Goal: Task Accomplishment & Management: Manage account settings

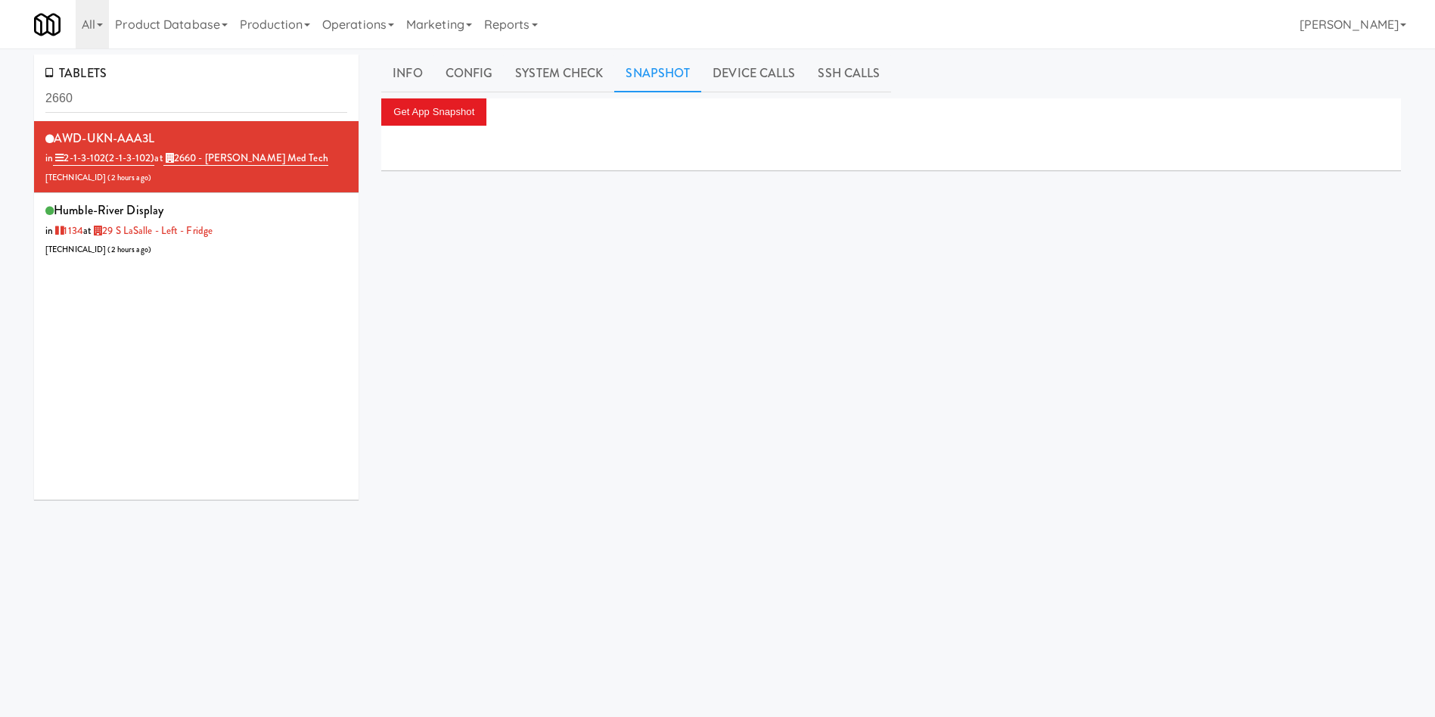
click at [0, 105] on div "TABLETS 2660 AWD-UKN-AAA3L in 2-1-3-102 (2-1-3-102) at 2660 - Baylis Med Tech 2…" at bounding box center [717, 359] width 1435 height 611
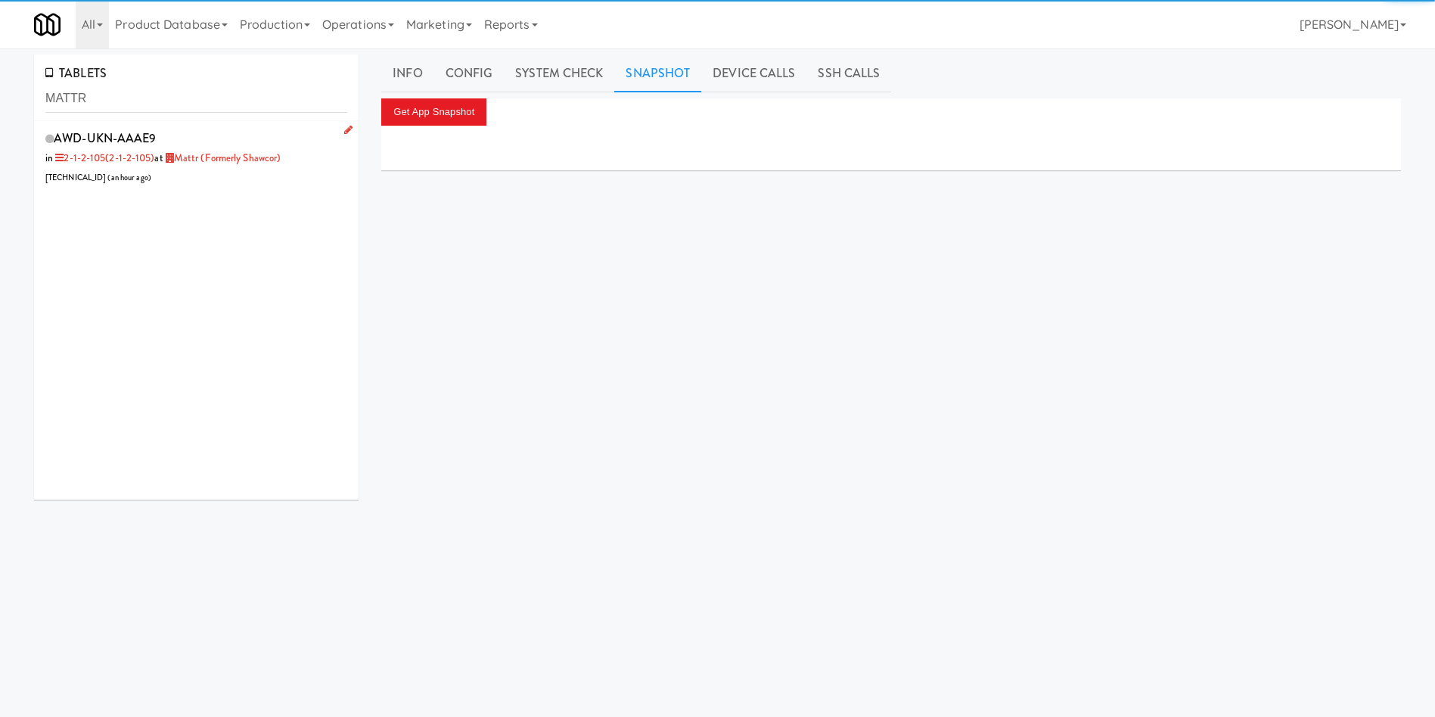
type input "MATTR"
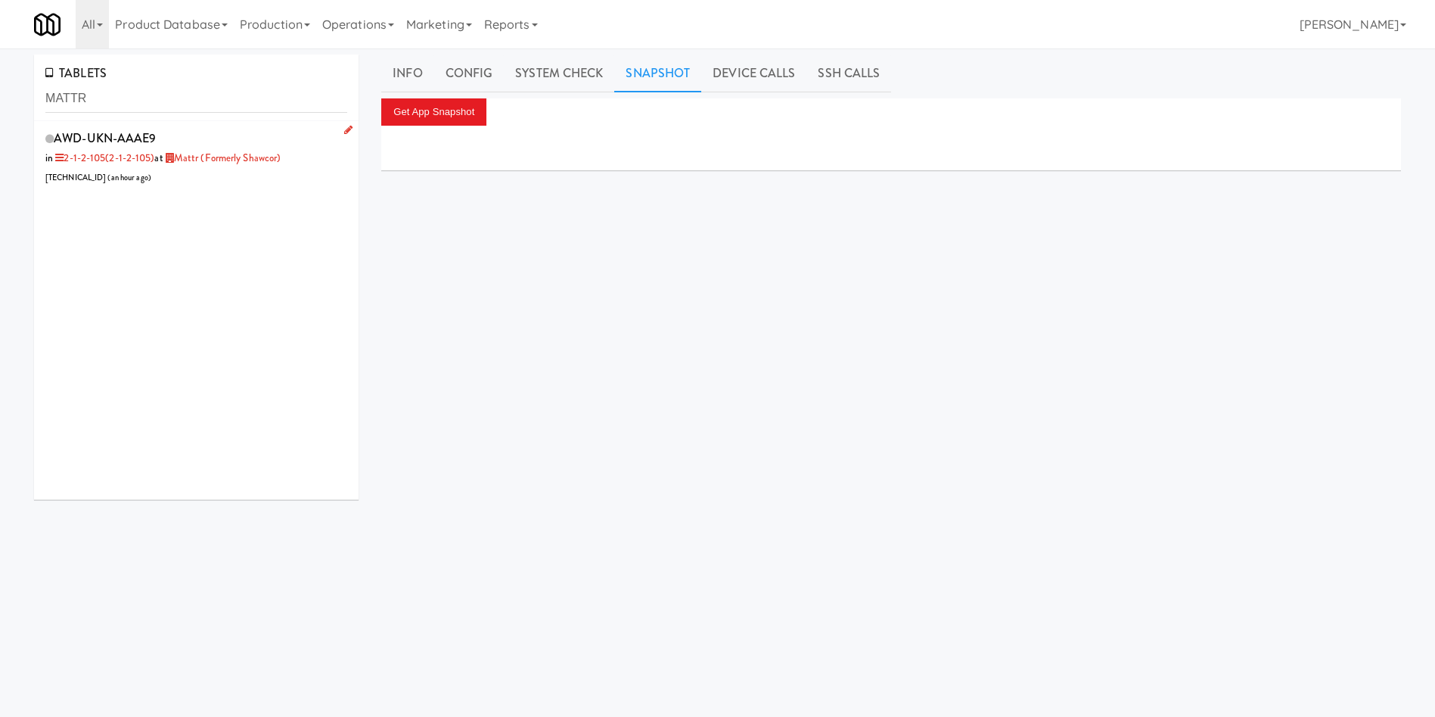
click at [244, 184] on div "AWD-UKN-AAAE9 in 2-1-2-105 (2-1-2-105) at Mattr (formerly Shawcor) 99.209.202.1…" at bounding box center [196, 157] width 302 height 60
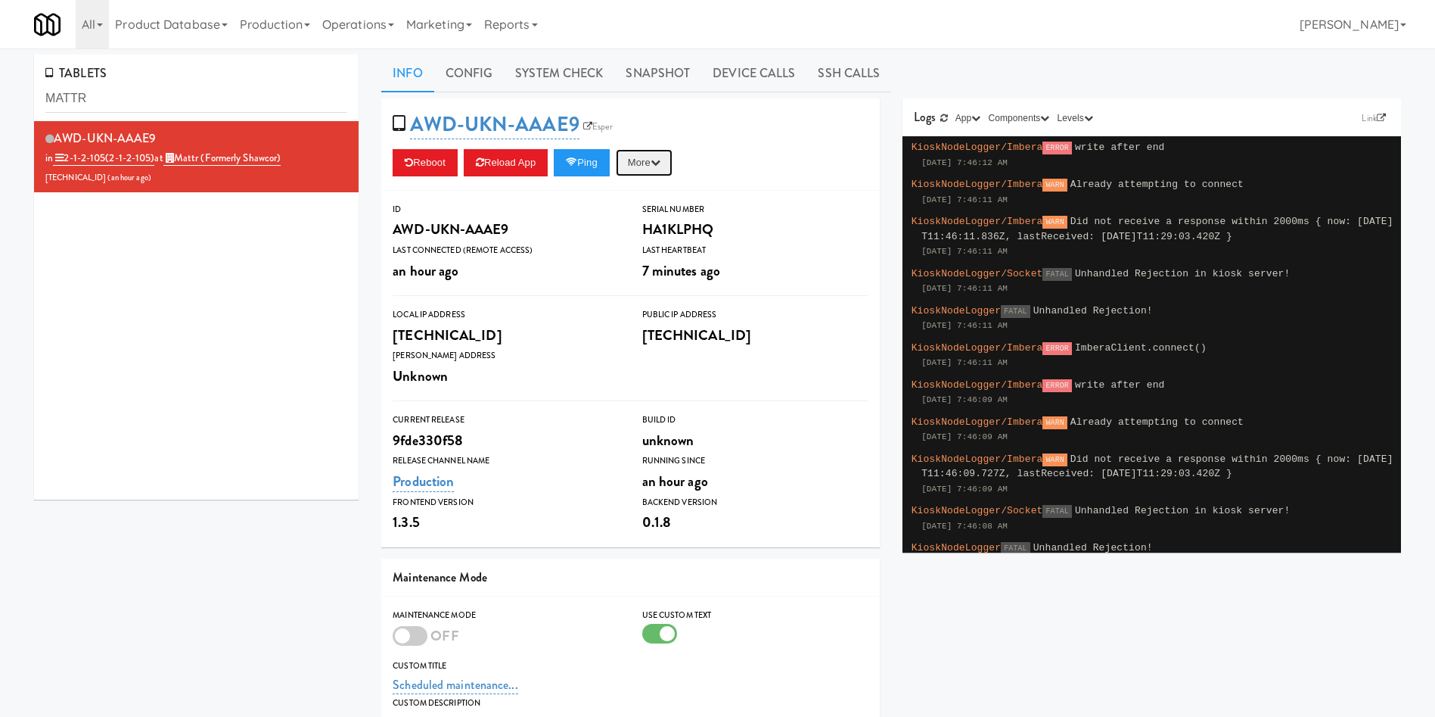
click at [648, 157] on button "More" at bounding box center [644, 162] width 57 height 27
click at [639, 216] on link "Restart Server" at bounding box center [610, 220] width 138 height 27
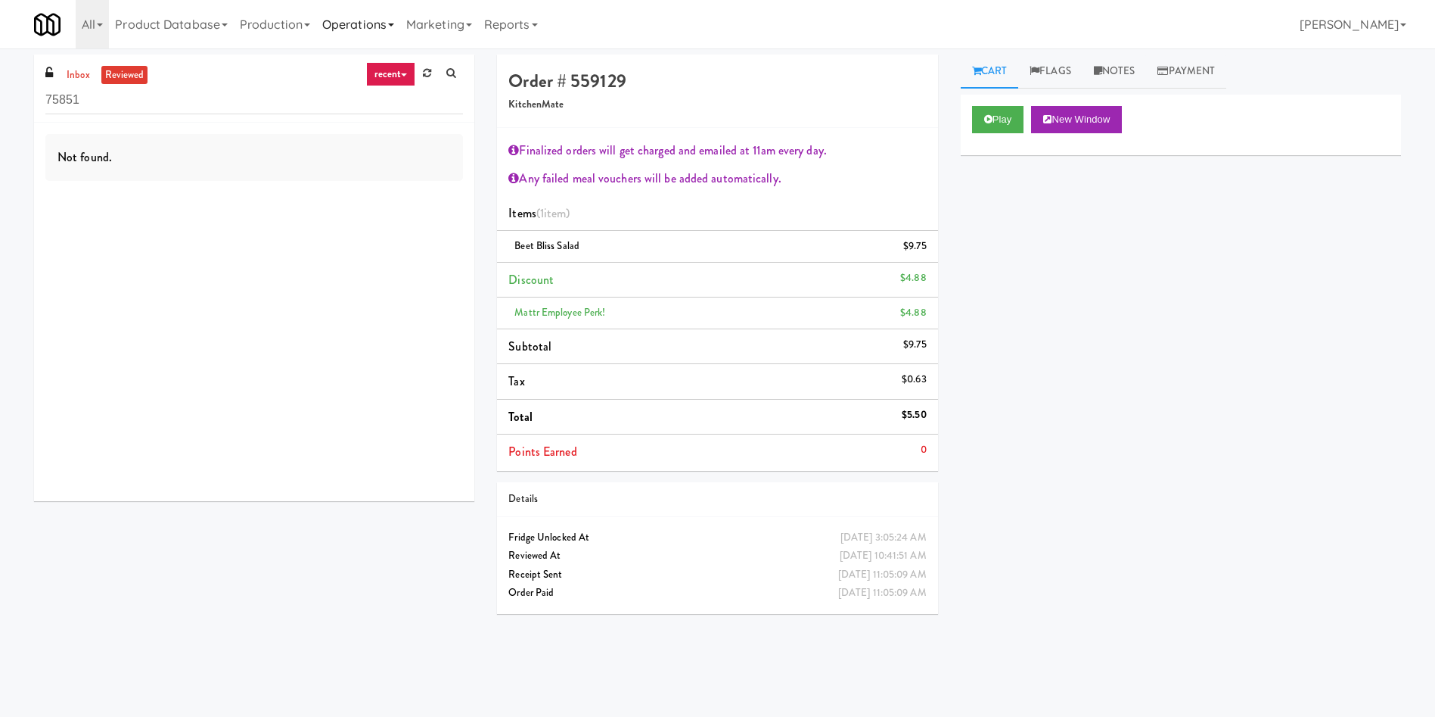
click at [365, 39] on link "Operations" at bounding box center [358, 24] width 84 height 48
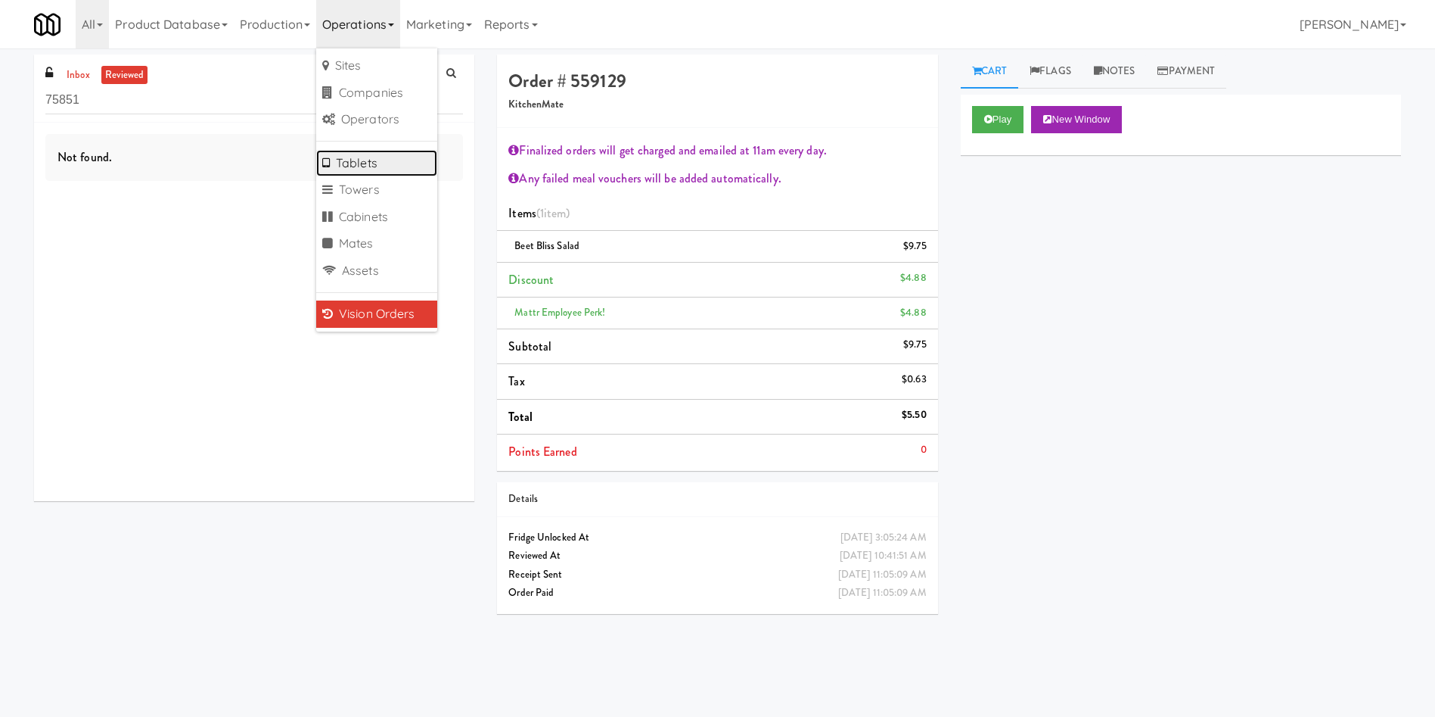
click at [368, 171] on link "Tablets" at bounding box center [376, 163] width 121 height 27
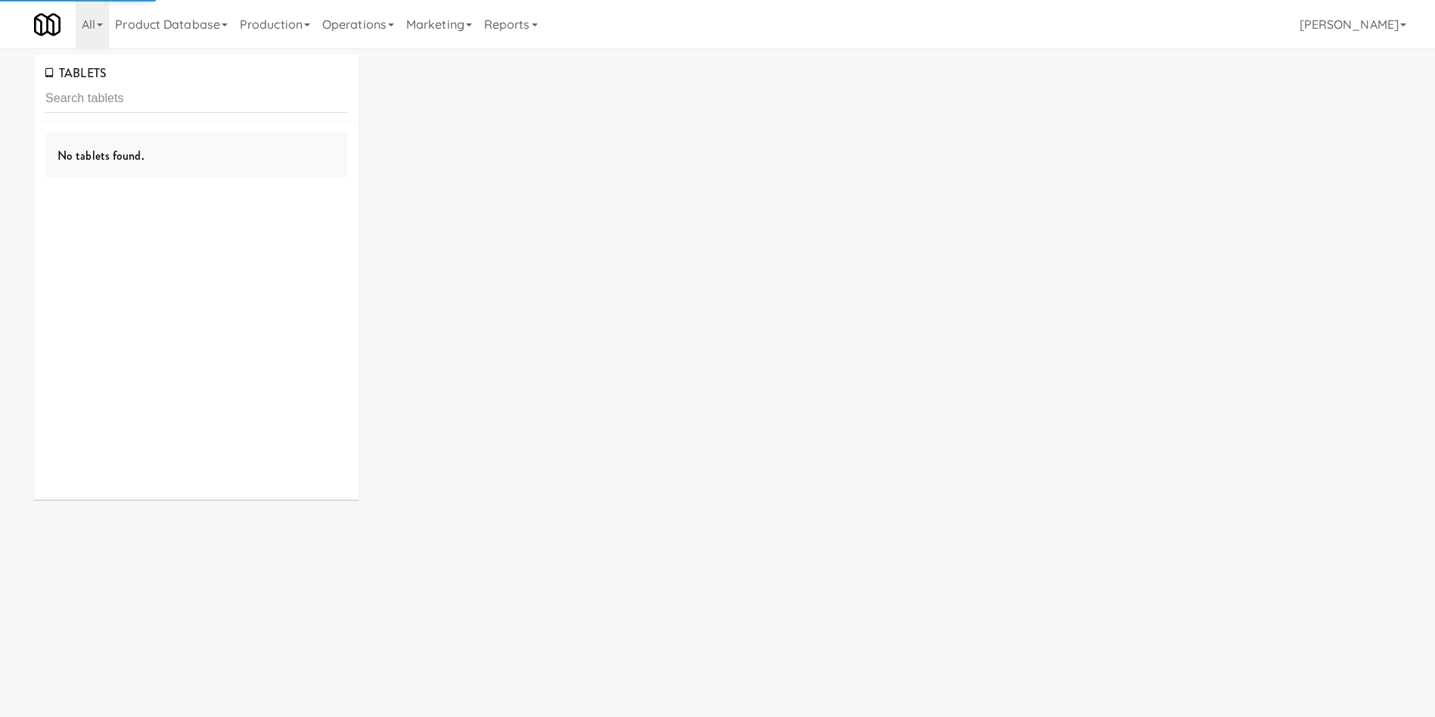
click at [288, 110] on input "text" at bounding box center [196, 99] width 302 height 28
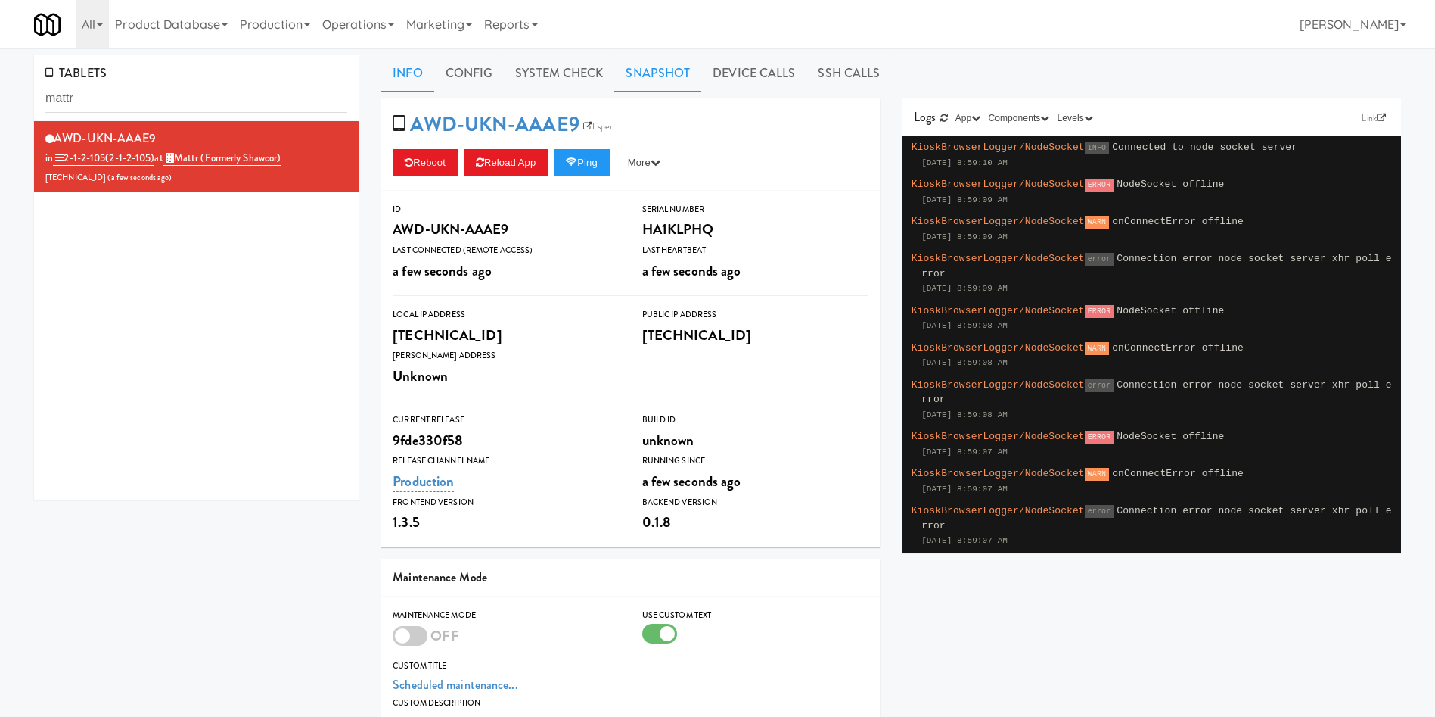
type input "mattr"
click at [667, 63] on link "Snapshot" at bounding box center [657, 73] width 87 height 38
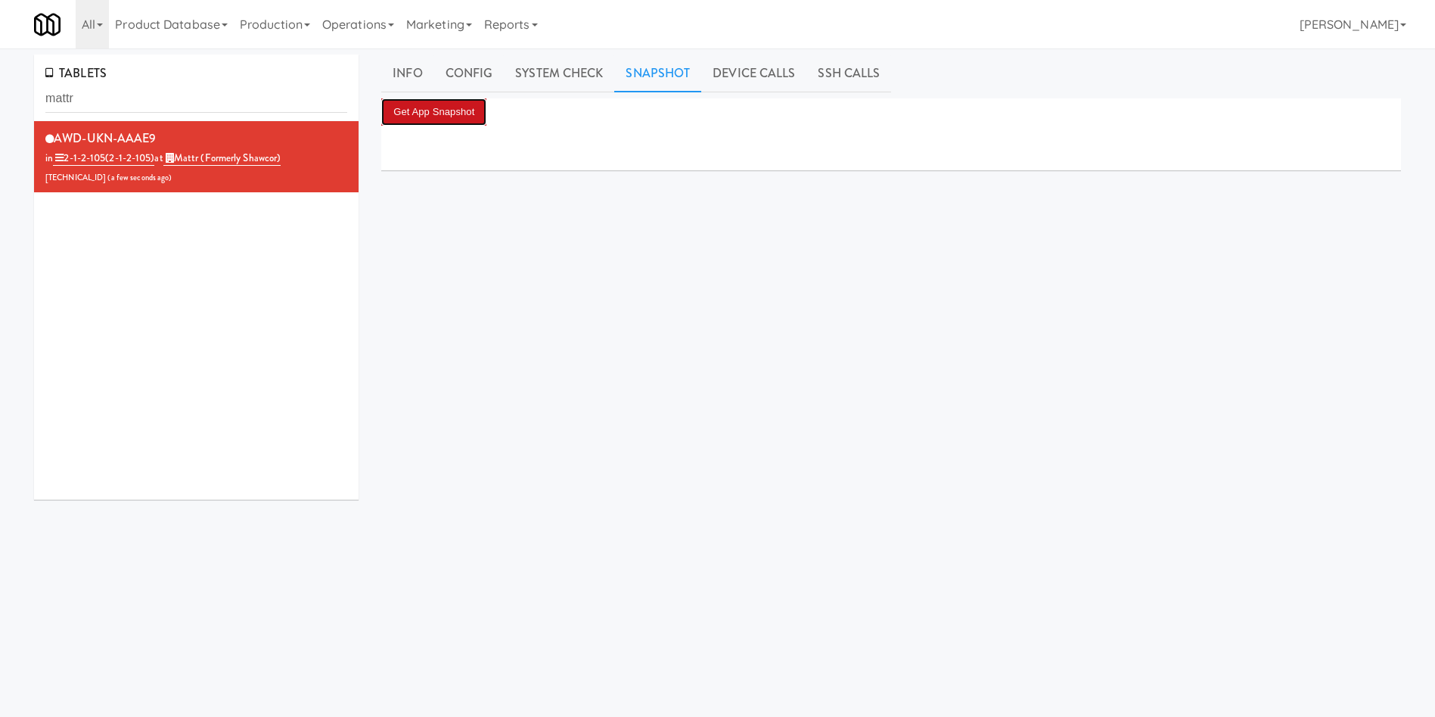
click at [475, 101] on button "Get App Snapshot" at bounding box center [433, 111] width 105 height 27
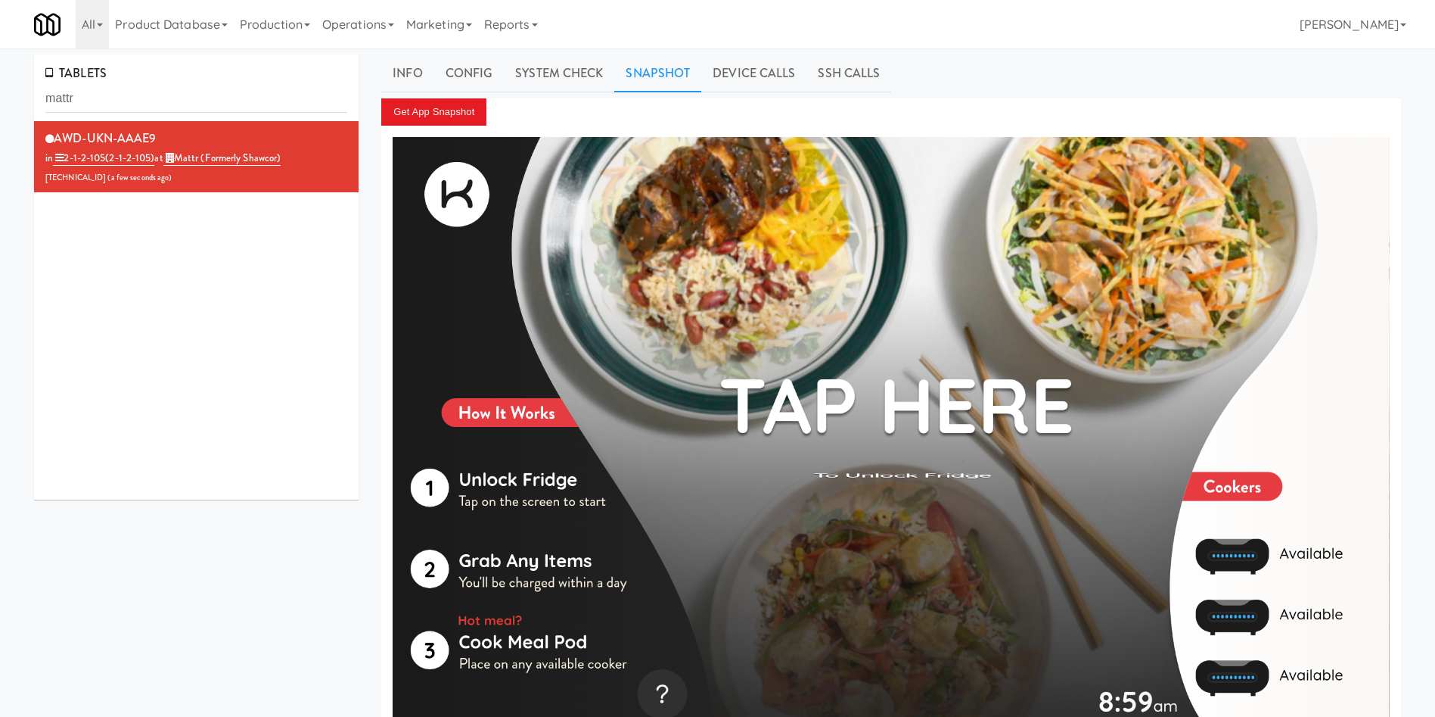
click at [265, 383] on div "AWD-UKN-AAAE9 in 2-1-2-105 (2-1-2-105) at Mattr (formerly Shawcor) 99.209.202.1…" at bounding box center [196, 310] width 325 height 378
click at [545, 63] on link "System Check" at bounding box center [559, 73] width 110 height 38
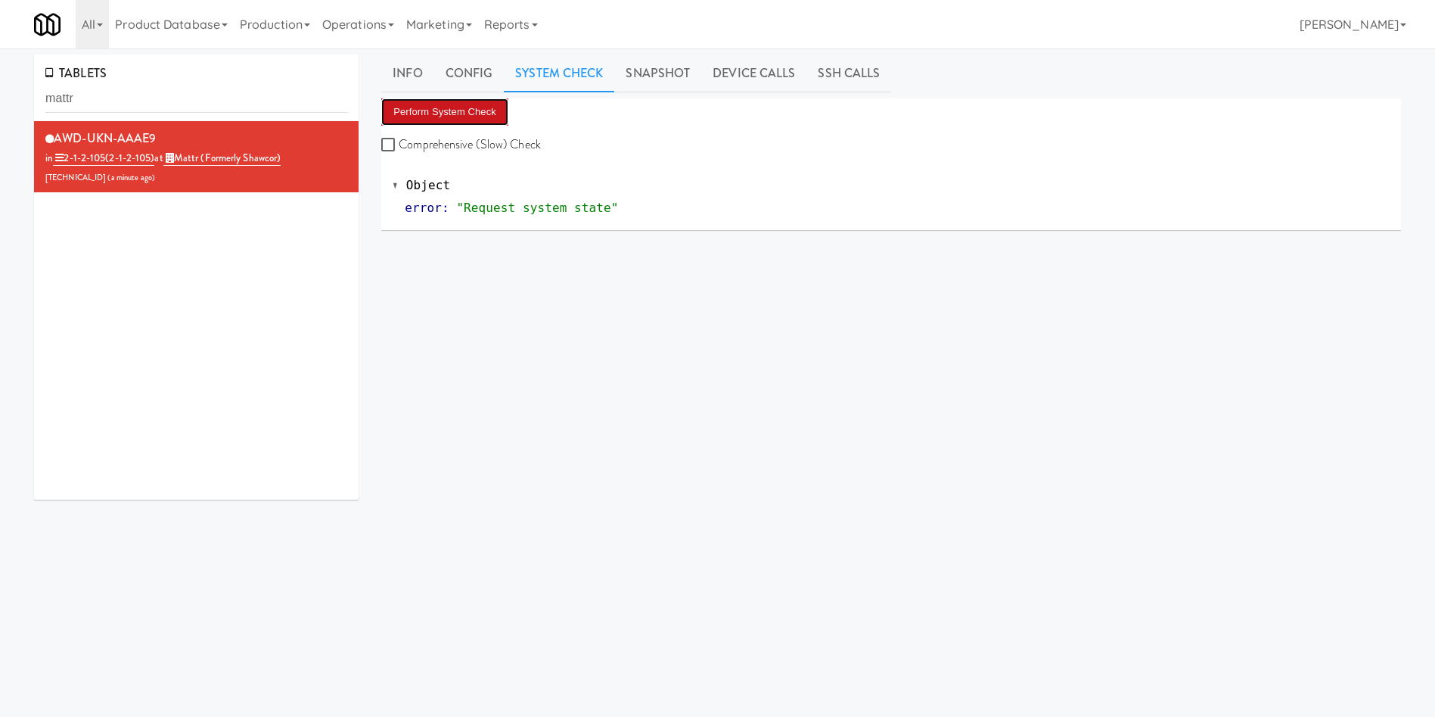
click at [471, 104] on button "Perform System Check" at bounding box center [444, 111] width 127 height 27
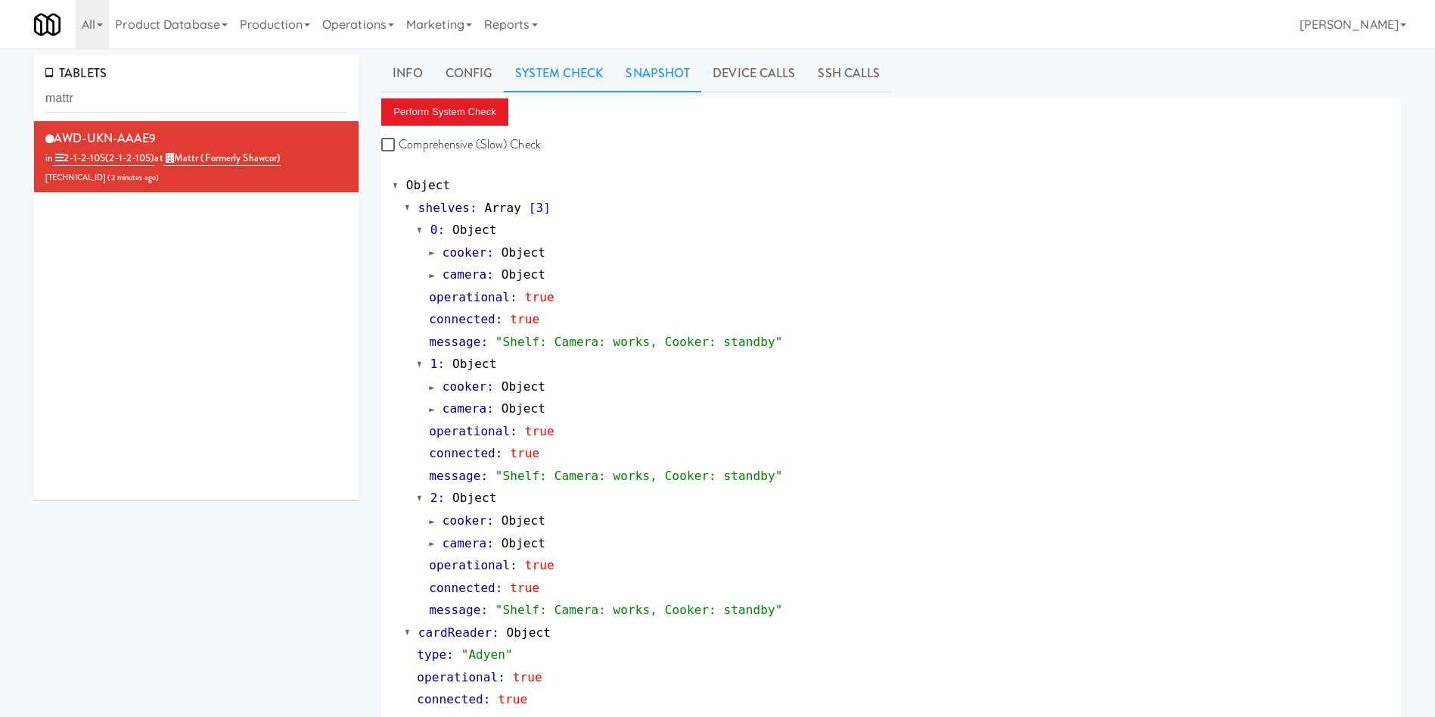
click at [682, 68] on link "Snapshot" at bounding box center [657, 73] width 87 height 38
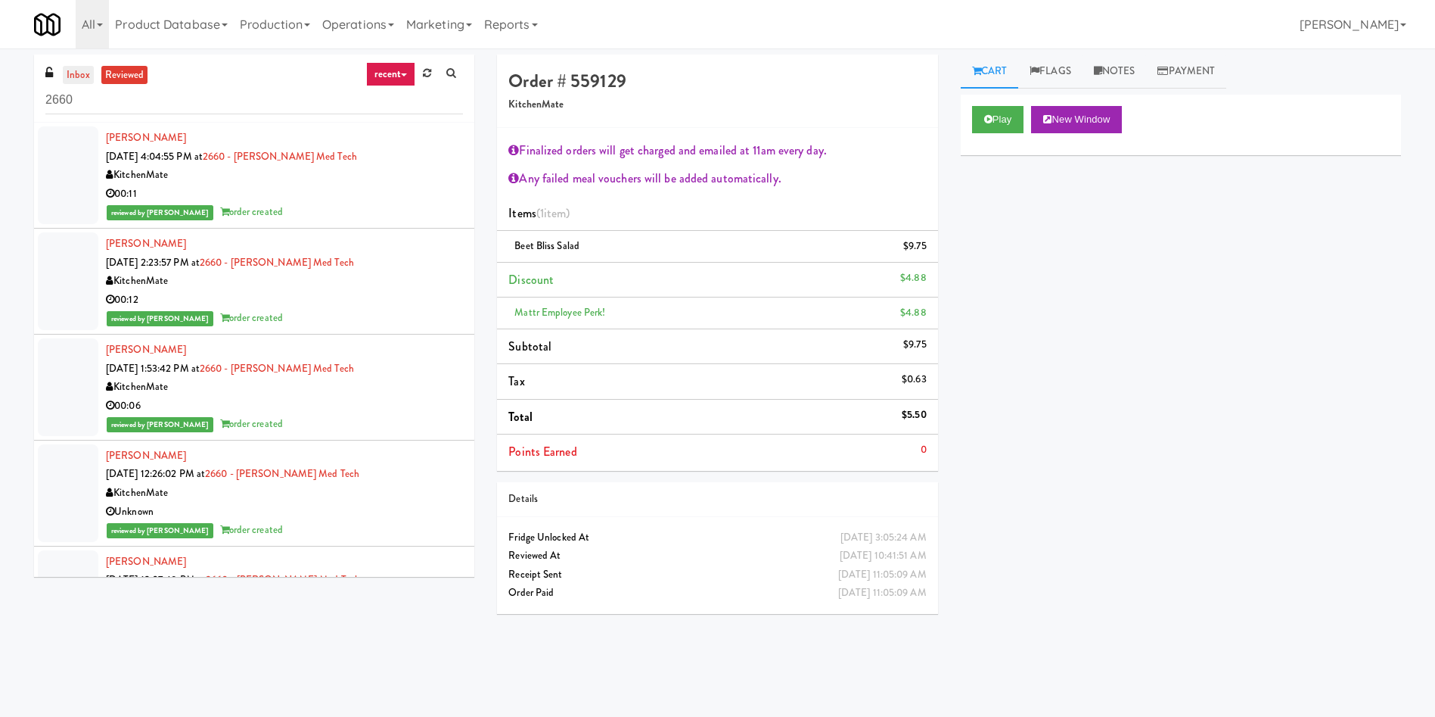
click at [68, 82] on link "inbox" at bounding box center [78, 75] width 31 height 19
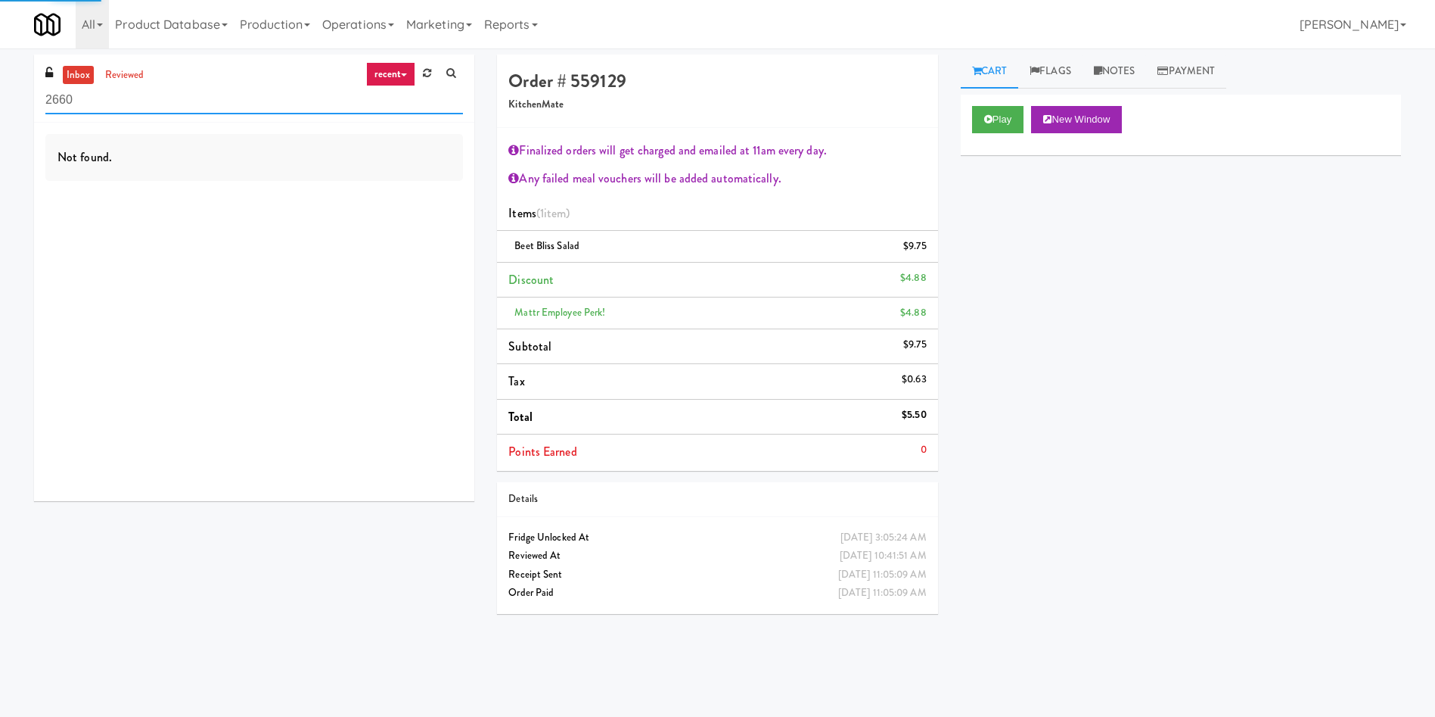
drag, startPoint x: 96, startPoint y: 93, endPoint x: 0, endPoint y: 97, distance: 96.2
click at [0, 97] on div "inbox reviewed recent all unclear take inventory issue suspicious failed recent…" at bounding box center [717, 358] width 1435 height 608
paste input "Pinnacle - Cooler M"
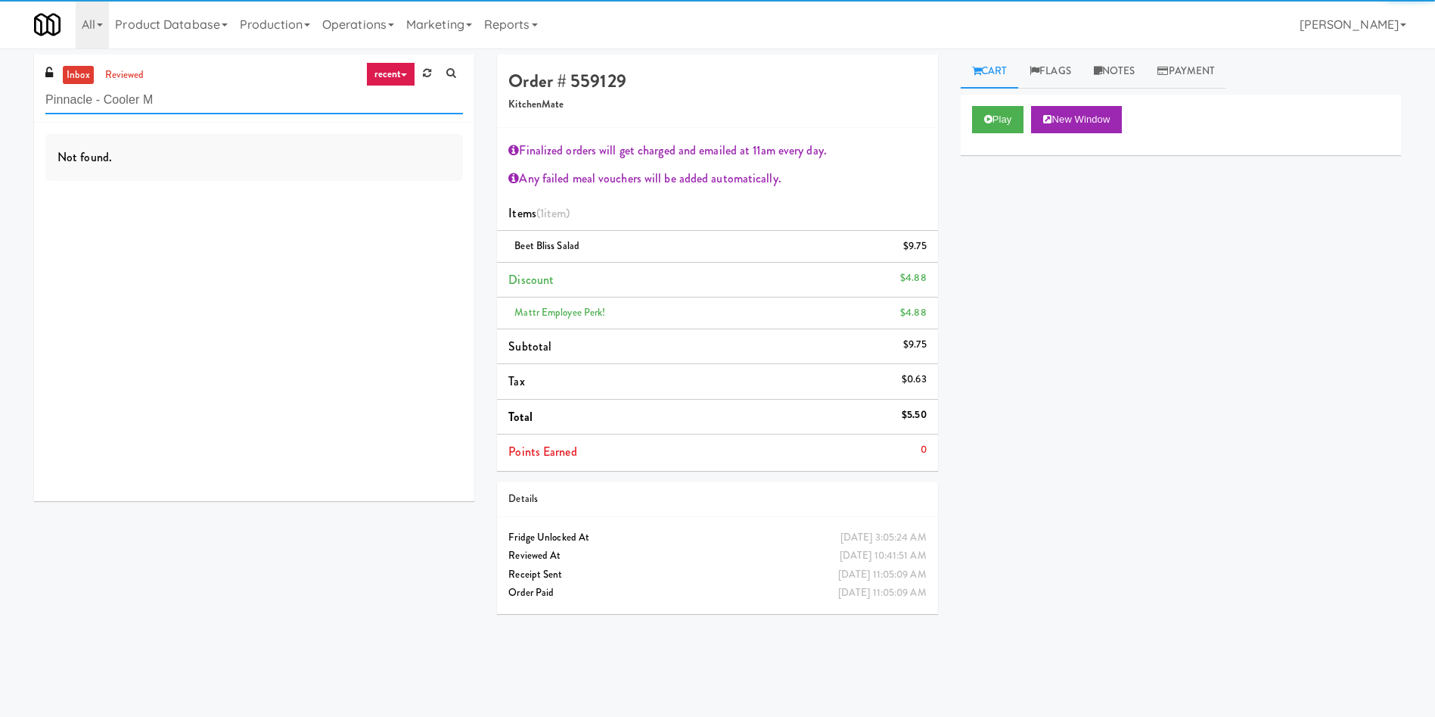
type input "Pinnacle - Cooler M"
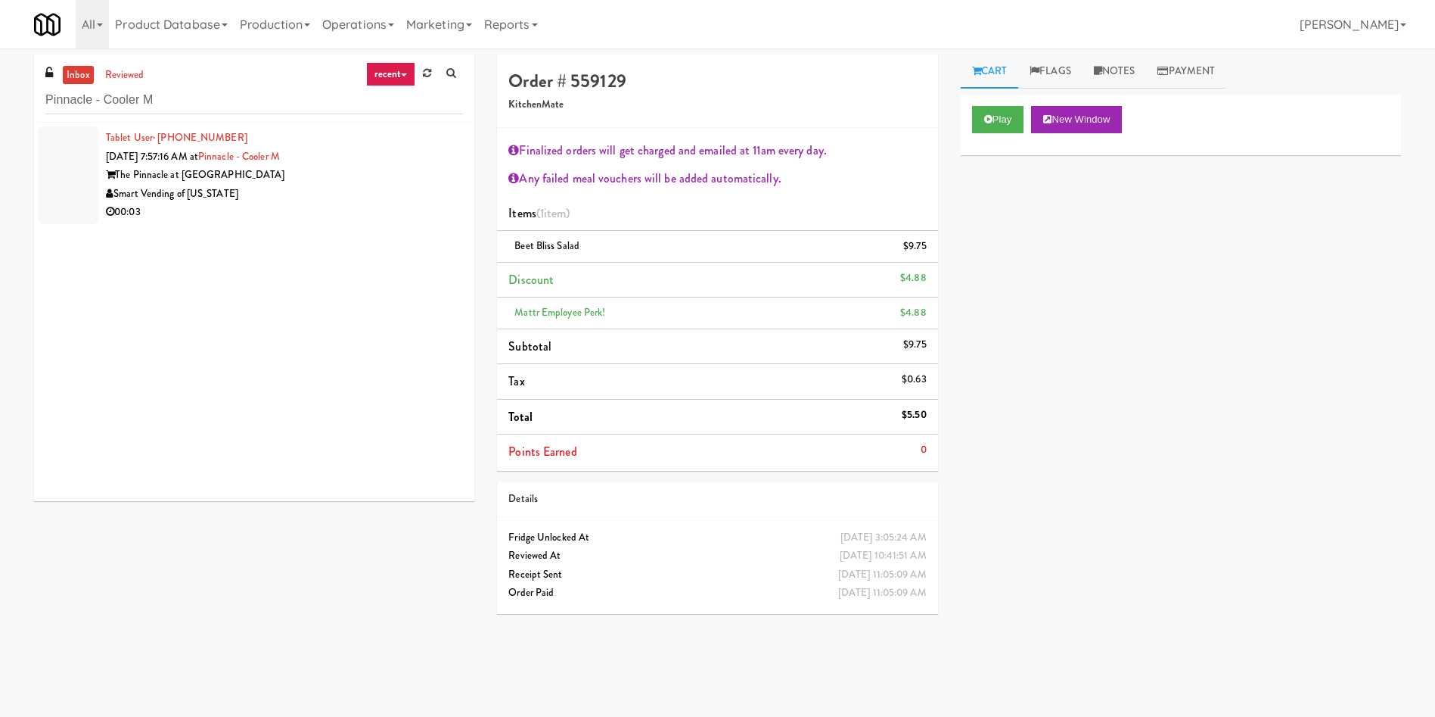
click at [55, 163] on div at bounding box center [68, 175] width 61 height 98
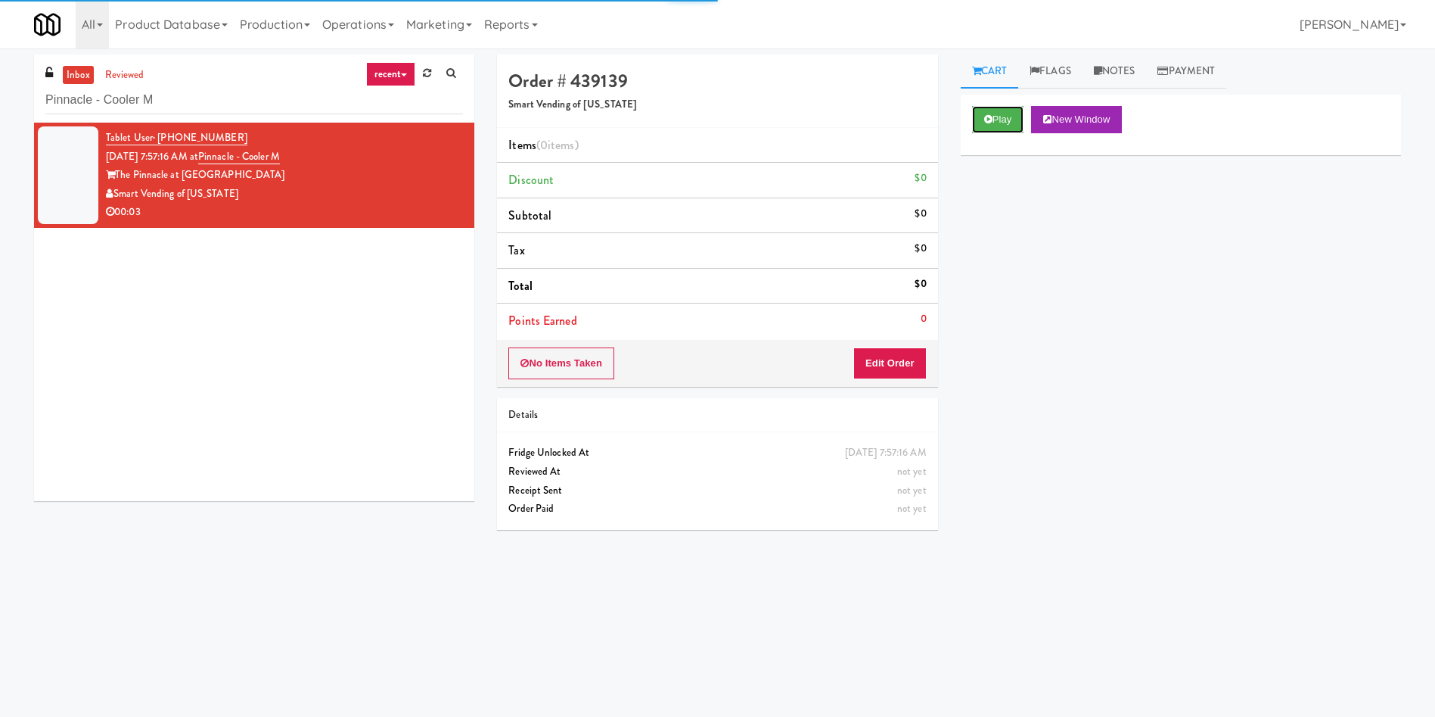
drag, startPoint x: 987, startPoint y: 107, endPoint x: 957, endPoint y: 234, distance: 129.9
click at [986, 113] on button "Play" at bounding box center [998, 119] width 52 height 27
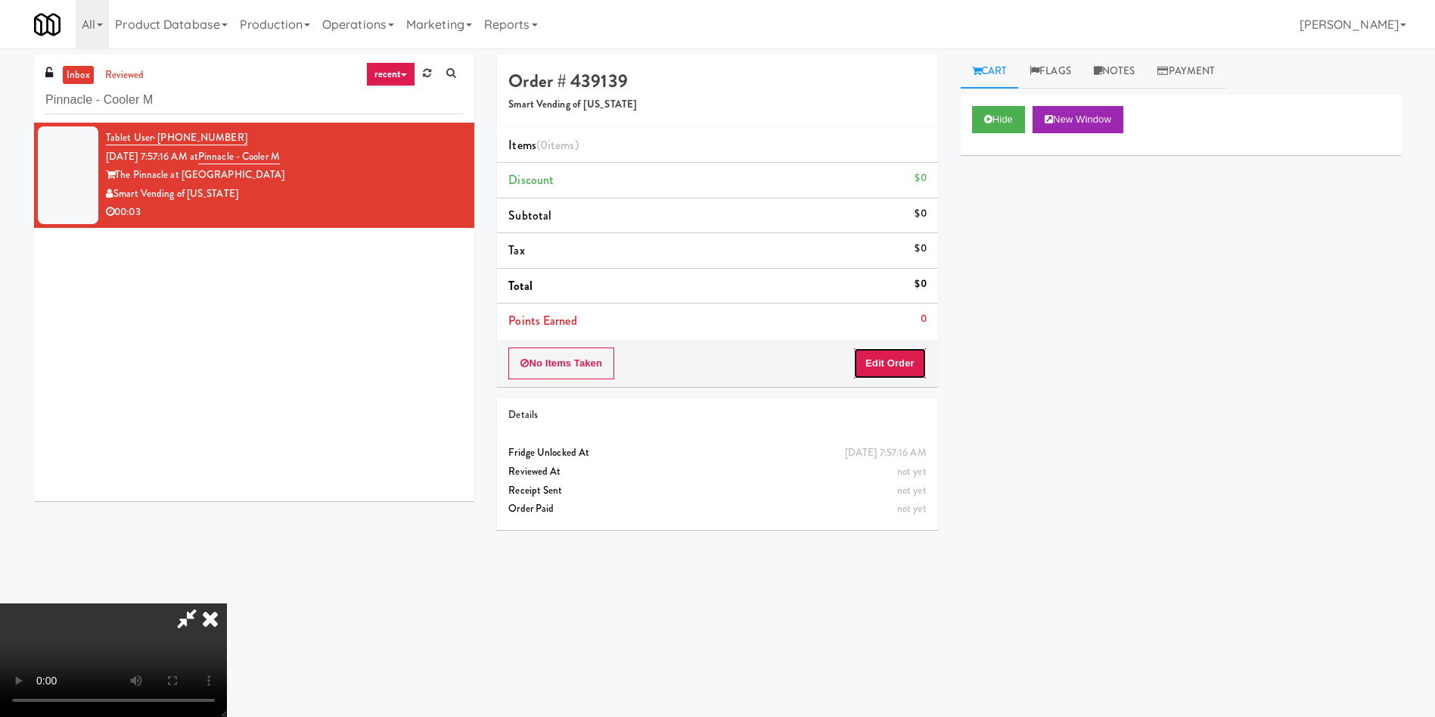
click at [914, 351] on button "Edit Order" at bounding box center [889, 363] width 73 height 32
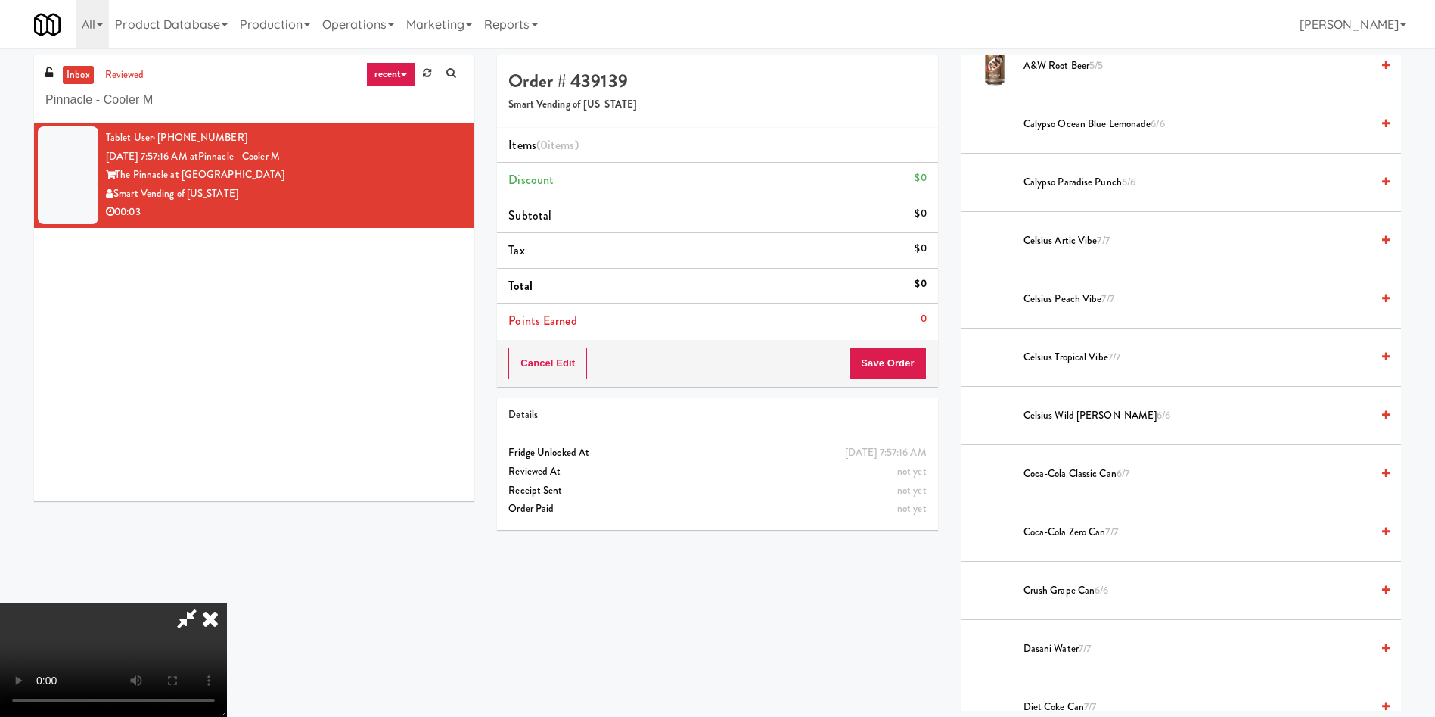
scroll to position [227, 0]
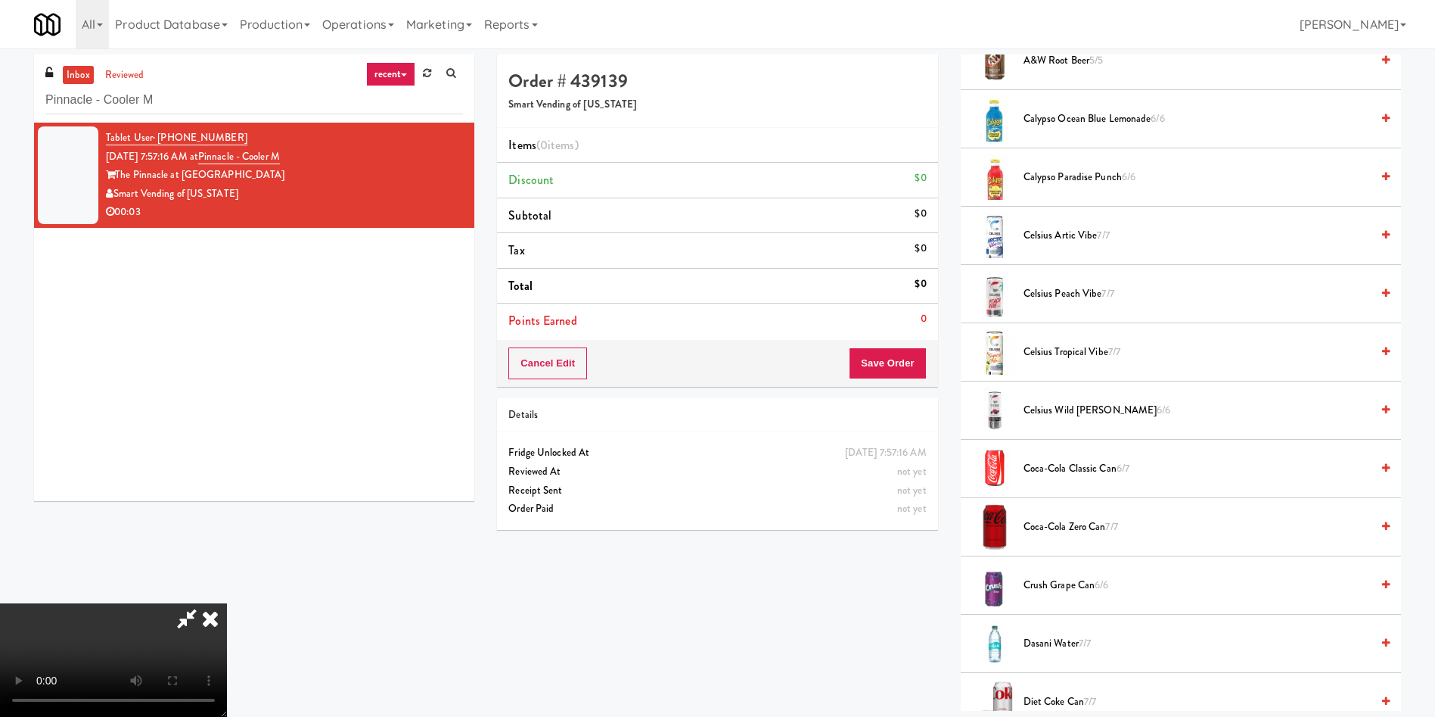
click at [181, 701] on video at bounding box center [113, 659] width 227 height 113
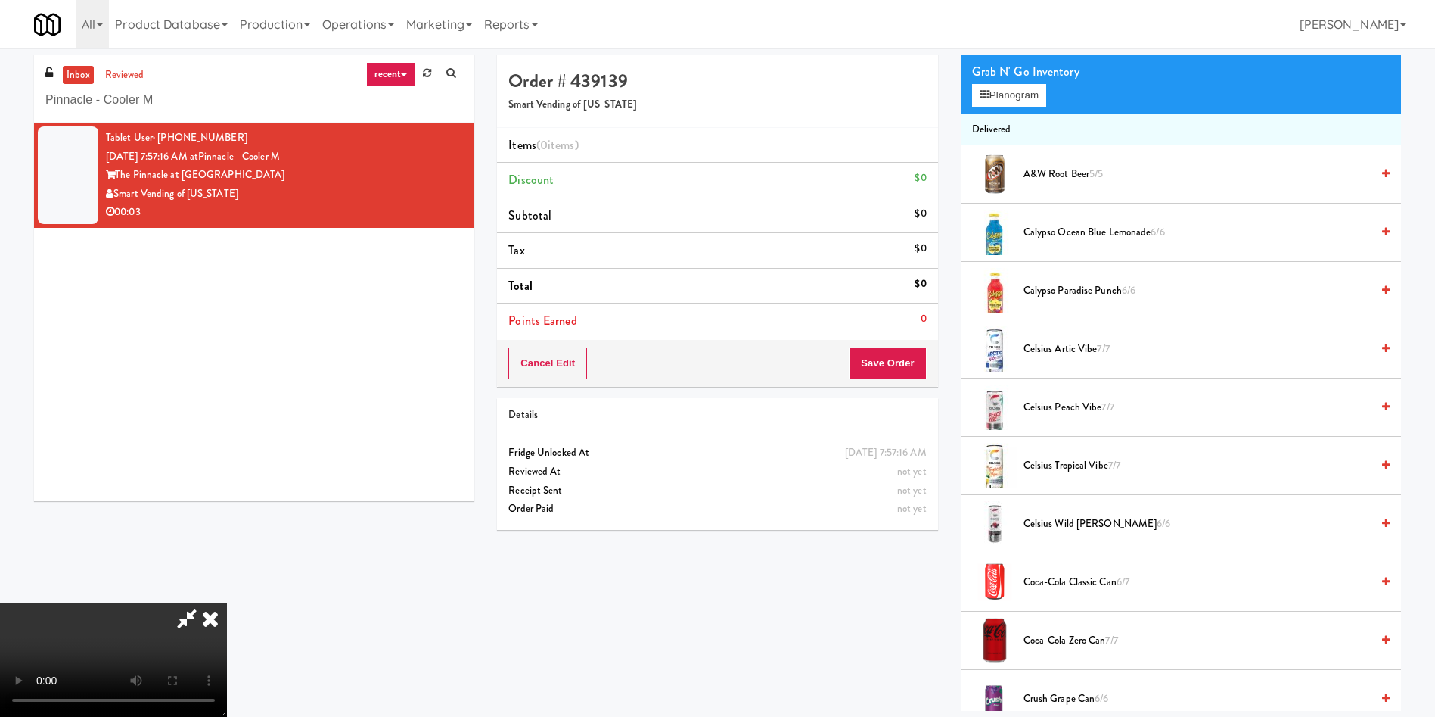
click at [227, 603] on video at bounding box center [113, 659] width 227 height 113
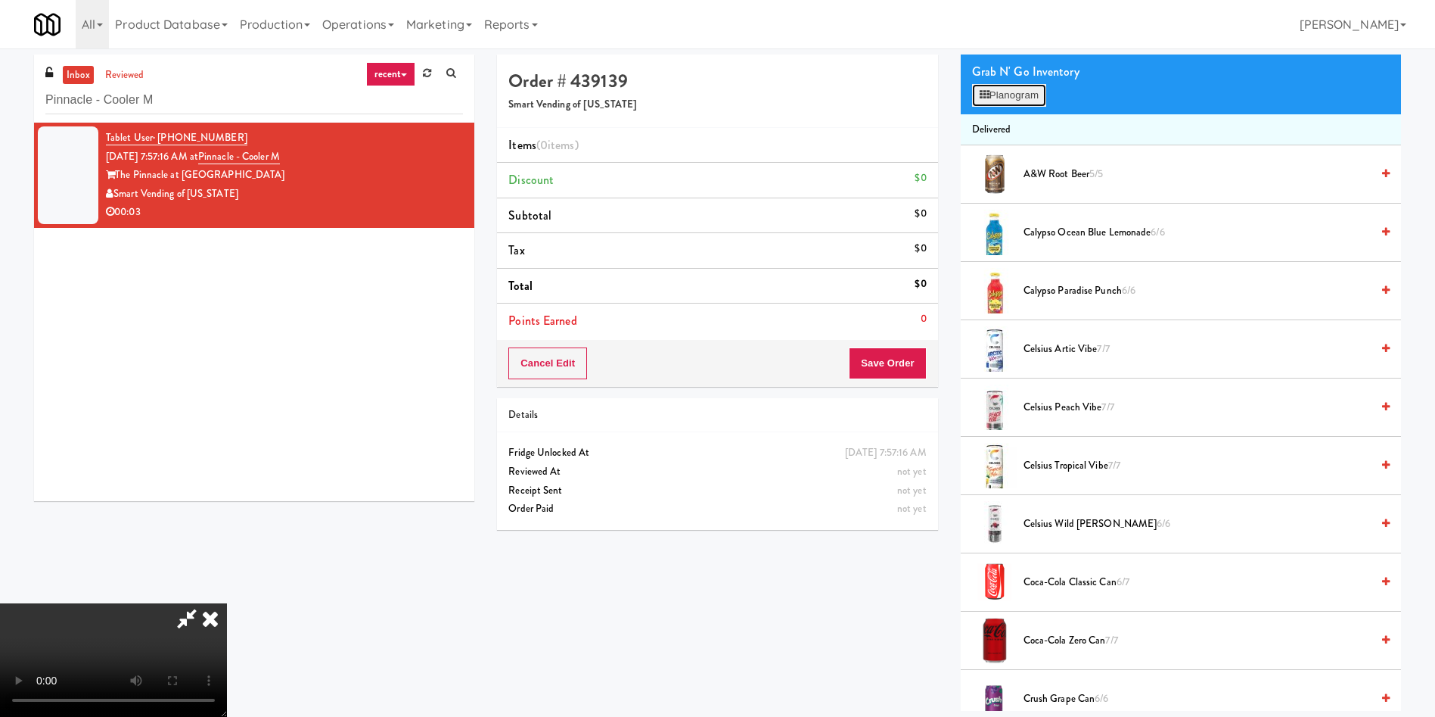
click at [1037, 95] on button "Planogram" at bounding box center [1009, 95] width 74 height 23
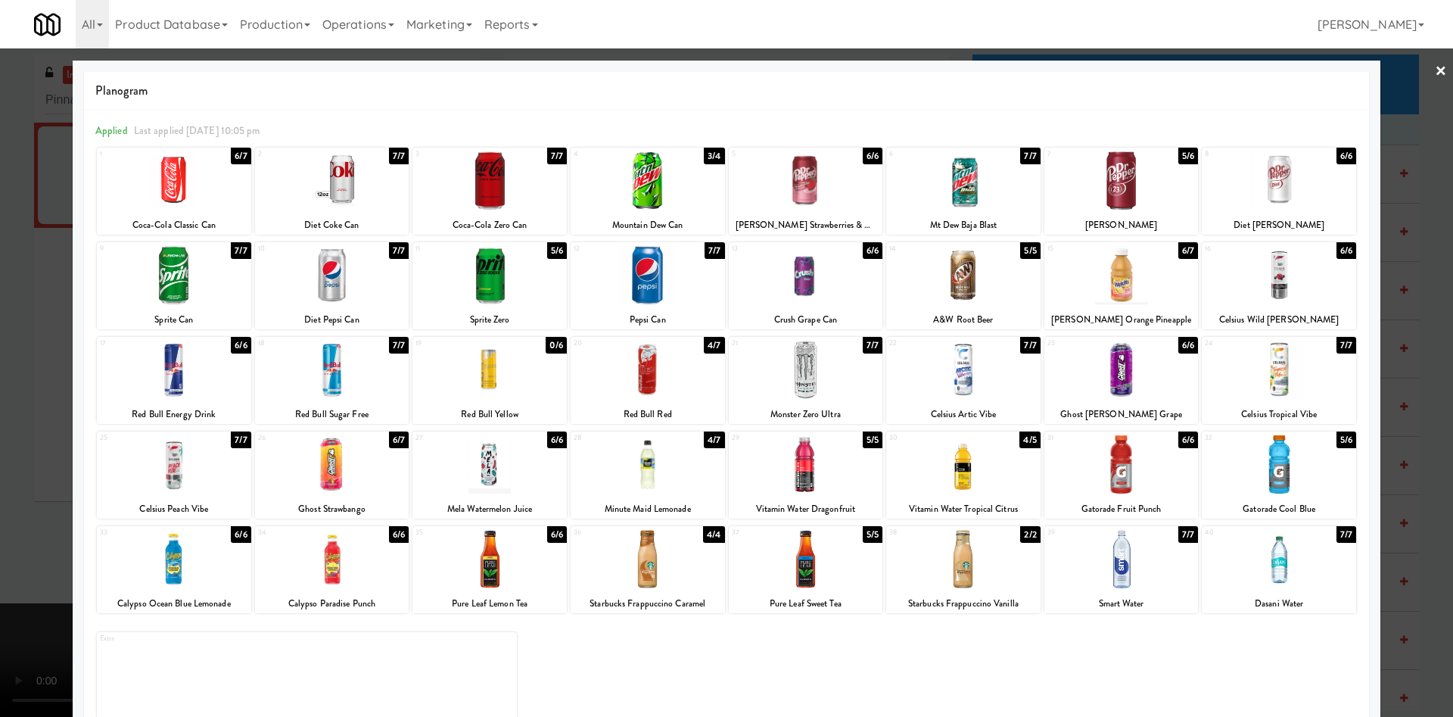
click at [1121, 376] on div at bounding box center [1121, 369] width 154 height 58
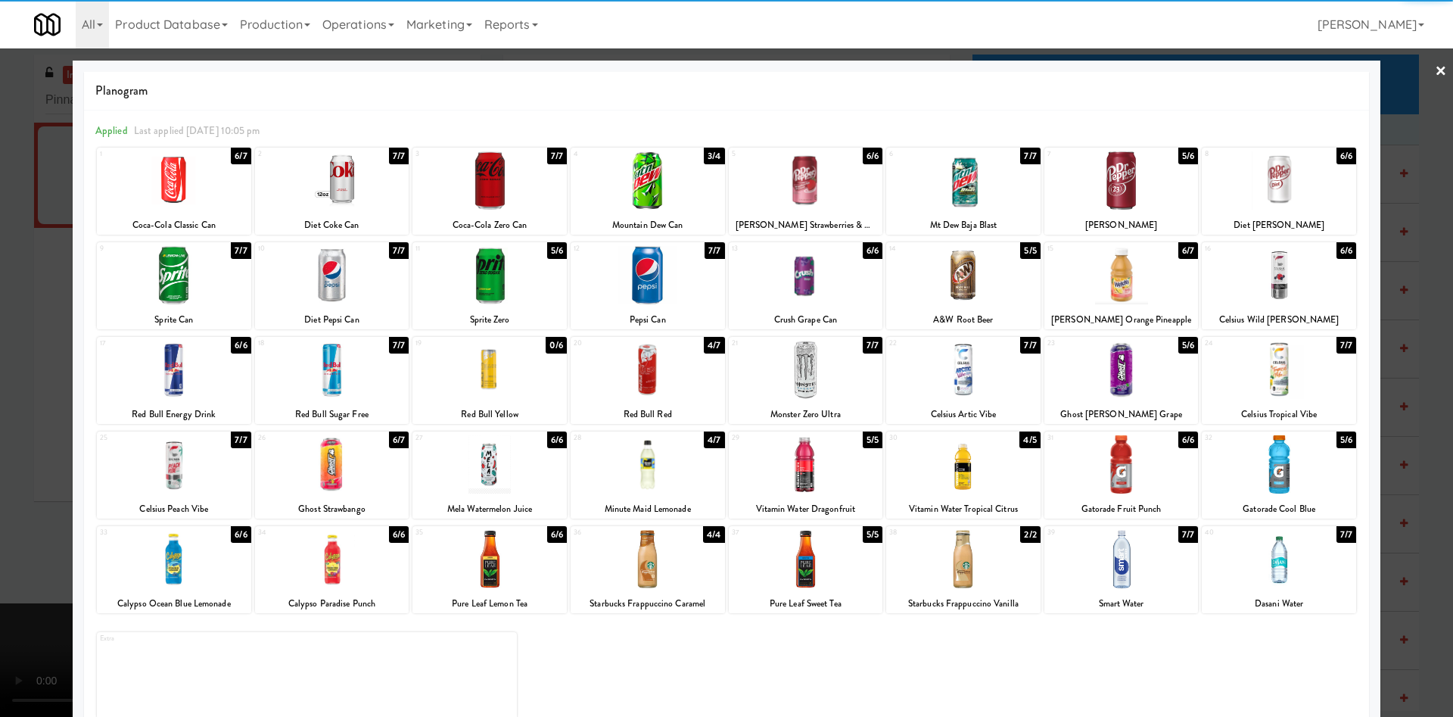
click at [26, 455] on div at bounding box center [726, 358] width 1453 height 717
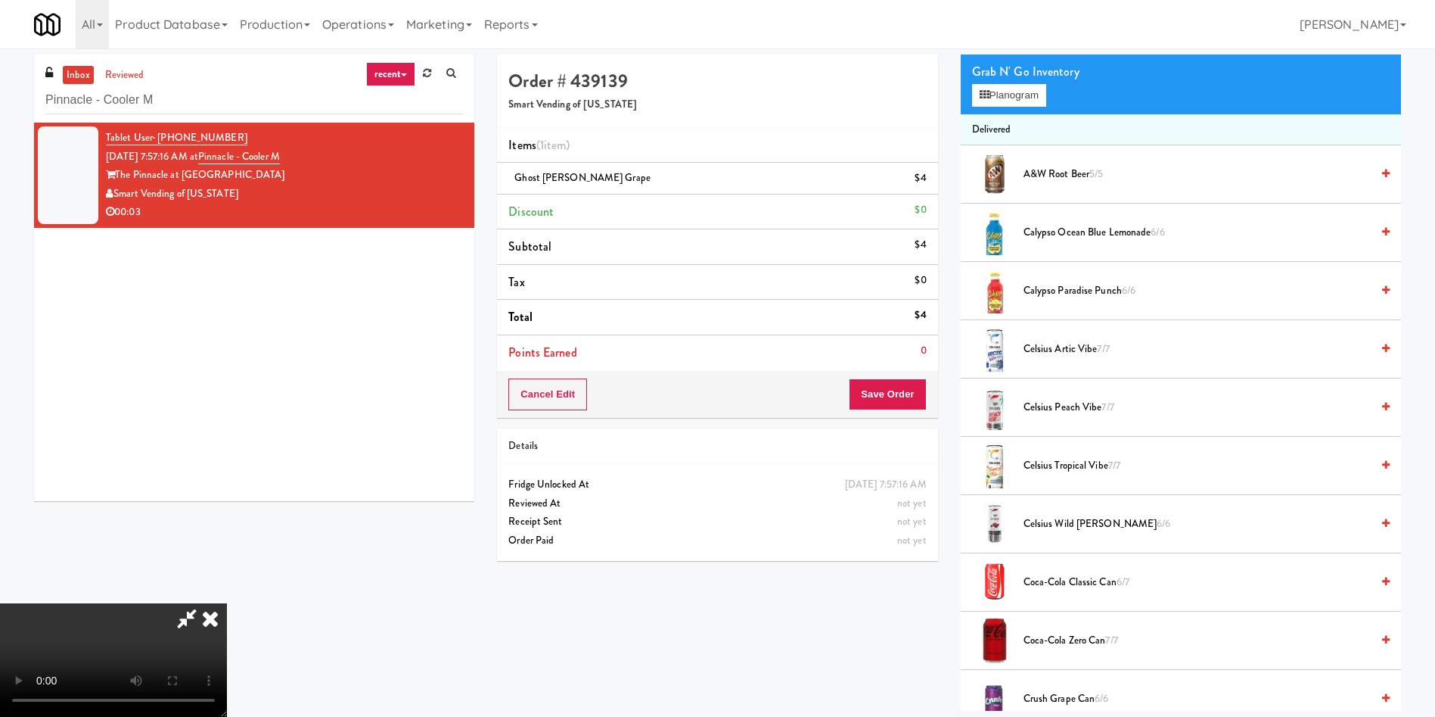
drag, startPoint x: 229, startPoint y: 424, endPoint x: 274, endPoint y: 432, distance: 46.0
click at [227, 603] on video at bounding box center [113, 659] width 227 height 113
click at [883, 394] on button "Save Order" at bounding box center [887, 394] width 77 height 32
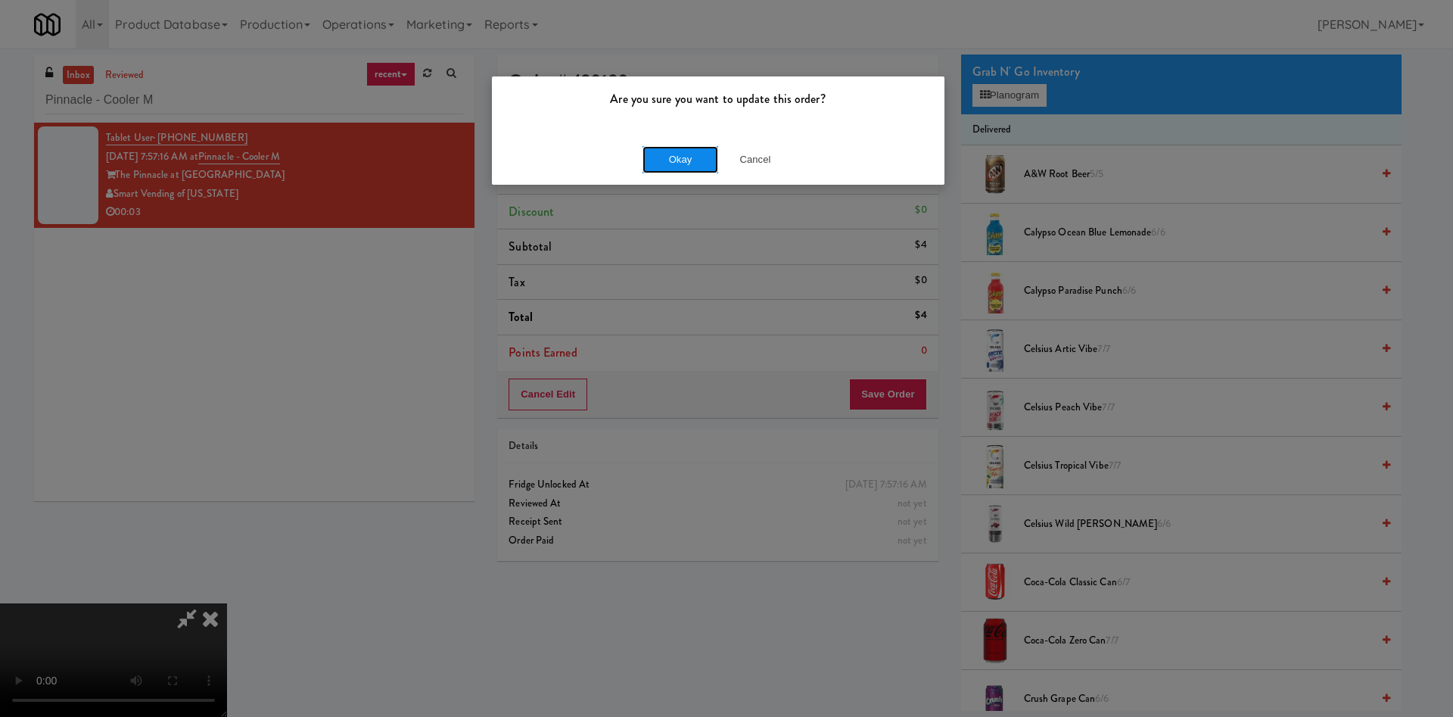
click at [695, 166] on button "Okay" at bounding box center [680, 159] width 76 height 27
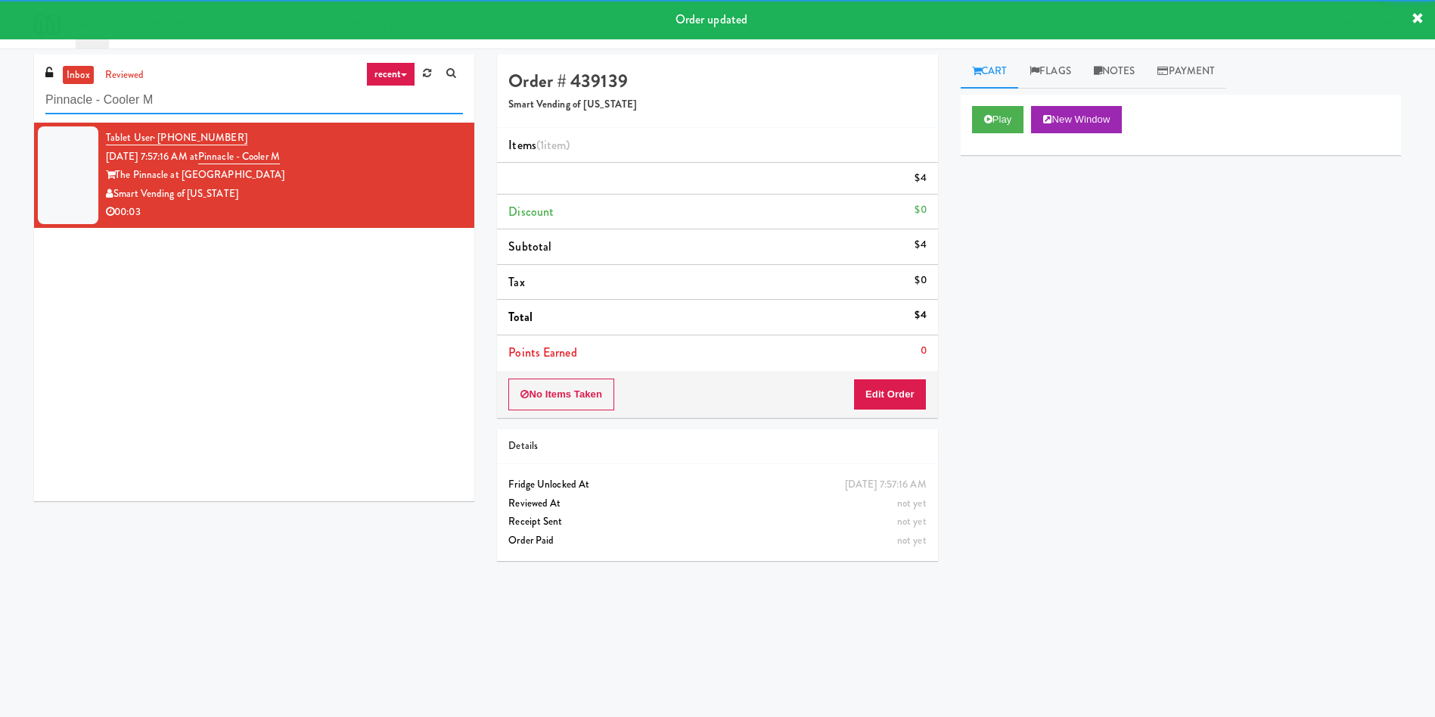
drag, startPoint x: 202, startPoint y: 101, endPoint x: 0, endPoint y: 110, distance: 202.2
click at [0, 110] on div "inbox reviewed recent all unclear take inventory issue suspicious failed recent…" at bounding box center [717, 358] width 1435 height 608
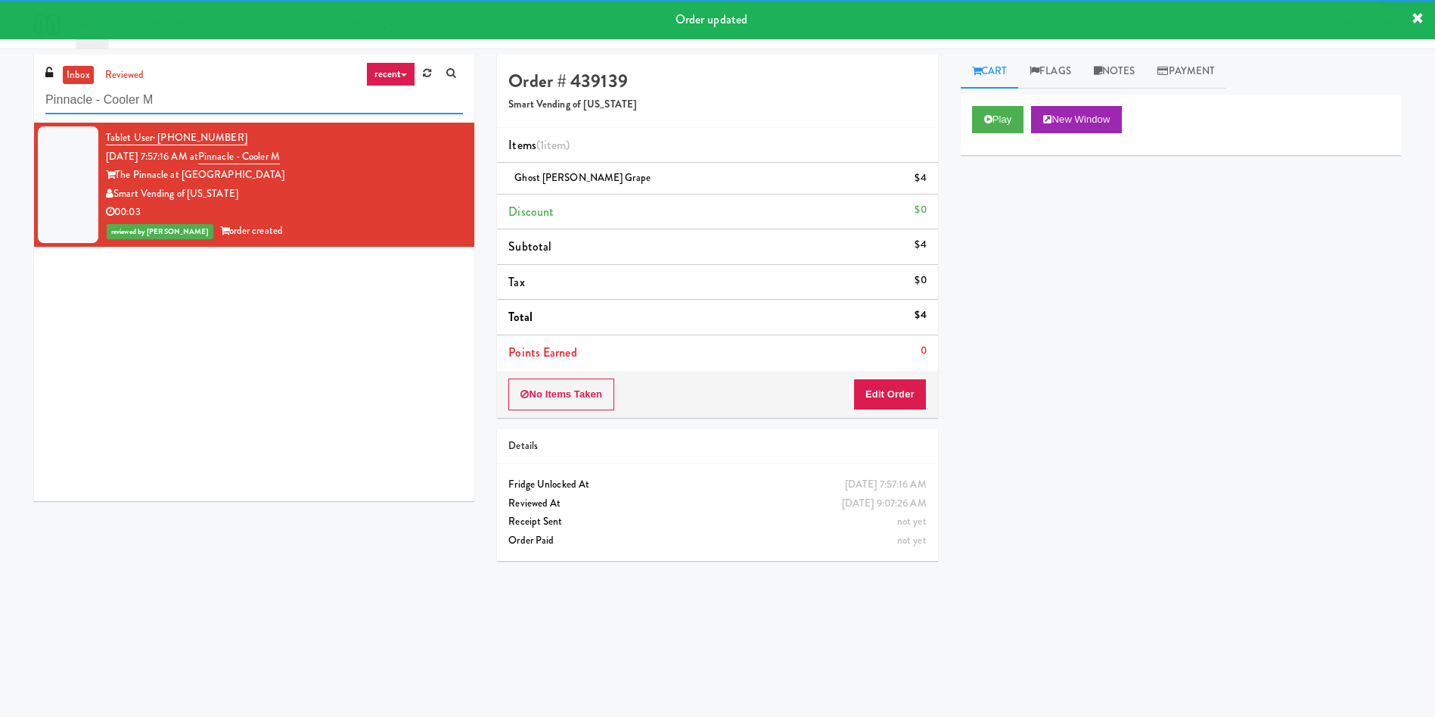
paste input "IKEA Etobicoke"
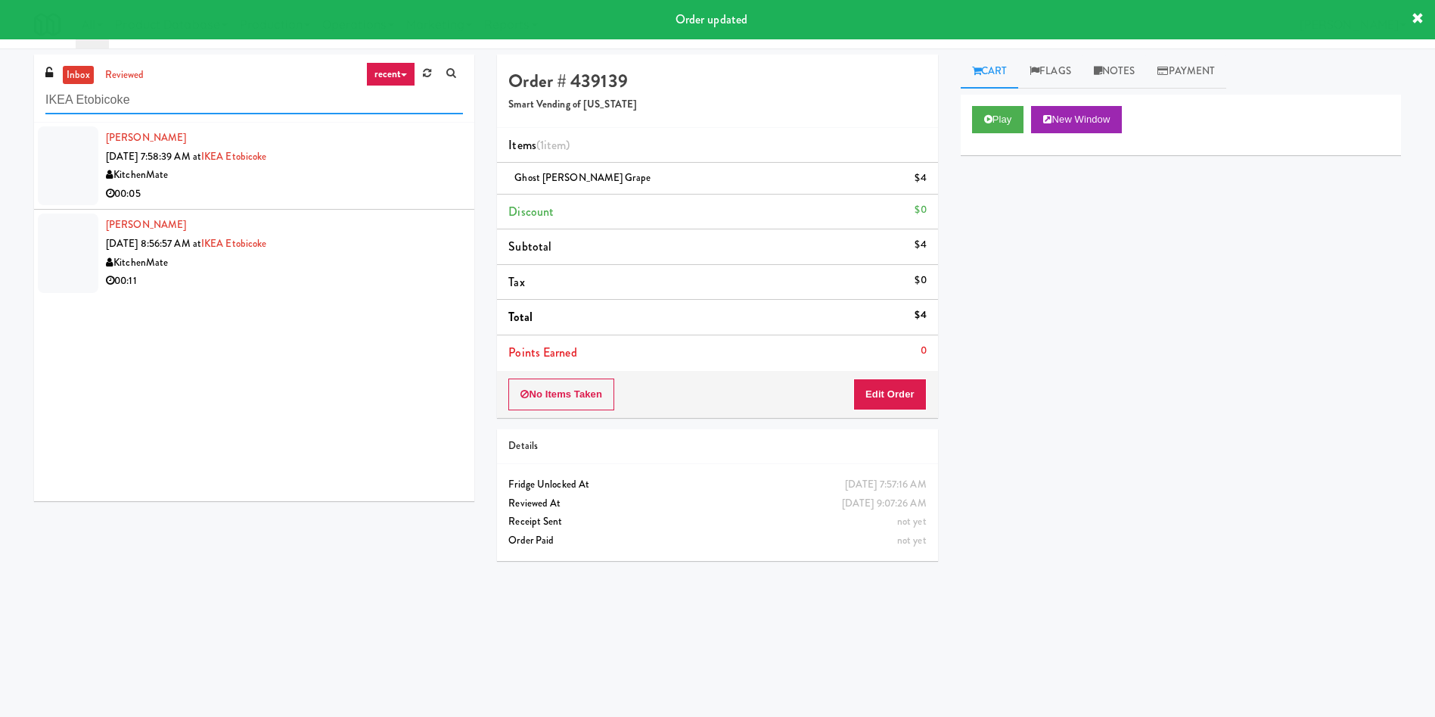
type input "IKEA Etobicoke"
click at [99, 173] on li "Esam Abonabot Aug 29, 2025 7:58:39 AM at IKEA Etobicoke KitchenMate 00:05" at bounding box center [254, 166] width 440 height 87
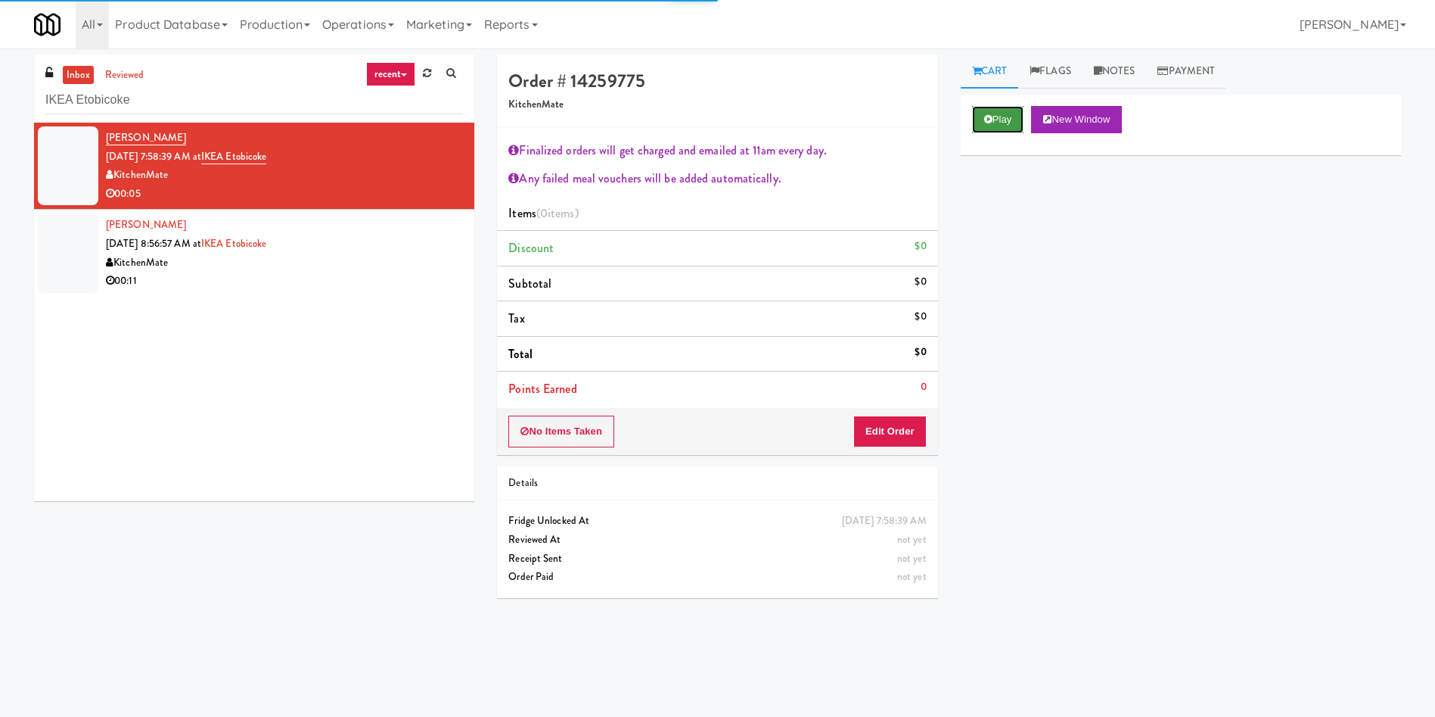
click at [1012, 115] on button "Play" at bounding box center [998, 119] width 52 height 27
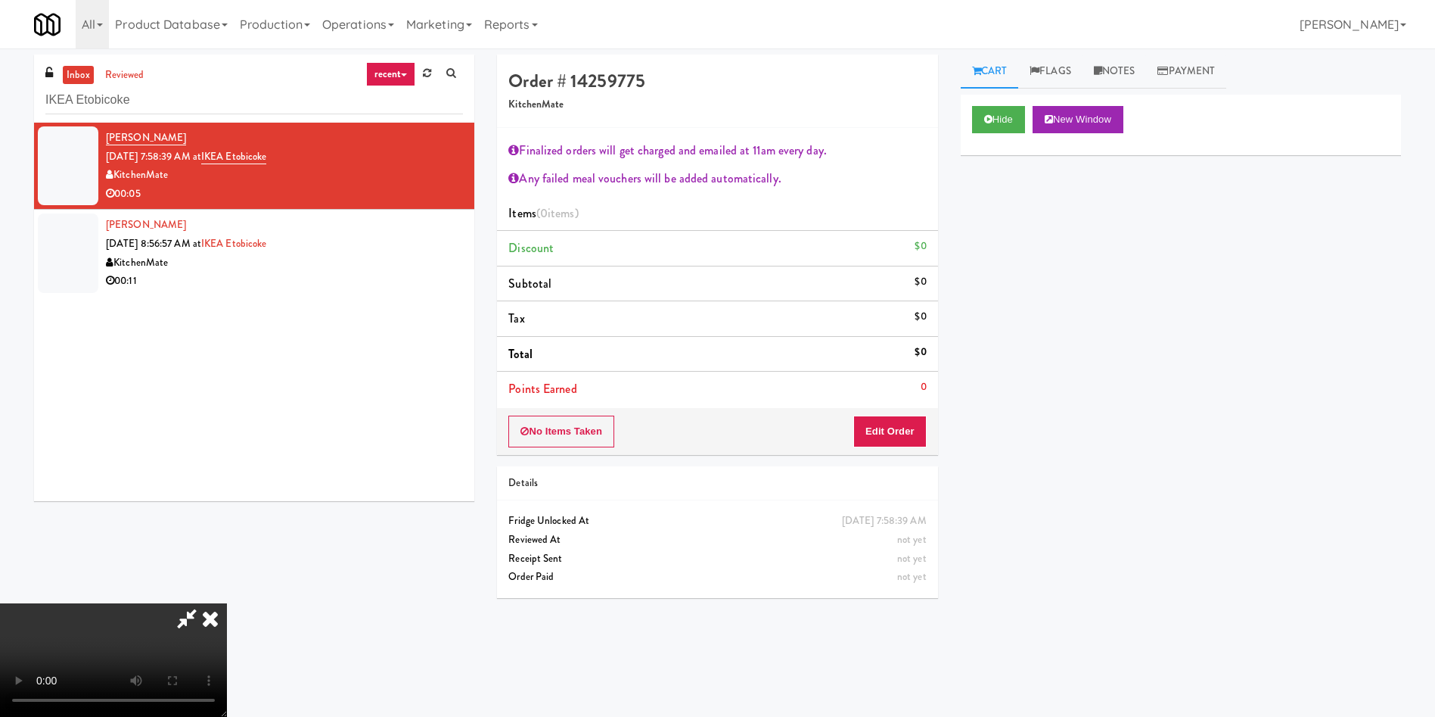
click at [891, 452] on div "No Items Taken Edit Order" at bounding box center [717, 431] width 440 height 47
click at [899, 431] on button "Edit Order" at bounding box center [889, 431] width 73 height 32
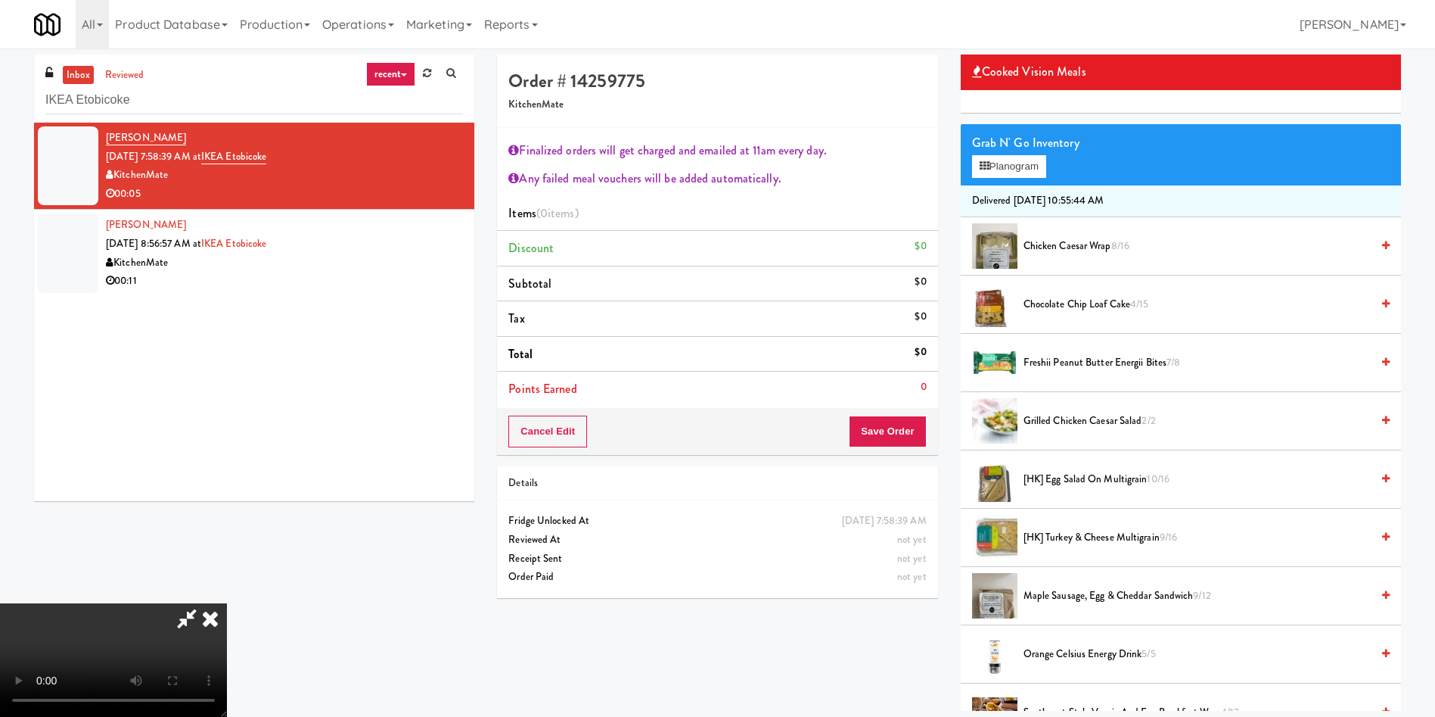
scroll to position [281, 0]
click at [1032, 303] on span "Chocolate Chip Loaf Cake 4/15" at bounding box center [1197, 304] width 347 height 19
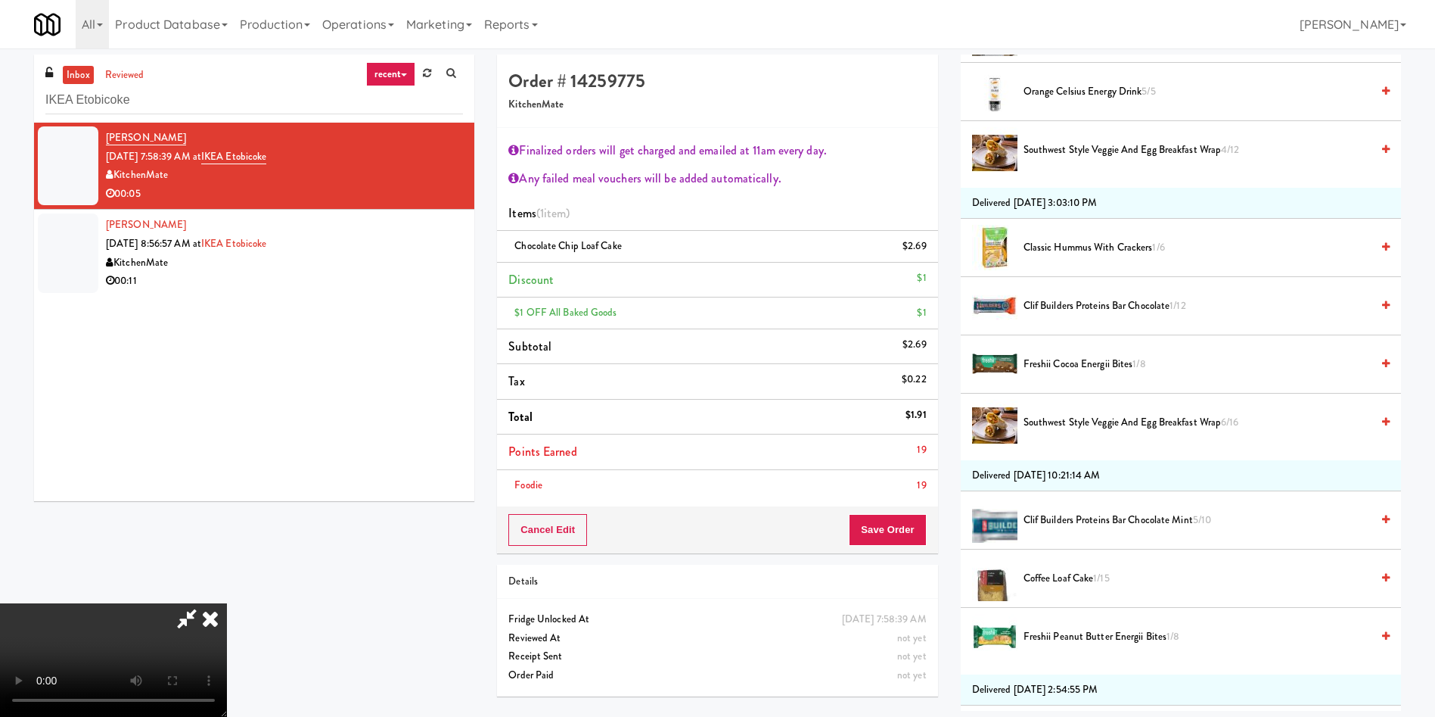
scroll to position [794, 0]
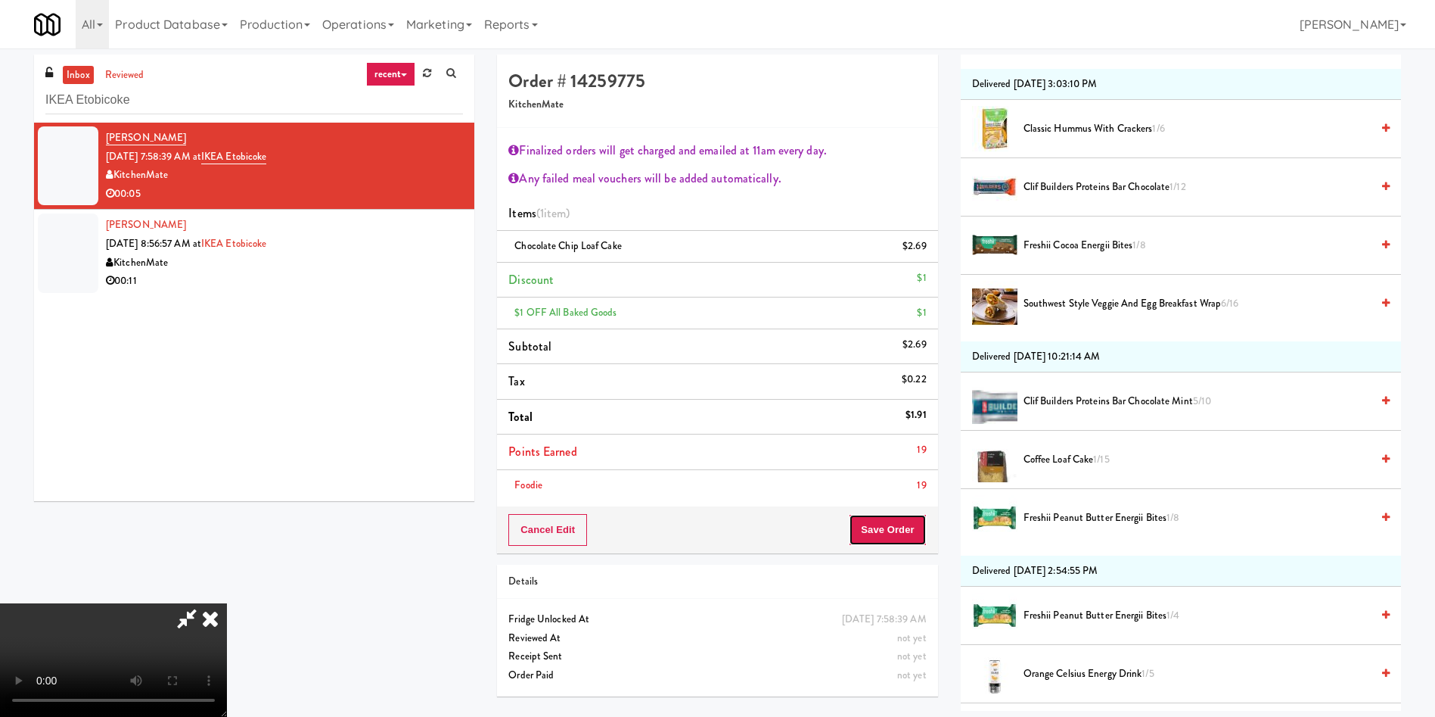
click at [874, 539] on button "Save Order" at bounding box center [887, 530] width 77 height 32
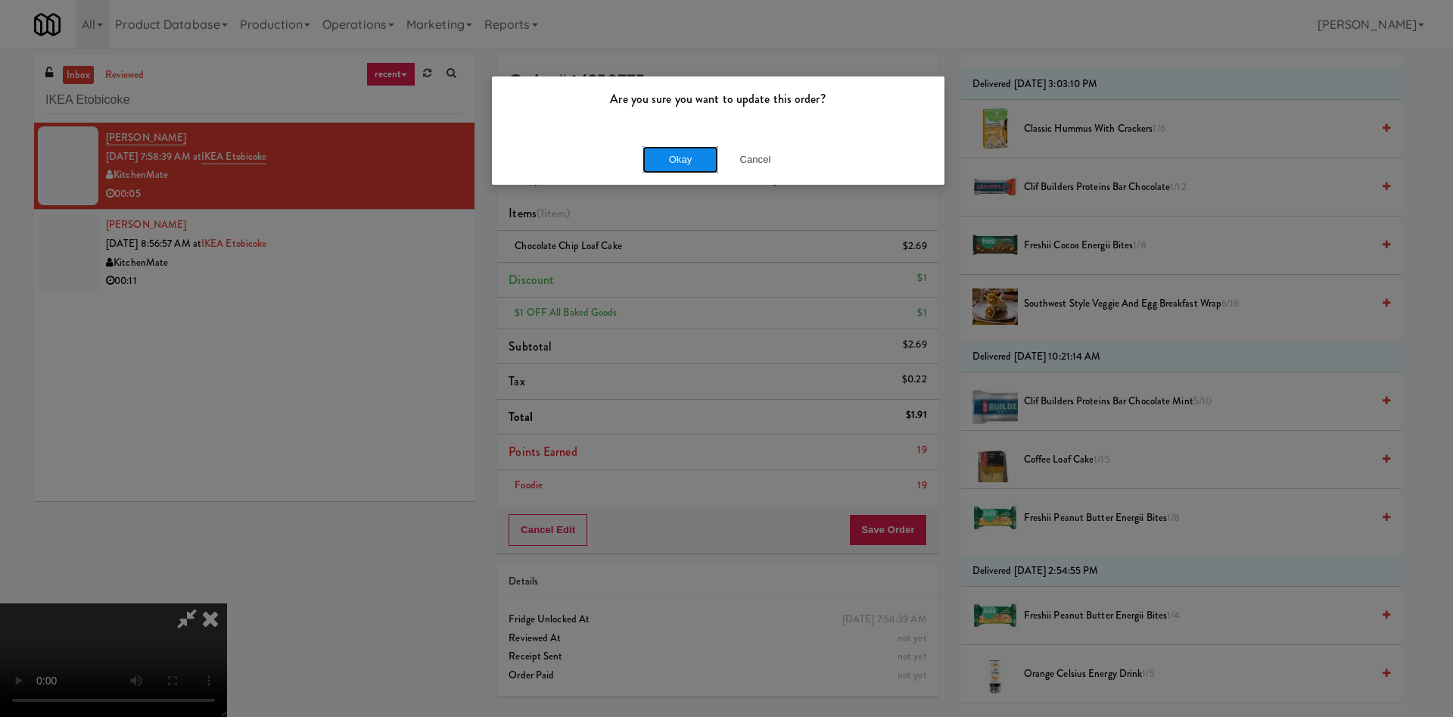
click at [669, 158] on button "Okay" at bounding box center [680, 159] width 76 height 27
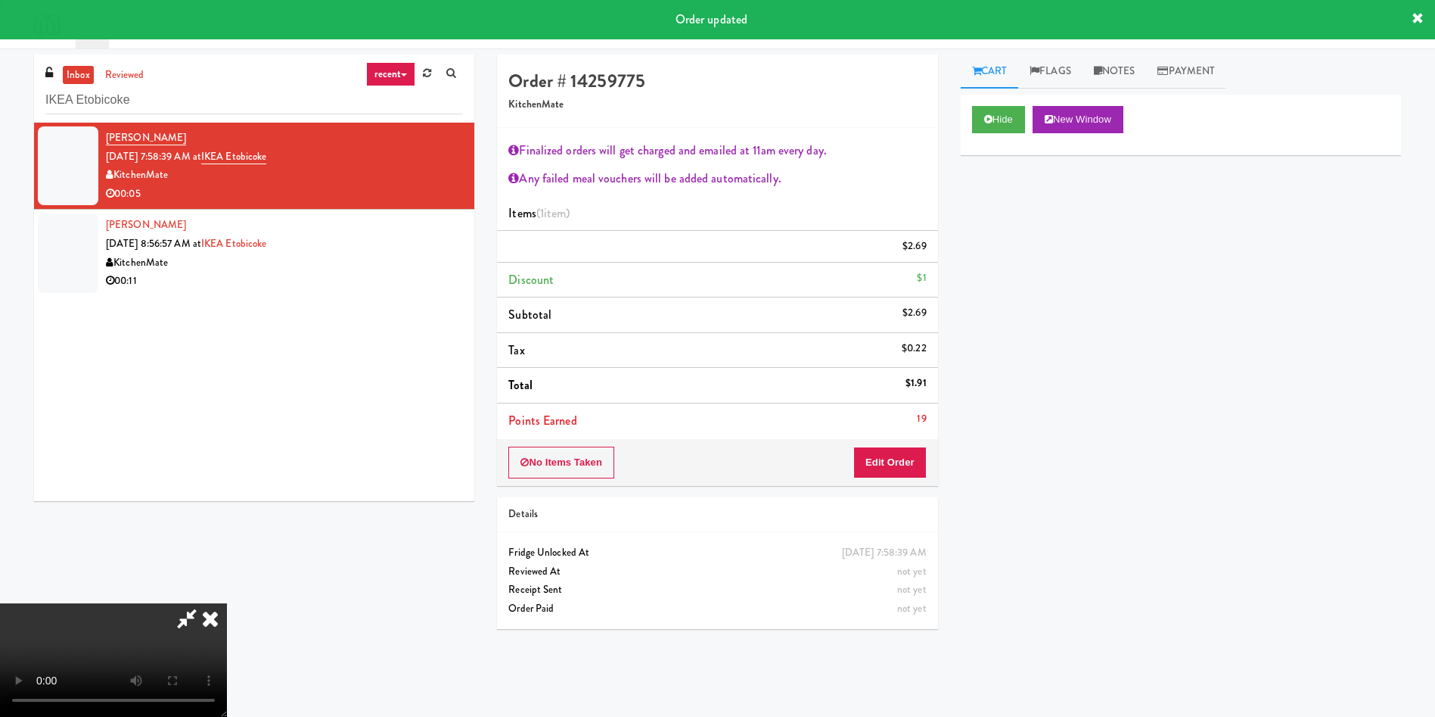
scroll to position [0, 0]
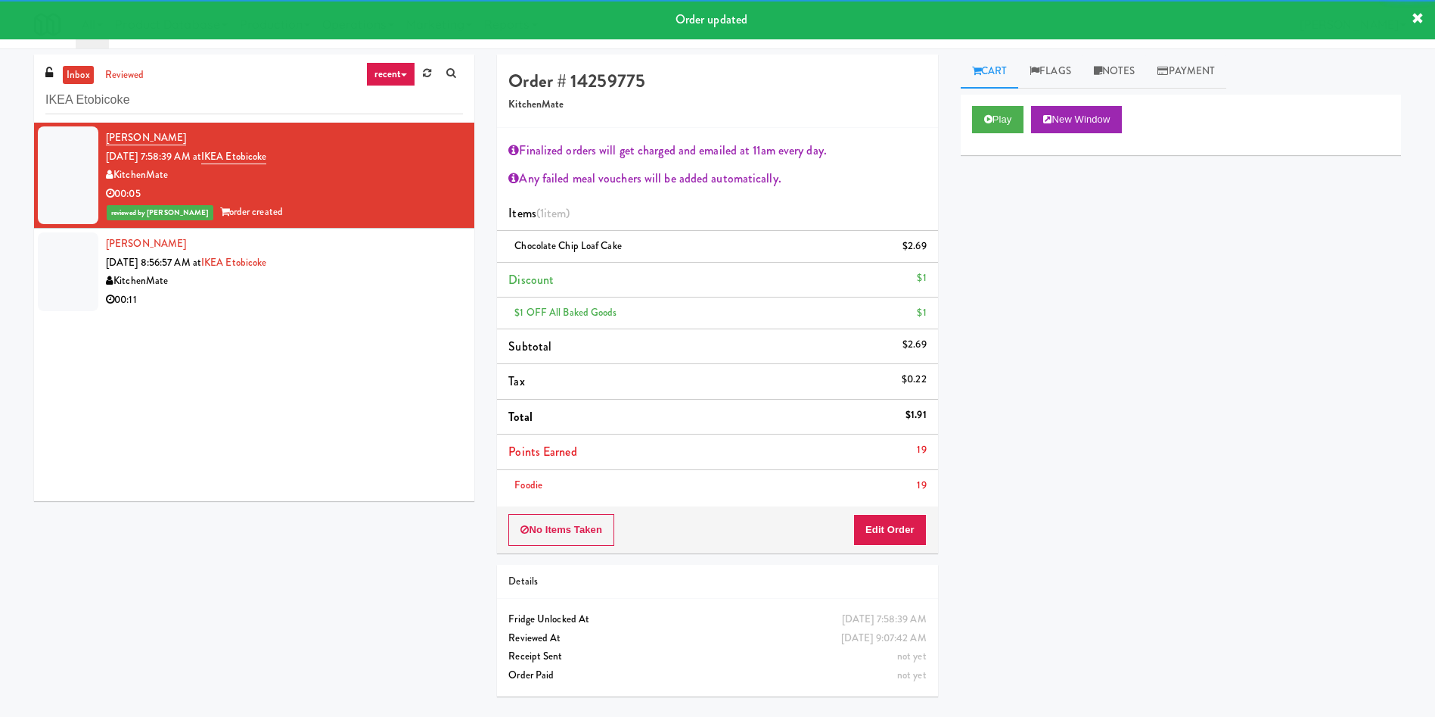
click at [65, 268] on div at bounding box center [68, 271] width 61 height 79
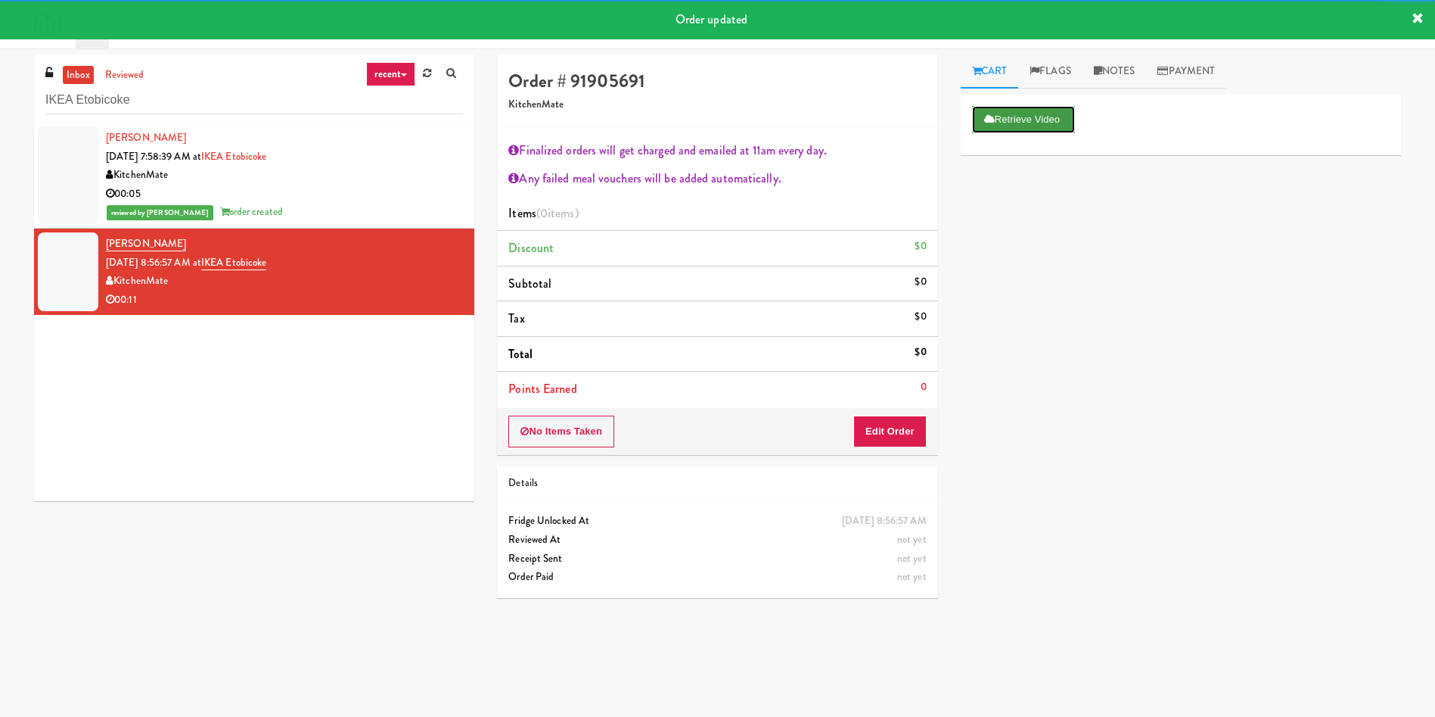
click at [1010, 117] on button "Retrieve Video" at bounding box center [1023, 119] width 103 height 27
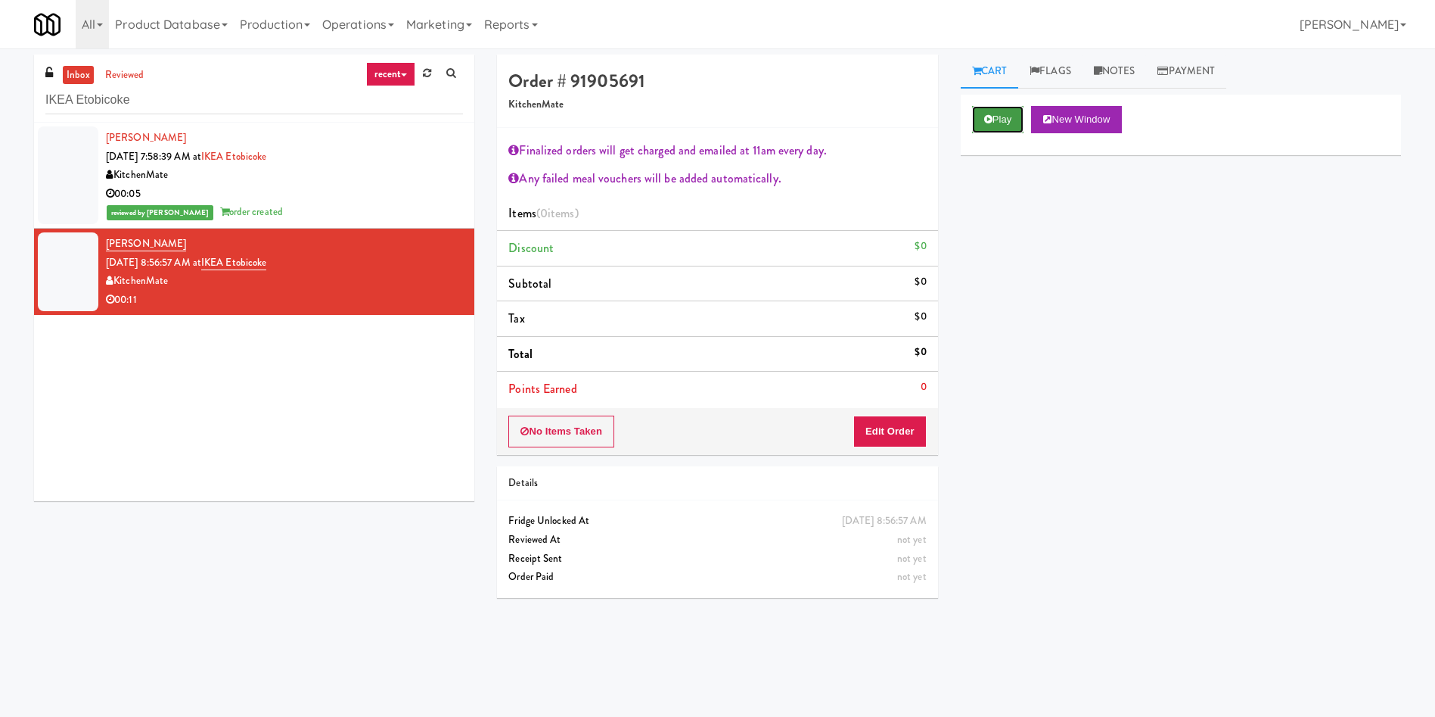
click at [996, 117] on button "Play" at bounding box center [998, 119] width 52 height 27
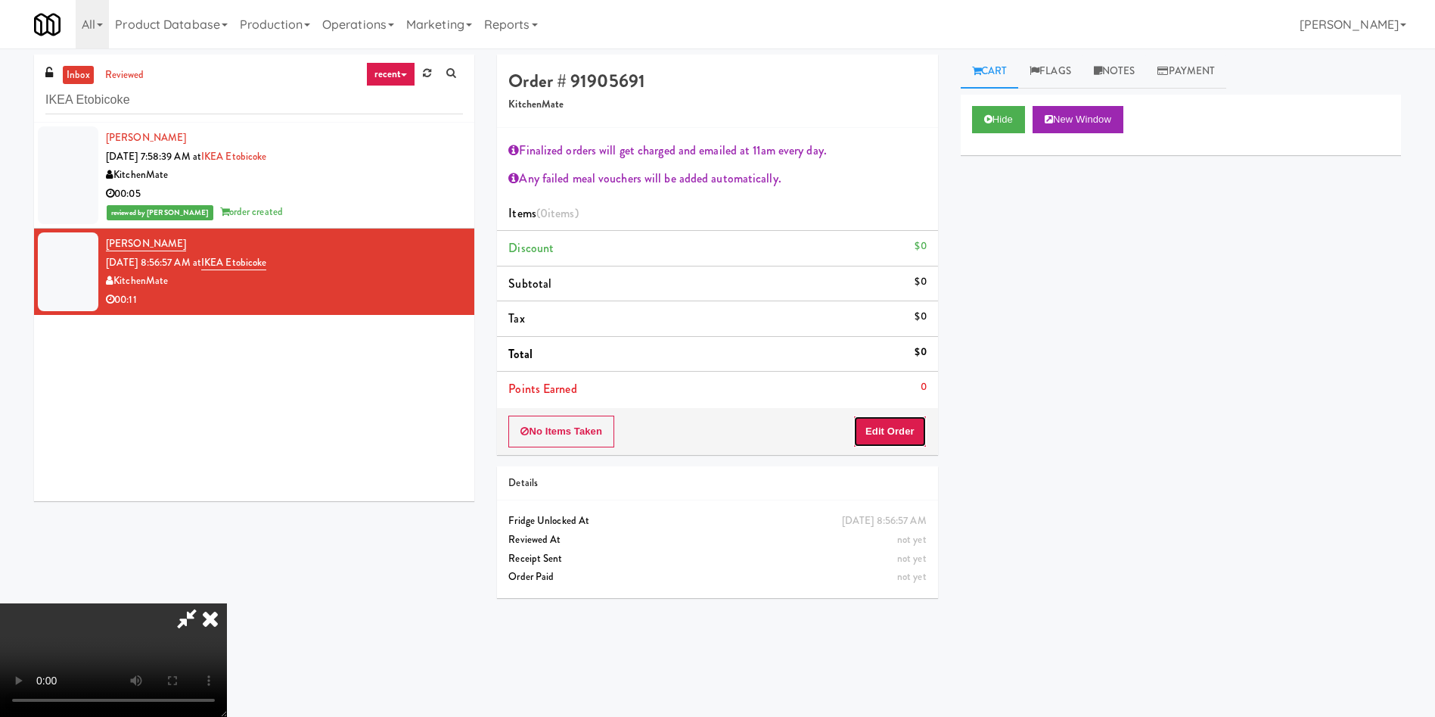
click at [894, 442] on button "Edit Order" at bounding box center [889, 431] width 73 height 32
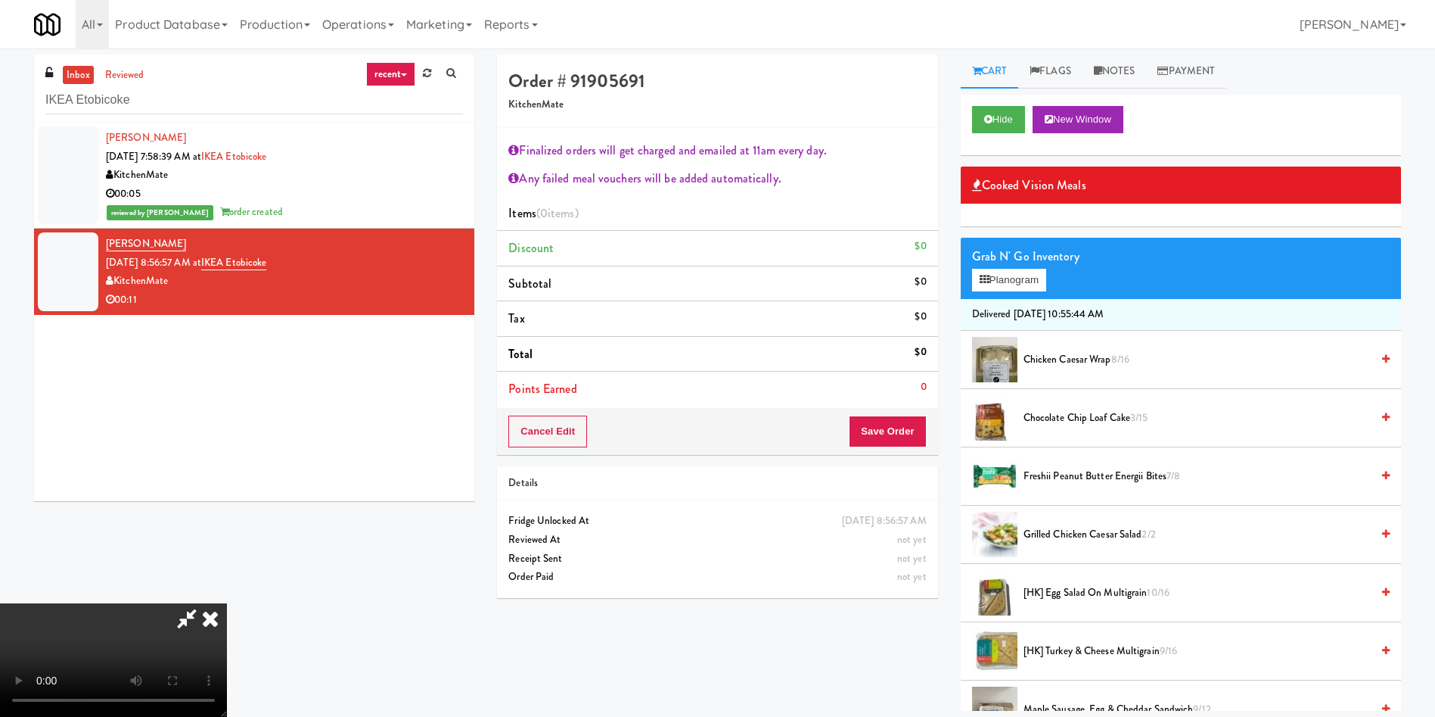
scroll to position [113, 0]
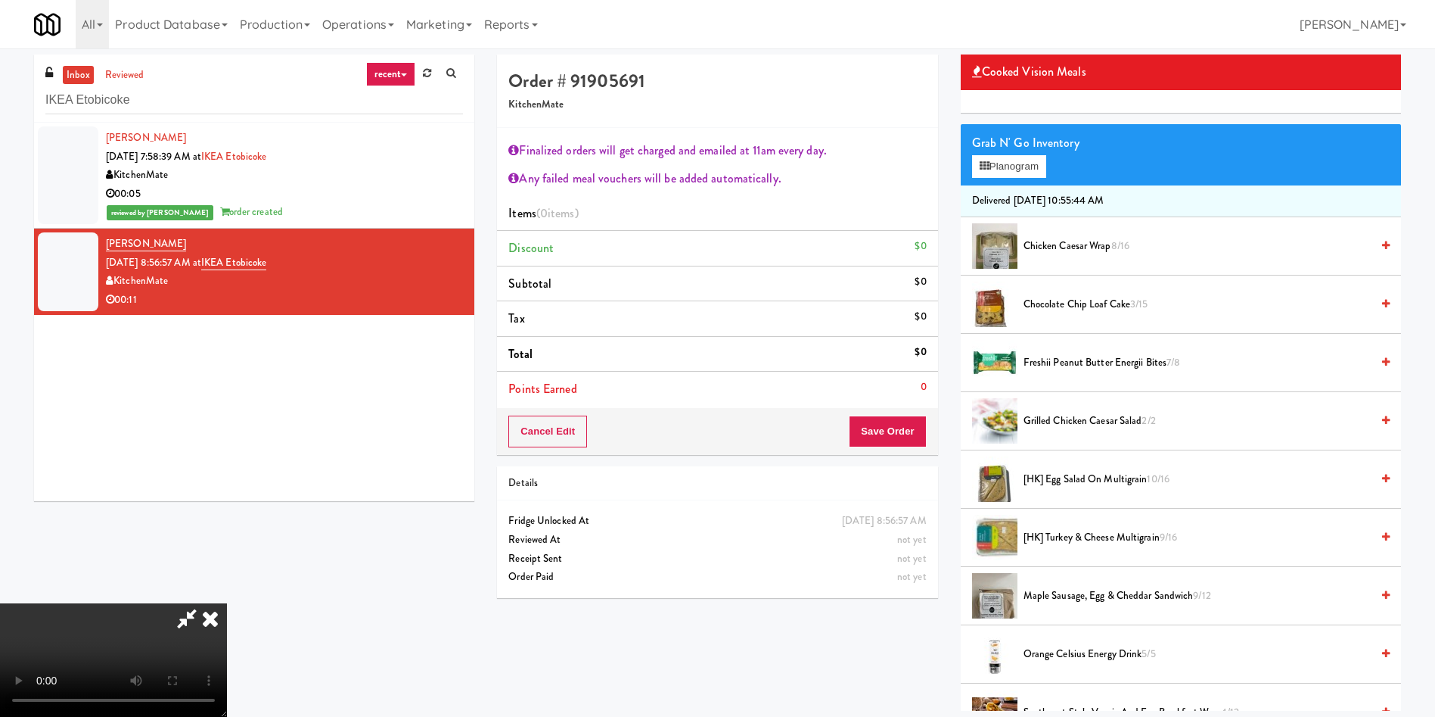
click at [227, 603] on video at bounding box center [113, 659] width 227 height 113
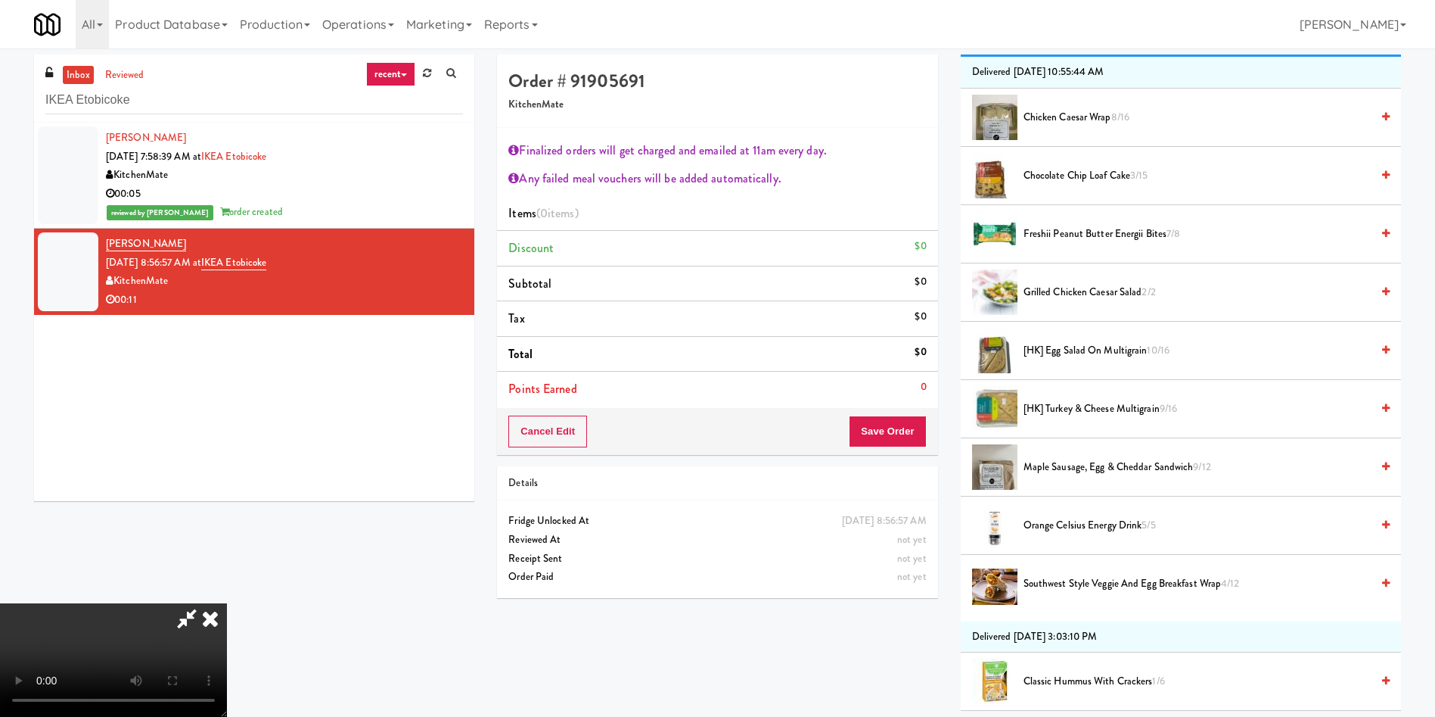
scroll to position [454, 0]
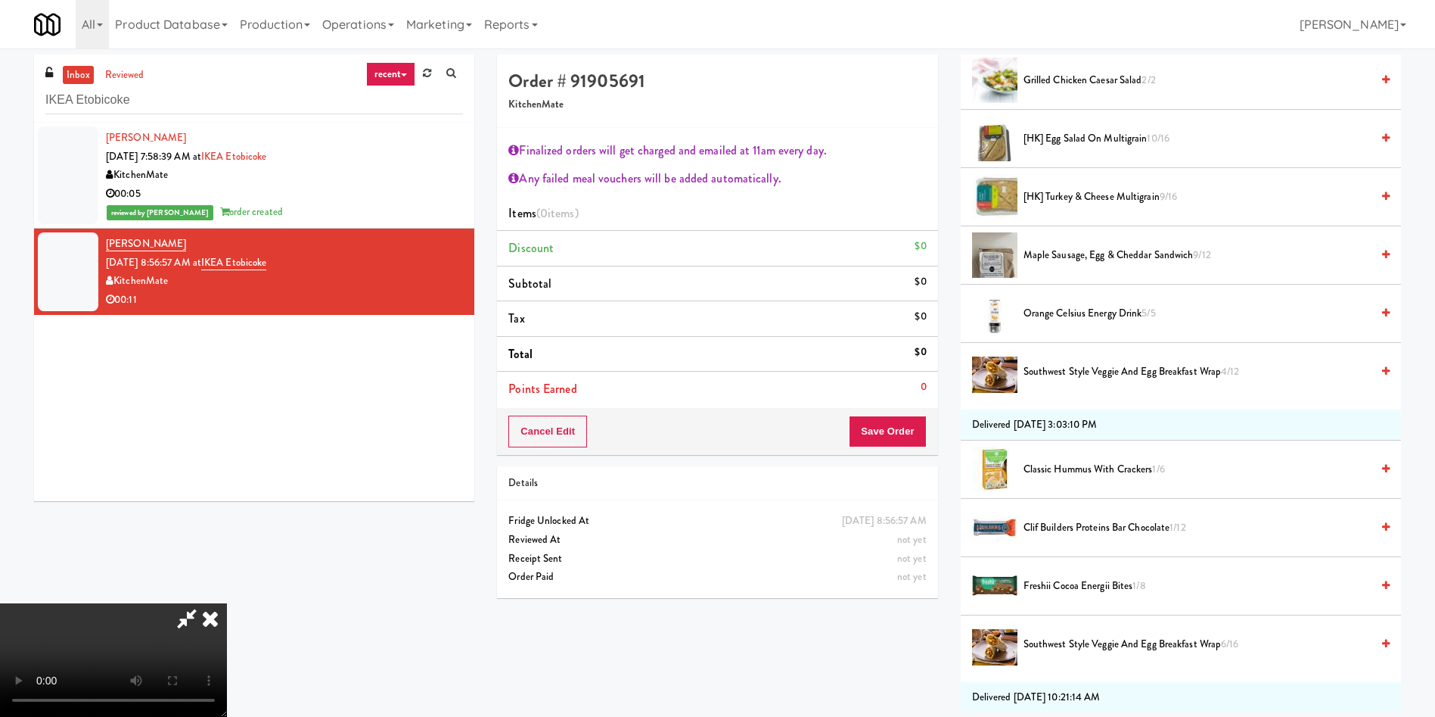
click at [227, 603] on video at bounding box center [113, 659] width 227 height 113
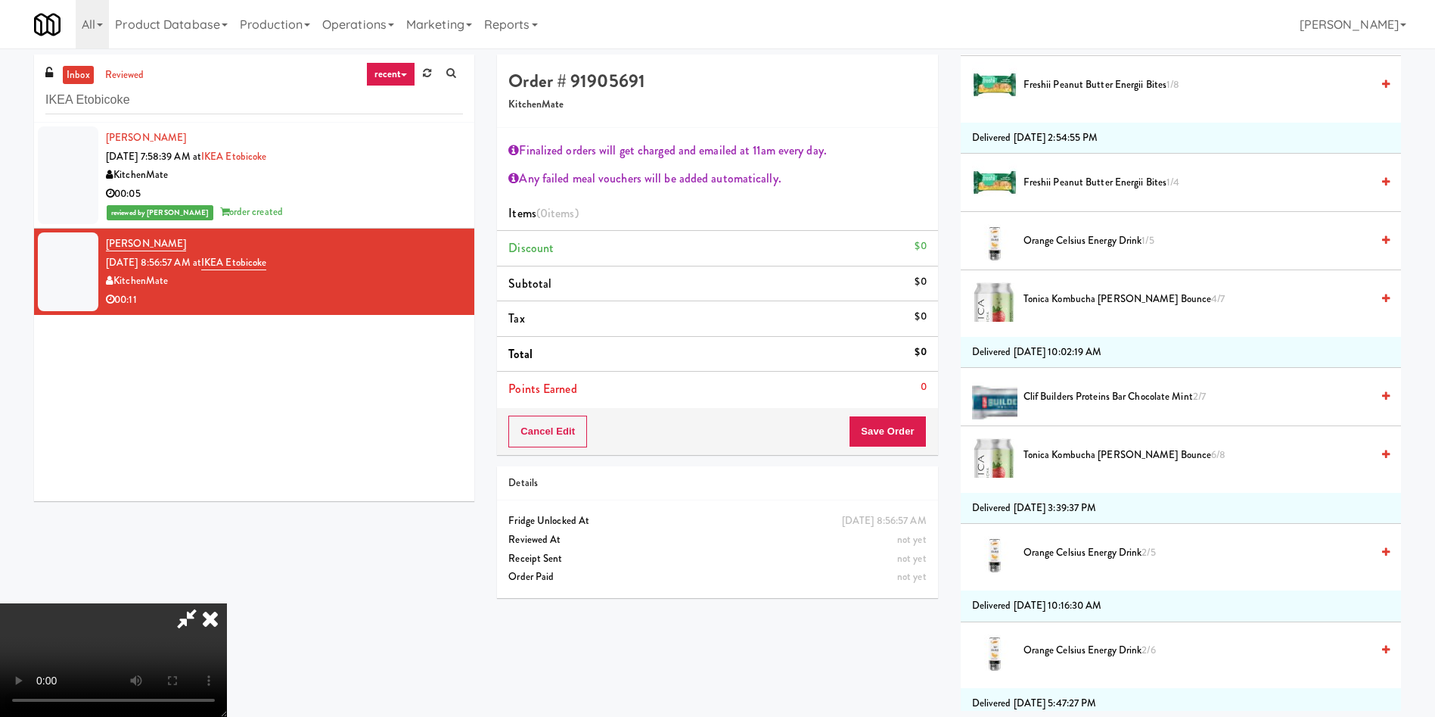
scroll to position [1248, 0]
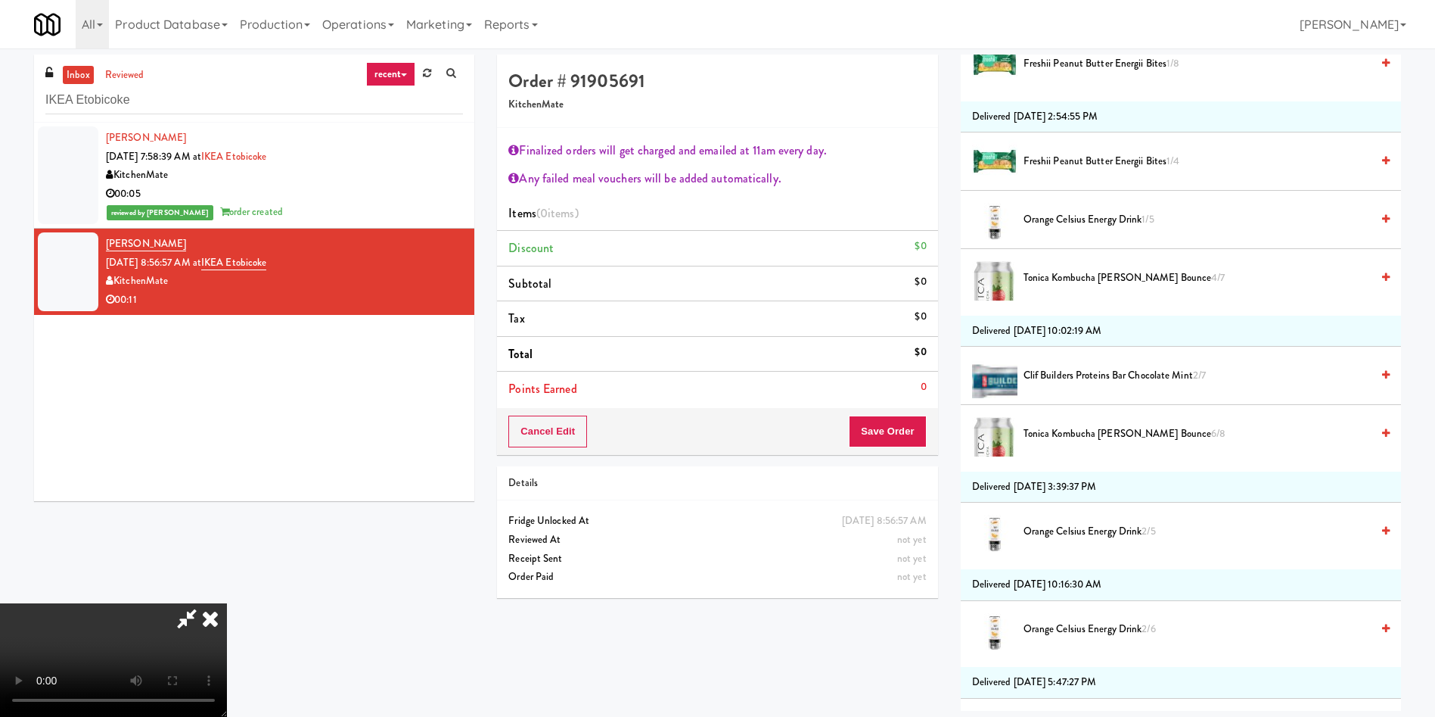
click at [1110, 376] on span "Clif Builders proteins Bar Chocolate Mint 2/7" at bounding box center [1197, 375] width 347 height 19
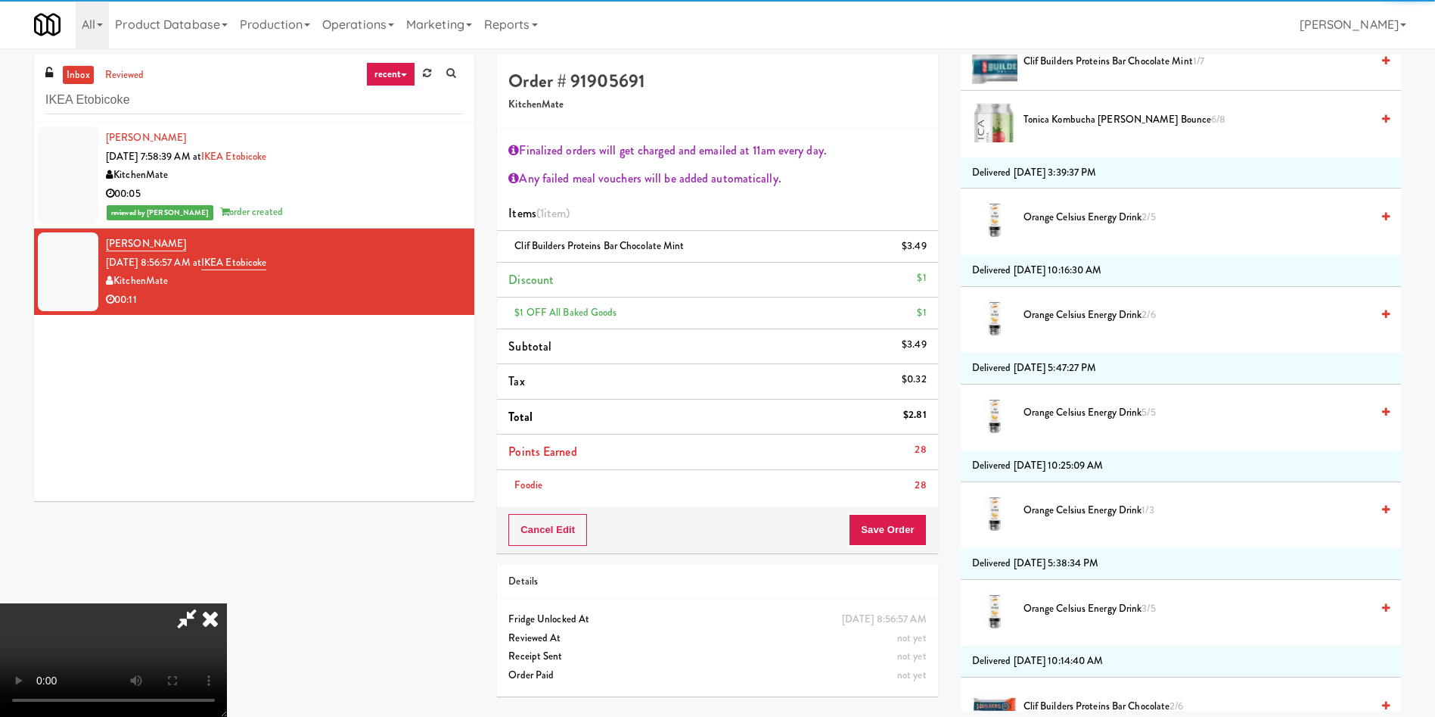
scroll to position [1702, 0]
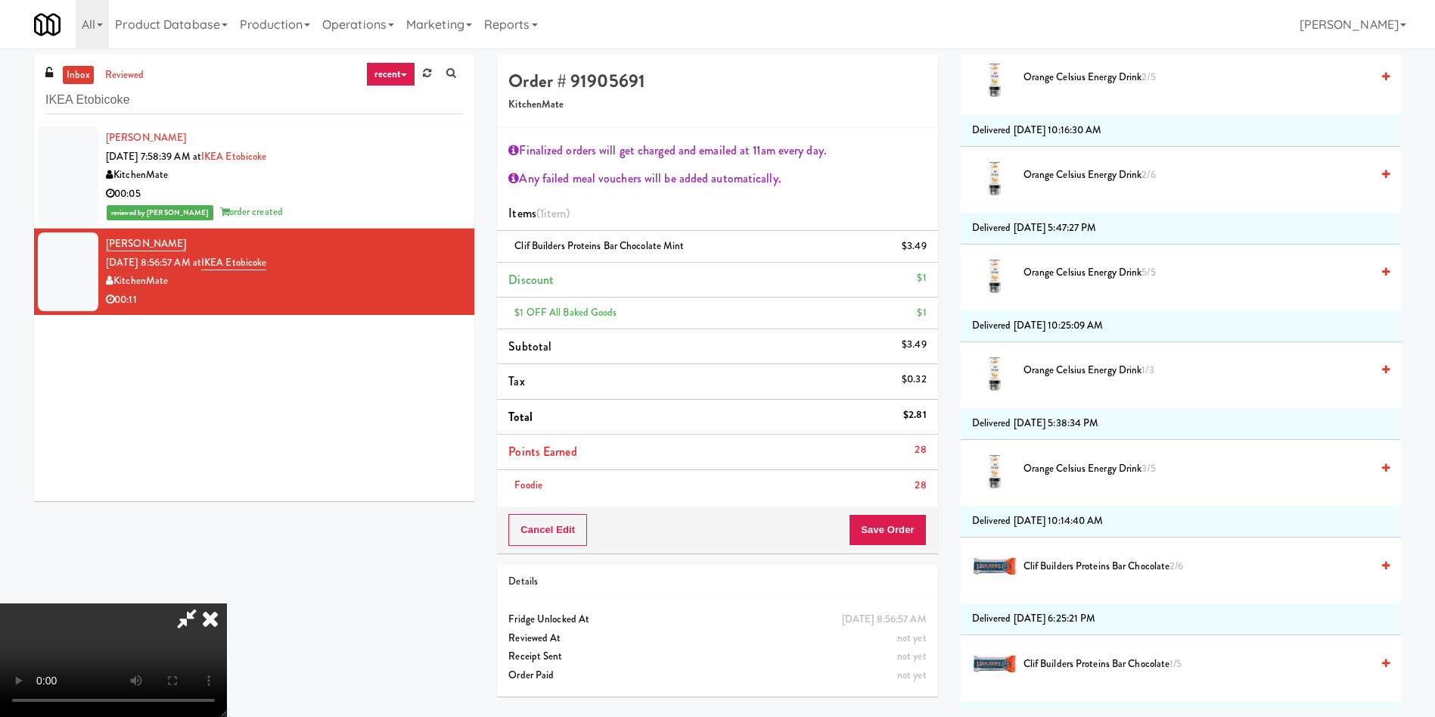
click at [227, 603] on video at bounding box center [113, 659] width 227 height 113
click at [924, 243] on link at bounding box center [926, 252] width 14 height 19
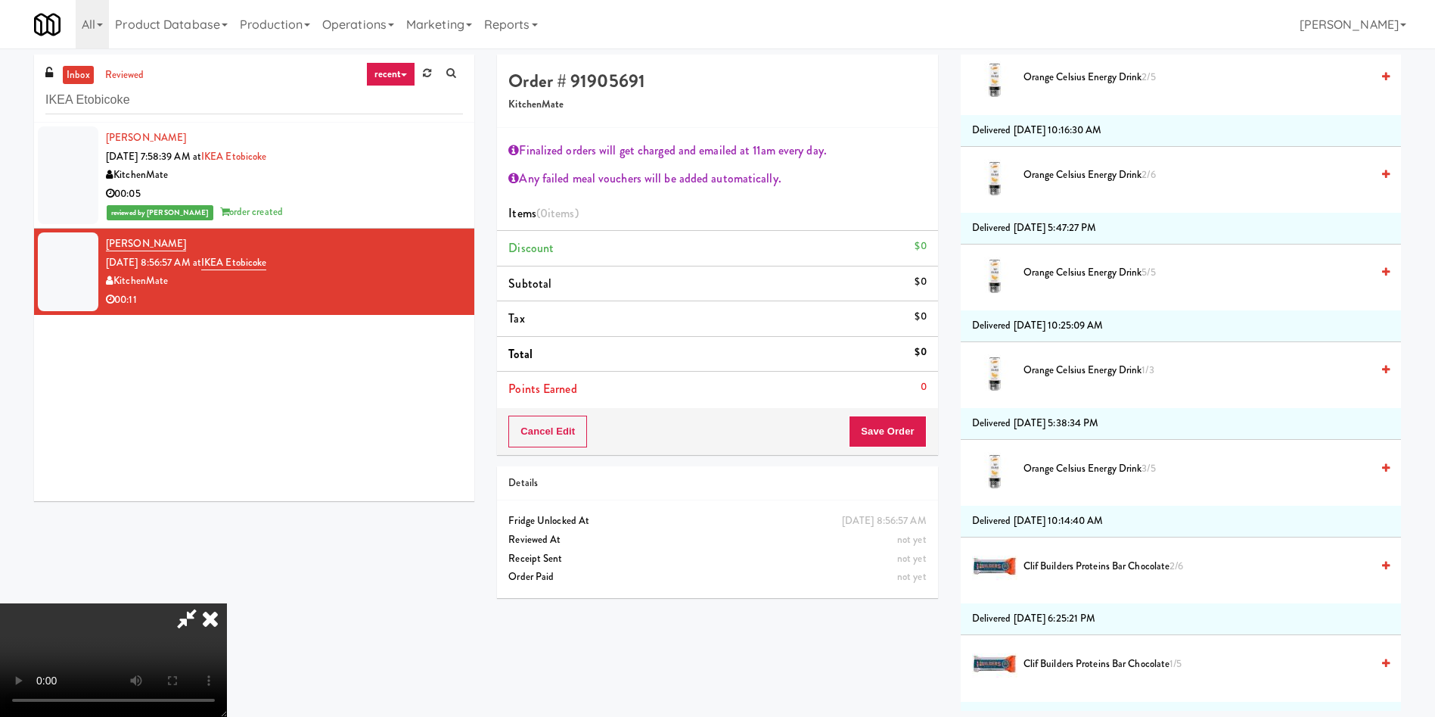
click at [227, 603] on video at bounding box center [113, 659] width 227 height 113
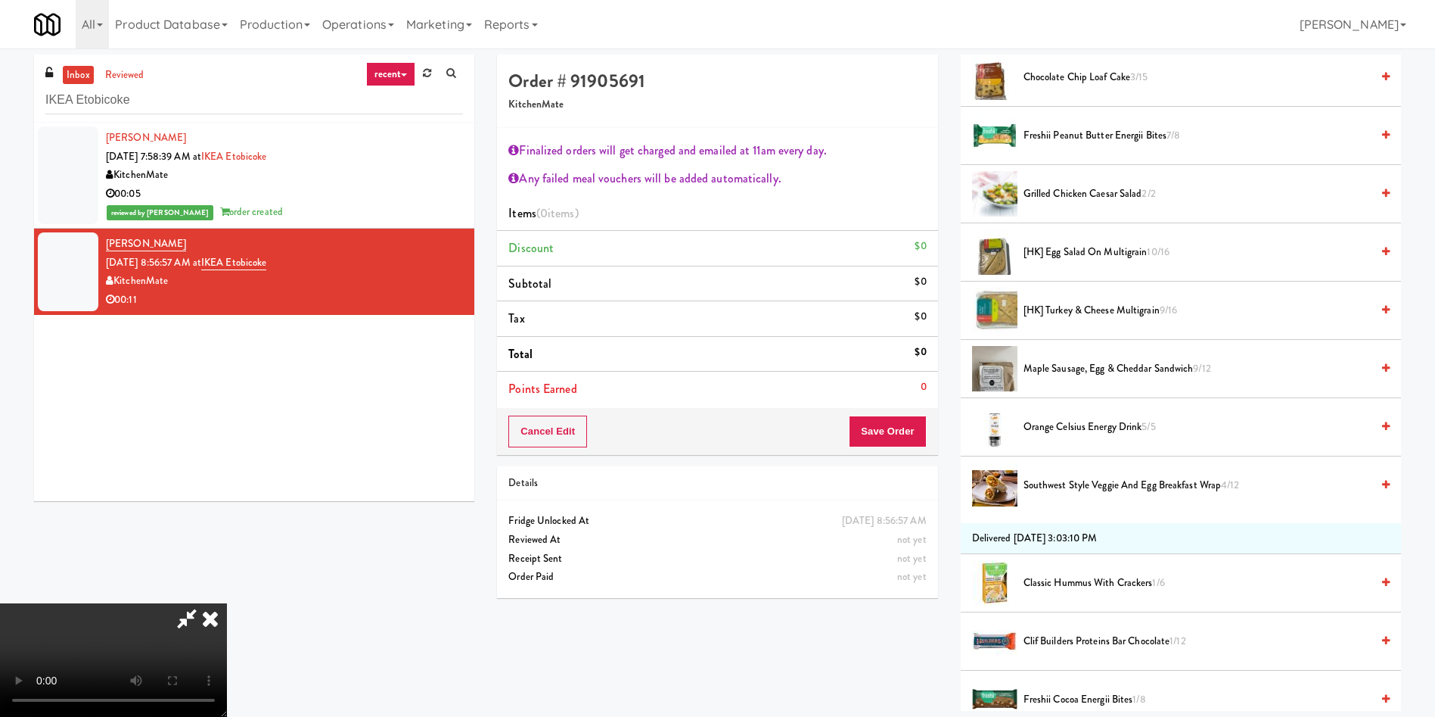
scroll to position [0, 0]
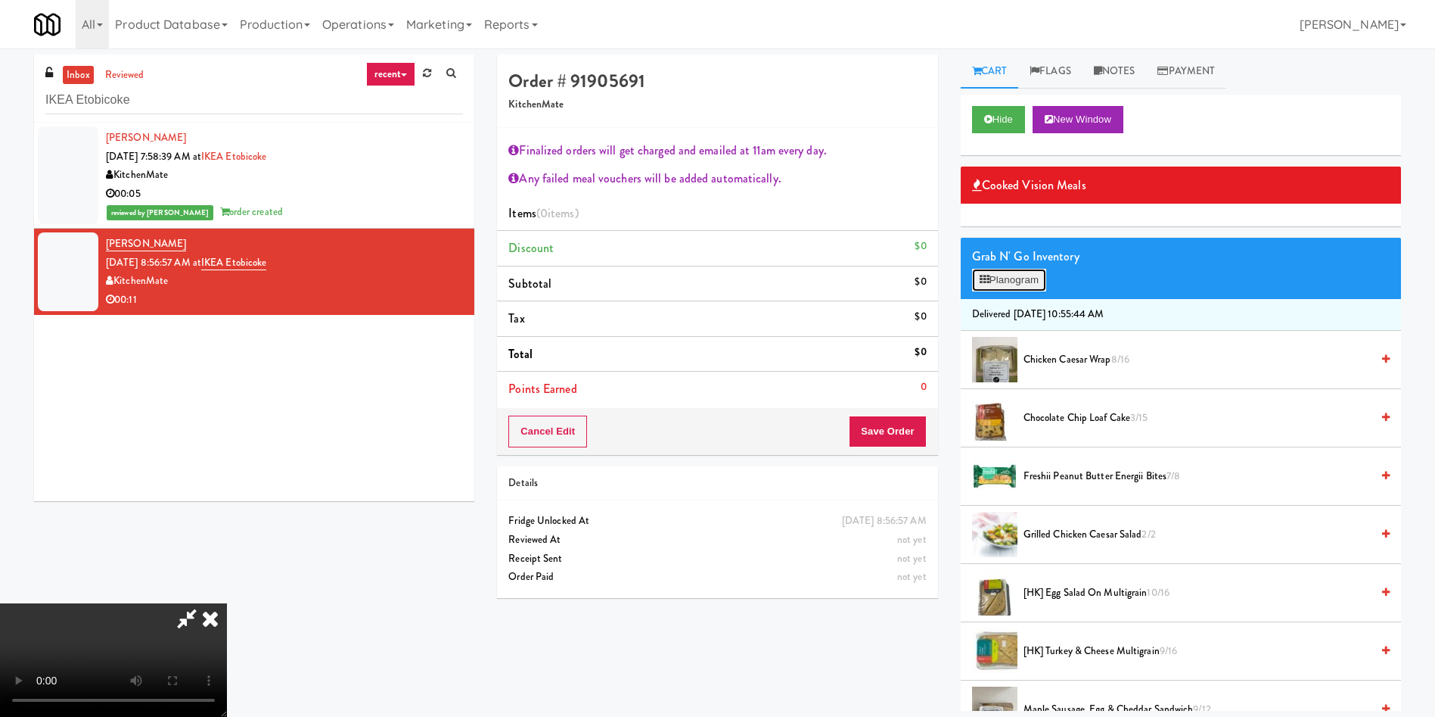
click at [1013, 279] on button "Planogram" at bounding box center [1009, 280] width 74 height 23
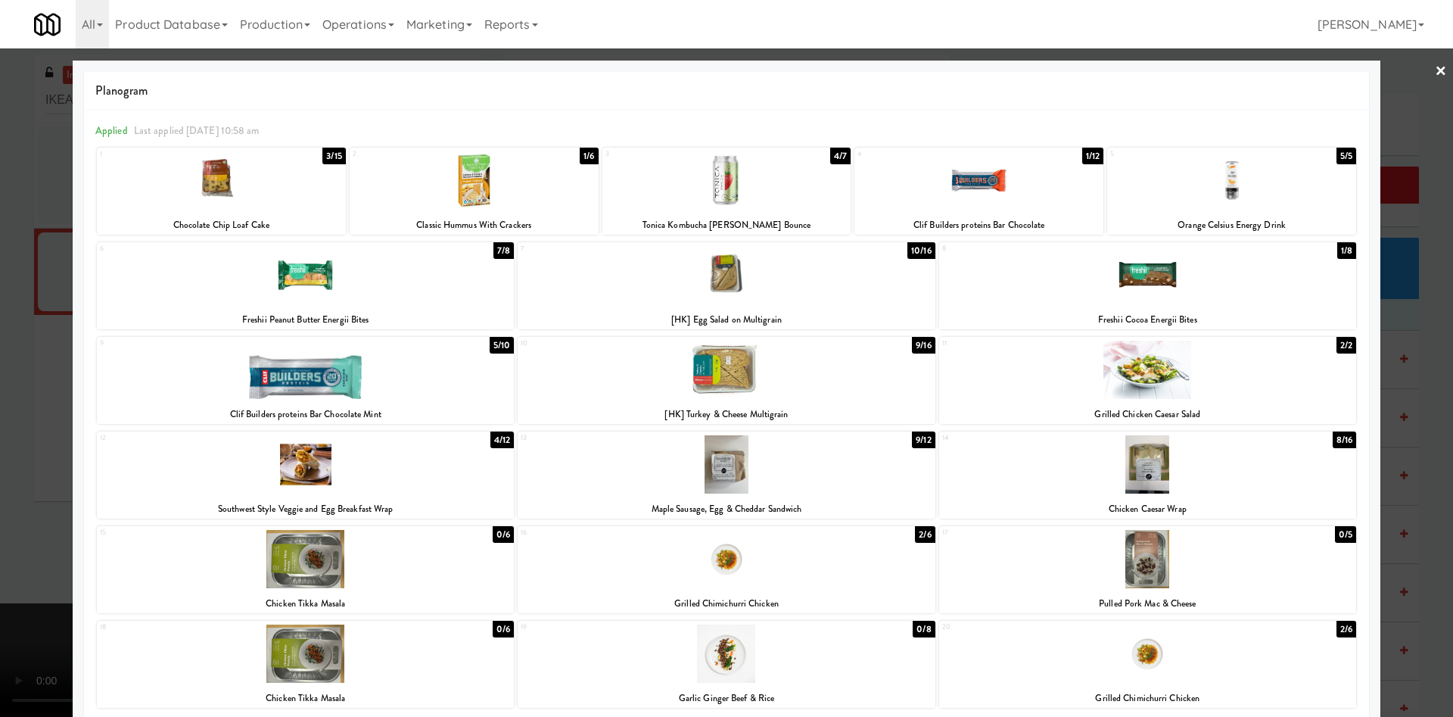
click at [993, 185] on div at bounding box center [978, 180] width 249 height 58
drag, startPoint x: 1397, startPoint y: 123, endPoint x: 938, endPoint y: 378, distance: 525.0
click at [1397, 122] on div at bounding box center [726, 358] width 1453 height 717
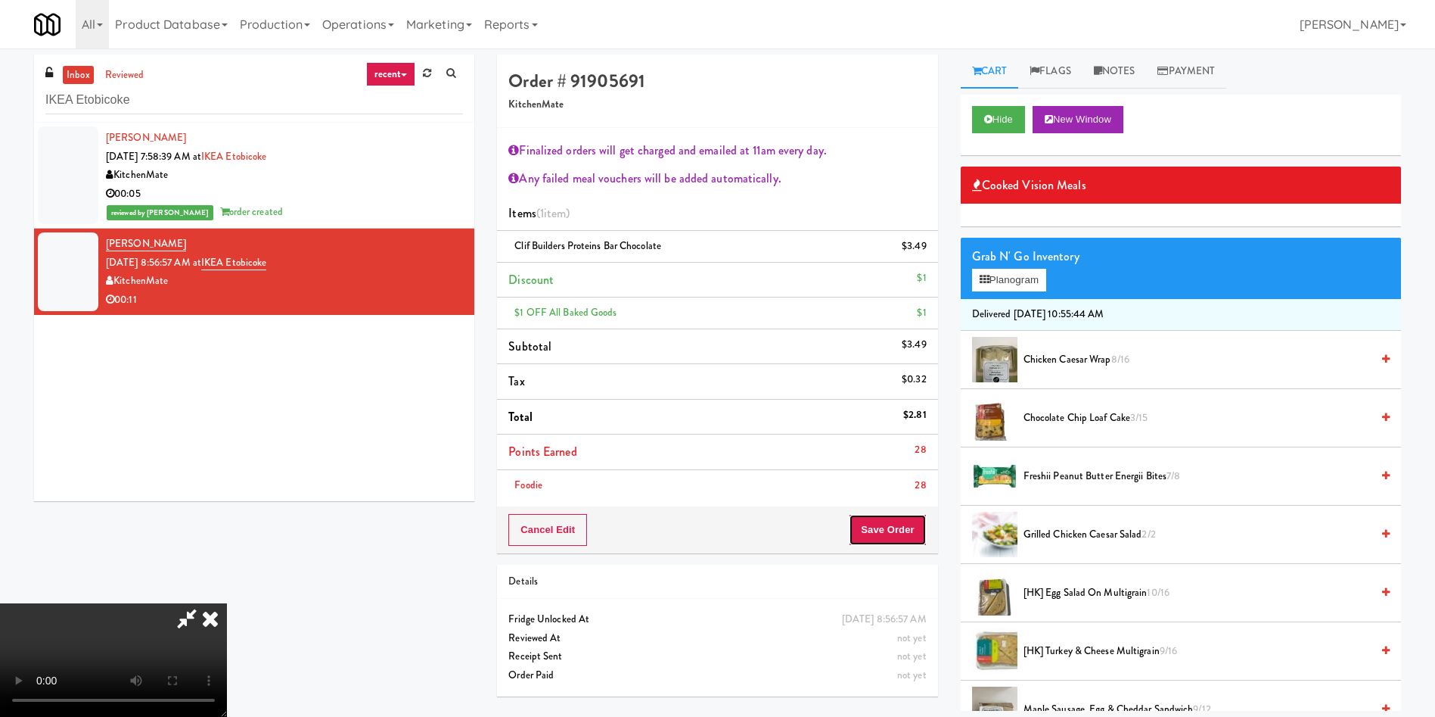
drag, startPoint x: 891, startPoint y: 530, endPoint x: 287, endPoint y: 496, distance: 604.8
click at [497, 496] on div "Order # 91905691 KitchenMate Finalized orders will get charged and emailed at 1…" at bounding box center [949, 382] width 904 height 656
click at [227, 603] on video at bounding box center [113, 659] width 227 height 113
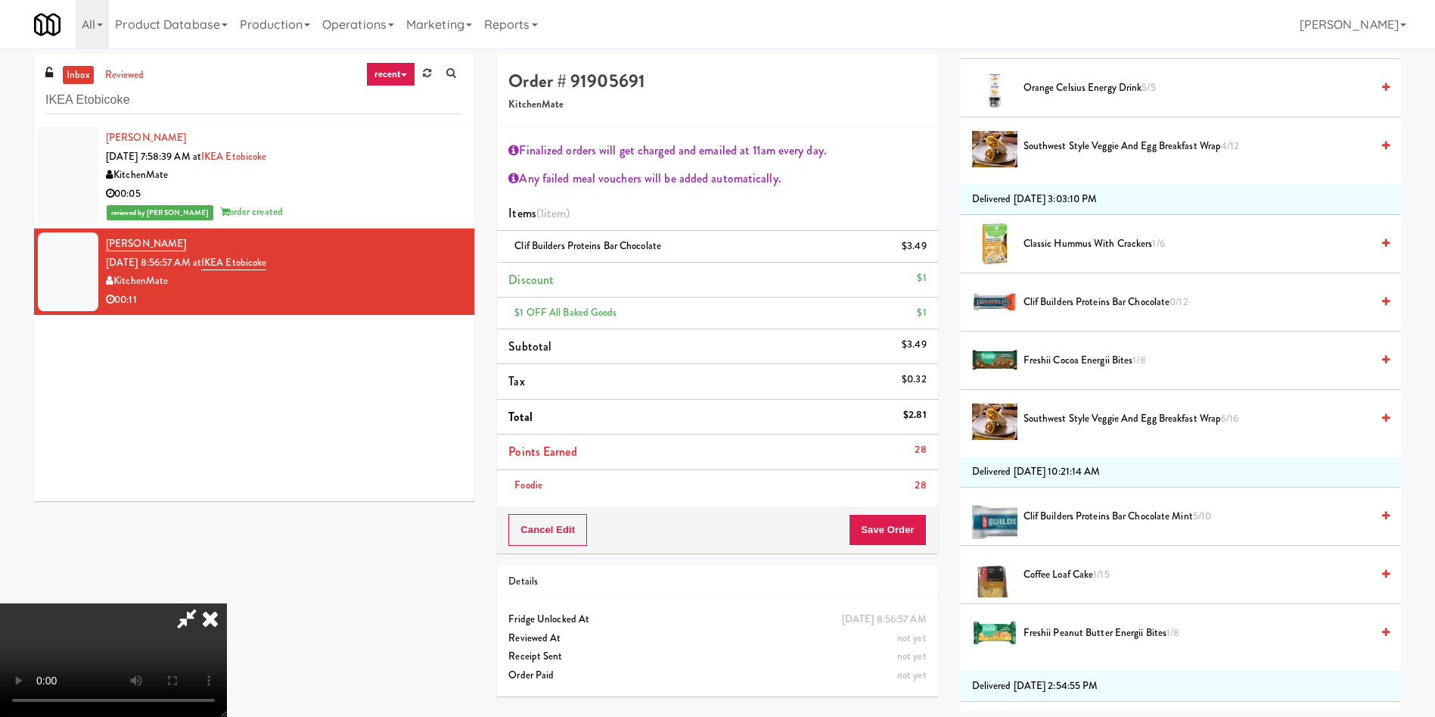
scroll to position [340, 0]
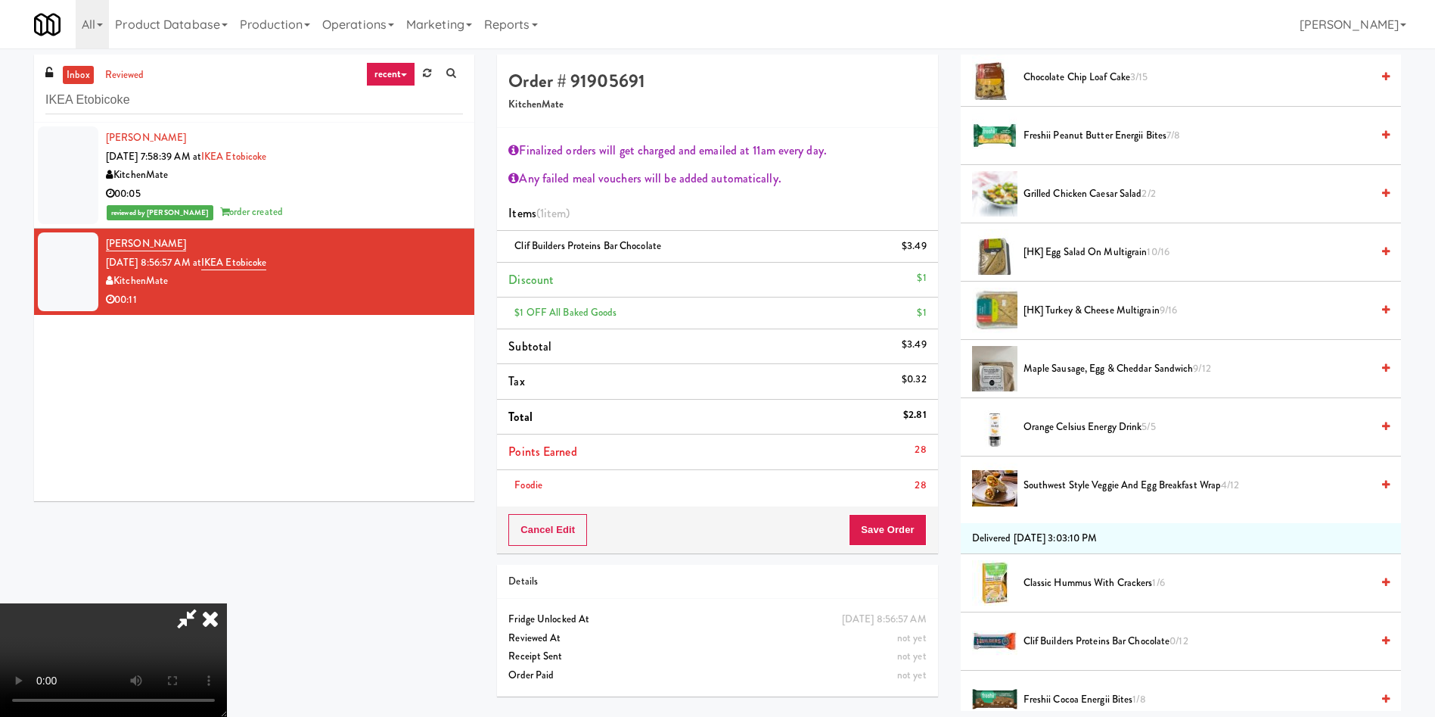
click at [1074, 421] on span "Orange Celsius Energy Drink 5/5" at bounding box center [1197, 427] width 347 height 19
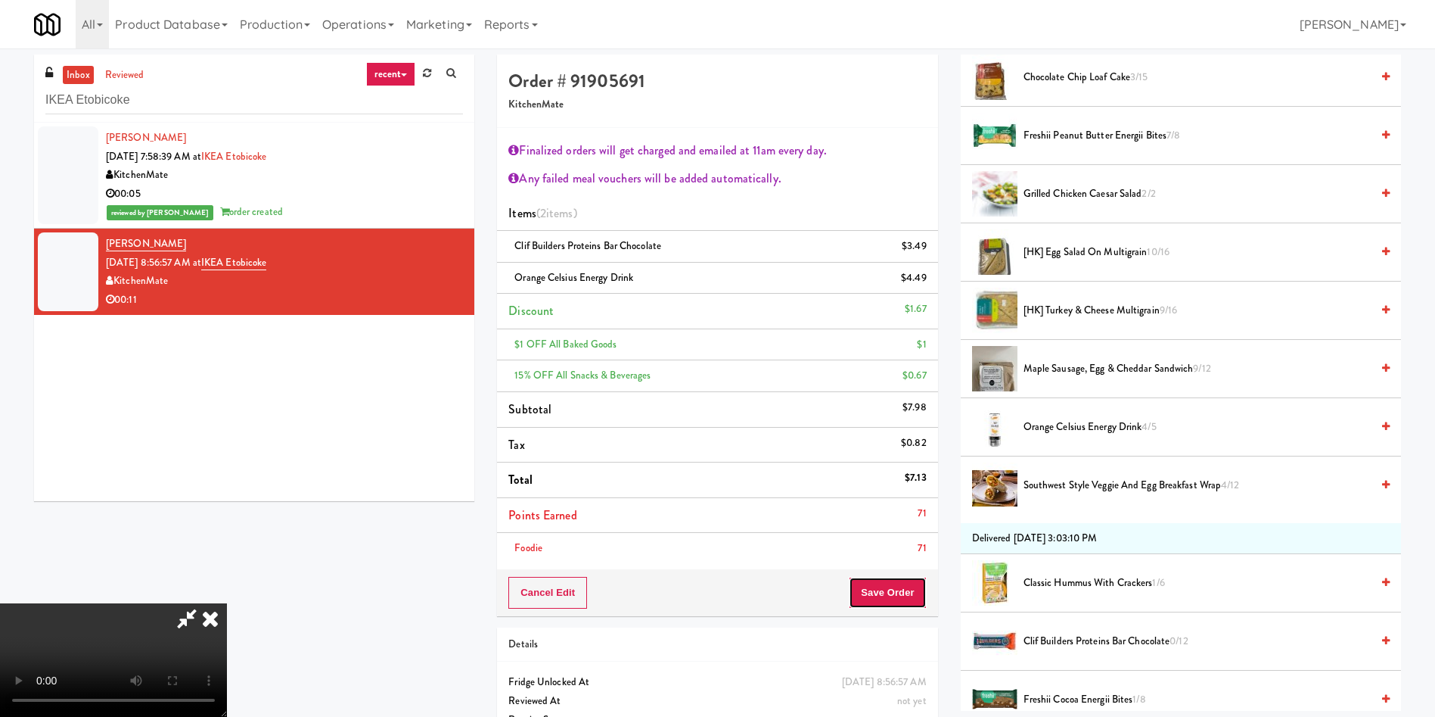
click at [901, 586] on button "Save Order" at bounding box center [887, 593] width 77 height 32
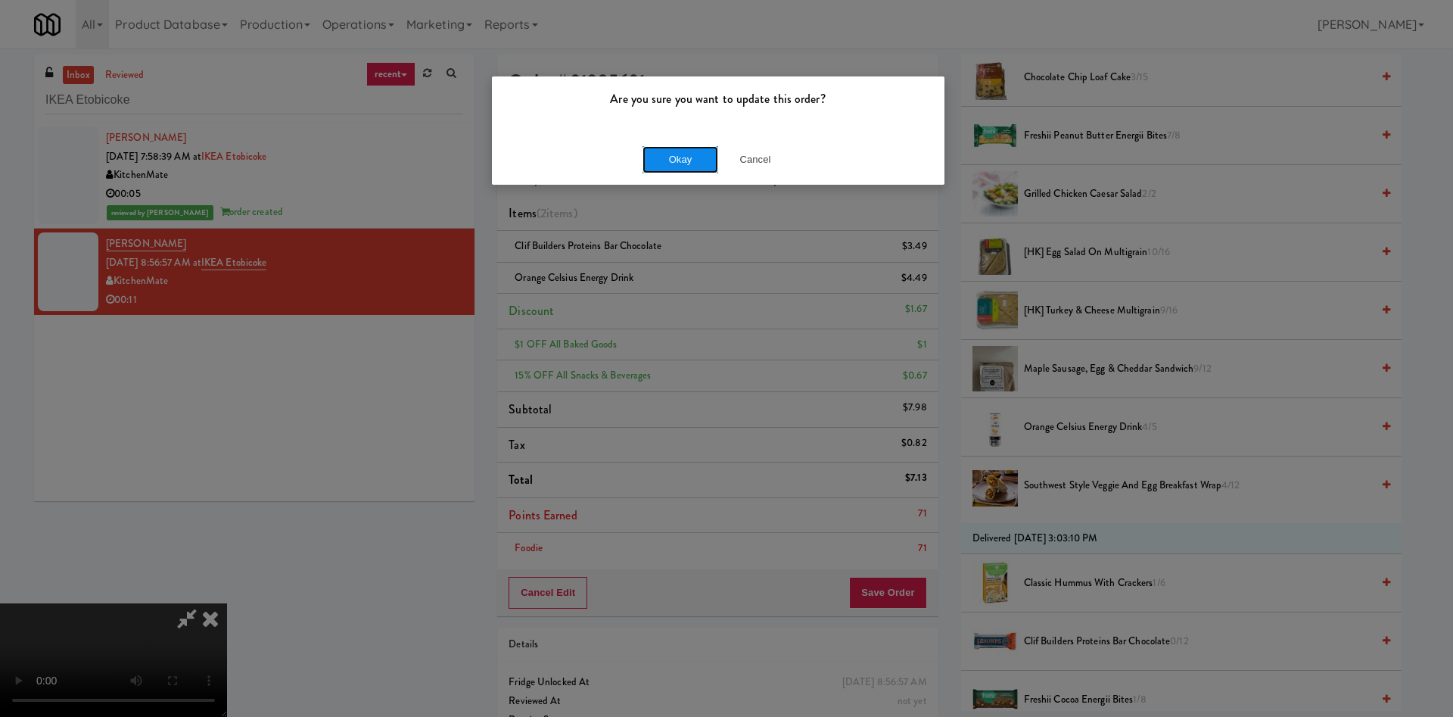
click at [678, 161] on button "Okay" at bounding box center [680, 159] width 76 height 27
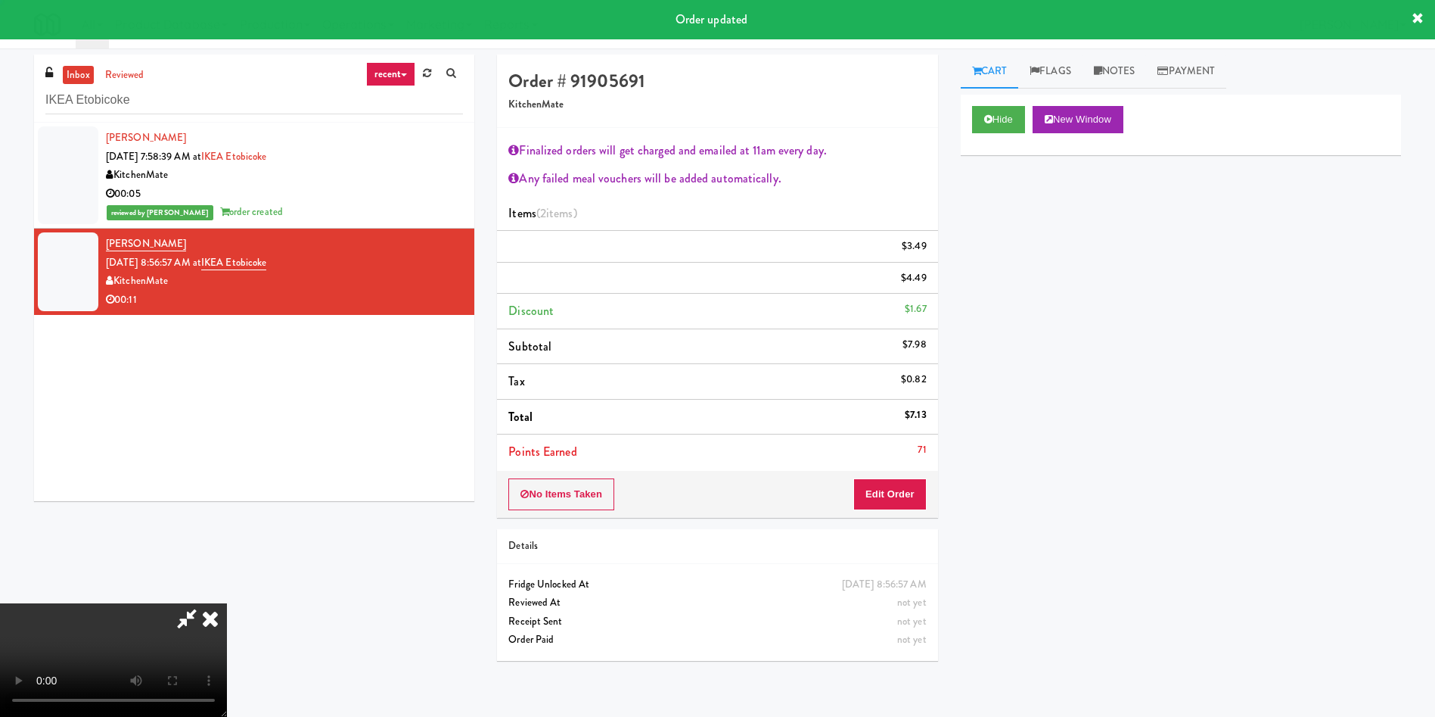
scroll to position [0, 0]
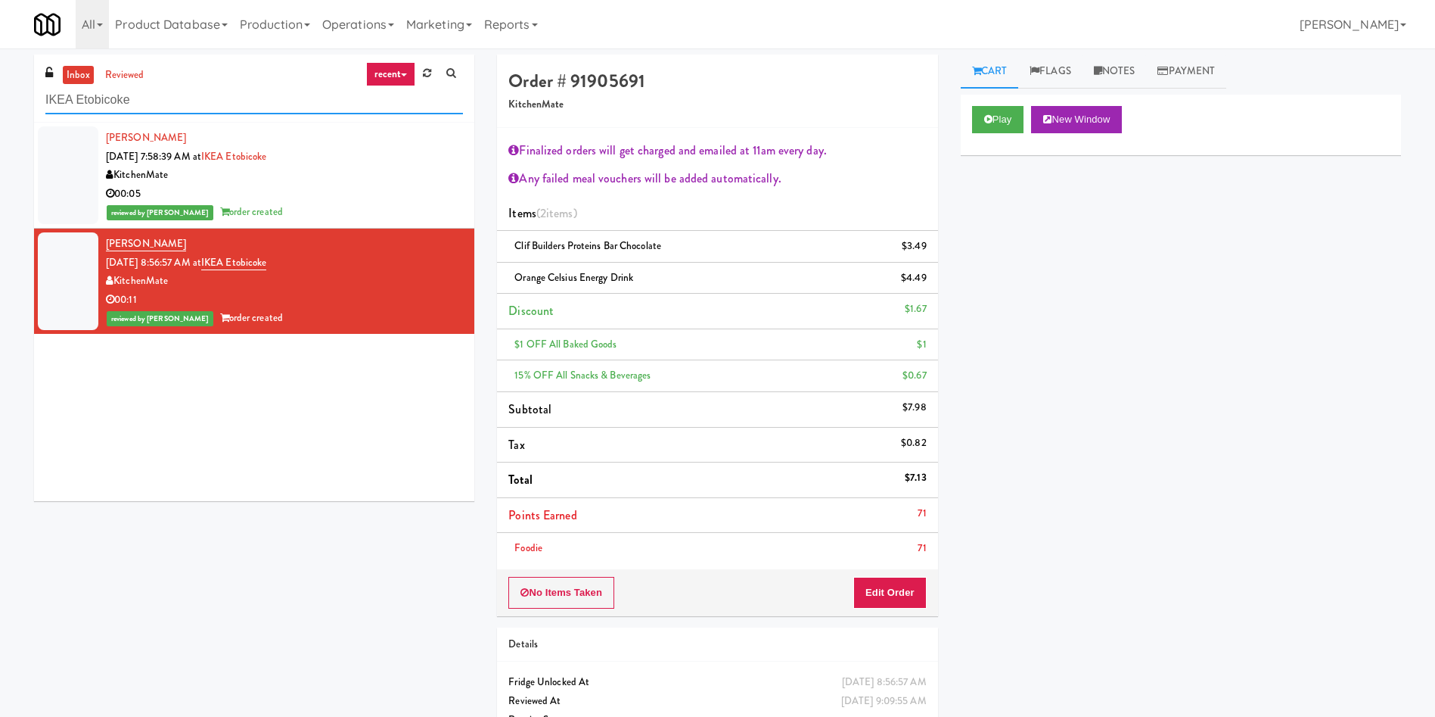
paste input "City Gate - Cooler"
drag, startPoint x: 224, startPoint y: 110, endPoint x: 0, endPoint y: 20, distance: 241.4
click at [0, 48] on body "Are you sure you want to update this order? Okay Cancel Okay Are you sure you w…" at bounding box center [717, 406] width 1435 height 717
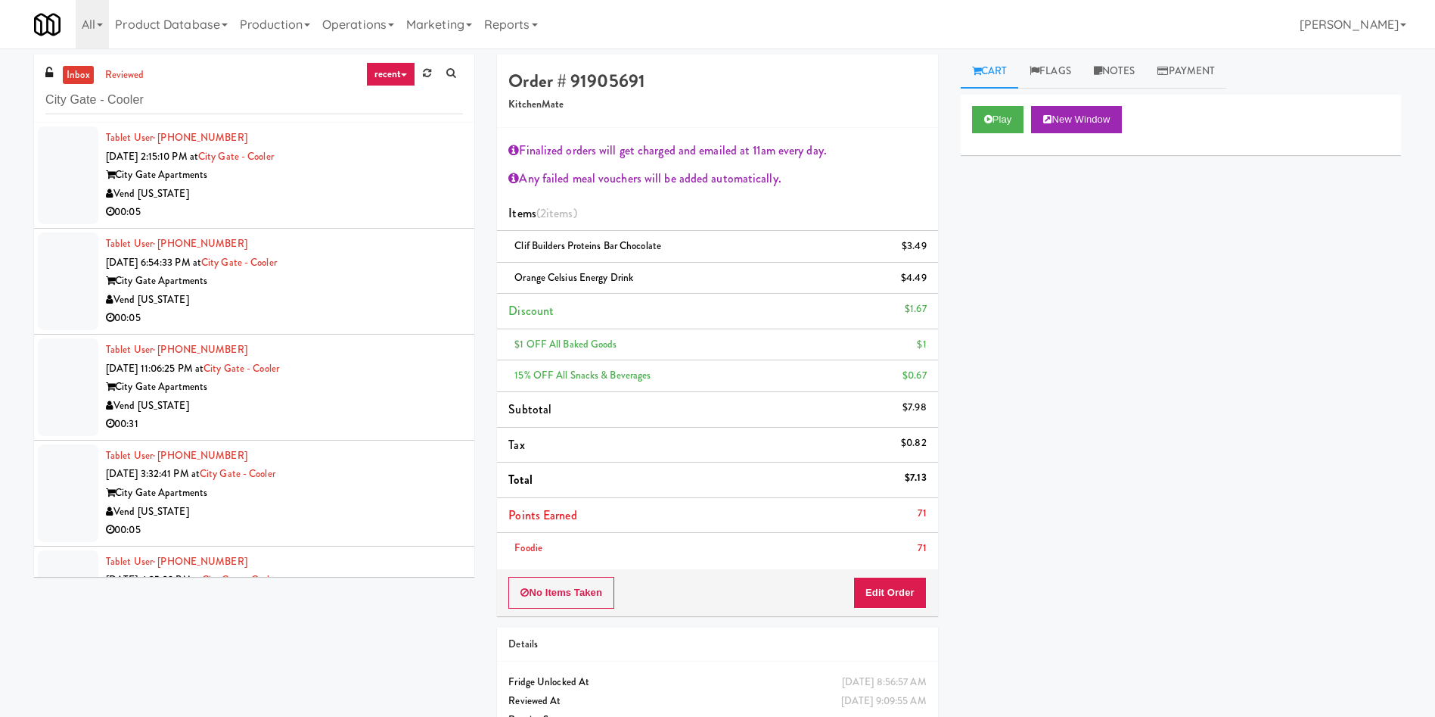
click at [65, 270] on div at bounding box center [68, 281] width 61 height 98
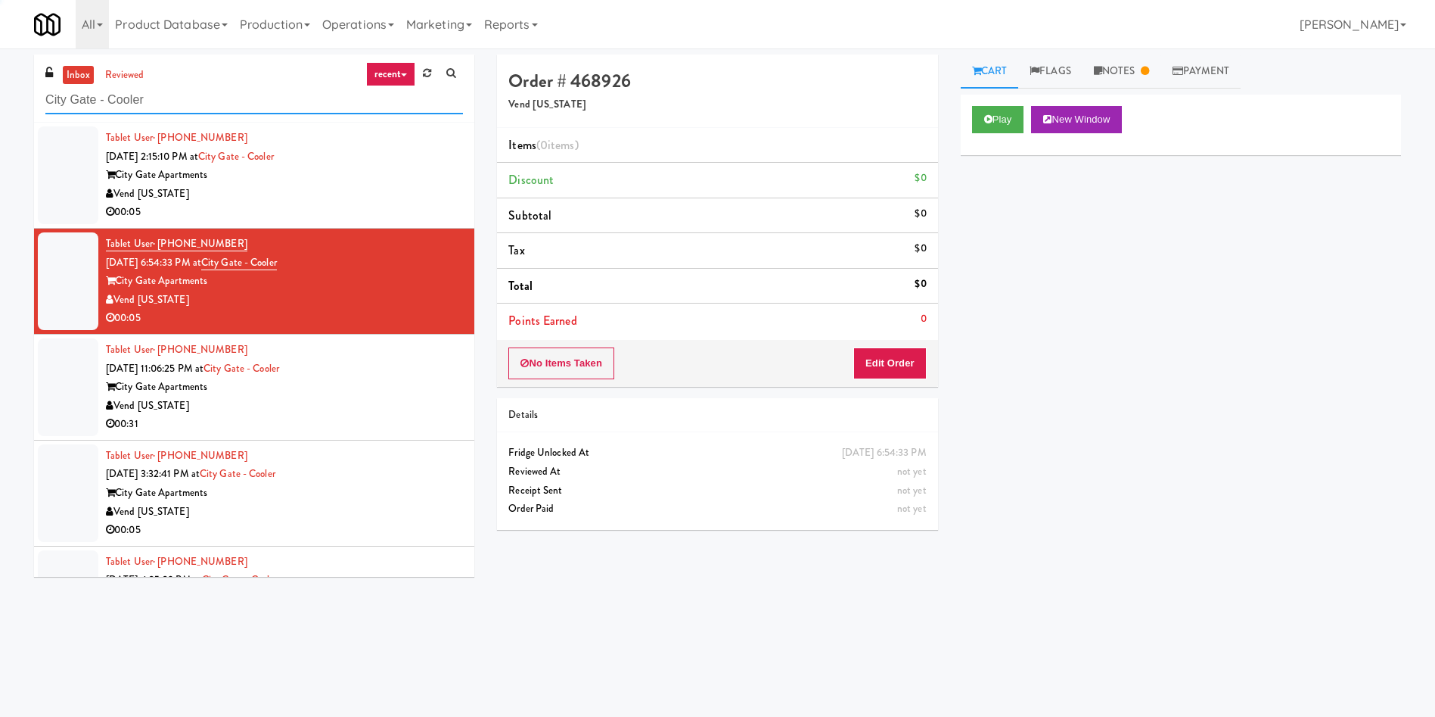
drag, startPoint x: 243, startPoint y: 95, endPoint x: 0, endPoint y: 122, distance: 244.3
click at [0, 122] on div "inbox reviewed recent all unclear take inventory issue suspicious failed recent…" at bounding box center [717, 358] width 1435 height 608
paste input "Earth Rangers"
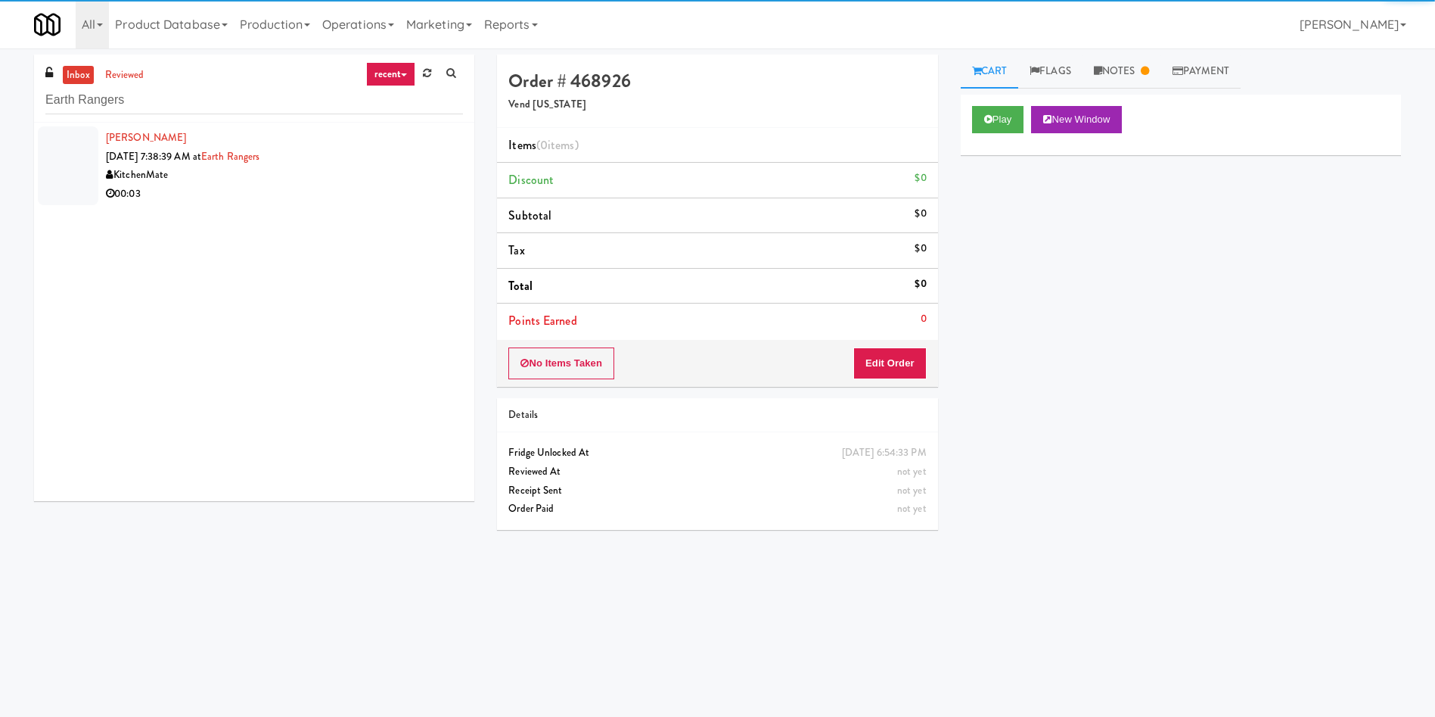
click at [73, 161] on div at bounding box center [68, 165] width 61 height 79
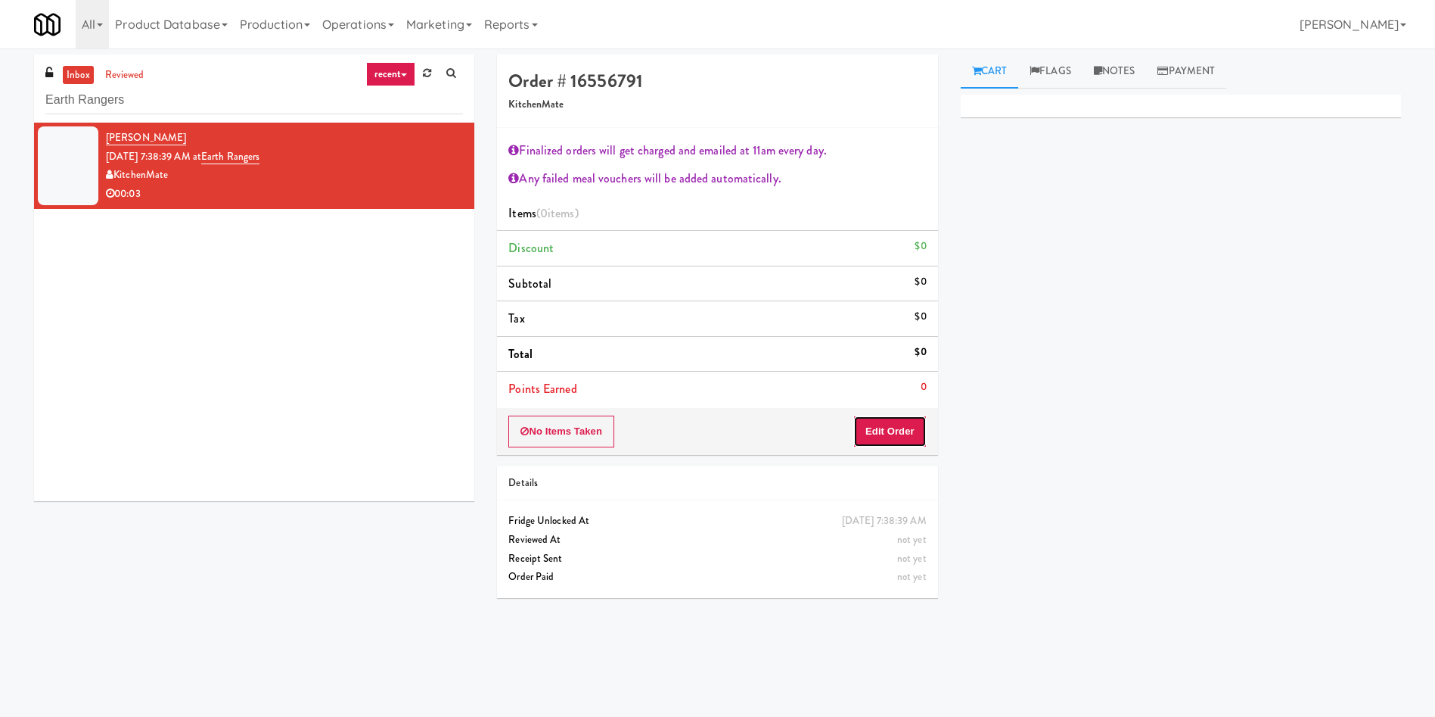
click at [873, 429] on button "Edit Order" at bounding box center [889, 431] width 73 height 32
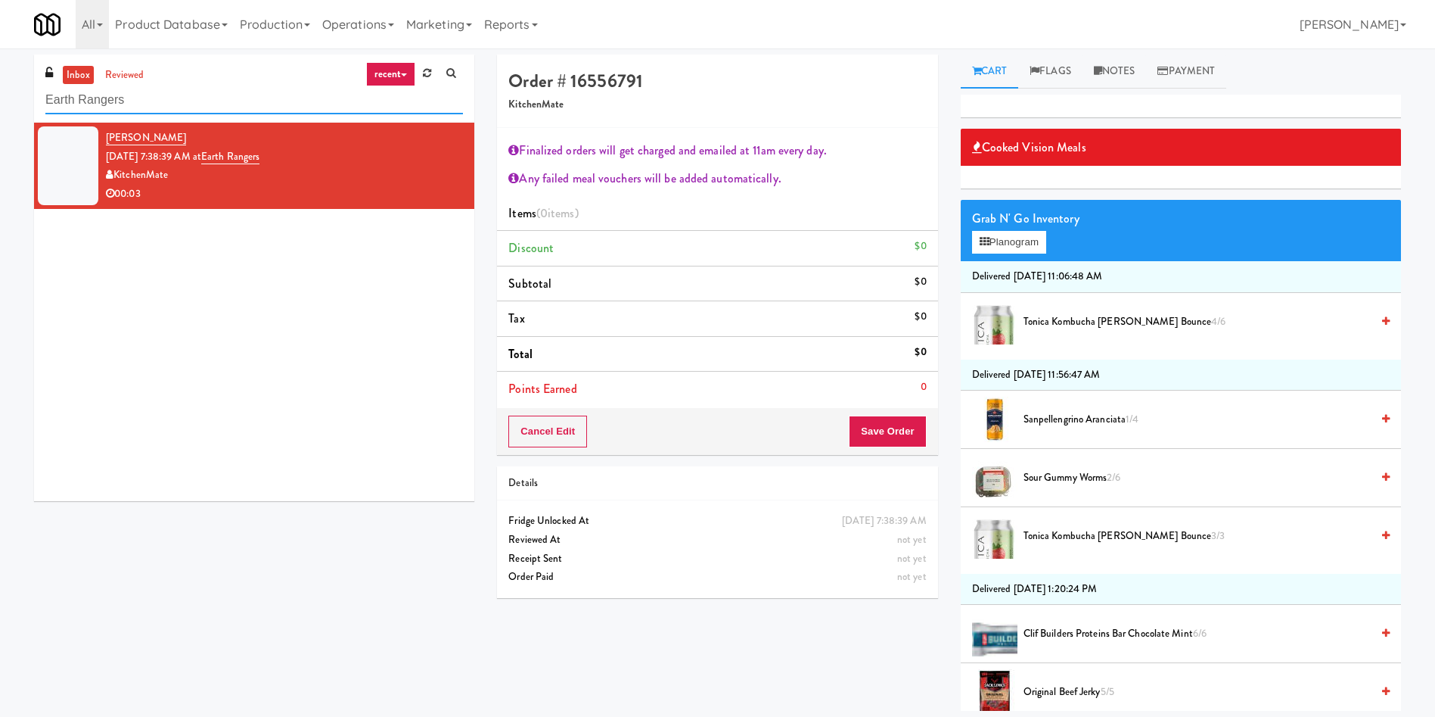
drag, startPoint x: 206, startPoint y: 113, endPoint x: 0, endPoint y: 82, distance: 208.0
click at [0, 83] on div "inbox reviewed recent all unclear take inventory issue suspicious failed recent…" at bounding box center [717, 382] width 1435 height 656
paste input "450 Warrenville - Left - Fridge"
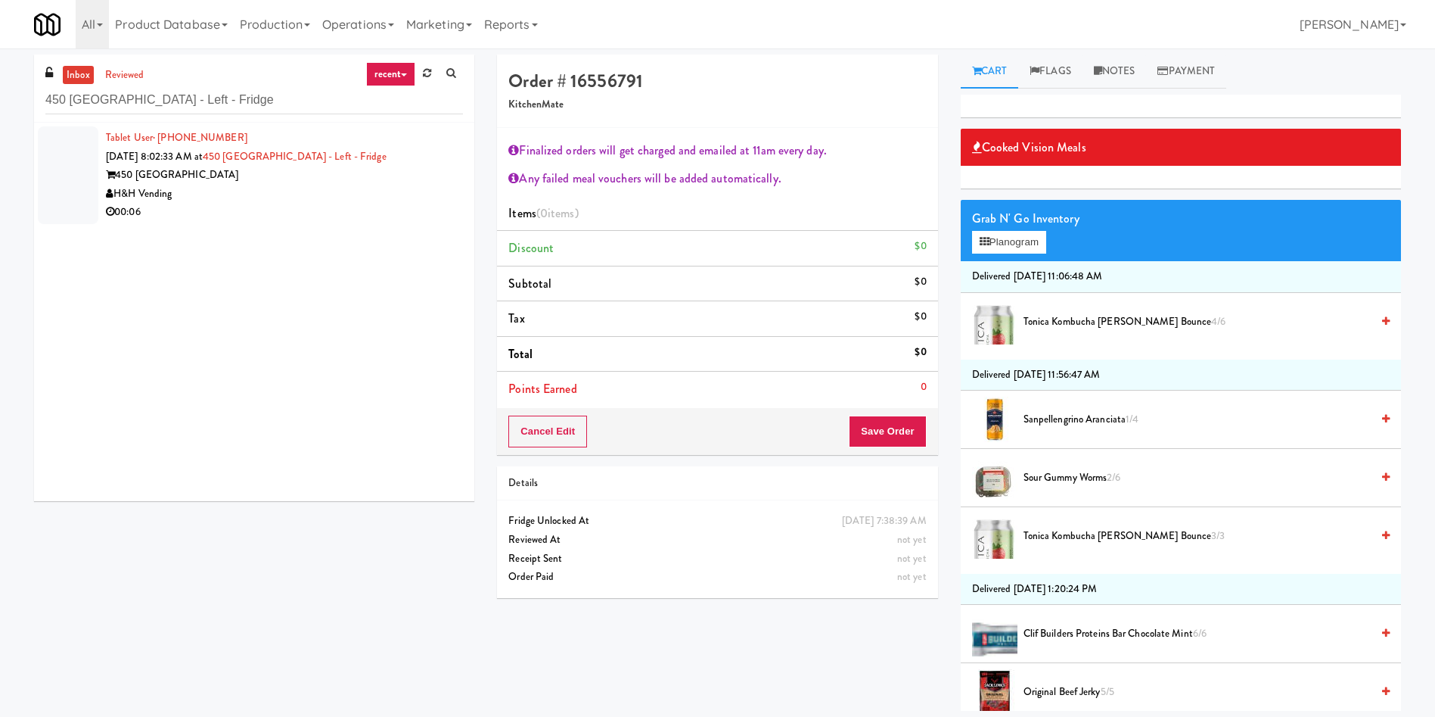
click at [52, 181] on div at bounding box center [68, 175] width 61 height 98
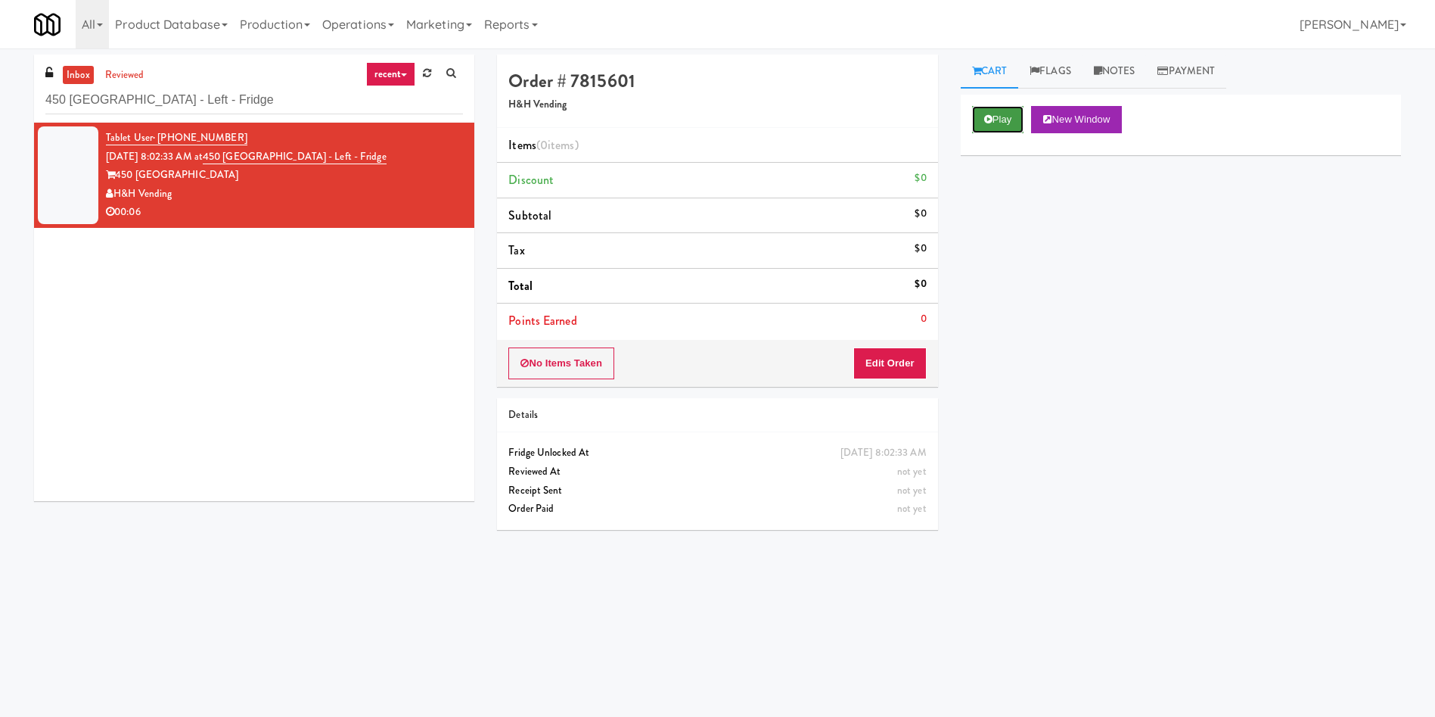
click at [1020, 118] on button "Play" at bounding box center [998, 119] width 52 height 27
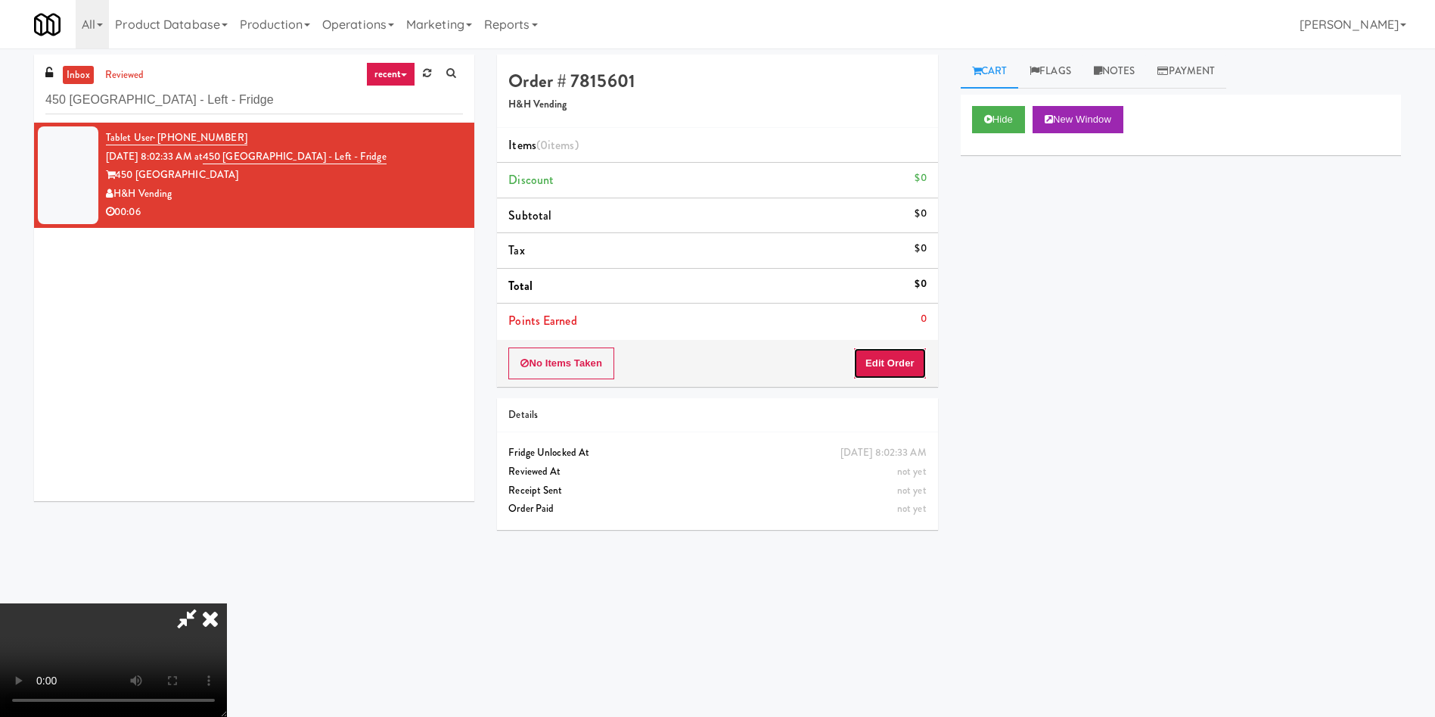
click at [875, 363] on button "Edit Order" at bounding box center [889, 363] width 73 height 32
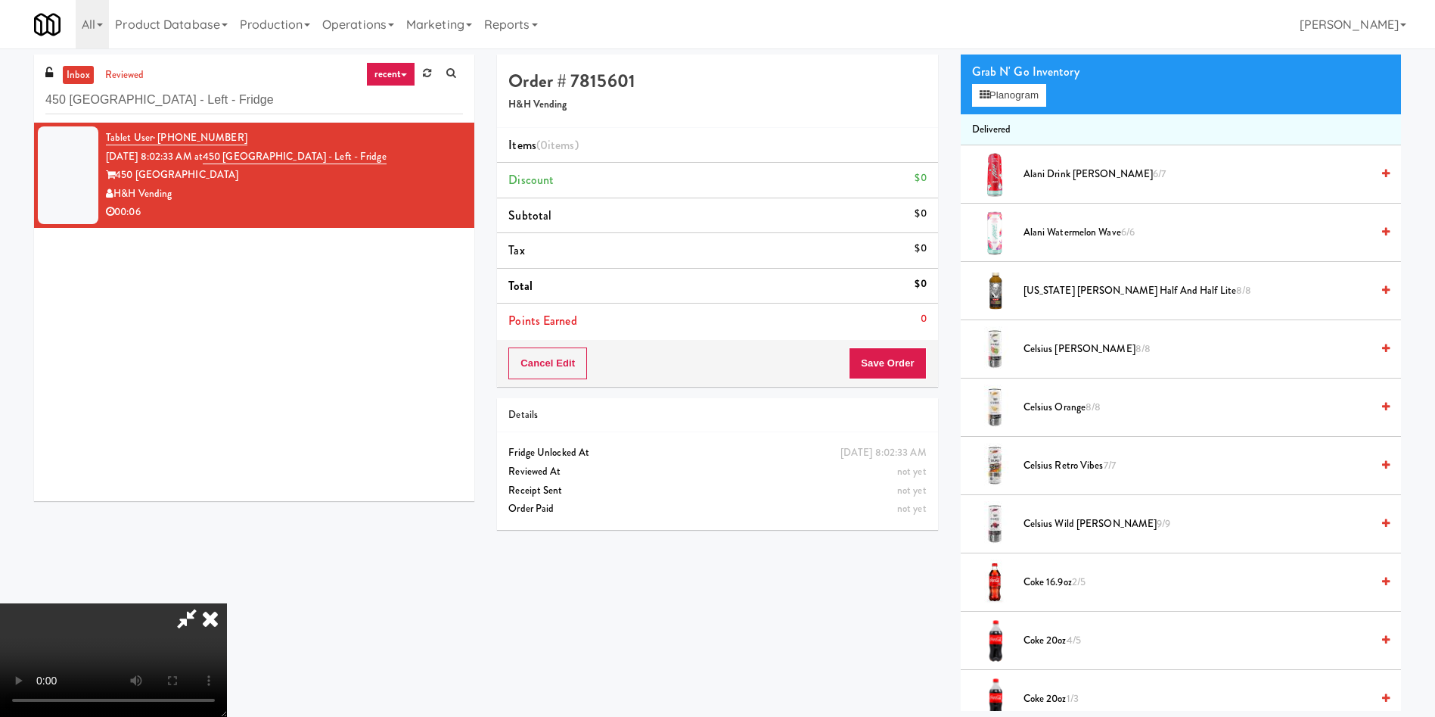
scroll to position [113, 0]
click at [227, 603] on video at bounding box center [113, 659] width 227 height 113
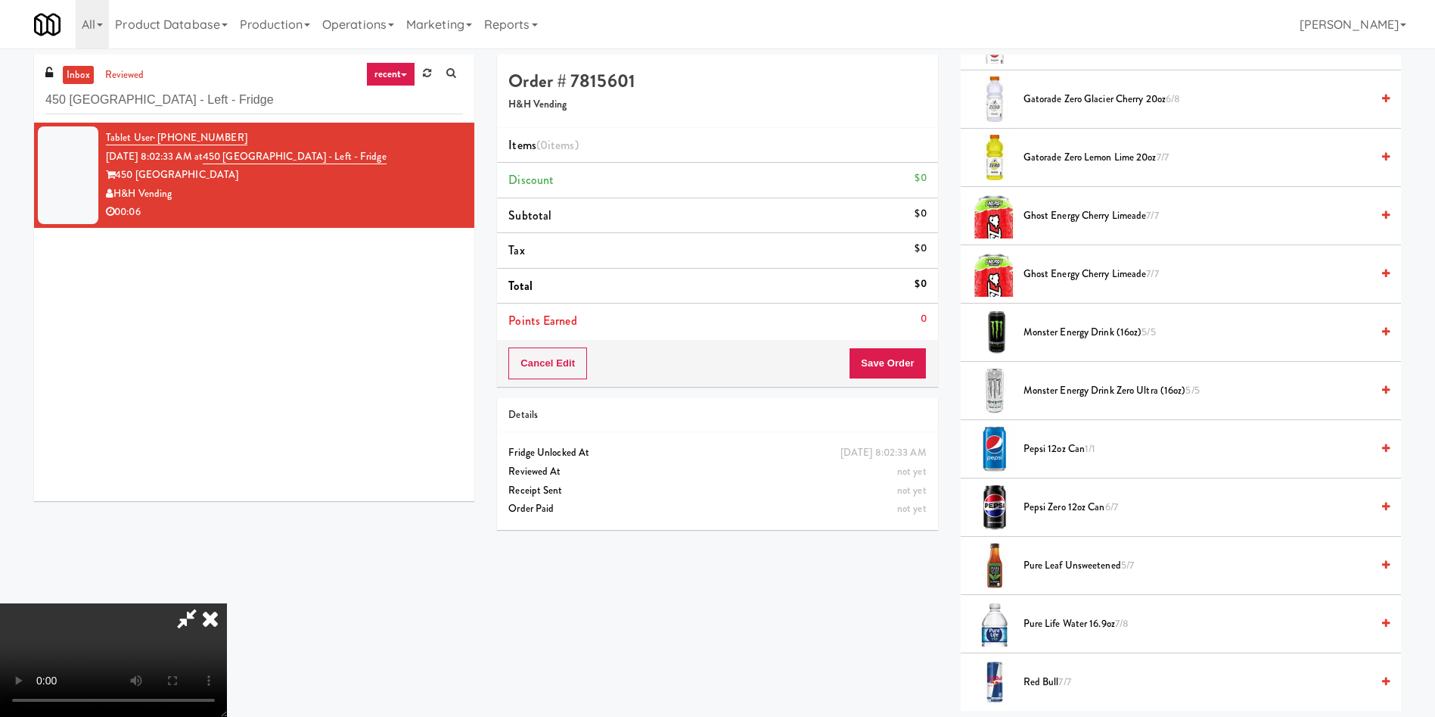
scroll to position [1362, 0]
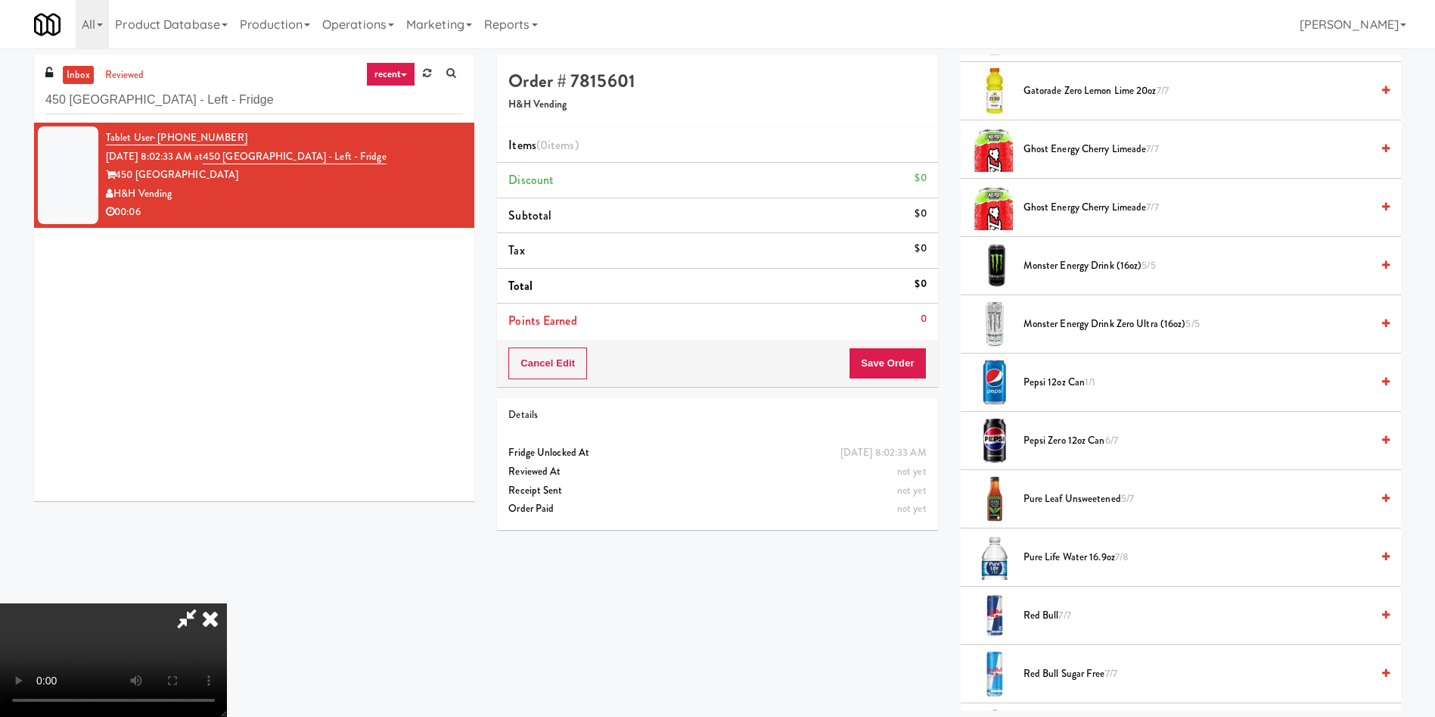
click at [1056, 438] on span "Pepsi Zero 12oz can 6/7" at bounding box center [1197, 440] width 347 height 19
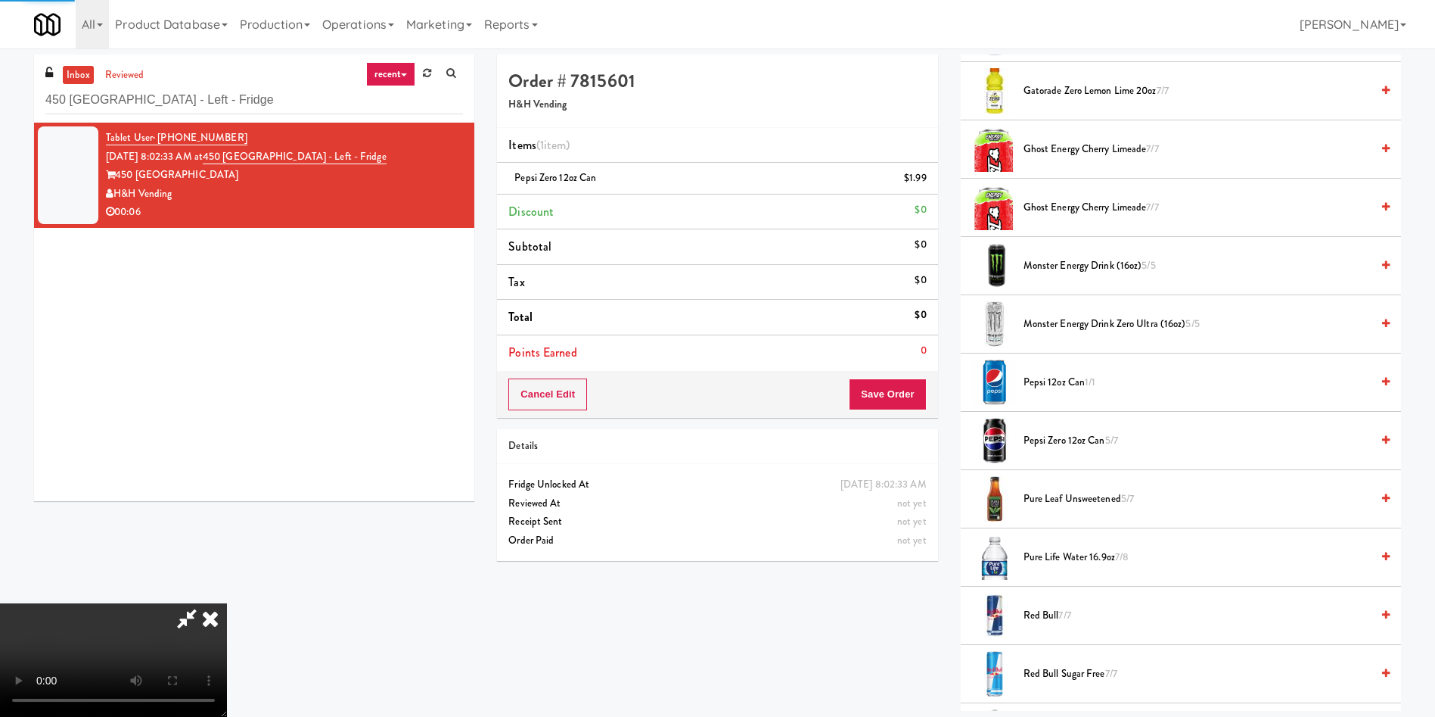
click at [227, 603] on video at bounding box center [113, 659] width 227 height 113
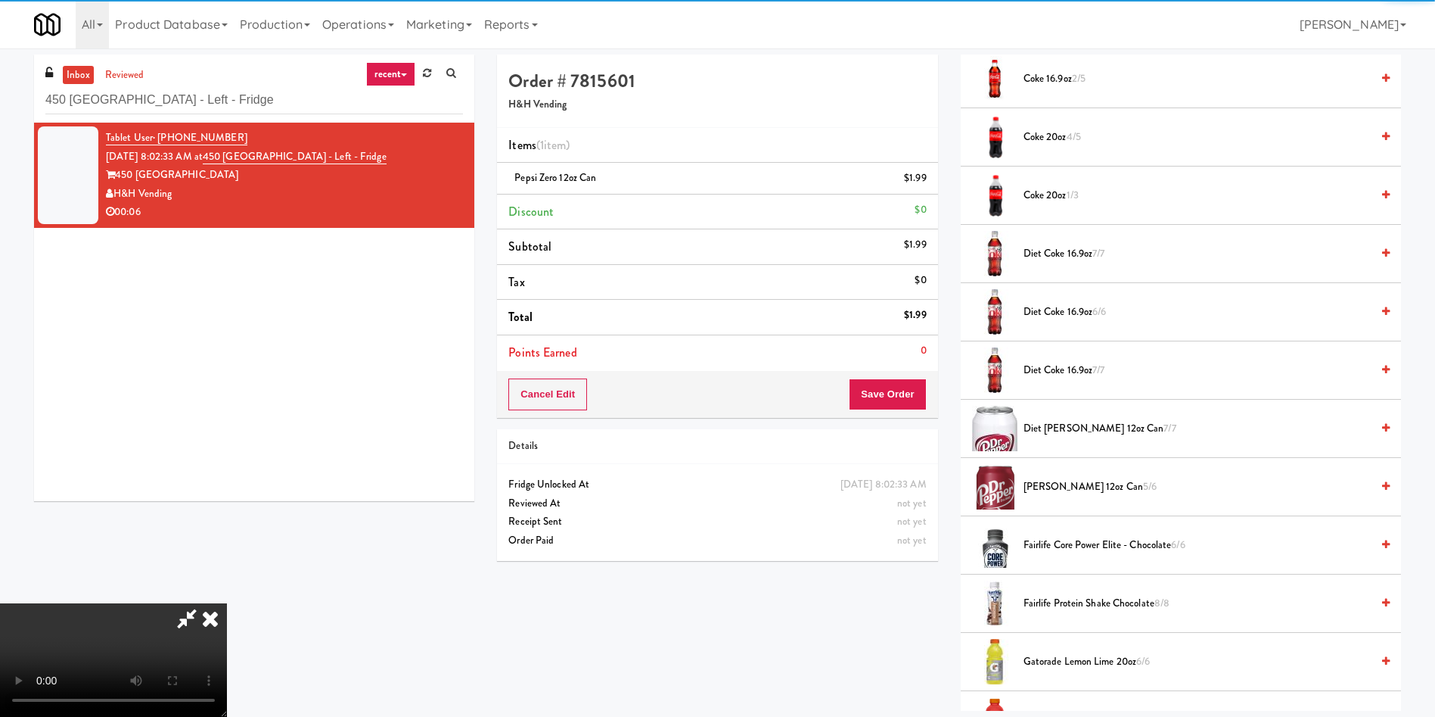
scroll to position [454, 0]
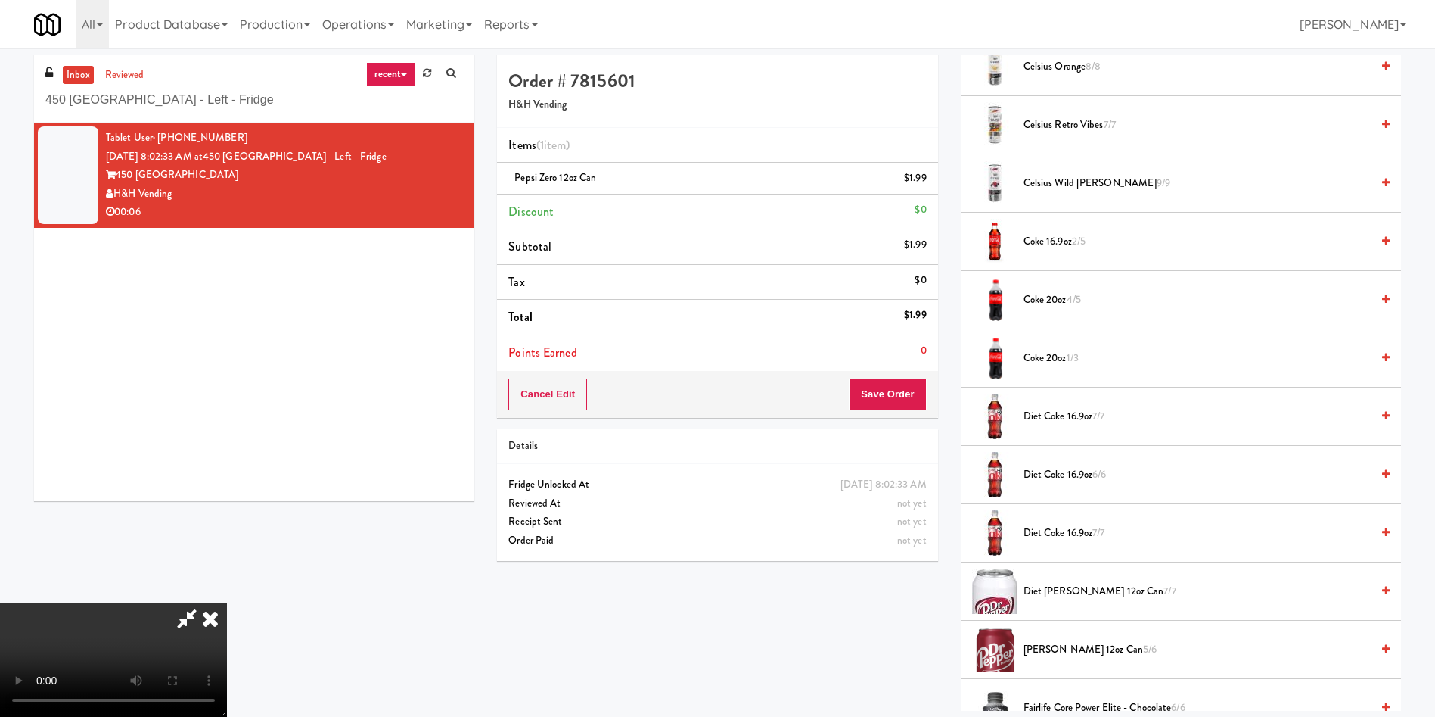
drag, startPoint x: 686, startPoint y: 286, endPoint x: 1003, endPoint y: 281, distance: 317.1
click at [227, 603] on video at bounding box center [113, 659] width 227 height 113
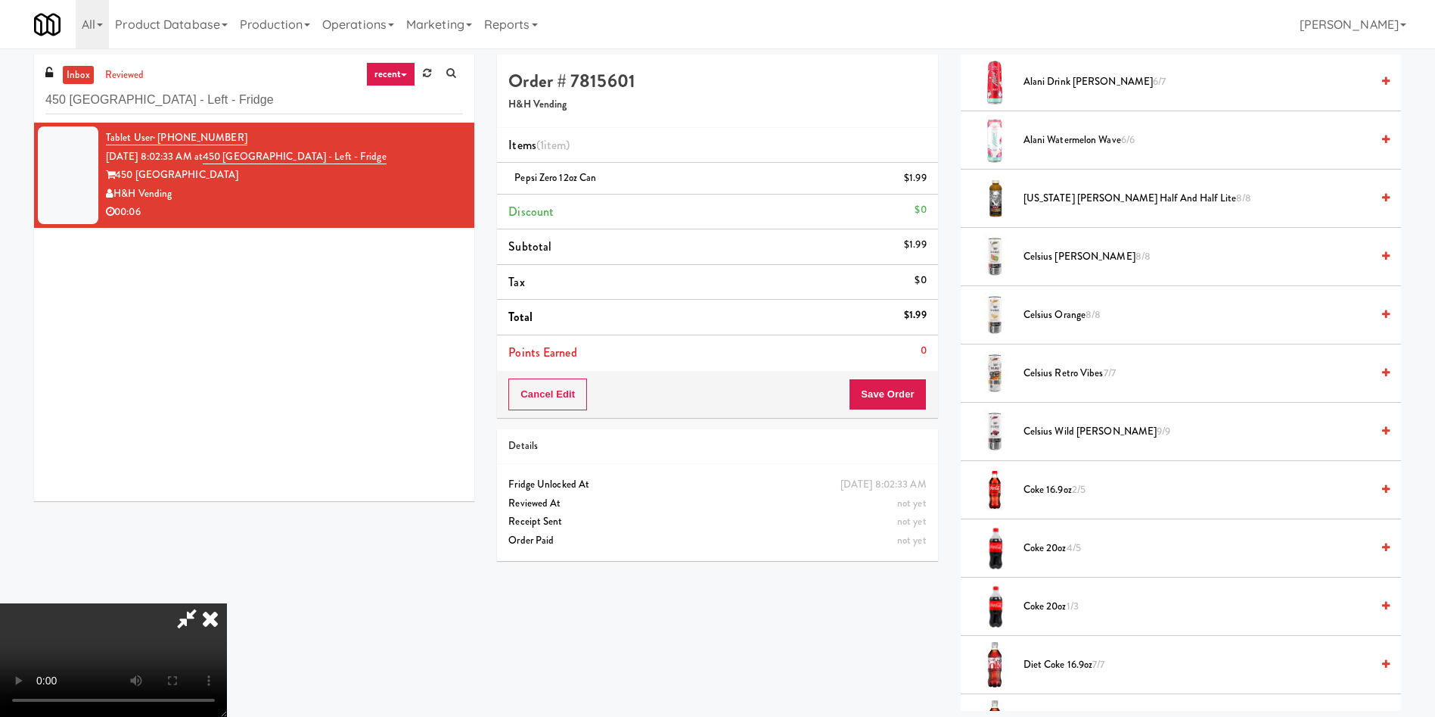
scroll to position [0, 0]
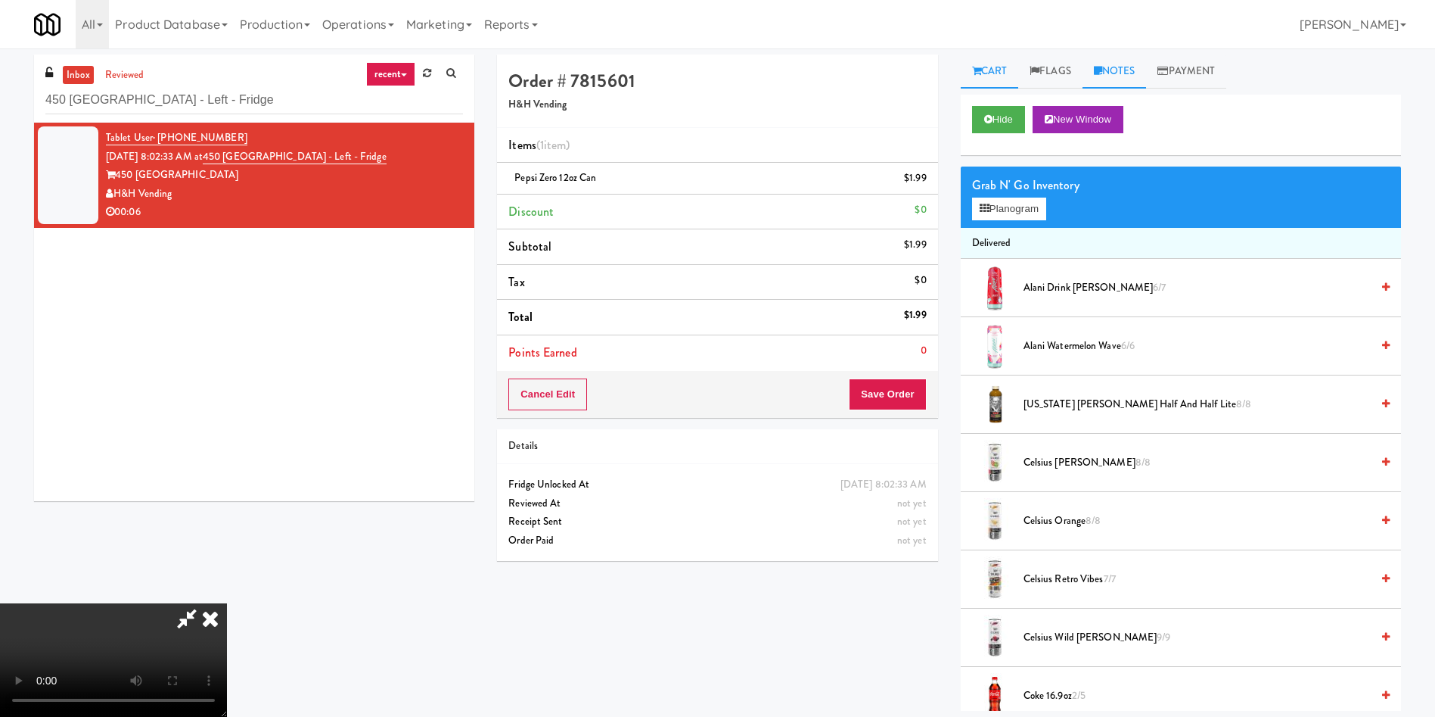
click at [1131, 76] on link "Notes" at bounding box center [1115, 71] width 64 height 34
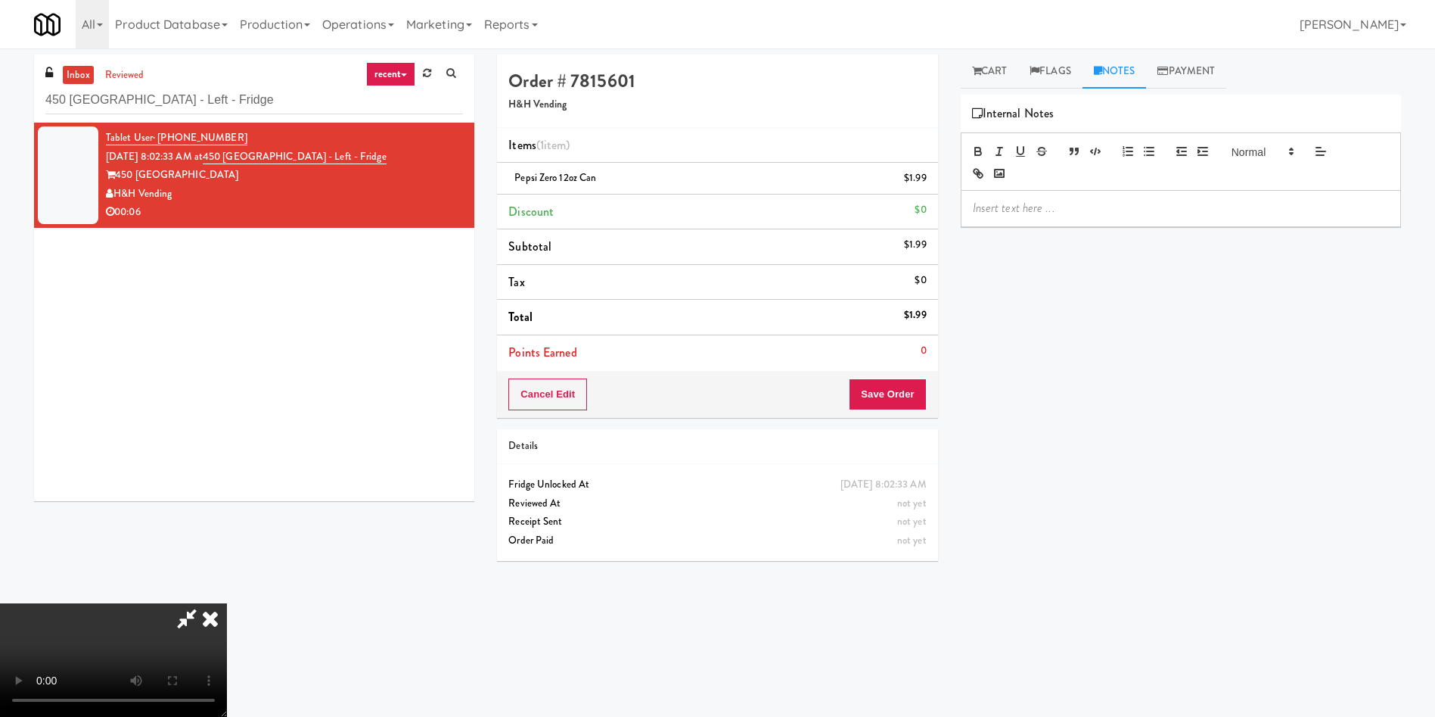
click at [1113, 197] on div at bounding box center [1181, 208] width 439 height 35
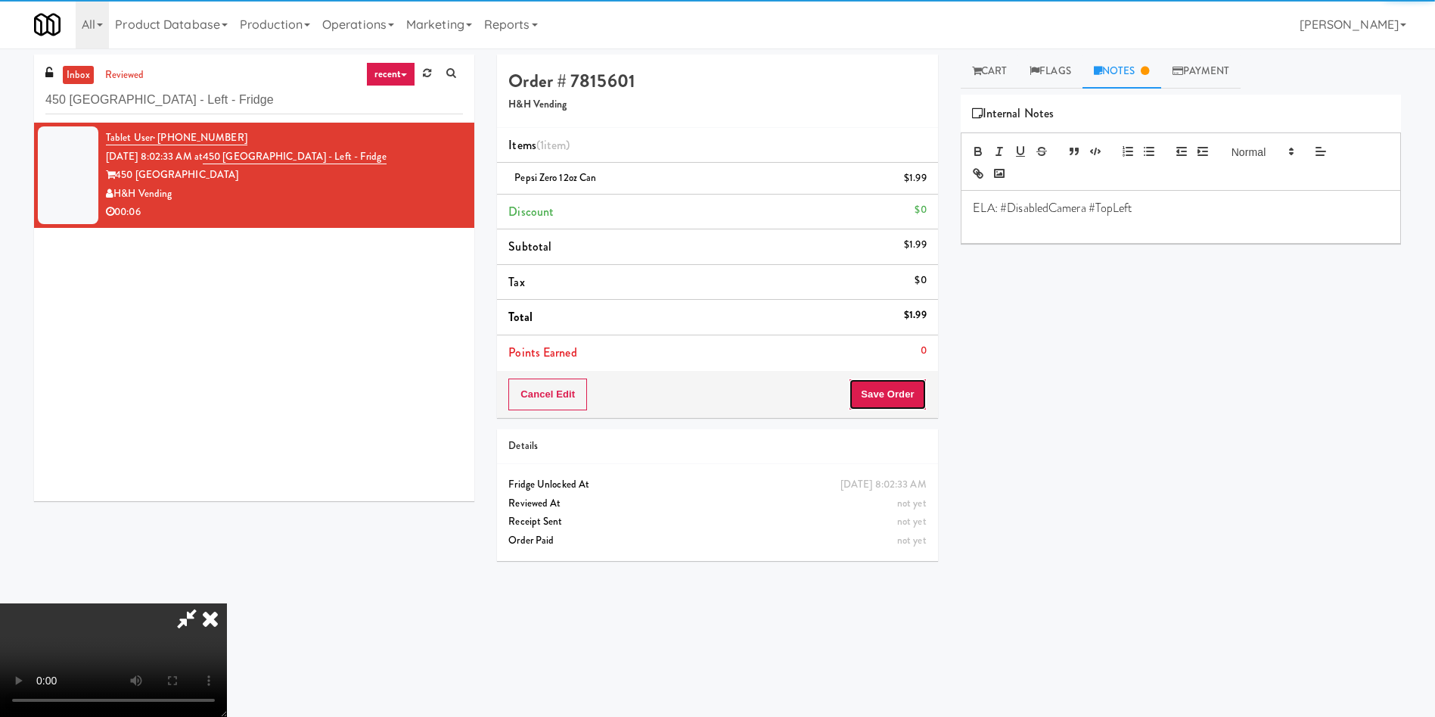
drag, startPoint x: 896, startPoint y: 397, endPoint x: 820, endPoint y: 384, distance: 76.9
click at [896, 397] on button "Save Order" at bounding box center [887, 394] width 77 height 32
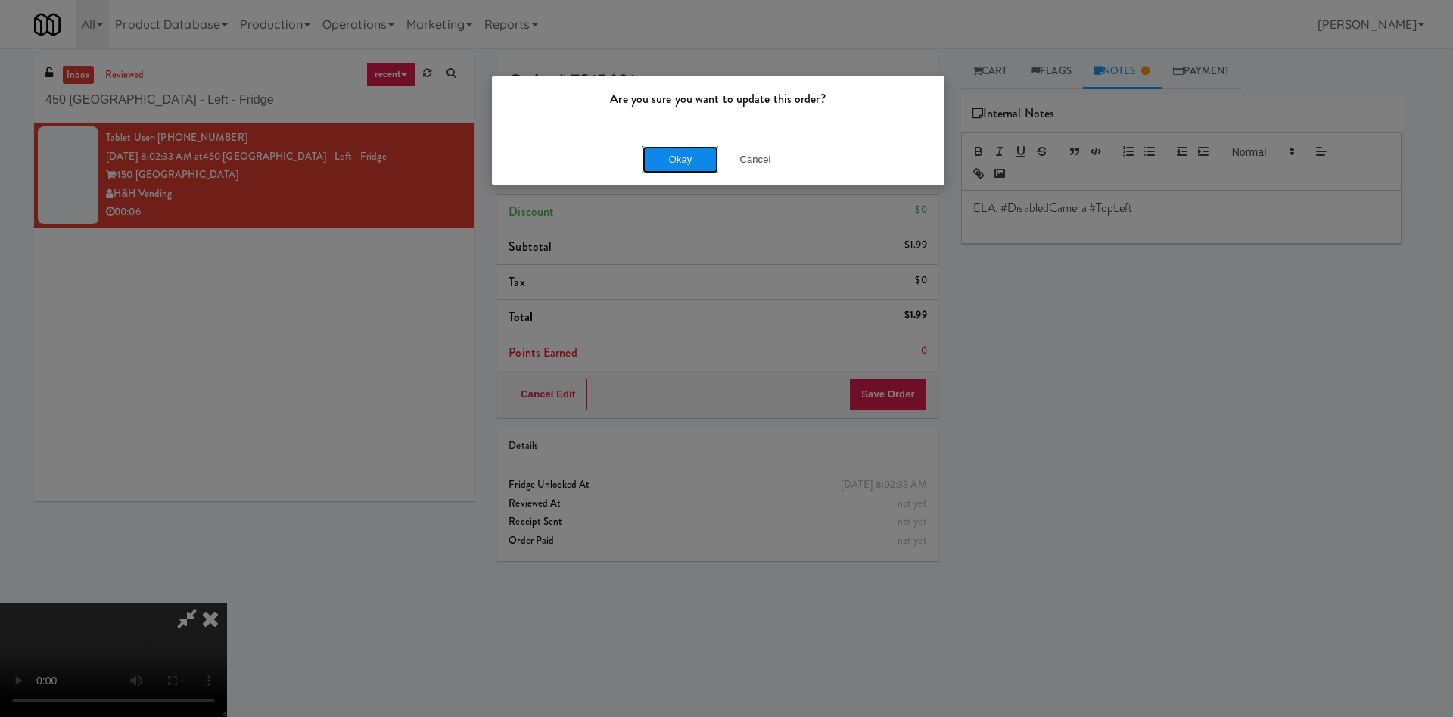
click at [680, 169] on button "Okay" at bounding box center [680, 159] width 76 height 27
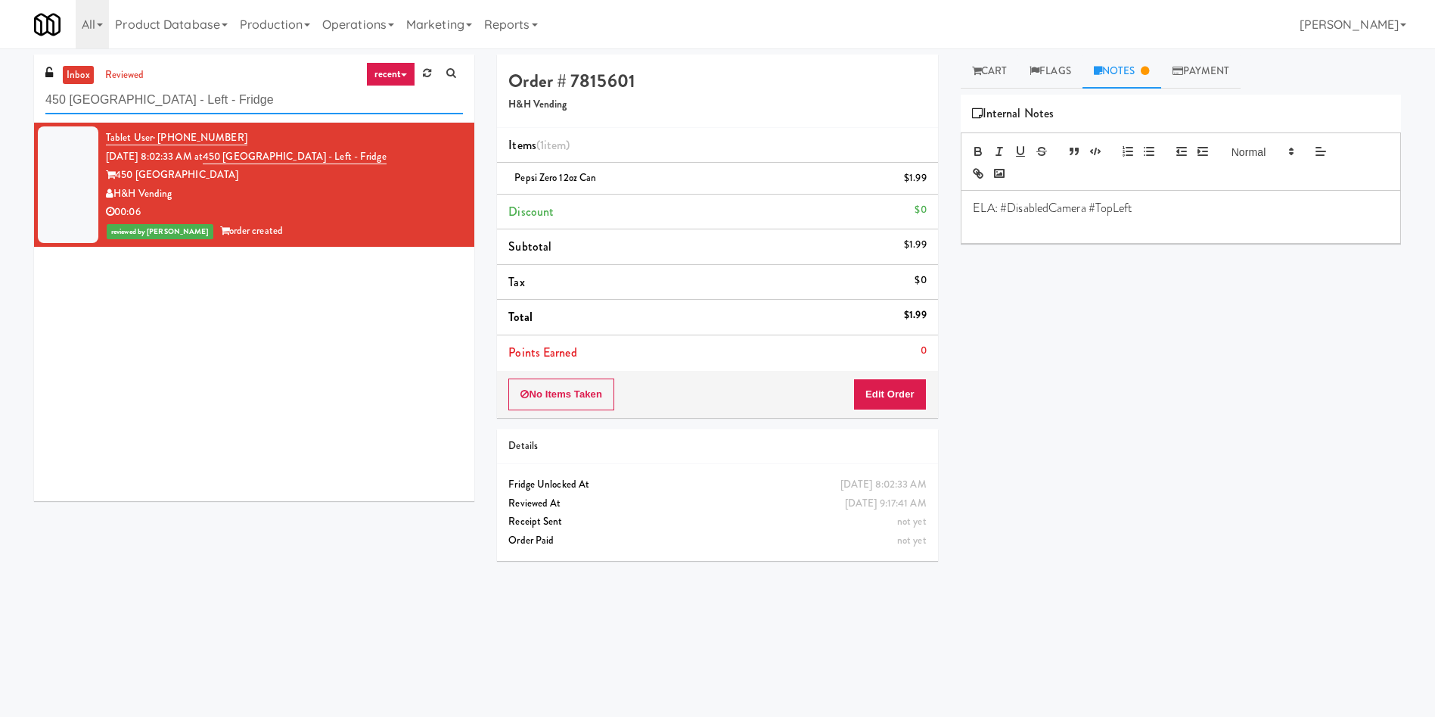
drag, startPoint x: 236, startPoint y: 98, endPoint x: 0, endPoint y: 98, distance: 236.1
click at [0, 98] on div "inbox reviewed recent all unclear take inventory issue suspicious failed recent…" at bounding box center [717, 358] width 1435 height 608
paste input "Oasis Manatee - Cooler"
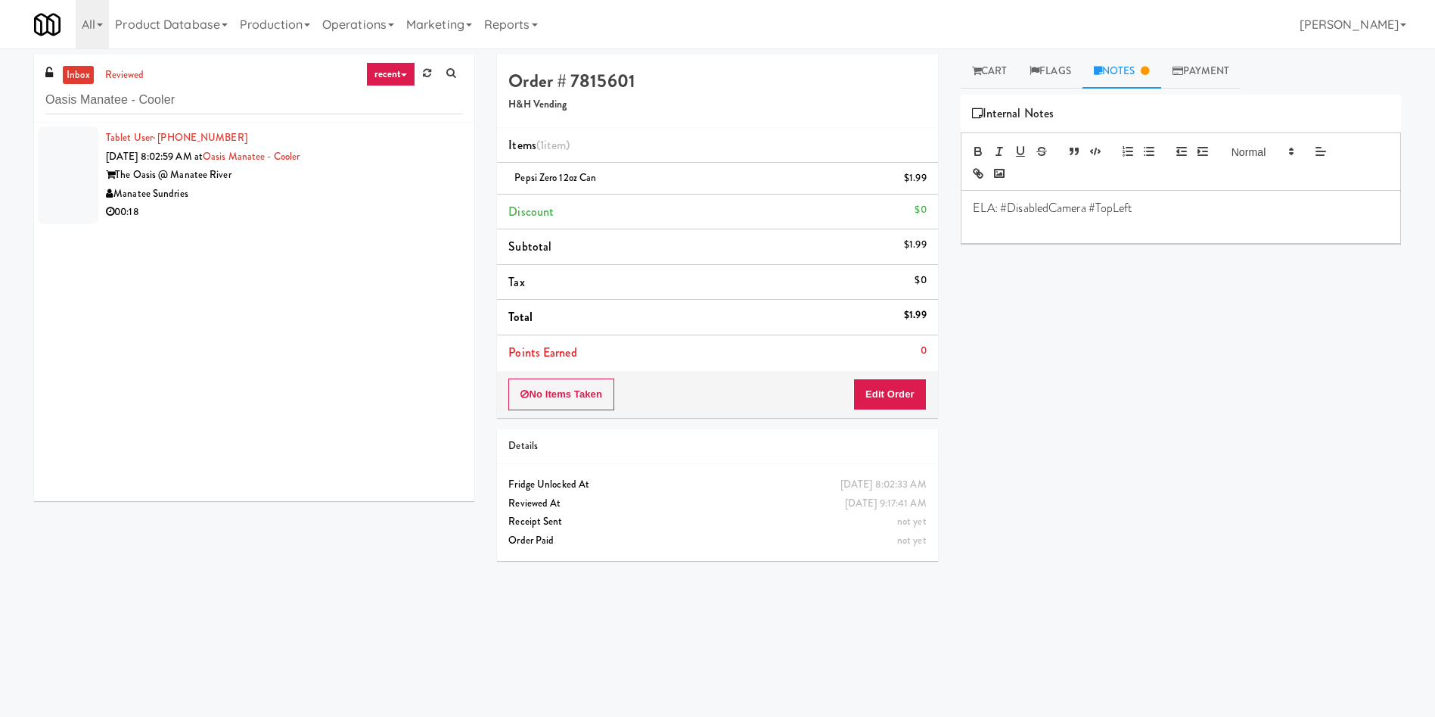
click at [59, 171] on div at bounding box center [68, 175] width 61 height 98
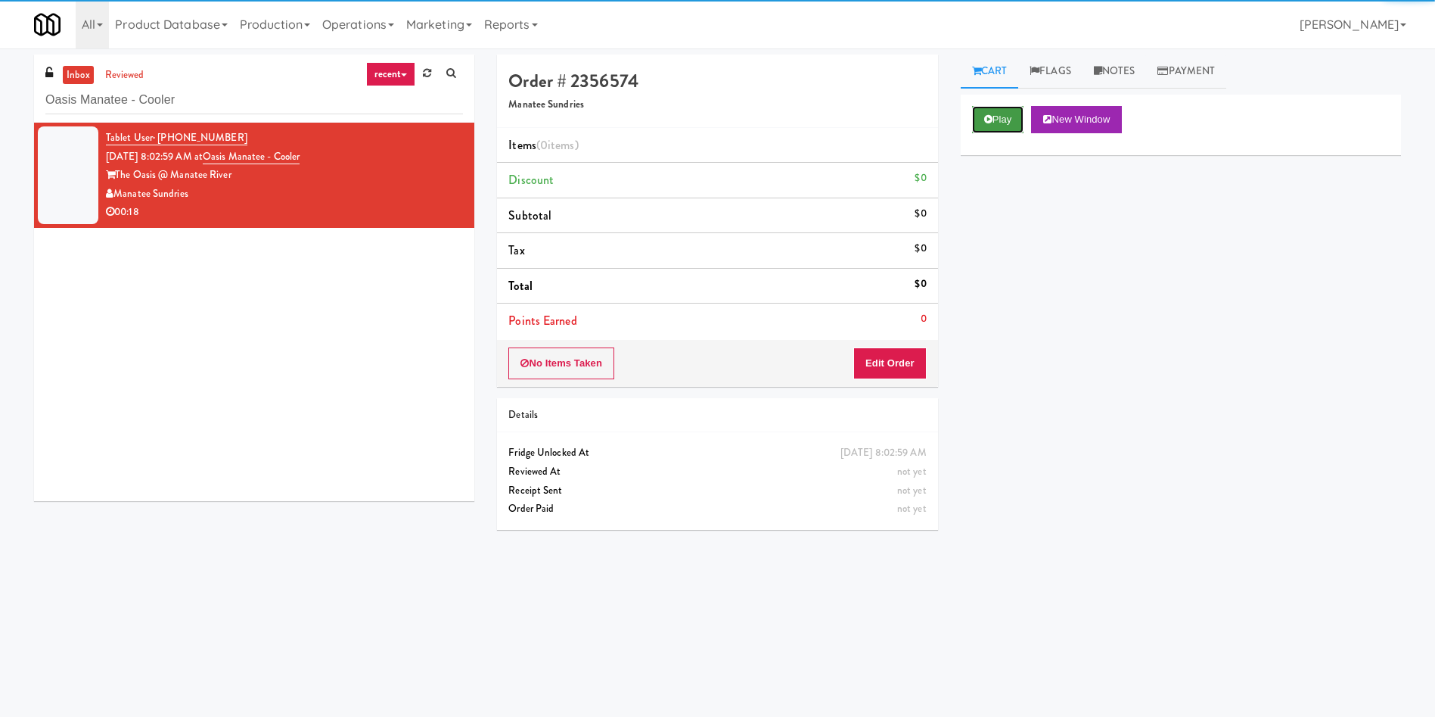
click at [1018, 116] on button "Play" at bounding box center [998, 119] width 52 height 27
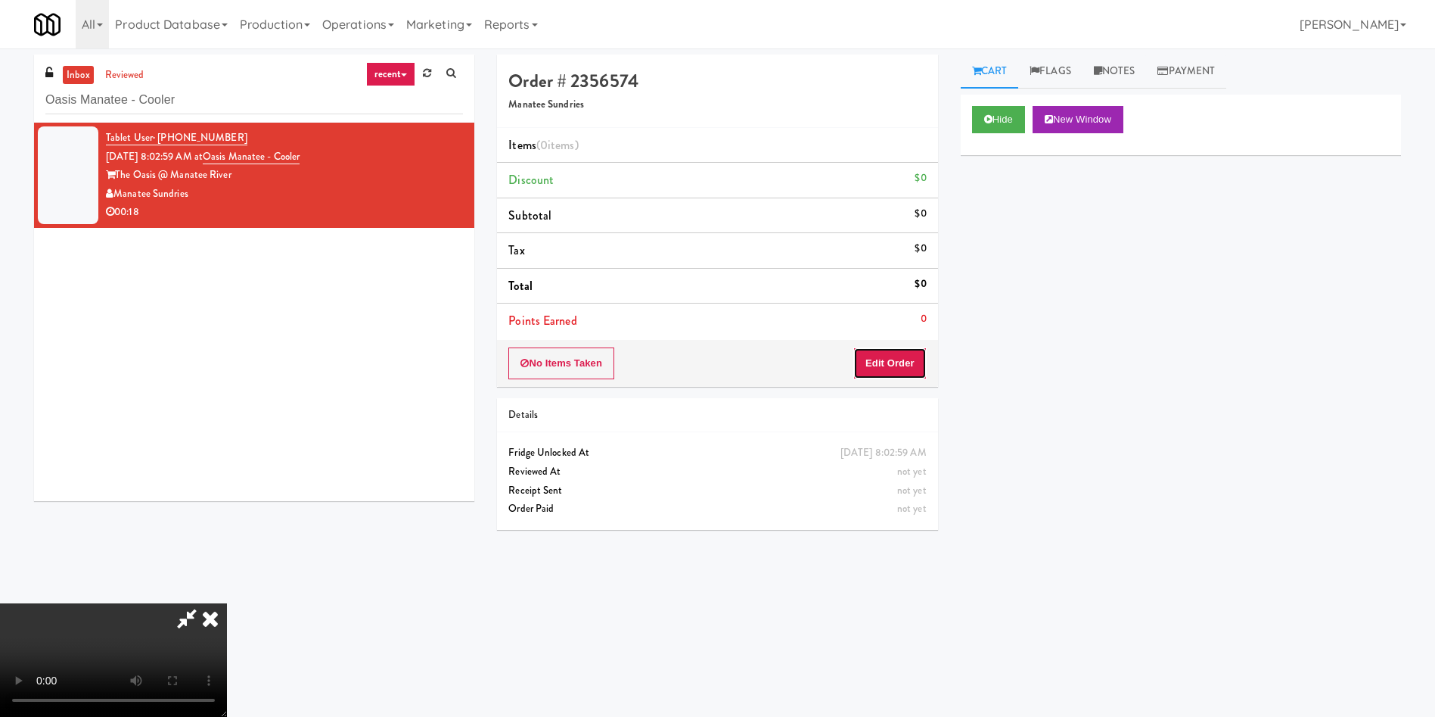
click at [903, 358] on button "Edit Order" at bounding box center [889, 363] width 73 height 32
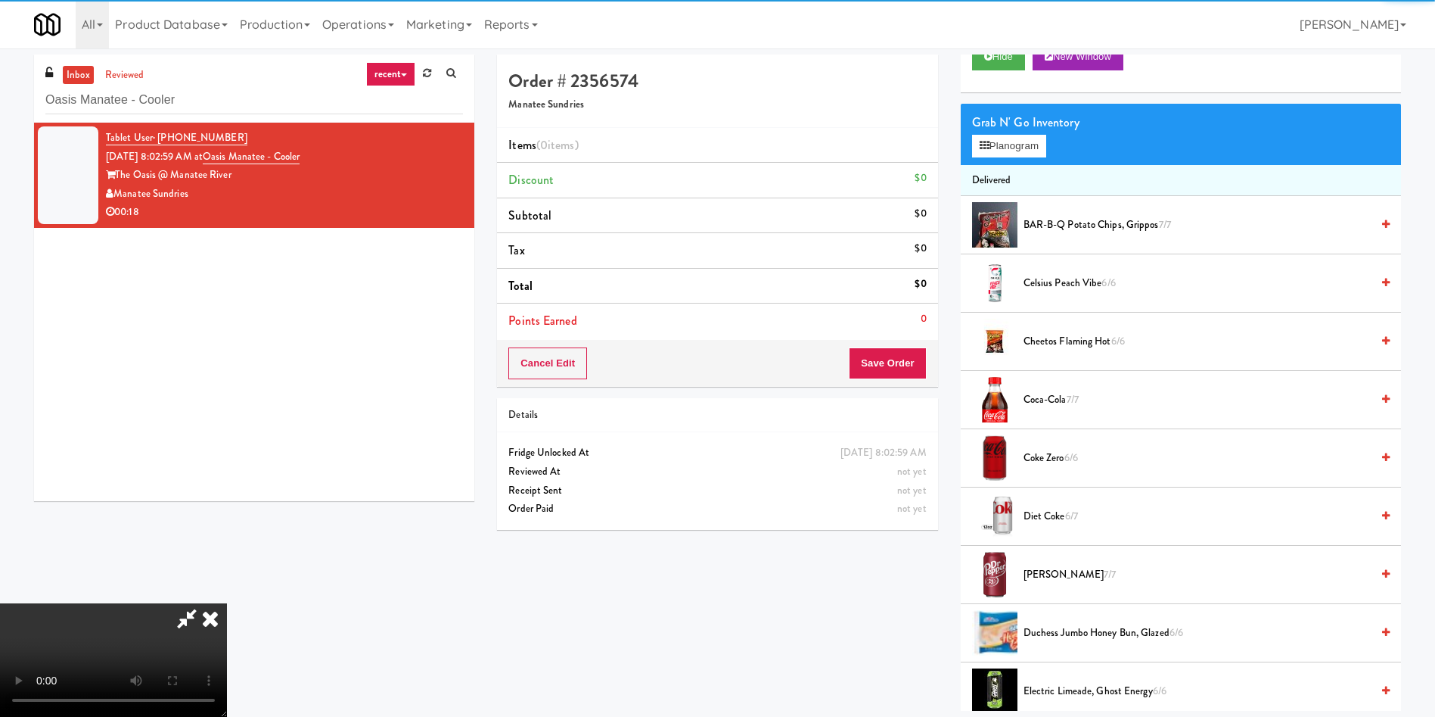
scroll to position [113, 0]
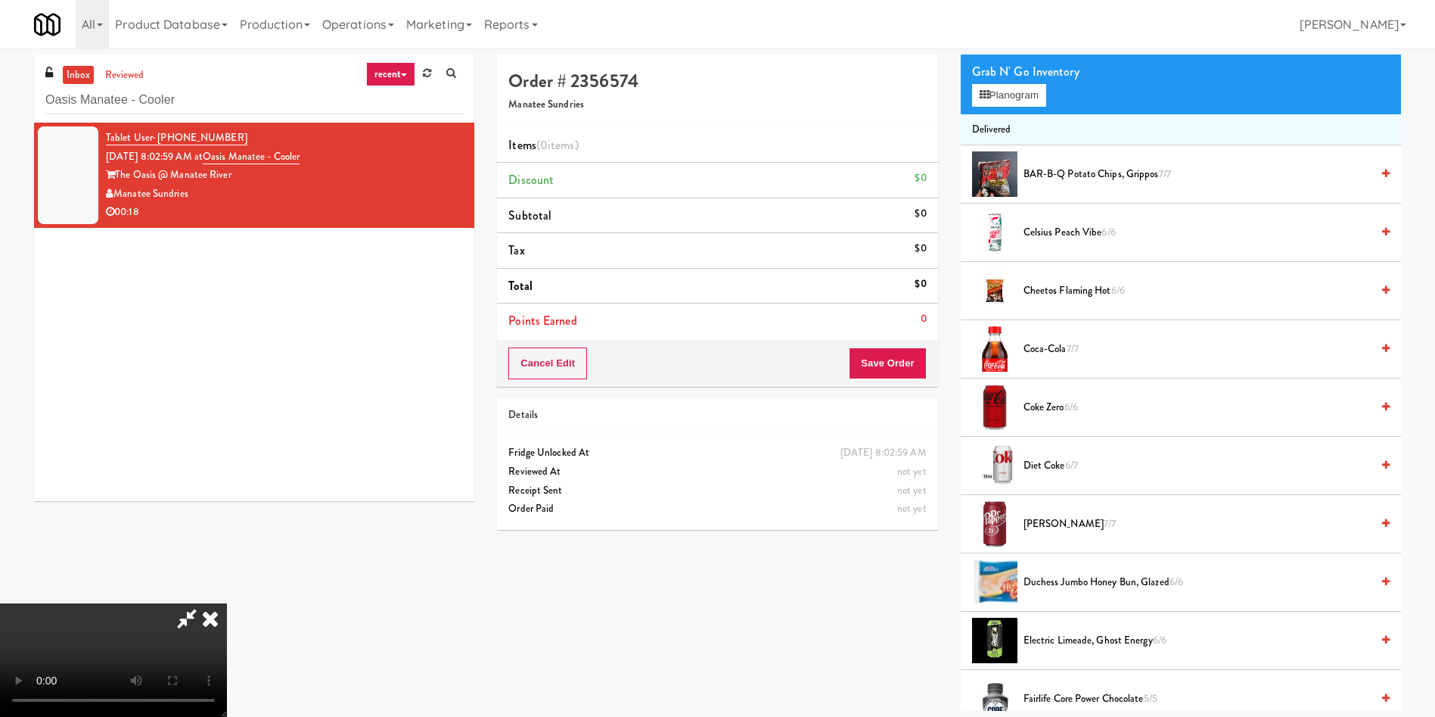
click at [227, 603] on video at bounding box center [113, 659] width 227 height 113
click at [1004, 85] on button "Planogram" at bounding box center [1009, 95] width 74 height 23
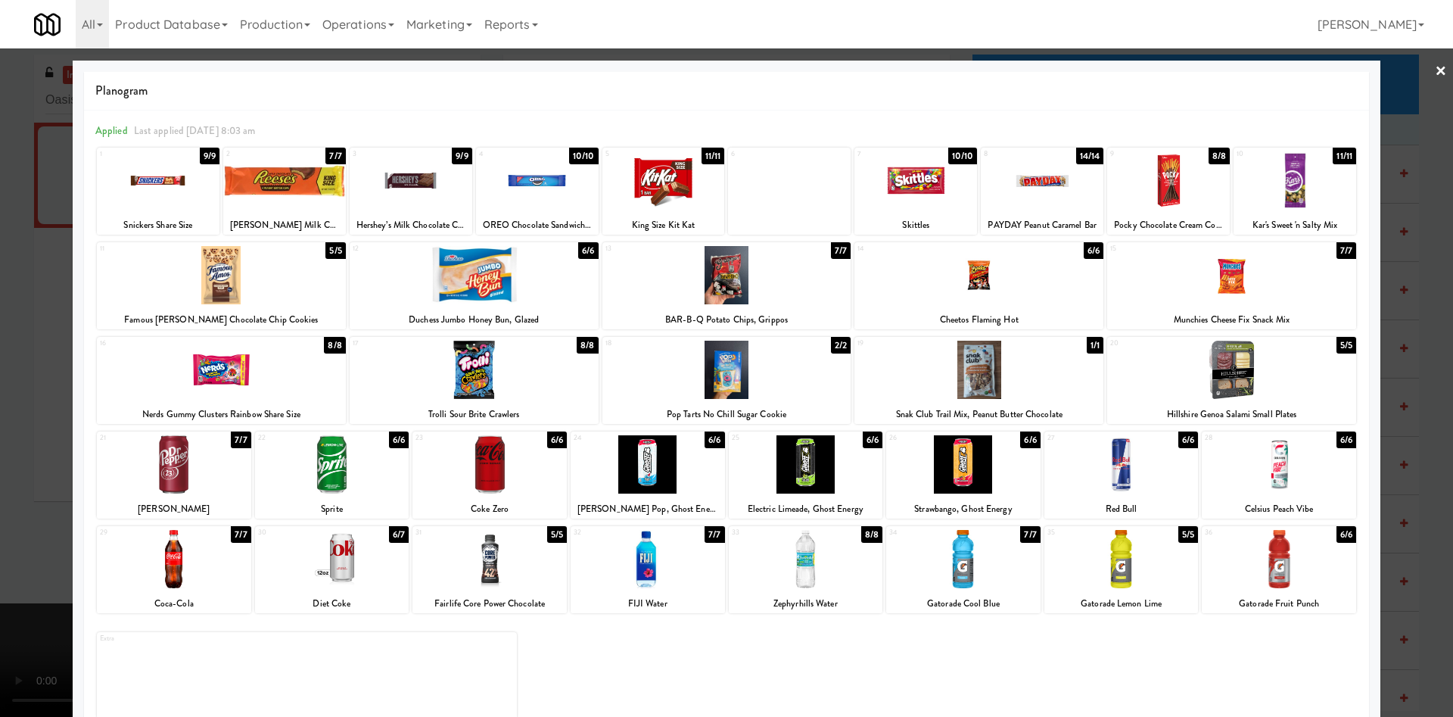
click at [654, 484] on div at bounding box center [648, 464] width 154 height 58
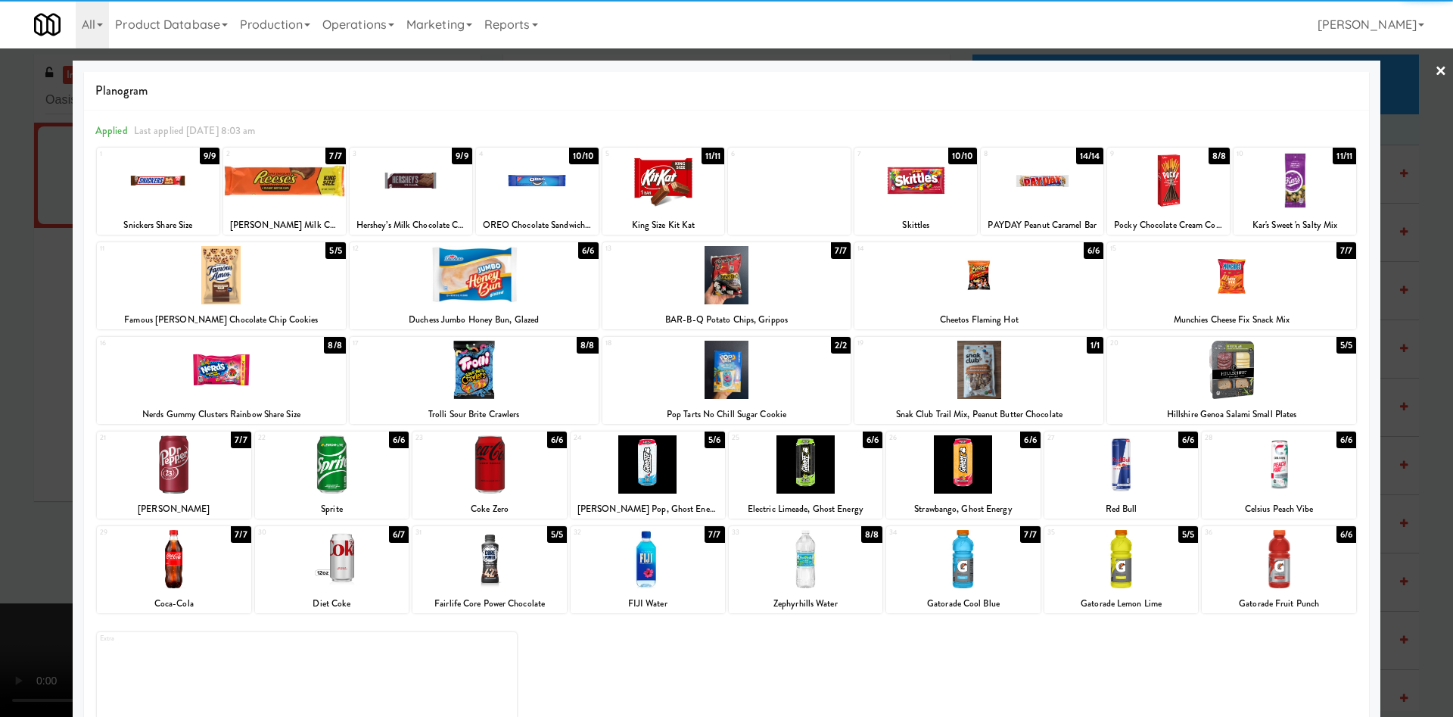
drag, startPoint x: 24, startPoint y: 407, endPoint x: 256, endPoint y: 427, distance: 232.4
click at [25, 407] on div at bounding box center [726, 358] width 1453 height 717
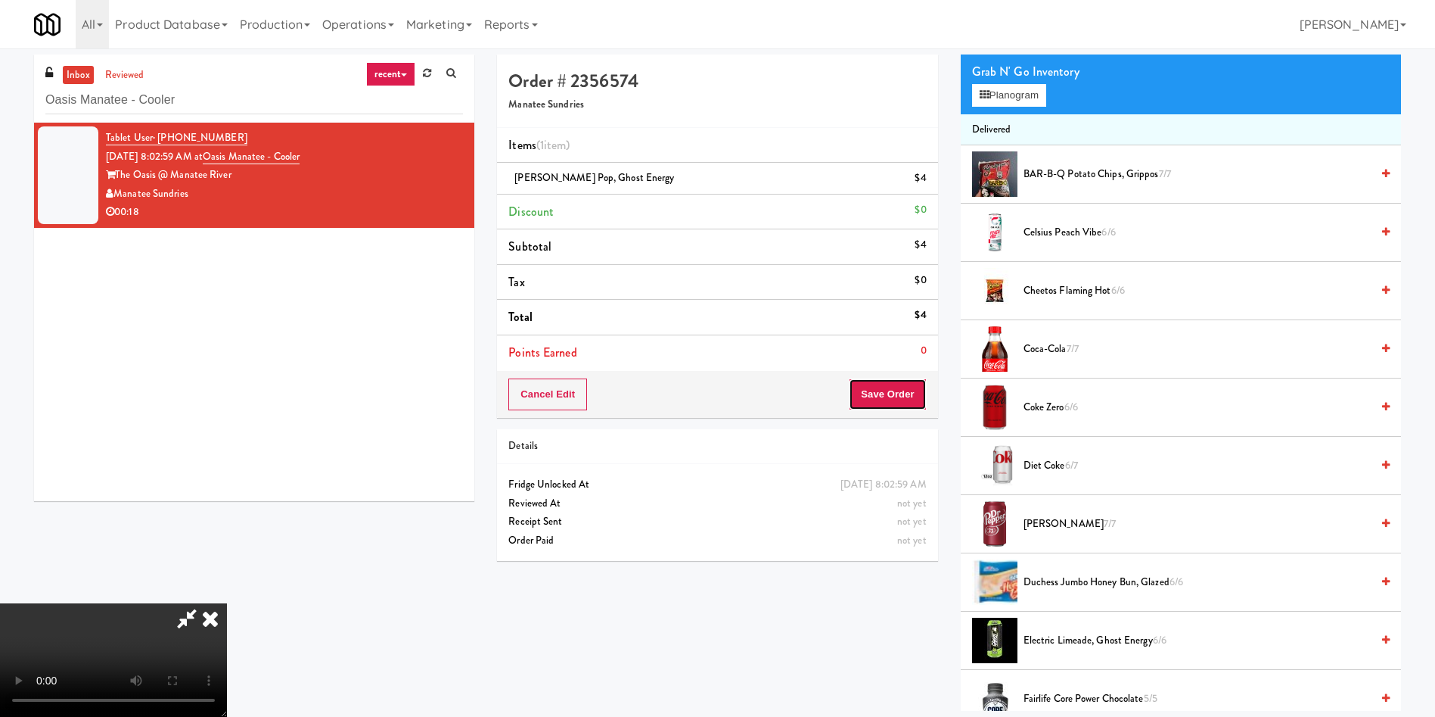
click at [899, 390] on button "Save Order" at bounding box center [887, 394] width 77 height 32
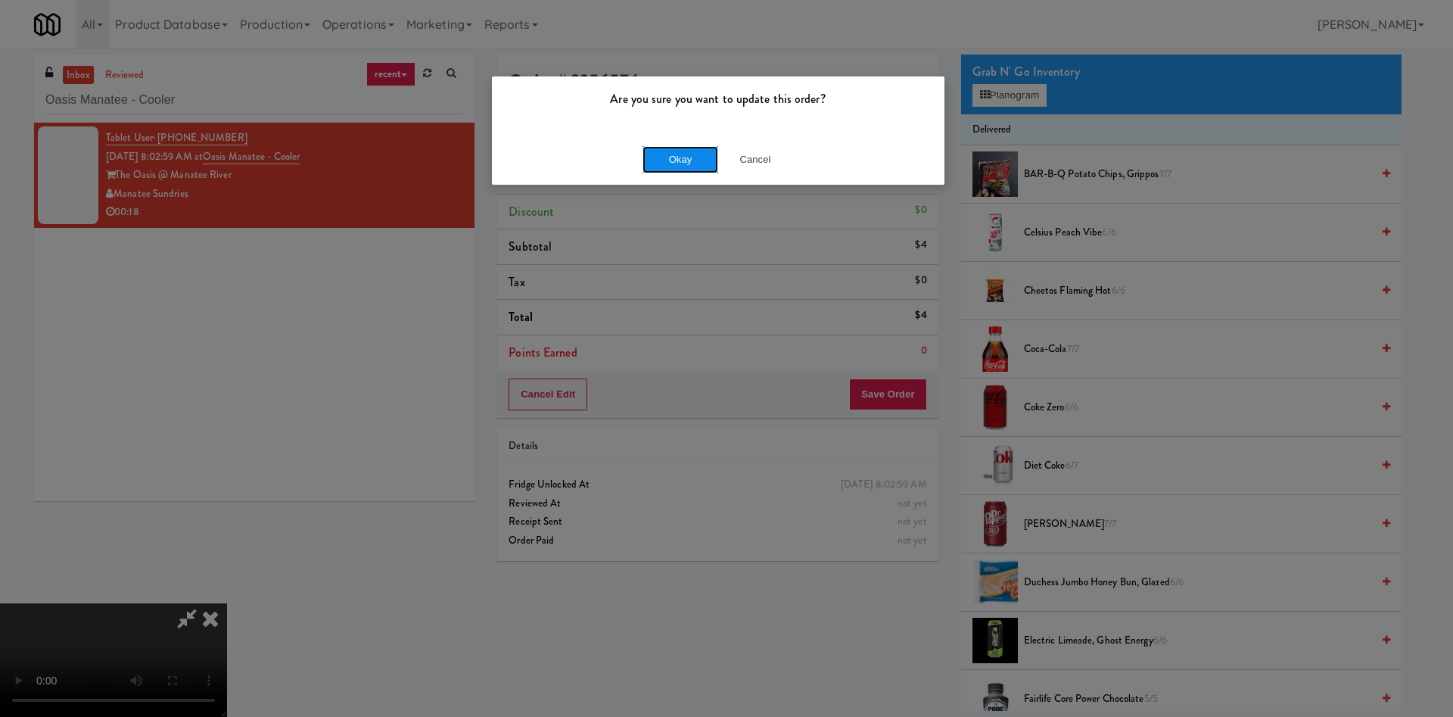
click at [652, 151] on button "Okay" at bounding box center [680, 159] width 76 height 27
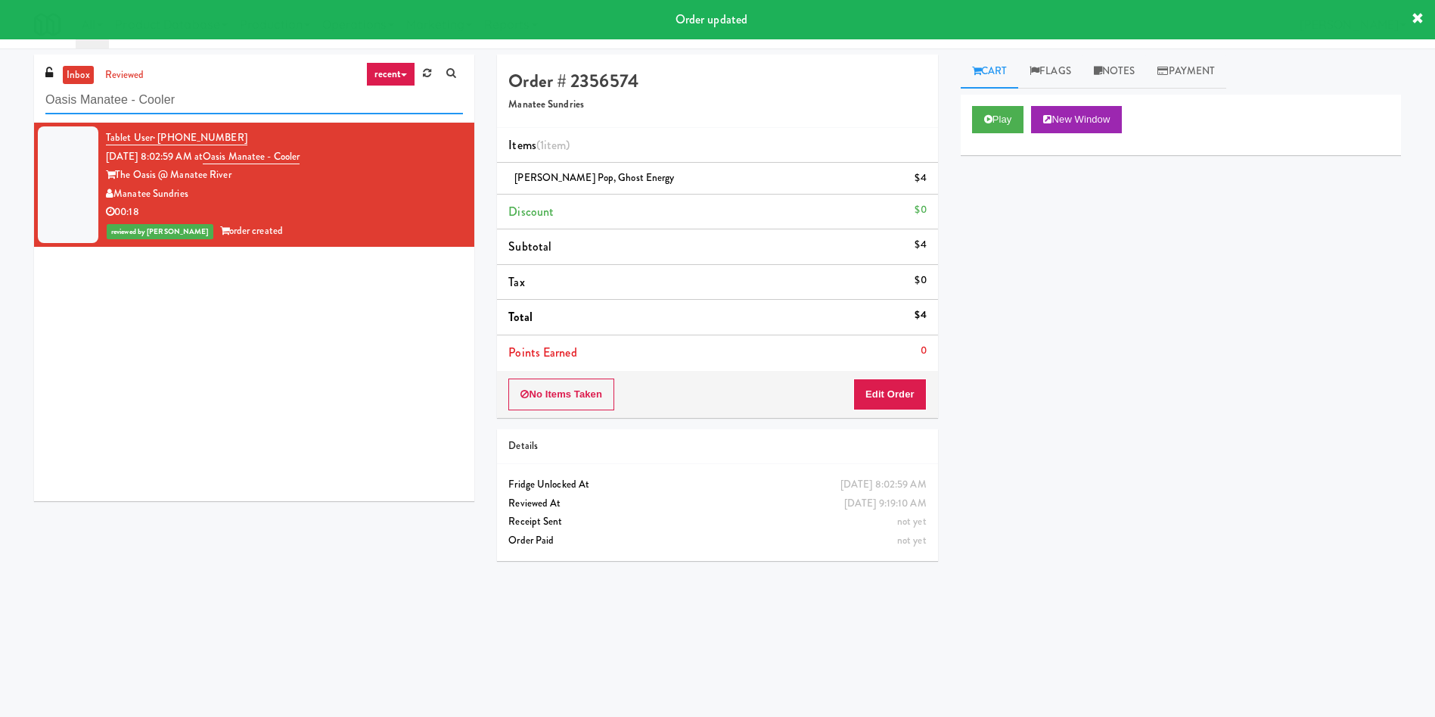
drag, startPoint x: 136, startPoint y: 101, endPoint x: 0, endPoint y: 101, distance: 136.2
click at [0, 101] on div "inbox reviewed recent all unclear take inventory issue suspicious failed recent…" at bounding box center [717, 358] width 1435 height 608
paste input "100 Sheppard Ave - Lobby"
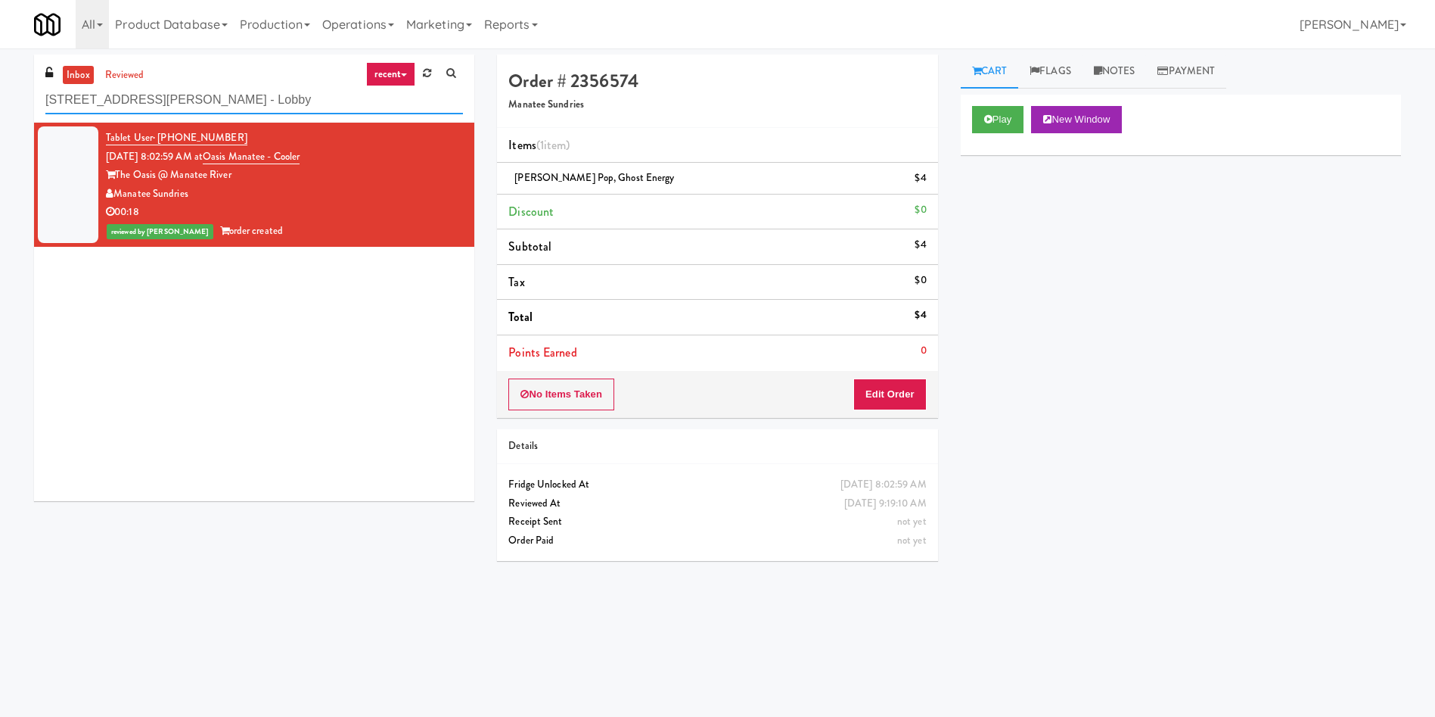
type input "100 Sheppard Ave - Lobby"
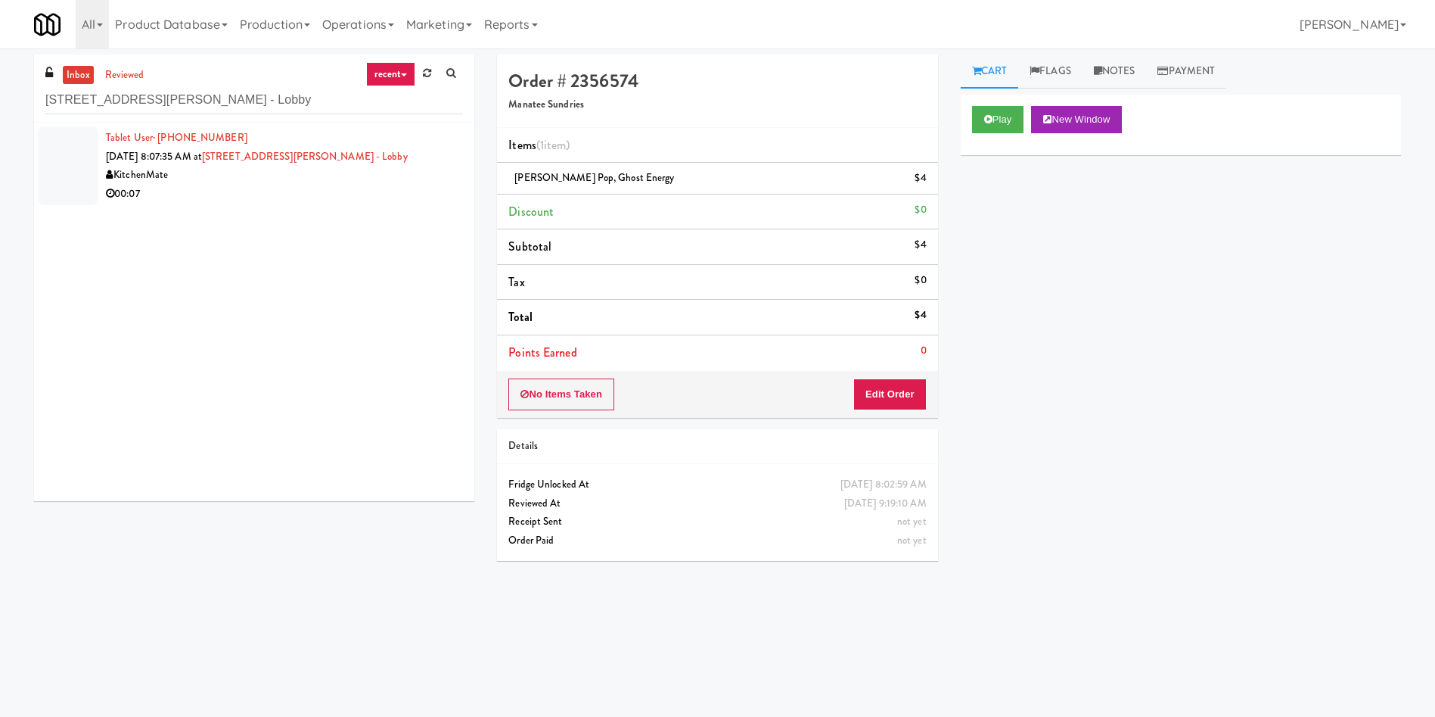
drag, startPoint x: 85, startPoint y: 169, endPoint x: 296, endPoint y: 164, distance: 211.2
click at [84, 169] on div at bounding box center [68, 165] width 61 height 79
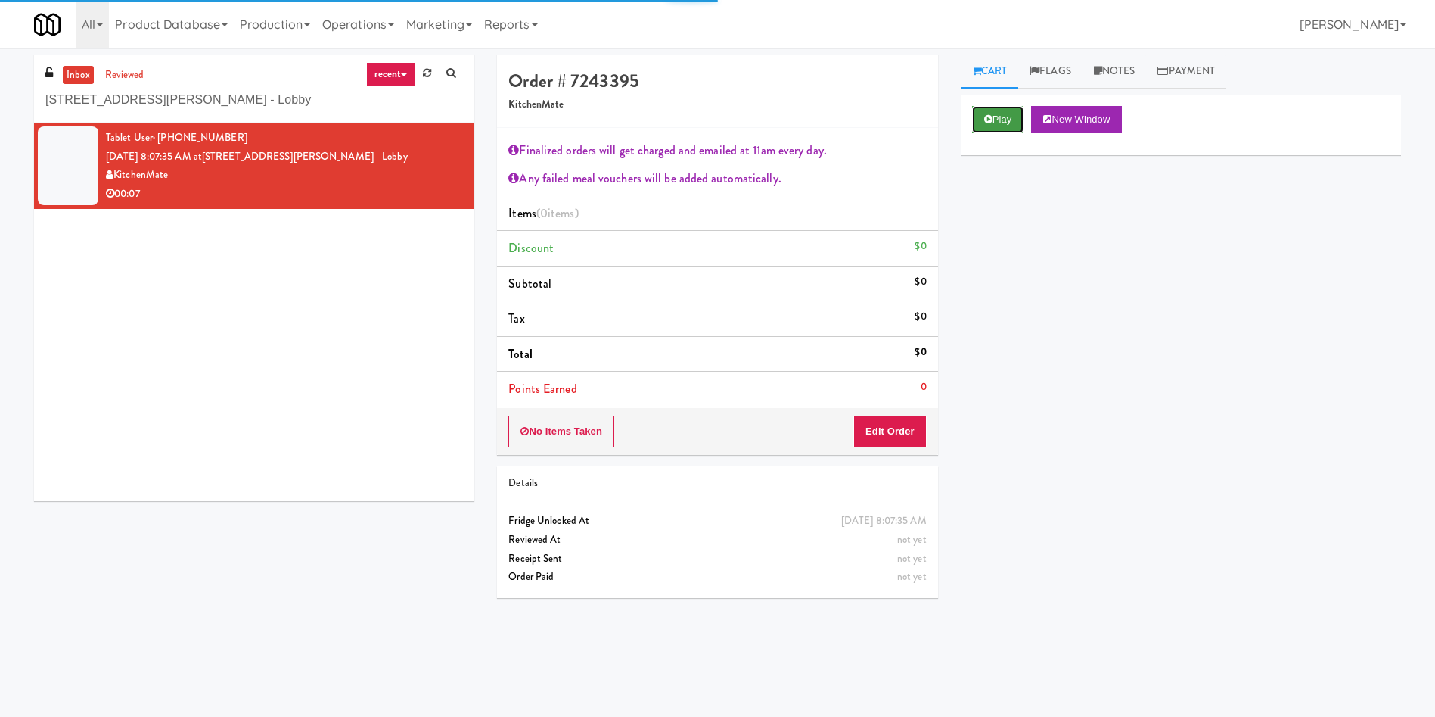
click at [1002, 115] on button "Play" at bounding box center [998, 119] width 52 height 27
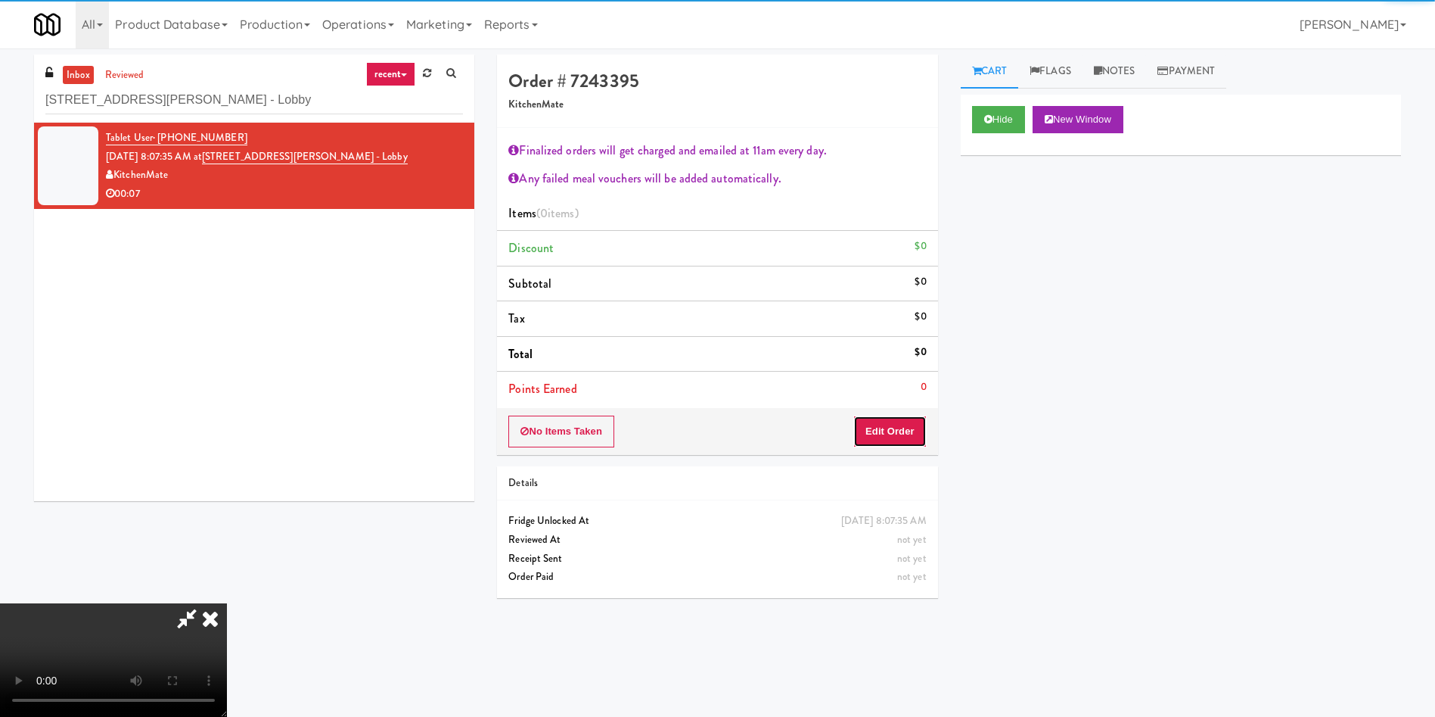
click at [891, 421] on button "Edit Order" at bounding box center [889, 431] width 73 height 32
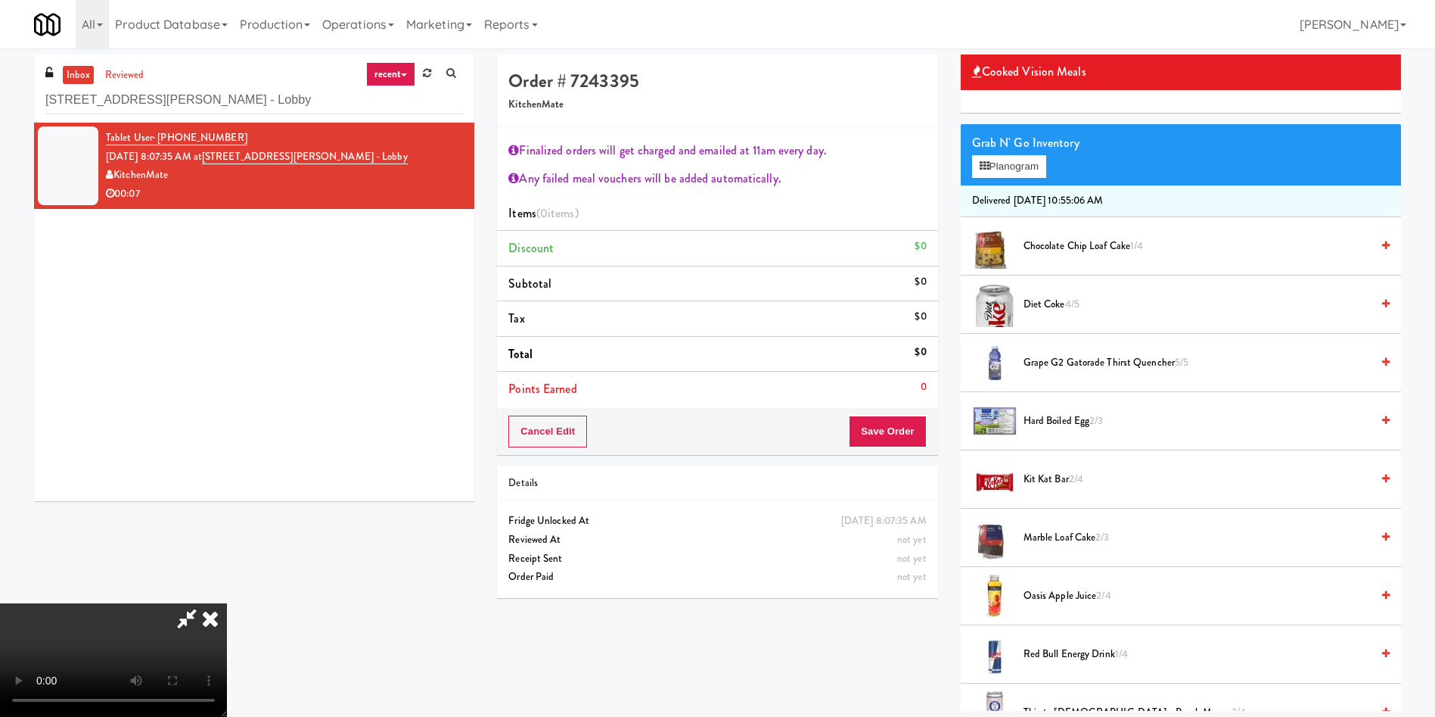
click at [1055, 246] on span "Chocolate Chip Loaf Cake 1/4" at bounding box center [1197, 246] width 347 height 19
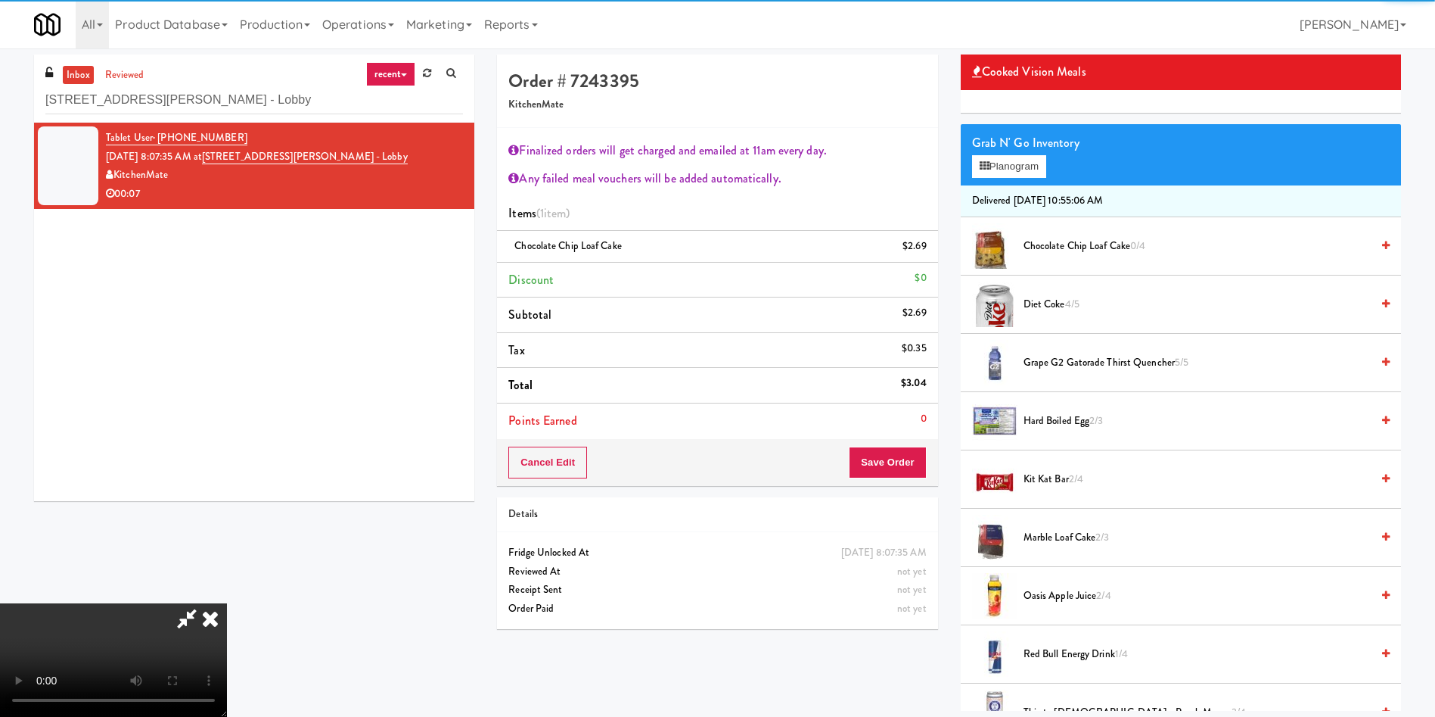
scroll to position [340, 0]
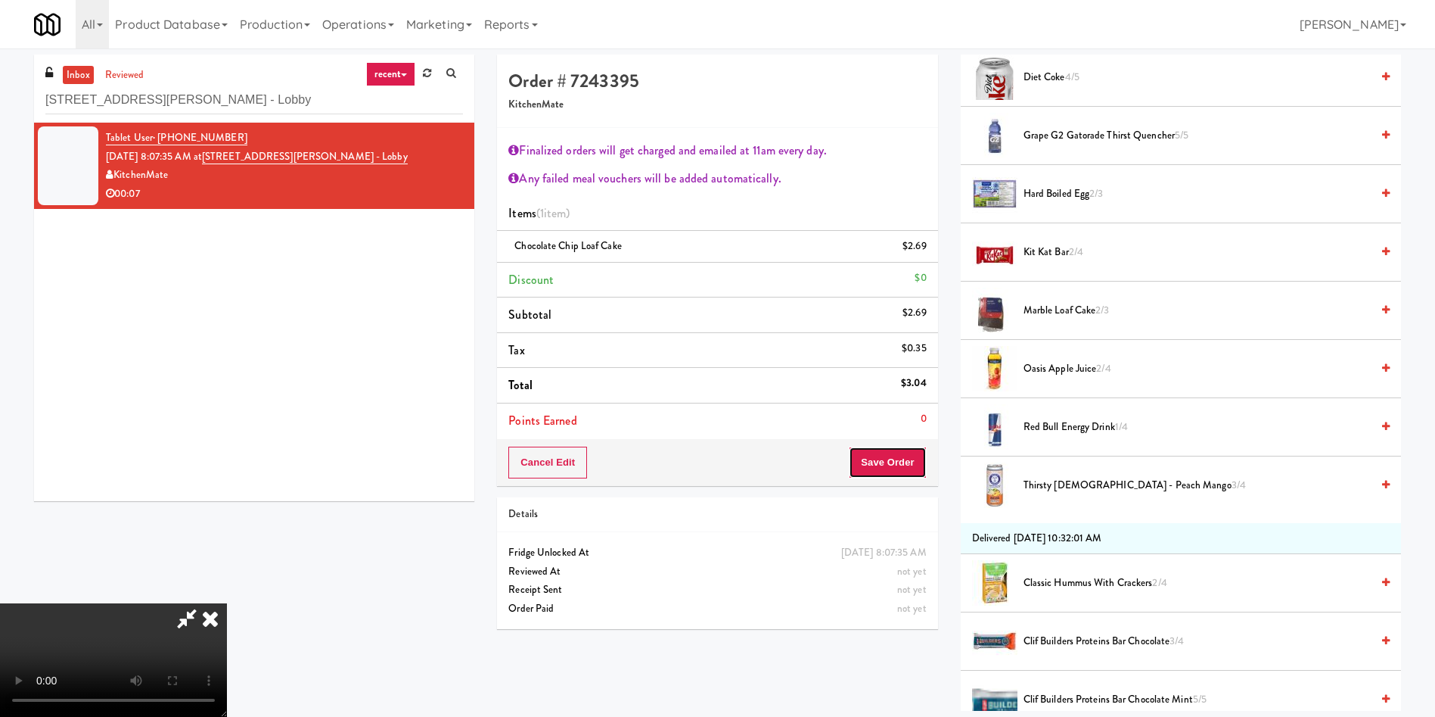
click at [881, 467] on button "Save Order" at bounding box center [887, 462] width 77 height 32
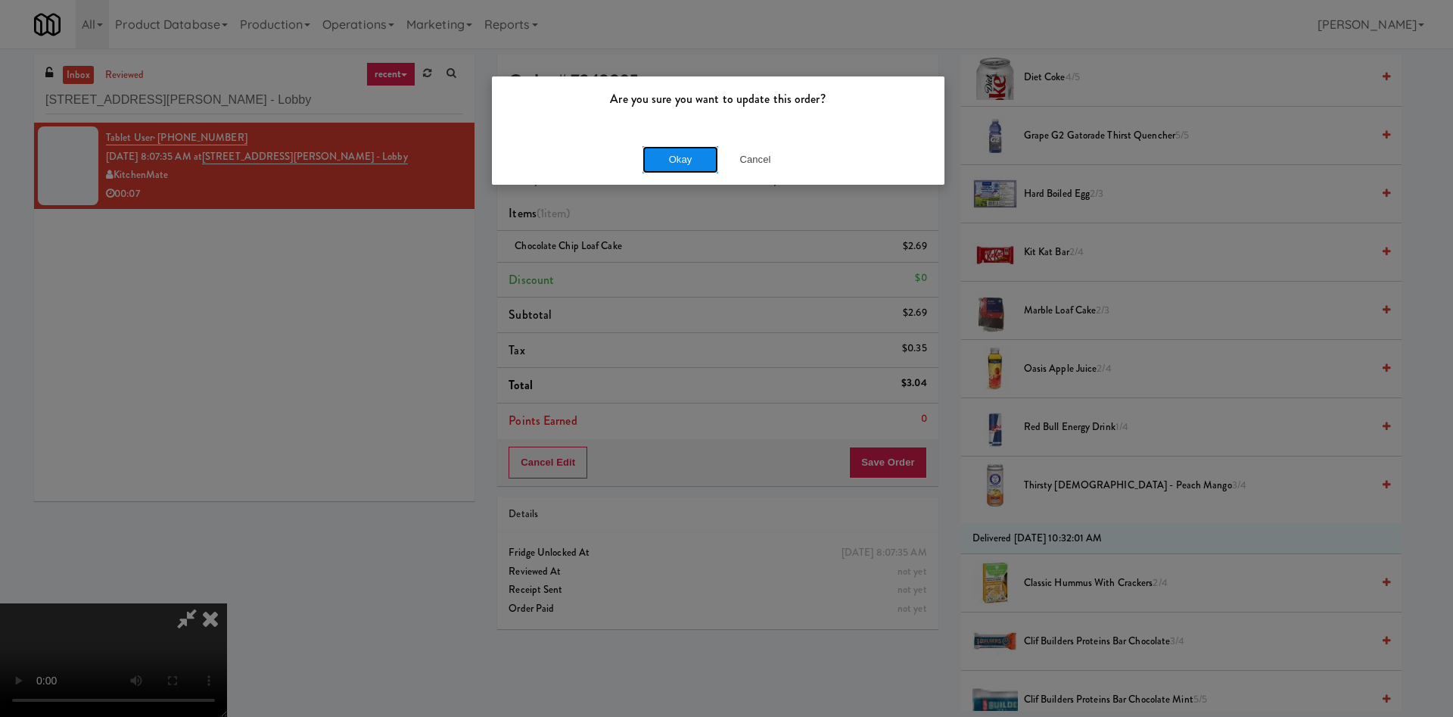
click at [674, 149] on button "Okay" at bounding box center [680, 159] width 76 height 27
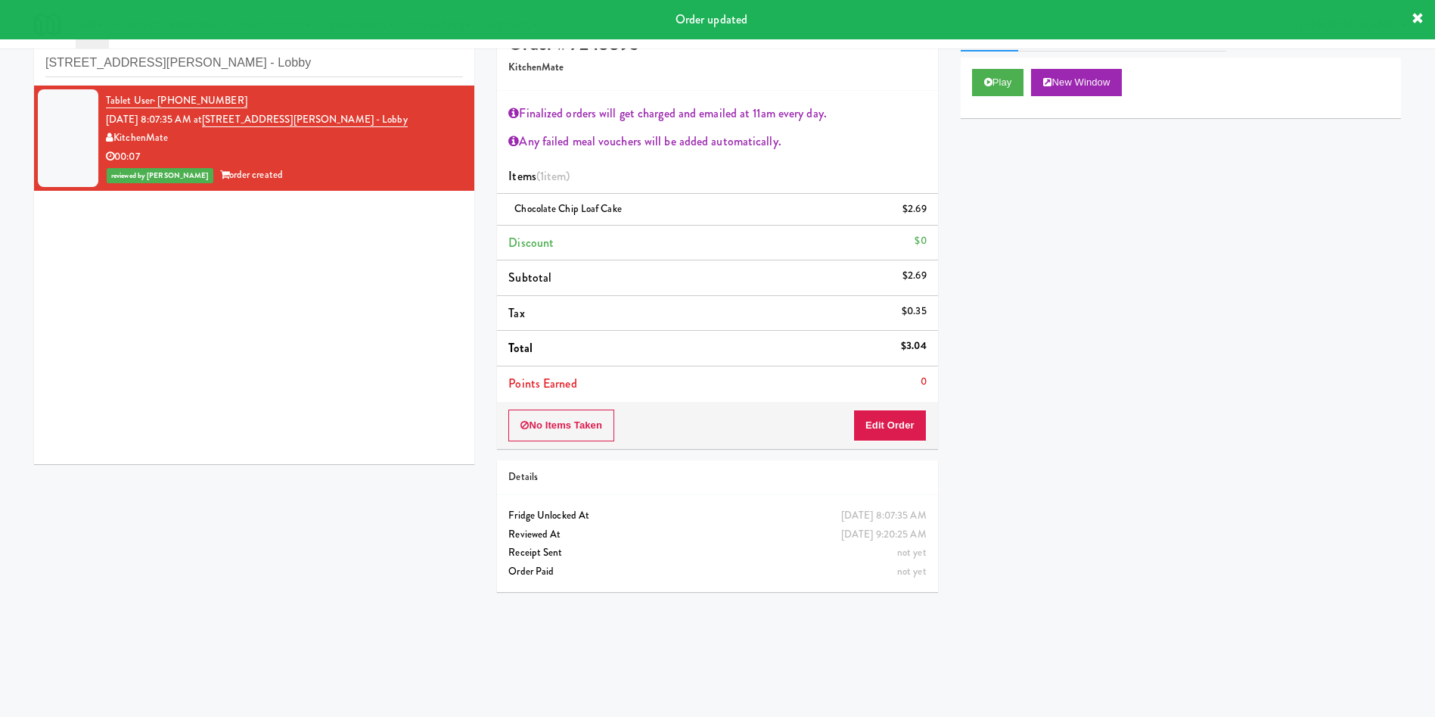
scroll to position [48, 0]
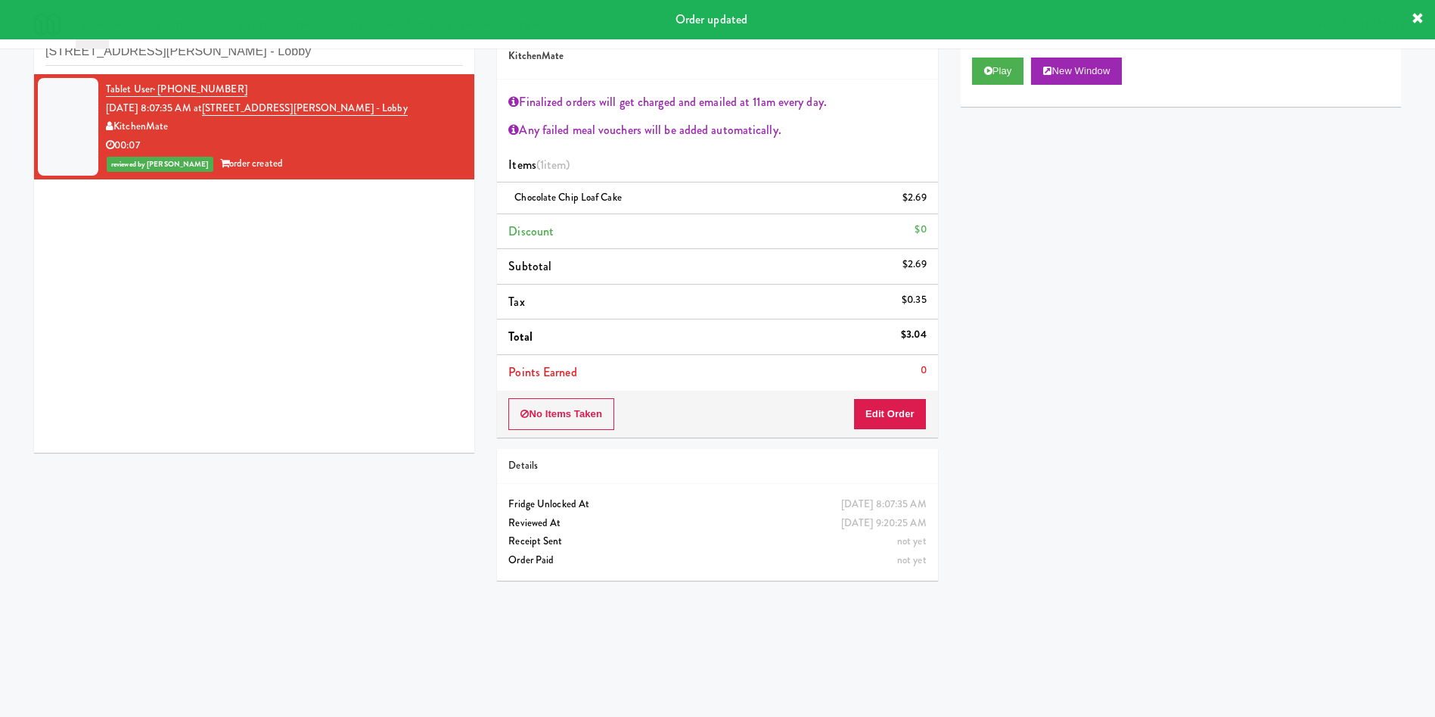
drag, startPoint x: 247, startPoint y: 93, endPoint x: 222, endPoint y: 87, distance: 25.7
click at [222, 87] on div "Tablet User · (236) 880-2554 Aug 29, 2025 8:07:35 AM at 100 Sheppard Ave - Lobb…" at bounding box center [284, 126] width 357 height 93
drag, startPoint x: 235, startPoint y: 59, endPoint x: 0, endPoint y: 53, distance: 234.6
click at [0, 53] on div "inbox reviewed recent all unclear take inventory issue suspicious failed recent…" at bounding box center [717, 310] width 1435 height 608
paste input "Alameda West - Snack"
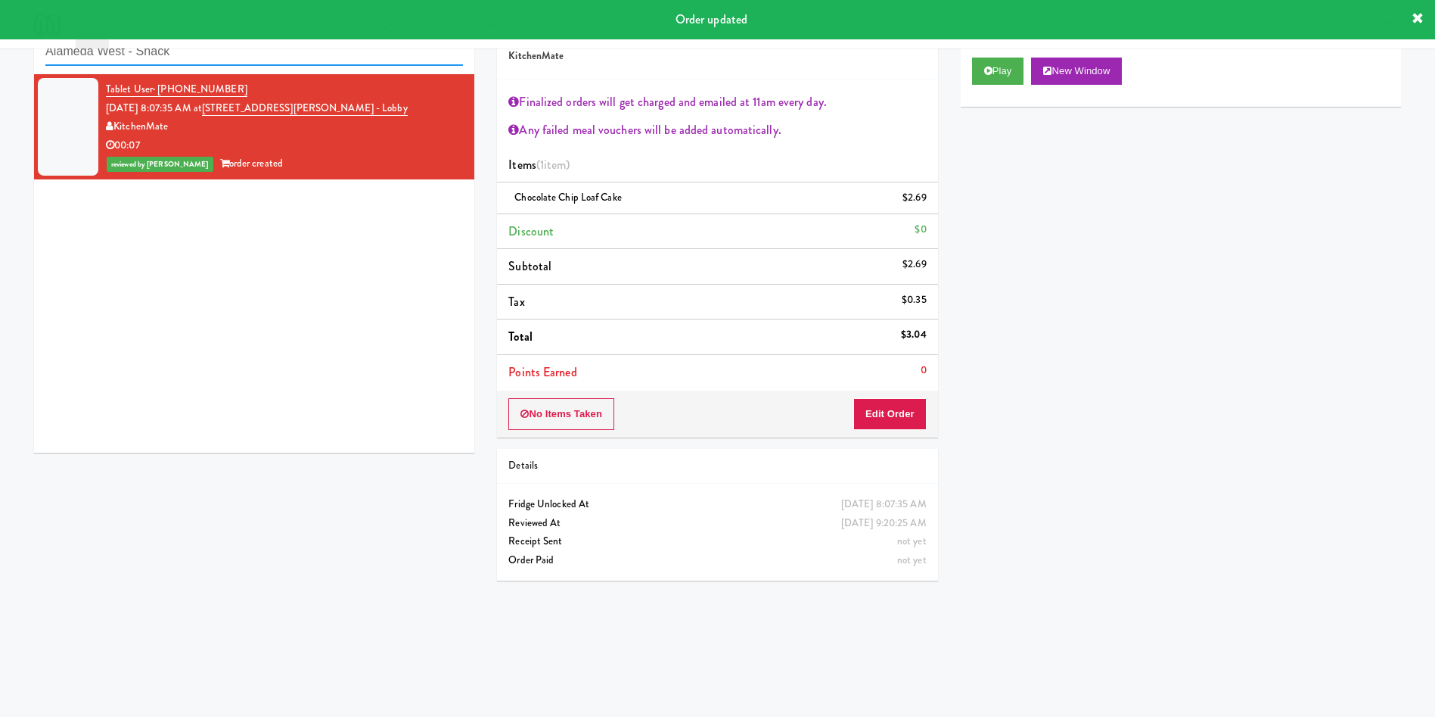
scroll to position [0, 0]
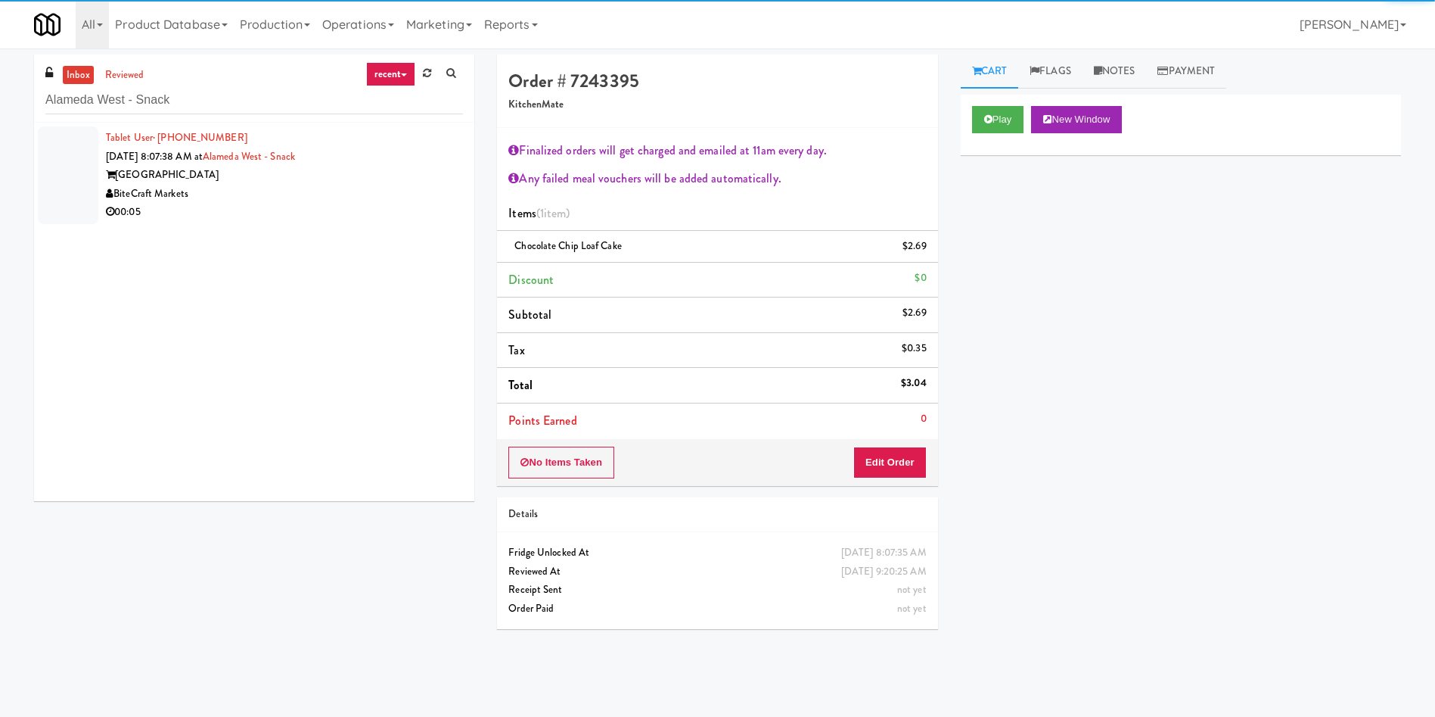
click at [64, 162] on div at bounding box center [68, 175] width 61 height 98
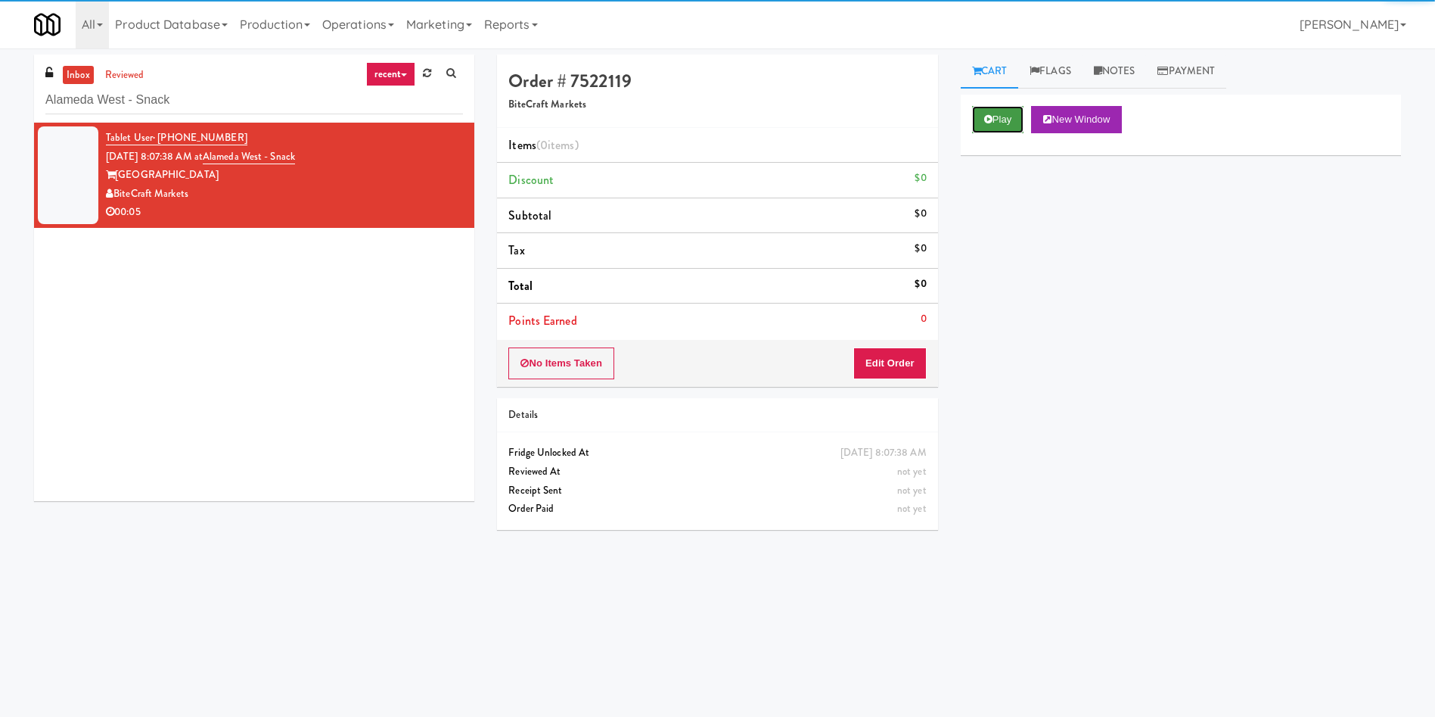
click at [993, 120] on button "Play" at bounding box center [998, 119] width 52 height 27
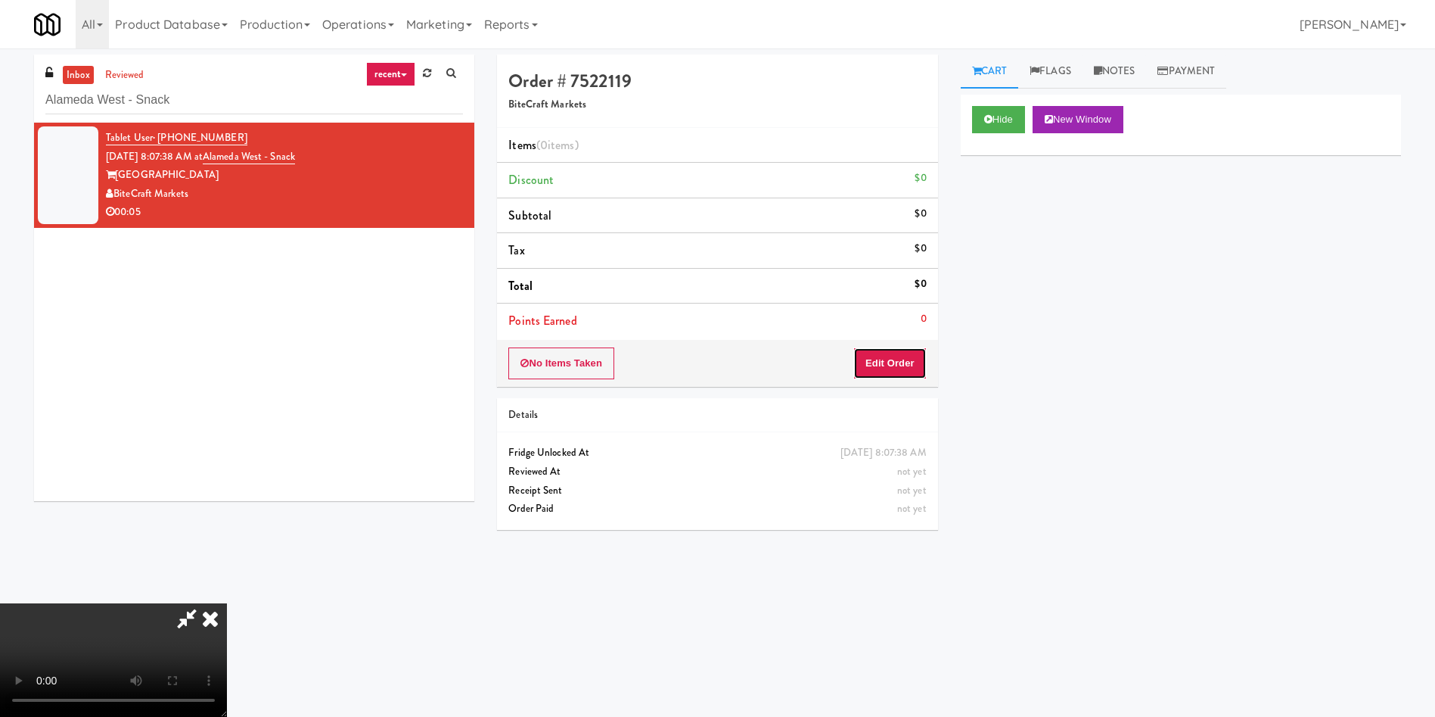
click at [903, 358] on button "Edit Order" at bounding box center [889, 363] width 73 height 32
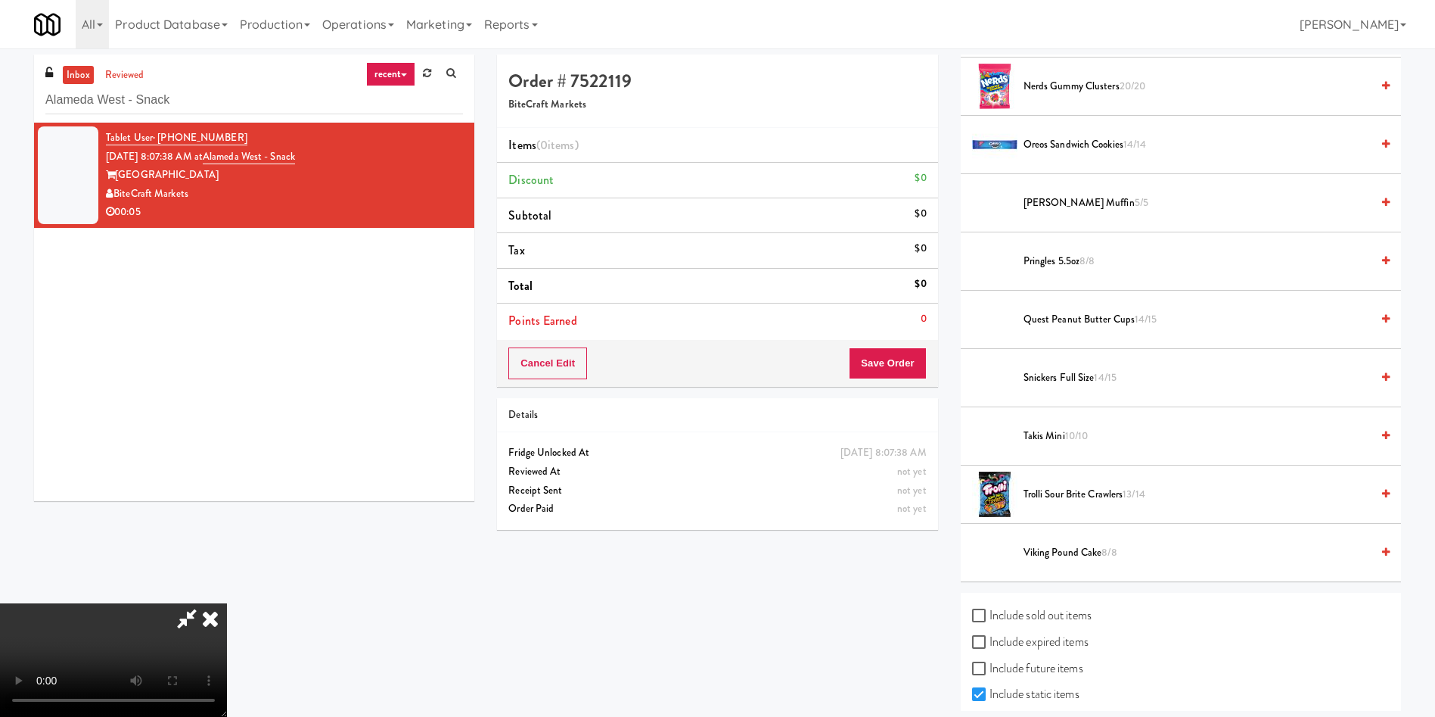
scroll to position [1472, 0]
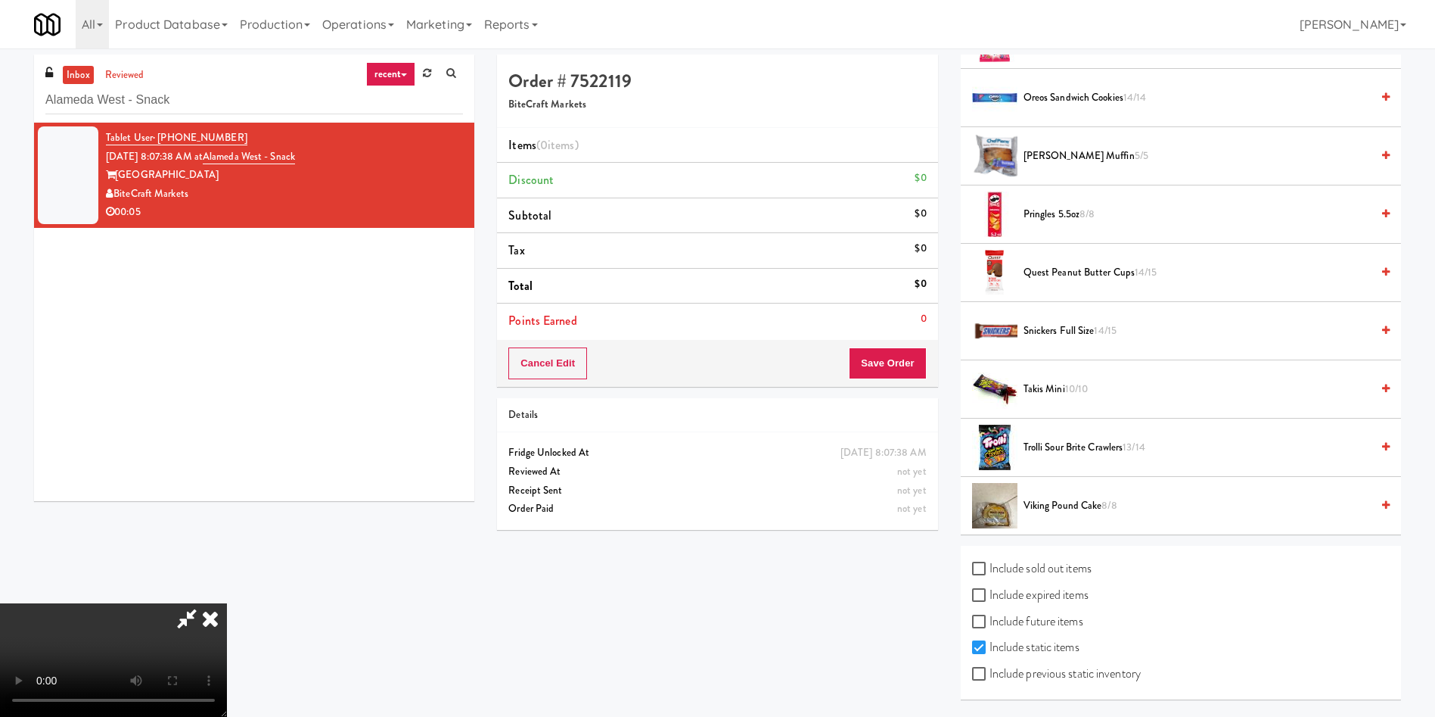
click at [1084, 324] on span "Snickers full size 14/15" at bounding box center [1197, 331] width 347 height 19
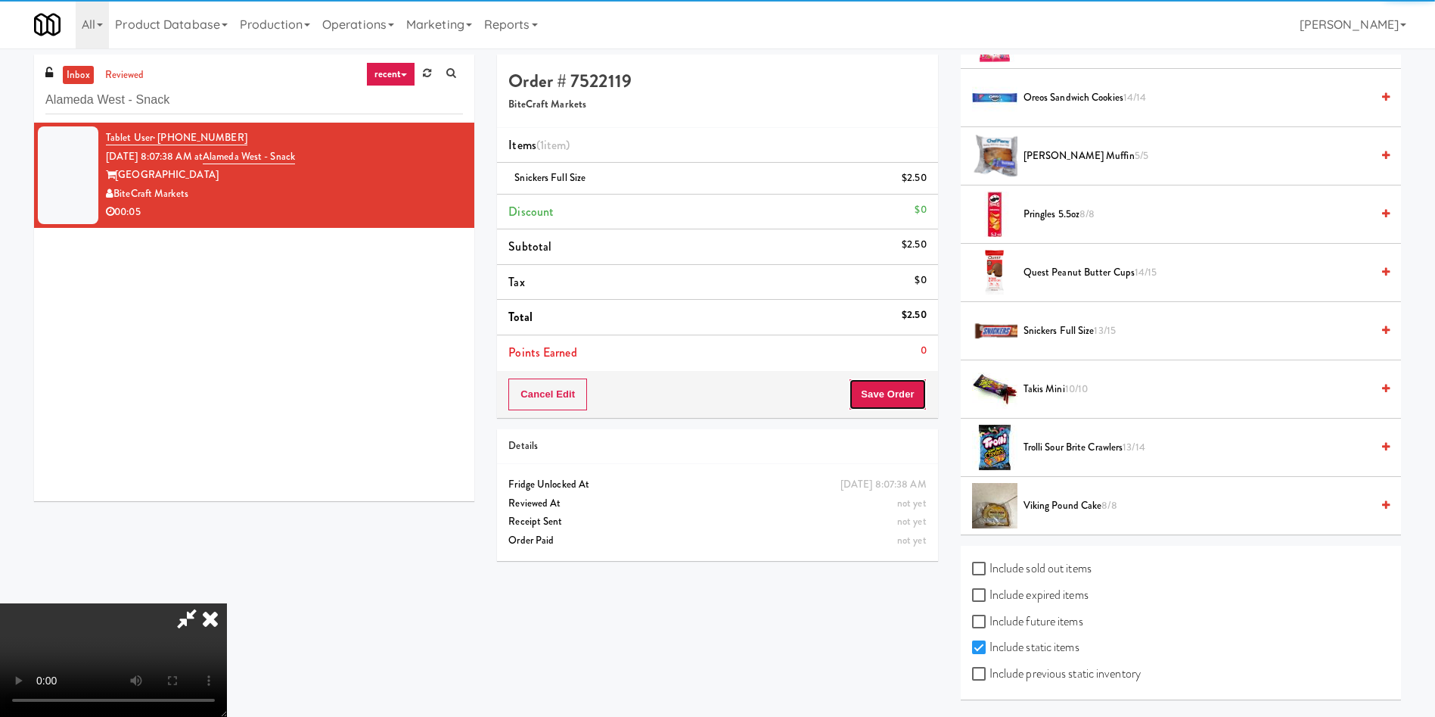
click at [894, 391] on button "Save Order" at bounding box center [887, 394] width 77 height 32
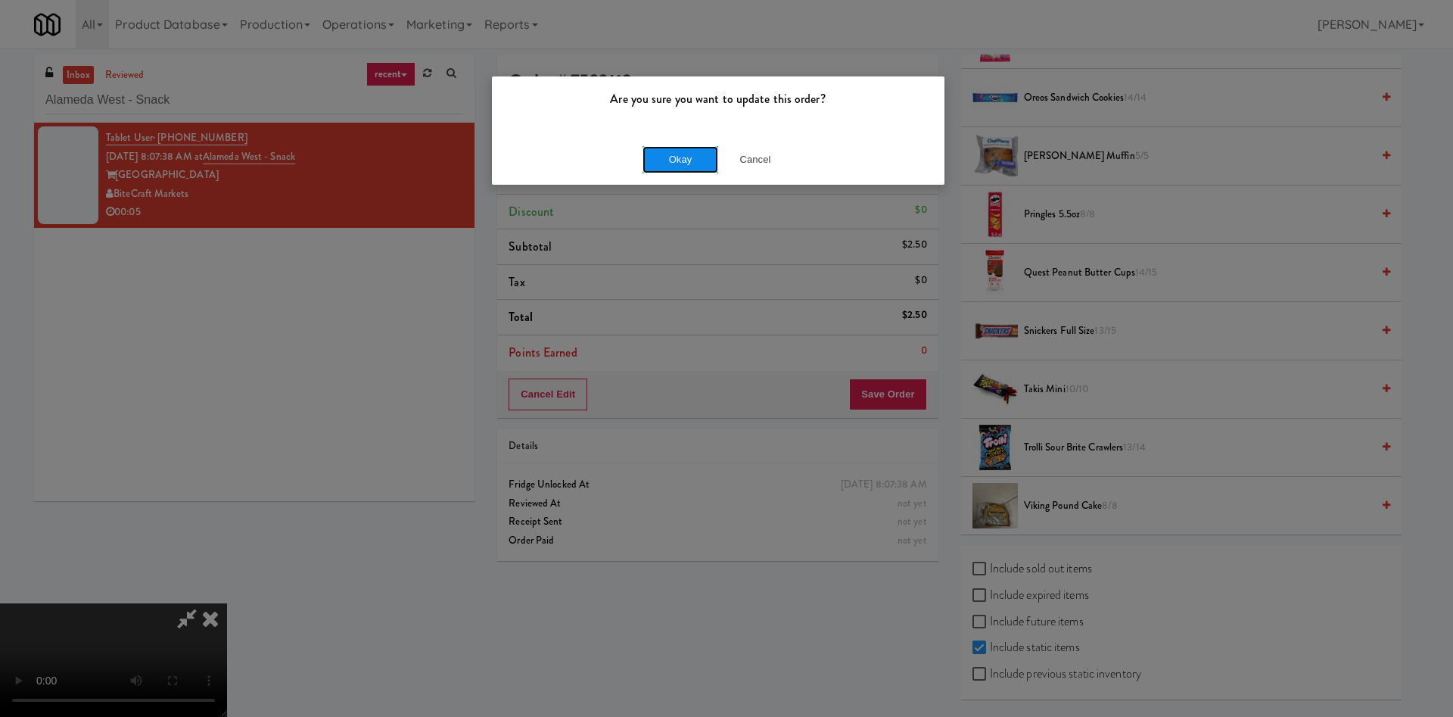
click at [698, 155] on button "Okay" at bounding box center [680, 159] width 76 height 27
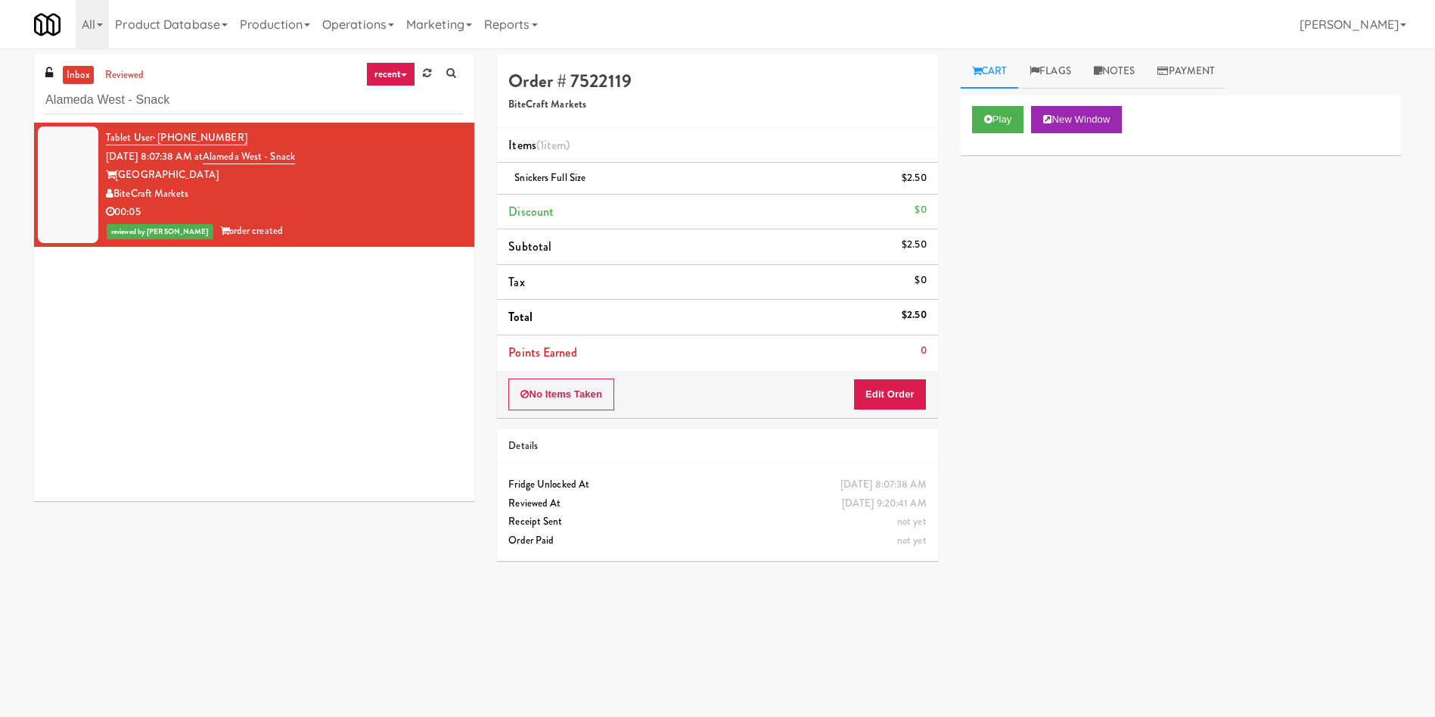
scroll to position [0, 0]
drag, startPoint x: 214, startPoint y: 104, endPoint x: 44, endPoint y: 8, distance: 195.9
click at [0, 64] on div "inbox reviewed recent all unclear take inventory issue suspicious failed recent…" at bounding box center [717, 358] width 1435 height 608
paste input "333 N Water-Cooler"
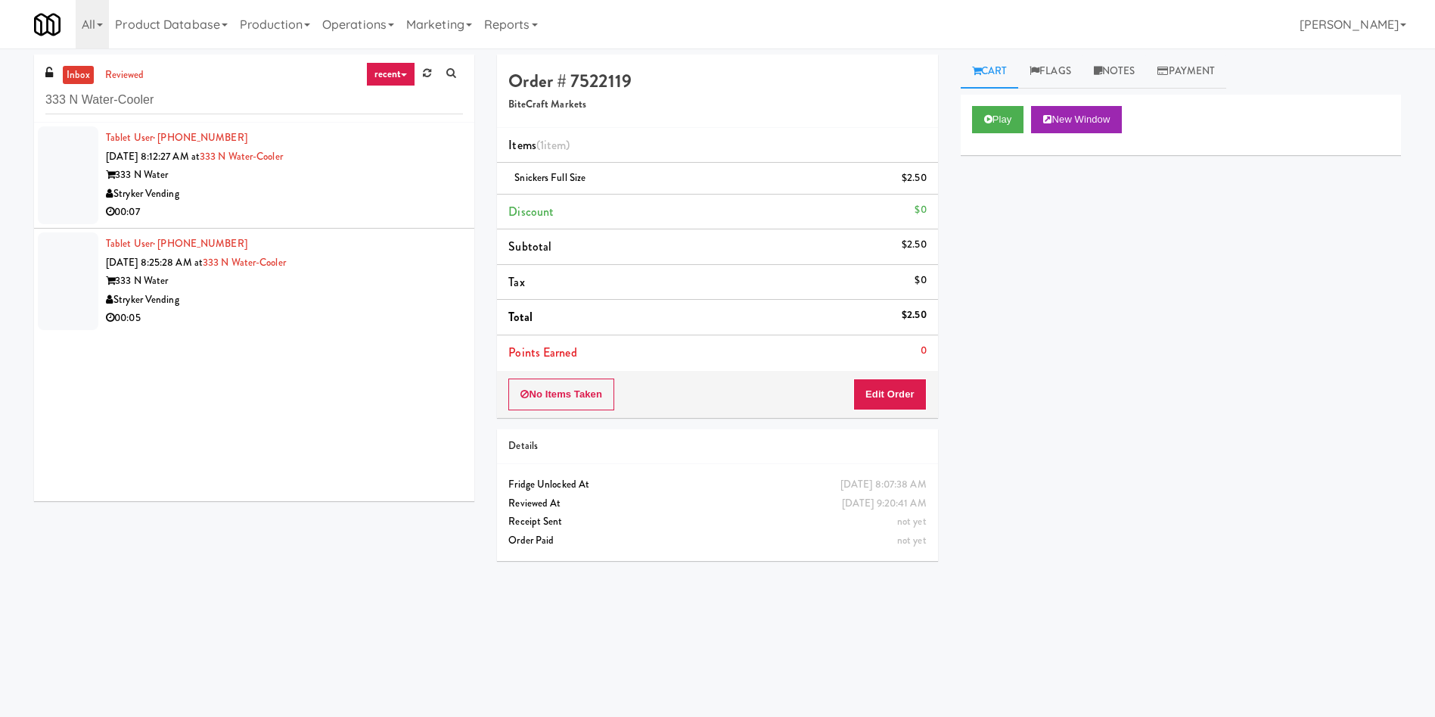
click at [46, 177] on div at bounding box center [68, 175] width 61 height 98
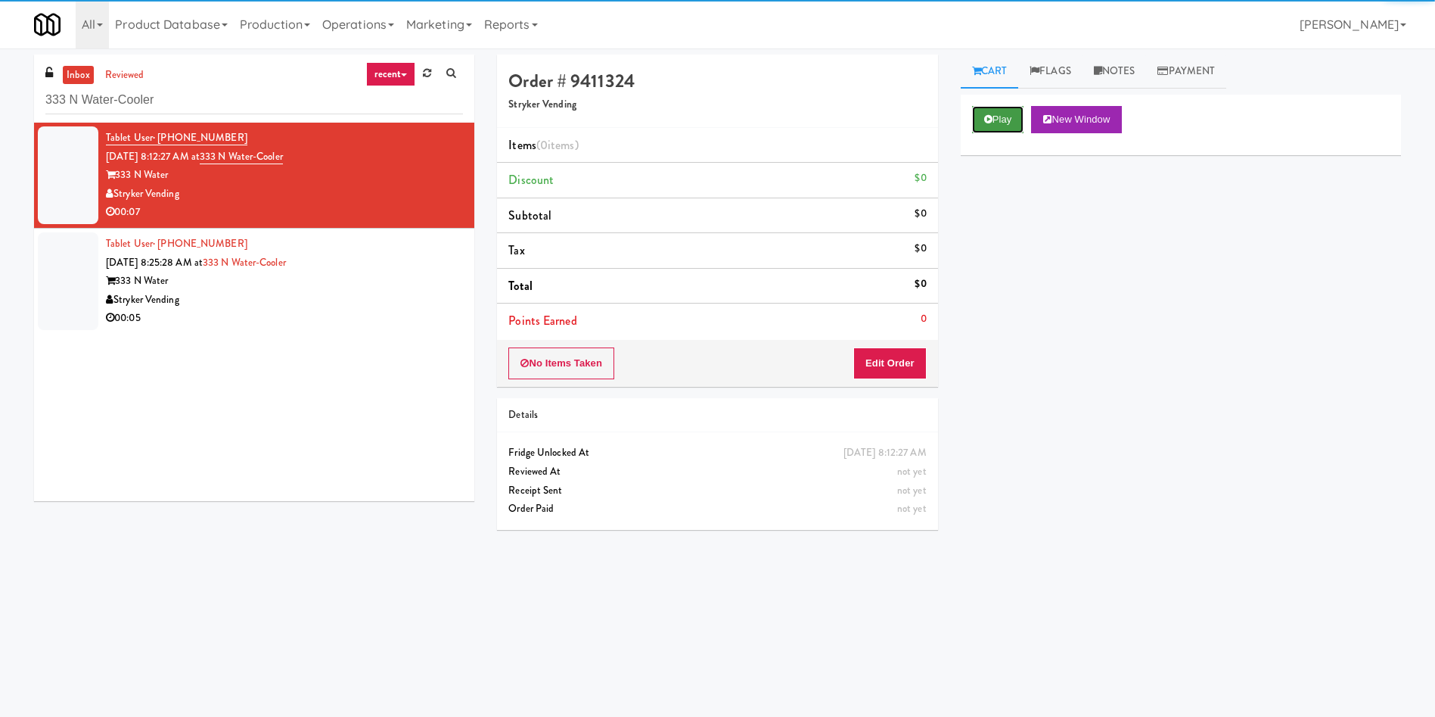
click at [999, 113] on button "Play" at bounding box center [998, 119] width 52 height 27
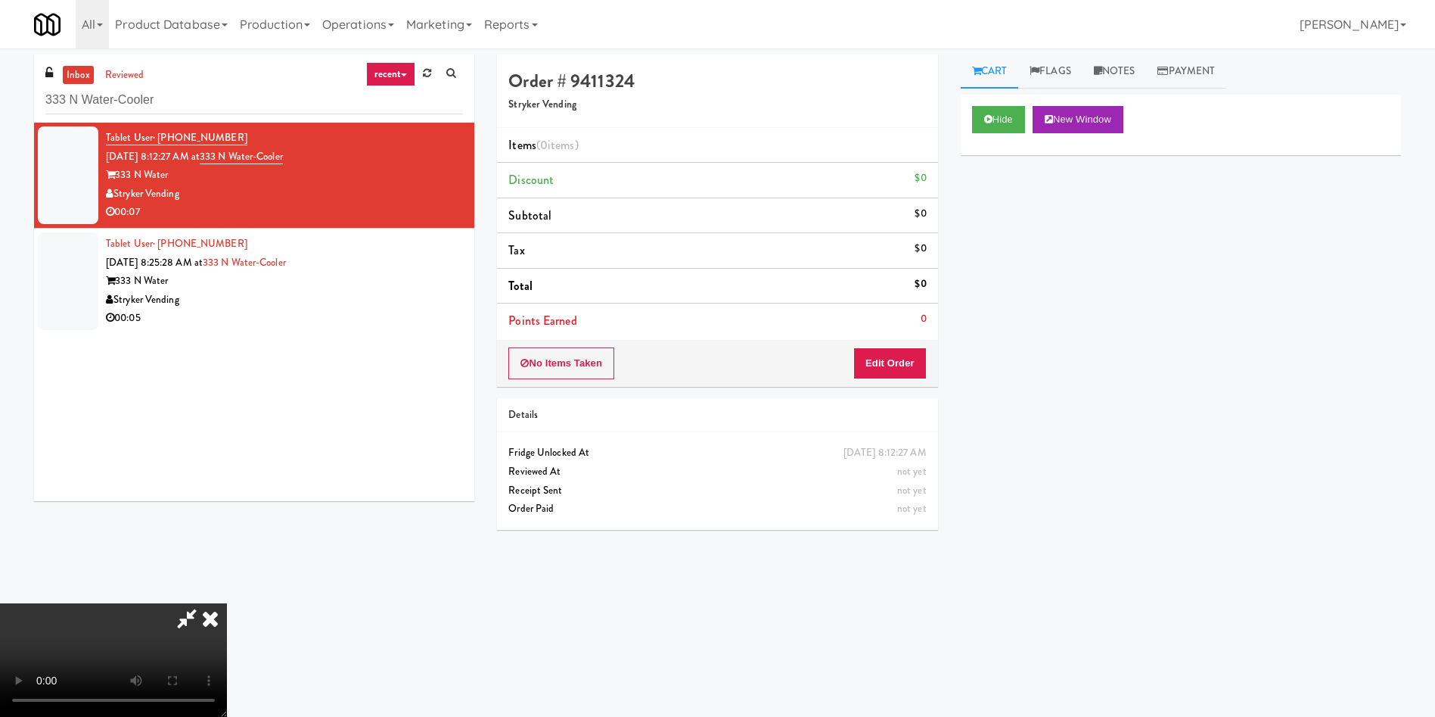
click at [913, 345] on div "No Items Taken Edit Order" at bounding box center [717, 363] width 440 height 47
click at [912, 355] on button "Edit Order" at bounding box center [889, 363] width 73 height 32
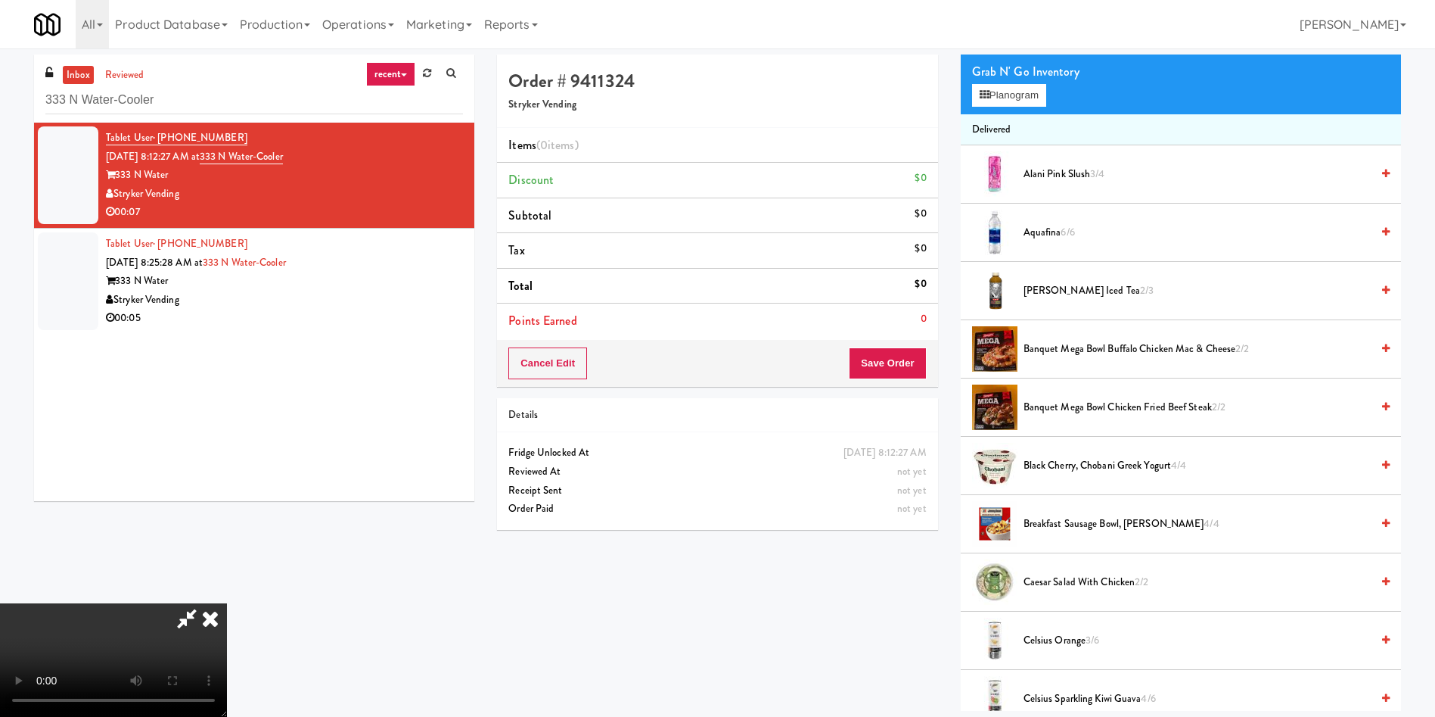
scroll to position [222, 0]
click at [227, 603] on video at bounding box center [113, 659] width 227 height 113
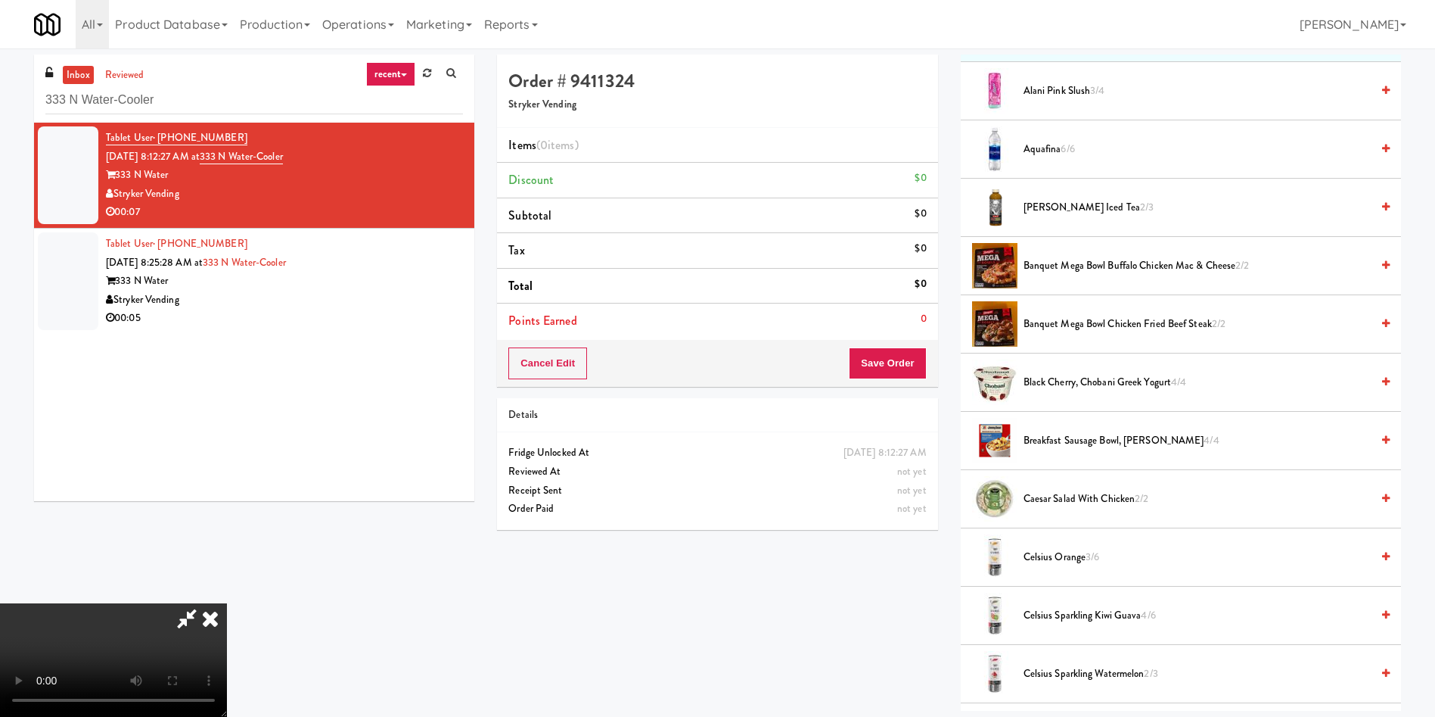
scroll to position [227, 0]
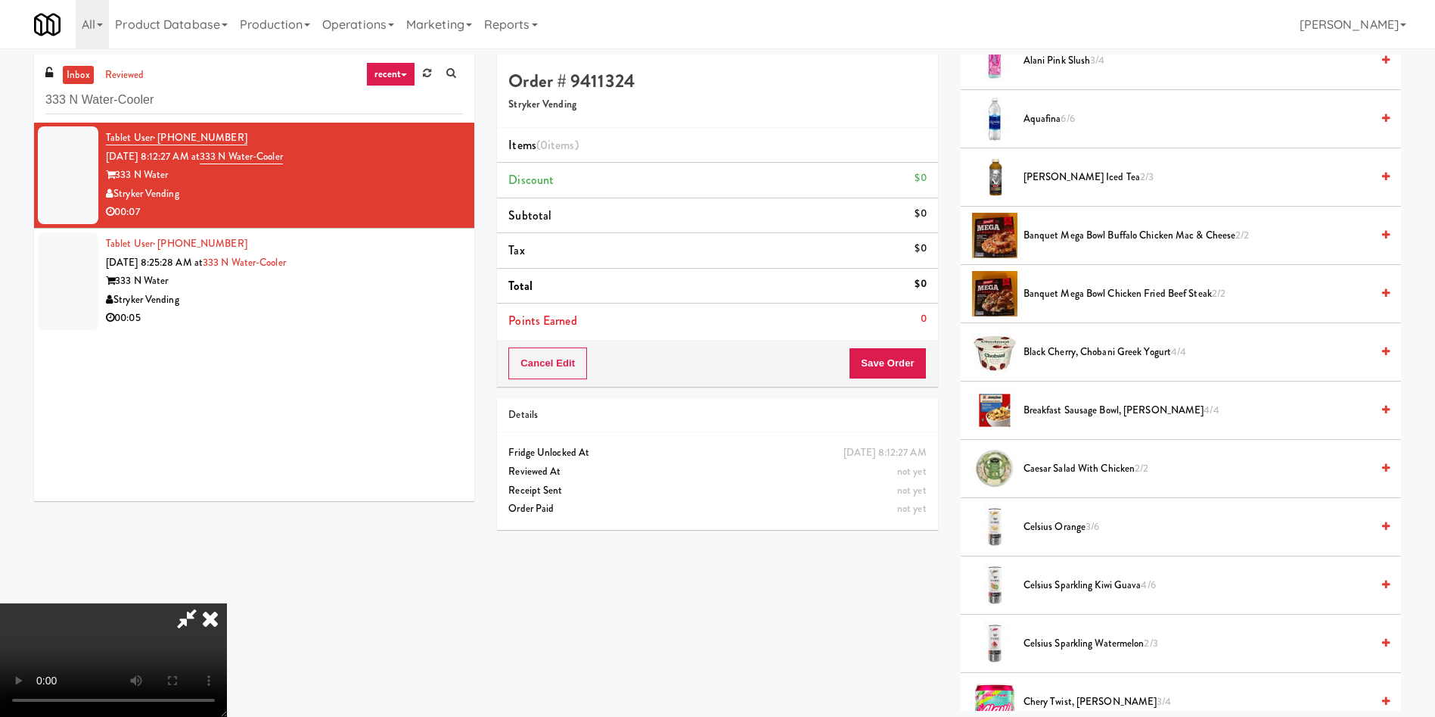
click at [227, 603] on video at bounding box center [113, 659] width 227 height 113
drag, startPoint x: 659, startPoint y: 420, endPoint x: 1070, endPoint y: 348, distance: 417.1
click at [227, 603] on video at bounding box center [113, 659] width 227 height 113
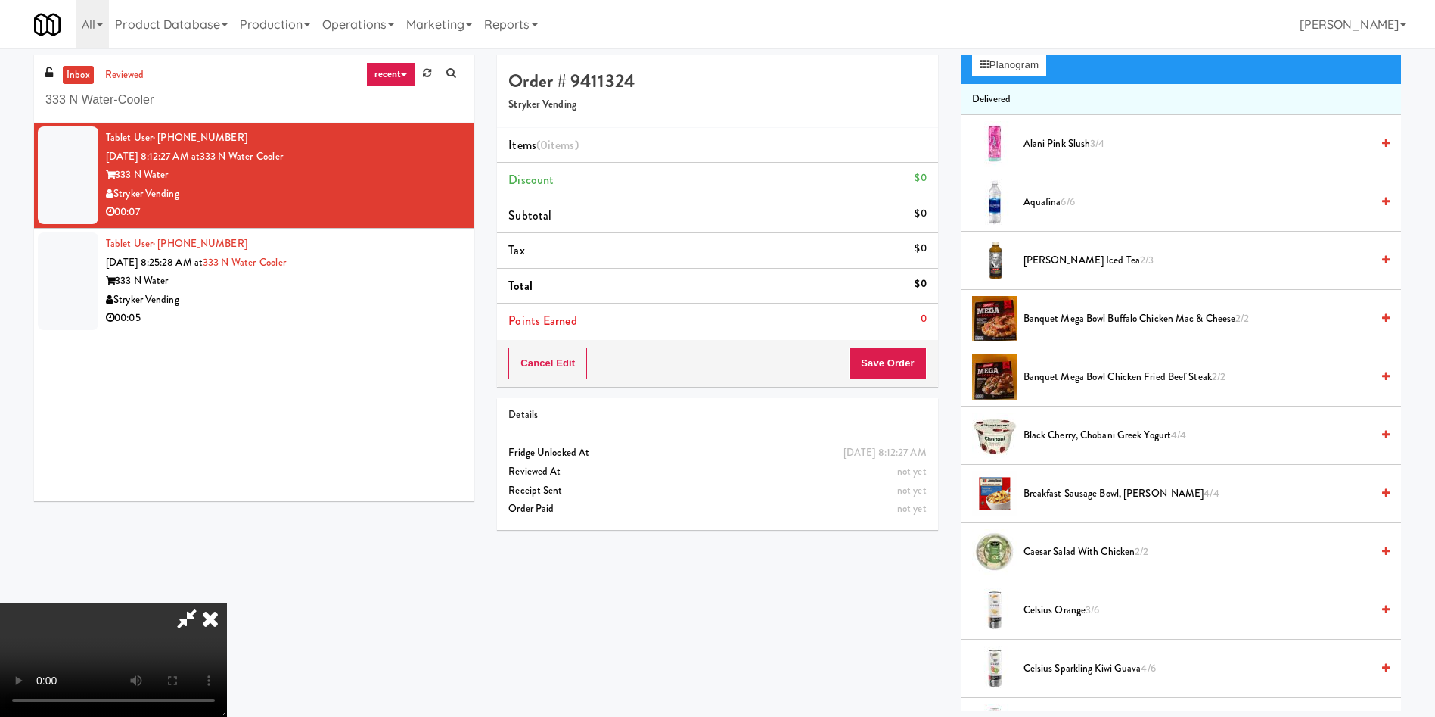
scroll to position [0, 0]
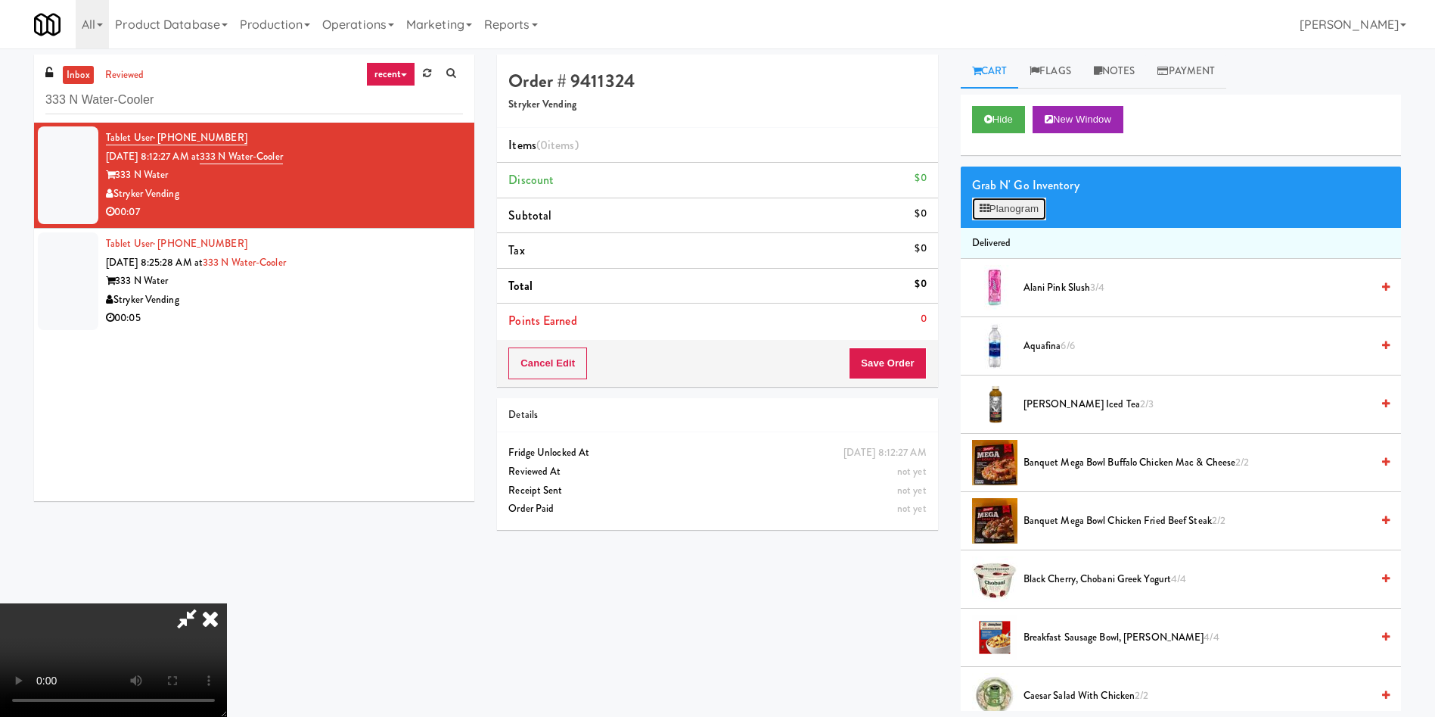
click at [1031, 207] on button "Planogram" at bounding box center [1009, 208] width 74 height 23
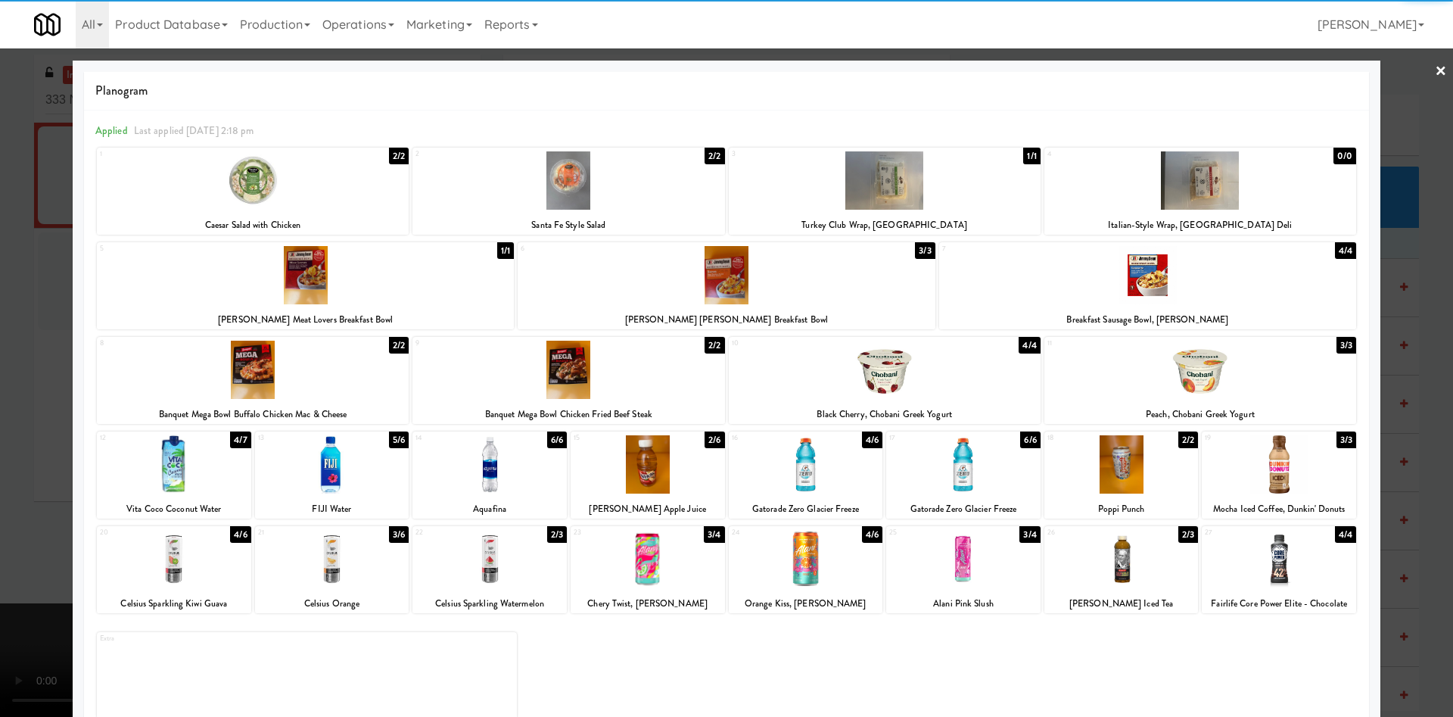
click at [792, 554] on div at bounding box center [806, 559] width 154 height 58
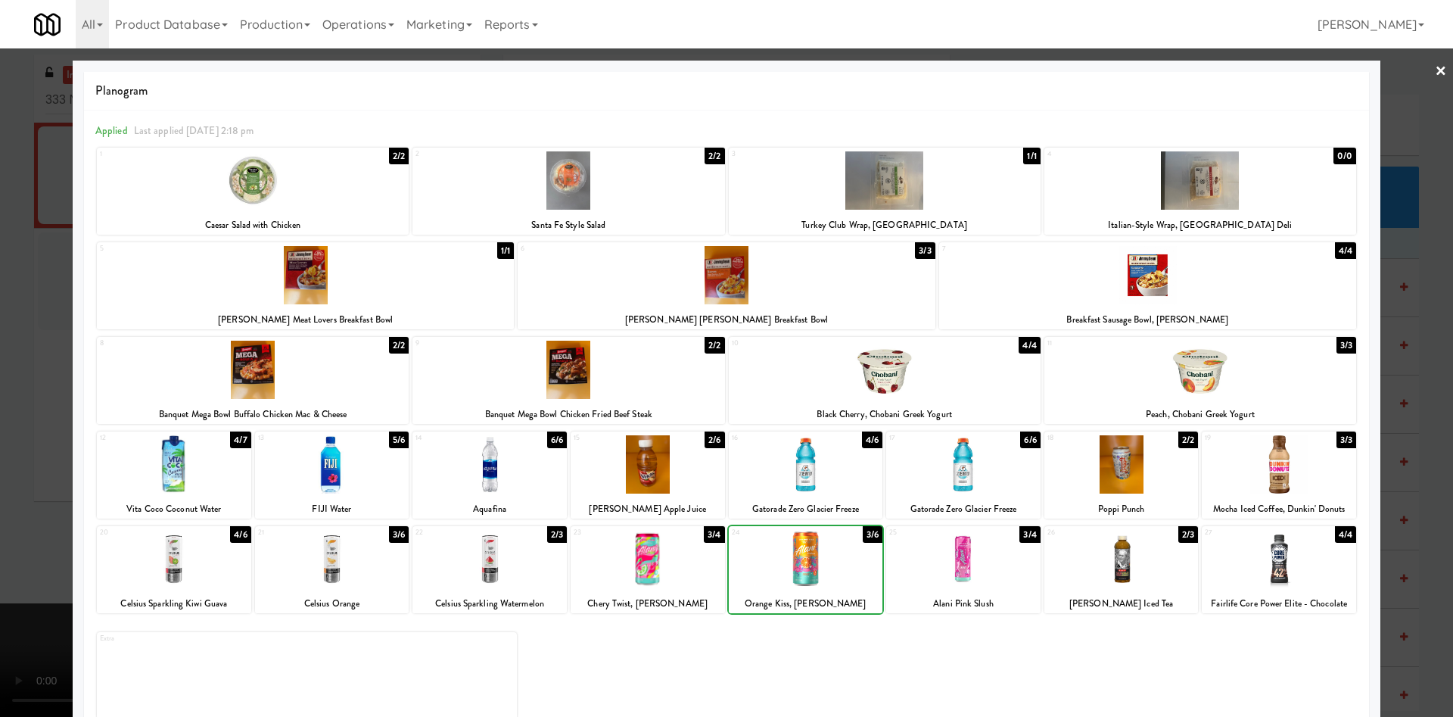
click at [792, 554] on div at bounding box center [806, 559] width 154 height 58
drag, startPoint x: 0, startPoint y: 297, endPoint x: 384, endPoint y: 334, distance: 385.4
click at [3, 296] on div at bounding box center [726, 358] width 1453 height 717
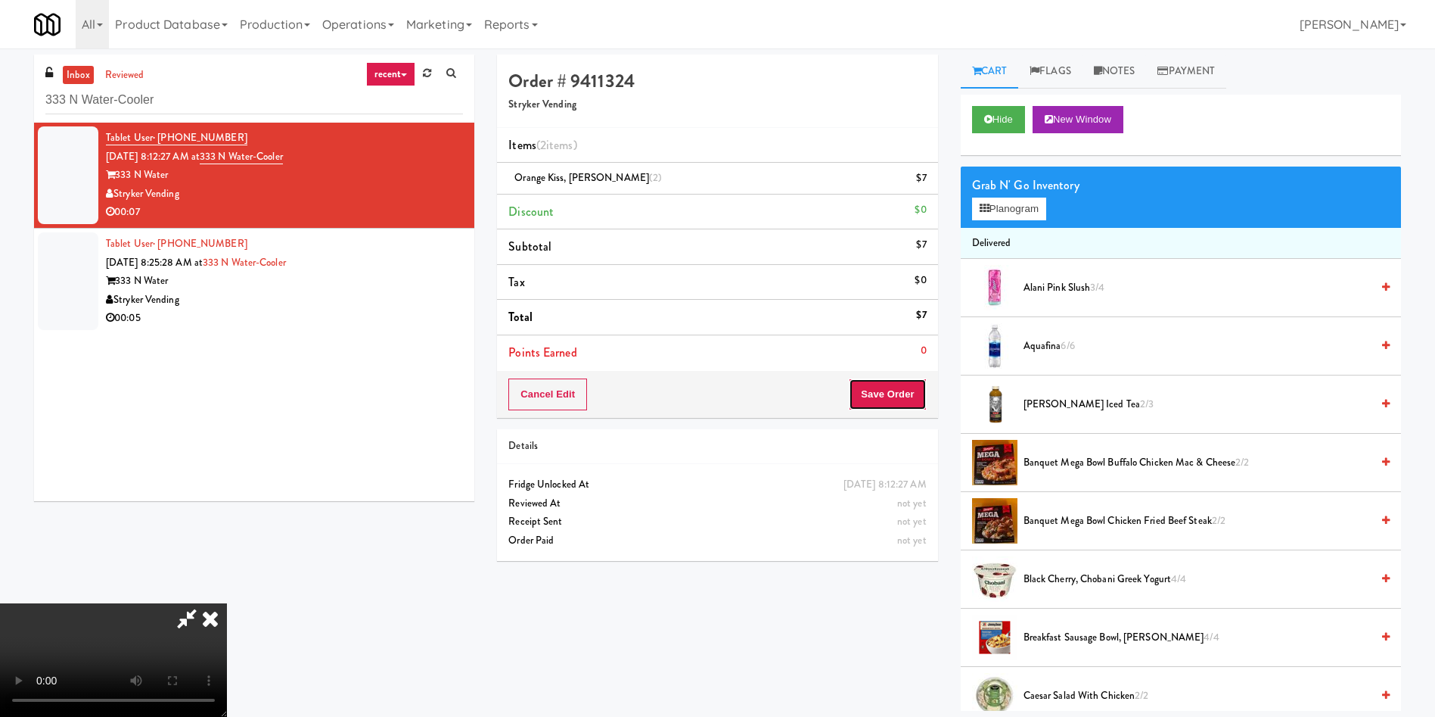
click at [883, 383] on button "Save Order" at bounding box center [887, 394] width 77 height 32
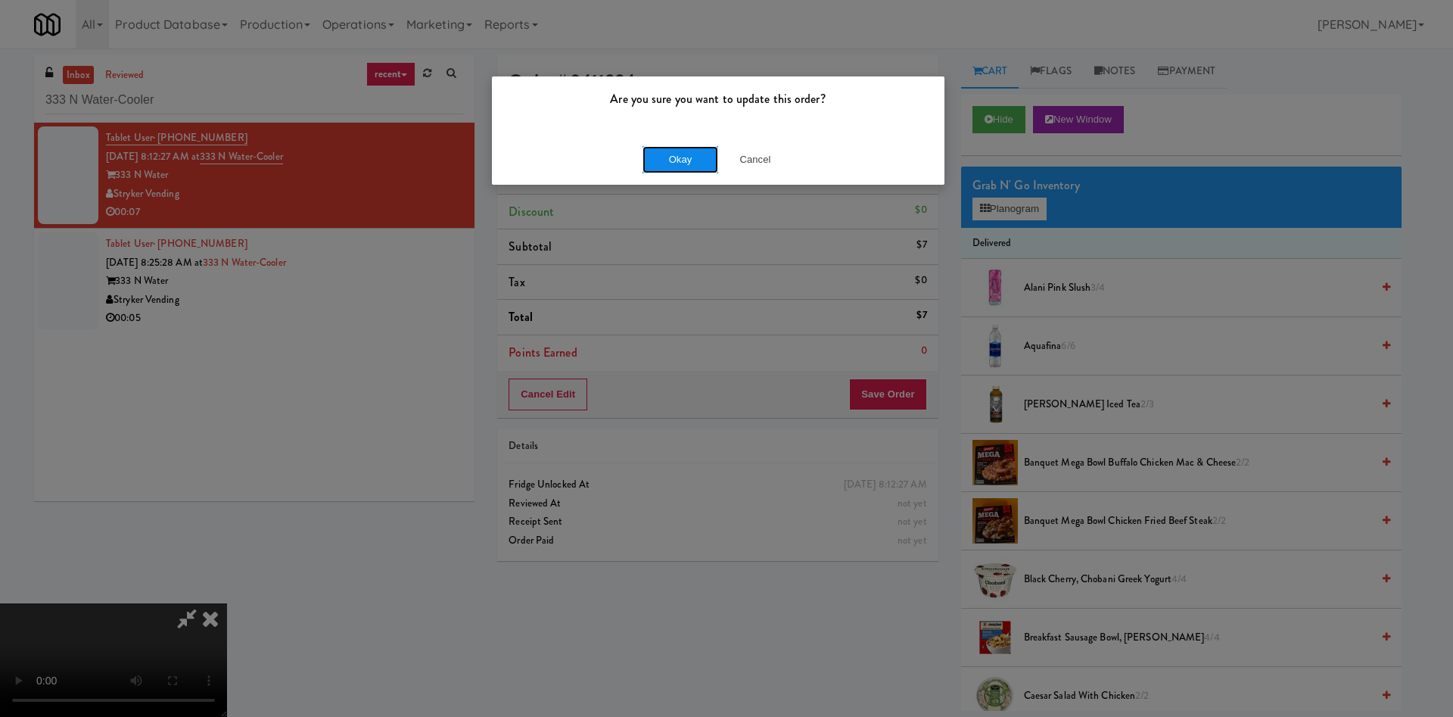
click at [668, 165] on button "Okay" at bounding box center [680, 159] width 76 height 27
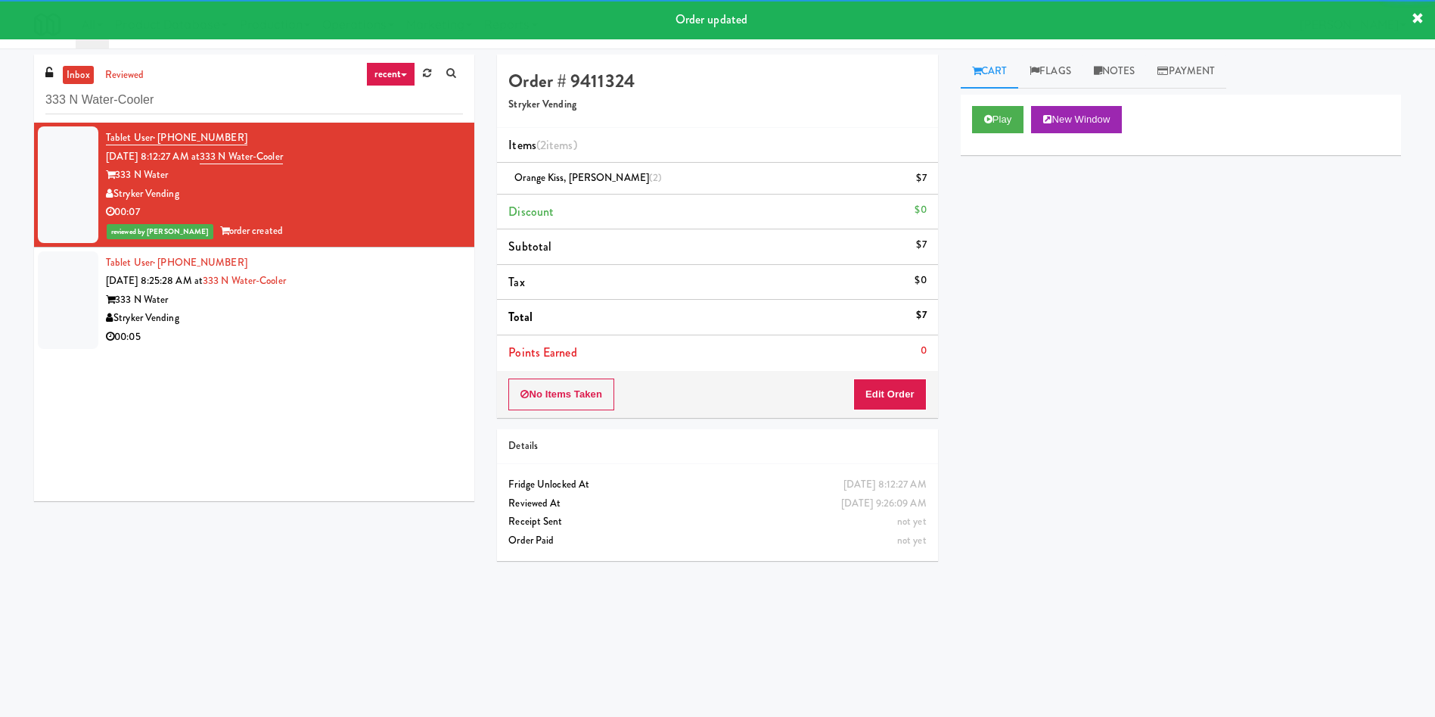
click at [91, 297] on div at bounding box center [68, 300] width 61 height 98
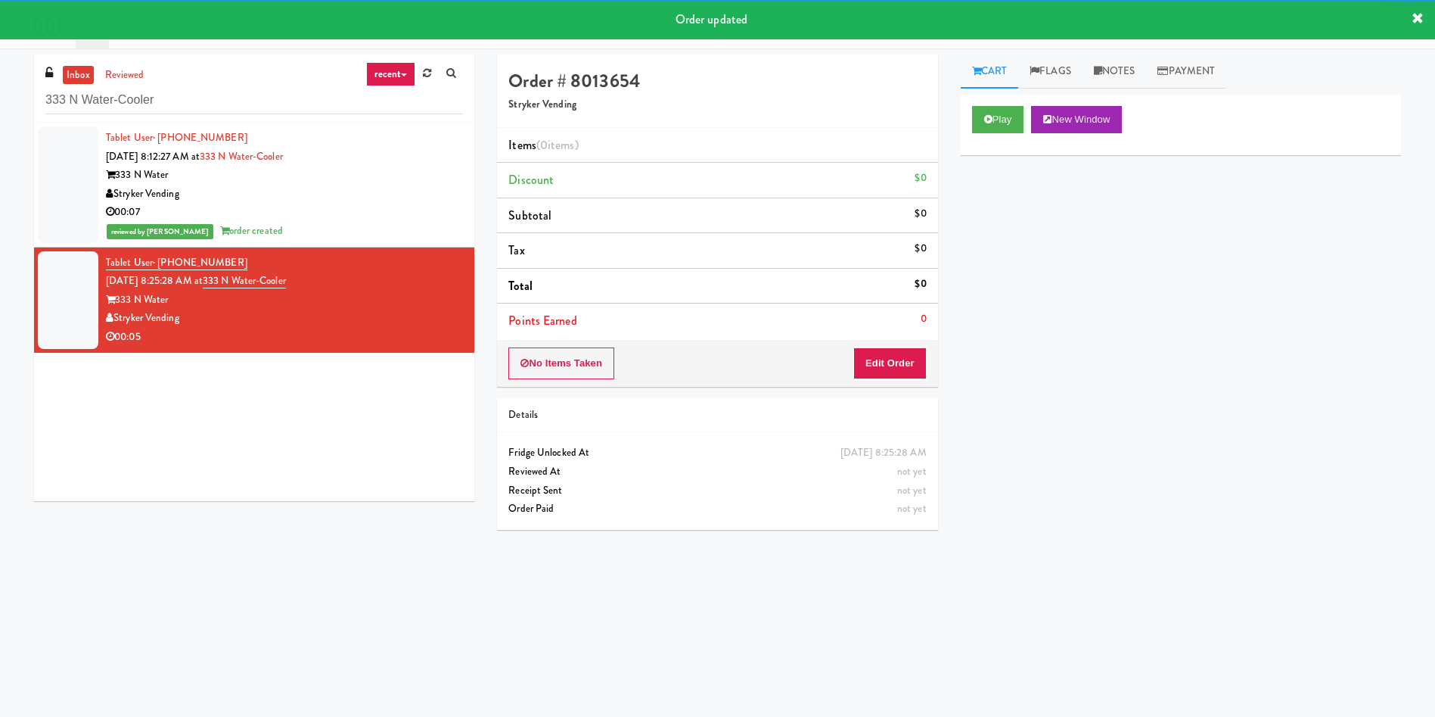
click at [1000, 100] on div "Play New Window" at bounding box center [1181, 125] width 440 height 61
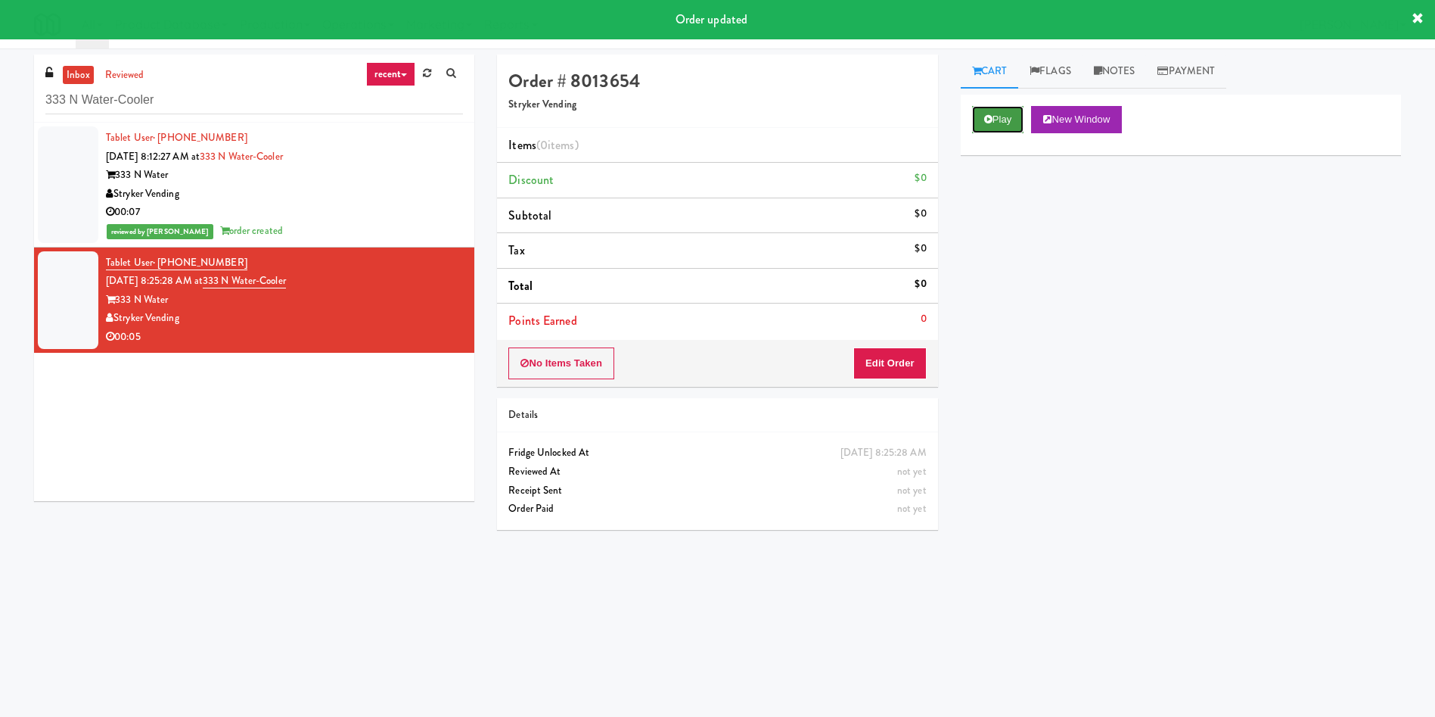
click at [984, 120] on icon at bounding box center [988, 119] width 8 height 10
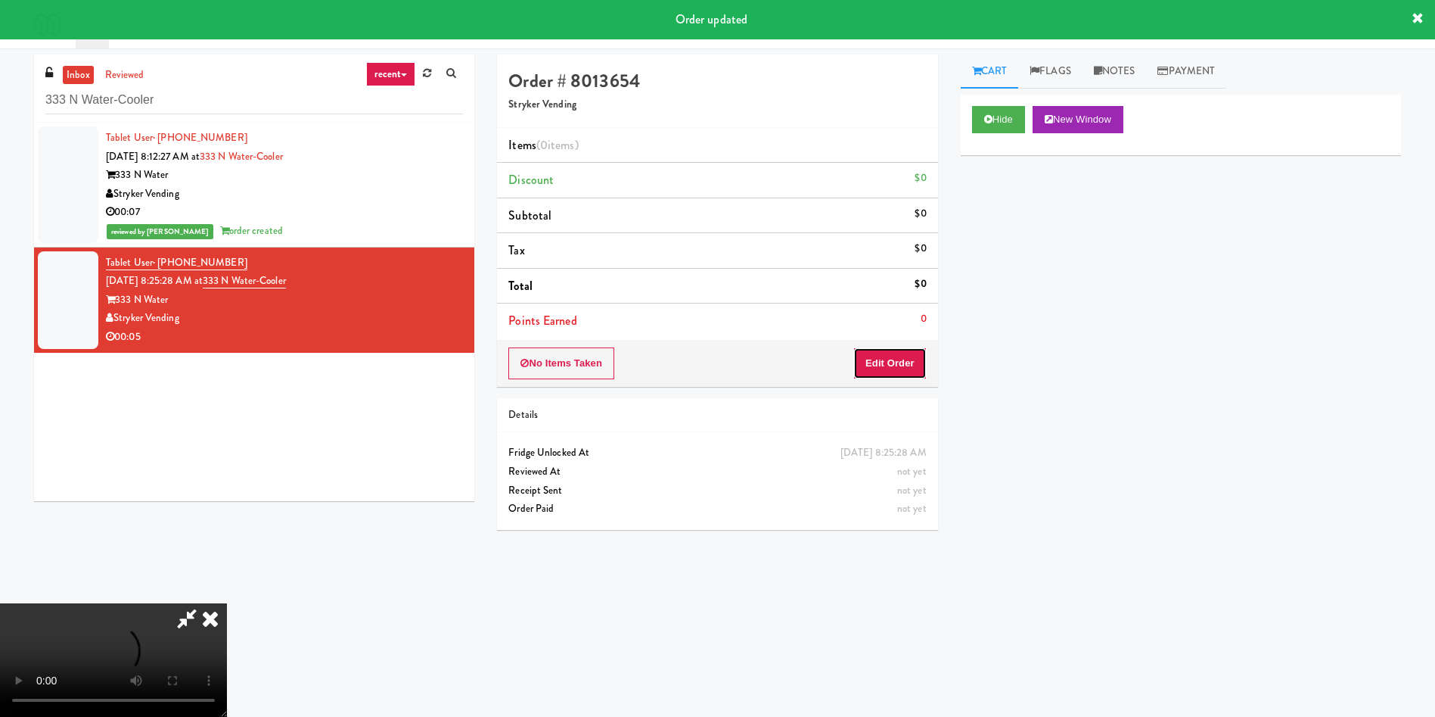
click at [903, 364] on button "Edit Order" at bounding box center [889, 363] width 73 height 32
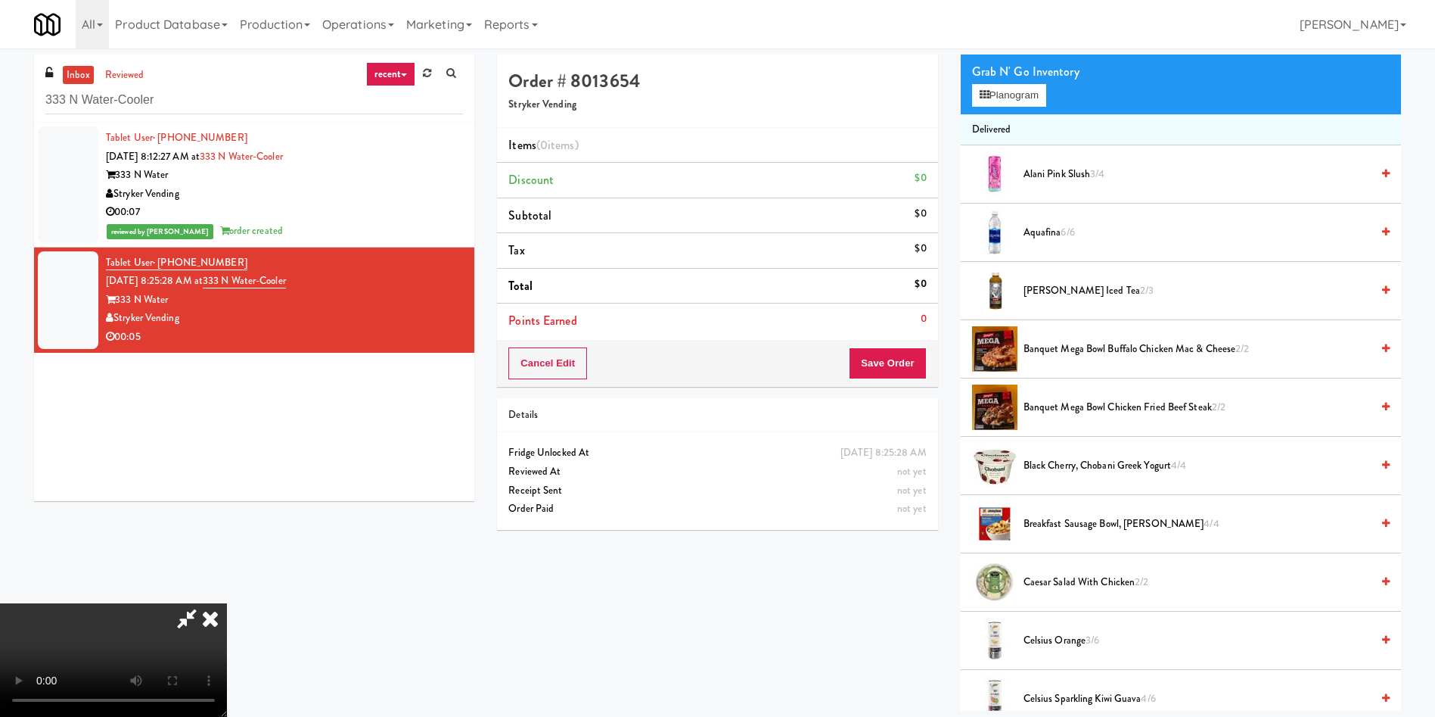
scroll to position [222, 0]
click at [227, 603] on video at bounding box center [113, 659] width 227 height 113
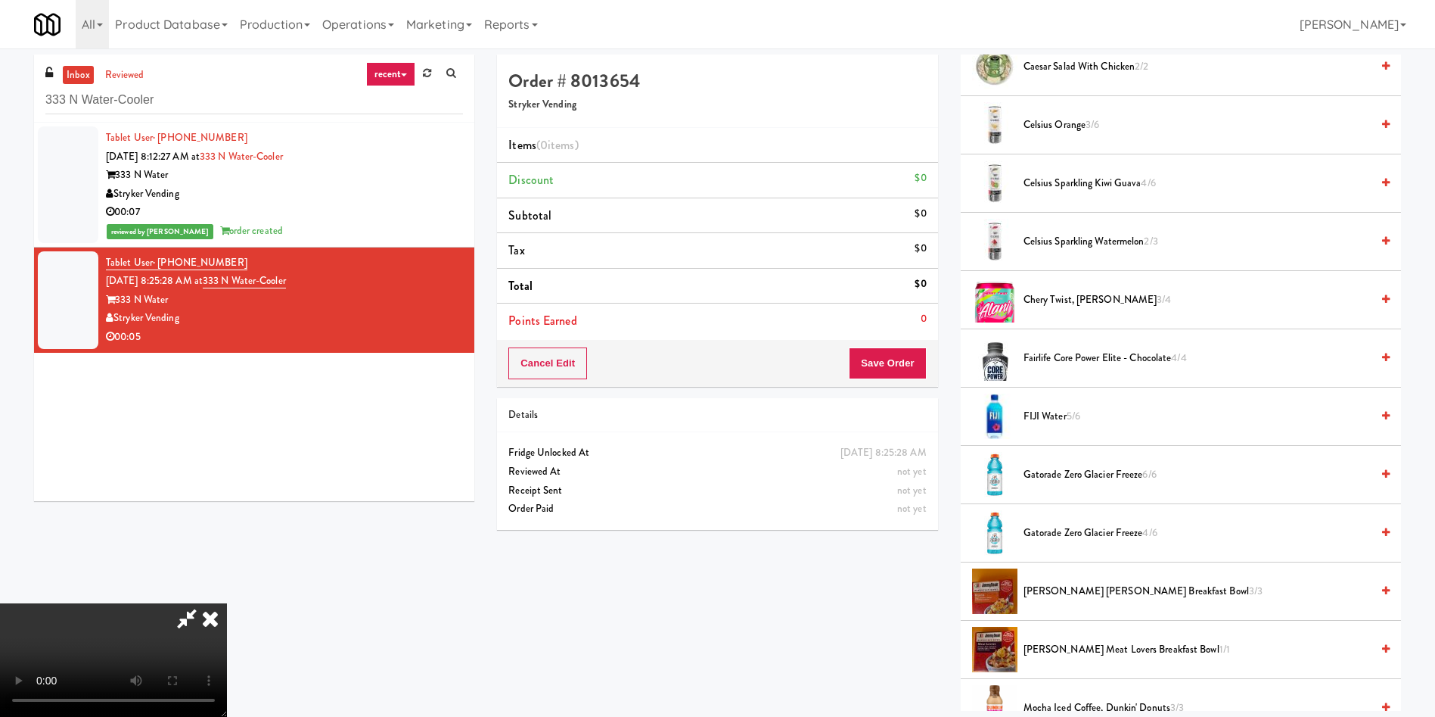
scroll to position [681, 0]
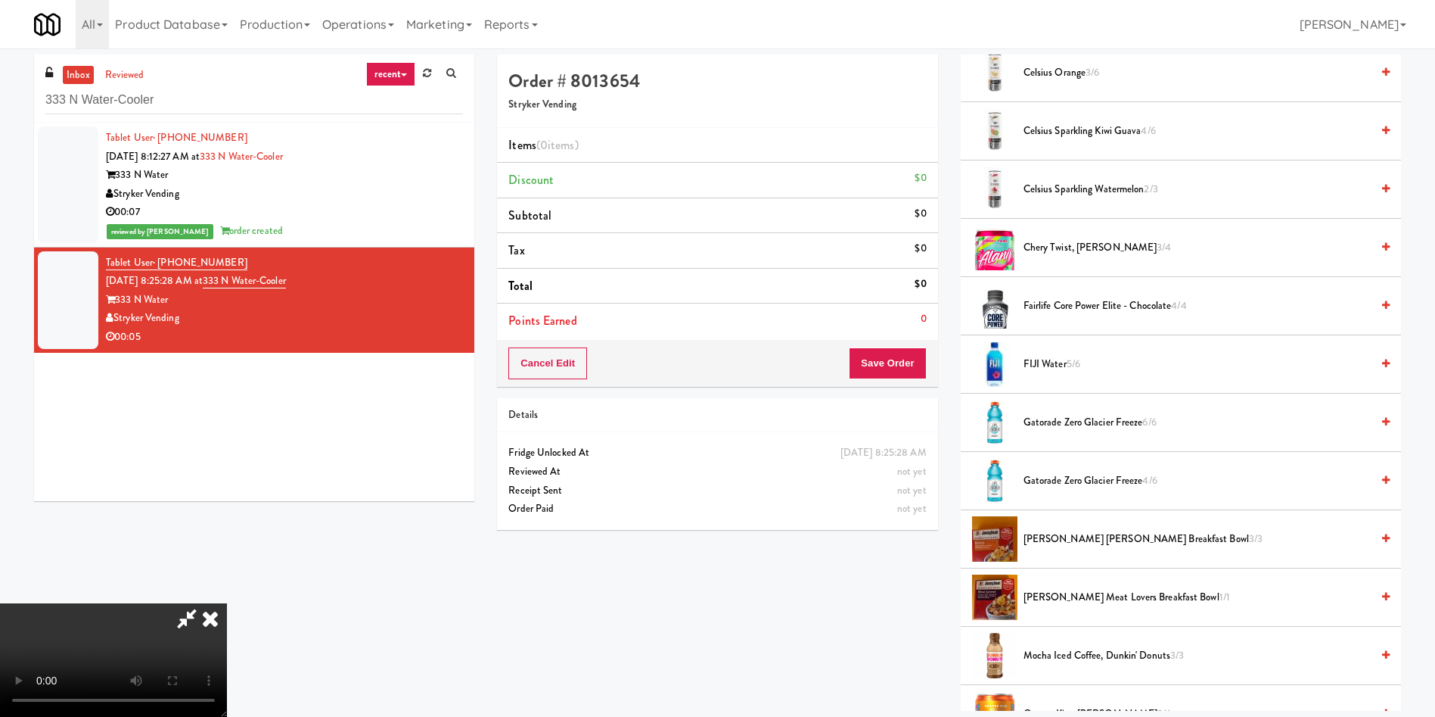
click at [1086, 302] on span "Fairlife Core Power Elite - Chocolate 4/4" at bounding box center [1197, 306] width 347 height 19
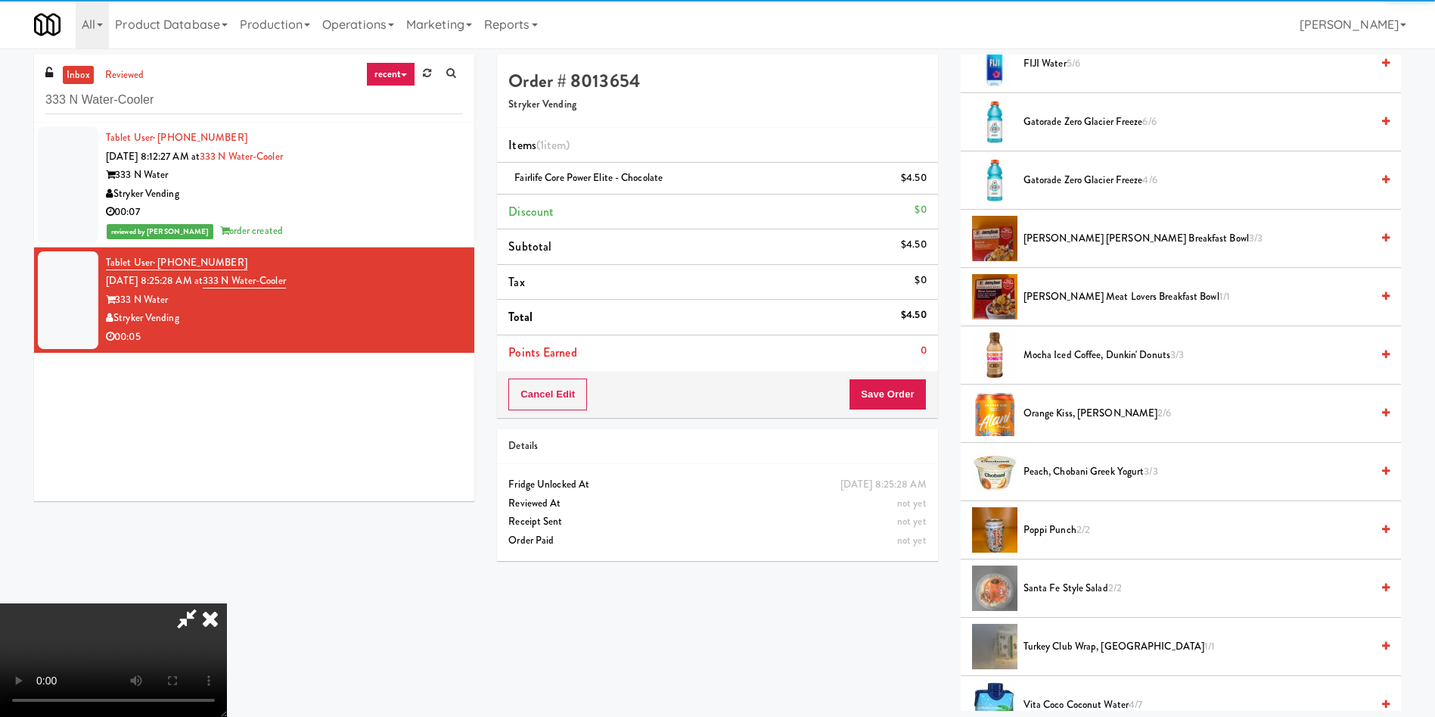
scroll to position [1021, 0]
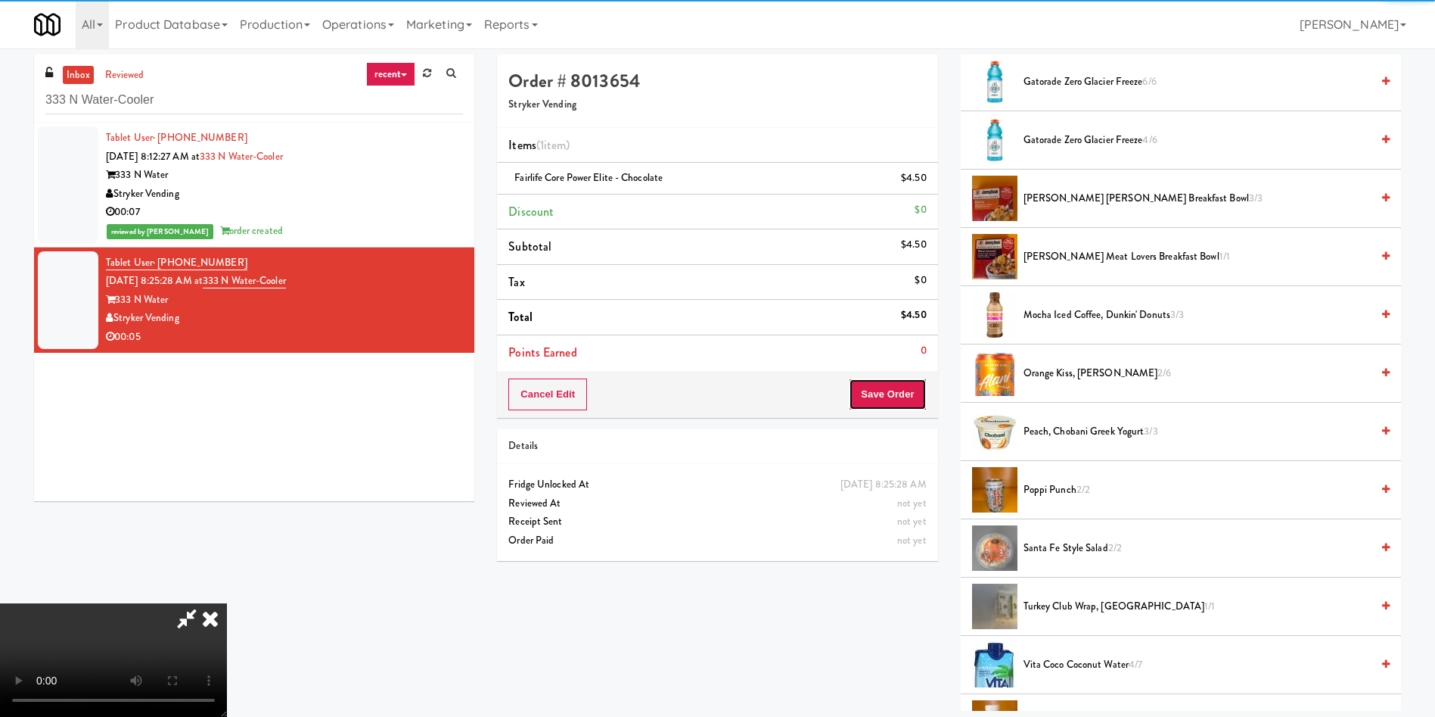
click at [897, 392] on button "Save Order" at bounding box center [887, 394] width 77 height 32
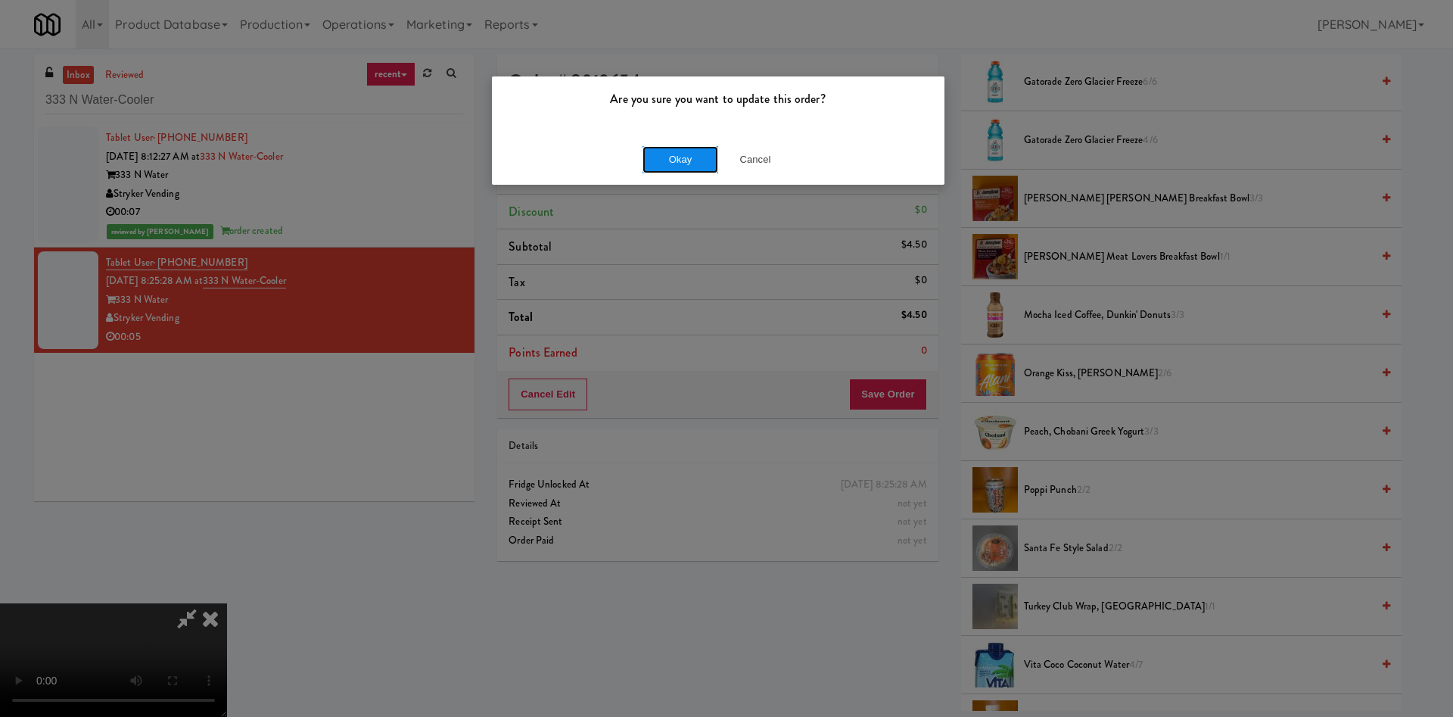
click at [676, 155] on button "Okay" at bounding box center [680, 159] width 76 height 27
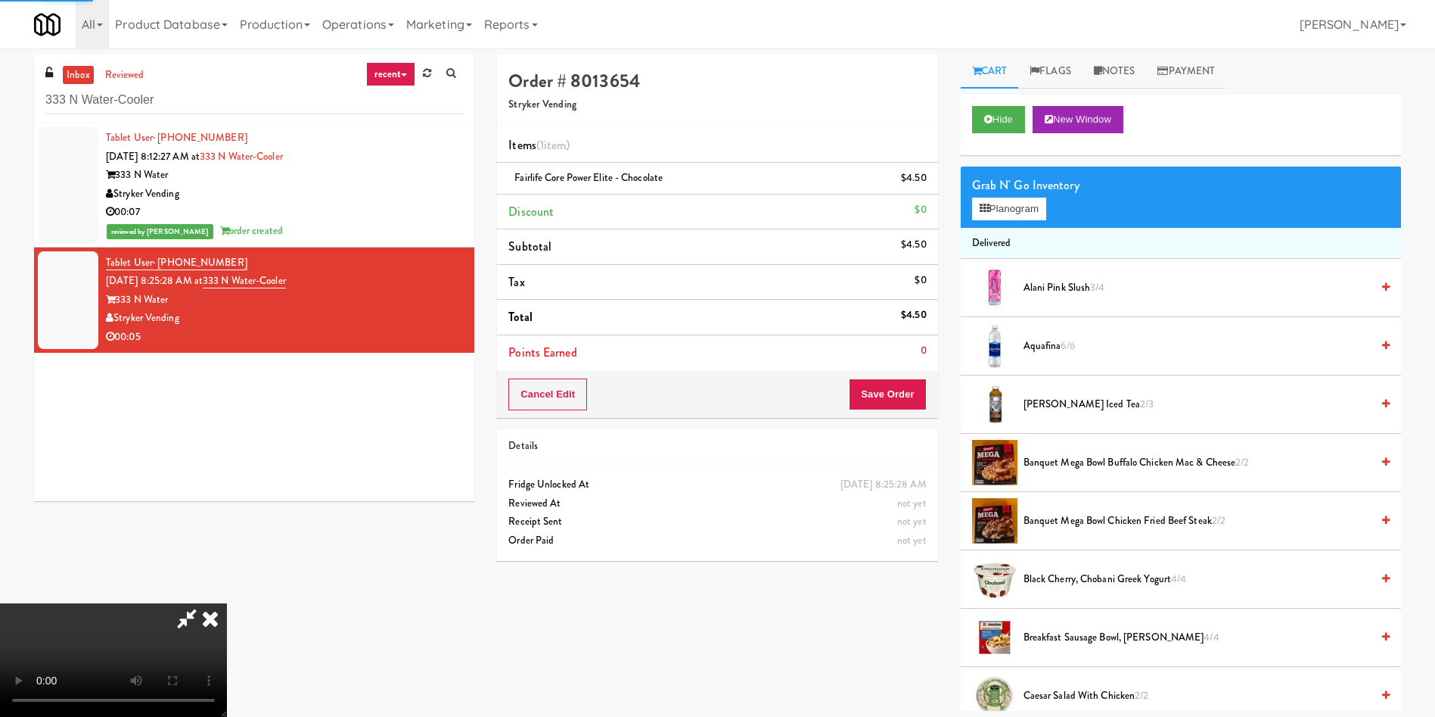
scroll to position [0, 0]
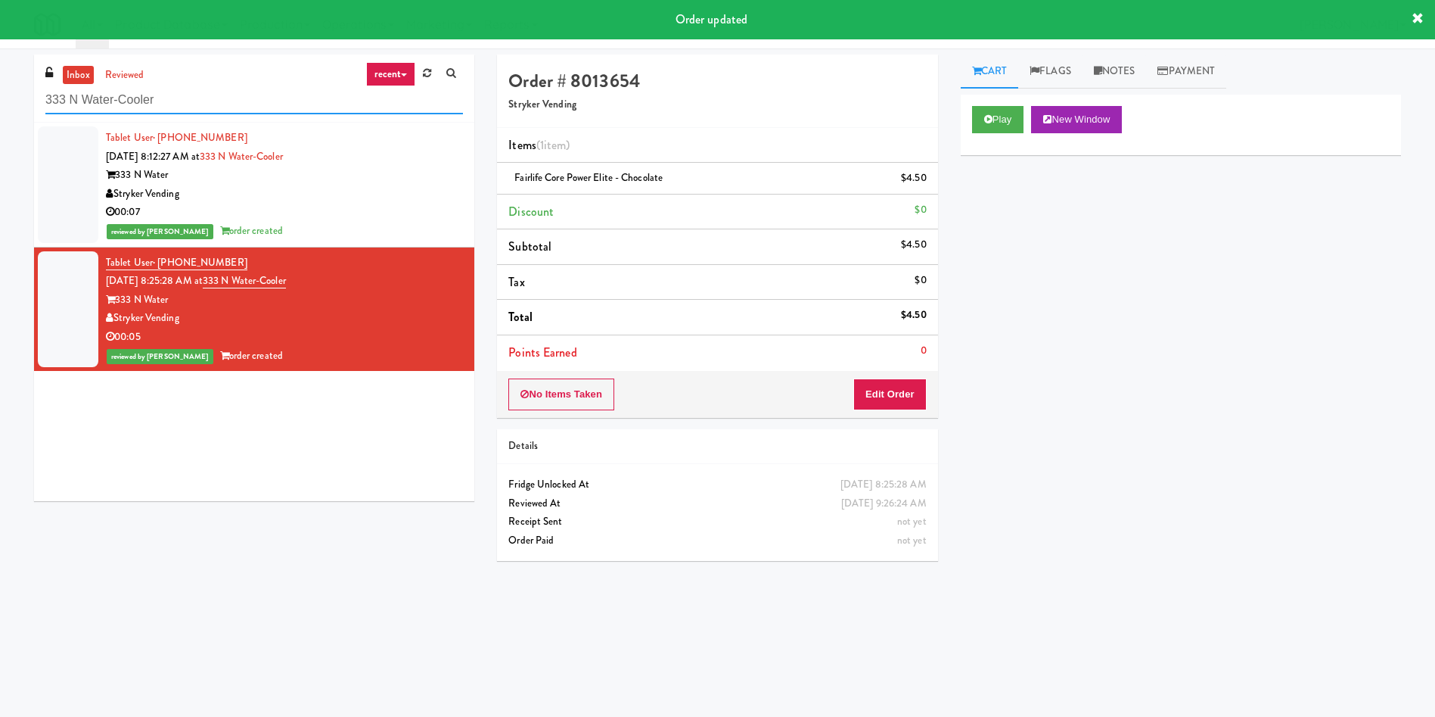
drag, startPoint x: 272, startPoint y: 99, endPoint x: 0, endPoint y: 110, distance: 272.6
click at [0, 110] on div "inbox reviewed recent all unclear take inventory issue suspicious failed recent…" at bounding box center [717, 358] width 1435 height 608
paste input "234"
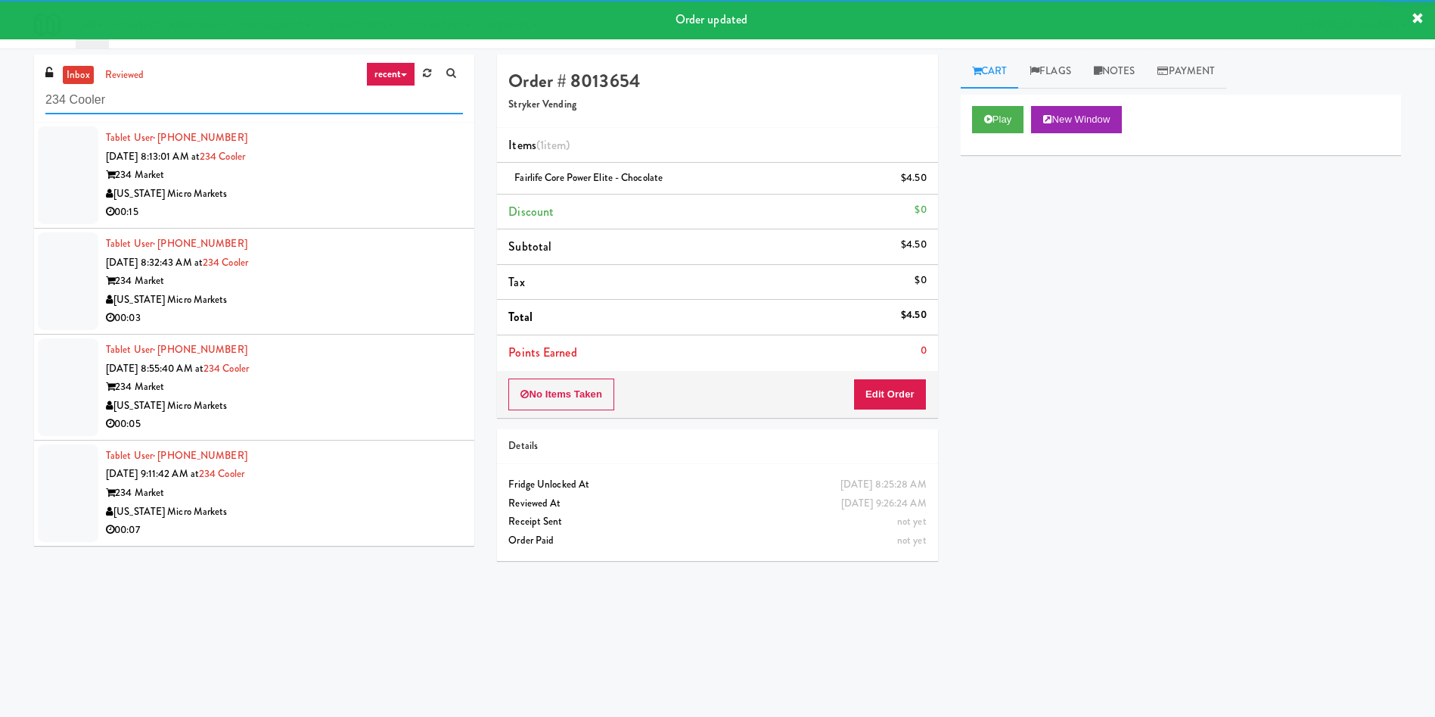
type input "234 Cooler"
click at [61, 175] on div at bounding box center [68, 175] width 61 height 98
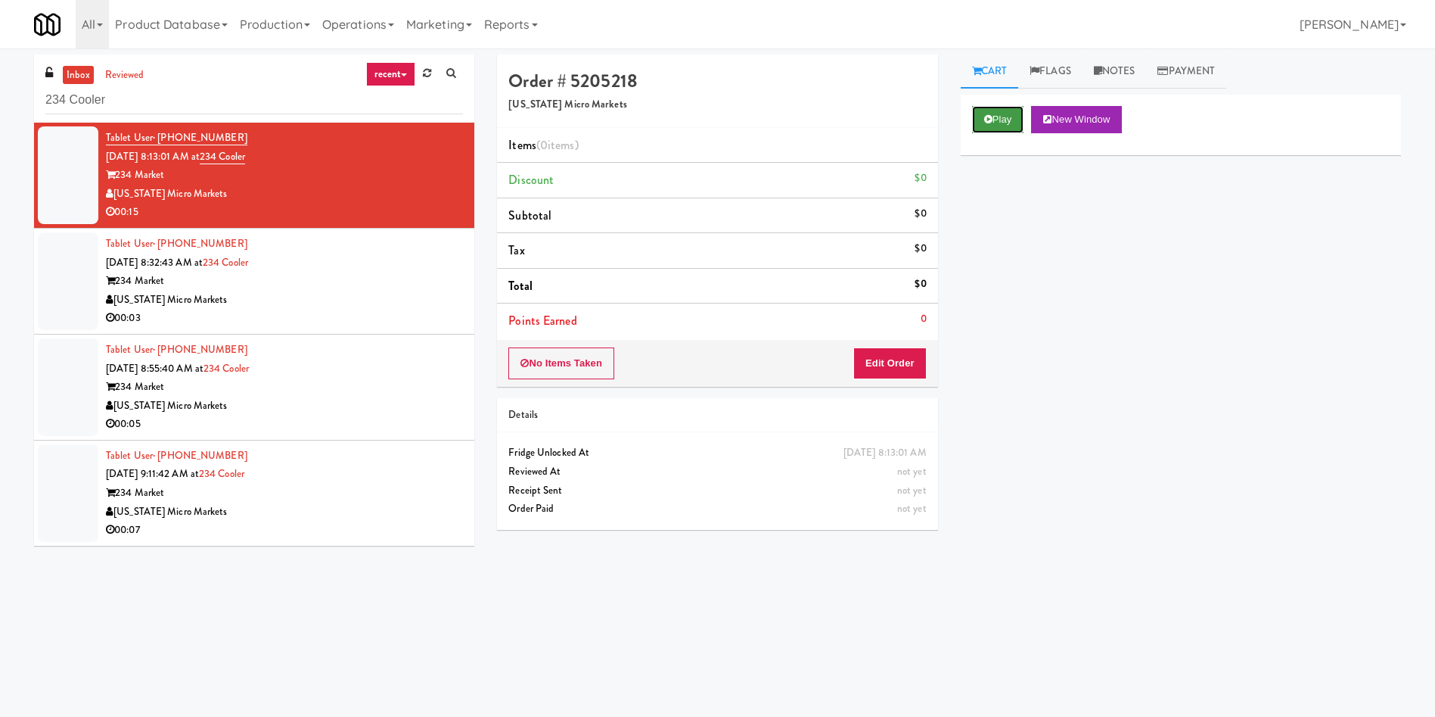
click at [990, 128] on button "Play" at bounding box center [998, 119] width 52 height 27
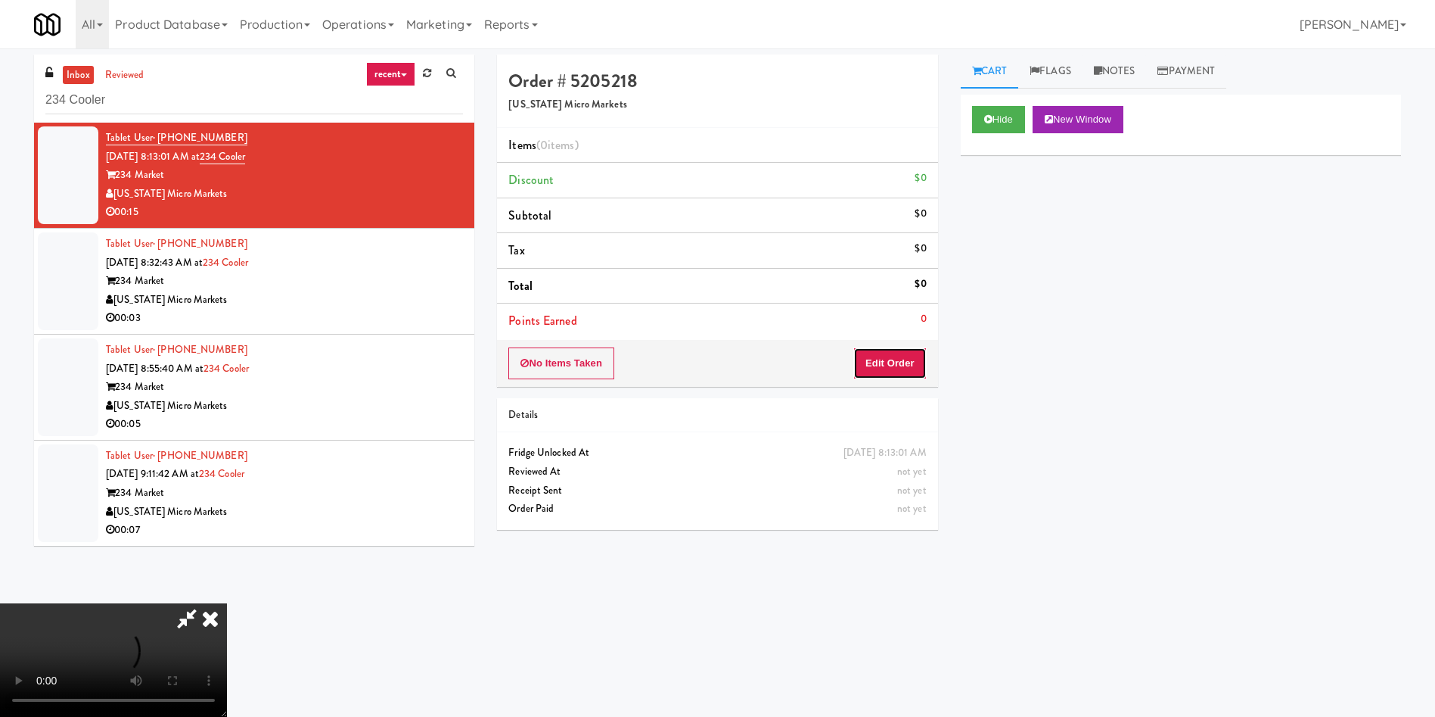
click at [897, 350] on button "Edit Order" at bounding box center [889, 363] width 73 height 32
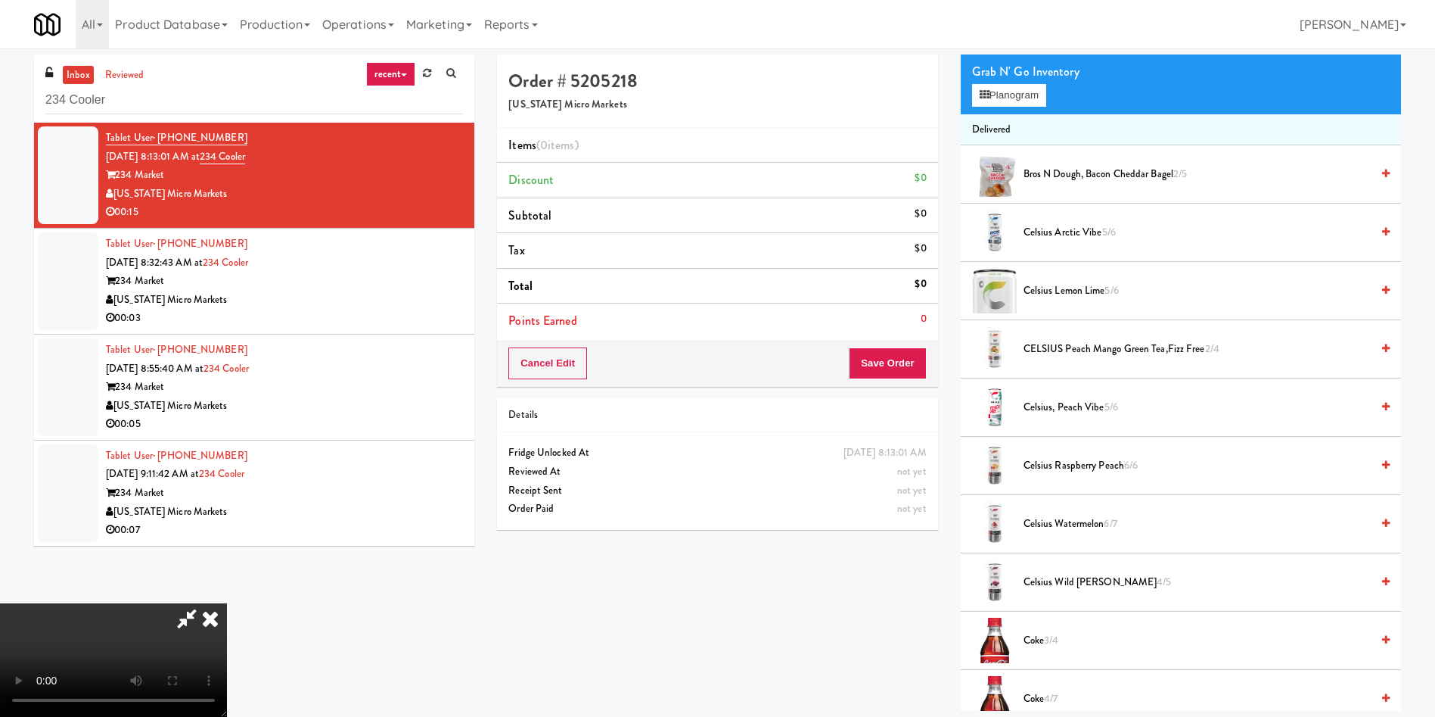
scroll to position [113, 0]
click at [227, 603] on video at bounding box center [113, 659] width 227 height 113
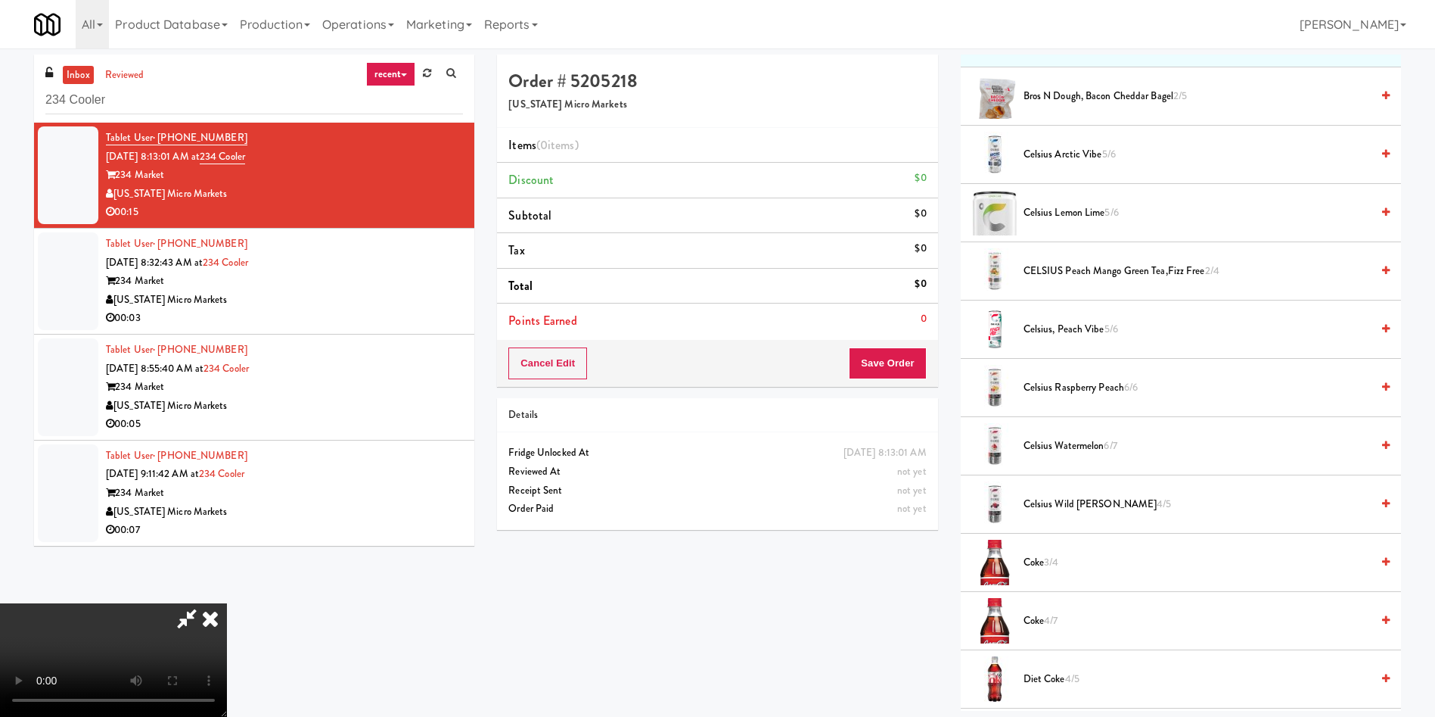
scroll to position [227, 0]
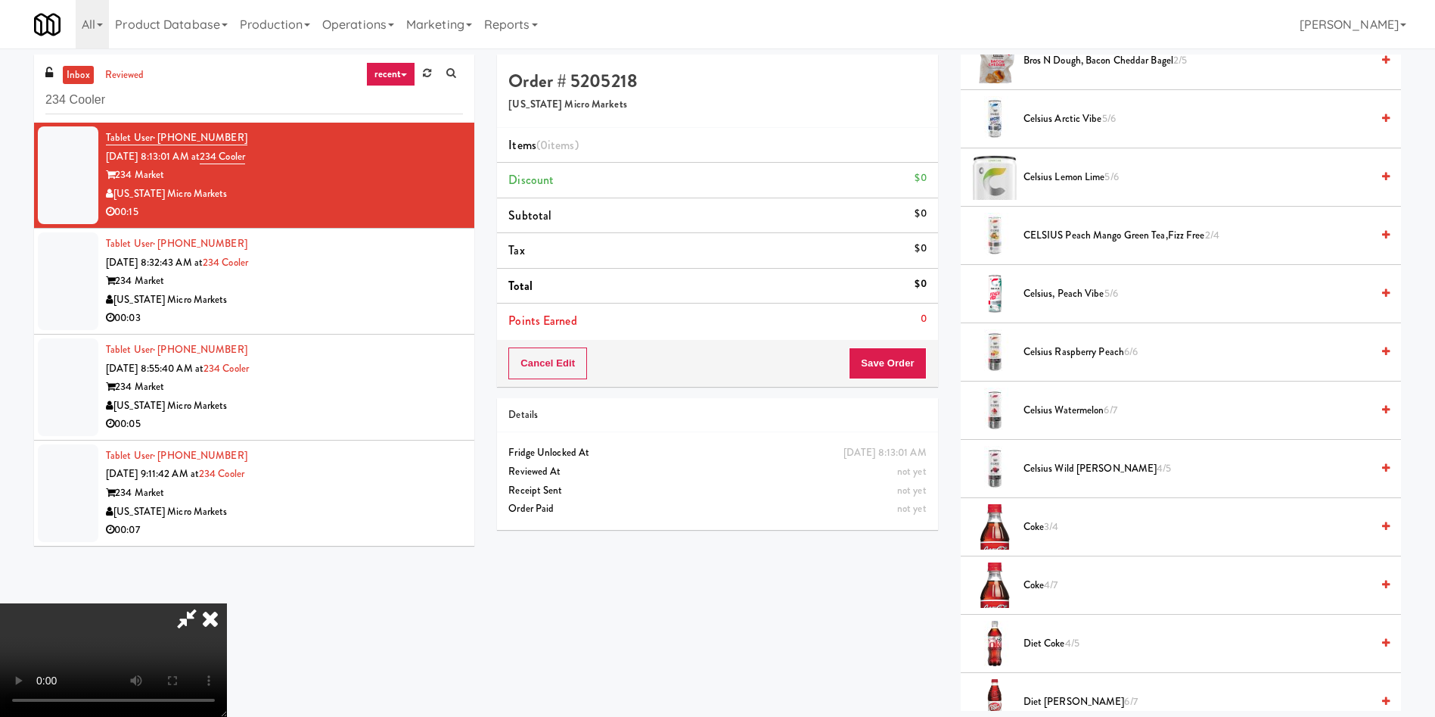
click at [1078, 124] on span "Celsius Arctic Vibe 5/6" at bounding box center [1197, 119] width 347 height 19
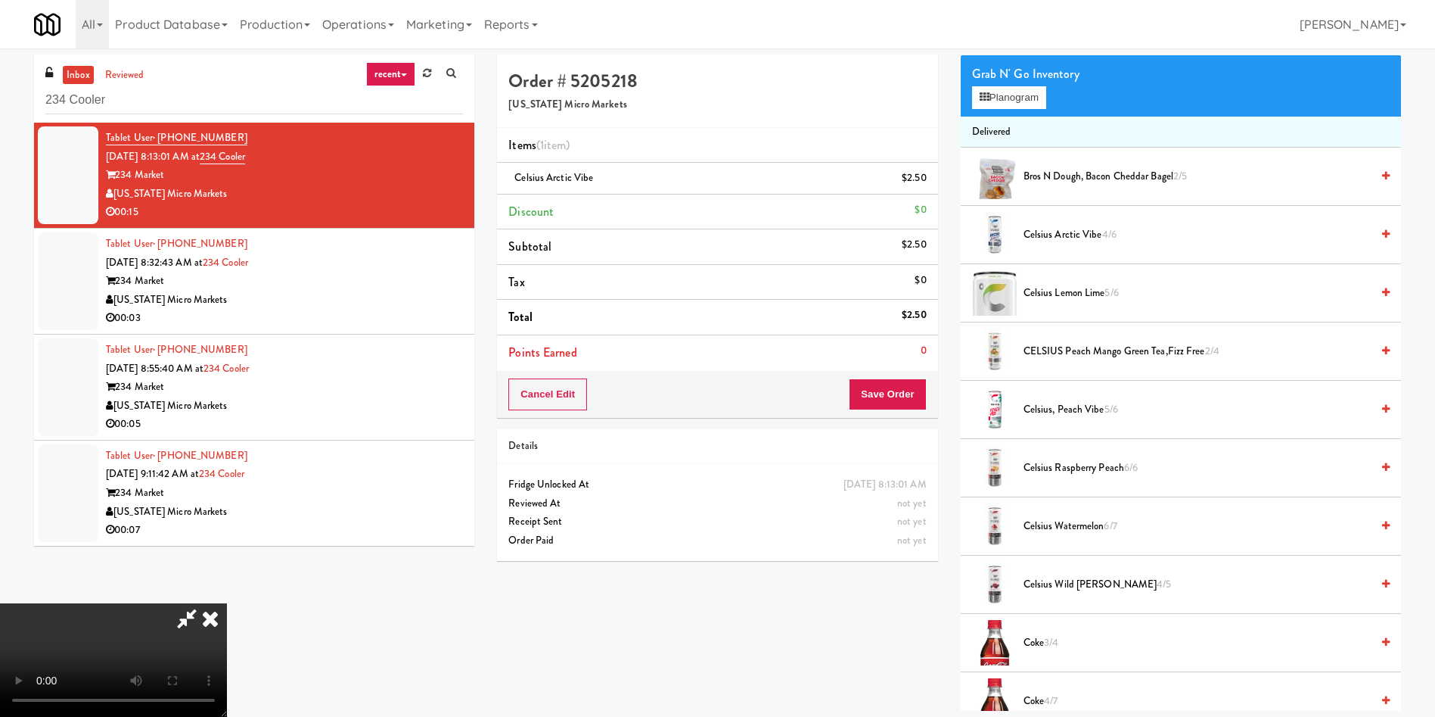
scroll to position [0, 0]
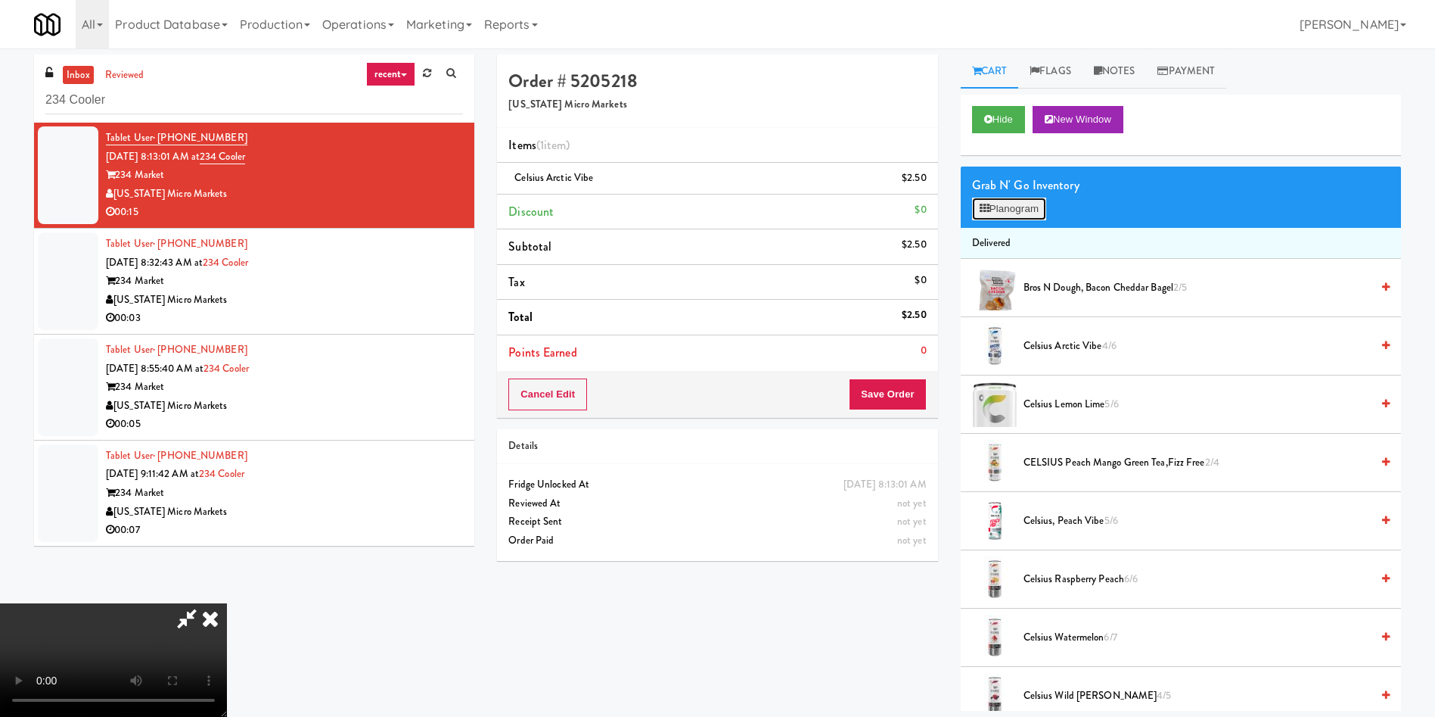
click at [1012, 212] on button "Planogram" at bounding box center [1009, 208] width 74 height 23
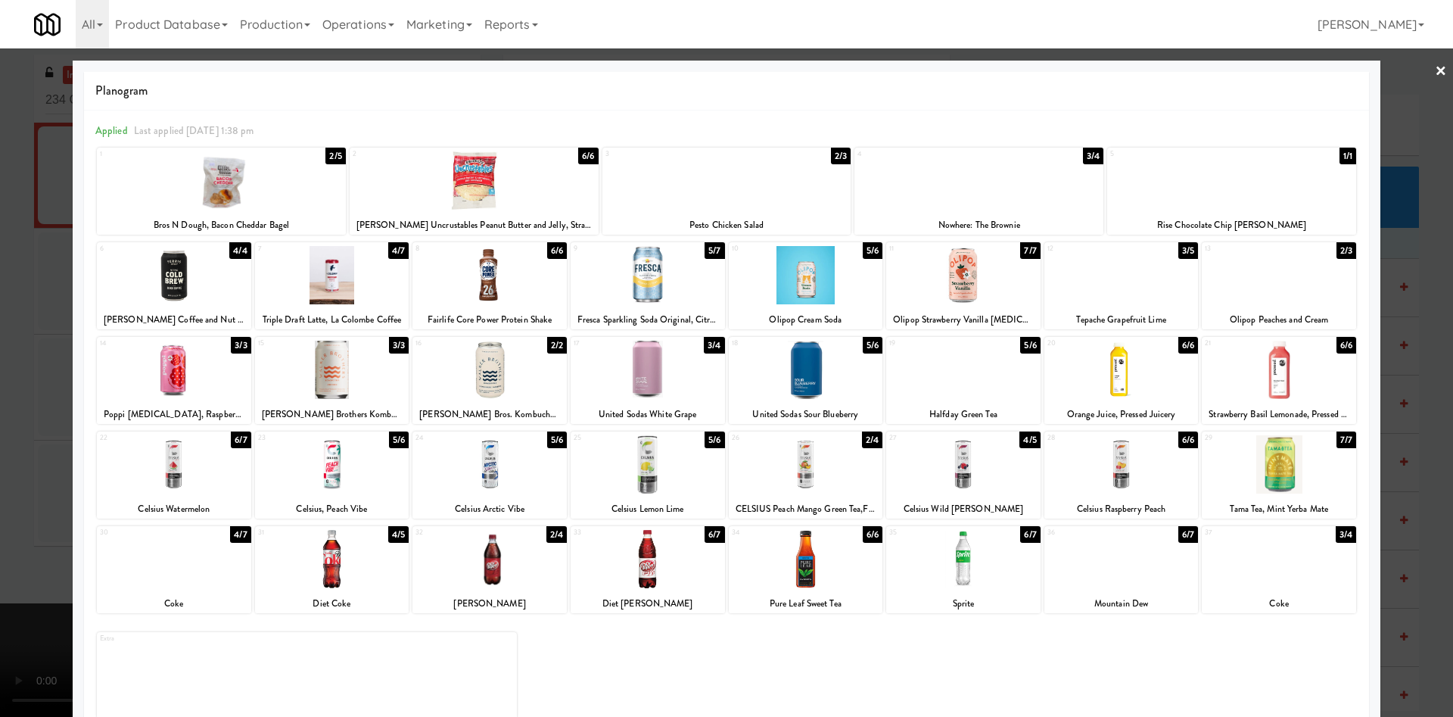
click at [834, 256] on div at bounding box center [806, 275] width 154 height 58
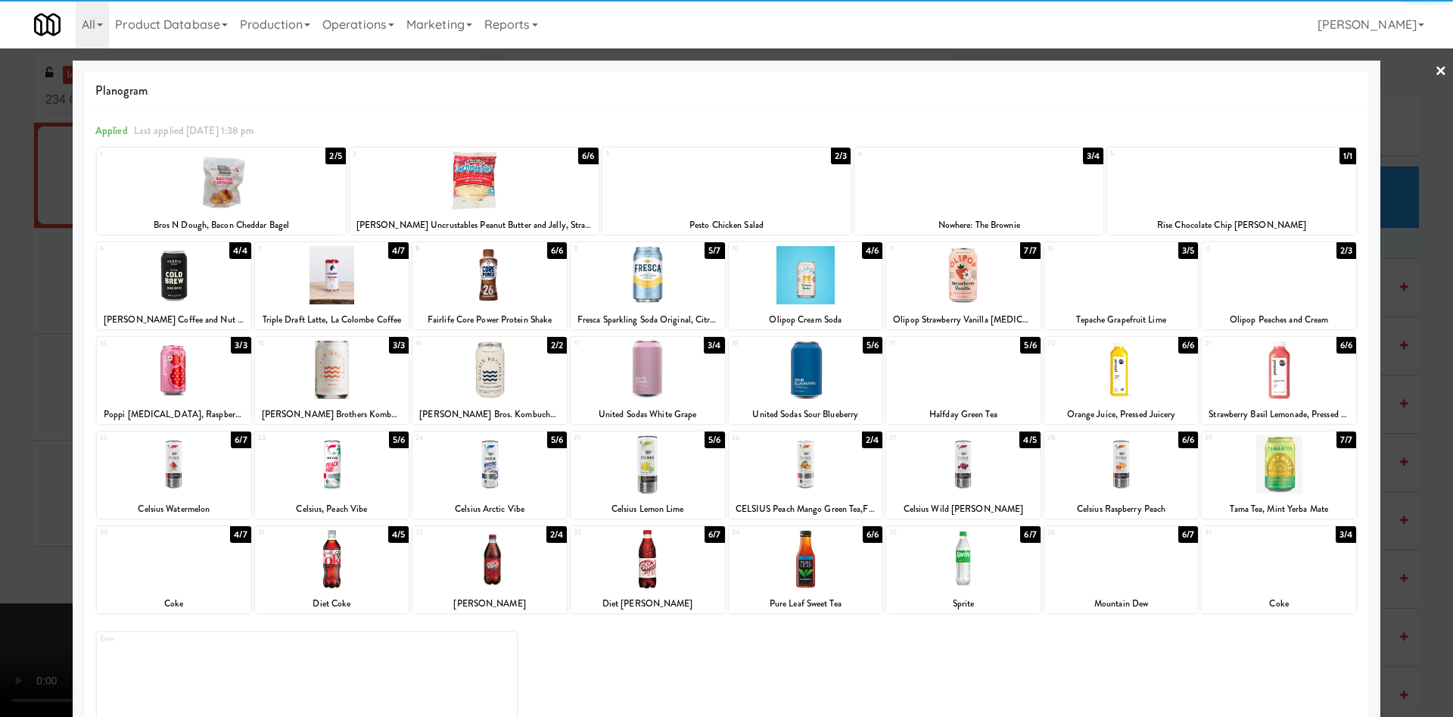
drag, startPoint x: 14, startPoint y: 293, endPoint x: 797, endPoint y: 383, distance: 787.5
click at [16, 293] on div at bounding box center [726, 358] width 1453 height 717
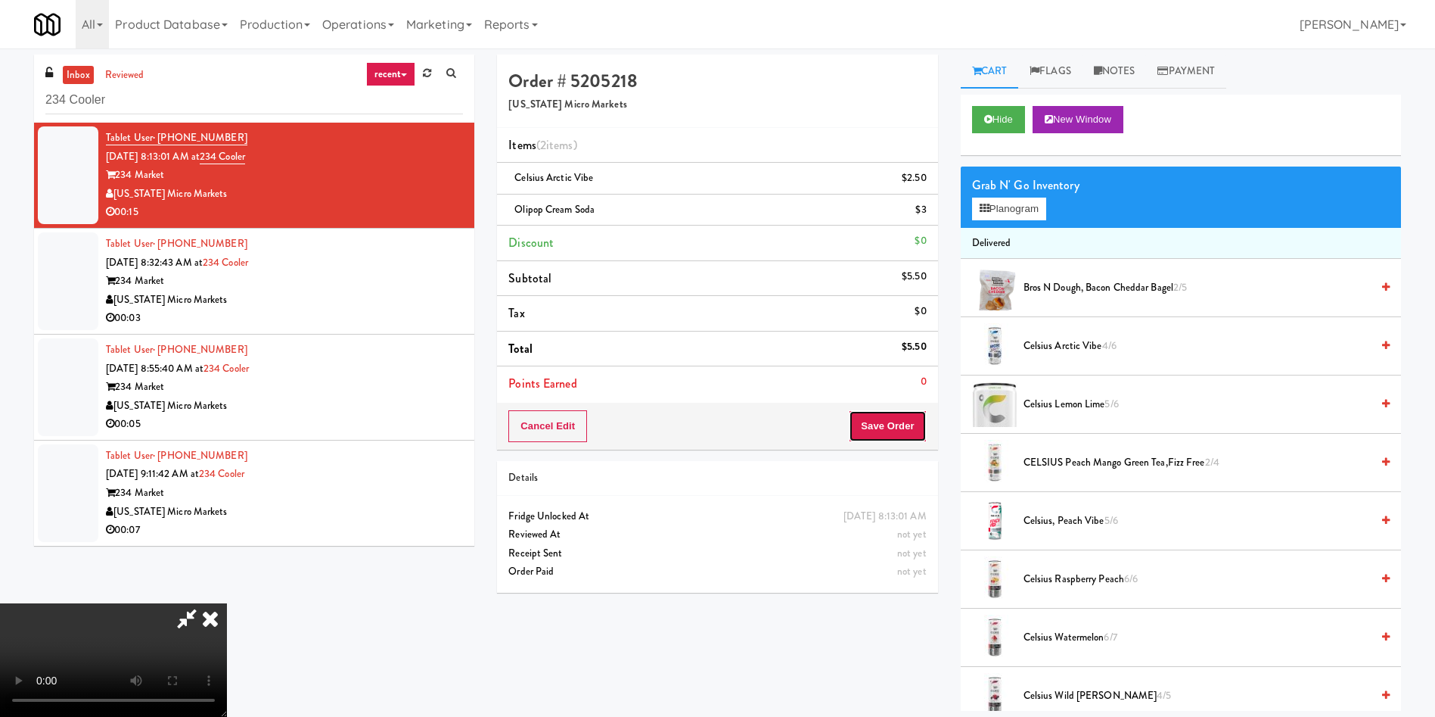
click at [894, 421] on button "Save Order" at bounding box center [887, 426] width 77 height 32
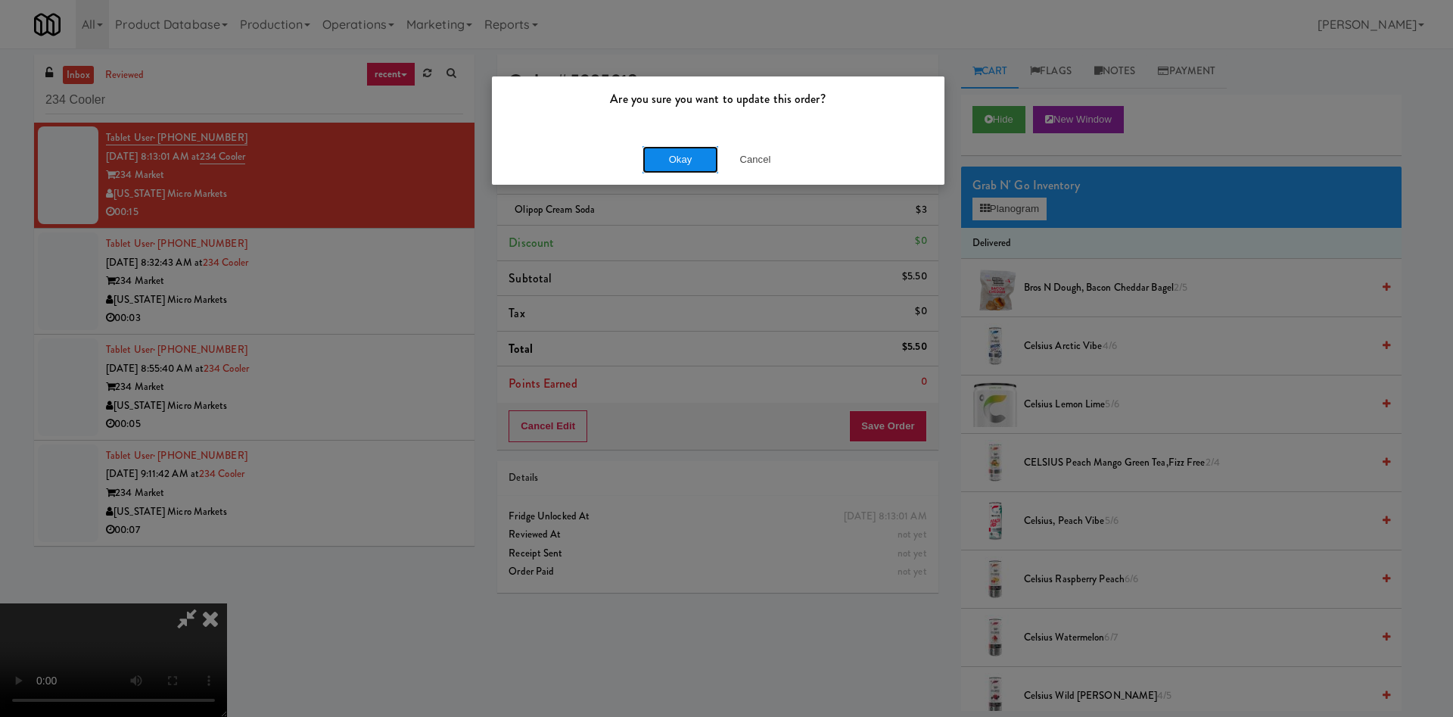
click at [705, 161] on button "Okay" at bounding box center [680, 159] width 76 height 27
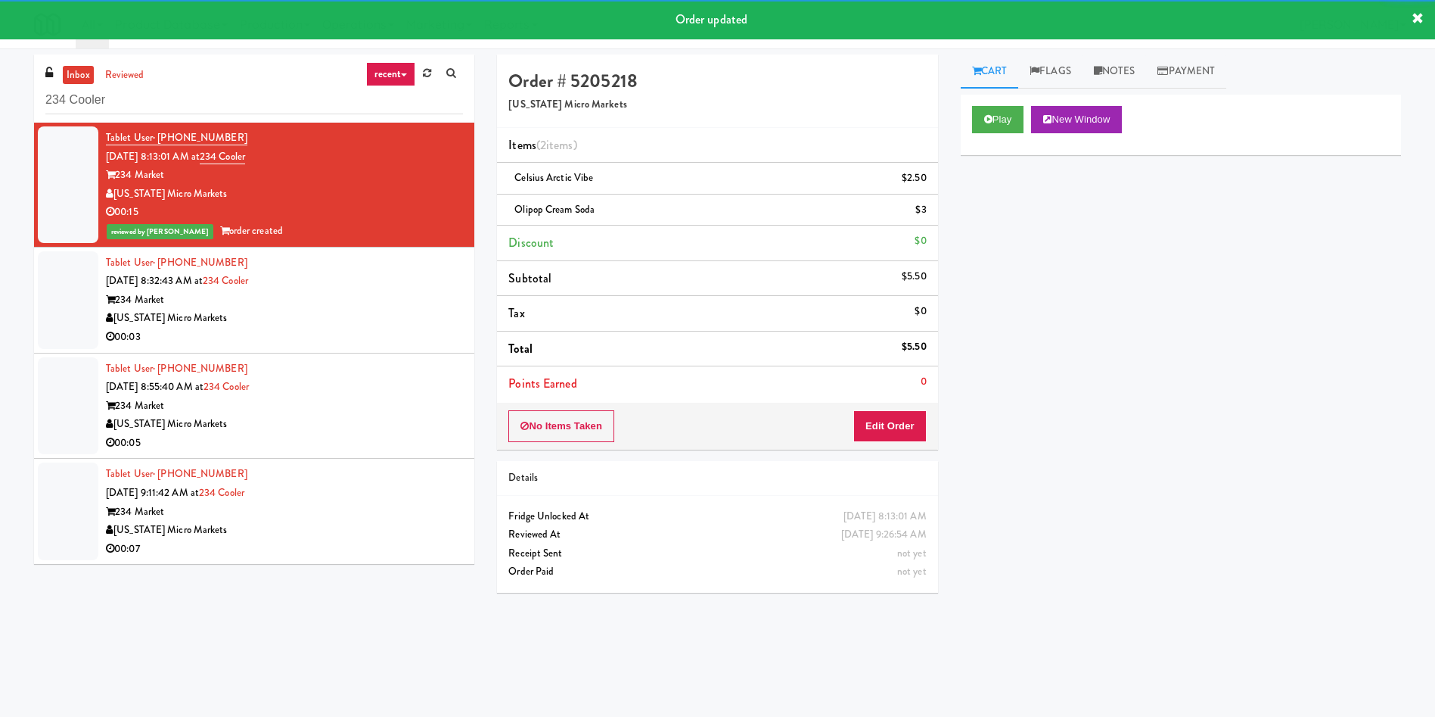
drag, startPoint x: 60, startPoint y: 276, endPoint x: 1068, endPoint y: 316, distance: 1009.4
click at [103, 281] on li "Tablet User · (616) 780-5707 Aug 29, 2025 8:32:43 AM at 234 Cooler 234 Market M…" at bounding box center [254, 300] width 440 height 106
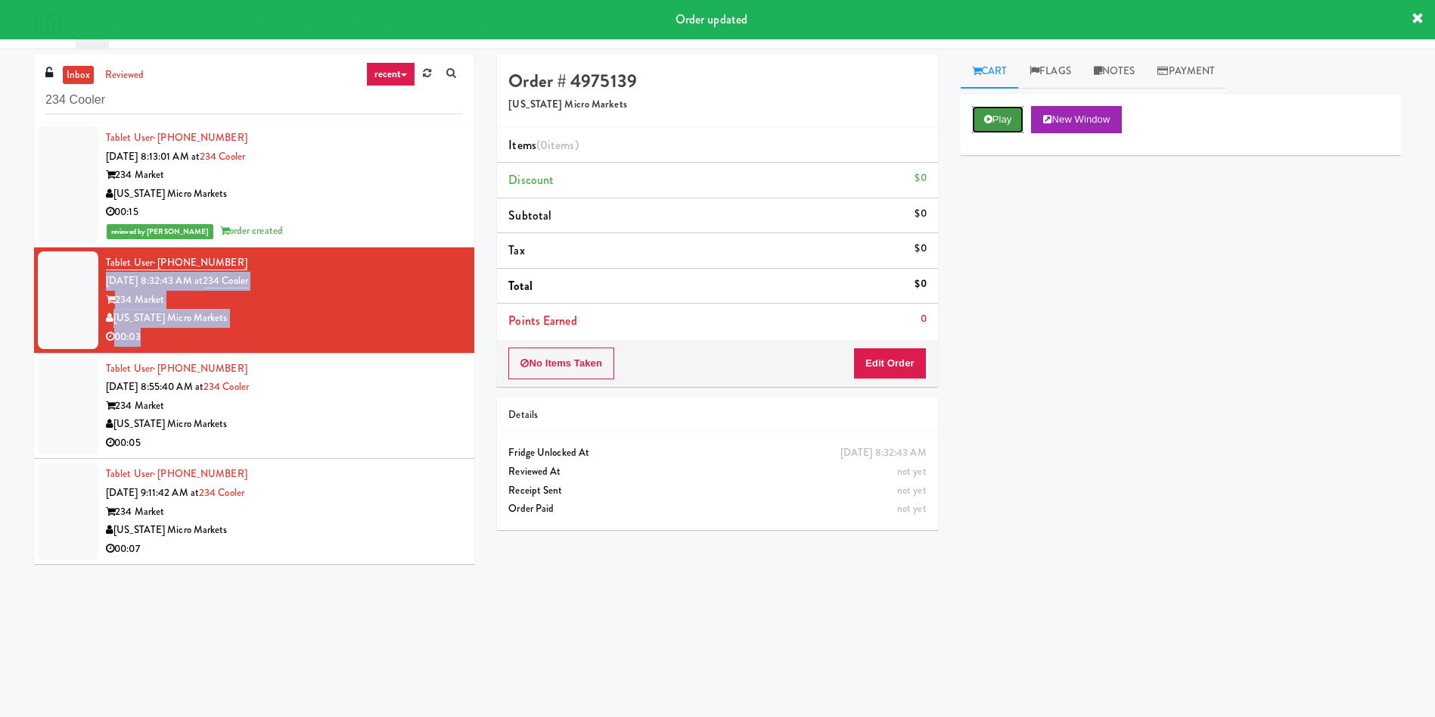
click at [1012, 109] on button "Play" at bounding box center [998, 119] width 52 height 27
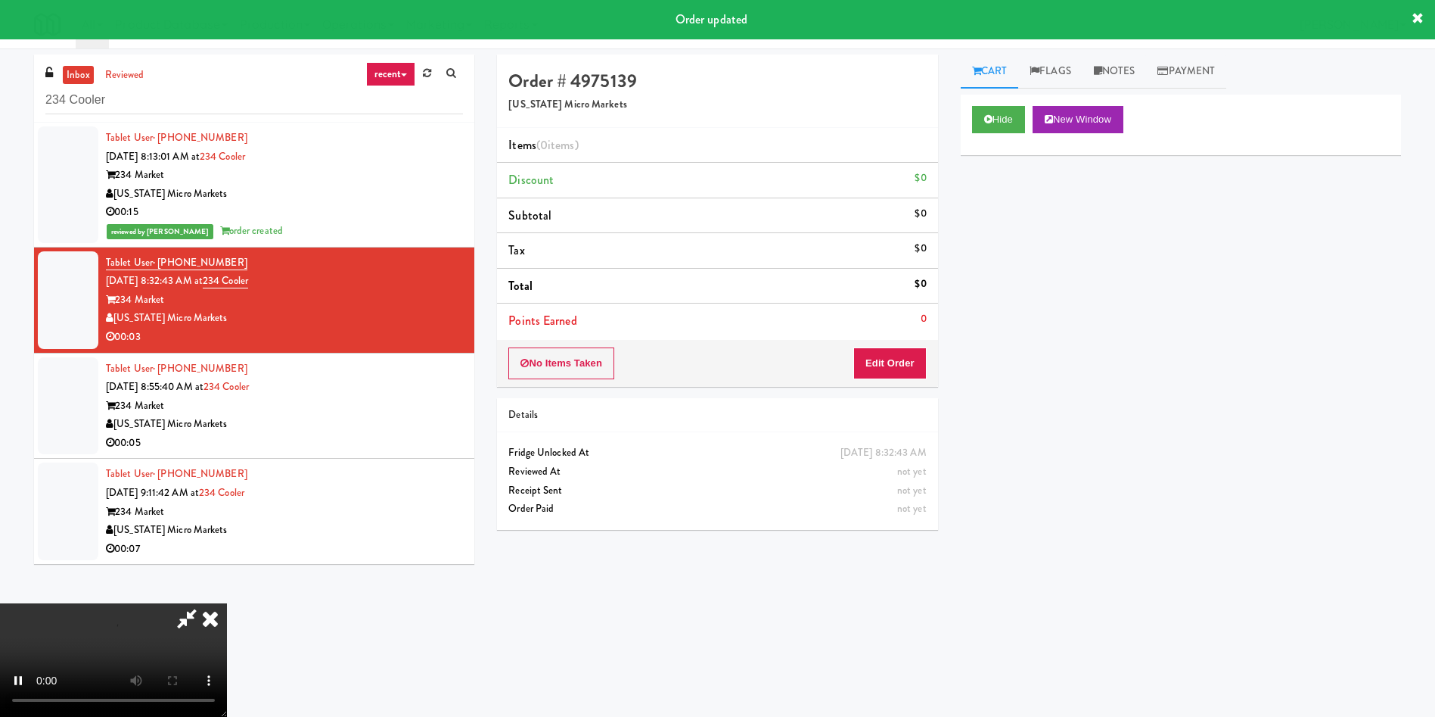
click at [891, 345] on div "No Items Taken Edit Order" at bounding box center [717, 363] width 440 height 47
click at [923, 366] on button "Edit Order" at bounding box center [889, 363] width 73 height 32
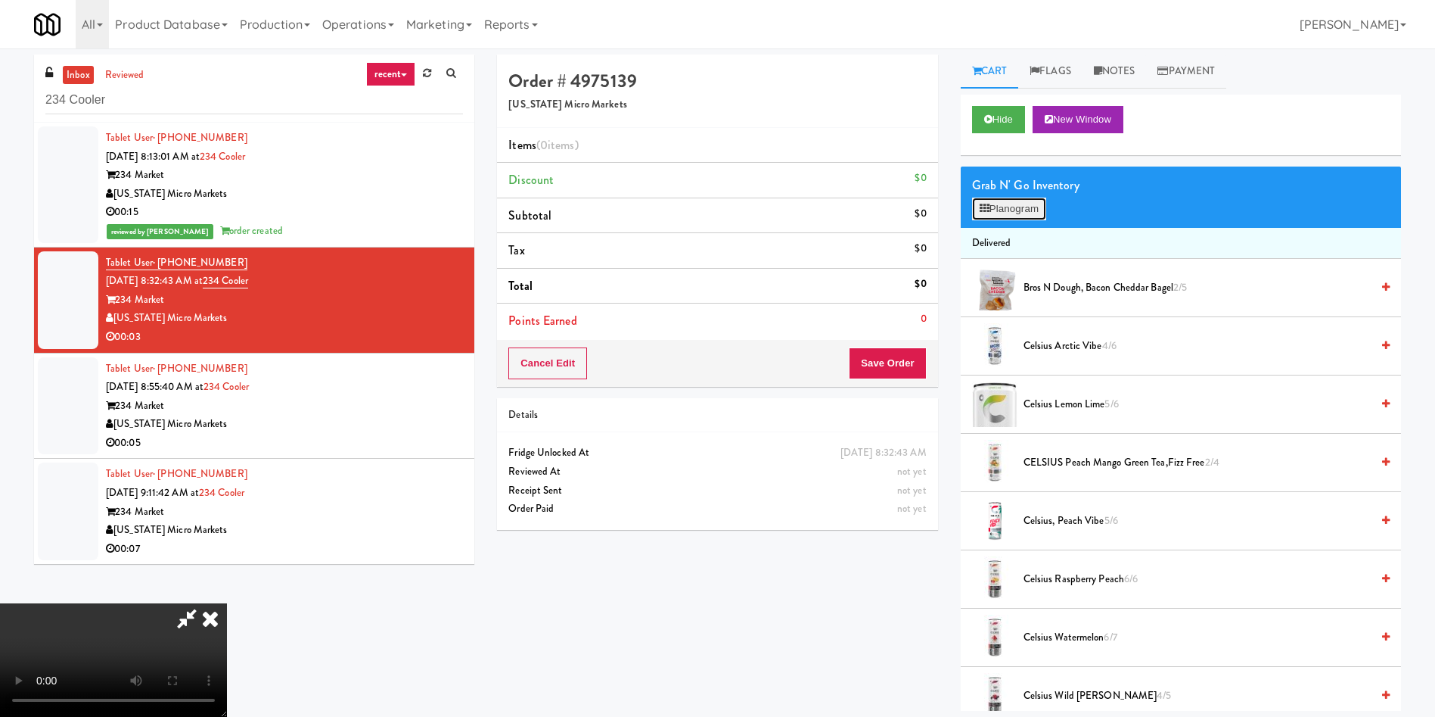
click at [1010, 201] on button "Planogram" at bounding box center [1009, 208] width 74 height 23
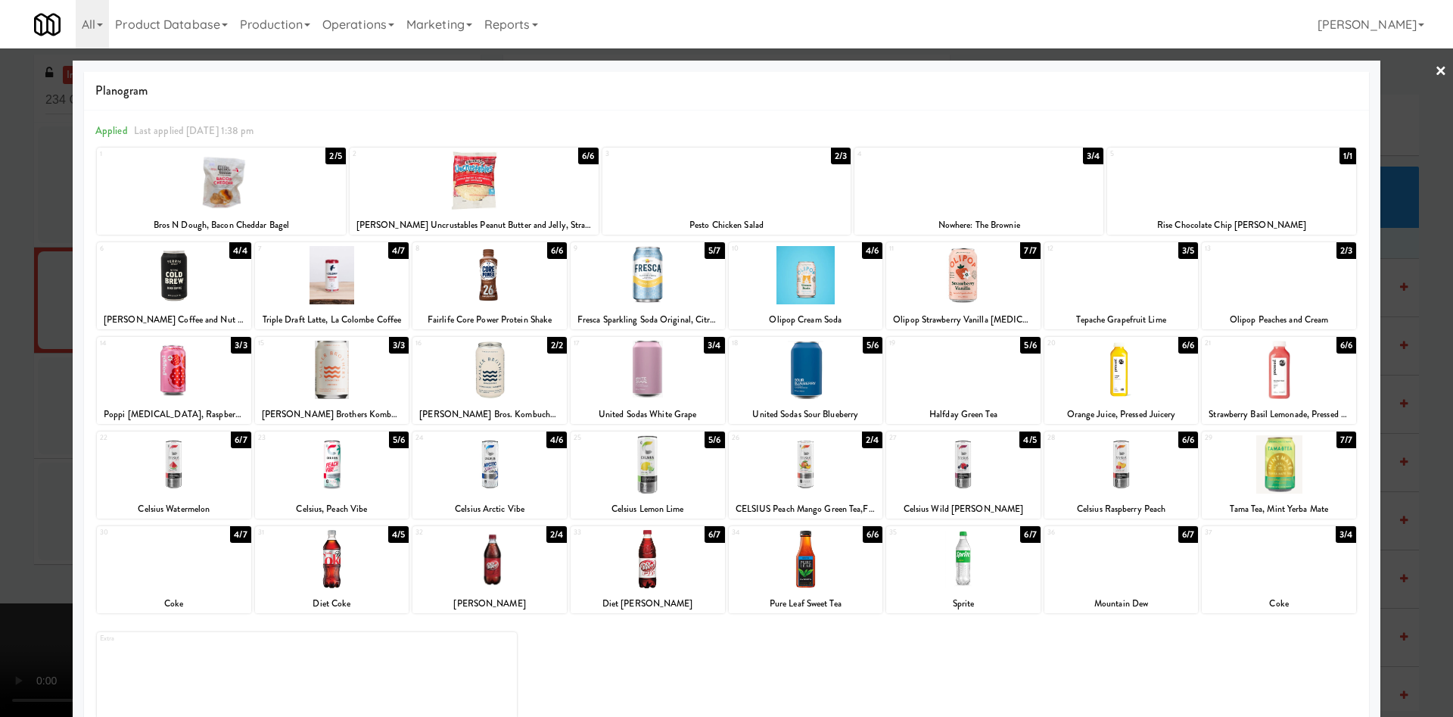
click at [245, 185] on div at bounding box center [221, 180] width 249 height 58
click at [26, 171] on div at bounding box center [726, 358] width 1453 height 717
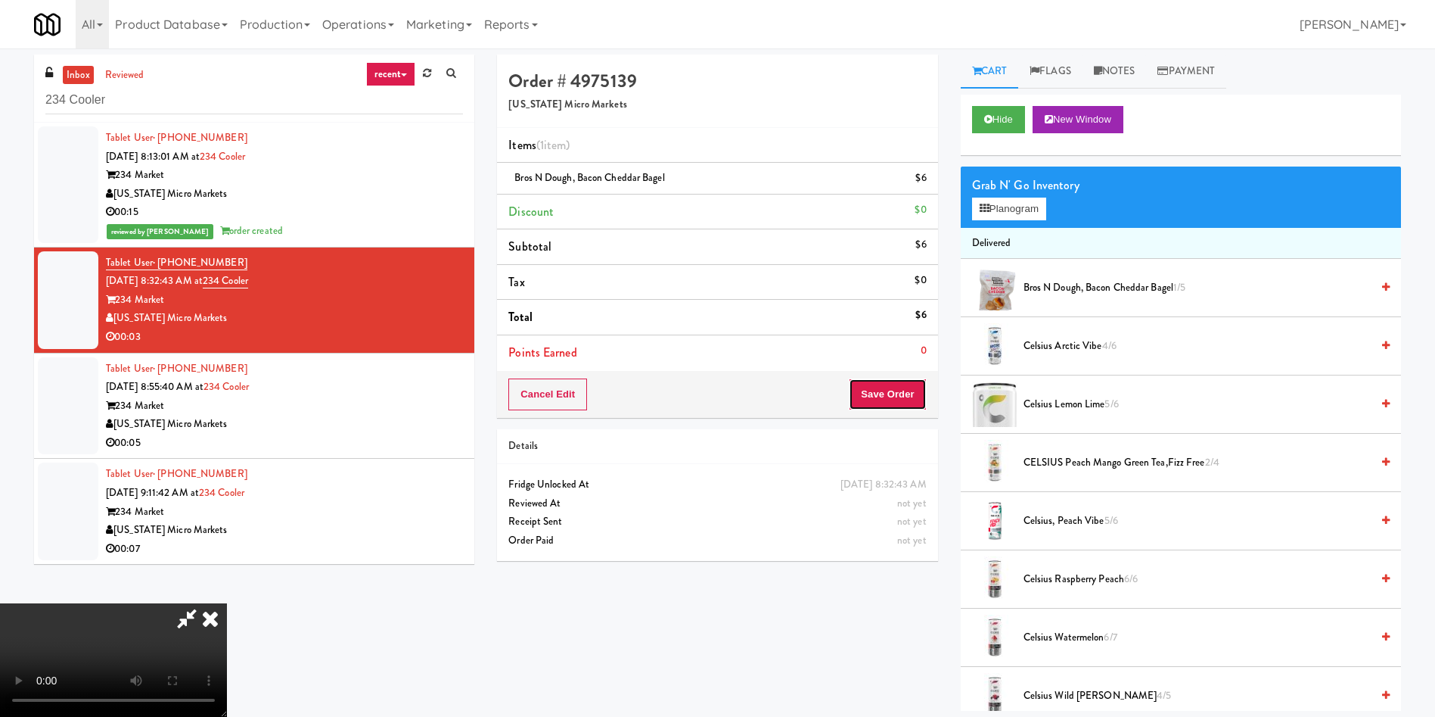
click at [898, 395] on button "Save Order" at bounding box center [887, 394] width 77 height 32
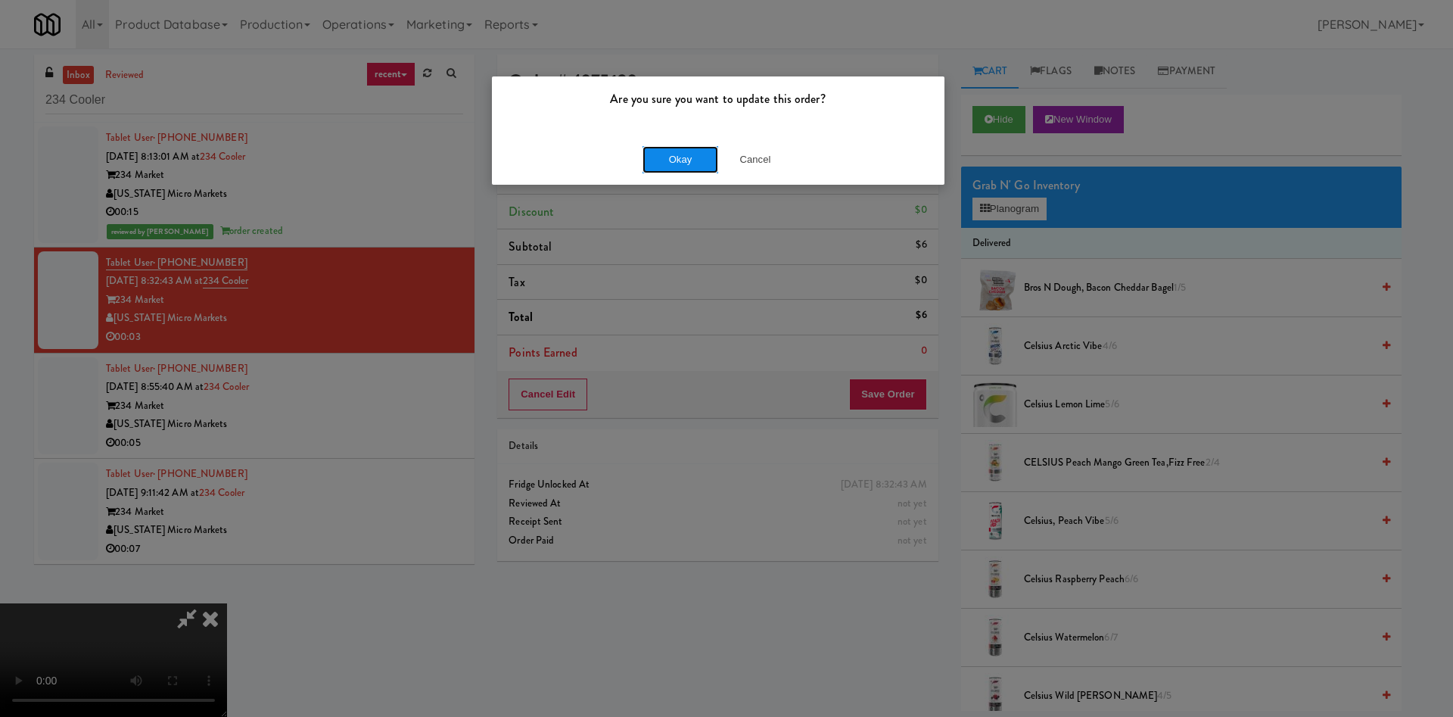
click at [667, 159] on button "Okay" at bounding box center [680, 159] width 76 height 27
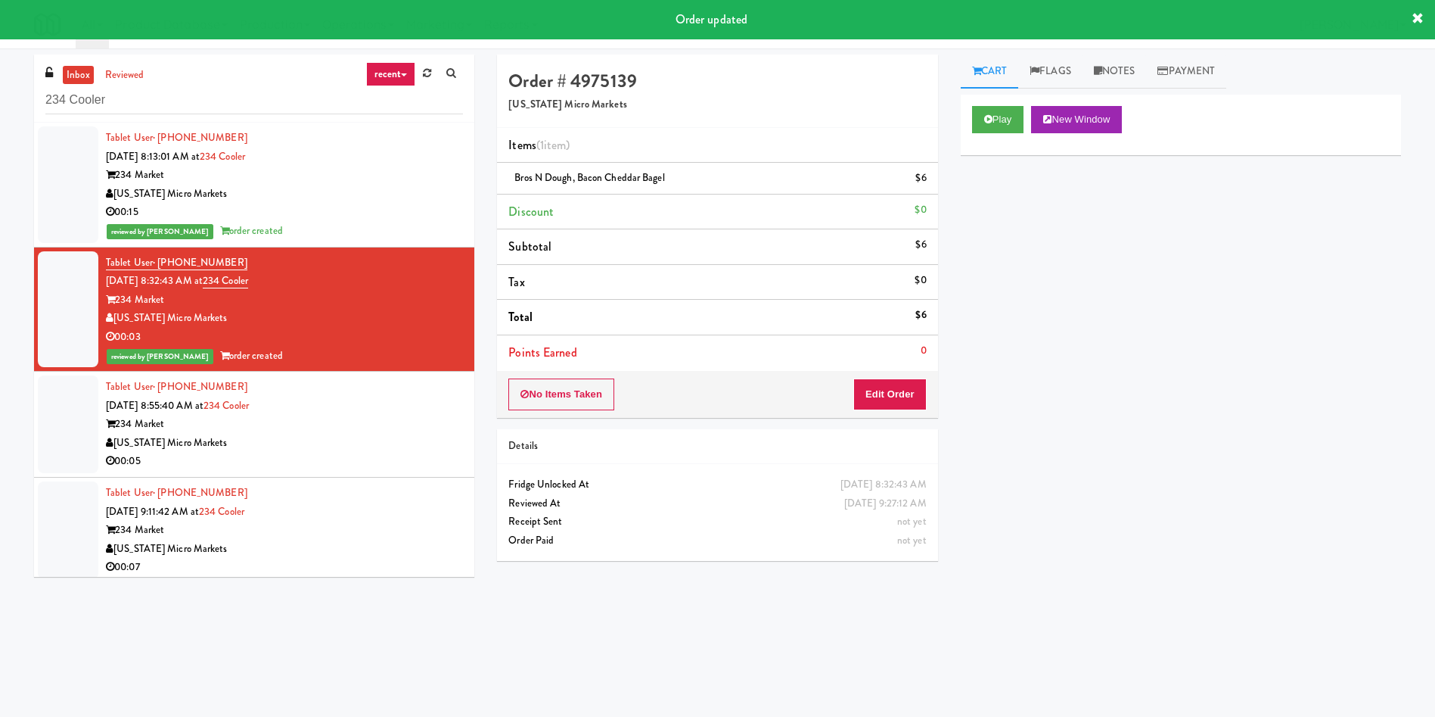
click at [84, 390] on div at bounding box center [68, 424] width 61 height 98
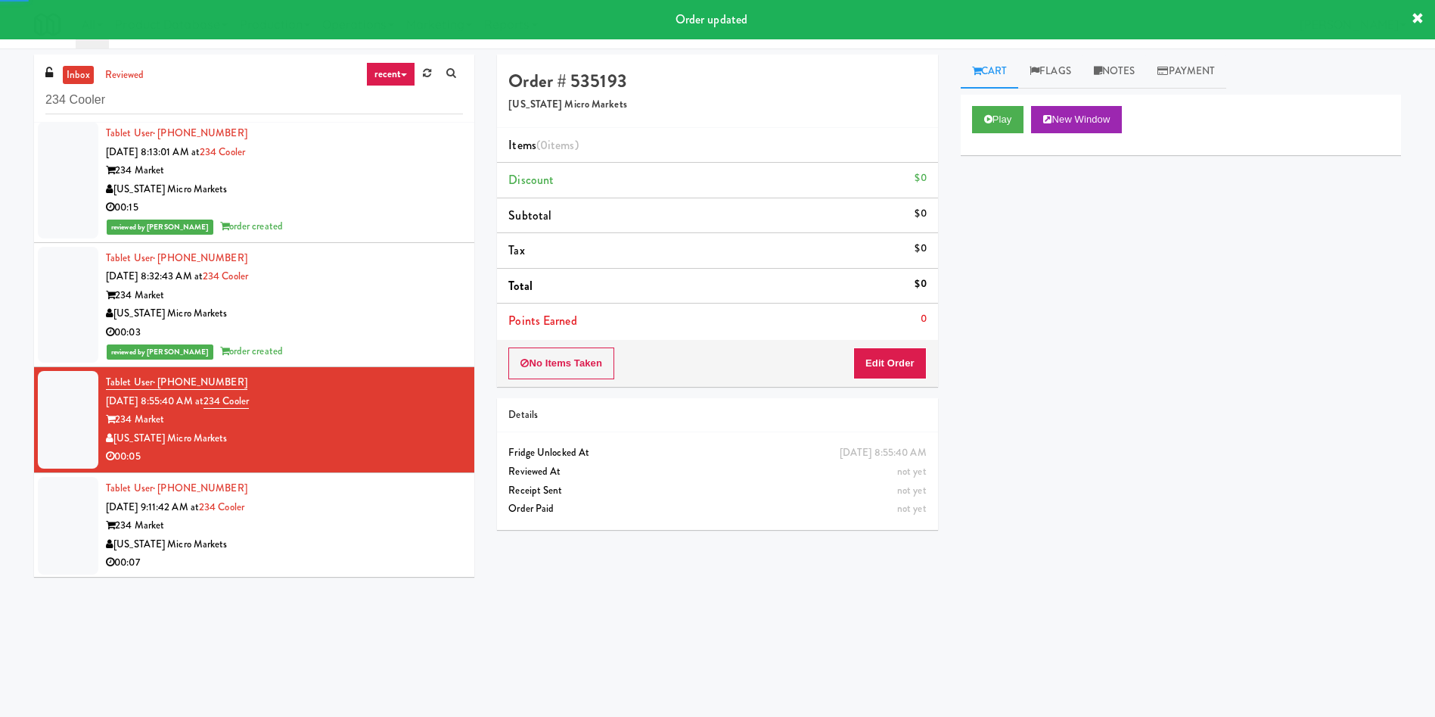
scroll to position [6, 0]
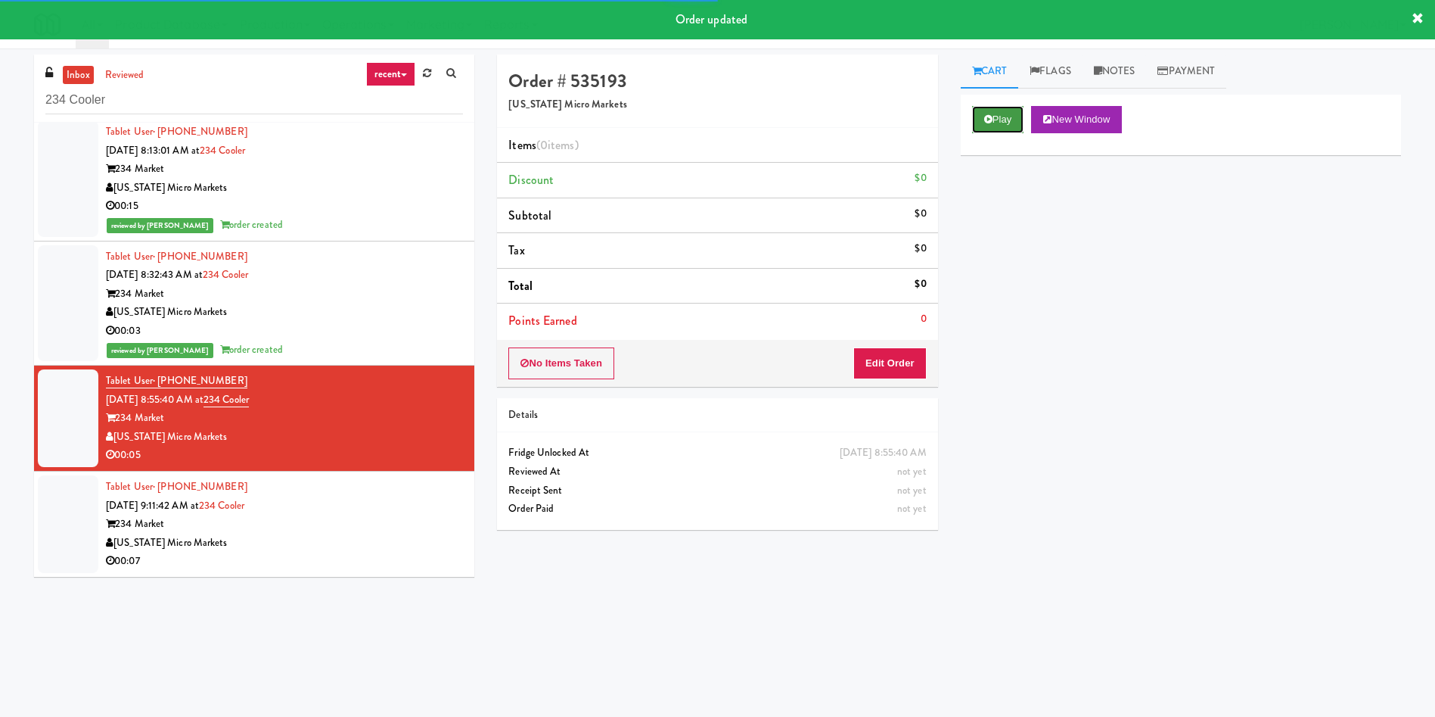
click at [1002, 108] on button "Play" at bounding box center [998, 119] width 52 height 27
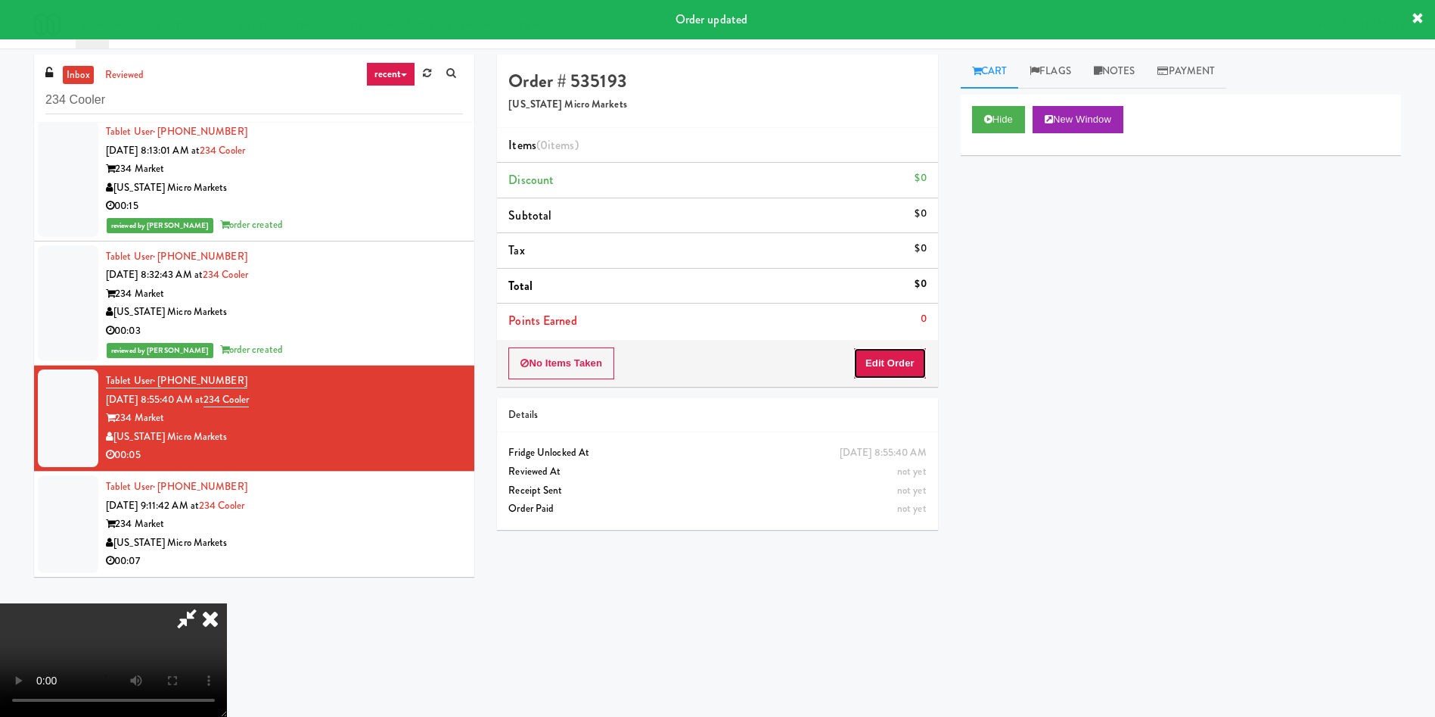
click at [906, 358] on button "Edit Order" at bounding box center [889, 363] width 73 height 32
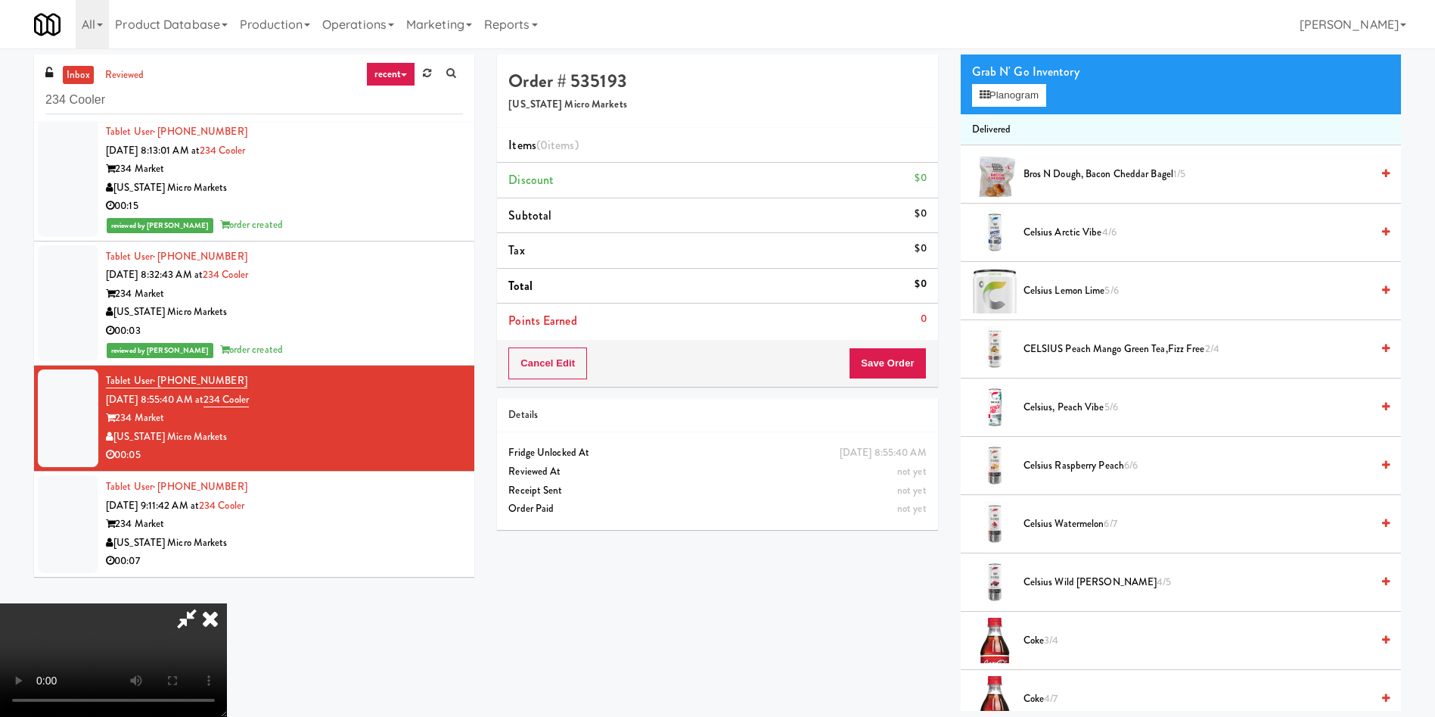
scroll to position [222, 0]
click at [227, 603] on video at bounding box center [113, 659] width 227 height 113
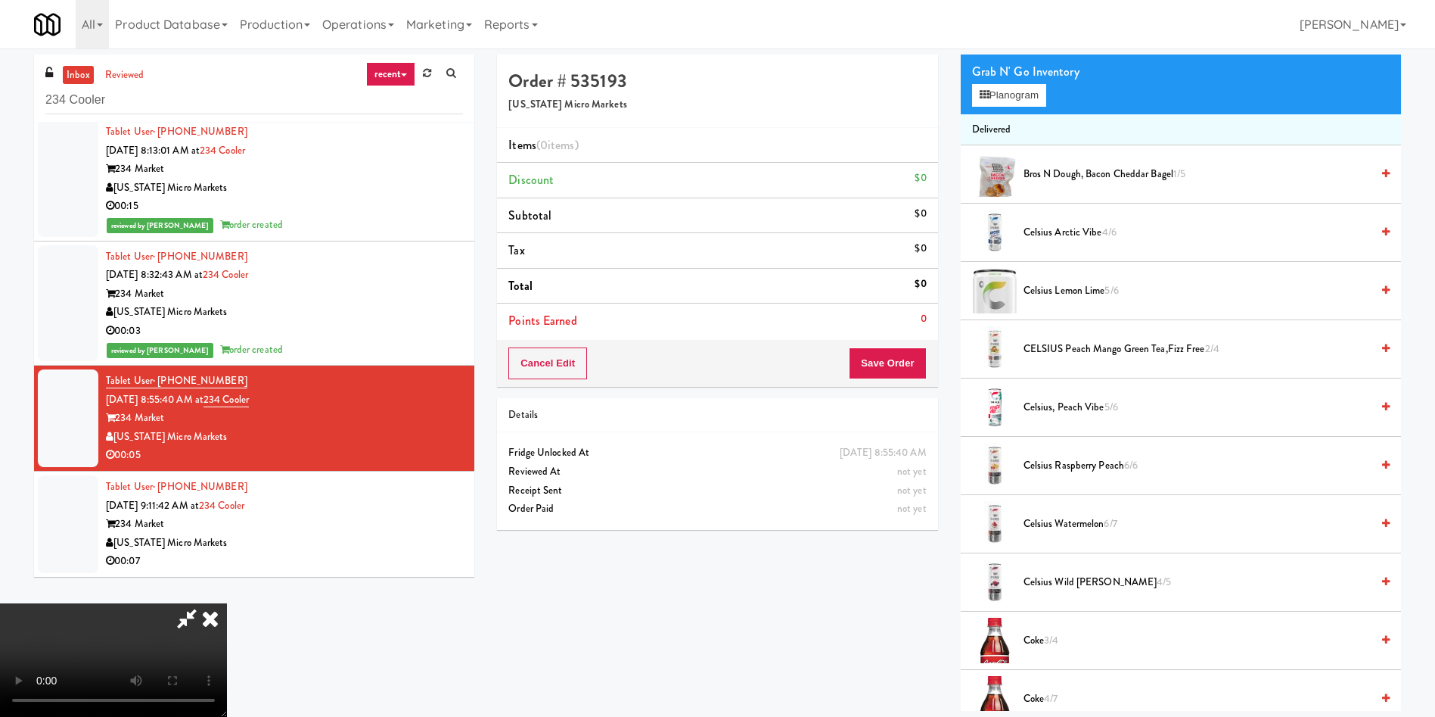
click at [227, 603] on video at bounding box center [113, 659] width 227 height 113
click at [1046, 350] on span "CELSIUS Peach Mango Green Tea,Fizz free 2/4" at bounding box center [1197, 349] width 347 height 19
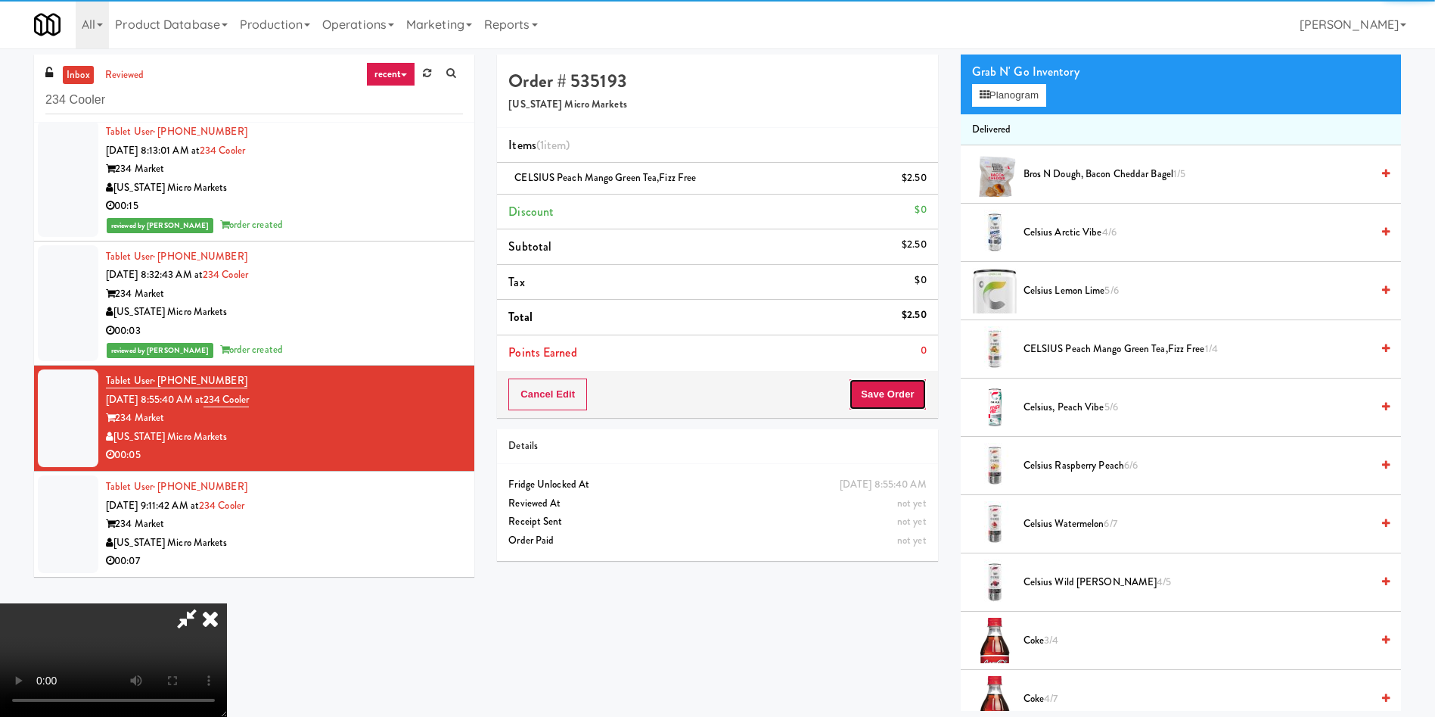
click at [894, 388] on button "Save Order" at bounding box center [887, 394] width 77 height 32
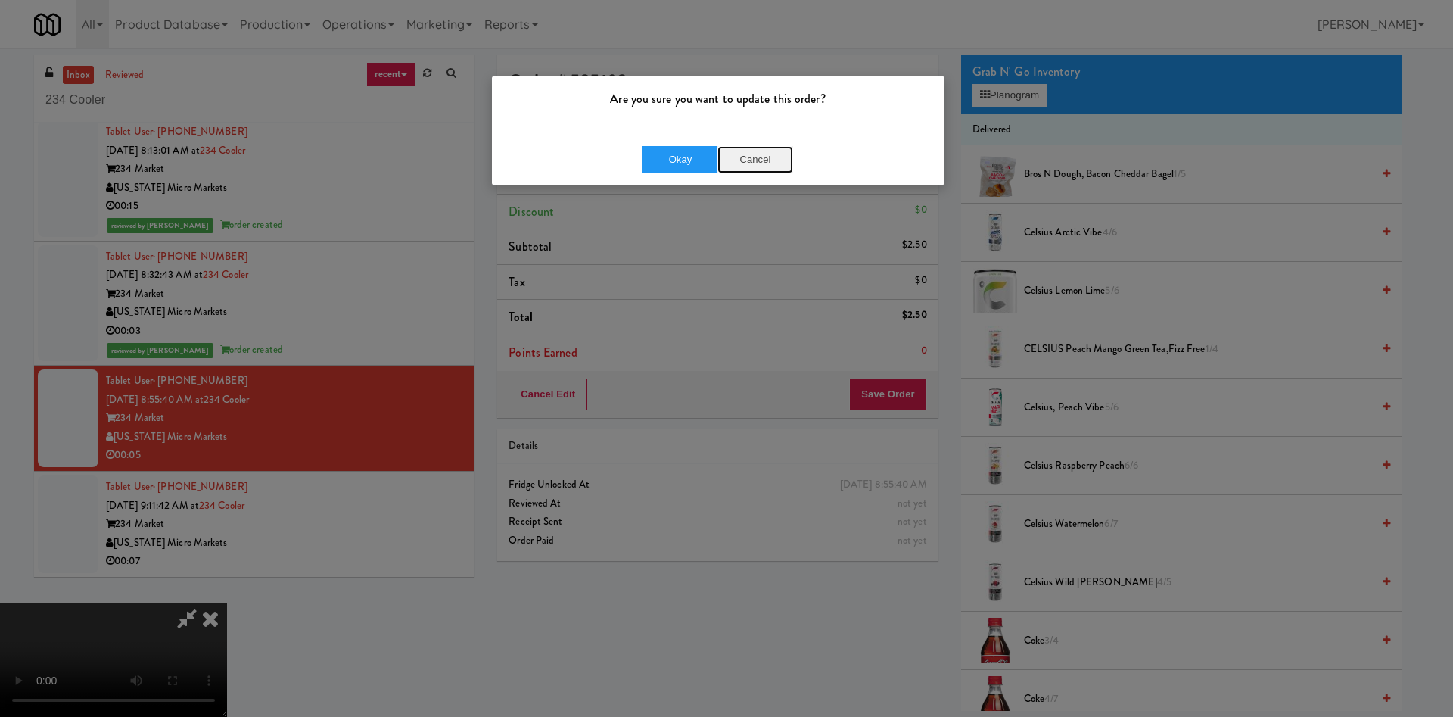
click at [763, 160] on button "Cancel" at bounding box center [755, 159] width 76 height 27
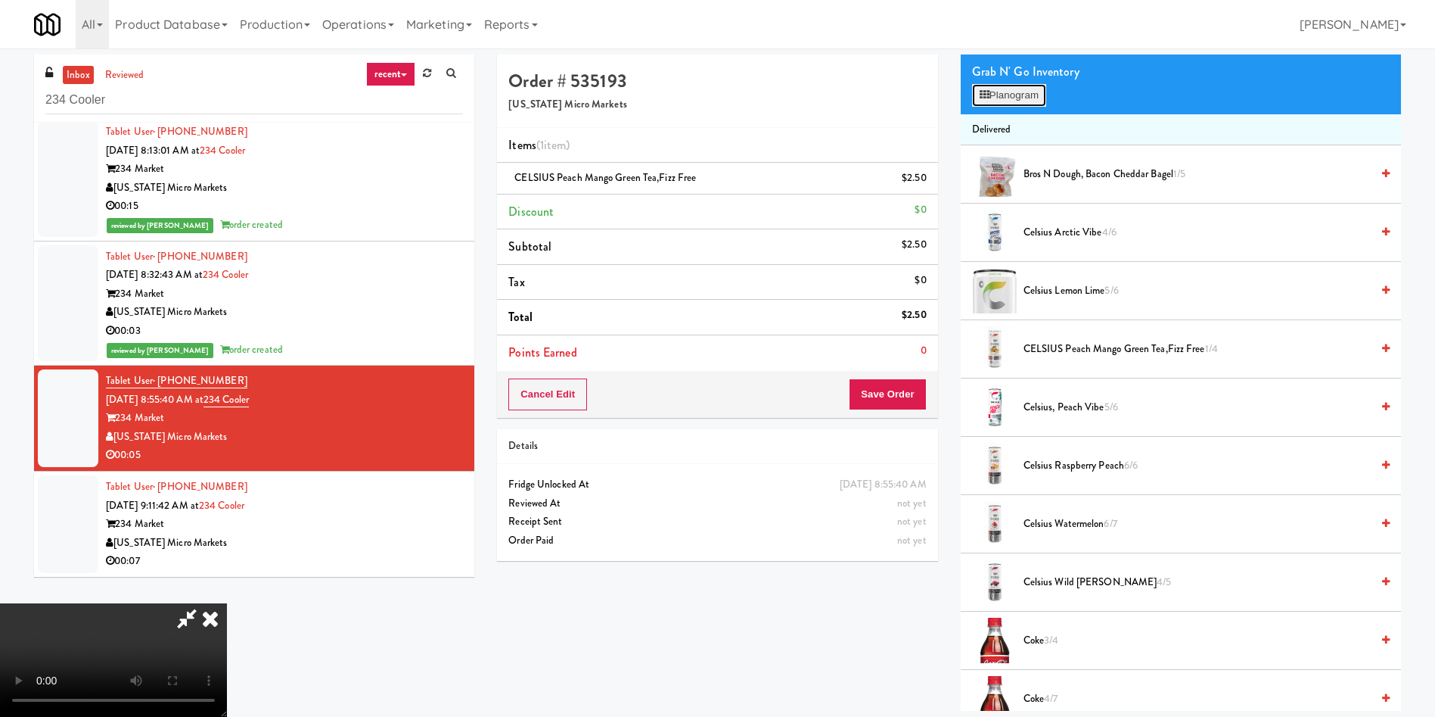
click at [1001, 98] on button "Planogram" at bounding box center [1009, 95] width 74 height 23
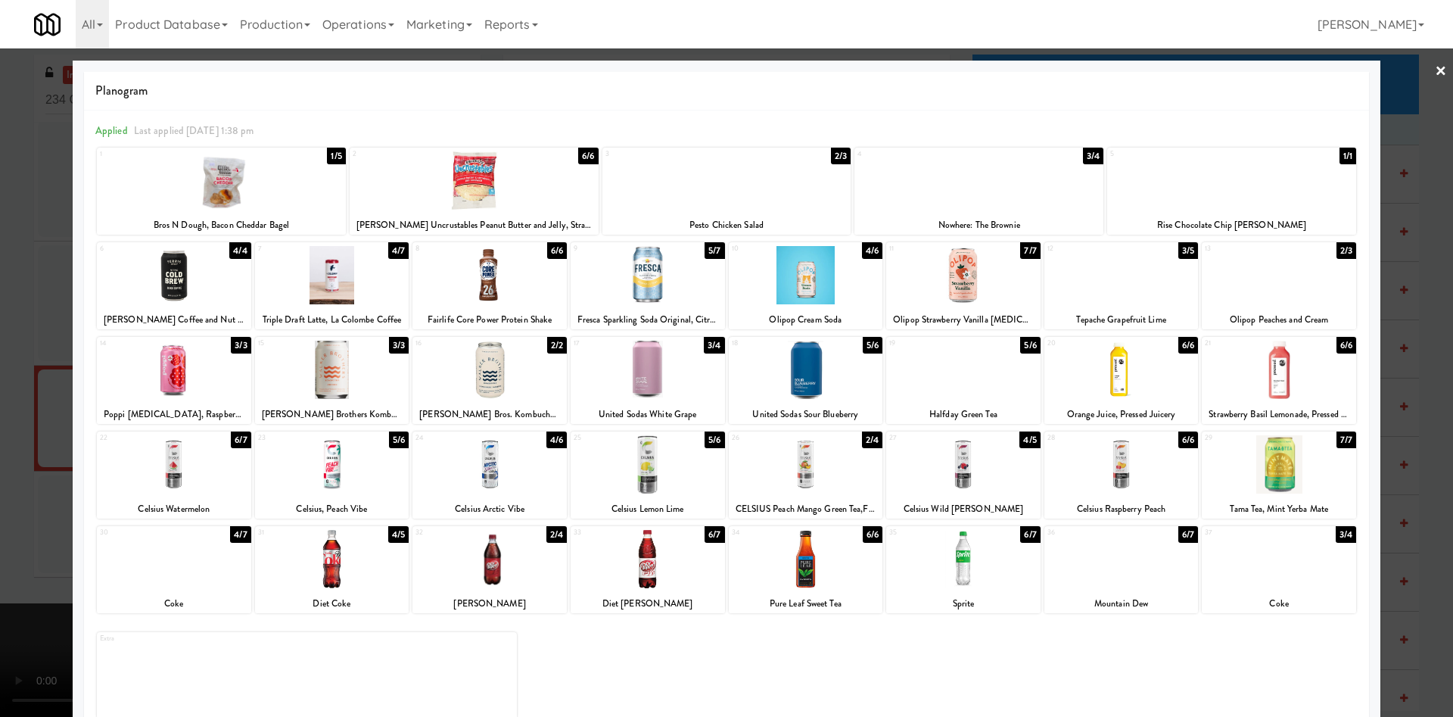
click at [6, 375] on div at bounding box center [726, 358] width 1453 height 717
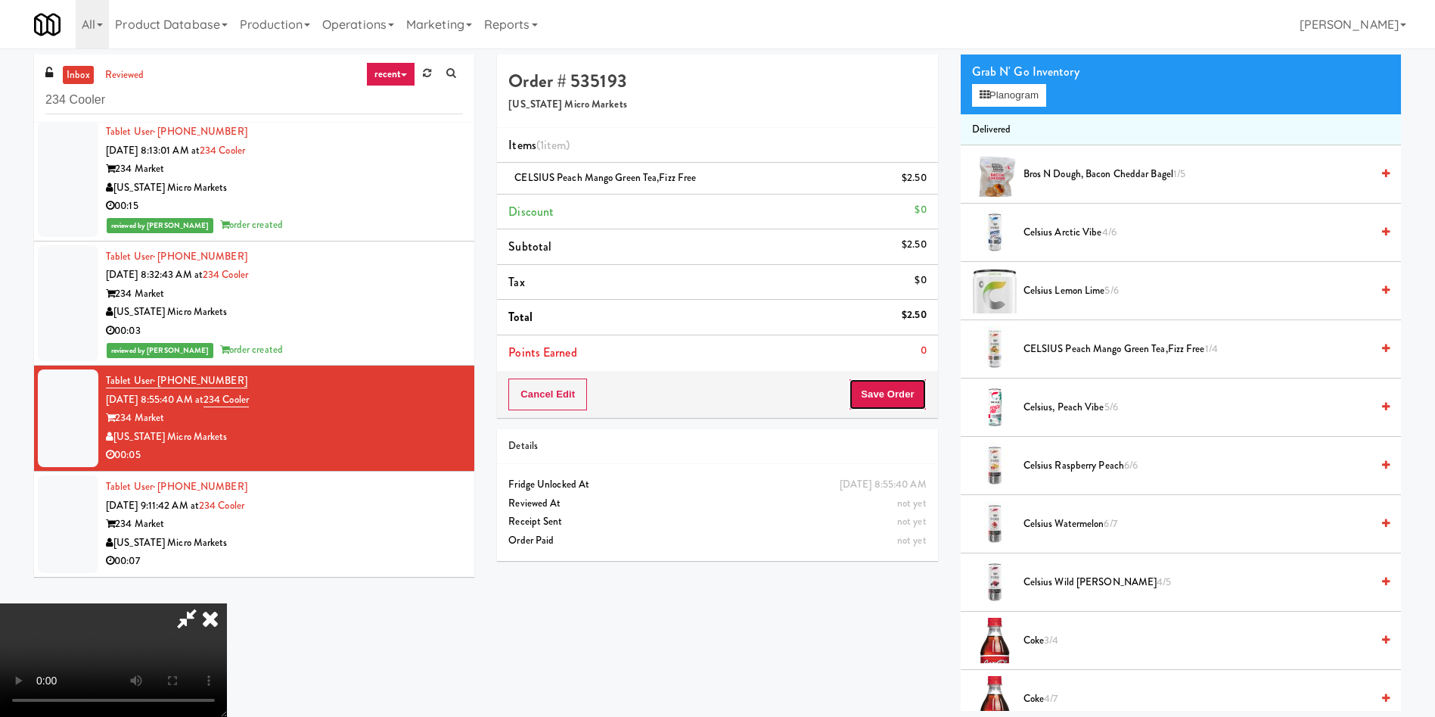
click at [897, 396] on button "Save Order" at bounding box center [887, 394] width 77 height 32
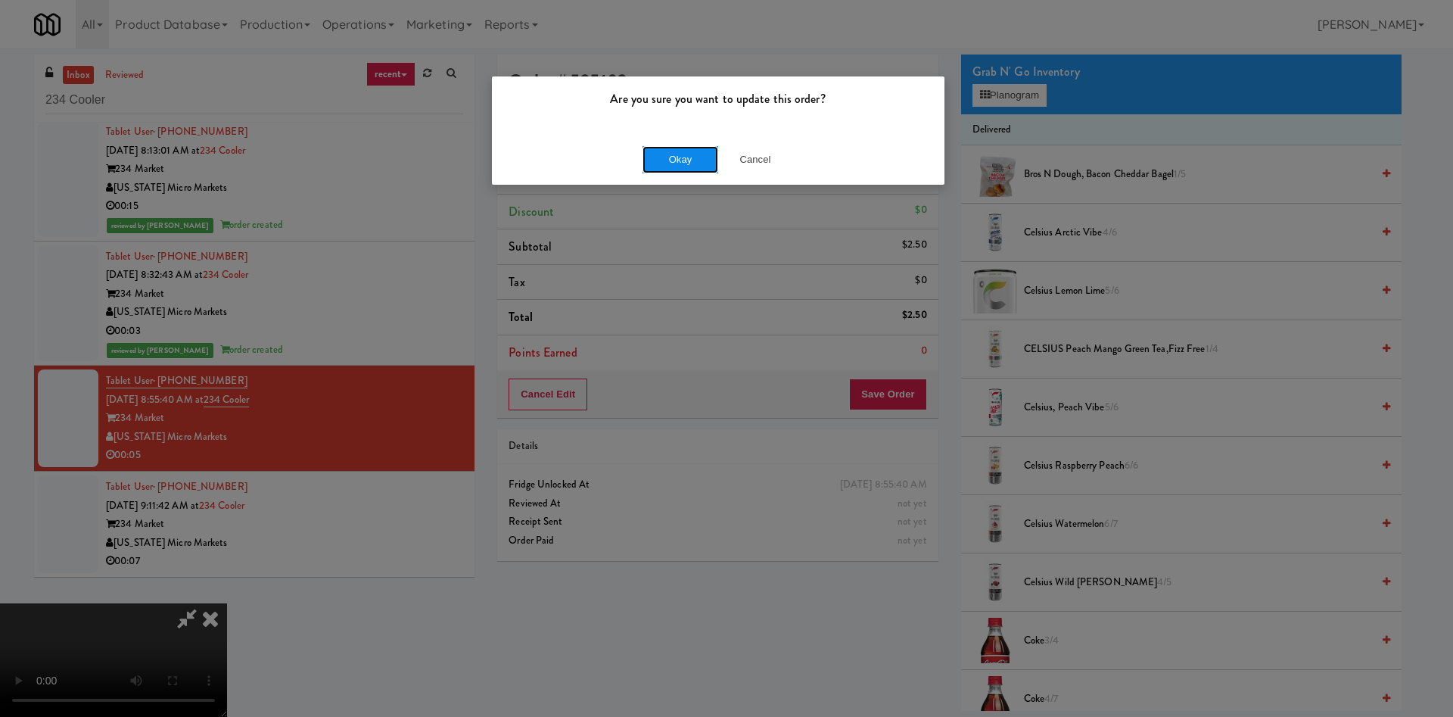
click at [701, 162] on button "Okay" at bounding box center [680, 159] width 76 height 27
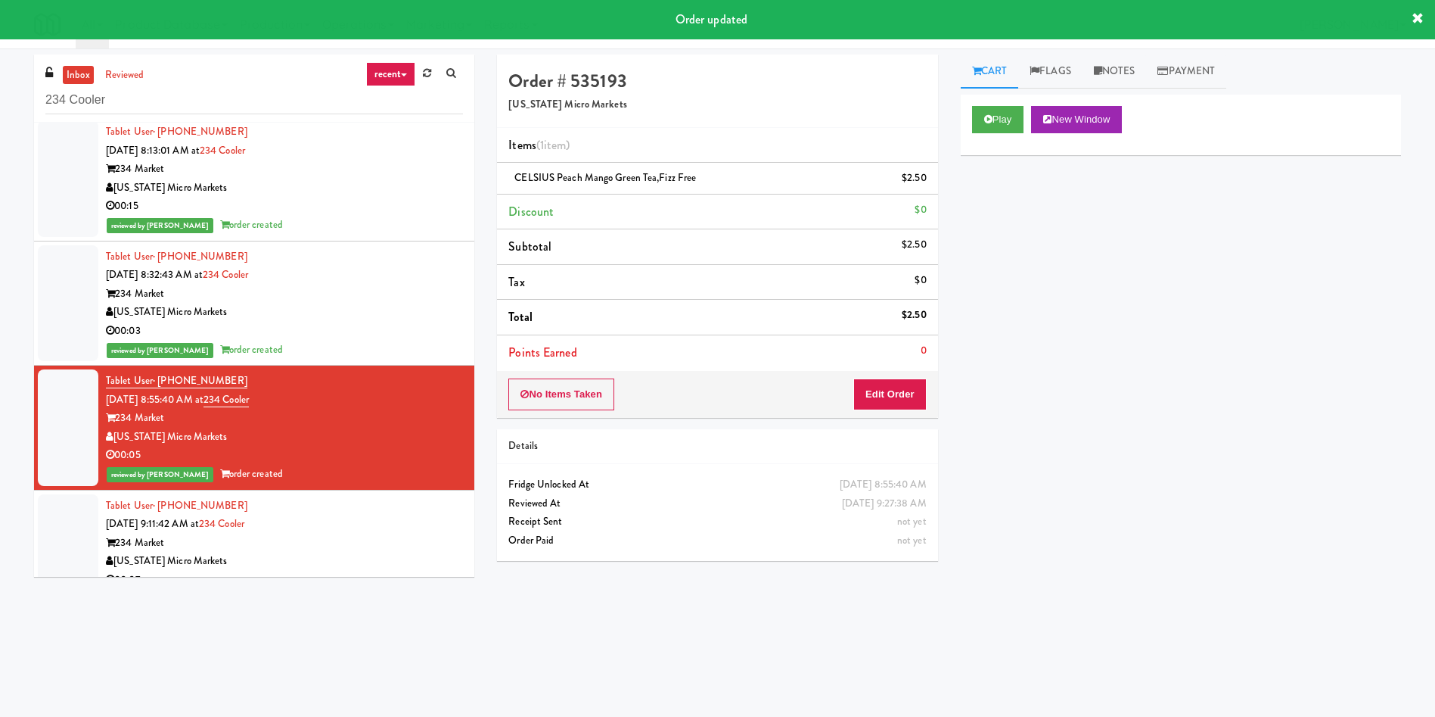
click at [64, 547] on div at bounding box center [68, 543] width 61 height 98
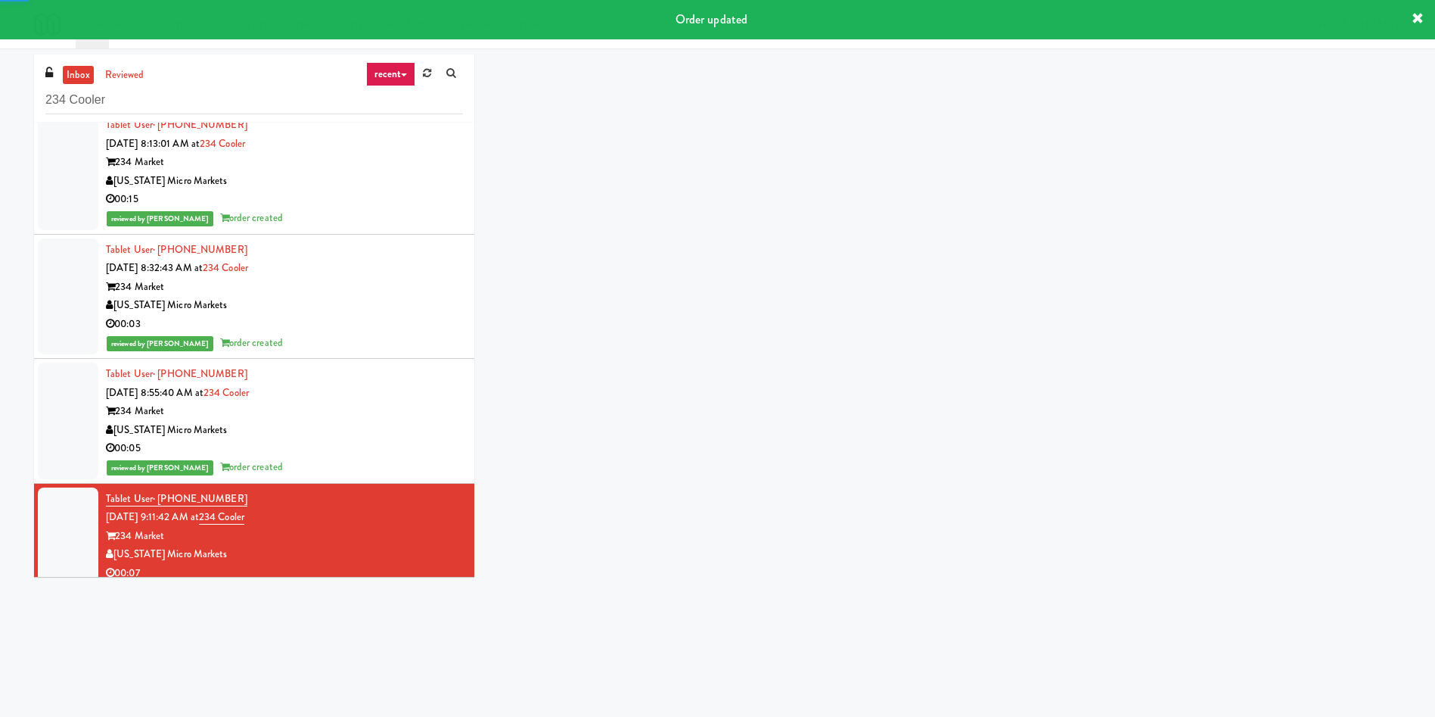
scroll to position [25, 0]
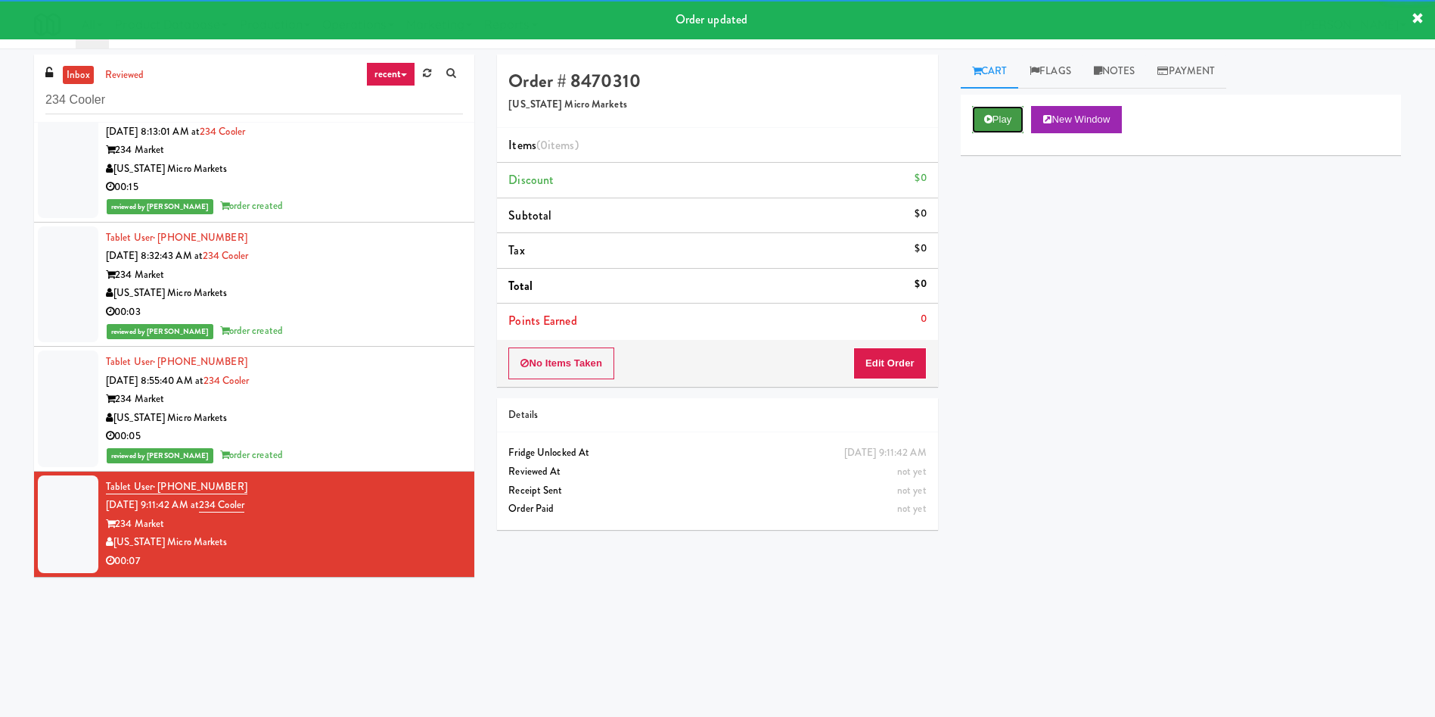
click at [1002, 125] on button "Play" at bounding box center [998, 119] width 52 height 27
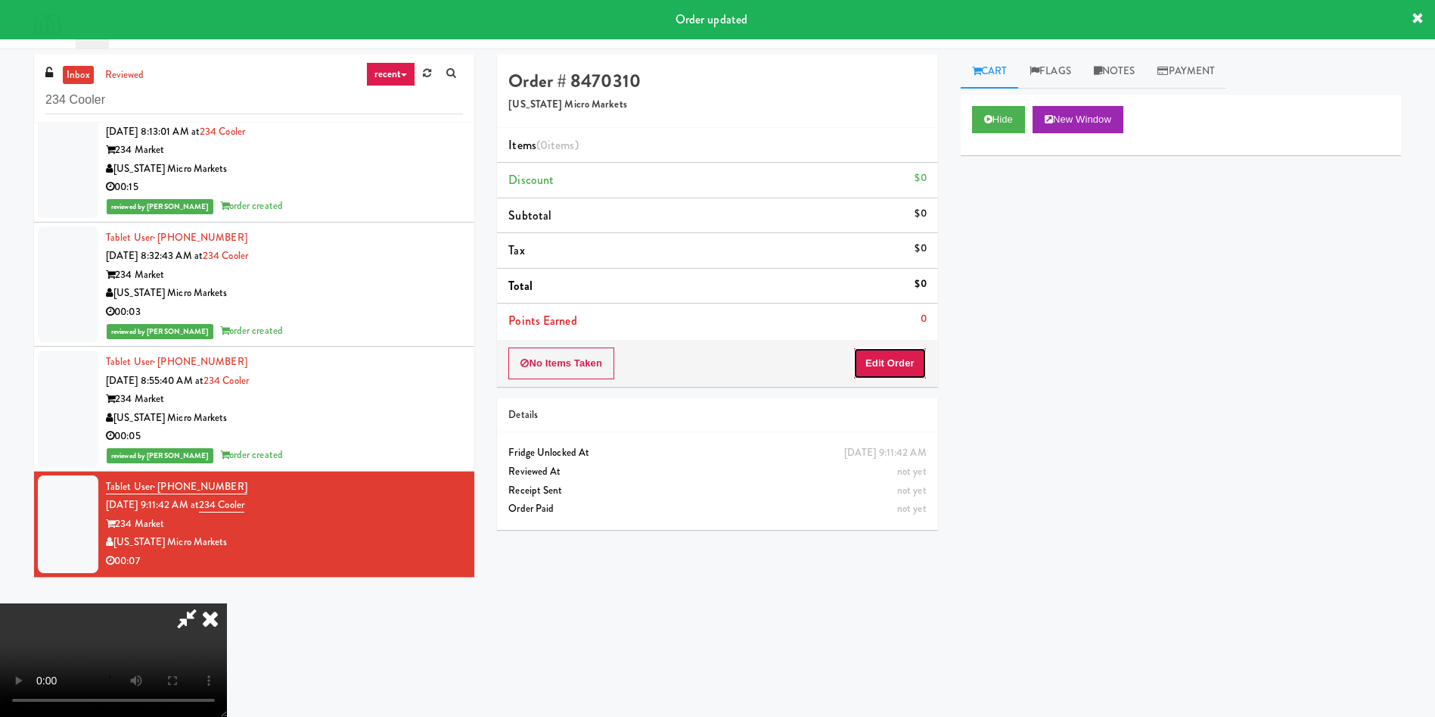
click at [912, 356] on button "Edit Order" at bounding box center [889, 363] width 73 height 32
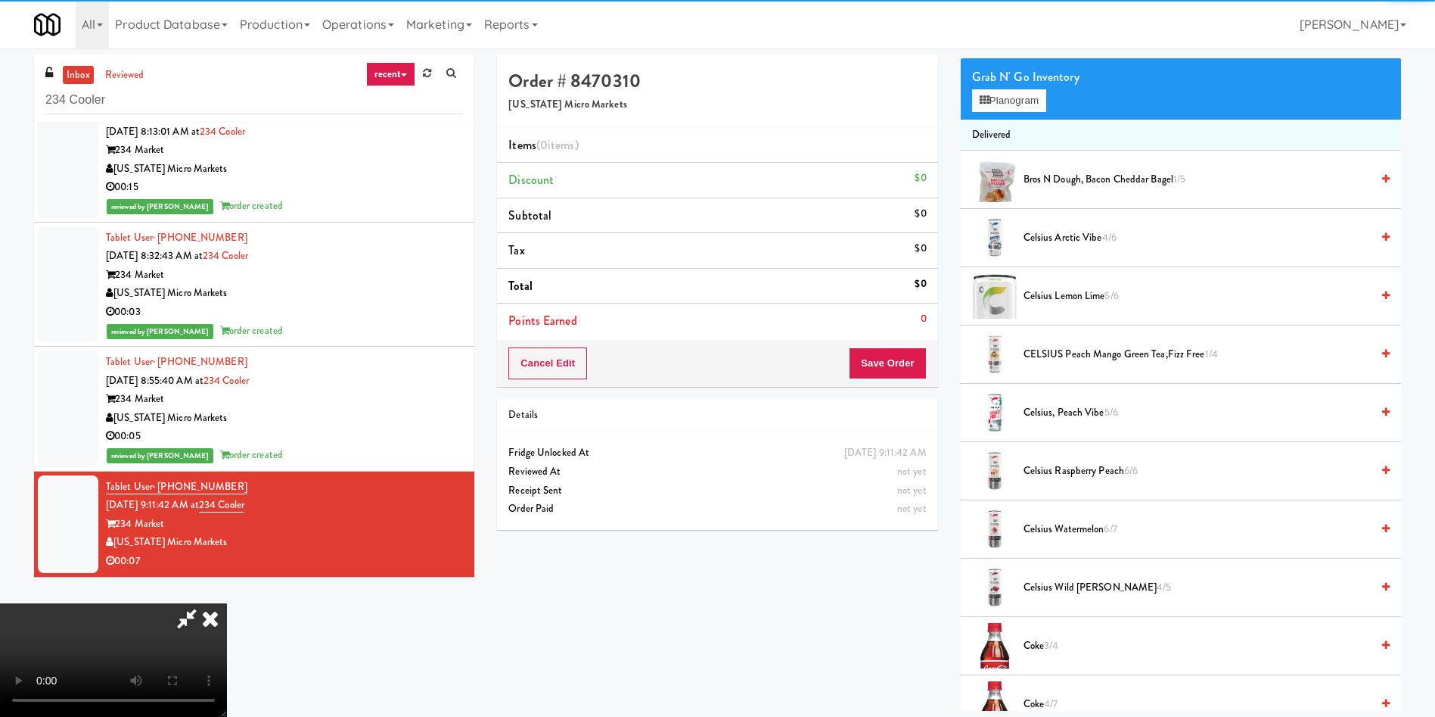
scroll to position [113, 0]
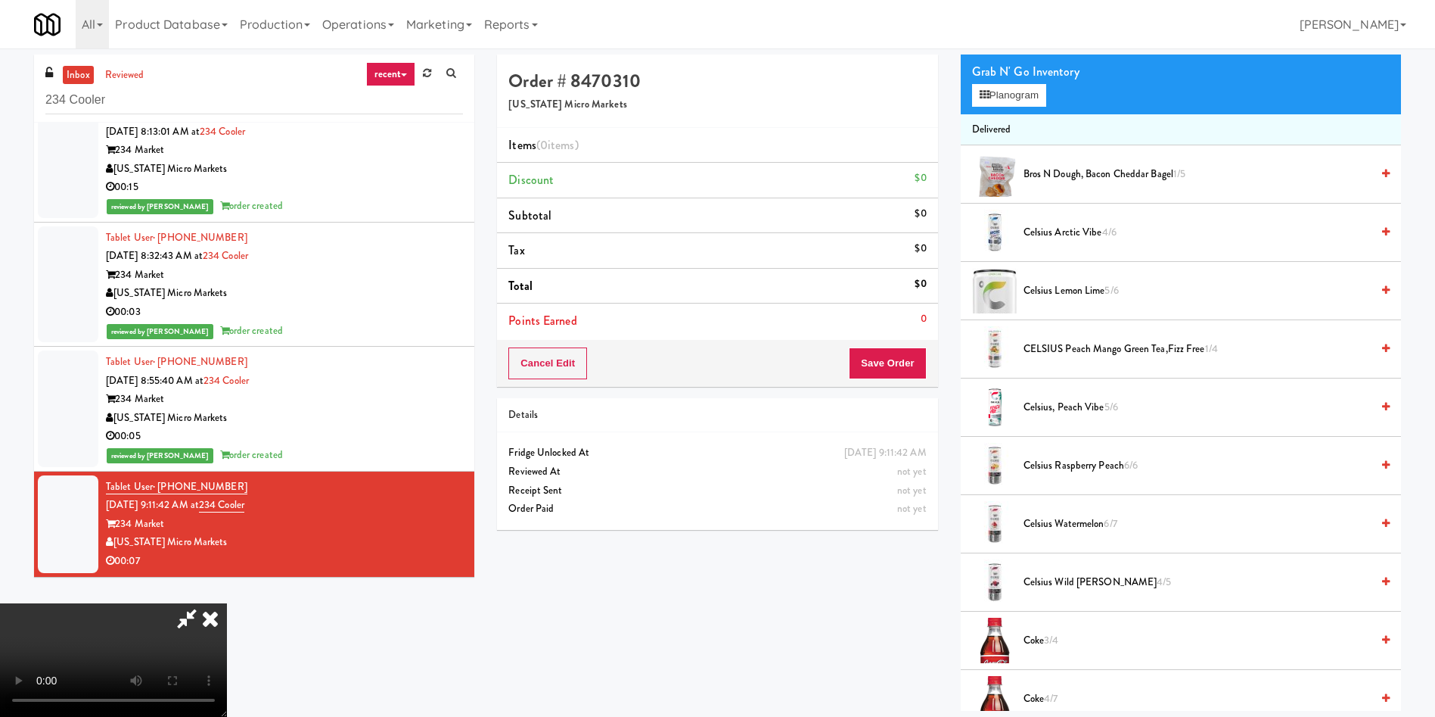
click at [227, 603] on video at bounding box center [113, 659] width 227 height 113
click at [1000, 104] on button "Planogram" at bounding box center [1009, 95] width 74 height 23
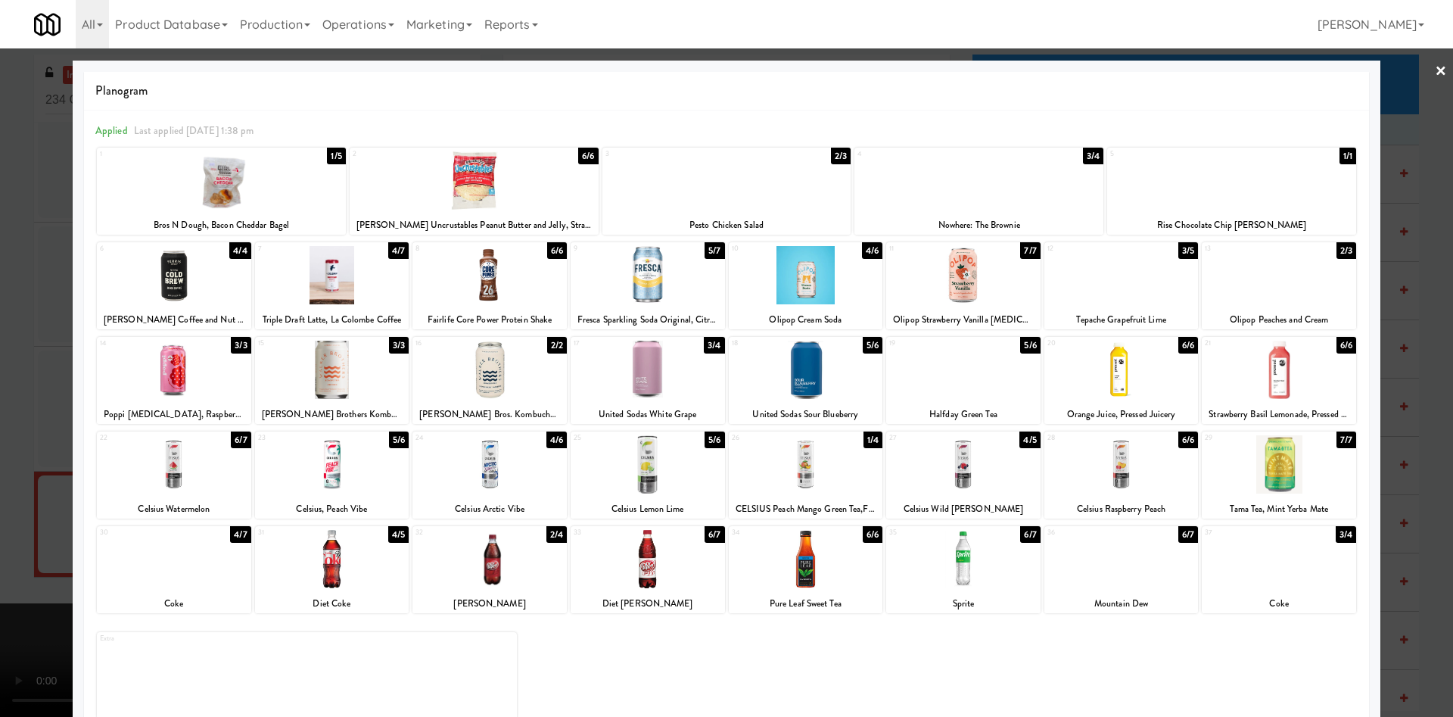
click at [176, 483] on div at bounding box center [174, 464] width 154 height 58
drag, startPoint x: 540, startPoint y: 188, endPoint x: 156, endPoint y: 239, distance: 387.8
click at [539, 188] on div at bounding box center [474, 180] width 249 height 58
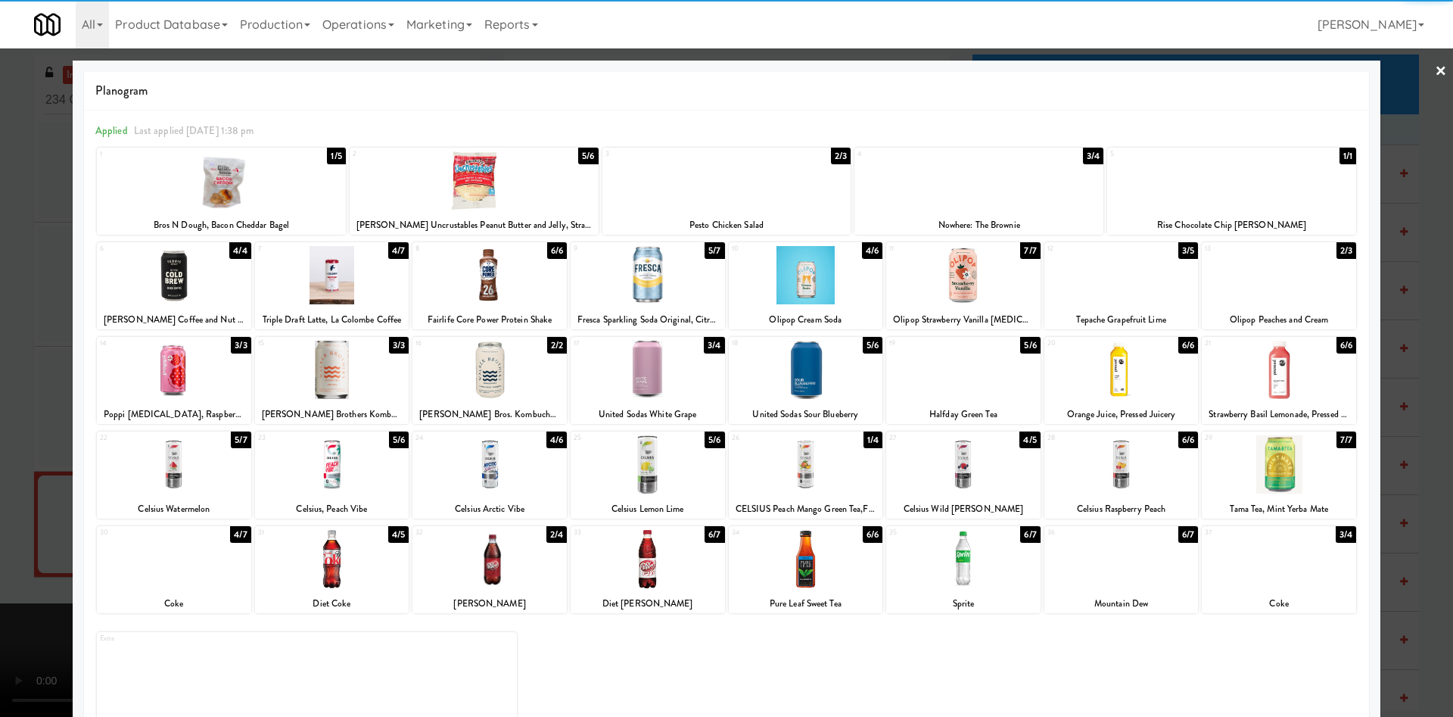
click at [29, 252] on div at bounding box center [726, 358] width 1453 height 717
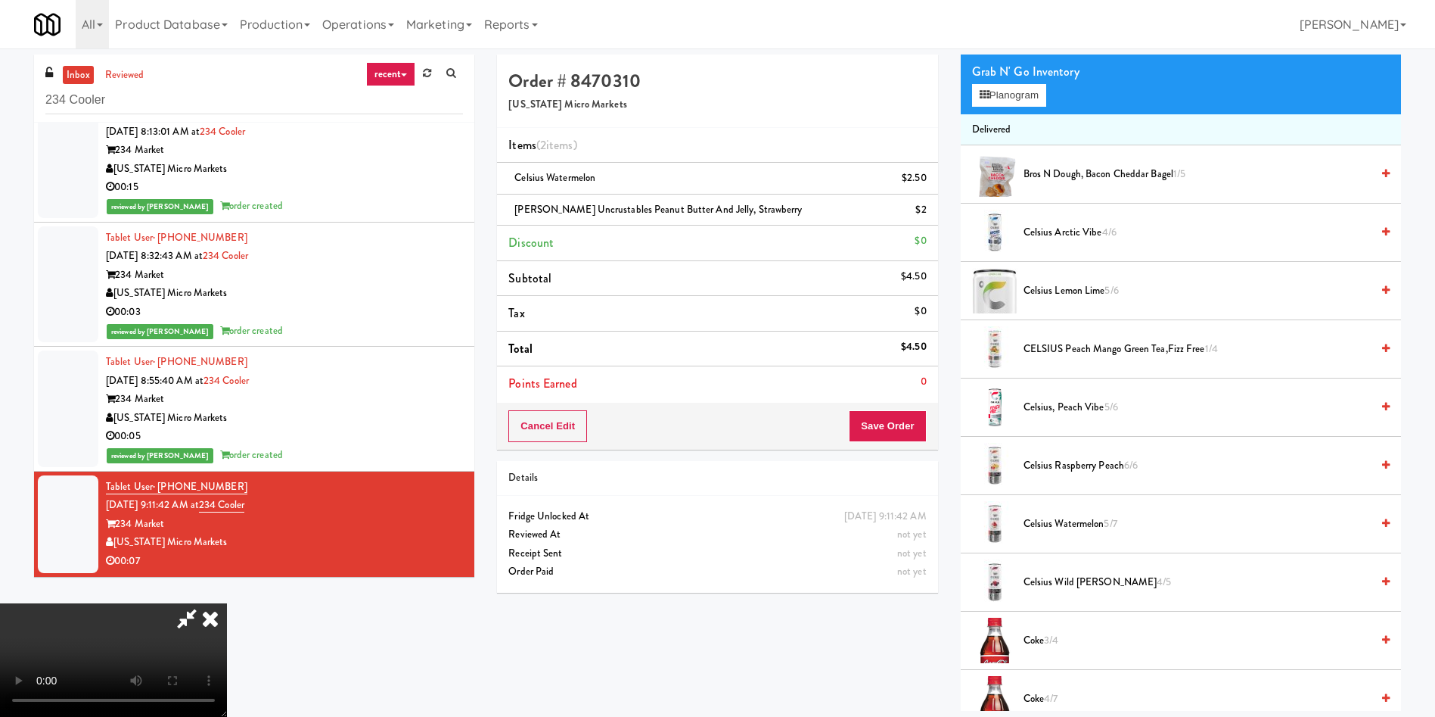
click at [227, 603] on video at bounding box center [113, 659] width 227 height 113
drag, startPoint x: 533, startPoint y: 412, endPoint x: 566, endPoint y: 527, distance: 120.5
click at [227, 603] on video at bounding box center [113, 659] width 227 height 113
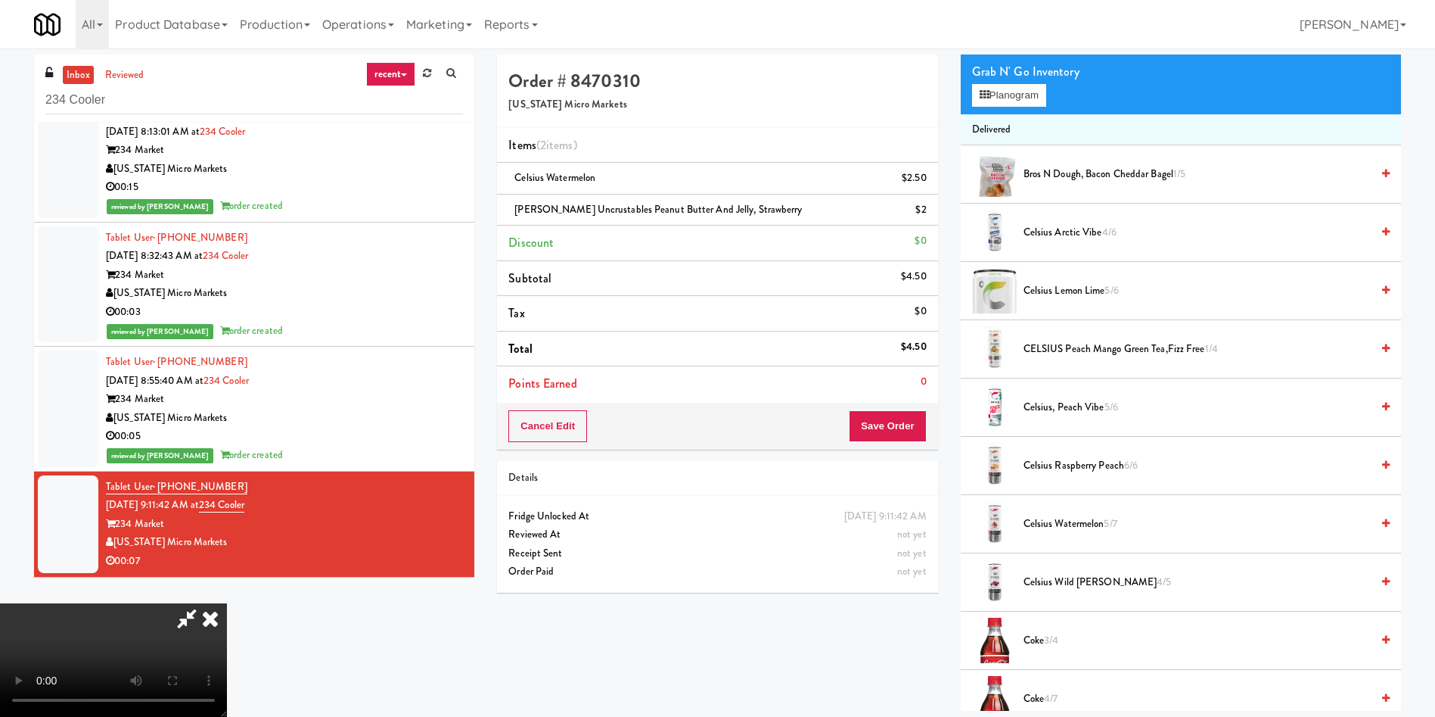
scroll to position [222, 0]
click at [920, 437] on button "Save Order" at bounding box center [887, 426] width 77 height 32
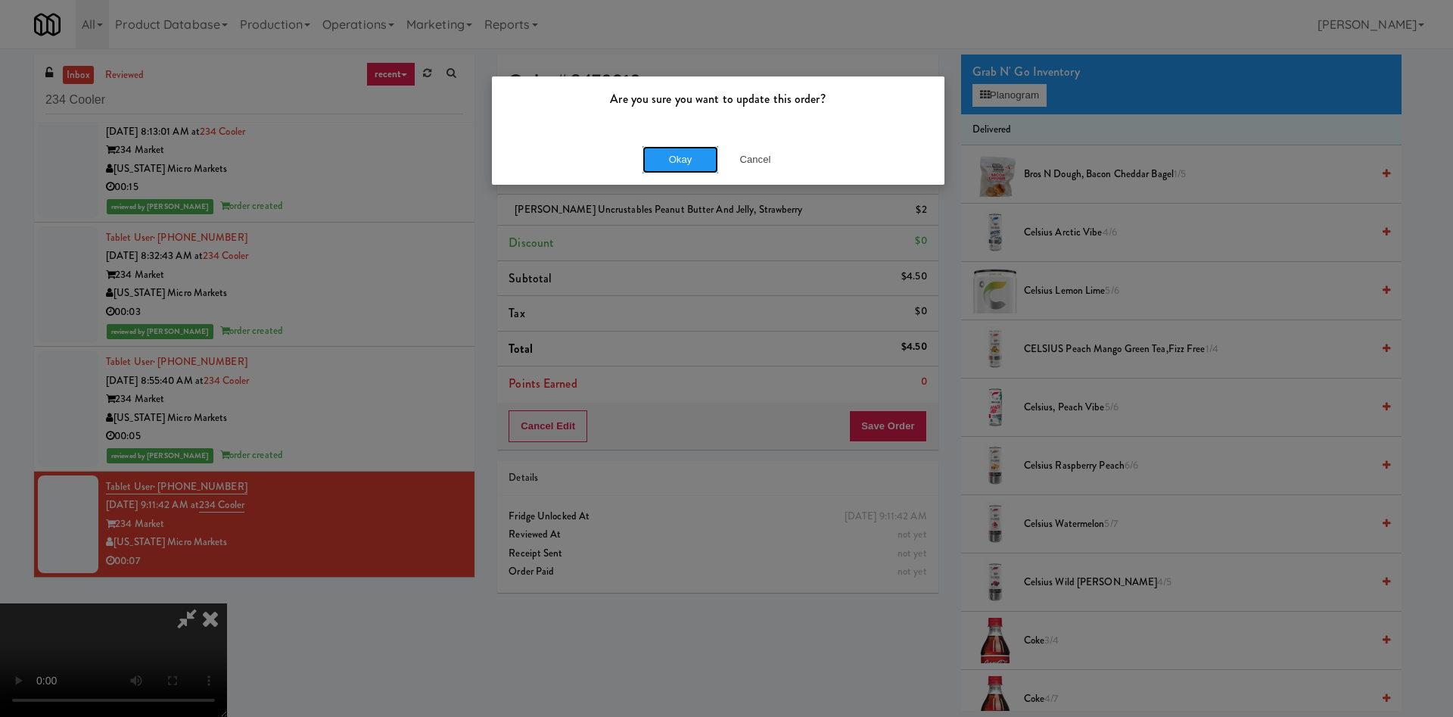
click at [688, 164] on button "Okay" at bounding box center [680, 159] width 76 height 27
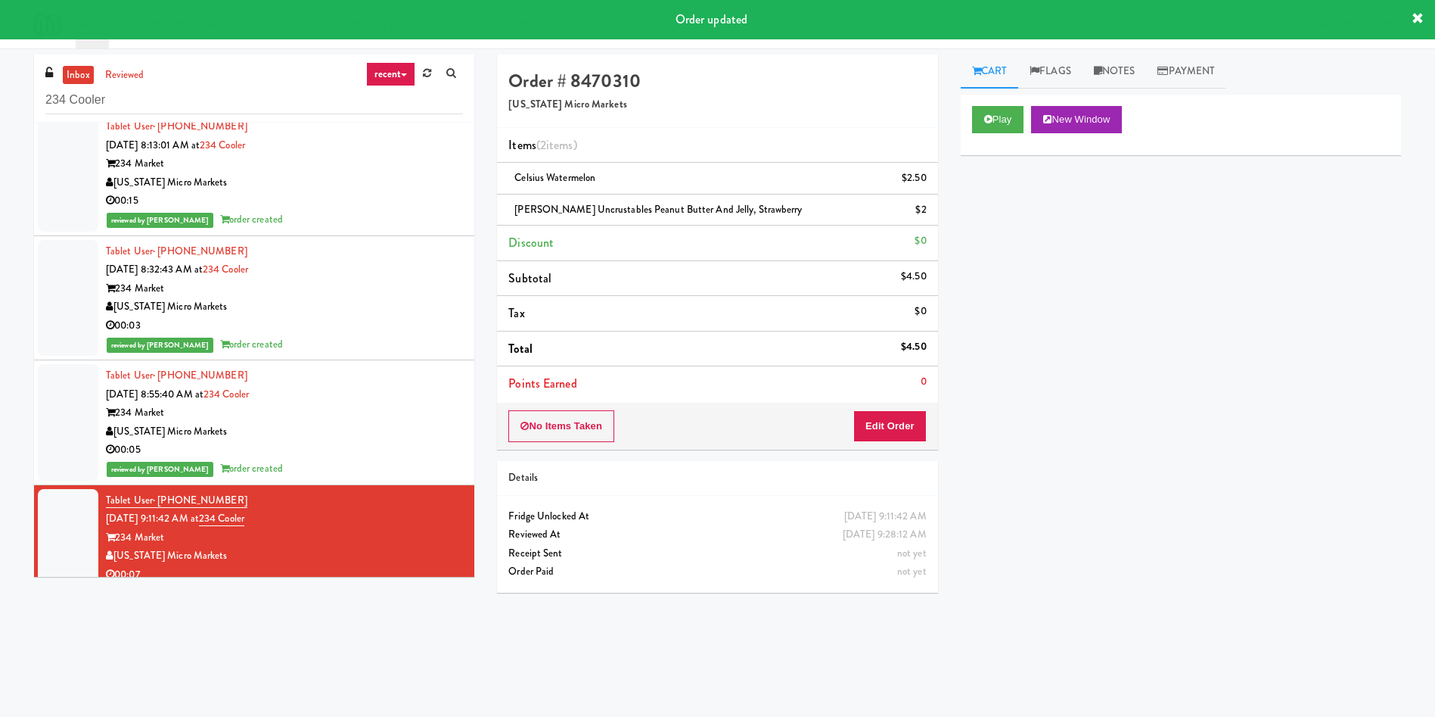
scroll to position [0, 0]
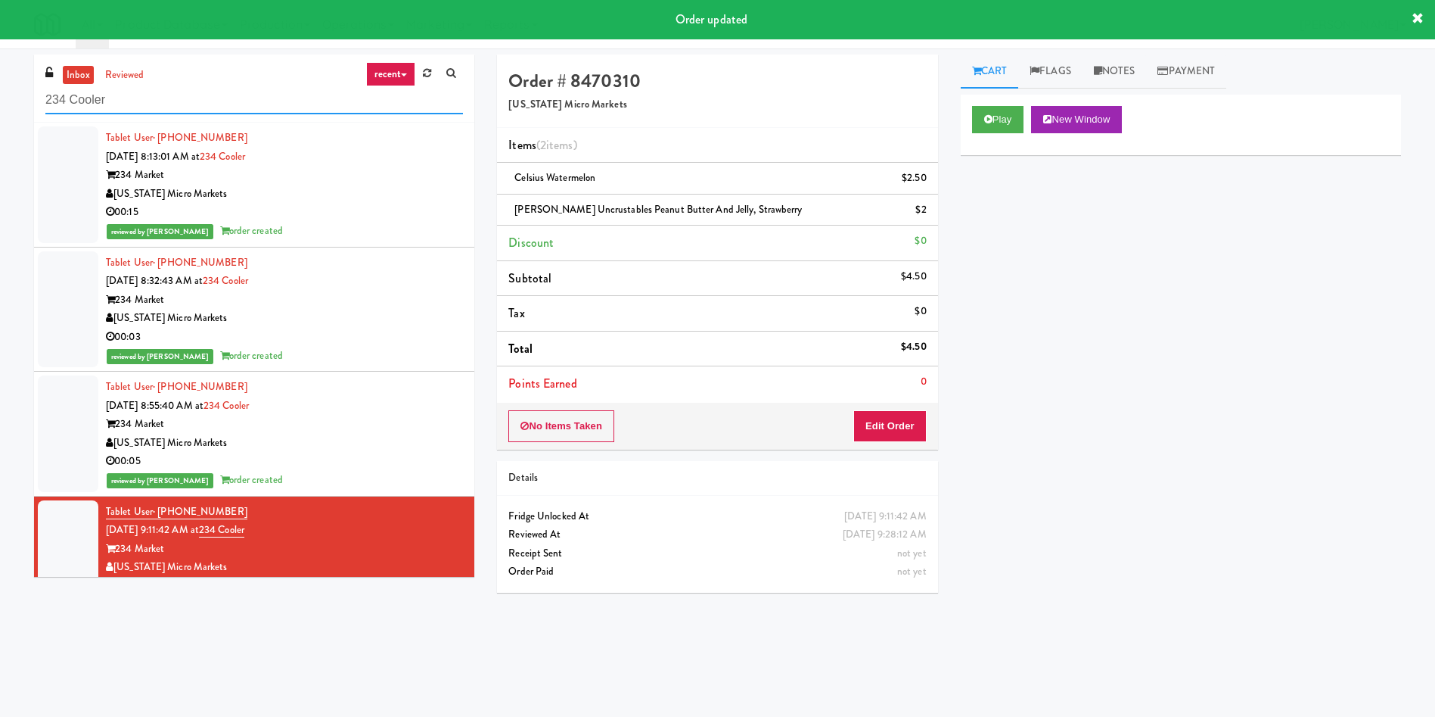
drag, startPoint x: 191, startPoint y: 95, endPoint x: 76, endPoint y: 92, distance: 115.1
click at [0, 96] on div "inbox reviewed recent all unclear take inventory issue suspicious failed recent…" at bounding box center [717, 358] width 1435 height 608
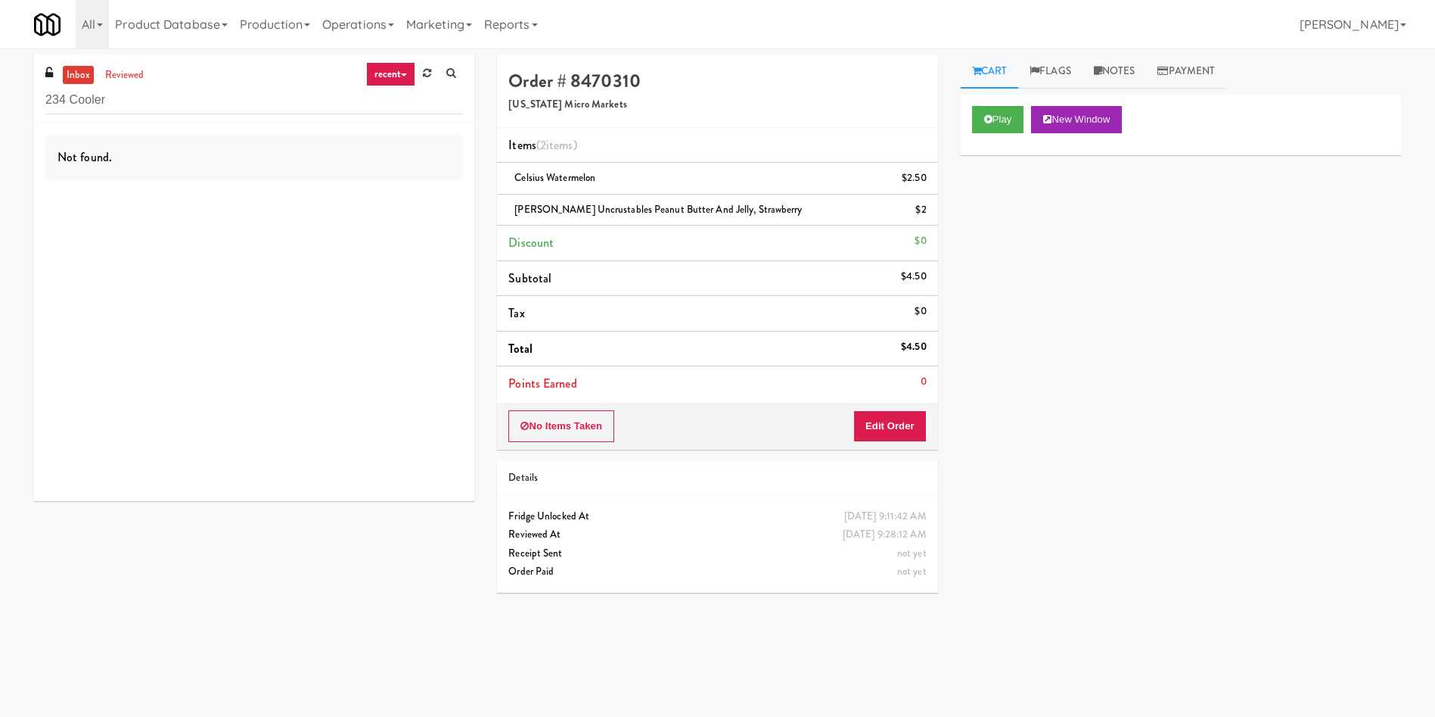
click at [82, 51] on div "inbox reviewed recent all unclear take inventory issue suspicious failed recent…" at bounding box center [717, 355] width 1435 height 614
drag, startPoint x: 261, startPoint y: 108, endPoint x: 0, endPoint y: 51, distance: 267.3
click at [0, 51] on div "inbox reviewed recent all unclear take inventory issue suspicious failed recent…" at bounding box center [717, 355] width 1435 height 614
paste input "CC3 Snack"
type input "CC3 Snack Cooler"
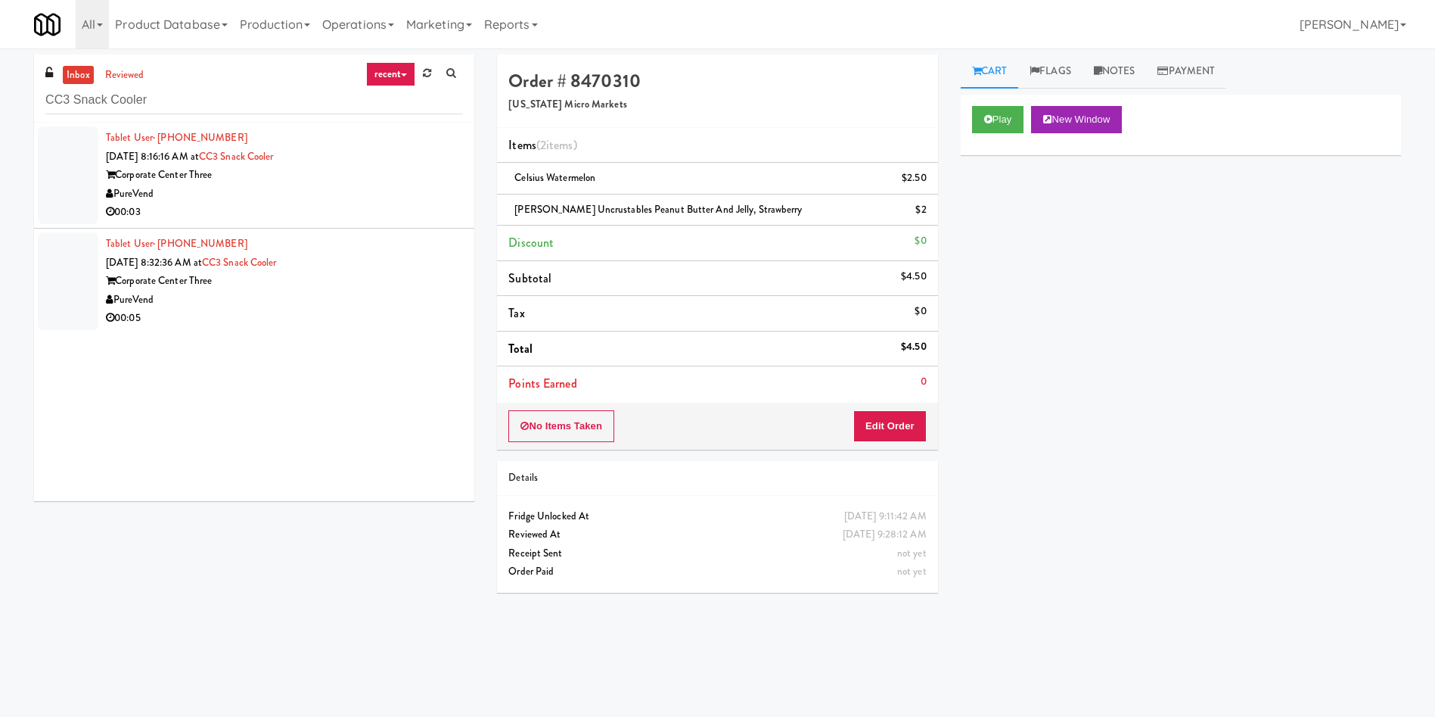
click at [55, 156] on div at bounding box center [68, 175] width 61 height 98
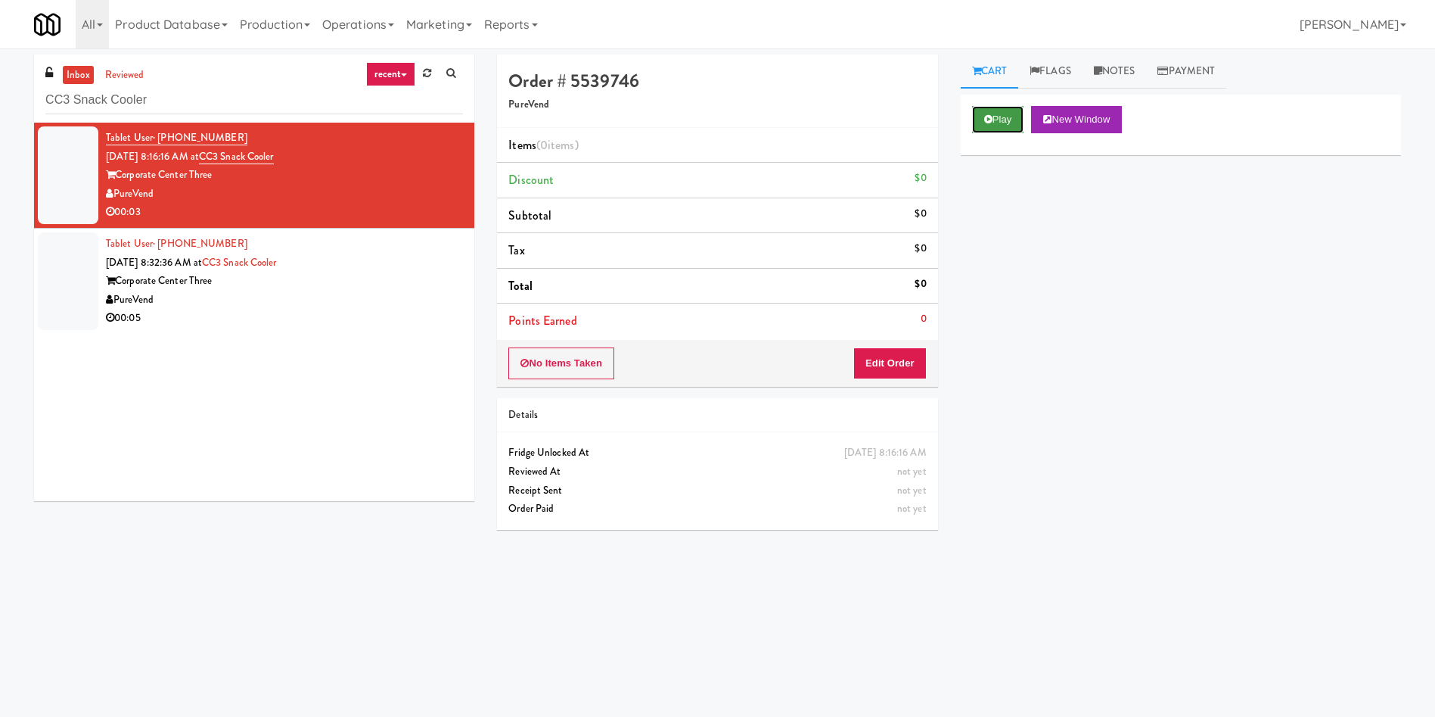
click at [1000, 123] on button "Play" at bounding box center [998, 119] width 52 height 27
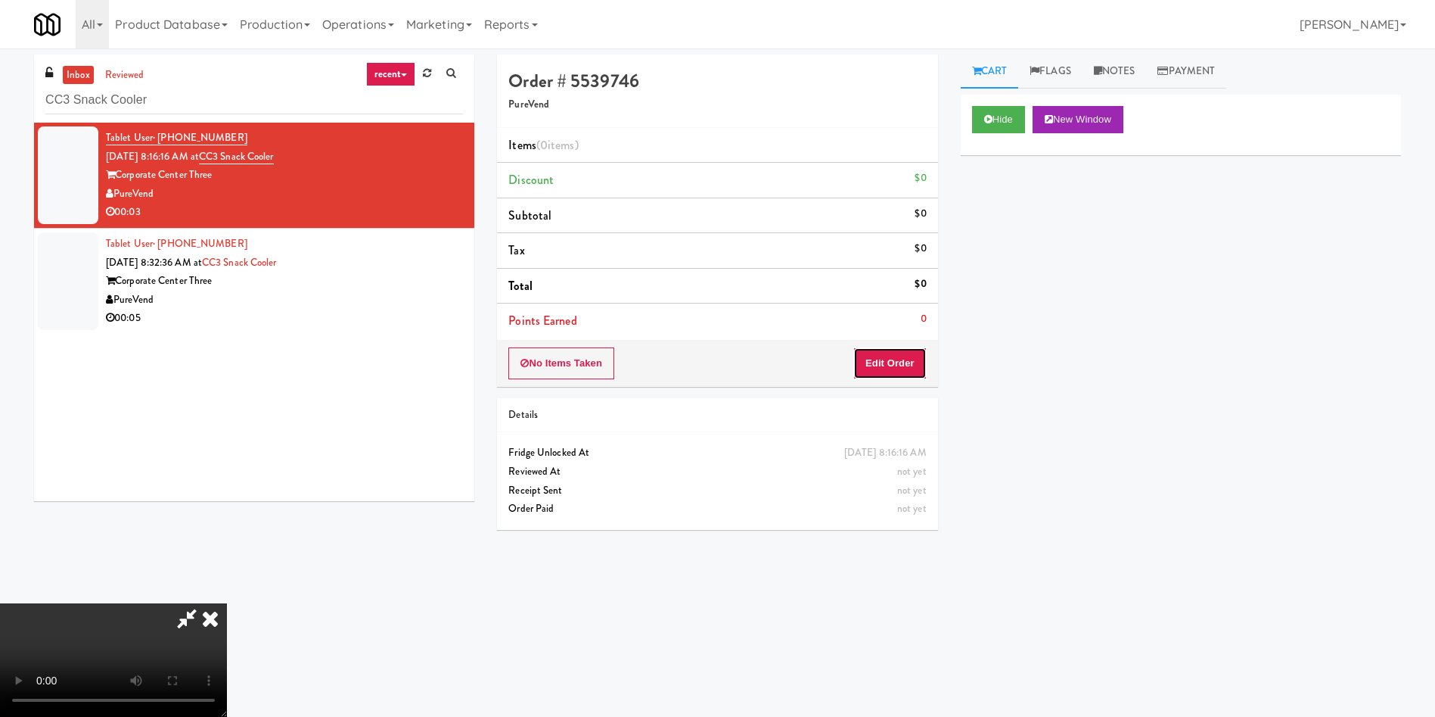
click at [880, 368] on button "Edit Order" at bounding box center [889, 363] width 73 height 32
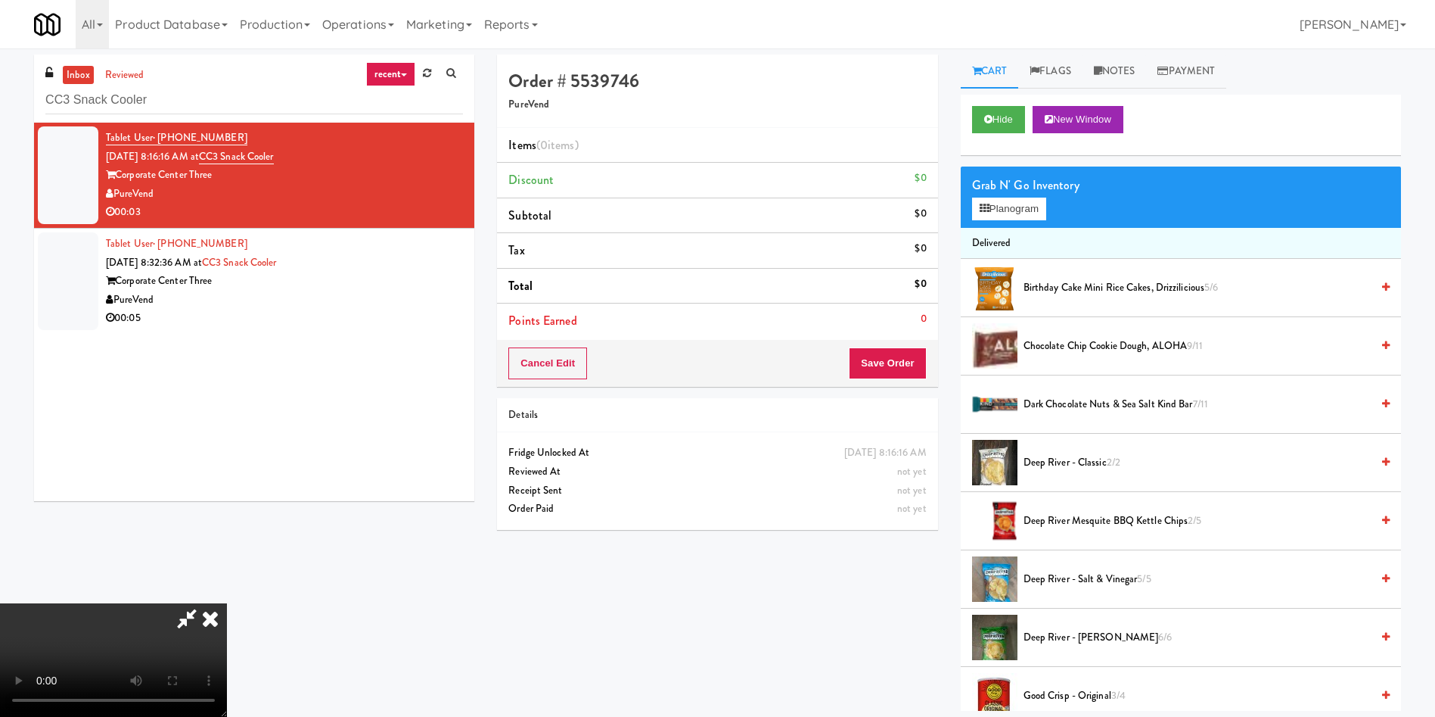
click at [227, 603] on video at bounding box center [113, 659] width 227 height 113
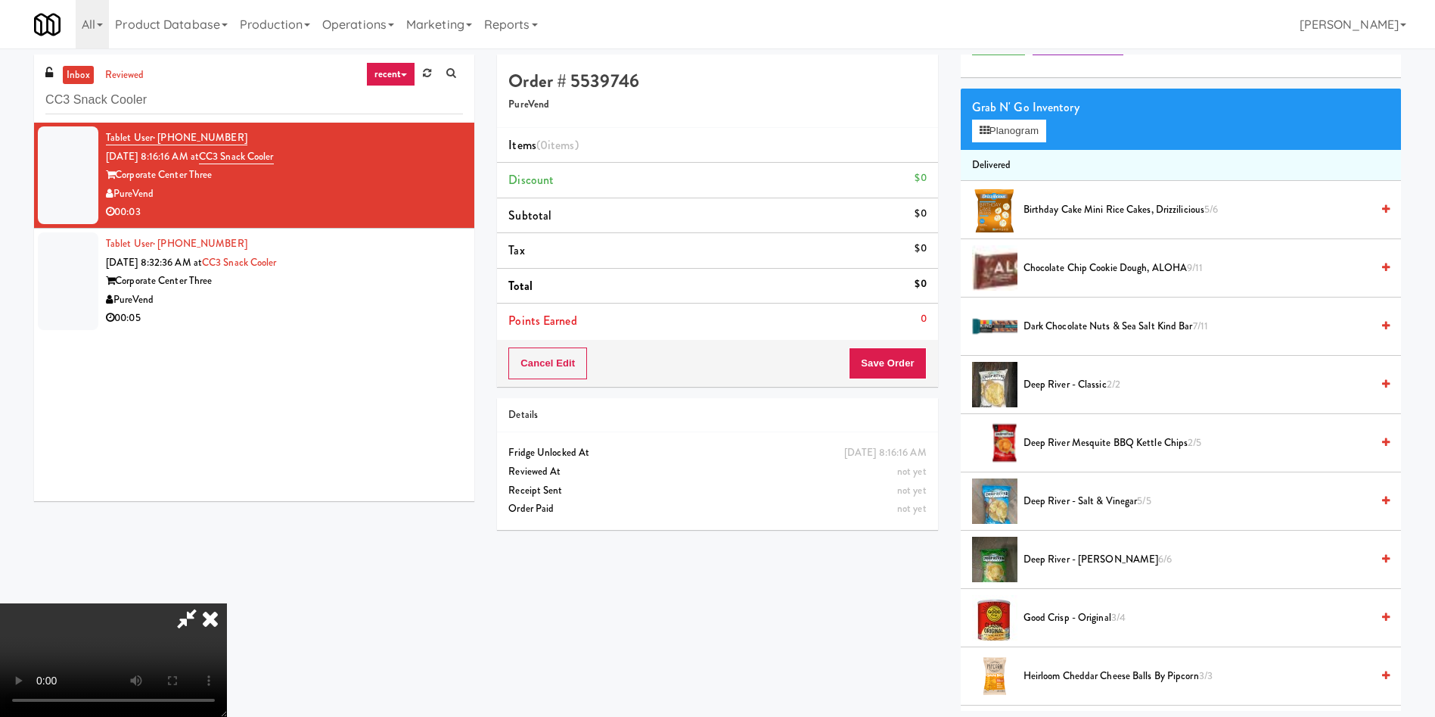
scroll to position [113, 0]
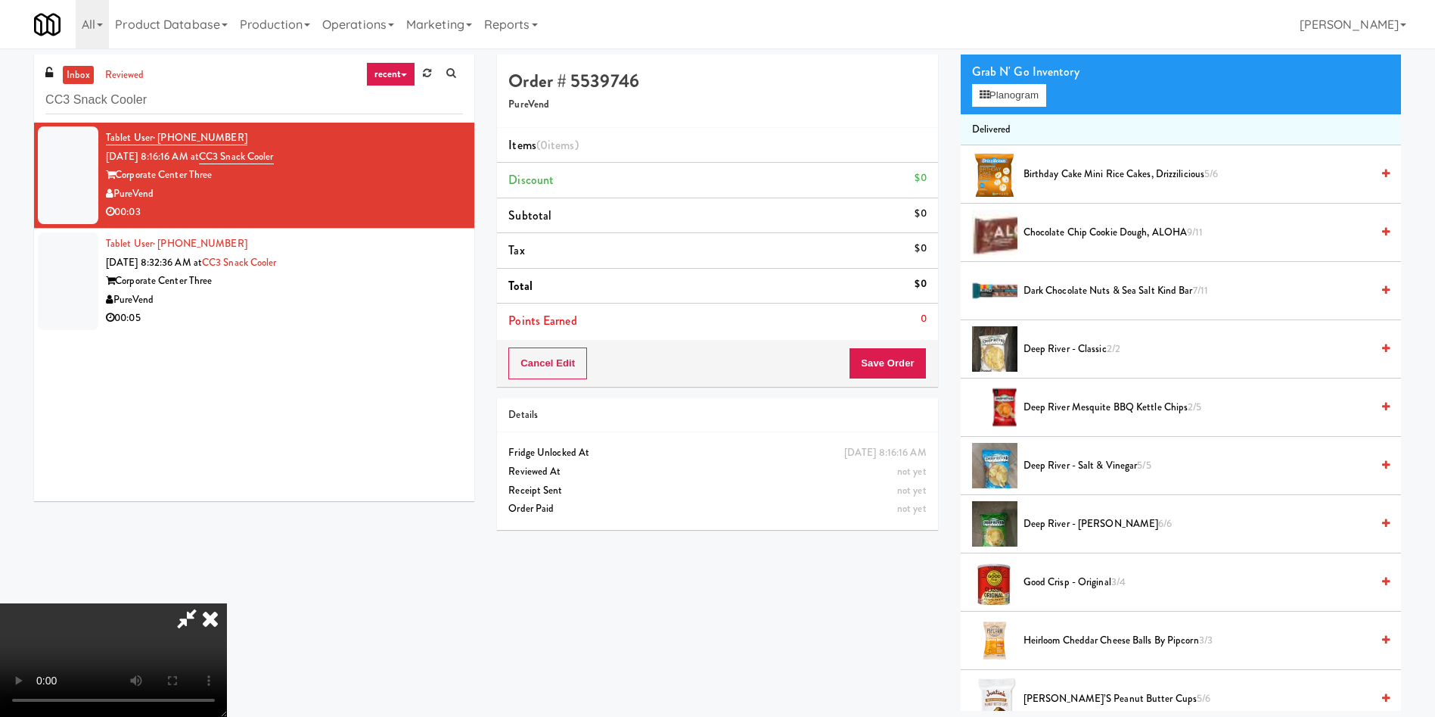
click at [227, 603] on video at bounding box center [113, 659] width 227 height 113
click at [1009, 104] on button "Planogram" at bounding box center [1009, 95] width 74 height 23
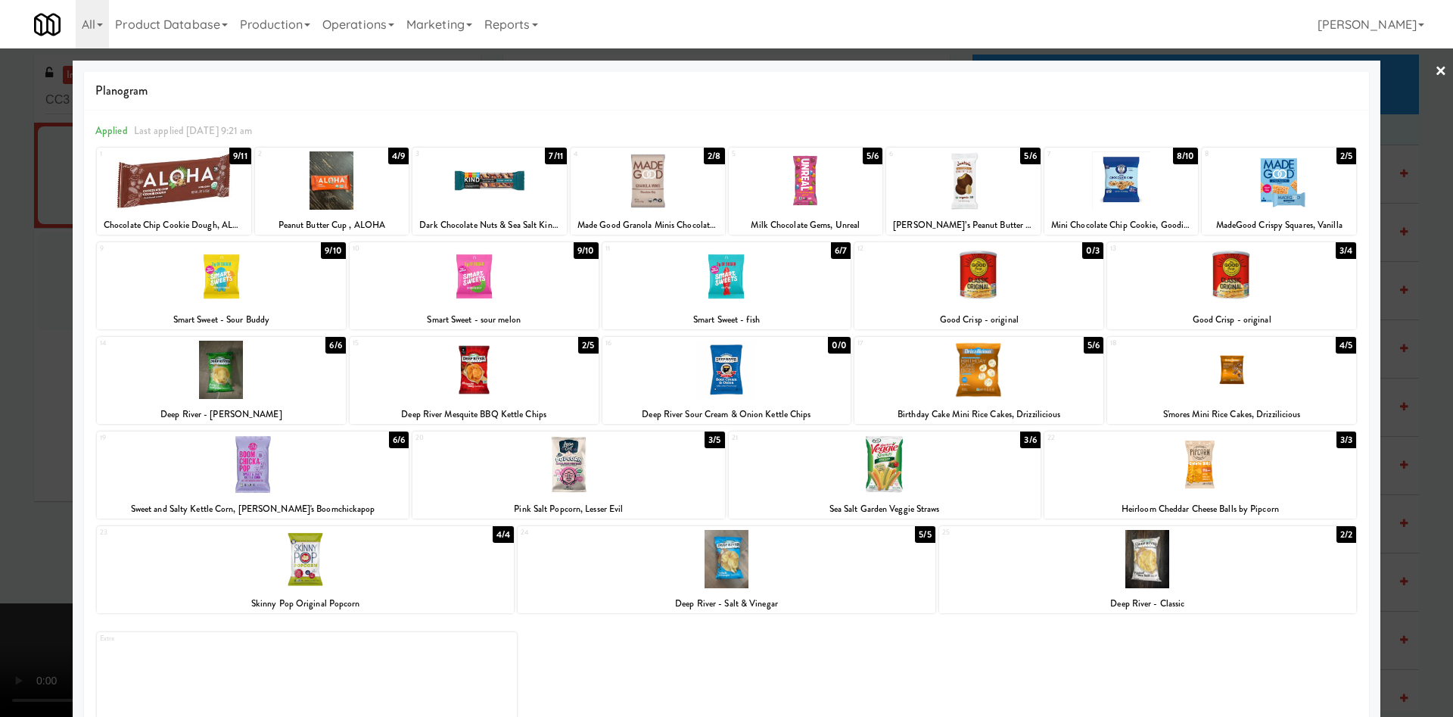
click at [364, 186] on div at bounding box center [332, 180] width 154 height 58
click at [0, 209] on div at bounding box center [726, 358] width 1453 height 717
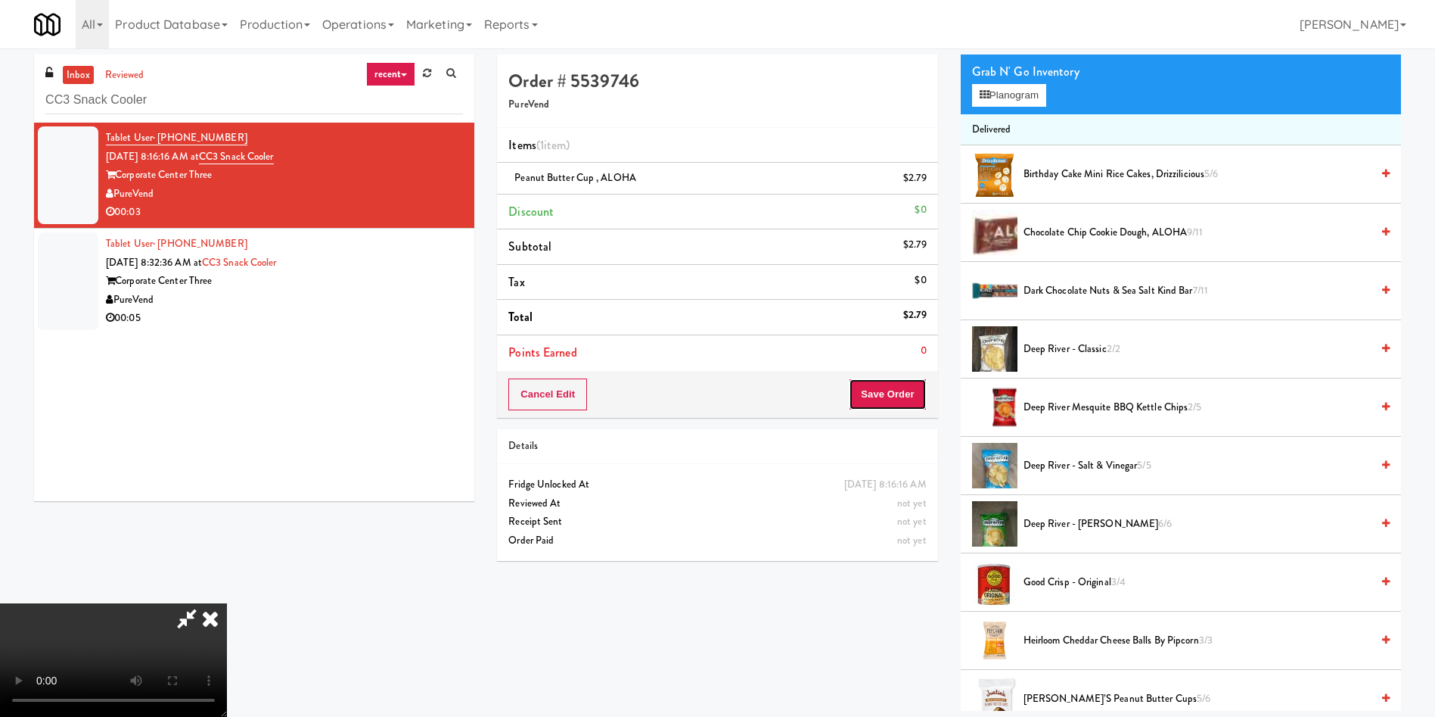
click at [915, 392] on button "Save Order" at bounding box center [887, 394] width 77 height 32
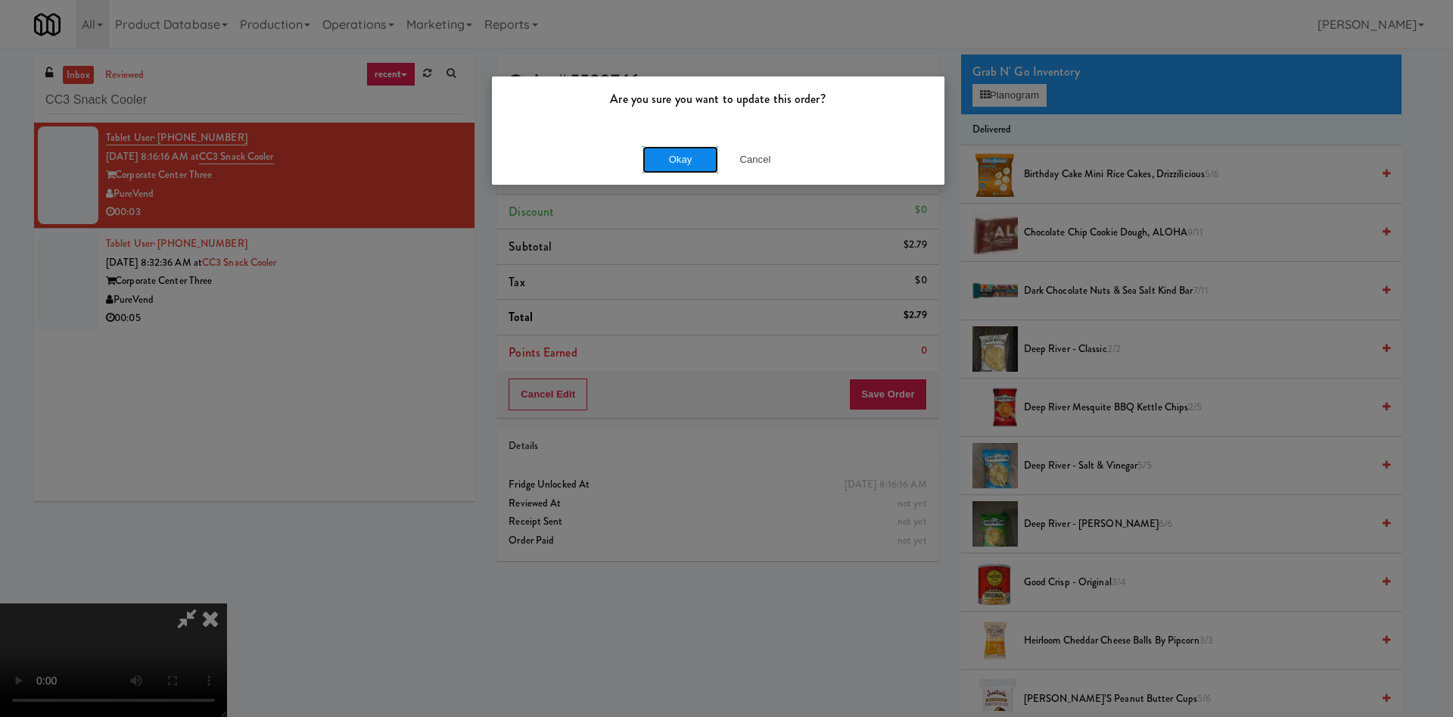
click at [677, 163] on button "Okay" at bounding box center [680, 159] width 76 height 27
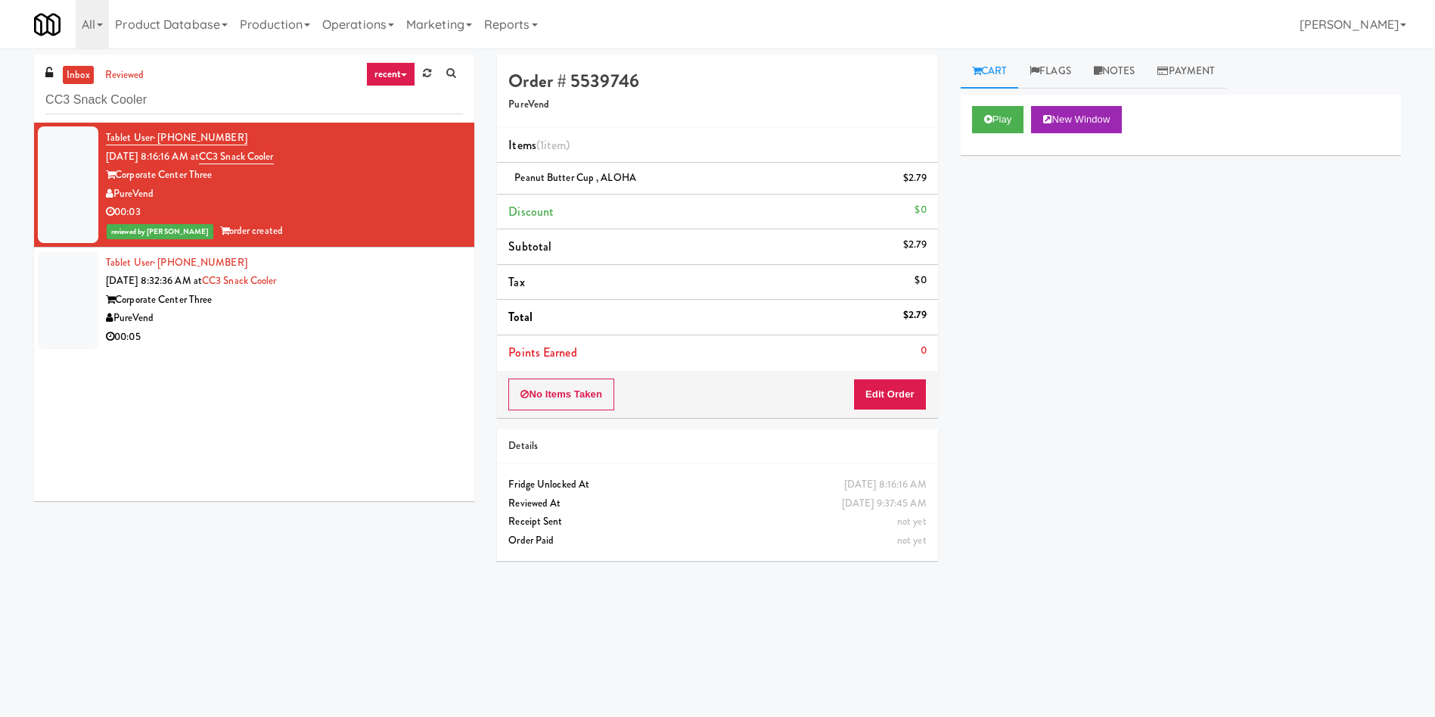
drag, startPoint x: 57, startPoint y: 330, endPoint x: 107, endPoint y: 325, distance: 51.0
click at [57, 330] on div at bounding box center [68, 300] width 61 height 98
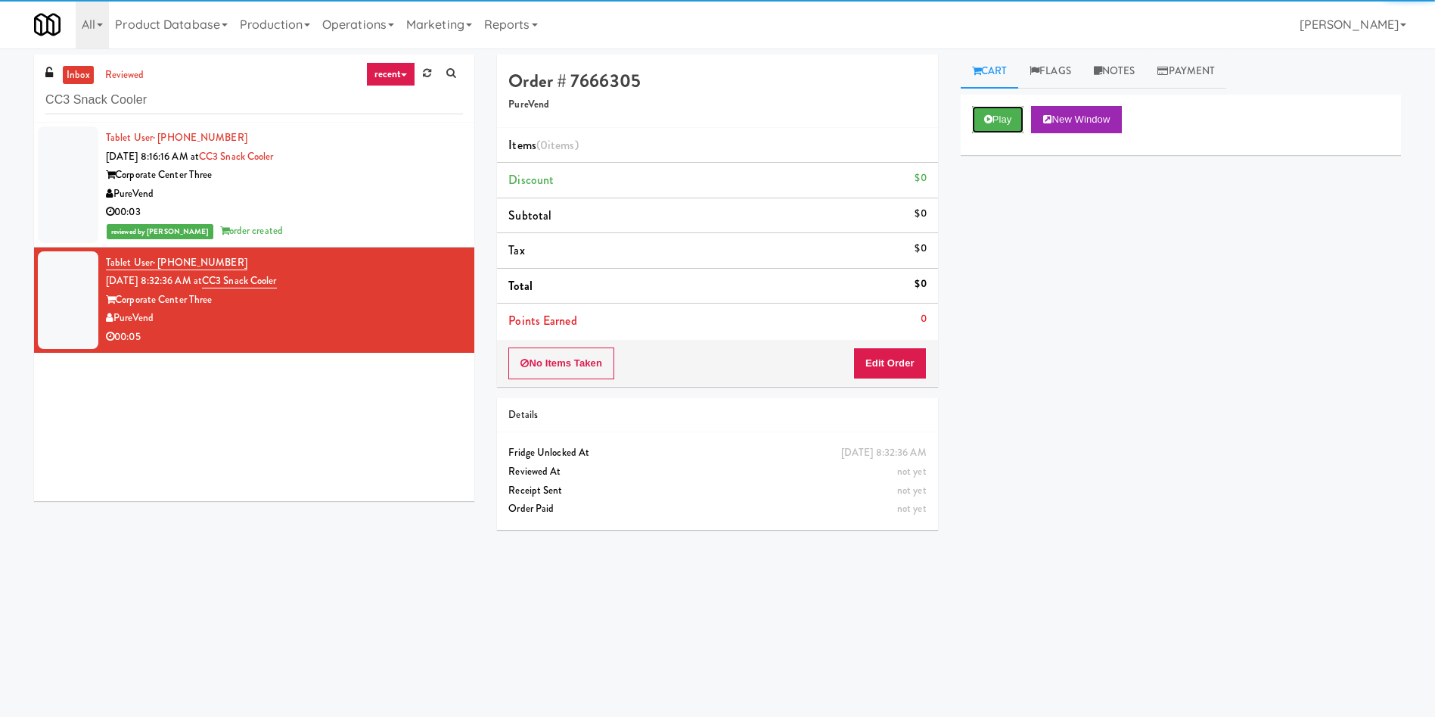
drag, startPoint x: 996, startPoint y: 120, endPoint x: 983, endPoint y: 145, distance: 29.1
click at [996, 120] on button "Play" at bounding box center [998, 119] width 52 height 27
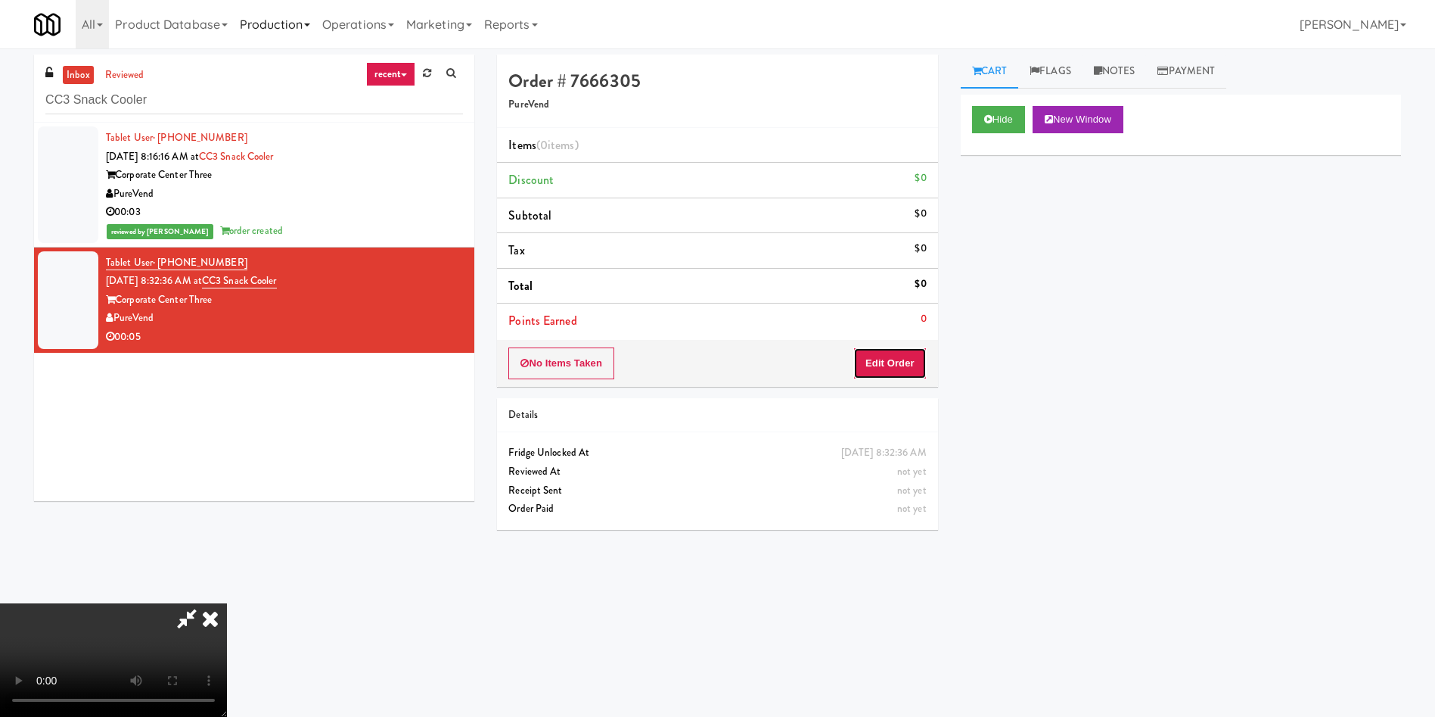
click at [916, 356] on button "Edit Order" at bounding box center [889, 363] width 73 height 32
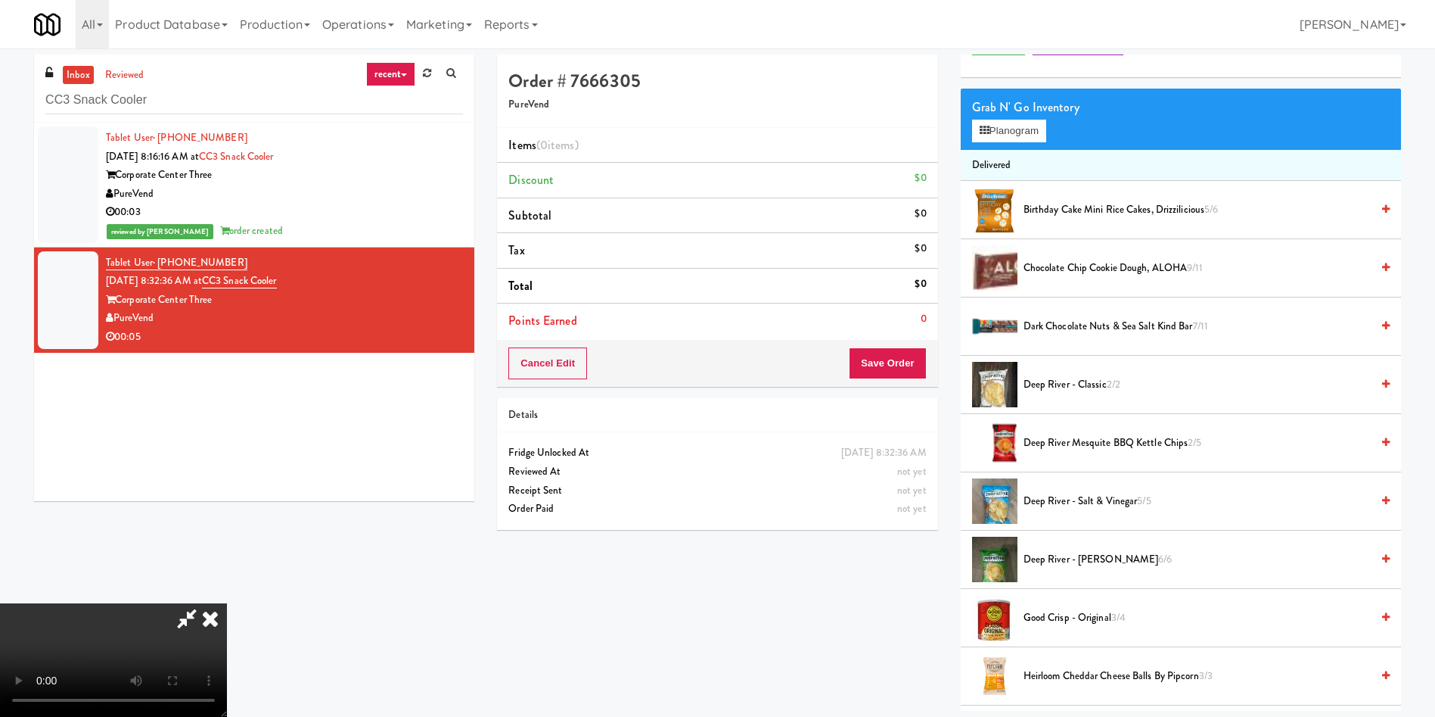
scroll to position [113, 0]
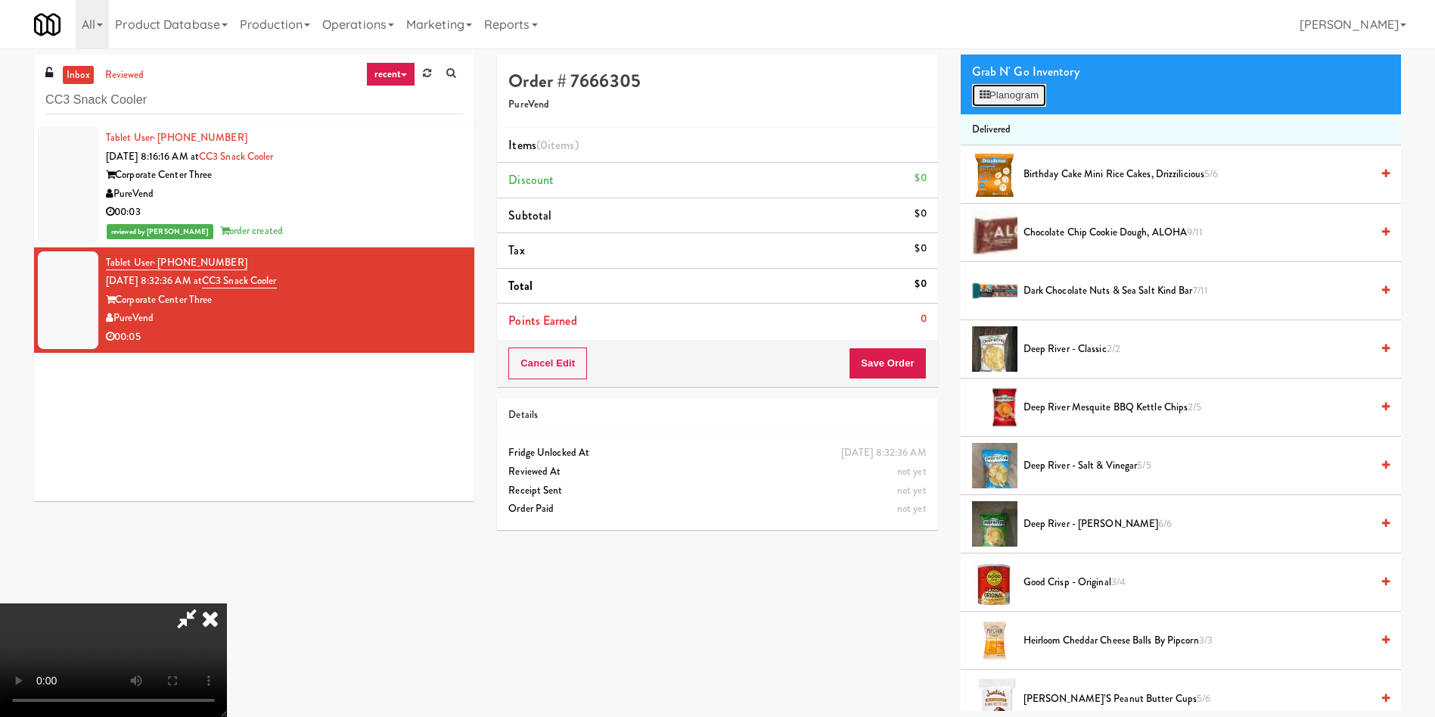
click at [1038, 98] on button "Planogram" at bounding box center [1009, 95] width 74 height 23
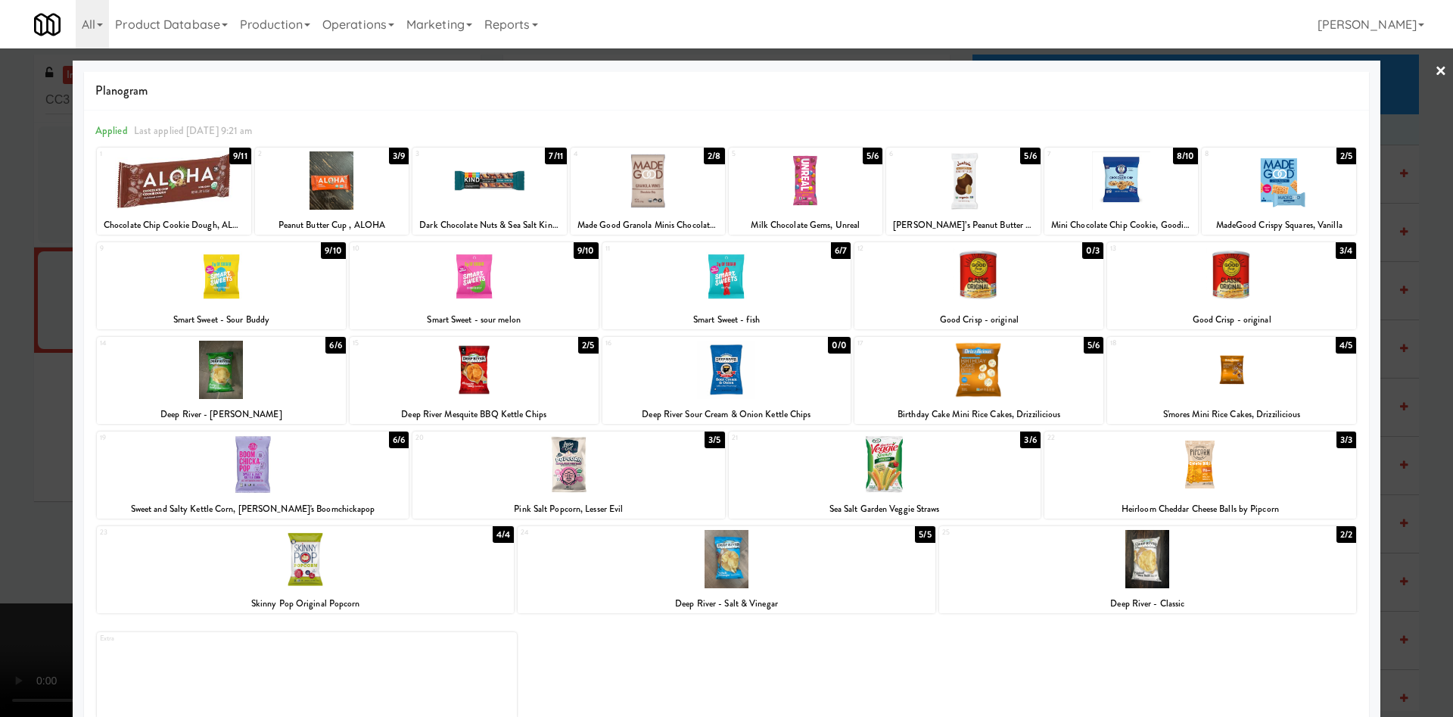
click at [369, 191] on div at bounding box center [332, 180] width 154 height 58
drag, startPoint x: 58, startPoint y: 187, endPoint x: 416, endPoint y: 186, distance: 357.9
click at [61, 187] on div at bounding box center [726, 358] width 1453 height 717
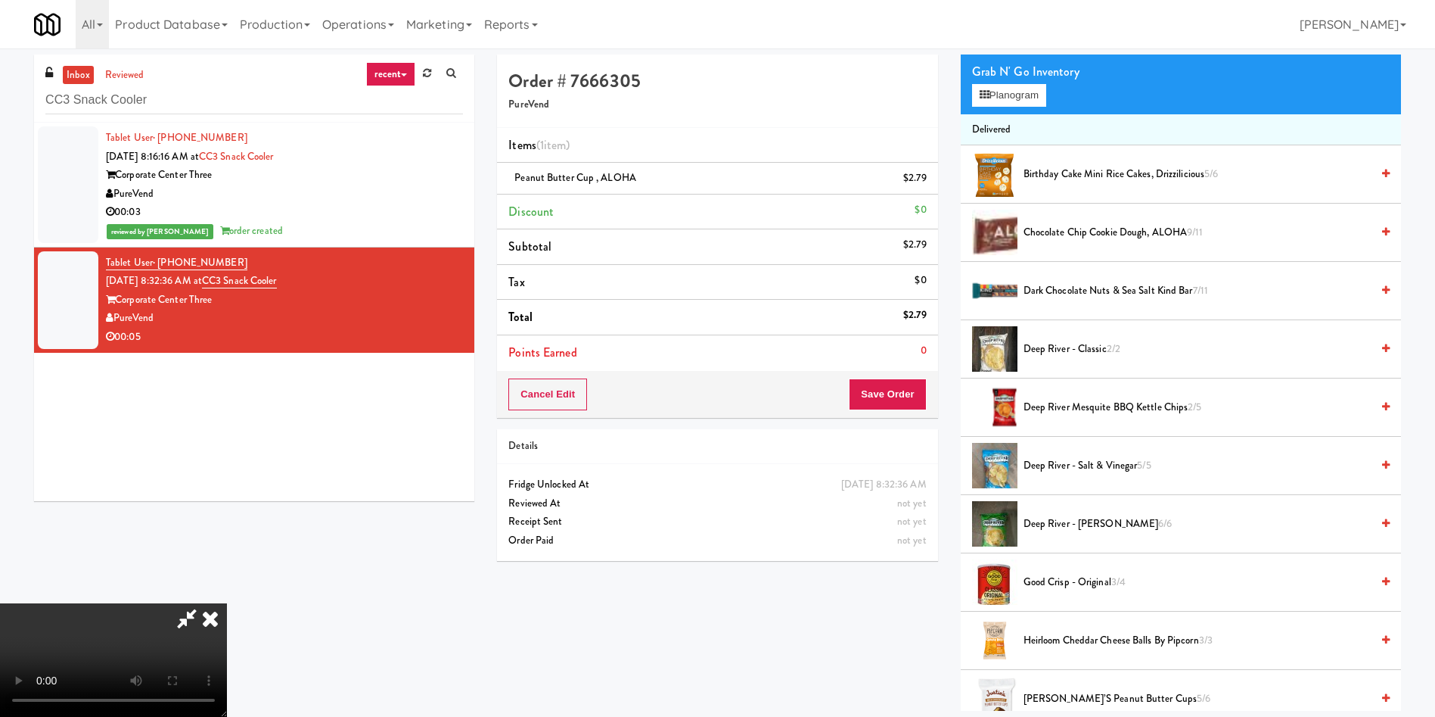
click at [884, 410] on div "Cancel Edit Save Order" at bounding box center [717, 394] width 440 height 47
click at [883, 399] on button "Save Order" at bounding box center [887, 394] width 77 height 32
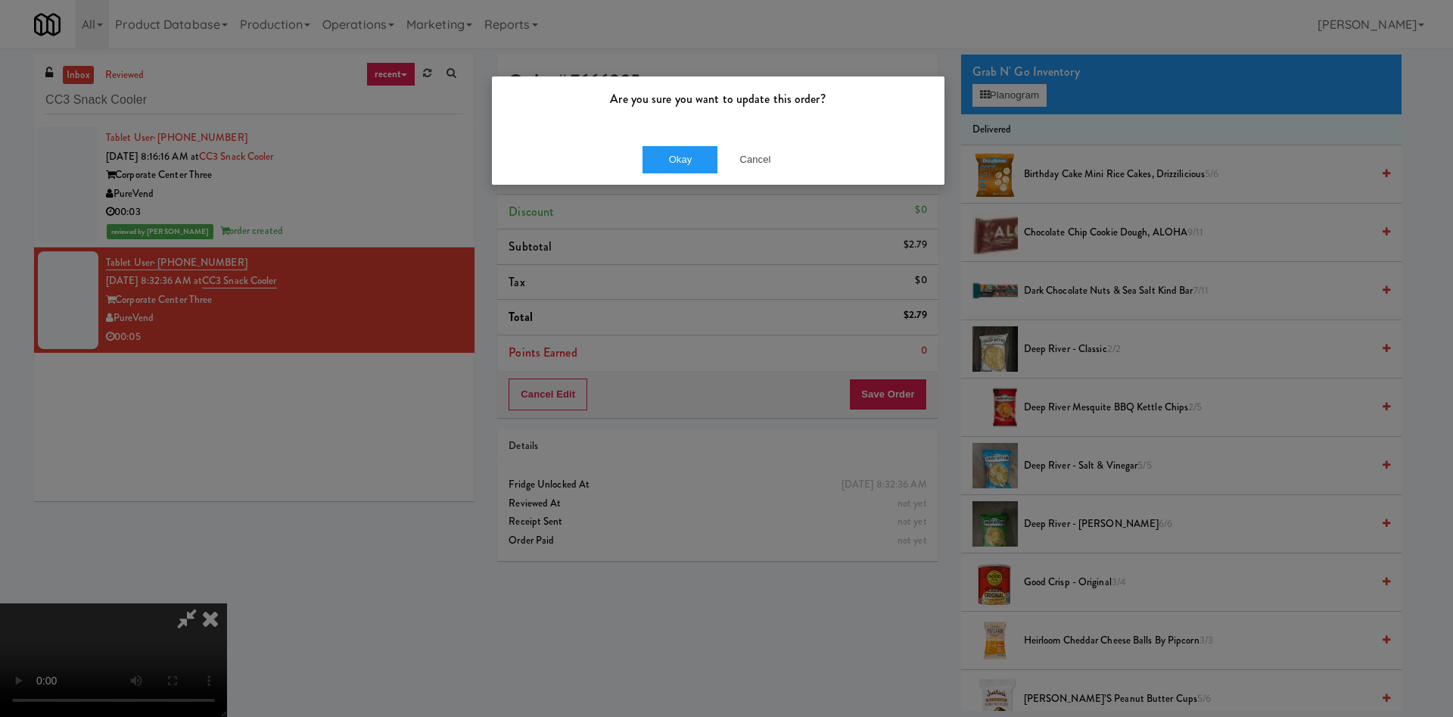
drag, startPoint x: 677, startPoint y: 126, endPoint x: 673, endPoint y: 141, distance: 14.9
click at [674, 137] on div "Are you sure you want to update this order? Okay Cancel" at bounding box center [718, 131] width 454 height 110
click at [672, 146] on button "Okay" at bounding box center [680, 159] width 76 height 27
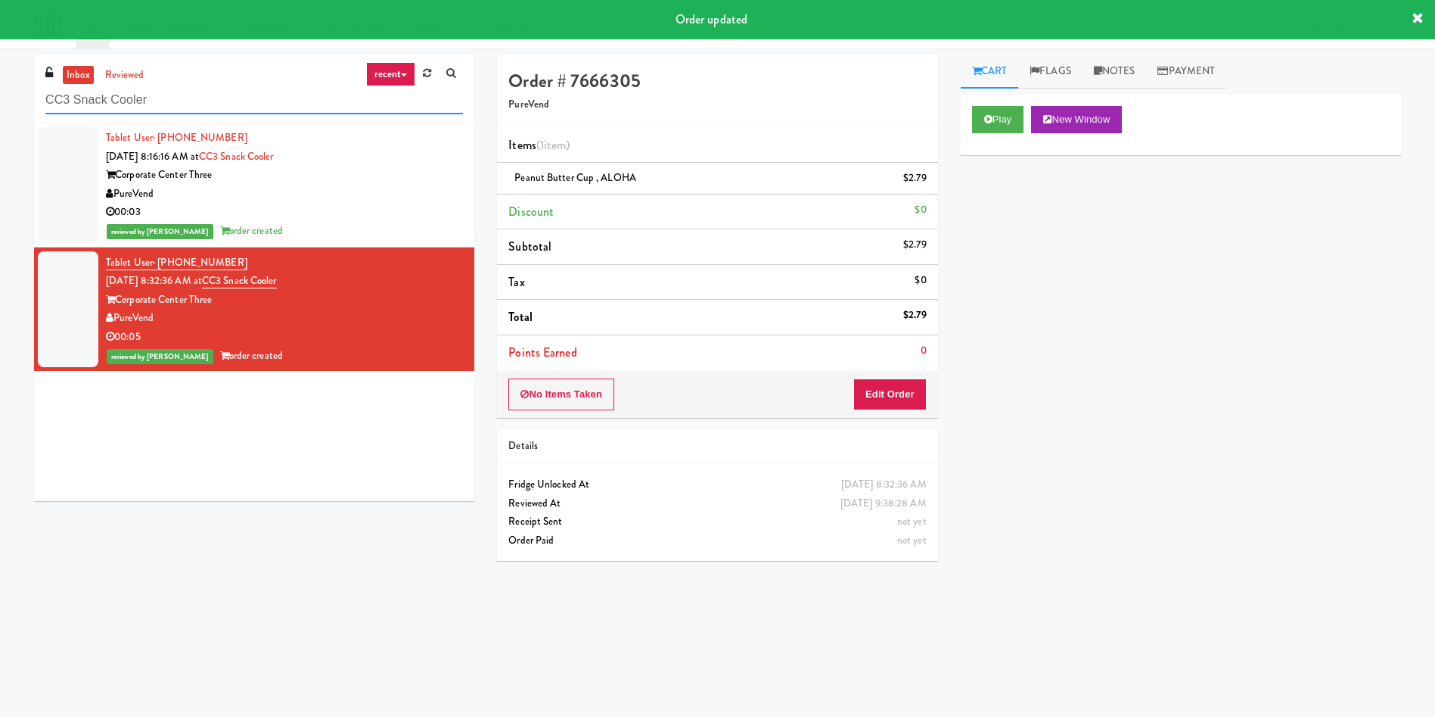
drag, startPoint x: 215, startPoint y: 93, endPoint x: 0, endPoint y: 103, distance: 215.1
click at [0, 103] on div "inbox reviewed recent all unclear take inventory issue suspicious failed recent…" at bounding box center [717, 358] width 1435 height 608
paste input "Ridge Blue Hills Combo"
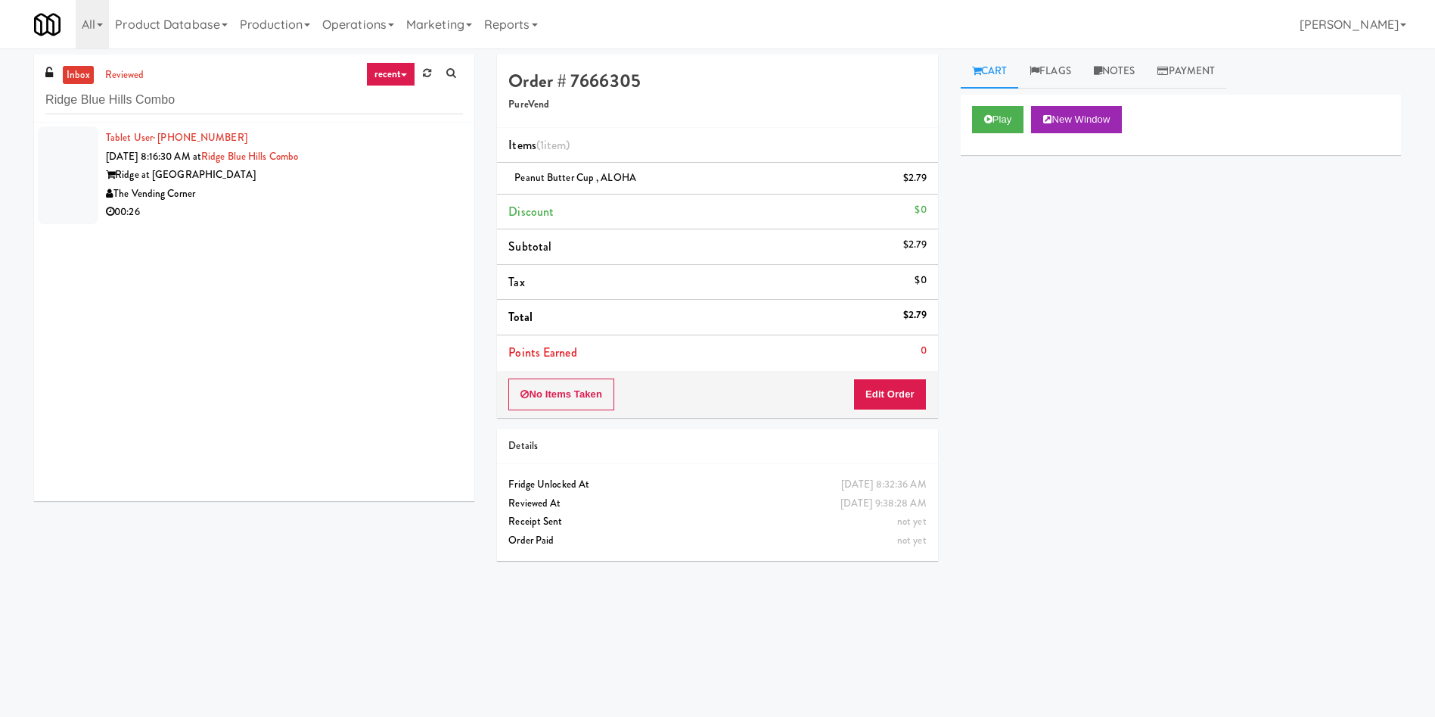
click at [36, 184] on li "Tablet User · (617) 380-8246 Aug 29, 2025 8:16:30 AM at Ridge Blue Hills Combo …" at bounding box center [254, 175] width 440 height 105
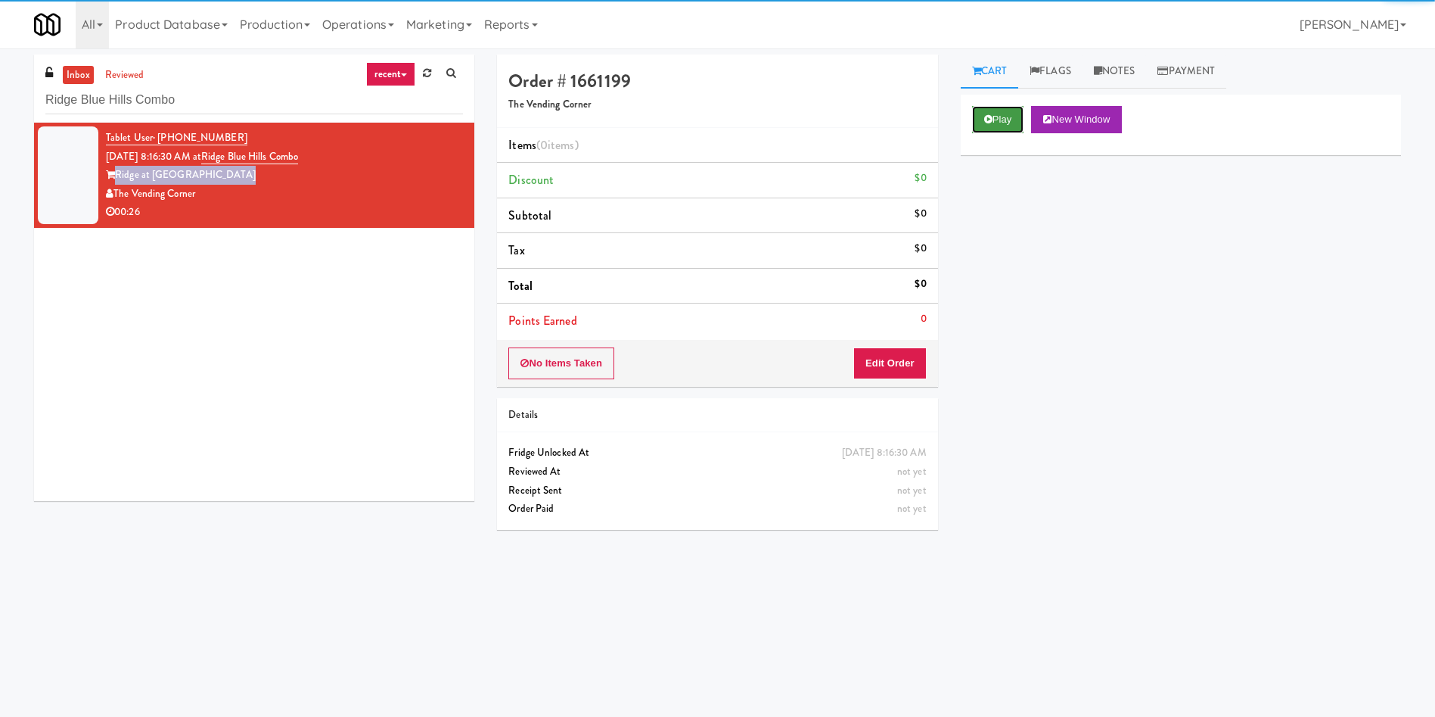
click at [1011, 126] on button "Play" at bounding box center [998, 119] width 52 height 27
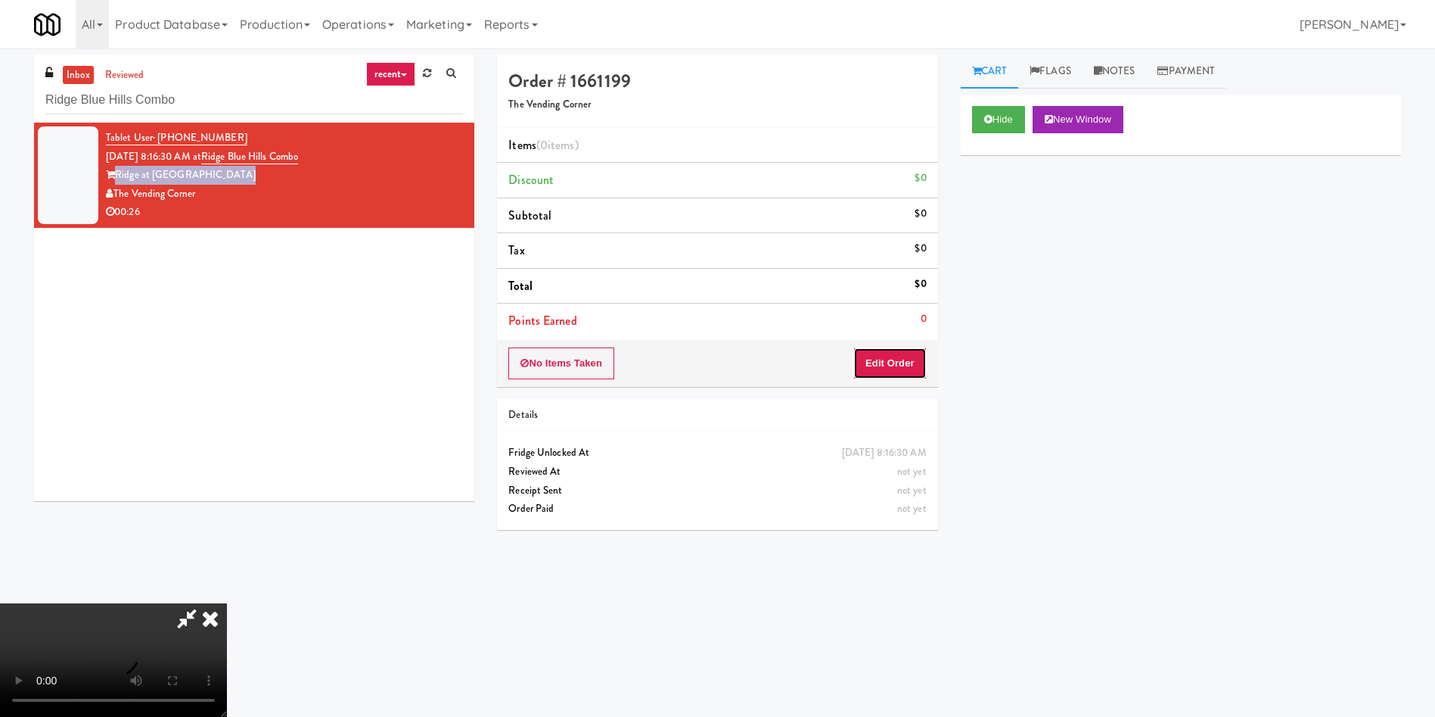
click at [895, 367] on button "Edit Order" at bounding box center [889, 363] width 73 height 32
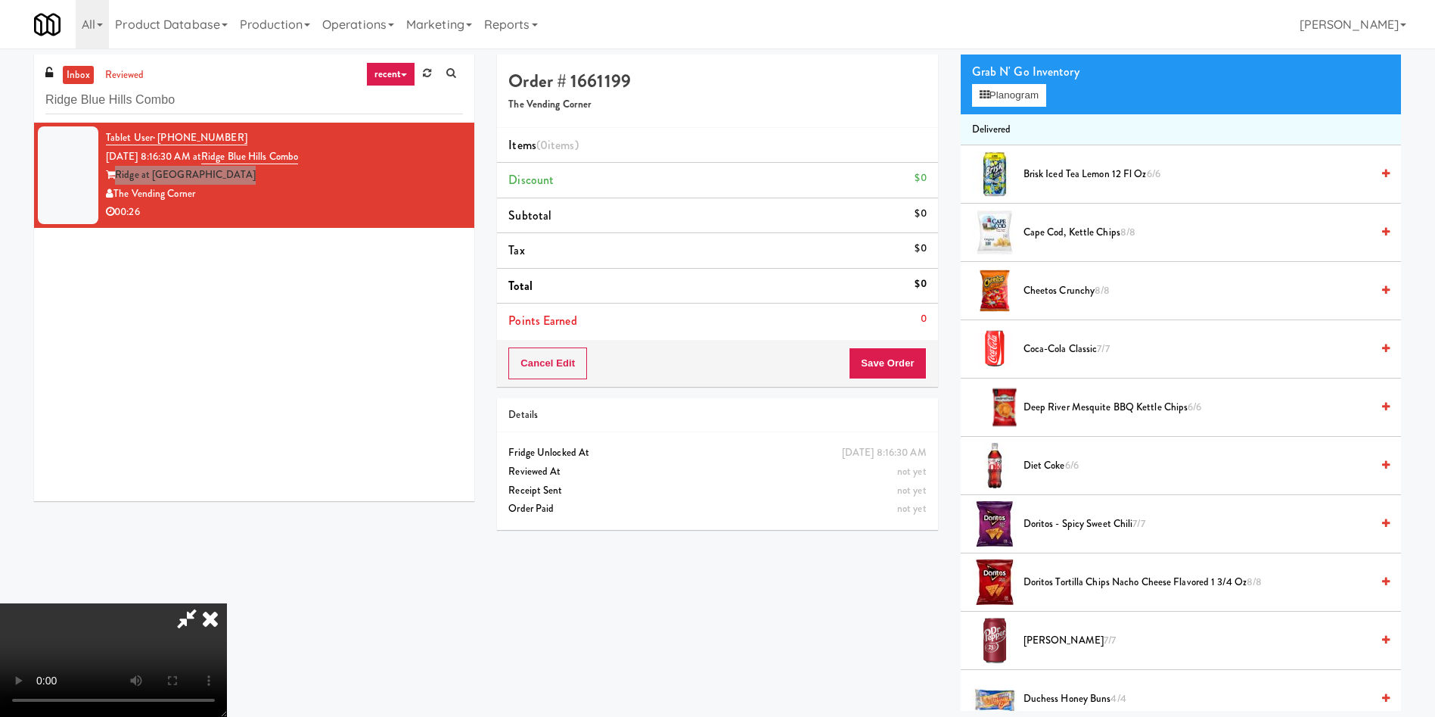
scroll to position [222, 0]
click at [227, 603] on video at bounding box center [113, 659] width 227 height 113
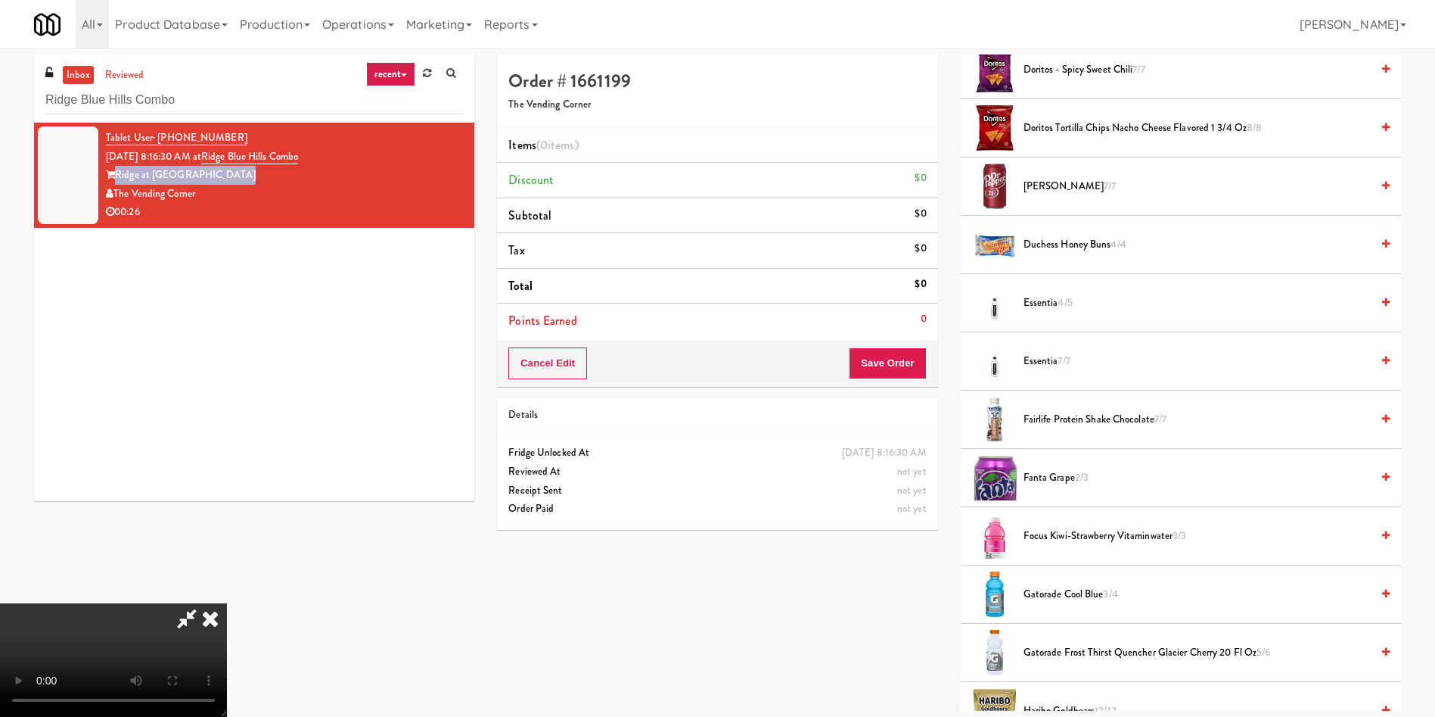
scroll to position [794, 0]
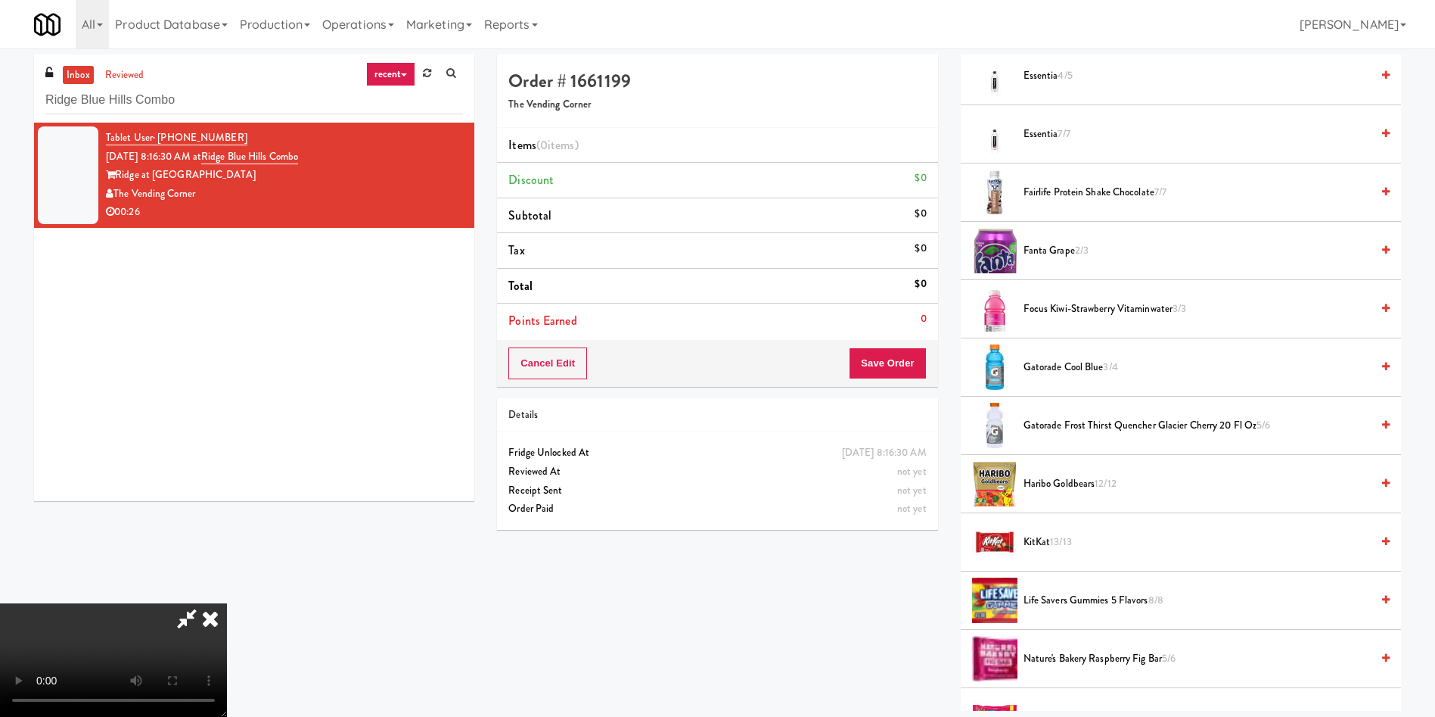
click at [1065, 433] on span "Gatorade Frost Thirst Quencher Glacier Cherry 20 Fl Oz 5/6" at bounding box center [1197, 425] width 347 height 19
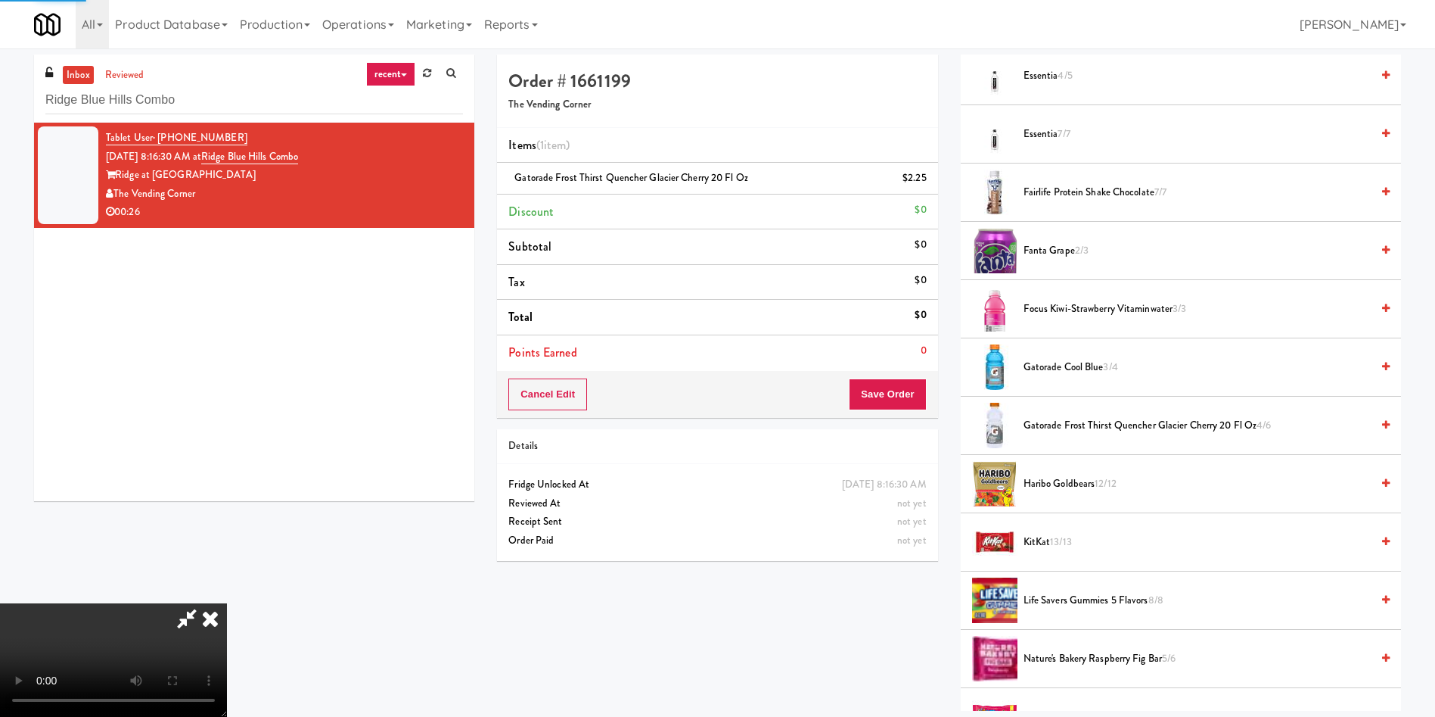
click at [227, 603] on video at bounding box center [113, 659] width 227 height 113
click at [1097, 482] on span "12/12" at bounding box center [1106, 483] width 22 height 14
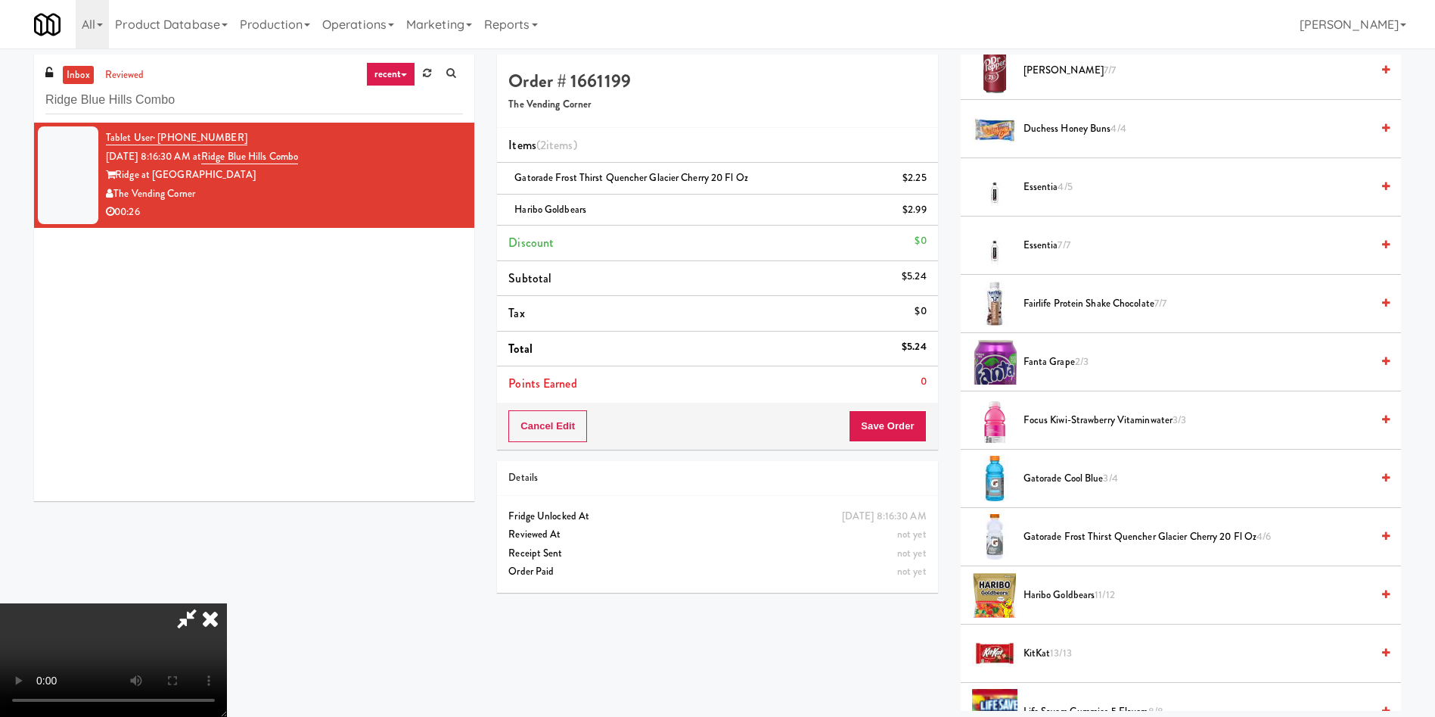
scroll to position [116, 0]
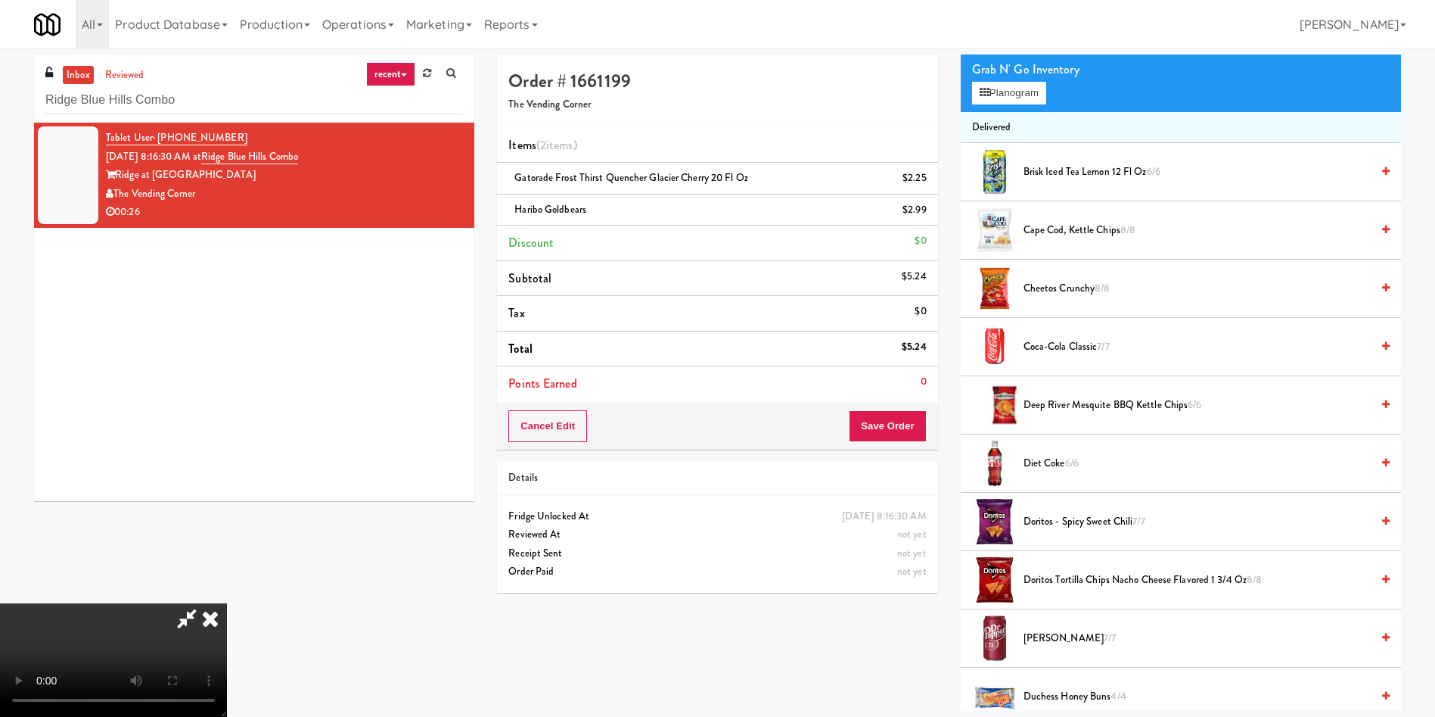
click at [1054, 240] on li "Cape Cod, Kettle Chips 8/8" at bounding box center [1181, 230] width 440 height 58
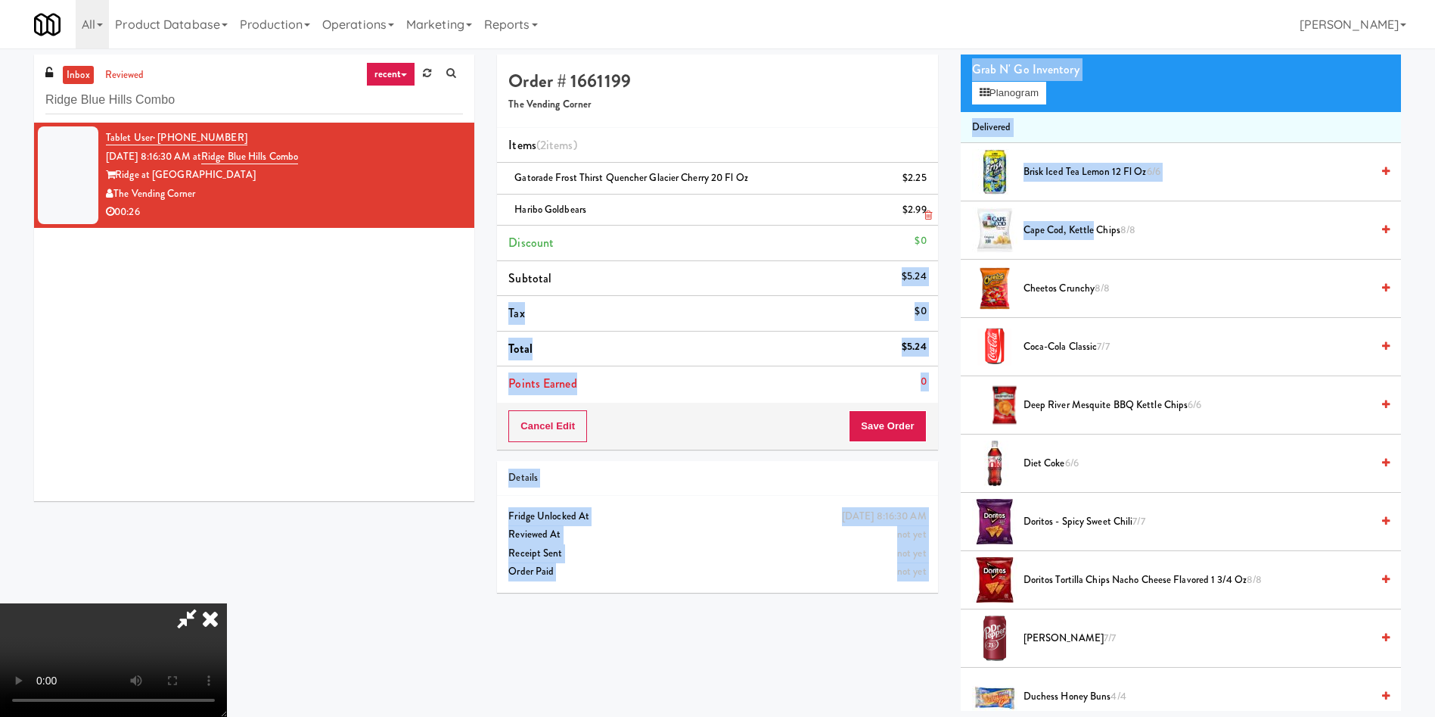
drag, startPoint x: 1091, startPoint y: 234, endPoint x: 909, endPoint y: 216, distance: 182.4
click at [886, 284] on div "Order # 1661199 The Vending Corner Items (2 items ) Gatorade Frost Thirst Quenc…" at bounding box center [949, 382] width 927 height 656
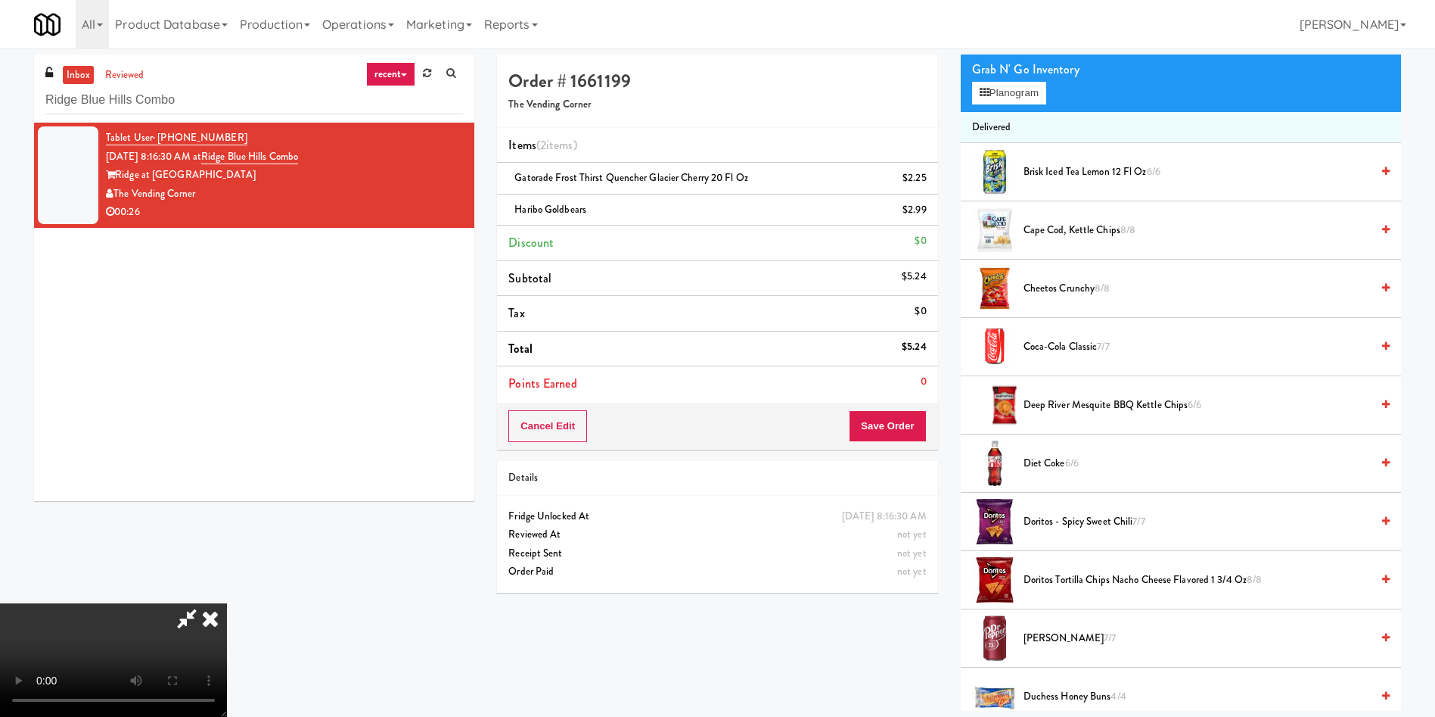
click at [204, 603] on icon at bounding box center [186, 618] width 35 height 30
click at [227, 603] on video at bounding box center [113, 659] width 227 height 113
click at [1045, 216] on li "Cape Cod, Kettle Chips 8/8" at bounding box center [1181, 230] width 440 height 58
click at [1055, 230] on span "Cape Cod, Kettle Chips 8/8" at bounding box center [1197, 230] width 347 height 19
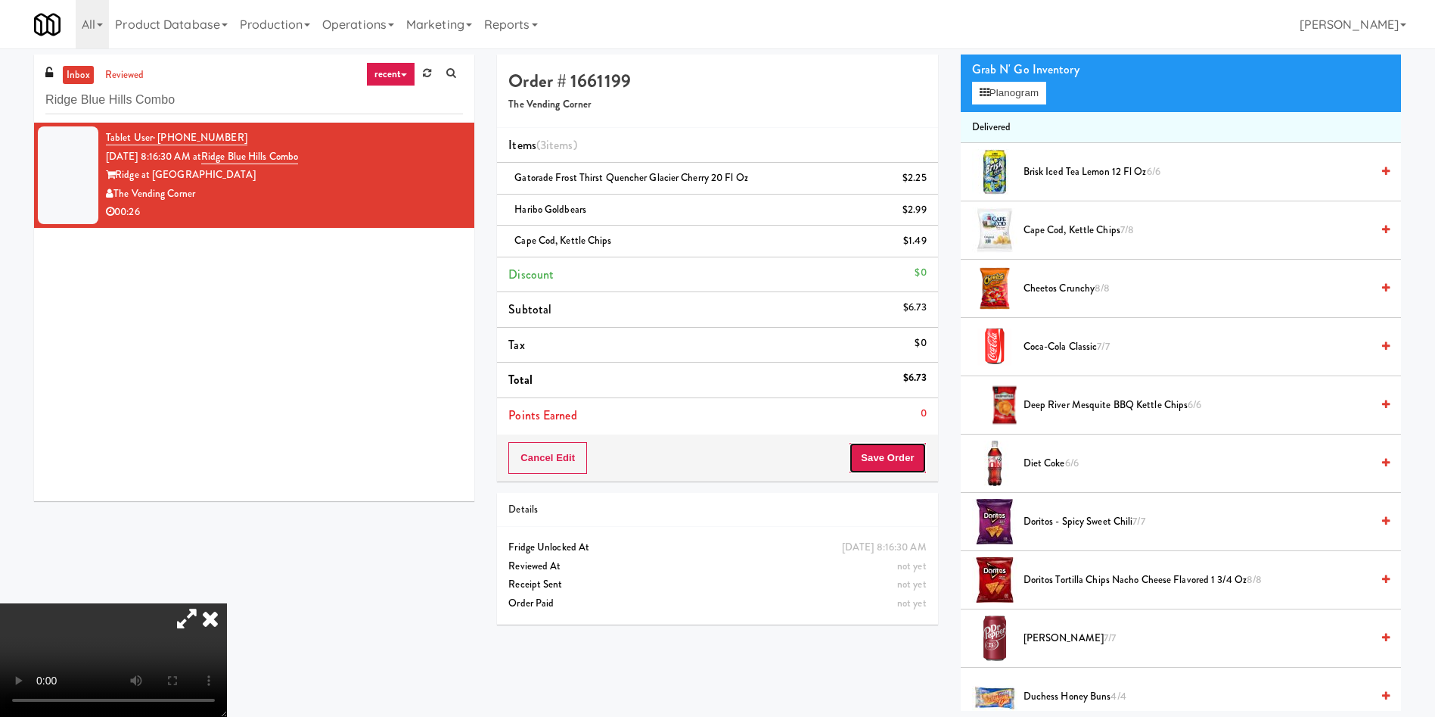
click at [899, 453] on button "Save Order" at bounding box center [887, 458] width 77 height 32
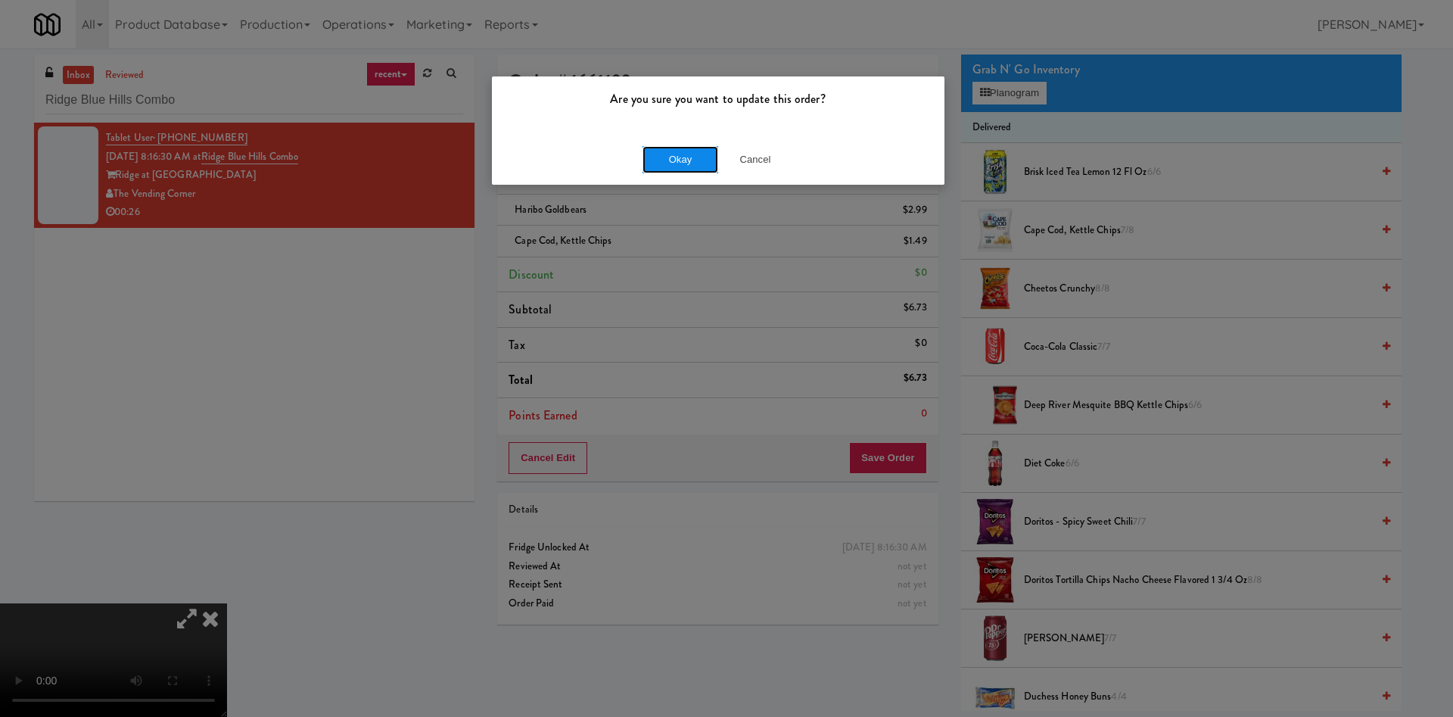
click at [692, 148] on button "Okay" at bounding box center [680, 159] width 76 height 27
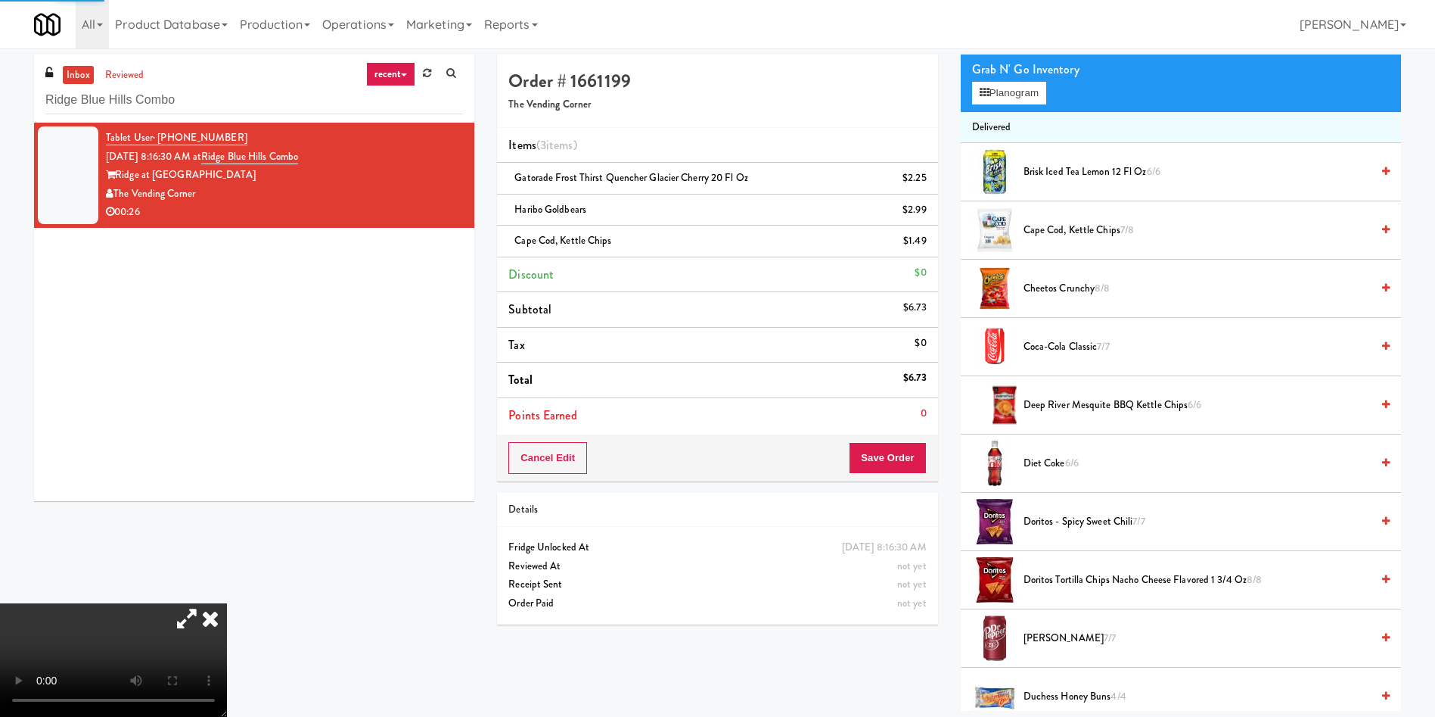
scroll to position [0, 0]
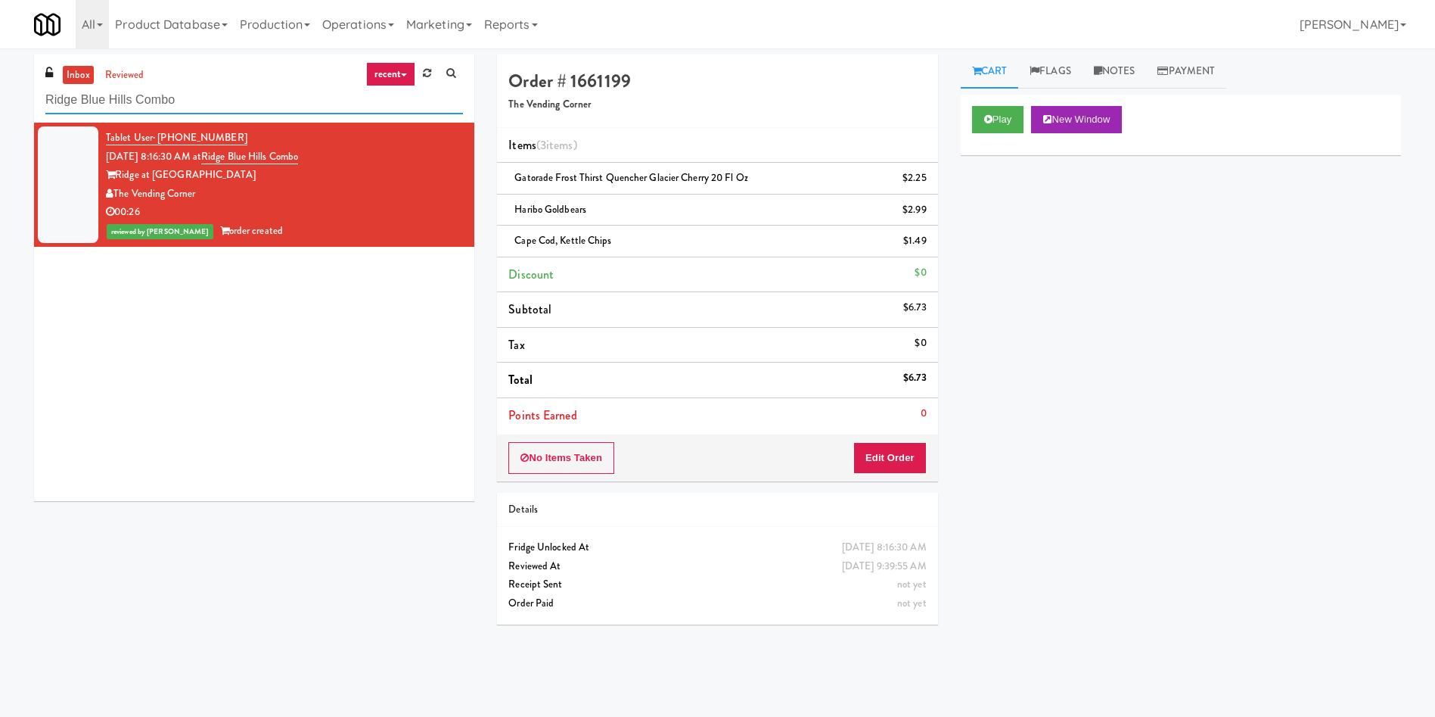
drag, startPoint x: 266, startPoint y: 99, endPoint x: 0, endPoint y: 62, distance: 268.2
click at [0, 62] on div "inbox reviewed recent all unclear take inventory issue suspicious failed recent…" at bounding box center [717, 358] width 1435 height 608
paste input "IKEA North York Store"
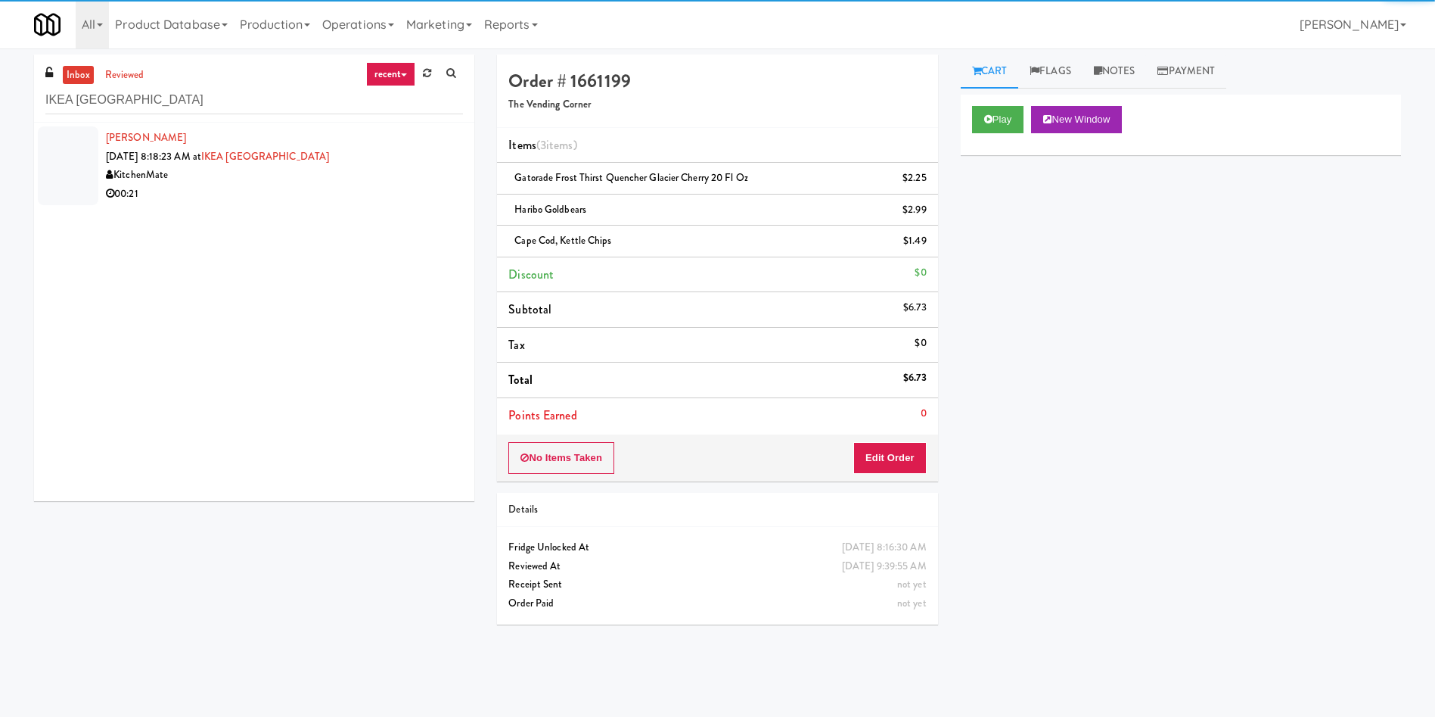
click at [70, 174] on div at bounding box center [68, 165] width 61 height 79
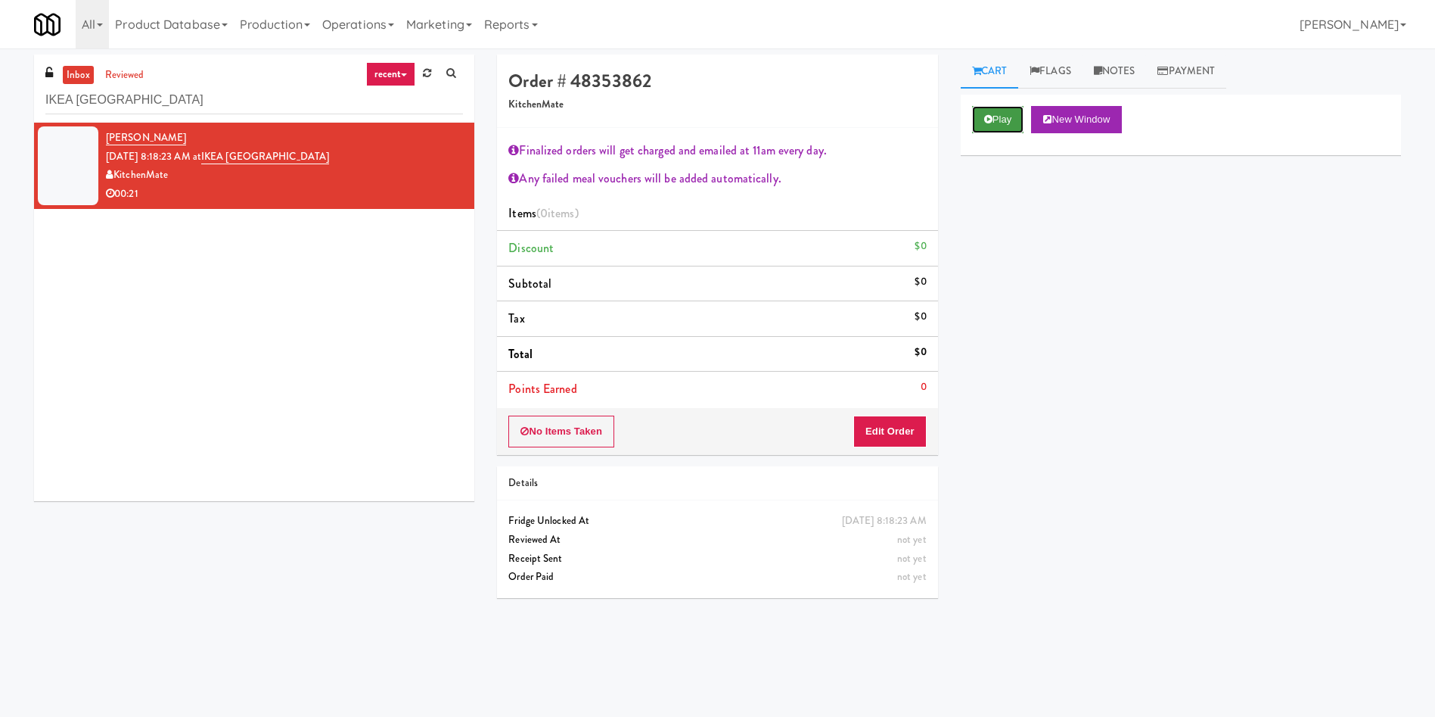
click at [1015, 130] on button "Play" at bounding box center [998, 119] width 52 height 27
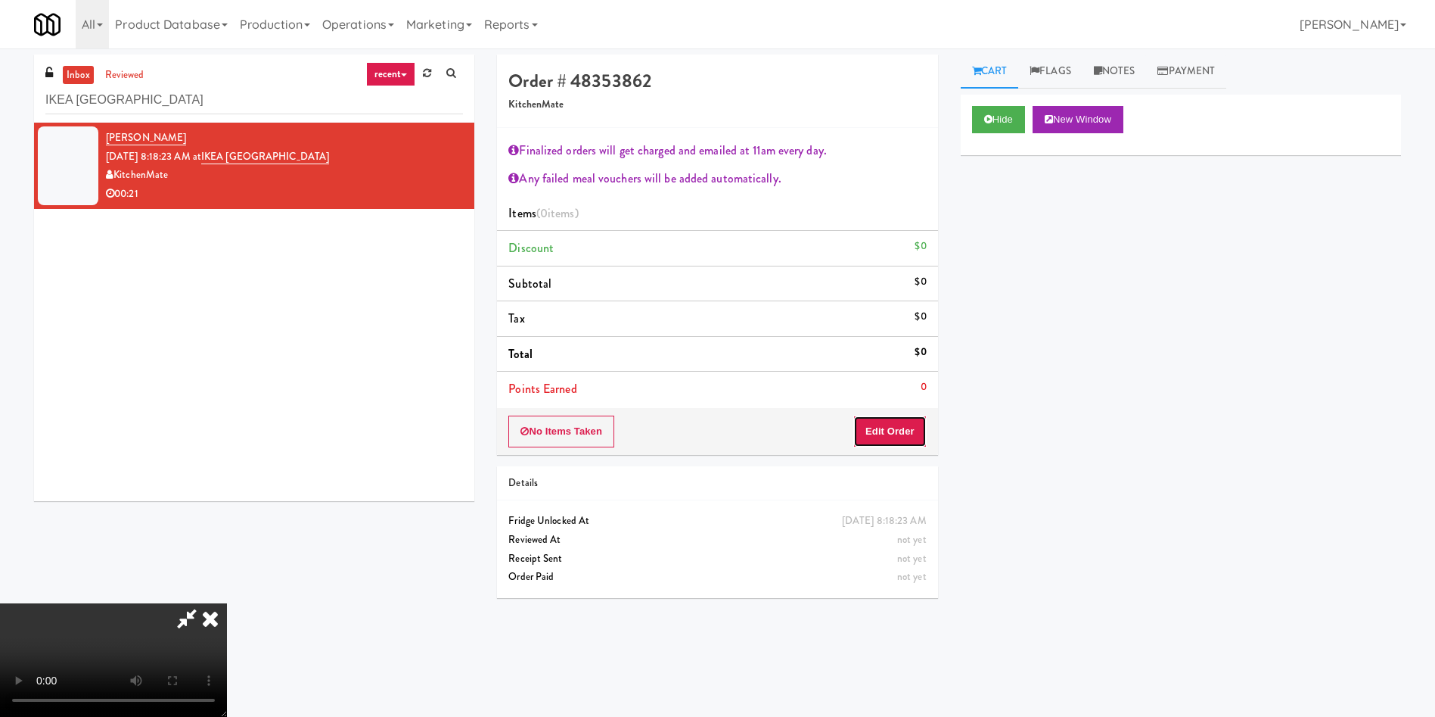
click at [895, 435] on button "Edit Order" at bounding box center [889, 431] width 73 height 32
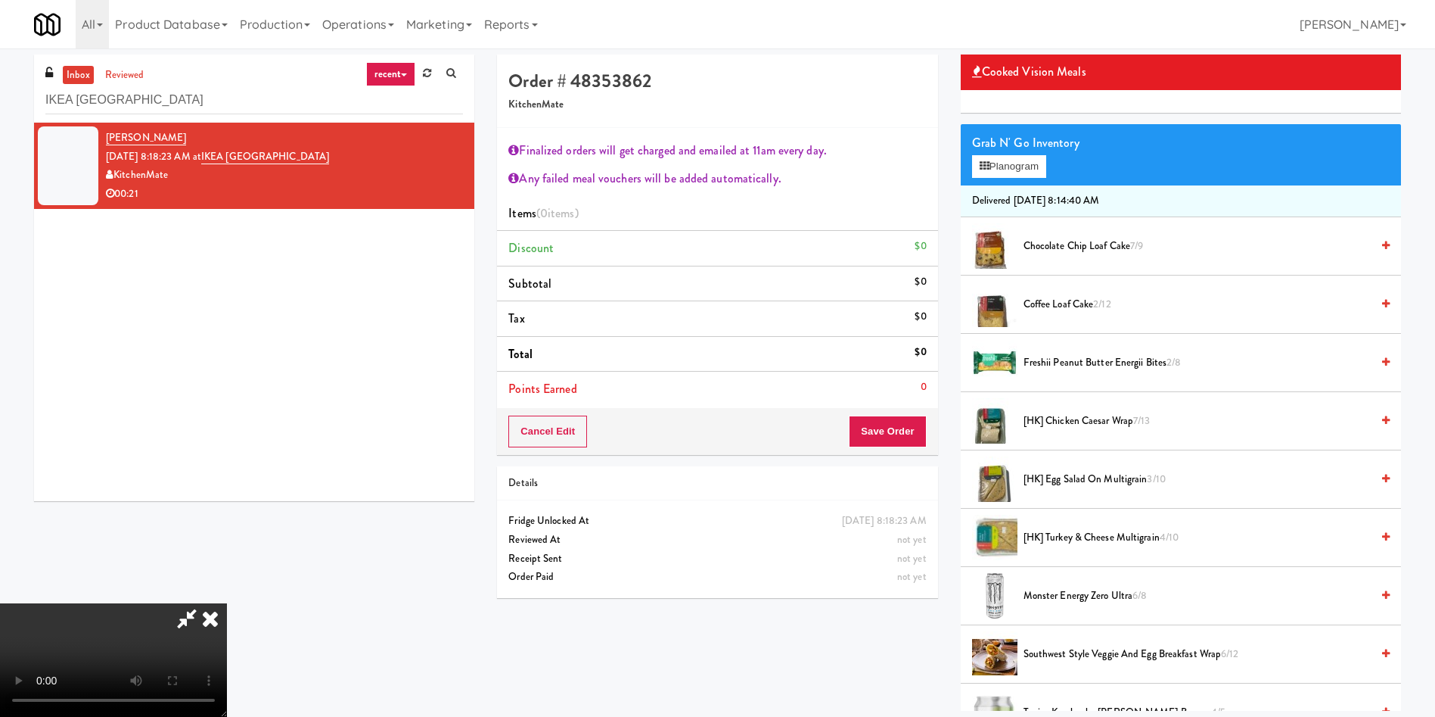
scroll to position [281, 0]
click at [1081, 245] on span "Chocolate Chip Loaf Cake 7/9" at bounding box center [1197, 246] width 347 height 19
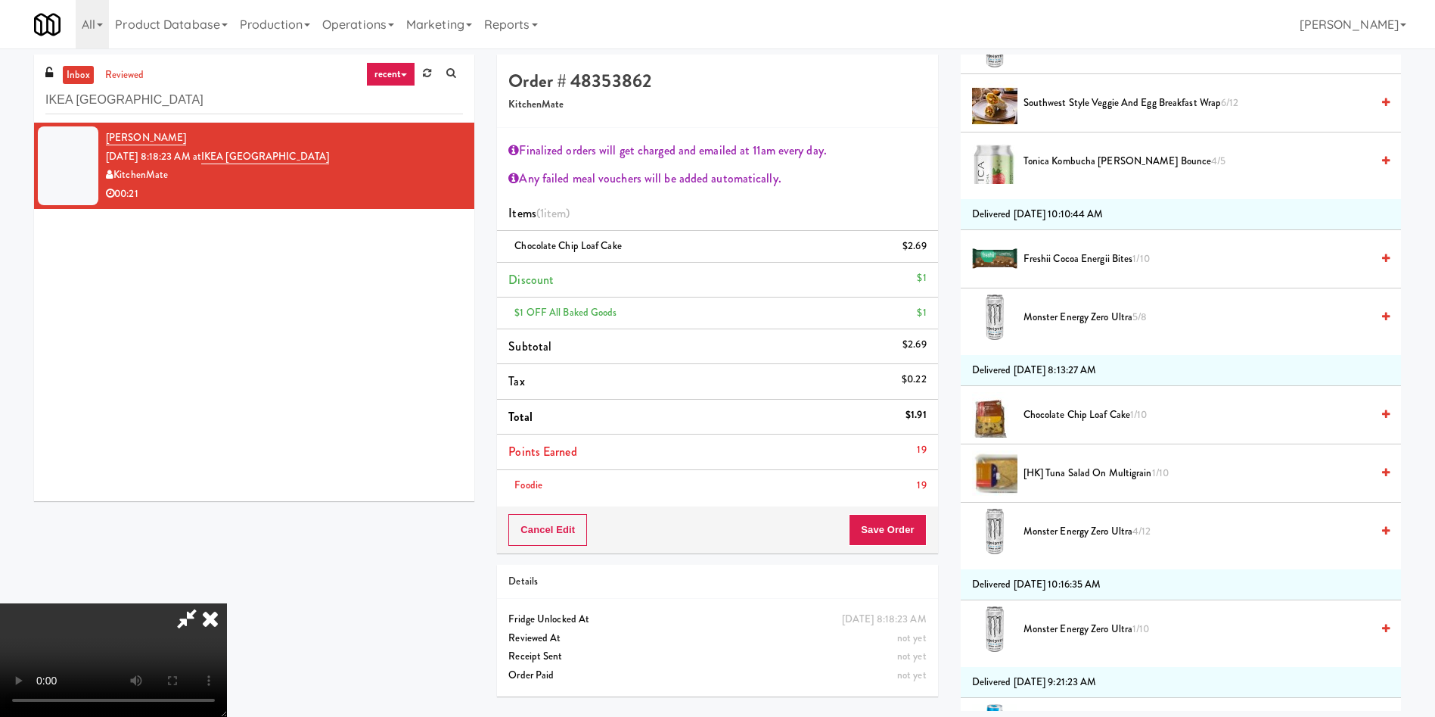
scroll to position [454, 0]
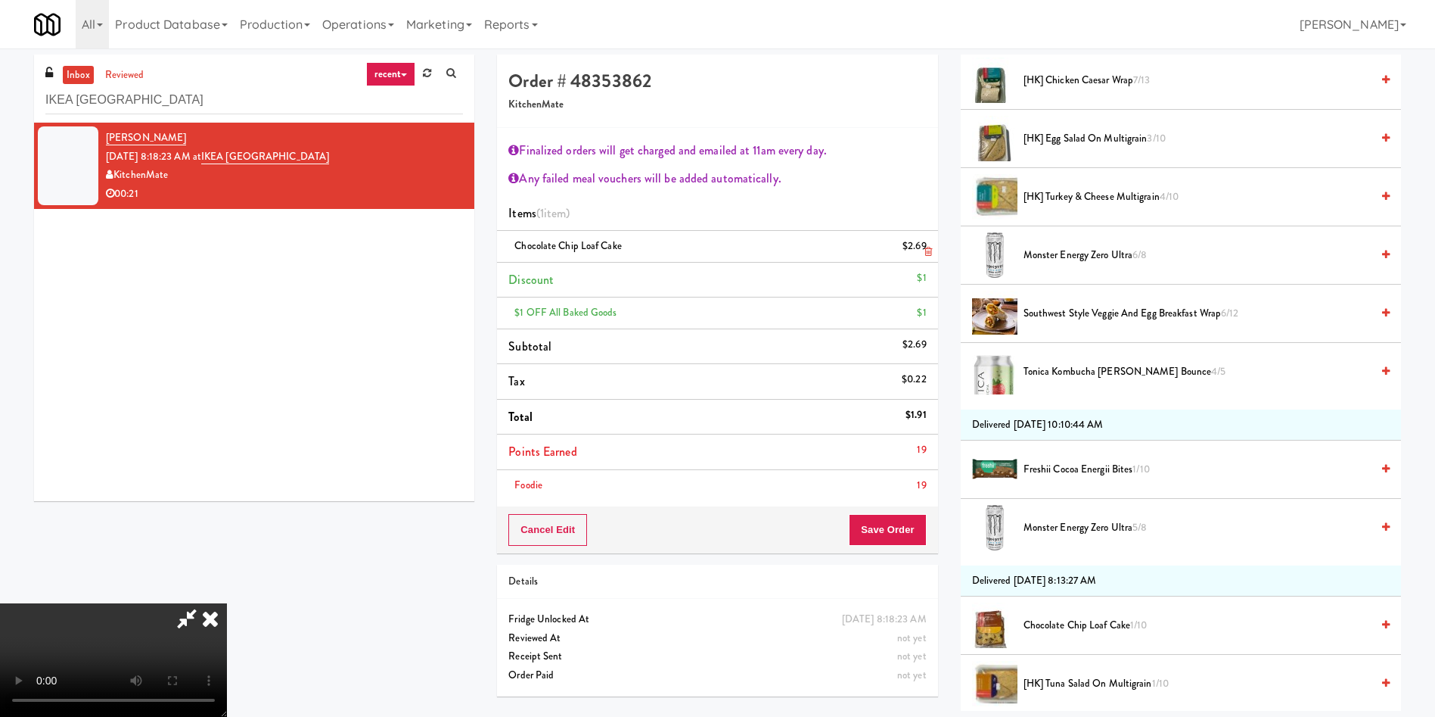
click at [925, 244] on link at bounding box center [926, 252] width 14 height 19
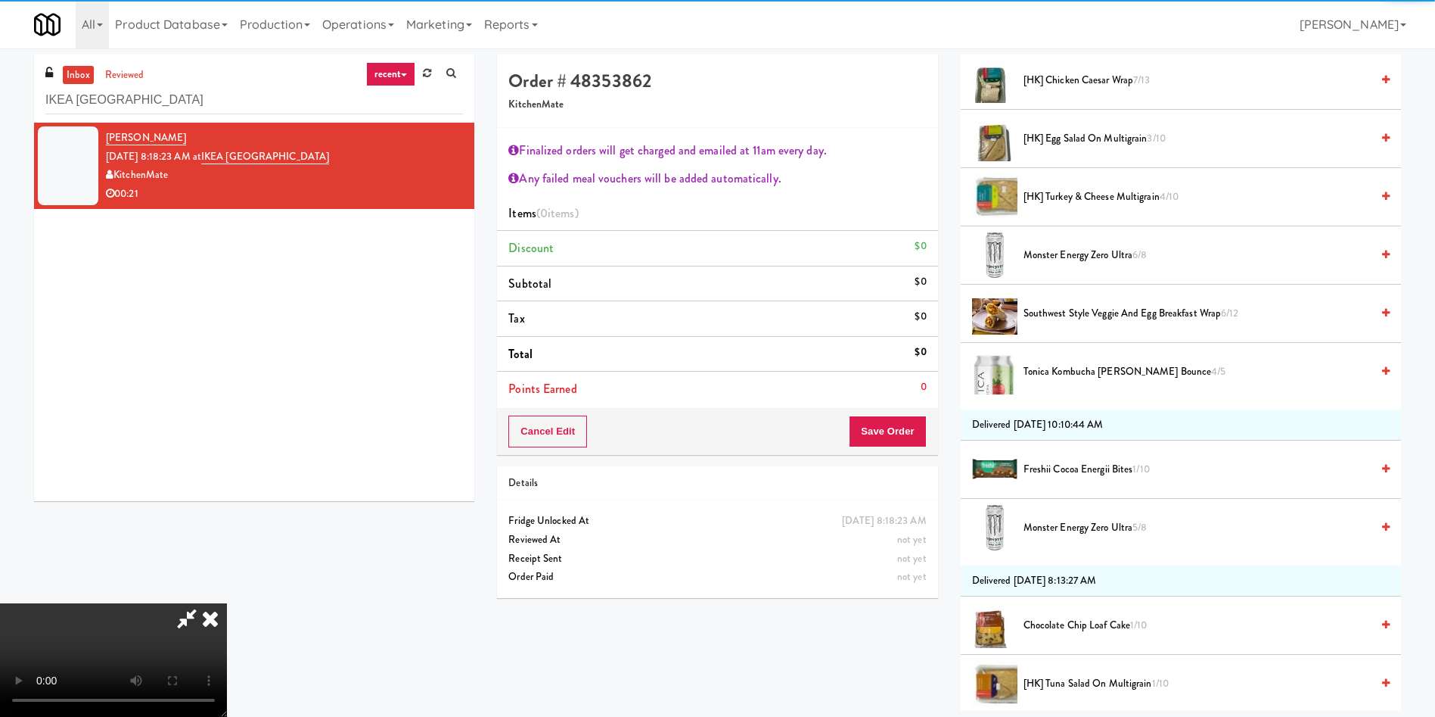
click at [1102, 624] on span "Chocolate Chip Loaf Cake 1/10" at bounding box center [1197, 625] width 347 height 19
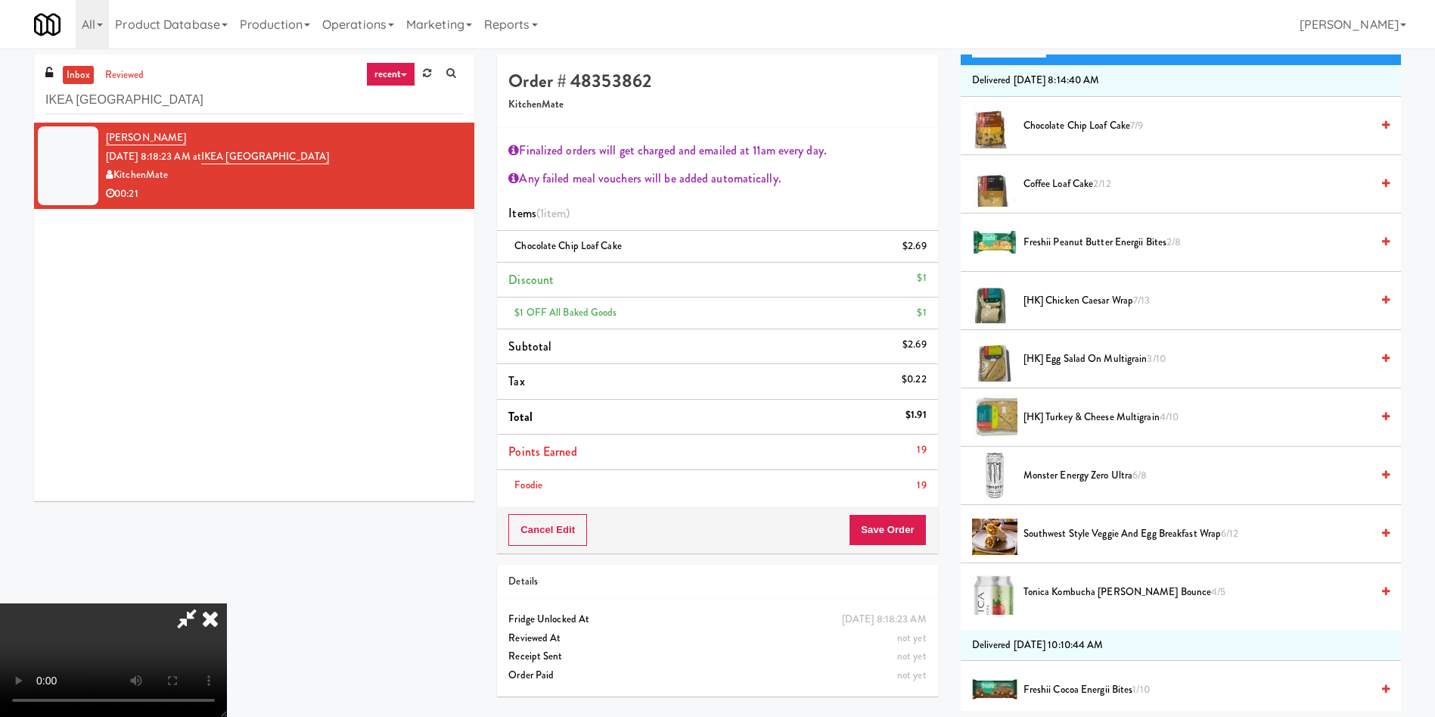
scroll to position [227, 0]
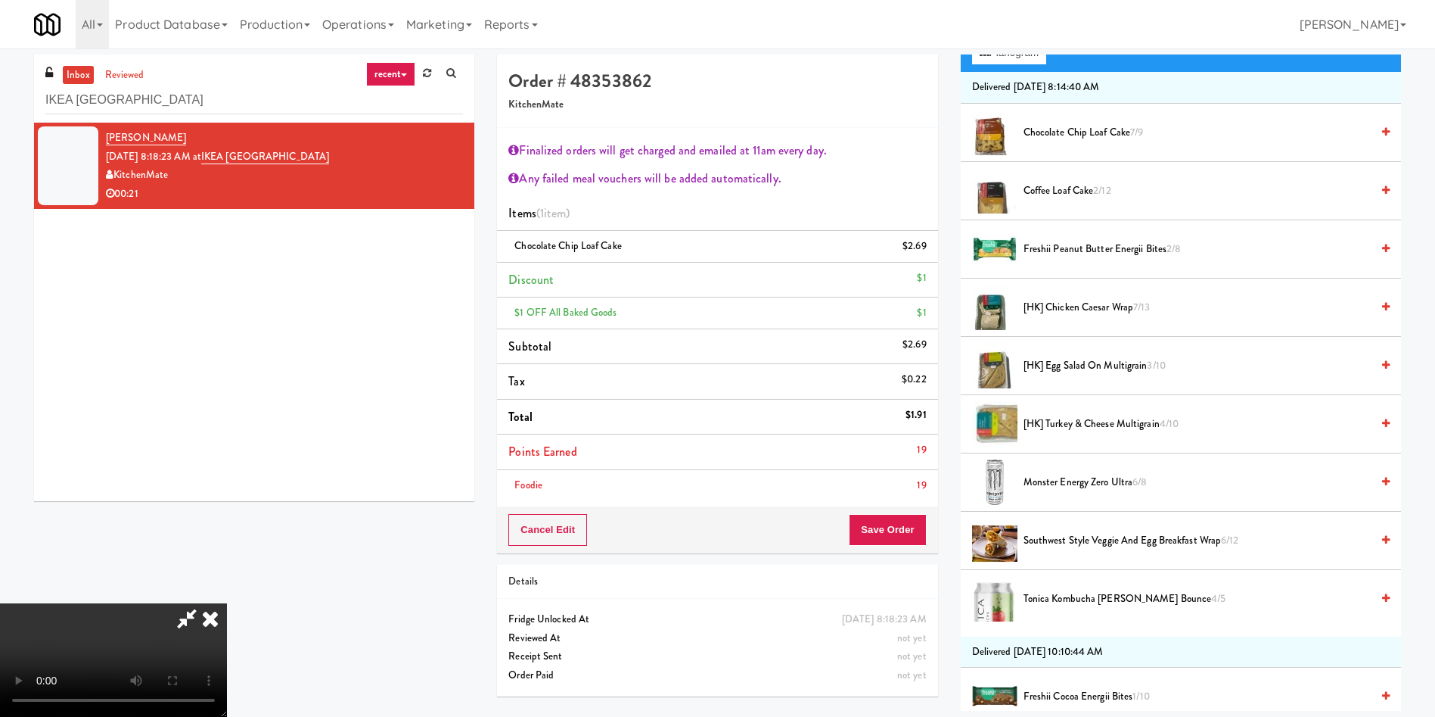
click at [1068, 180] on li "Coffee Loaf Cake 2/12" at bounding box center [1181, 191] width 440 height 58
click at [1076, 188] on span "Coffee Loaf Cake 2/12" at bounding box center [1197, 191] width 347 height 19
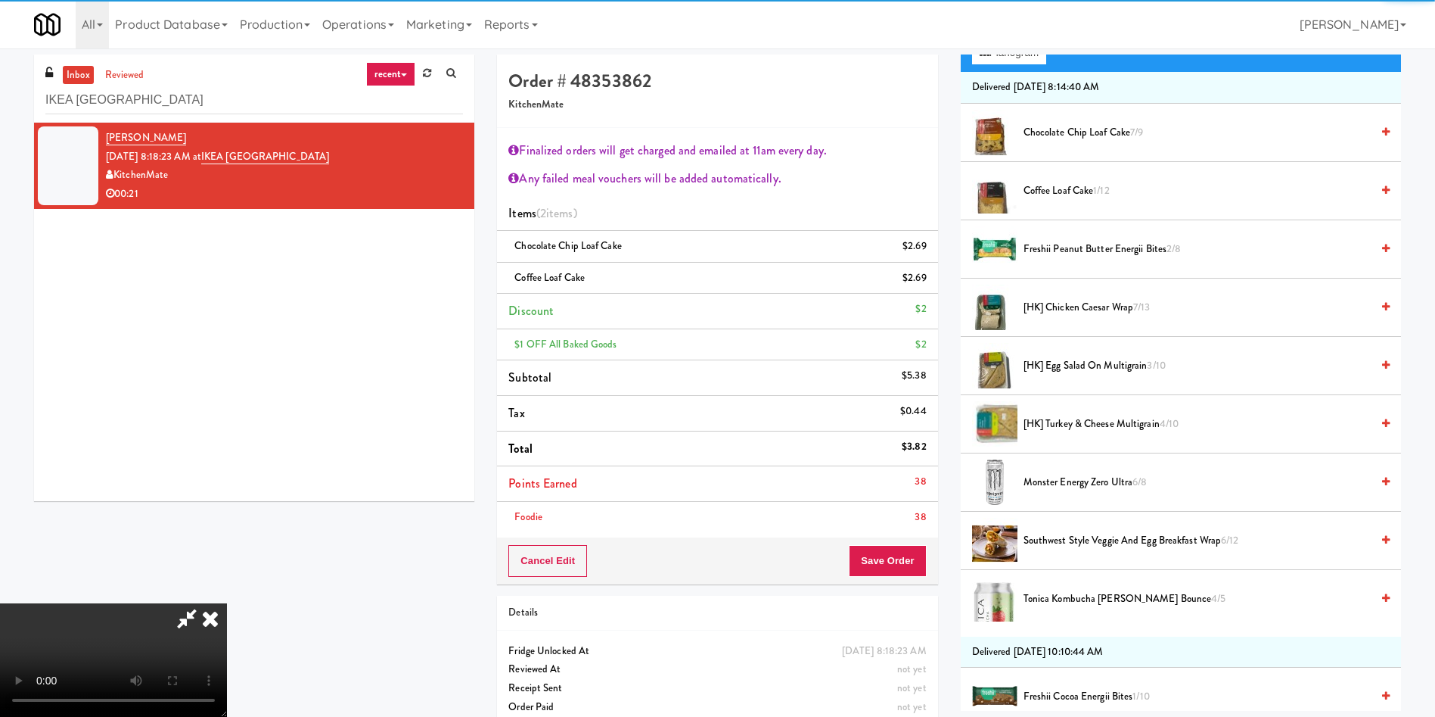
click at [889, 539] on div "Cancel Edit Save Order" at bounding box center [717, 560] width 440 height 47
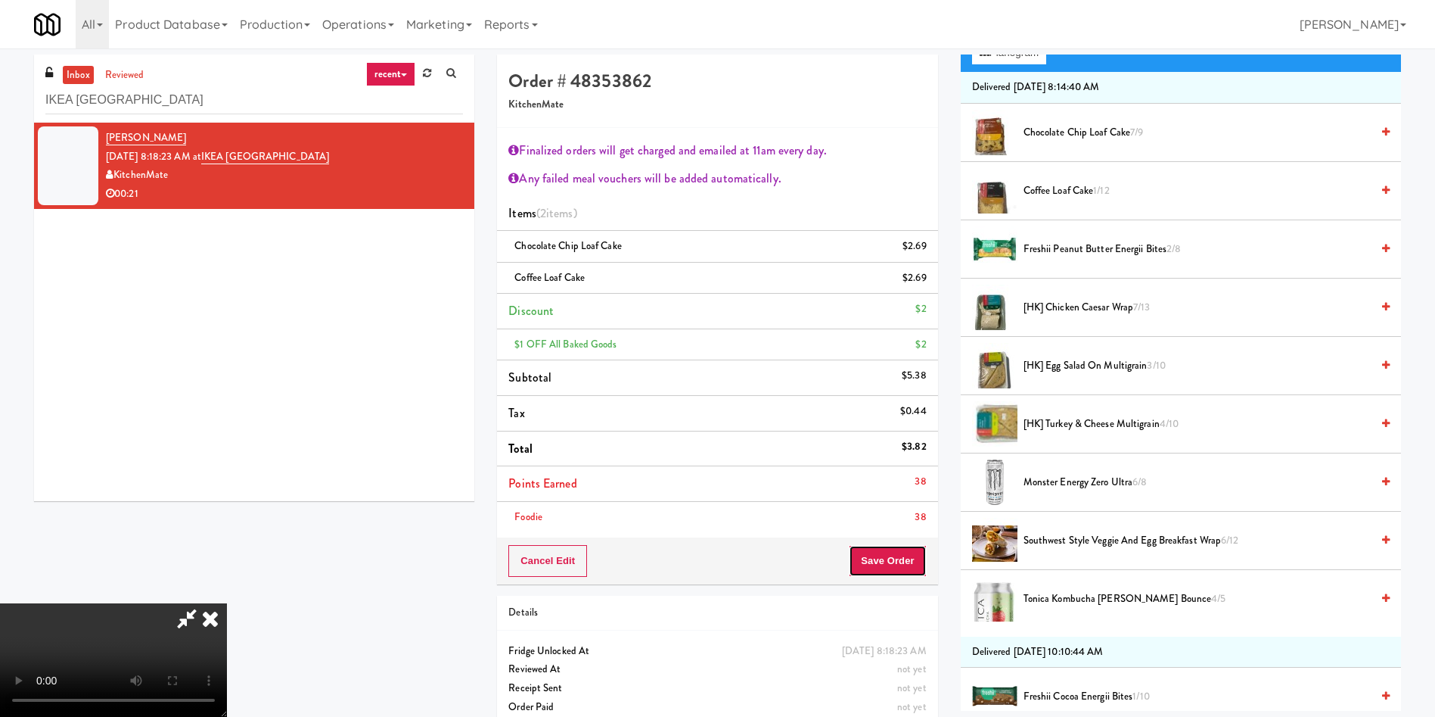
click at [889, 564] on button "Save Order" at bounding box center [887, 561] width 77 height 32
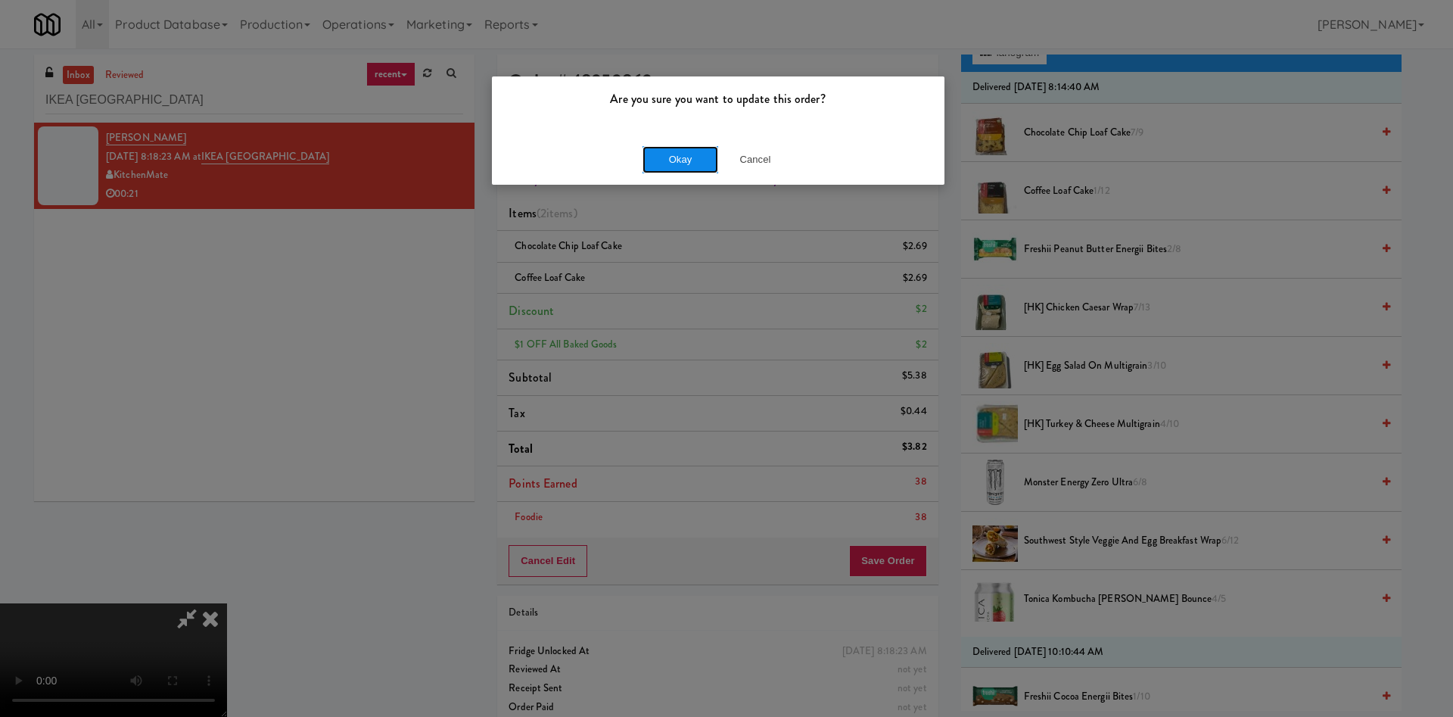
click at [652, 151] on button "Okay" at bounding box center [680, 159] width 76 height 27
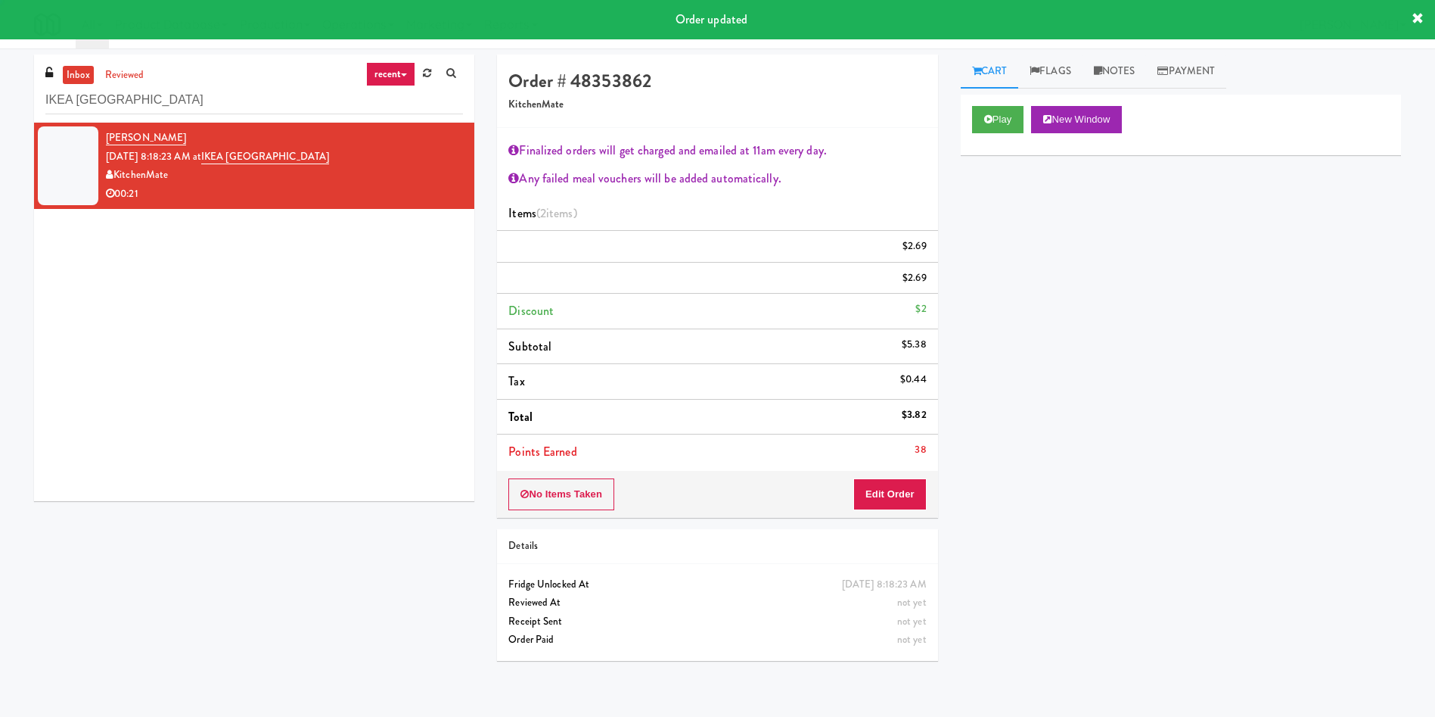
scroll to position [0, 0]
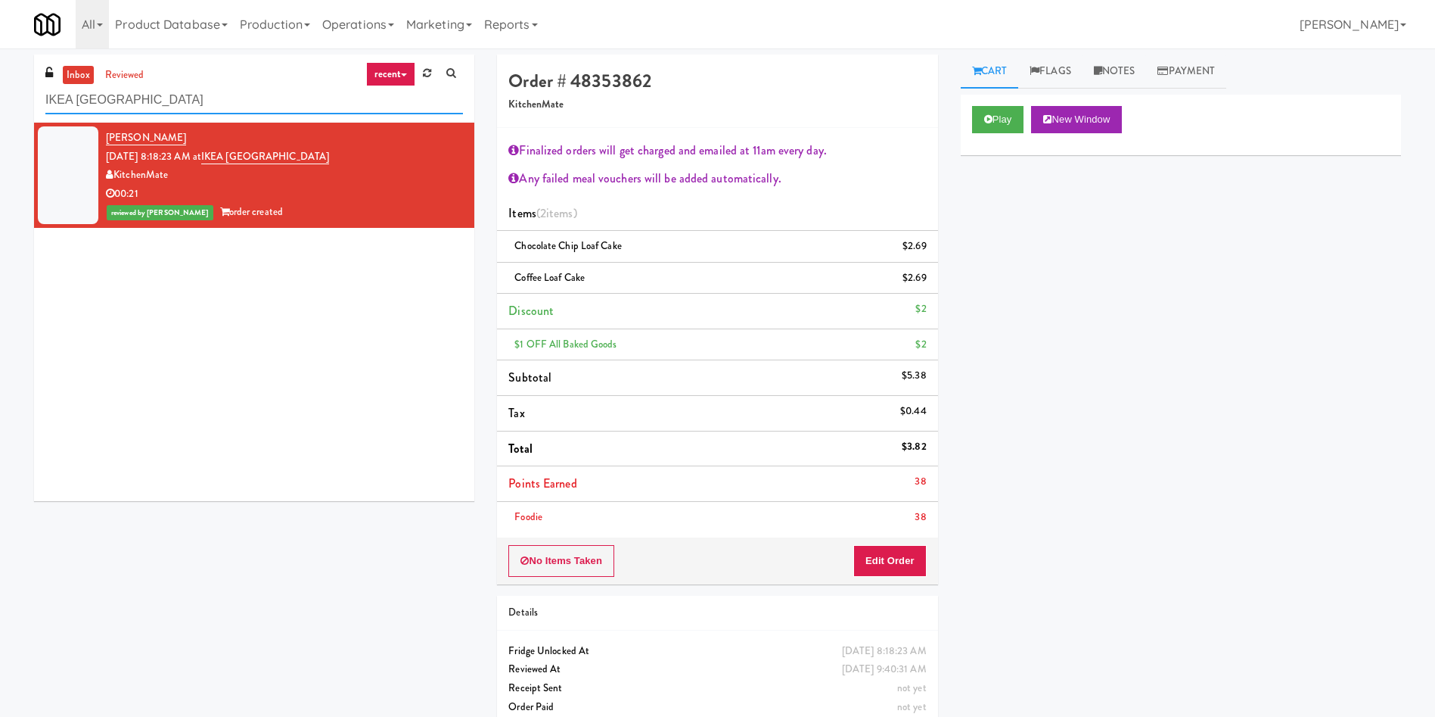
drag, startPoint x: 227, startPoint y: 94, endPoint x: 0, endPoint y: 77, distance: 227.6
click at [0, 77] on div "inbox reviewed recent all unclear take inventory issue suspicious failed recent…" at bounding box center [717, 396] width 1435 height 684
paste input "Southerly - Combo Cooler"
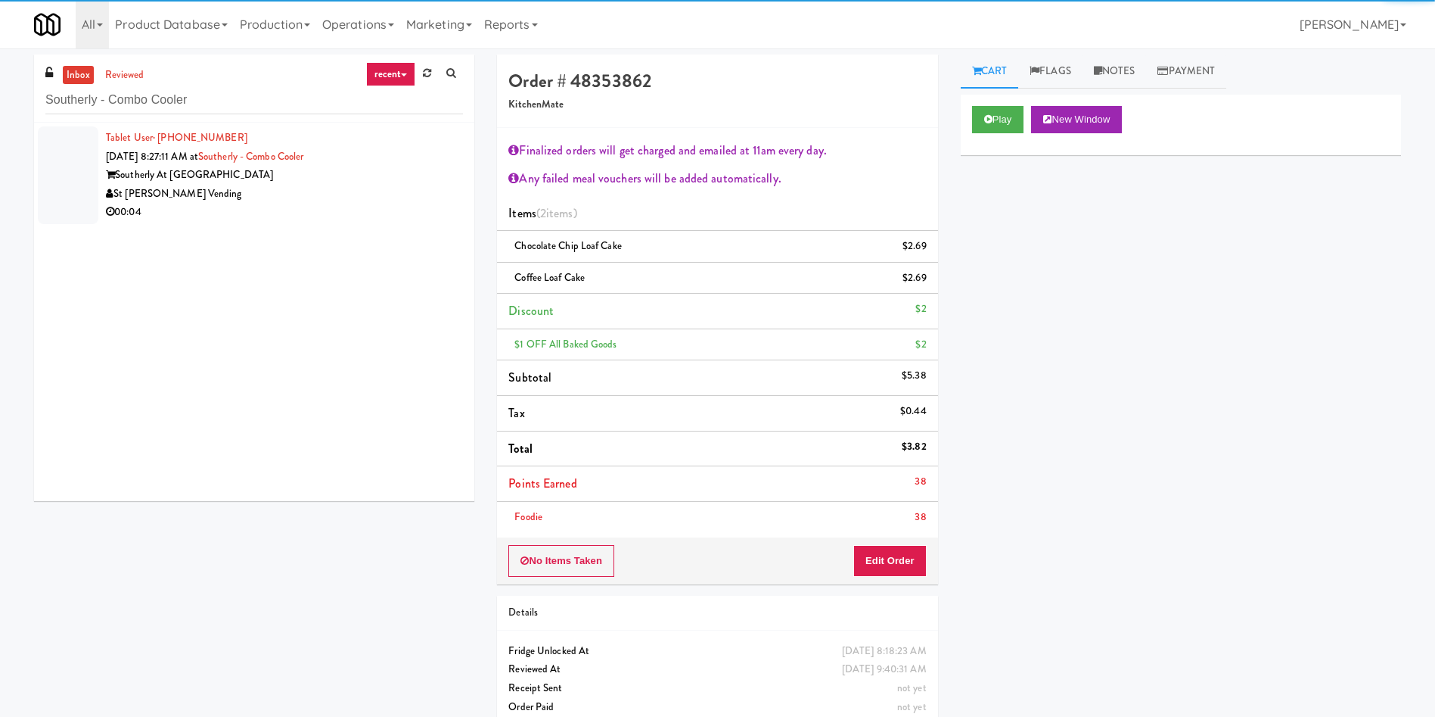
click at [60, 140] on div at bounding box center [68, 175] width 61 height 98
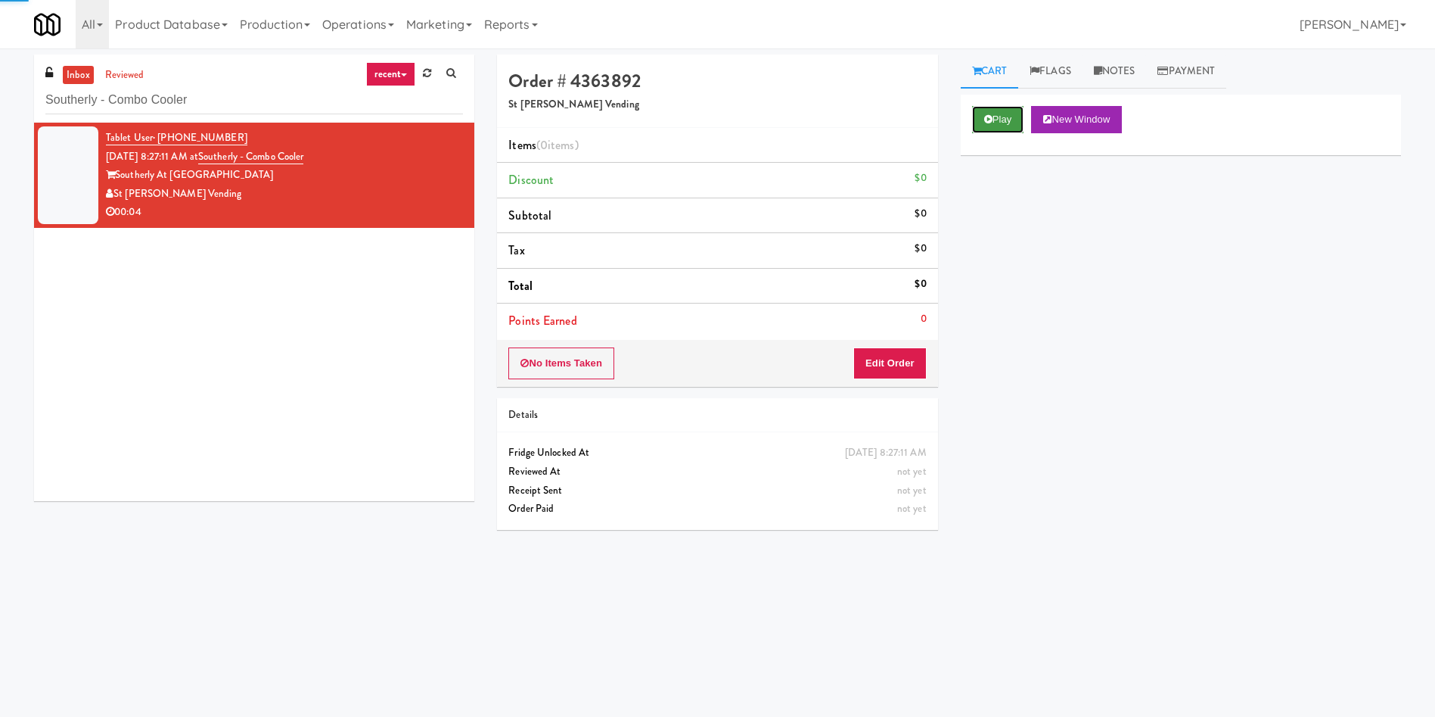
click at [989, 114] on icon at bounding box center [988, 119] width 8 height 10
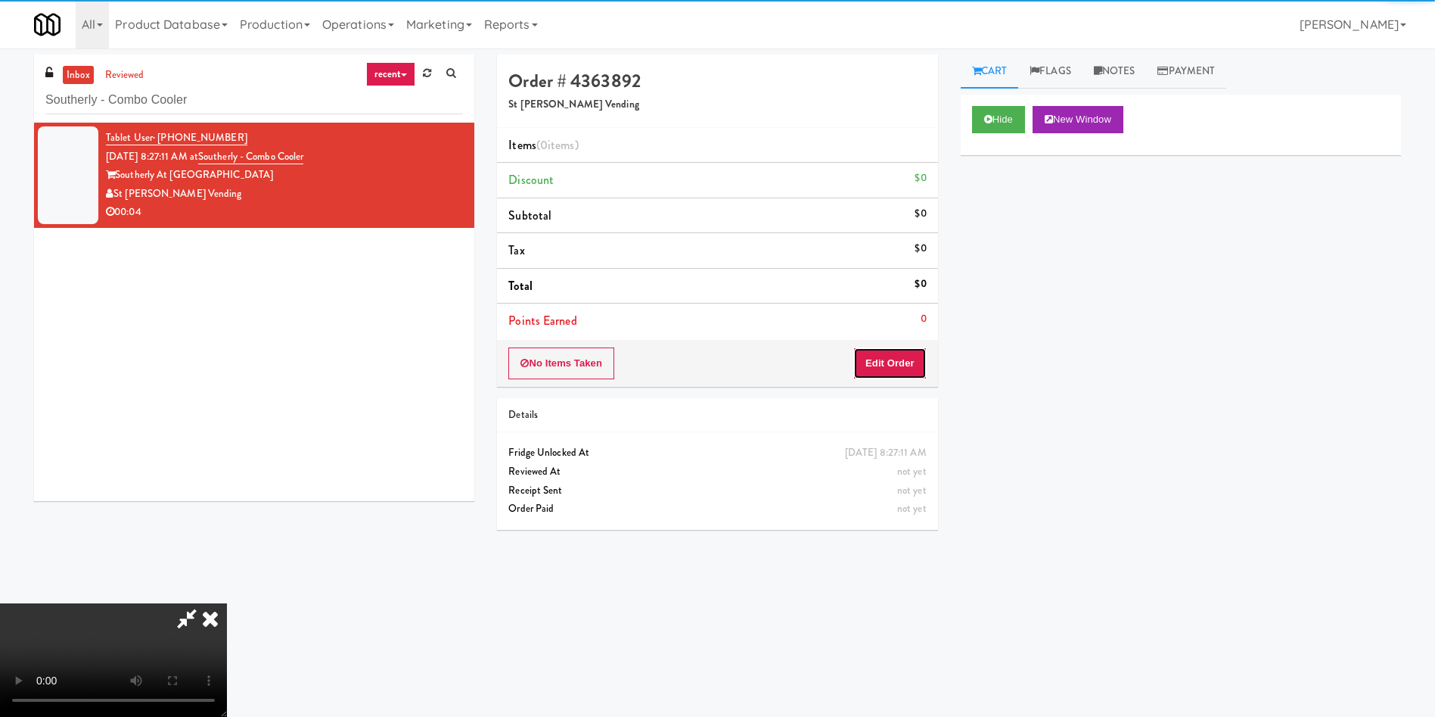
click at [889, 362] on button "Edit Order" at bounding box center [889, 363] width 73 height 32
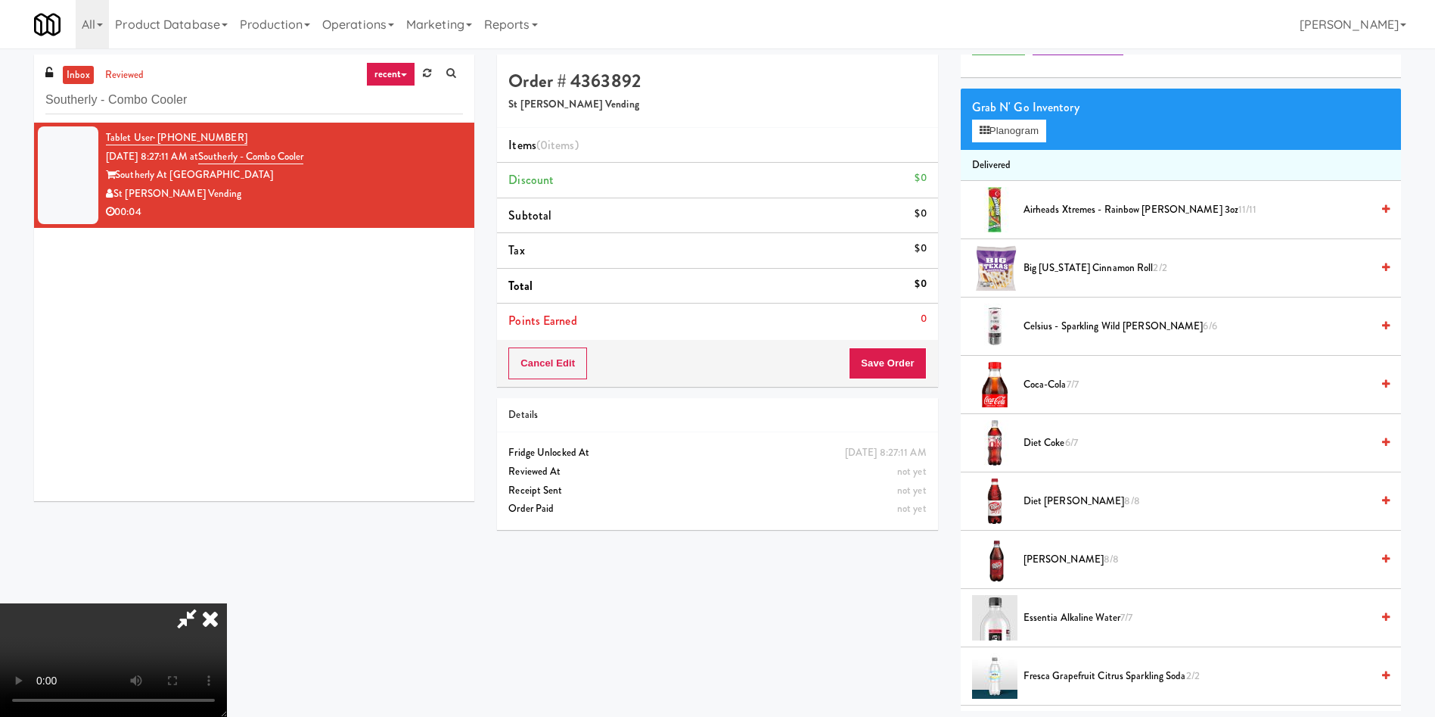
scroll to position [113, 0]
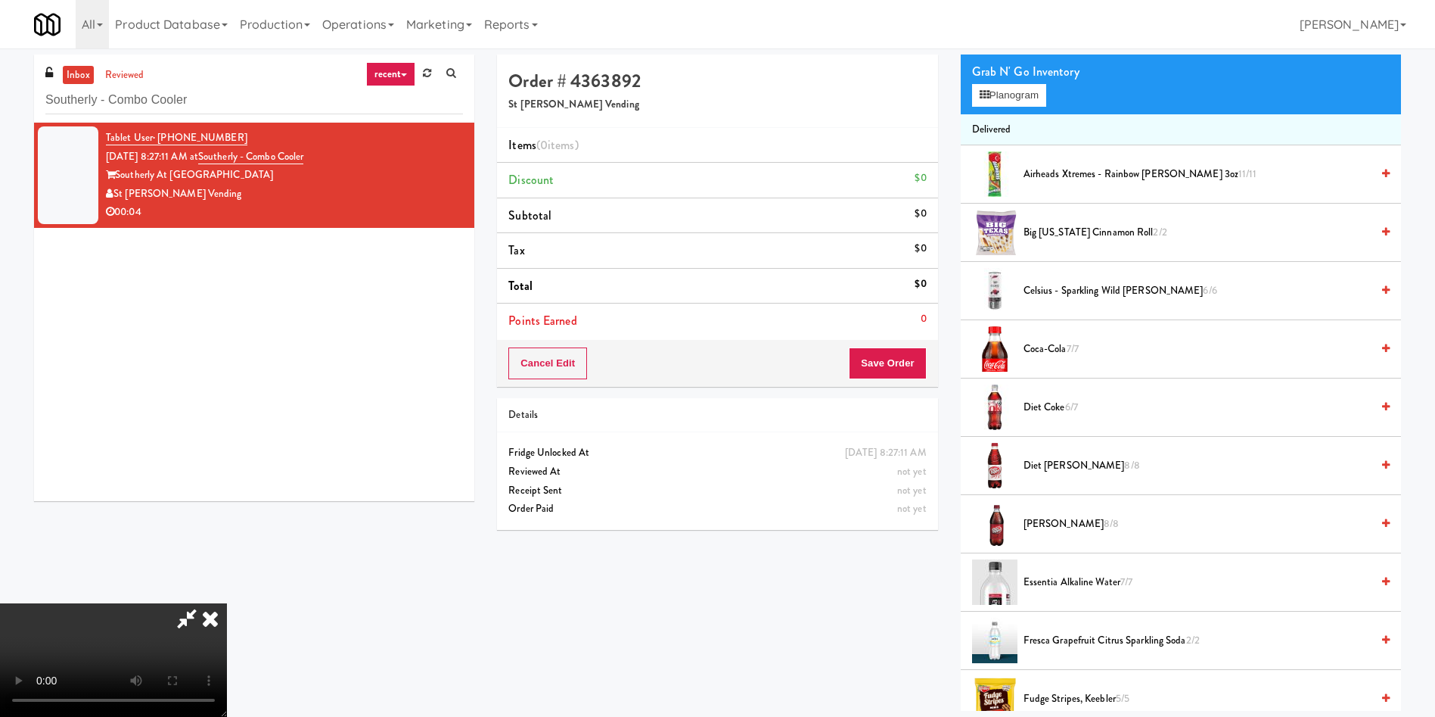
click at [227, 603] on video at bounding box center [113, 659] width 227 height 113
click at [1004, 92] on button "Planogram" at bounding box center [1009, 95] width 74 height 23
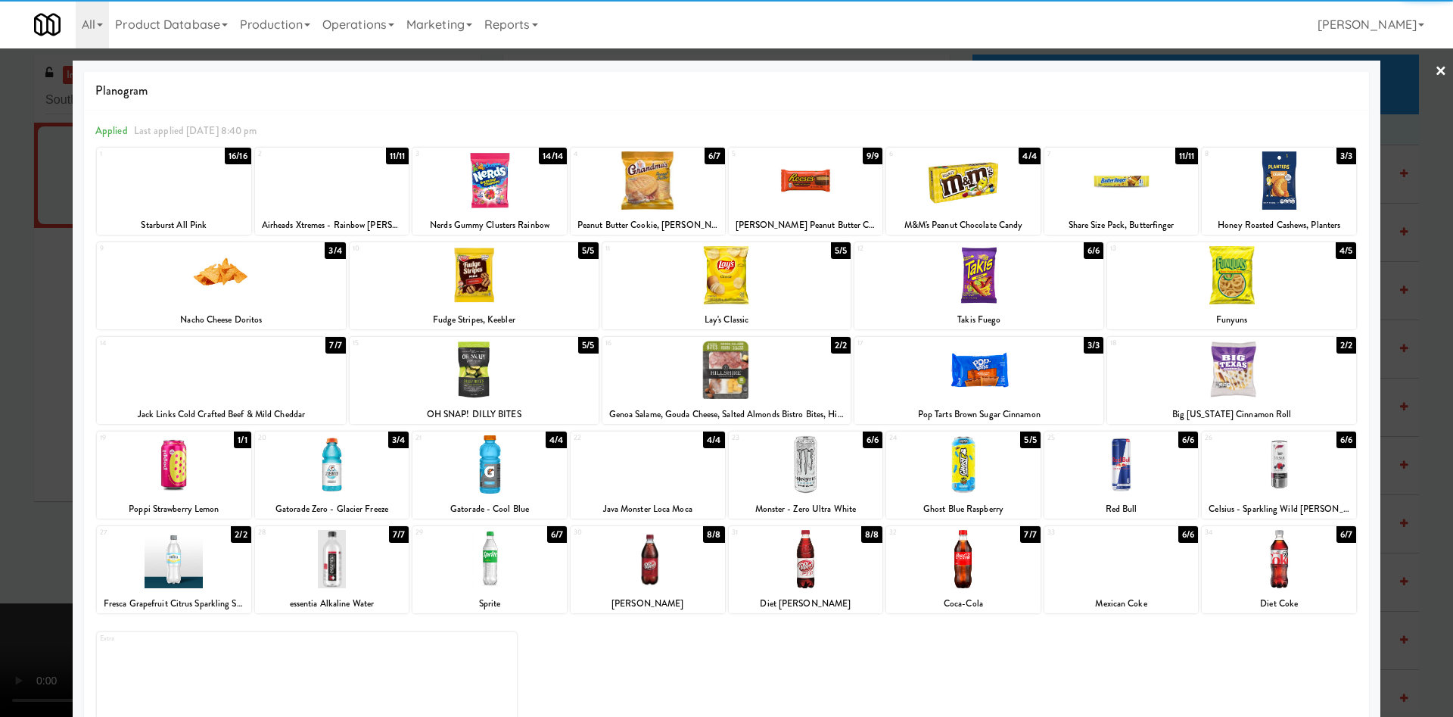
click at [192, 553] on div at bounding box center [174, 559] width 154 height 58
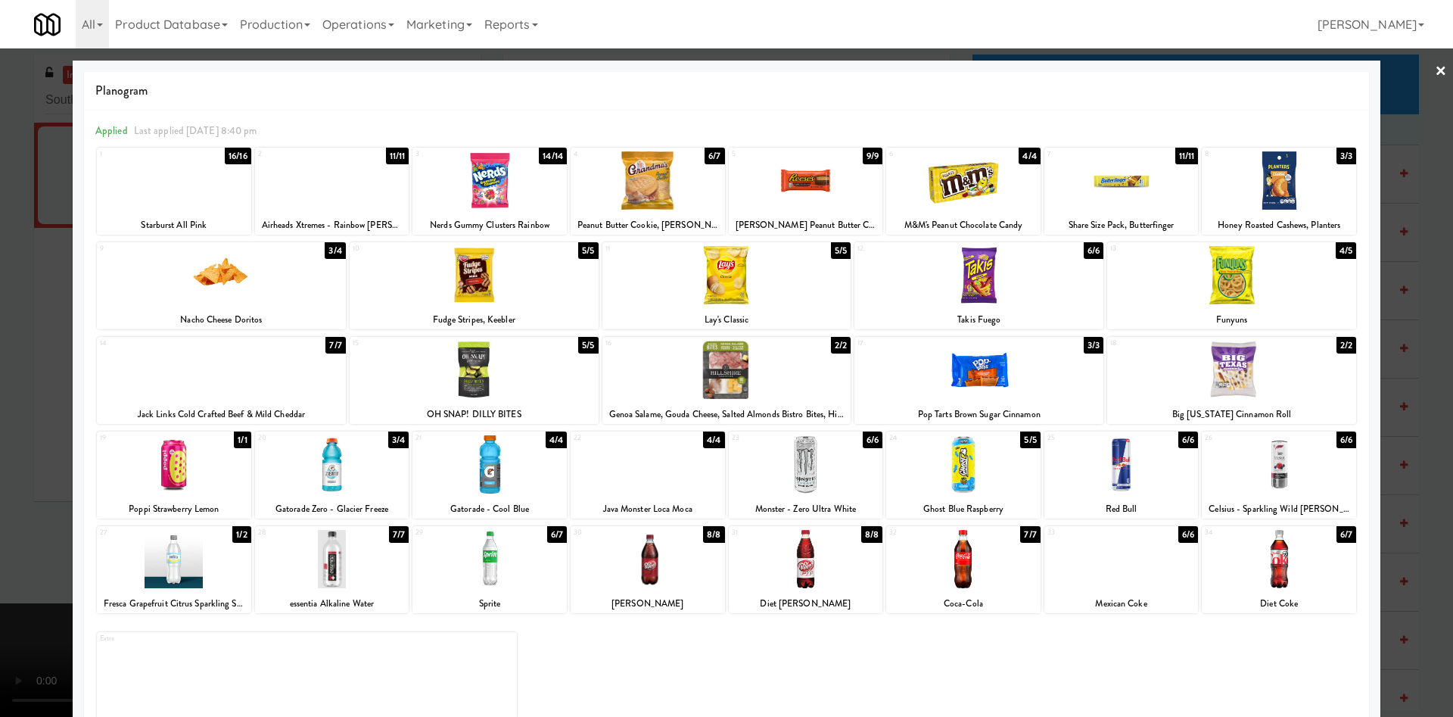
click at [37, 389] on div at bounding box center [726, 358] width 1453 height 717
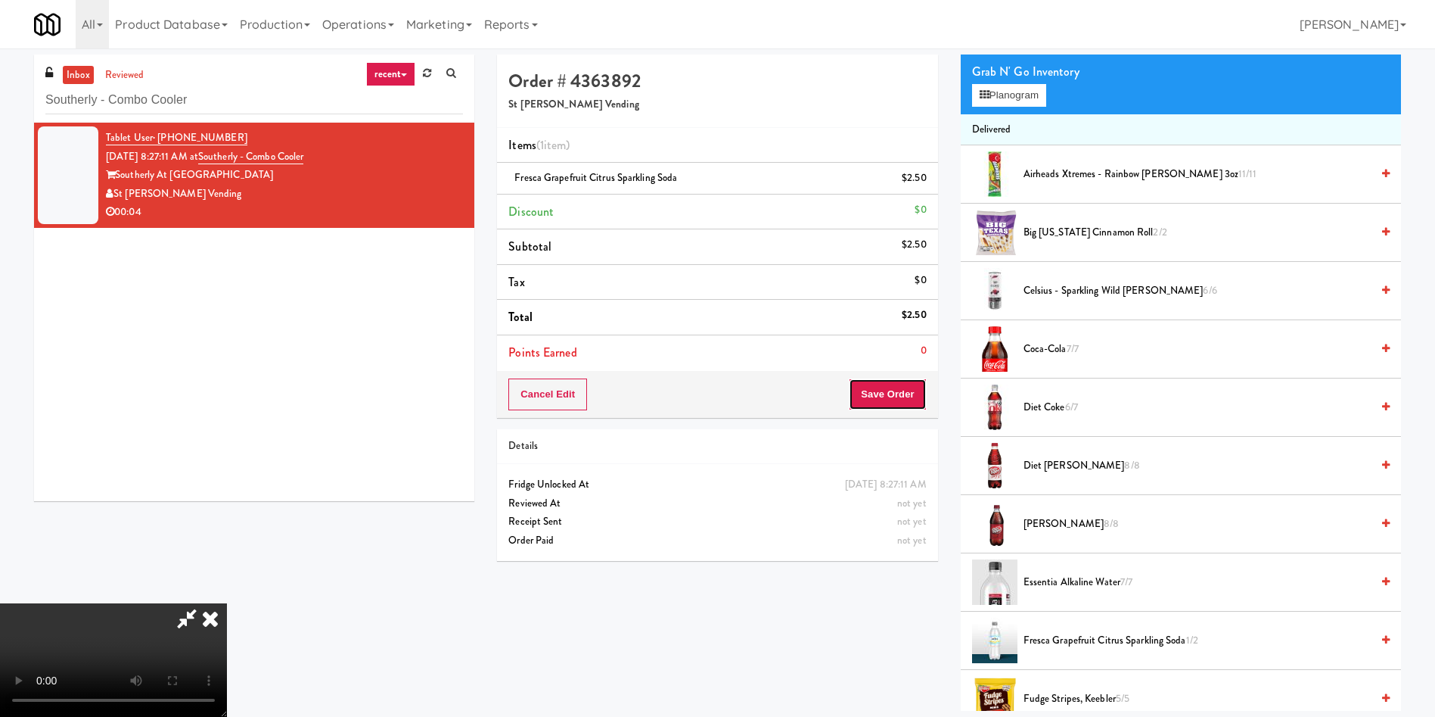
click at [903, 403] on button "Save Order" at bounding box center [887, 394] width 77 height 32
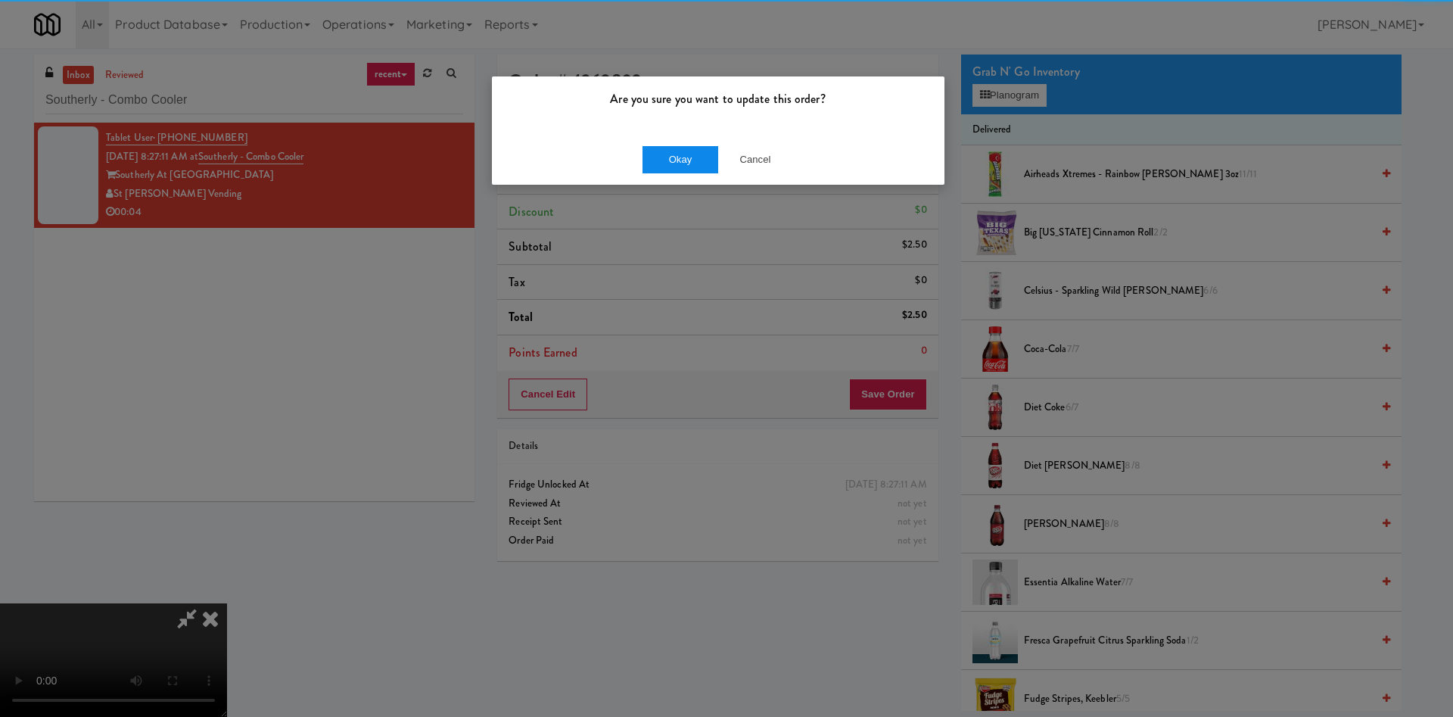
click at [692, 143] on div "Okay Cancel" at bounding box center [718, 159] width 452 height 51
click at [686, 161] on button "Okay" at bounding box center [680, 159] width 76 height 27
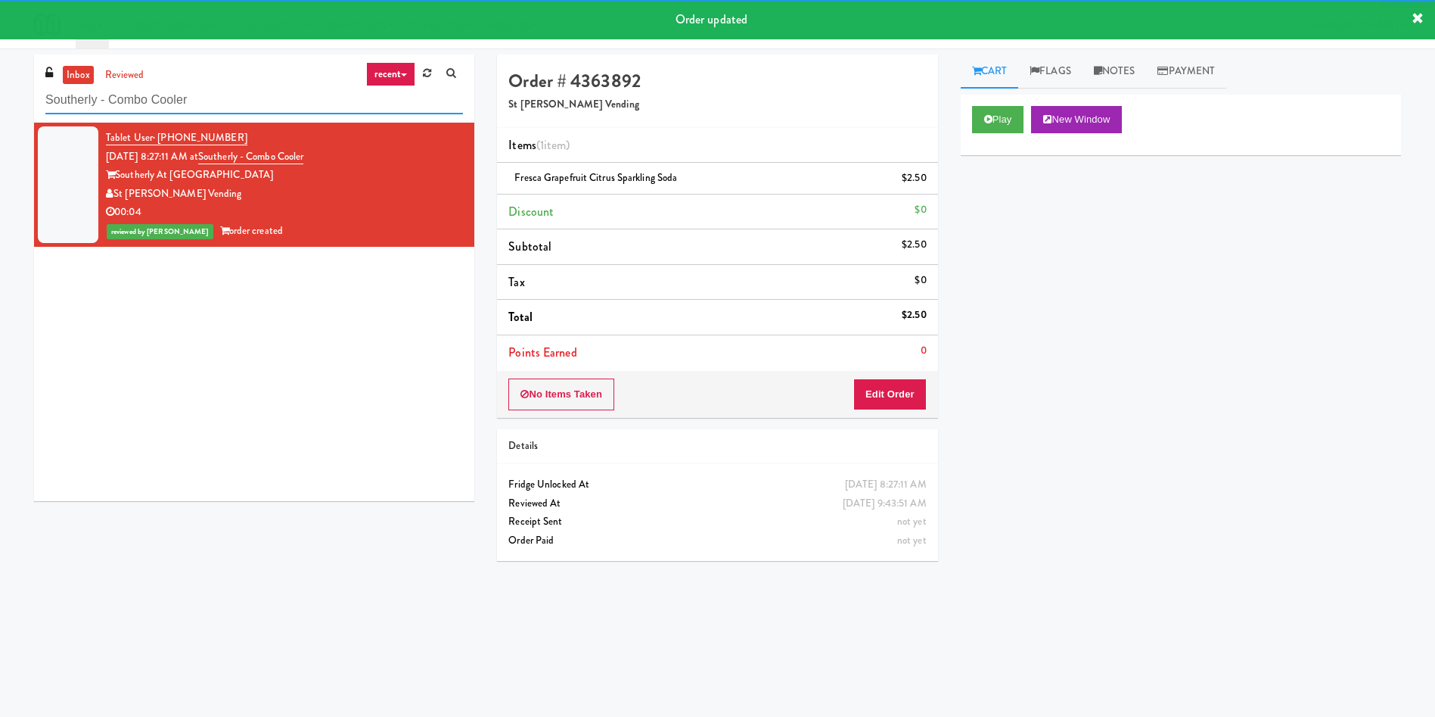
drag, startPoint x: 233, startPoint y: 88, endPoint x: 85, endPoint y: 18, distance: 163.1
click at [0, 70] on div "inbox reviewed recent all unclear take inventory issue suspicious failed recent…" at bounding box center [717, 358] width 1435 height 608
paste input "Gateway west loop"
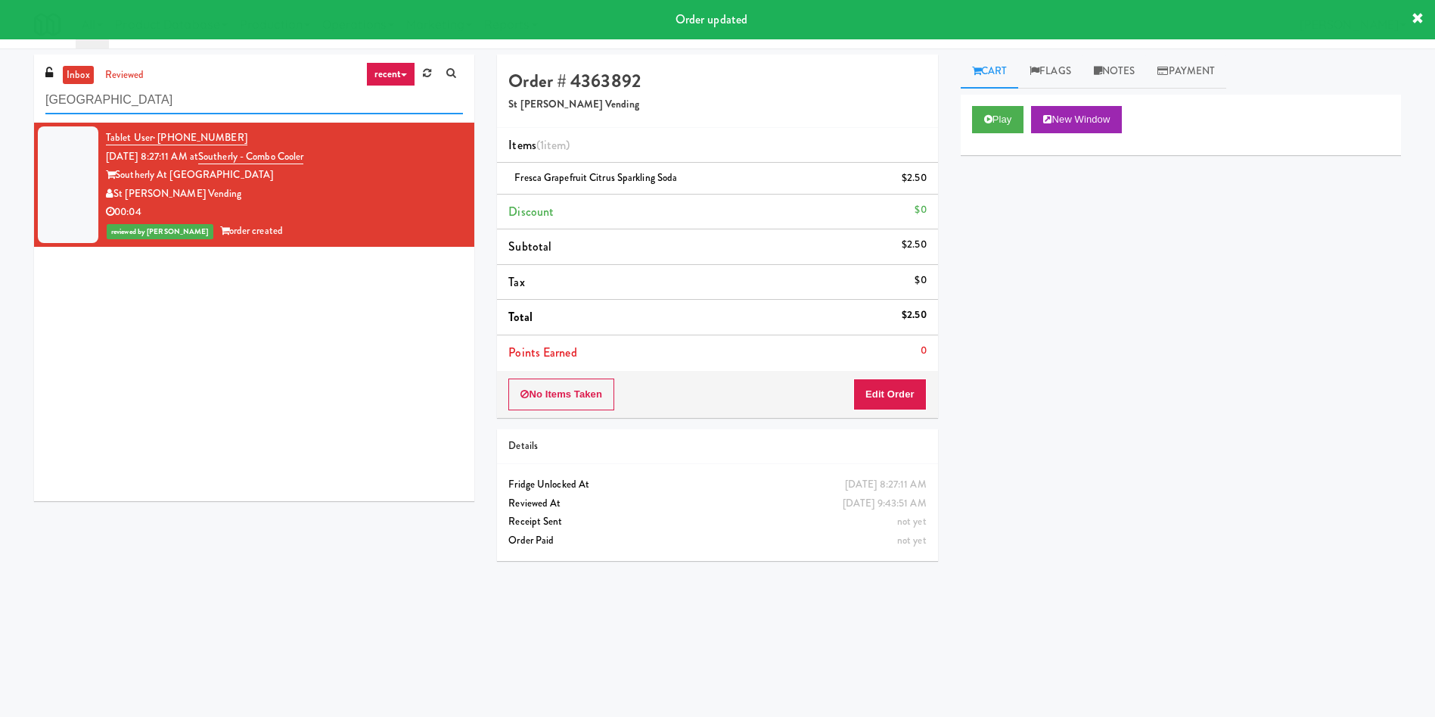
type input "Gateway west loop"
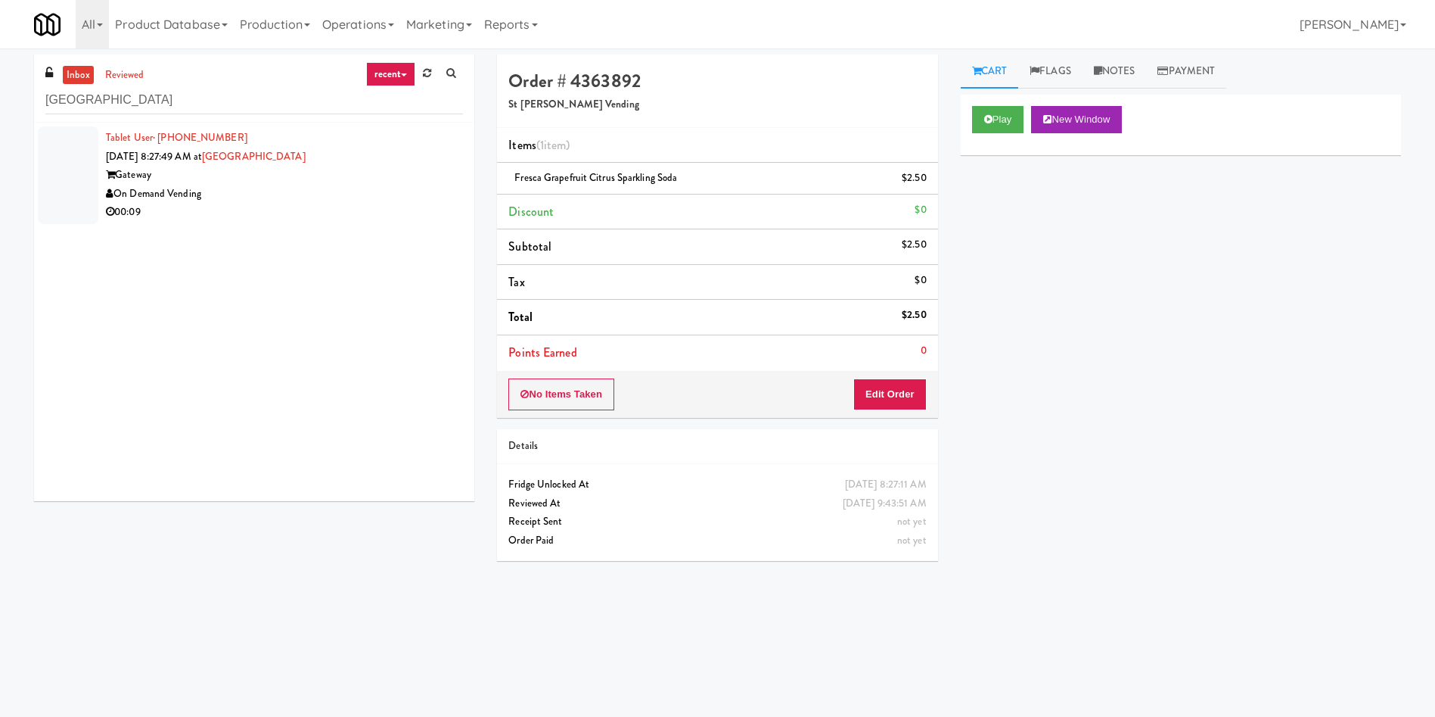
click at [58, 157] on div at bounding box center [68, 175] width 61 height 98
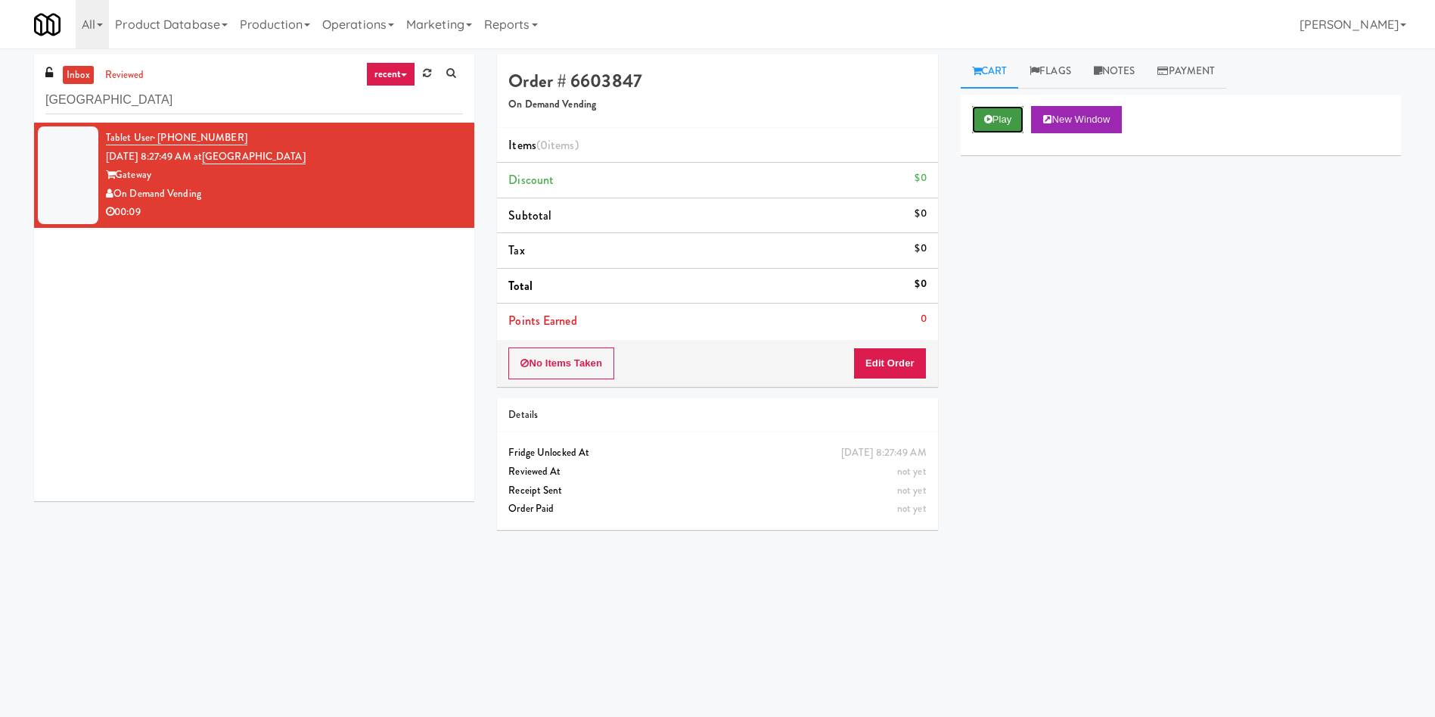
click at [995, 116] on button "Play" at bounding box center [998, 119] width 52 height 27
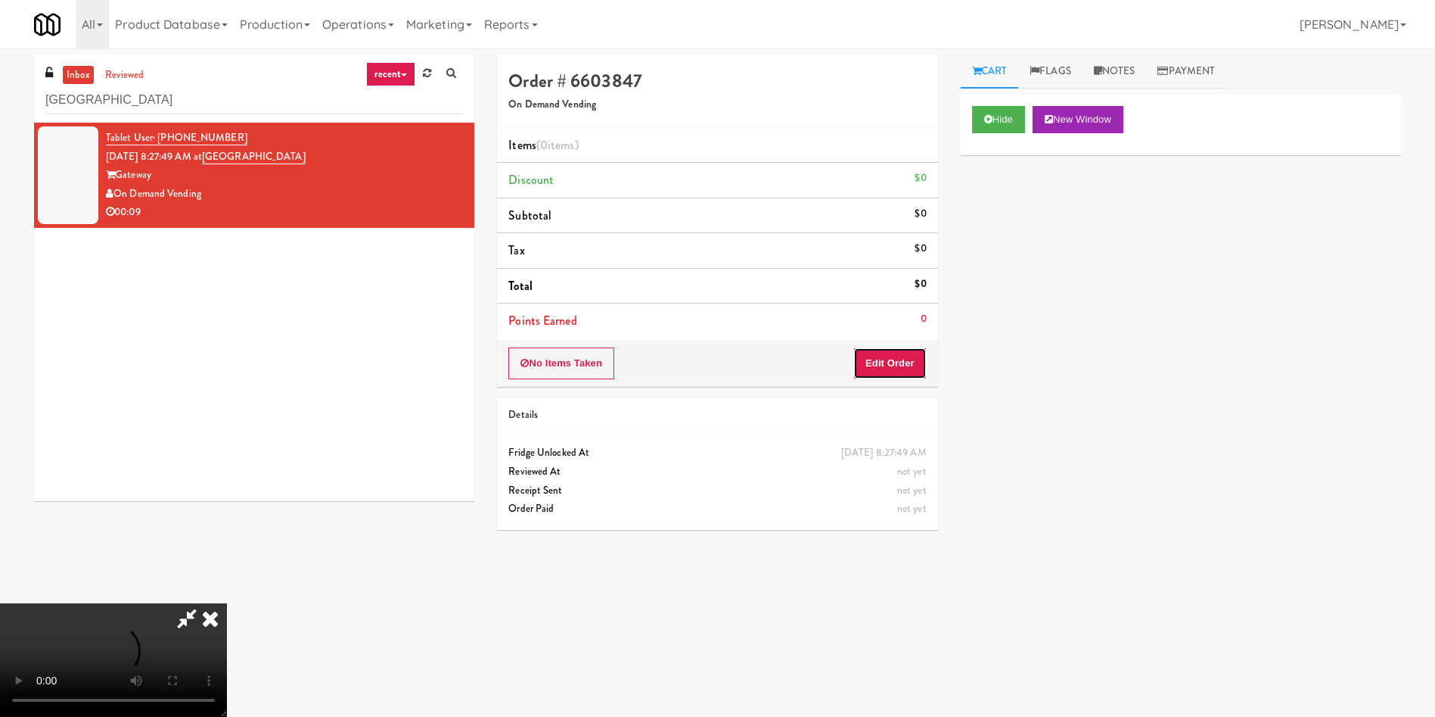
click at [880, 356] on button "Edit Order" at bounding box center [889, 363] width 73 height 32
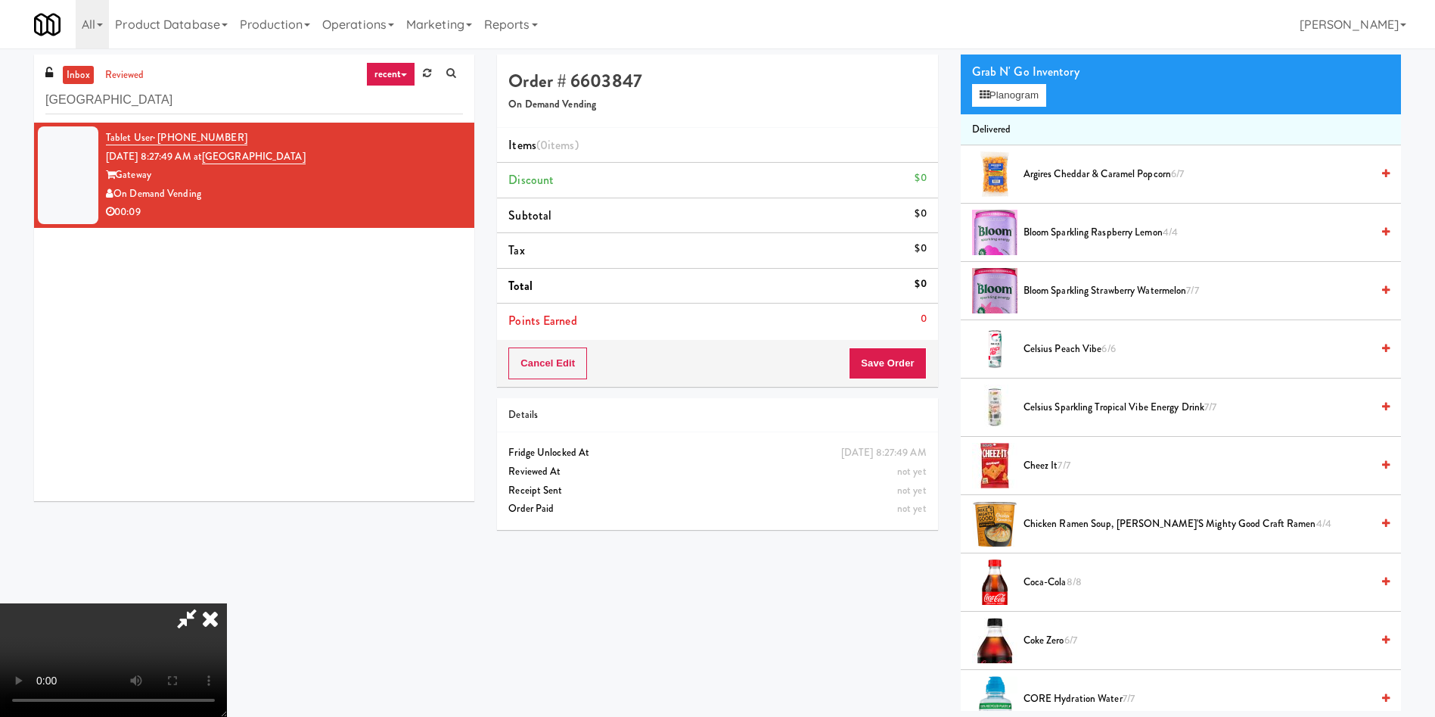
scroll to position [222, 0]
click at [227, 603] on video at bounding box center [113, 659] width 227 height 113
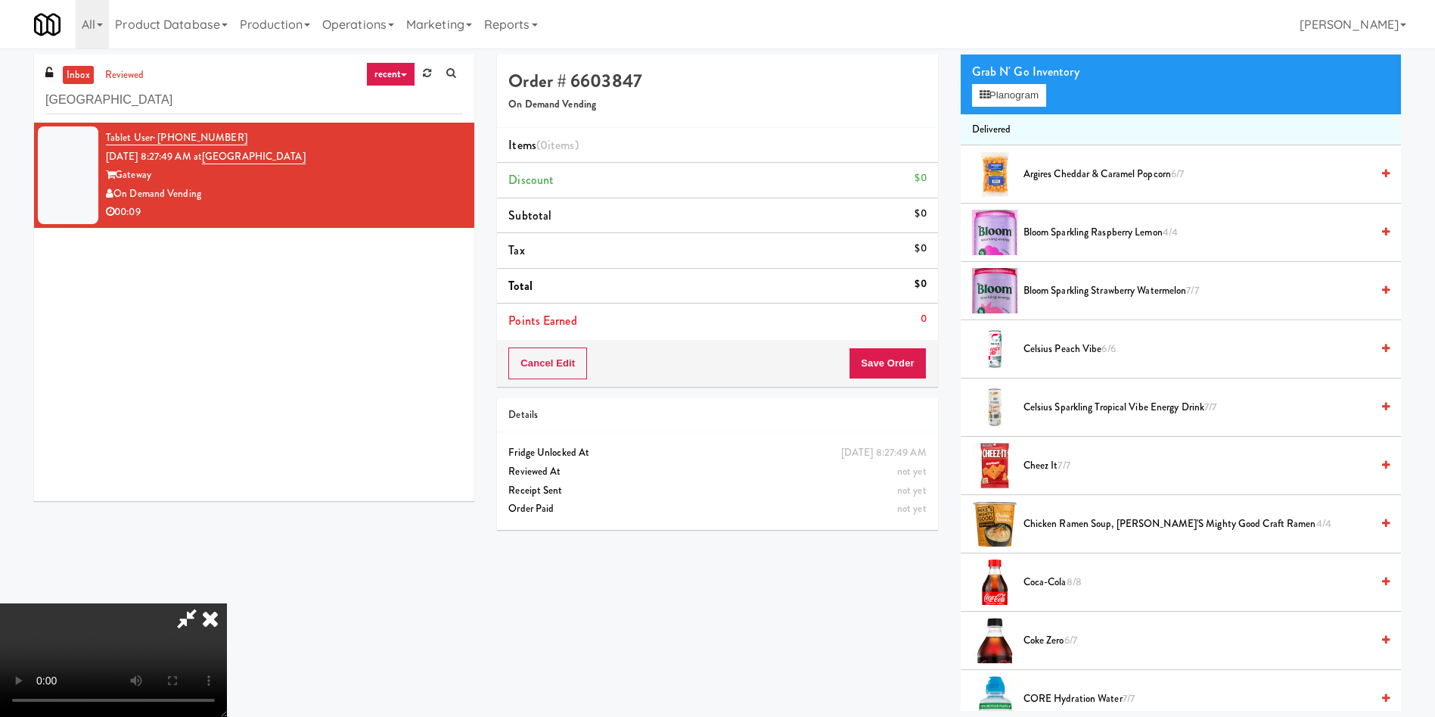
click at [227, 603] on video at bounding box center [113, 659] width 227 height 113
click at [1013, 98] on button "Planogram" at bounding box center [1009, 95] width 74 height 23
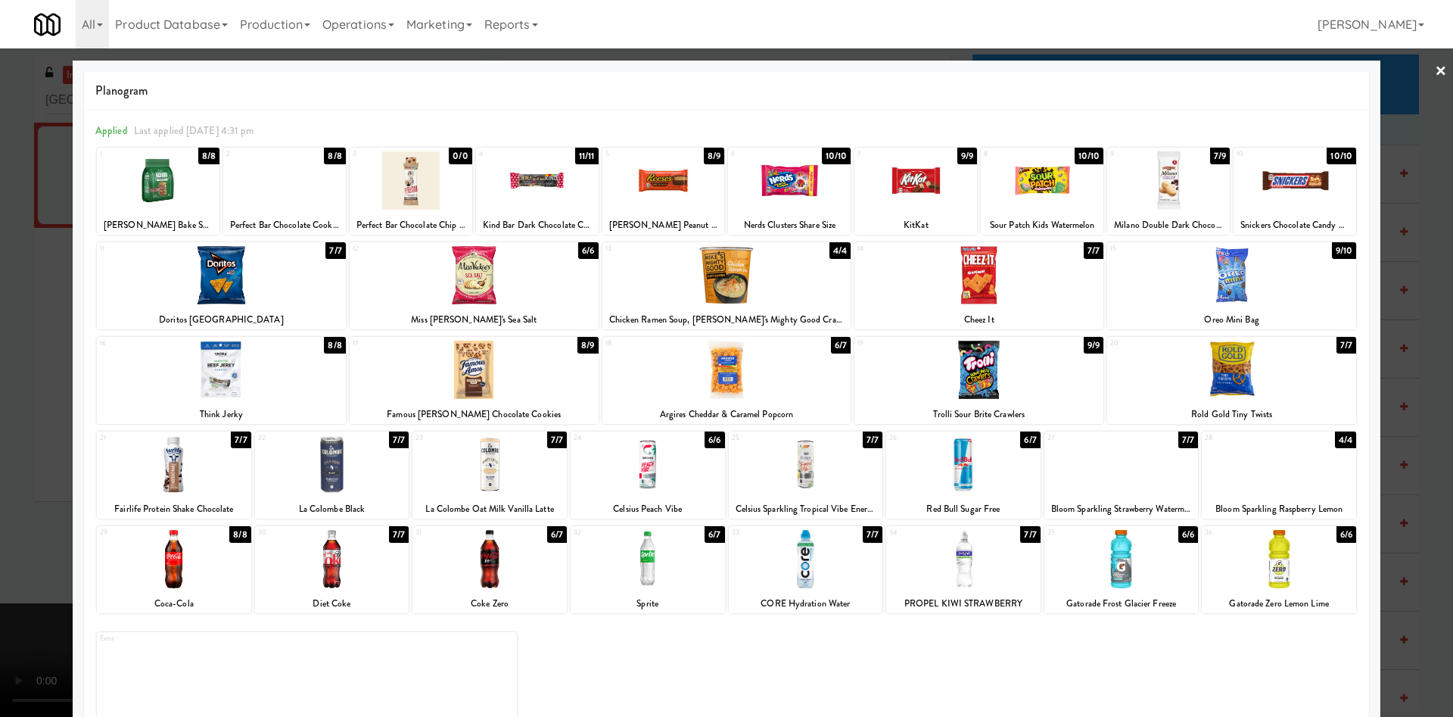
click at [1249, 482] on div at bounding box center [1279, 464] width 154 height 58
click at [0, 216] on div at bounding box center [726, 358] width 1453 height 717
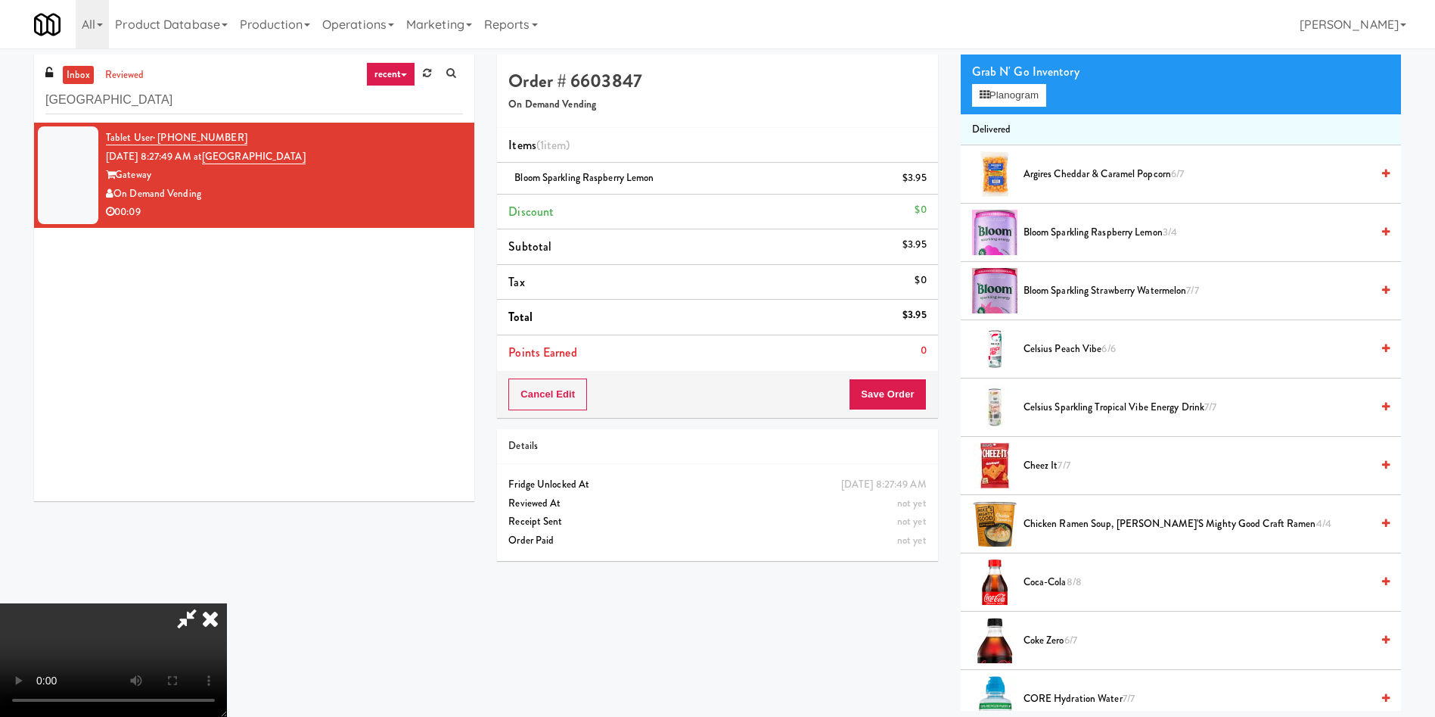
click at [227, 603] on video at bounding box center [113, 659] width 227 height 113
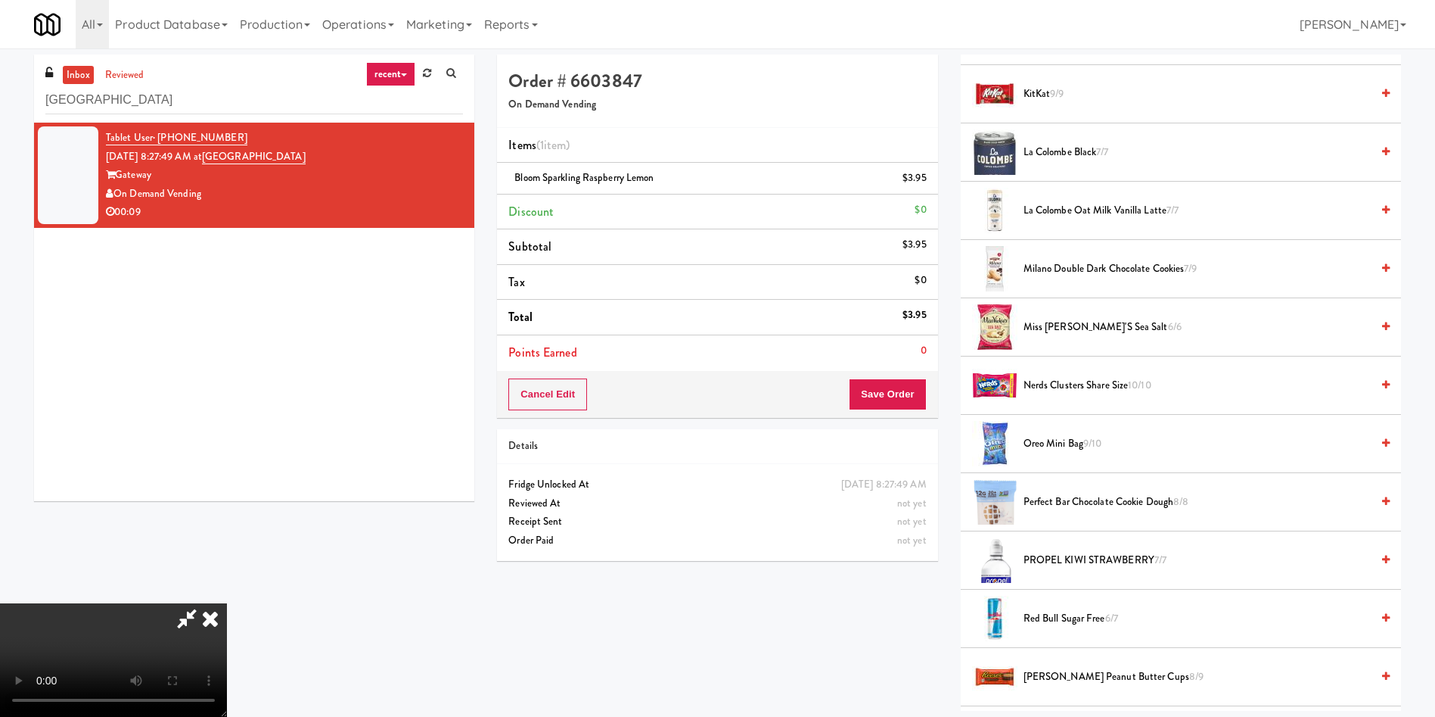
scroll to position [1248, 0]
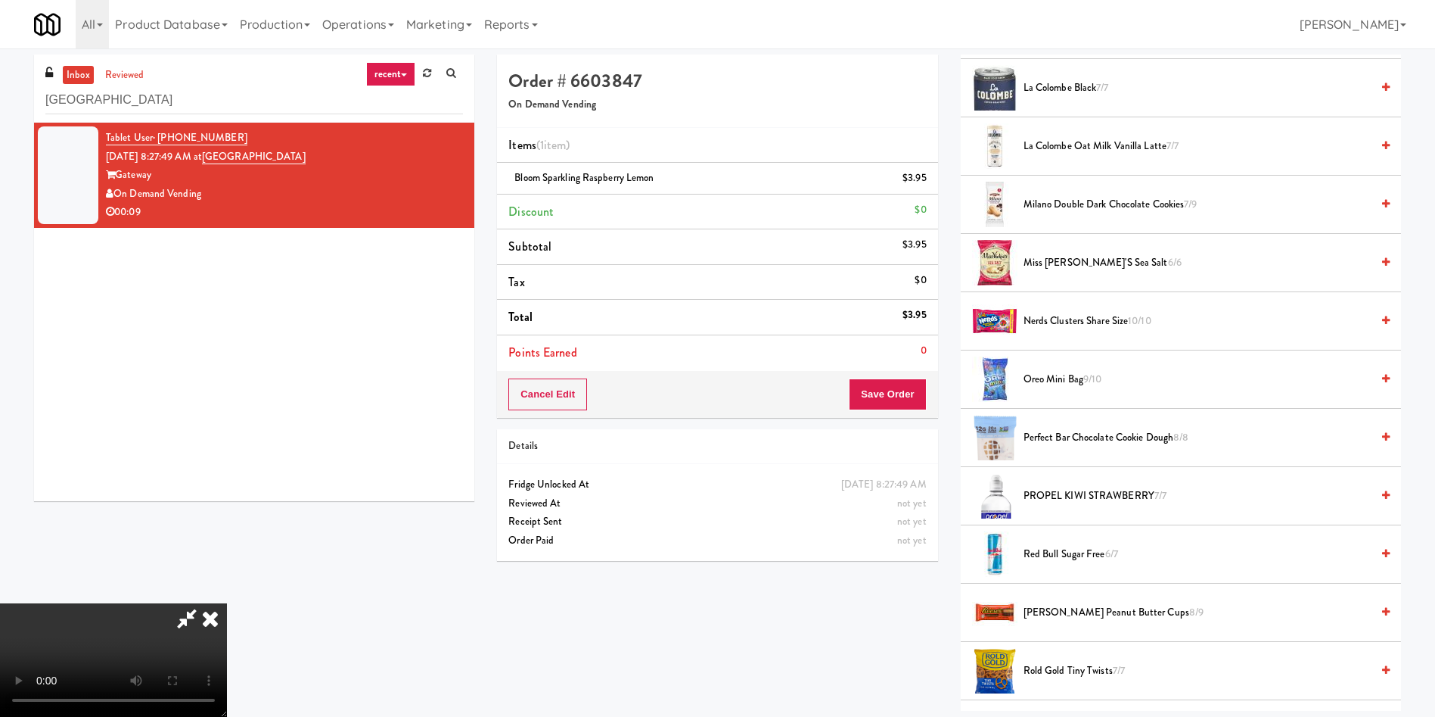
click at [1036, 430] on span "Perfect Bar Chocolate Cookie Dough 8/8" at bounding box center [1197, 437] width 347 height 19
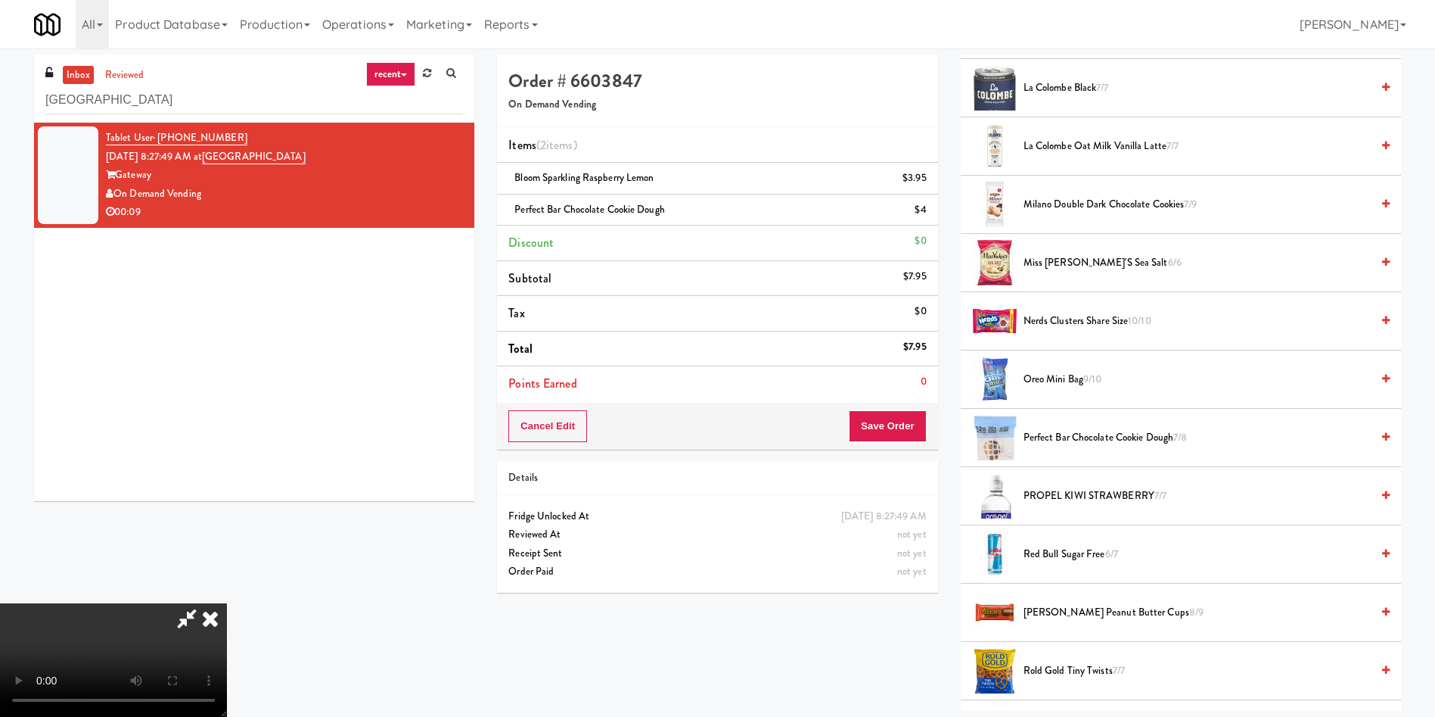
scroll to position [109, 0]
click at [890, 421] on button "Save Order" at bounding box center [887, 426] width 77 height 32
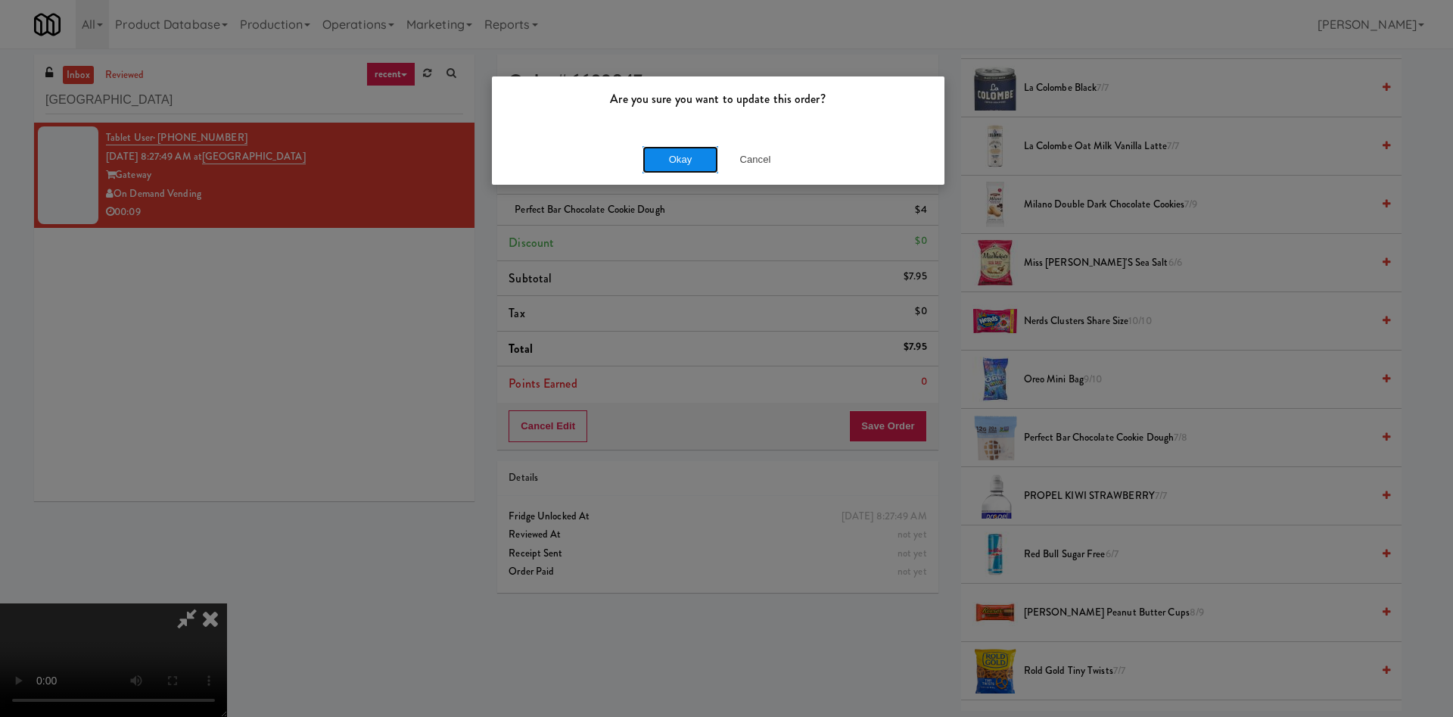
click at [701, 165] on button "Okay" at bounding box center [680, 159] width 76 height 27
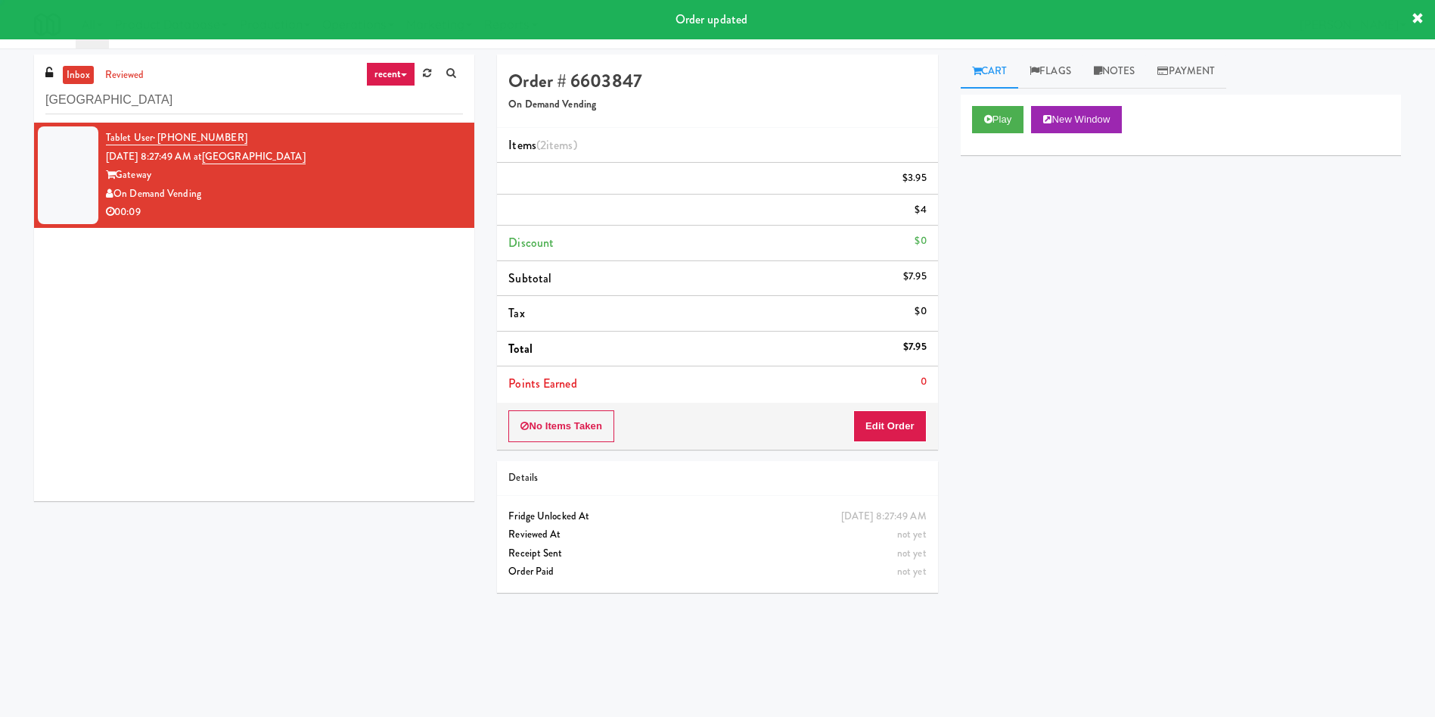
scroll to position [0, 0]
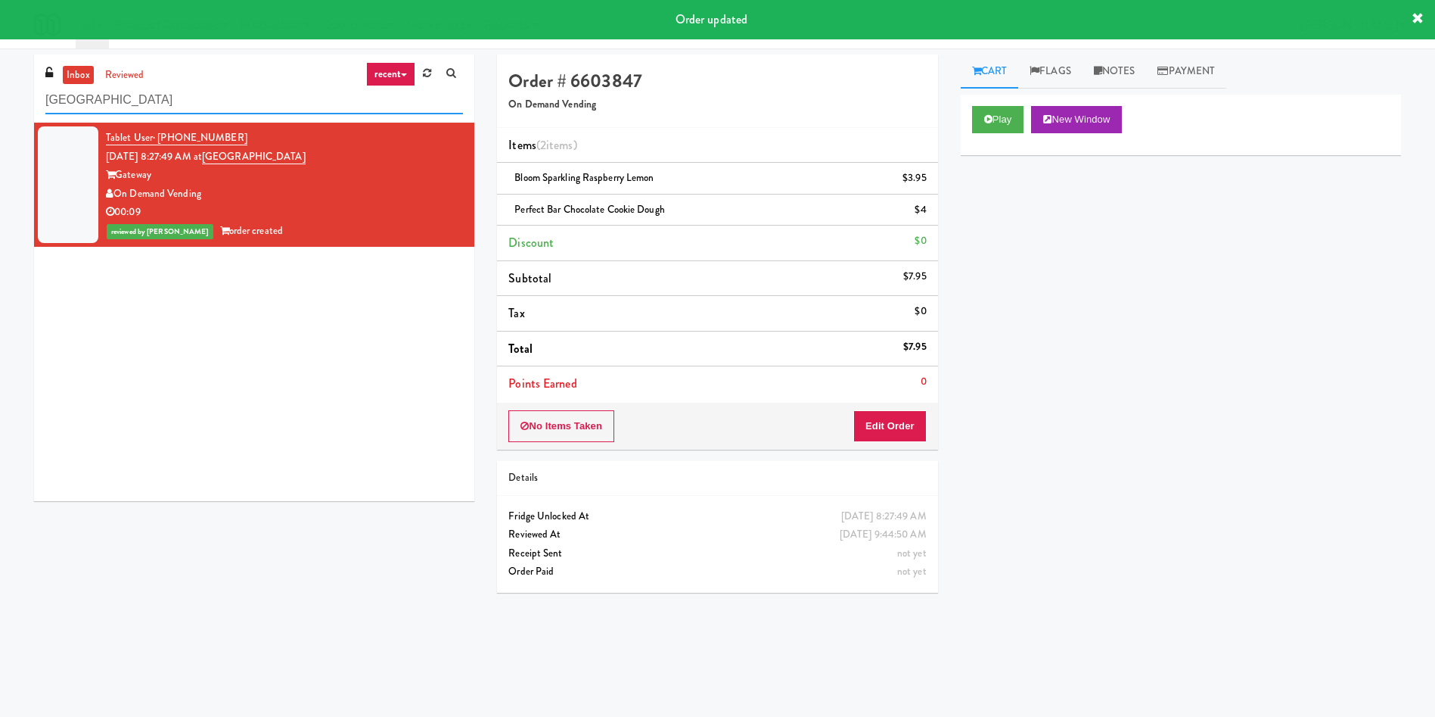
drag, startPoint x: 243, startPoint y: 106, endPoint x: 0, endPoint y: 101, distance: 242.9
click at [0, 101] on div "inbox reviewed recent all unclear take inventory issue suspicious failed recent…" at bounding box center [717, 358] width 1435 height 608
paste input "IKEA Scarborough Town Center"
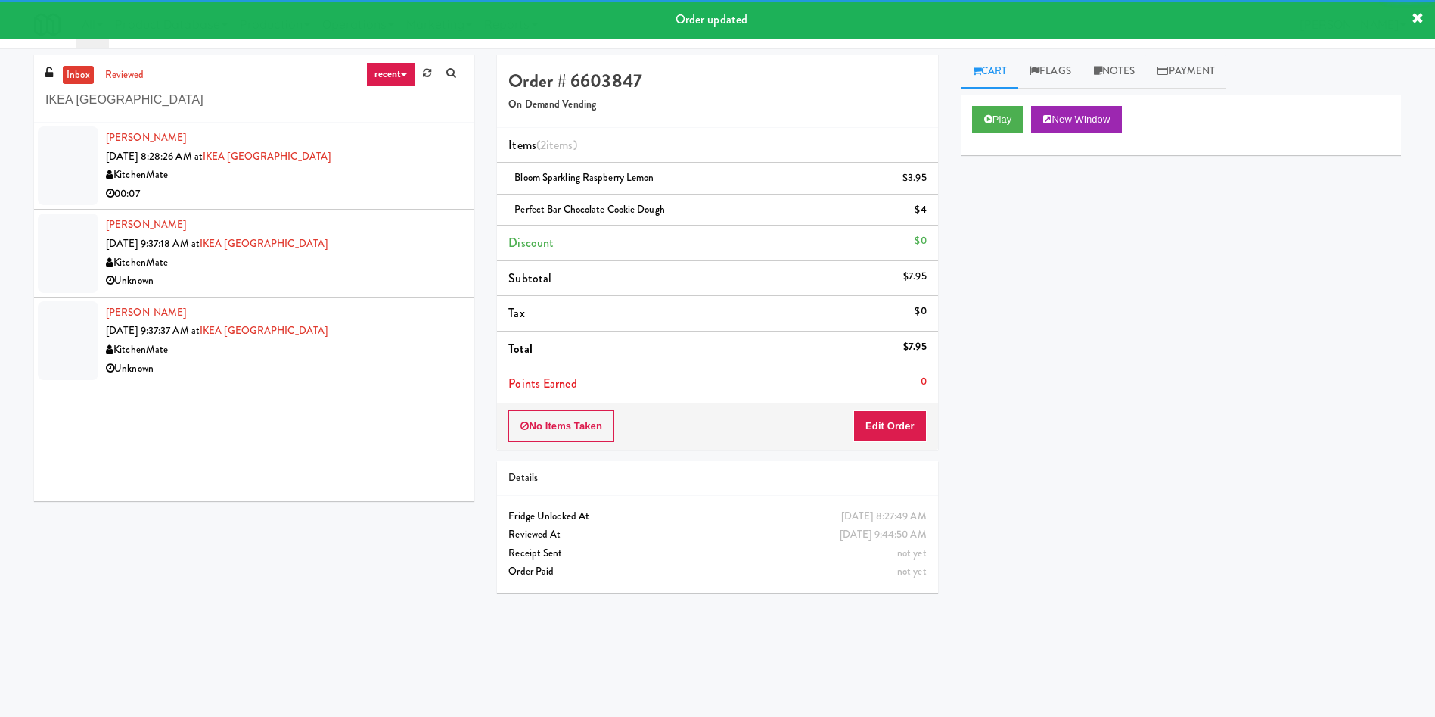
click at [67, 183] on div at bounding box center [68, 165] width 61 height 79
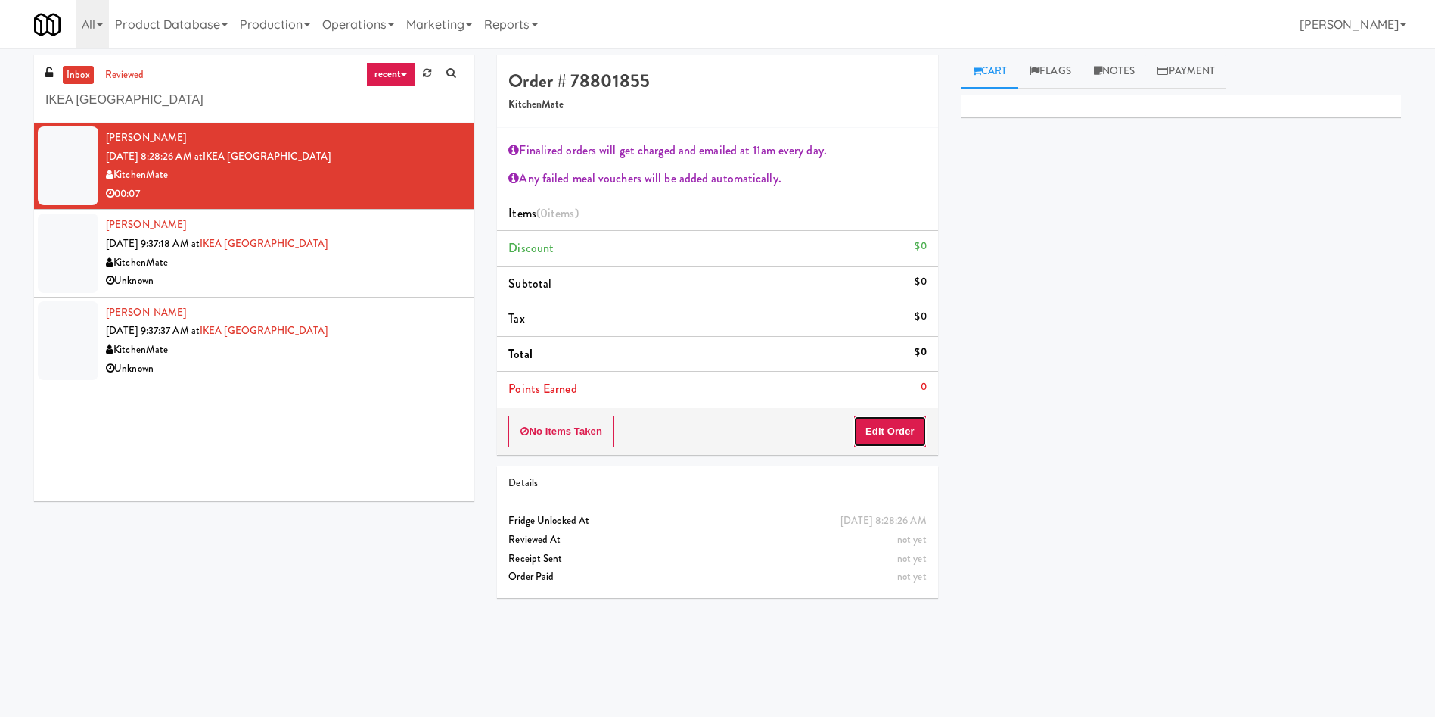
click at [910, 415] on button "Edit Order" at bounding box center [889, 431] width 73 height 32
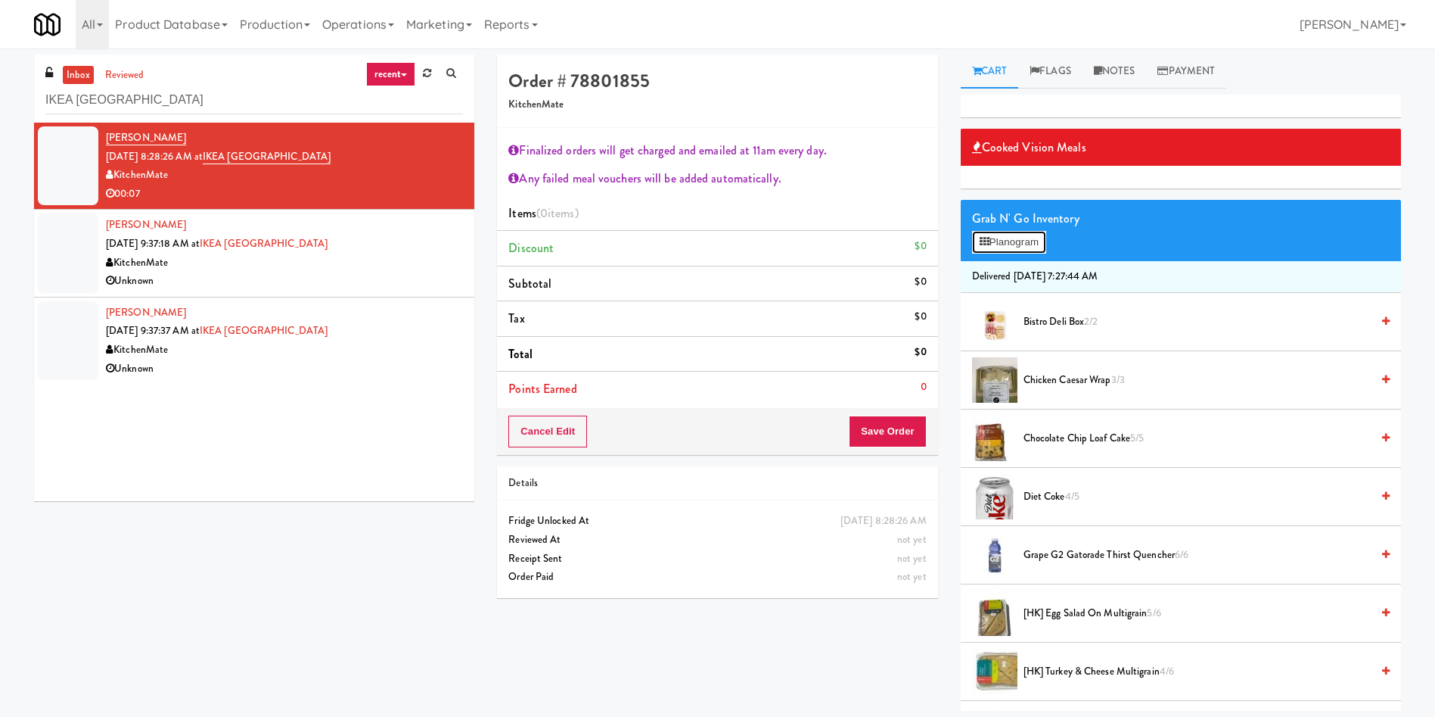
click at [1012, 253] on button "Planogram" at bounding box center [1009, 242] width 74 height 23
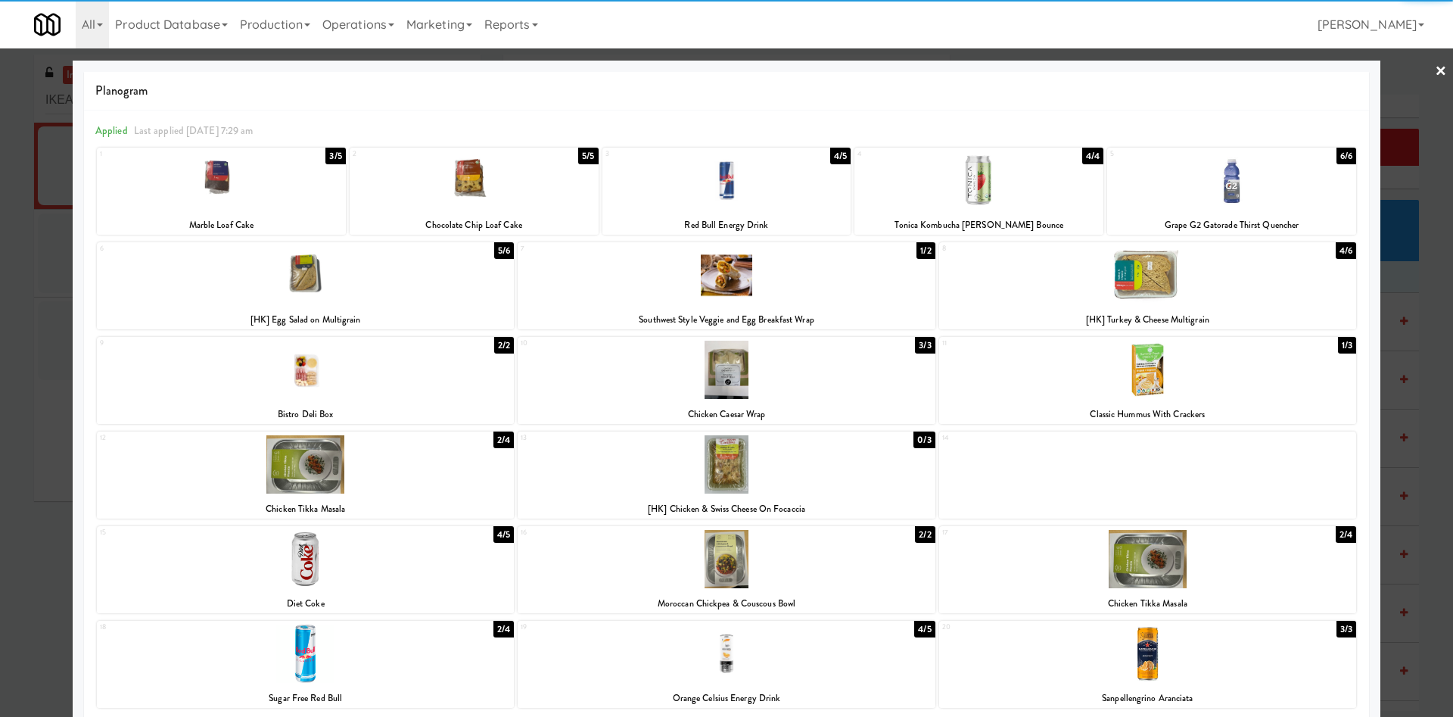
click at [364, 577] on div at bounding box center [305, 559] width 417 height 58
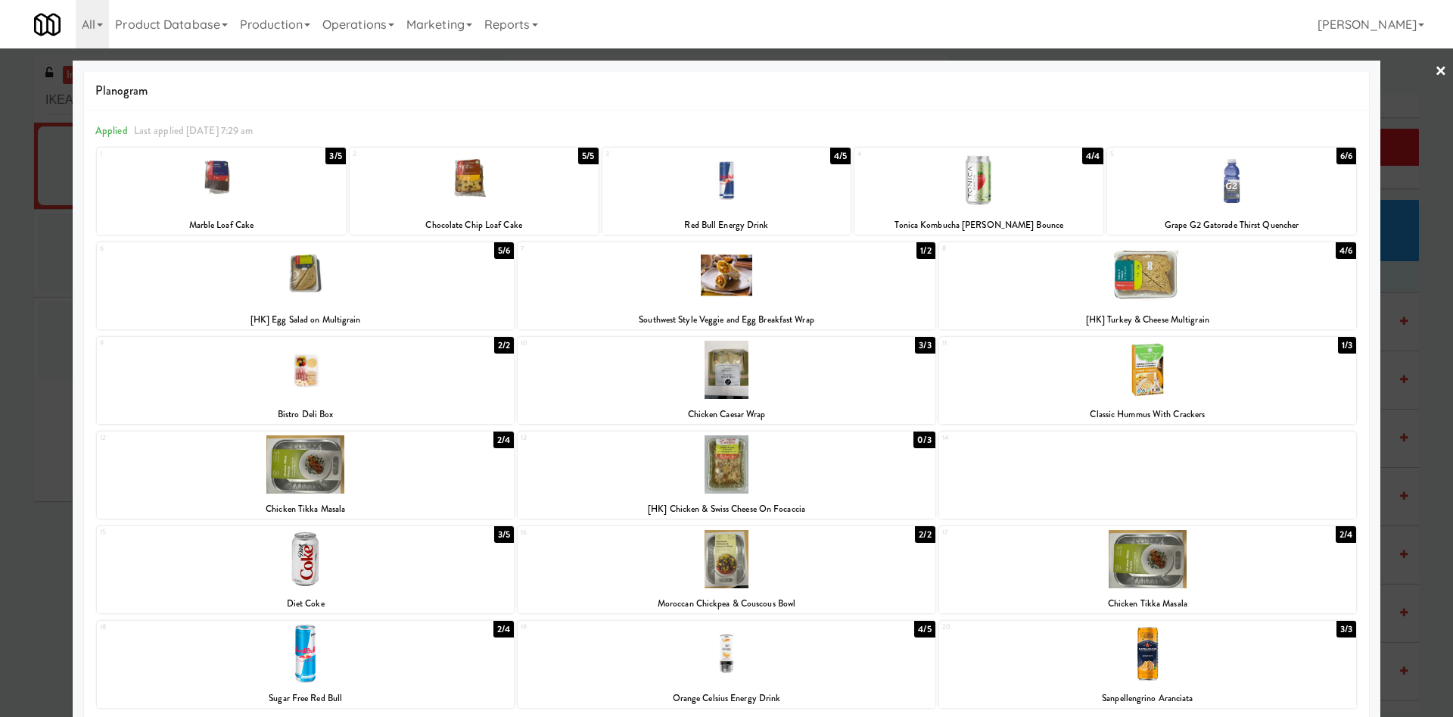
click at [1139, 322] on div "[HK] Turkey & Cheese Multigrain" at bounding box center [1147, 319] width 412 height 19
click at [347, 543] on div at bounding box center [305, 559] width 417 height 58
click at [1233, 266] on div at bounding box center [1147, 275] width 417 height 58
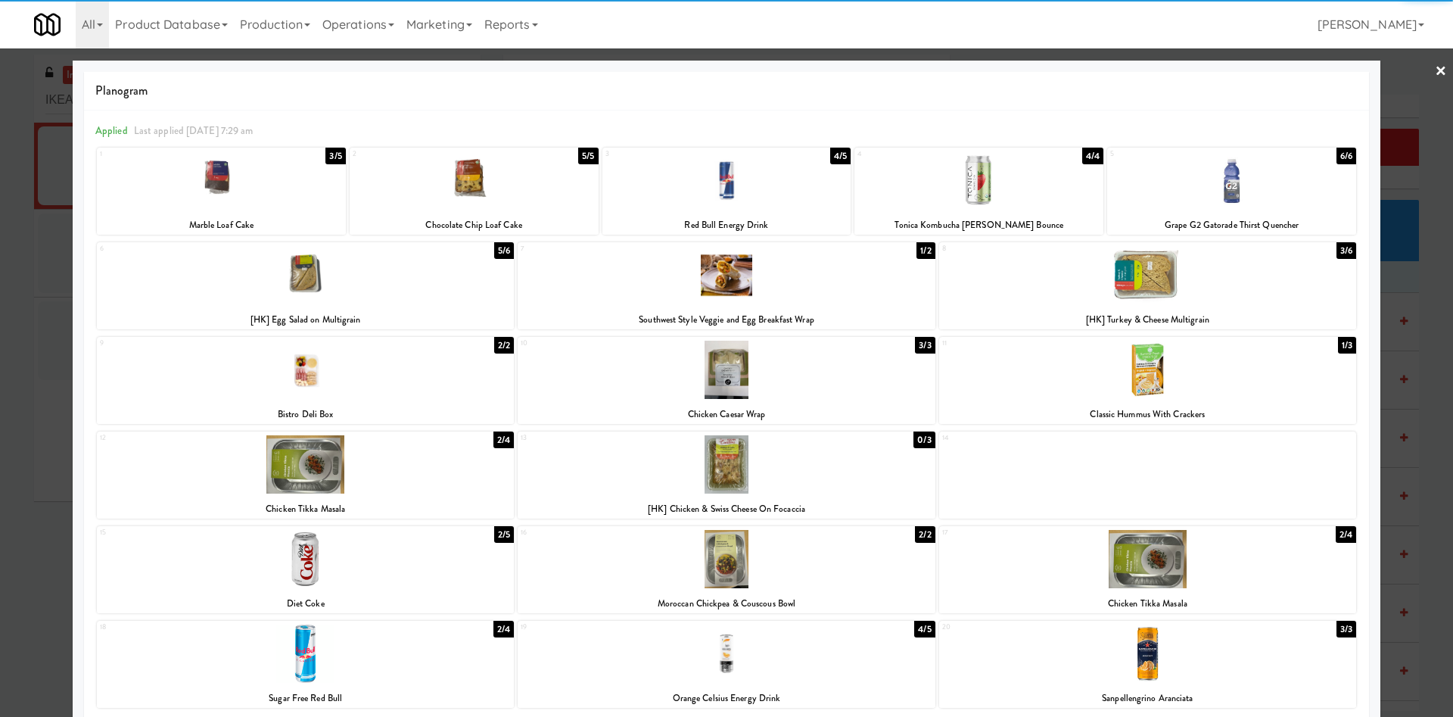
click at [1388, 89] on div at bounding box center [726, 358] width 1453 height 717
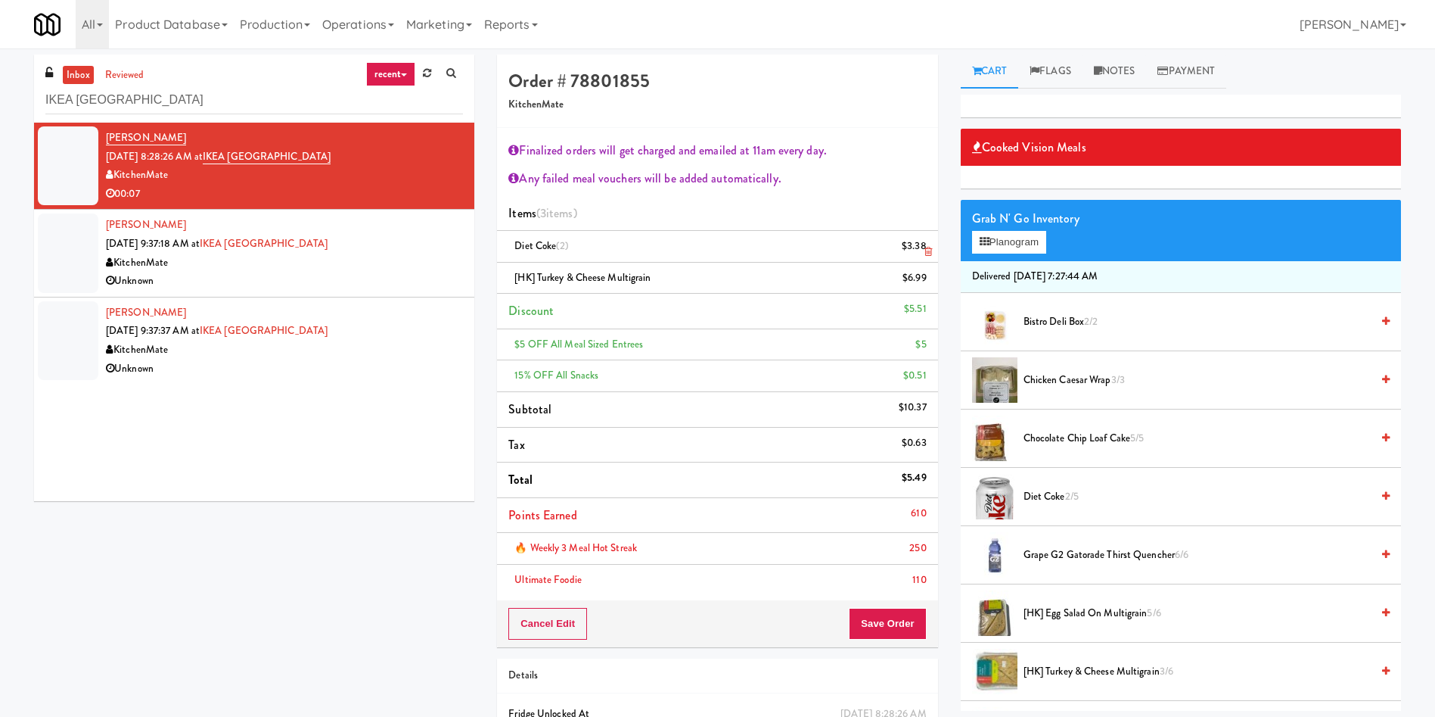
click at [915, 251] on div "$3.38" at bounding box center [914, 246] width 25 height 19
click at [930, 249] on icon at bounding box center [929, 252] width 8 height 10
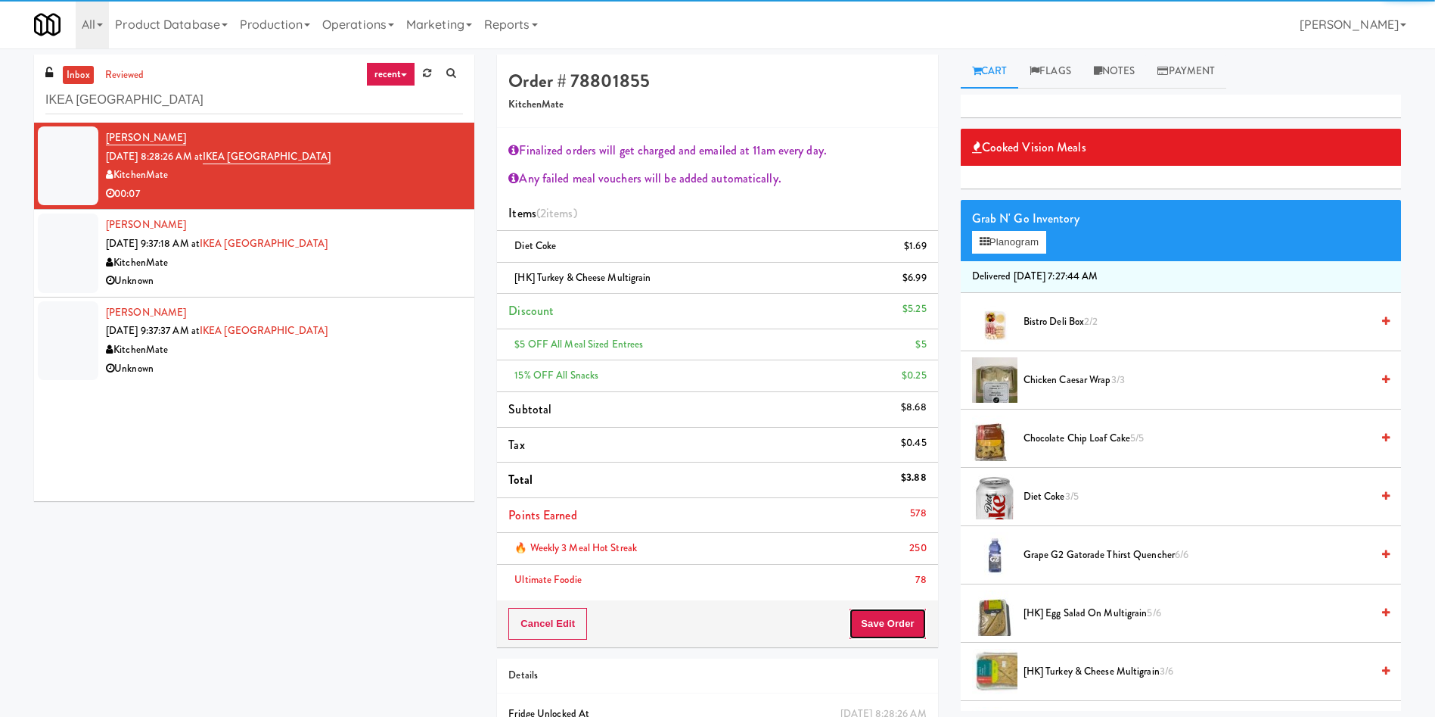
click at [896, 611] on button "Save Order" at bounding box center [887, 624] width 77 height 32
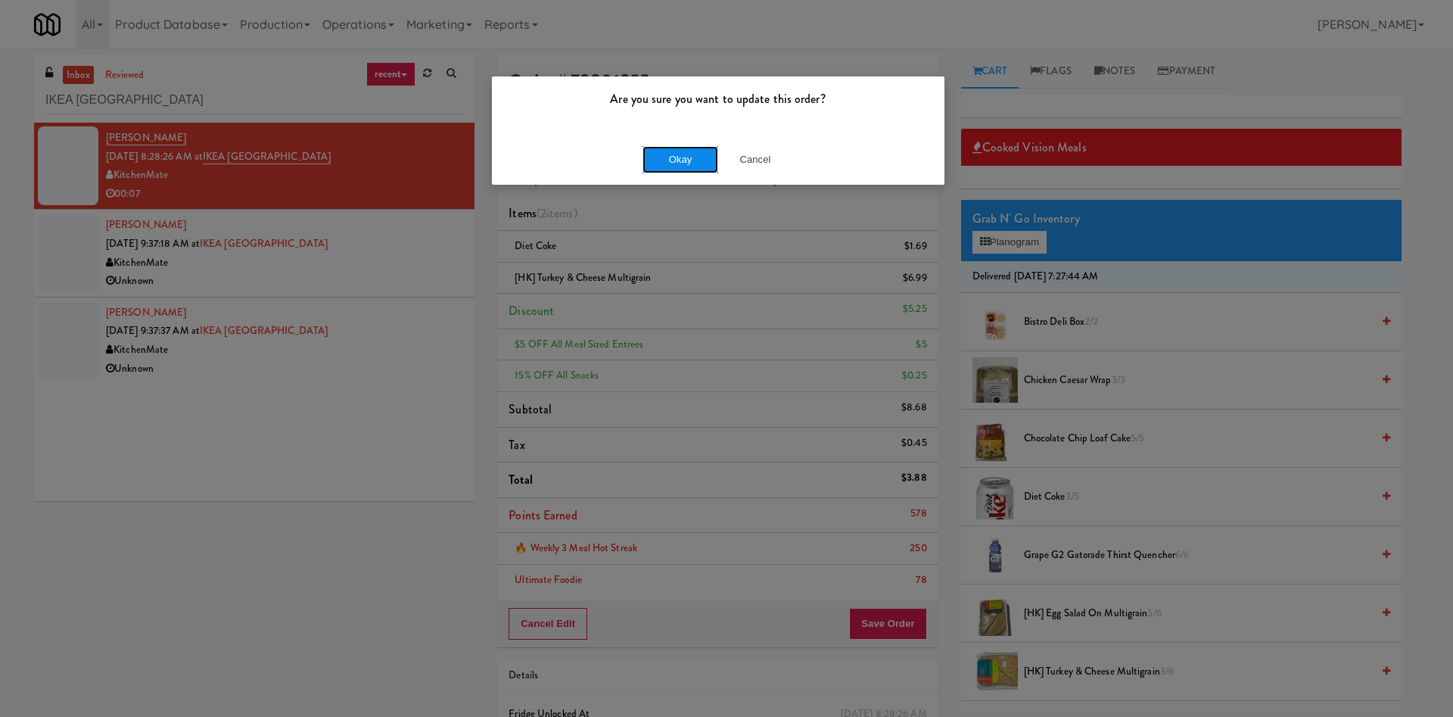
click at [695, 163] on button "Okay" at bounding box center [680, 159] width 76 height 27
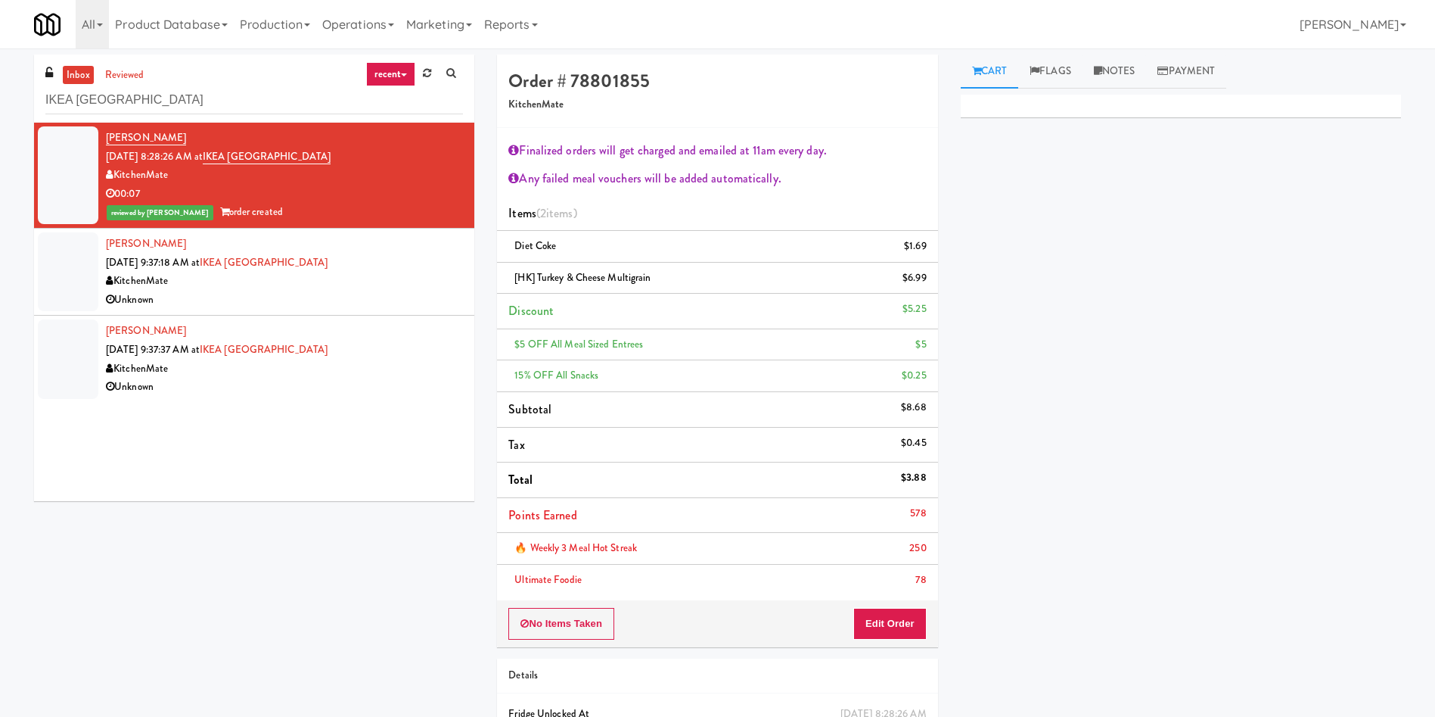
click at [37, 273] on li "Arani Kokulathasan Aug 29, 2025 9:37:18 AM at IKEA Scarborough Town Center Kitc…" at bounding box center [254, 272] width 440 height 87
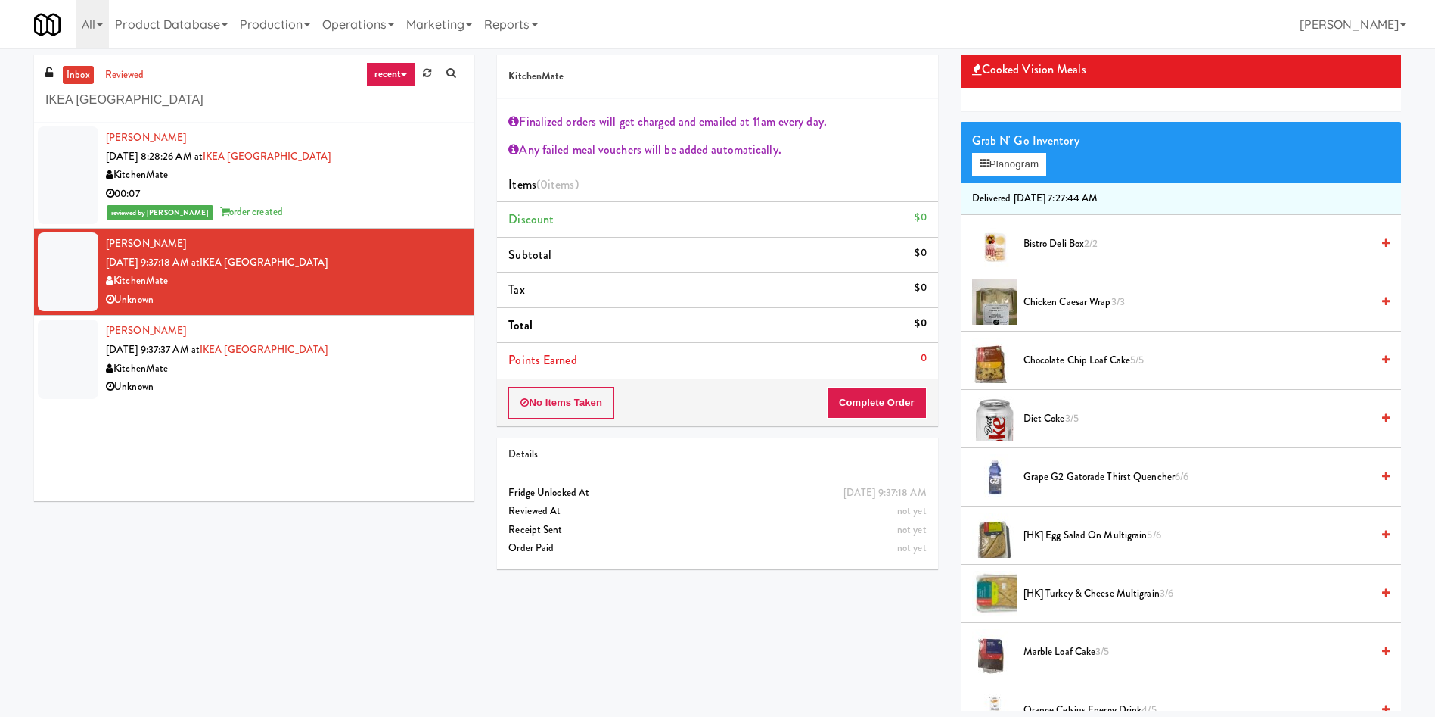
scroll to position [113, 0]
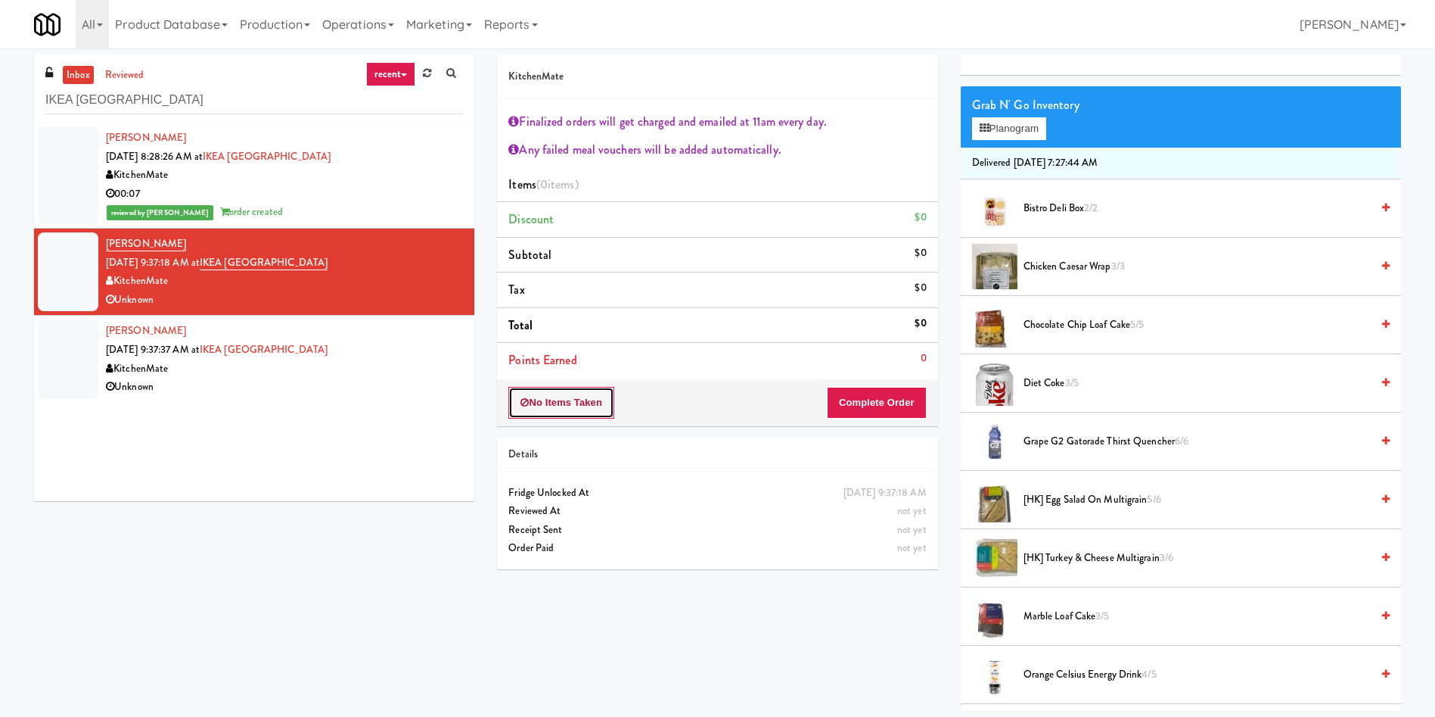
click at [600, 396] on button "No Items Taken" at bounding box center [561, 403] width 106 height 32
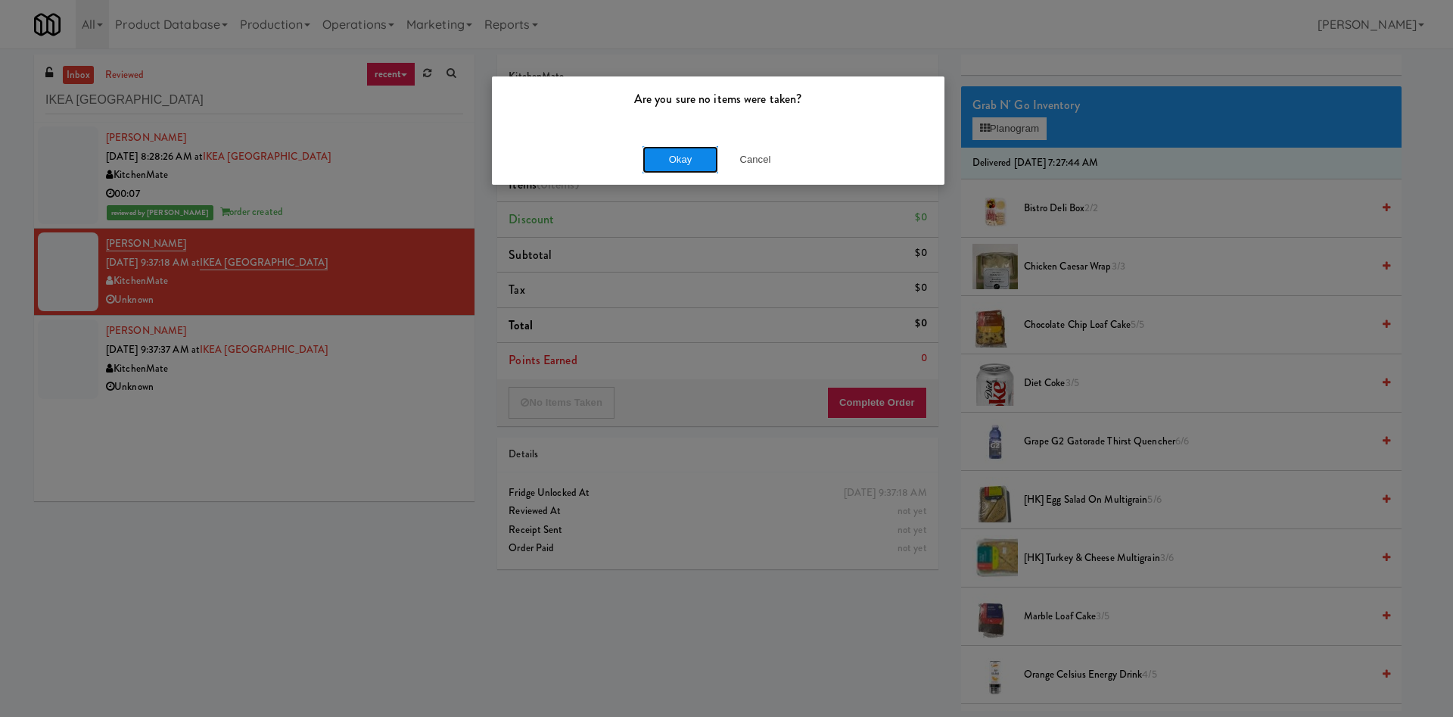
click at [676, 160] on button "Okay" at bounding box center [680, 159] width 76 height 27
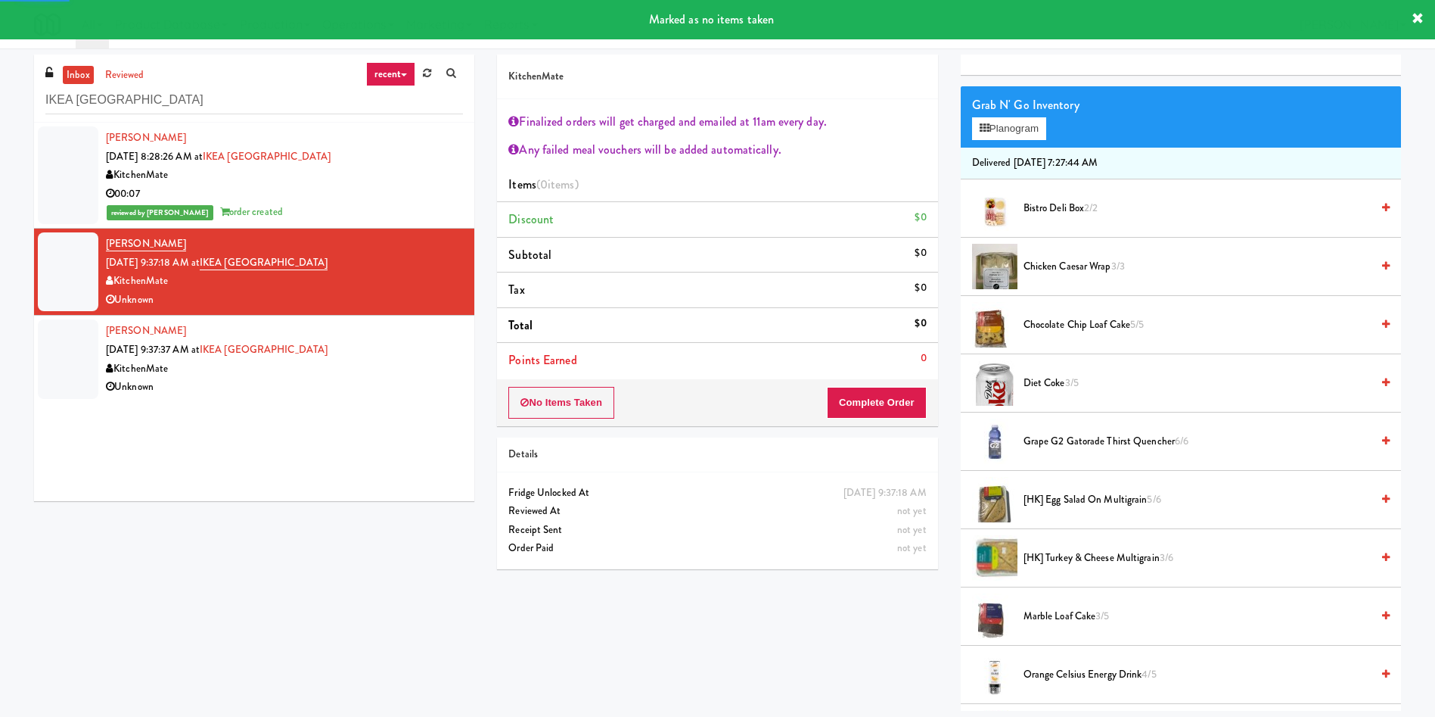
click at [75, 366] on div at bounding box center [68, 358] width 61 height 79
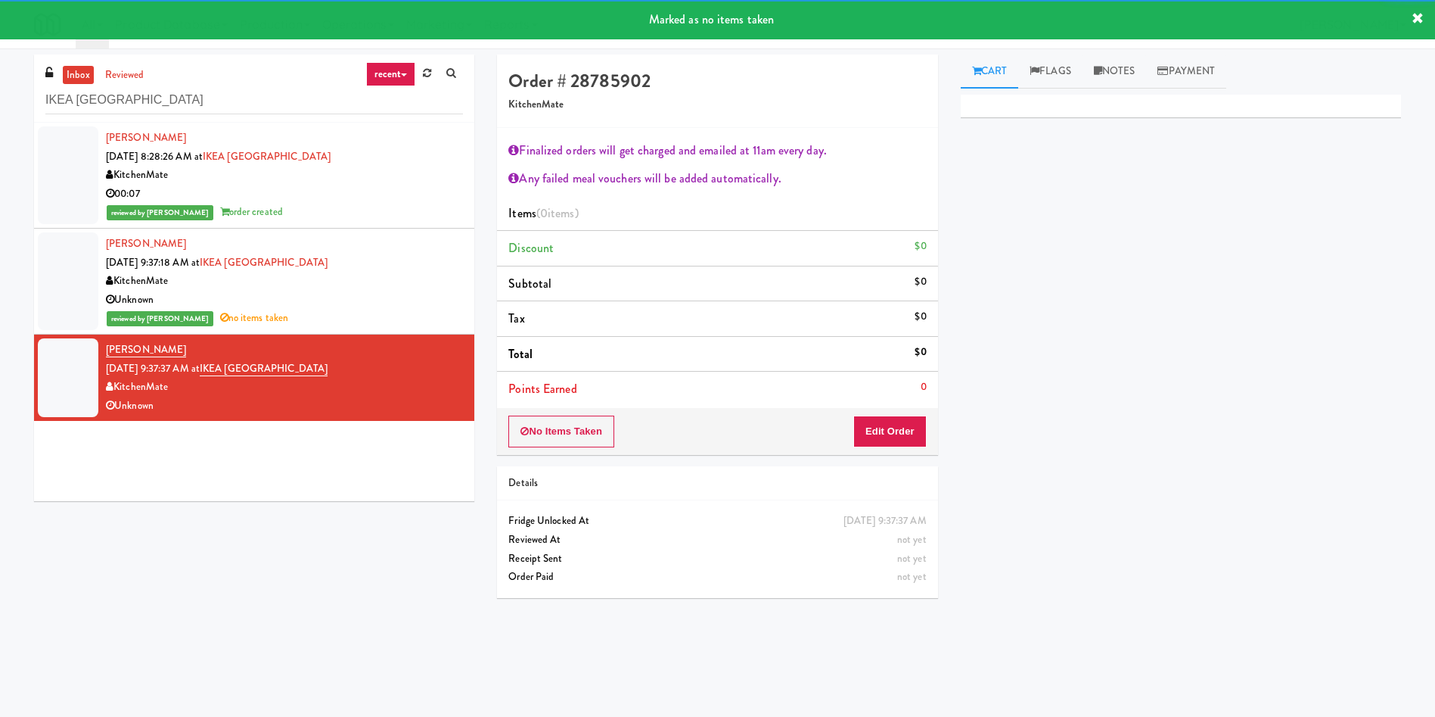
click at [929, 425] on div "No Items Taken Edit Order" at bounding box center [717, 431] width 440 height 47
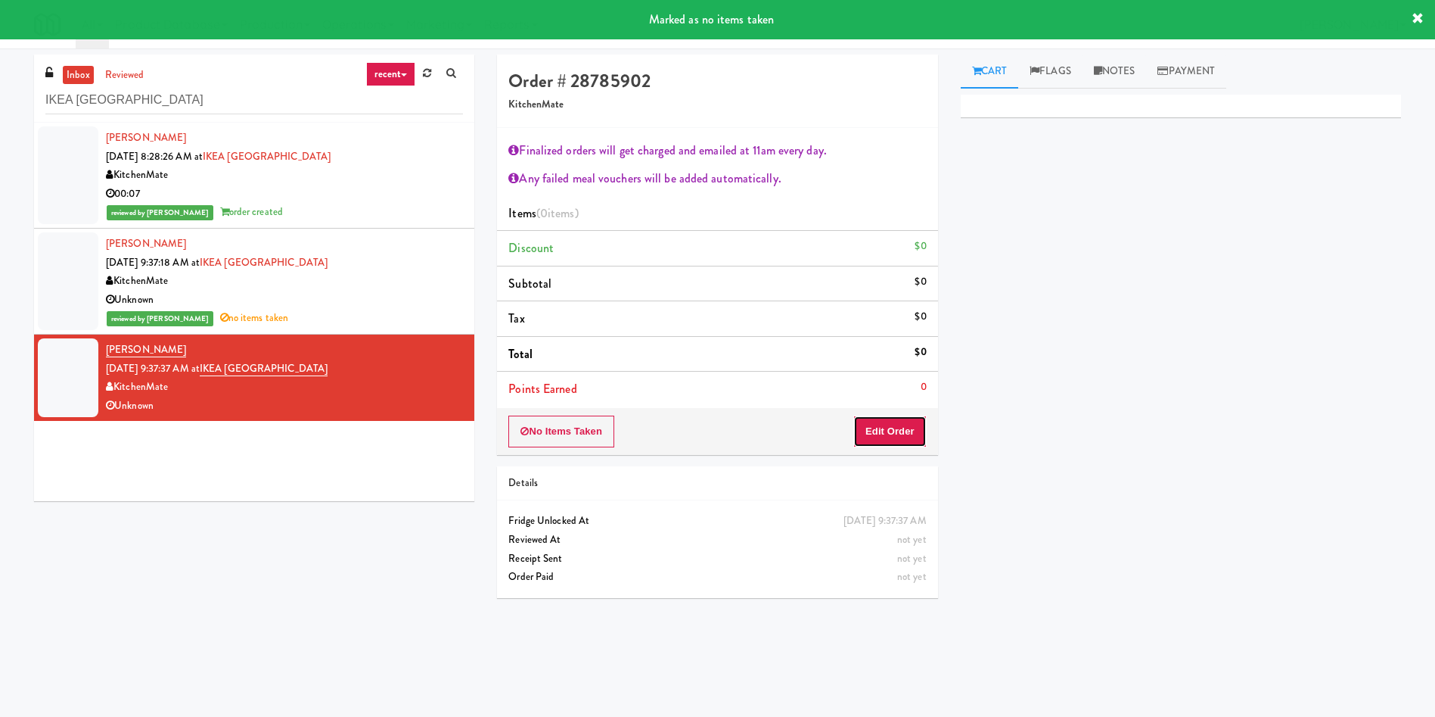
click at [916, 427] on button "Edit Order" at bounding box center [889, 431] width 73 height 32
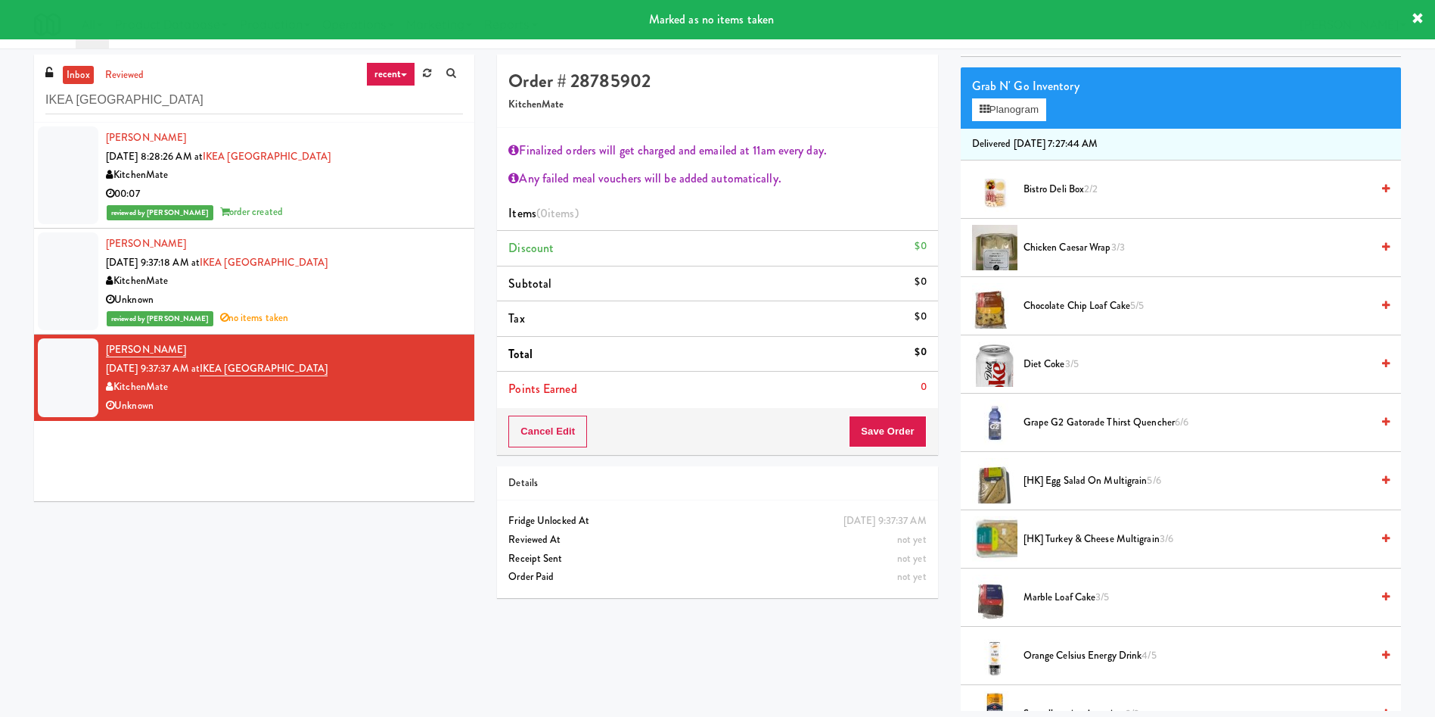
scroll to position [227, 0]
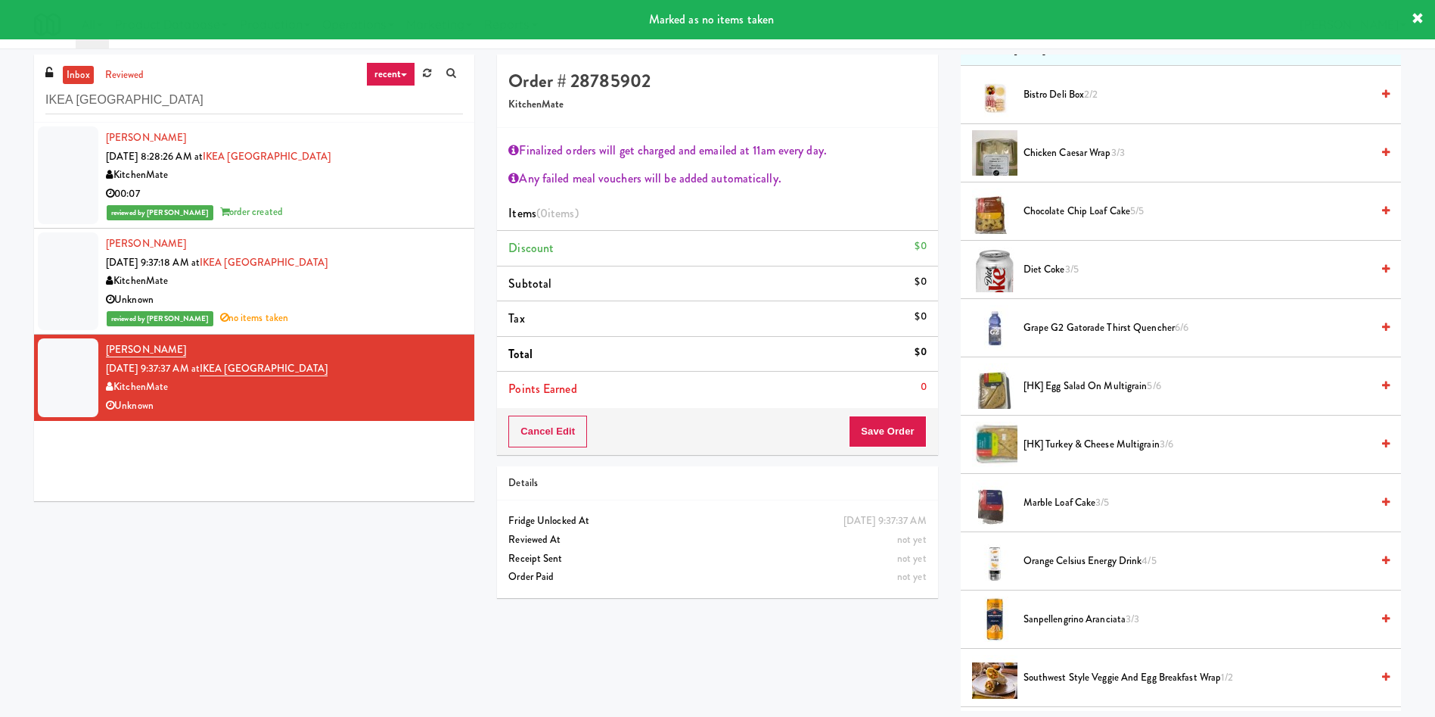
click at [1097, 448] on span "[HK] Turkey & Cheese Multigrain 3/6" at bounding box center [1197, 444] width 347 height 19
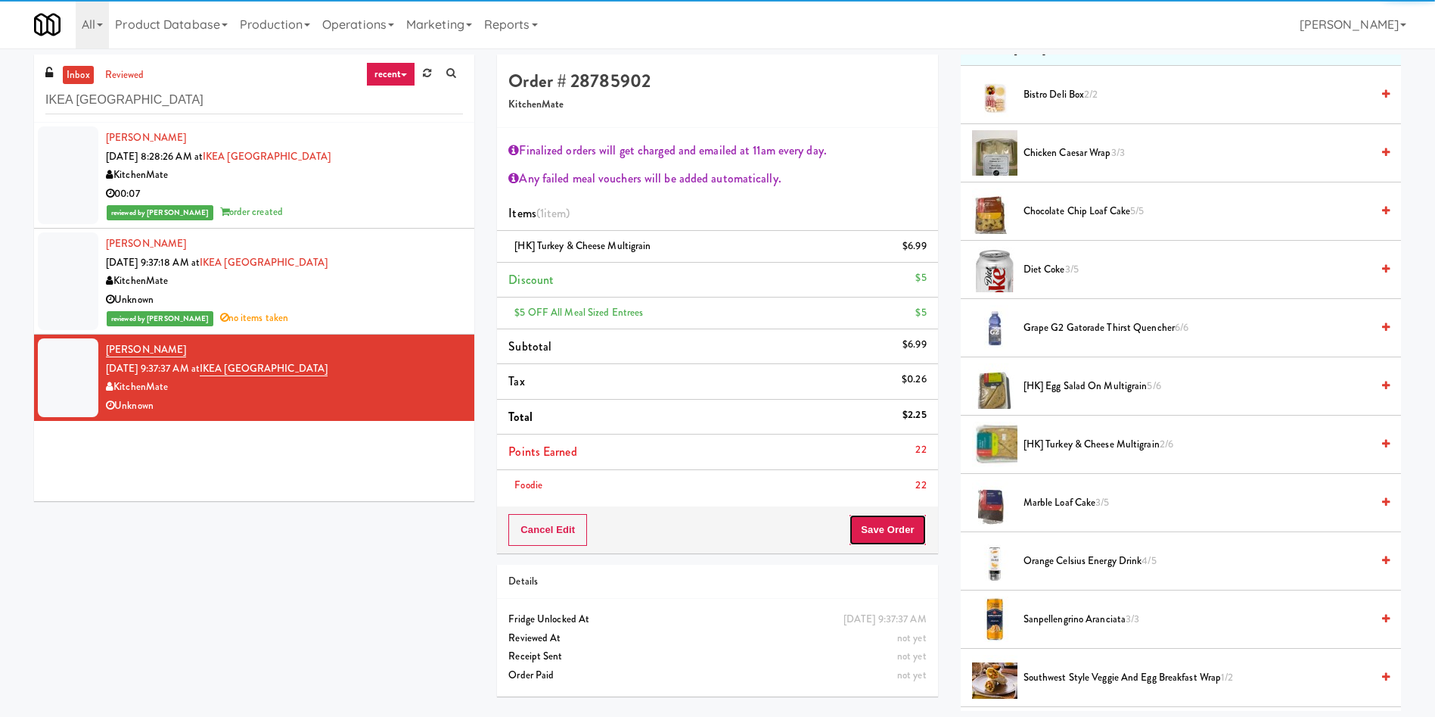
click at [898, 524] on button "Save Order" at bounding box center [887, 530] width 77 height 32
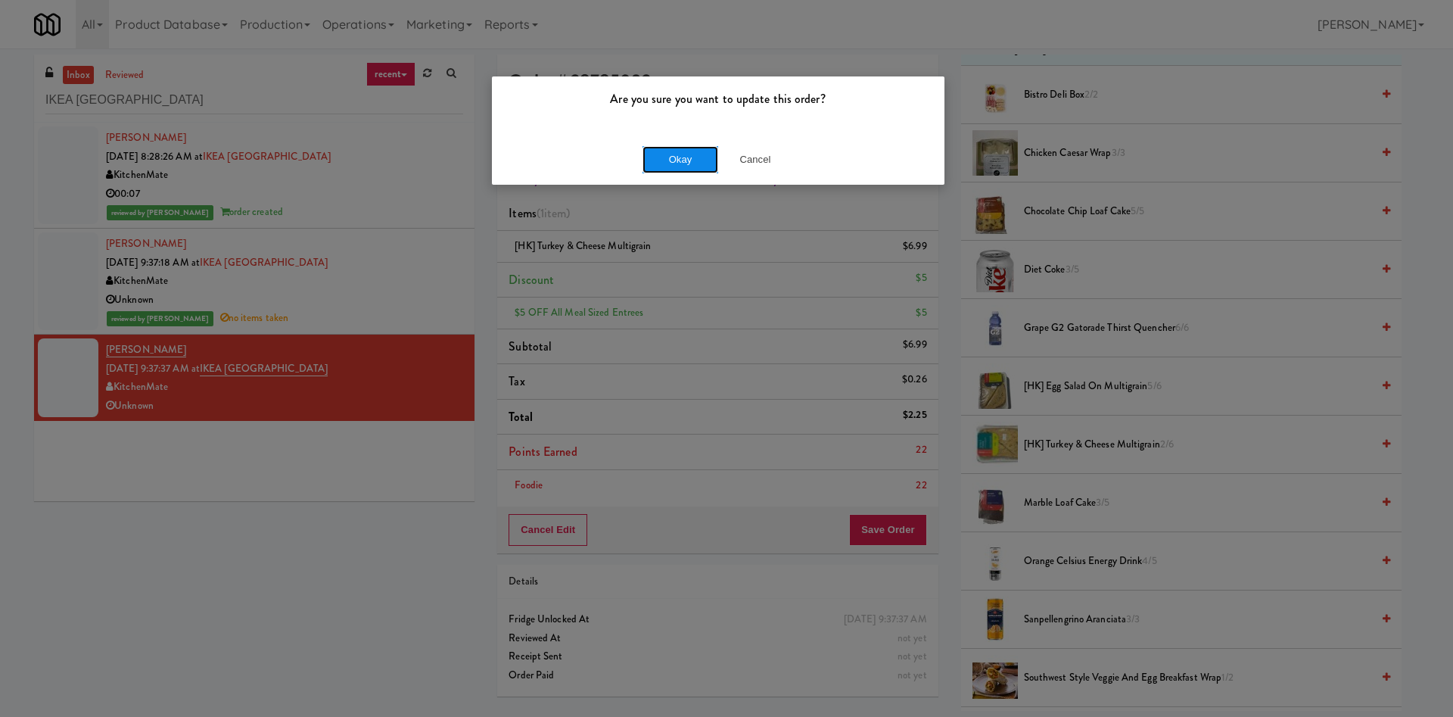
click at [695, 154] on button "Okay" at bounding box center [680, 159] width 76 height 27
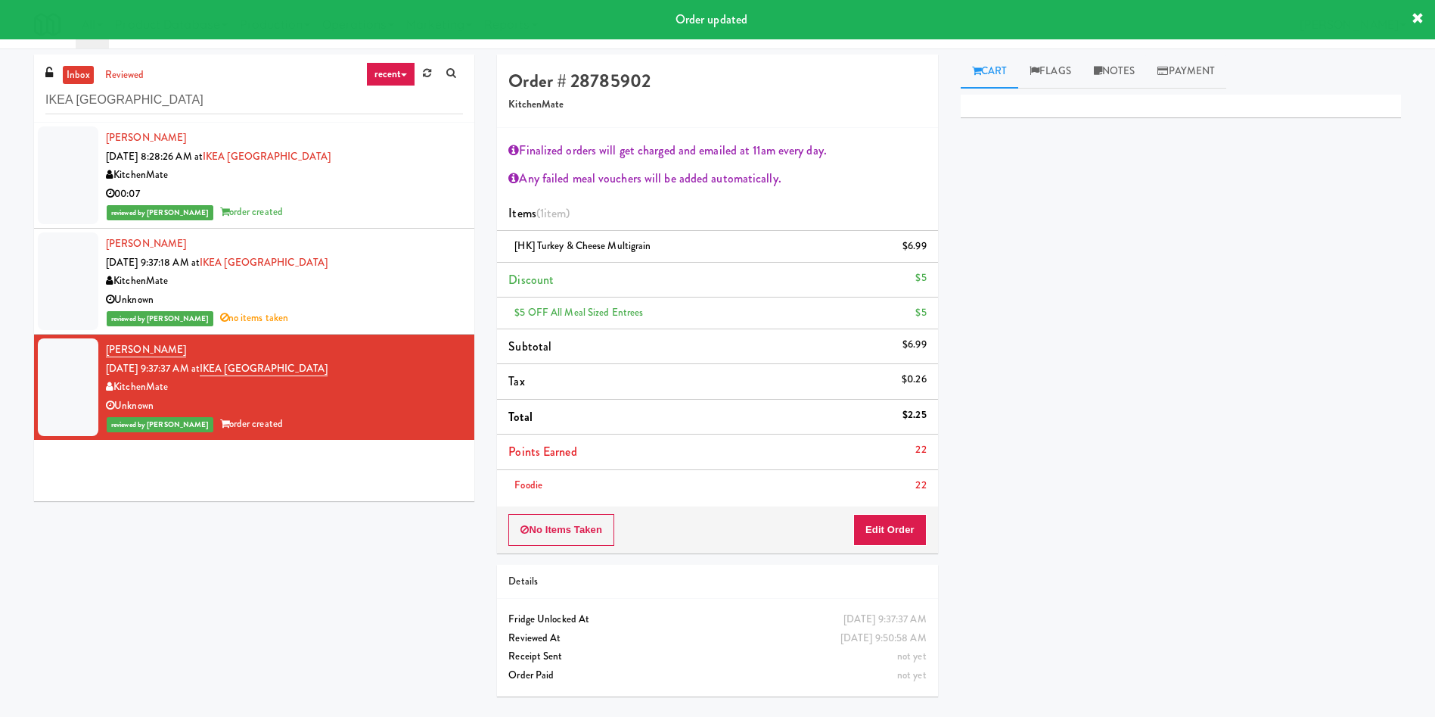
scroll to position [0, 0]
drag, startPoint x: 273, startPoint y: 97, endPoint x: 1, endPoint y: 3, distance: 288.1
click at [0, 48] on body "Order updated Are you sure you want to update this order? Okay Cancel Okay Are …" at bounding box center [717, 406] width 1435 height 717
paste input "Crossing West - Ambient - Left"
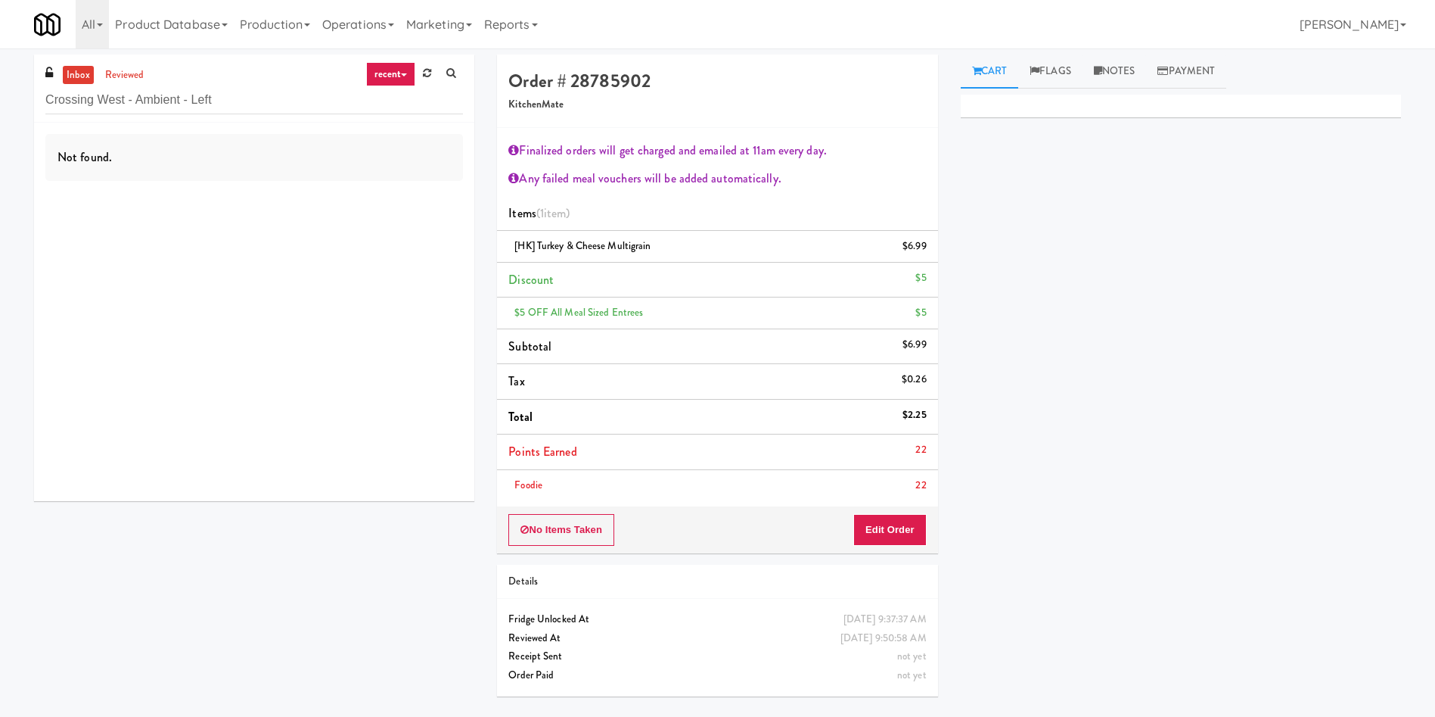
click at [78, 78] on link "inbox" at bounding box center [78, 75] width 31 height 19
click at [132, 82] on link "reviewed" at bounding box center [124, 75] width 47 height 19
click at [121, 77] on link "reviewed" at bounding box center [124, 75] width 47 height 19
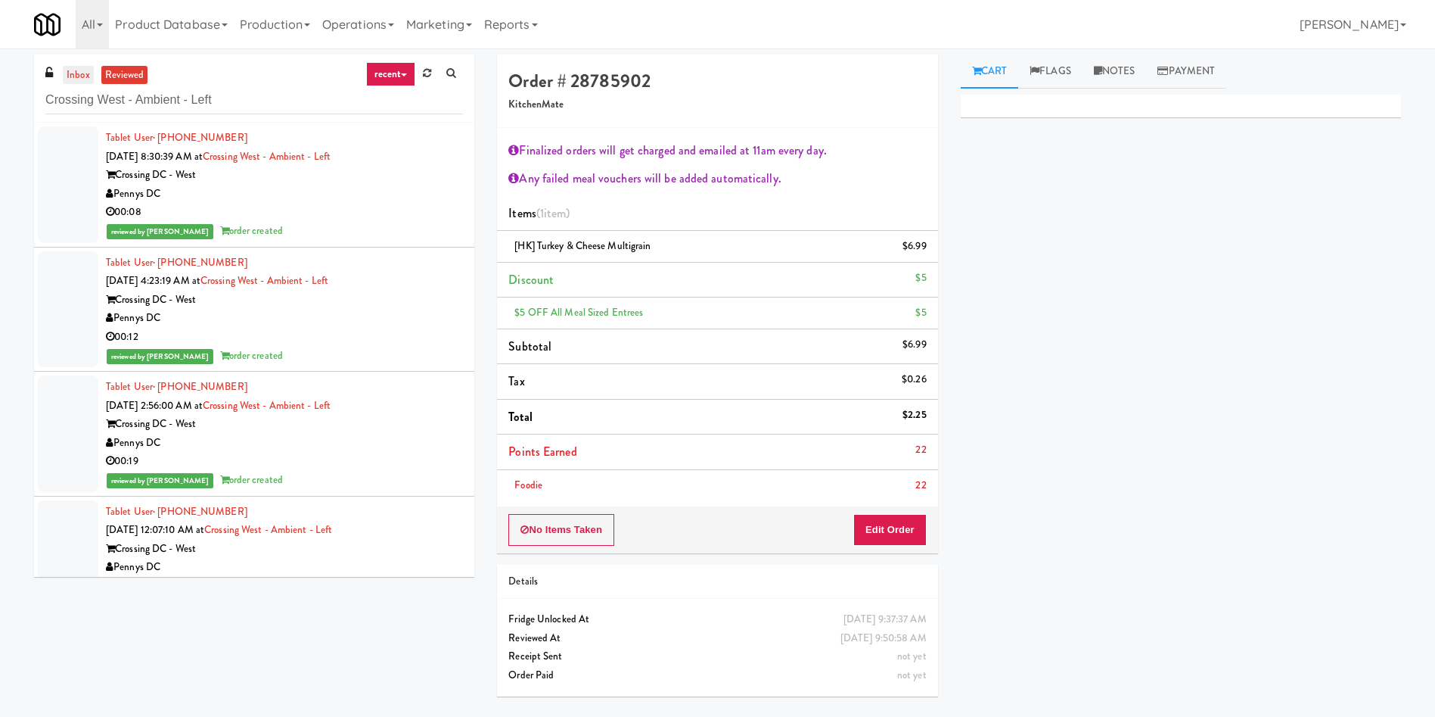
click at [73, 76] on link "inbox" at bounding box center [78, 75] width 31 height 19
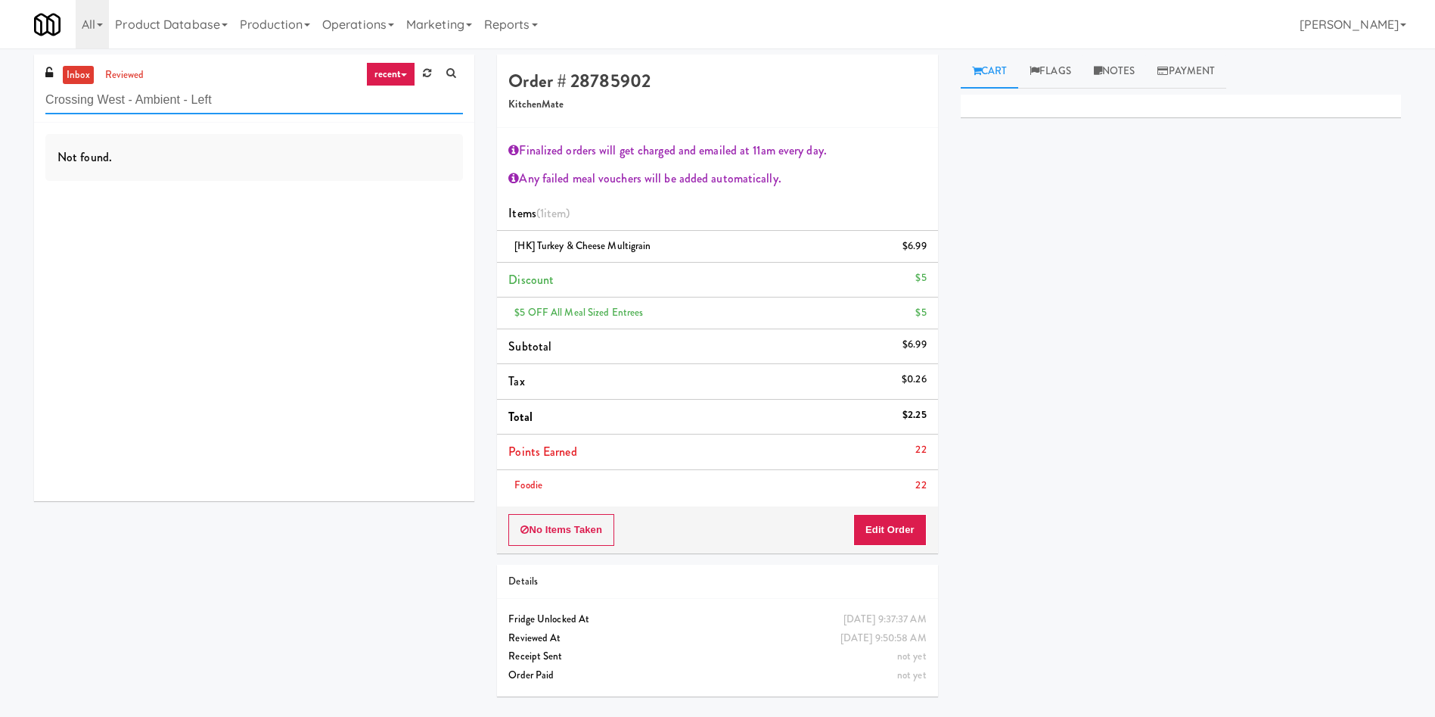
drag, startPoint x: 240, startPoint y: 98, endPoint x: 0, endPoint y: 98, distance: 239.9
click at [0, 98] on div "inbox reviewed recent all unclear take inventory issue suspicious failed recent…" at bounding box center [717, 380] width 1435 height 653
paste input "WPW - Middle - Fridge"
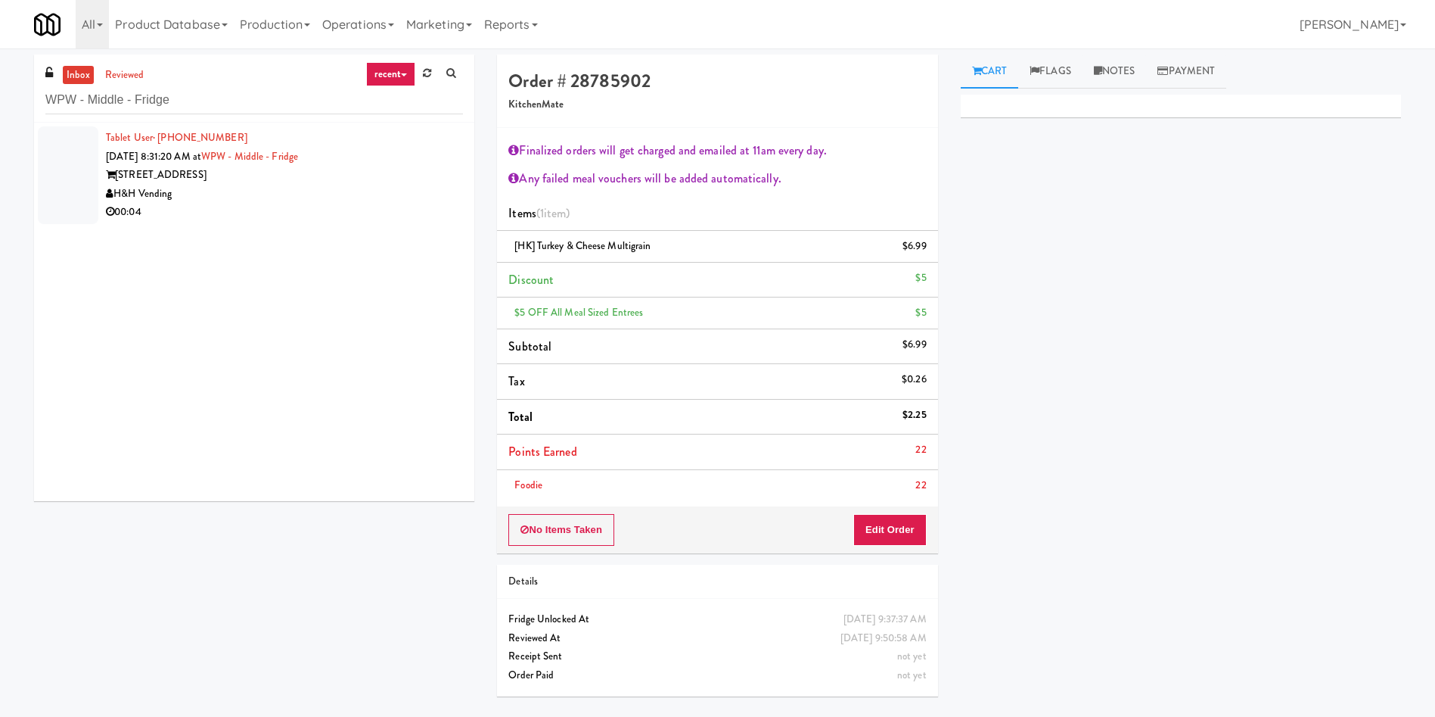
drag, startPoint x: 92, startPoint y: 161, endPoint x: 144, endPoint y: 135, distance: 57.9
click at [92, 161] on div at bounding box center [68, 175] width 61 height 98
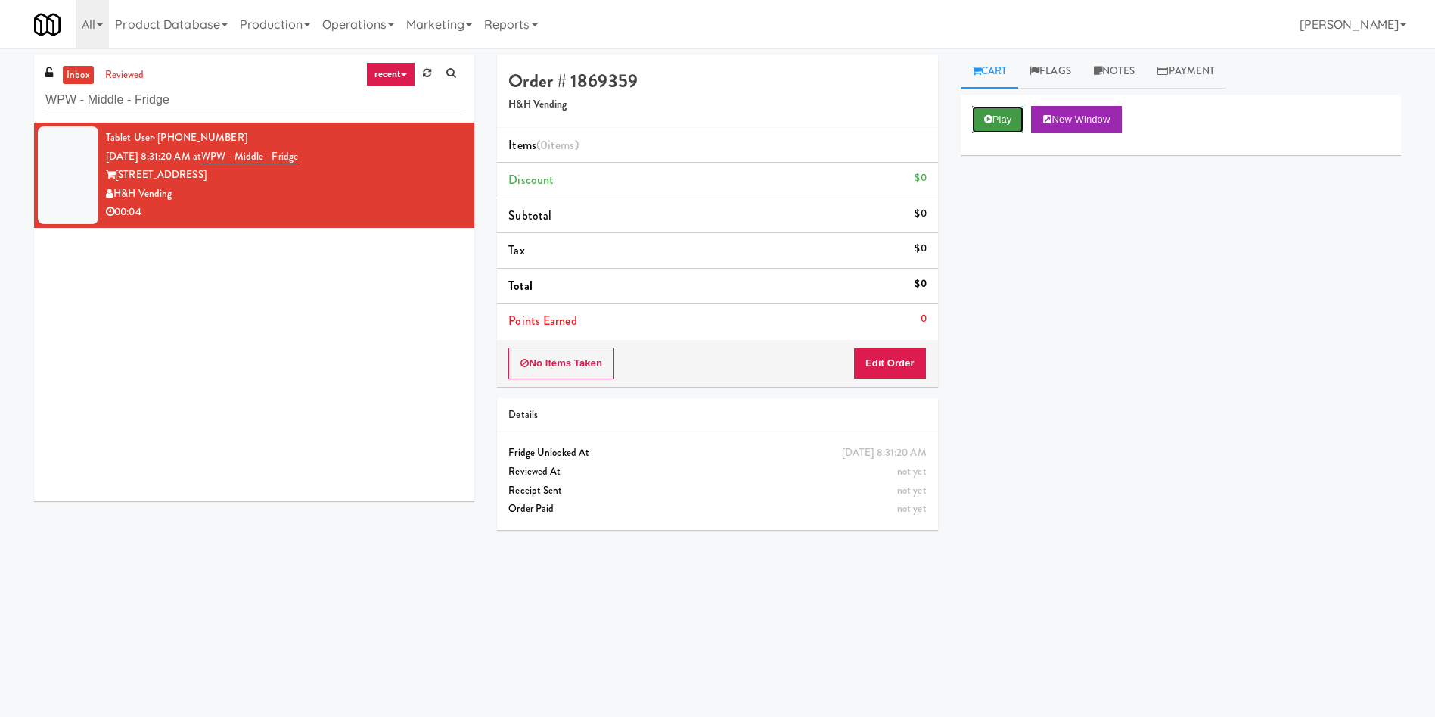
click at [1024, 117] on button "Play" at bounding box center [998, 119] width 52 height 27
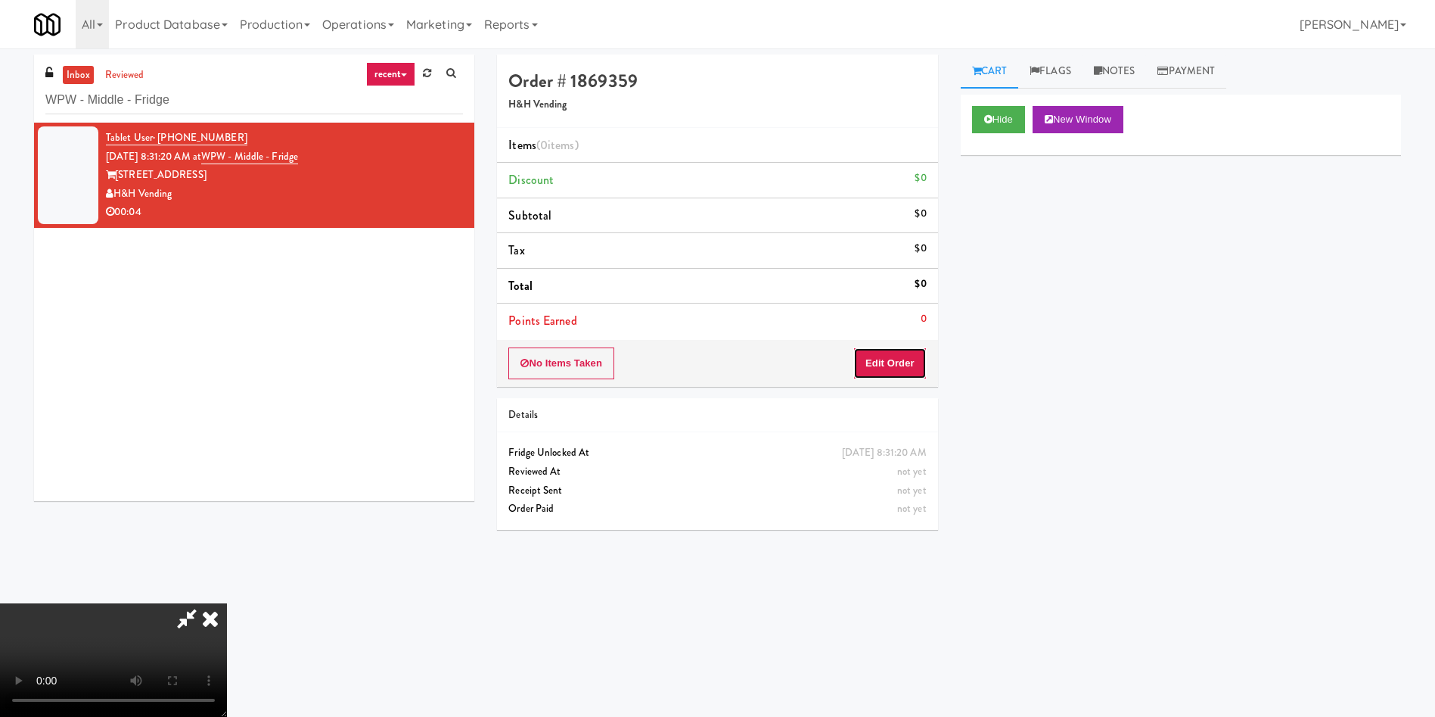
click at [908, 371] on button "Edit Order" at bounding box center [889, 363] width 73 height 32
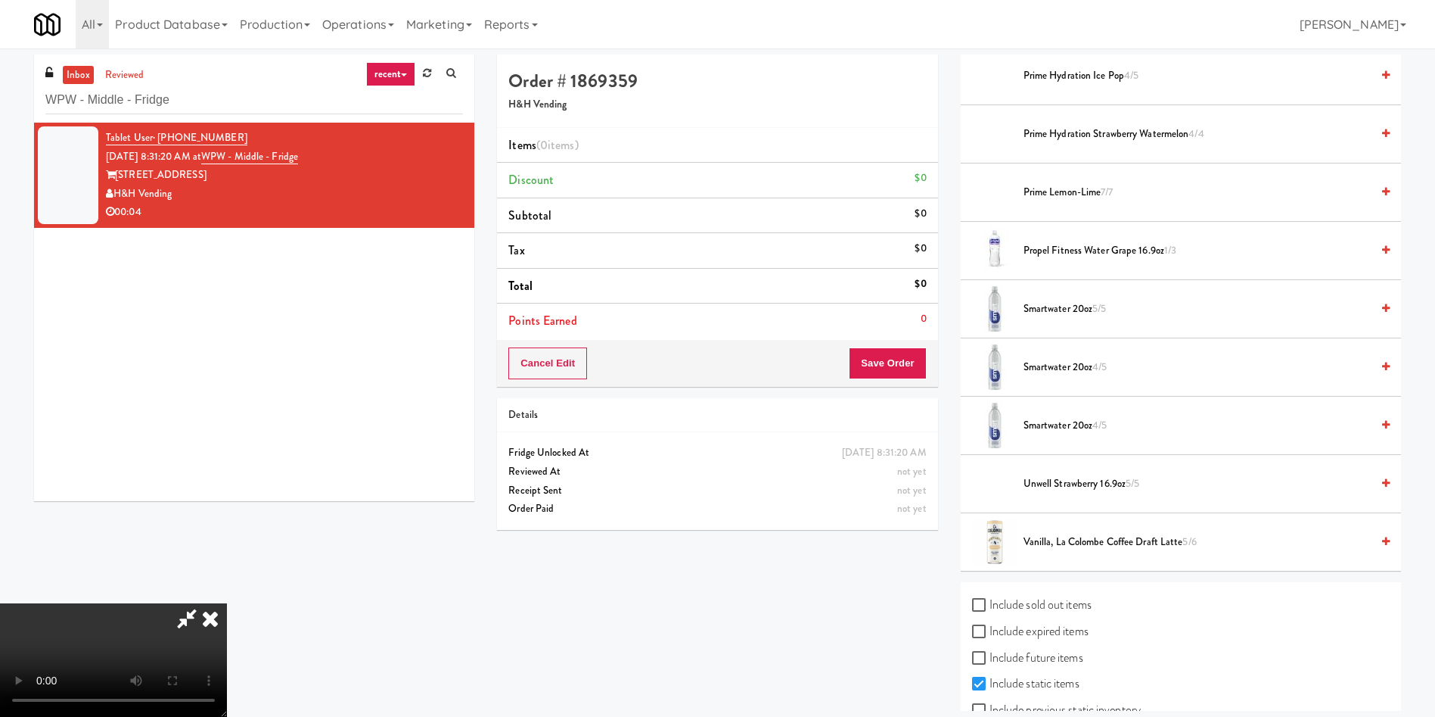
scroll to position [1588, 0]
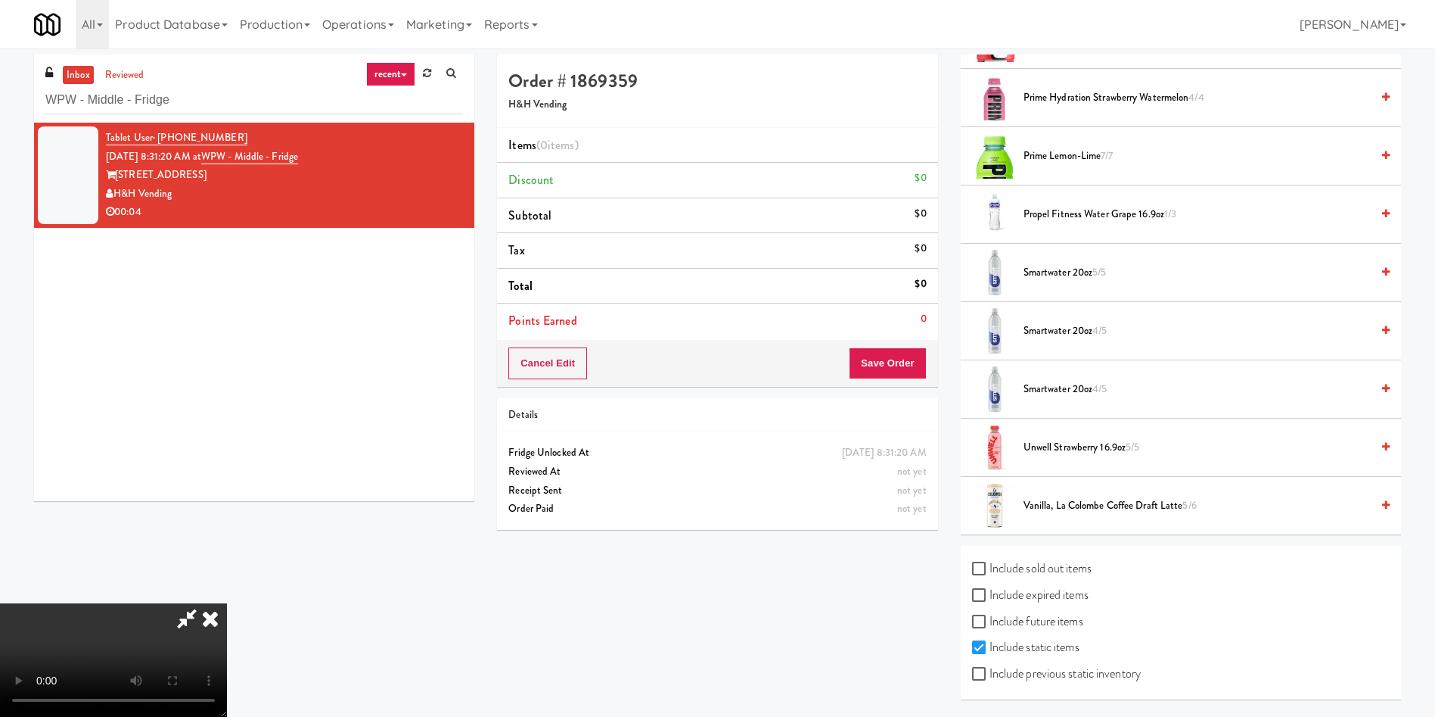
click at [1074, 380] on span "Smartwater 20oz 4/5" at bounding box center [1197, 389] width 347 height 19
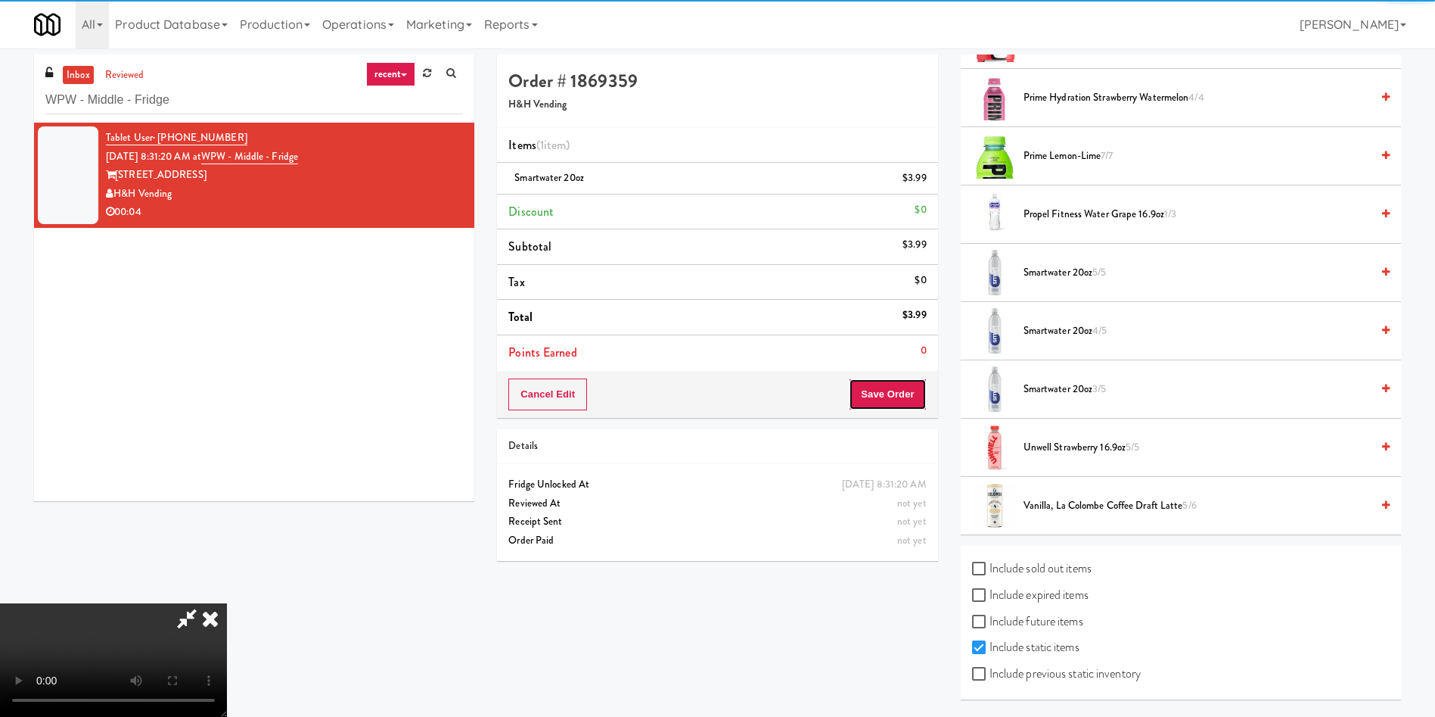
click at [916, 397] on button "Save Order" at bounding box center [887, 394] width 77 height 32
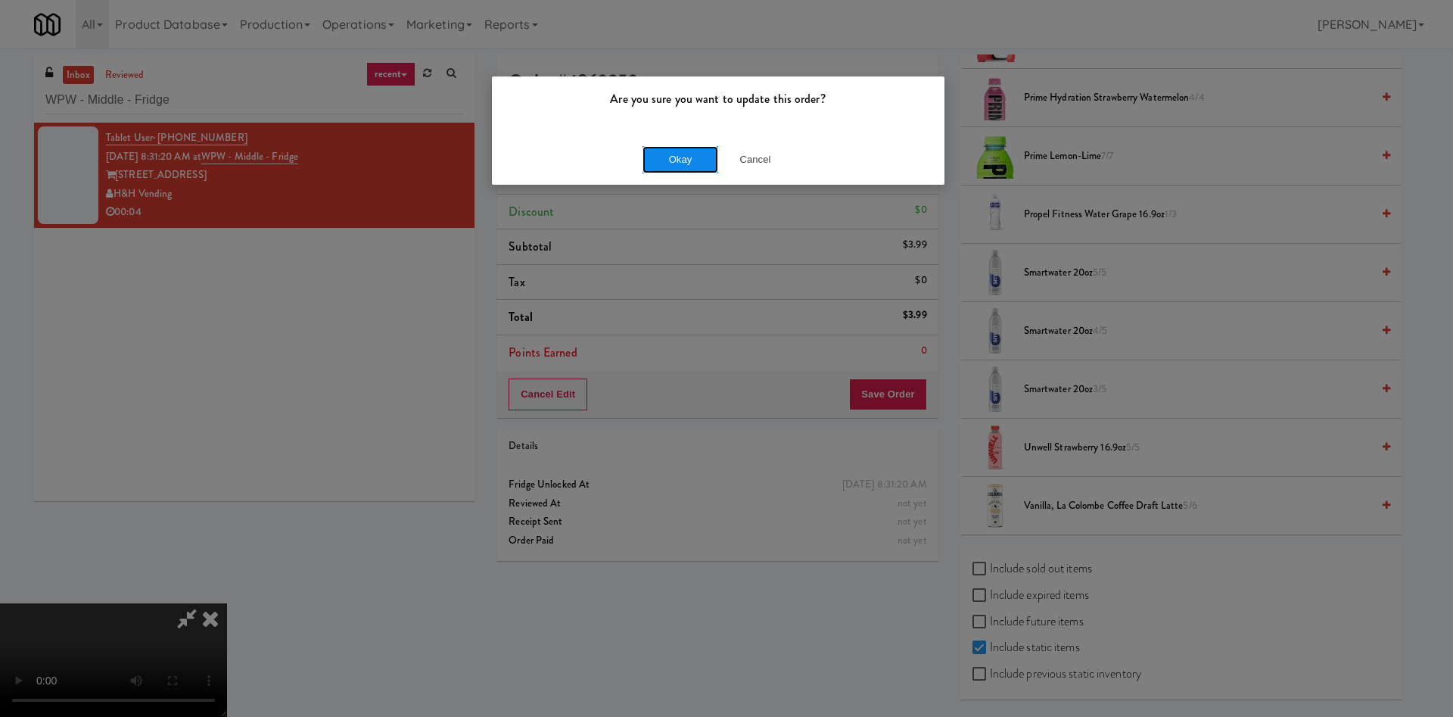
click at [680, 153] on button "Okay" at bounding box center [680, 159] width 76 height 27
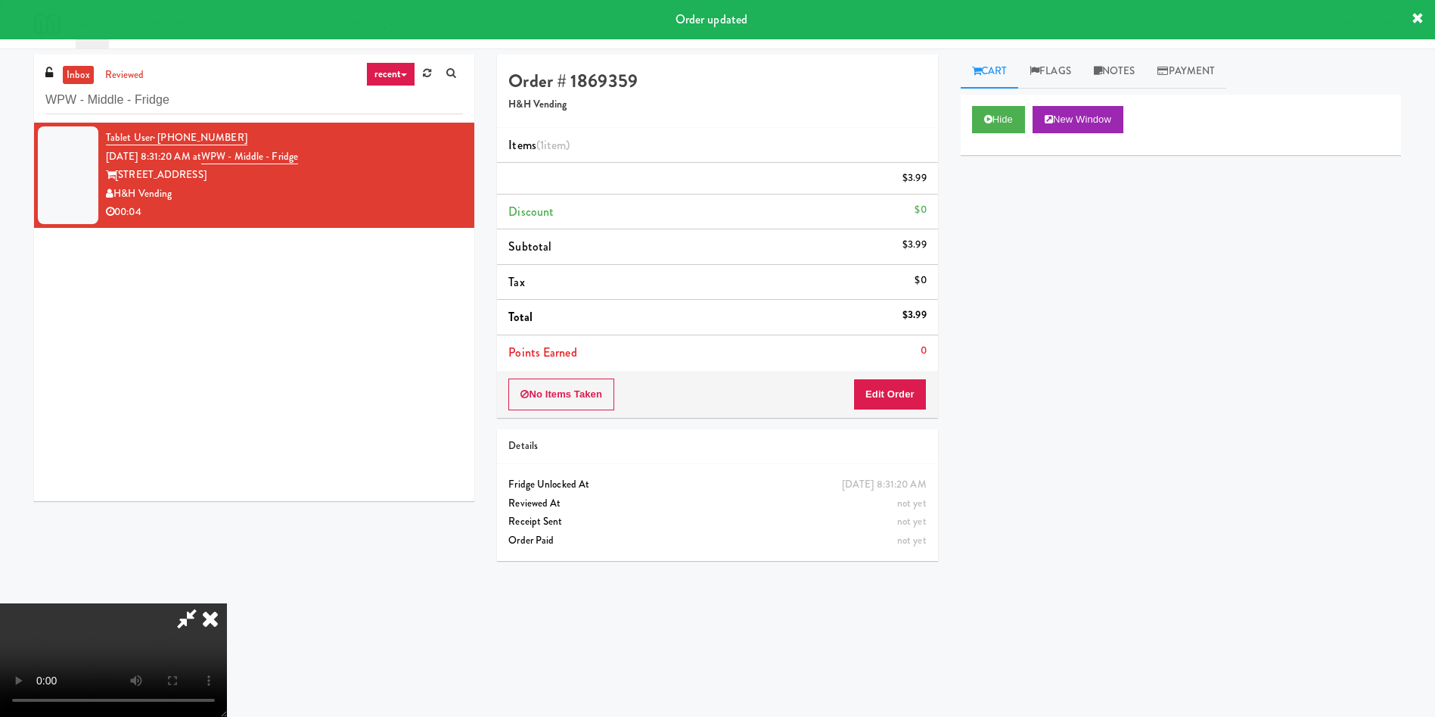
scroll to position [0, 0]
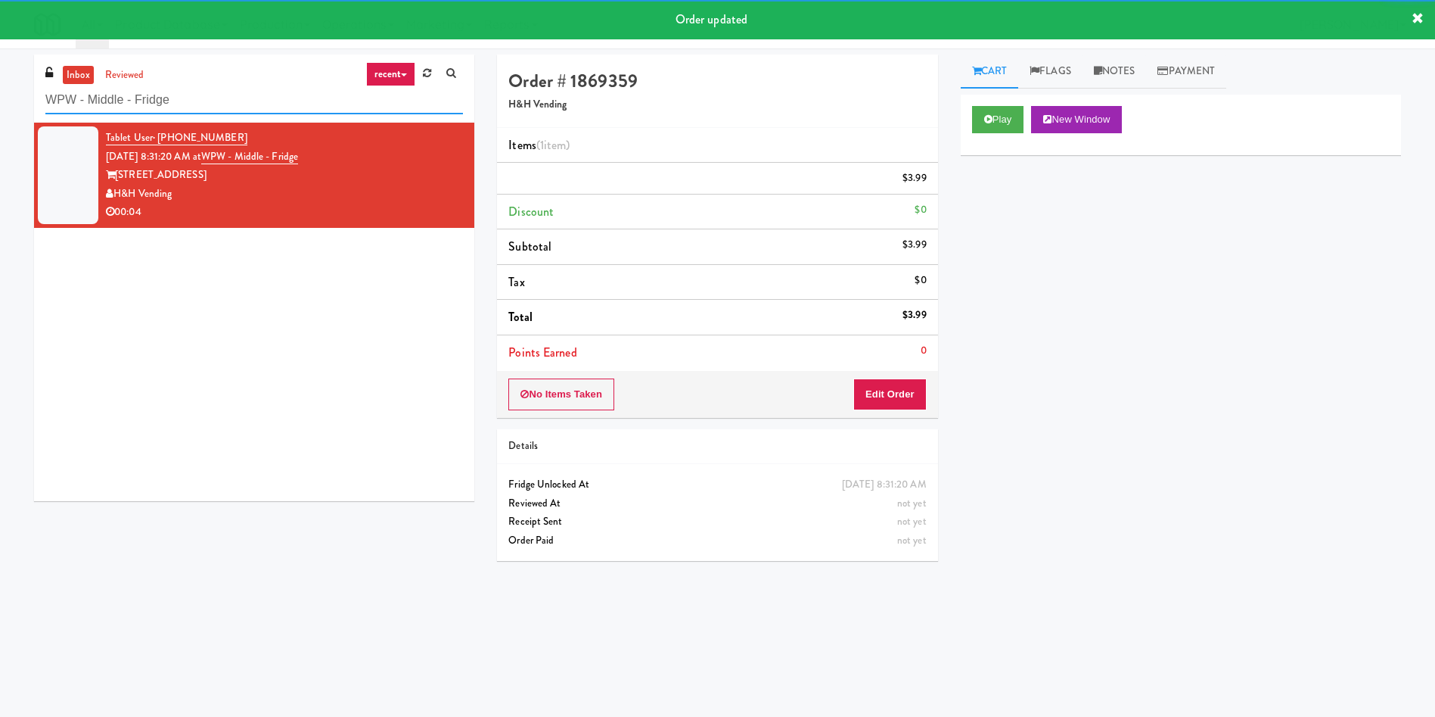
drag, startPoint x: 0, startPoint y: 96, endPoint x: 43, endPoint y: 81, distance: 45.7
click at [0, 79] on div "inbox reviewed recent all unclear take inventory issue suspicious failed recent…" at bounding box center [717, 358] width 1435 height 608
paste input "Definity Insuranc"
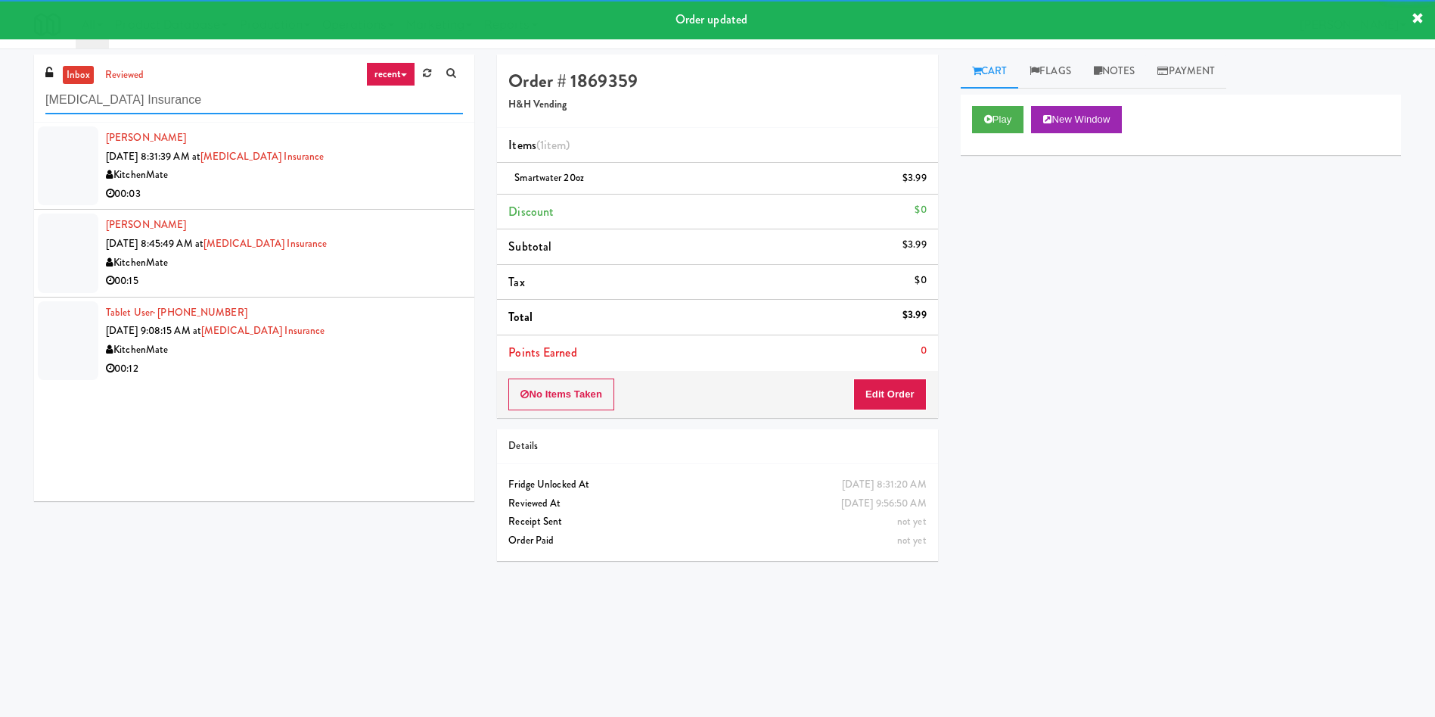
type input "Definity Insurance"
click at [64, 149] on div at bounding box center [68, 165] width 61 height 79
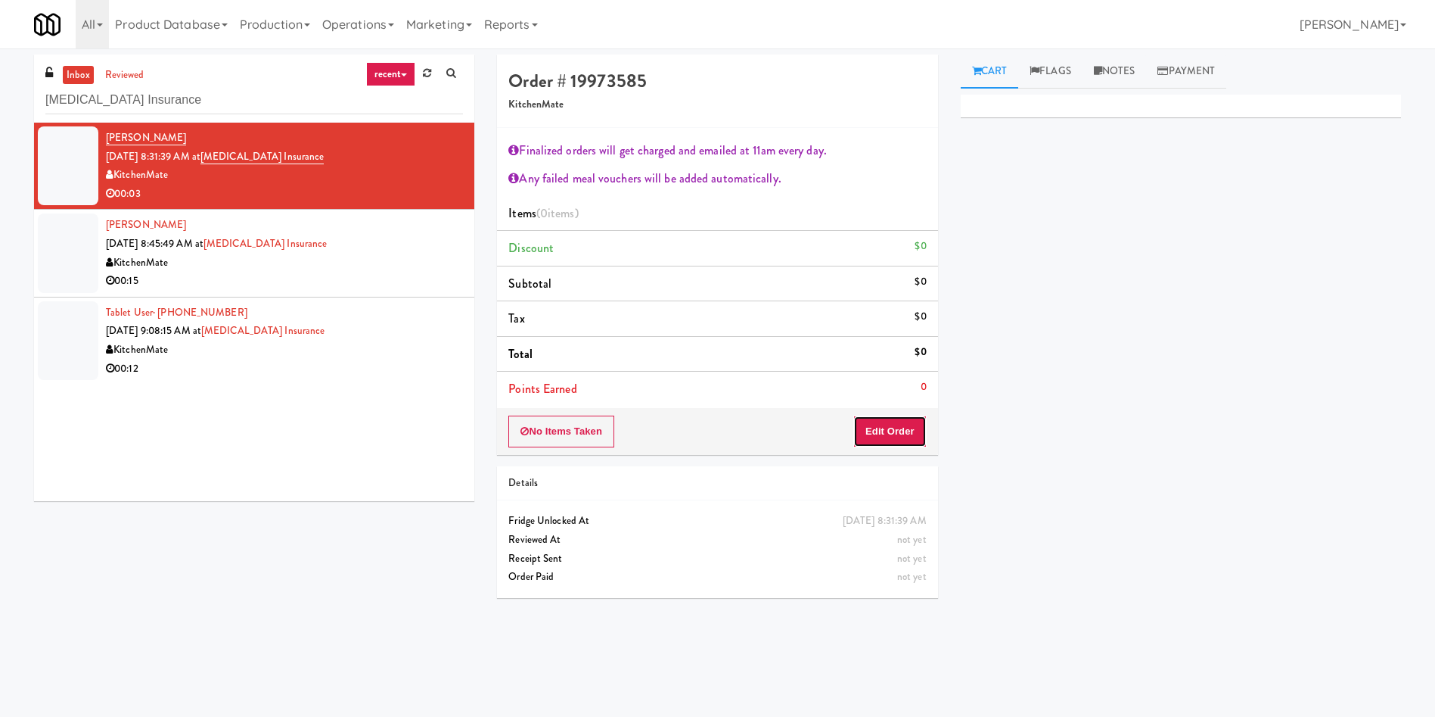
drag, startPoint x: 925, startPoint y: 421, endPoint x: 1088, endPoint y: 38, distance: 417.0
click at [924, 421] on button "Edit Order" at bounding box center [889, 431] width 73 height 32
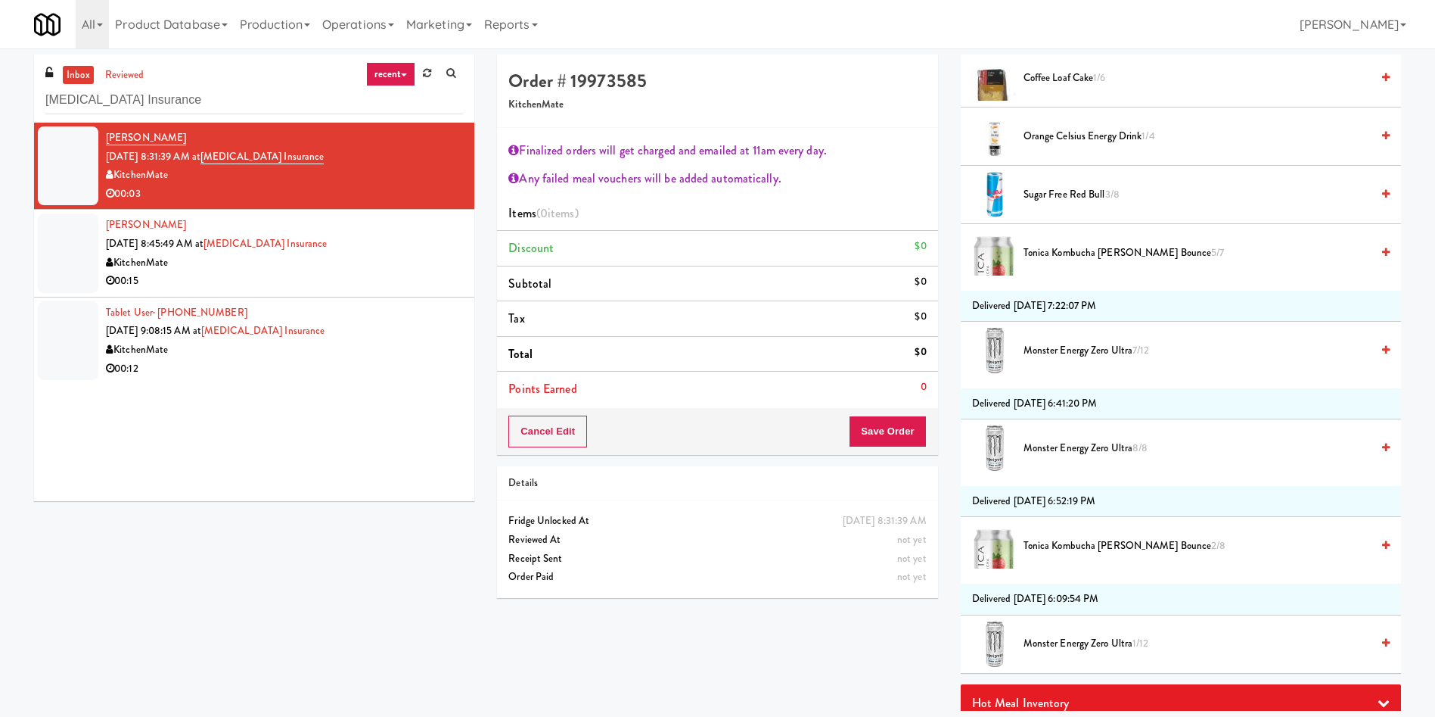
scroll to position [1074, 0]
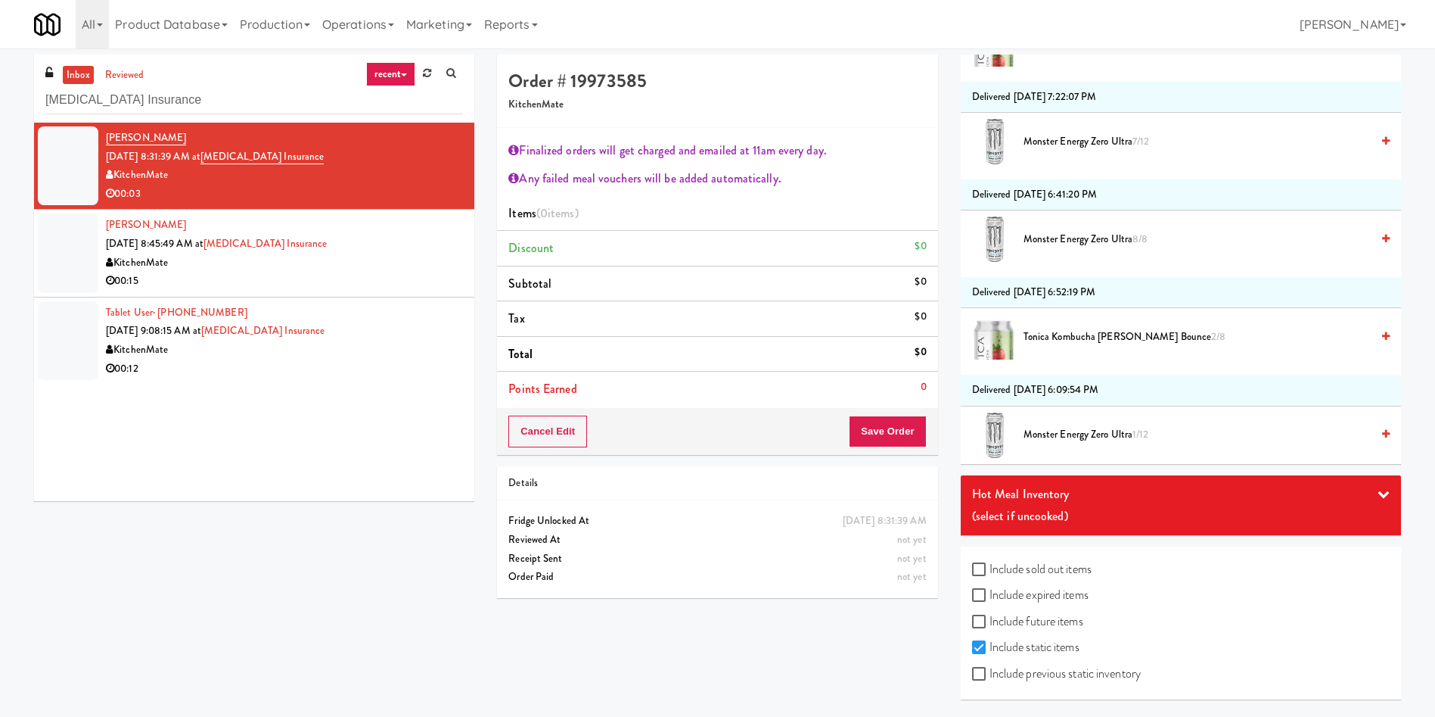
click at [1082, 589] on label "Include expired items" at bounding box center [1030, 594] width 117 height 23
click at [990, 589] on input "Include expired items" at bounding box center [980, 595] width 17 height 12
checkbox input "true"
click at [1073, 568] on label "Include sold out items" at bounding box center [1032, 569] width 120 height 23
click at [990, 568] on input "Include sold out items" at bounding box center [980, 570] width 17 height 12
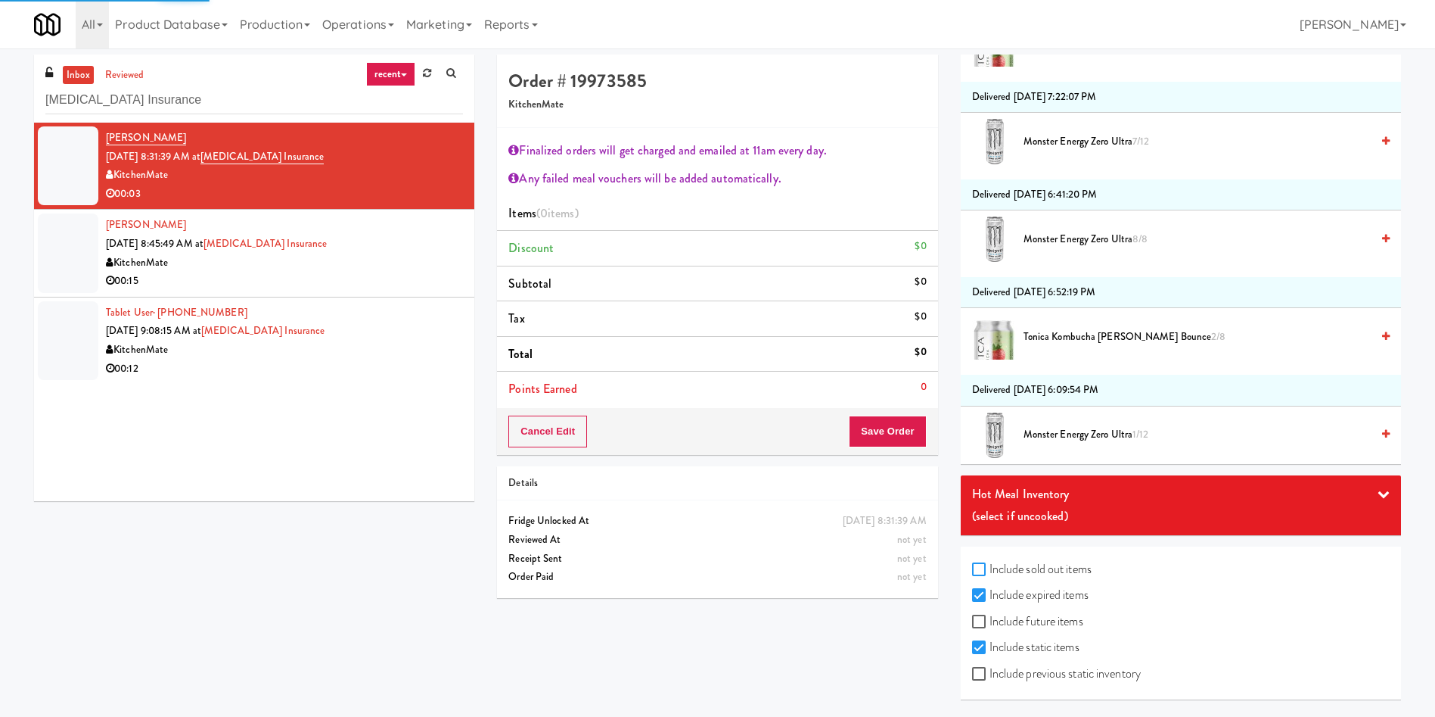
checkbox input "true"
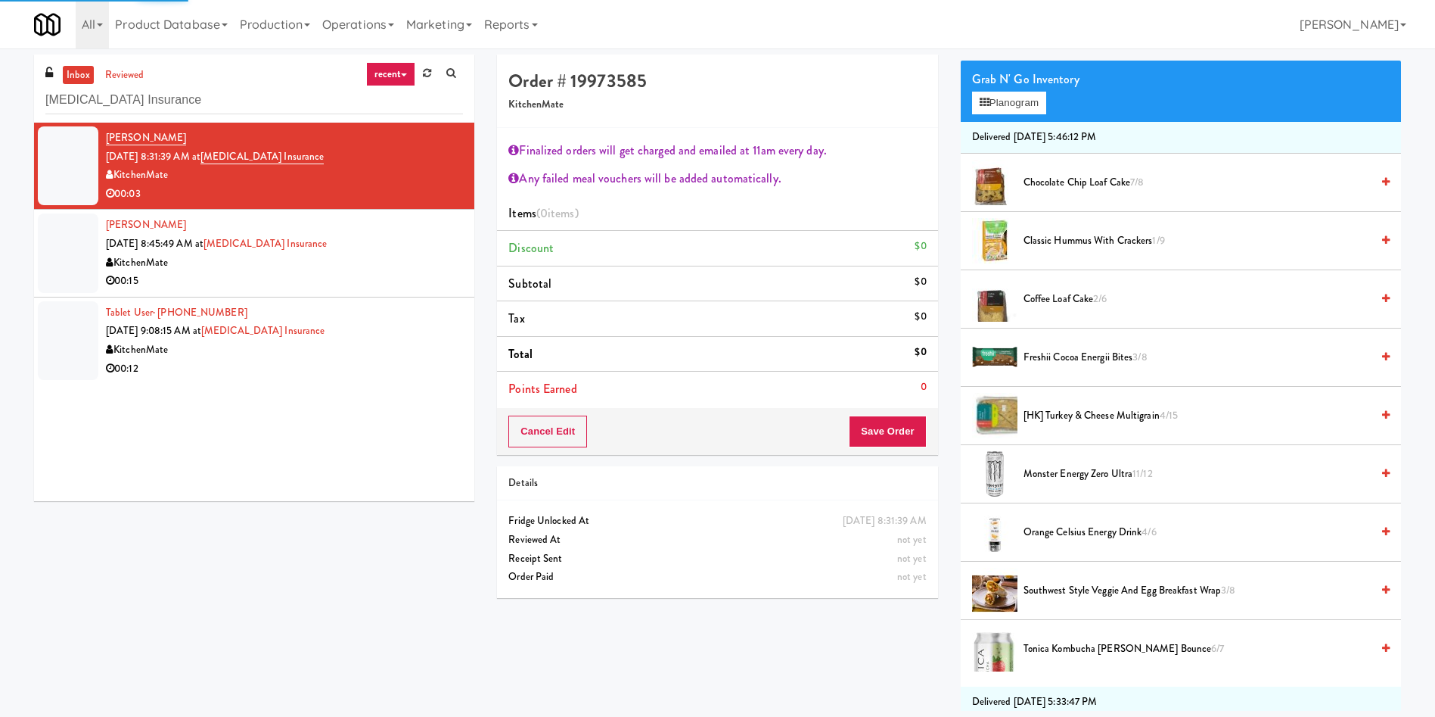
scroll to position [0, 0]
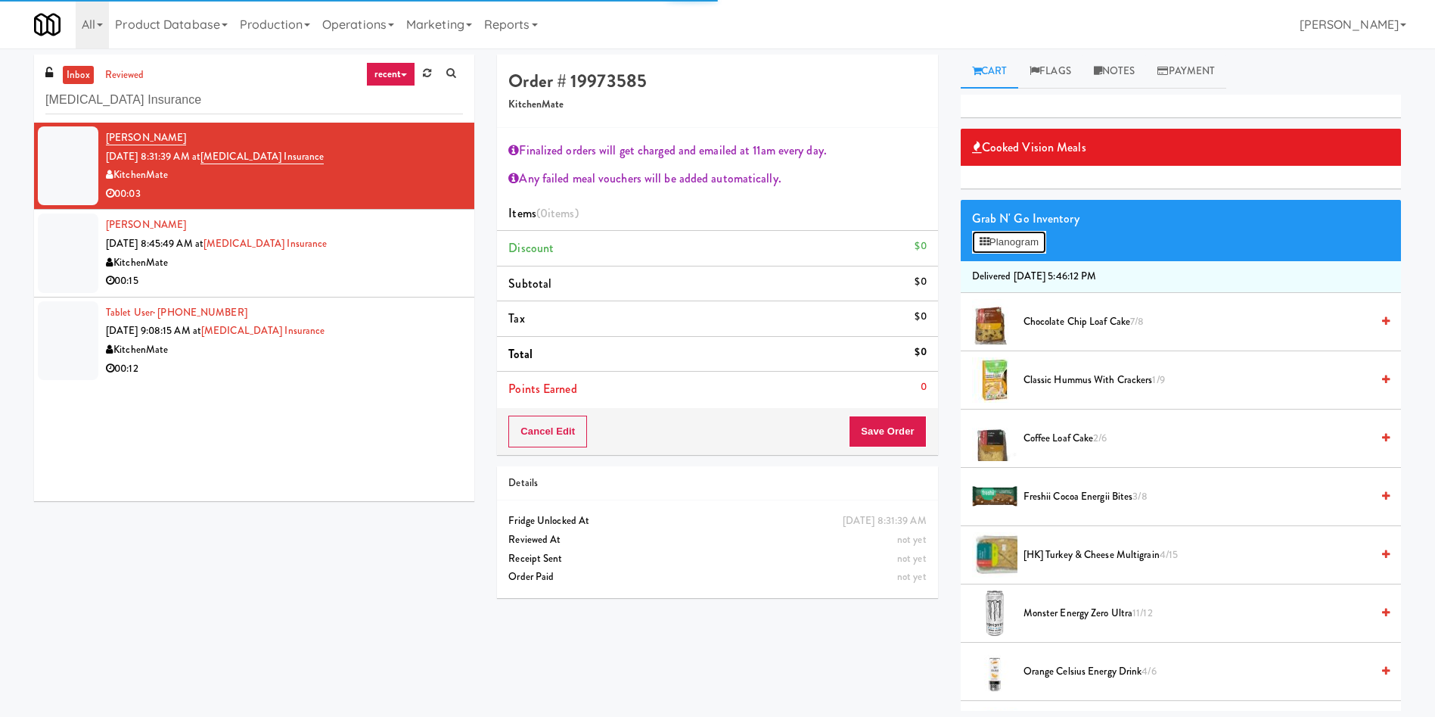
click at [1008, 244] on button "Planogram" at bounding box center [1009, 242] width 74 height 23
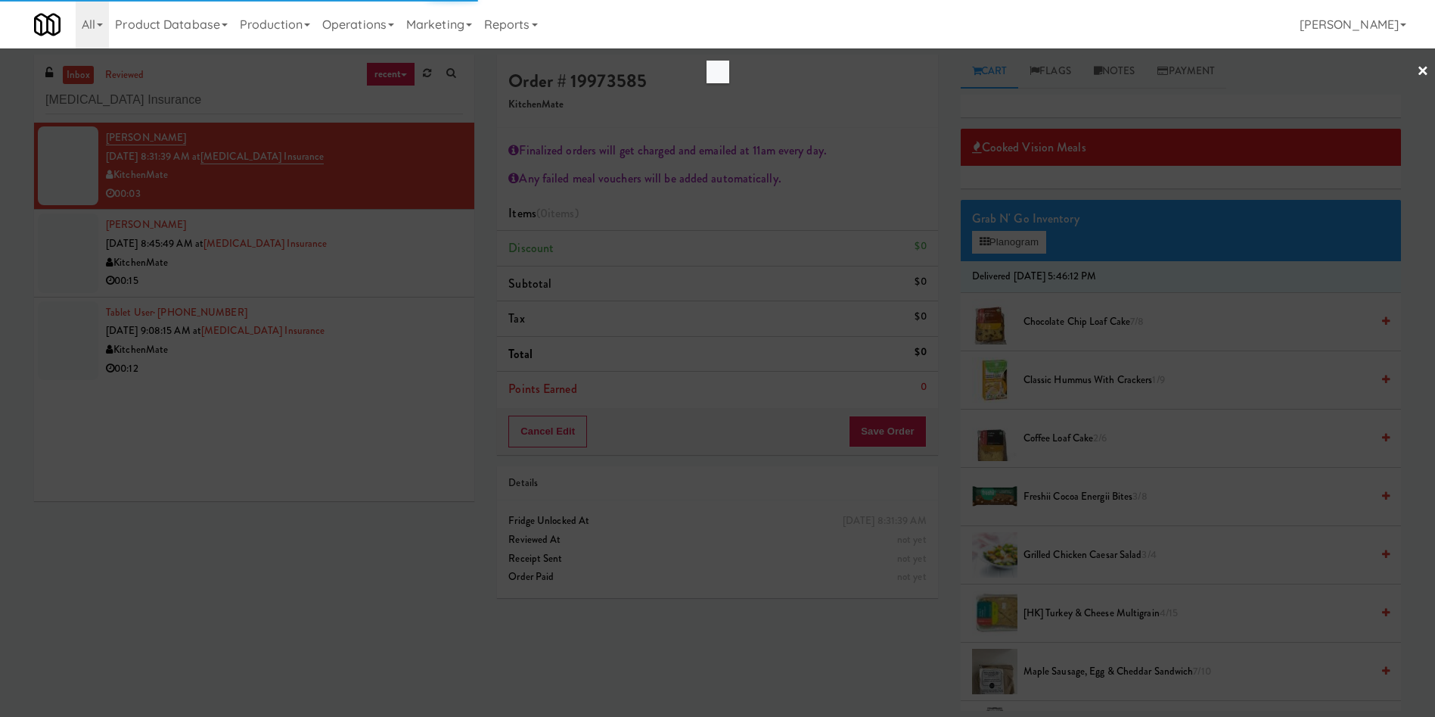
click at [1021, 248] on div at bounding box center [717, 358] width 1435 height 717
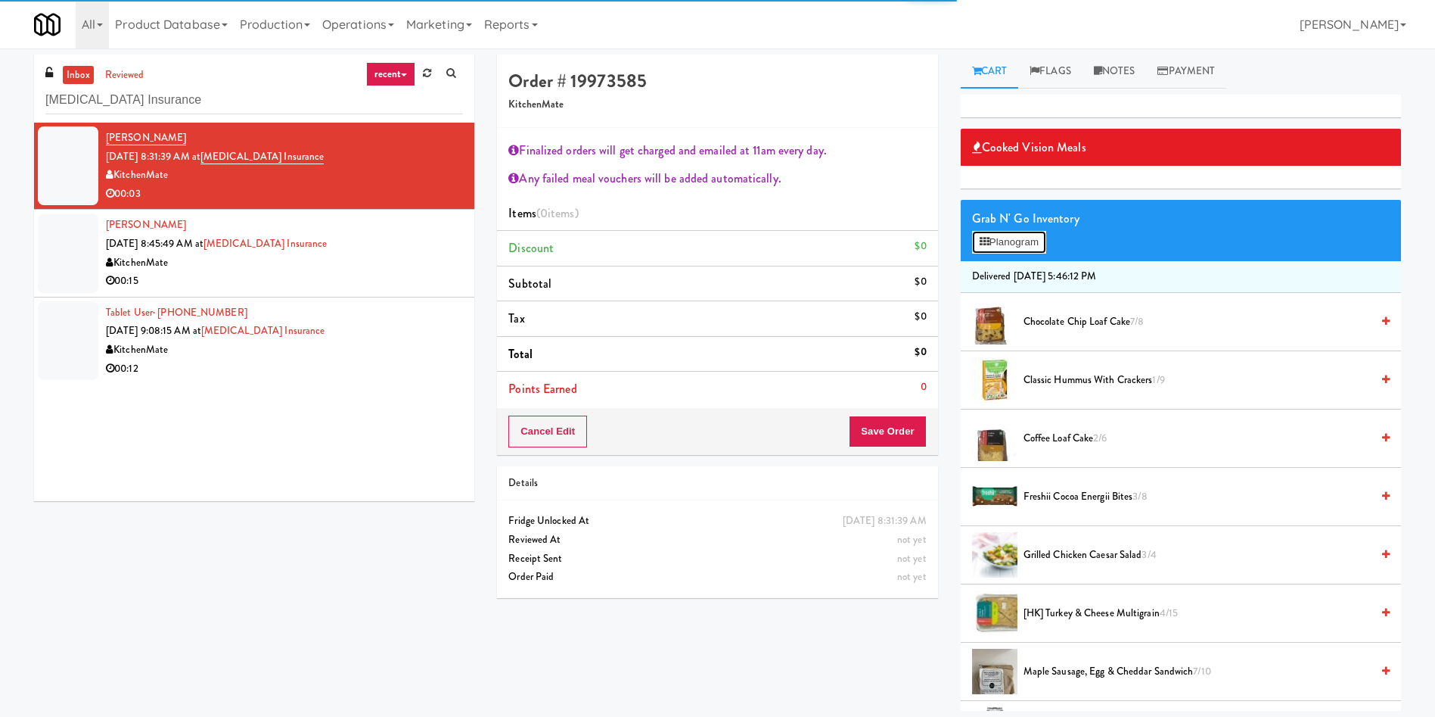
click at [1039, 244] on button "Planogram" at bounding box center [1009, 242] width 74 height 23
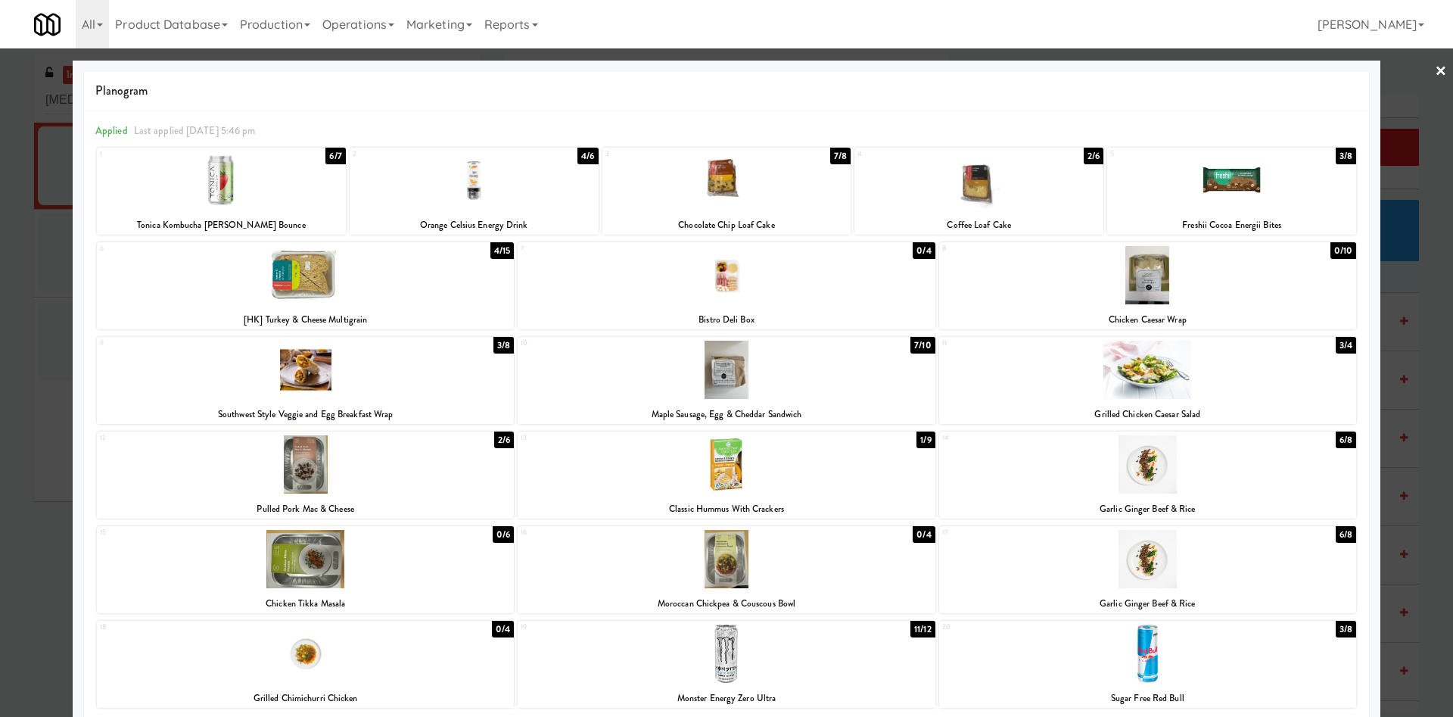
click at [800, 385] on div at bounding box center [726, 369] width 417 height 58
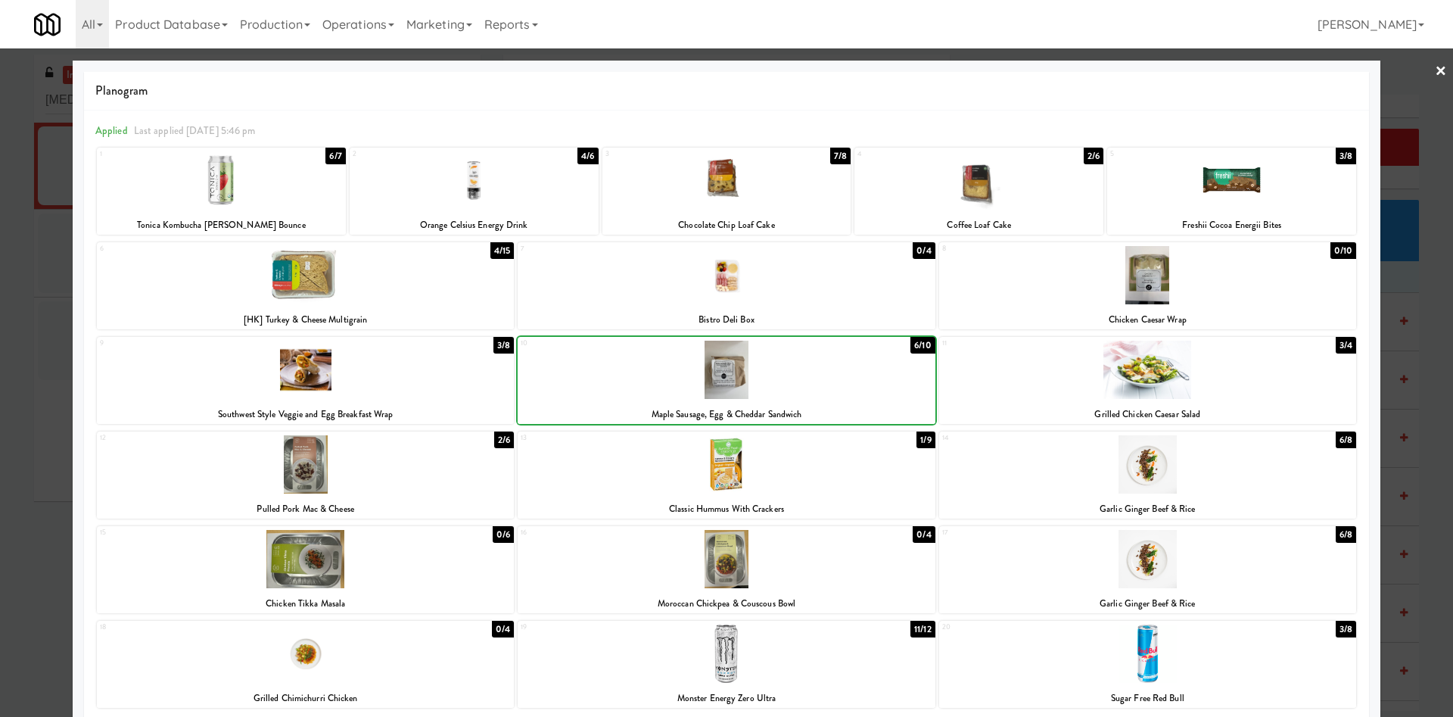
click at [1425, 114] on div at bounding box center [726, 358] width 1453 height 717
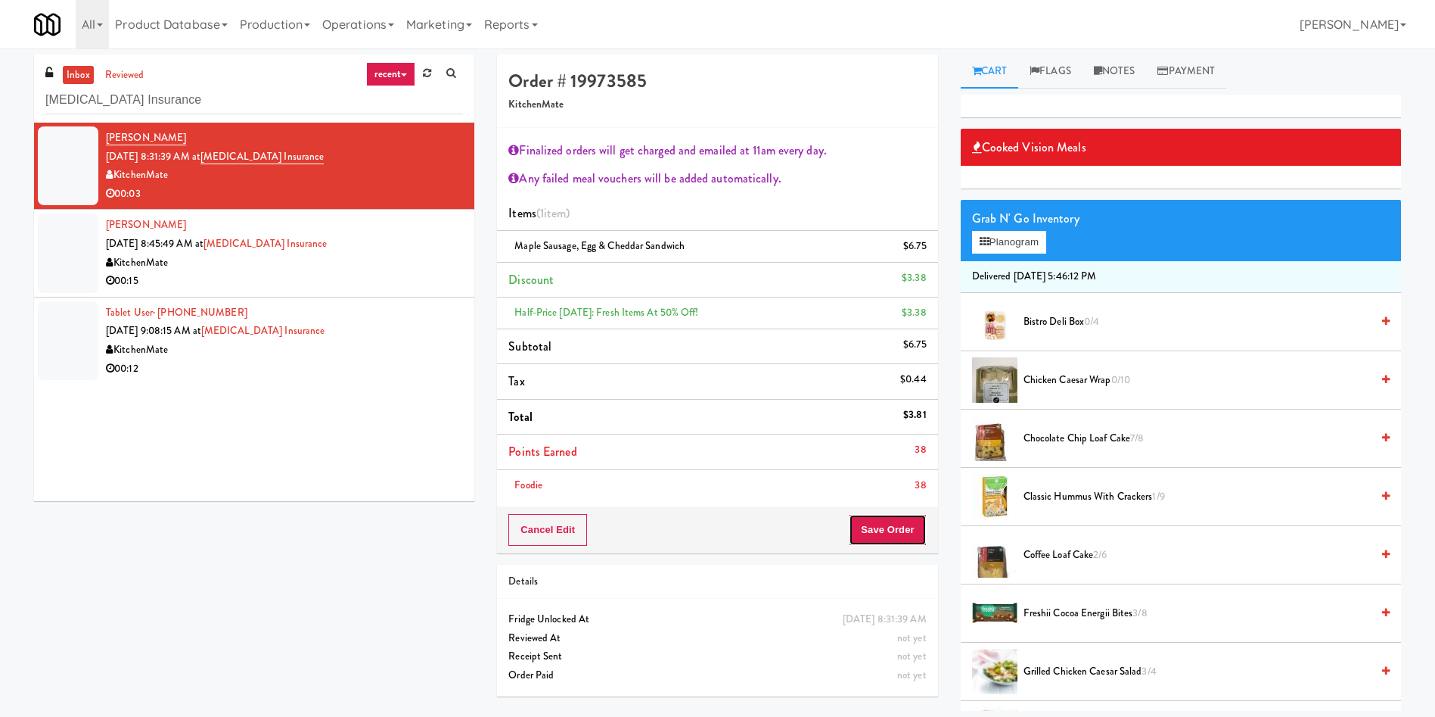
click at [900, 525] on button "Save Order" at bounding box center [887, 530] width 77 height 32
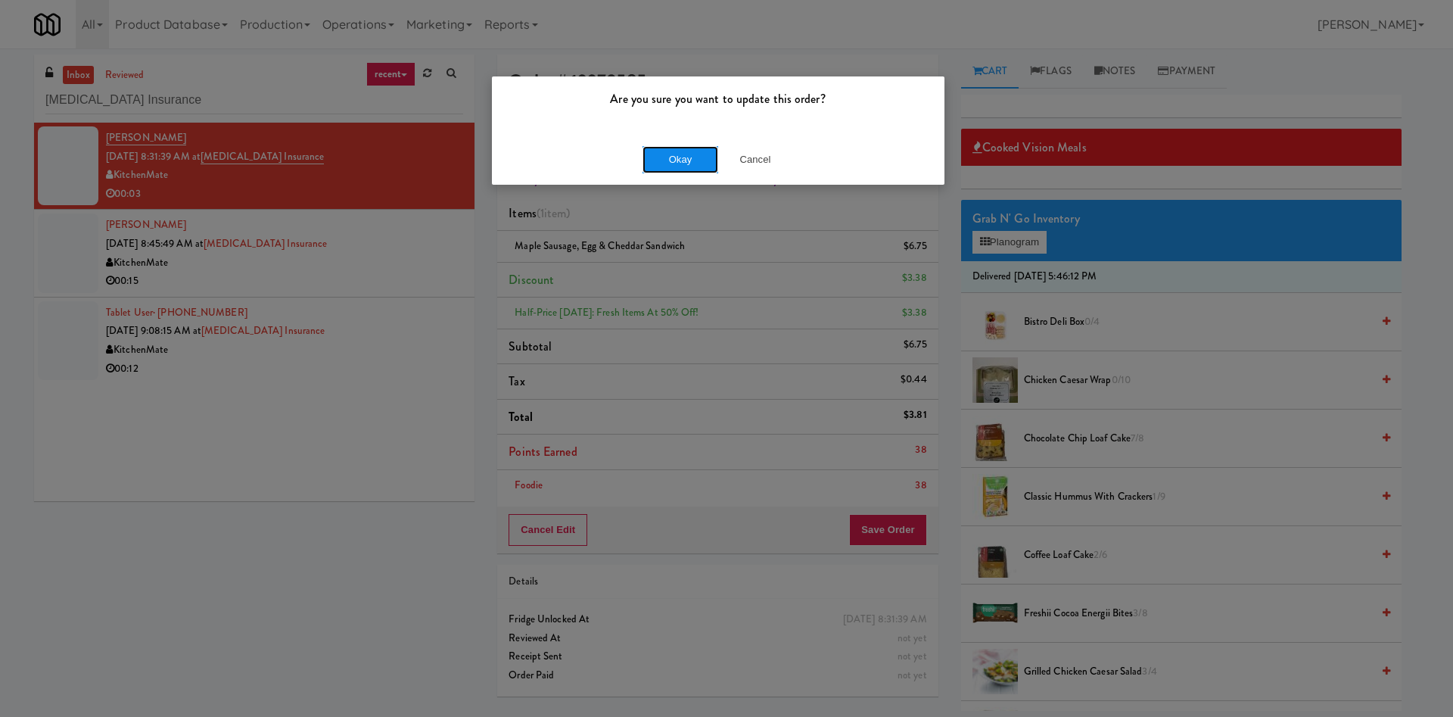
click at [707, 153] on button "Okay" at bounding box center [680, 159] width 76 height 27
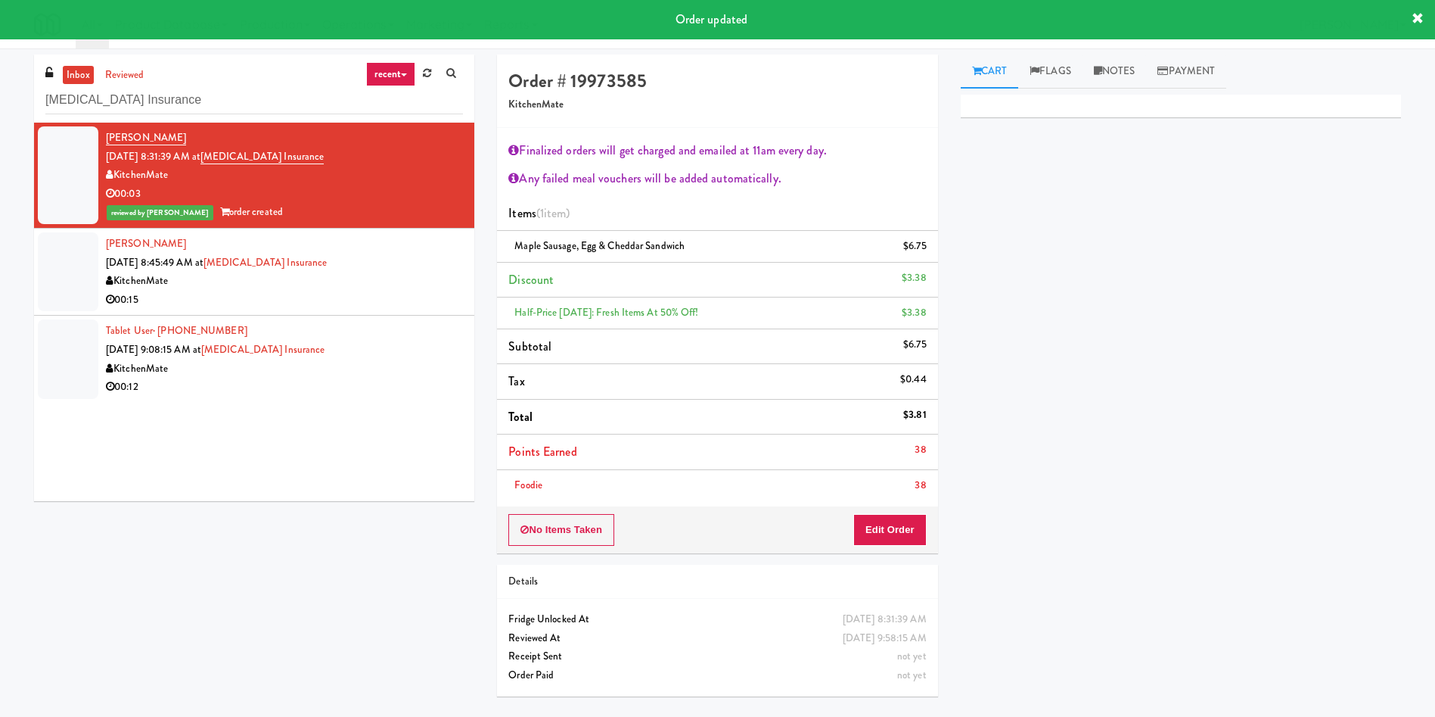
click at [59, 249] on div at bounding box center [68, 271] width 61 height 79
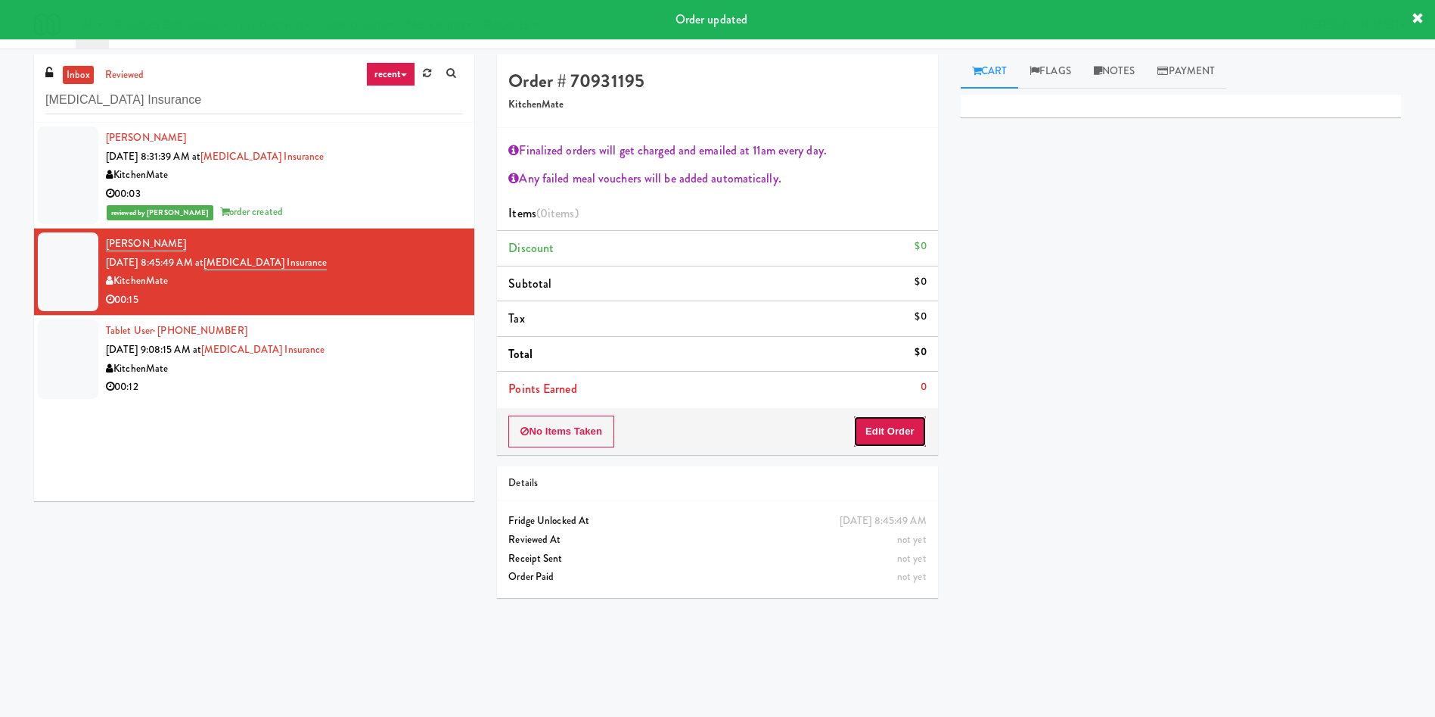
click at [903, 420] on button "Edit Order" at bounding box center [889, 431] width 73 height 32
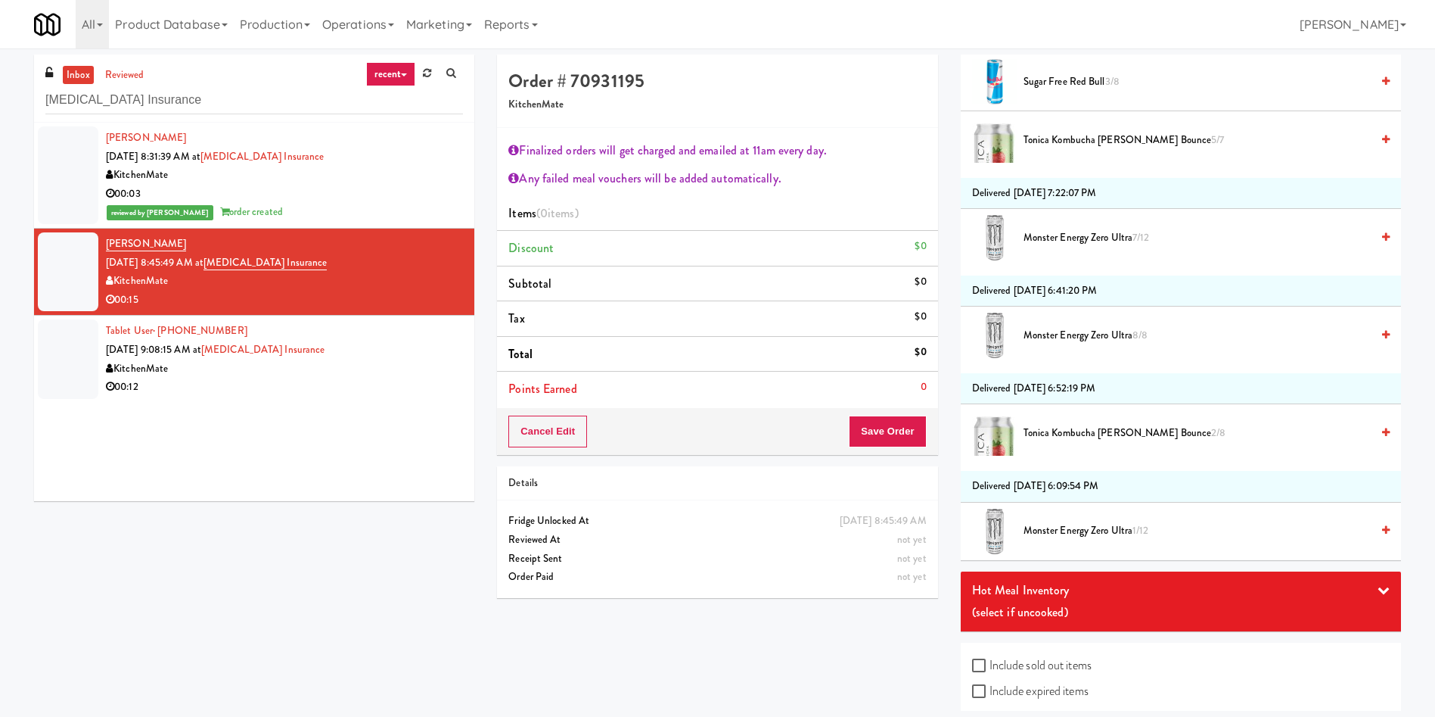
scroll to position [1074, 0]
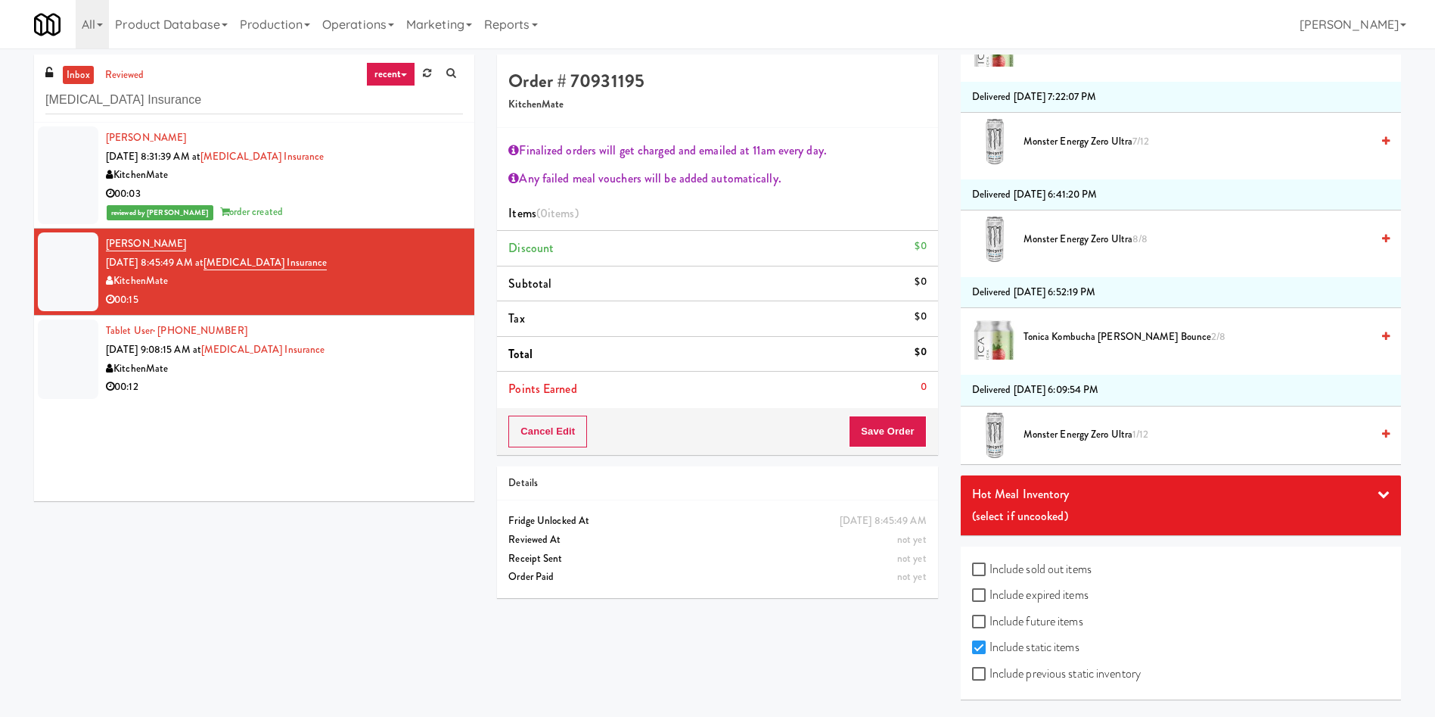
click at [1056, 505] on div "(select if uncooked)" at bounding box center [1181, 516] width 418 height 23
click at [1045, 606] on span "Pulled Pork Mac & Cheese 2/6" at bounding box center [1039, 612] width 123 height 14
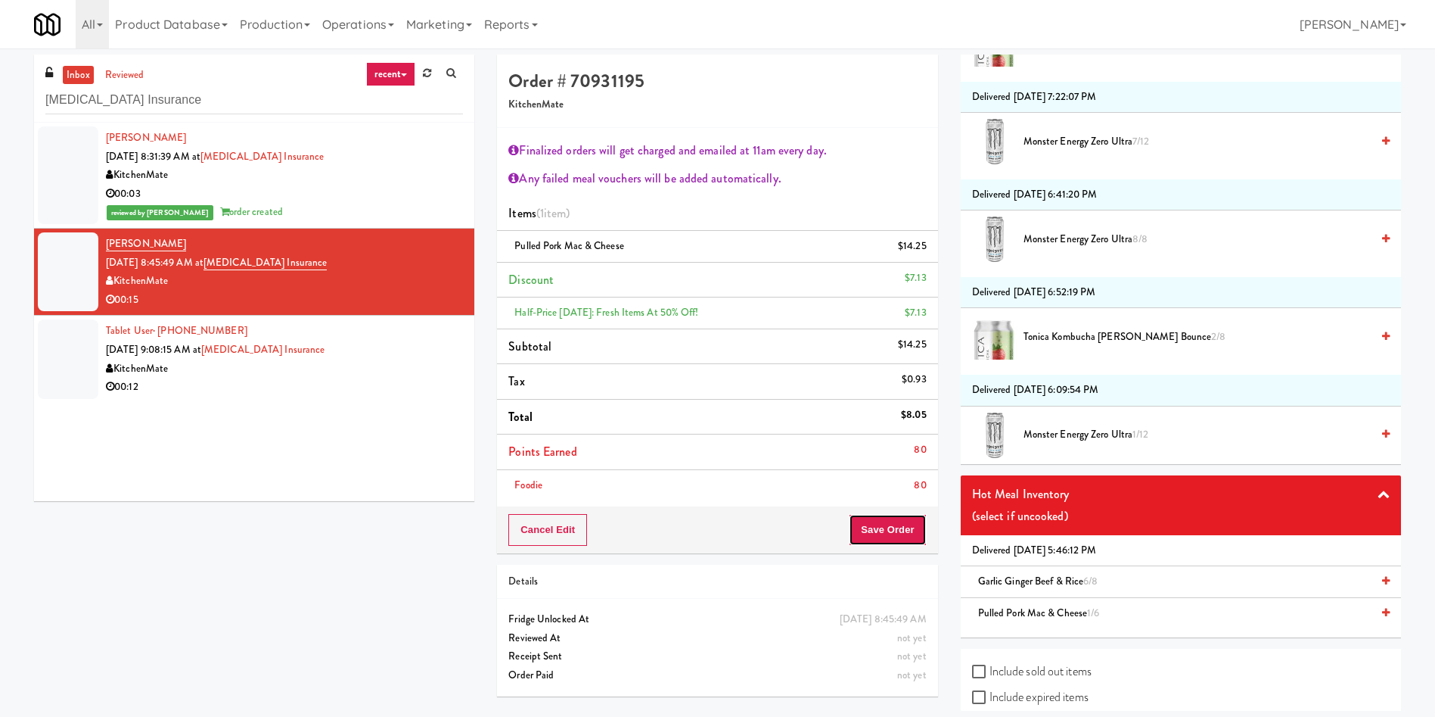
click at [874, 524] on button "Save Order" at bounding box center [887, 530] width 77 height 32
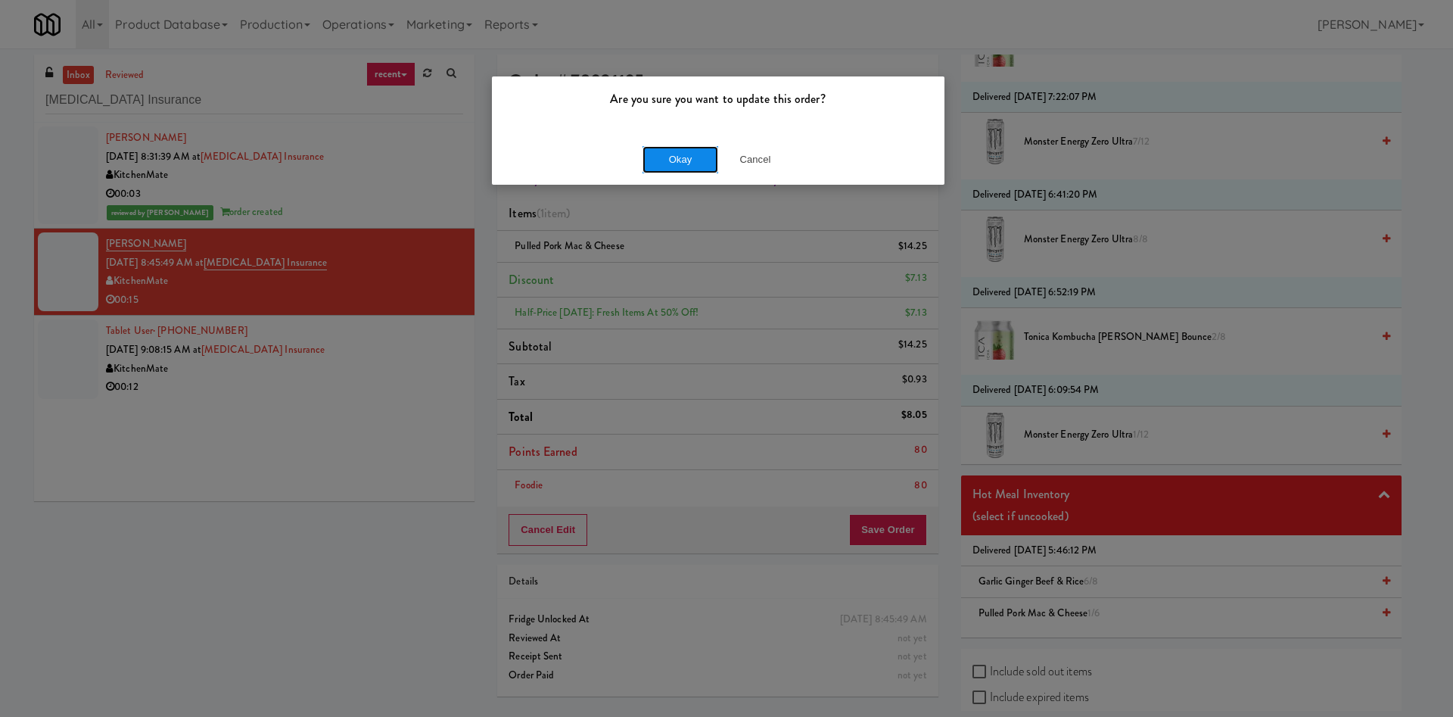
click at [695, 153] on button "Okay" at bounding box center [680, 159] width 76 height 27
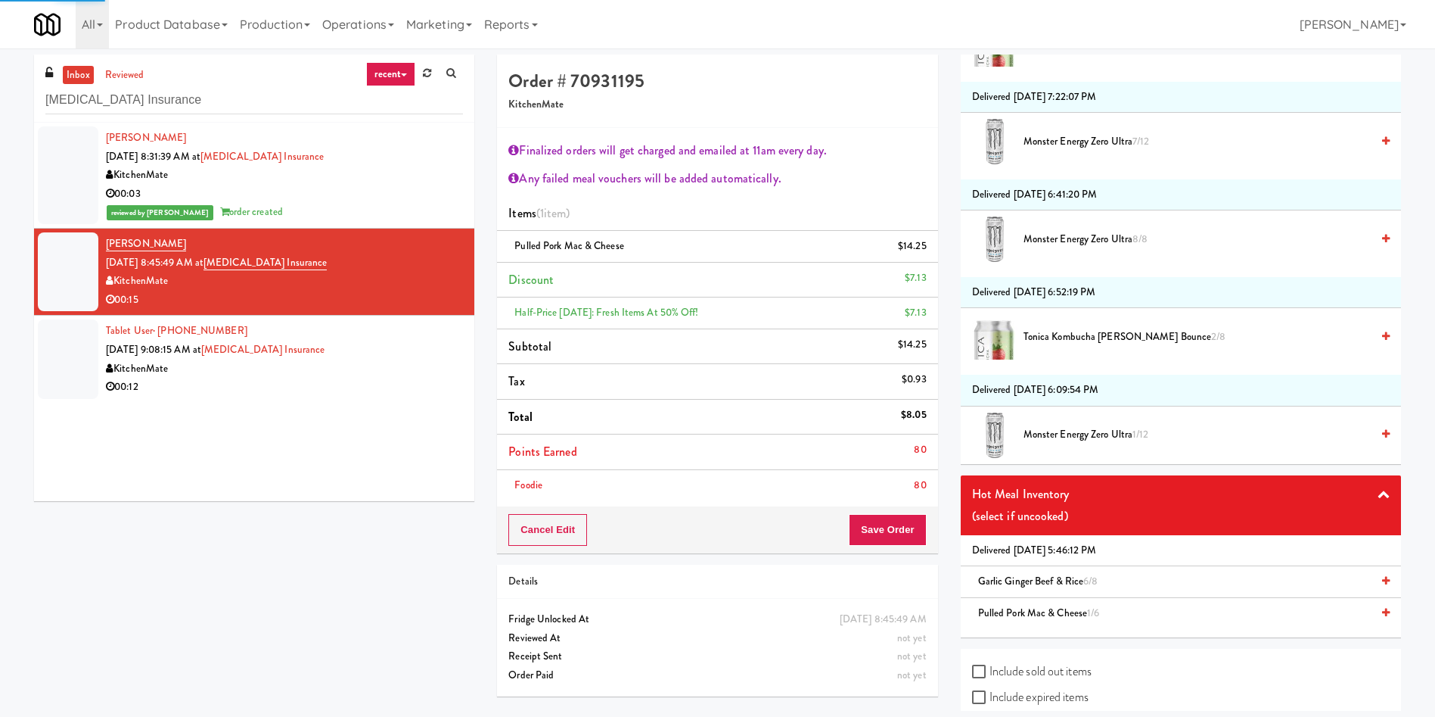
scroll to position [0, 0]
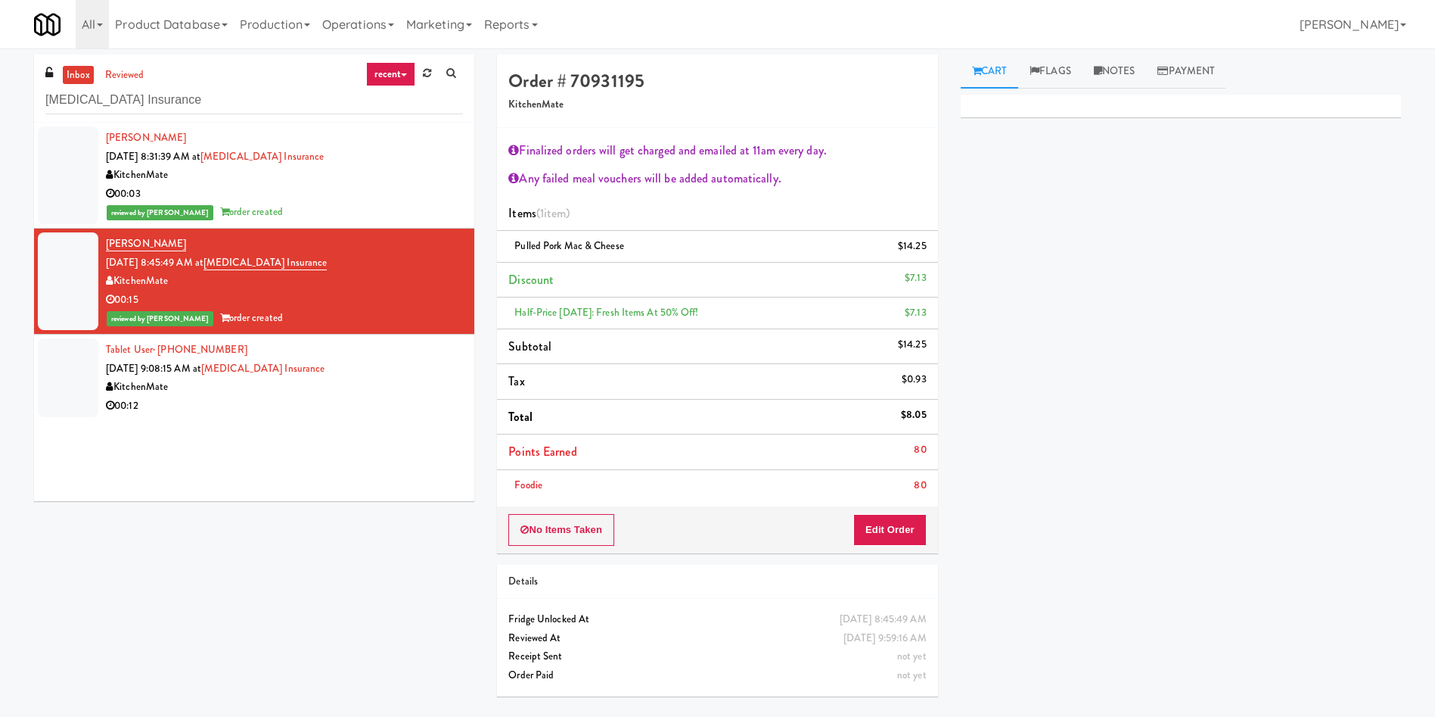
click at [66, 378] on div at bounding box center [68, 377] width 61 height 79
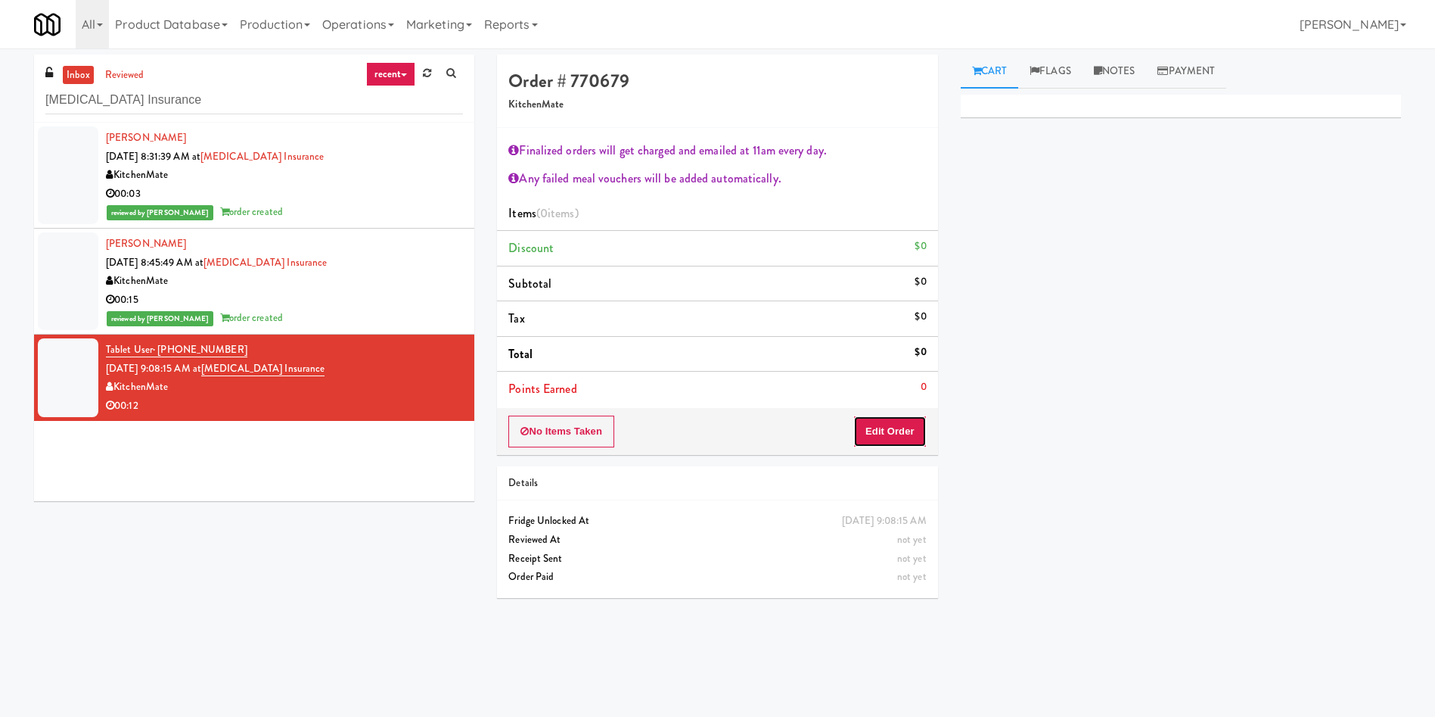
drag, startPoint x: 916, startPoint y: 420, endPoint x: 930, endPoint y: 391, distance: 31.8
click at [916, 420] on button "Edit Order" at bounding box center [889, 431] width 73 height 32
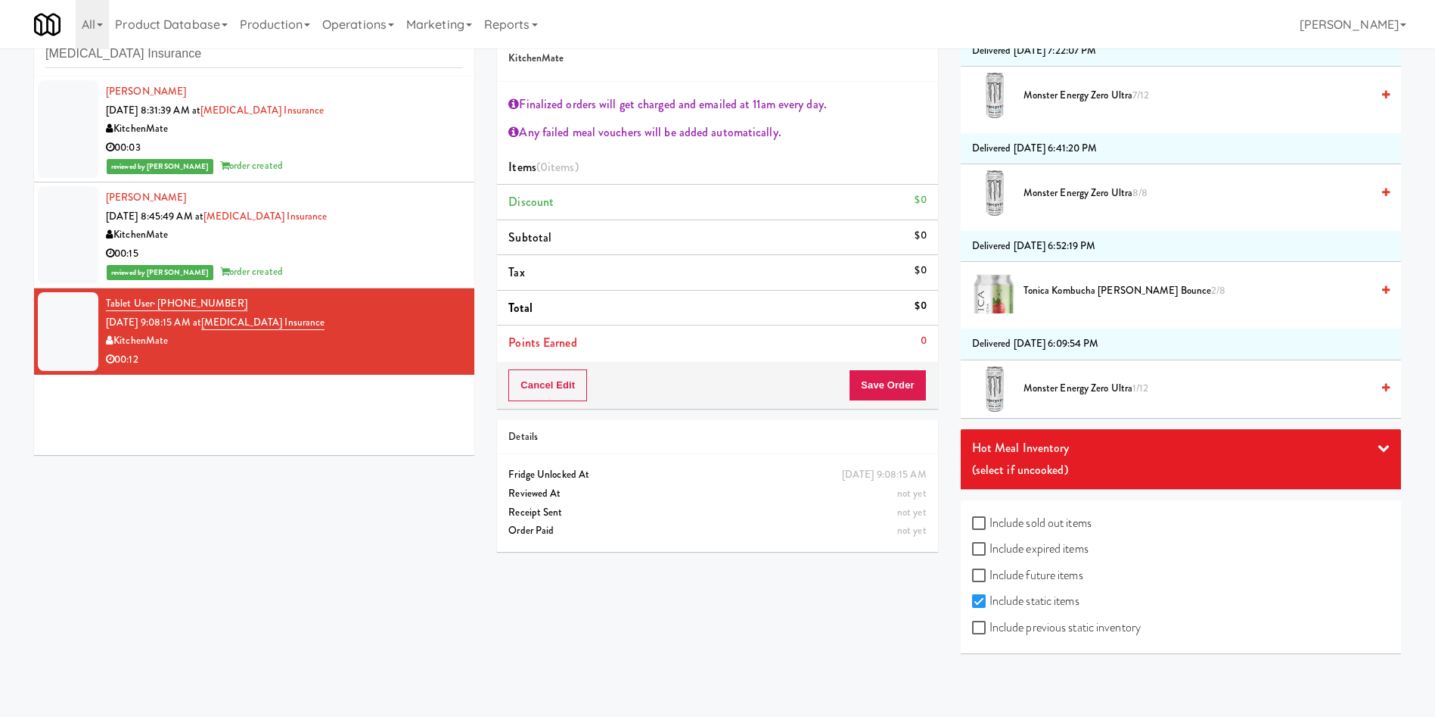
scroll to position [48, 0]
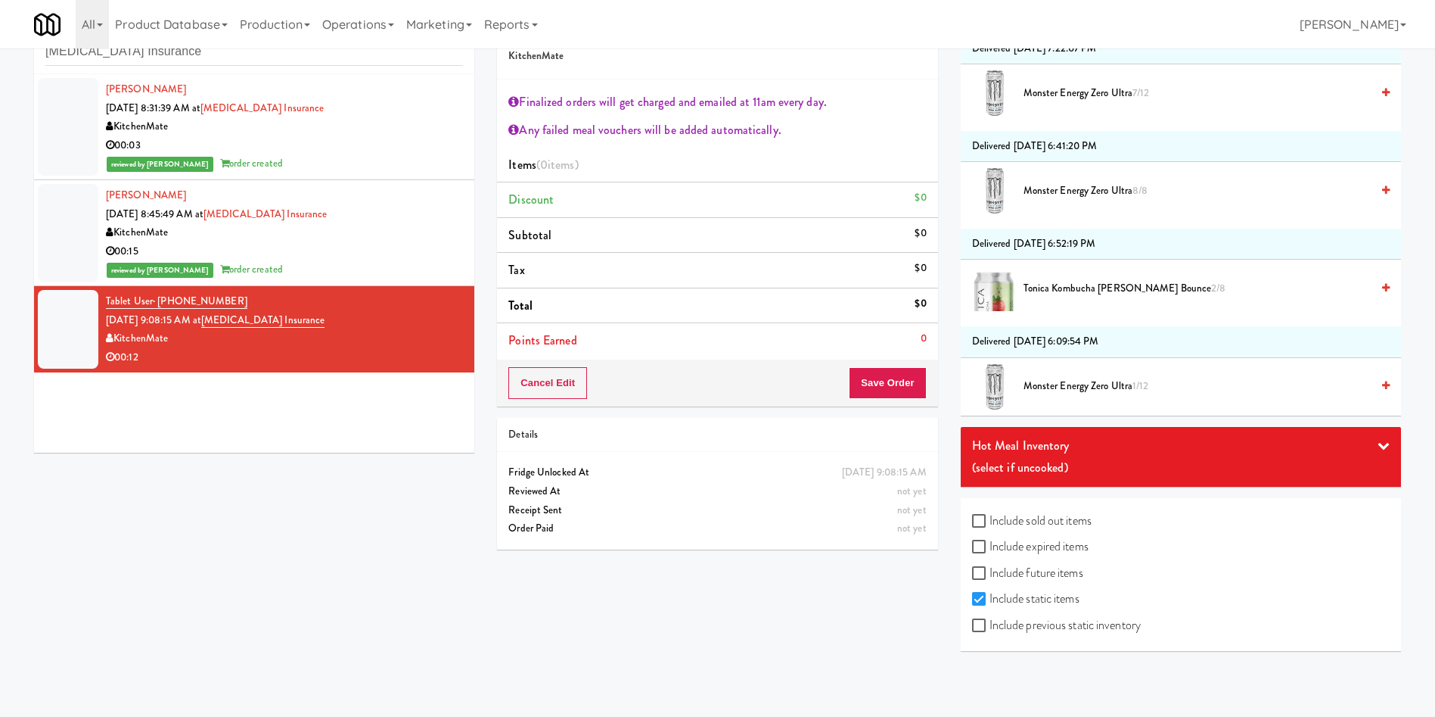
click at [1078, 549] on label "Include expired items" at bounding box center [1030, 546] width 117 height 23
click at [990, 549] on input "Include expired items" at bounding box center [980, 547] width 17 height 12
checkbox input "true"
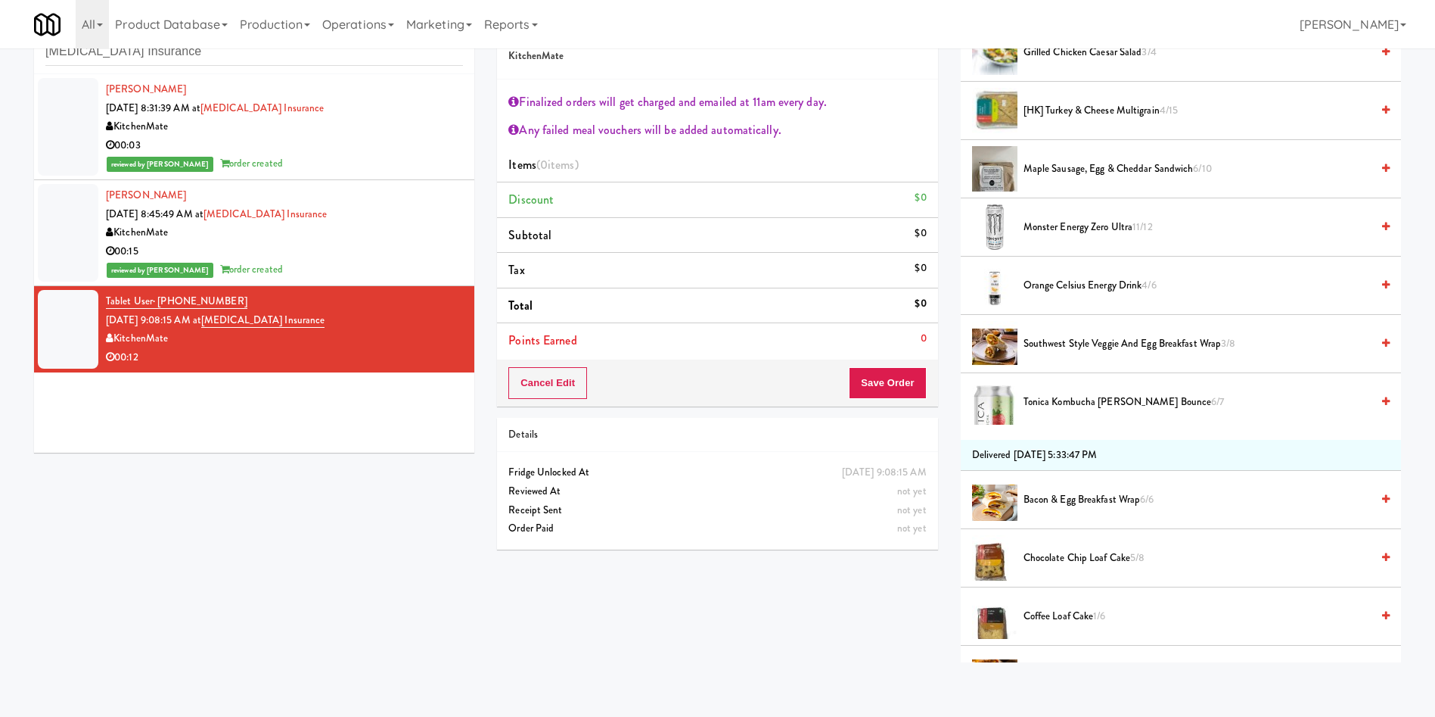
scroll to position [681, 0]
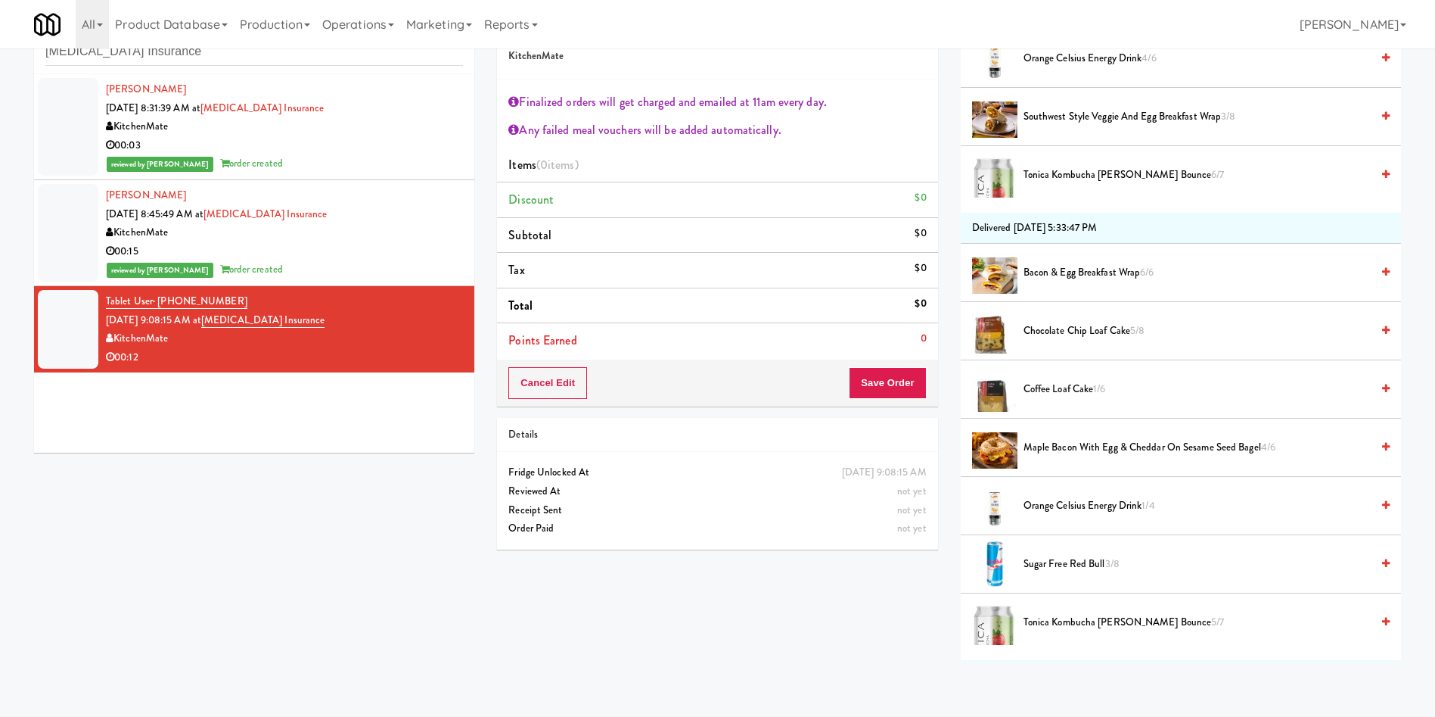
click at [1068, 440] on span "Maple Bacon with Egg & Cheddar on Sesame Seed Bagel 4/6" at bounding box center [1197, 447] width 347 height 19
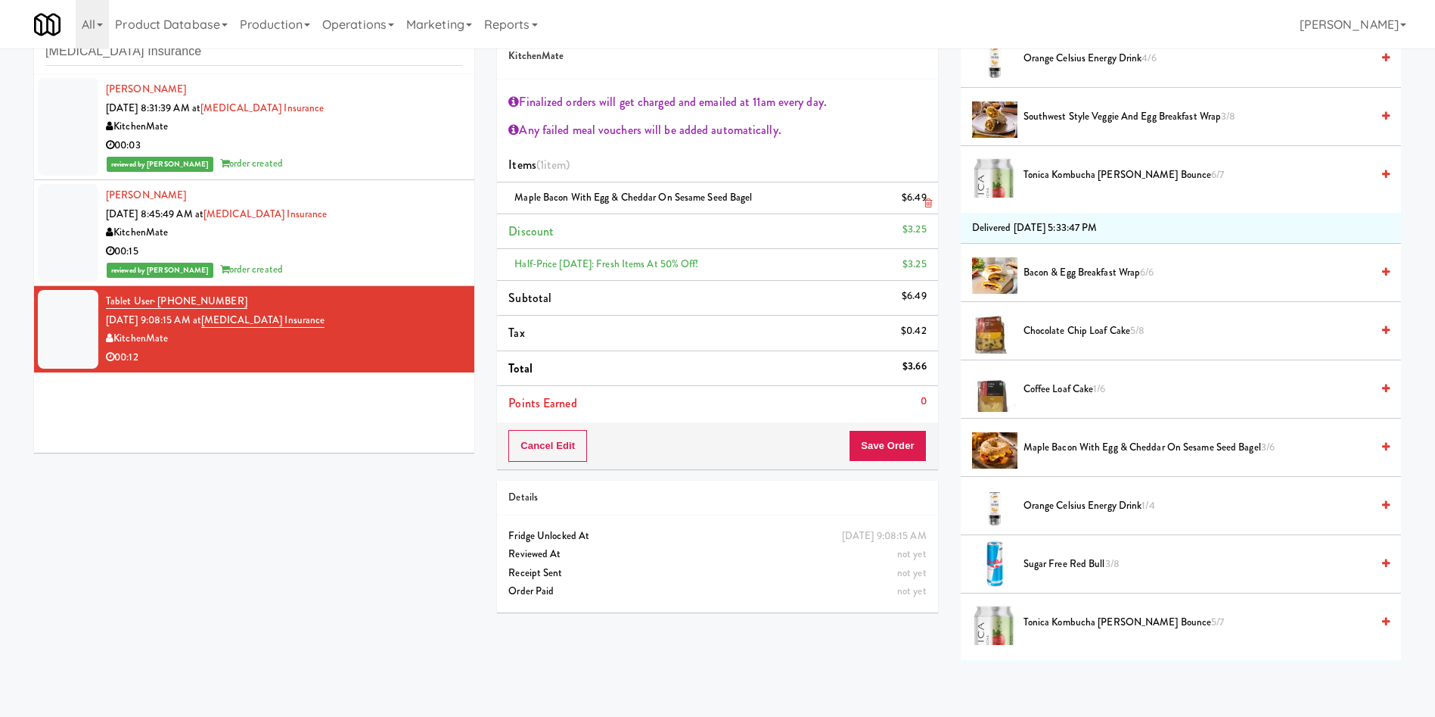
click at [929, 206] on icon at bounding box center [929, 203] width 8 height 10
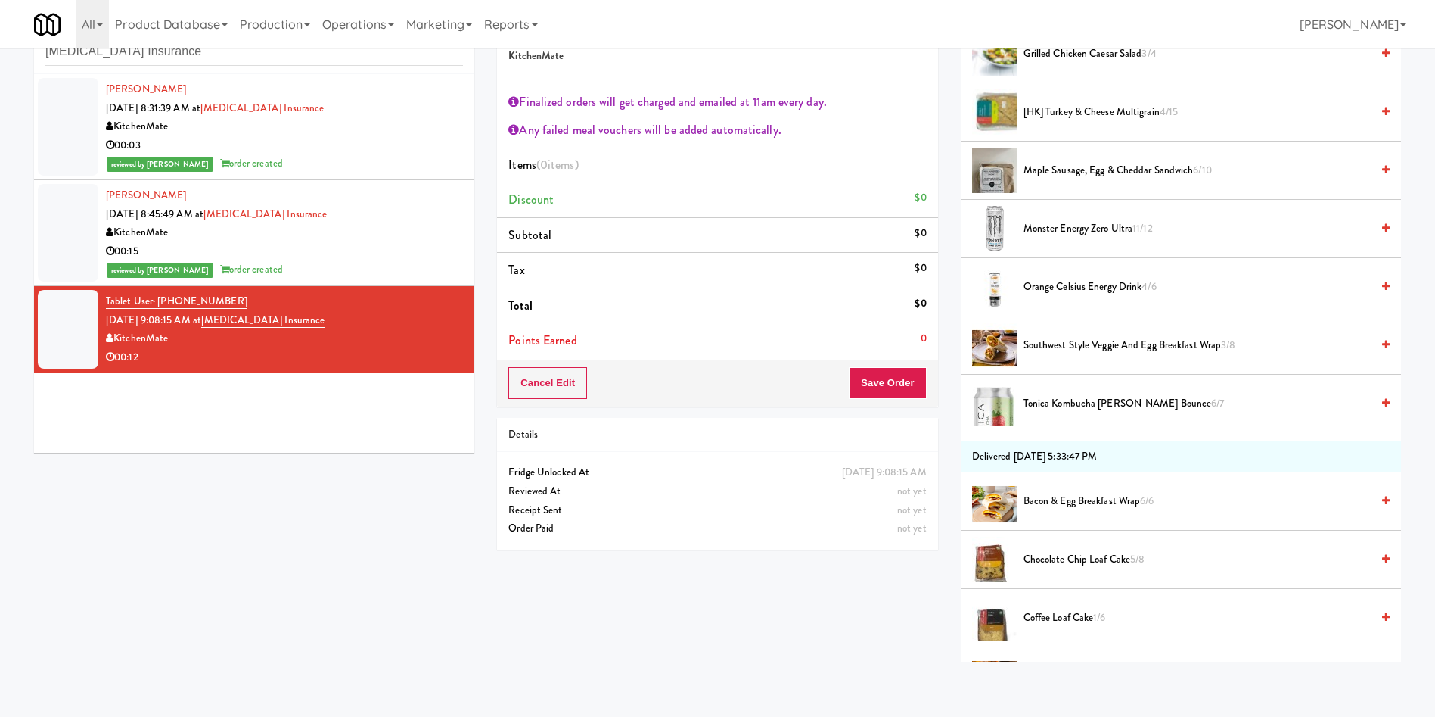
scroll to position [340, 0]
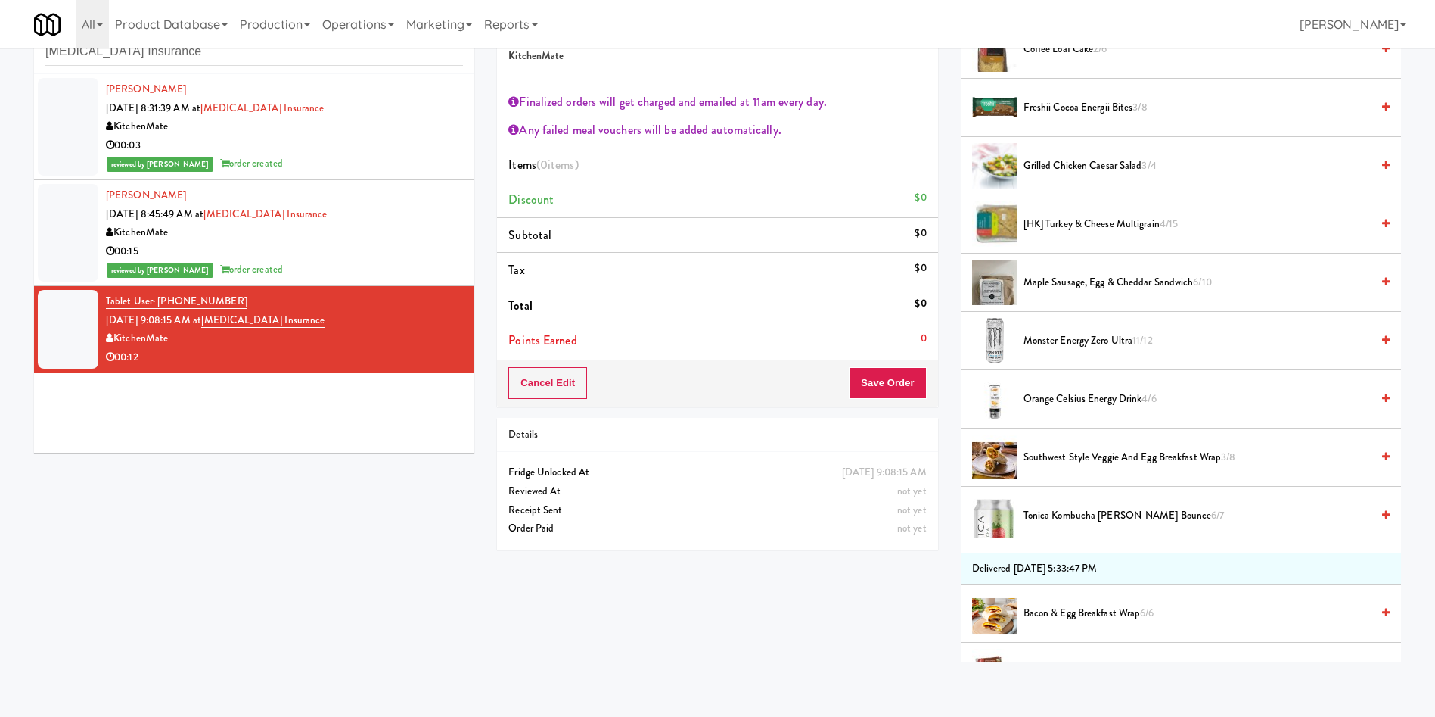
click at [1193, 284] on span "6/10" at bounding box center [1202, 282] width 18 height 14
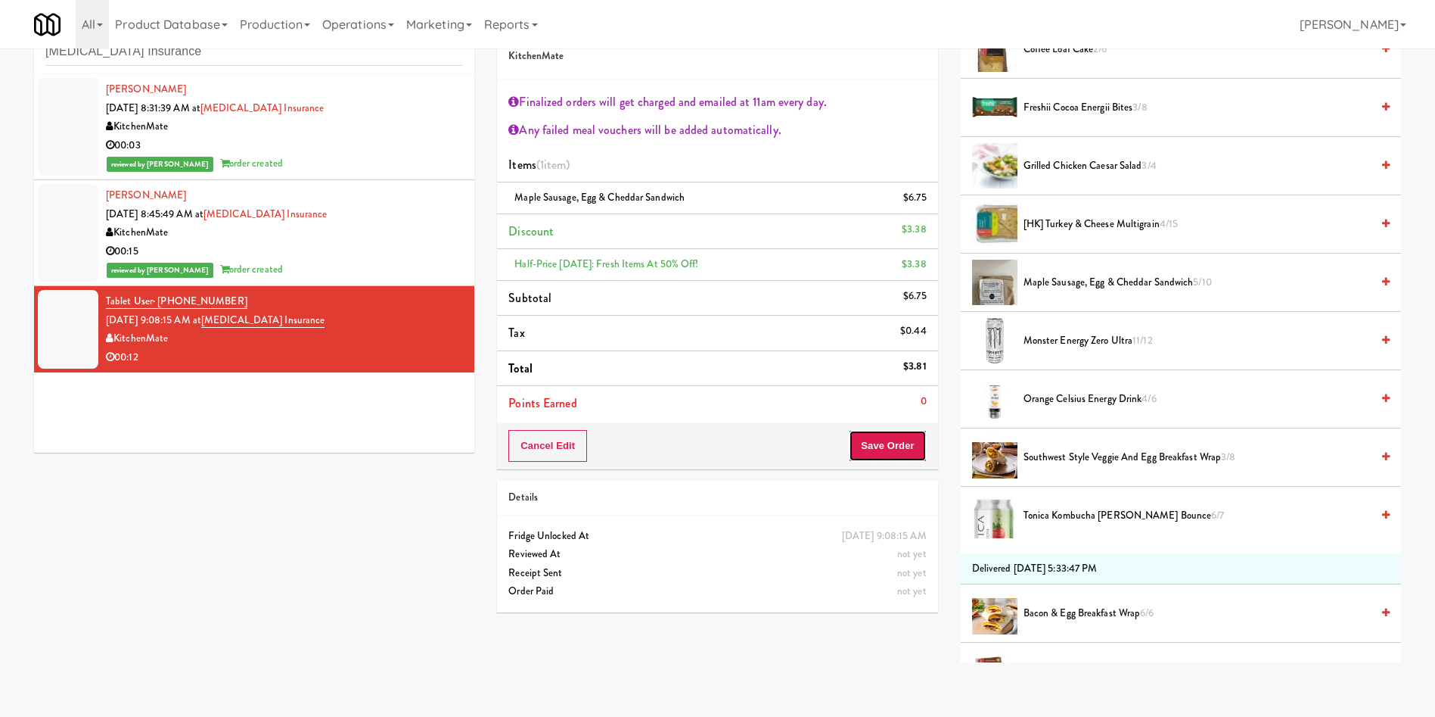
click at [885, 447] on button "Save Order" at bounding box center [887, 446] width 77 height 32
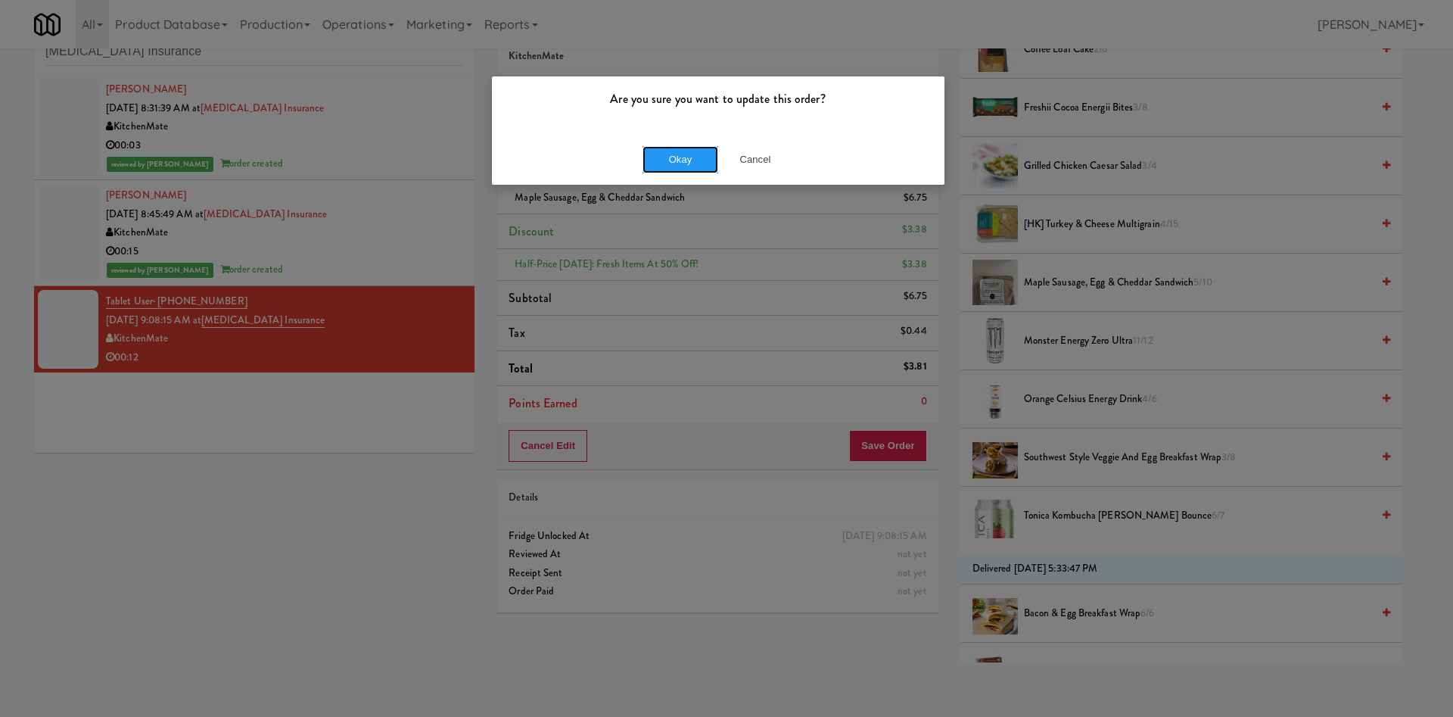
click at [662, 160] on button "Okay" at bounding box center [680, 159] width 76 height 27
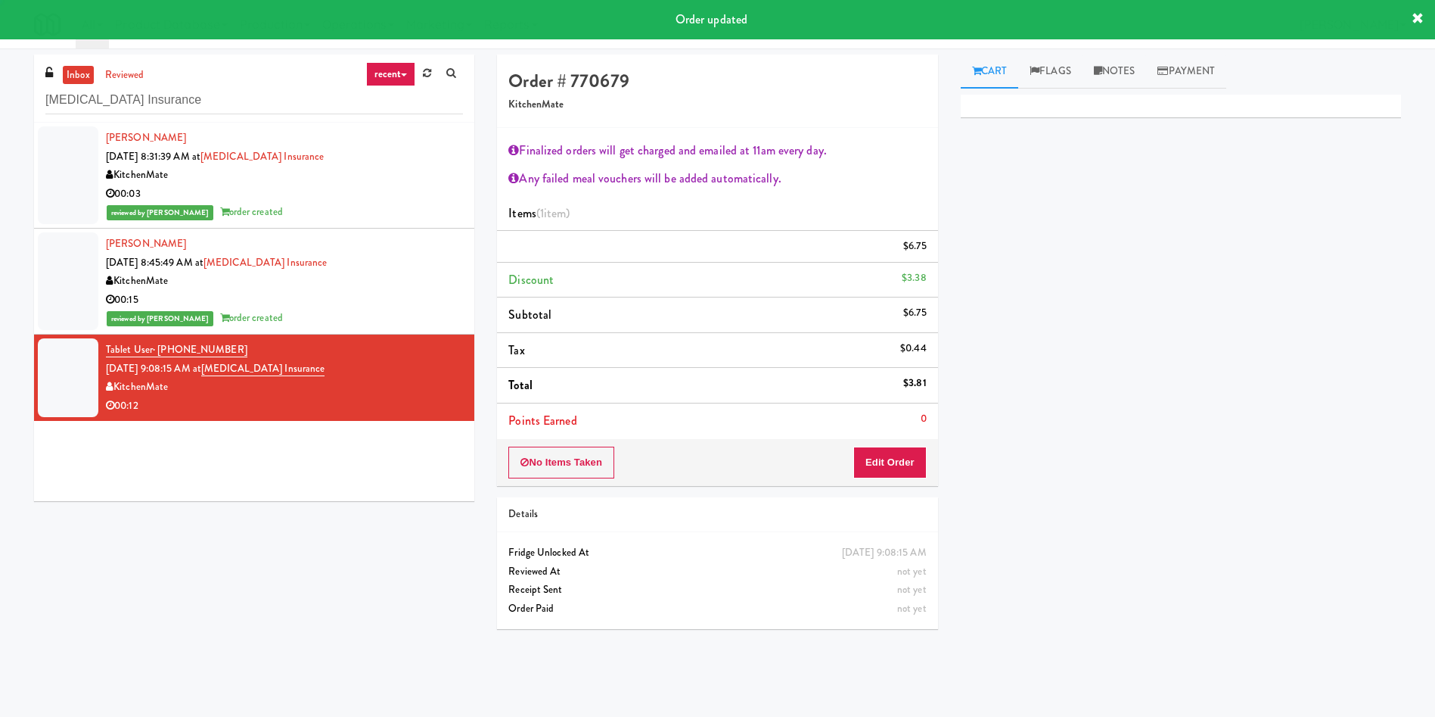
scroll to position [0, 0]
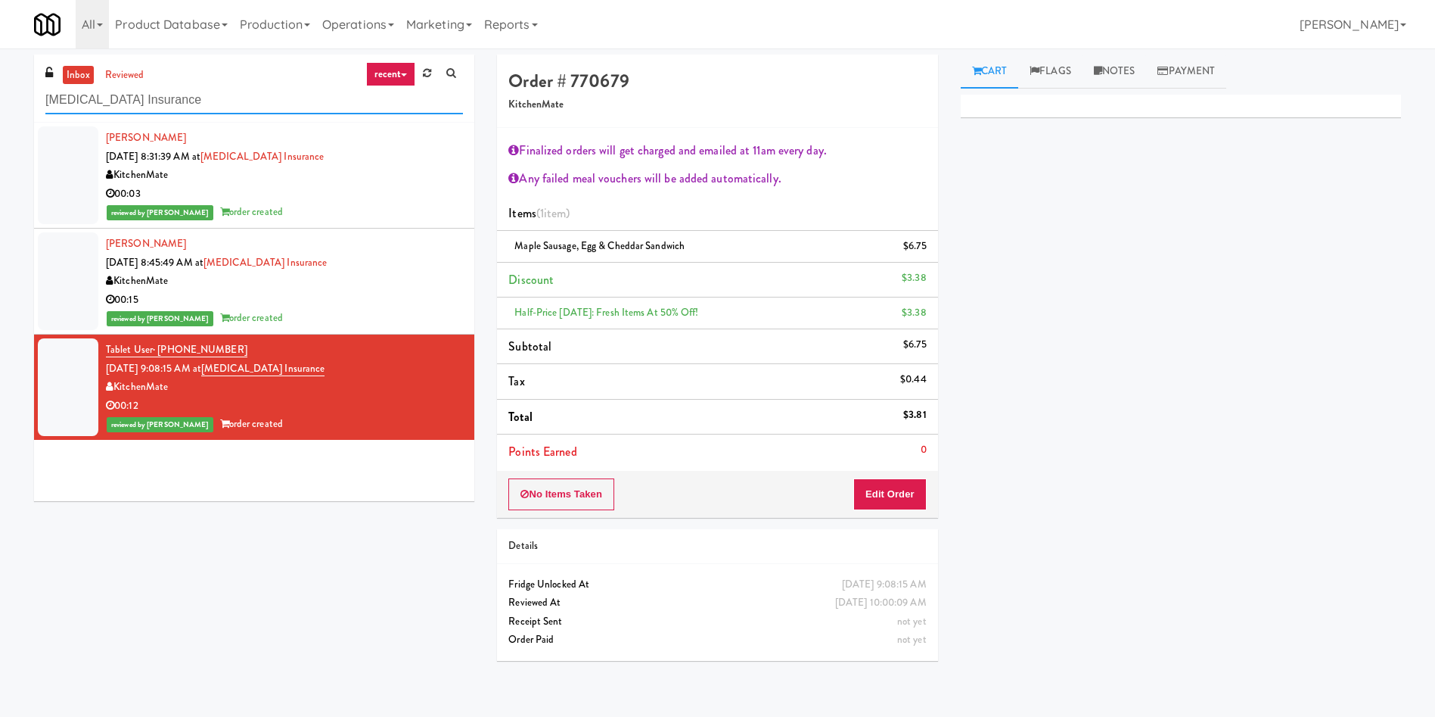
drag, startPoint x: 229, startPoint y: 101, endPoint x: 0, endPoint y: 101, distance: 228.5
click at [0, 101] on div "inbox reviewed recent all unclear take inventory issue suspicious failed recent…" at bounding box center [717, 362] width 1435 height 617
paste input "HaNoBe - w/out Gym"
type input "HaNoBe - w/out Gym"
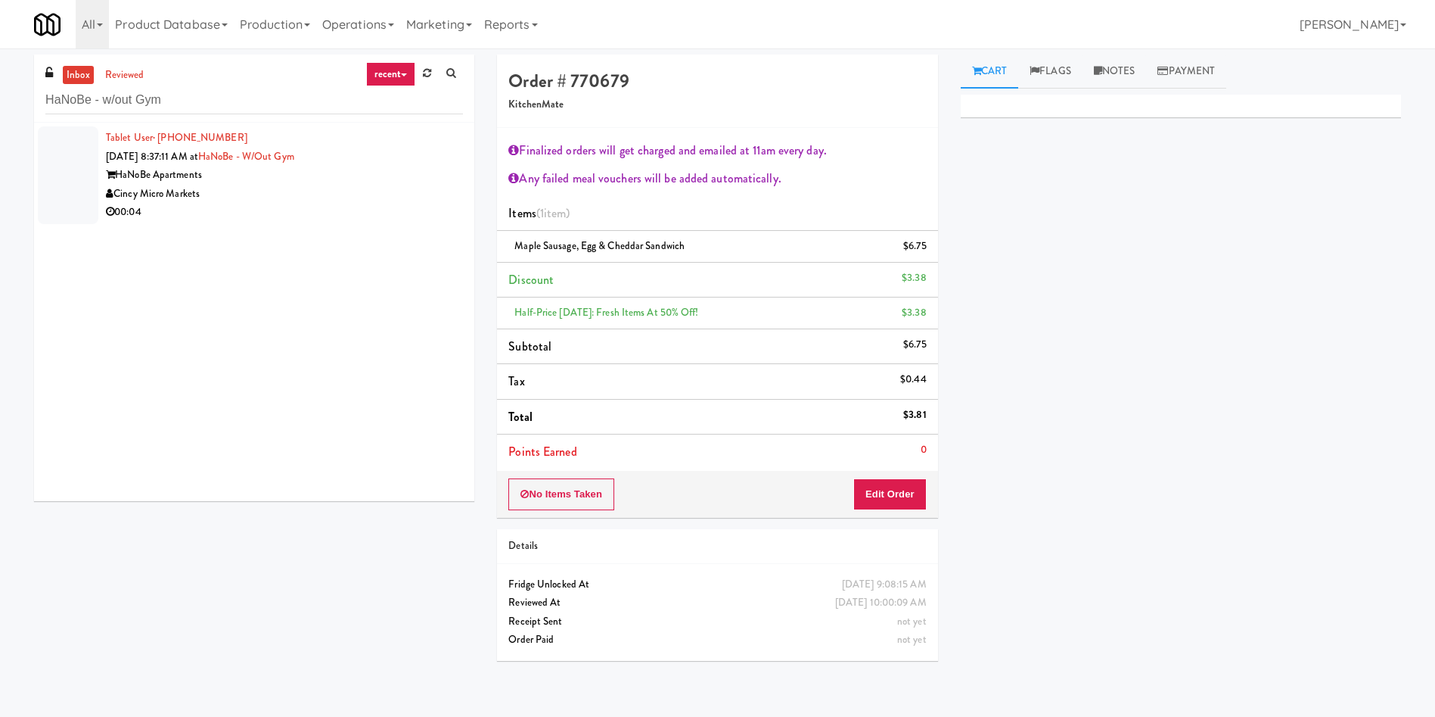
drag, startPoint x: 70, startPoint y: 173, endPoint x: 213, endPoint y: 173, distance: 142.2
click at [71, 173] on div at bounding box center [68, 175] width 61 height 98
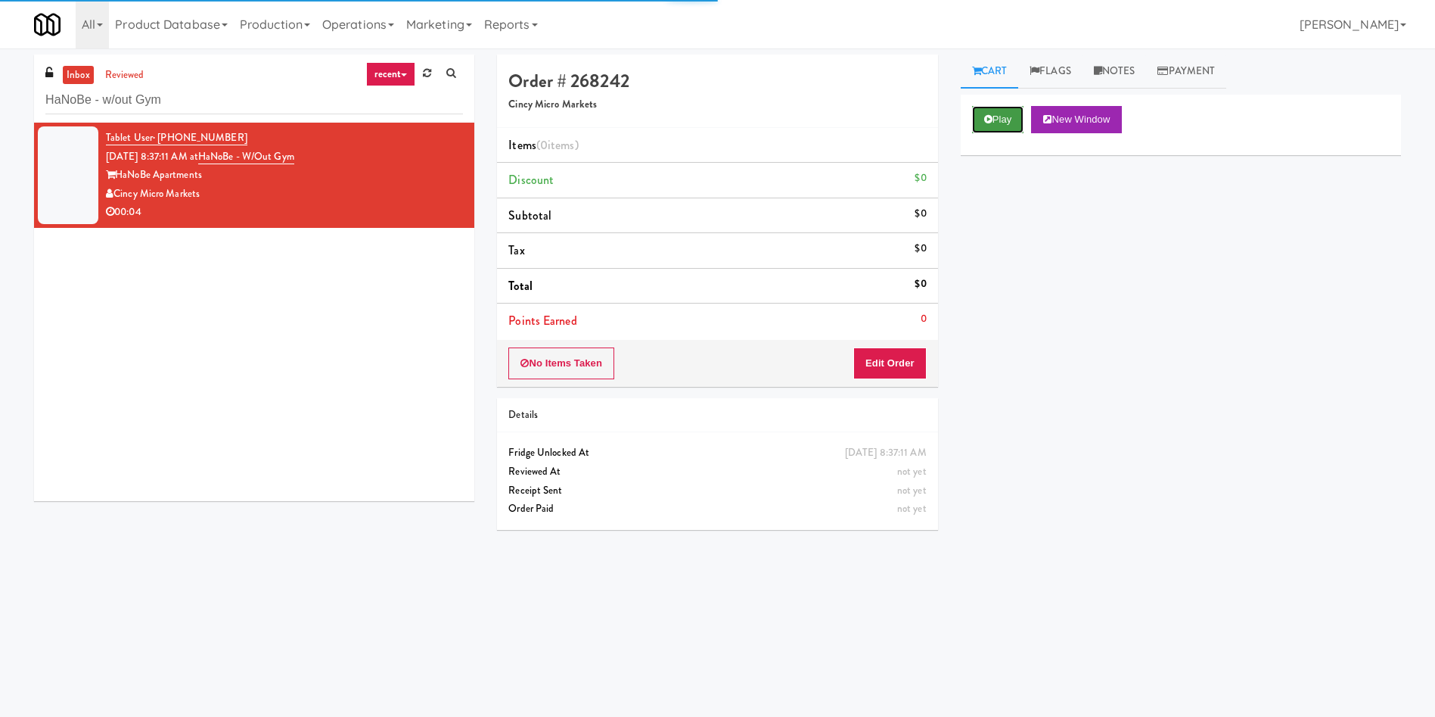
click at [1012, 118] on button "Play" at bounding box center [998, 119] width 52 height 27
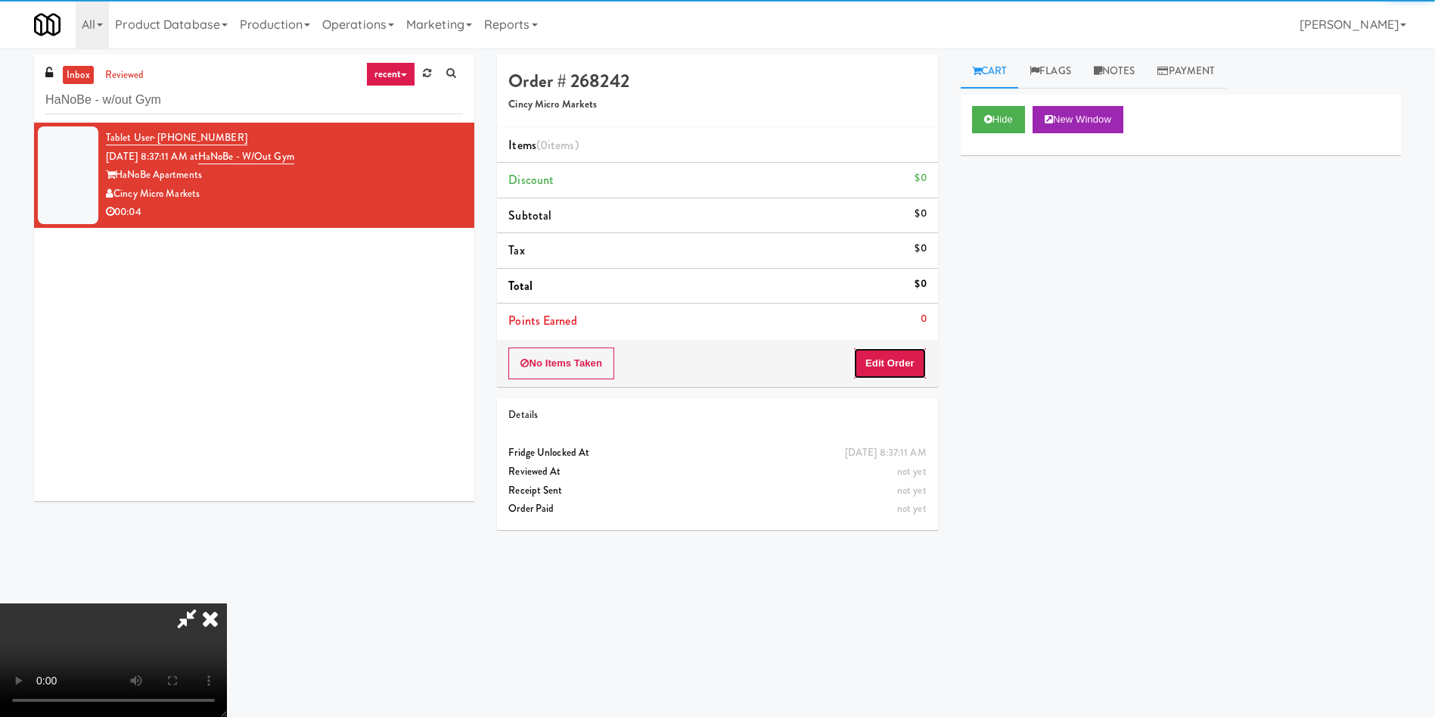
click at [874, 374] on button "Edit Order" at bounding box center [889, 363] width 73 height 32
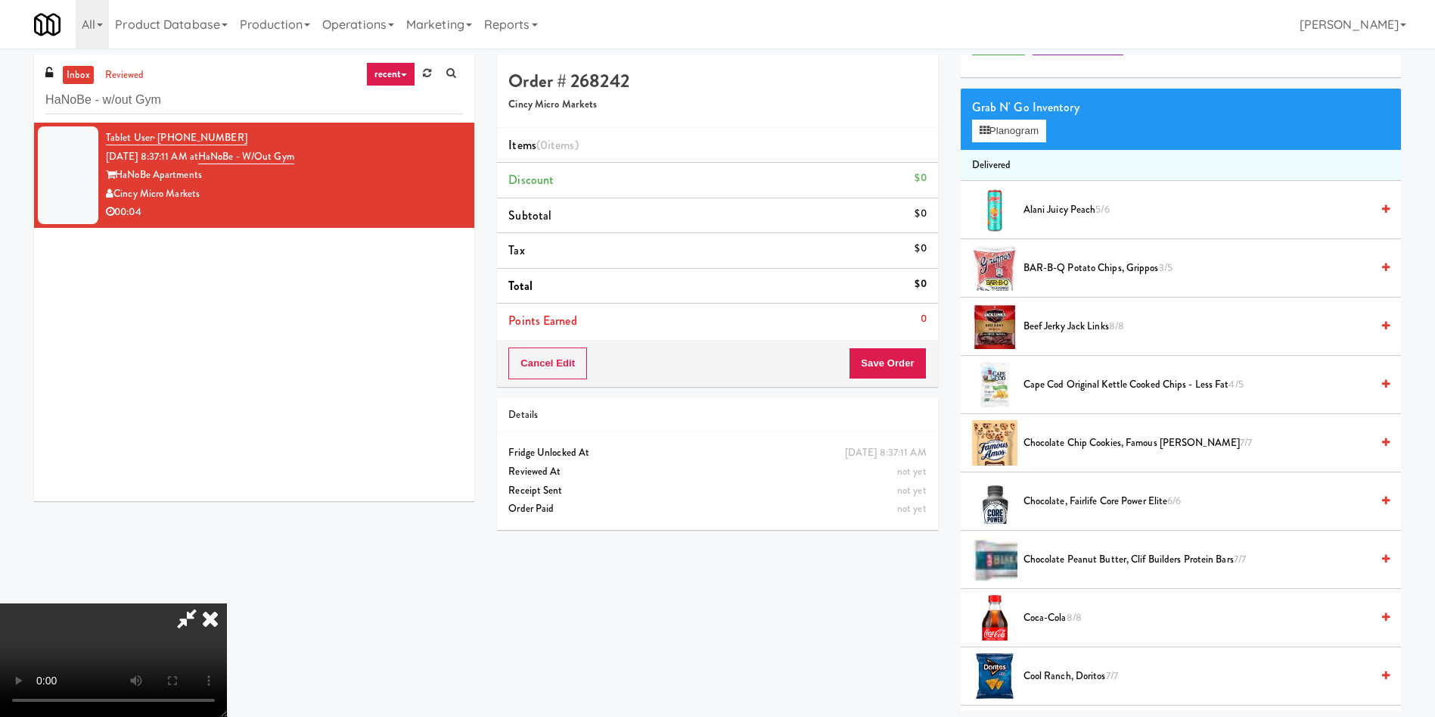
scroll to position [113, 0]
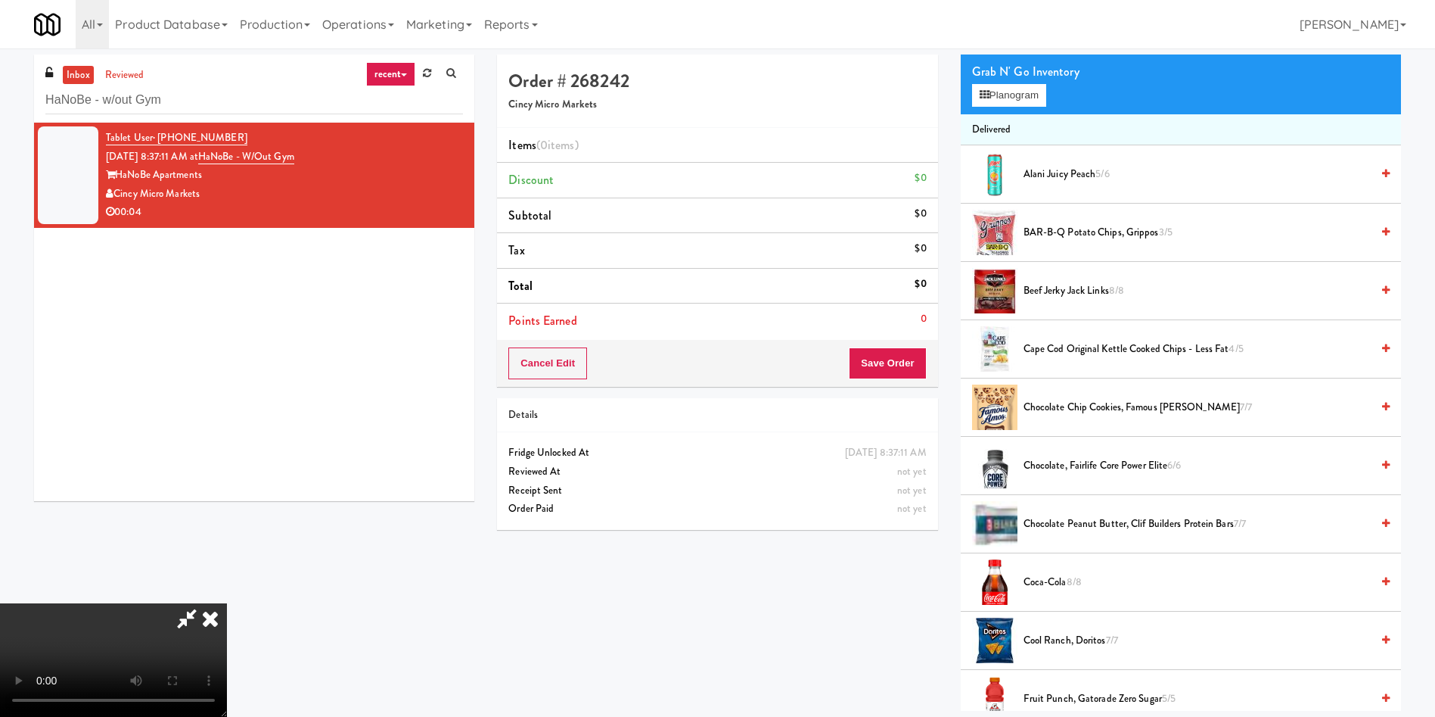
click at [227, 603] on video at bounding box center [113, 659] width 227 height 113
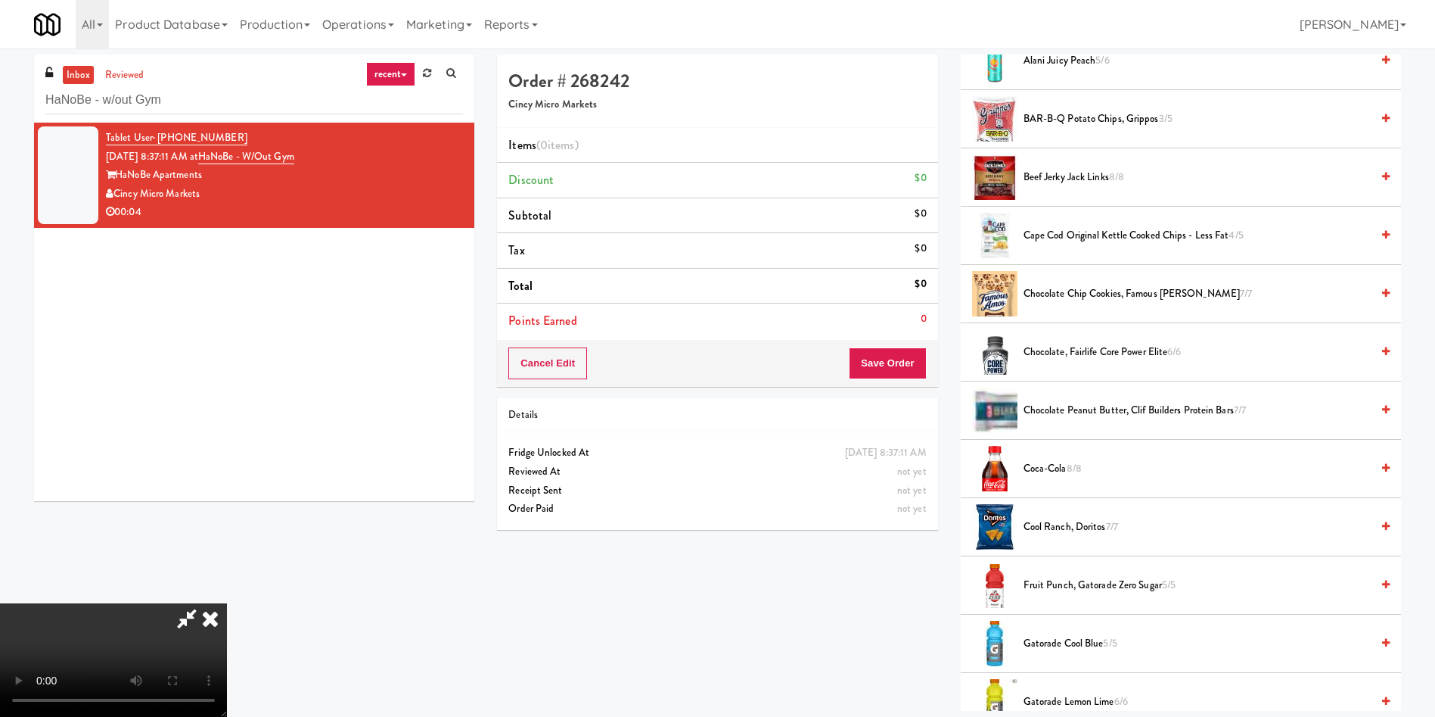
scroll to position [109, 0]
click at [227, 603] on video at bounding box center [113, 659] width 227 height 113
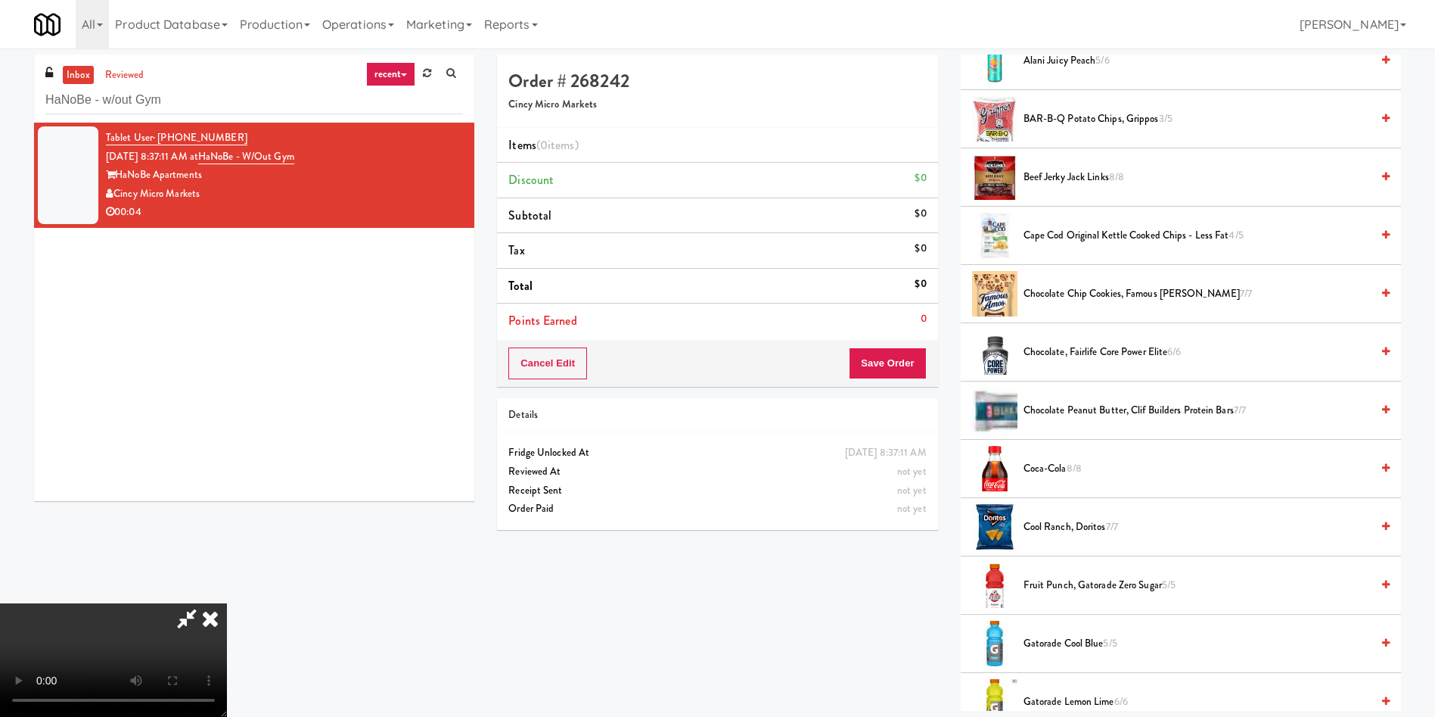
click at [227, 603] on video at bounding box center [113, 659] width 227 height 113
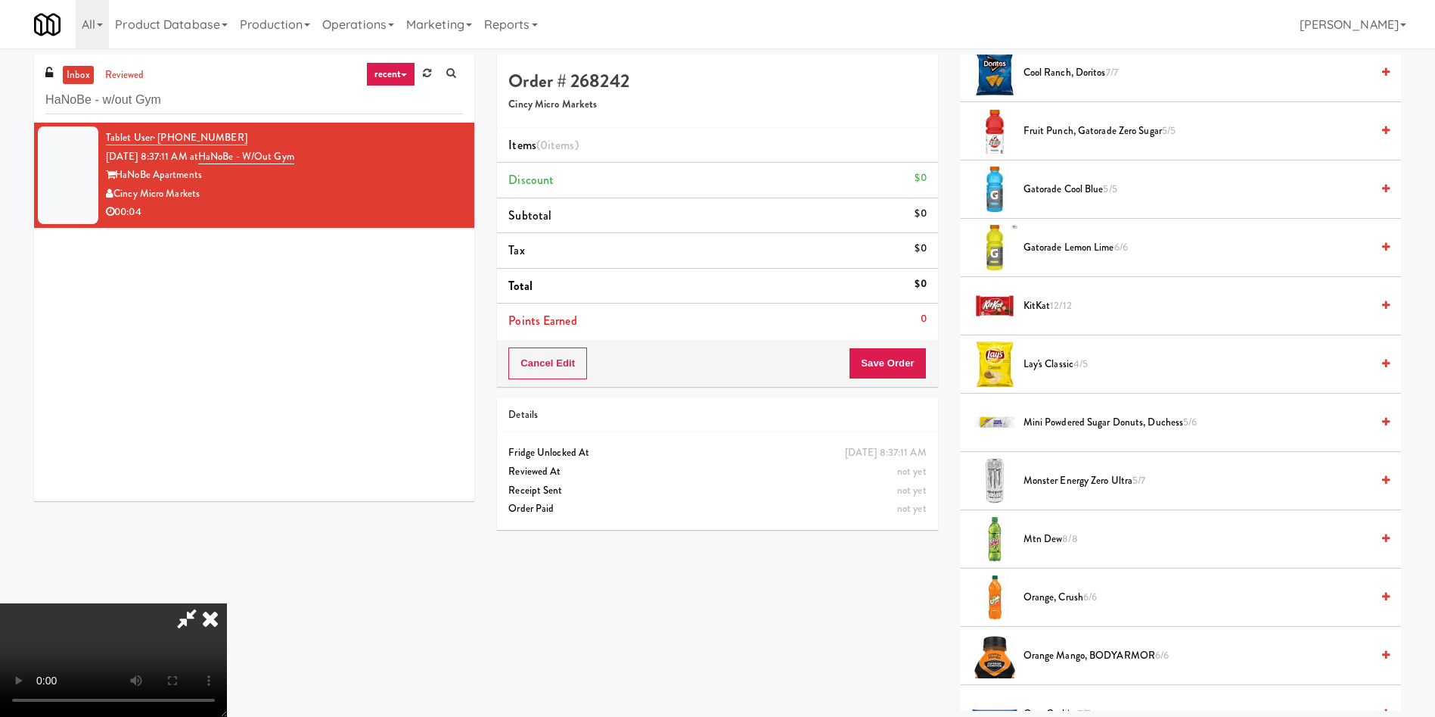
click at [1080, 478] on span "Monster Energy Zero Ultra 5/7" at bounding box center [1197, 480] width 347 height 19
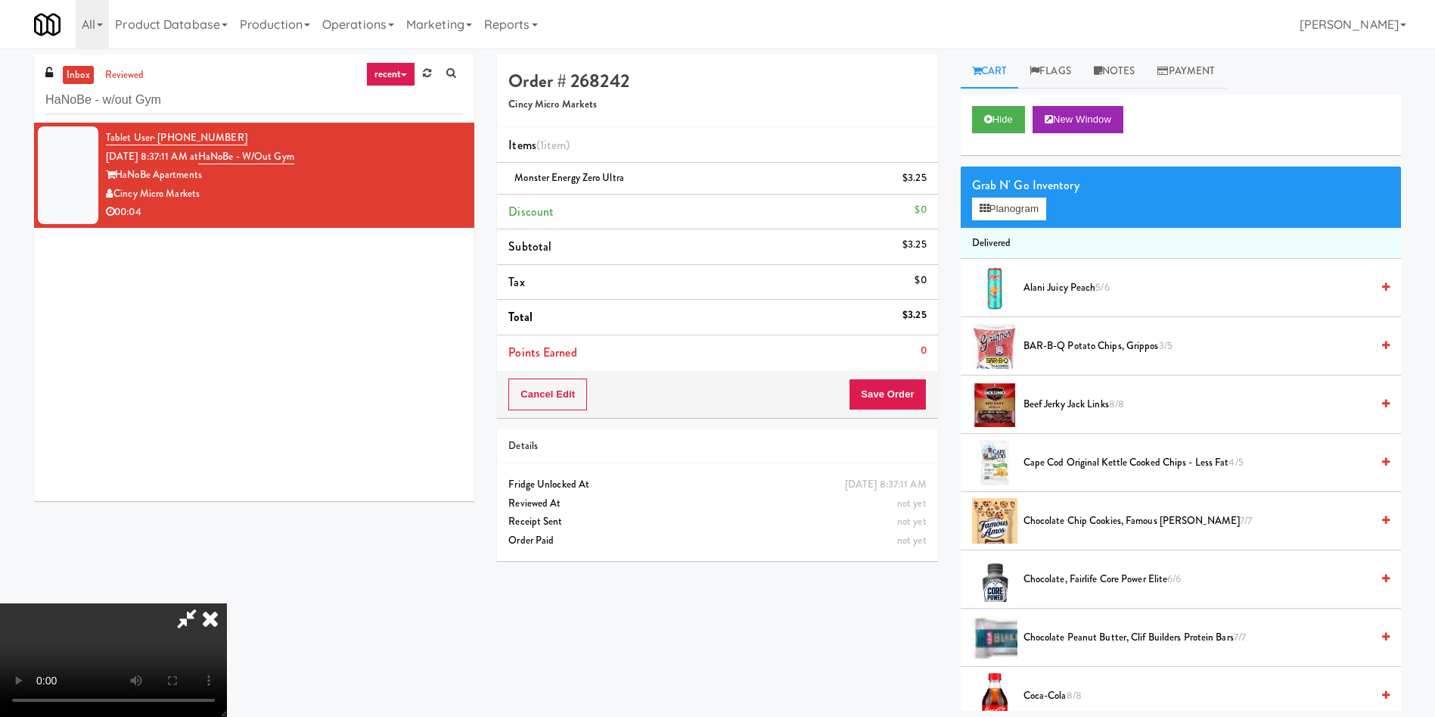
click at [1054, 409] on span "Beef Jerky Jack Links 8/8" at bounding box center [1197, 404] width 347 height 19
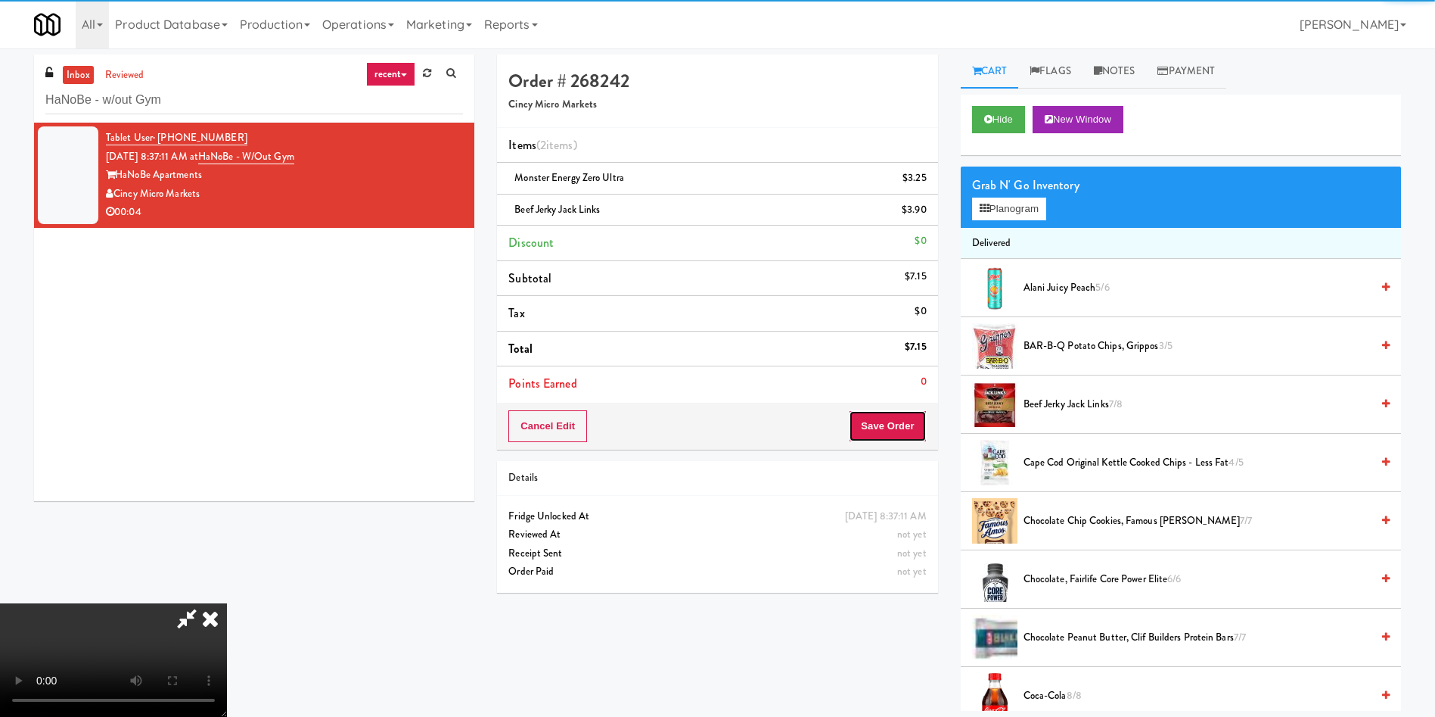
click at [908, 421] on button "Save Order" at bounding box center [887, 426] width 77 height 32
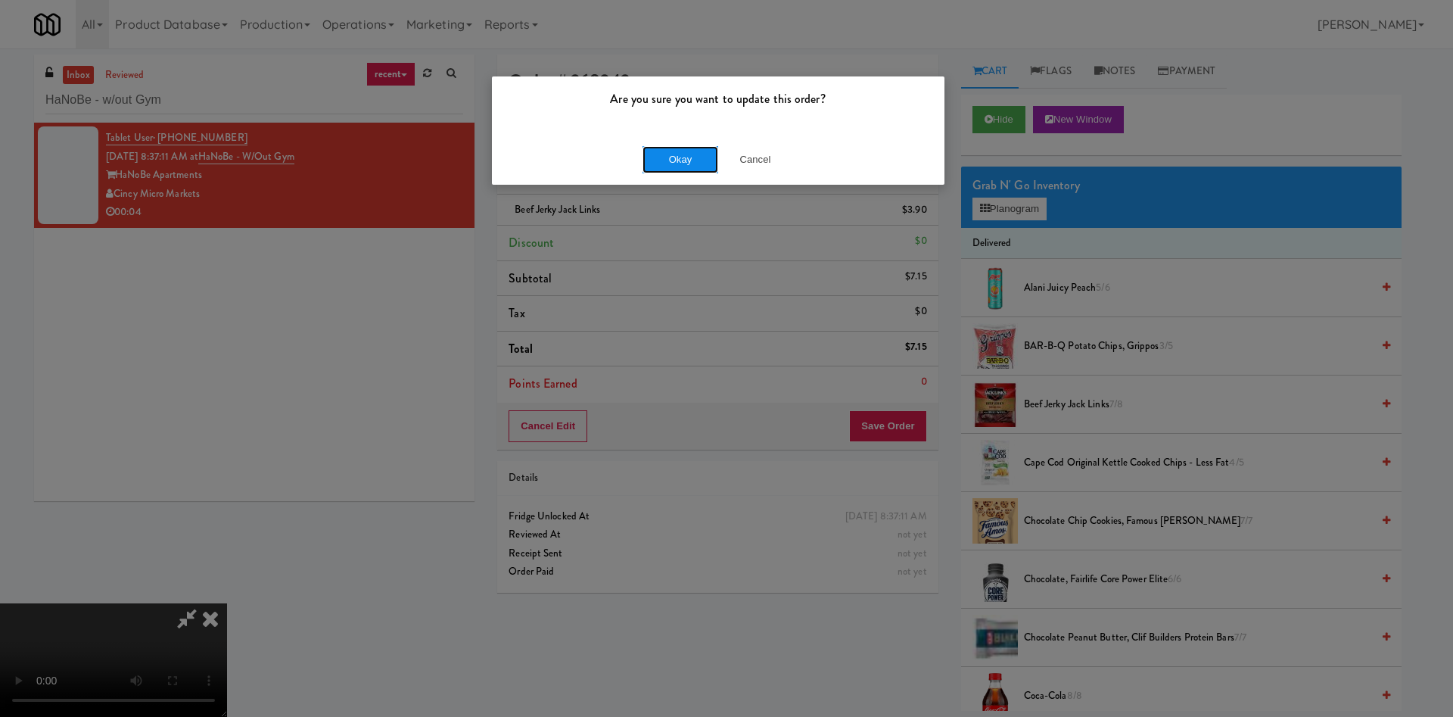
click at [682, 154] on button "Okay" at bounding box center [680, 159] width 76 height 27
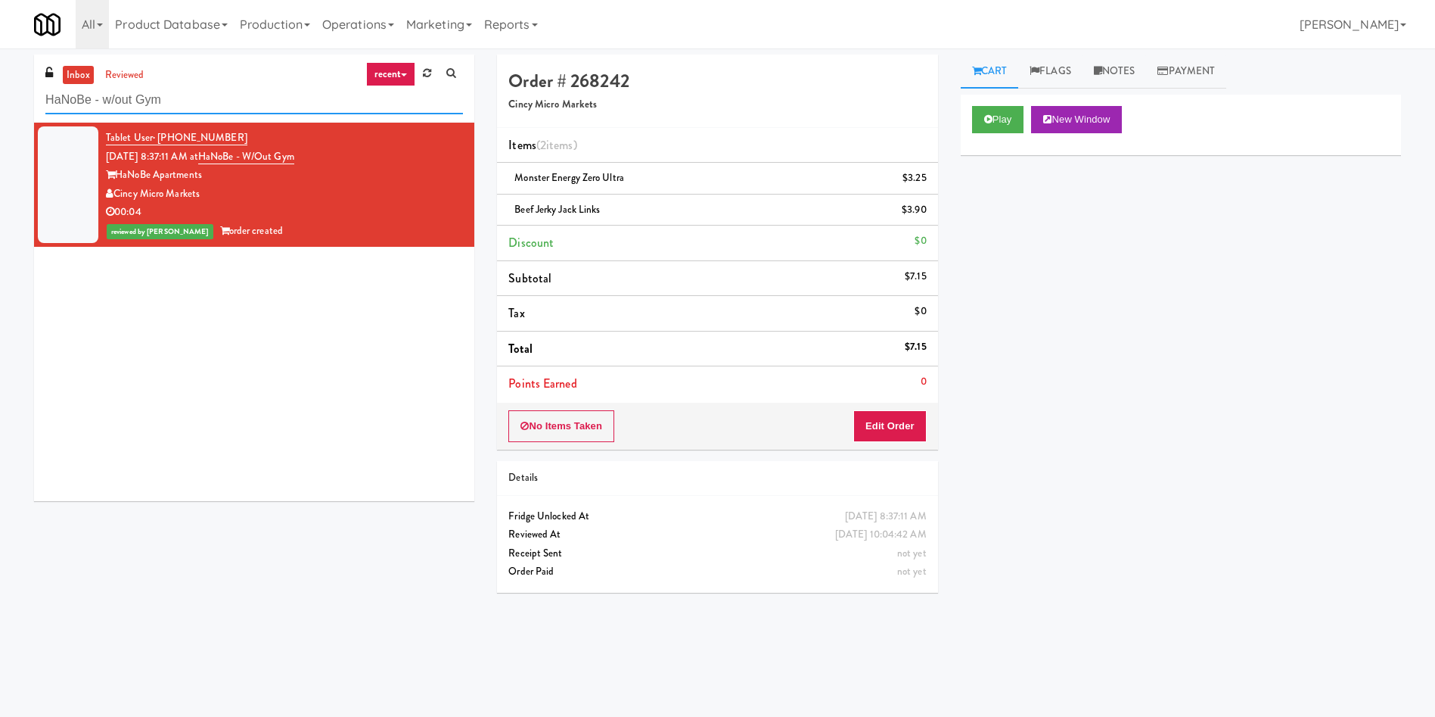
drag, startPoint x: 206, startPoint y: 105, endPoint x: 0, endPoint y: 106, distance: 205.8
click at [0, 106] on div "inbox reviewed recent all unclear take inventory issue suspicious failed recent…" at bounding box center [717, 358] width 1435 height 608
paste input "Cambridge Memorial Hospital - A-Wing, Level 0"
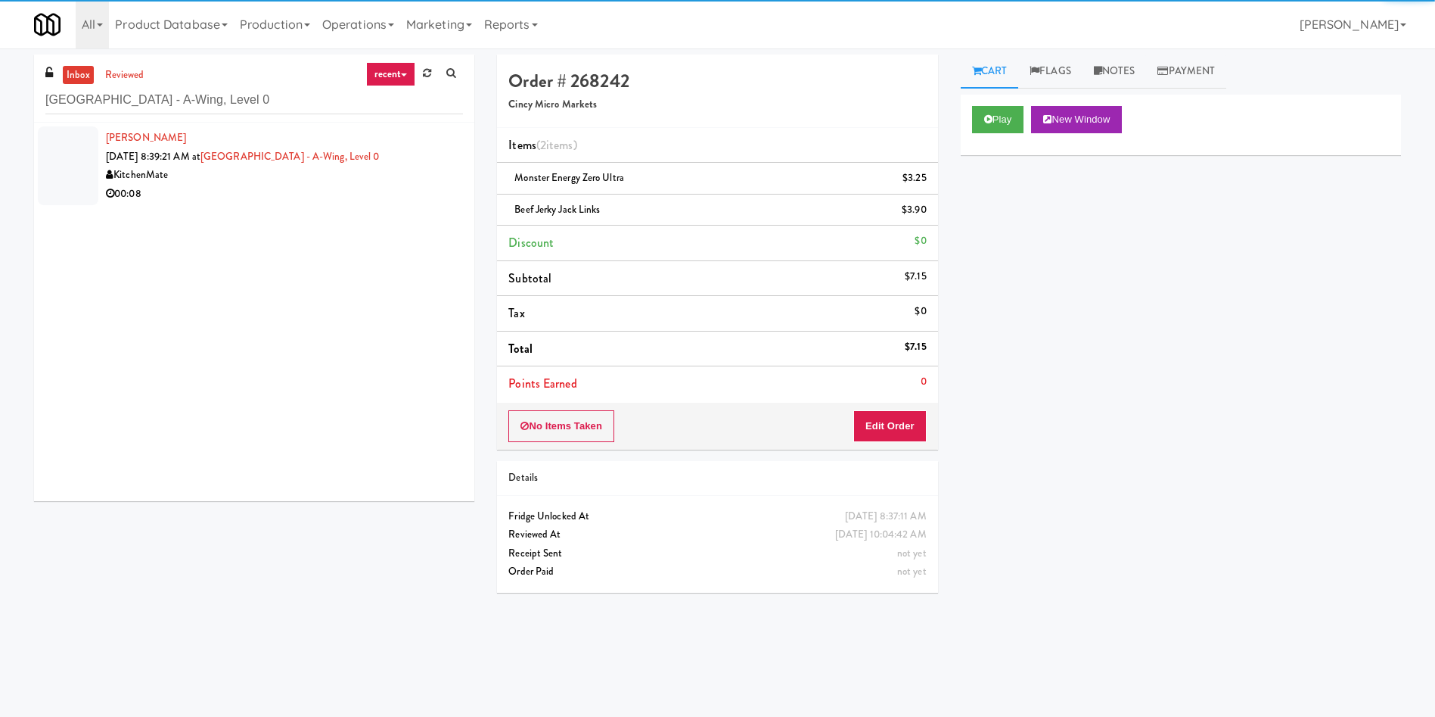
drag, startPoint x: 85, startPoint y: 152, endPoint x: 928, endPoint y: 154, distance: 843.7
click at [101, 152] on li "Christopher Doolan Aug 29, 2025 8:39:21 AM at Cambridge Memorial Hospital - A-W…" at bounding box center [254, 166] width 440 height 86
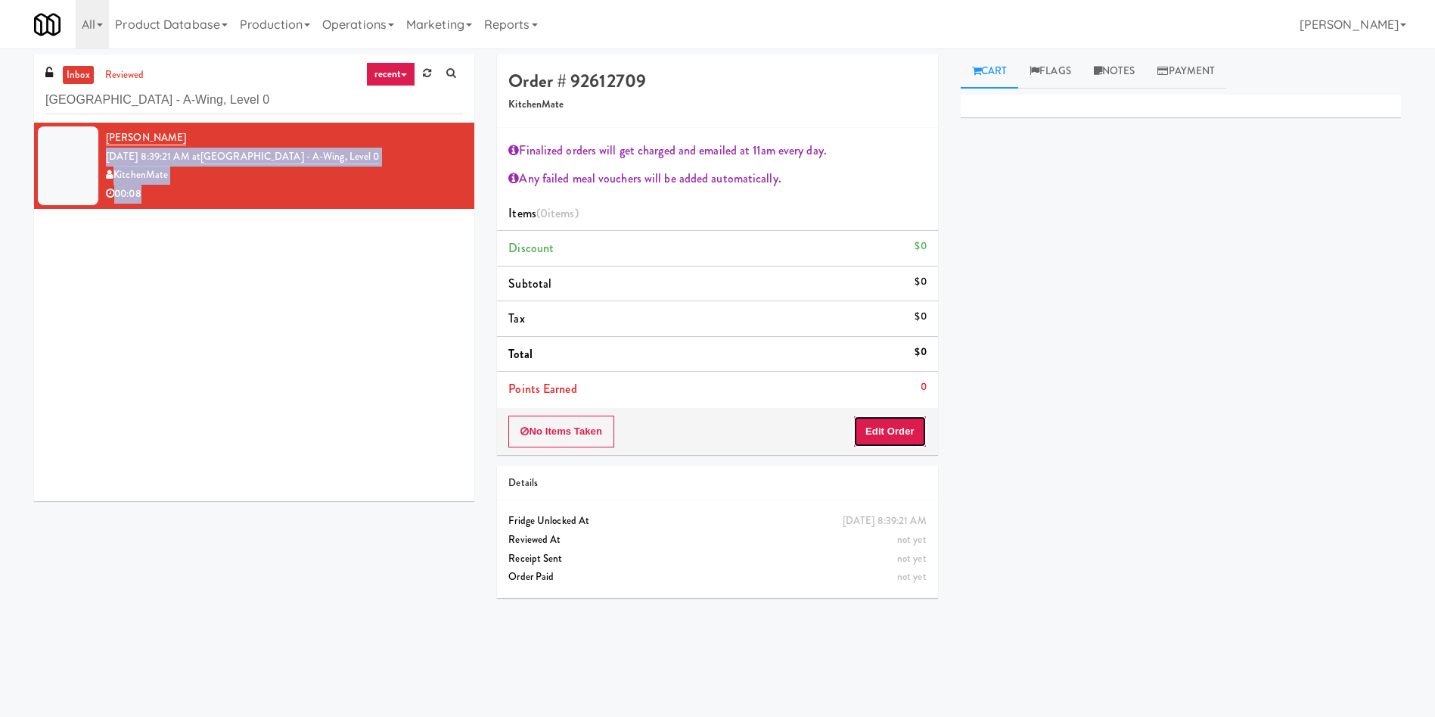
click at [876, 431] on button "Edit Order" at bounding box center [889, 431] width 73 height 32
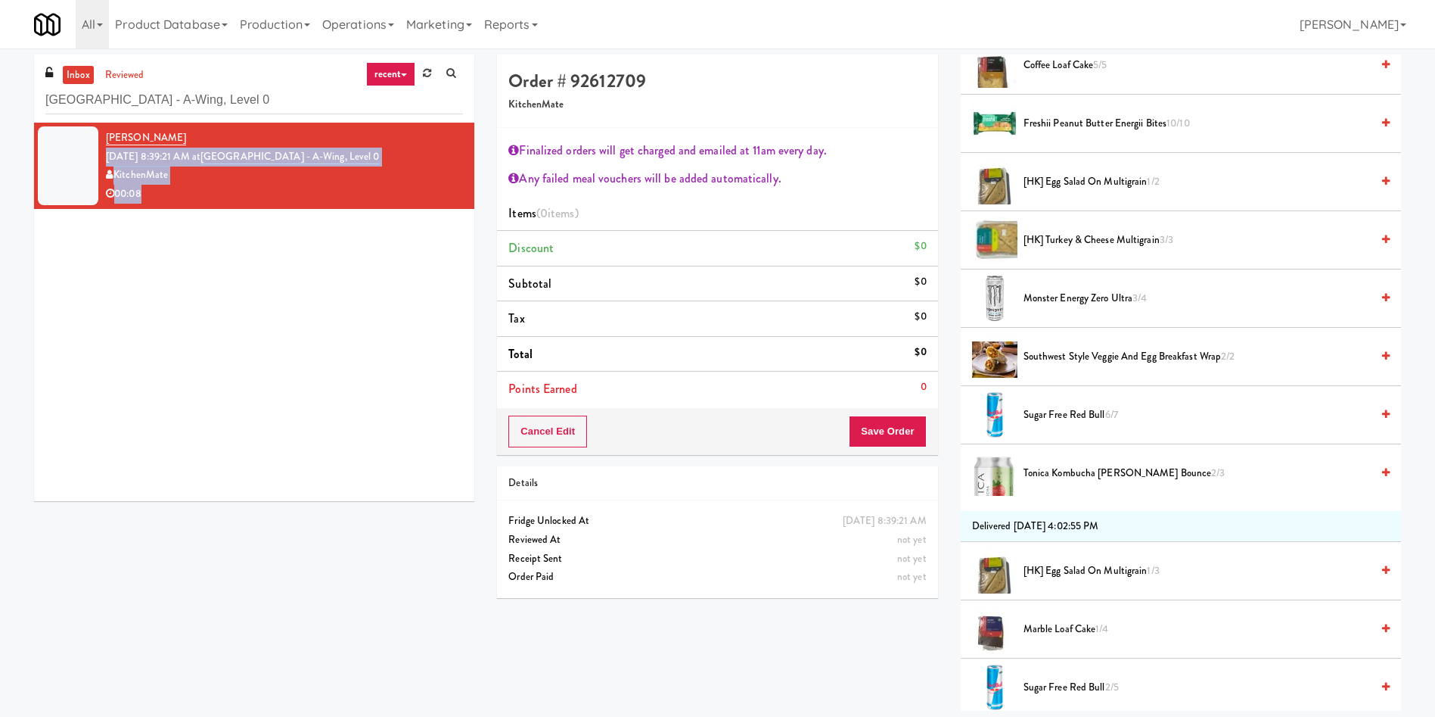
scroll to position [454, 0]
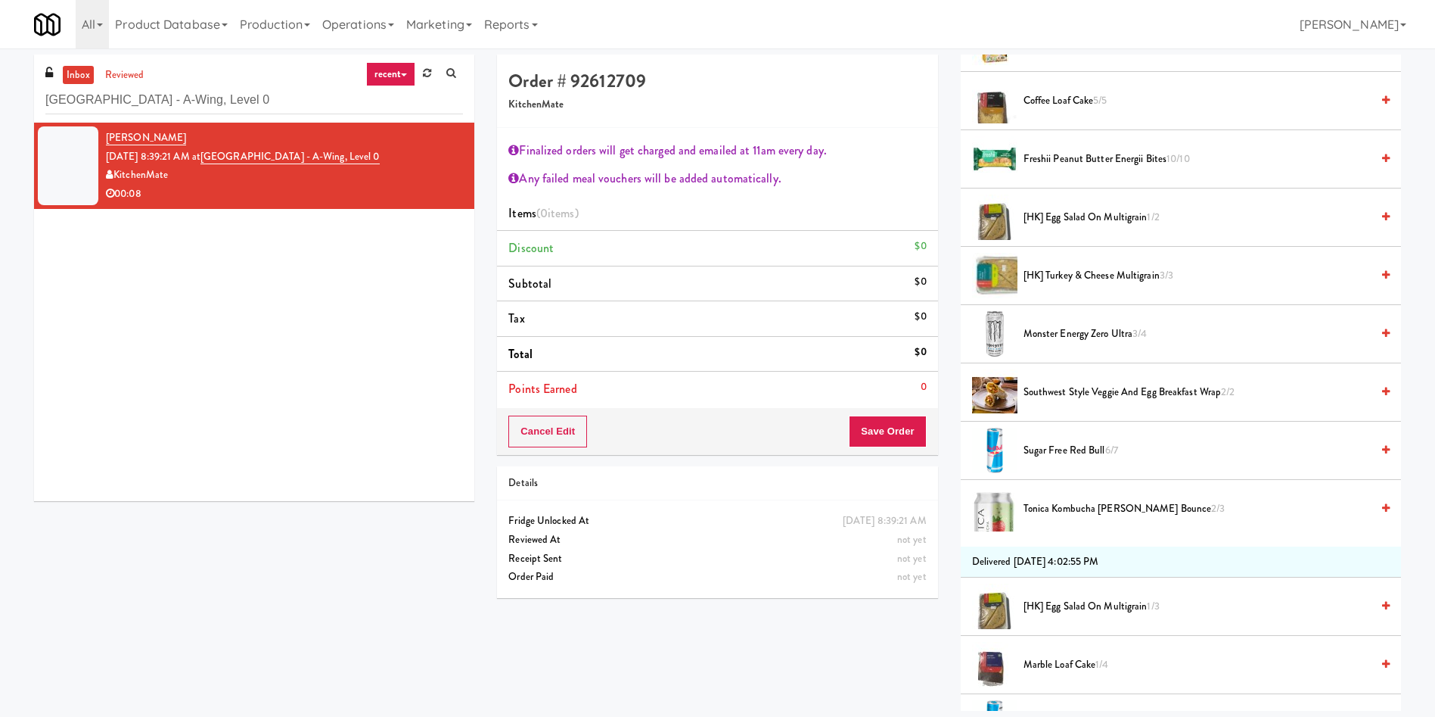
drag, startPoint x: 1084, startPoint y: 325, endPoint x: 994, endPoint y: 400, distance: 117.1
click at [1084, 325] on span "Monster Energy Zero Ultra 3/4" at bounding box center [1197, 334] width 347 height 19
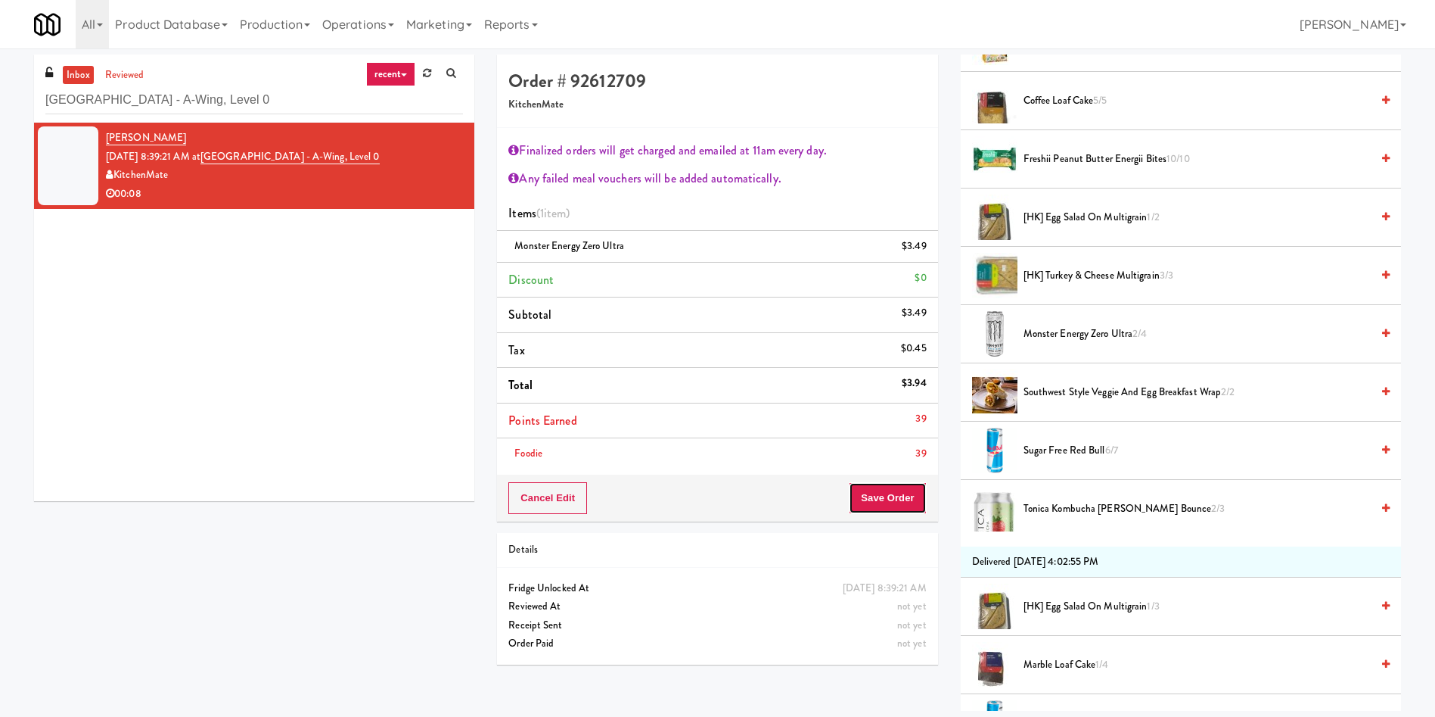
click at [864, 490] on button "Save Order" at bounding box center [887, 498] width 77 height 32
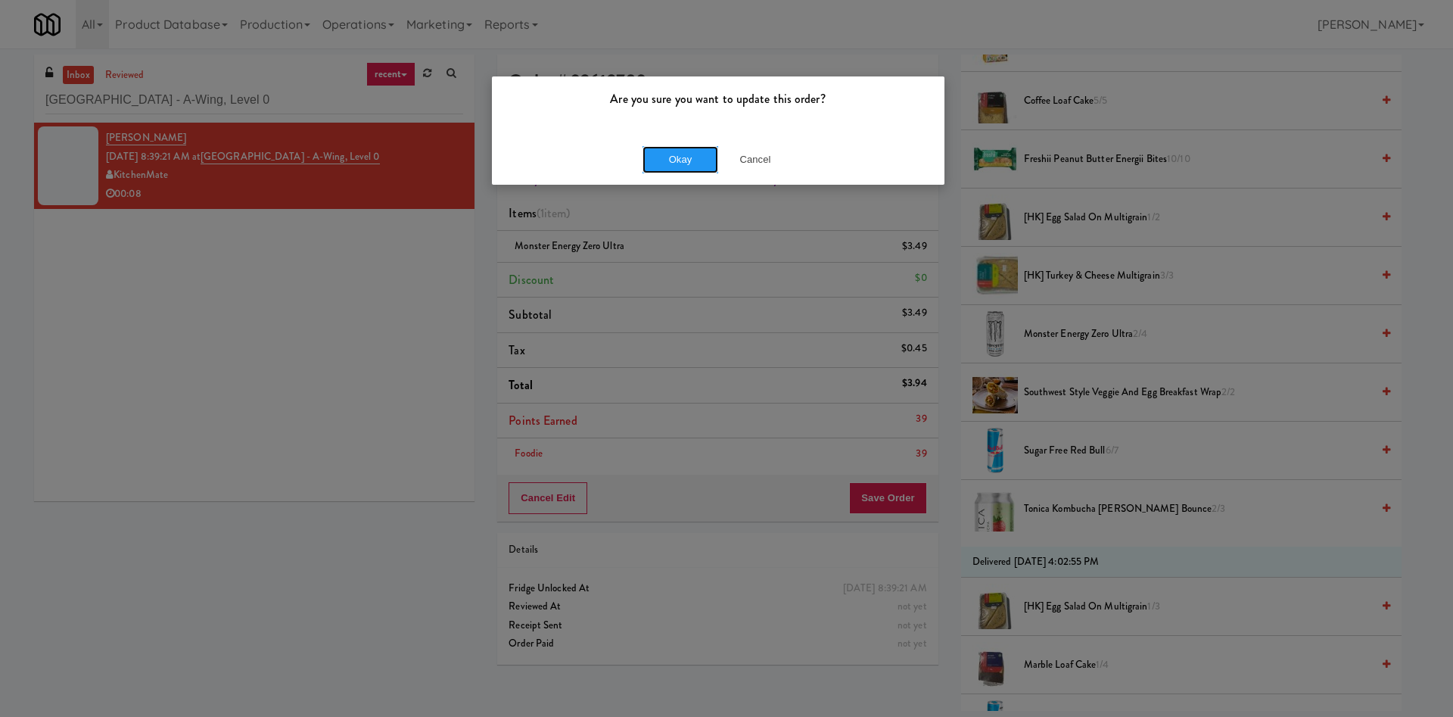
drag, startPoint x: 693, startPoint y: 145, endPoint x: 676, endPoint y: 159, distance: 21.5
click at [693, 147] on button "Okay" at bounding box center [680, 159] width 76 height 27
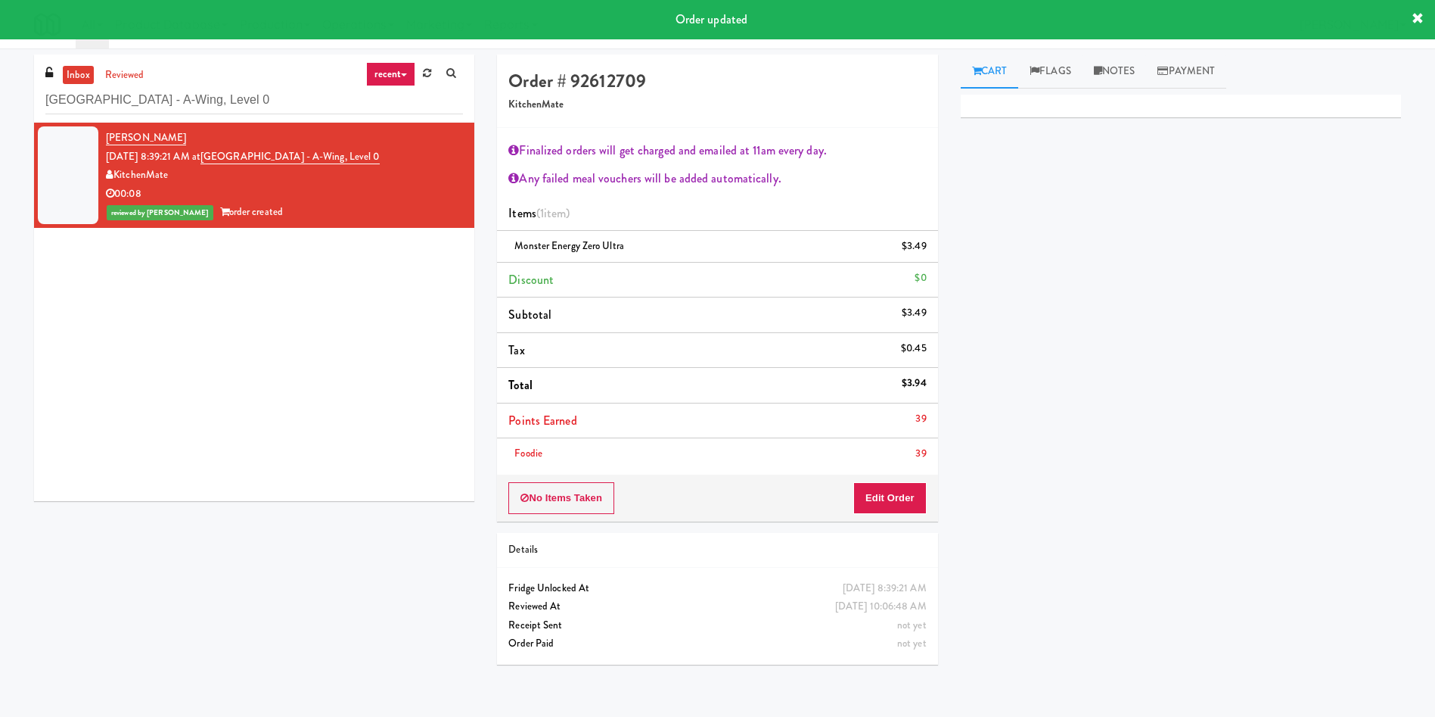
scroll to position [0, 0]
paste input "Platform - Cooler - Left"
drag, startPoint x: 338, startPoint y: 98, endPoint x: 0, endPoint y: 81, distance: 338.7
click at [0, 81] on div "inbox reviewed recent all unclear take inventory issue suspicious failed recent…" at bounding box center [717, 364] width 1435 height 621
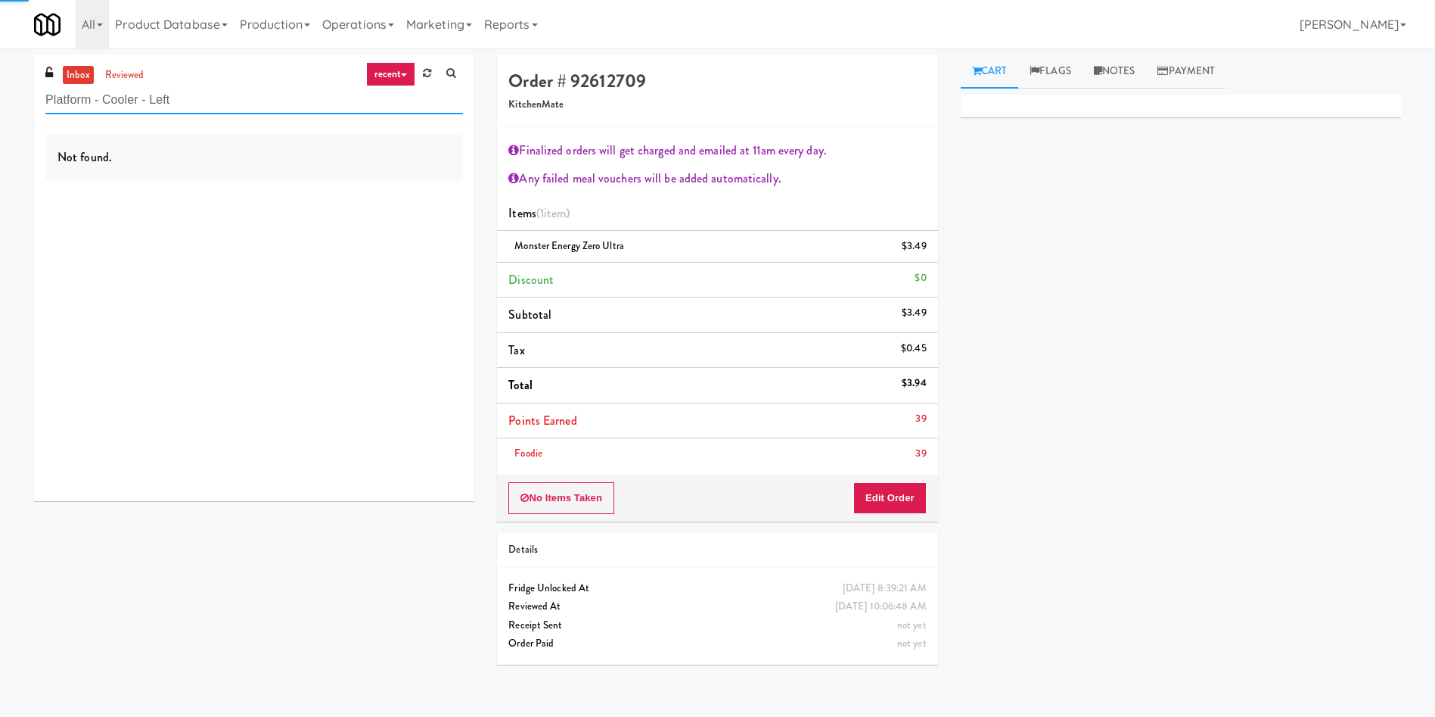
type input "Platform - Cooler - Left"
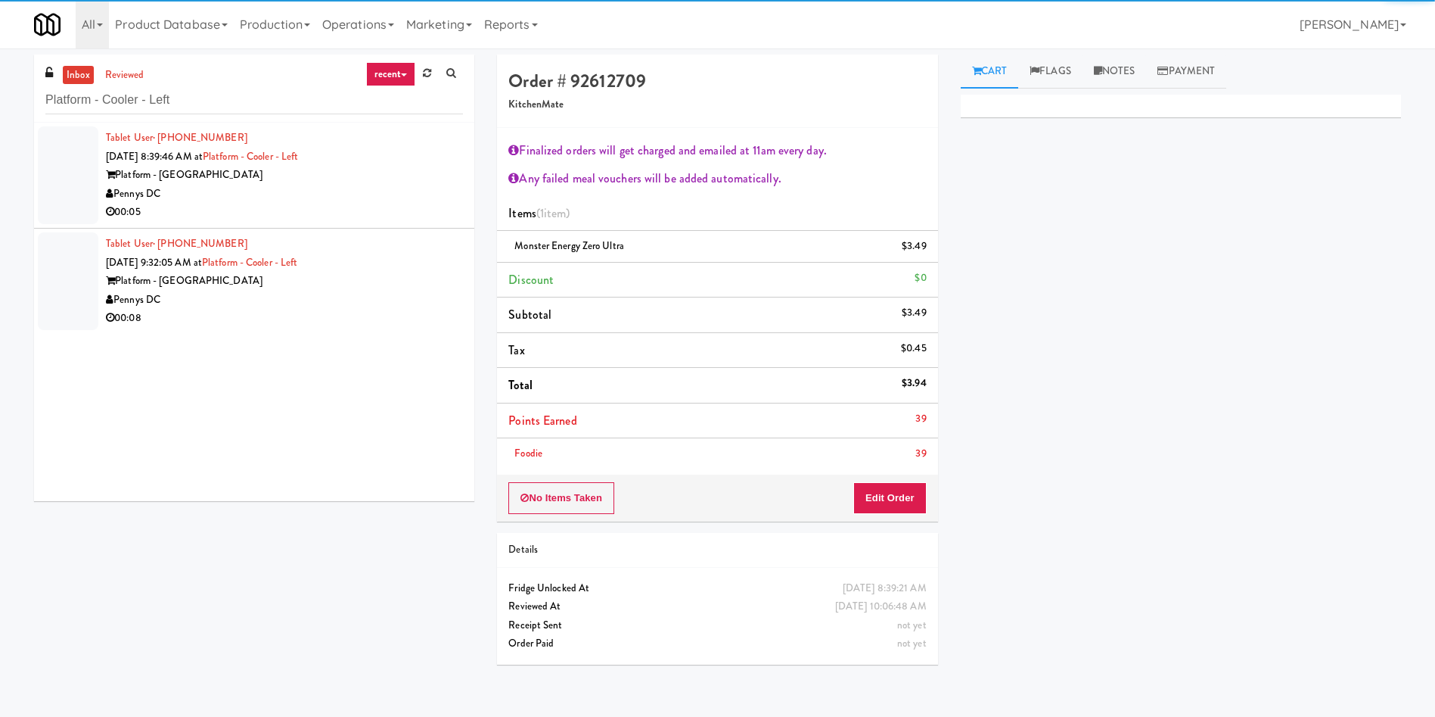
click at [73, 363] on div "Tablet User · (703) 216-8678 Aug 29, 2025 8:39:46 AM at Platform - Cooler - Lef…" at bounding box center [254, 312] width 440 height 378
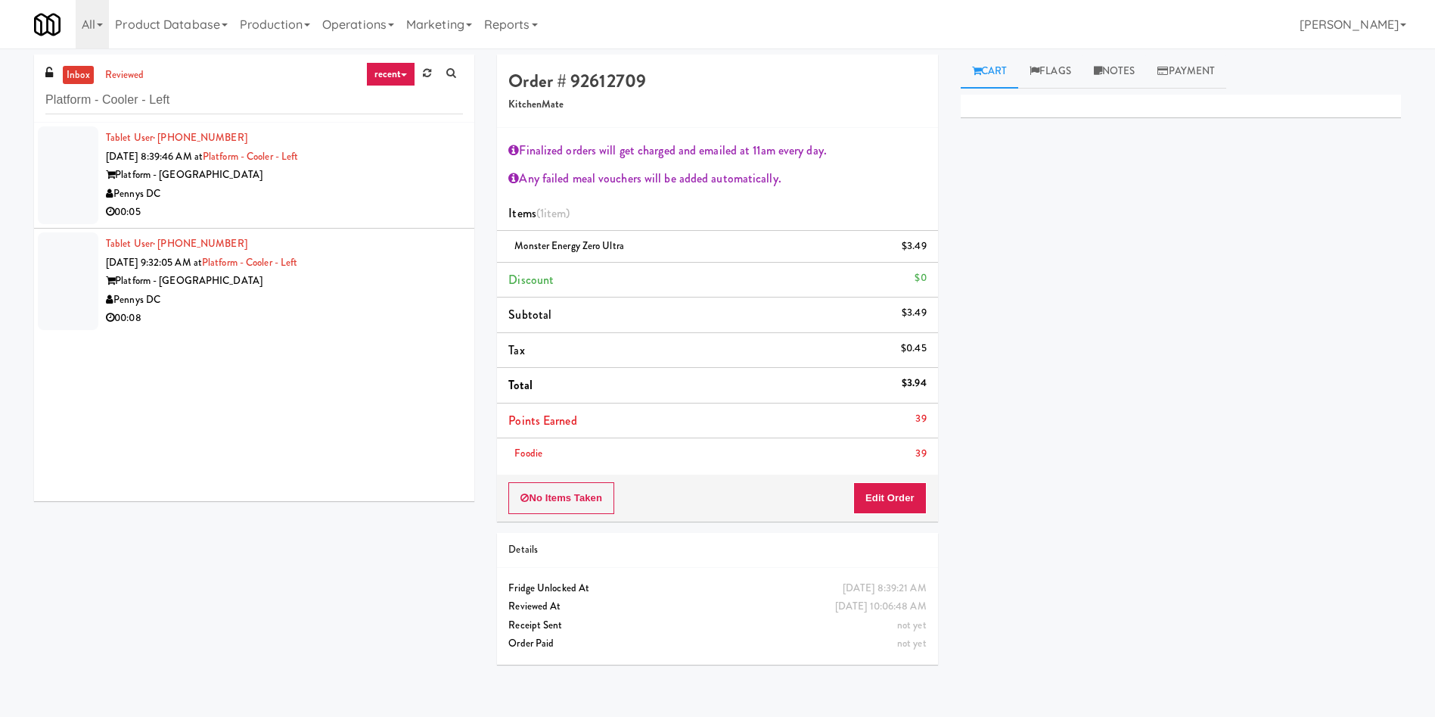
drag, startPoint x: 69, startPoint y: 167, endPoint x: 1046, endPoint y: 166, distance: 977.6
click at [69, 166] on div at bounding box center [68, 175] width 61 height 98
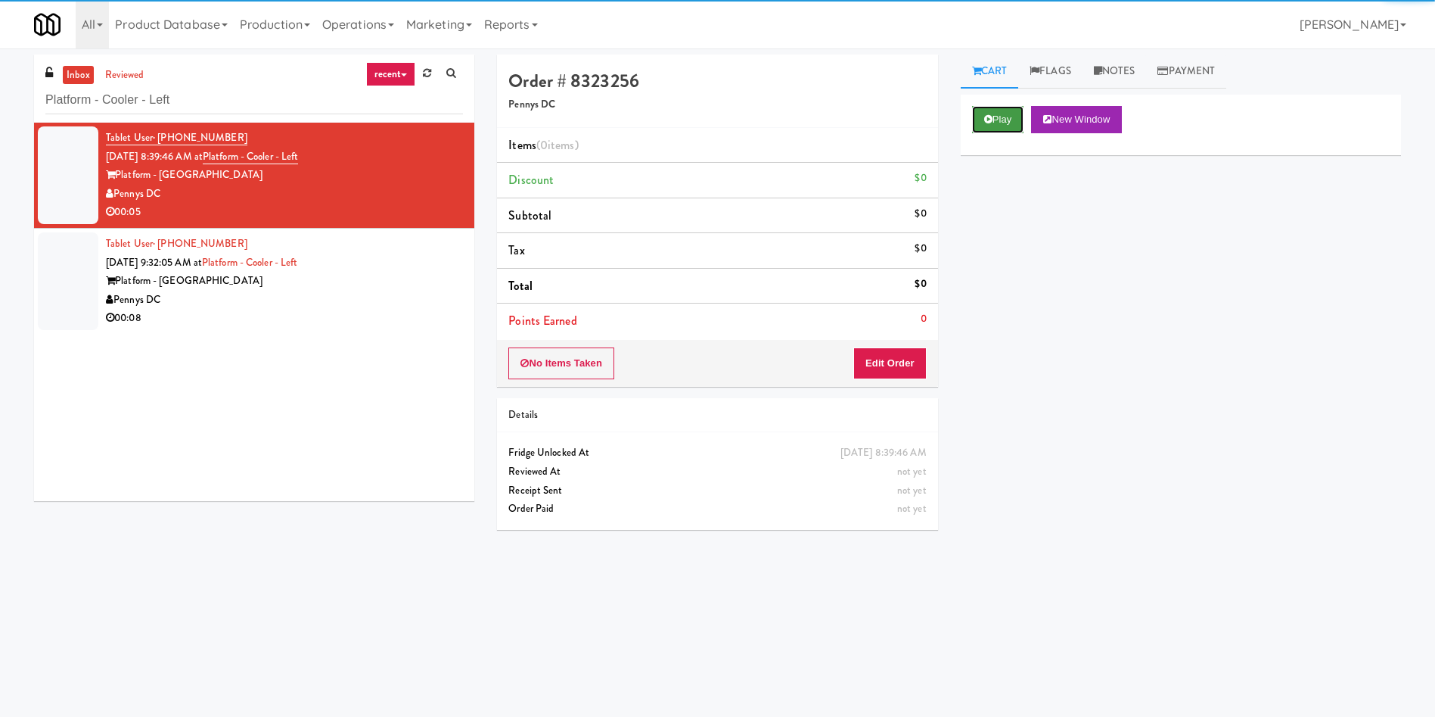
click at [1011, 119] on button "Play" at bounding box center [998, 119] width 52 height 27
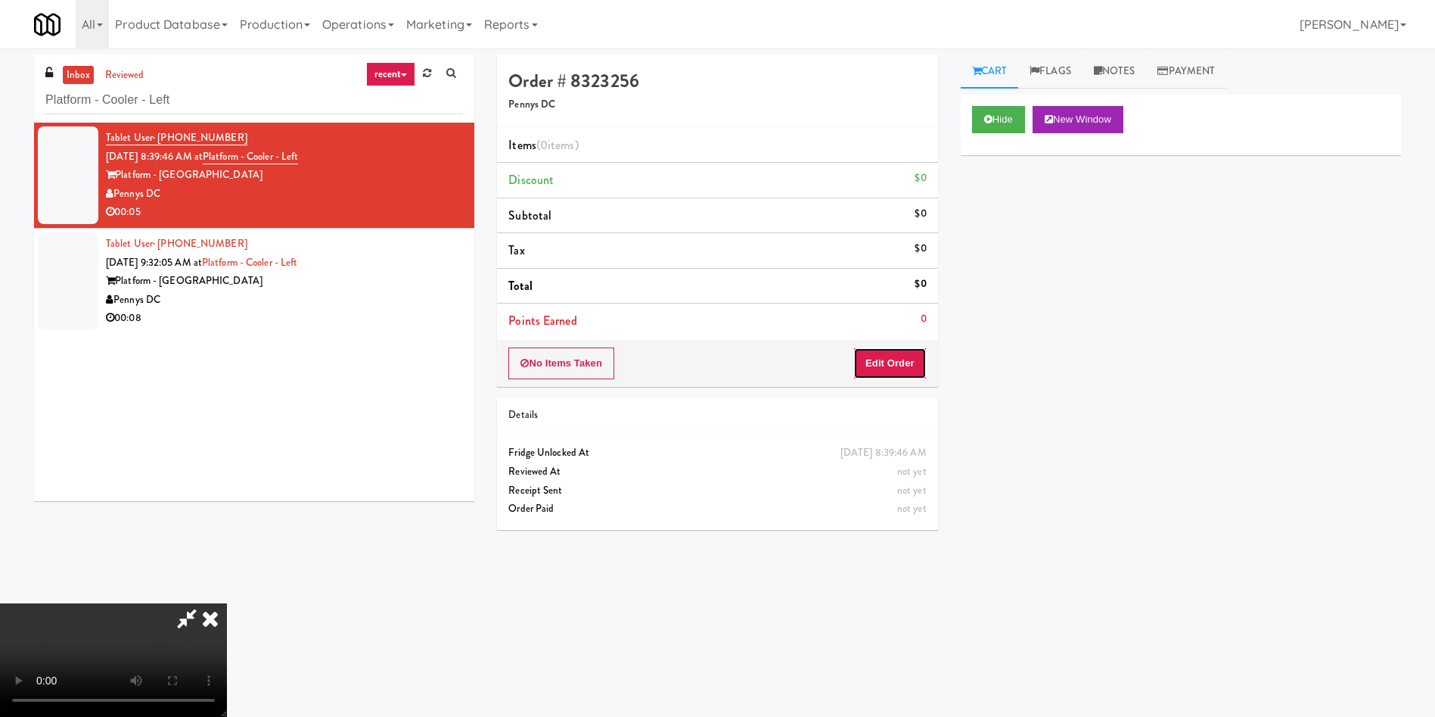
click at [908, 366] on button "Edit Order" at bounding box center [889, 363] width 73 height 32
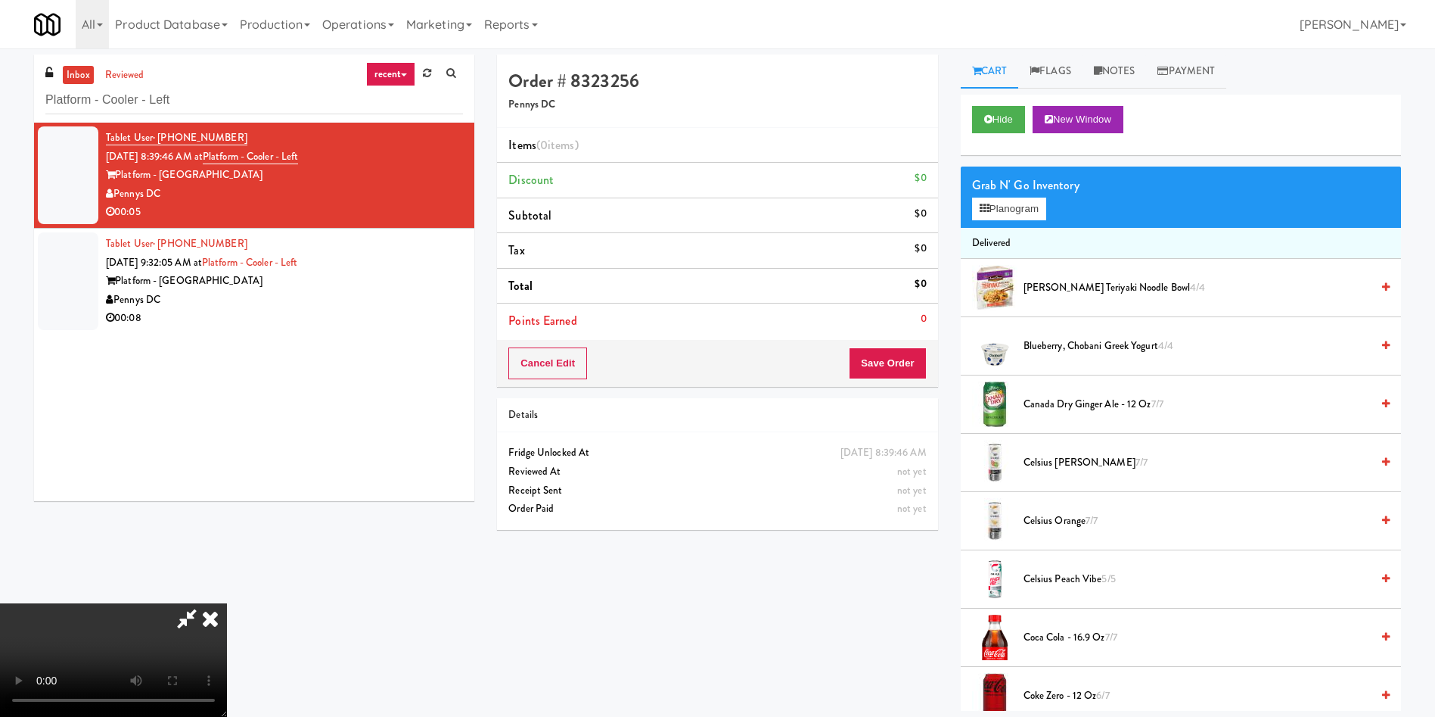
scroll to position [113, 0]
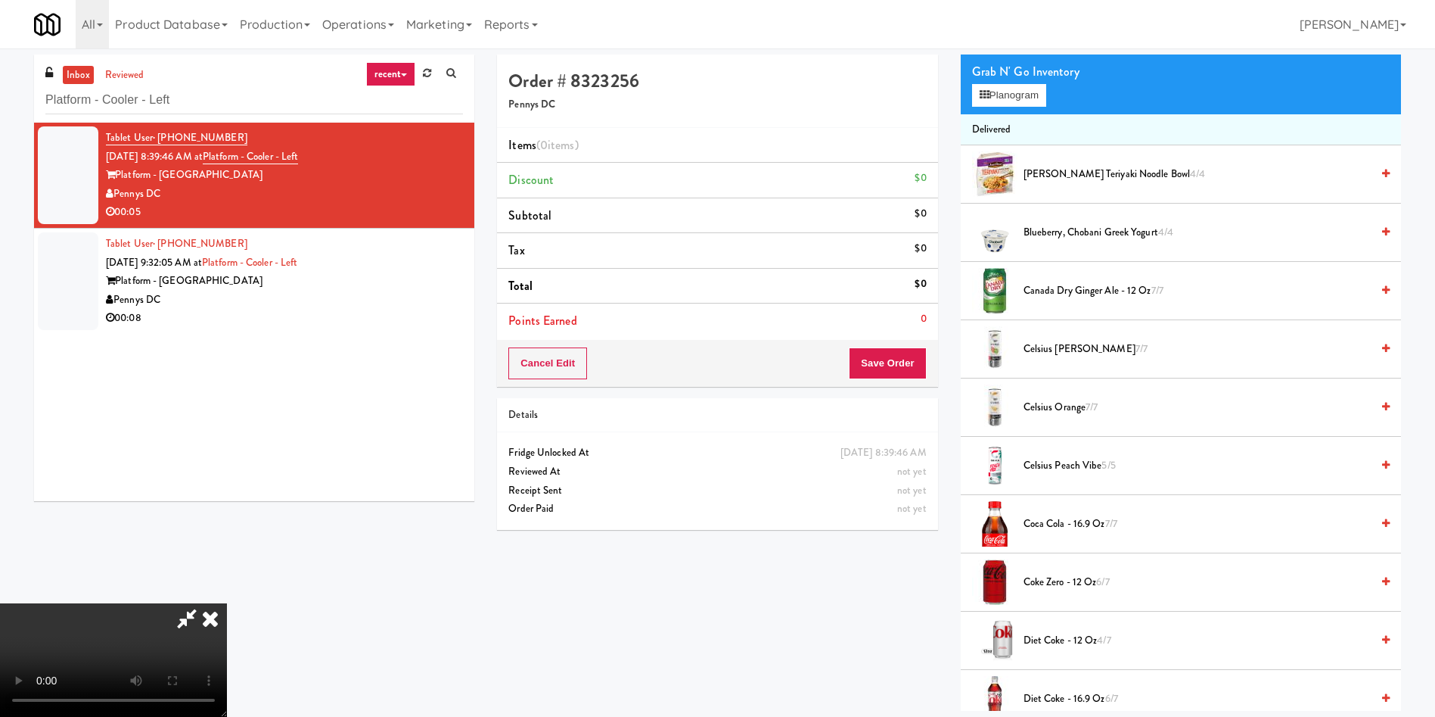
click at [227, 603] on video at bounding box center [113, 659] width 227 height 113
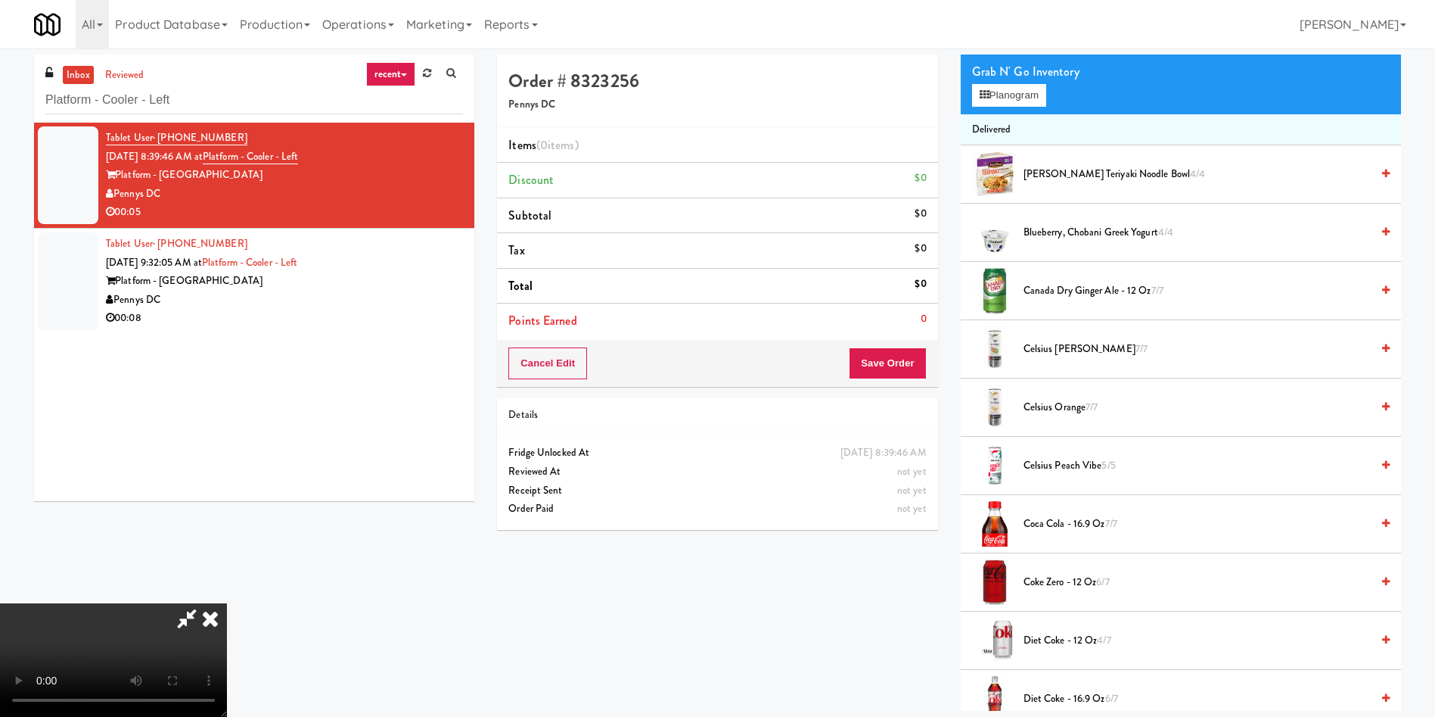
click at [227, 603] on video at bounding box center [113, 659] width 227 height 113
click at [1007, 93] on button "Planogram" at bounding box center [1009, 95] width 74 height 23
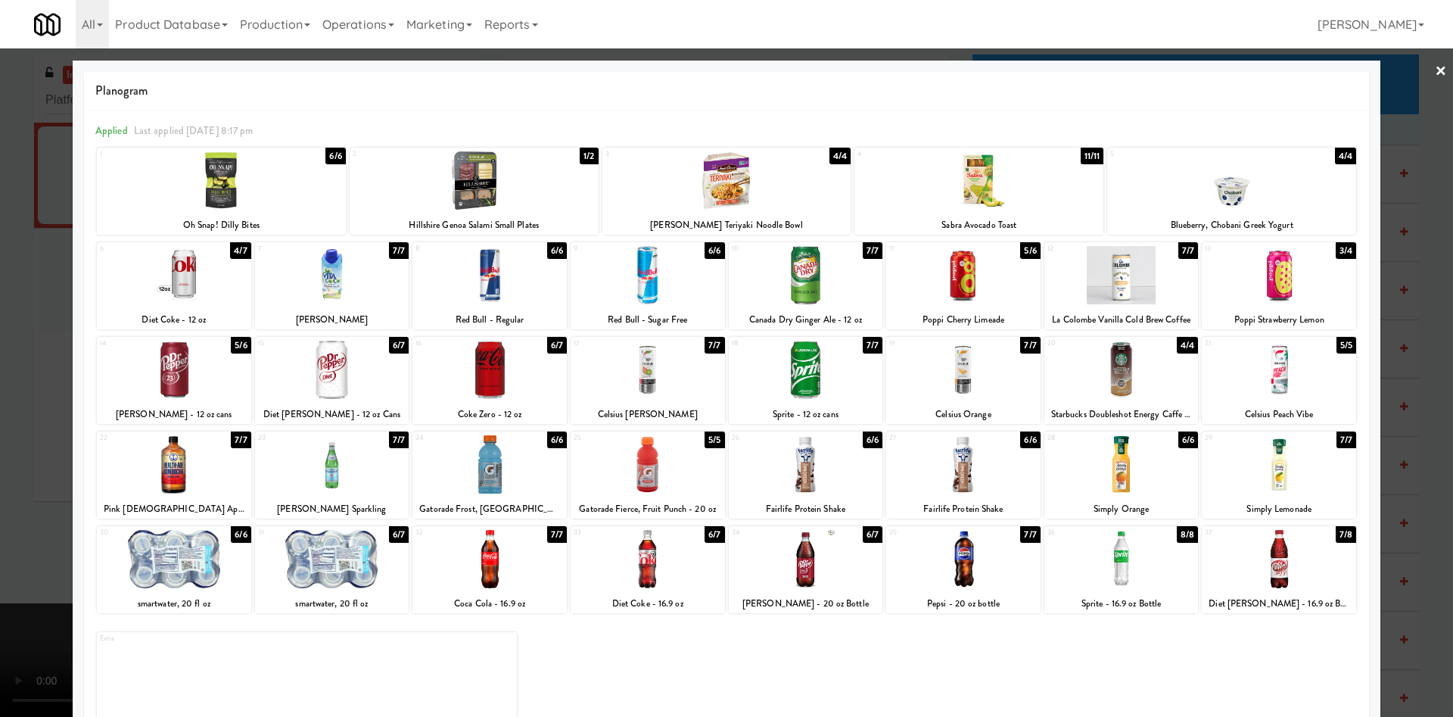
click at [623, 384] on div at bounding box center [648, 369] width 154 height 58
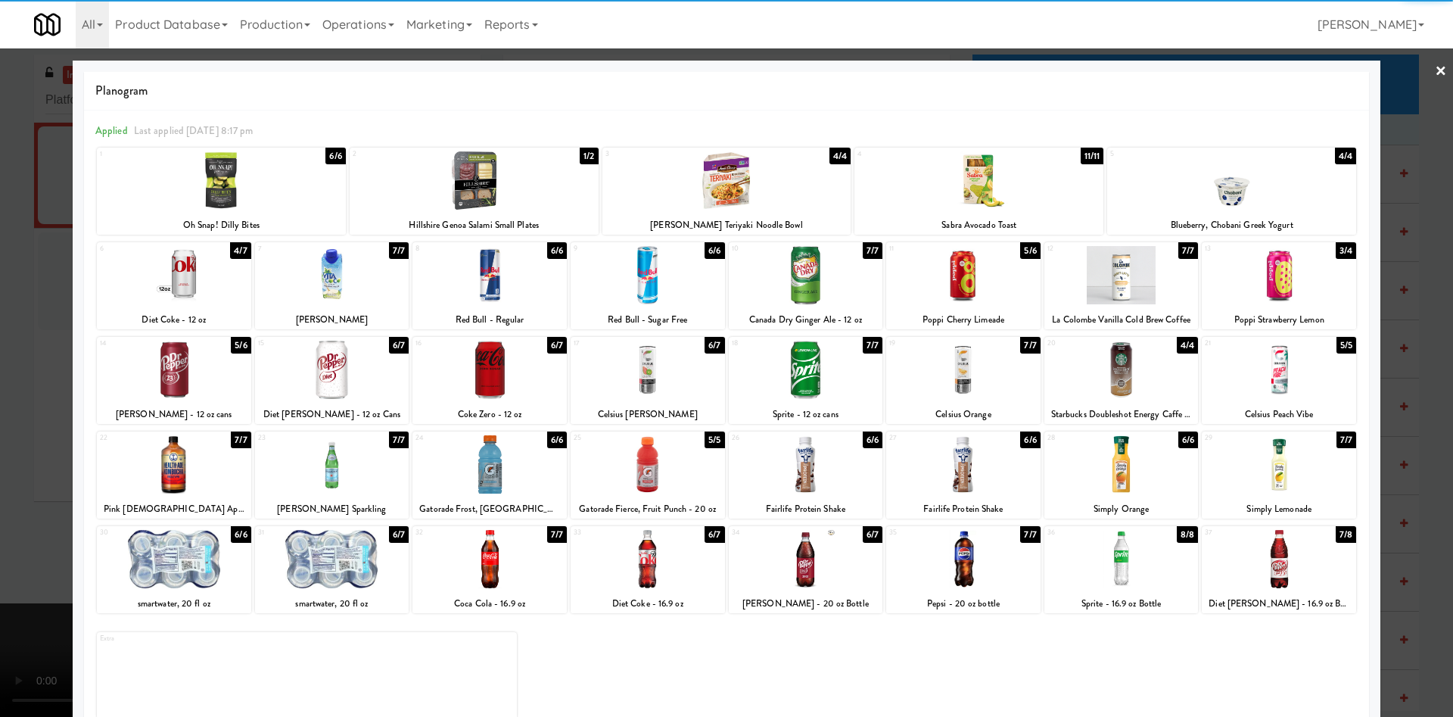
drag, startPoint x: 0, startPoint y: 368, endPoint x: 183, endPoint y: 384, distance: 183.7
click at [1, 370] on div at bounding box center [726, 358] width 1453 height 717
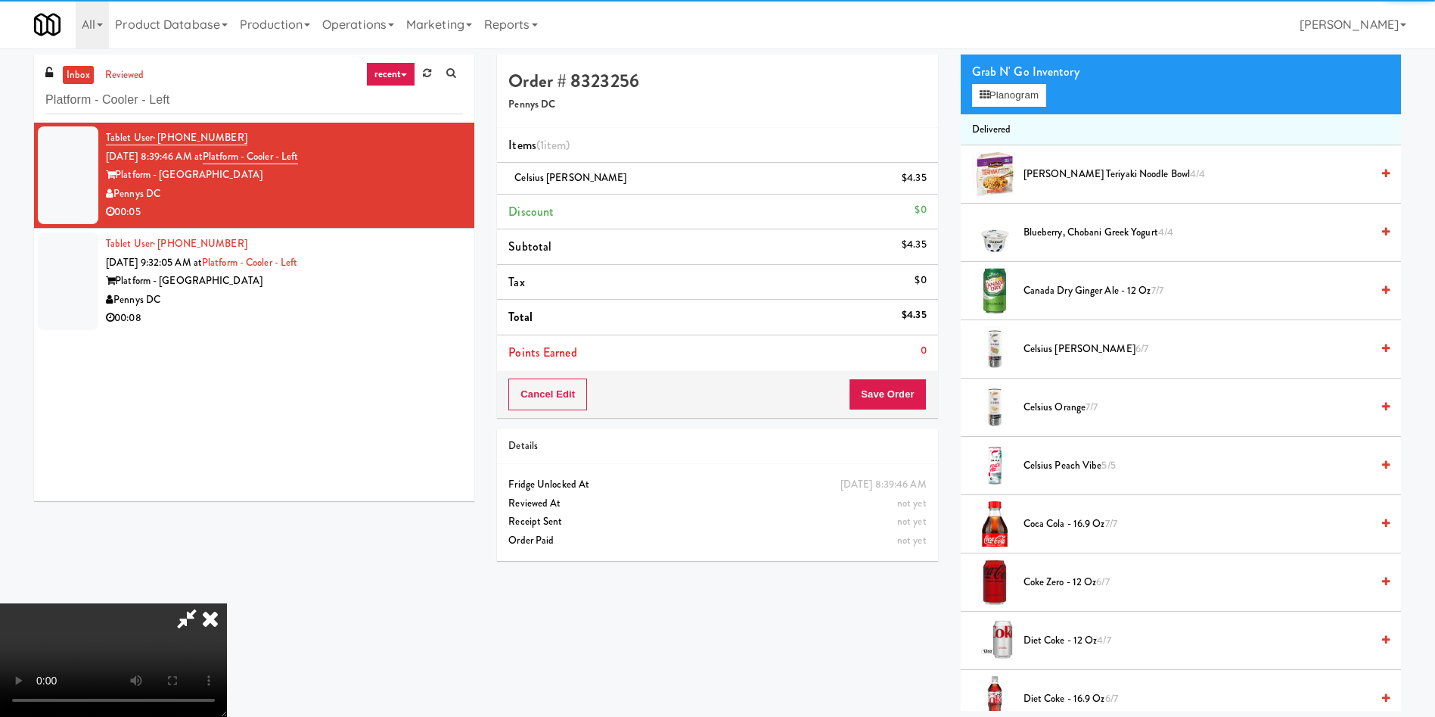
click at [189, 603] on video at bounding box center [113, 659] width 227 height 113
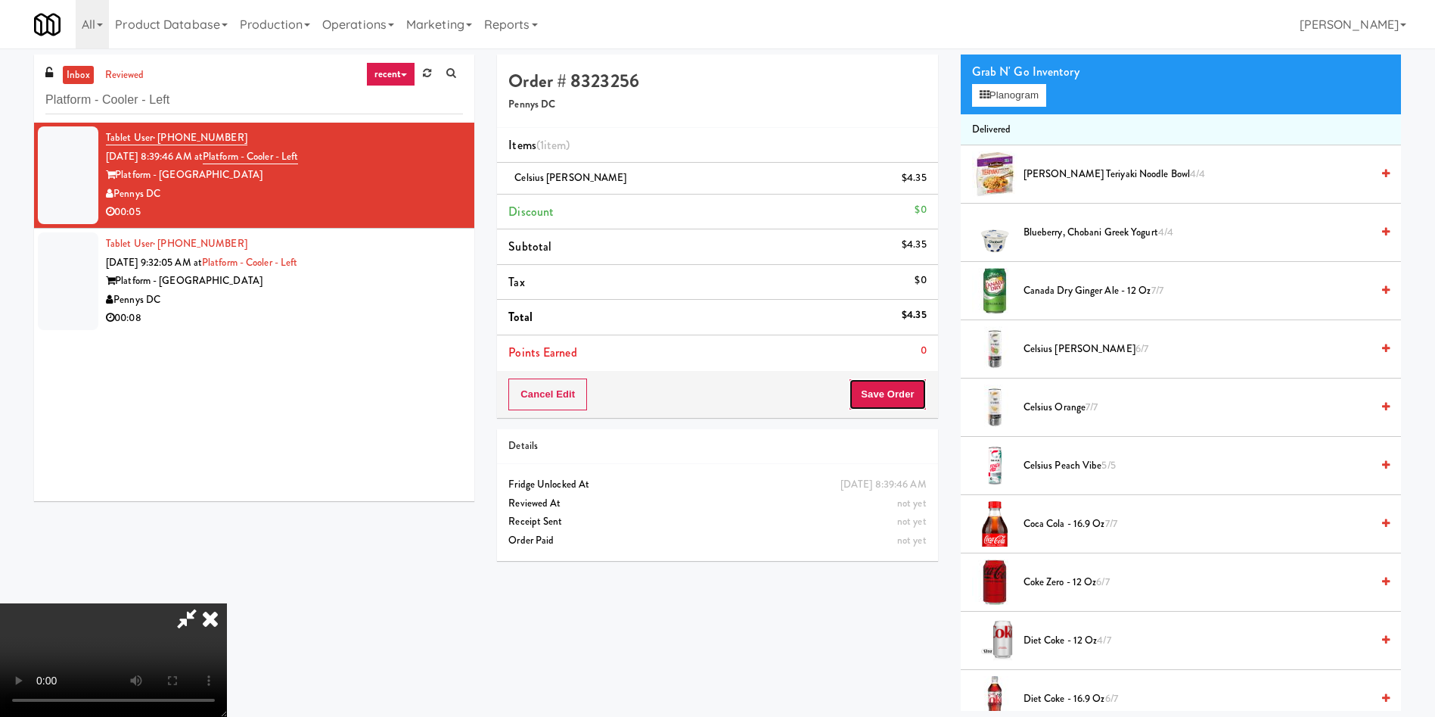
click at [918, 387] on button "Save Order" at bounding box center [887, 394] width 77 height 32
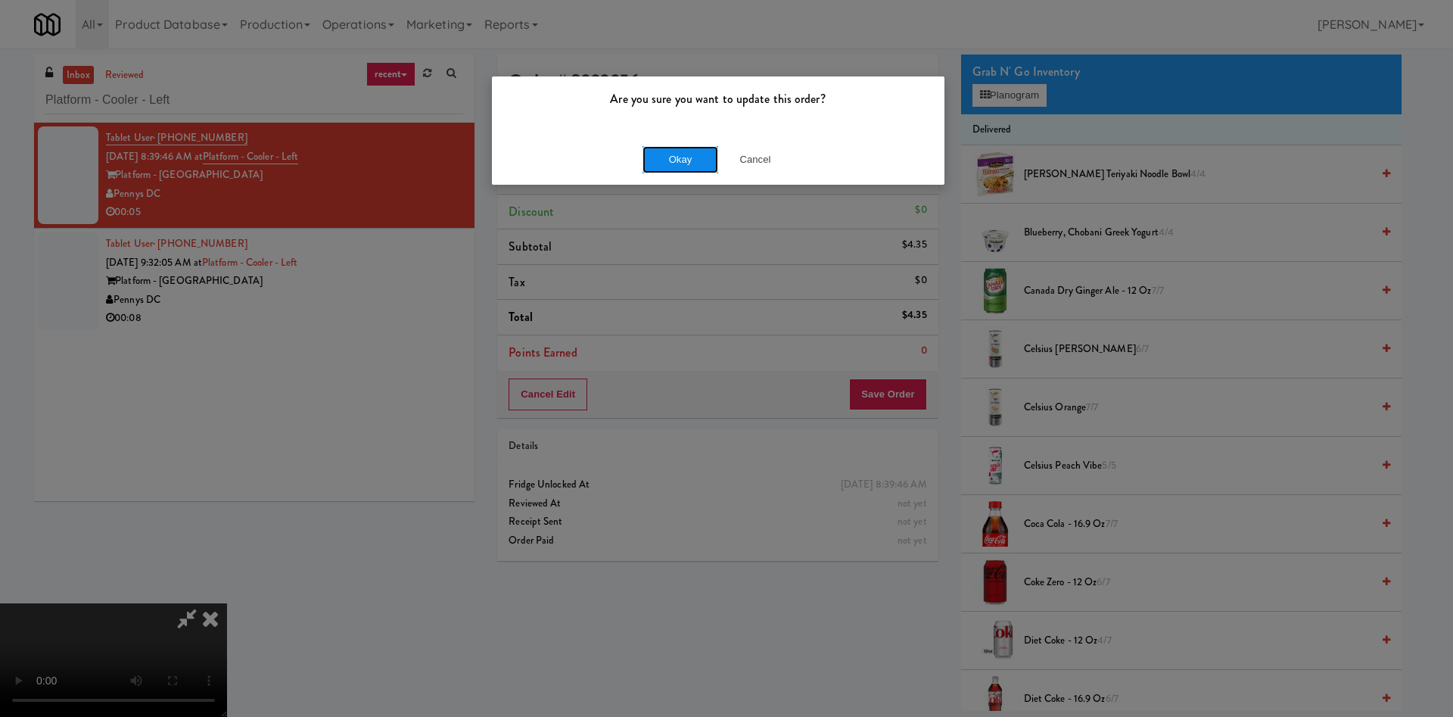
click at [673, 164] on button "Okay" at bounding box center [680, 159] width 76 height 27
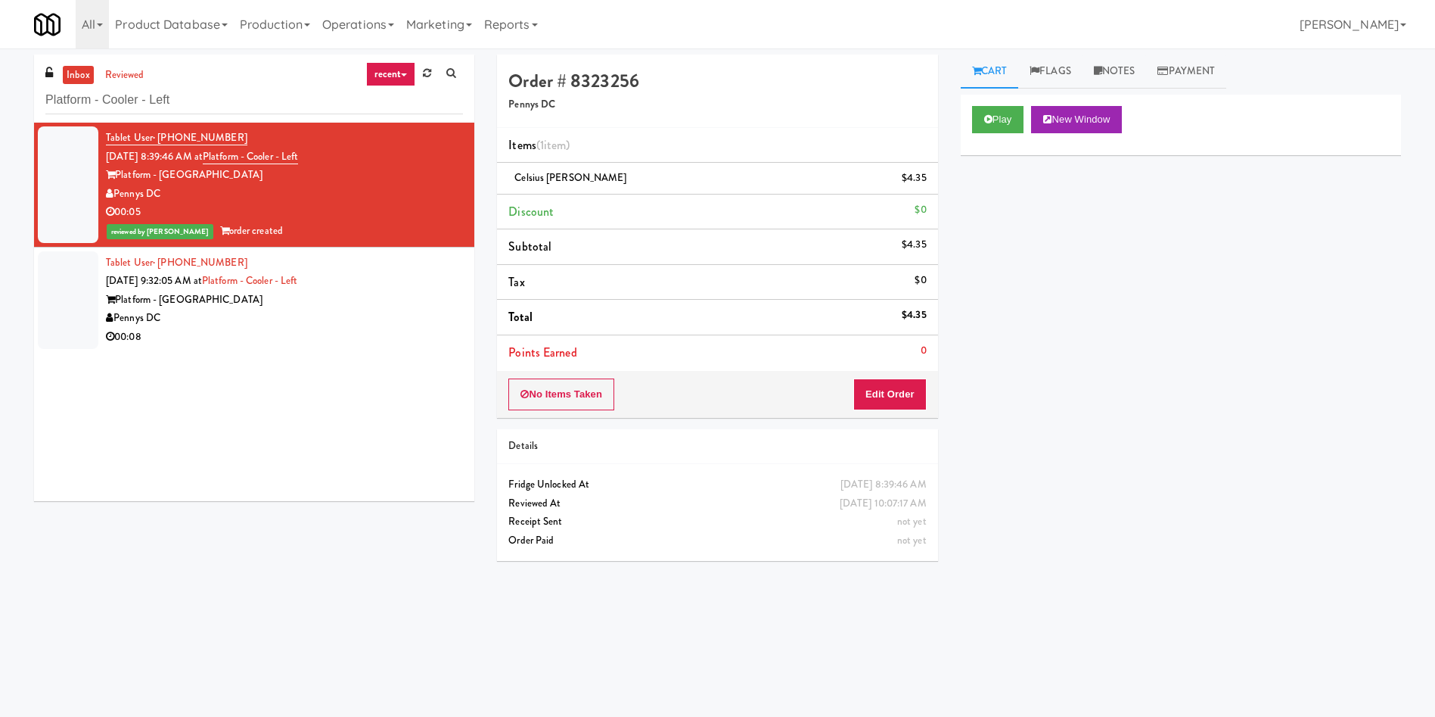
drag, startPoint x: 86, startPoint y: 308, endPoint x: 175, endPoint y: 264, distance: 98.8
click at [86, 308] on div at bounding box center [68, 300] width 61 height 98
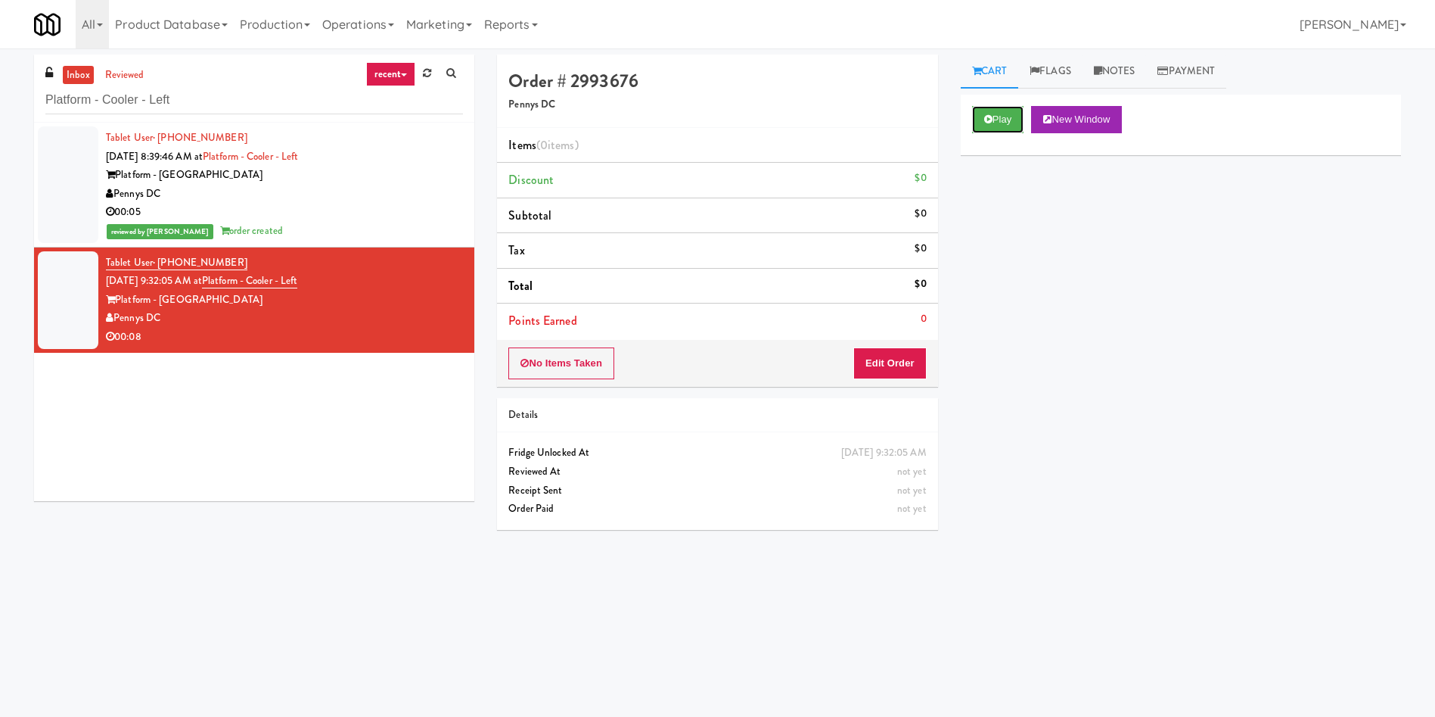
drag, startPoint x: 1004, startPoint y: 117, endPoint x: 966, endPoint y: 233, distance: 121.8
click at [1002, 120] on button "Play" at bounding box center [998, 119] width 52 height 27
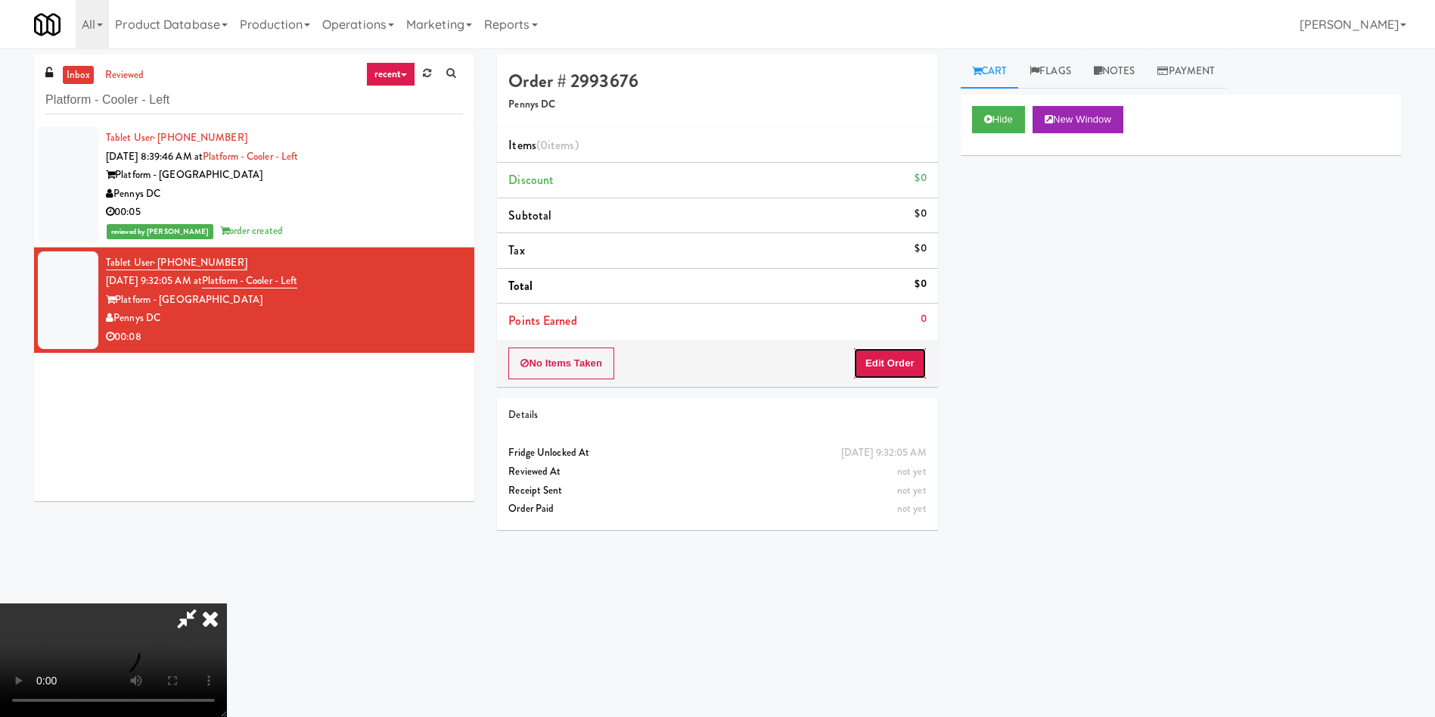
click at [895, 369] on button "Edit Order" at bounding box center [889, 363] width 73 height 32
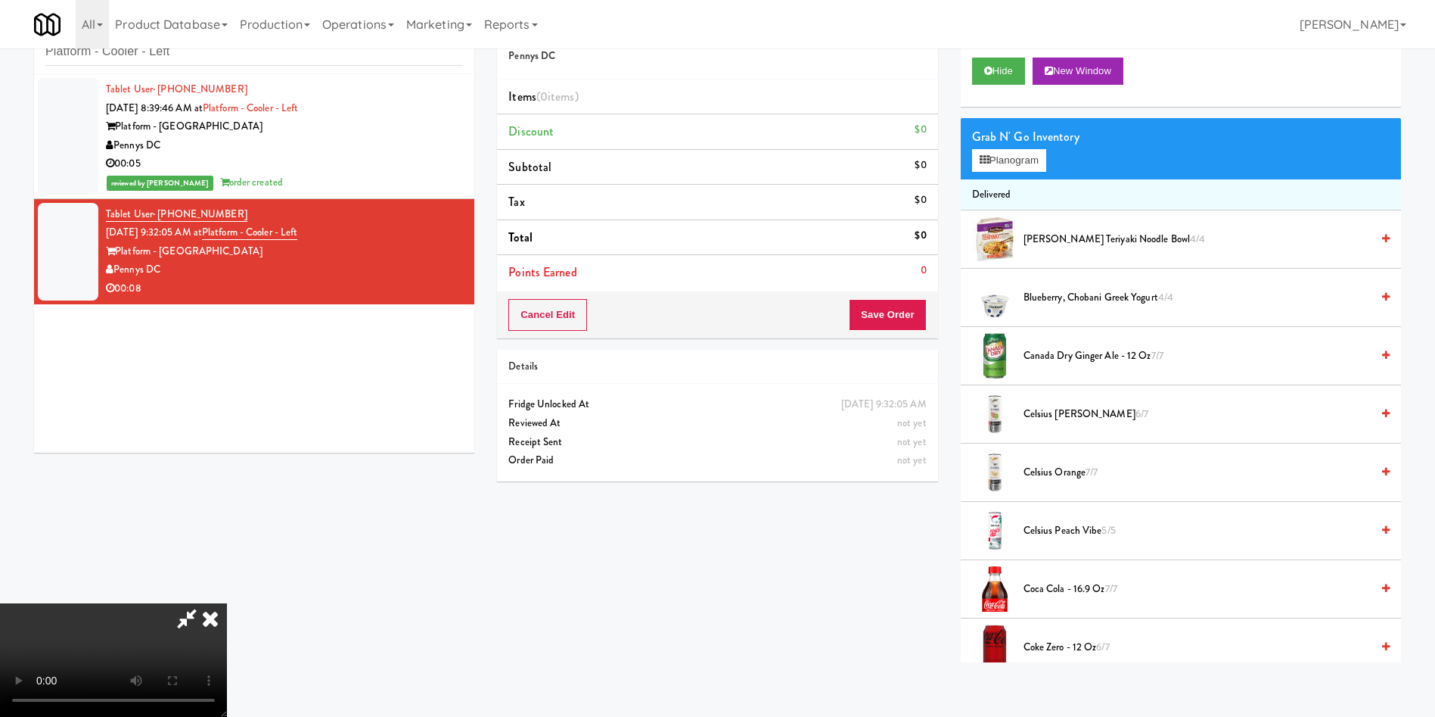
scroll to position [113, 0]
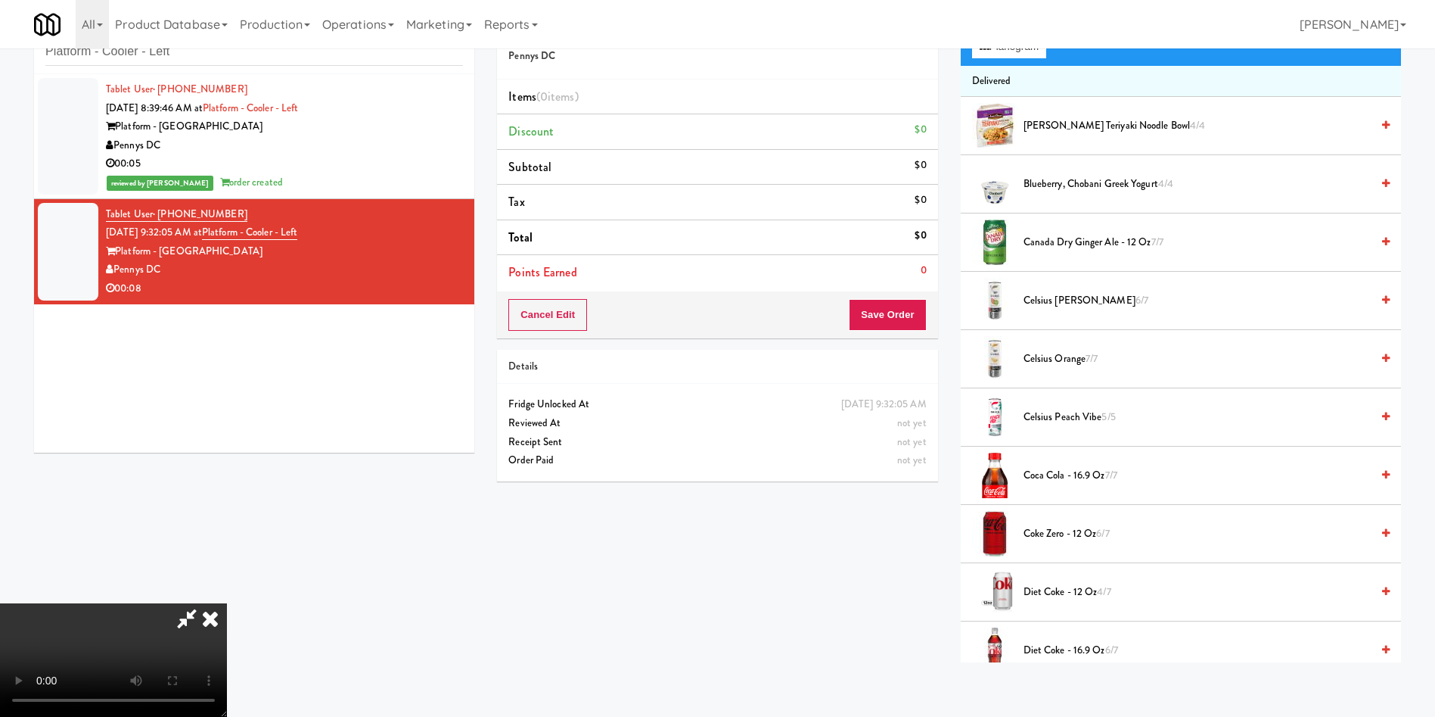
click at [227, 603] on video at bounding box center [113, 659] width 227 height 113
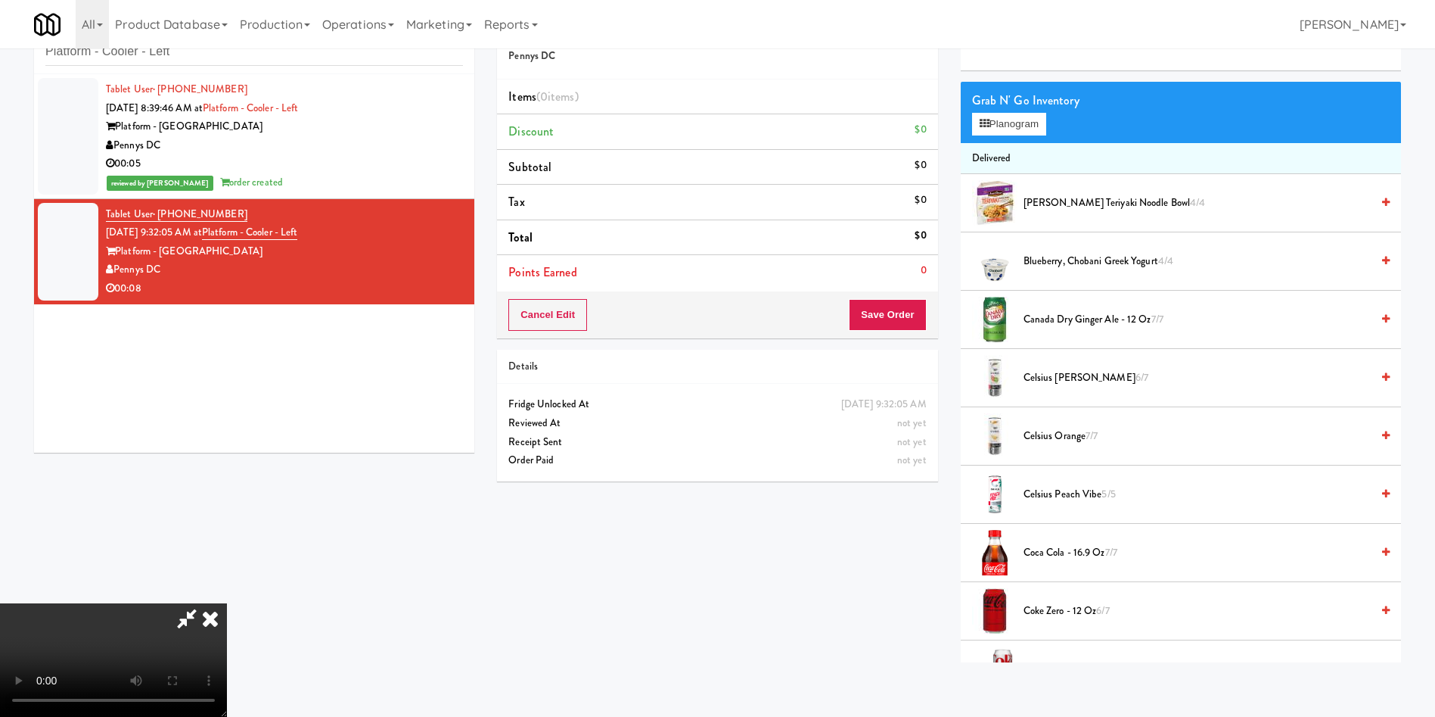
scroll to position [0, 0]
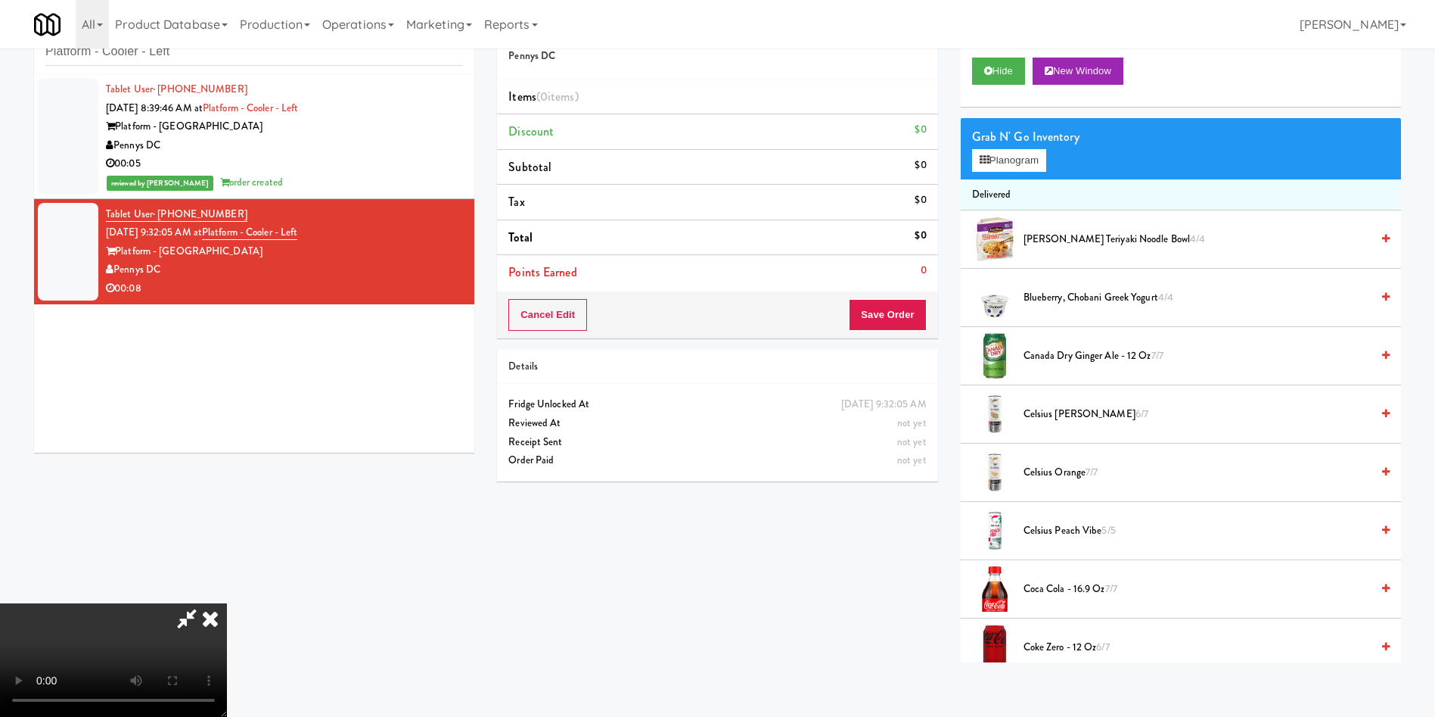
click at [227, 603] on video at bounding box center [113, 659] width 227 height 113
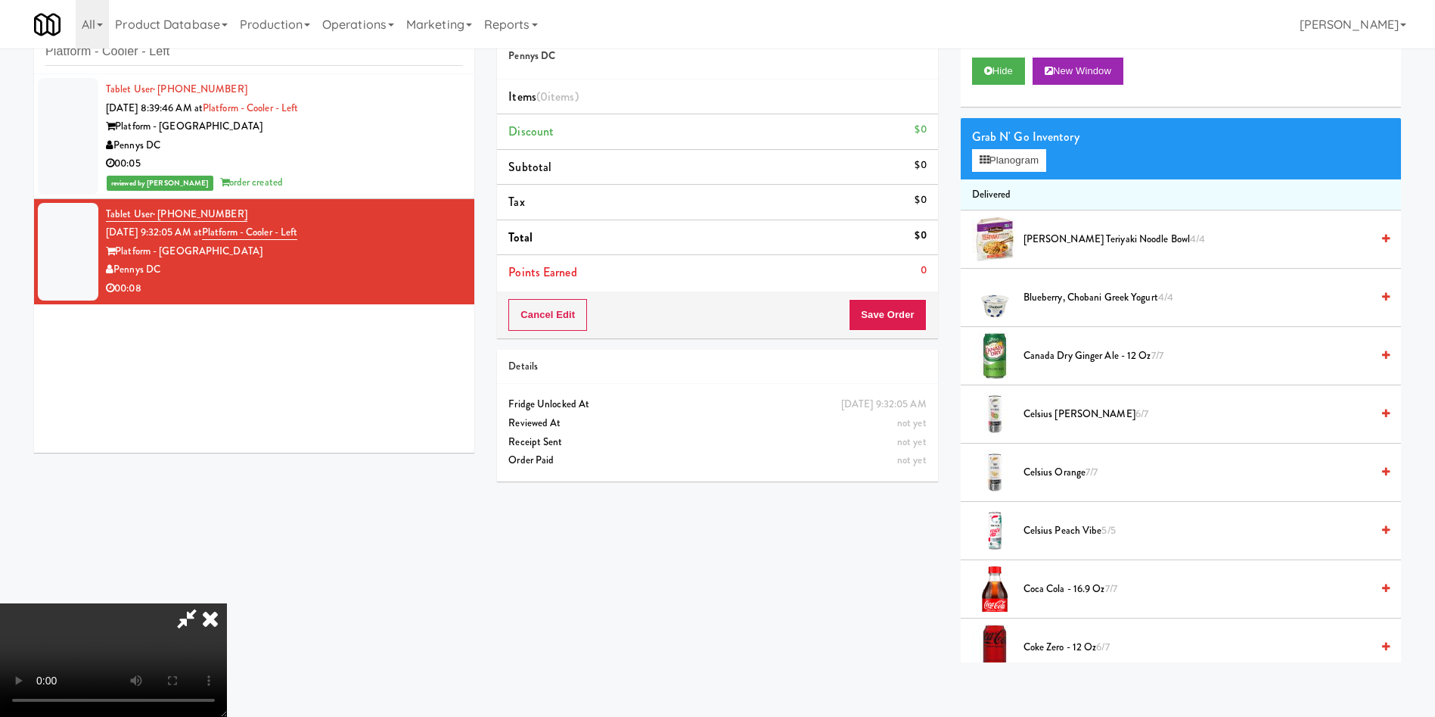
click at [227, 603] on video at bounding box center [113, 659] width 227 height 113
click at [974, 160] on button "Planogram" at bounding box center [1009, 160] width 74 height 23
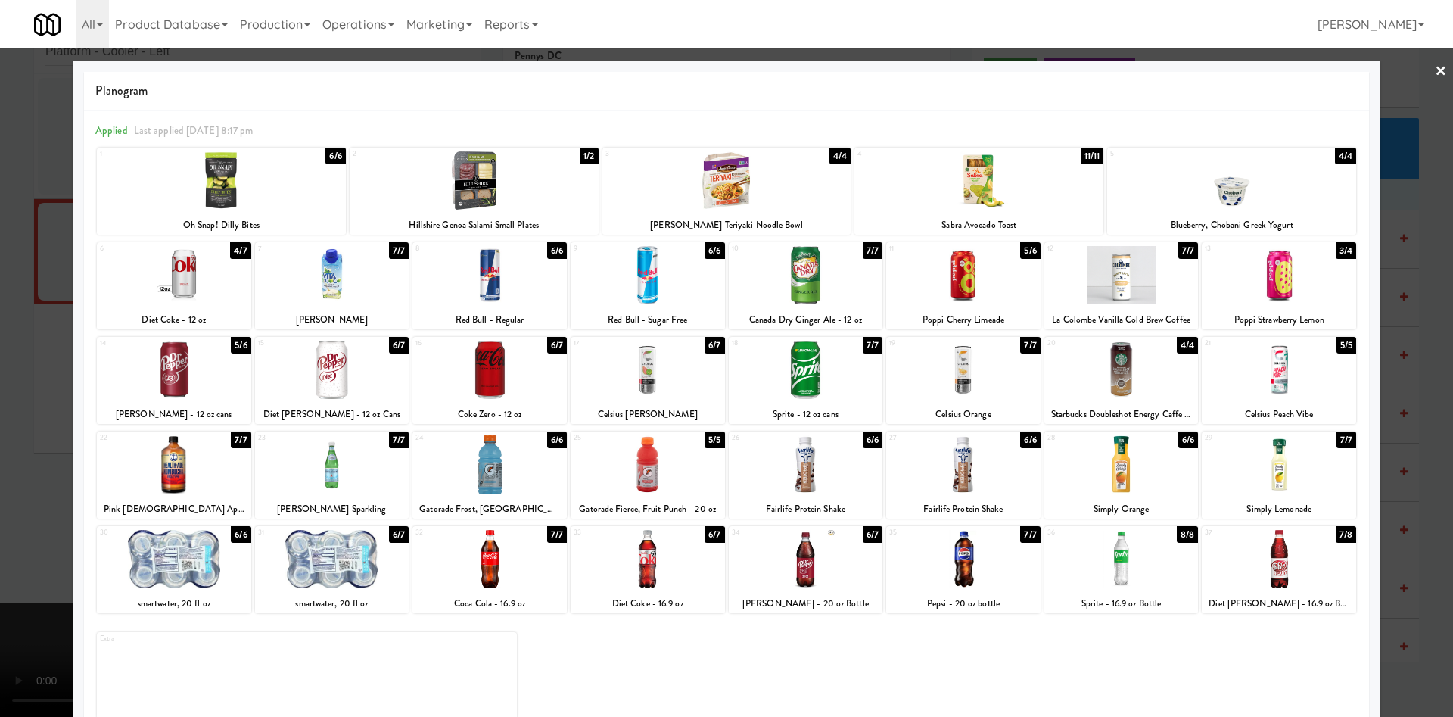
click at [1153, 304] on div "12 7/7 La Colombe Vanilla Cold Brew Coffee" at bounding box center [1121, 285] width 154 height 87
click at [1429, 95] on div at bounding box center [726, 358] width 1453 height 717
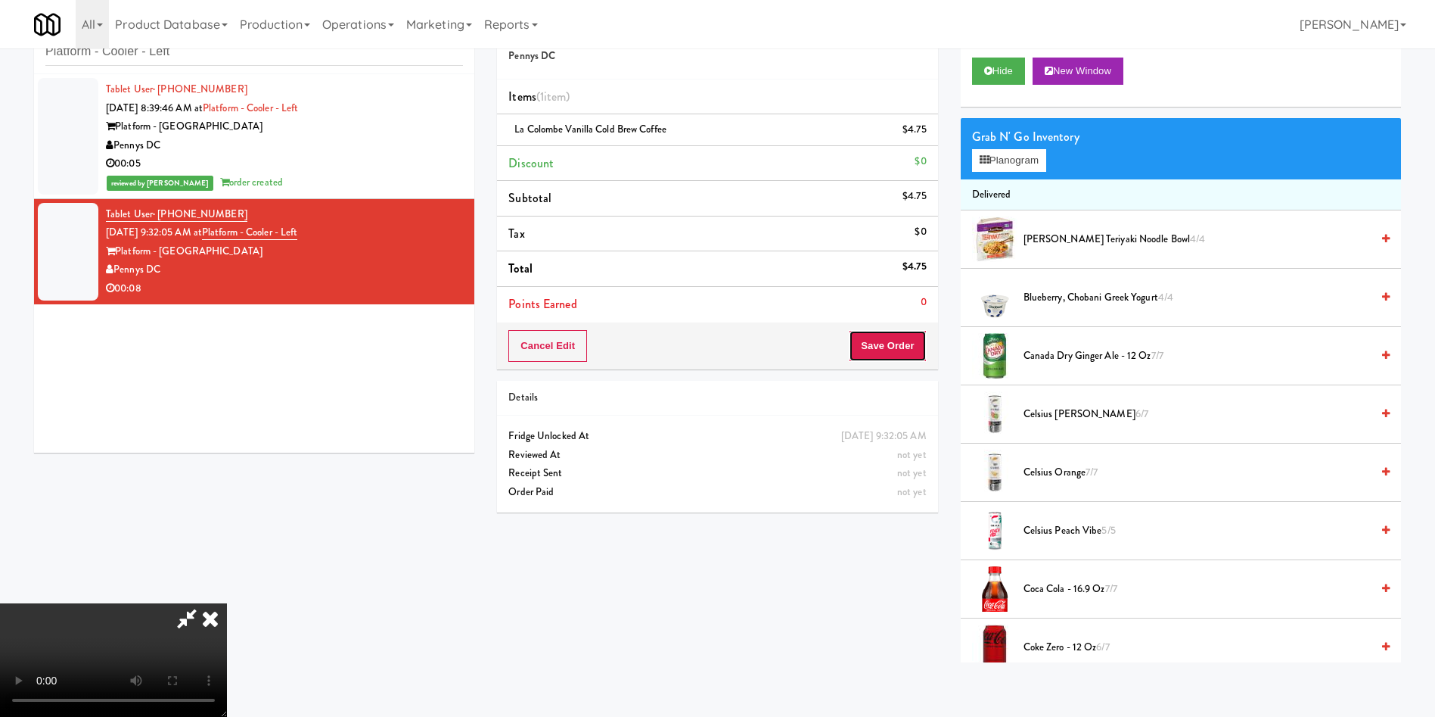
click at [897, 343] on button "Save Order" at bounding box center [887, 346] width 77 height 32
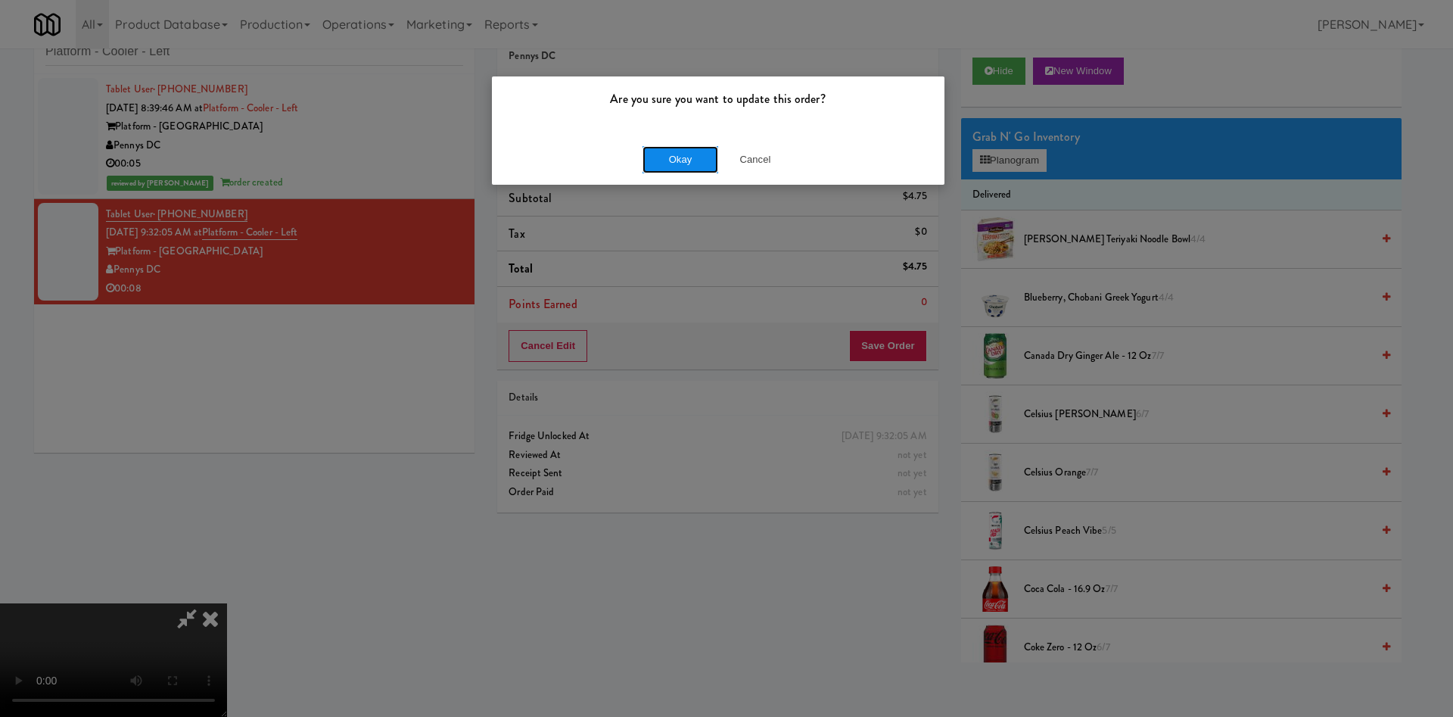
click at [710, 159] on button "Okay" at bounding box center [680, 159] width 76 height 27
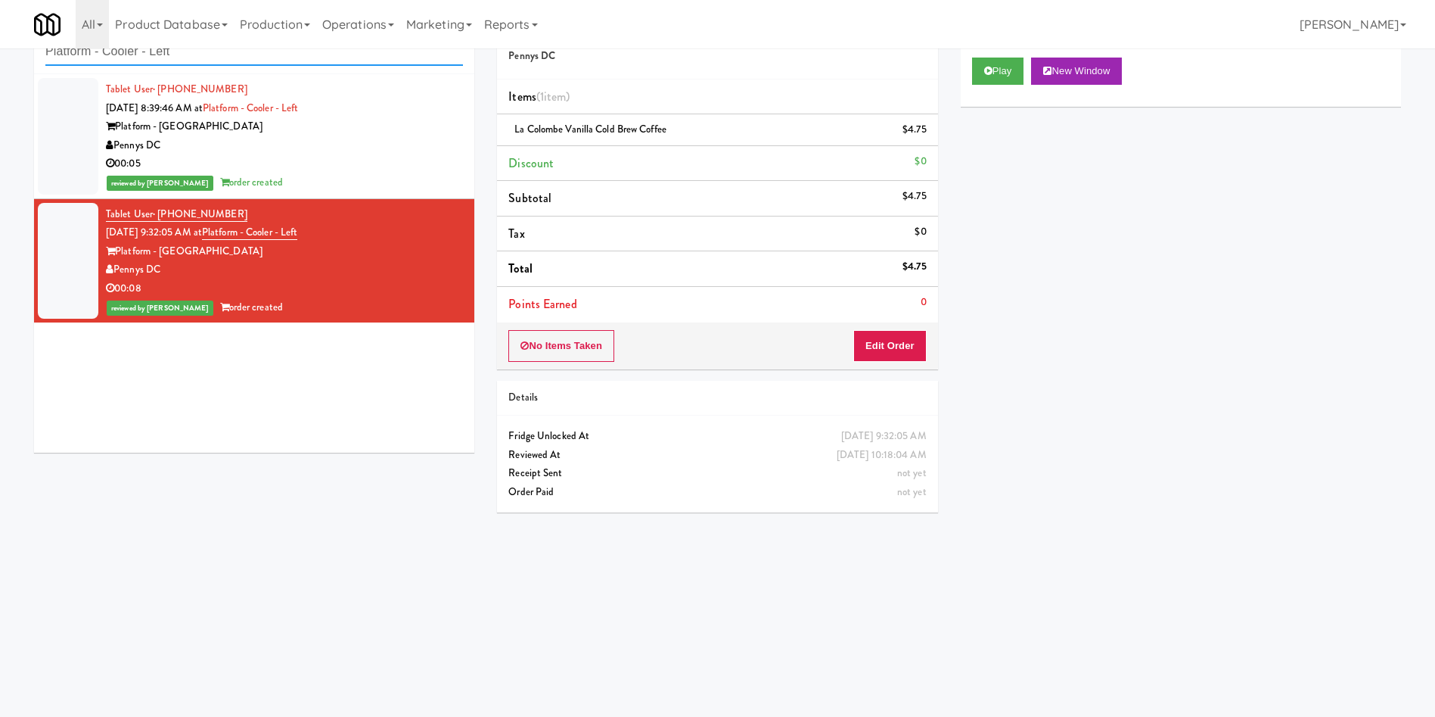
paste input "FAS- Combo"
drag, startPoint x: 260, startPoint y: 49, endPoint x: 0, endPoint y: 57, distance: 259.6
click at [0, 57] on div "inbox reviewed recent all unclear take inventory issue suspicious failed recent…" at bounding box center [717, 310] width 1435 height 608
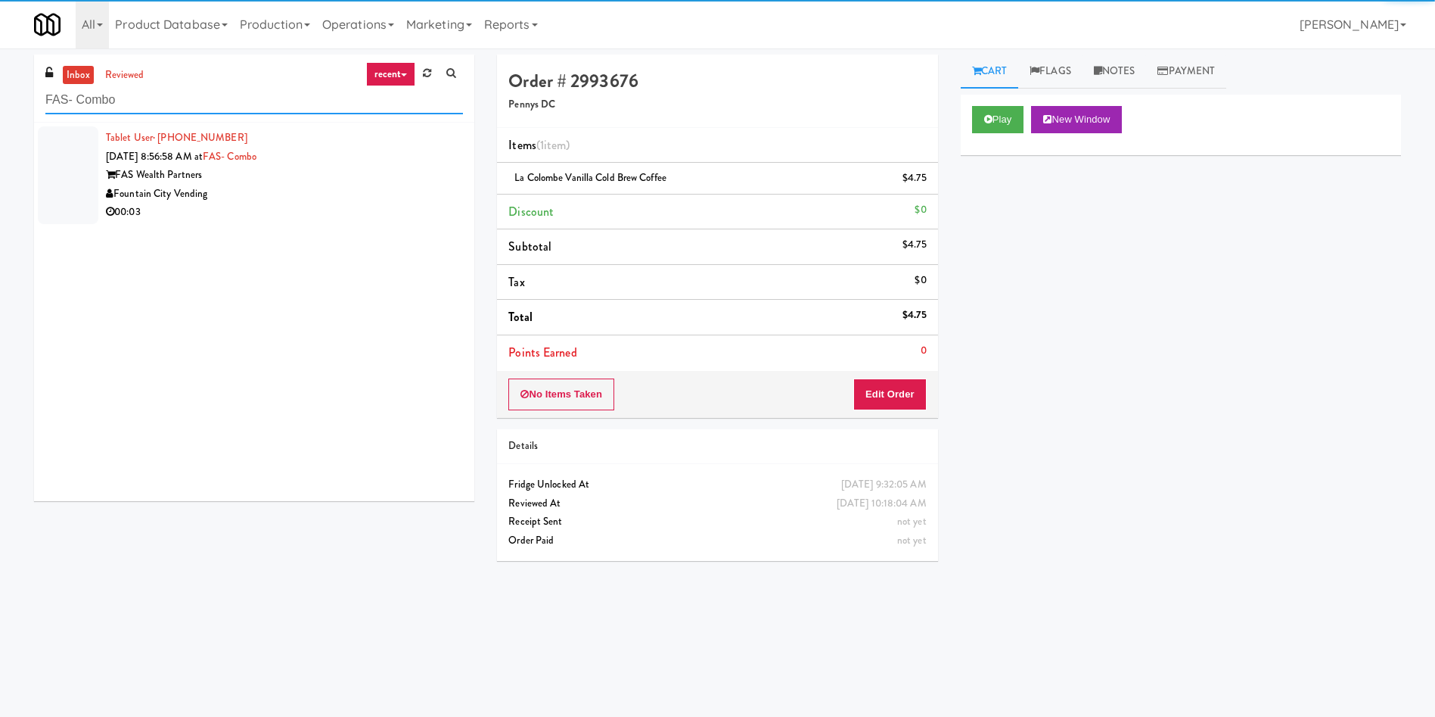
type input "FAS- Combo"
click at [62, 157] on div at bounding box center [68, 175] width 61 height 98
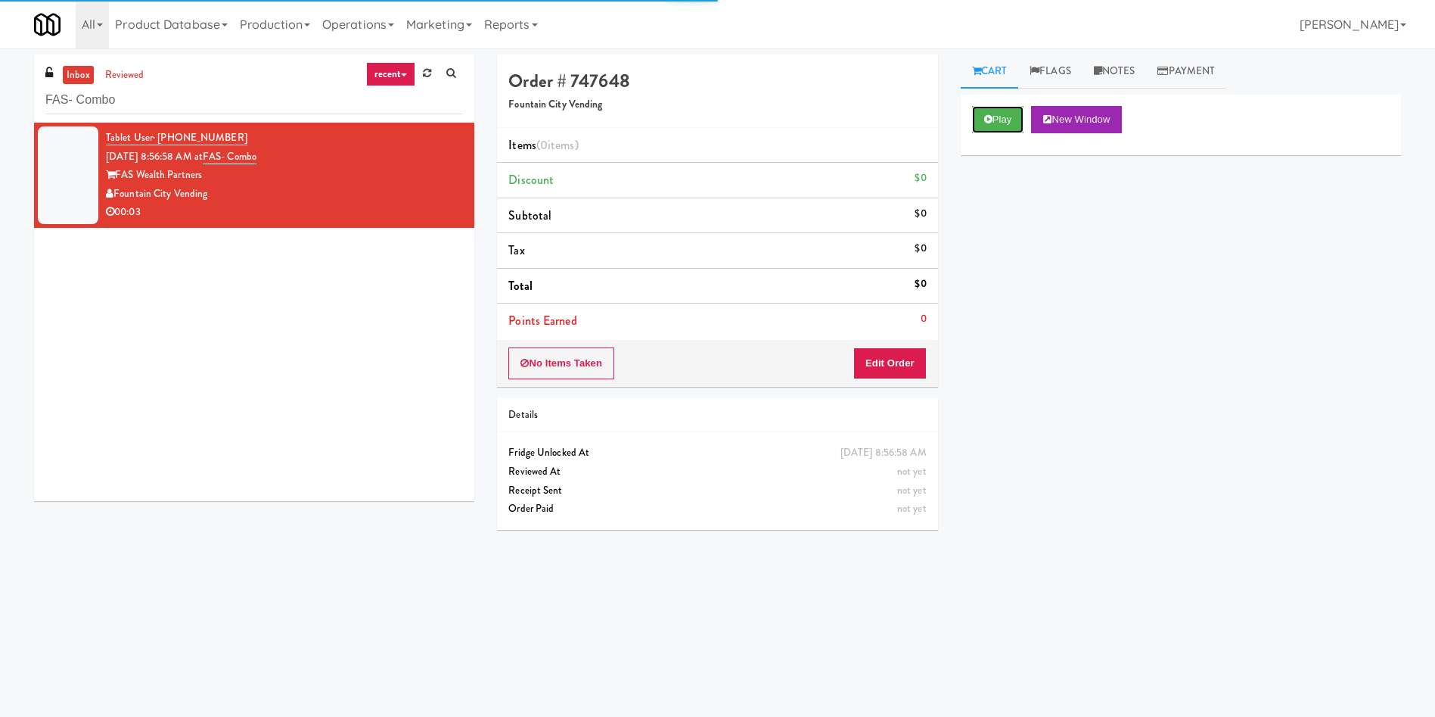
drag, startPoint x: 1012, startPoint y: 118, endPoint x: 1001, endPoint y: 138, distance: 22.7
click at [1010, 121] on button "Play" at bounding box center [998, 119] width 52 height 27
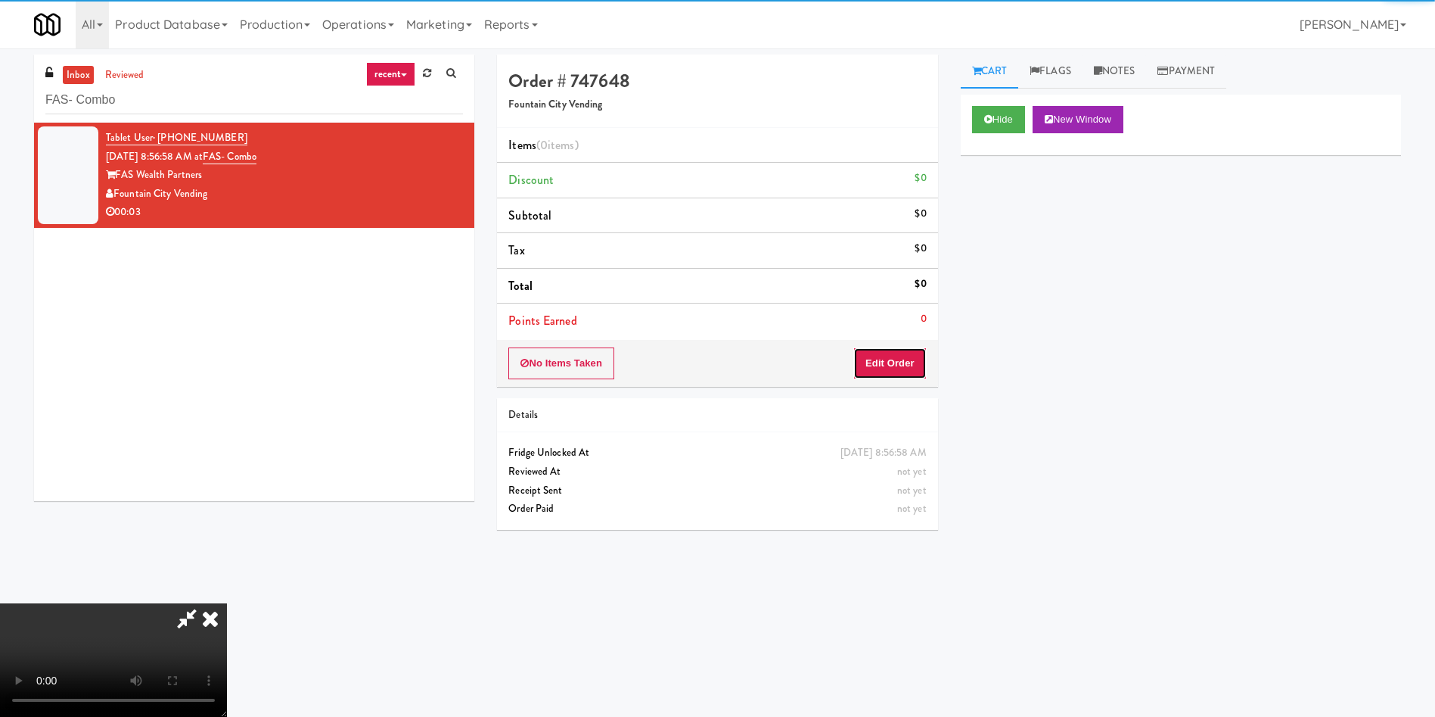
click at [909, 371] on button "Edit Order" at bounding box center [889, 363] width 73 height 32
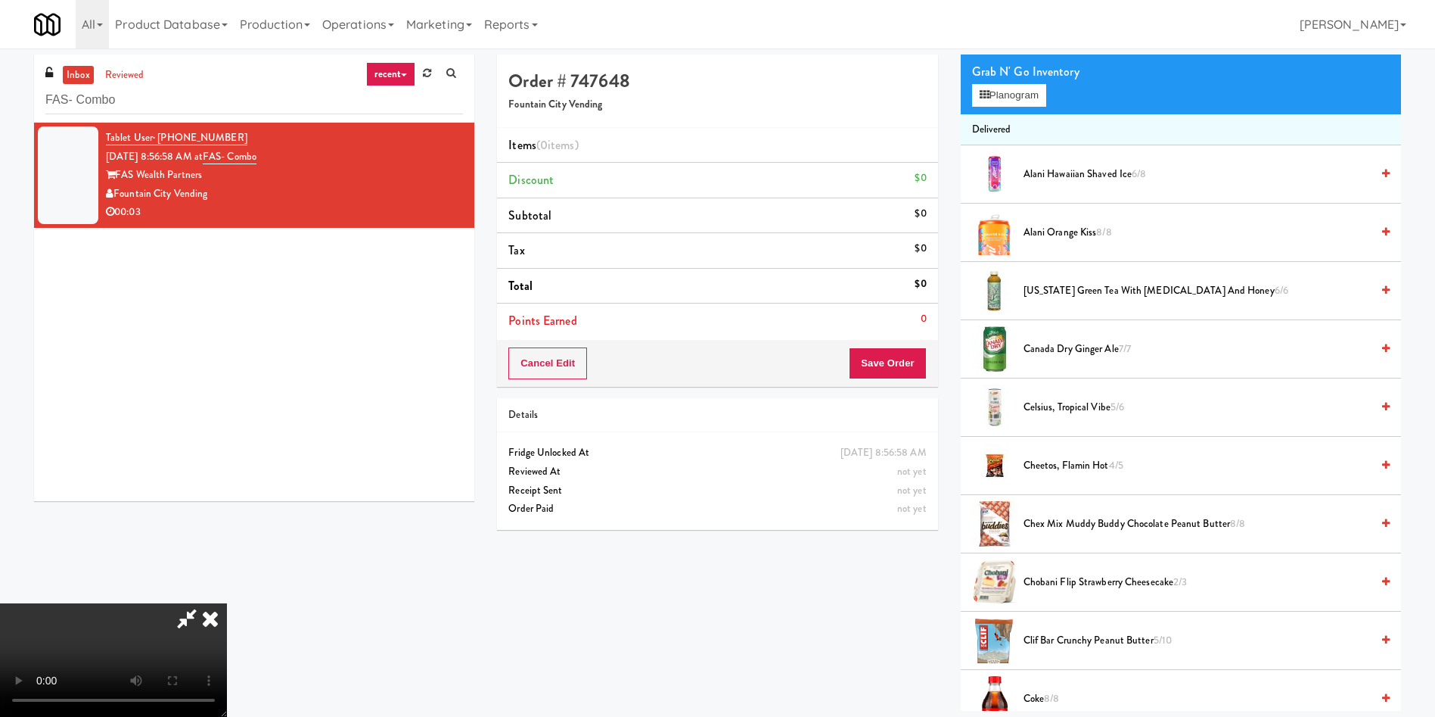
scroll to position [222, 0]
click at [227, 603] on video at bounding box center [113, 659] width 227 height 113
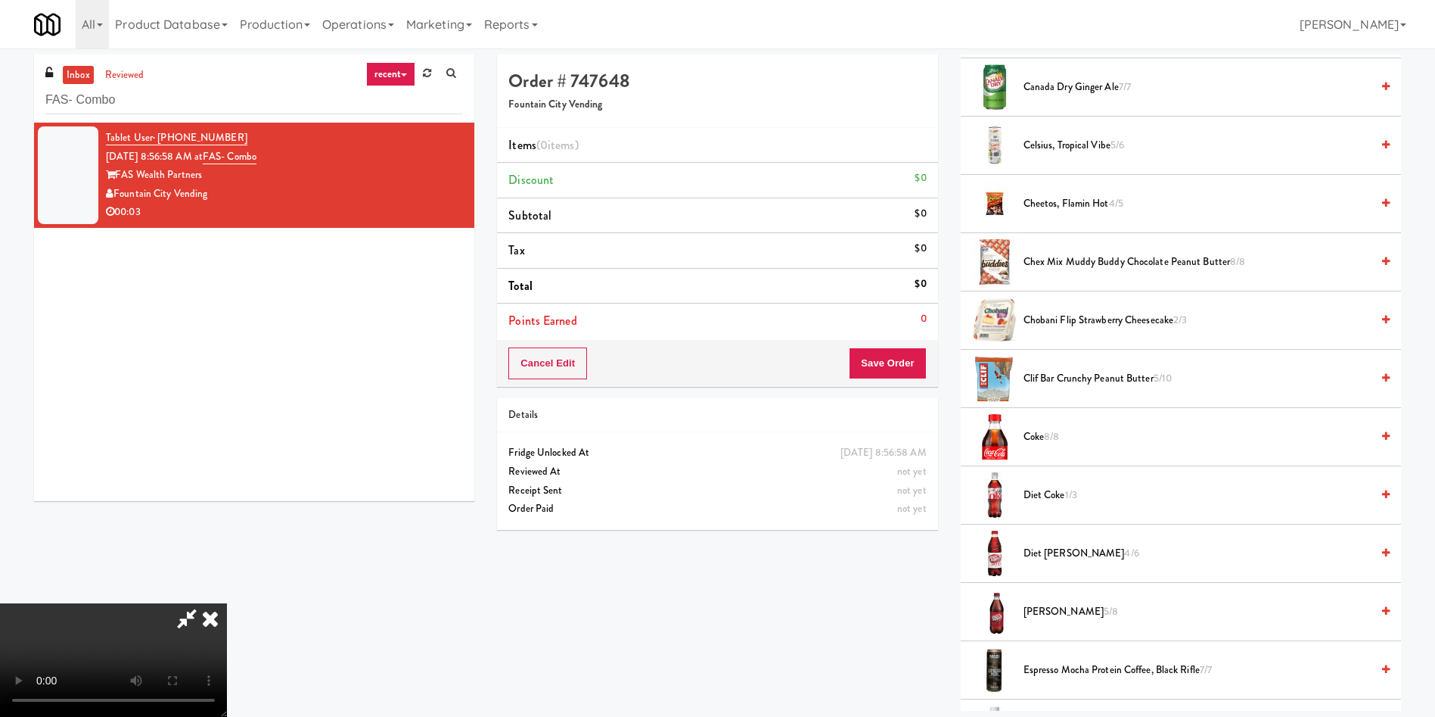
scroll to position [454, 0]
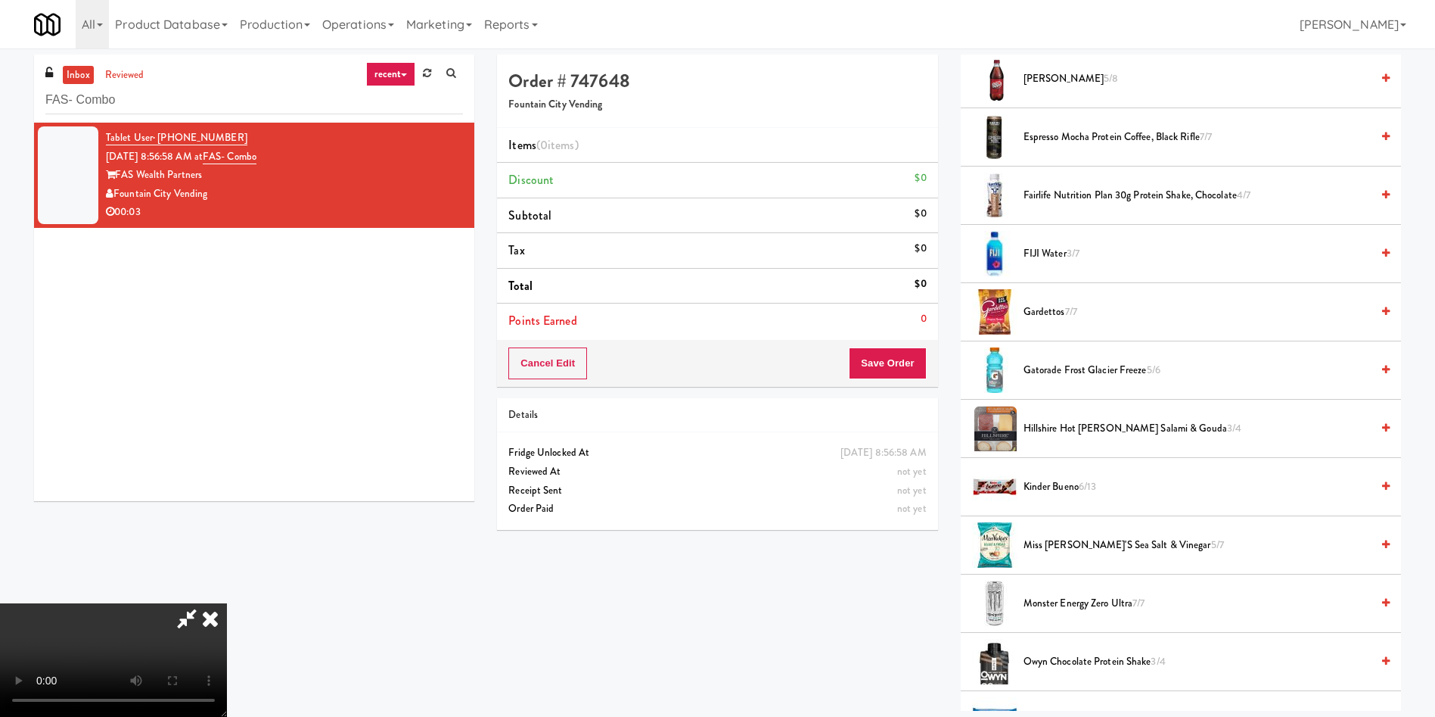
click at [1059, 468] on li "Kinder Bueno 6/13" at bounding box center [1181, 487] width 440 height 58
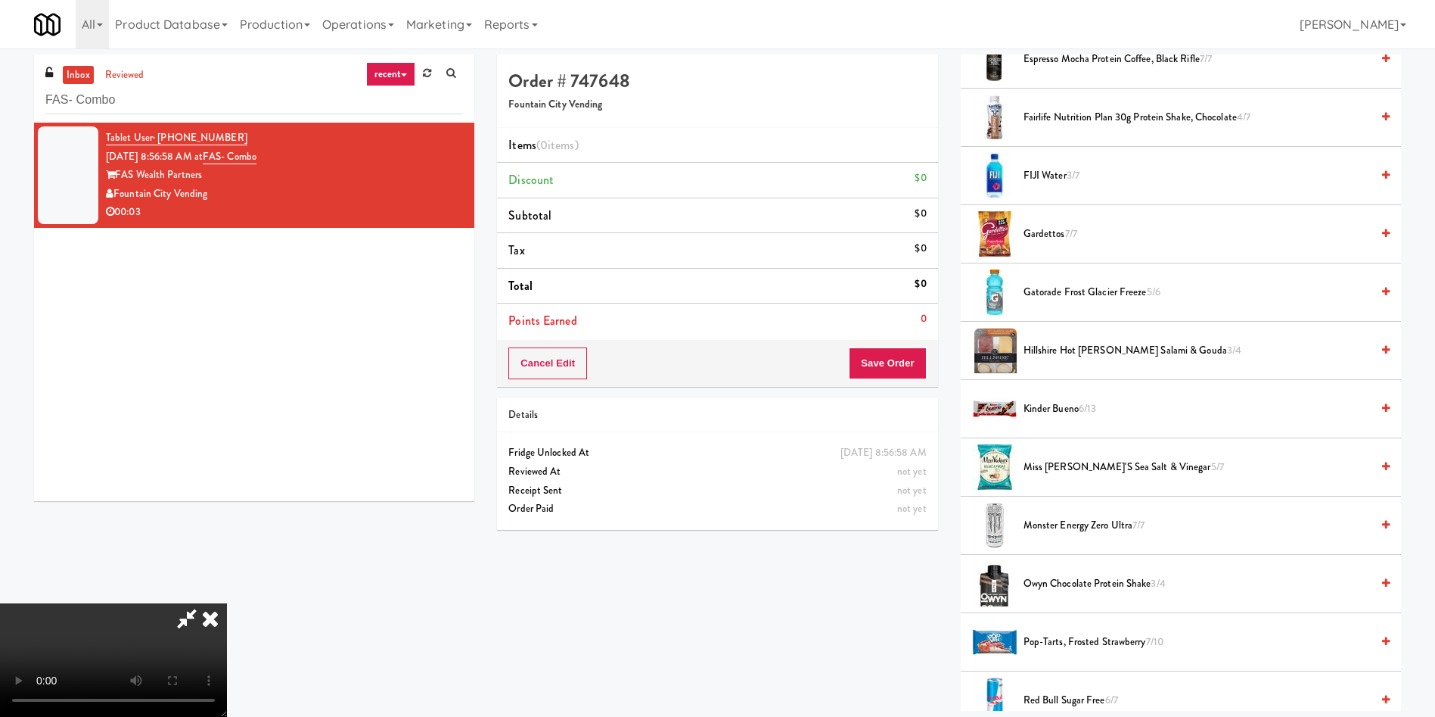
click at [1064, 495] on ul "Delivered Alani Hawaiian Shaved Ice 6/8 Alani Orange Kiss 8/8 AriZona Green Tea…" at bounding box center [1181, 219] width 440 height 1954
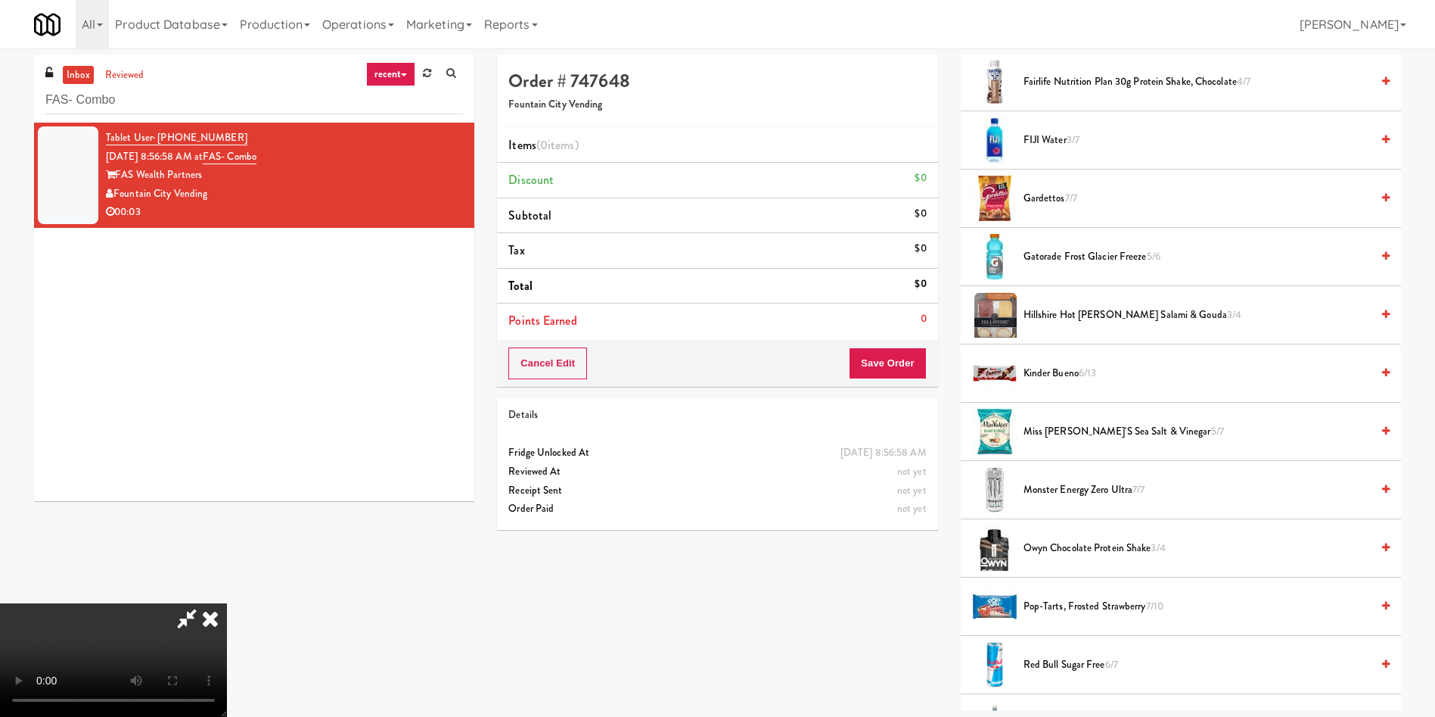
click at [1058, 359] on li "Kinder Bueno 6/13" at bounding box center [1181, 373] width 440 height 58
click at [1056, 368] on span "Kinder Bueno 6/13" at bounding box center [1197, 373] width 347 height 19
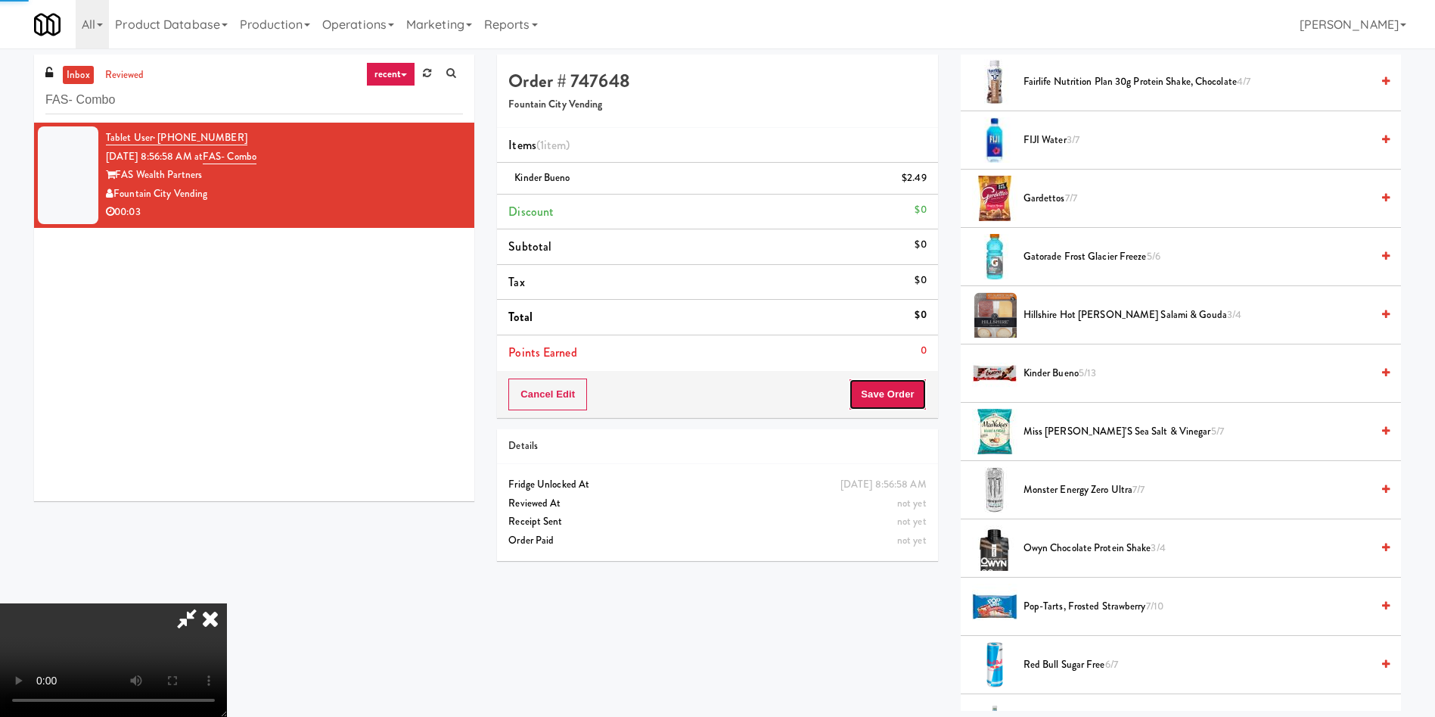
click at [897, 402] on button "Save Order" at bounding box center [887, 394] width 77 height 32
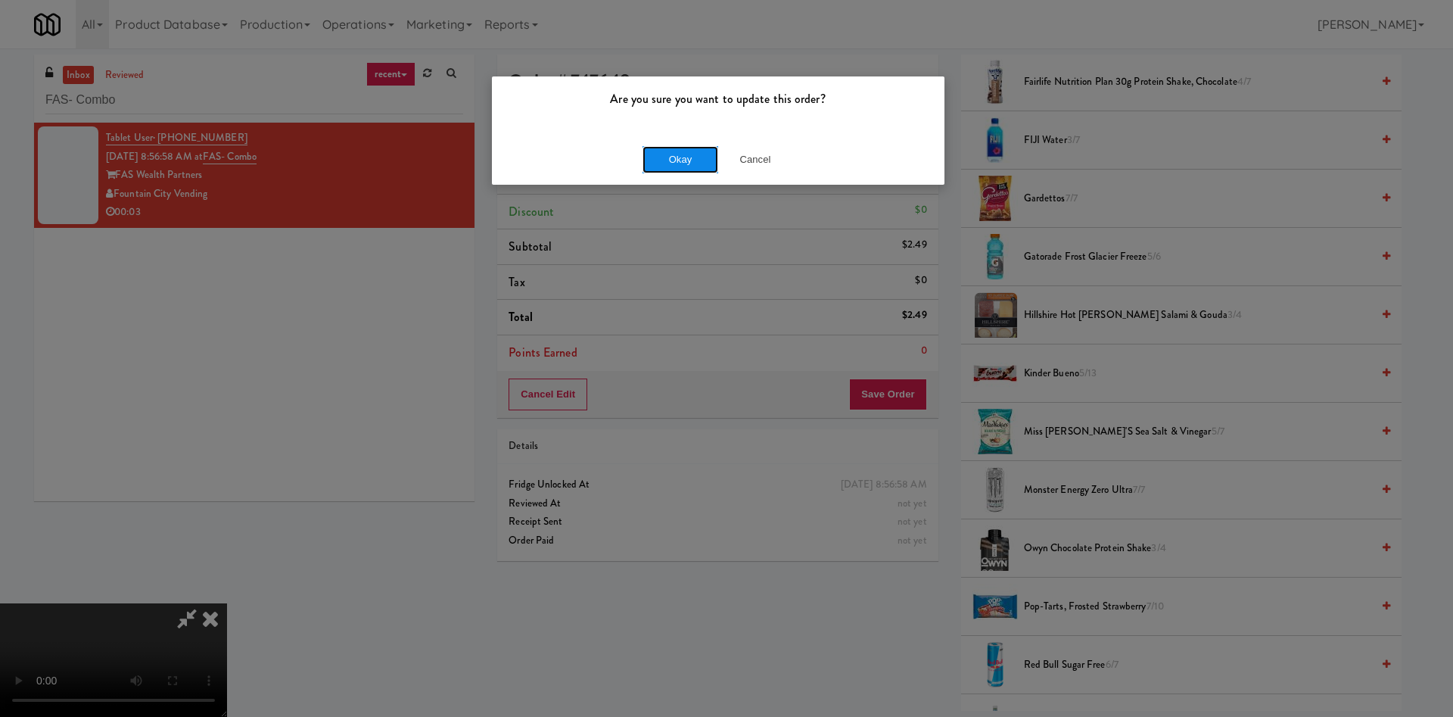
click at [692, 157] on button "Okay" at bounding box center [680, 159] width 76 height 27
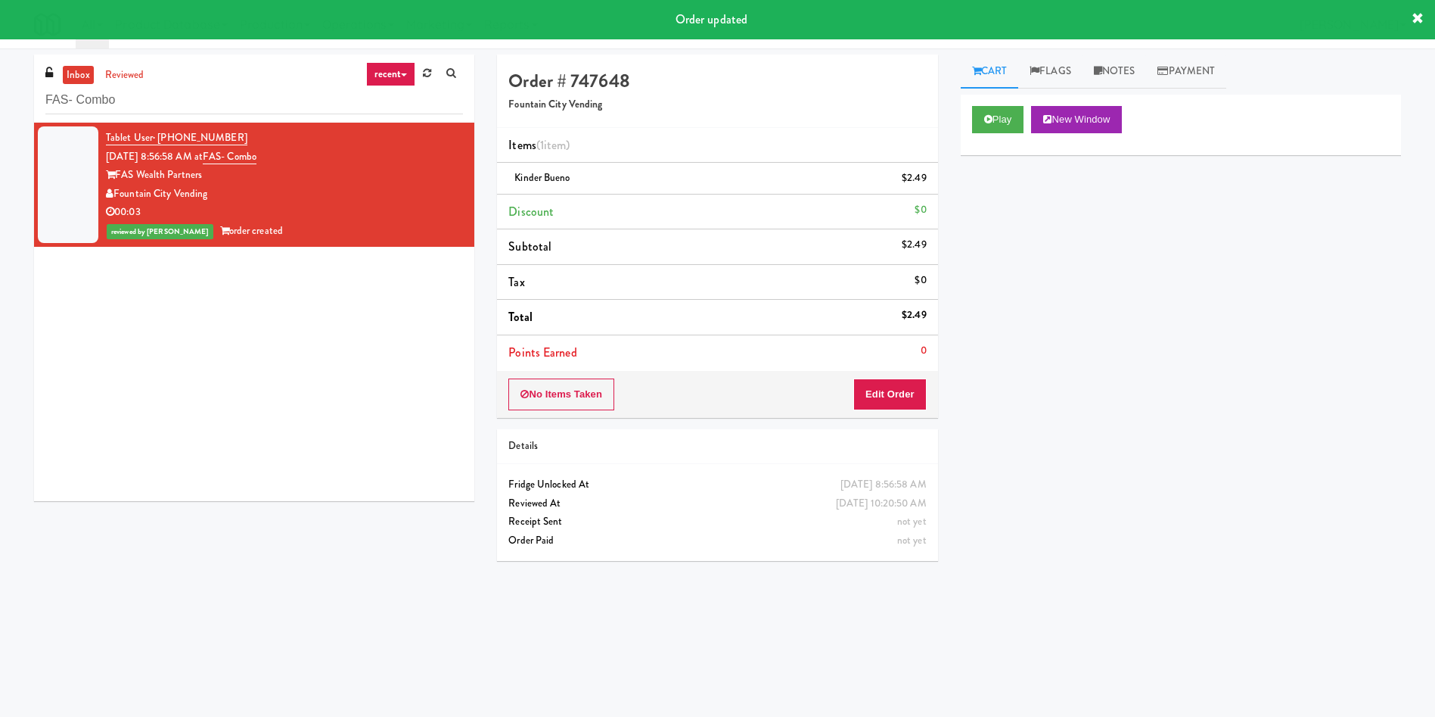
scroll to position [0, 0]
drag, startPoint x: 212, startPoint y: 113, endPoint x: 2, endPoint y: 51, distance: 219.3
click at [0, 57] on div "inbox reviewed recent all unclear take inventory issue suspicious failed recent…" at bounding box center [717, 358] width 1435 height 608
paste input "(Food, Snack & Drink) Piscataway Police Department"
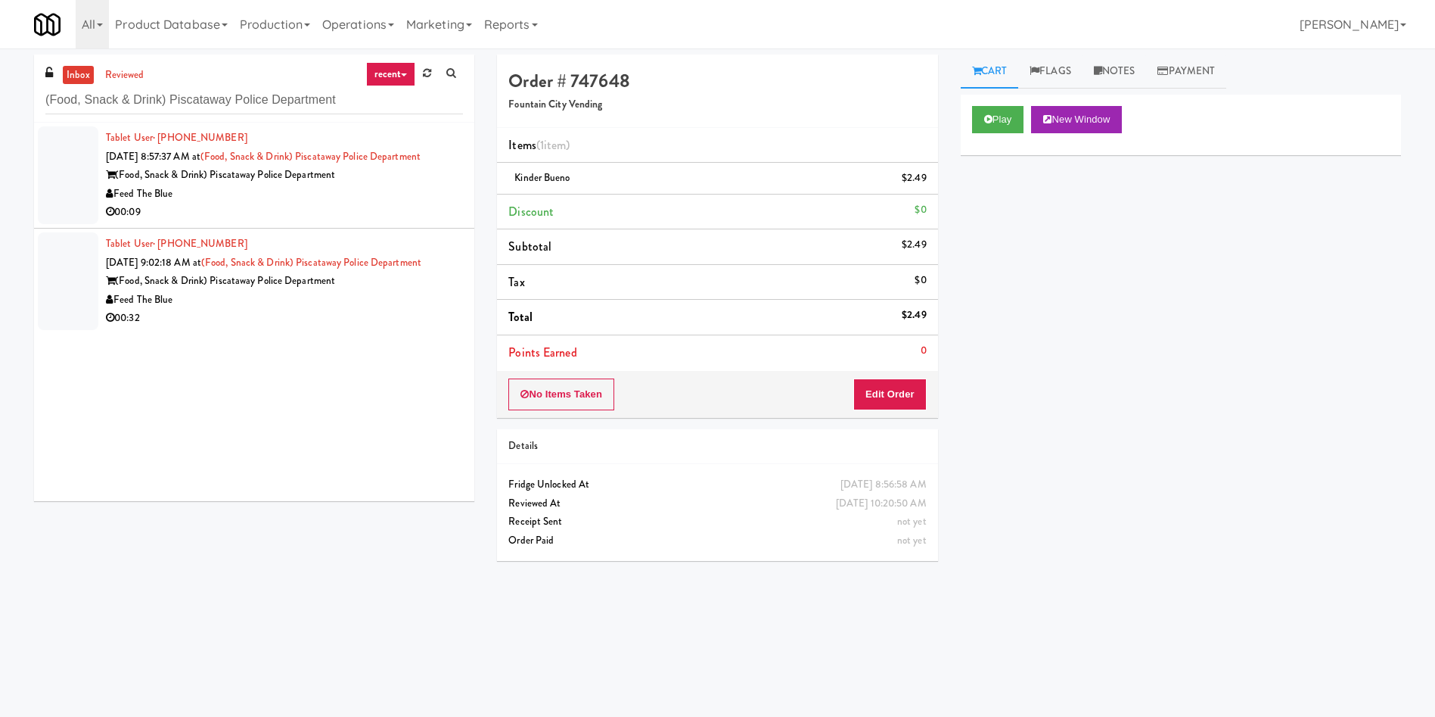
click at [72, 157] on div at bounding box center [68, 175] width 61 height 98
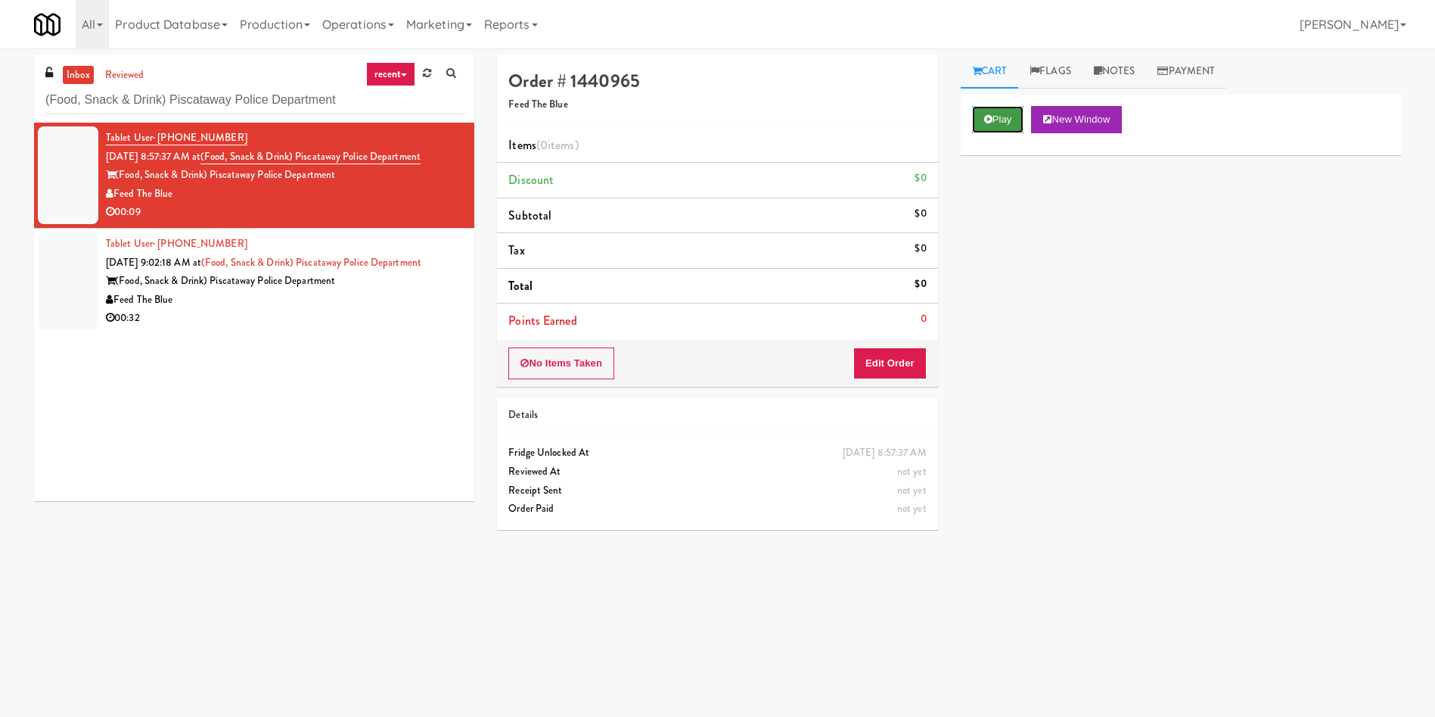
click at [1003, 118] on button "Play" at bounding box center [998, 119] width 52 height 27
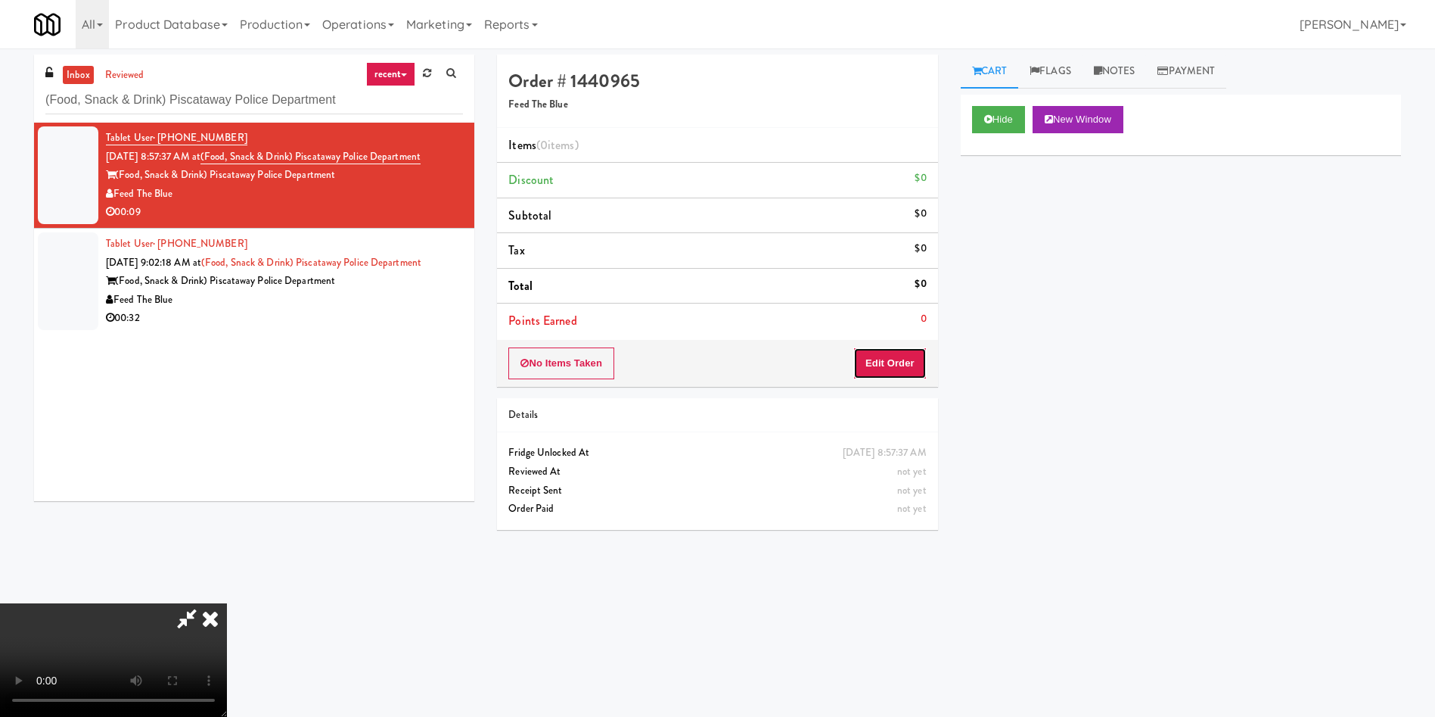
click at [905, 361] on button "Edit Order" at bounding box center [889, 363] width 73 height 32
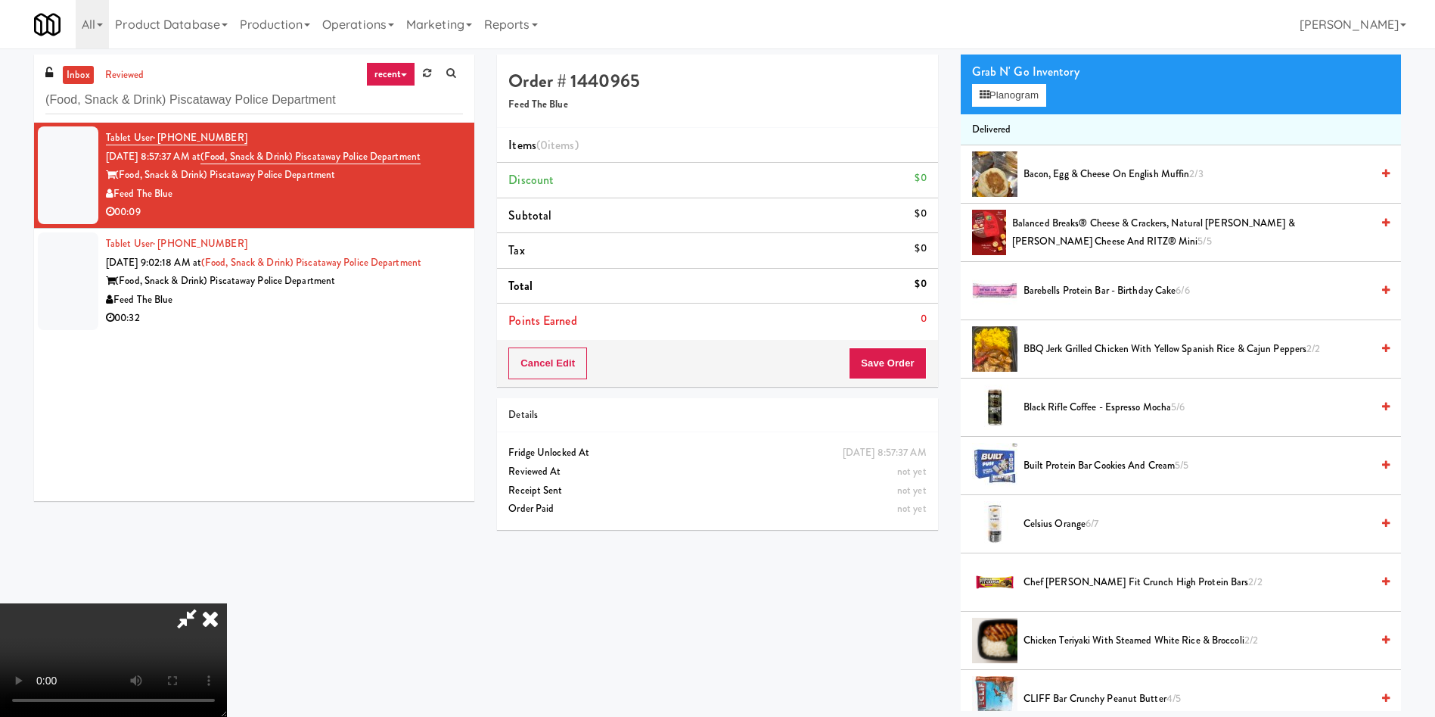
click at [227, 603] on video at bounding box center [113, 659] width 227 height 113
click at [998, 102] on button "Planogram" at bounding box center [1009, 95] width 74 height 23
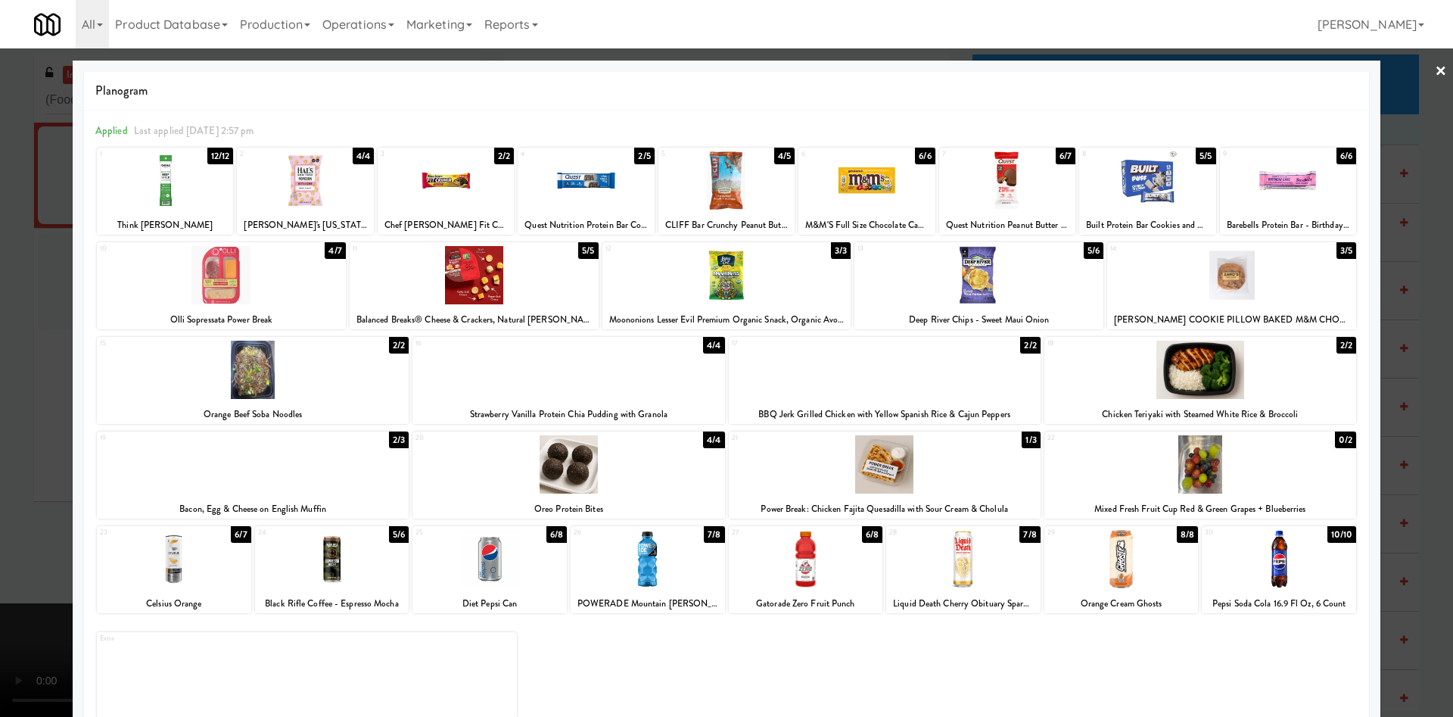
click at [284, 453] on div at bounding box center [253, 464] width 312 height 58
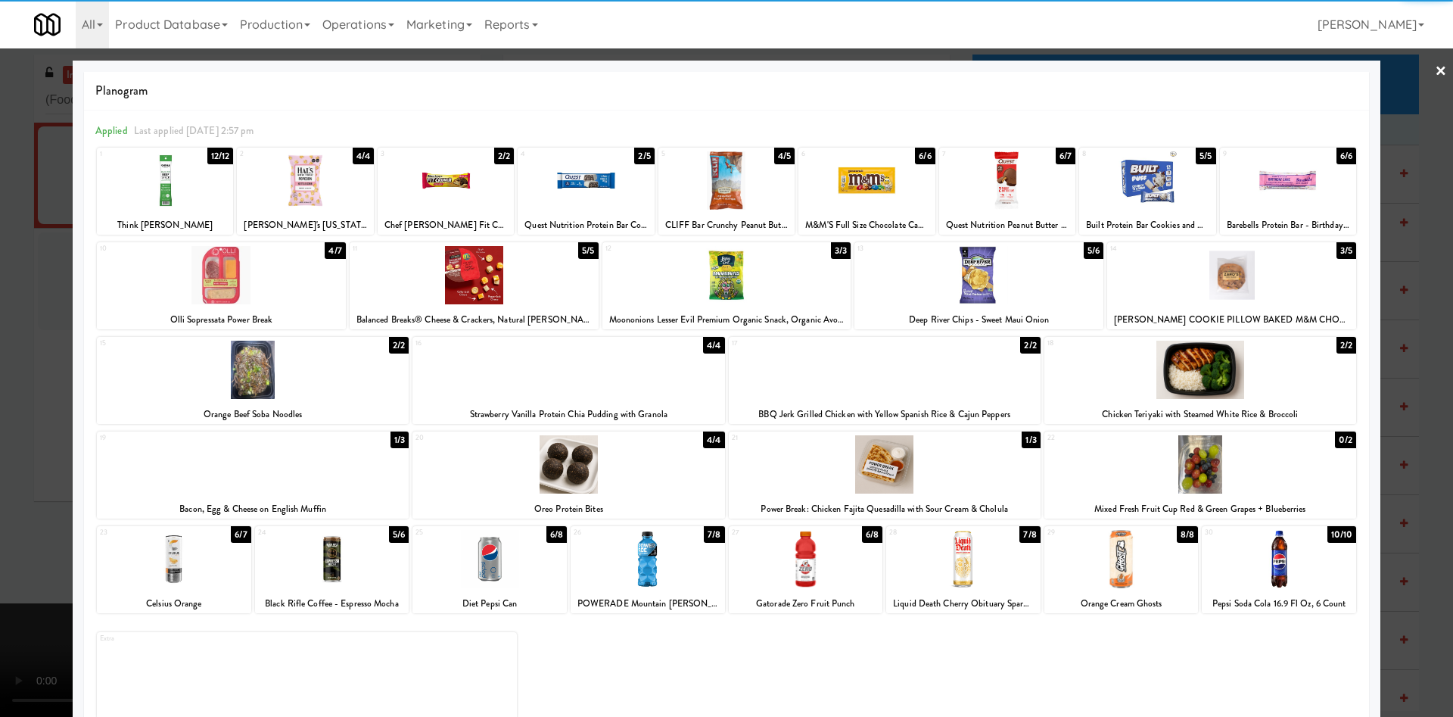
click at [27, 299] on div at bounding box center [726, 358] width 1453 height 717
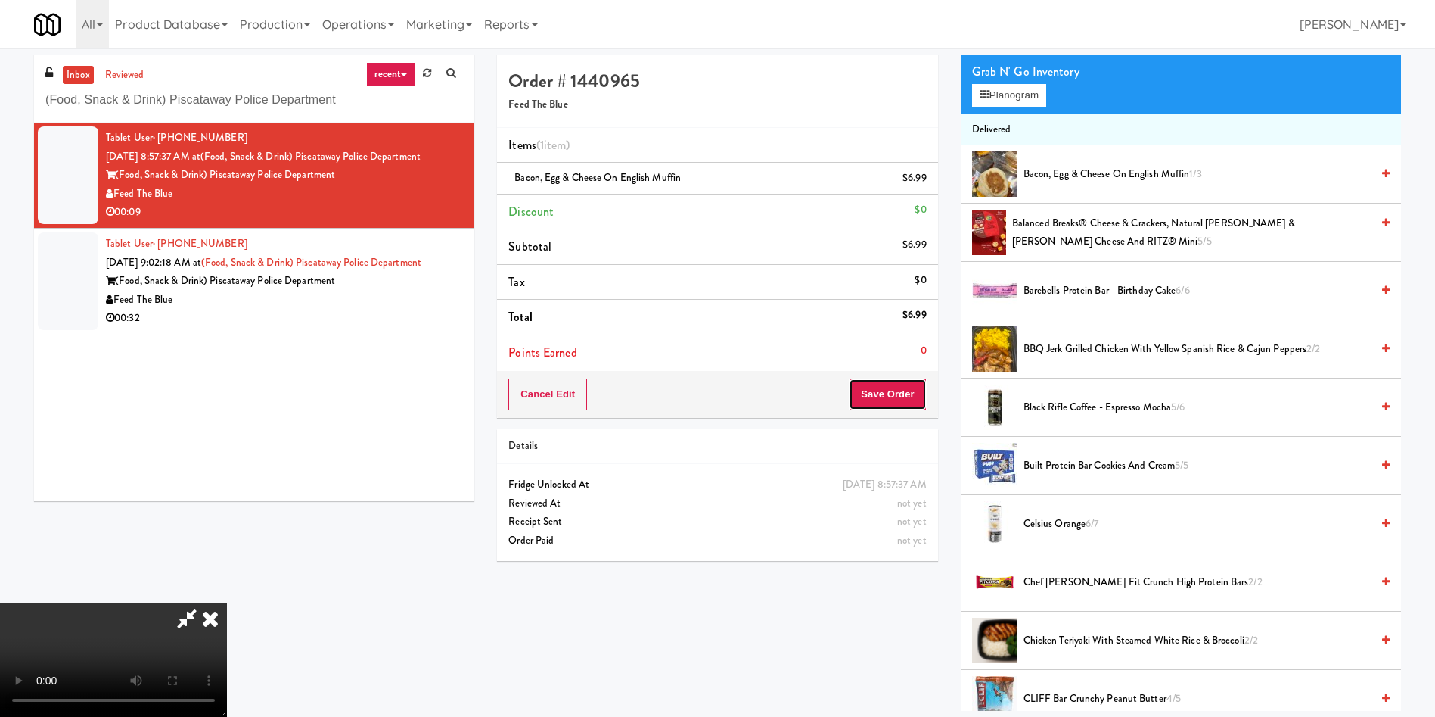
click at [903, 403] on button "Save Order" at bounding box center [887, 394] width 77 height 32
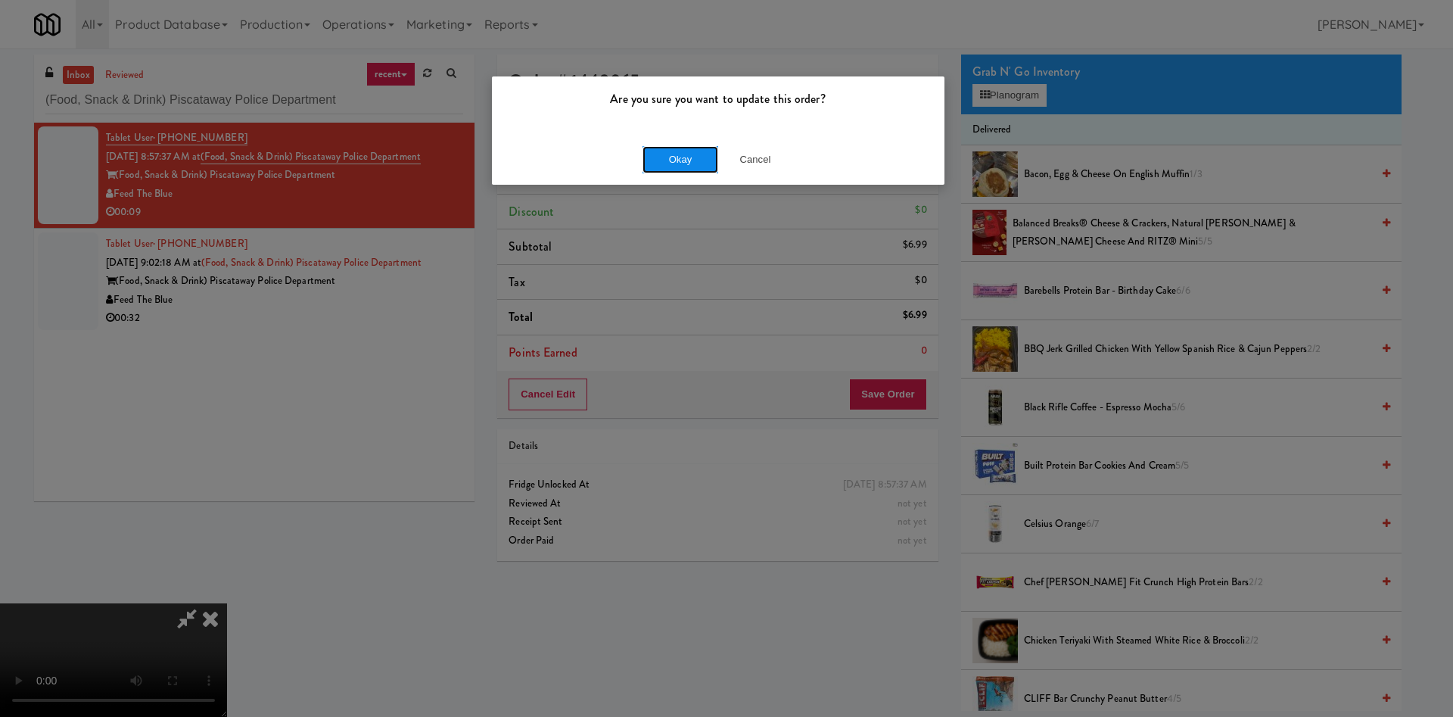
click at [692, 157] on button "Okay" at bounding box center [680, 159] width 76 height 27
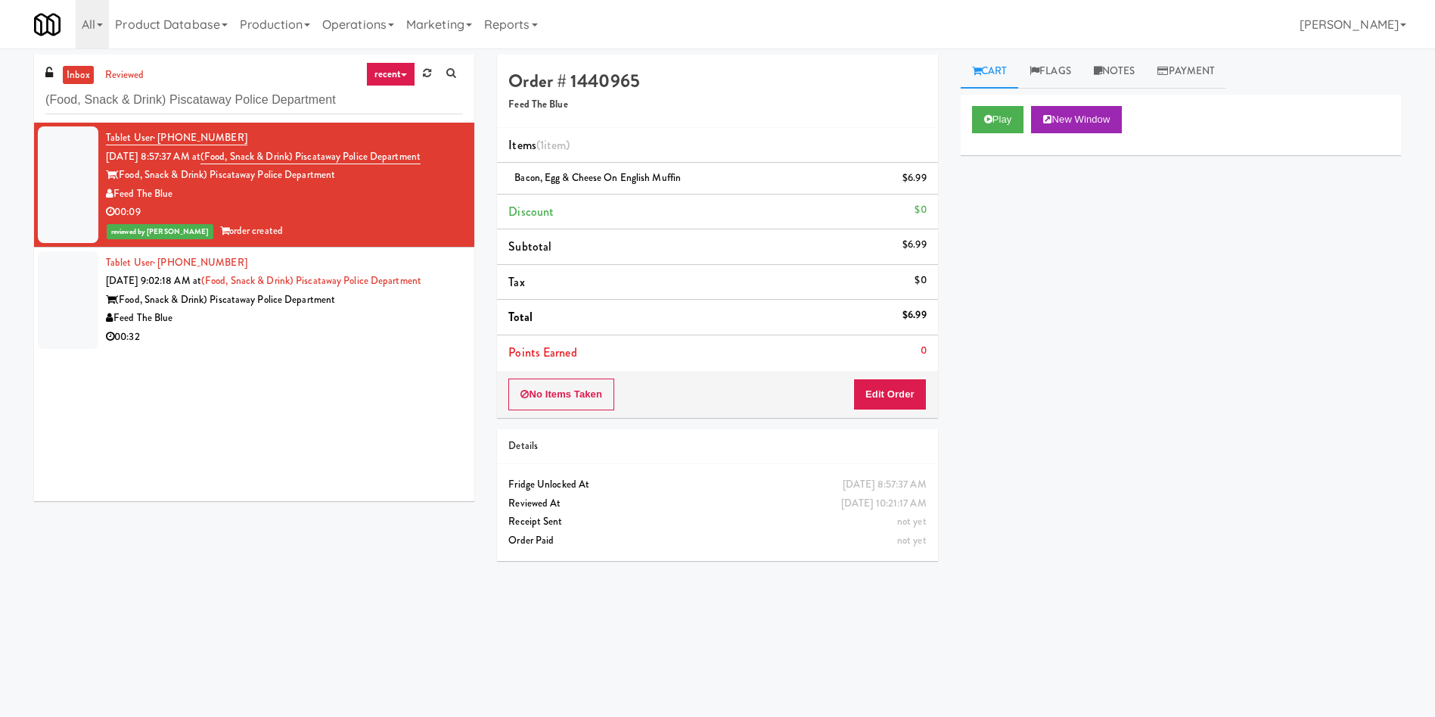
click at [78, 301] on div at bounding box center [68, 300] width 61 height 98
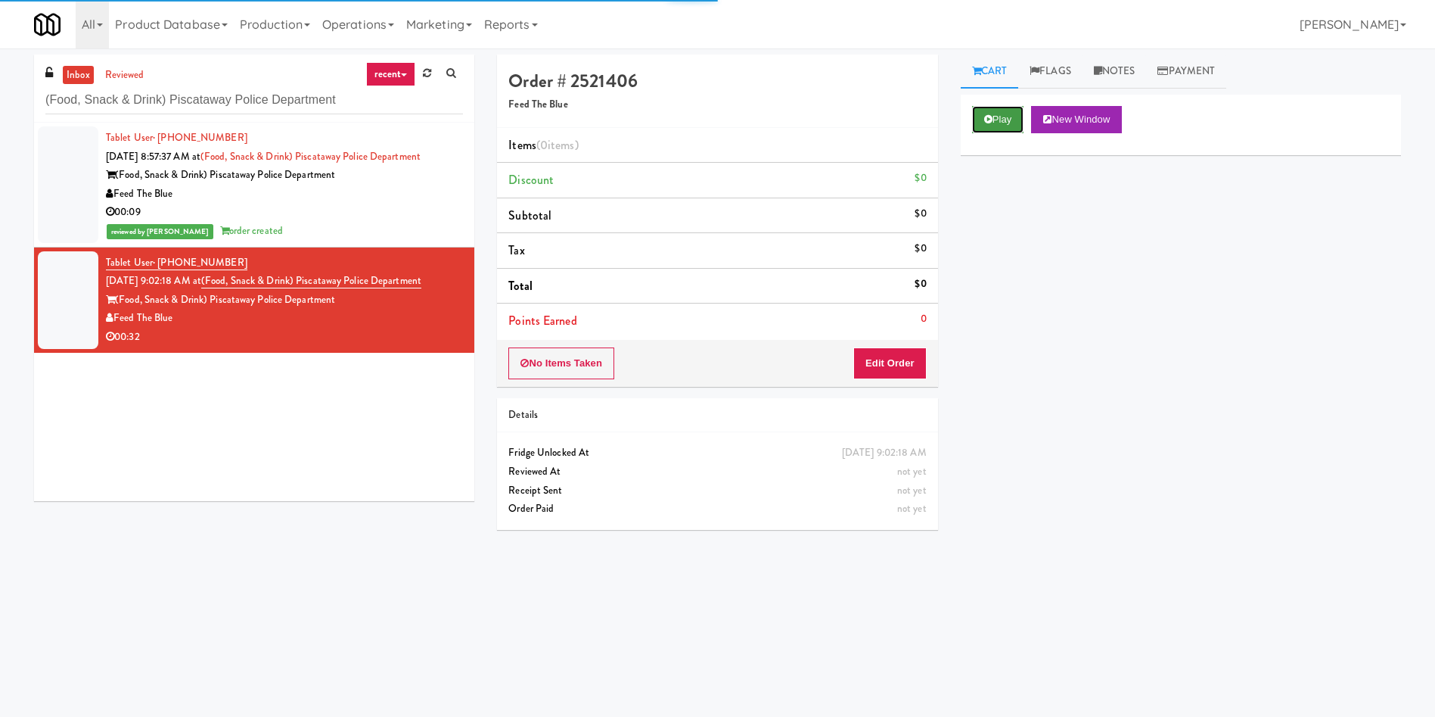
click at [1012, 129] on button "Play" at bounding box center [998, 119] width 52 height 27
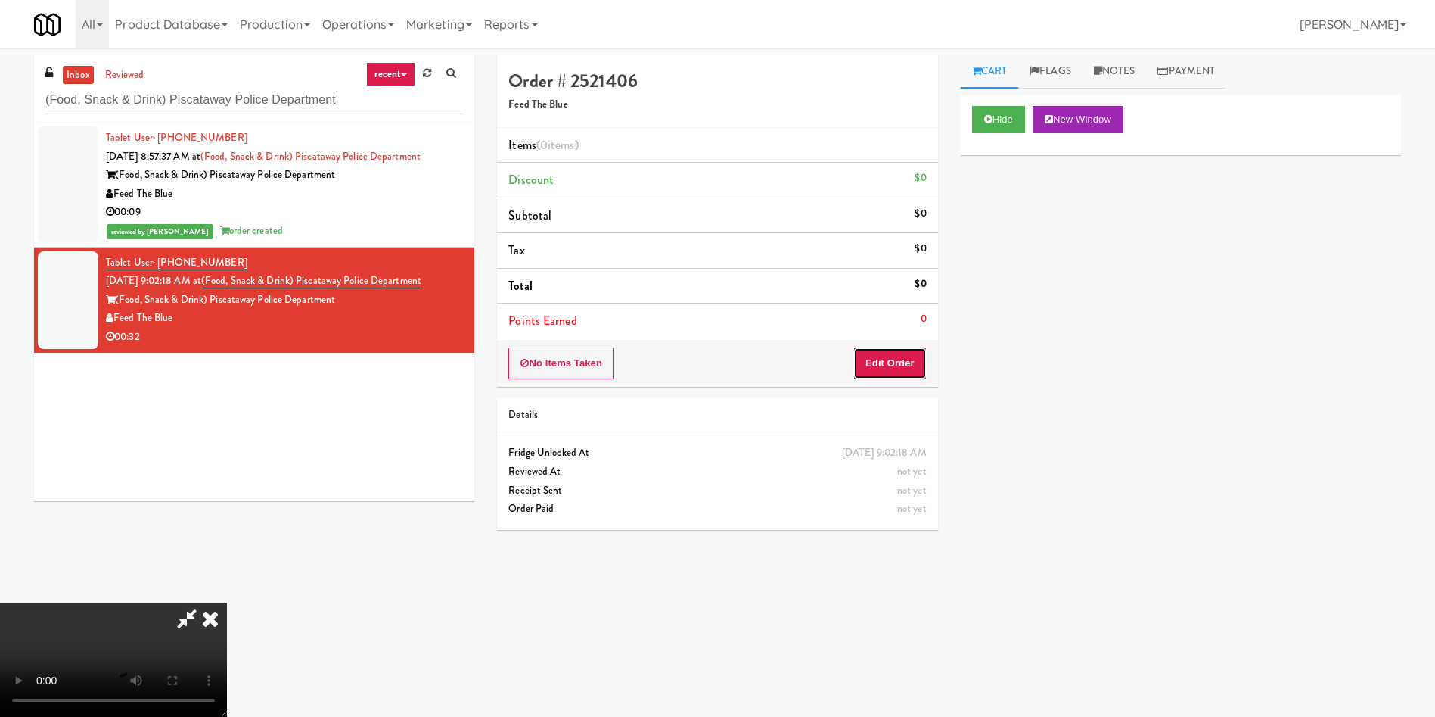
click at [914, 362] on button "Edit Order" at bounding box center [889, 363] width 73 height 32
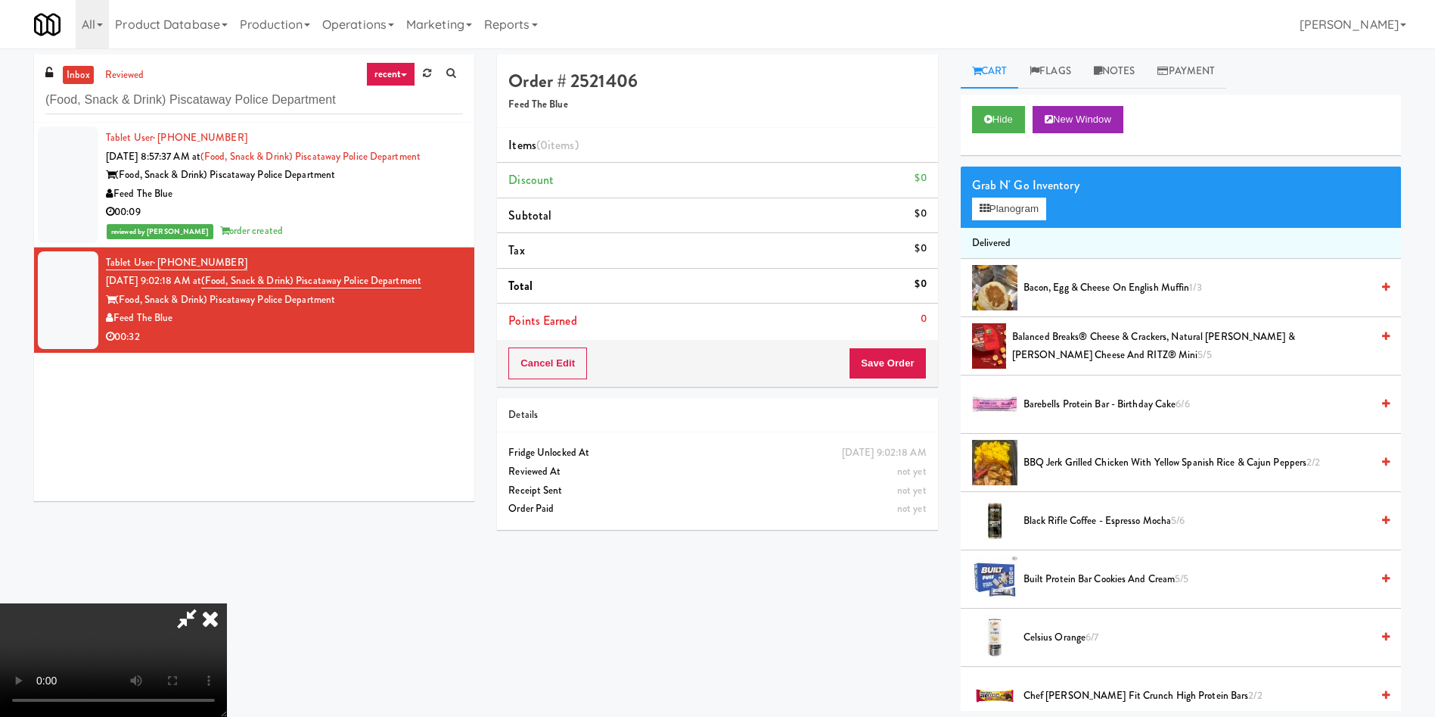
scroll to position [222, 0]
click at [1016, 215] on button "Planogram" at bounding box center [1009, 208] width 74 height 23
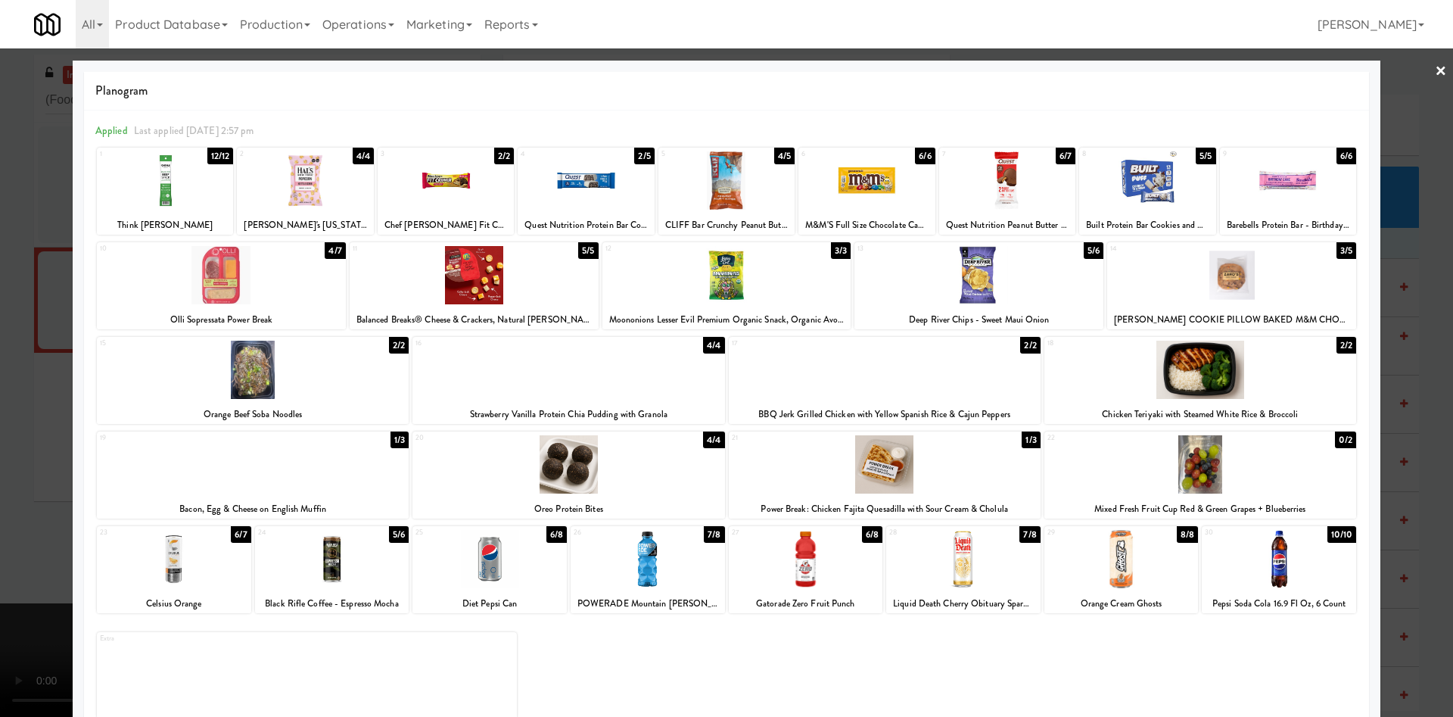
click at [602, 207] on div at bounding box center [586, 180] width 136 height 58
click at [664, 559] on div at bounding box center [648, 559] width 154 height 58
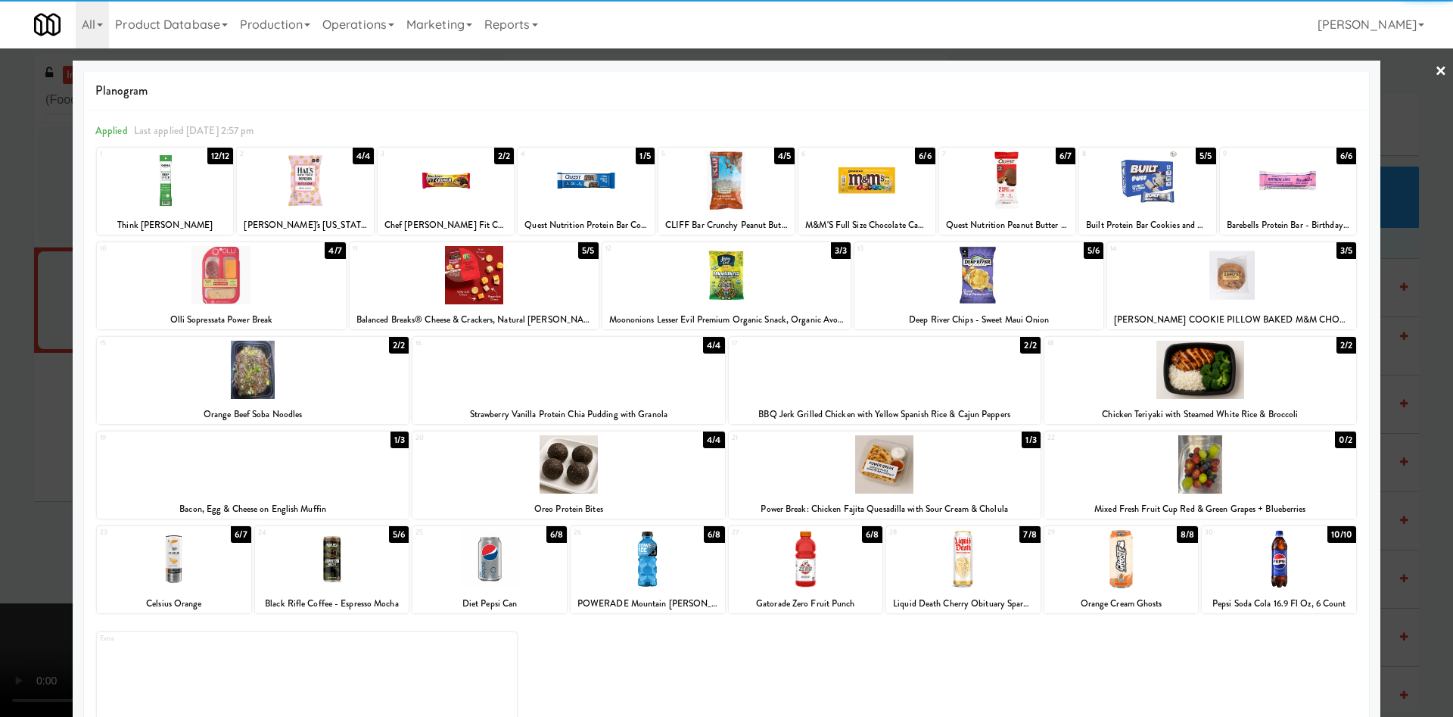
click at [55, 278] on div at bounding box center [726, 358] width 1453 height 717
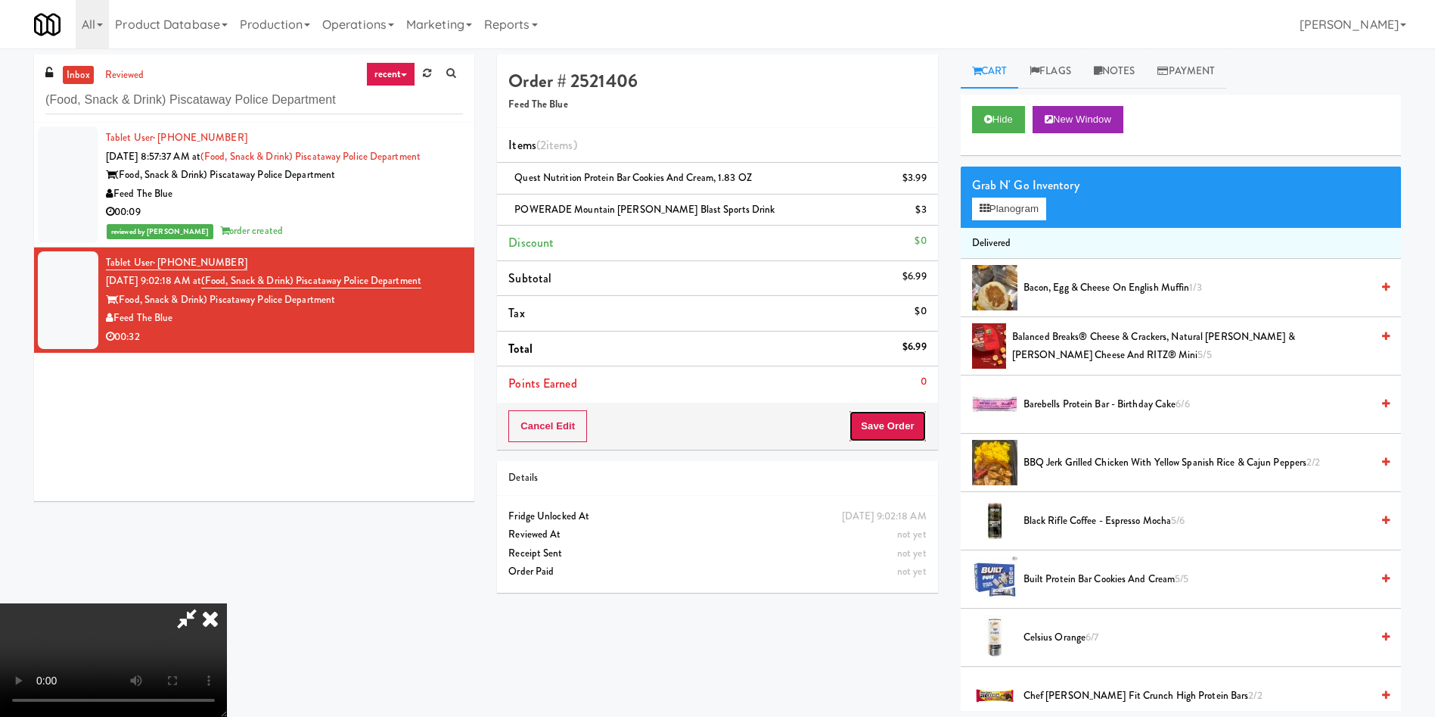
click at [894, 435] on button "Save Order" at bounding box center [887, 426] width 77 height 32
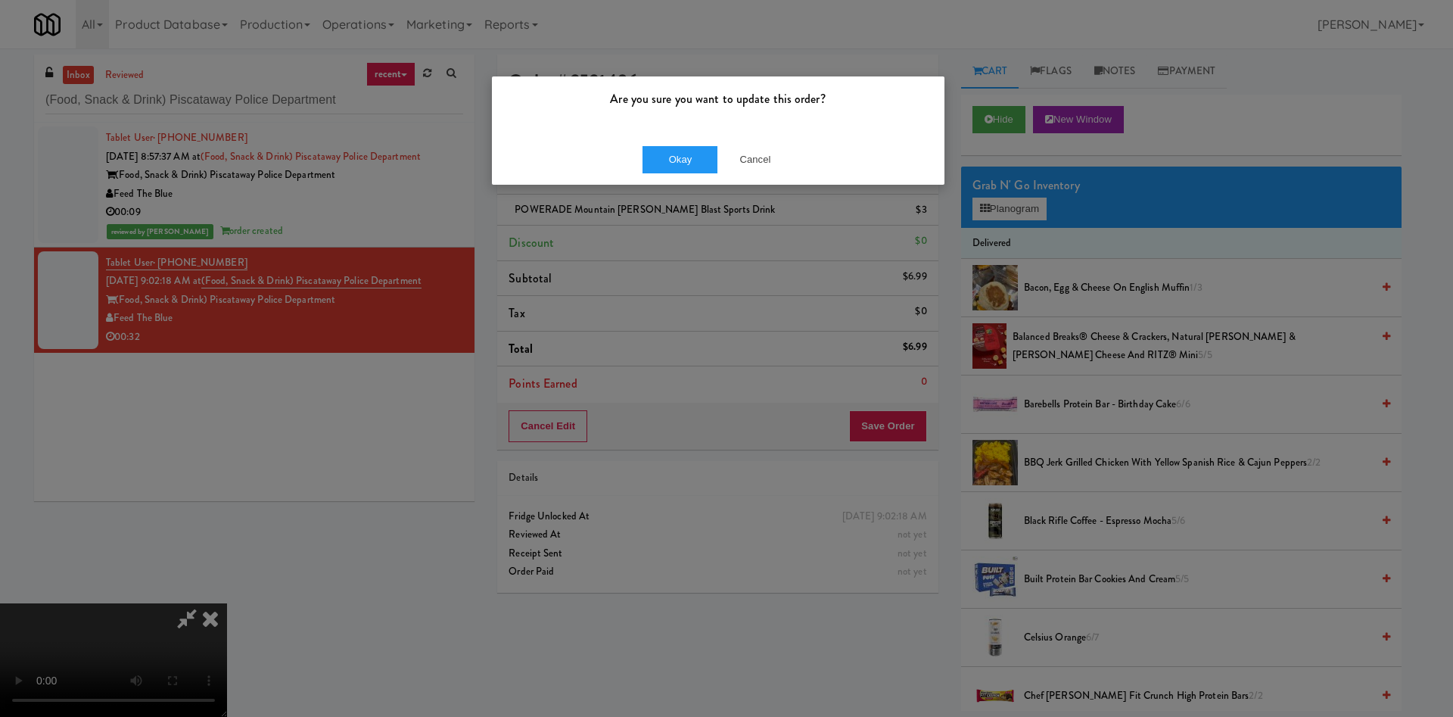
click at [693, 136] on div "Okay Cancel" at bounding box center [718, 159] width 452 height 51
click at [689, 148] on button "Okay" at bounding box center [680, 159] width 76 height 27
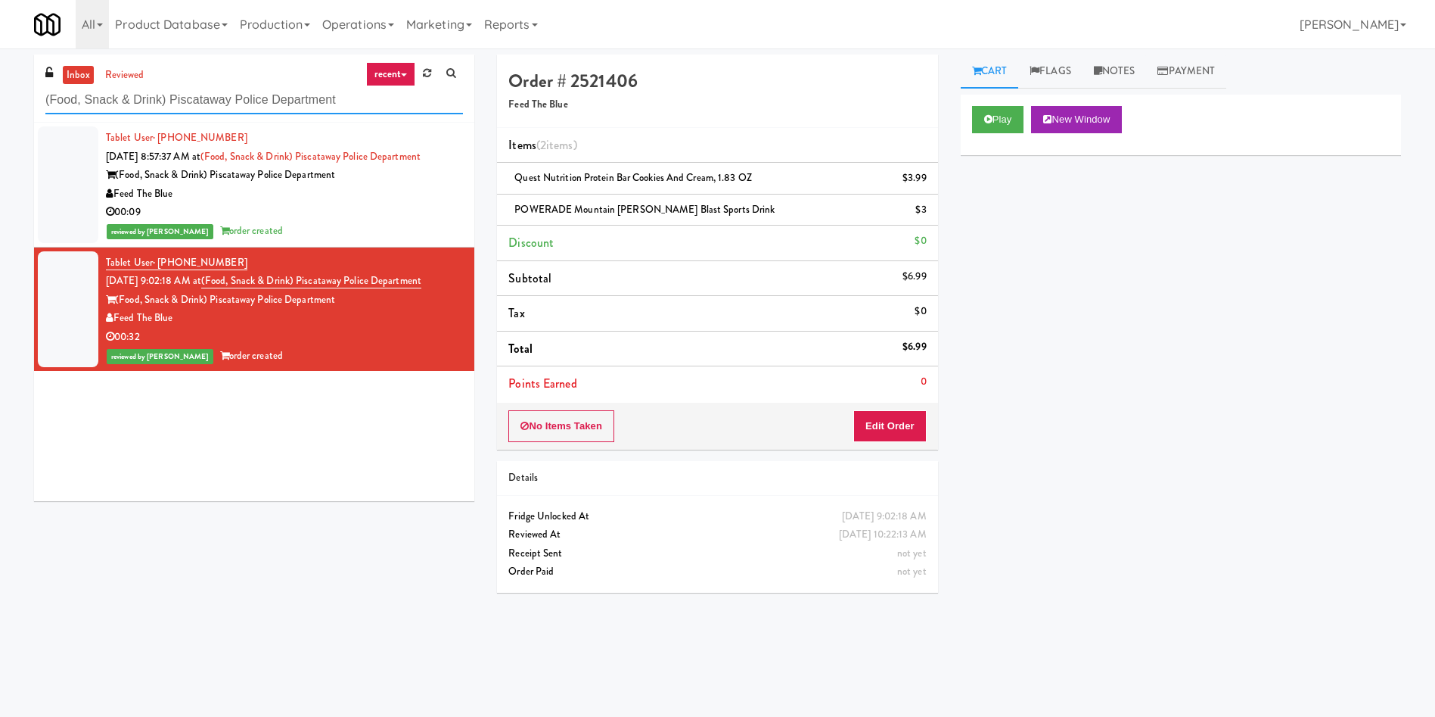
drag, startPoint x: 375, startPoint y: 91, endPoint x: 0, endPoint y: 8, distance: 383.5
click at [0, 48] on body "Are you sure you want to update this order? Okay Cancel Okay Are you sure you w…" at bounding box center [717, 406] width 1435 height 717
paste input "315 Front St - Fridge"
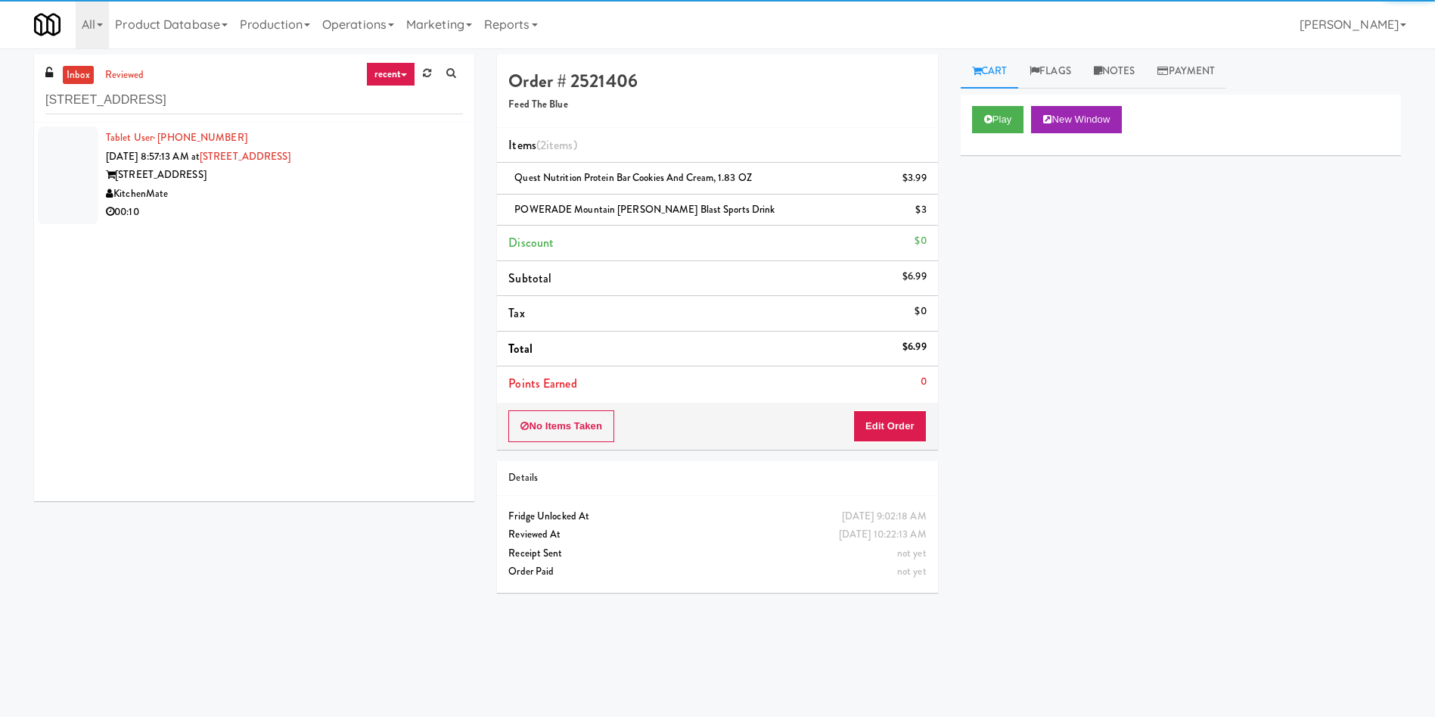
click at [64, 138] on div at bounding box center [68, 175] width 61 height 98
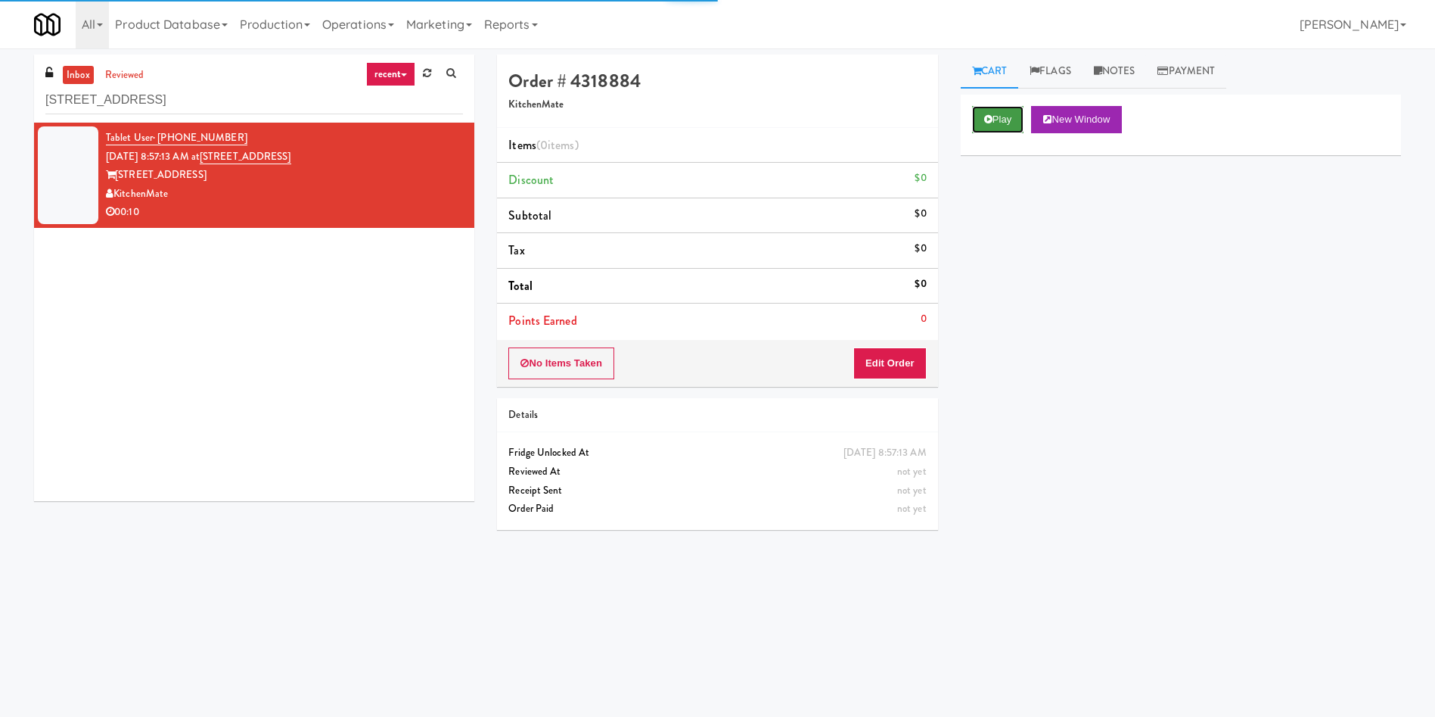
click at [1021, 118] on button "Play" at bounding box center [998, 119] width 52 height 27
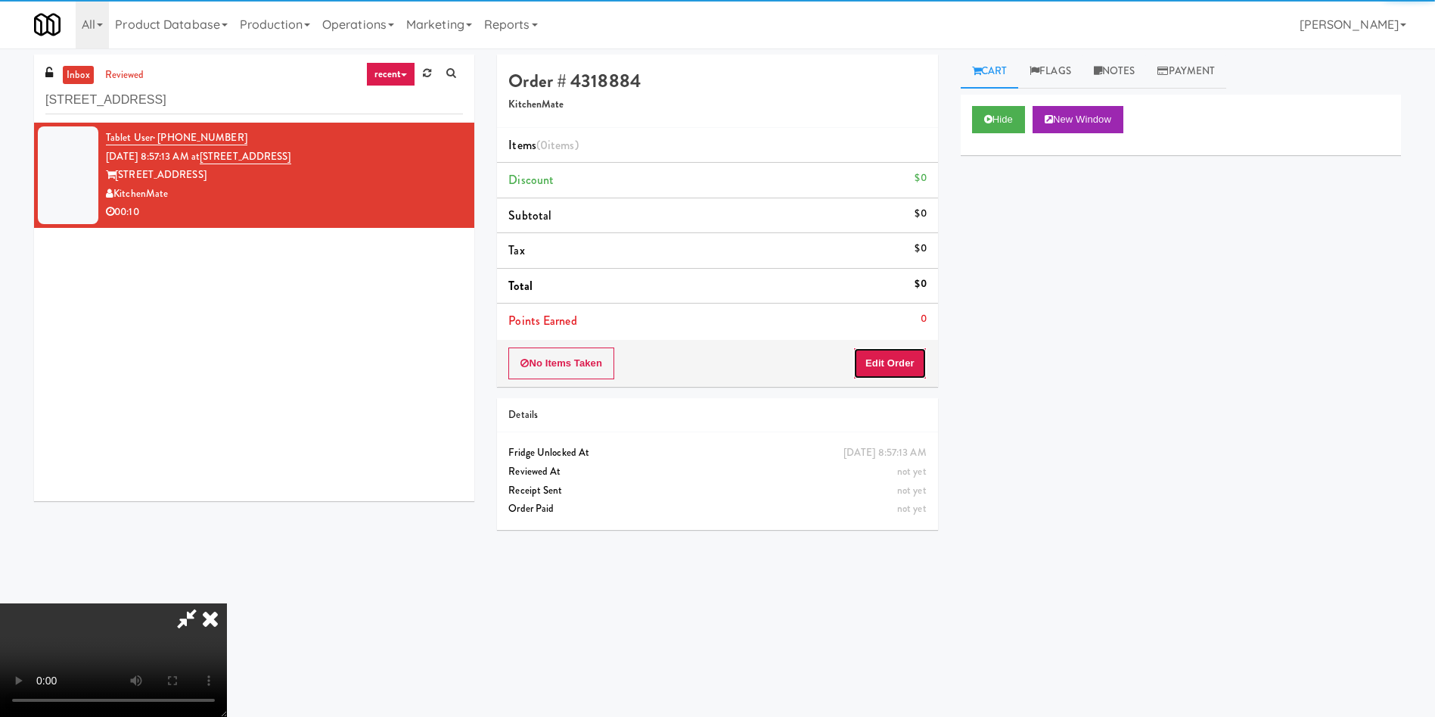
click at [900, 360] on button "Edit Order" at bounding box center [889, 363] width 73 height 32
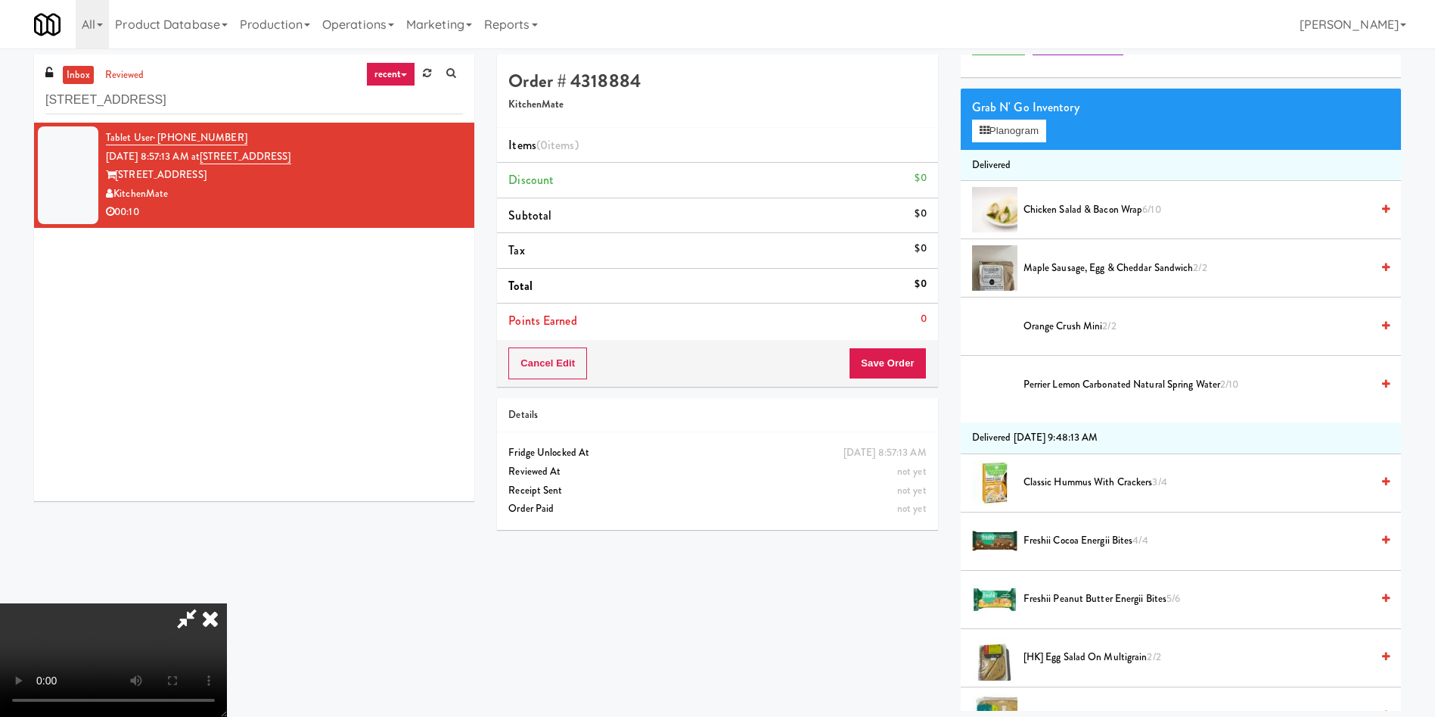
scroll to position [113, 0]
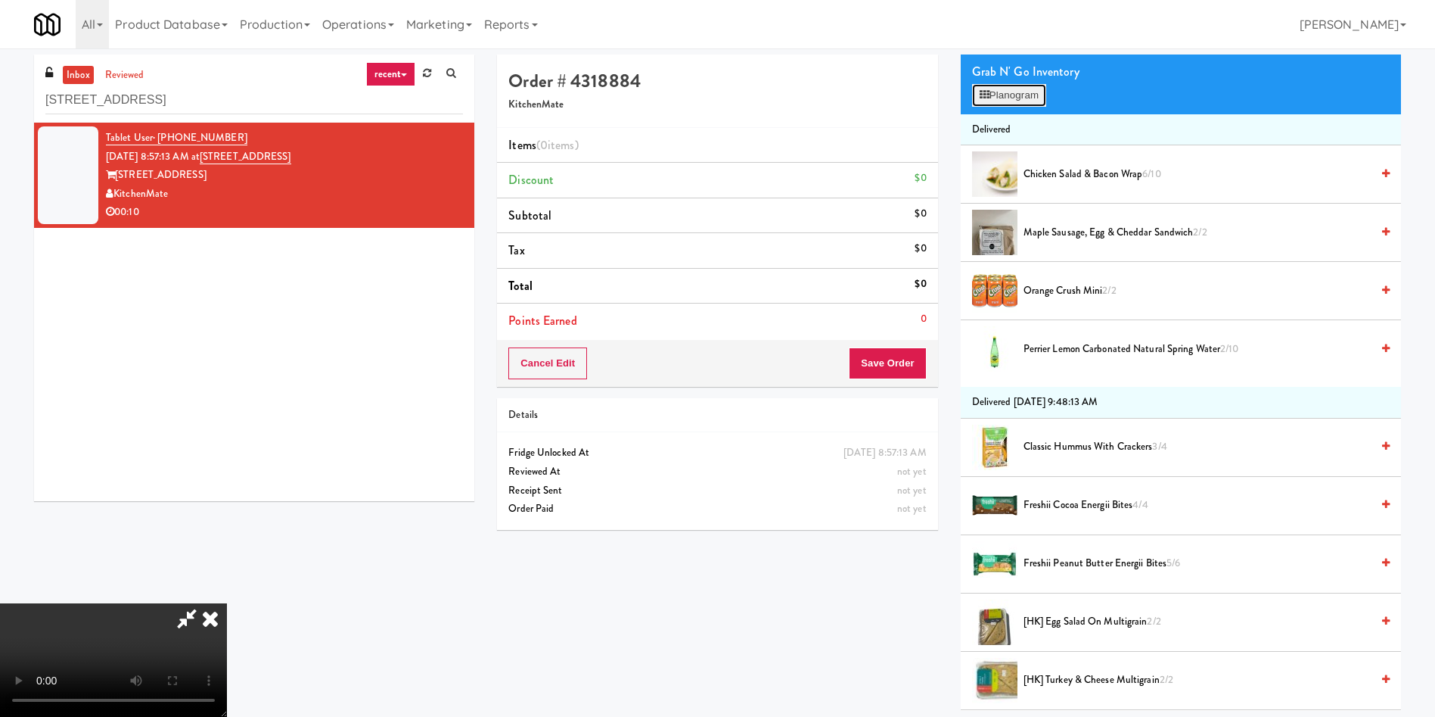
click at [1026, 98] on button "Planogram" at bounding box center [1009, 95] width 74 height 23
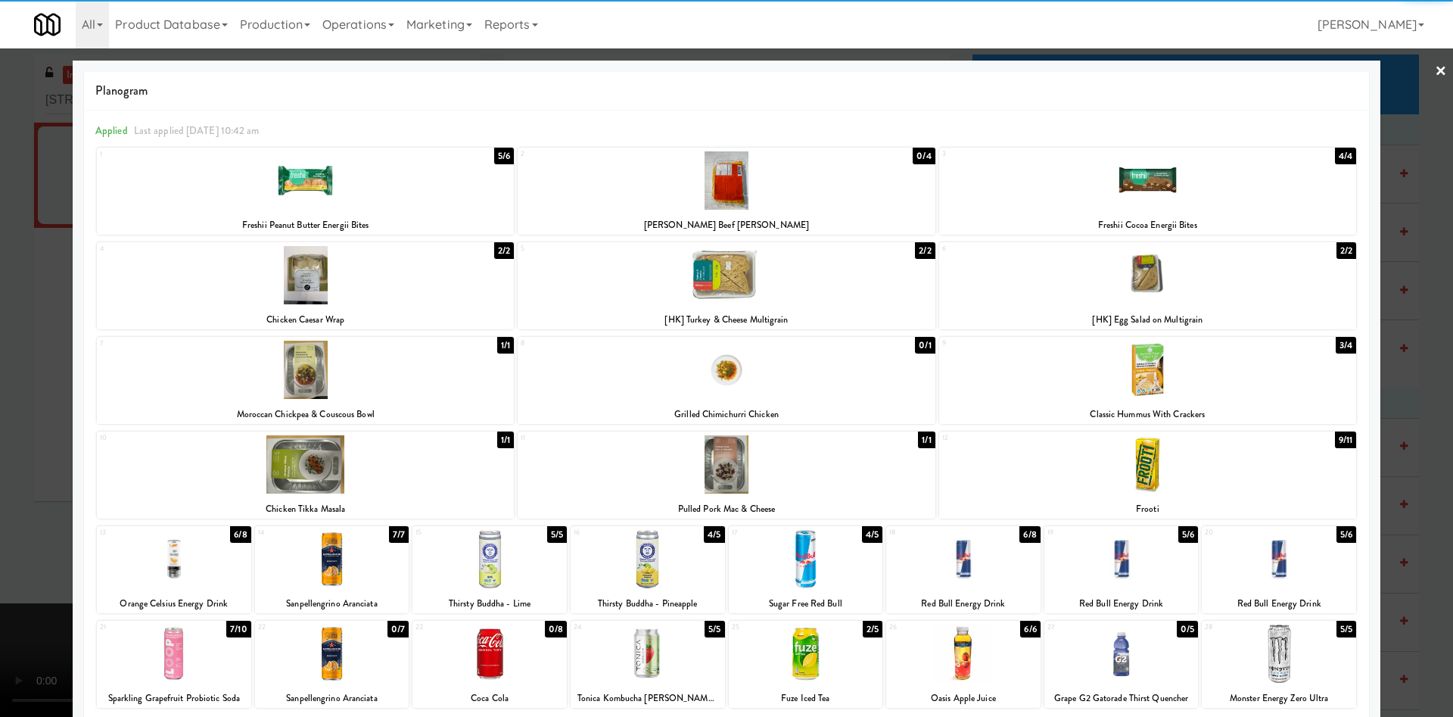
click at [357, 573] on div at bounding box center [332, 559] width 154 height 58
click at [0, 368] on div at bounding box center [726, 358] width 1453 height 717
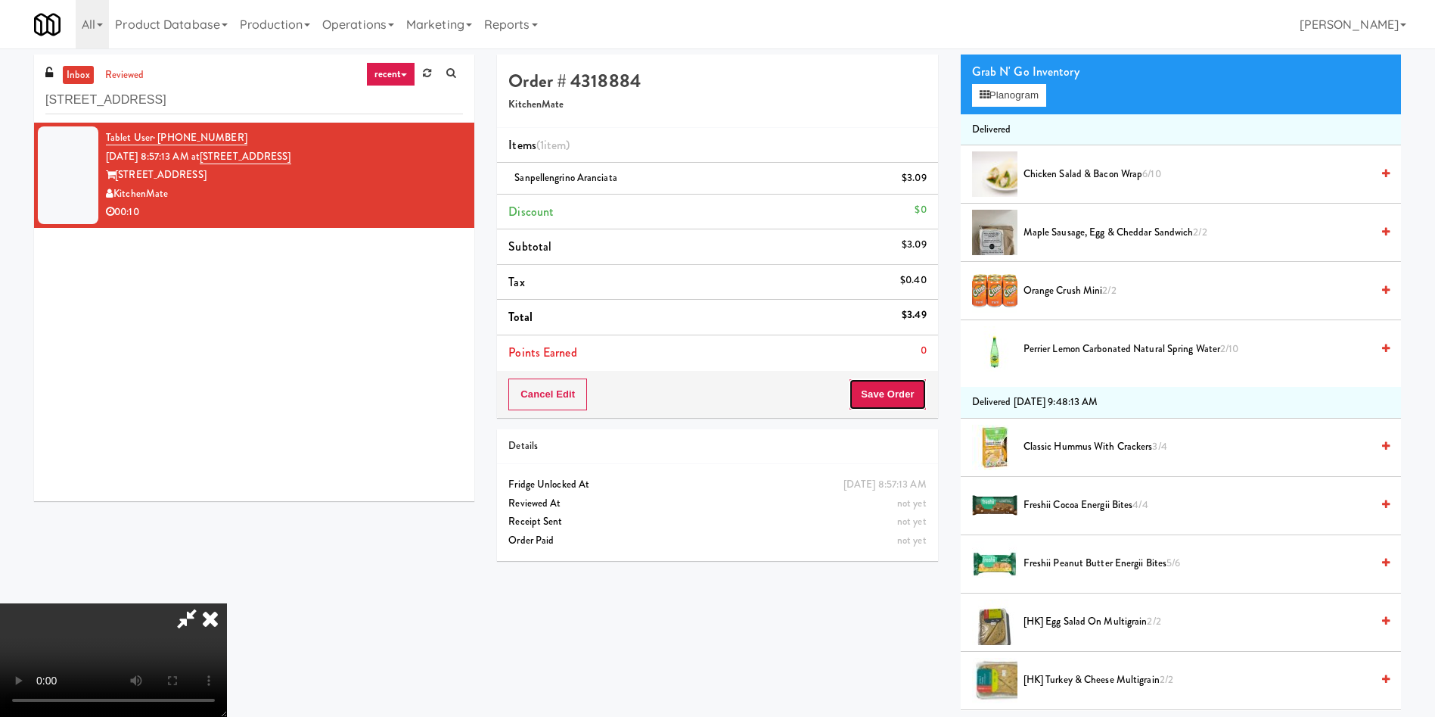
click at [912, 394] on button "Save Order" at bounding box center [887, 394] width 77 height 32
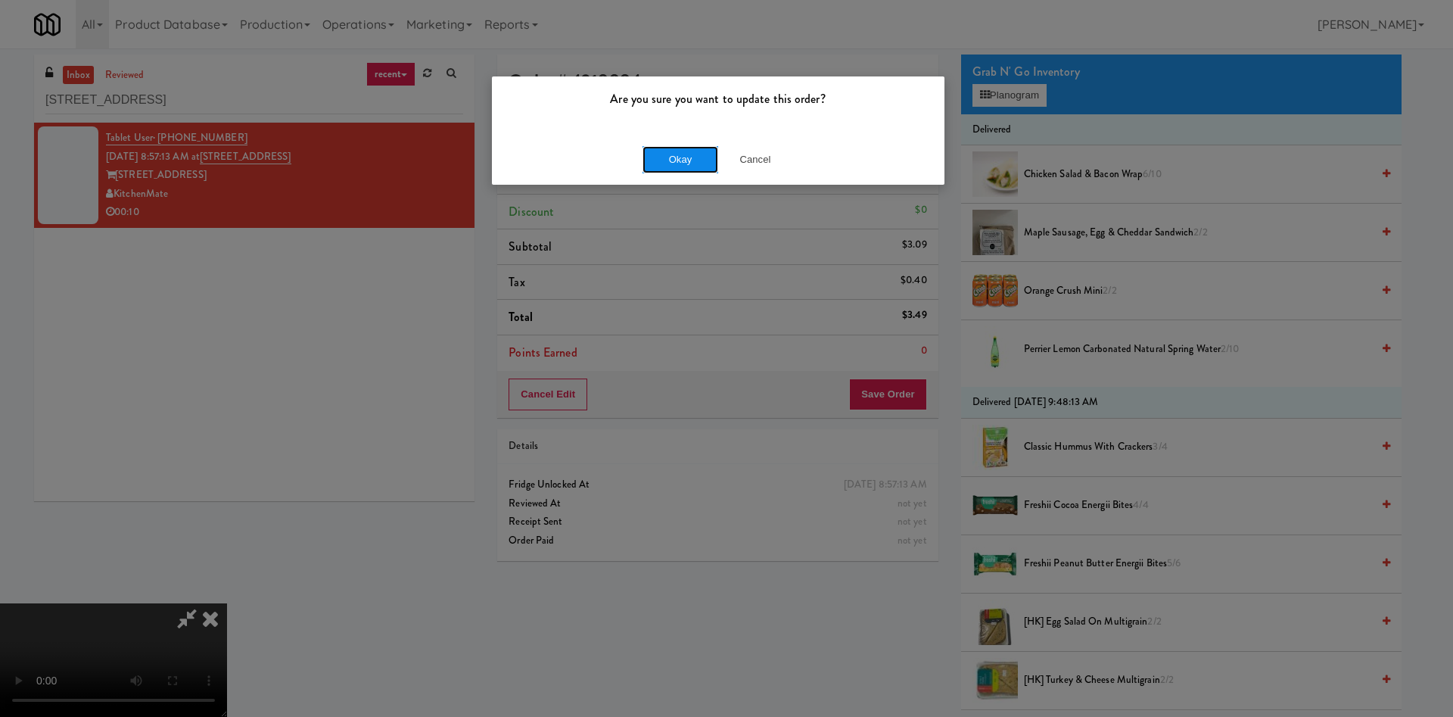
click at [691, 149] on button "Okay" at bounding box center [680, 159] width 76 height 27
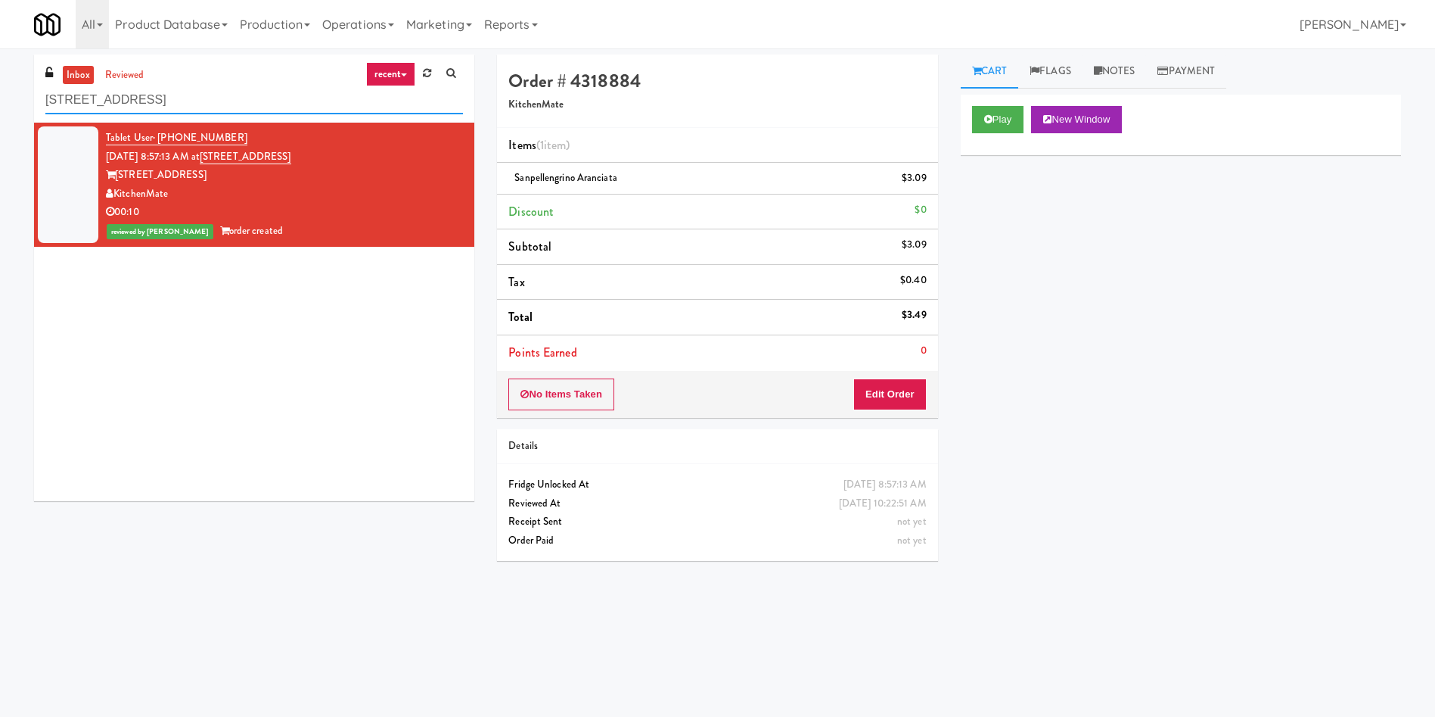
drag, startPoint x: 248, startPoint y: 104, endPoint x: 0, endPoint y: 101, distance: 248.2
click at [0, 101] on div "inbox reviewed recent all unclear take inventory issue suspicious failed recent…" at bounding box center [717, 358] width 1435 height 608
paste input "W&W - Combo"
type input "W&W - Combo"
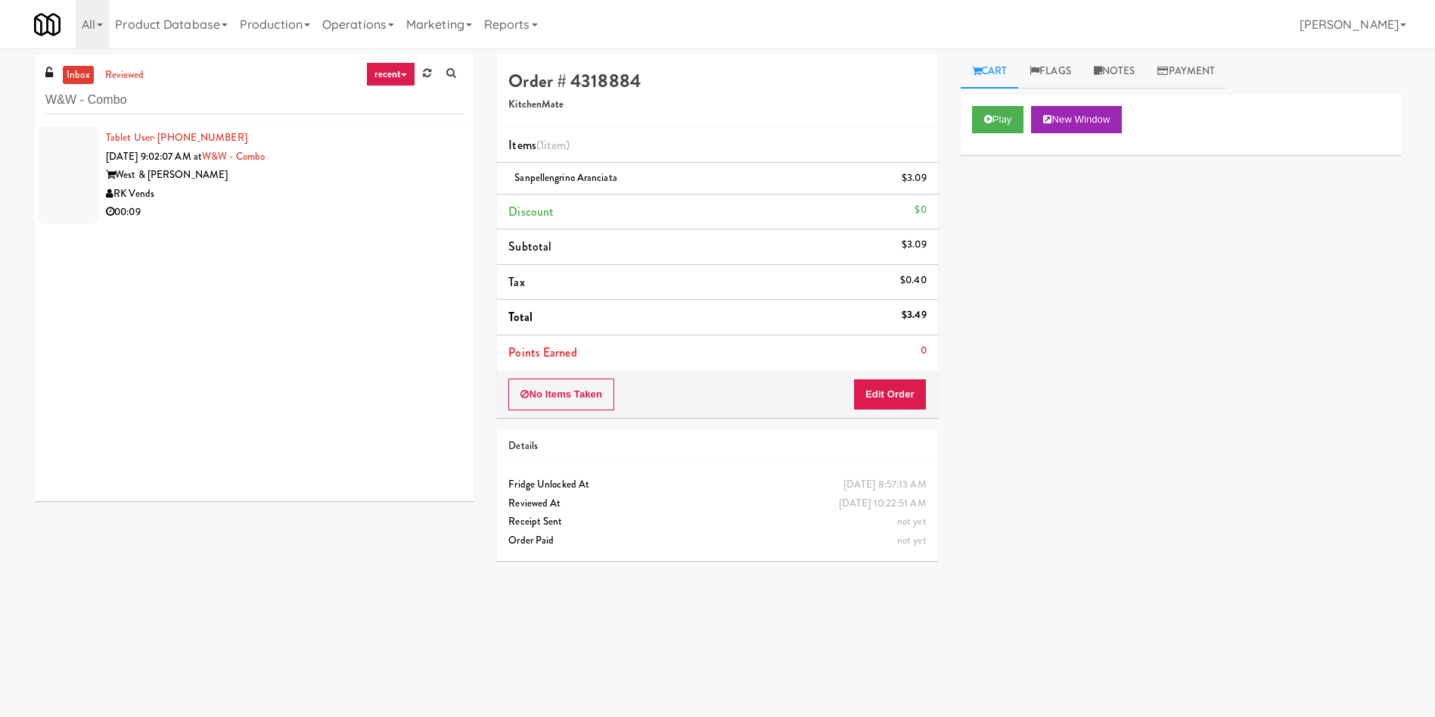
click at [34, 175] on li "Tablet User · (917) 224-5810 Aug 29, 2025 9:02:07 AM at W&W - Combo West & Wrig…" at bounding box center [254, 175] width 440 height 105
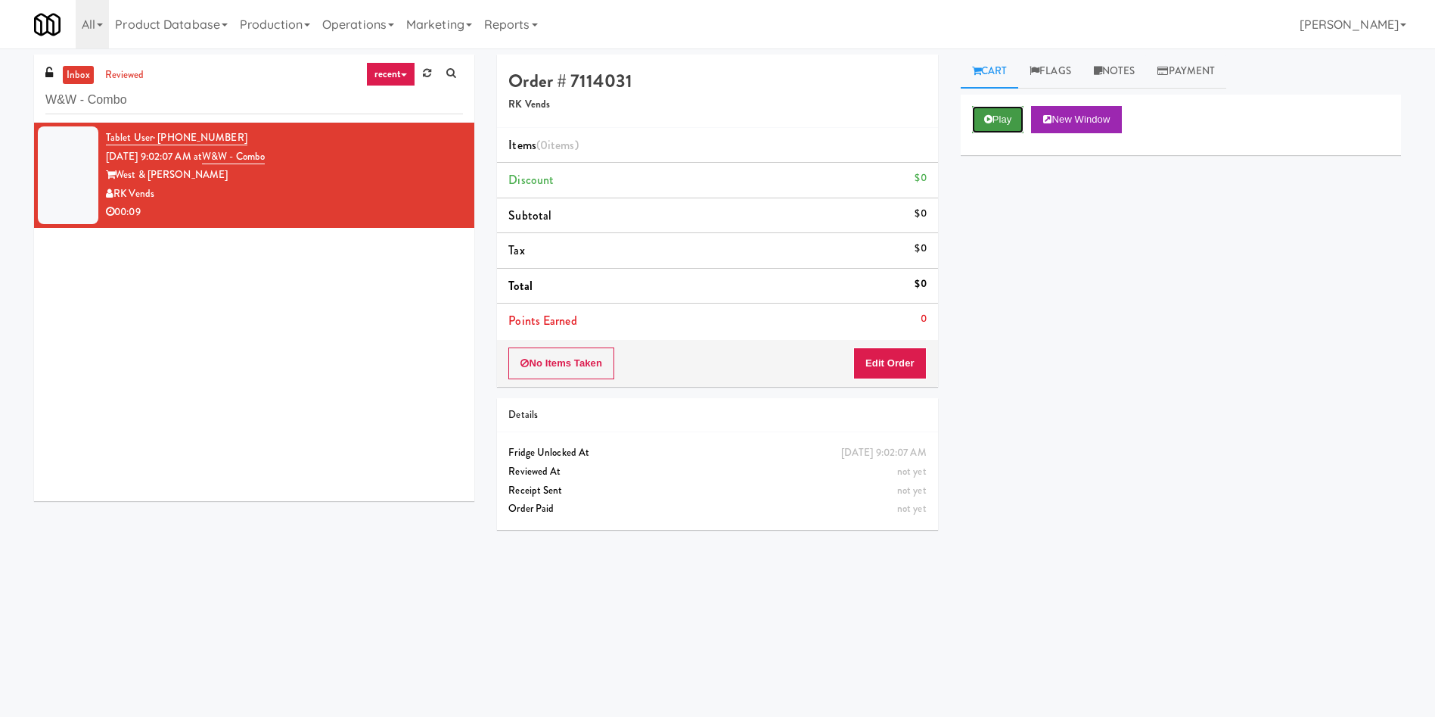
click at [1008, 116] on button "Play" at bounding box center [998, 119] width 52 height 27
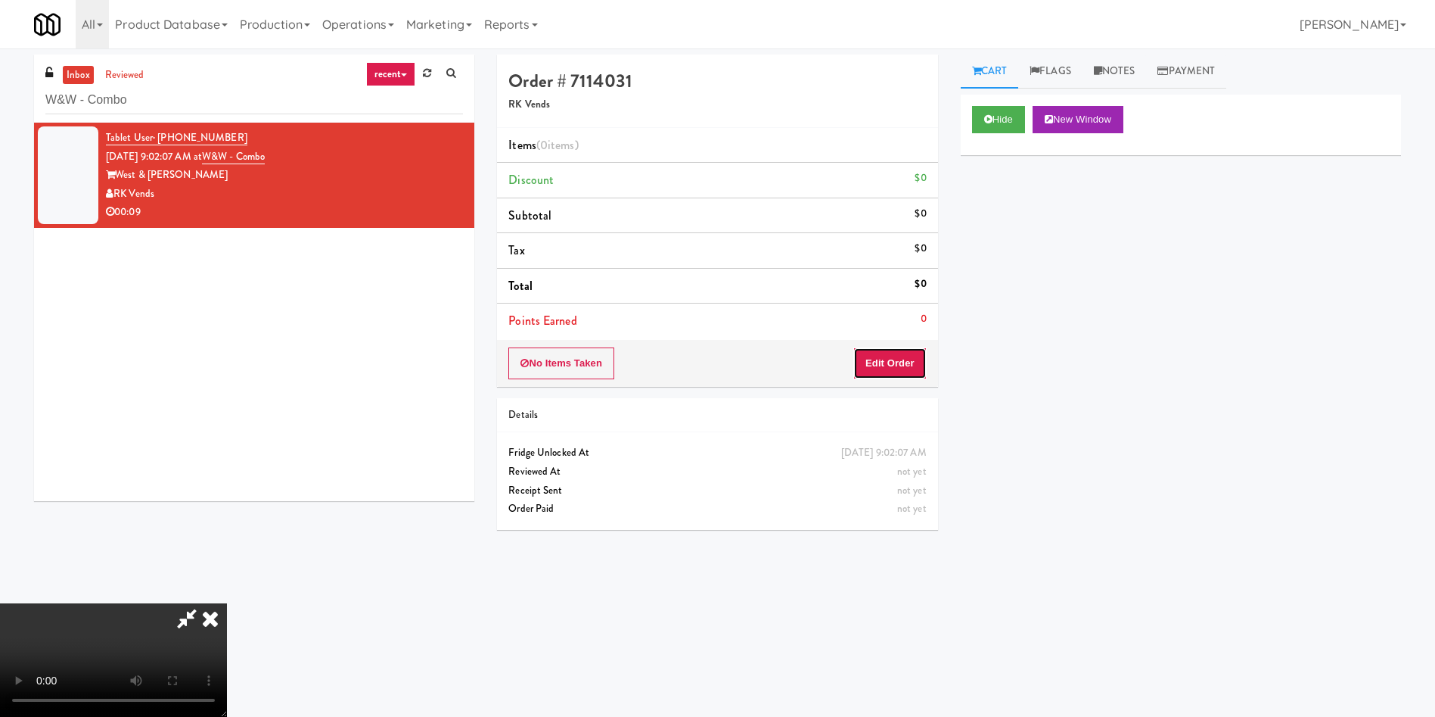
click at [917, 365] on button "Edit Order" at bounding box center [889, 363] width 73 height 32
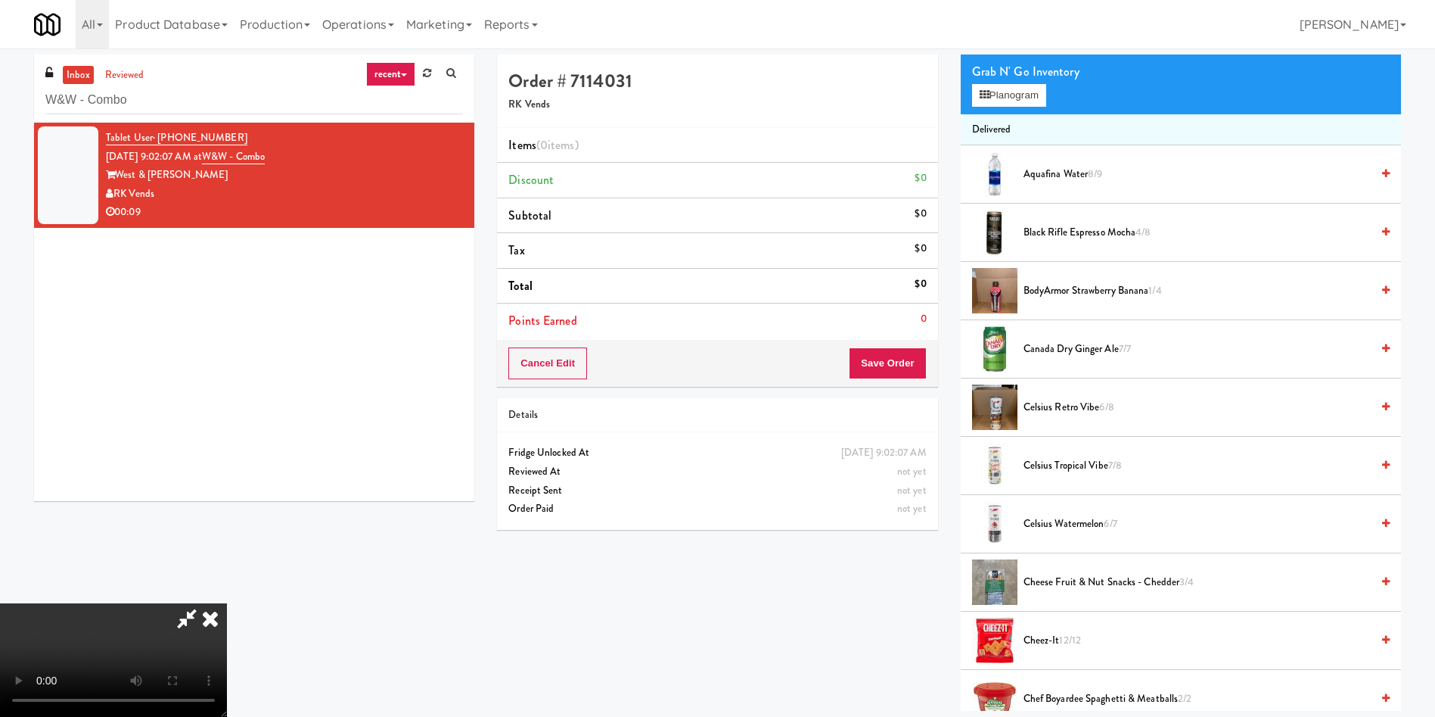
scroll to position [113, 0]
click at [227, 603] on video at bounding box center [113, 659] width 227 height 113
click at [1024, 99] on button "Planogram" at bounding box center [1009, 95] width 74 height 23
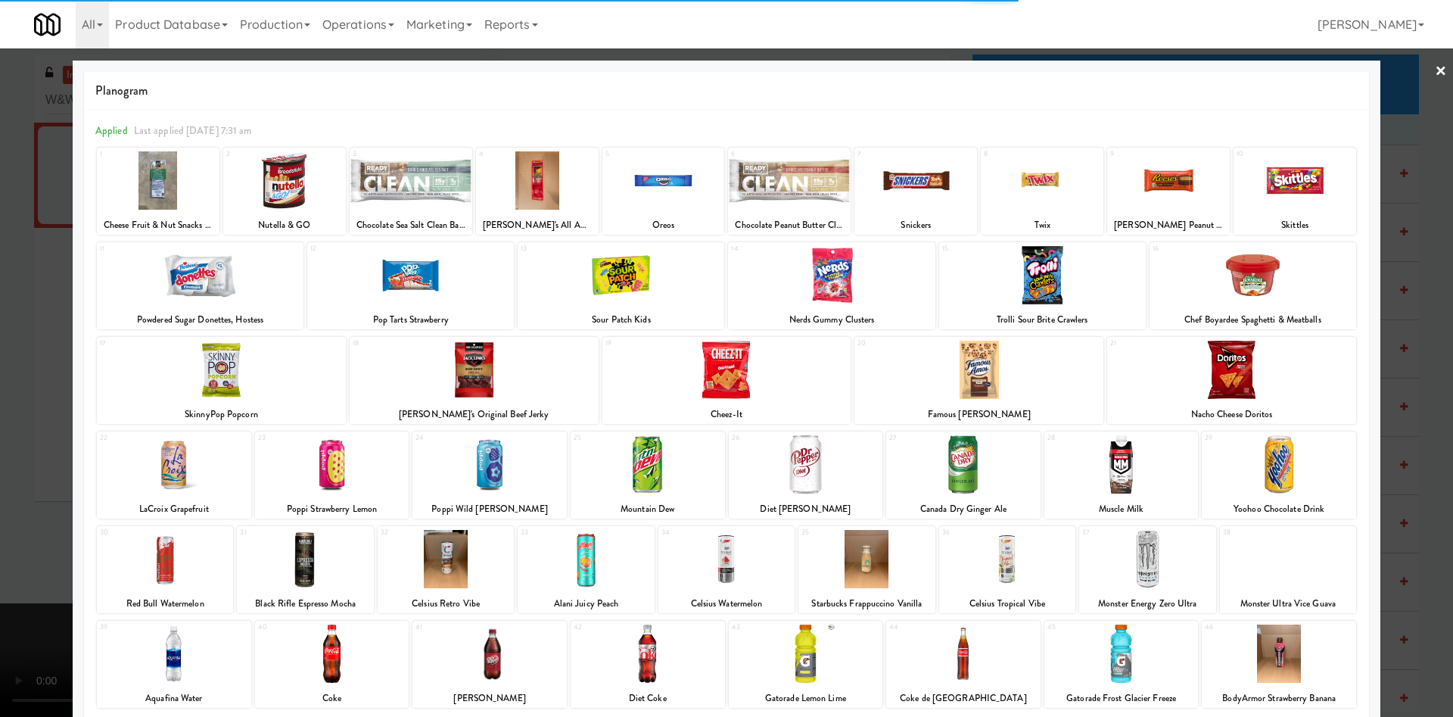
click at [362, 566] on div at bounding box center [305, 559] width 136 height 58
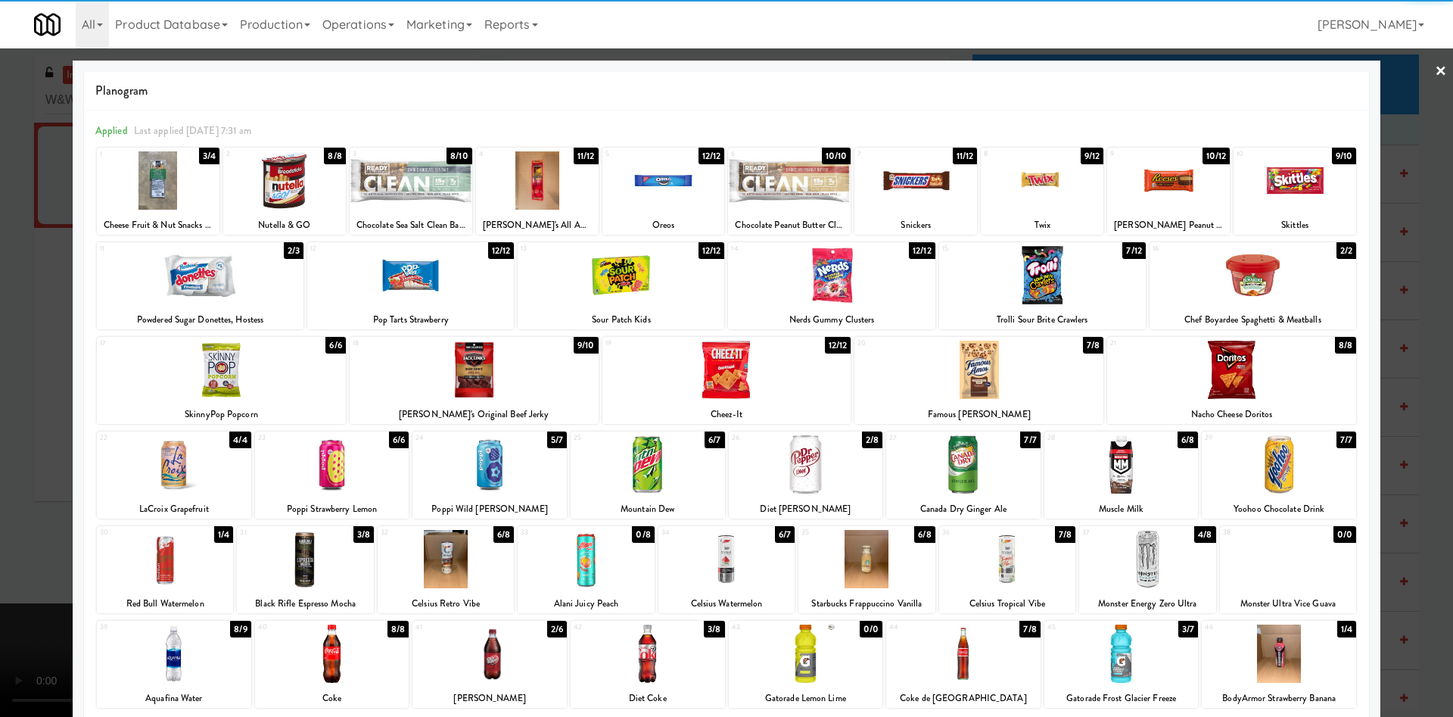
click at [0, 316] on div at bounding box center [726, 358] width 1453 height 717
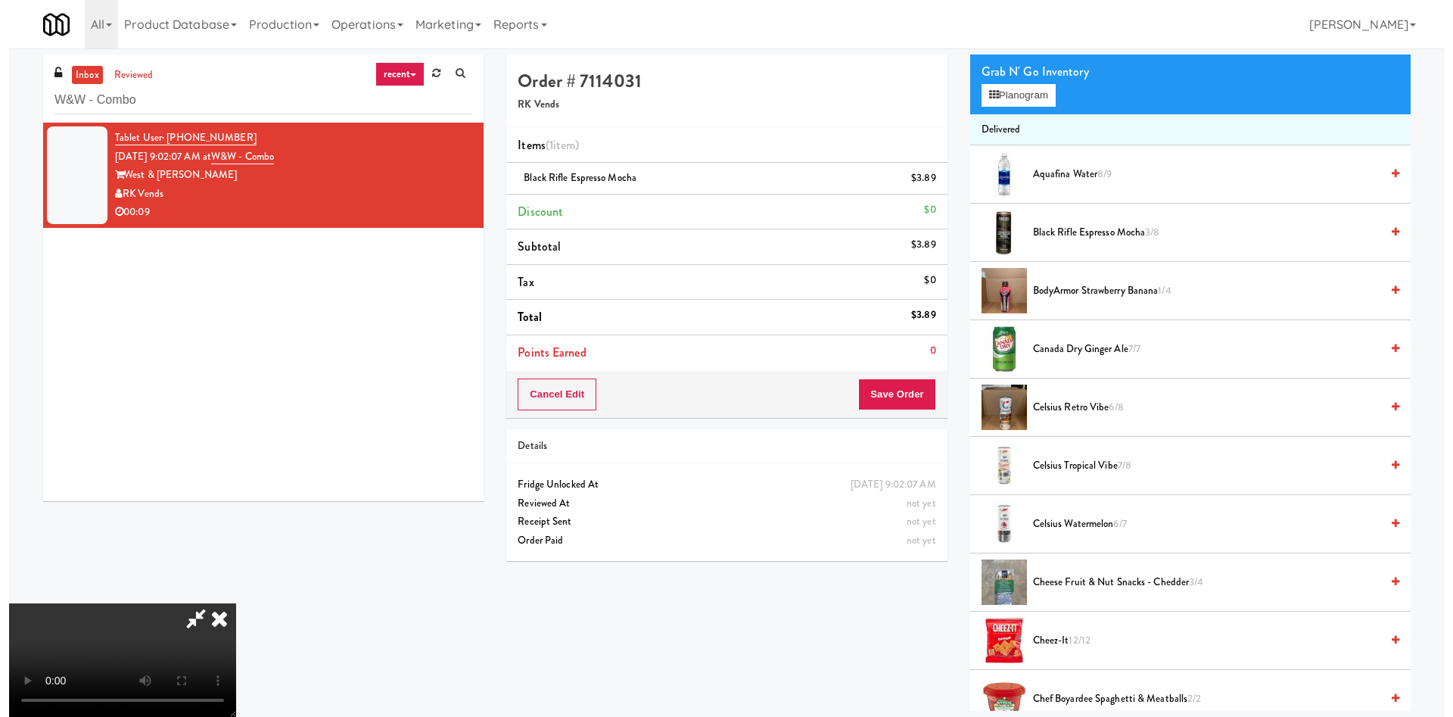
scroll to position [222, 0]
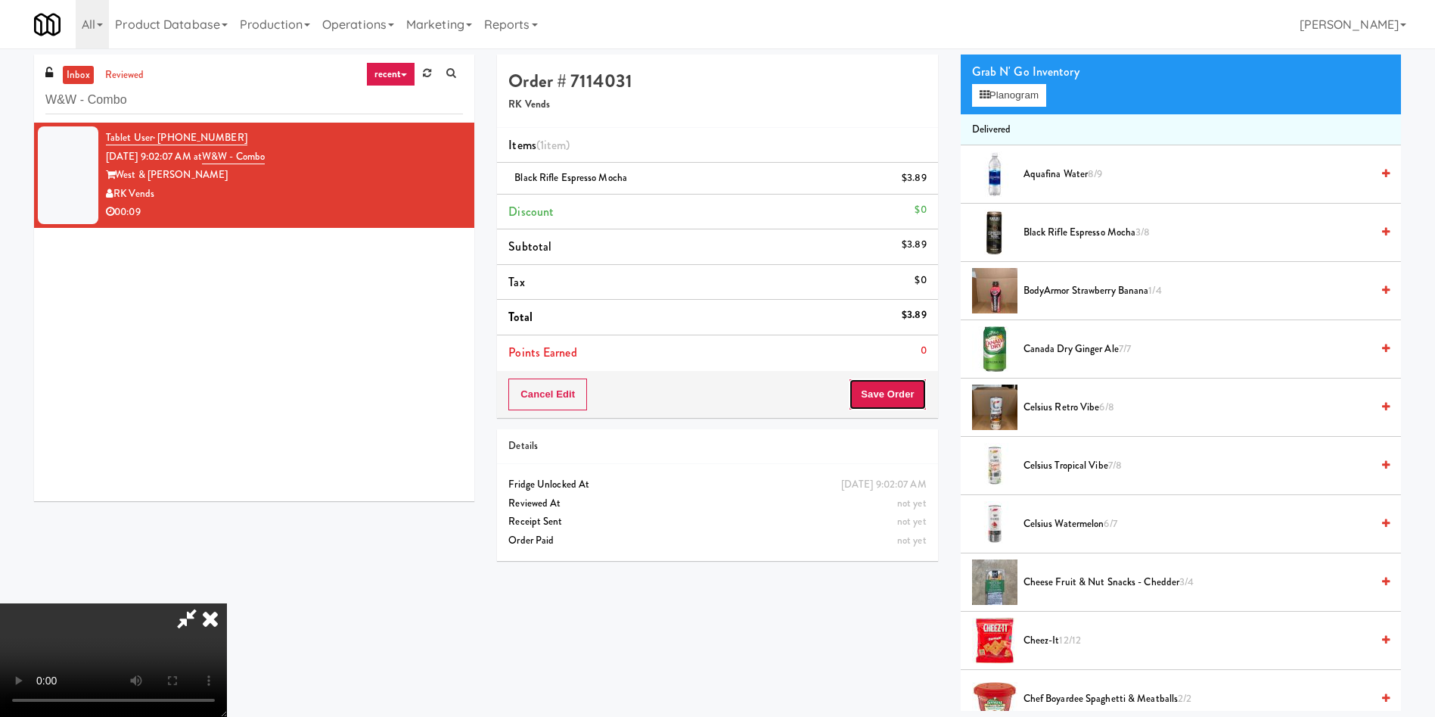
click at [919, 393] on button "Save Order" at bounding box center [887, 394] width 77 height 32
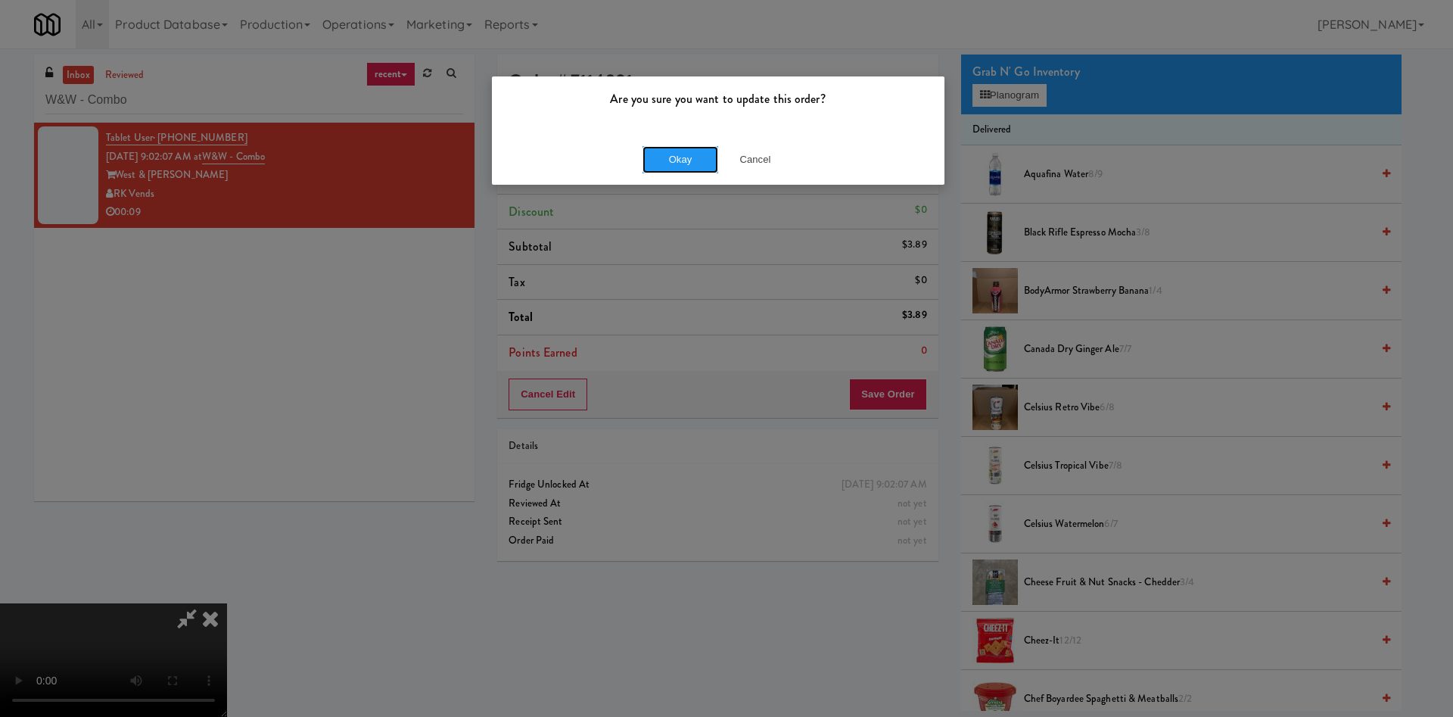
drag, startPoint x: 699, startPoint y: 160, endPoint x: 819, endPoint y: 140, distance: 122.0
click at [700, 160] on button "Okay" at bounding box center [680, 159] width 76 height 27
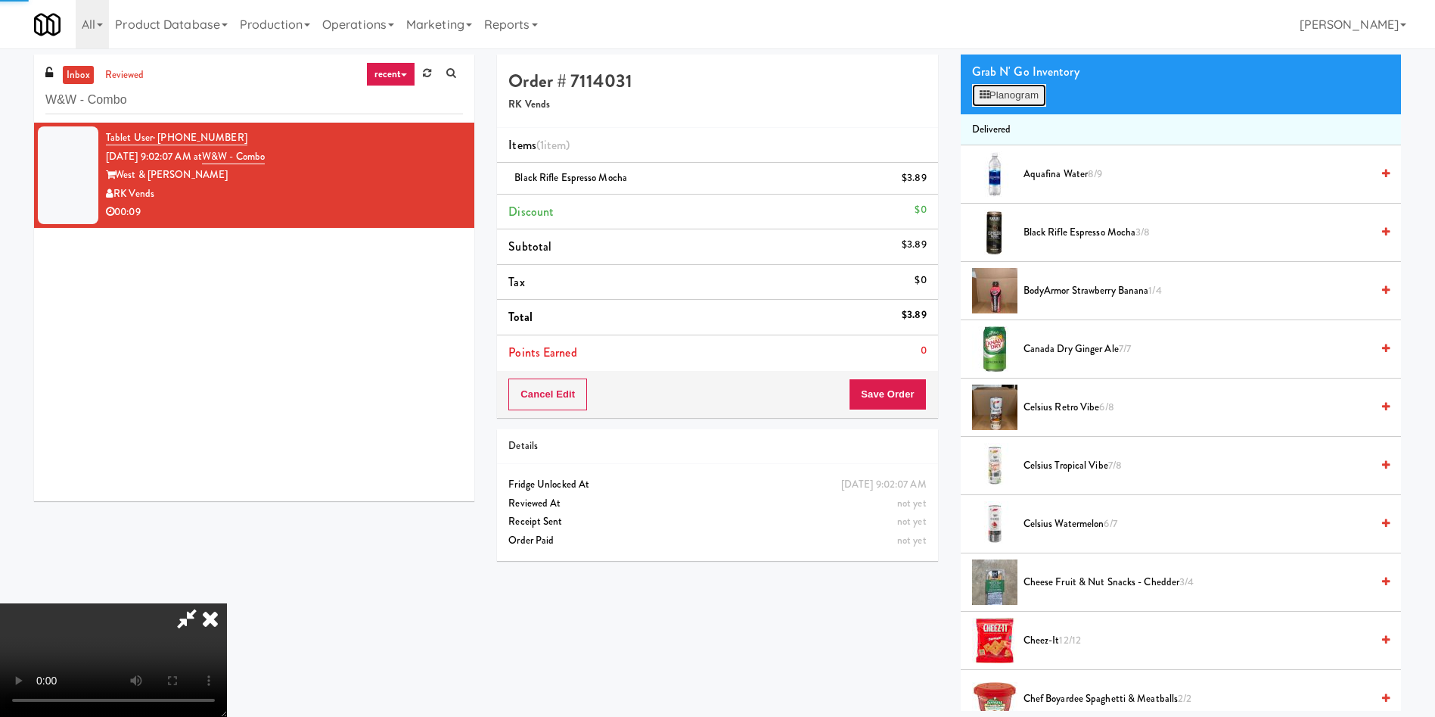
click at [1001, 89] on button "Planogram" at bounding box center [1009, 95] width 74 height 23
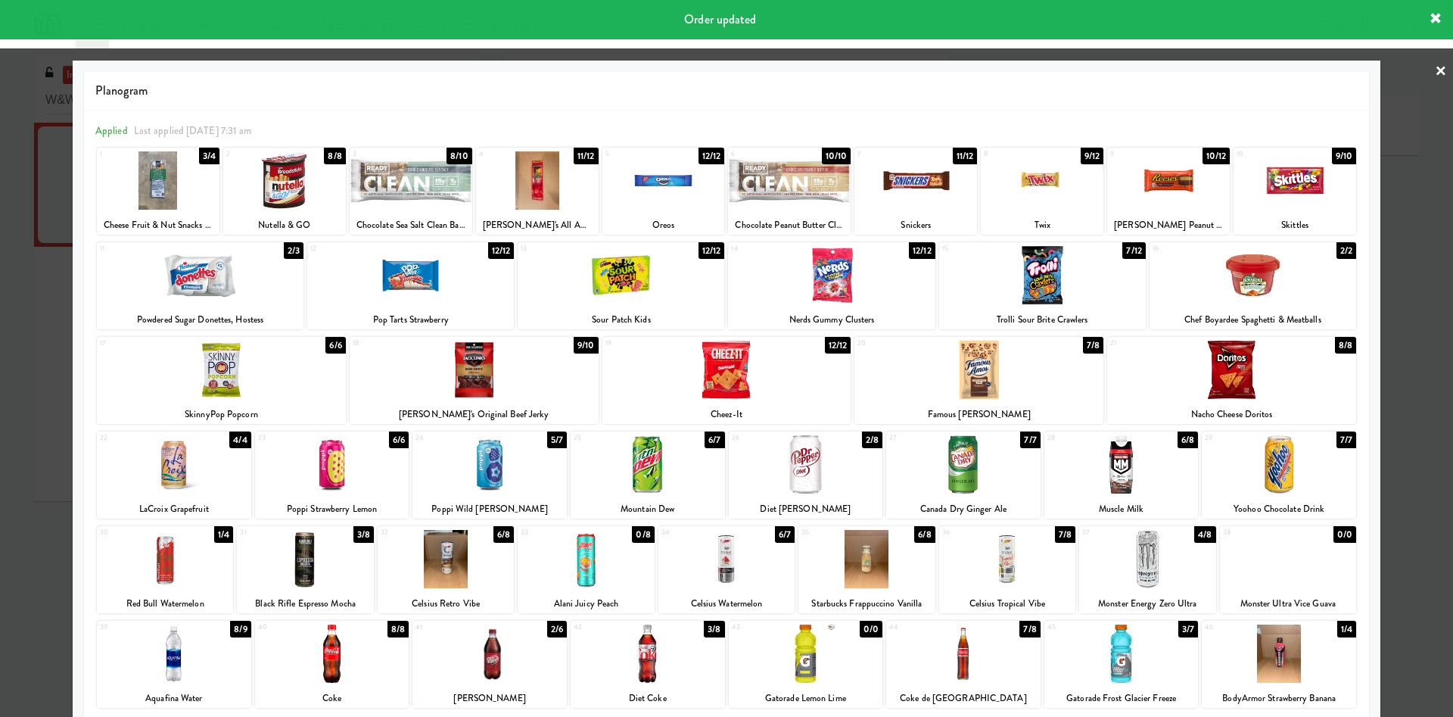
click at [8, 431] on div at bounding box center [726, 358] width 1453 height 717
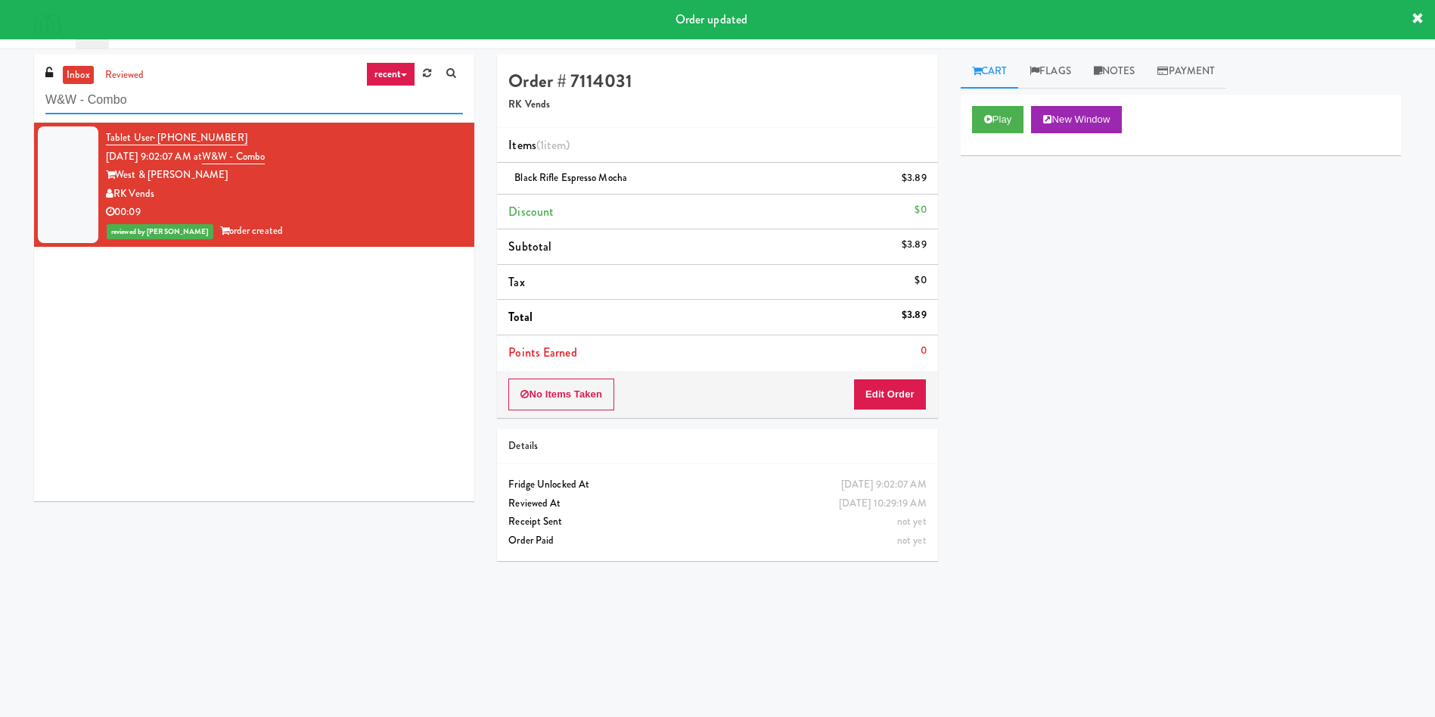
paste input "Rock Solid Reboot 2"
drag, startPoint x: 145, startPoint y: 104, endPoint x: 0, endPoint y: 104, distance: 145.3
click at [0, 104] on div "inbox reviewed recent all unclear take inventory issue suspicious failed recent…" at bounding box center [717, 358] width 1435 height 608
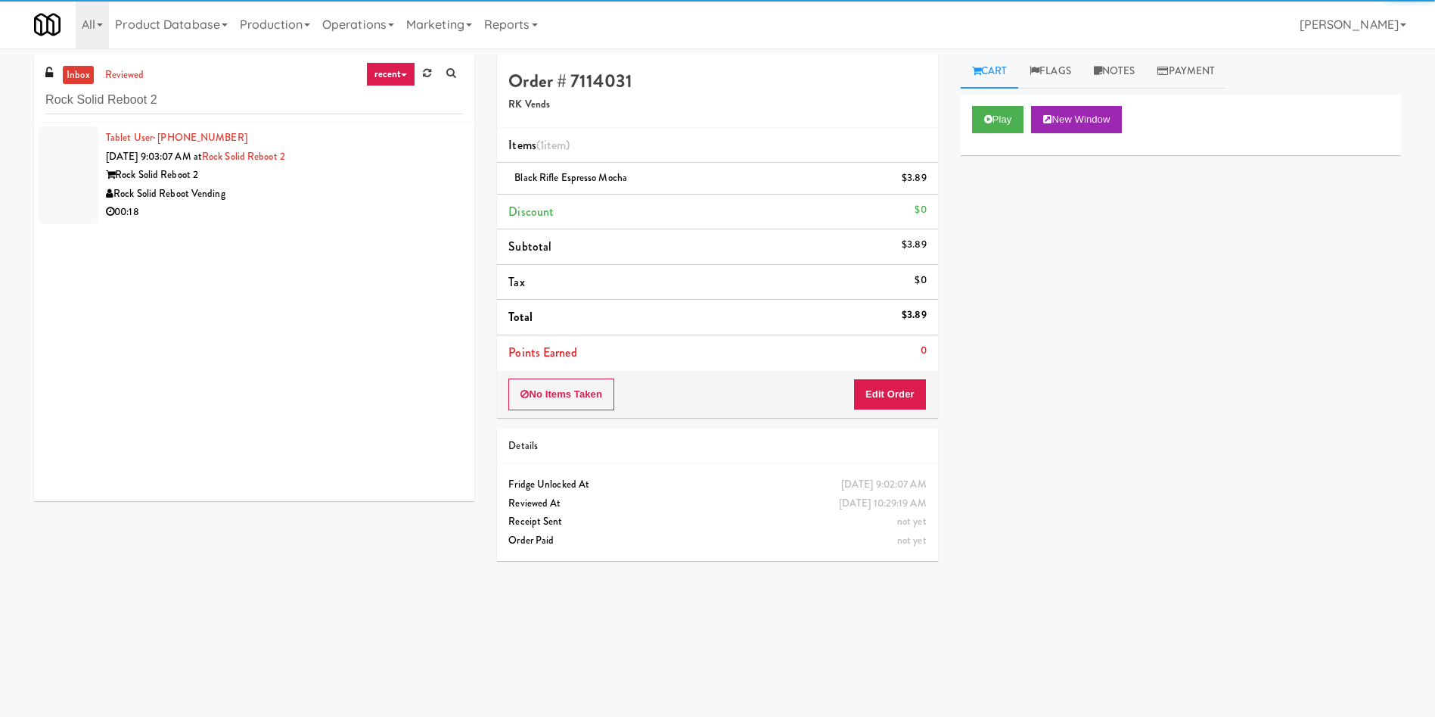
click at [76, 172] on div at bounding box center [68, 175] width 61 height 98
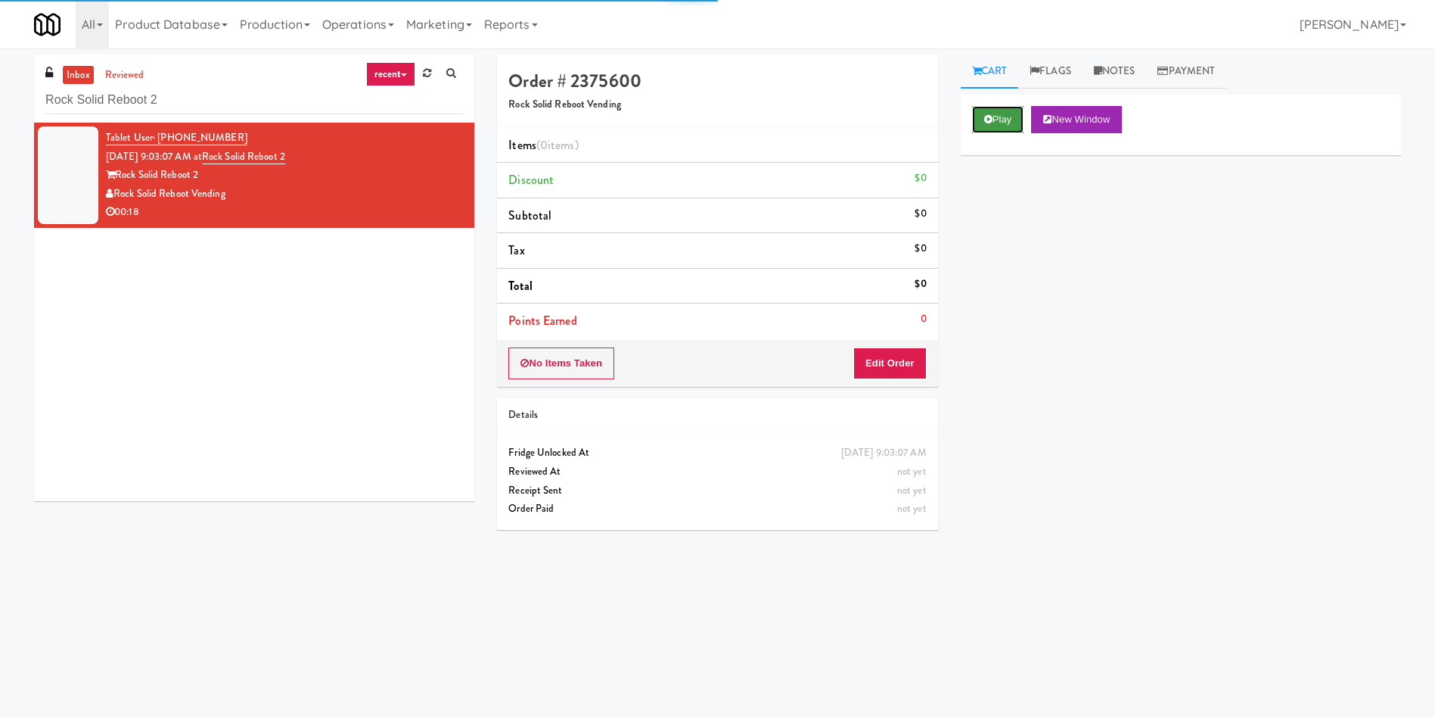
click at [1009, 119] on button "Play" at bounding box center [998, 119] width 52 height 27
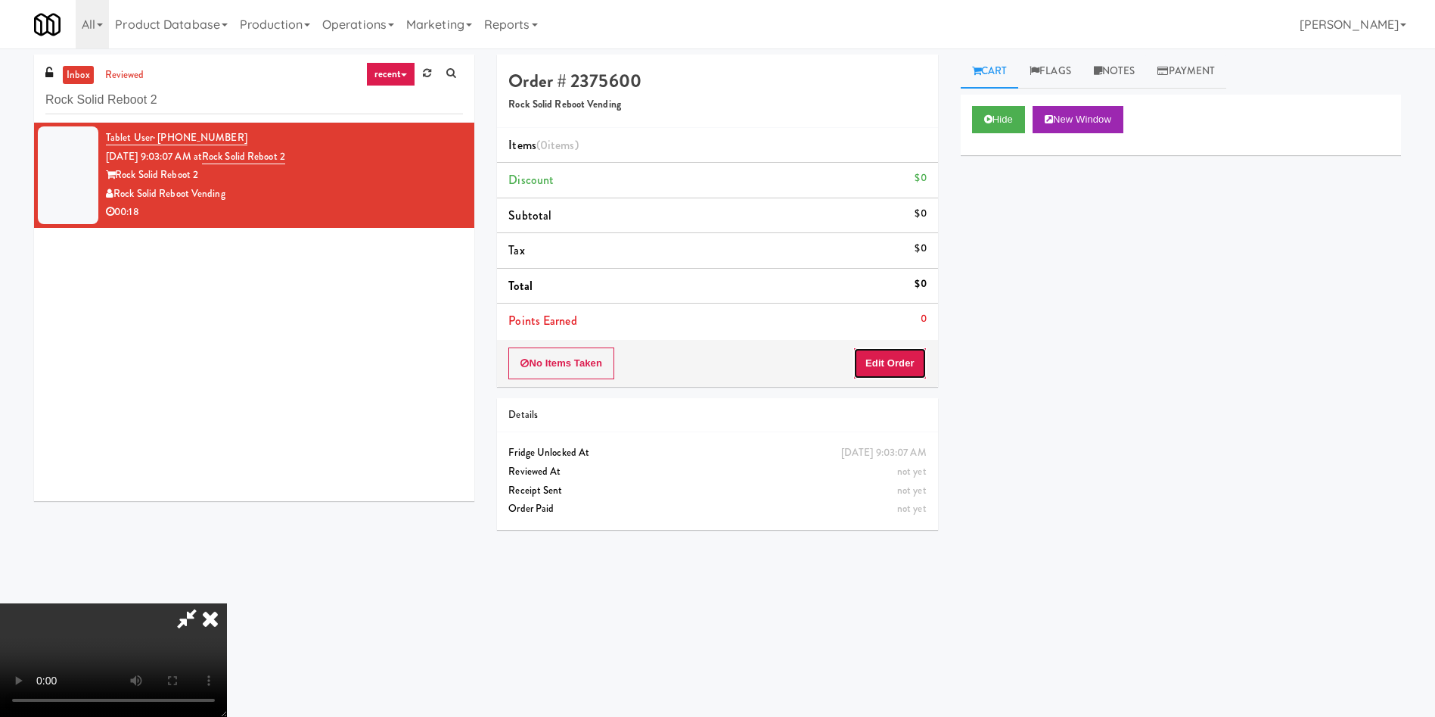
click at [891, 351] on button "Edit Order" at bounding box center [889, 363] width 73 height 32
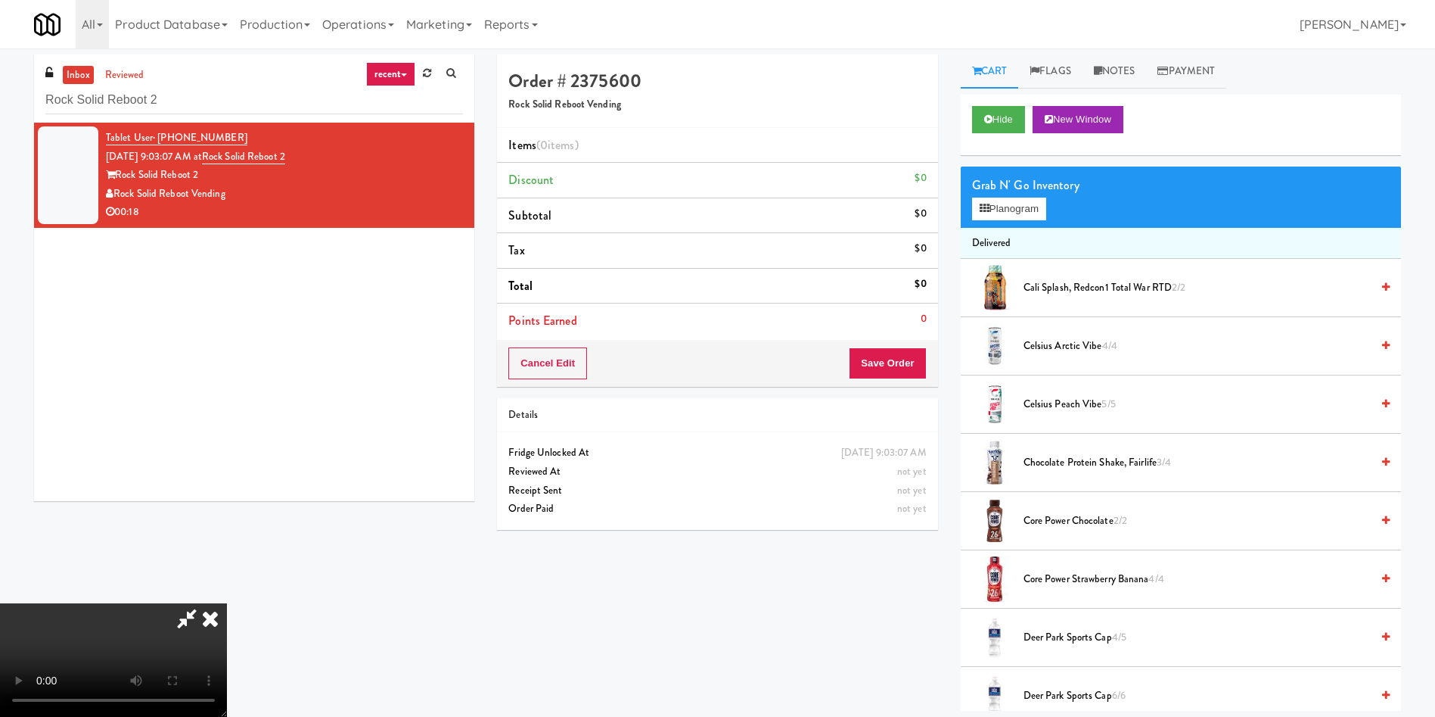
drag, startPoint x: 821, startPoint y: 71, endPoint x: 747, endPoint y: 76, distance: 74.3
click at [204, 603] on icon at bounding box center [186, 618] width 35 height 30
drag, startPoint x: 264, startPoint y: 98, endPoint x: 0, endPoint y: 75, distance: 265.1
click at [0, 75] on div "inbox reviewed recent all unclear take inventory issue suspicious failed recent…" at bounding box center [717, 382] width 1435 height 656
paste input "W&W - Combo"
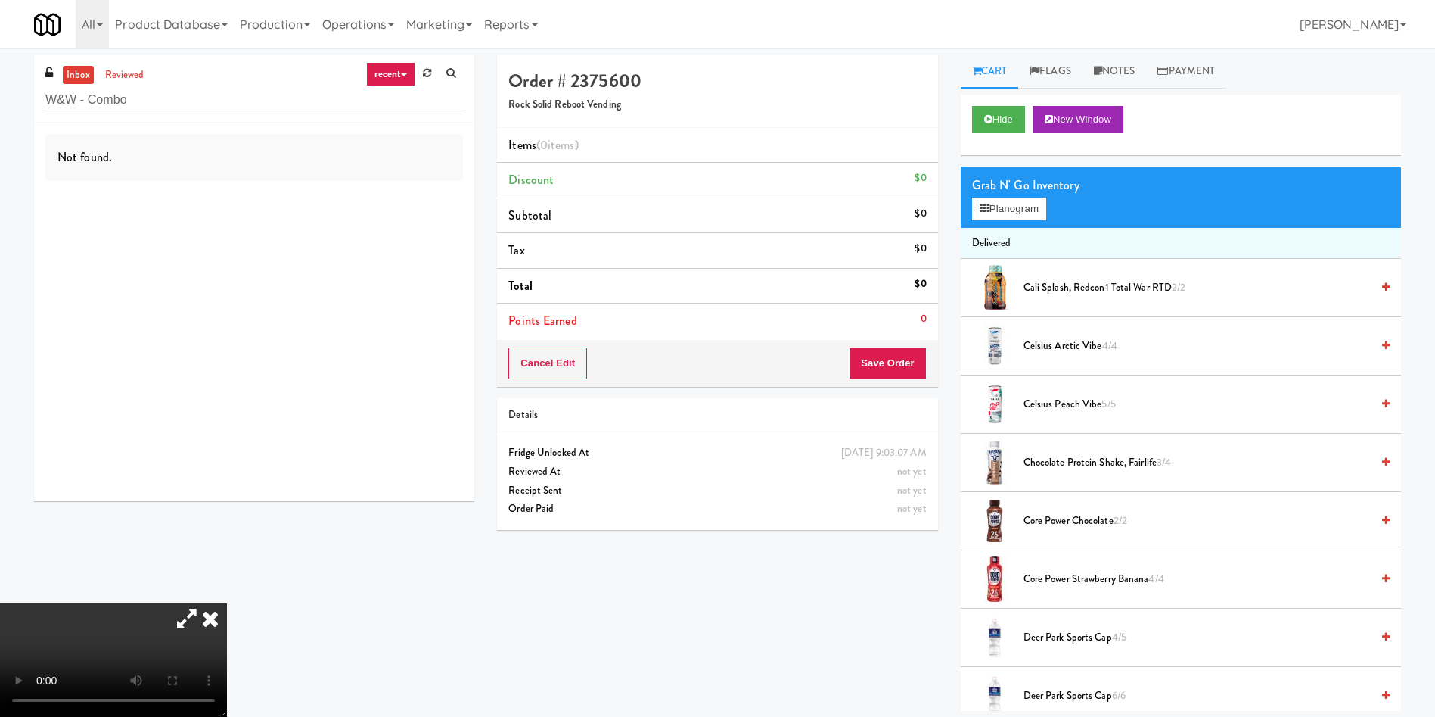
click at [227, 603] on icon at bounding box center [210, 618] width 33 height 30
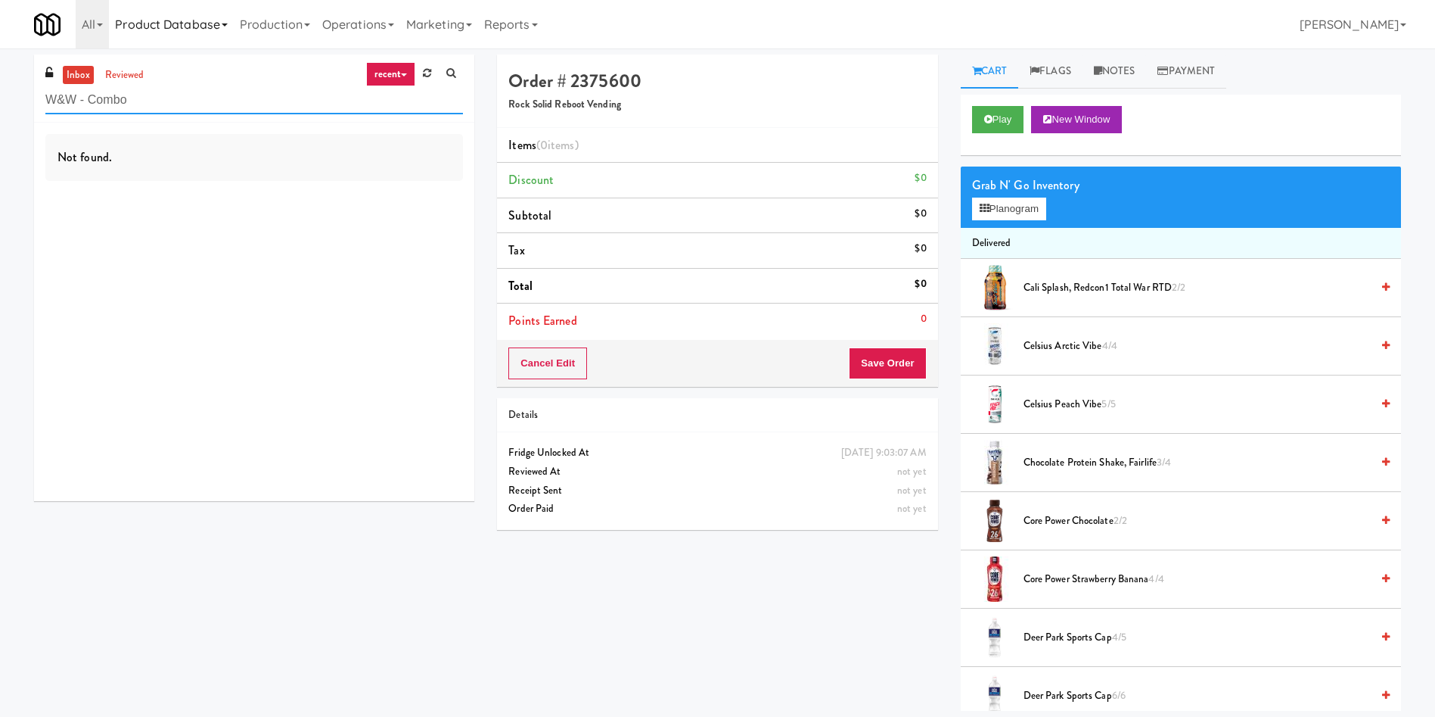
drag, startPoint x: 172, startPoint y: 107, endPoint x: 156, endPoint y: 0, distance: 107.9
click at [0, 48] on body "Are you sure you want to update this order? Okay Cancel Okay Are you sure you w…" at bounding box center [717, 406] width 1435 height 717
paste input "Element25 - Fridge"
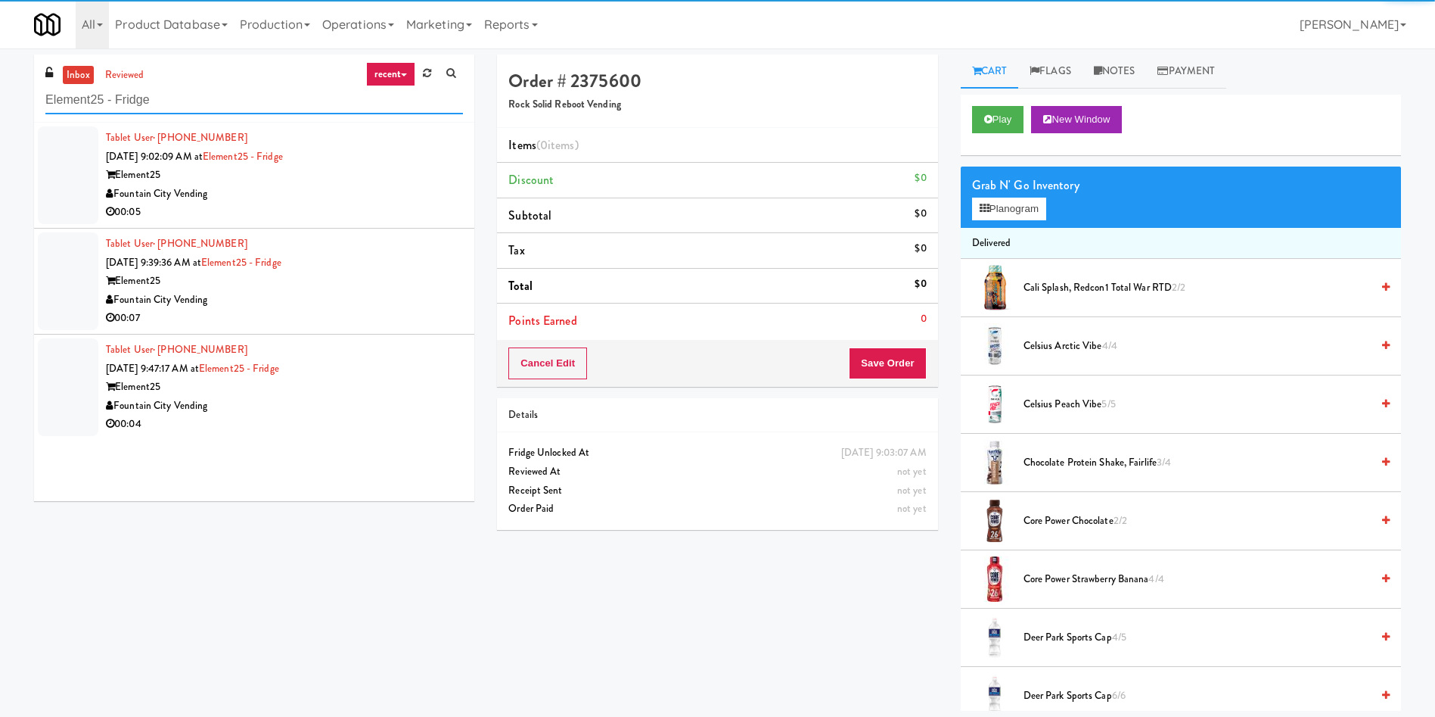
type input "Element25 - Fridge"
click at [51, 175] on div at bounding box center [68, 175] width 61 height 98
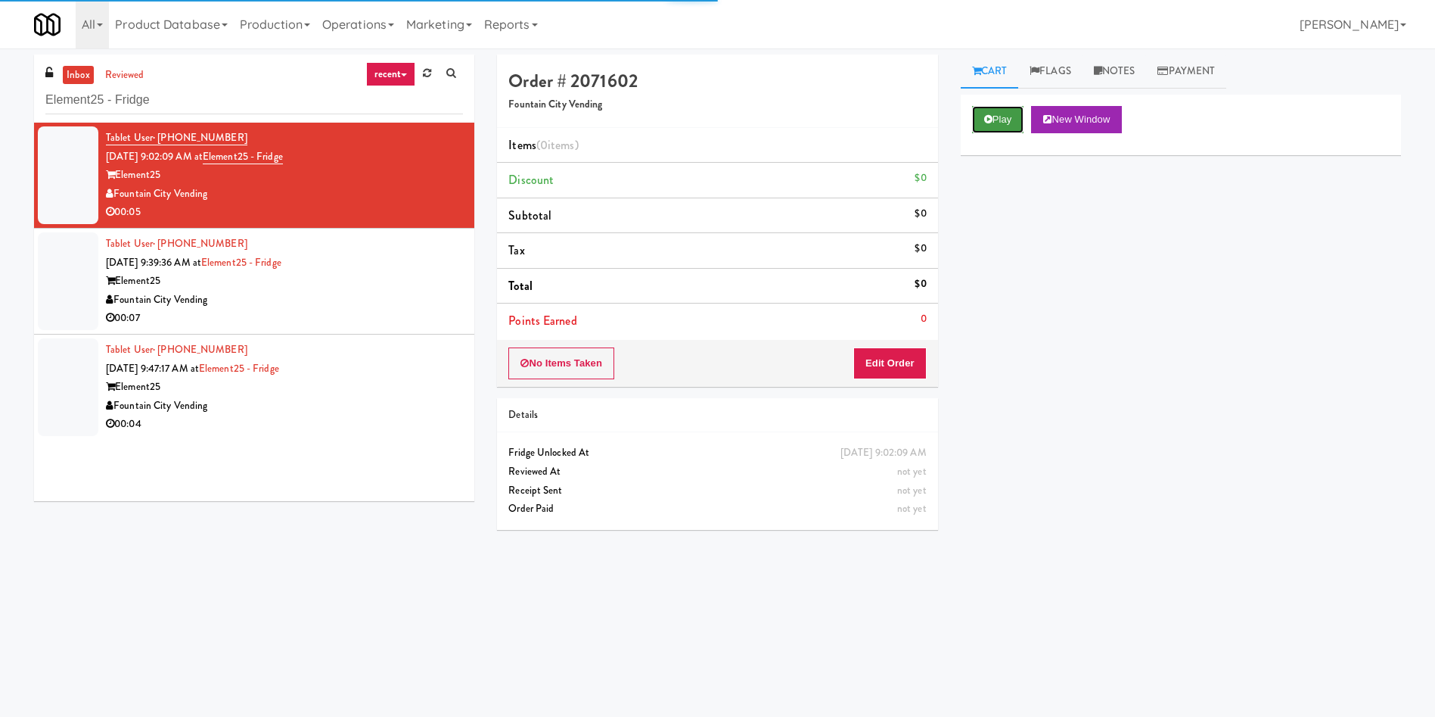
click at [1011, 126] on button "Play" at bounding box center [998, 119] width 52 height 27
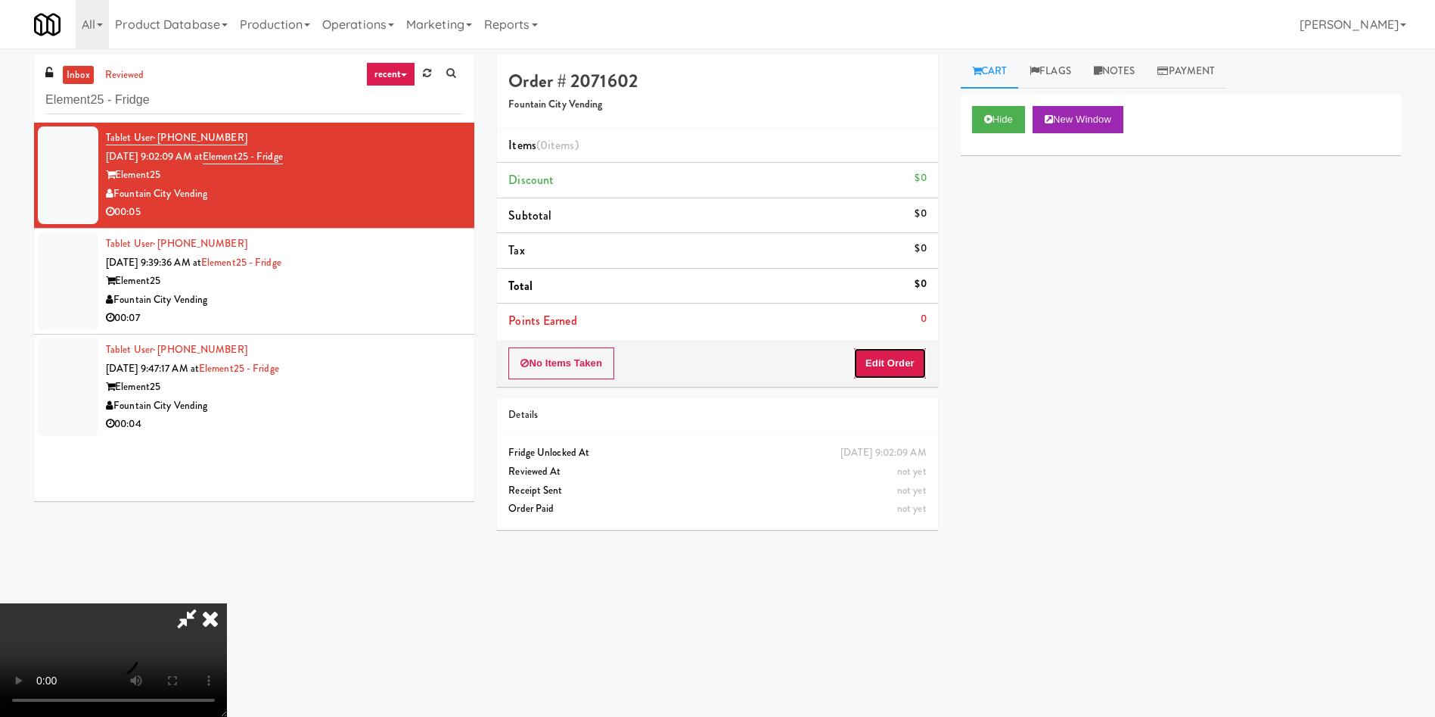
click at [916, 368] on button "Edit Order" at bounding box center [889, 363] width 73 height 32
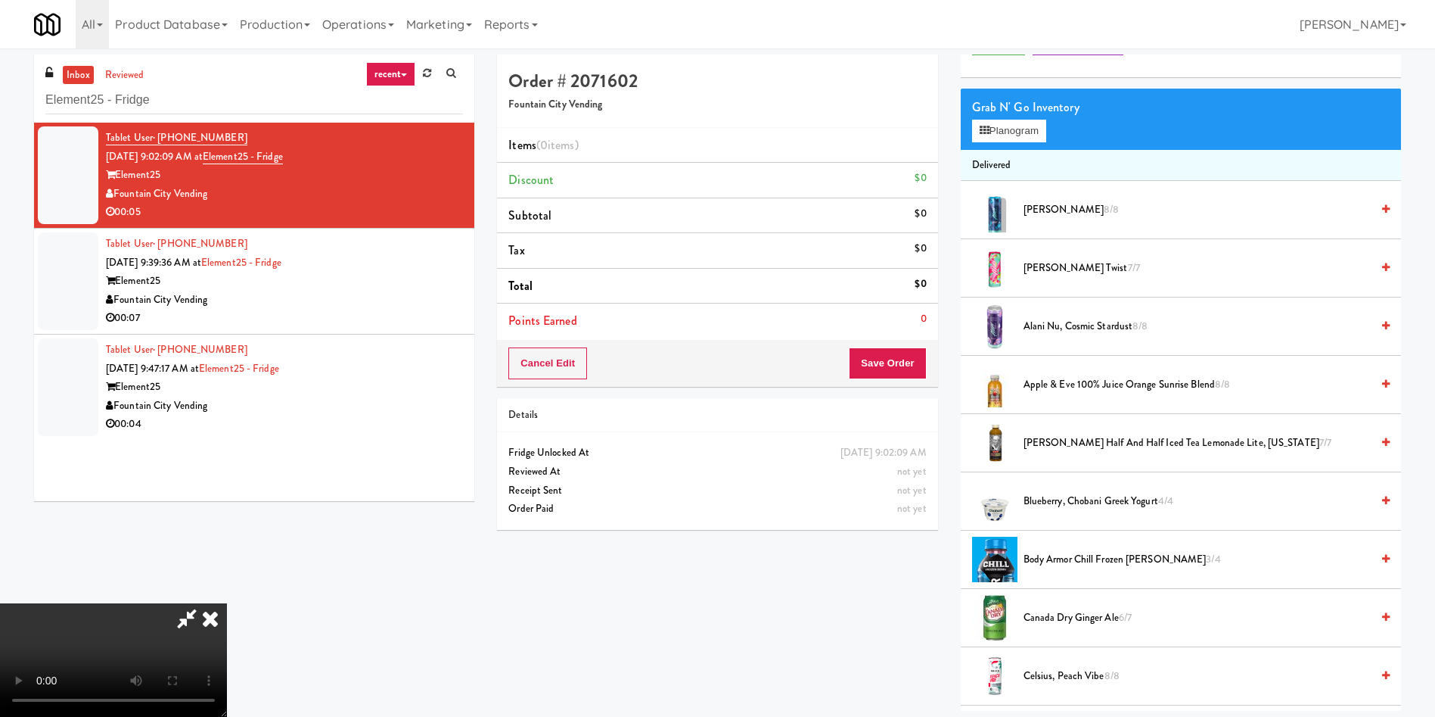
scroll to position [113, 0]
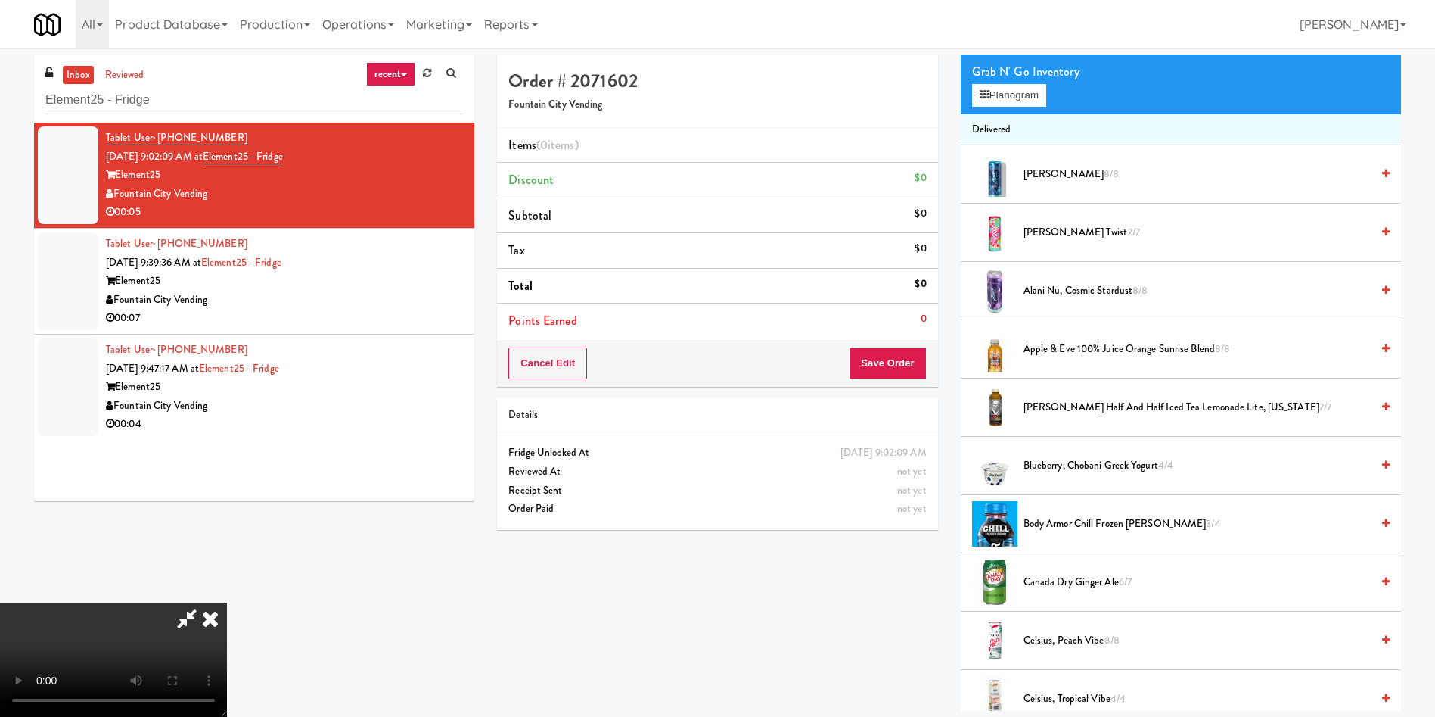
click at [1051, 282] on span "Alani Nu, Cosmic Stardust 8/8" at bounding box center [1197, 290] width 347 height 19
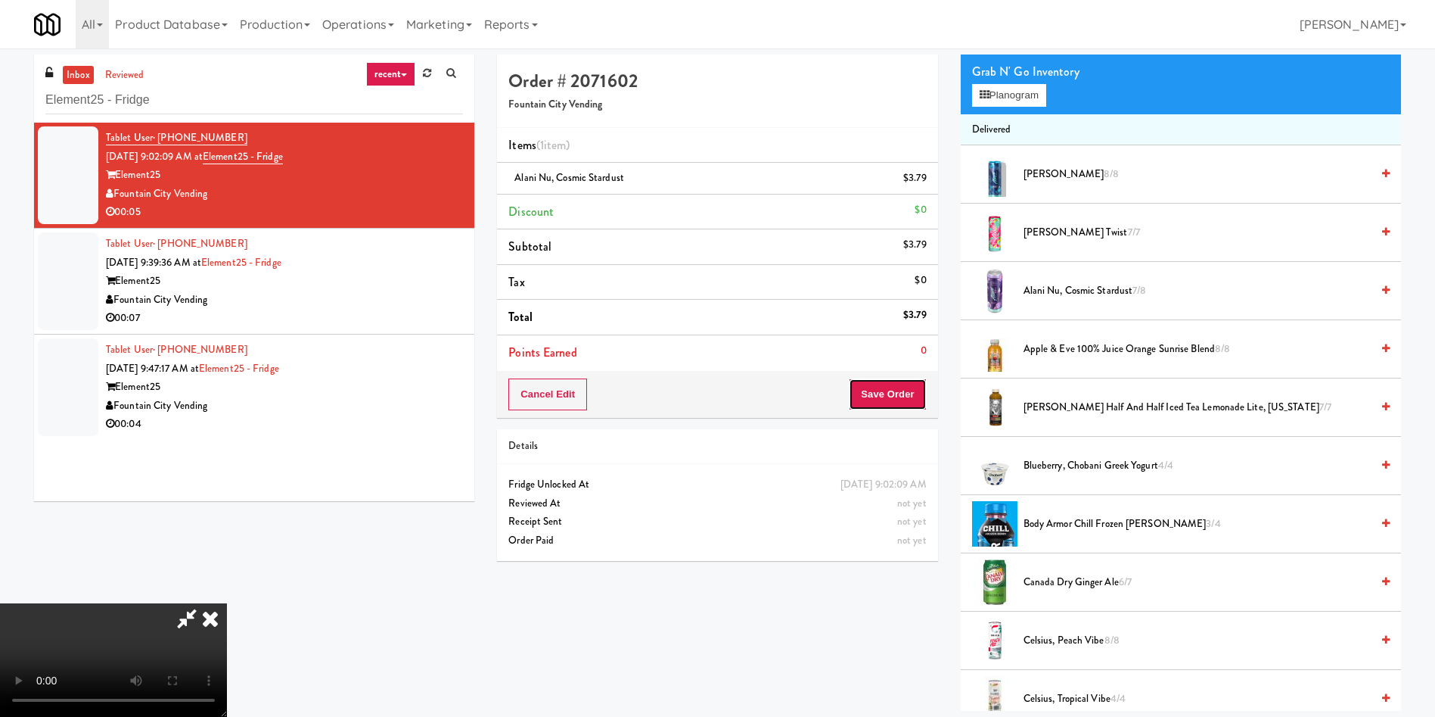
click at [893, 398] on button "Save Order" at bounding box center [887, 394] width 77 height 32
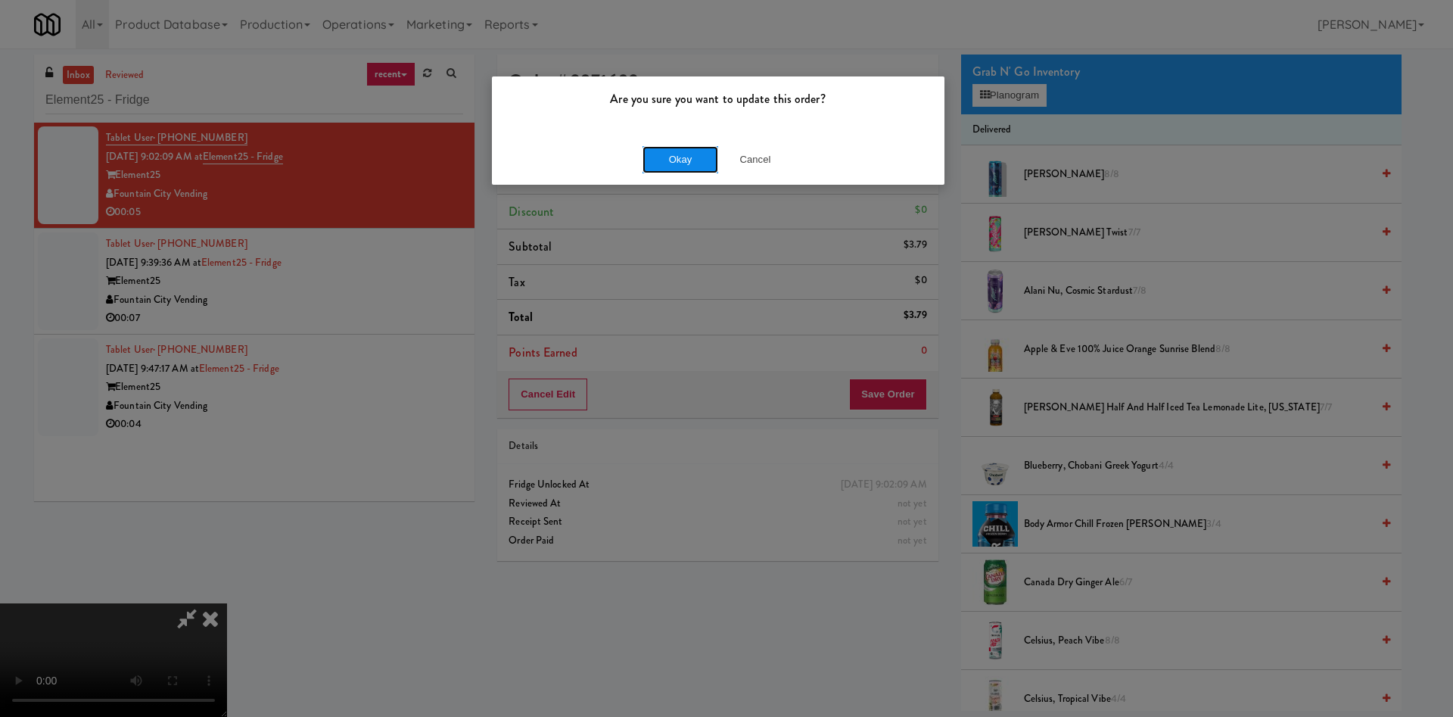
click at [682, 168] on button "Okay" at bounding box center [680, 159] width 76 height 27
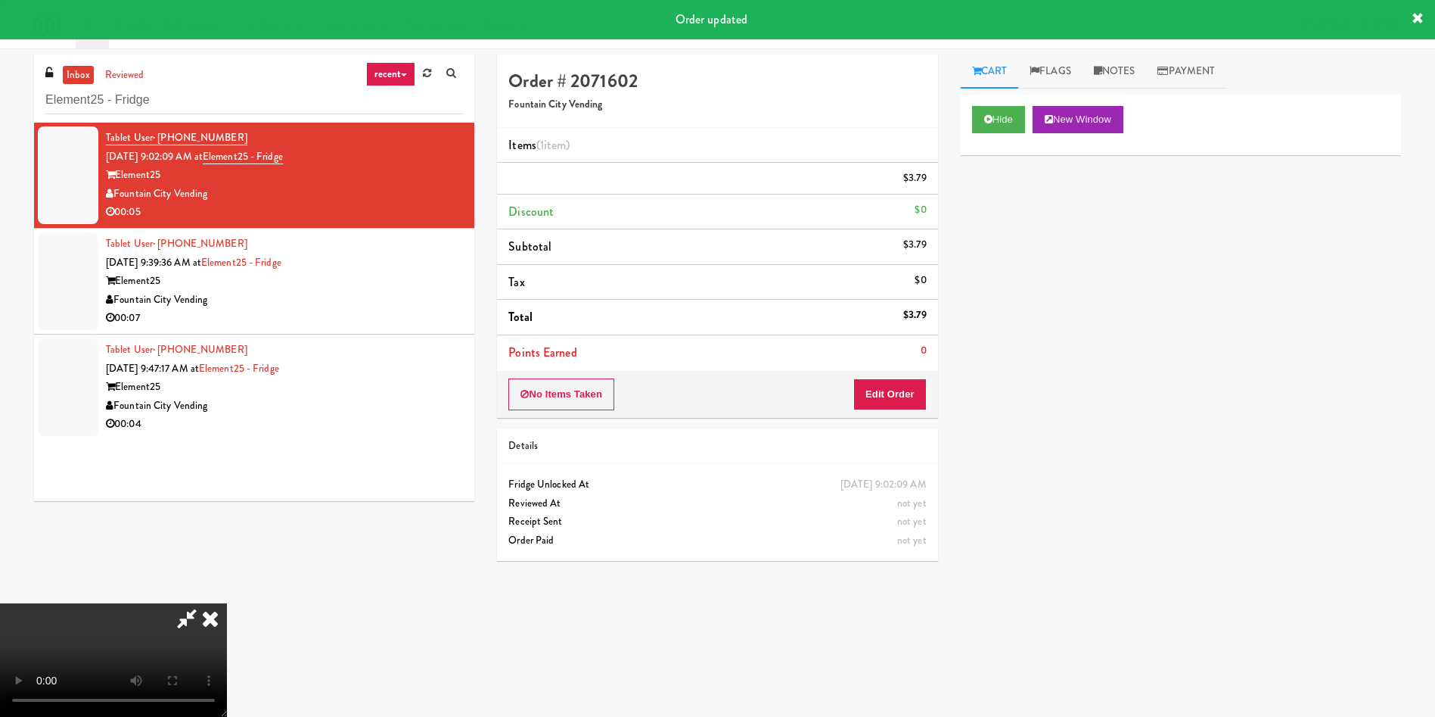
scroll to position [0, 0]
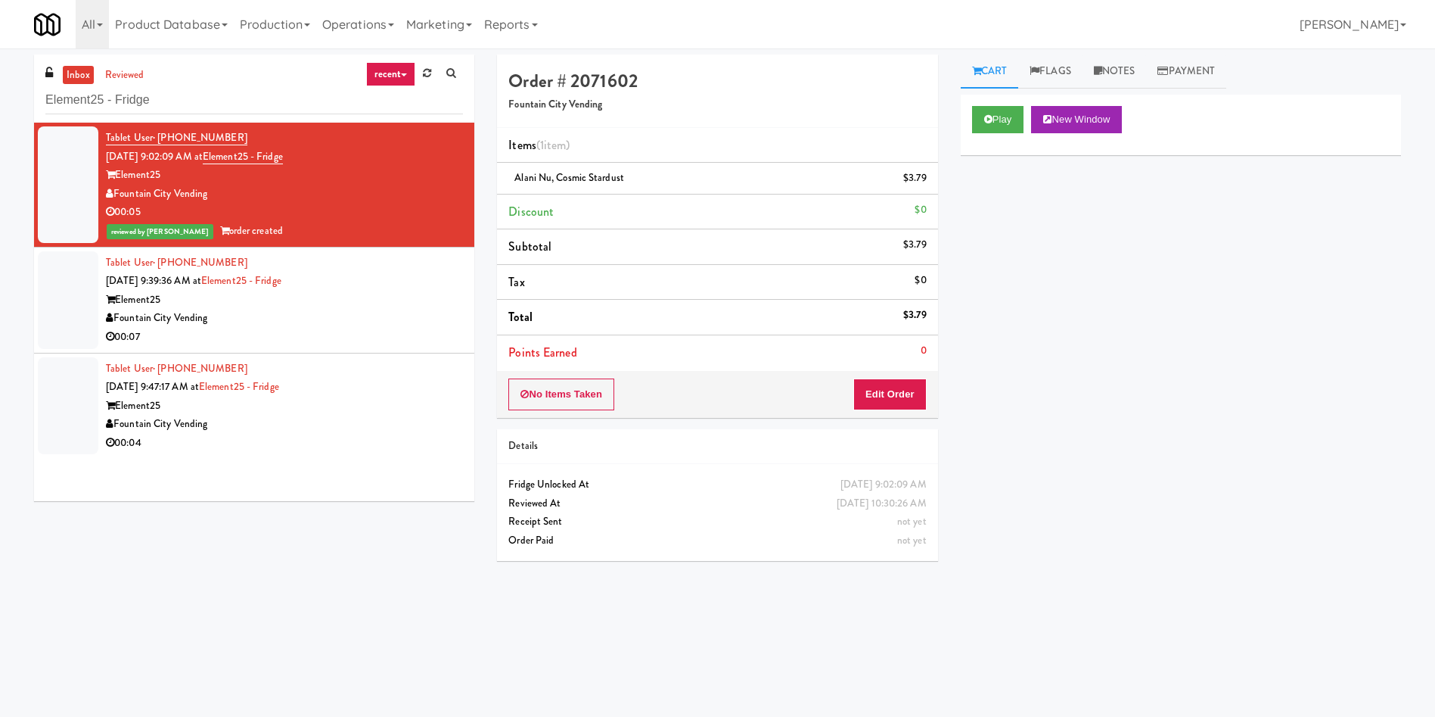
click at [51, 311] on div at bounding box center [68, 300] width 61 height 98
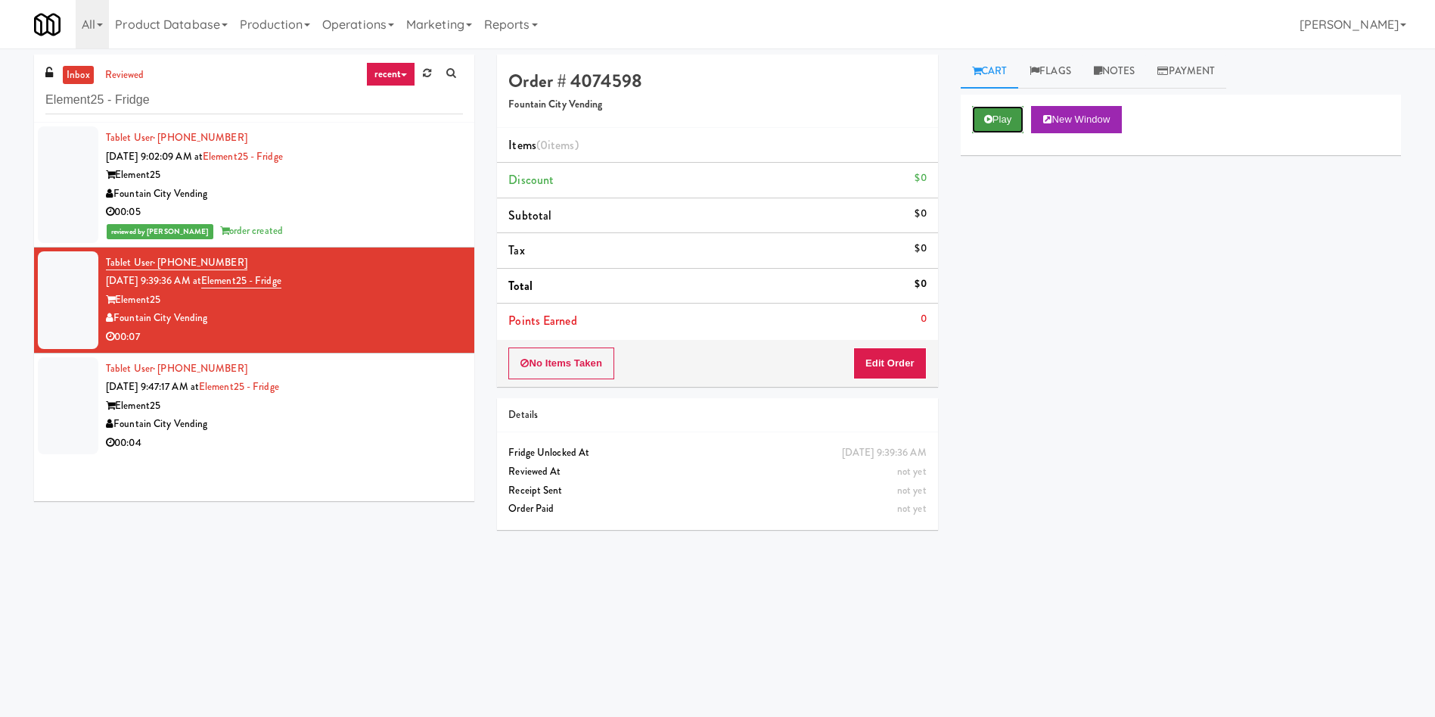
click at [1009, 112] on button "Play" at bounding box center [998, 119] width 52 height 27
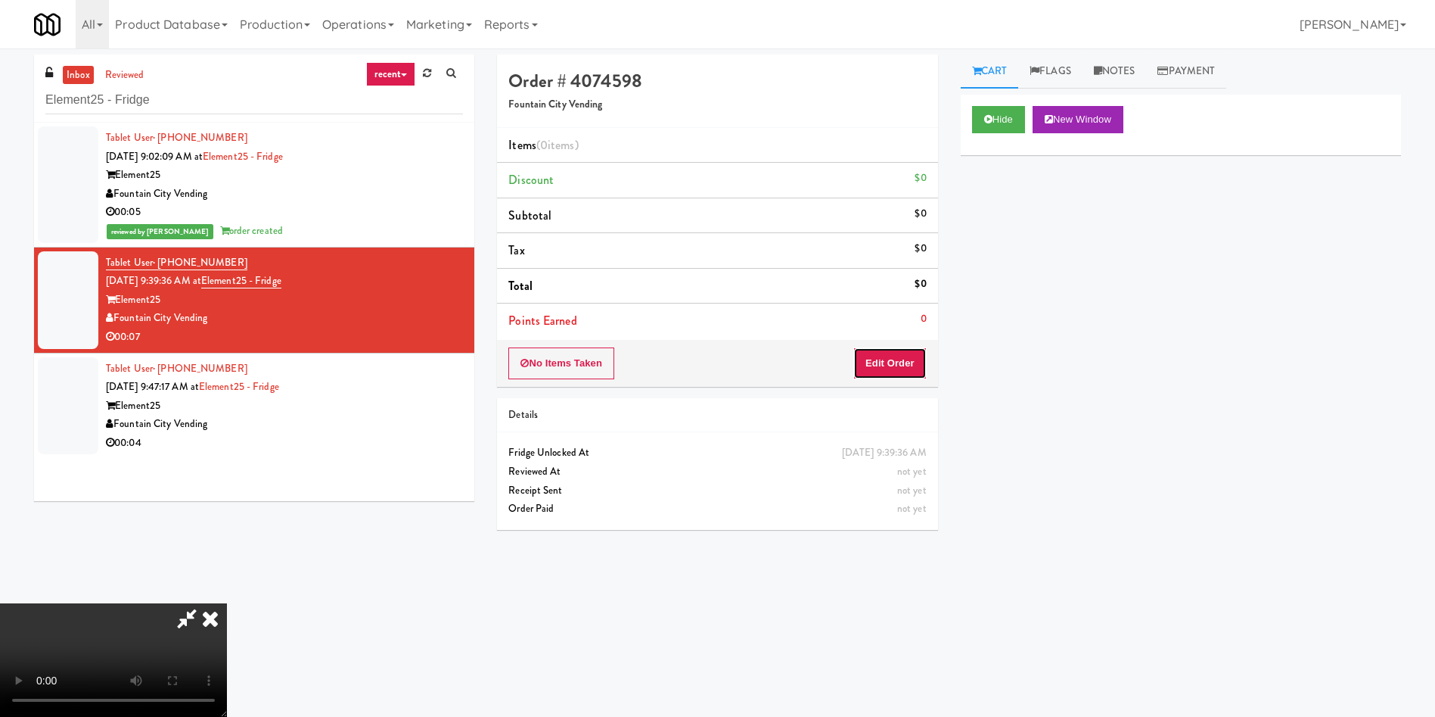
click at [905, 359] on button "Edit Order" at bounding box center [889, 363] width 73 height 32
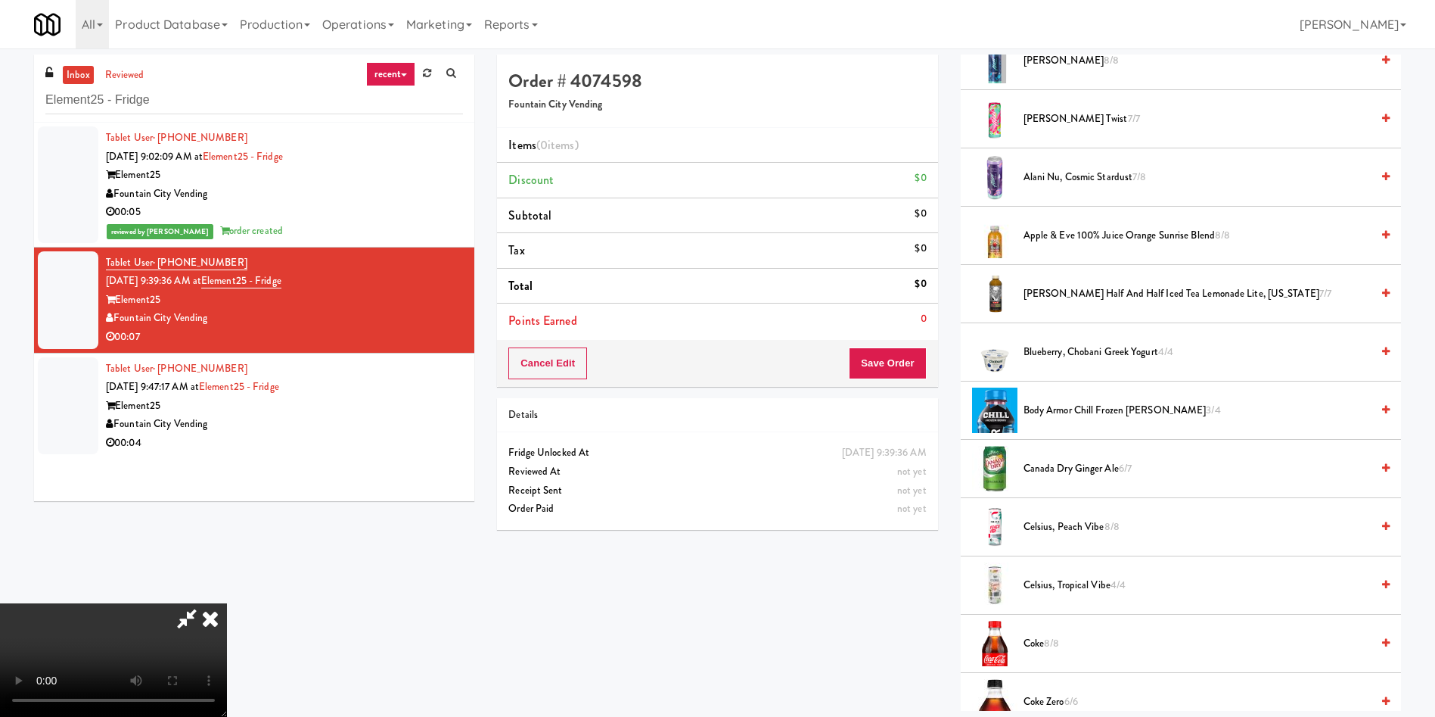
click at [227, 603] on video at bounding box center [113, 659] width 227 height 113
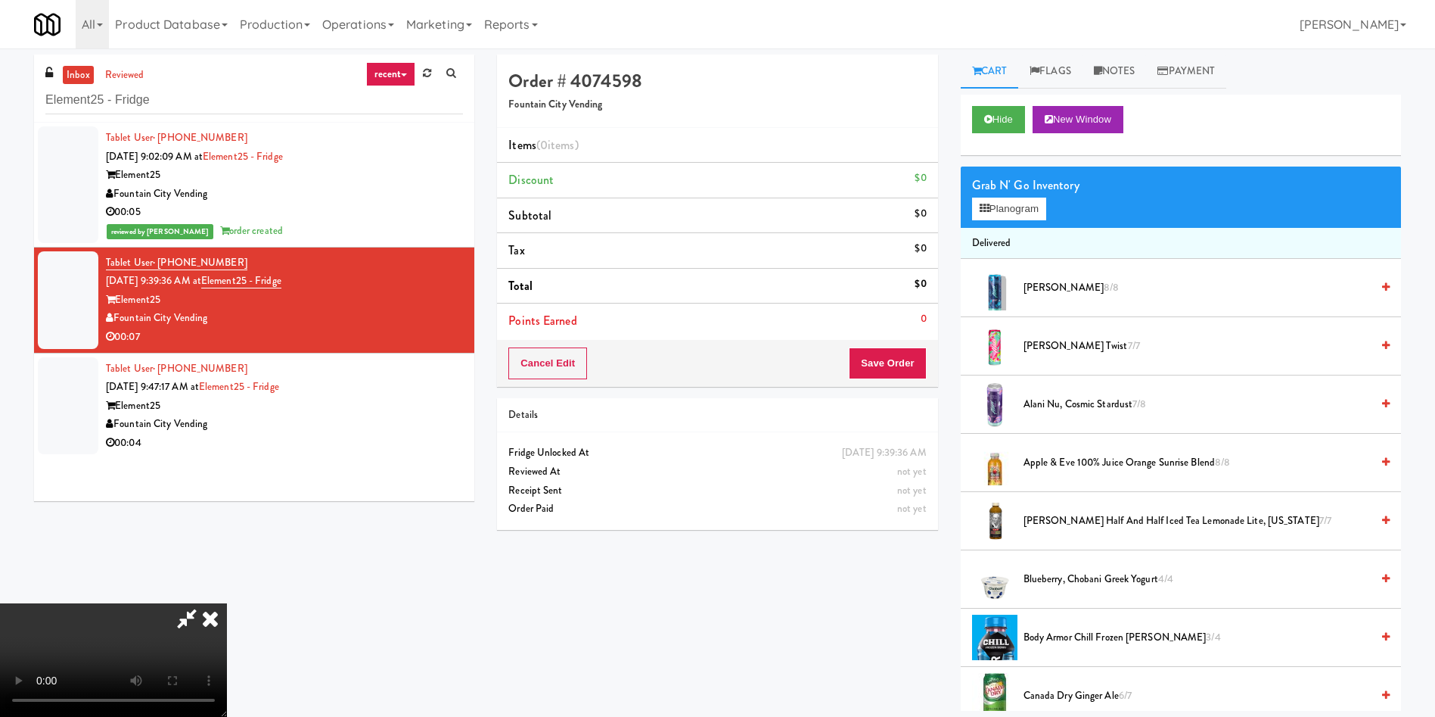
click at [227, 603] on video at bounding box center [113, 659] width 227 height 113
click at [1004, 202] on button "Planogram" at bounding box center [1009, 208] width 74 height 23
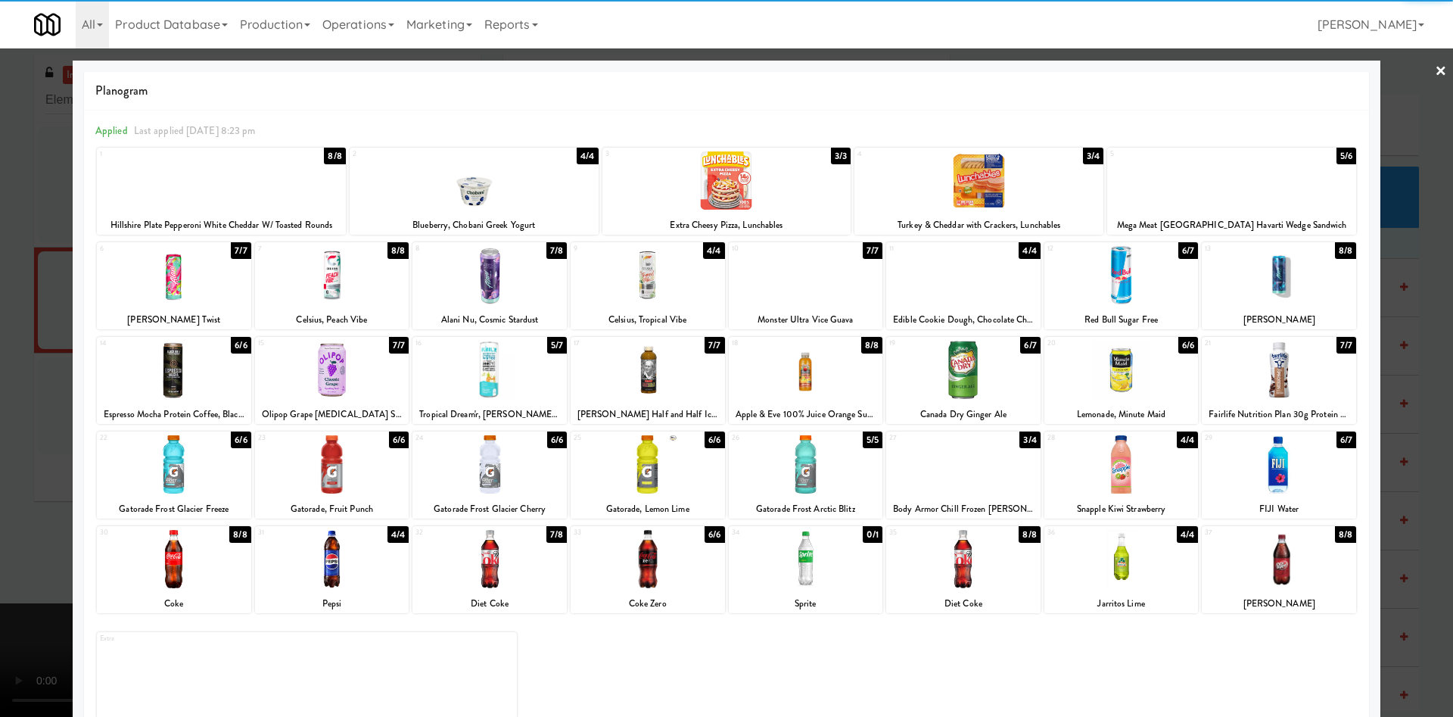
click at [347, 278] on div at bounding box center [332, 275] width 154 height 58
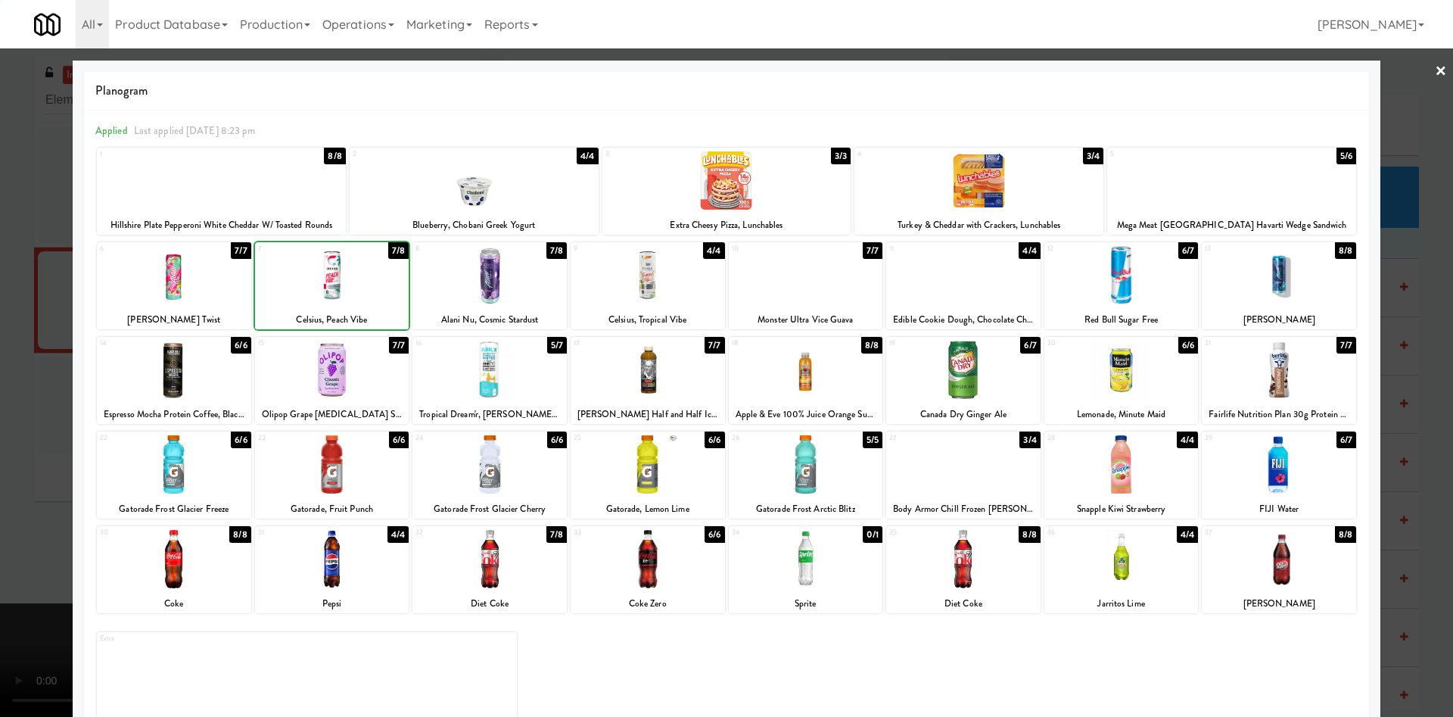
click at [347, 278] on div at bounding box center [332, 275] width 154 height 58
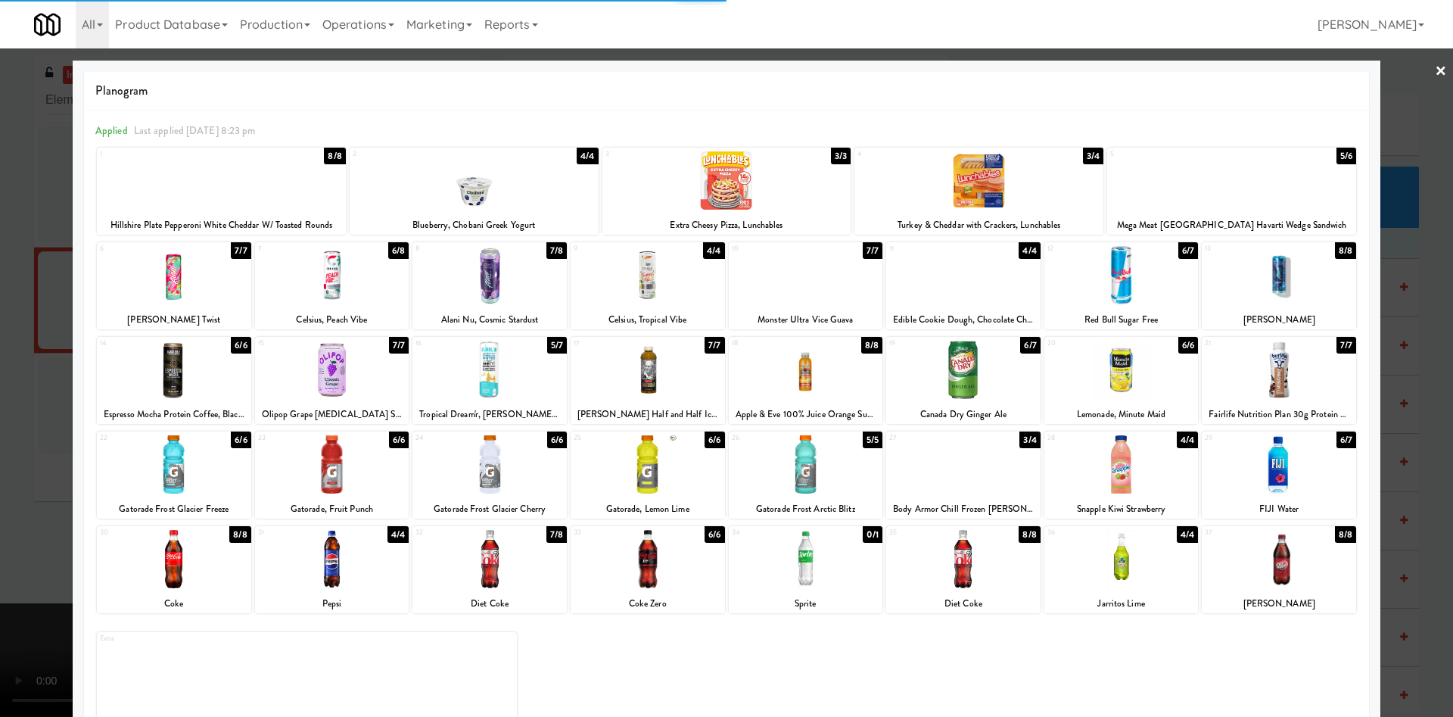
click at [156, 472] on div at bounding box center [174, 464] width 154 height 58
click at [30, 298] on div at bounding box center [726, 358] width 1453 height 717
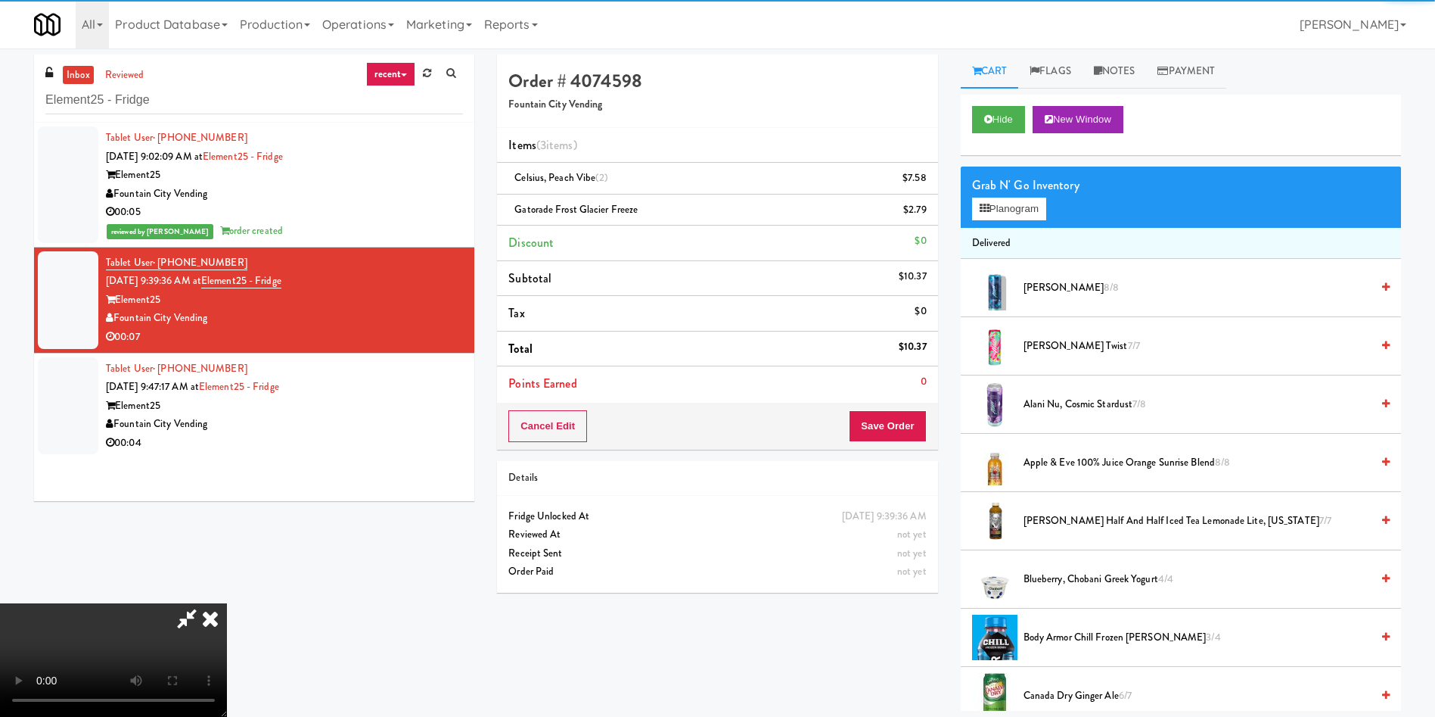
click at [227, 603] on video at bounding box center [113, 659] width 227 height 113
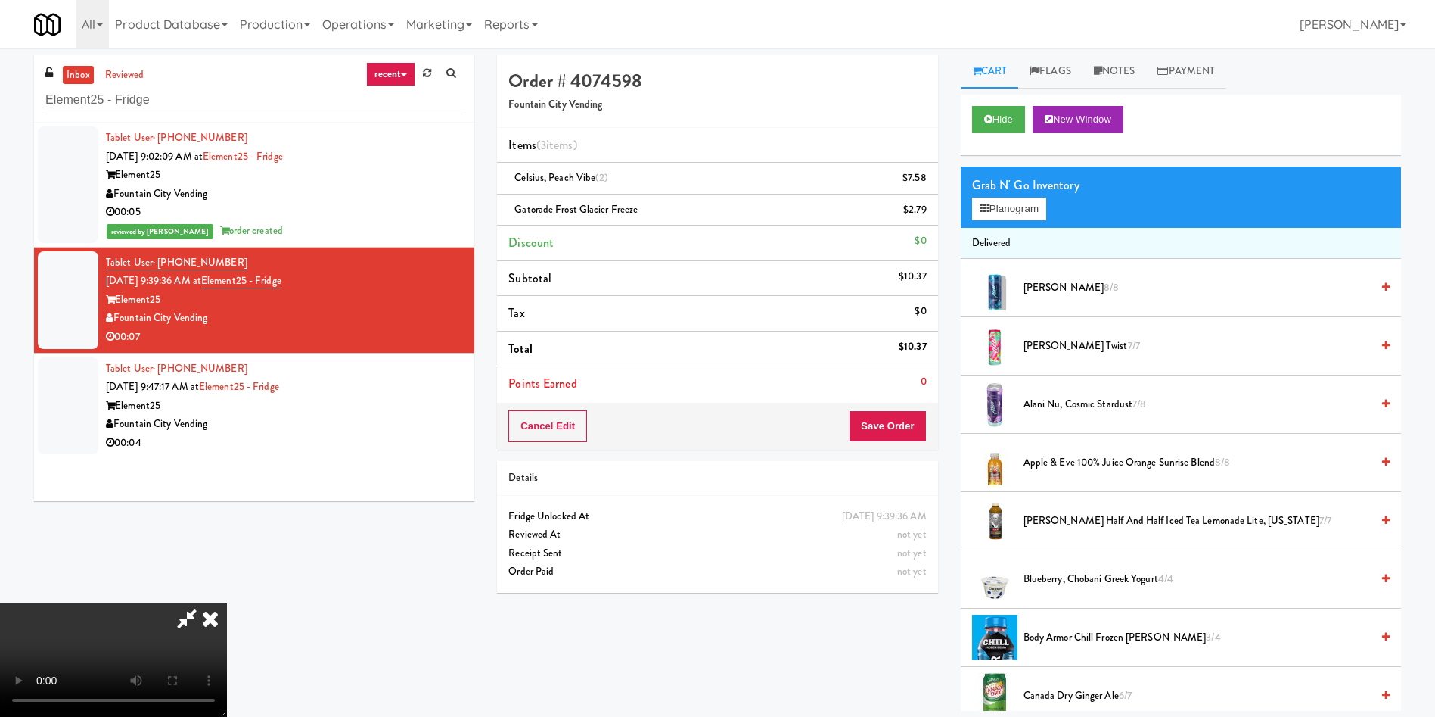
scroll to position [222, 0]
click at [907, 440] on button "Save Order" at bounding box center [887, 426] width 77 height 32
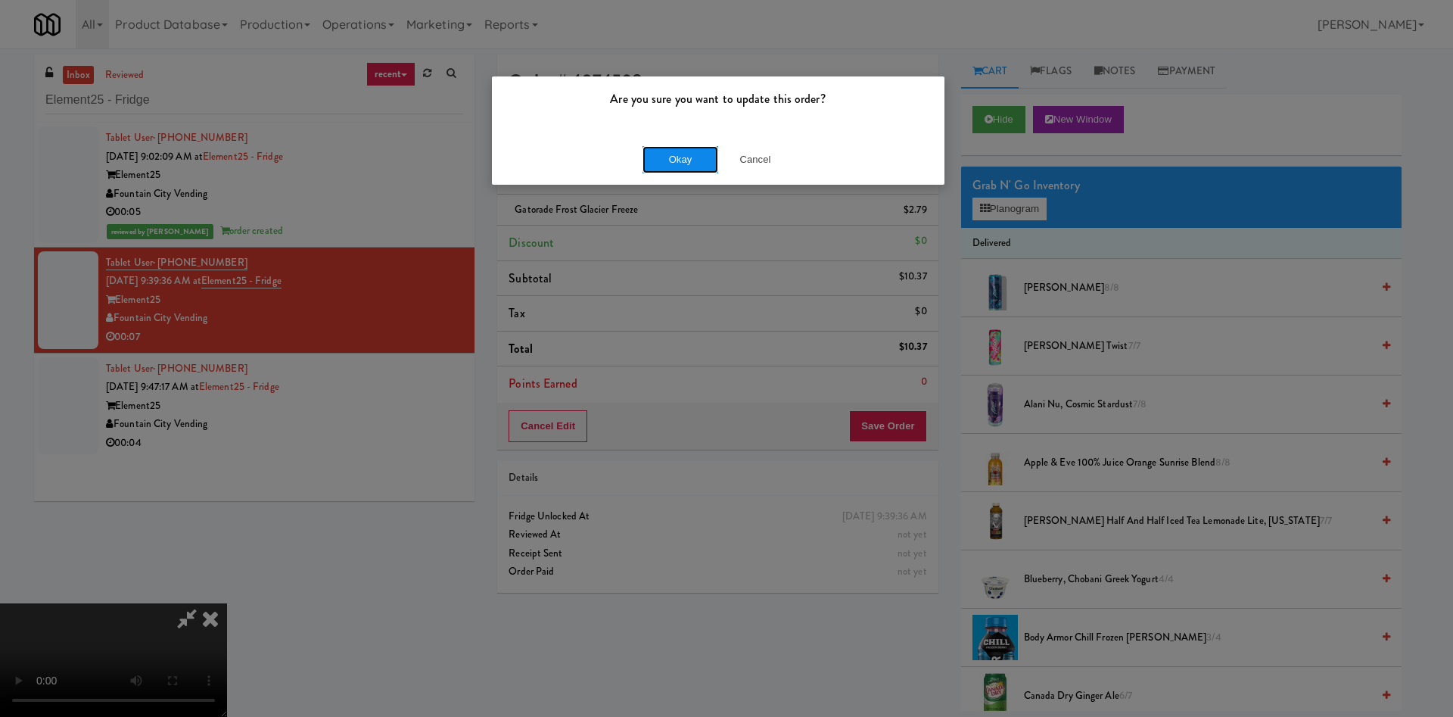
click at [665, 157] on button "Okay" at bounding box center [680, 159] width 76 height 27
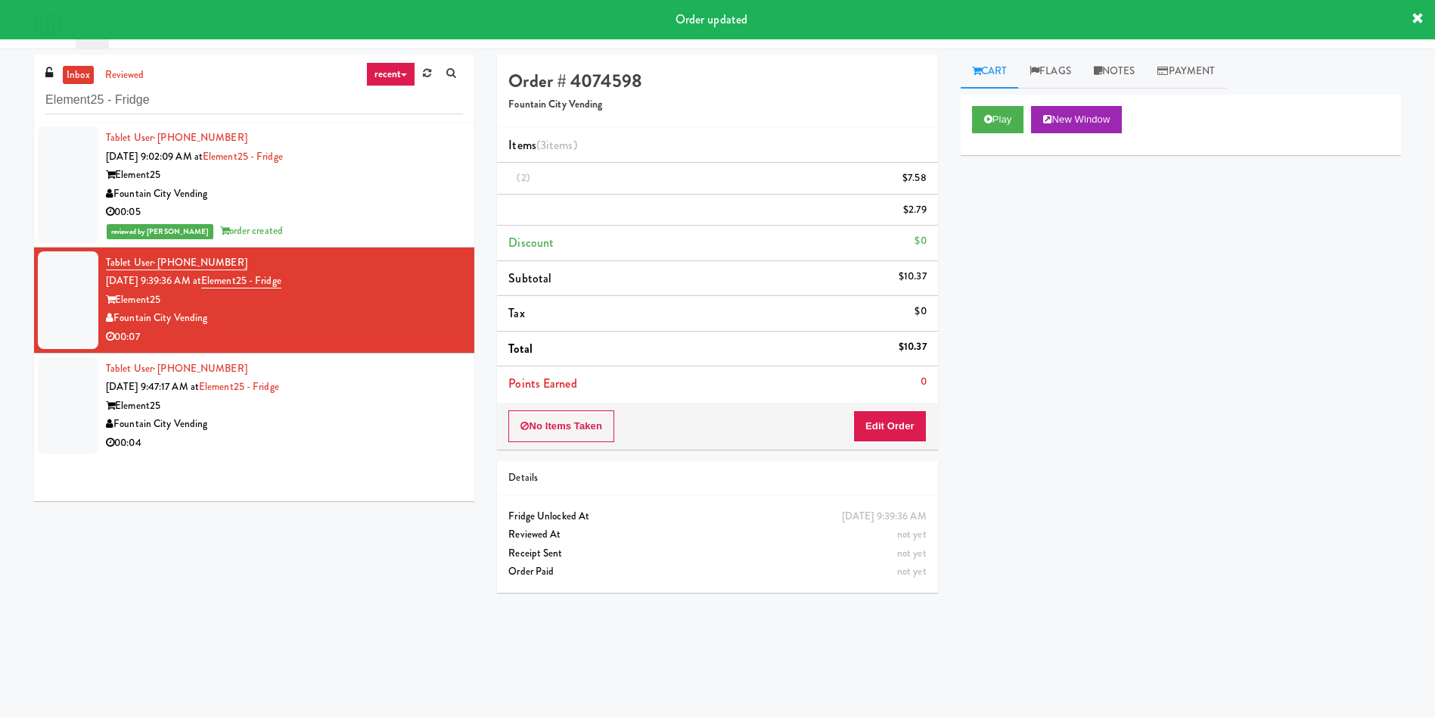
scroll to position [0, 0]
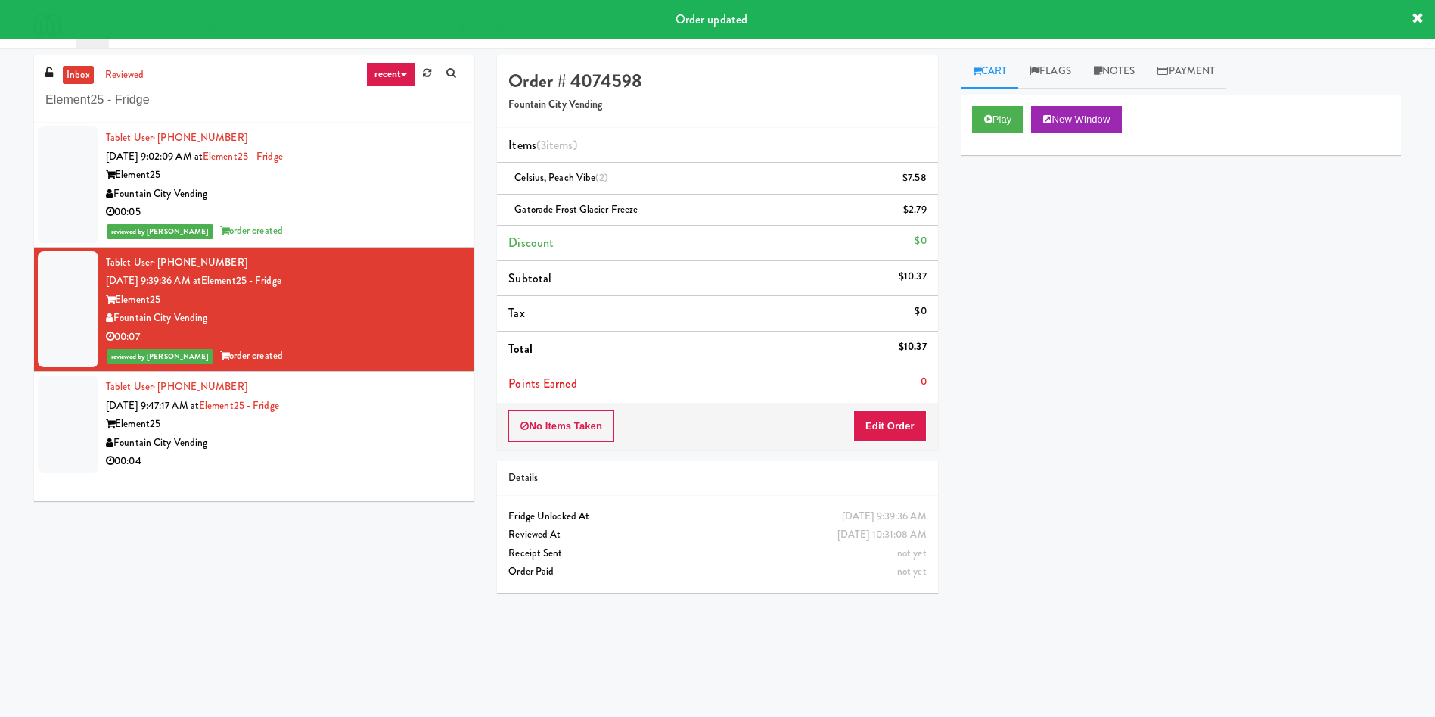
drag, startPoint x: 53, startPoint y: 412, endPoint x: 742, endPoint y: 289, distance: 699.4
click at [64, 418] on div at bounding box center [68, 424] width 61 height 98
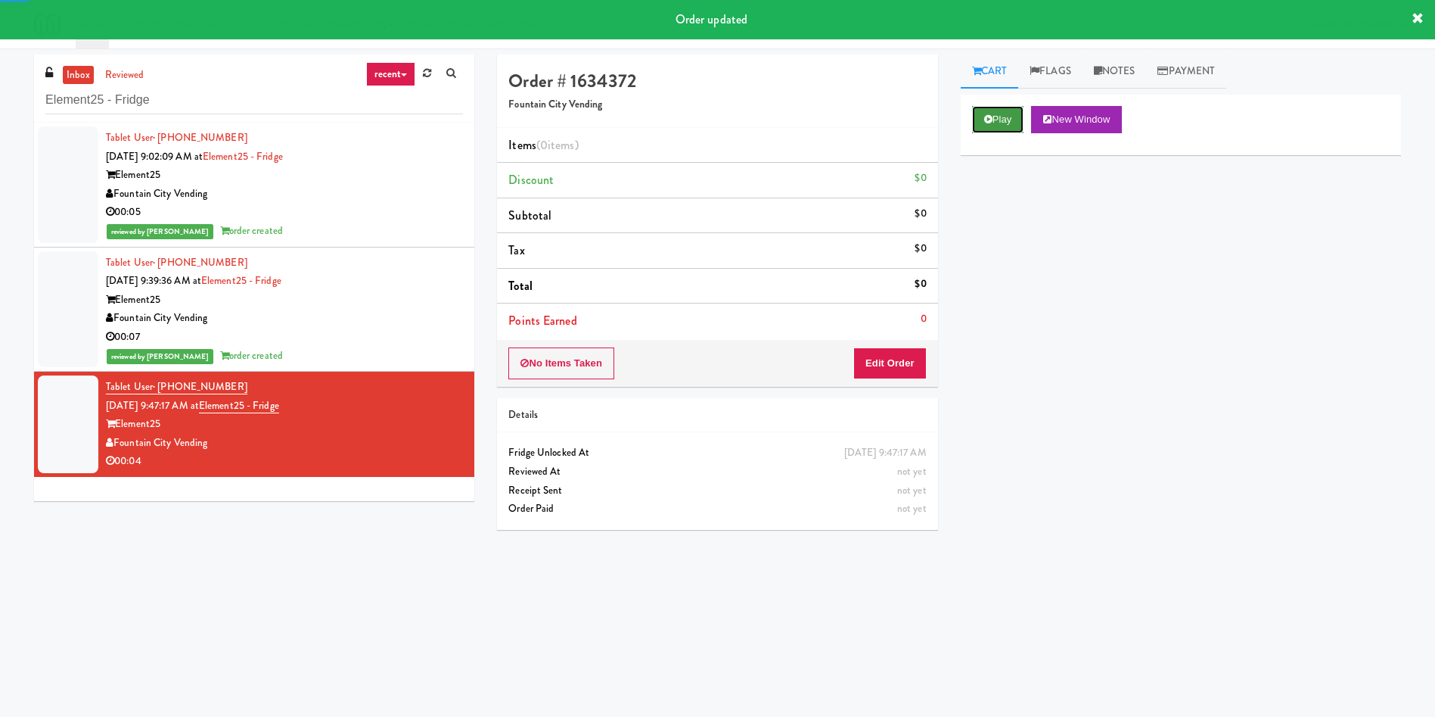
click at [999, 122] on button "Play" at bounding box center [998, 119] width 52 height 27
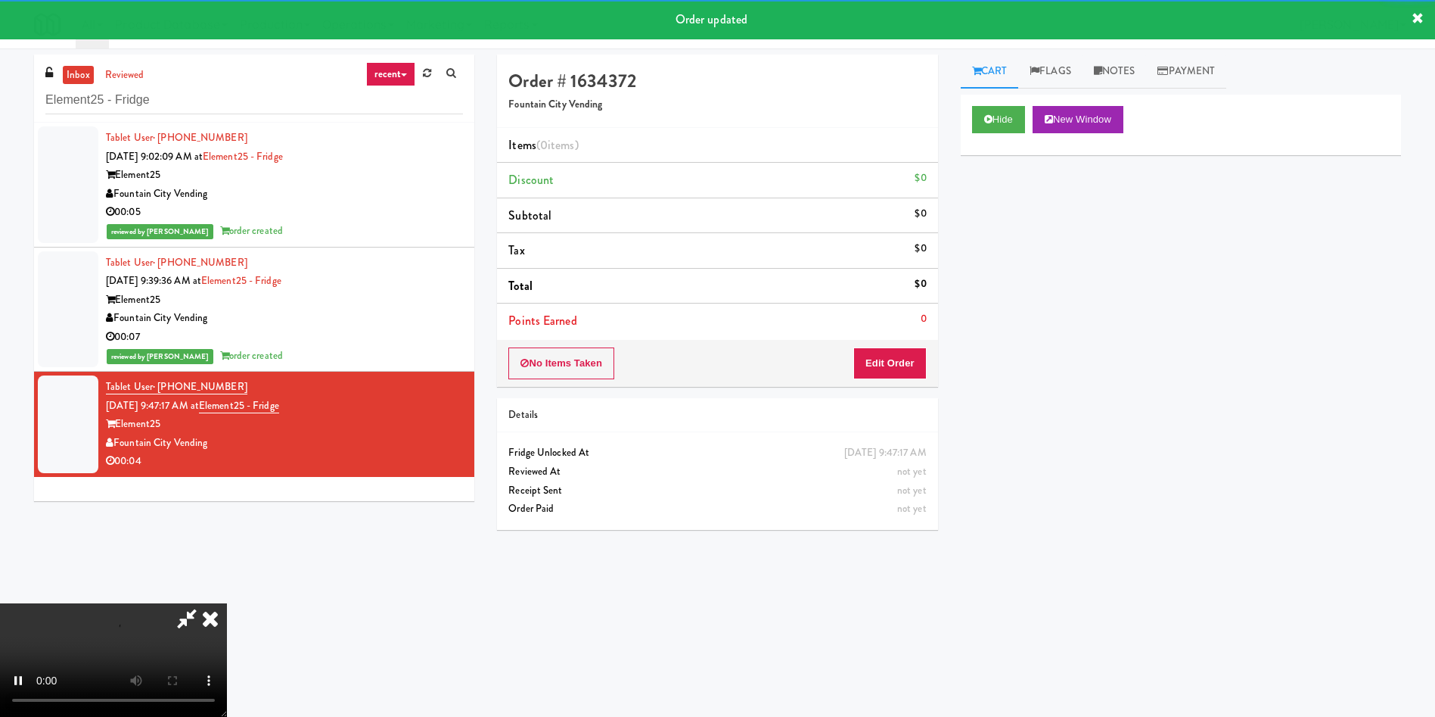
click at [868, 382] on div "No Items Taken Edit Order" at bounding box center [717, 363] width 440 height 47
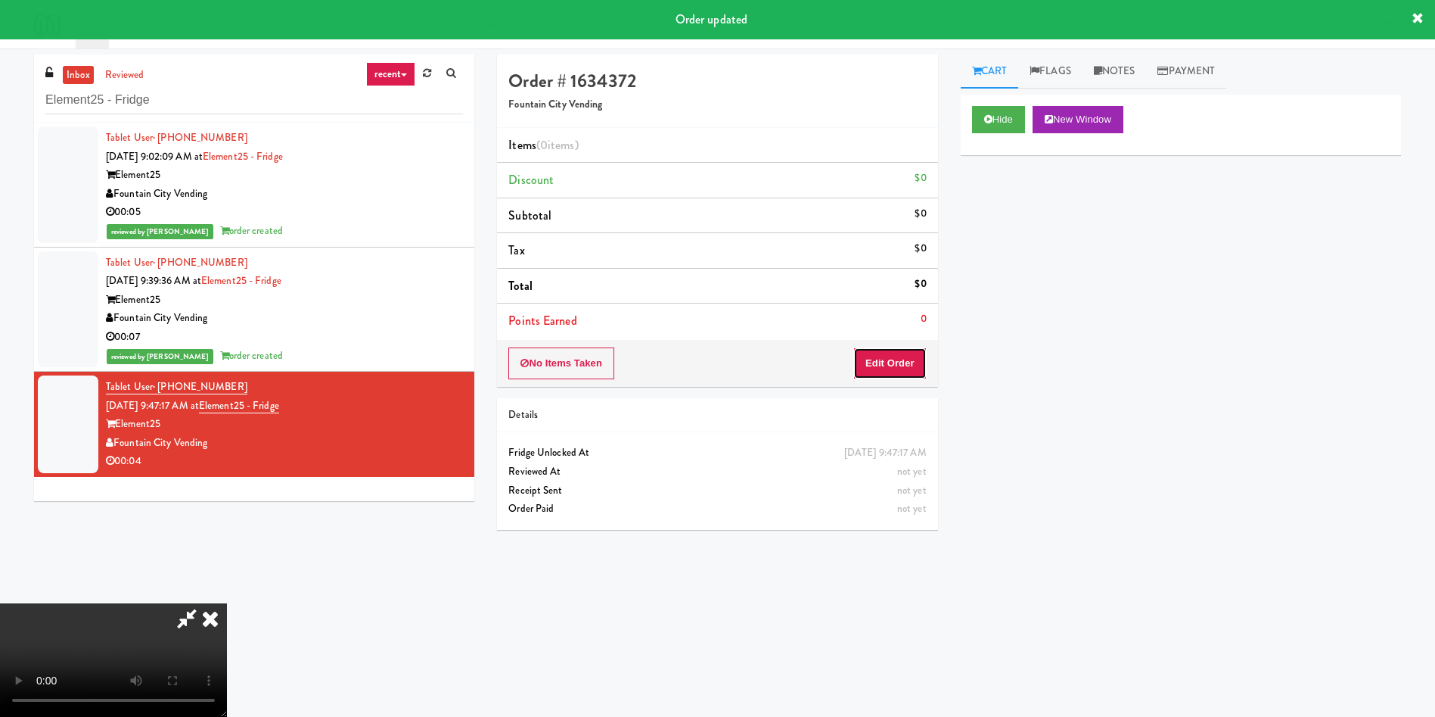
click at [867, 369] on button "Edit Order" at bounding box center [889, 363] width 73 height 32
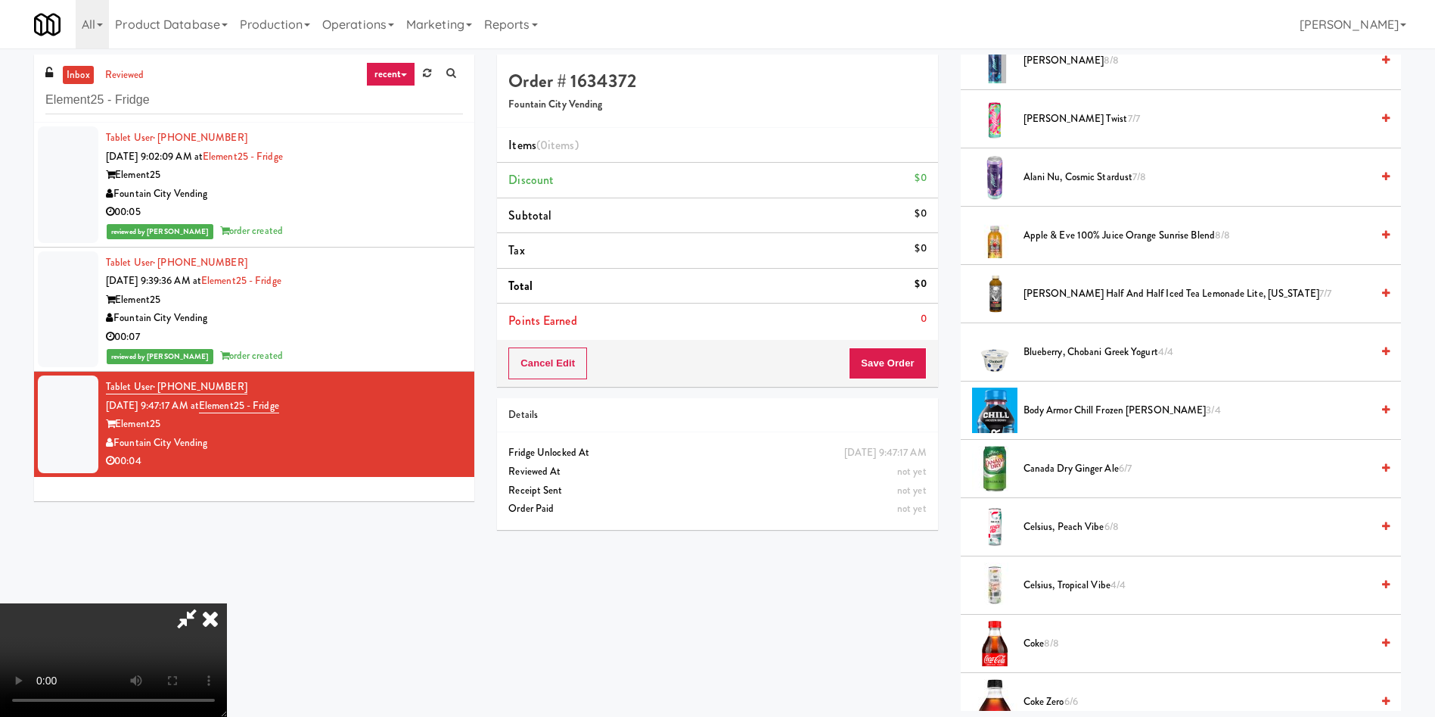
scroll to position [113, 0]
click at [227, 603] on video at bounding box center [113, 659] width 227 height 113
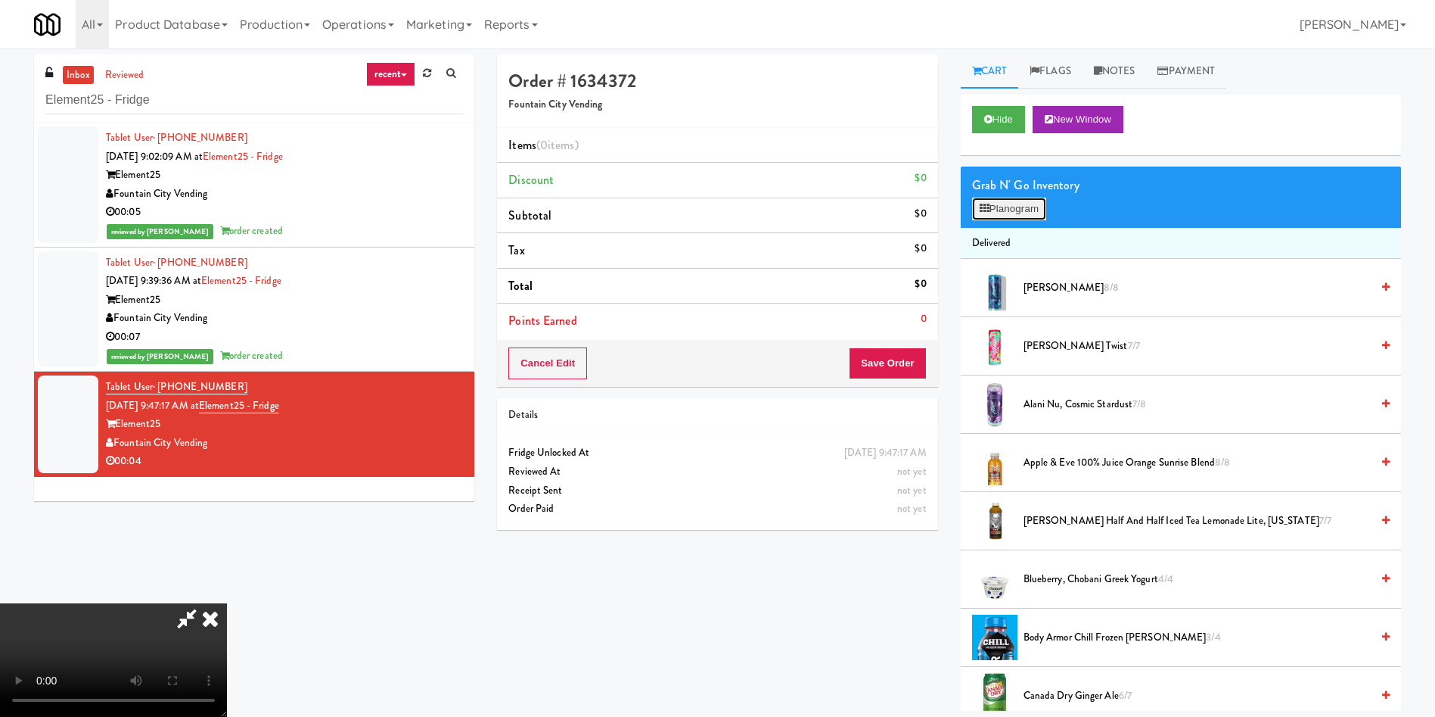
click at [1008, 204] on button "Planogram" at bounding box center [1009, 208] width 74 height 23
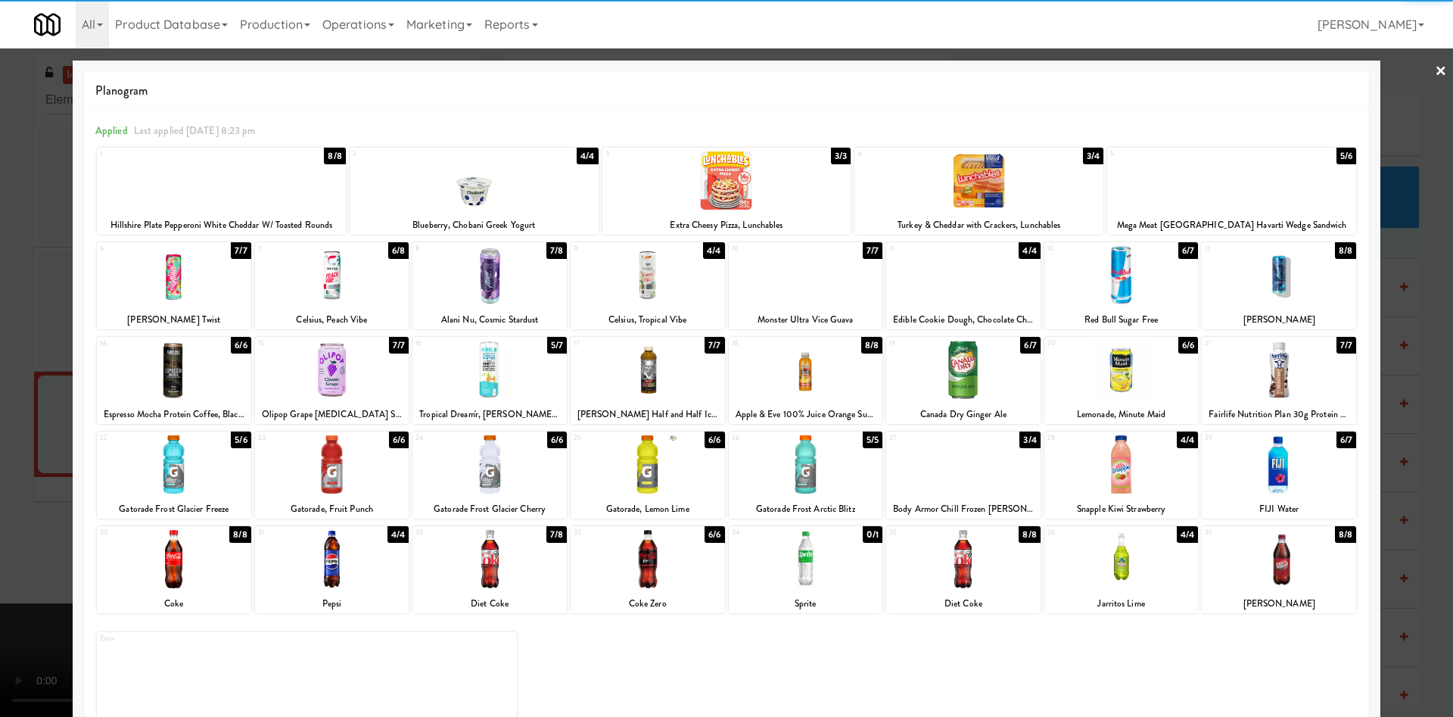
click at [169, 355] on div at bounding box center [174, 369] width 154 height 58
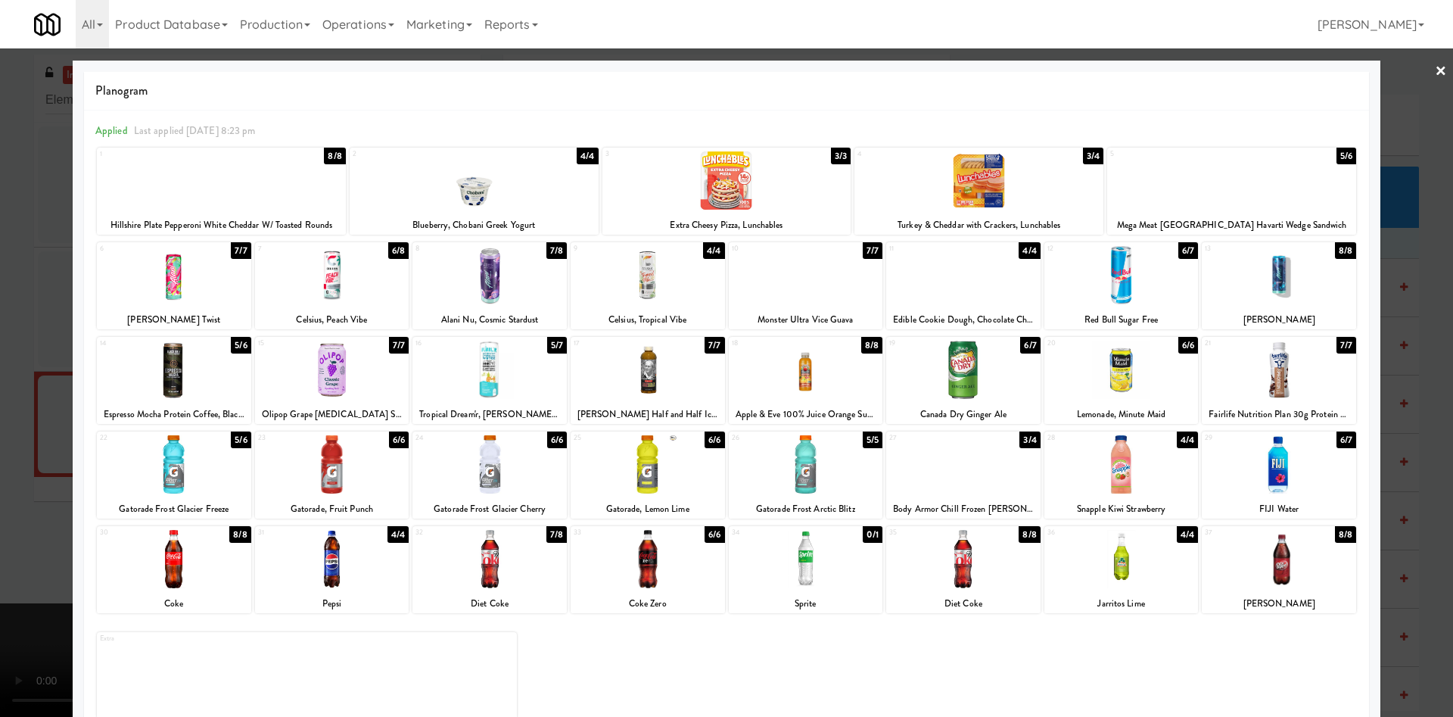
click at [8, 232] on div at bounding box center [726, 358] width 1453 height 717
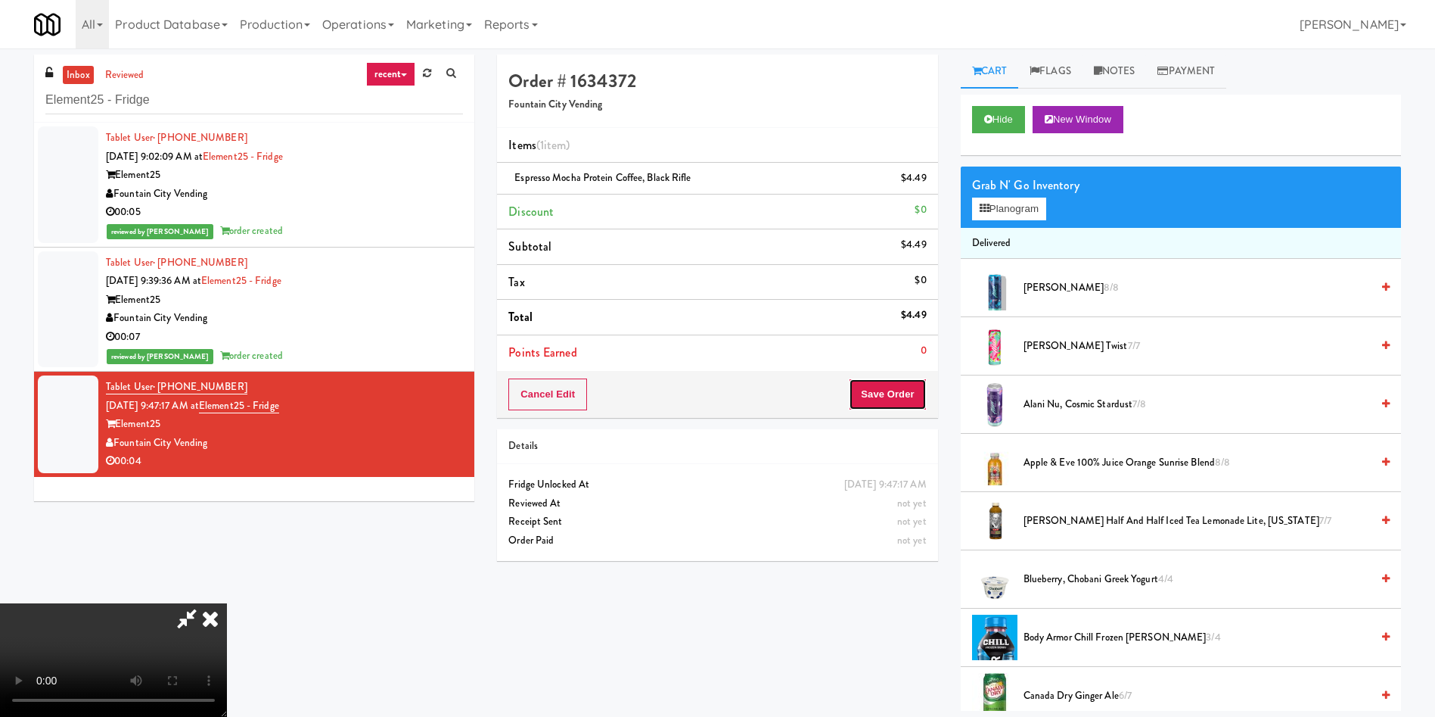
click at [893, 402] on button "Save Order" at bounding box center [887, 394] width 77 height 32
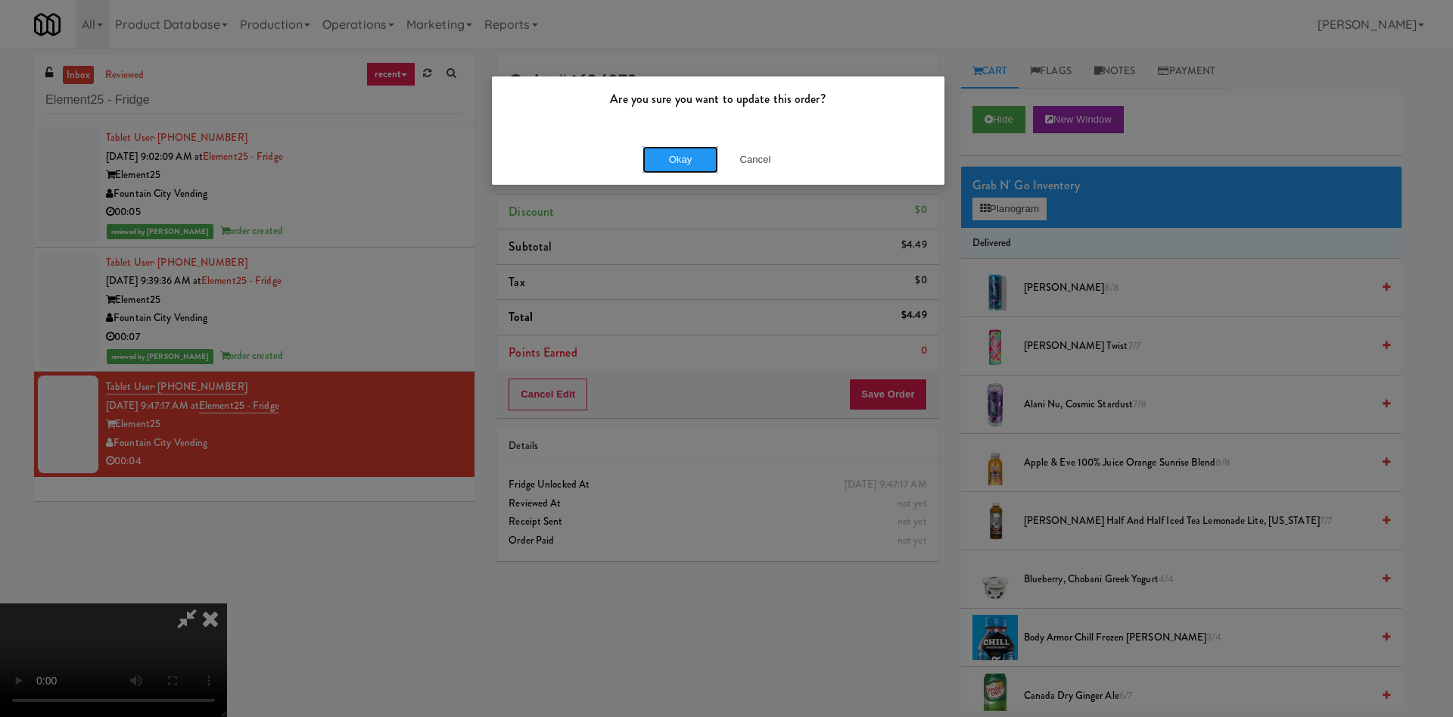
drag, startPoint x: 676, startPoint y: 152, endPoint x: 663, endPoint y: 468, distance: 315.8
click at [673, 153] on button "Okay" at bounding box center [680, 159] width 76 height 27
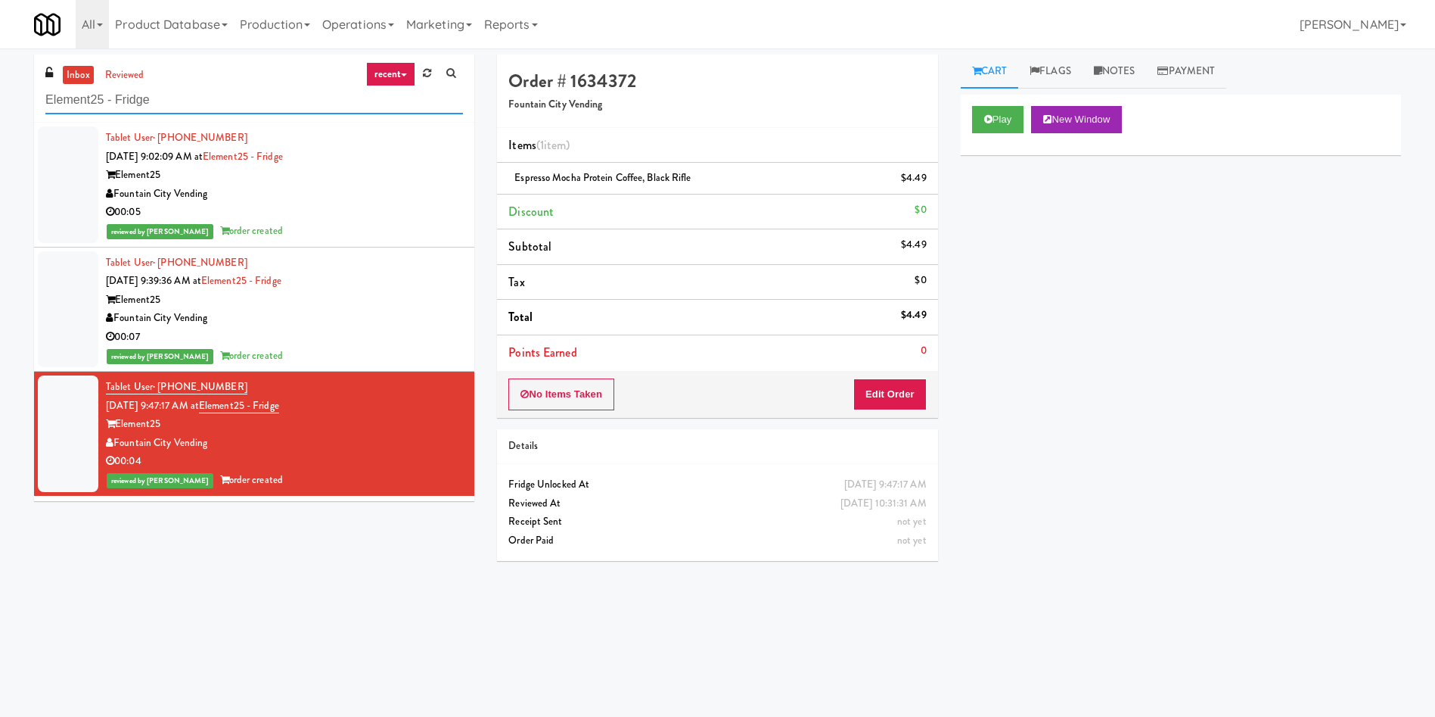
paste input "Superior - Fridge 1"
drag, startPoint x: 241, startPoint y: 108, endPoint x: 0, endPoint y: 110, distance: 241.4
click at [0, 110] on div "inbox reviewed recent all unclear take inventory issue suspicious failed recent…" at bounding box center [717, 358] width 1435 height 608
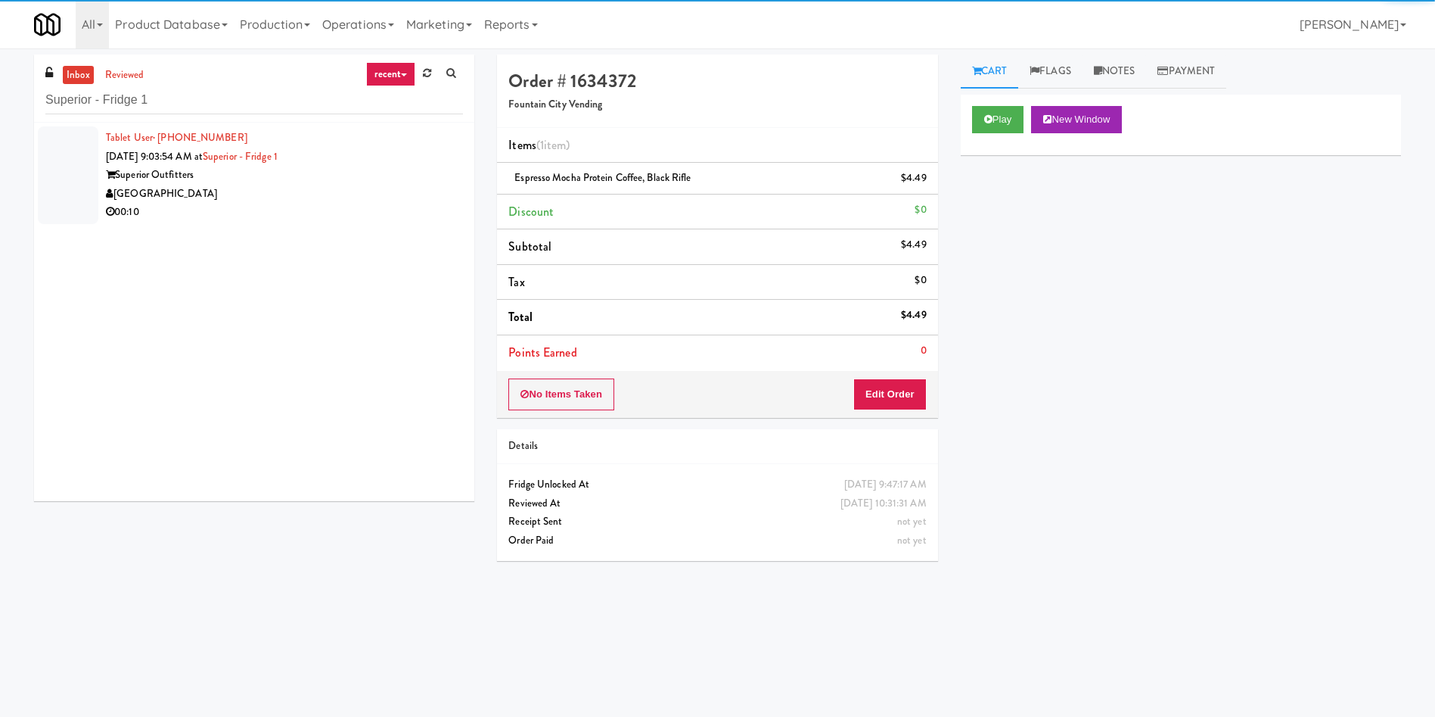
drag, startPoint x: 63, startPoint y: 167, endPoint x: 571, endPoint y: 241, distance: 513.7
click at [64, 166] on div at bounding box center [68, 175] width 61 height 98
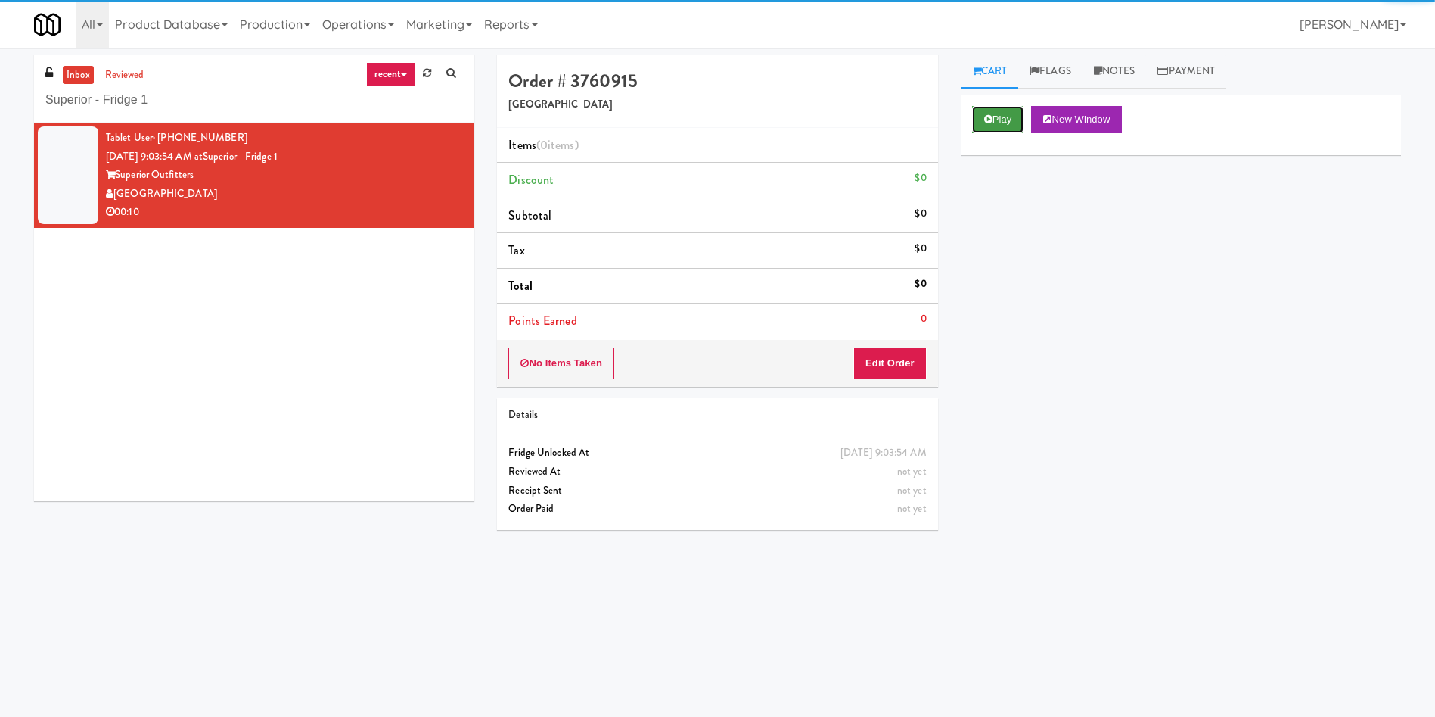
click at [988, 117] on icon at bounding box center [988, 119] width 8 height 10
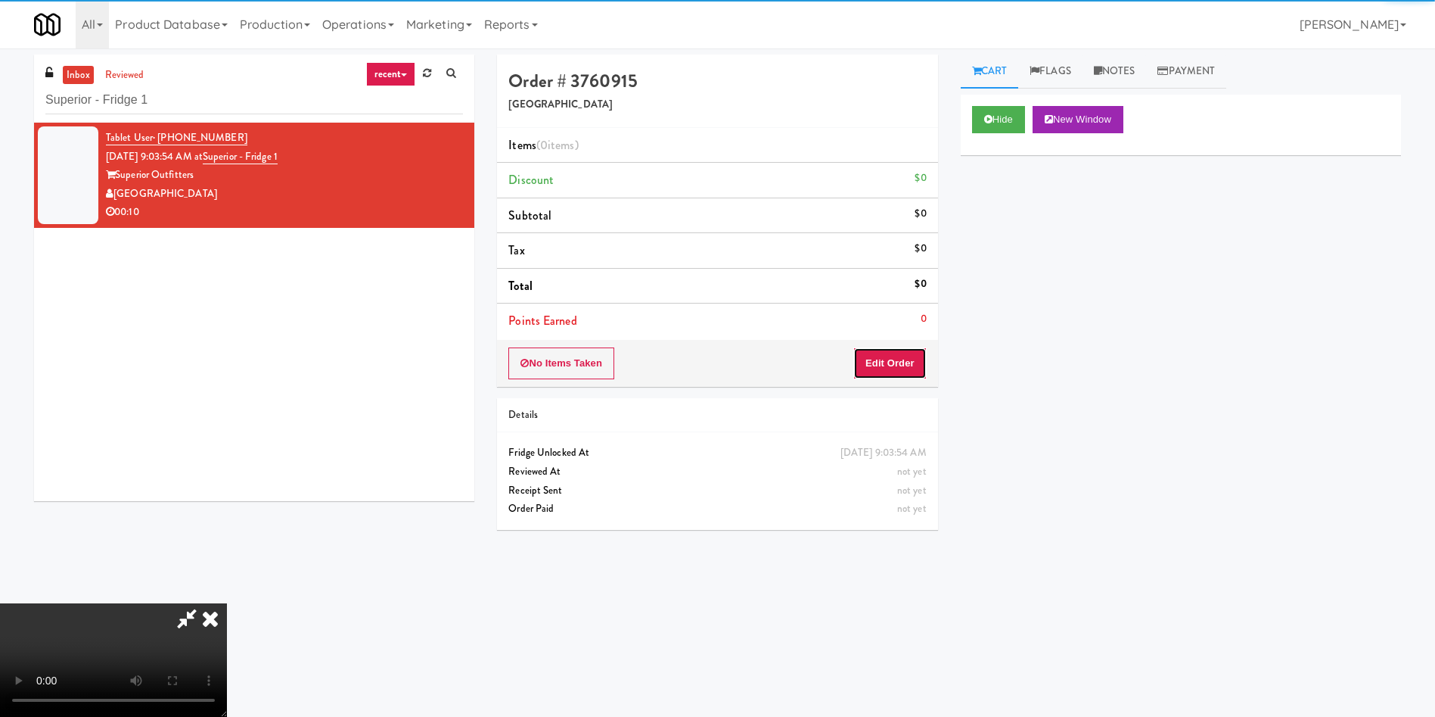
click at [916, 365] on button "Edit Order" at bounding box center [889, 363] width 73 height 32
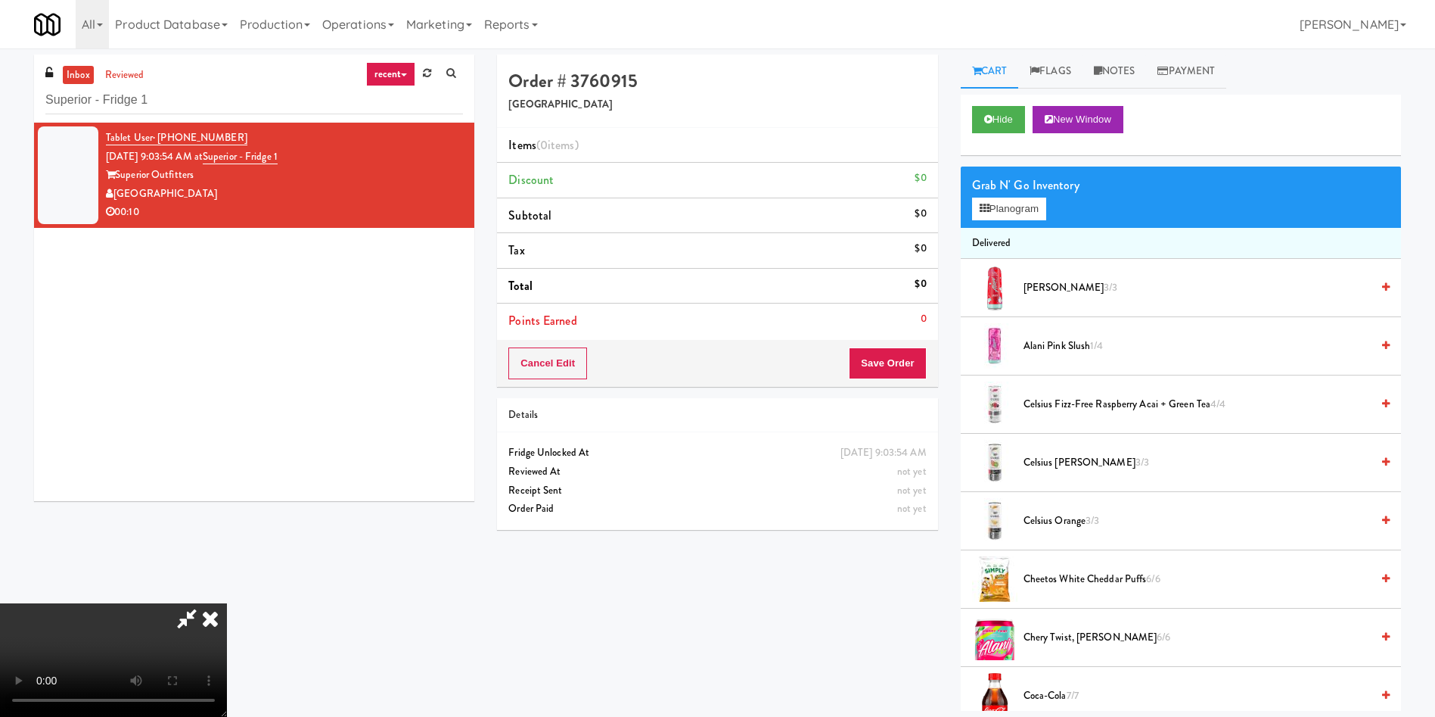
scroll to position [113, 0]
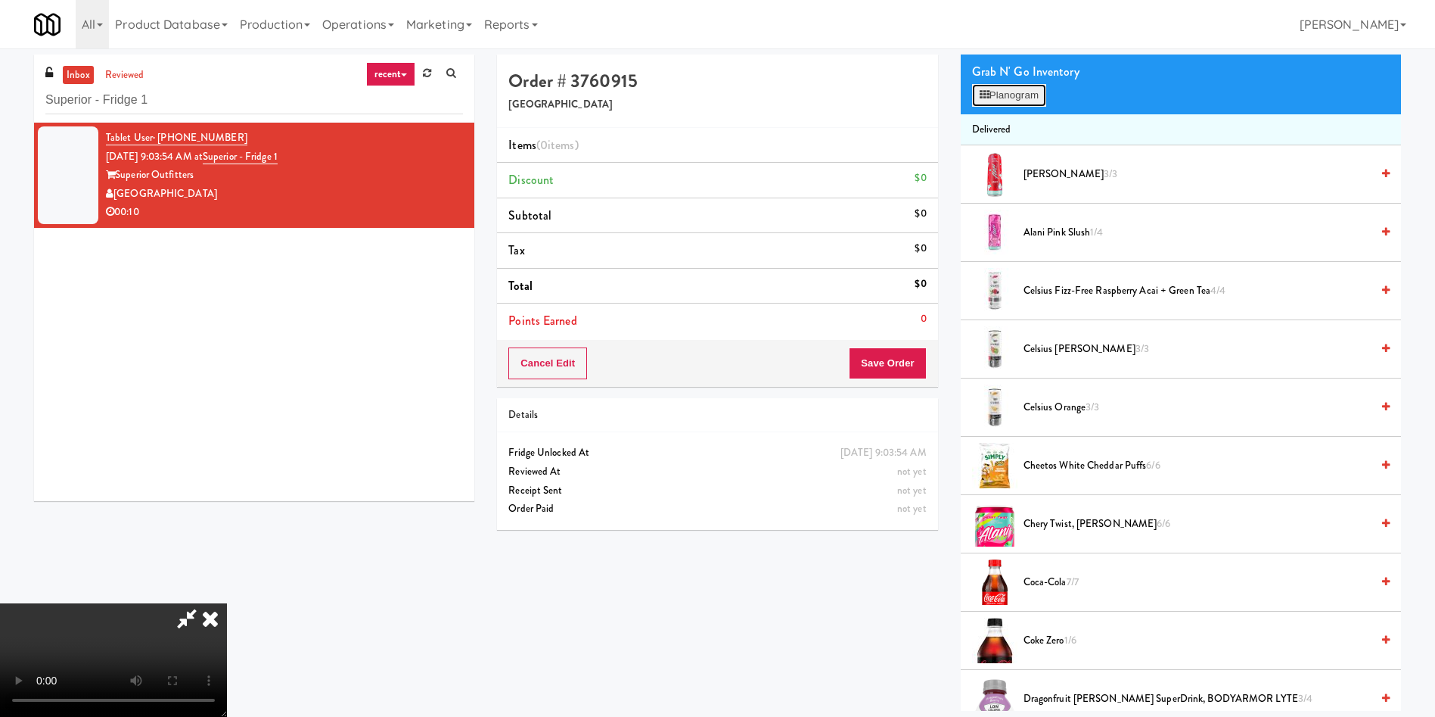
click at [1033, 92] on button "Planogram" at bounding box center [1009, 95] width 74 height 23
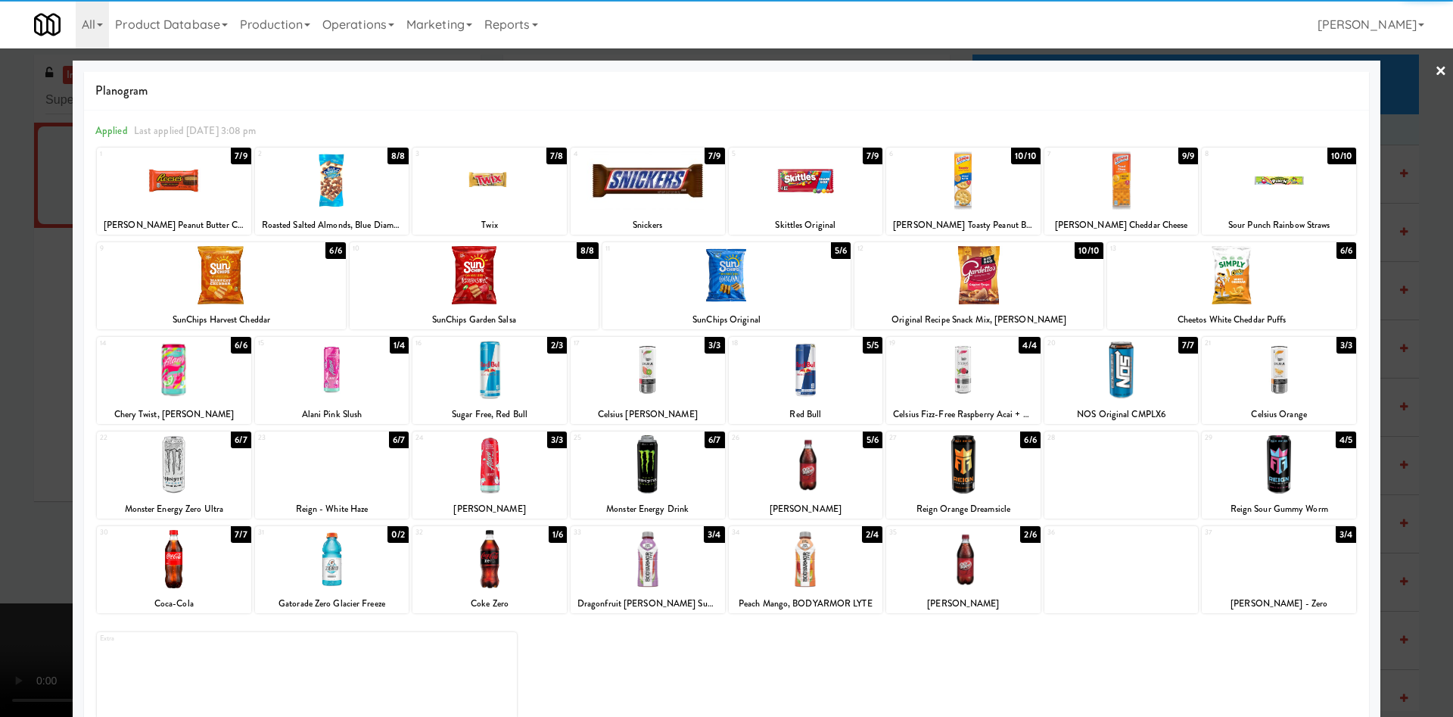
click at [272, 281] on div at bounding box center [221, 275] width 249 height 58
click at [493, 286] on div at bounding box center [474, 275] width 249 height 58
click at [33, 266] on div at bounding box center [726, 358] width 1453 height 717
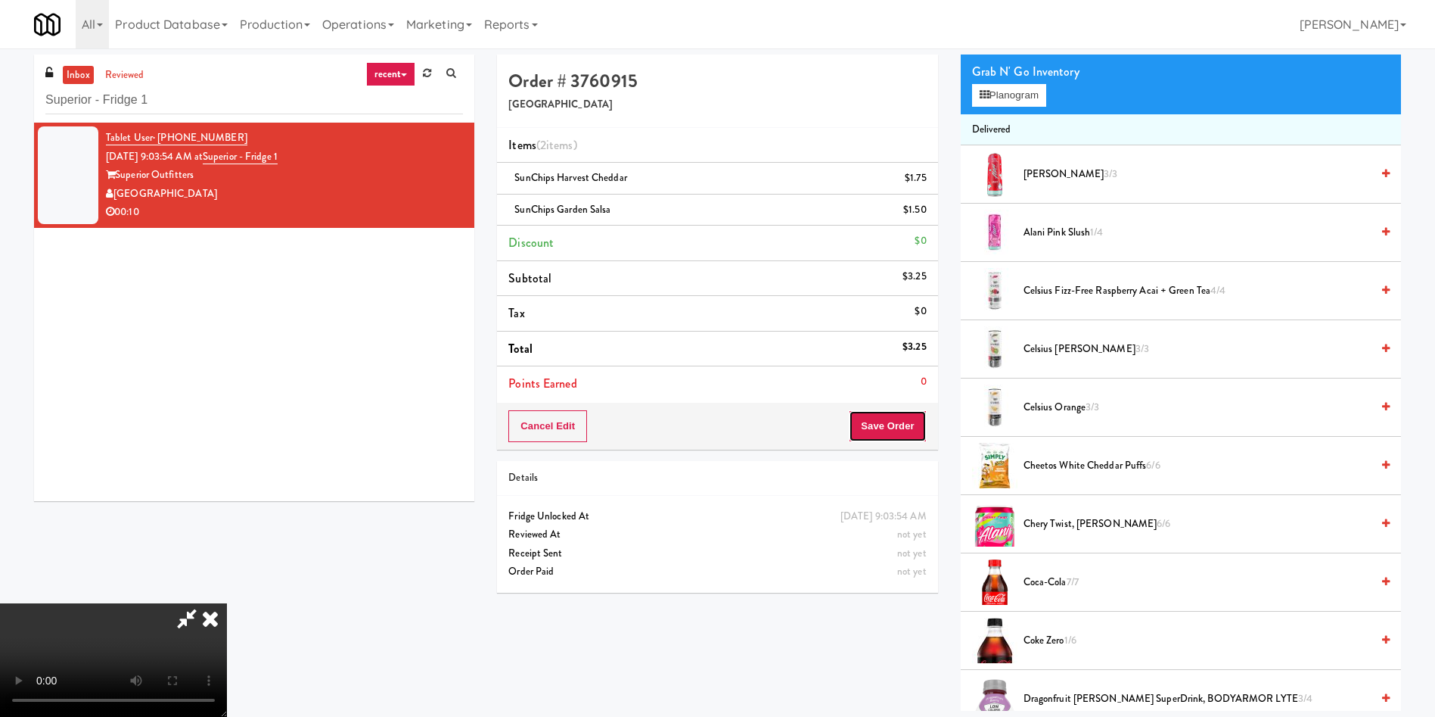
click at [885, 428] on button "Save Order" at bounding box center [887, 426] width 77 height 32
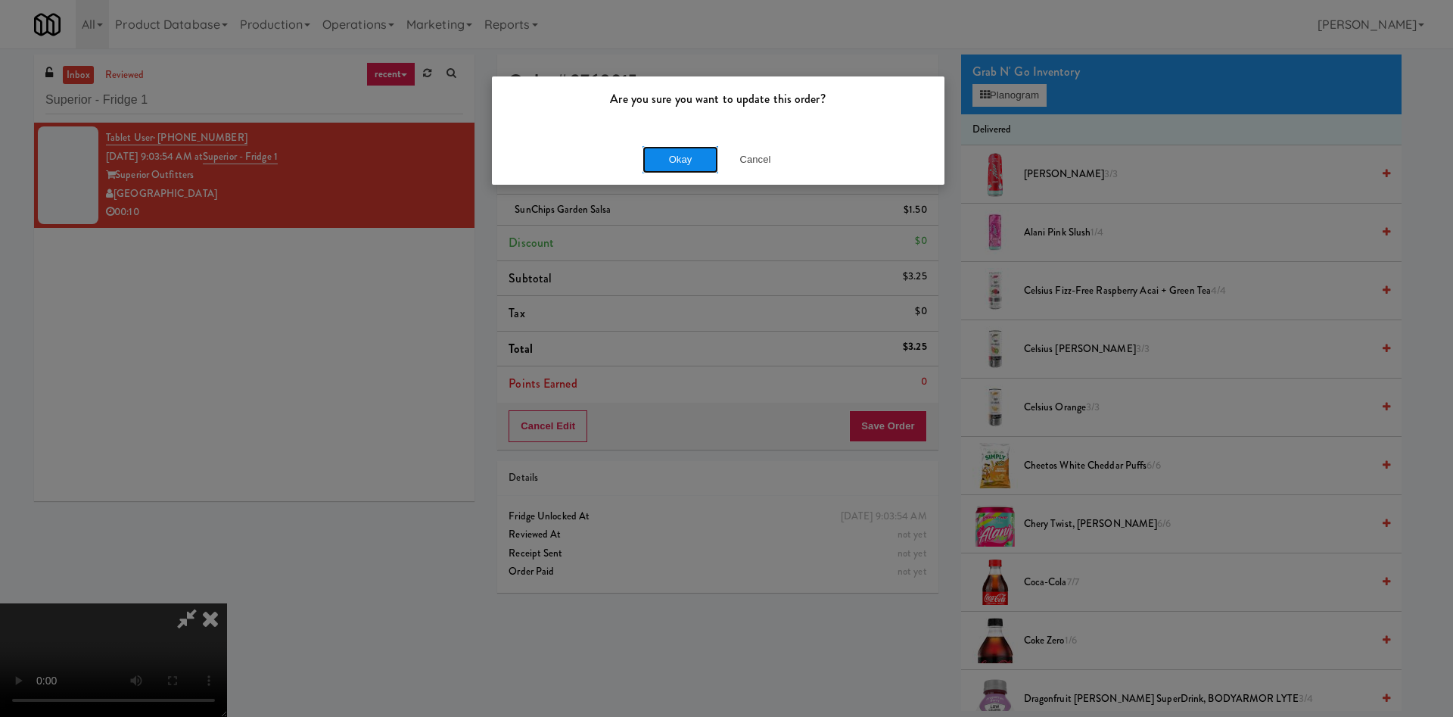
click at [670, 169] on button "Okay" at bounding box center [680, 159] width 76 height 27
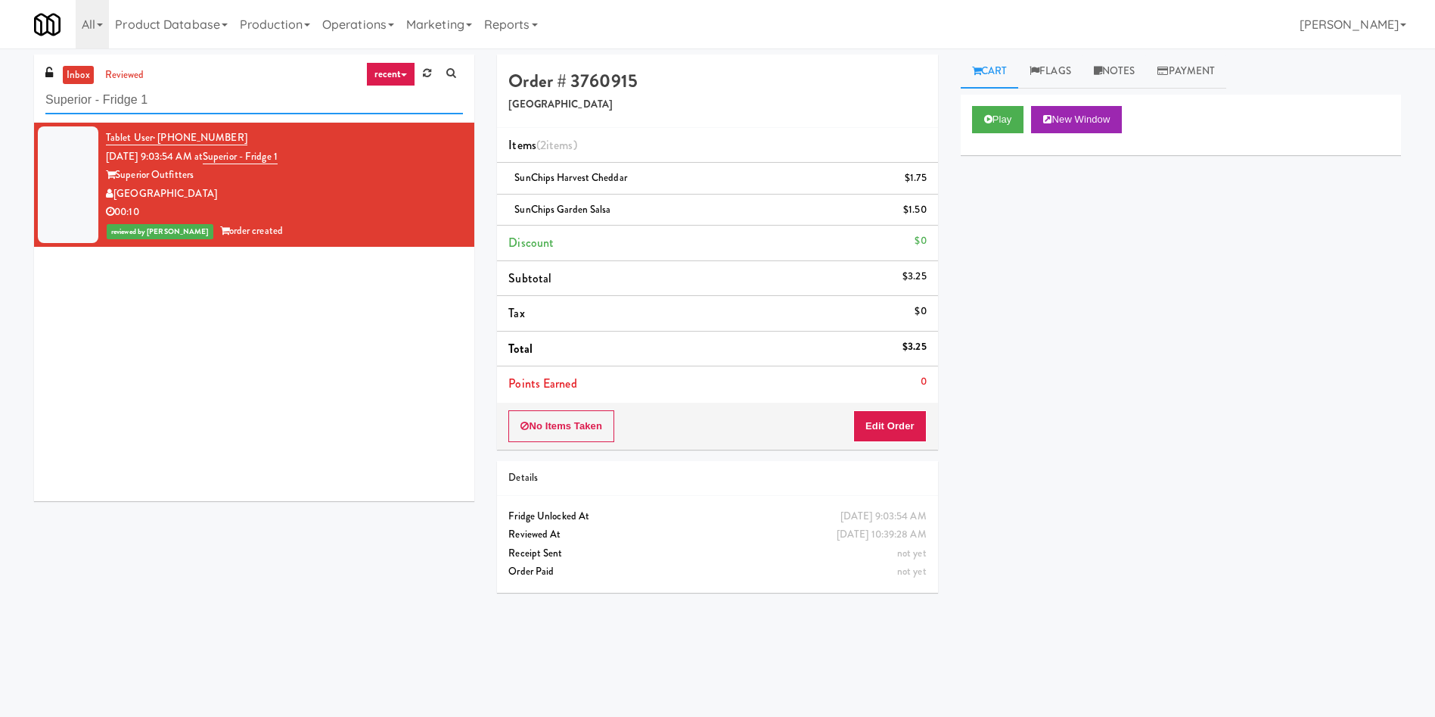
drag, startPoint x: 243, startPoint y: 100, endPoint x: 0, endPoint y: 59, distance: 246.3
click at [0, 59] on div "inbox reviewed recent all unclear take inventory issue suspicious failed recent…" at bounding box center [717, 358] width 1435 height 608
paste input "Ame - Cooler"
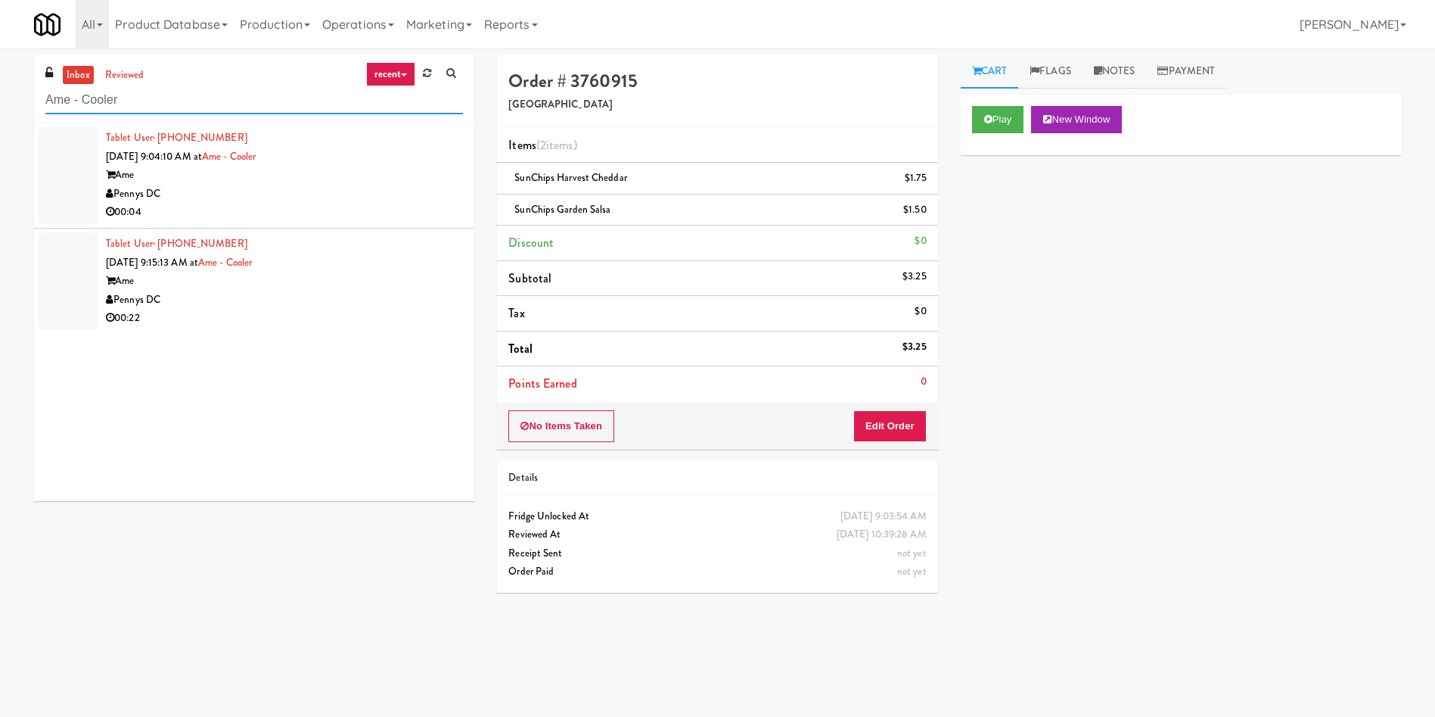
type input "Ame - Cooler"
click at [70, 156] on div at bounding box center [68, 175] width 61 height 98
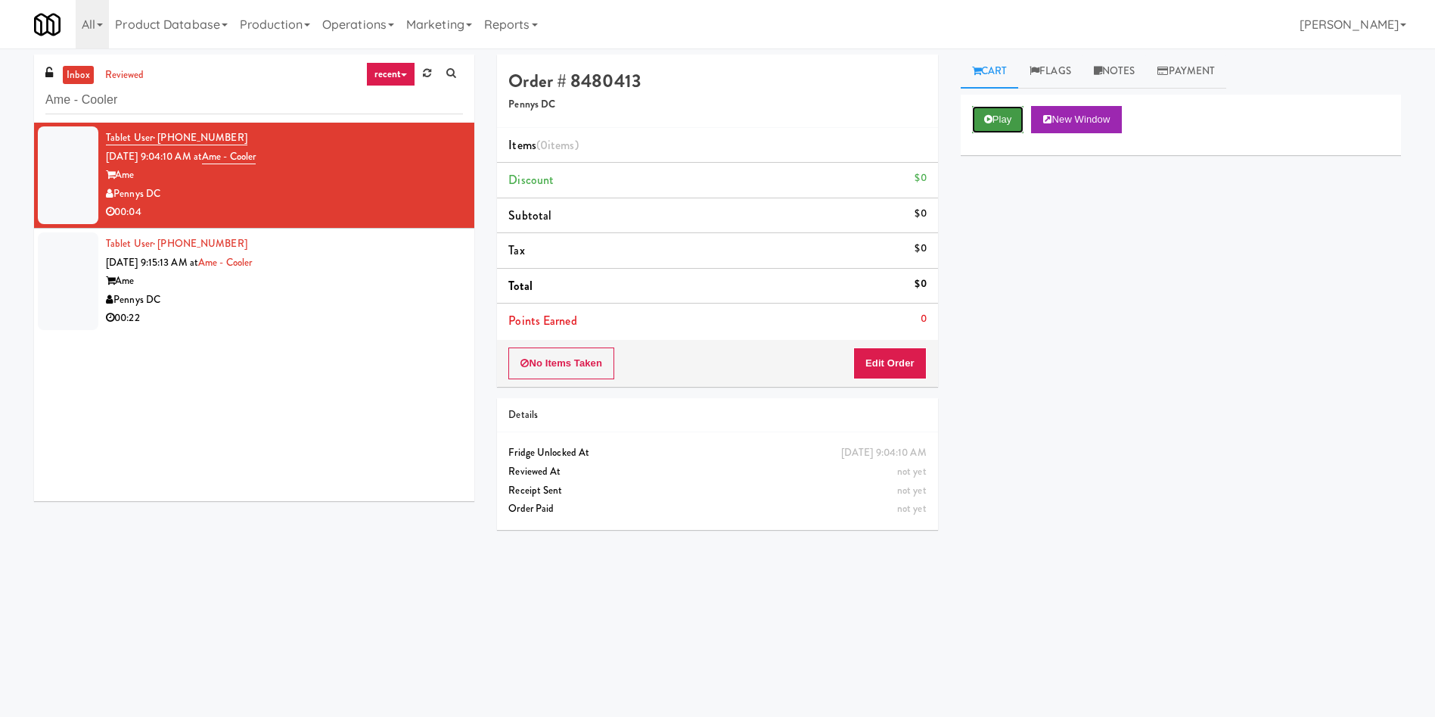
click at [993, 113] on button "Play" at bounding box center [998, 119] width 52 height 27
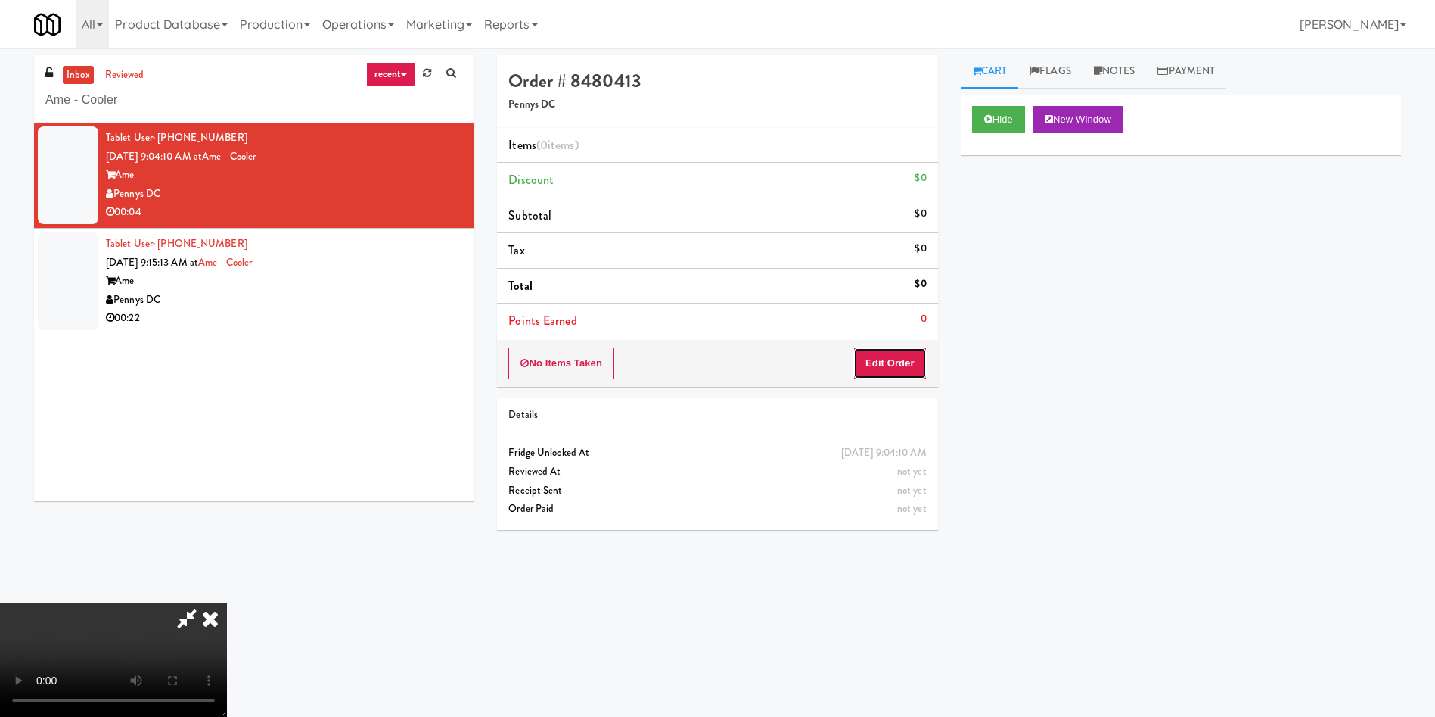
click at [913, 352] on button "Edit Order" at bounding box center [889, 363] width 73 height 32
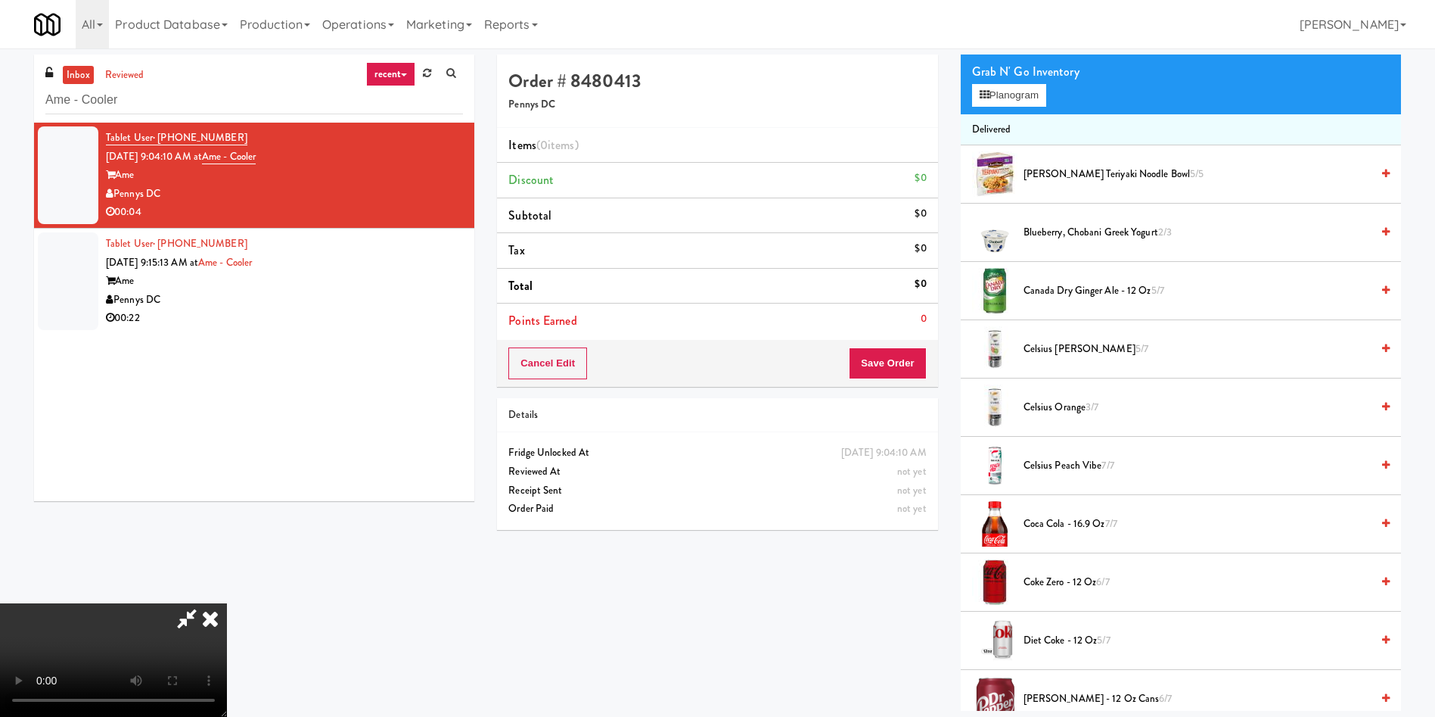
scroll to position [113, 0]
click at [227, 603] on video at bounding box center [113, 659] width 227 height 113
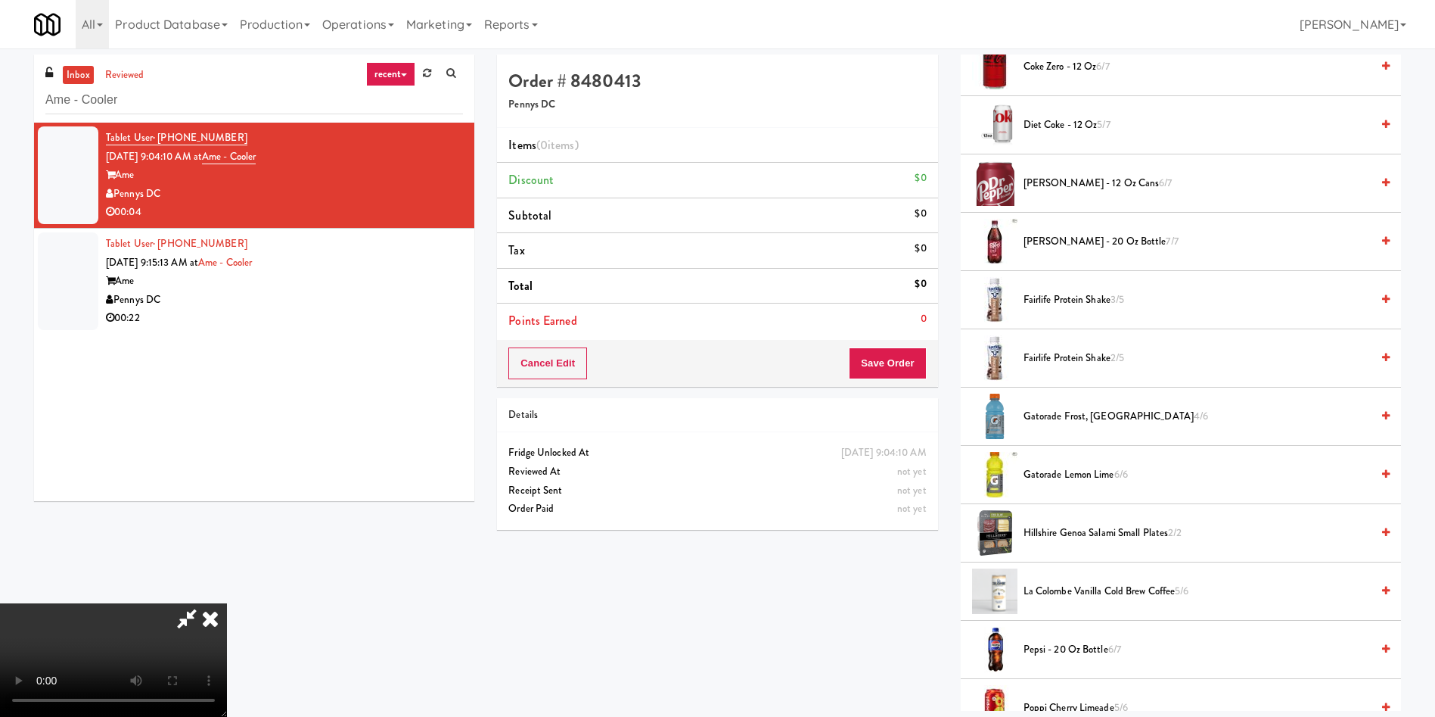
scroll to position [681, 0]
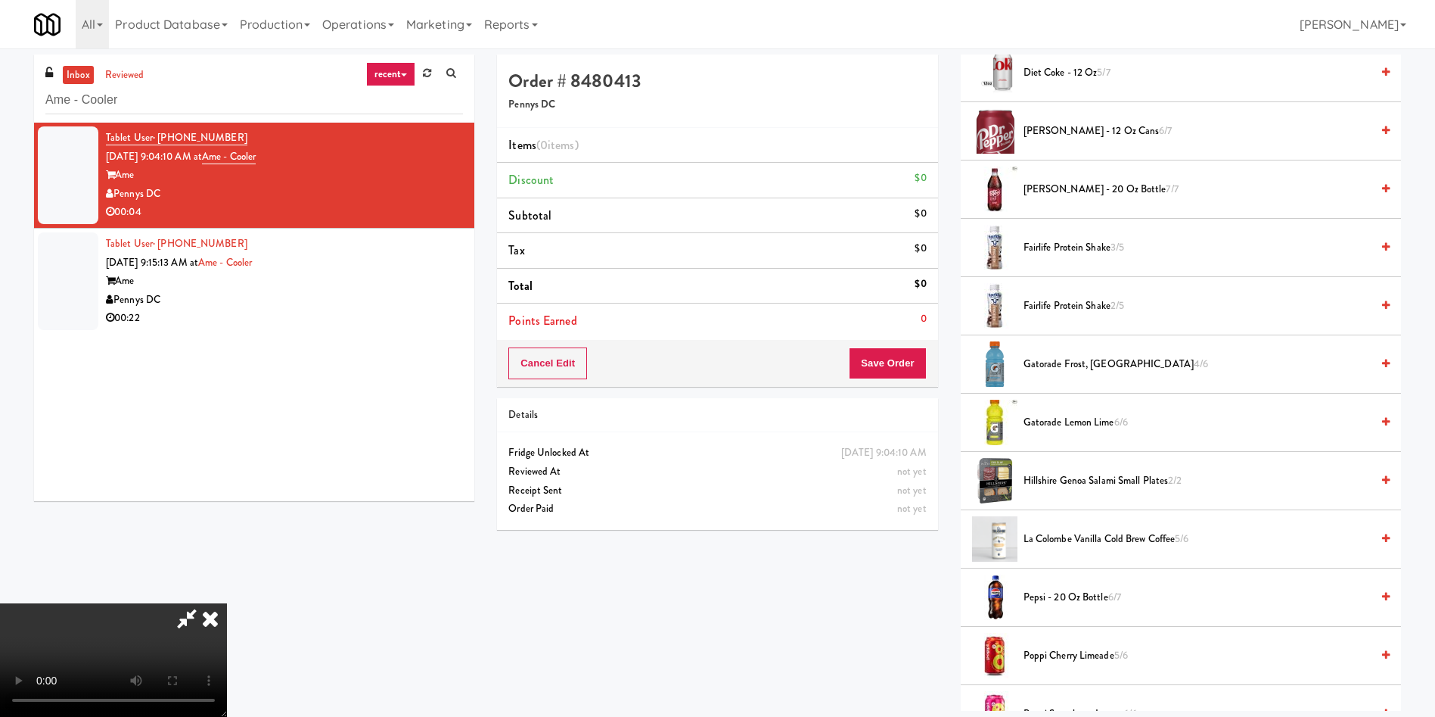
click at [1063, 310] on span "Fairlife Protein Shake 2/5" at bounding box center [1197, 306] width 347 height 19
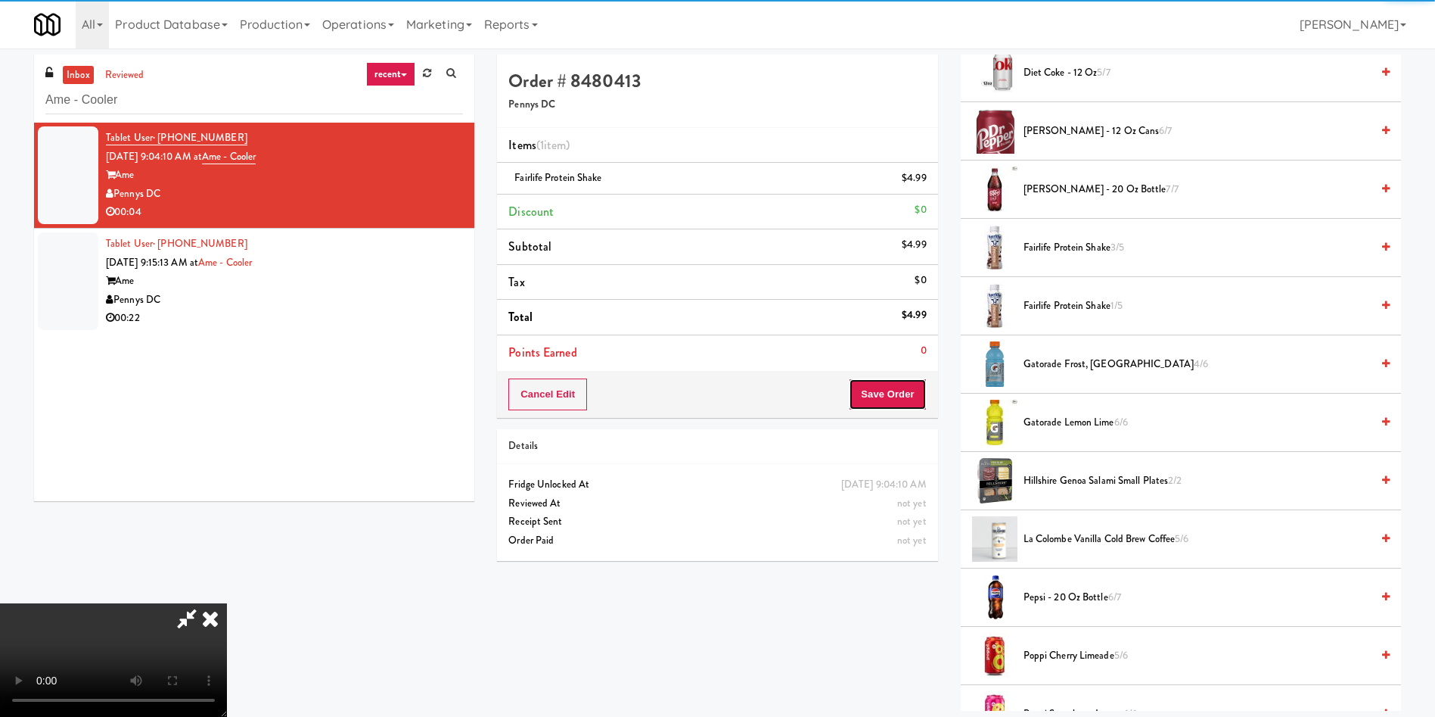
click at [899, 405] on button "Save Order" at bounding box center [887, 394] width 77 height 32
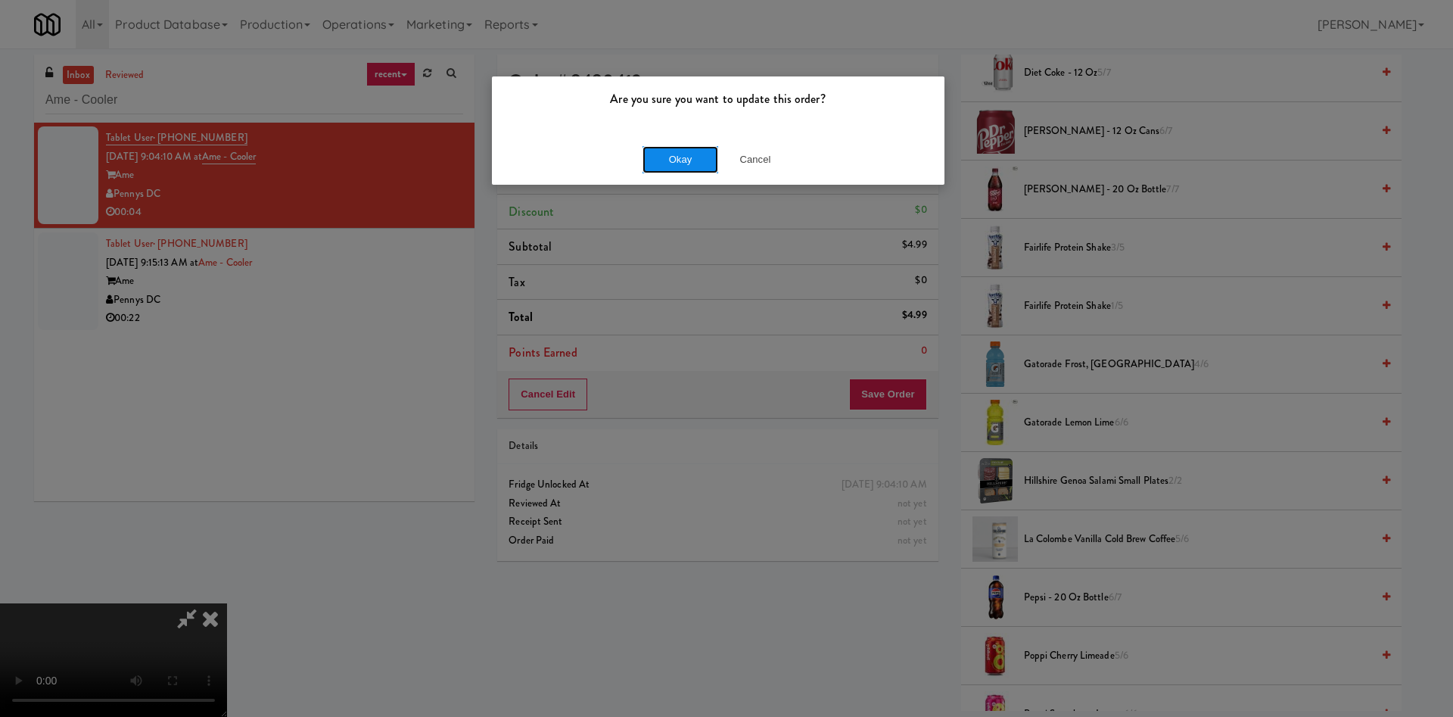
click at [673, 163] on button "Okay" at bounding box center [680, 159] width 76 height 27
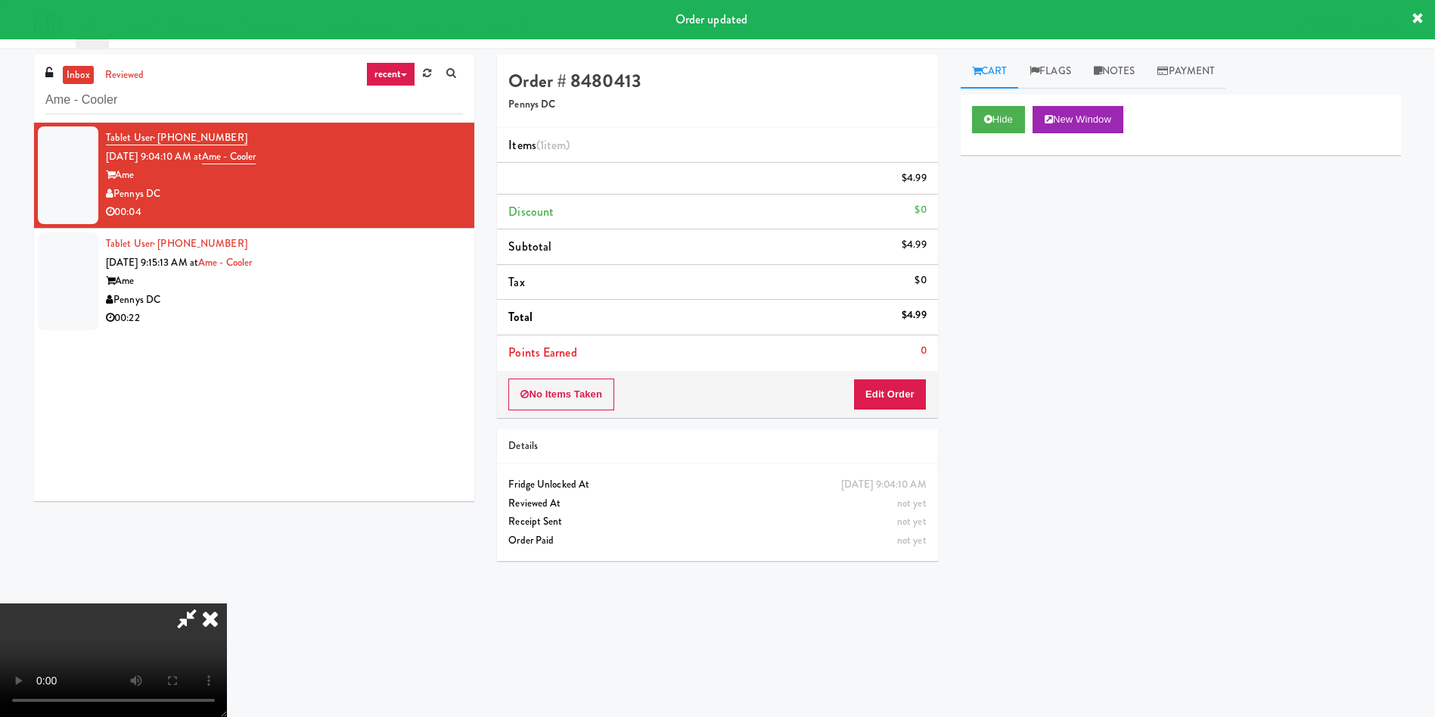
scroll to position [0, 0]
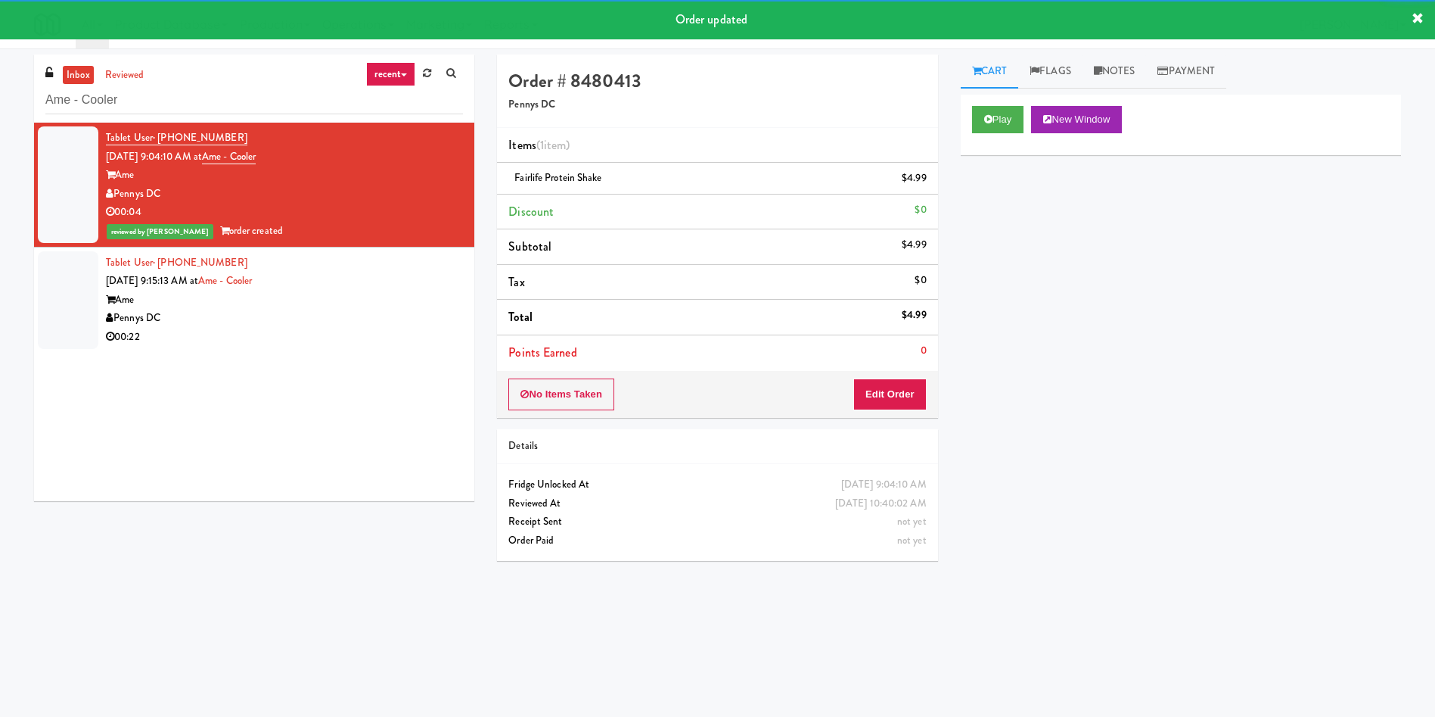
drag, startPoint x: 58, startPoint y: 306, endPoint x: 732, endPoint y: 268, distance: 675.3
click at [79, 306] on div at bounding box center [68, 300] width 61 height 98
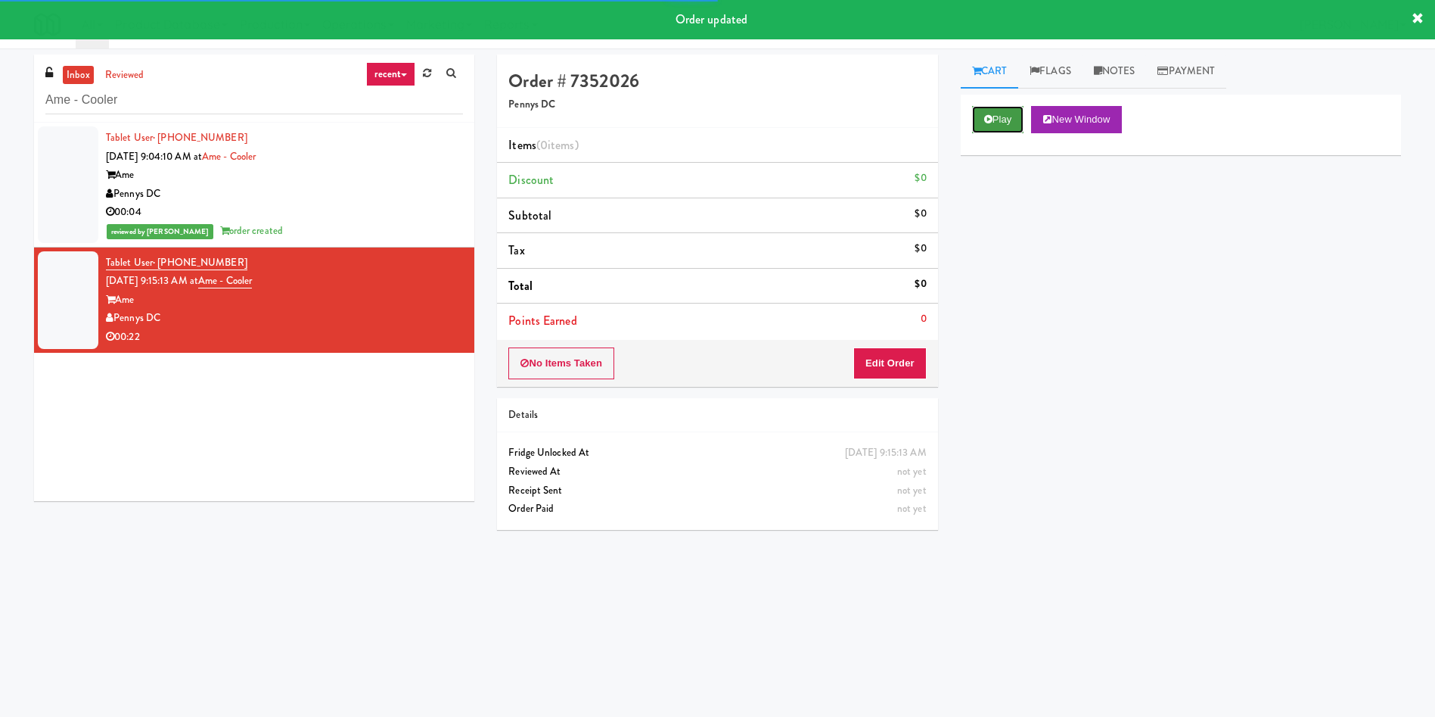
click at [1006, 117] on button "Play" at bounding box center [998, 119] width 52 height 27
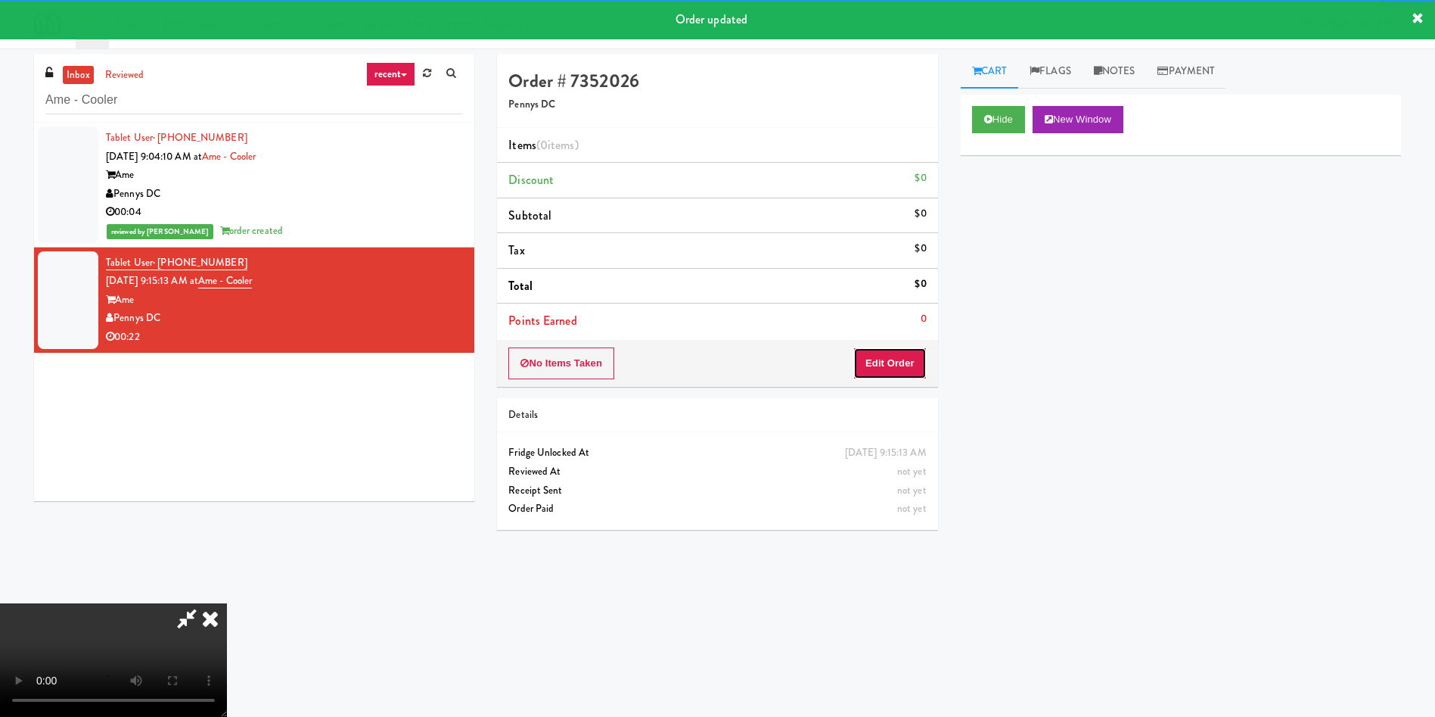
click at [888, 363] on button "Edit Order" at bounding box center [889, 363] width 73 height 32
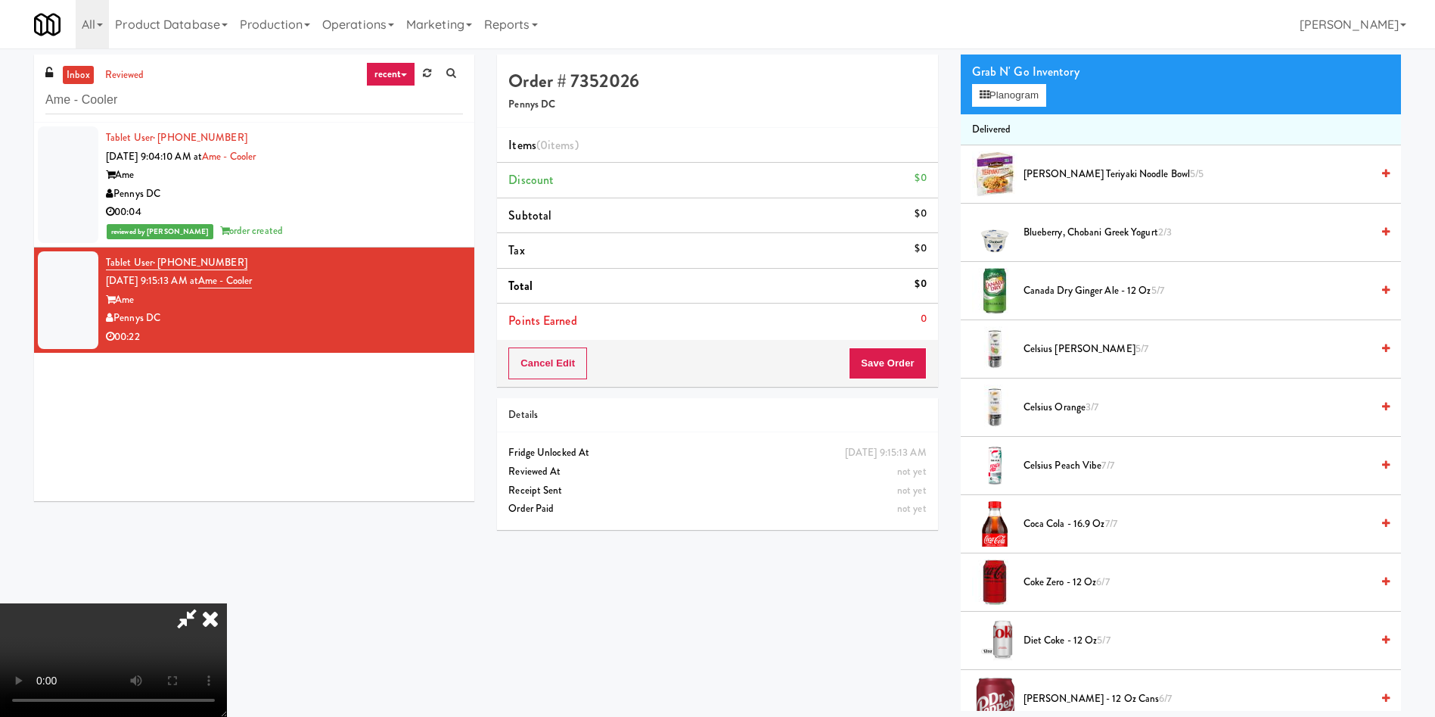
scroll to position [113, 0]
click at [227, 603] on video at bounding box center [113, 659] width 227 height 113
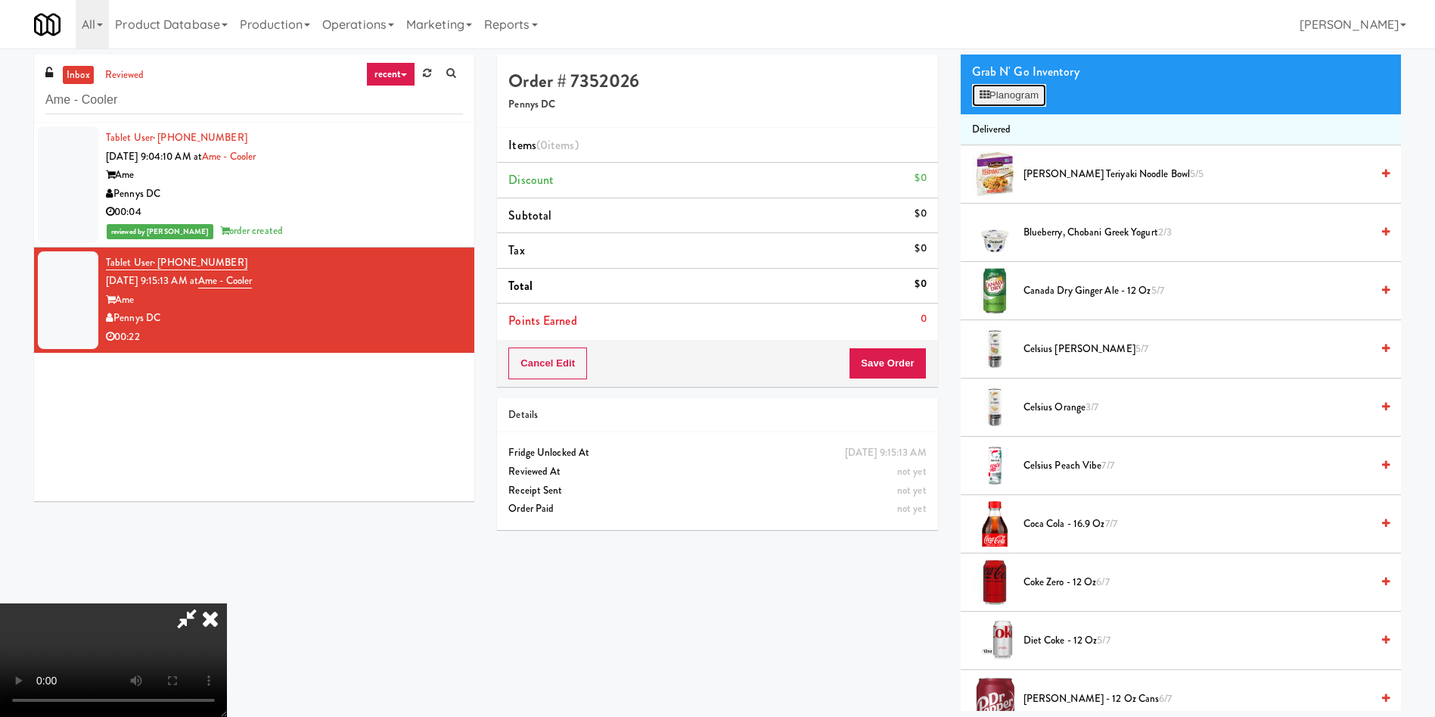
click at [985, 104] on button "Planogram" at bounding box center [1009, 95] width 74 height 23
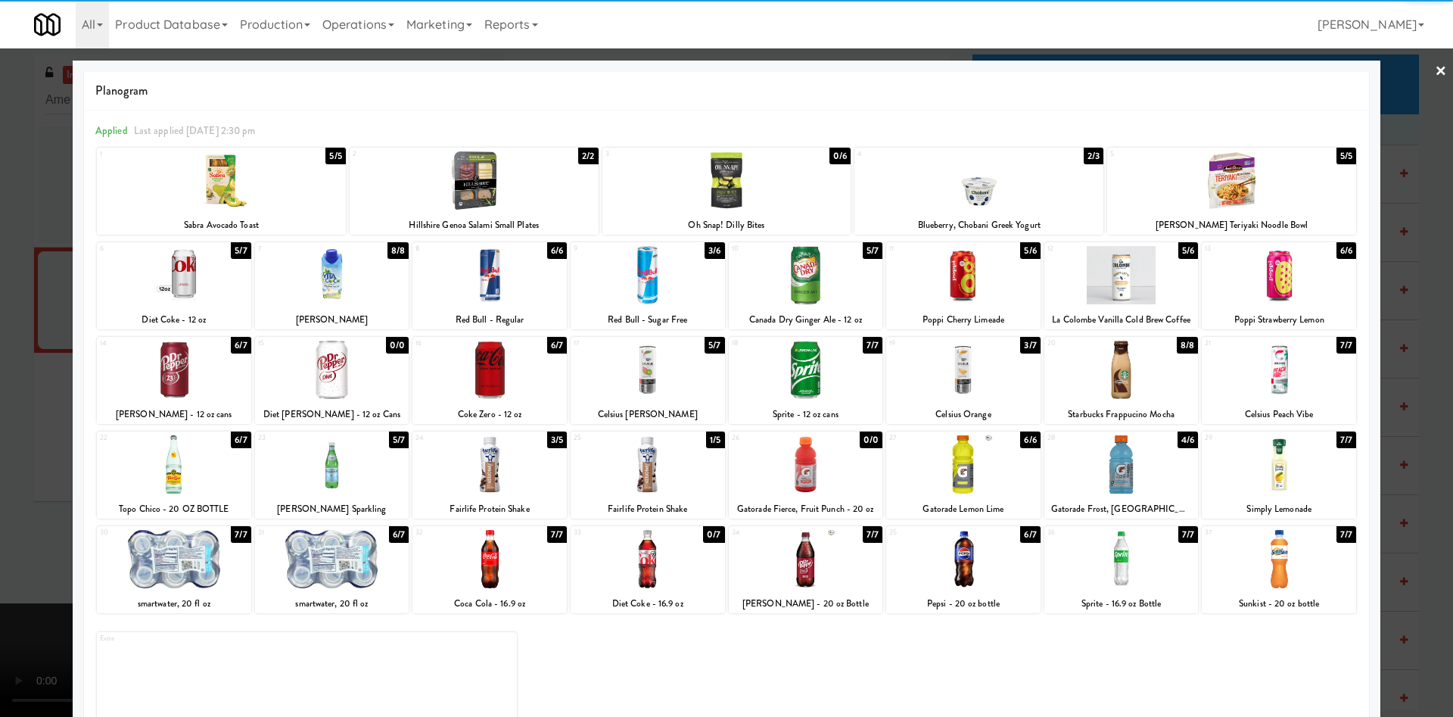
click at [1101, 392] on div at bounding box center [1121, 369] width 154 height 58
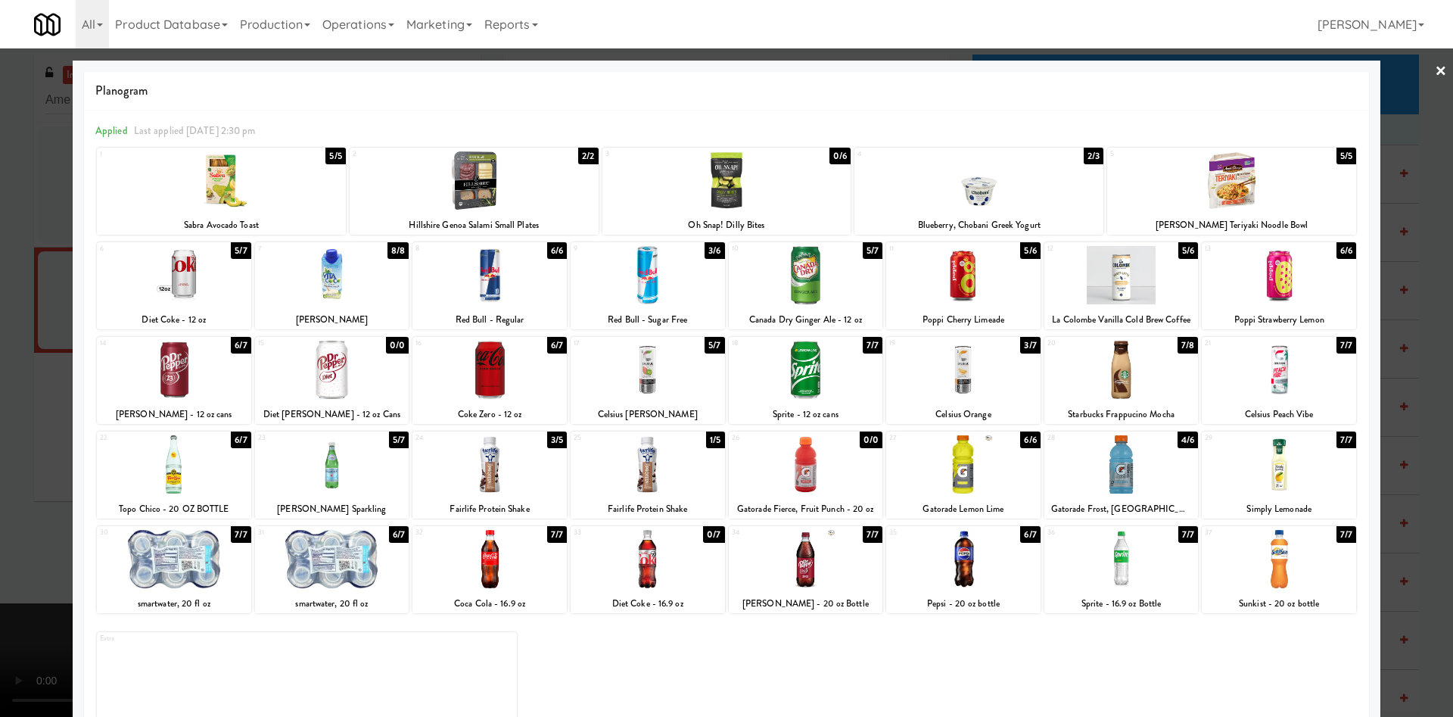
click at [1384, 114] on div at bounding box center [726, 358] width 1453 height 717
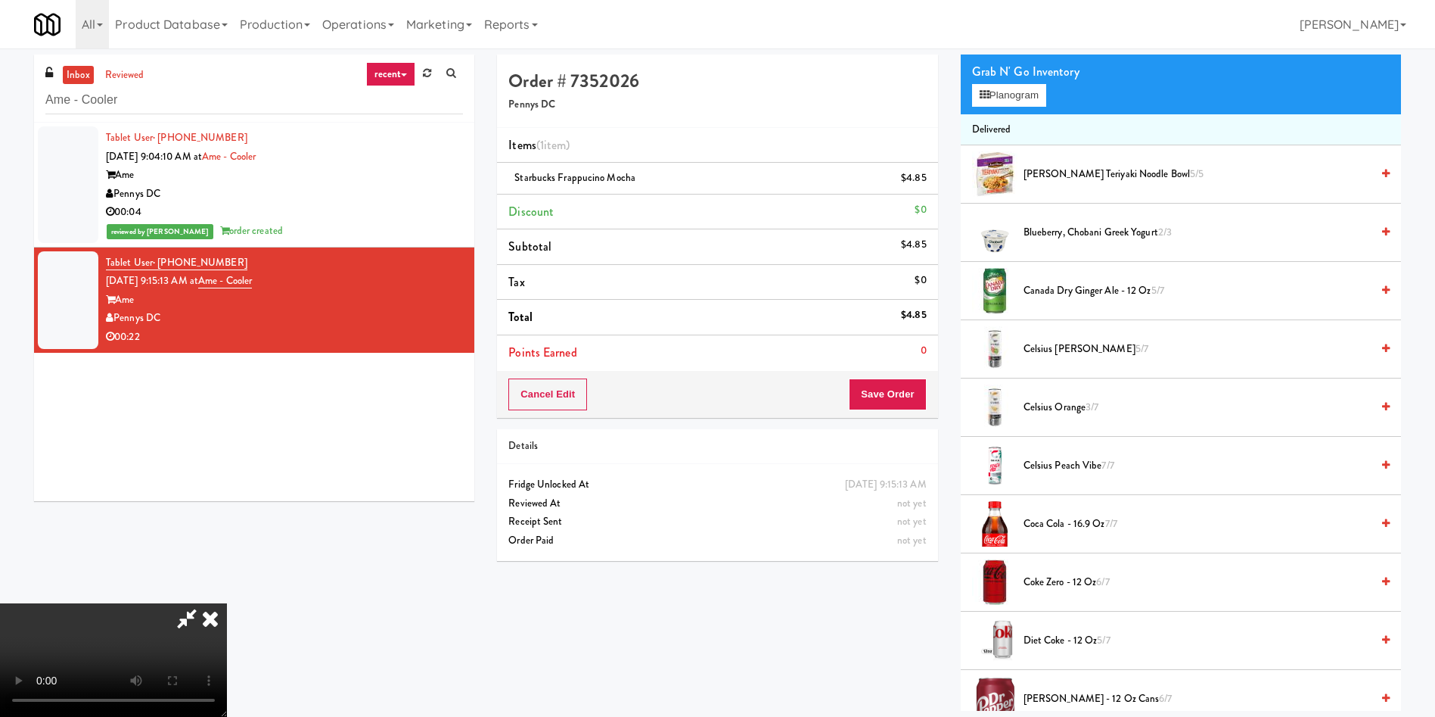
scroll to position [222, 0]
click at [227, 703] on video at bounding box center [113, 659] width 227 height 113
click at [227, 603] on video at bounding box center [113, 659] width 227 height 113
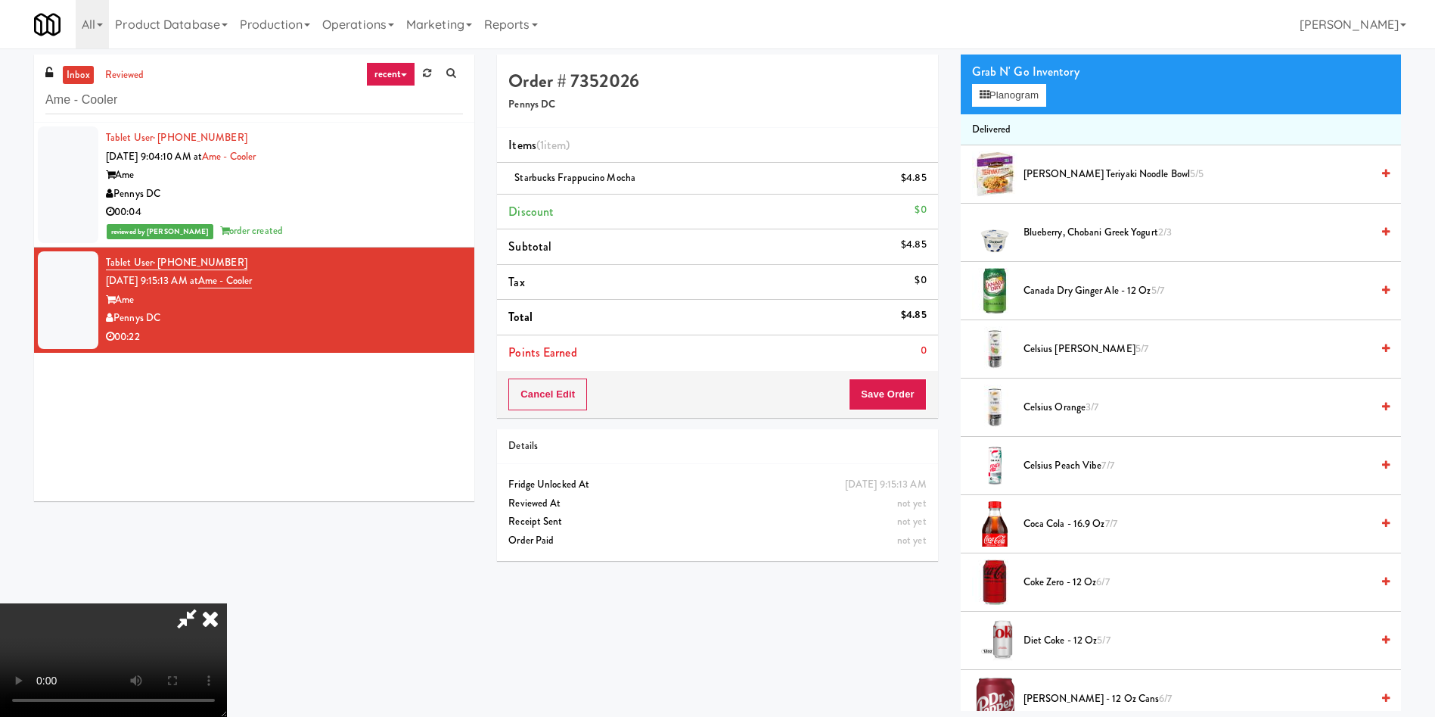
click at [227, 603] on video at bounding box center [113, 659] width 227 height 113
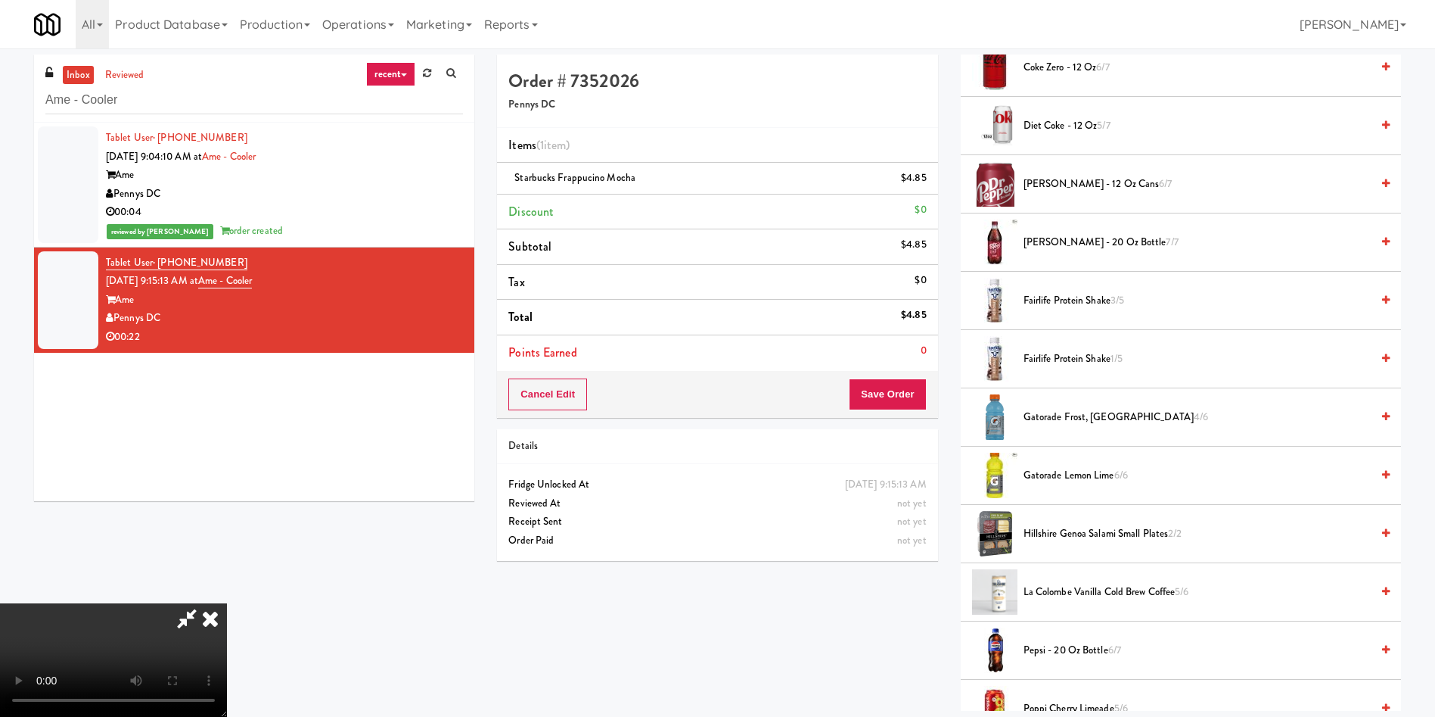
scroll to position [567, 0]
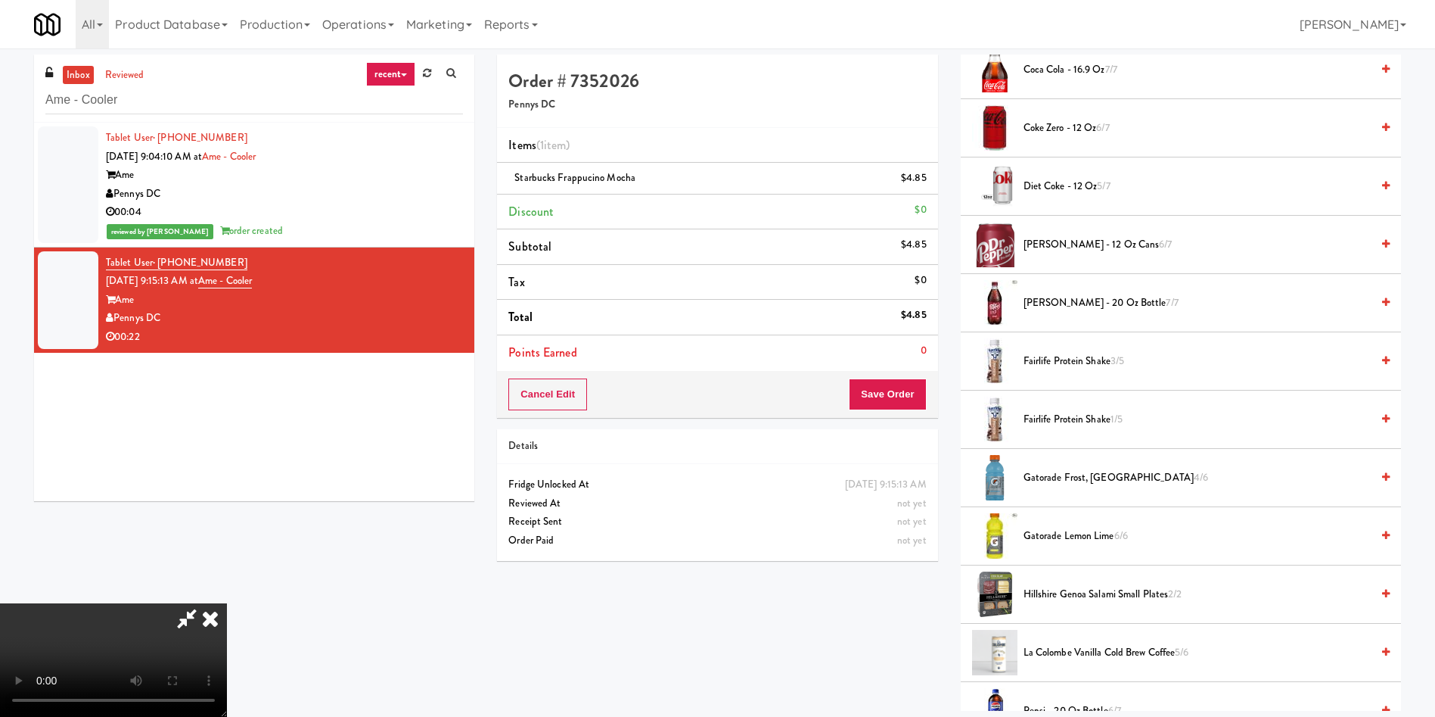
click at [904, 642] on div "Order # 7352026 Pennys DC Items (1 item ) Starbucks Frappucino Mocha $4.85 Disc…" at bounding box center [949, 382] width 927 height 656
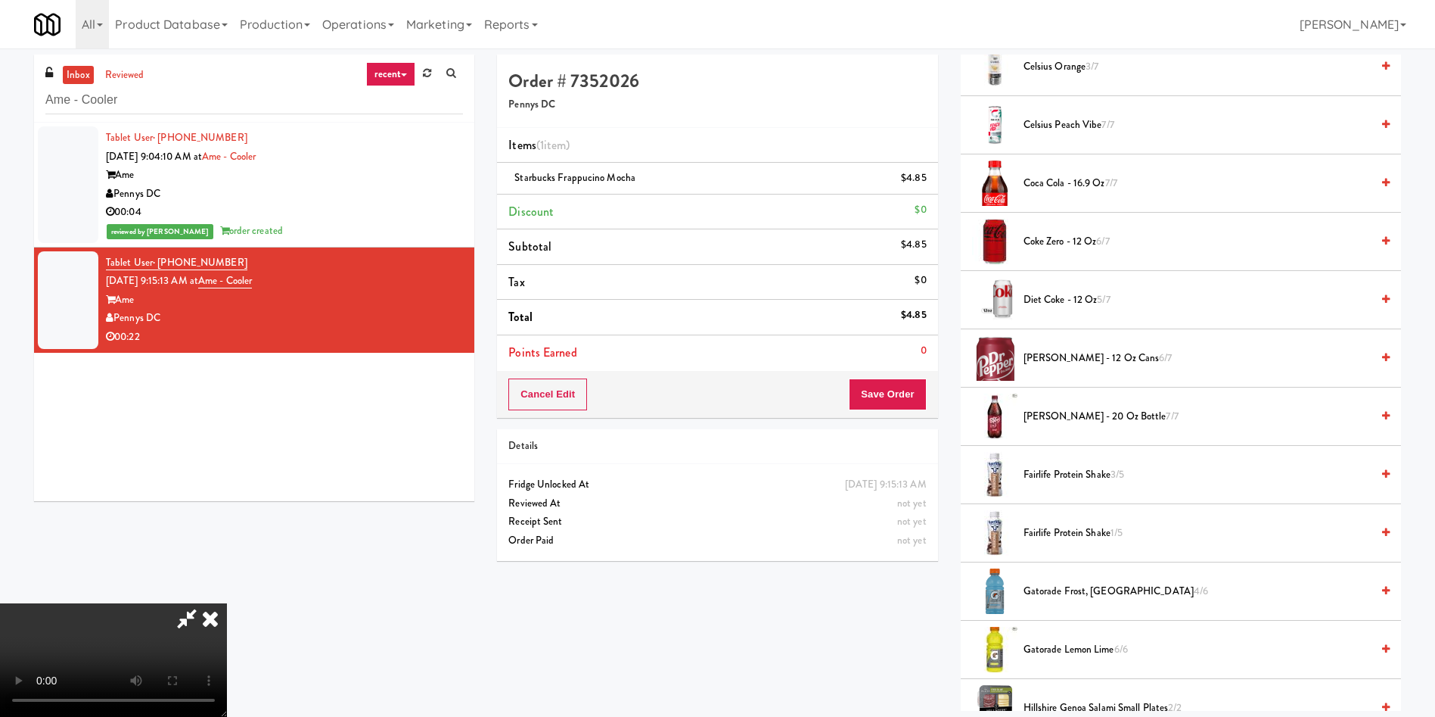
scroll to position [0, 0]
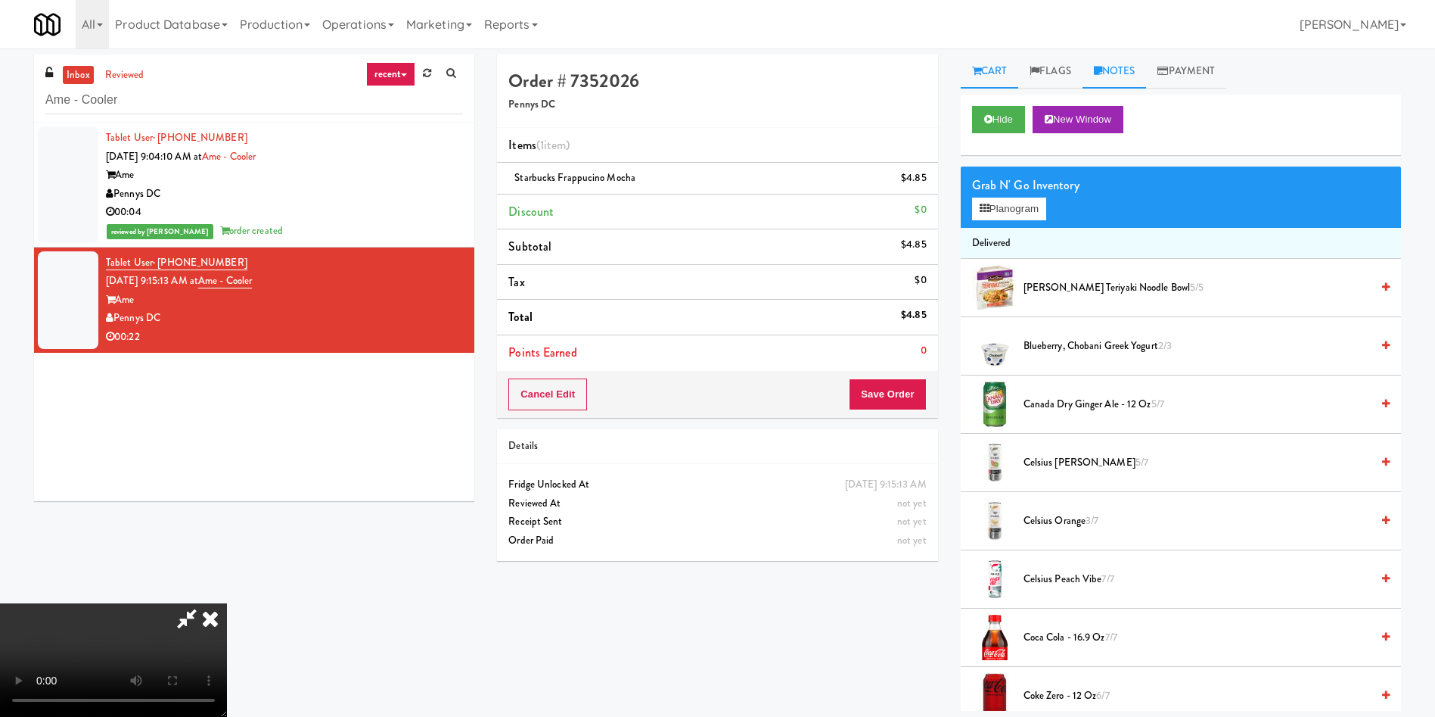
click at [1110, 72] on link "Notes" at bounding box center [1115, 71] width 64 height 34
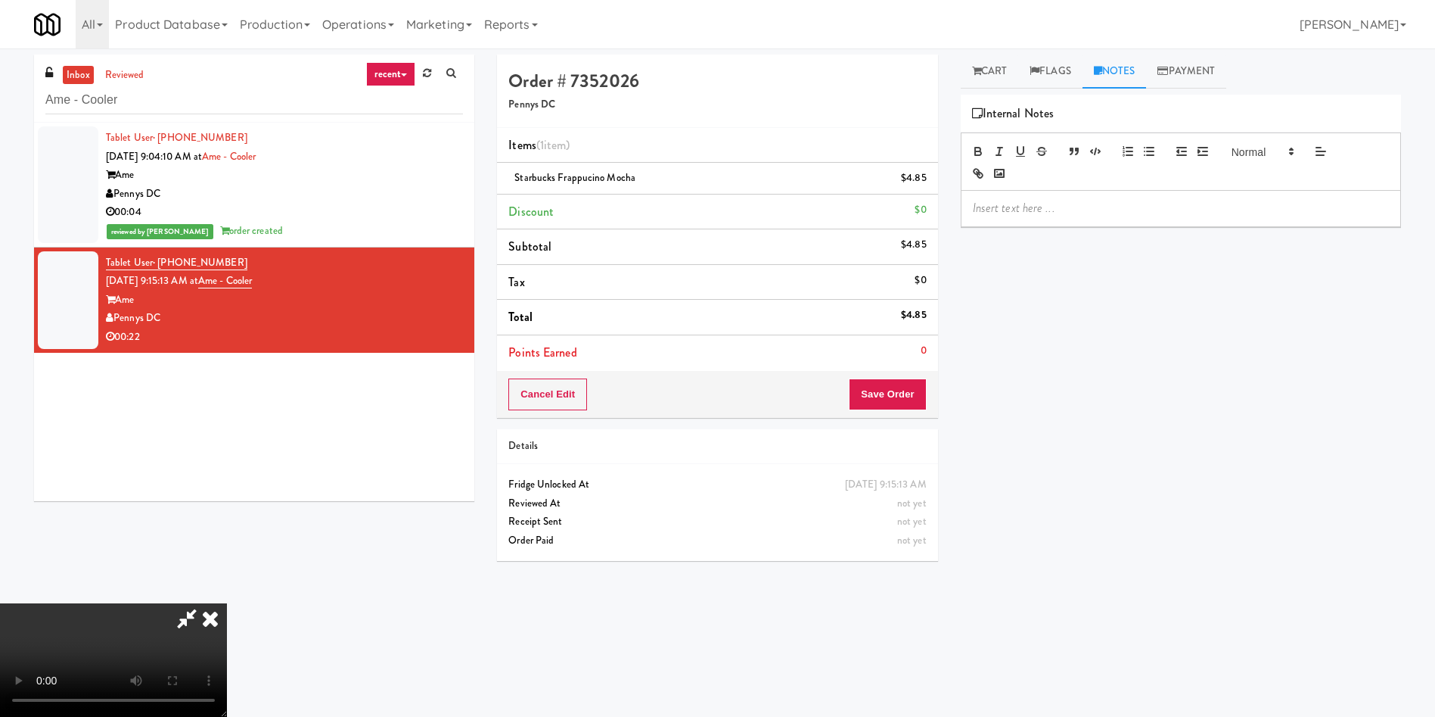
click at [1148, 201] on p at bounding box center [1181, 208] width 416 height 17
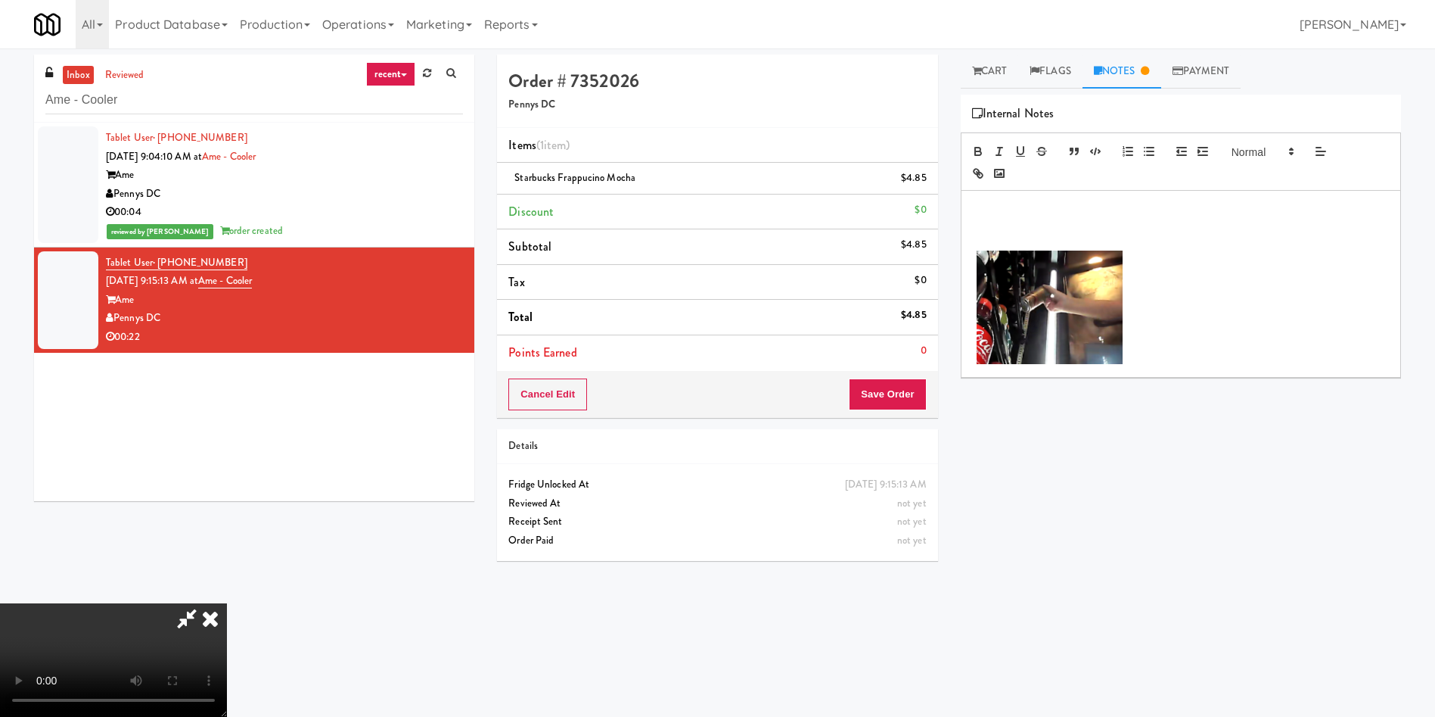
click at [776, 23] on div "All 325 Vending https://fridge.kitchenmate.com/vision-orders/75851?operator_id=…" at bounding box center [717, 24] width 1367 height 48
click at [1113, 224] on p at bounding box center [1181, 225] width 416 height 17
click at [1120, 207] on p at bounding box center [1181, 208] width 416 height 17
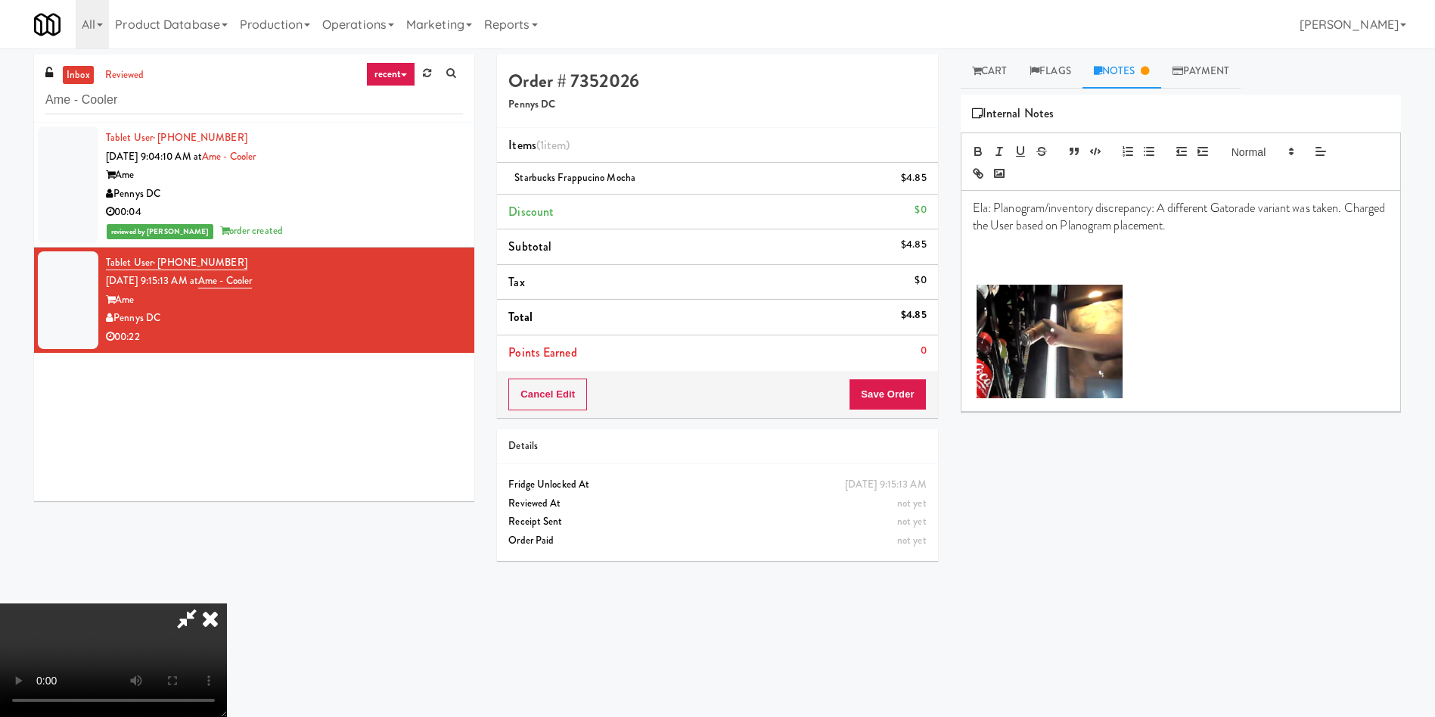
click at [227, 603] on video at bounding box center [113, 659] width 227 height 113
click at [204, 603] on icon at bounding box center [186, 618] width 35 height 30
drag, startPoint x: 515, startPoint y: 180, endPoint x: 553, endPoint y: 174, distance: 38.3
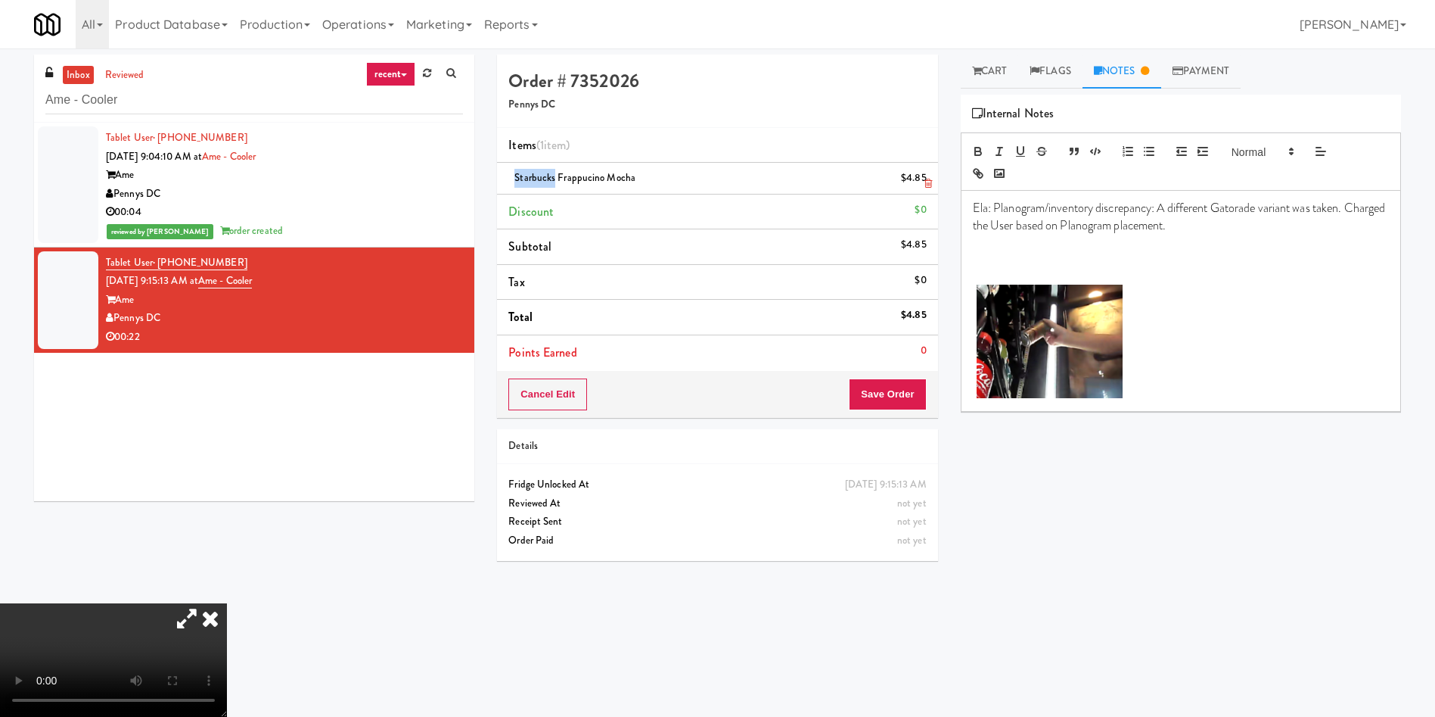
click at [553, 174] on span "Starbucks Frappucino Mocha" at bounding box center [575, 177] width 121 height 14
copy span "Starbucks"
drag, startPoint x: 1214, startPoint y: 210, endPoint x: 1261, endPoint y: 208, distance: 46.2
click at [1261, 208] on p "Ela: Planogram/inventory discrepancy: A different Gatorade variant was taken. C…" at bounding box center [1181, 217] width 416 height 34
drag, startPoint x: 1293, startPoint y: 210, endPoint x: 1249, endPoint y: 210, distance: 43.9
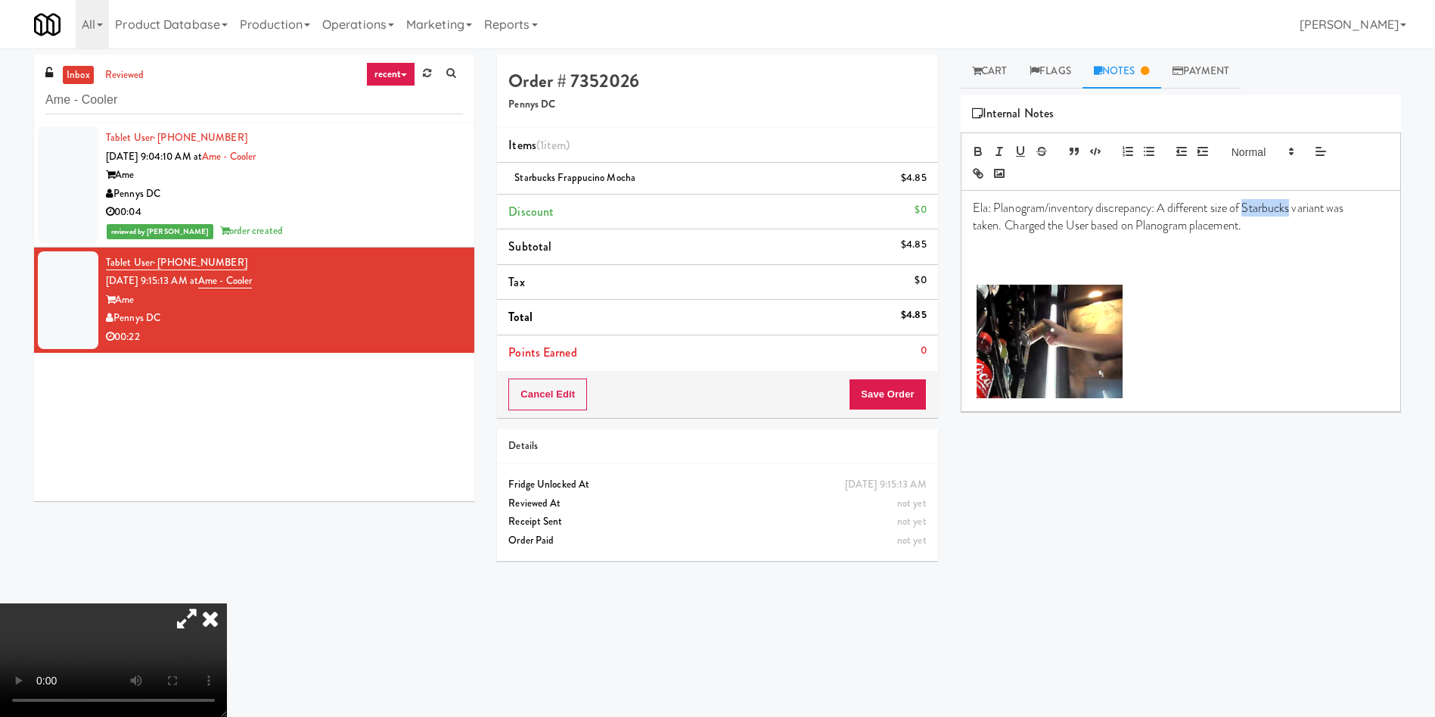
click at [1249, 210] on p "Ela: Planogram/inventory discrepancy: A different size of Starbucks variant was…" at bounding box center [1181, 217] width 416 height 34
drag, startPoint x: 984, startPoint y: 143, endPoint x: 992, endPoint y: 145, distance: 7.7
click at [985, 143] on button "button" at bounding box center [978, 151] width 21 height 18
click at [1004, 149] on icon "button" at bounding box center [1000, 152] width 14 height 14
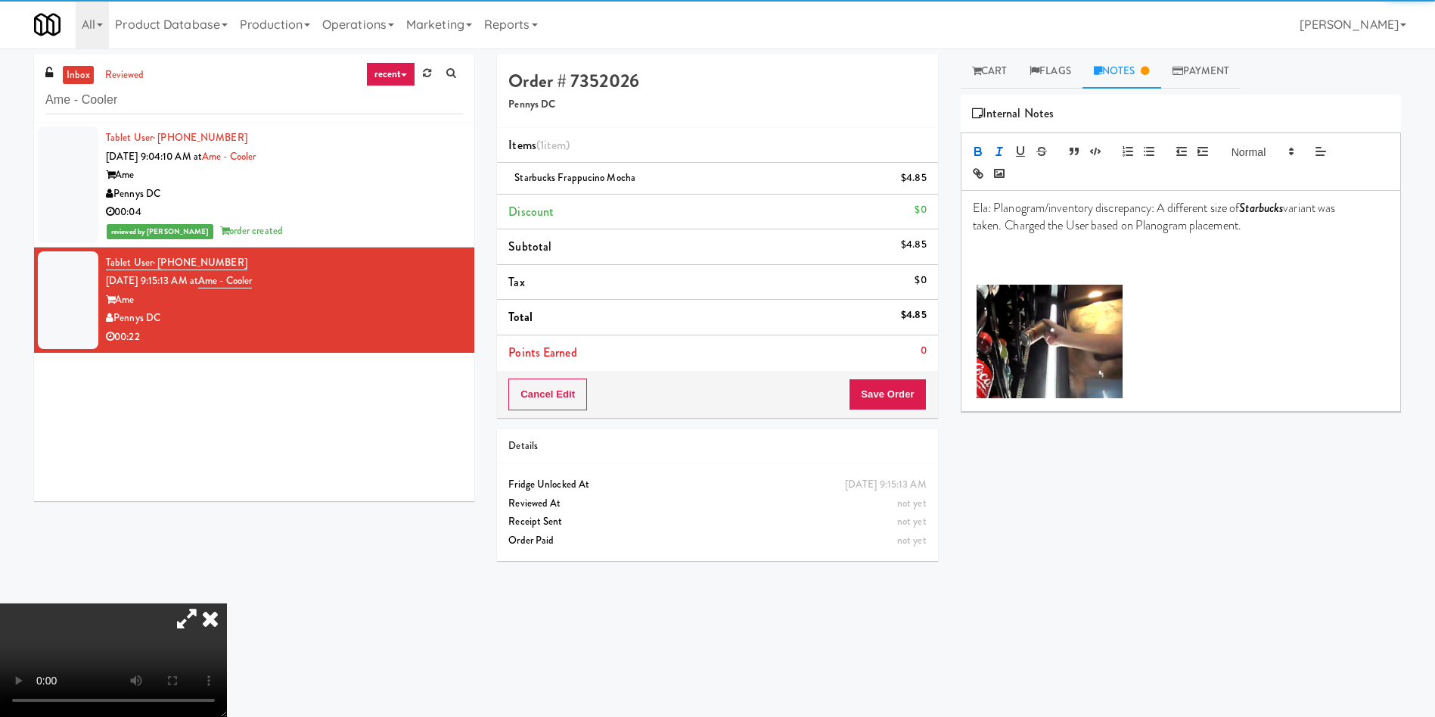
click at [1236, 303] on p at bounding box center [1181, 342] width 416 height 117
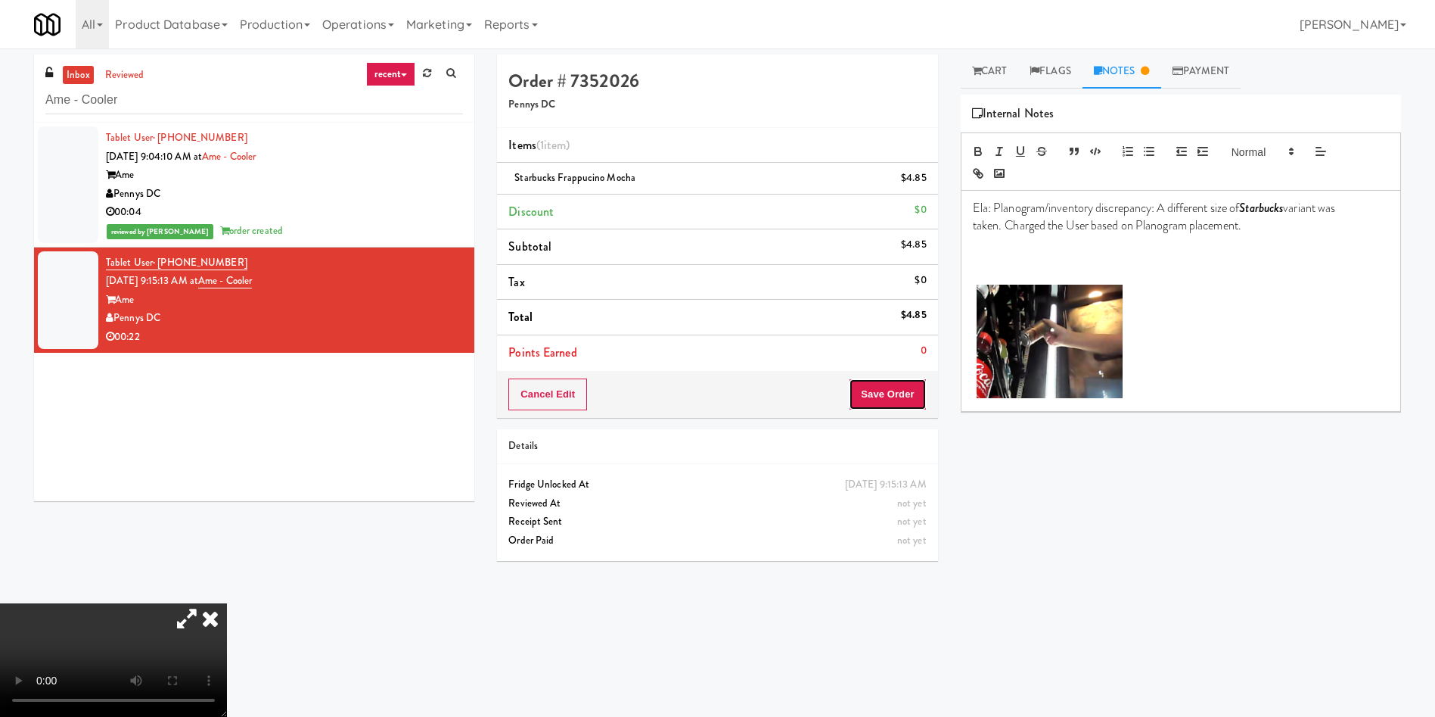
click at [866, 403] on button "Save Order" at bounding box center [887, 394] width 77 height 32
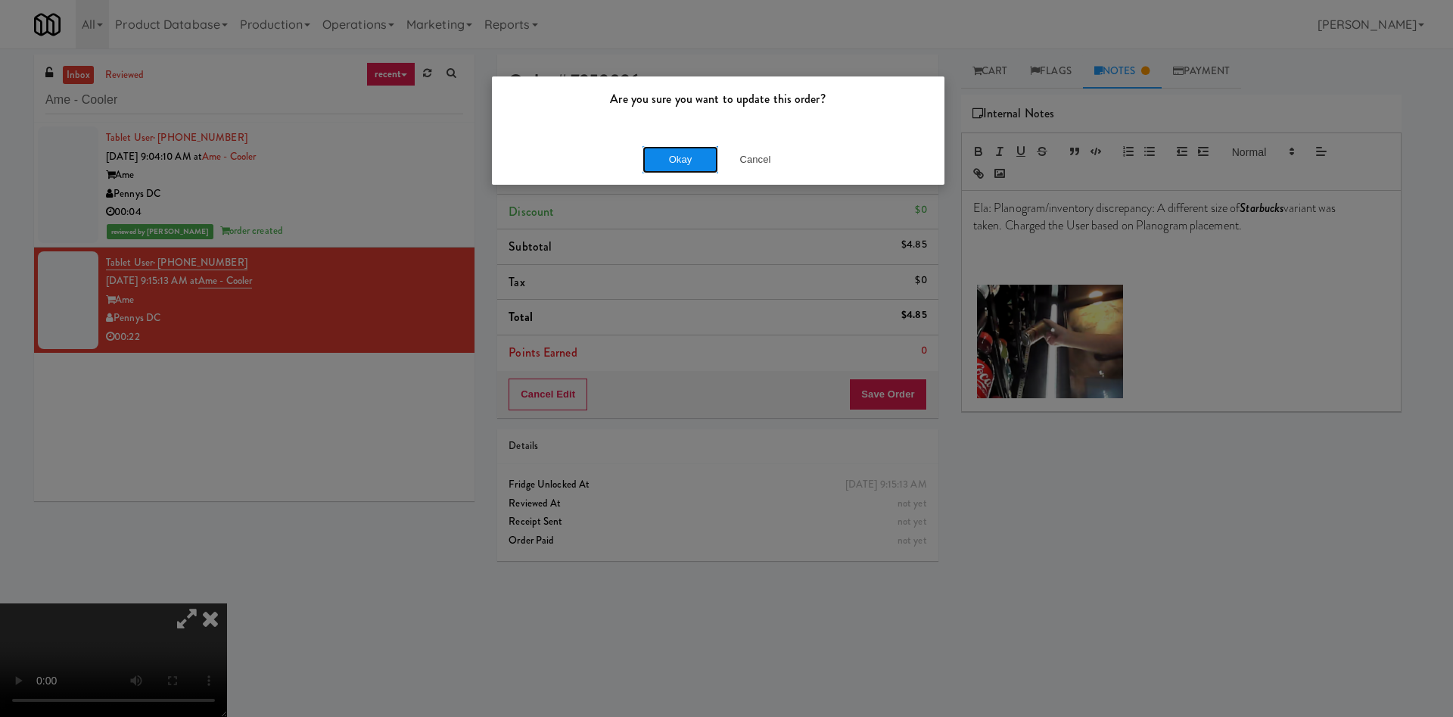
click at [666, 149] on button "Okay" at bounding box center [680, 159] width 76 height 27
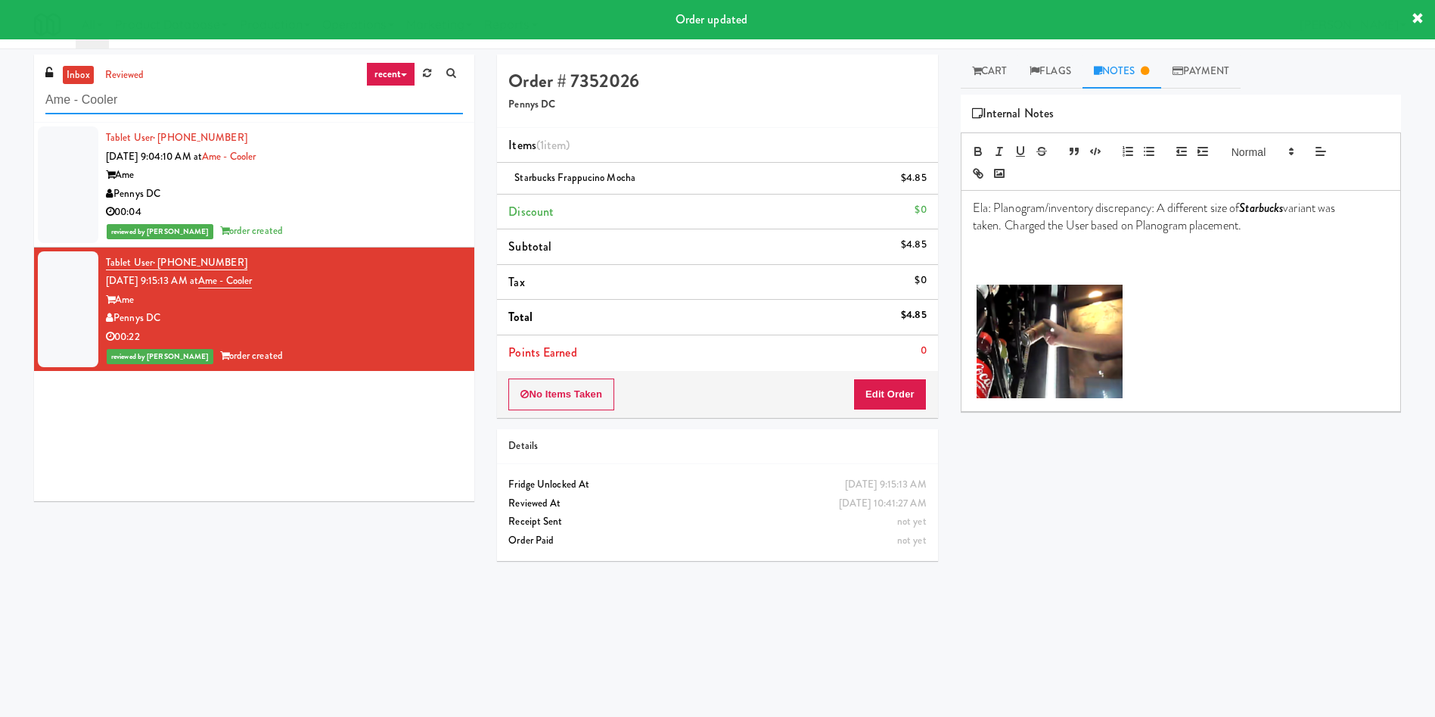
drag, startPoint x: 241, startPoint y: 97, endPoint x: 0, endPoint y: 98, distance: 241.4
click at [0, 98] on div "inbox reviewed recent all unclear take inventory issue suspicious failed recent…" at bounding box center [717, 358] width 1435 height 608
paste input "Gallery 64 - Combo Cooler - Middle"
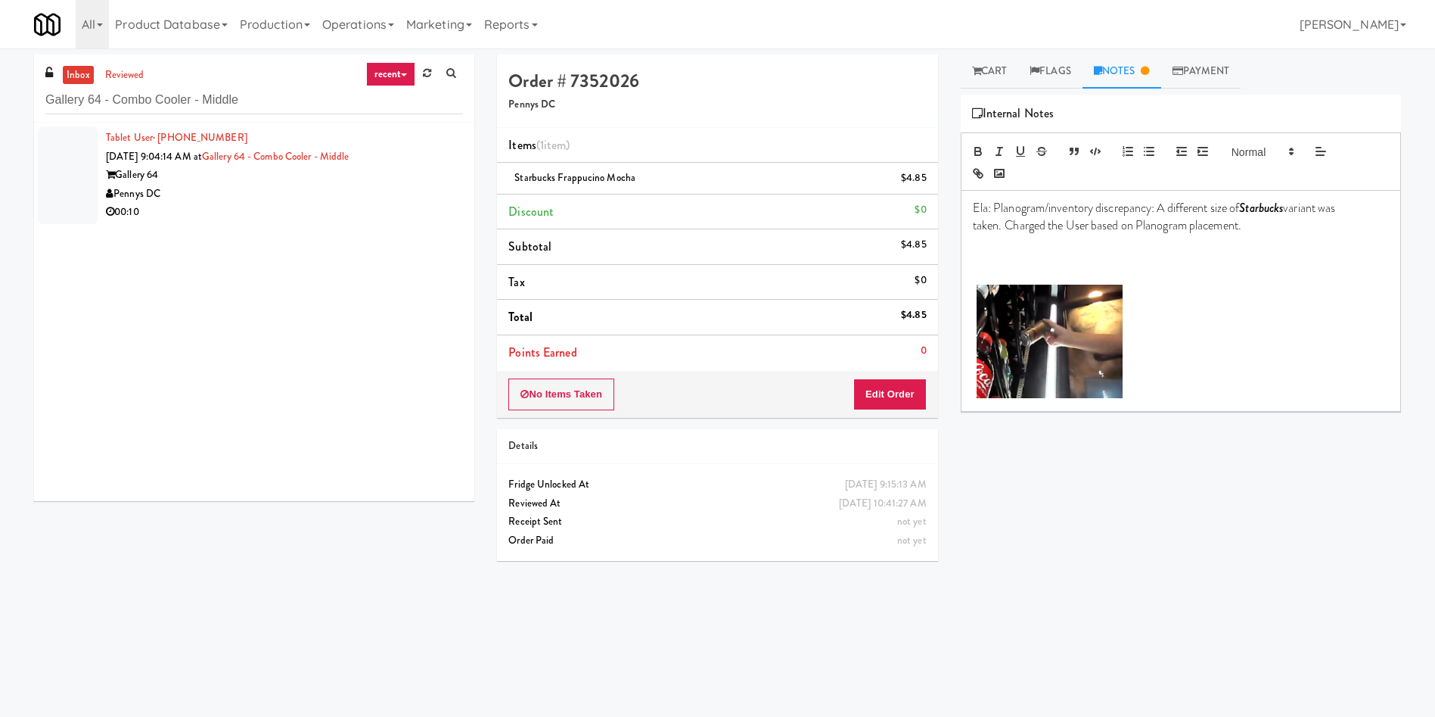
drag, startPoint x: 76, startPoint y: 172, endPoint x: 197, endPoint y: 171, distance: 121.1
click at [76, 171] on div at bounding box center [68, 175] width 61 height 98
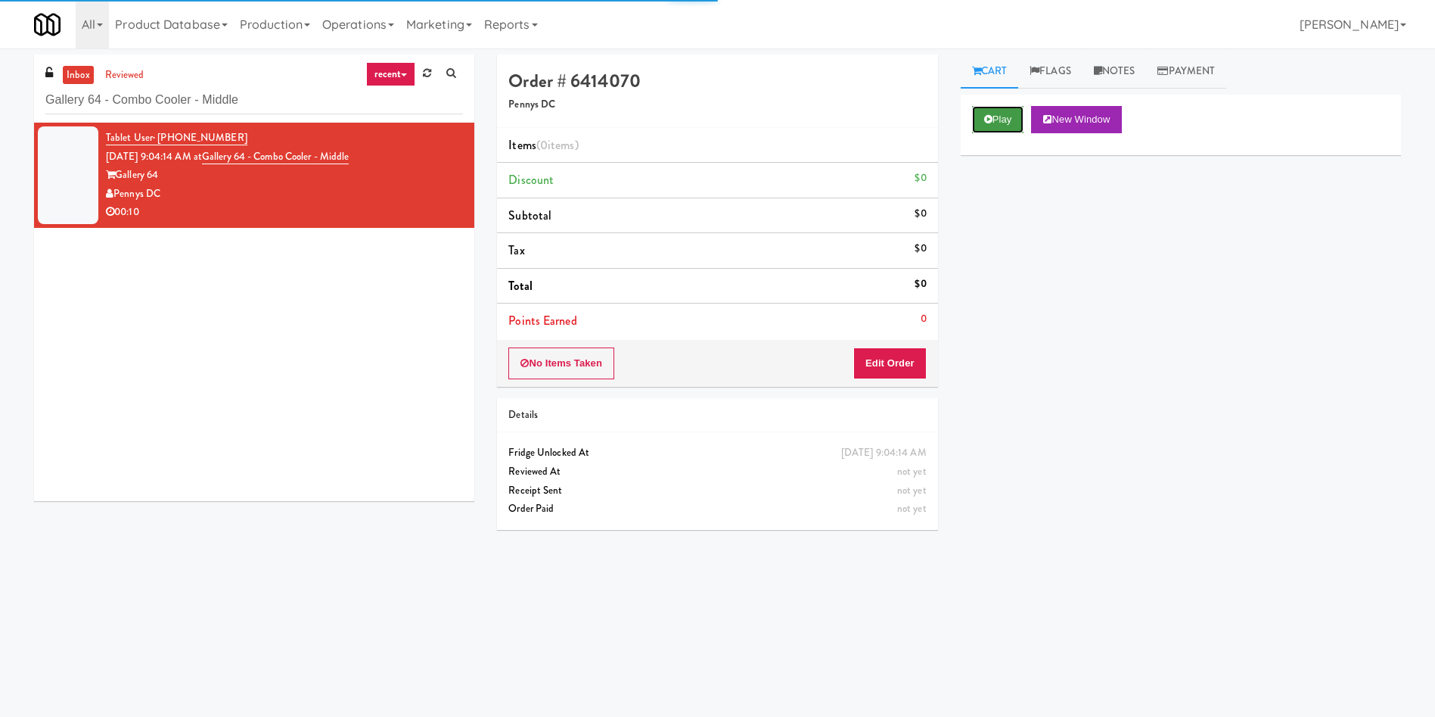
click at [1003, 125] on button "Play" at bounding box center [998, 119] width 52 height 27
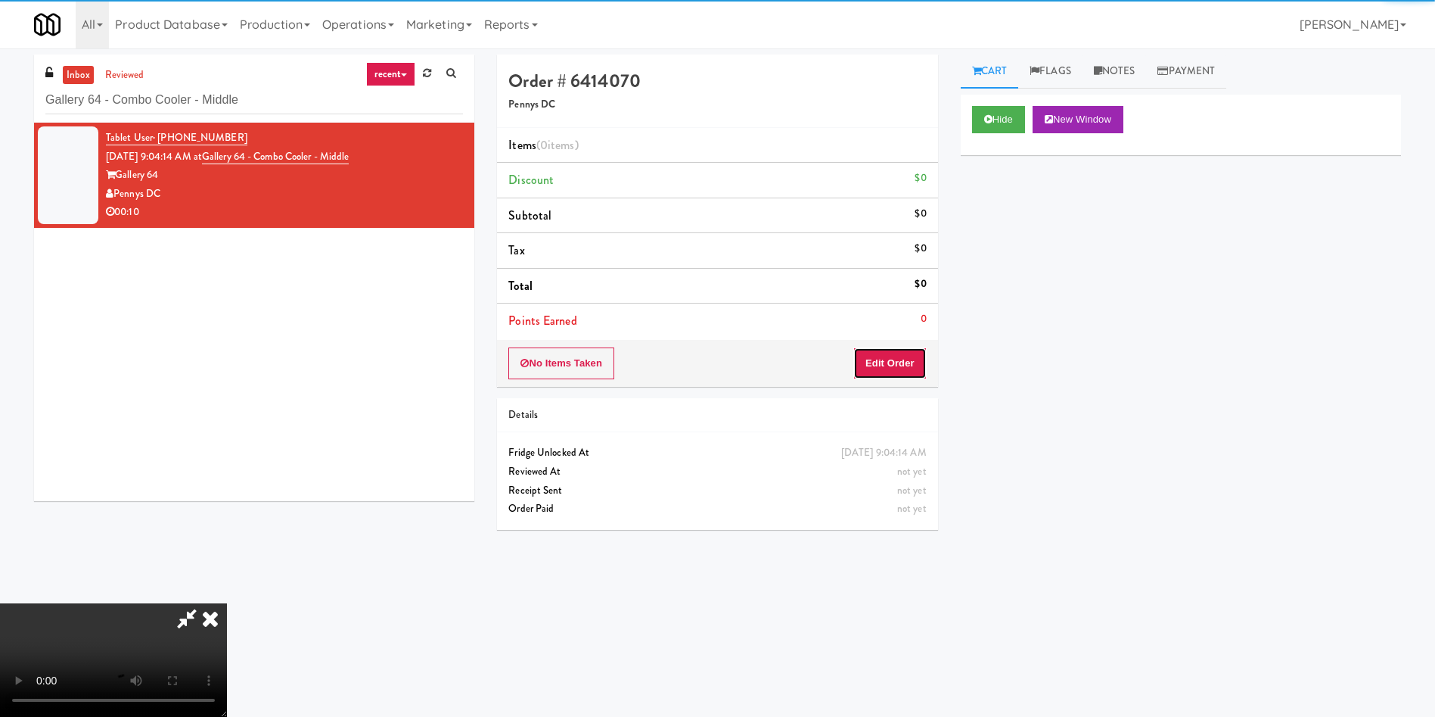
click at [913, 356] on button "Edit Order" at bounding box center [889, 363] width 73 height 32
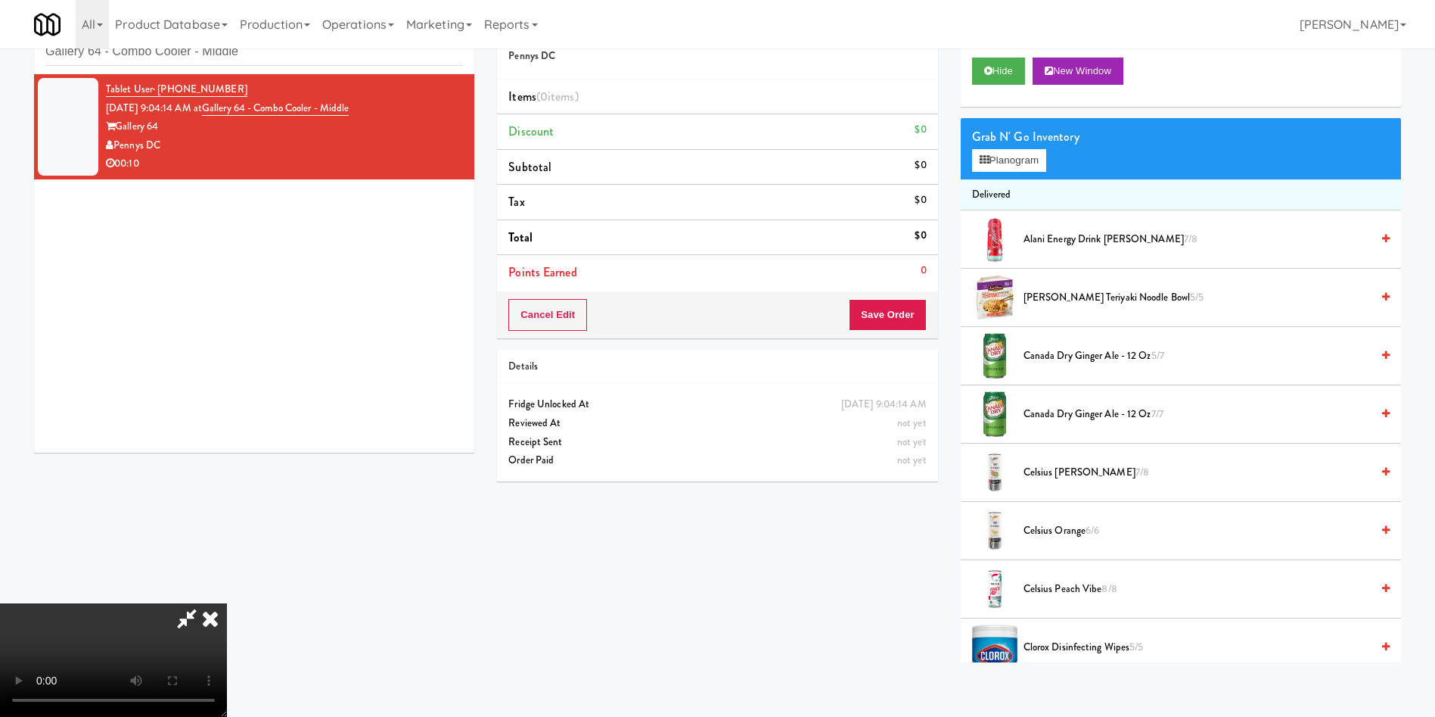
click at [1068, 409] on span "Canada Dry Ginger Ale - 12 oz 7/7" at bounding box center [1197, 414] width 347 height 19
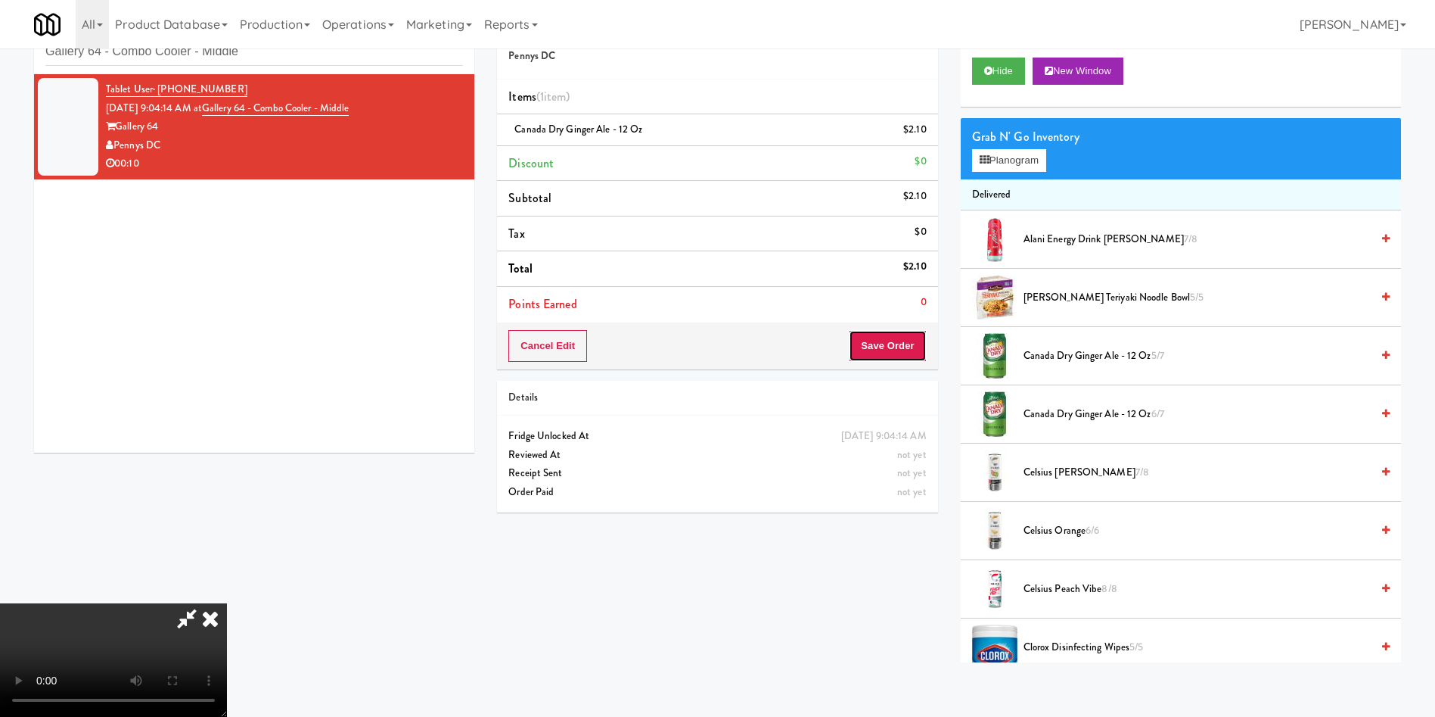
click at [912, 340] on button "Save Order" at bounding box center [887, 346] width 77 height 32
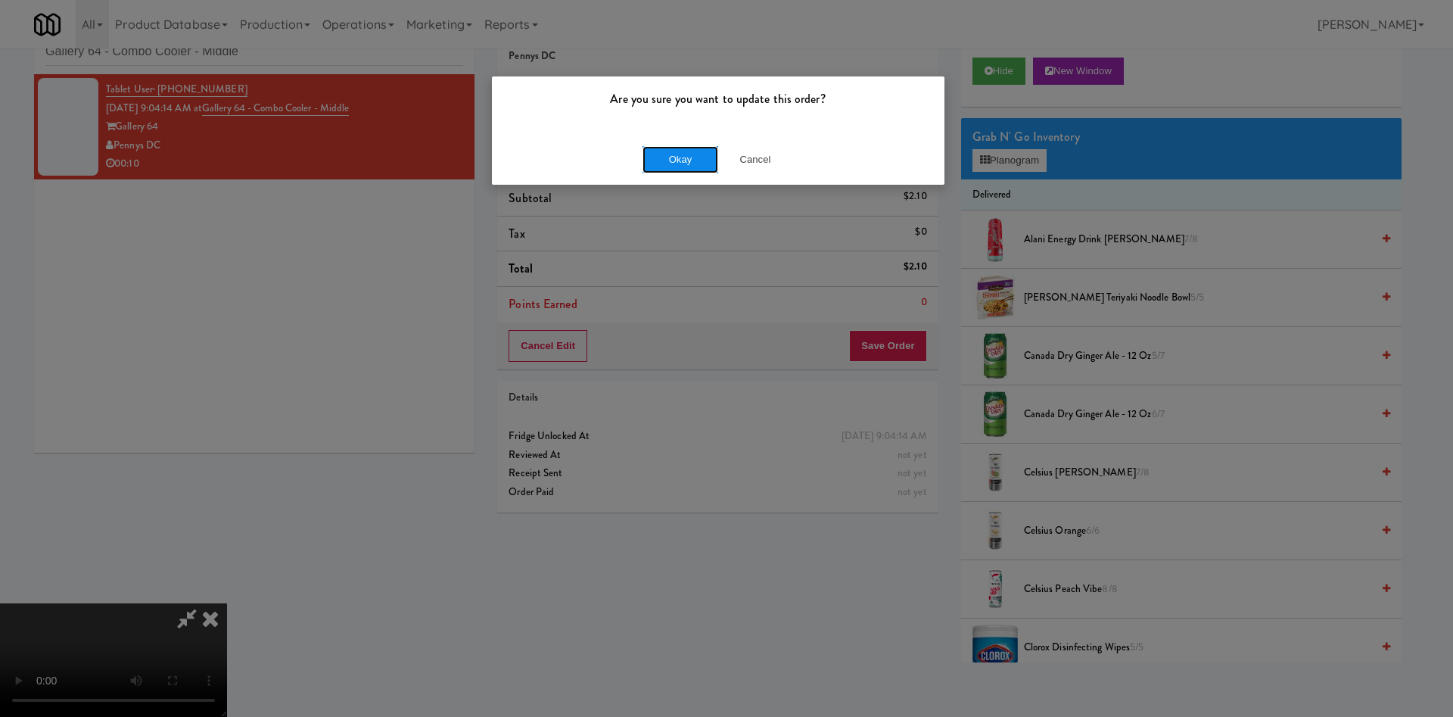
click at [686, 148] on button "Okay" at bounding box center [680, 159] width 76 height 27
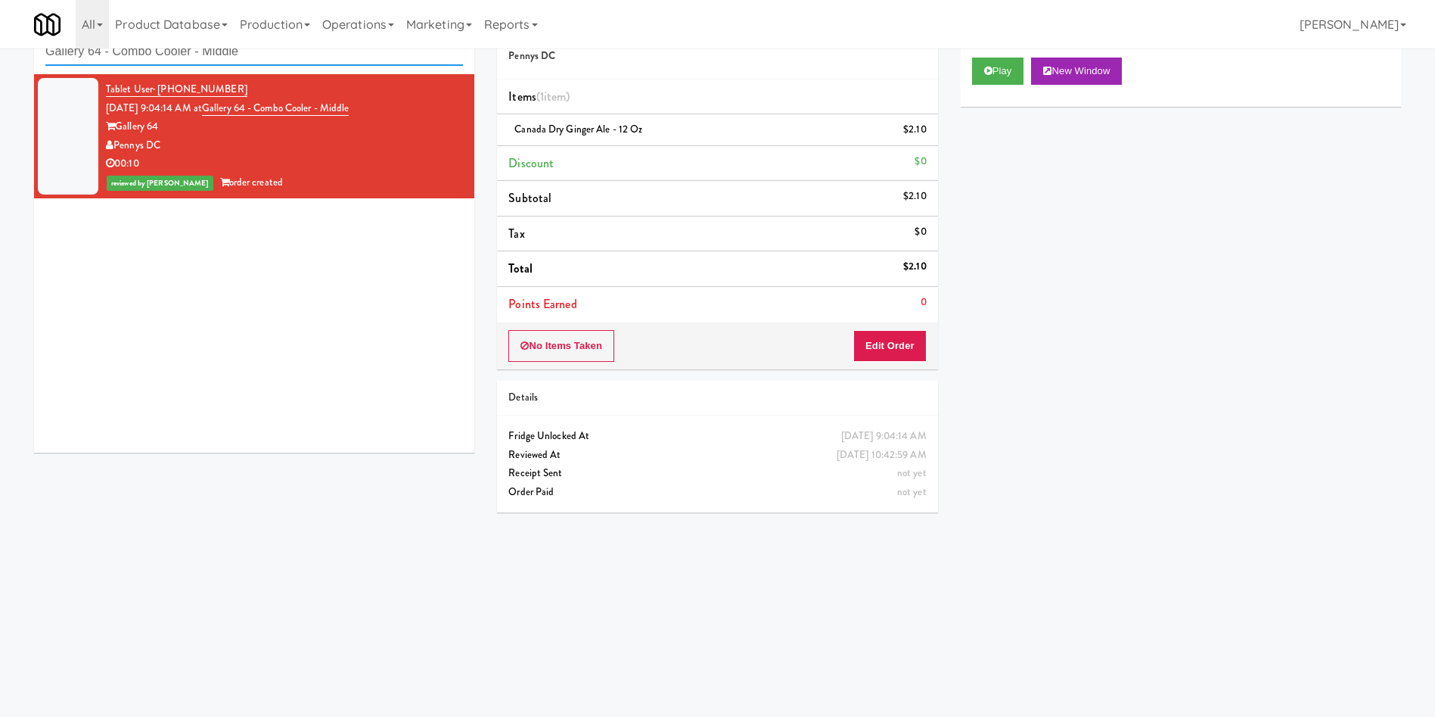
drag, startPoint x: 278, startPoint y: 53, endPoint x: 0, endPoint y: -20, distance: 287.0
click at [0, 0] on html "Are you sure you want to update this order? Okay Cancel Okay Are you sure you w…" at bounding box center [717, 310] width 1435 height 717
paste input "WPW - Left - Fridg"
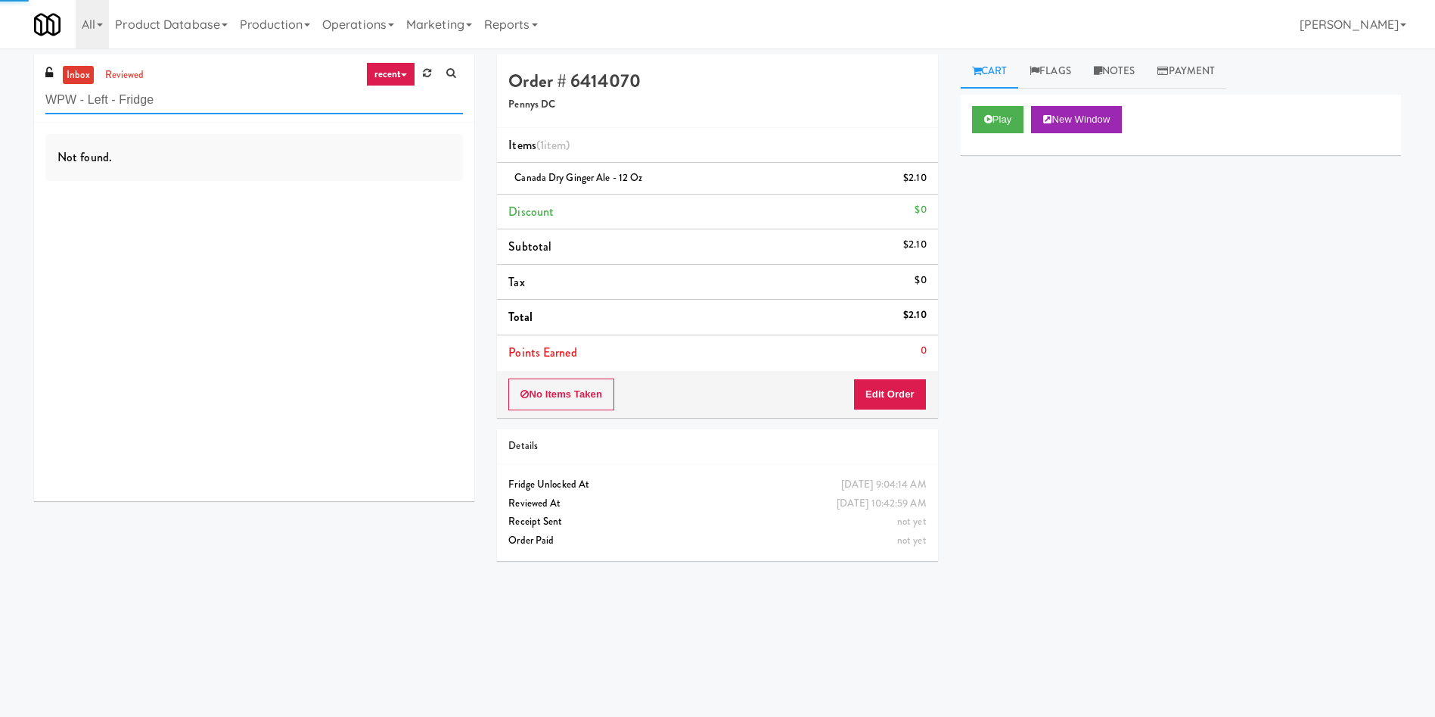
type input "WPW - Left - Fridge"
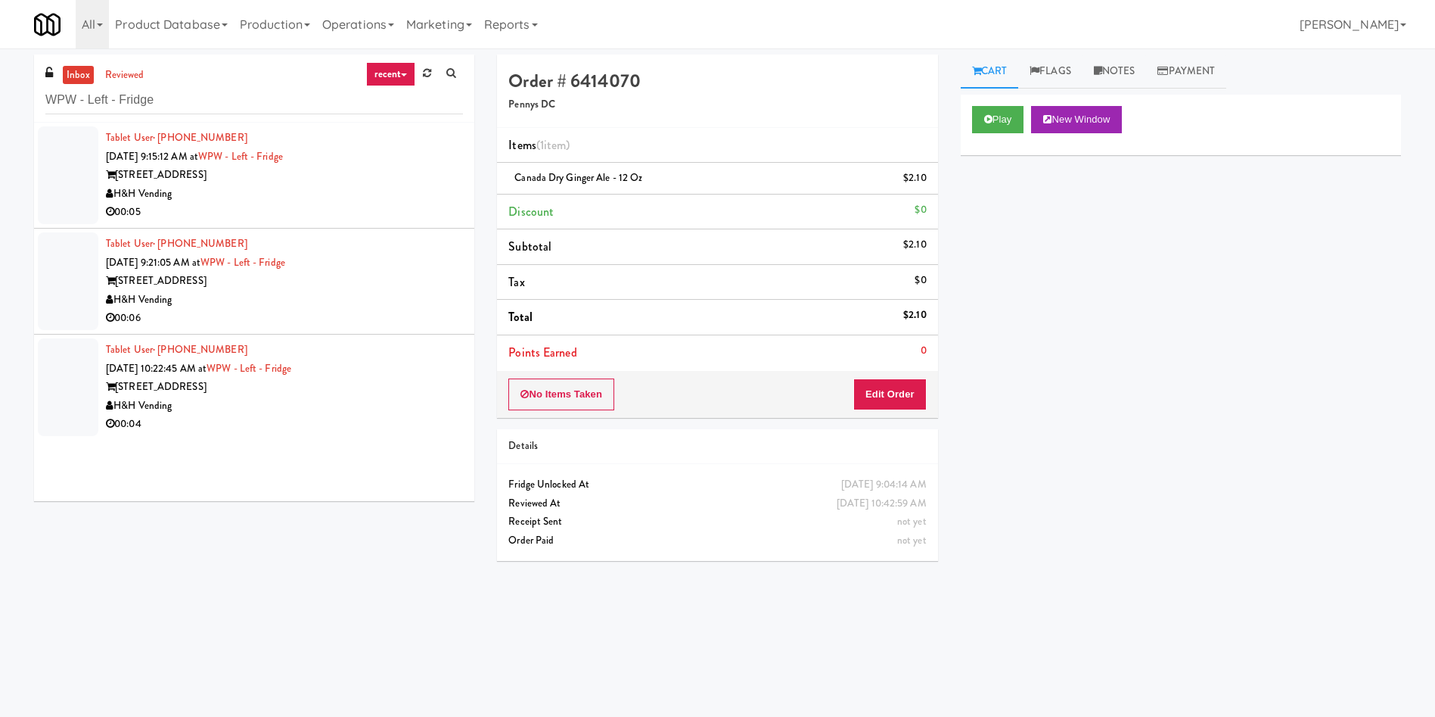
click at [88, 201] on div at bounding box center [68, 175] width 61 height 98
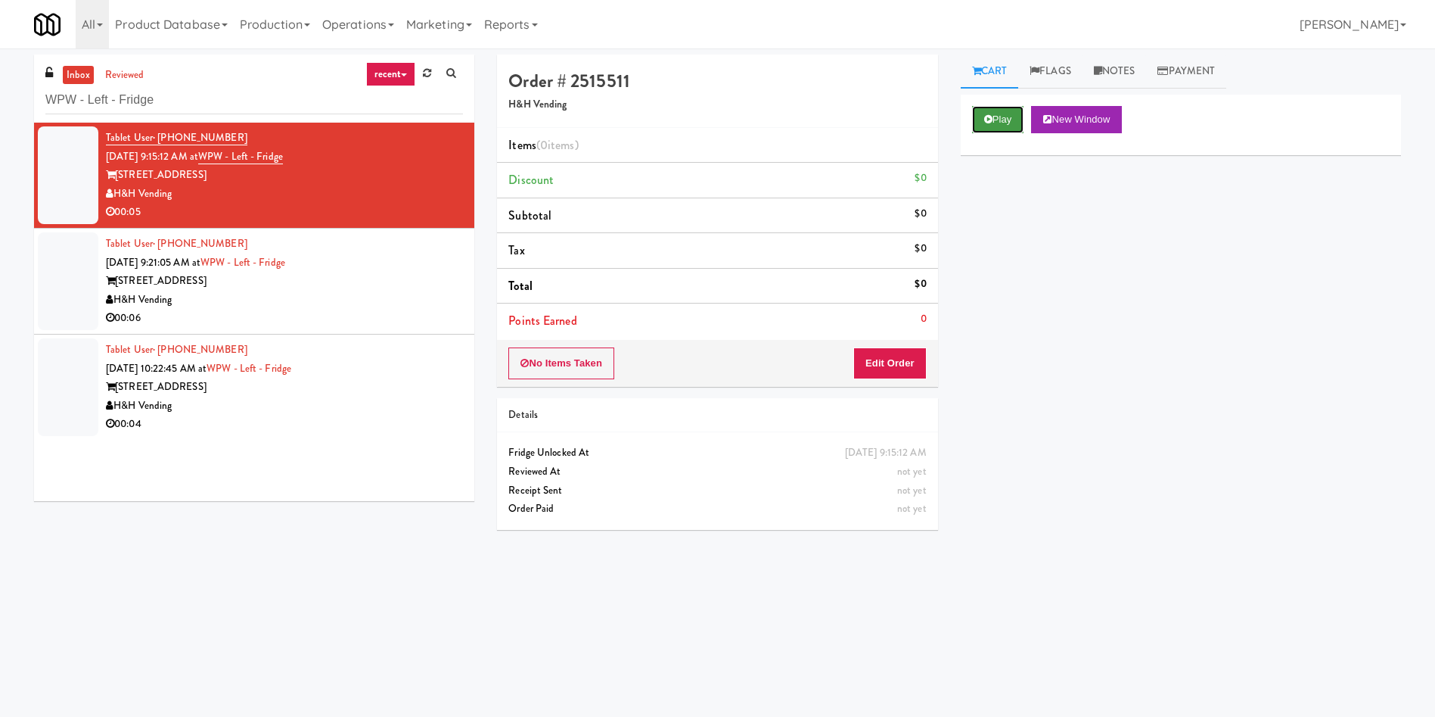
drag, startPoint x: 999, startPoint y: 122, endPoint x: 934, endPoint y: 217, distance: 115.4
click at [993, 127] on button "Play" at bounding box center [998, 119] width 52 height 27
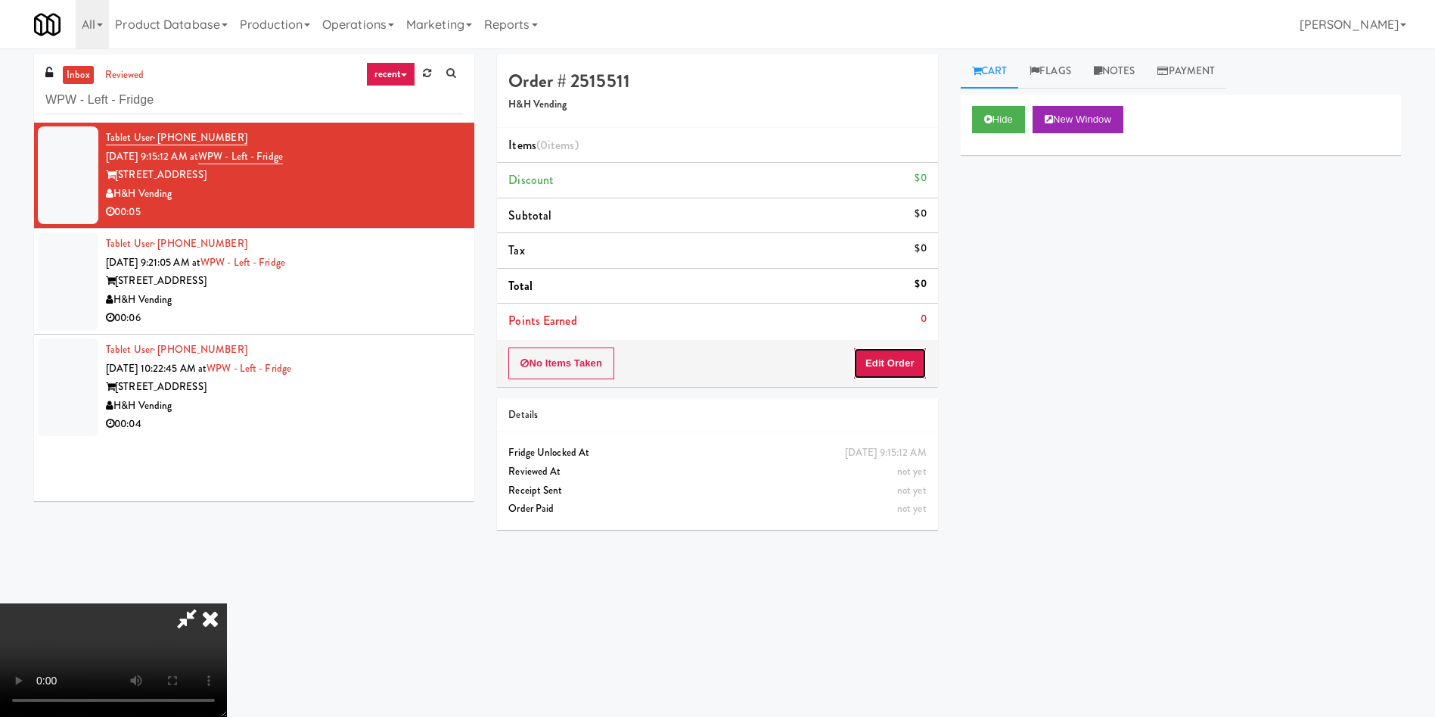
click at [904, 349] on button "Edit Order" at bounding box center [889, 363] width 73 height 32
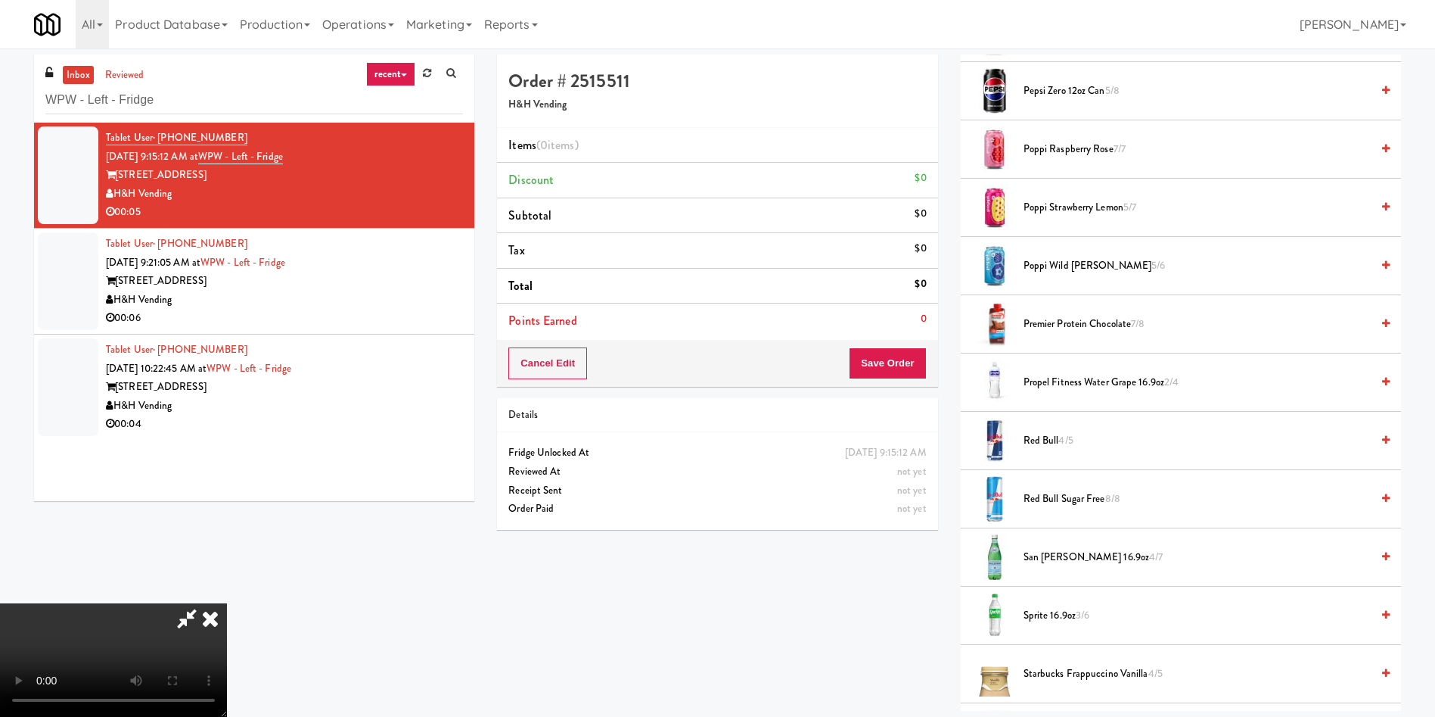
scroll to position [1475, 0]
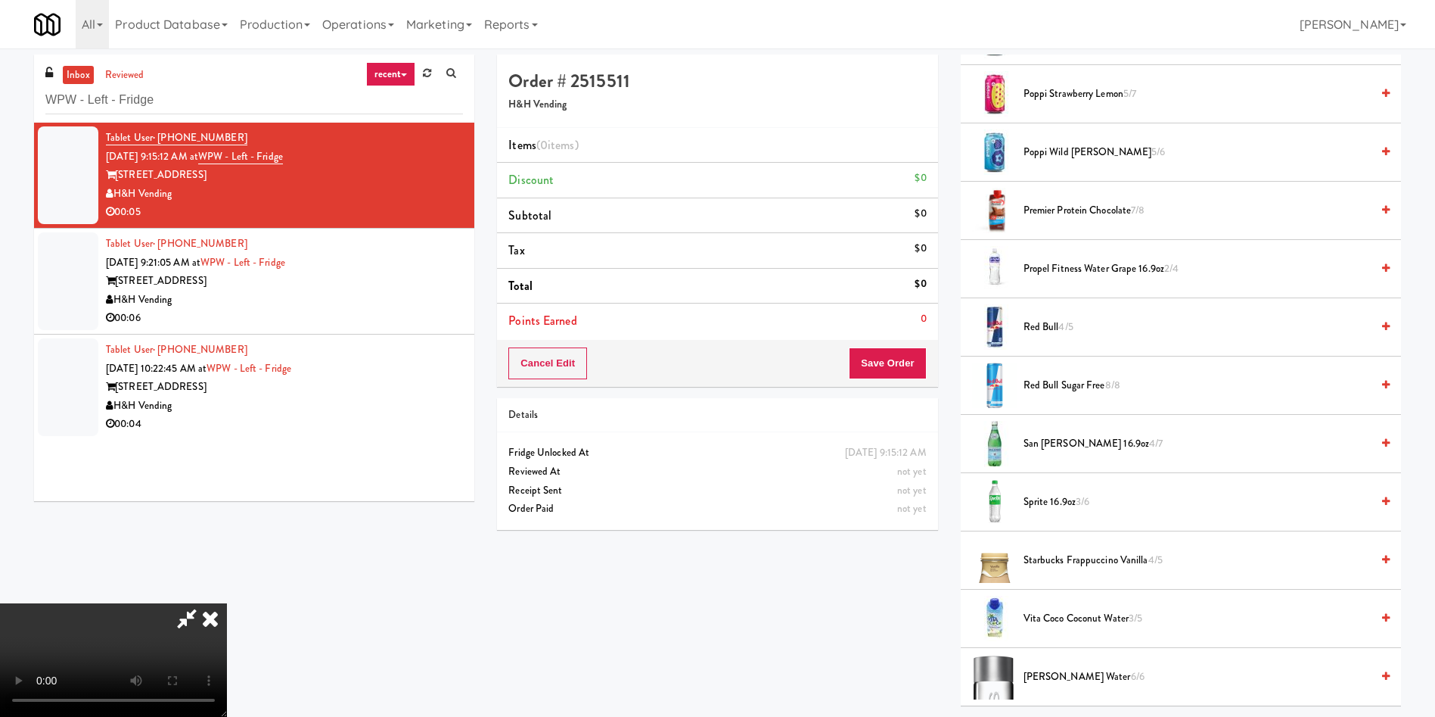
click at [1043, 443] on span "San Pellegrino 16.9oz 4/7" at bounding box center [1197, 443] width 347 height 19
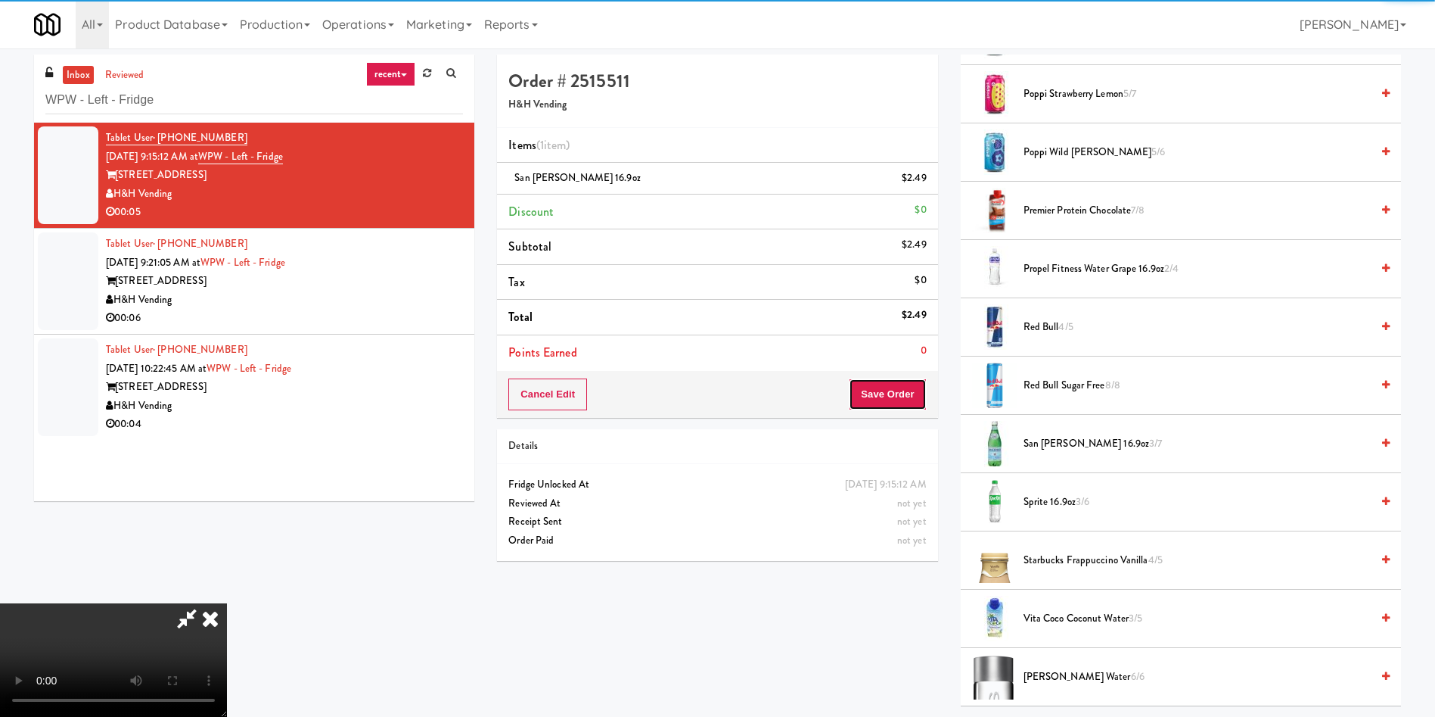
click at [914, 388] on button "Save Order" at bounding box center [887, 394] width 77 height 32
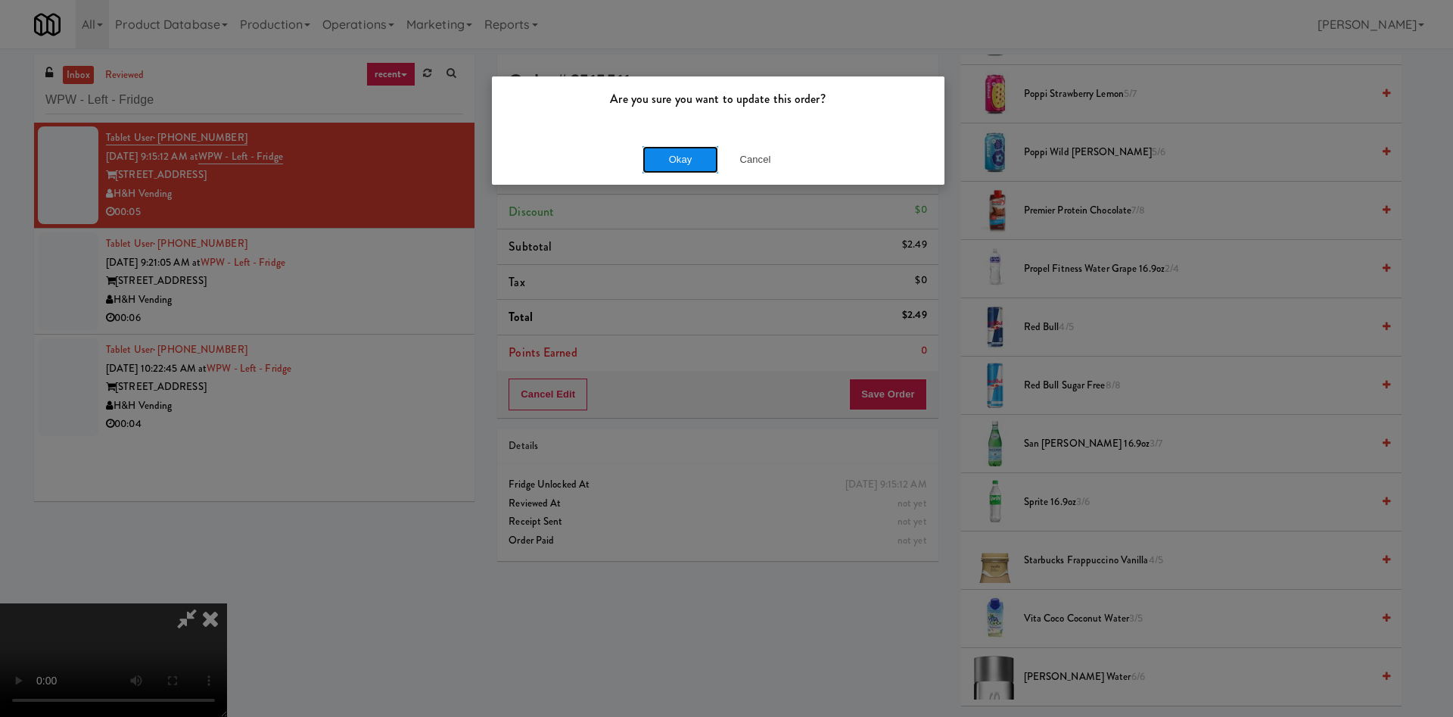
click at [682, 163] on button "Okay" at bounding box center [680, 159] width 76 height 27
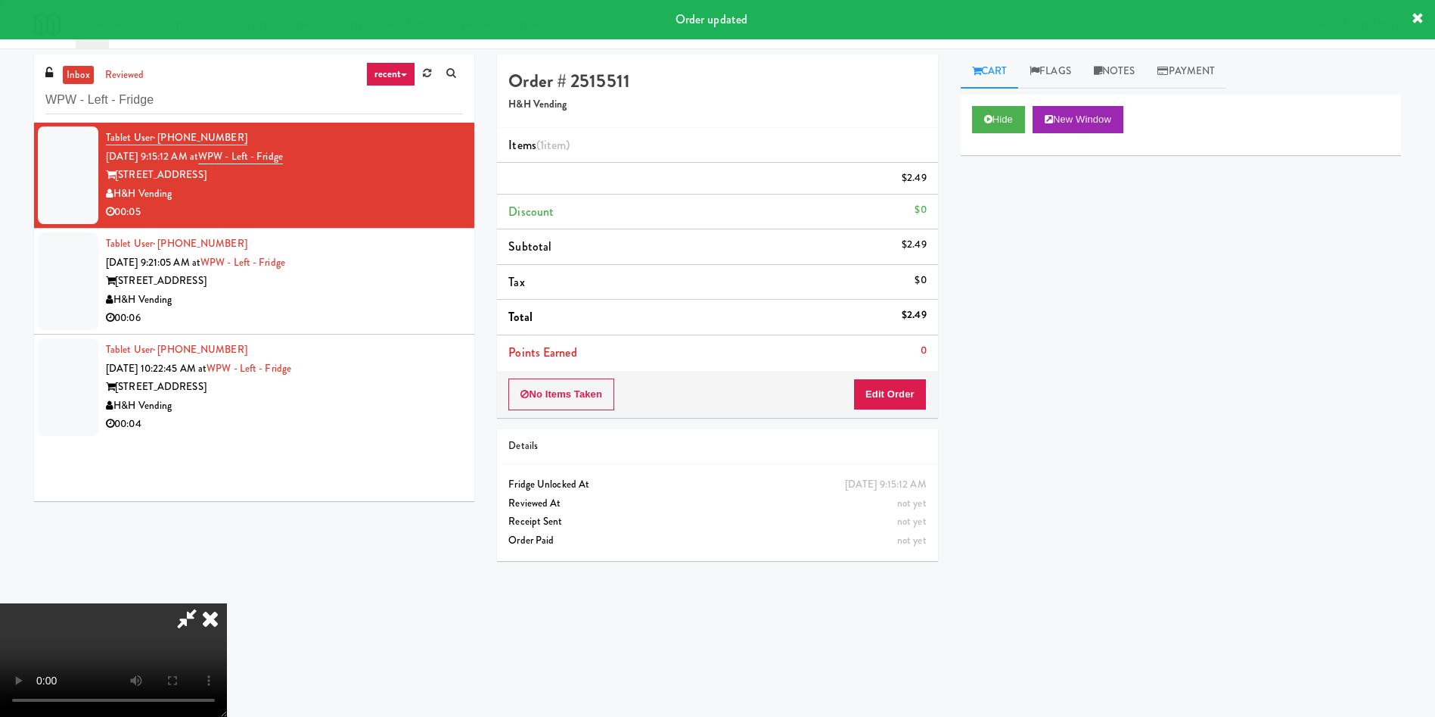
scroll to position [0, 0]
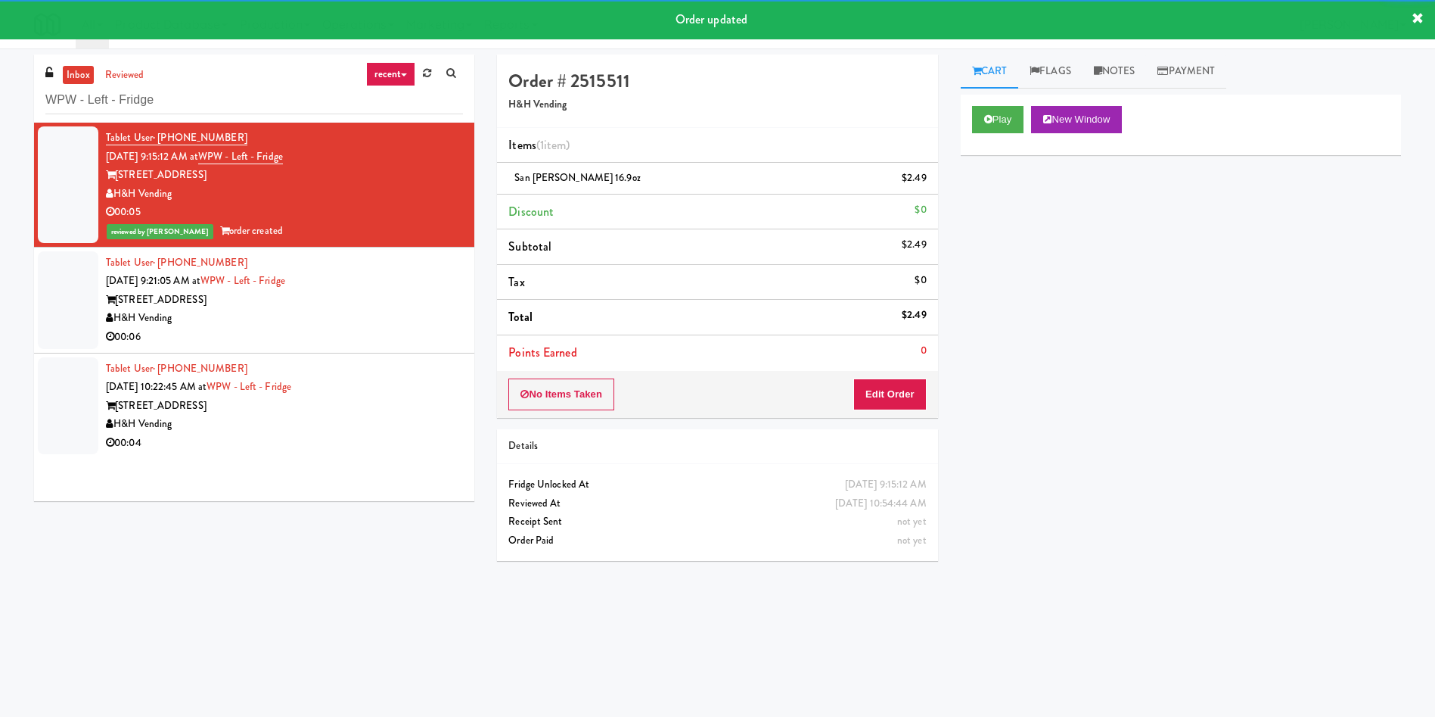
drag, startPoint x: 56, startPoint y: 284, endPoint x: 912, endPoint y: 197, distance: 860.1
click at [58, 284] on div at bounding box center [68, 300] width 61 height 98
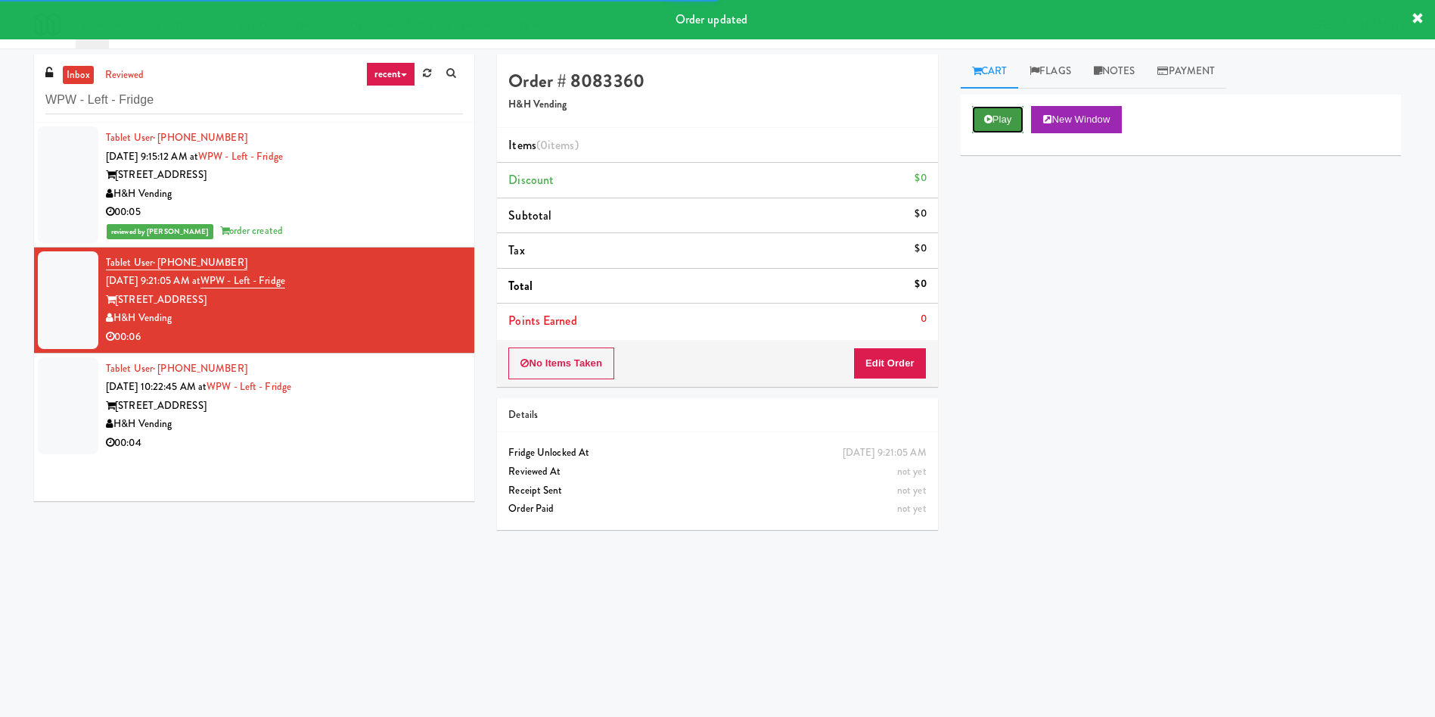
click at [1003, 108] on button "Play" at bounding box center [998, 119] width 52 height 27
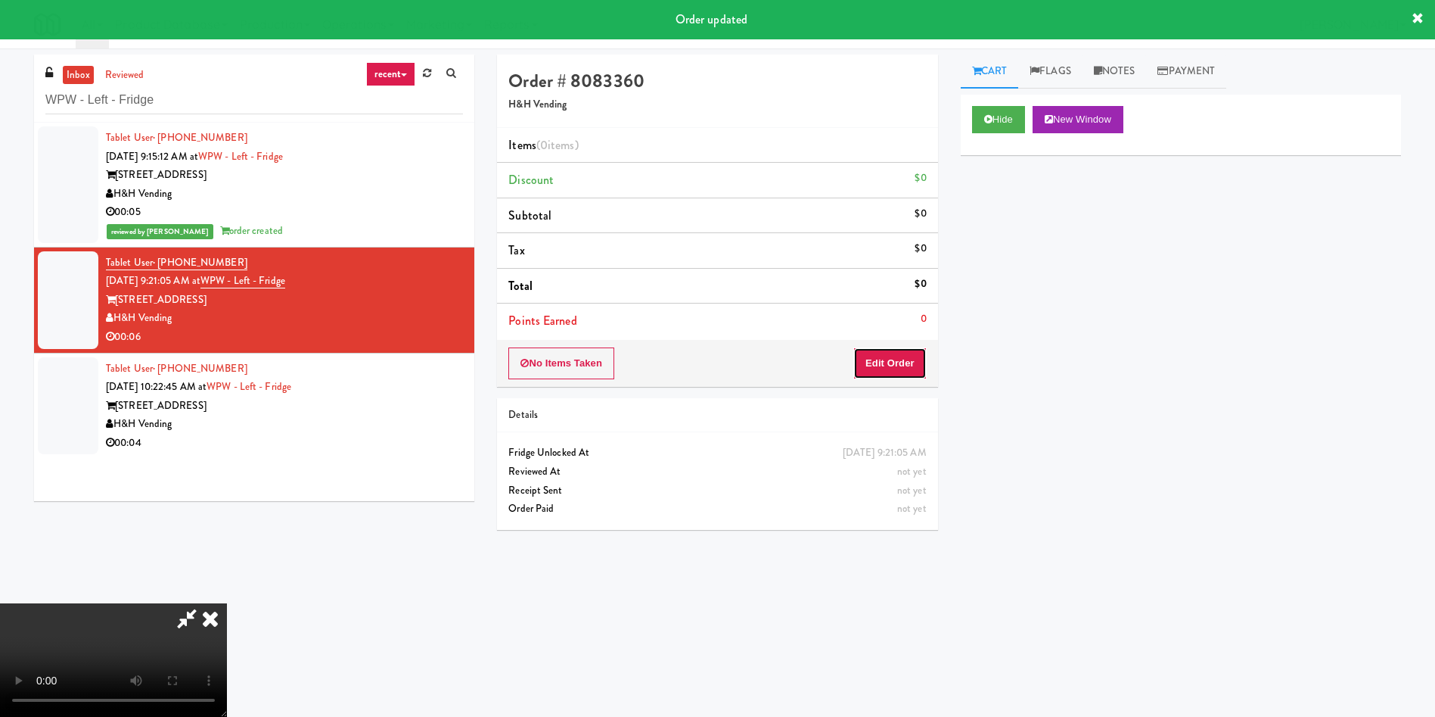
click at [903, 367] on button "Edit Order" at bounding box center [889, 363] width 73 height 32
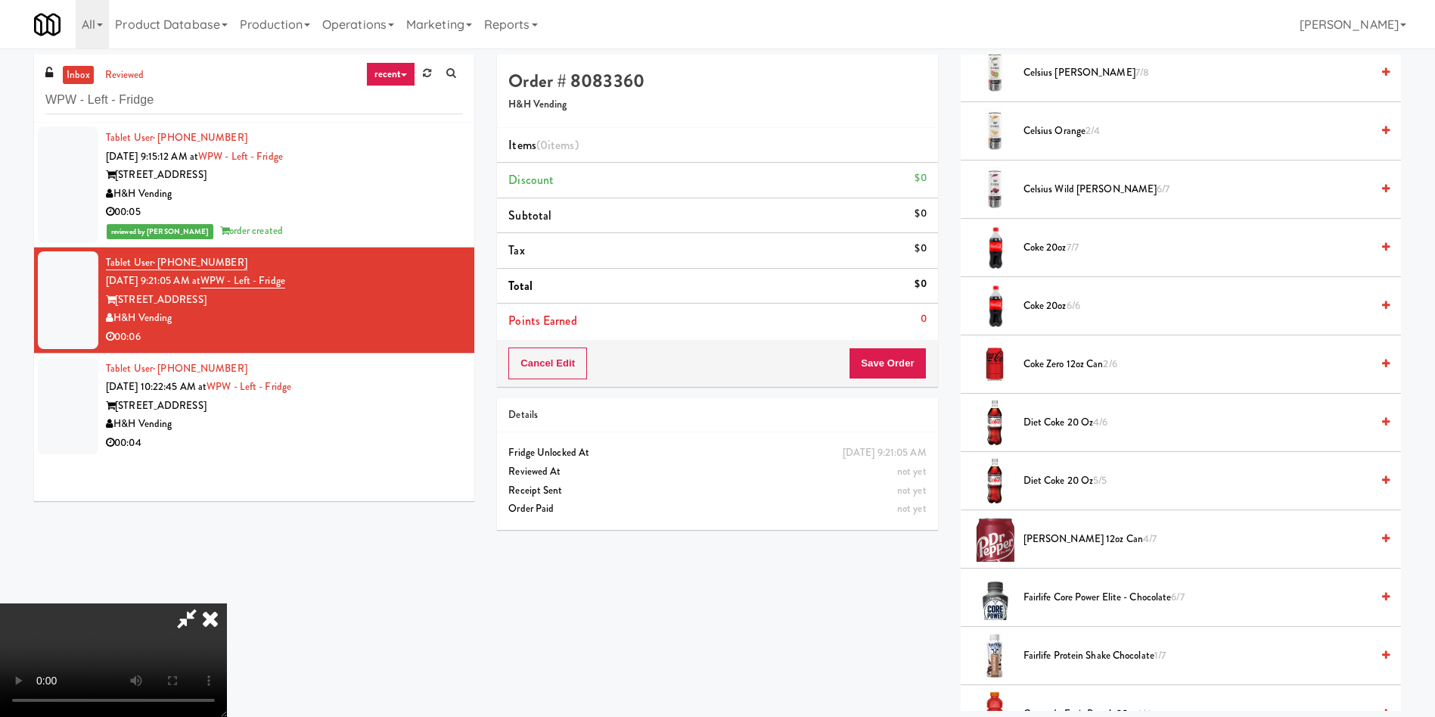
scroll to position [340, 0]
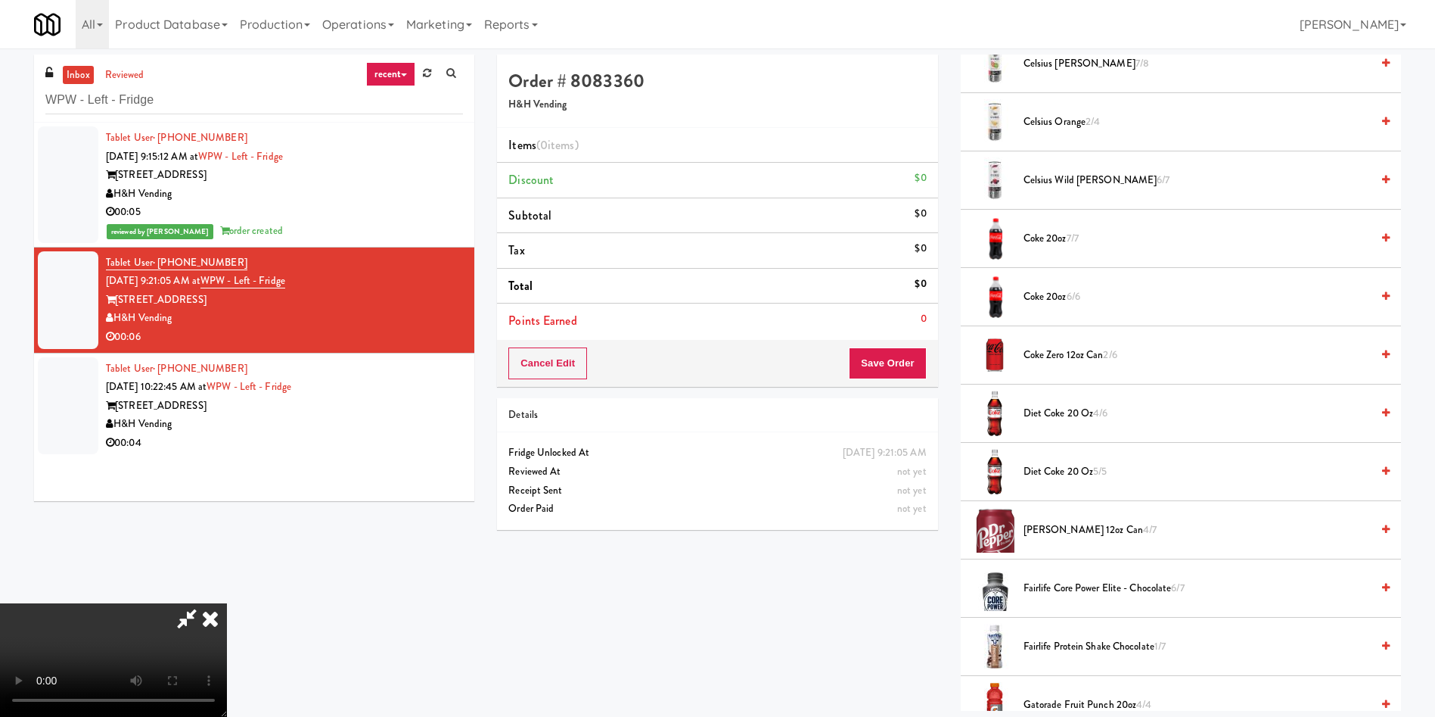
click at [227, 603] on video at bounding box center [113, 659] width 227 height 113
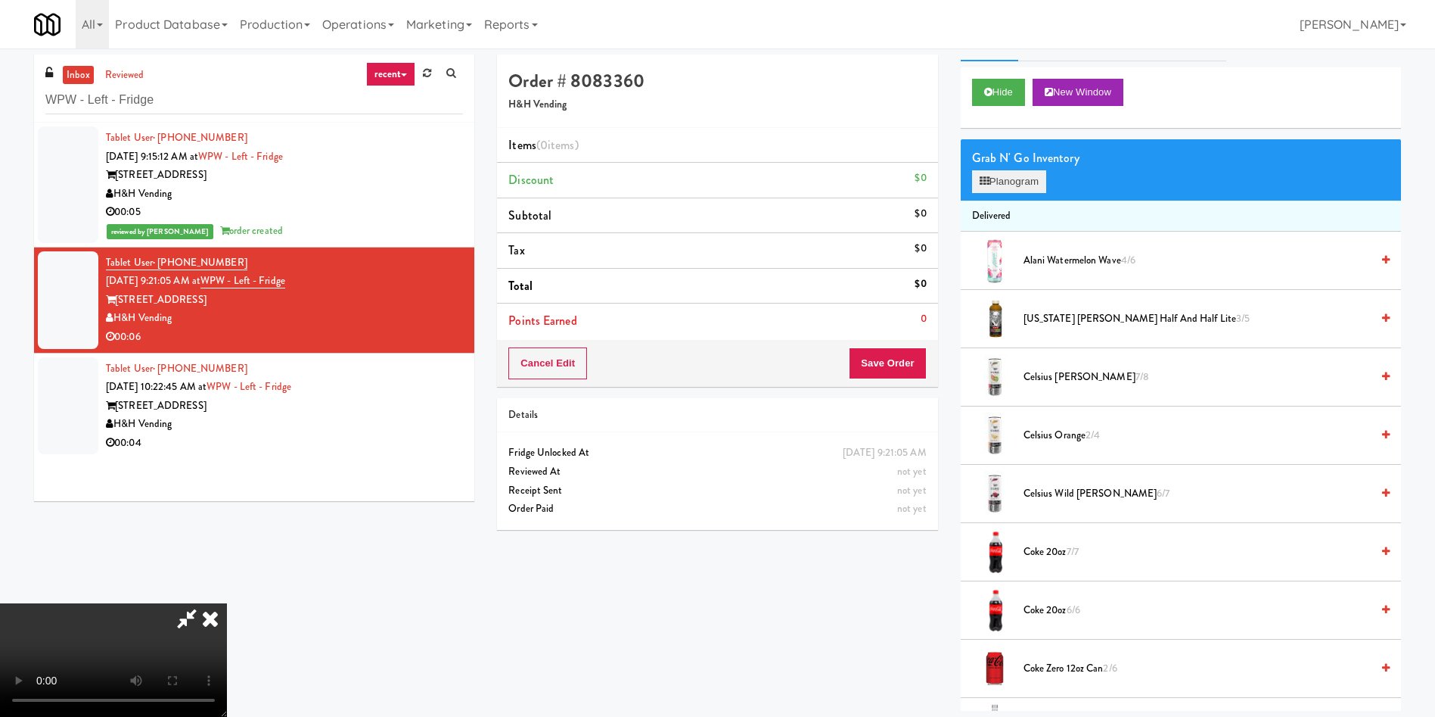
scroll to position [0, 0]
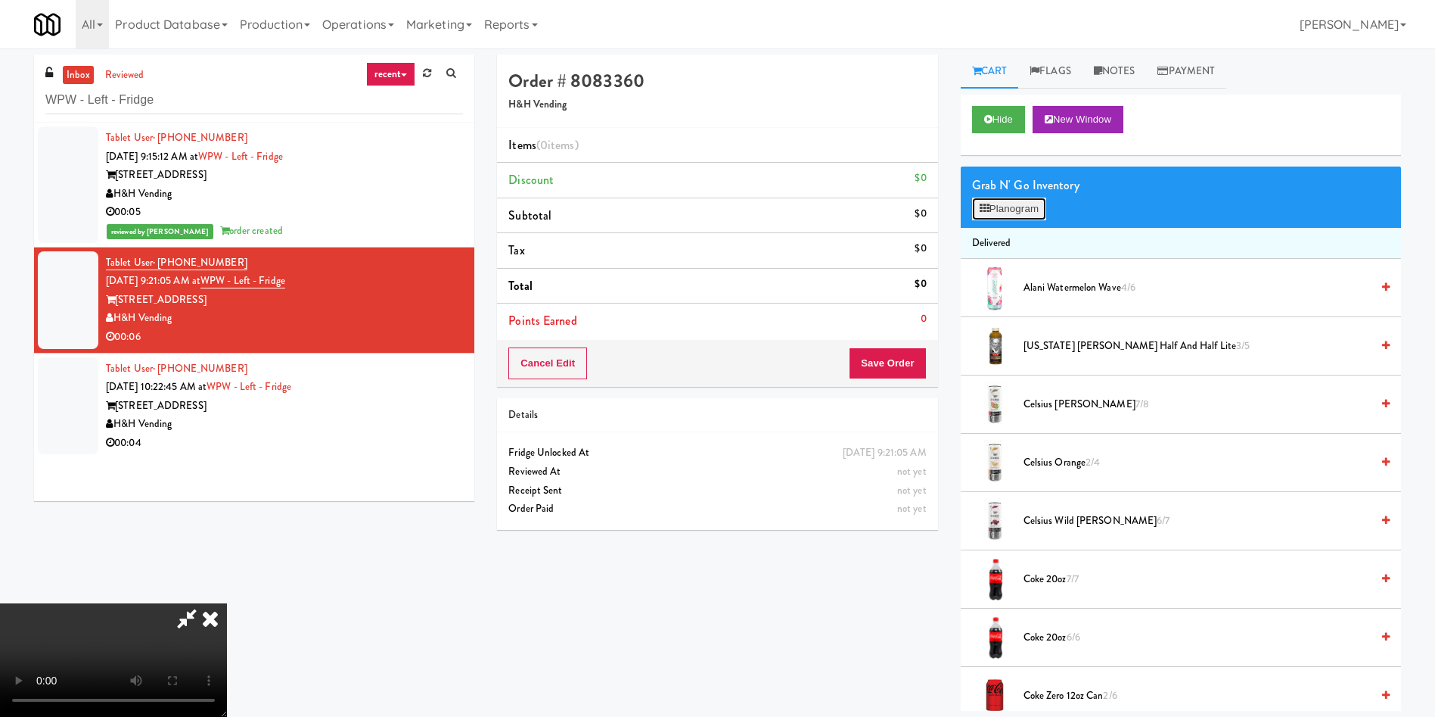
click at [980, 207] on icon at bounding box center [985, 209] width 10 height 10
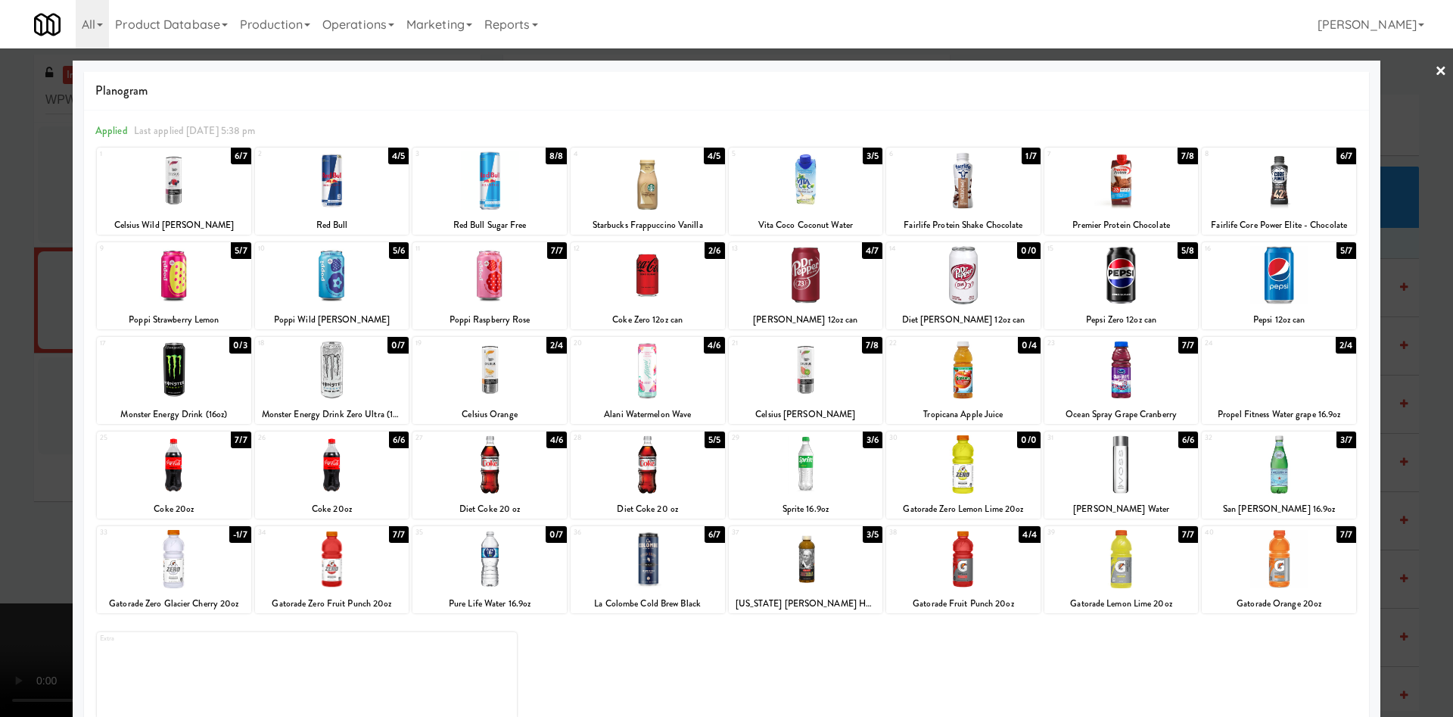
click at [511, 384] on div at bounding box center [489, 369] width 154 height 58
click at [1398, 124] on div at bounding box center [726, 358] width 1453 height 717
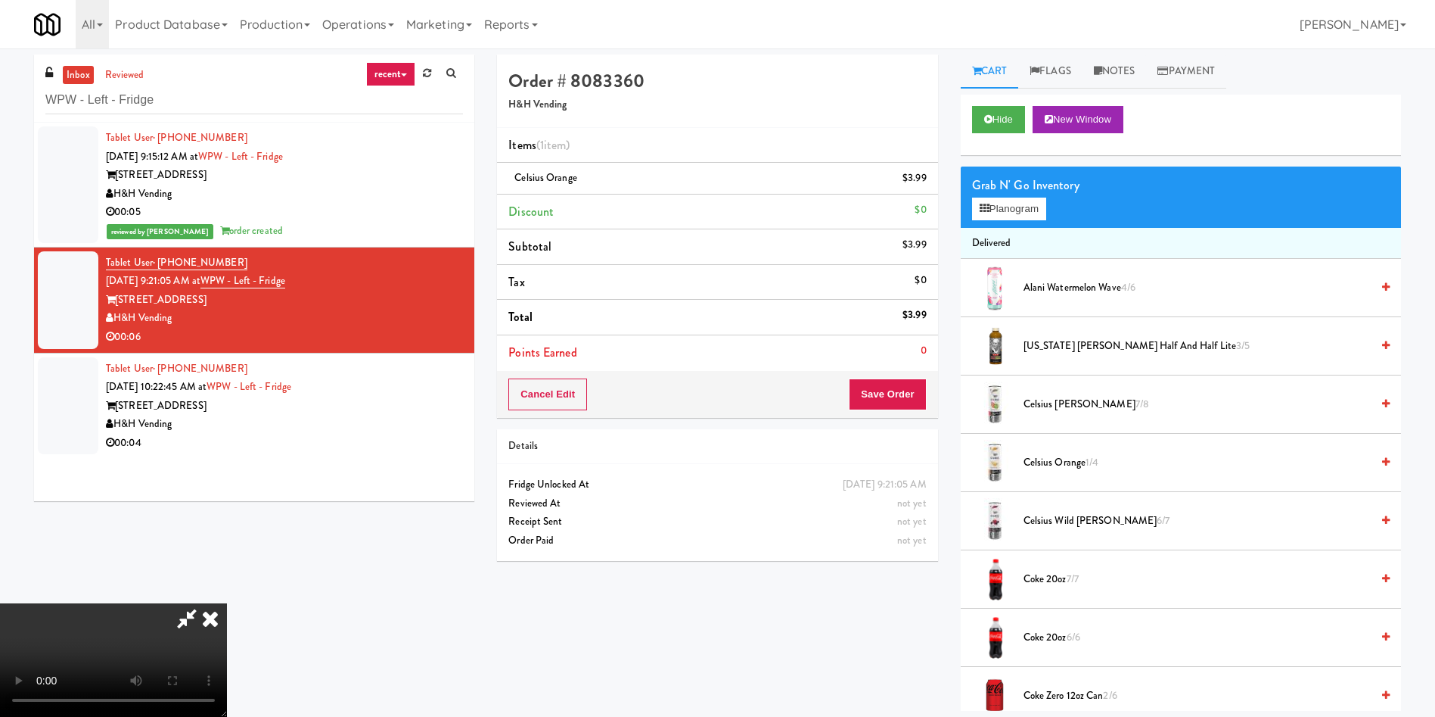
click at [227, 603] on video at bounding box center [113, 659] width 227 height 113
click at [907, 416] on div "Cancel Edit Save Order" at bounding box center [717, 394] width 440 height 47
click at [900, 400] on button "Save Order" at bounding box center [887, 394] width 77 height 32
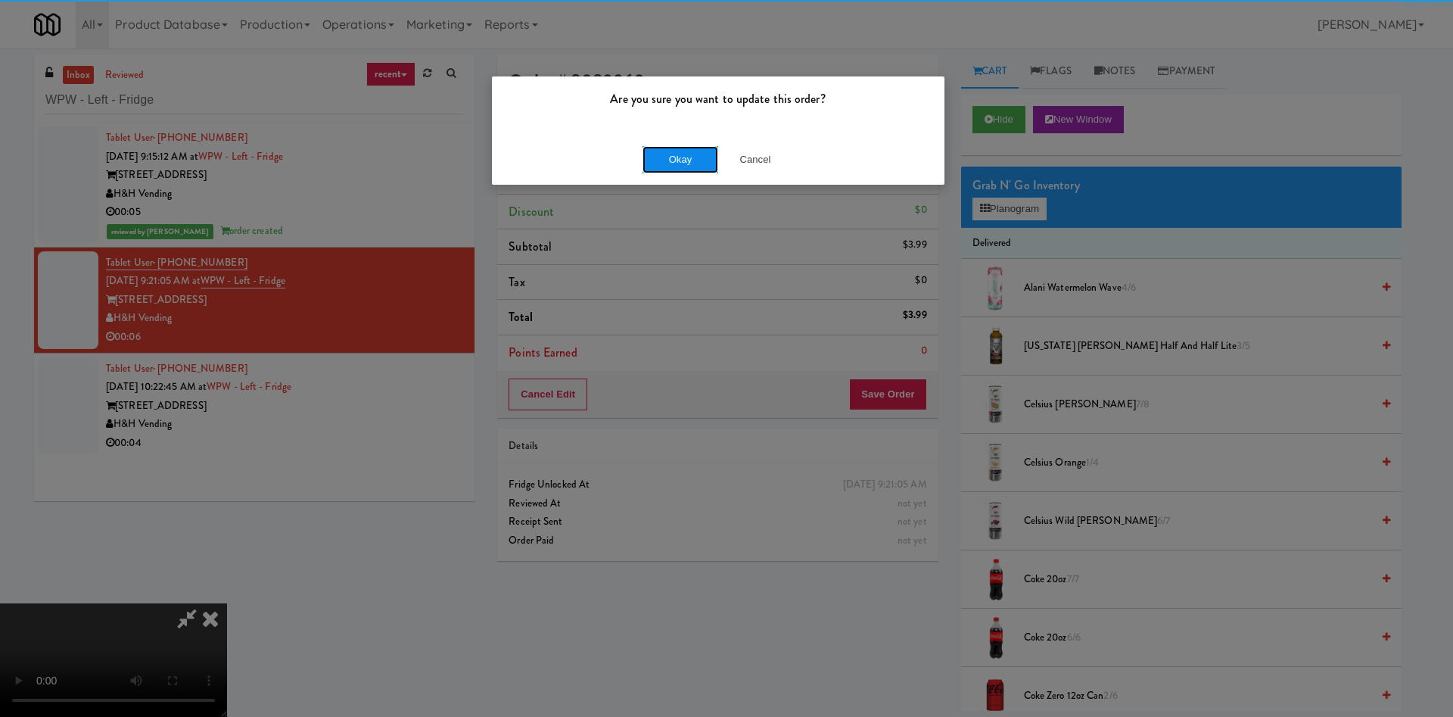
click at [678, 147] on button "Okay" at bounding box center [680, 159] width 76 height 27
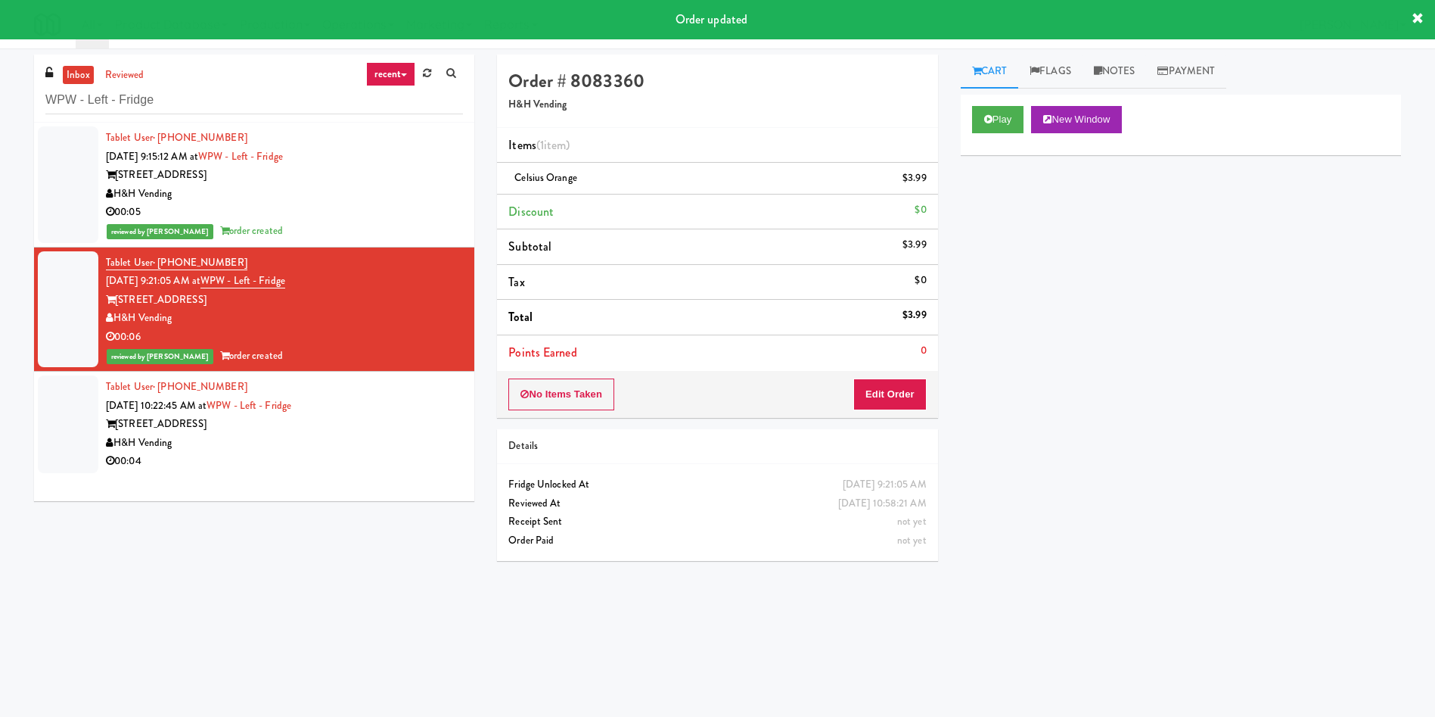
drag, startPoint x: 59, startPoint y: 420, endPoint x: 878, endPoint y: 185, distance: 852.6
click at [61, 421] on div at bounding box center [68, 424] width 61 height 98
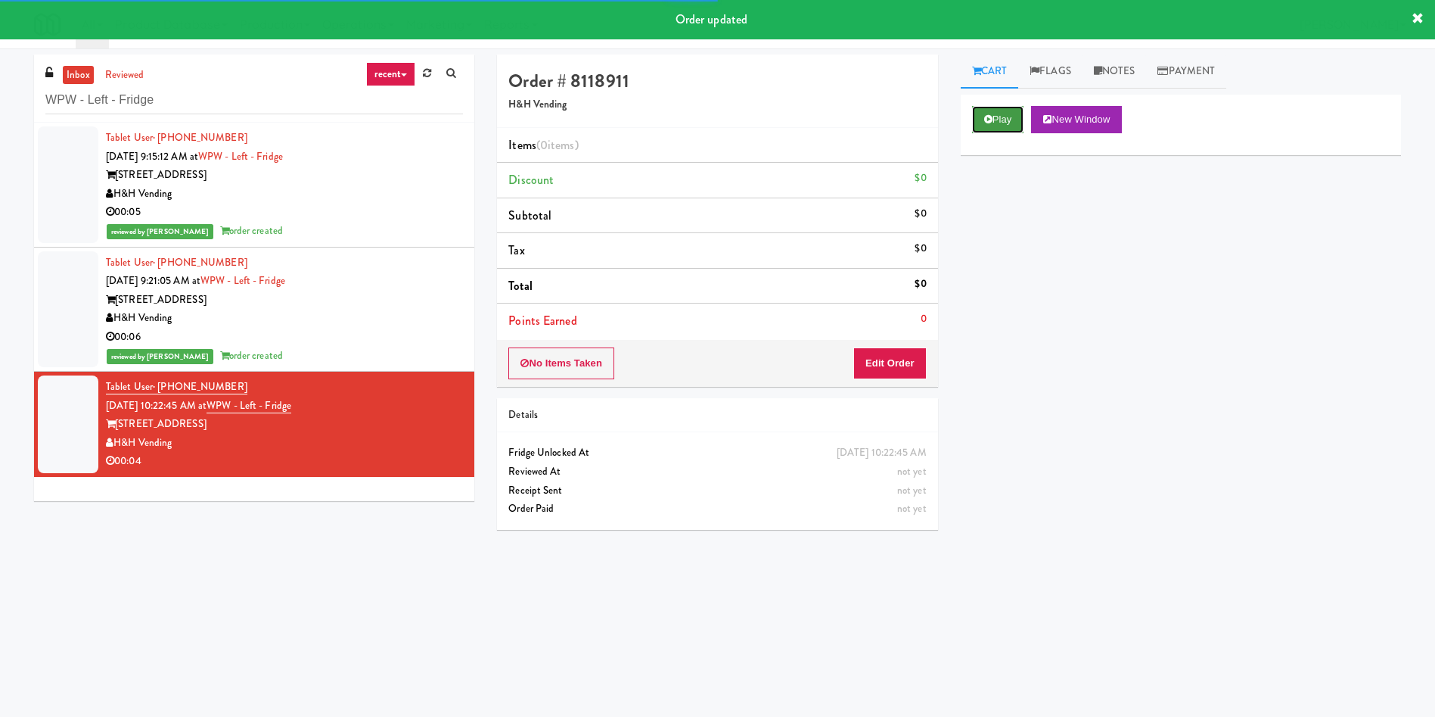
click at [980, 129] on button "Play" at bounding box center [998, 119] width 52 height 27
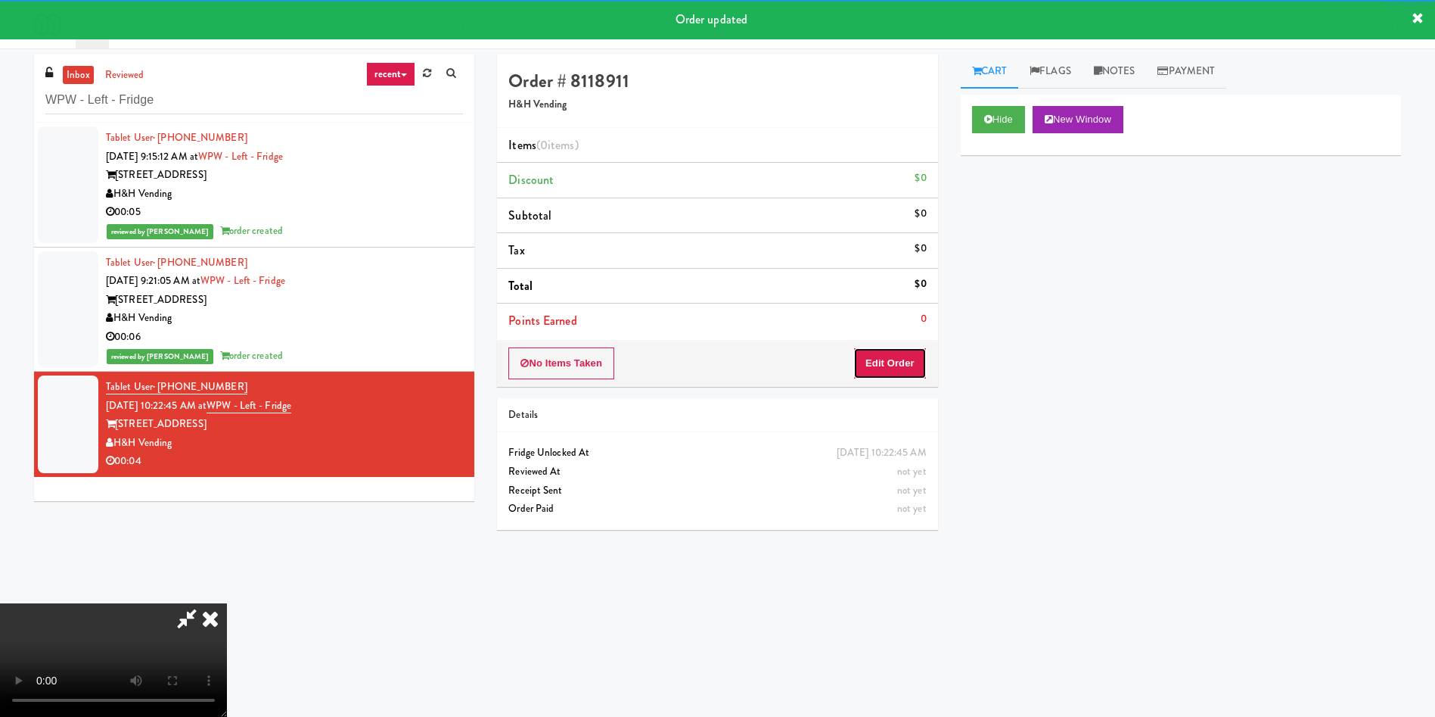
click at [874, 378] on button "Edit Order" at bounding box center [889, 363] width 73 height 32
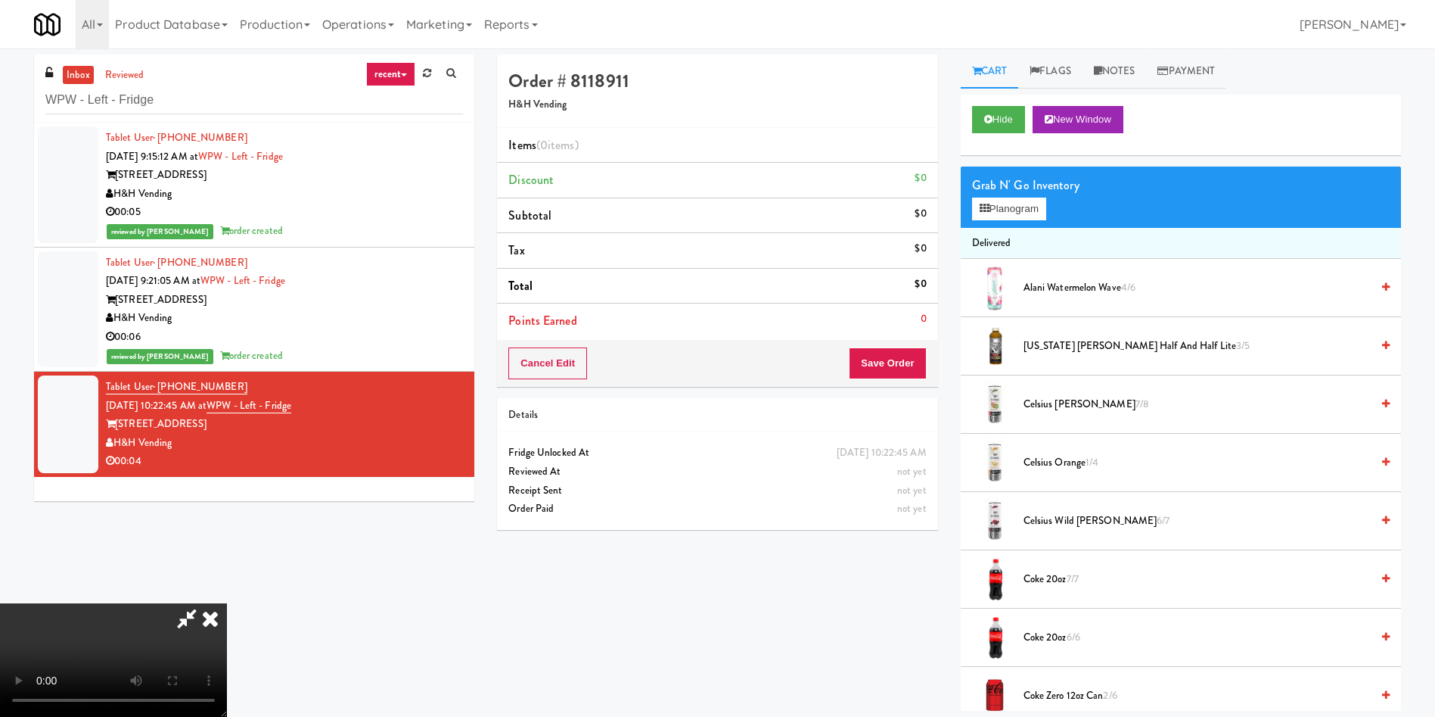
scroll to position [113, 0]
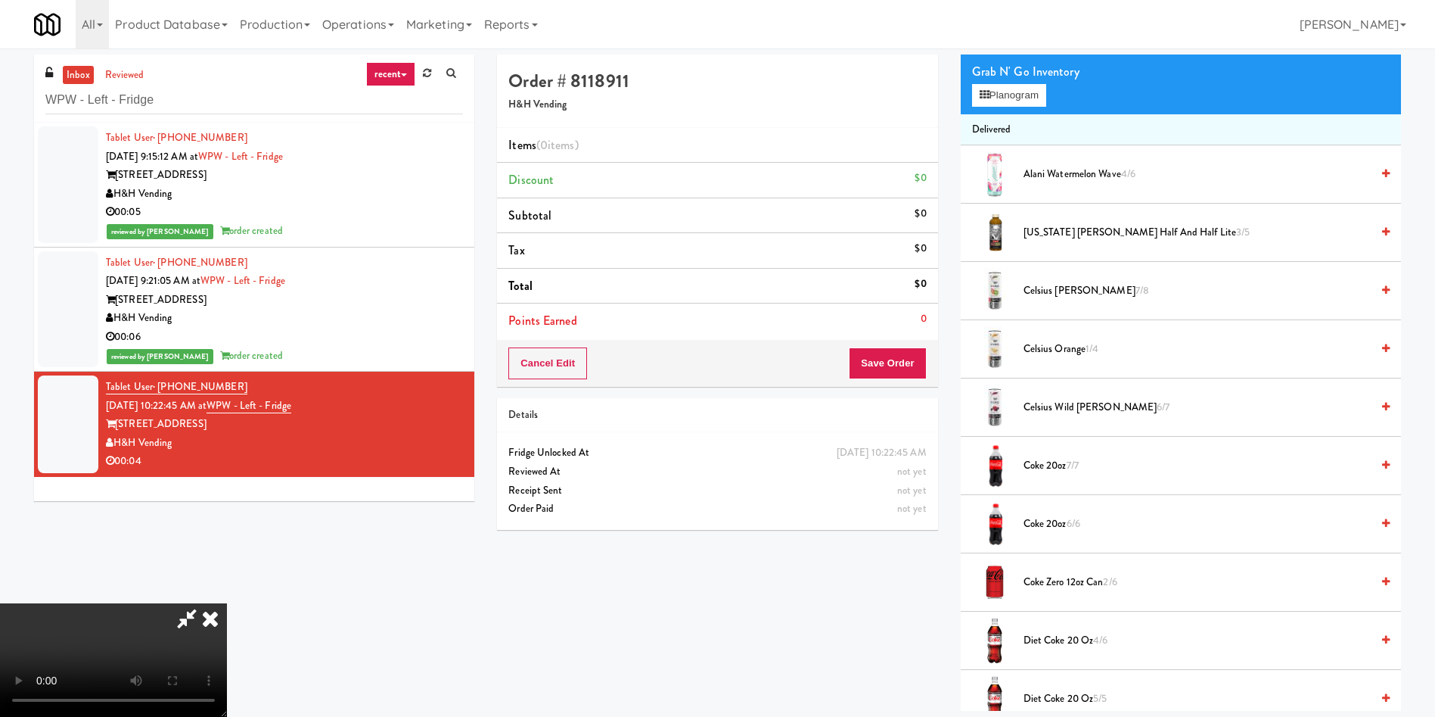
click at [227, 603] on video at bounding box center [113, 659] width 227 height 113
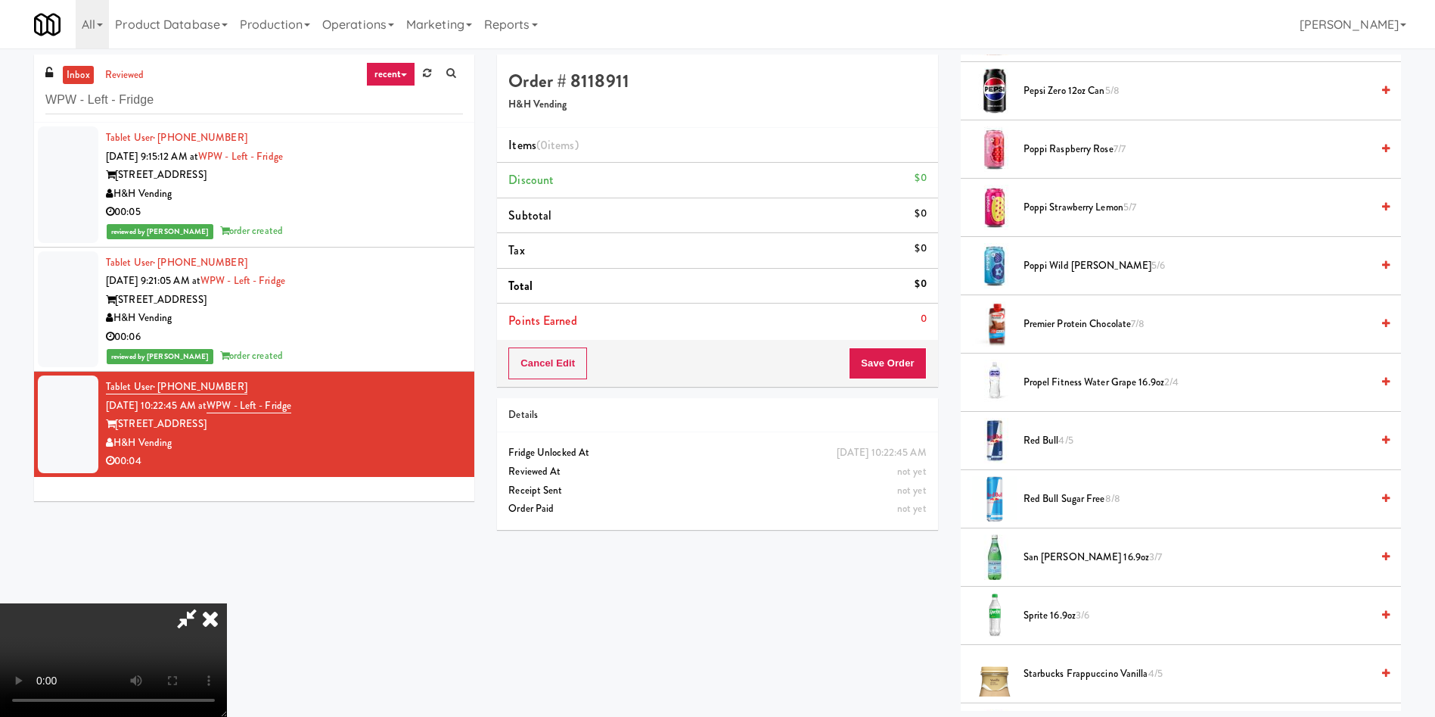
scroll to position [1589, 0]
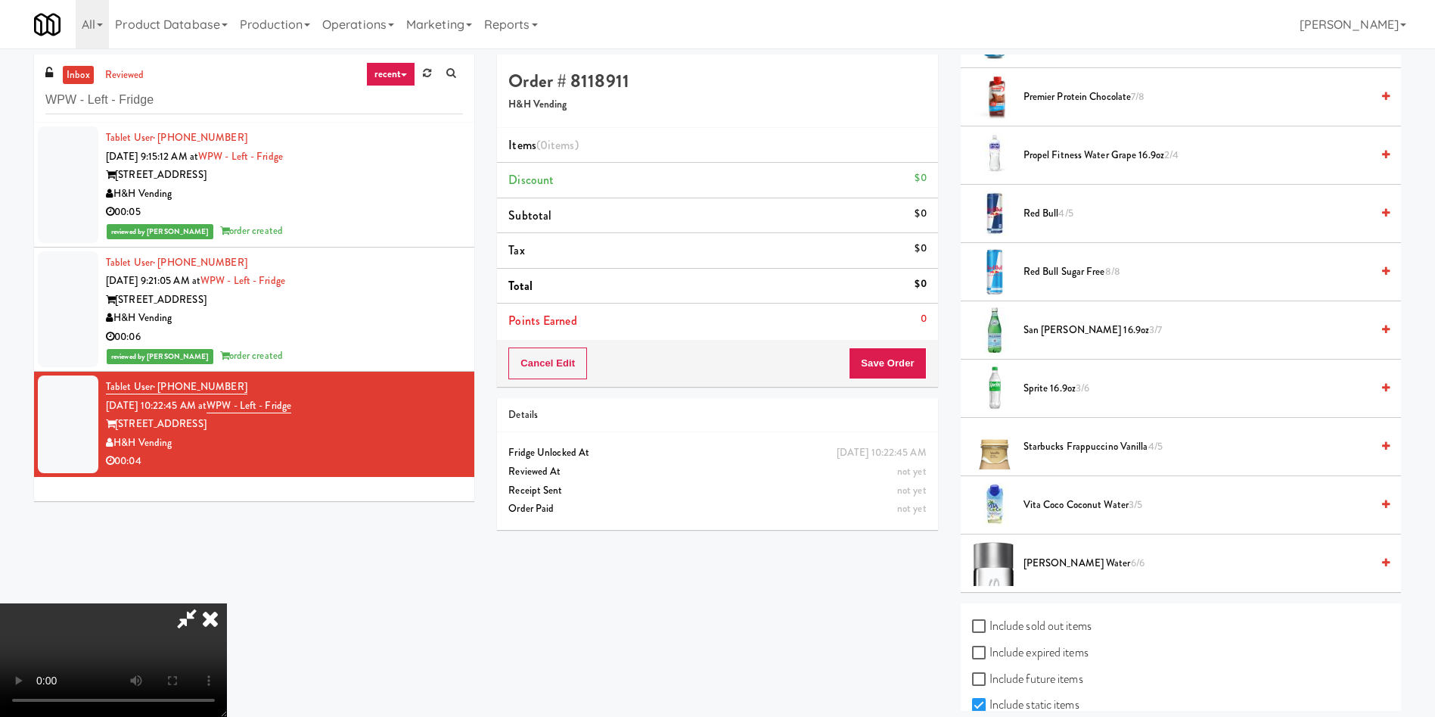
click at [1062, 558] on span "Voss Water 6/6" at bounding box center [1197, 563] width 347 height 19
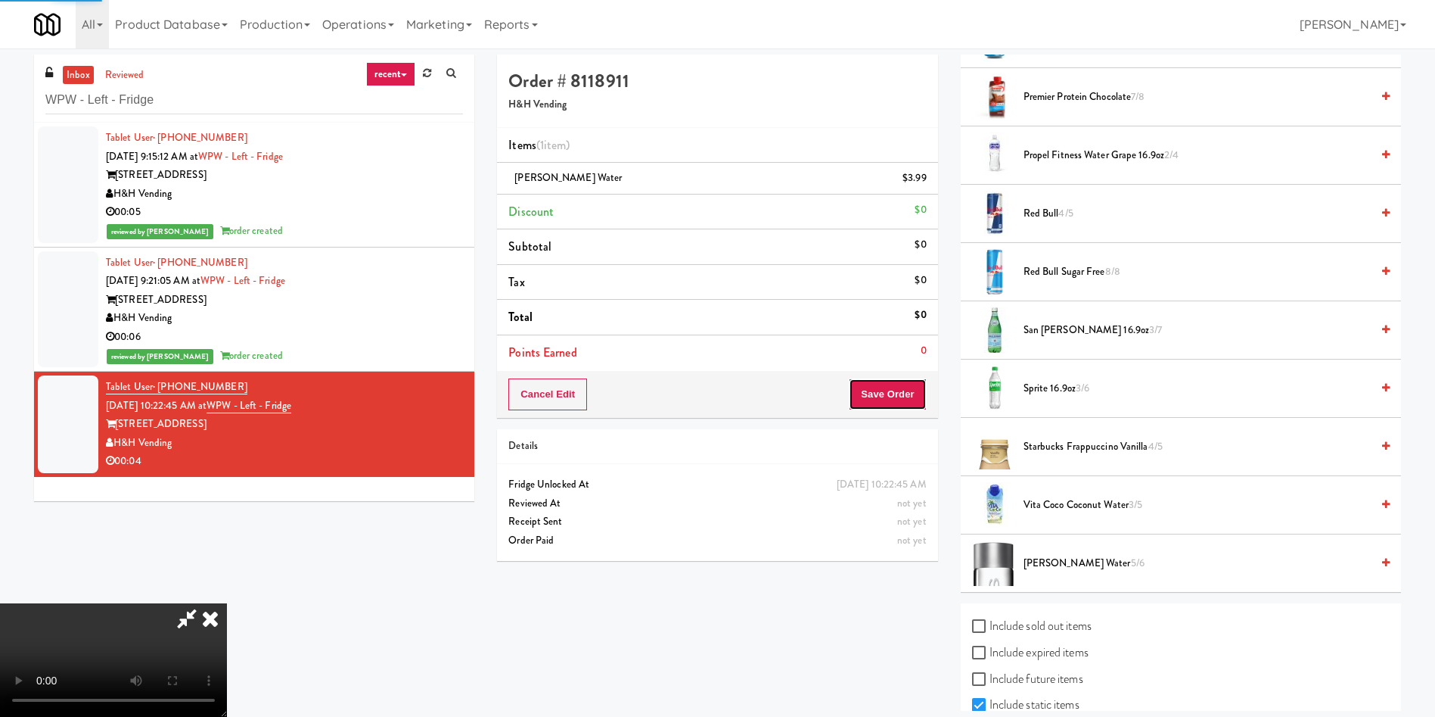
click at [887, 397] on button "Save Order" at bounding box center [887, 394] width 77 height 32
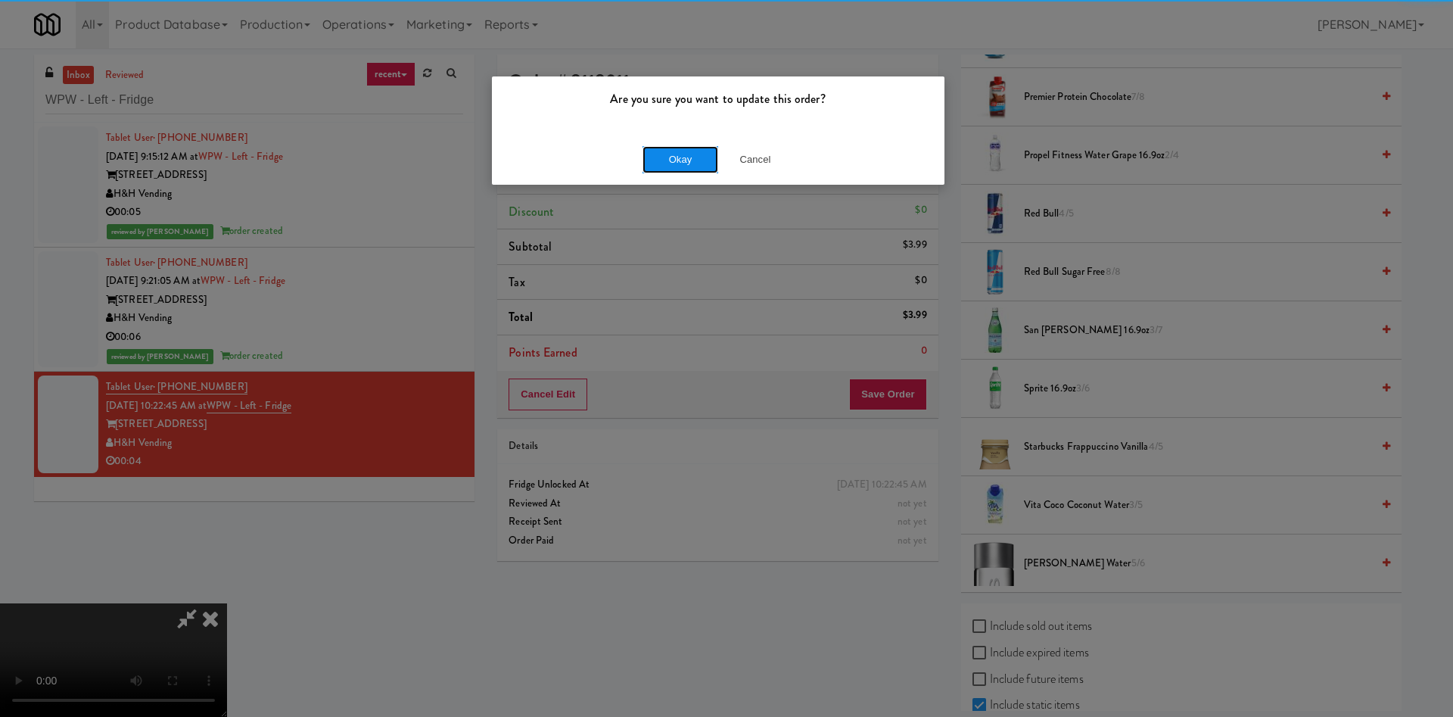
drag, startPoint x: 669, startPoint y: 146, endPoint x: 669, endPoint y: 157, distance: 11.3
click at [669, 148] on button "Okay" at bounding box center [680, 159] width 76 height 27
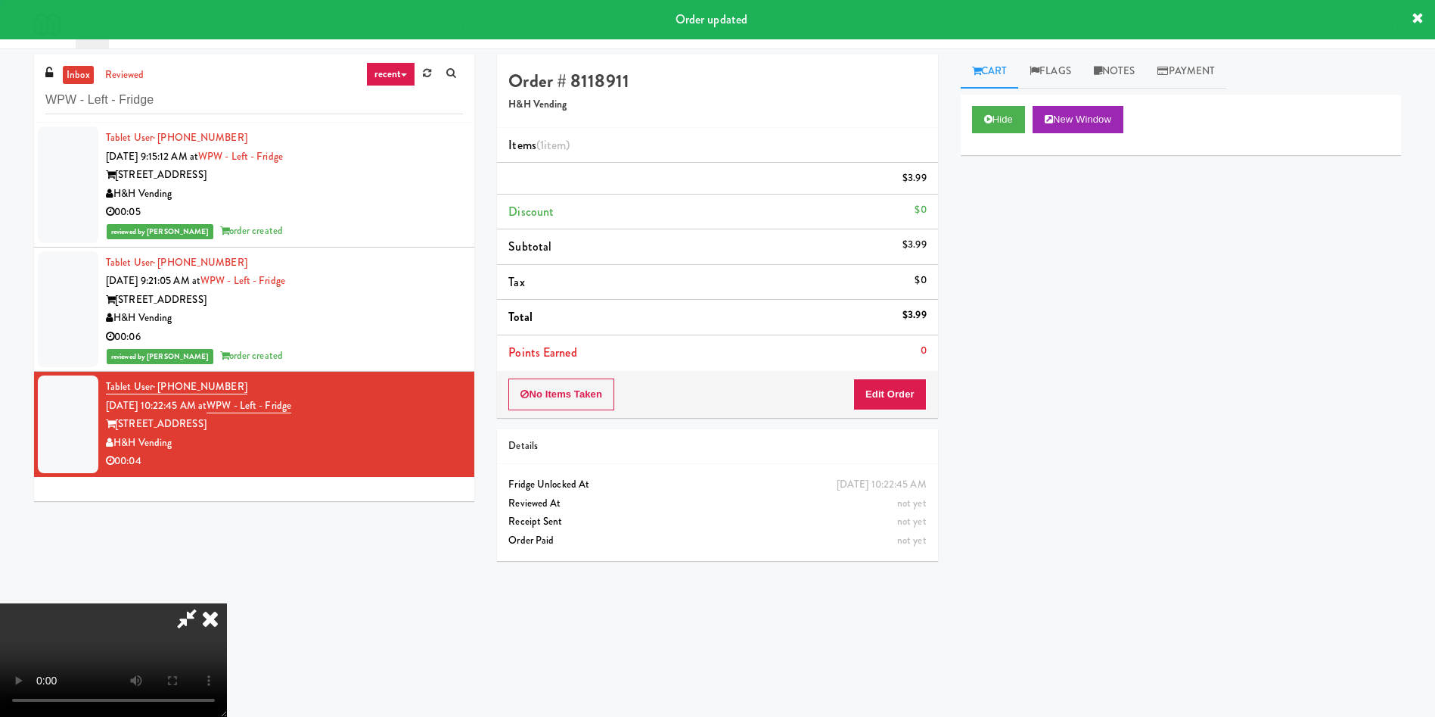
scroll to position [0, 0]
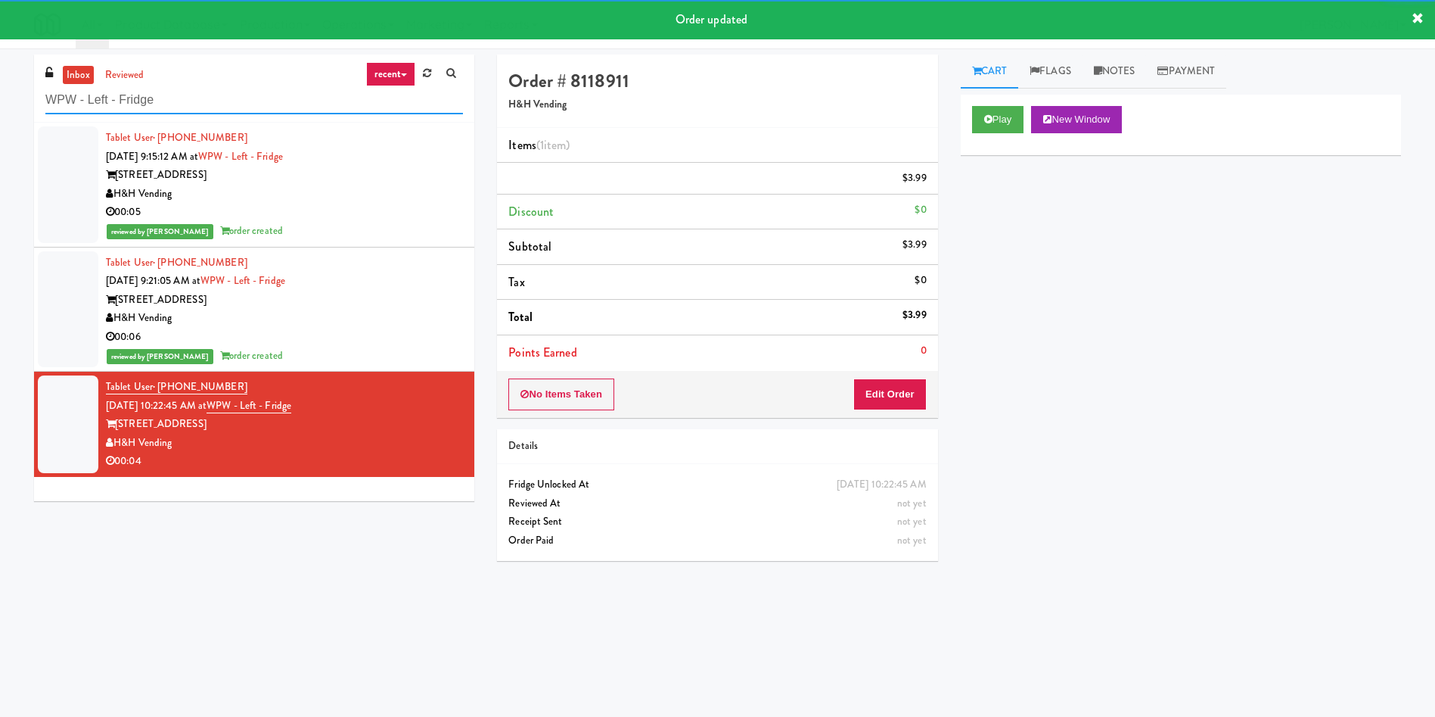
drag, startPoint x: 197, startPoint y: 95, endPoint x: 0, endPoint y: 95, distance: 197.5
click at [0, 95] on div "inbox reviewed recent all unclear take inventory issue suspicious failed recent…" at bounding box center [717, 358] width 1435 height 608
paste input "Bothwell-Accurate 2"
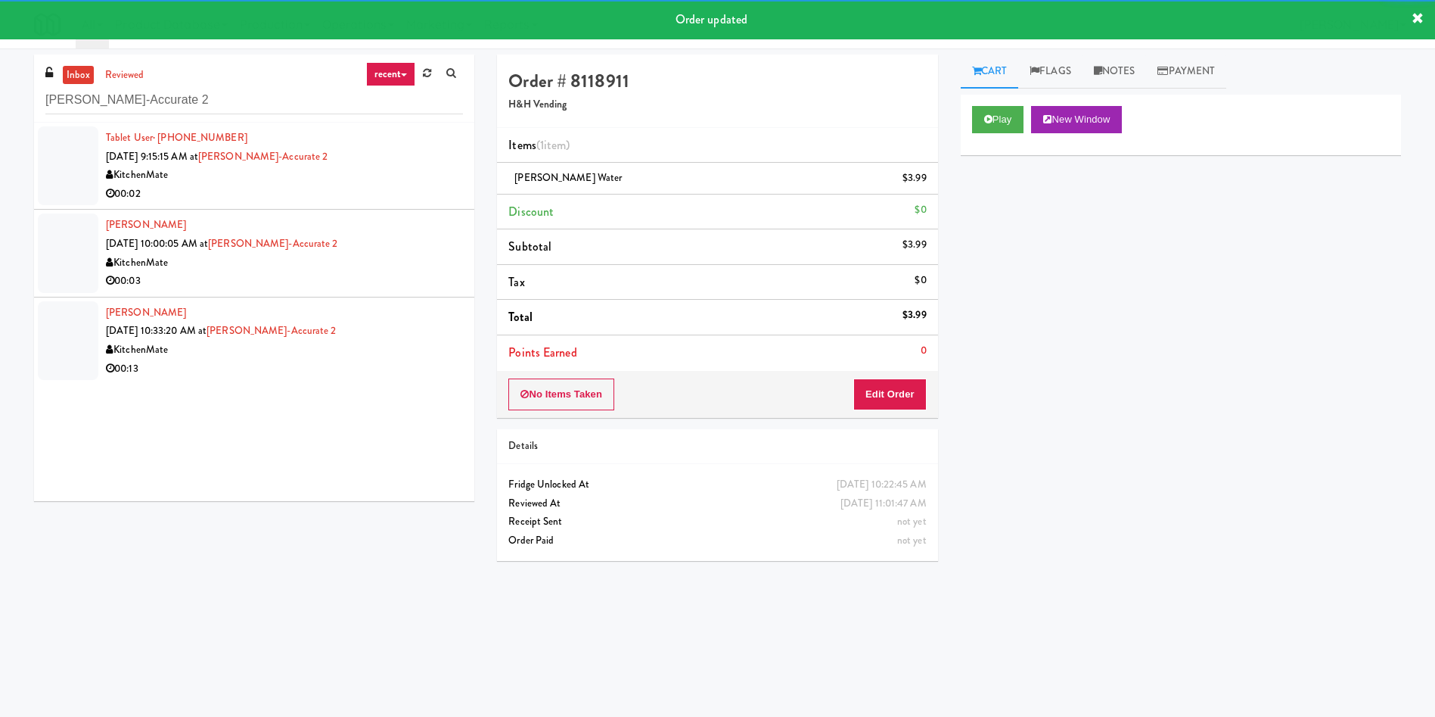
drag, startPoint x: 62, startPoint y: 169, endPoint x: 265, endPoint y: 163, distance: 202.9
click at [63, 168] on div at bounding box center [68, 165] width 61 height 79
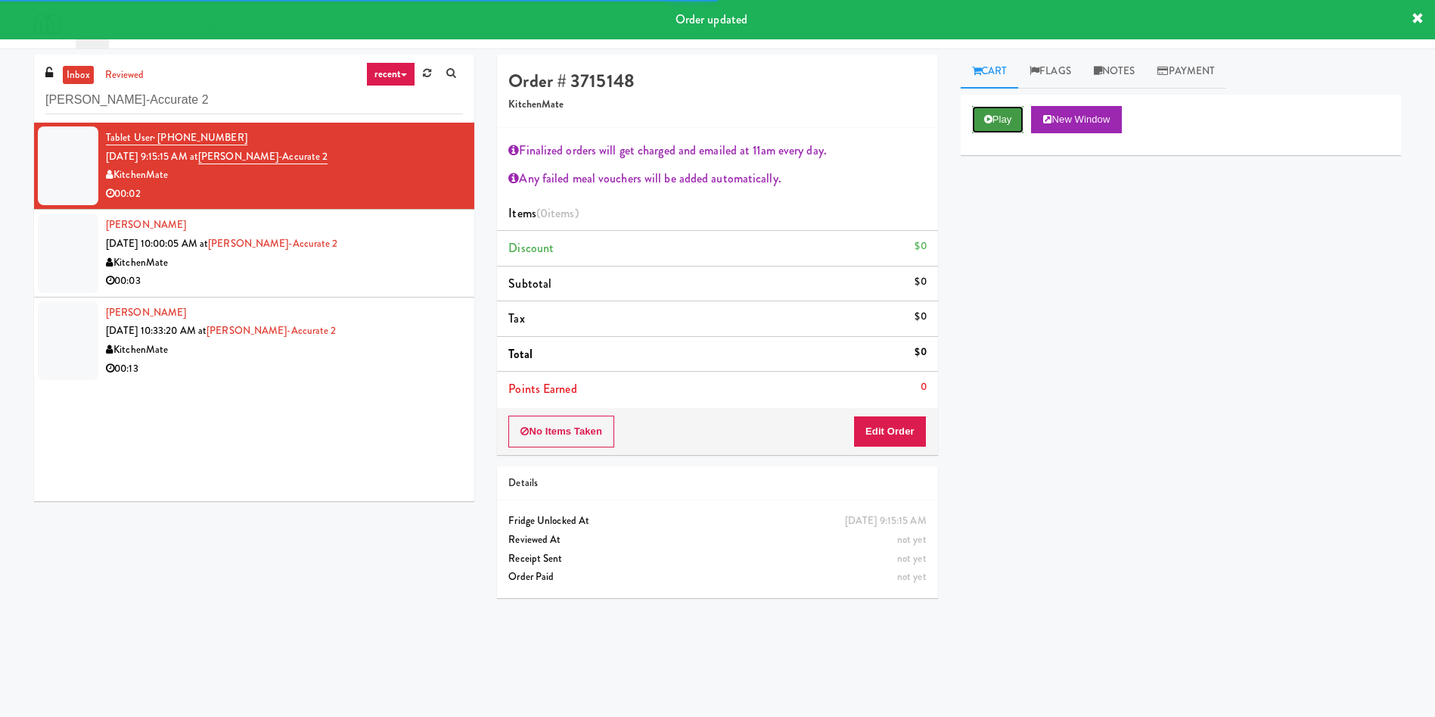
click at [994, 120] on button "Play" at bounding box center [998, 119] width 52 height 27
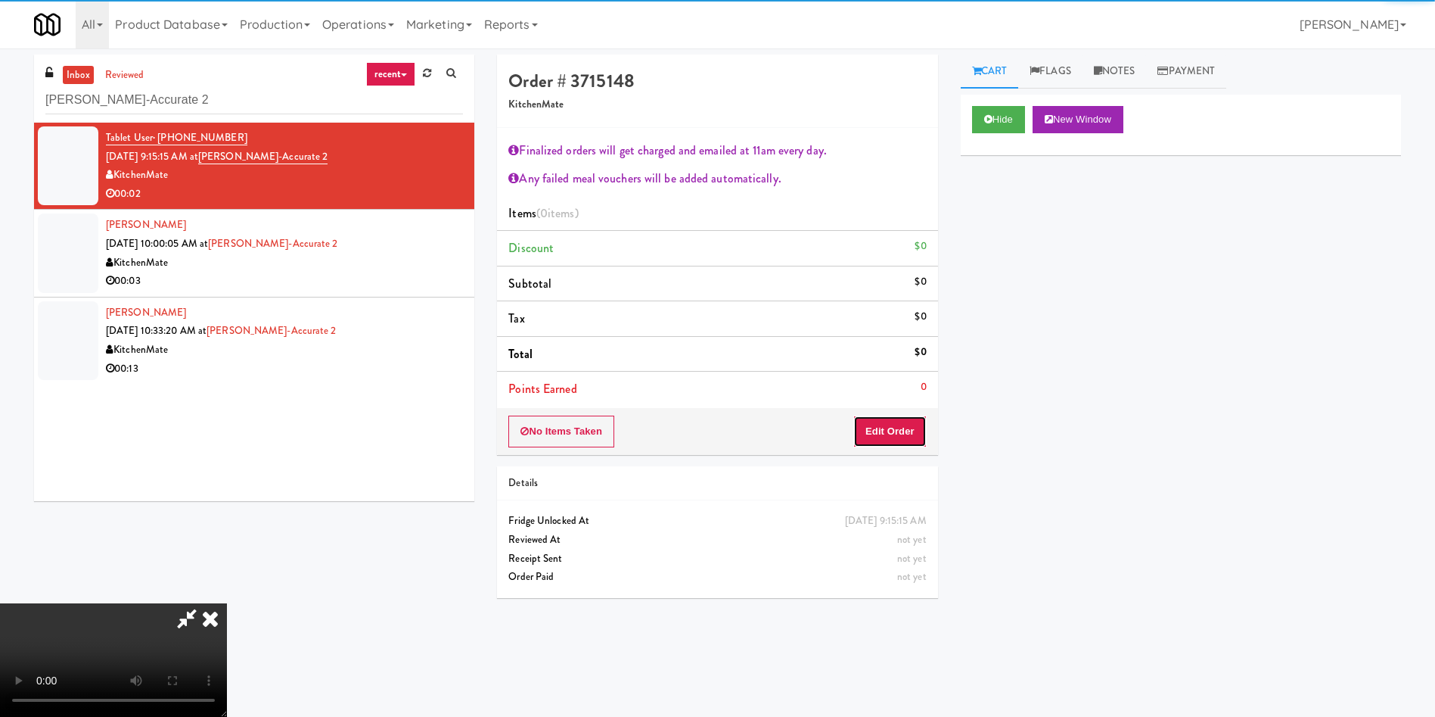
click at [895, 421] on button "Edit Order" at bounding box center [889, 431] width 73 height 32
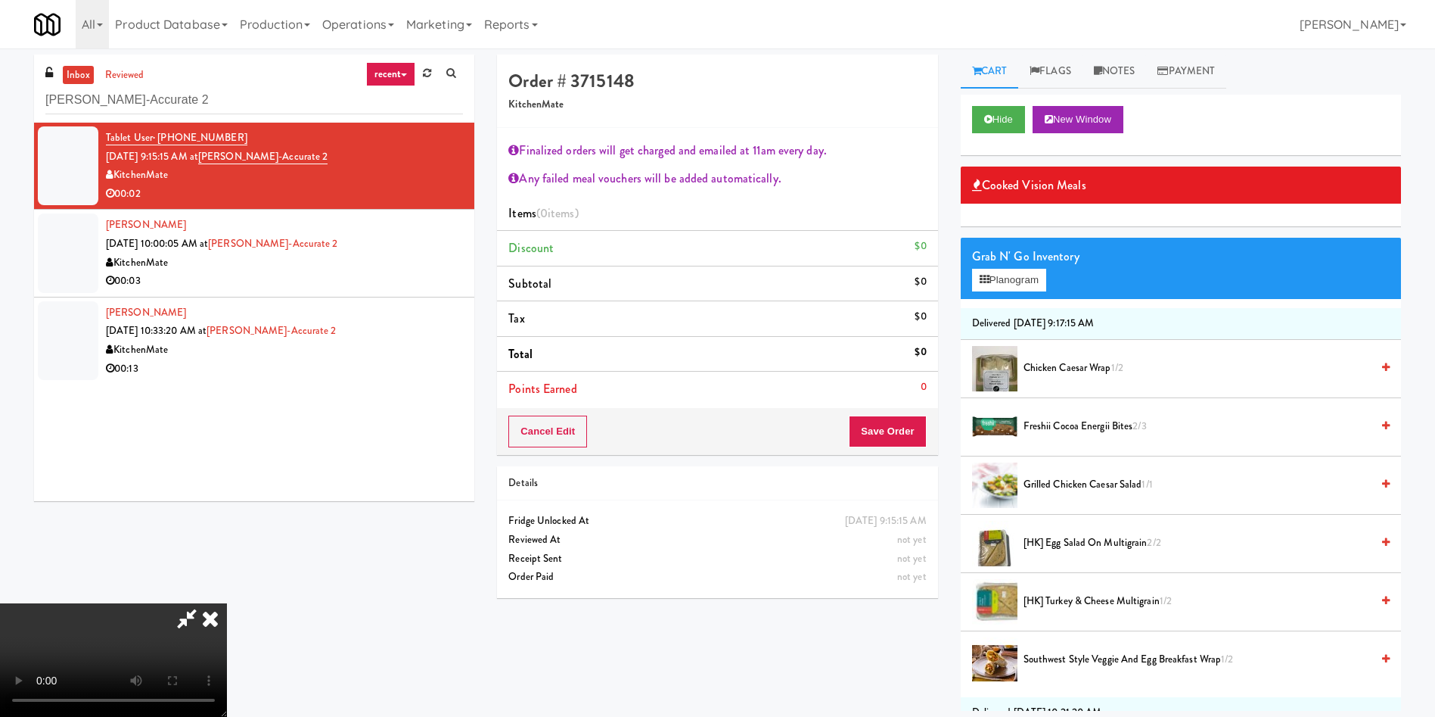
scroll to position [227, 0]
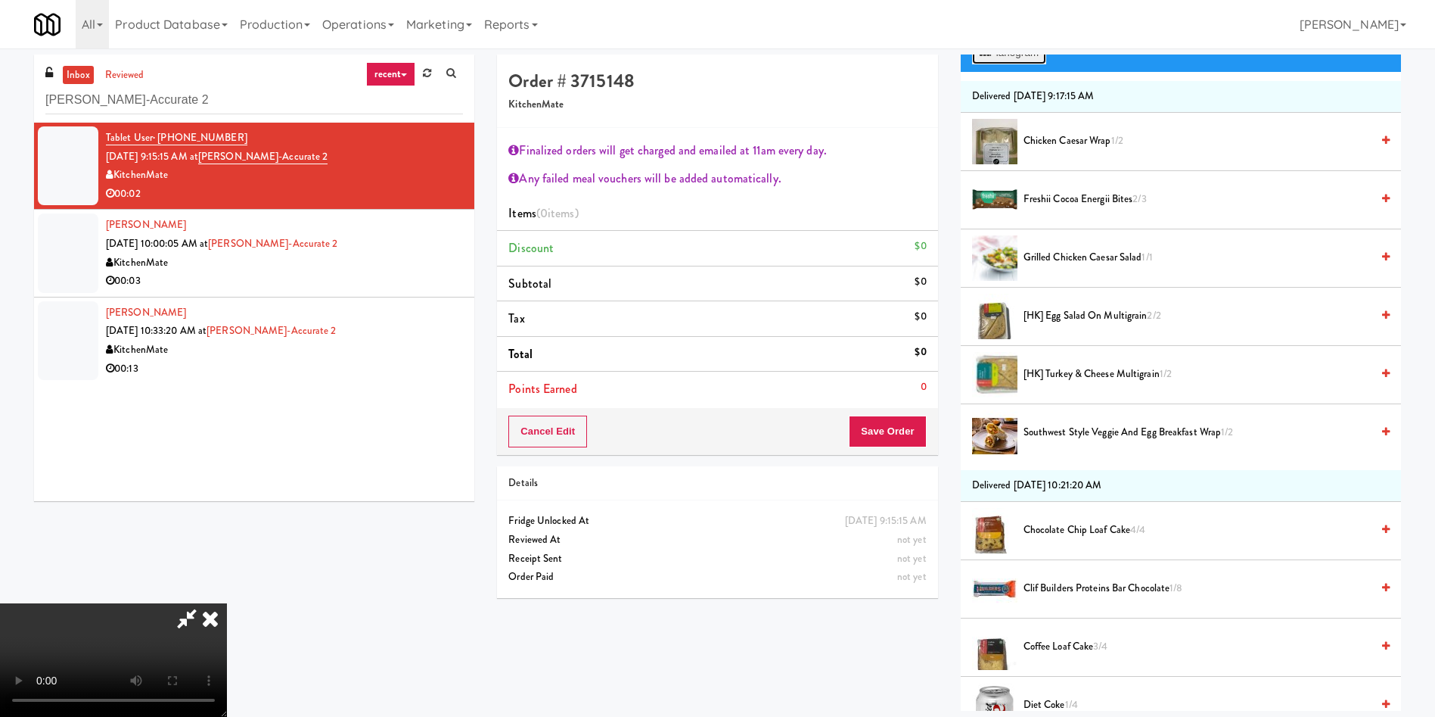
click at [1006, 60] on button "Planogram" at bounding box center [1009, 53] width 74 height 23
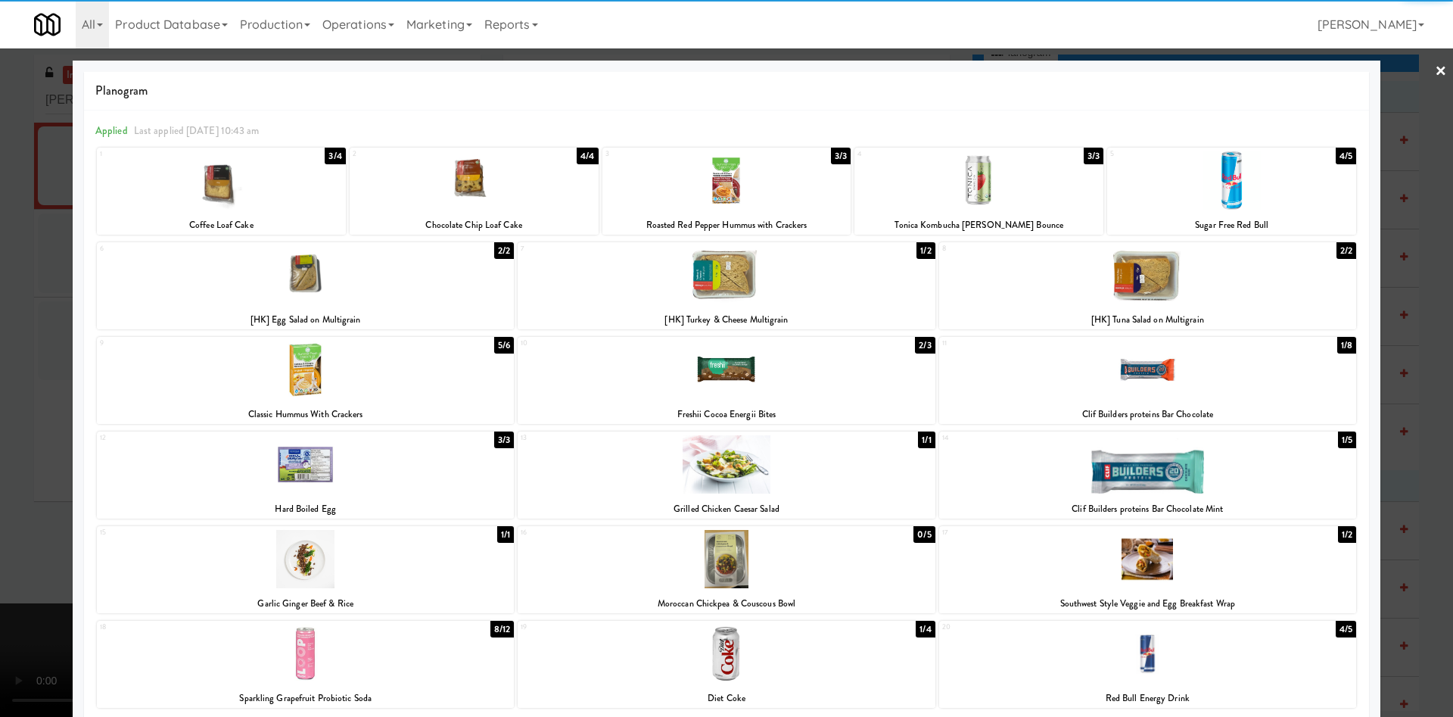
click at [499, 186] on div at bounding box center [474, 180] width 249 height 58
click at [20, 206] on div at bounding box center [726, 358] width 1453 height 717
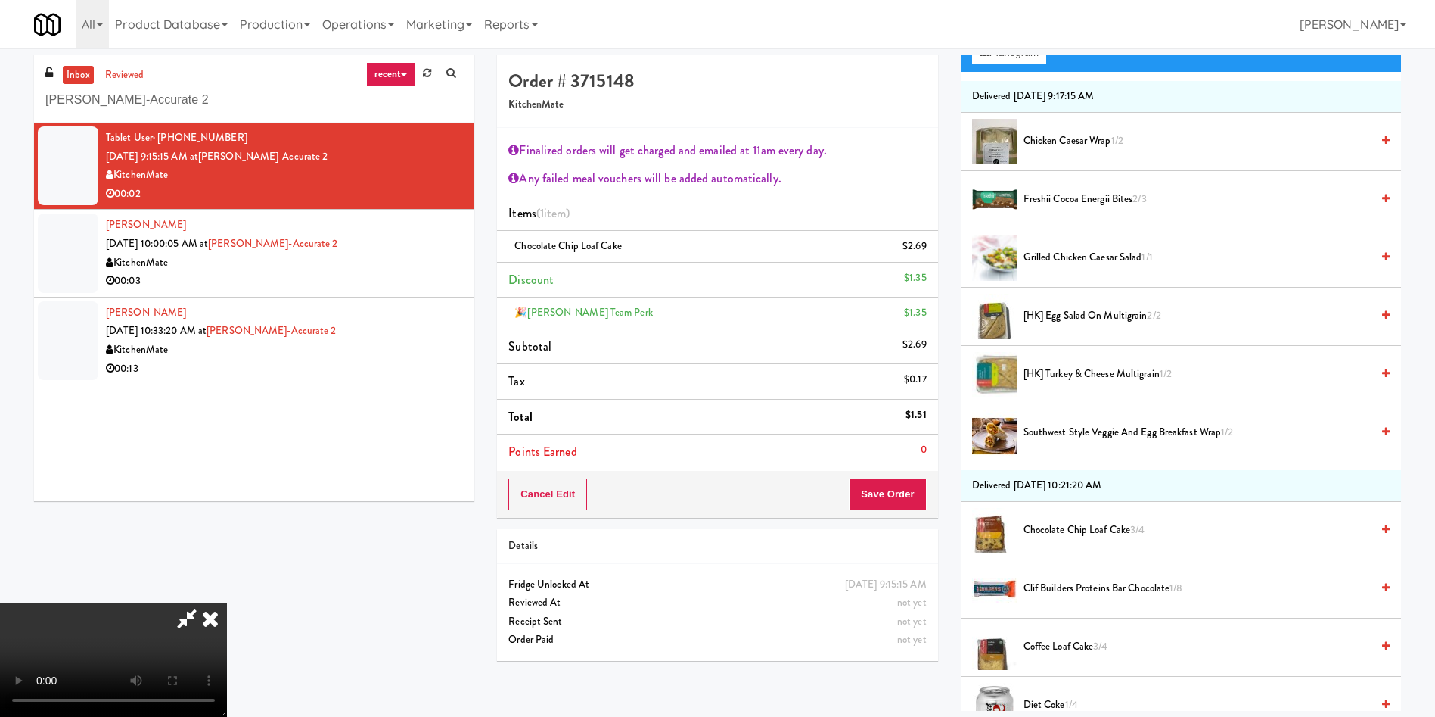
click at [916, 472] on div "Cancel Edit Save Order" at bounding box center [717, 494] width 440 height 47
click at [907, 496] on button "Save Order" at bounding box center [887, 494] width 77 height 32
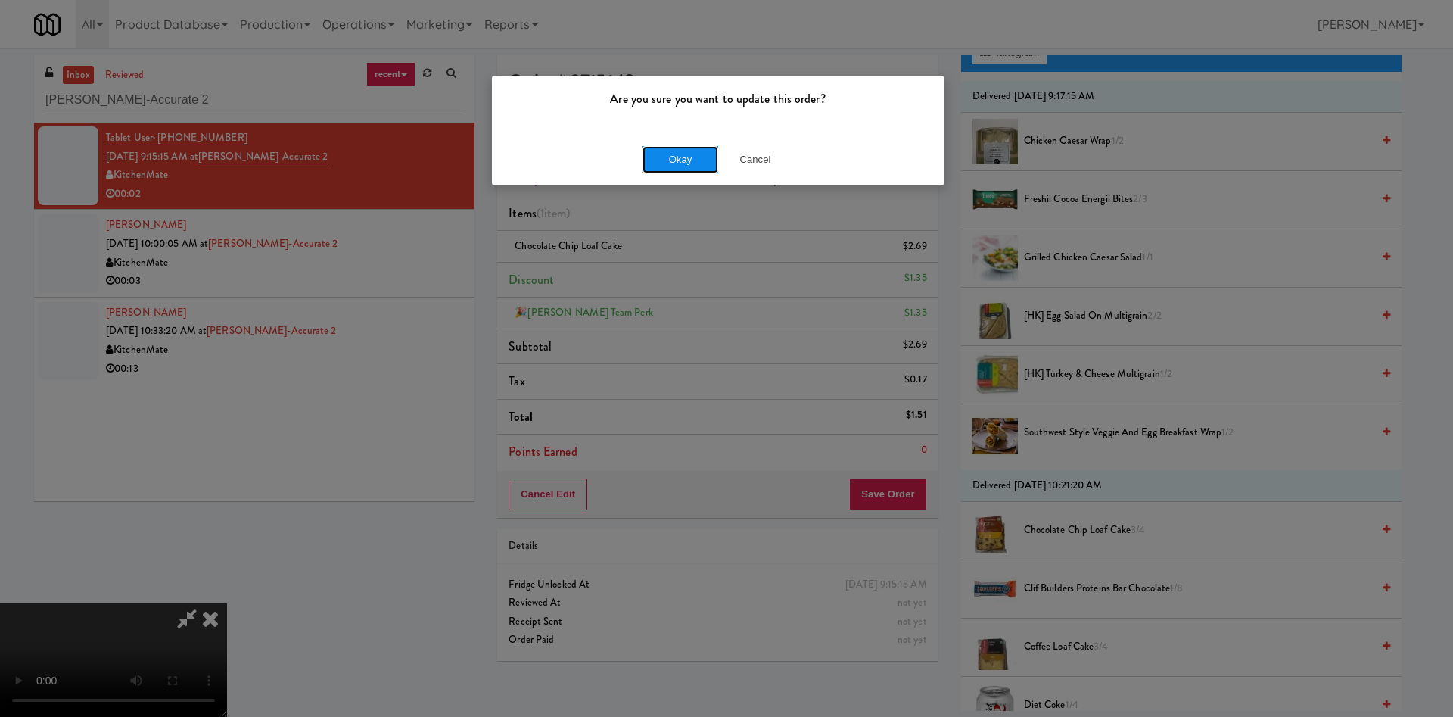
click at [689, 163] on button "Okay" at bounding box center [680, 159] width 76 height 27
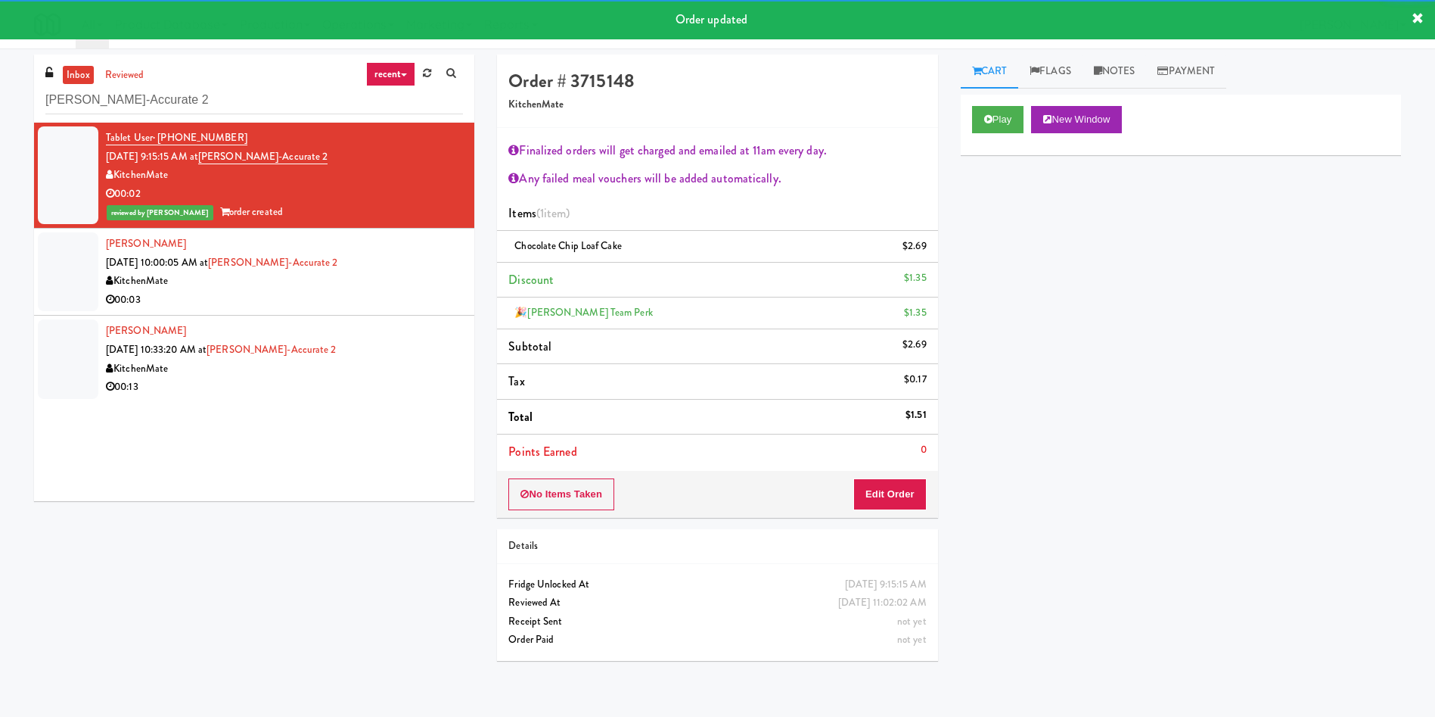
click at [67, 280] on div at bounding box center [68, 271] width 61 height 79
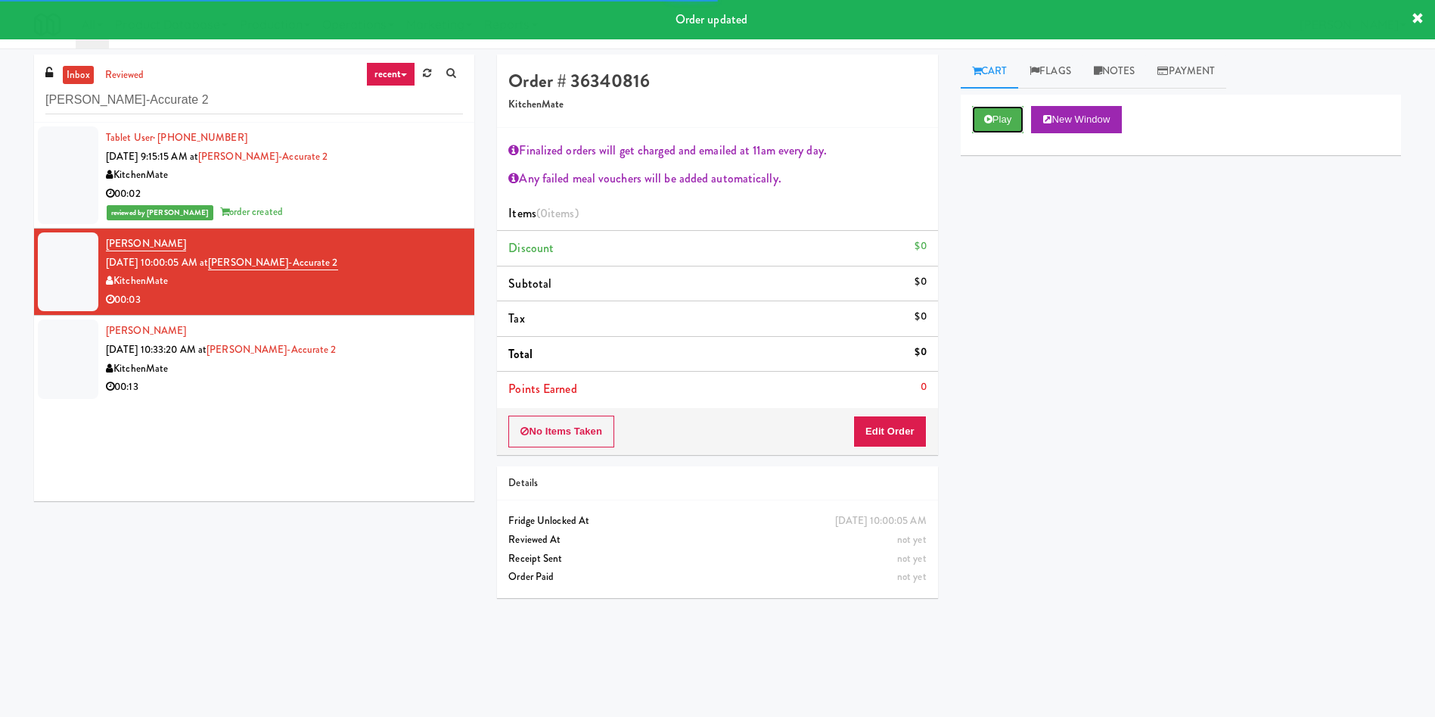
drag, startPoint x: 1001, startPoint y: 116, endPoint x: 981, endPoint y: 195, distance: 82.0
click at [1001, 116] on button "Play" at bounding box center [998, 119] width 52 height 27
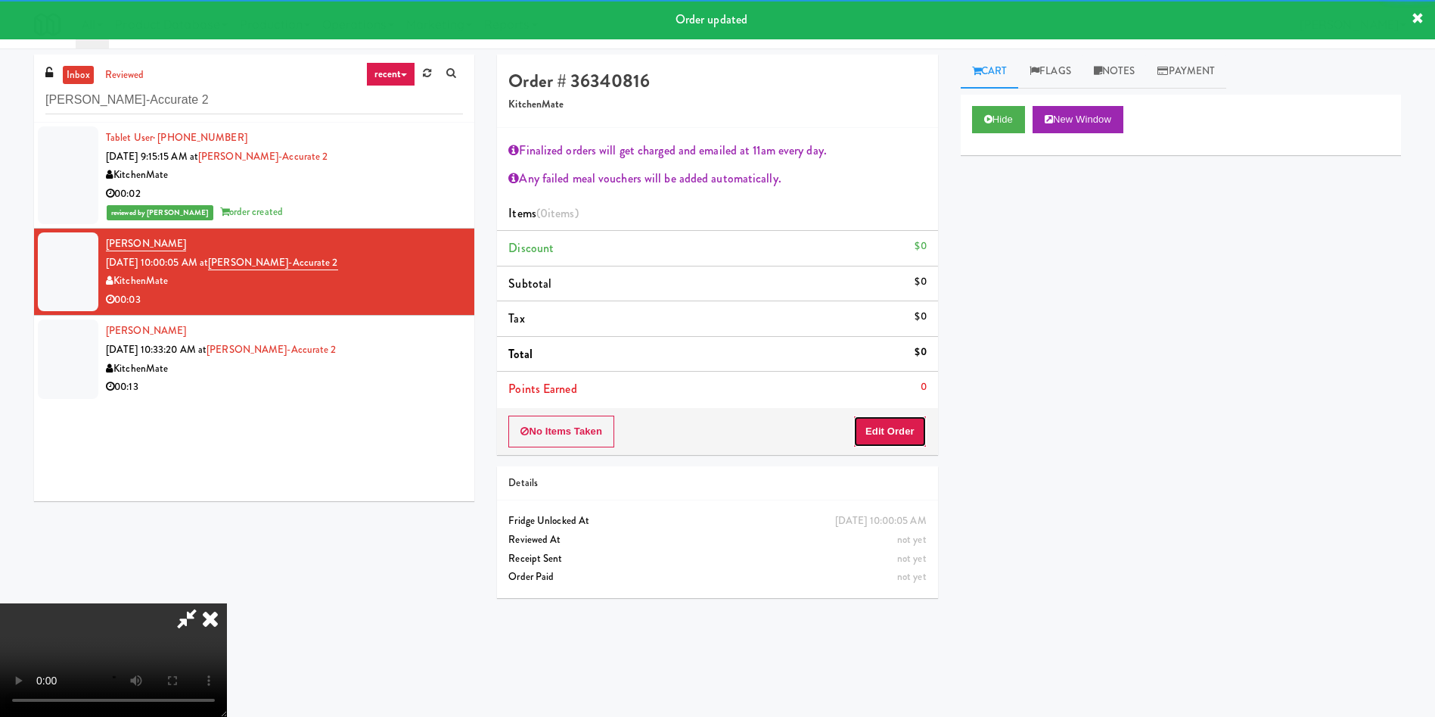
click at [910, 421] on button "Edit Order" at bounding box center [889, 431] width 73 height 32
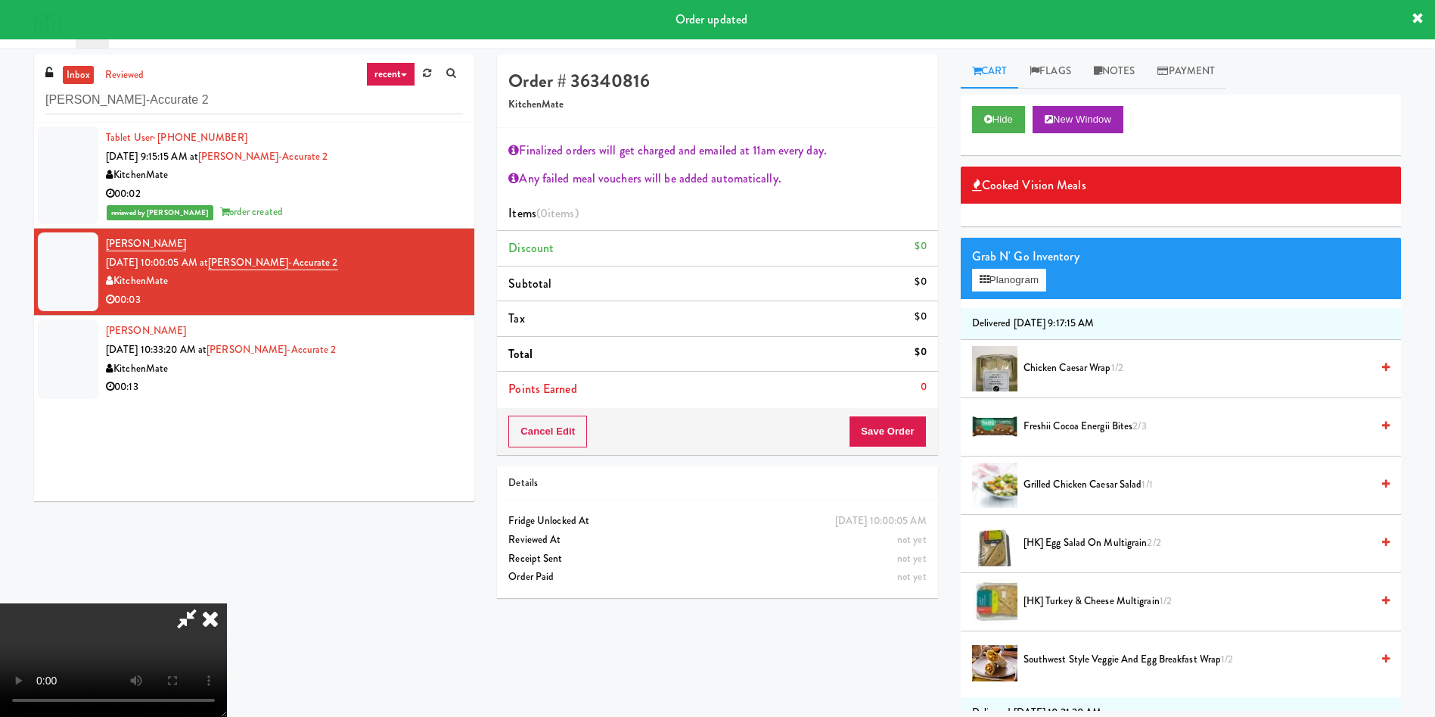
scroll to position [113, 0]
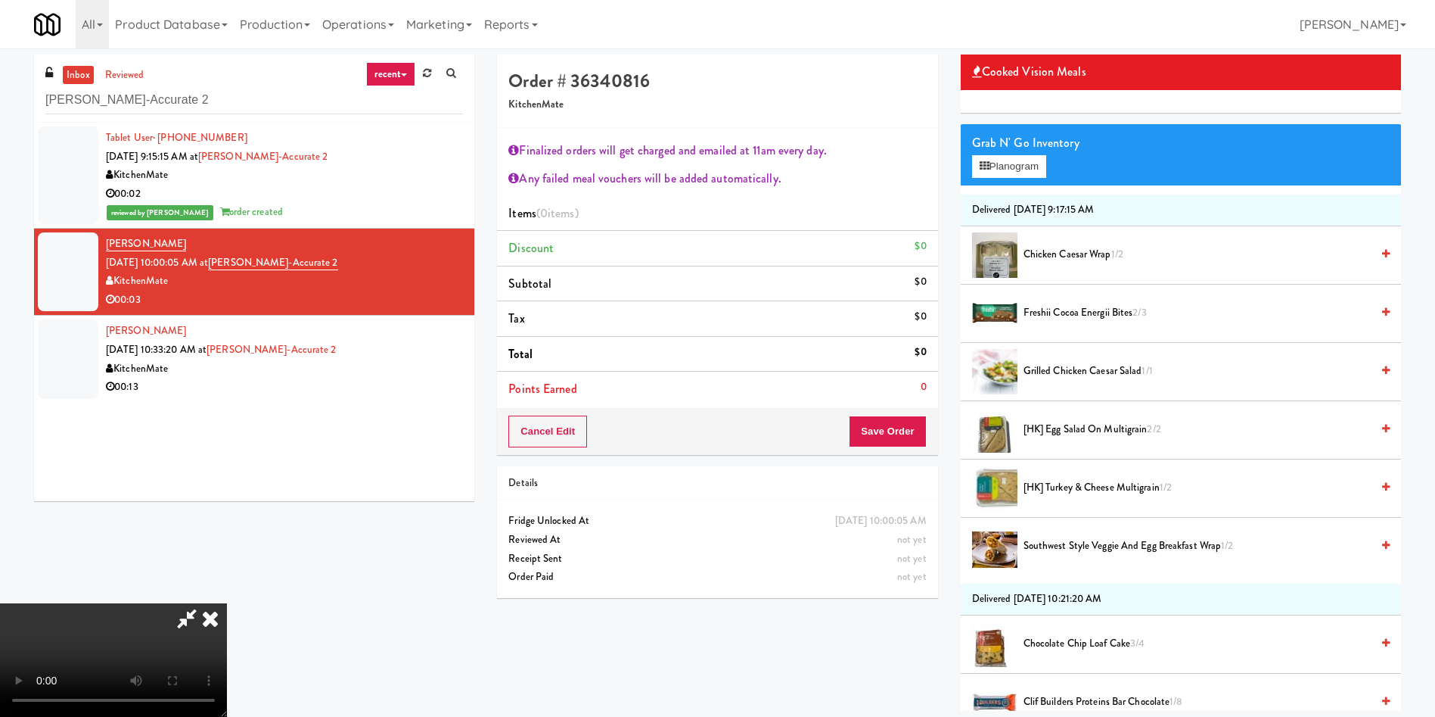
click at [227, 603] on video at bounding box center [113, 659] width 227 height 113
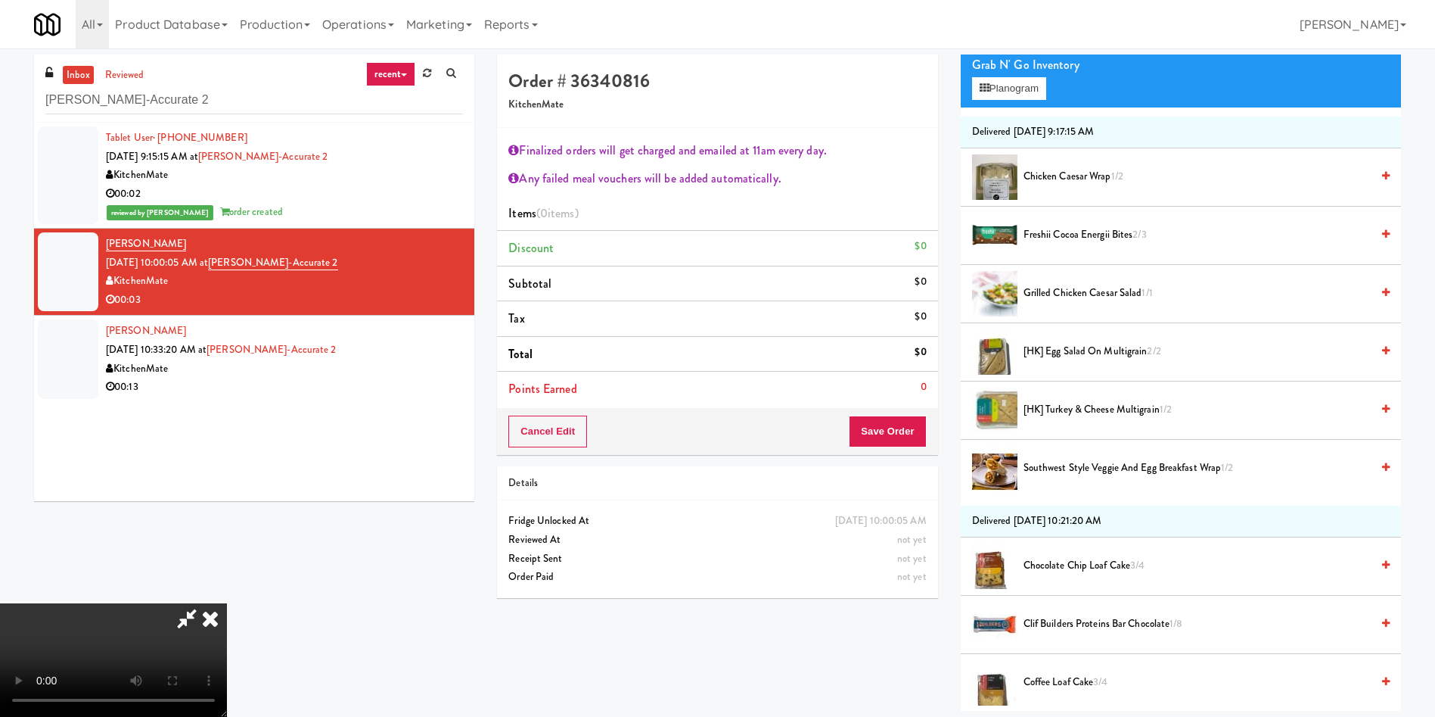
scroll to position [227, 0]
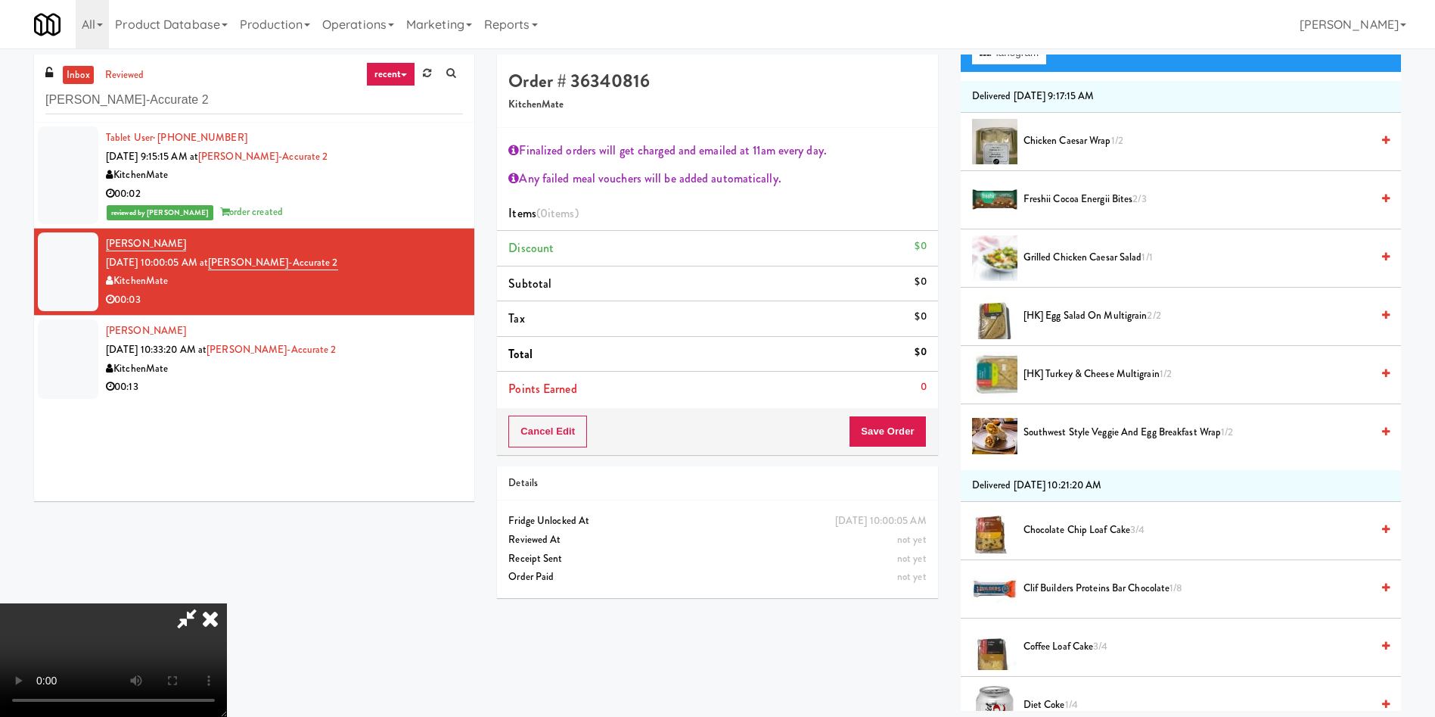
click at [227, 603] on video at bounding box center [113, 659] width 227 height 113
click at [1042, 190] on span "Freshii Cocoa Energii Bites 2/3" at bounding box center [1197, 199] width 347 height 19
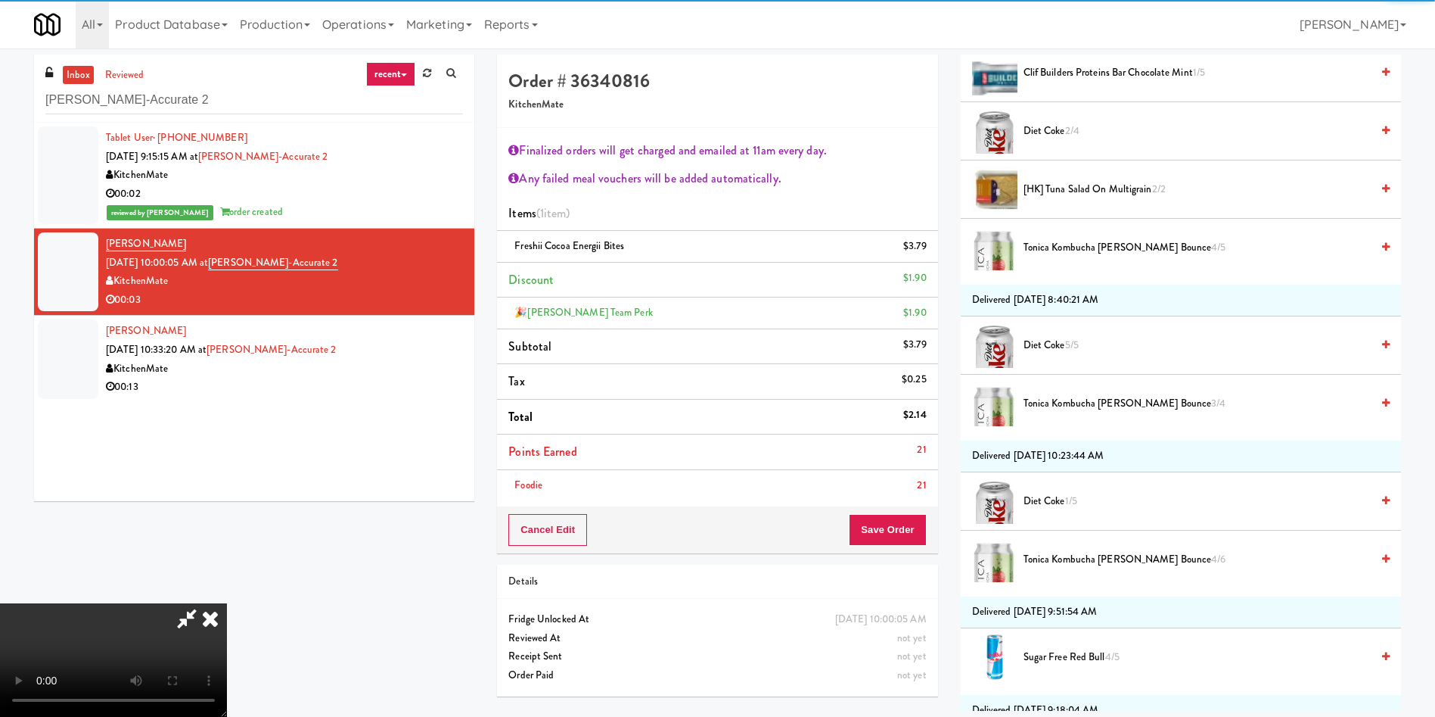
scroll to position [1702, 0]
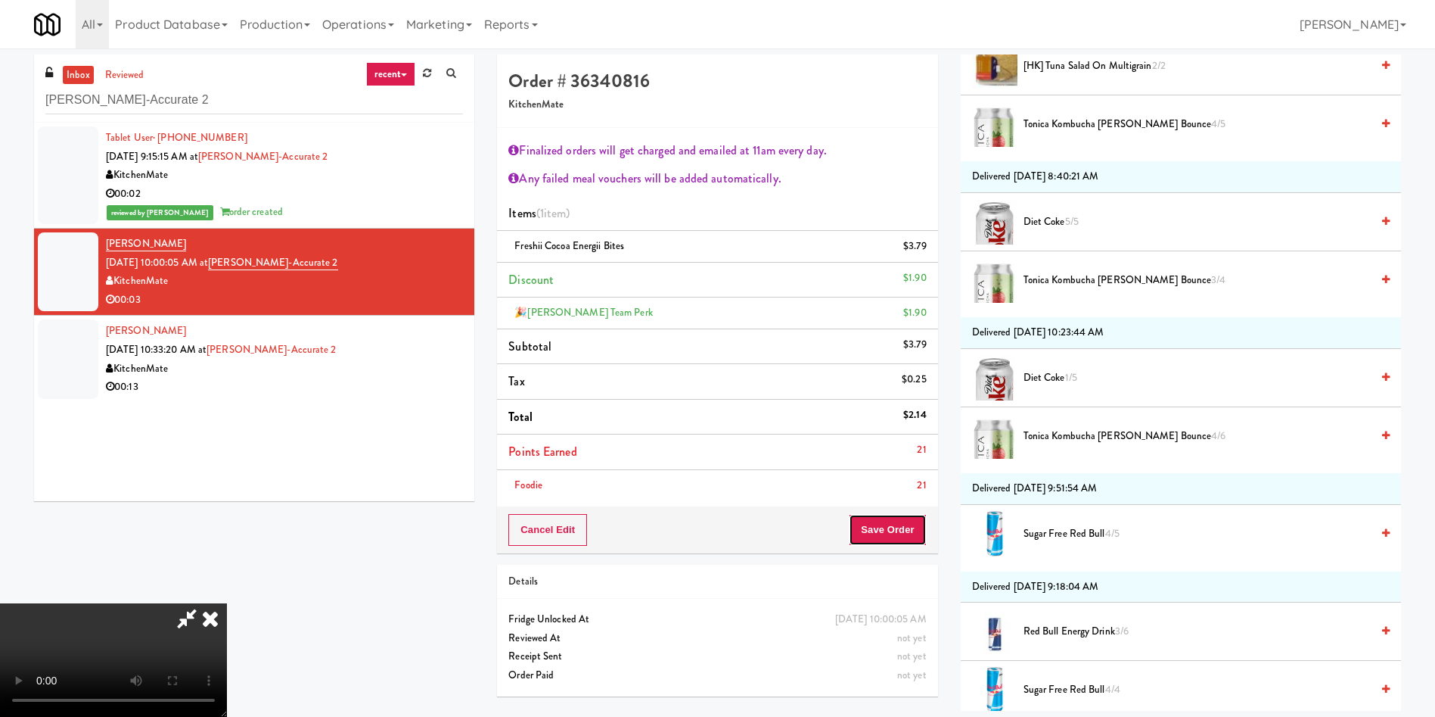
click at [902, 521] on button "Save Order" at bounding box center [887, 530] width 77 height 32
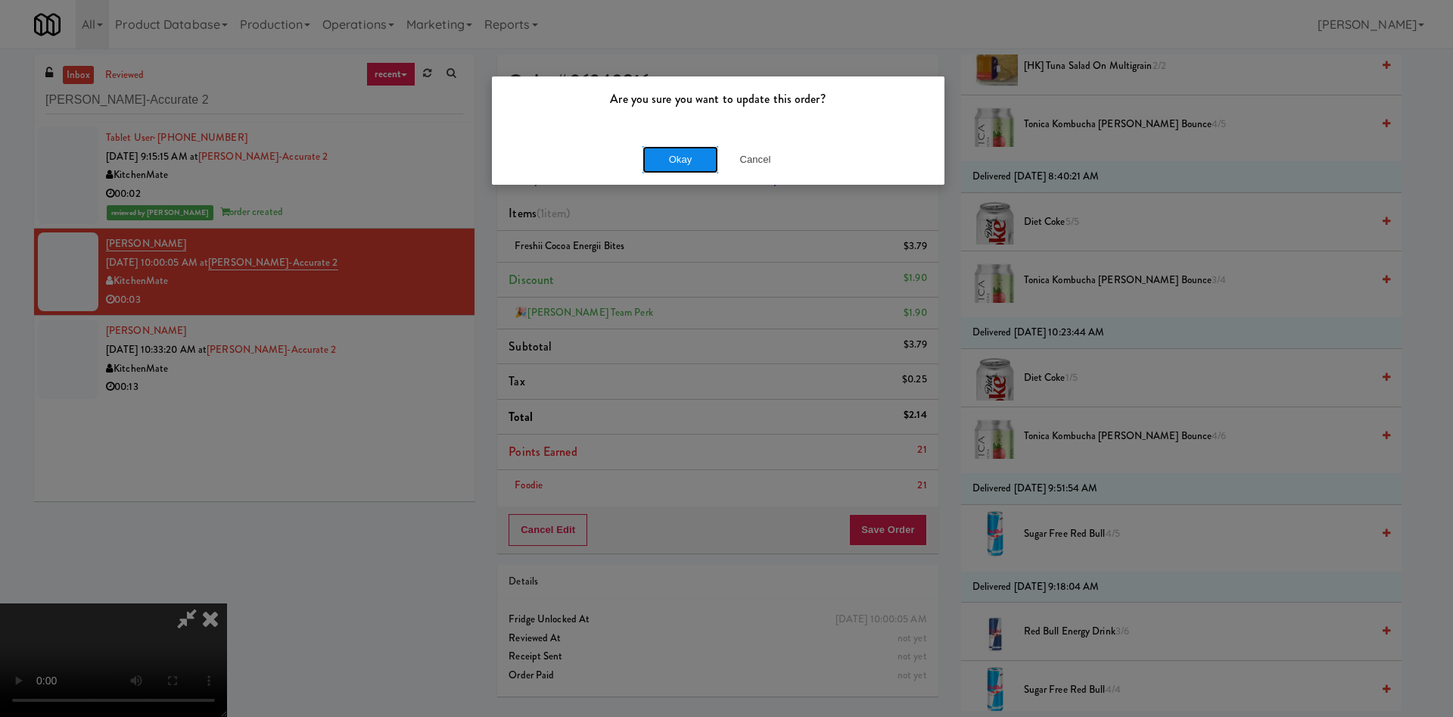
click at [690, 160] on button "Okay" at bounding box center [680, 159] width 76 height 27
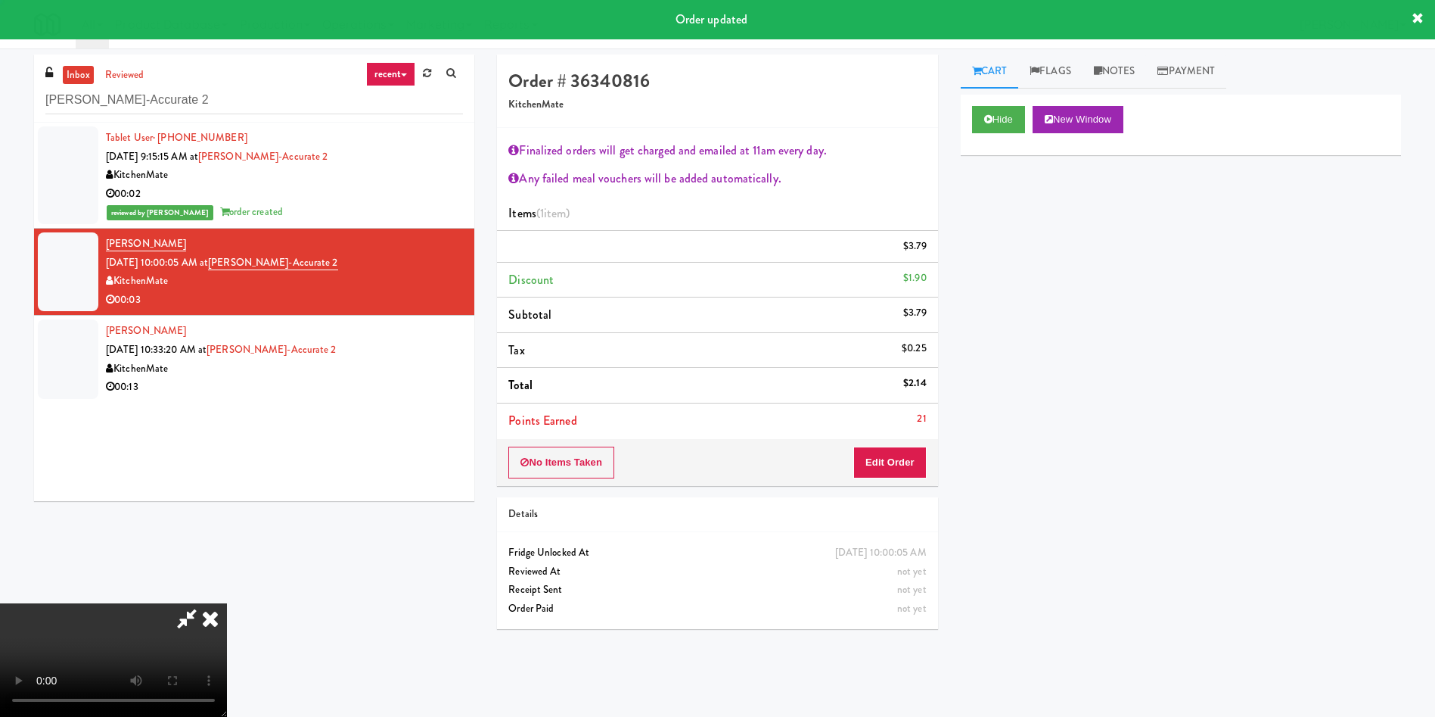
scroll to position [0, 0]
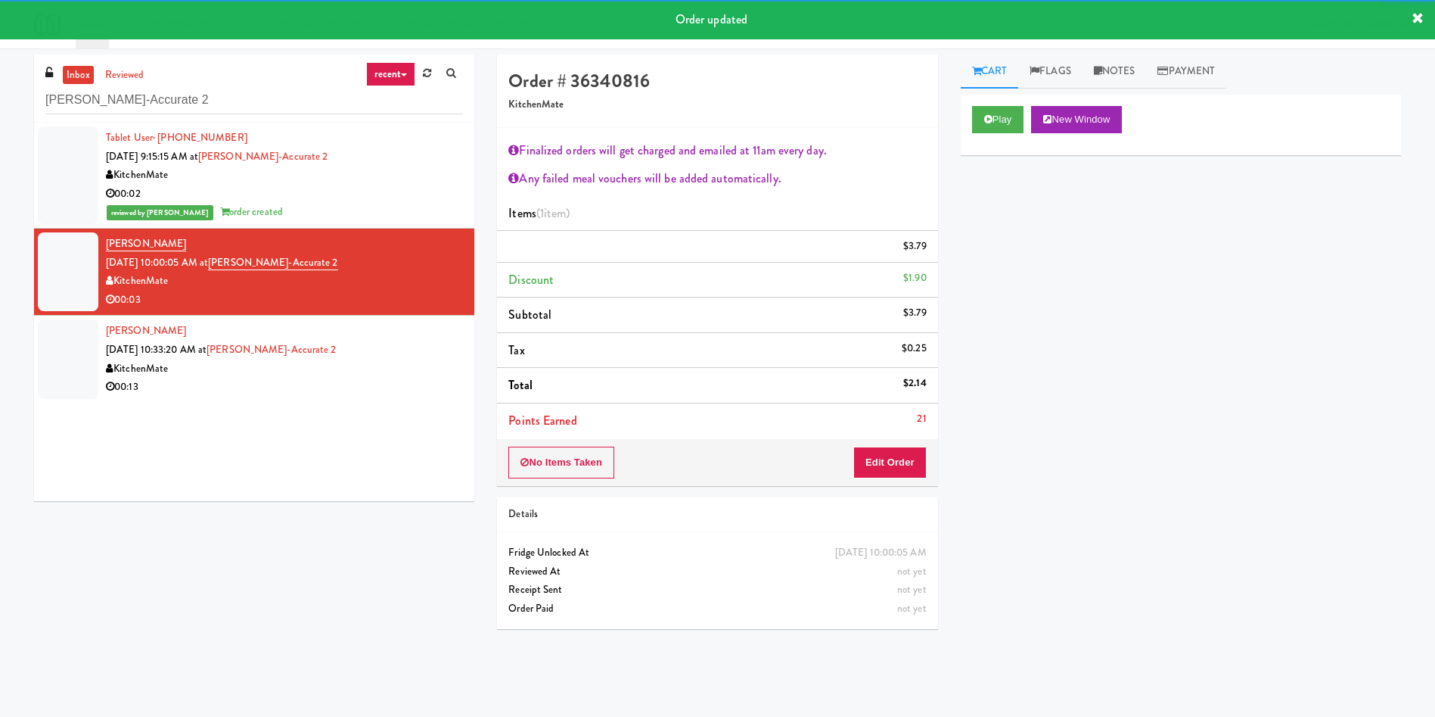
drag, startPoint x: 61, startPoint y: 342, endPoint x: 229, endPoint y: 328, distance: 168.6
click at [61, 342] on div at bounding box center [68, 358] width 61 height 79
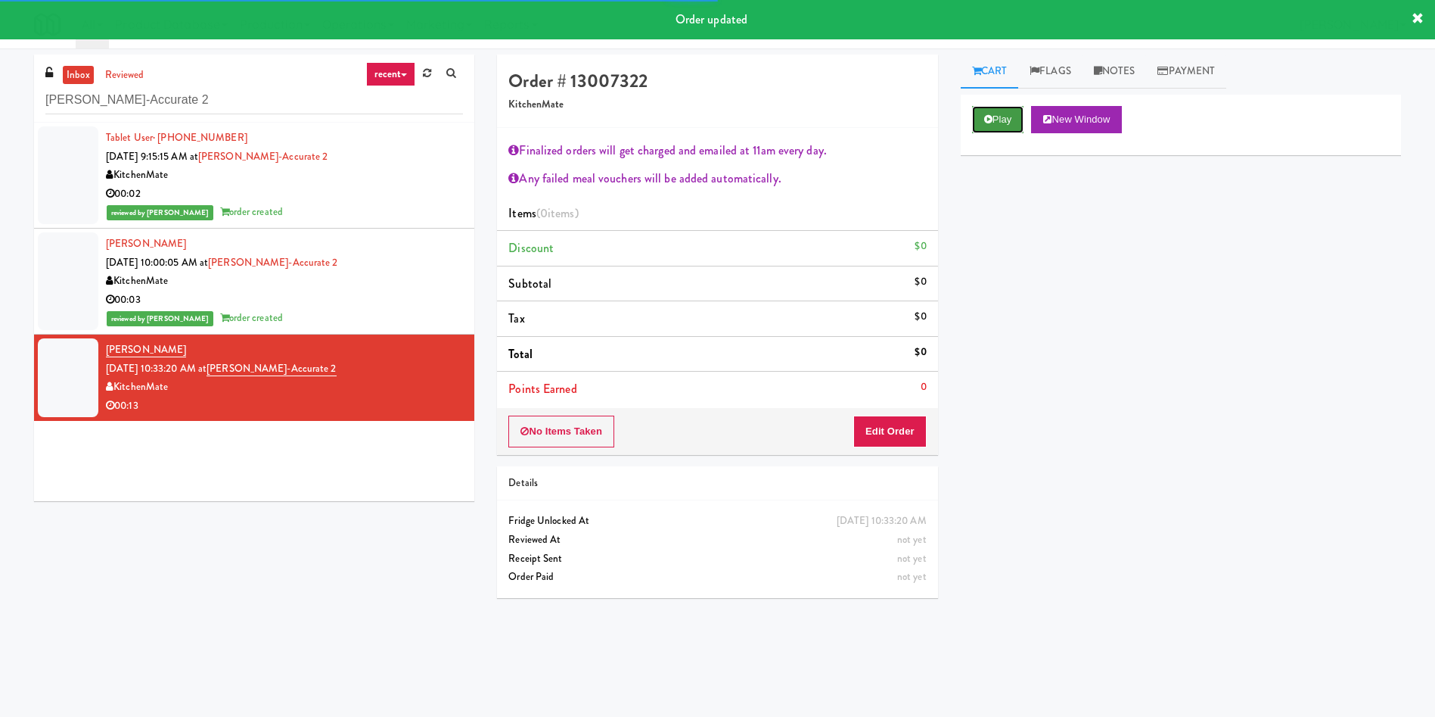
click at [995, 126] on button "Play" at bounding box center [998, 119] width 52 height 27
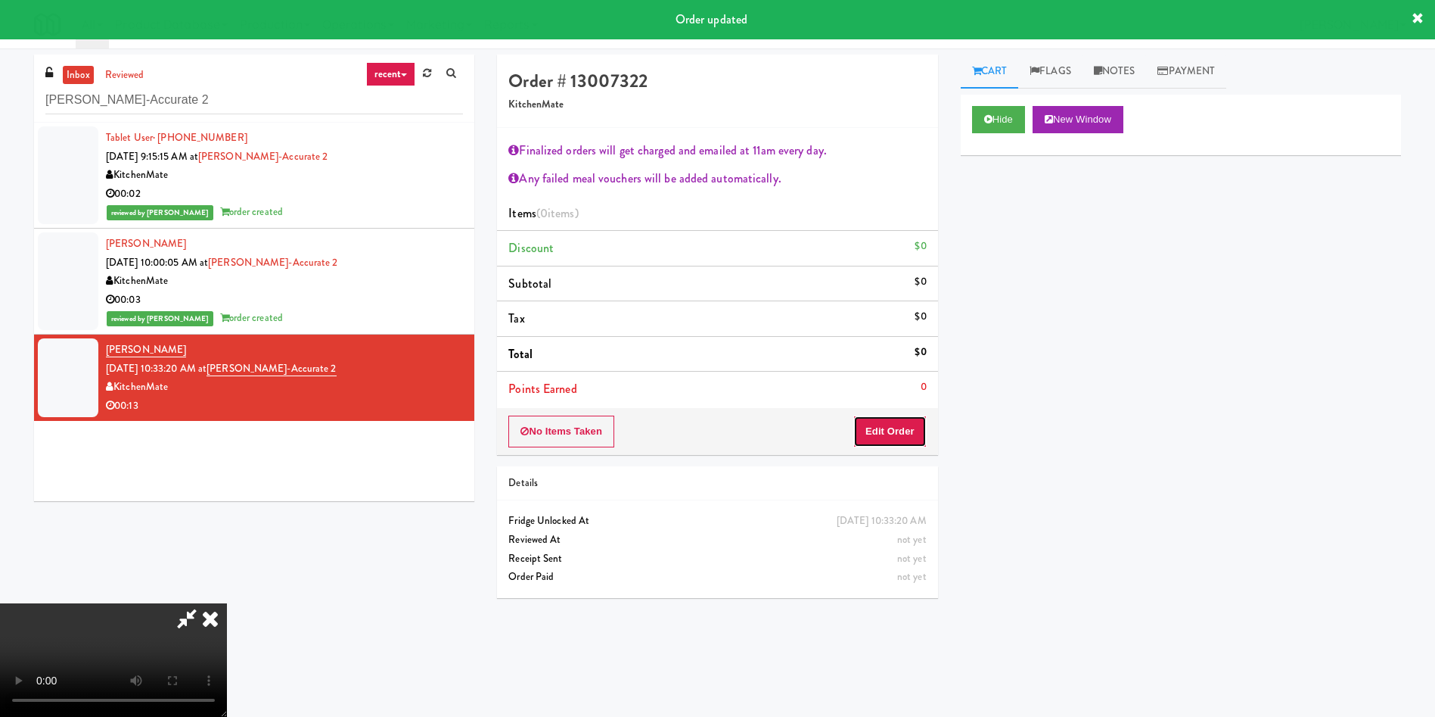
click at [883, 435] on button "Edit Order" at bounding box center [889, 431] width 73 height 32
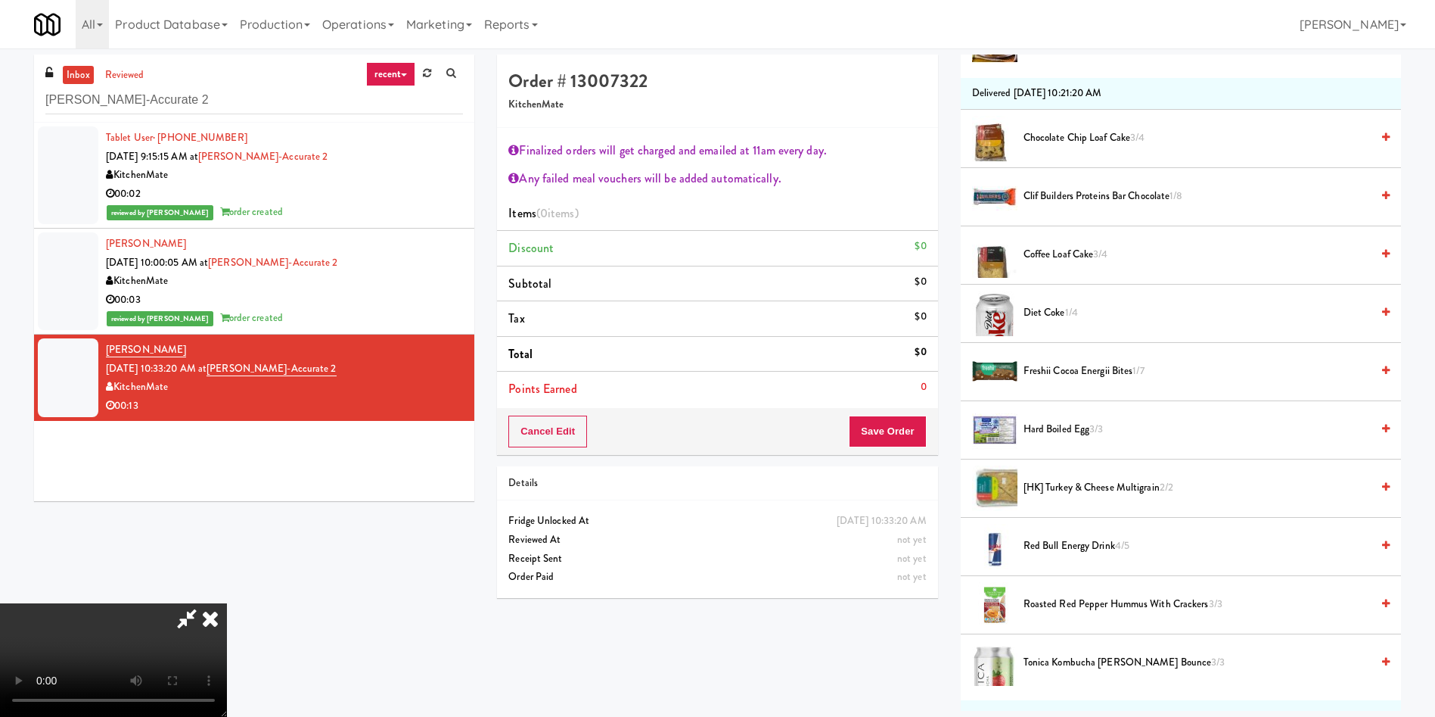
scroll to position [567, 0]
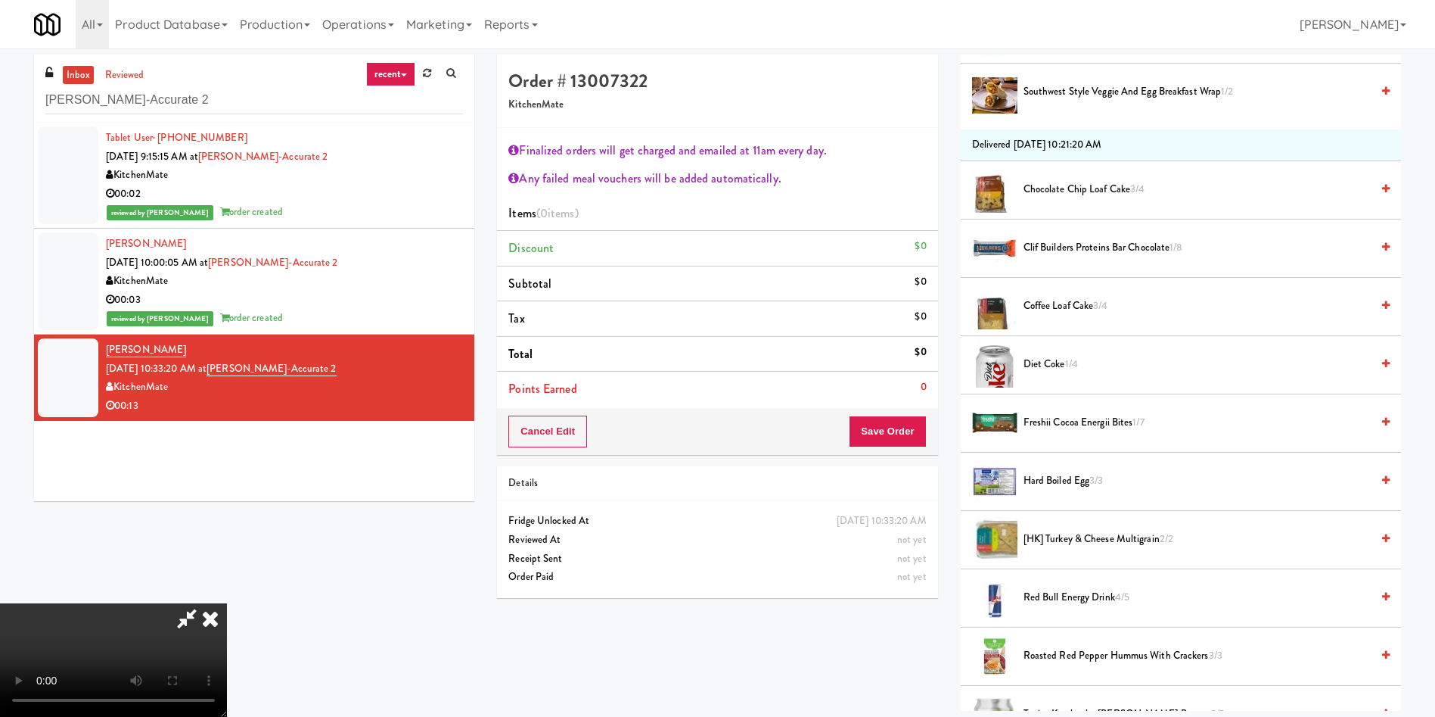
click at [1086, 244] on span "Clif Builders proteins Bar Chocolate 1/8" at bounding box center [1197, 247] width 347 height 19
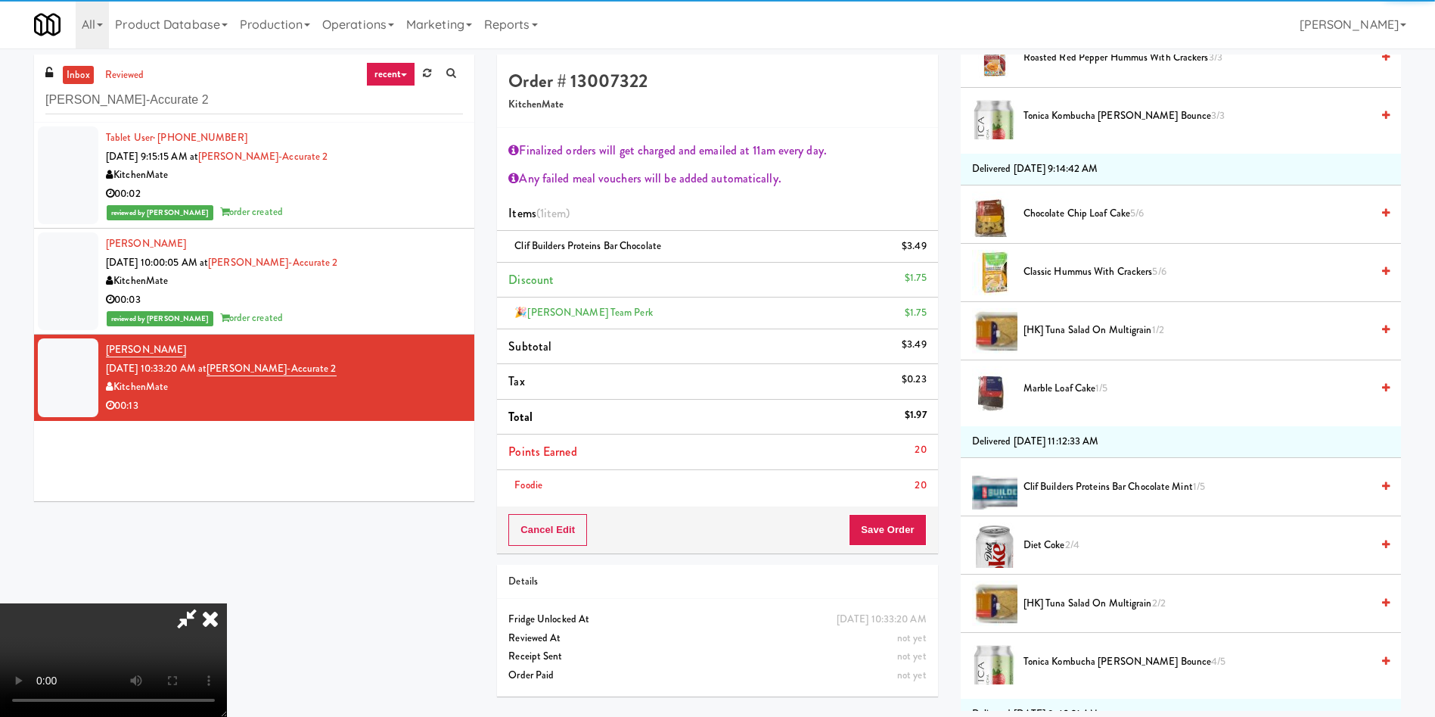
scroll to position [1248, 0]
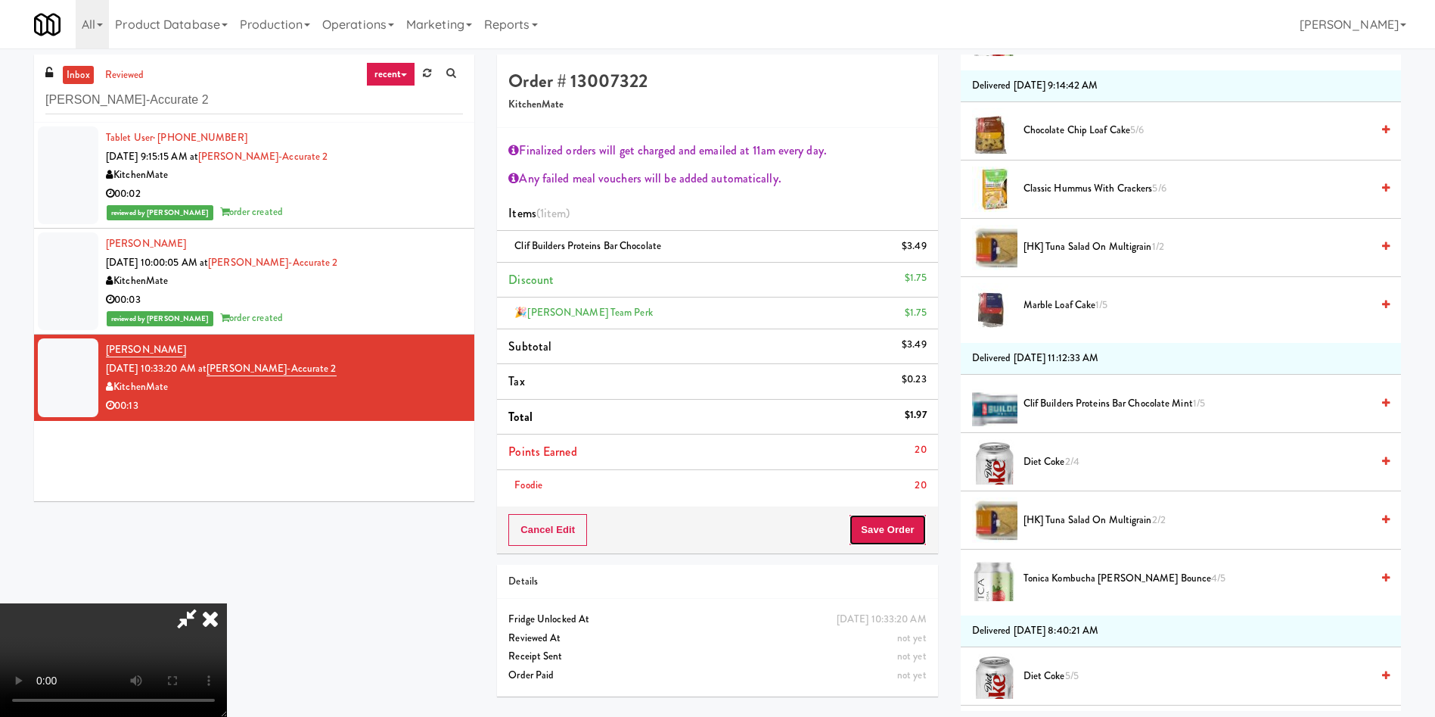
click at [903, 523] on button "Save Order" at bounding box center [887, 530] width 77 height 32
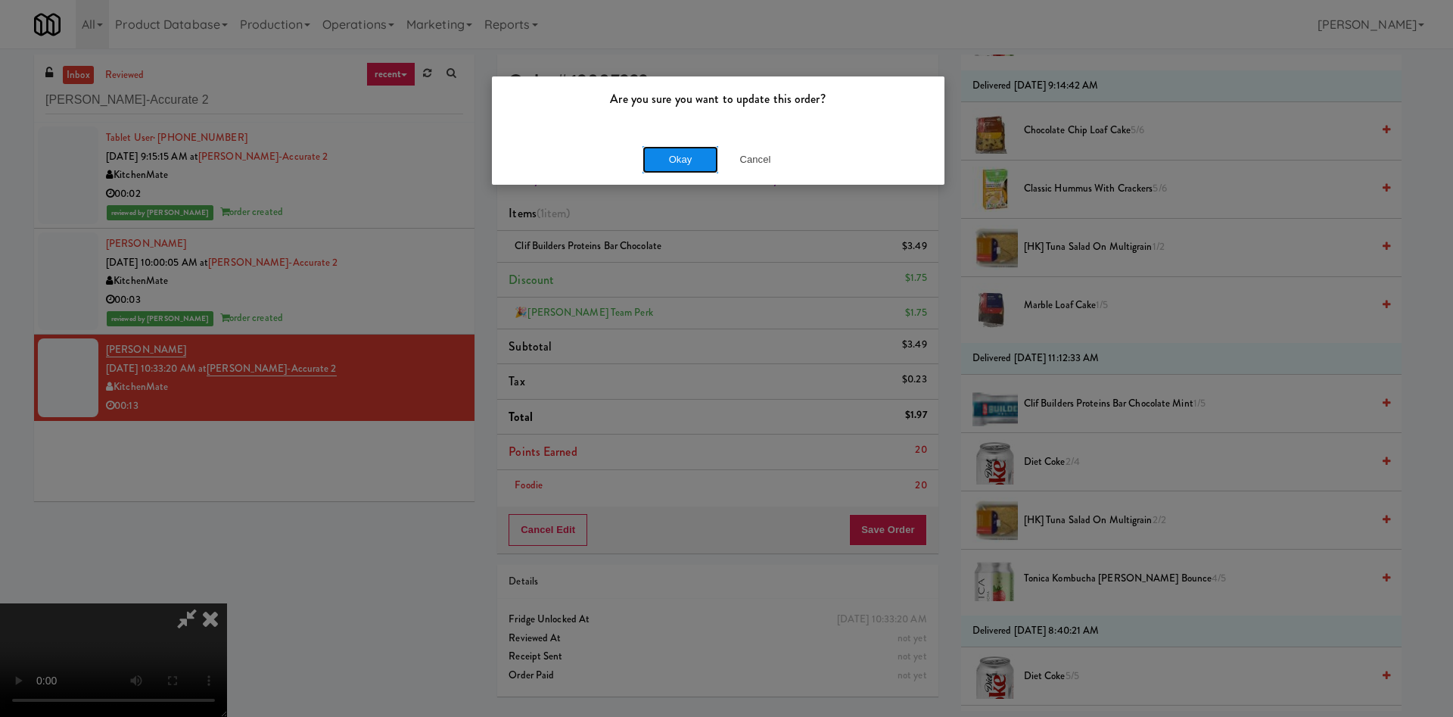
click at [670, 172] on button "Okay" at bounding box center [680, 159] width 76 height 27
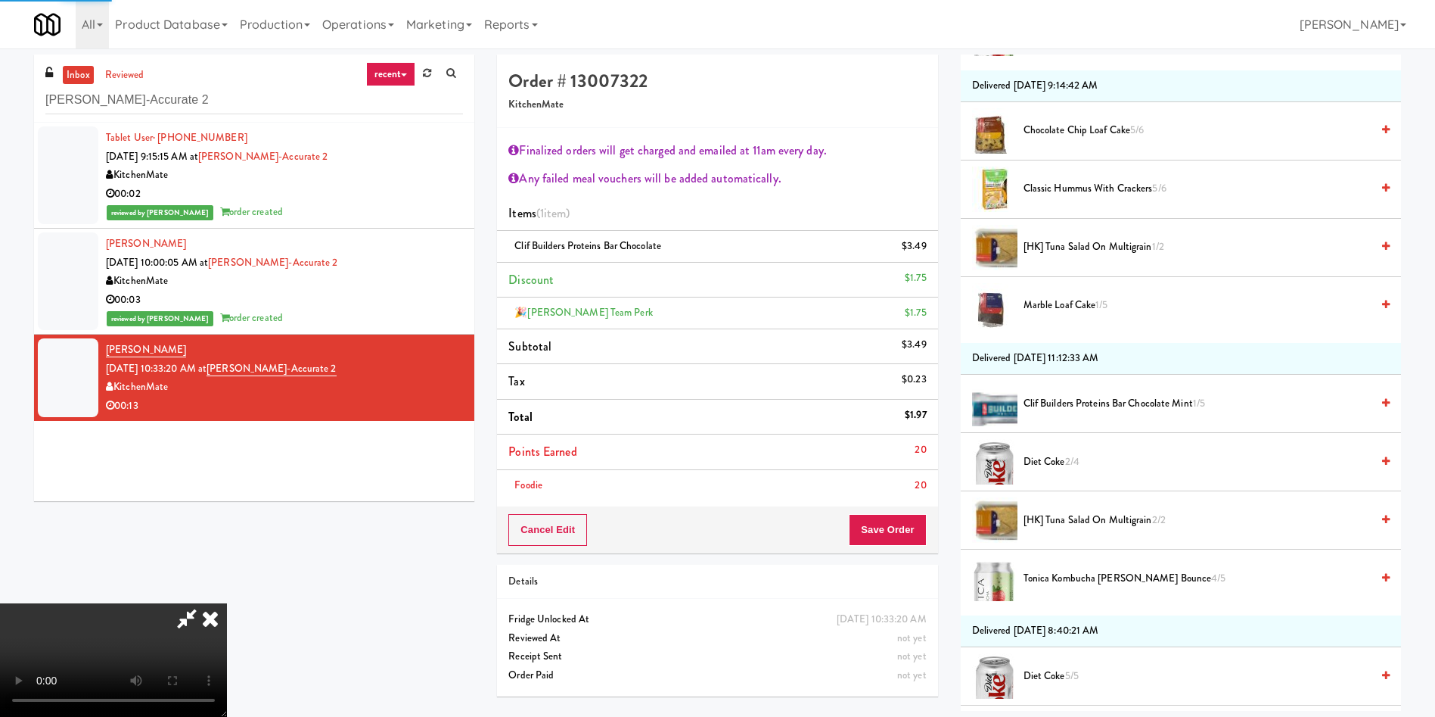
scroll to position [0, 0]
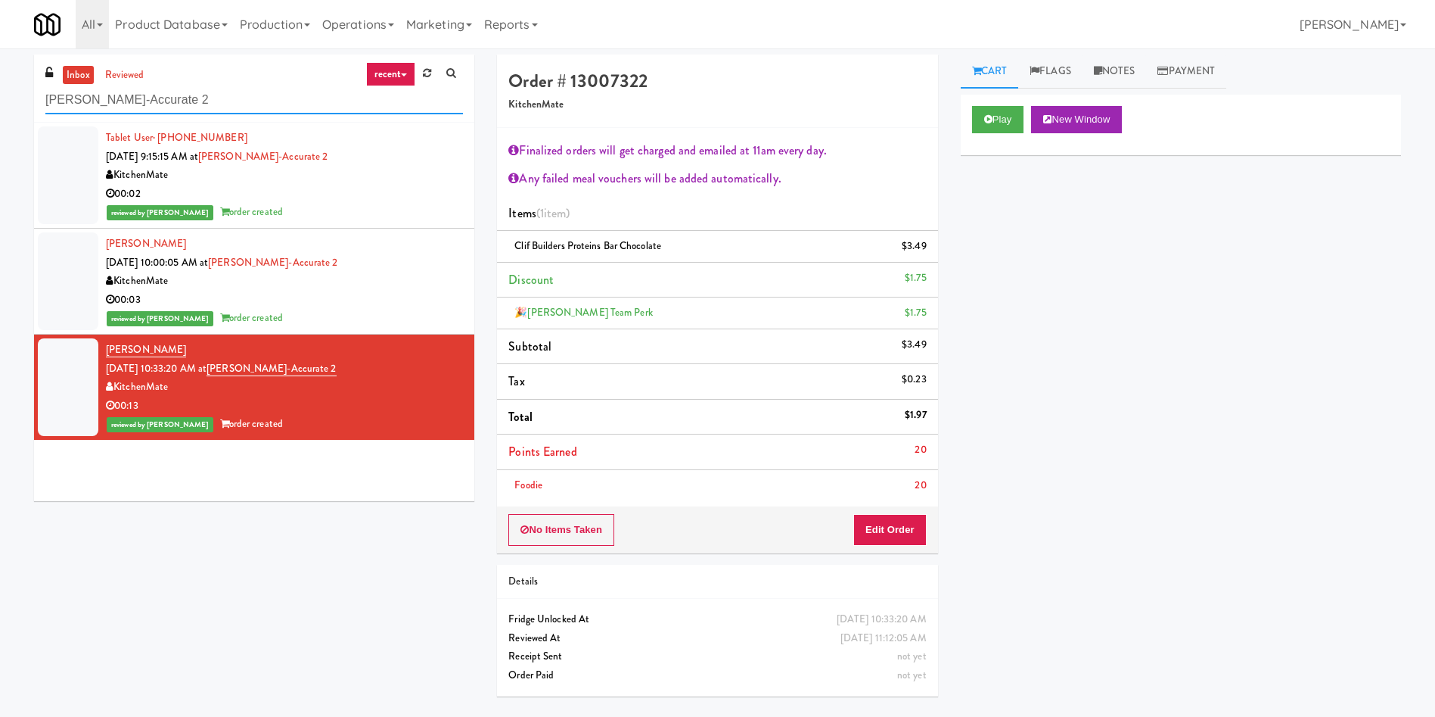
drag, startPoint x: 224, startPoint y: 106, endPoint x: 0, endPoint y: 27, distance: 237.4
click at [0, 48] on body "Are you sure you want to update this order? Okay Cancel Okay Are you sure you w…" at bounding box center [717, 406] width 1435 height 717
paste input "Elliston 23 - Cooler"
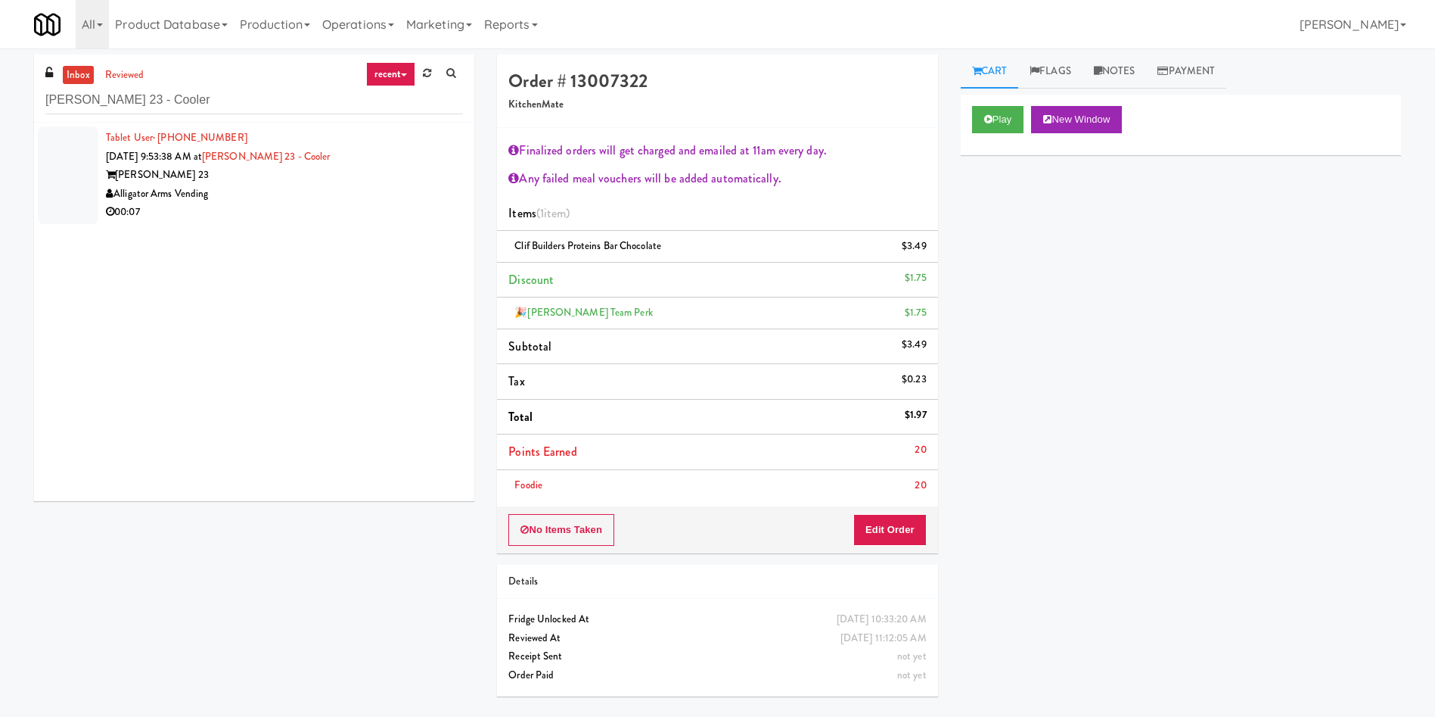
click at [92, 173] on div at bounding box center [68, 175] width 61 height 98
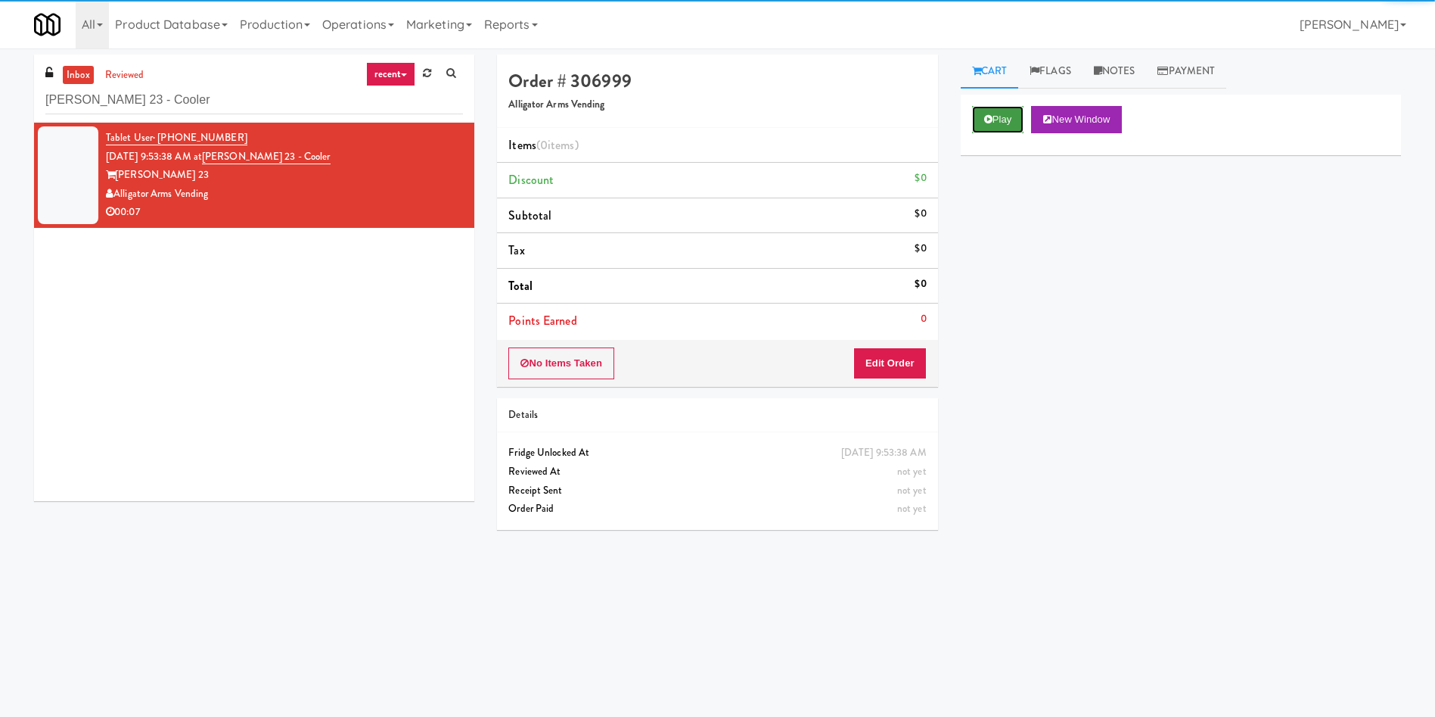
click at [1016, 115] on button "Play" at bounding box center [998, 119] width 52 height 27
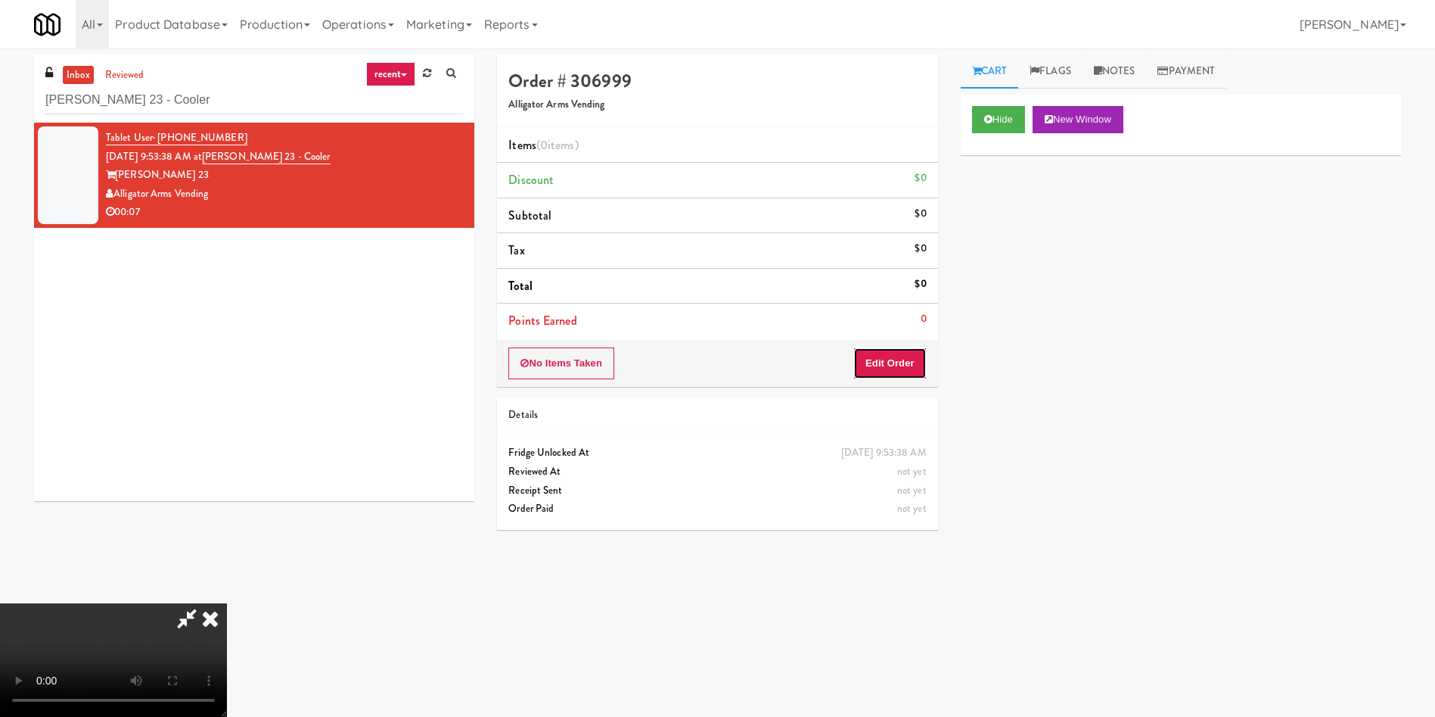
click at [867, 366] on button "Edit Order" at bounding box center [889, 363] width 73 height 32
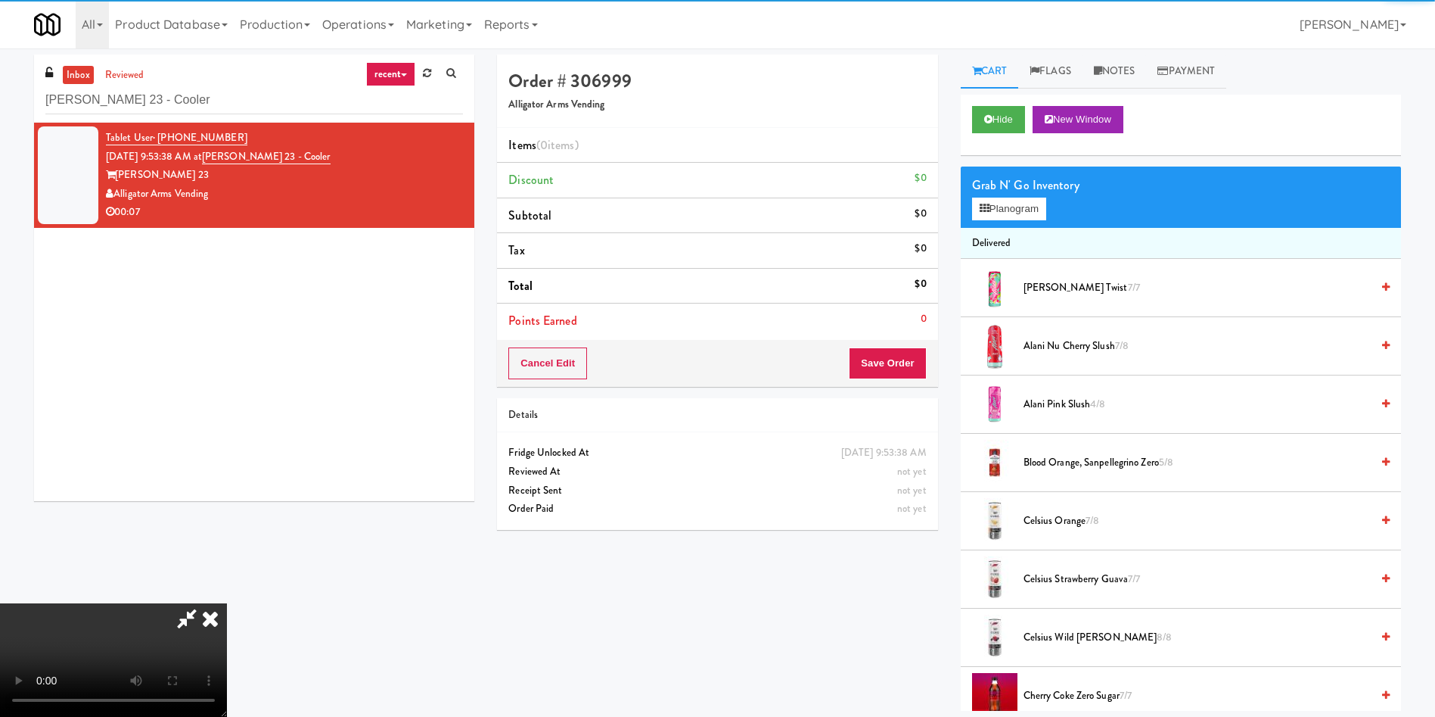
scroll to position [113, 0]
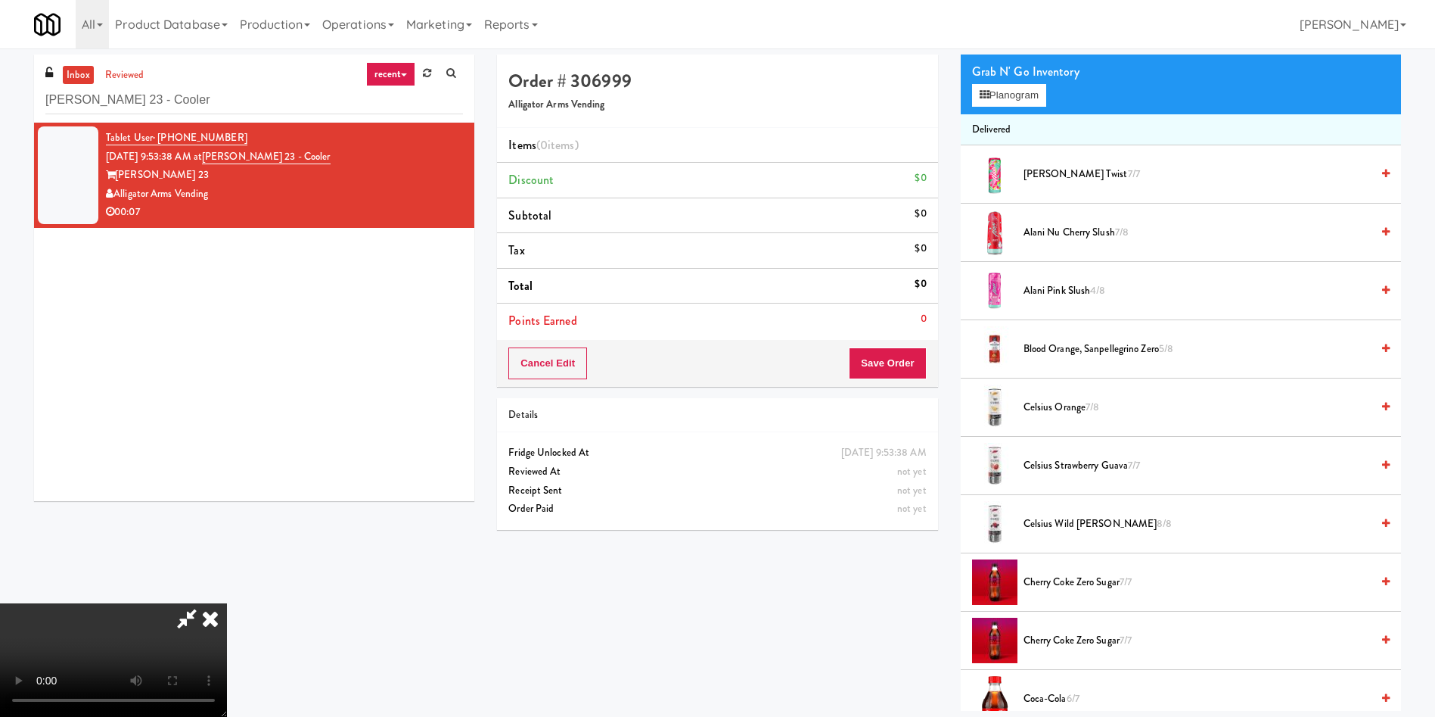
click at [227, 603] on video at bounding box center [113, 659] width 227 height 113
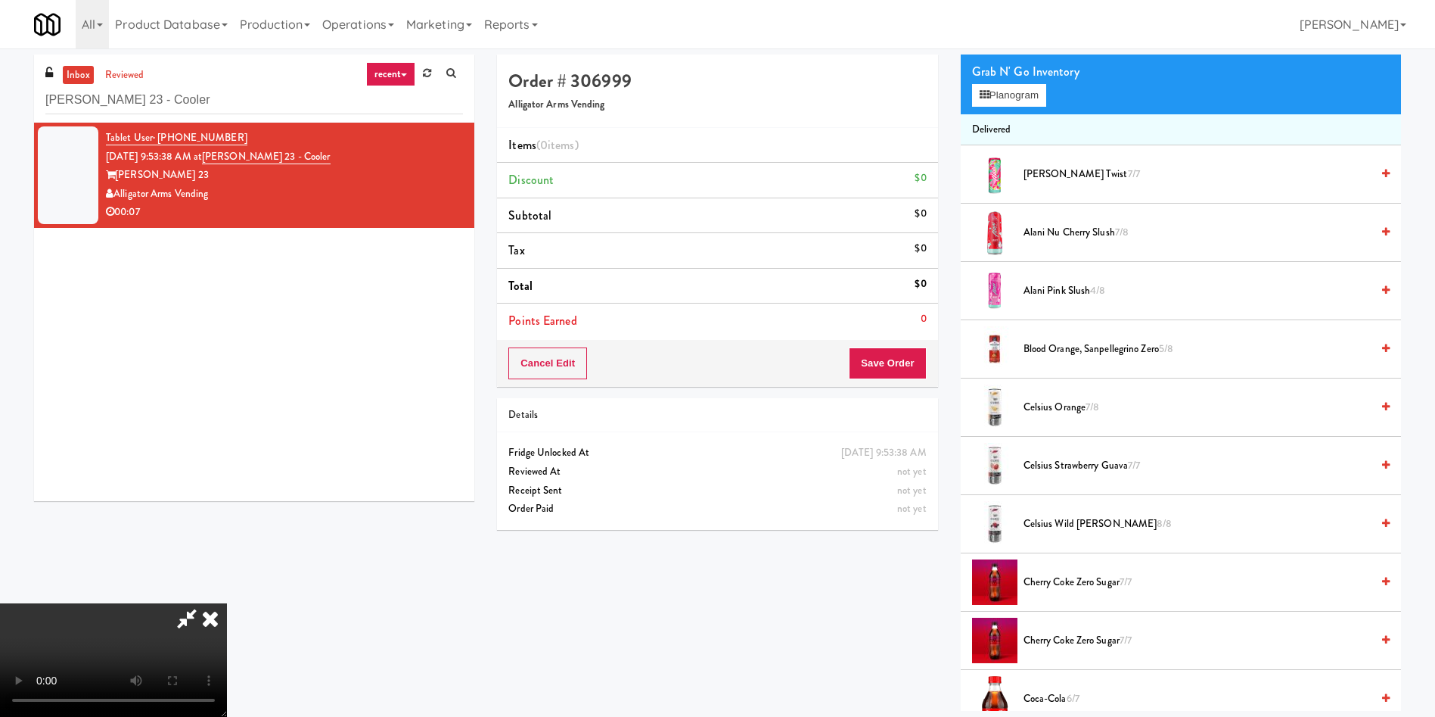
click at [1052, 173] on span "Alani Cherry Twist 7/7" at bounding box center [1197, 174] width 347 height 19
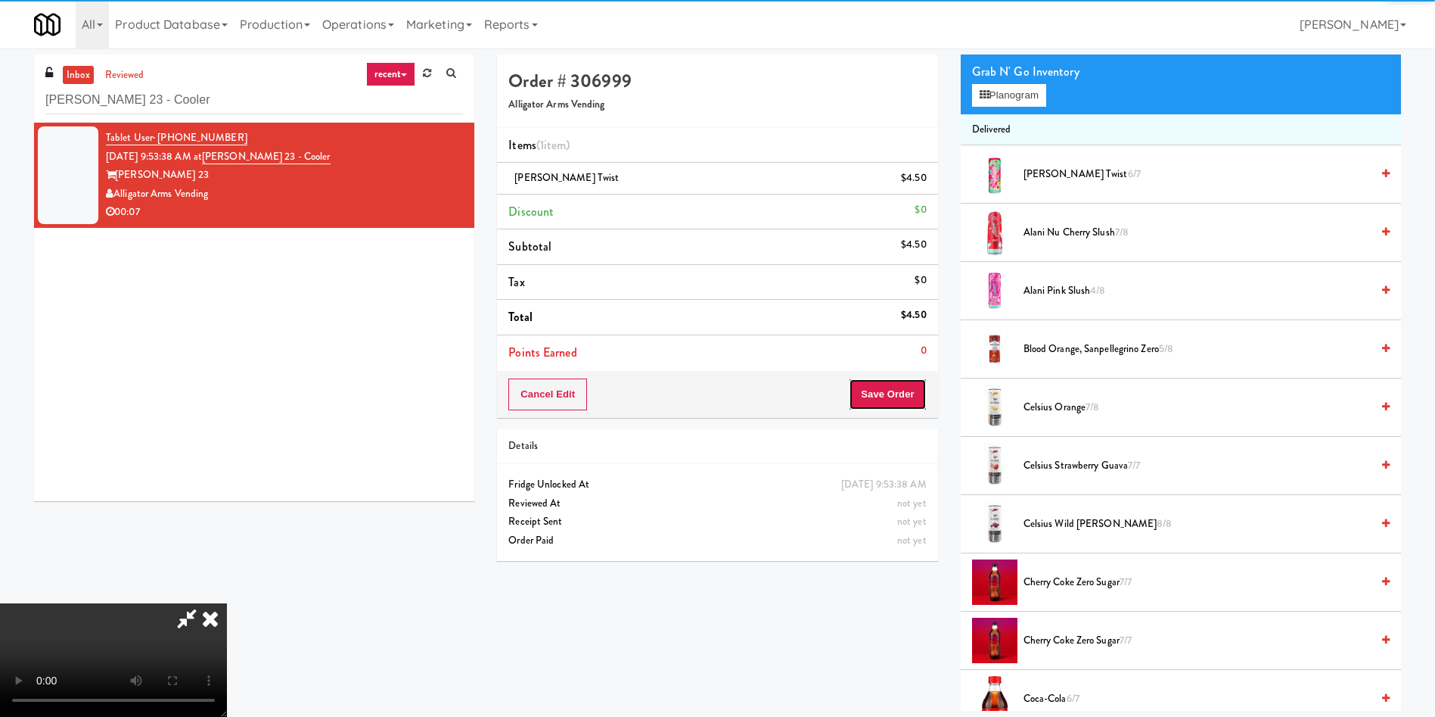
click at [891, 407] on button "Save Order" at bounding box center [887, 394] width 77 height 32
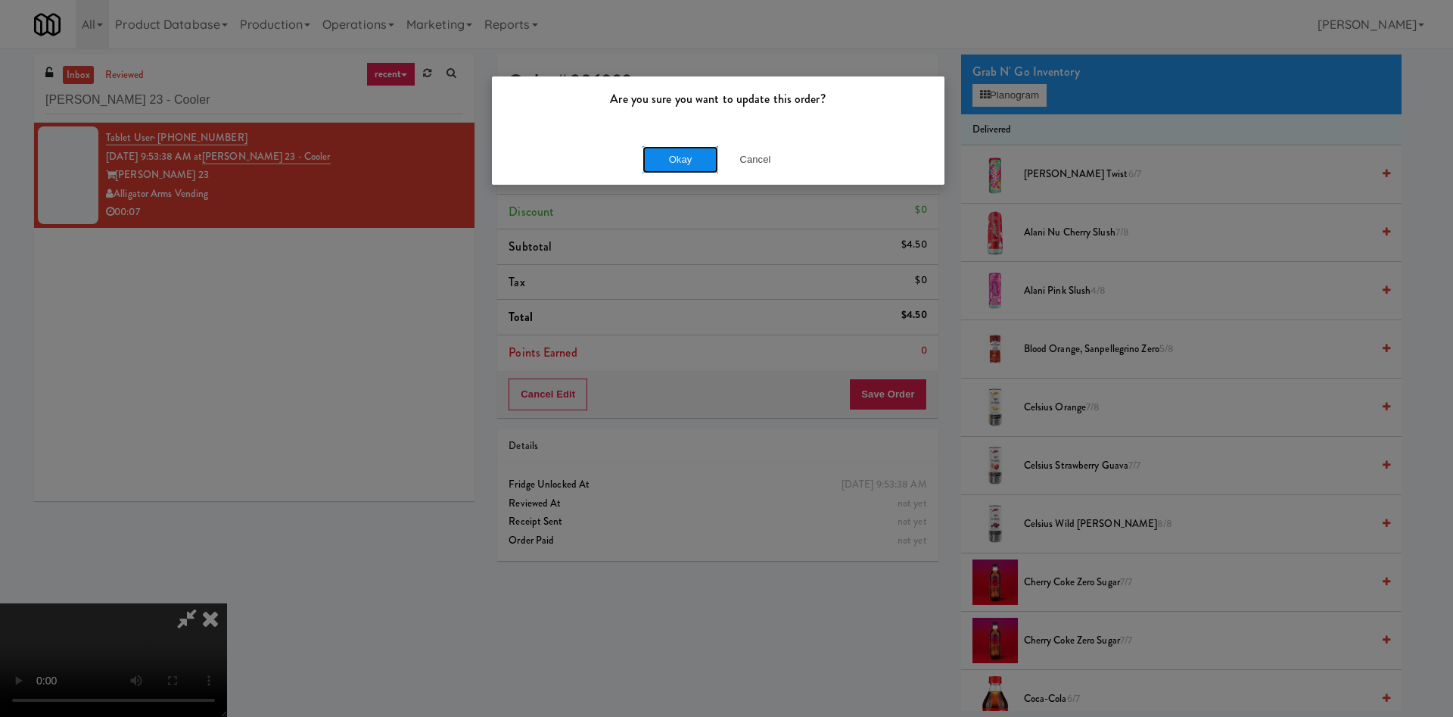
click at [667, 161] on button "Okay" at bounding box center [680, 159] width 76 height 27
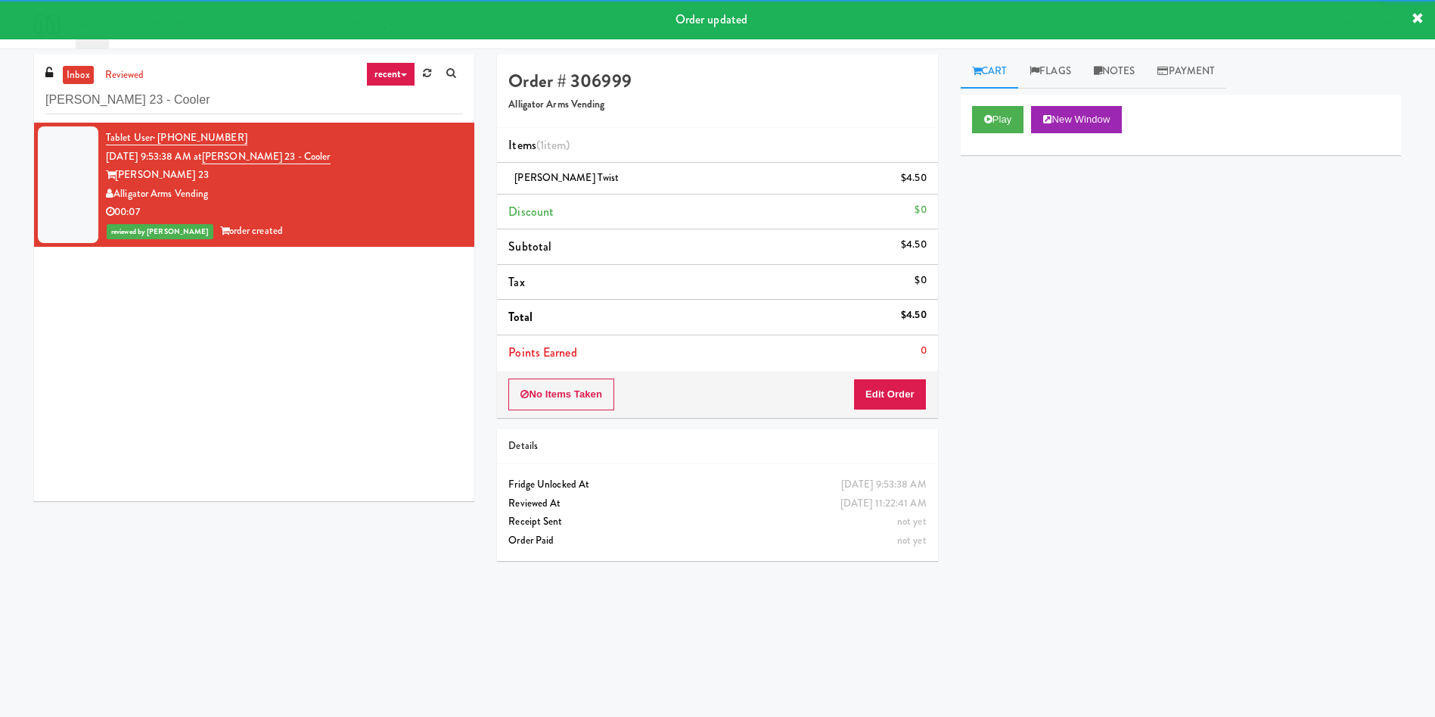
scroll to position [0, 0]
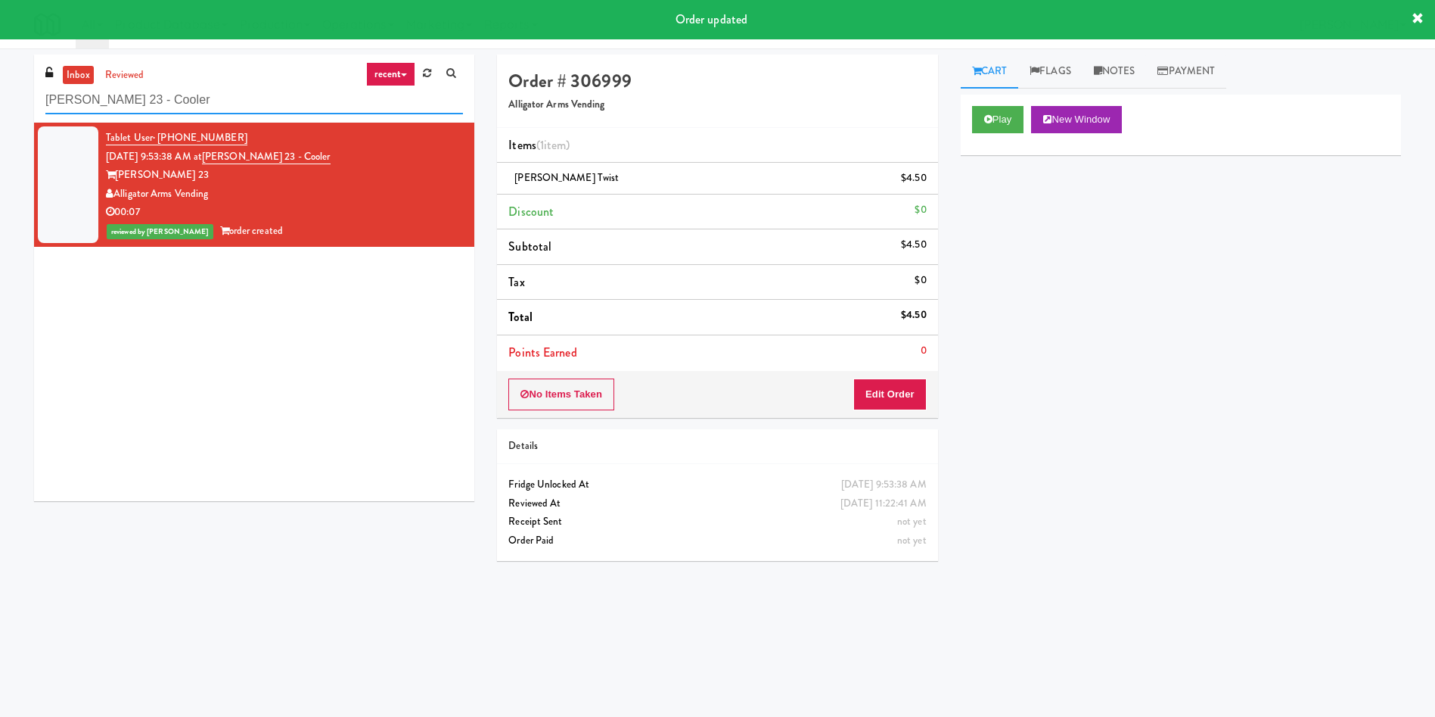
drag, startPoint x: 241, startPoint y: 105, endPoint x: 4, endPoint y: 2, distance: 258.5
click at [0, 48] on body "Order updated Are you sure you want to update this order? Okay Cancel Okay Are …" at bounding box center [717, 406] width 1435 height 717
paste input "Staff Dormitory"
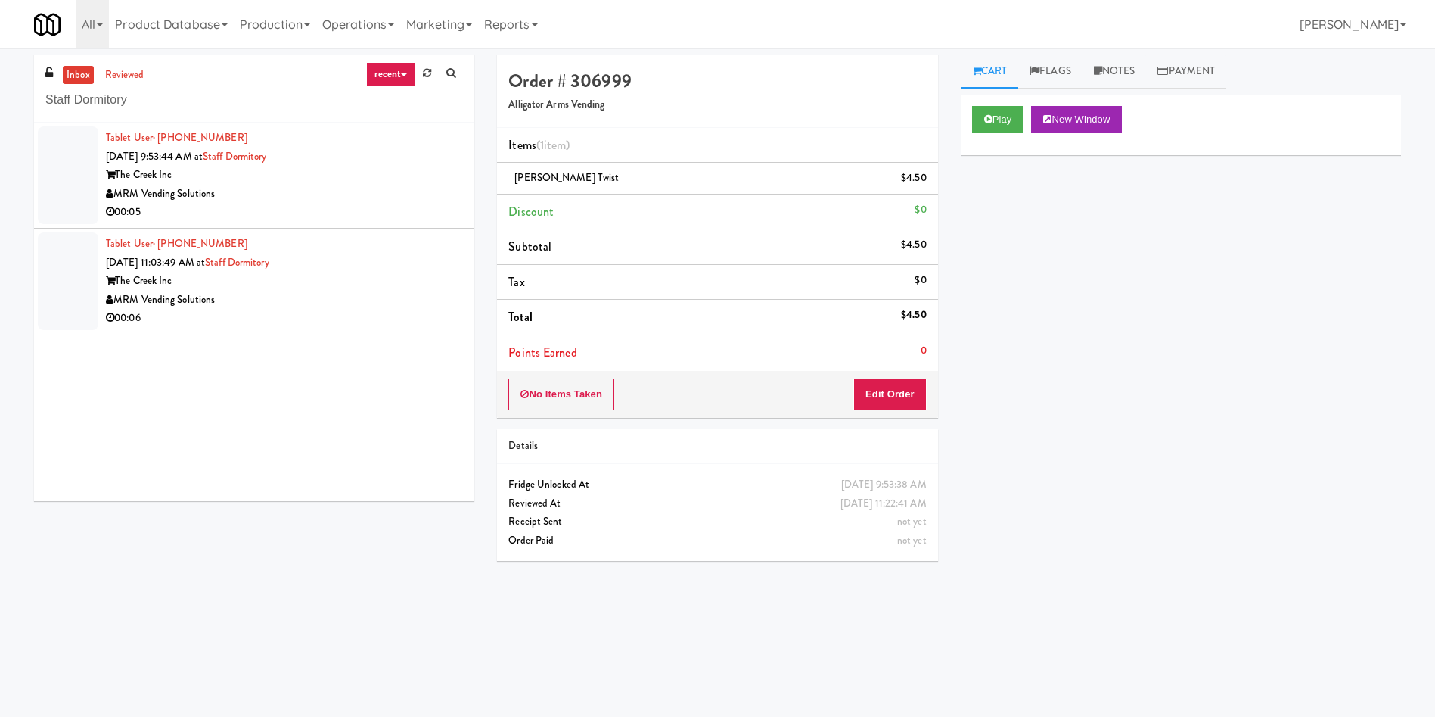
click at [77, 222] on div at bounding box center [68, 175] width 61 height 98
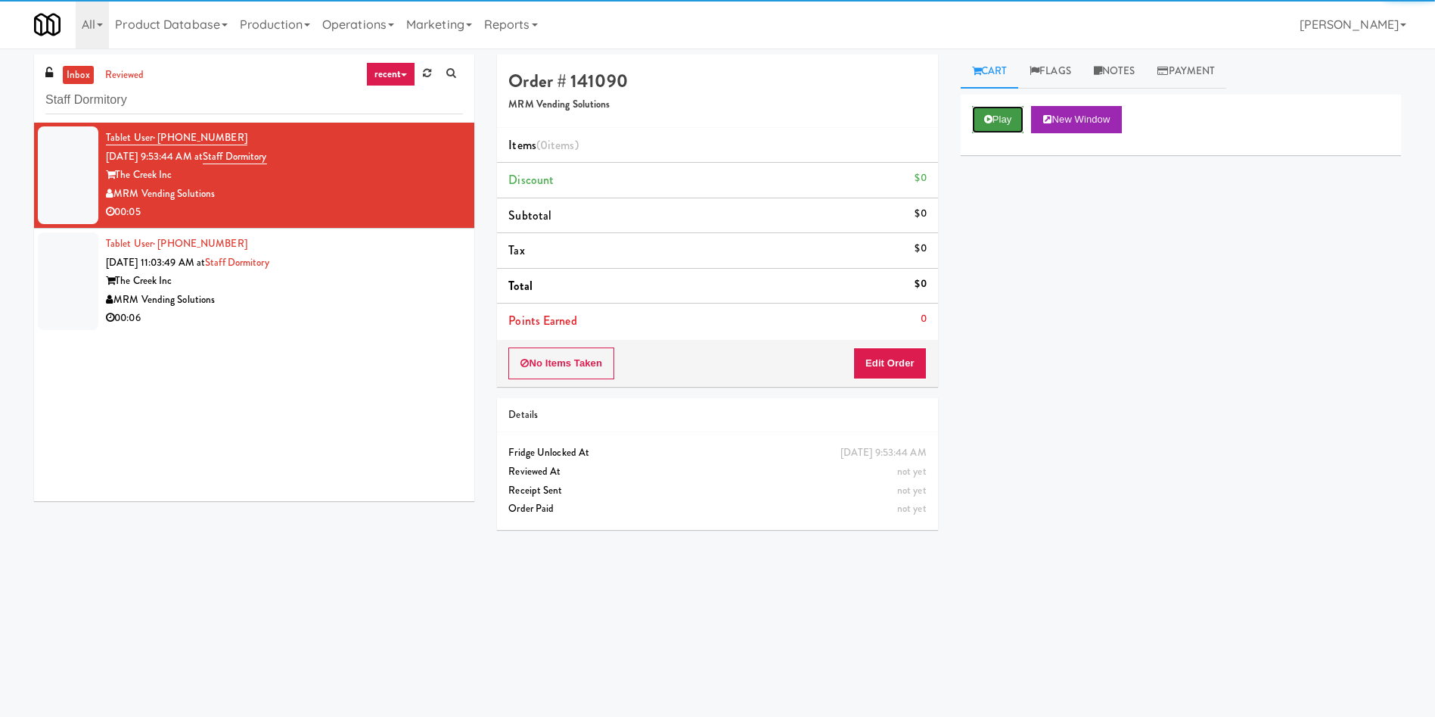
click at [993, 125] on button "Play" at bounding box center [998, 119] width 52 height 27
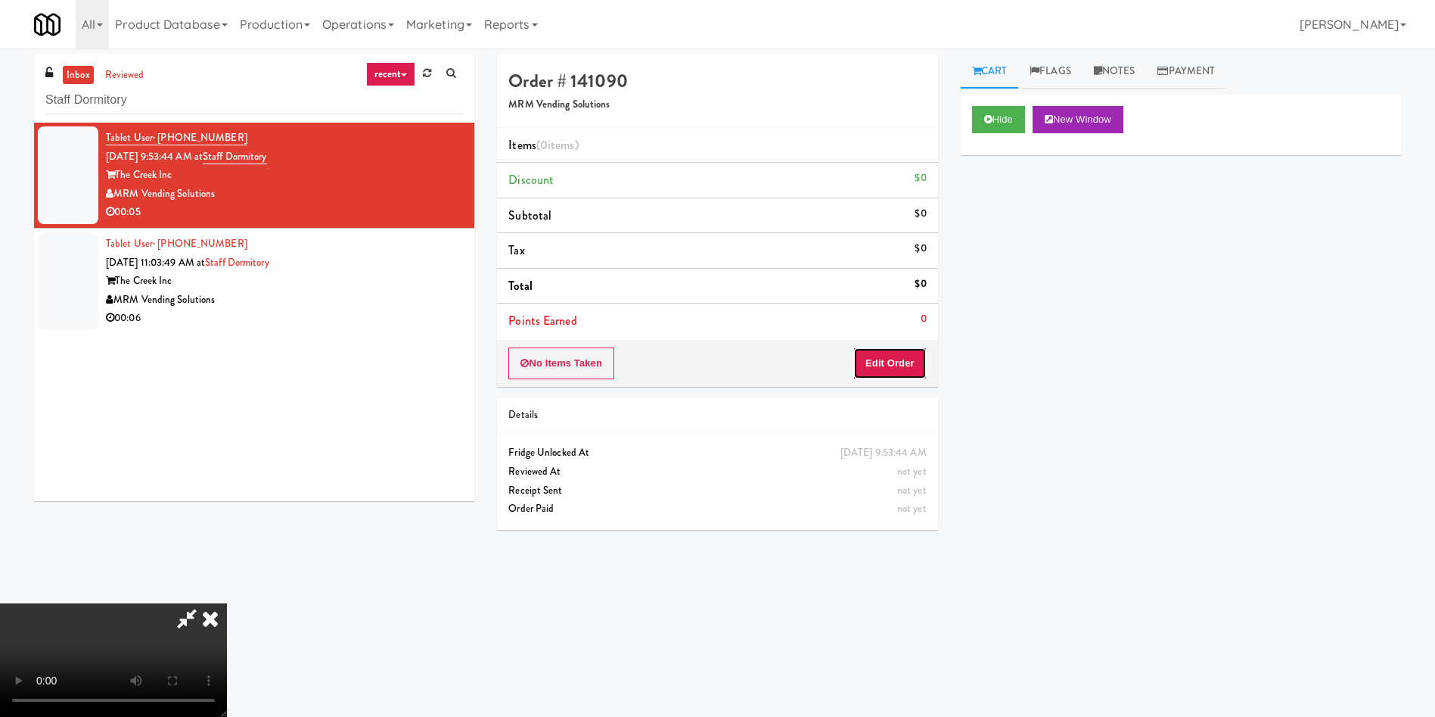
click at [904, 364] on button "Edit Order" at bounding box center [889, 363] width 73 height 32
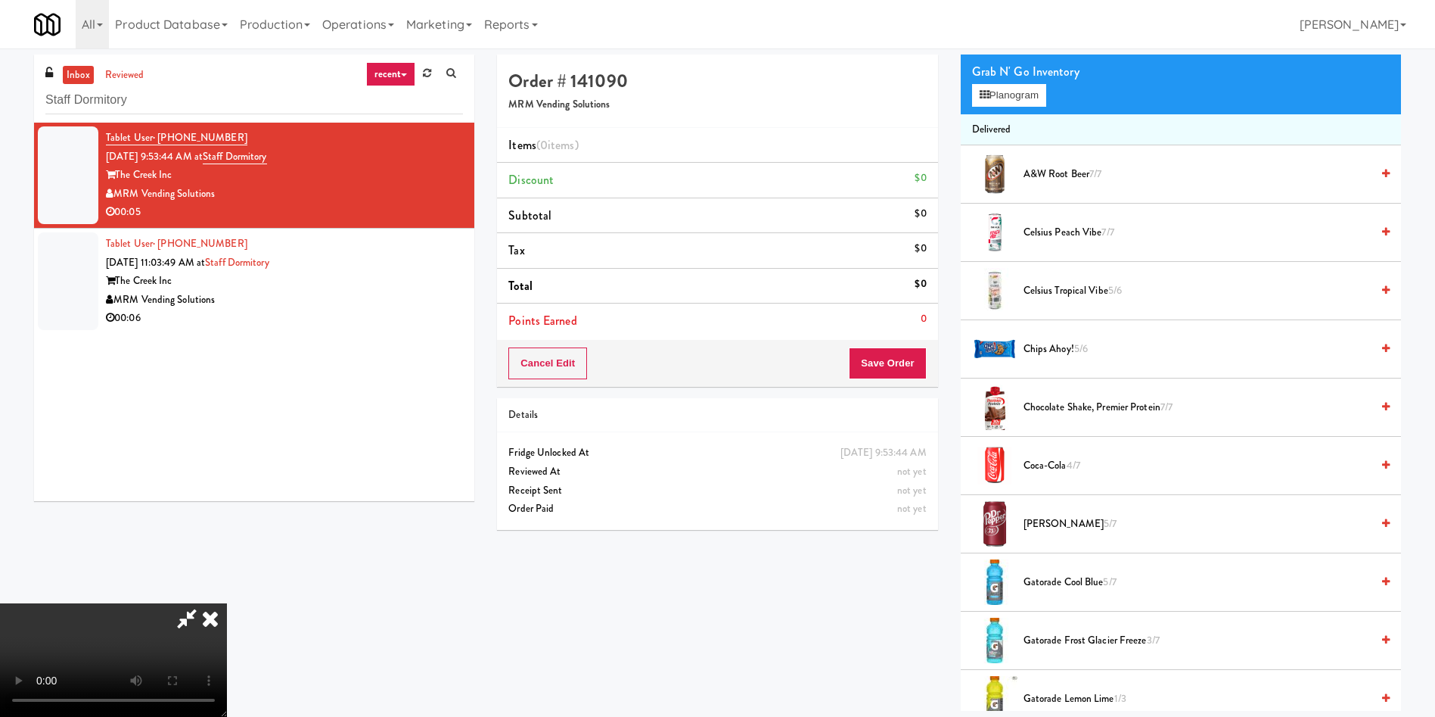
scroll to position [222, 0]
click at [1001, 95] on button "Planogram" at bounding box center [1009, 95] width 74 height 23
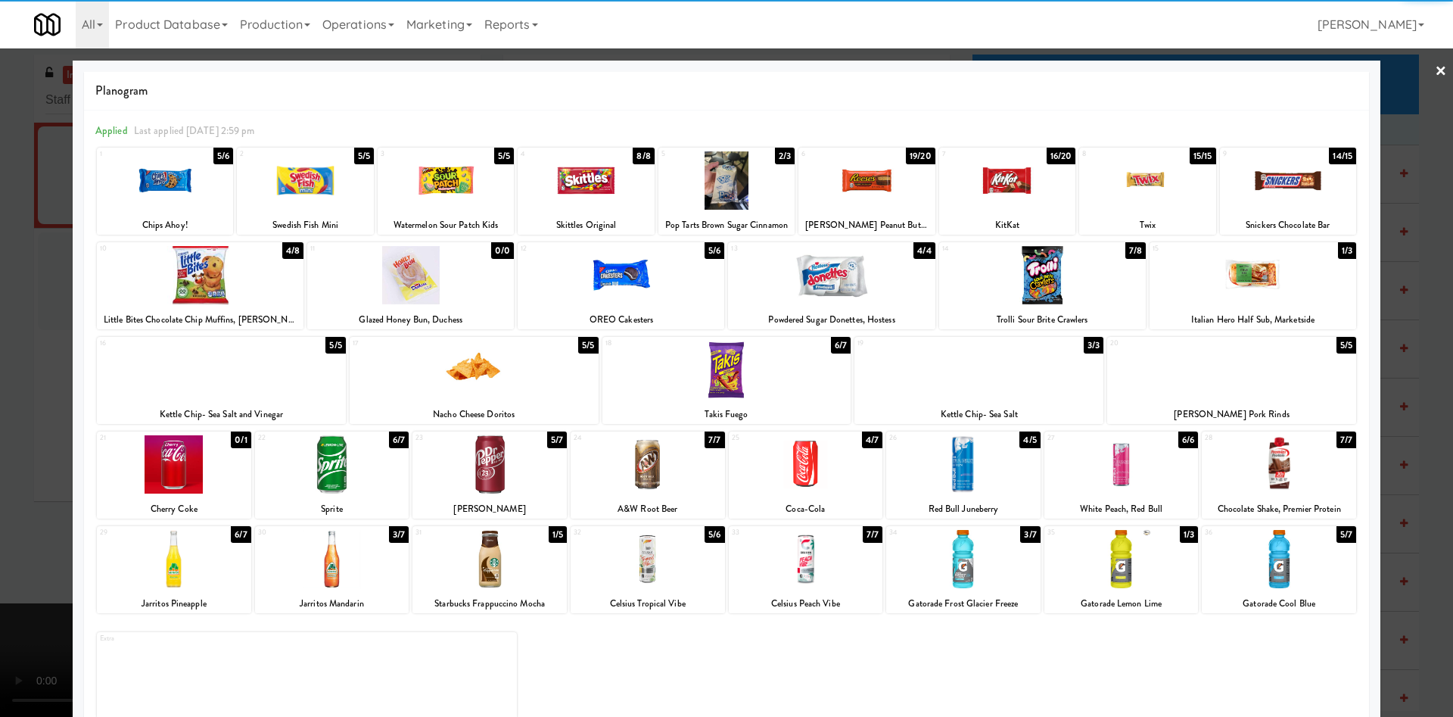
click at [637, 571] on div at bounding box center [648, 559] width 154 height 58
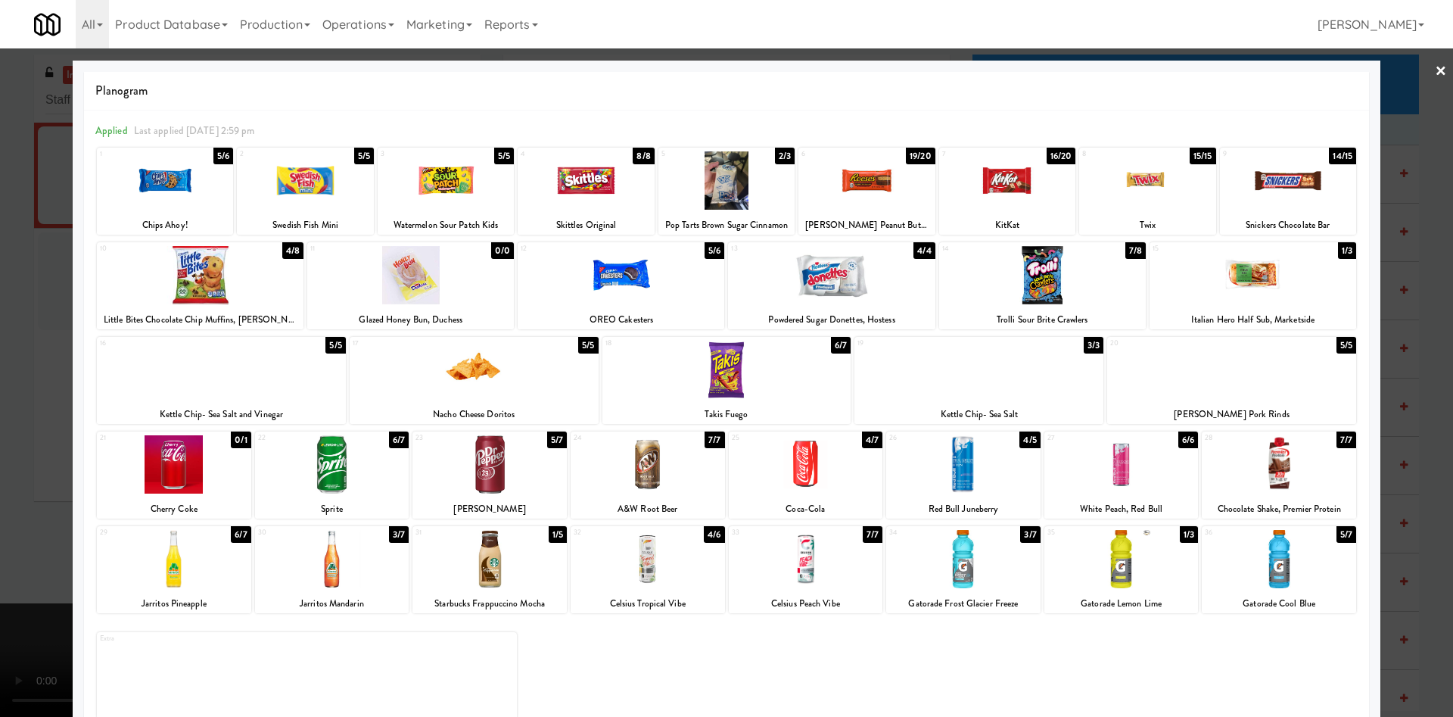
click at [28, 250] on div at bounding box center [726, 358] width 1453 height 717
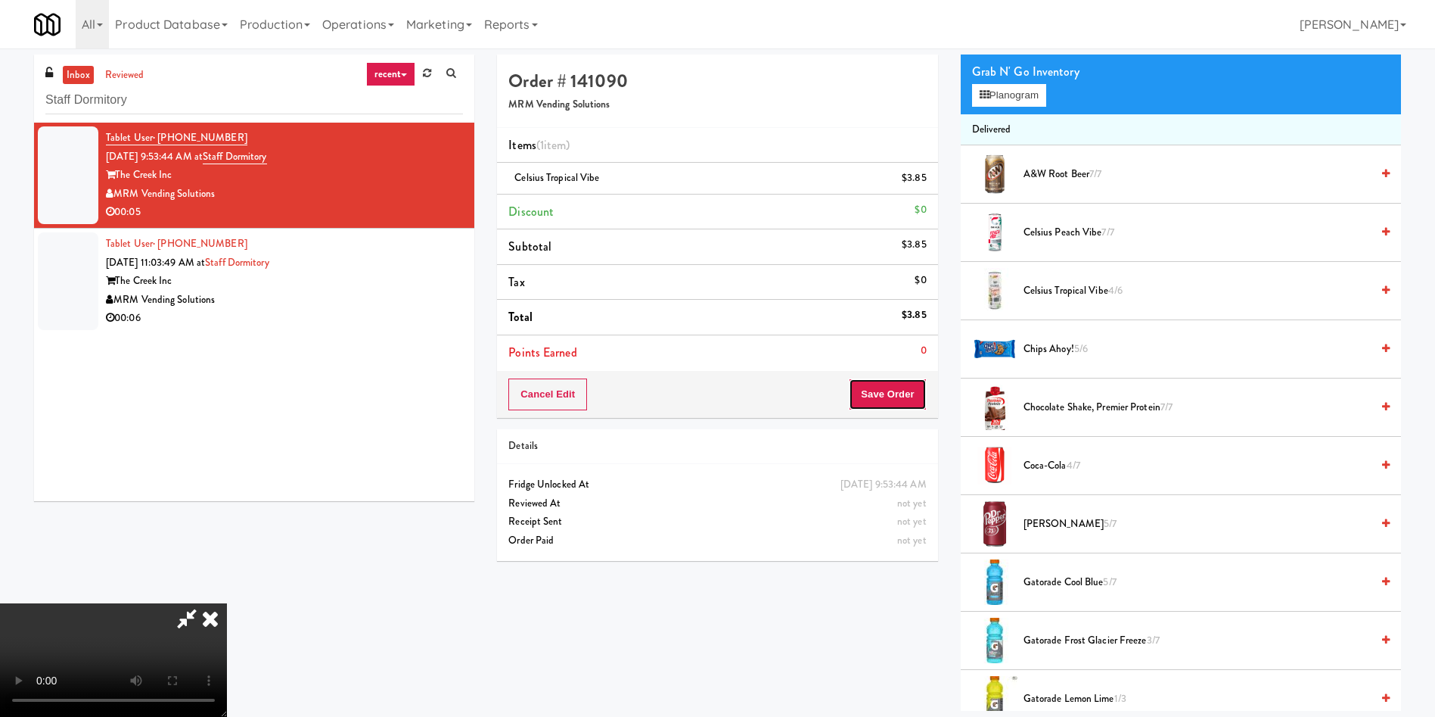
click at [908, 406] on button "Save Order" at bounding box center [887, 394] width 77 height 32
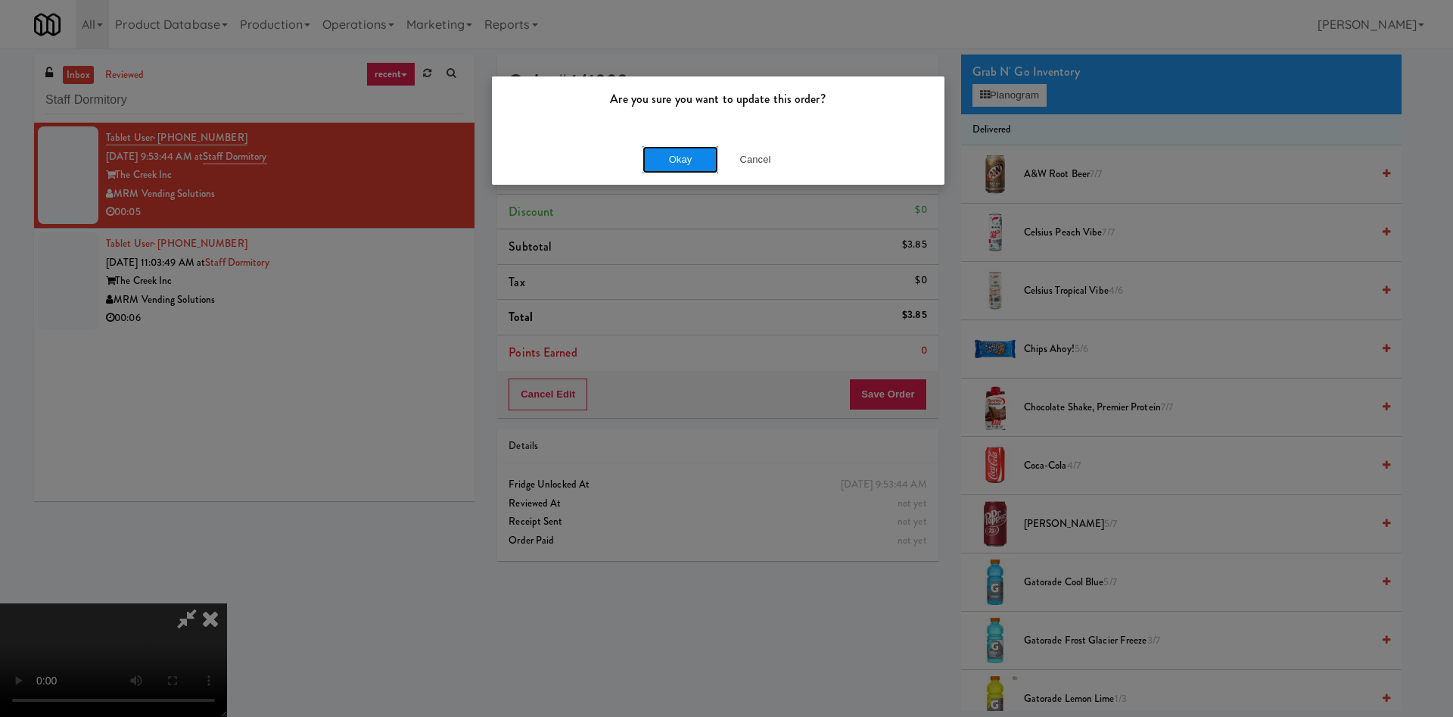
click at [668, 157] on button "Okay" at bounding box center [680, 159] width 76 height 27
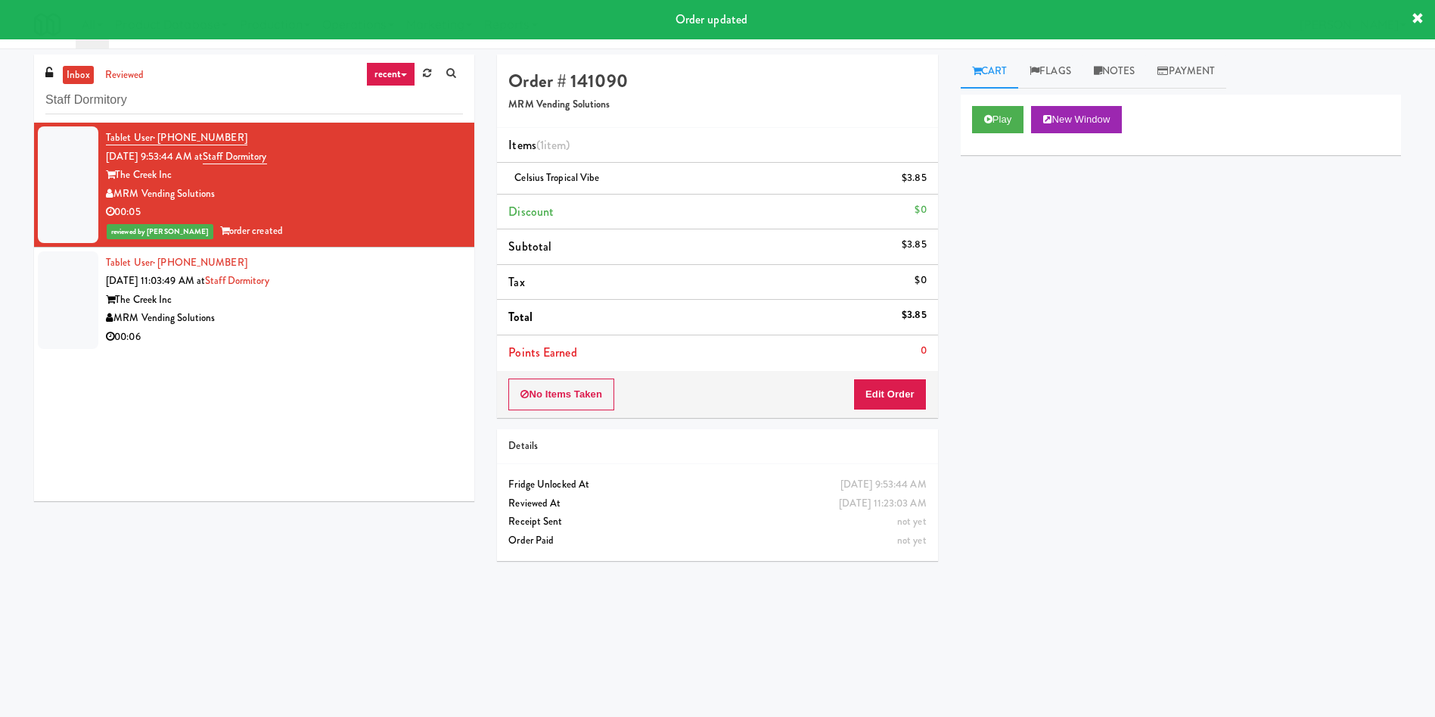
drag, startPoint x: 81, startPoint y: 300, endPoint x: 857, endPoint y: 255, distance: 777.6
click at [80, 301] on div at bounding box center [68, 300] width 61 height 98
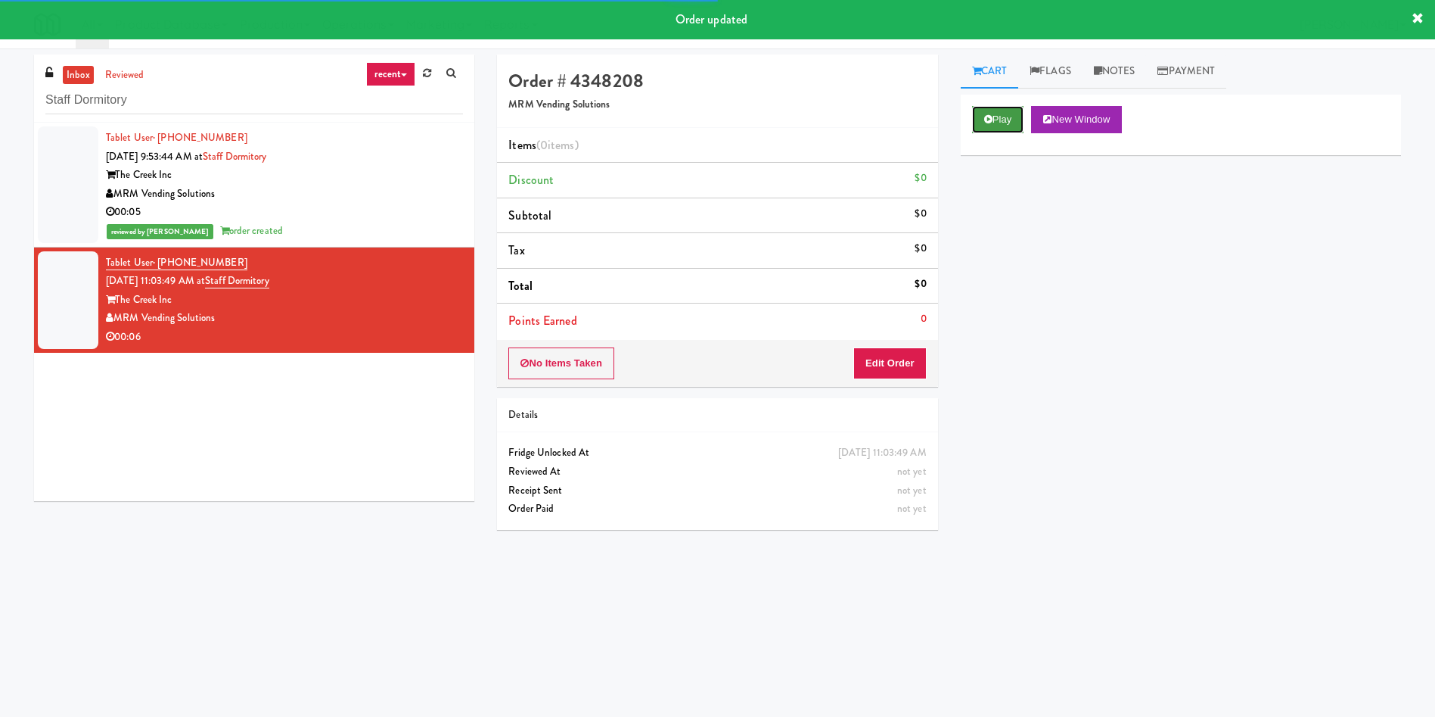
click at [994, 128] on button "Play" at bounding box center [998, 119] width 52 height 27
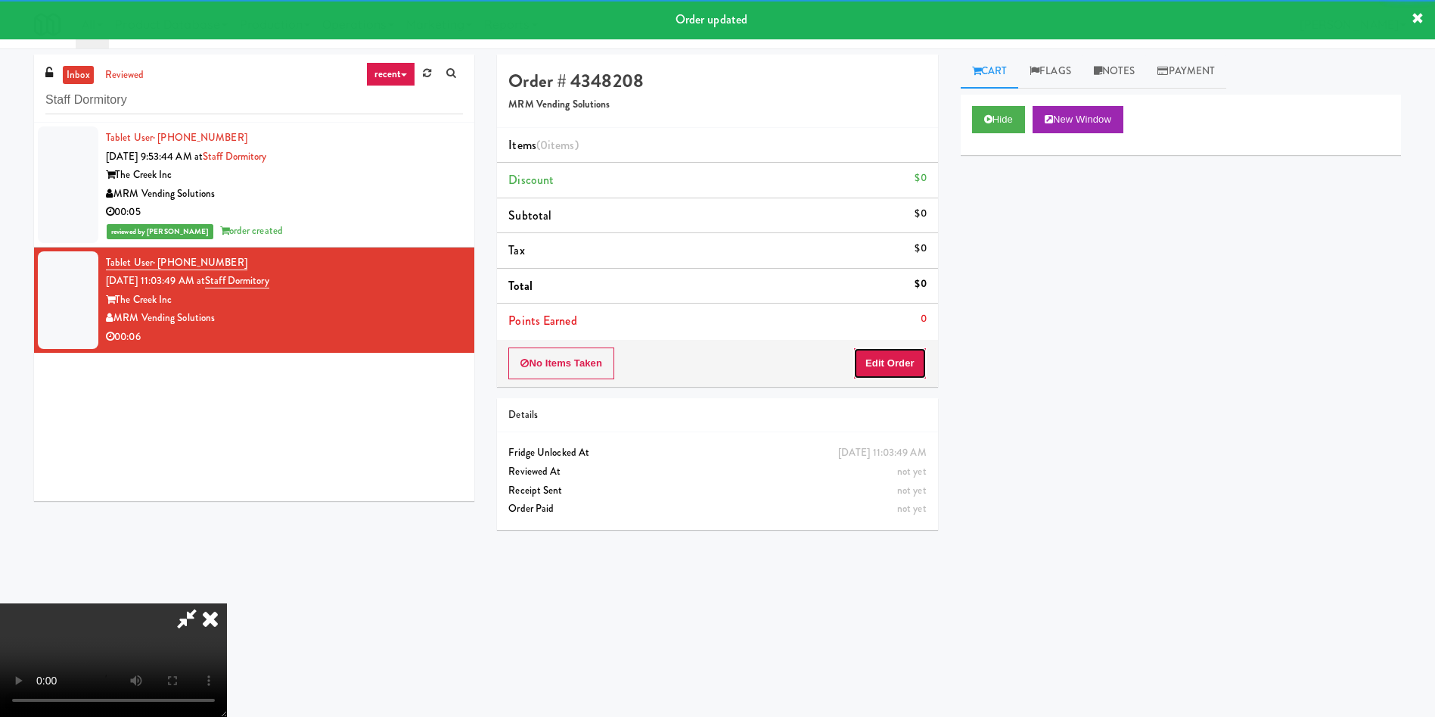
click at [897, 378] on button "Edit Order" at bounding box center [889, 363] width 73 height 32
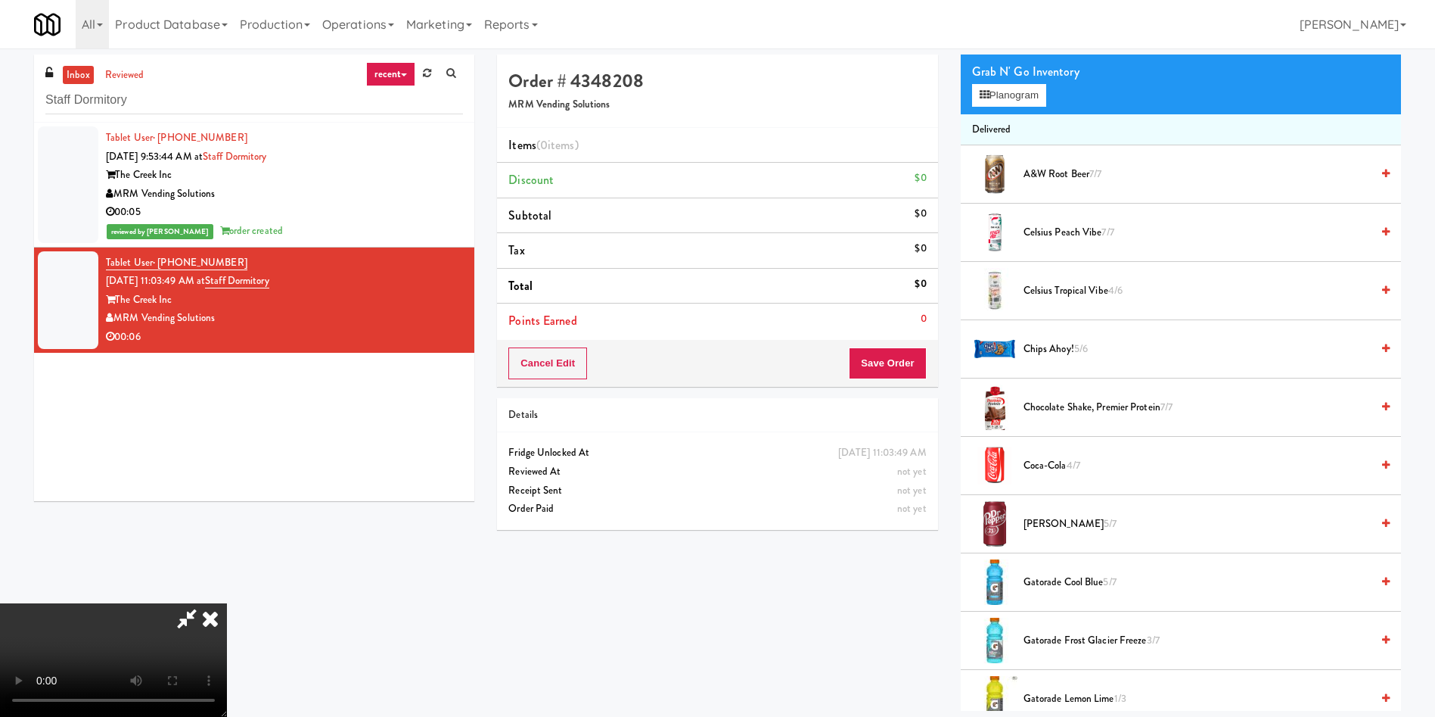
scroll to position [222, 0]
click at [1052, 468] on span "Coca-Cola 4/7" at bounding box center [1197, 465] width 347 height 19
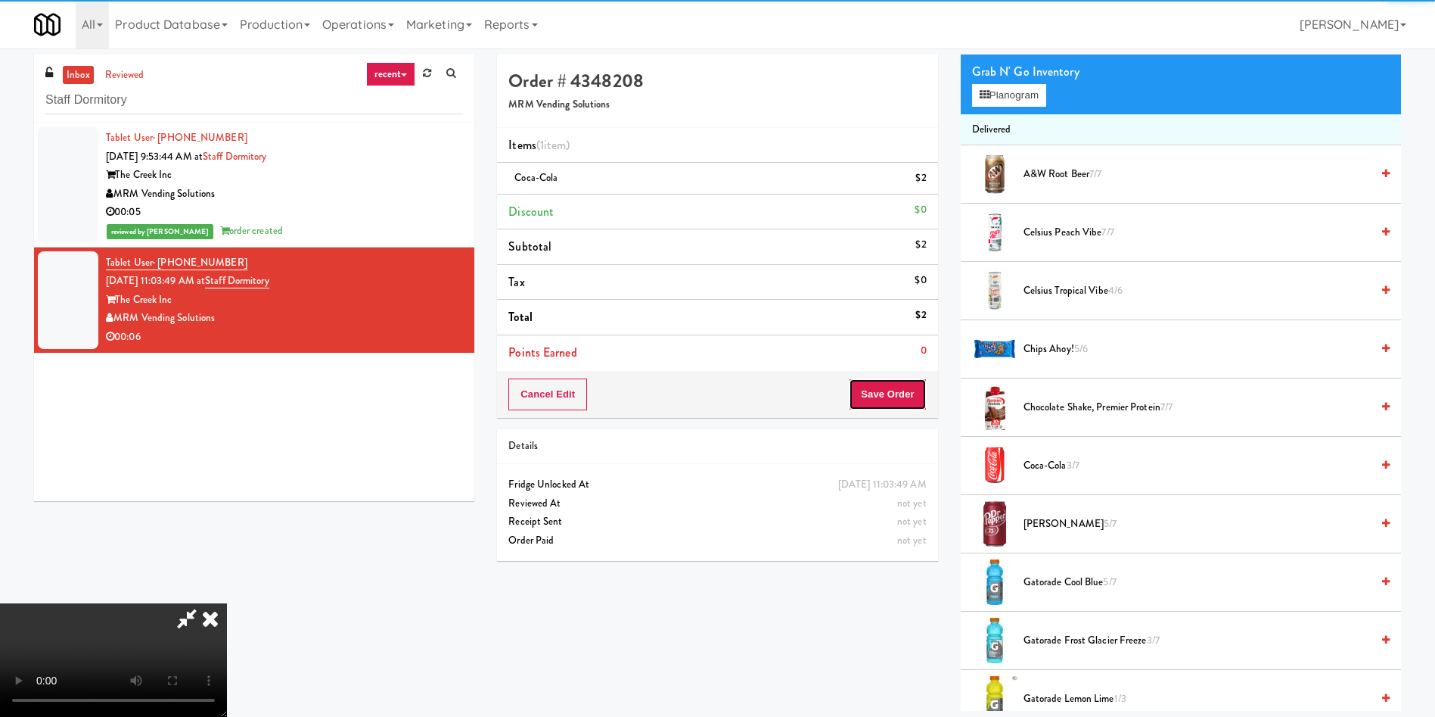
click at [899, 406] on button "Save Order" at bounding box center [887, 394] width 77 height 32
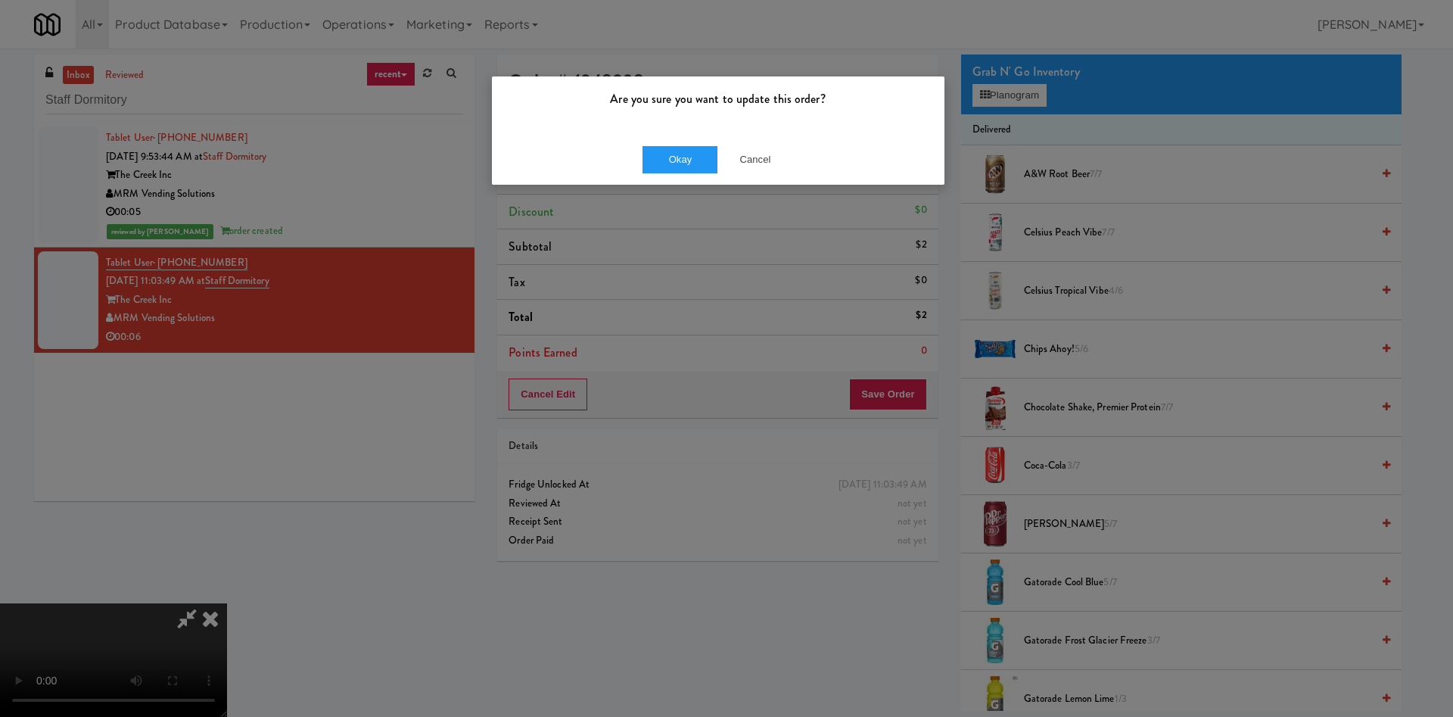
click at [693, 143] on div "Okay Cancel" at bounding box center [718, 159] width 452 height 51
click at [692, 156] on button "Okay" at bounding box center [680, 159] width 76 height 27
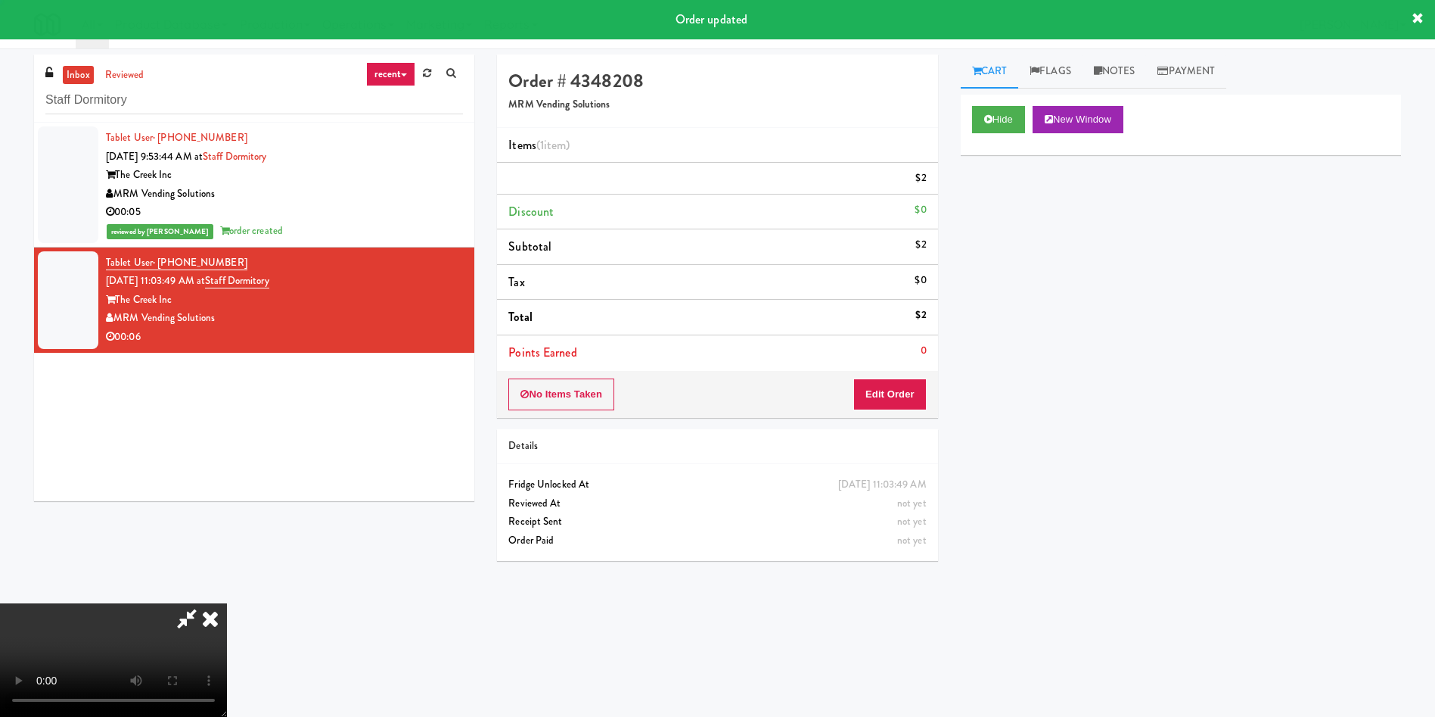
scroll to position [0, 0]
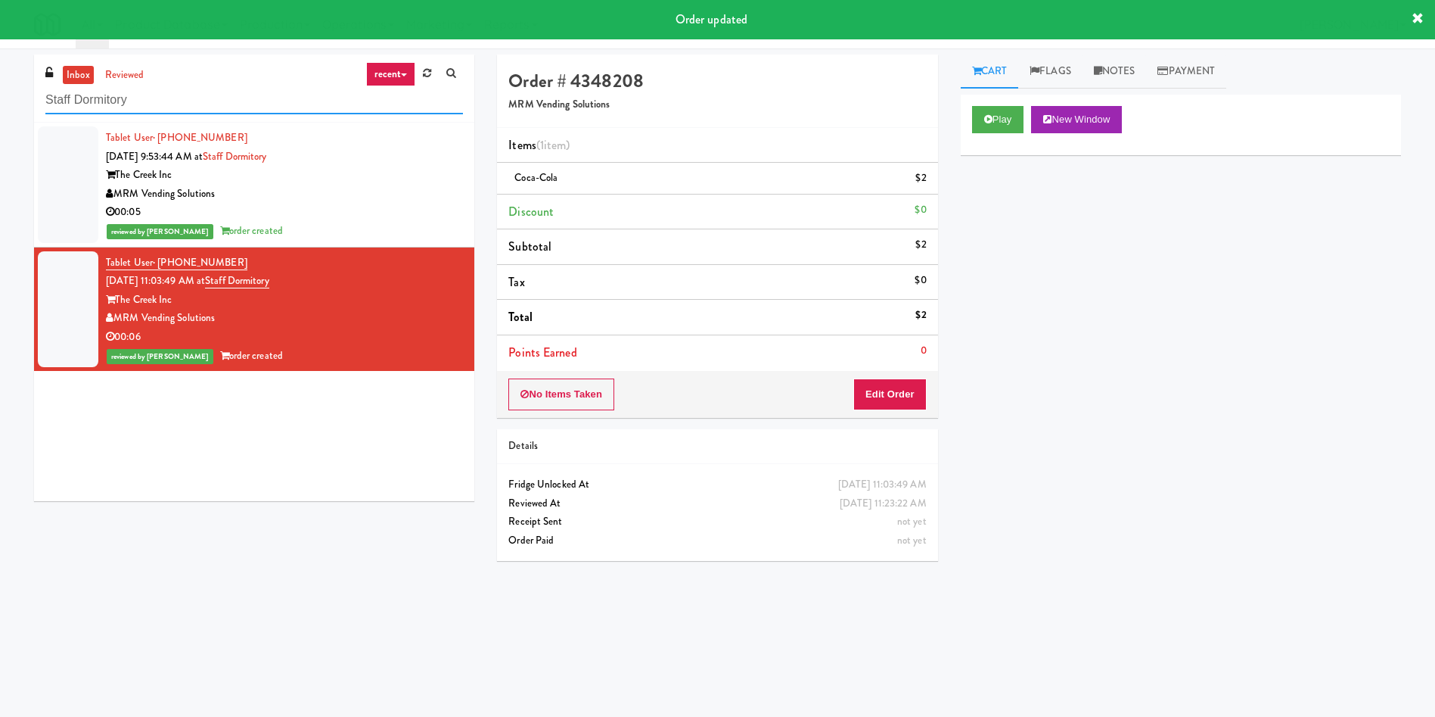
drag, startPoint x: 233, startPoint y: 103, endPoint x: 0, endPoint y: 92, distance: 233.3
click at [0, 92] on div "inbox reviewed recent all unclear take inventory issue suspicious failed recent…" at bounding box center [717, 358] width 1435 height 608
paste input "Brandon Mill Cabinet 1"
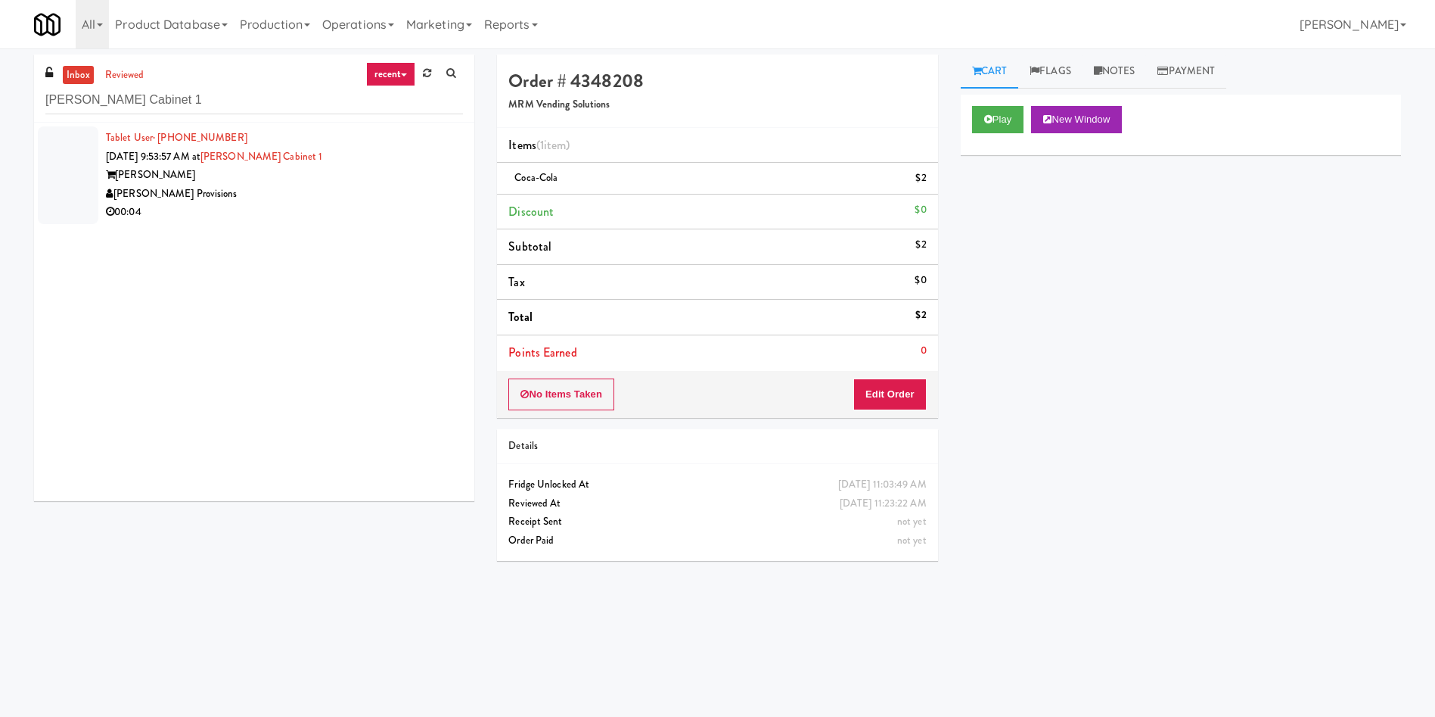
drag, startPoint x: 76, startPoint y: 169, endPoint x: 102, endPoint y: 123, distance: 53.2
click at [76, 169] on div at bounding box center [68, 175] width 61 height 98
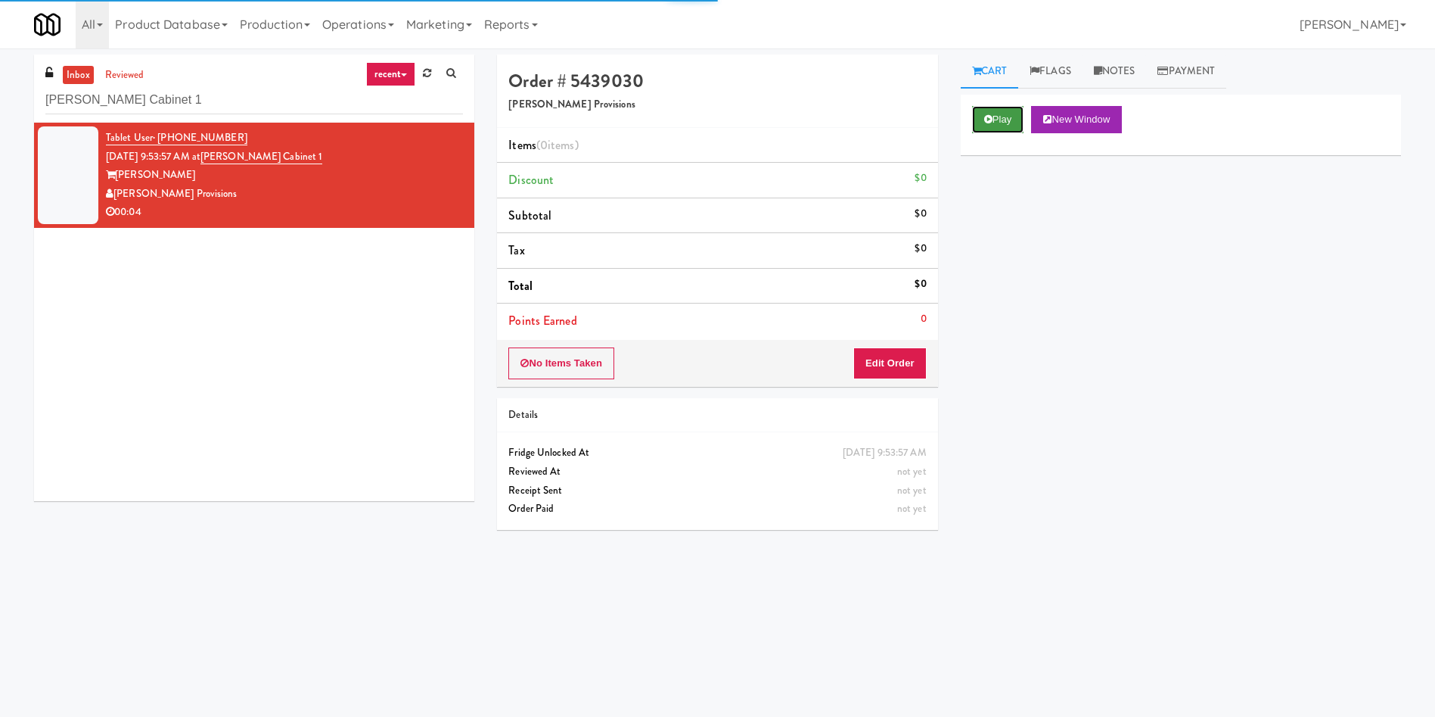
click at [1006, 129] on button "Play" at bounding box center [998, 119] width 52 height 27
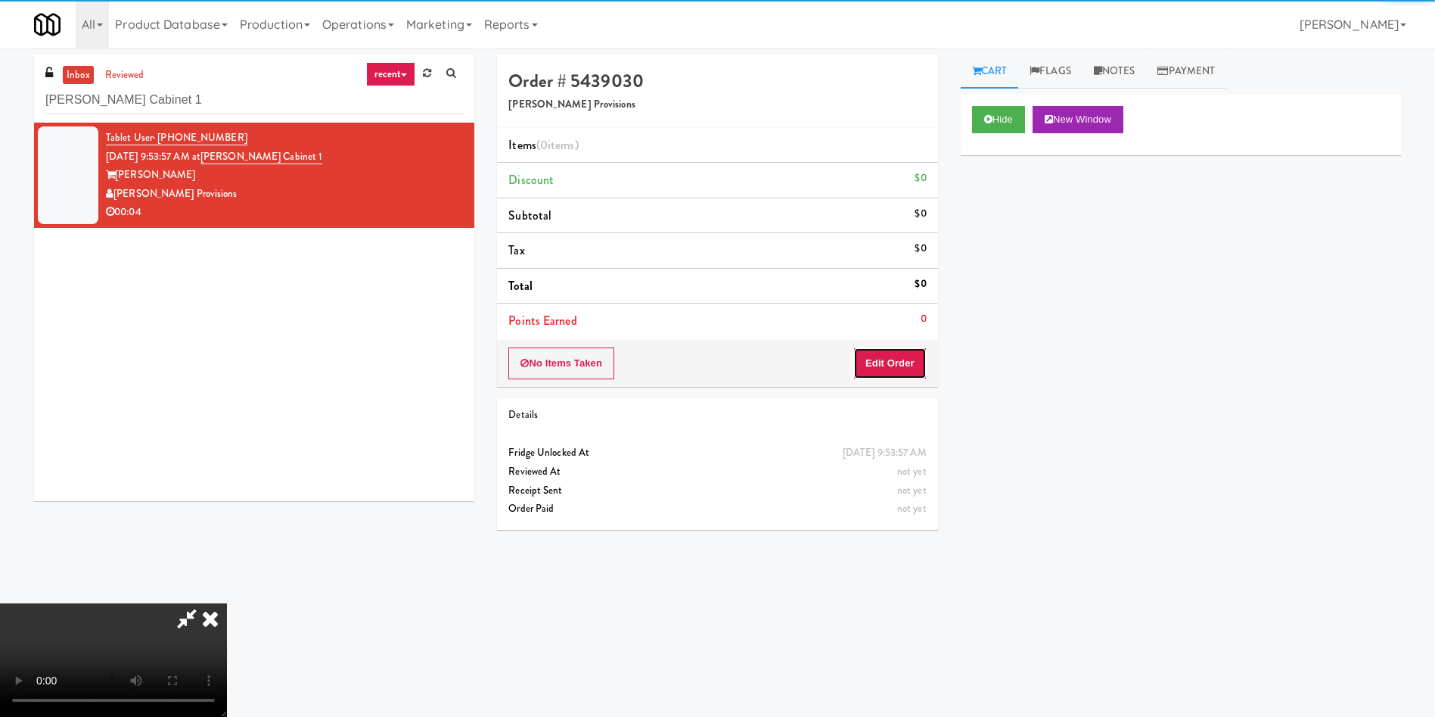
click at [869, 368] on button "Edit Order" at bounding box center [889, 363] width 73 height 32
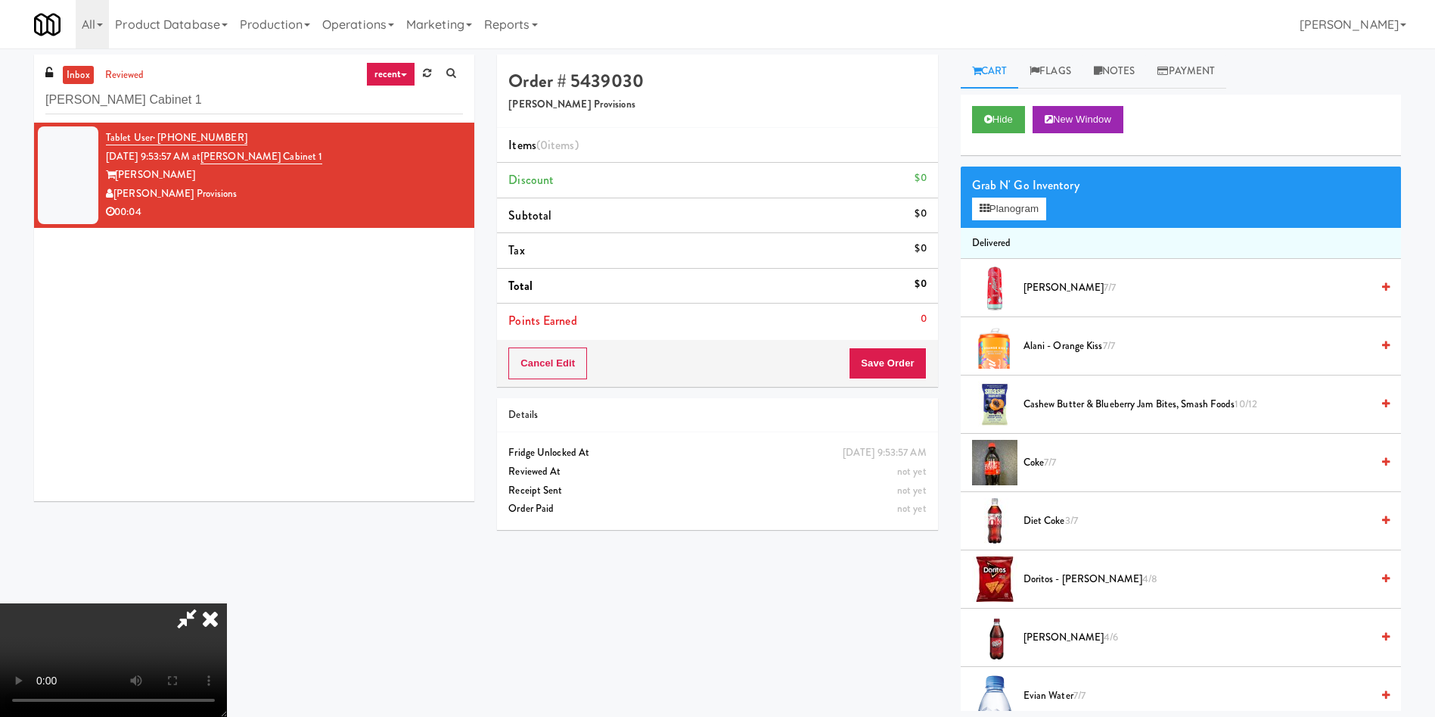
scroll to position [113, 0]
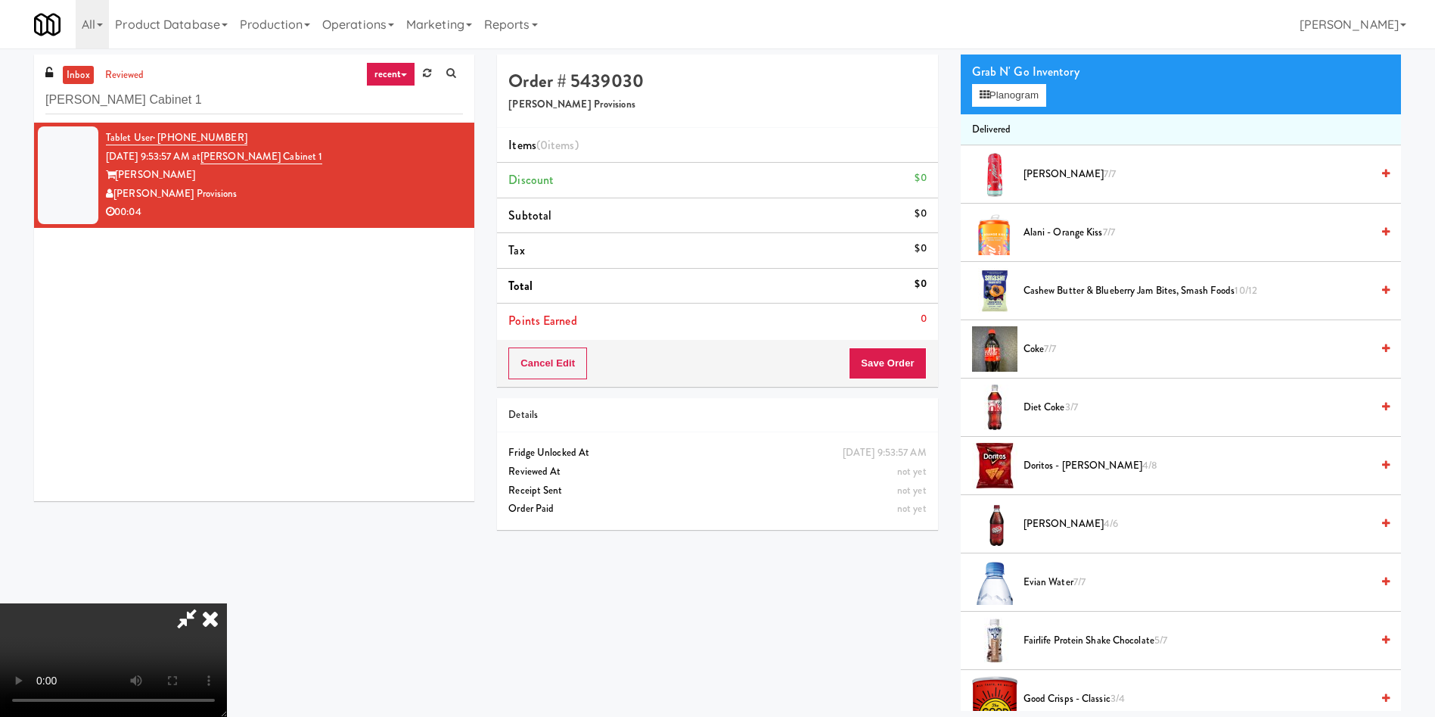
click at [227, 603] on video at bounding box center [113, 659] width 227 height 113
click at [1098, 468] on span "Doritos - Nacho Cheese 4/8" at bounding box center [1197, 465] width 347 height 19
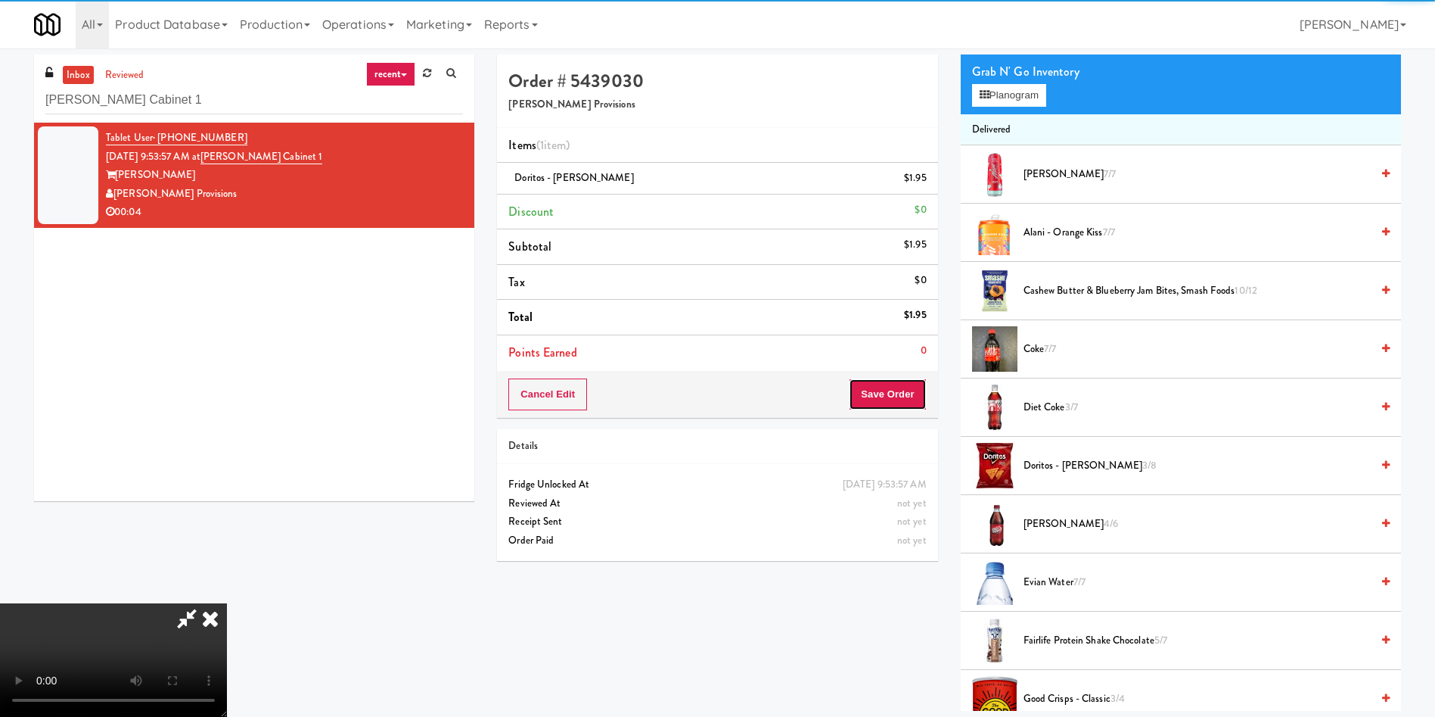
click at [915, 387] on button "Save Order" at bounding box center [887, 394] width 77 height 32
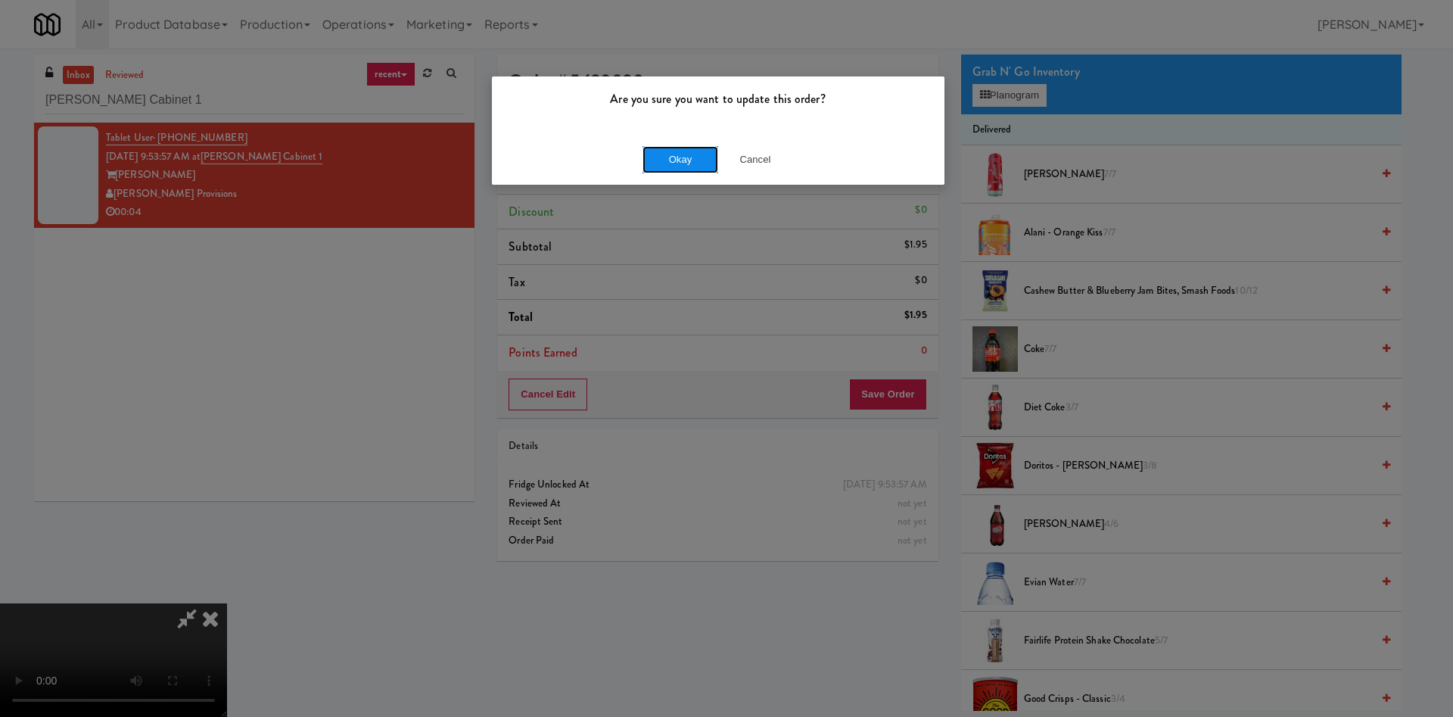
click at [664, 148] on button "Okay" at bounding box center [680, 159] width 76 height 27
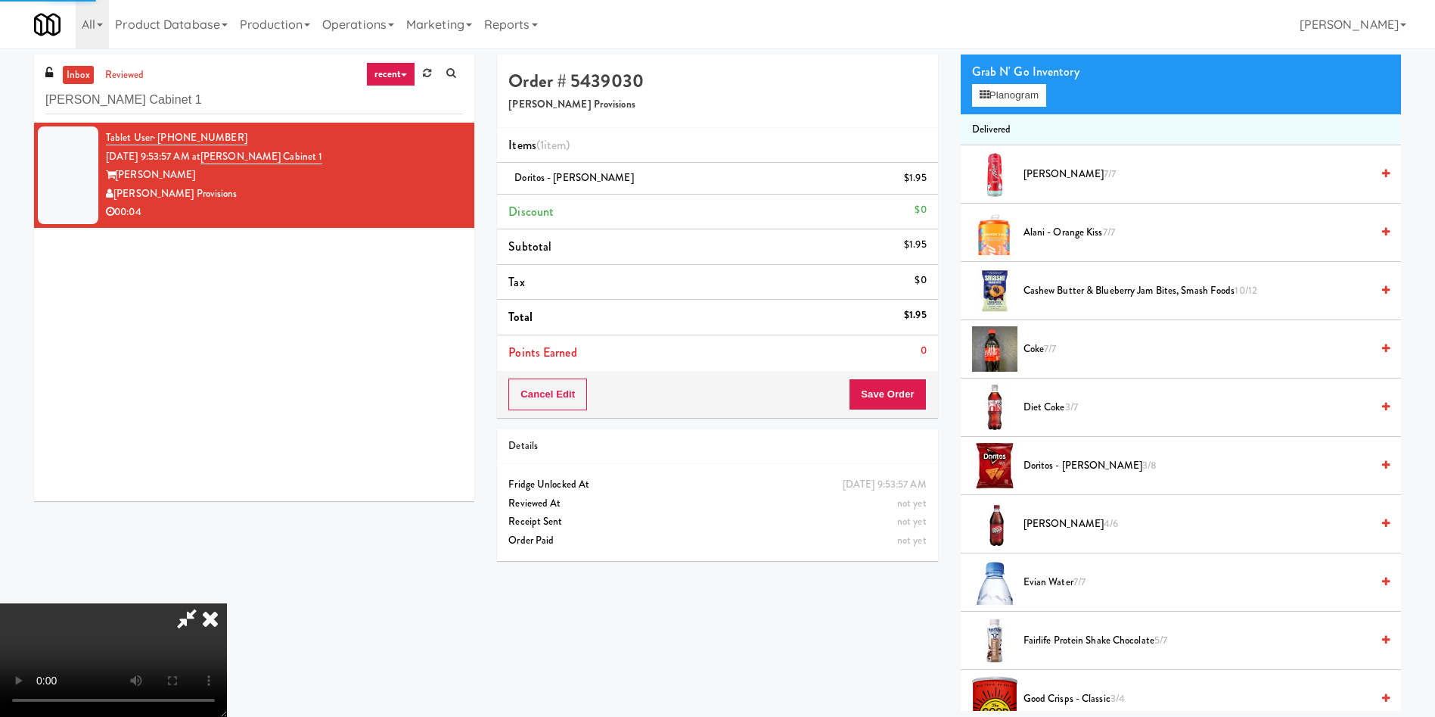
scroll to position [0, 0]
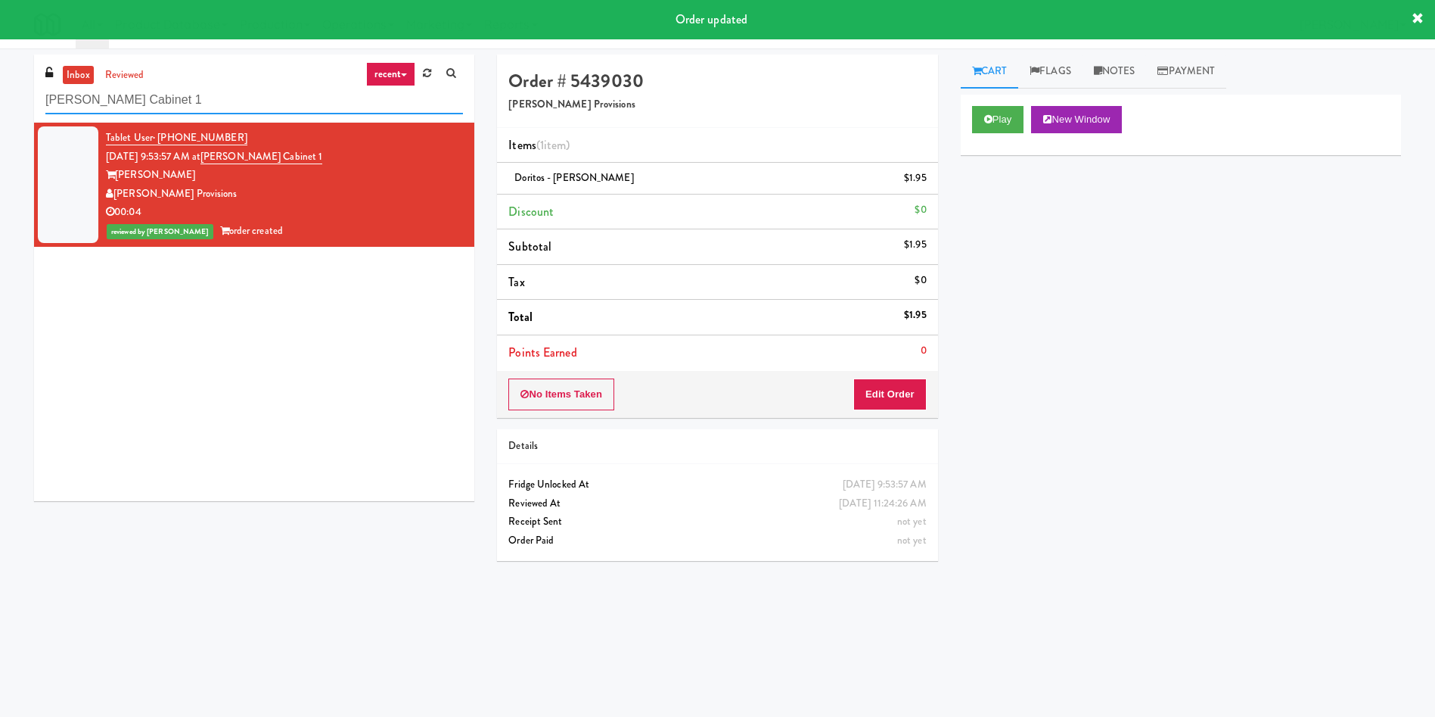
drag, startPoint x: 256, startPoint y: 111, endPoint x: 0, endPoint y: 80, distance: 258.4
click at [0, 80] on div "inbox reviewed recent all unclear take inventory issue suspicious failed recent…" at bounding box center [717, 358] width 1435 height 608
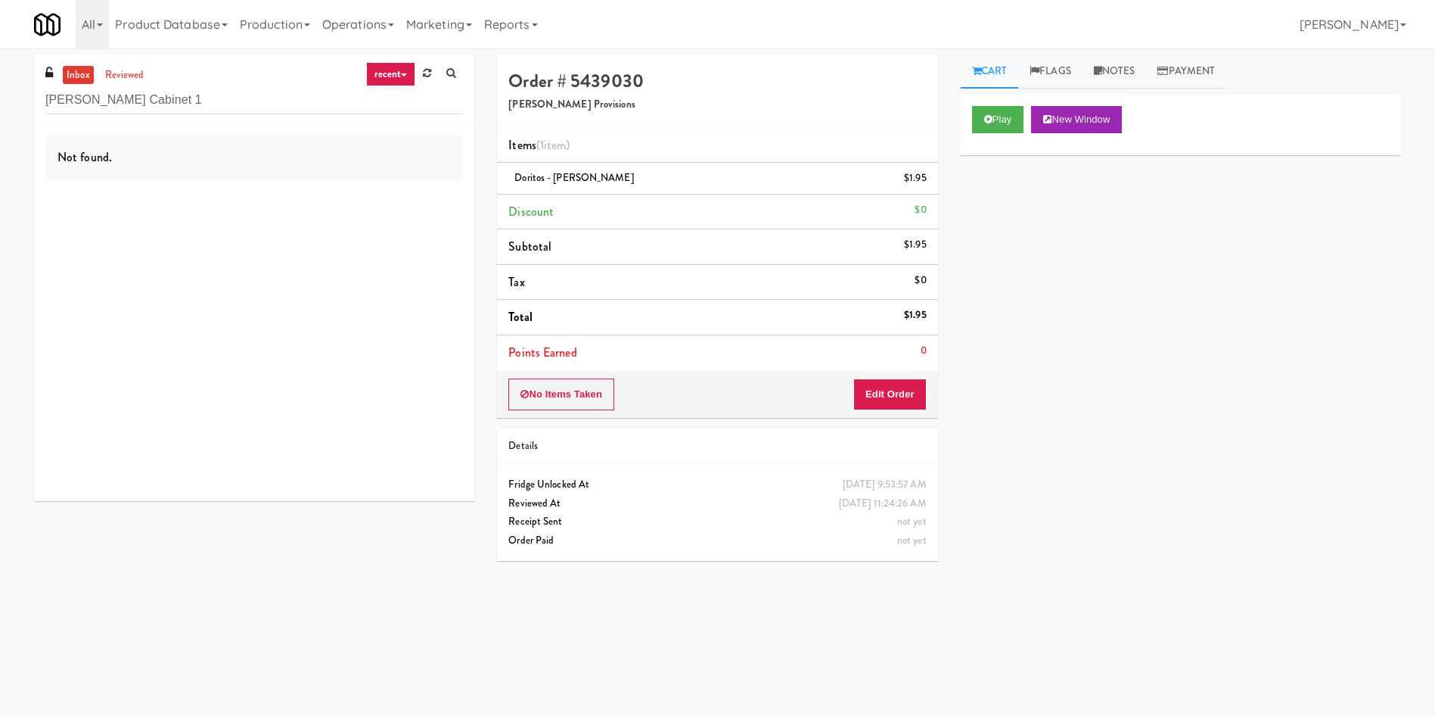
click at [86, 83] on link "inbox" at bounding box center [78, 75] width 31 height 19
paste input "The Glenn - Cooler - Left"
drag, startPoint x: 197, startPoint y: 104, endPoint x: 0, endPoint y: 107, distance: 196.7
click at [0, 107] on div "inbox reviewed recent all unclear take inventory issue suspicious failed recent…" at bounding box center [717, 358] width 1435 height 608
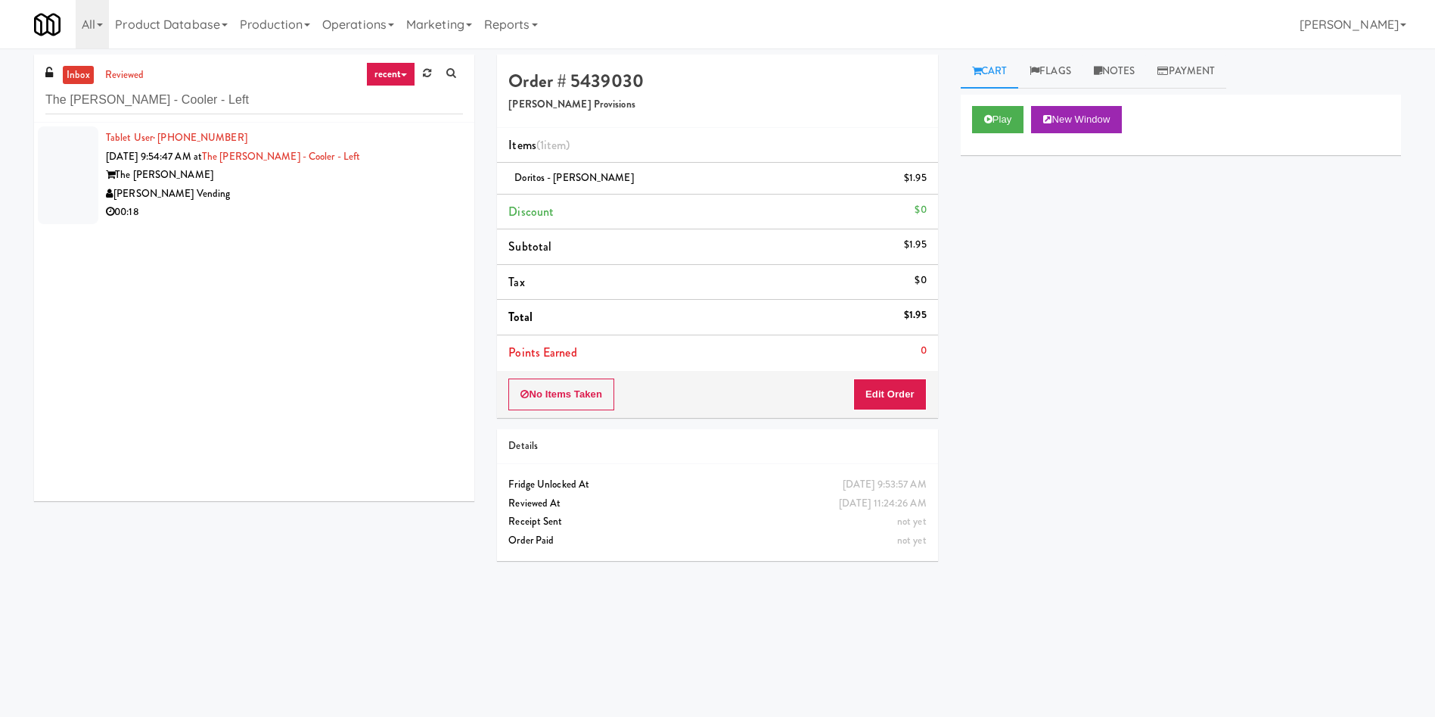
drag, startPoint x: 71, startPoint y: 167, endPoint x: 836, endPoint y: 169, distance: 765.0
click at [76, 168] on div at bounding box center [68, 175] width 61 height 98
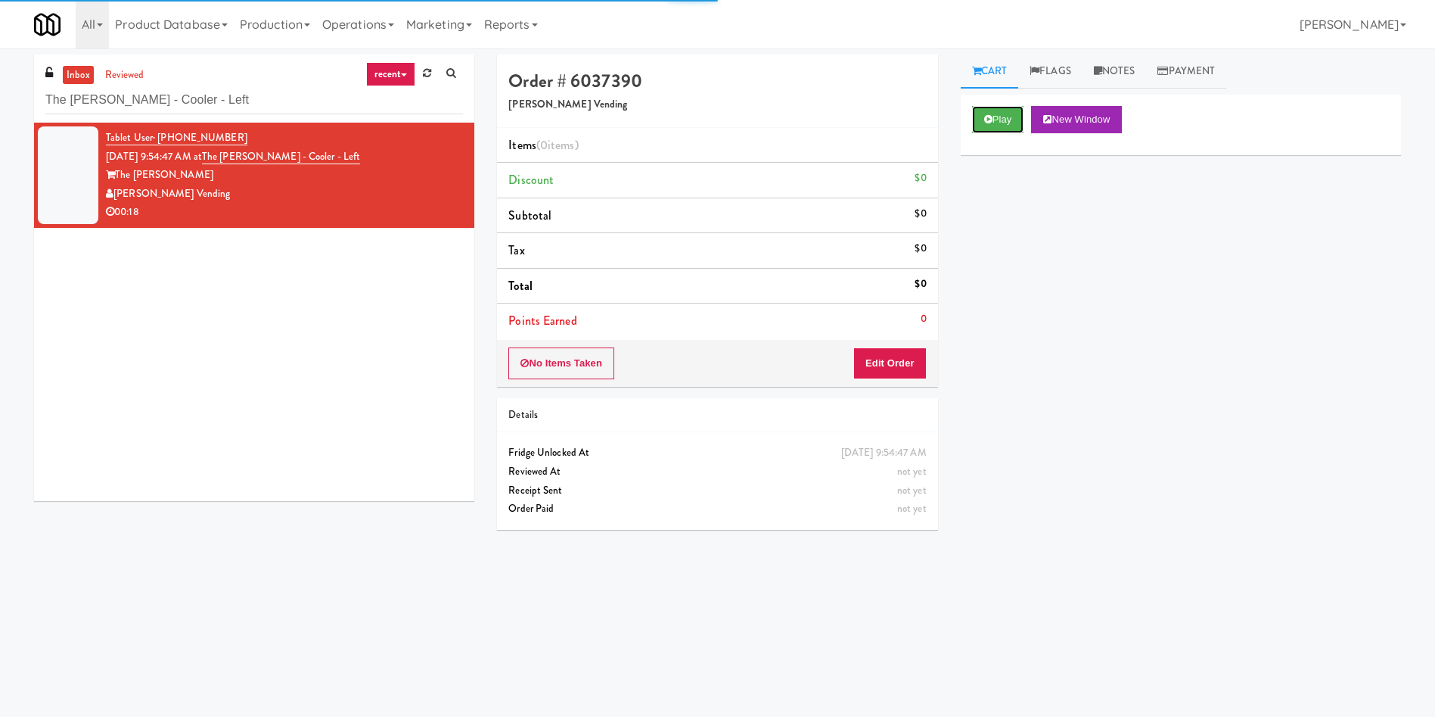
drag, startPoint x: 1021, startPoint y: 120, endPoint x: 941, endPoint y: 319, distance: 214.3
click at [1021, 119] on button "Play" at bounding box center [998, 119] width 52 height 27
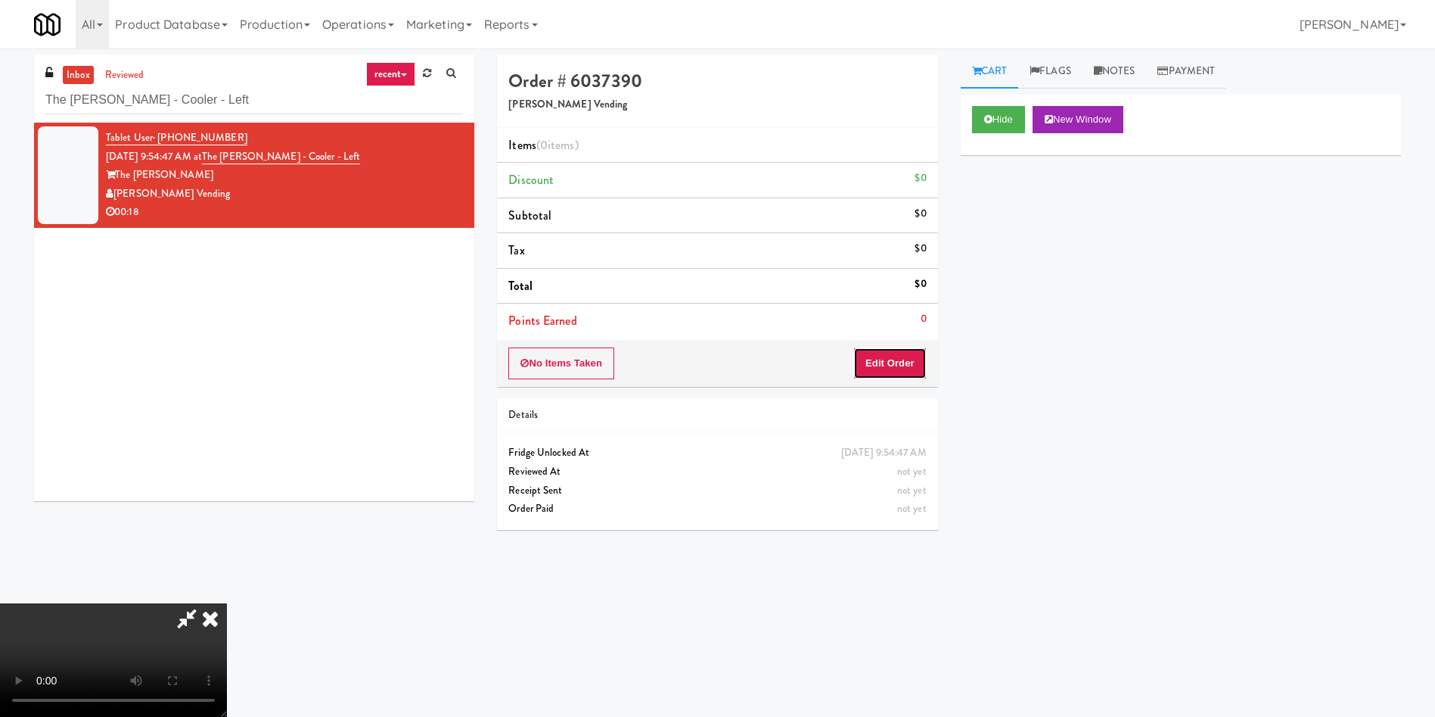
click at [905, 371] on button "Edit Order" at bounding box center [889, 363] width 73 height 32
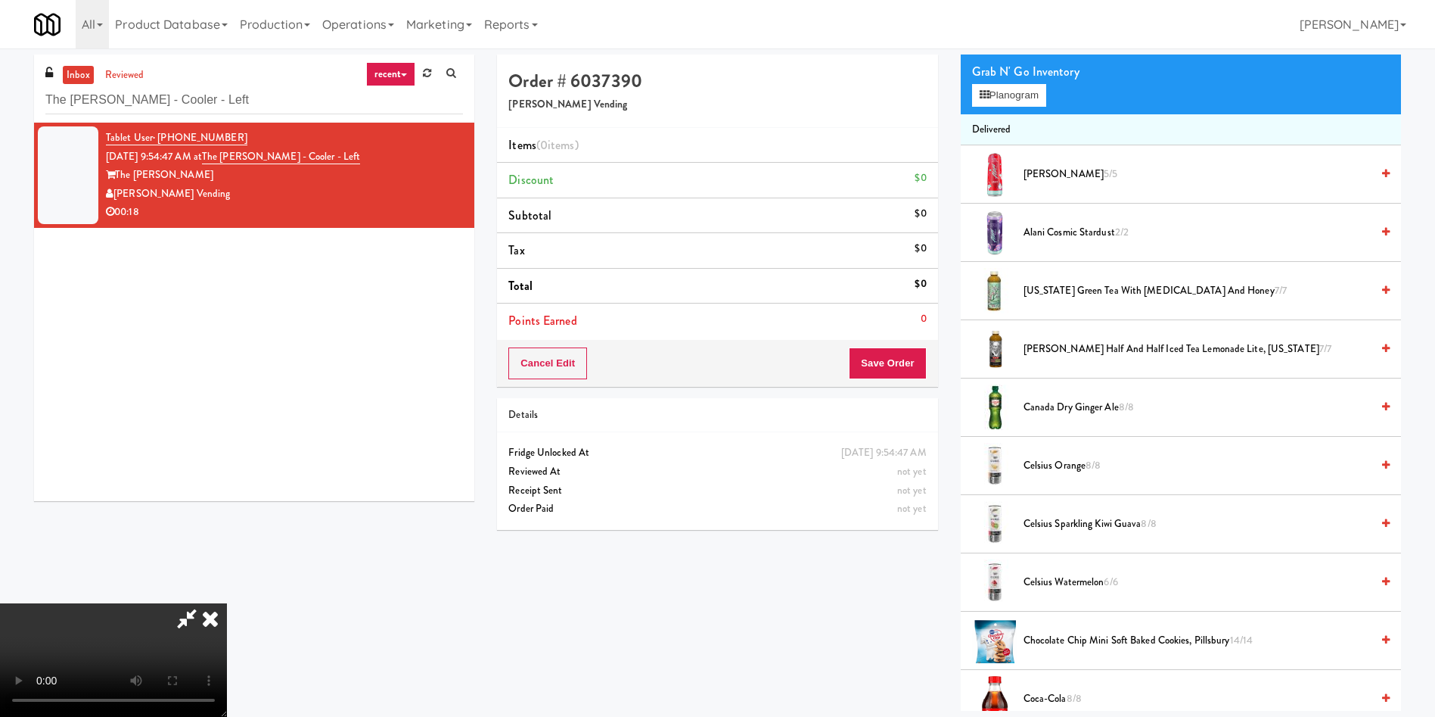
scroll to position [222, 0]
click at [227, 603] on video at bounding box center [113, 659] width 227 height 113
click at [1062, 173] on span "Alani Cherry Slush 5/5" at bounding box center [1197, 174] width 347 height 19
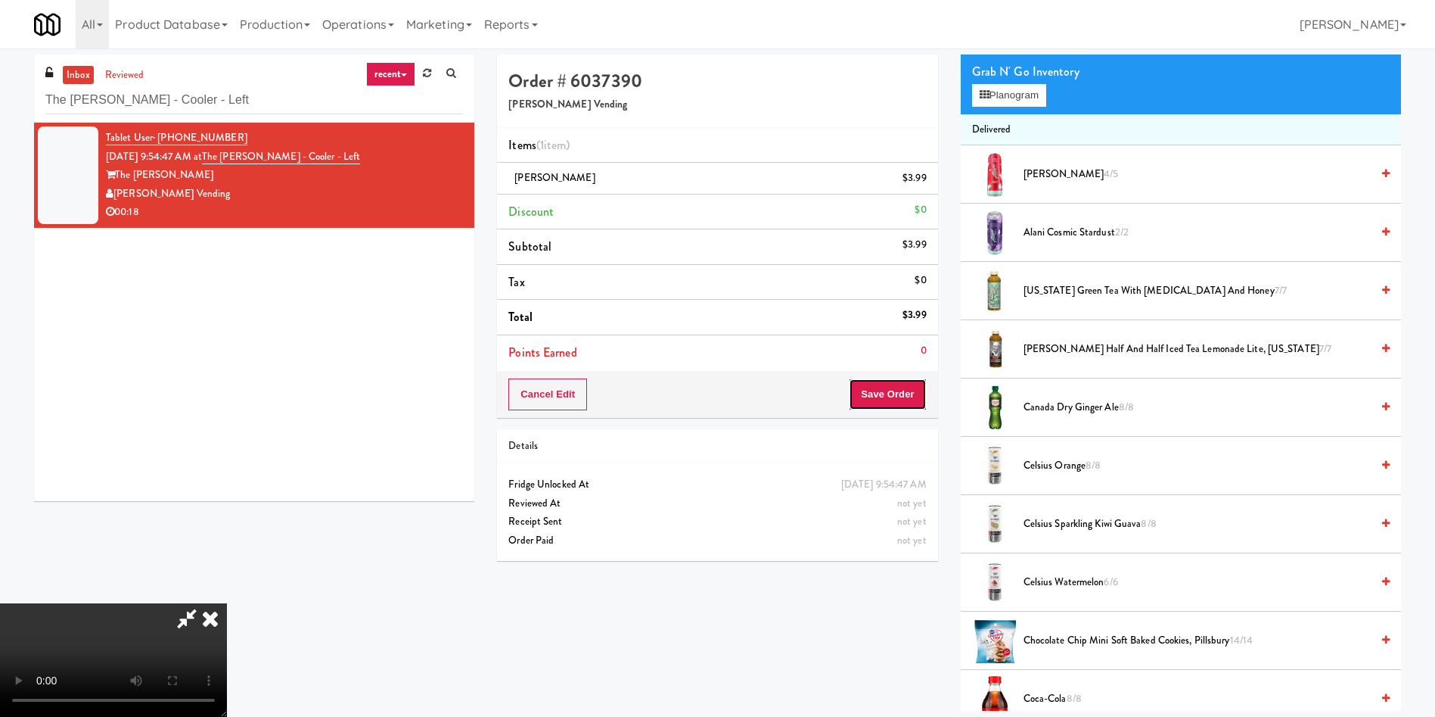
click at [910, 403] on button "Save Order" at bounding box center [887, 394] width 77 height 32
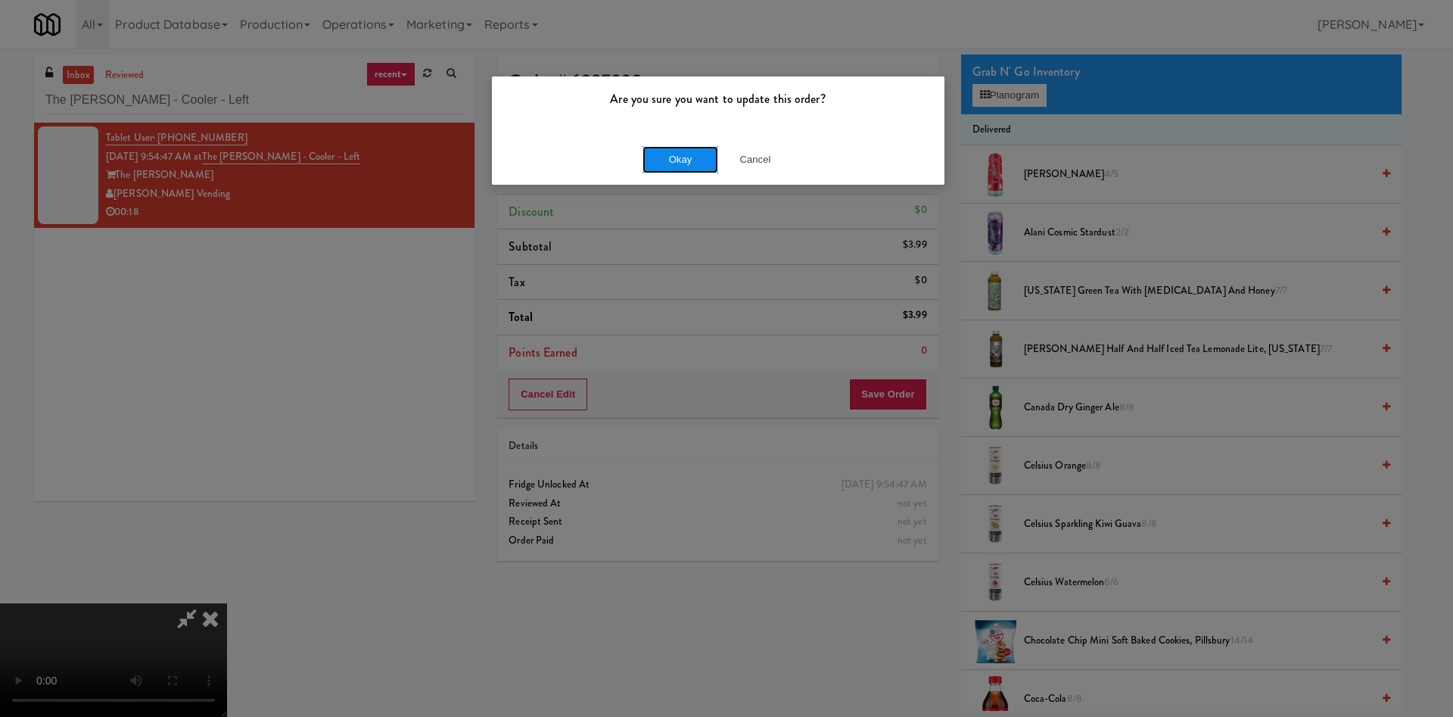
click at [679, 168] on button "Okay" at bounding box center [680, 159] width 76 height 27
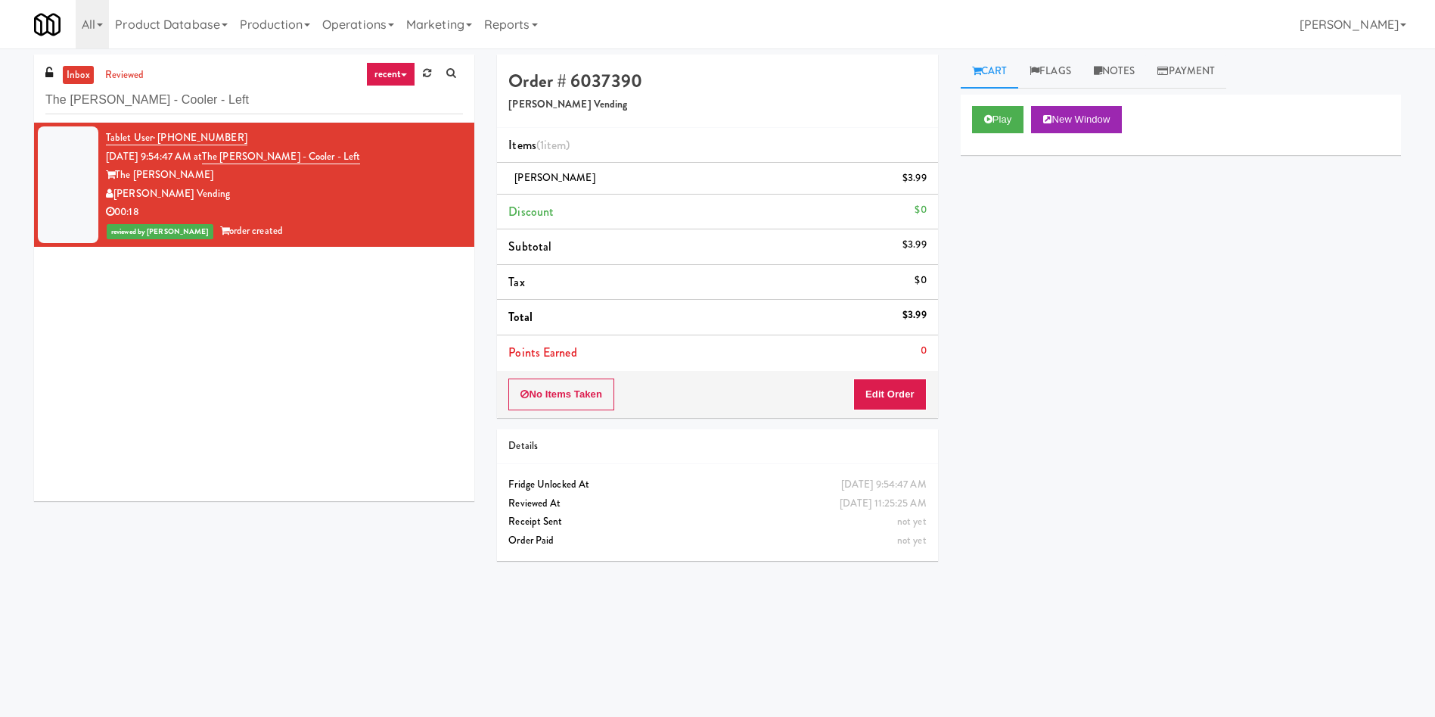
scroll to position [0, 0]
drag, startPoint x: 229, startPoint y: 107, endPoint x: 73, endPoint y: 10, distance: 182.9
click at [0, 100] on div "inbox reviewed recent all unclear take inventory issue suspicious failed recent…" at bounding box center [717, 358] width 1435 height 608
paste input "ICON at DULLES Cooler #1"
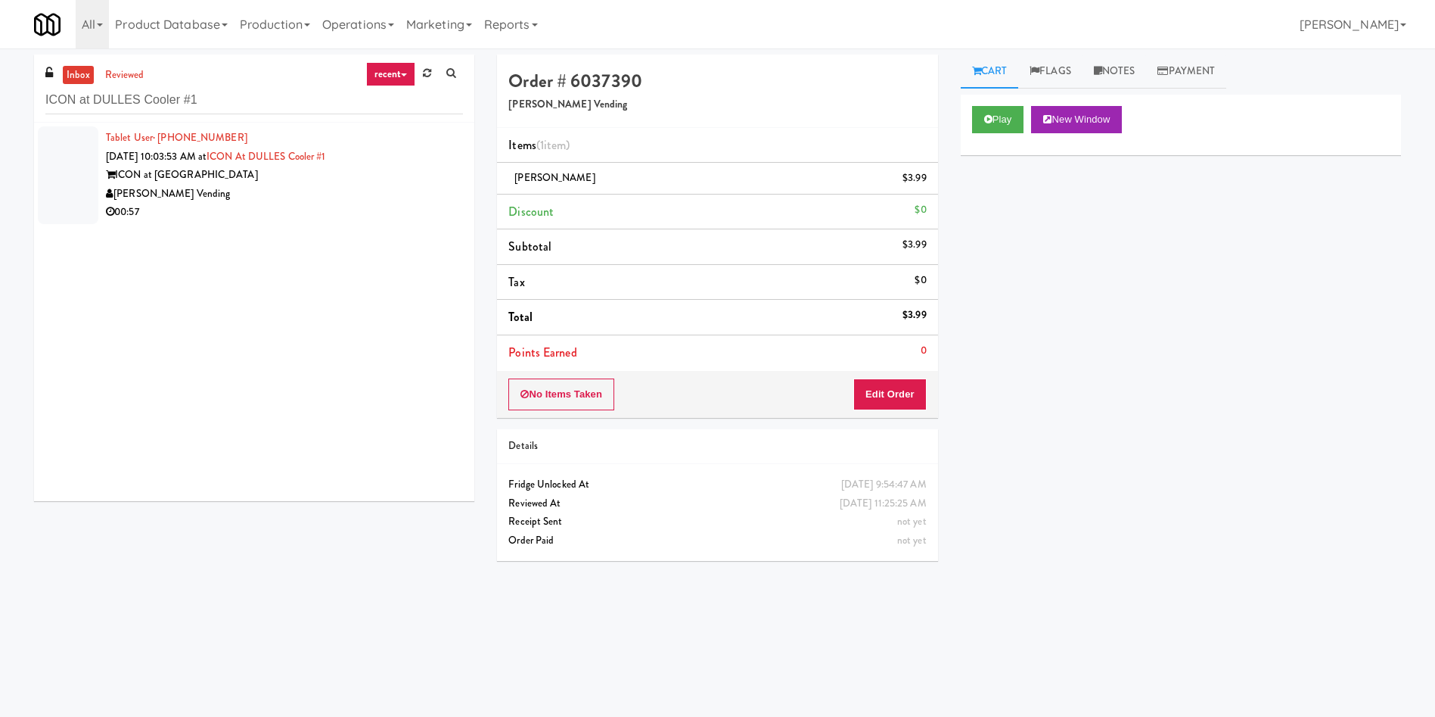
click at [71, 176] on div at bounding box center [68, 175] width 61 height 98
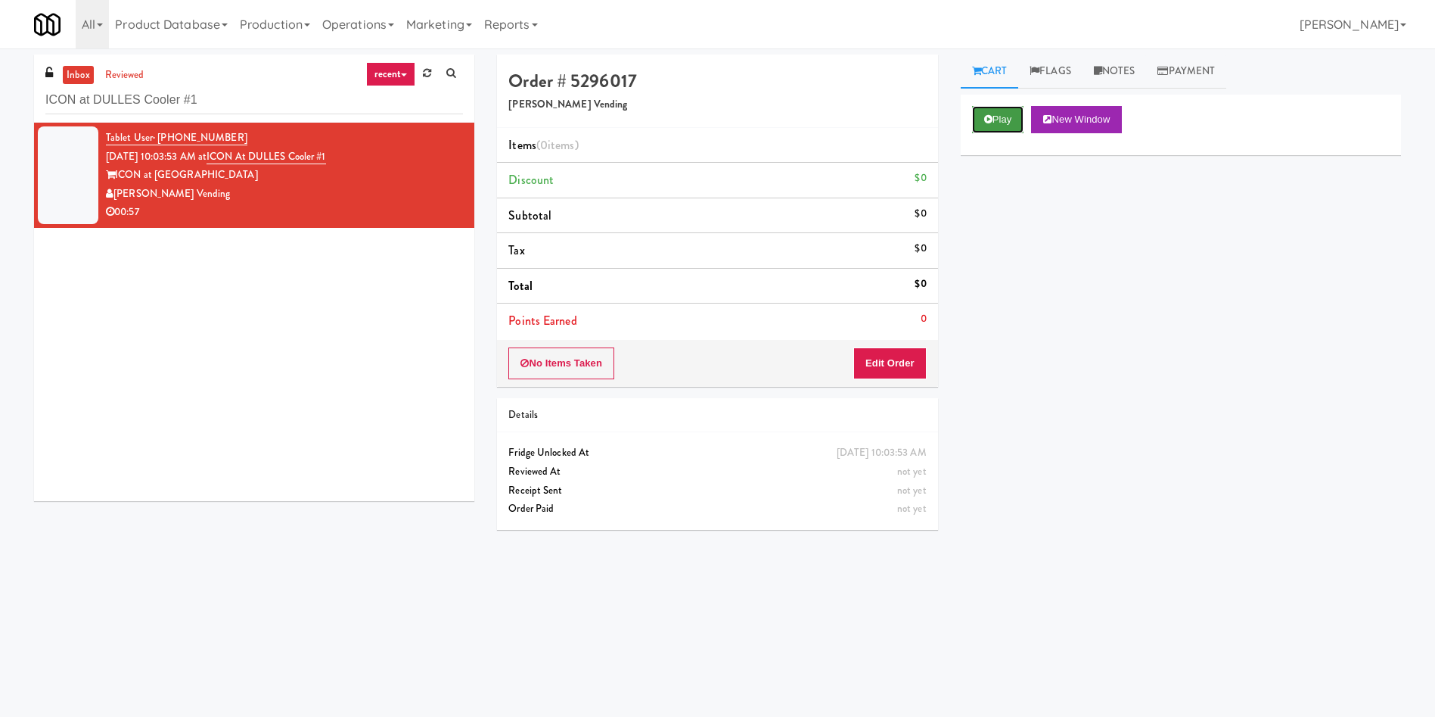
click at [1001, 123] on button "Play" at bounding box center [998, 119] width 52 height 27
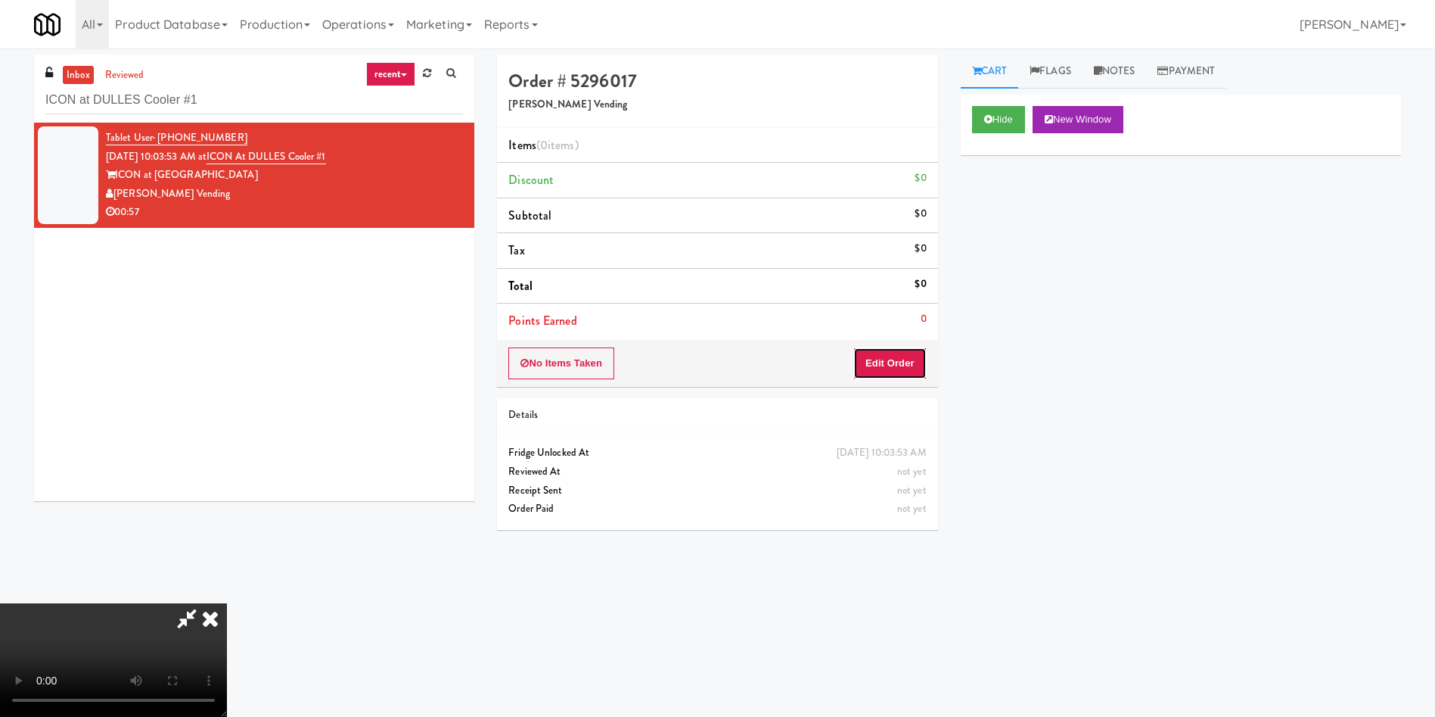
click at [892, 360] on button "Edit Order" at bounding box center [889, 363] width 73 height 32
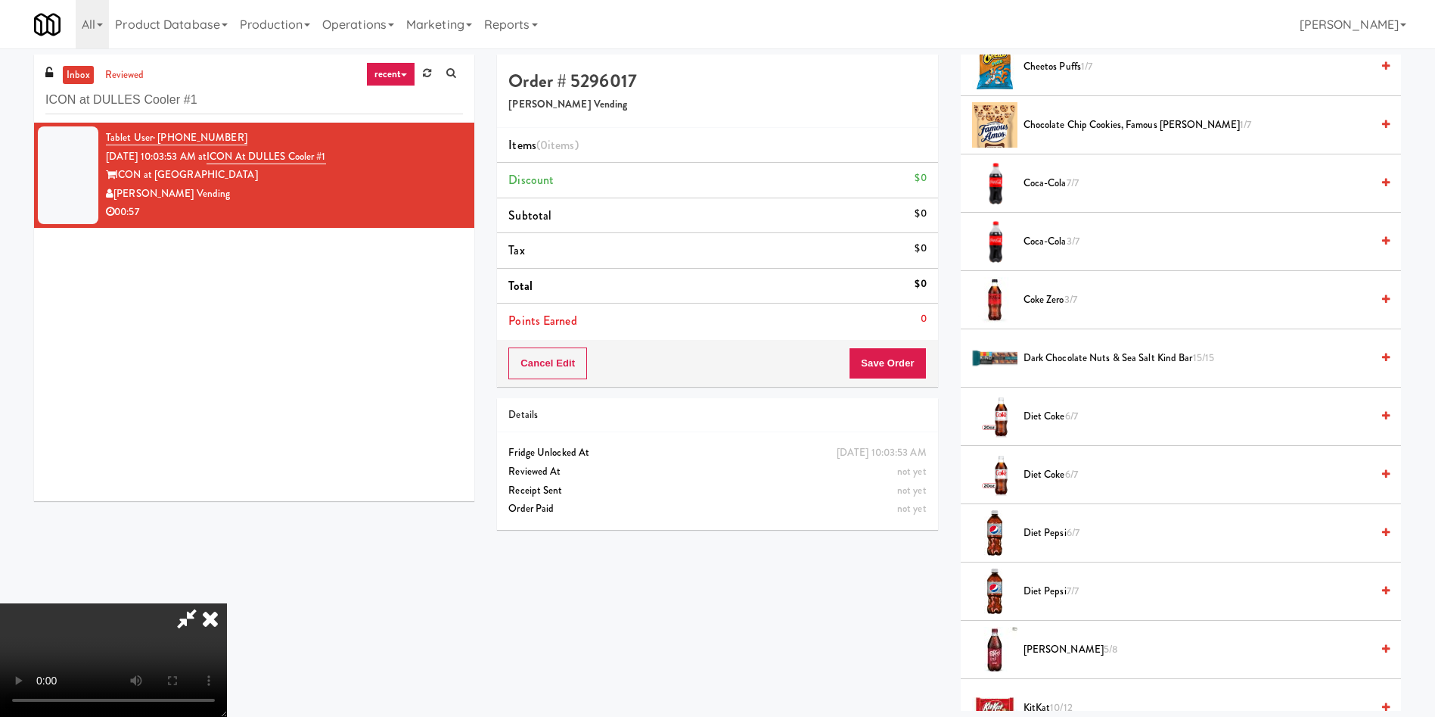
scroll to position [567, 0]
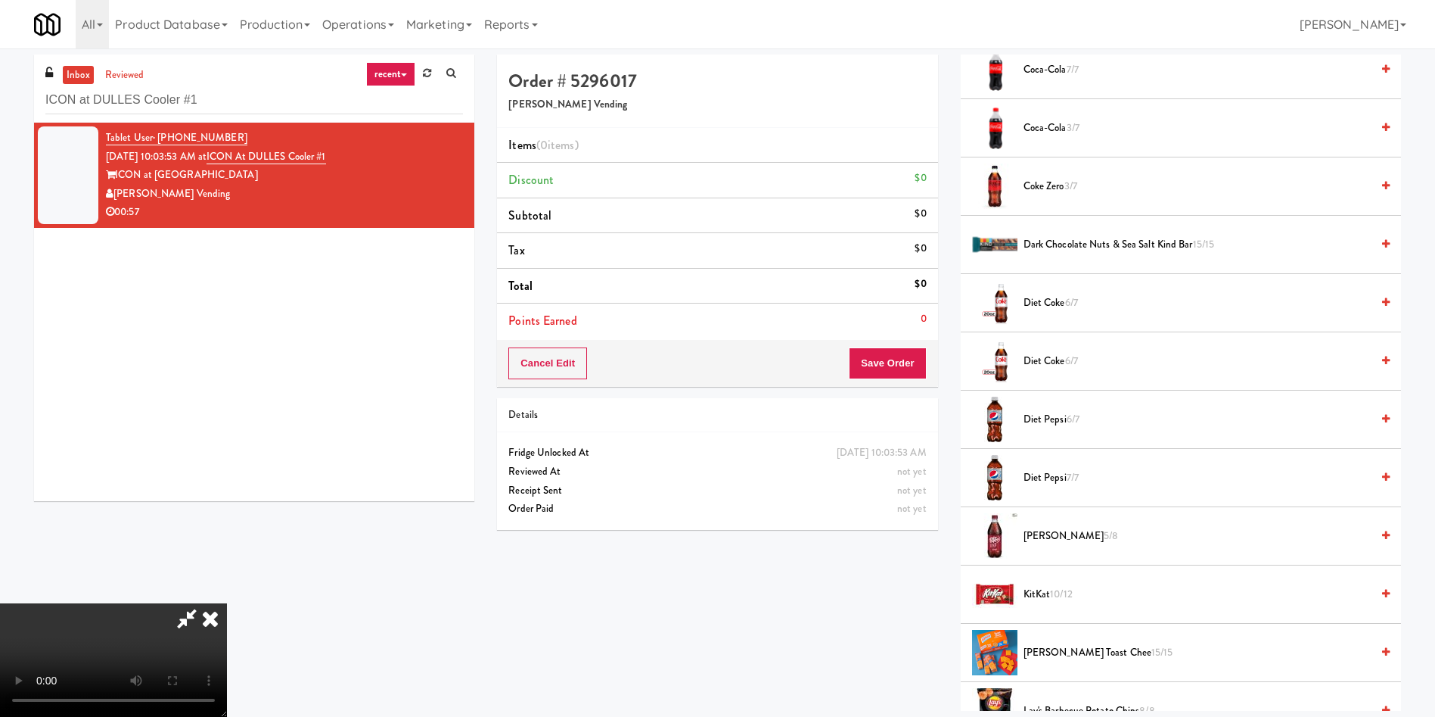
click at [227, 603] on video at bounding box center [113, 659] width 227 height 113
drag, startPoint x: 1067, startPoint y: 534, endPoint x: 449, endPoint y: 396, distance: 632.6
click at [1104, 534] on span "5/8" at bounding box center [1111, 535] width 14 height 14
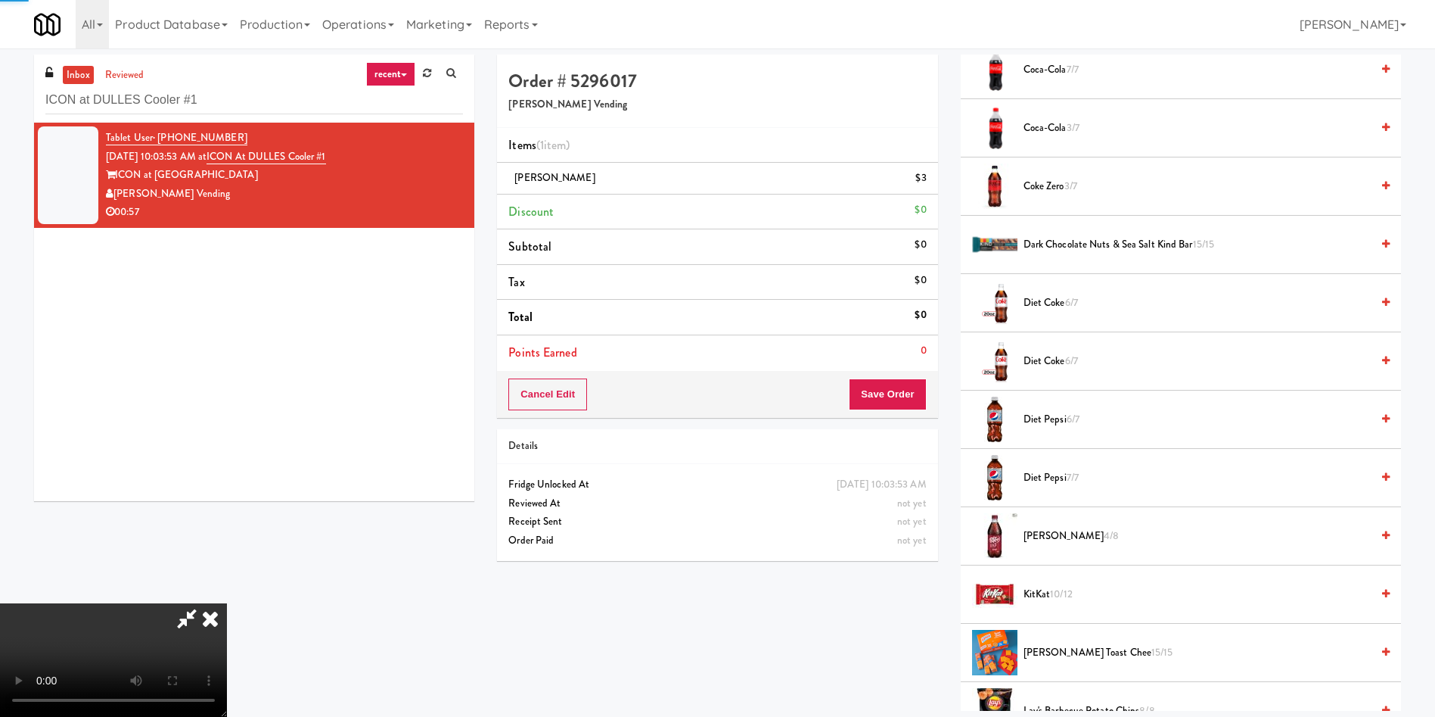
click at [227, 603] on video at bounding box center [113, 659] width 227 height 113
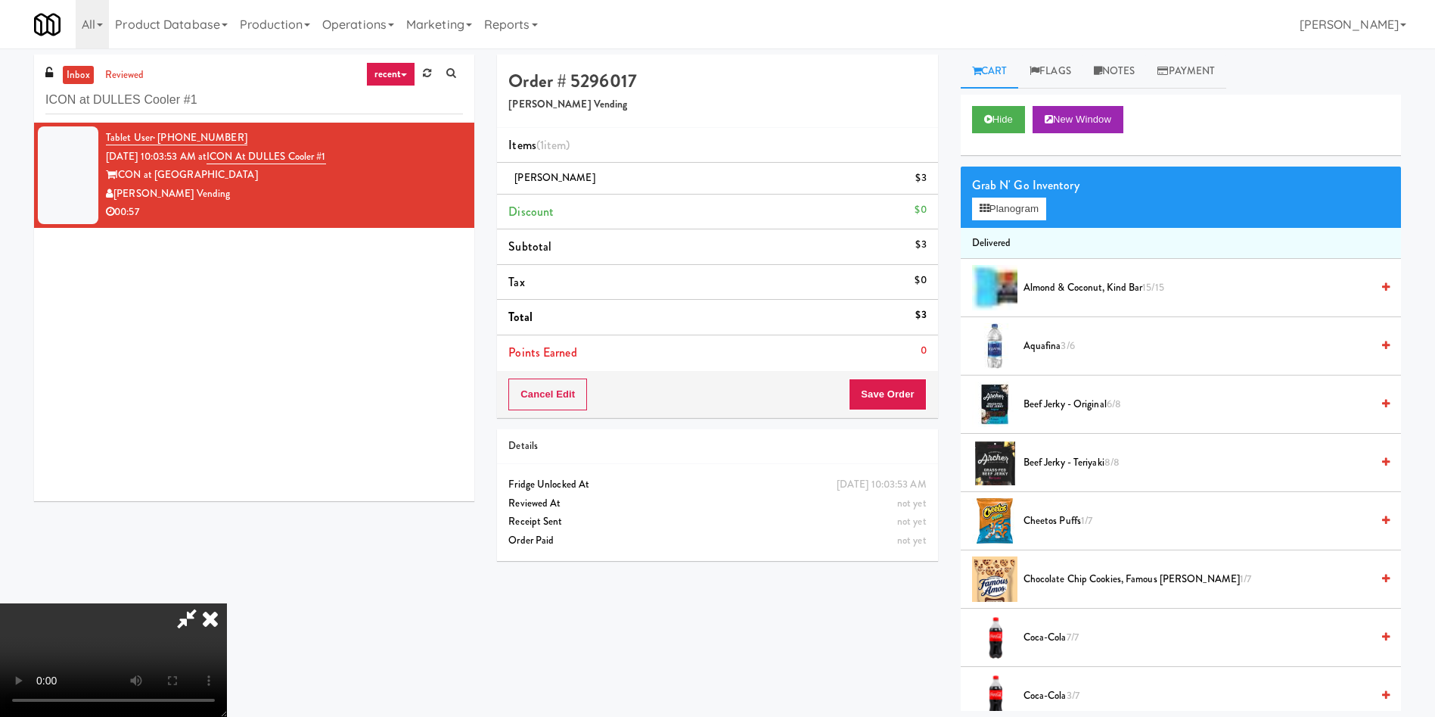
click at [227, 603] on video at bounding box center [113, 659] width 227 height 113
click at [984, 209] on icon at bounding box center [985, 209] width 10 height 10
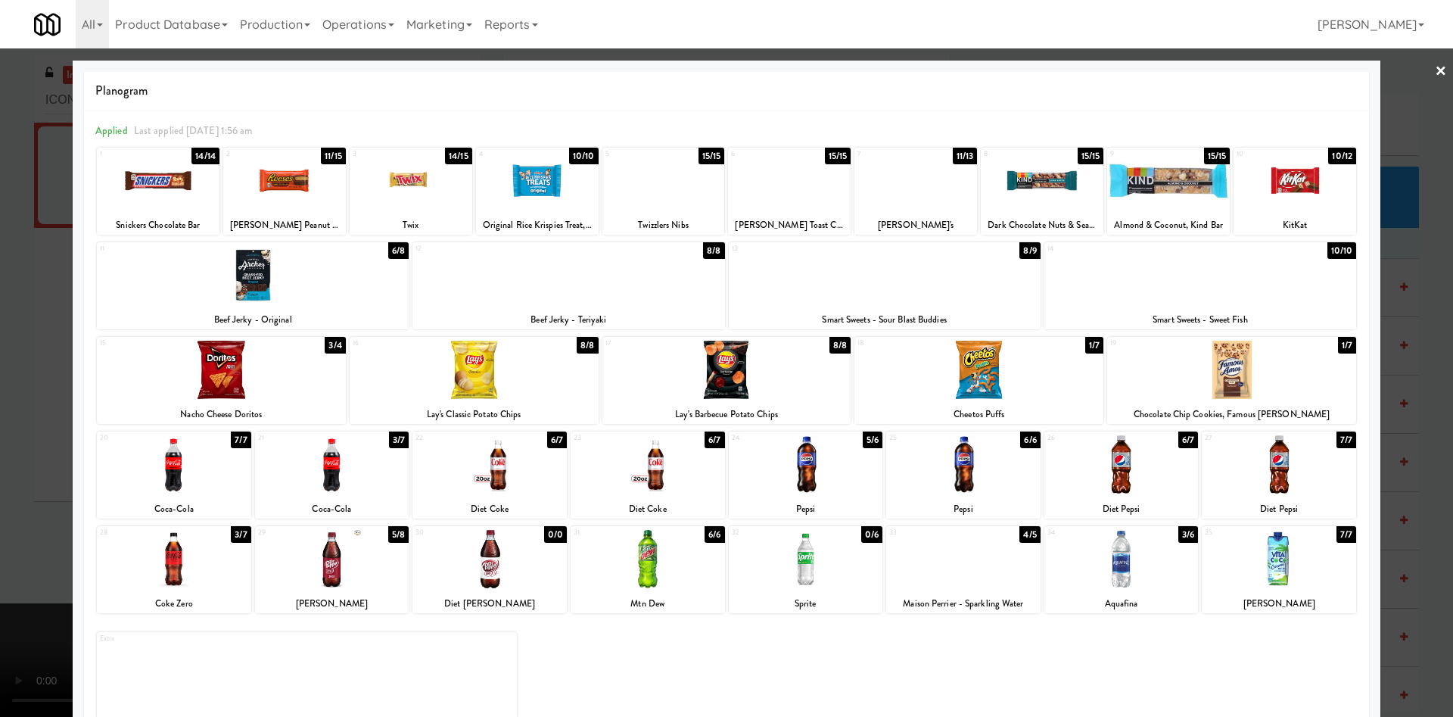
click at [366, 488] on div at bounding box center [332, 464] width 154 height 58
click at [0, 247] on div at bounding box center [726, 358] width 1453 height 717
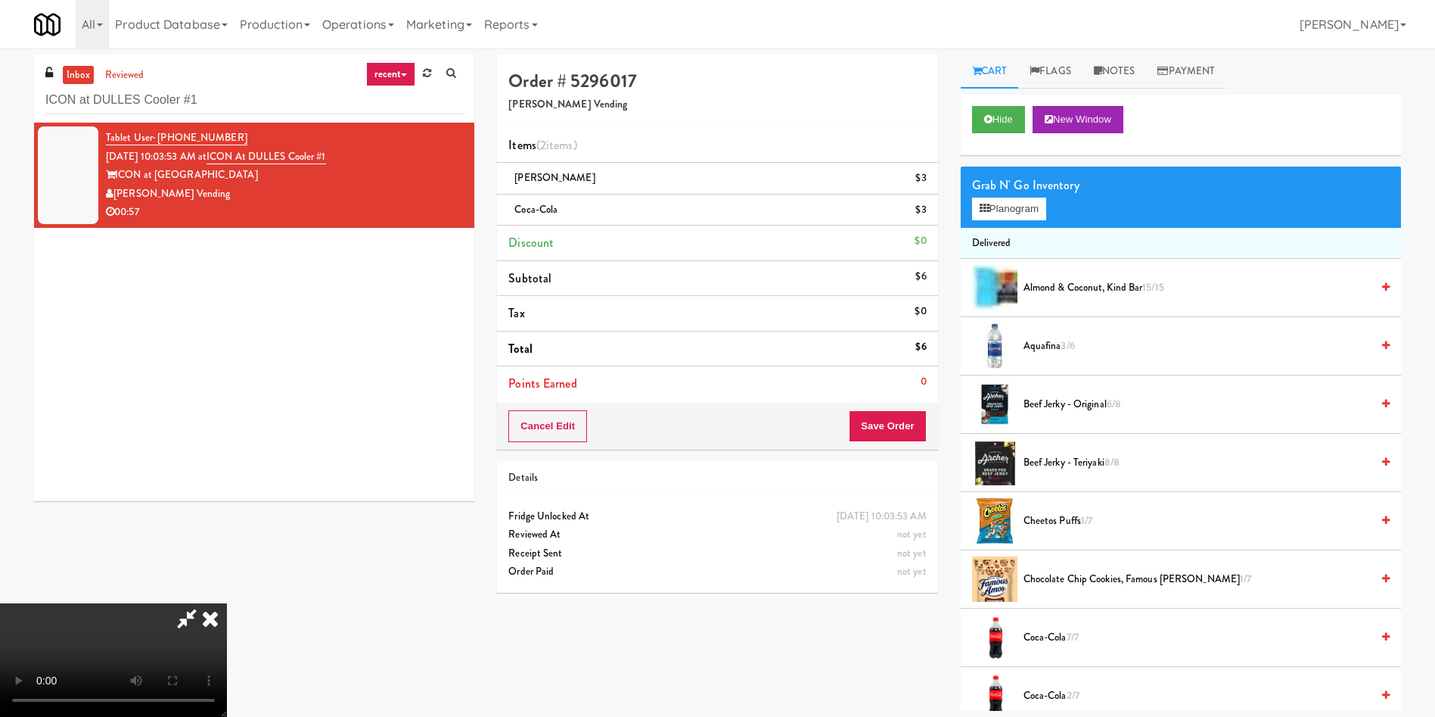
click at [227, 603] on video at bounding box center [113, 659] width 227 height 113
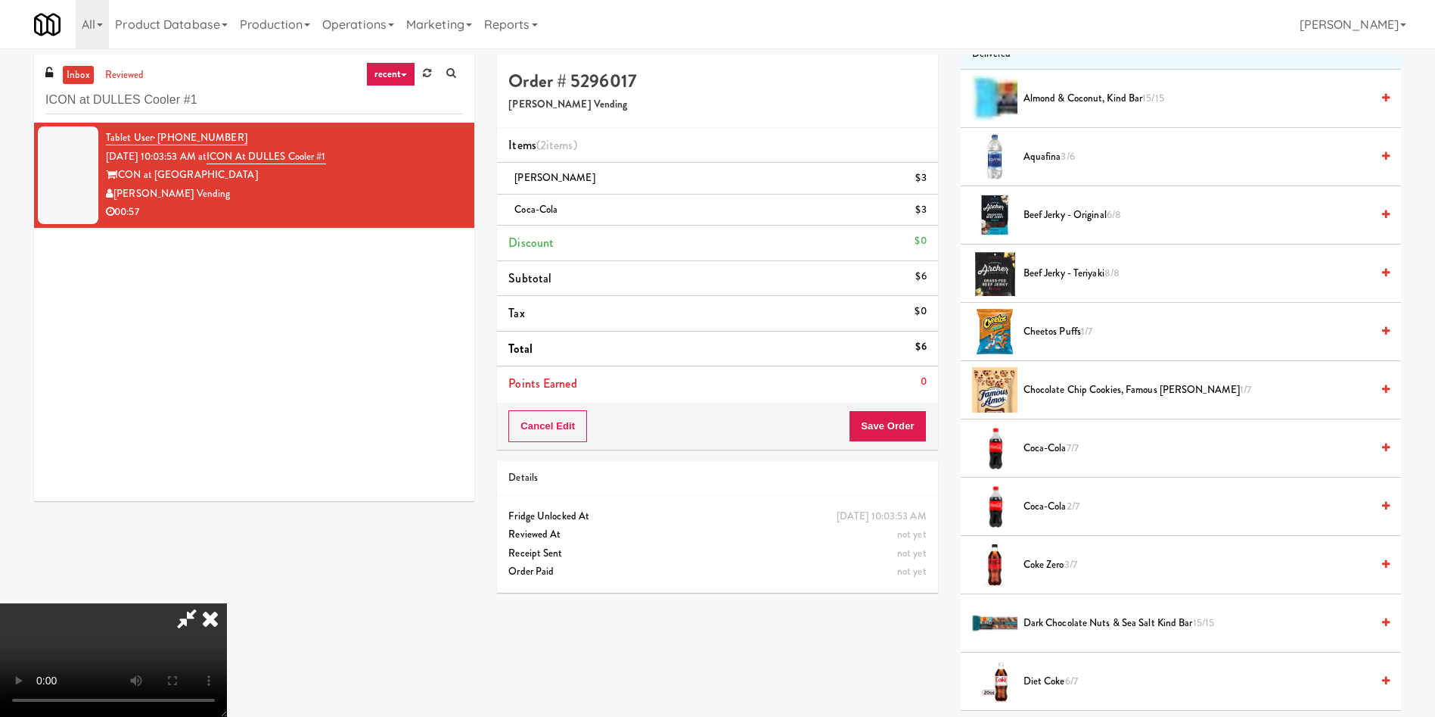
scroll to position [227, 0]
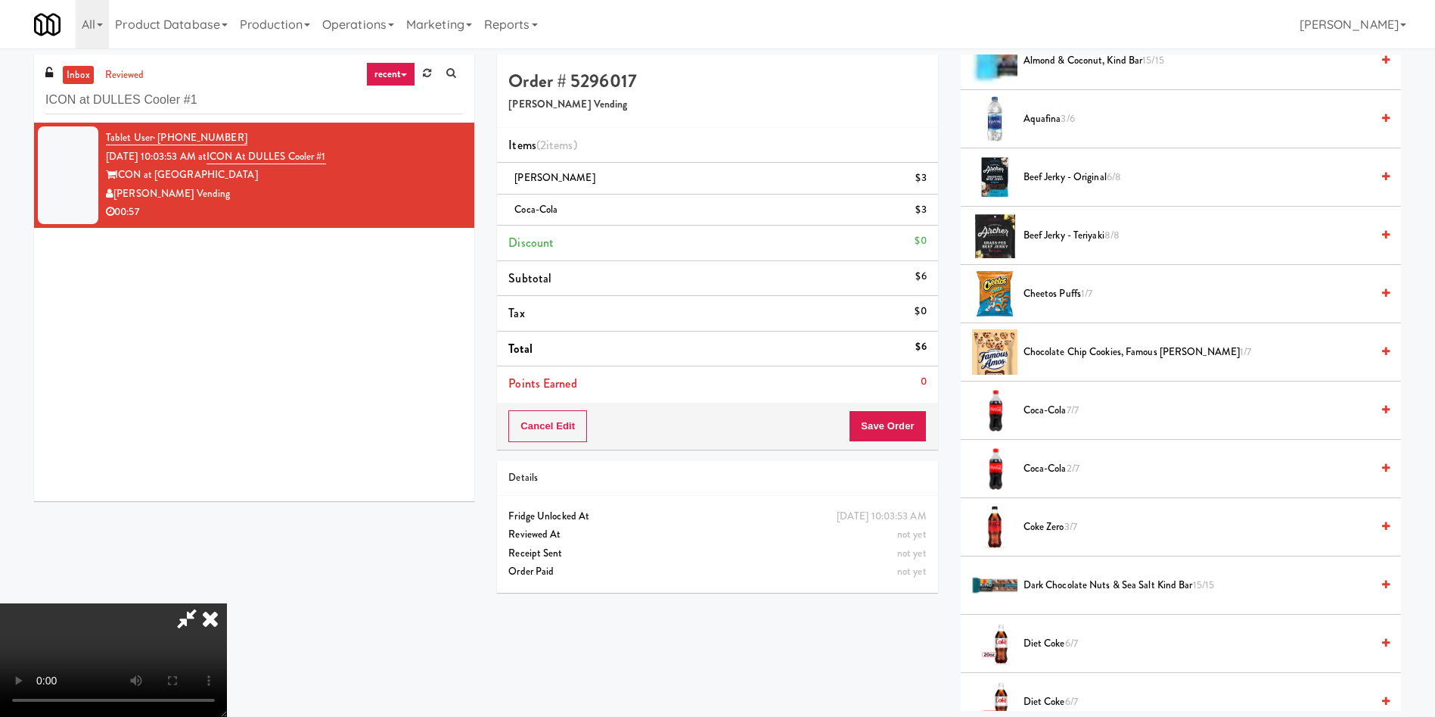
click at [1062, 462] on span "Coca-Cola 2/7" at bounding box center [1197, 468] width 347 height 19
click at [204, 603] on icon at bounding box center [186, 618] width 35 height 30
click at [888, 424] on button "Save Order" at bounding box center [887, 426] width 77 height 32
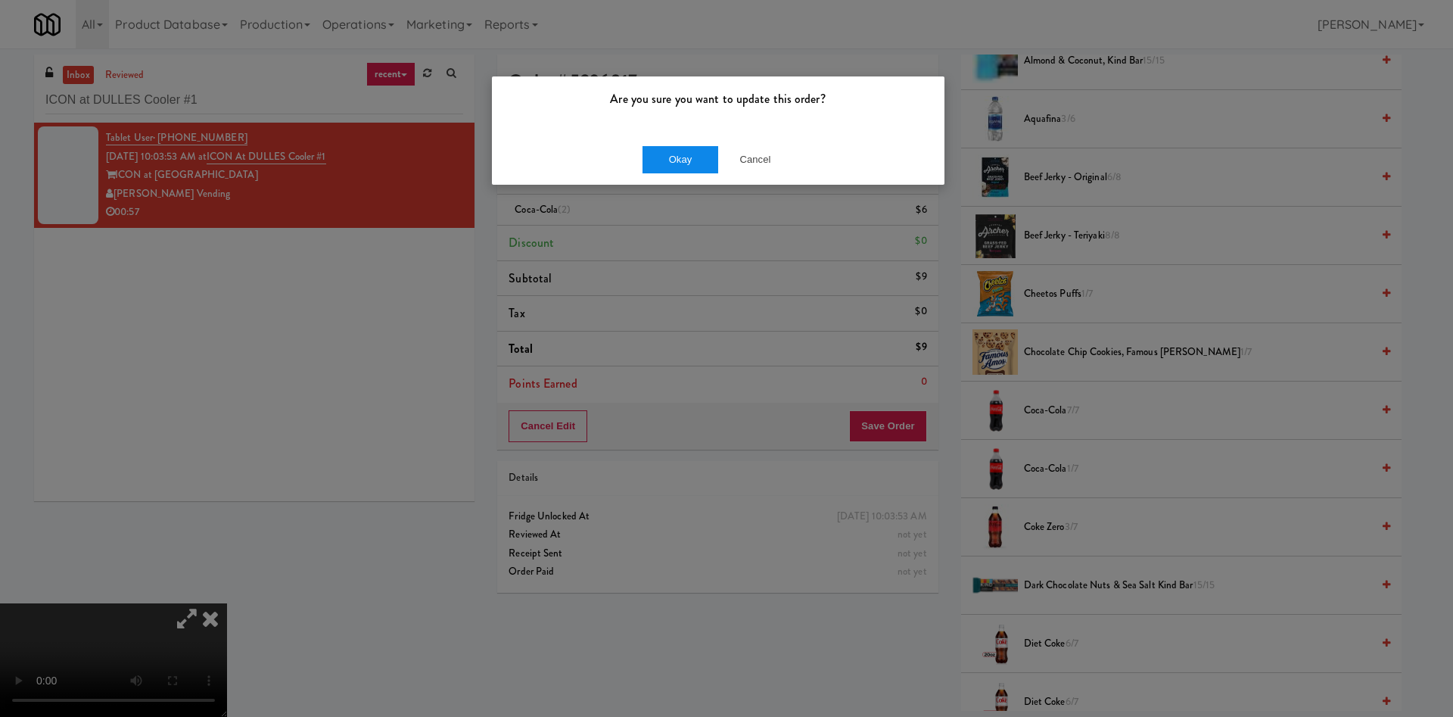
drag, startPoint x: 691, startPoint y: 144, endPoint x: 688, endPoint y: 161, distance: 17.7
click at [689, 144] on div "Okay Cancel" at bounding box center [718, 159] width 452 height 51
click at [688, 161] on button "Okay" at bounding box center [680, 159] width 76 height 27
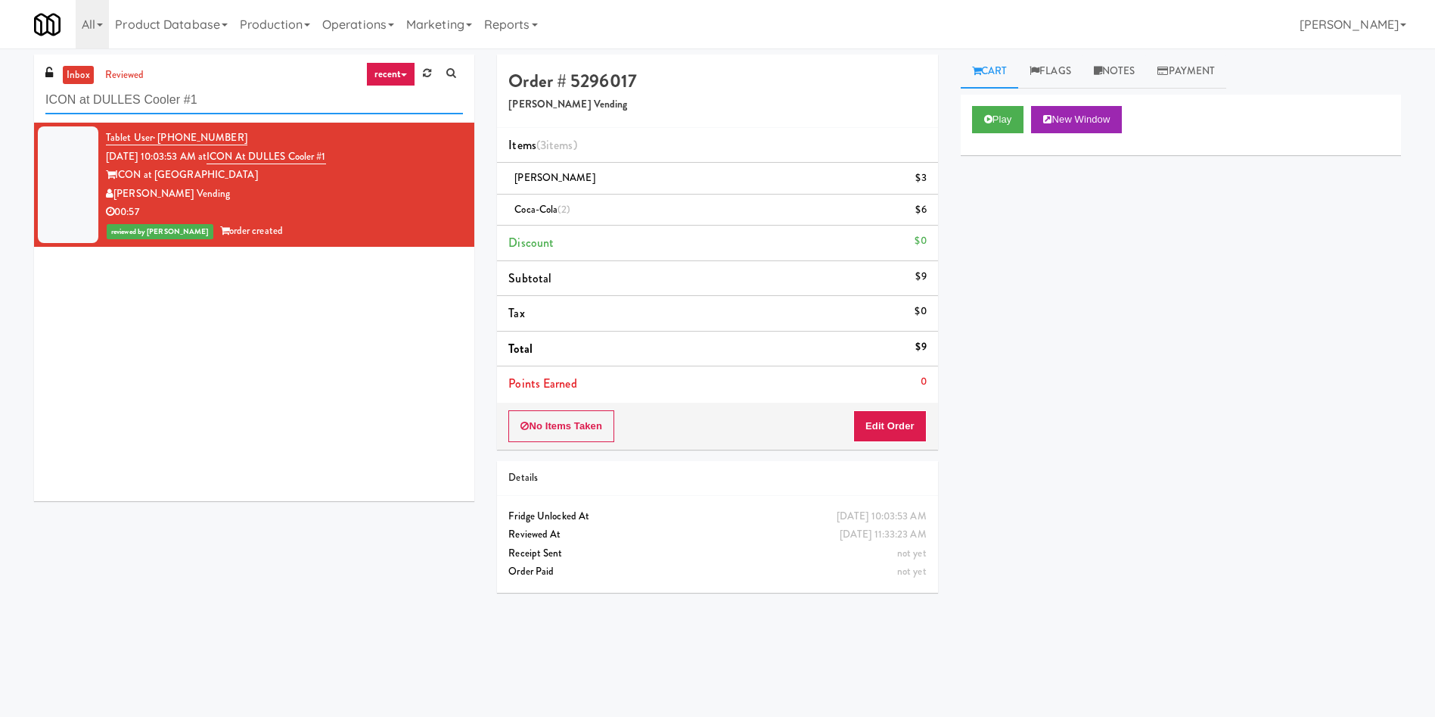
drag, startPoint x: 239, startPoint y: 108, endPoint x: 0, endPoint y: 92, distance: 239.6
click at [0, 92] on div "inbox reviewed recent all unclear take inventory issue suspicious failed recent…" at bounding box center [717, 358] width 1435 height 608
paste input "Evans Ave 2 (R) - Steam Whistle"
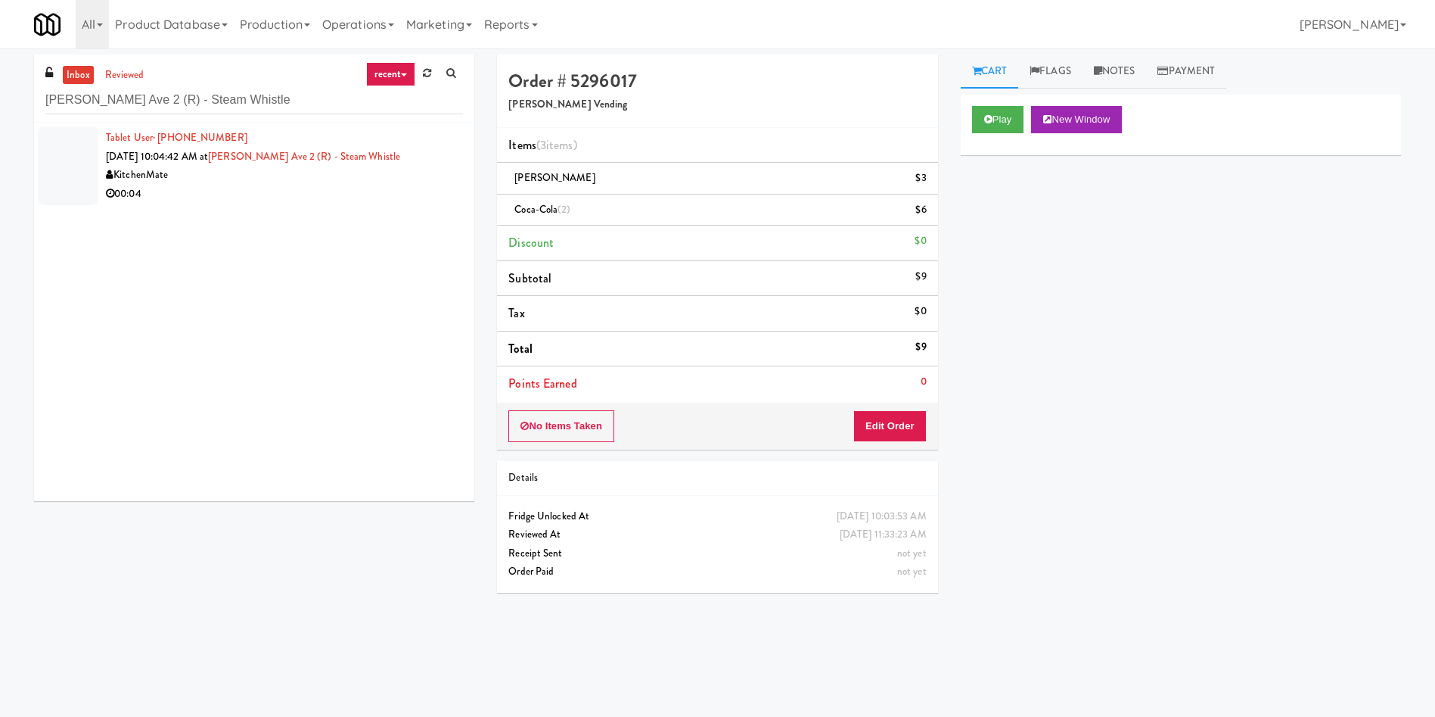
click at [89, 169] on div at bounding box center [68, 165] width 61 height 79
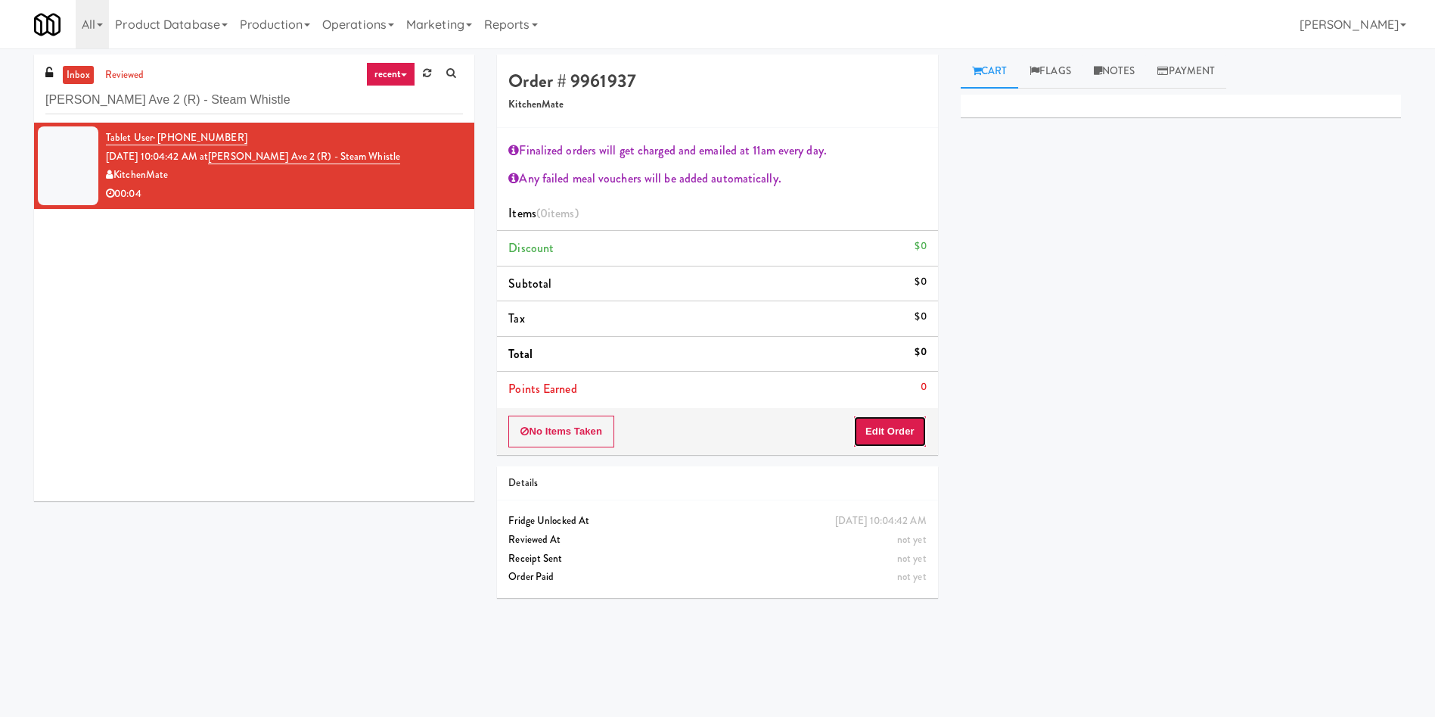
click at [894, 421] on button "Edit Order" at bounding box center [889, 431] width 73 height 32
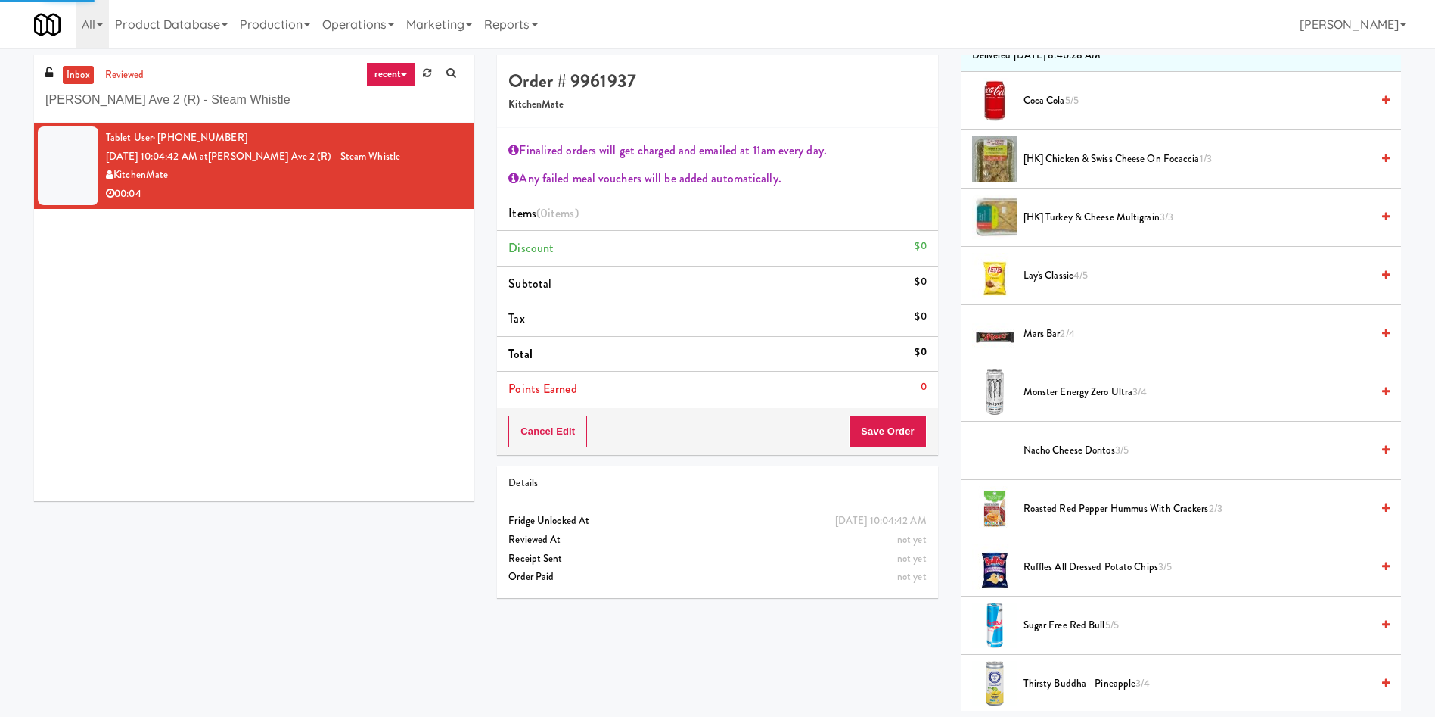
scroll to position [227, 0]
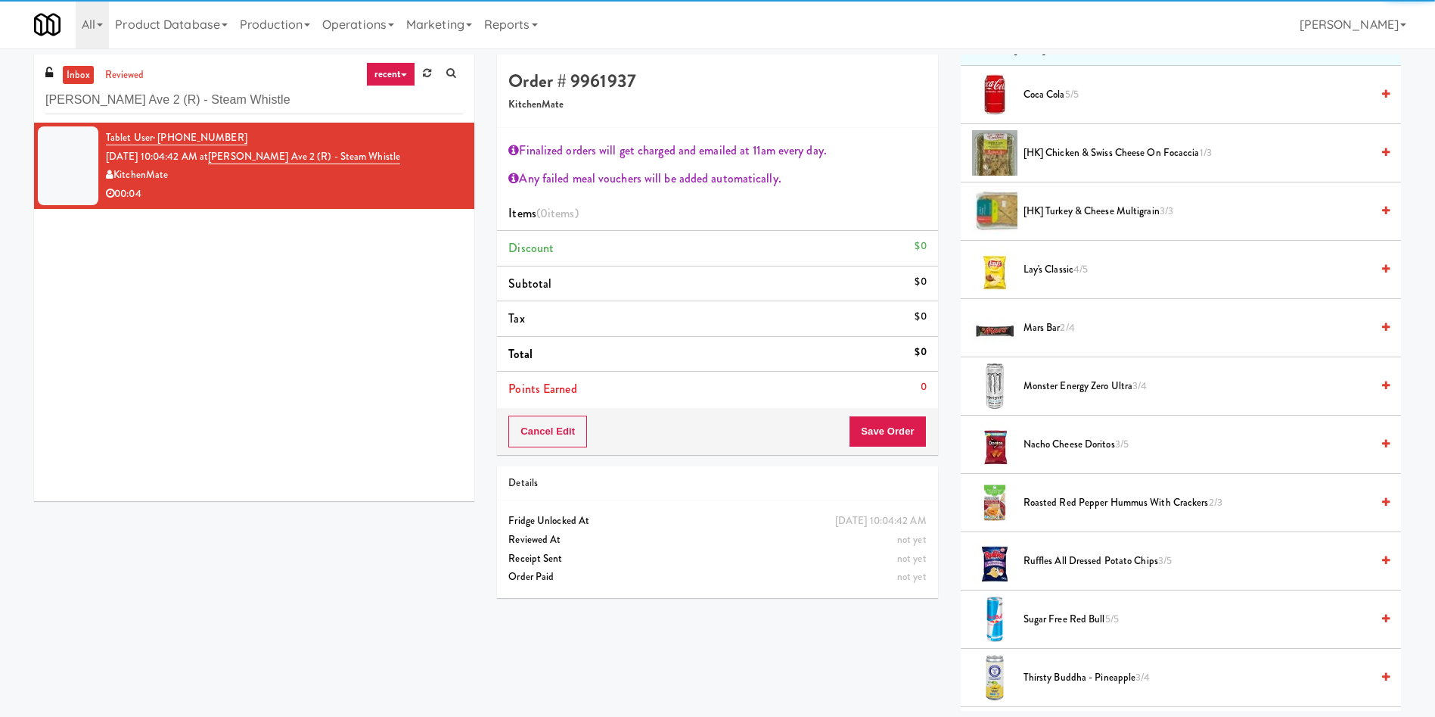
click at [1097, 203] on span "[HK] Turkey & Cheese Multigrain 3/3" at bounding box center [1197, 211] width 347 height 19
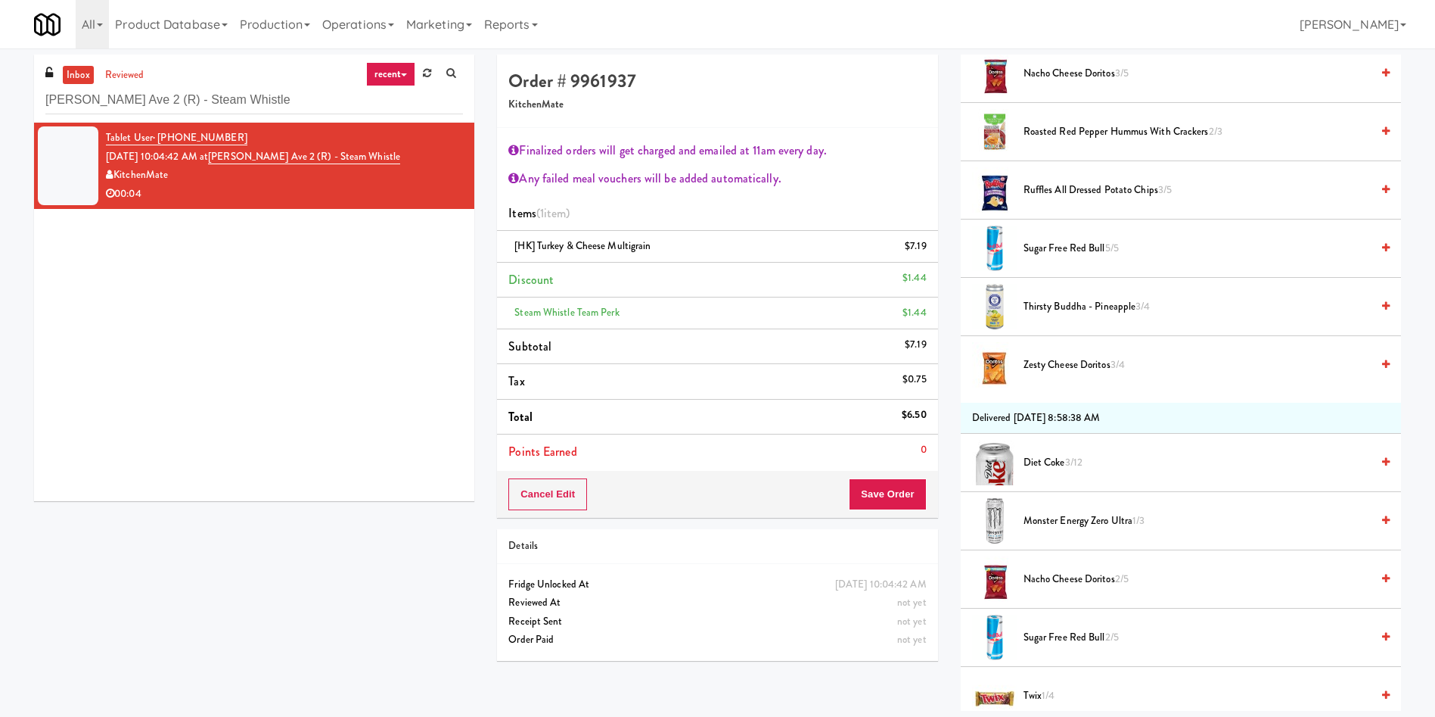
scroll to position [681, 0]
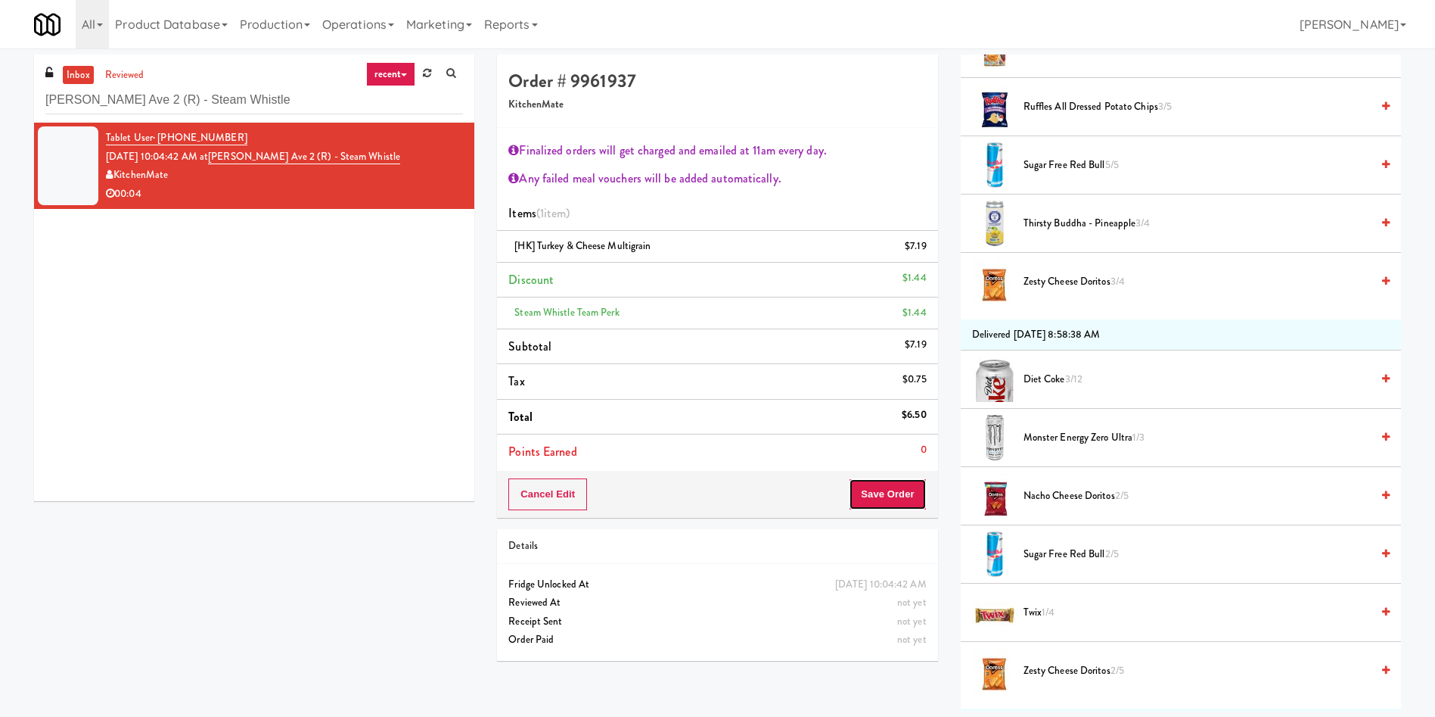
click at [904, 505] on button "Save Order" at bounding box center [887, 494] width 77 height 32
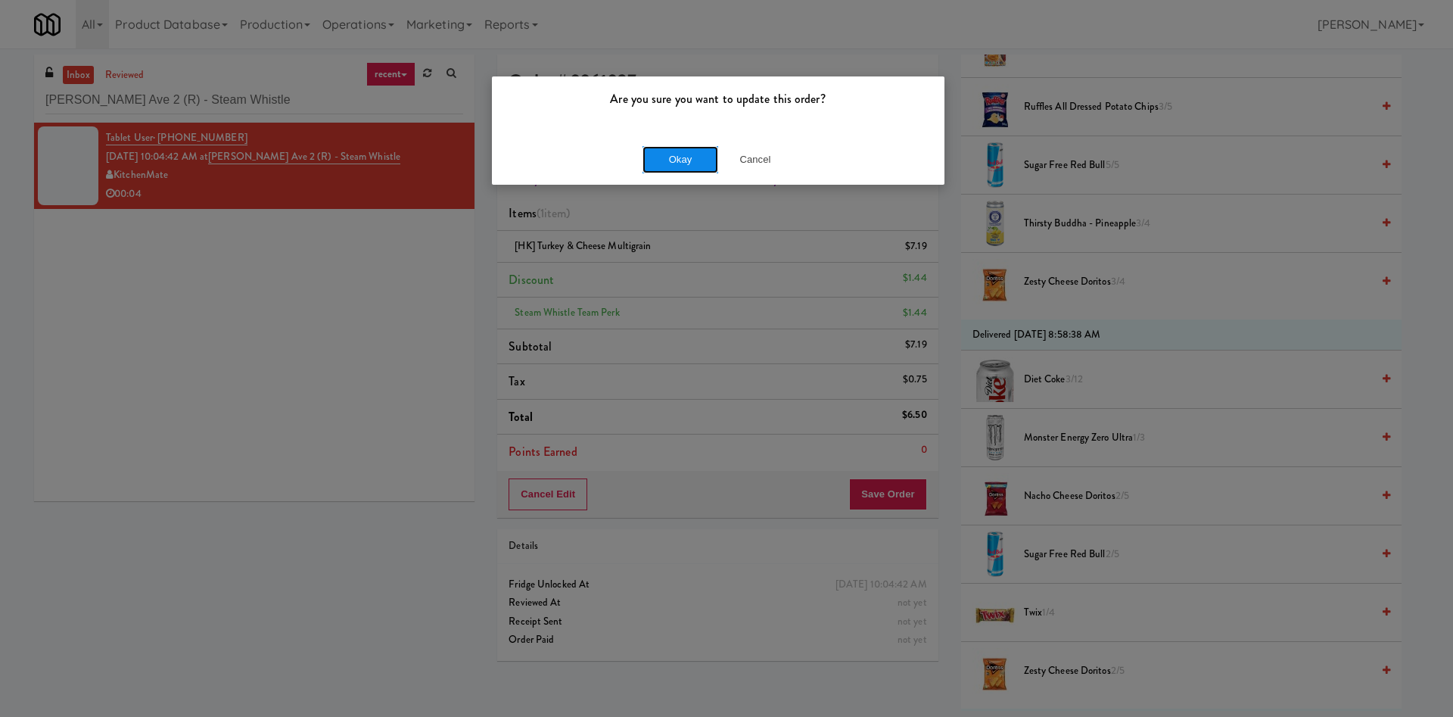
click at [678, 160] on button "Okay" at bounding box center [680, 159] width 76 height 27
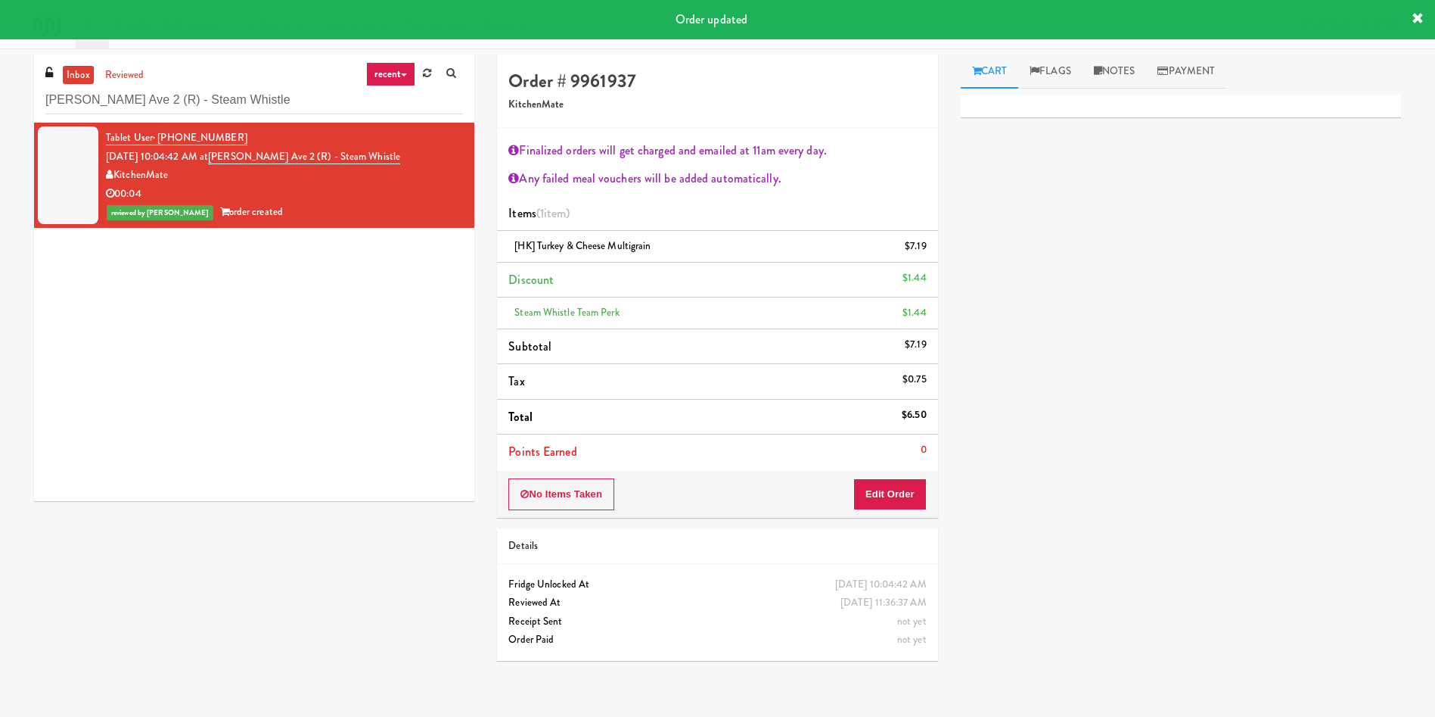
scroll to position [0, 0]
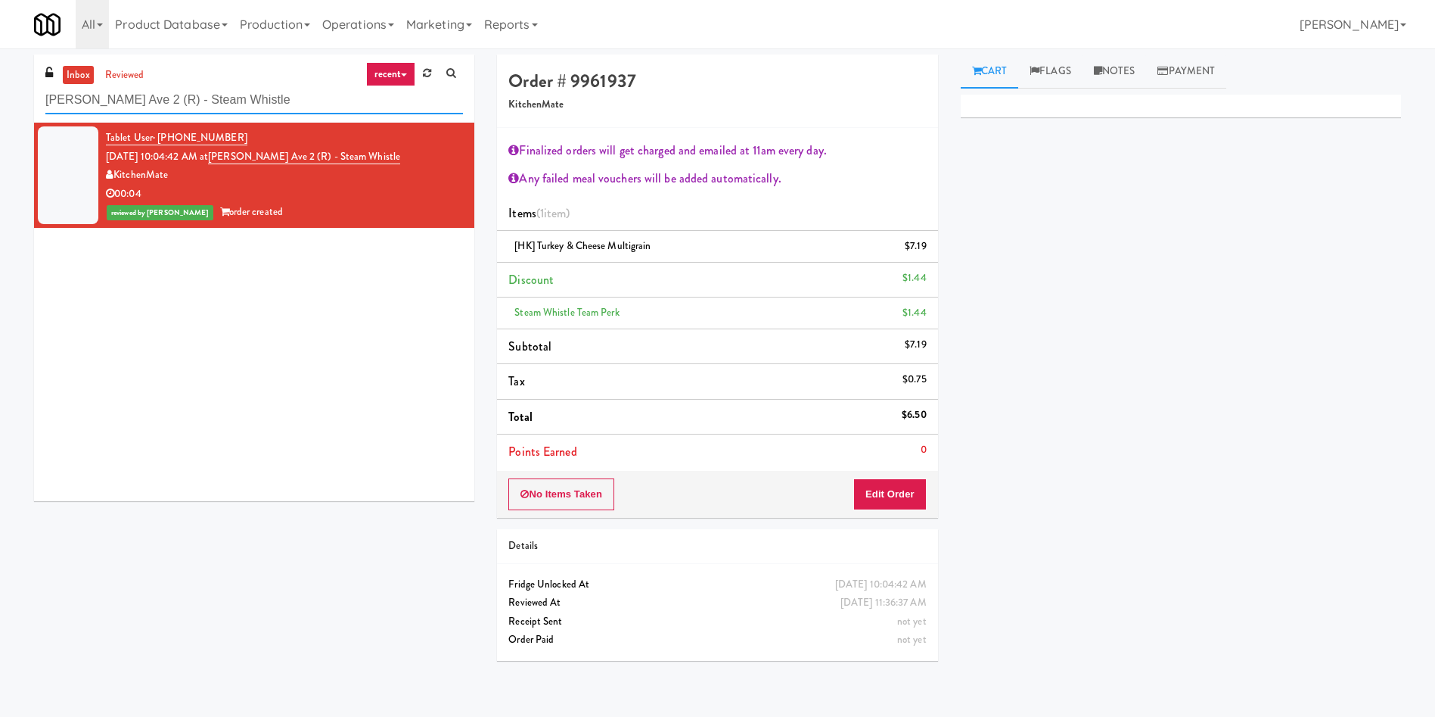
drag, startPoint x: 275, startPoint y: 100, endPoint x: 0, endPoint y: 102, distance: 274.7
click at [0, 99] on div "inbox reviewed recent all unclear take inventory issue suspicious failed recent…" at bounding box center [717, 362] width 1435 height 617
paste input "Dakota Aggregates #1 Combo Cooler"
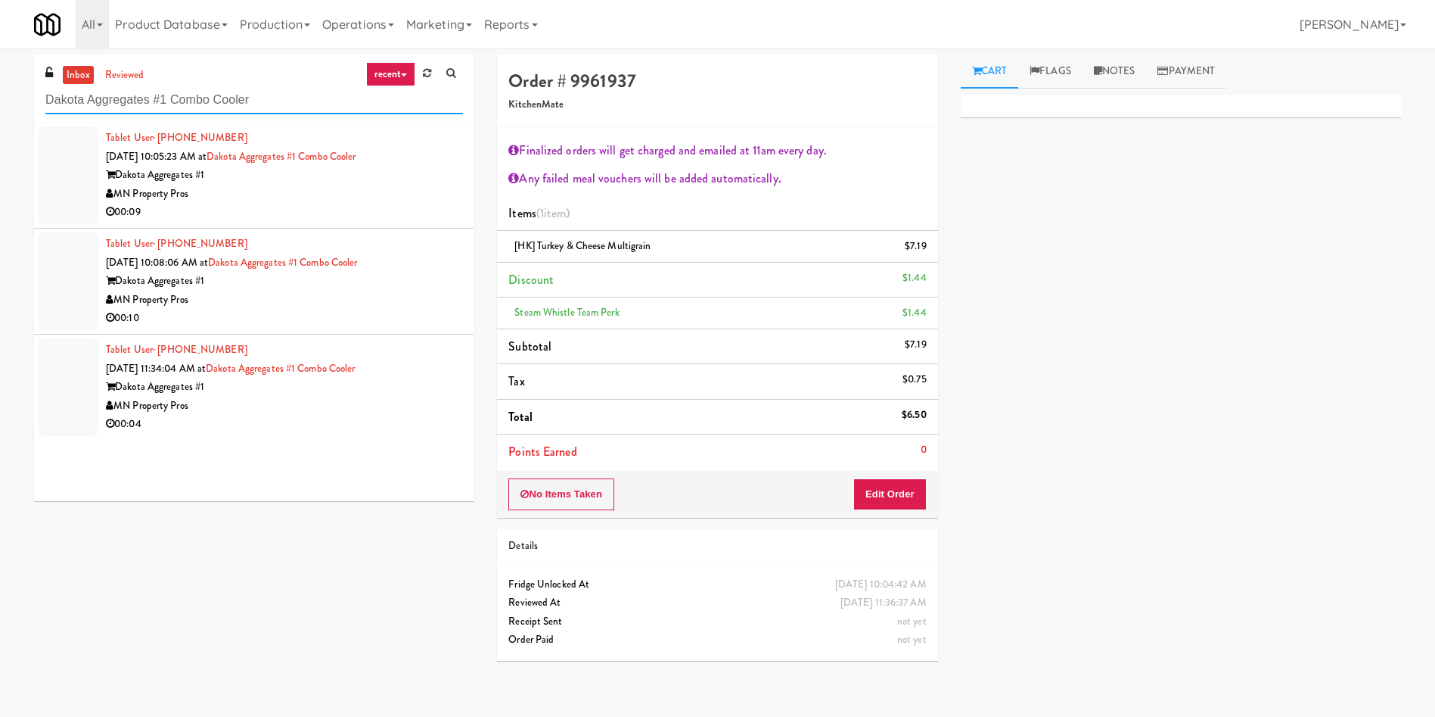
type input "Dakota Aggregates #1 Combo Cooler"
click at [84, 157] on div at bounding box center [68, 175] width 61 height 98
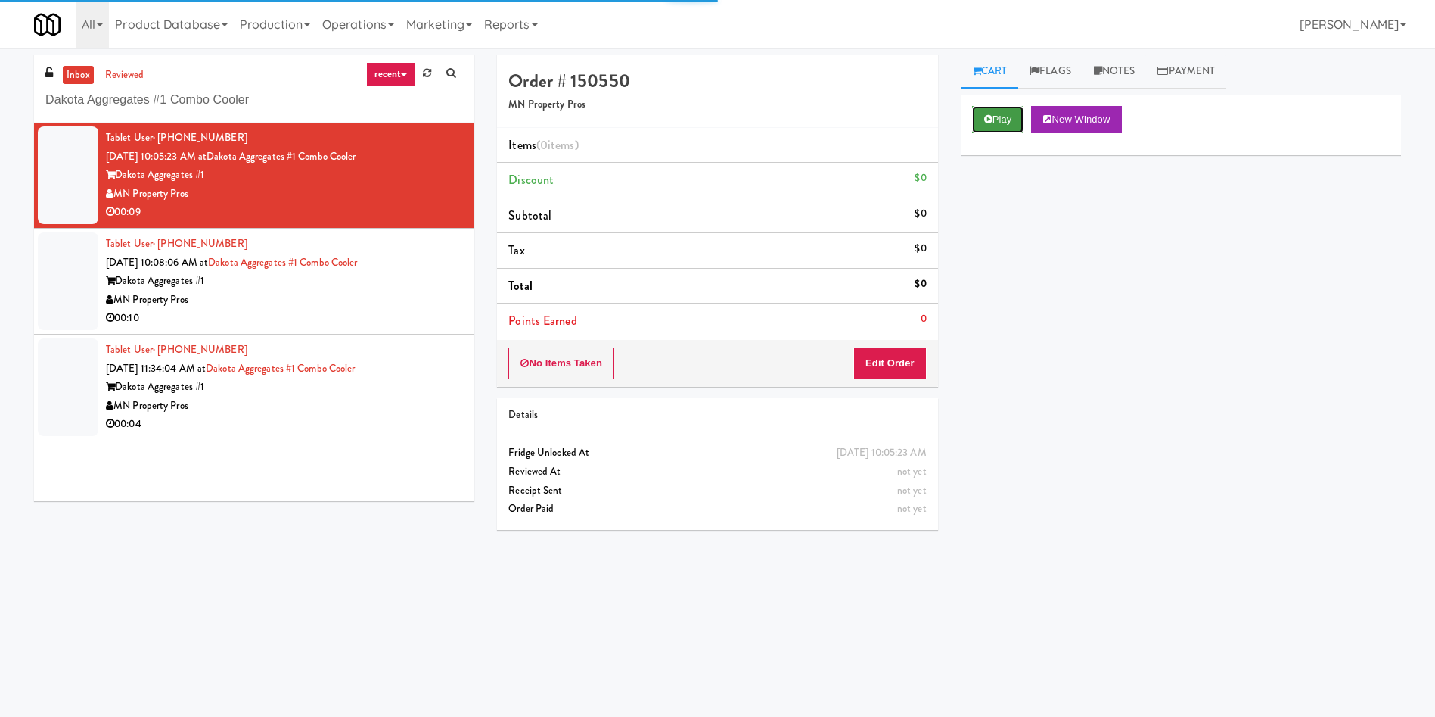
click at [1012, 120] on button "Play" at bounding box center [998, 119] width 52 height 27
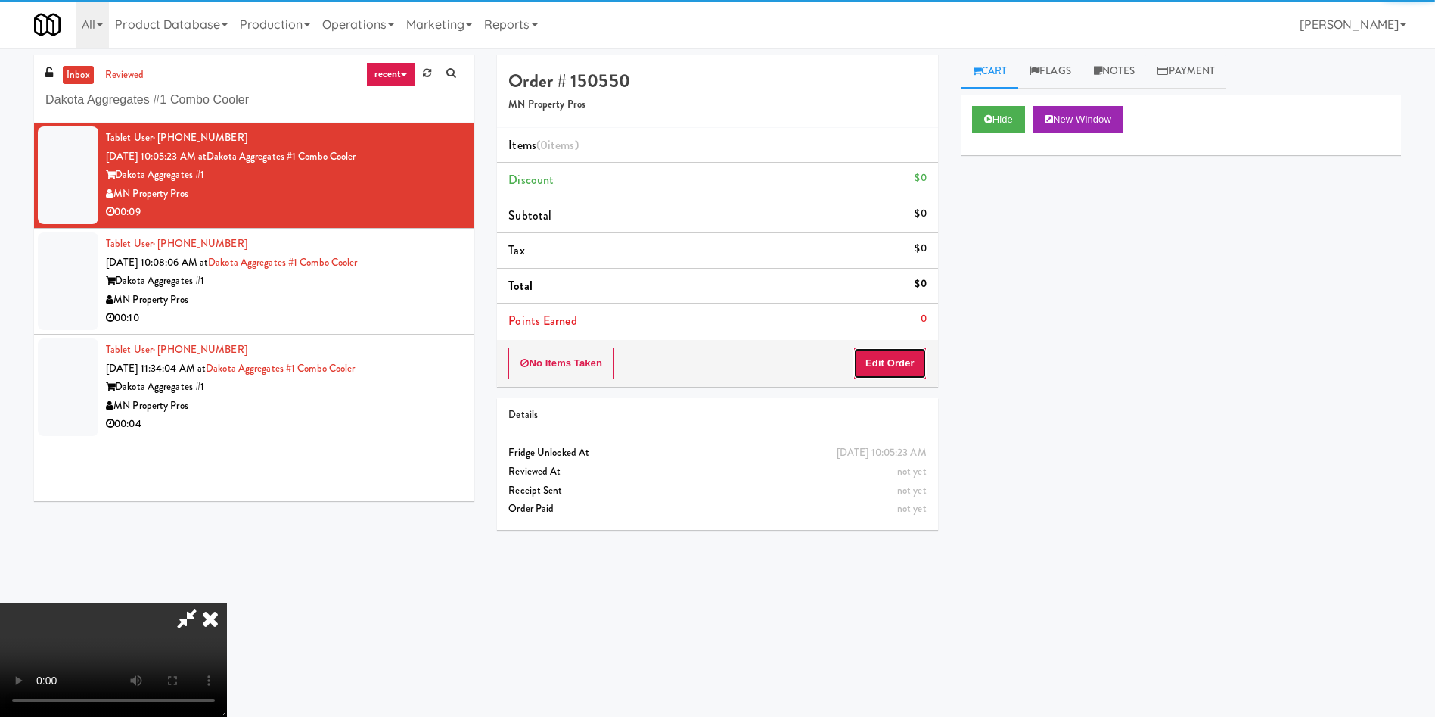
click at [876, 353] on button "Edit Order" at bounding box center [889, 363] width 73 height 32
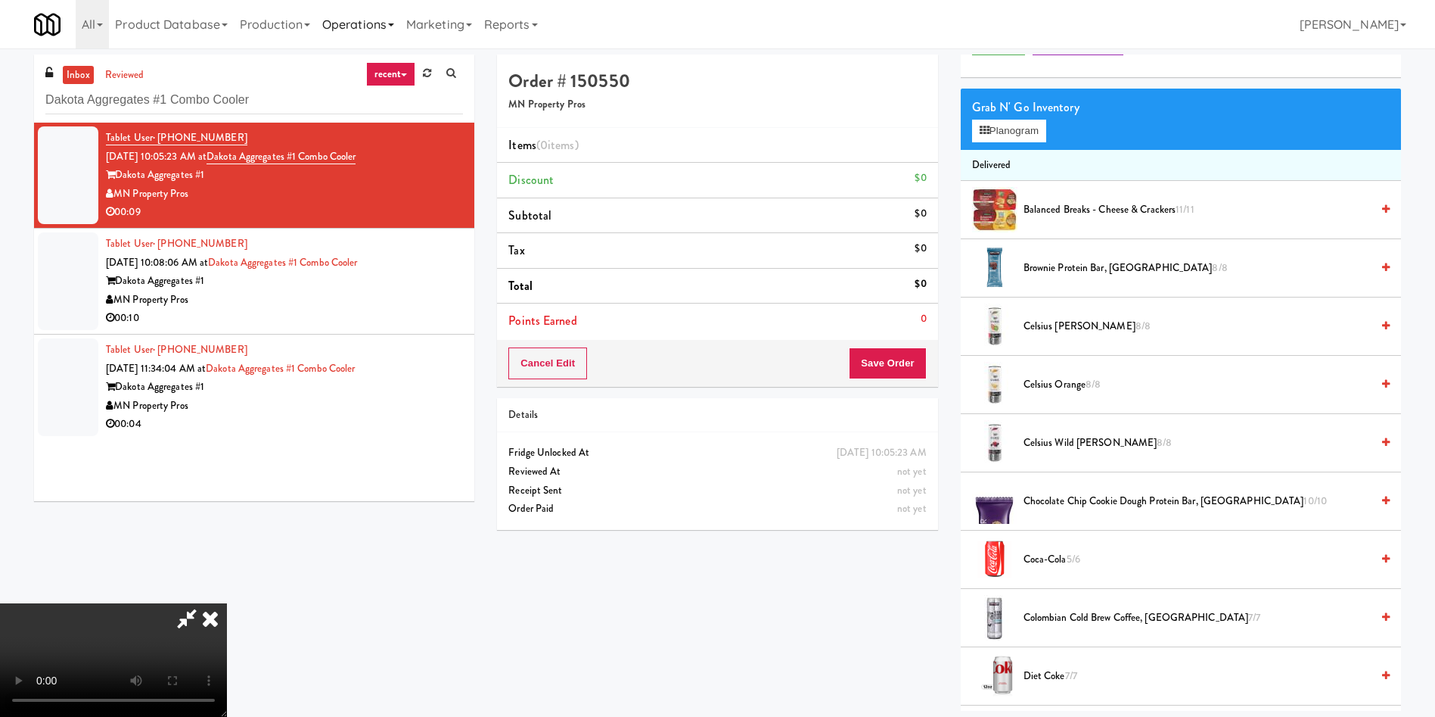
scroll to position [113, 0]
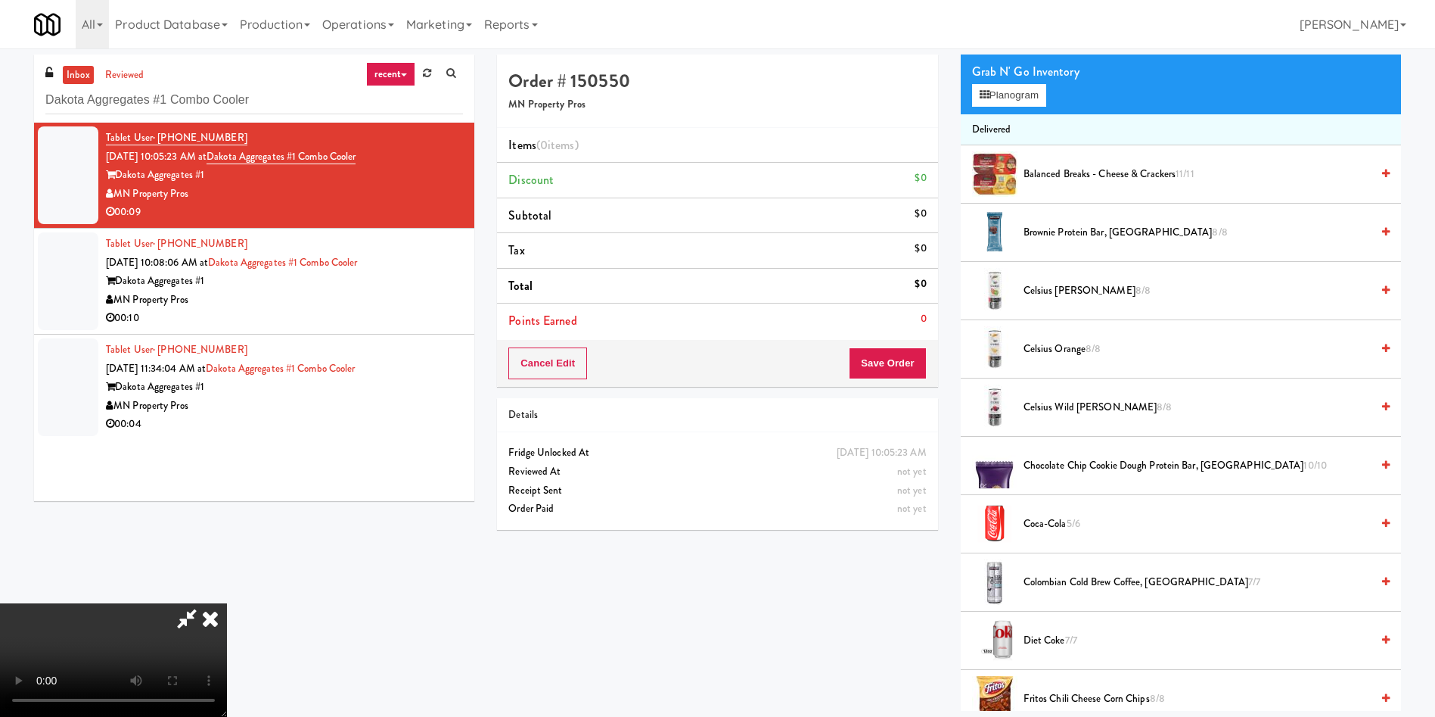
click at [227, 603] on video at bounding box center [113, 659] width 227 height 113
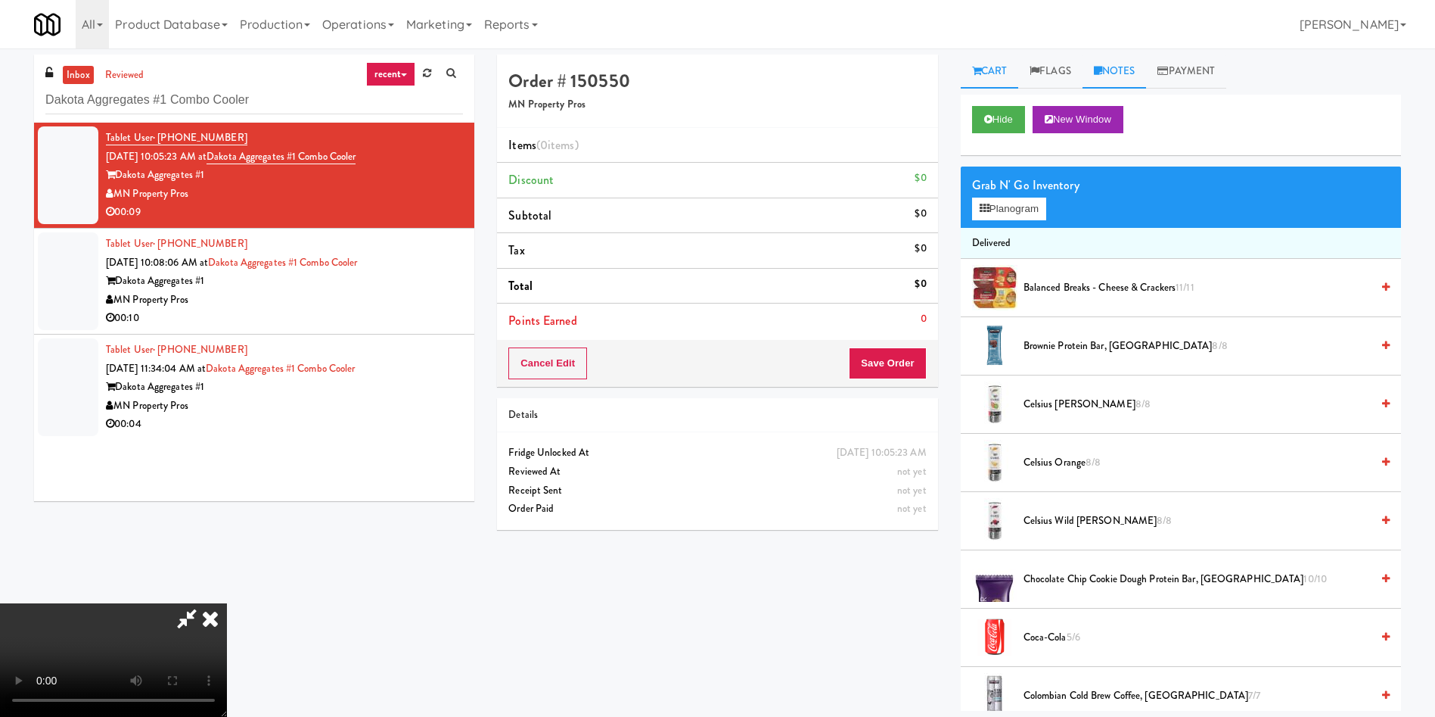
click at [1119, 70] on link "Notes" at bounding box center [1115, 71] width 64 height 34
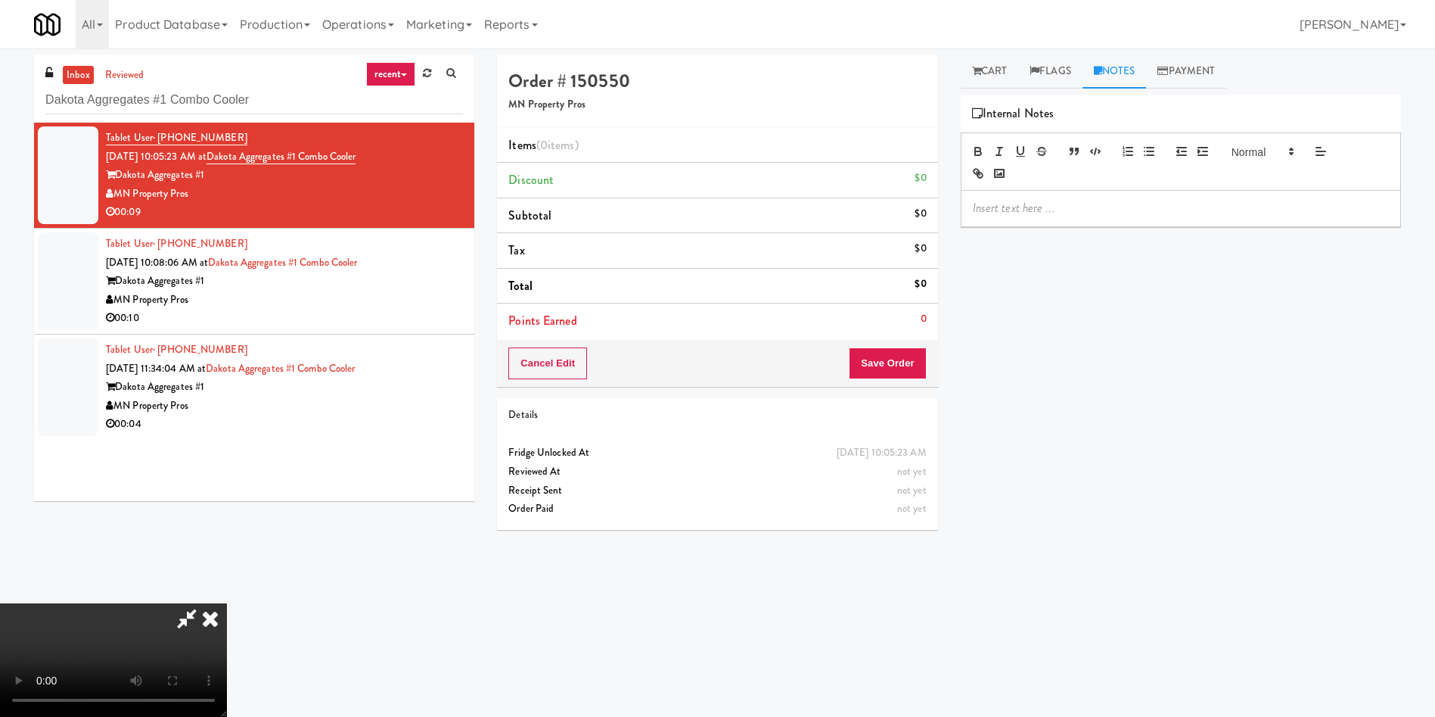
click at [1093, 218] on div at bounding box center [1181, 208] width 439 height 35
drag, startPoint x: 992, startPoint y: 74, endPoint x: 857, endPoint y: 158, distance: 158.7
click at [991, 76] on link "Cart" at bounding box center [990, 71] width 58 height 34
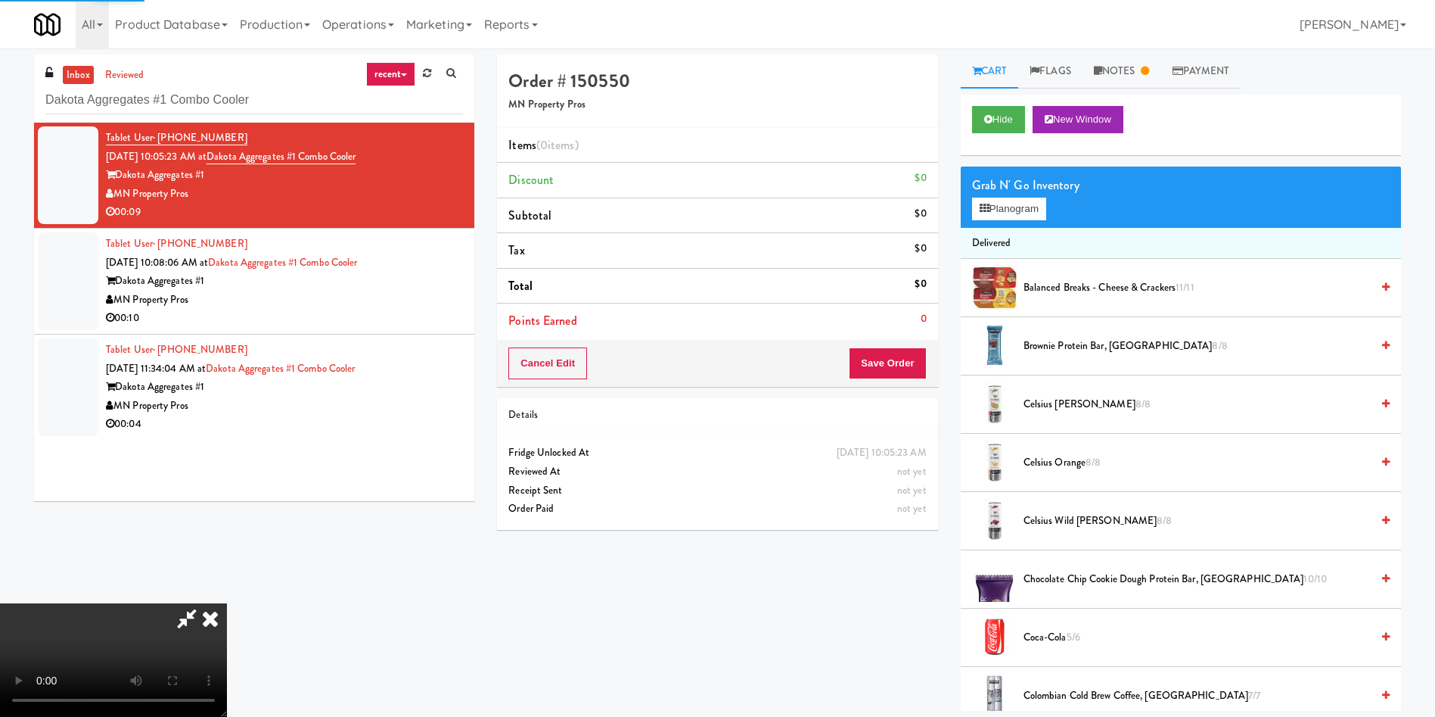
click at [227, 603] on video at bounding box center [113, 659] width 227 height 113
click at [1012, 212] on button "Planogram" at bounding box center [1009, 208] width 74 height 23
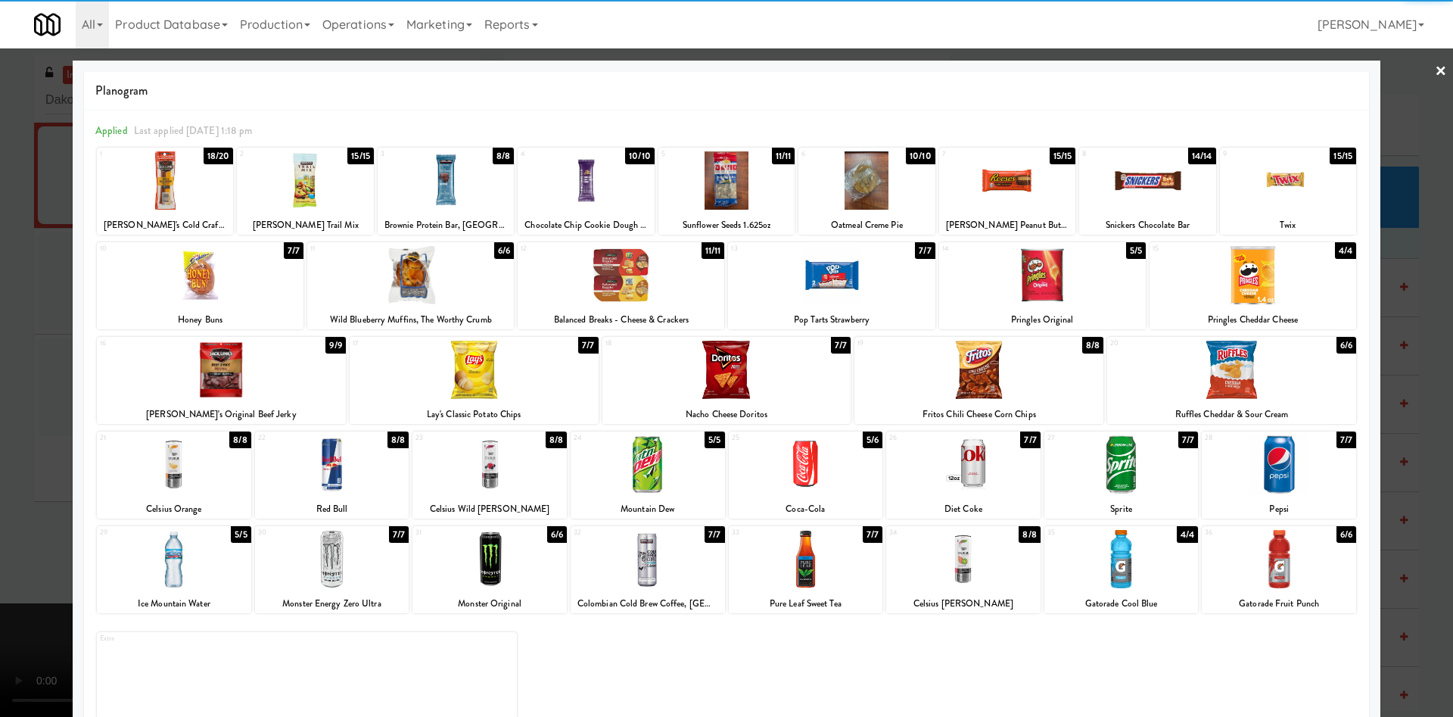
click at [208, 203] on div at bounding box center [165, 180] width 136 height 58
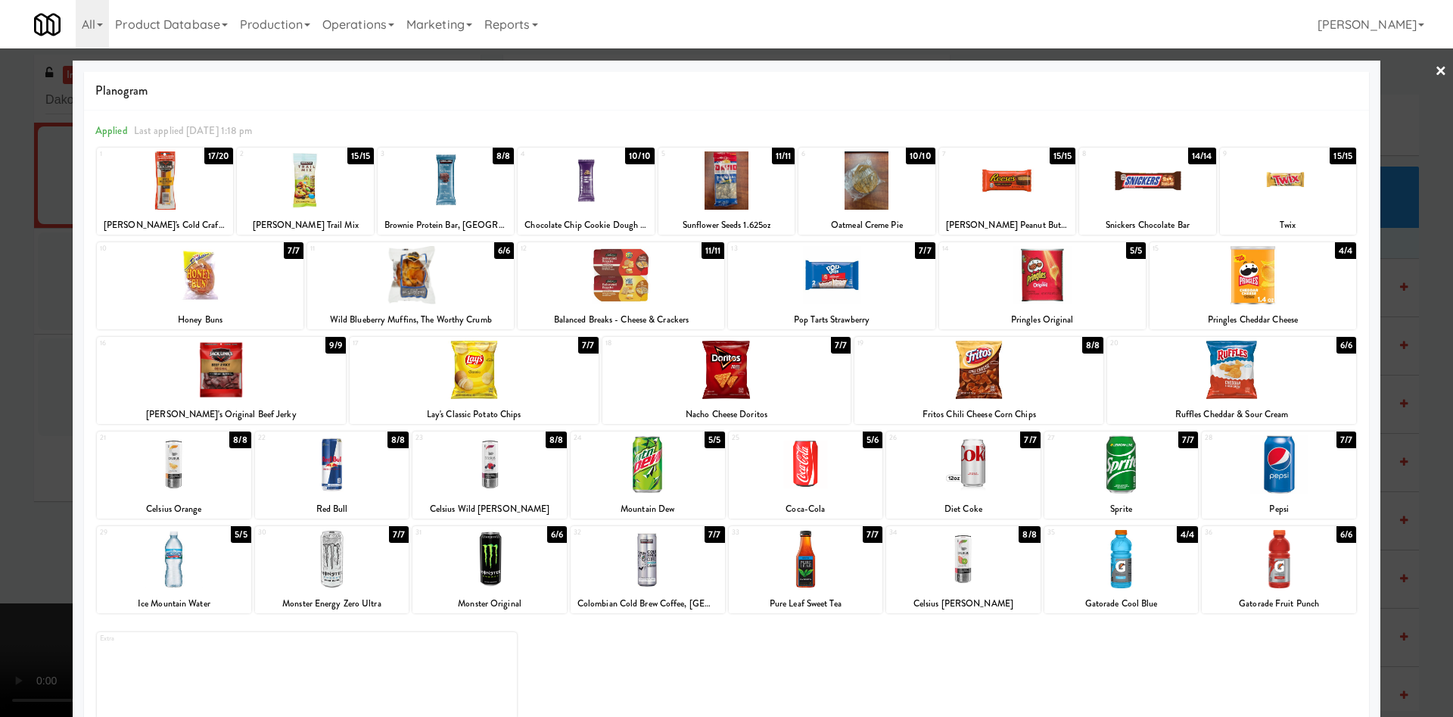
click at [1217, 367] on div at bounding box center [1231, 369] width 249 height 58
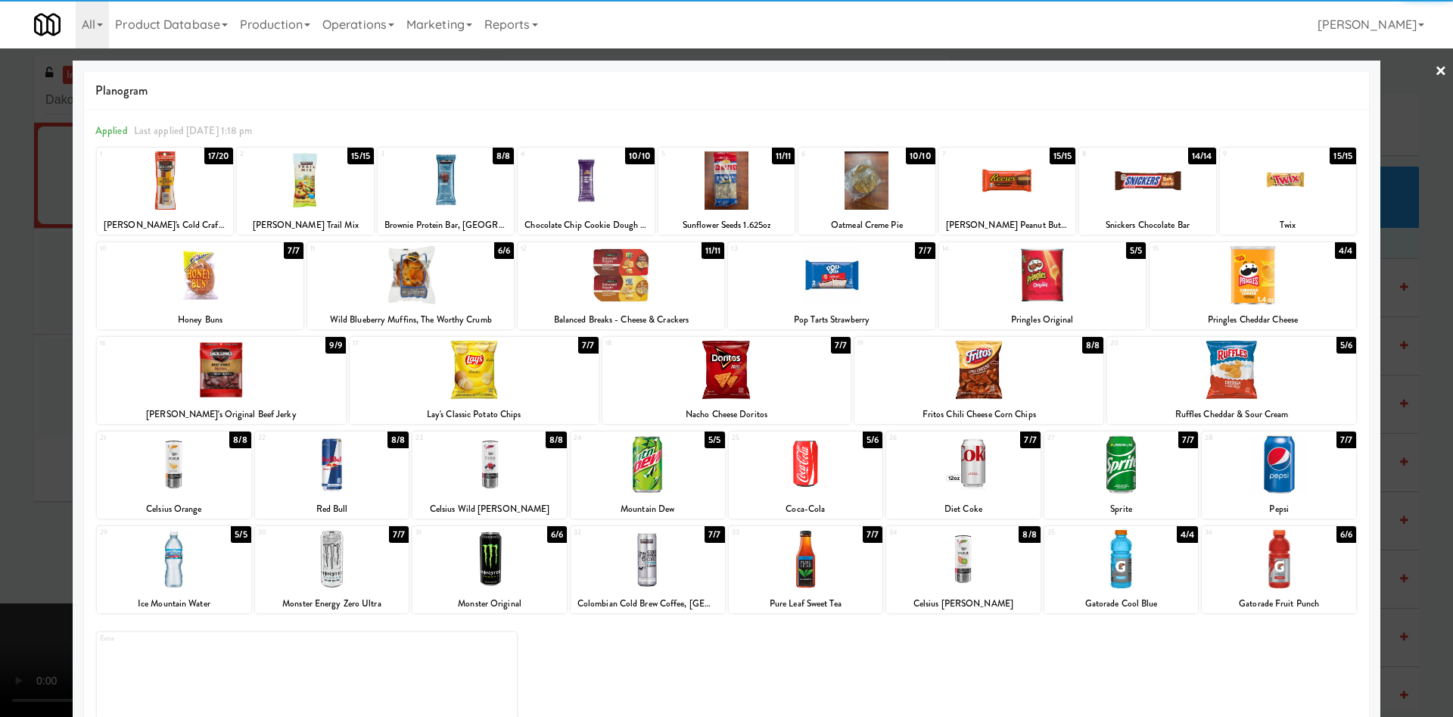
click at [37, 319] on div at bounding box center [726, 358] width 1453 height 717
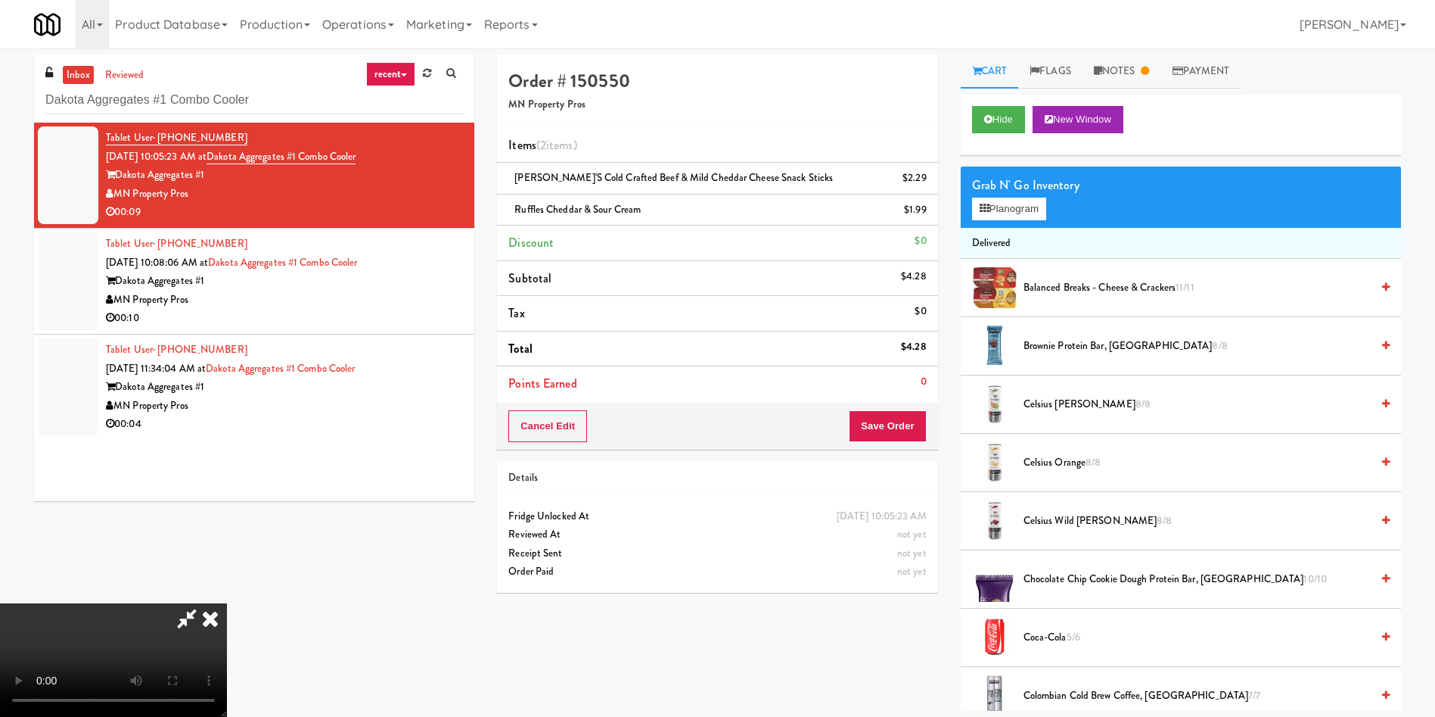
click at [227, 603] on video at bounding box center [113, 659] width 227 height 113
click at [903, 428] on button "Save Order" at bounding box center [887, 426] width 77 height 32
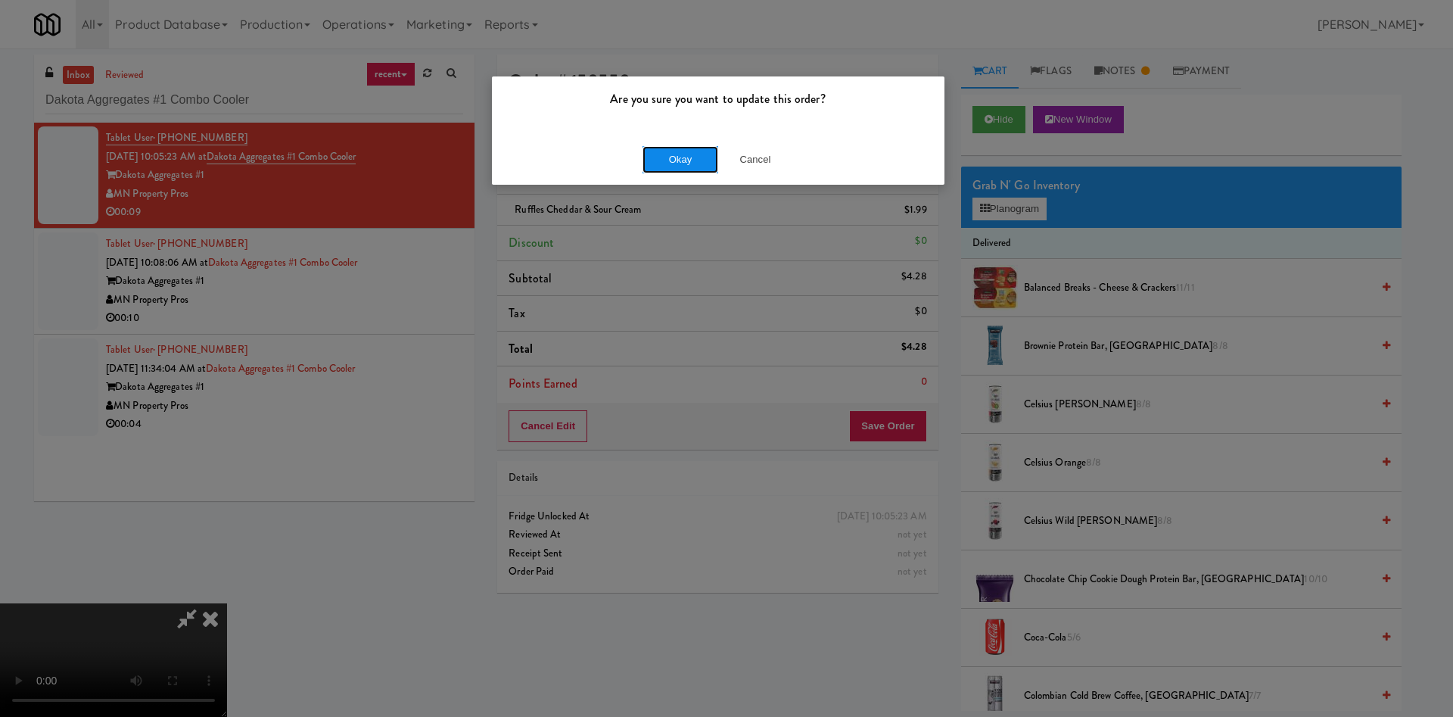
click at [699, 156] on button "Okay" at bounding box center [680, 159] width 76 height 27
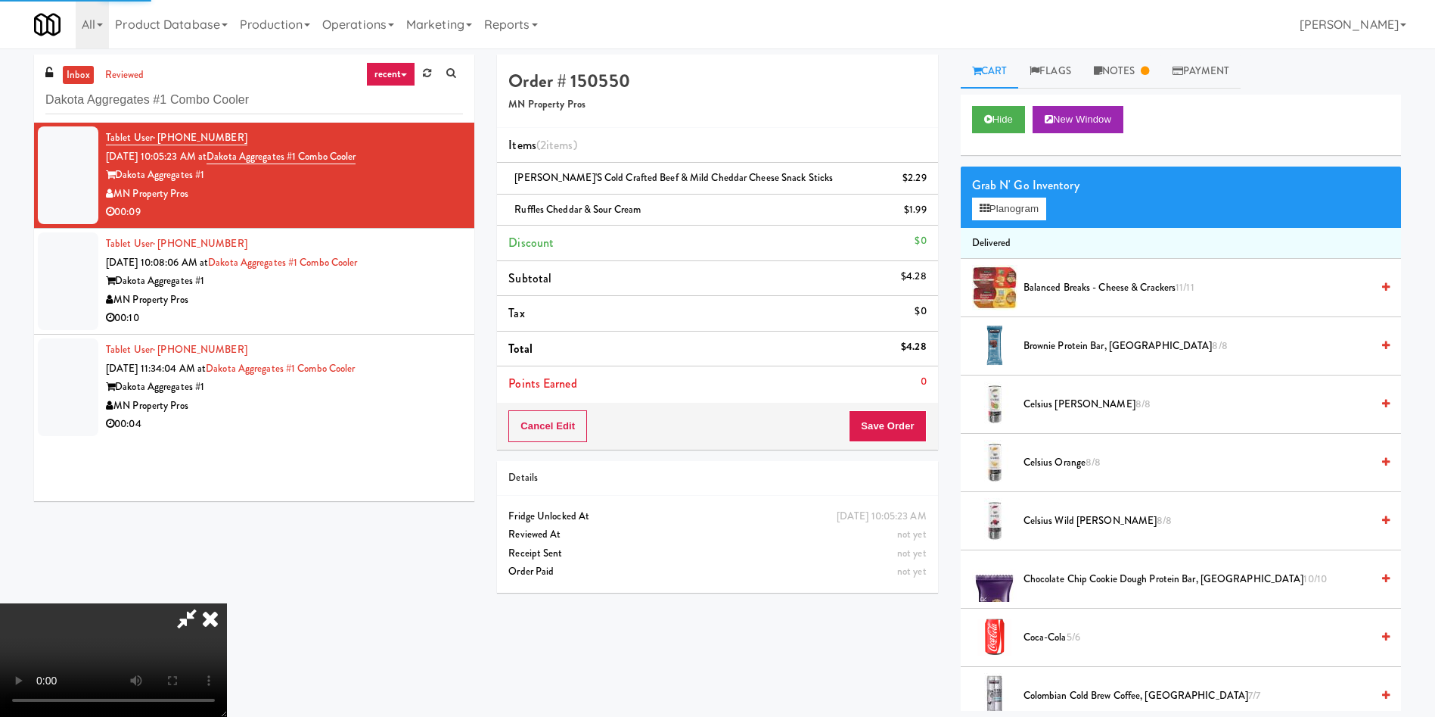
scroll to position [0, 0]
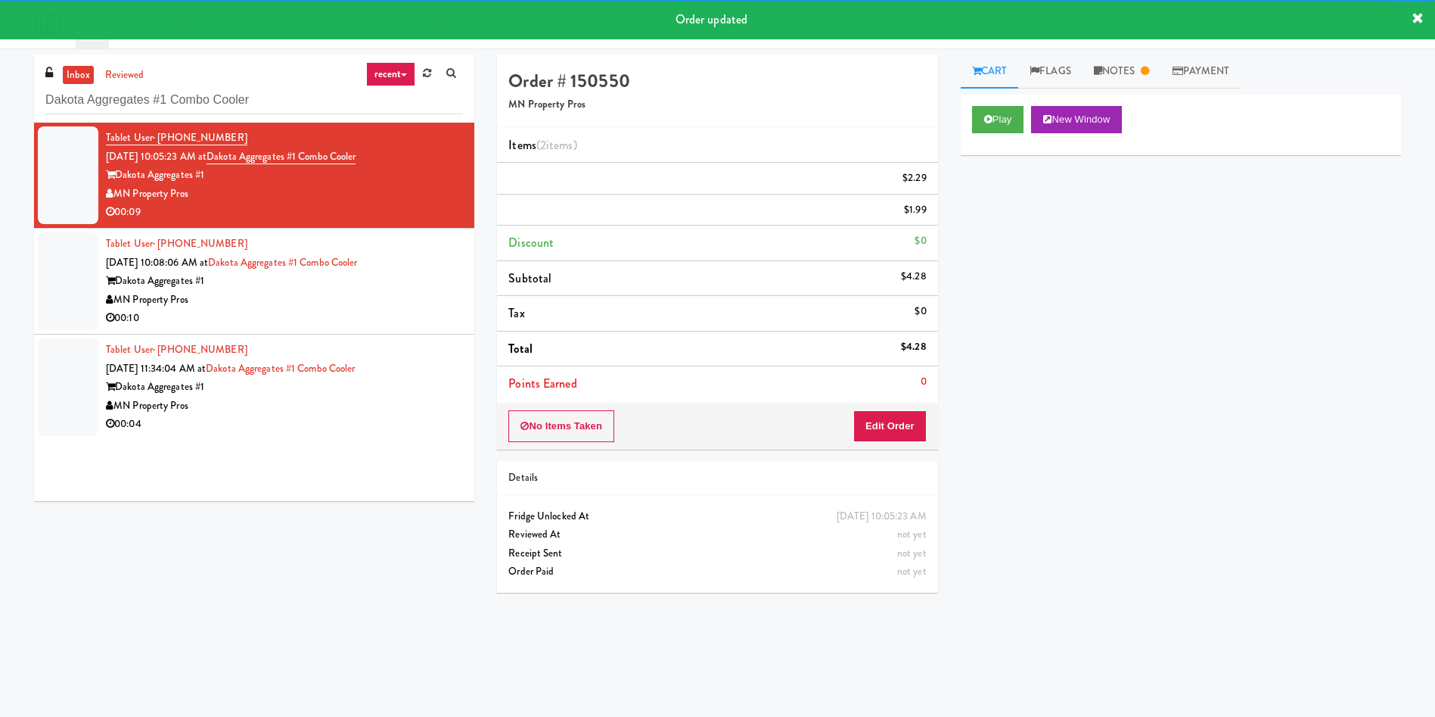
click at [67, 323] on div at bounding box center [68, 281] width 61 height 98
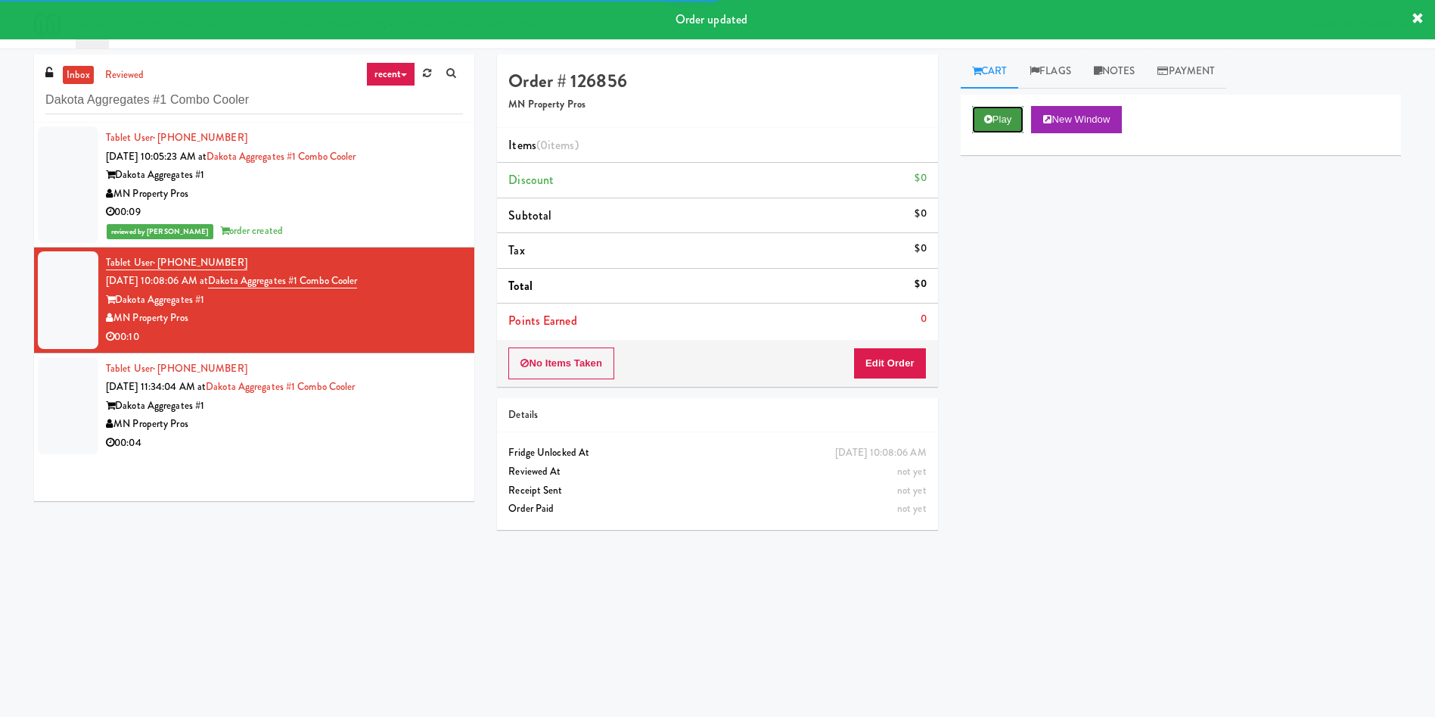
click at [1021, 120] on button "Play" at bounding box center [998, 119] width 52 height 27
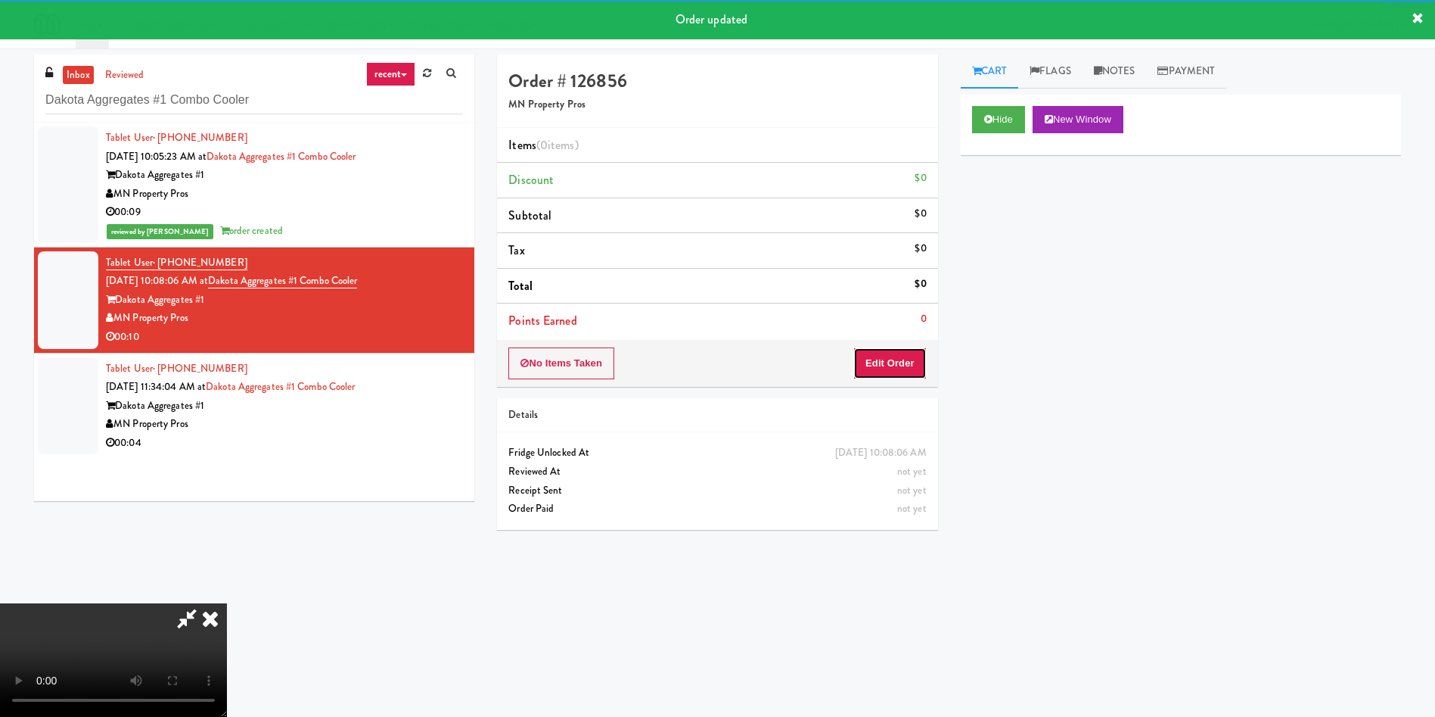
click at [913, 354] on button "Edit Order" at bounding box center [889, 363] width 73 height 32
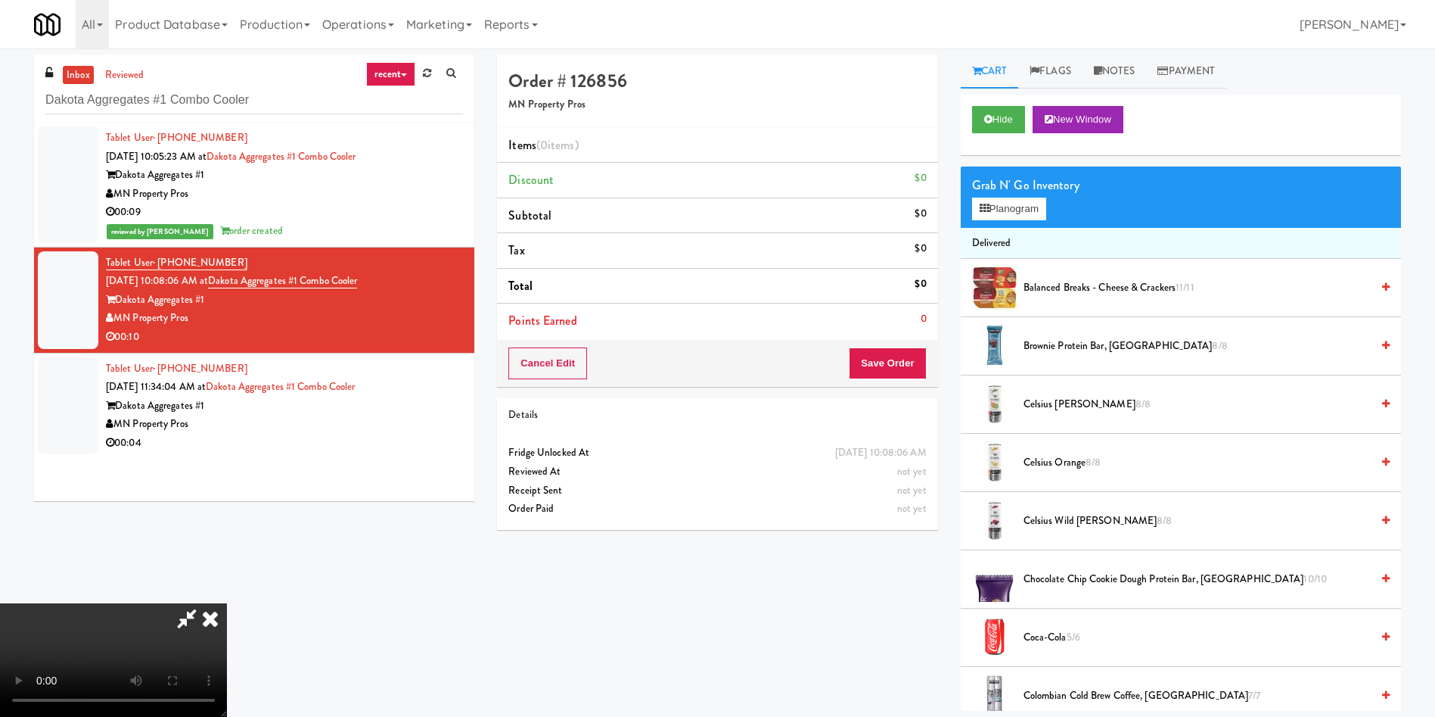
drag, startPoint x: 778, startPoint y: 20, endPoint x: 997, endPoint y: 79, distance: 227.2
click at [778, 20] on div "All 325 Vending https://fridge.kitchenmate.com/vision-orders/75851?operator_id=…" at bounding box center [717, 24] width 1367 height 48
click at [1124, 84] on link "Notes" at bounding box center [1115, 71] width 64 height 34
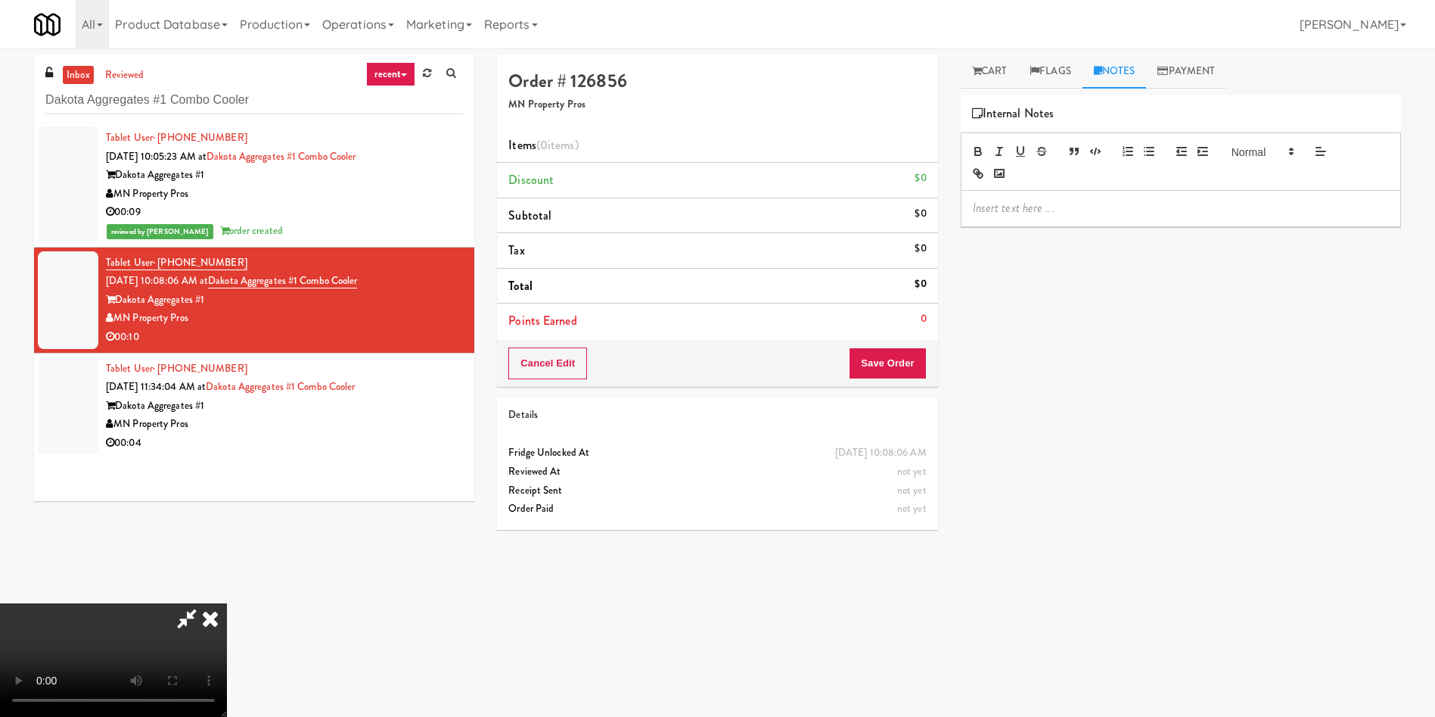
click at [1121, 191] on div at bounding box center [1181, 208] width 439 height 35
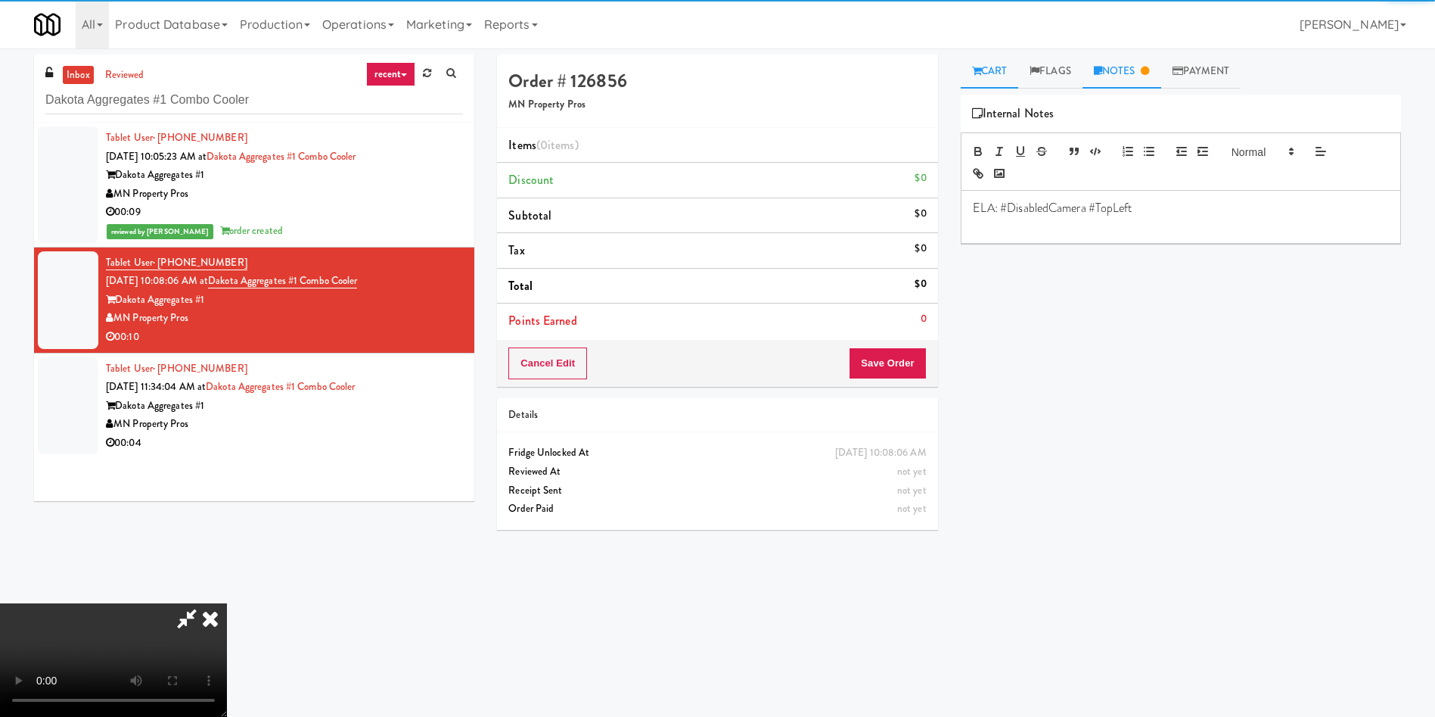
drag, startPoint x: 992, startPoint y: 67, endPoint x: 985, endPoint y: 127, distance: 60.2
click at [993, 67] on link "Cart" at bounding box center [990, 71] width 58 height 34
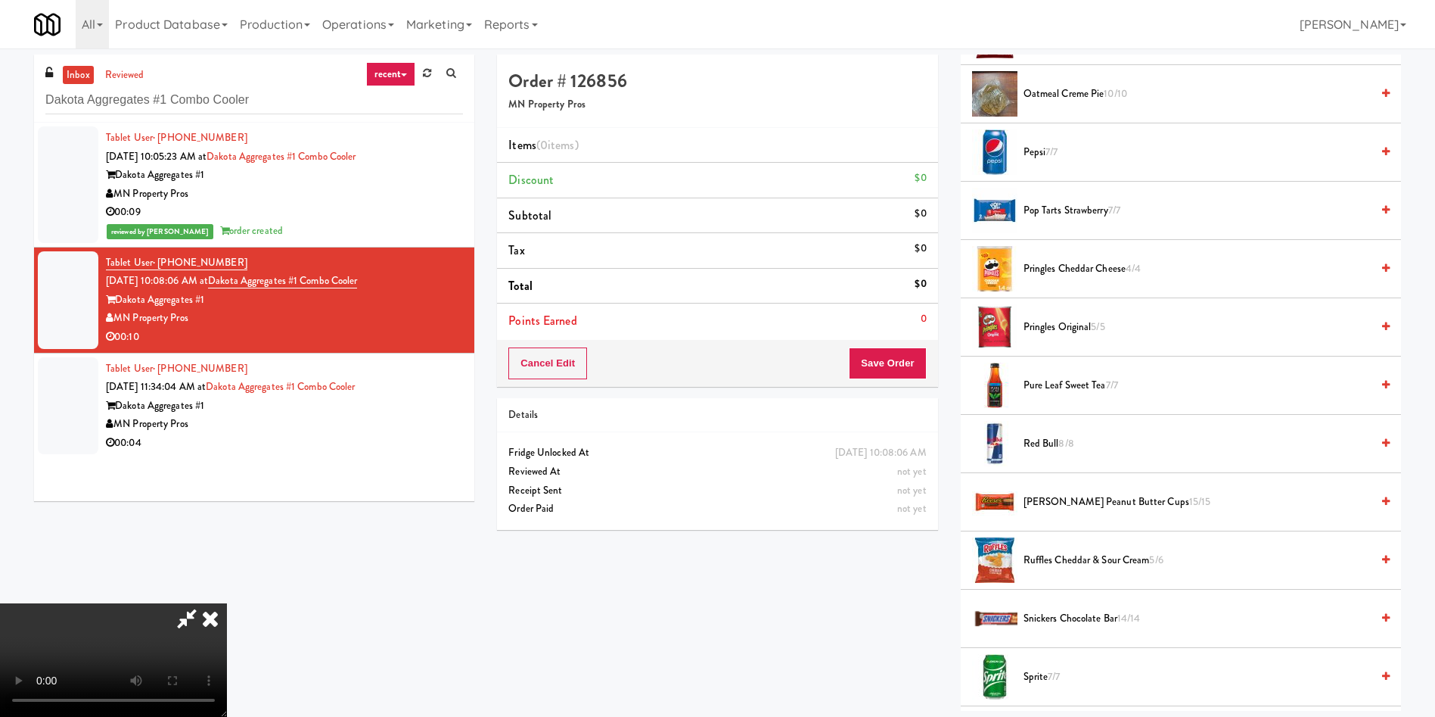
scroll to position [1816, 0]
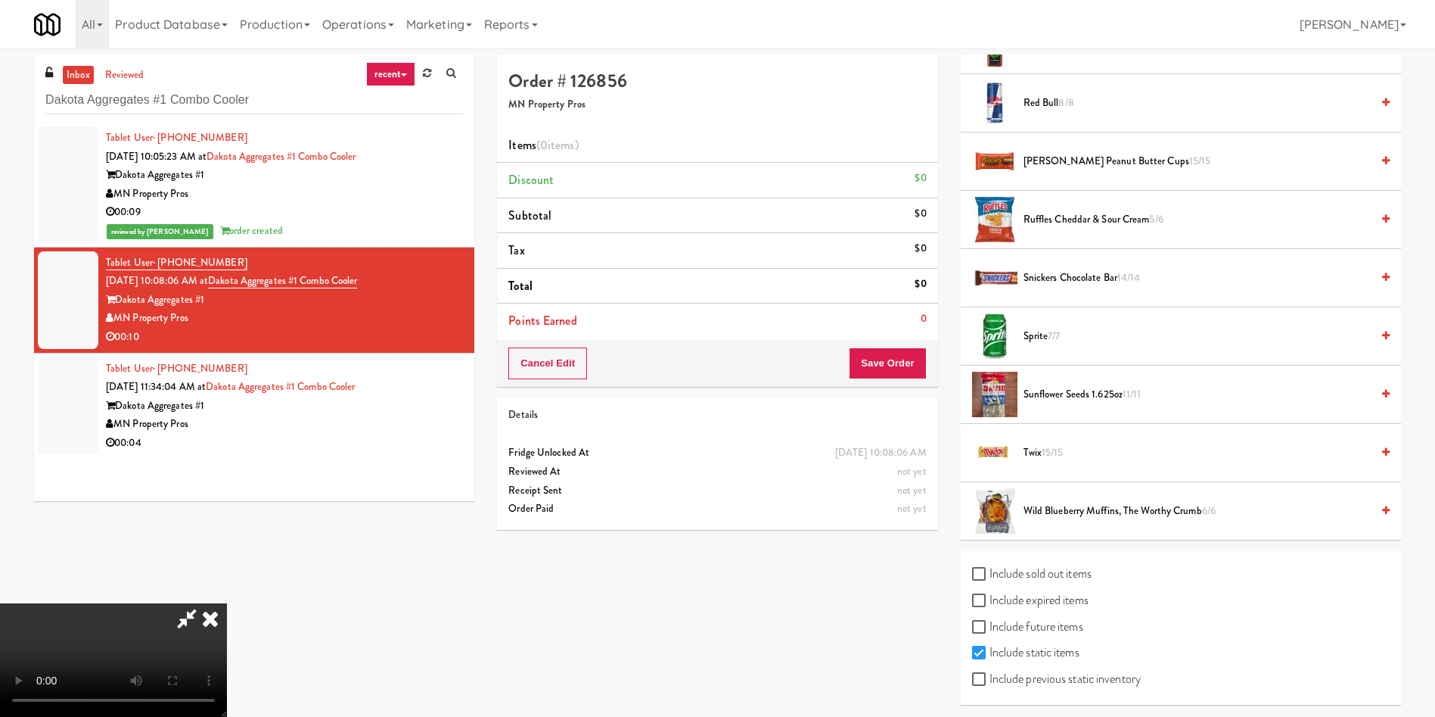
click at [227, 603] on video at bounding box center [113, 659] width 227 height 113
click at [1042, 443] on span "Twix 15/15" at bounding box center [1197, 452] width 347 height 19
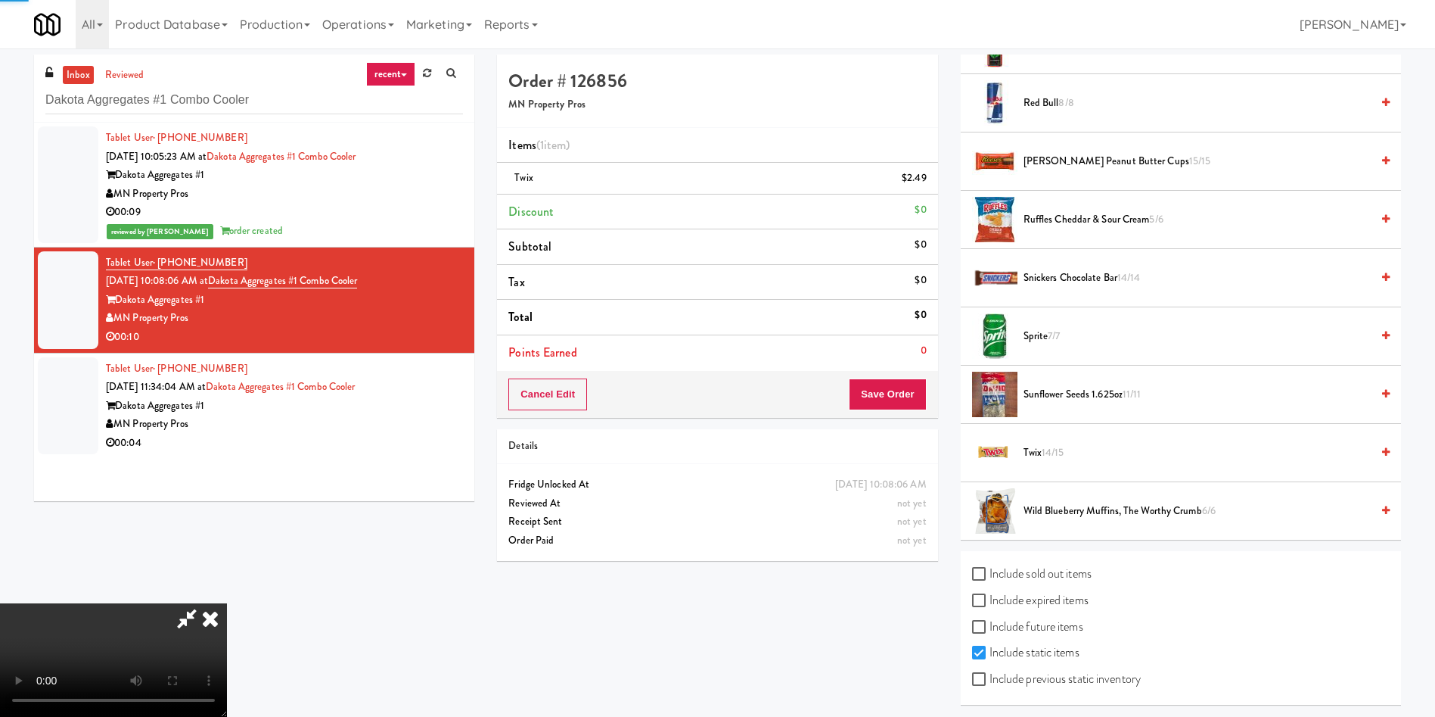
click at [227, 603] on video at bounding box center [113, 659] width 227 height 113
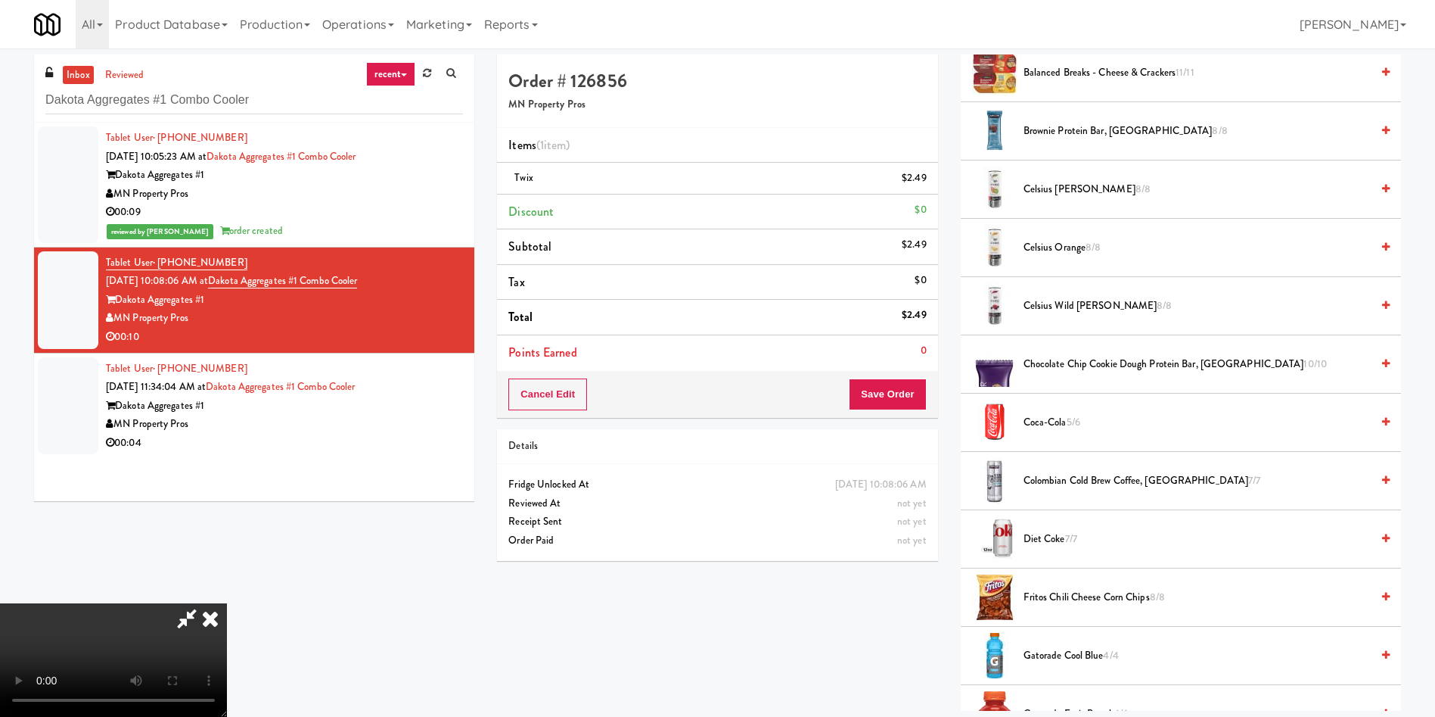
scroll to position [0, 0]
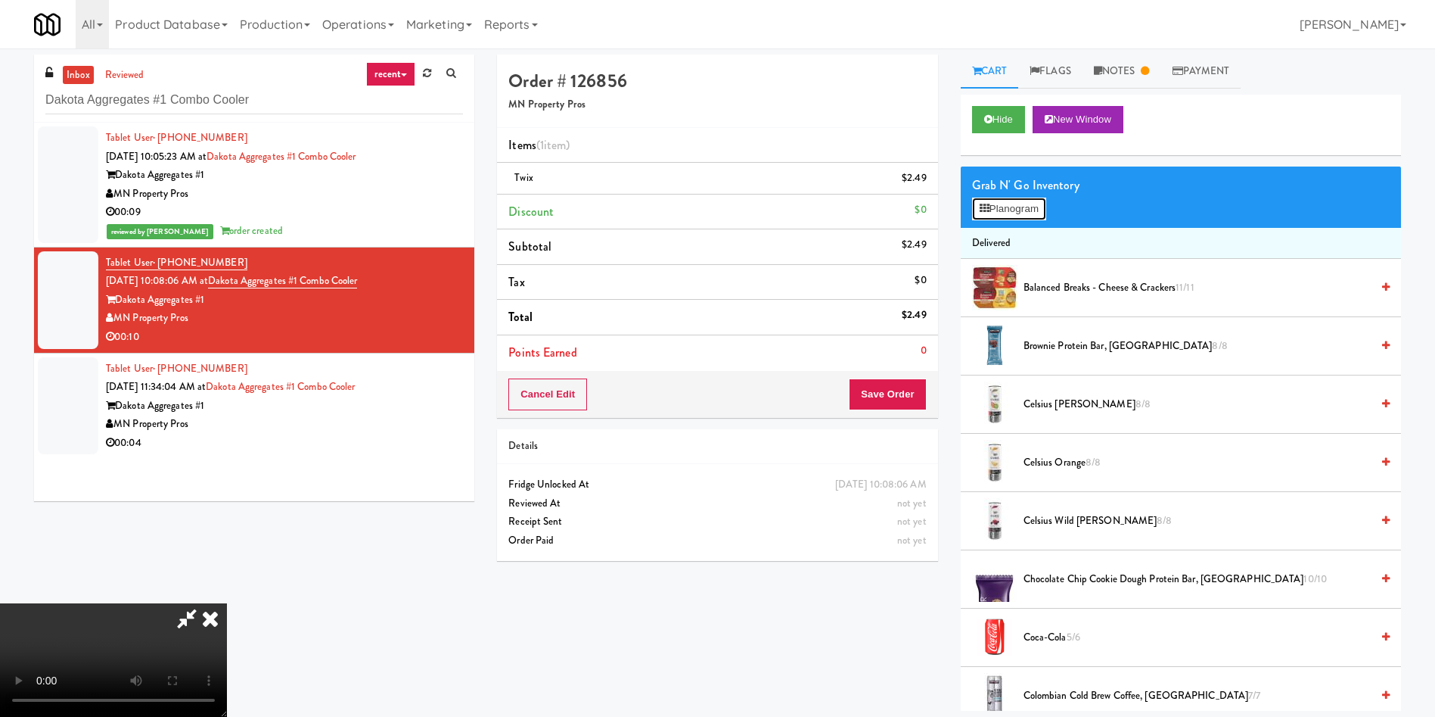
click at [1028, 208] on button "Planogram" at bounding box center [1009, 208] width 74 height 23
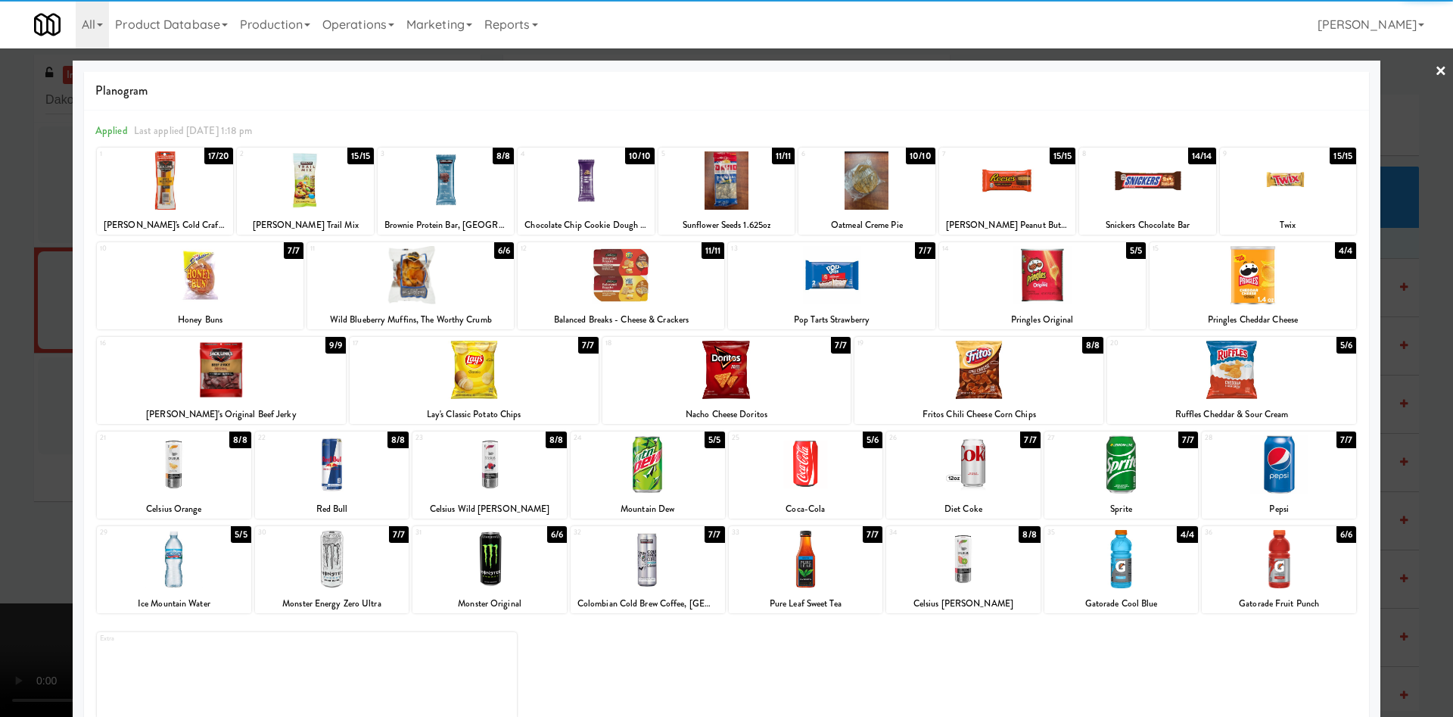
click at [620, 278] on div at bounding box center [621, 275] width 207 height 58
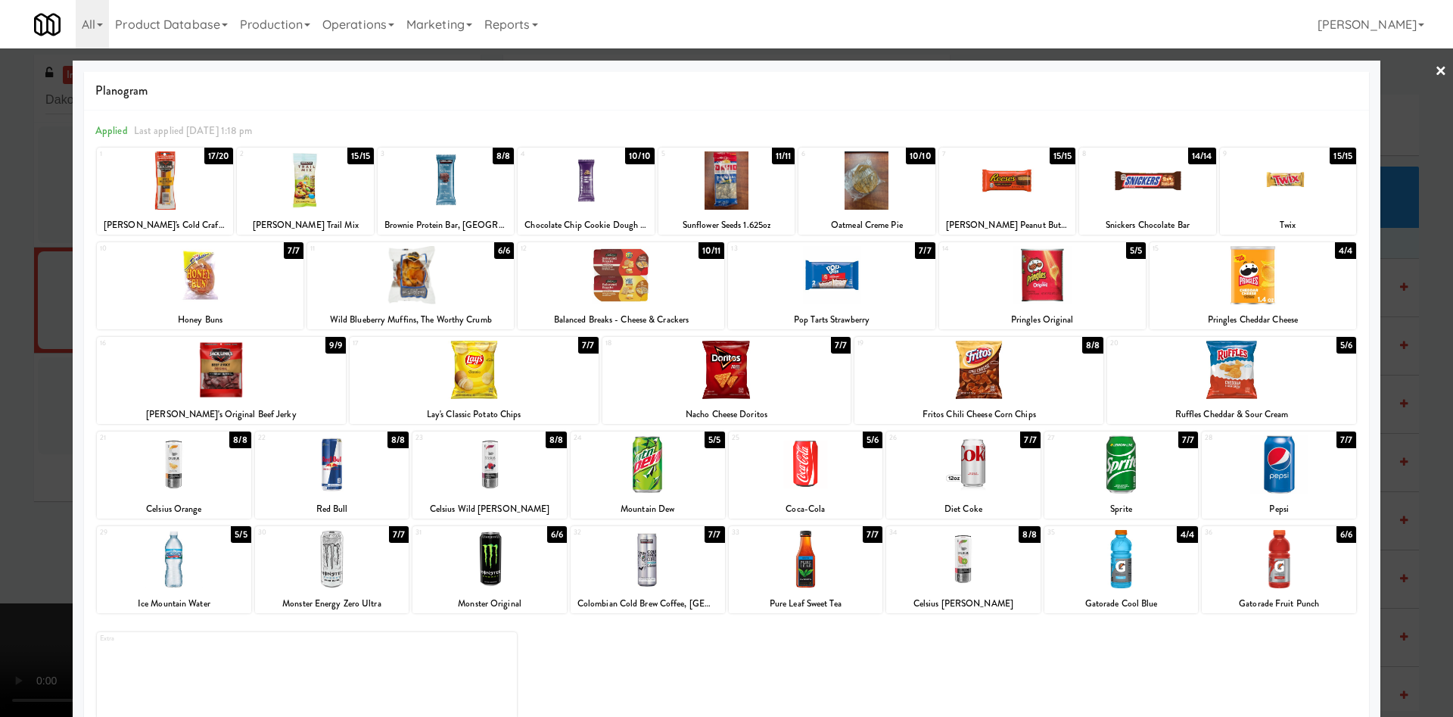
drag, startPoint x: 1379, startPoint y: 120, endPoint x: 1231, endPoint y: 198, distance: 167.5
click at [1378, 120] on div at bounding box center [726, 358] width 1453 height 717
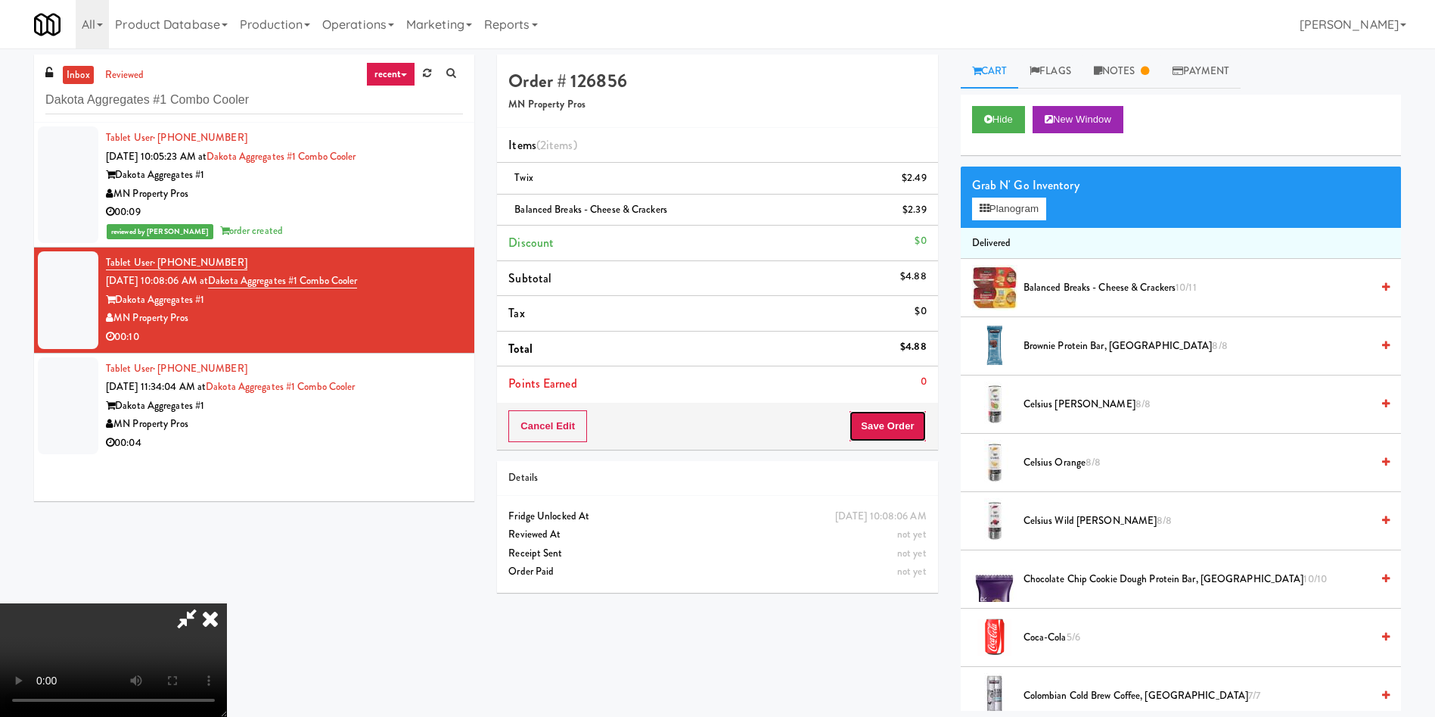
click at [878, 418] on button "Save Order" at bounding box center [887, 426] width 77 height 32
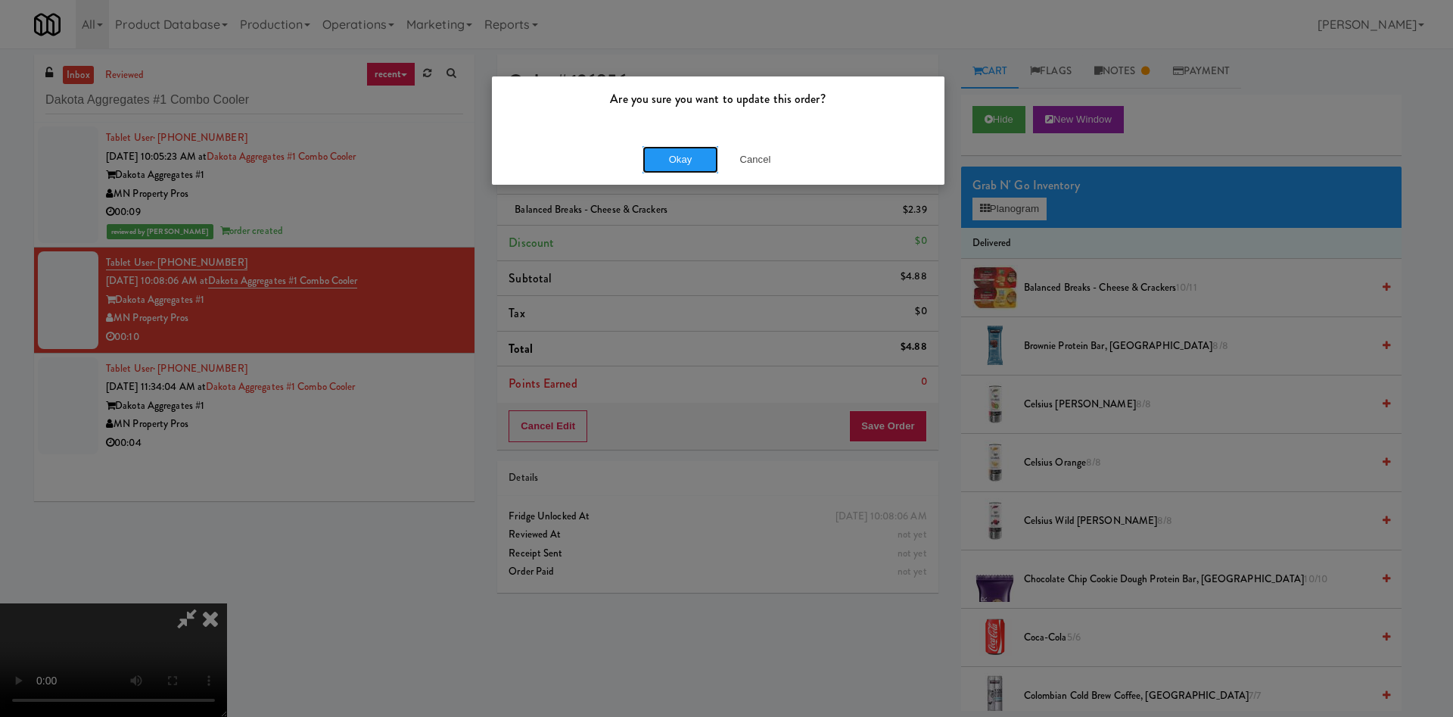
drag, startPoint x: 689, startPoint y: 164, endPoint x: 787, endPoint y: 598, distance: 445.1
click at [690, 165] on button "Okay" at bounding box center [680, 159] width 76 height 27
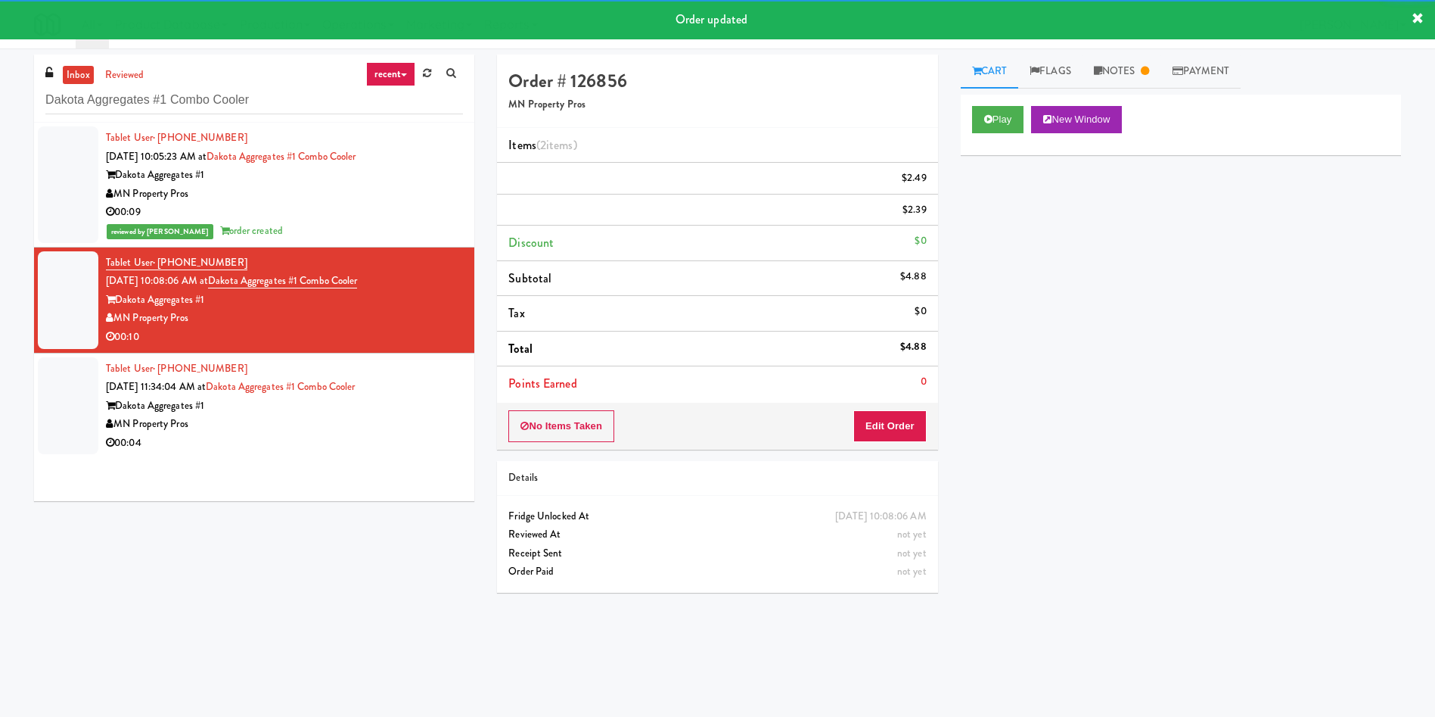
click at [33, 416] on div "inbox reviewed recent all unclear take inventory issue suspicious failed recent…" at bounding box center [254, 283] width 463 height 458
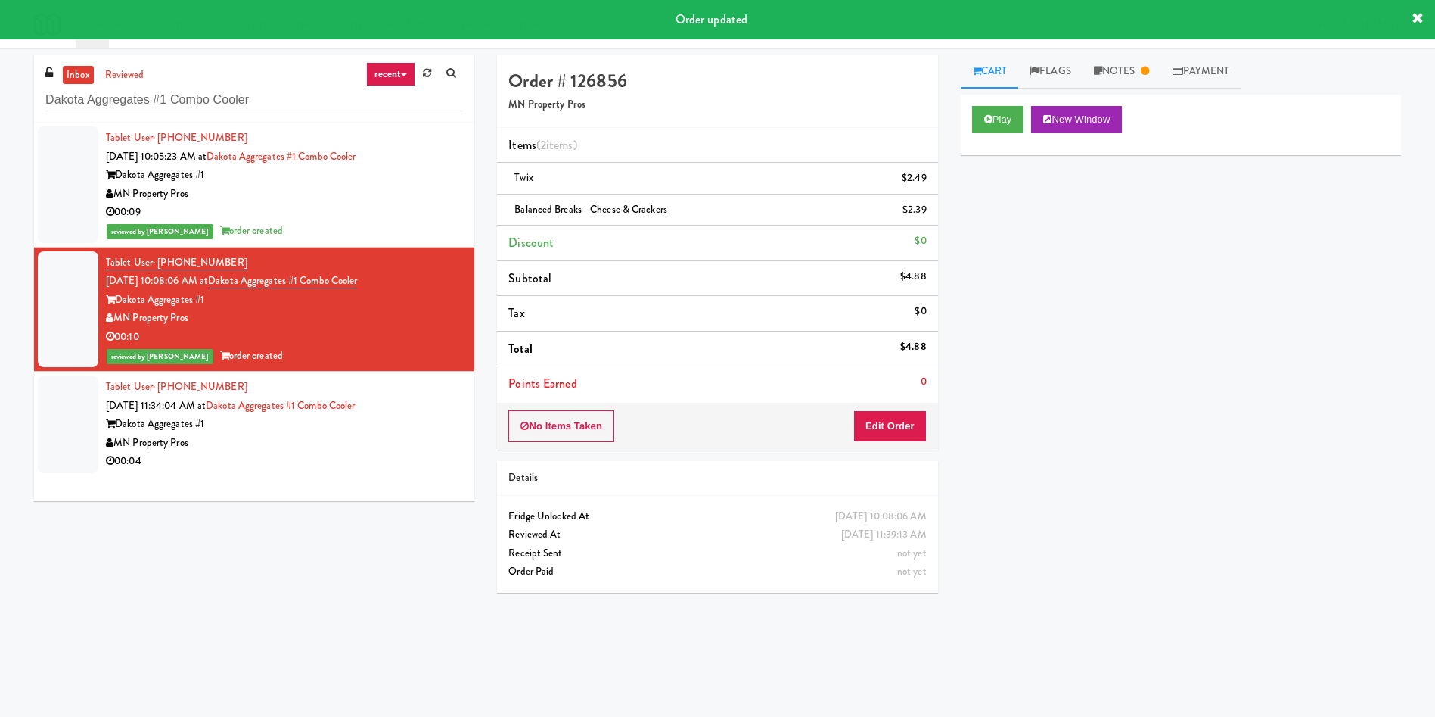
click at [78, 422] on div at bounding box center [68, 424] width 61 height 98
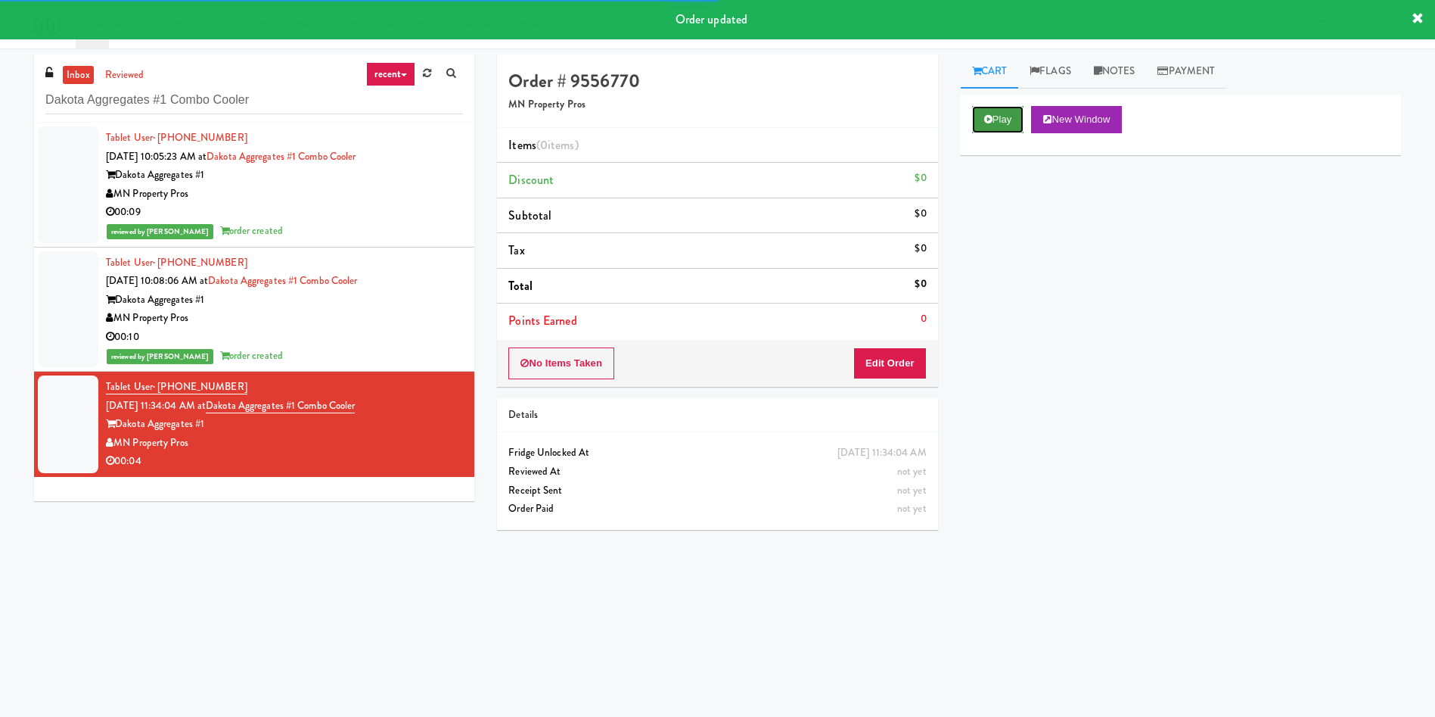
click at [1007, 113] on button "Play" at bounding box center [998, 119] width 52 height 27
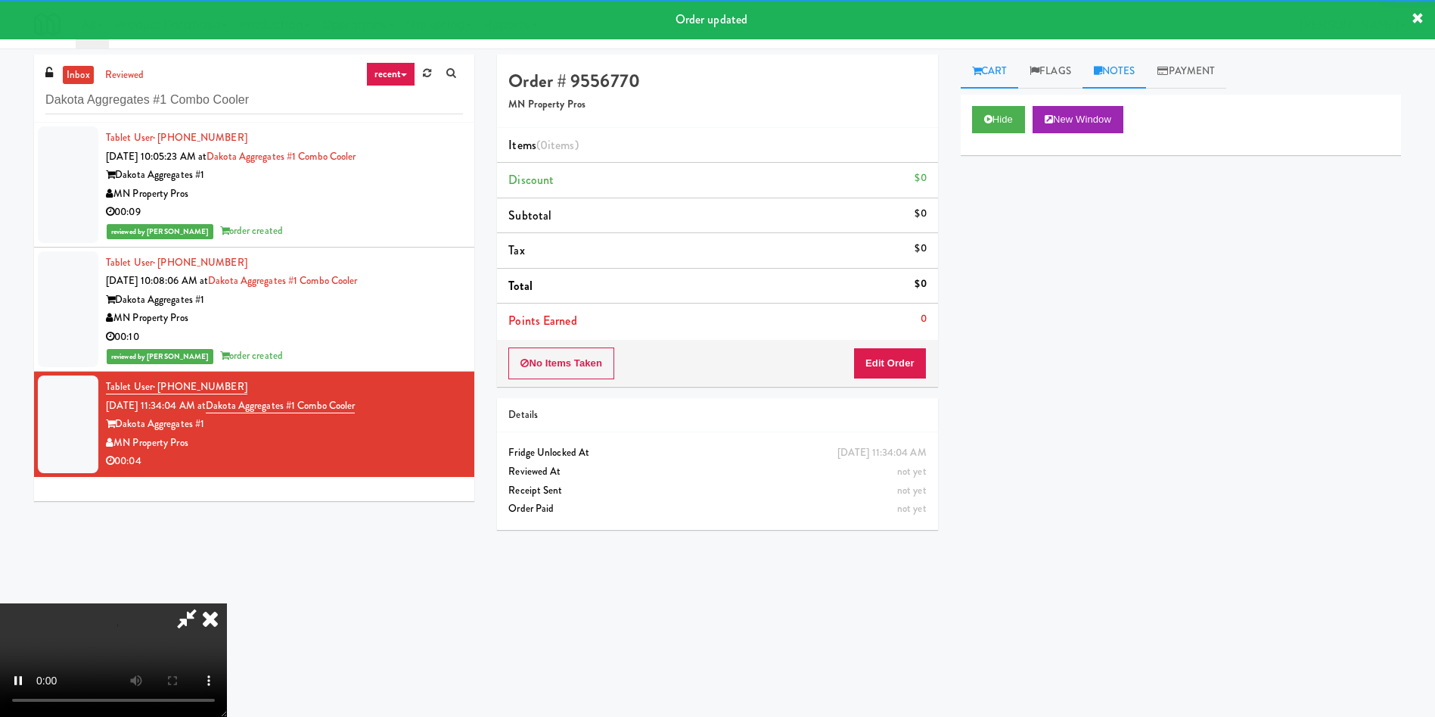
click at [1127, 66] on link "Notes" at bounding box center [1115, 71] width 64 height 34
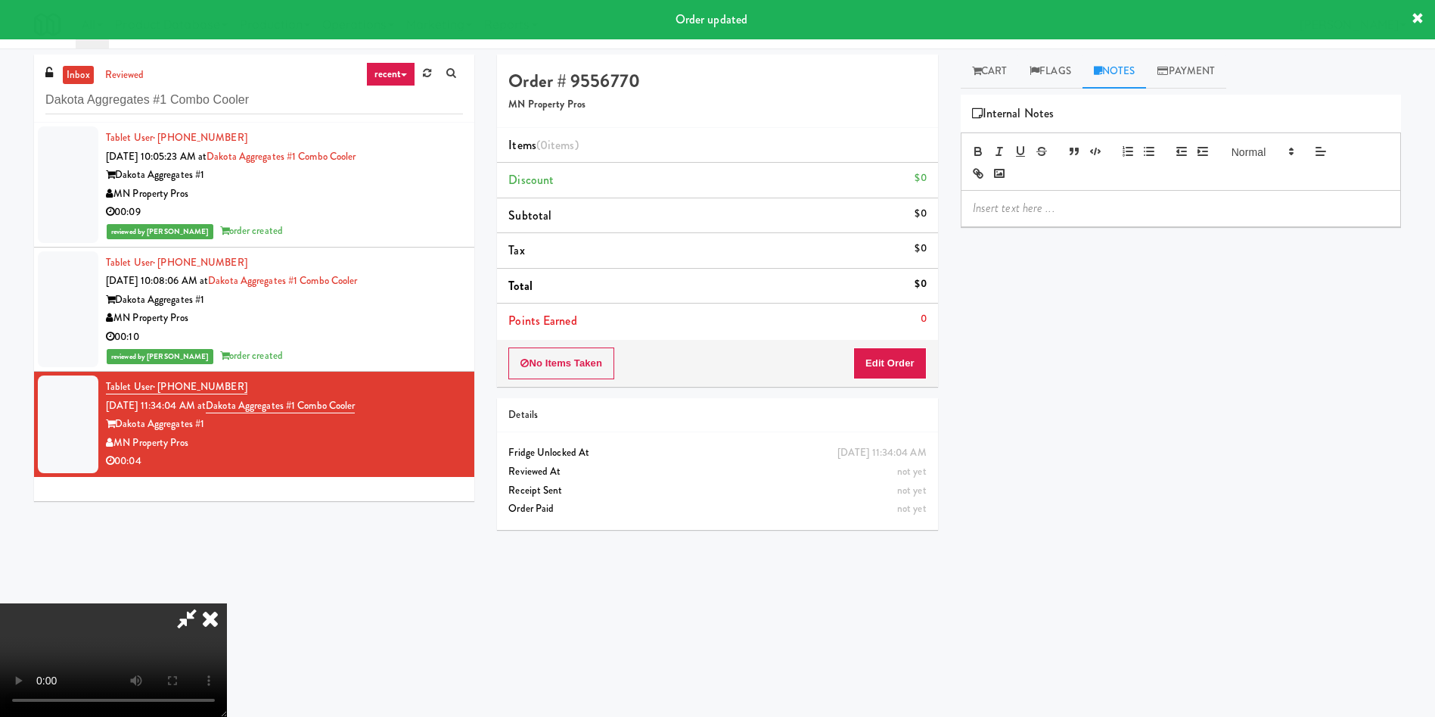
click at [1129, 194] on div at bounding box center [1181, 208] width 439 height 35
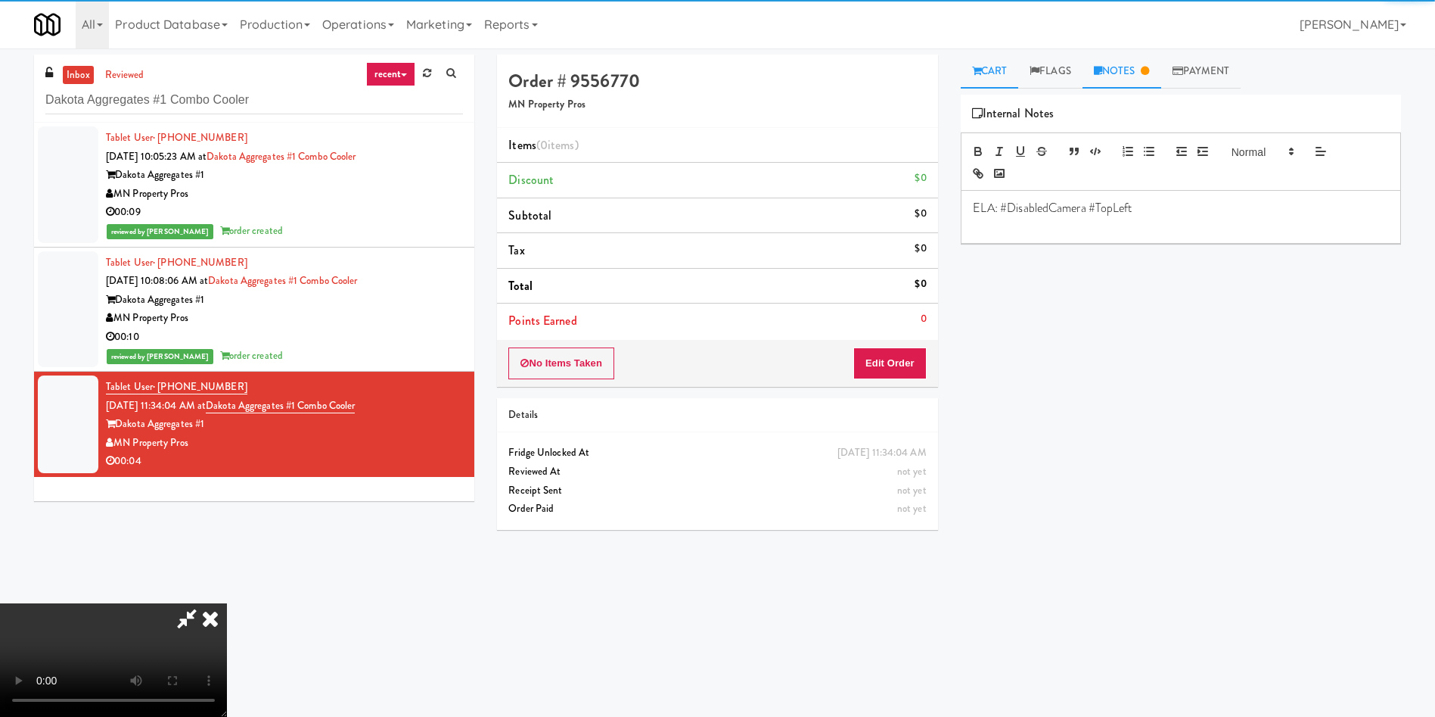
click at [1009, 64] on link "Cart" at bounding box center [990, 71] width 58 height 34
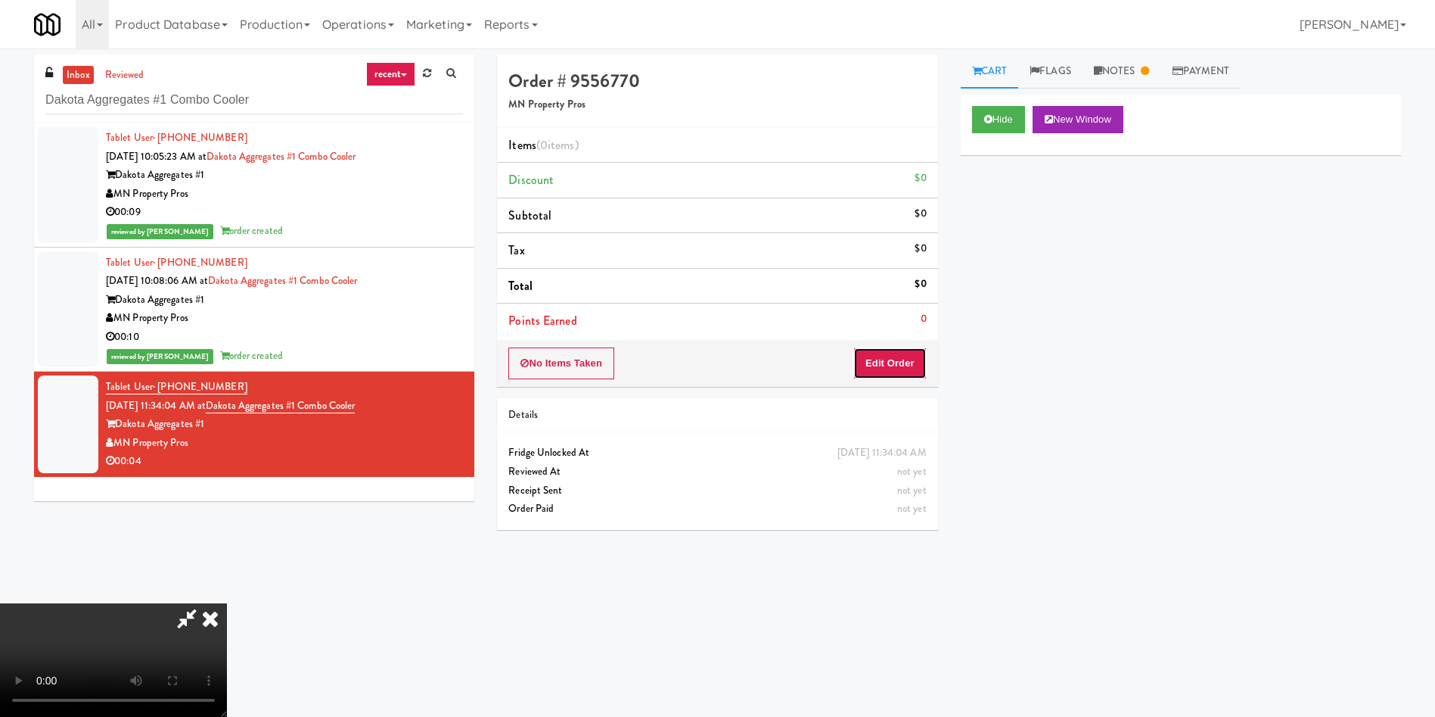
click at [909, 356] on button "Edit Order" at bounding box center [889, 363] width 73 height 32
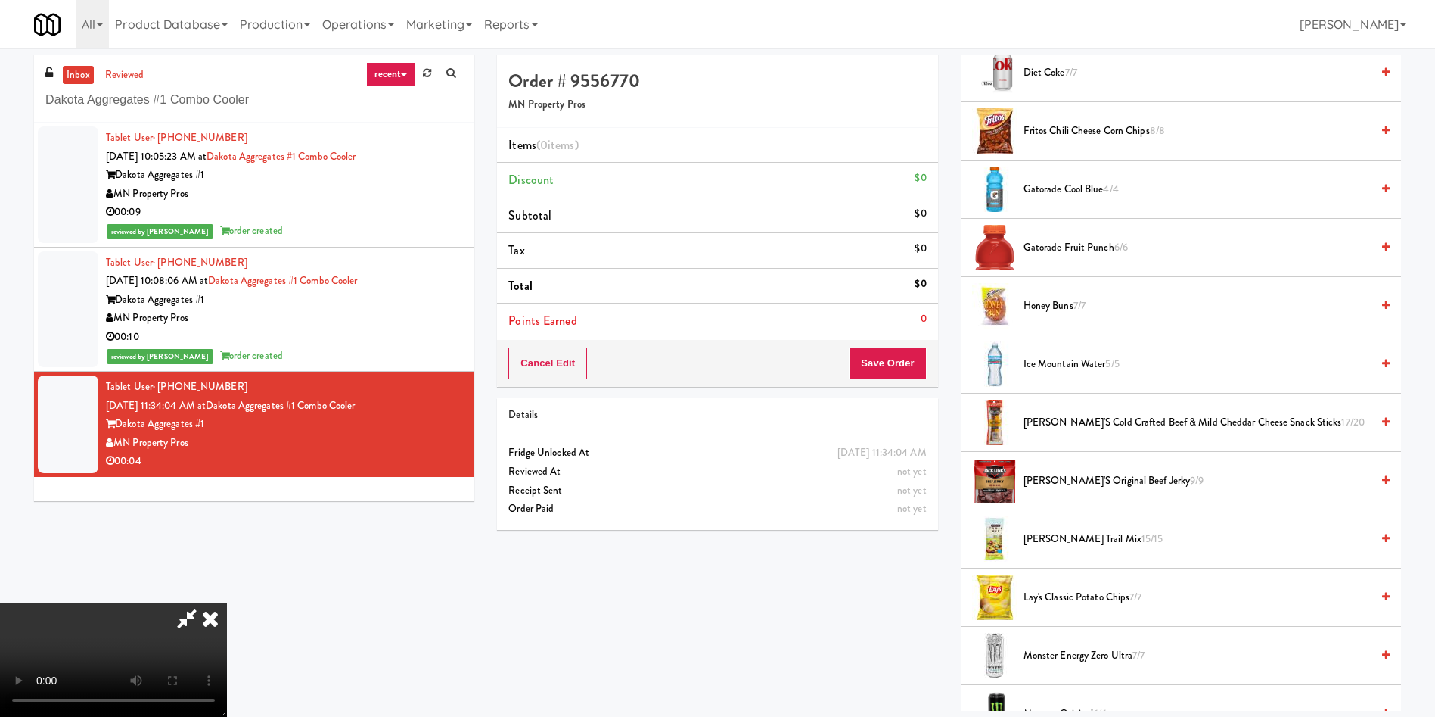
scroll to position [908, 0]
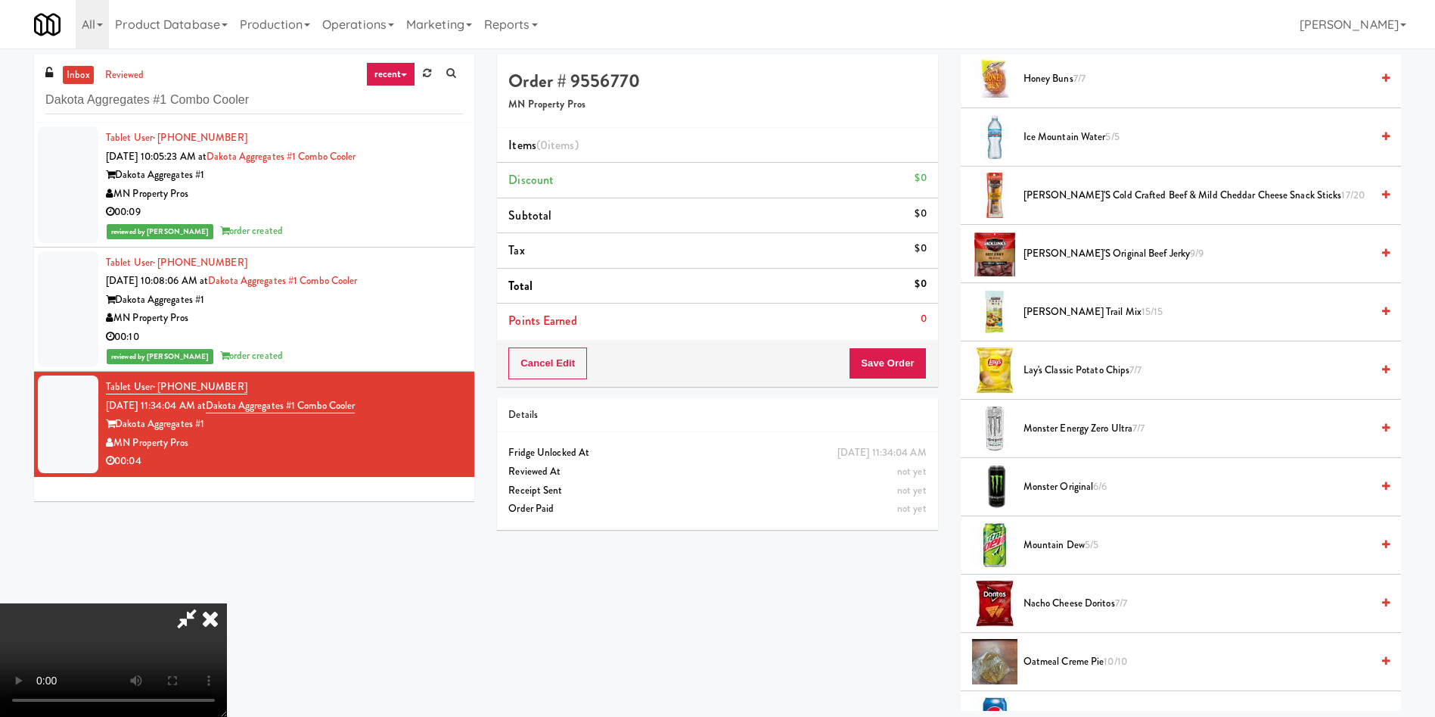
click at [1074, 428] on span "Monster Energy Zero Ultra 7/7" at bounding box center [1197, 428] width 347 height 19
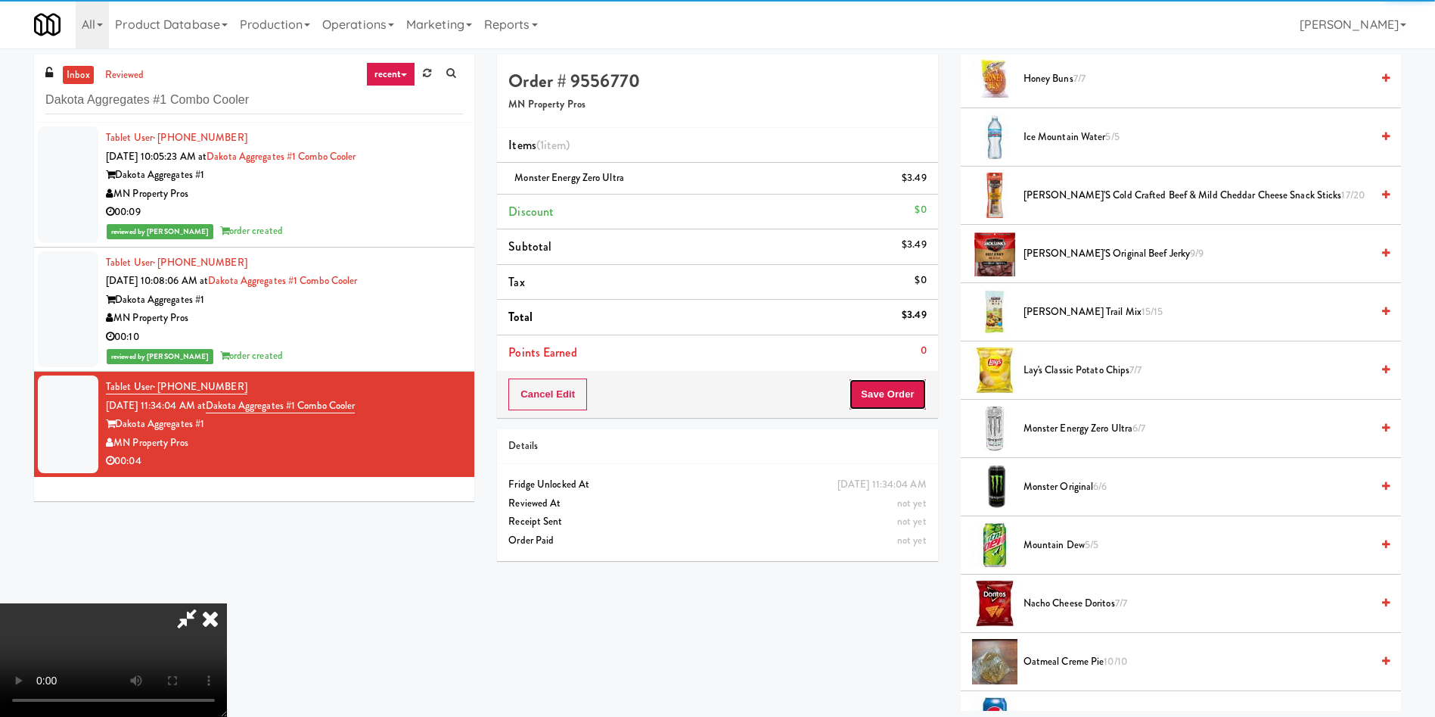
click at [922, 400] on button "Save Order" at bounding box center [887, 394] width 77 height 32
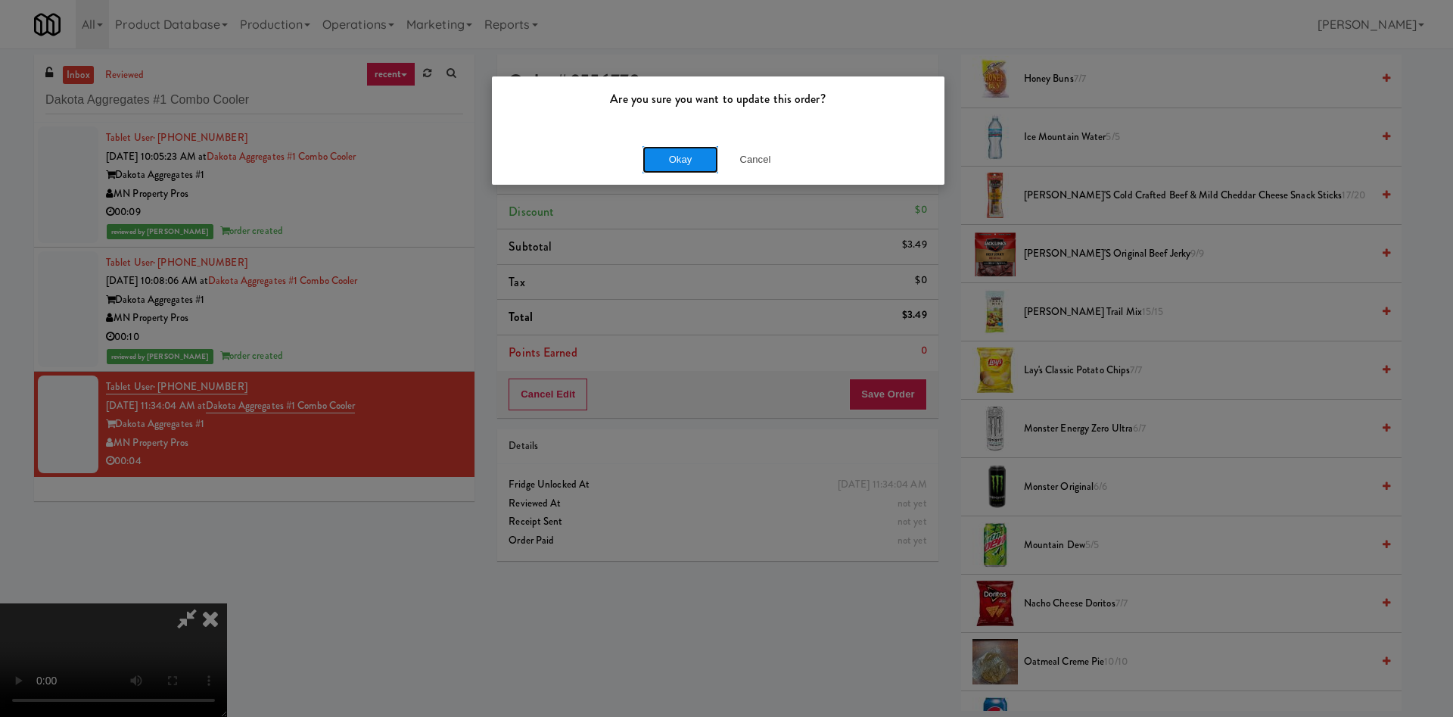
click at [678, 166] on button "Okay" at bounding box center [680, 159] width 76 height 27
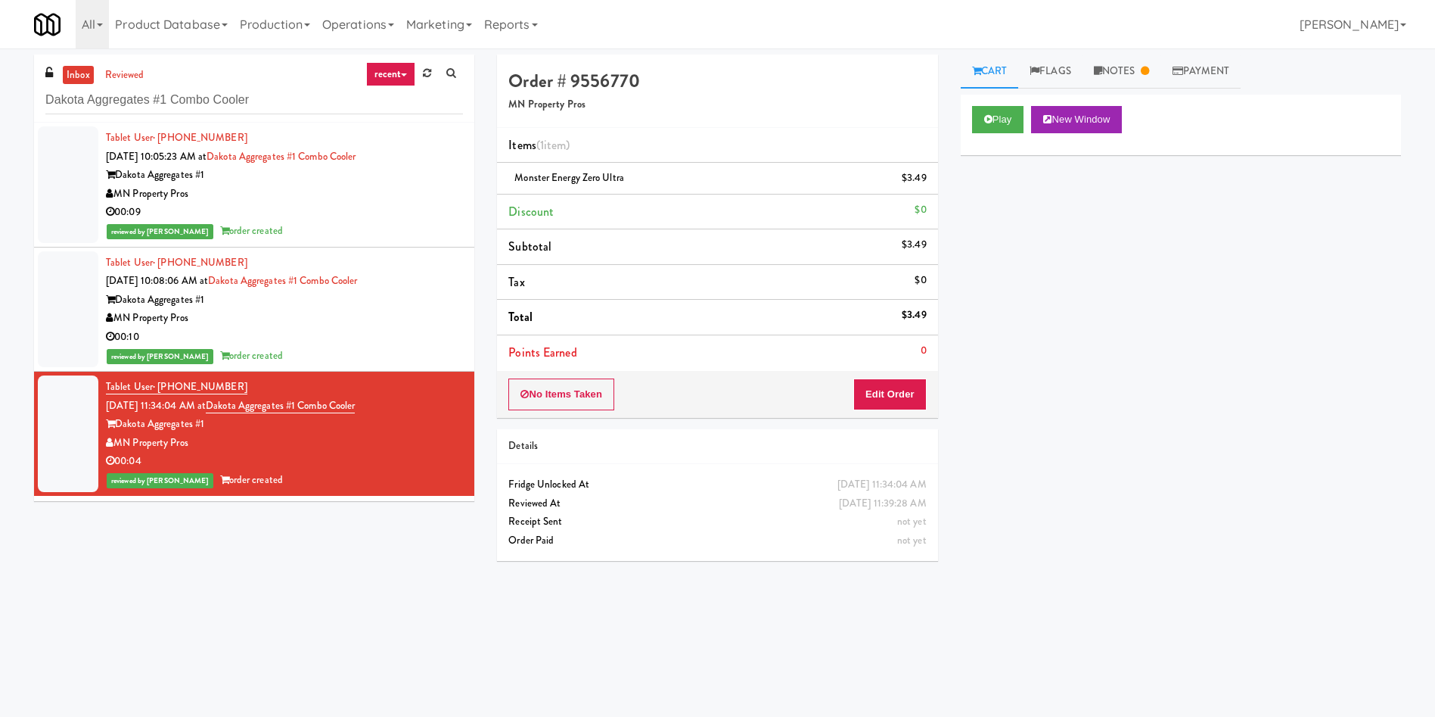
scroll to position [0, 0]
paste input "Standard - Combo - Middle"
drag, startPoint x: 281, startPoint y: 98, endPoint x: 0, endPoint y: -1, distance: 298.4
click at [0, 48] on body "Are you sure you want to update this order? Okay Cancel Okay Are you sure you w…" at bounding box center [717, 406] width 1435 height 717
type input "Standard - Combo - Middle"
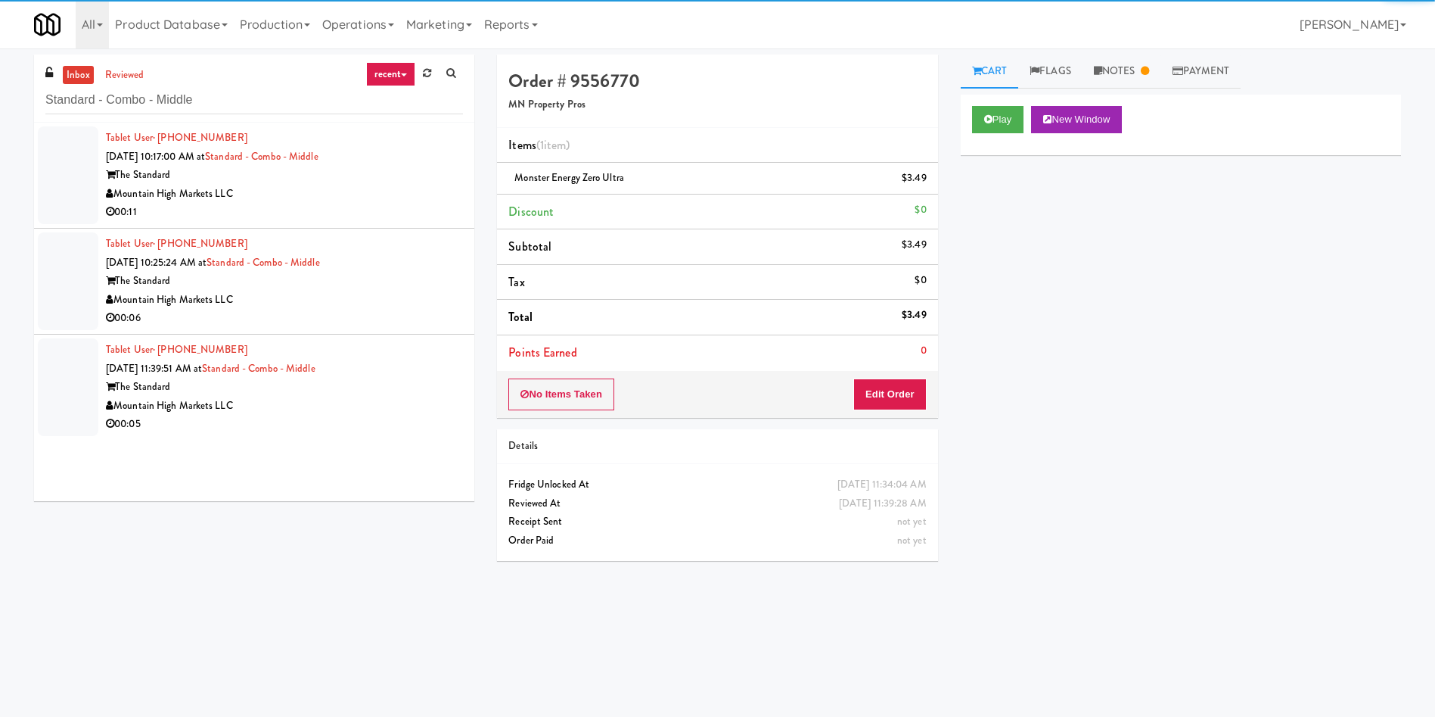
click at [51, 129] on div at bounding box center [68, 175] width 61 height 98
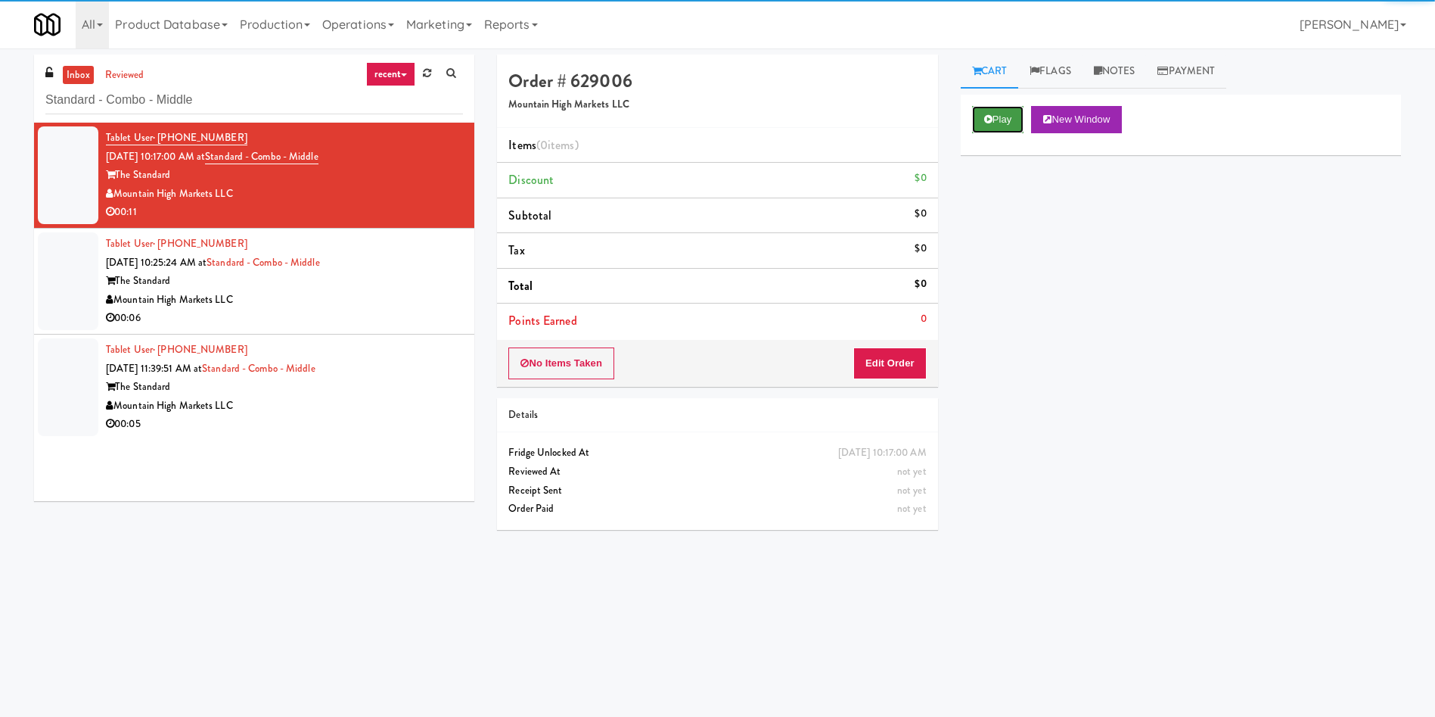
click at [980, 118] on button "Play" at bounding box center [998, 119] width 52 height 27
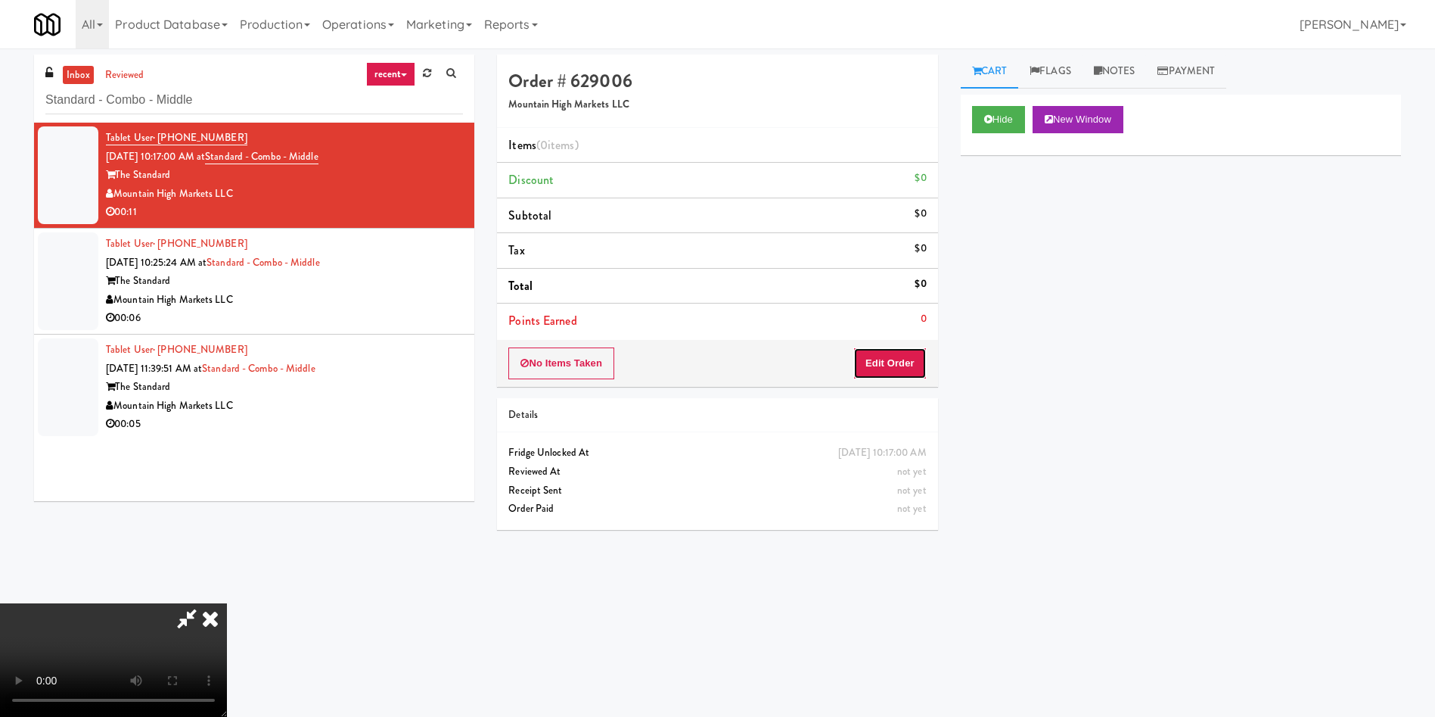
click at [888, 362] on button "Edit Order" at bounding box center [889, 363] width 73 height 32
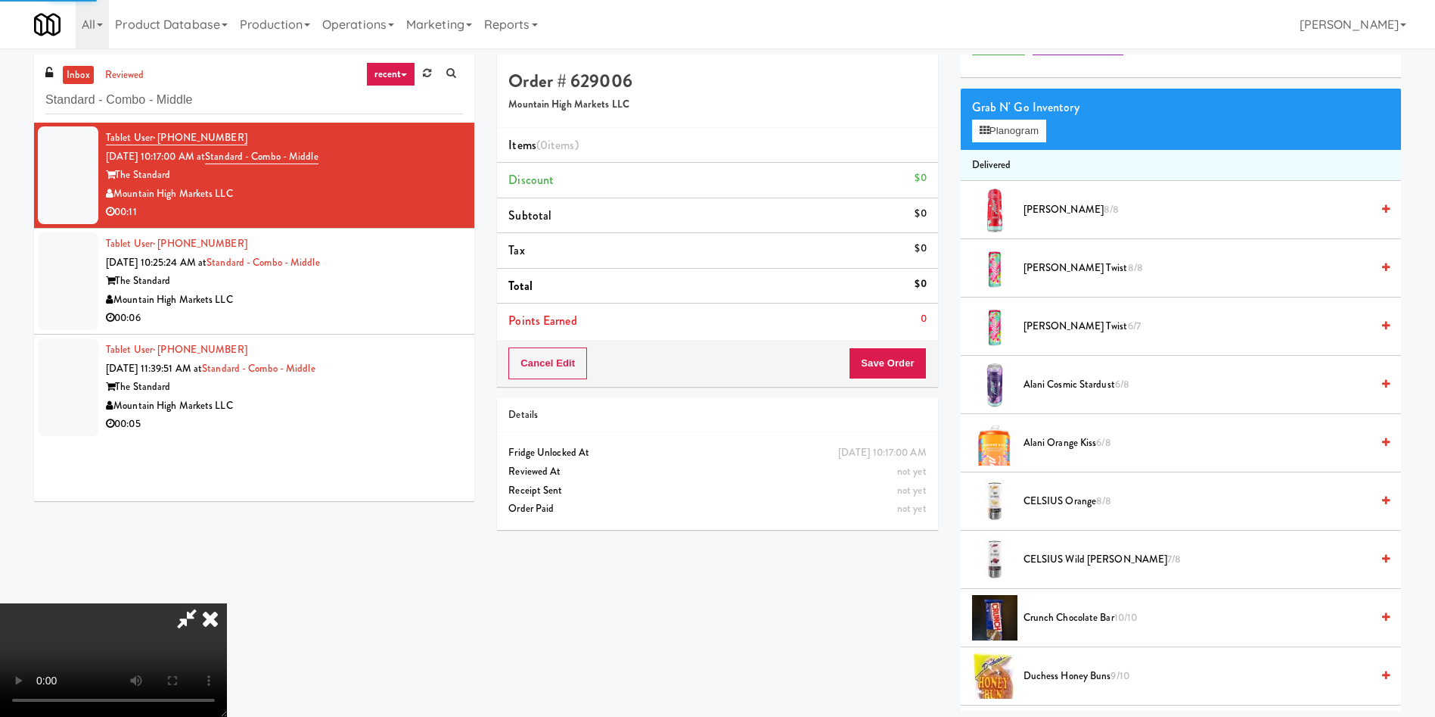
scroll to position [113, 0]
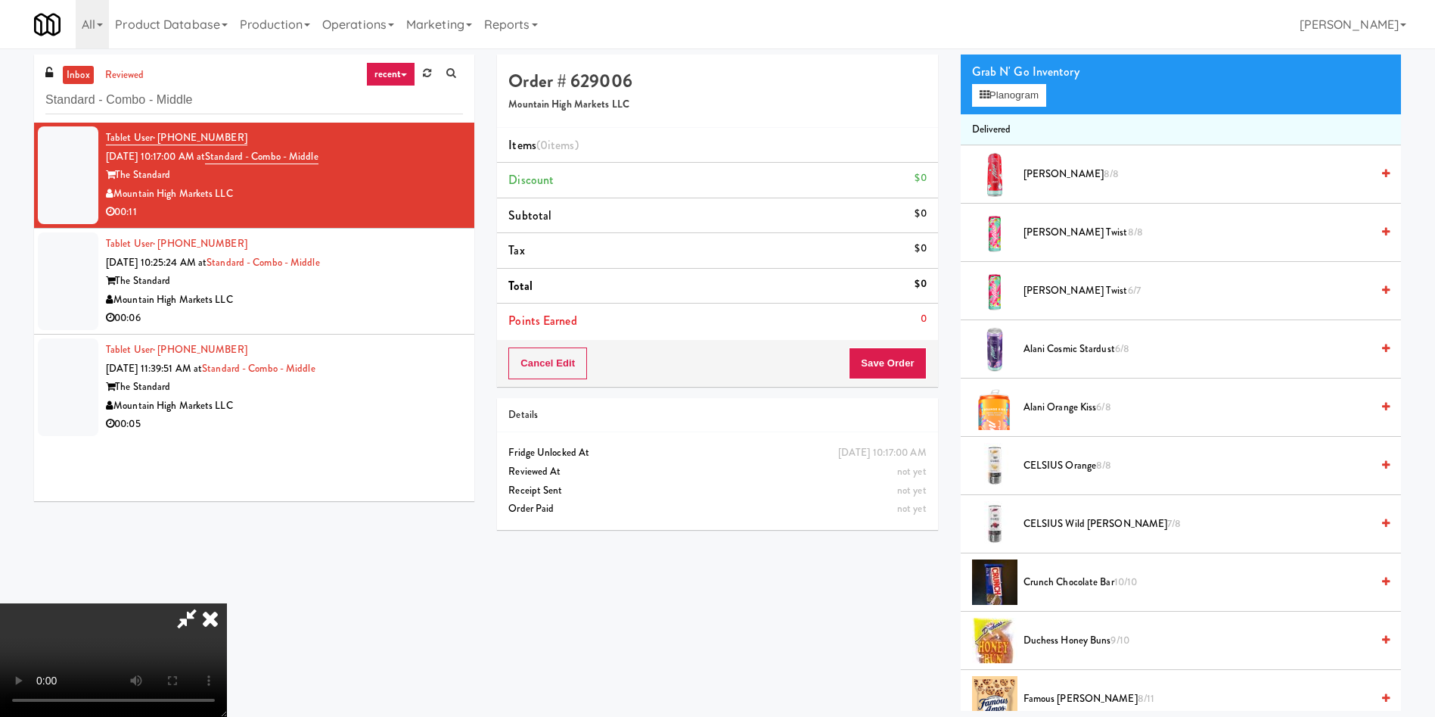
click at [227, 603] on video at bounding box center [113, 659] width 227 height 113
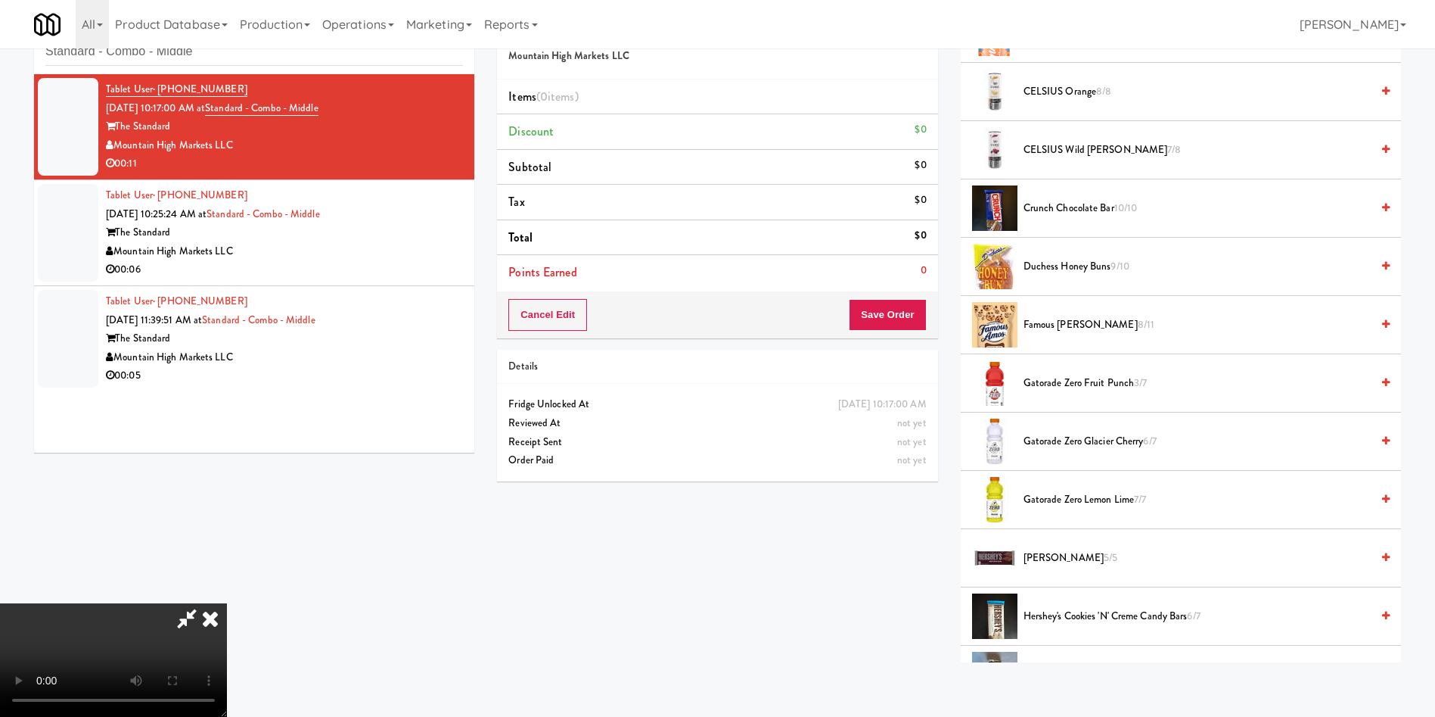
scroll to position [567, 0]
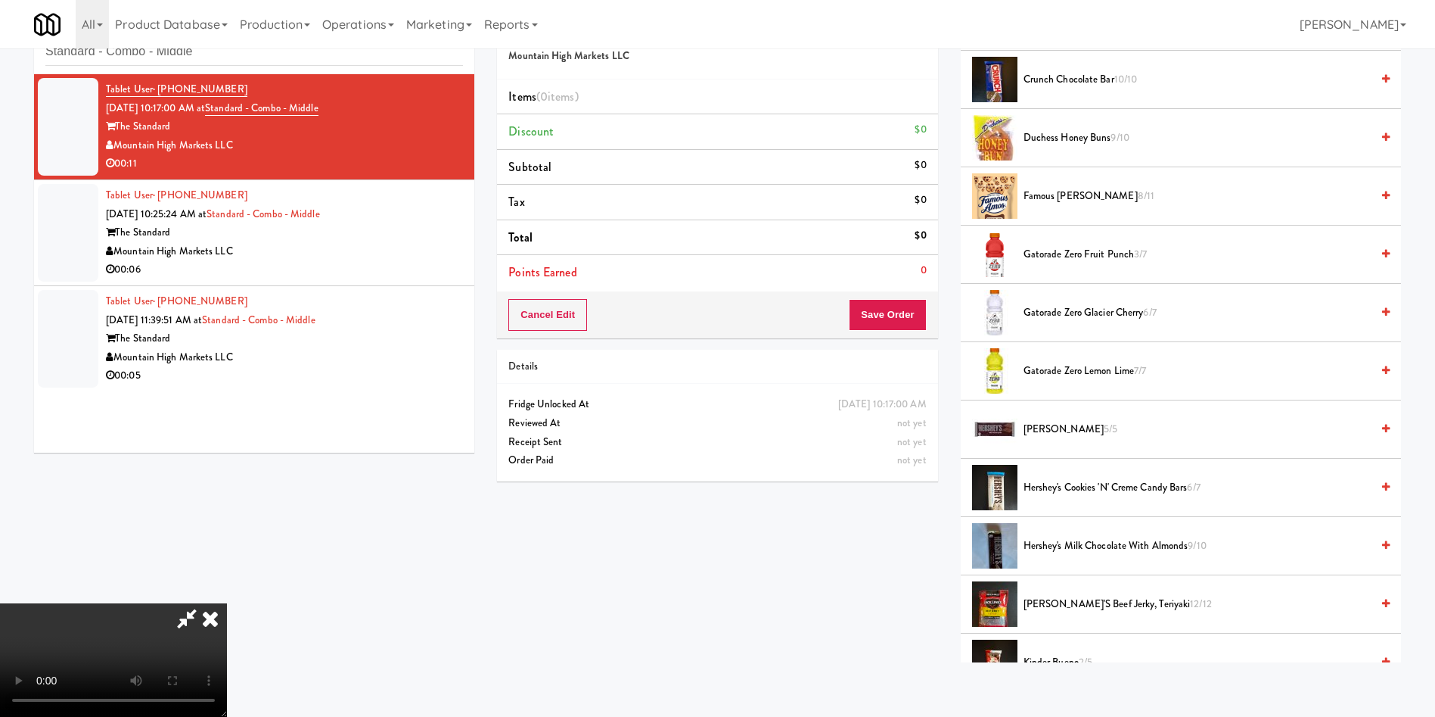
click at [1068, 362] on span "Gatorade Zero Lemon Lime 7/7" at bounding box center [1197, 371] width 347 height 19
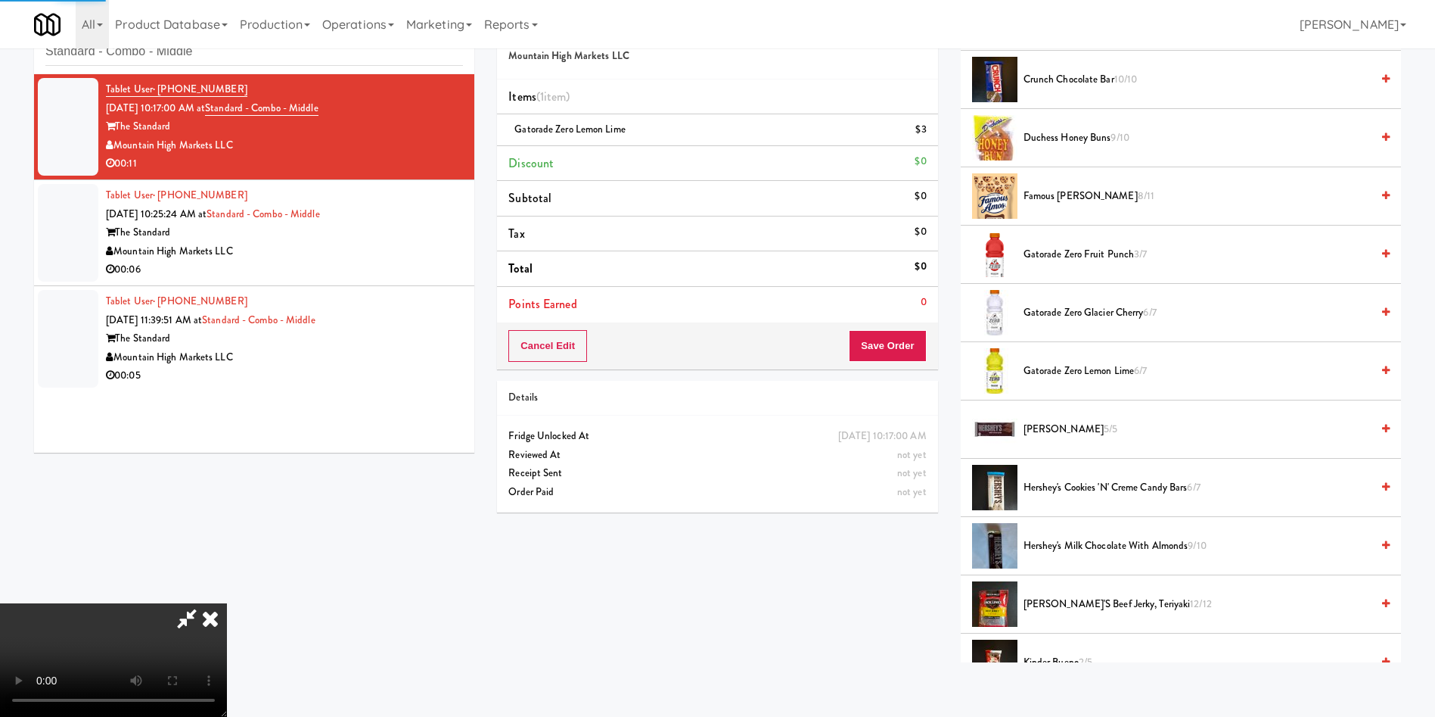
click at [227, 603] on video at bounding box center [113, 659] width 227 height 113
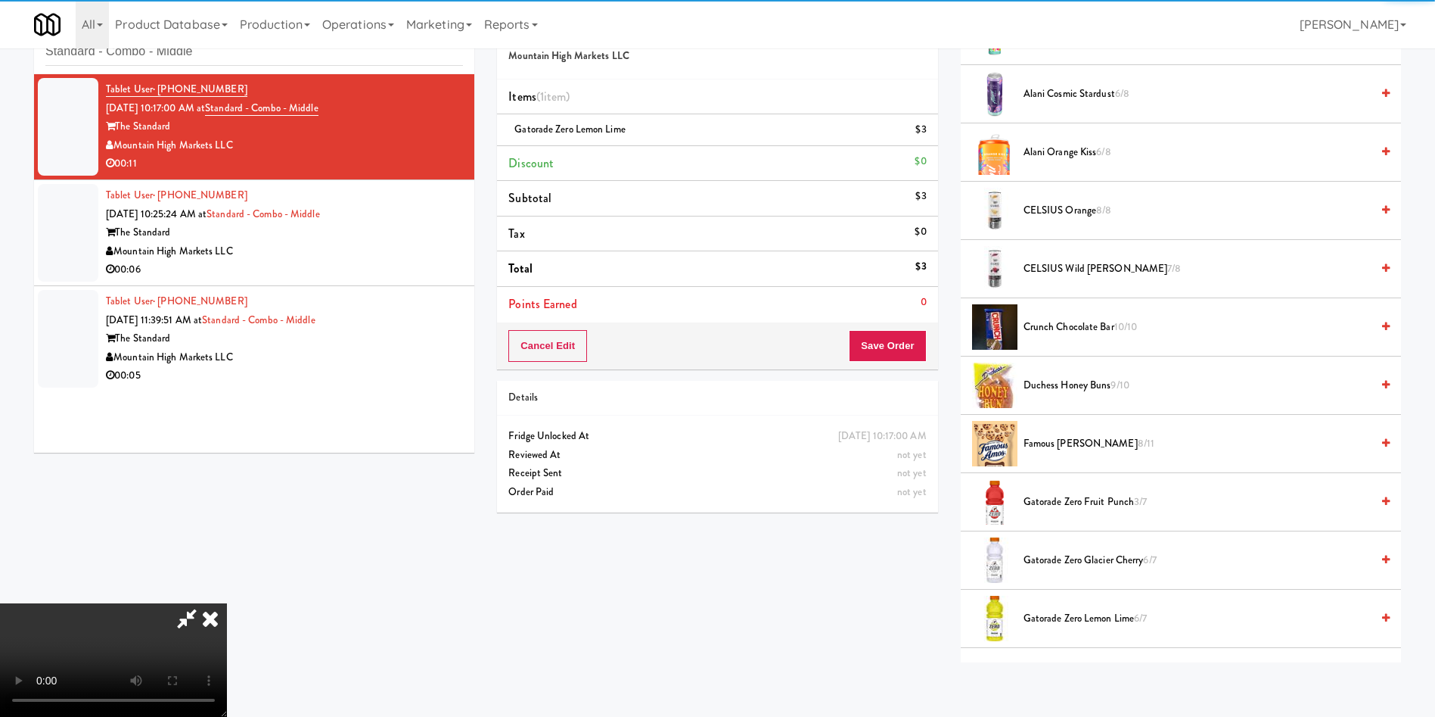
scroll to position [0, 0]
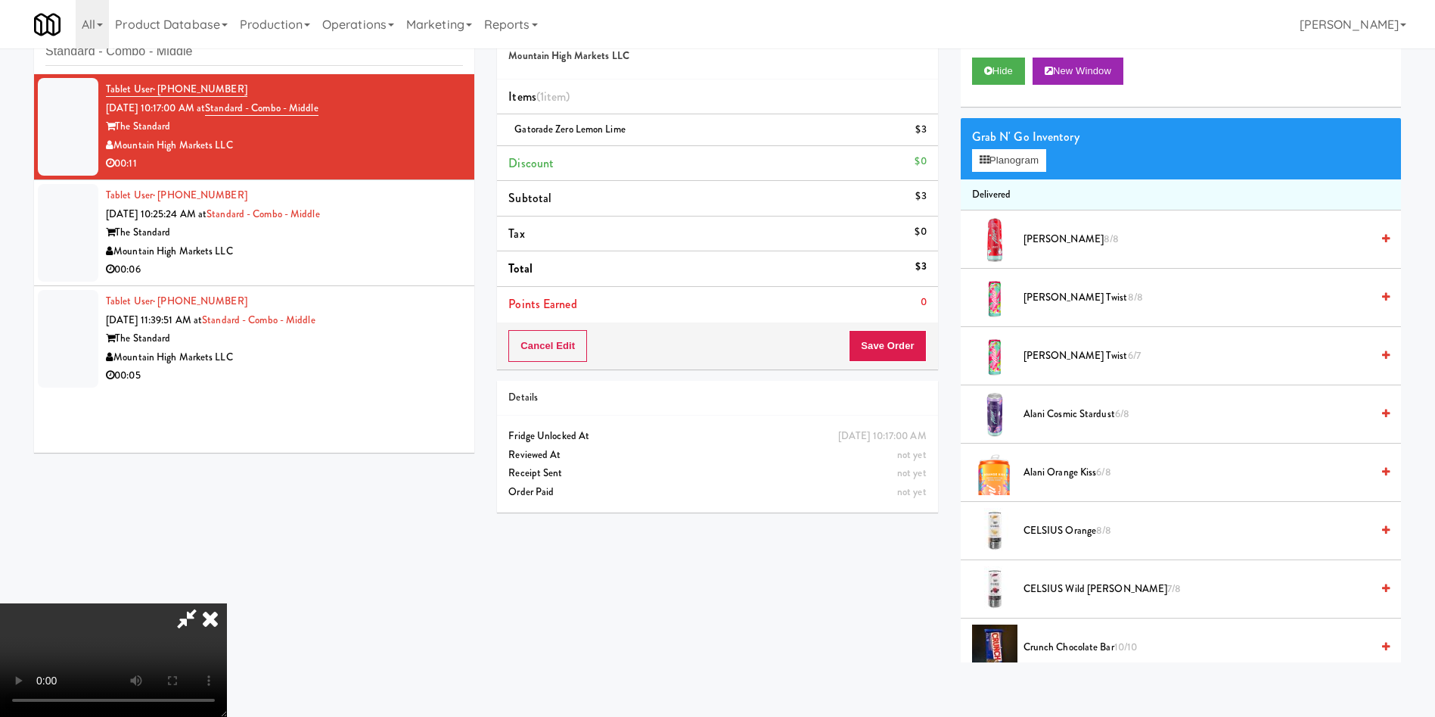
click at [1062, 356] on span "Alani Cherry Twist 6/7" at bounding box center [1197, 356] width 347 height 19
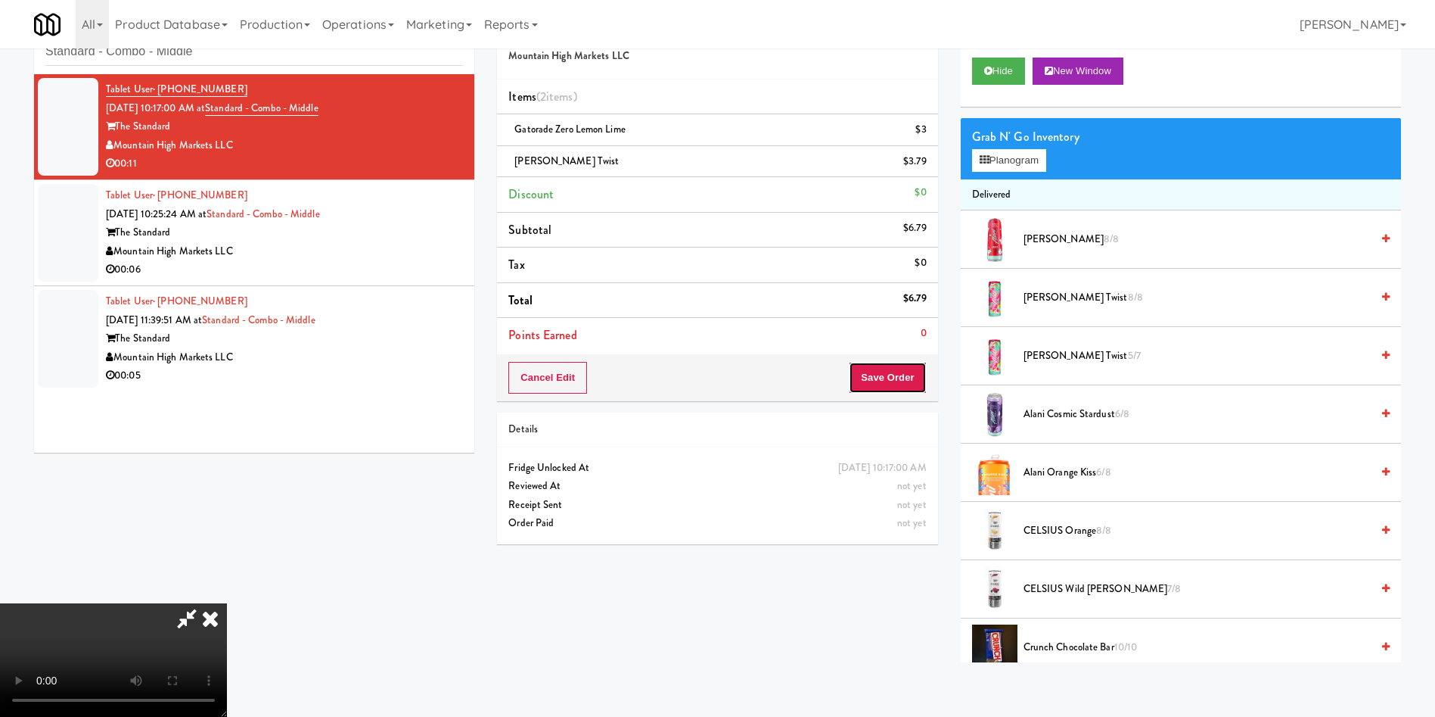
click at [888, 374] on button "Save Order" at bounding box center [887, 378] width 77 height 32
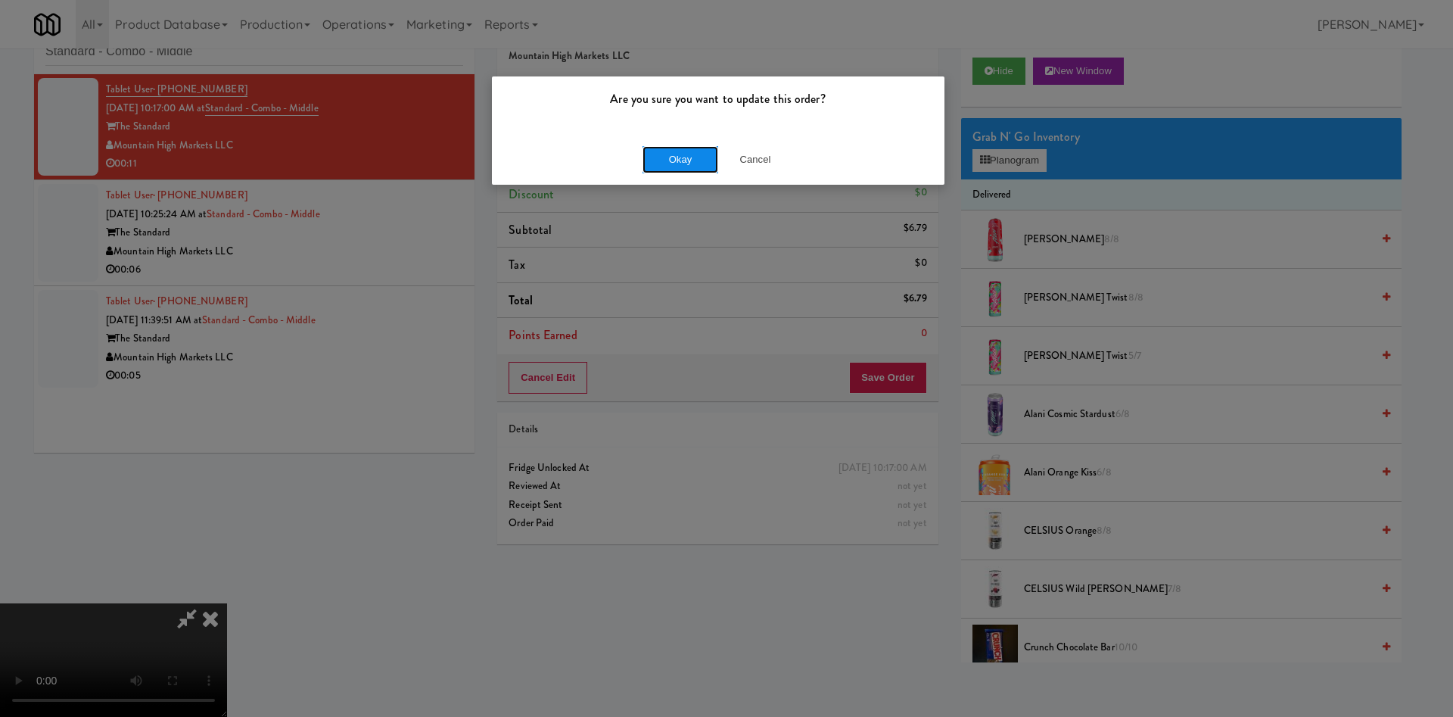
click at [703, 158] on button "Okay" at bounding box center [680, 159] width 76 height 27
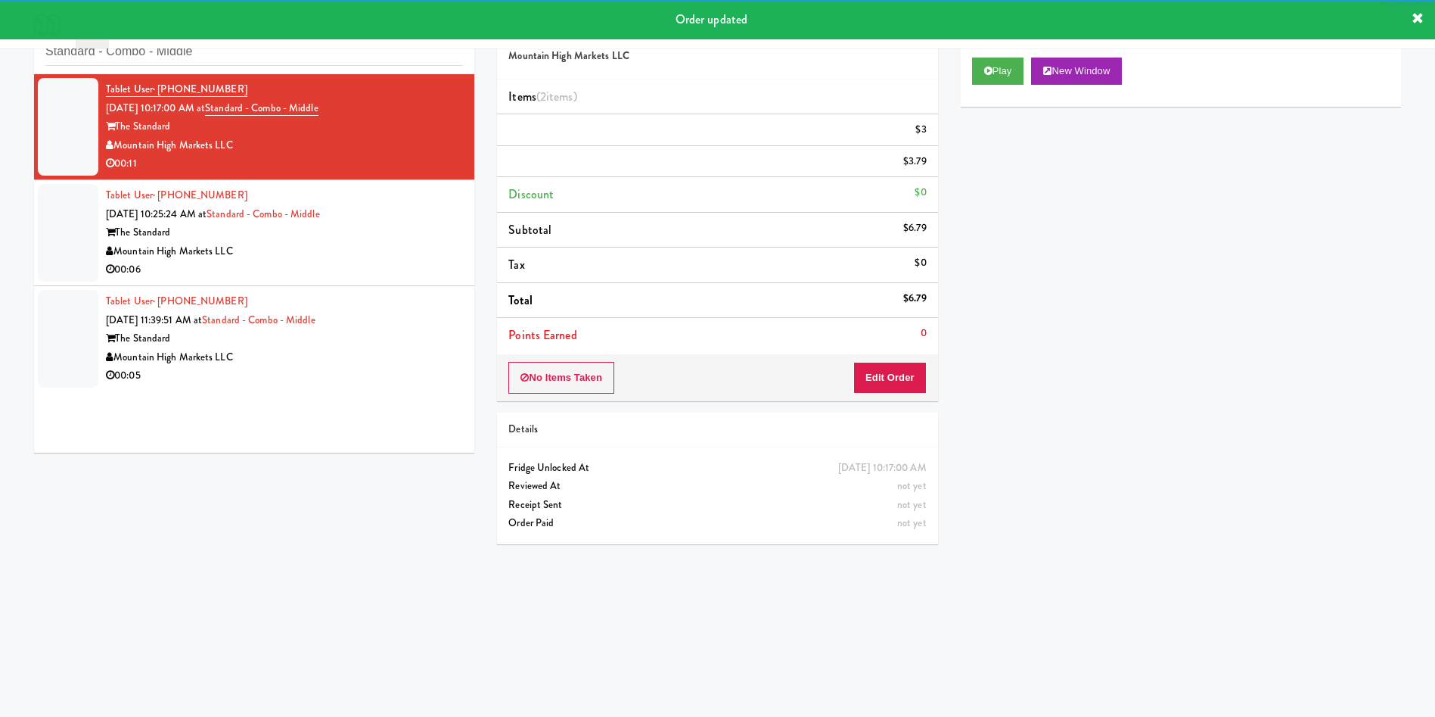
click at [57, 225] on div at bounding box center [68, 233] width 61 height 98
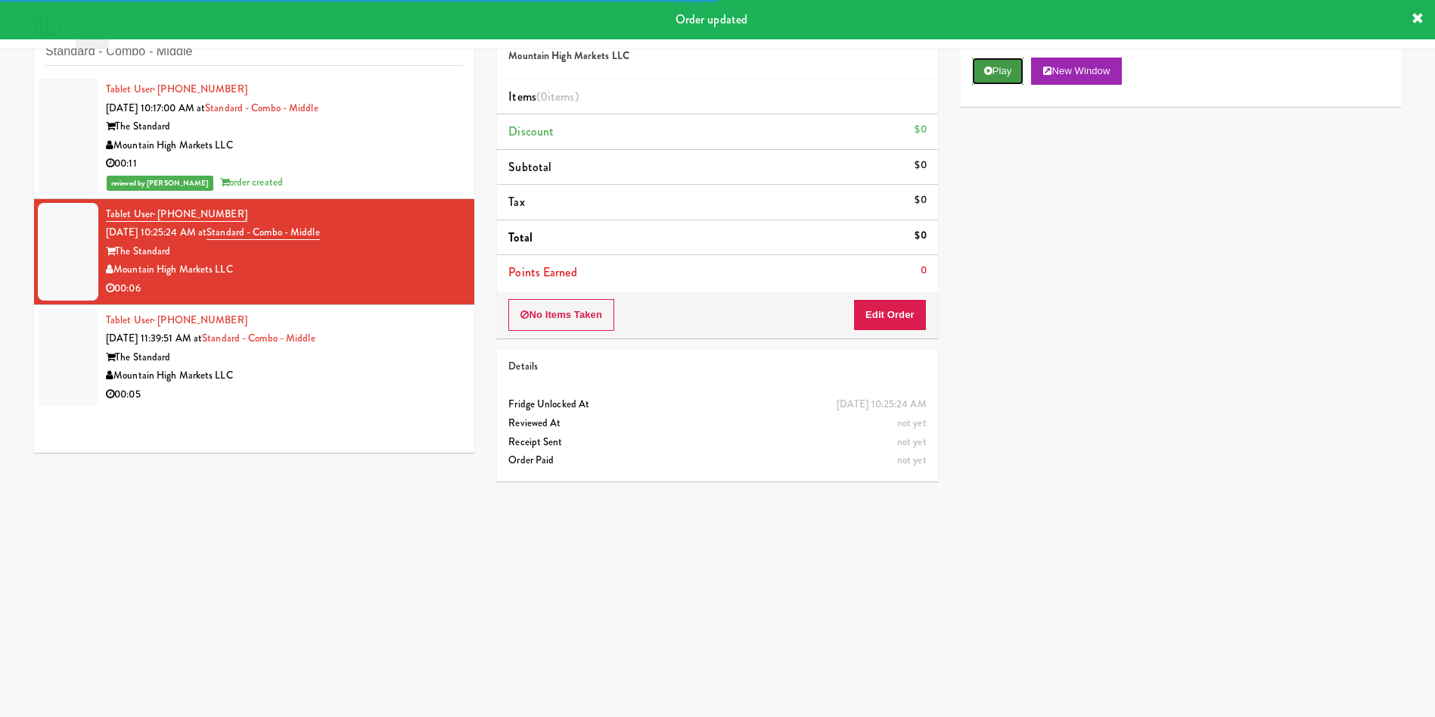
click at [1005, 58] on button "Play" at bounding box center [998, 71] width 52 height 27
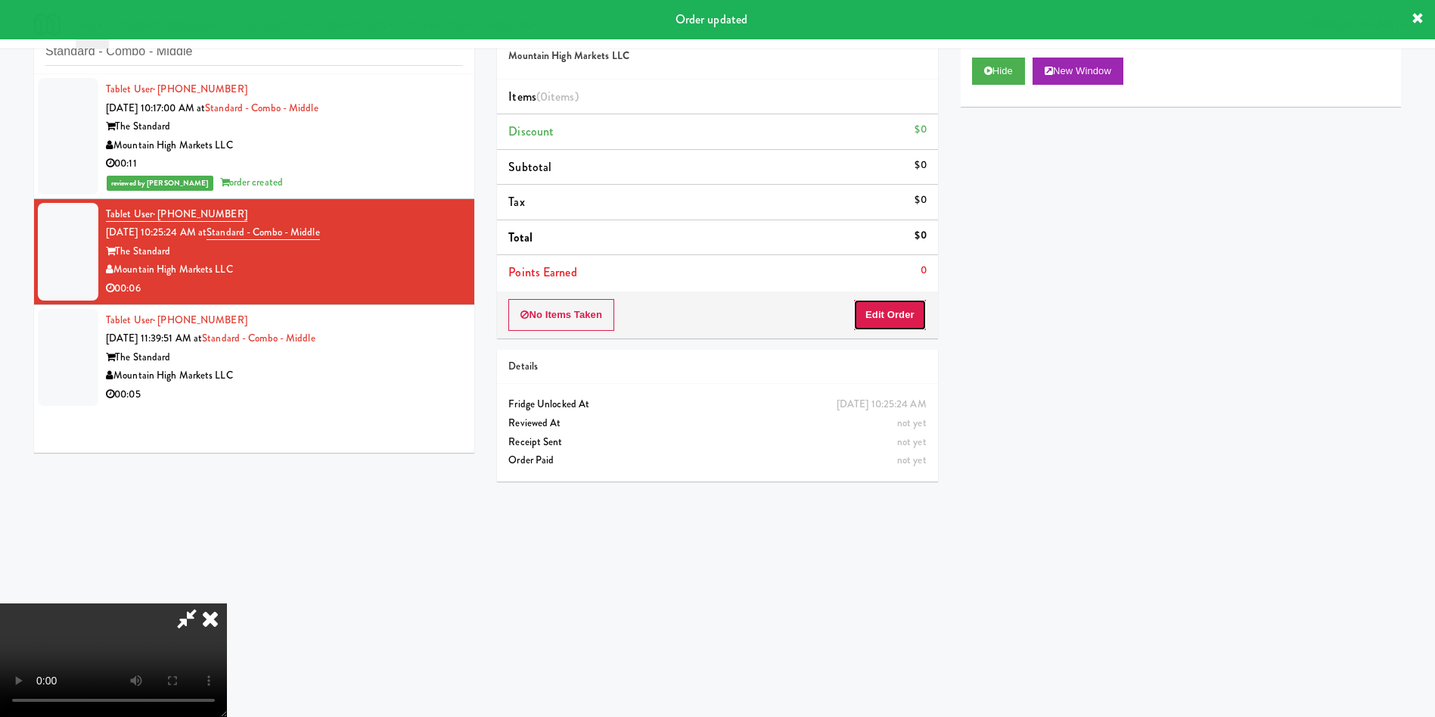
click at [891, 321] on button "Edit Order" at bounding box center [889, 315] width 73 height 32
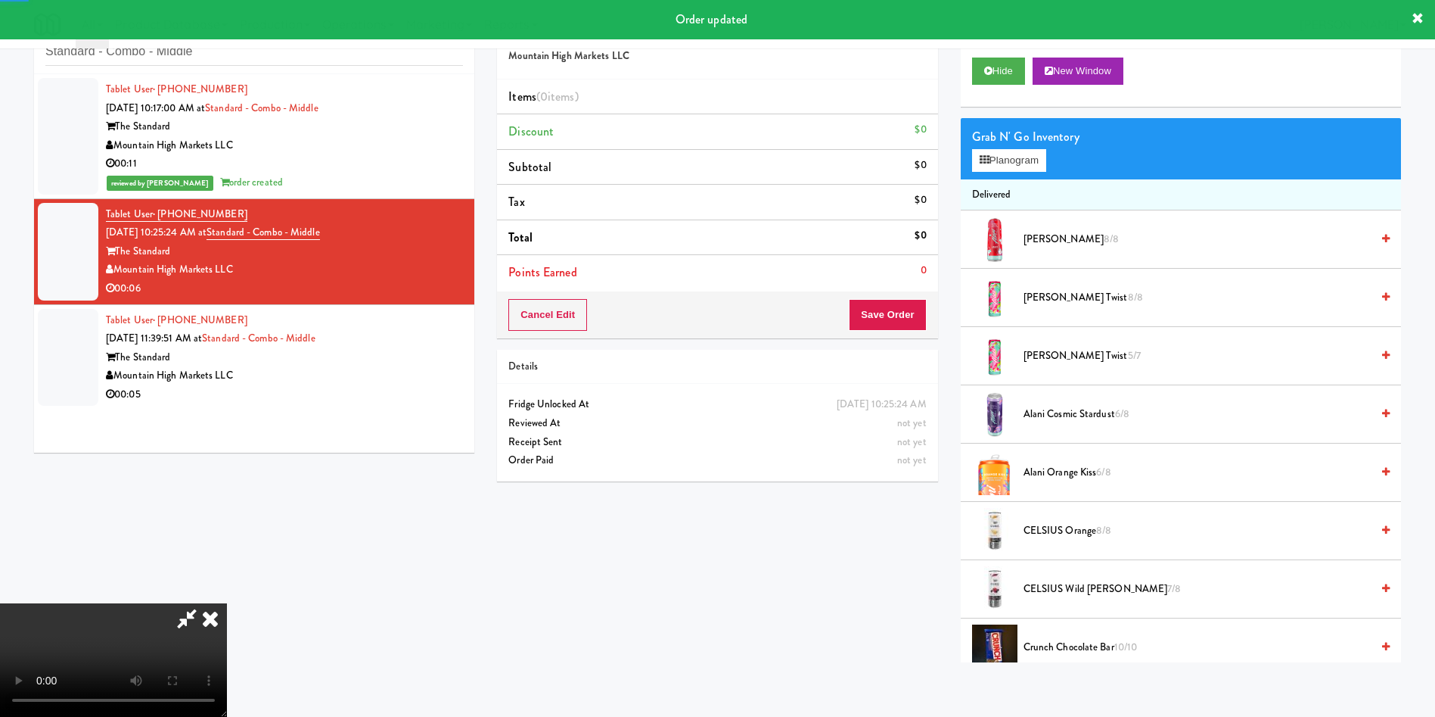
scroll to position [113, 0]
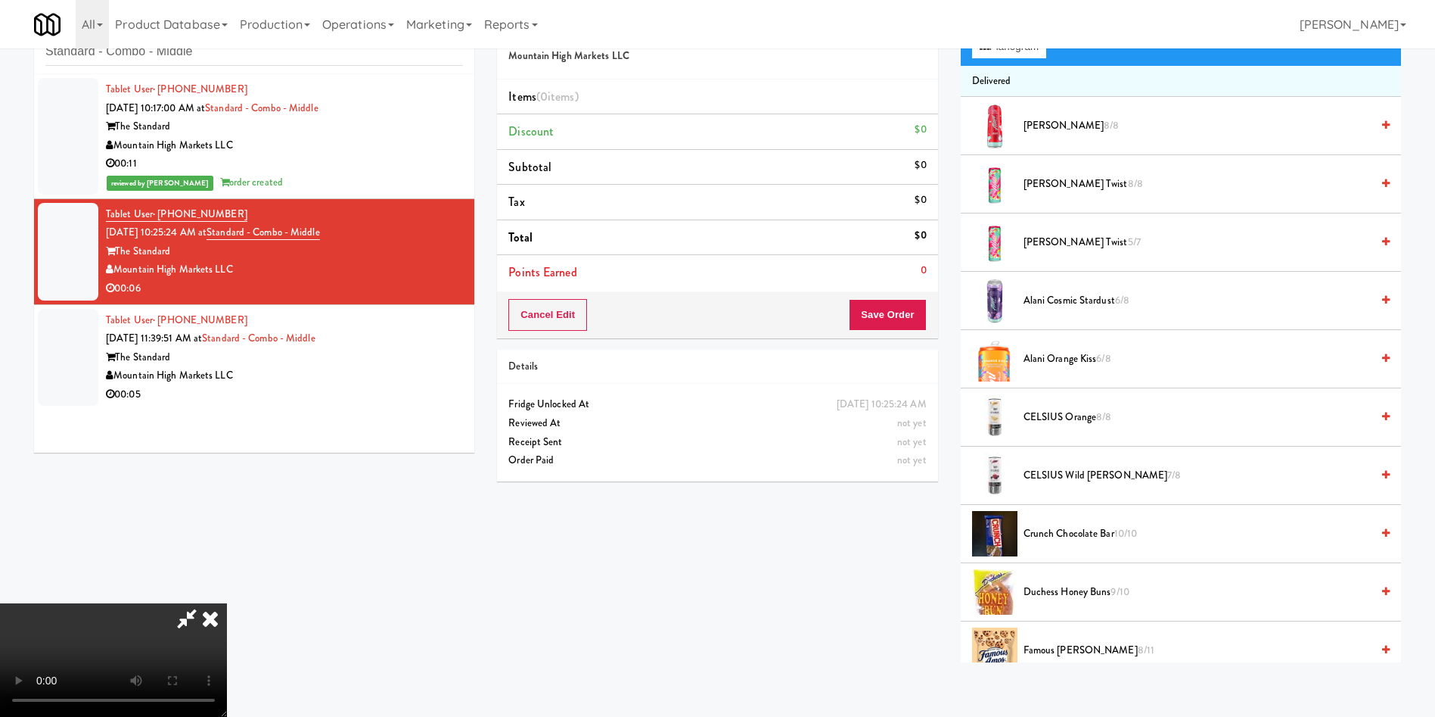
click at [227, 603] on video at bounding box center [113, 659] width 227 height 113
click at [1033, 296] on span "Alani Cosmic Stardust 6/8" at bounding box center [1197, 300] width 347 height 19
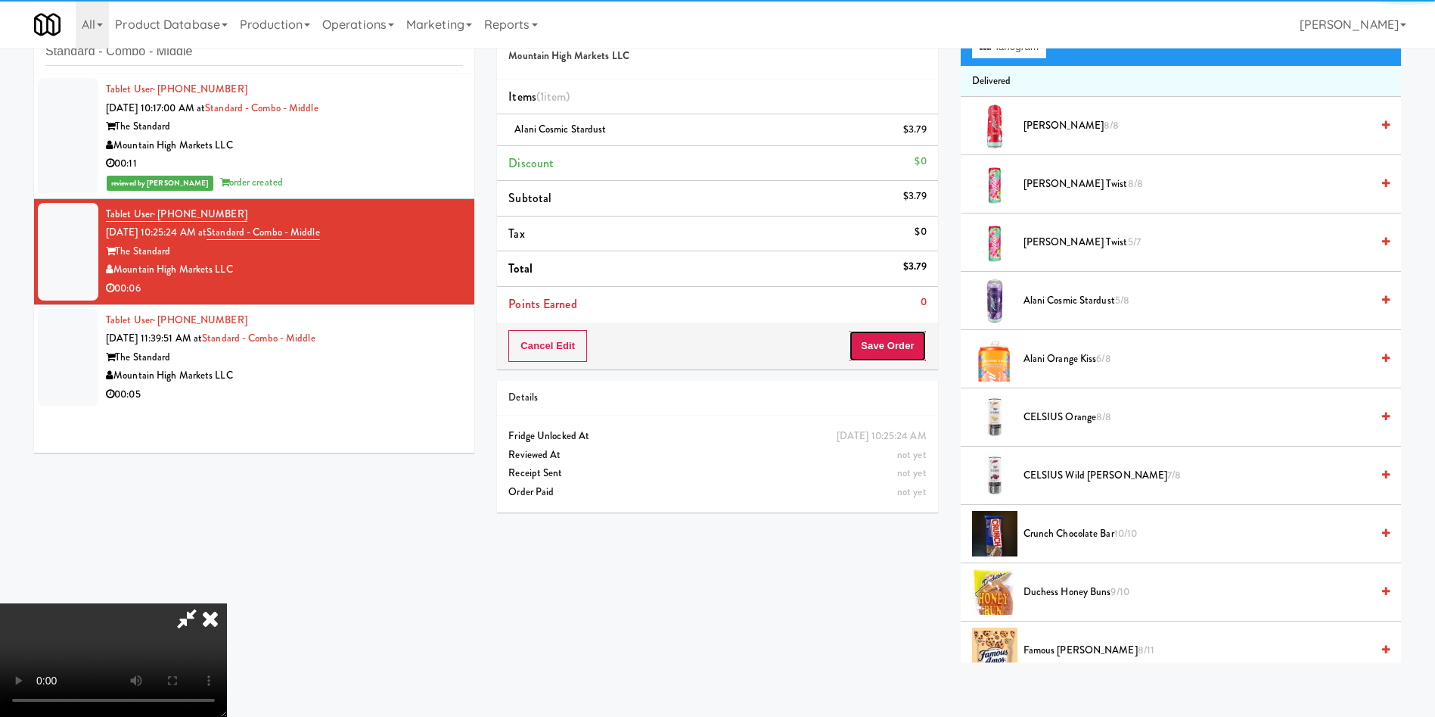
click at [873, 356] on button "Save Order" at bounding box center [887, 346] width 77 height 32
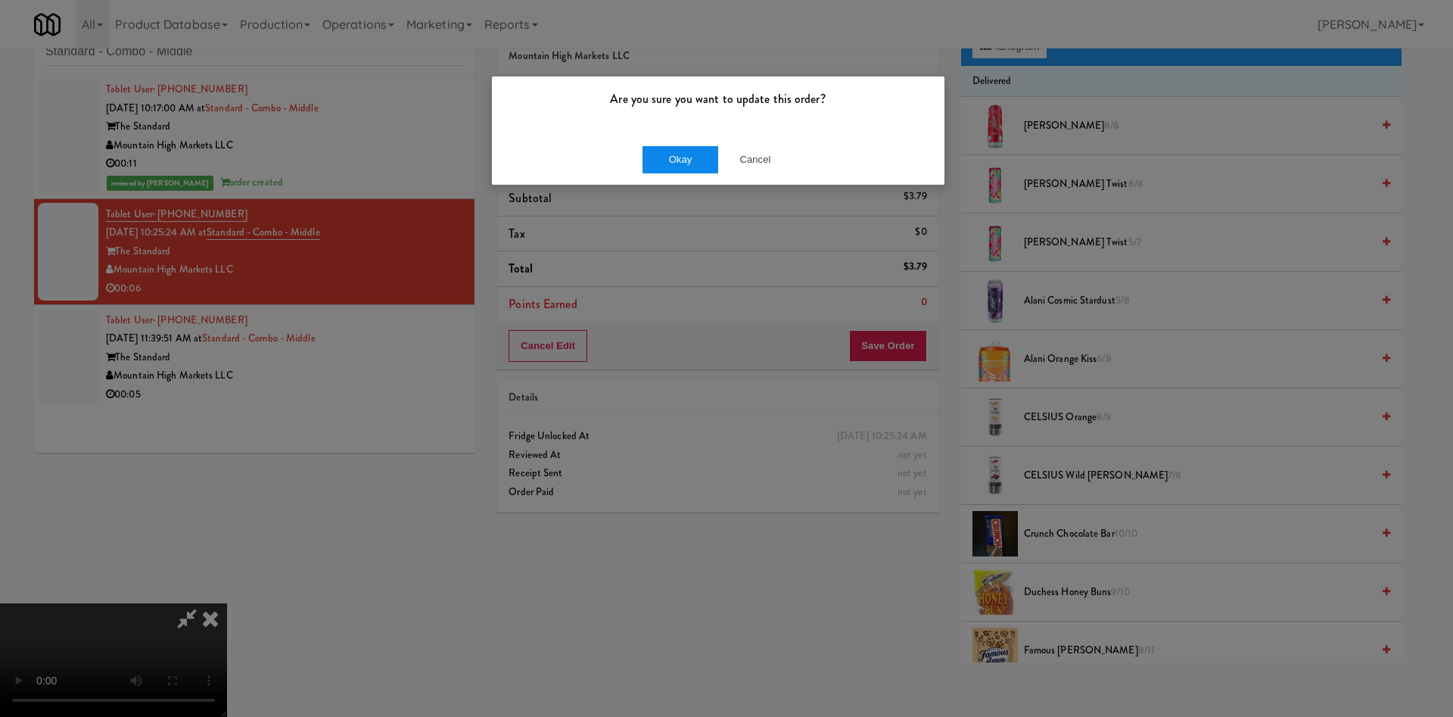
drag, startPoint x: 692, startPoint y: 140, endPoint x: 691, endPoint y: 150, distance: 9.9
click at [691, 145] on div "Okay Cancel" at bounding box center [718, 159] width 452 height 51
click at [692, 156] on button "Okay" at bounding box center [680, 159] width 76 height 27
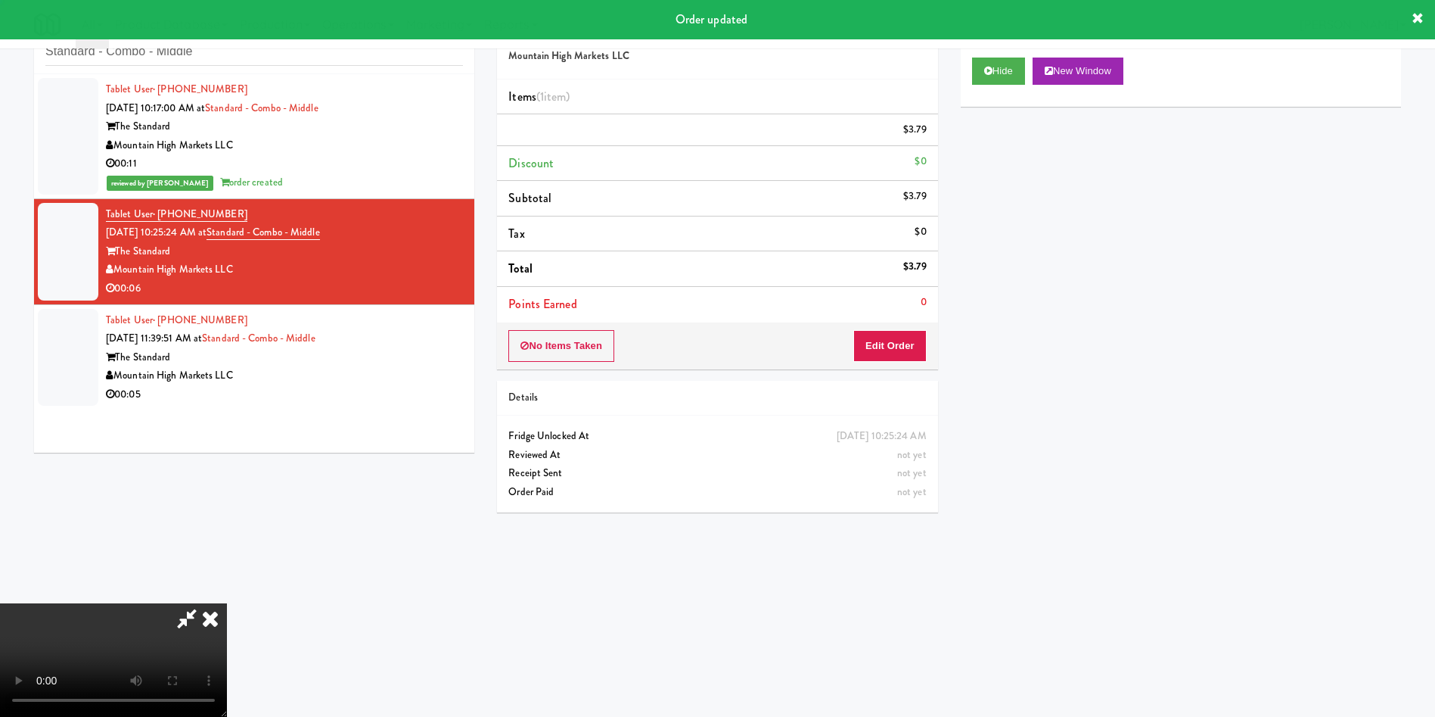
scroll to position [0, 0]
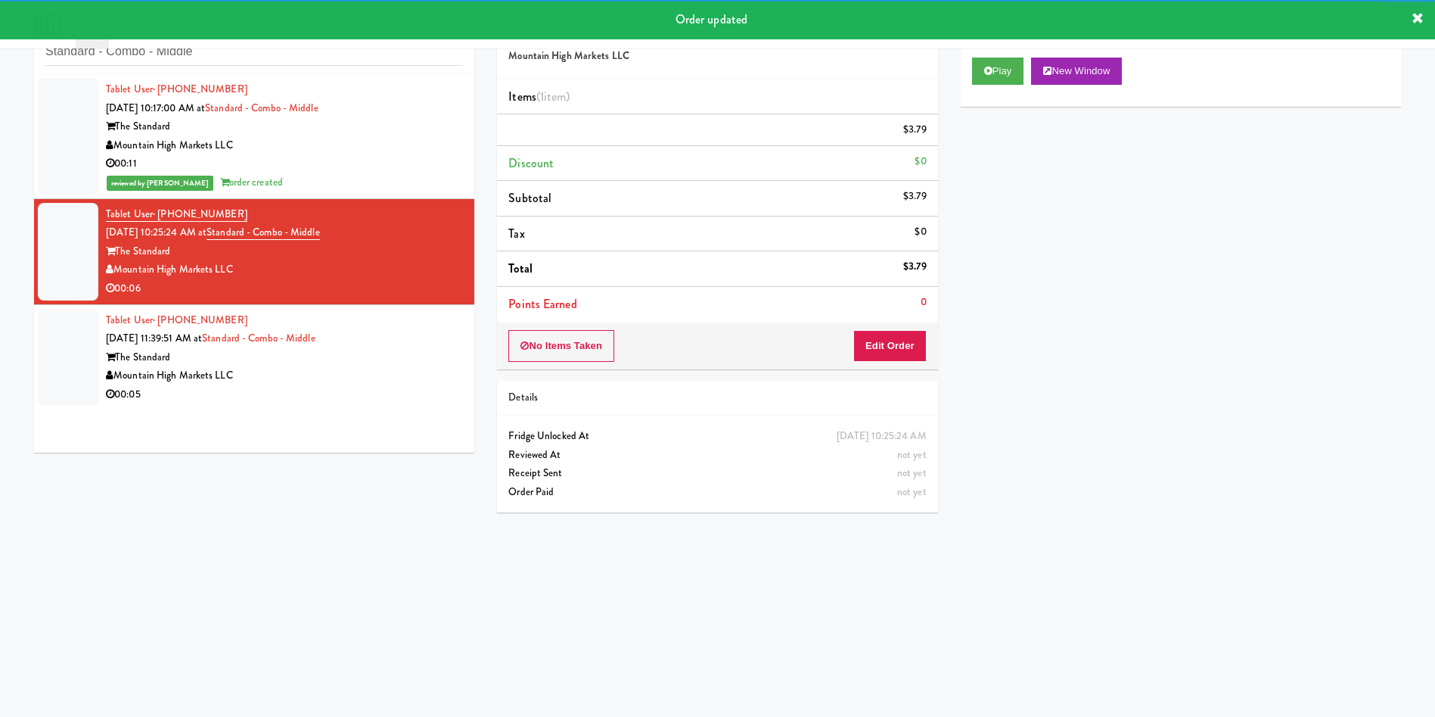
click at [65, 373] on div at bounding box center [68, 358] width 61 height 98
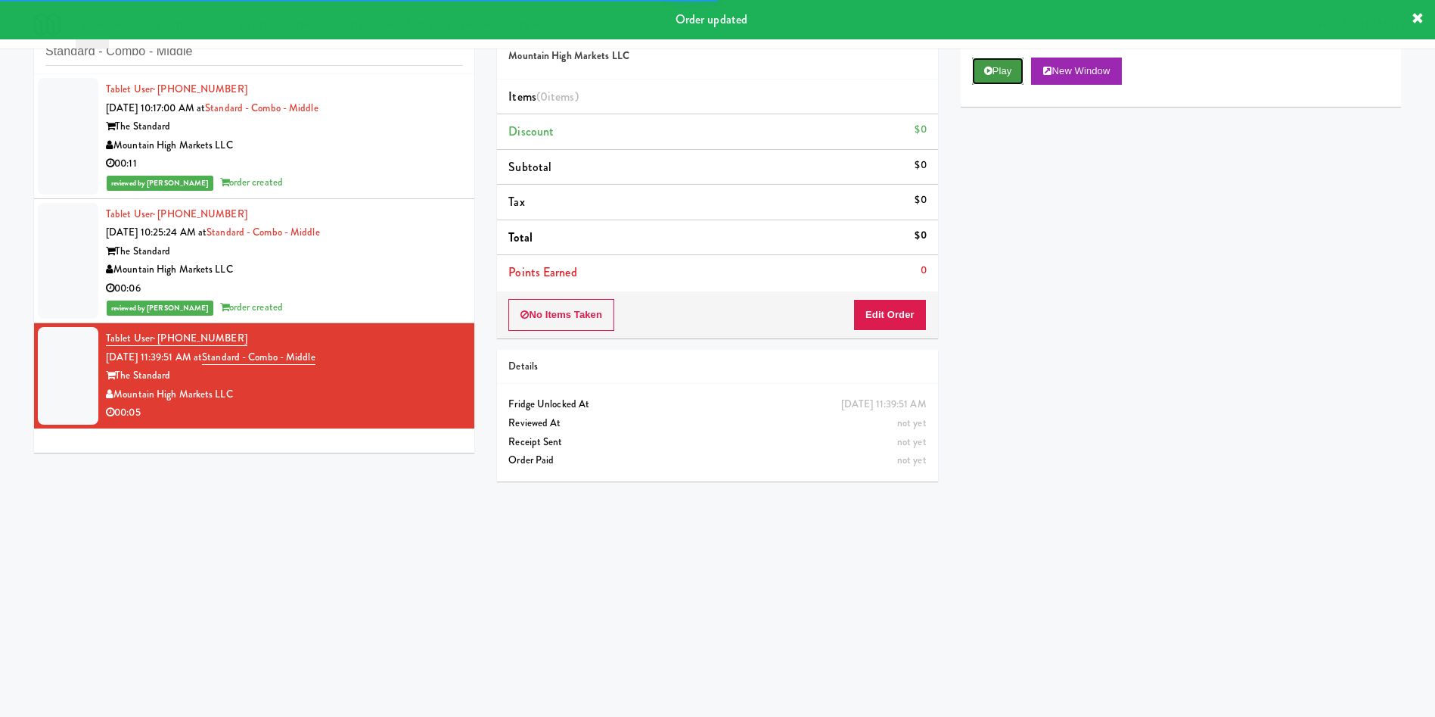
click at [997, 62] on button "Play" at bounding box center [998, 71] width 52 height 27
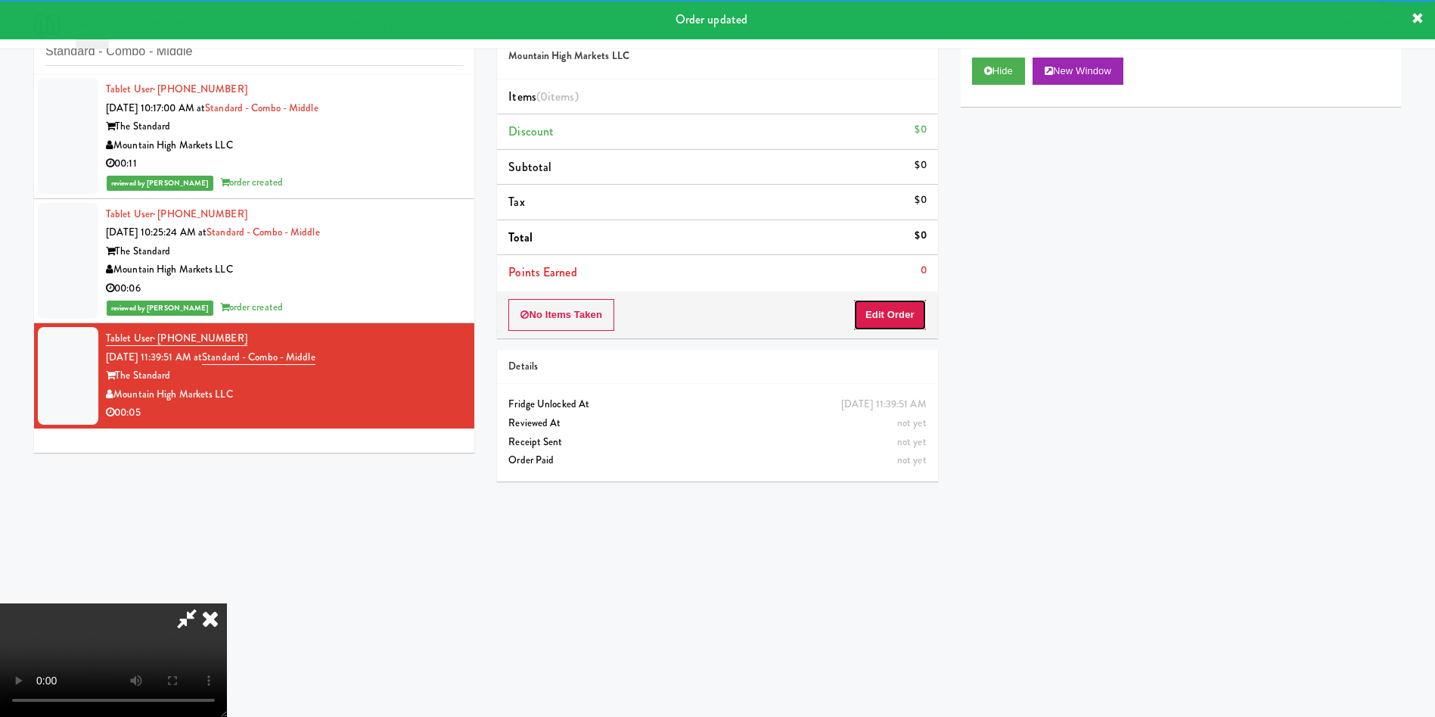
click at [905, 309] on button "Edit Order" at bounding box center [889, 315] width 73 height 32
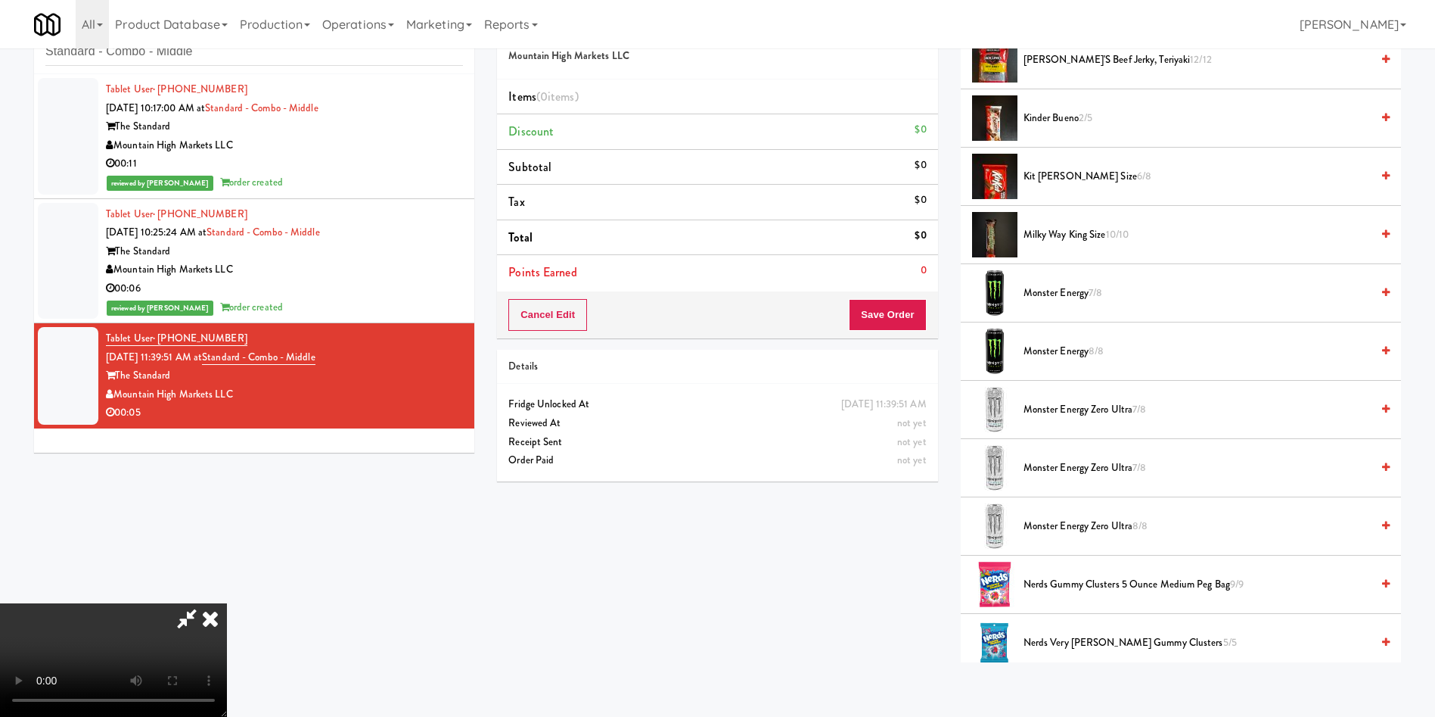
scroll to position [1248, 0]
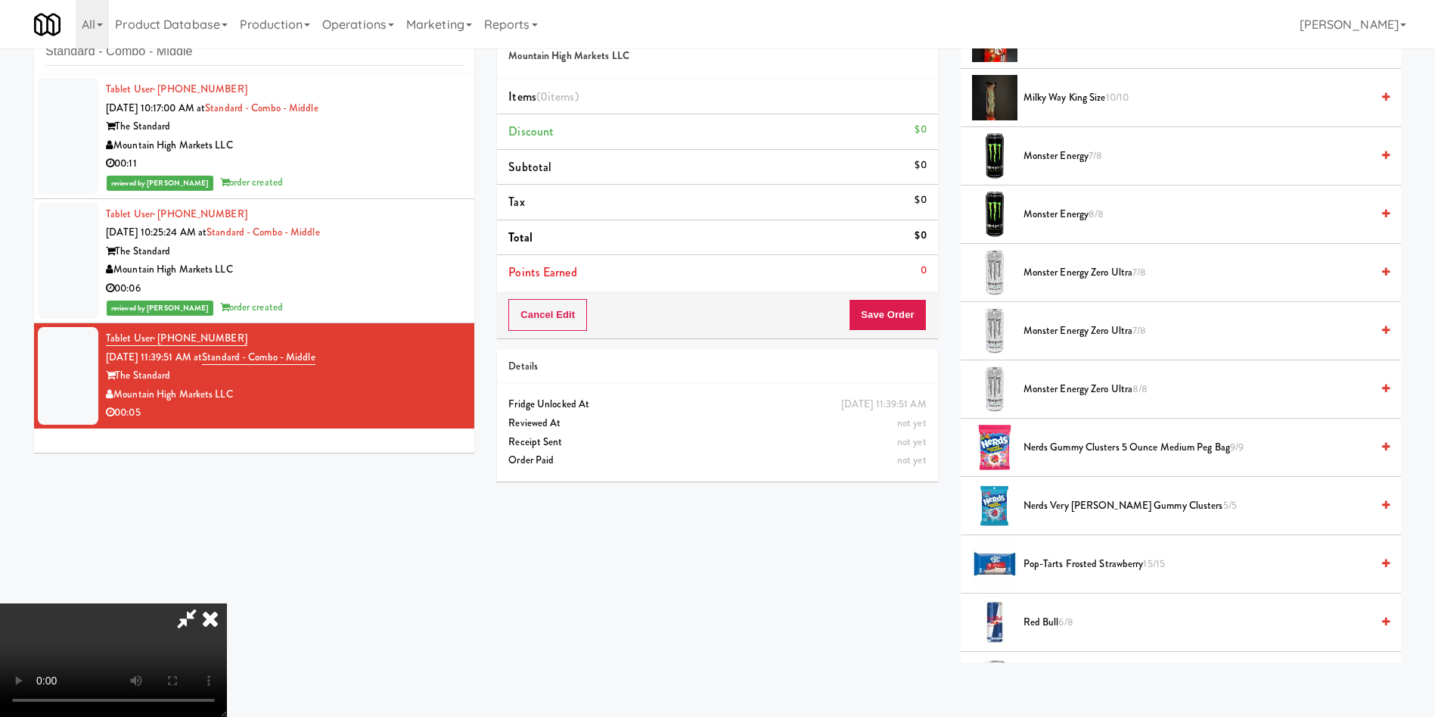
click at [1089, 333] on span "Monster Energy Zero Ultra 7/8" at bounding box center [1197, 331] width 347 height 19
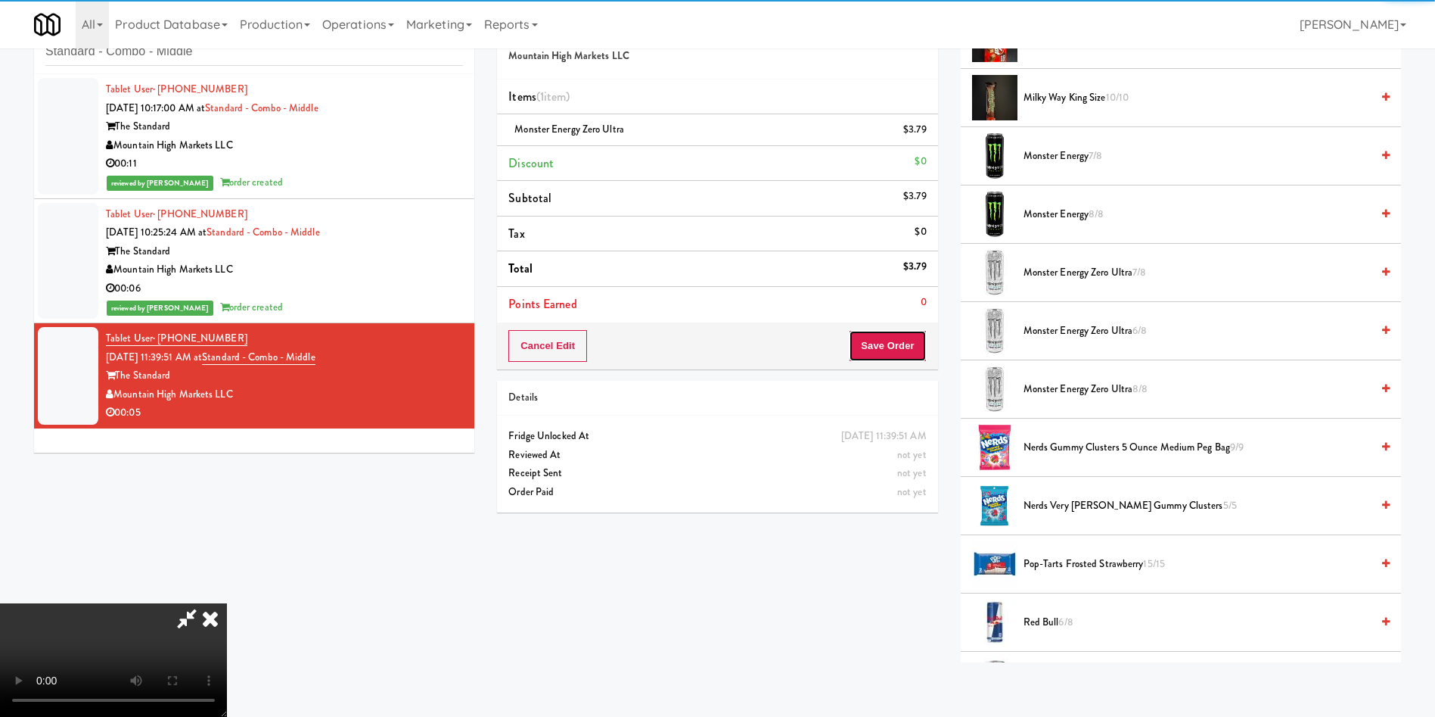
click at [894, 355] on button "Save Order" at bounding box center [887, 346] width 77 height 32
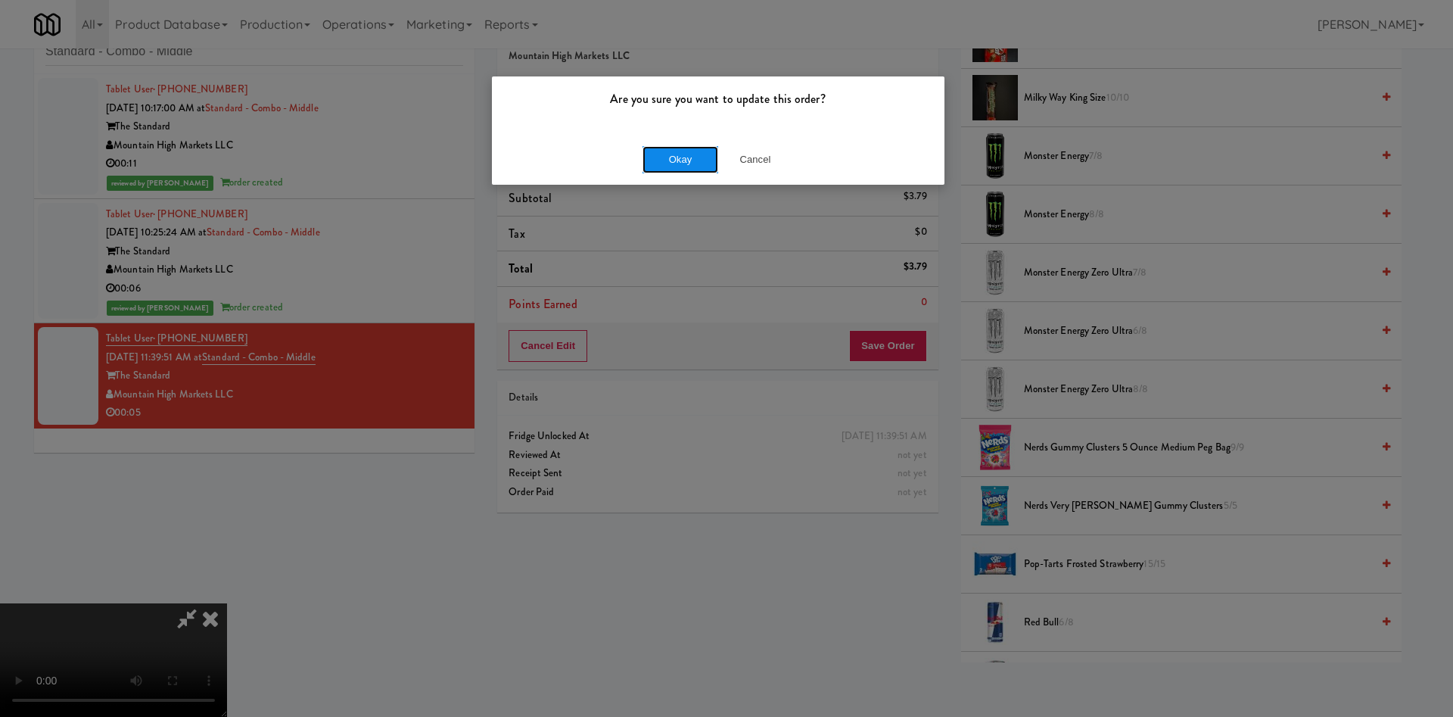
click at [667, 166] on button "Okay" at bounding box center [680, 159] width 76 height 27
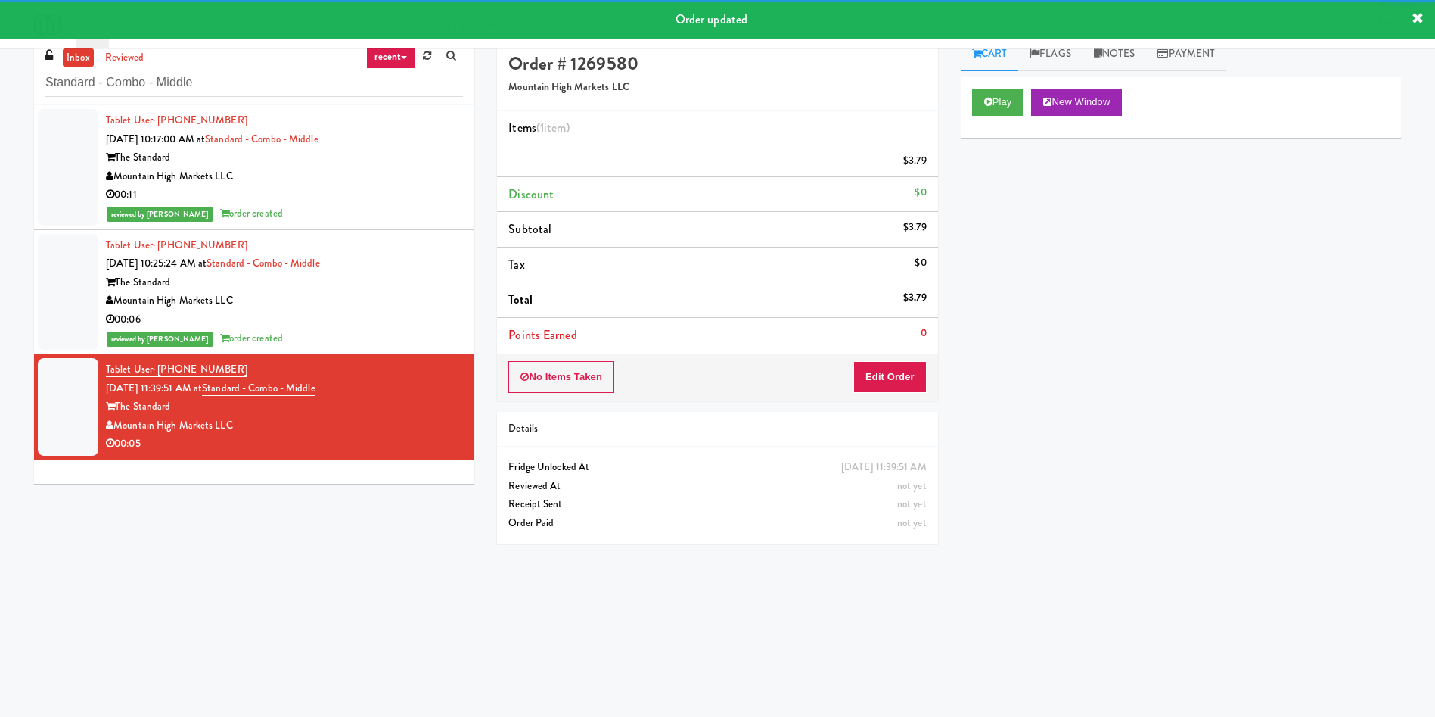
scroll to position [0, 0]
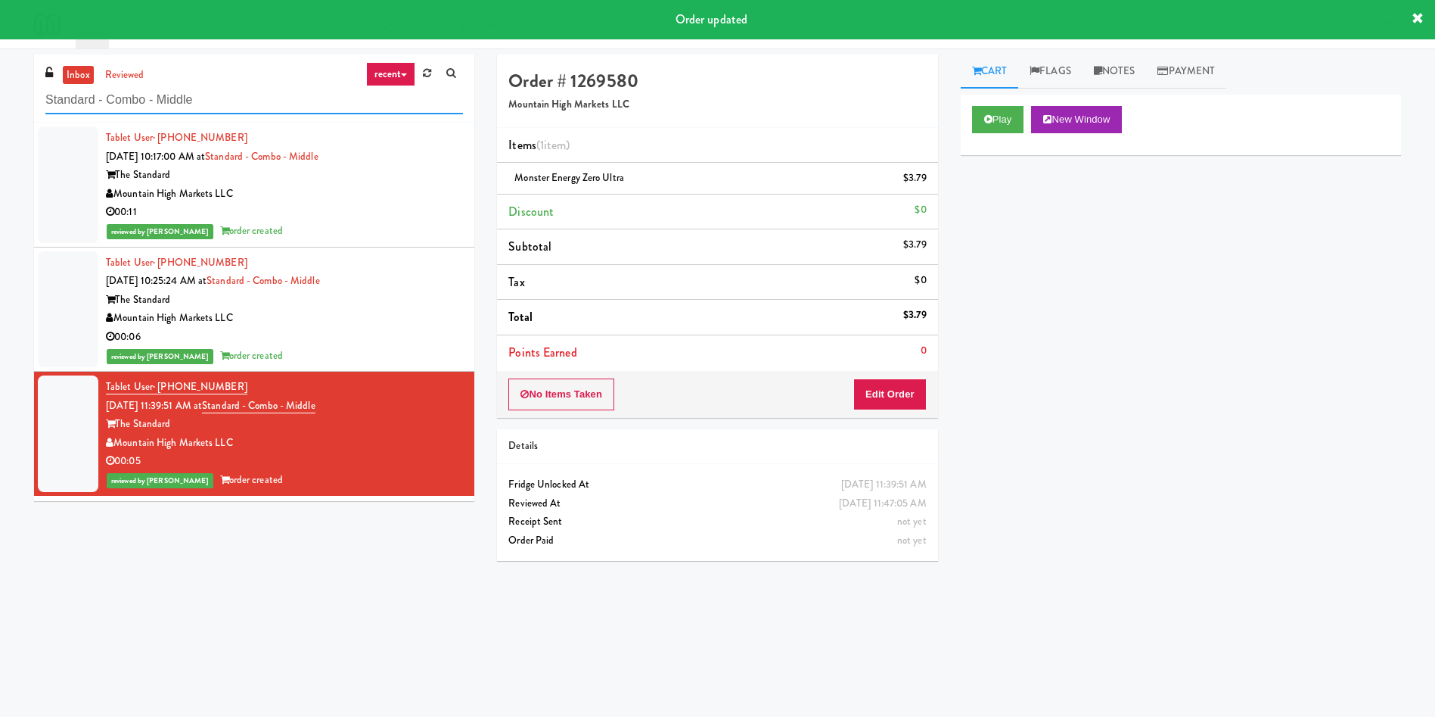
drag, startPoint x: 239, startPoint y: 101, endPoint x: 0, endPoint y: 62, distance: 242.3
click at [0, 62] on div "inbox reviewed recent all unclear take inventory issue suspicious failed recent…" at bounding box center [717, 358] width 1435 height 608
paste input "27 Atlantic"
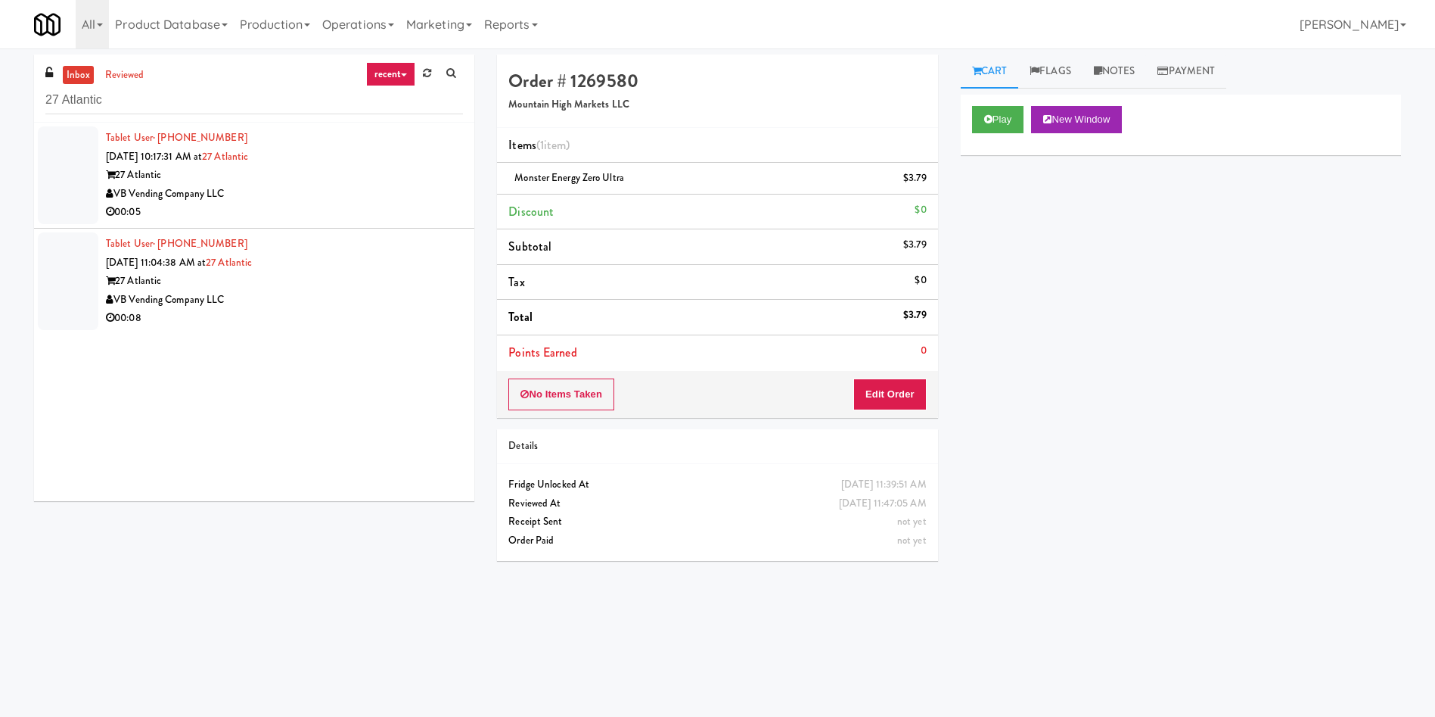
click at [93, 186] on div at bounding box center [68, 175] width 61 height 98
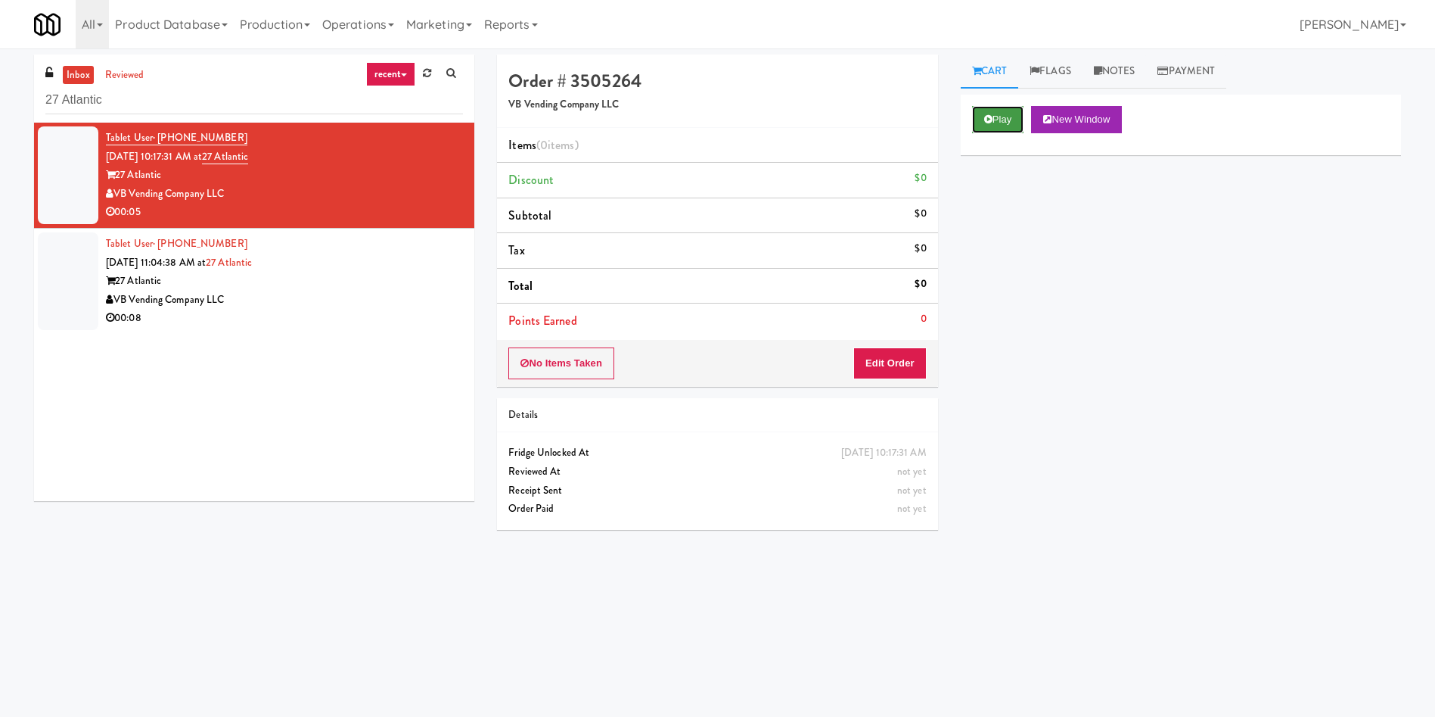
click at [1003, 113] on button "Play" at bounding box center [998, 119] width 52 height 27
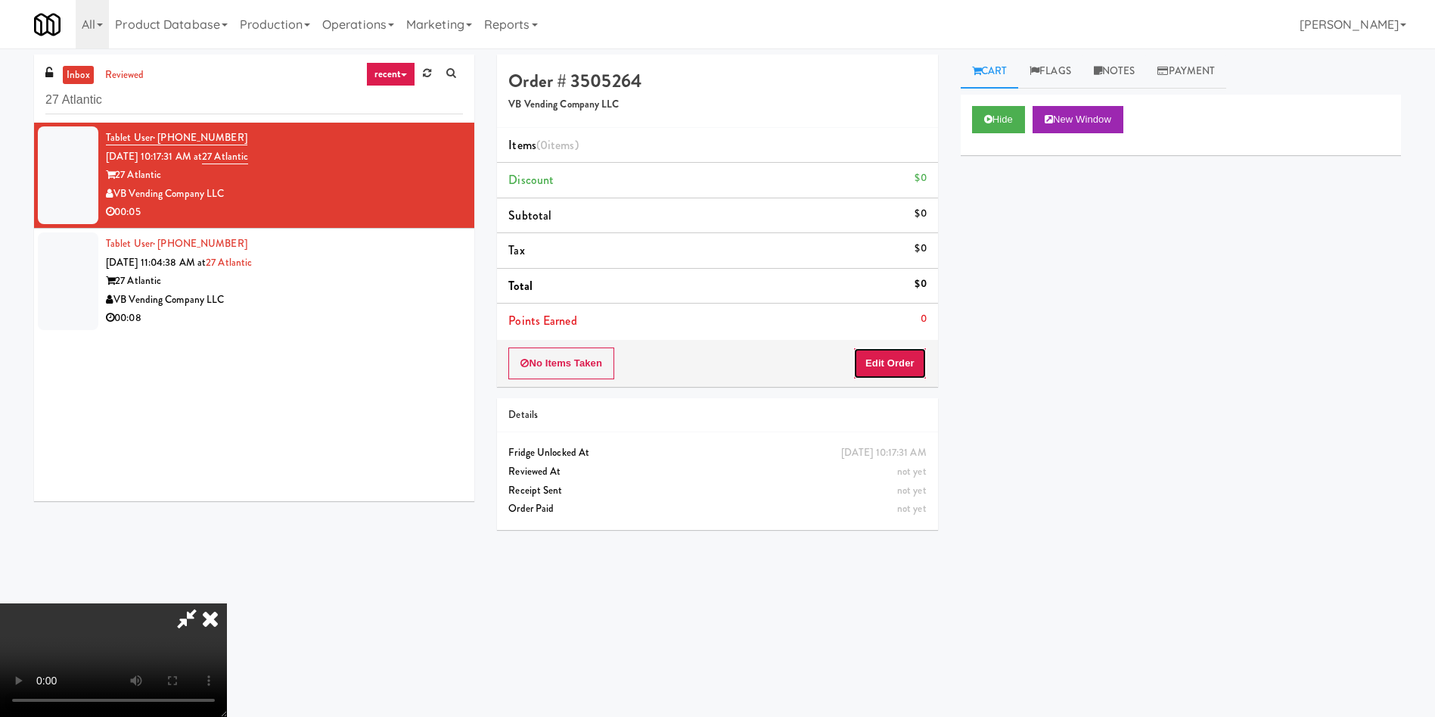
drag, startPoint x: 896, startPoint y: 365, endPoint x: 907, endPoint y: 382, distance: 20.1
click at [907, 382] on div "No Items Taken Edit Order" at bounding box center [717, 363] width 440 height 47
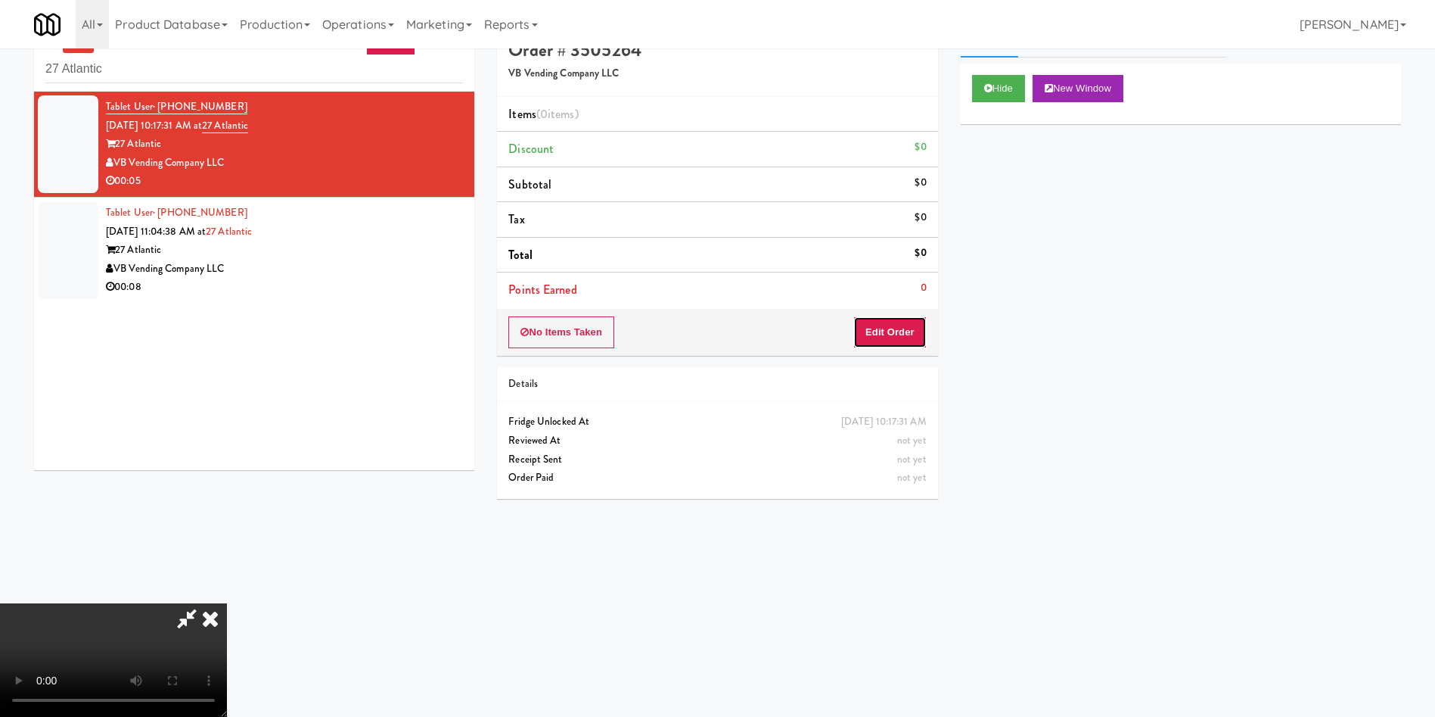
scroll to position [48, 0]
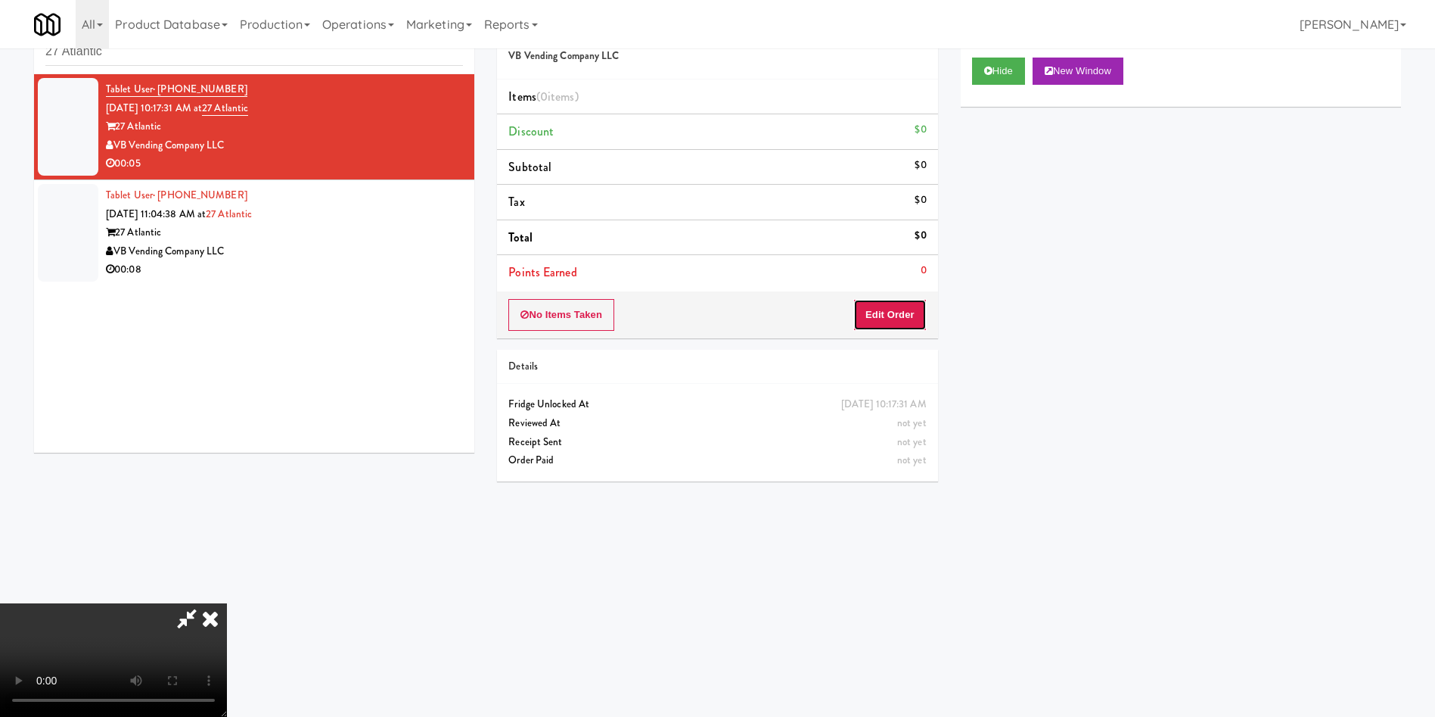
click at [912, 313] on button "Edit Order" at bounding box center [889, 315] width 73 height 32
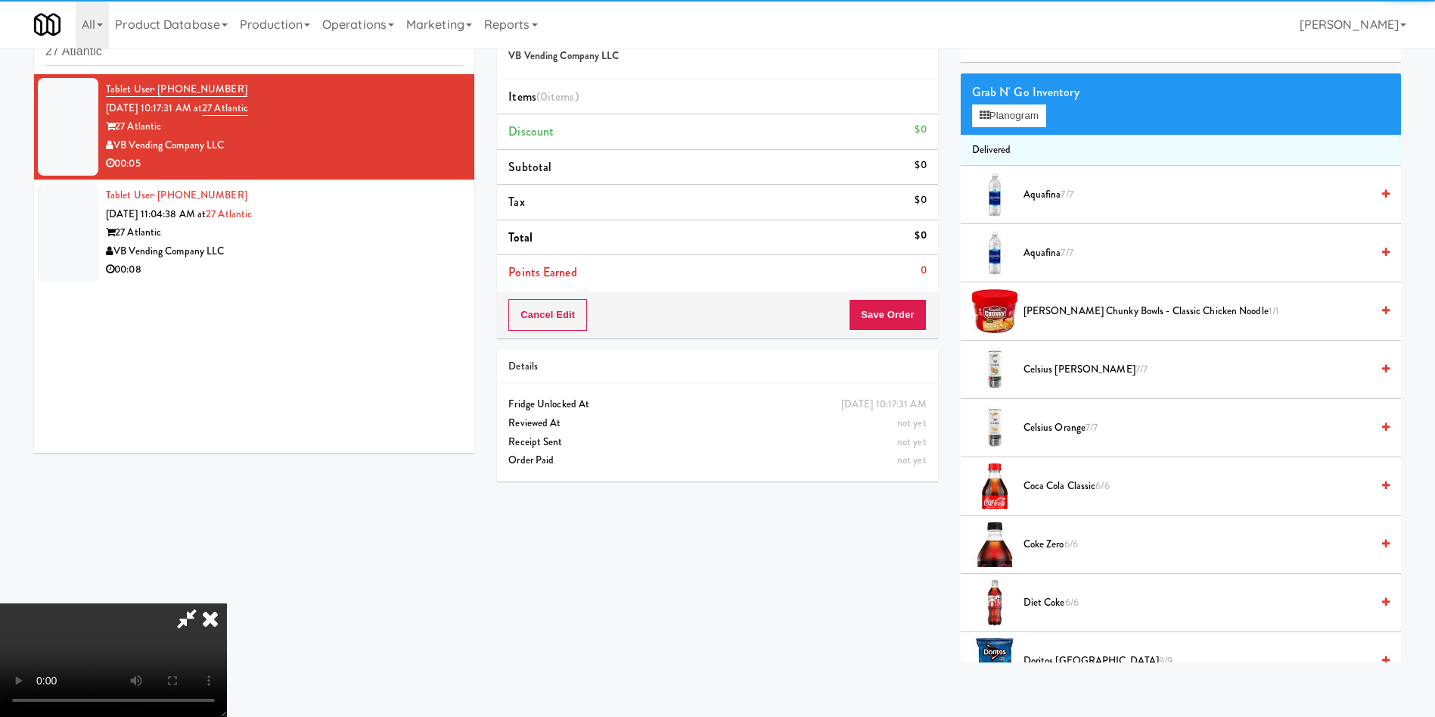
scroll to position [113, 0]
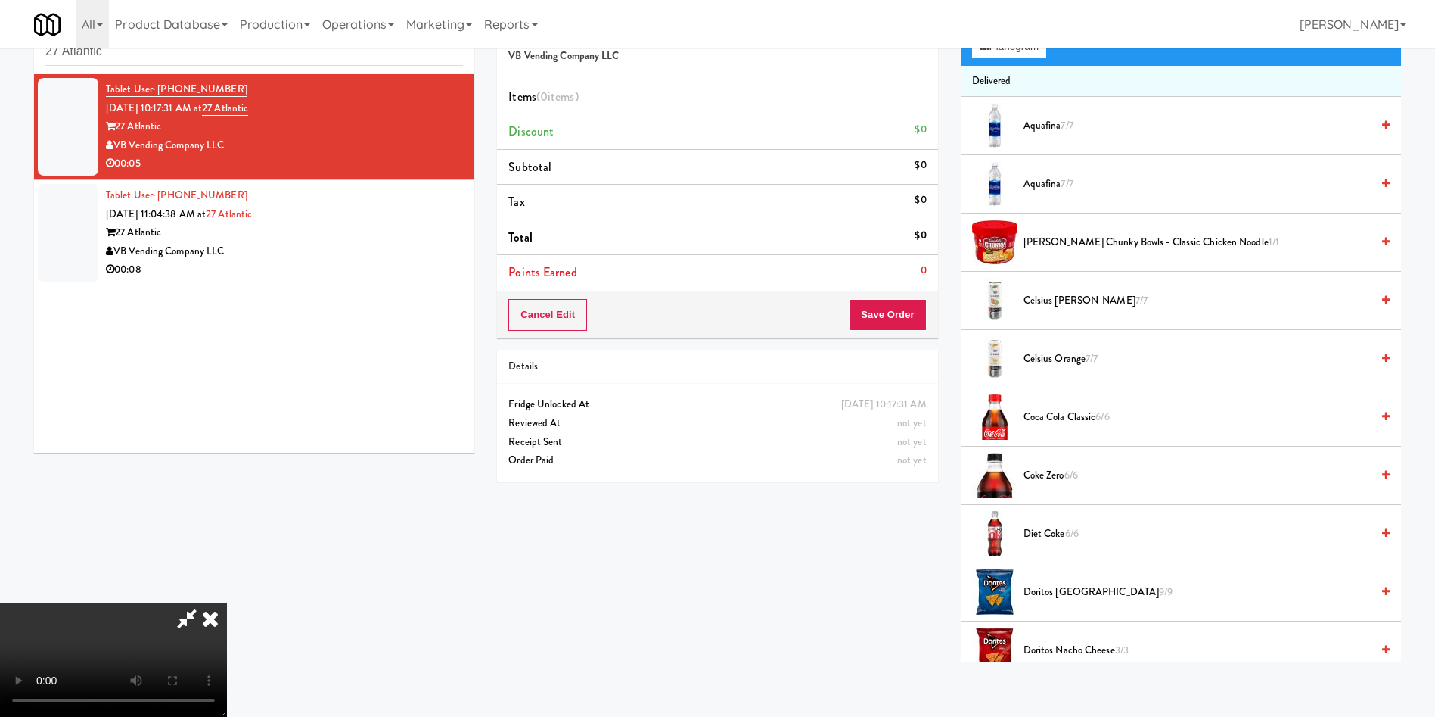
click at [227, 603] on video at bounding box center [113, 659] width 227 height 113
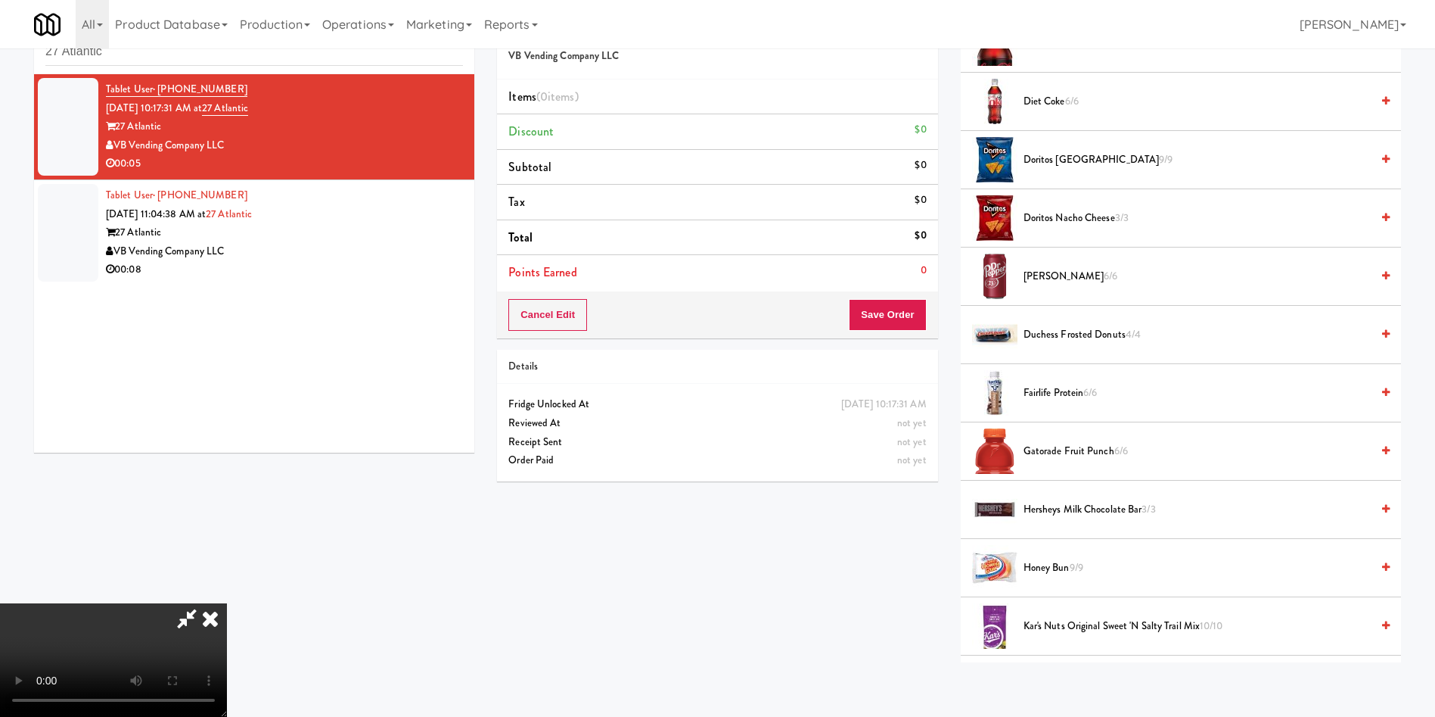
scroll to position [567, 0]
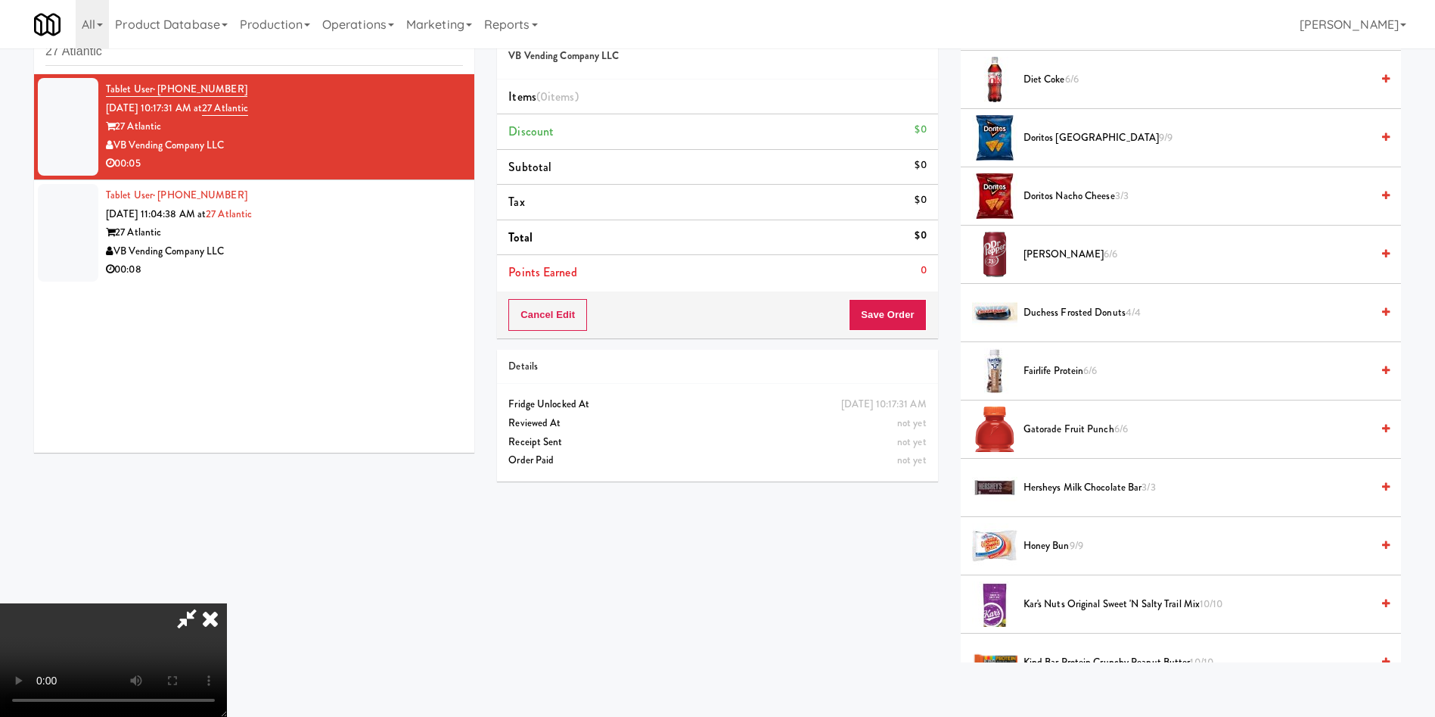
click at [1048, 437] on span "Gatorade Fruit Punch 6/6" at bounding box center [1197, 429] width 347 height 19
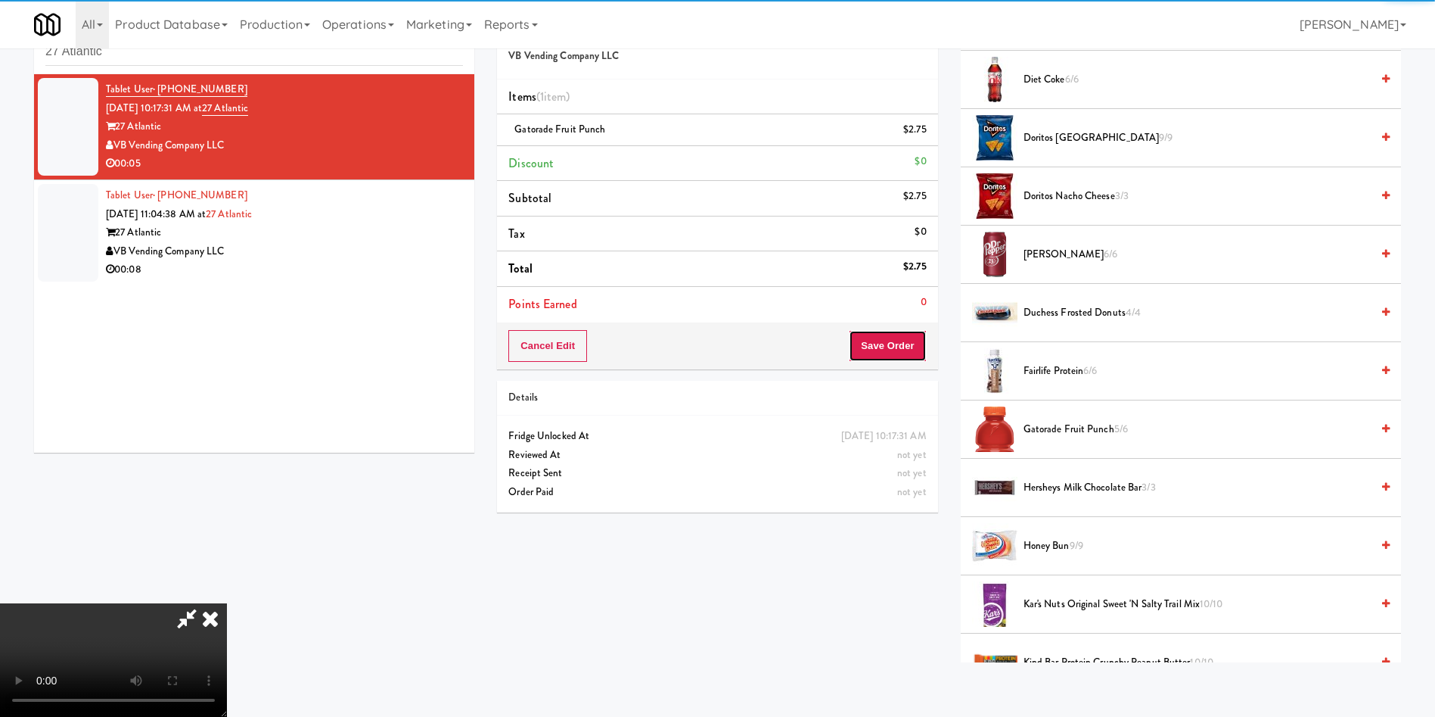
click at [918, 352] on button "Save Order" at bounding box center [887, 346] width 77 height 32
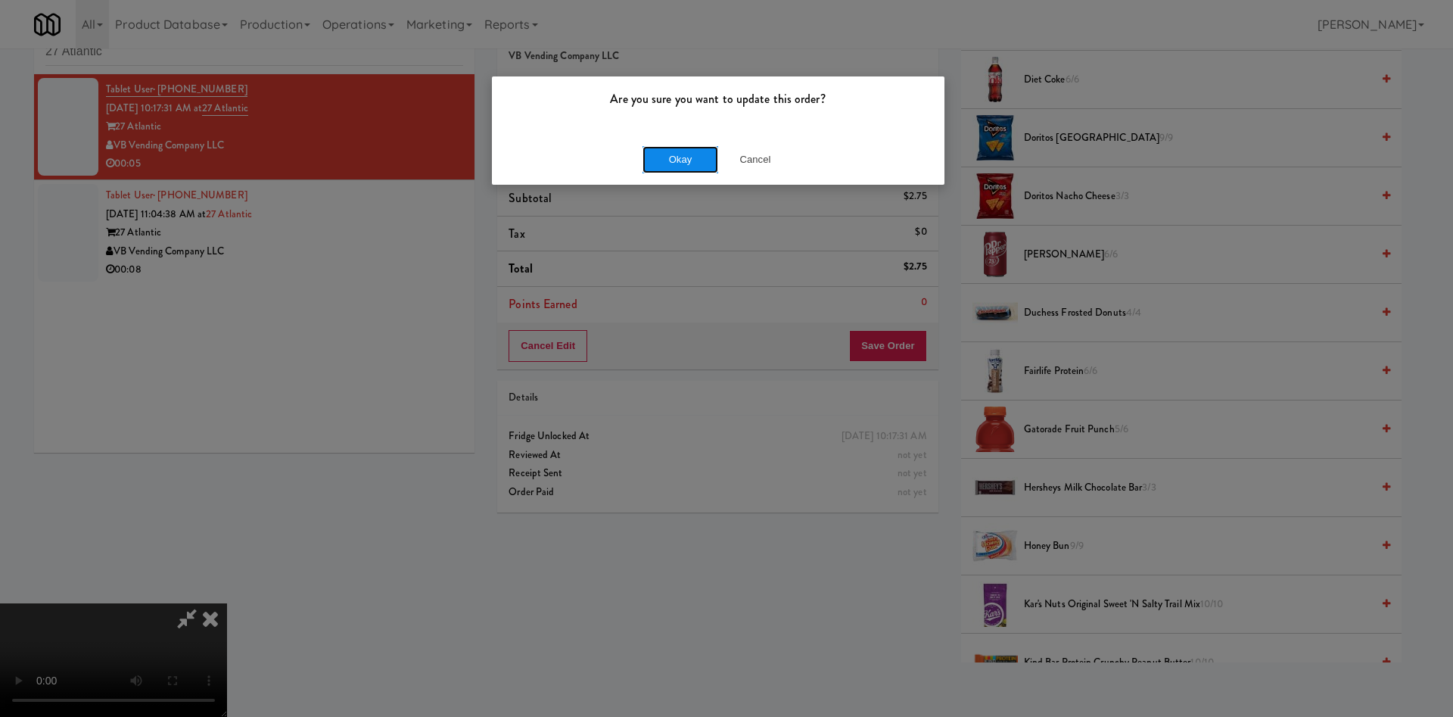
click at [662, 156] on button "Okay" at bounding box center [680, 159] width 76 height 27
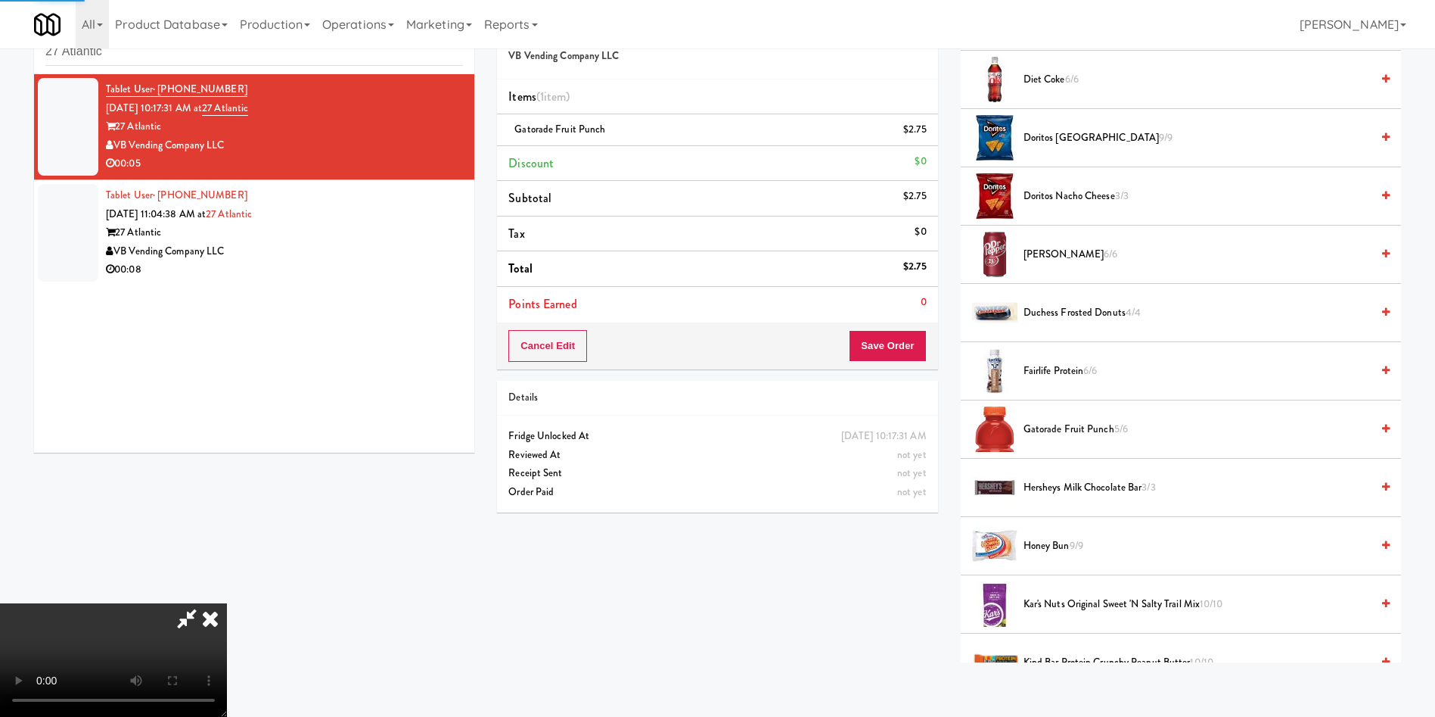
scroll to position [0, 0]
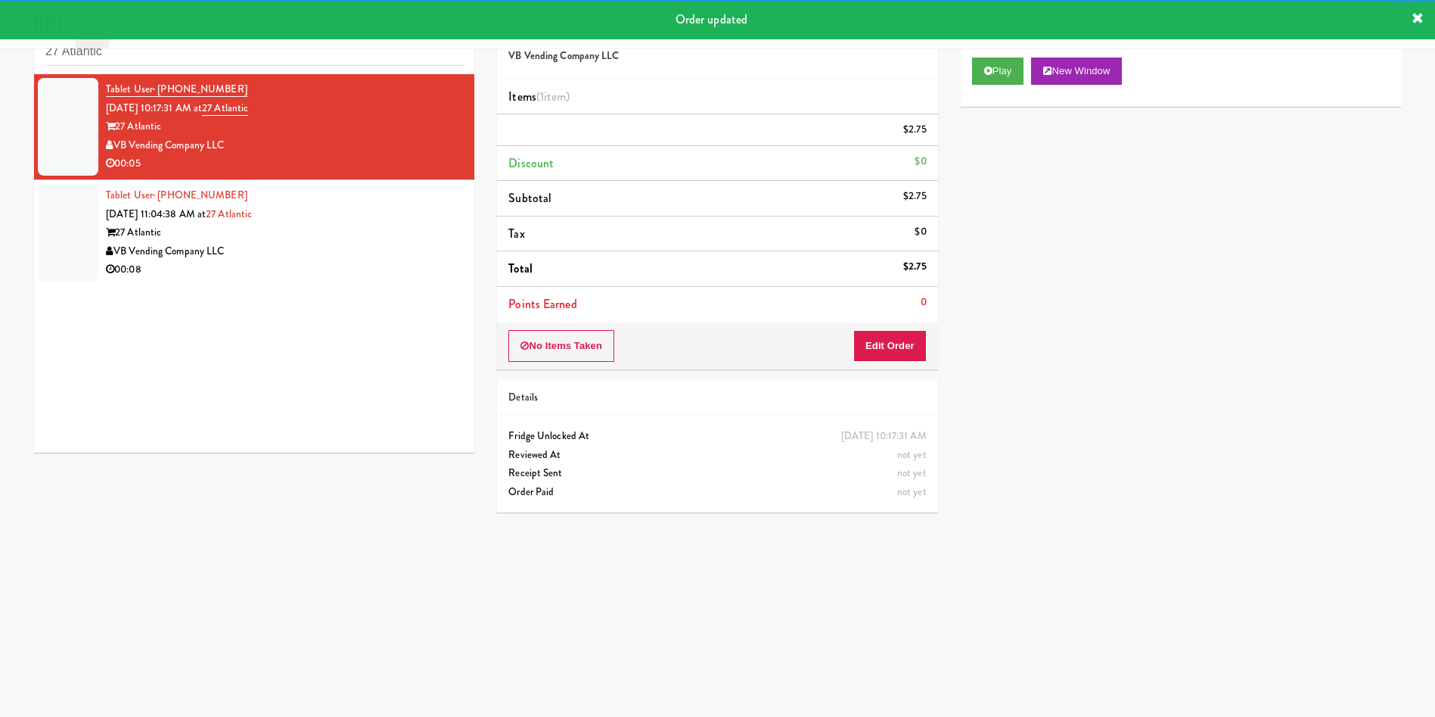
drag, startPoint x: 75, startPoint y: 223, endPoint x: 350, endPoint y: 223, distance: 274.7
click at [75, 223] on div at bounding box center [68, 233] width 61 height 98
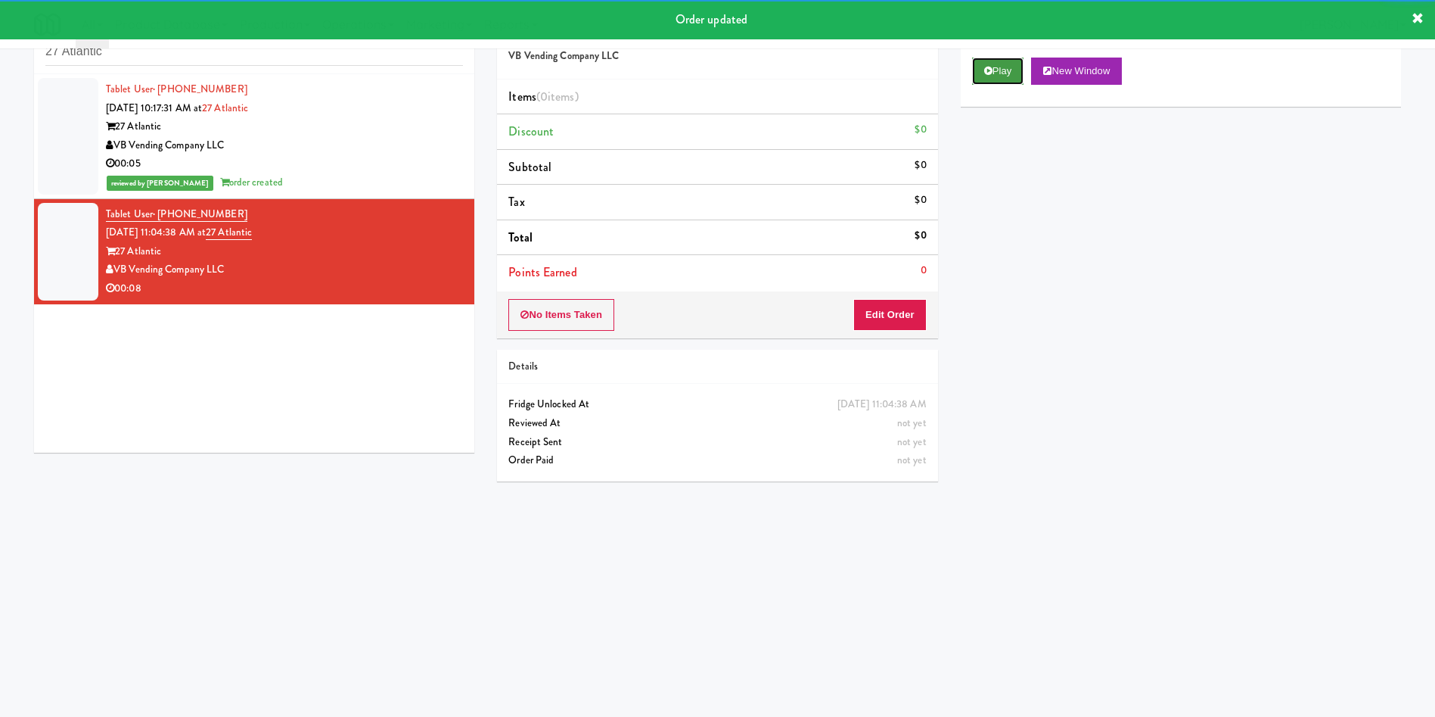
click at [1002, 80] on button "Play" at bounding box center [998, 71] width 52 height 27
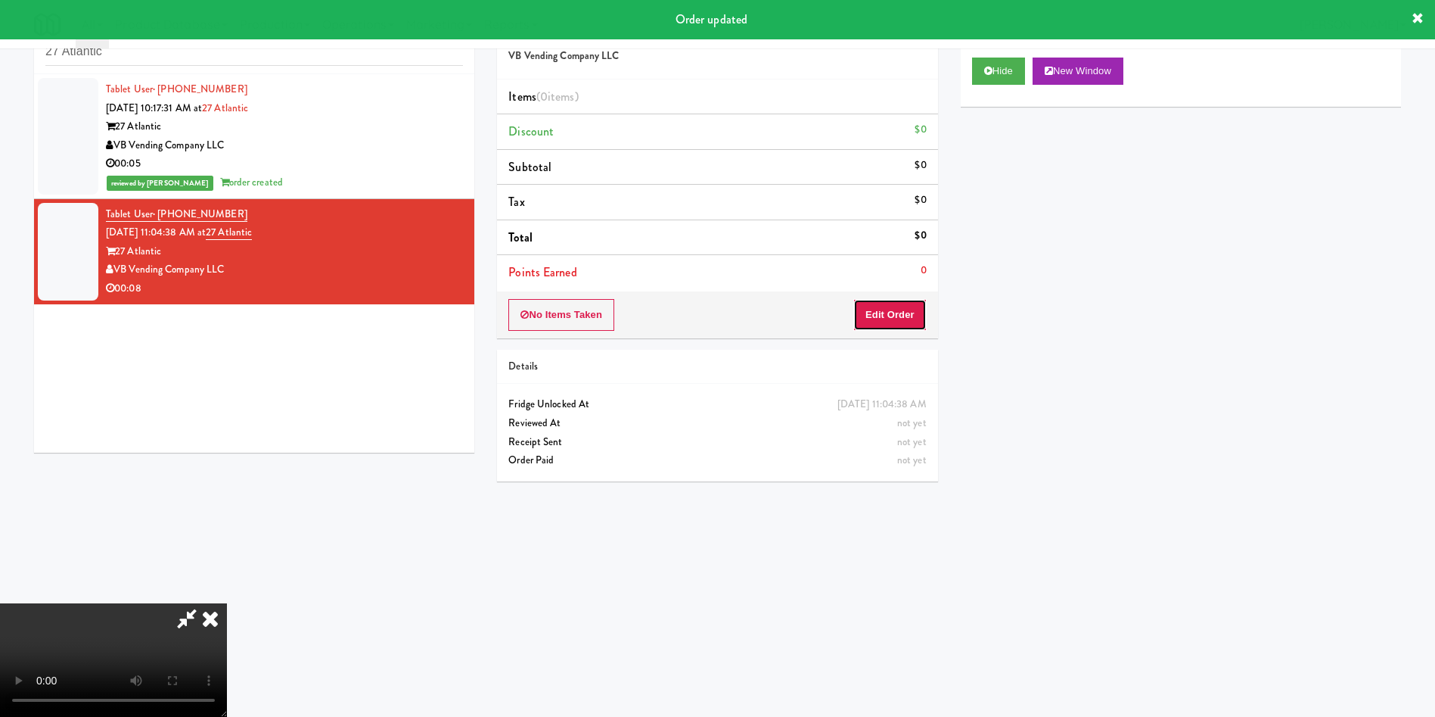
click at [897, 311] on button "Edit Order" at bounding box center [889, 315] width 73 height 32
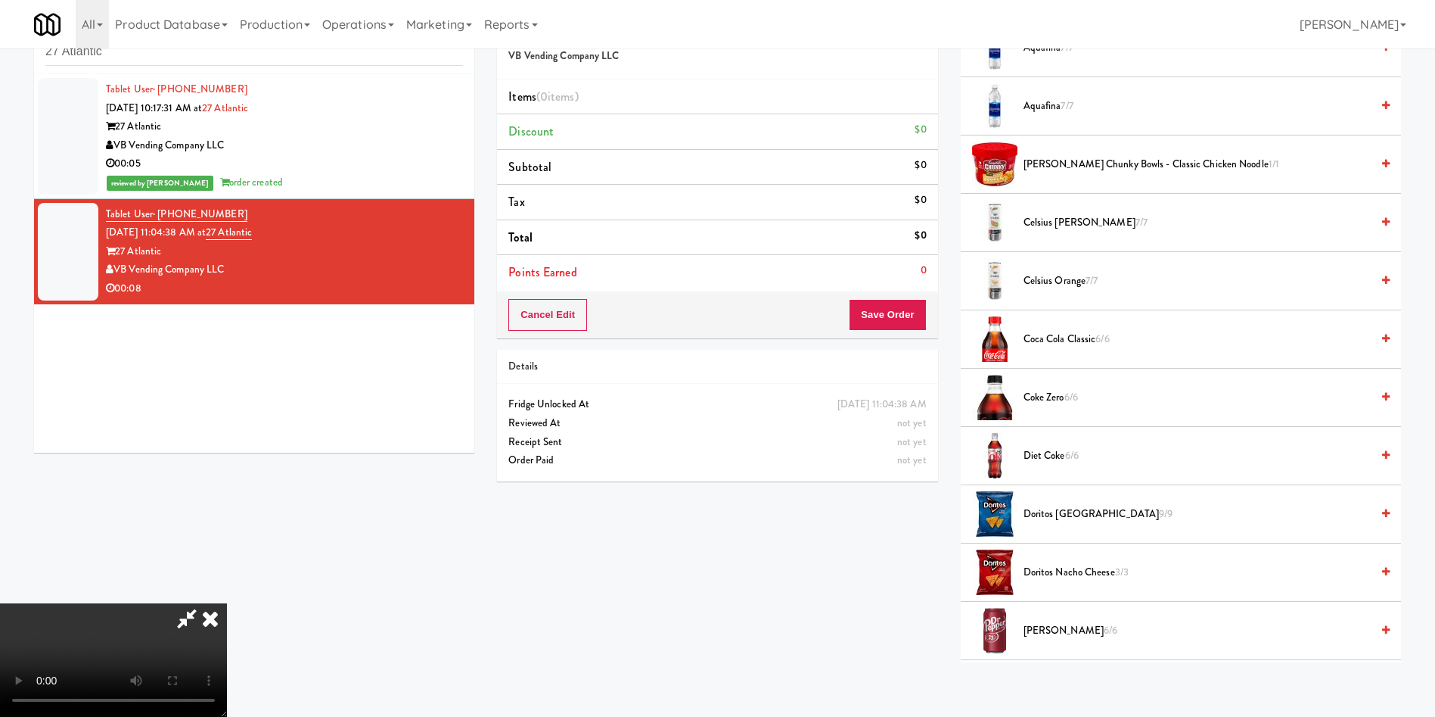
scroll to position [227, 0]
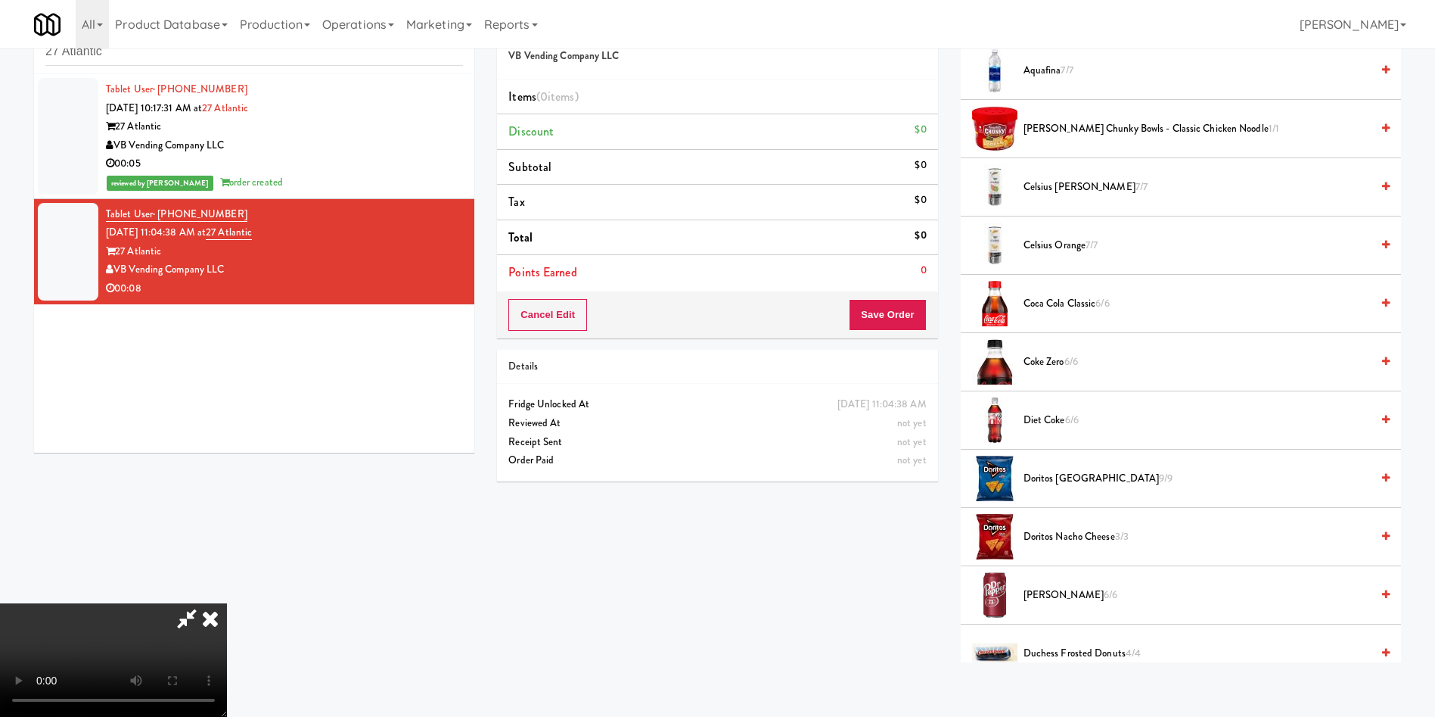
click at [1052, 415] on span "Diet coke 6/6" at bounding box center [1197, 420] width 347 height 19
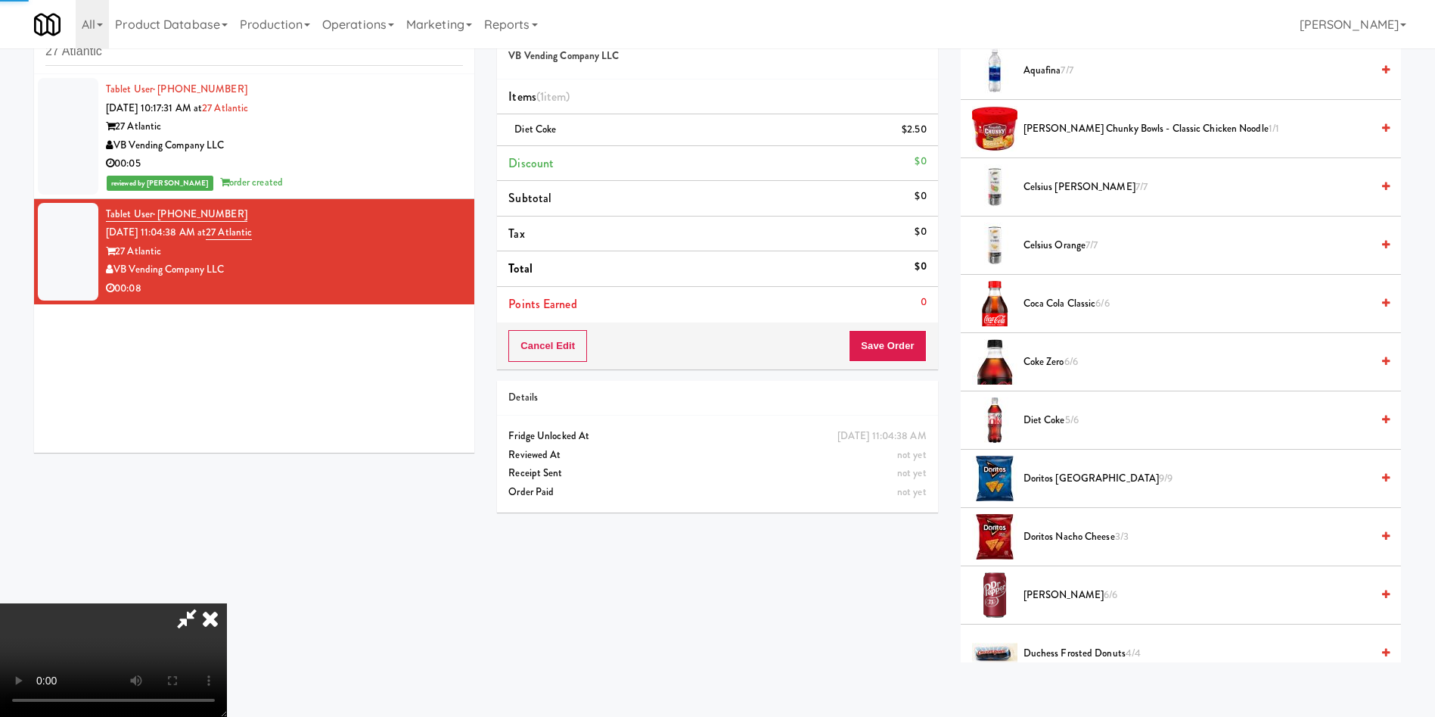
click at [1052, 415] on span "Diet coke 5/6" at bounding box center [1197, 420] width 347 height 19
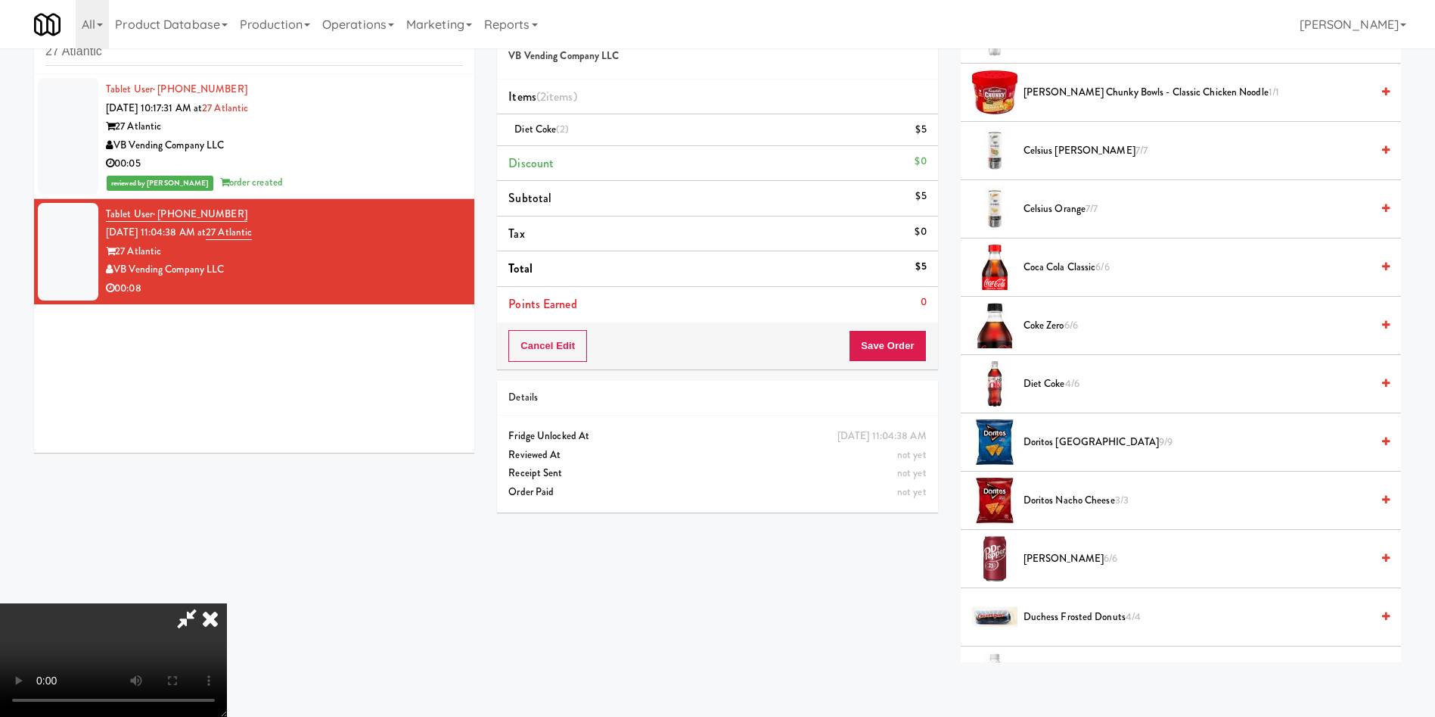
scroll to position [340, 0]
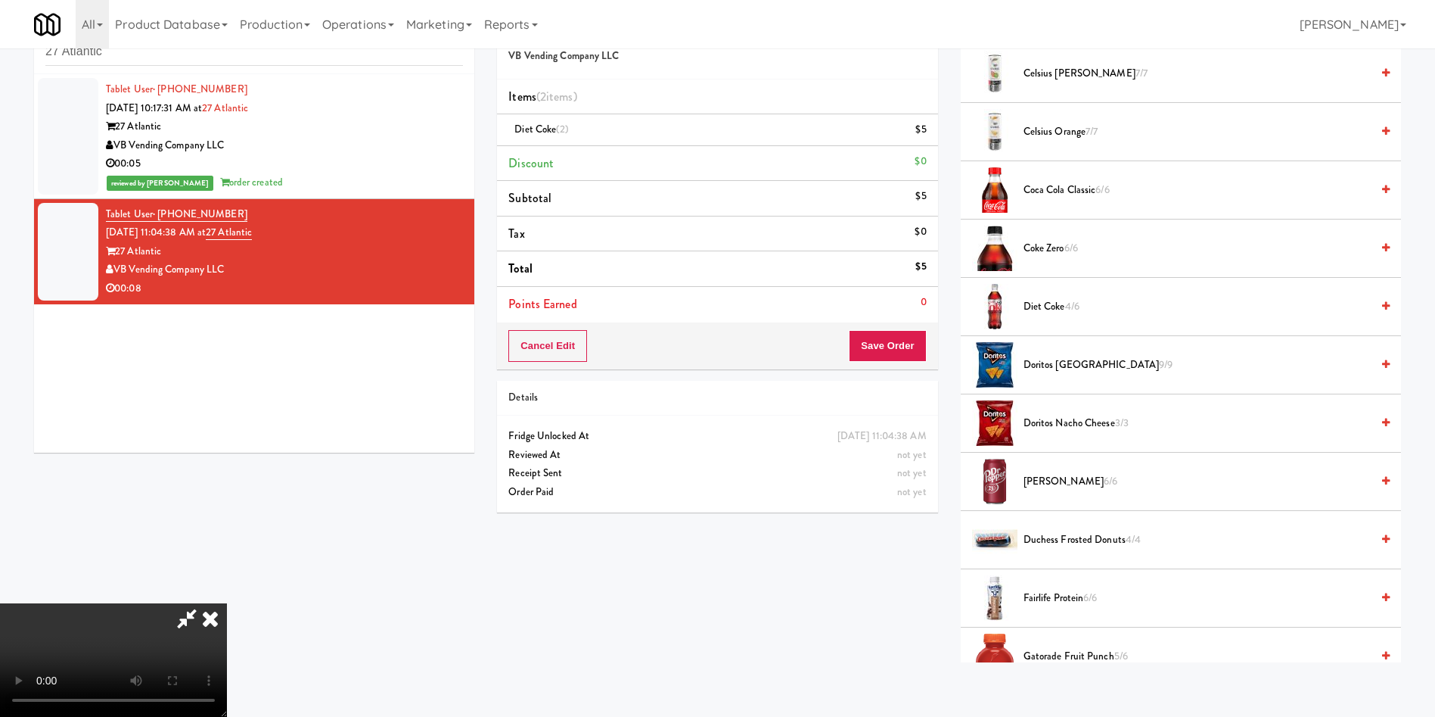
click at [1071, 421] on span "Doritos Nacho Cheese 3/3" at bounding box center [1197, 423] width 347 height 19
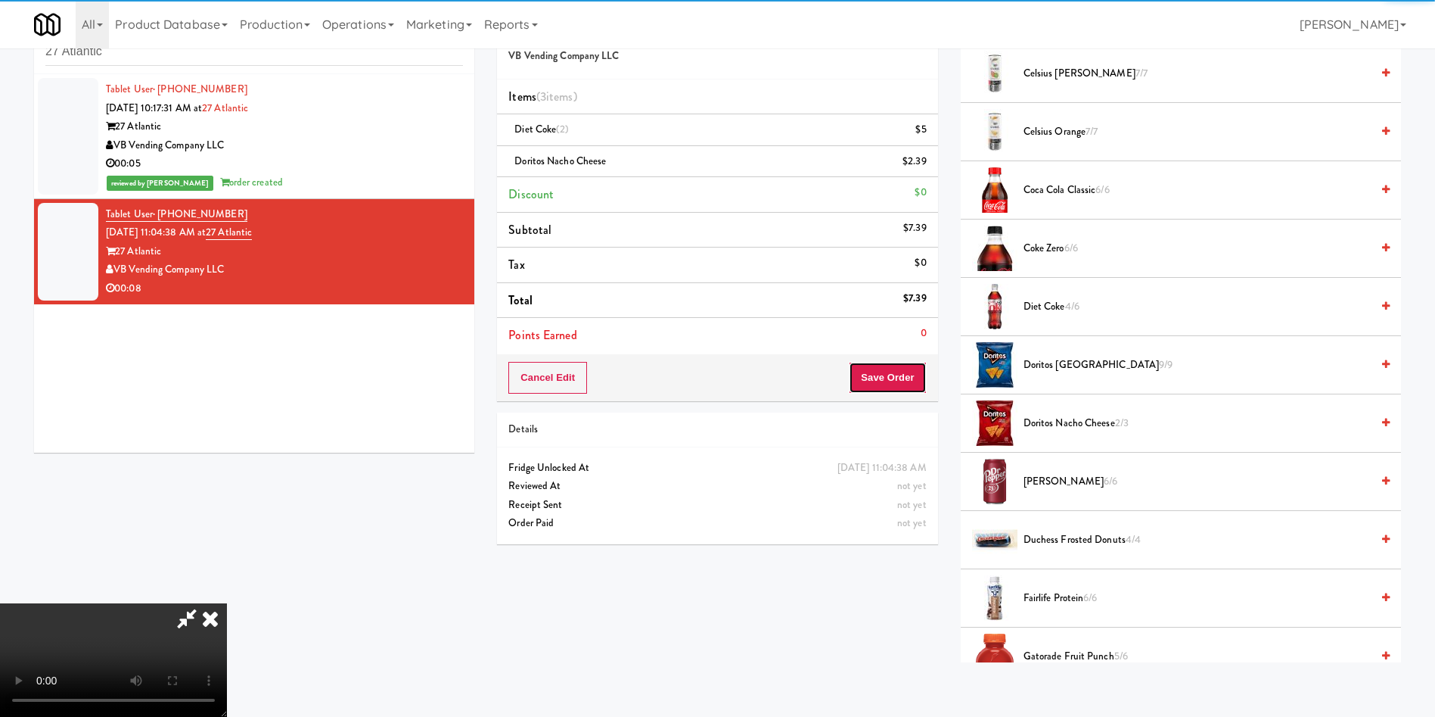
click at [897, 391] on button "Save Order" at bounding box center [887, 378] width 77 height 32
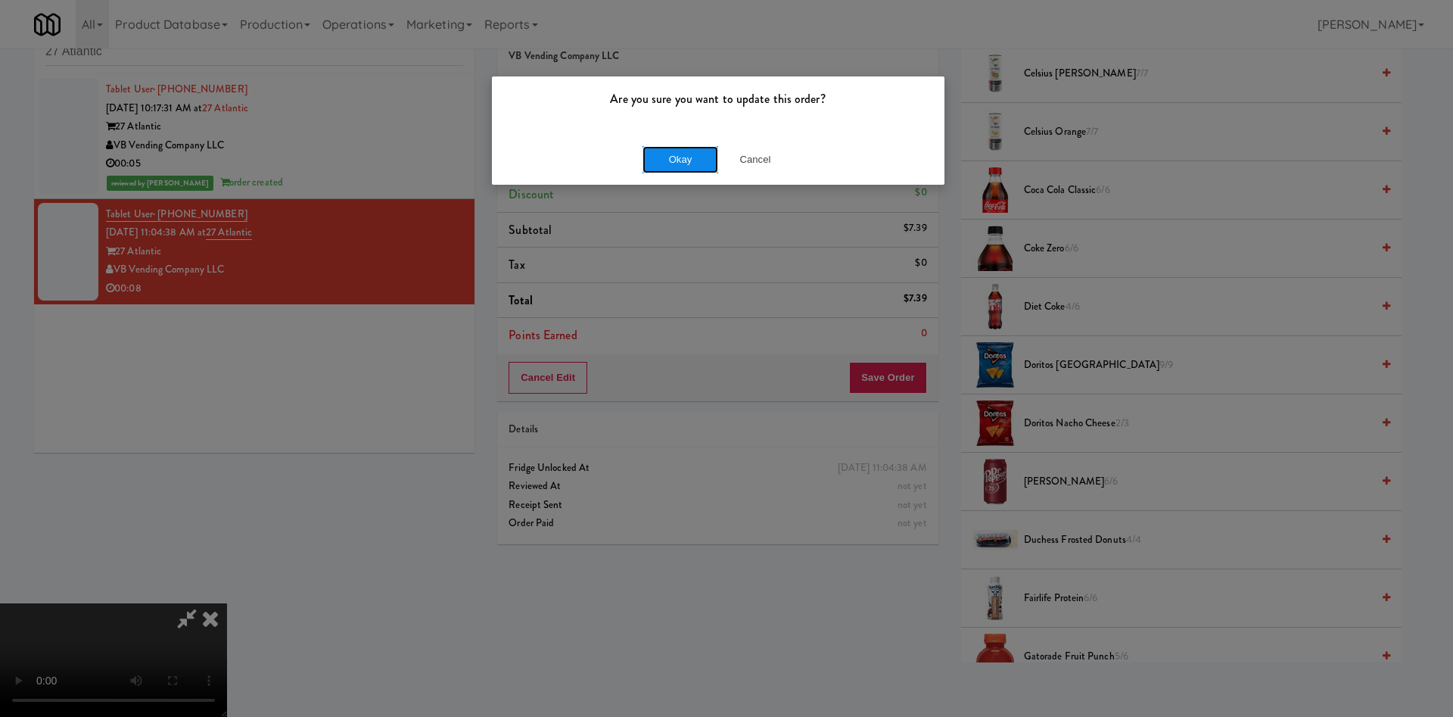
click at [682, 159] on button "Okay" at bounding box center [680, 159] width 76 height 27
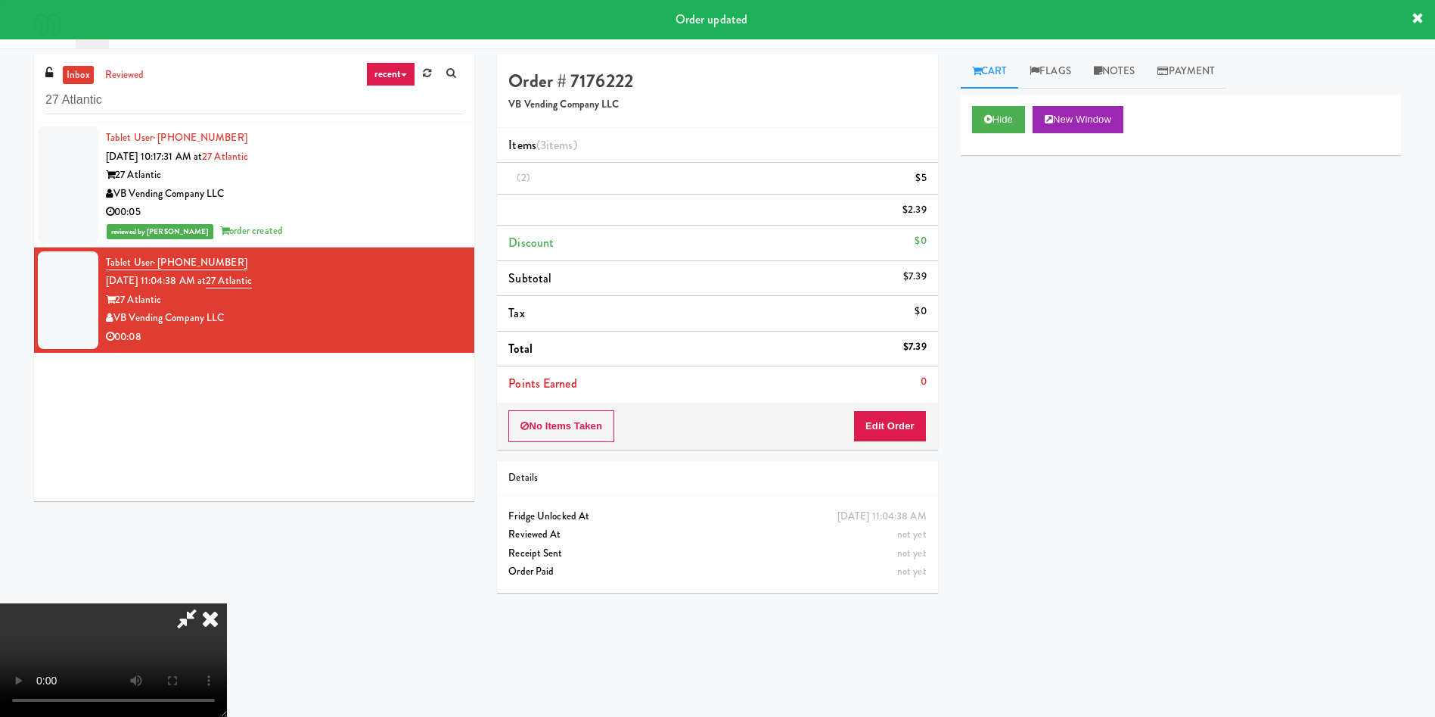
scroll to position [0, 0]
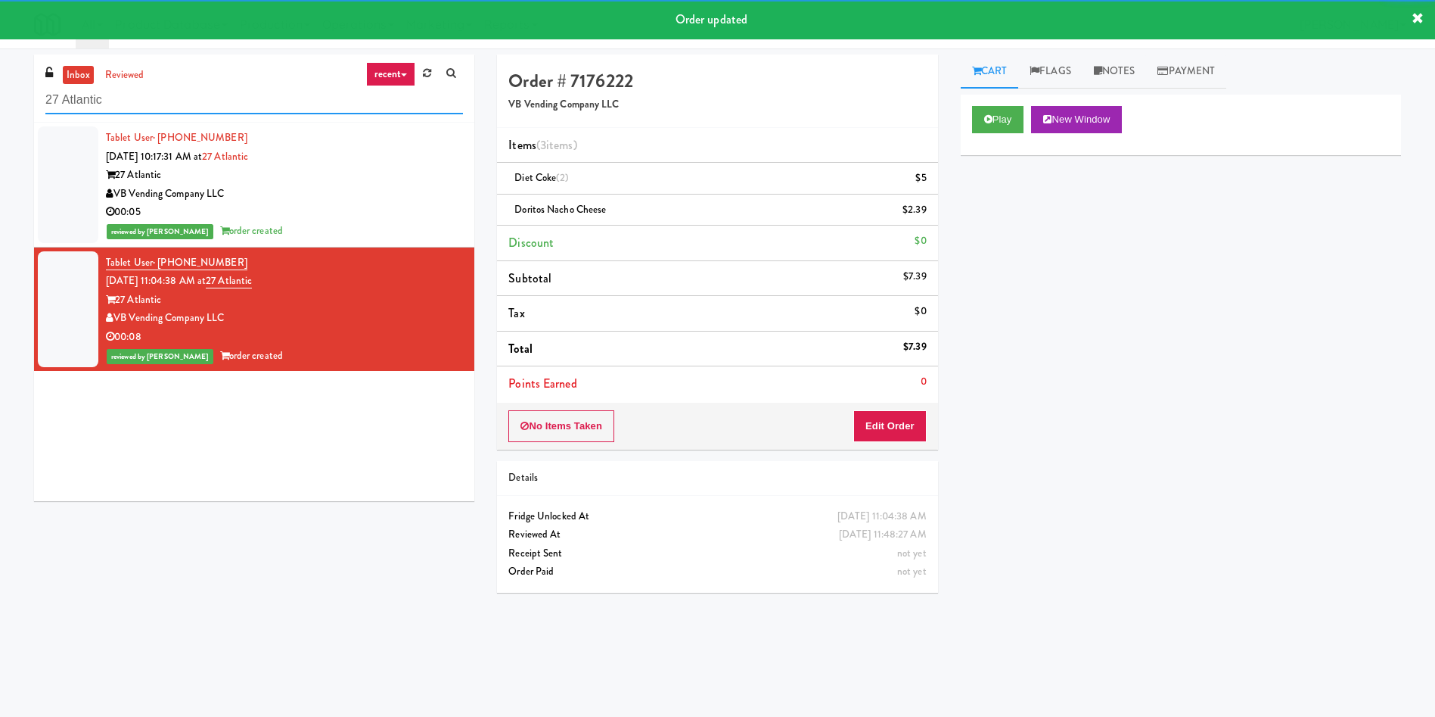
drag, startPoint x: 97, startPoint y: 73, endPoint x: 0, endPoint y: 71, distance: 96.9
click at [0, 71] on div "inbox reviewed recent all unclear take inventory issue suspicious failed recent…" at bounding box center [717, 358] width 1435 height 608
paste input "Estate - Cooler - Left"
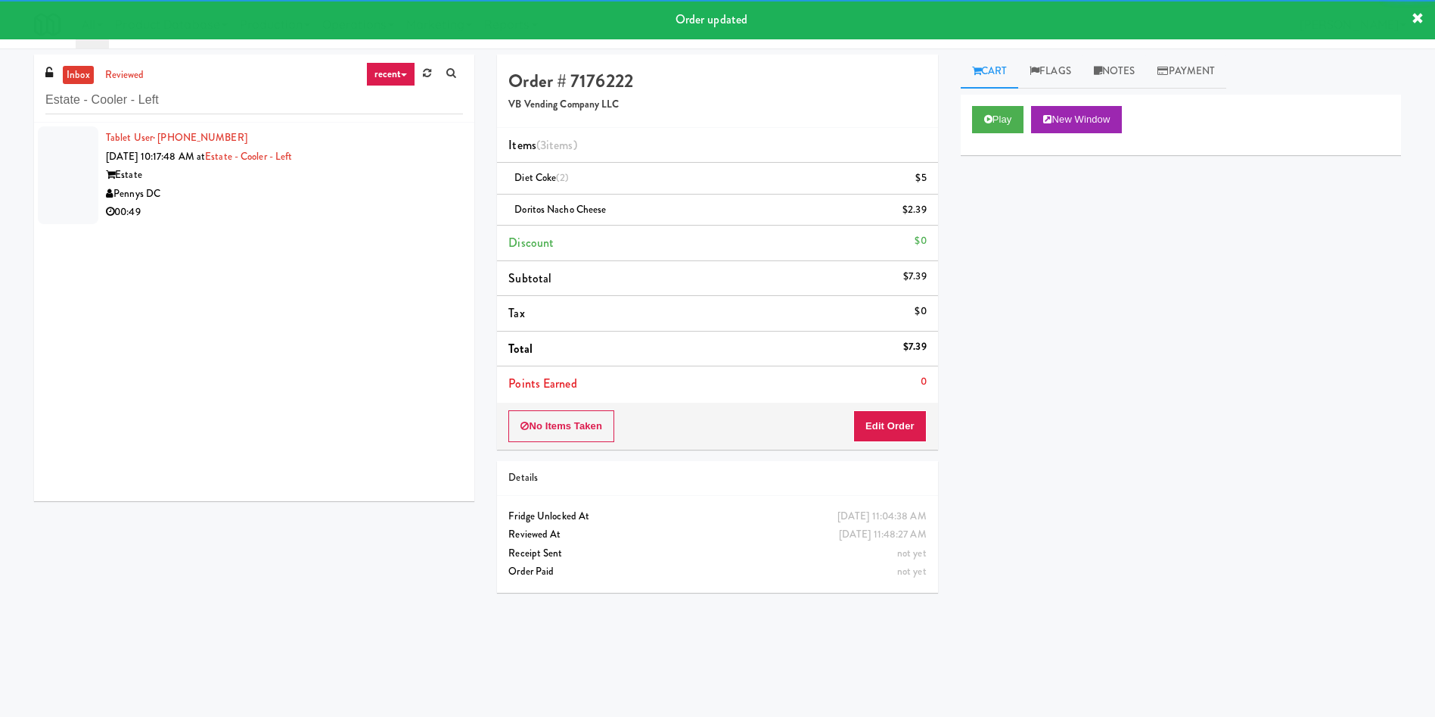
click at [49, 154] on div at bounding box center [68, 175] width 61 height 98
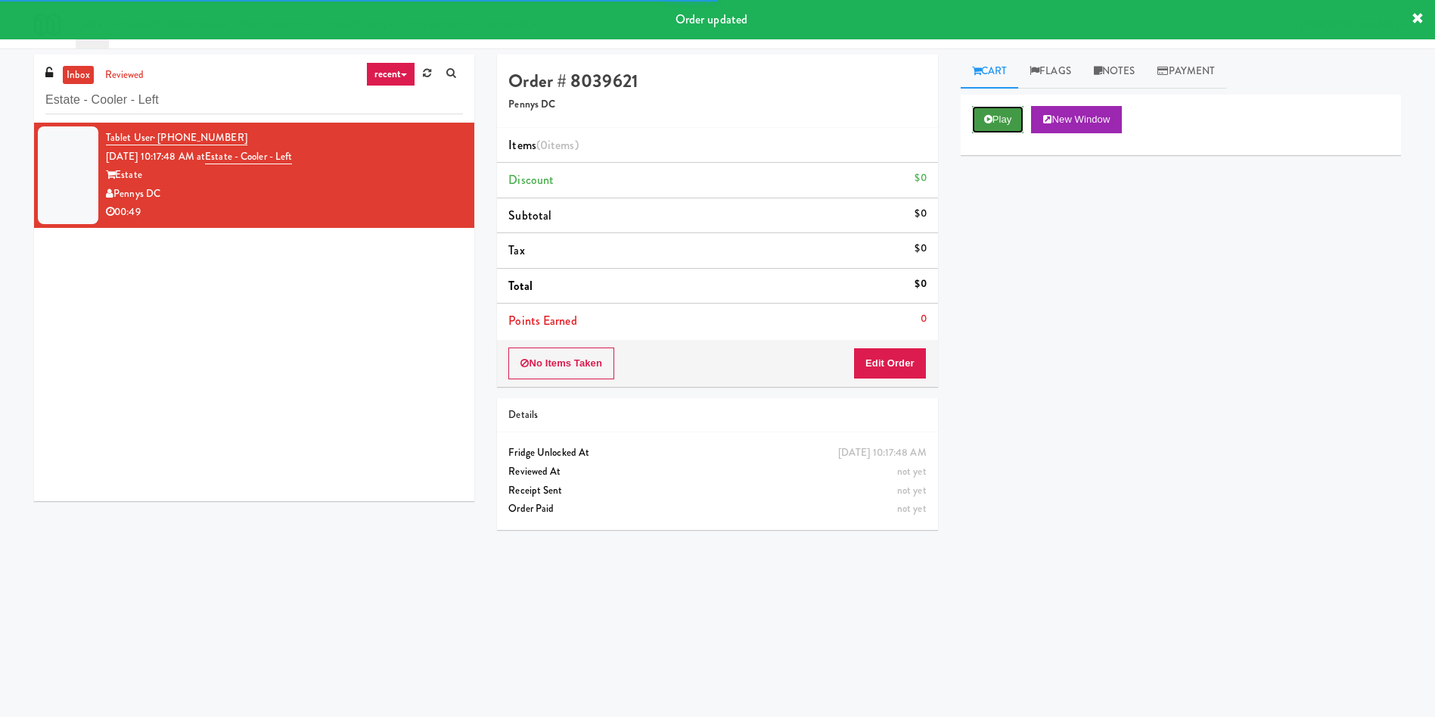
click at [982, 113] on button "Play" at bounding box center [998, 119] width 52 height 27
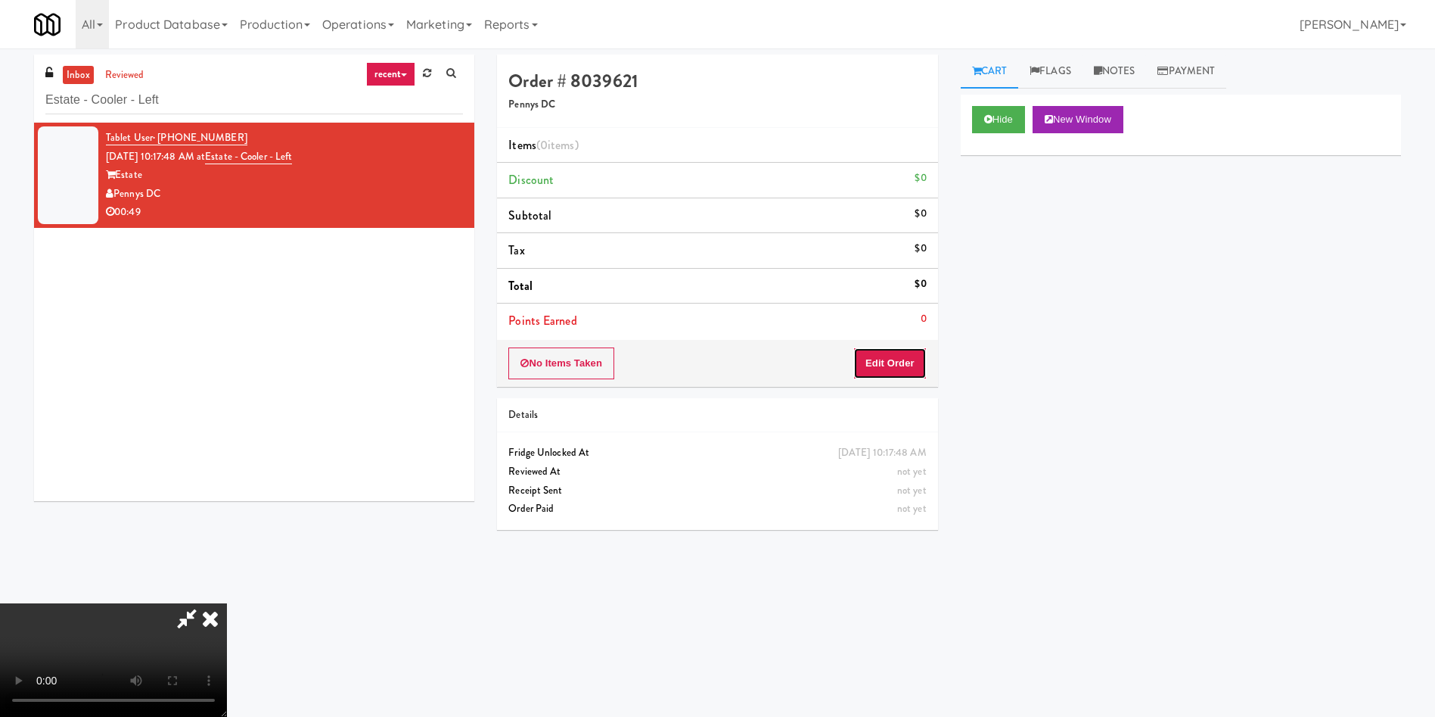
click at [896, 364] on button "Edit Order" at bounding box center [889, 363] width 73 height 32
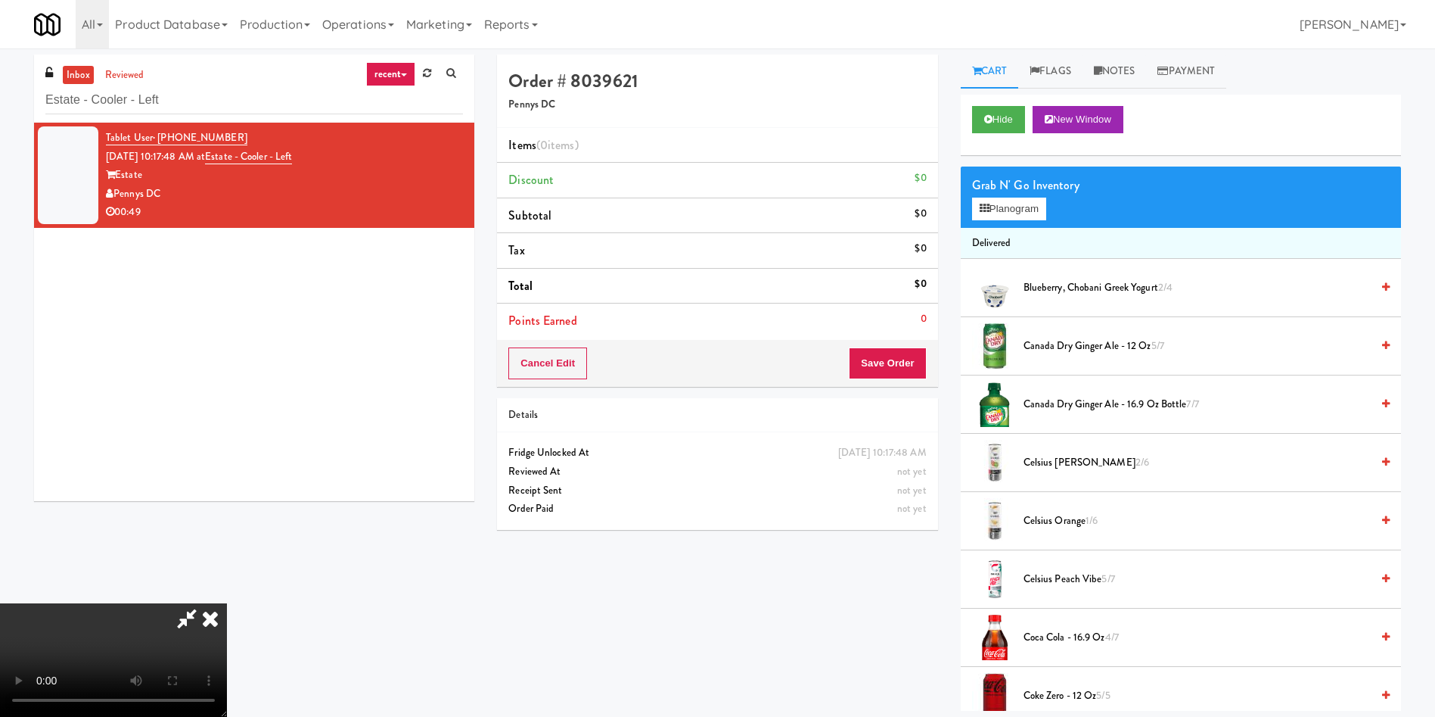
click at [227, 603] on video at bounding box center [113, 659] width 227 height 113
click at [1024, 200] on button "Planogram" at bounding box center [1009, 208] width 74 height 23
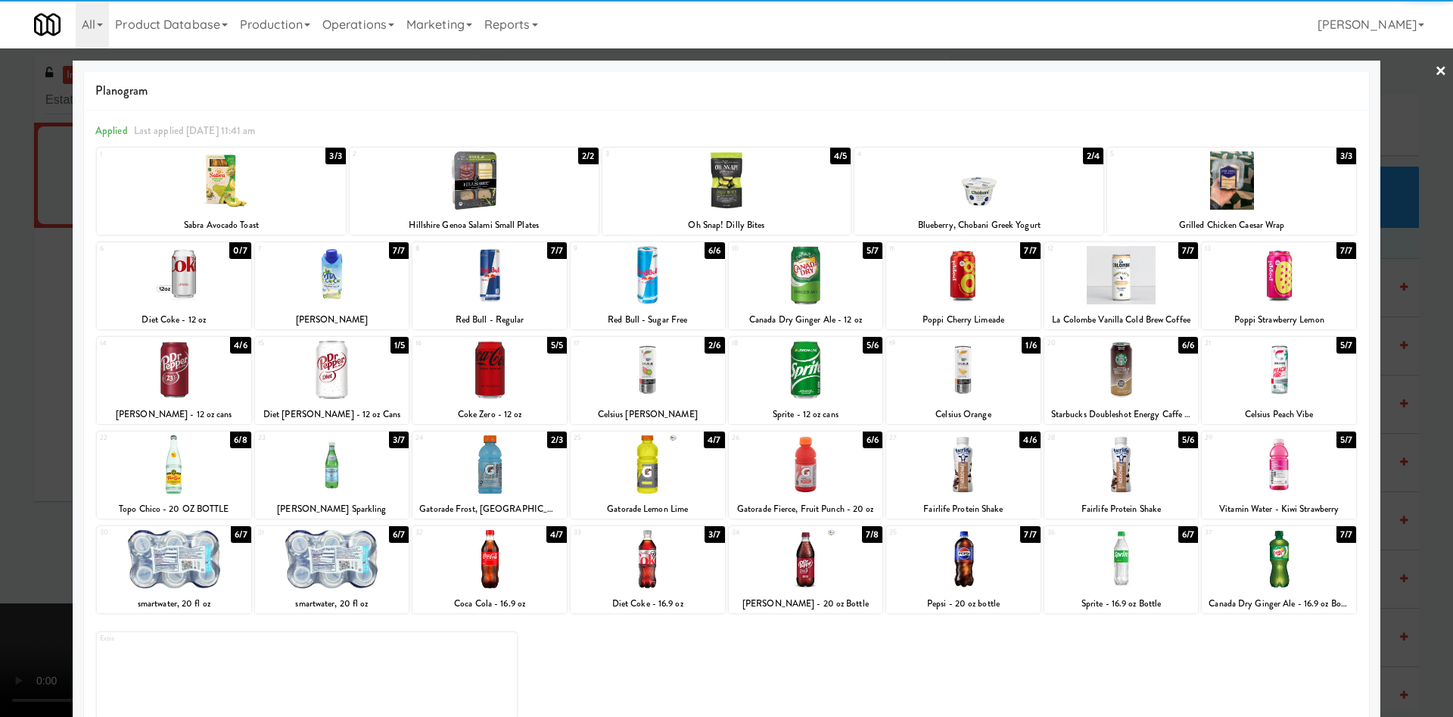
click at [1118, 276] on div at bounding box center [1121, 275] width 154 height 58
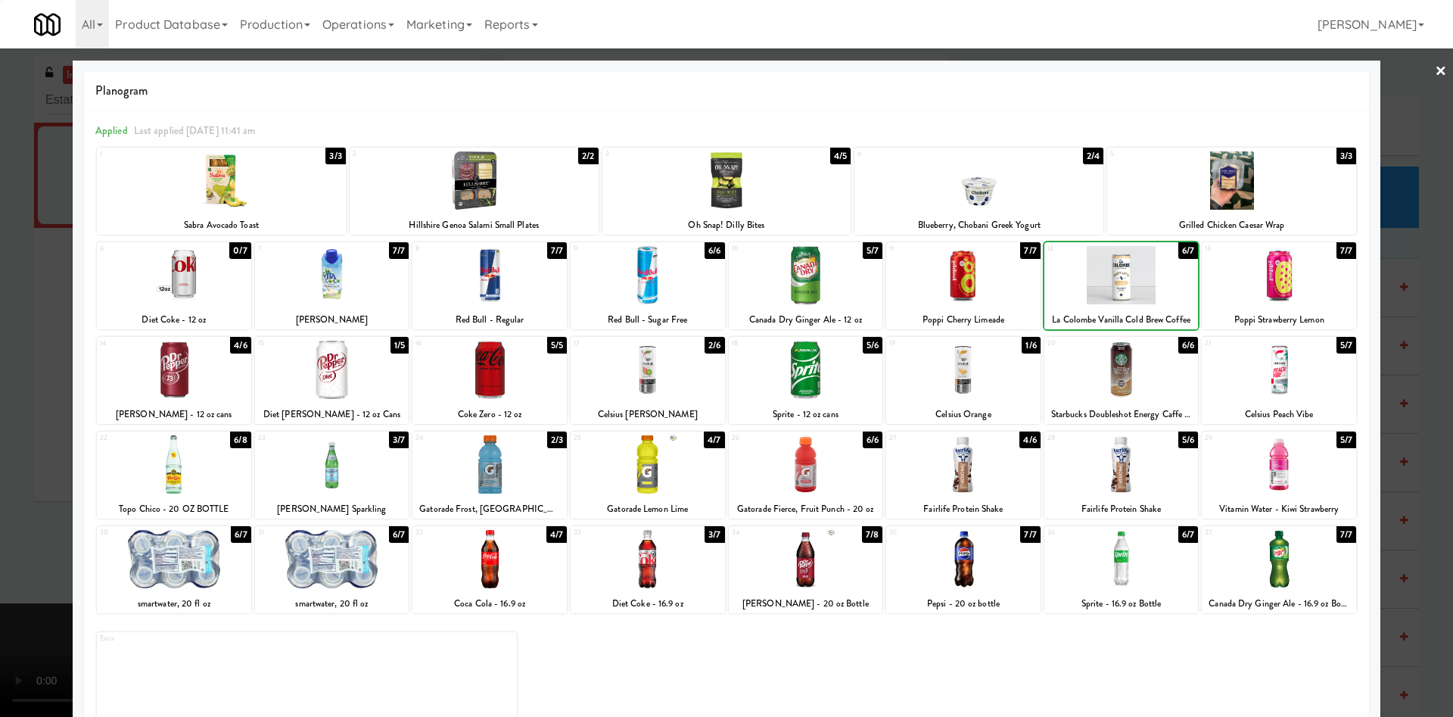
click at [1118, 276] on div at bounding box center [1121, 275] width 154 height 58
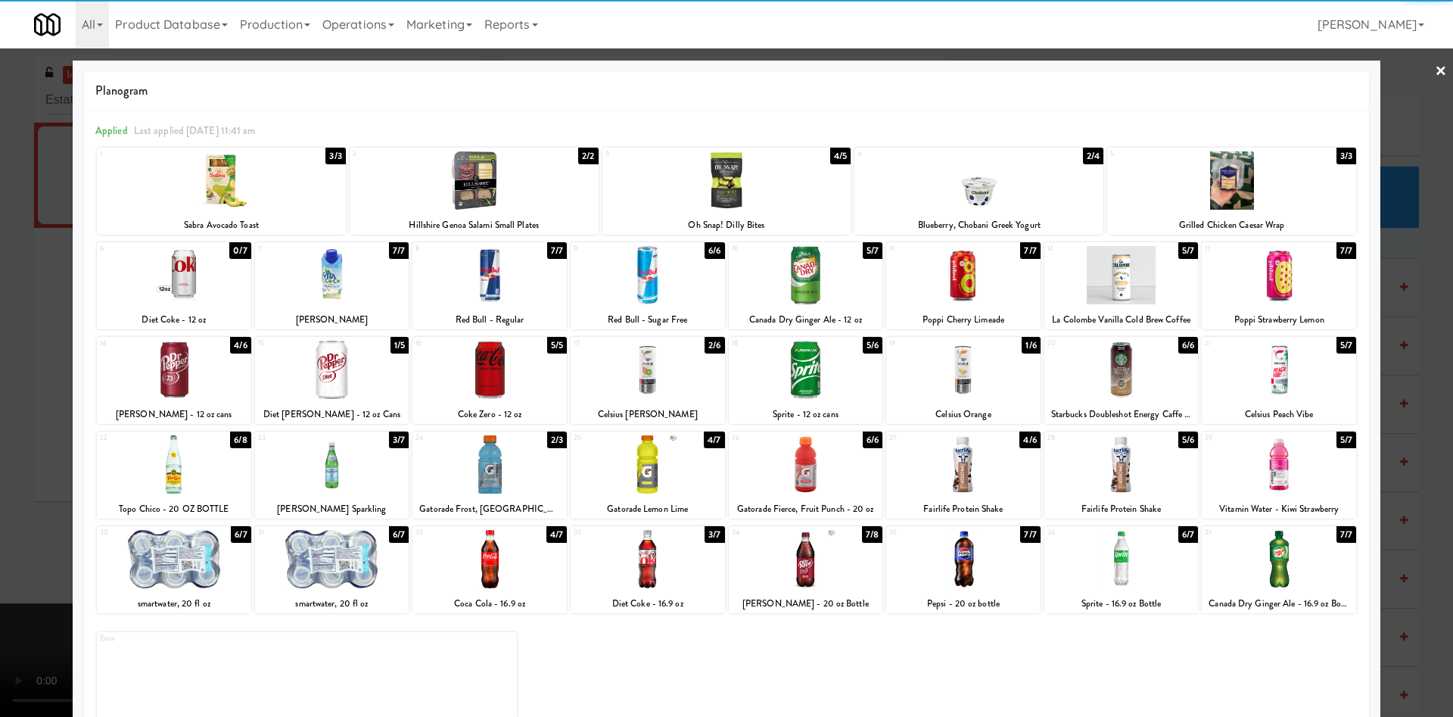
click at [0, 300] on div at bounding box center [726, 358] width 1453 height 717
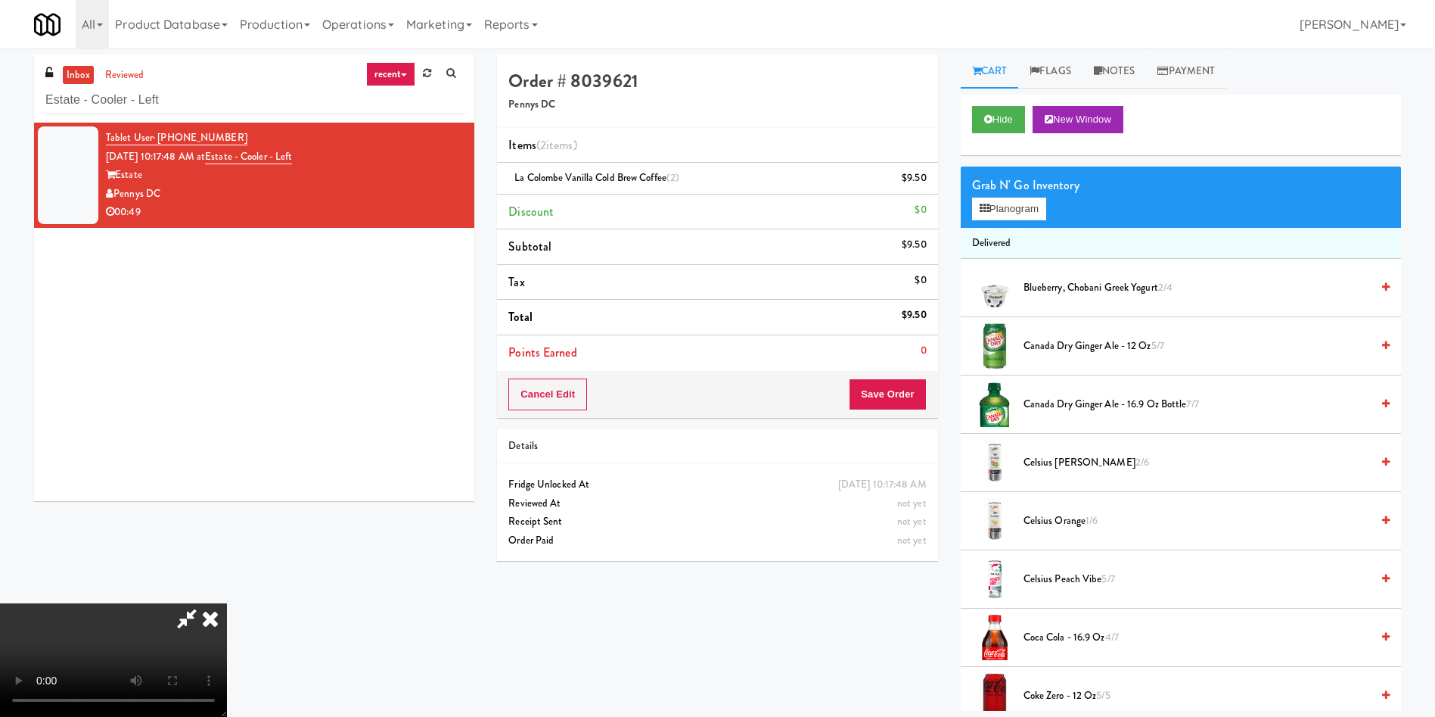
click at [227, 603] on video at bounding box center [113, 659] width 227 height 113
drag, startPoint x: 805, startPoint y: 58, endPoint x: 784, endPoint y: 79, distance: 30.0
click at [204, 603] on icon at bounding box center [186, 618] width 35 height 30
click at [919, 183] on link at bounding box center [926, 184] width 14 height 19
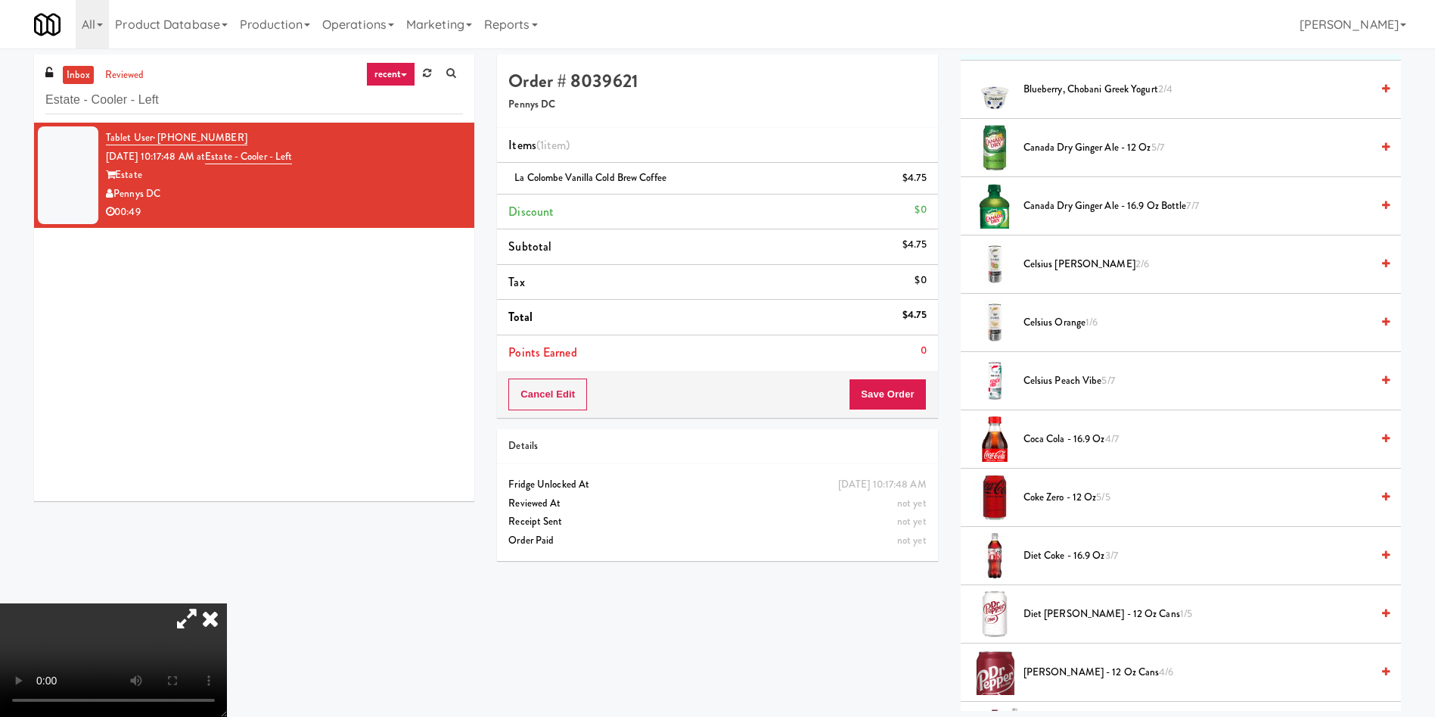
scroll to position [567, 0]
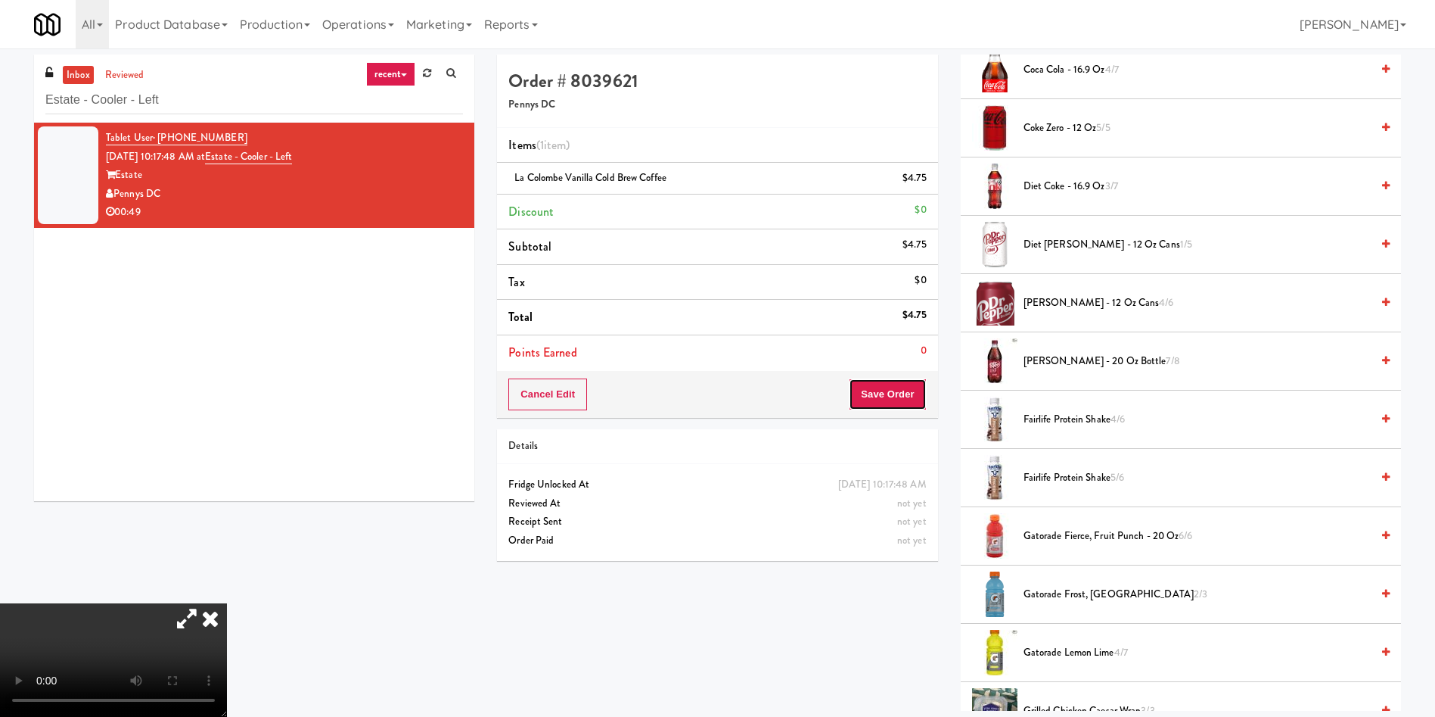
click at [897, 384] on button "Save Order" at bounding box center [887, 394] width 77 height 32
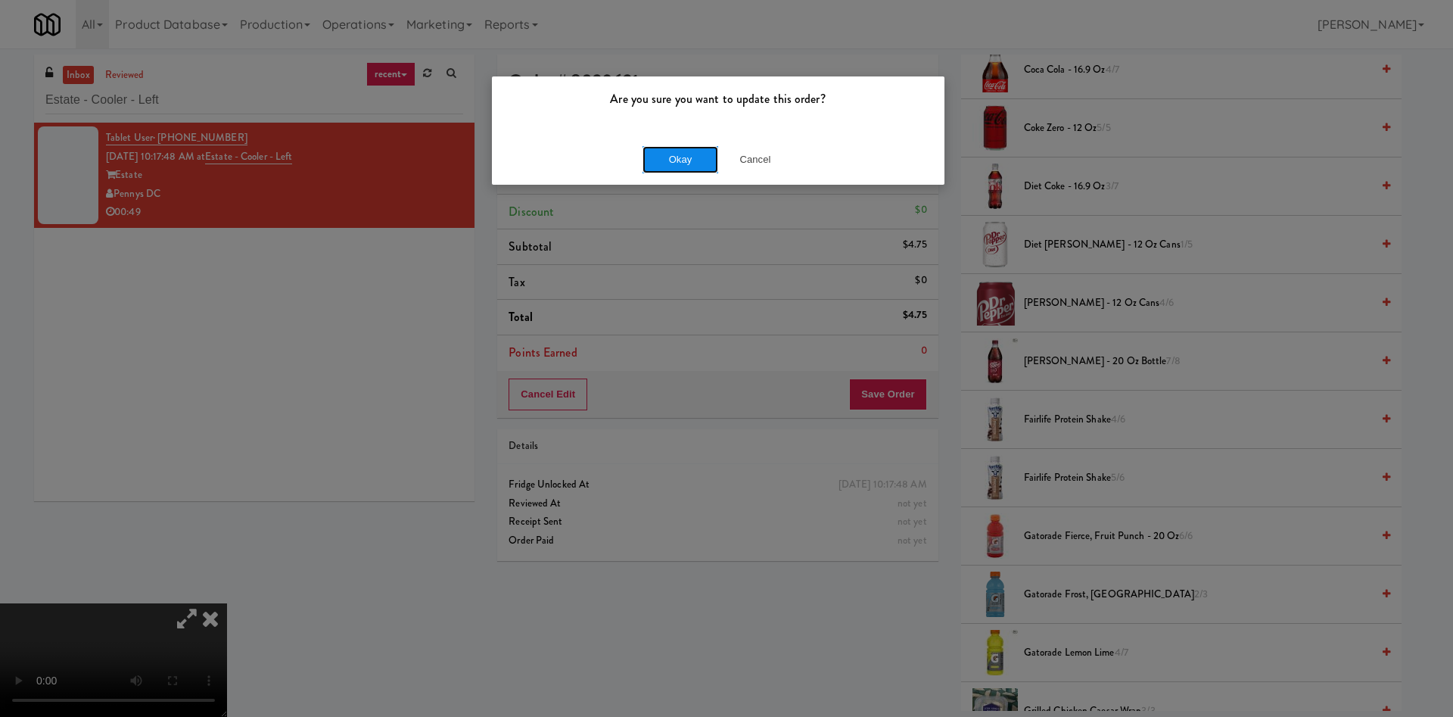
click at [699, 163] on button "Okay" at bounding box center [680, 159] width 76 height 27
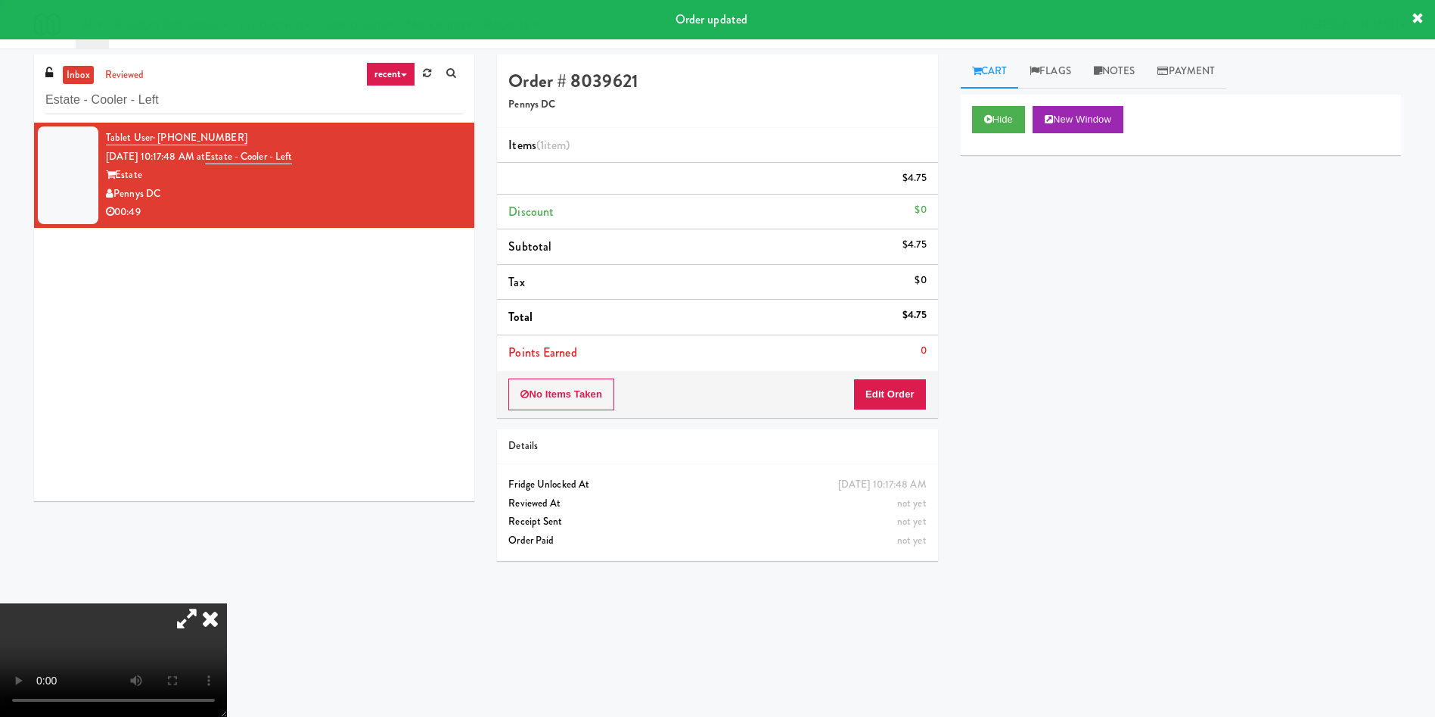
scroll to position [0, 0]
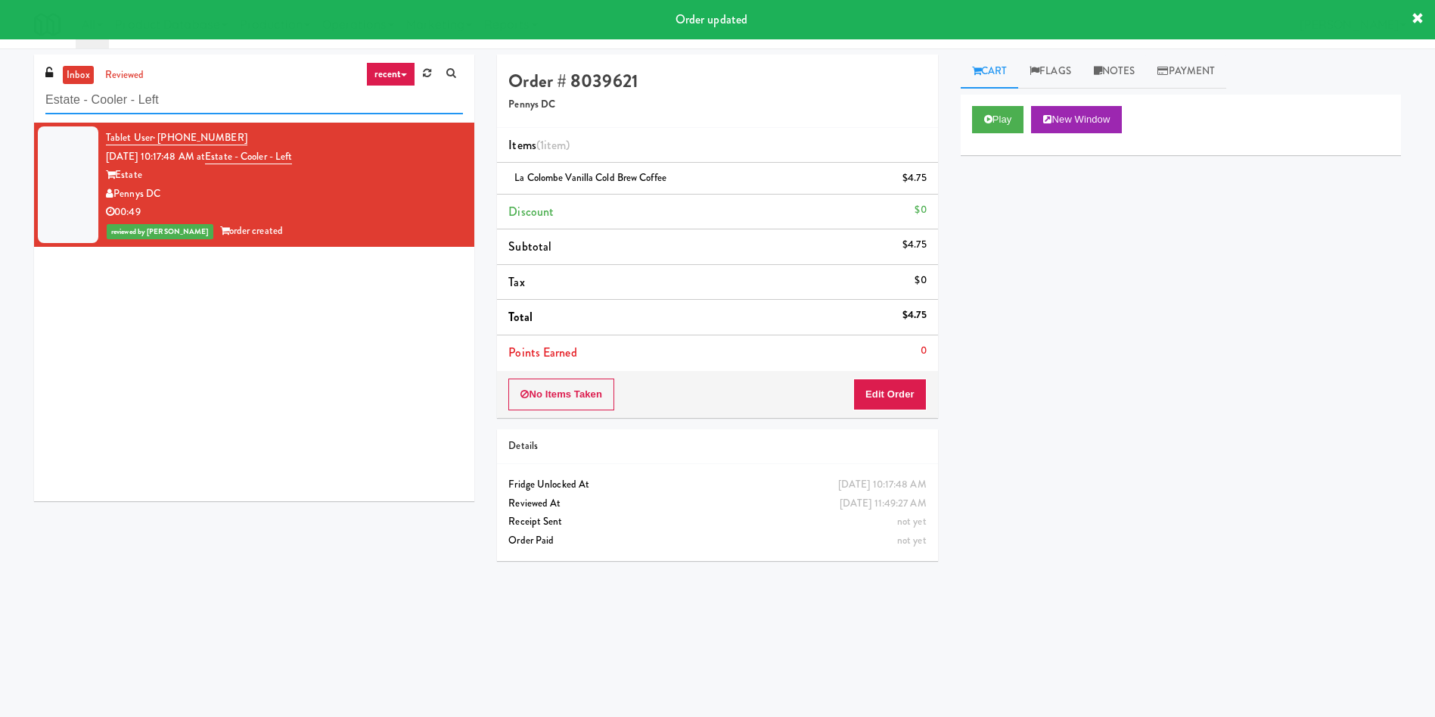
drag, startPoint x: 212, startPoint y: 86, endPoint x: 0, endPoint y: 93, distance: 212.0
click at [0, 93] on div "inbox reviewed recent all unclear take inventory issue suspicious failed recent…" at bounding box center [717, 358] width 1435 height 608
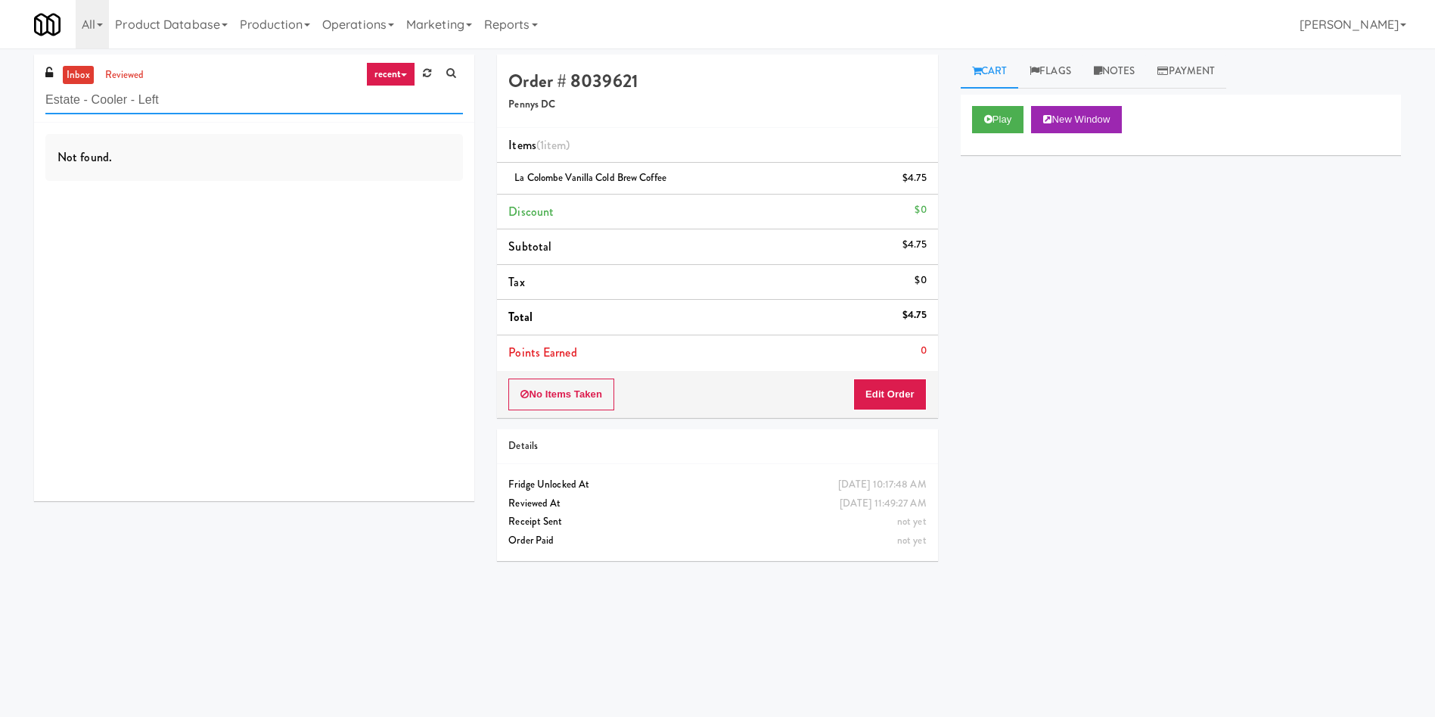
drag, startPoint x: 250, startPoint y: 104, endPoint x: 28, endPoint y: 5, distance: 242.8
click at [0, 82] on div "inbox reviewed recent all unclear take inventory issue suspicious failed recent…" at bounding box center [717, 358] width 1435 height 608
paste input "Reotown Apartments - Cooler 1"
type input "Reotown Apartments - Cooler 1"
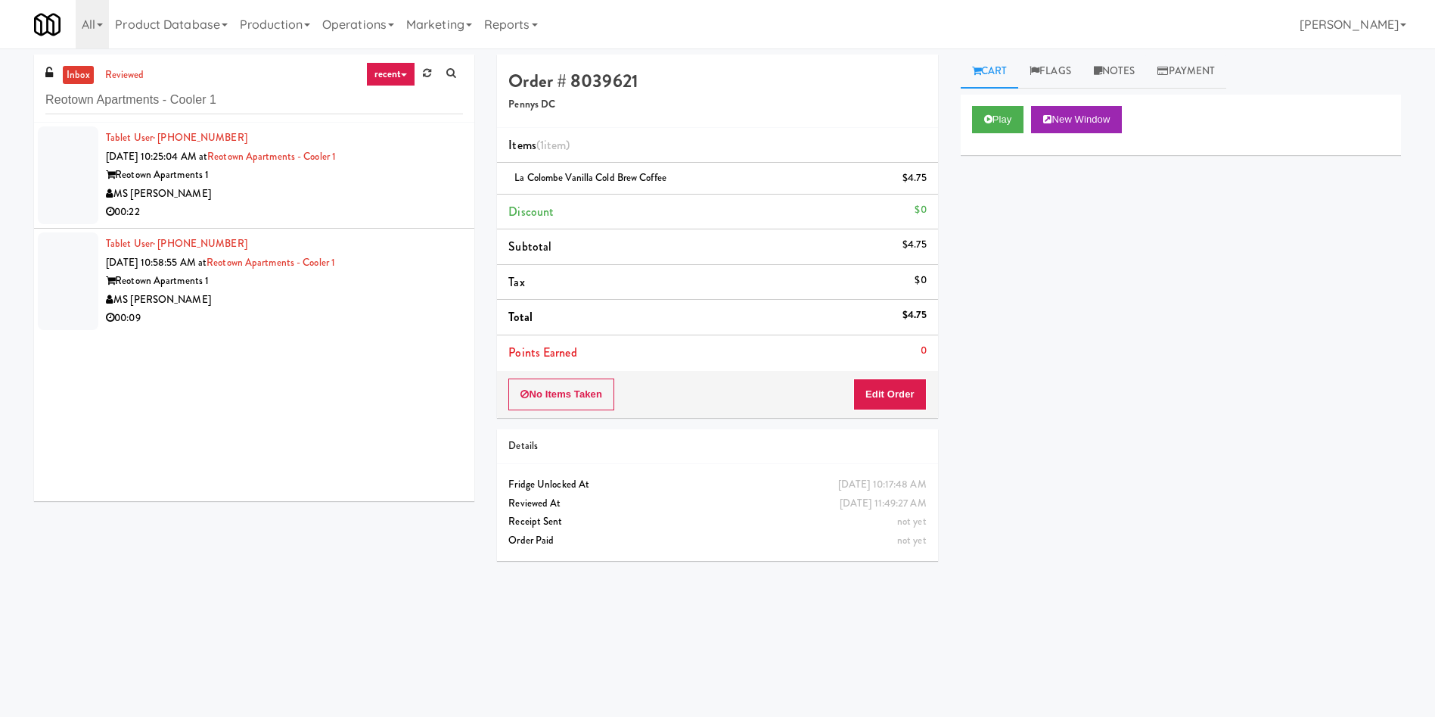
drag, startPoint x: 76, startPoint y: 183, endPoint x: 309, endPoint y: 180, distance: 233.1
click at [76, 183] on div at bounding box center [68, 175] width 61 height 98
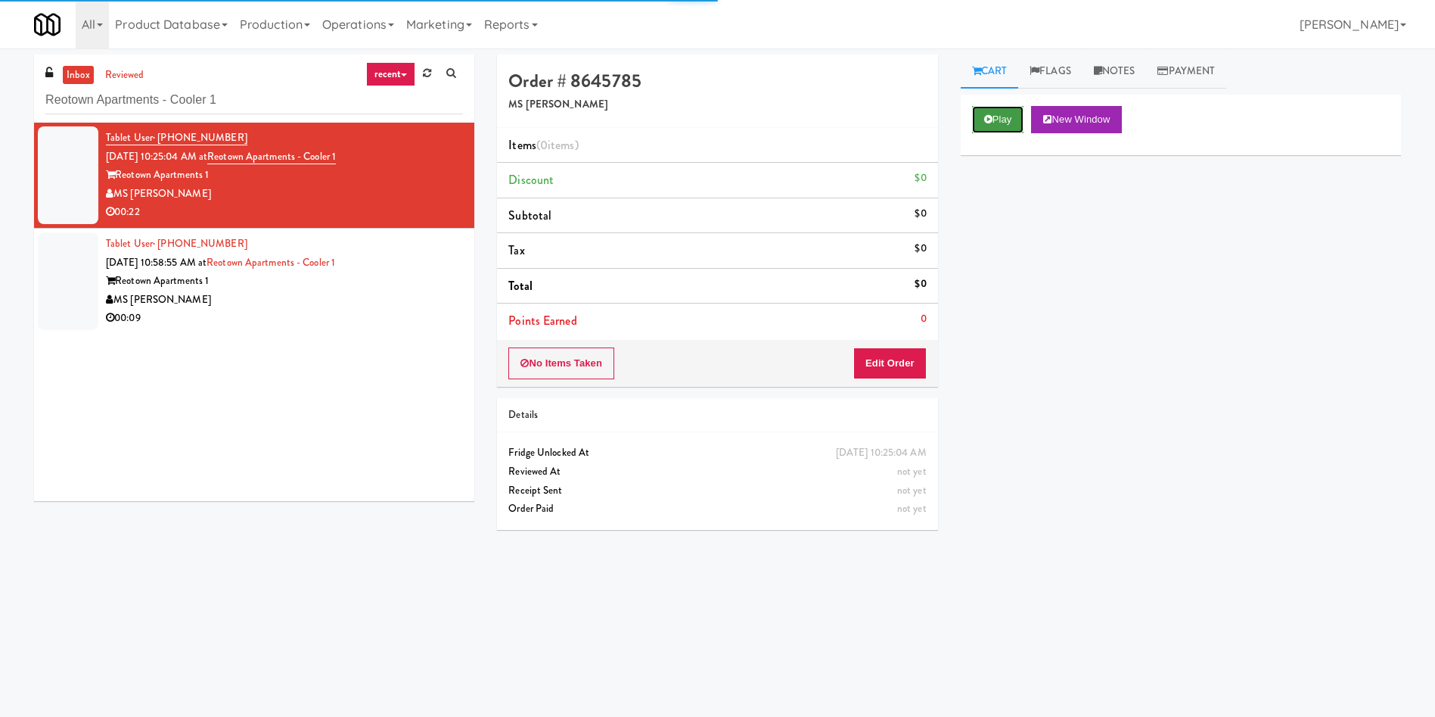
click at [1006, 123] on button "Play" at bounding box center [998, 119] width 52 height 27
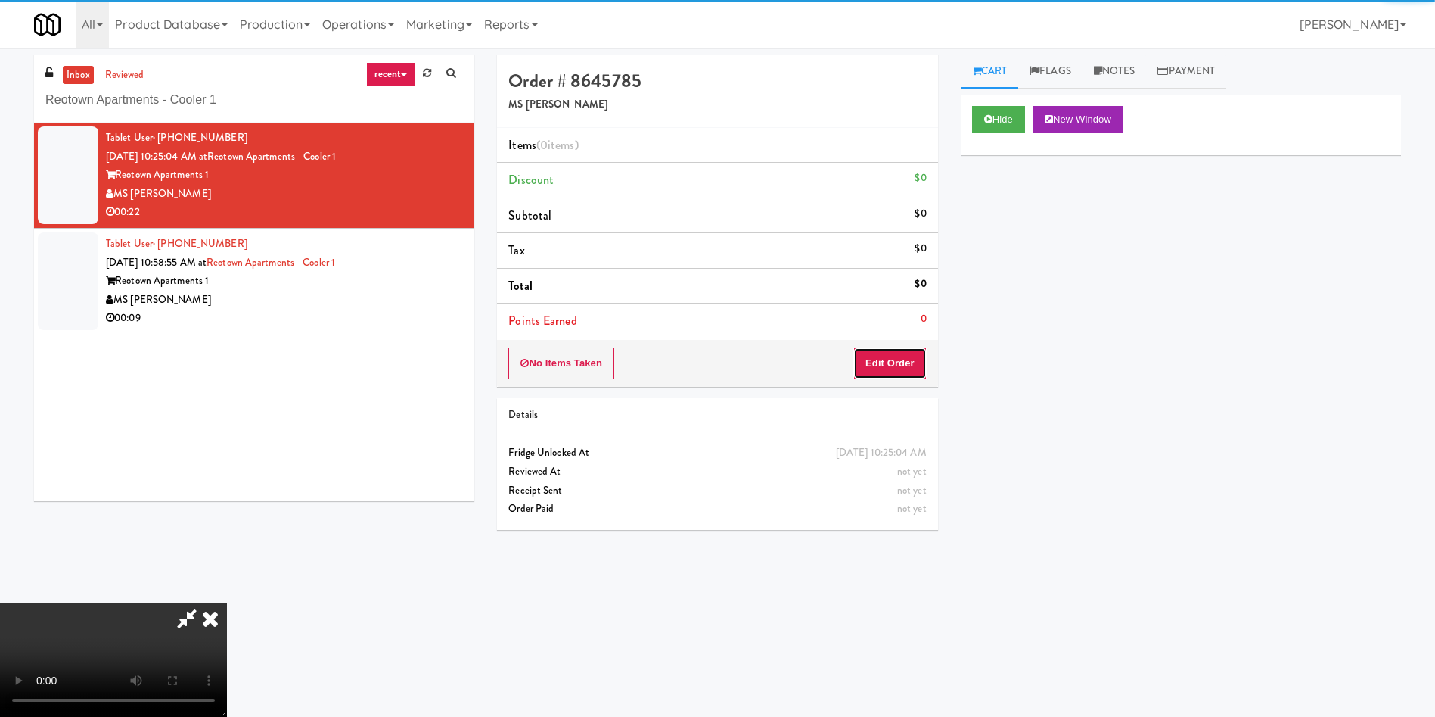
click at [861, 366] on button "Edit Order" at bounding box center [889, 363] width 73 height 32
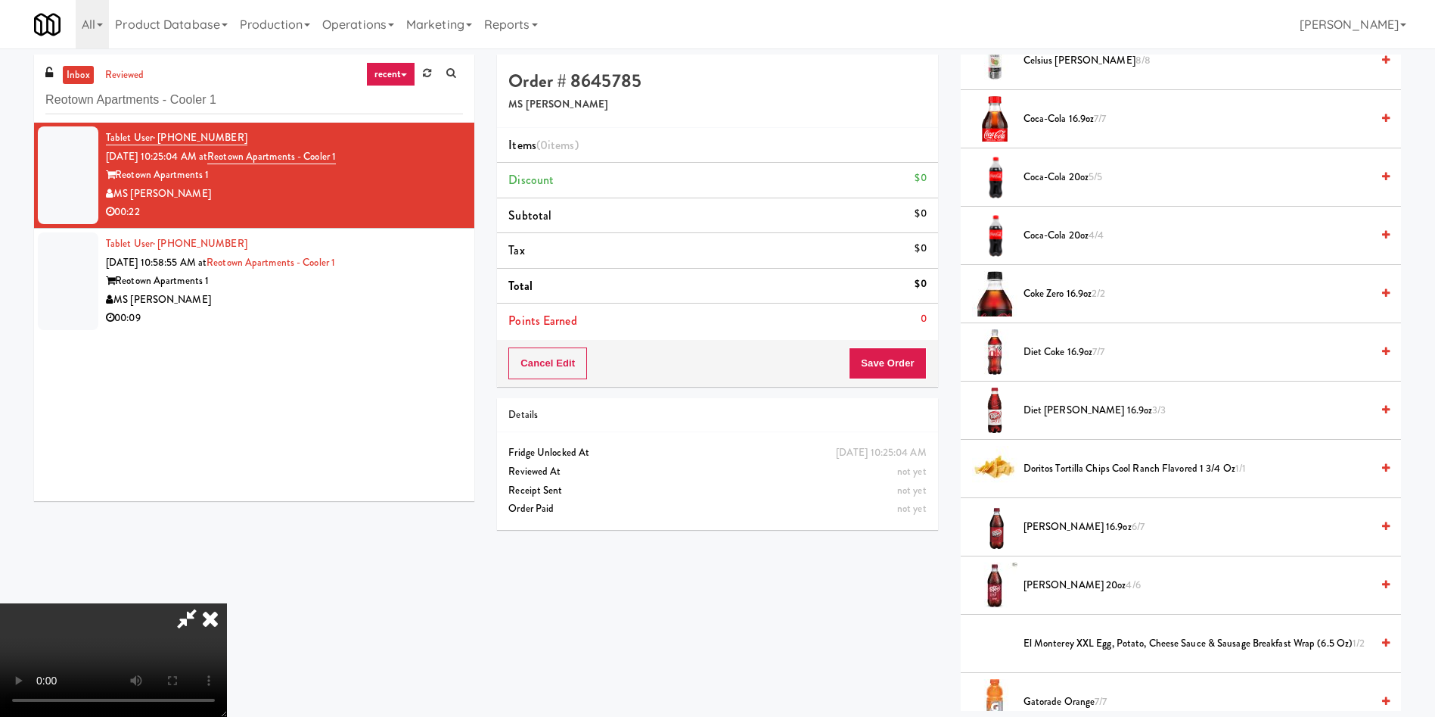
scroll to position [113, 0]
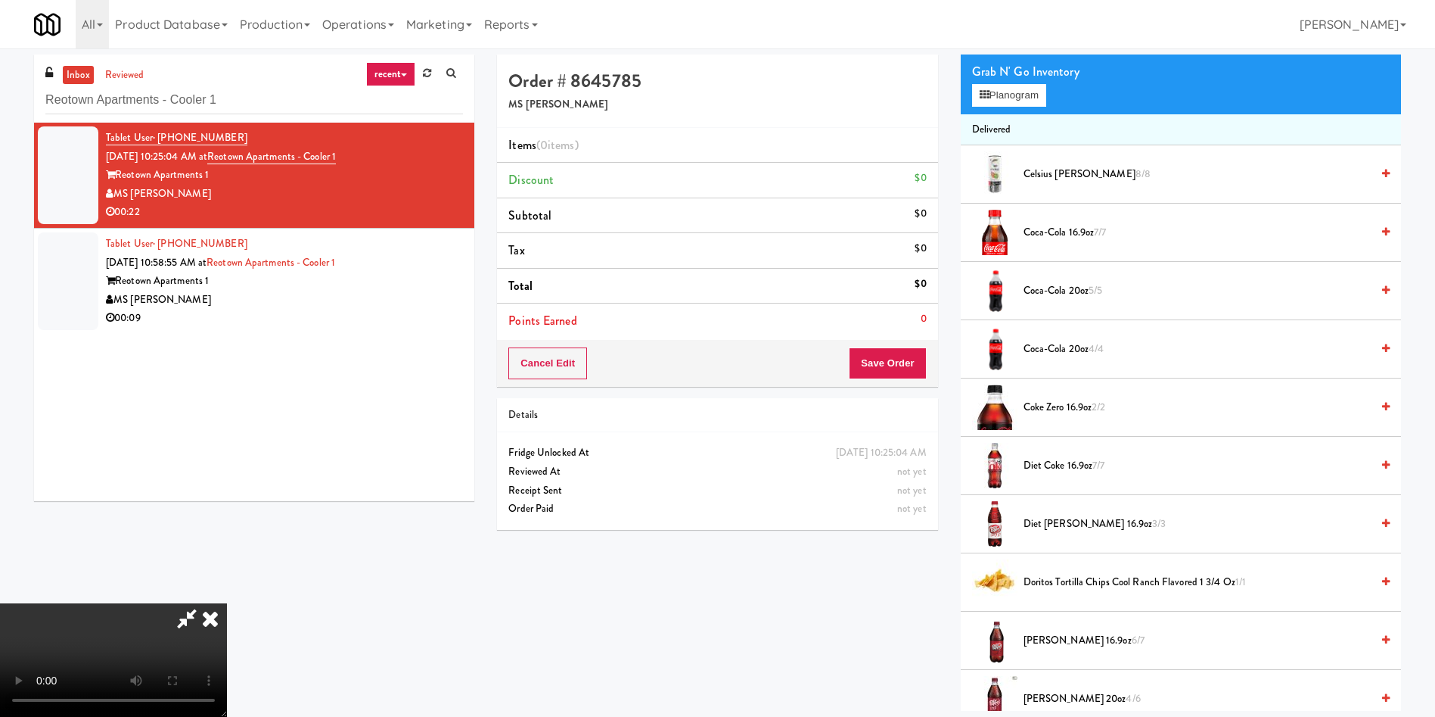
click at [227, 603] on video at bounding box center [113, 659] width 227 height 113
click at [1029, 103] on button "Planogram" at bounding box center [1009, 95] width 74 height 23
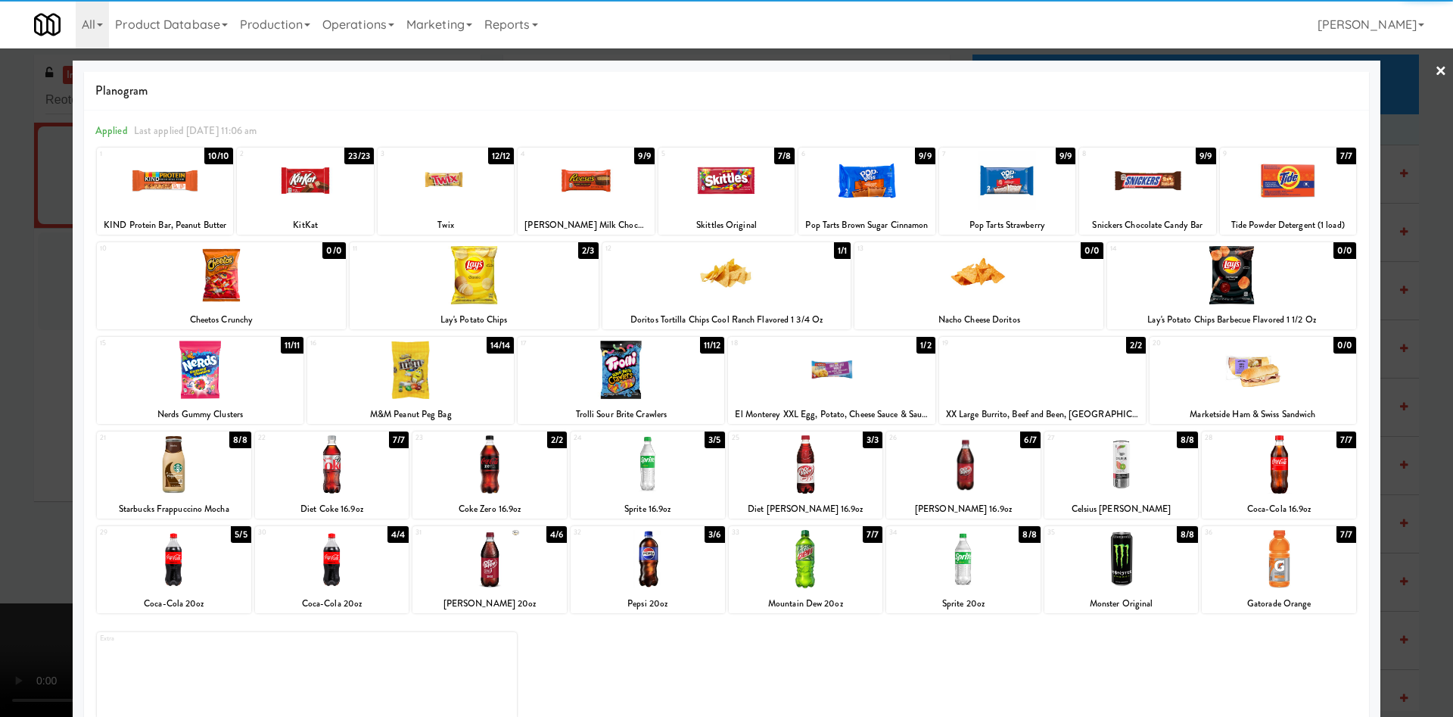
click at [1132, 471] on div at bounding box center [1121, 464] width 154 height 58
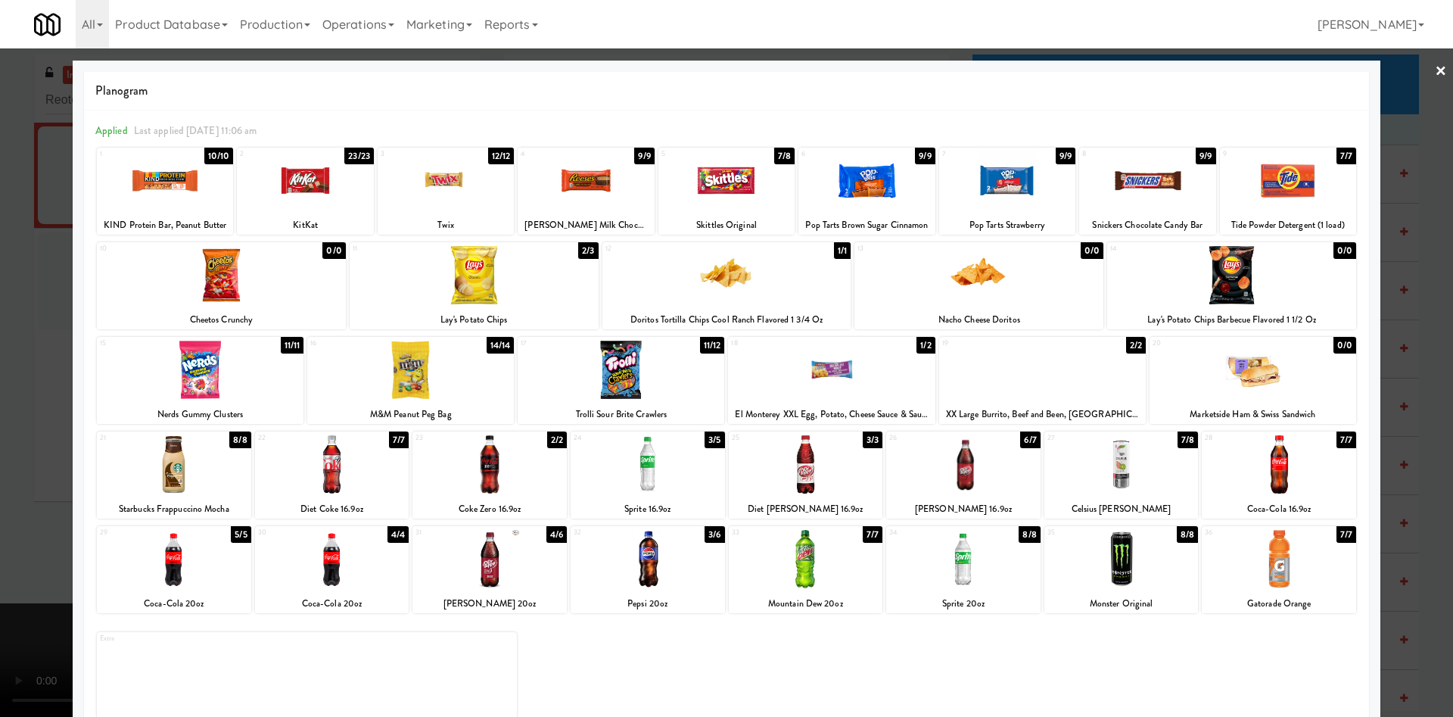
click at [38, 448] on div at bounding box center [726, 358] width 1453 height 717
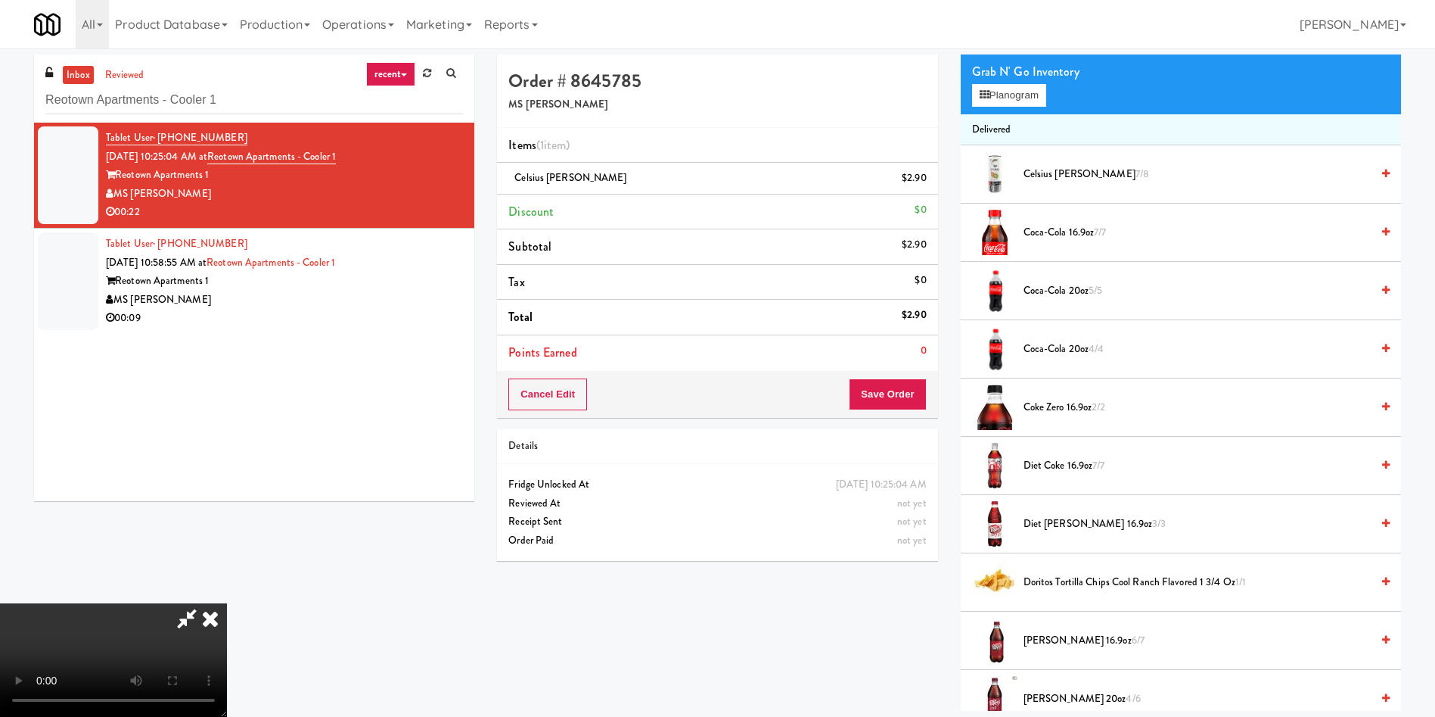
click at [227, 603] on video at bounding box center [113, 659] width 227 height 113
click at [1052, 463] on span "Diet Coke 16.9oz 7/7" at bounding box center [1197, 465] width 347 height 19
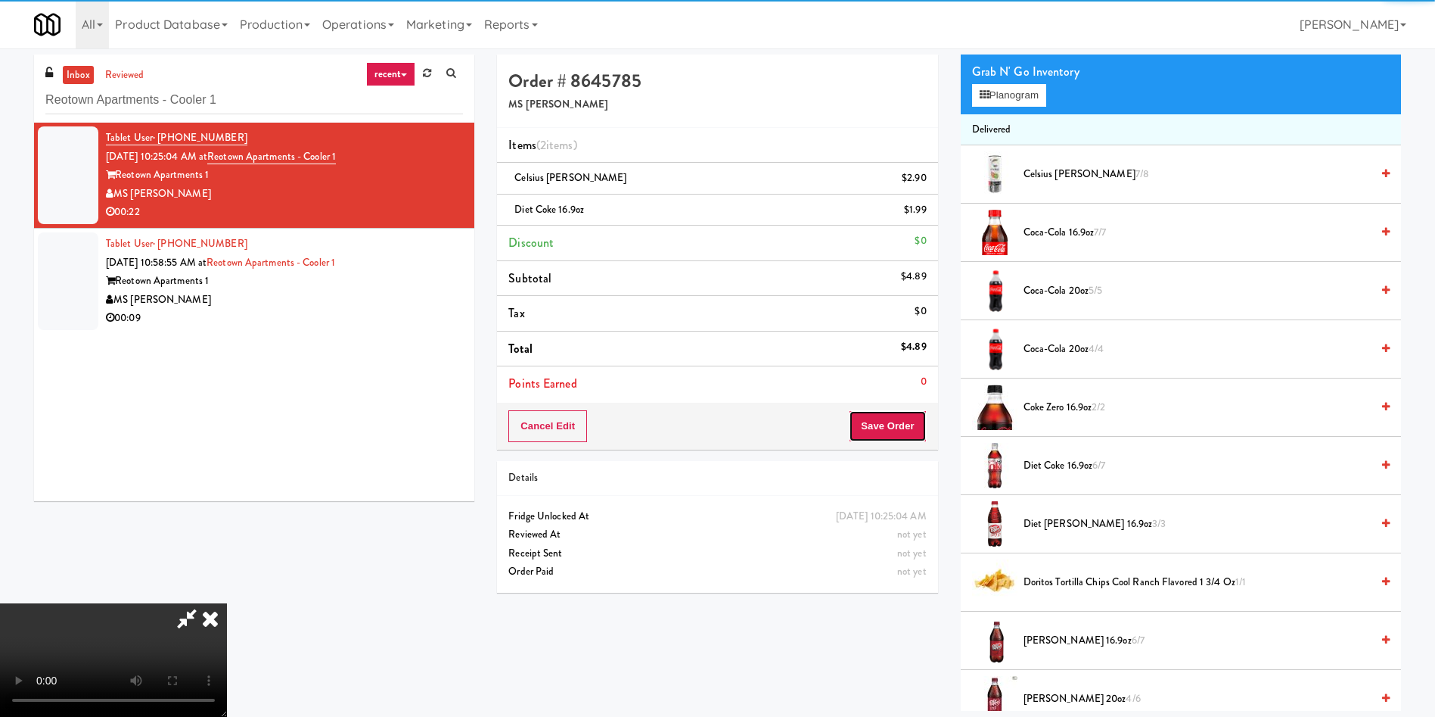
click at [906, 421] on button "Save Order" at bounding box center [887, 426] width 77 height 32
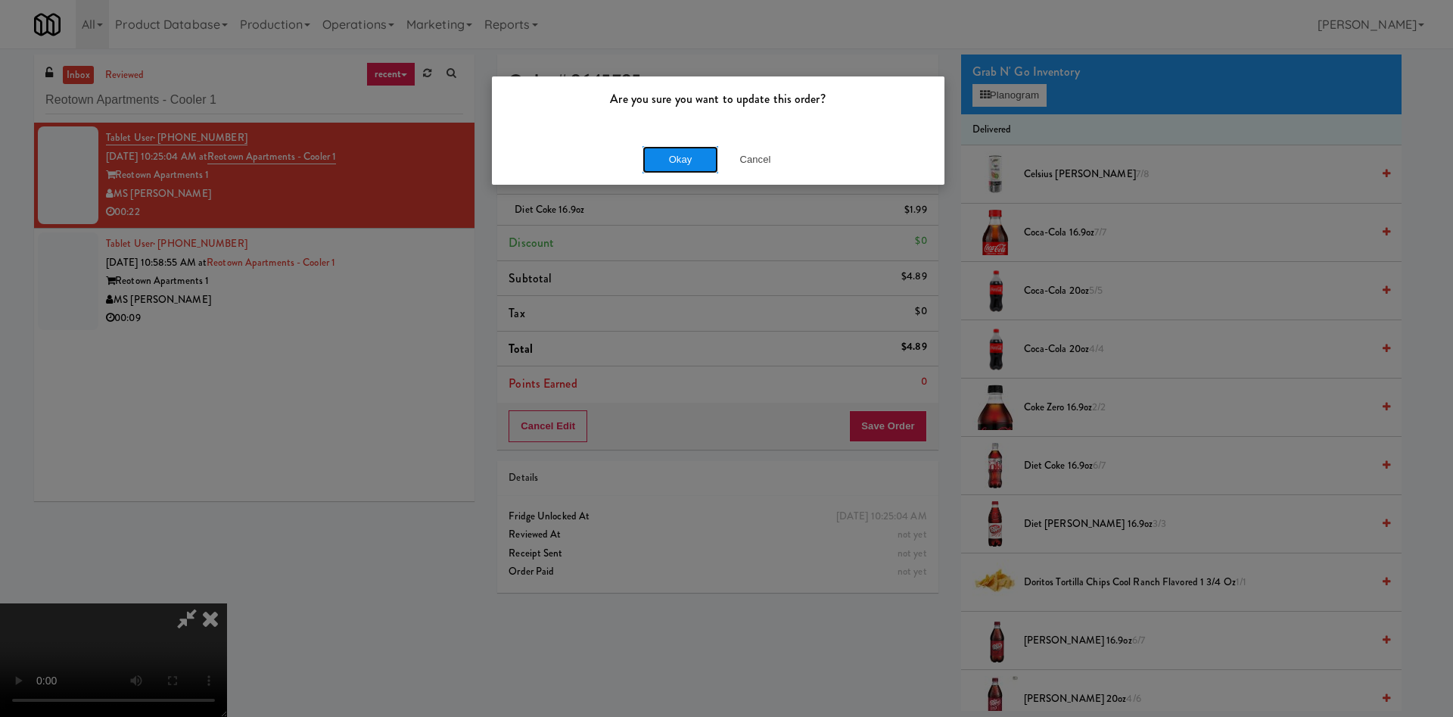
click at [671, 163] on button "Okay" at bounding box center [680, 159] width 76 height 27
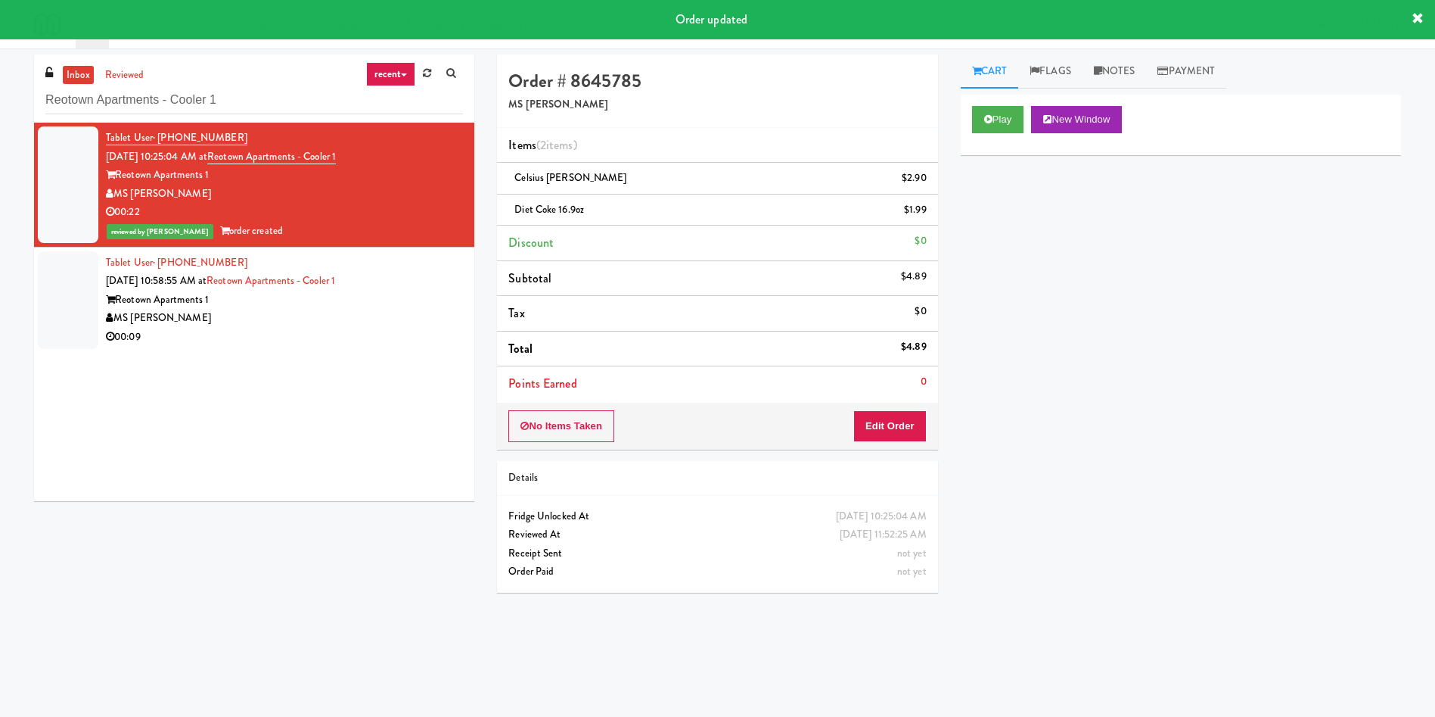
drag, startPoint x: 55, startPoint y: 319, endPoint x: 533, endPoint y: 248, distance: 483.5
click at [58, 320] on div at bounding box center [68, 300] width 61 height 98
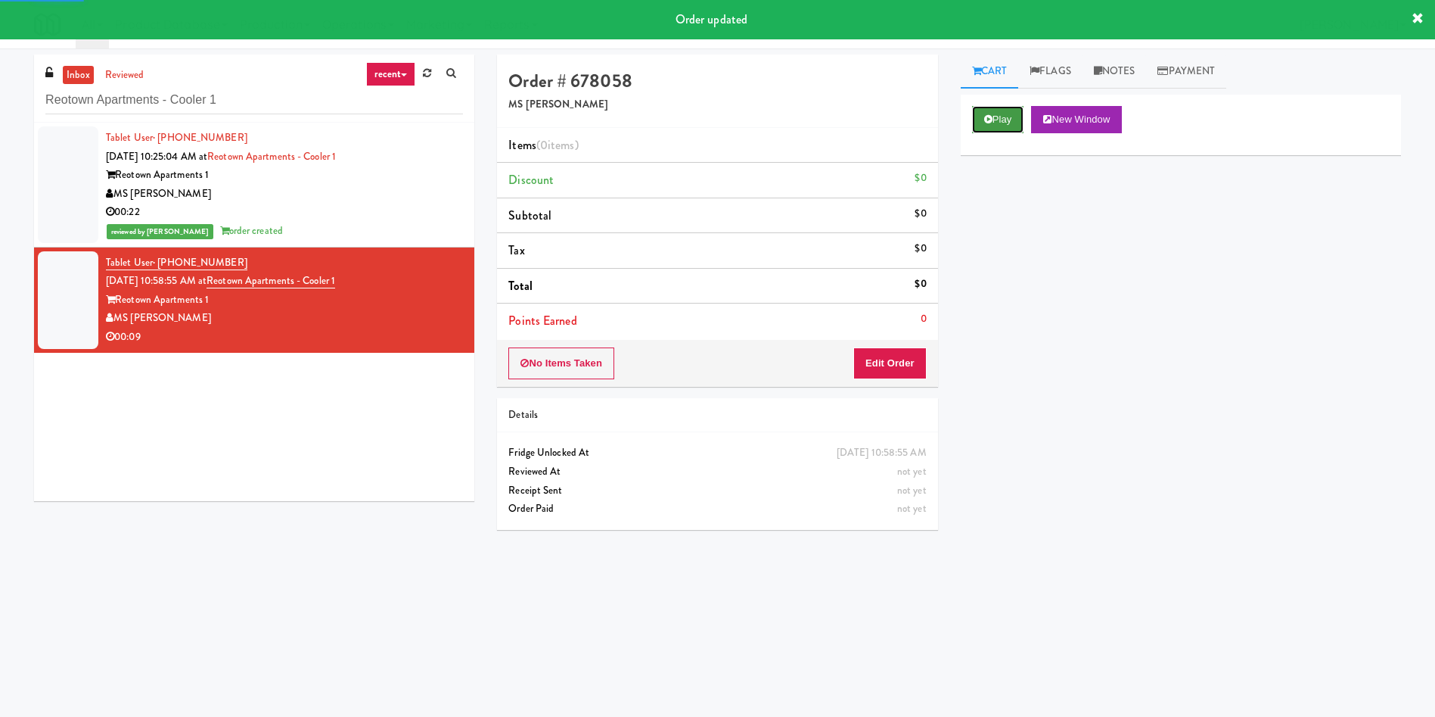
click at [1006, 114] on button "Play" at bounding box center [998, 119] width 52 height 27
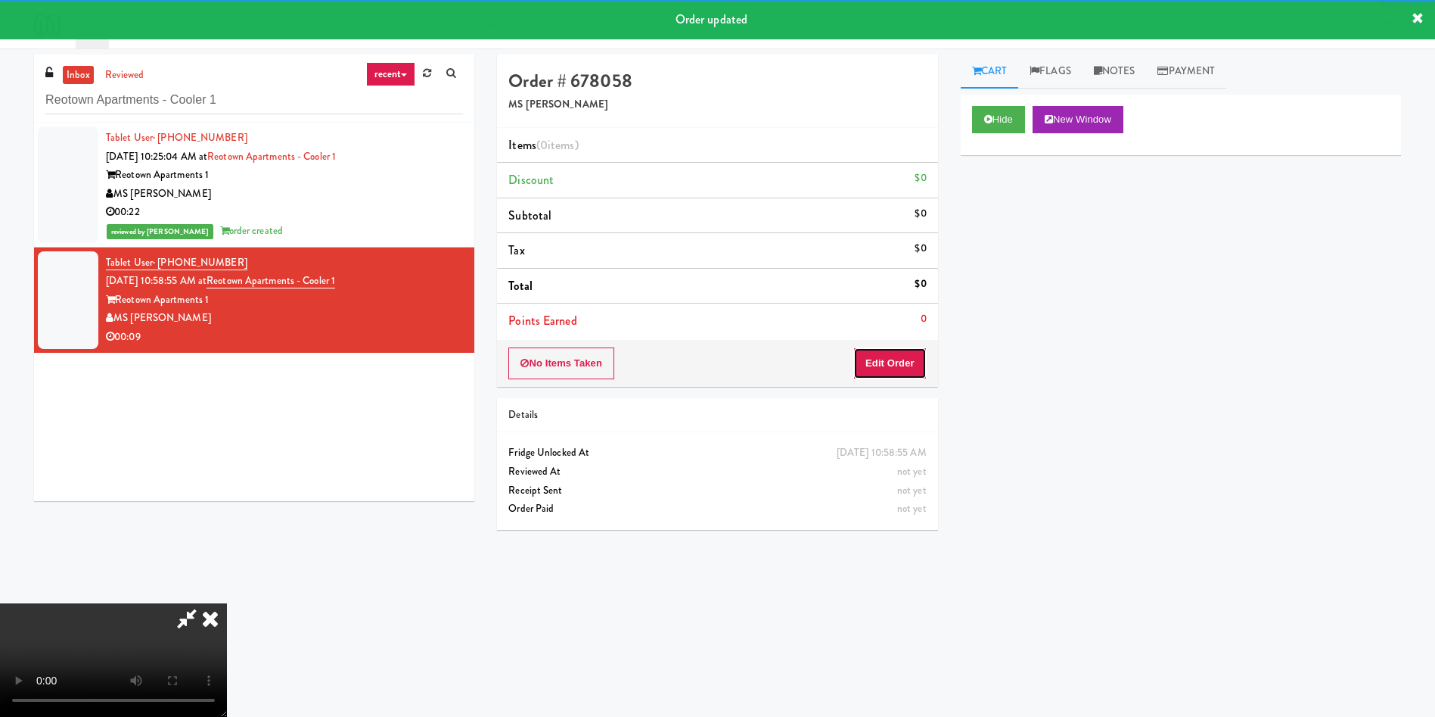
click at [897, 373] on button "Edit Order" at bounding box center [889, 363] width 73 height 32
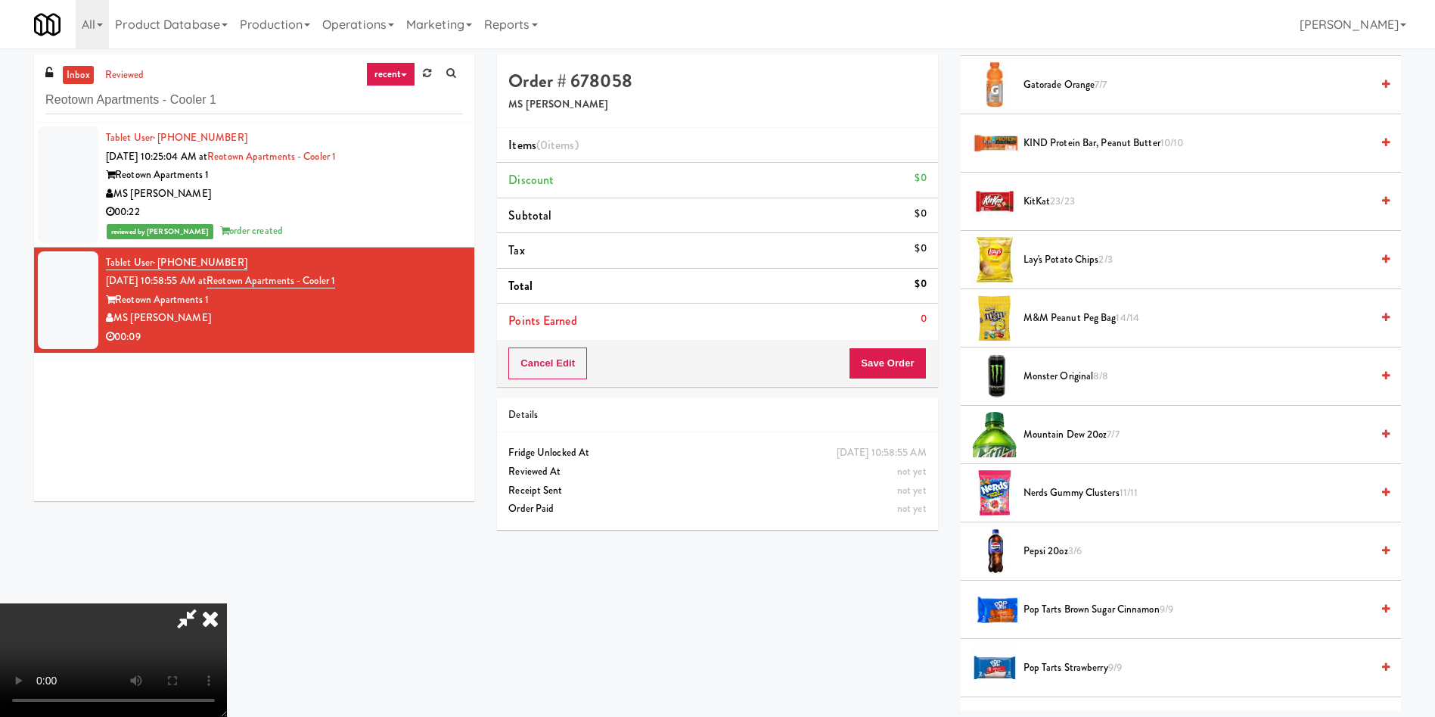
scroll to position [908, 0]
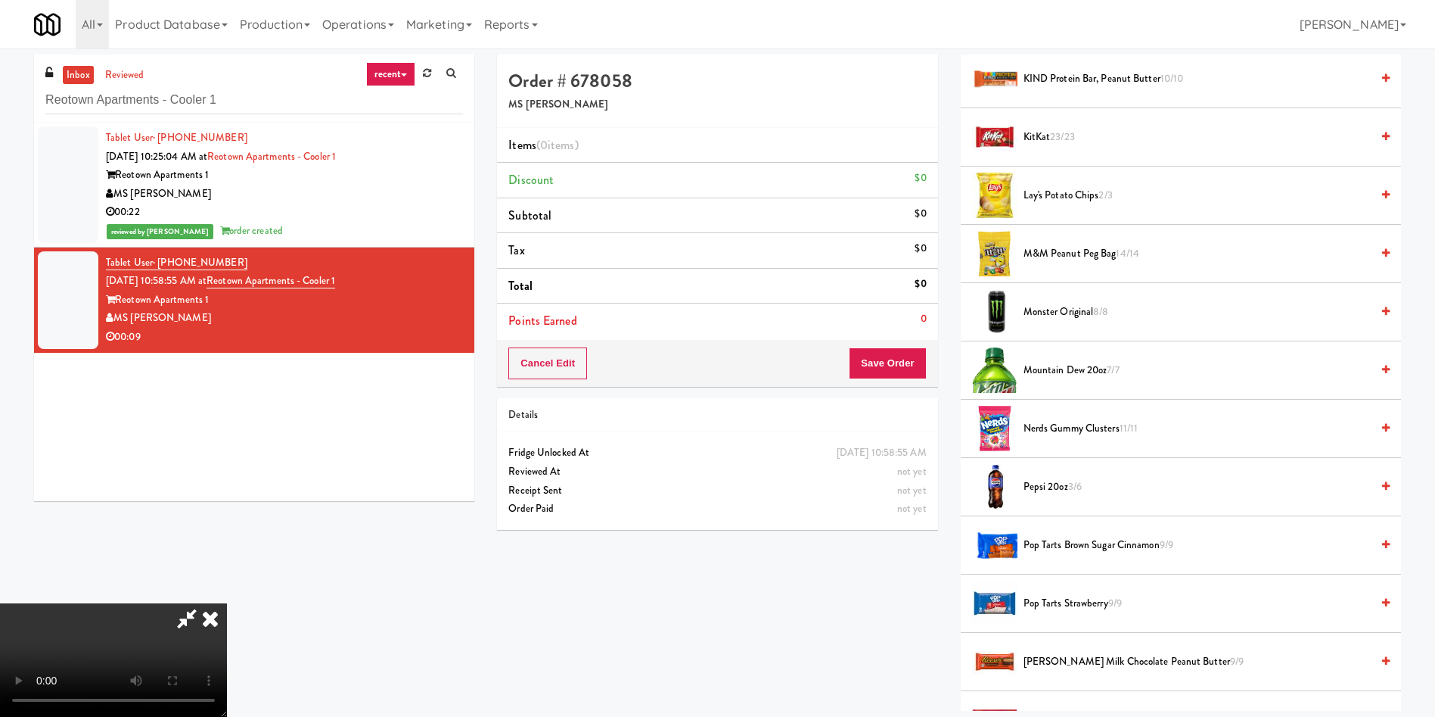
click at [1064, 483] on span "Pepsi 20oz 3/6" at bounding box center [1197, 486] width 347 height 19
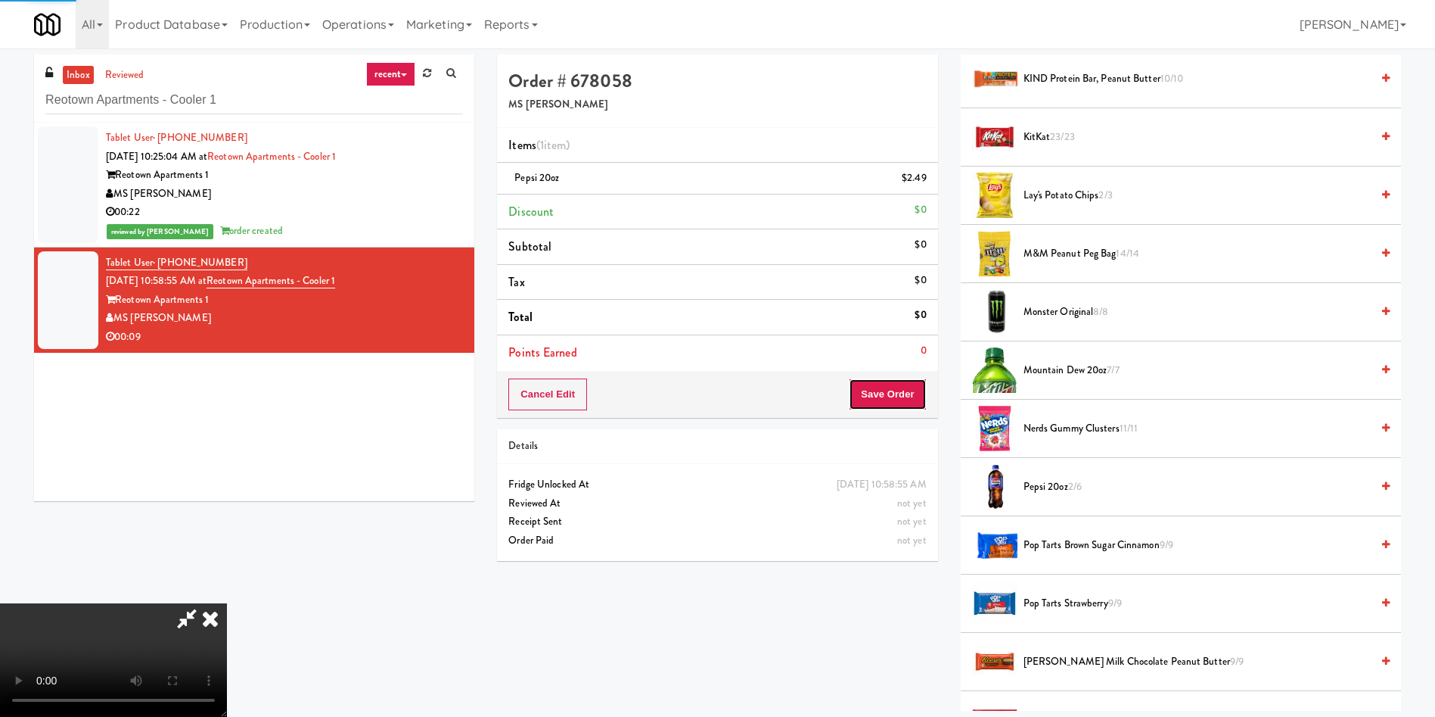
click at [897, 399] on button "Save Order" at bounding box center [887, 394] width 77 height 32
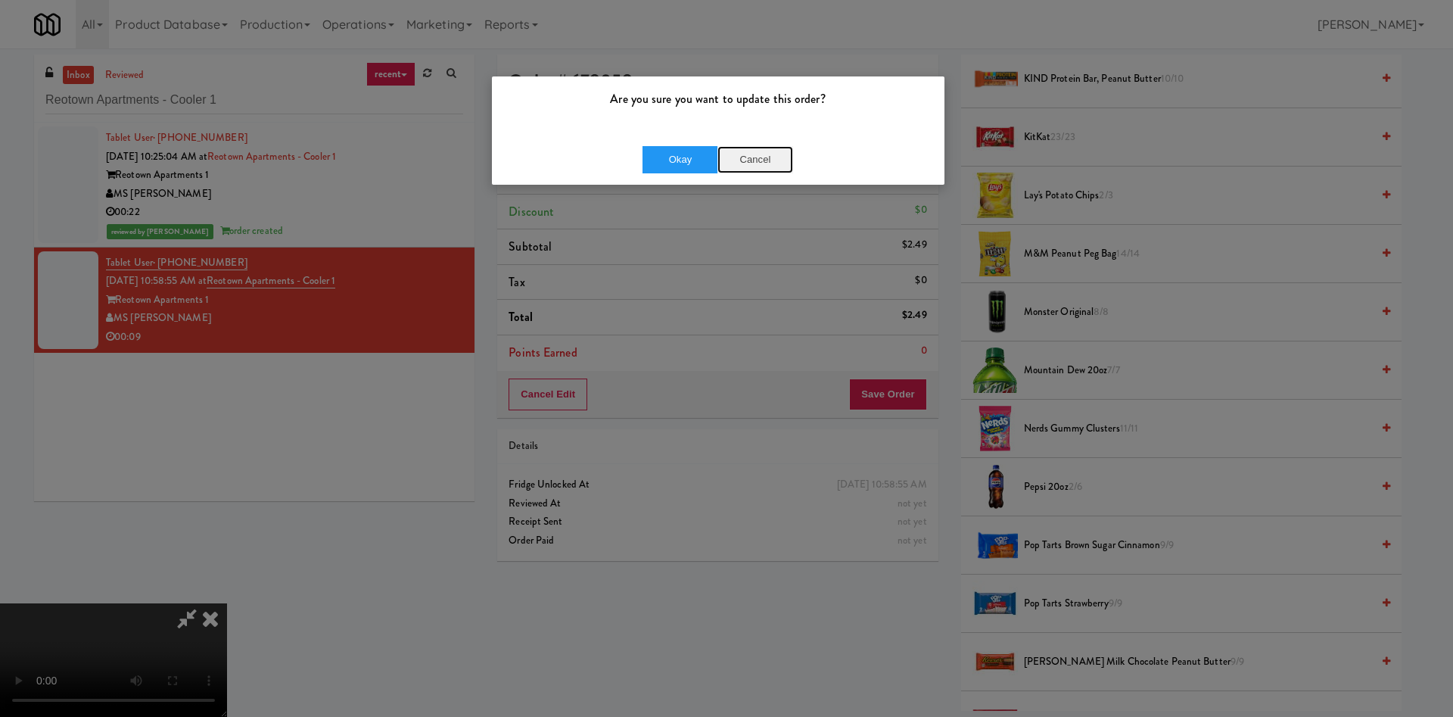
click at [751, 163] on button "Cancel" at bounding box center [755, 159] width 76 height 27
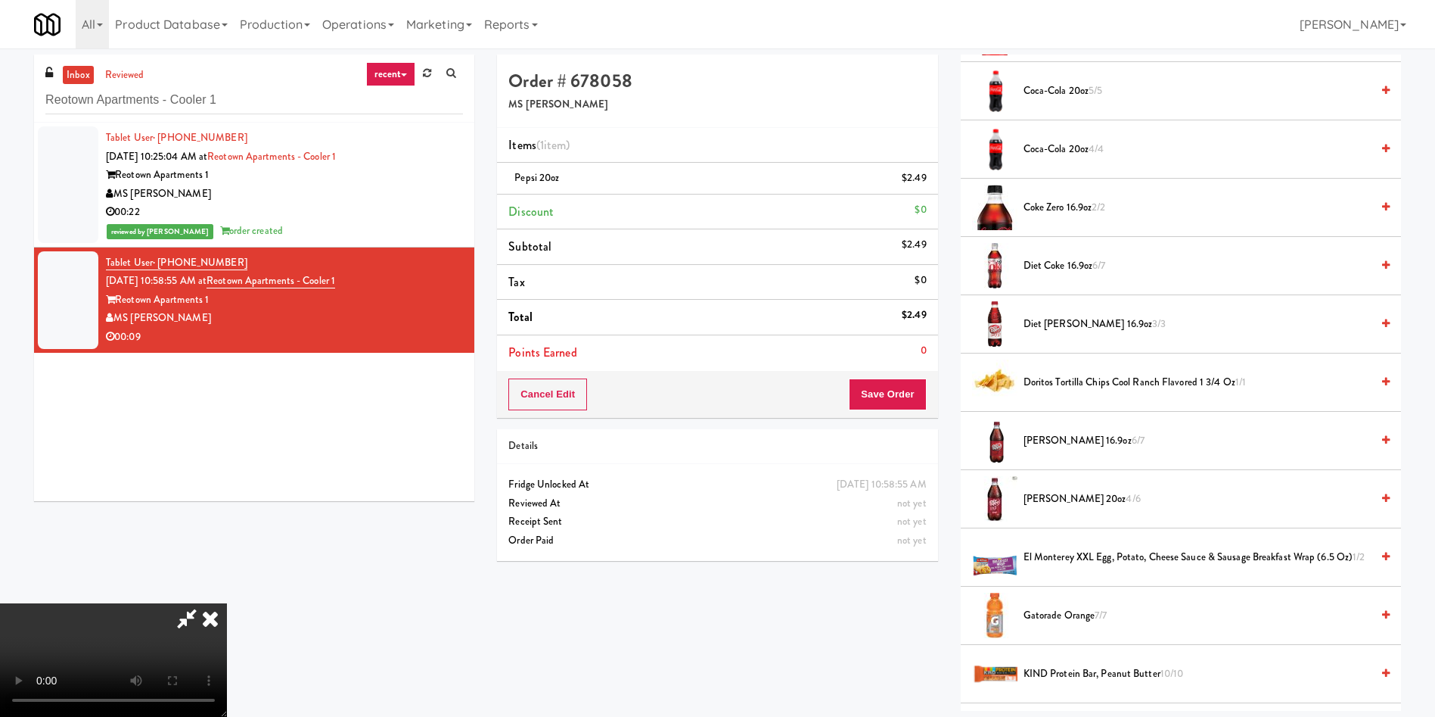
scroll to position [681, 0]
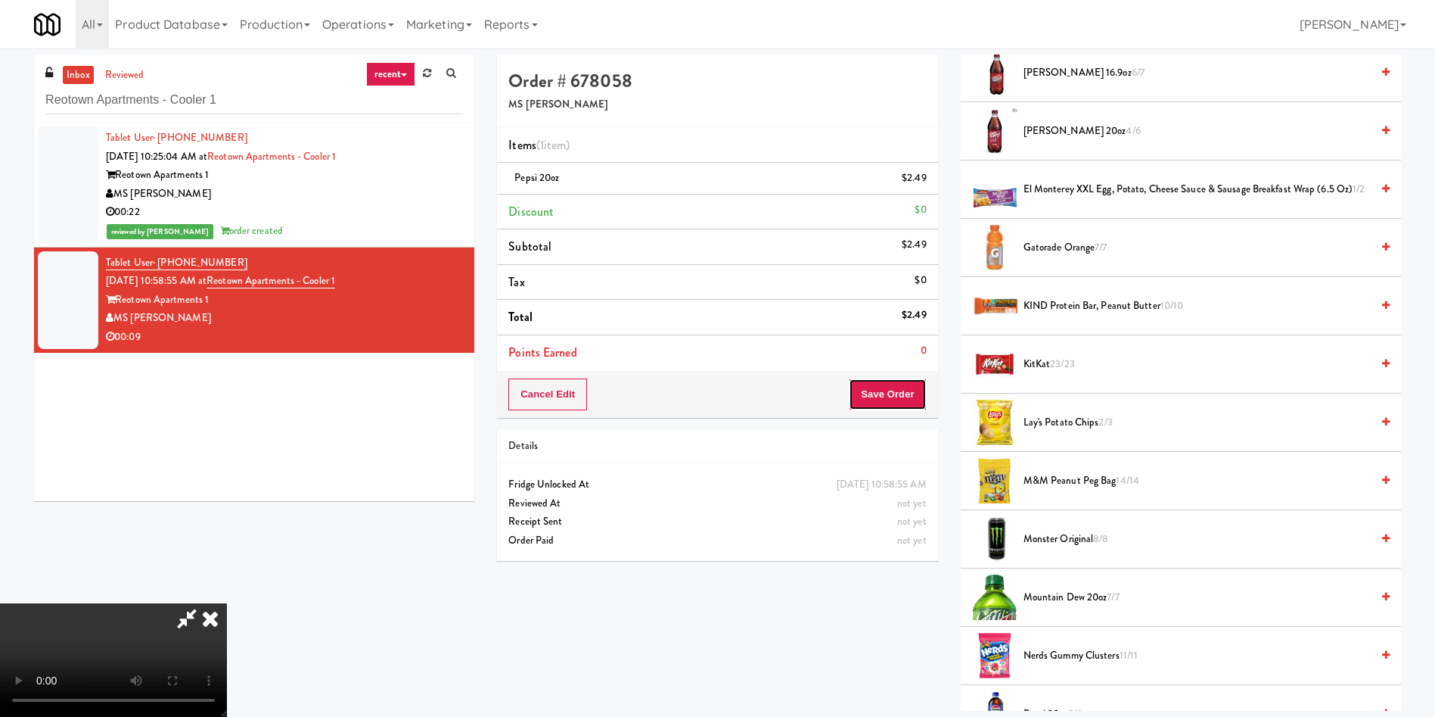
click at [891, 396] on button "Save Order" at bounding box center [887, 394] width 77 height 32
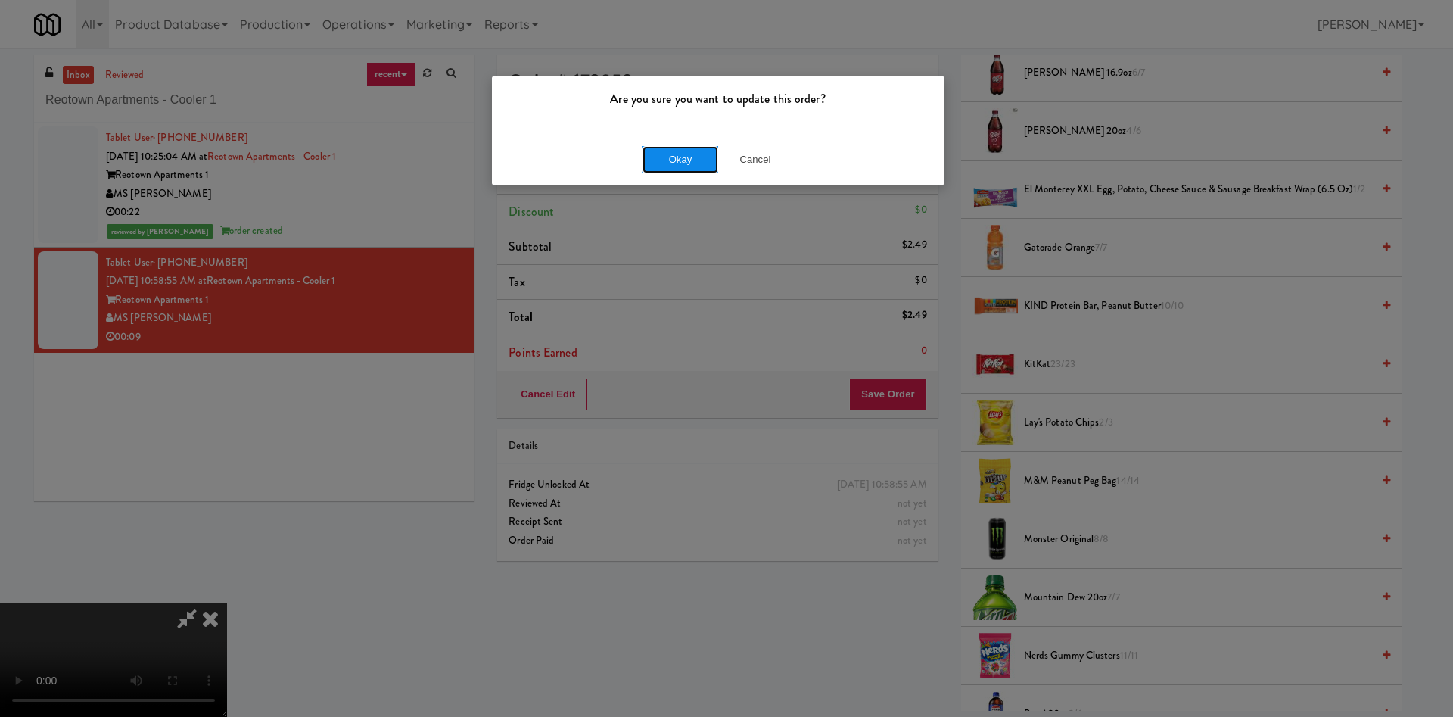
click at [667, 154] on button "Okay" at bounding box center [680, 159] width 76 height 27
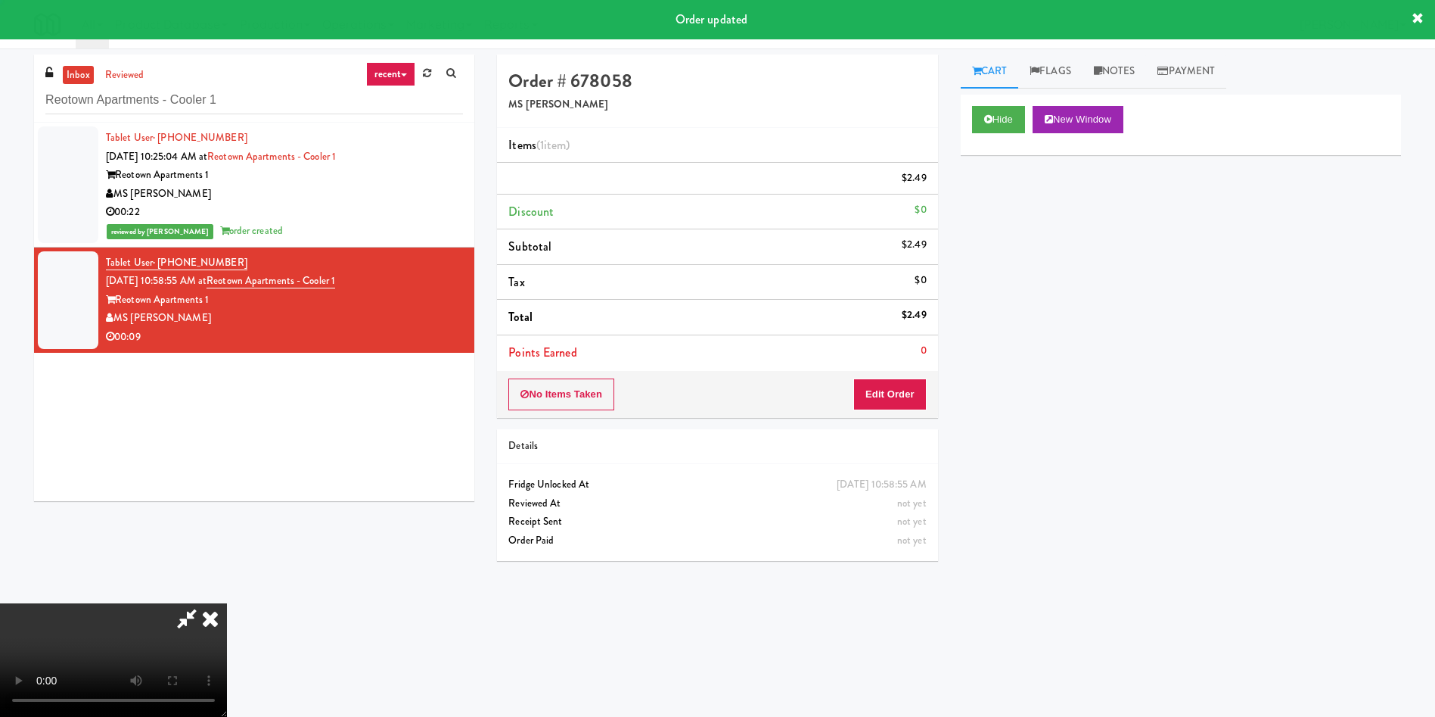
scroll to position [0, 0]
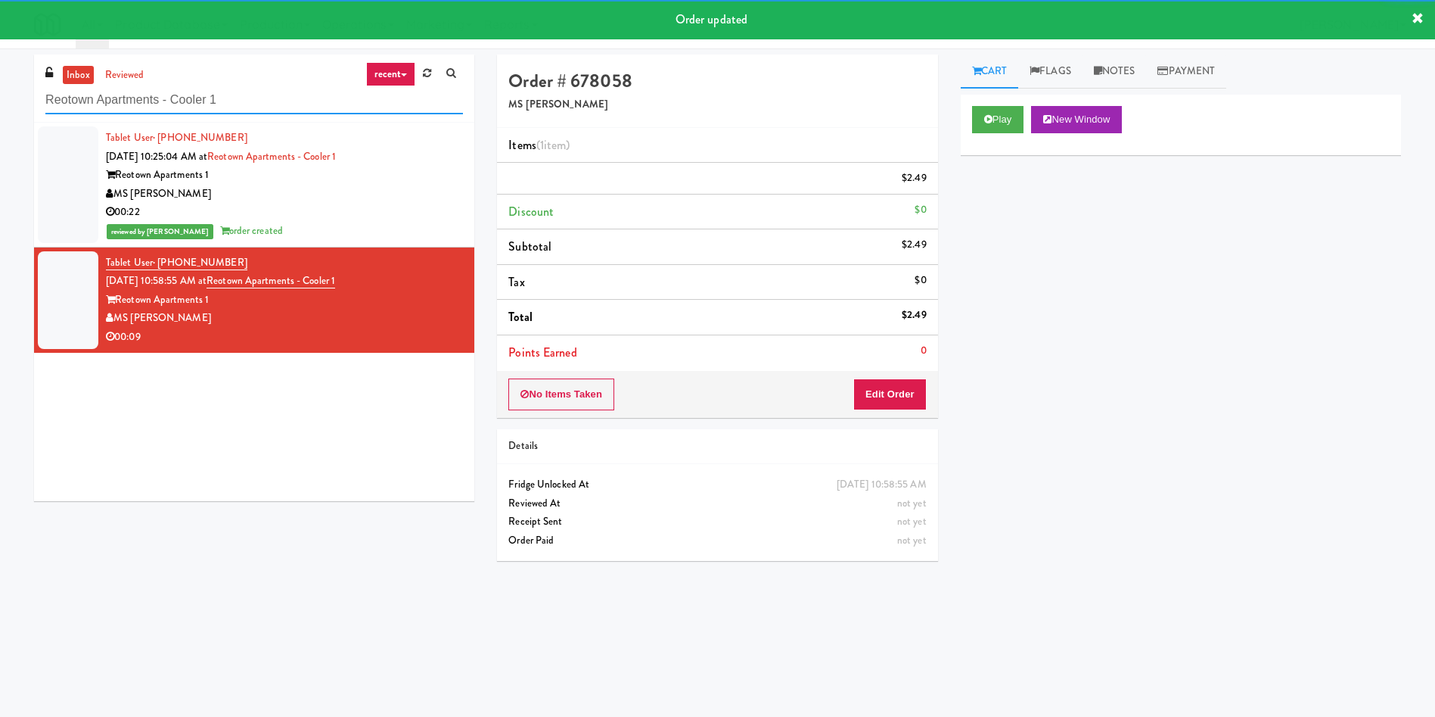
drag, startPoint x: 266, startPoint y: 97, endPoint x: 0, endPoint y: 79, distance: 266.2
click at [0, 89] on div "inbox reviewed recent all unclear take inventory issue suspicious failed recent…" at bounding box center [717, 358] width 1435 height 608
paste input "Gallerie Apartments"
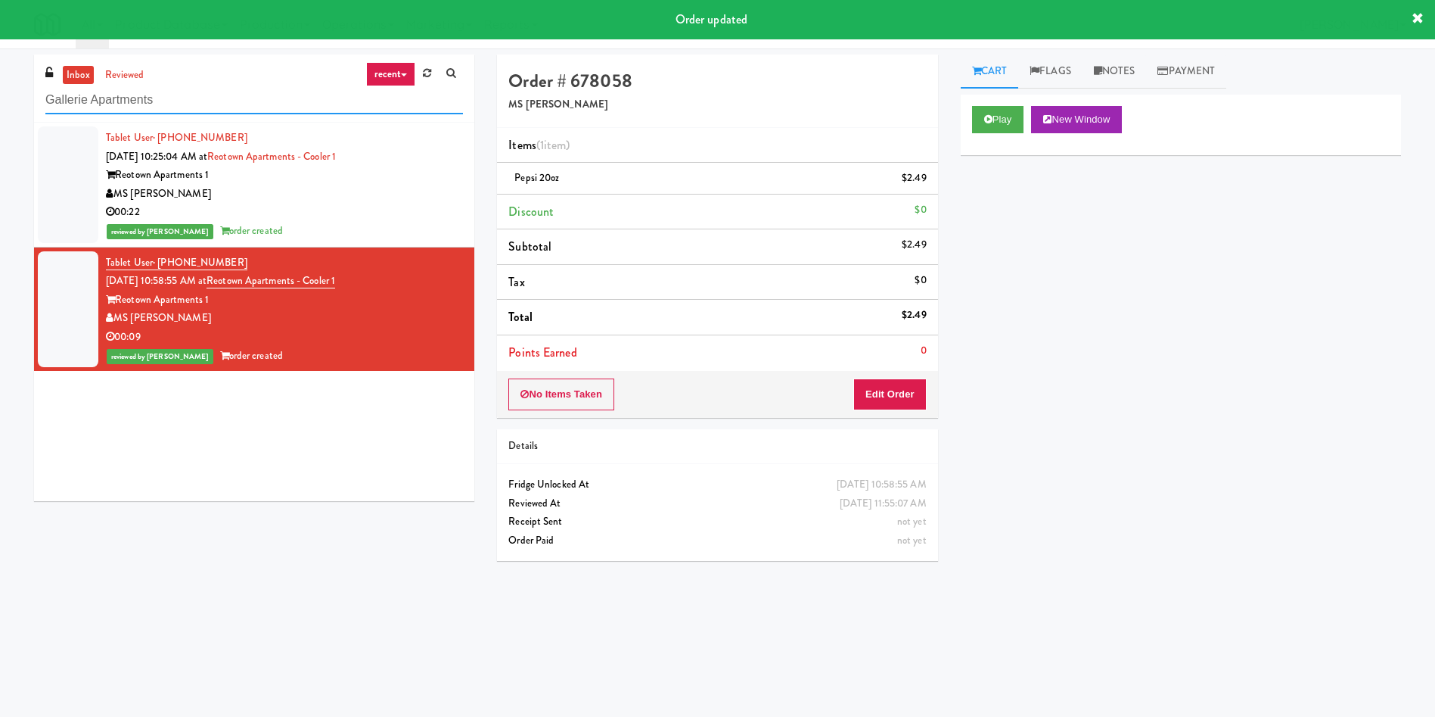
type input "Gallerie Apartments"
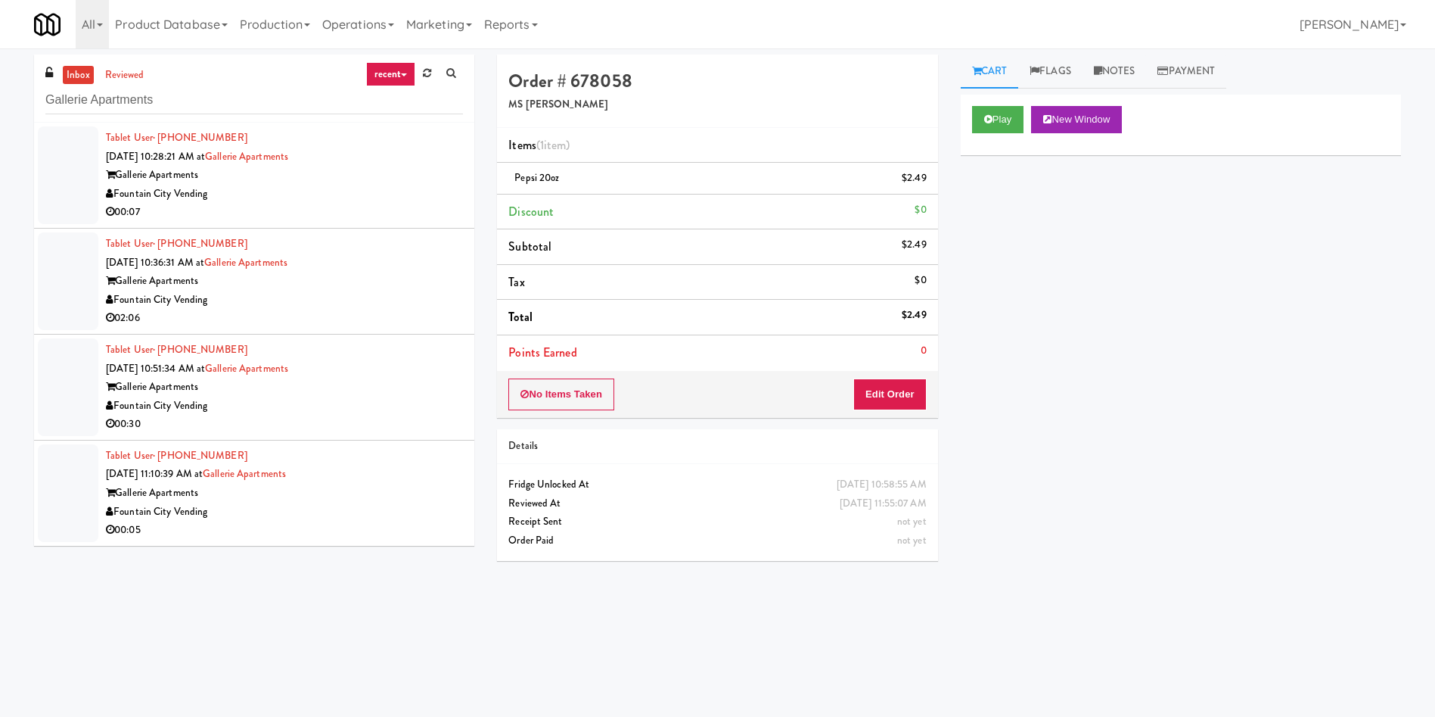
click at [63, 175] on div at bounding box center [68, 175] width 61 height 98
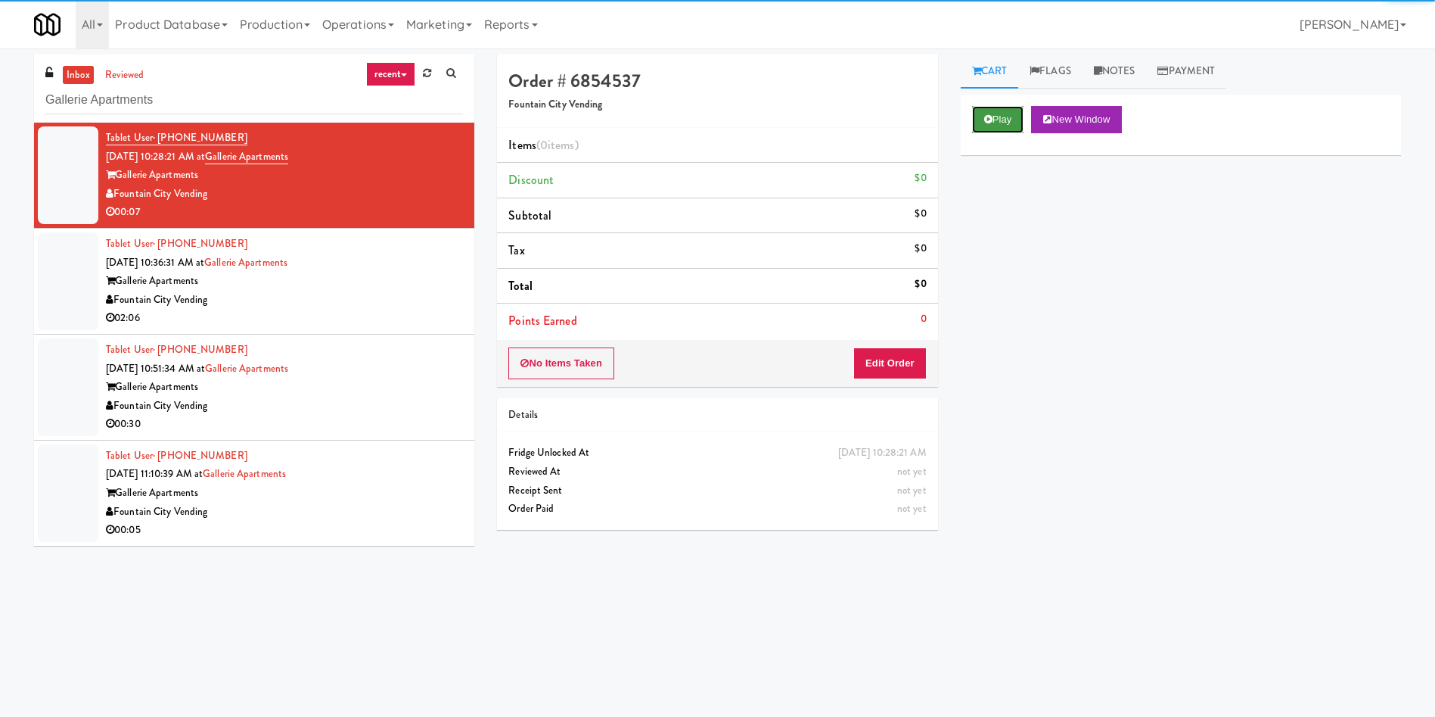
click at [1010, 128] on button "Play" at bounding box center [998, 119] width 52 height 27
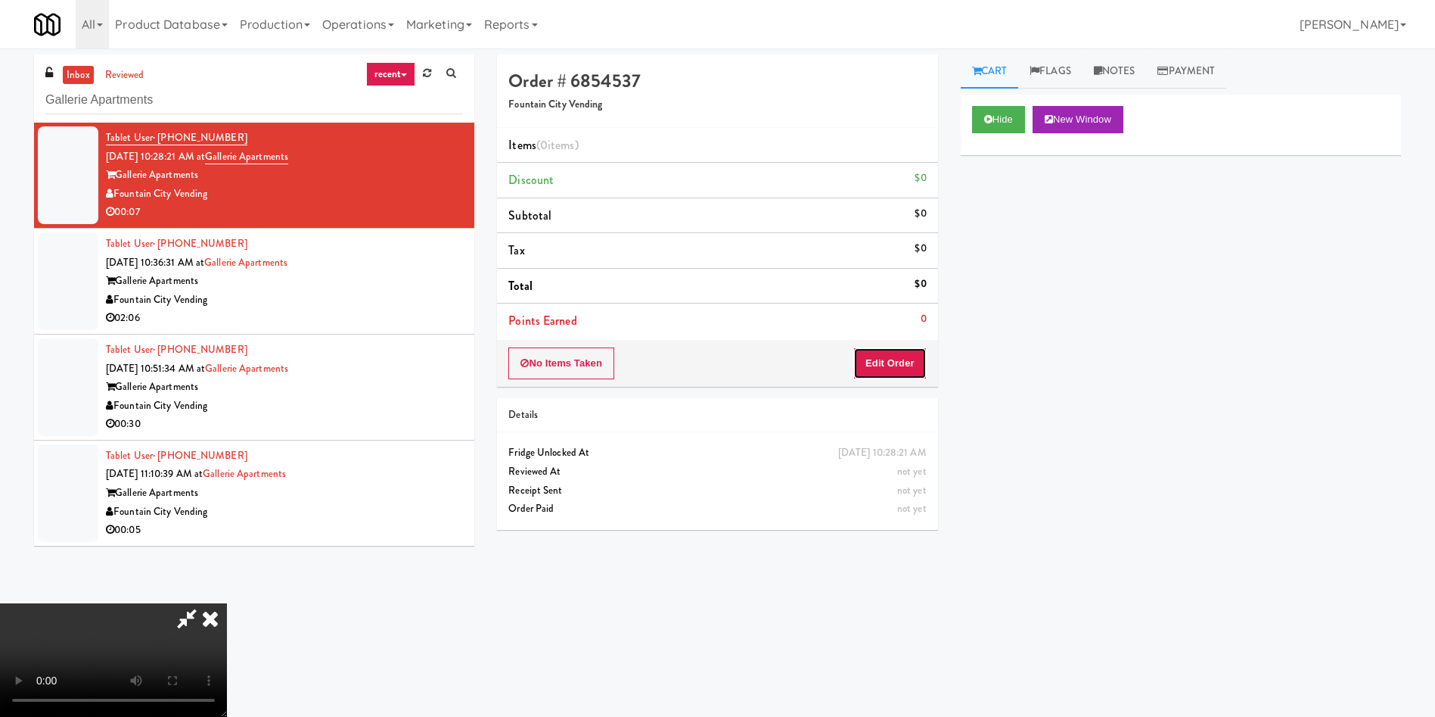
click at [908, 362] on button "Edit Order" at bounding box center [889, 363] width 73 height 32
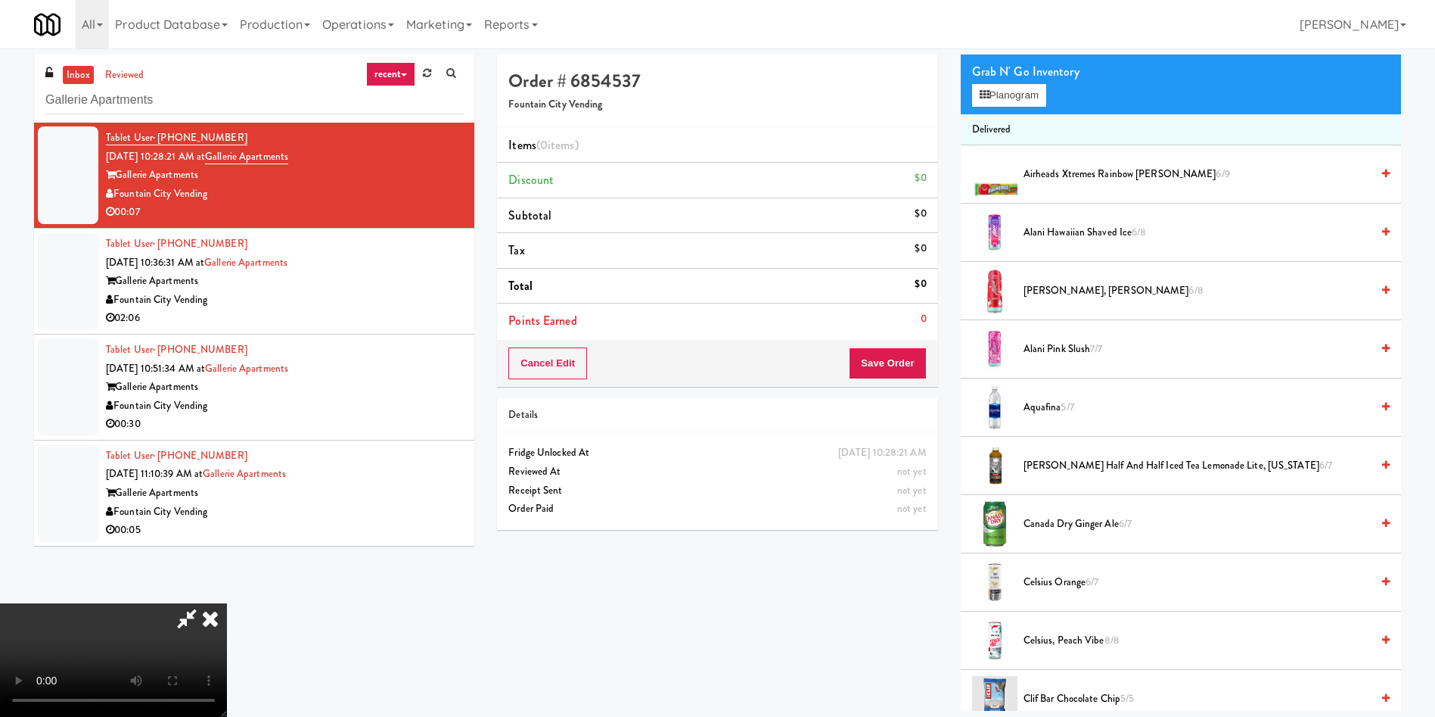
scroll to position [222, 0]
click at [1072, 222] on li "Alani Hawaiian Shaved Ice 6/8" at bounding box center [1181, 233] width 440 height 58
drag, startPoint x: 1067, startPoint y: 232, endPoint x: 1069, endPoint y: 267, distance: 34.9
click at [1068, 233] on span "Alani Hawaiian Shaved Ice 6/8" at bounding box center [1197, 232] width 347 height 19
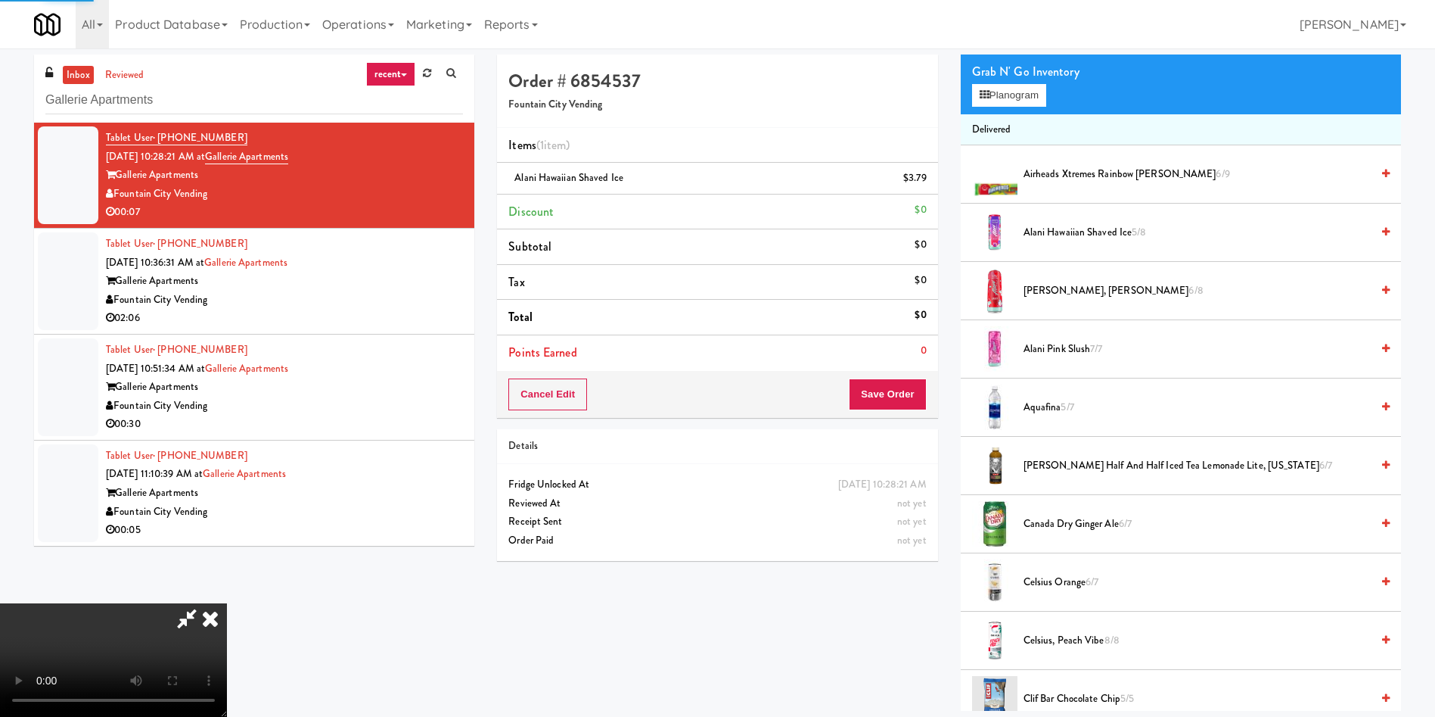
click at [1070, 284] on span "Alani Nu, Cherry Slush 6/8" at bounding box center [1197, 290] width 347 height 19
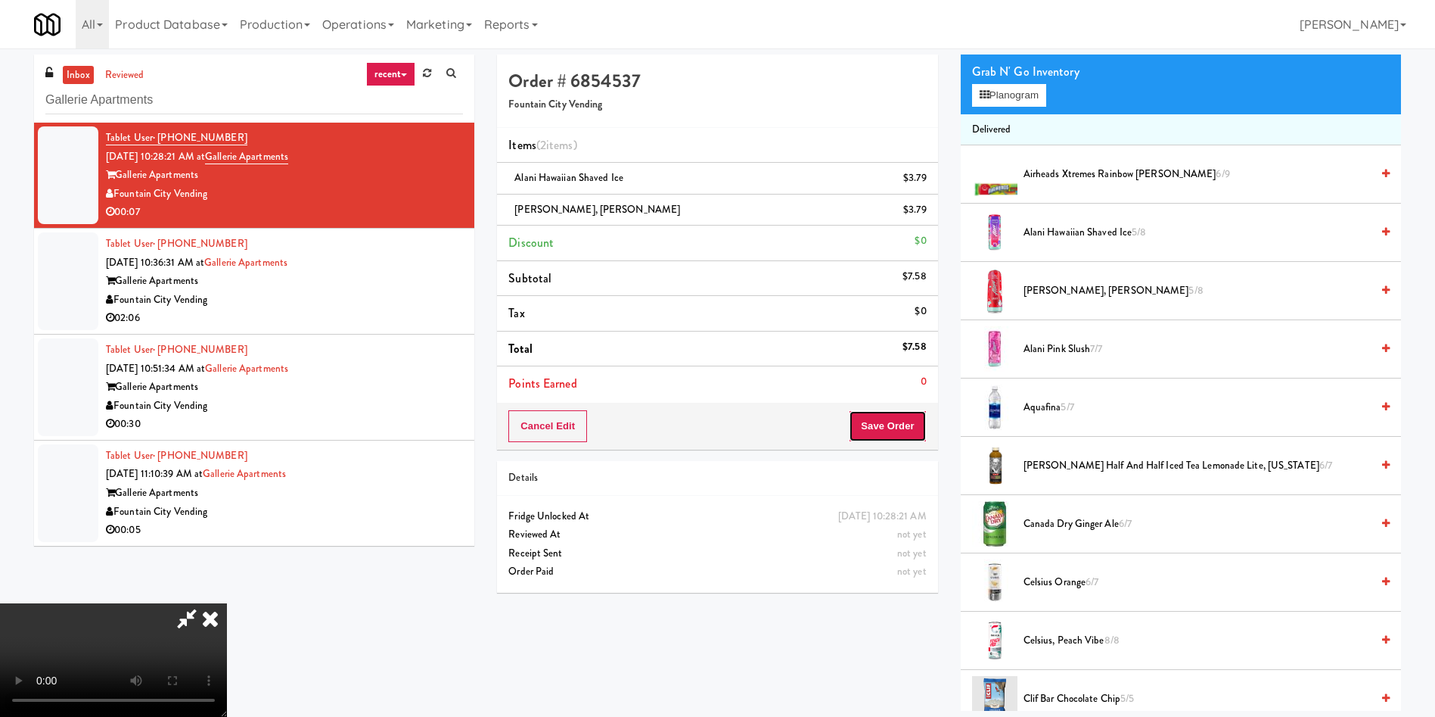
click at [885, 424] on button "Save Order" at bounding box center [887, 426] width 77 height 32
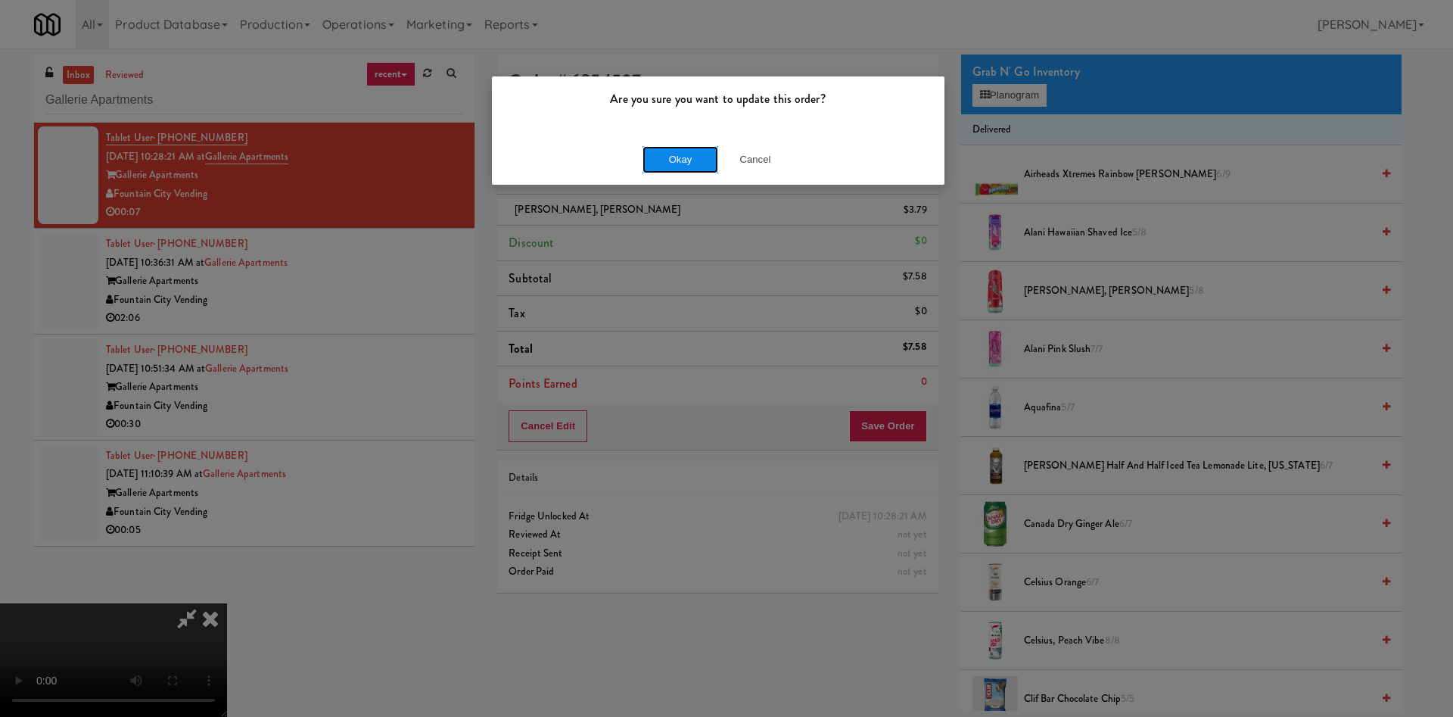
click at [684, 157] on button "Okay" at bounding box center [680, 159] width 76 height 27
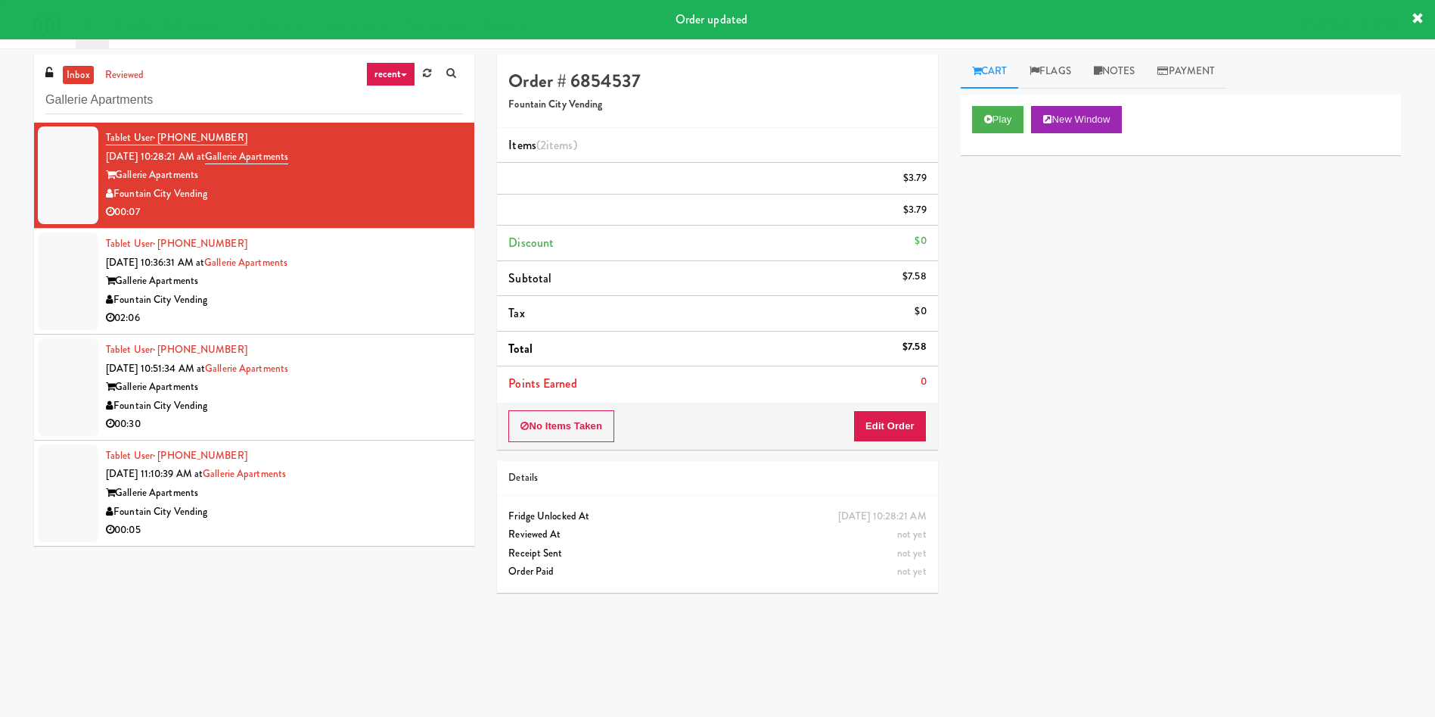
scroll to position [0, 0]
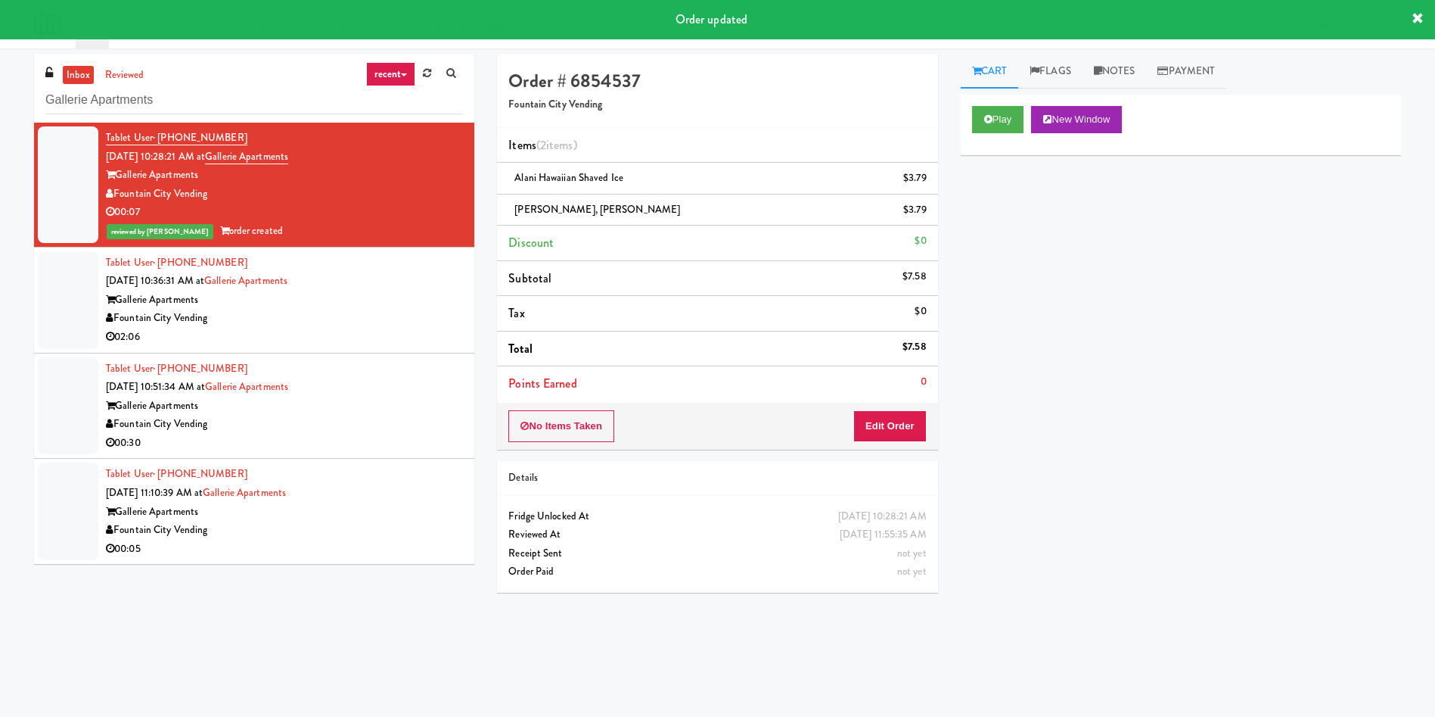
drag, startPoint x: 76, startPoint y: 313, endPoint x: 121, endPoint y: 299, distance: 46.9
click at [76, 312] on div at bounding box center [68, 300] width 61 height 98
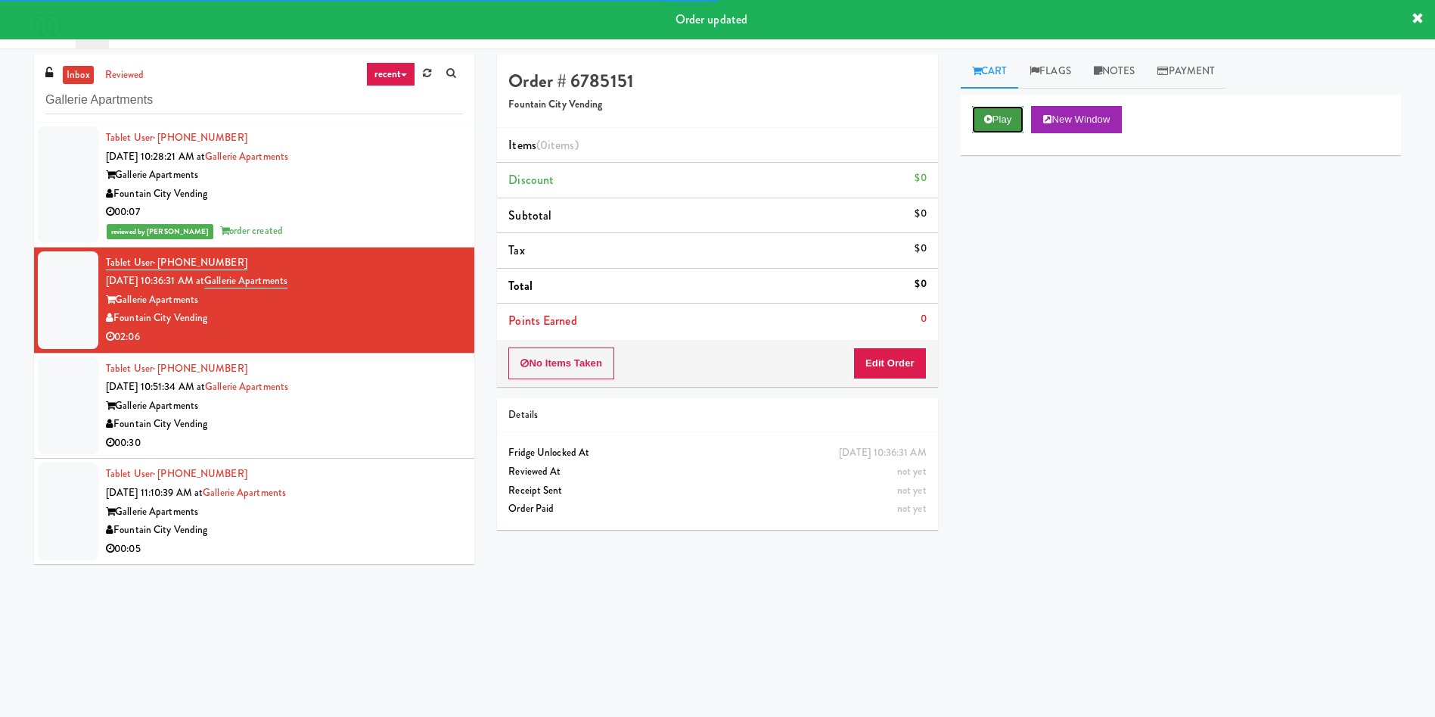
click at [1017, 119] on button "Play" at bounding box center [998, 119] width 52 height 27
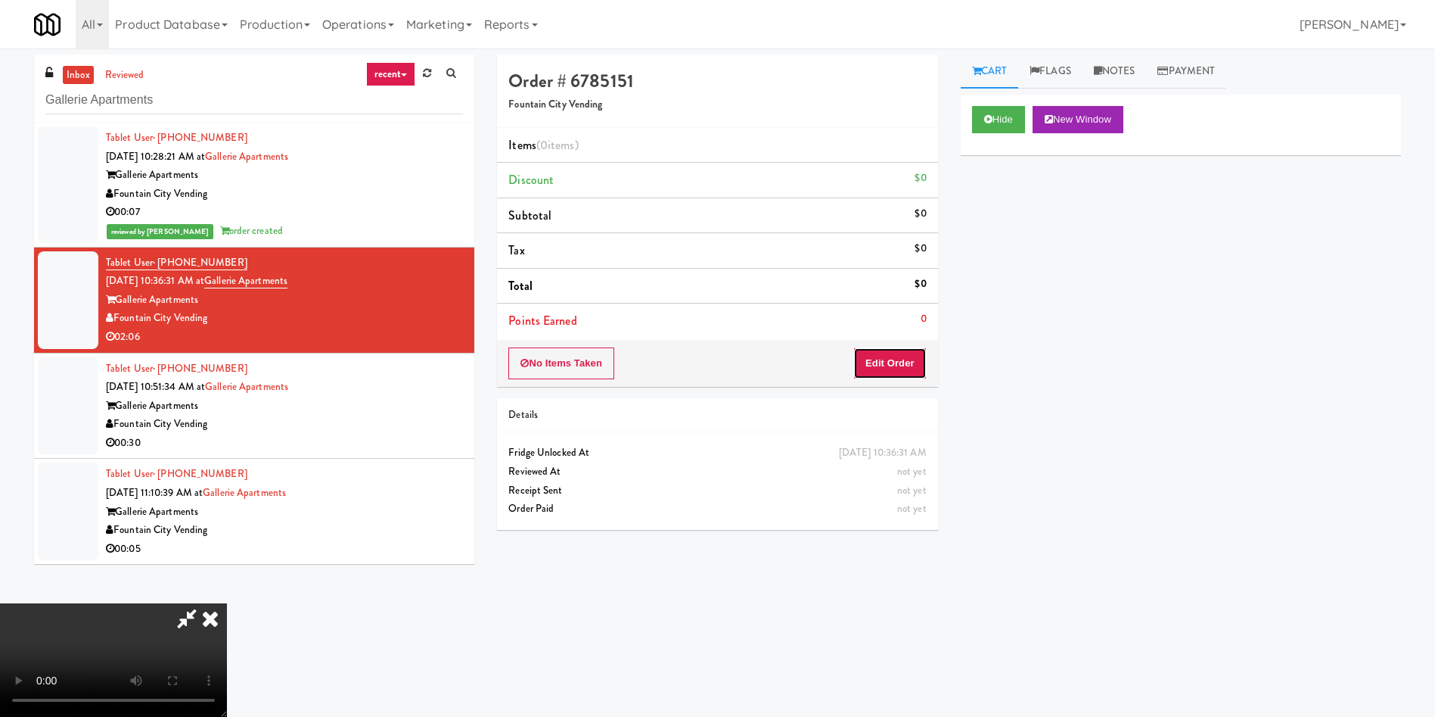
click at [900, 364] on button "Edit Order" at bounding box center [889, 363] width 73 height 32
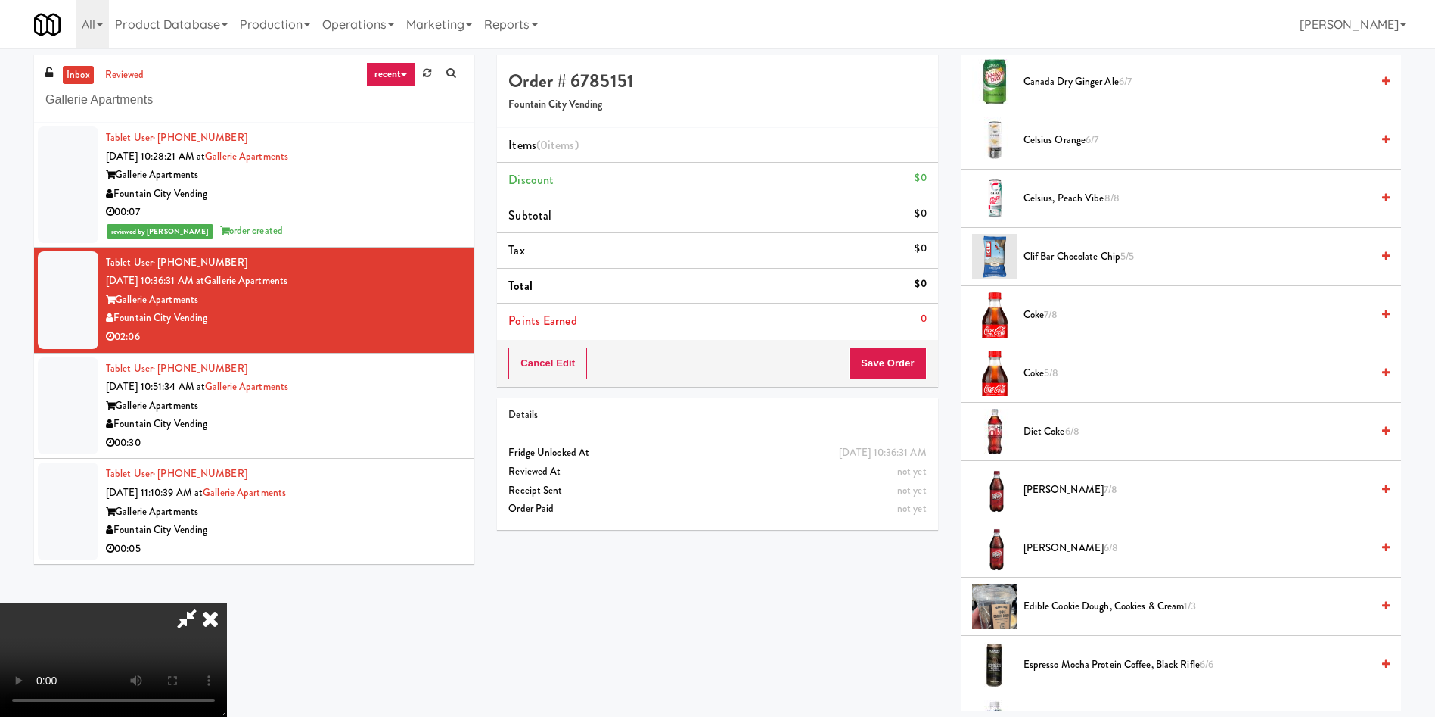
scroll to position [681, 0]
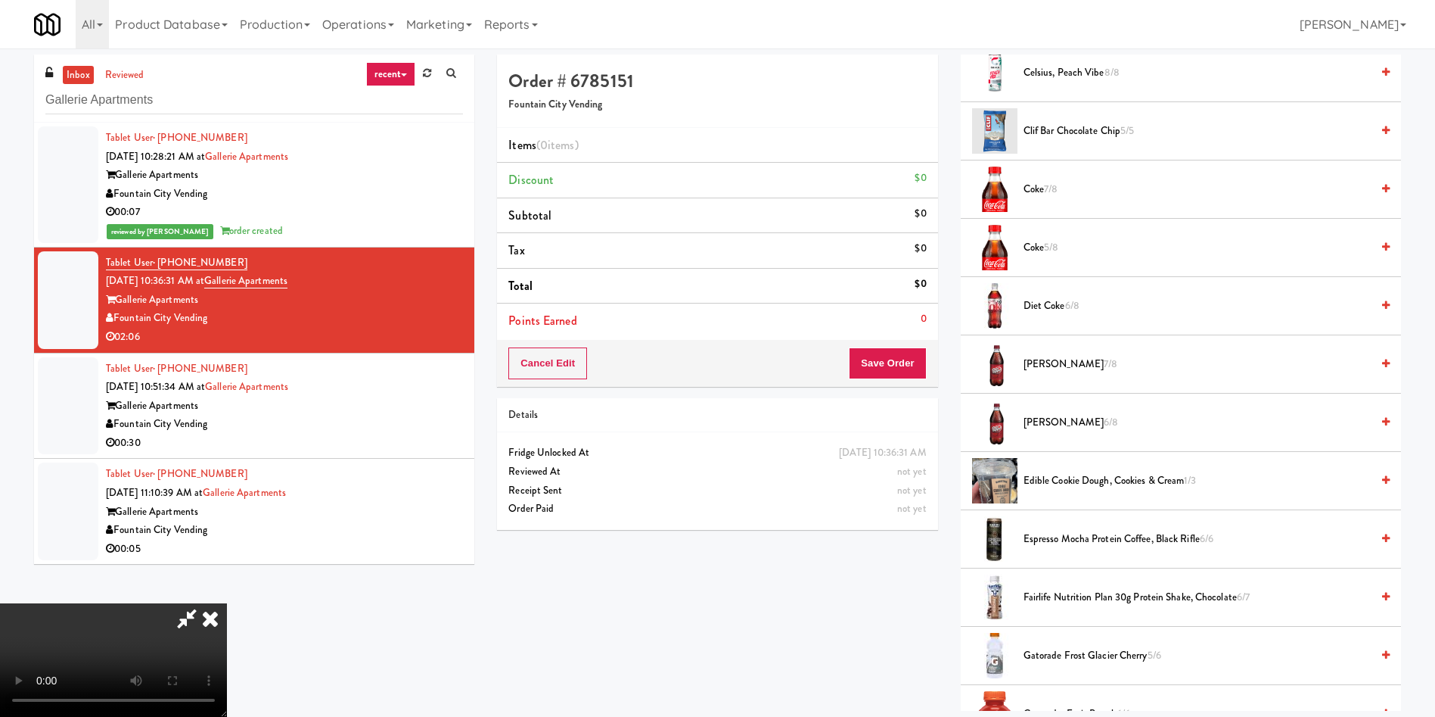
click at [227, 603] on video at bounding box center [113, 659] width 227 height 113
click at [1059, 355] on span "Dr. Pepper 7/8" at bounding box center [1197, 364] width 347 height 19
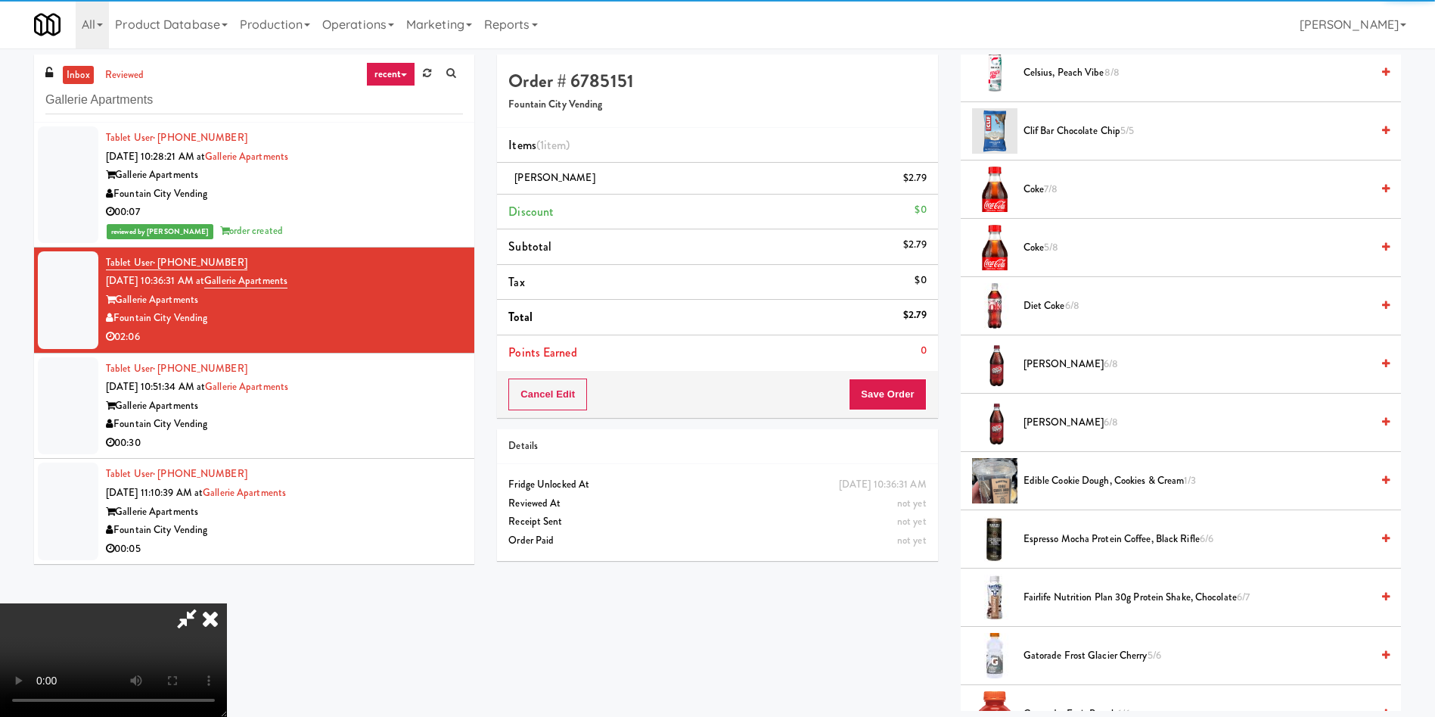
scroll to position [0, 0]
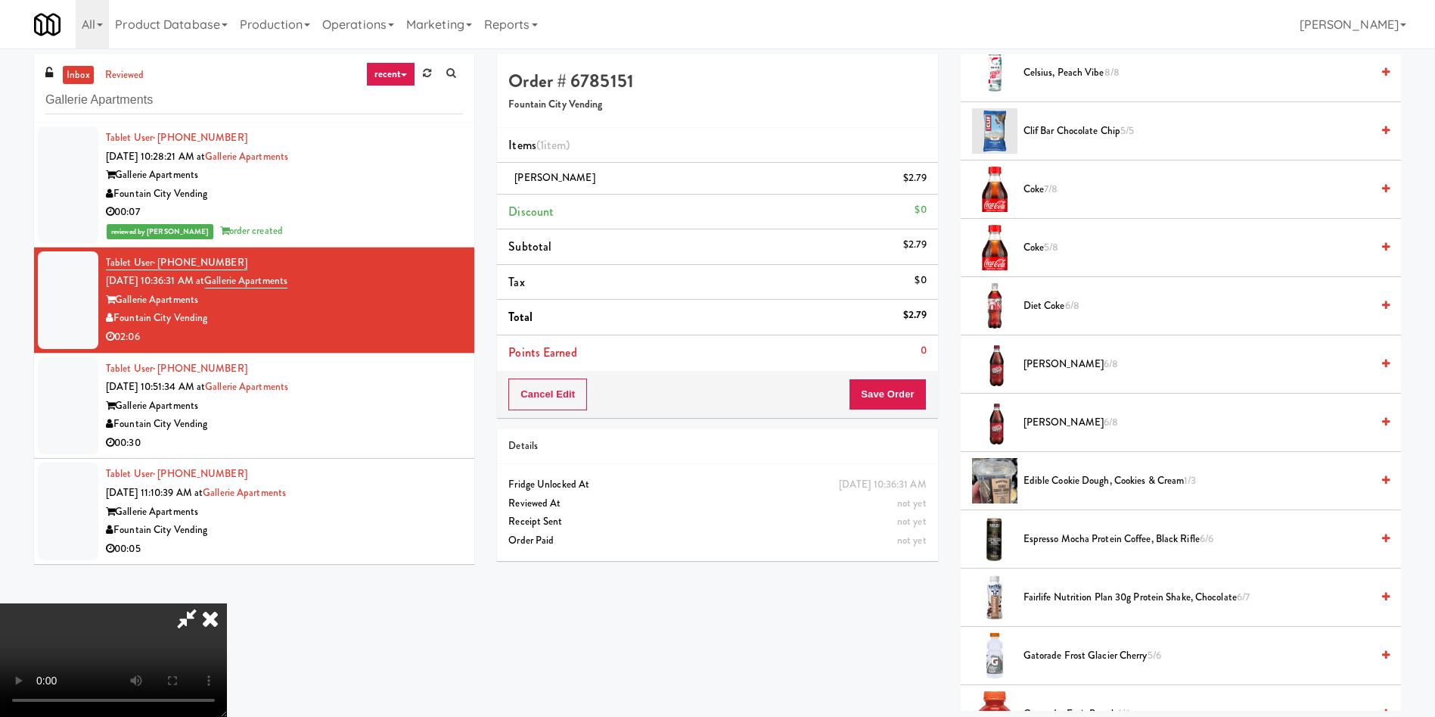
click at [227, 603] on video at bounding box center [113, 659] width 227 height 113
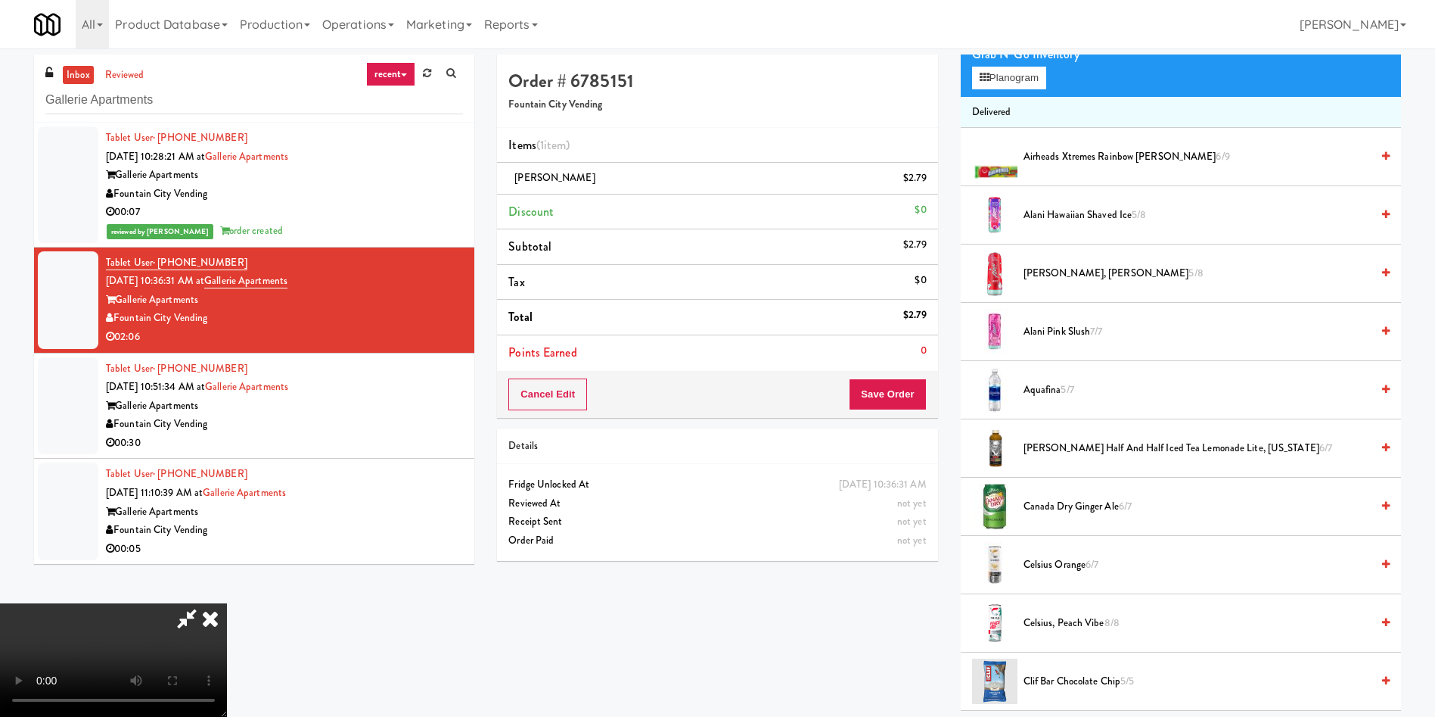
scroll to position [113, 0]
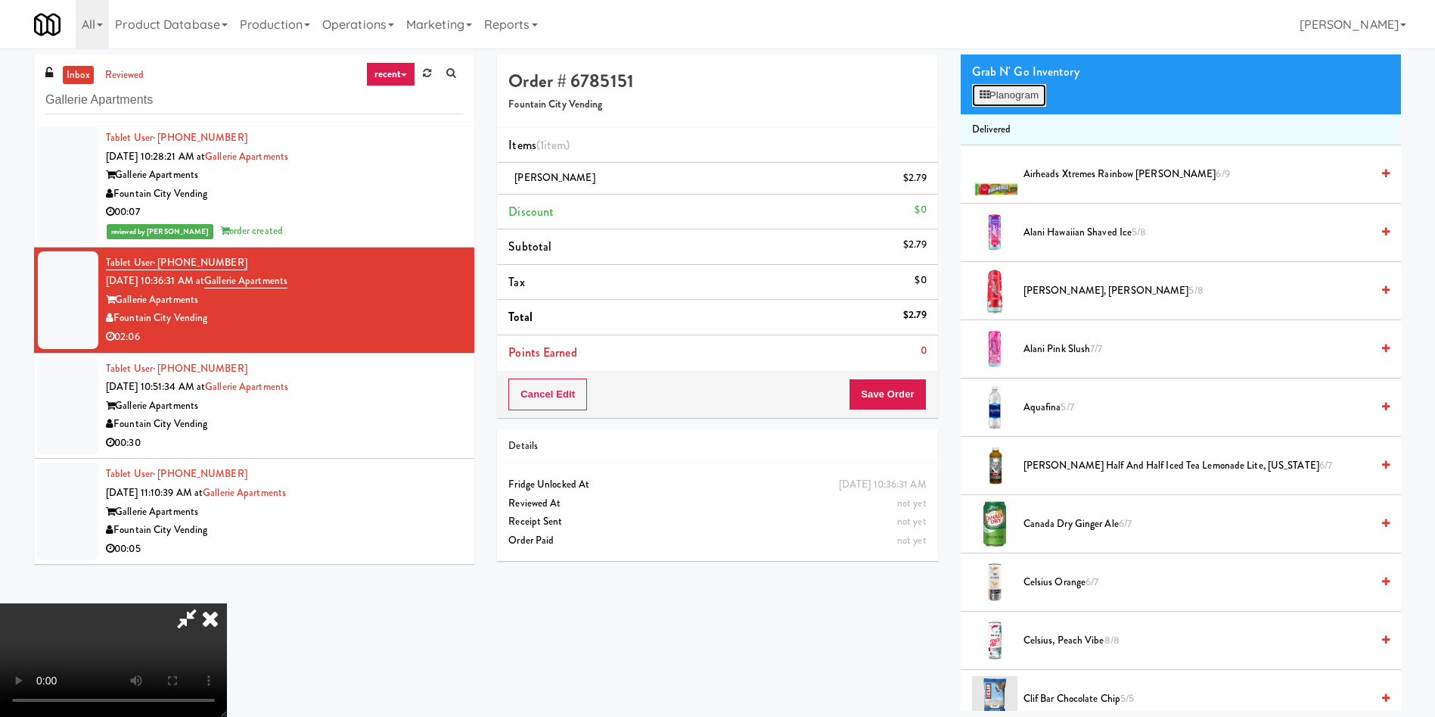
click at [1015, 95] on button "Planogram" at bounding box center [1009, 95] width 74 height 23
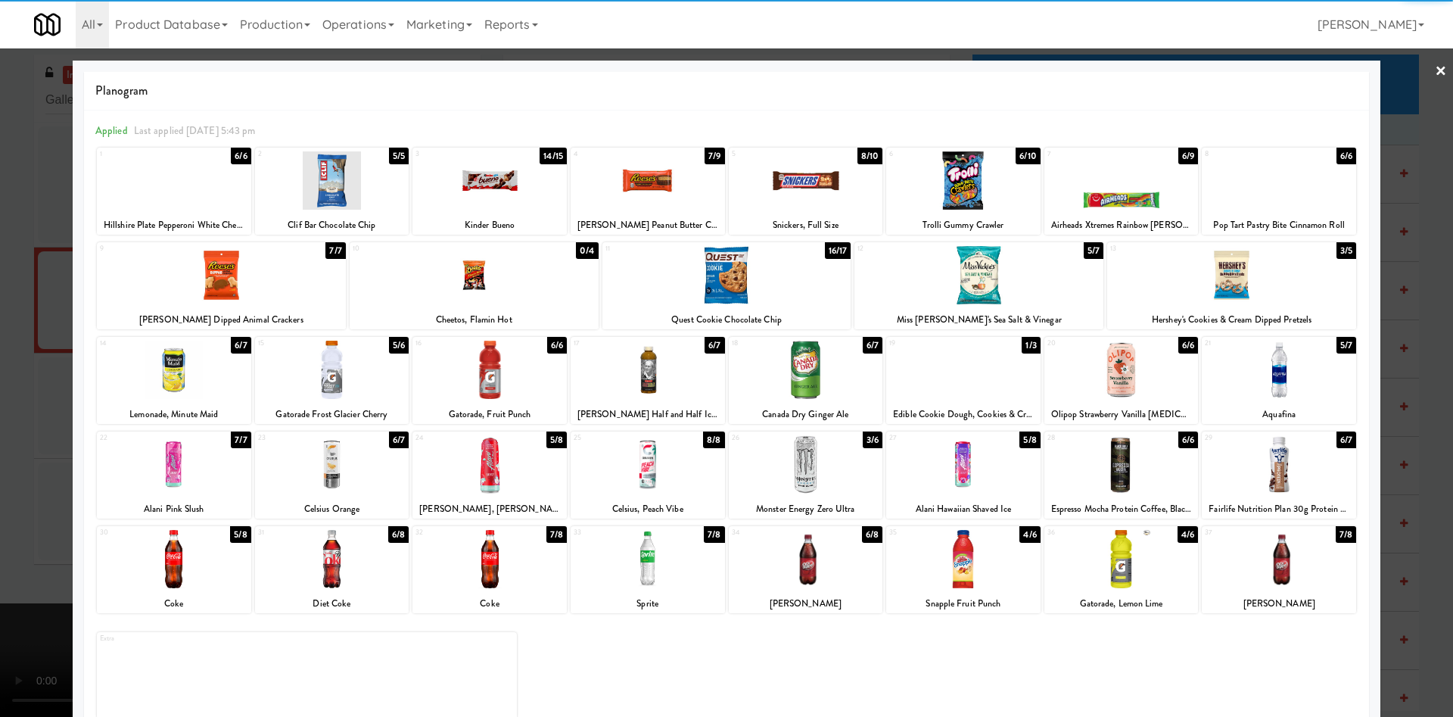
click at [699, 296] on div at bounding box center [726, 275] width 249 height 58
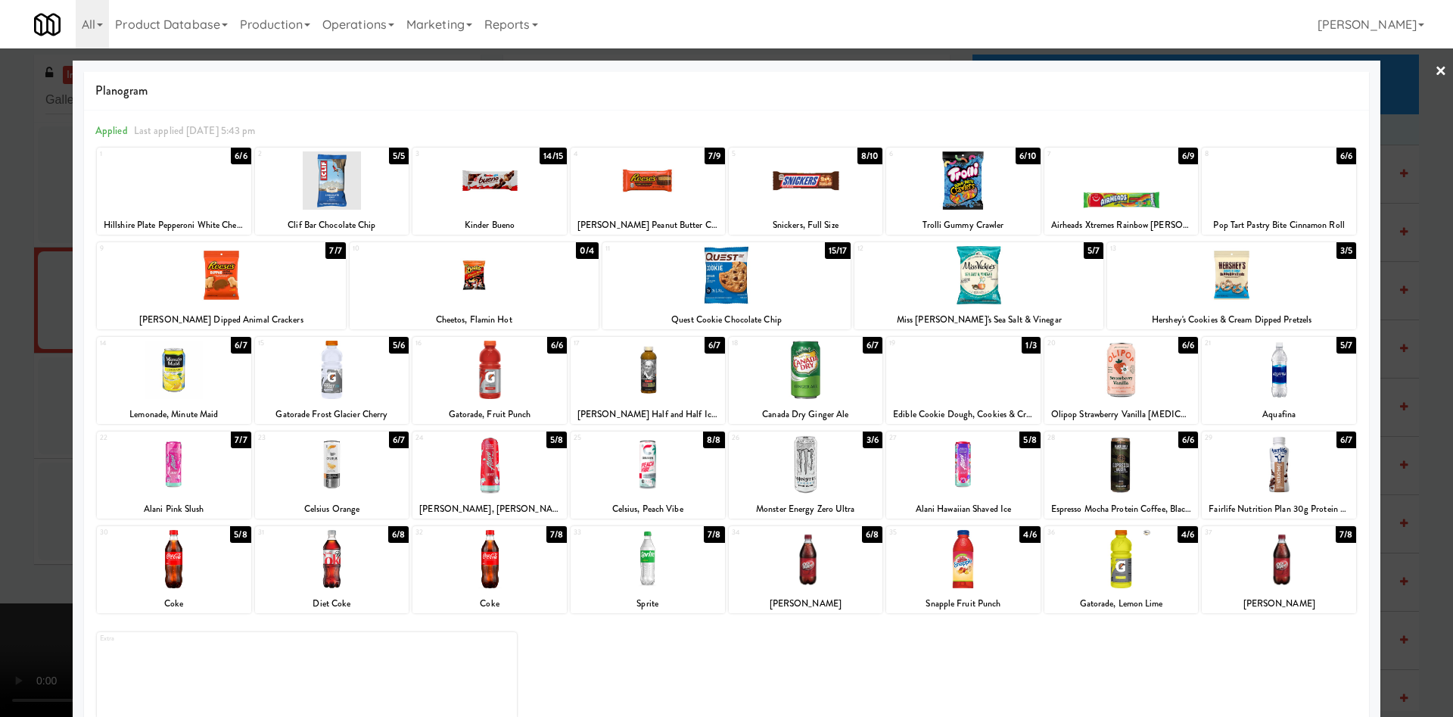
click at [30, 282] on div at bounding box center [726, 358] width 1453 height 717
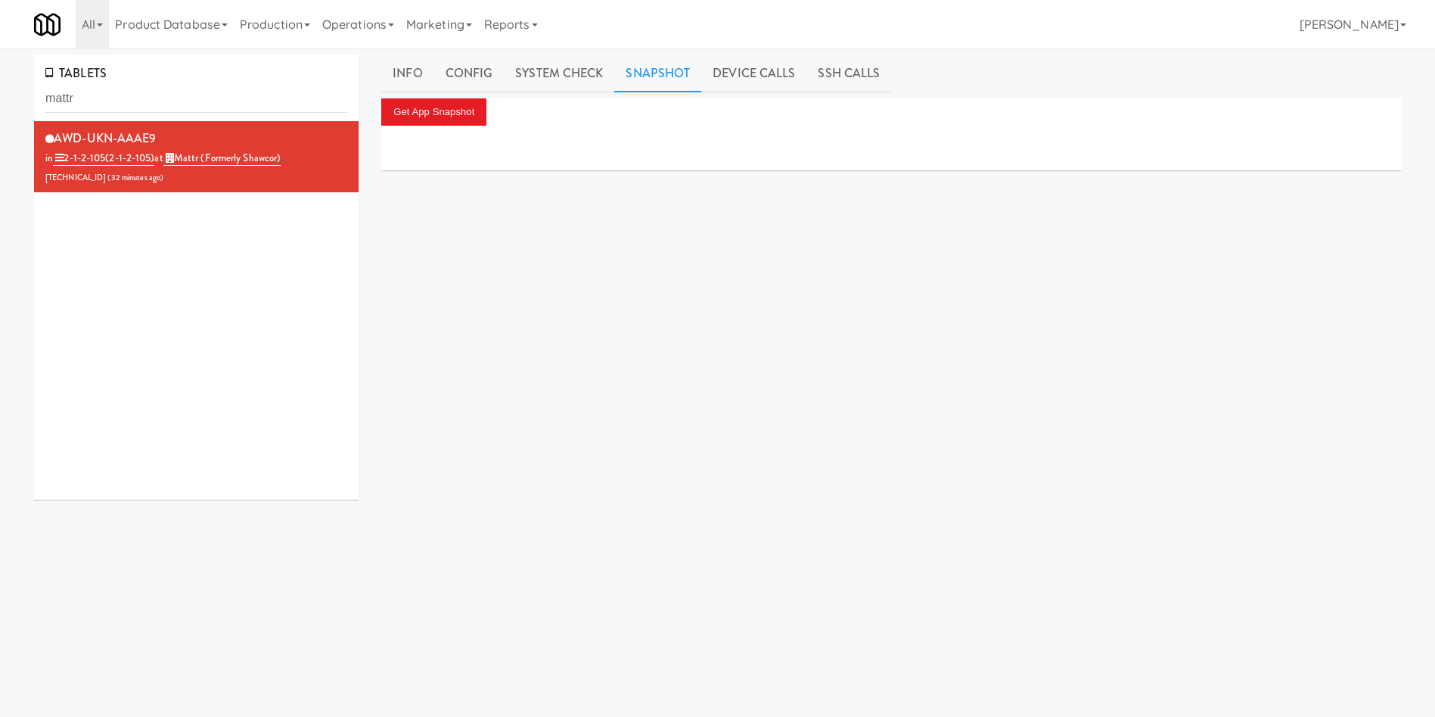
drag, startPoint x: 362, startPoint y: 21, endPoint x: 207, endPoint y: 64, distance: 160.3
click at [362, 22] on link "Operations" at bounding box center [358, 24] width 84 height 48
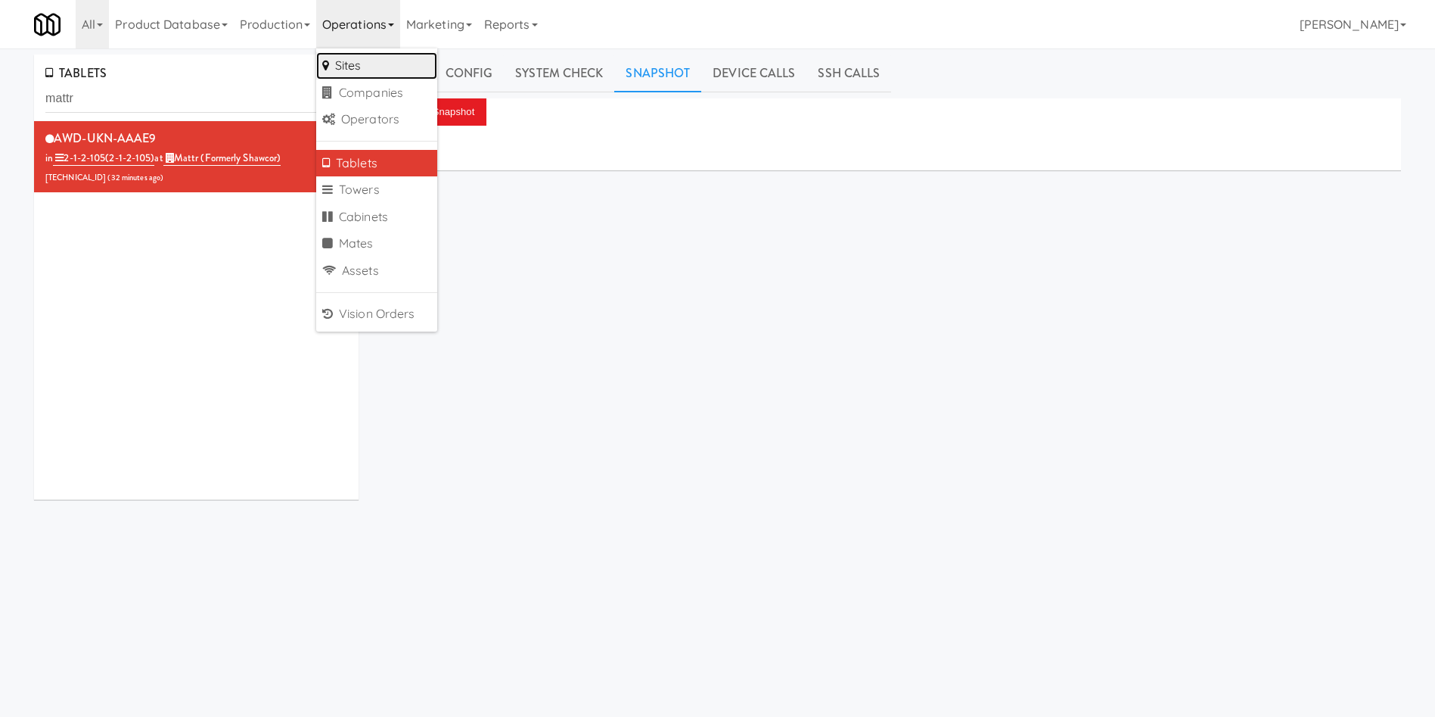
click at [372, 63] on link "Sites" at bounding box center [376, 65] width 121 height 27
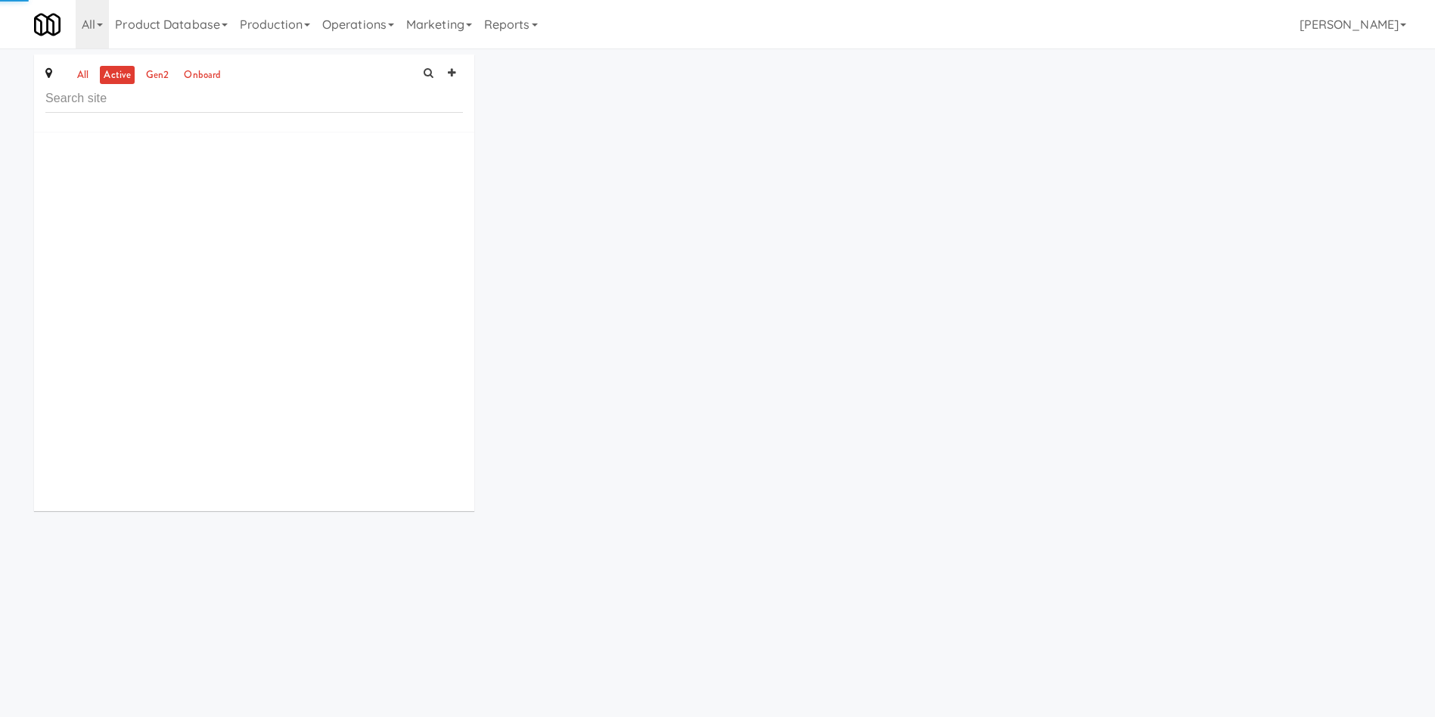
click at [197, 94] on input "text" at bounding box center [254, 99] width 418 height 28
type input "b"
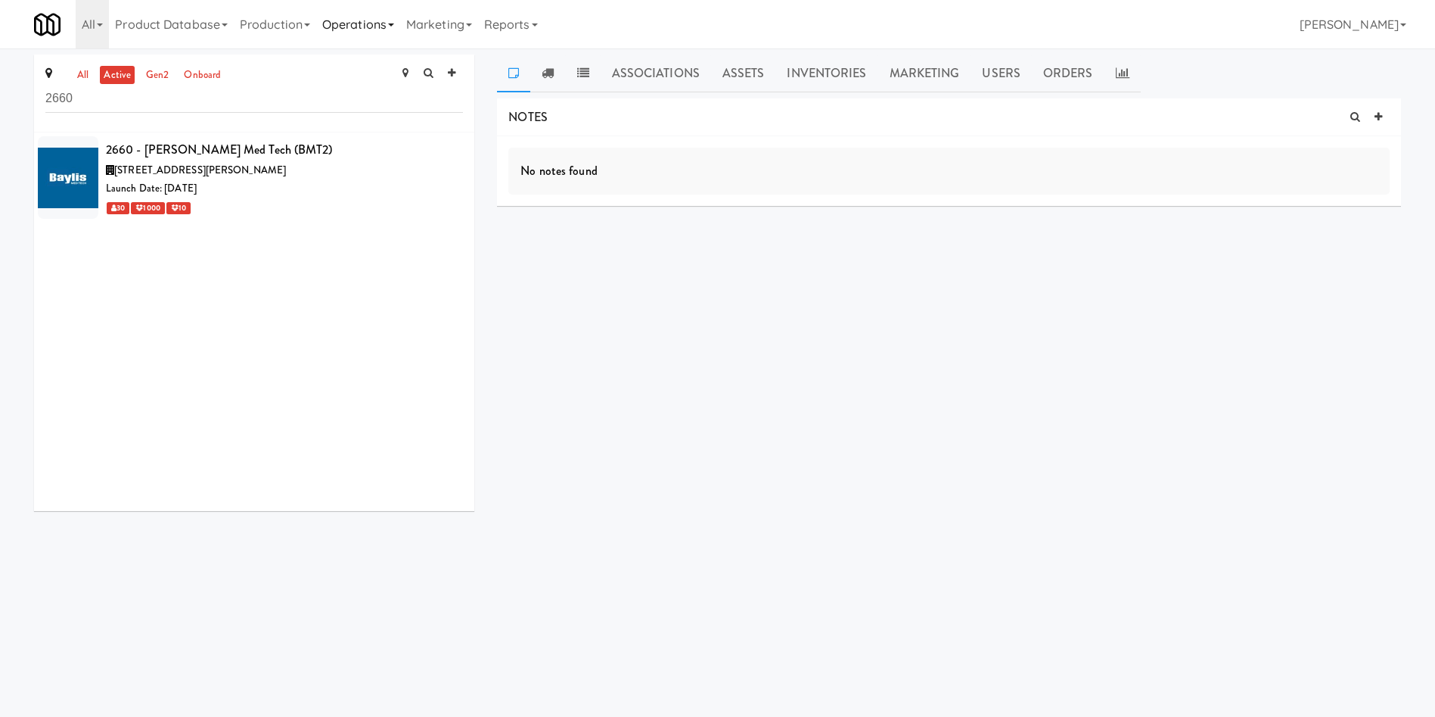
type input "2660"
click at [362, 33] on link "Operations" at bounding box center [358, 24] width 84 height 48
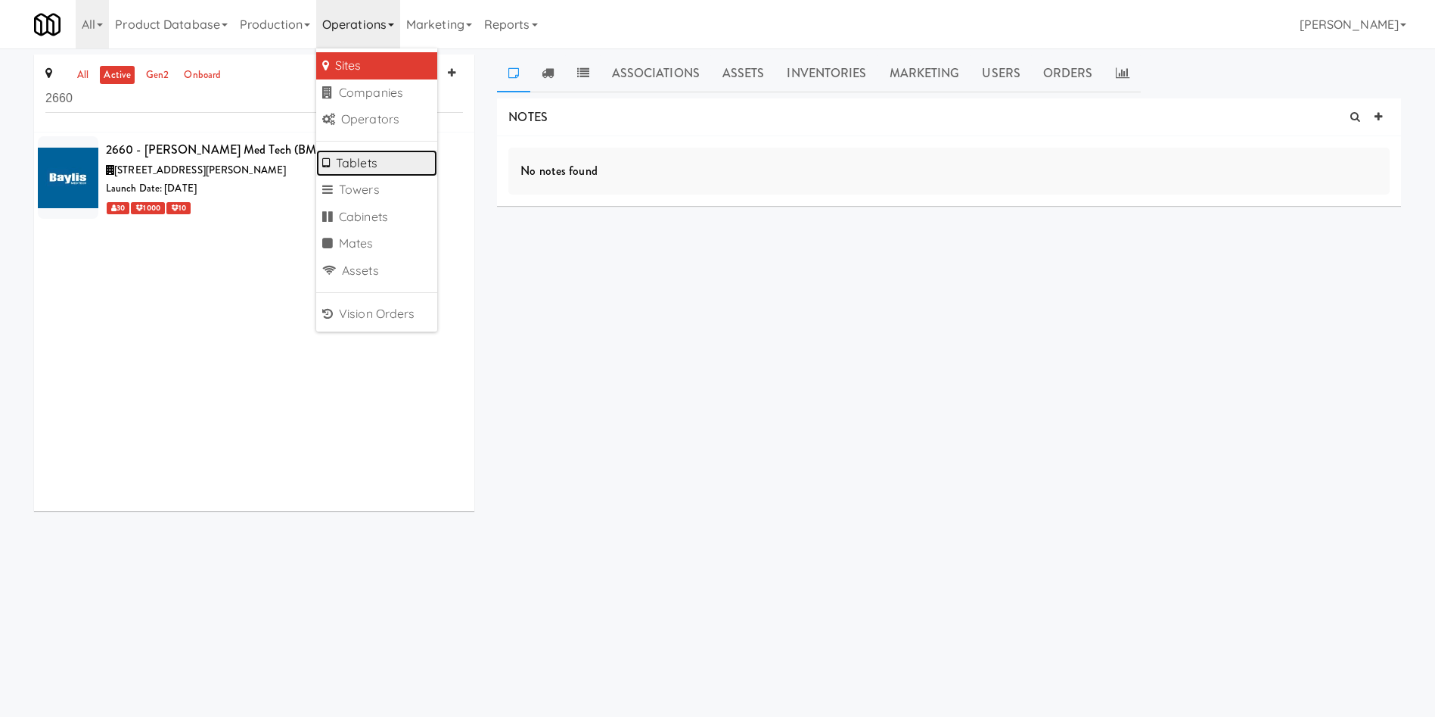
click at [395, 161] on link "Tablets" at bounding box center [376, 163] width 121 height 27
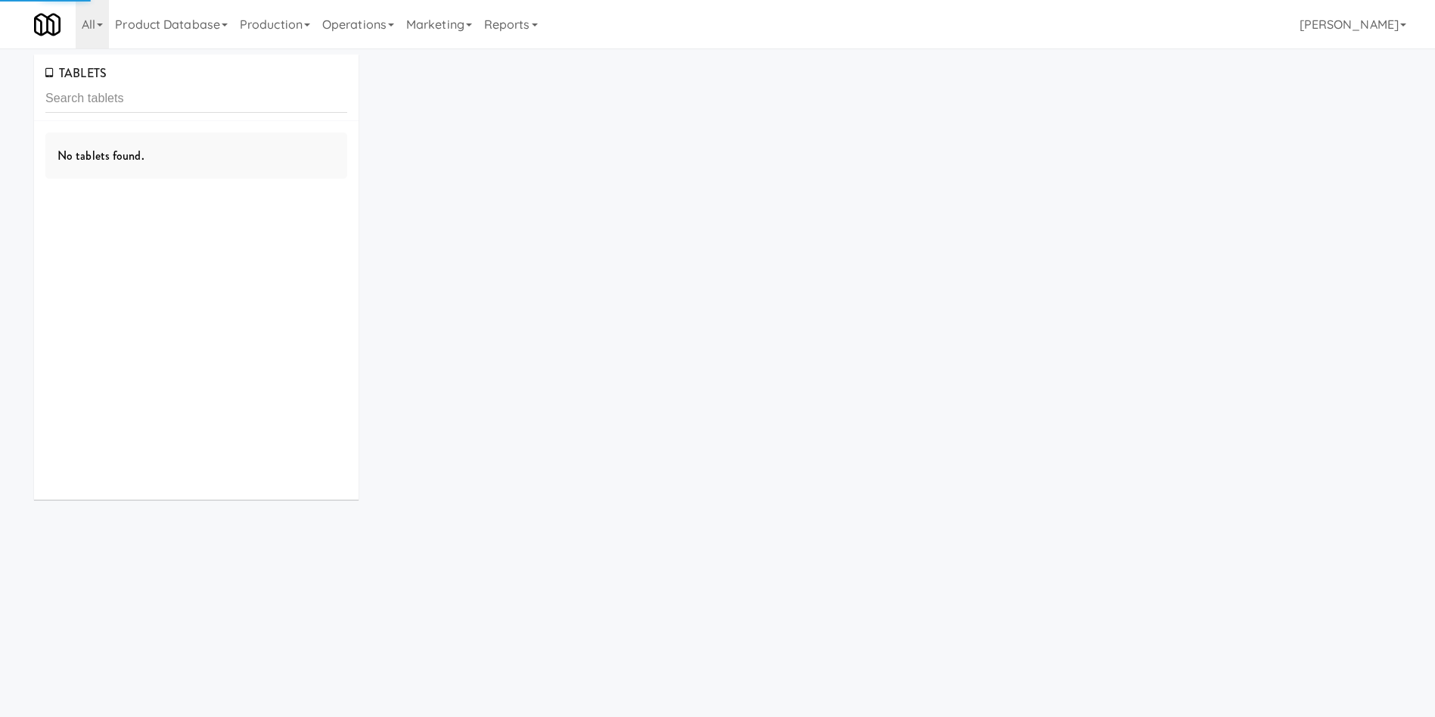
click at [261, 109] on input "text" at bounding box center [196, 99] width 302 height 28
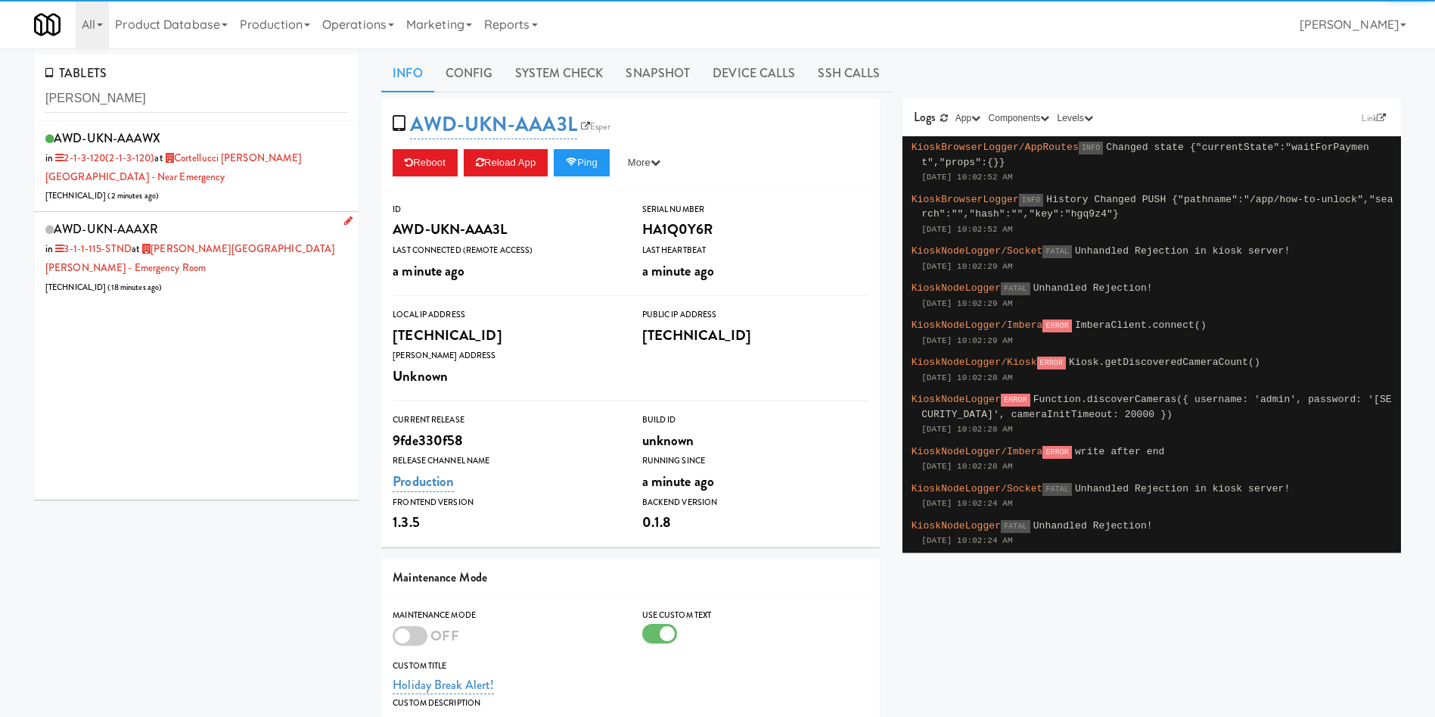
click at [250, 261] on div "AWD-UKN-AAAXR in 3-1-1-115-STND at Mackenzie Richmond Hill Hospital - Emergency…" at bounding box center [196, 257] width 302 height 78
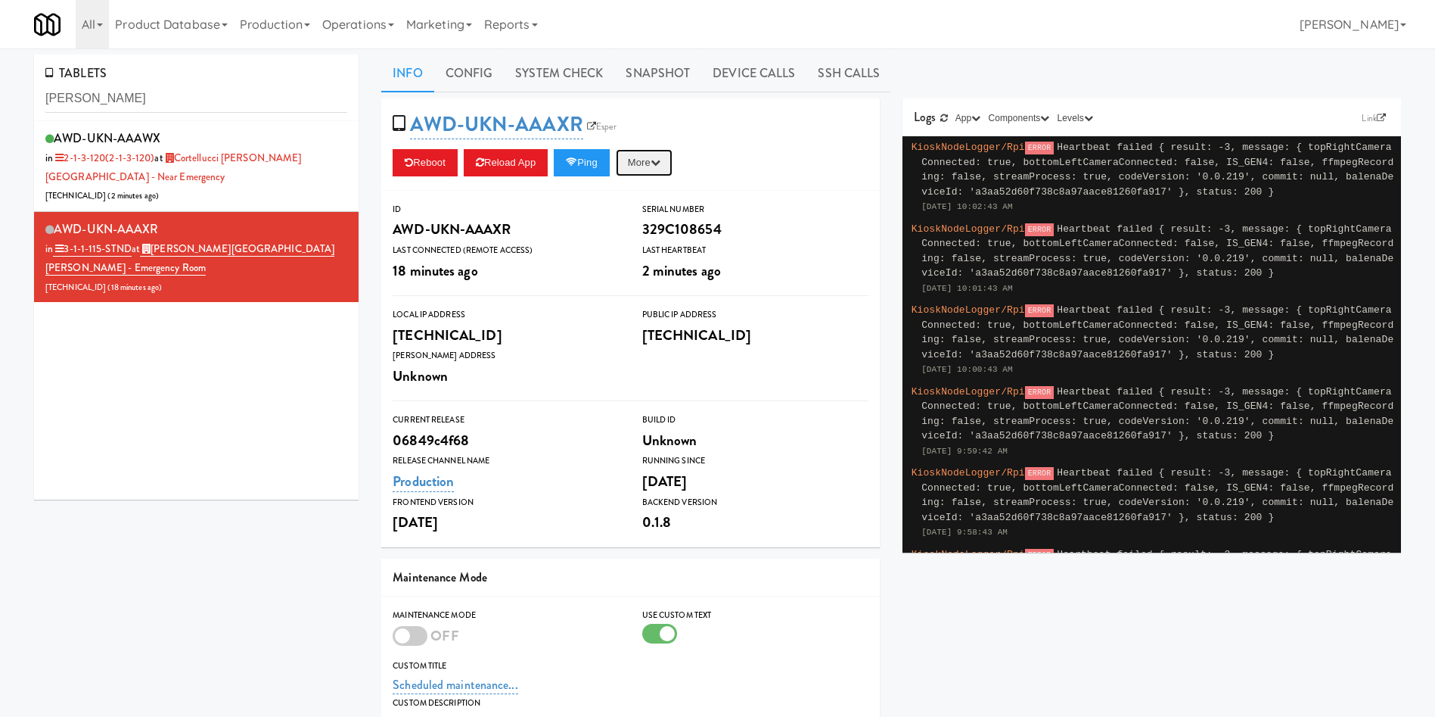
click at [654, 162] on button "More" at bounding box center [644, 162] width 57 height 27
click at [647, 222] on link "Restart Server" at bounding box center [610, 220] width 138 height 27
click at [673, 171] on button "More" at bounding box center [644, 162] width 57 height 27
click at [655, 218] on link "Restart Server" at bounding box center [610, 220] width 138 height 27
click at [620, 78] on link "Snapshot" at bounding box center [657, 73] width 87 height 38
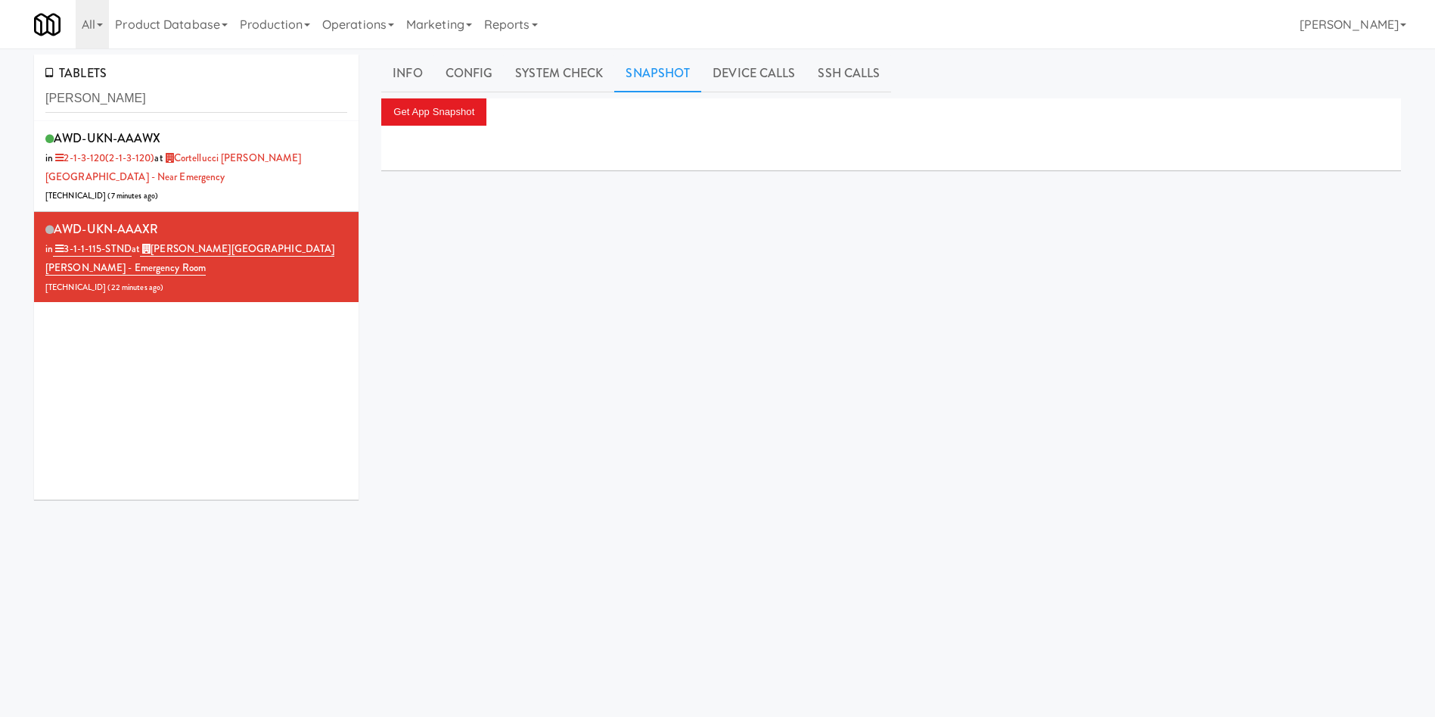
click at [465, 128] on div at bounding box center [891, 148] width 1020 height 45
click at [461, 115] on button "Get App Snapshot" at bounding box center [433, 111] width 105 height 27
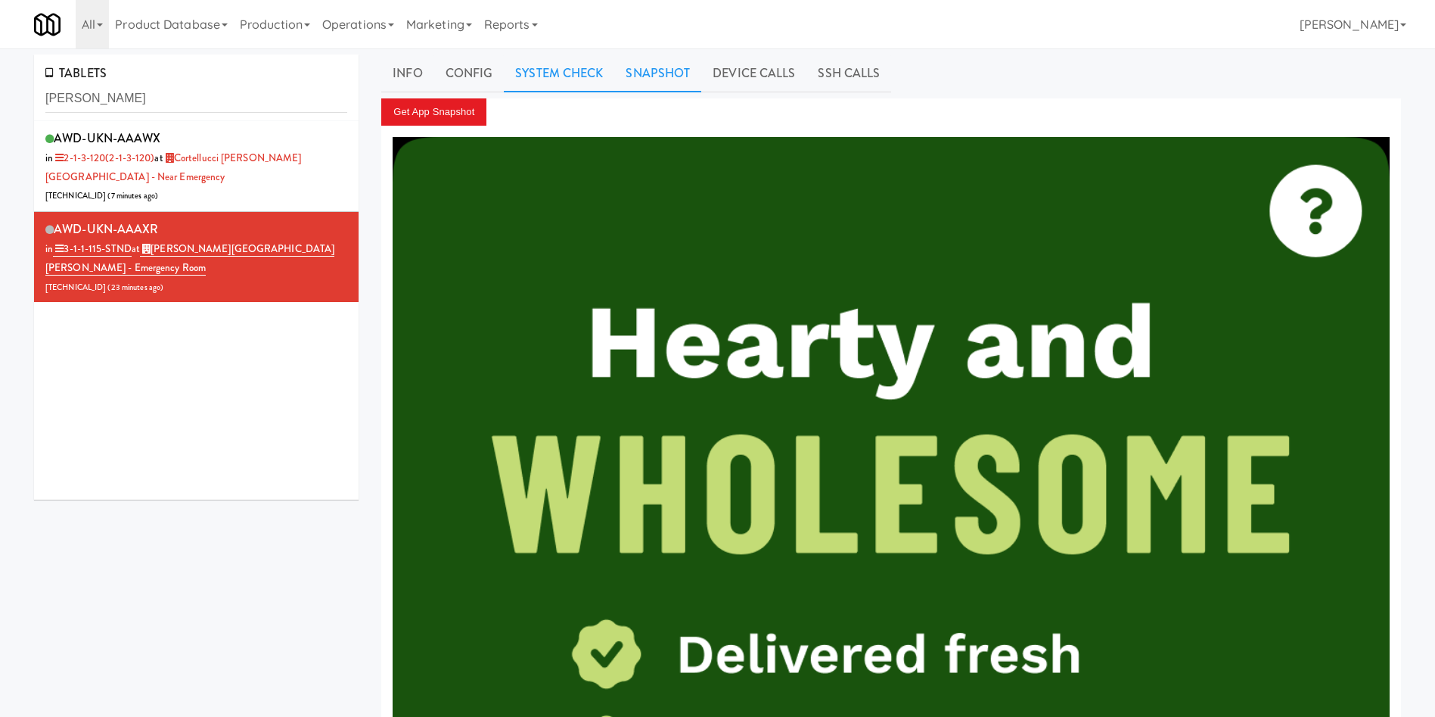
click at [529, 67] on link "System Check" at bounding box center [559, 73] width 110 height 38
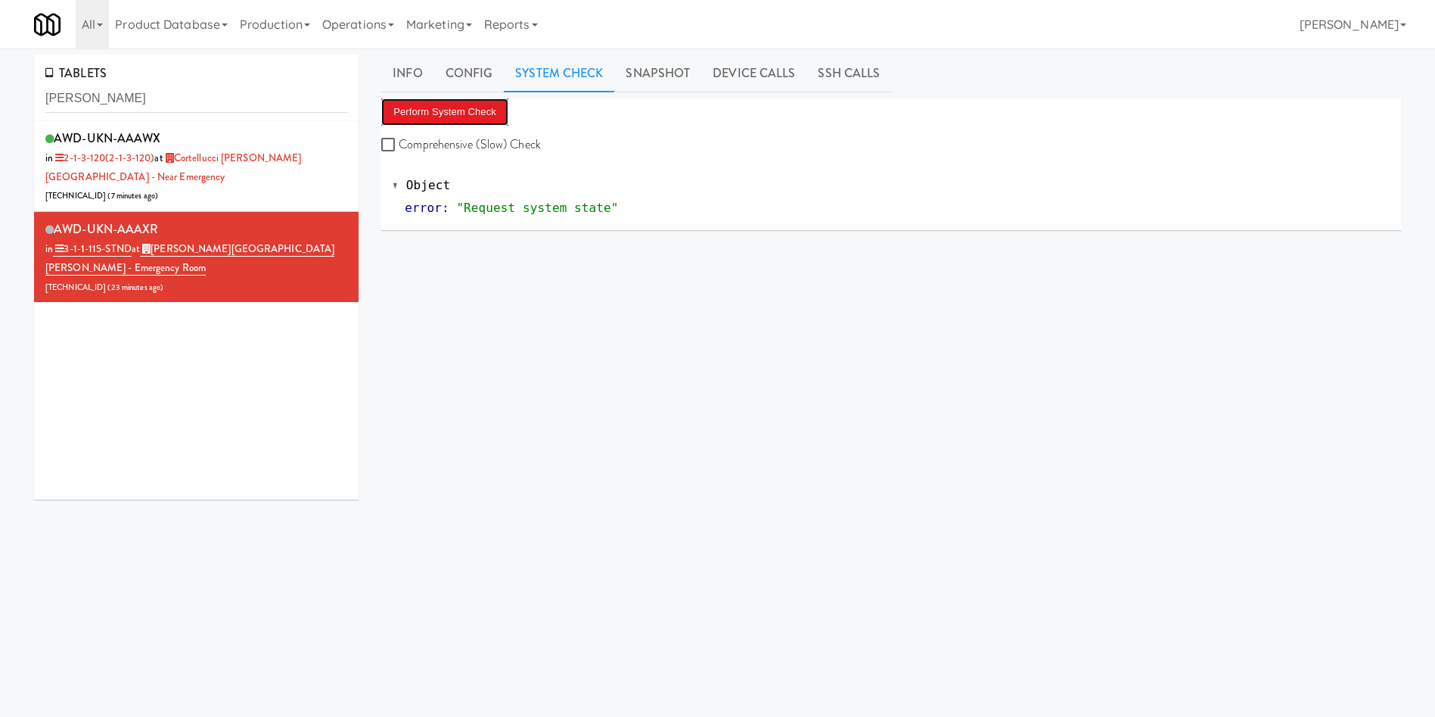
click at [440, 110] on button "Perform System Check" at bounding box center [444, 111] width 127 height 27
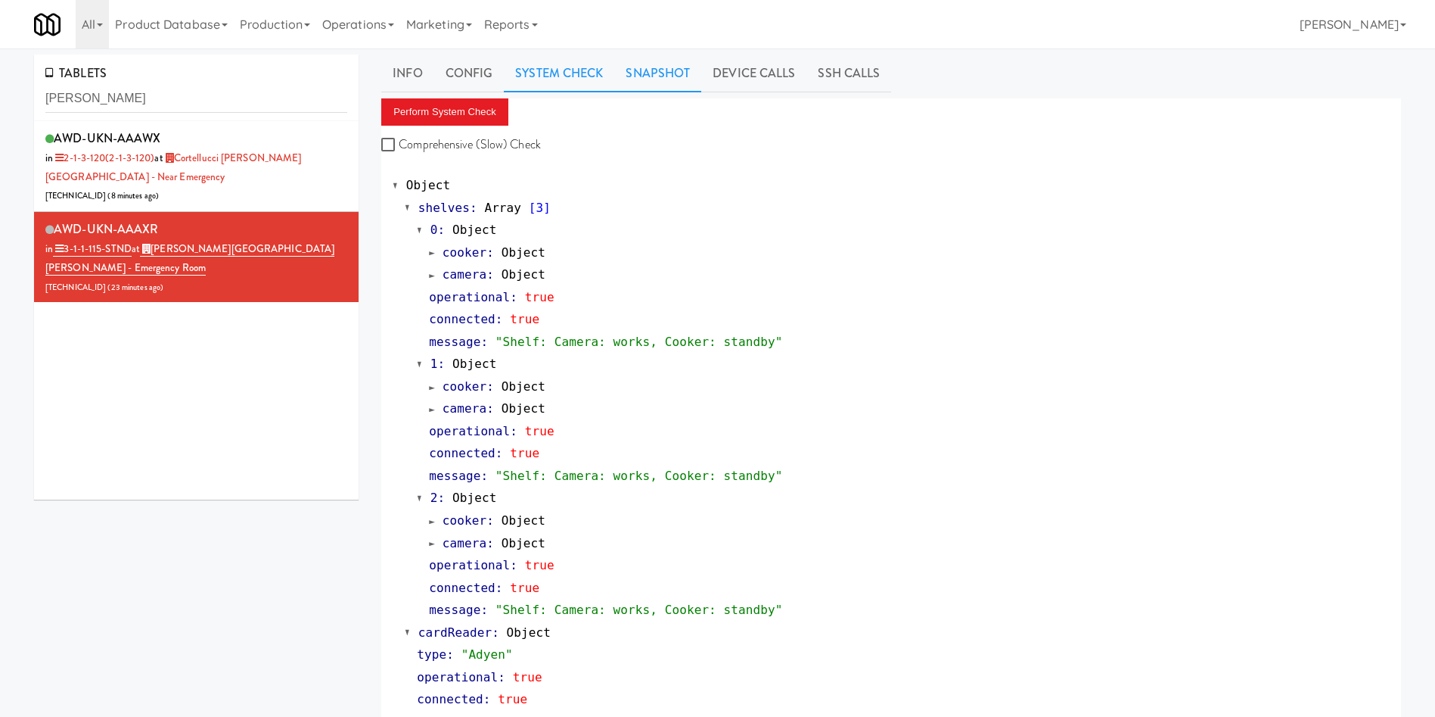
click at [645, 74] on link "Snapshot" at bounding box center [657, 73] width 87 height 38
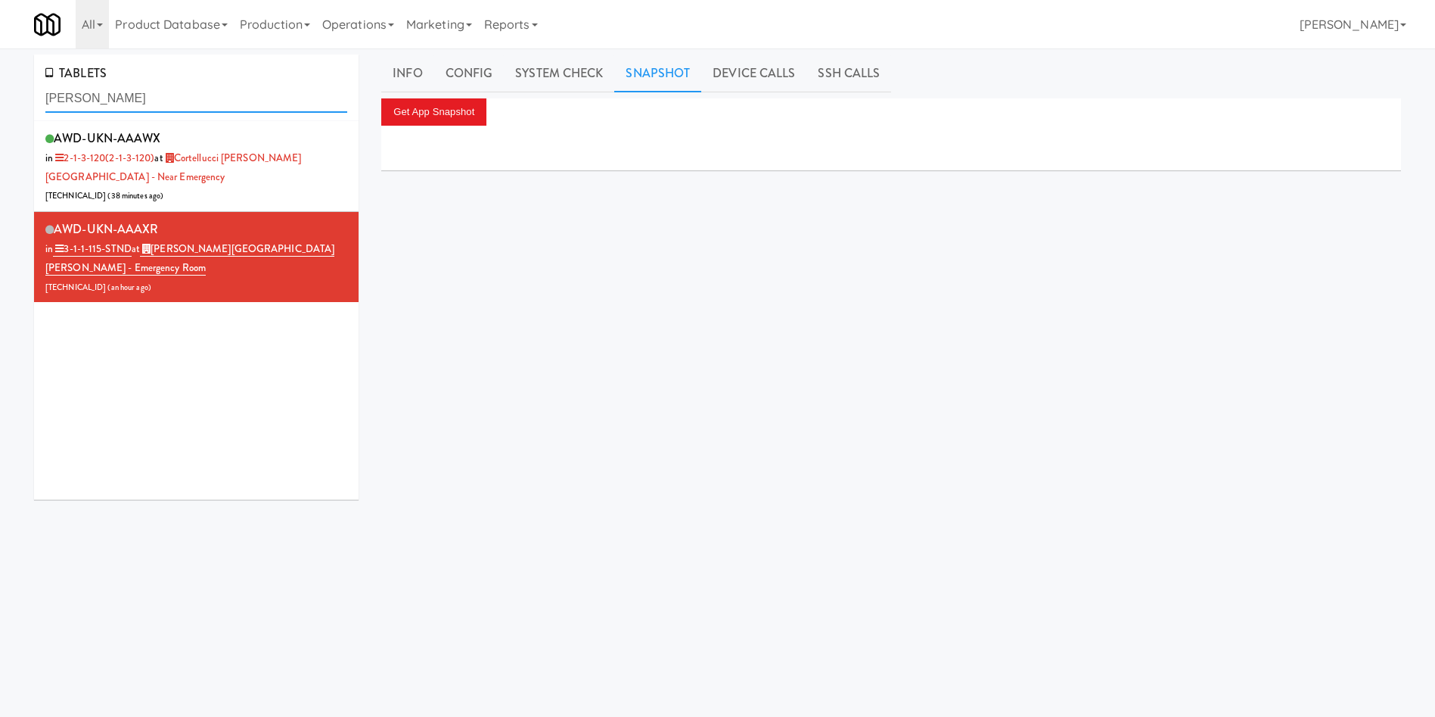
drag, startPoint x: 238, startPoint y: 93, endPoint x: 0, endPoint y: 91, distance: 237.6
click at [0, 91] on div "TABLETS Mackenzie AWD-UKN-AAAWX in 2-1-3-120 (2-1-3-120) at Cortellucci Vaughan…" at bounding box center [717, 359] width 1435 height 611
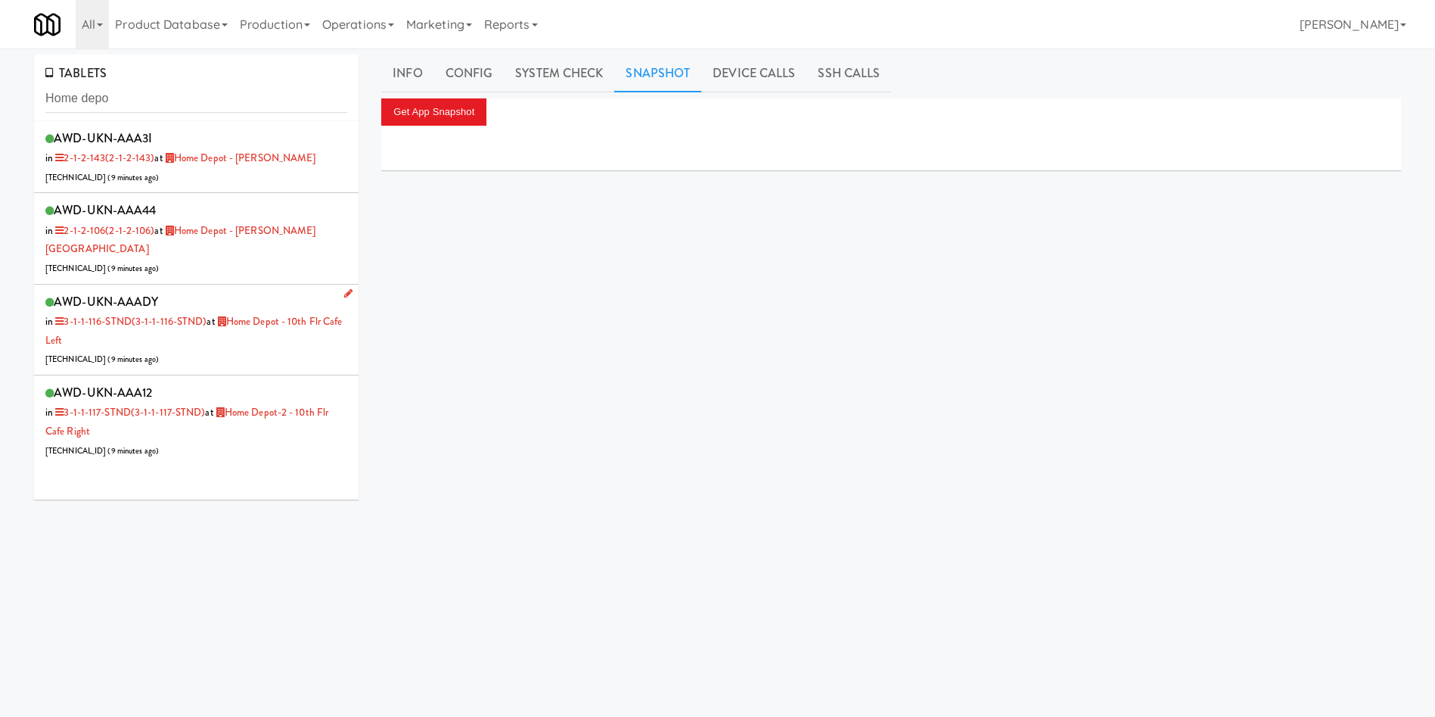
drag, startPoint x: 235, startPoint y: 339, endPoint x: 244, endPoint y: 343, distance: 10.5
click at [234, 340] on div "AWD-UKN-AAADY in 3-1-1-116-STND (3-1-1-116-STND) at Home Depot - 10th Flr Cafe …" at bounding box center [196, 330] width 302 height 78
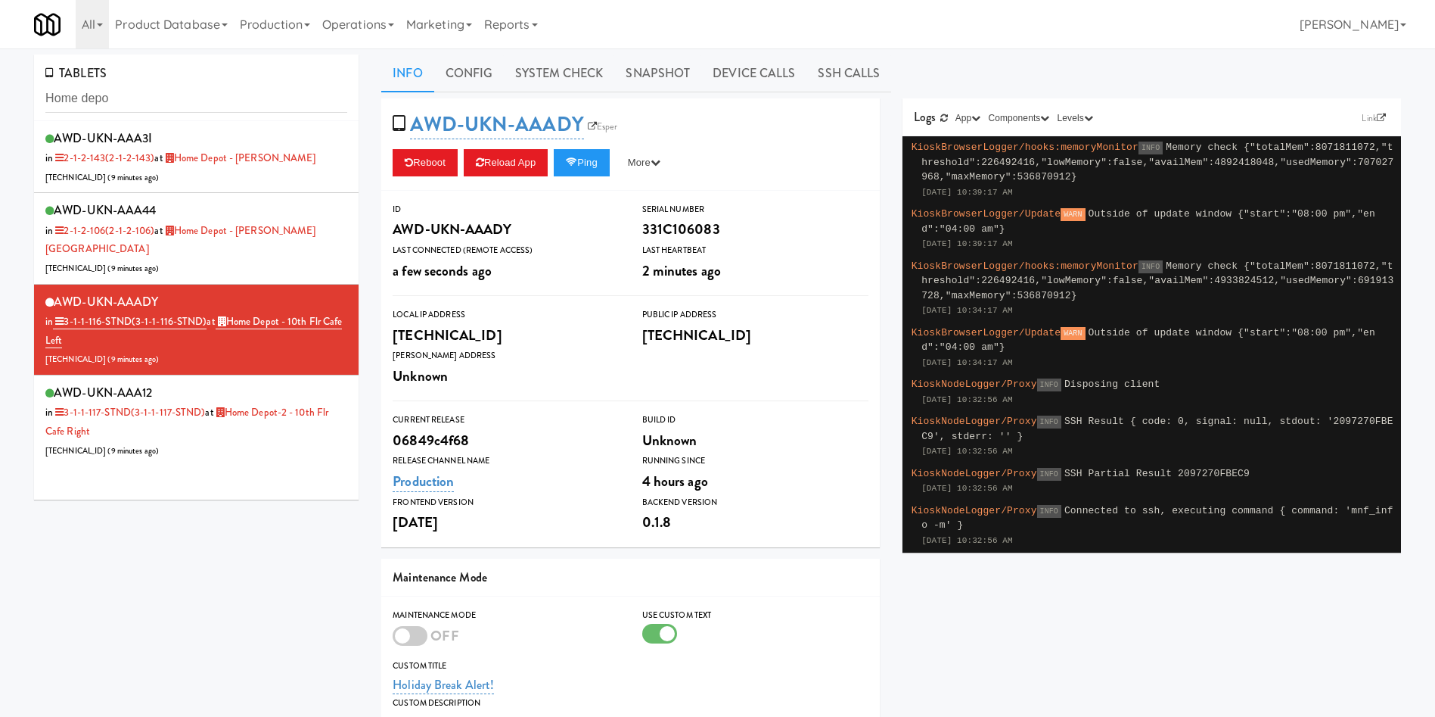
drag, startPoint x: 631, startPoint y: 80, endPoint x: 539, endPoint y: 95, distance: 92.7
click at [629, 79] on link "Snapshot" at bounding box center [657, 73] width 87 height 38
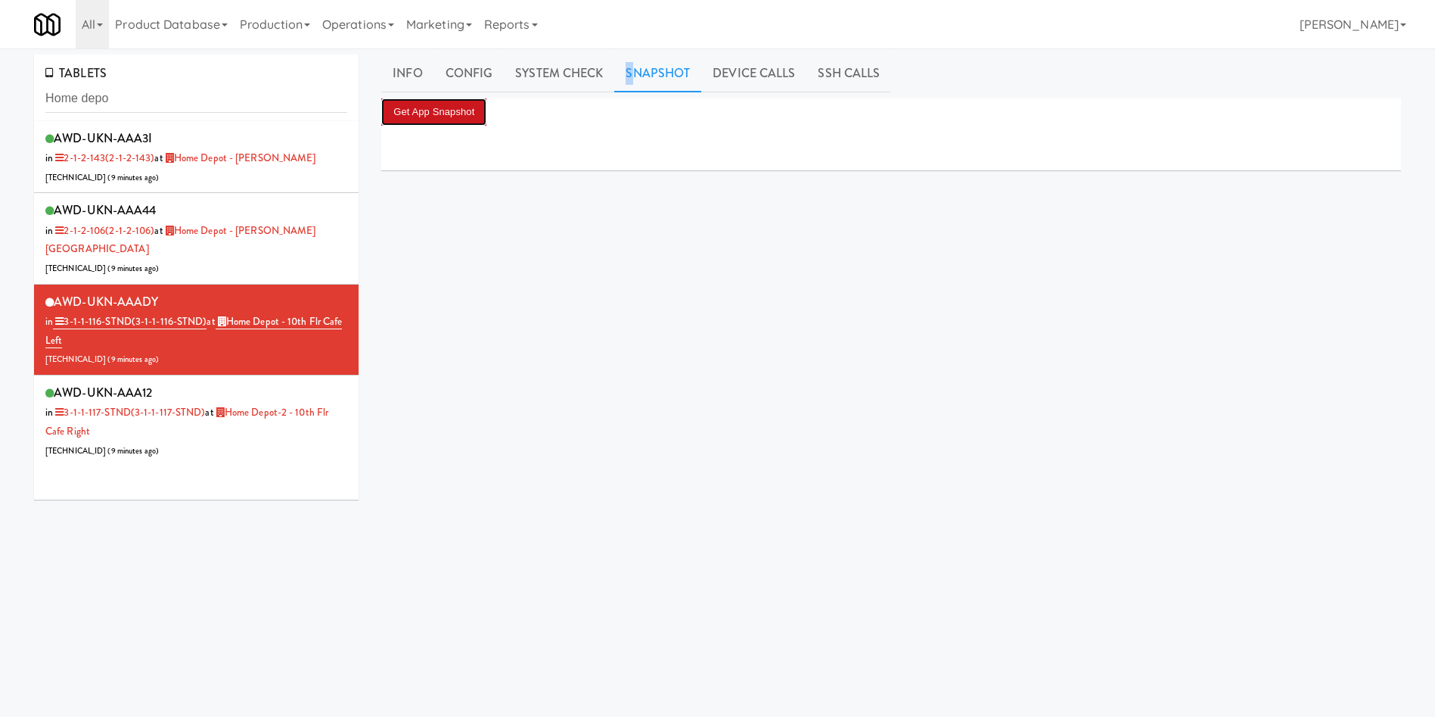
click at [441, 107] on button "Get App Snapshot" at bounding box center [433, 111] width 105 height 27
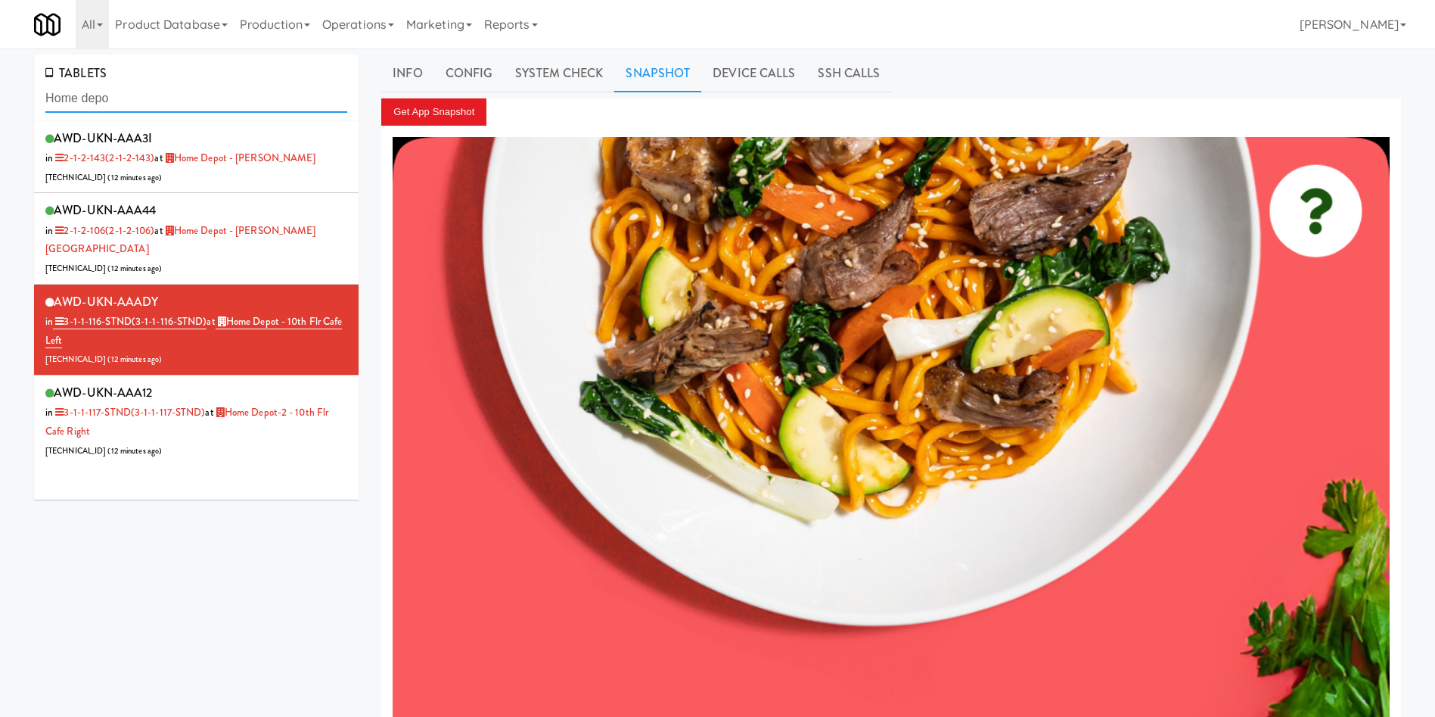
click at [182, 98] on input "Home depo" at bounding box center [196, 99] width 302 height 28
drag, startPoint x: 185, startPoint y: 98, endPoint x: 9, endPoint y: 98, distance: 176.3
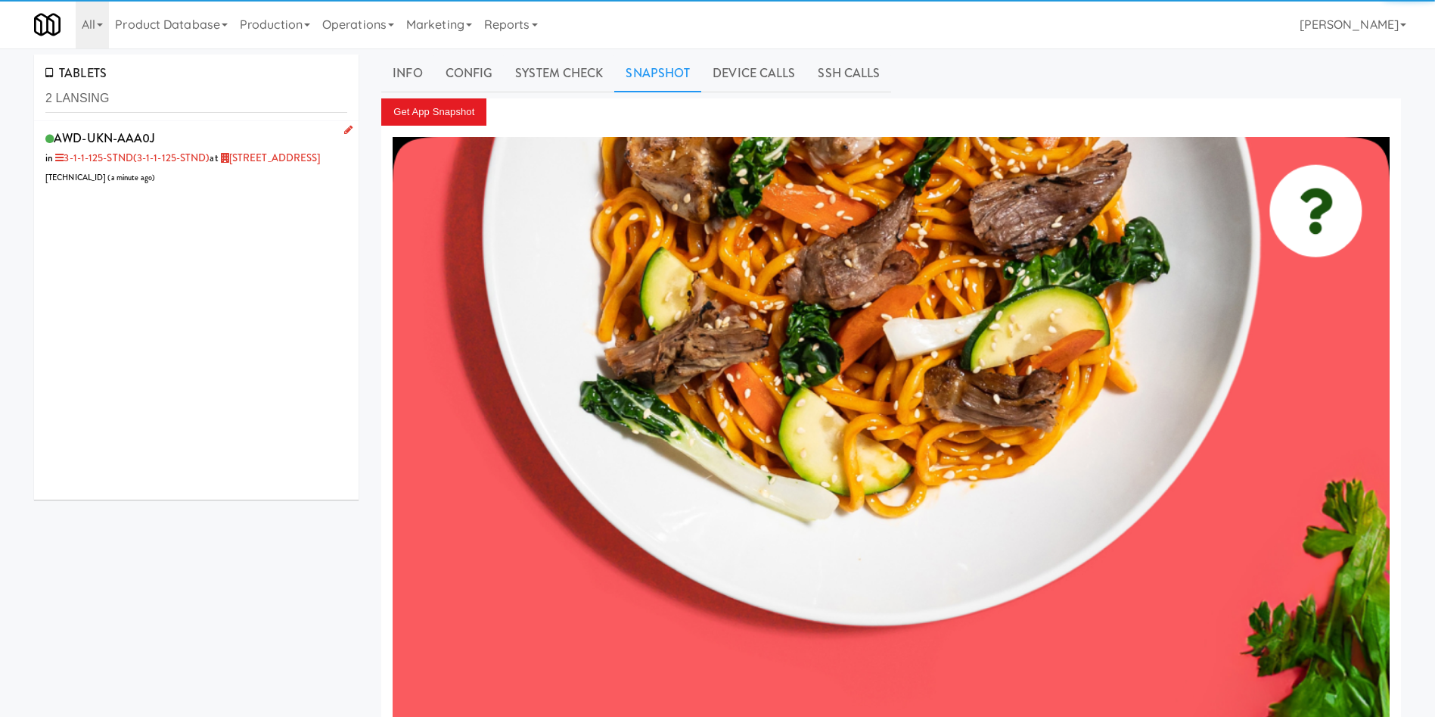
click at [243, 185] on div "AWD-UKN-AAA0J in 3-1-1-125-STND (3-1-1-125-STND) at 2 Lansing Square 207.219.25…" at bounding box center [196, 157] width 302 height 60
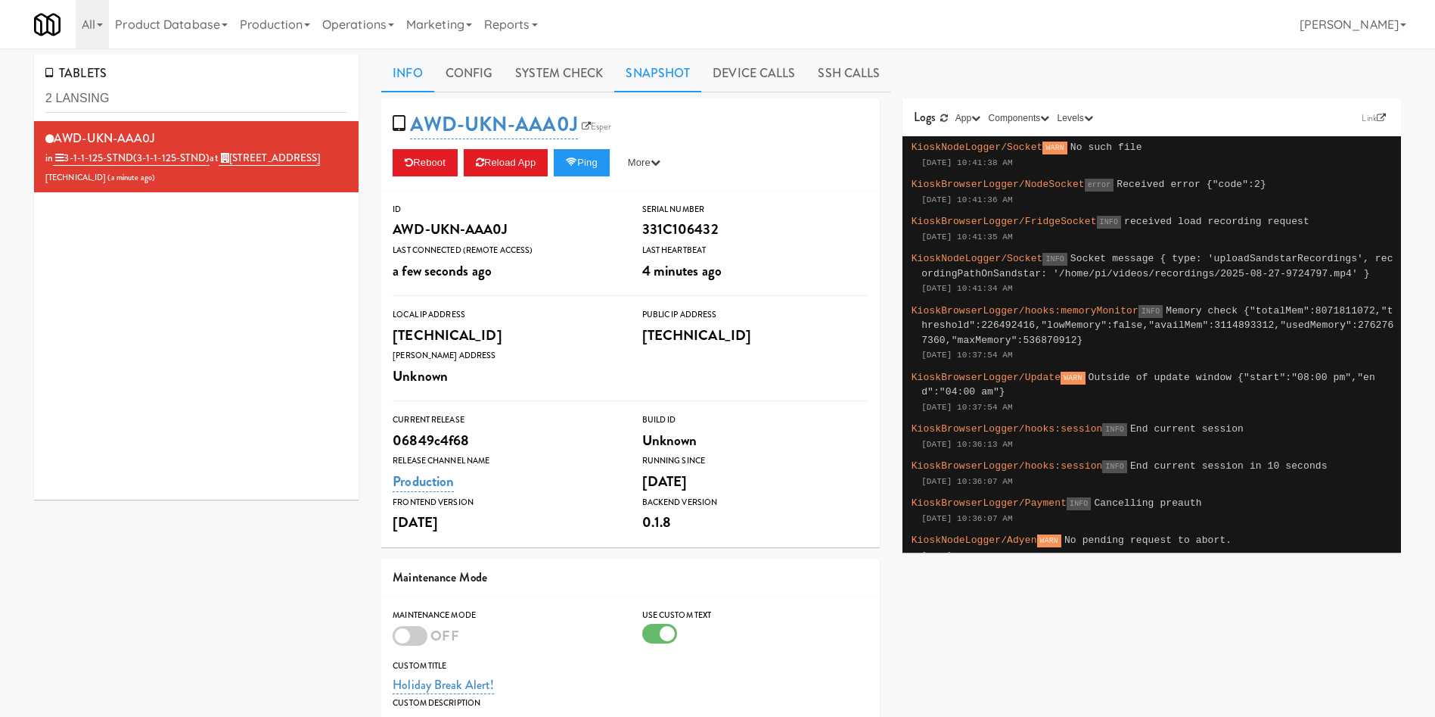
click at [641, 79] on link "Snapshot" at bounding box center [657, 73] width 87 height 38
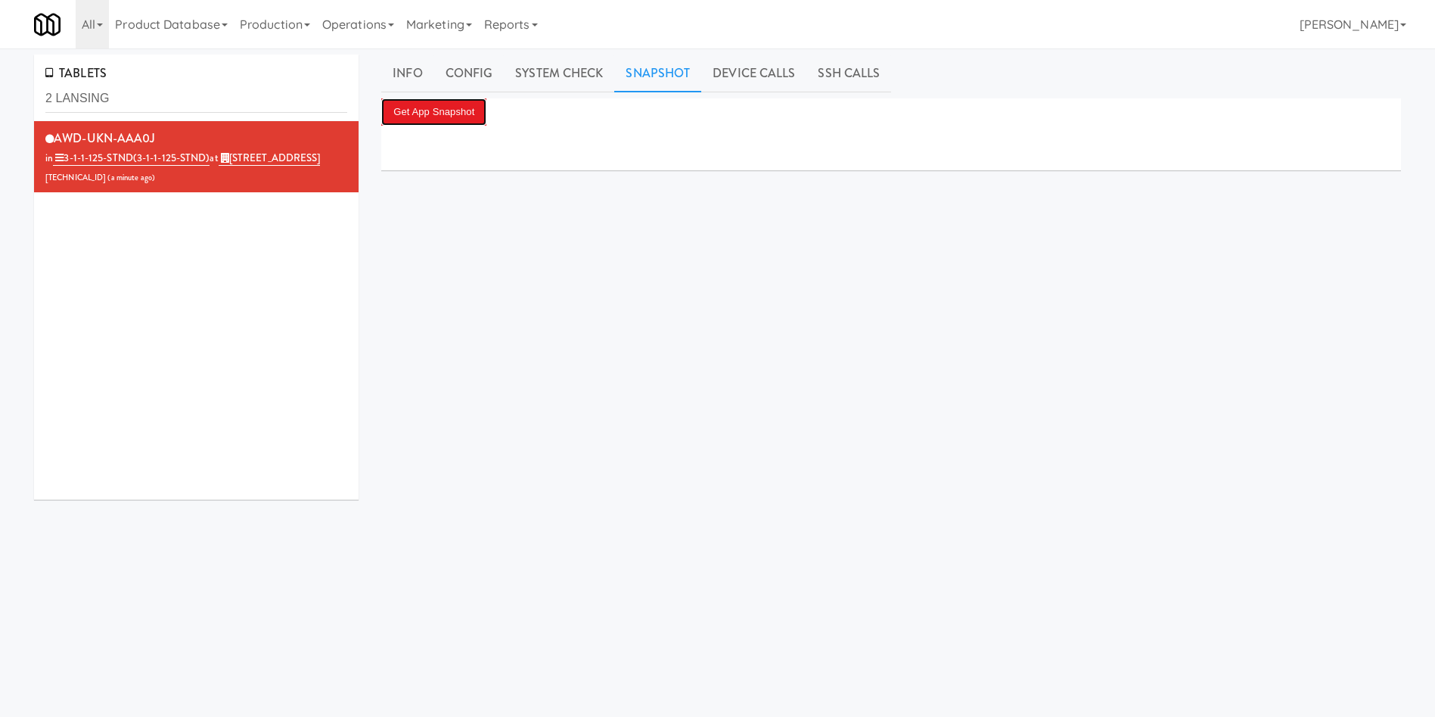
drag, startPoint x: 455, startPoint y: 113, endPoint x: 679, endPoint y: 246, distance: 260.2
click at [453, 115] on button "Get App Snapshot" at bounding box center [433, 111] width 105 height 27
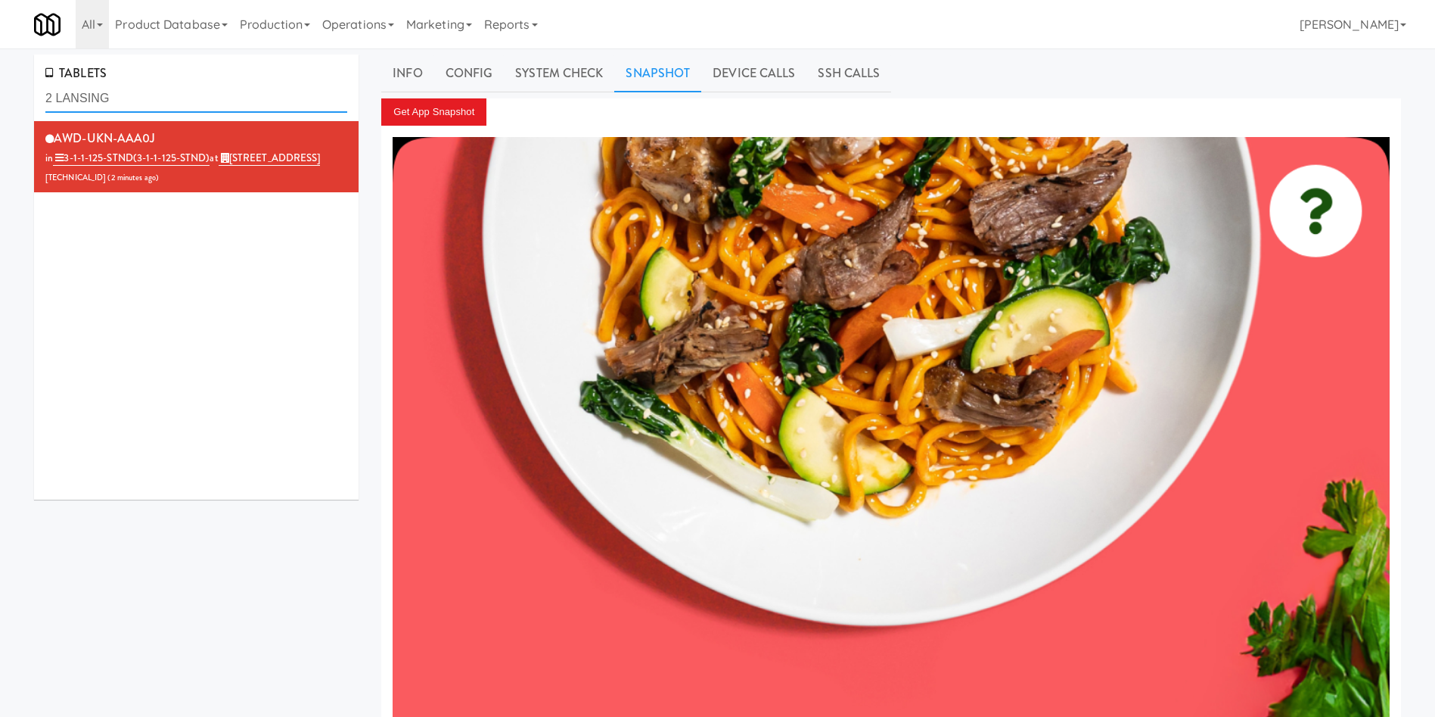
drag, startPoint x: 129, startPoint y: 101, endPoint x: 0, endPoint y: 101, distance: 129.4
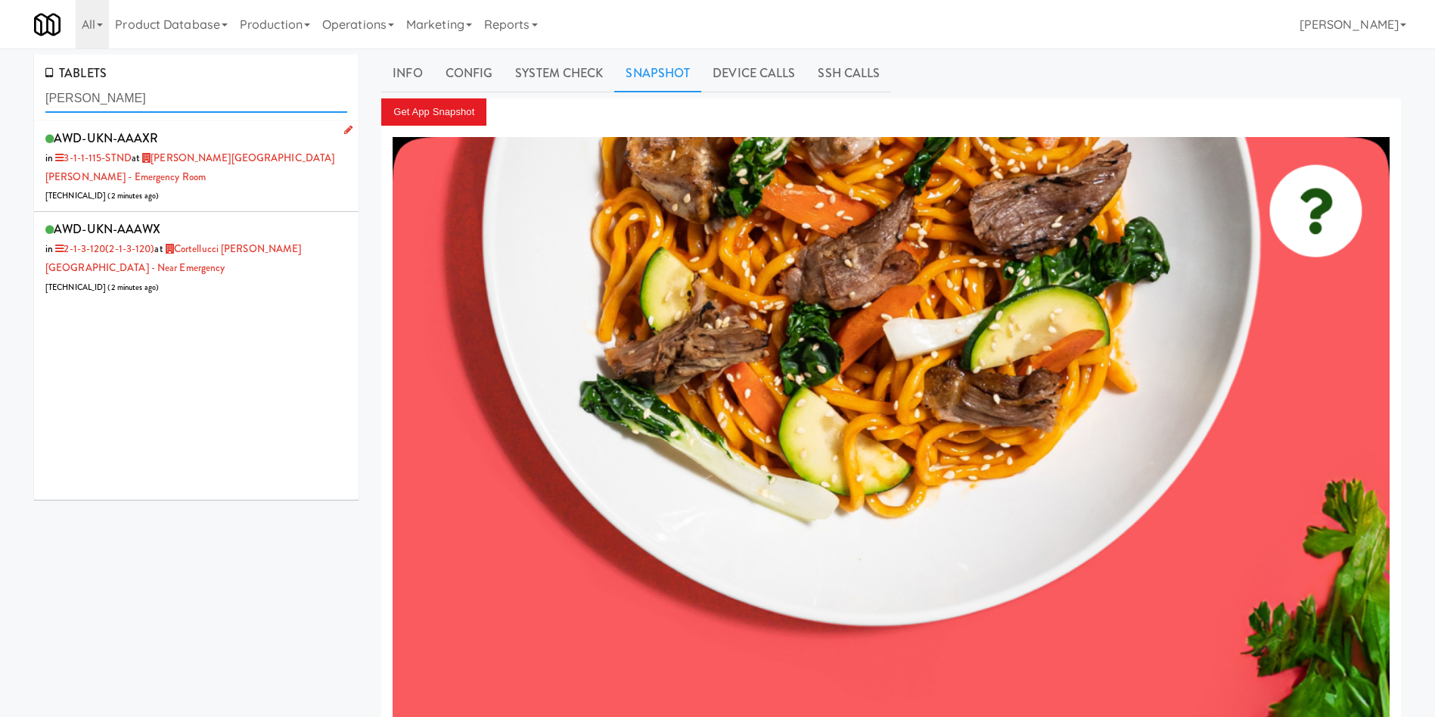
type input "mackenzie"
click at [235, 184] on div "AWD-UKN-AAAXR in 3-1-1-115-STND at Mackenzie Richmond Hill Hospital - Emergency…" at bounding box center [196, 166] width 302 height 78
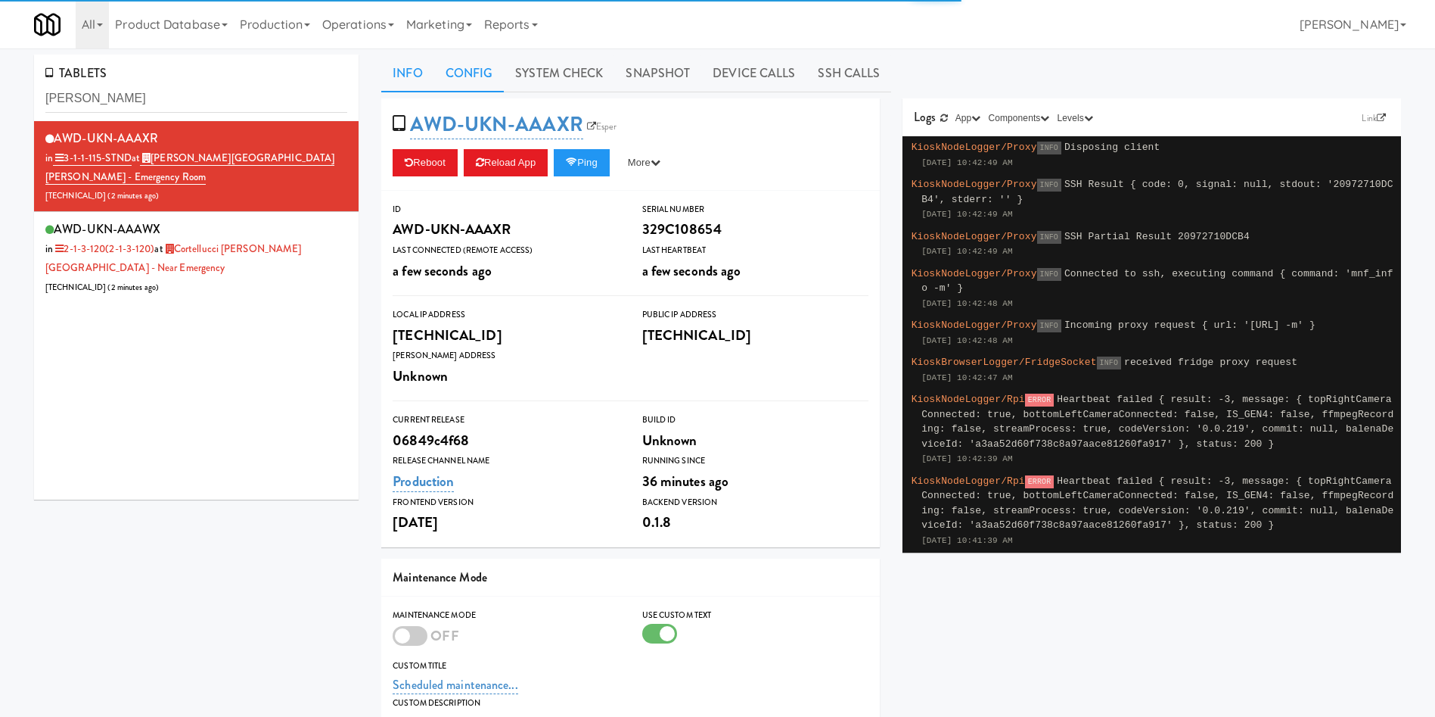
drag, startPoint x: 670, startPoint y: 75, endPoint x: 499, endPoint y: 91, distance: 171.7
click at [669, 75] on link "Snapshot" at bounding box center [657, 73] width 87 height 38
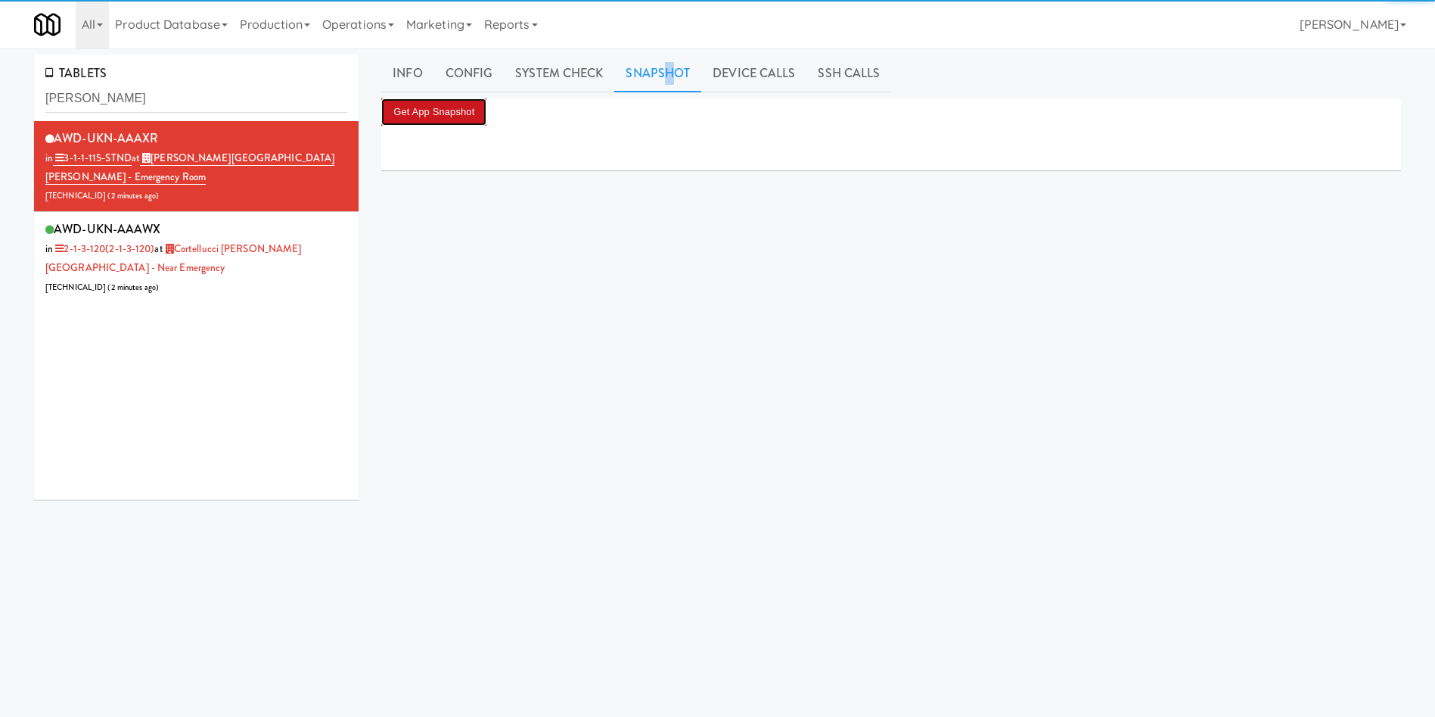
click at [454, 117] on button "Get App Snapshot" at bounding box center [433, 111] width 105 height 27
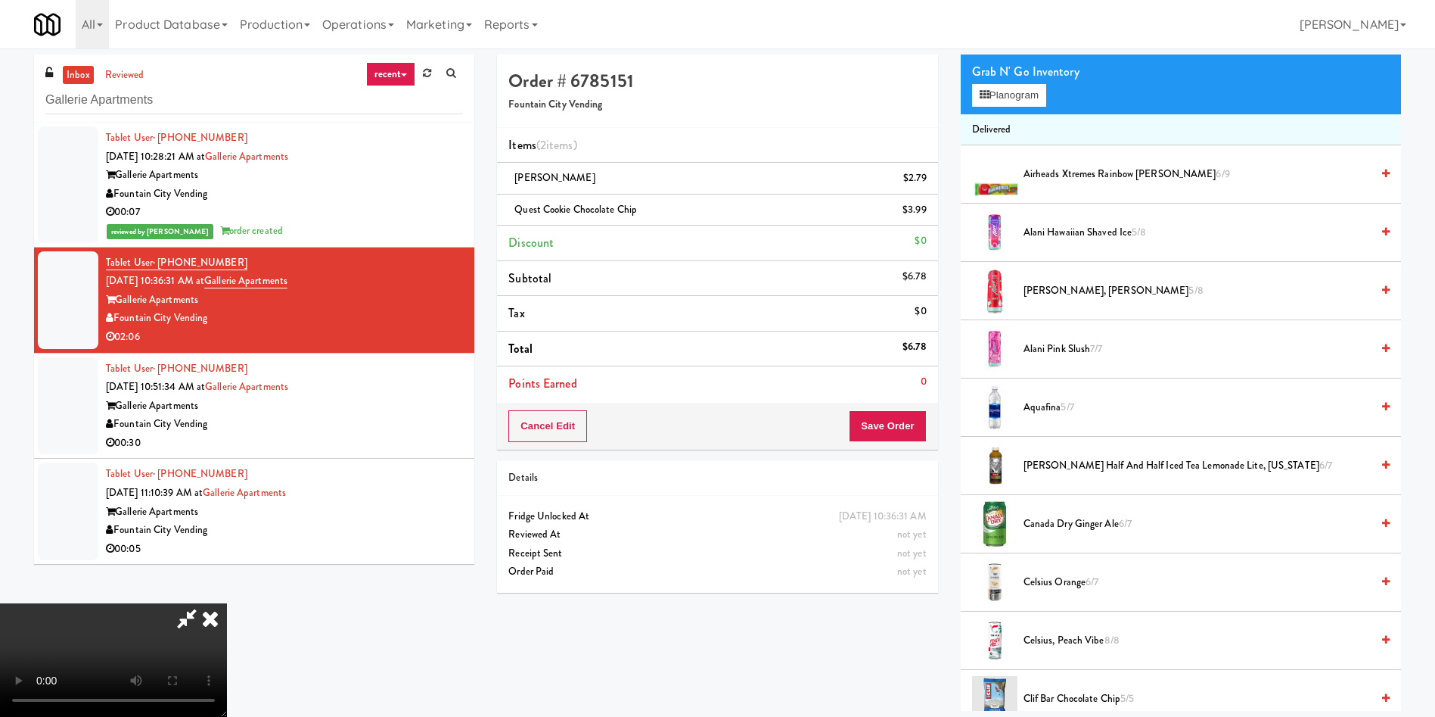
scroll to position [222, 0]
drag, startPoint x: 506, startPoint y: 414, endPoint x: 289, endPoint y: 136, distance: 352.5
click at [227, 603] on video at bounding box center [113, 659] width 227 height 113
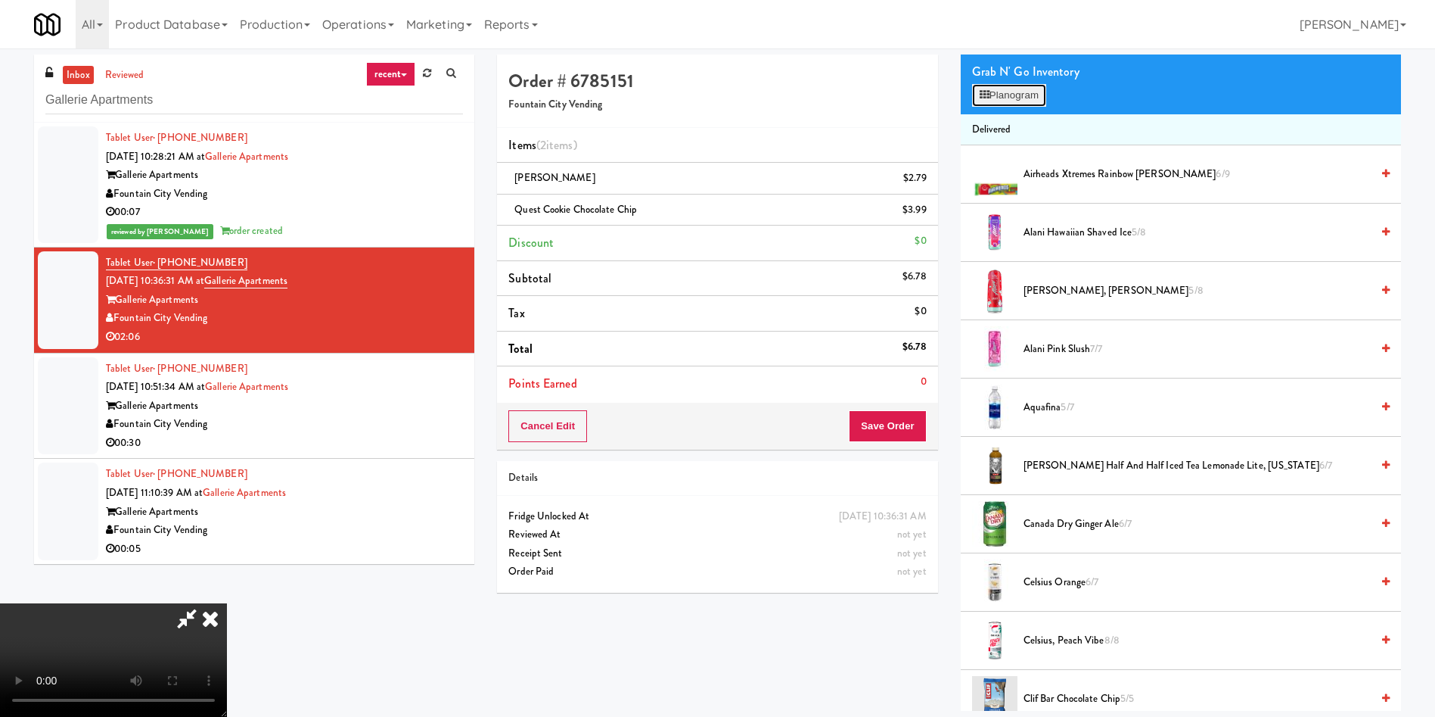
click at [1000, 92] on button "Planogram" at bounding box center [1009, 95] width 74 height 23
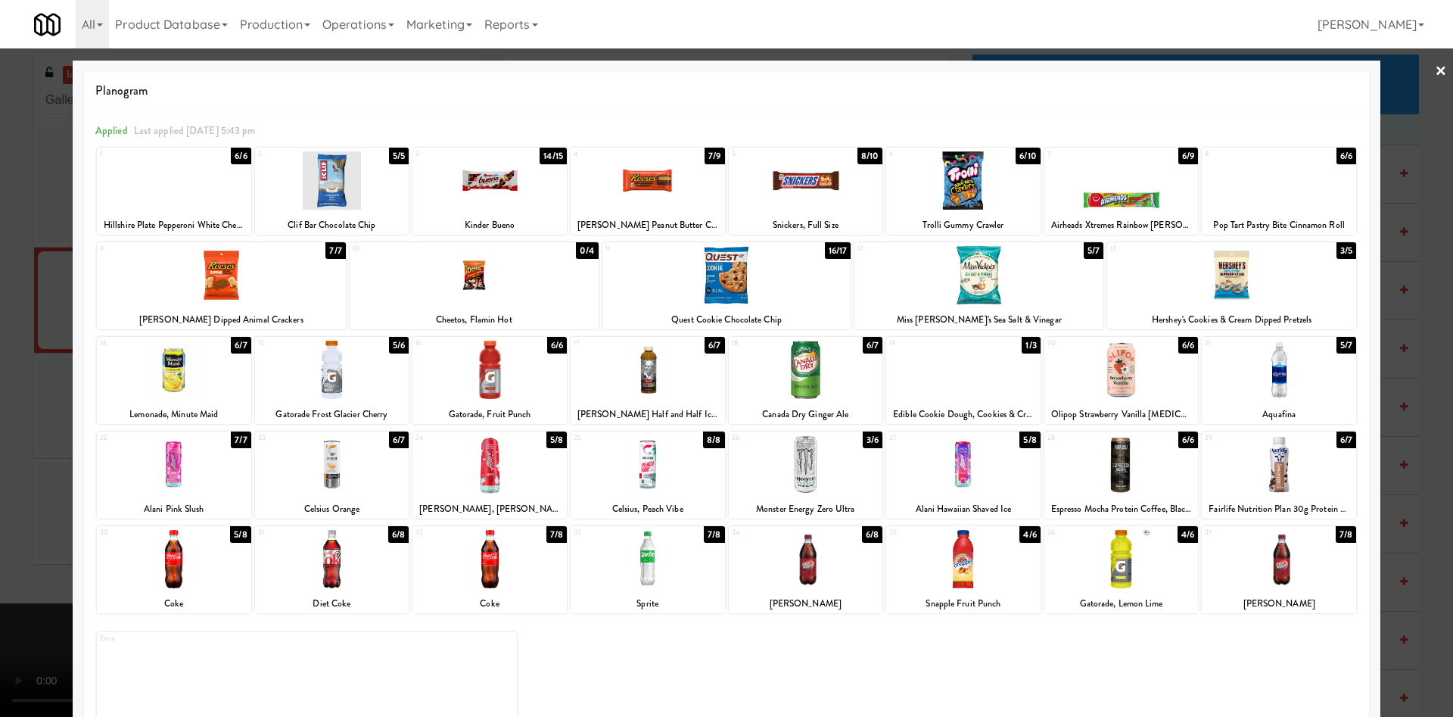
click at [988, 379] on div at bounding box center [963, 369] width 154 height 58
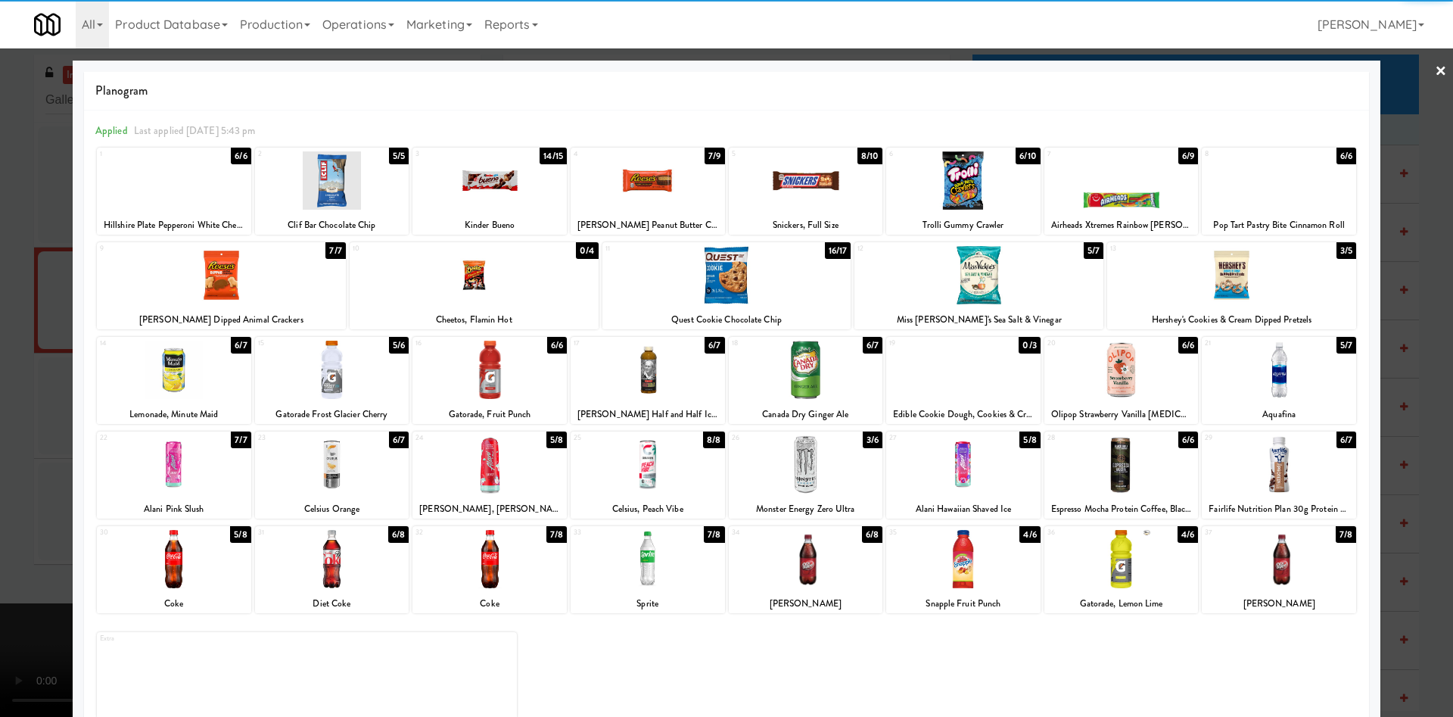
click at [3, 331] on div at bounding box center [726, 358] width 1453 height 717
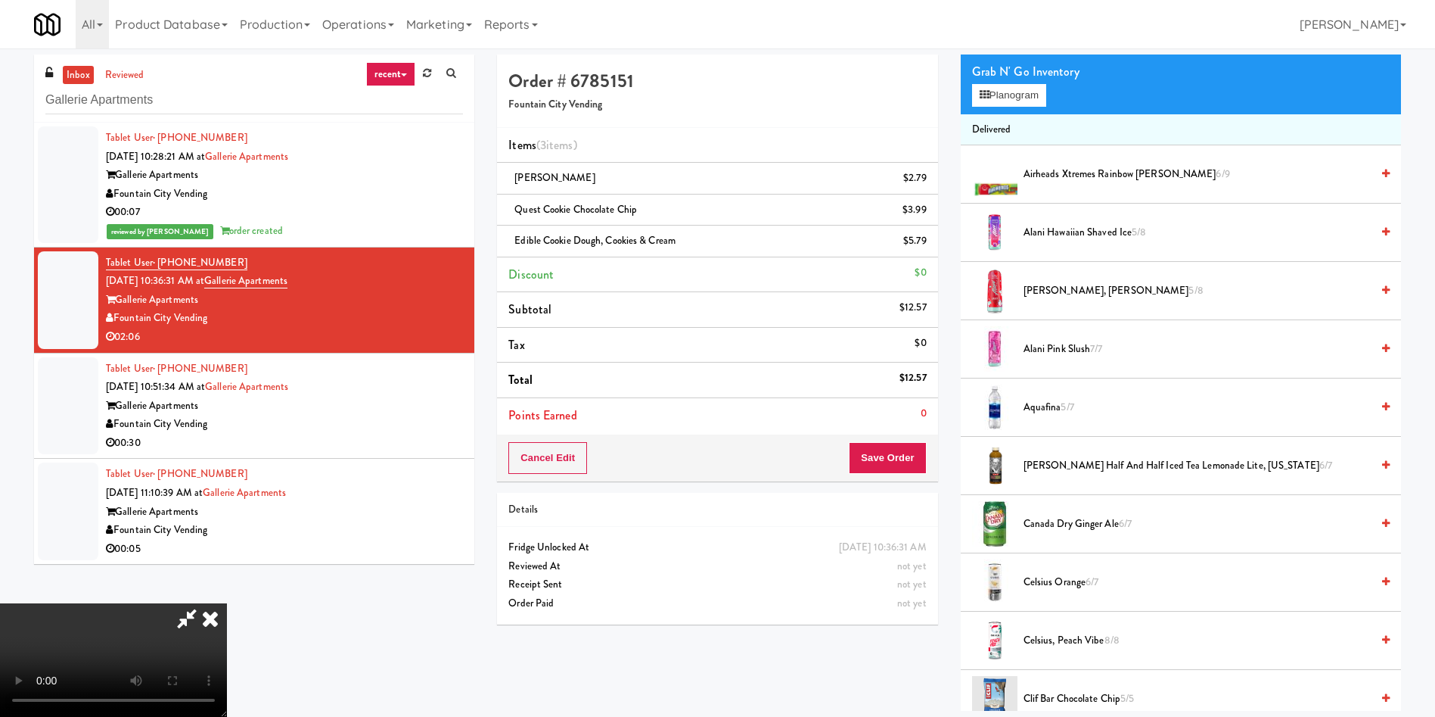
click at [204, 603] on icon at bounding box center [186, 618] width 35 height 30
click at [929, 216] on icon at bounding box center [929, 215] width 8 height 10
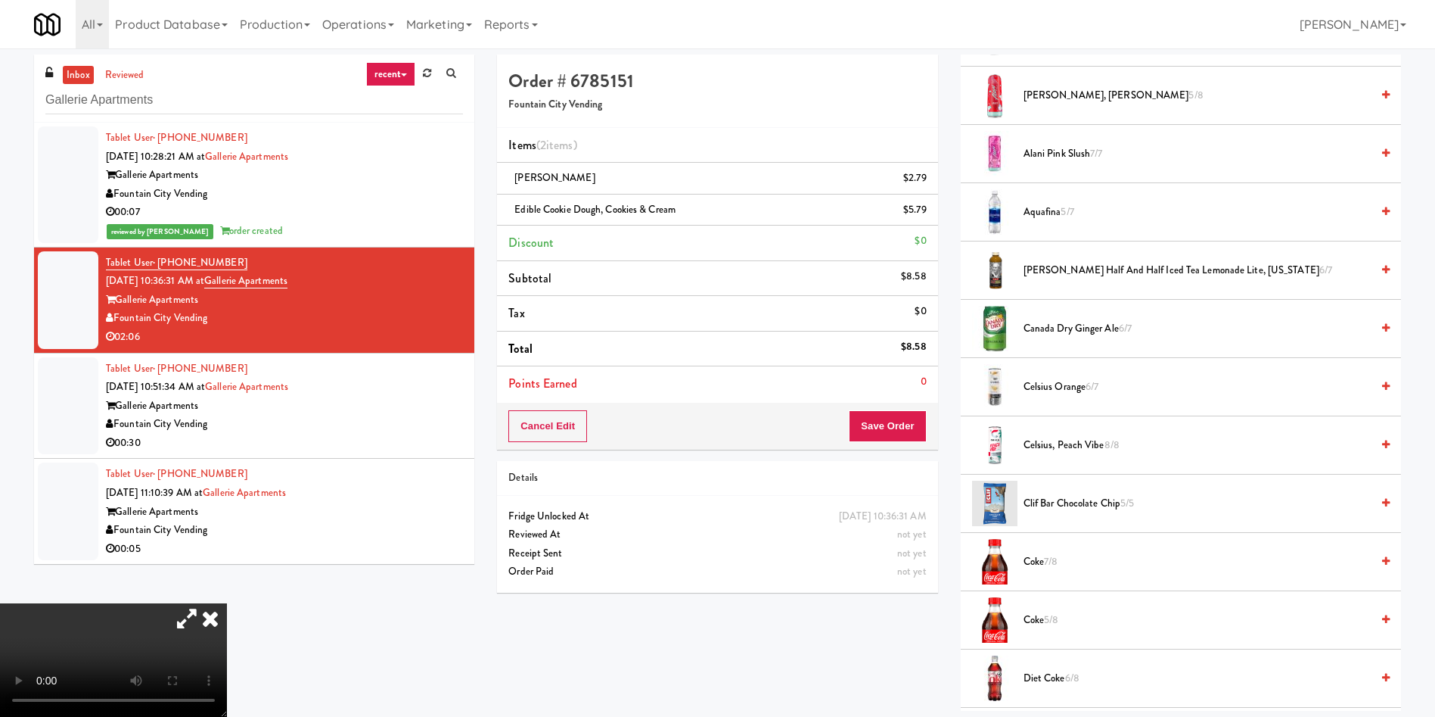
scroll to position [567, 0]
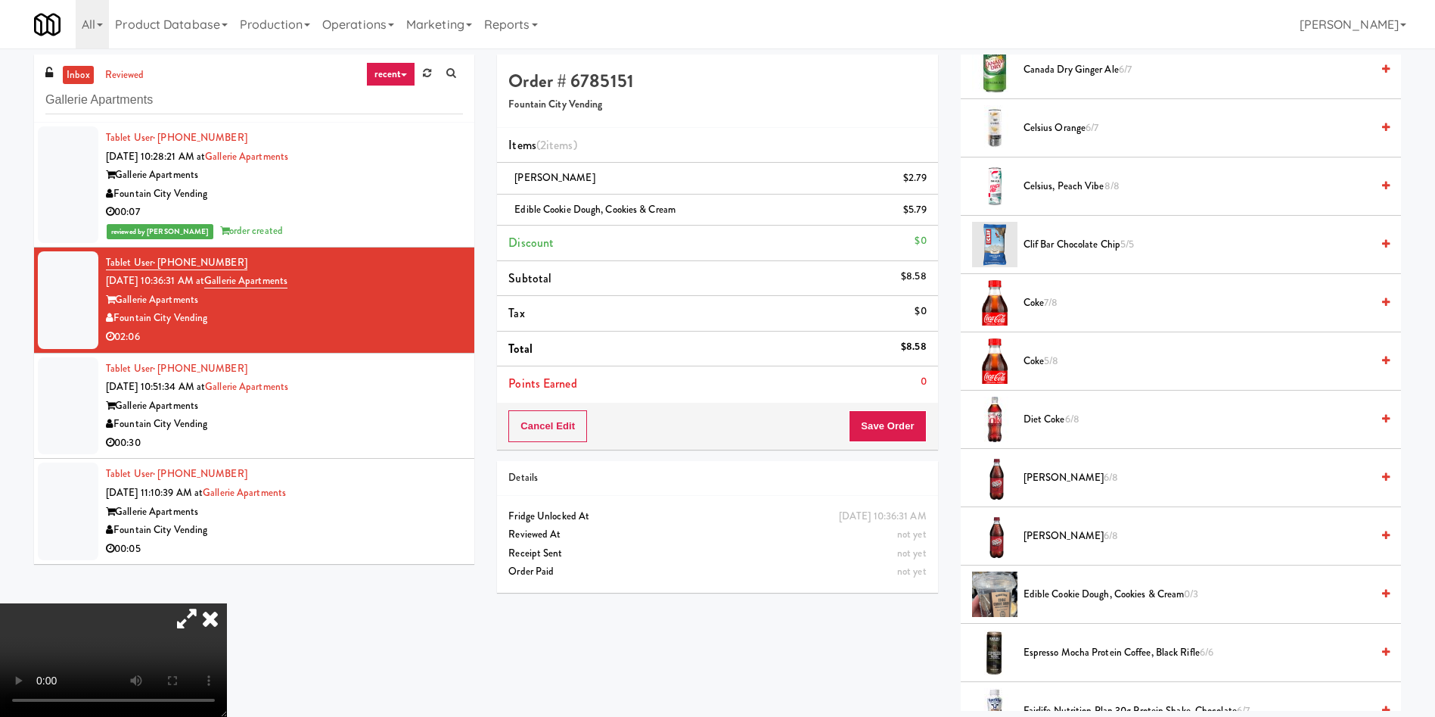
click at [1043, 301] on span "Coke 7/8" at bounding box center [1197, 303] width 347 height 19
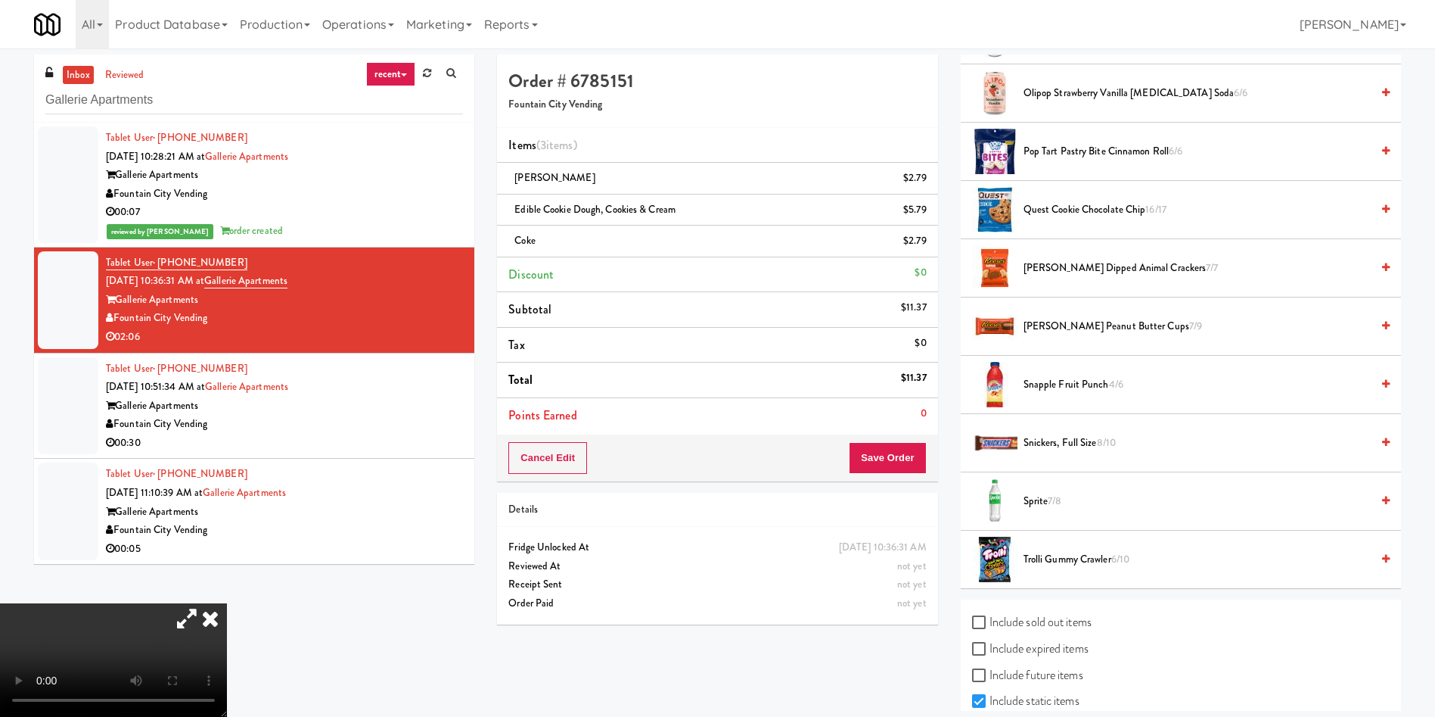
scroll to position [1816, 0]
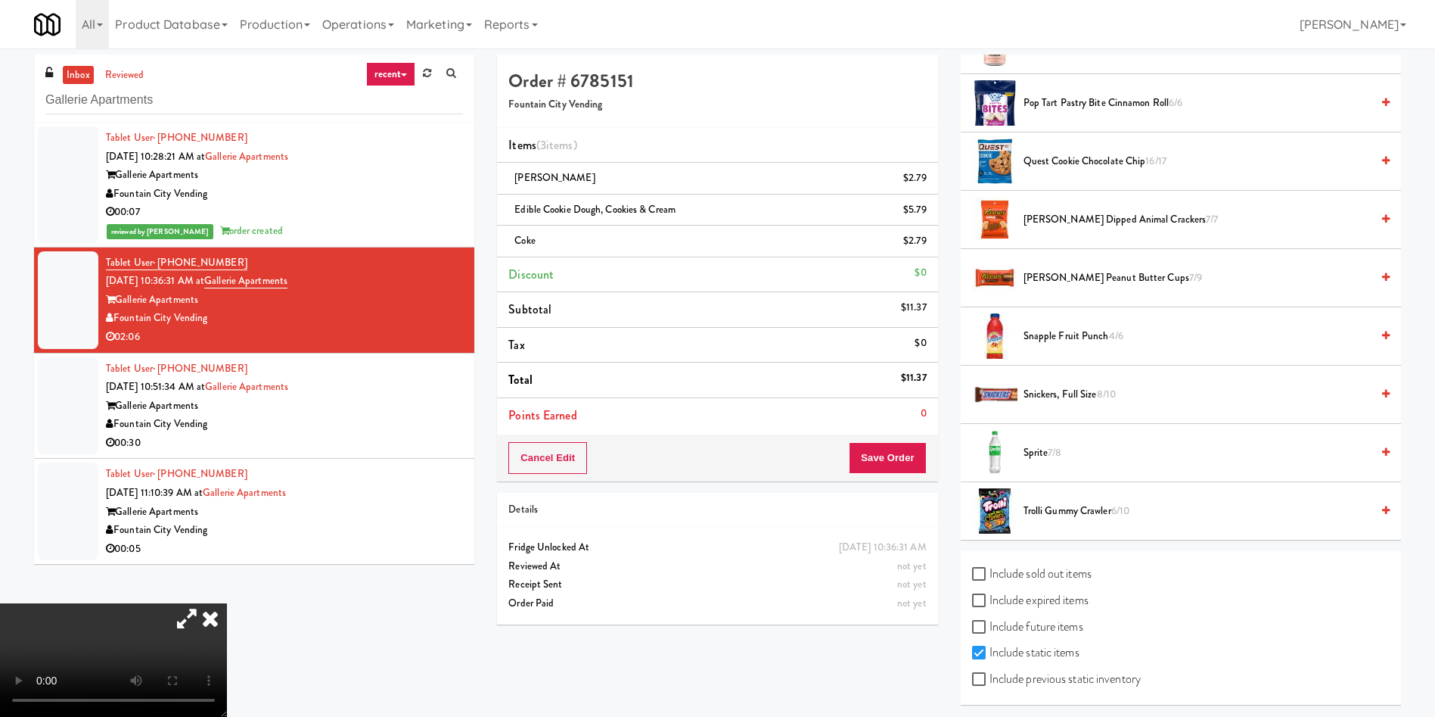
click at [1051, 448] on span "7/8" at bounding box center [1055, 452] width 14 height 14
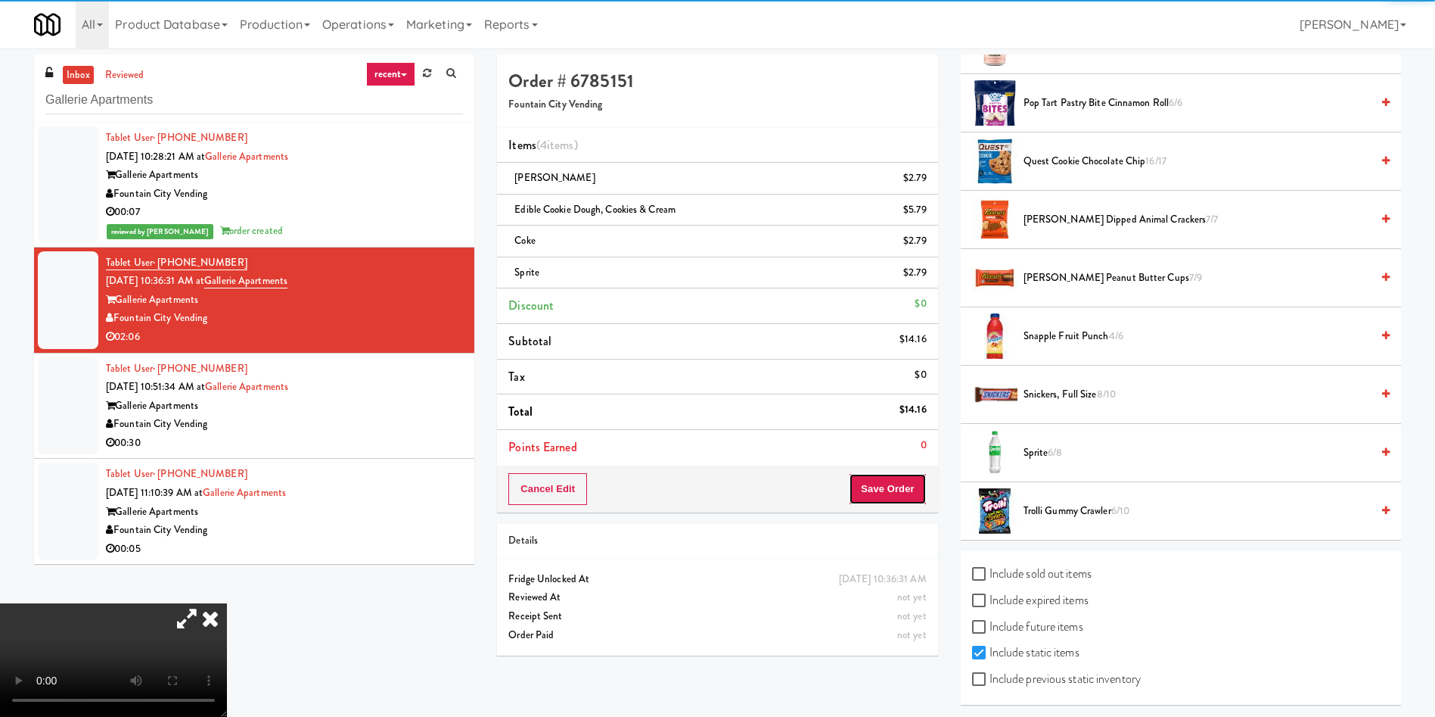
click at [865, 494] on button "Save Order" at bounding box center [887, 489] width 77 height 32
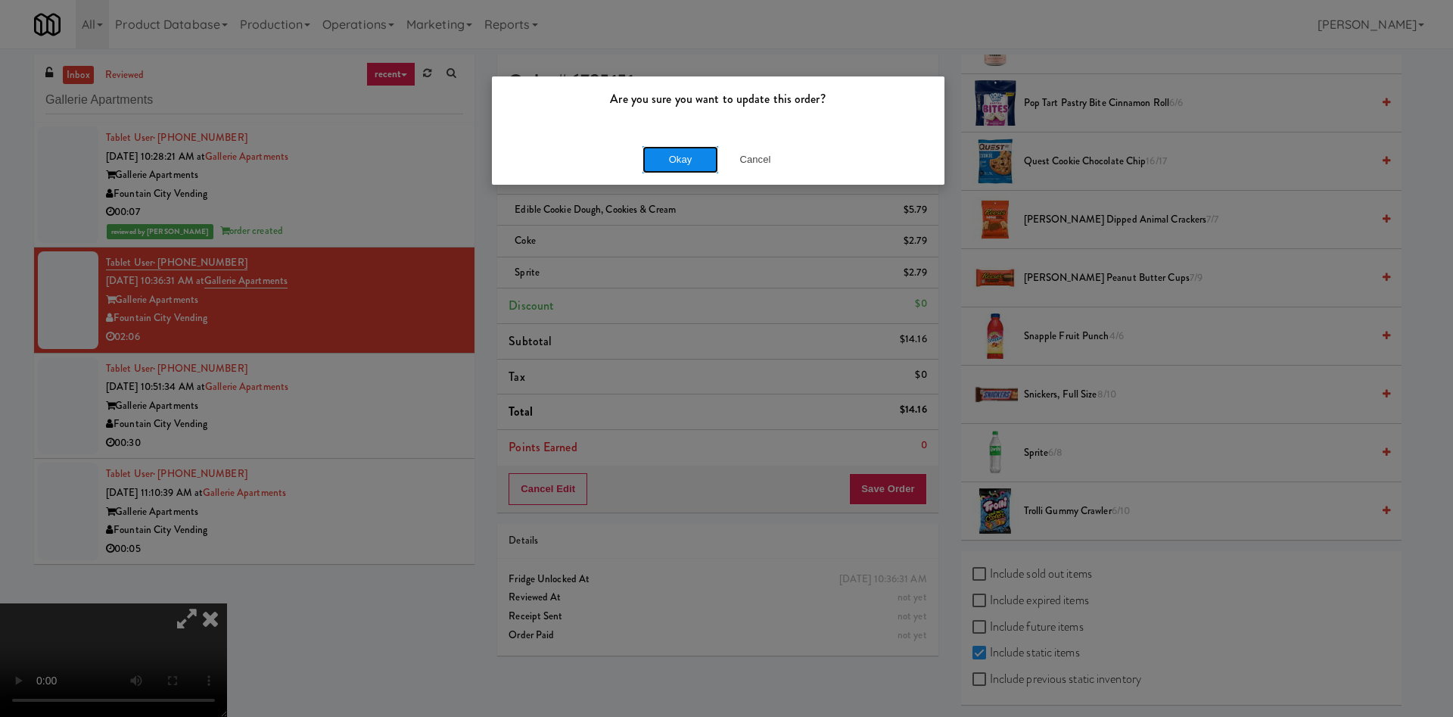
click at [693, 165] on button "Okay" at bounding box center [680, 159] width 76 height 27
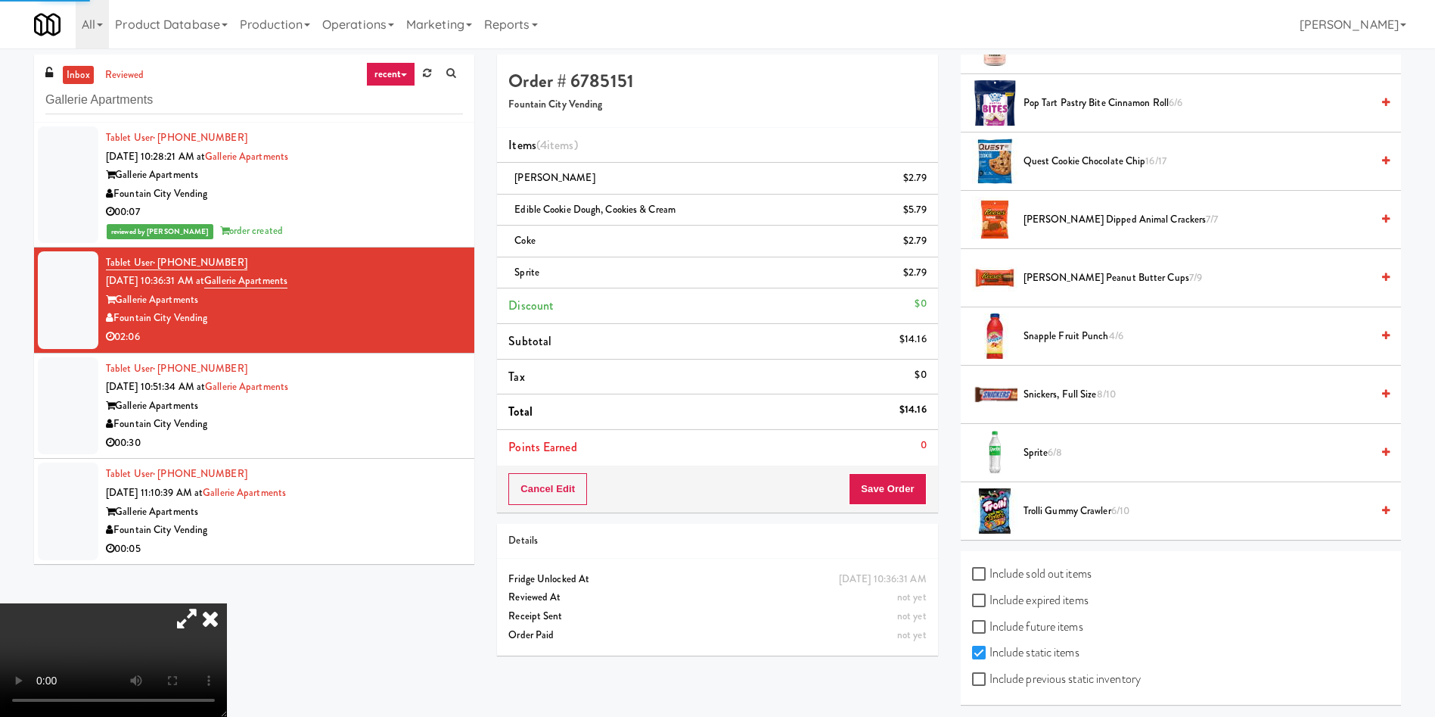
scroll to position [0, 0]
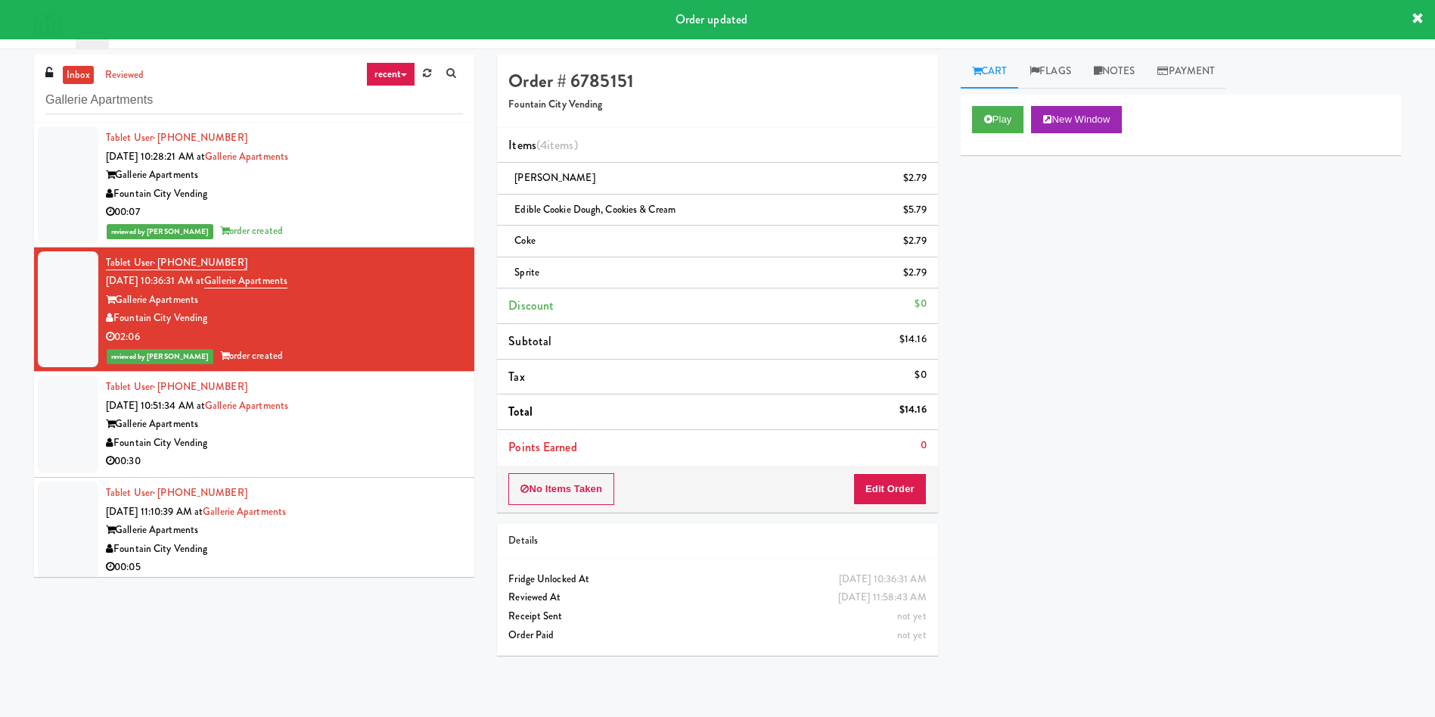
drag, startPoint x: 73, startPoint y: 434, endPoint x: 134, endPoint y: 430, distance: 61.5
click at [73, 435] on div at bounding box center [68, 424] width 61 height 98
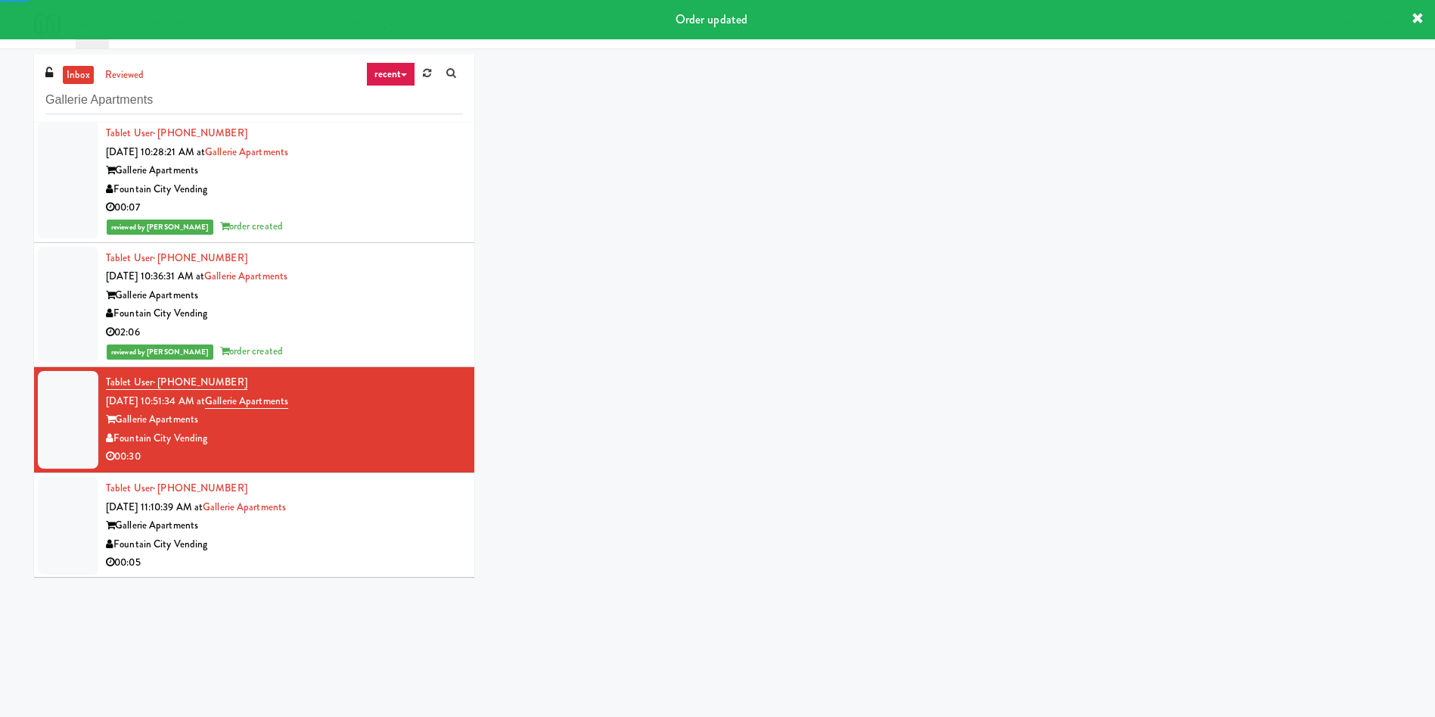
scroll to position [6, 0]
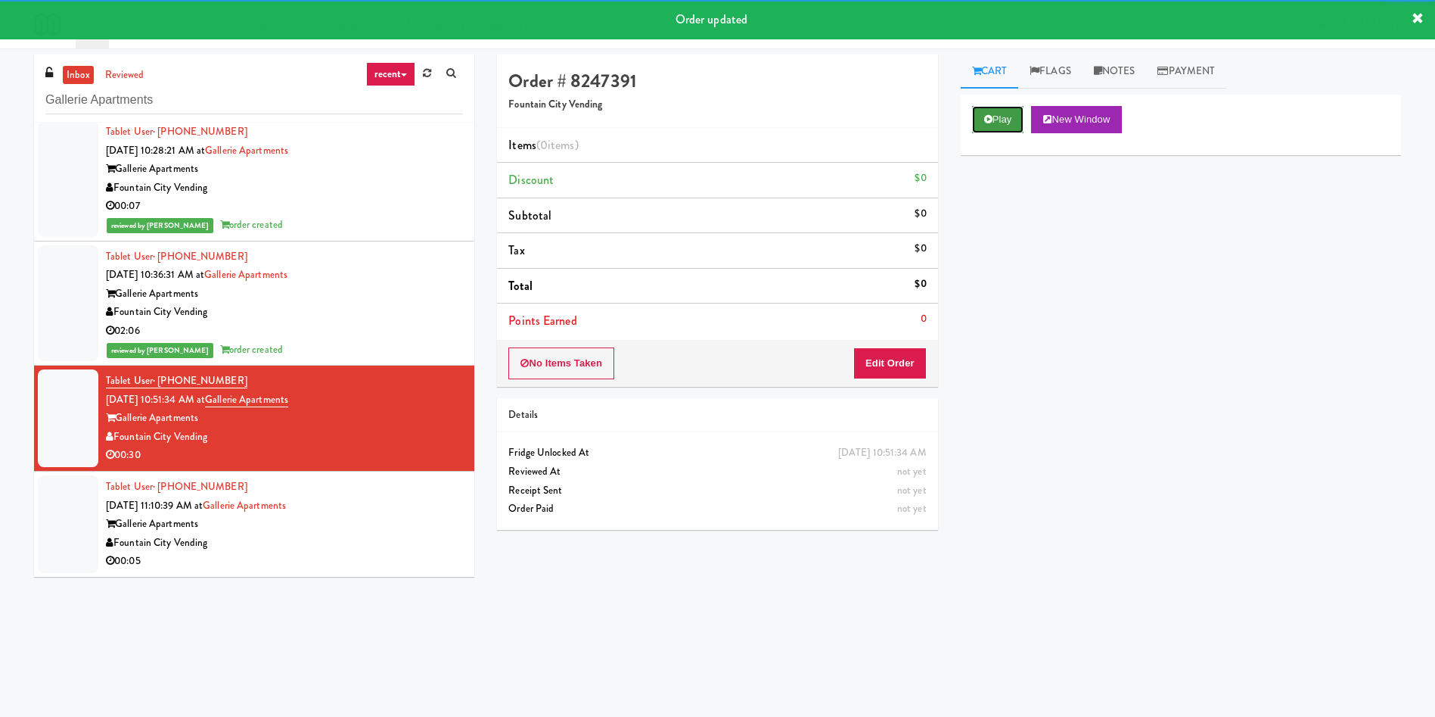
click at [995, 117] on button "Play" at bounding box center [998, 119] width 52 height 27
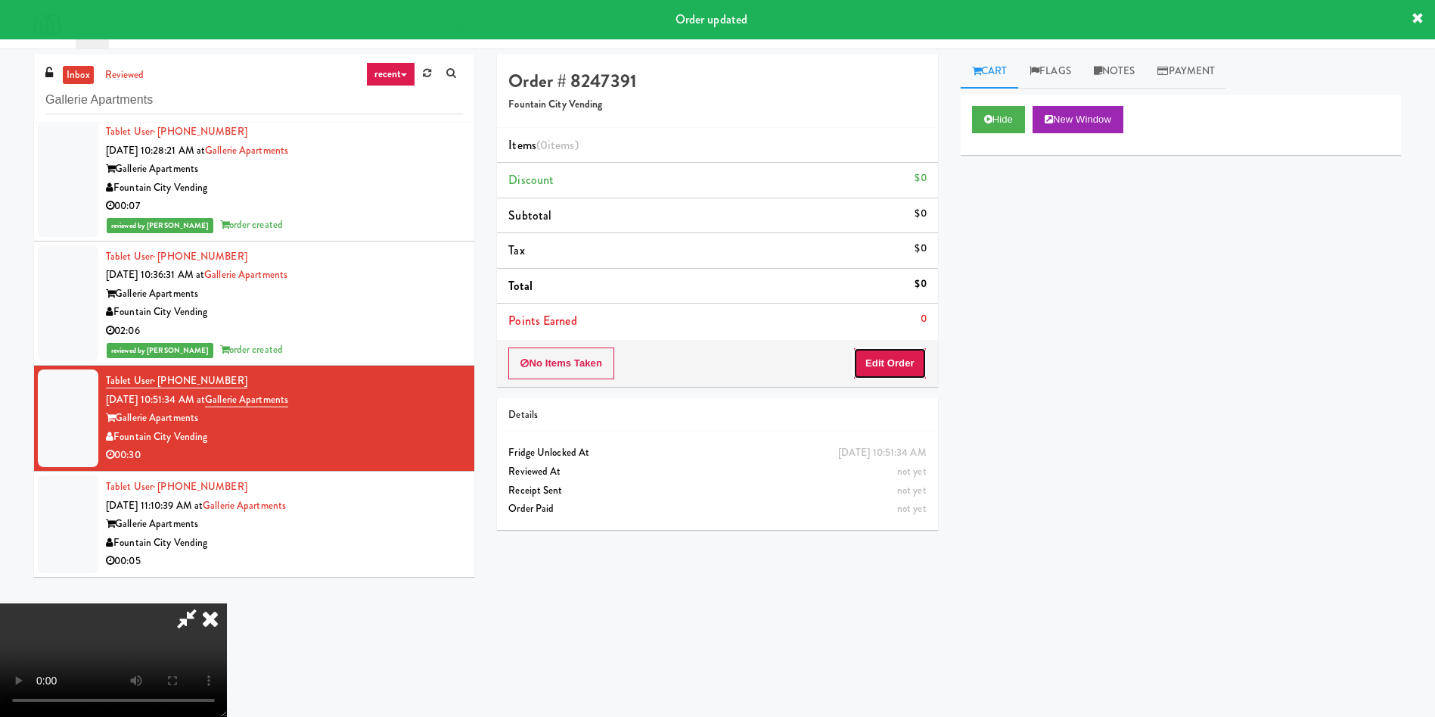
click at [874, 370] on button "Edit Order" at bounding box center [889, 363] width 73 height 32
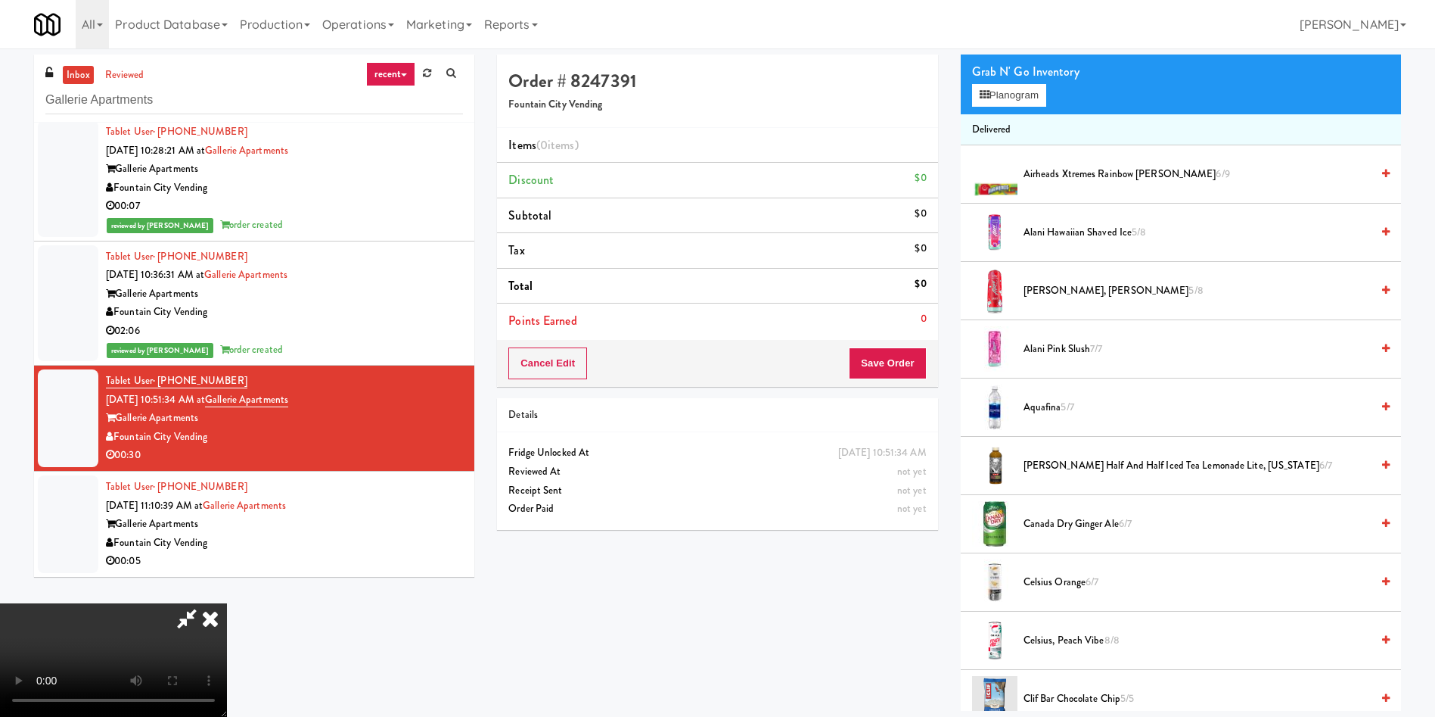
scroll to position [113, 0]
click at [1029, 298] on span "Alani Nu, Cherry Slush 5/8" at bounding box center [1197, 290] width 347 height 19
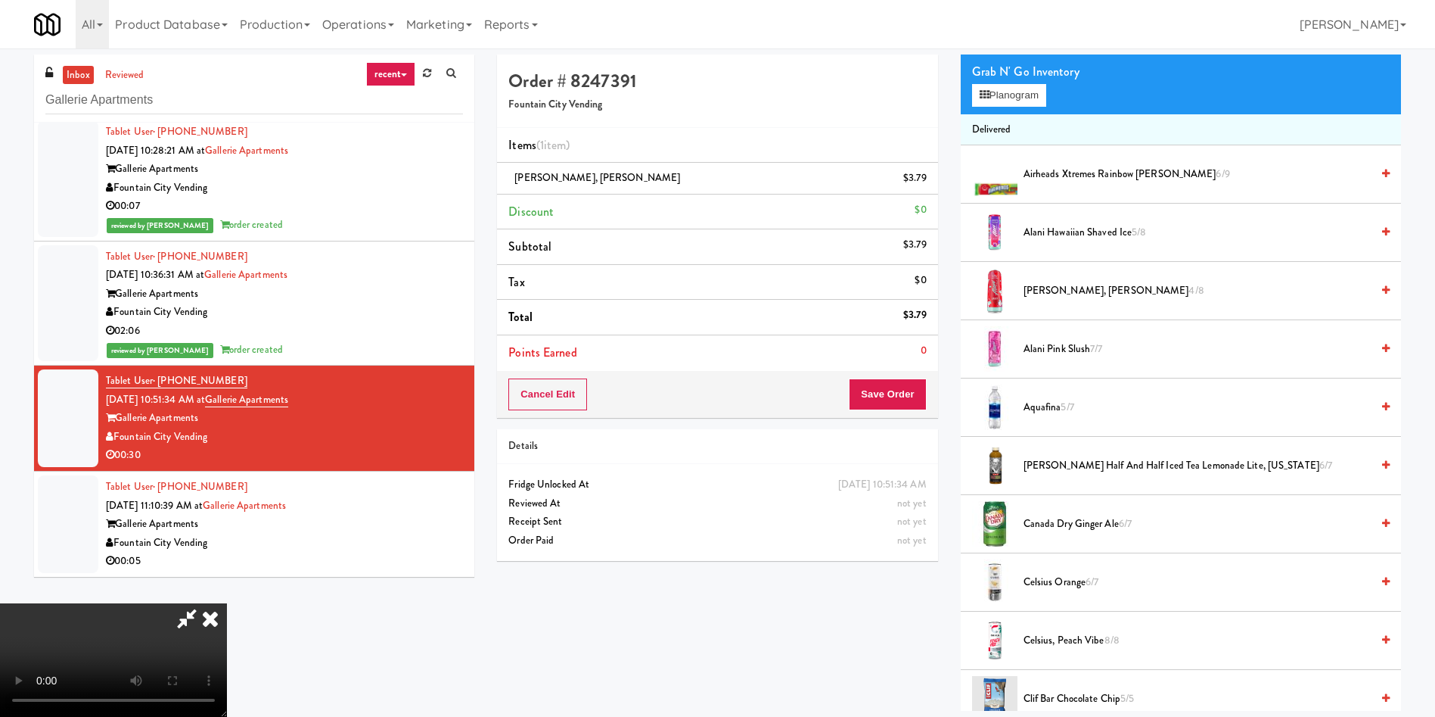
click at [227, 603] on video at bounding box center [113, 659] width 227 height 113
click at [1017, 91] on button "Planogram" at bounding box center [1009, 95] width 74 height 23
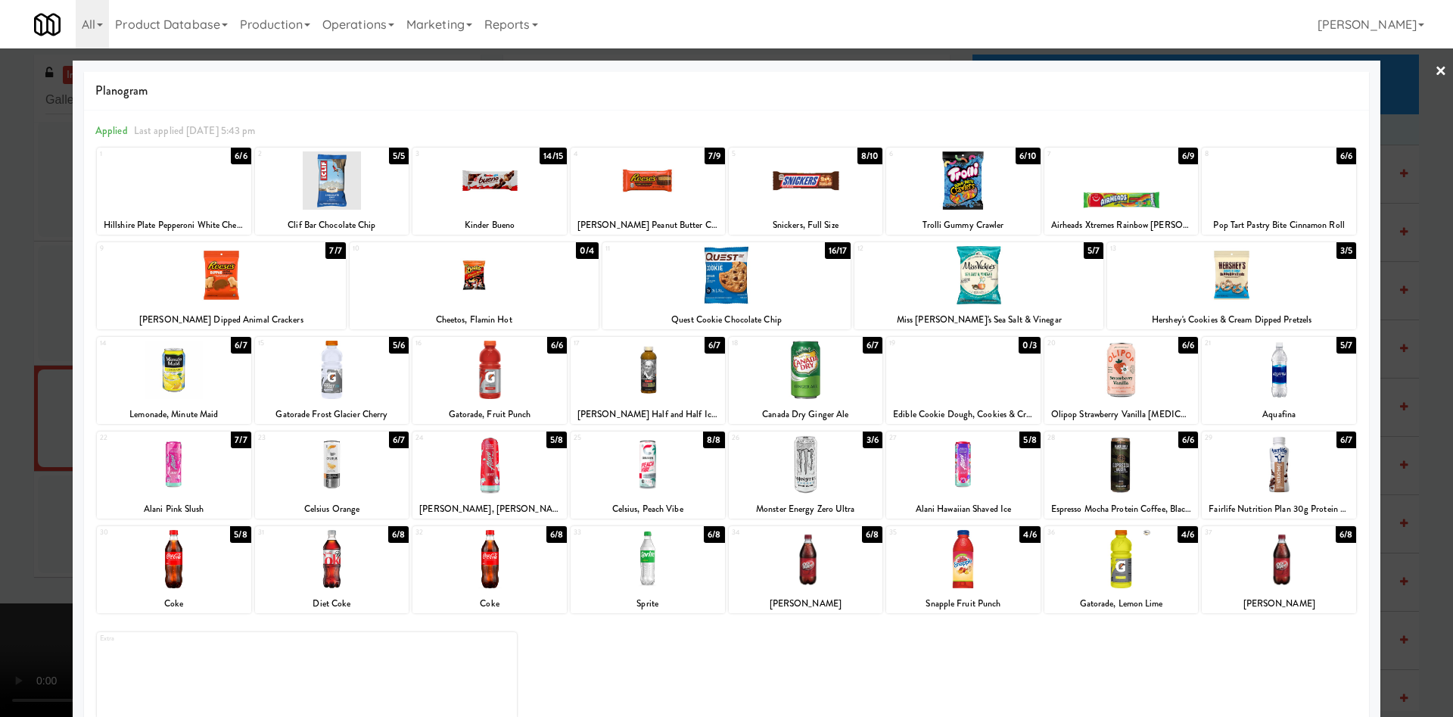
click at [198, 372] on div at bounding box center [174, 369] width 154 height 58
click at [55, 230] on div at bounding box center [726, 358] width 1453 height 717
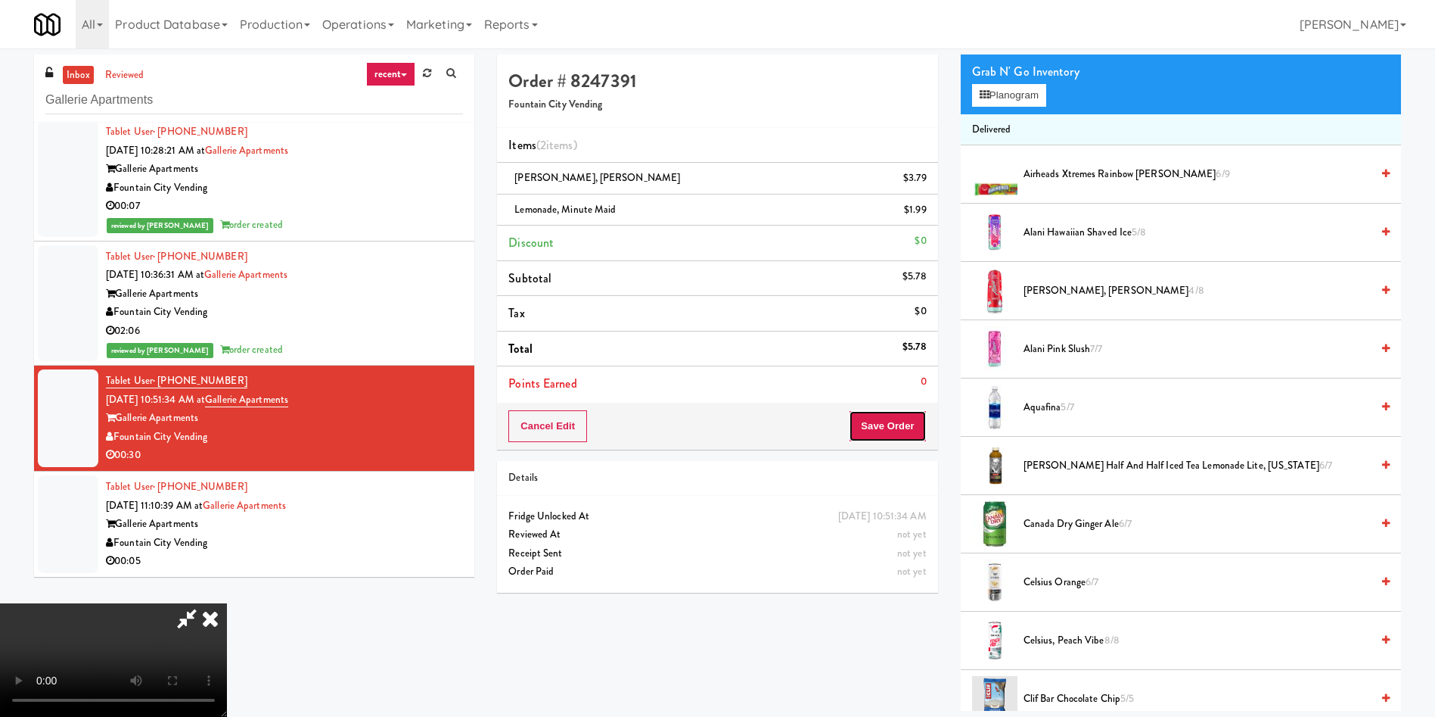
click at [885, 427] on button "Save Order" at bounding box center [887, 426] width 77 height 32
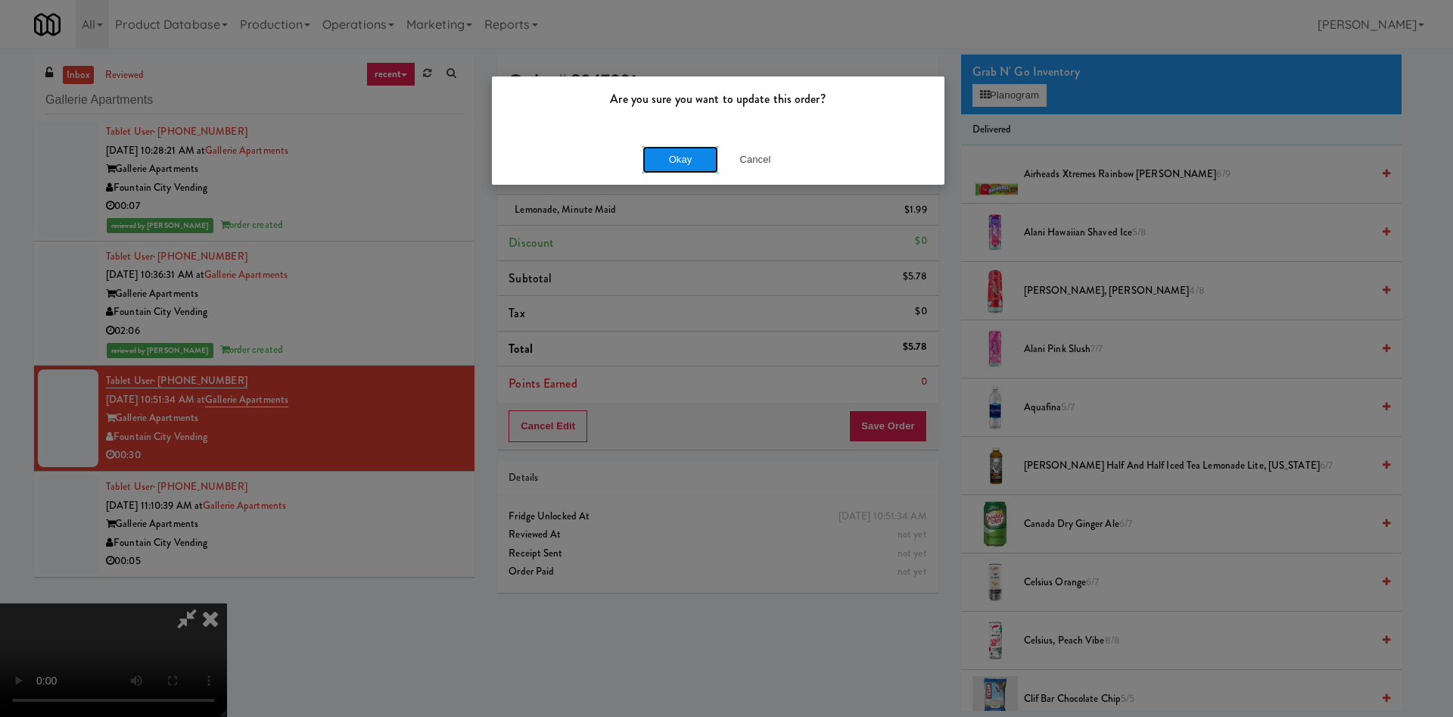
click at [658, 151] on button "Okay" at bounding box center [680, 159] width 76 height 27
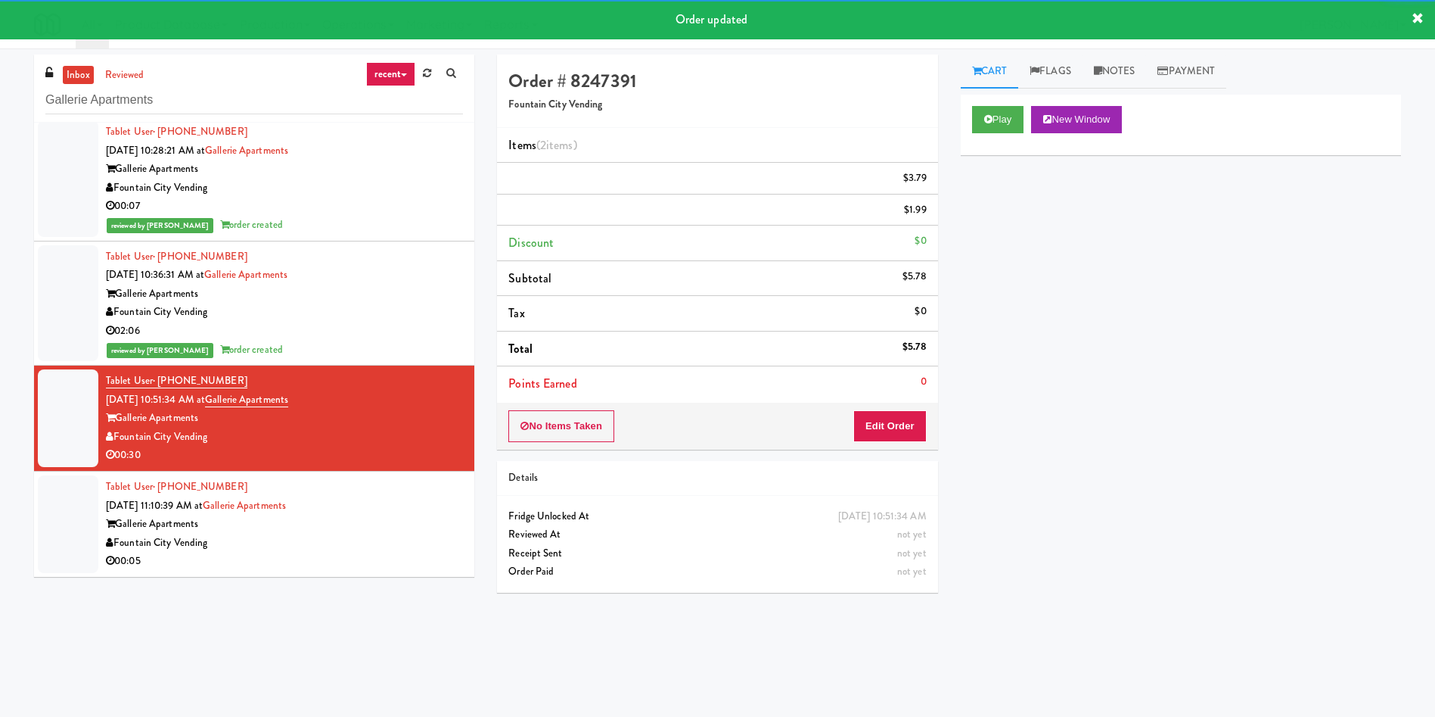
click at [81, 518] on div at bounding box center [68, 524] width 61 height 98
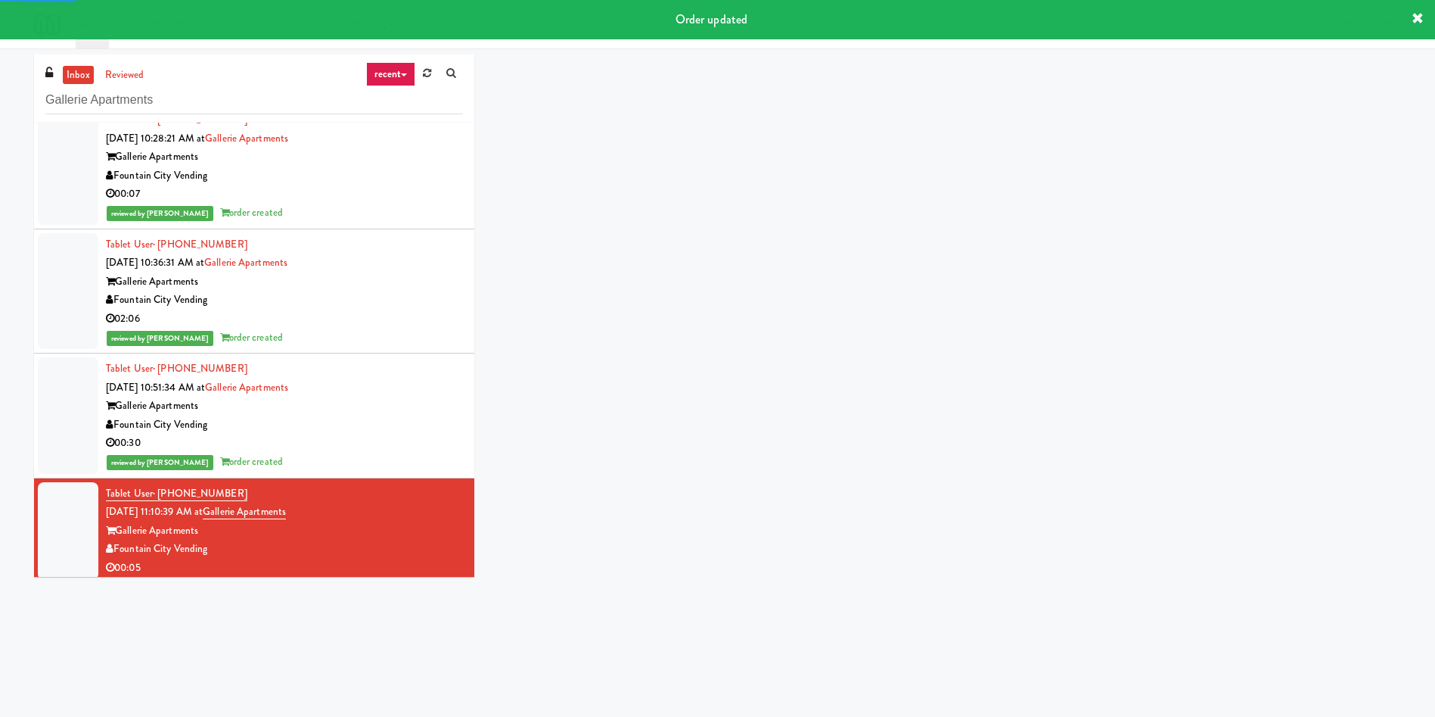
scroll to position [25, 0]
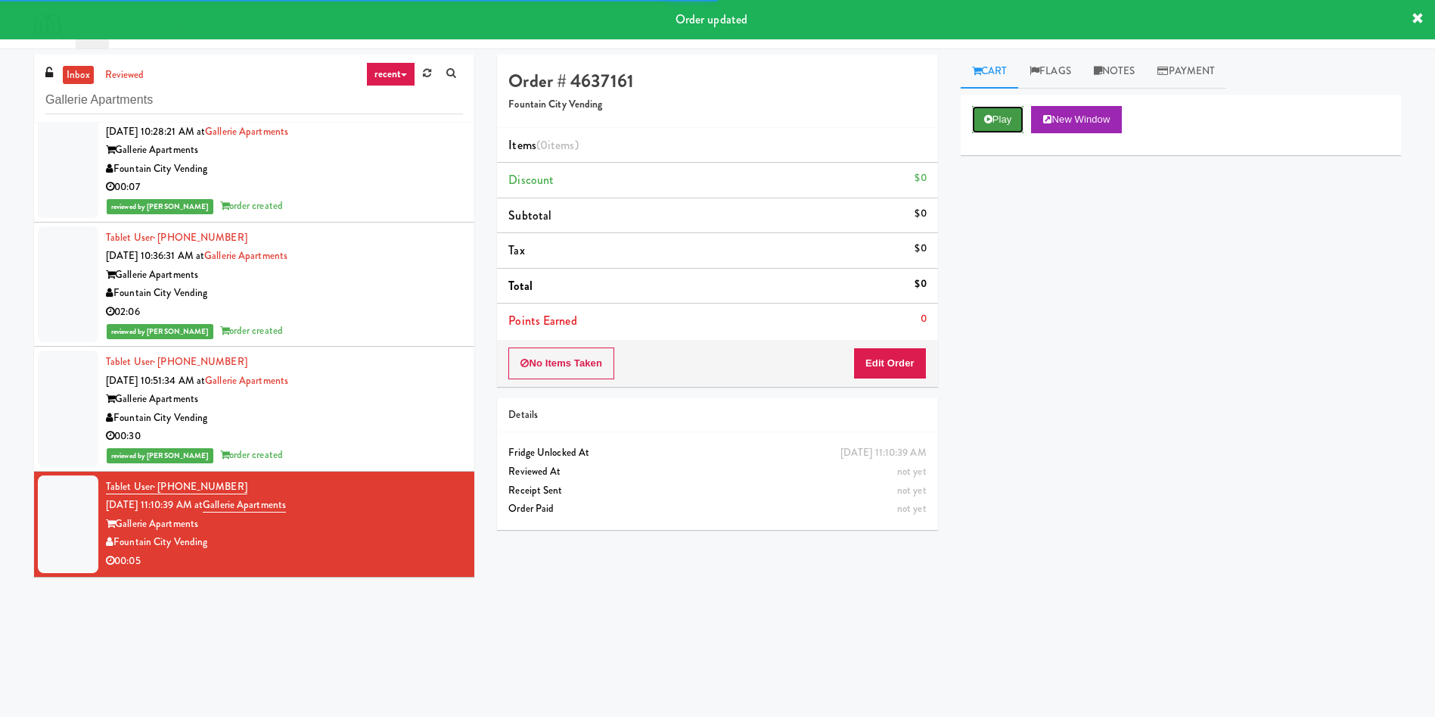
click at [1000, 111] on button "Play" at bounding box center [998, 119] width 52 height 27
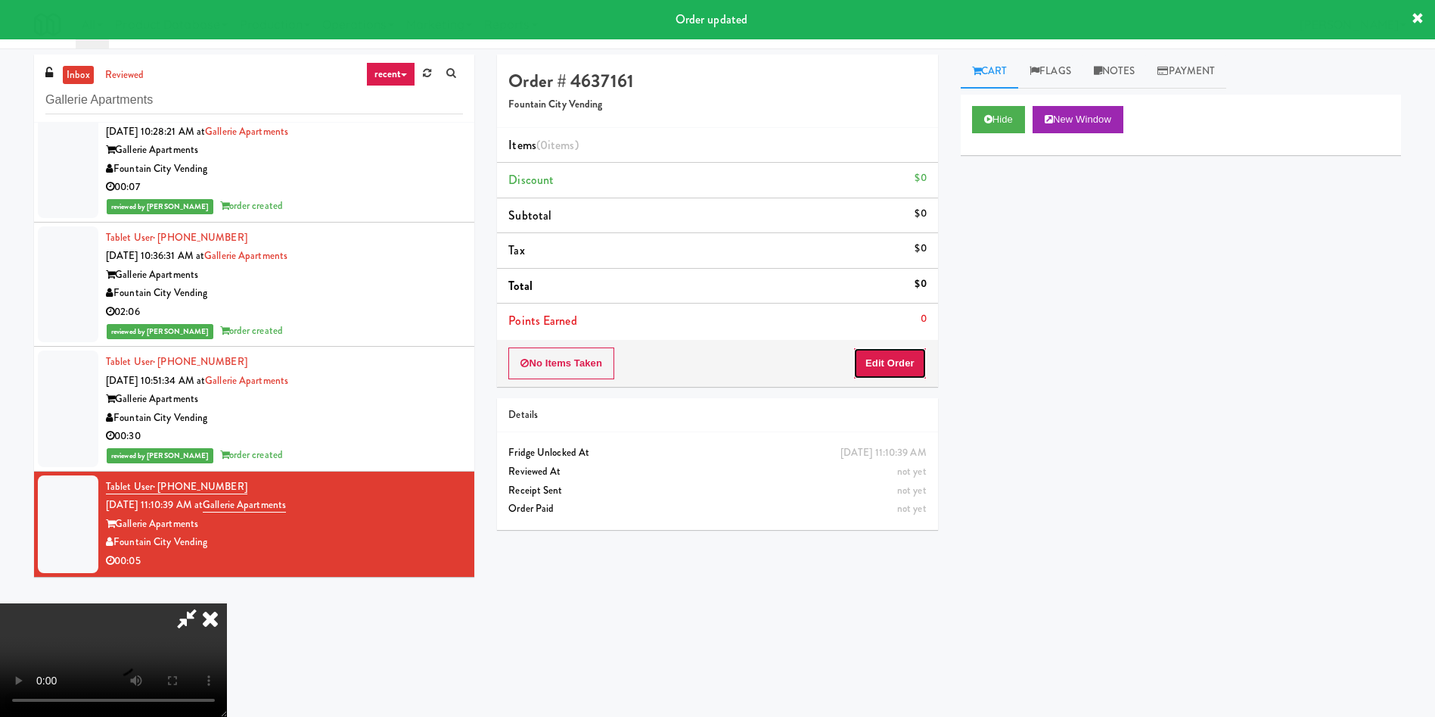
click at [872, 348] on button "Edit Order" at bounding box center [889, 363] width 73 height 32
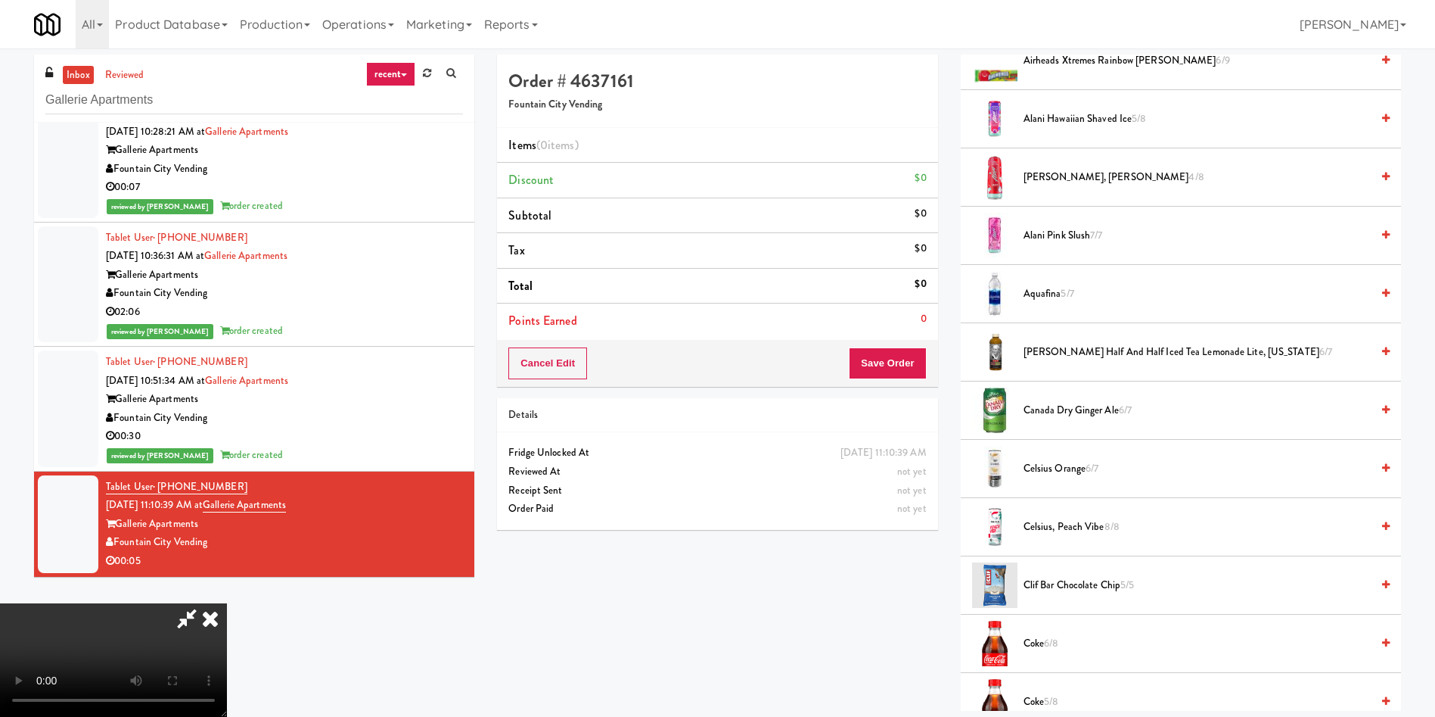
scroll to position [113, 0]
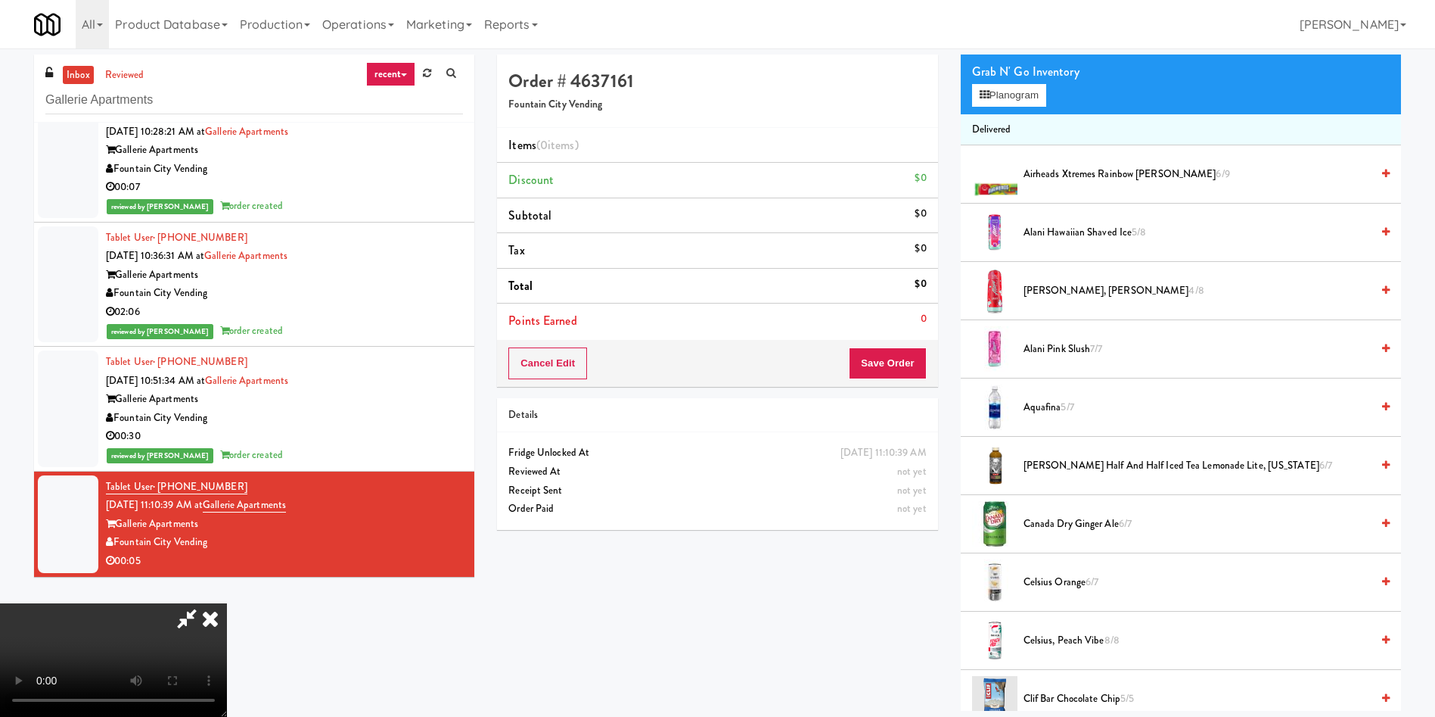
click at [227, 603] on video at bounding box center [113, 659] width 227 height 113
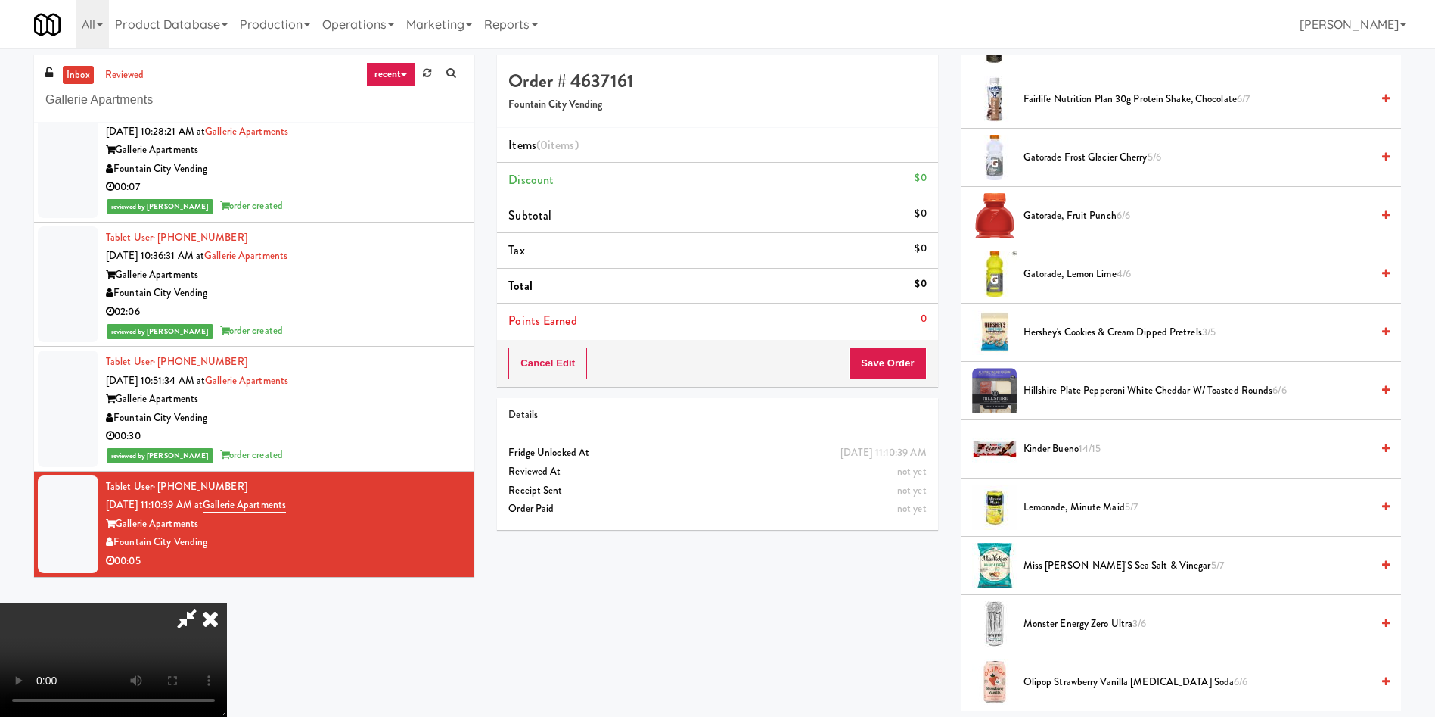
scroll to position [1135, 0]
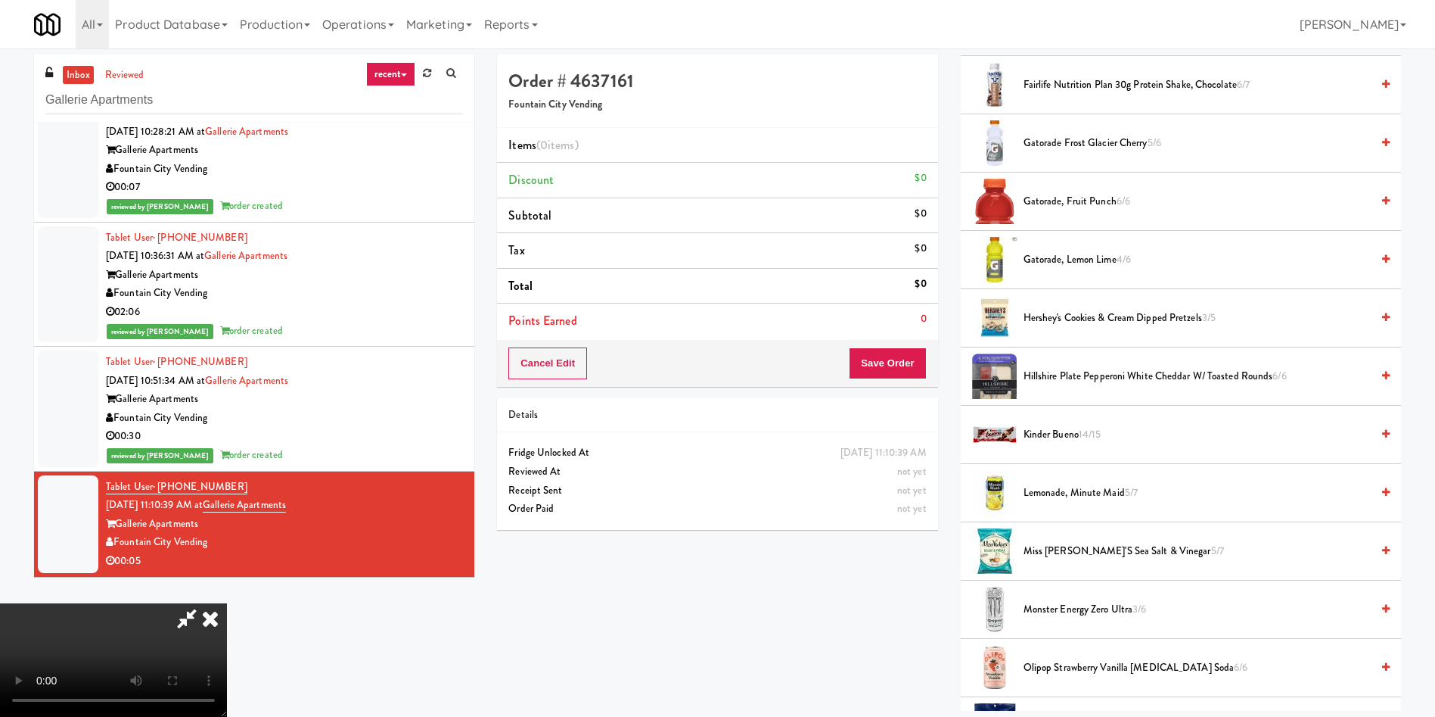
click at [1053, 605] on span "Monster Energy Zero Ultra 3/6" at bounding box center [1197, 609] width 347 height 19
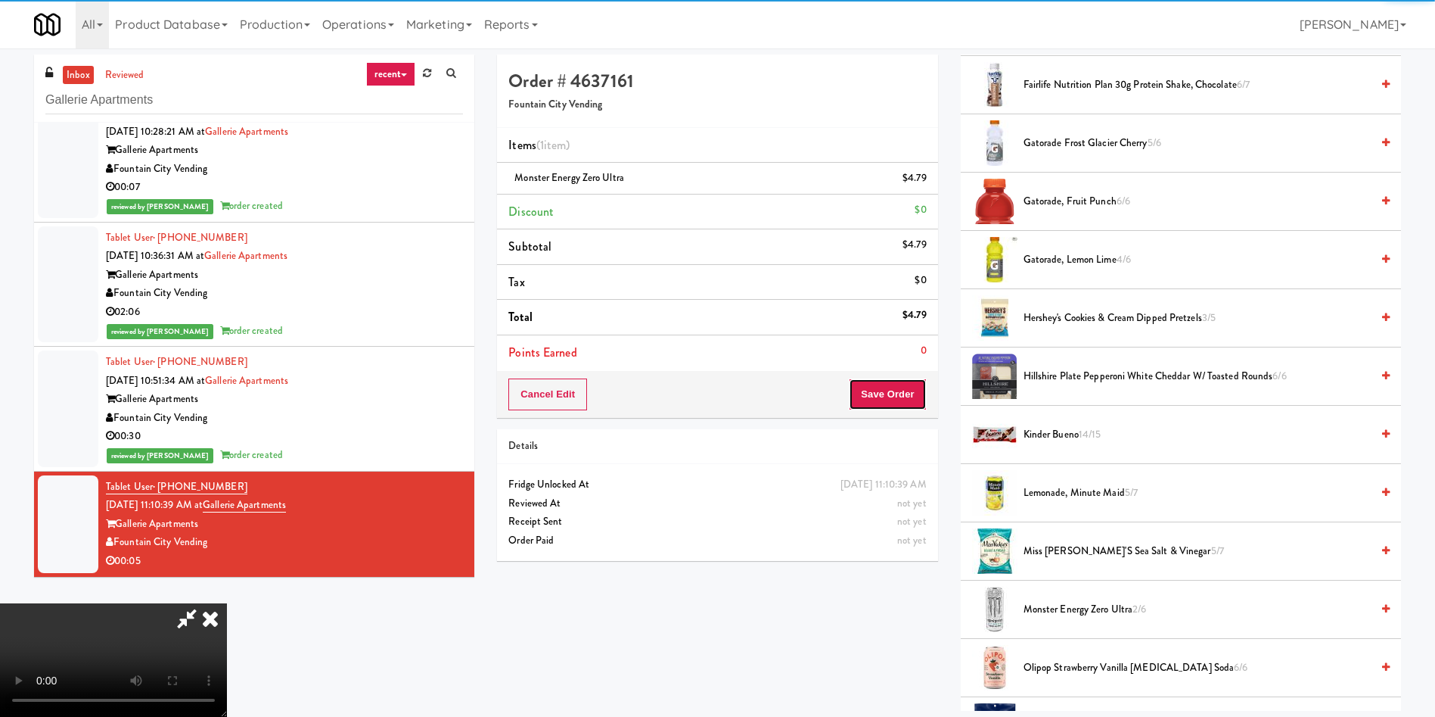
click at [906, 396] on button "Save Order" at bounding box center [887, 394] width 77 height 32
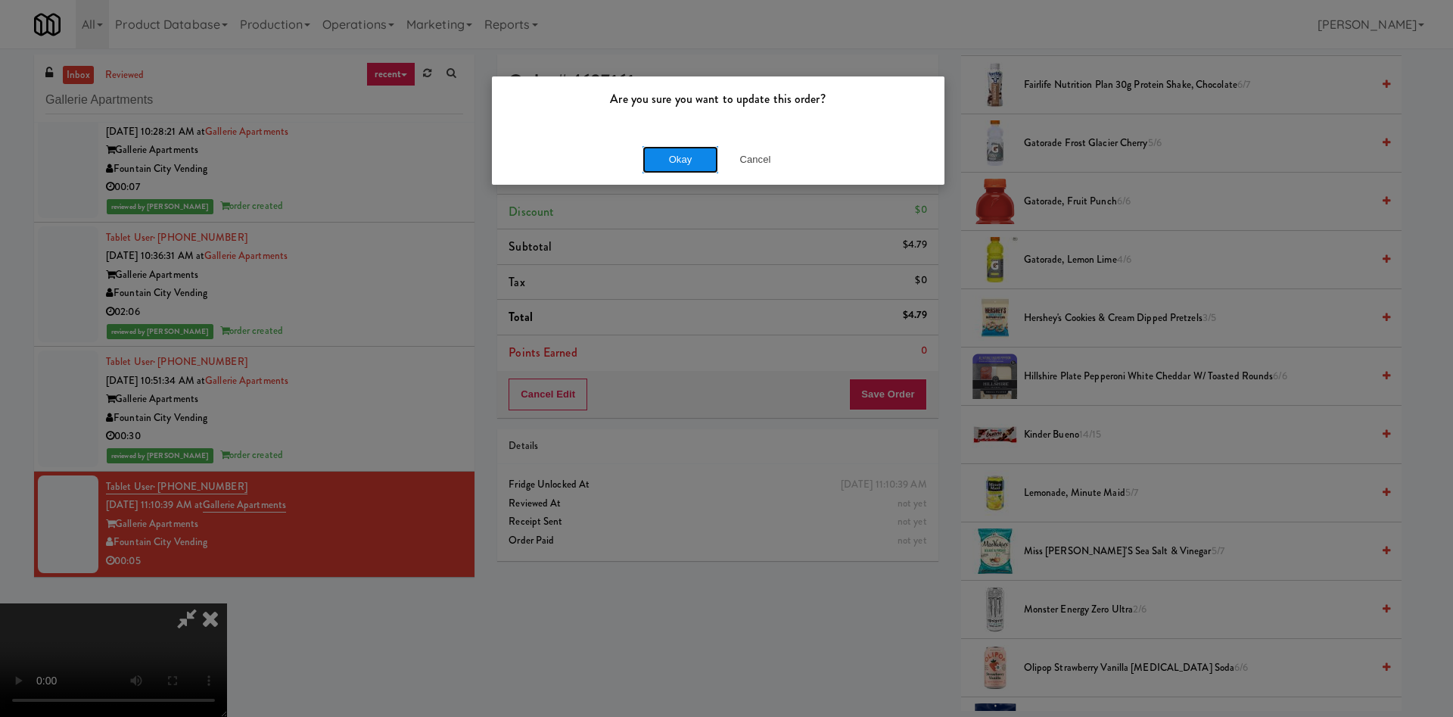
click at [670, 156] on button "Okay" at bounding box center [680, 159] width 76 height 27
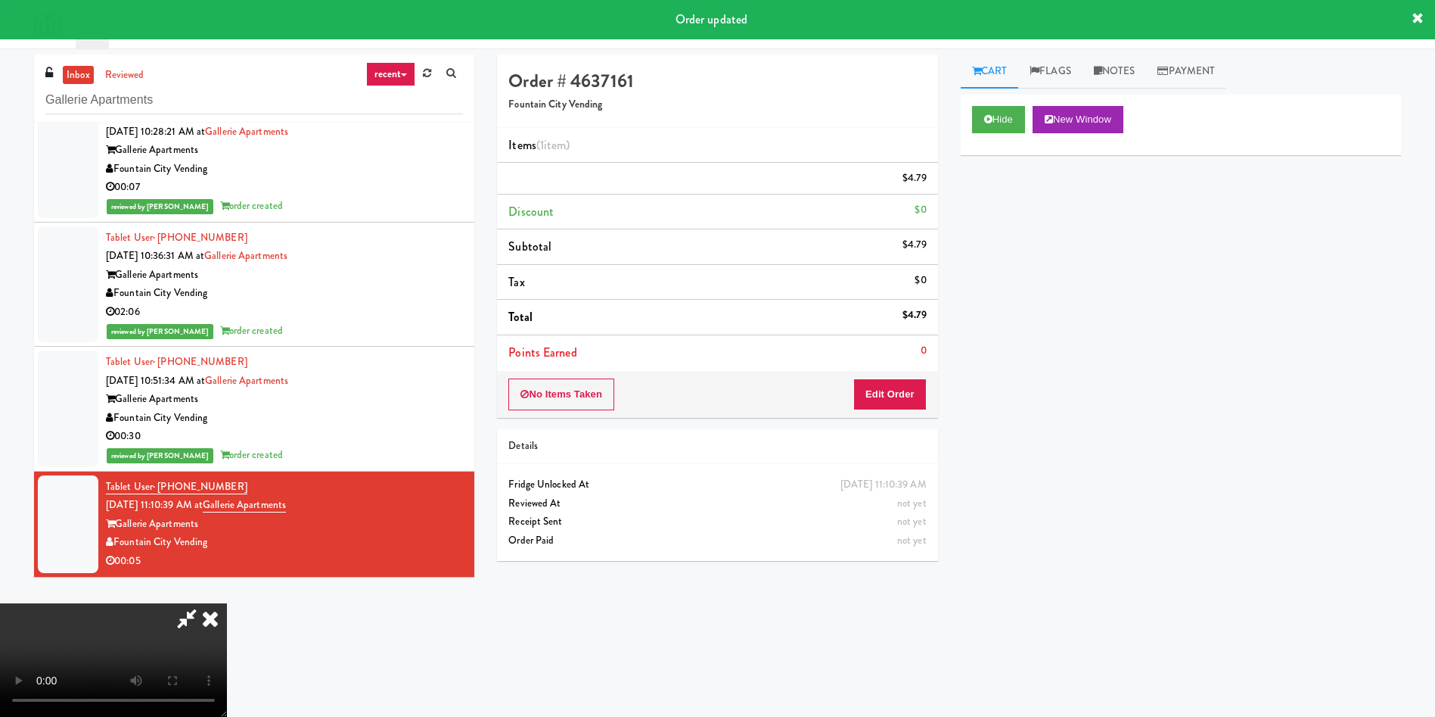
scroll to position [0, 0]
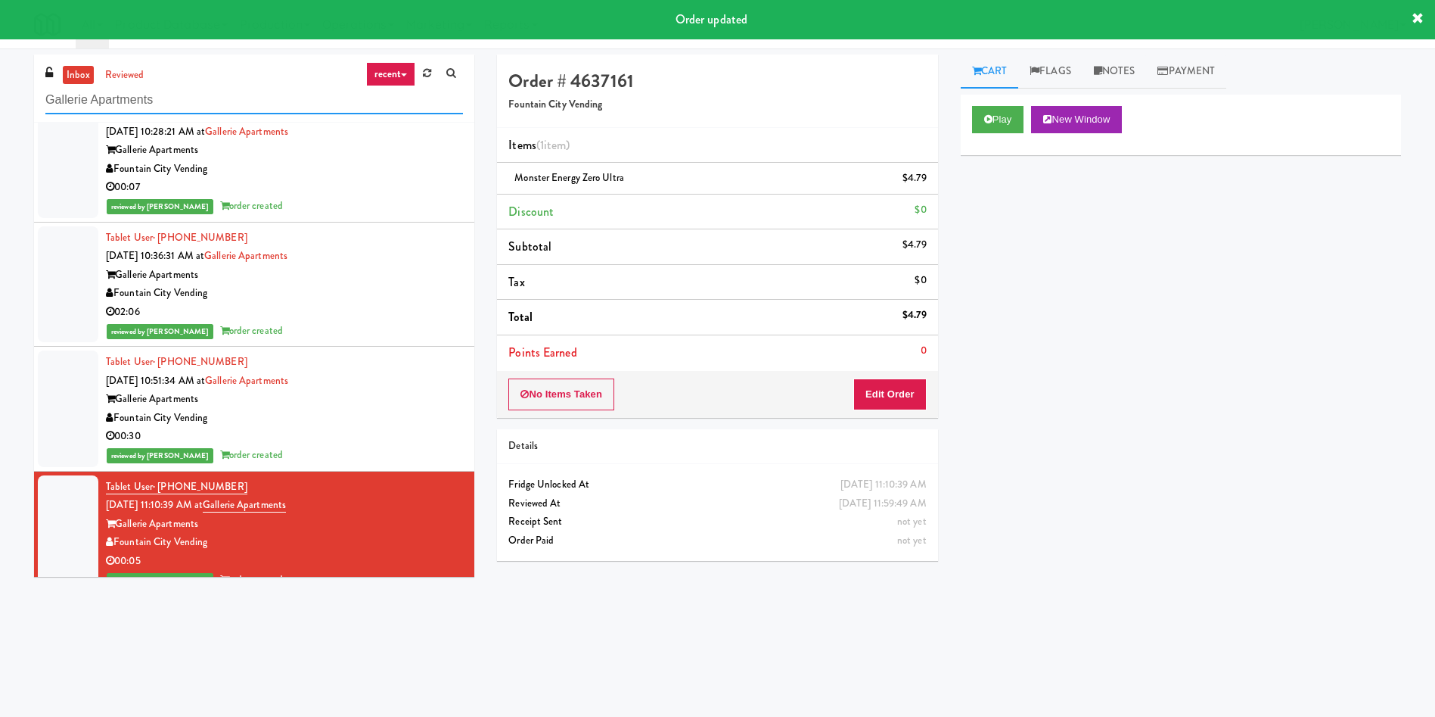
drag, startPoint x: 253, startPoint y: 101, endPoint x: 6, endPoint y: 104, distance: 246.7
click at [0, 104] on div "inbox reviewed recent all unclear take inventory issue suspicious failed recent…" at bounding box center [717, 358] width 1435 height 608
paste input "Reotown Apartments - Cooler 1"
type input "Reotown Apartments - Cooler 1 Gallerie Apartments"
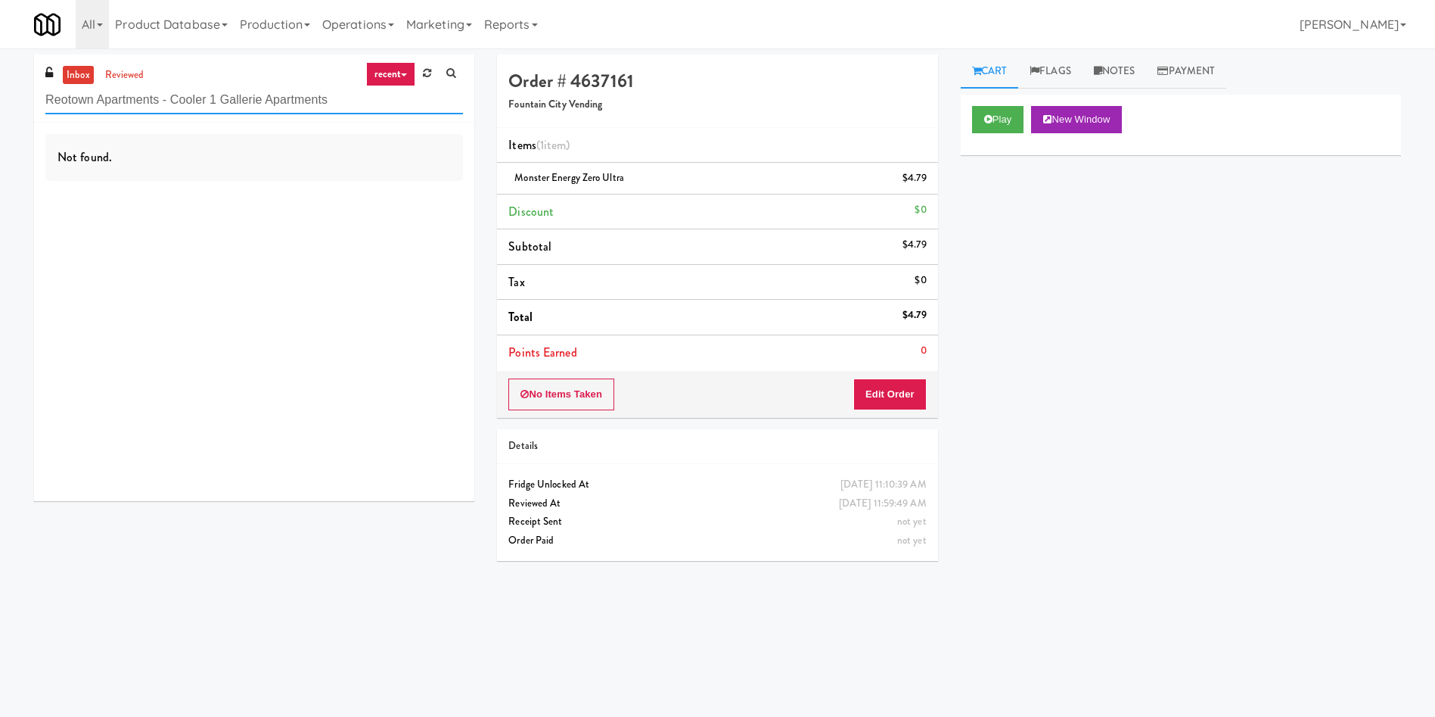
drag, startPoint x: 372, startPoint y: 107, endPoint x: 0, endPoint y: 107, distance: 372.3
click at [0, 107] on div "inbox reviewed recent all unclear take inventory issue suspicious failed recent…" at bounding box center [717, 358] width 1435 height 608
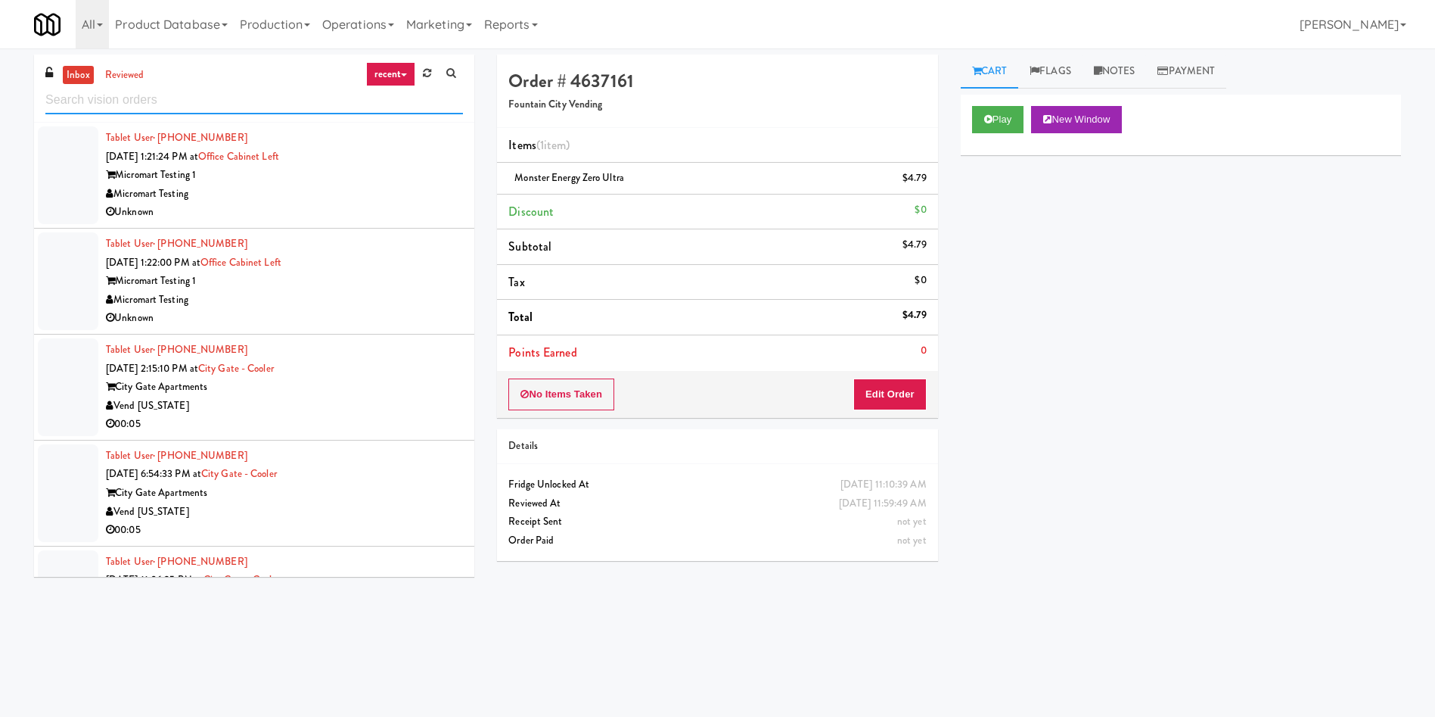
drag, startPoint x: 276, startPoint y: 98, endPoint x: 203, endPoint y: 88, distance: 74.2
click at [203, 88] on input "text" at bounding box center [254, 100] width 418 height 28
paste input "Arte KC- Drinks- Right"
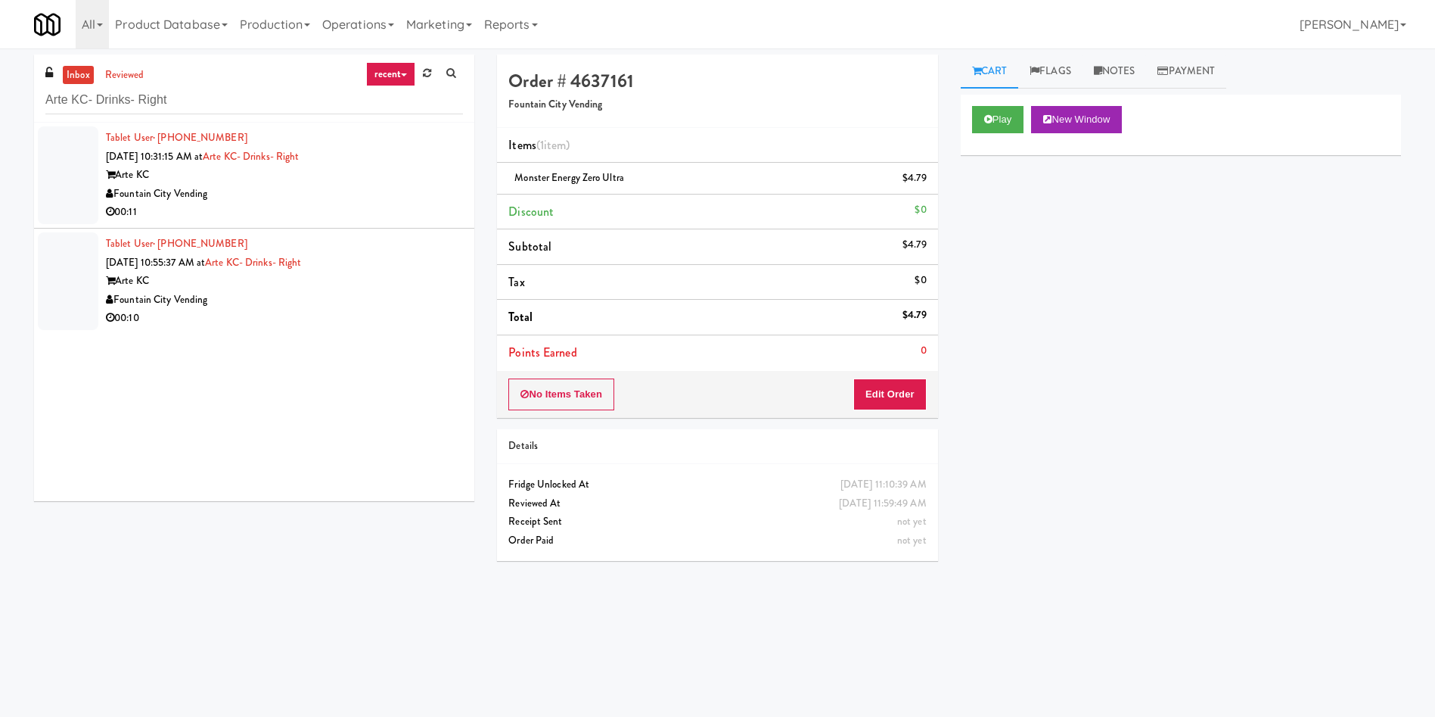
click at [53, 167] on div at bounding box center [68, 175] width 61 height 98
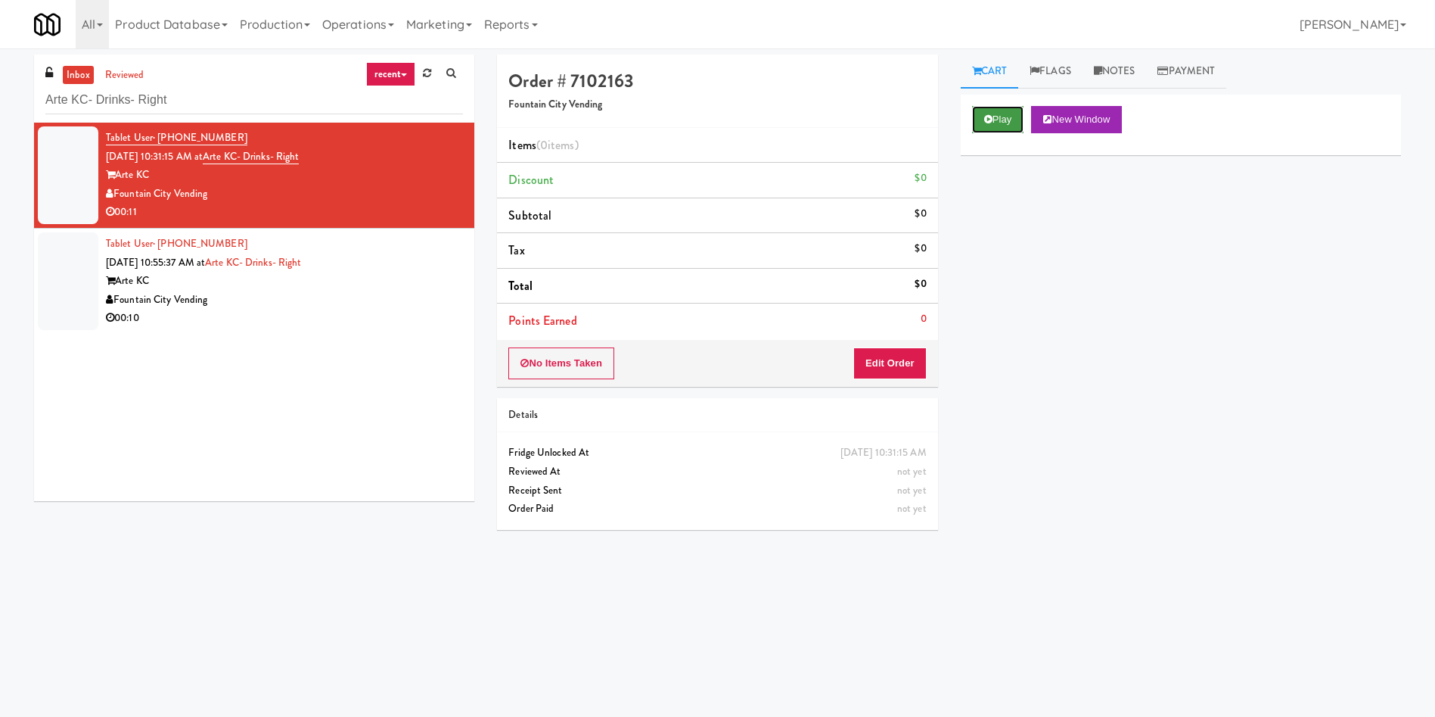
click at [1006, 124] on button "Play" at bounding box center [998, 119] width 52 height 27
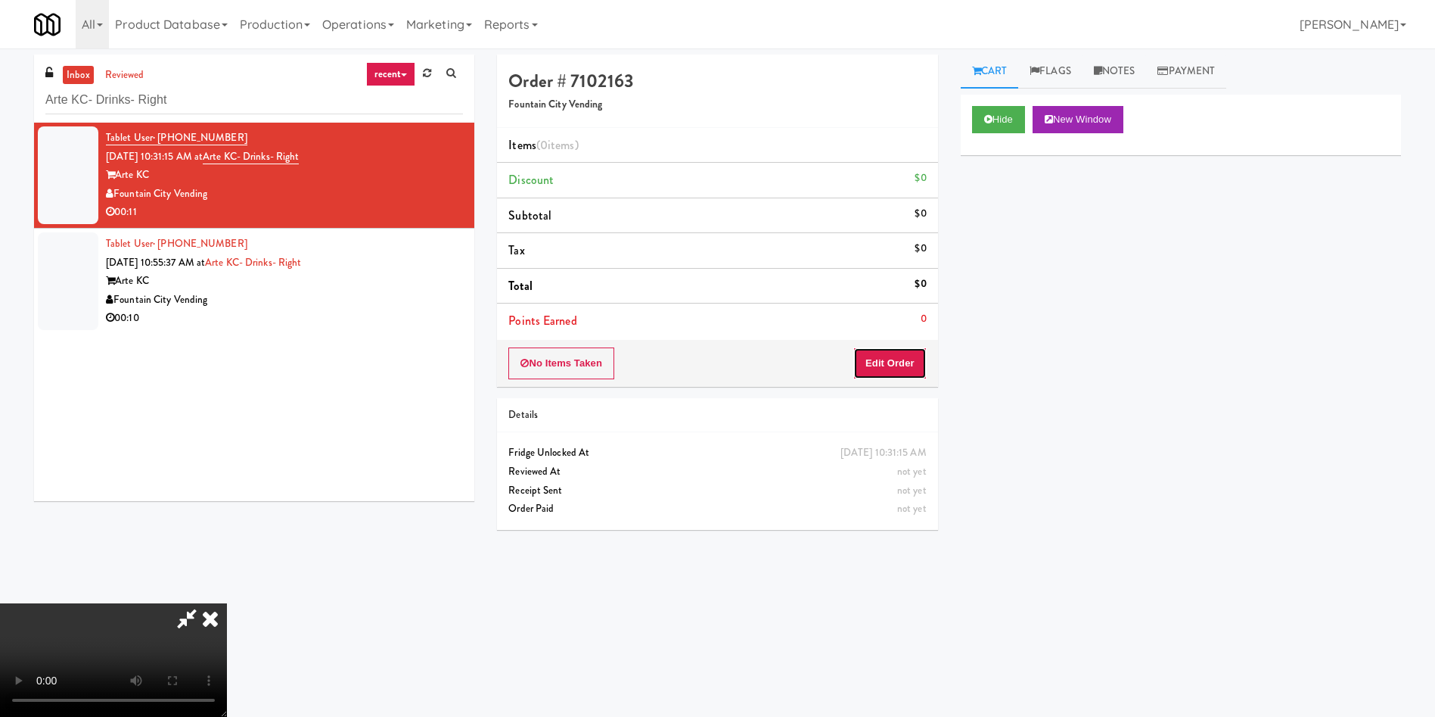
drag, startPoint x: 884, startPoint y: 369, endPoint x: 493, endPoint y: 138, distance: 453.9
click at [881, 369] on button "Edit Order" at bounding box center [889, 363] width 73 height 32
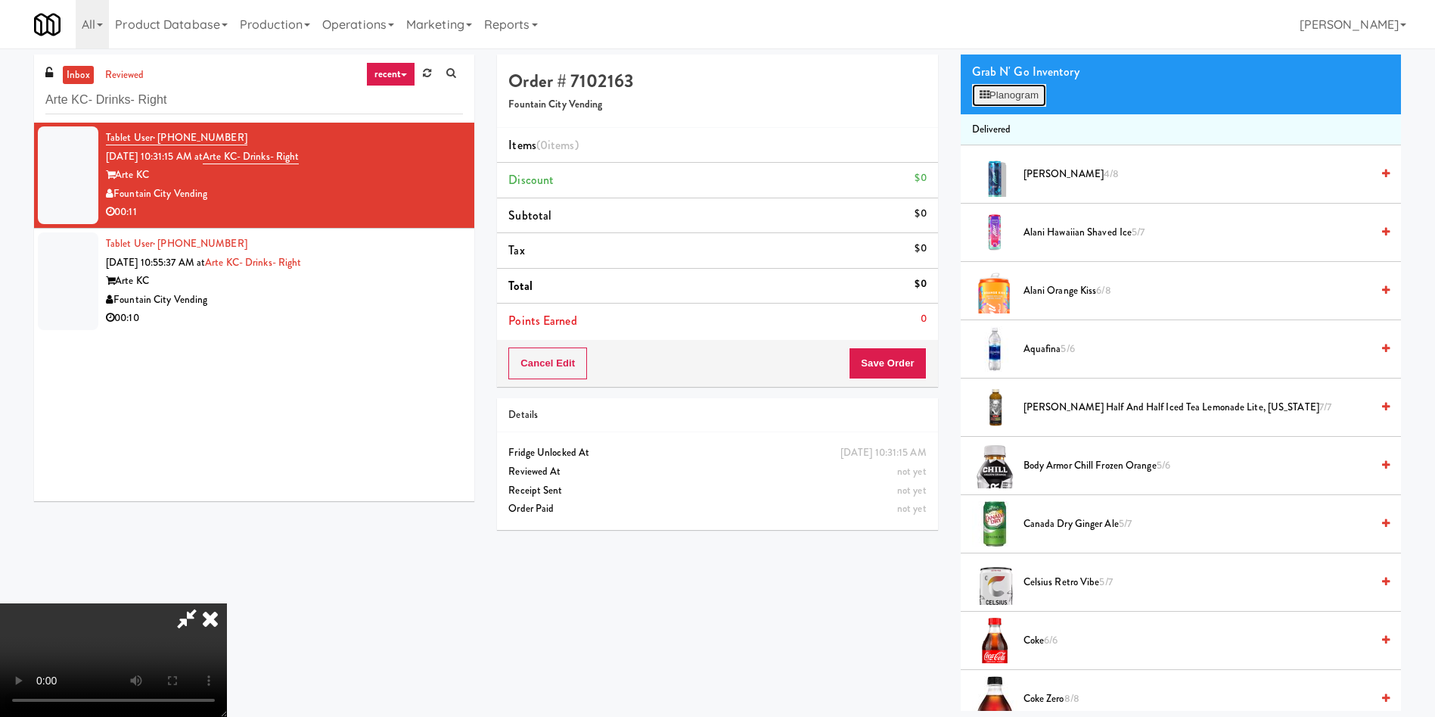
click at [1004, 92] on button "Planogram" at bounding box center [1009, 95] width 74 height 23
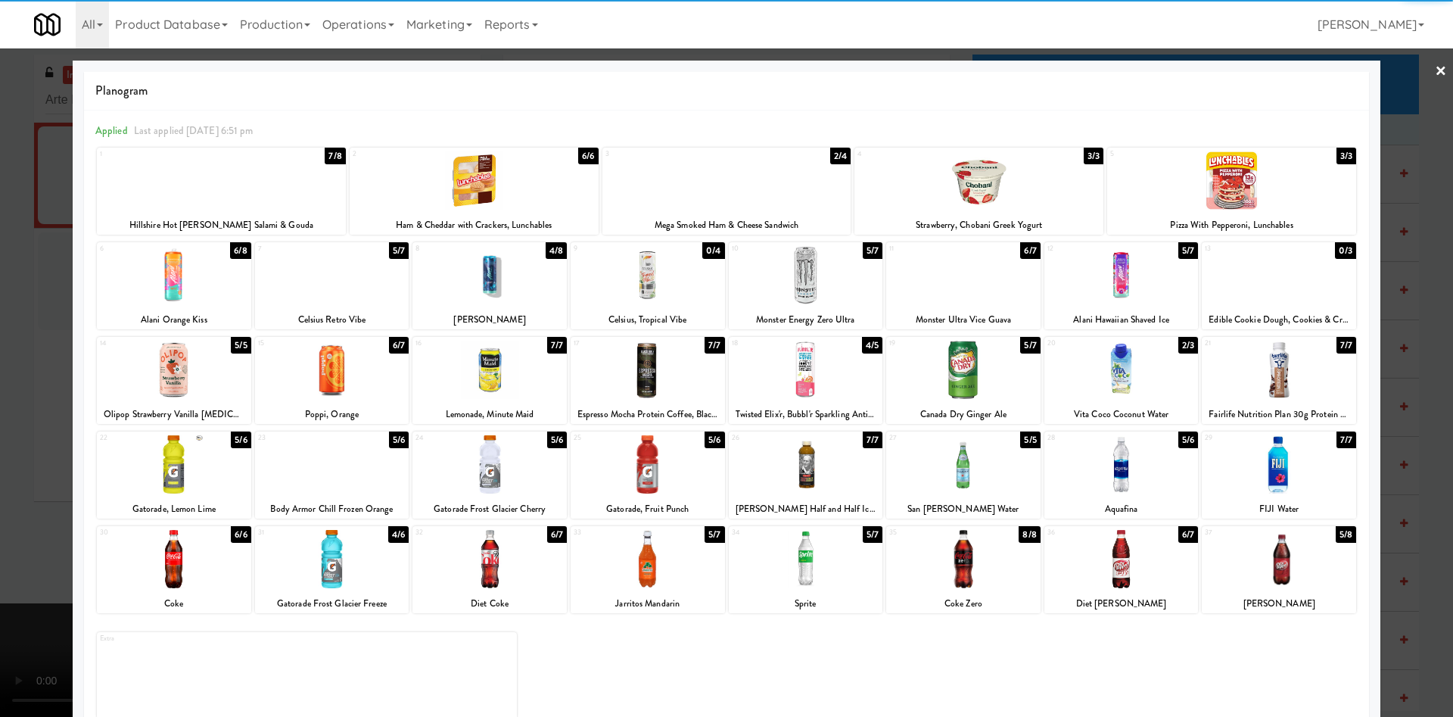
click at [1236, 180] on div at bounding box center [1231, 180] width 249 height 58
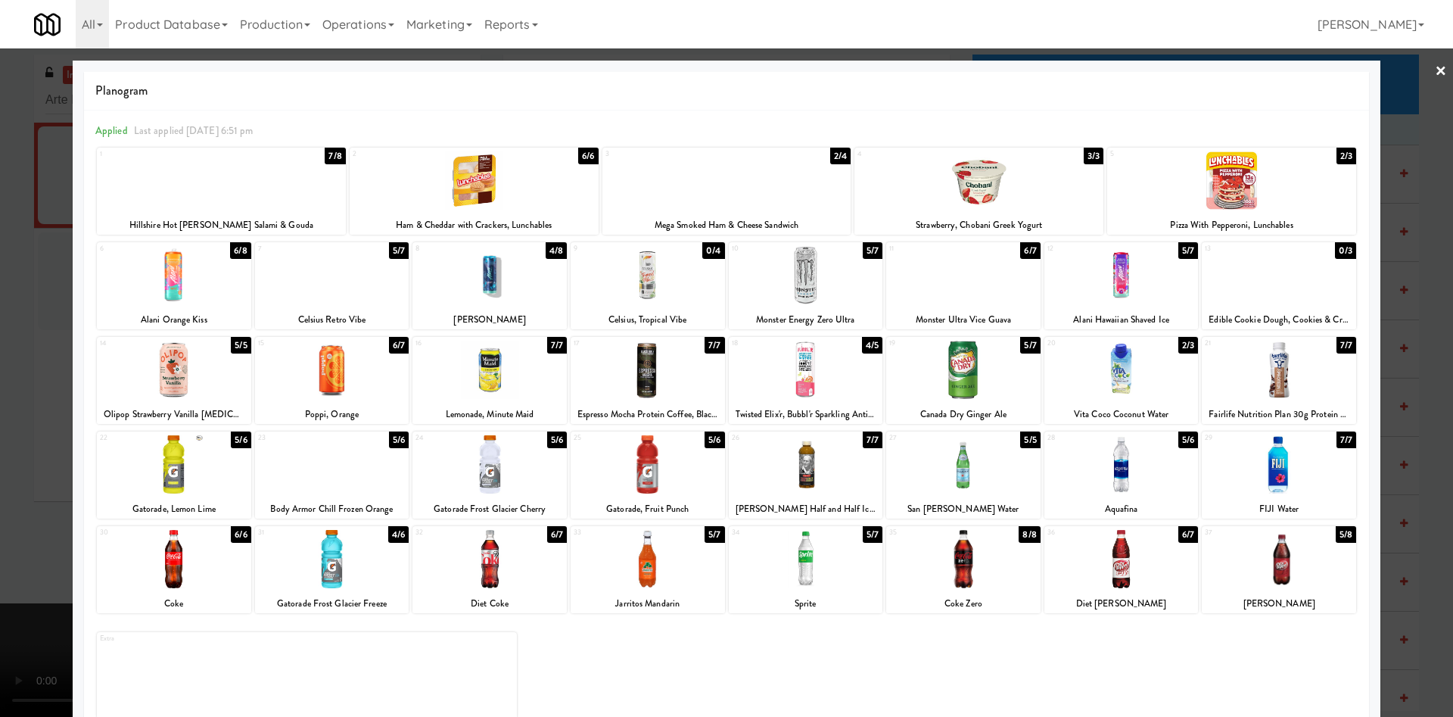
click at [1375, 108] on div at bounding box center [726, 358] width 1453 height 717
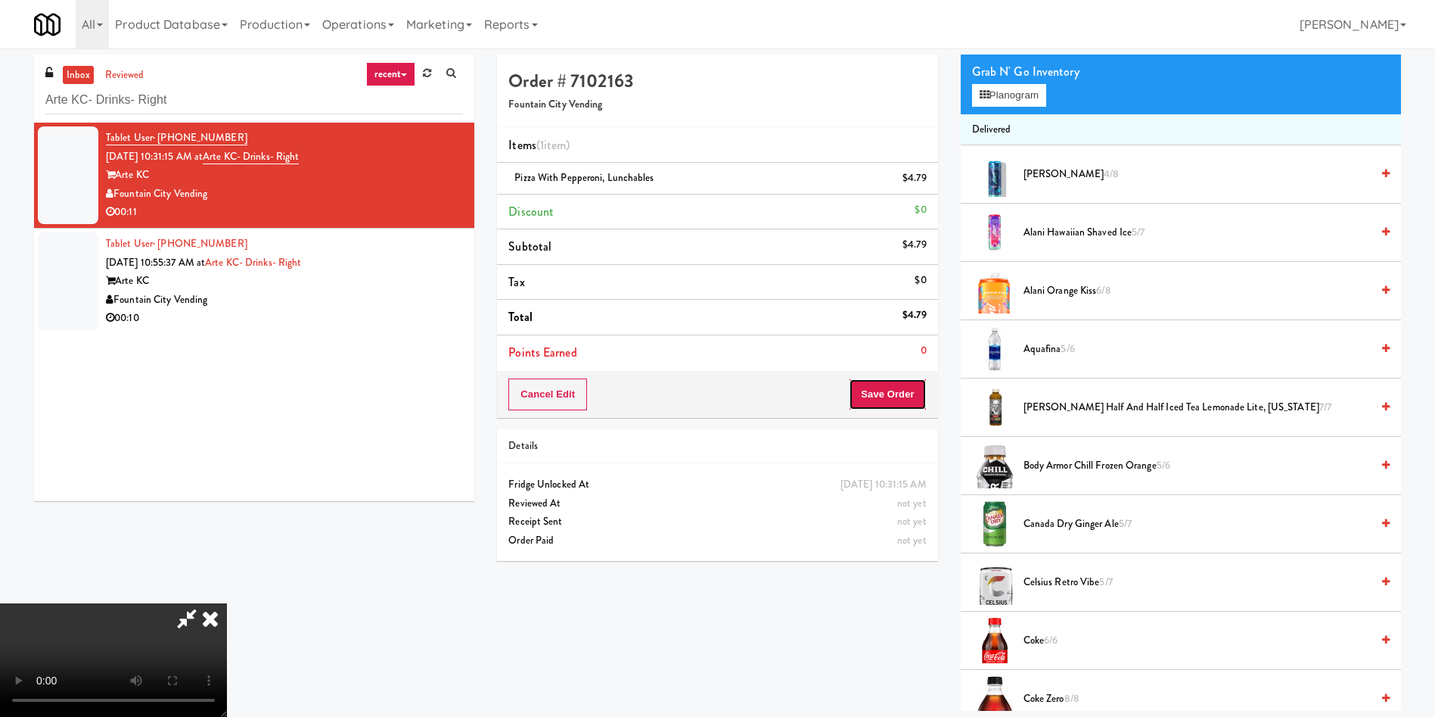
click at [905, 388] on button "Save Order" at bounding box center [887, 394] width 77 height 32
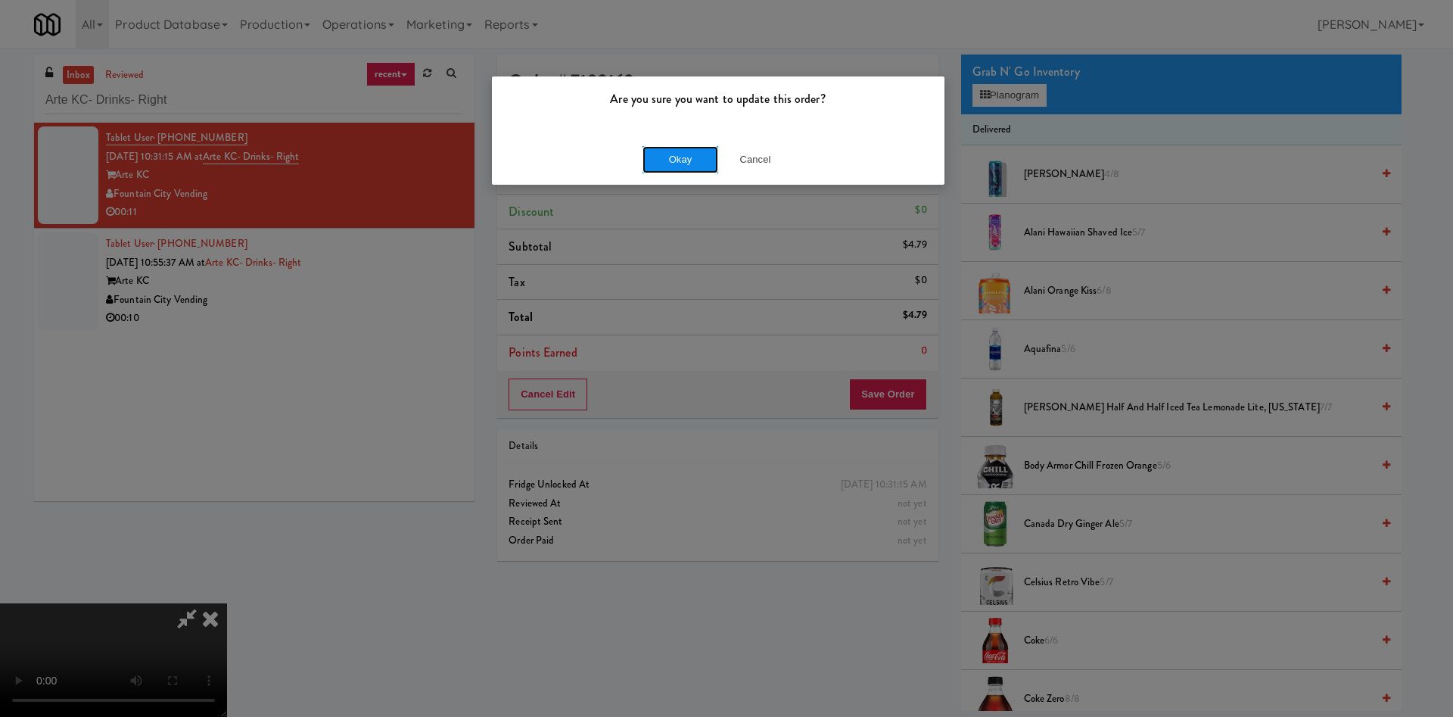
click at [695, 158] on button "Okay" at bounding box center [680, 159] width 76 height 27
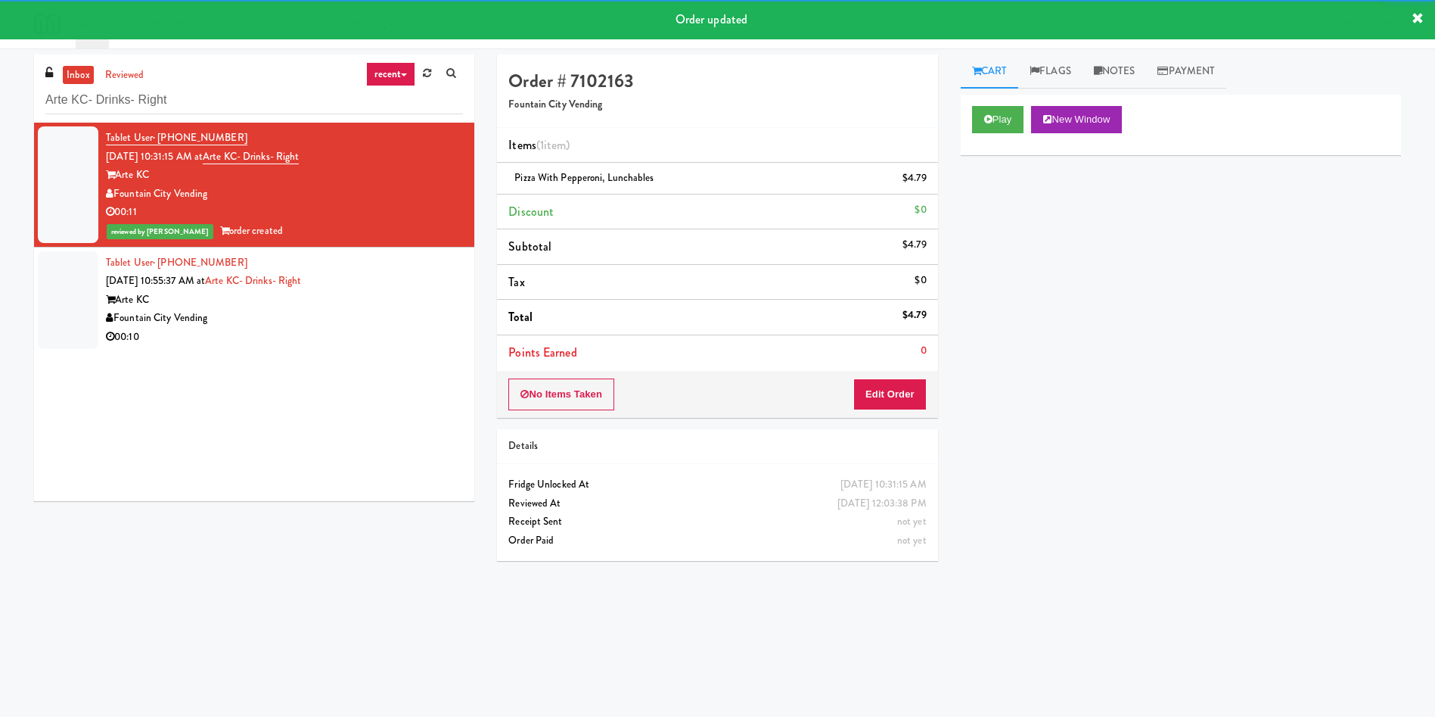
drag, startPoint x: 55, startPoint y: 286, endPoint x: 220, endPoint y: 288, distance: 165.0
click at [58, 285] on div at bounding box center [68, 300] width 61 height 98
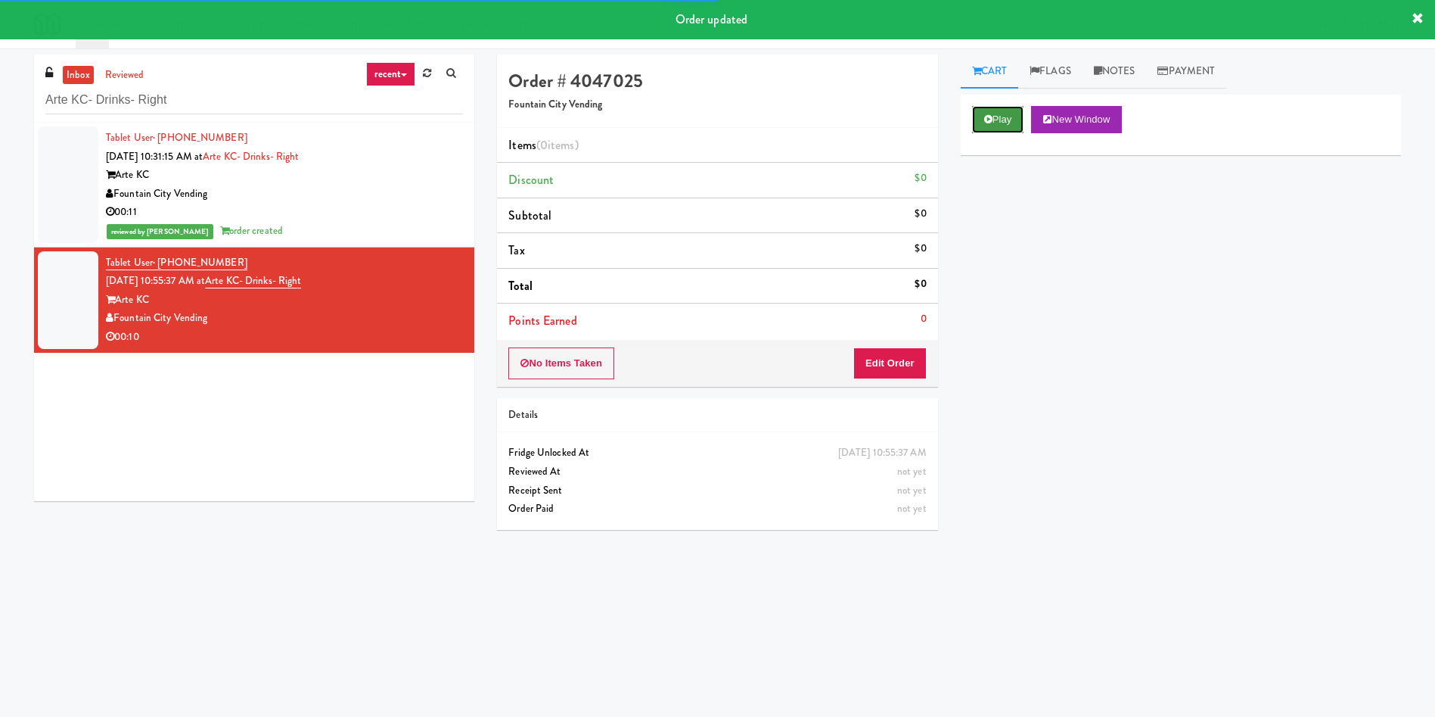
drag, startPoint x: 947, startPoint y: 151, endPoint x: 1022, endPoint y: 107, distance: 86.8
click at [1022, 107] on button "Play" at bounding box center [998, 119] width 52 height 27
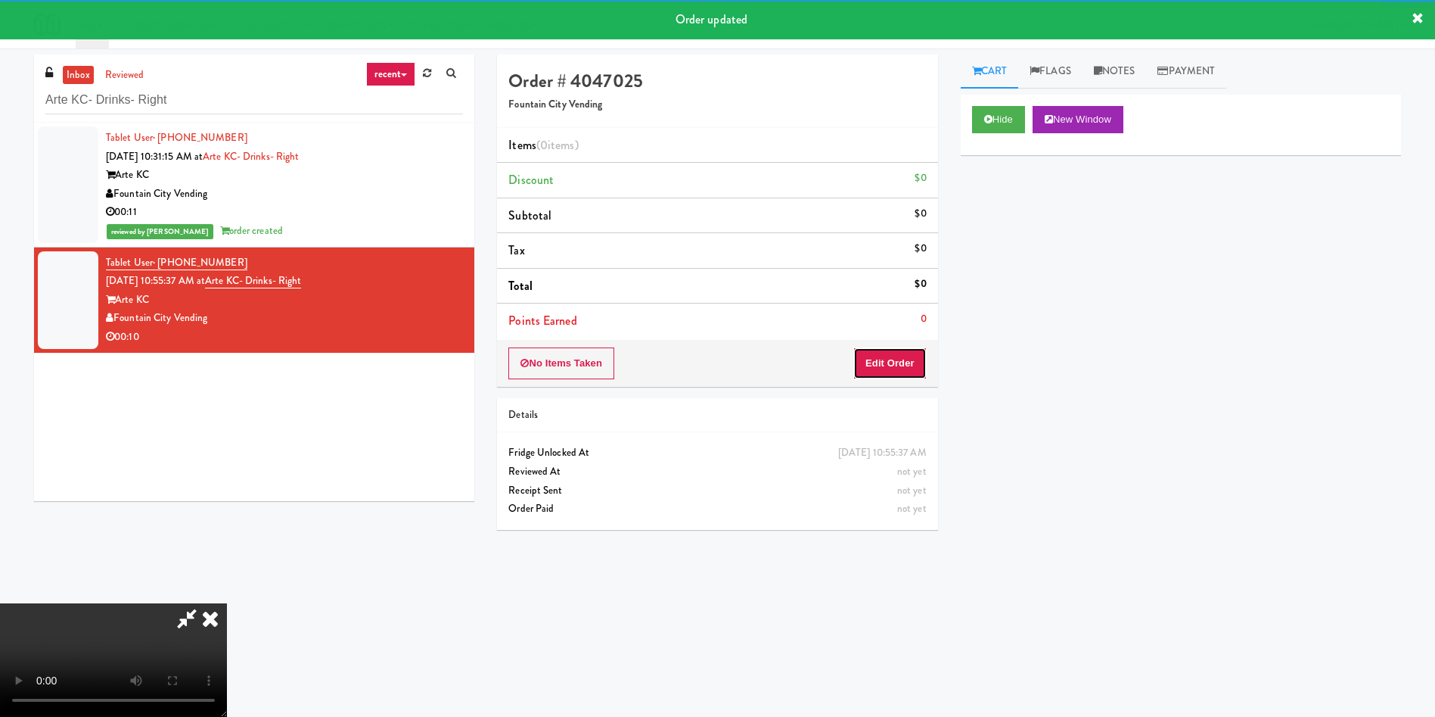
click at [903, 363] on button "Edit Order" at bounding box center [889, 363] width 73 height 32
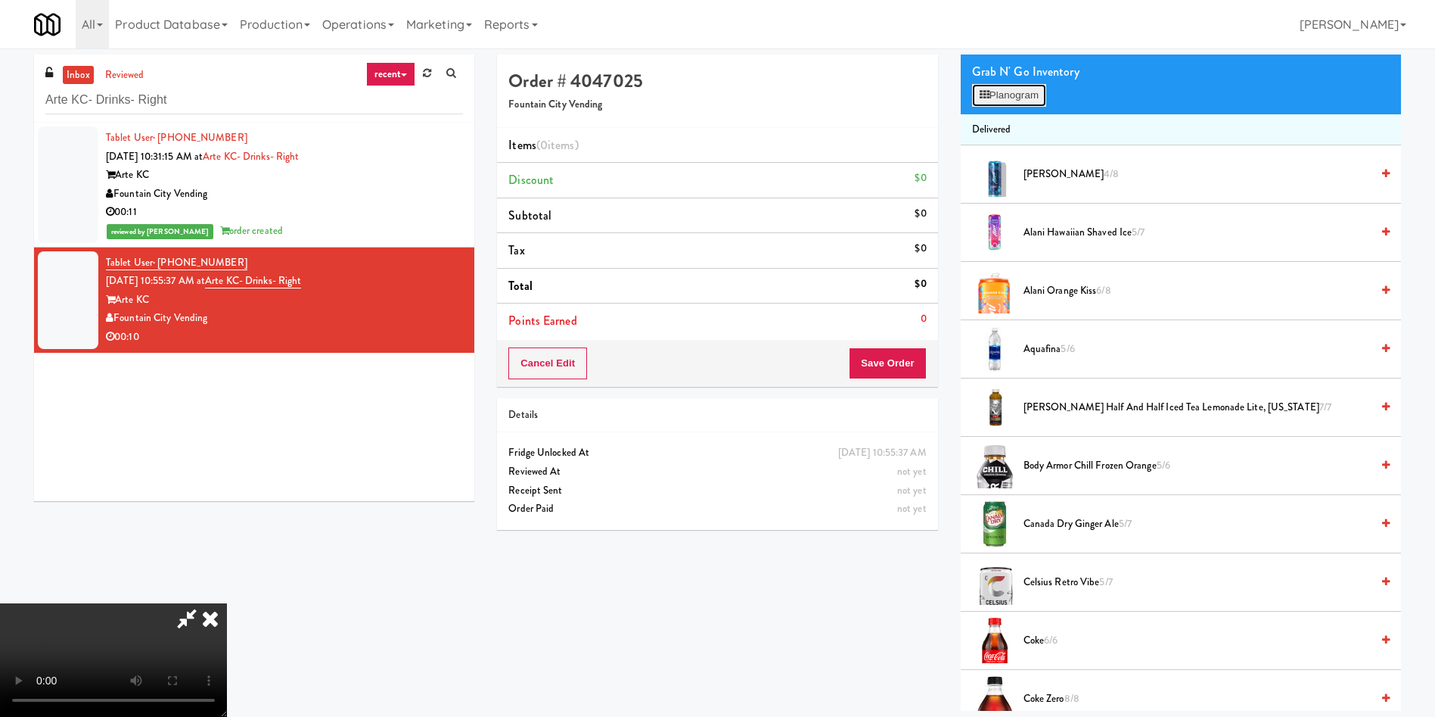
click at [1023, 102] on button "Planogram" at bounding box center [1009, 95] width 74 height 23
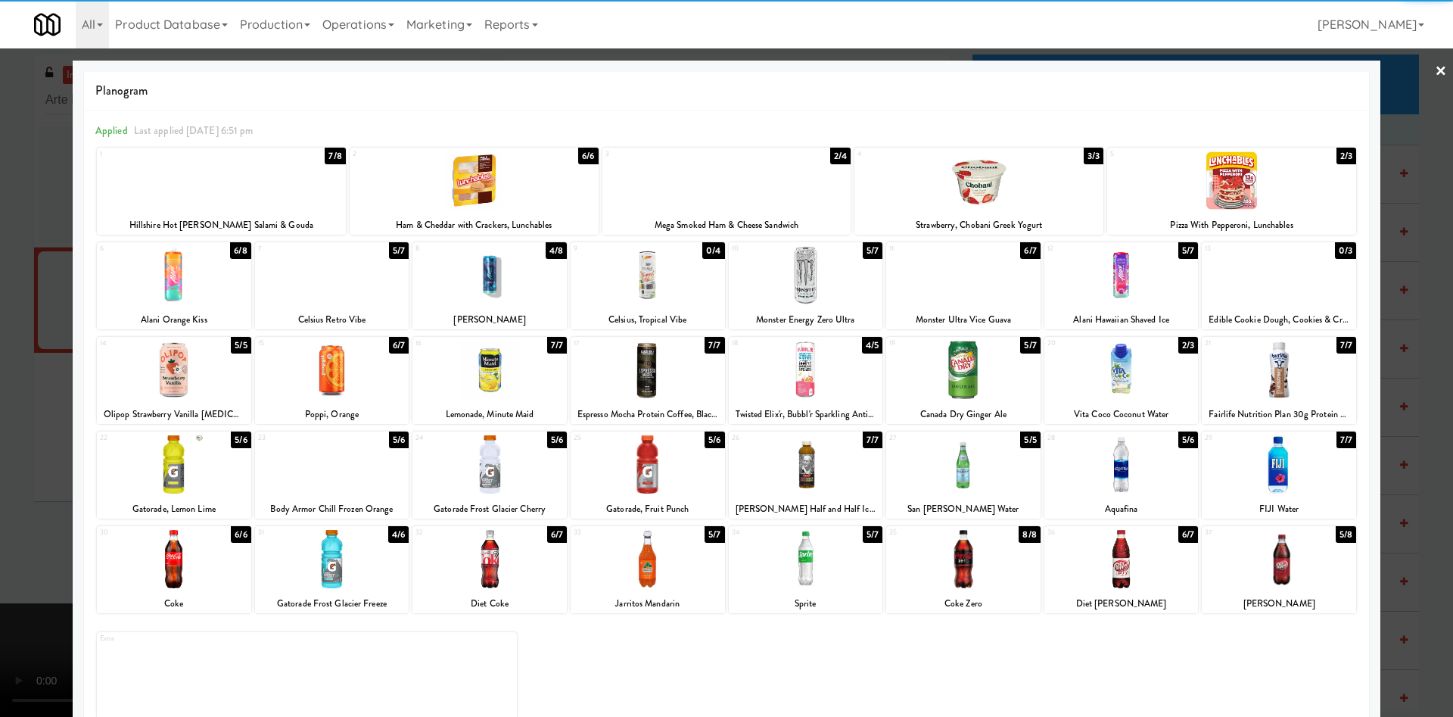
click at [328, 268] on div at bounding box center [332, 275] width 154 height 58
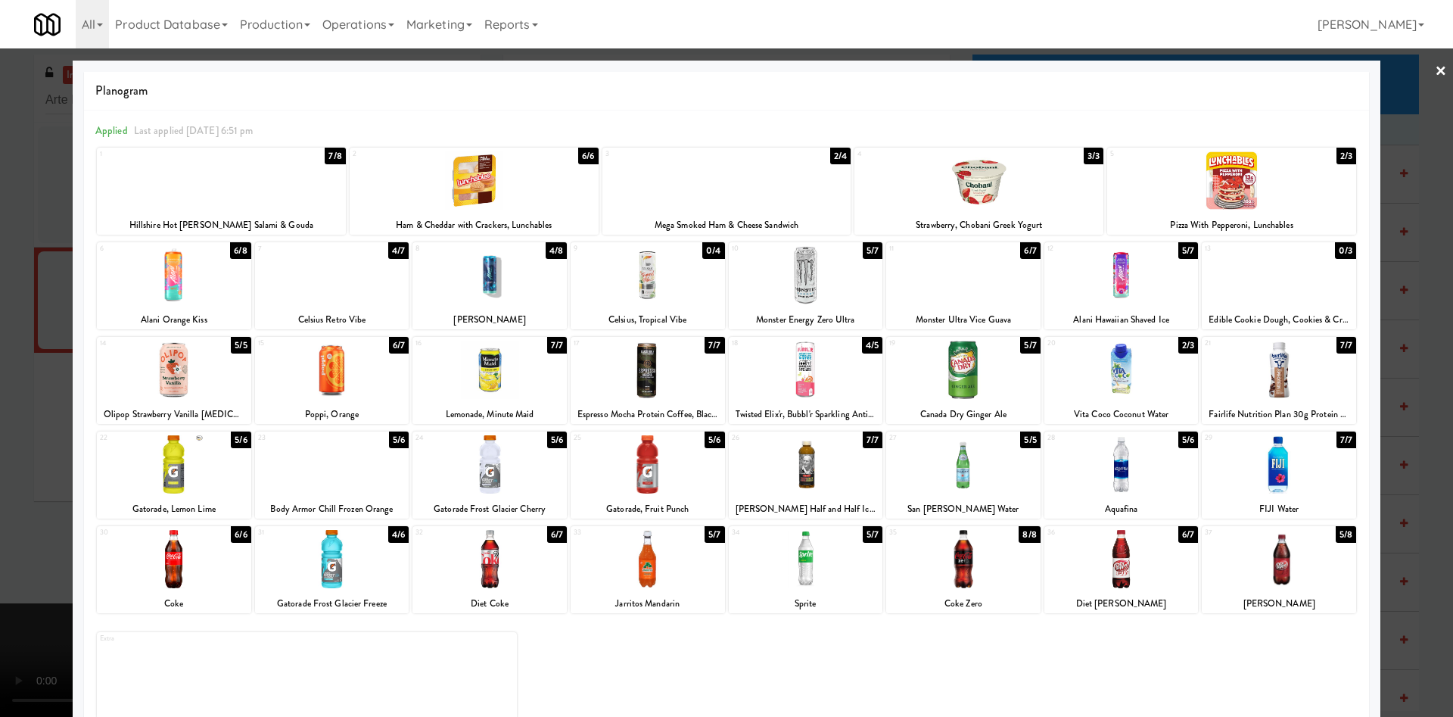
click at [0, 239] on div at bounding box center [726, 358] width 1453 height 717
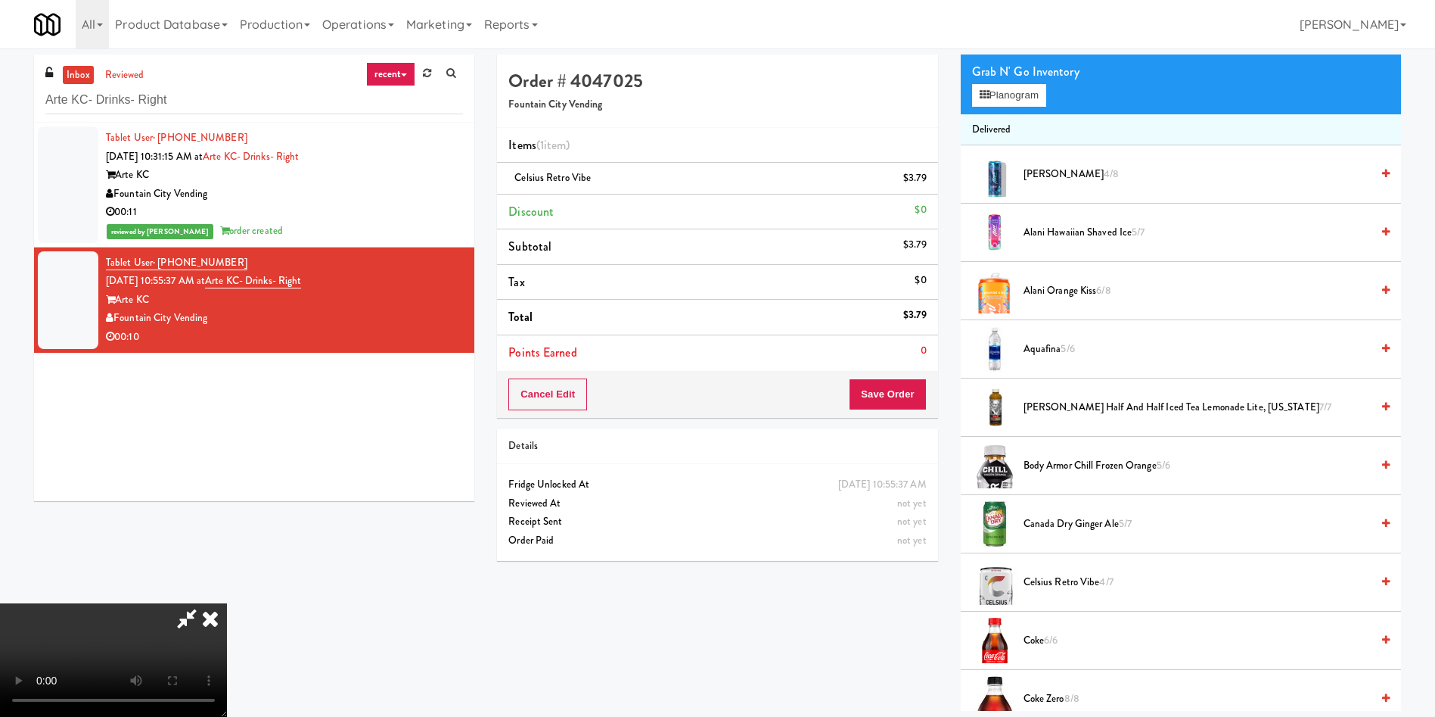
scroll to position [222, 0]
click at [910, 401] on button "Save Order" at bounding box center [887, 394] width 77 height 32
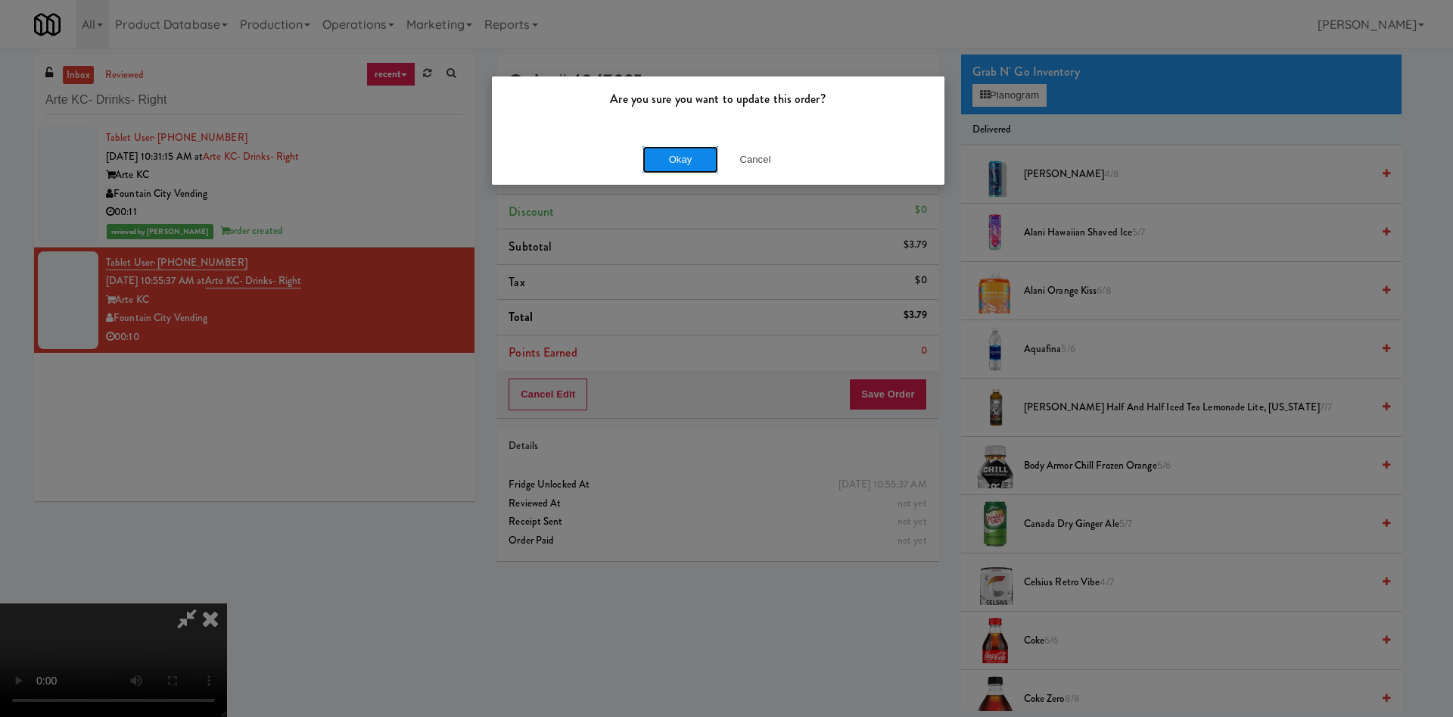
click at [671, 151] on button "Okay" at bounding box center [680, 159] width 76 height 27
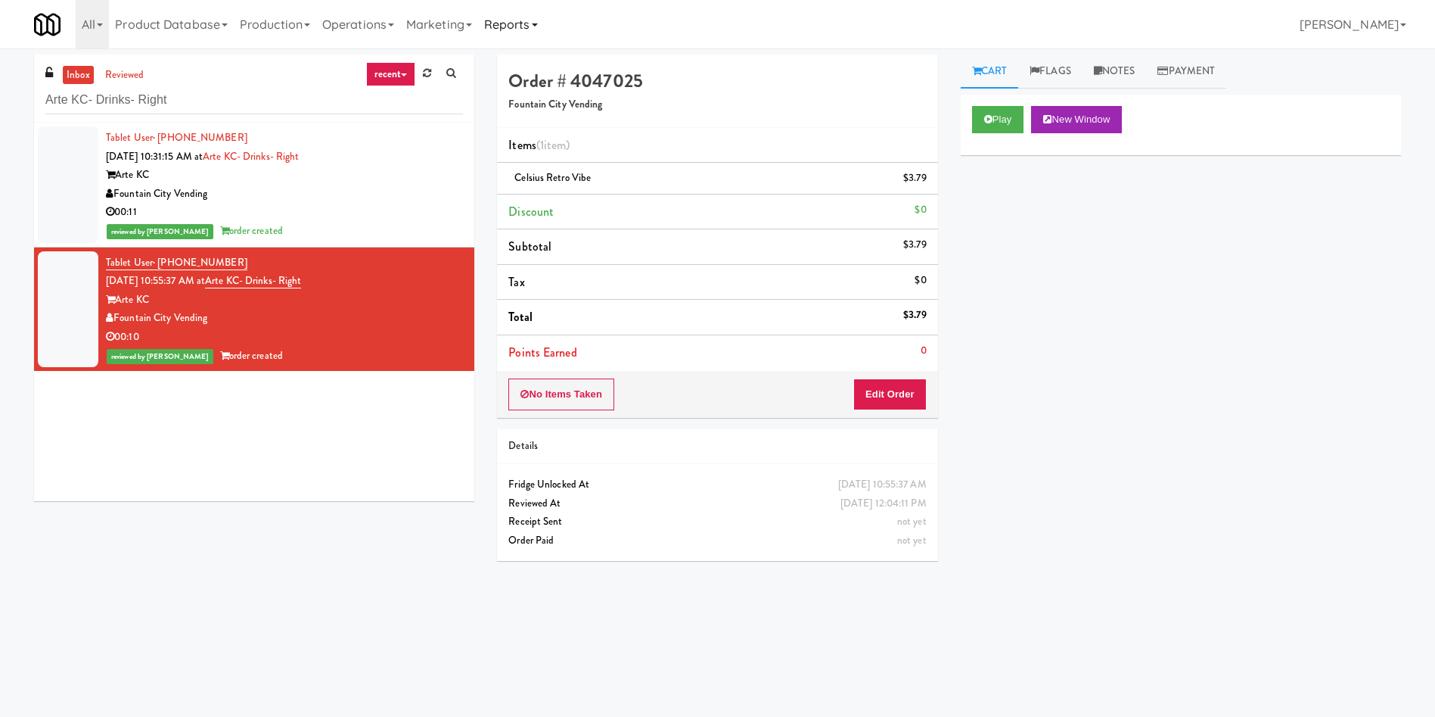
scroll to position [0, 0]
paste input "The Glenn - Cooler"
drag, startPoint x: 220, startPoint y: 97, endPoint x: 0, endPoint y: 84, distance: 220.6
click at [0, 84] on div "inbox reviewed recent all unclear take inventory issue suspicious failed recent…" at bounding box center [717, 358] width 1435 height 608
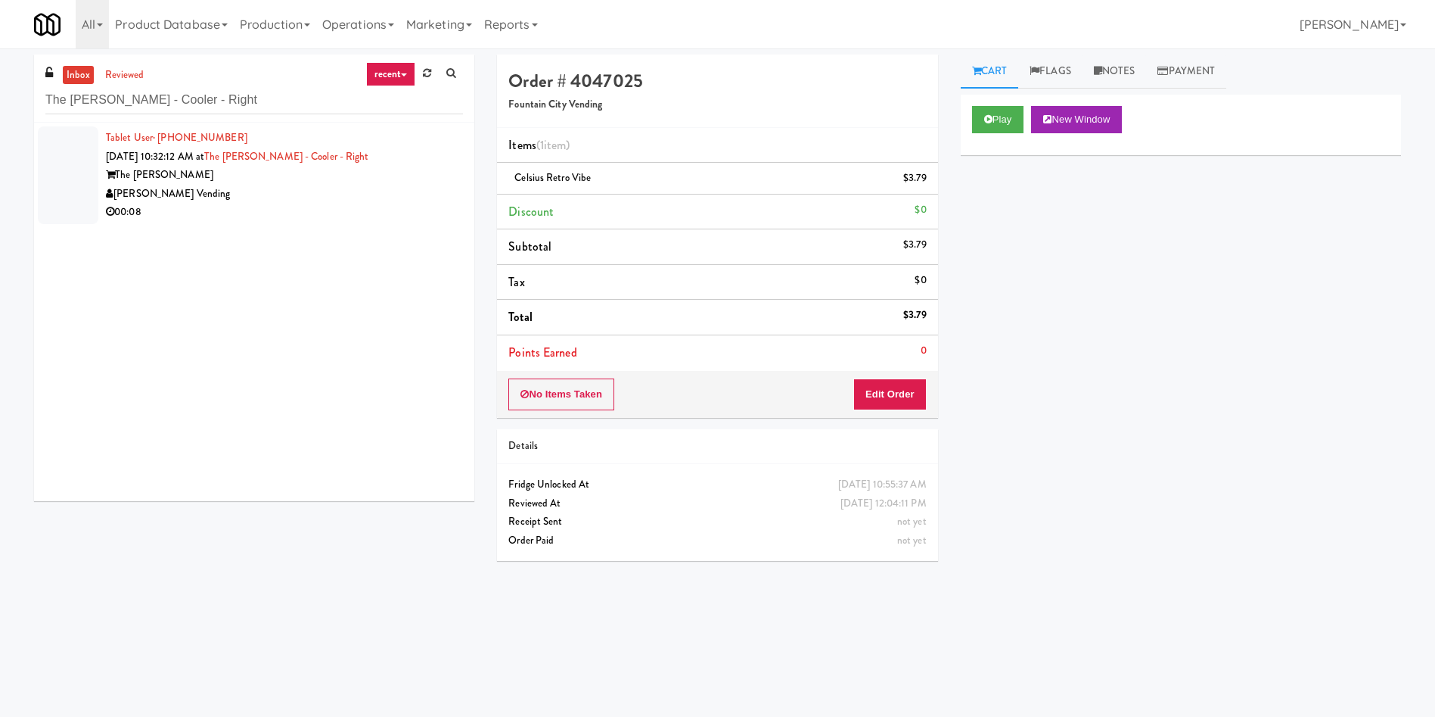
click at [55, 179] on div at bounding box center [68, 175] width 61 height 98
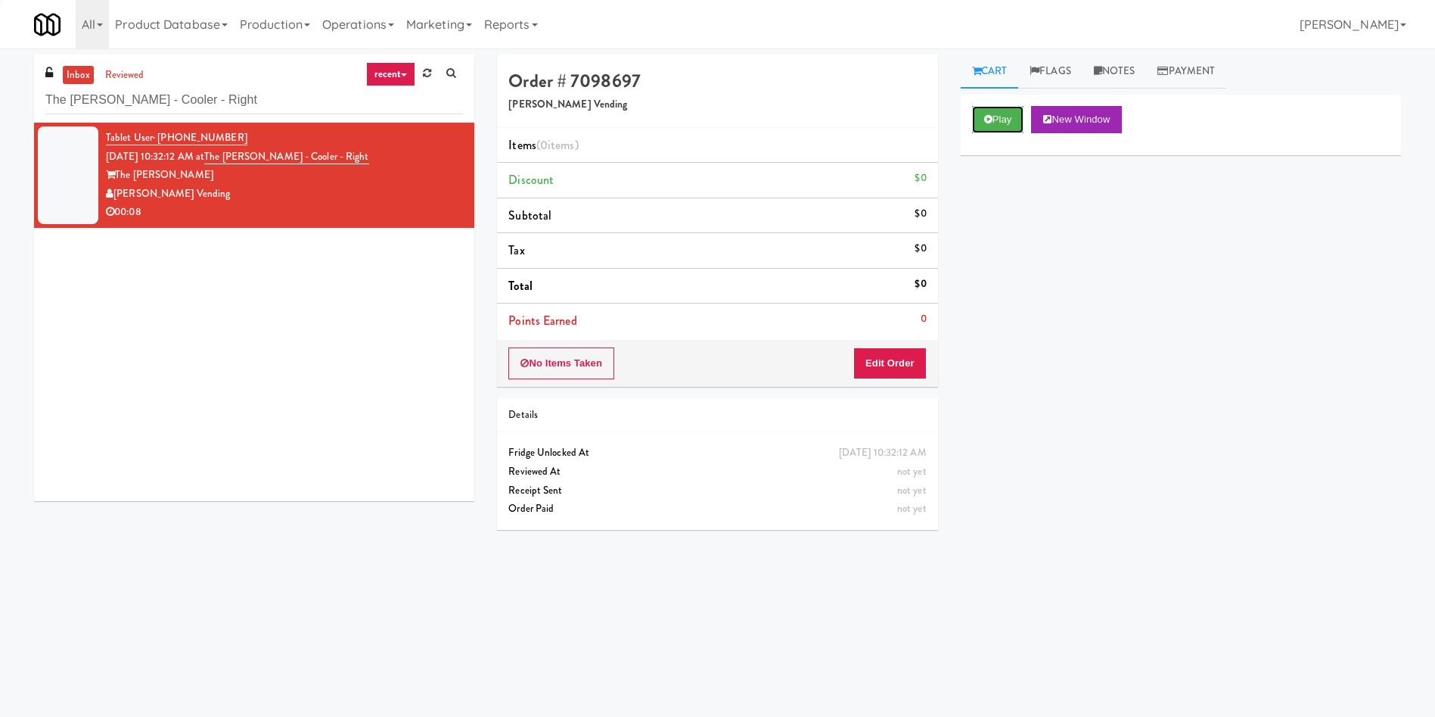
click at [1024, 122] on button "Play" at bounding box center [998, 119] width 52 height 27
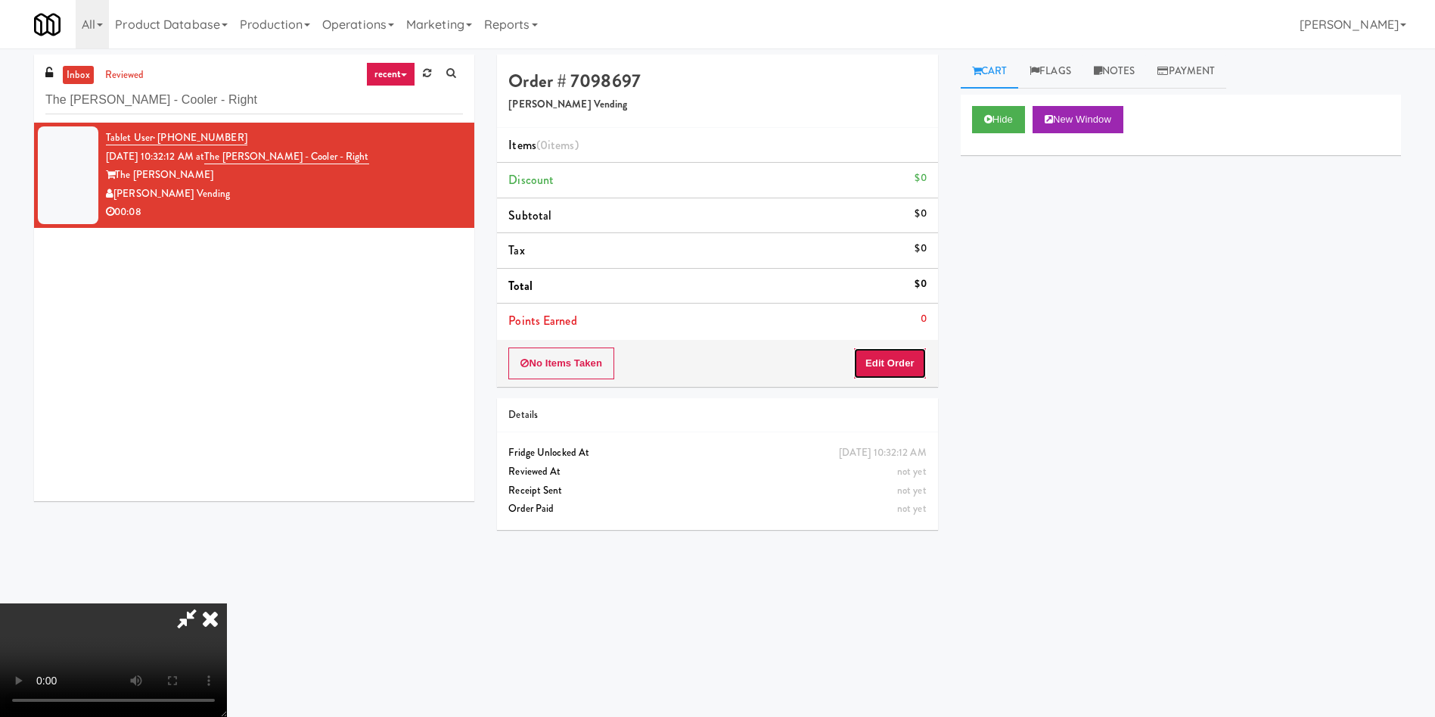
click at [886, 359] on button "Edit Order" at bounding box center [889, 363] width 73 height 32
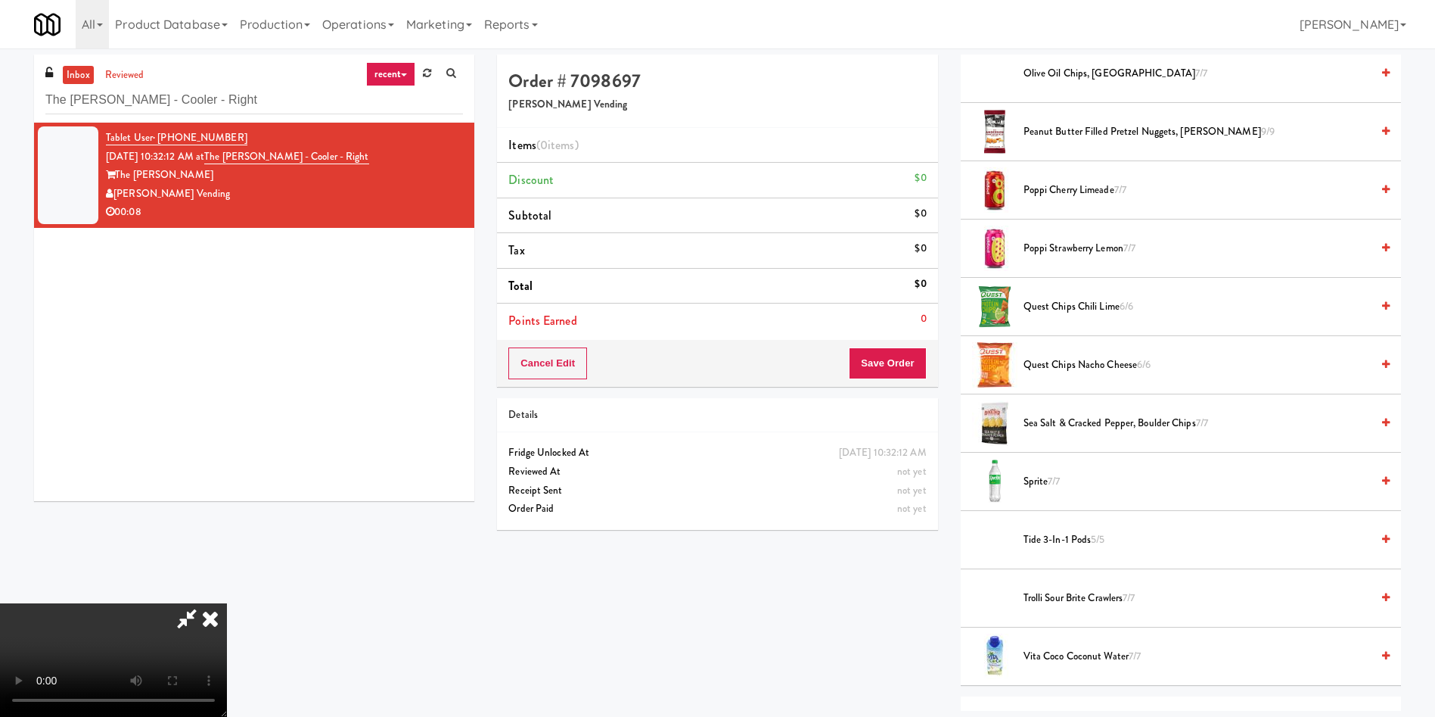
scroll to position [1475, 0]
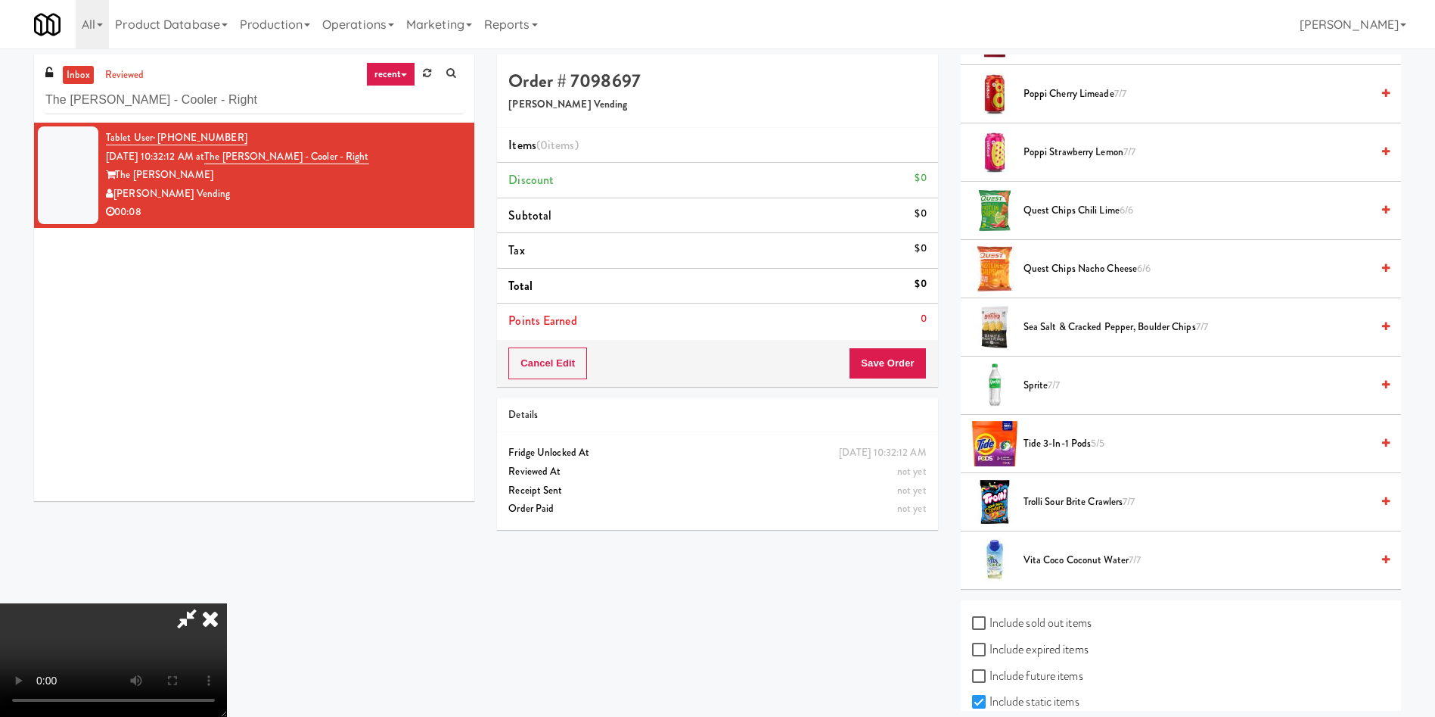
click at [1094, 208] on span "Quest Chips Chili Lime 6/6" at bounding box center [1197, 210] width 347 height 19
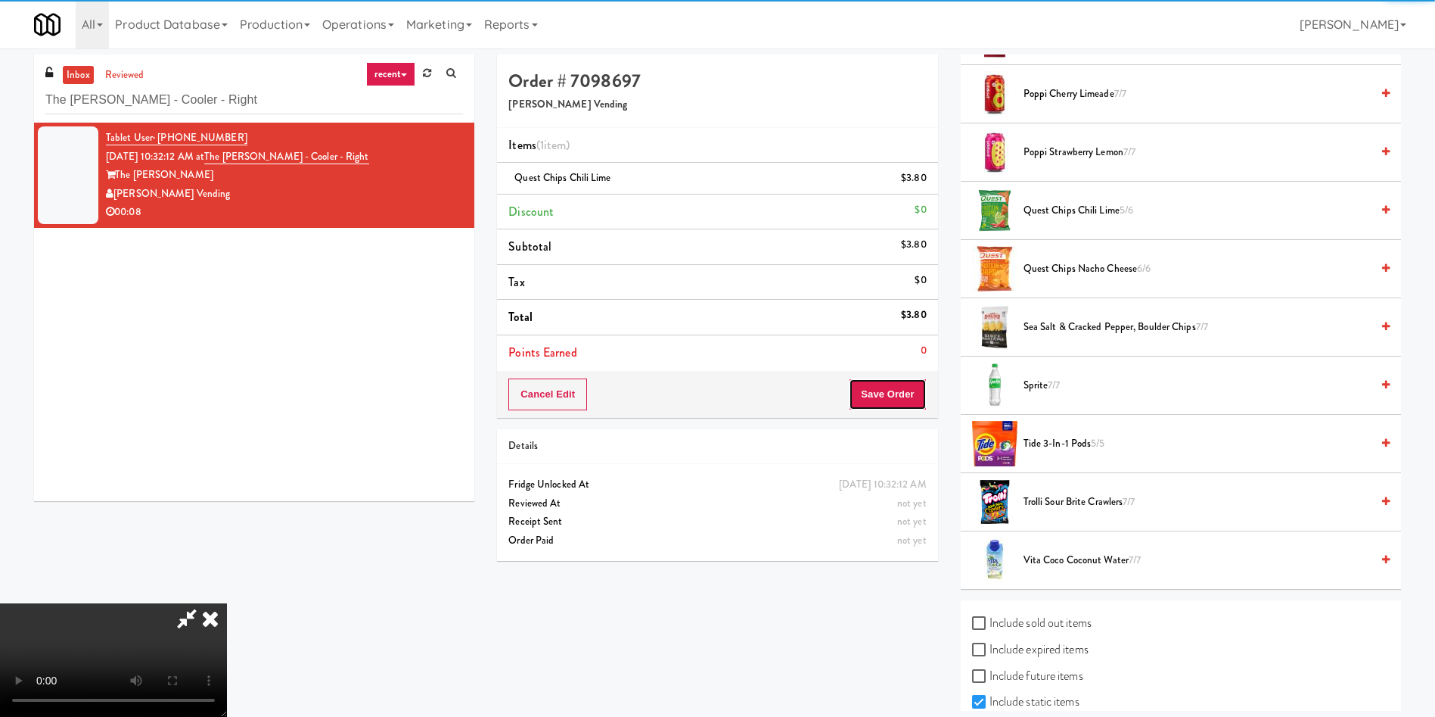
click at [900, 406] on button "Save Order" at bounding box center [887, 394] width 77 height 32
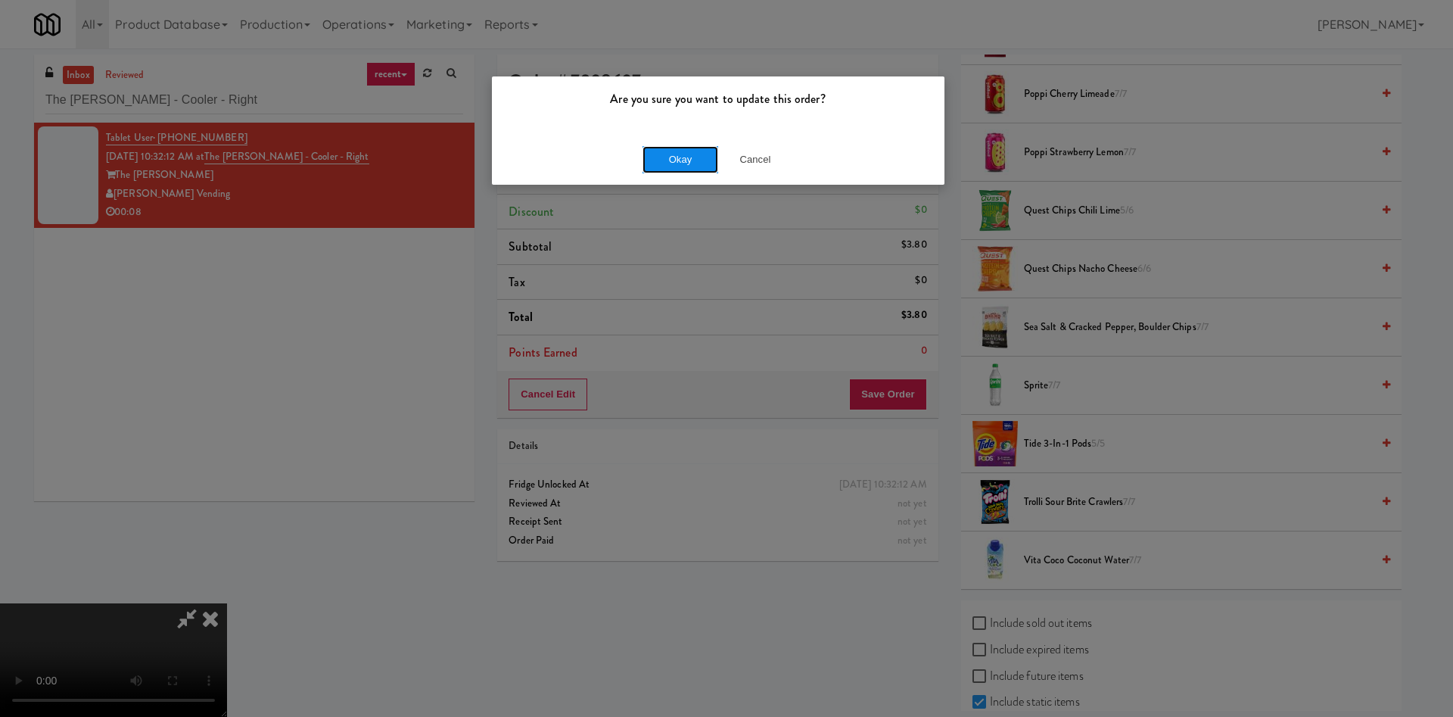
click at [698, 152] on button "Okay" at bounding box center [680, 159] width 76 height 27
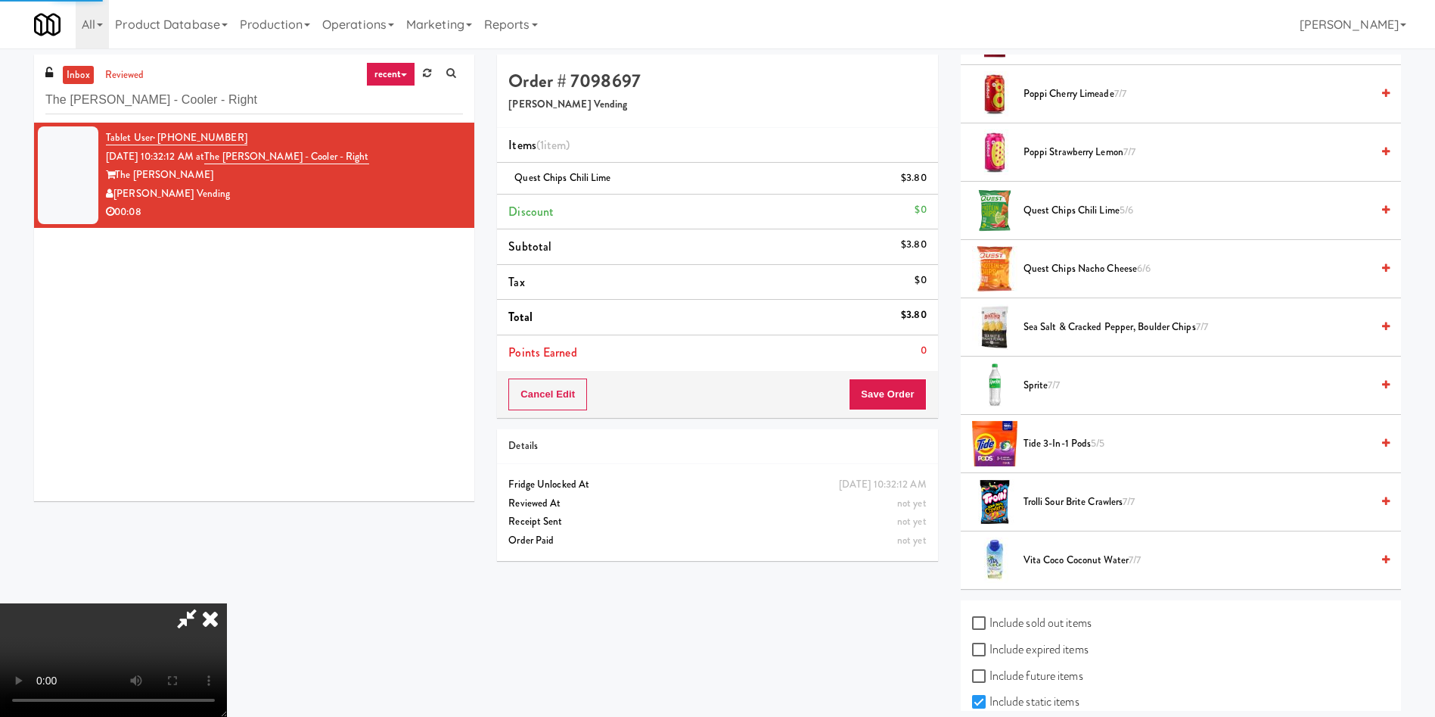
scroll to position [0, 0]
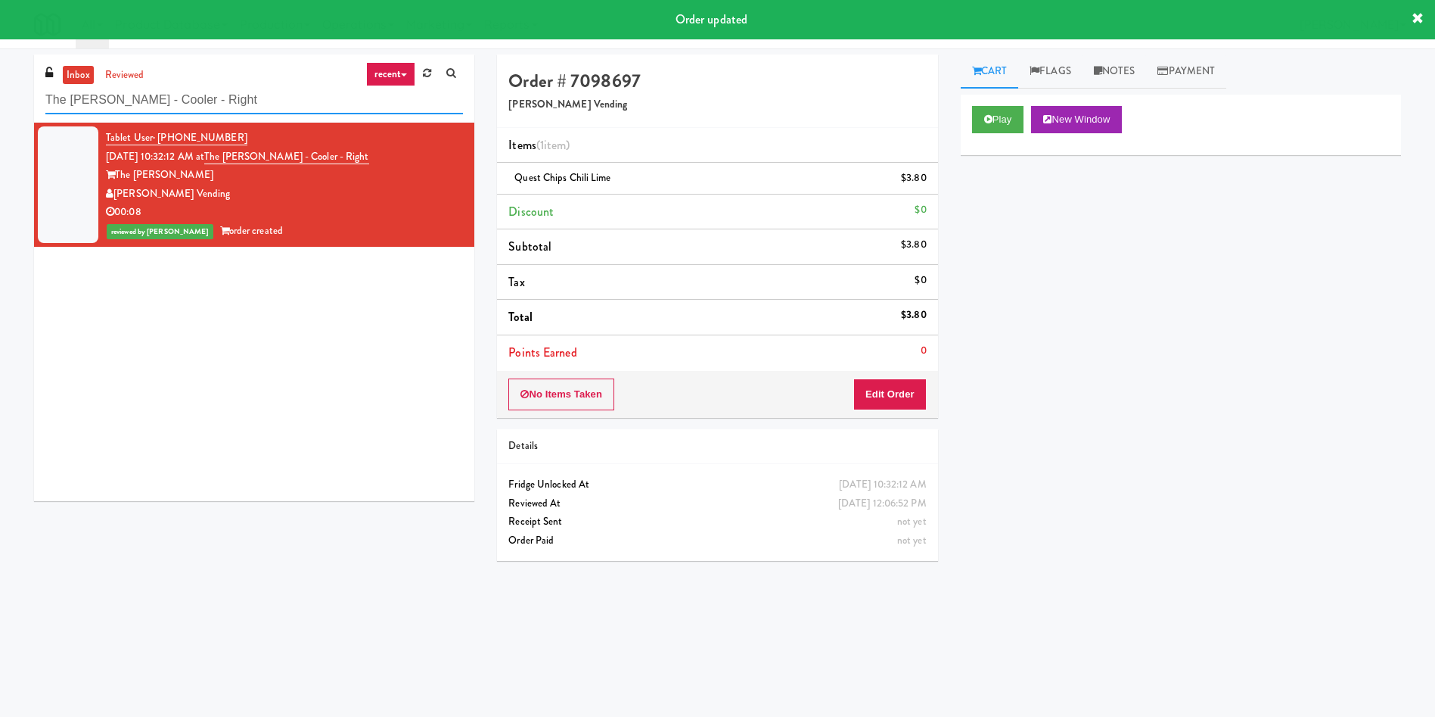
drag, startPoint x: 253, startPoint y: 104, endPoint x: 24, endPoint y: 86, distance: 230.0
click at [0, 90] on div "inbox reviewed recent all unclear take inventory issue suspicious failed recent…" at bounding box center [717, 358] width 1435 height 608
paste input "Fridge - Lef"
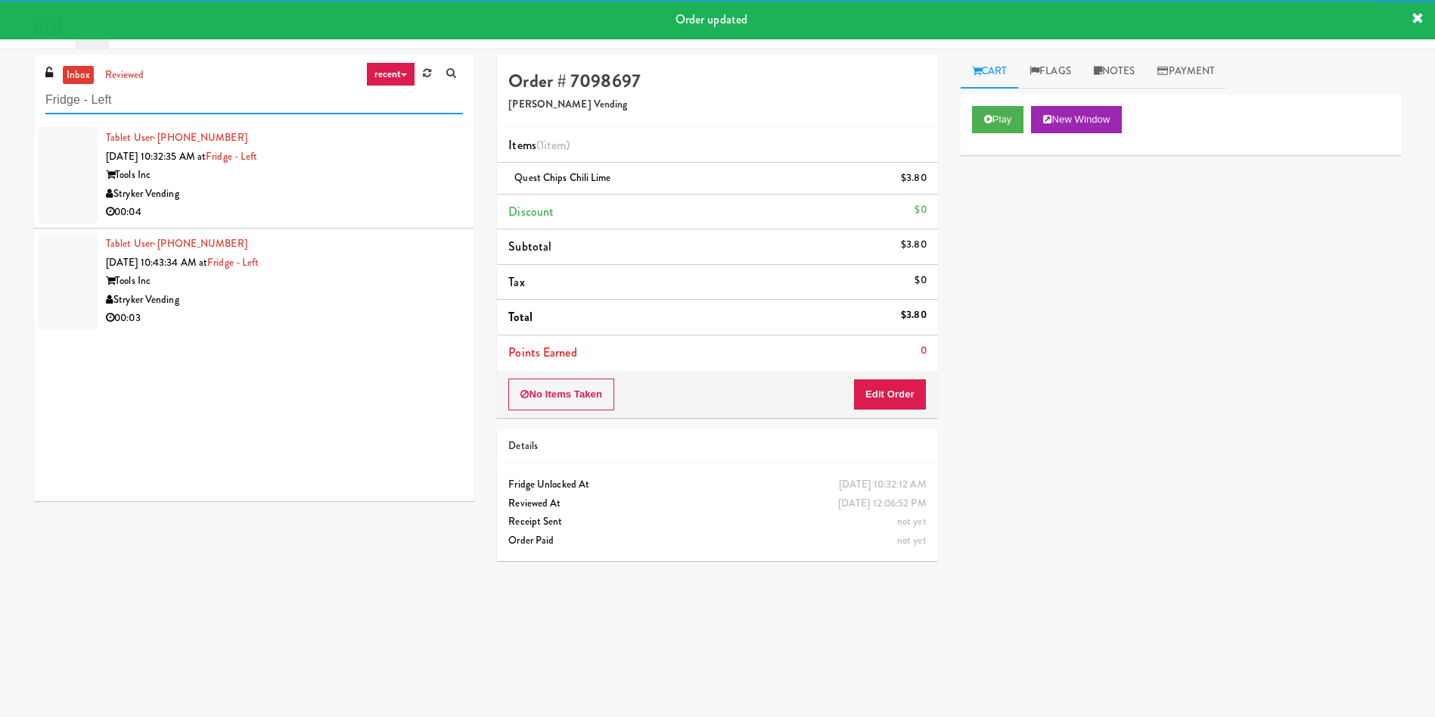
type input "Fridge - Left"
drag, startPoint x: 70, startPoint y: 171, endPoint x: 344, endPoint y: 167, distance: 273.2
click at [66, 171] on div at bounding box center [68, 175] width 61 height 98
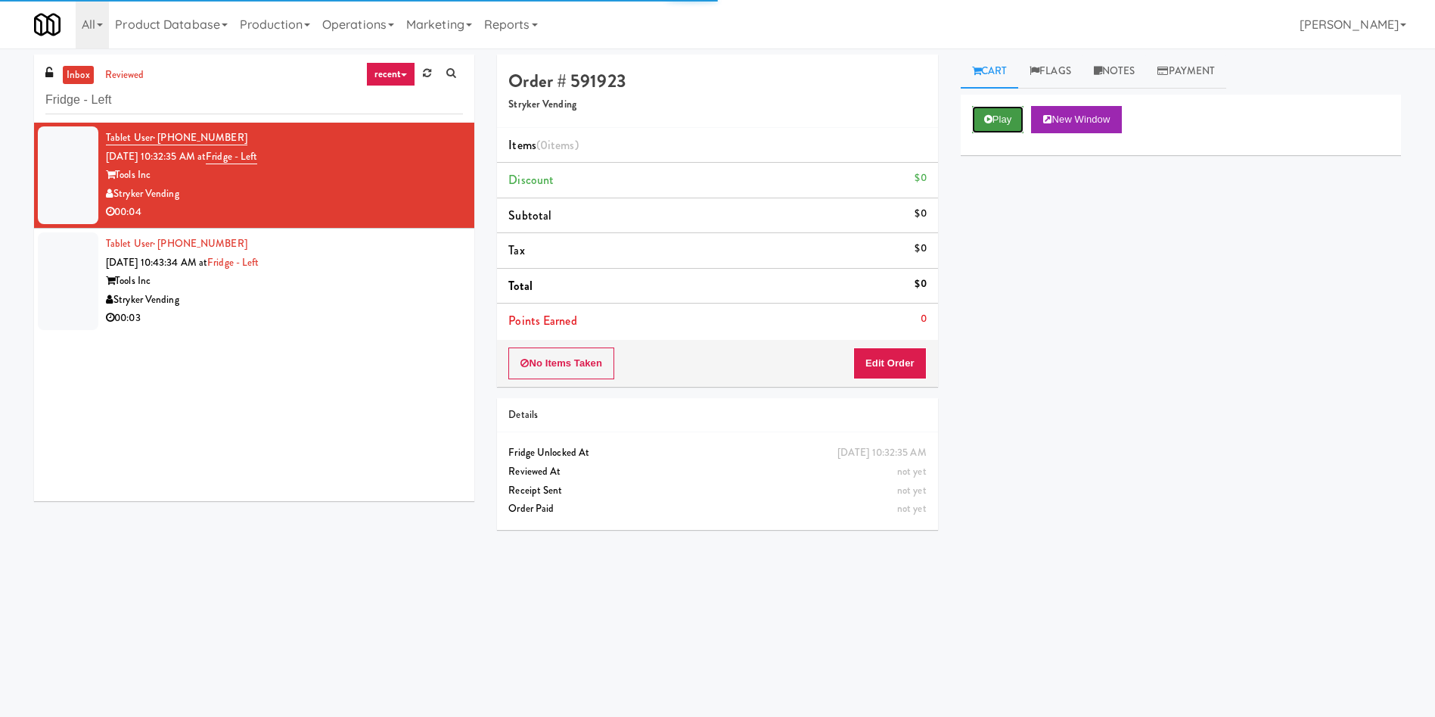
click at [1009, 107] on button "Play" at bounding box center [998, 119] width 52 height 27
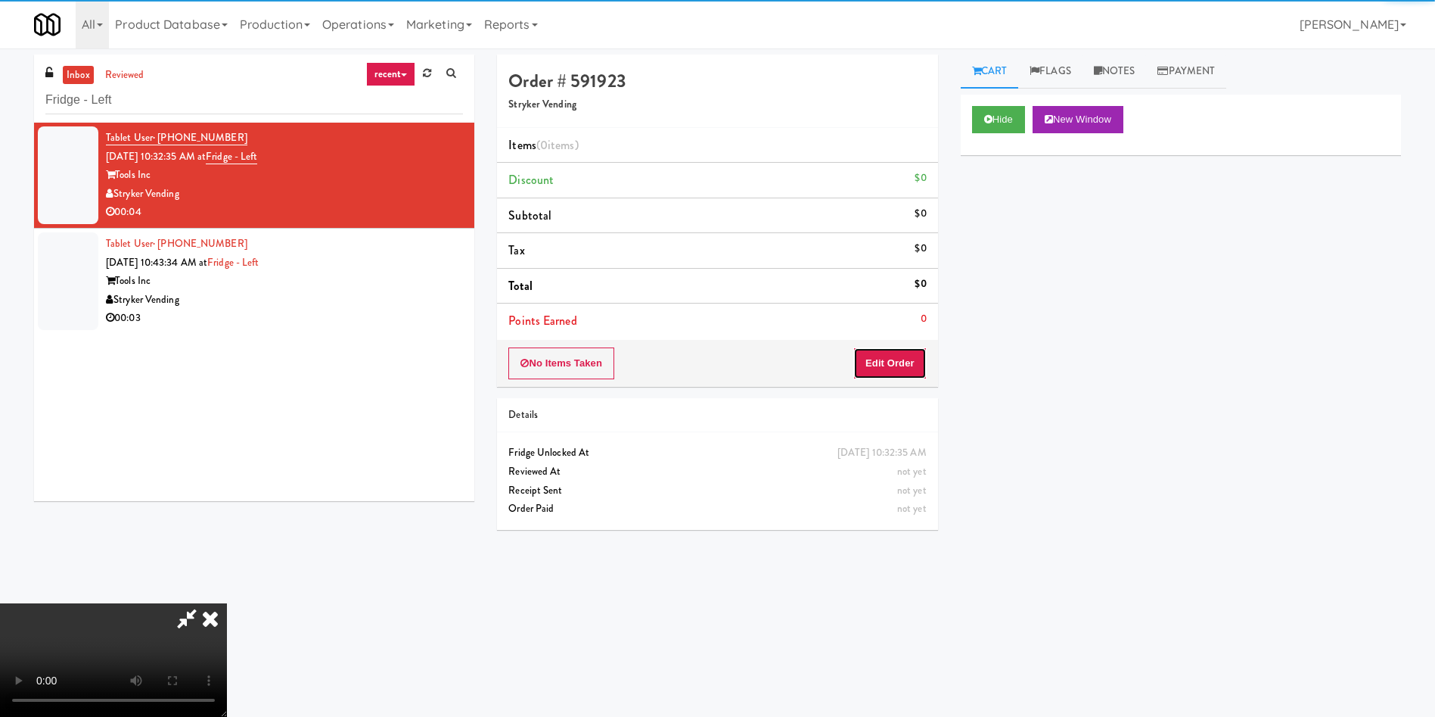
click at [900, 367] on button "Edit Order" at bounding box center [889, 363] width 73 height 32
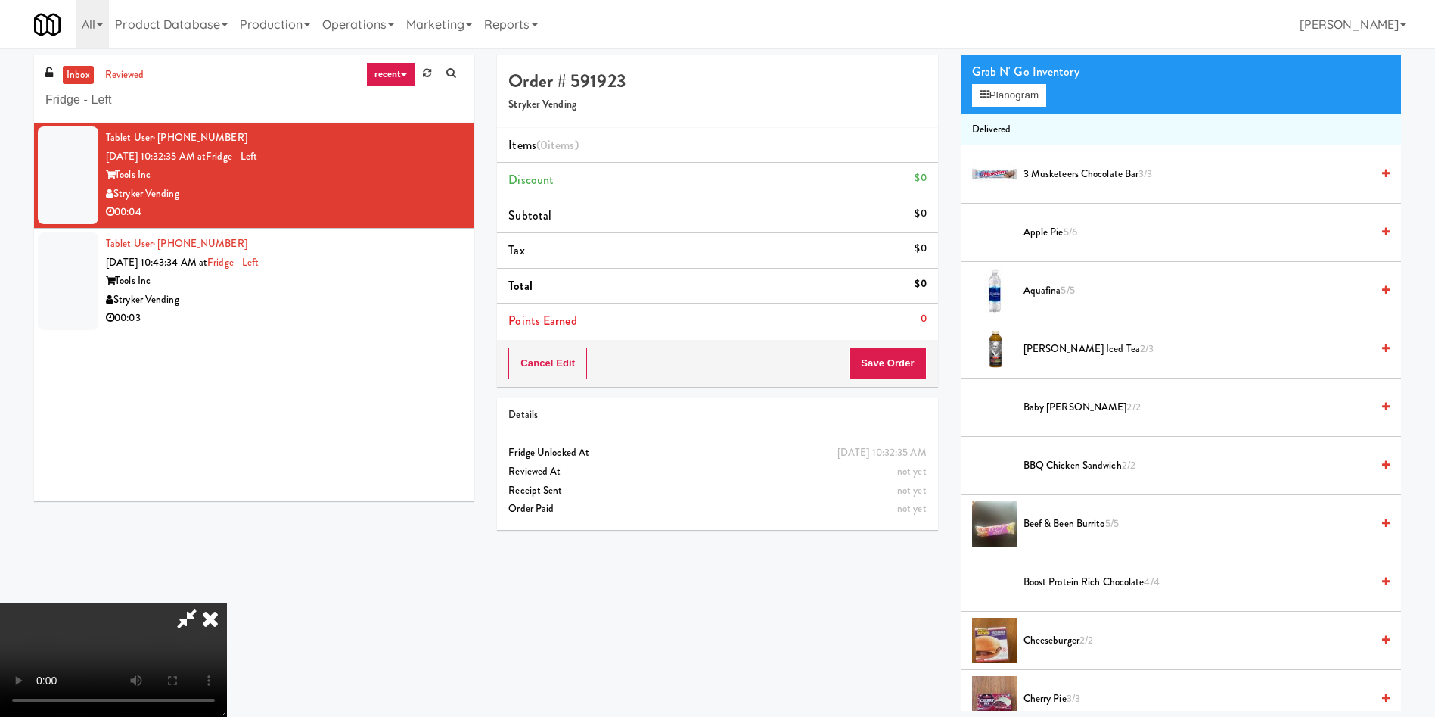
scroll to position [227, 0]
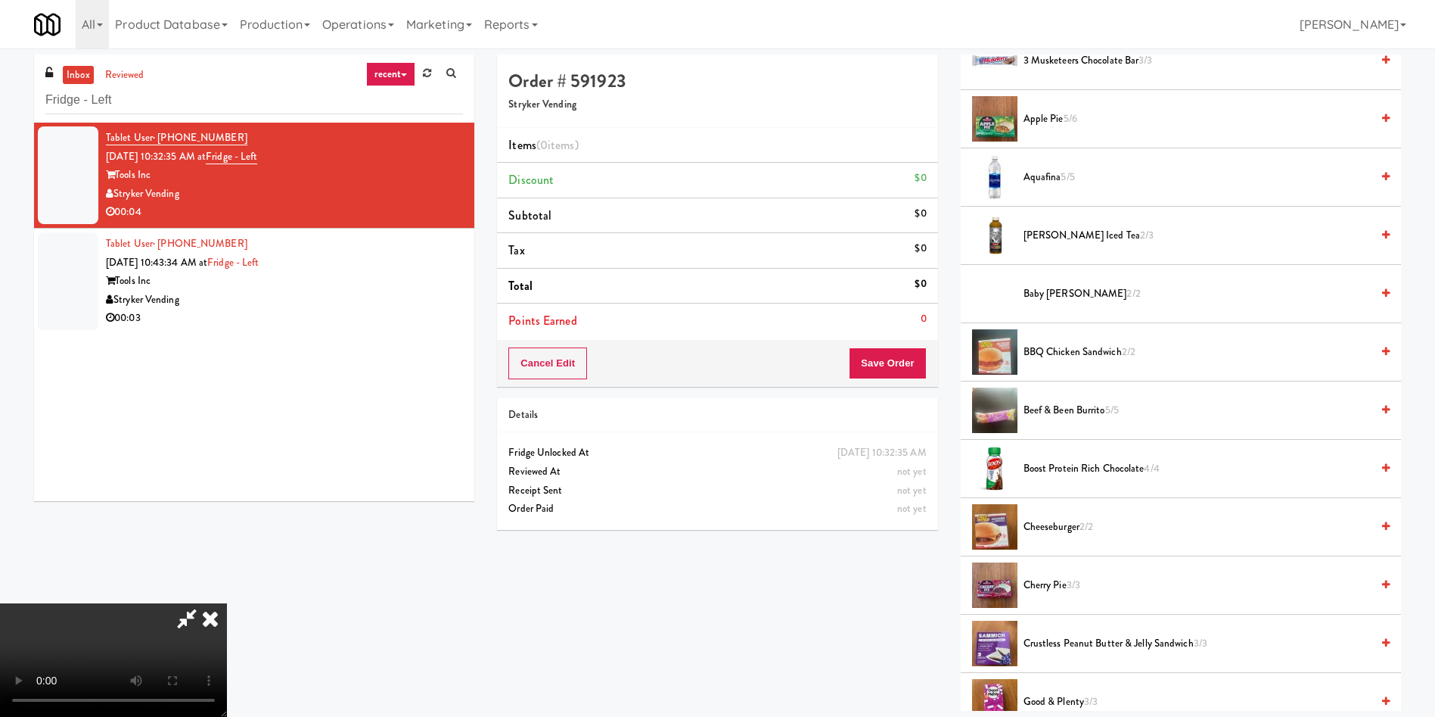
click at [227, 603] on video at bounding box center [113, 659] width 227 height 113
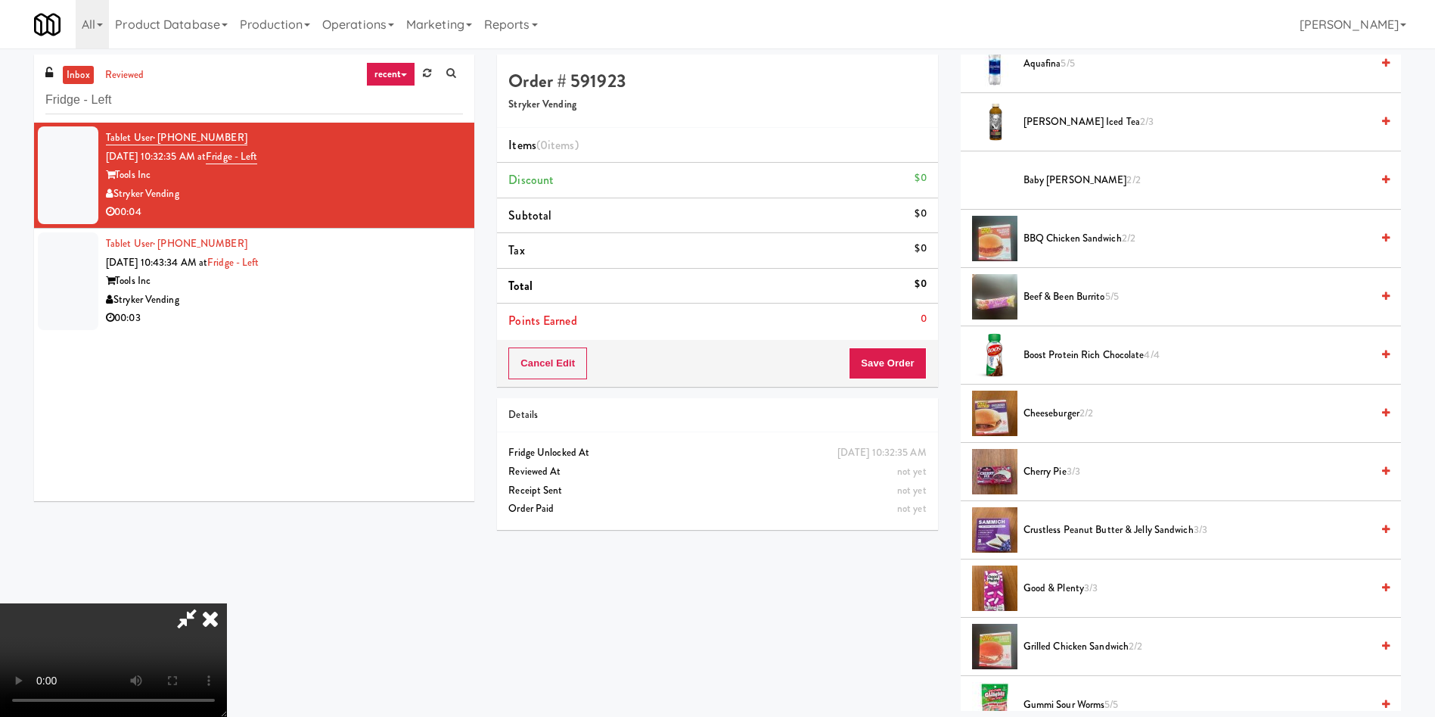
scroll to position [0, 0]
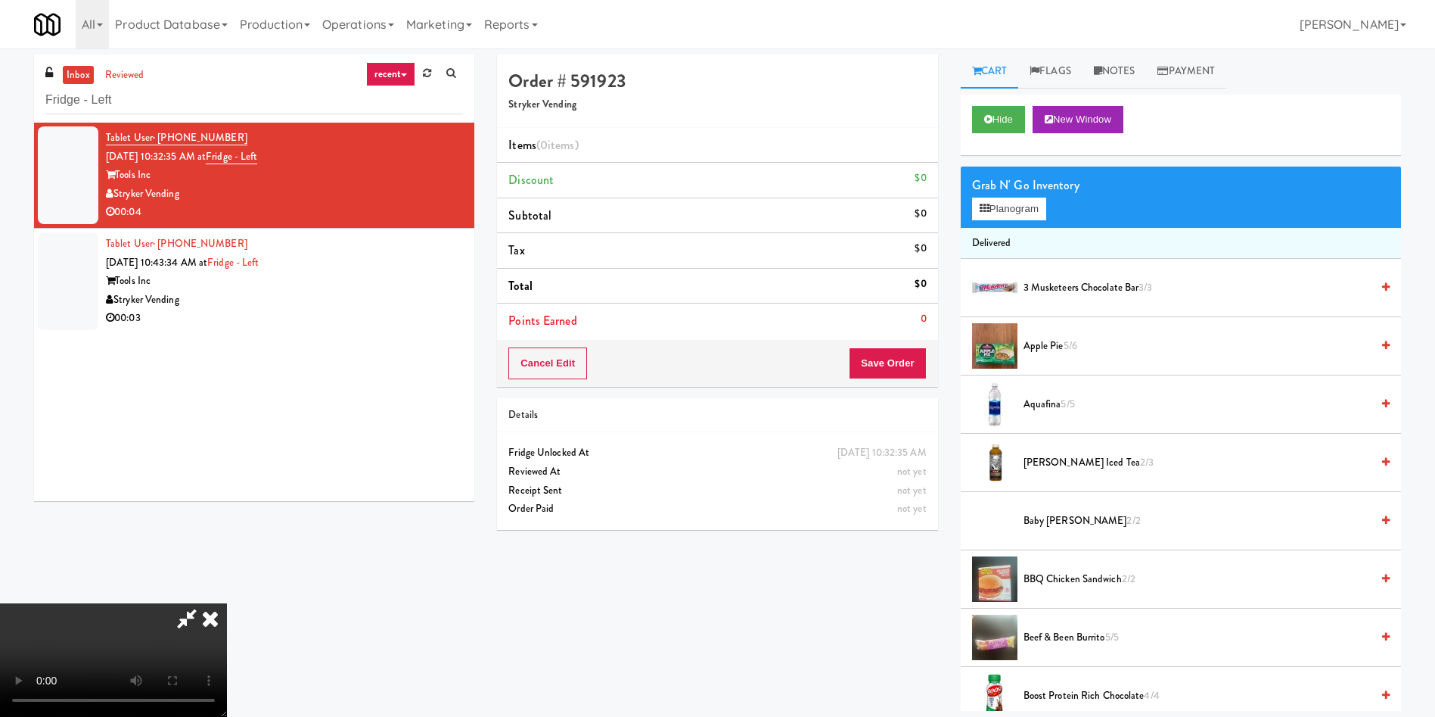
click at [227, 603] on video at bounding box center [113, 659] width 227 height 113
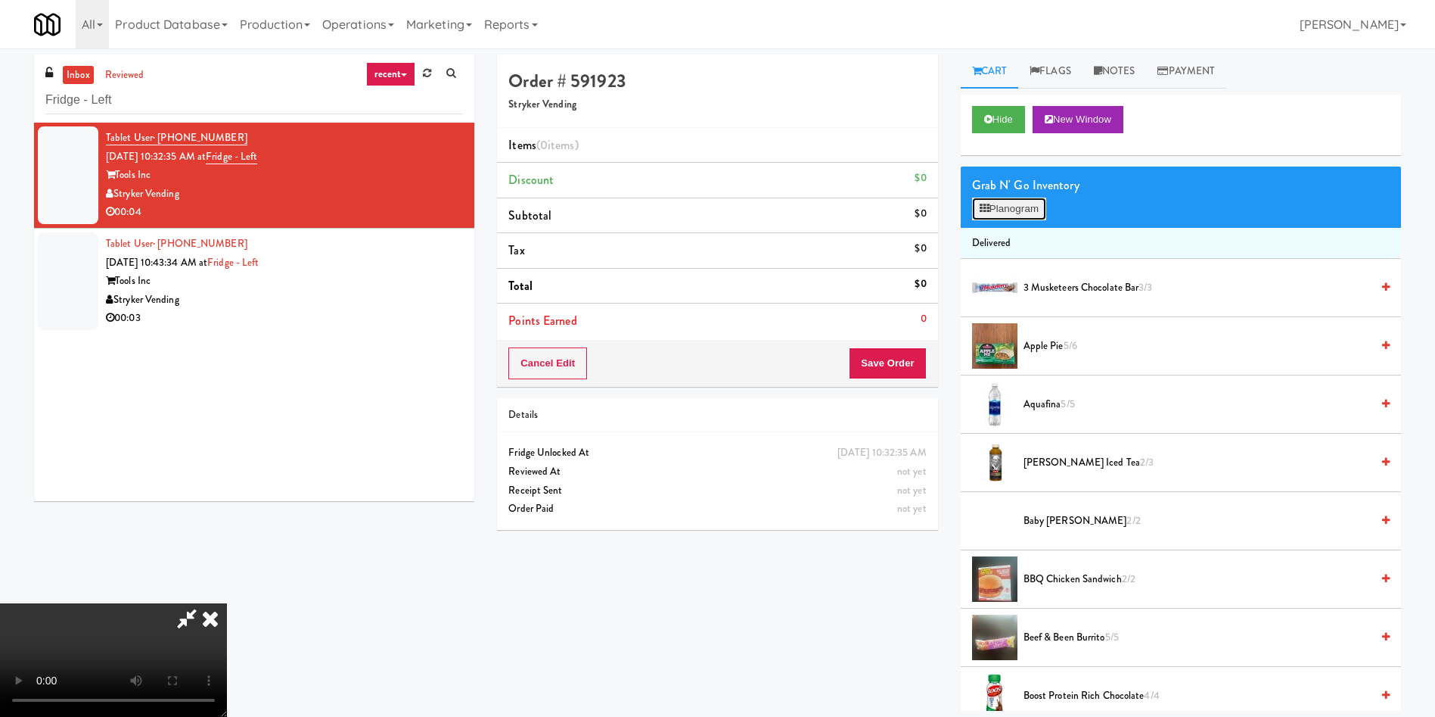
click at [1009, 208] on button "Planogram" at bounding box center [1009, 208] width 74 height 23
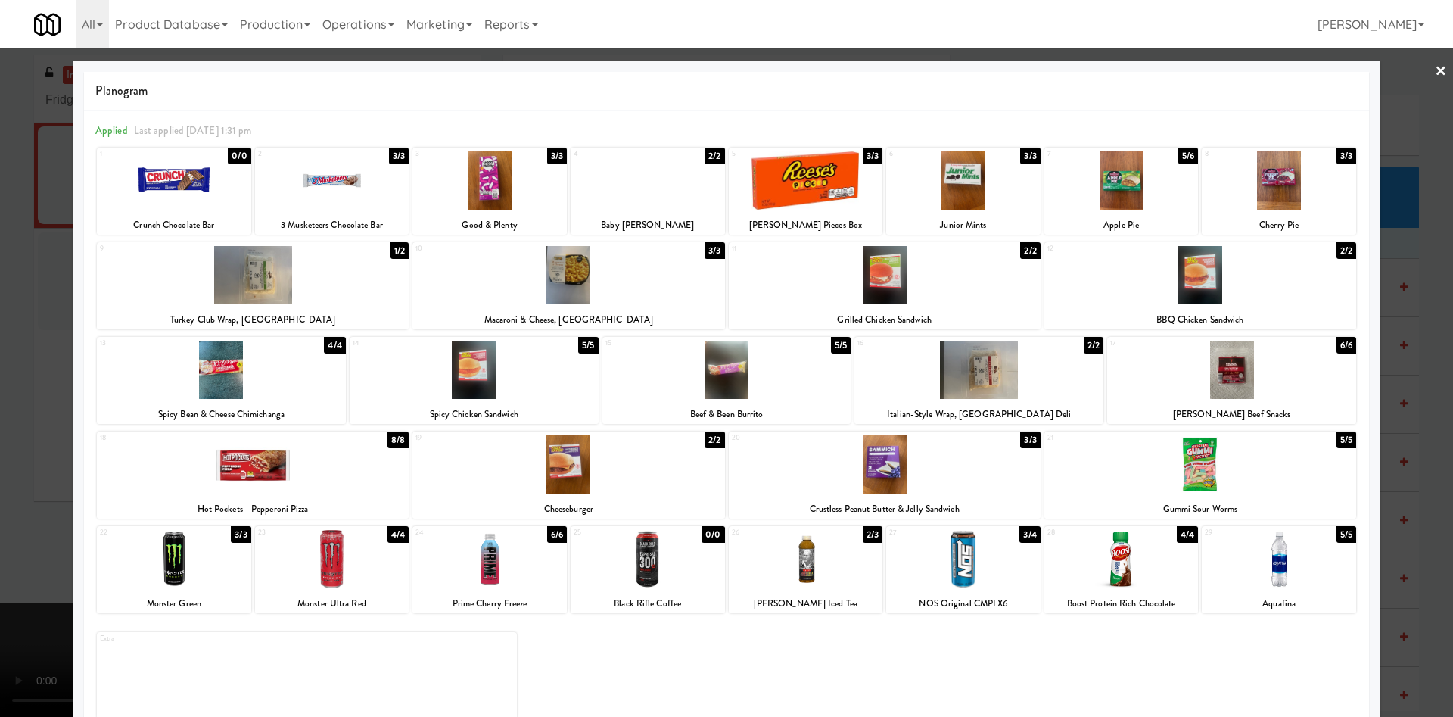
click at [965, 477] on div at bounding box center [885, 464] width 312 height 58
click at [18, 353] on div at bounding box center [726, 358] width 1453 height 717
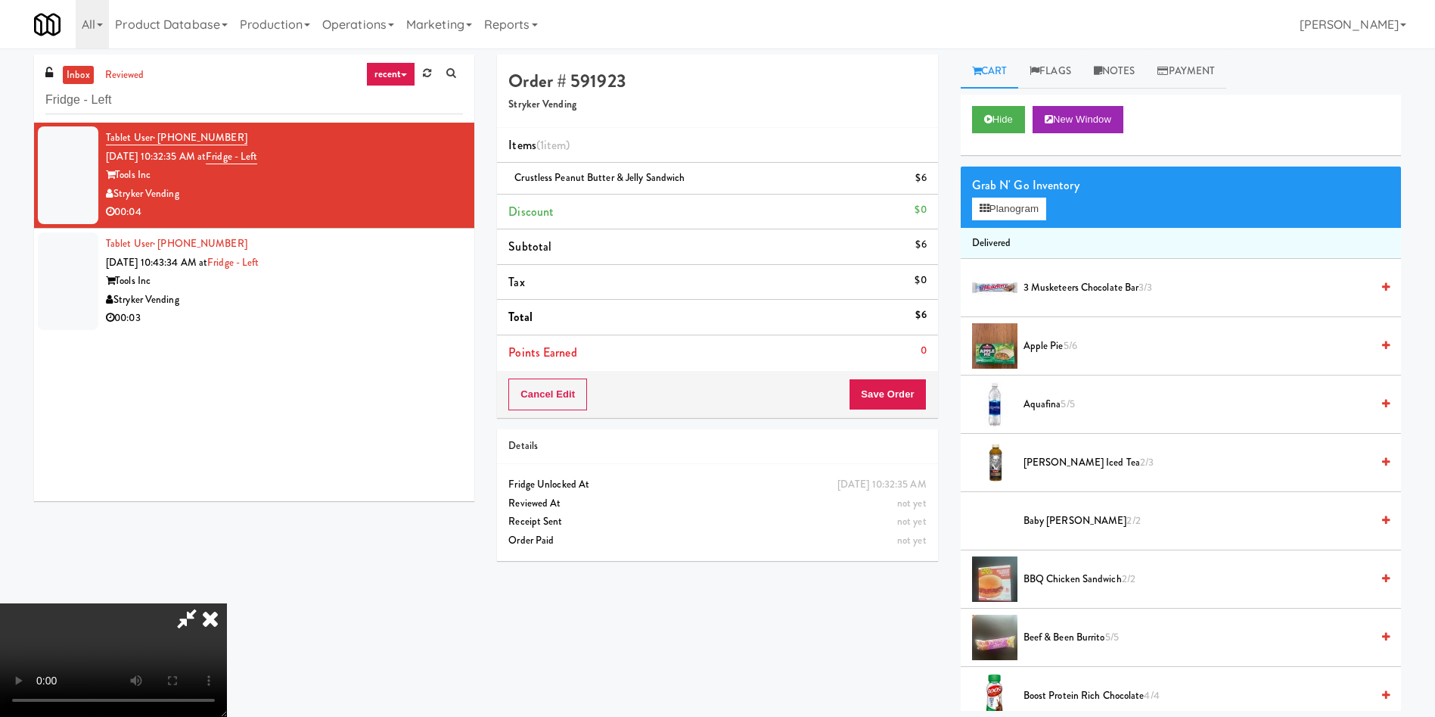
drag, startPoint x: 311, startPoint y: 382, endPoint x: 748, endPoint y: 415, distance: 437.8
click at [227, 603] on video at bounding box center [113, 659] width 227 height 113
click at [902, 402] on button "Save Order" at bounding box center [887, 394] width 77 height 32
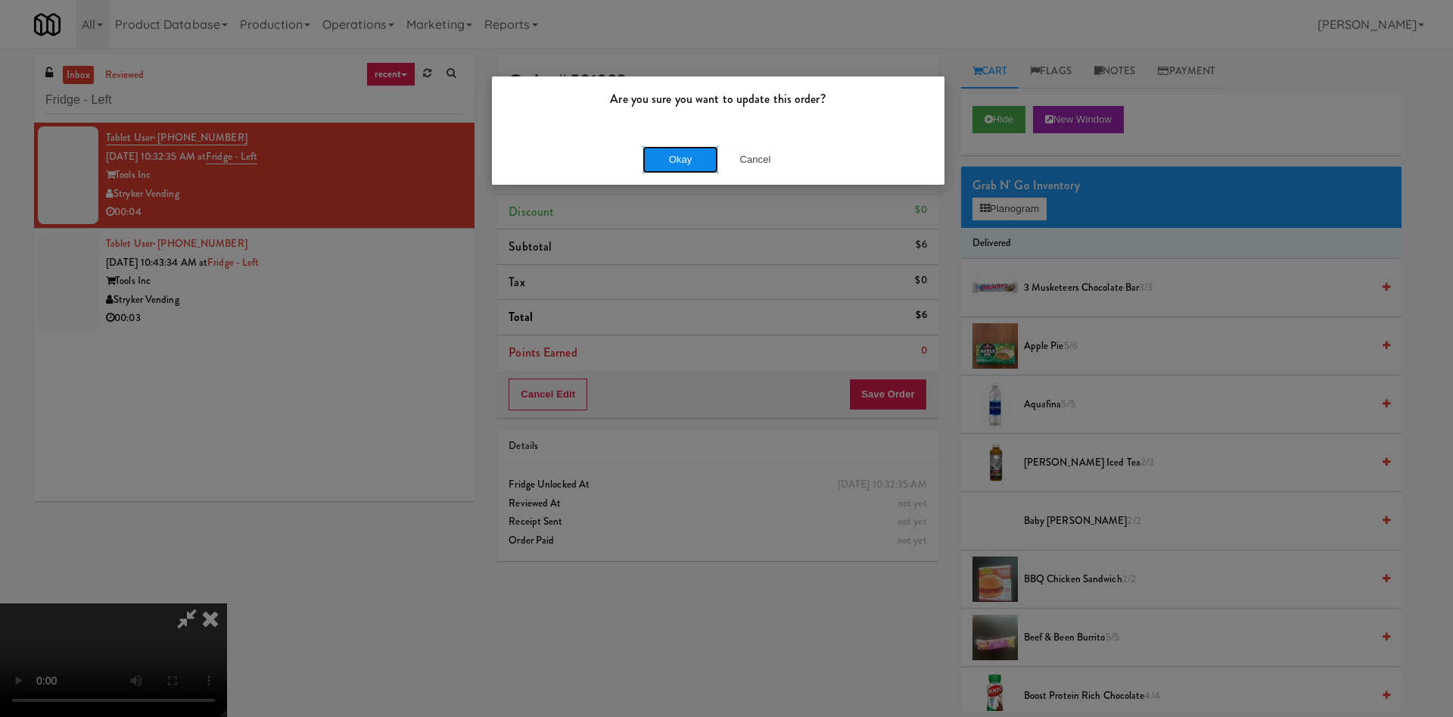
click at [692, 159] on button "Okay" at bounding box center [680, 159] width 76 height 27
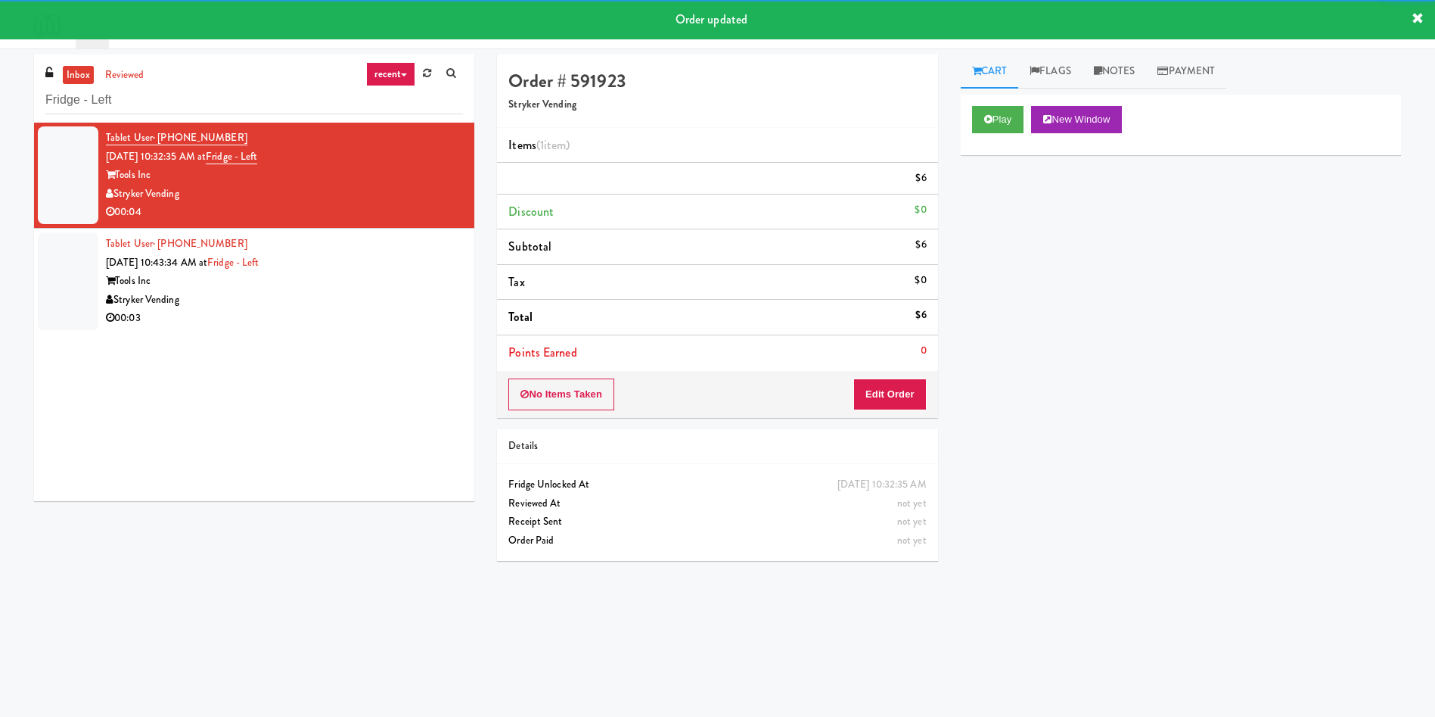
drag, startPoint x: 67, startPoint y: 278, endPoint x: 131, endPoint y: 279, distance: 64.3
click at [67, 279] on div at bounding box center [68, 281] width 61 height 98
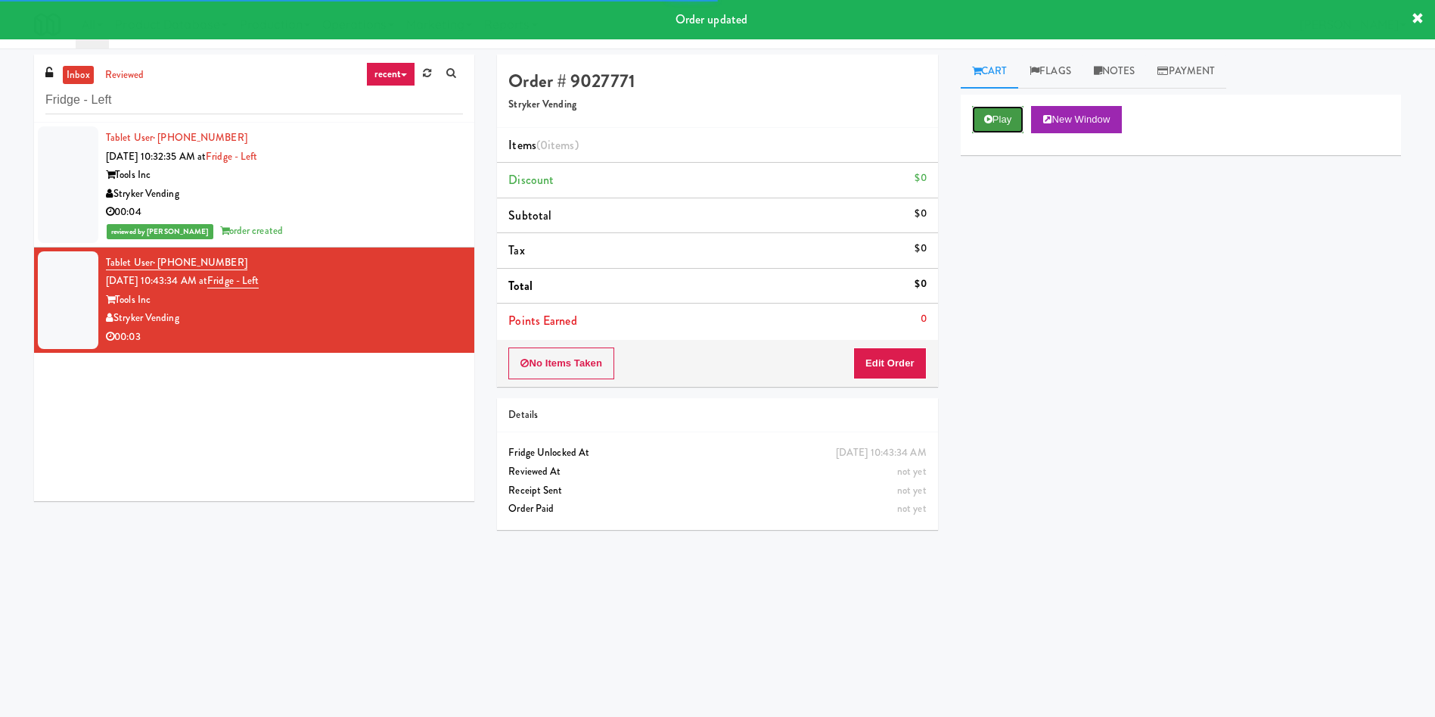
click at [989, 129] on button "Play" at bounding box center [998, 119] width 52 height 27
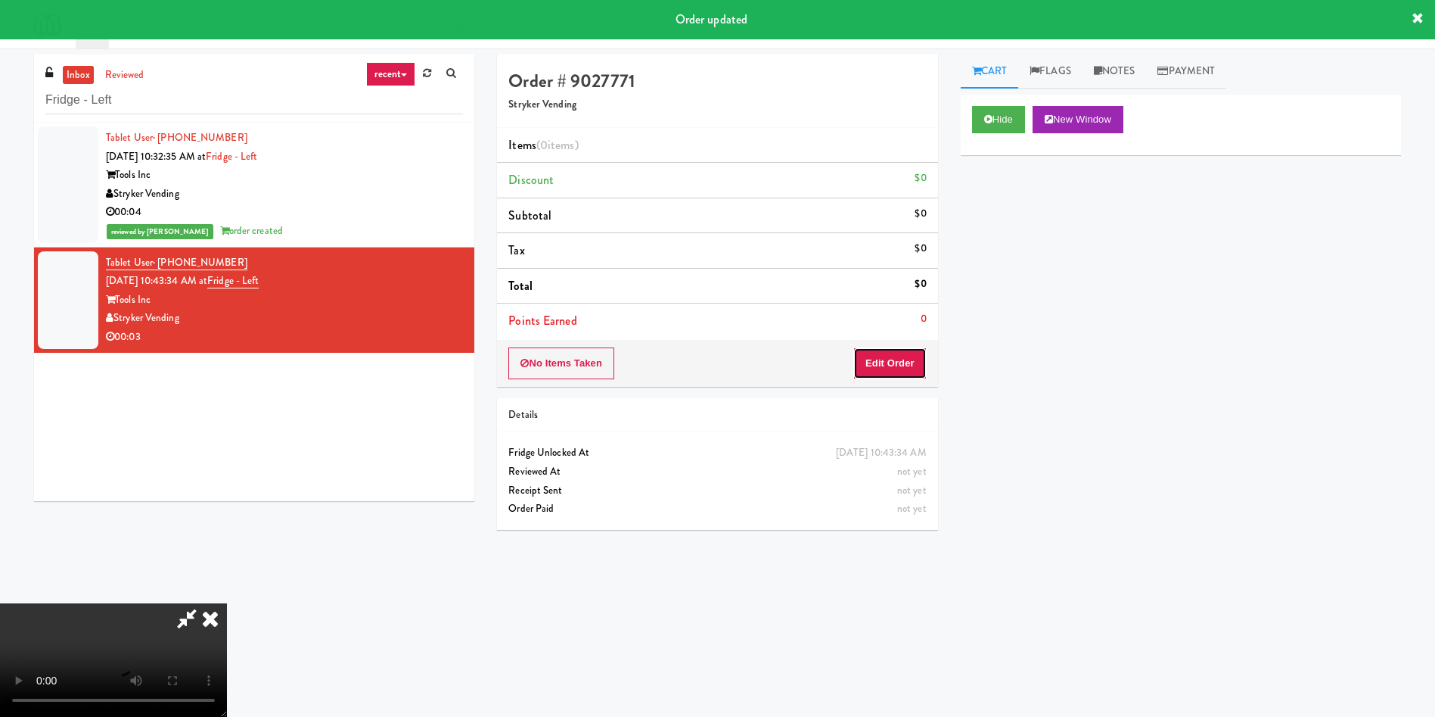
click at [877, 350] on button "Edit Order" at bounding box center [889, 363] width 73 height 32
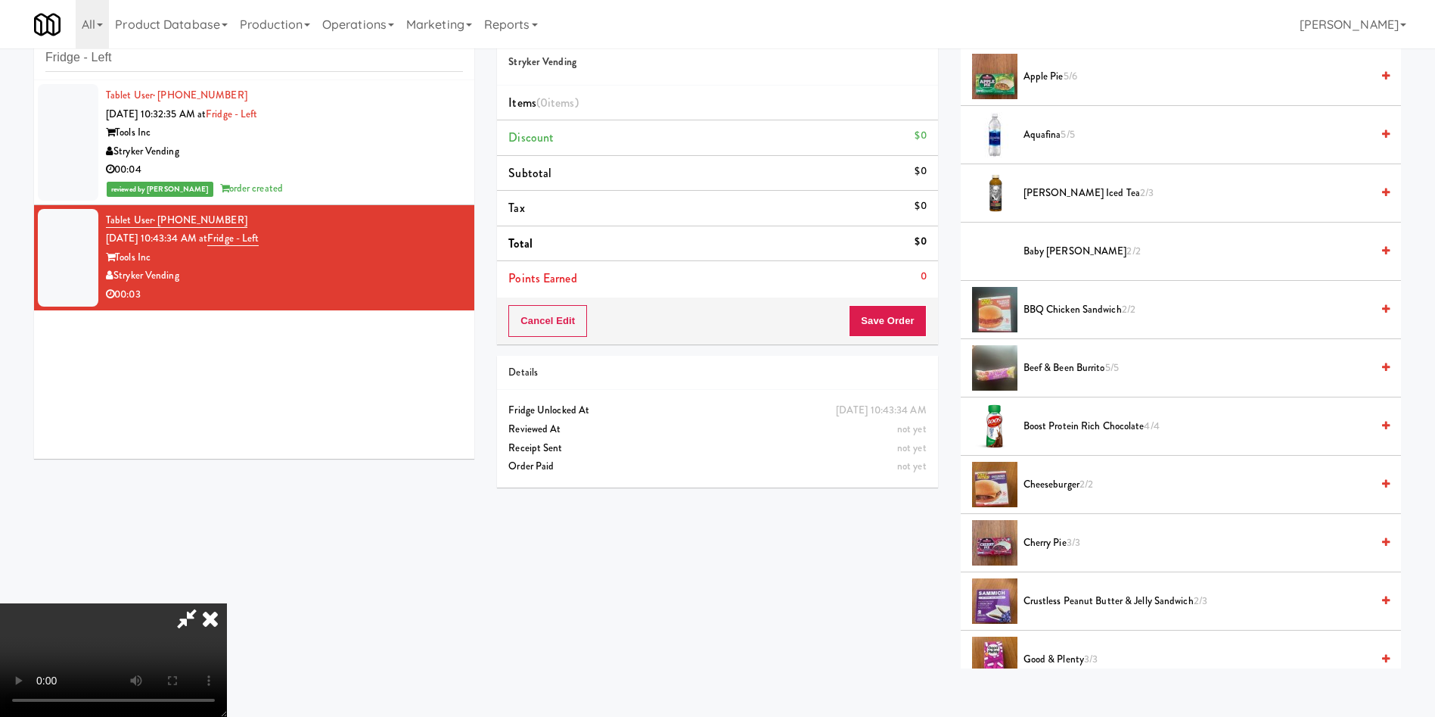
scroll to position [48, 0]
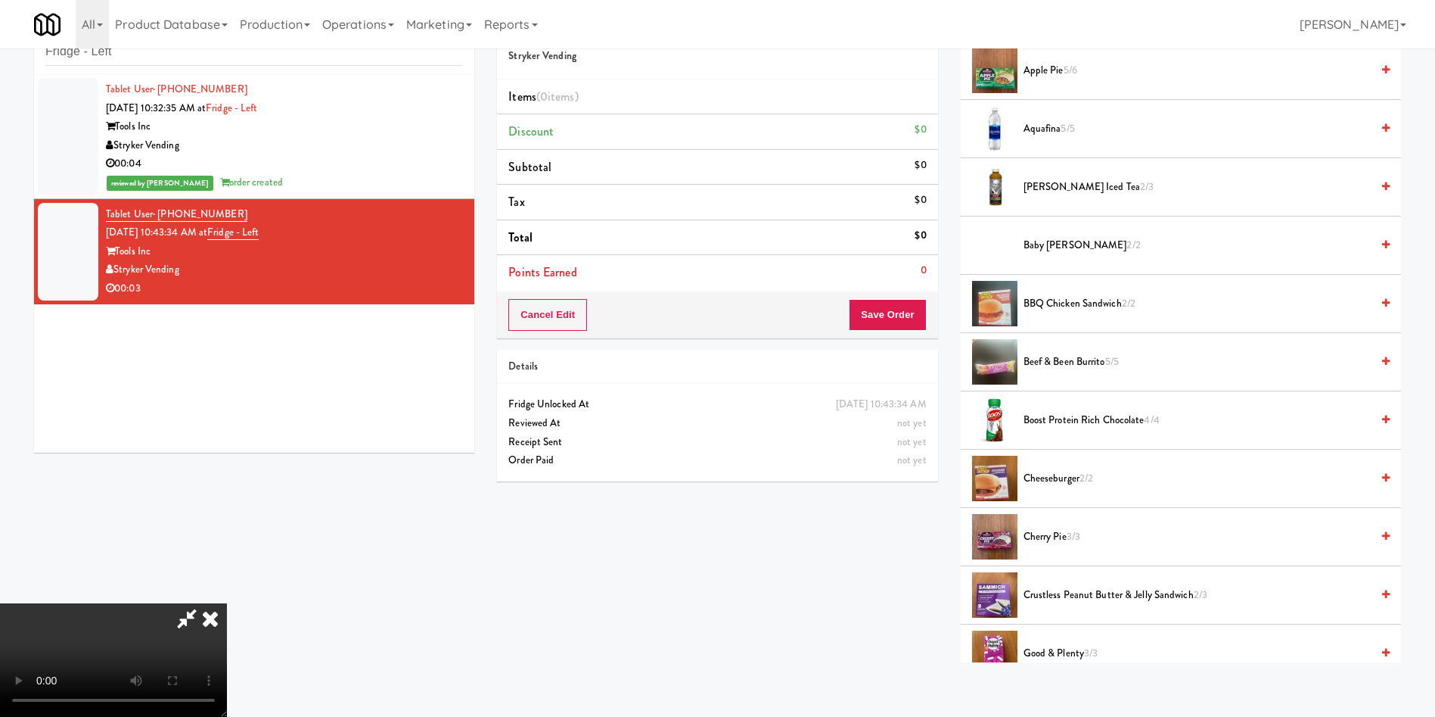
click at [227, 603] on video at bounding box center [113, 659] width 227 height 113
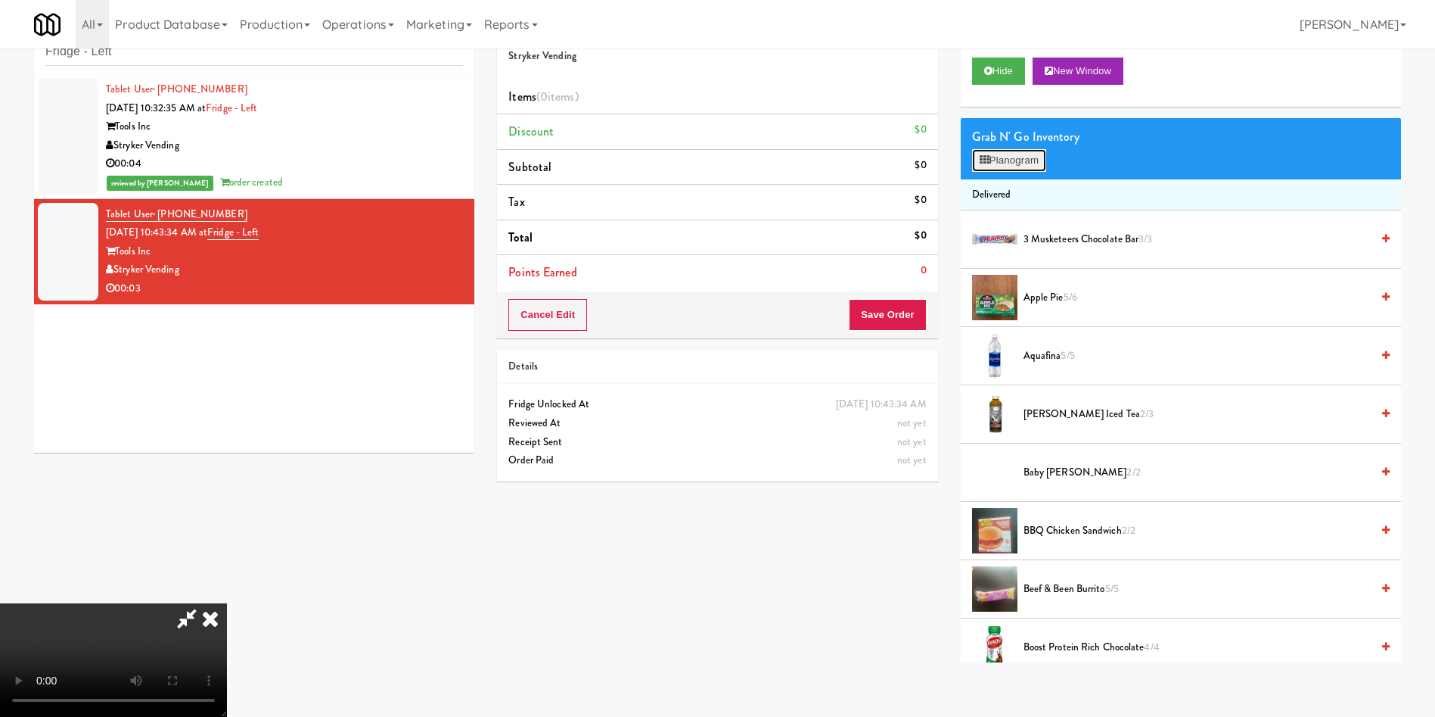
click at [1013, 158] on button "Planogram" at bounding box center [1009, 160] width 74 height 23
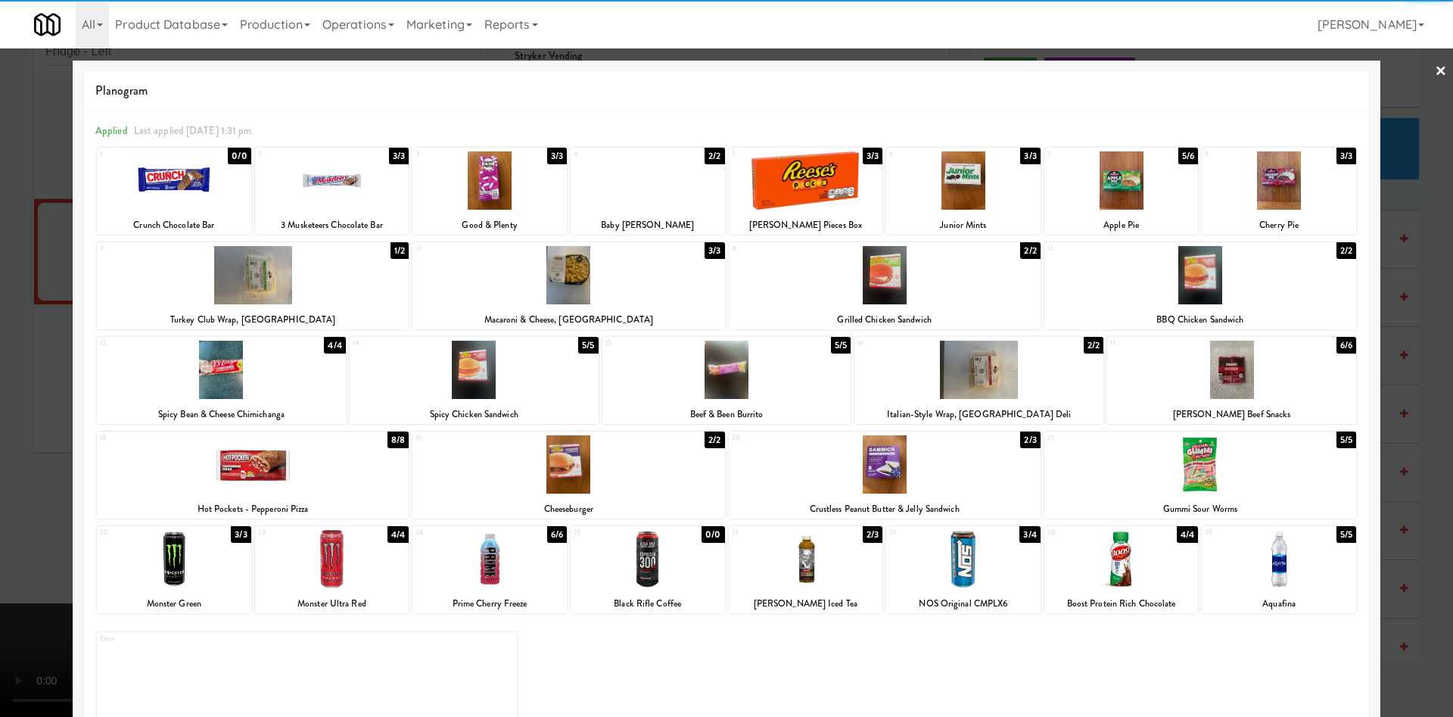
click at [552, 286] on div at bounding box center [568, 275] width 312 height 58
click at [0, 320] on div at bounding box center [726, 358] width 1453 height 717
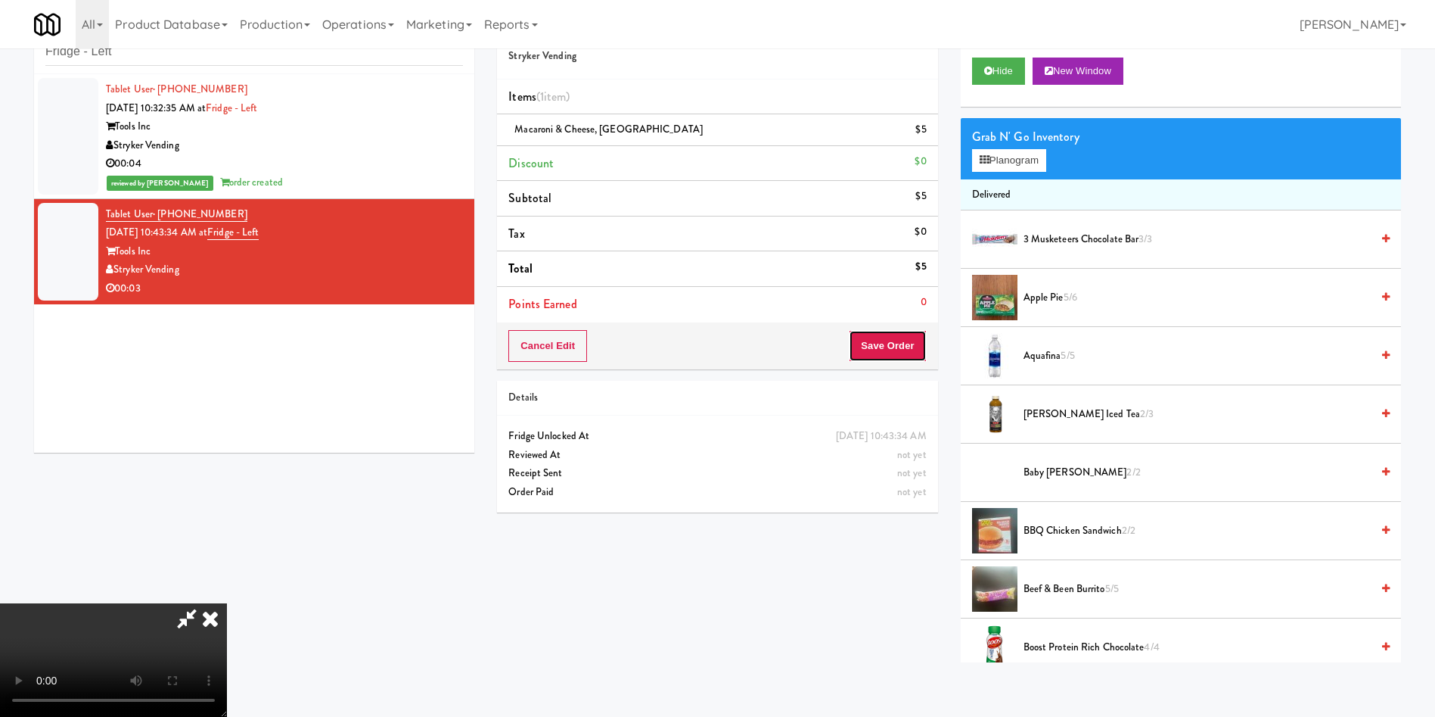
click at [911, 347] on button "Save Order" at bounding box center [887, 346] width 77 height 32
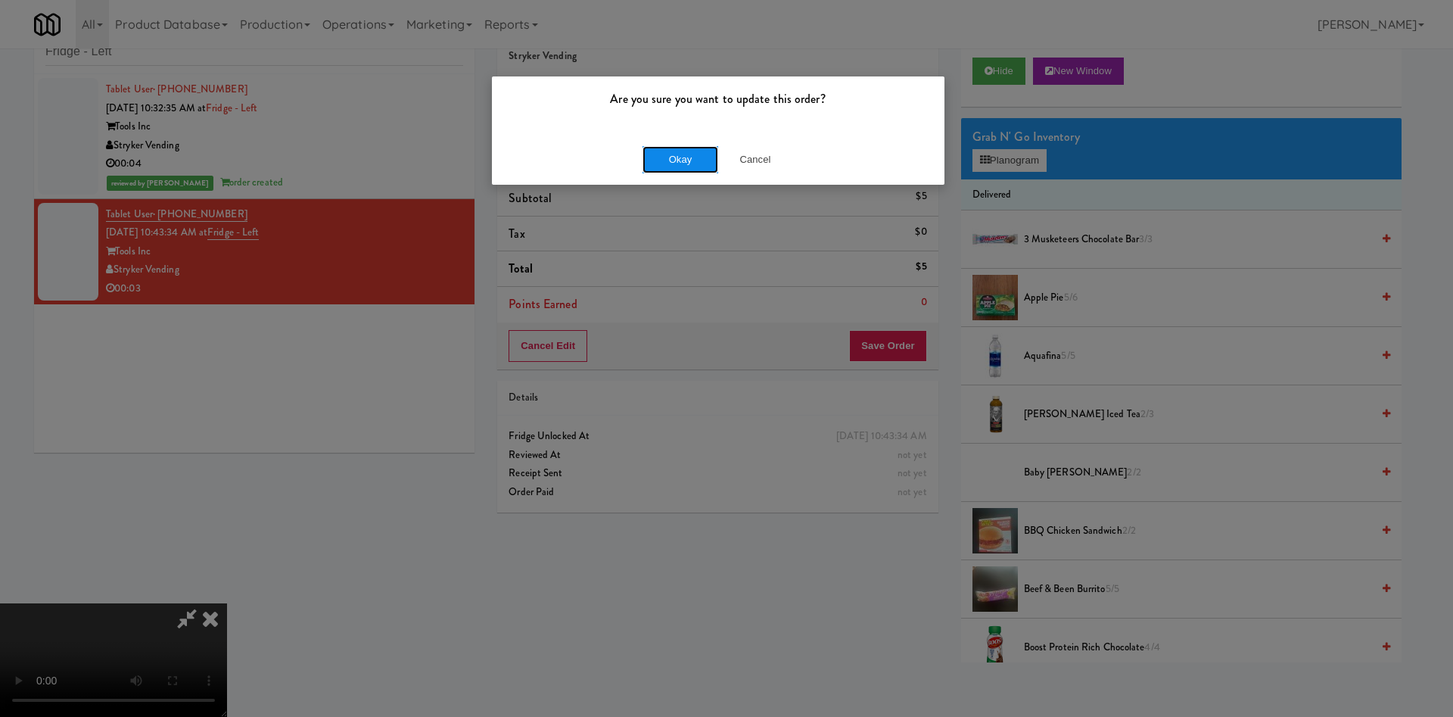
click at [694, 167] on button "Okay" at bounding box center [680, 159] width 76 height 27
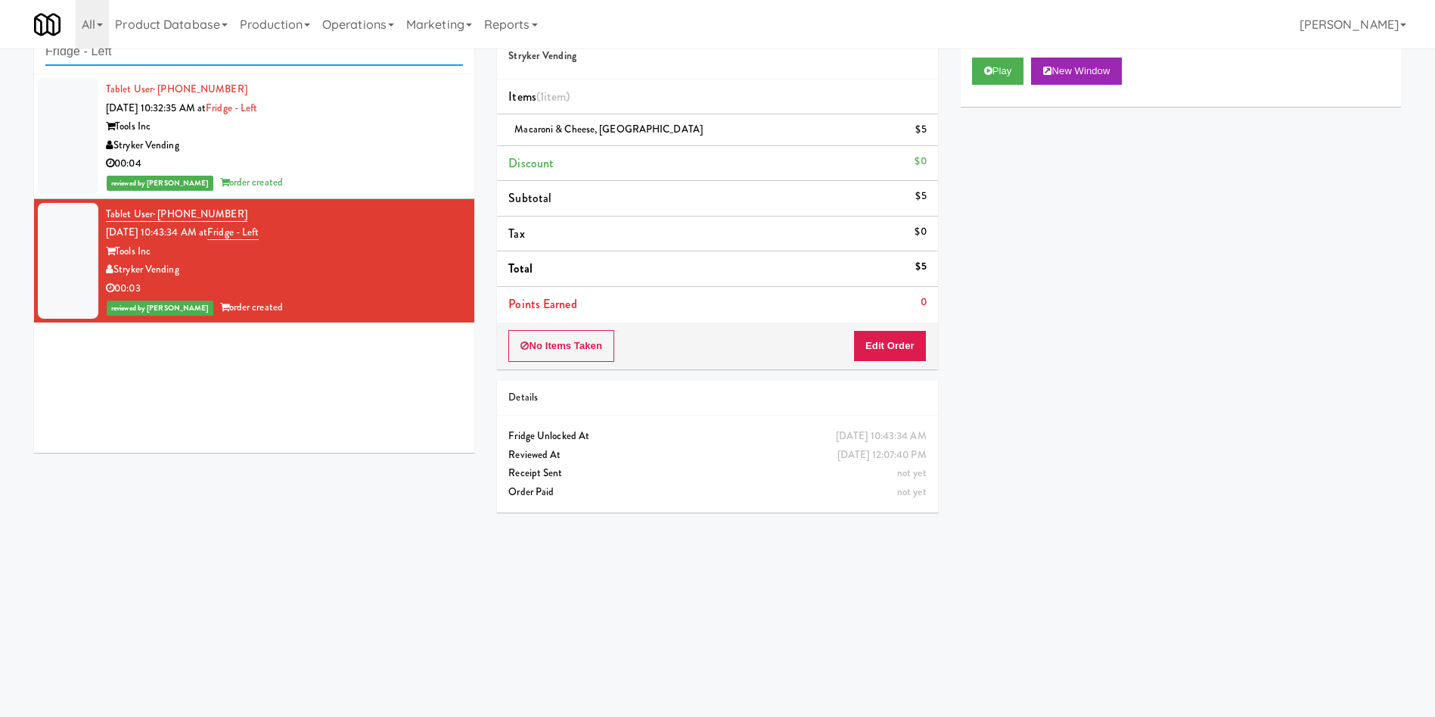
drag, startPoint x: 217, startPoint y: 52, endPoint x: 10, endPoint y: 5, distance: 212.7
click at [0, 12] on body "Are you sure you want to update this order? Okay Cancel Okay Are you sure you w…" at bounding box center [717, 358] width 1435 height 717
paste input "234 Cooler"
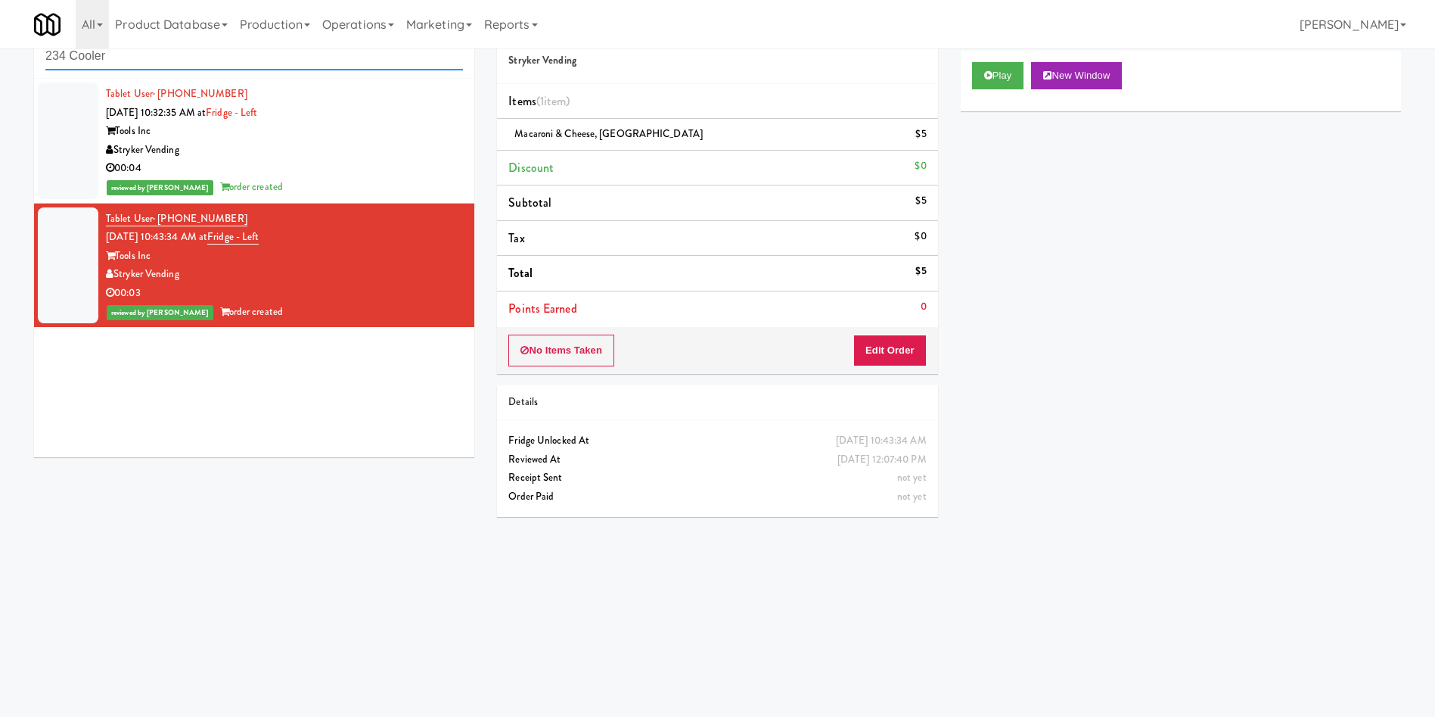
type input "234 Cooler"
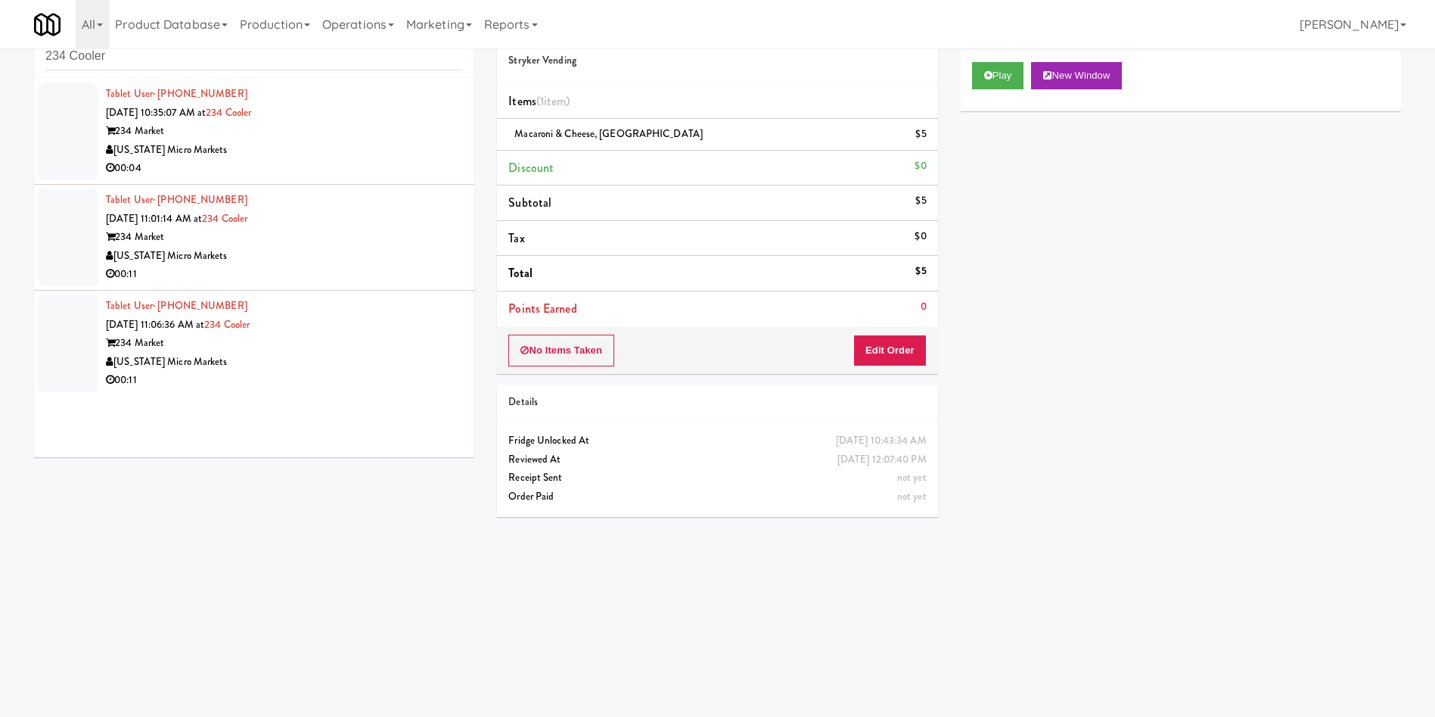
click at [64, 148] on div at bounding box center [68, 131] width 61 height 98
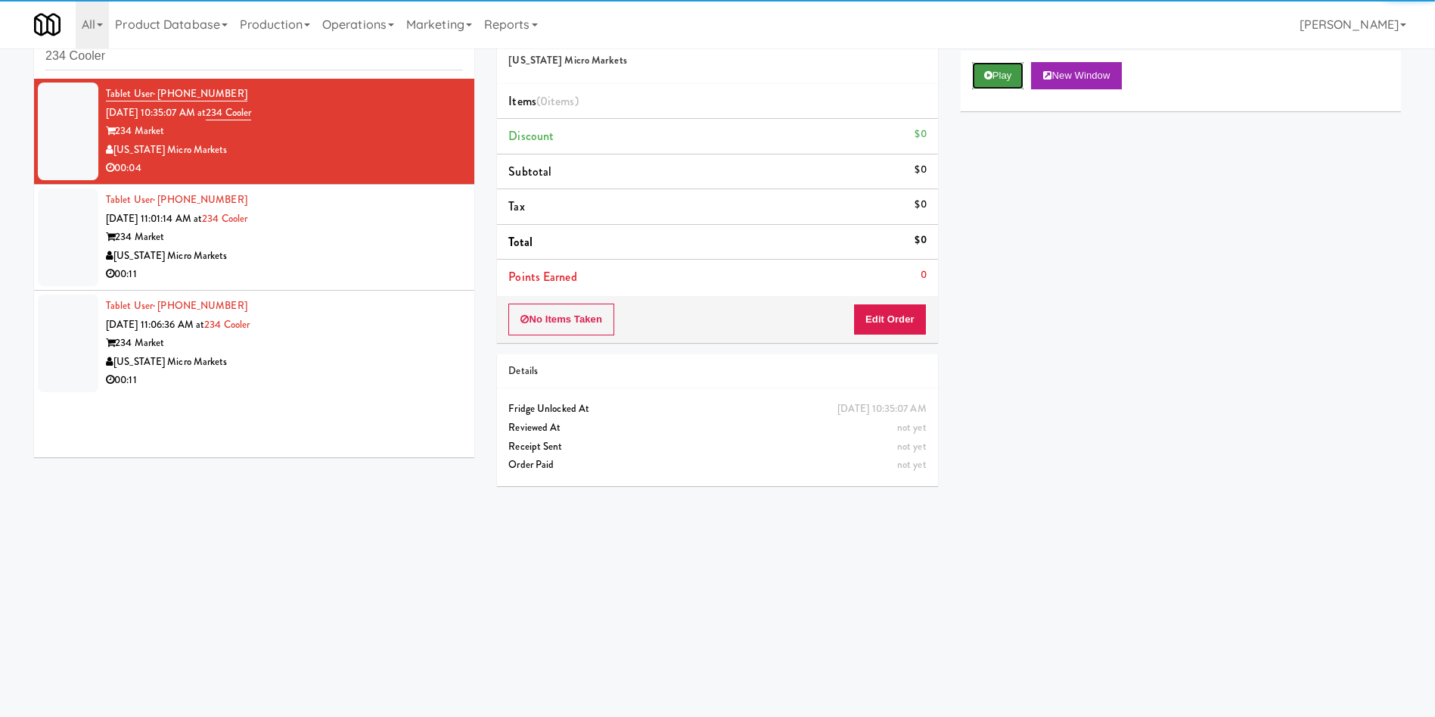
click at [1006, 82] on button "Play" at bounding box center [998, 75] width 52 height 27
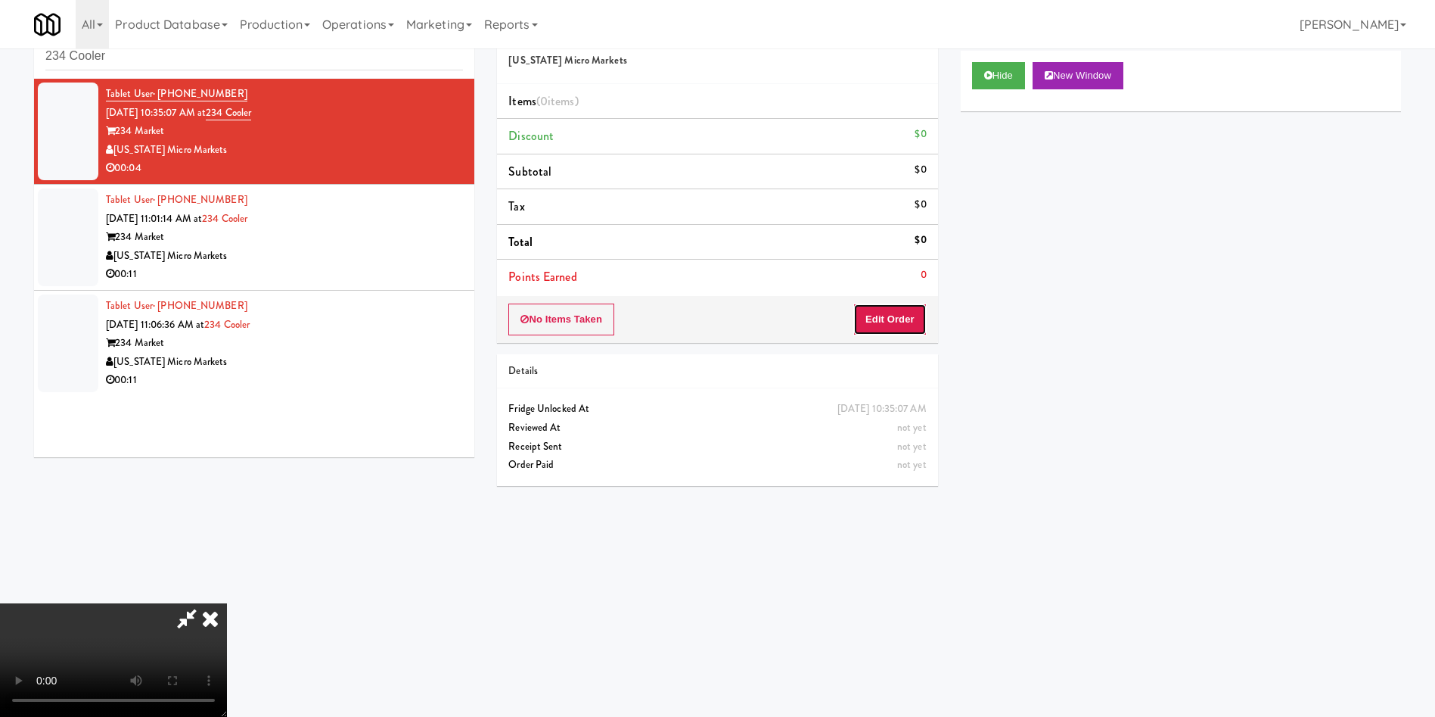
click at [911, 324] on button "Edit Order" at bounding box center [889, 319] width 73 height 32
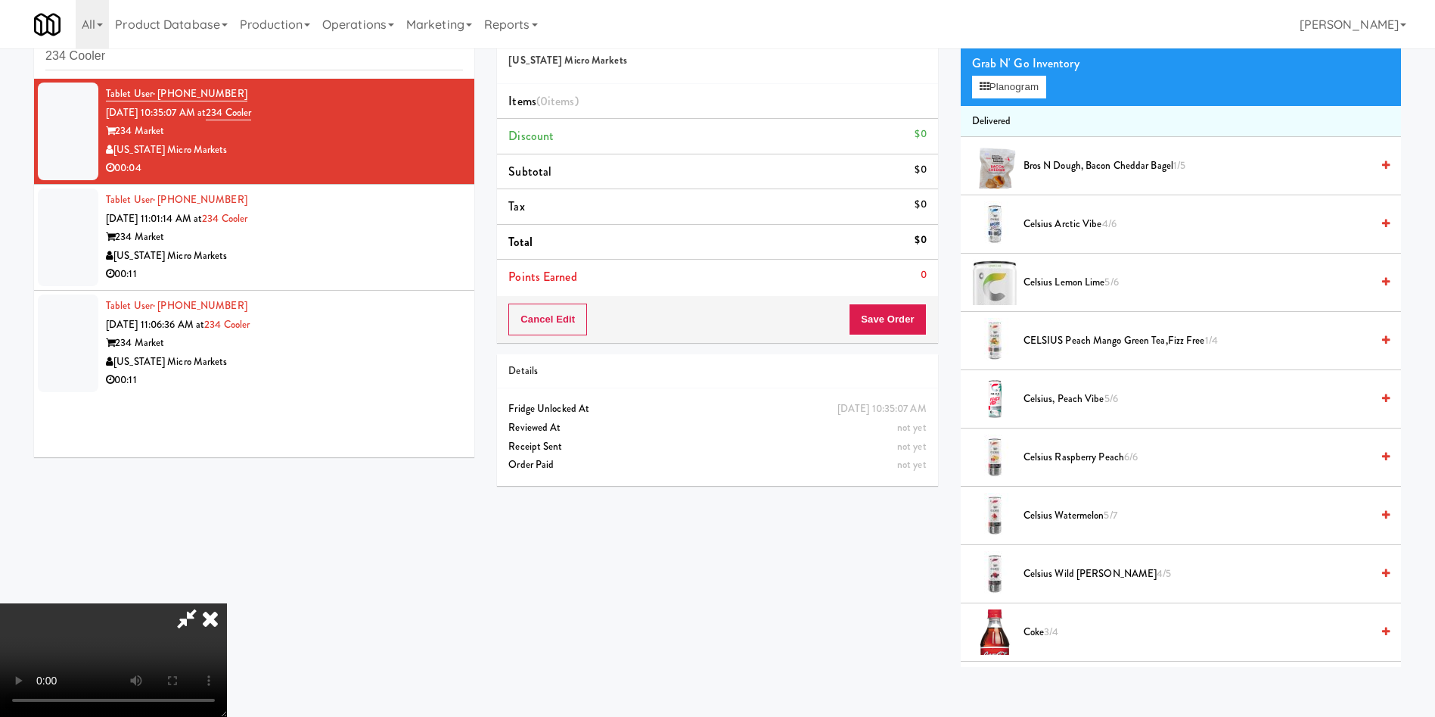
scroll to position [113, 0]
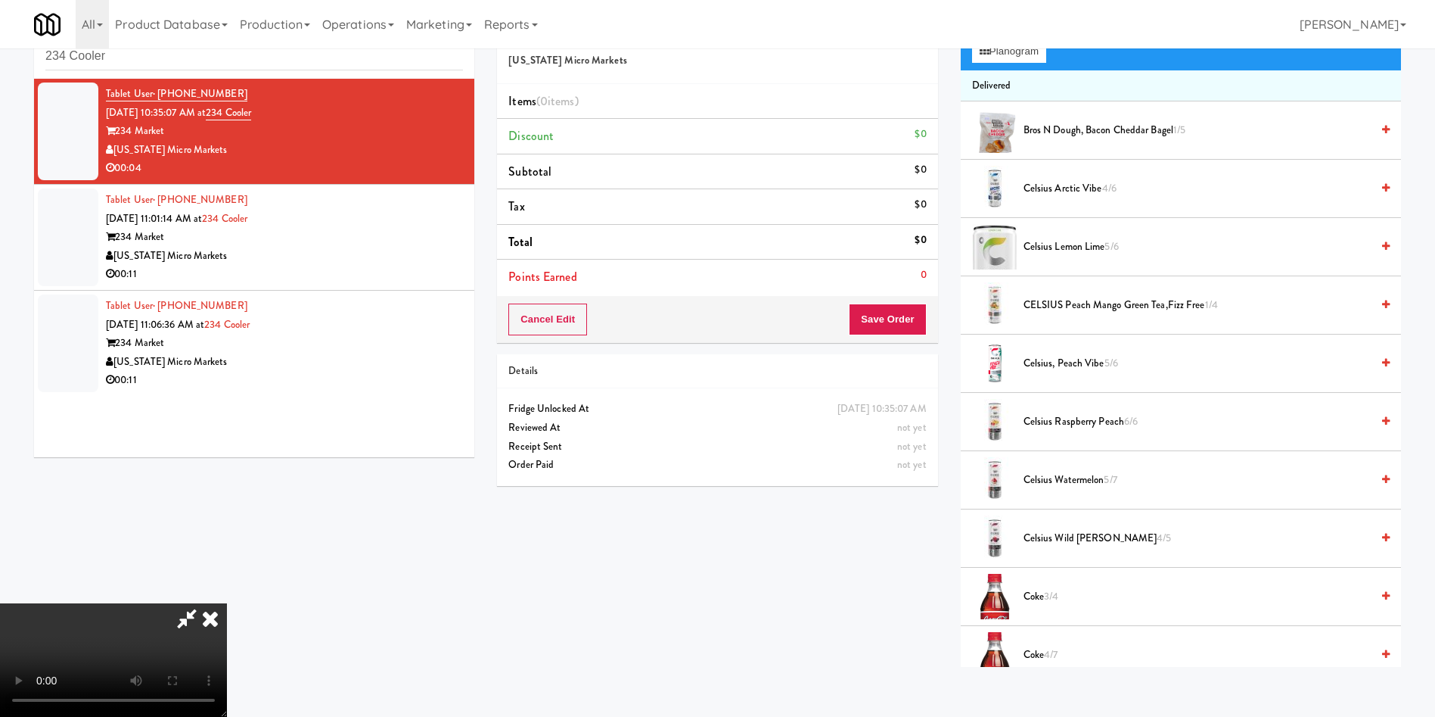
click at [227, 603] on video at bounding box center [113, 659] width 227 height 113
click at [1059, 199] on li "Celsius Arctic Vibe 4/6" at bounding box center [1181, 189] width 440 height 58
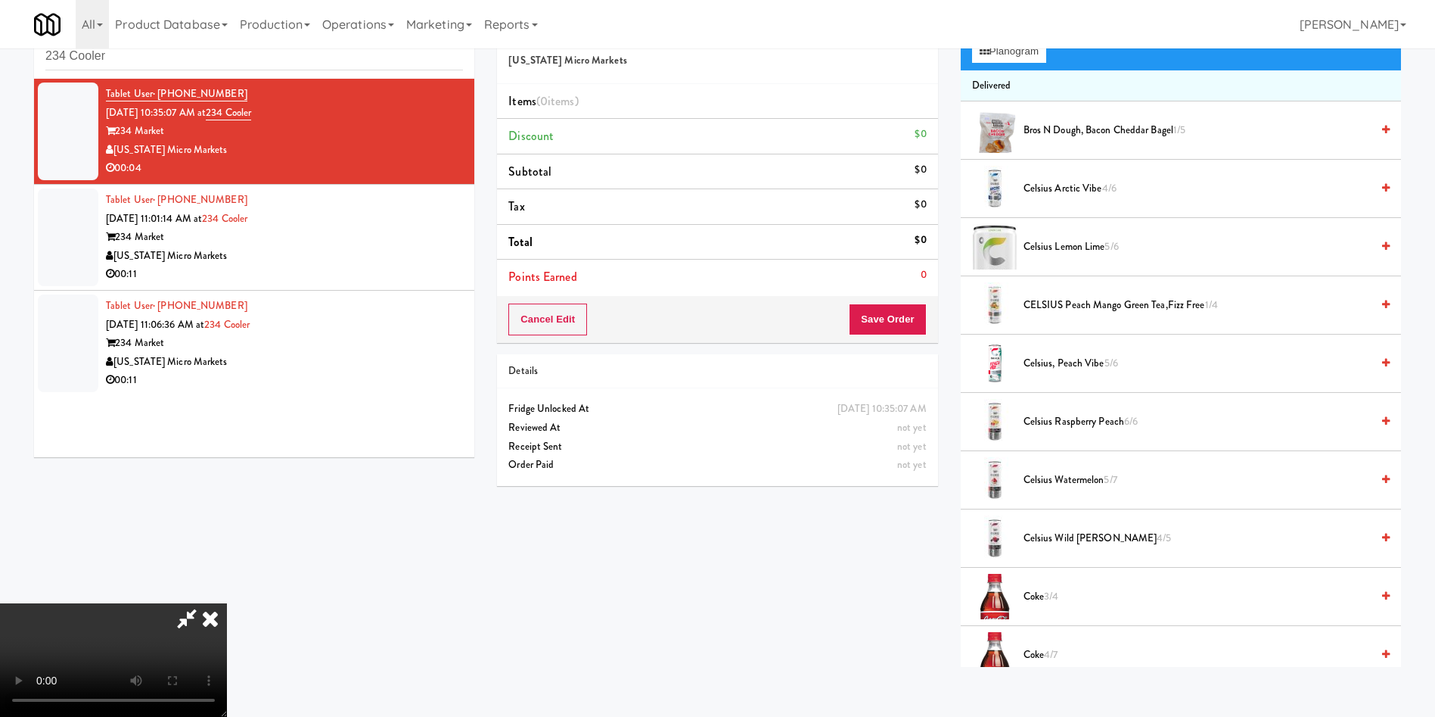
click at [1042, 188] on span "Celsius Arctic Vibe 4/6" at bounding box center [1197, 188] width 347 height 19
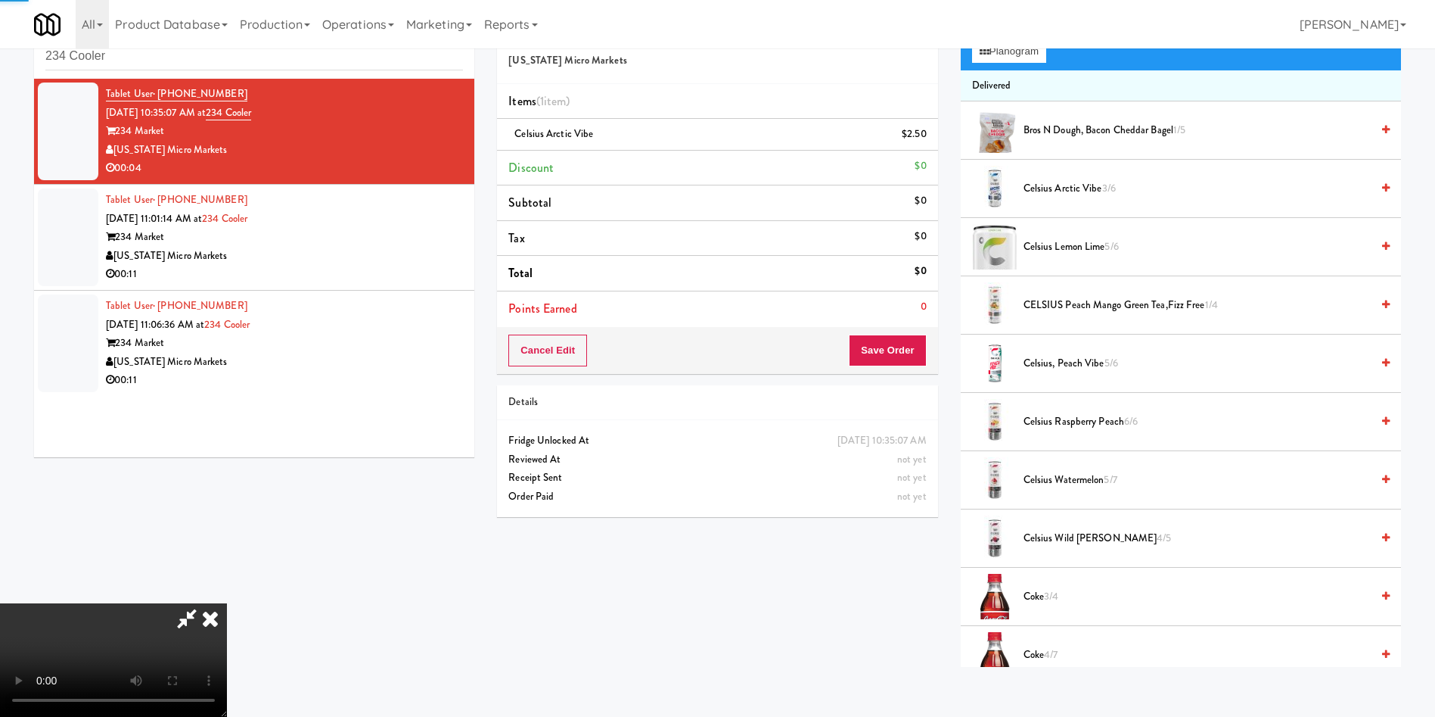
click at [881, 369] on div "Cancel Edit Save Order" at bounding box center [717, 350] width 440 height 47
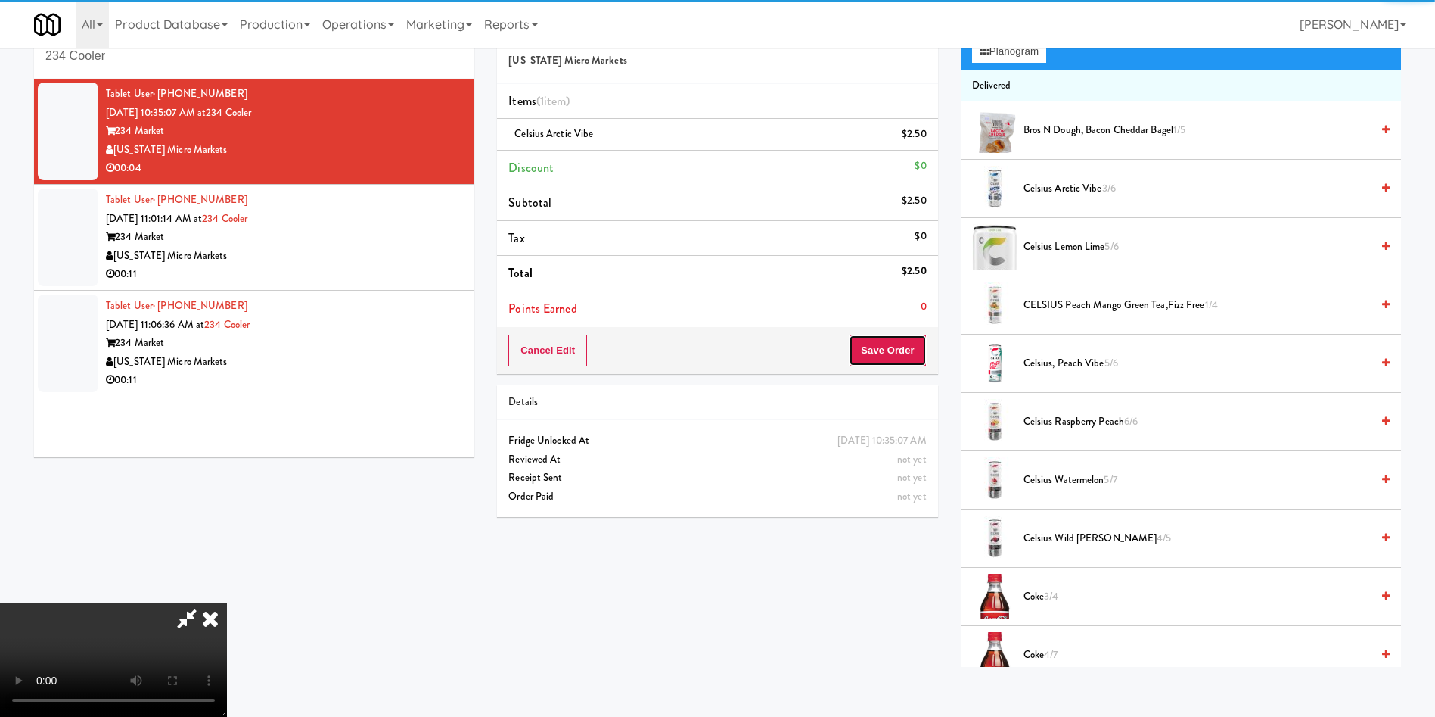
click at [893, 337] on button "Save Order" at bounding box center [887, 350] width 77 height 32
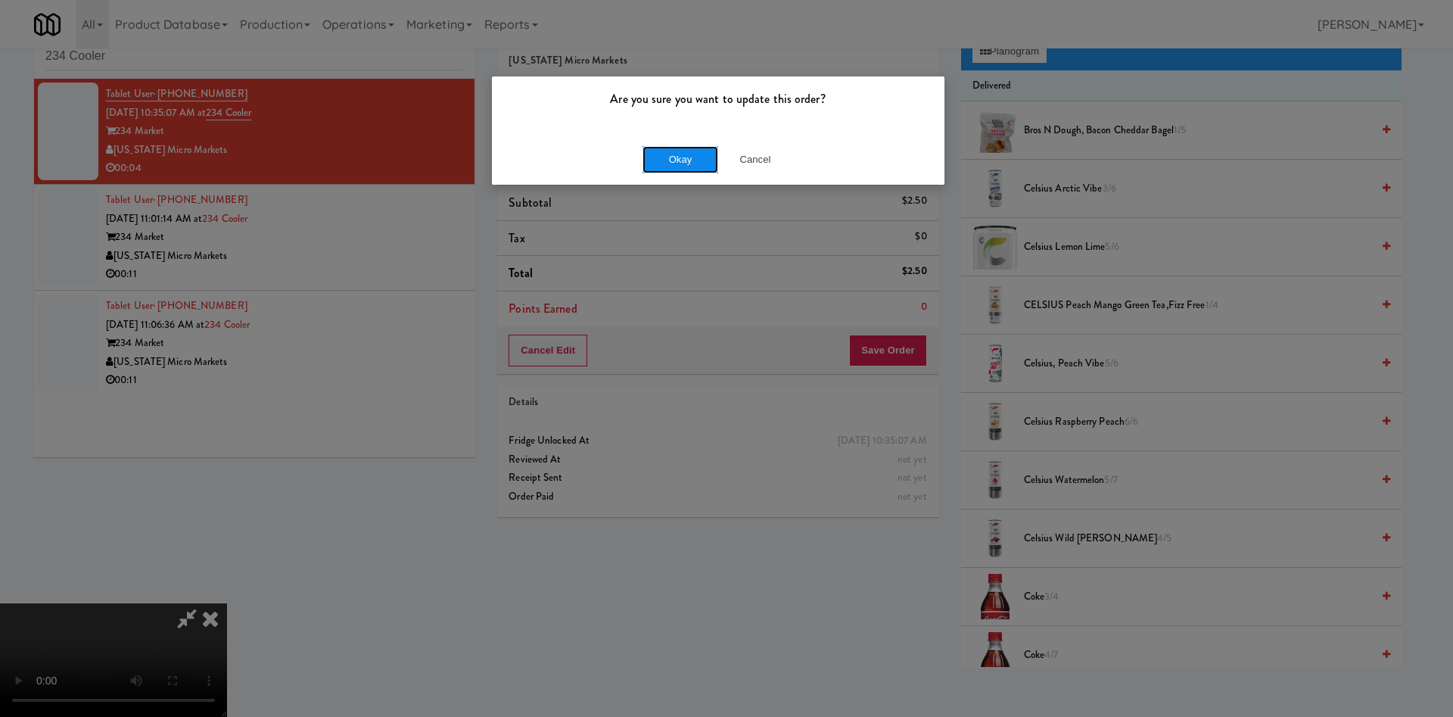
click at [661, 151] on button "Okay" at bounding box center [680, 159] width 76 height 27
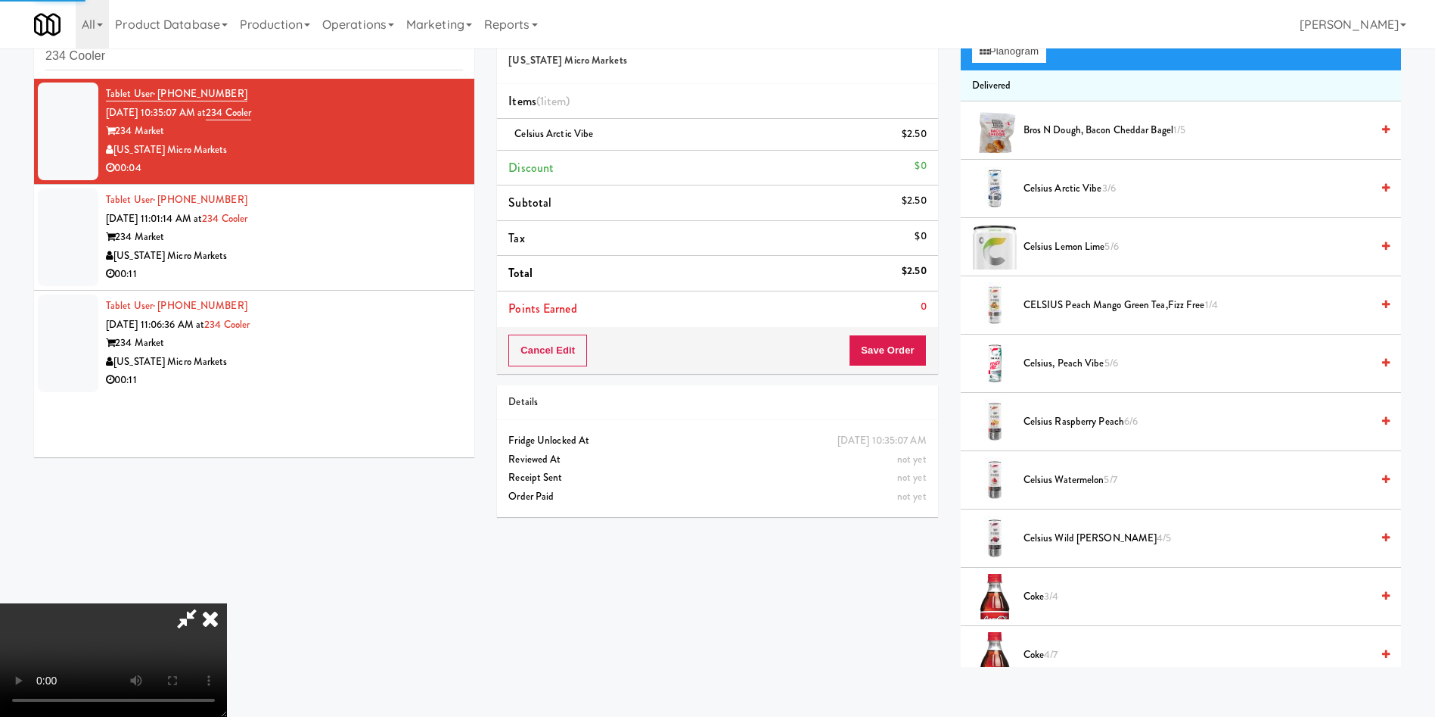
scroll to position [0, 0]
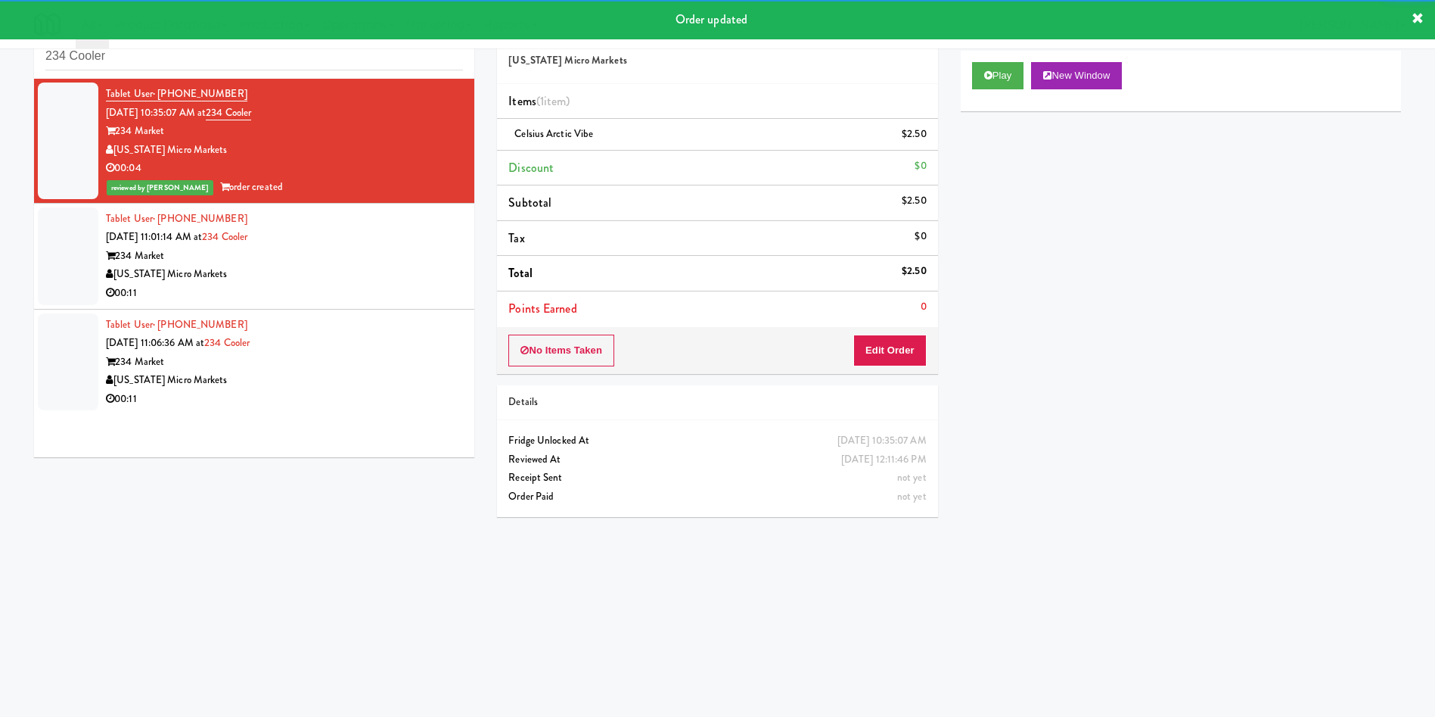
drag, startPoint x: 51, startPoint y: 253, endPoint x: 873, endPoint y: 238, distance: 822.6
click at [51, 253] on div at bounding box center [68, 256] width 61 height 98
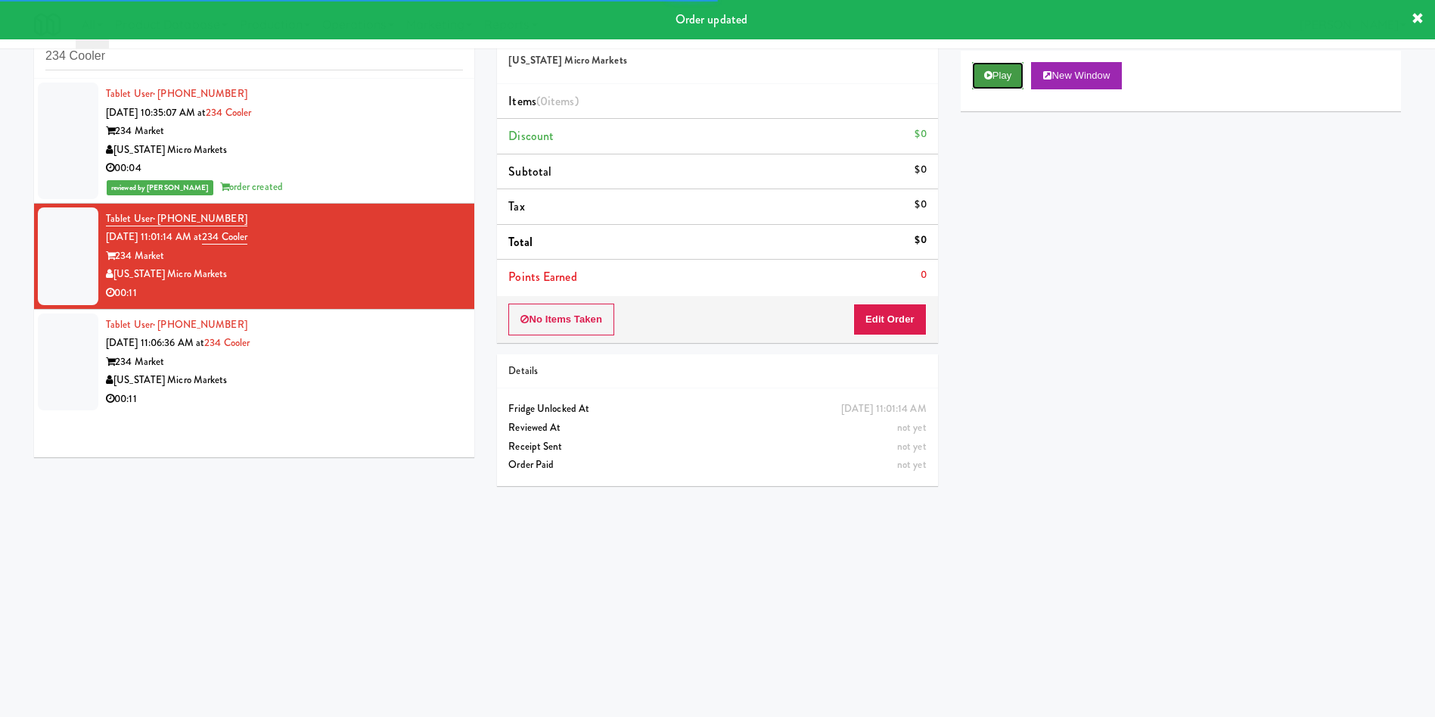
click at [1004, 75] on button "Play" at bounding box center [998, 75] width 52 height 27
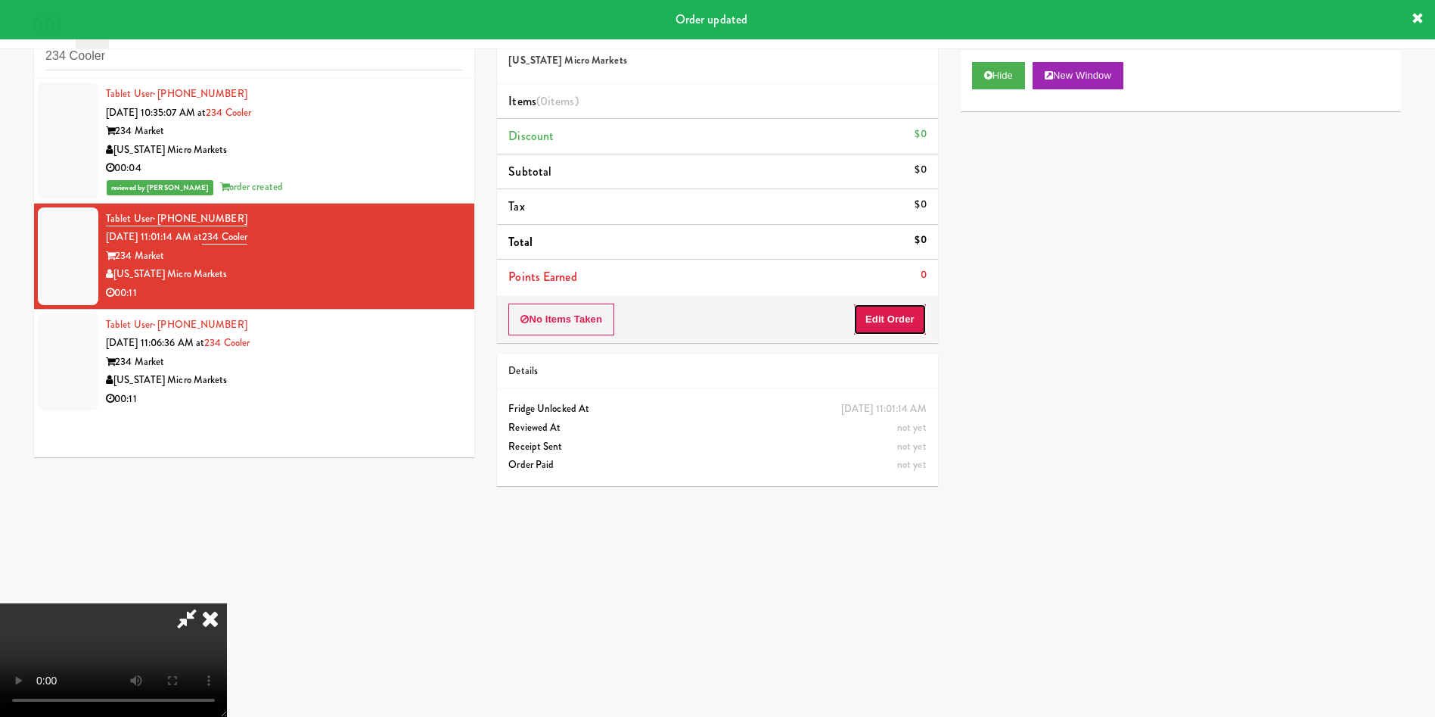
click at [883, 328] on button "Edit Order" at bounding box center [889, 319] width 73 height 32
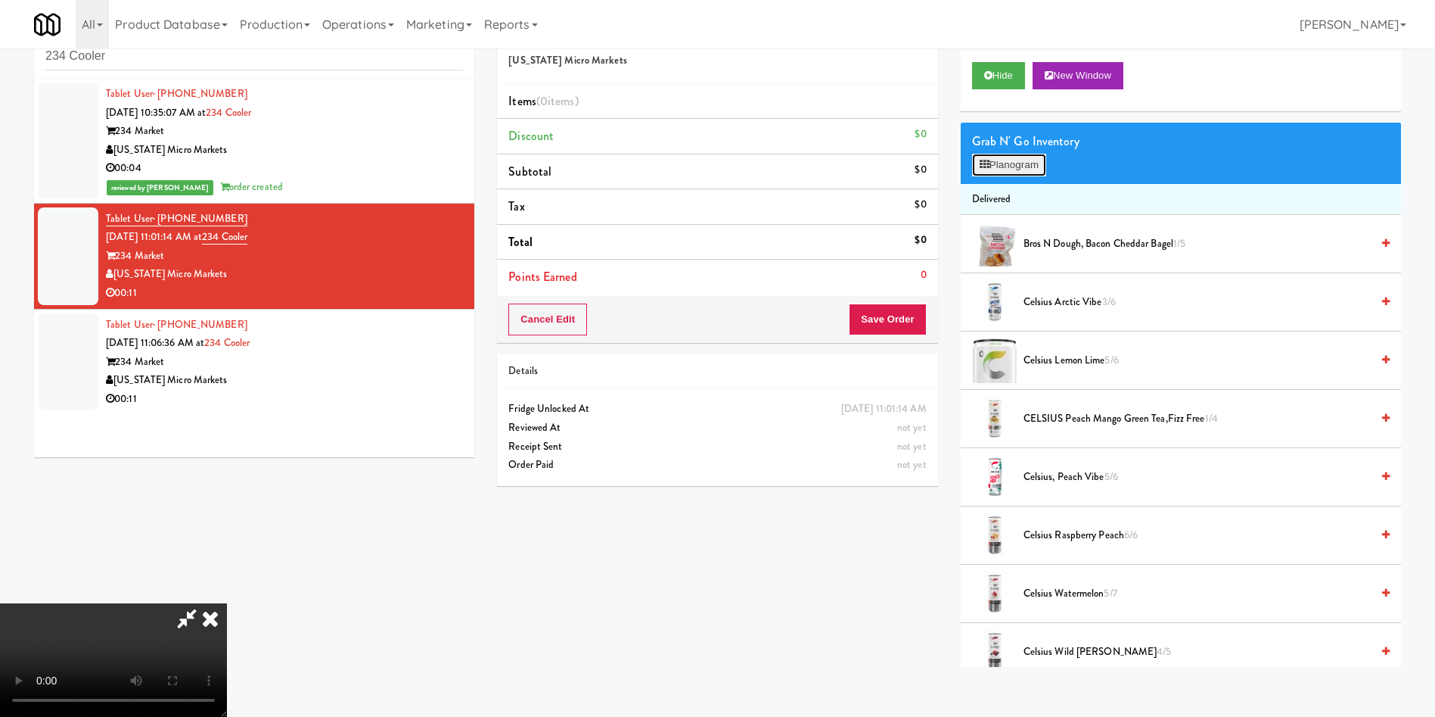
click at [1018, 173] on button "Planogram" at bounding box center [1009, 165] width 74 height 23
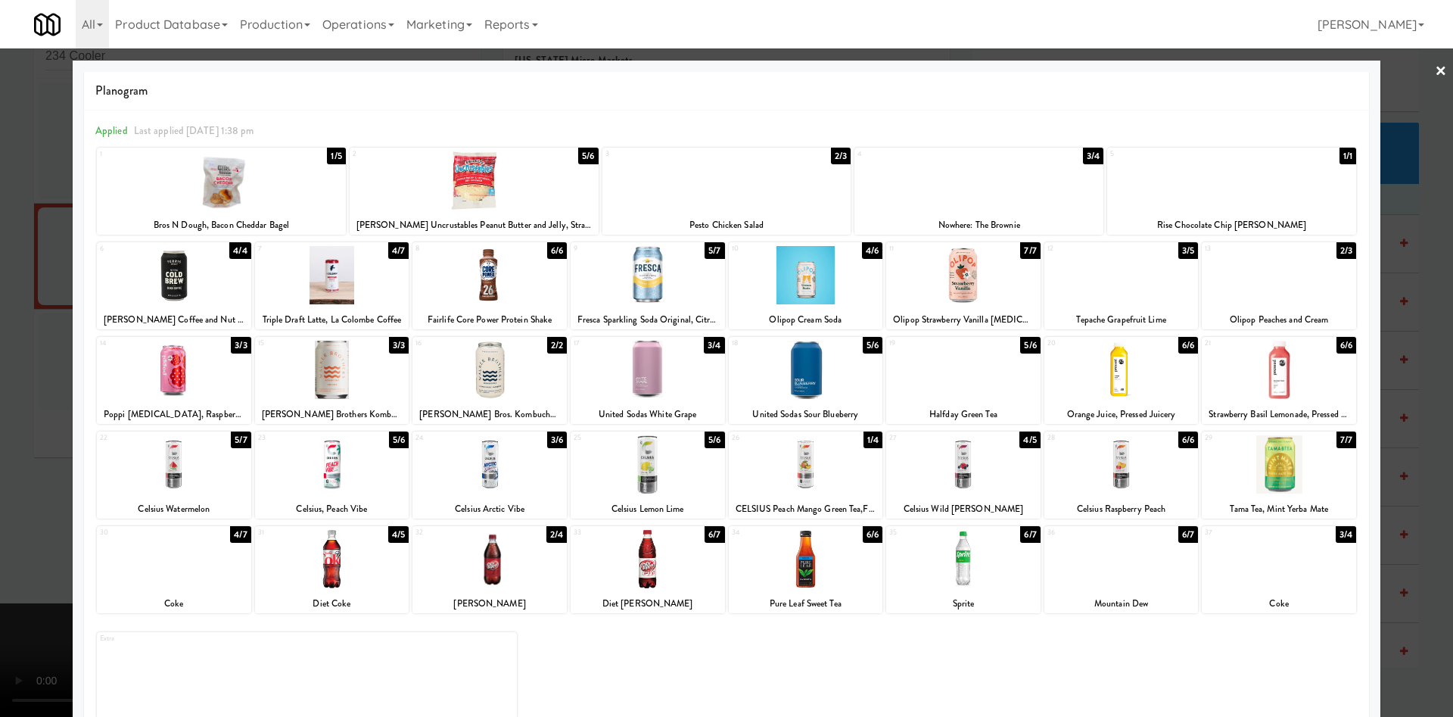
click at [1139, 393] on div at bounding box center [1121, 369] width 154 height 58
click at [524, 180] on div at bounding box center [474, 180] width 249 height 58
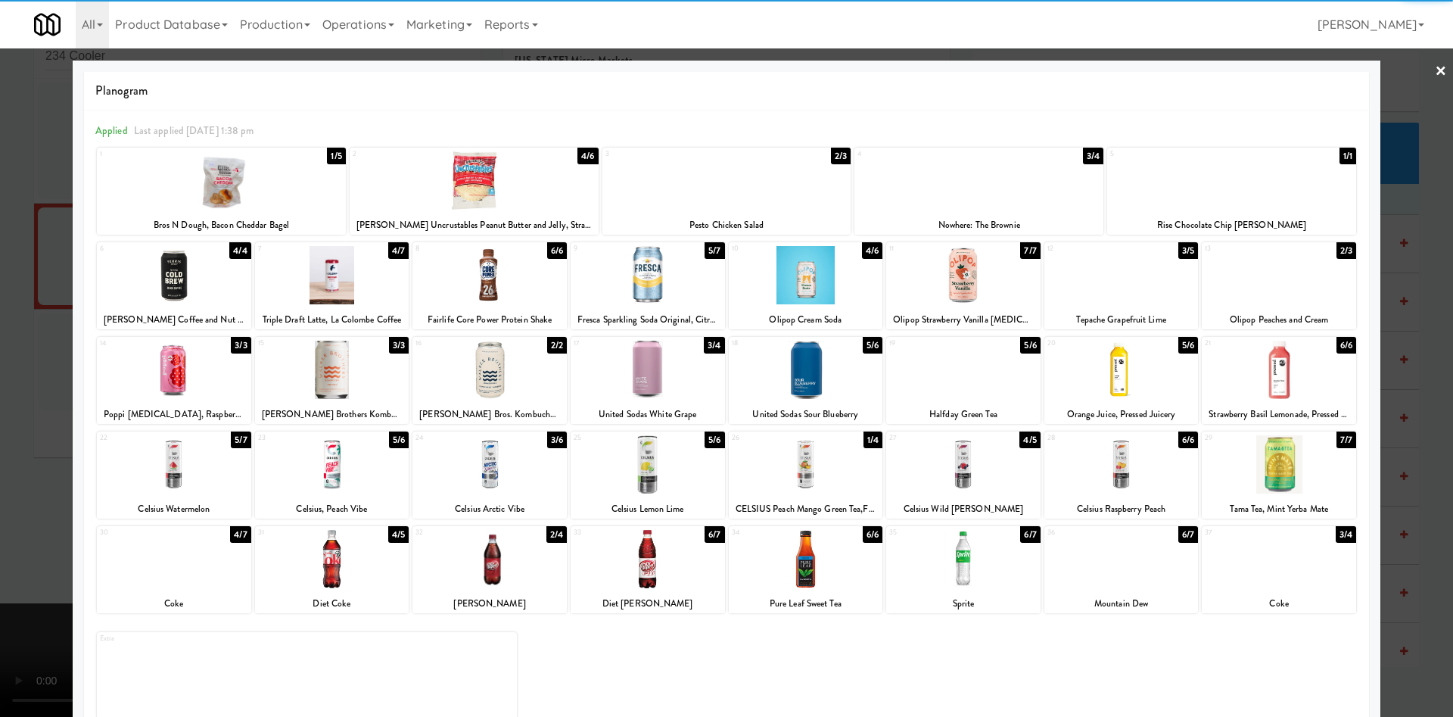
click at [31, 278] on div at bounding box center [726, 358] width 1453 height 717
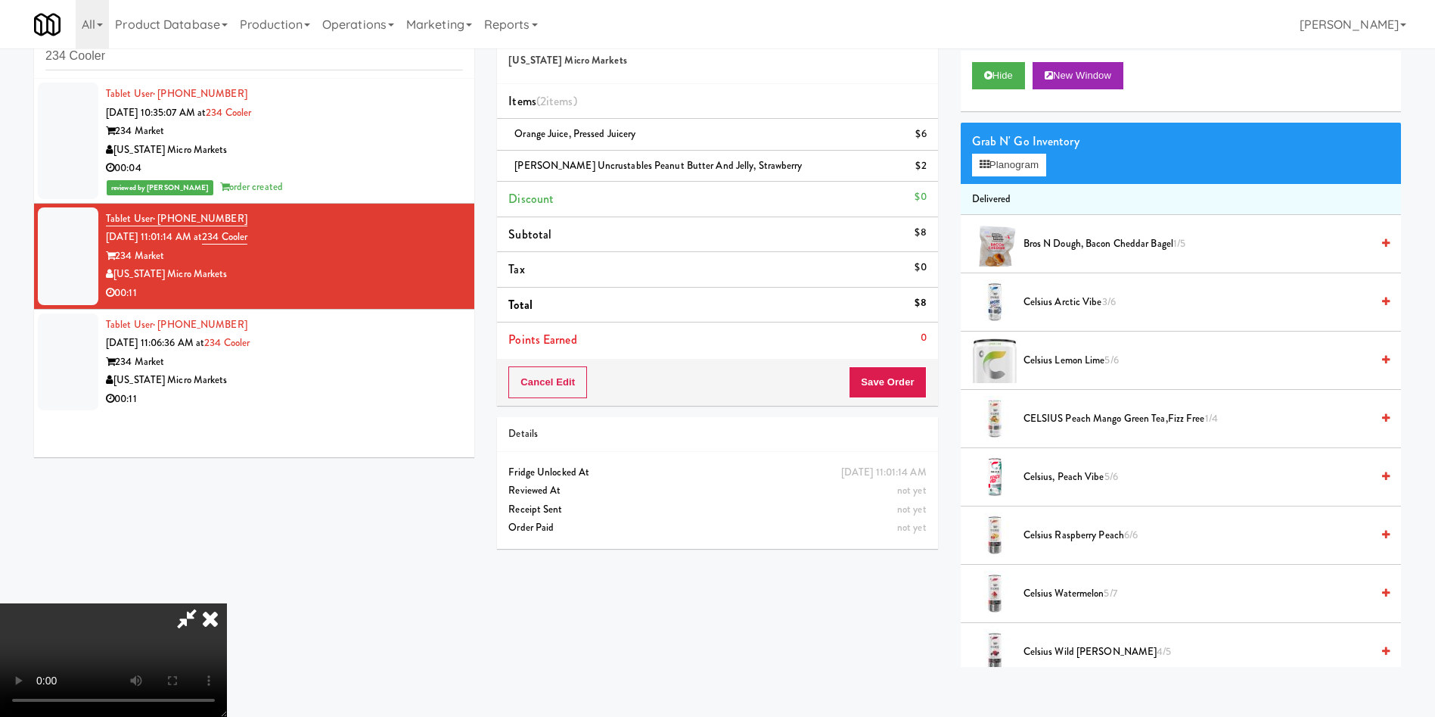
scroll to position [109, 0]
click at [227, 603] on video at bounding box center [113, 659] width 227 height 113
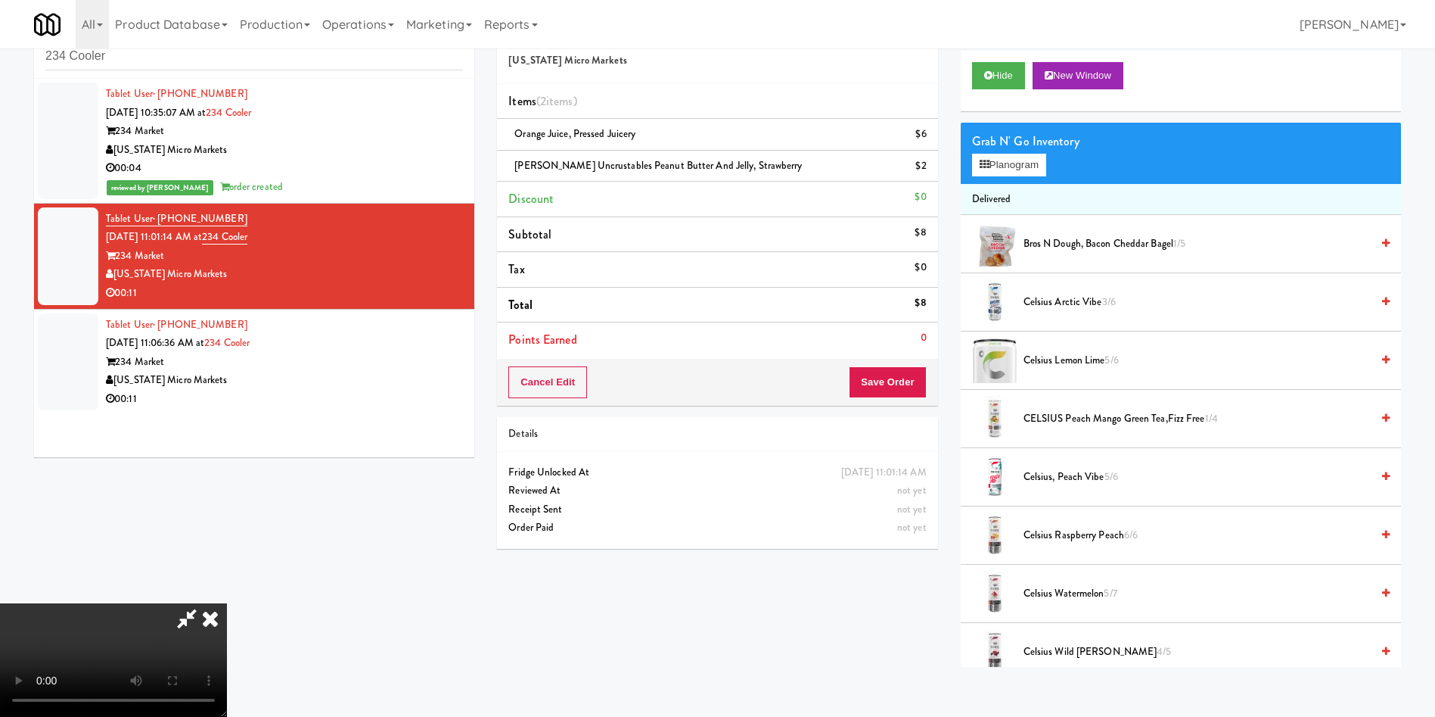
click at [227, 603] on video at bounding box center [113, 659] width 227 height 113
click at [900, 387] on button "Save Order" at bounding box center [887, 382] width 77 height 32
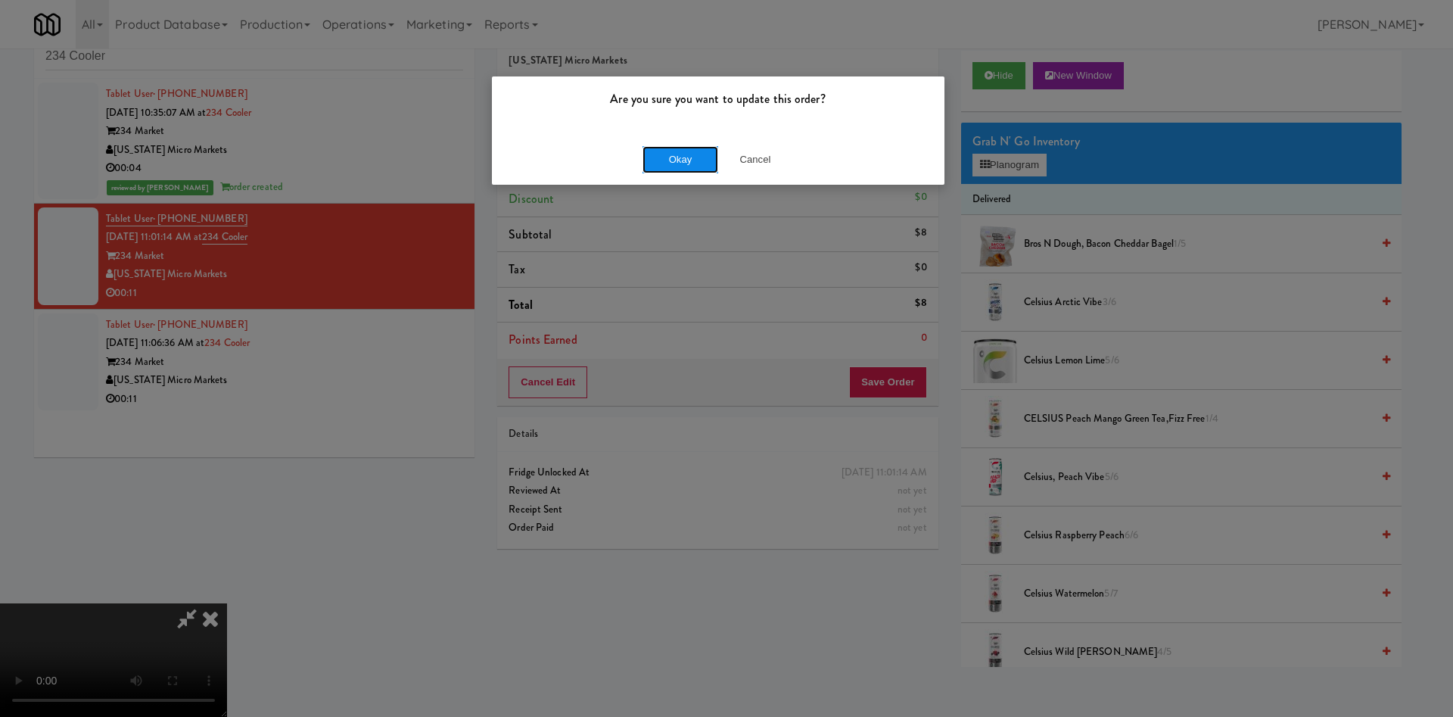
click at [660, 160] on button "Okay" at bounding box center [680, 159] width 76 height 27
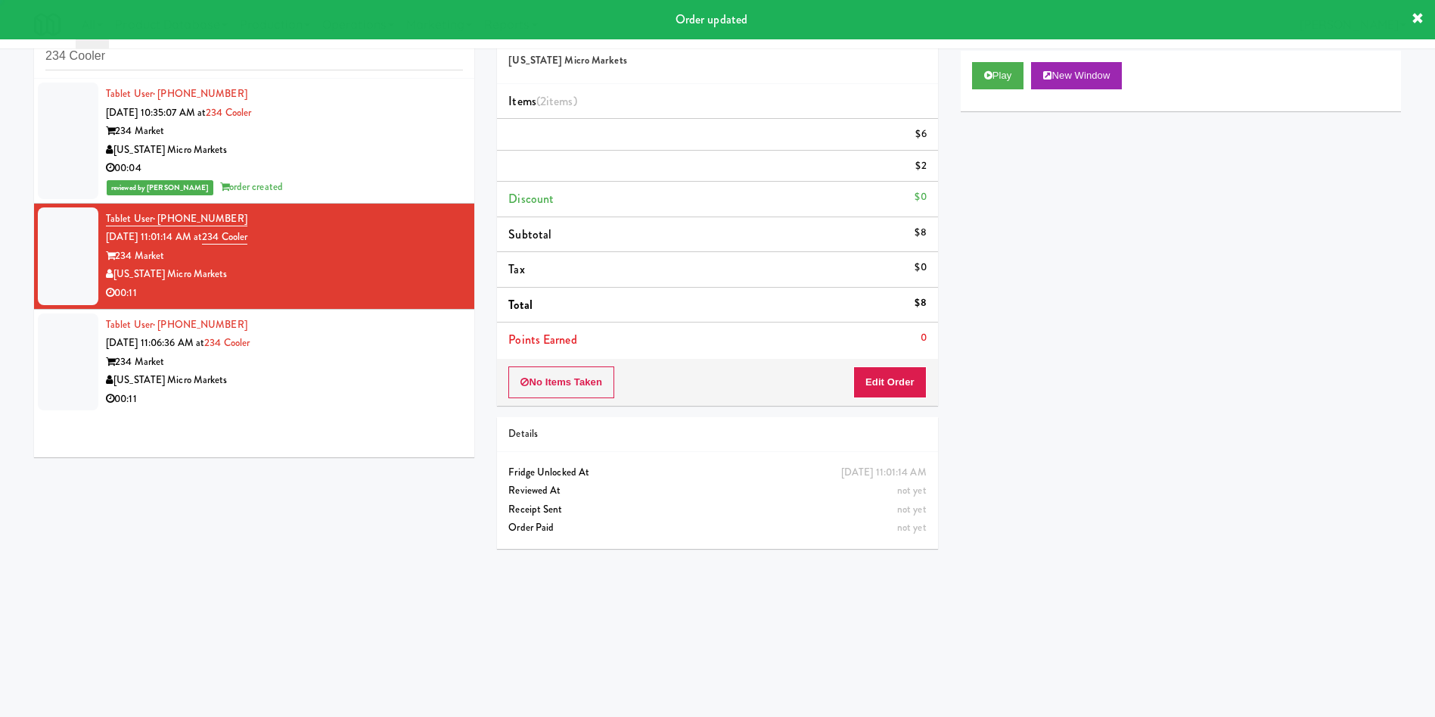
scroll to position [0, 0]
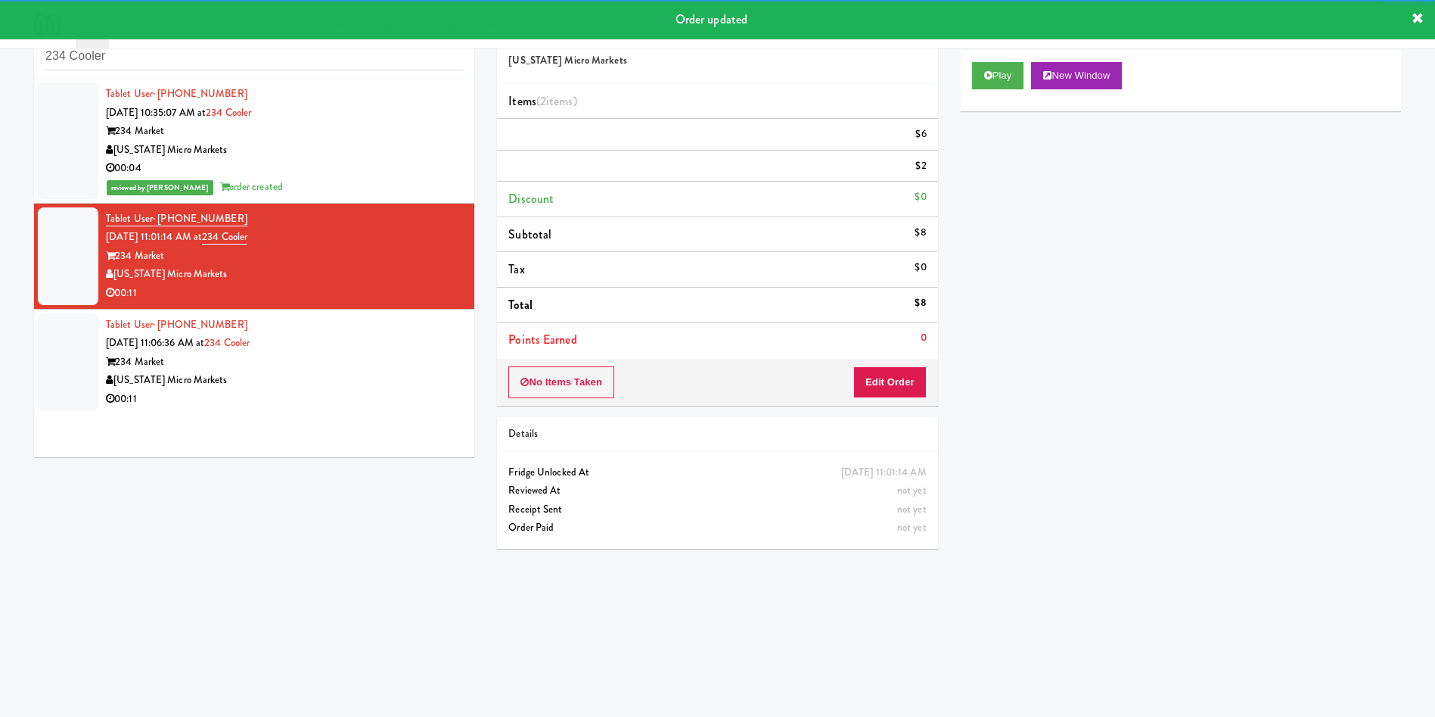
click at [67, 385] on div at bounding box center [68, 362] width 61 height 98
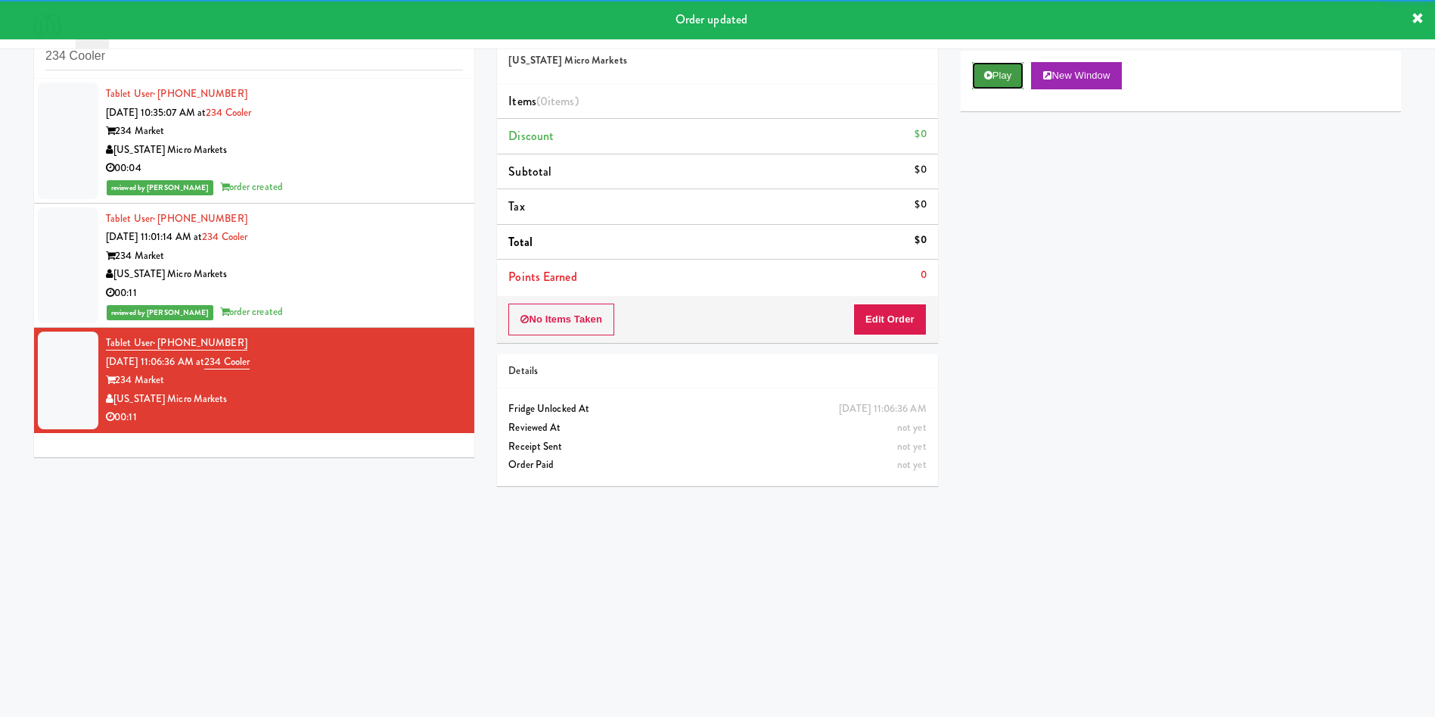
click at [1012, 86] on button "Play" at bounding box center [998, 75] width 52 height 27
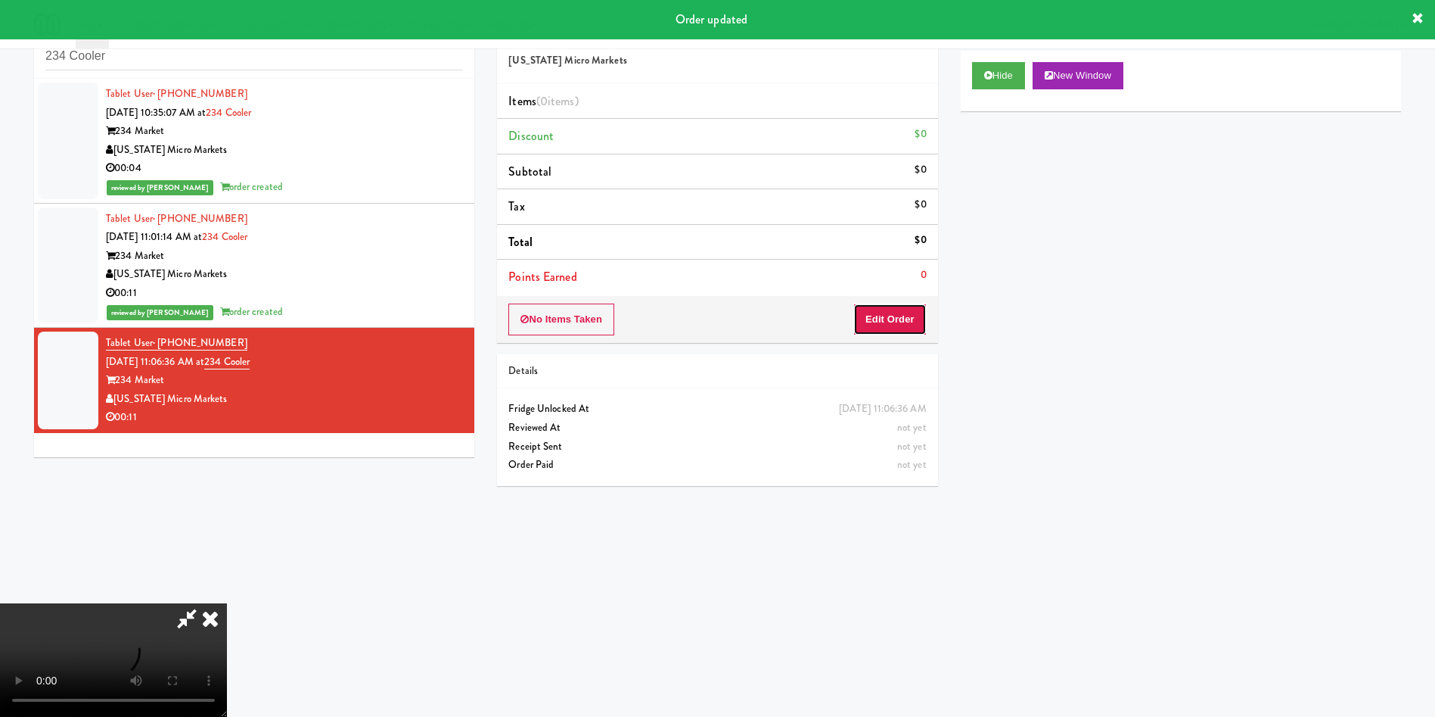
click at [895, 325] on button "Edit Order" at bounding box center [889, 319] width 73 height 32
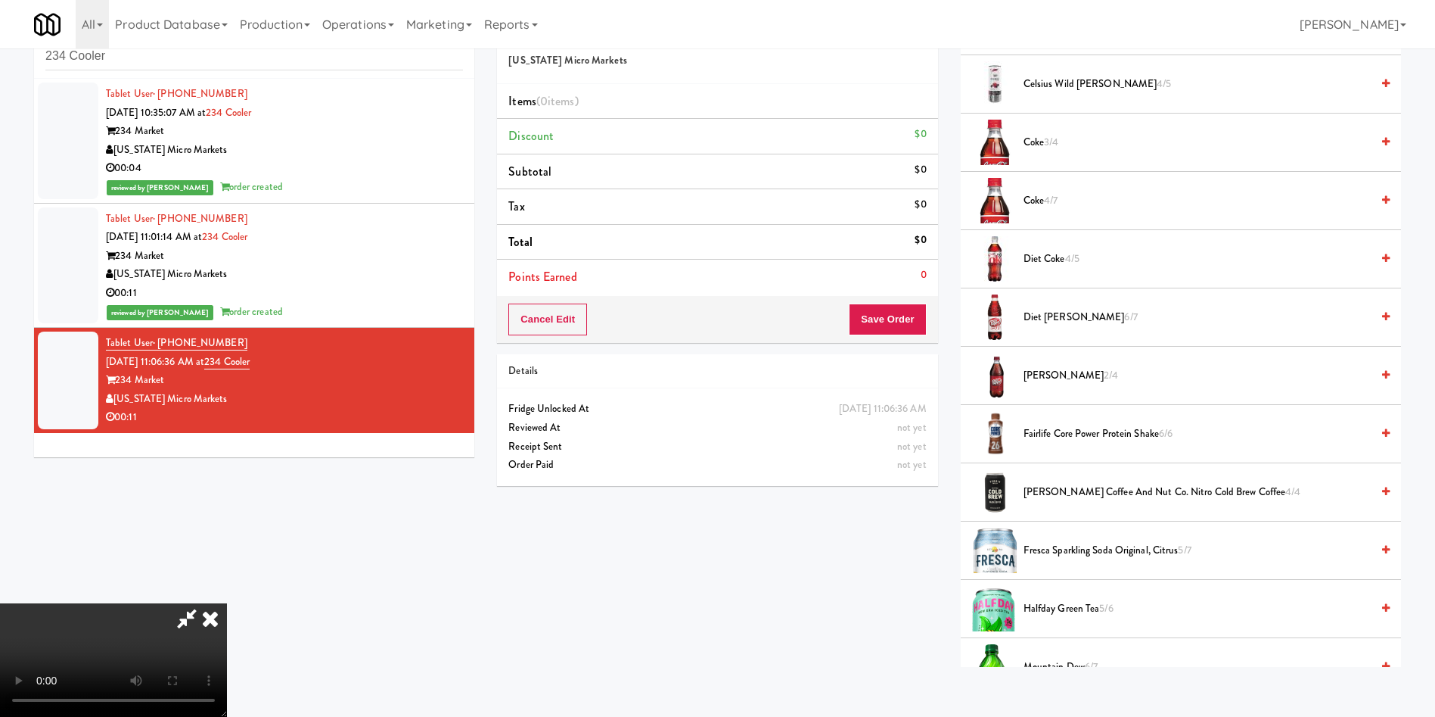
click at [1068, 250] on span "Diet Coke 4/5" at bounding box center [1197, 259] width 347 height 19
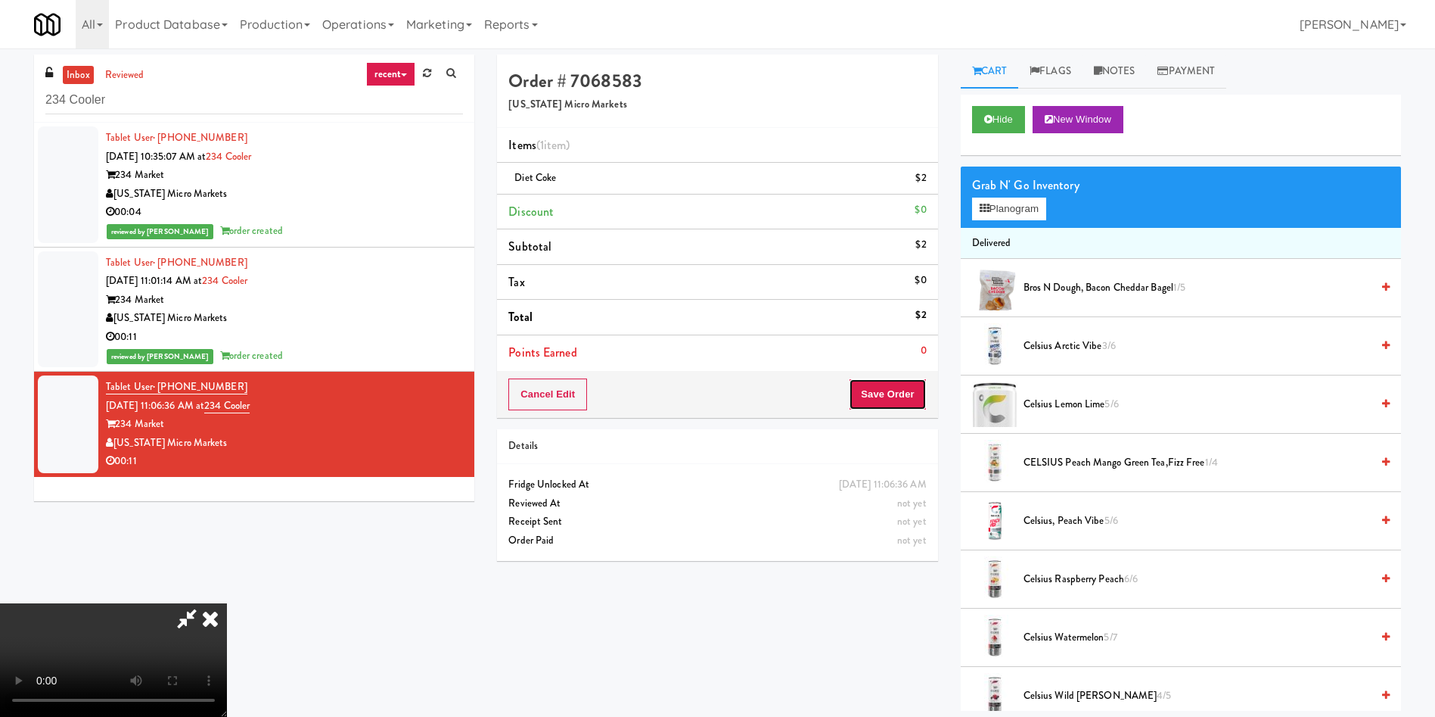
click at [905, 396] on button "Save Order" at bounding box center [887, 394] width 77 height 32
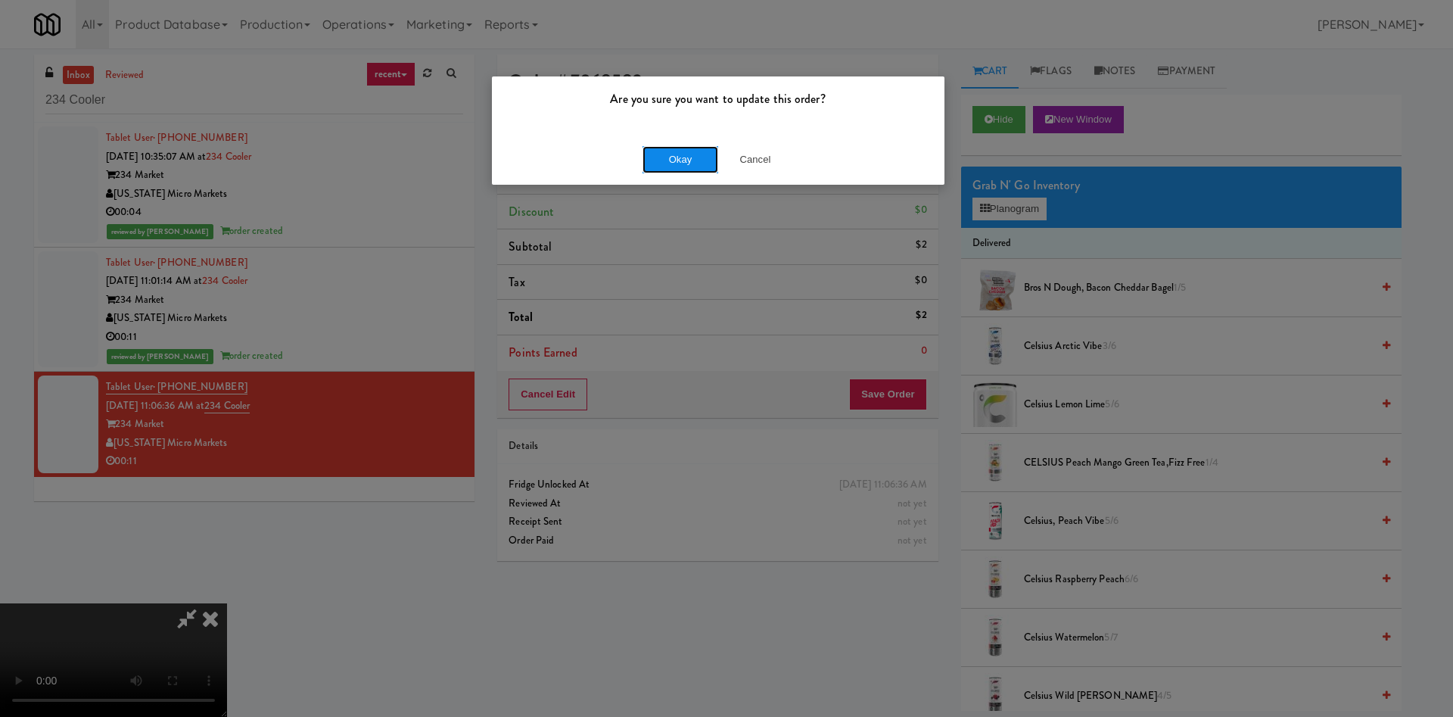
click at [682, 157] on button "Okay" at bounding box center [680, 159] width 76 height 27
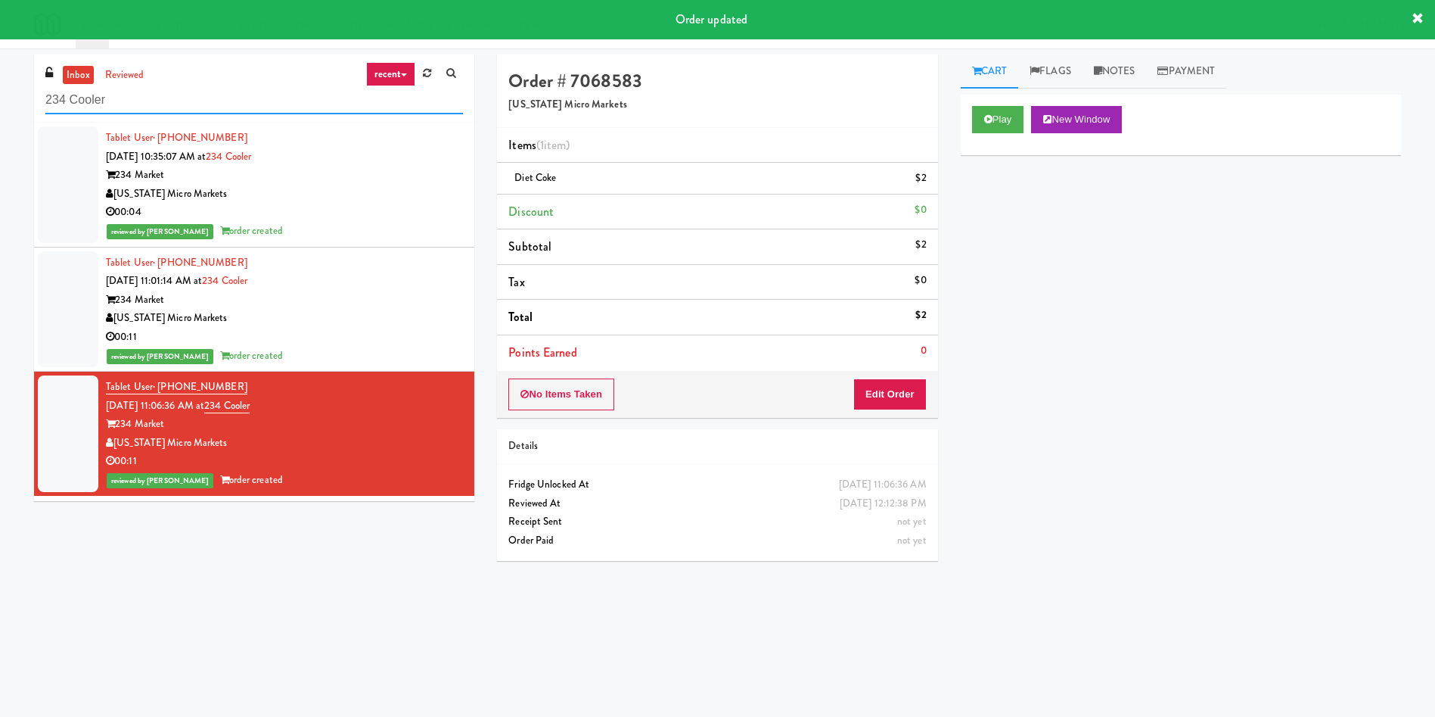
drag, startPoint x: 204, startPoint y: 106, endPoint x: 0, endPoint y: 117, distance: 203.8
click at [0, 117] on div "inbox reviewed recent all unclear take inventory issue suspicious failed recent…" at bounding box center [717, 358] width 1435 height 608
paste input "Crossing West - Ambient - Left"
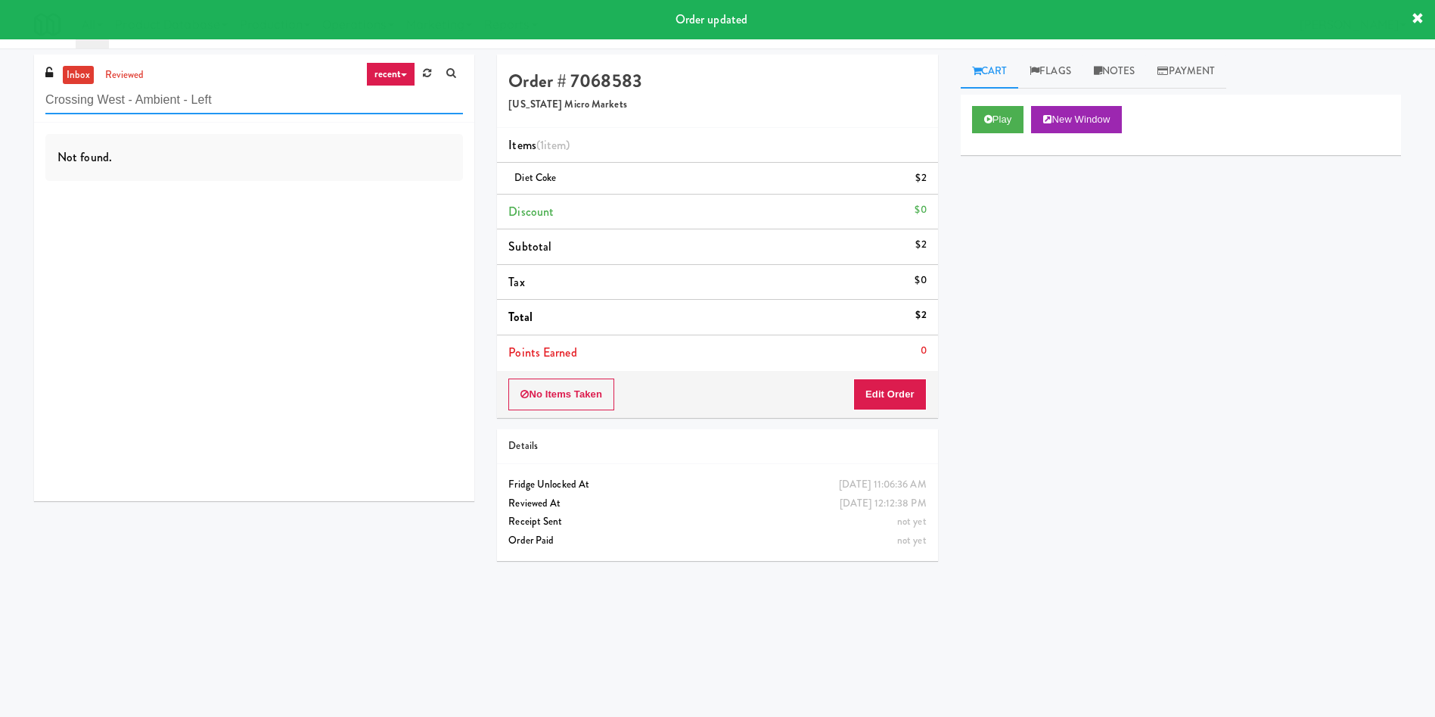
type input "Crossing West - Ambient - Left"
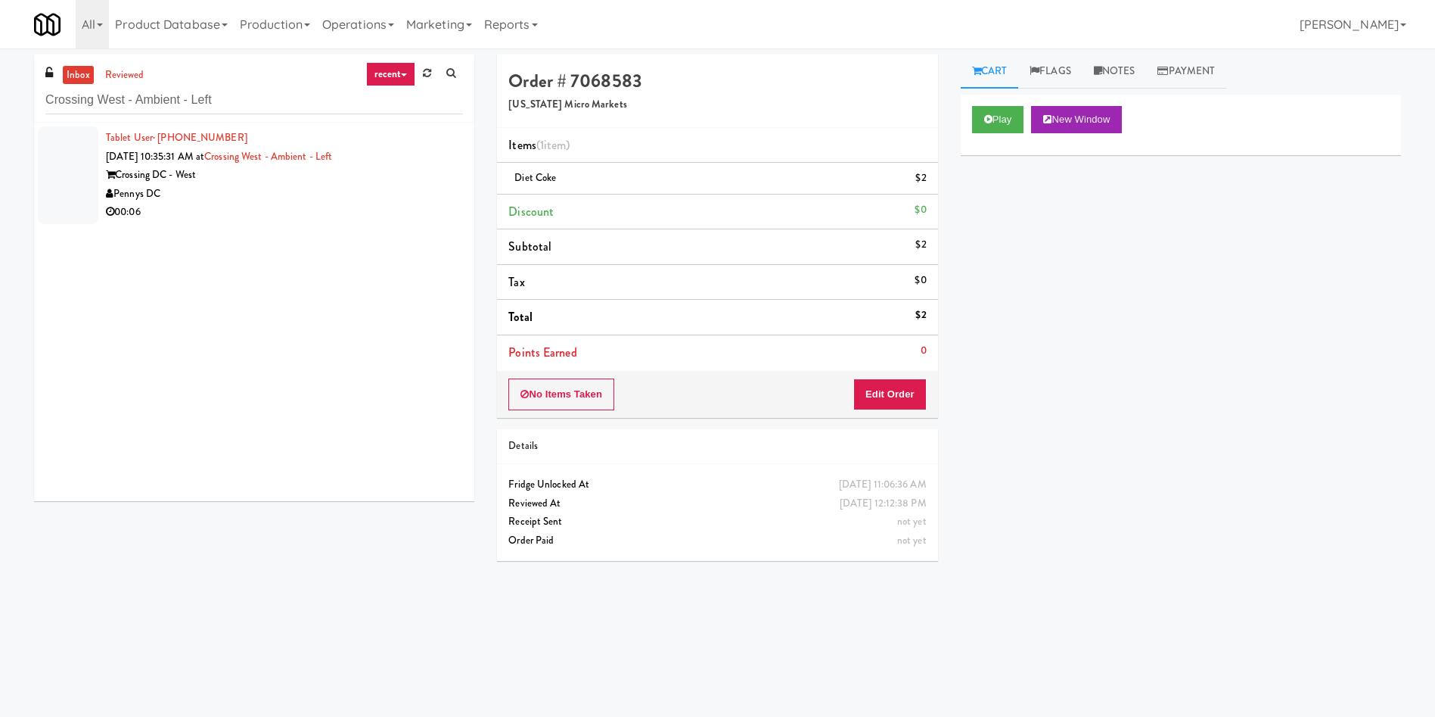
drag, startPoint x: 79, startPoint y: 162, endPoint x: 385, endPoint y: 136, distance: 307.5
click at [79, 163] on div at bounding box center [68, 175] width 61 height 98
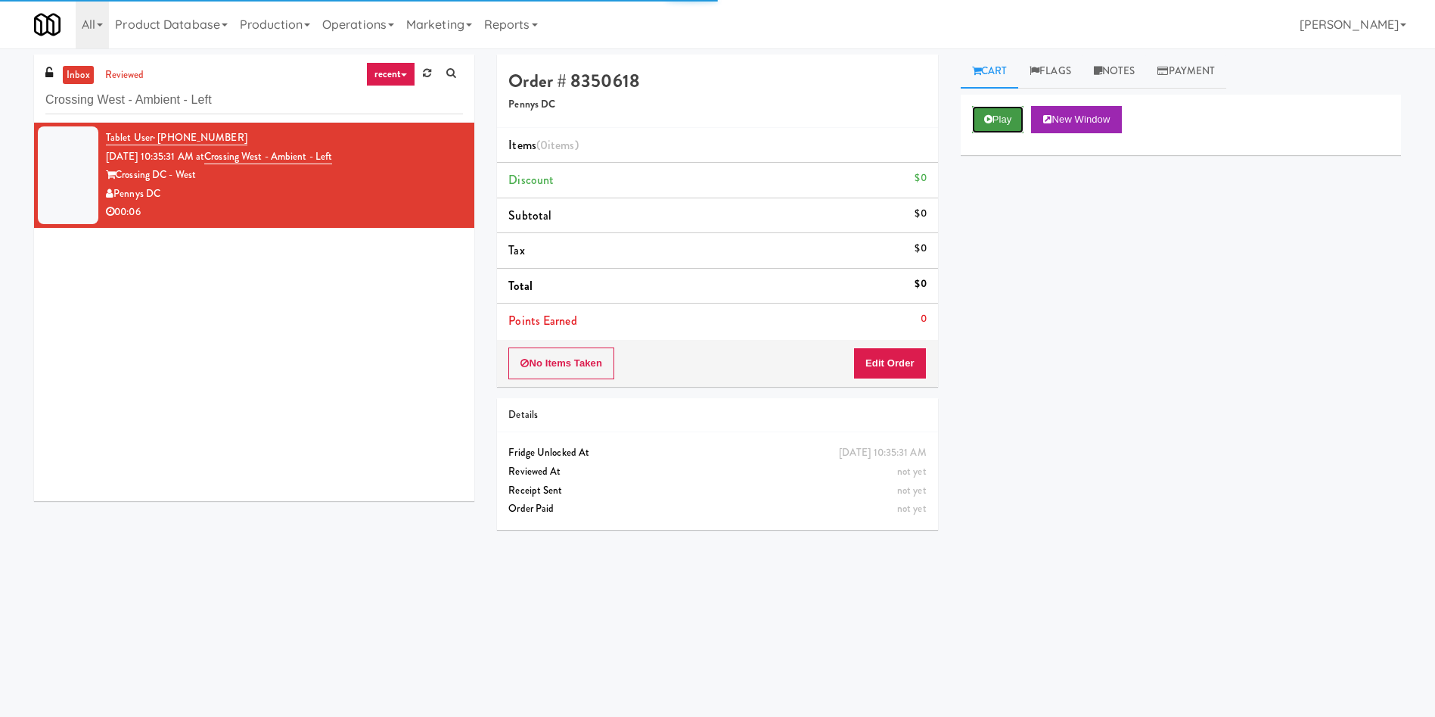
click at [1009, 128] on button "Play" at bounding box center [998, 119] width 52 height 27
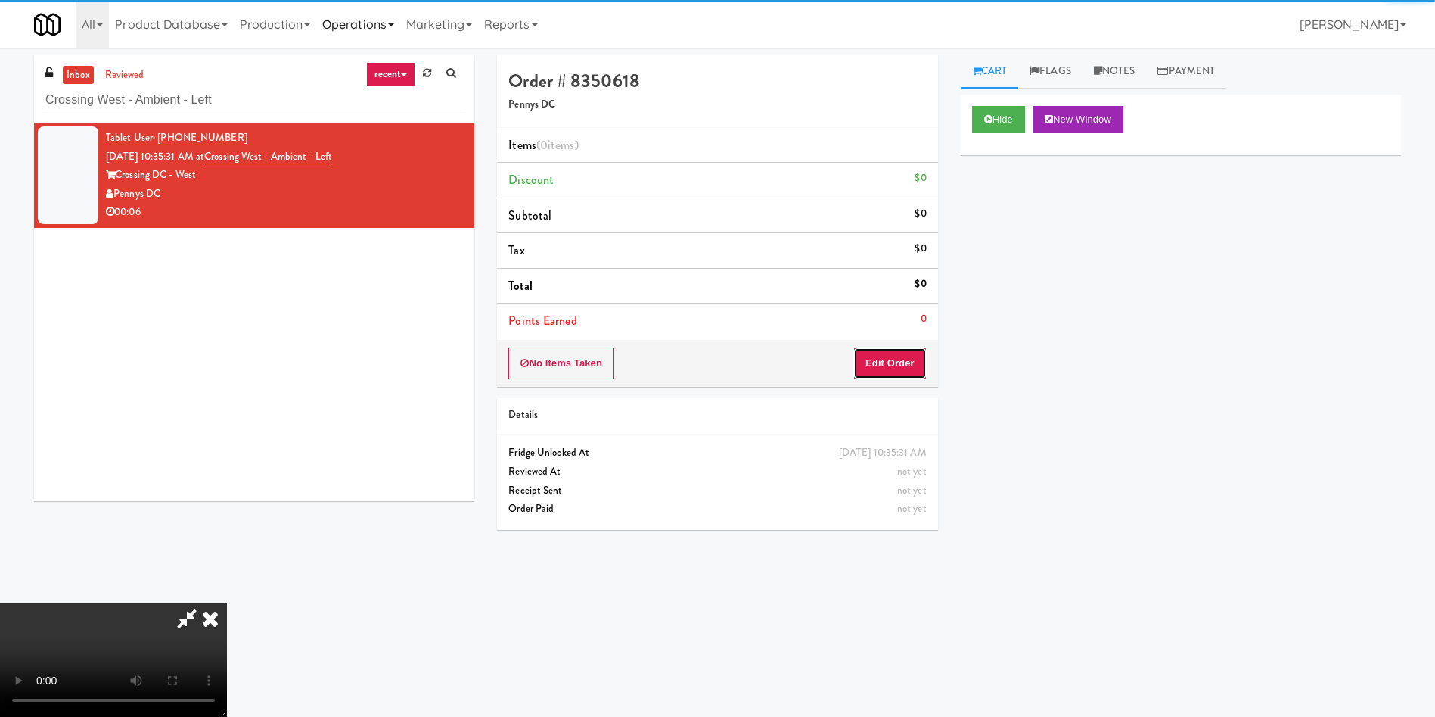
drag, startPoint x: 901, startPoint y: 359, endPoint x: 396, endPoint y: 17, distance: 609.8
click at [900, 359] on button "Edit Order" at bounding box center [889, 363] width 73 height 32
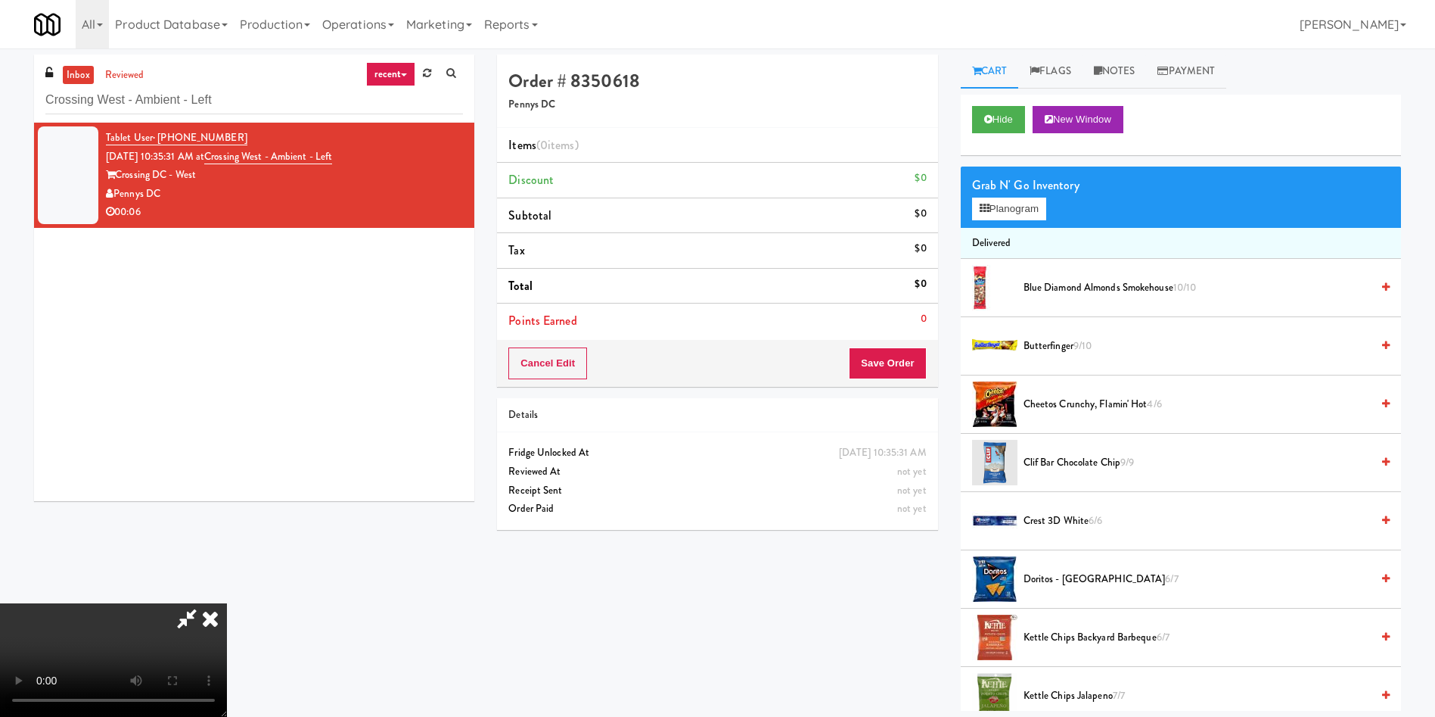
scroll to position [113, 0]
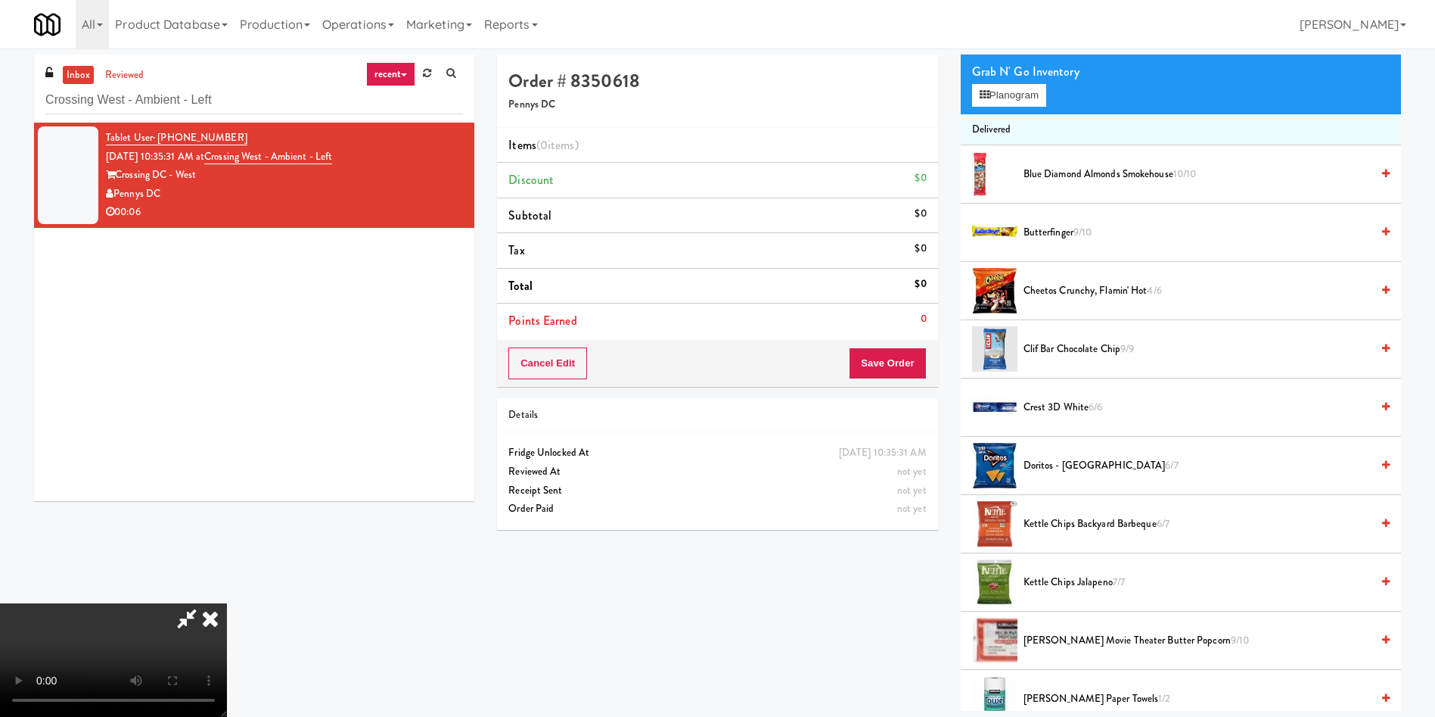
click at [227, 603] on video at bounding box center [113, 659] width 227 height 113
click at [1011, 96] on button "Planogram" at bounding box center [1009, 95] width 74 height 23
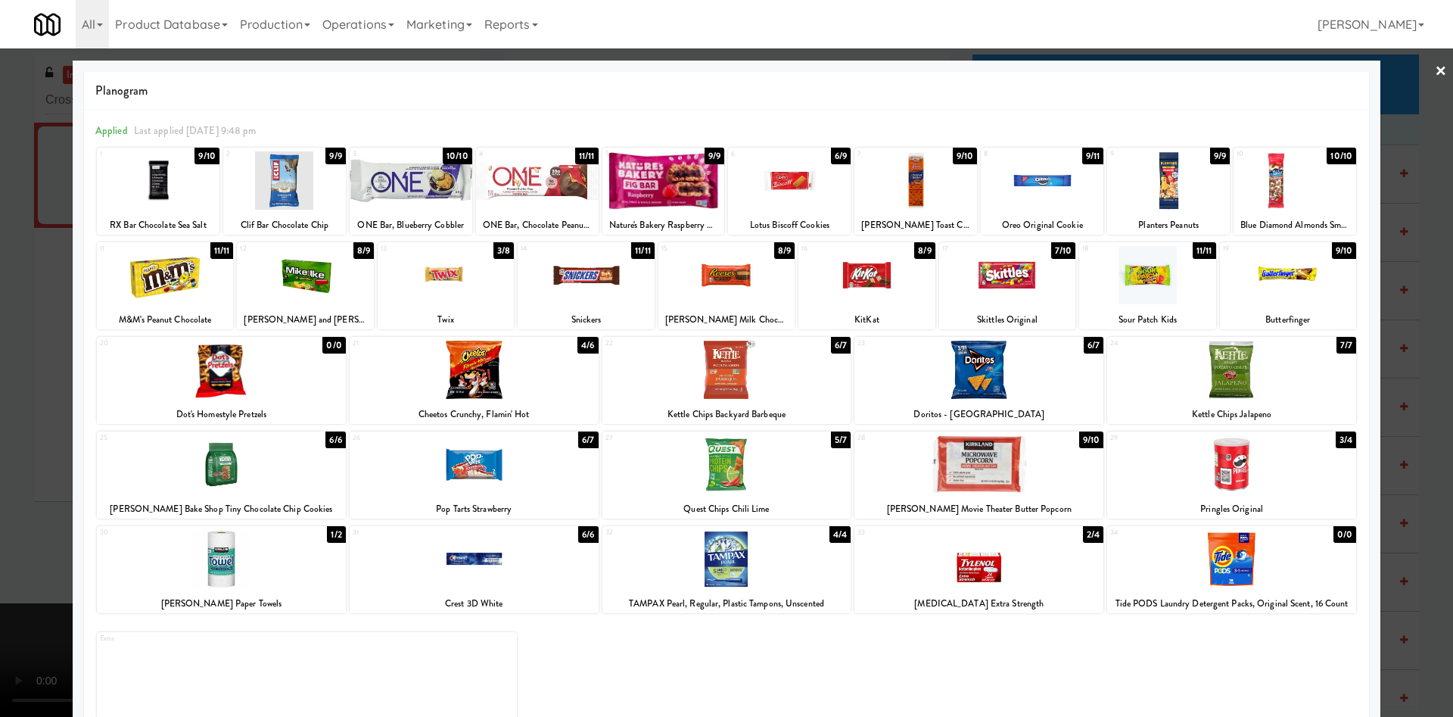
click at [605, 287] on div at bounding box center [586, 275] width 136 height 58
click at [1402, 147] on div at bounding box center [726, 358] width 1453 height 717
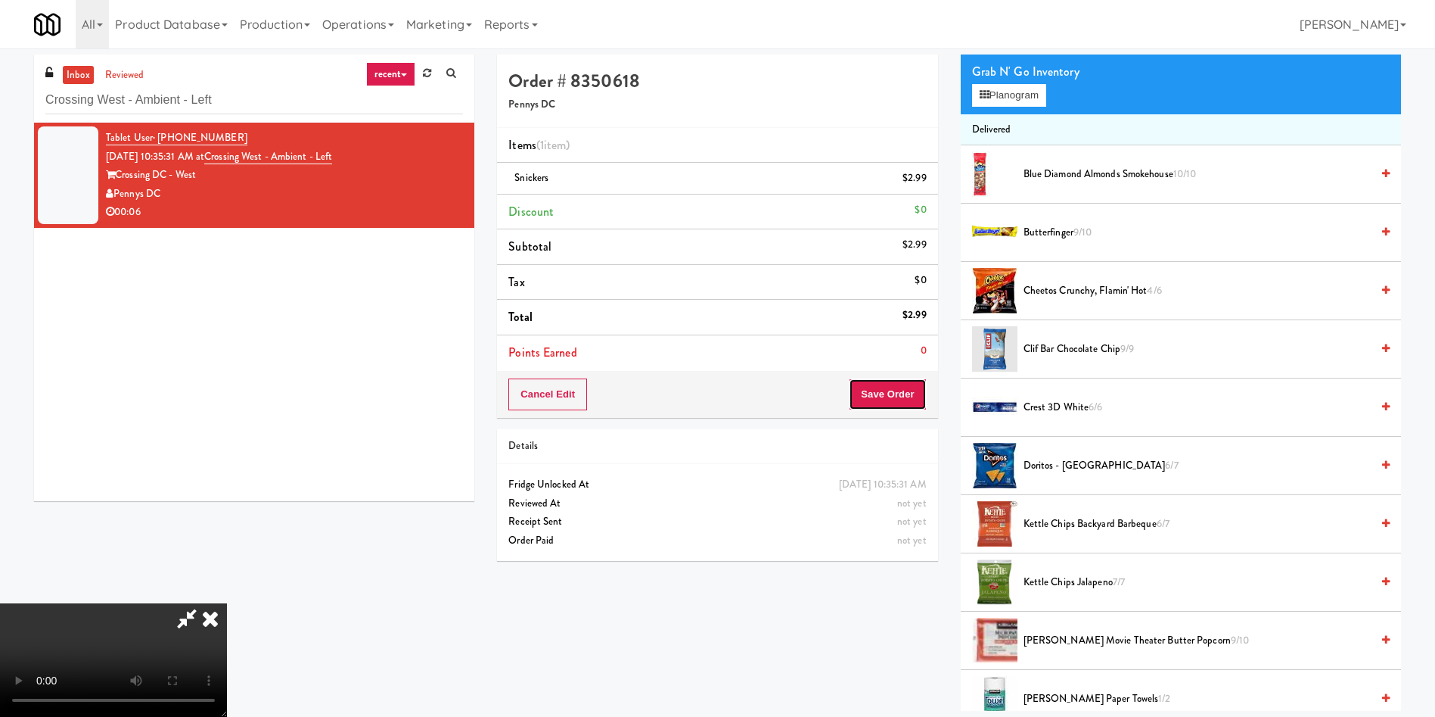
click at [912, 393] on button "Save Order" at bounding box center [887, 394] width 77 height 32
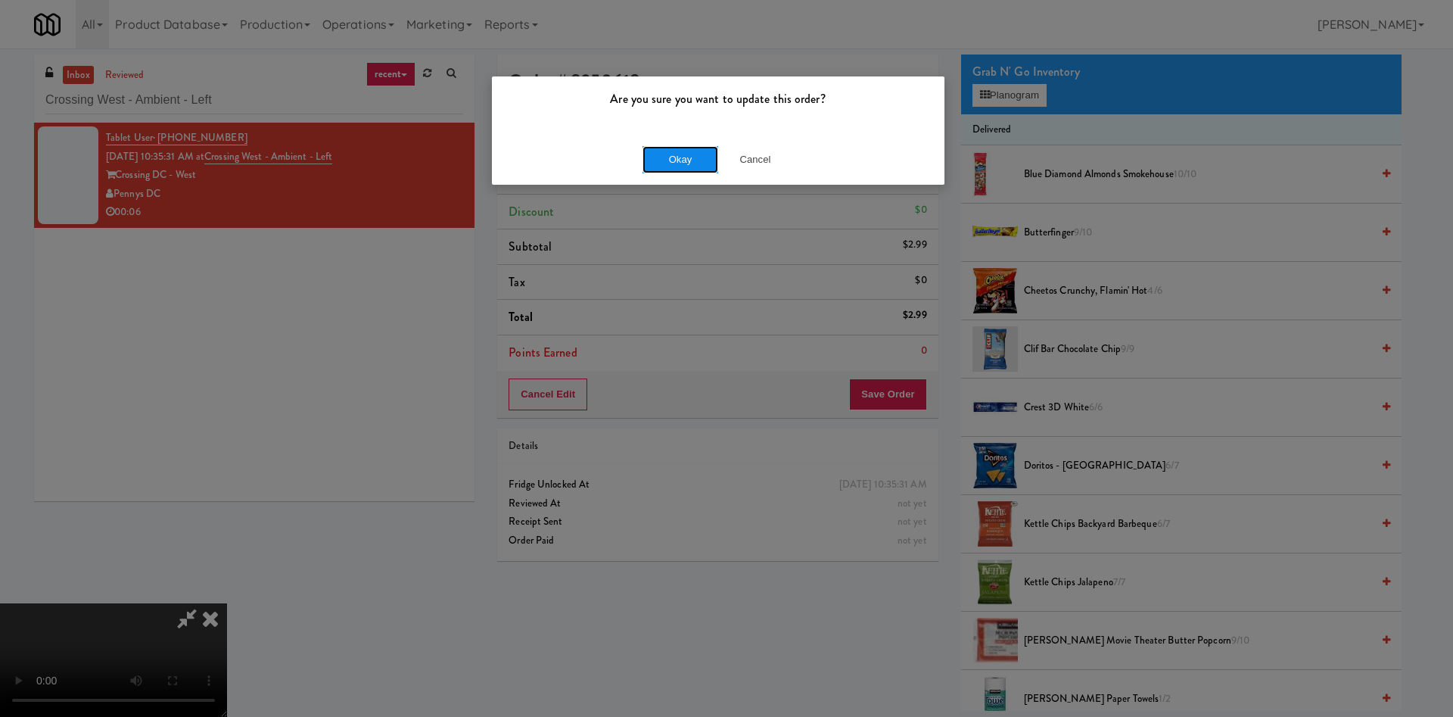
click at [661, 154] on button "Okay" at bounding box center [680, 159] width 76 height 27
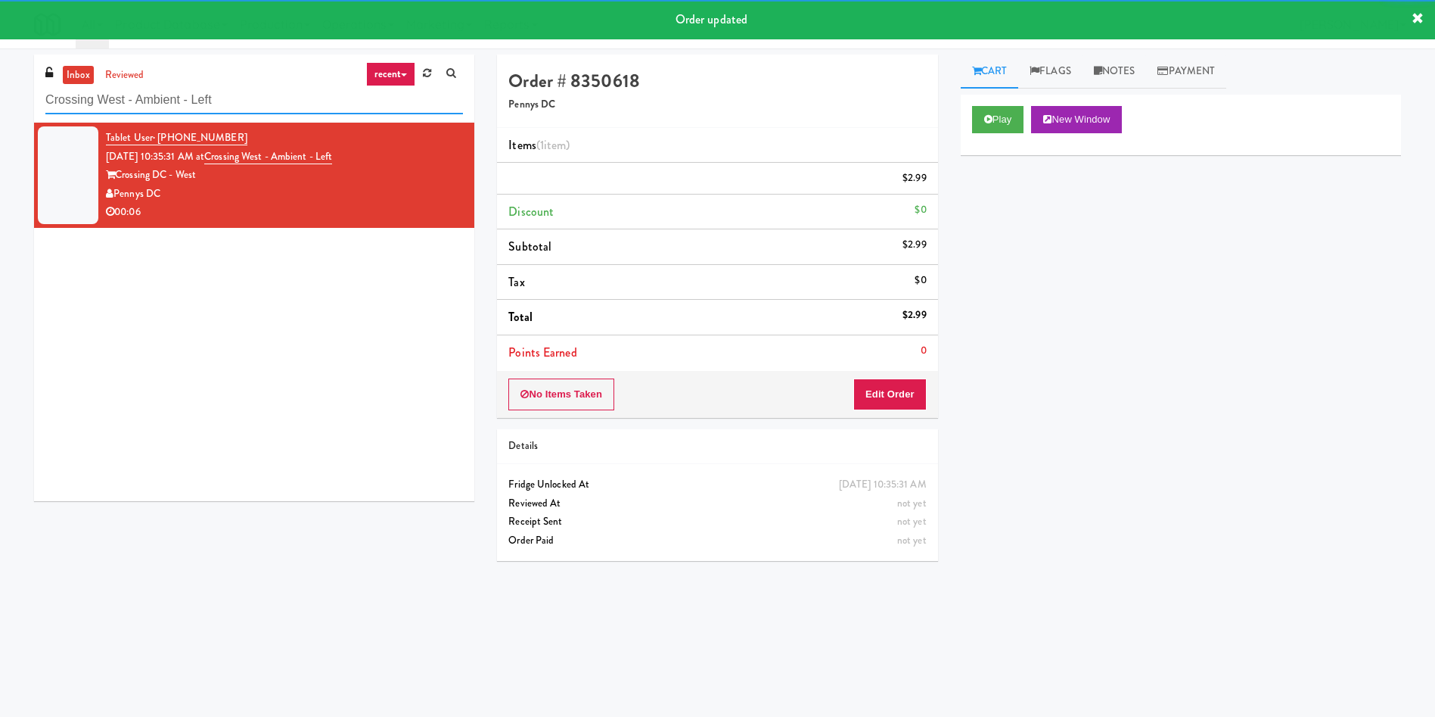
drag, startPoint x: 229, startPoint y: 97, endPoint x: 0, endPoint y: 81, distance: 229.1
click at [0, 81] on div "inbox reviewed recent all unclear take inventory issue suspicious failed recent…" at bounding box center [717, 358] width 1435 height 608
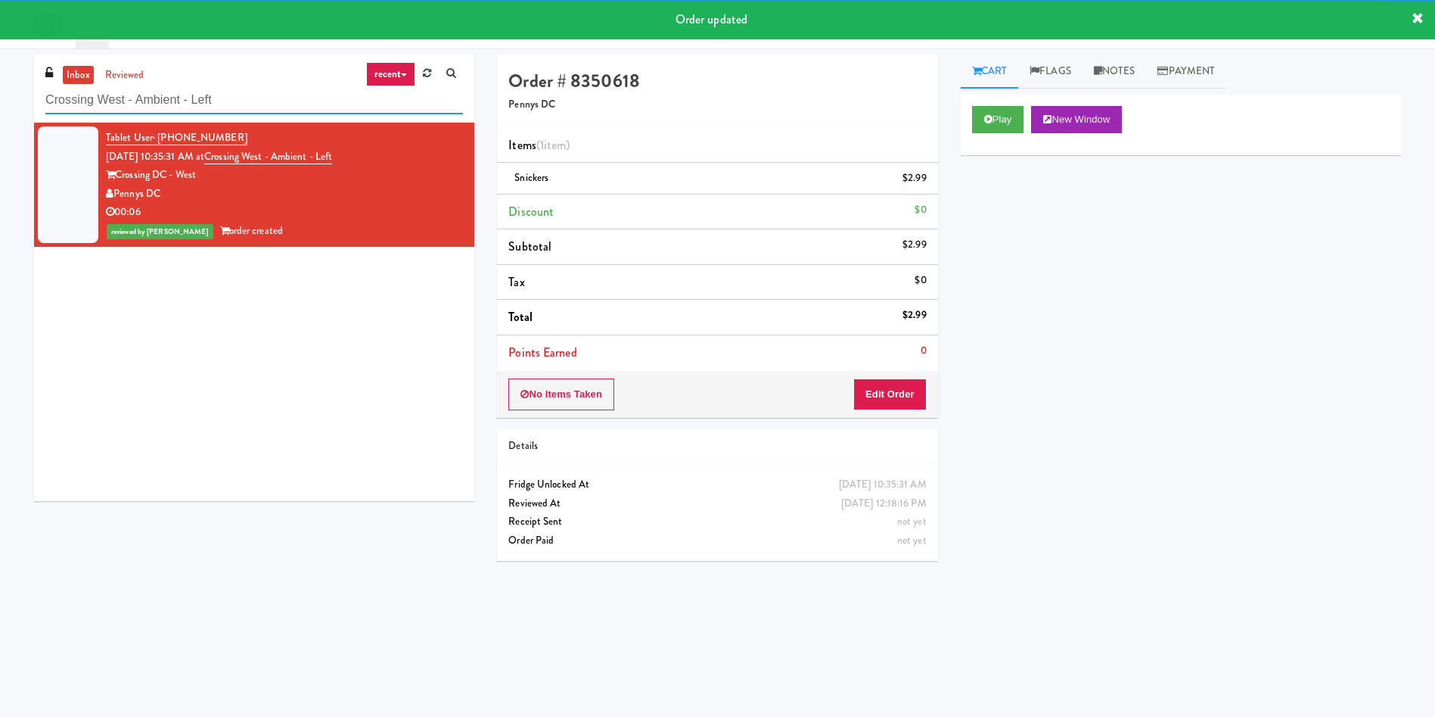
paste input "2 Lansing Square"
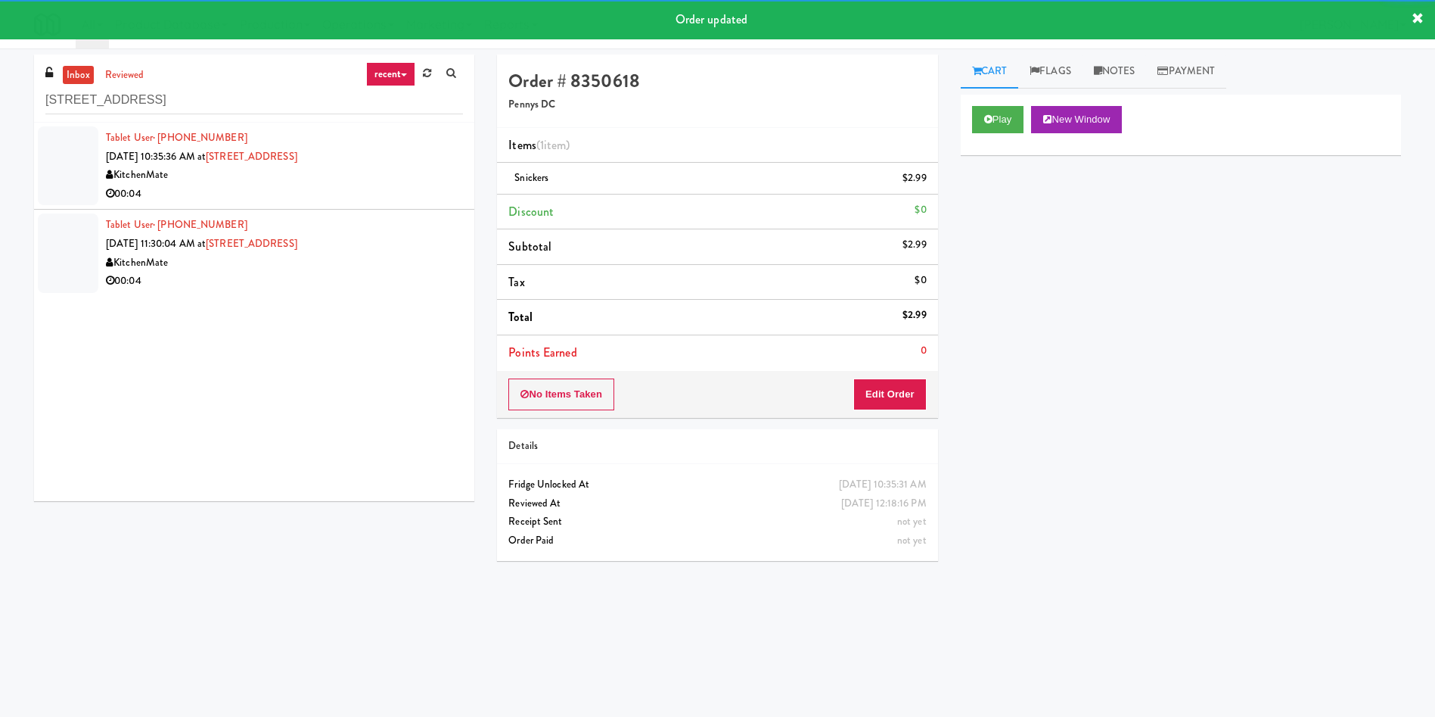
drag, startPoint x: 55, startPoint y: 152, endPoint x: 673, endPoint y: 140, distance: 617.5
click at [56, 151] on div at bounding box center [68, 165] width 61 height 79
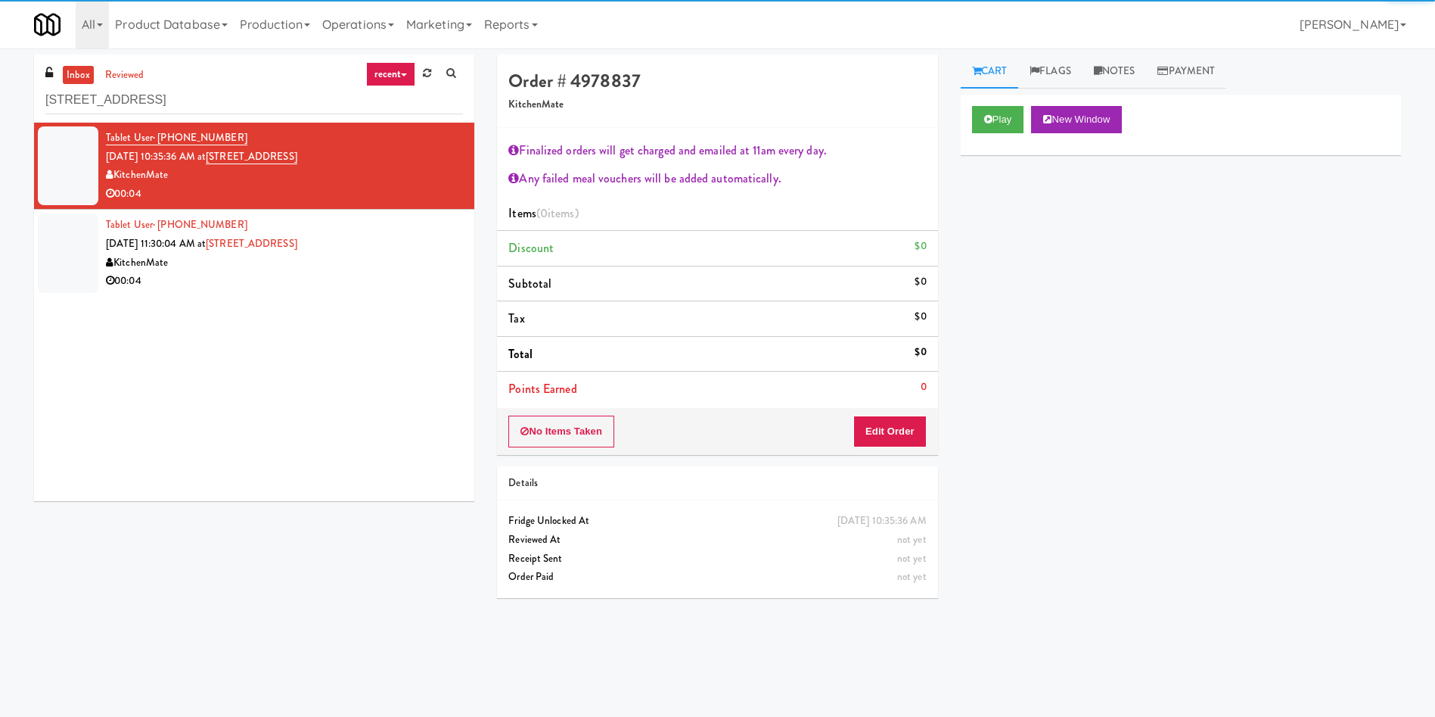
click at [1005, 134] on div "Play New Window" at bounding box center [1181, 125] width 440 height 61
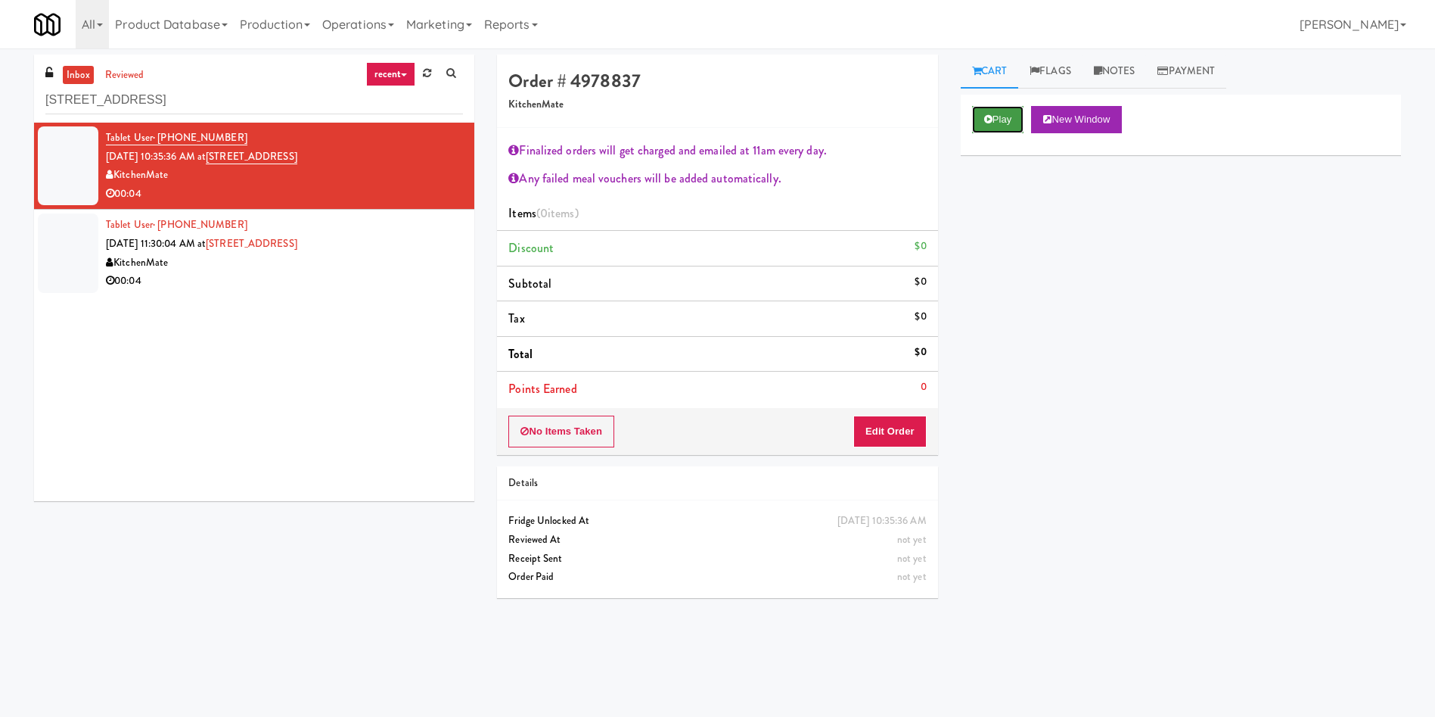
click at [975, 126] on button "Play" at bounding box center [998, 119] width 52 height 27
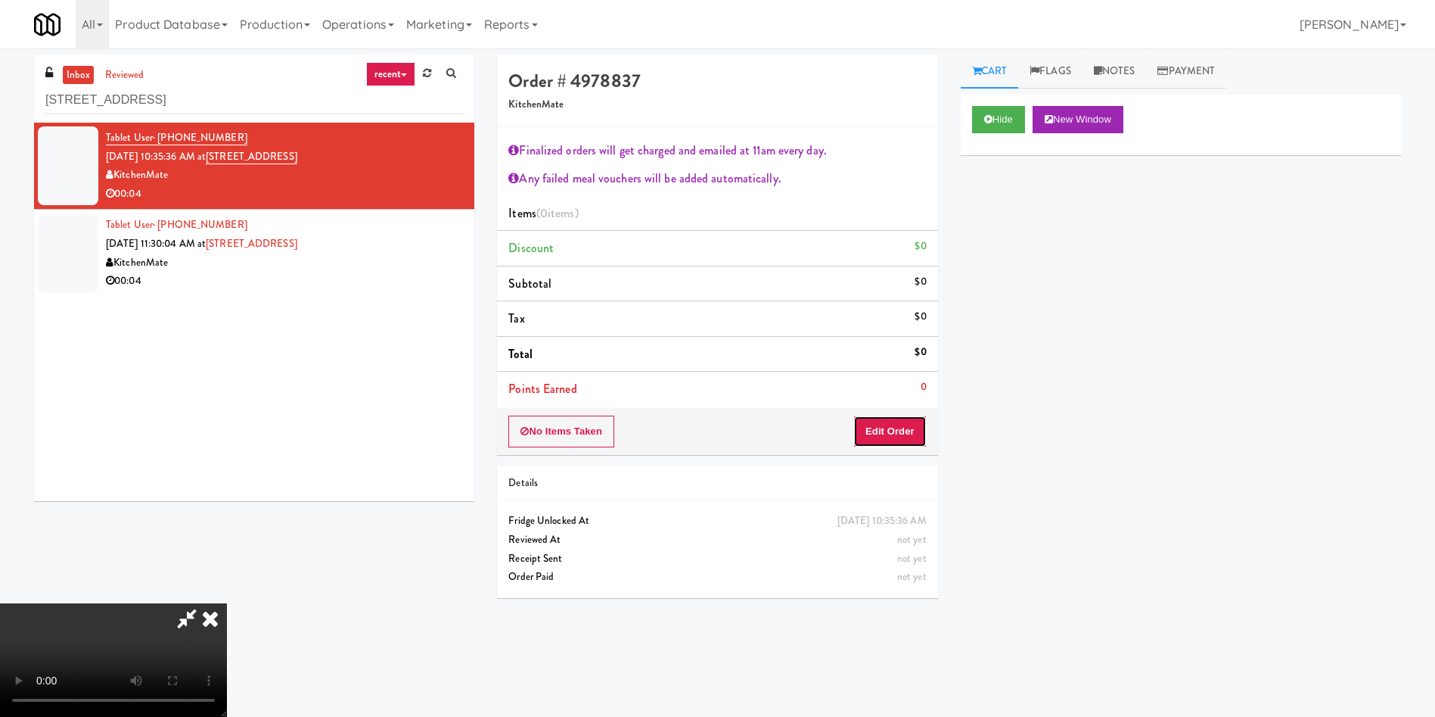
click at [881, 416] on button "Edit Order" at bounding box center [889, 431] width 73 height 32
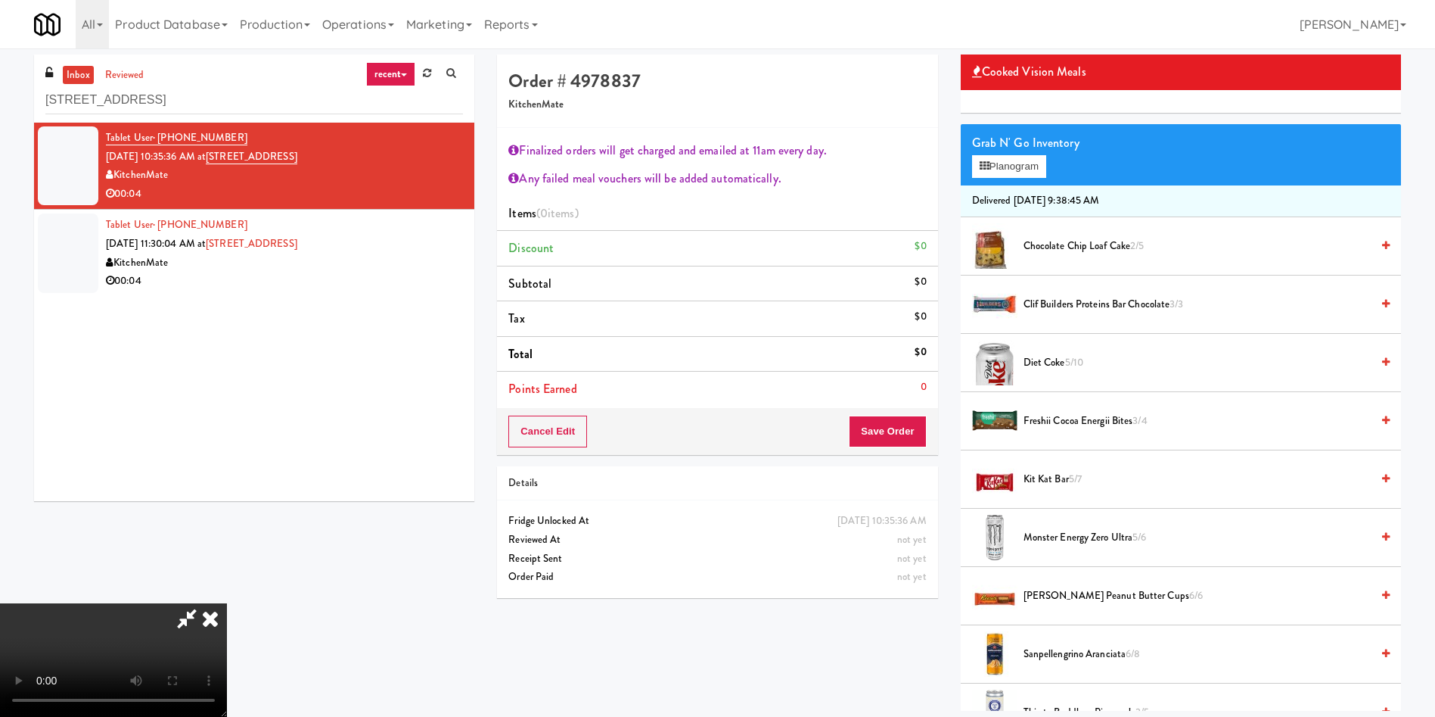
scroll to position [281, 0]
click at [227, 603] on video at bounding box center [113, 659] width 227 height 113
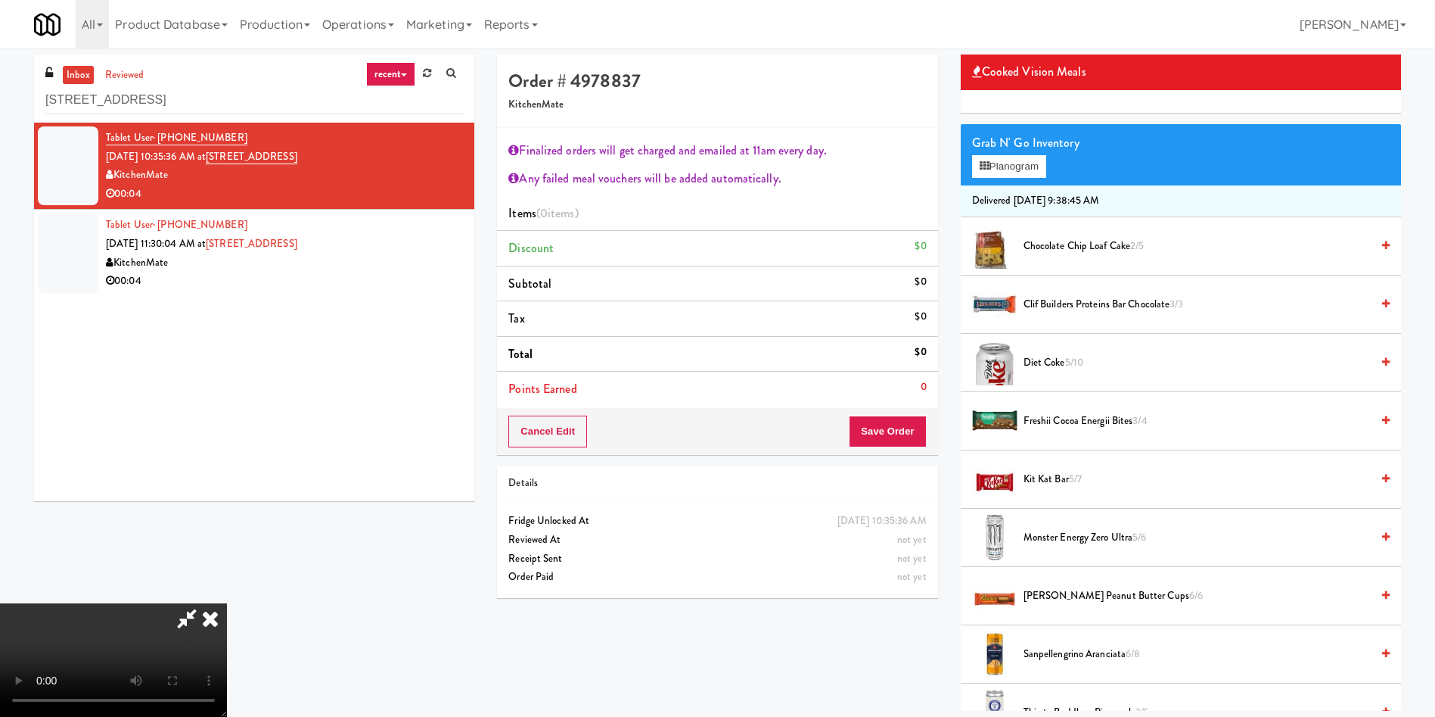
click at [227, 603] on video at bounding box center [113, 659] width 227 height 113
click at [1061, 418] on span "Freshii Cocoa Energii Bites 3/4" at bounding box center [1197, 421] width 347 height 19
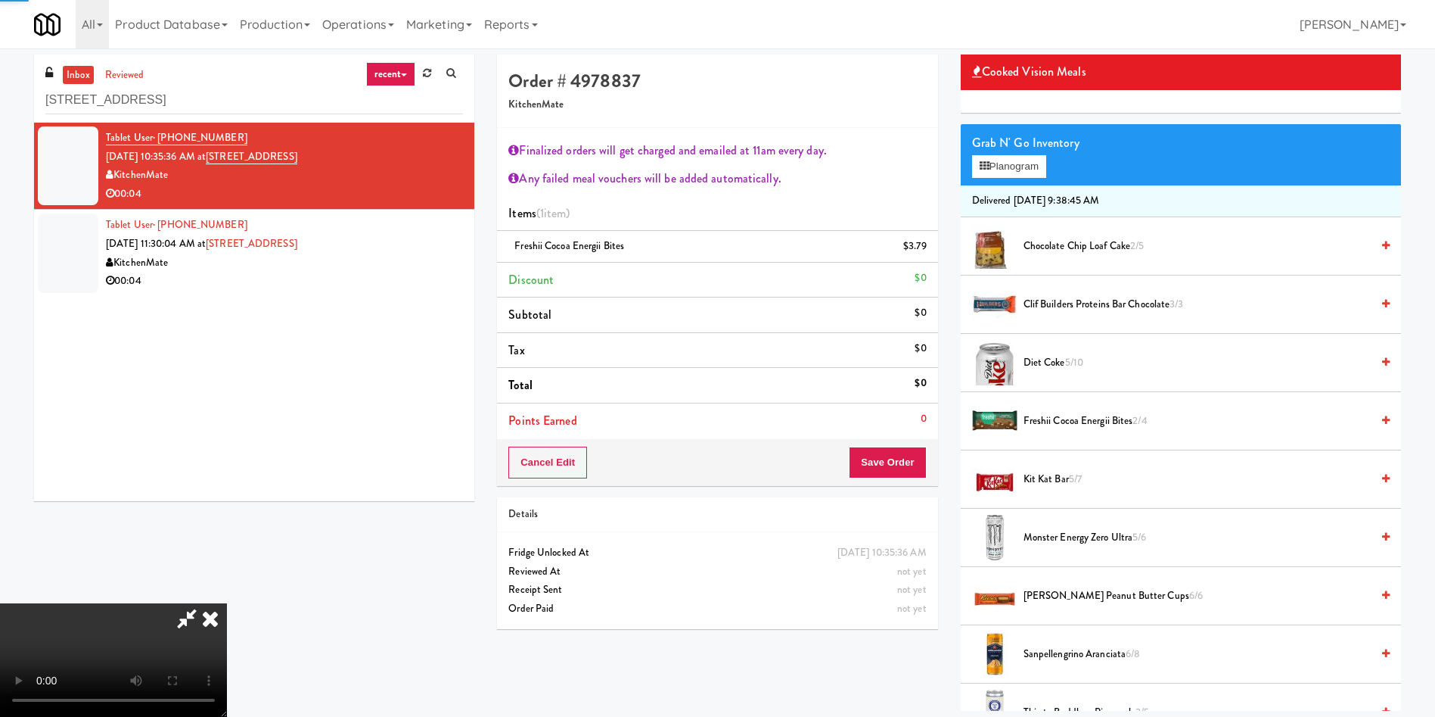
click at [227, 603] on video at bounding box center [113, 659] width 227 height 113
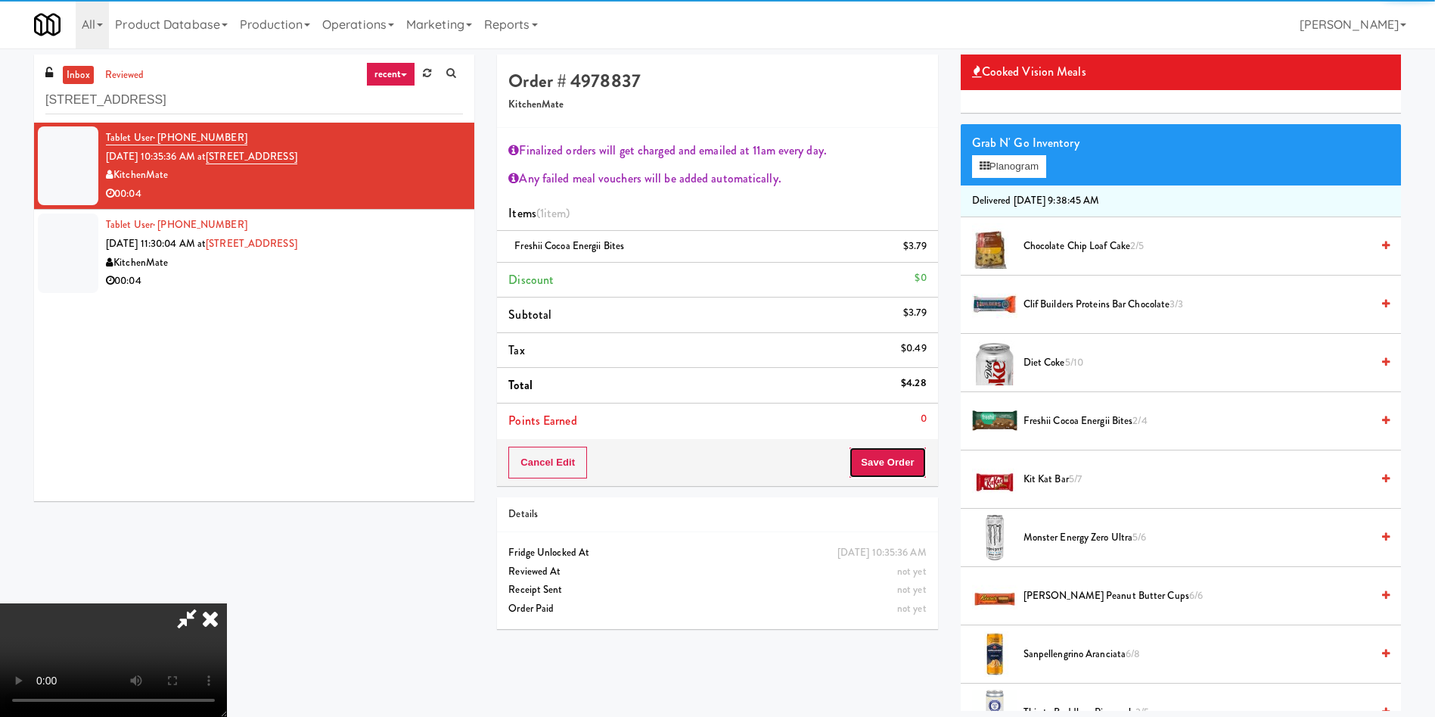
click at [905, 466] on button "Save Order" at bounding box center [887, 462] width 77 height 32
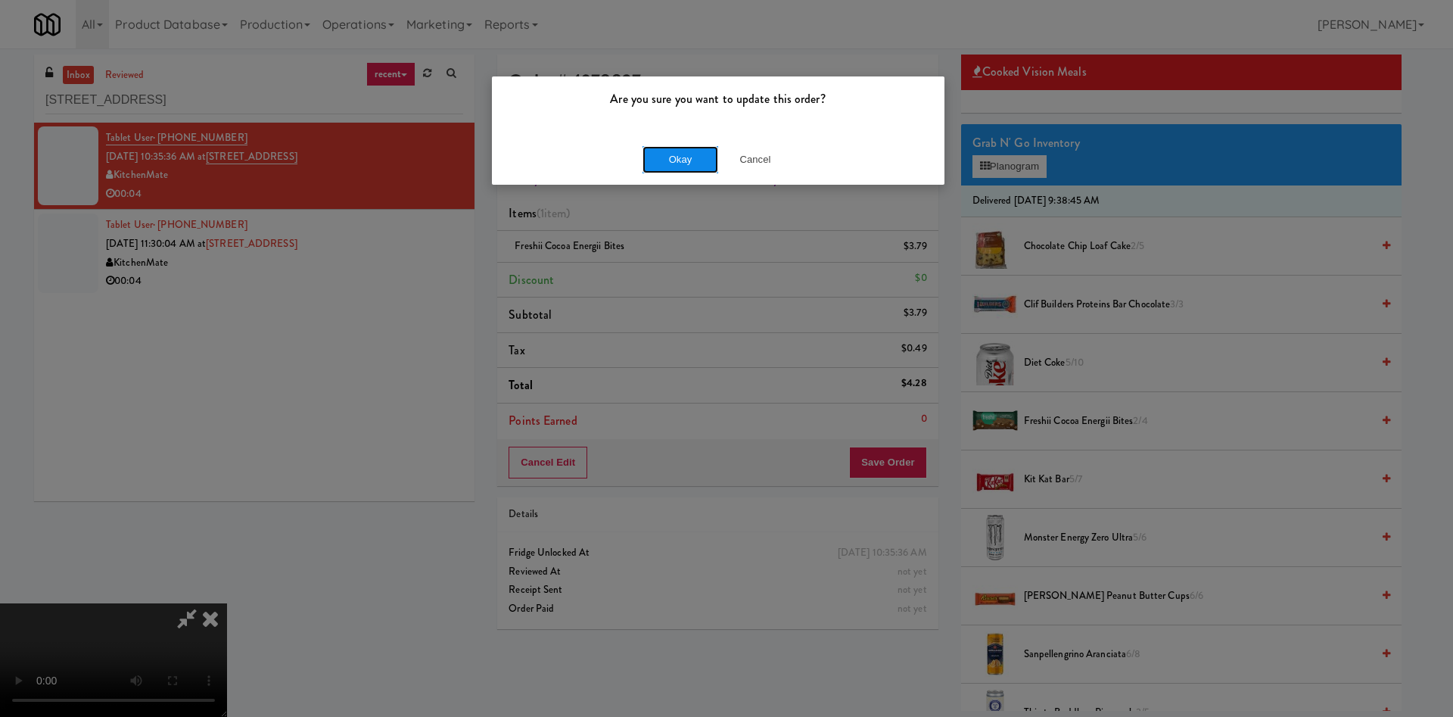
click at [661, 154] on button "Okay" at bounding box center [680, 159] width 76 height 27
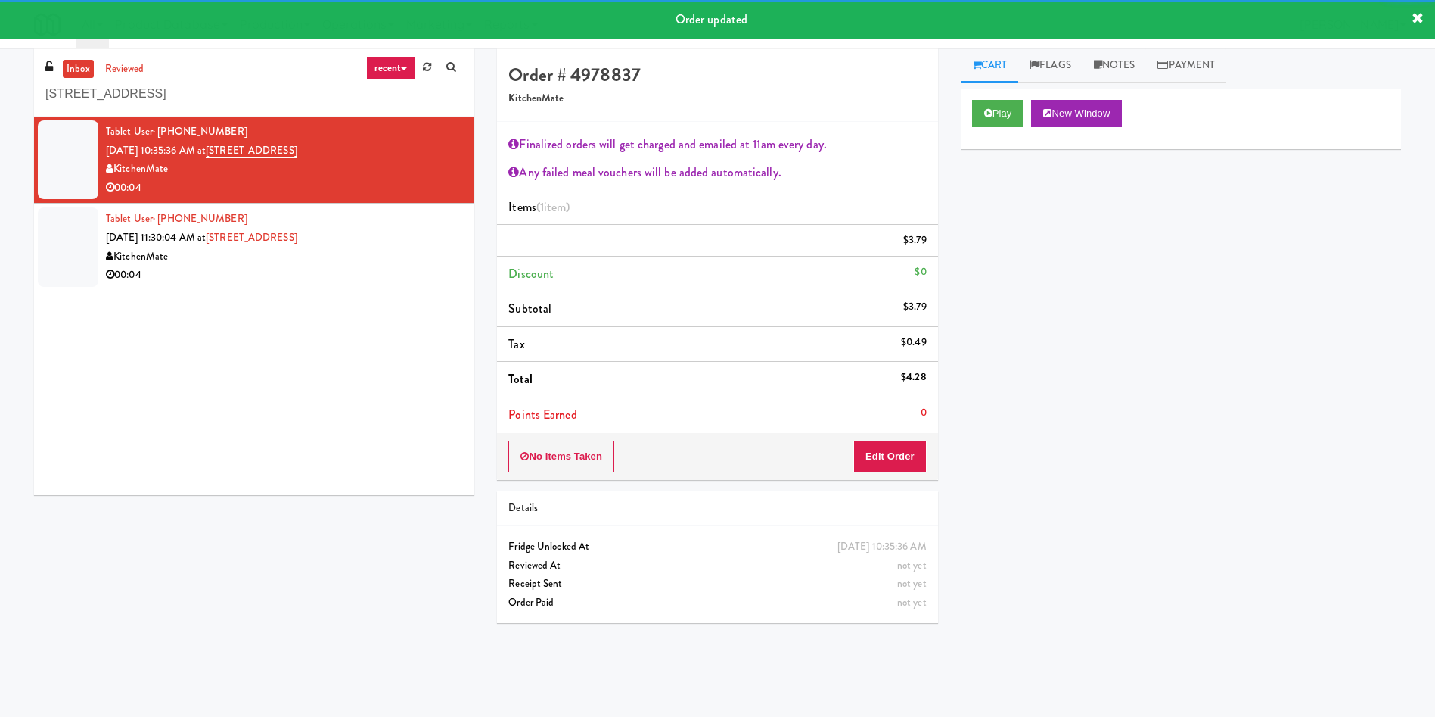
scroll to position [48, 0]
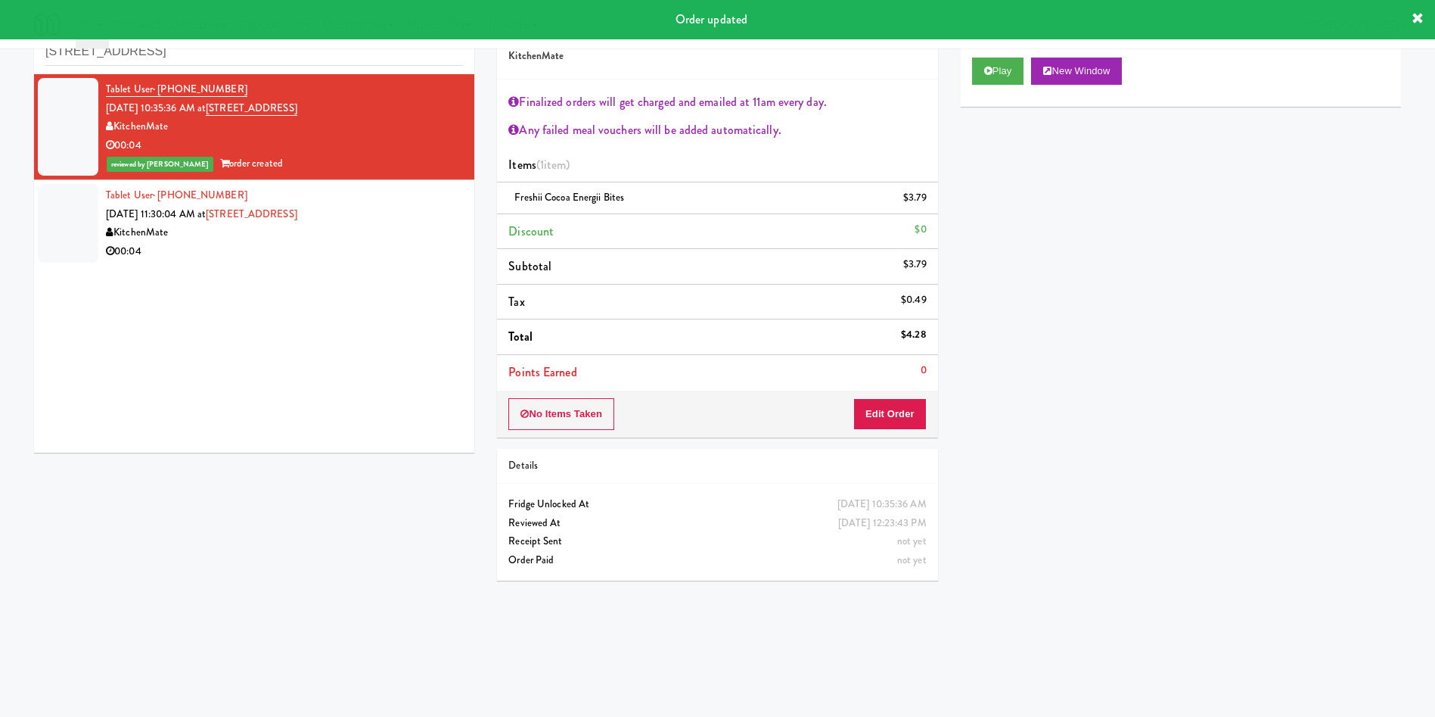
click at [90, 212] on div at bounding box center [68, 223] width 61 height 79
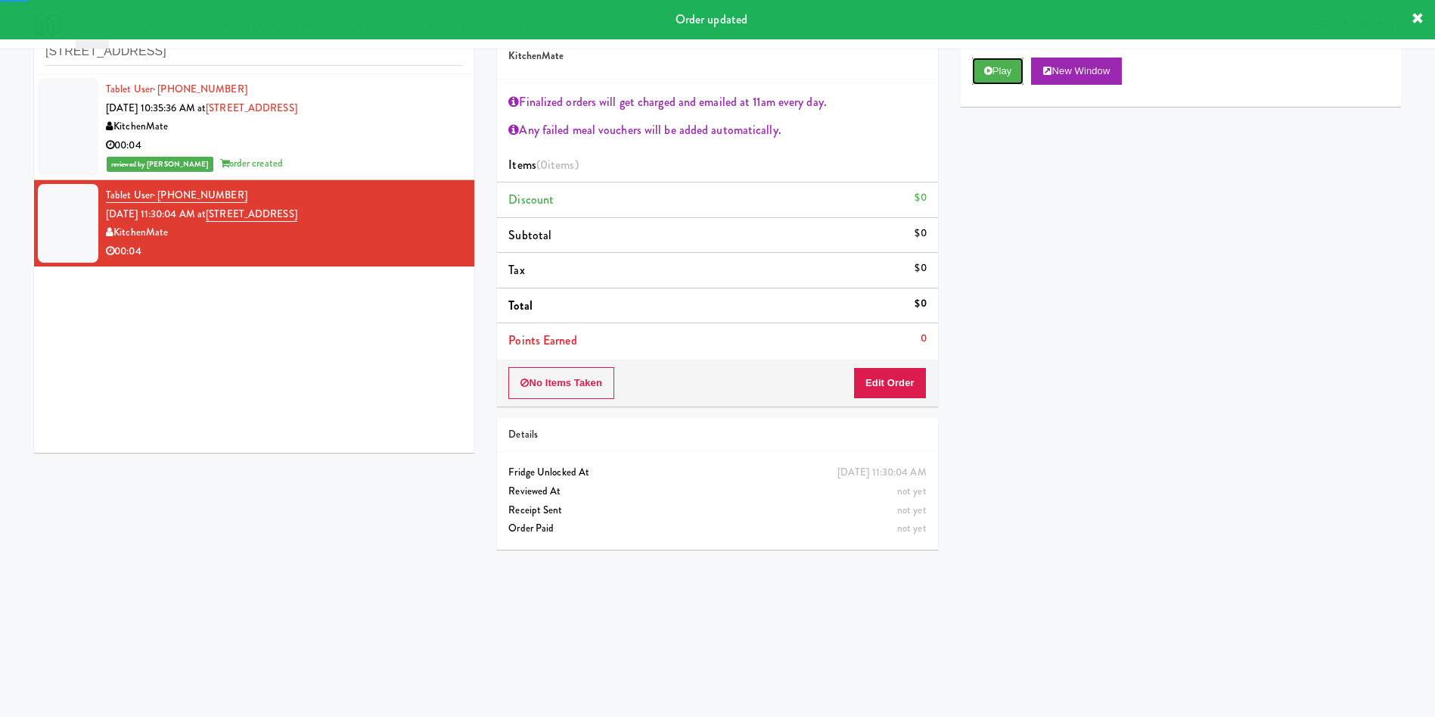
drag, startPoint x: 1000, startPoint y: 70, endPoint x: 967, endPoint y: 126, distance: 65.1
click at [1000, 70] on button "Play" at bounding box center [998, 71] width 52 height 27
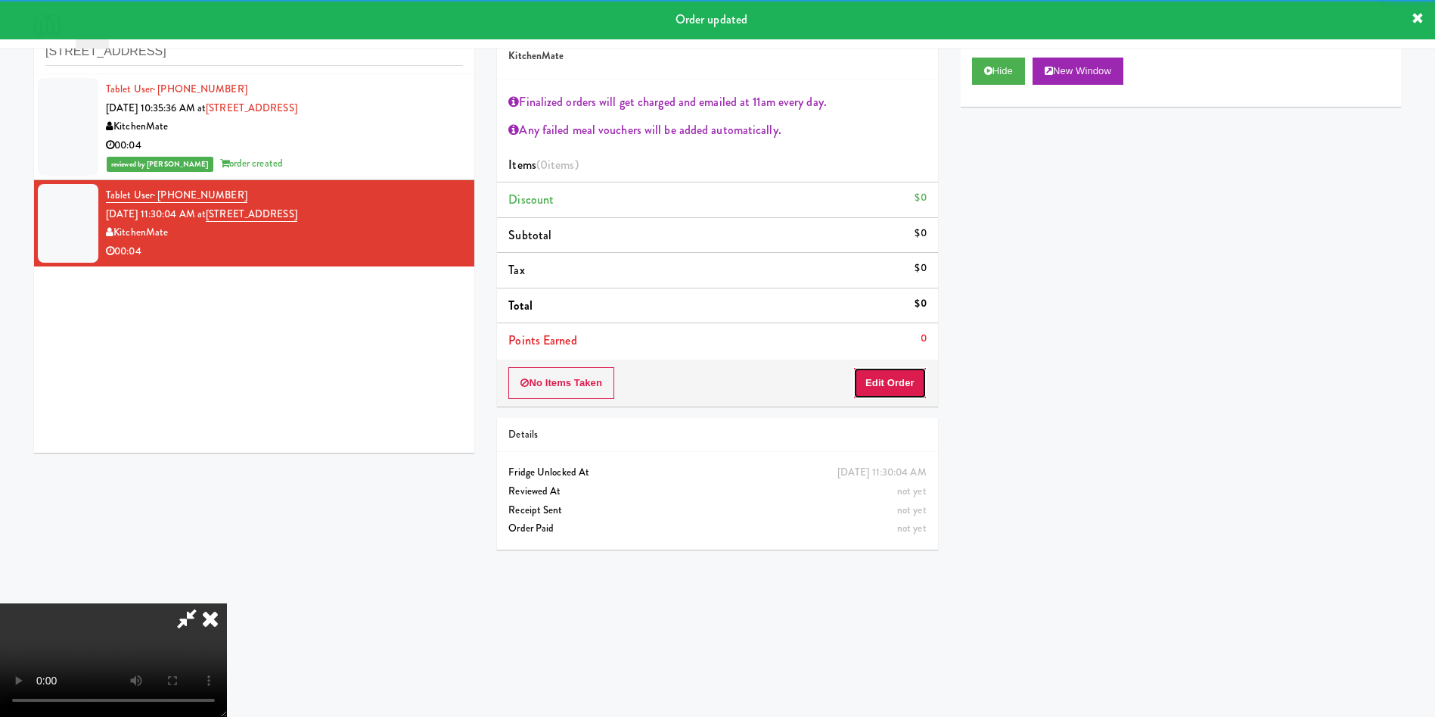
click at [888, 374] on button "Edit Order" at bounding box center [889, 383] width 73 height 32
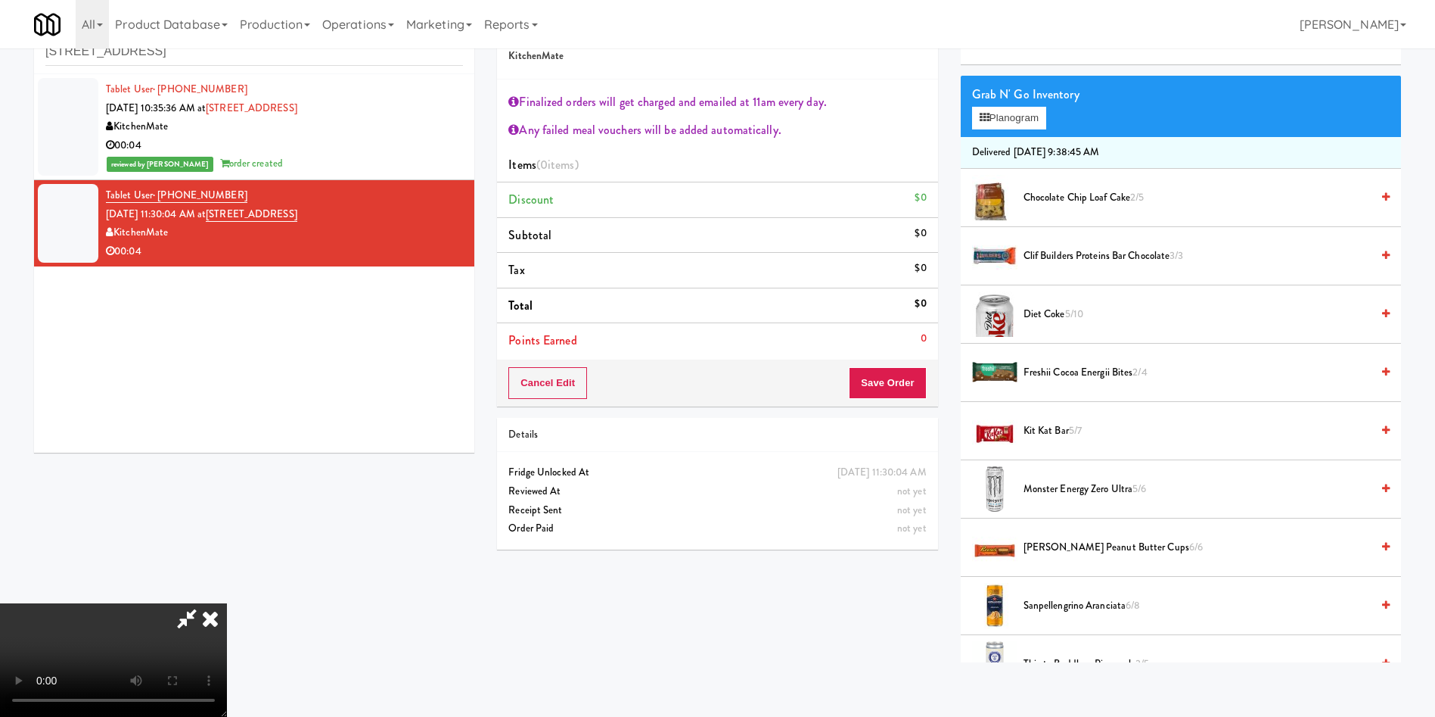
scroll to position [227, 0]
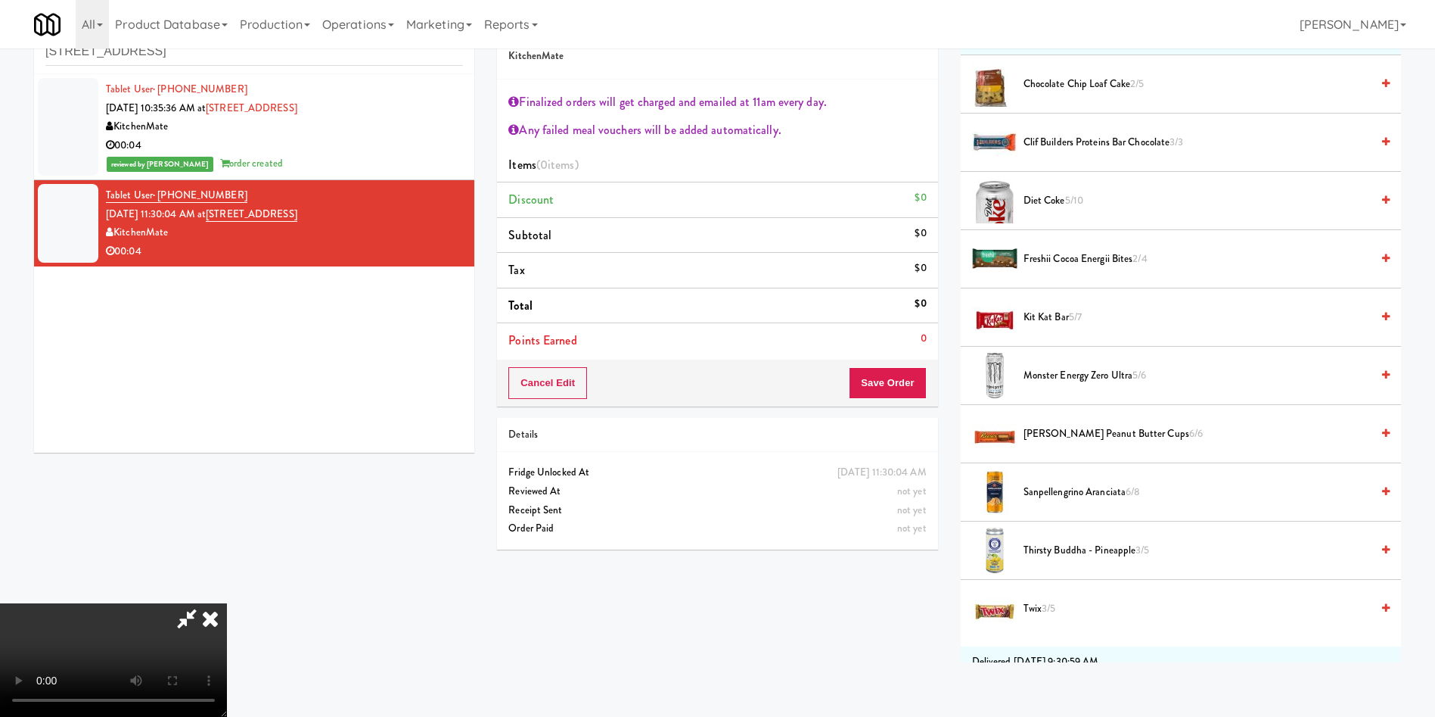
click at [227, 603] on video at bounding box center [113, 659] width 227 height 113
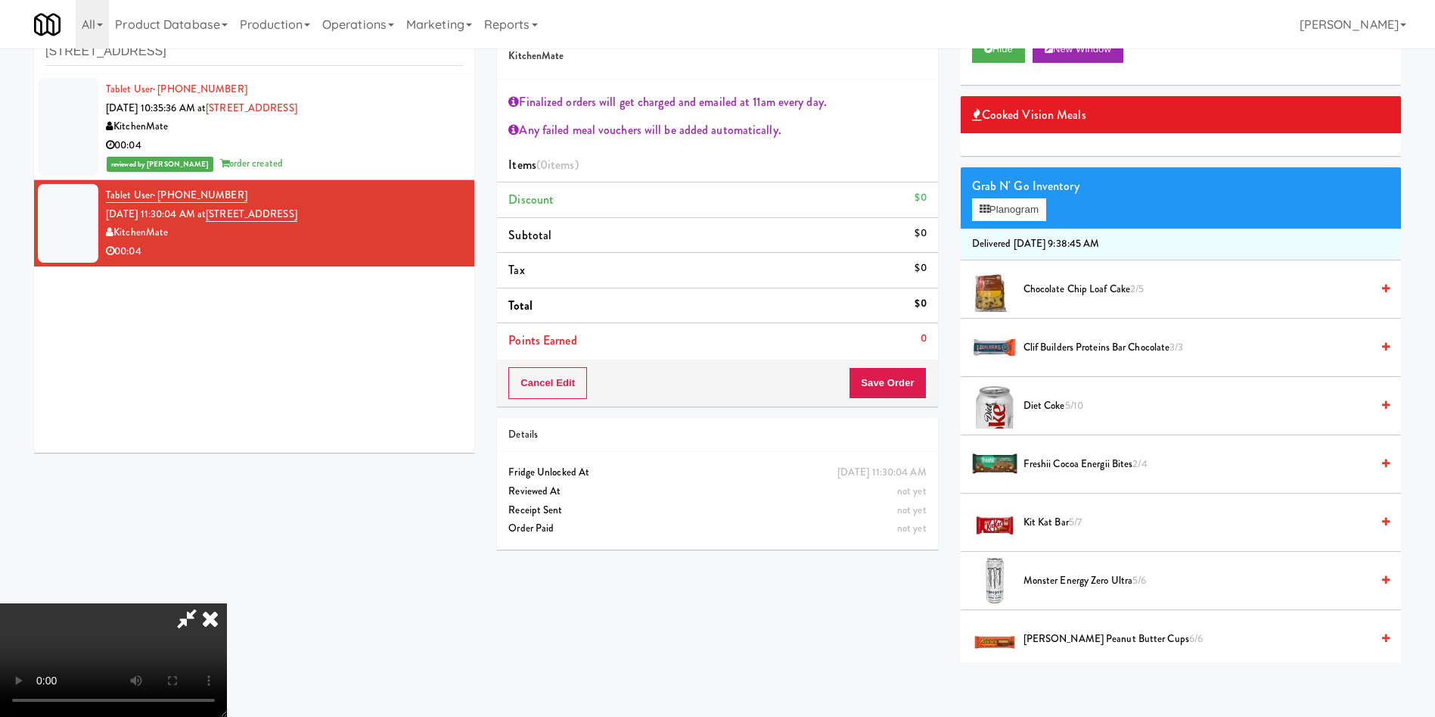
scroll to position [0, 0]
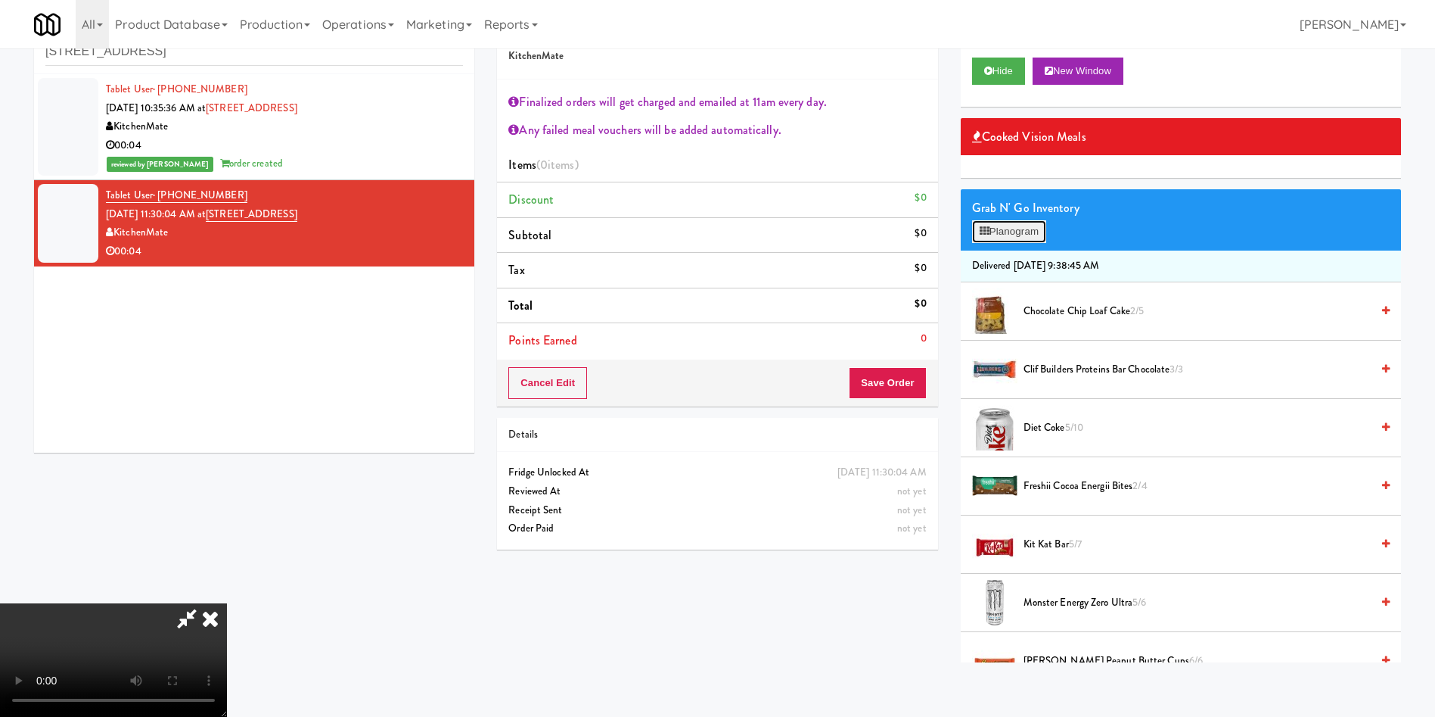
click at [990, 232] on button "Planogram" at bounding box center [1009, 231] width 74 height 23
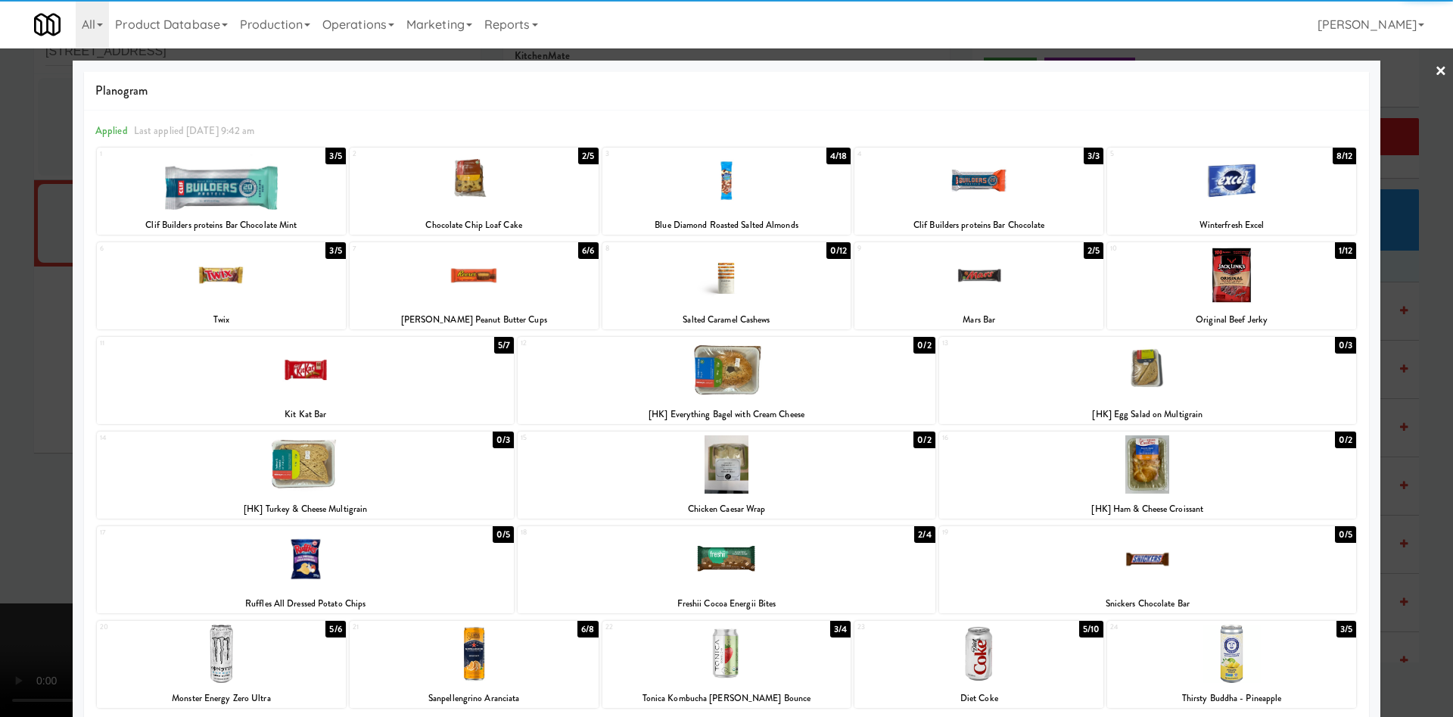
click at [772, 577] on div at bounding box center [726, 559] width 417 height 58
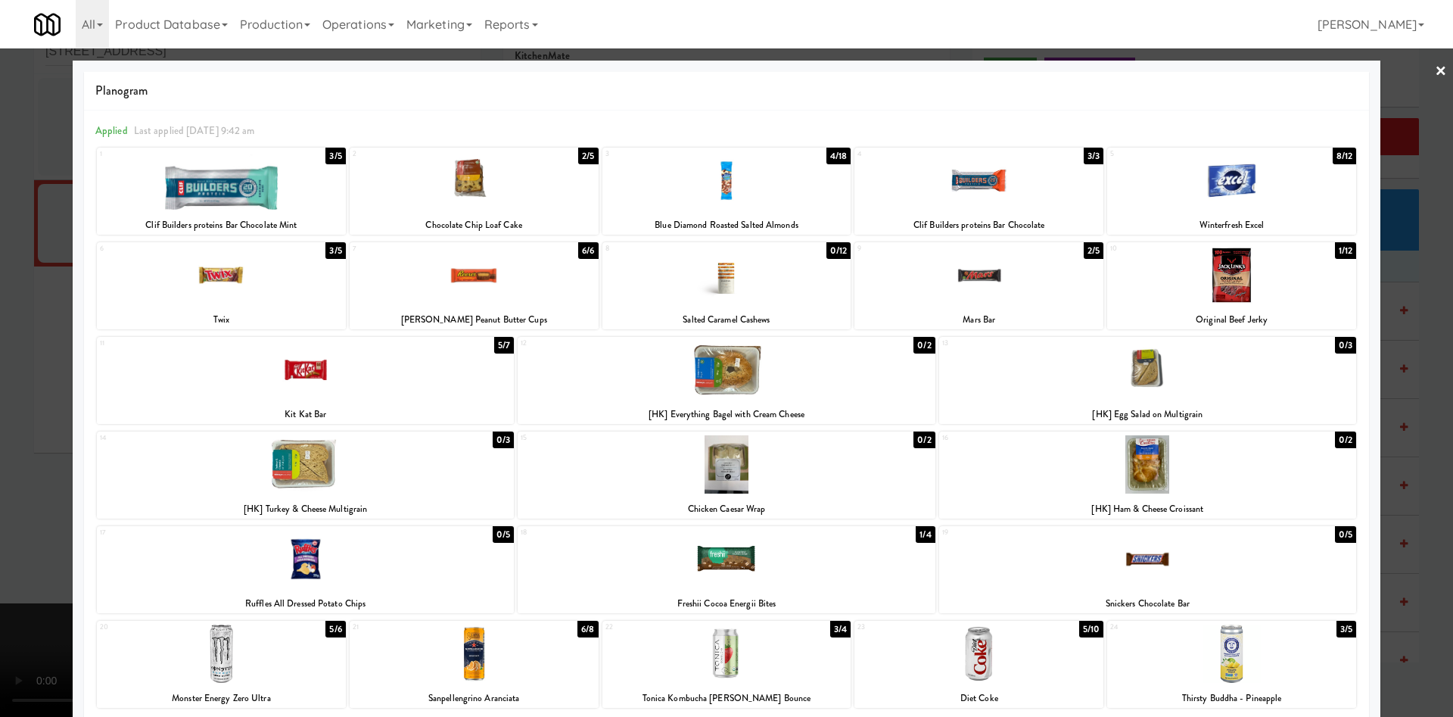
click at [1393, 147] on div at bounding box center [726, 358] width 1453 height 717
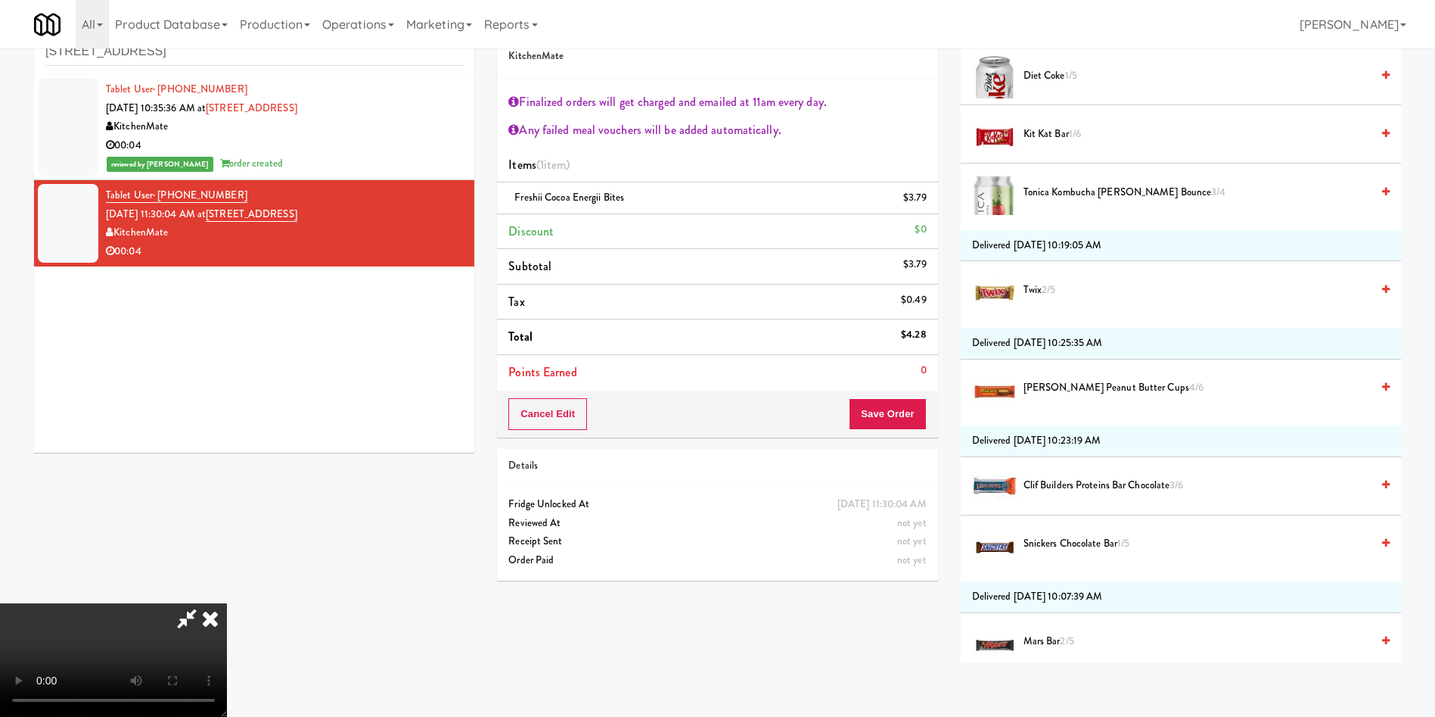
scroll to position [1362, 0]
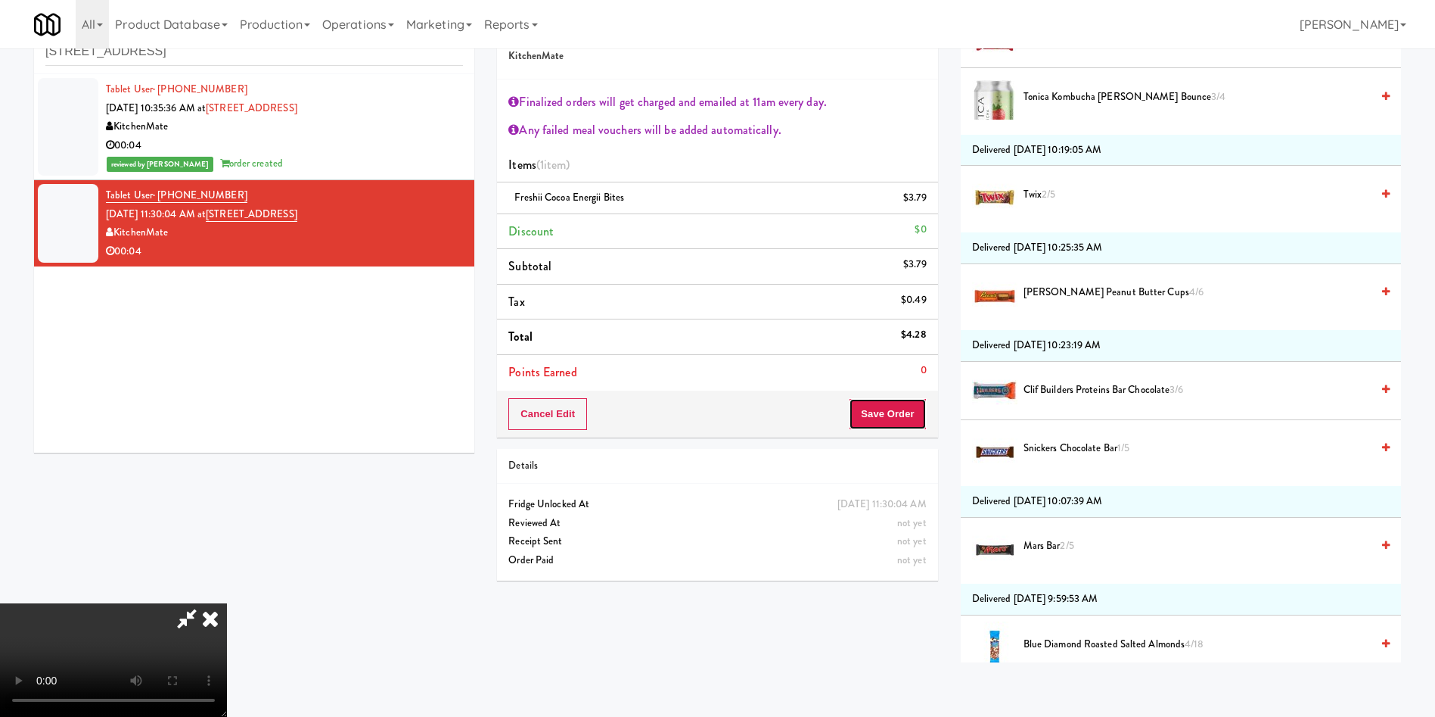
click at [897, 416] on button "Save Order" at bounding box center [887, 414] width 77 height 32
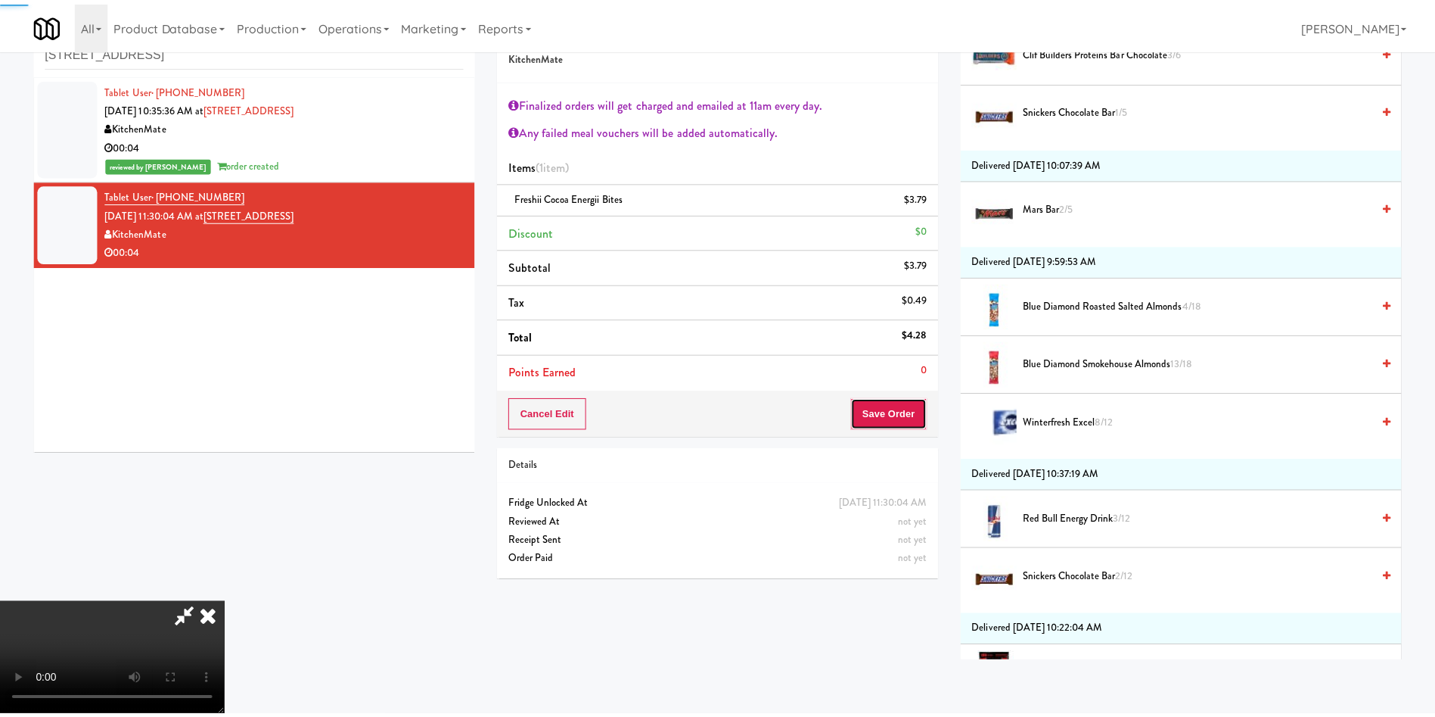
scroll to position [1816, 0]
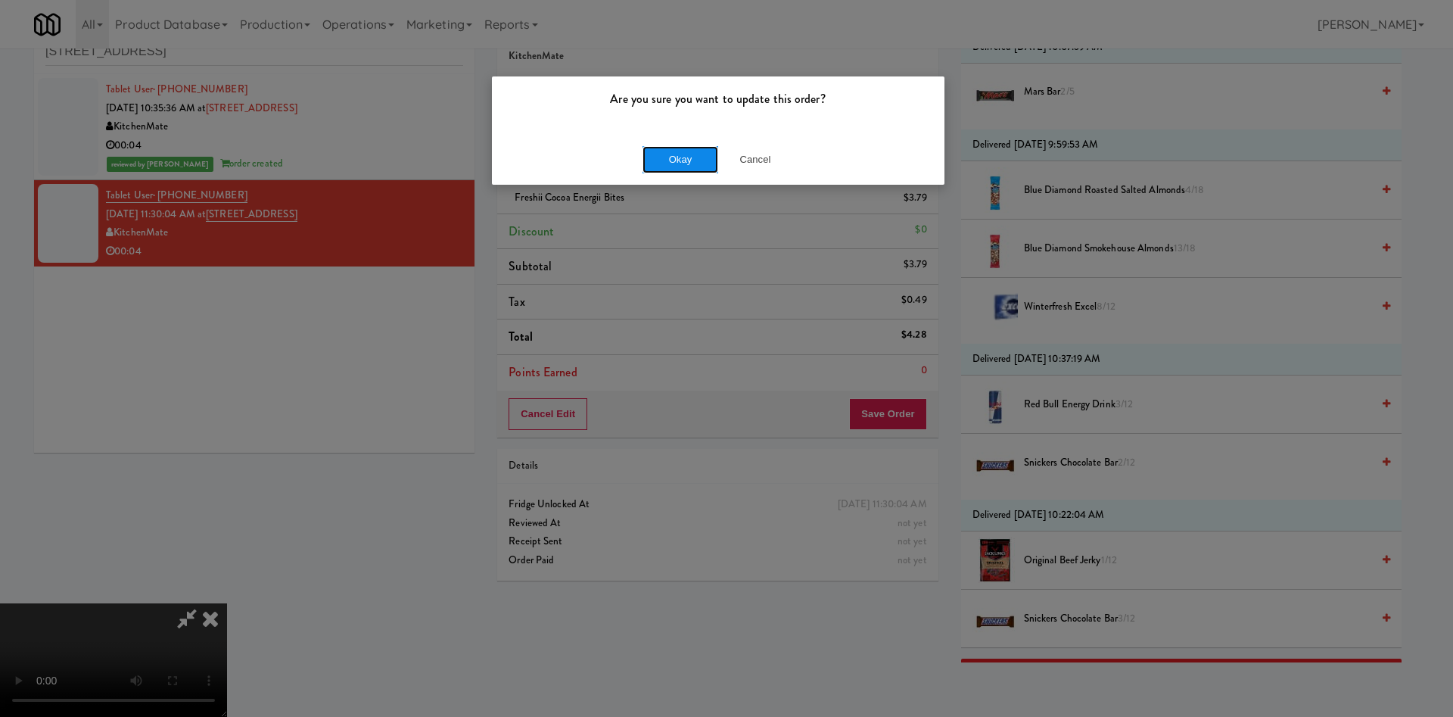
click at [688, 166] on button "Okay" at bounding box center [680, 159] width 76 height 27
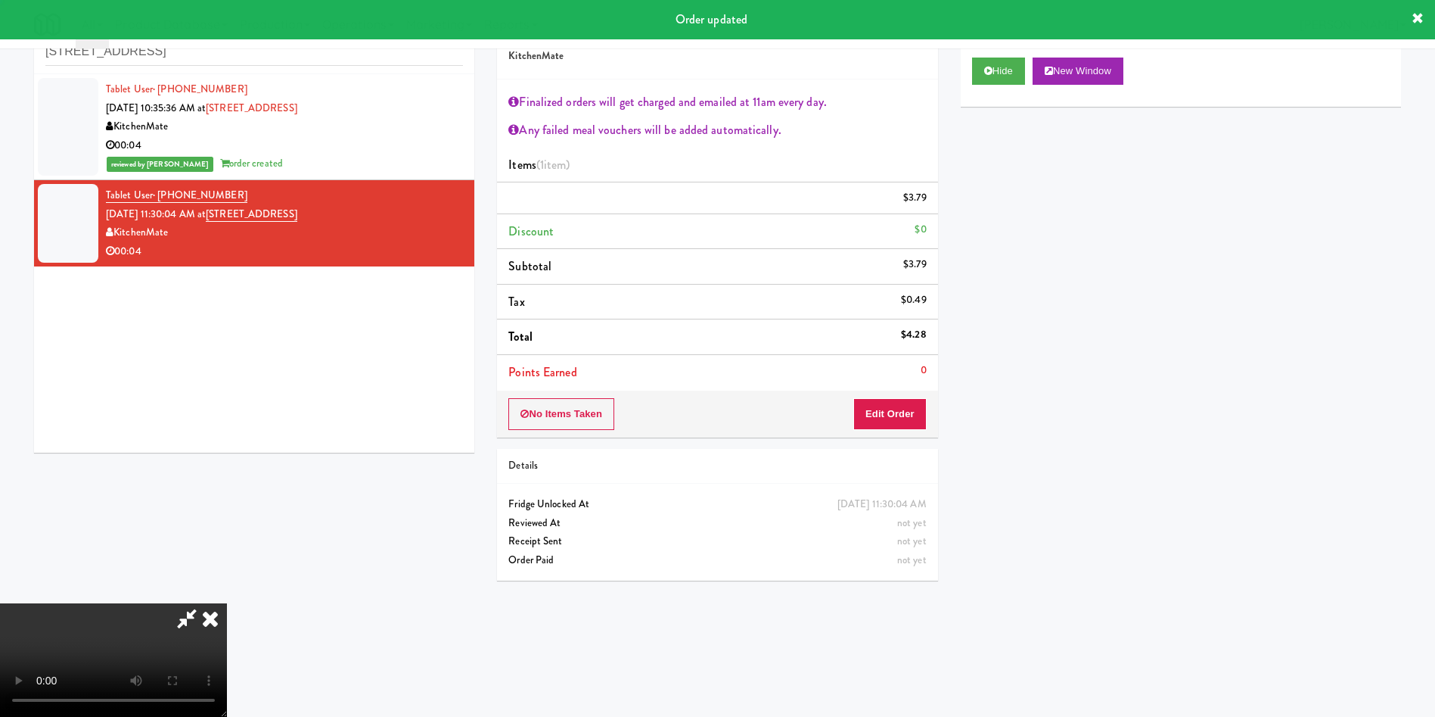
scroll to position [0, 0]
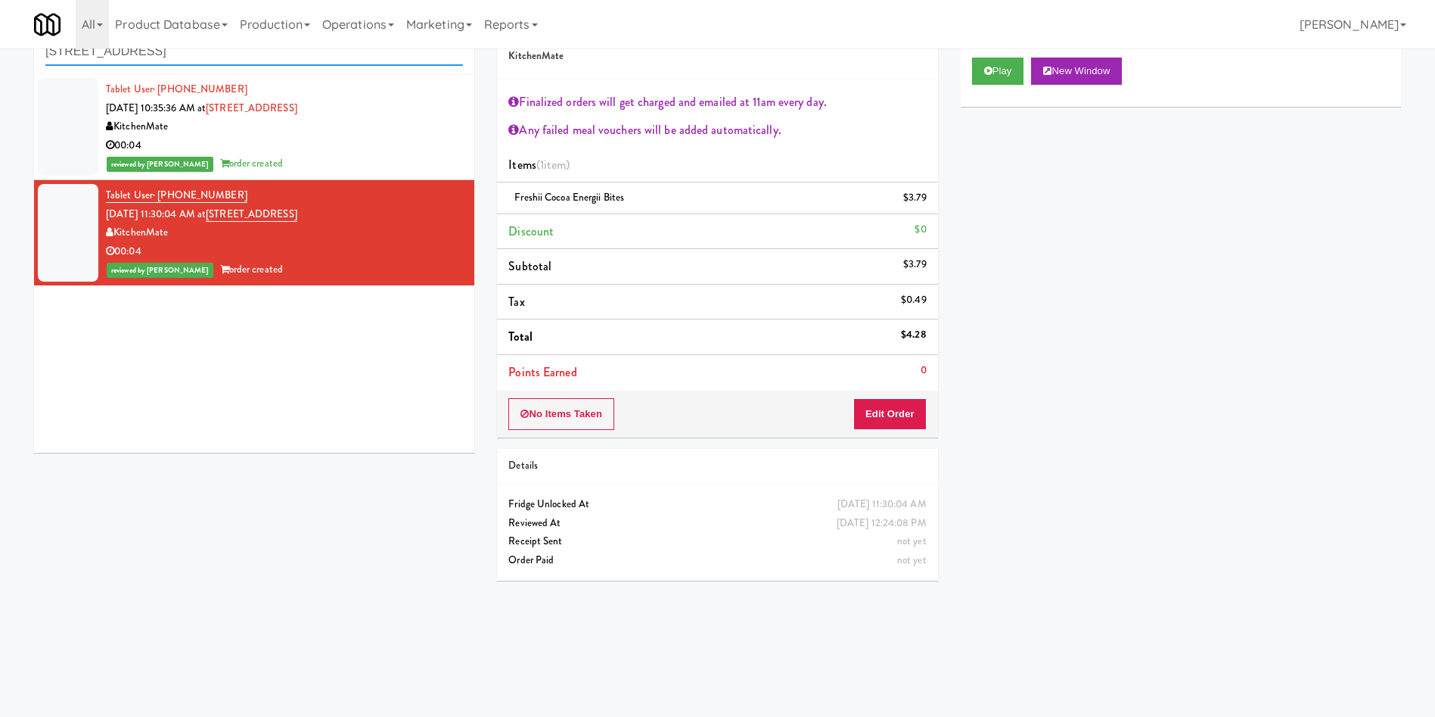
drag, startPoint x: 219, startPoint y: 52, endPoint x: 0, endPoint y: 54, distance: 218.7
click at [0, 54] on div "inbox reviewed recent all unclear take inventory issue suspicious failed recent…" at bounding box center [717, 310] width 1435 height 608
paste input "IKEA CDC Mississauga"
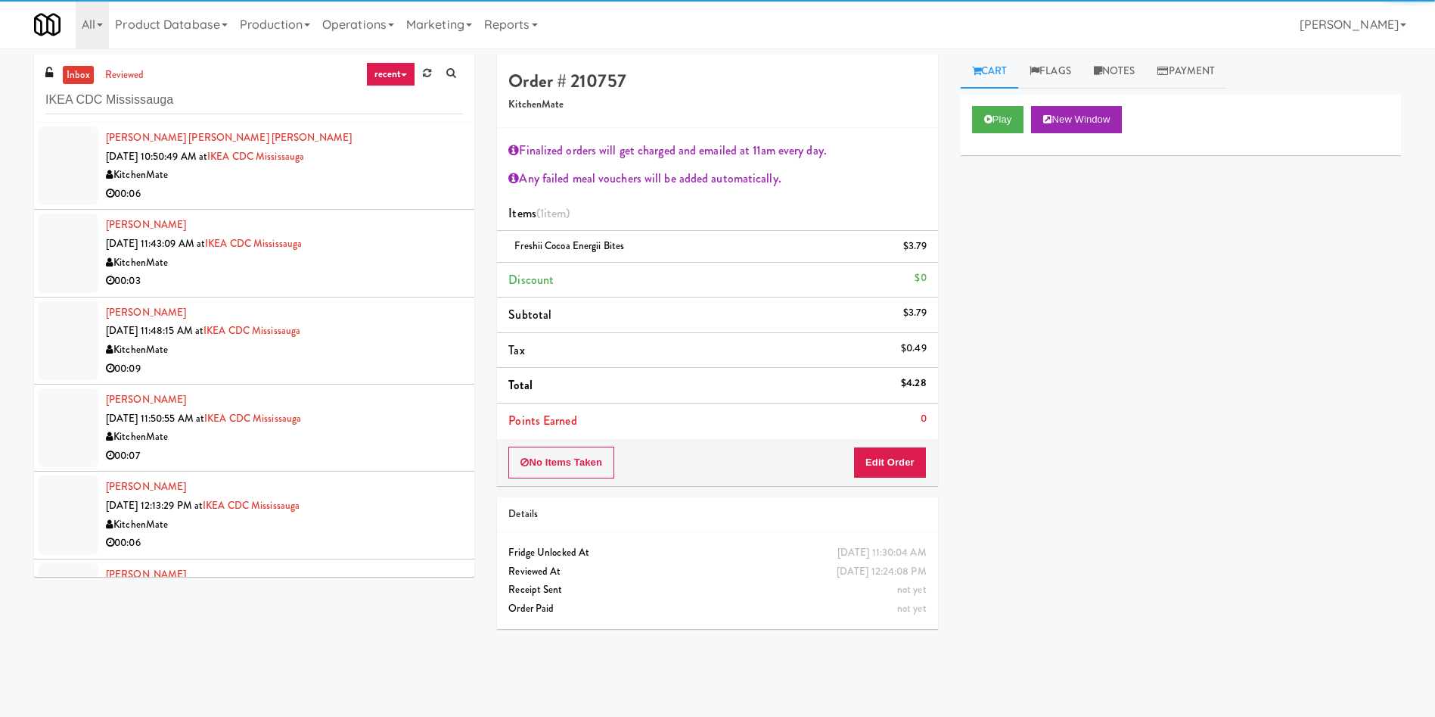
drag, startPoint x: 67, startPoint y: 145, endPoint x: 394, endPoint y: 151, distance: 326.9
click at [68, 145] on div at bounding box center [68, 165] width 61 height 79
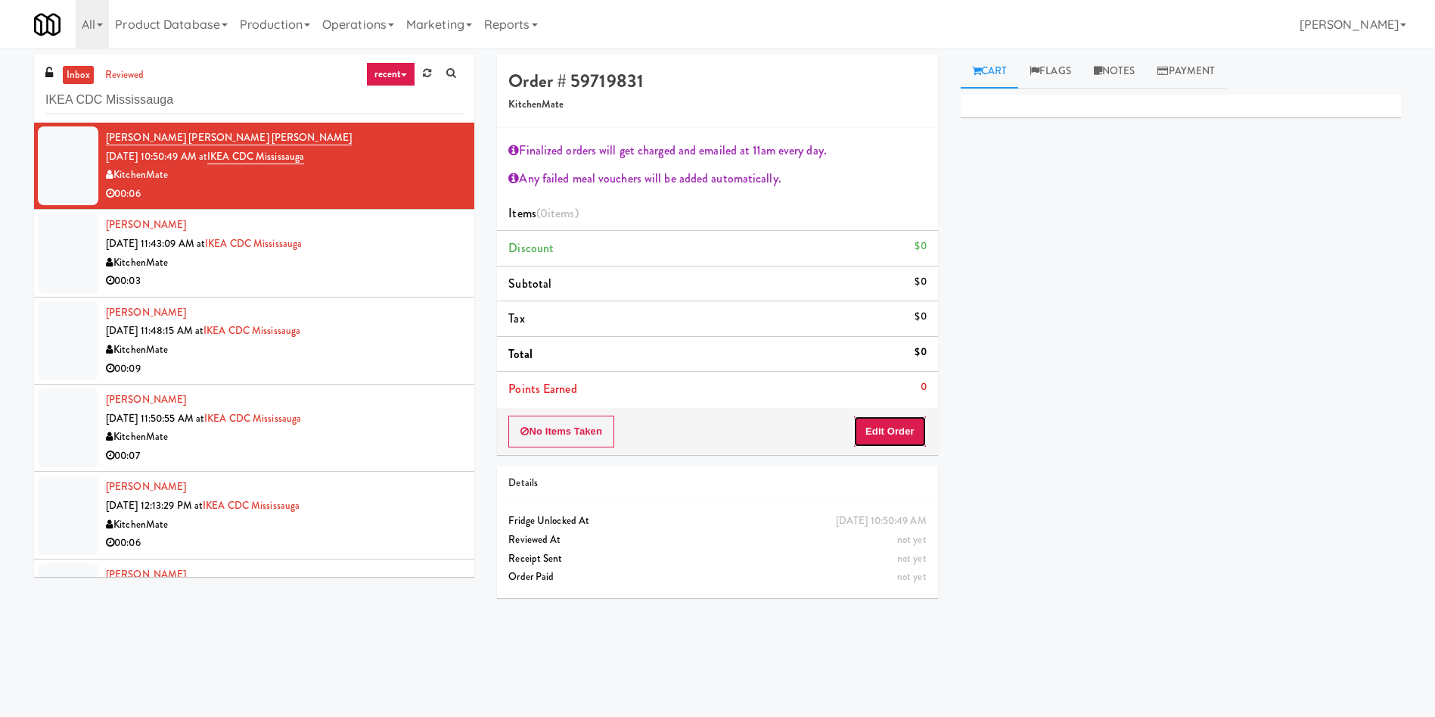
click at [900, 425] on button "Edit Order" at bounding box center [889, 431] width 73 height 32
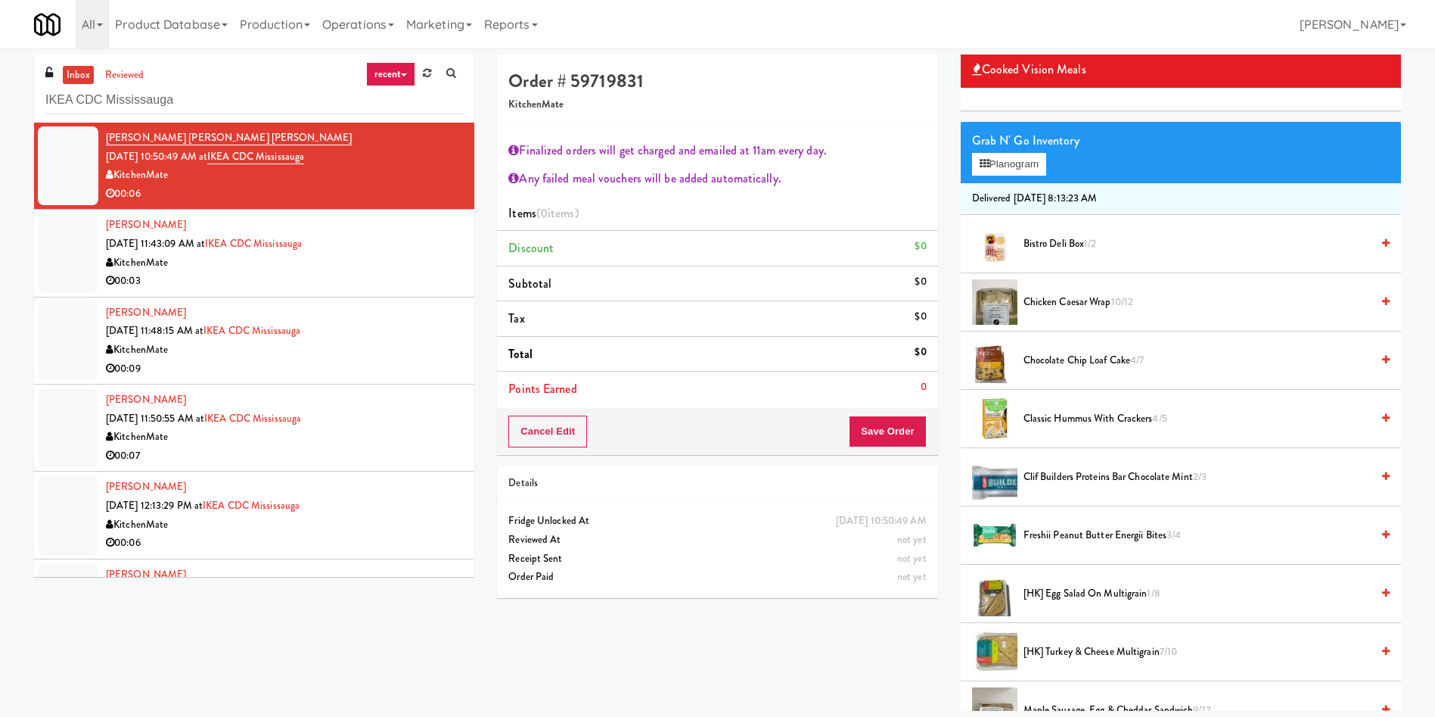
scroll to position [113, 0]
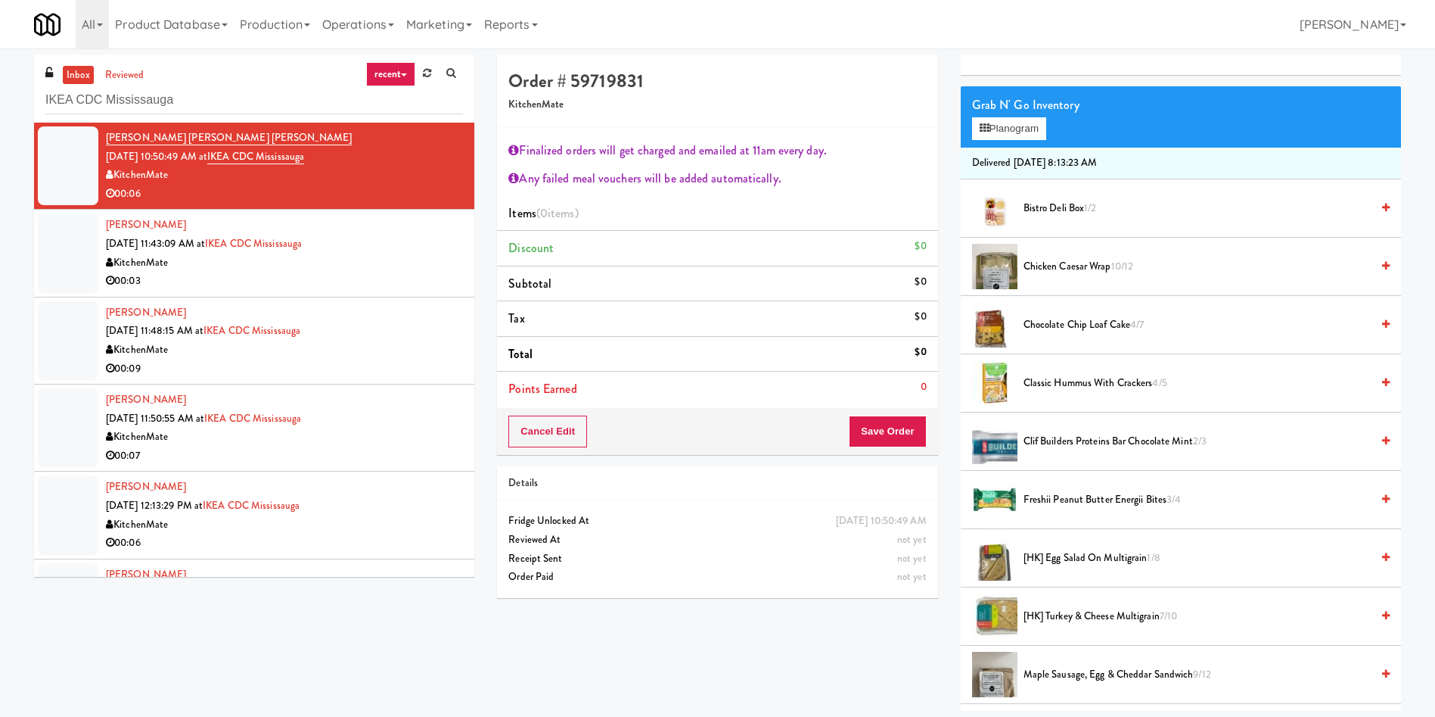
click at [1108, 265] on span "Chicken Caesar Wrap 10/12" at bounding box center [1197, 266] width 347 height 19
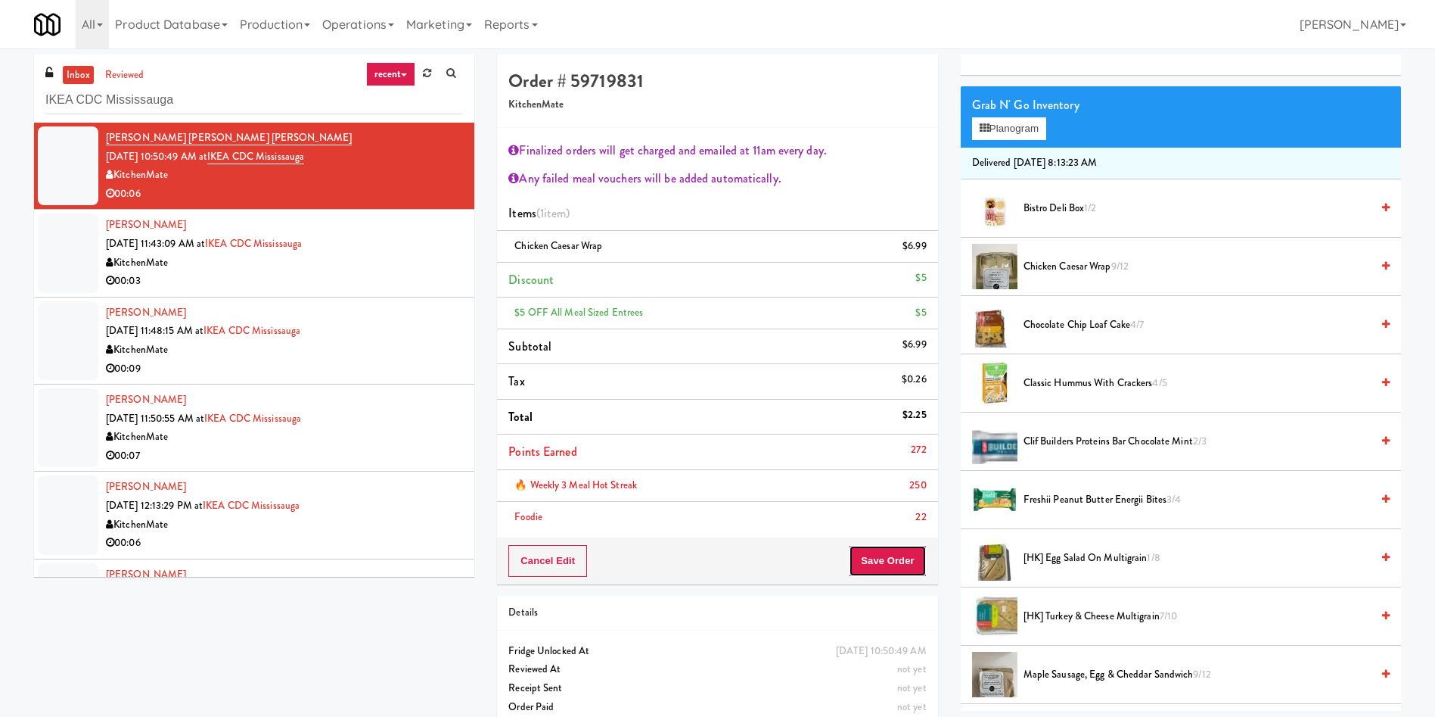
click at [885, 557] on button "Save Order" at bounding box center [887, 561] width 77 height 32
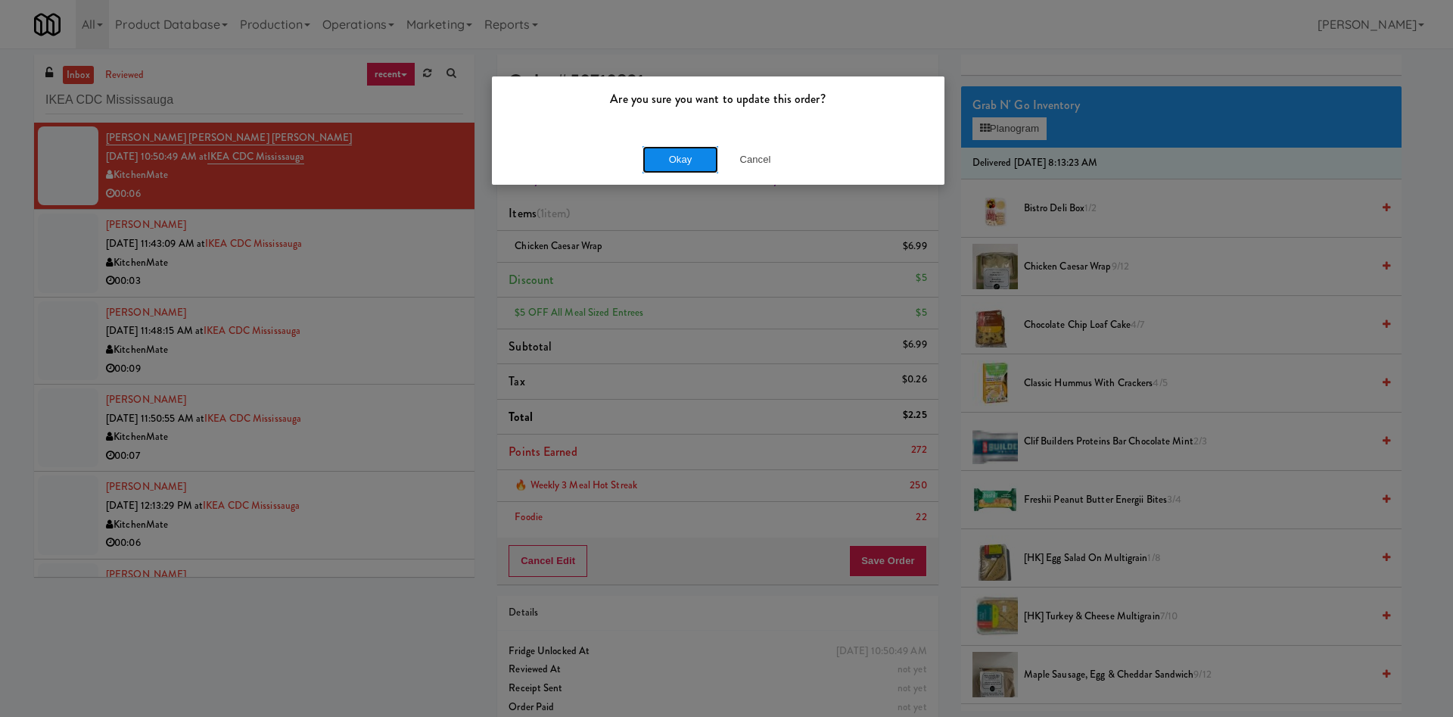
click at [678, 152] on button "Okay" at bounding box center [680, 159] width 76 height 27
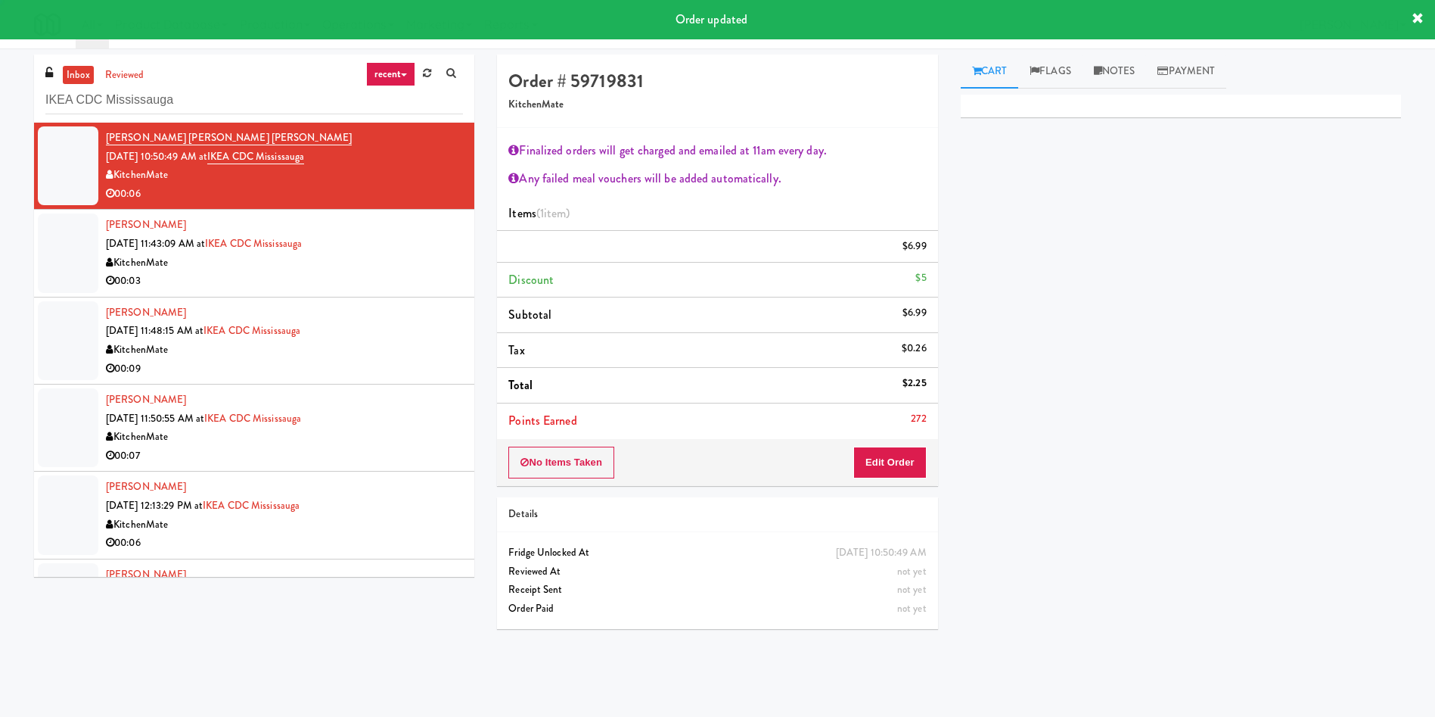
scroll to position [0, 0]
click at [74, 267] on div at bounding box center [68, 252] width 61 height 79
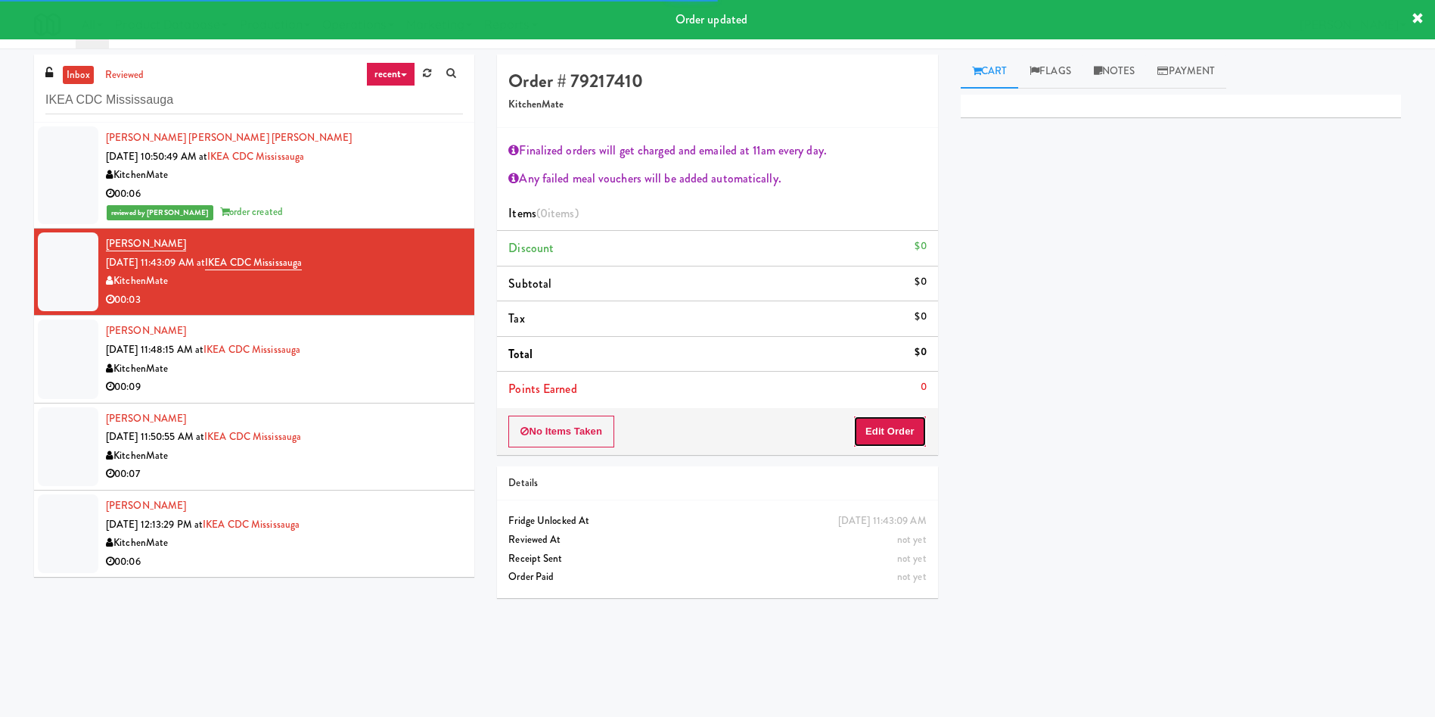
click at [898, 440] on button "Edit Order" at bounding box center [889, 431] width 73 height 32
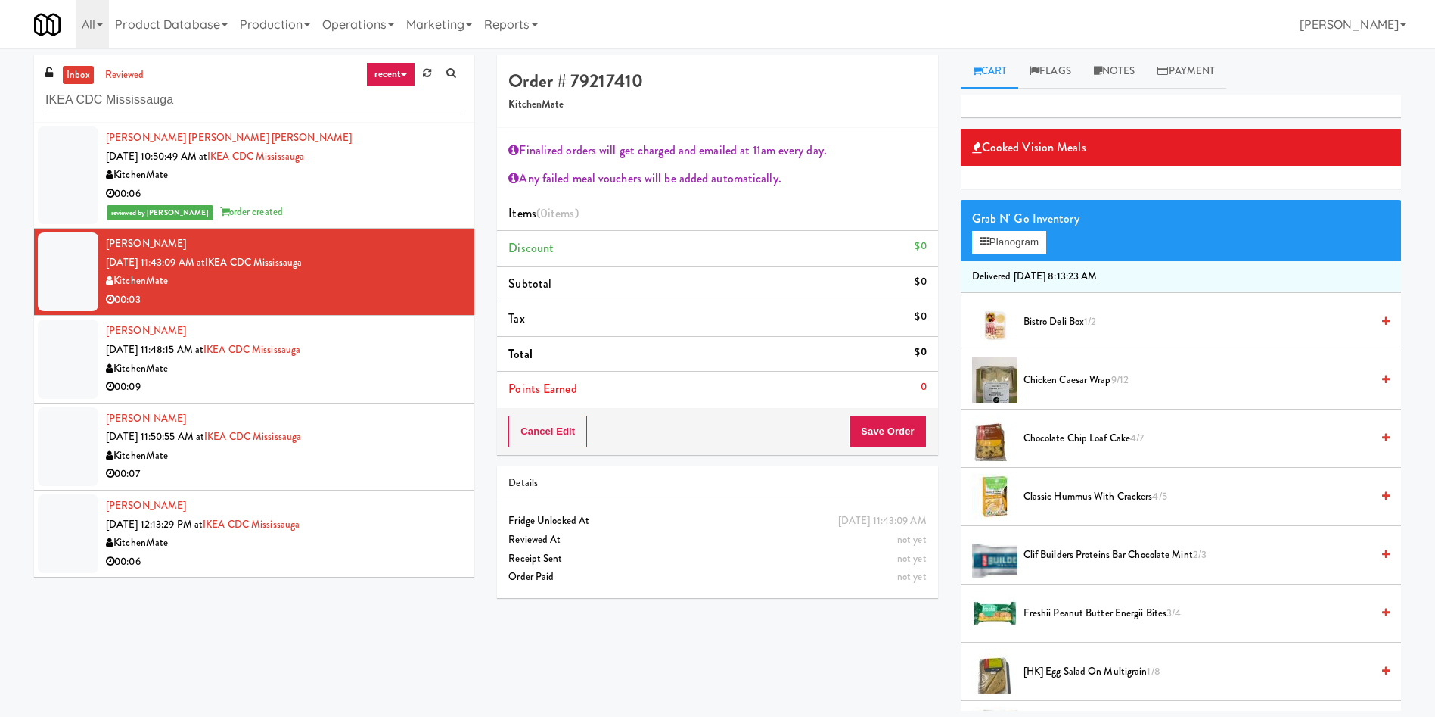
click at [68, 175] on div at bounding box center [68, 175] width 61 height 98
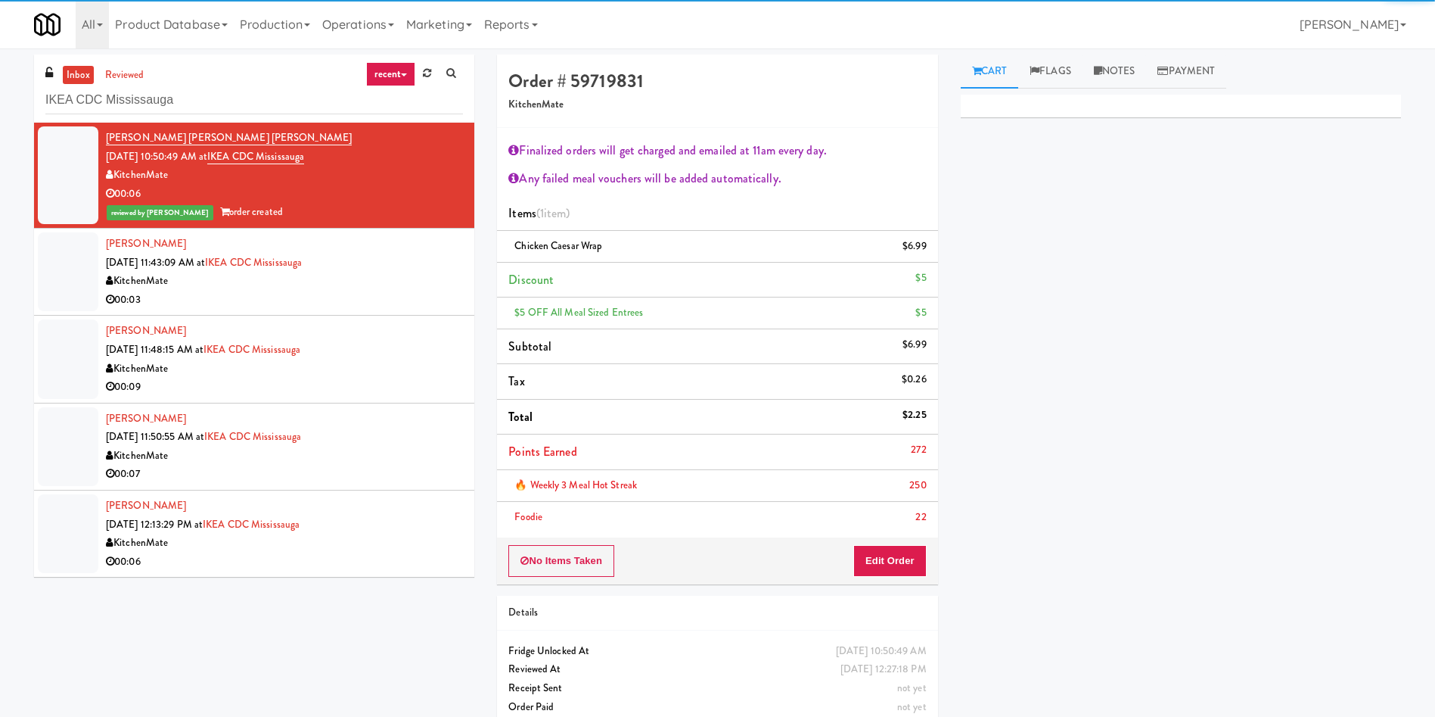
click at [57, 265] on div at bounding box center [68, 271] width 61 height 79
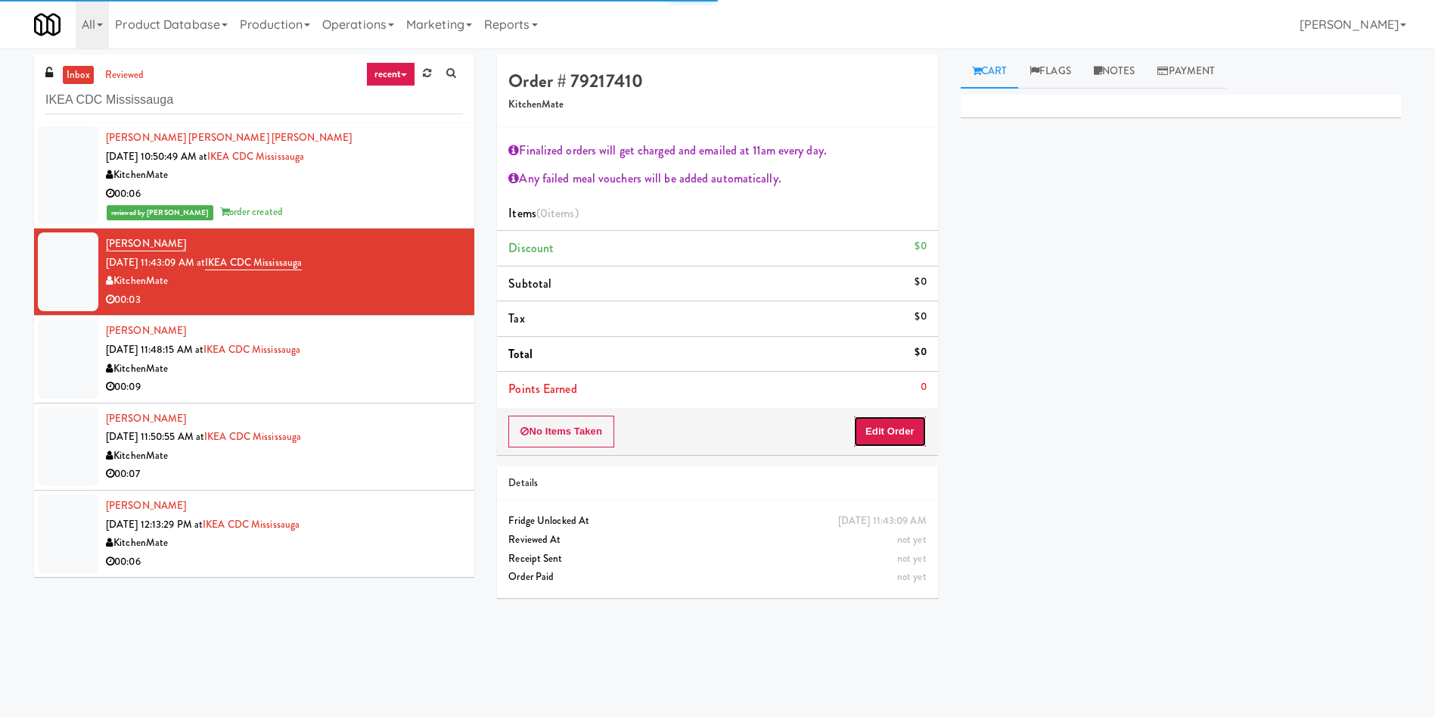
click at [894, 437] on button "Edit Order" at bounding box center [889, 431] width 73 height 32
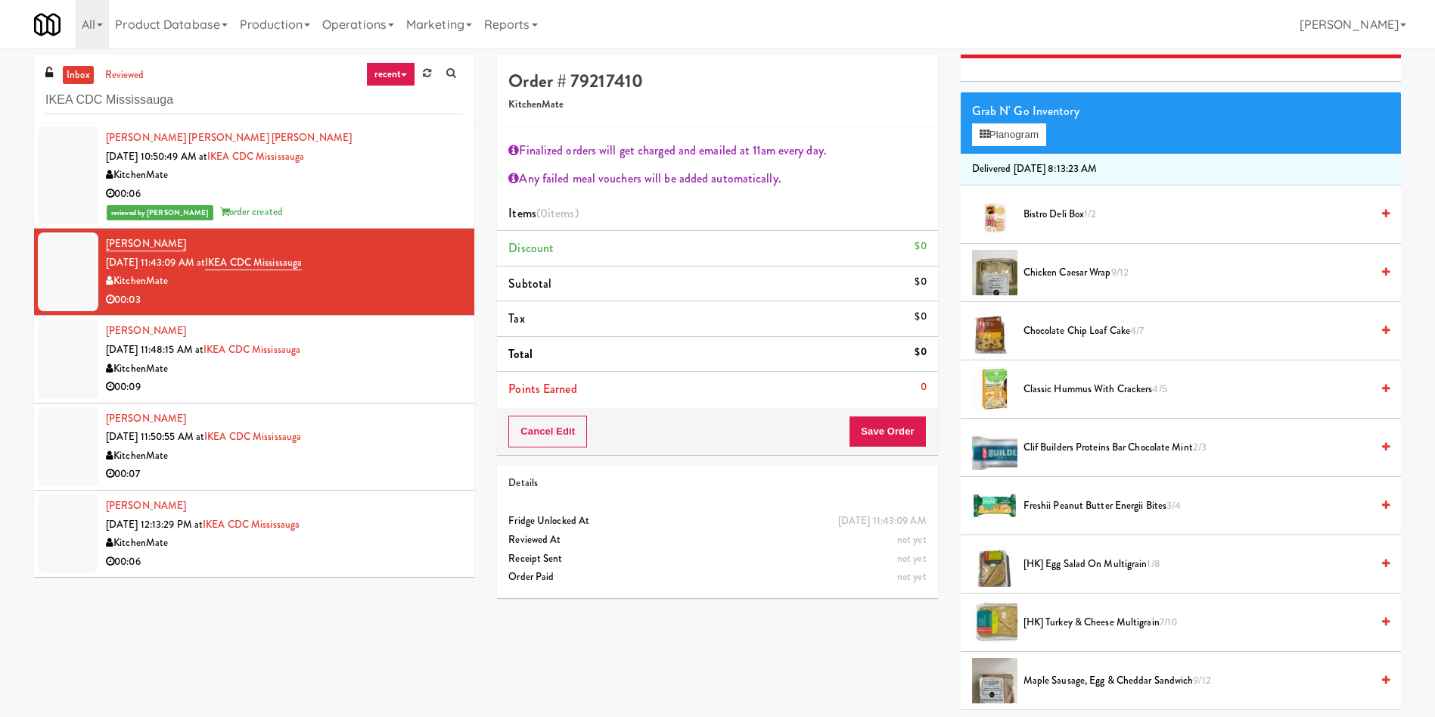
scroll to position [227, 0]
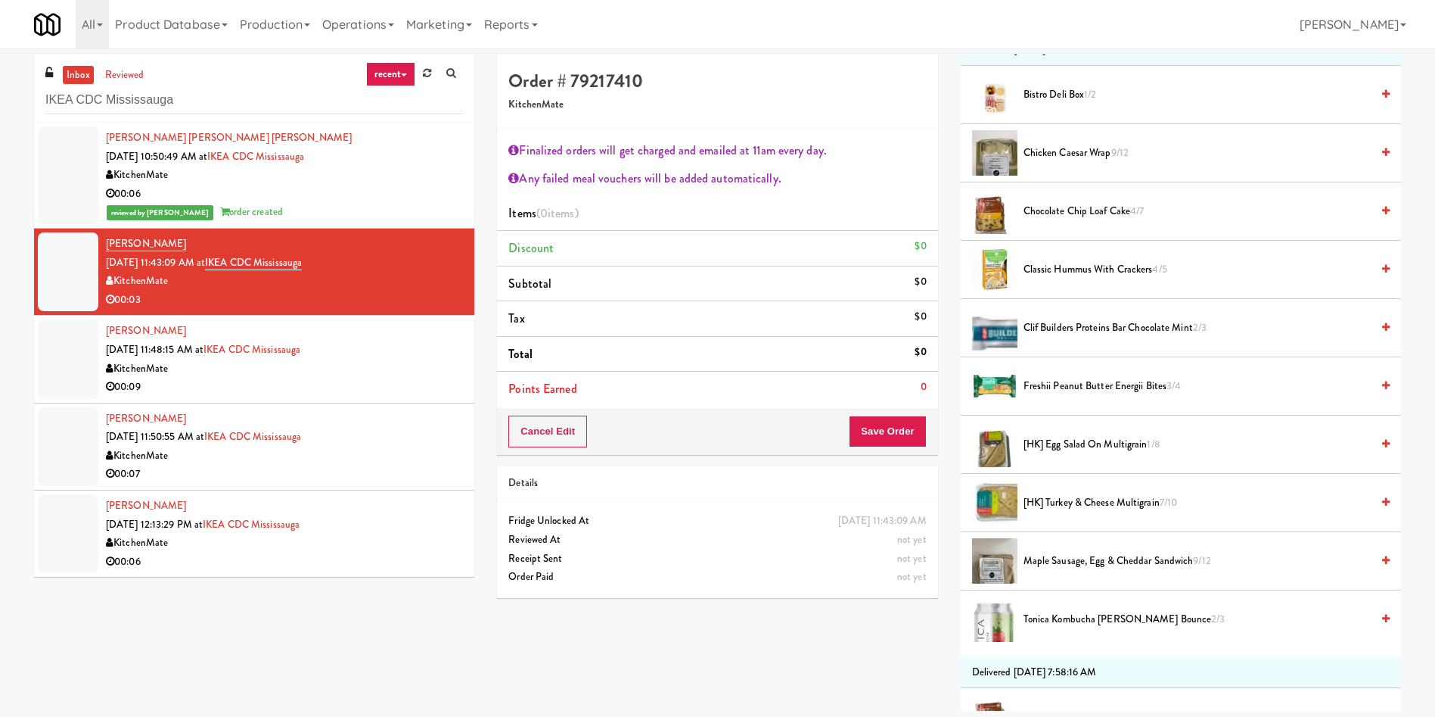
click at [1083, 452] on span "[HK] Egg Salad on Multigrain 1/8" at bounding box center [1197, 444] width 347 height 19
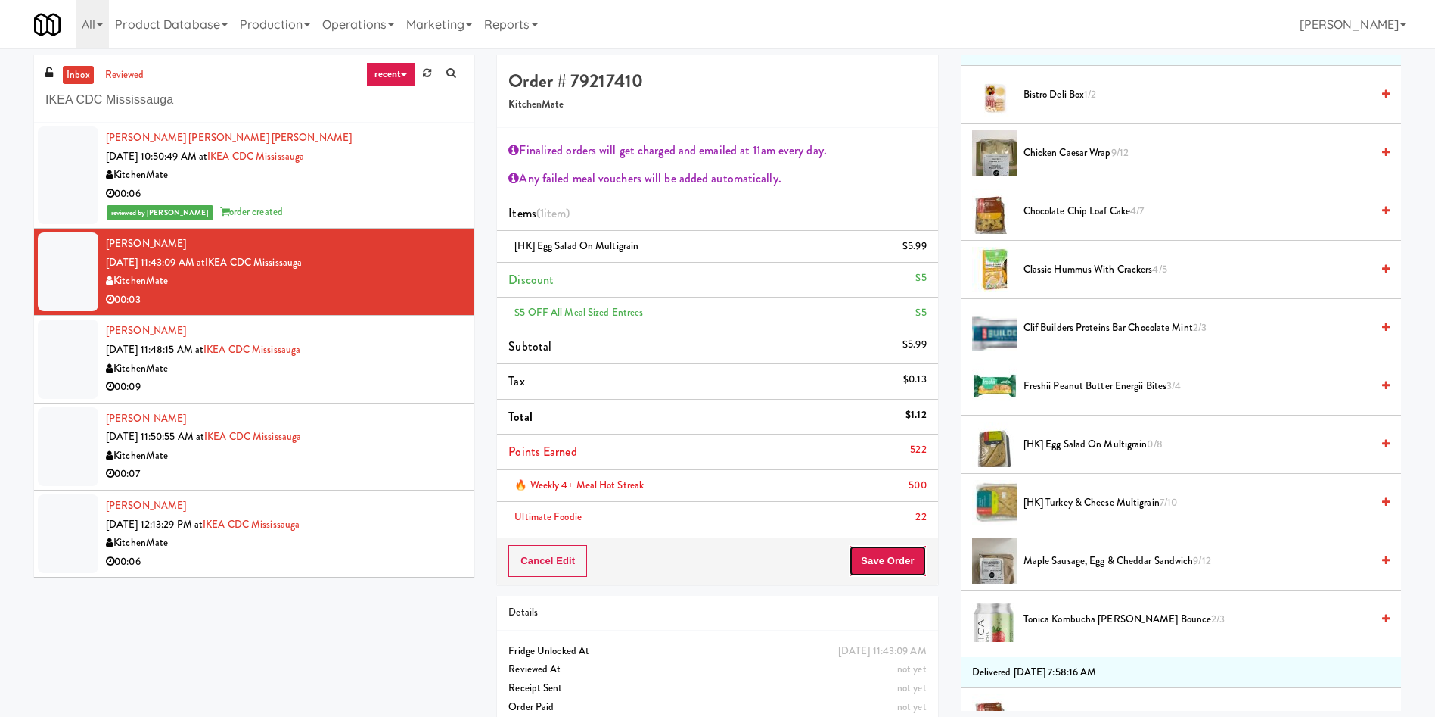
click at [891, 558] on button "Save Order" at bounding box center [887, 561] width 77 height 32
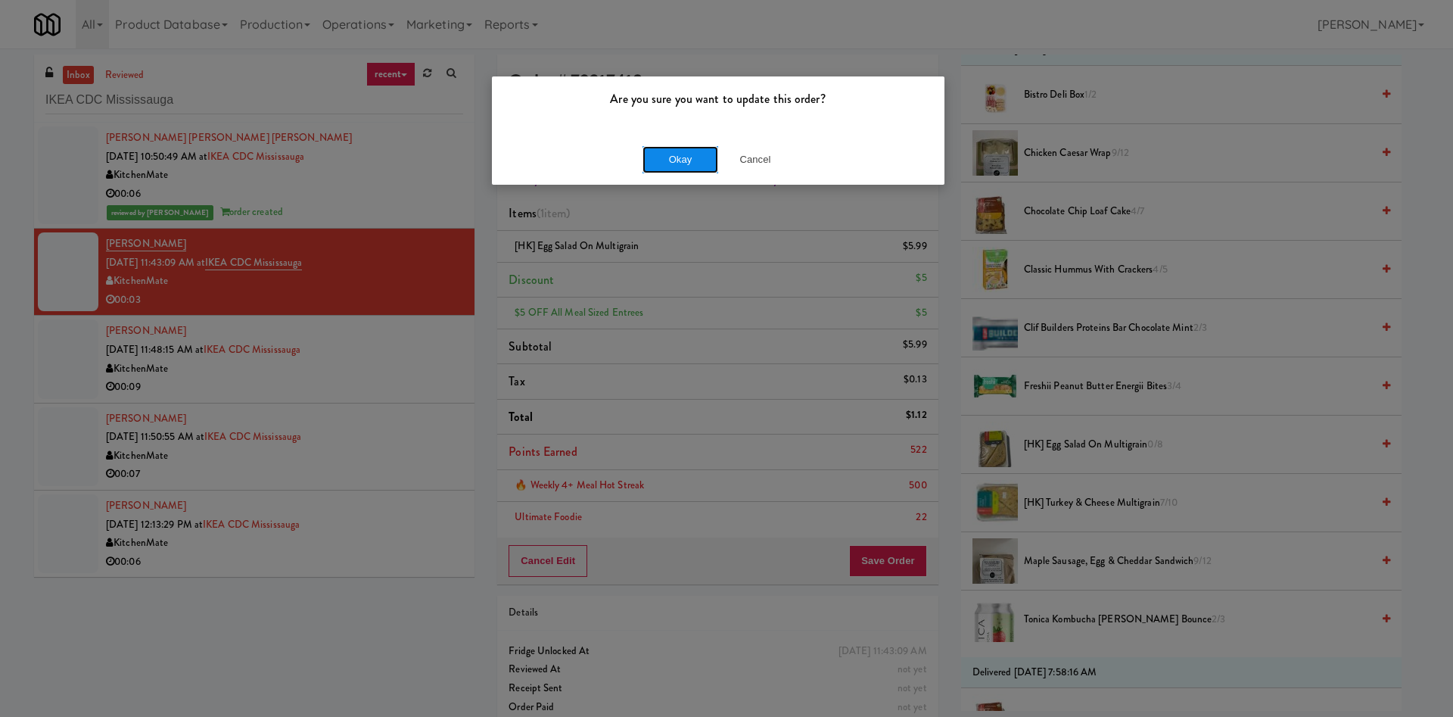
click at [689, 156] on button "Okay" at bounding box center [680, 159] width 76 height 27
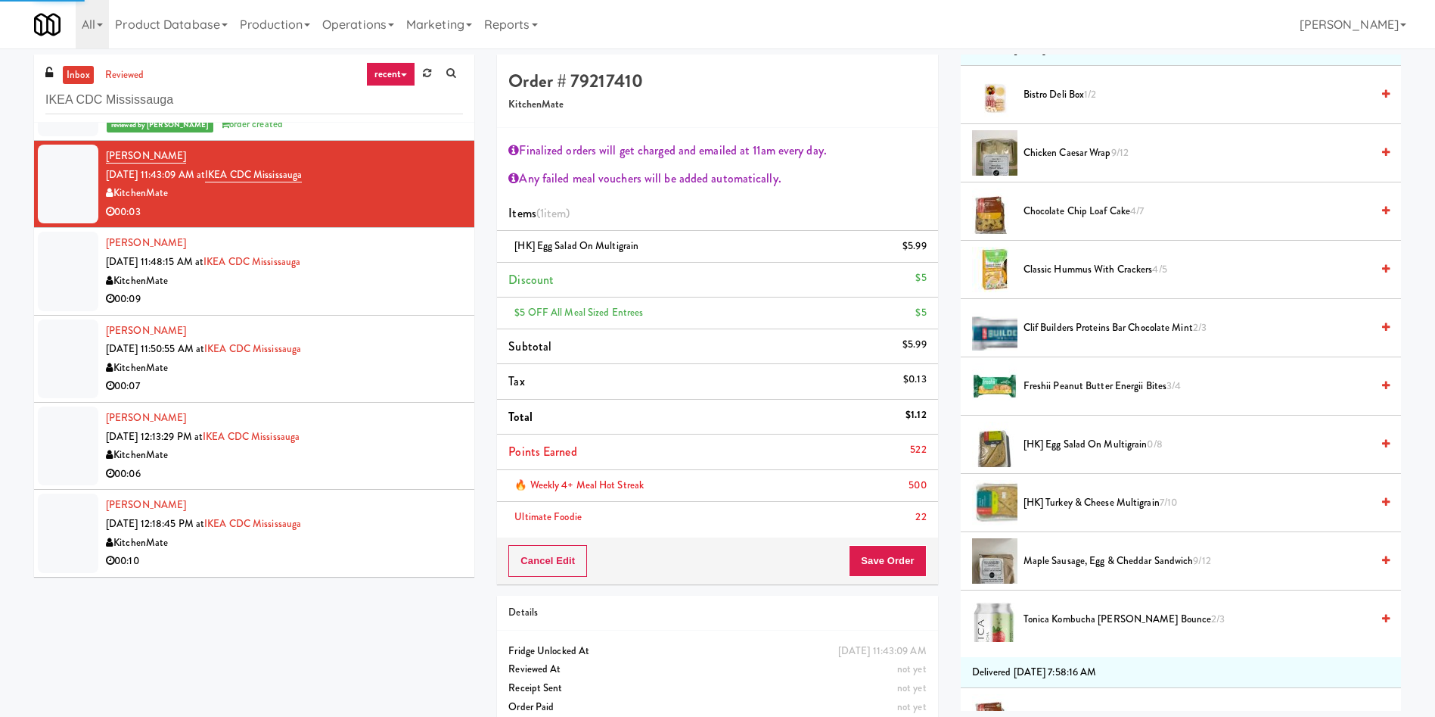
scroll to position [0, 0]
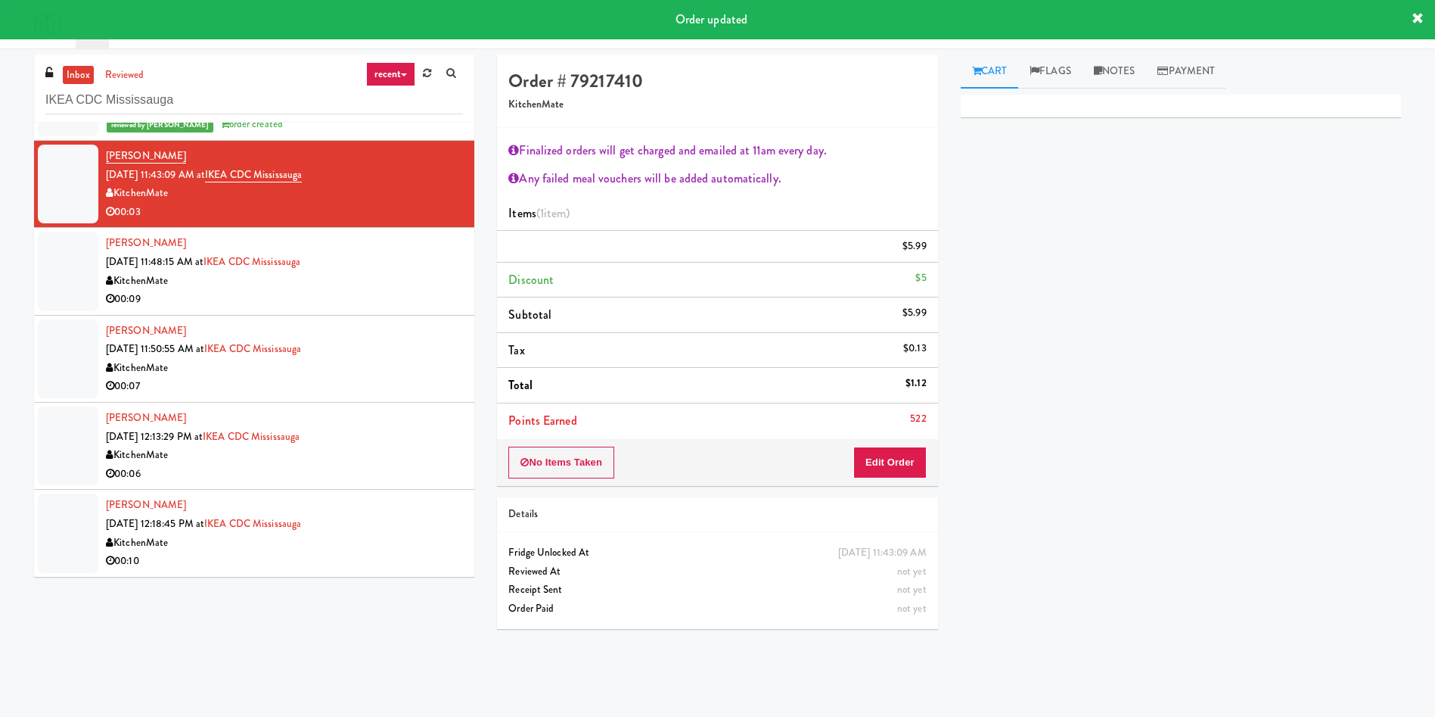
drag, startPoint x: 54, startPoint y: 282, endPoint x: 716, endPoint y: 378, distance: 669.0
click at [59, 282] on div at bounding box center [68, 271] width 61 height 79
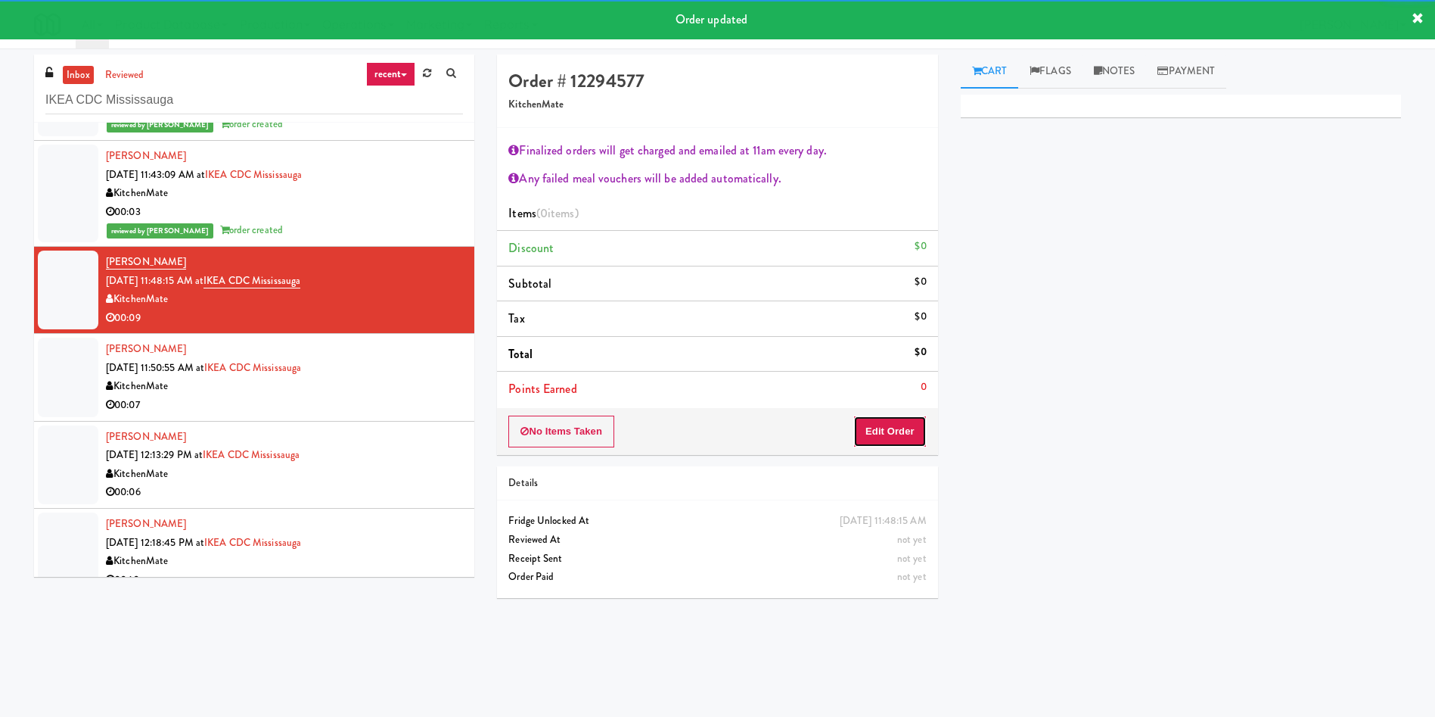
drag, startPoint x: 909, startPoint y: 426, endPoint x: 1009, endPoint y: 18, distance: 419.9
click at [909, 425] on button "Edit Order" at bounding box center [889, 431] width 73 height 32
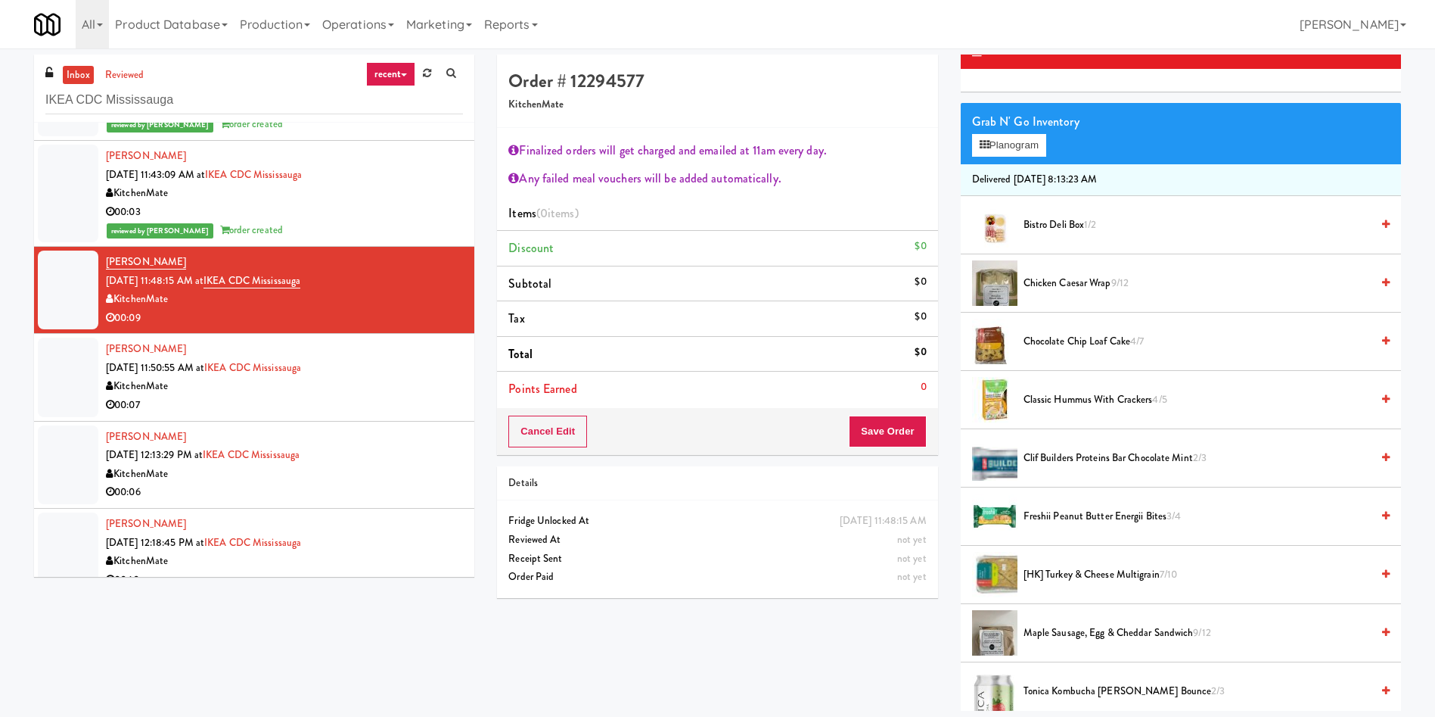
scroll to position [340, 0]
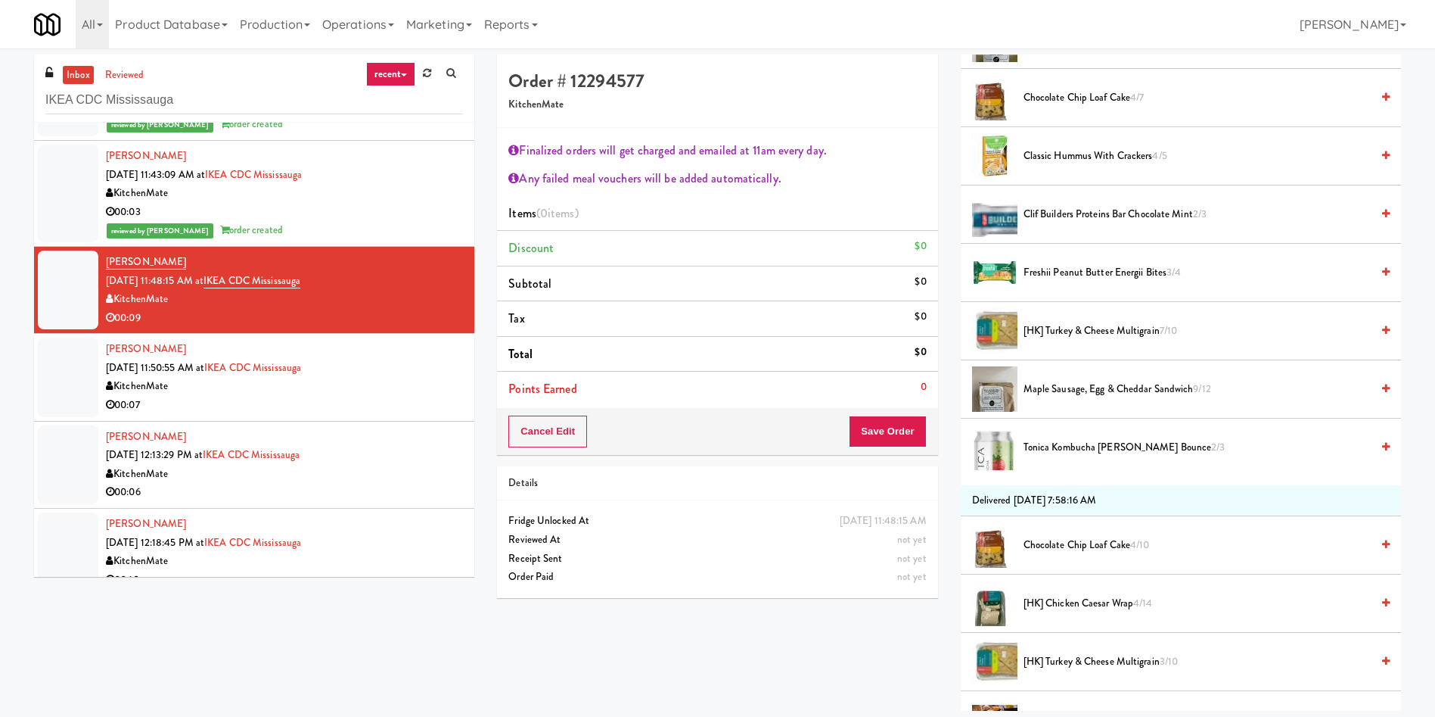
click at [1095, 384] on span "Maple Sausage, Egg & Cheddar Sandwich 9/12" at bounding box center [1197, 389] width 347 height 19
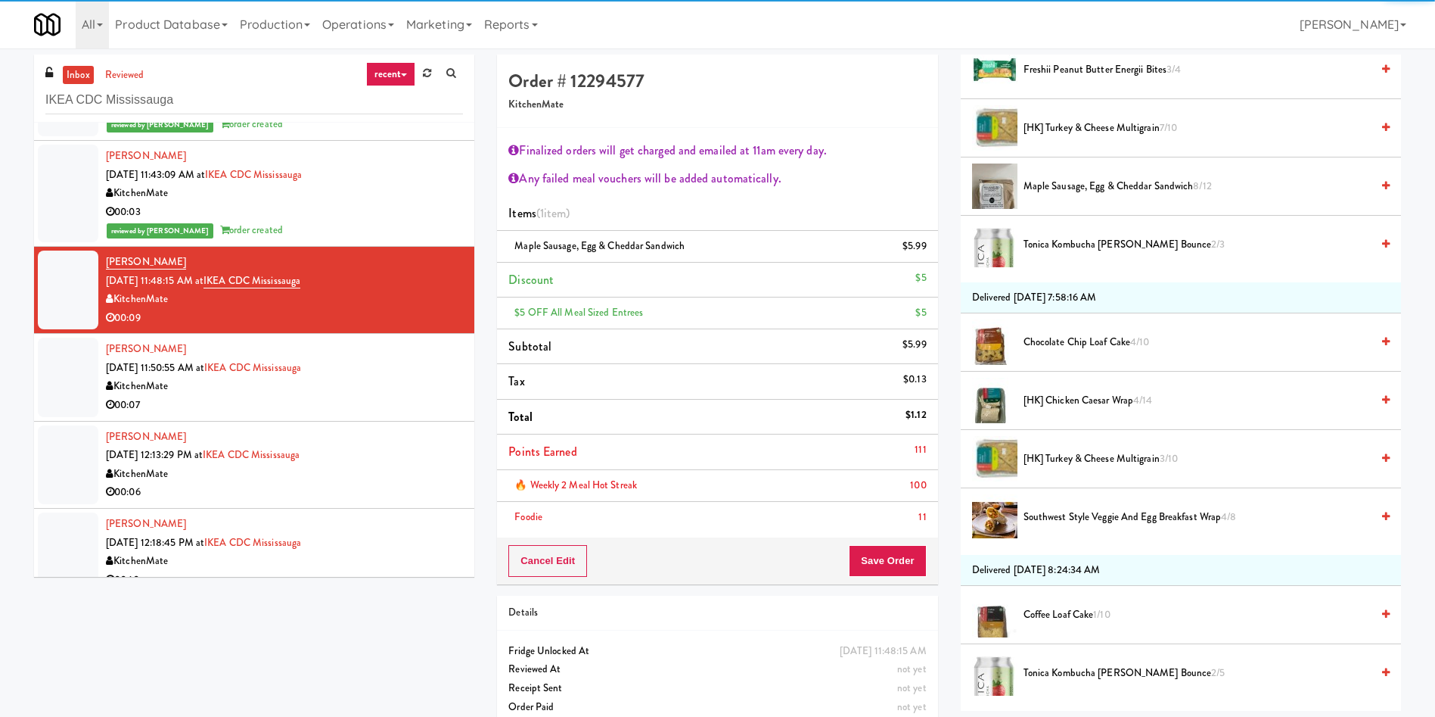
scroll to position [681, 0]
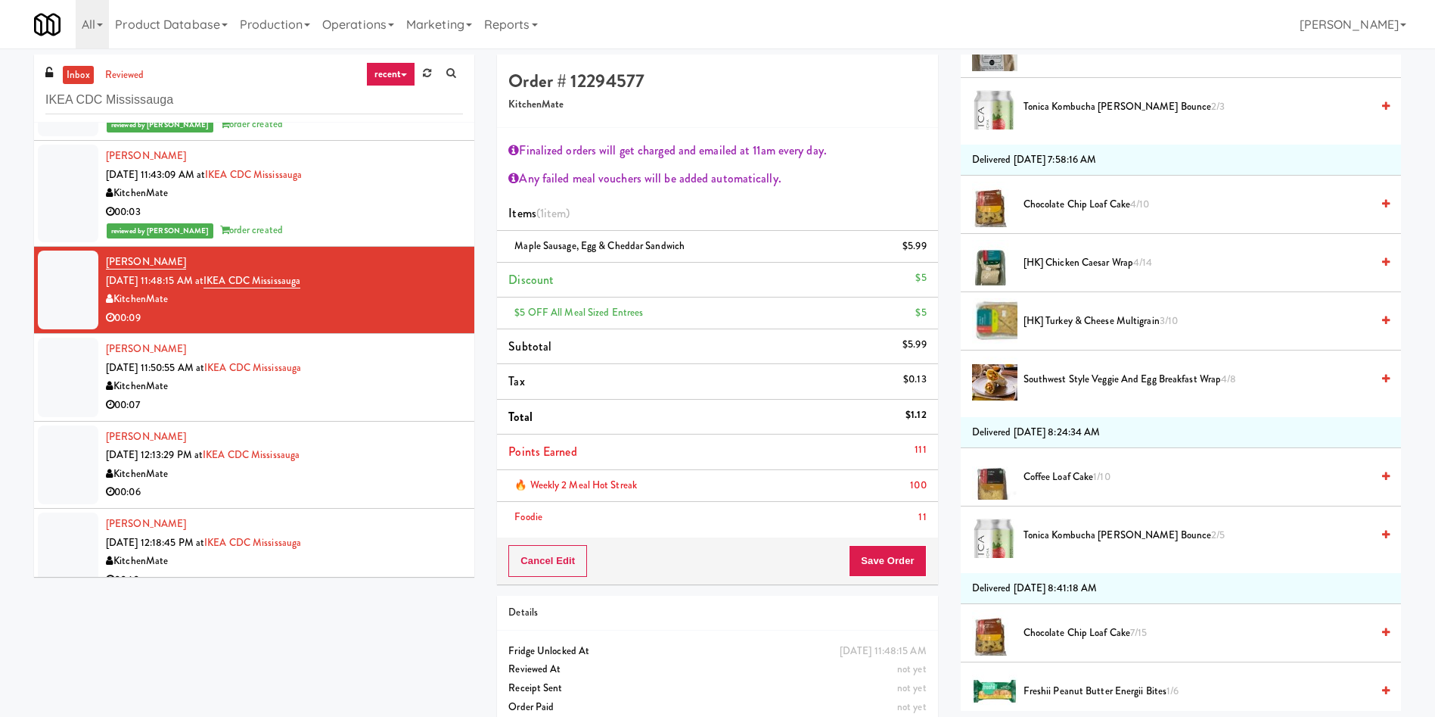
click at [872, 580] on div "Cancel Edit Save Order" at bounding box center [717, 560] width 440 height 47
click at [873, 567] on button "Save Order" at bounding box center [887, 561] width 77 height 32
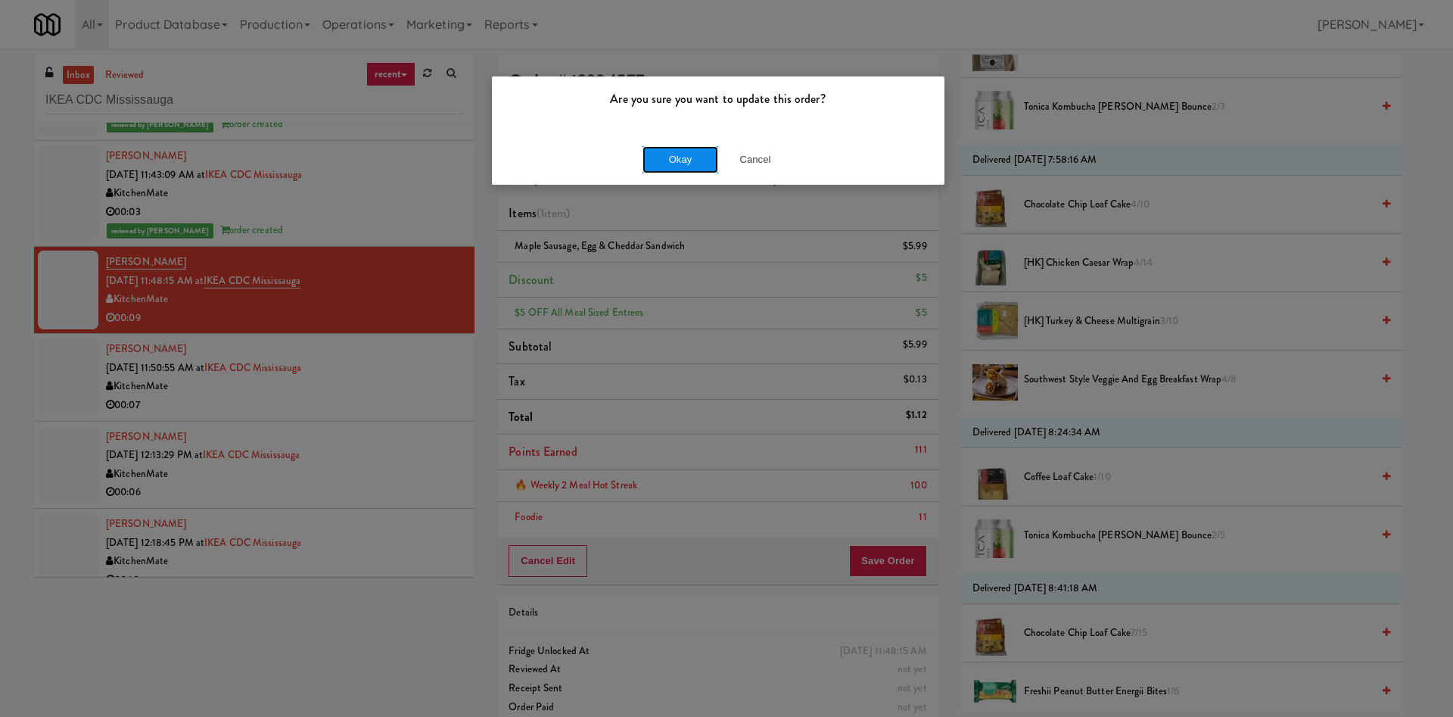
click at [686, 164] on button "Okay" at bounding box center [680, 159] width 76 height 27
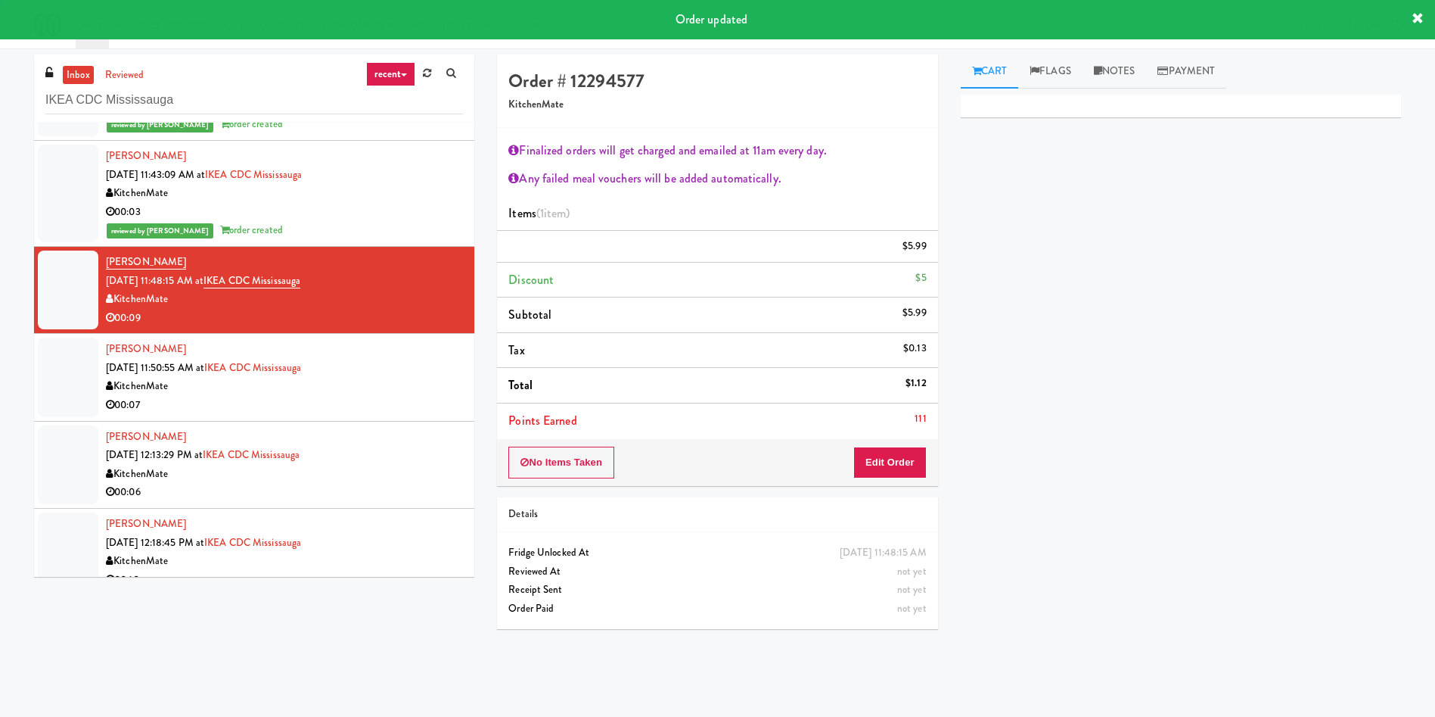
scroll to position [0, 0]
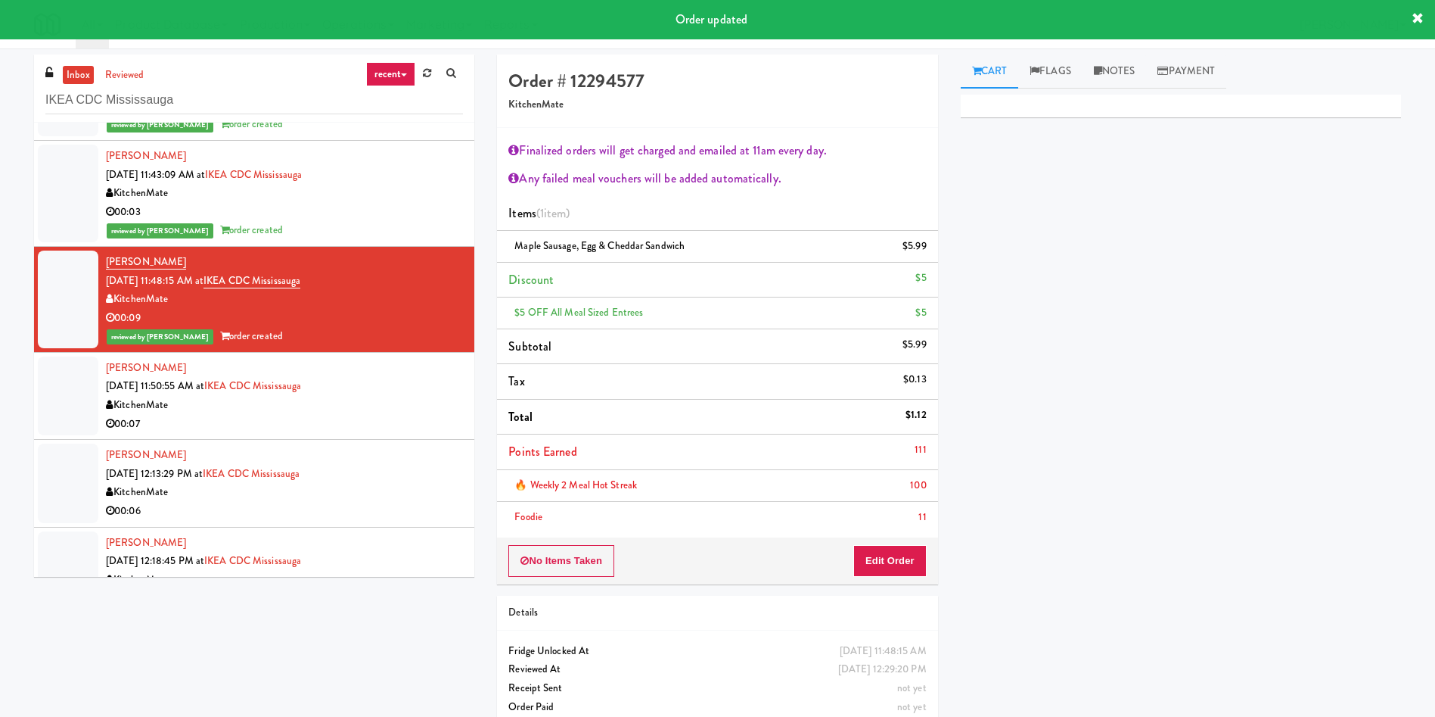
click at [40, 410] on div at bounding box center [68, 395] width 61 height 79
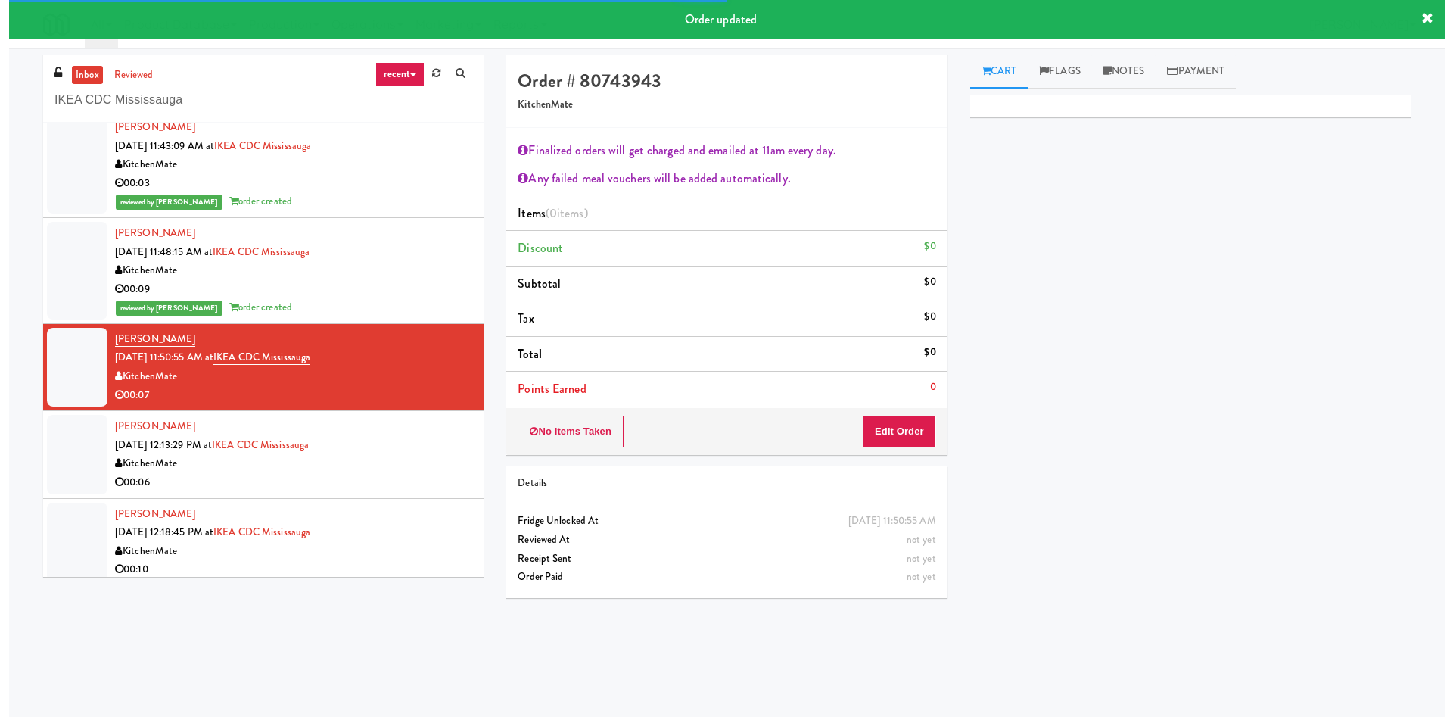
scroll to position [125, 0]
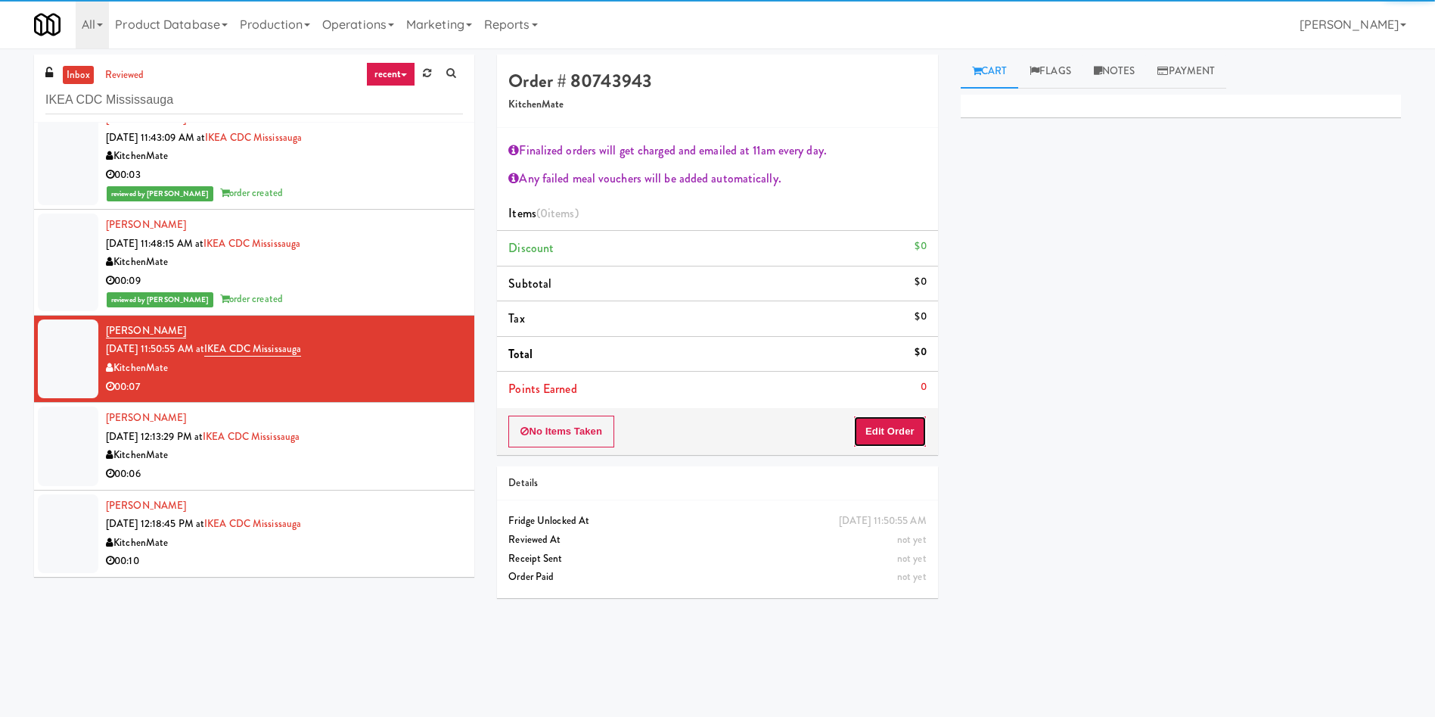
click at [899, 431] on button "Edit Order" at bounding box center [889, 431] width 73 height 32
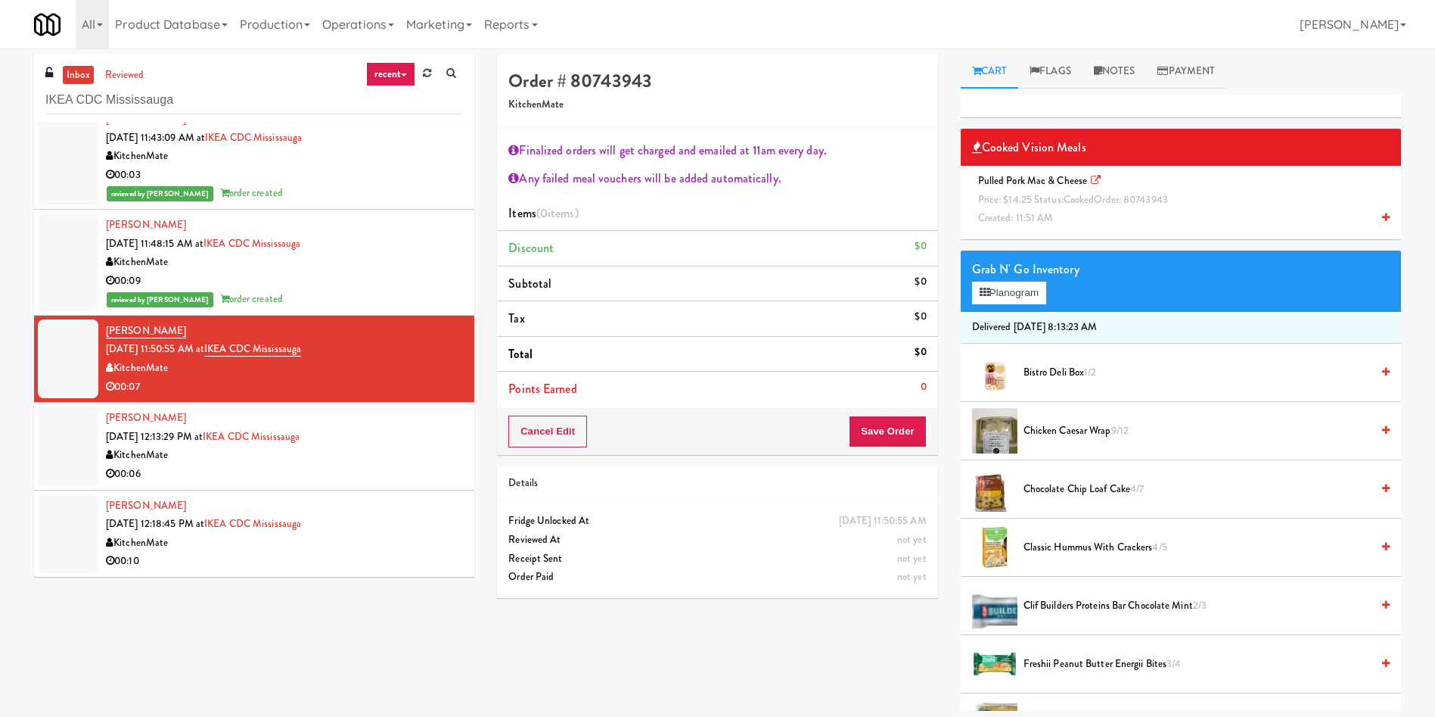
click at [1061, 209] on div "Pulled Pork Mac & Cheese Price: $14.25 Status: cooked Order: 80743943 Created: …" at bounding box center [1181, 200] width 418 height 56
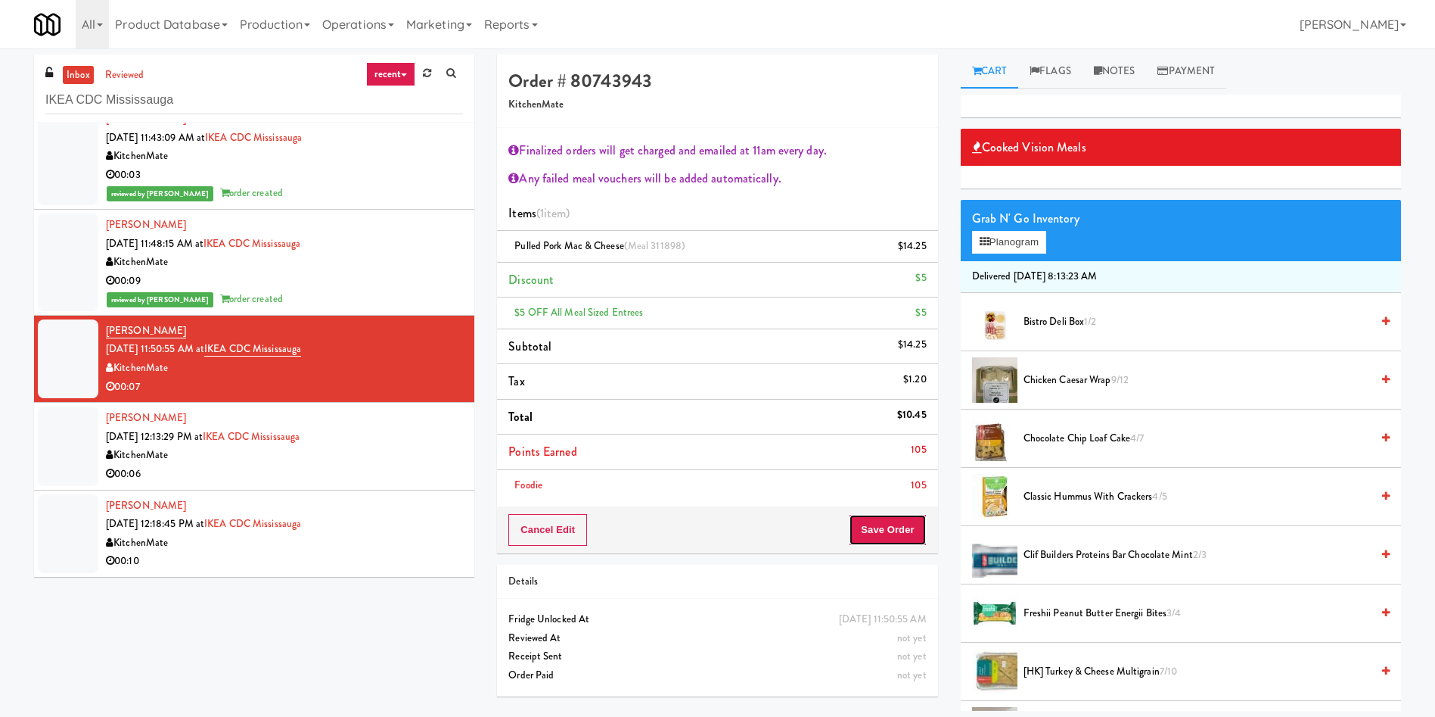
click at [888, 534] on button "Save Order" at bounding box center [887, 530] width 77 height 32
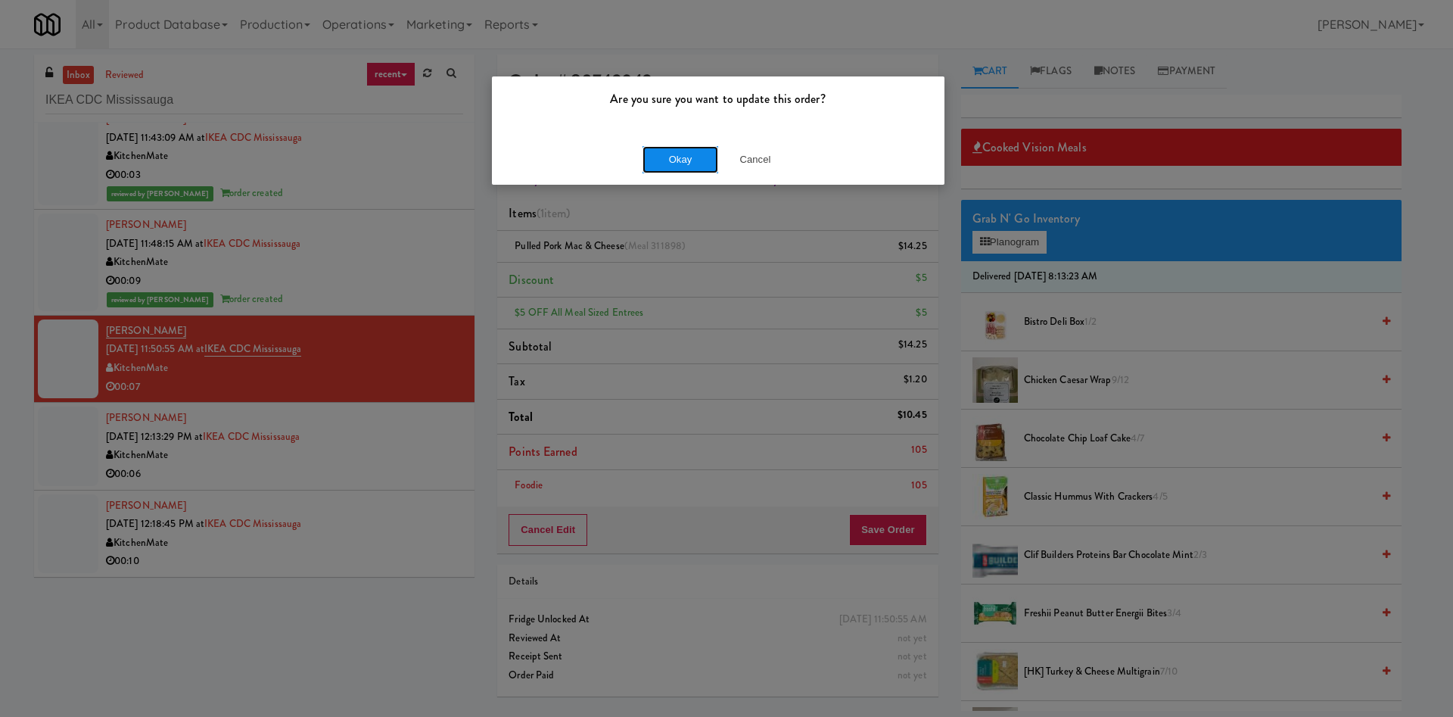
click at [696, 167] on button "Okay" at bounding box center [680, 159] width 76 height 27
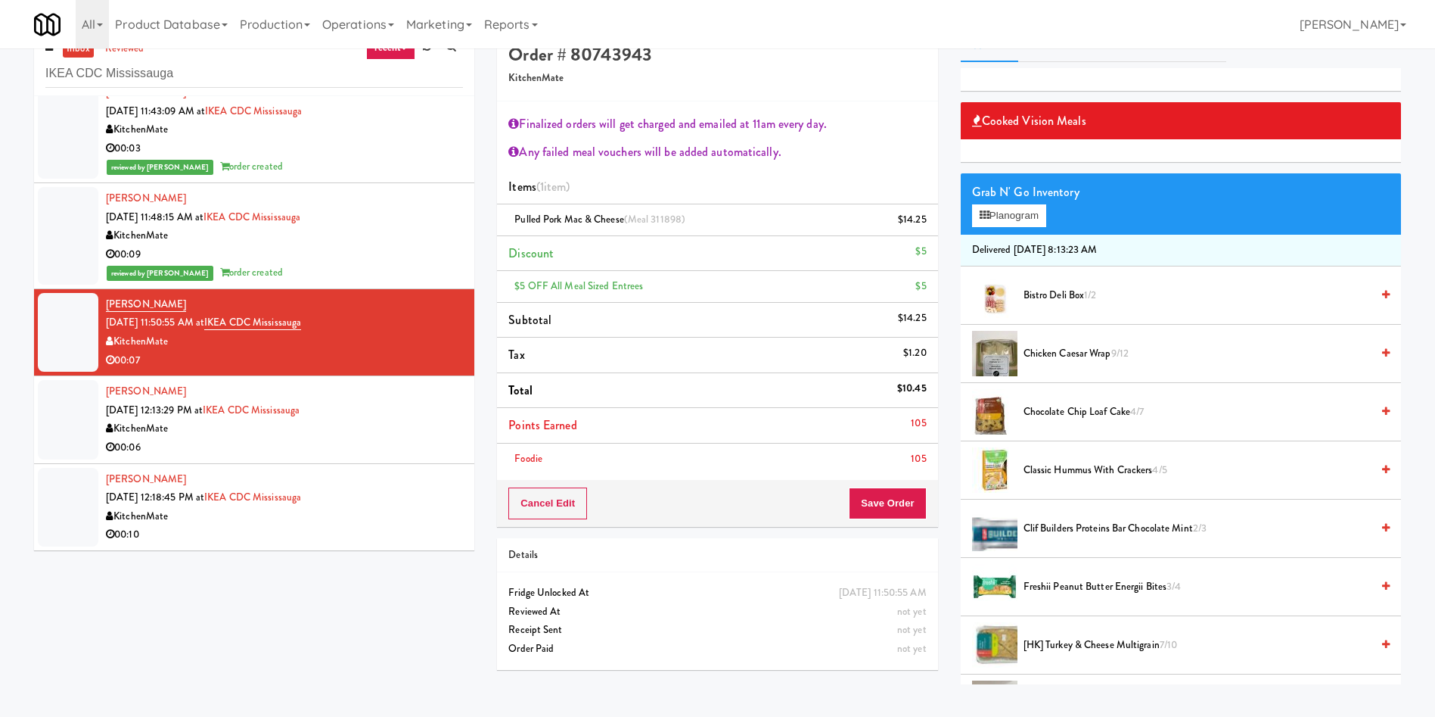
scroll to position [48, 0]
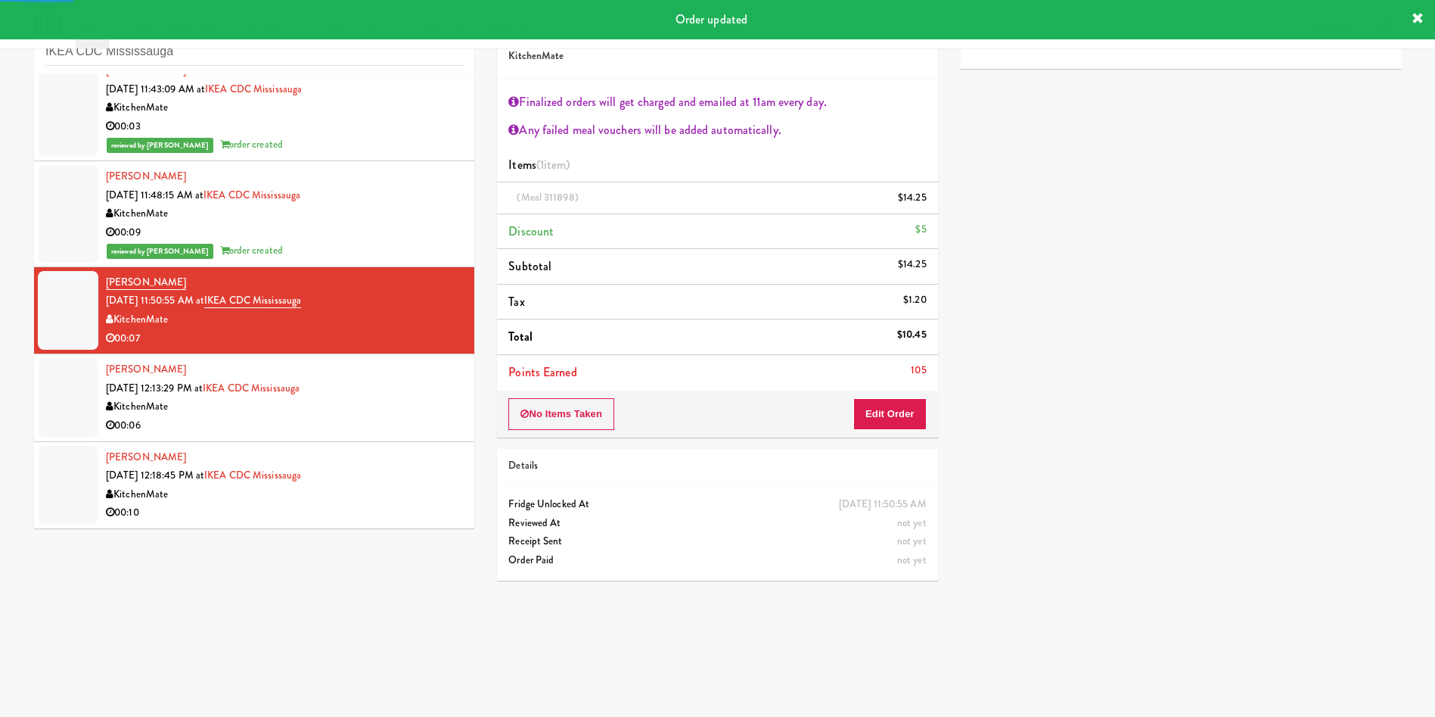
drag, startPoint x: 78, startPoint y: 387, endPoint x: 95, endPoint y: 387, distance: 16.6
click at [95, 387] on div at bounding box center [68, 397] width 61 height 79
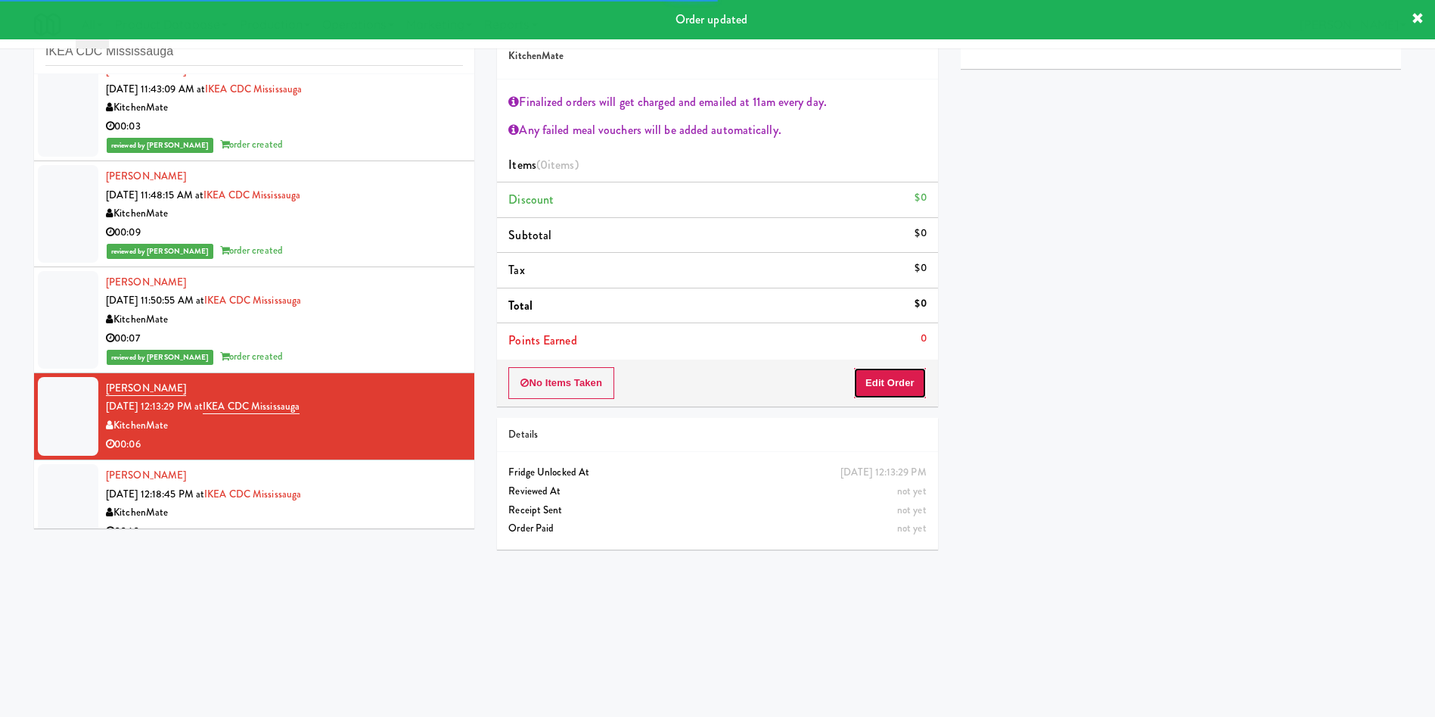
drag, startPoint x: 893, startPoint y: 393, endPoint x: 1038, endPoint y: 65, distance: 358.4
click at [894, 392] on button "Edit Order" at bounding box center [889, 383] width 73 height 32
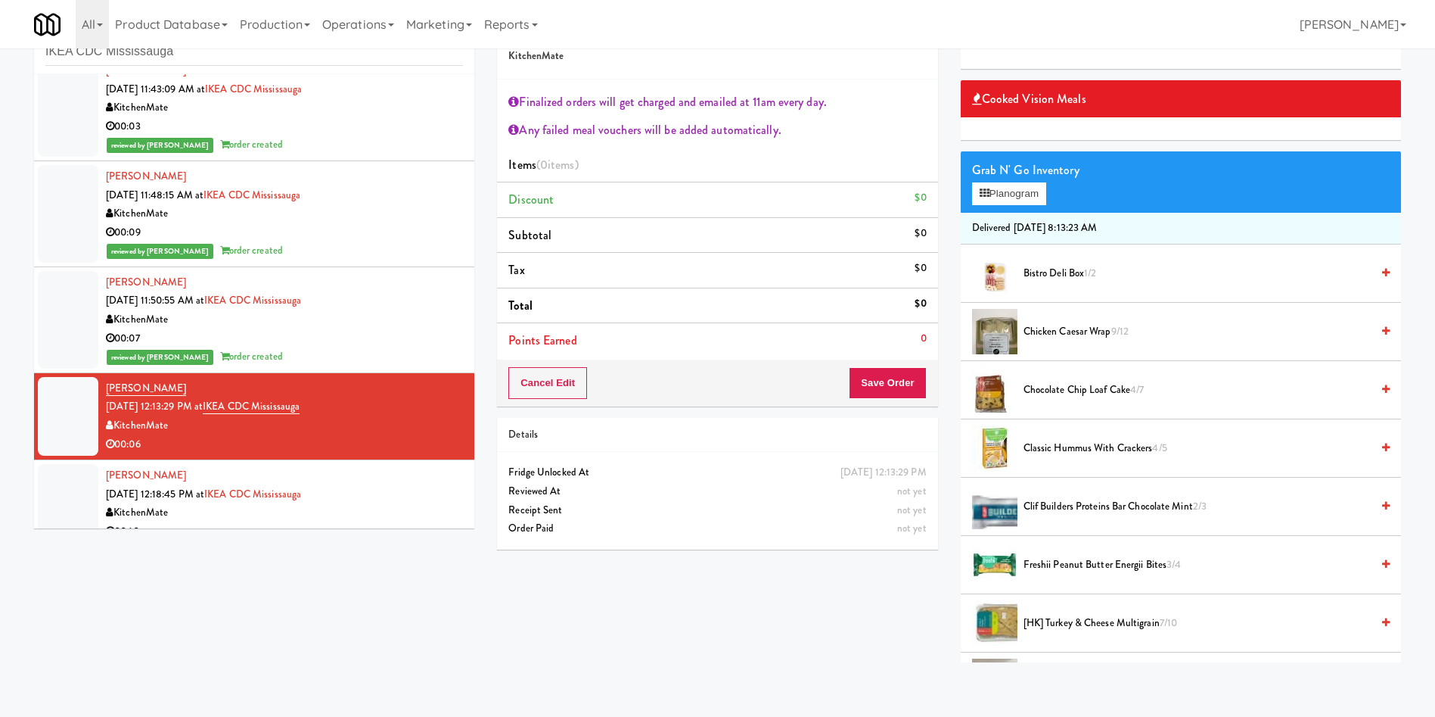
click at [1083, 334] on span "Chicken Caesar Wrap 9/12" at bounding box center [1197, 331] width 347 height 19
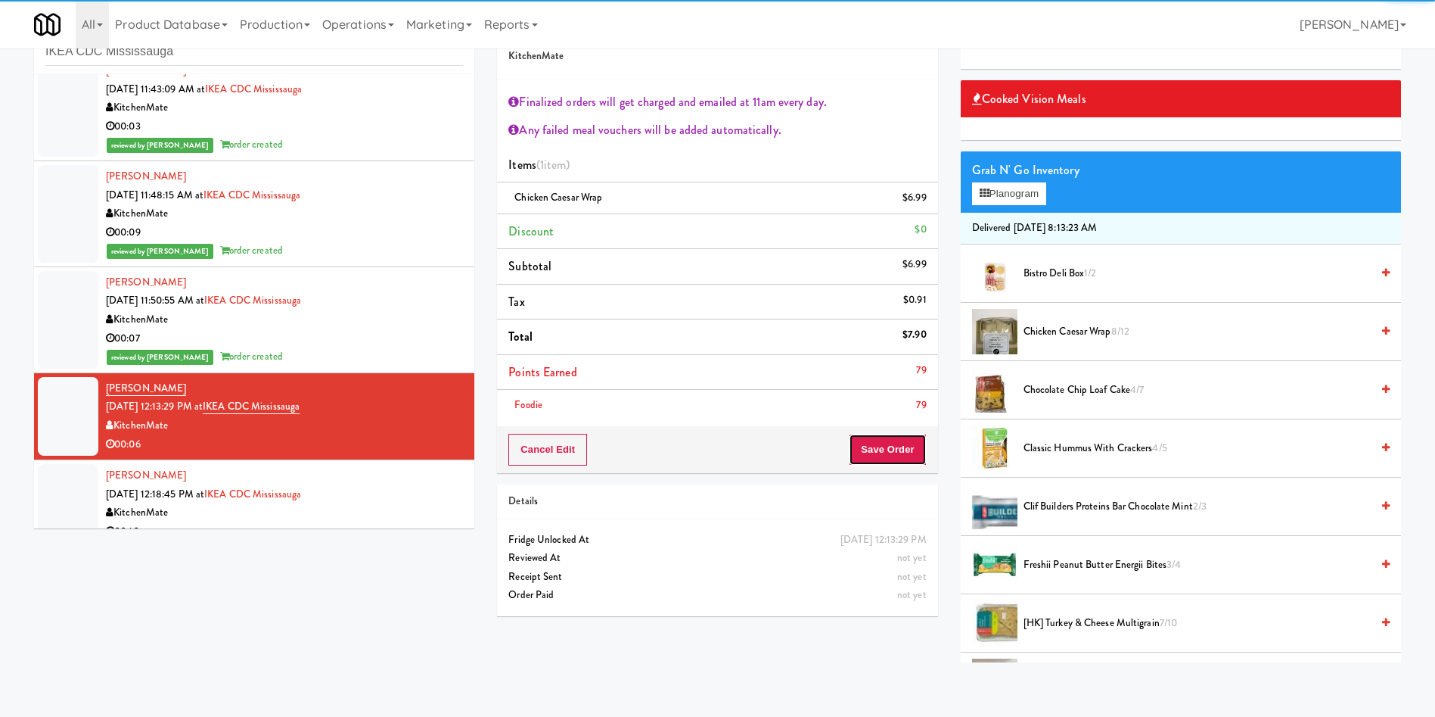
click at [884, 443] on button "Save Order" at bounding box center [887, 450] width 77 height 32
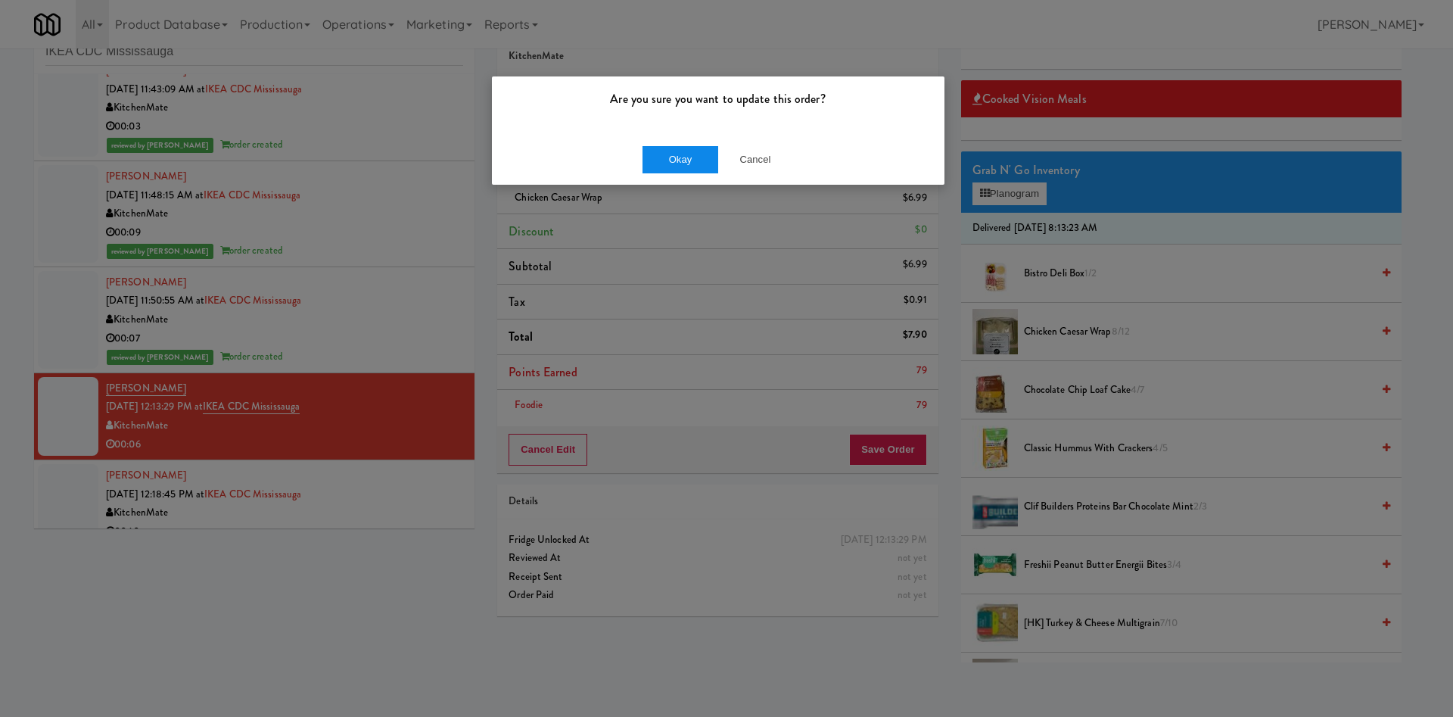
drag, startPoint x: 682, startPoint y: 135, endPoint x: 672, endPoint y: 158, distance: 25.7
click at [681, 139] on div "Okay Cancel" at bounding box center [718, 159] width 452 height 51
click at [672, 158] on button "Okay" at bounding box center [680, 159] width 76 height 27
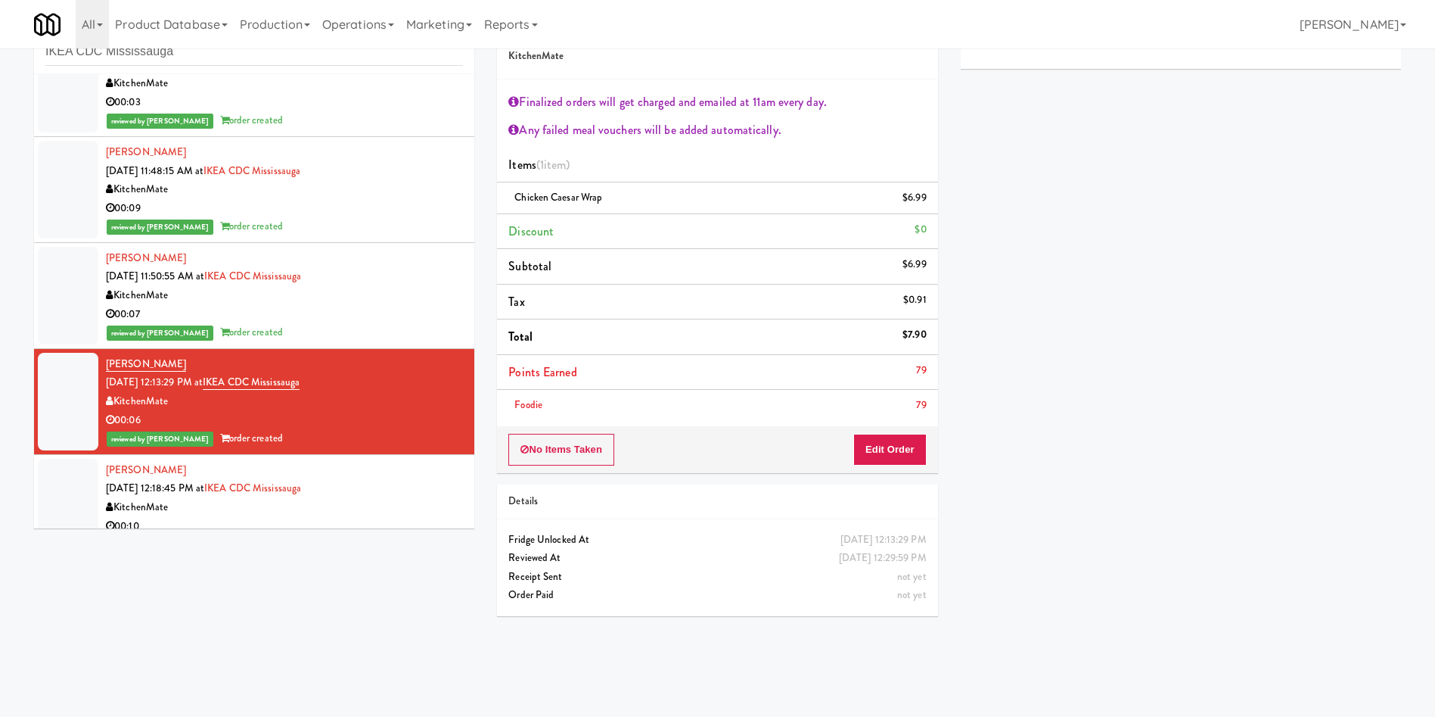
scroll to position [162, 0]
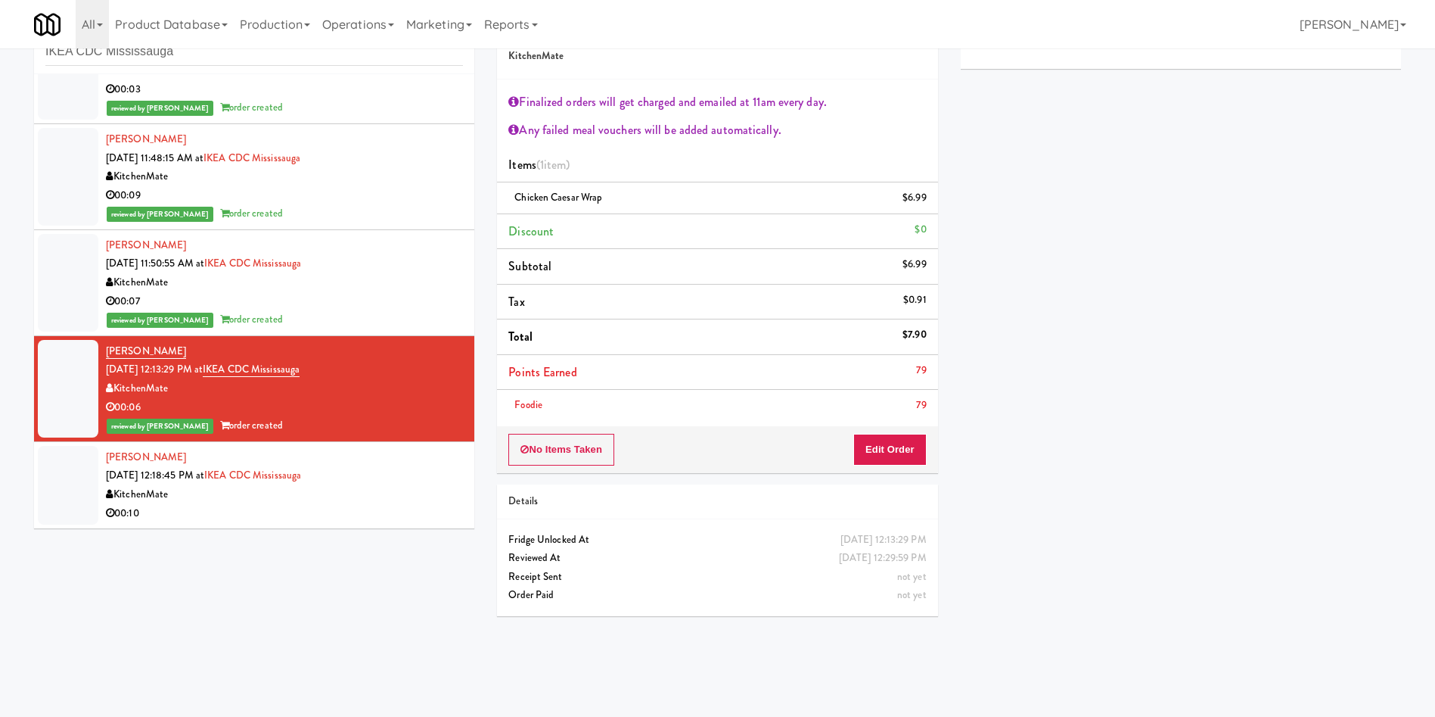
drag, startPoint x: 33, startPoint y: 496, endPoint x: 541, endPoint y: 483, distance: 508.6
click at [36, 497] on div "inbox reviewed recent all unclear take inventory issue suspicious failed recent…" at bounding box center [254, 272] width 463 height 533
drag, startPoint x: 70, startPoint y: 496, endPoint x: 163, endPoint y: 496, distance: 93.8
click at [95, 496] on div at bounding box center [68, 485] width 61 height 79
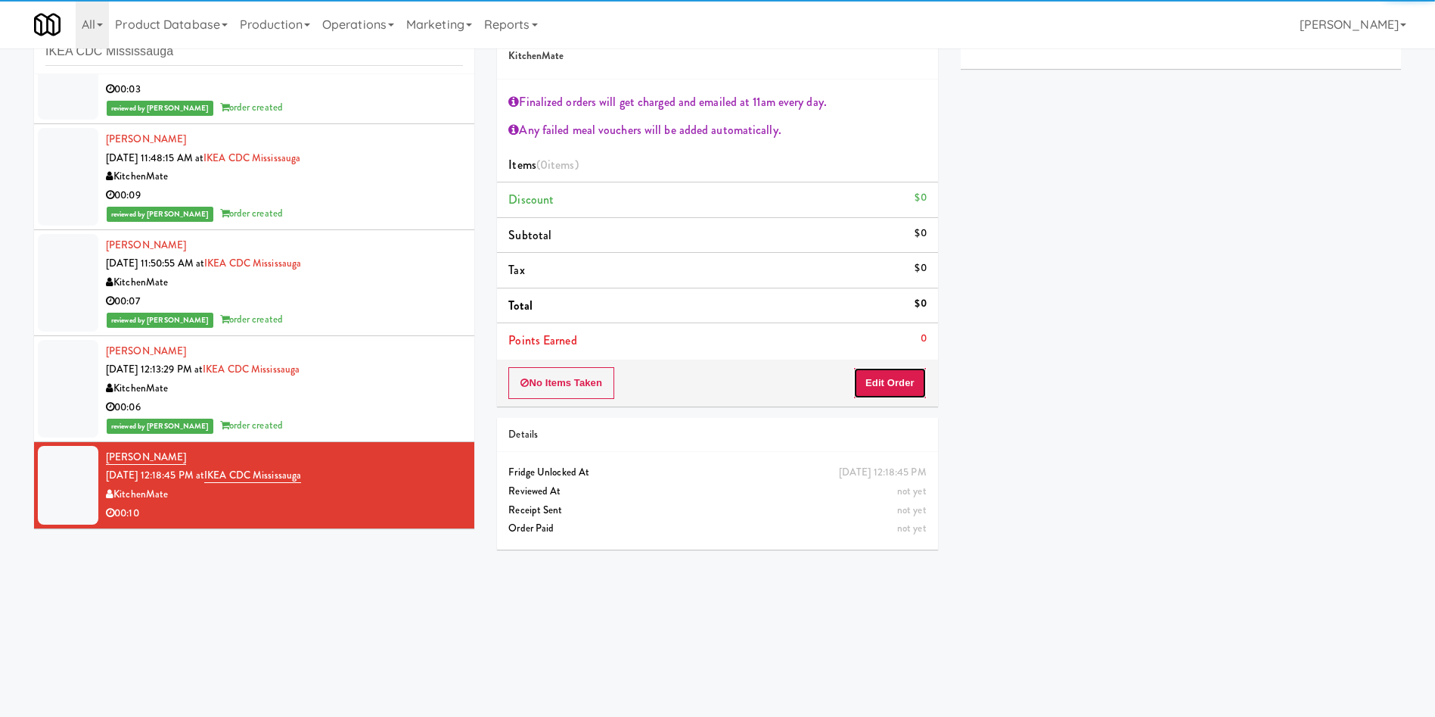
click at [896, 396] on button "Edit Order" at bounding box center [889, 383] width 73 height 32
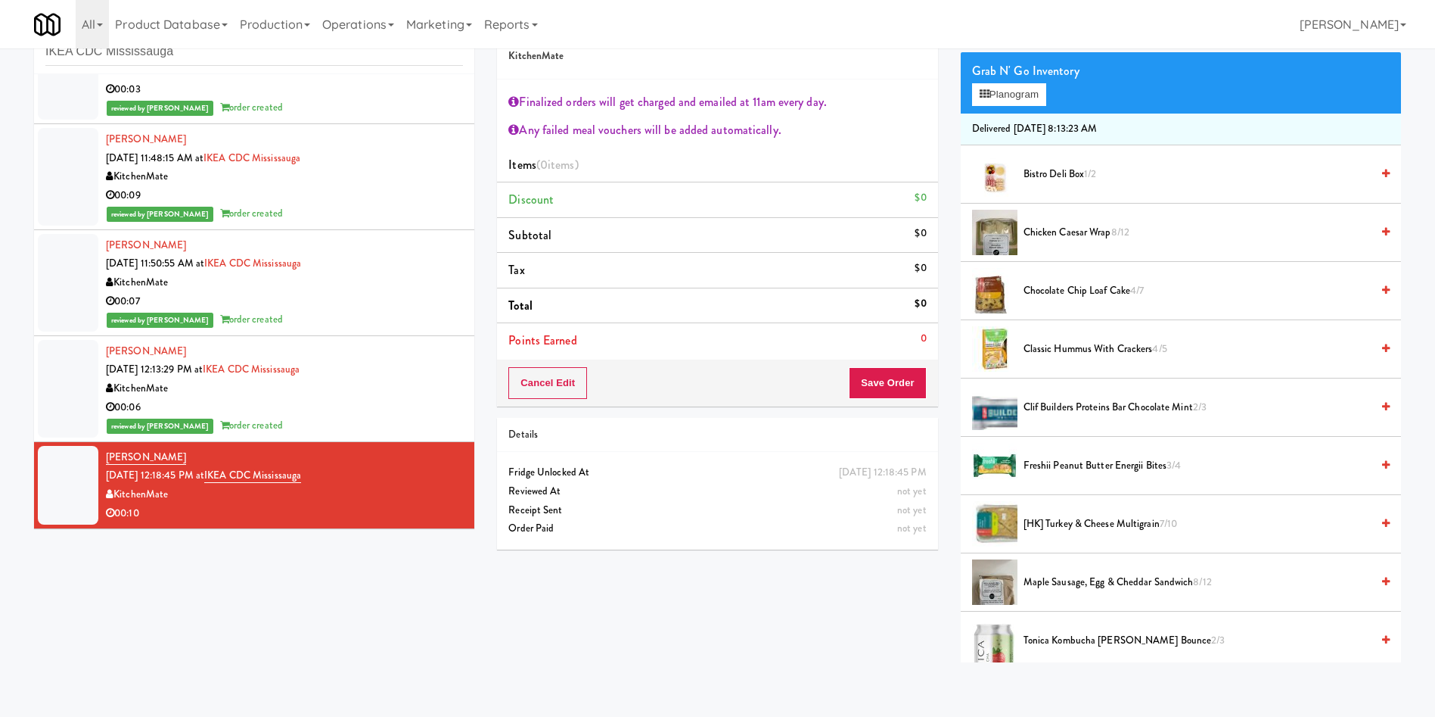
scroll to position [227, 0]
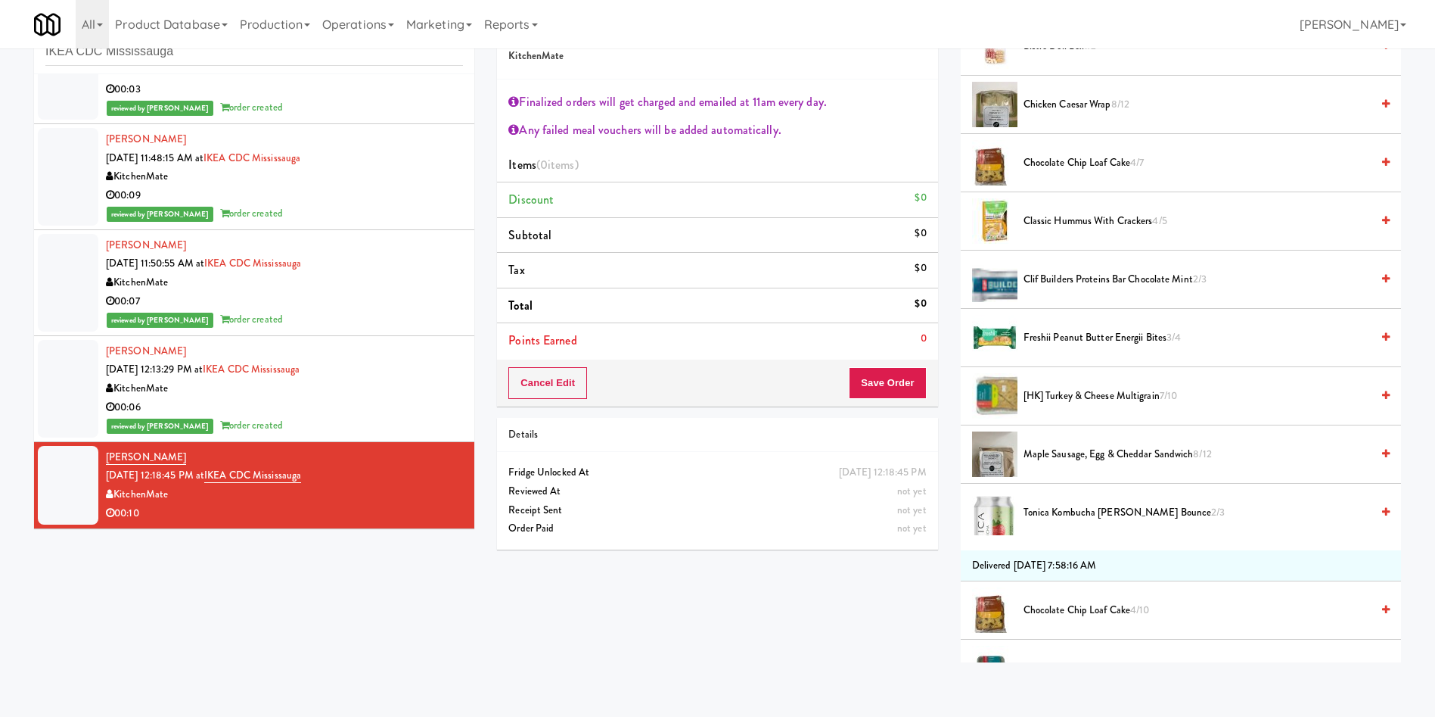
click at [1070, 392] on span "[HK] Turkey & Cheese Multigrain 7/10" at bounding box center [1197, 396] width 347 height 19
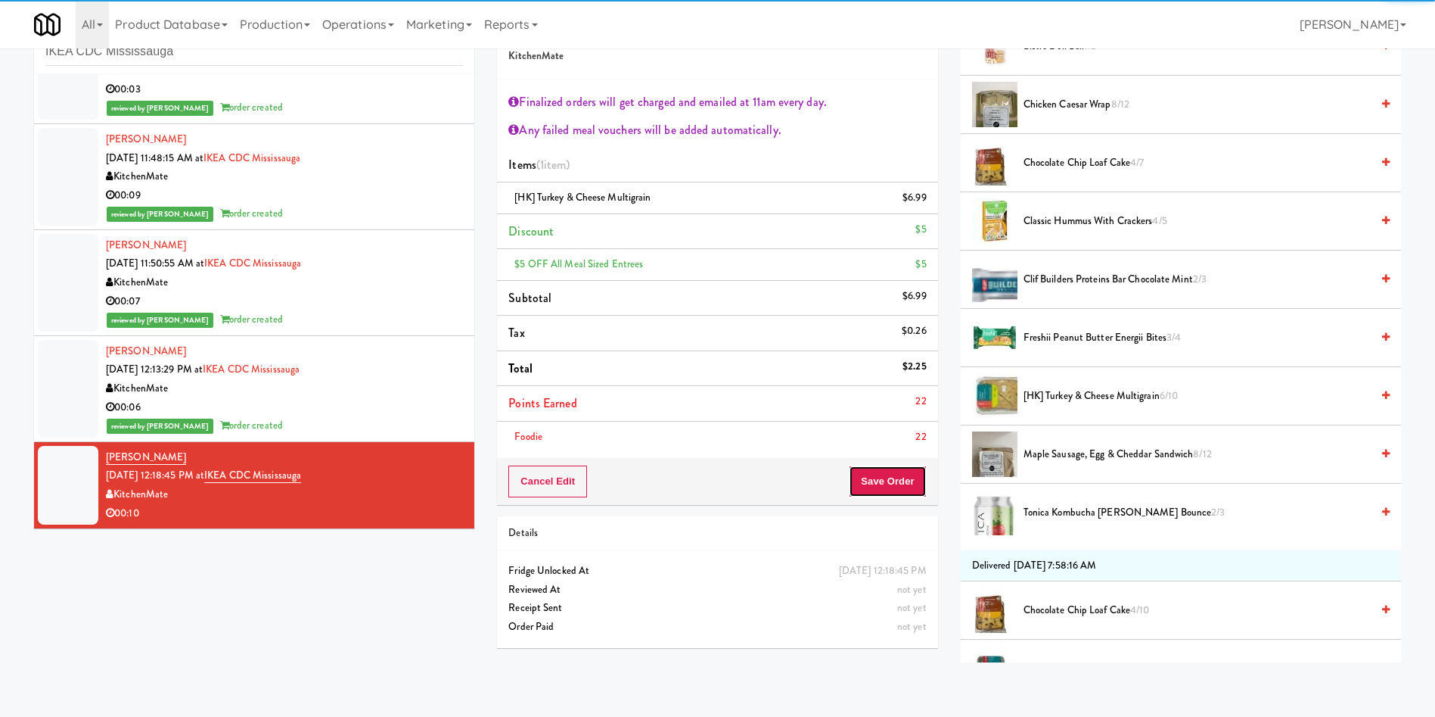
click at [892, 468] on button "Save Order" at bounding box center [887, 481] width 77 height 32
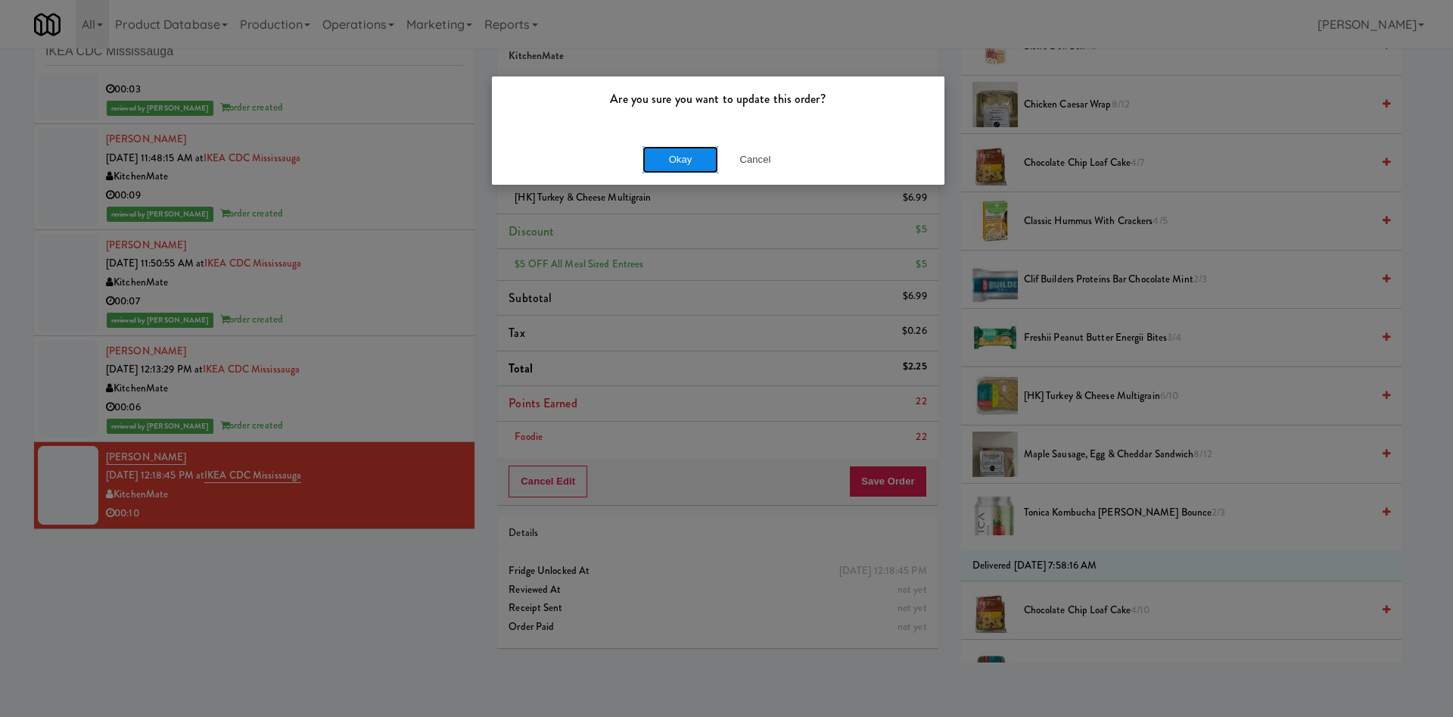
drag, startPoint x: 682, startPoint y: 164, endPoint x: 499, endPoint y: 200, distance: 187.3
click at [683, 165] on button "Okay" at bounding box center [680, 159] width 76 height 27
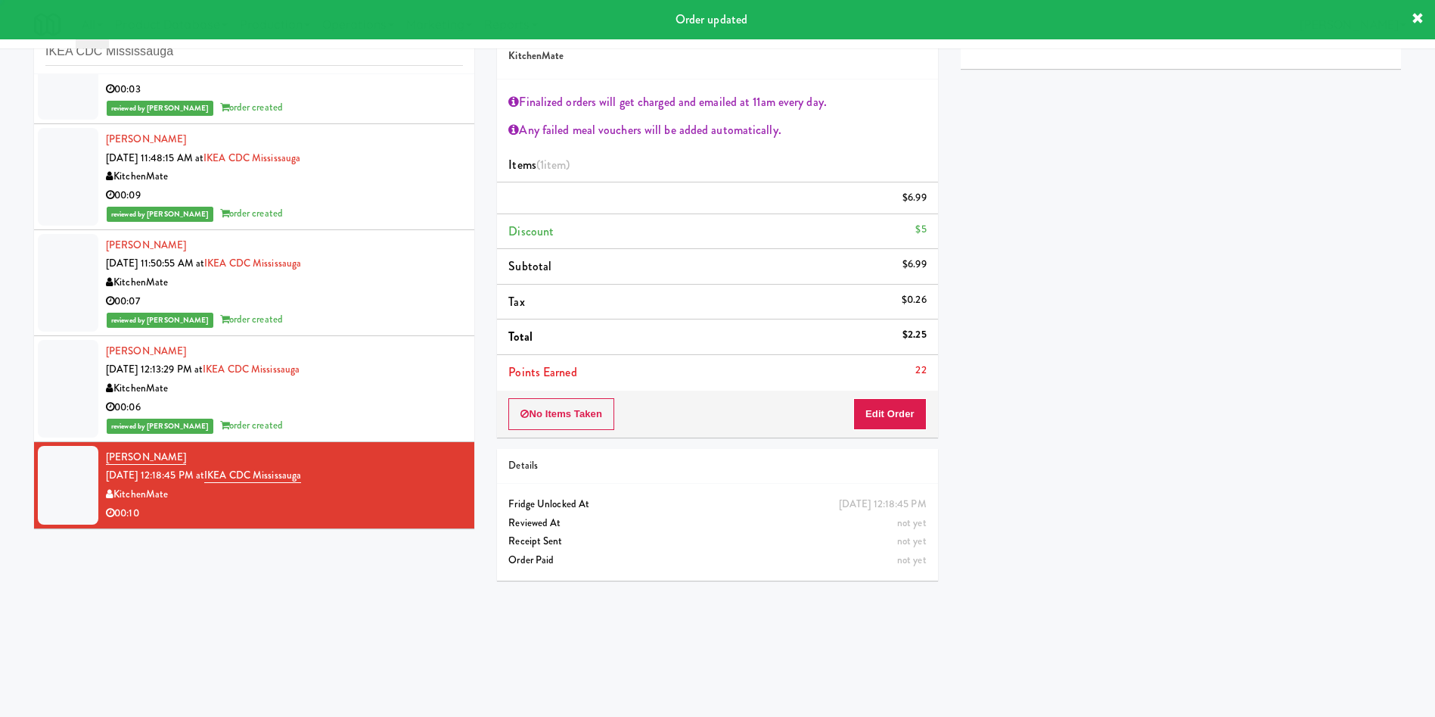
scroll to position [0, 0]
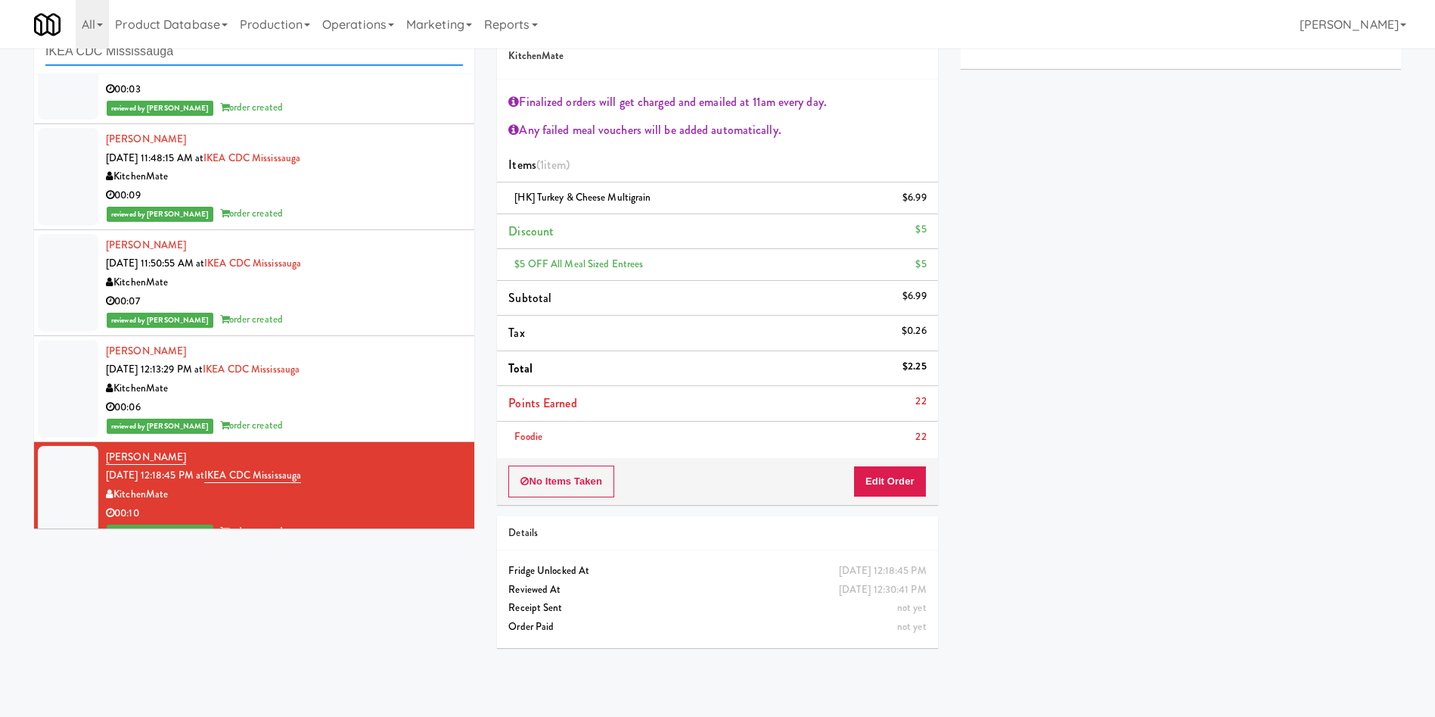
drag, startPoint x: 256, startPoint y: 62, endPoint x: 0, endPoint y: 61, distance: 256.5
click at [0, 61] on div "inbox reviewed recent all unclear take inventory issue suspicious failed recent…" at bounding box center [717, 332] width 1435 height 653
paste input "Parkway Lofts - Drinks Cooler - Left"
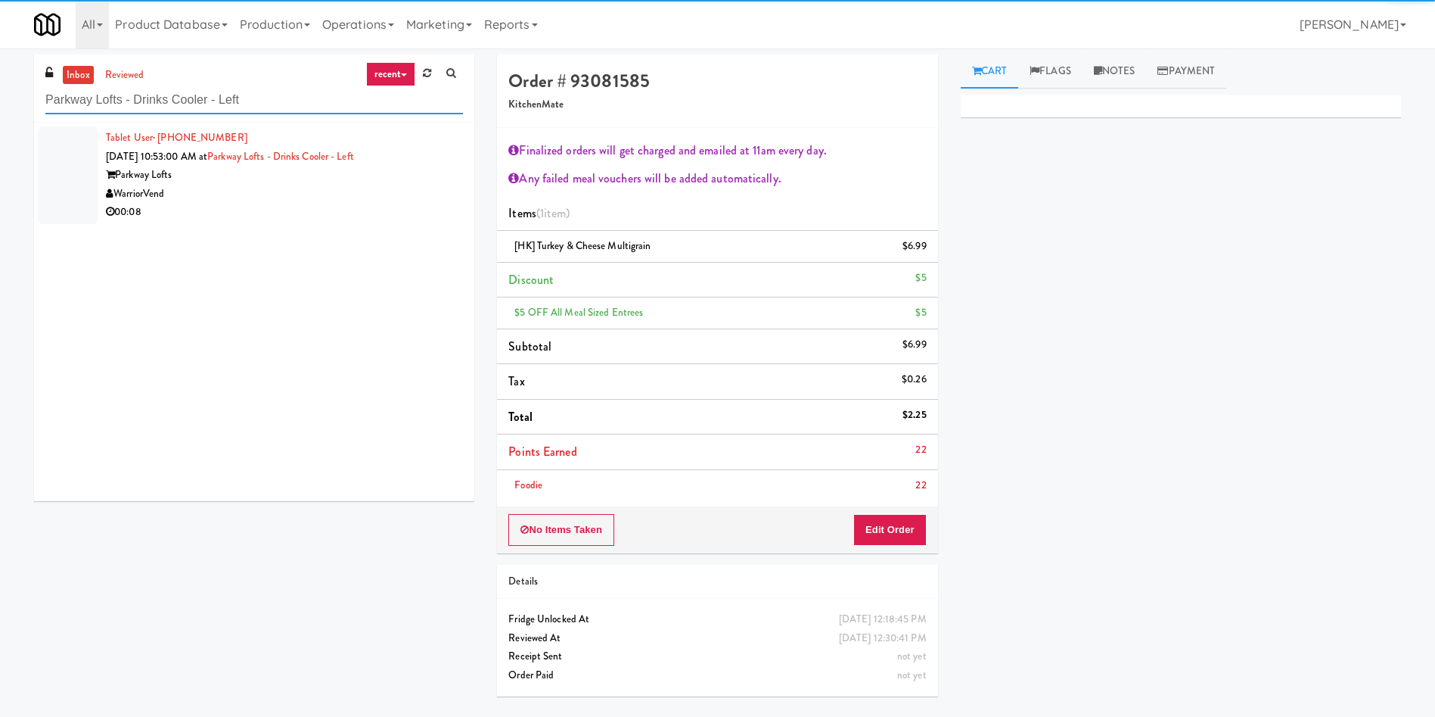
type input "Parkway Lofts - Drinks Cooler - Left"
click at [43, 169] on div at bounding box center [68, 175] width 61 height 98
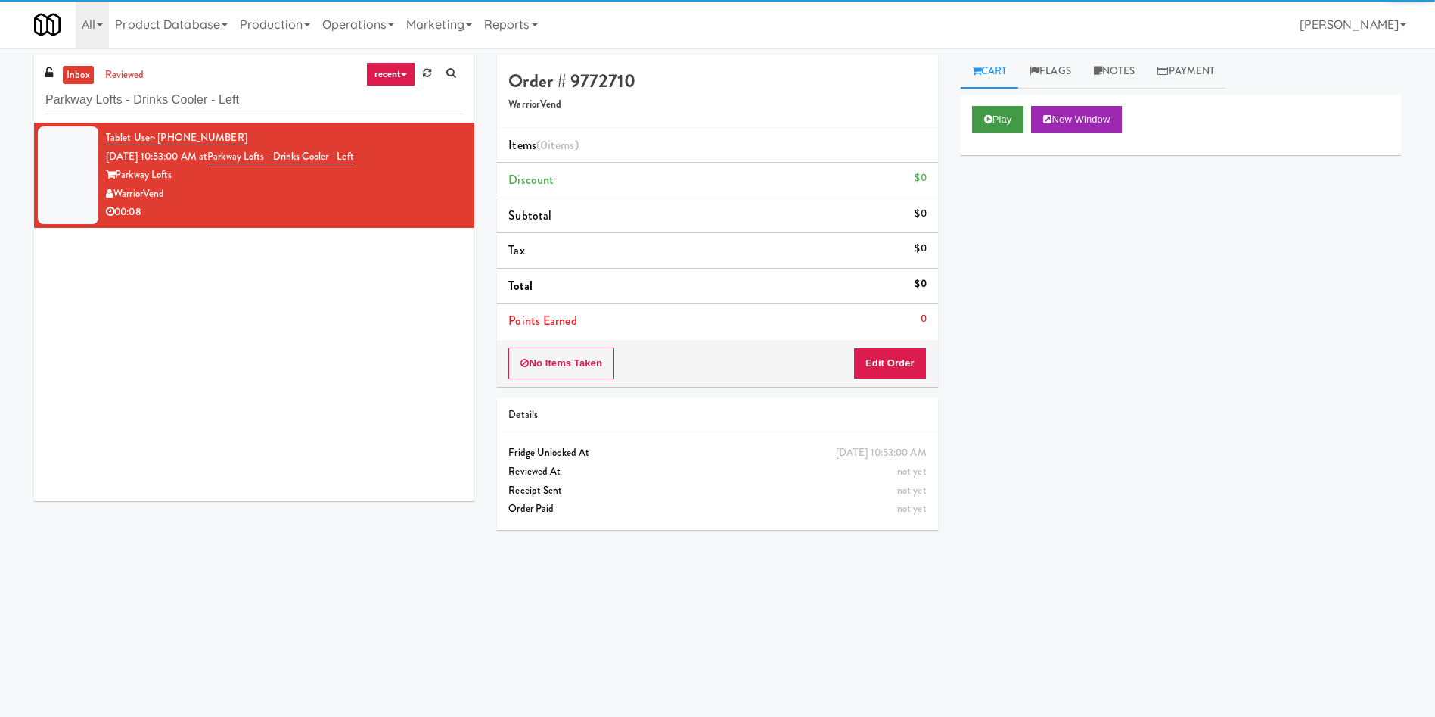
drag, startPoint x: 1021, startPoint y: 103, endPoint x: 1021, endPoint y: 116, distance: 12.9
click at [1021, 105] on div "Play New Window" at bounding box center [1181, 125] width 440 height 61
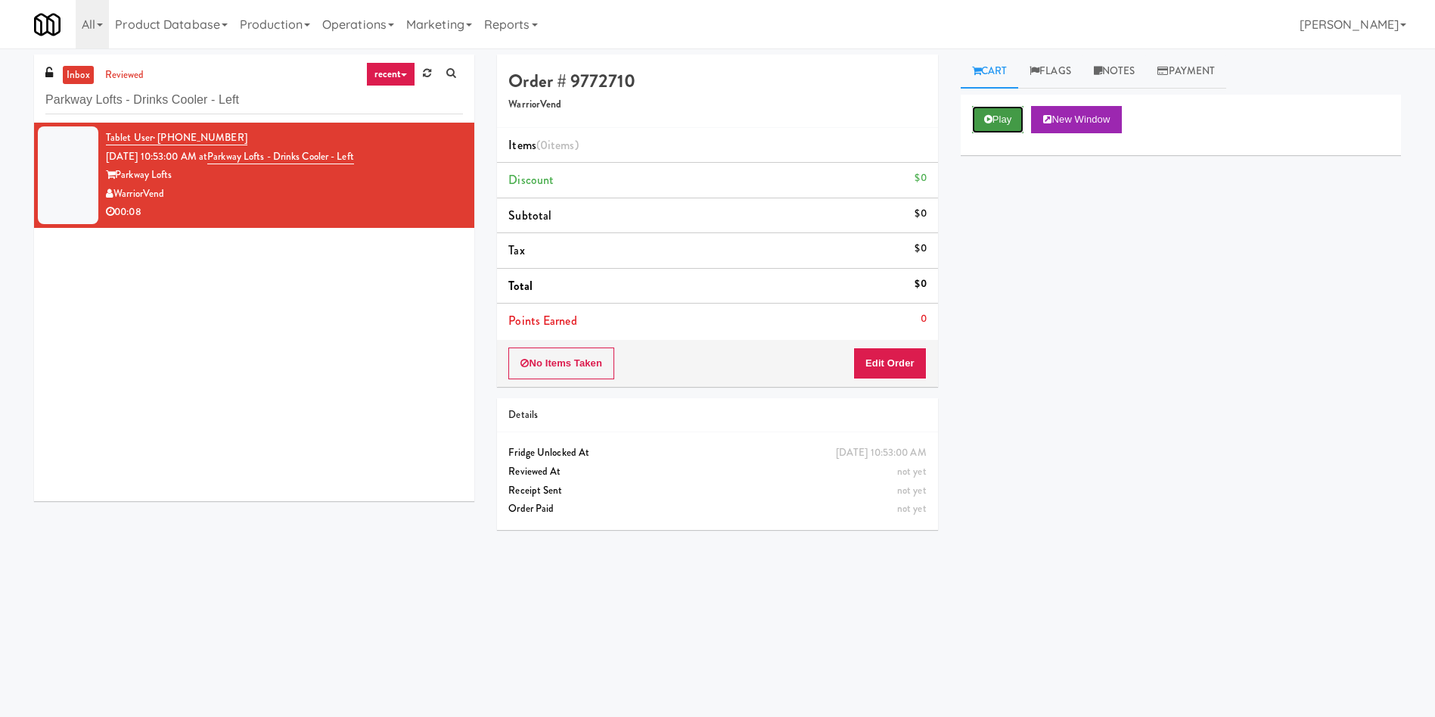
click at [1020, 117] on button "Play" at bounding box center [998, 119] width 52 height 27
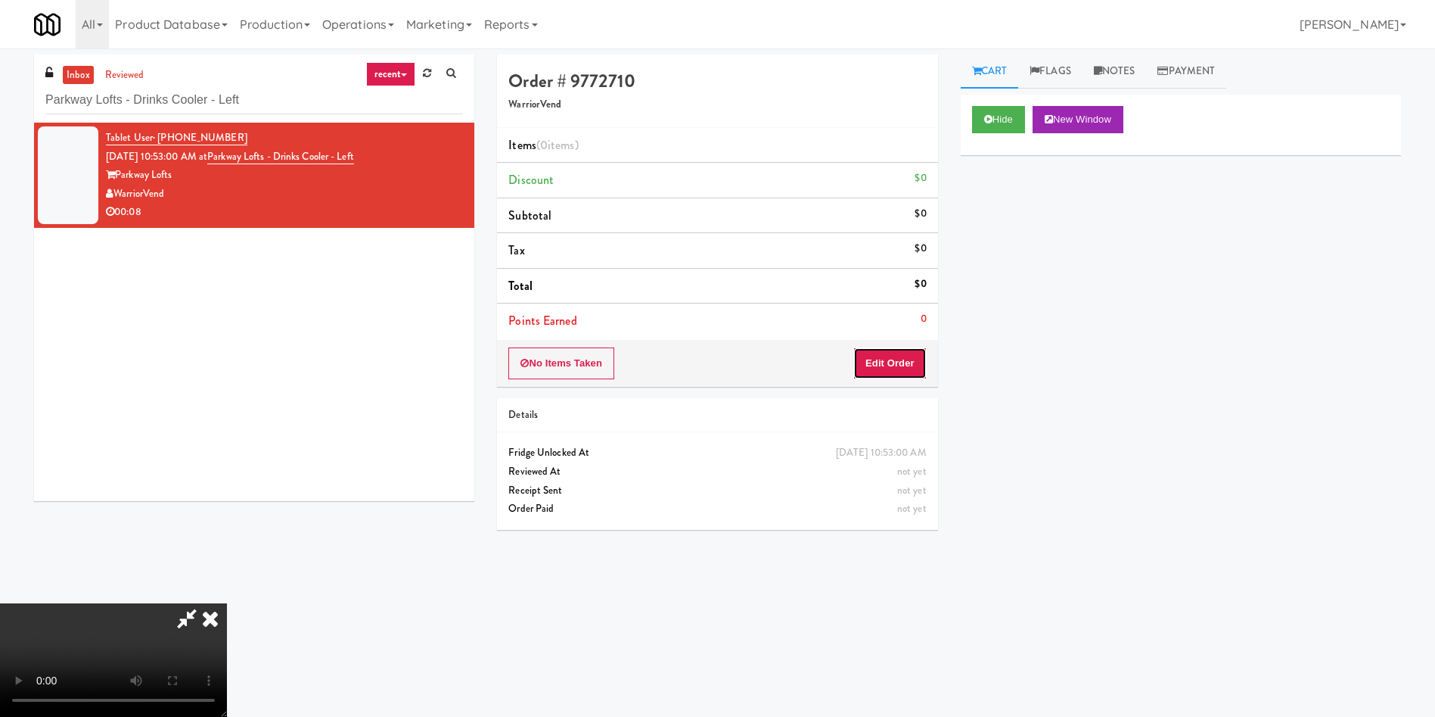
click at [909, 361] on button "Edit Order" at bounding box center [889, 363] width 73 height 32
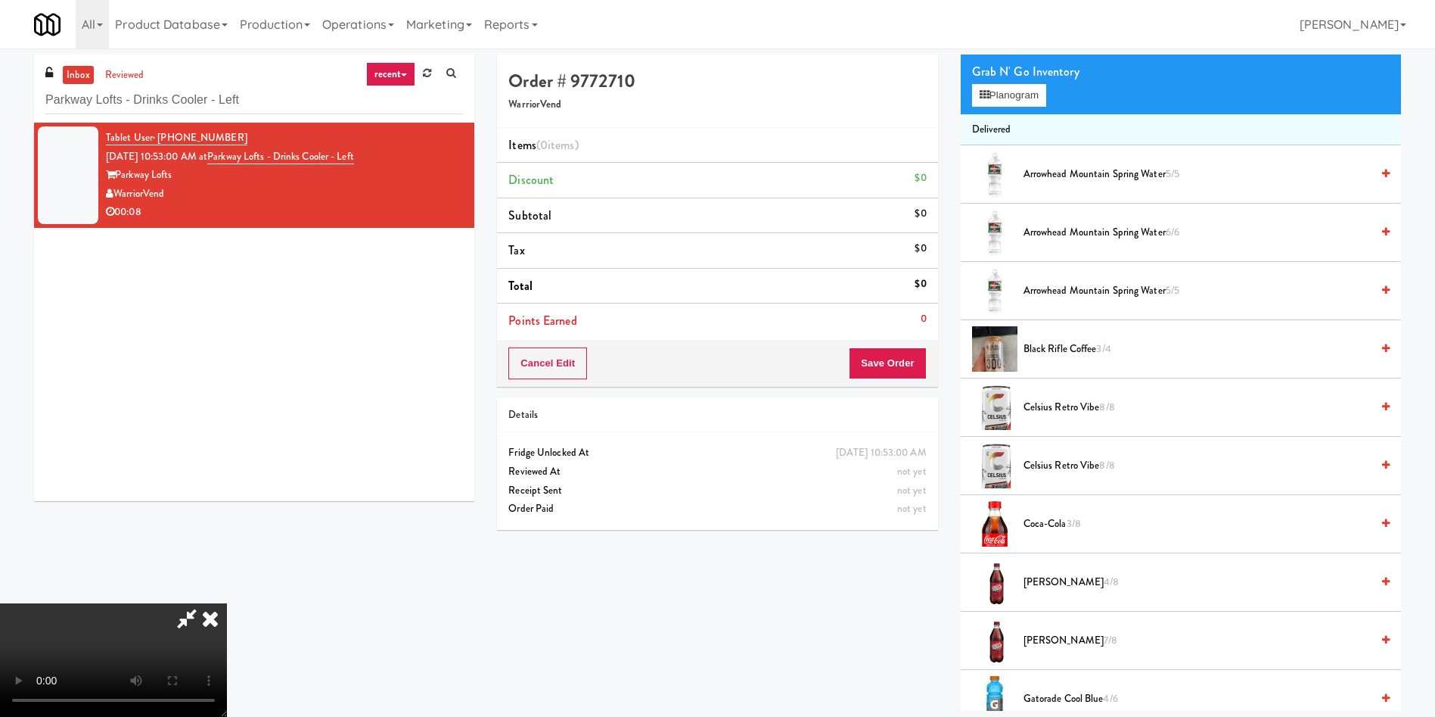
scroll to position [222, 0]
click at [227, 603] on video at bounding box center [113, 659] width 227 height 113
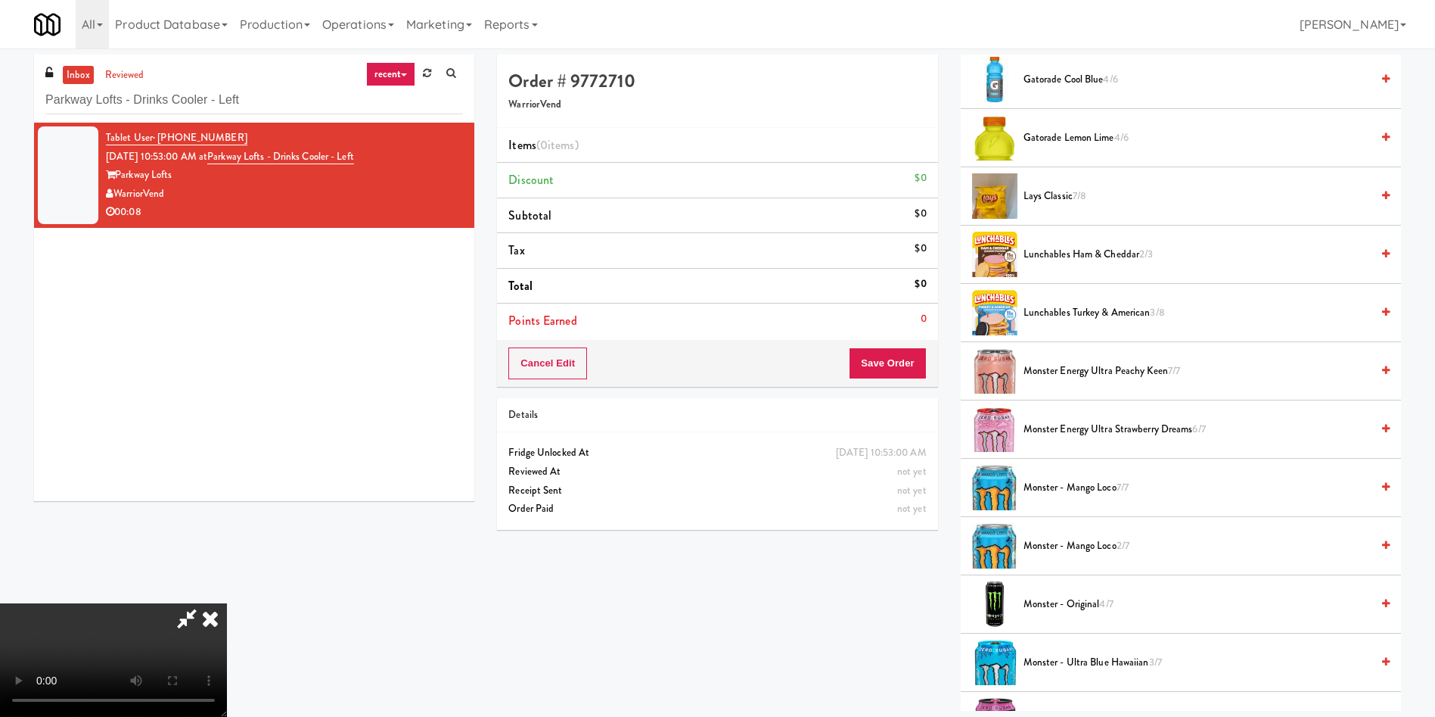
scroll to position [794, 0]
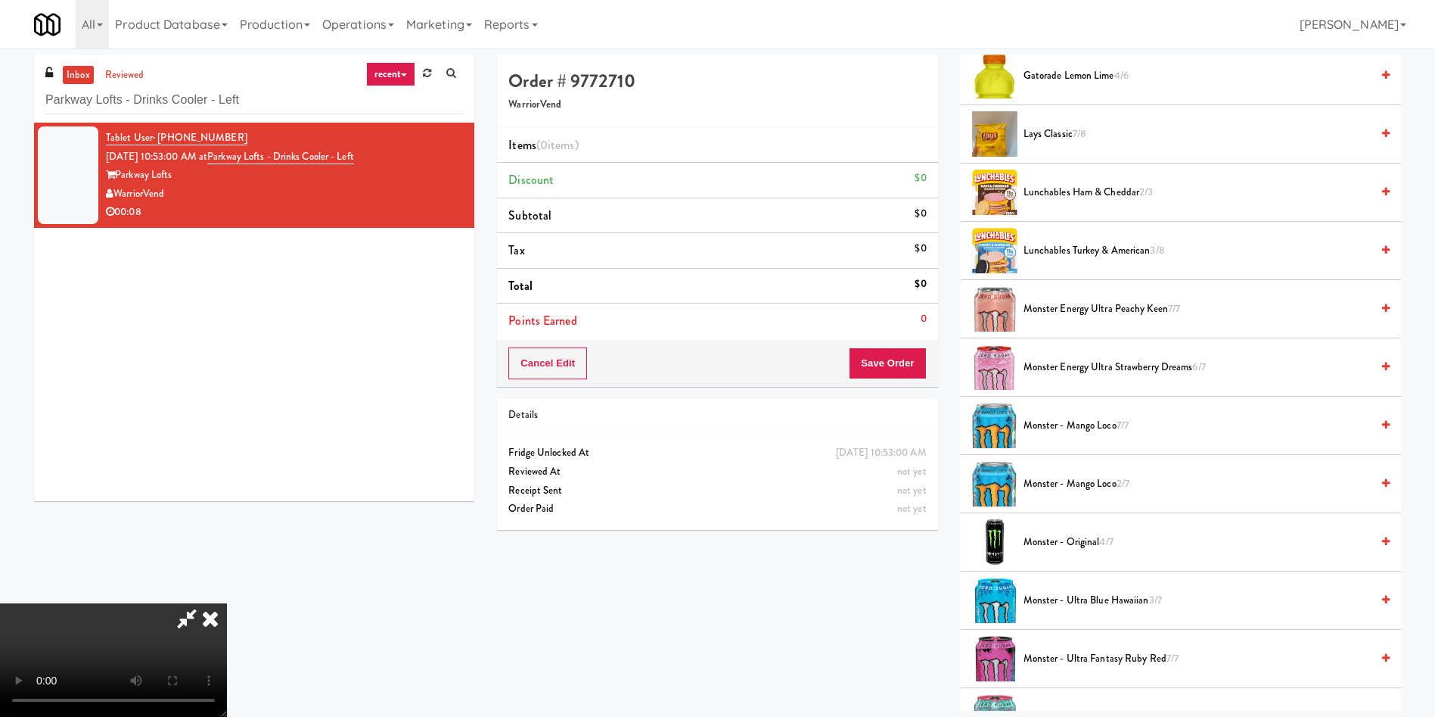
click at [1070, 606] on span "Monster - Ultra Blue Hawaiian 3/7" at bounding box center [1197, 600] width 347 height 19
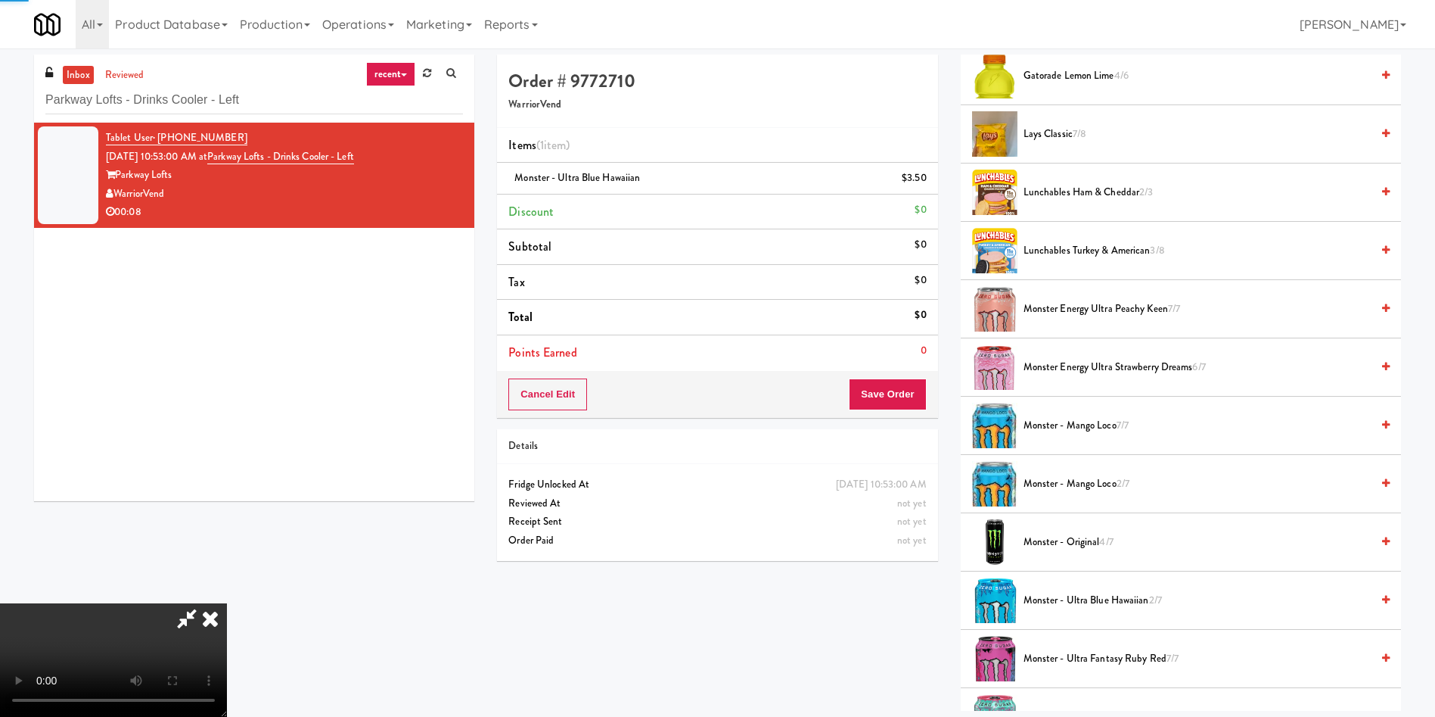
click at [227, 603] on video at bounding box center [113, 659] width 227 height 113
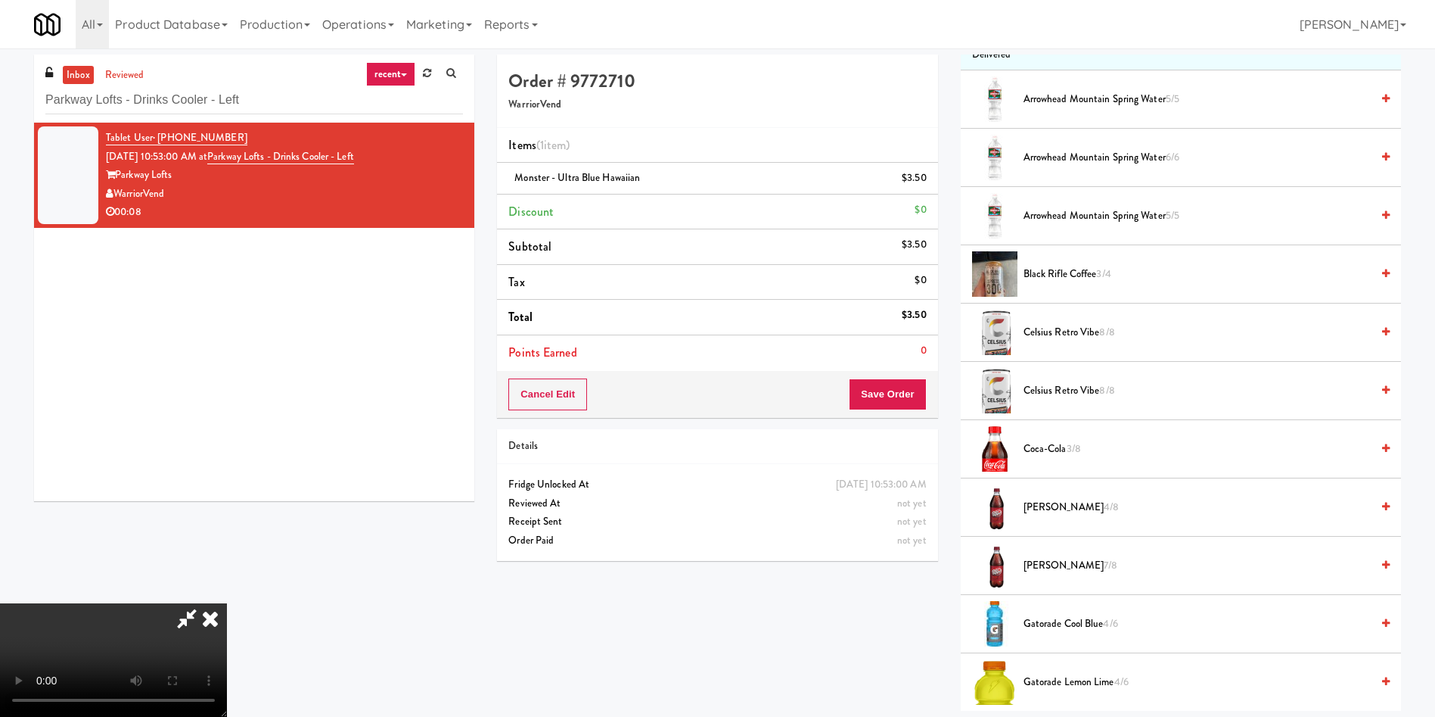
scroll to position [0, 0]
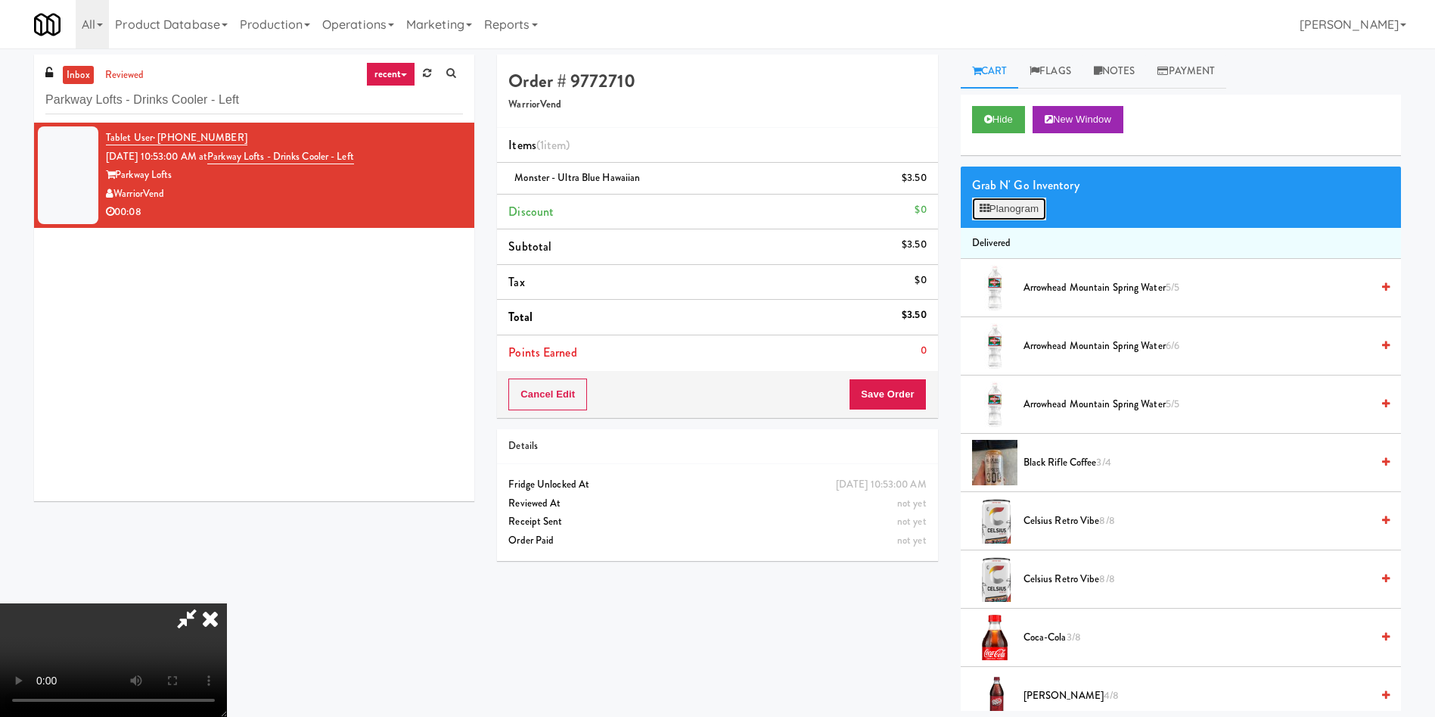
click at [1018, 205] on button "Planogram" at bounding box center [1009, 208] width 74 height 23
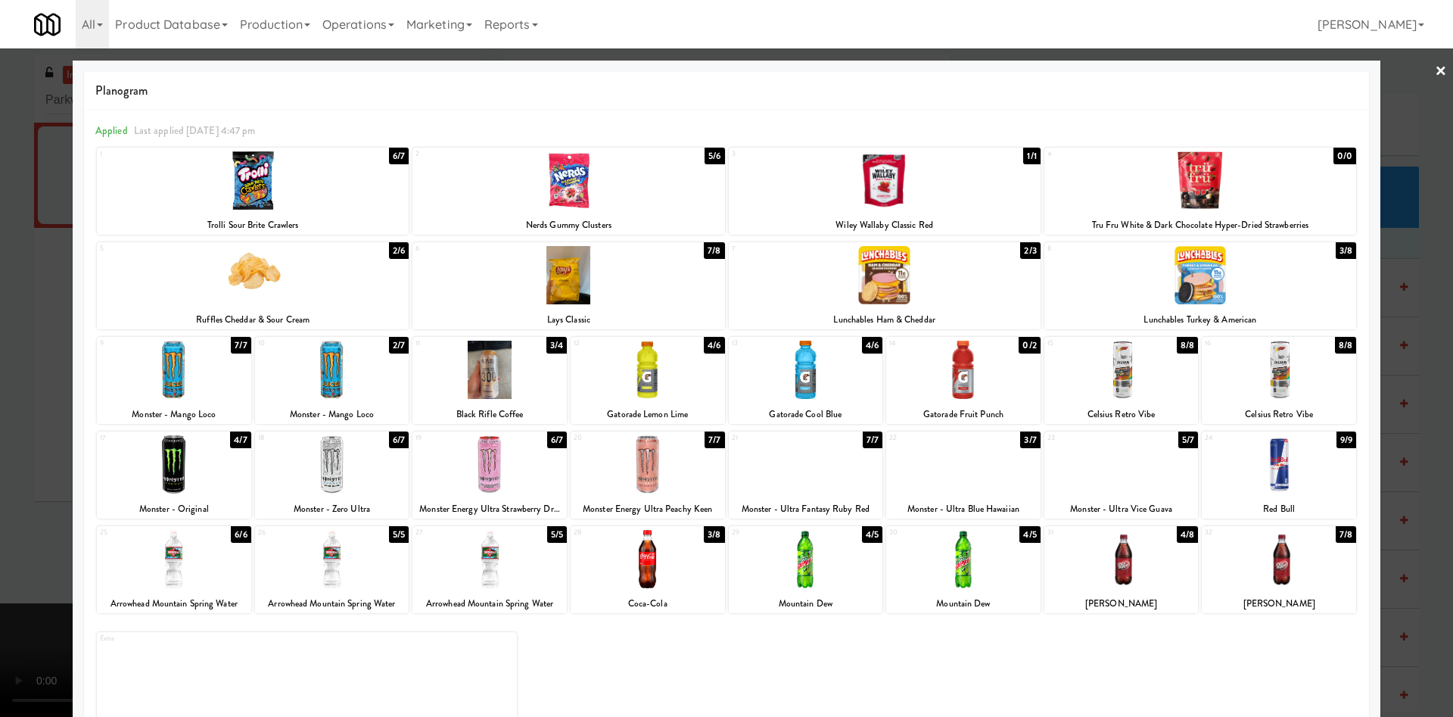
click at [1388, 120] on div at bounding box center [726, 358] width 1453 height 717
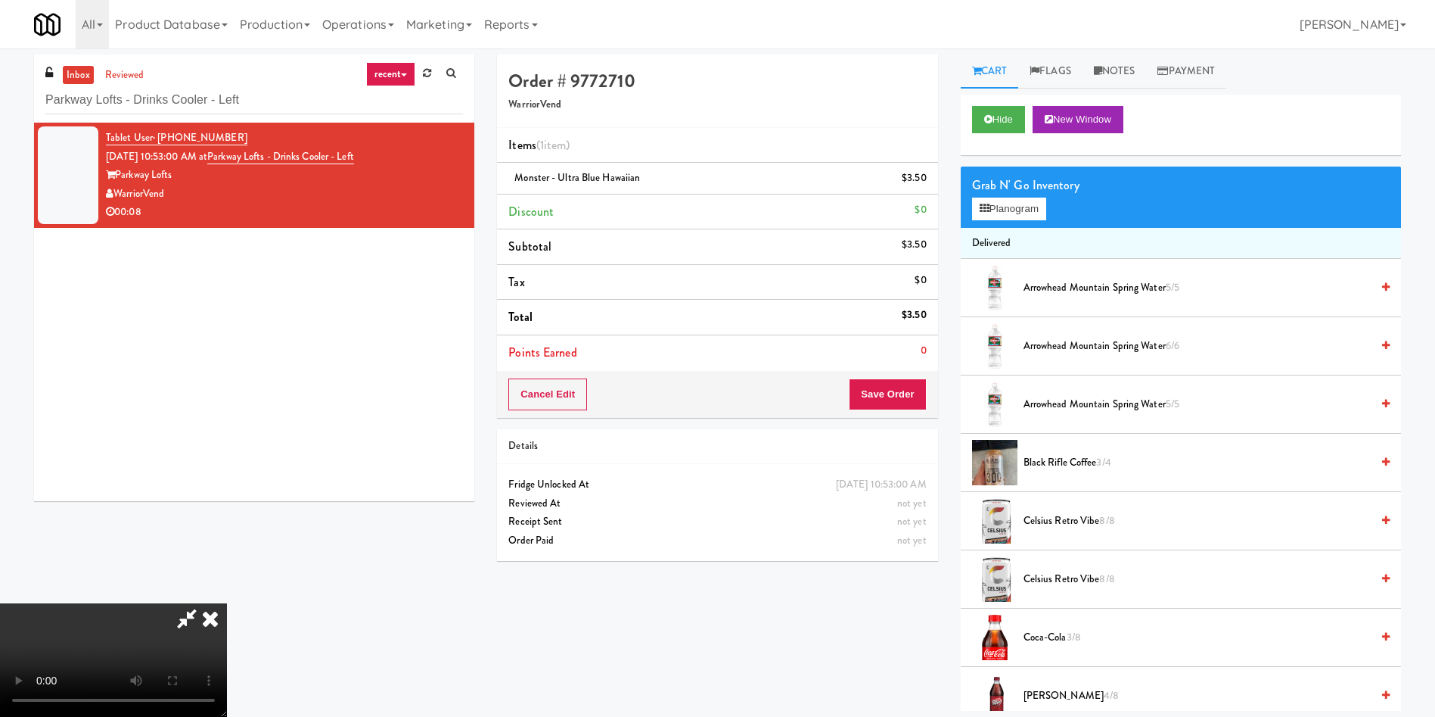
click at [204, 603] on icon at bounding box center [186, 618] width 35 height 30
click at [880, 396] on button "Save Order" at bounding box center [887, 394] width 77 height 32
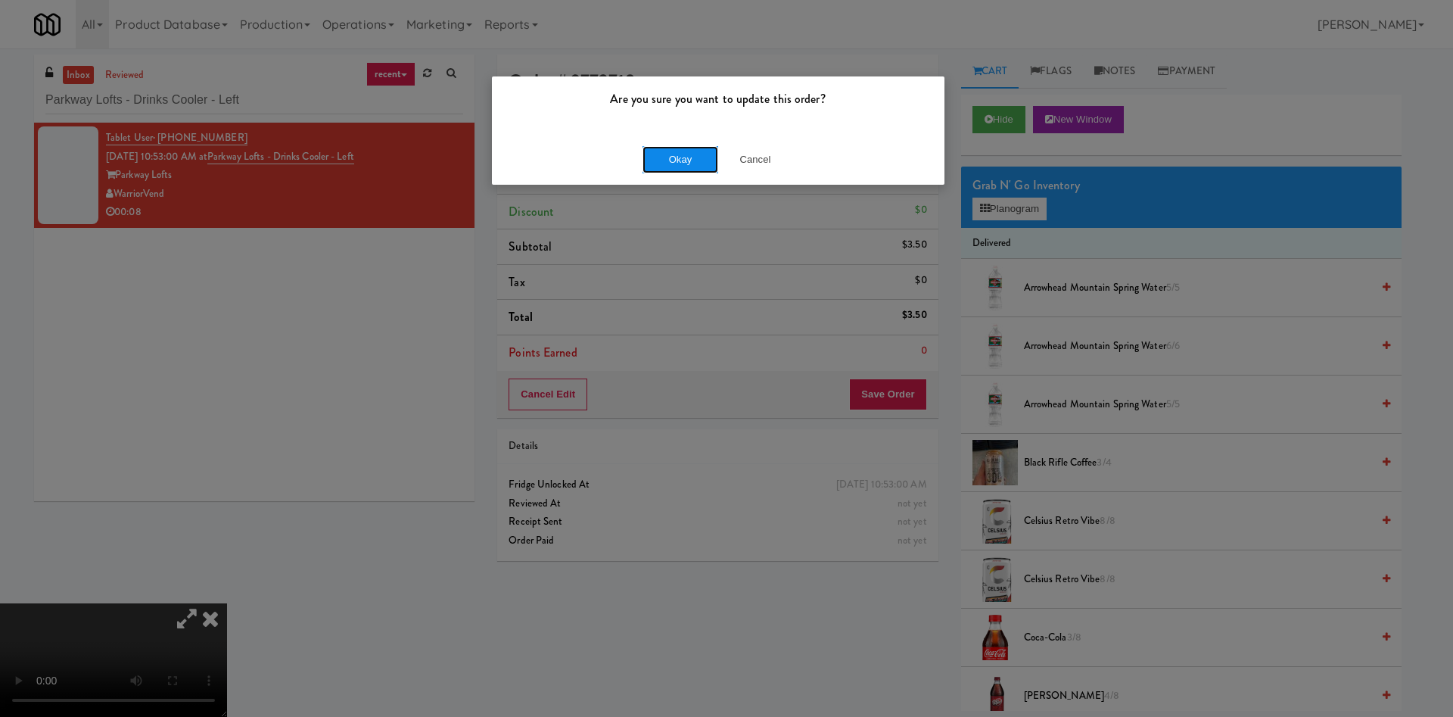
click at [661, 160] on button "Okay" at bounding box center [680, 159] width 76 height 27
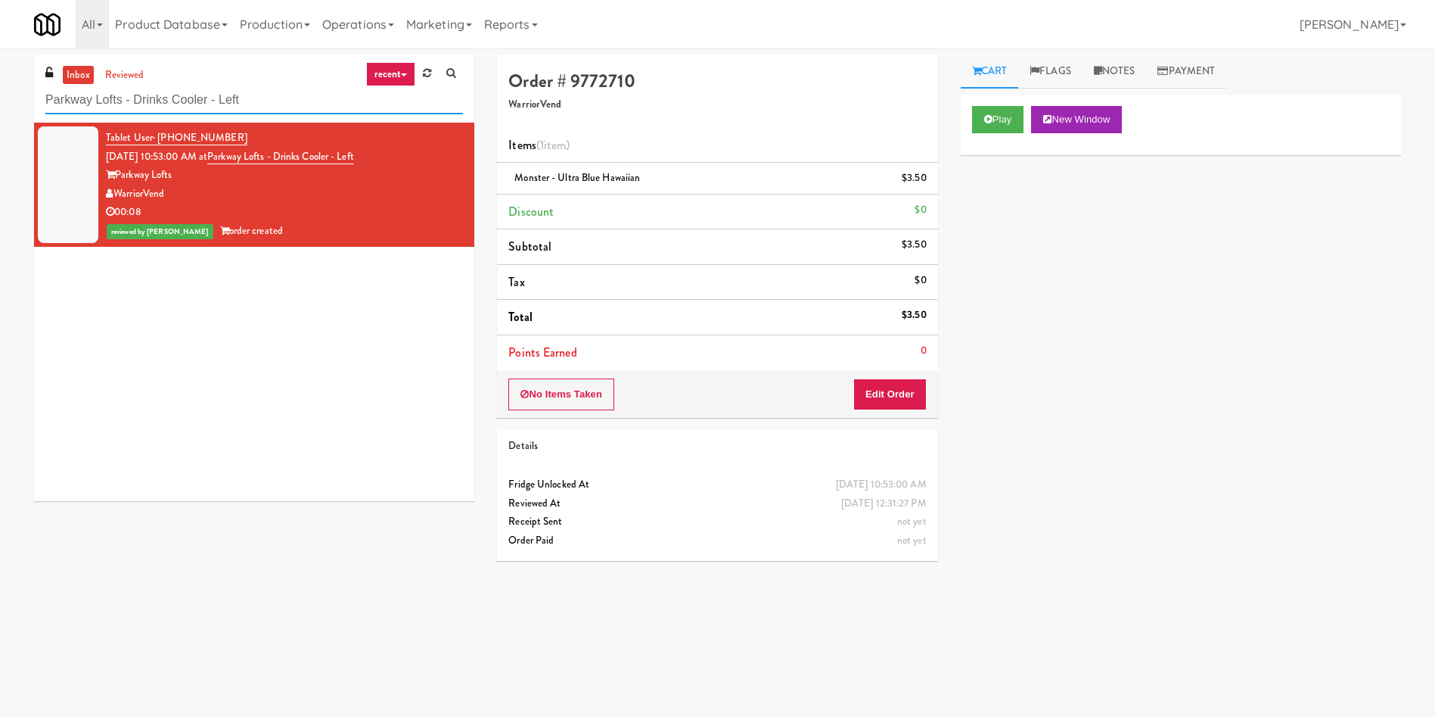
drag, startPoint x: 268, startPoint y: 112, endPoint x: 0, endPoint y: 77, distance: 270.1
click at [0, 77] on div "inbox reviewed recent all unclear take inventory issue suspicious failed recent…" at bounding box center [717, 358] width 1435 height 608
paste input "Earth Rangers"
type input "Earth Rangers"
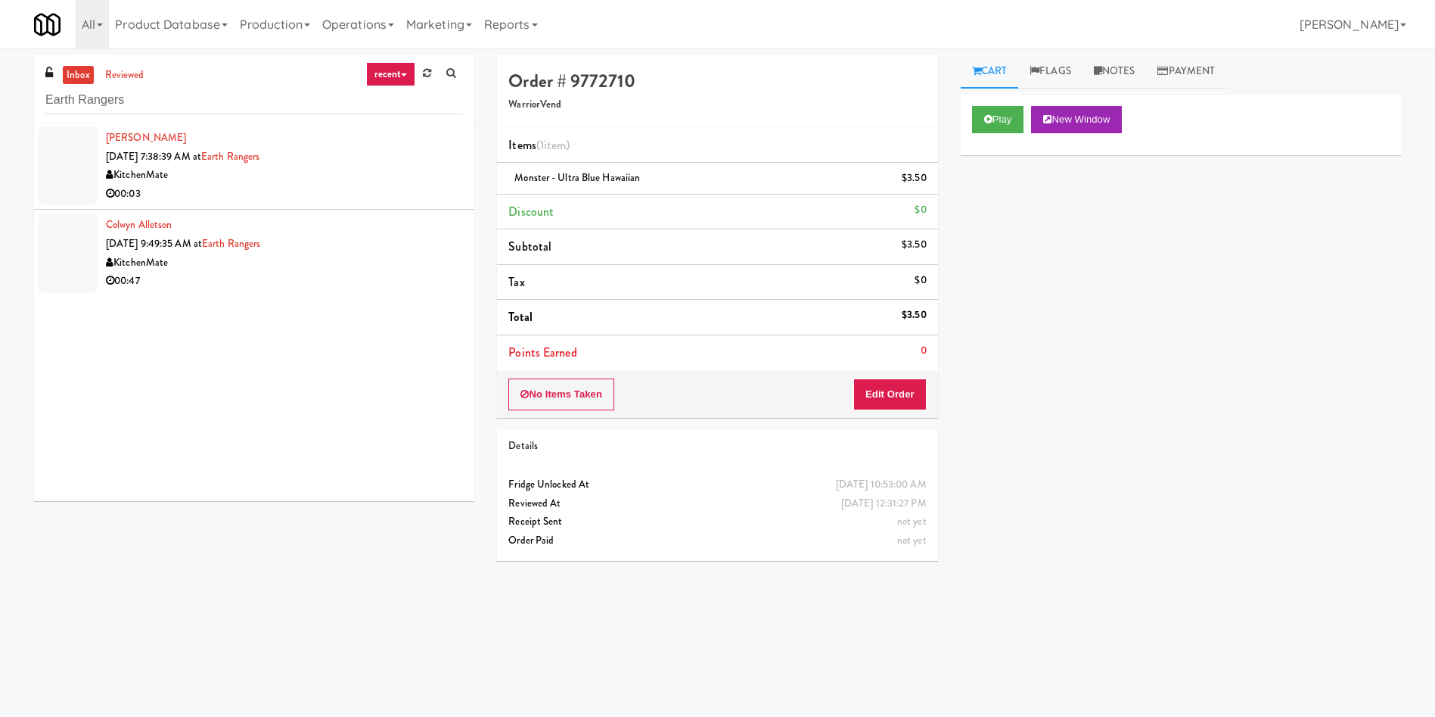
click at [80, 168] on div at bounding box center [68, 165] width 61 height 79
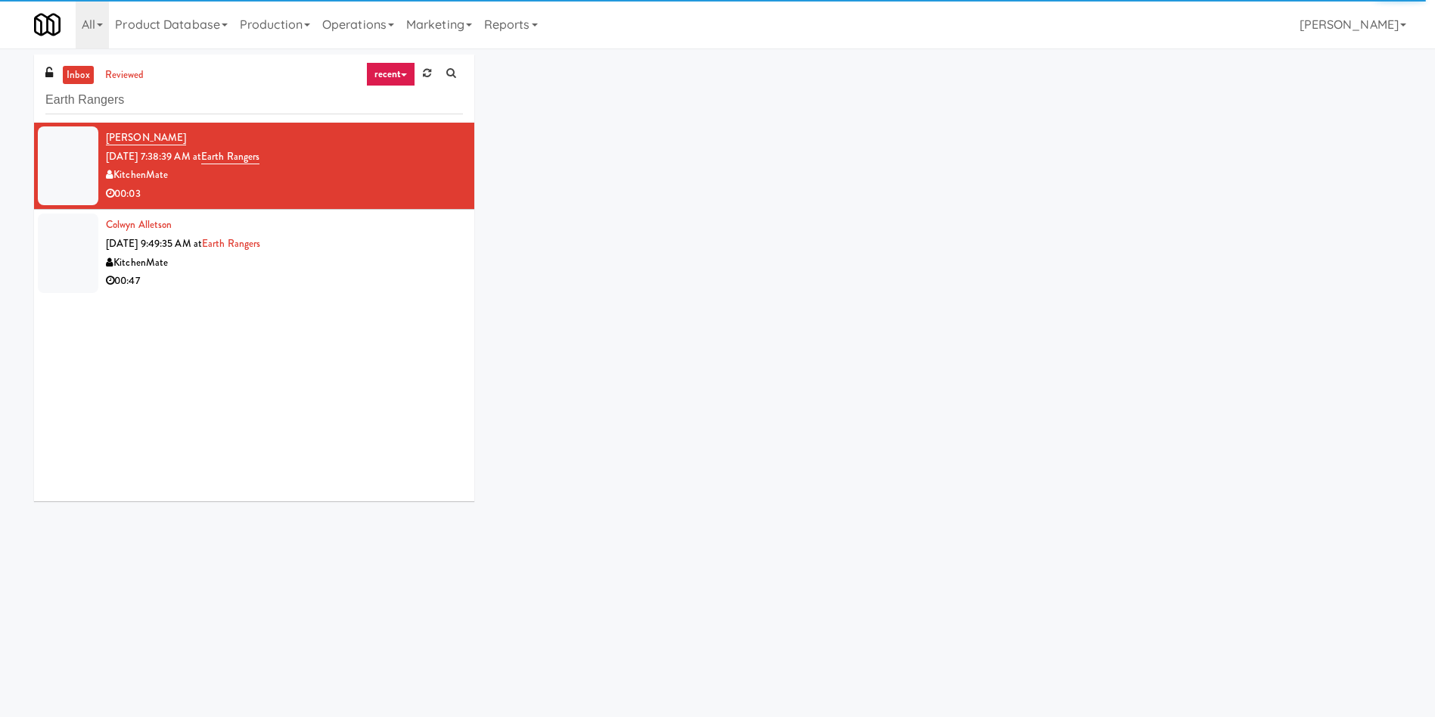
click at [83, 155] on div at bounding box center [68, 165] width 61 height 79
click at [1128, 260] on div "inbox reviewed recent all unclear take inventory issue suspicious failed recent…" at bounding box center [718, 283] width 1390 height 458
click at [81, 182] on div at bounding box center [68, 165] width 61 height 79
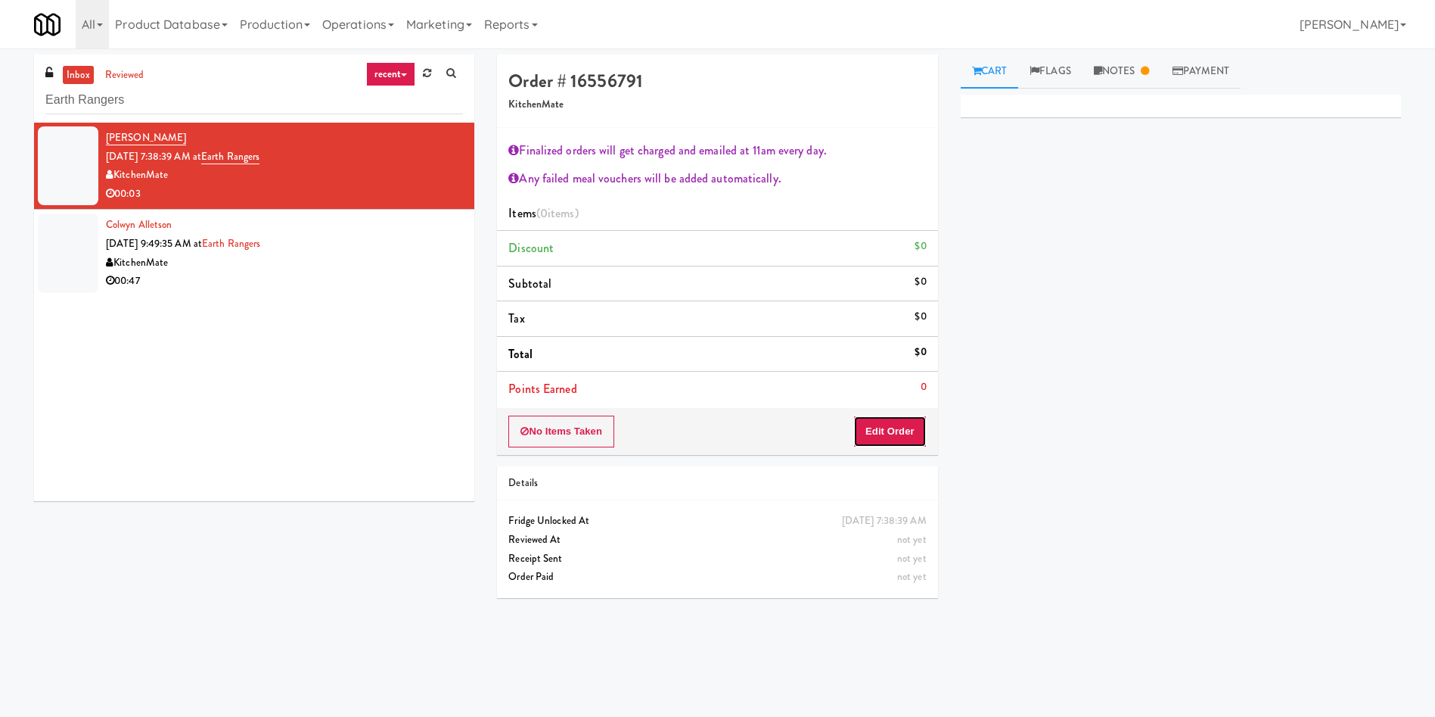
click at [909, 428] on button "Edit Order" at bounding box center [889, 431] width 73 height 32
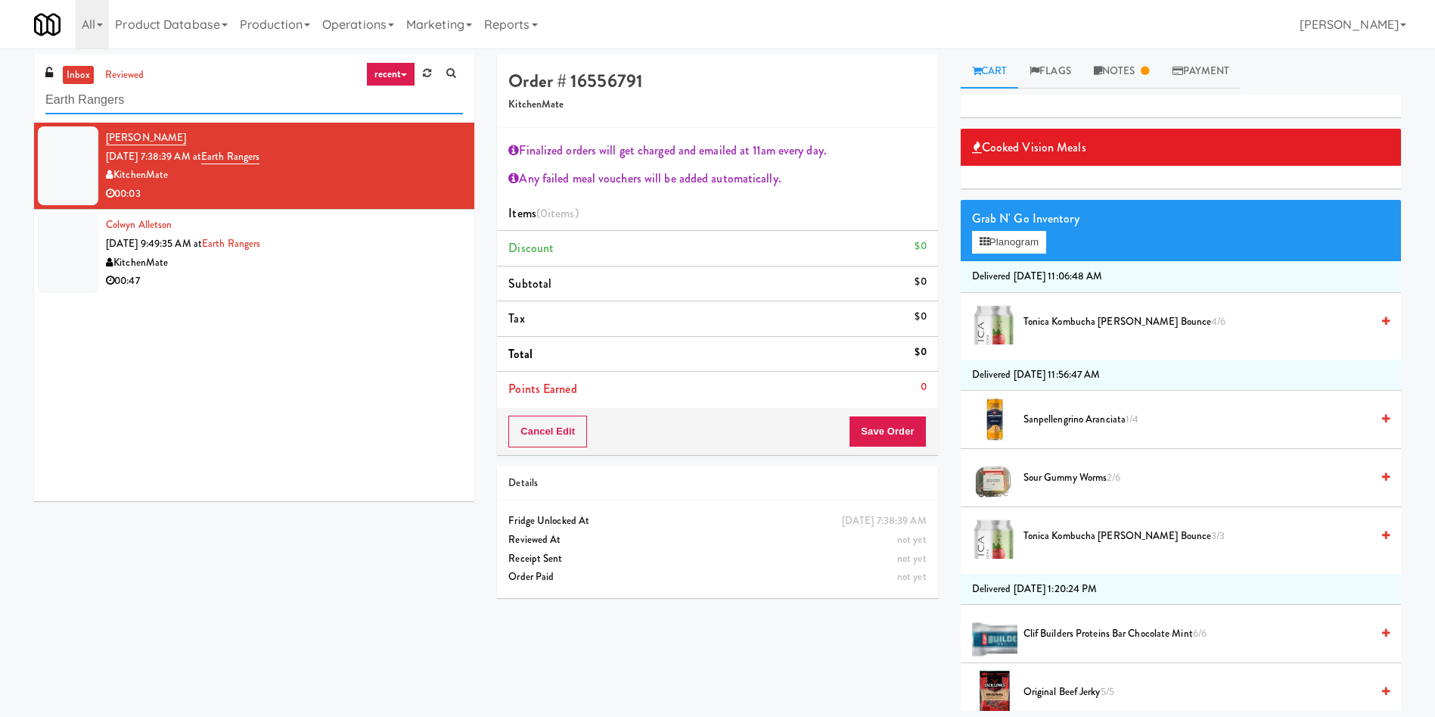
drag, startPoint x: 168, startPoint y: 98, endPoint x: 0, endPoint y: 98, distance: 168.0
click at [0, 98] on div "inbox reviewed recent all unclear take inventory issue suspicious failed recent…" at bounding box center [717, 382] width 1435 height 656
paste input "text"
click at [232, 103] on input "text" at bounding box center [254, 100] width 418 height 28
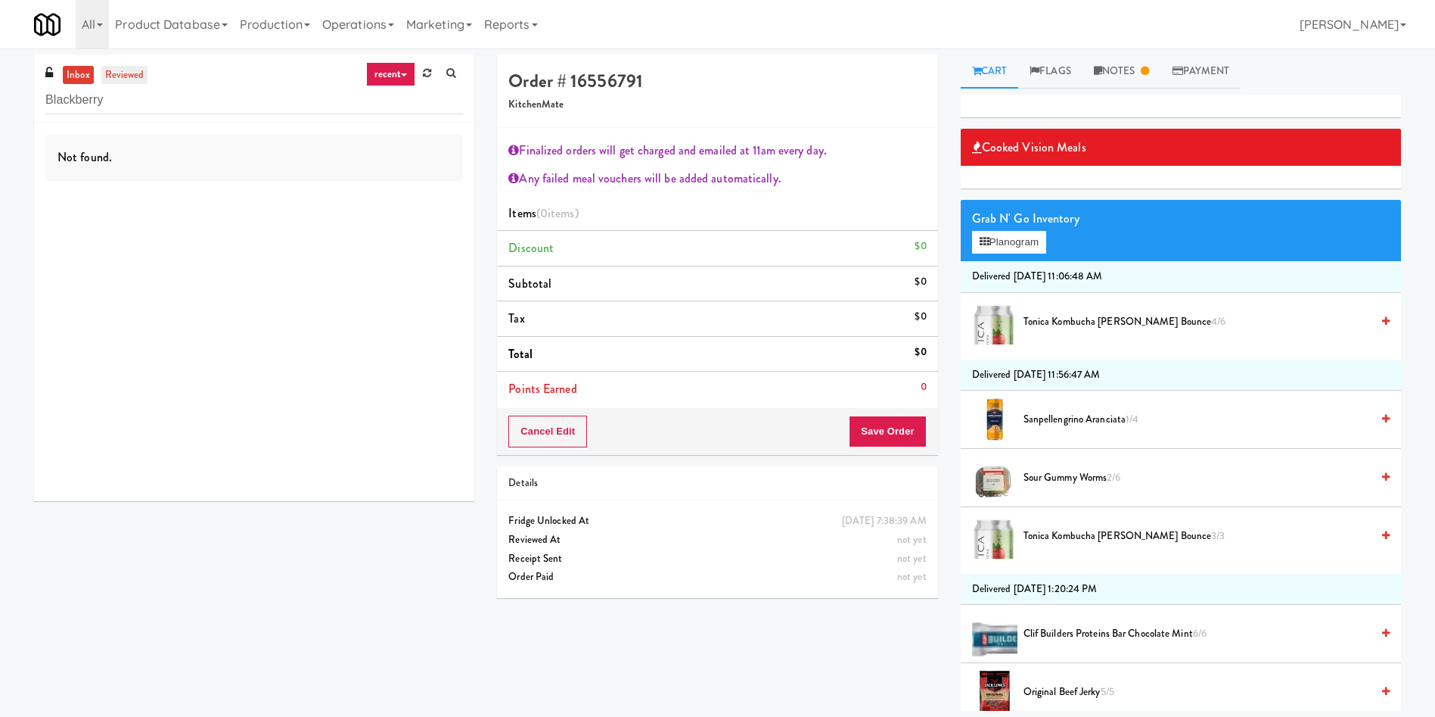
click at [117, 78] on link "reviewed" at bounding box center [124, 75] width 47 height 19
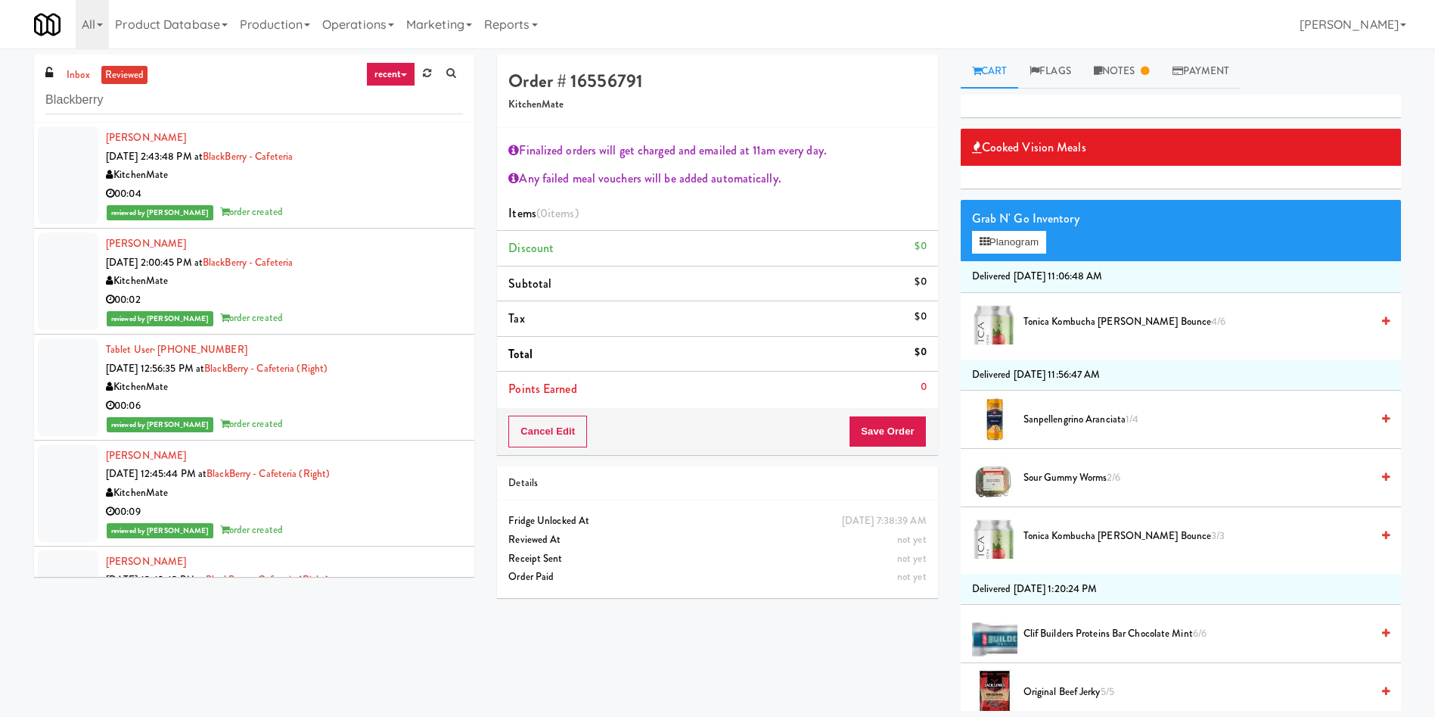
click at [45, 160] on div at bounding box center [68, 175] width 61 height 98
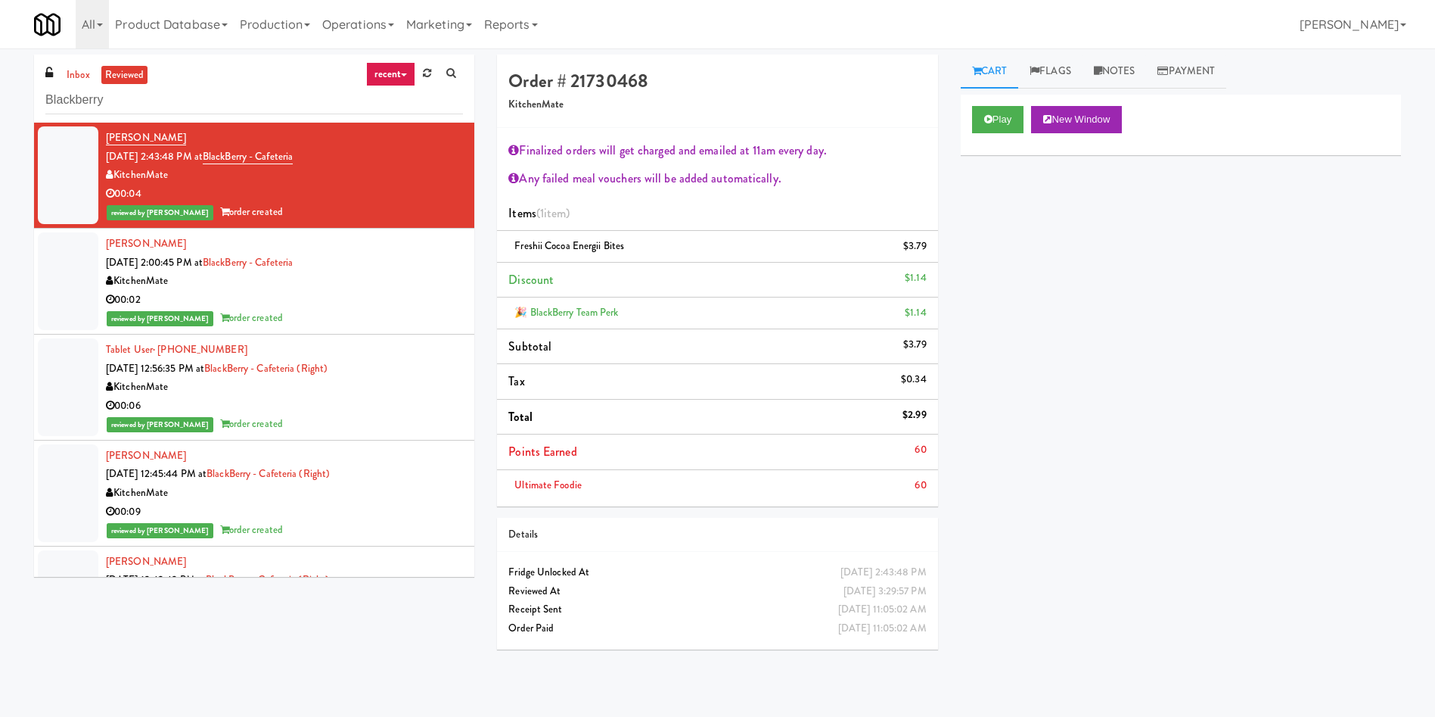
click at [0, 296] on div "inbox reviewed recent all unclear take inventory issue suspicious failed recent…" at bounding box center [717, 358] width 1435 height 608
click at [39, 291] on div at bounding box center [68, 281] width 61 height 98
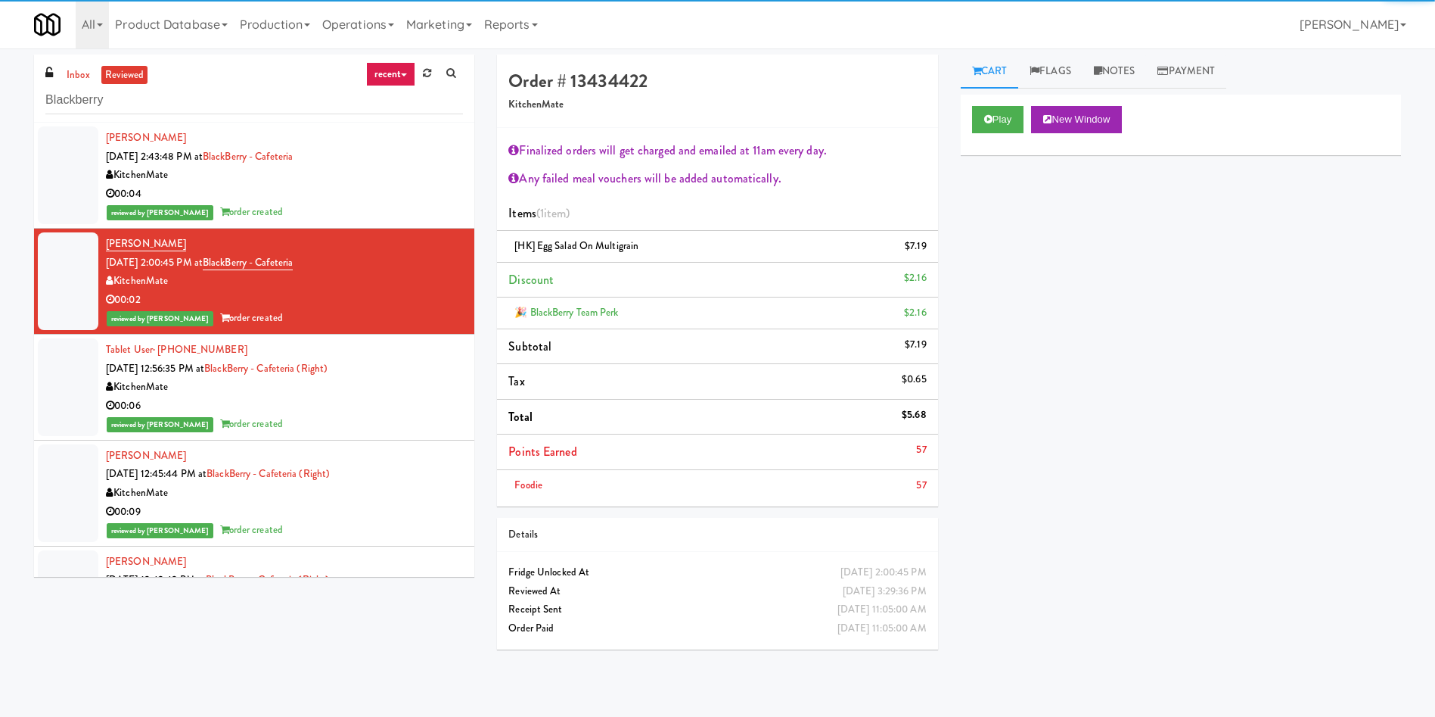
click at [49, 364] on div at bounding box center [68, 387] width 61 height 98
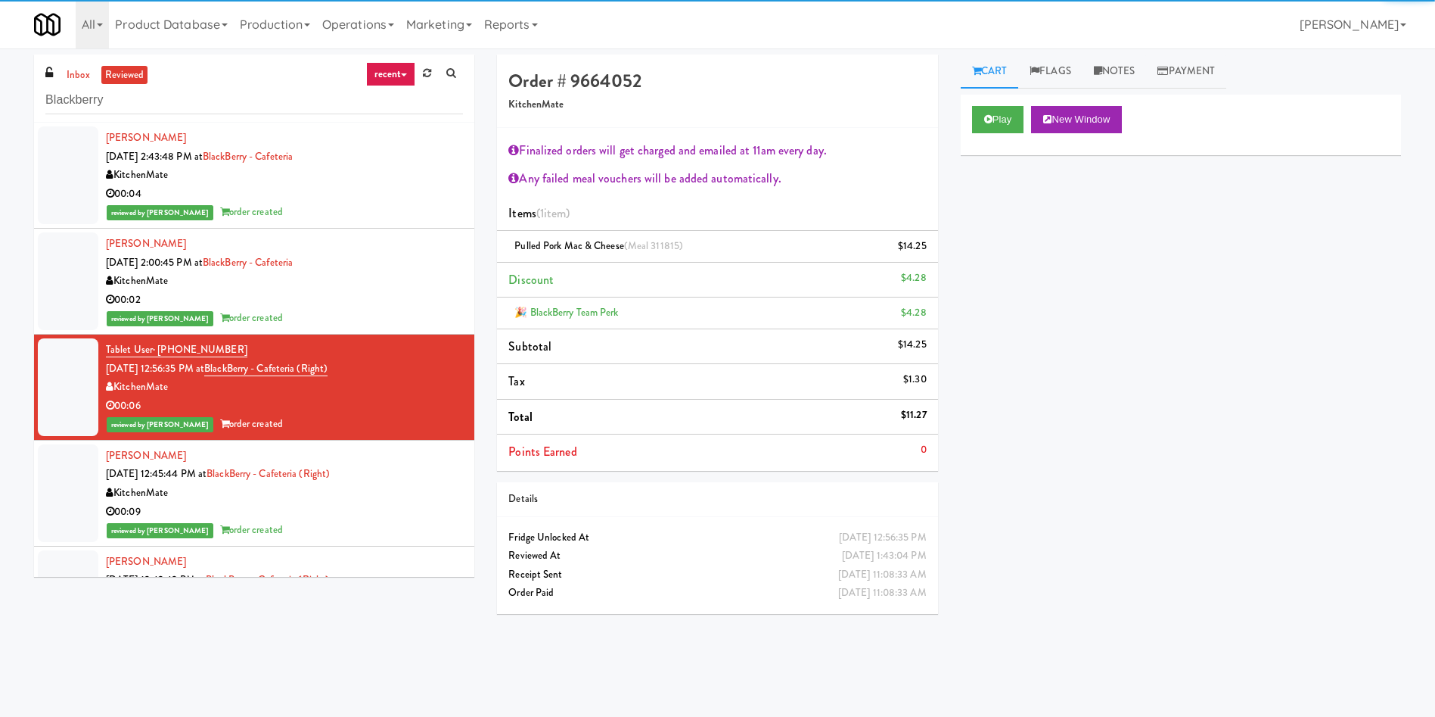
click at [72, 273] on div at bounding box center [68, 281] width 61 height 98
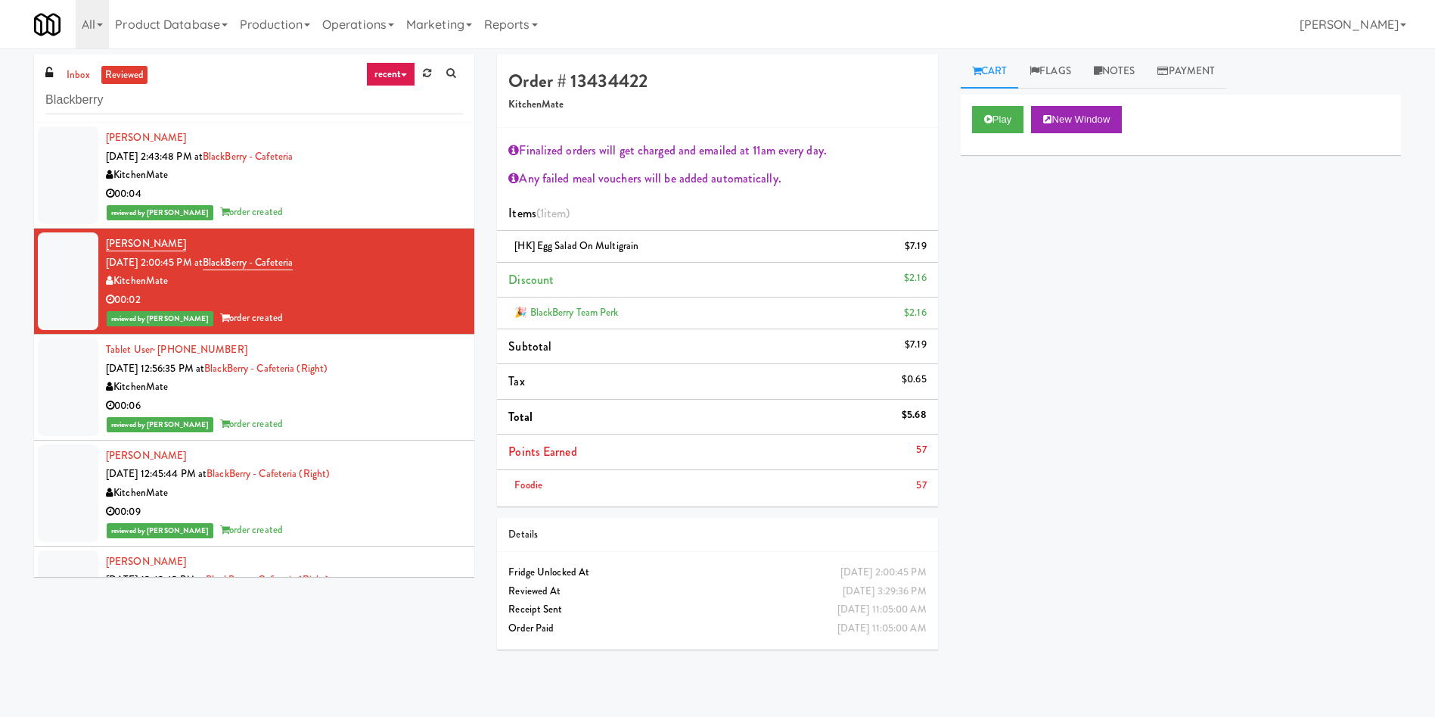
click at [48, 142] on div at bounding box center [68, 175] width 61 height 98
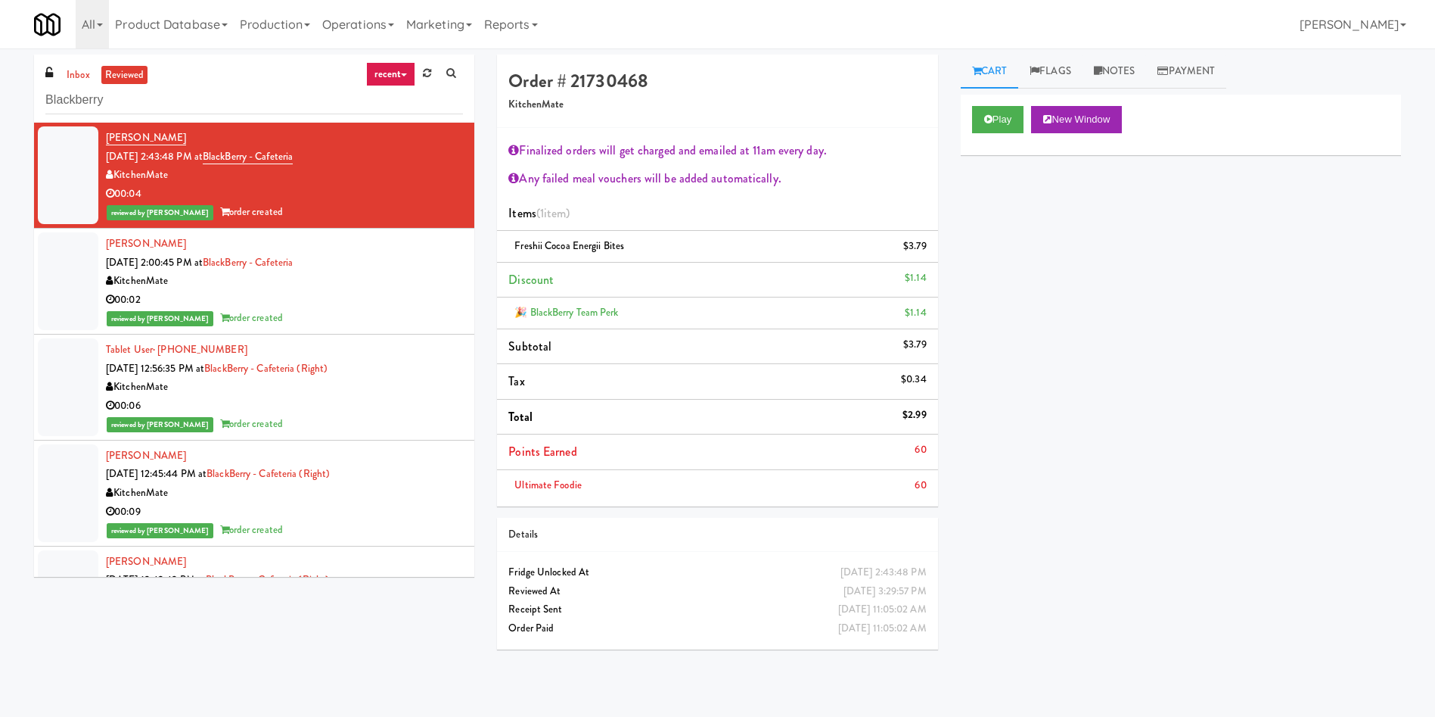
click at [59, 276] on div at bounding box center [68, 281] width 61 height 98
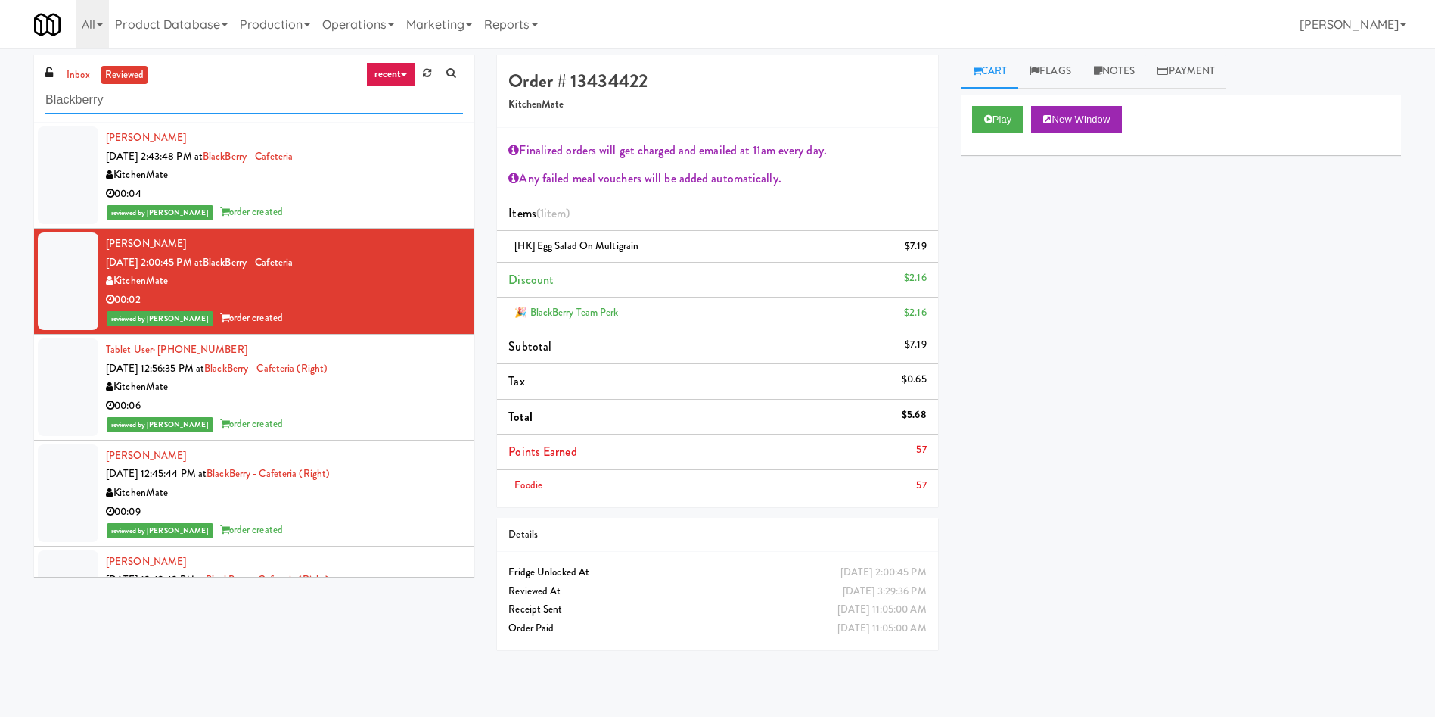
drag, startPoint x: 163, startPoint y: 109, endPoint x: 0, endPoint y: 110, distance: 163.4
click at [0, 110] on div "inbox reviewed recent all unclear take inventory issue suspicious failed recent…" at bounding box center [717, 358] width 1435 height 608
paste input "Elara - Cooler - Middle"
click at [68, 76] on link "inbox" at bounding box center [78, 75] width 31 height 19
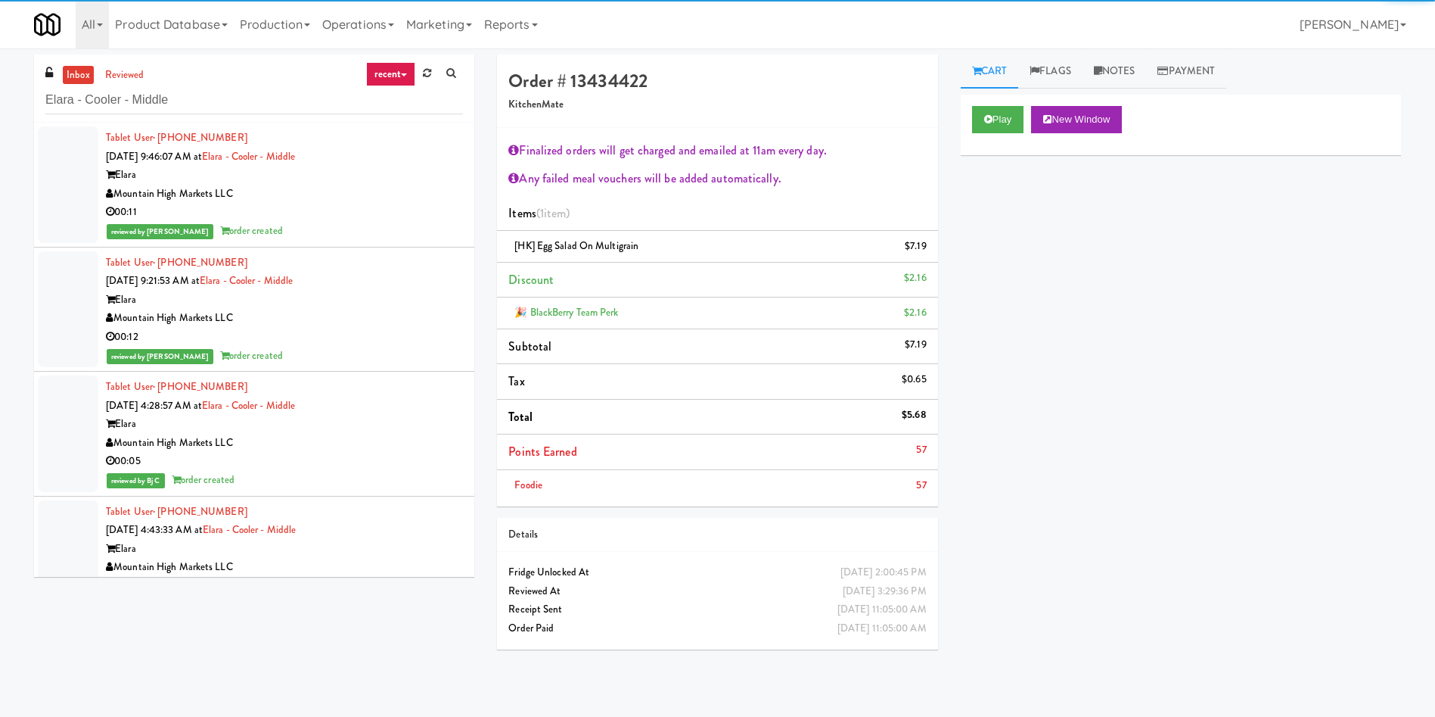
click at [47, 163] on div at bounding box center [68, 184] width 61 height 117
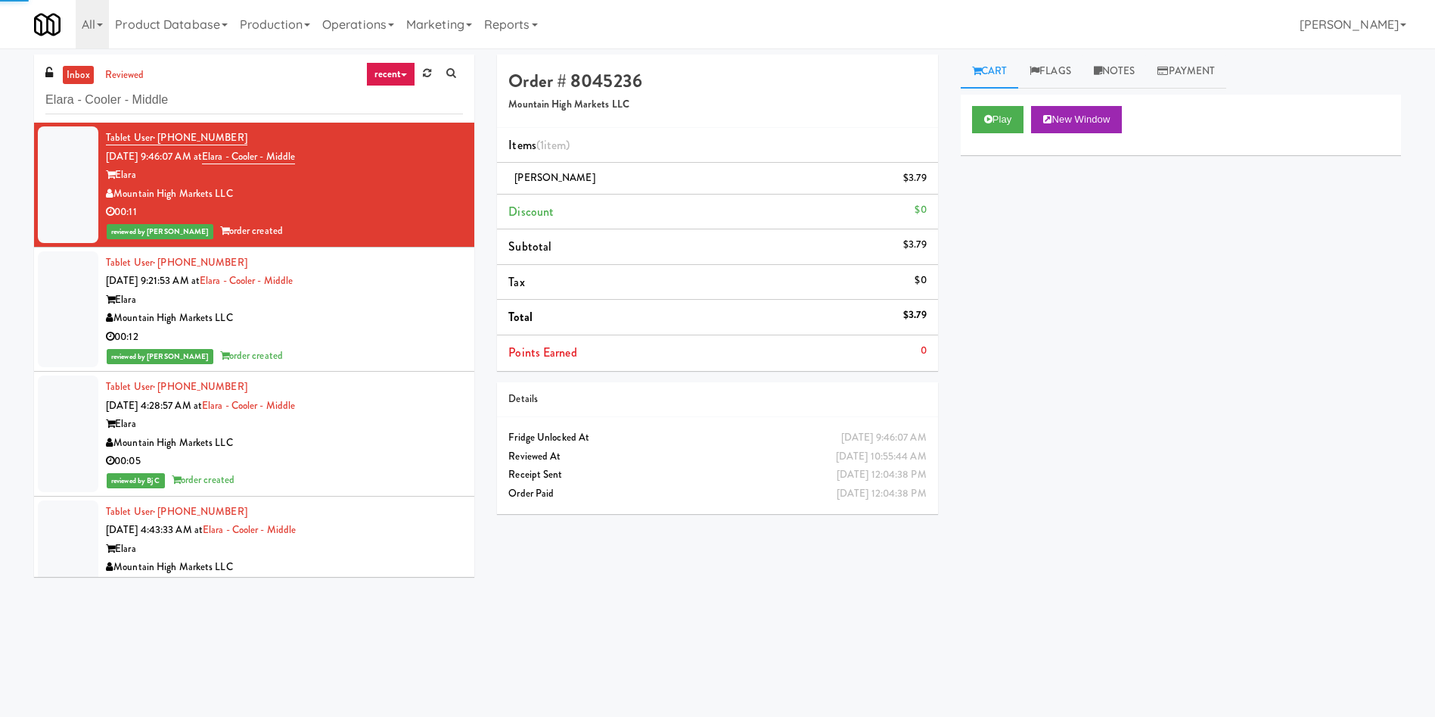
click at [64, 69] on link "inbox" at bounding box center [78, 75] width 31 height 19
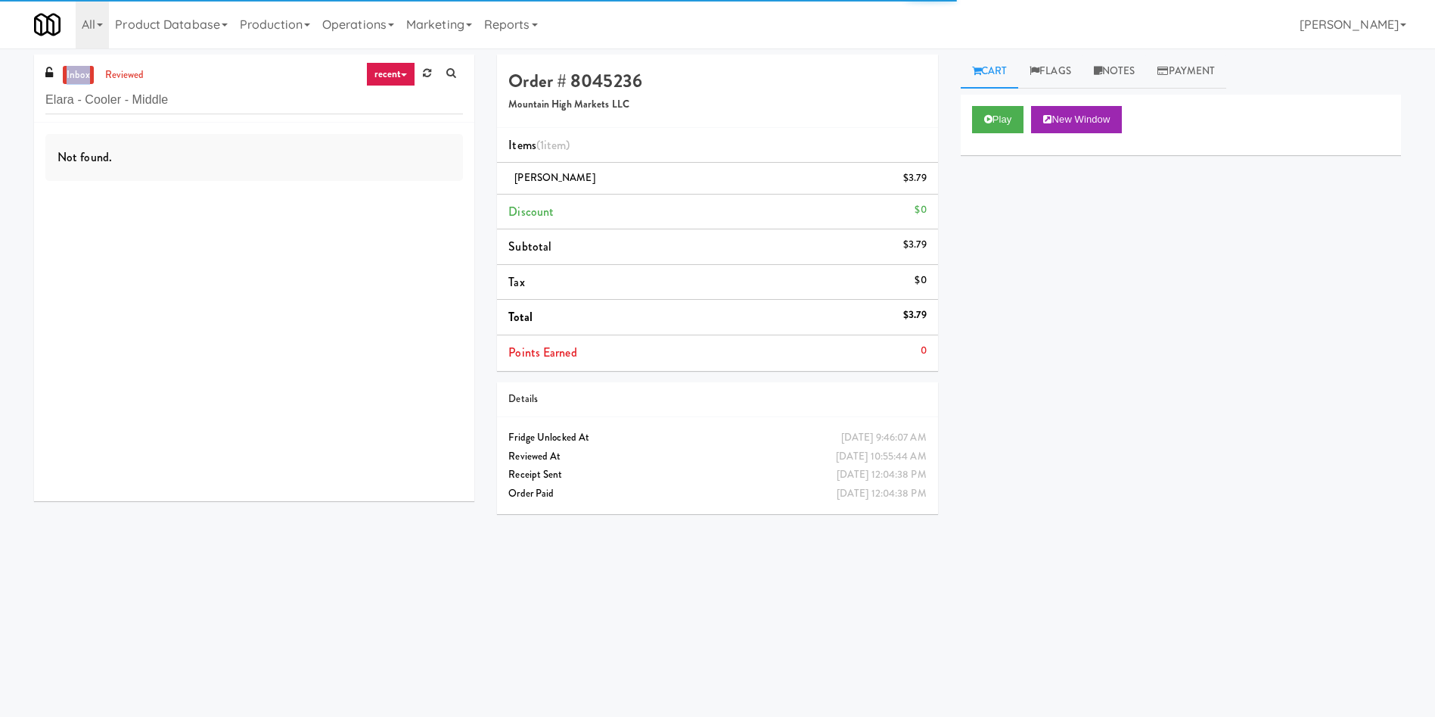
click at [64, 69] on link "inbox" at bounding box center [78, 75] width 31 height 19
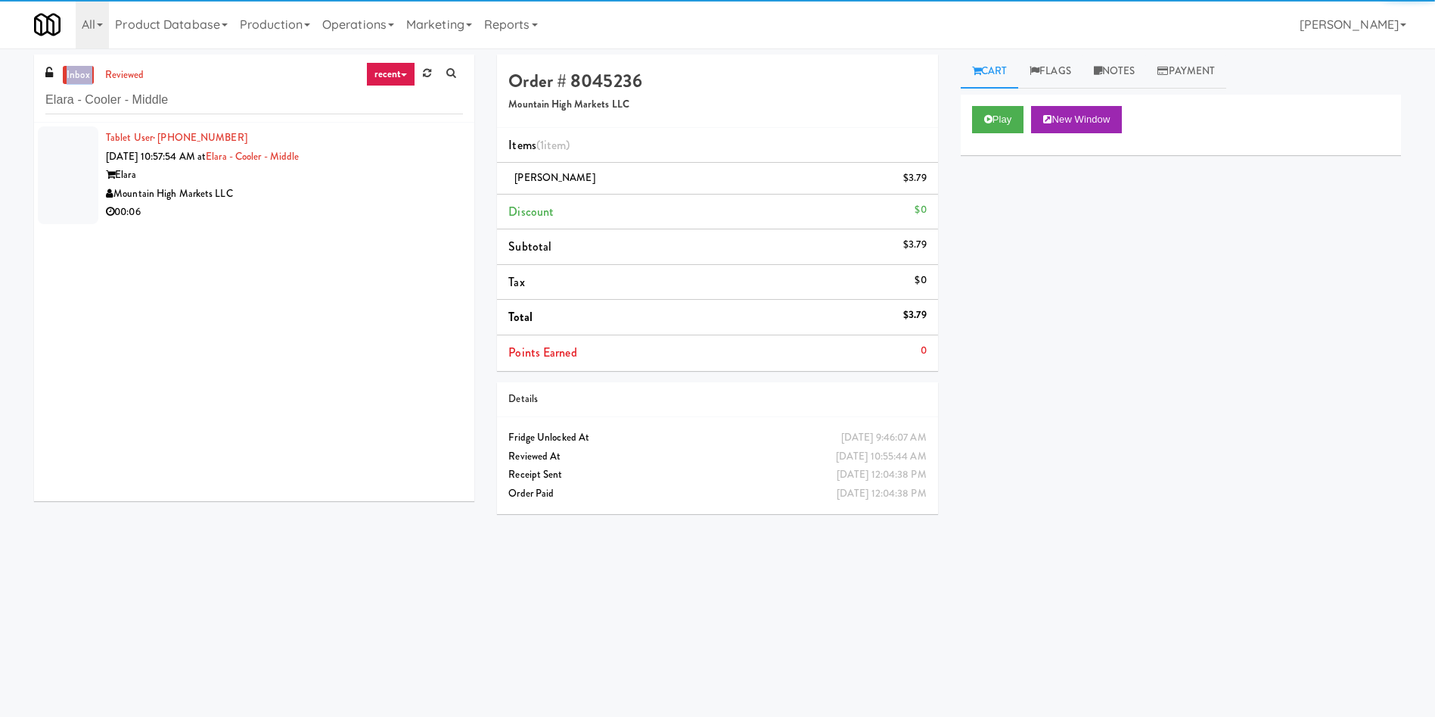
click at [64, 69] on link "inbox" at bounding box center [78, 75] width 31 height 19
click at [70, 157] on div at bounding box center [68, 175] width 61 height 98
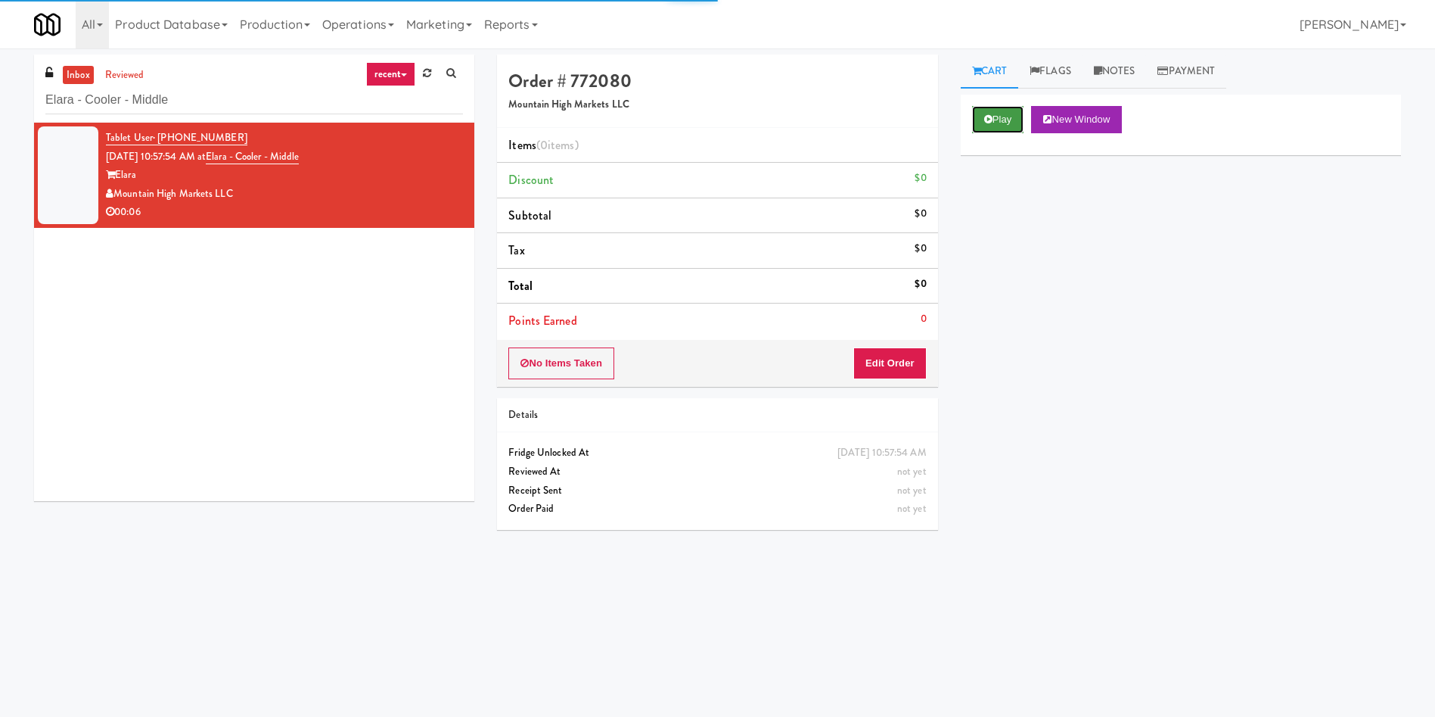
click at [1021, 123] on button "Play" at bounding box center [998, 119] width 52 height 27
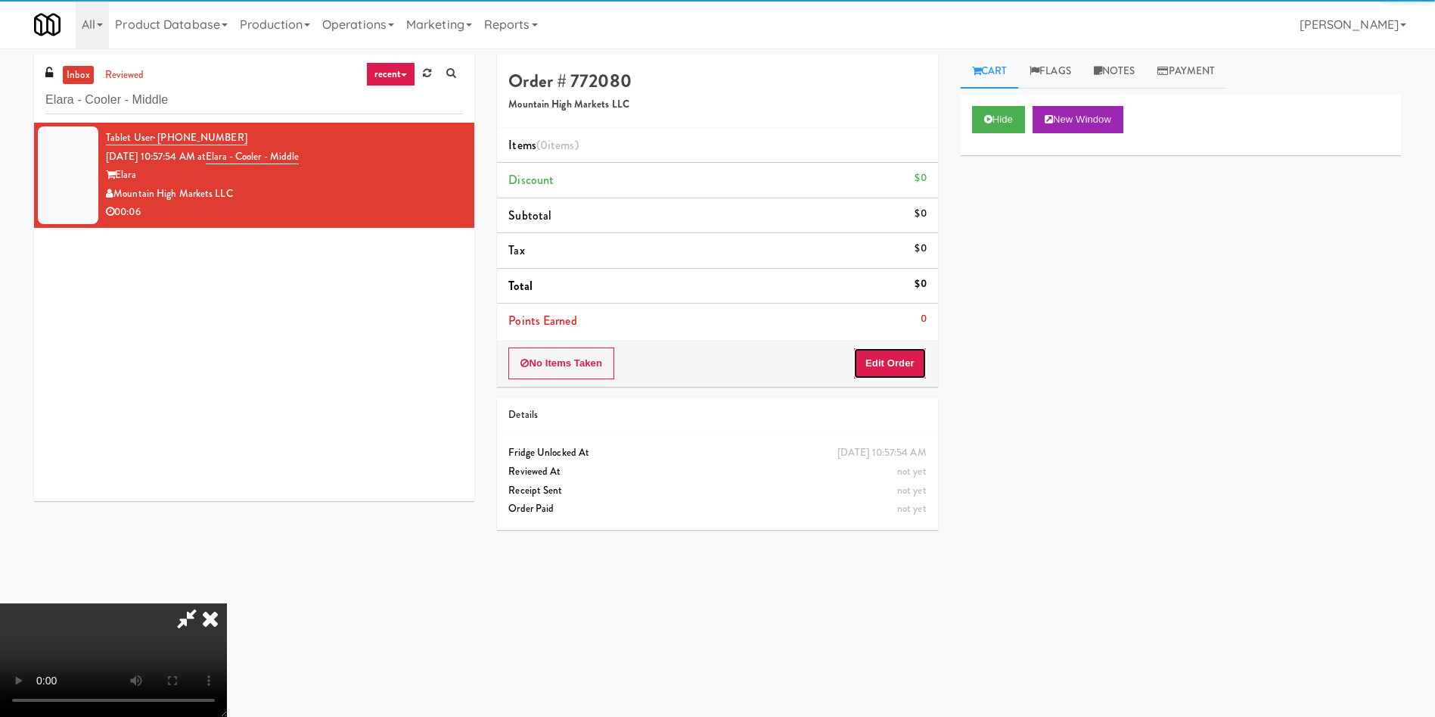
click at [900, 369] on button "Edit Order" at bounding box center [889, 363] width 73 height 32
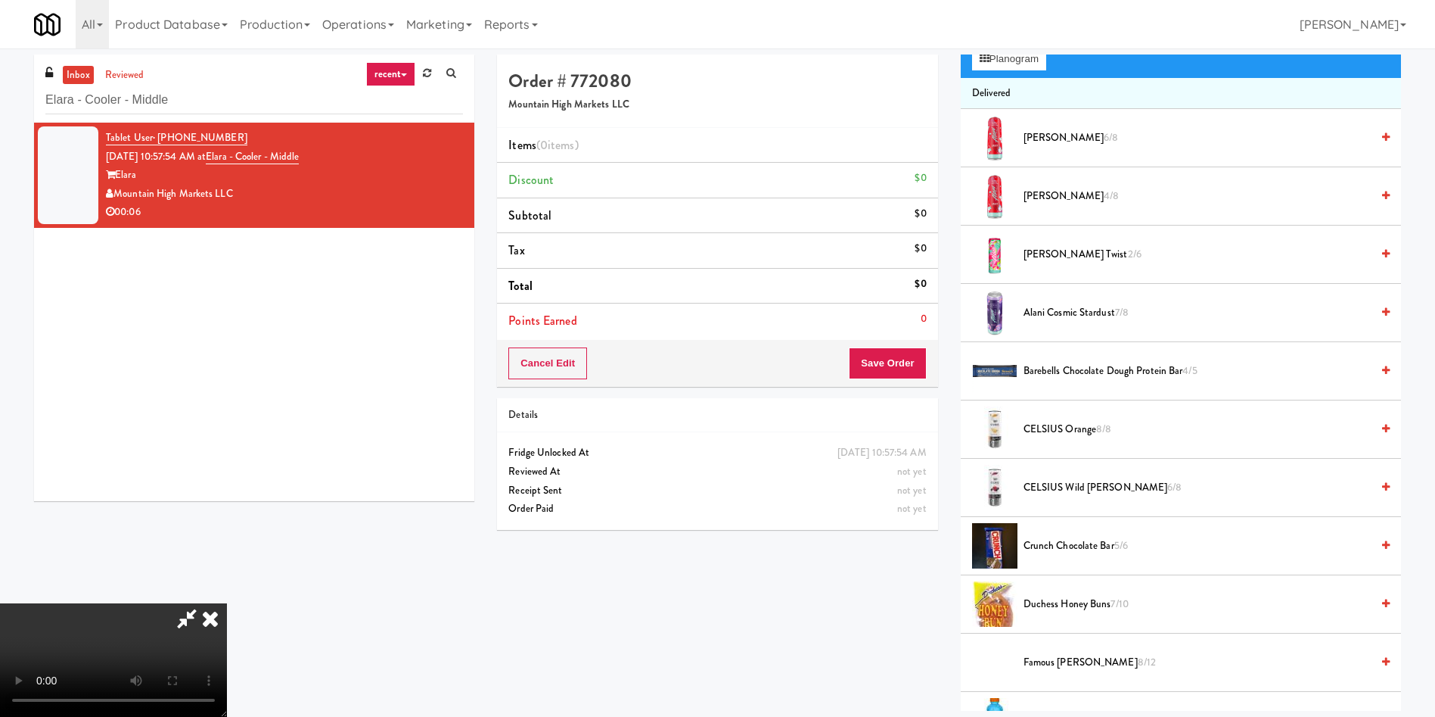
scroll to position [113, 0]
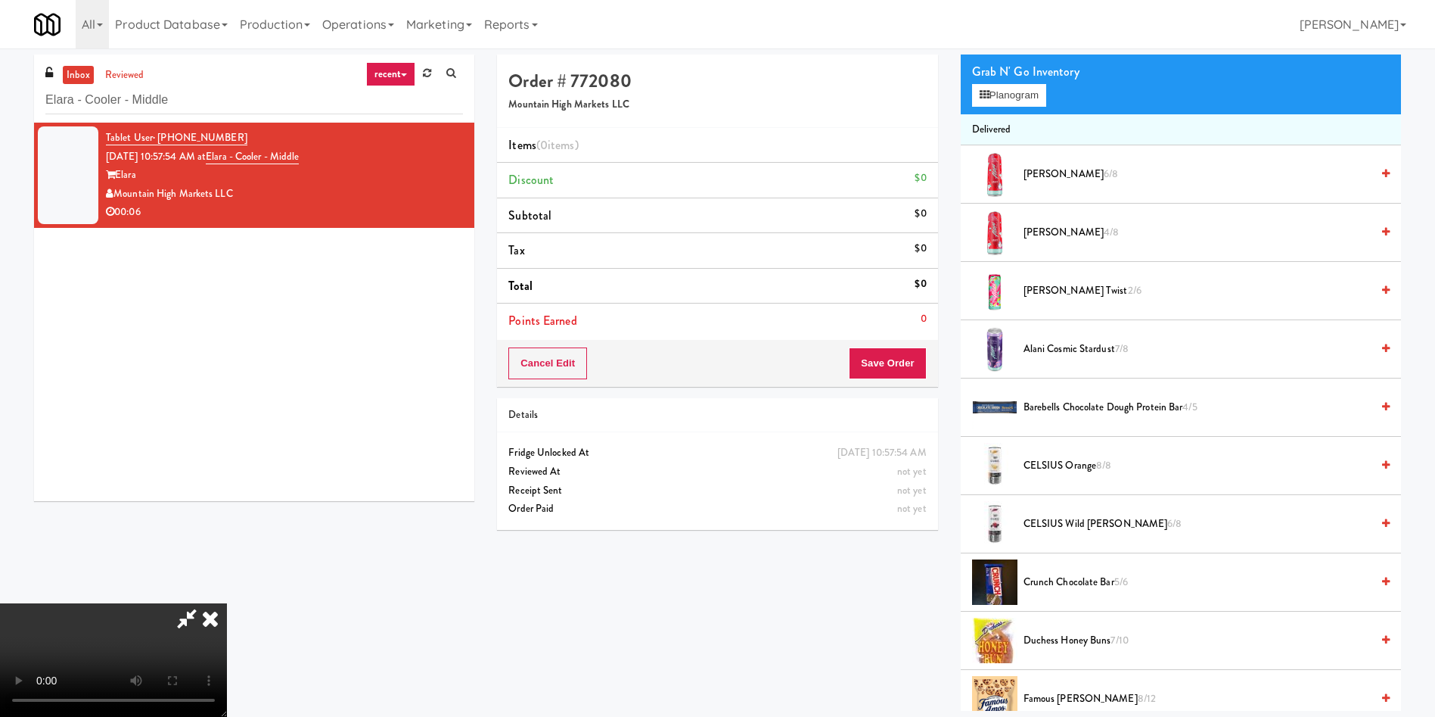
click at [227, 603] on video at bounding box center [113, 659] width 227 height 113
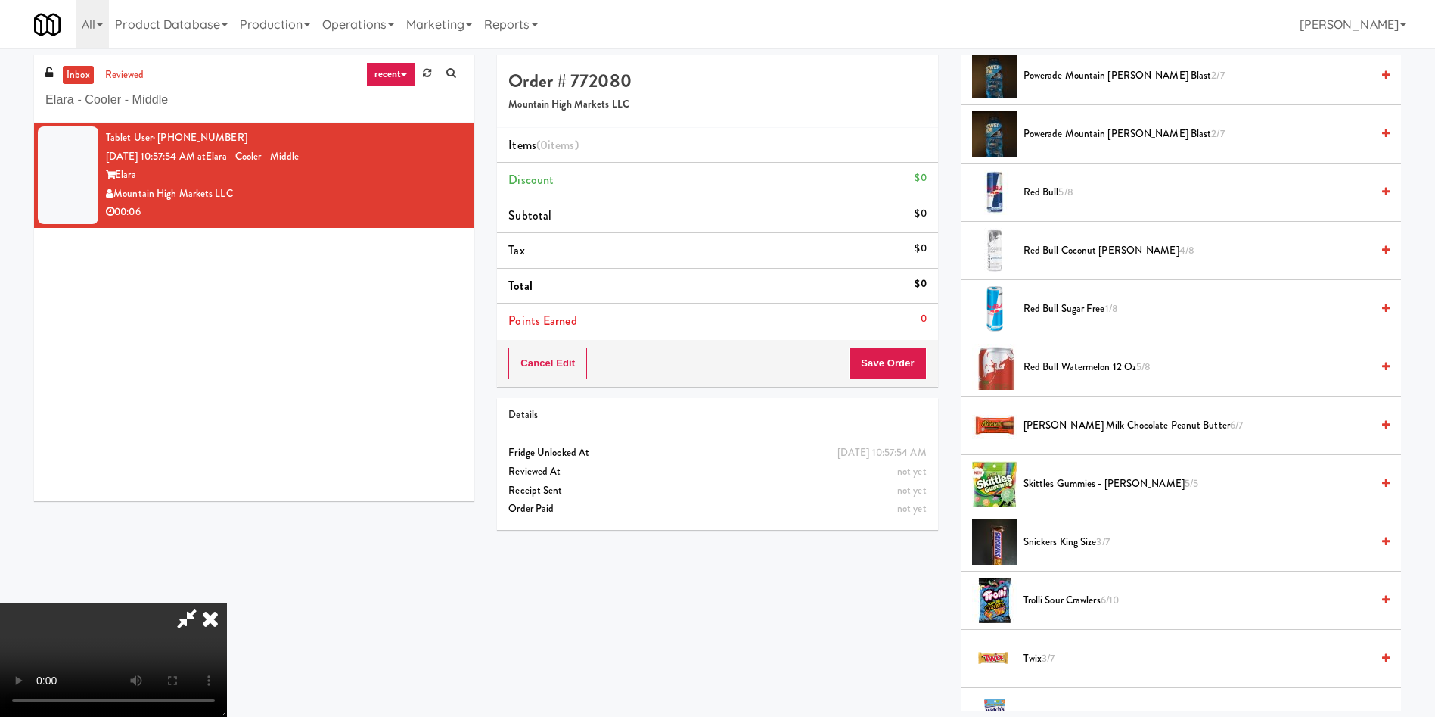
scroll to position [1816, 0]
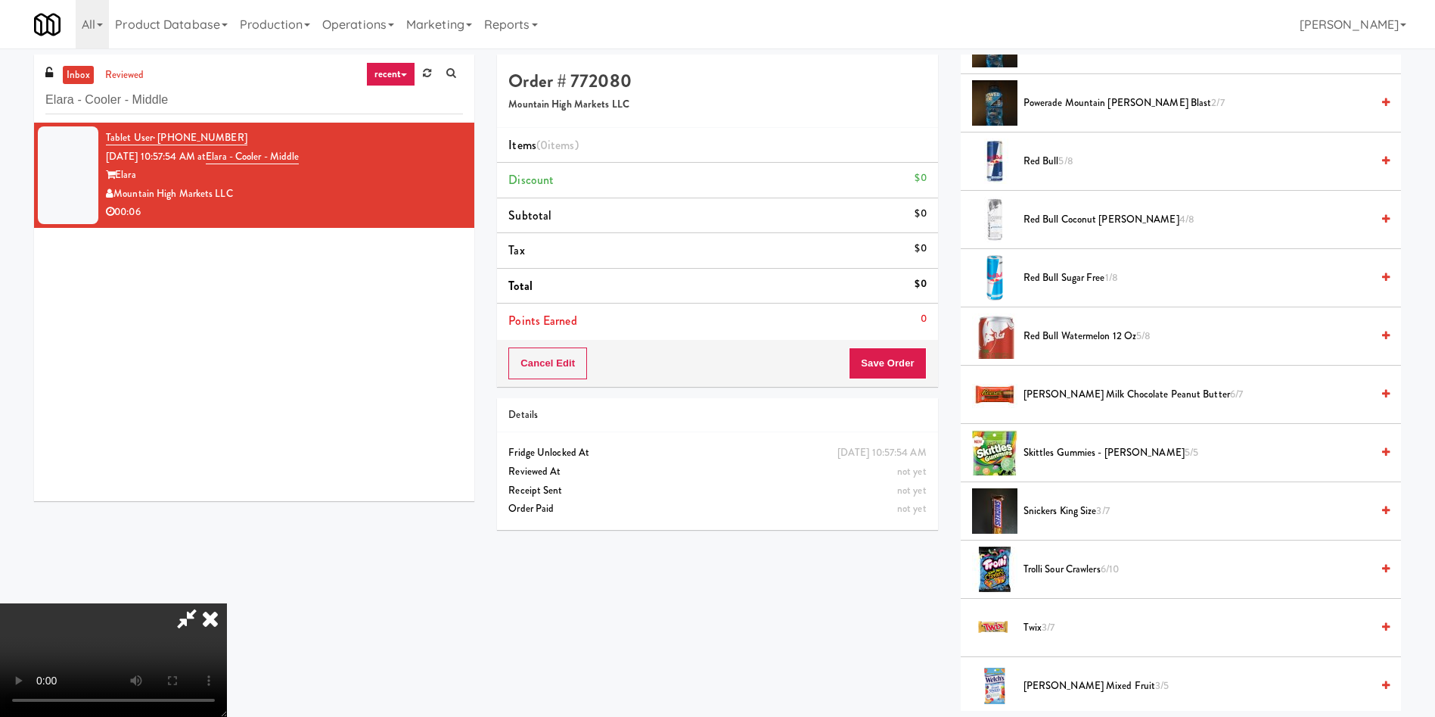
click at [1048, 336] on span "Red Bull Watermelon 12 oz 5/8" at bounding box center [1197, 336] width 347 height 19
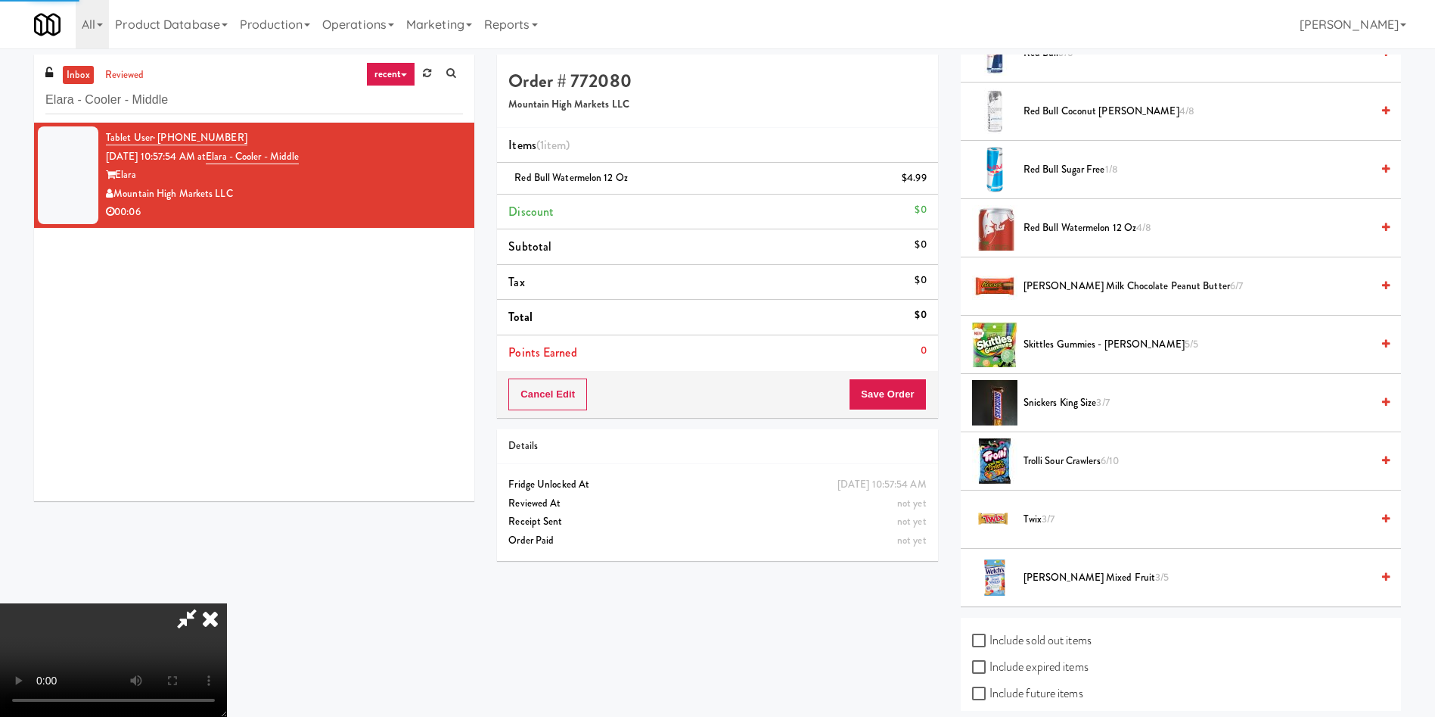
scroll to position [1996, 0]
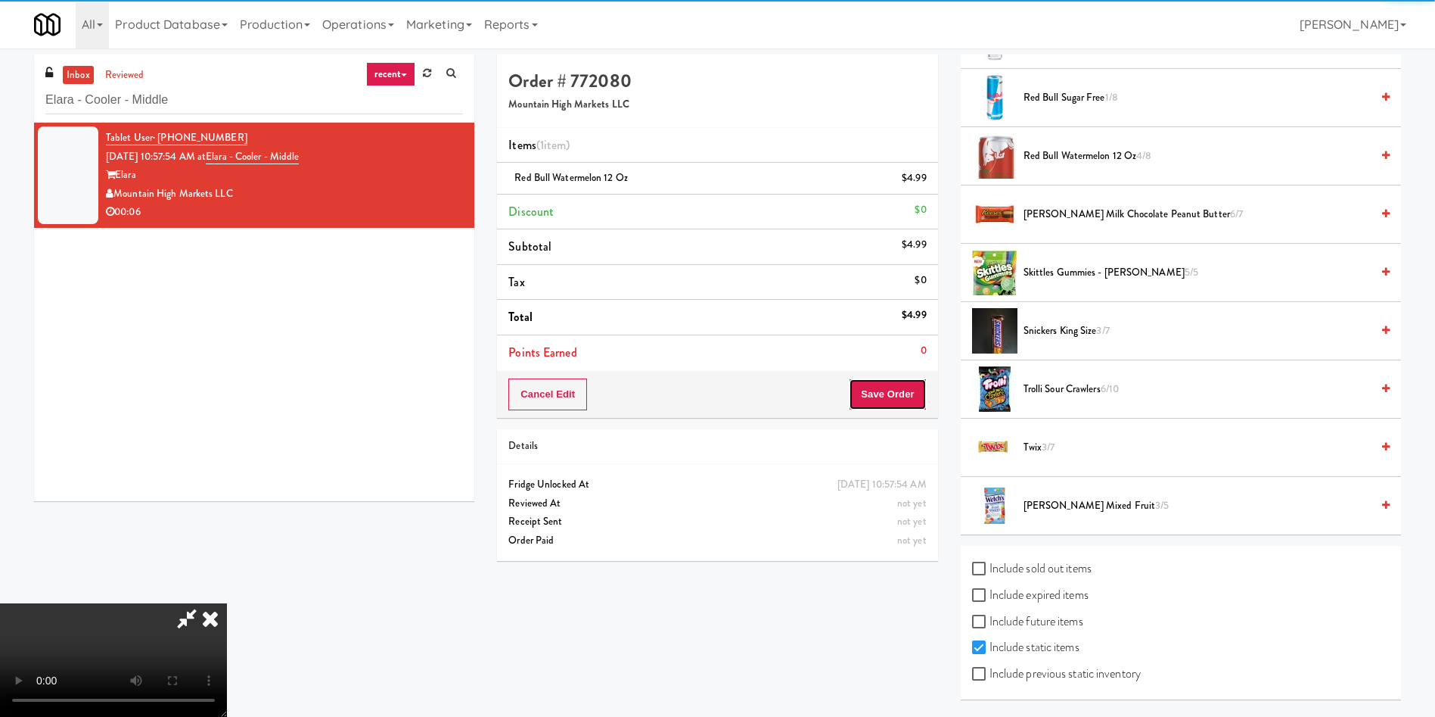
click at [880, 398] on button "Save Order" at bounding box center [887, 394] width 77 height 32
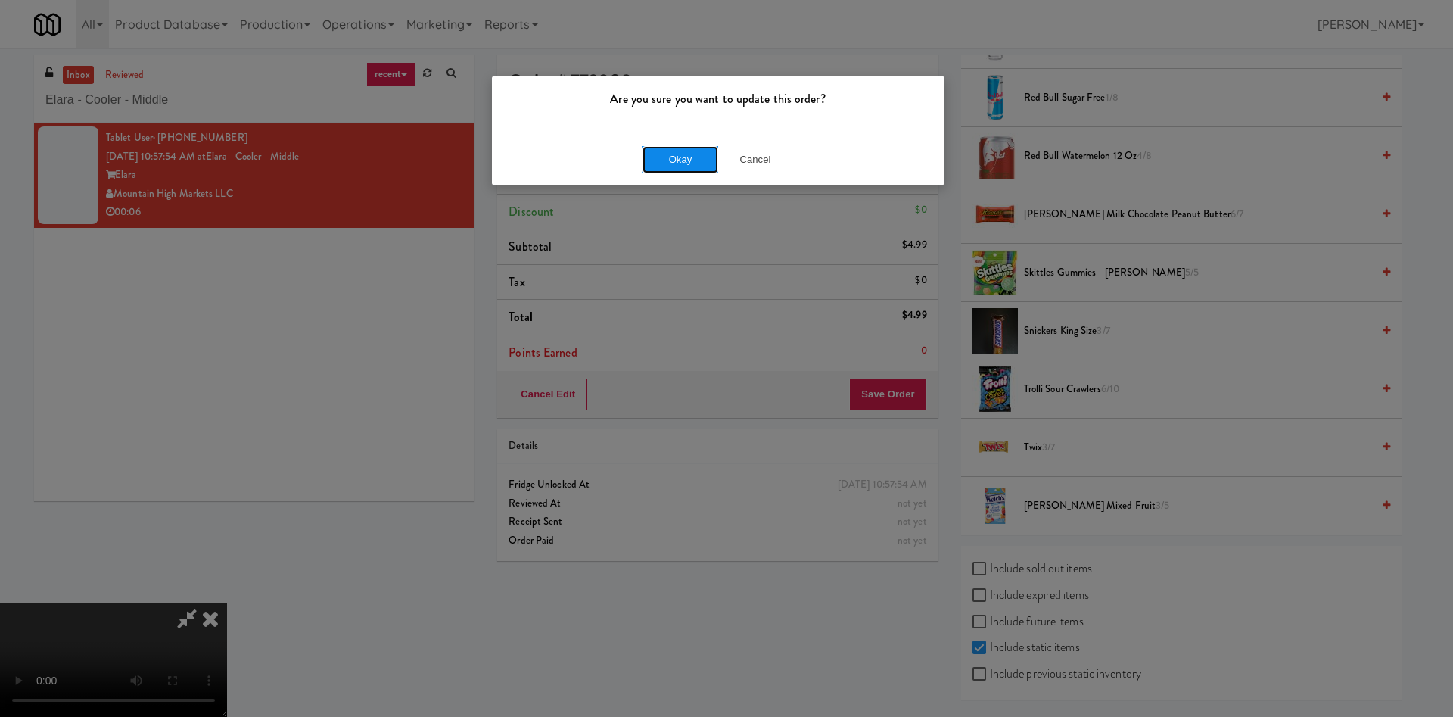
click at [673, 168] on button "Okay" at bounding box center [680, 159] width 76 height 27
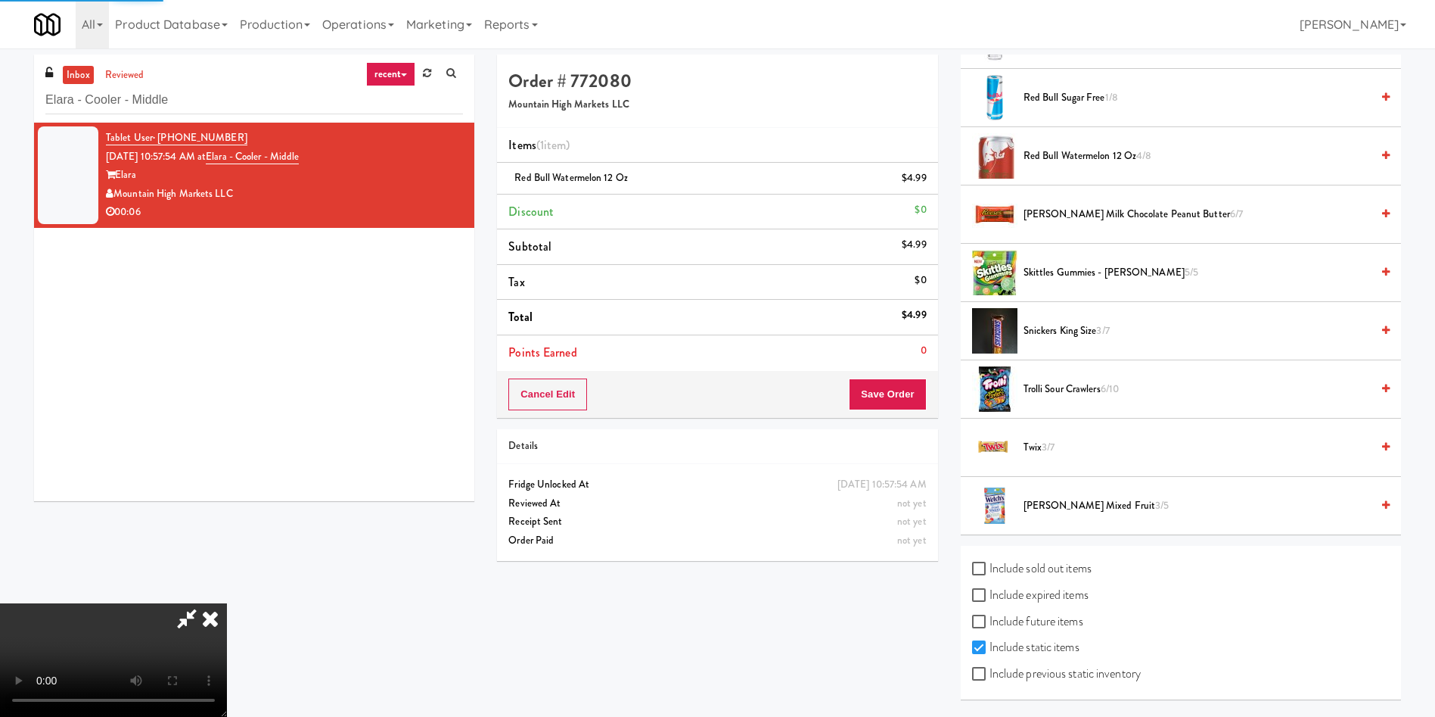
scroll to position [0, 0]
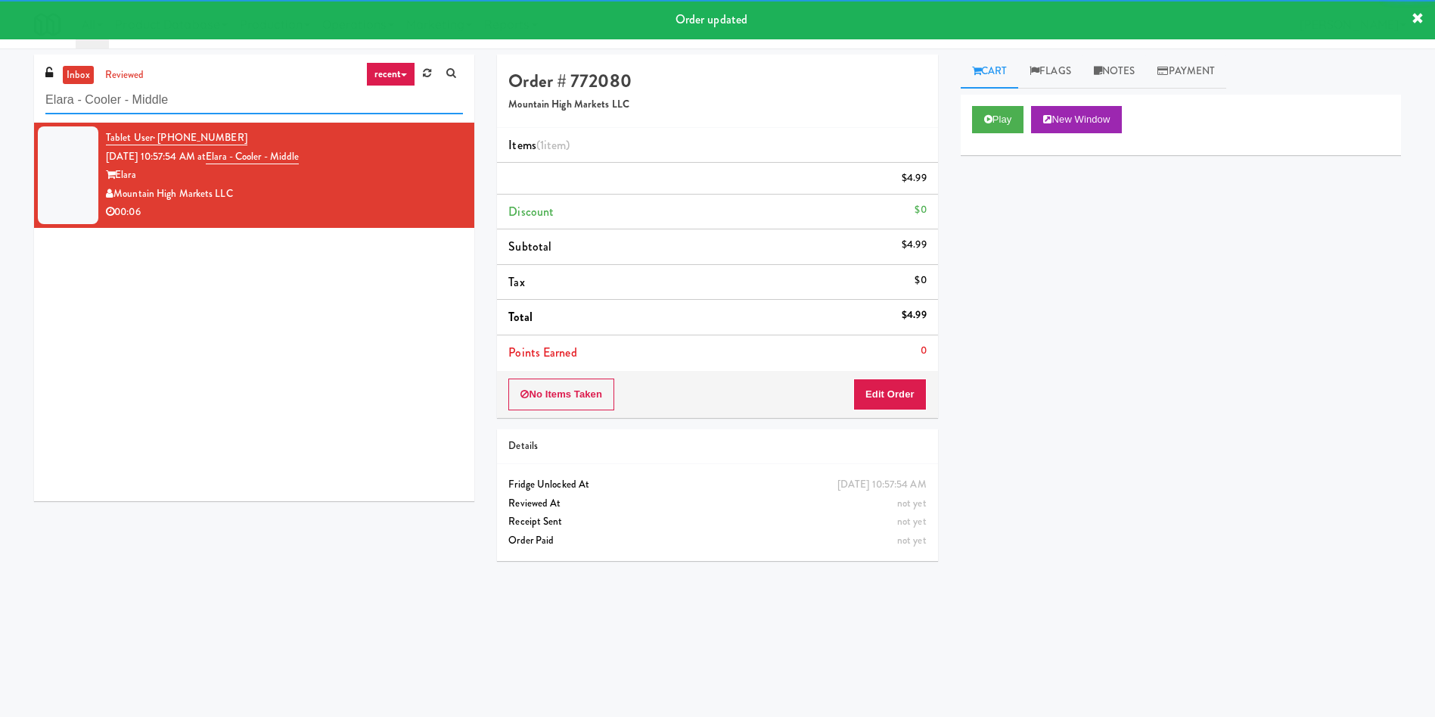
drag, startPoint x: 228, startPoint y: 92, endPoint x: 0, endPoint y: 92, distance: 227.7
click at [0, 92] on div "inbox reviewed recent all unclear take inventory issue suspicious failed recent…" at bounding box center [717, 358] width 1435 height 608
paste input "ssex Luxe - Cooler - Left"
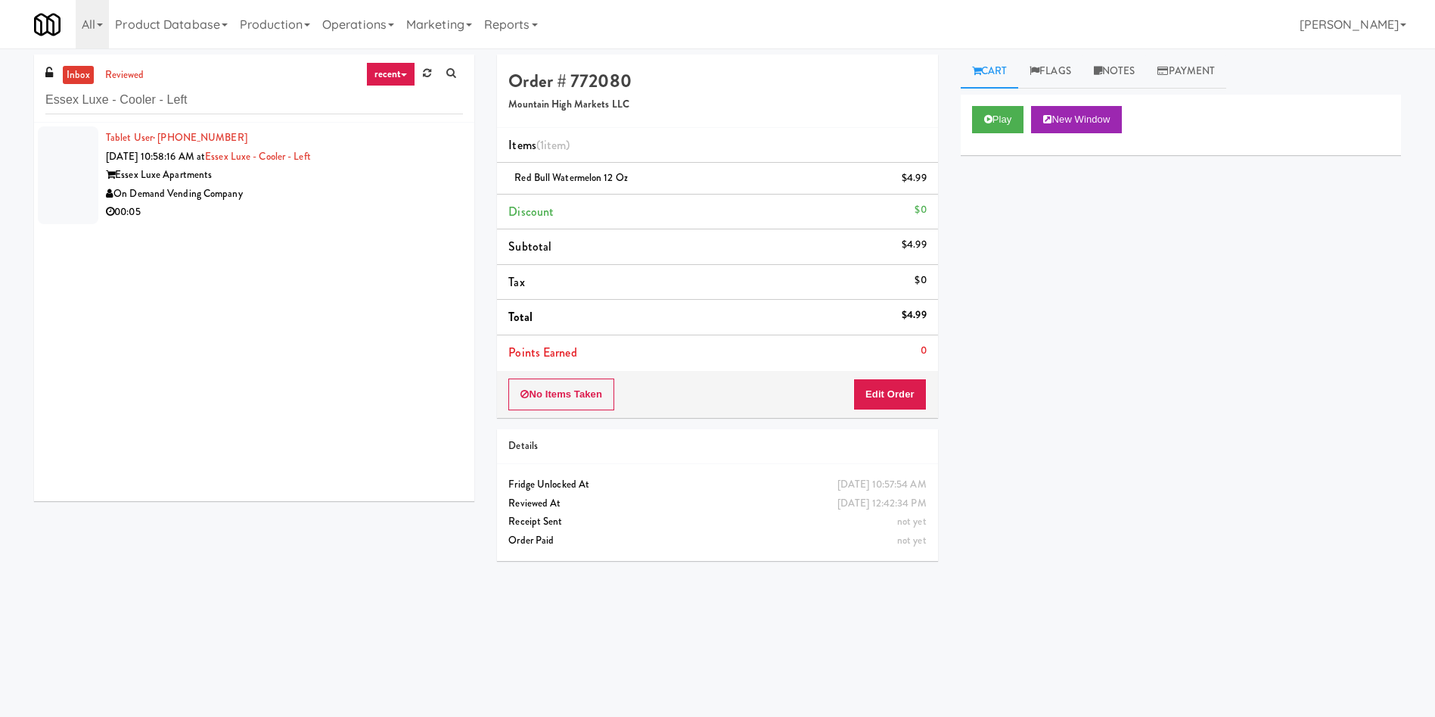
drag, startPoint x: 64, startPoint y: 161, endPoint x: 837, endPoint y: 164, distance: 773.3
click at [64, 161] on div at bounding box center [68, 175] width 61 height 98
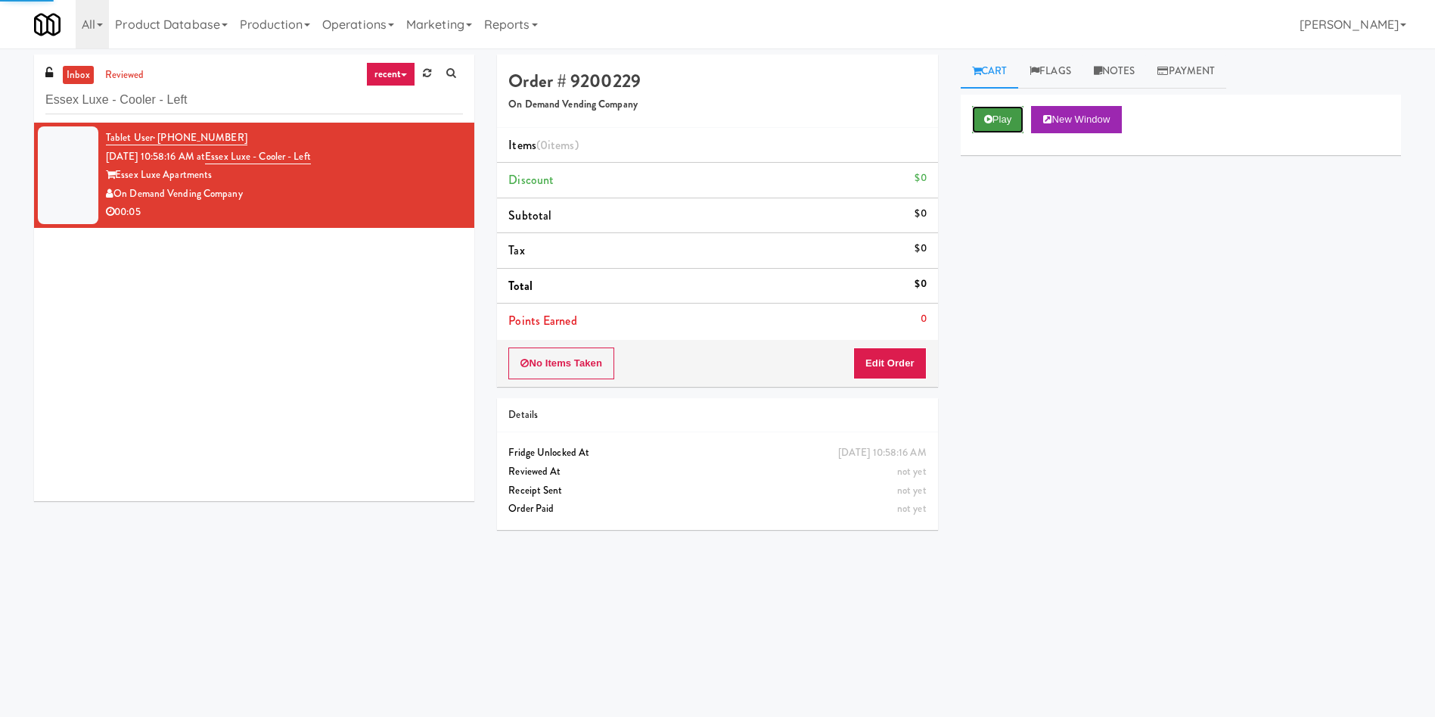
click at [1018, 116] on button "Play" at bounding box center [998, 119] width 52 height 27
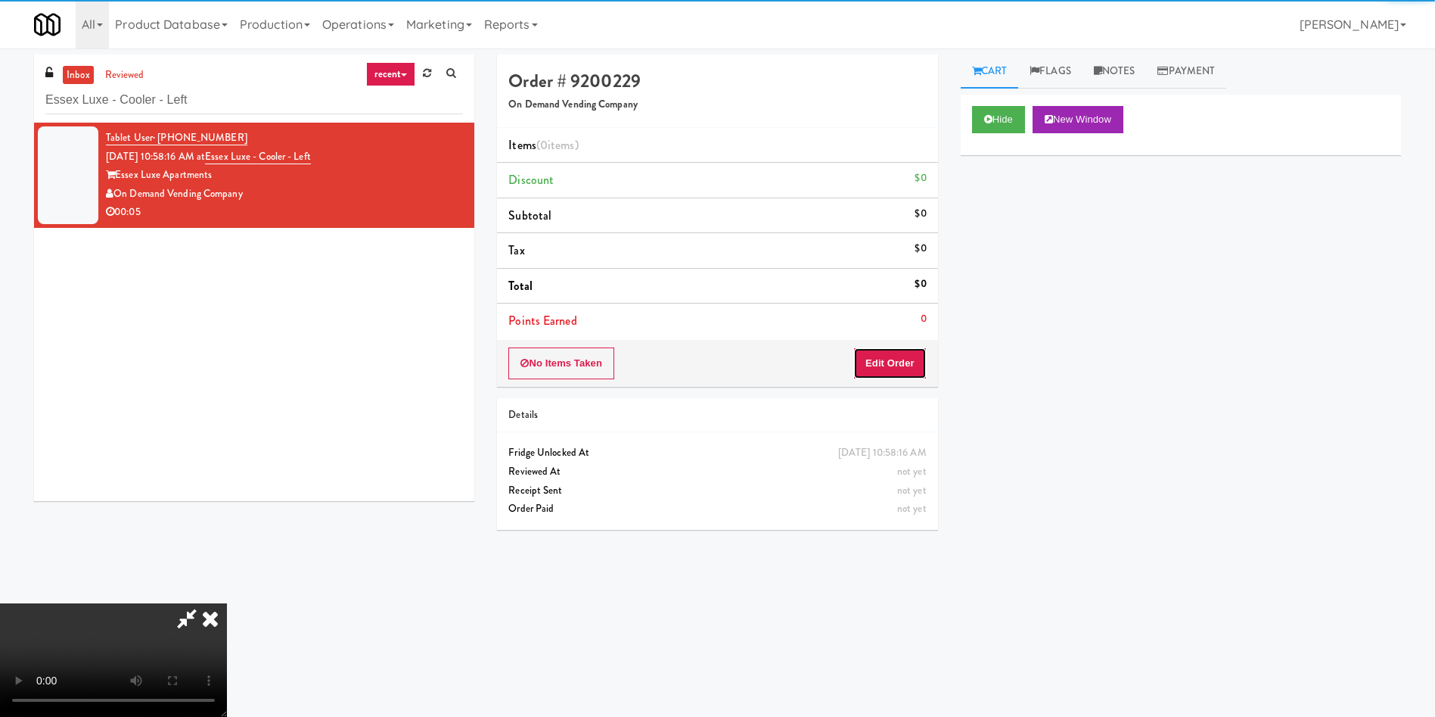
click at [902, 365] on button "Edit Order" at bounding box center [889, 363] width 73 height 32
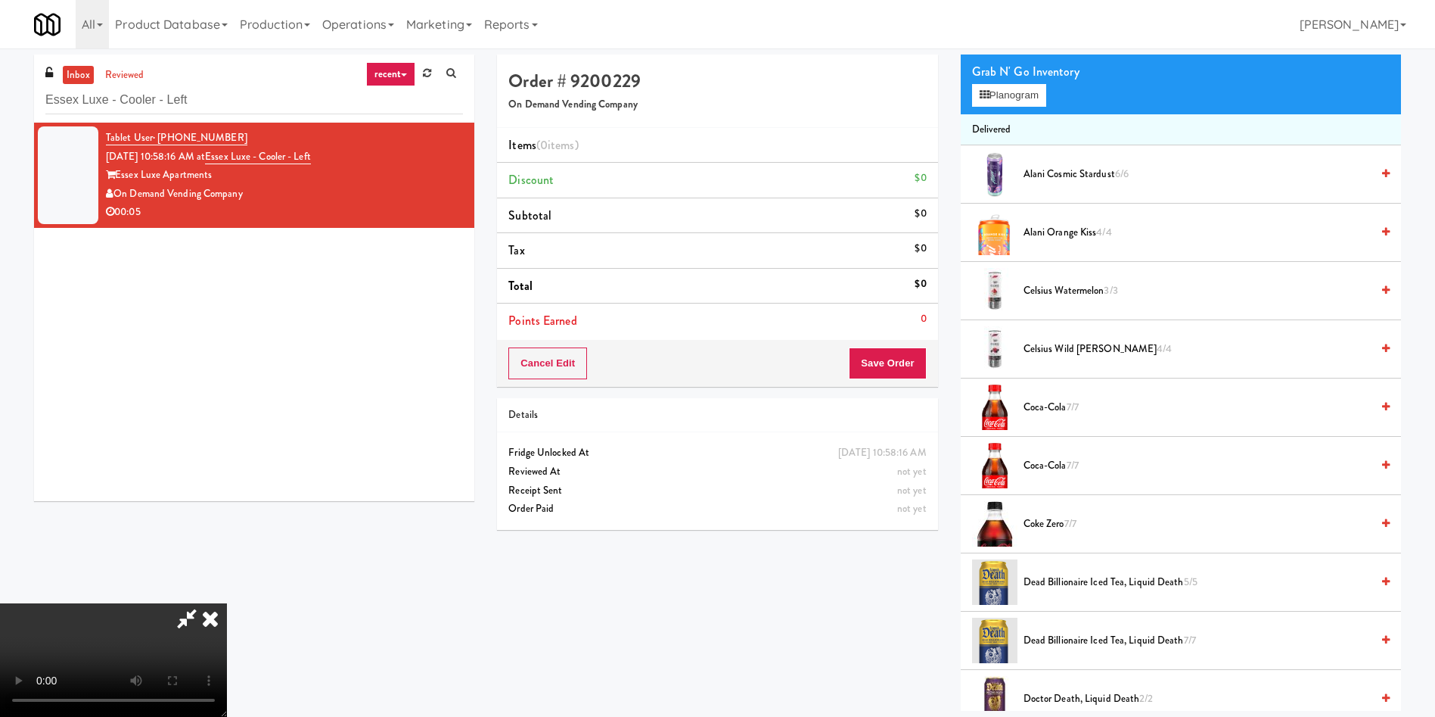
scroll to position [227, 0]
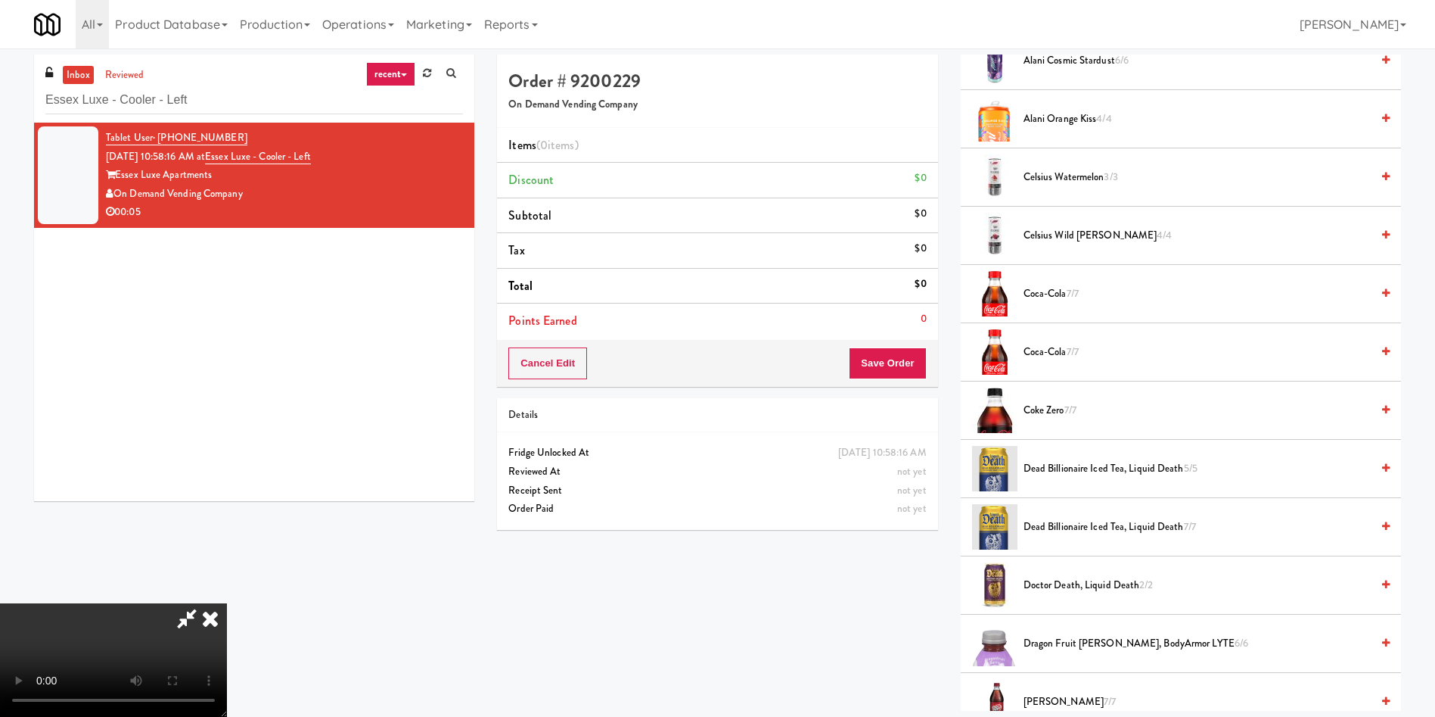
click at [227, 603] on video at bounding box center [113, 659] width 227 height 113
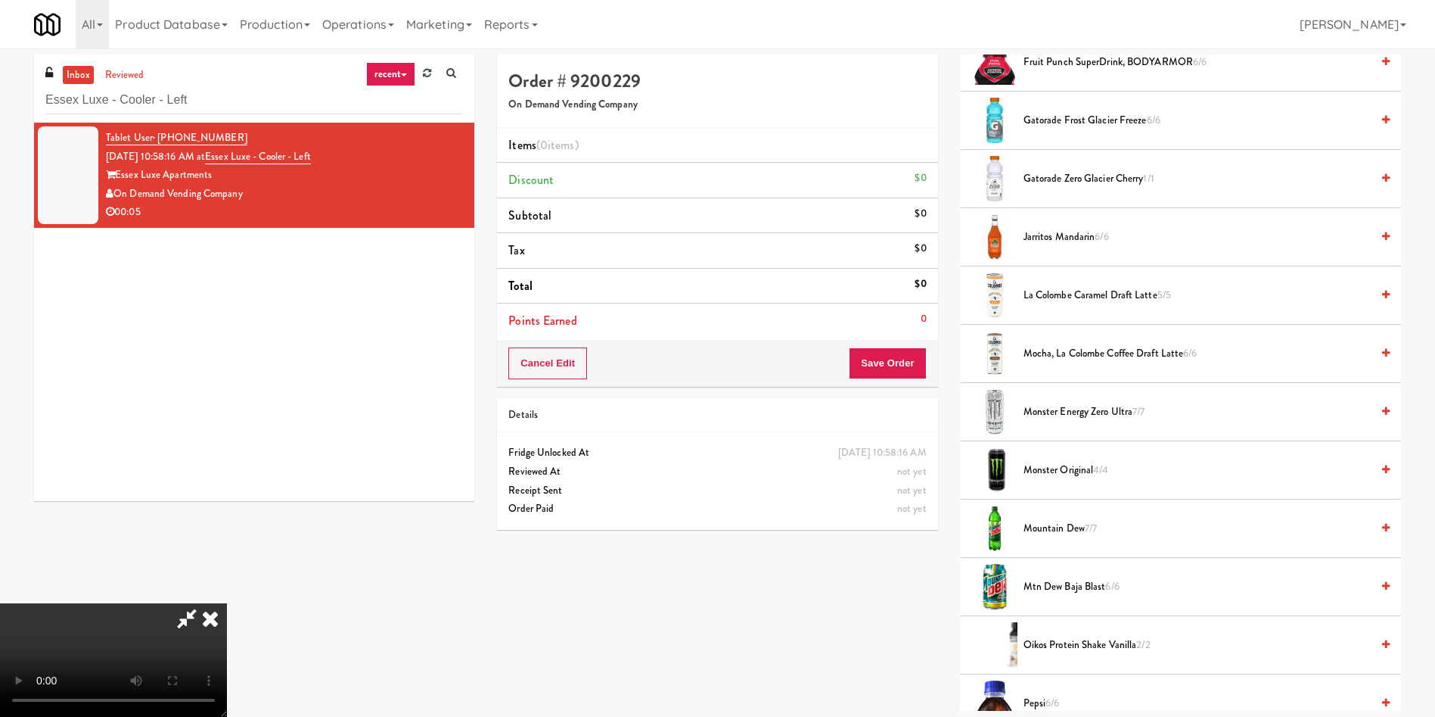
scroll to position [1135, 0]
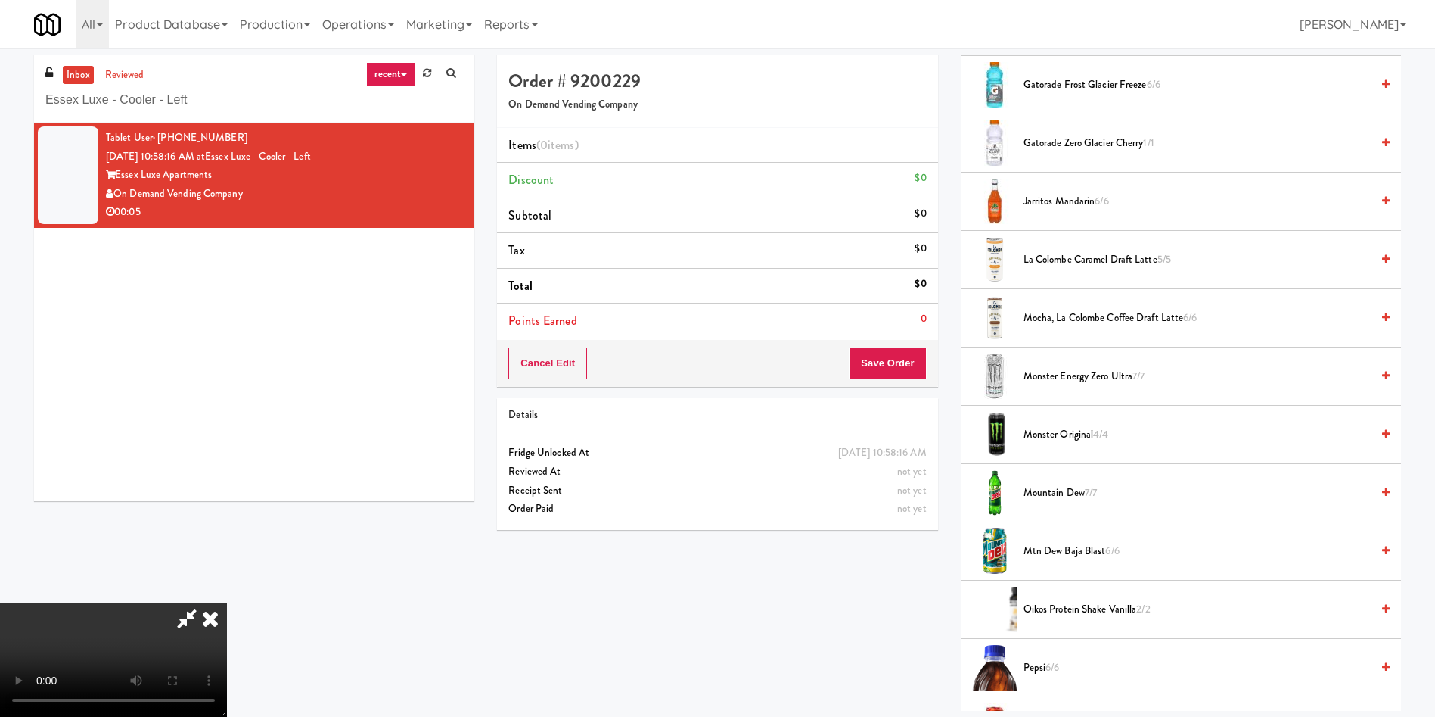
click at [1062, 377] on span "Monster Energy Zero Ultra 7/7" at bounding box center [1197, 376] width 347 height 19
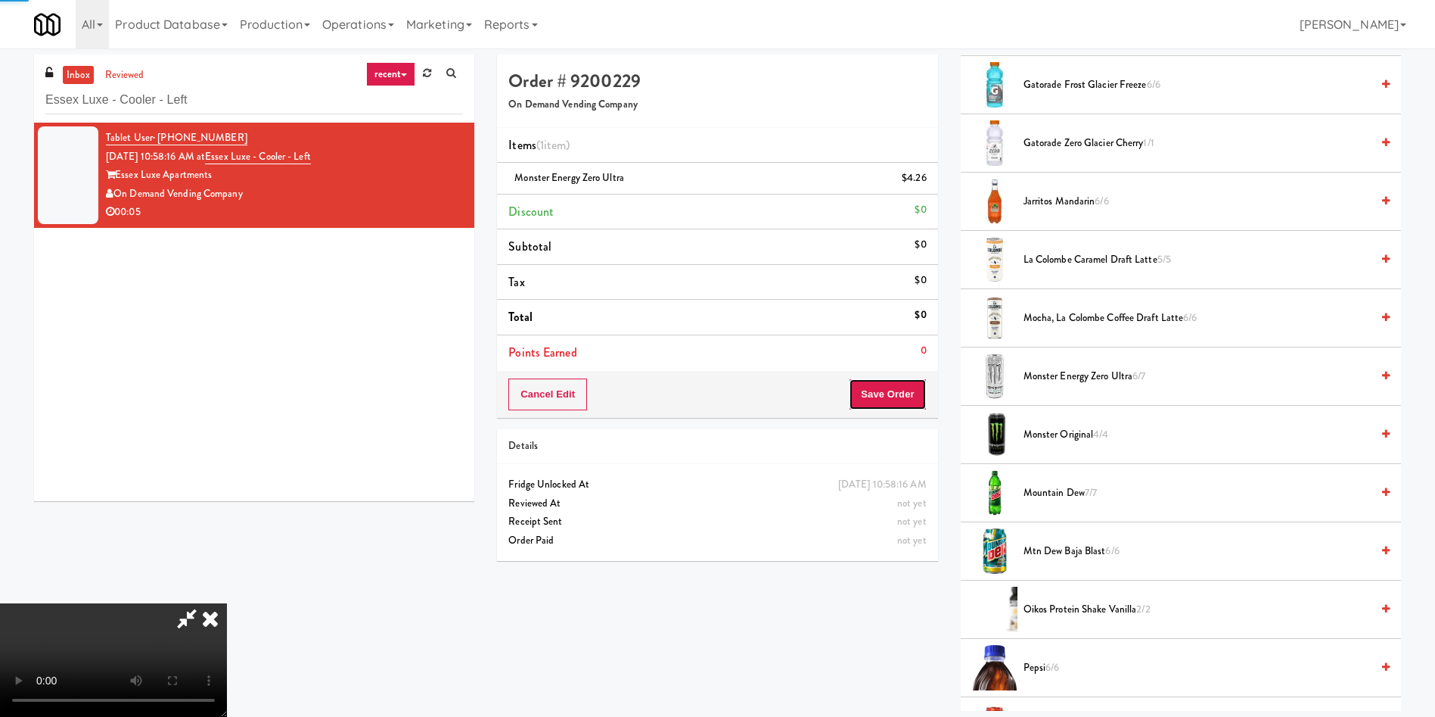
click at [908, 382] on button "Save Order" at bounding box center [887, 394] width 77 height 32
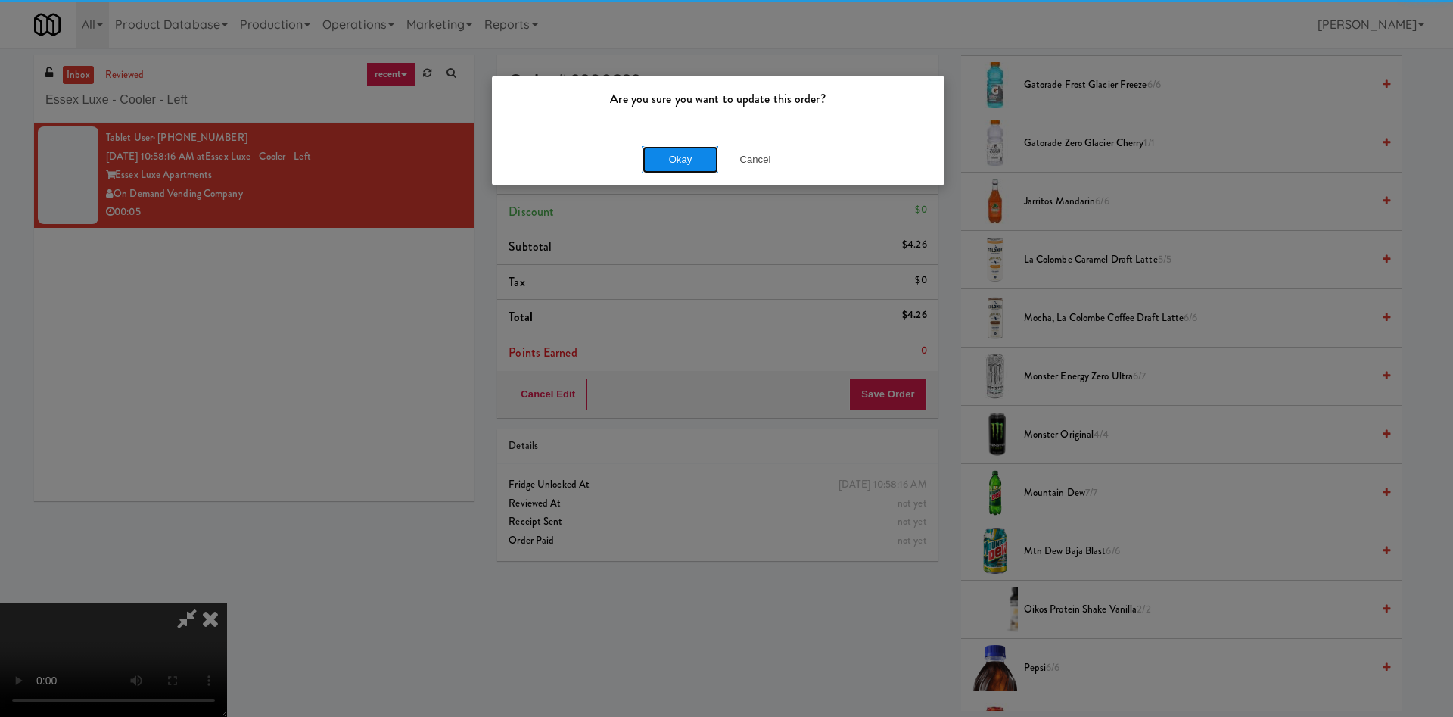
click at [693, 162] on button "Okay" at bounding box center [680, 159] width 76 height 27
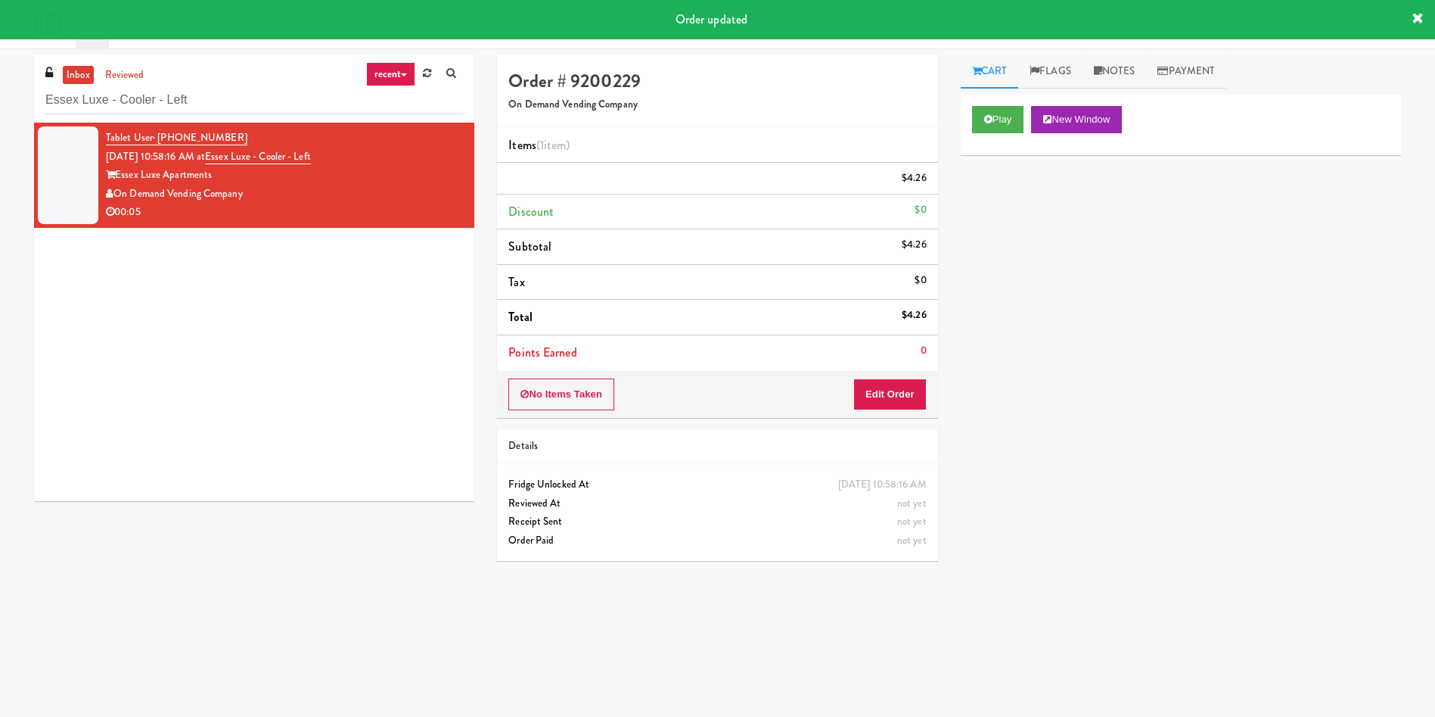
scroll to position [0, 0]
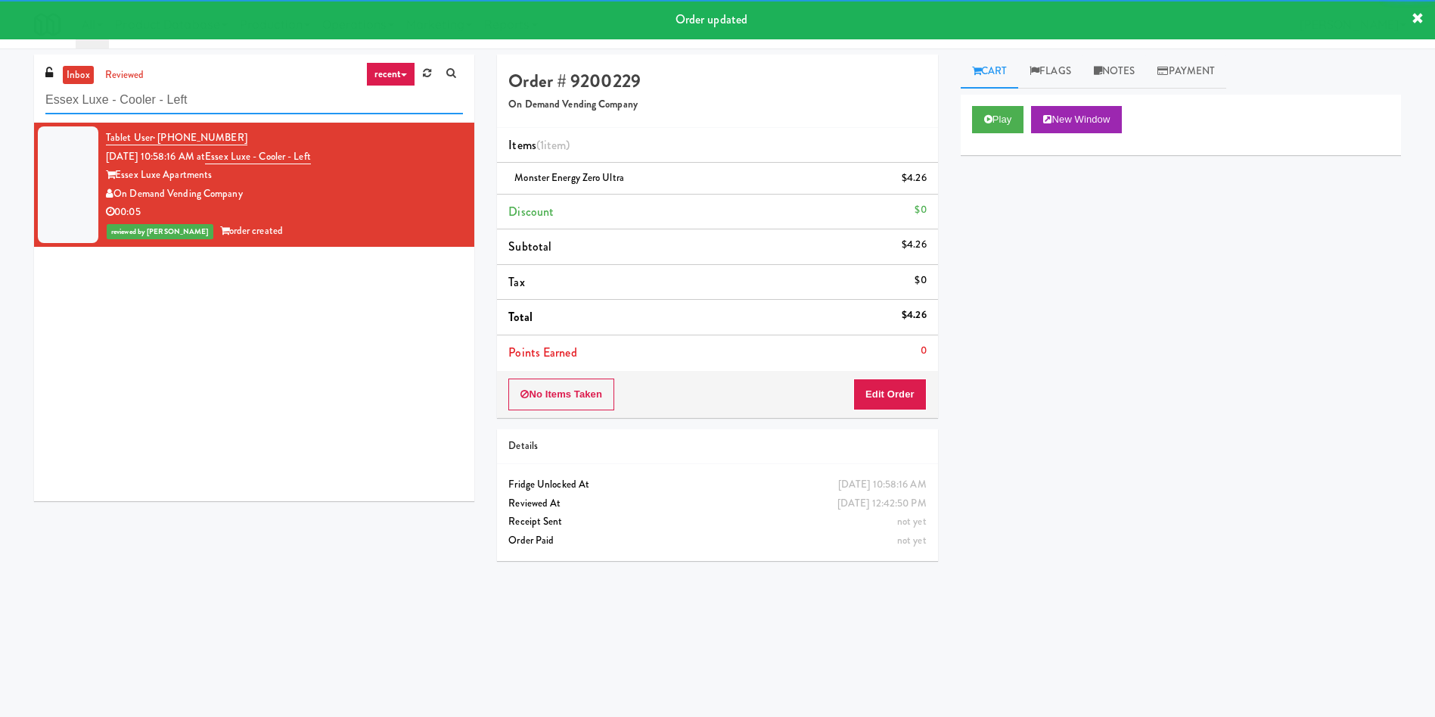
drag, startPoint x: 231, startPoint y: 92, endPoint x: 0, endPoint y: 73, distance: 231.5
click at [0, 73] on div "inbox reviewed recent all unclear take inventory issue suspicious failed recent…" at bounding box center [717, 358] width 1435 height 608
paste input "leven55 - Pantry"
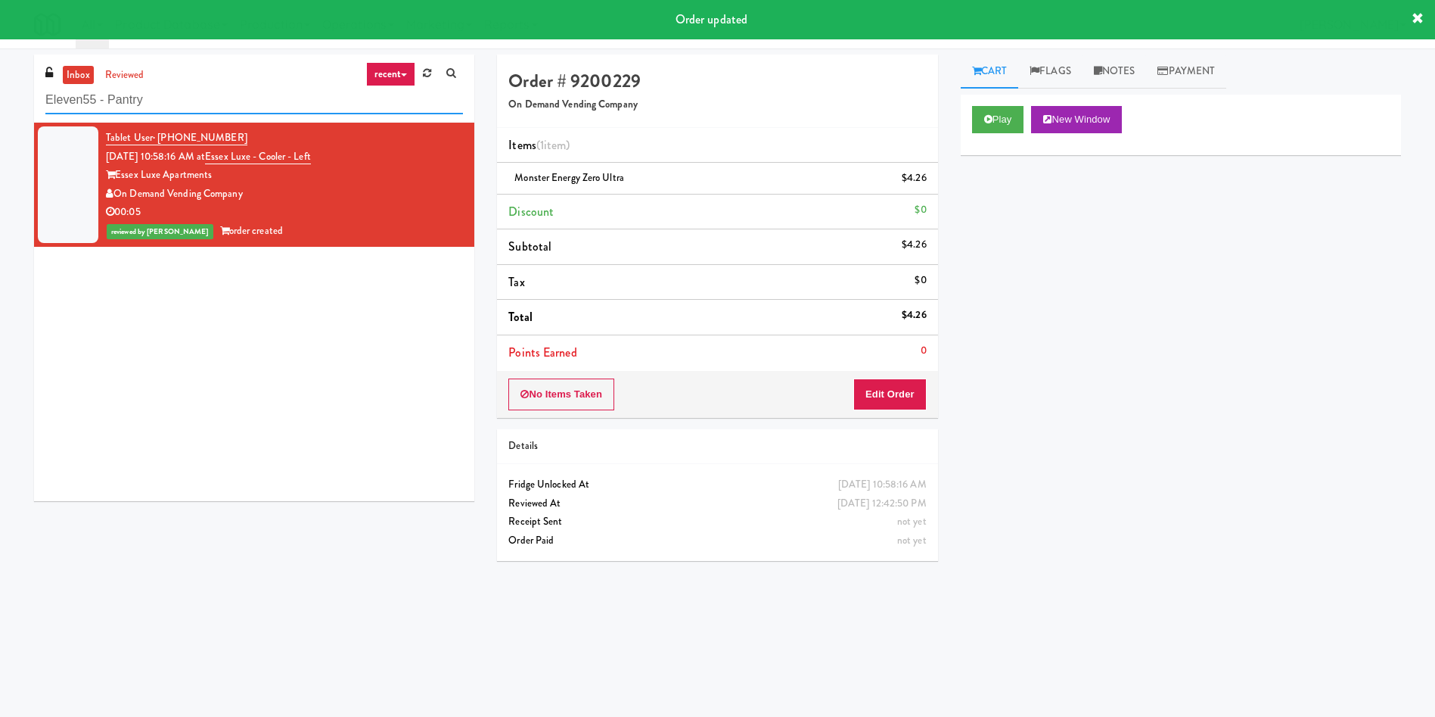
type input "Eleven55 - Pantry"
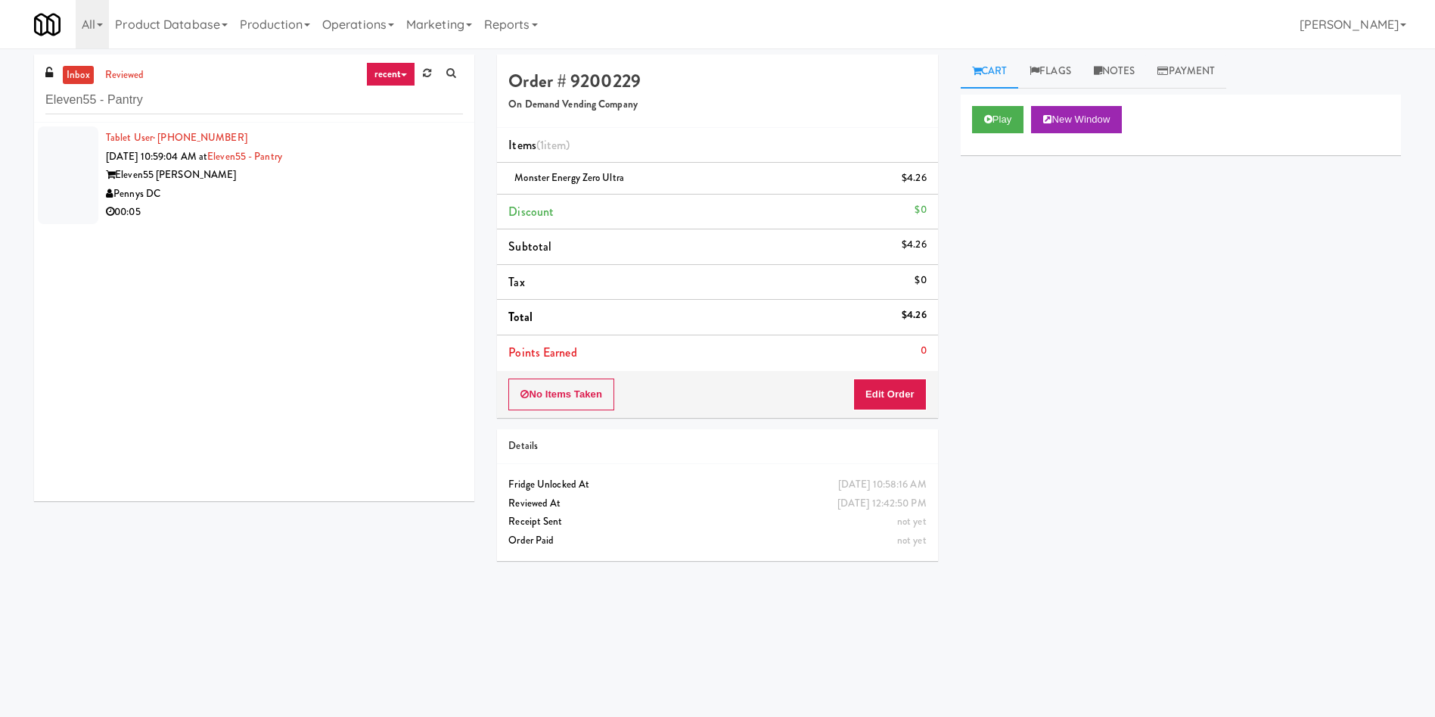
click at [72, 176] on div at bounding box center [68, 175] width 61 height 98
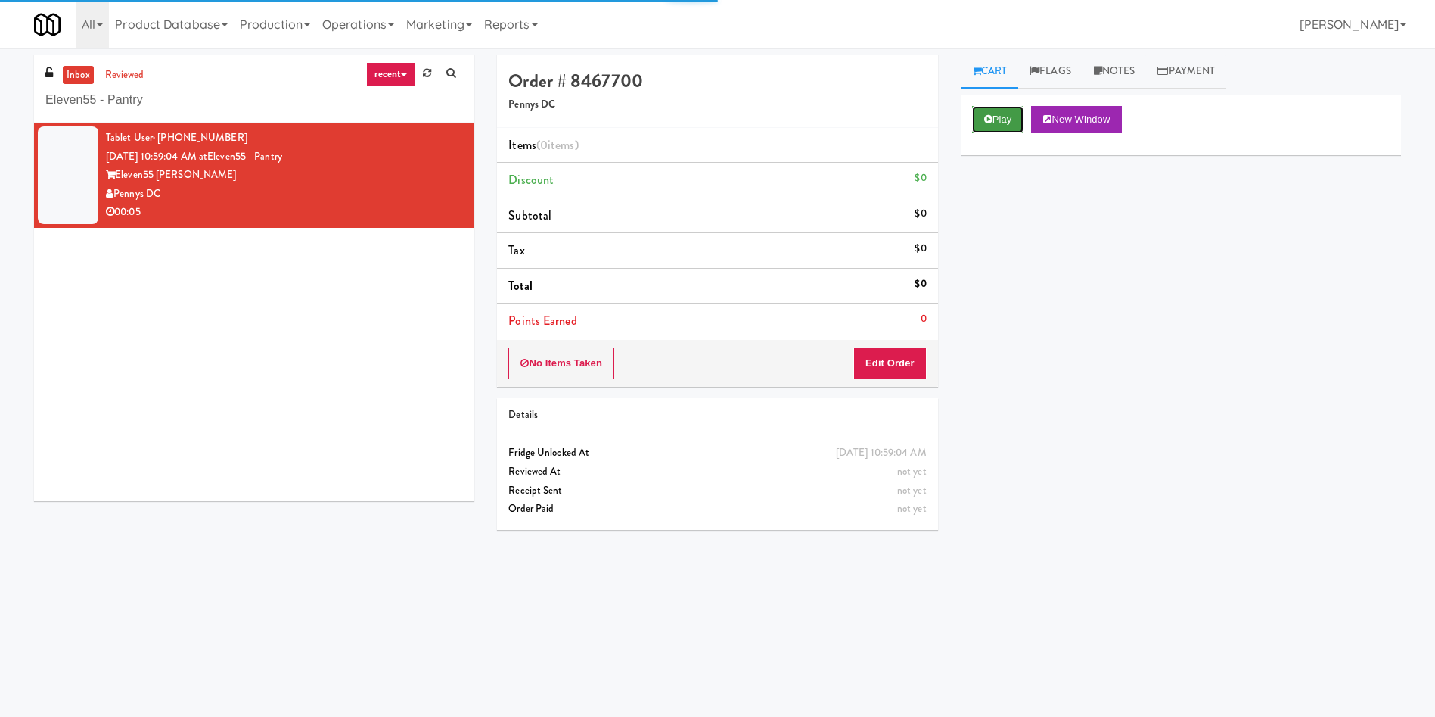
click at [1024, 113] on button "Play" at bounding box center [998, 119] width 52 height 27
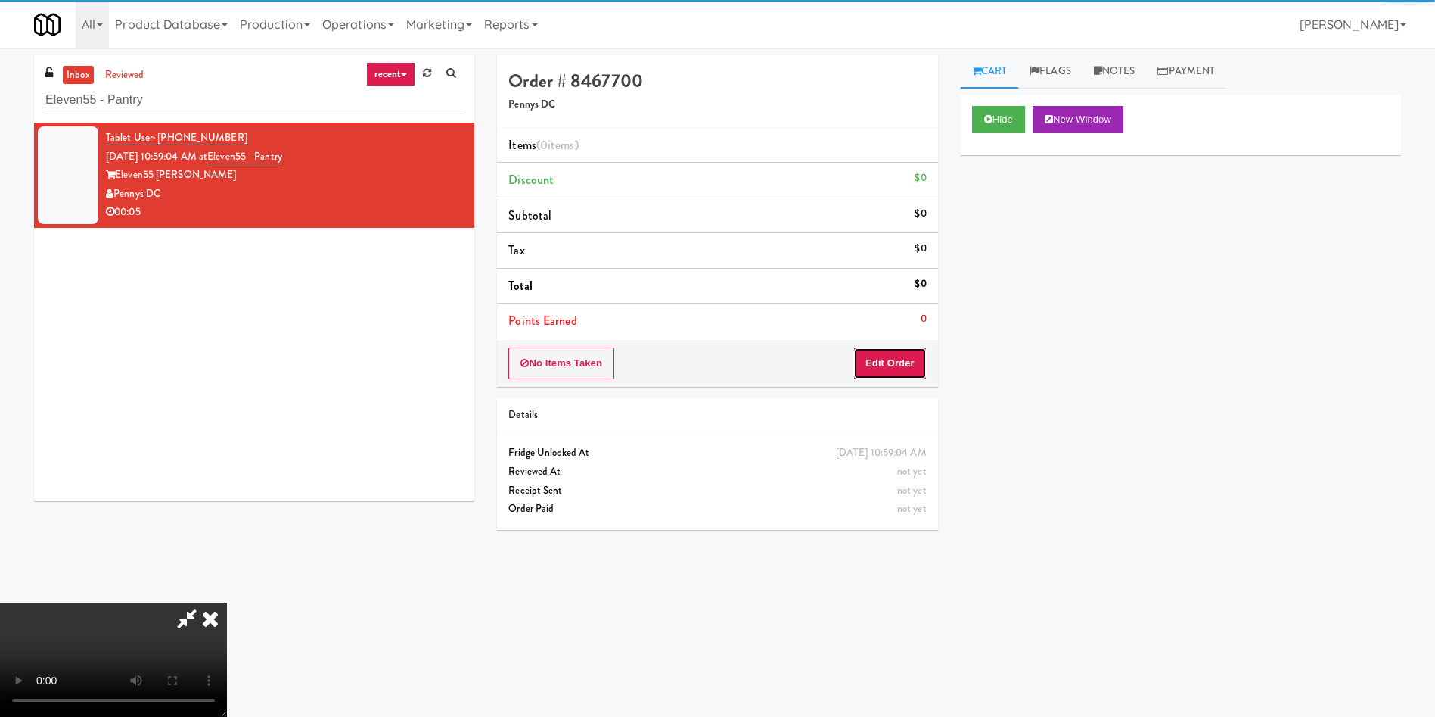
click at [925, 368] on button "Edit Order" at bounding box center [889, 363] width 73 height 32
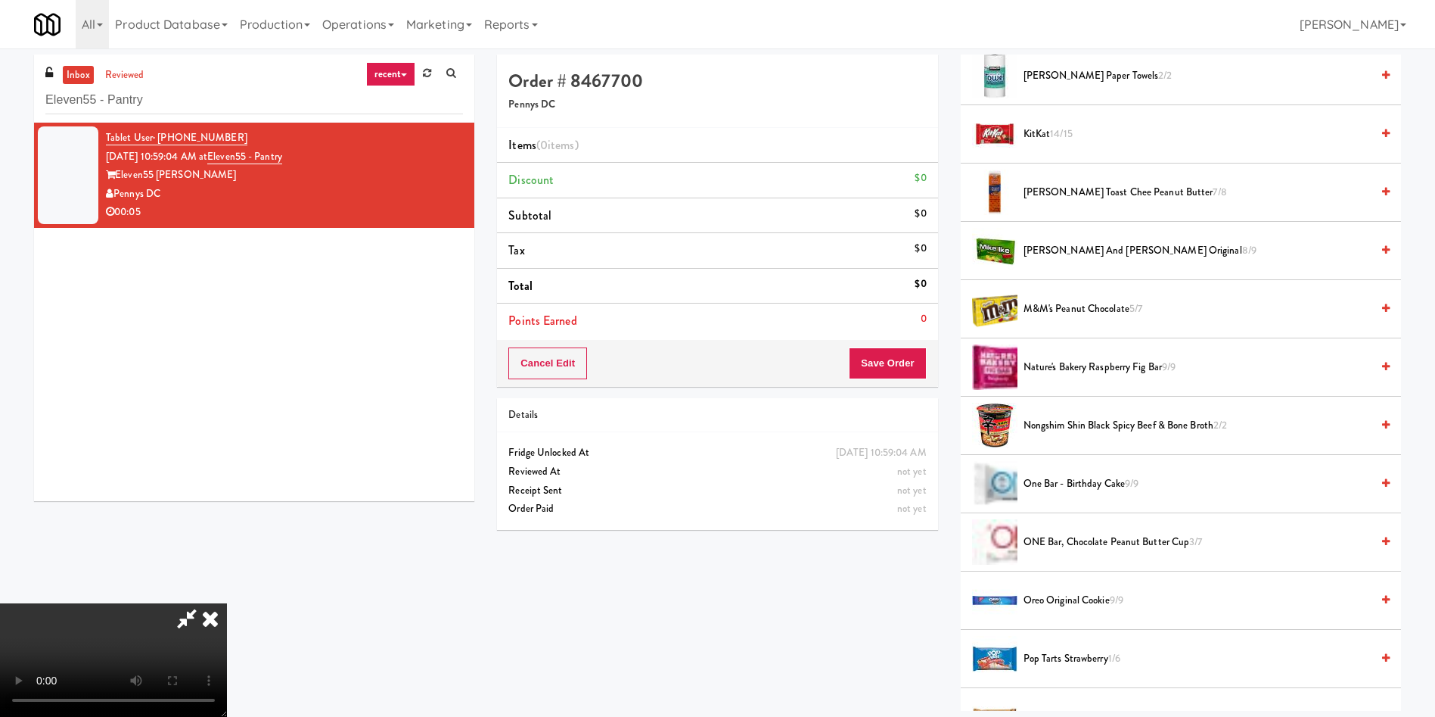
scroll to position [1021, 0]
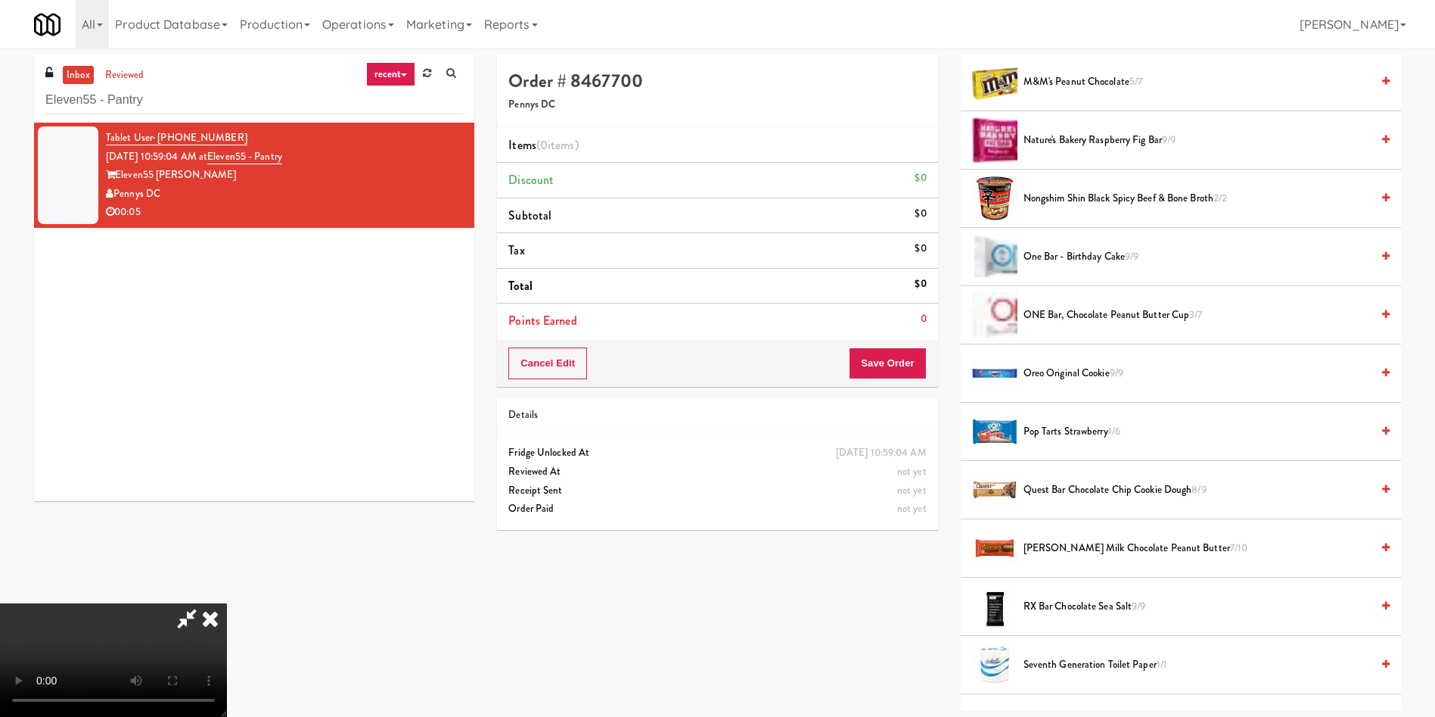
click at [1067, 424] on span "Pop Tarts Strawberry 1/6" at bounding box center [1197, 431] width 347 height 19
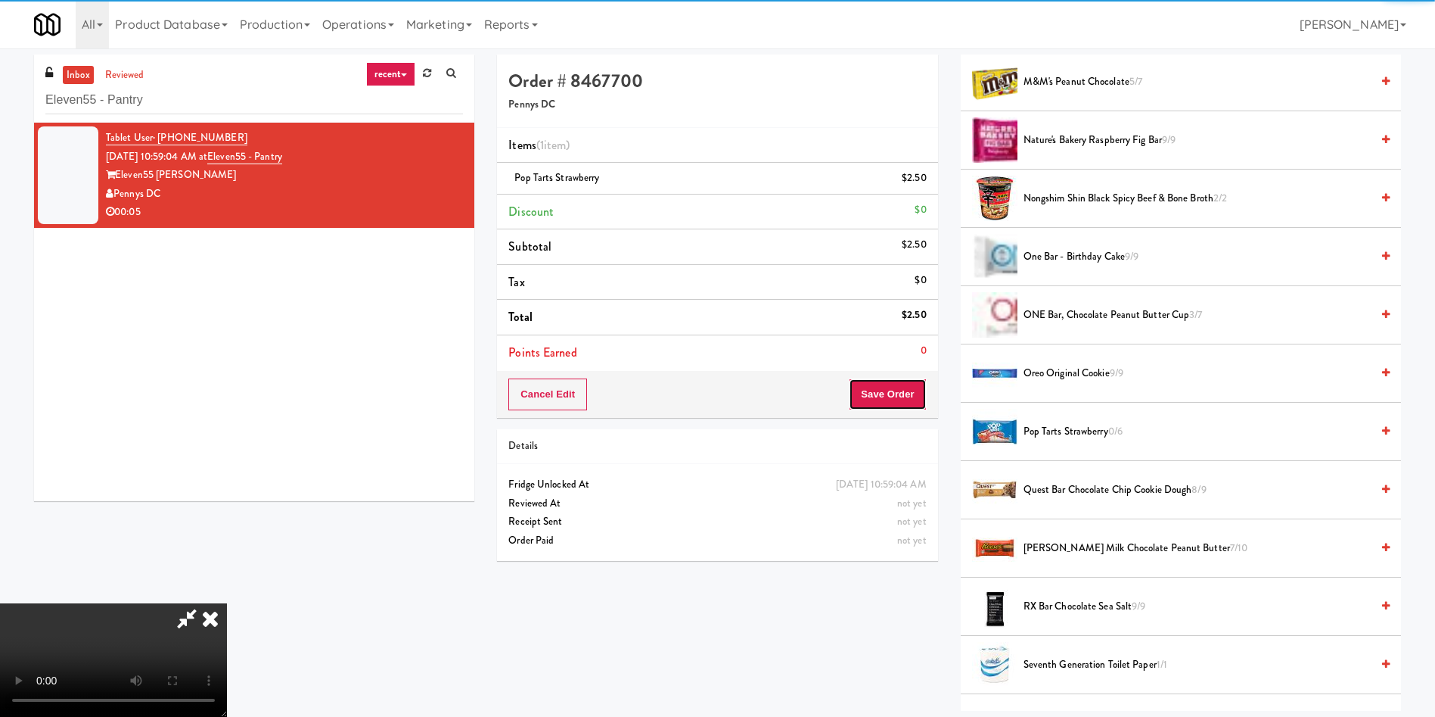
click at [895, 396] on button "Save Order" at bounding box center [887, 394] width 77 height 32
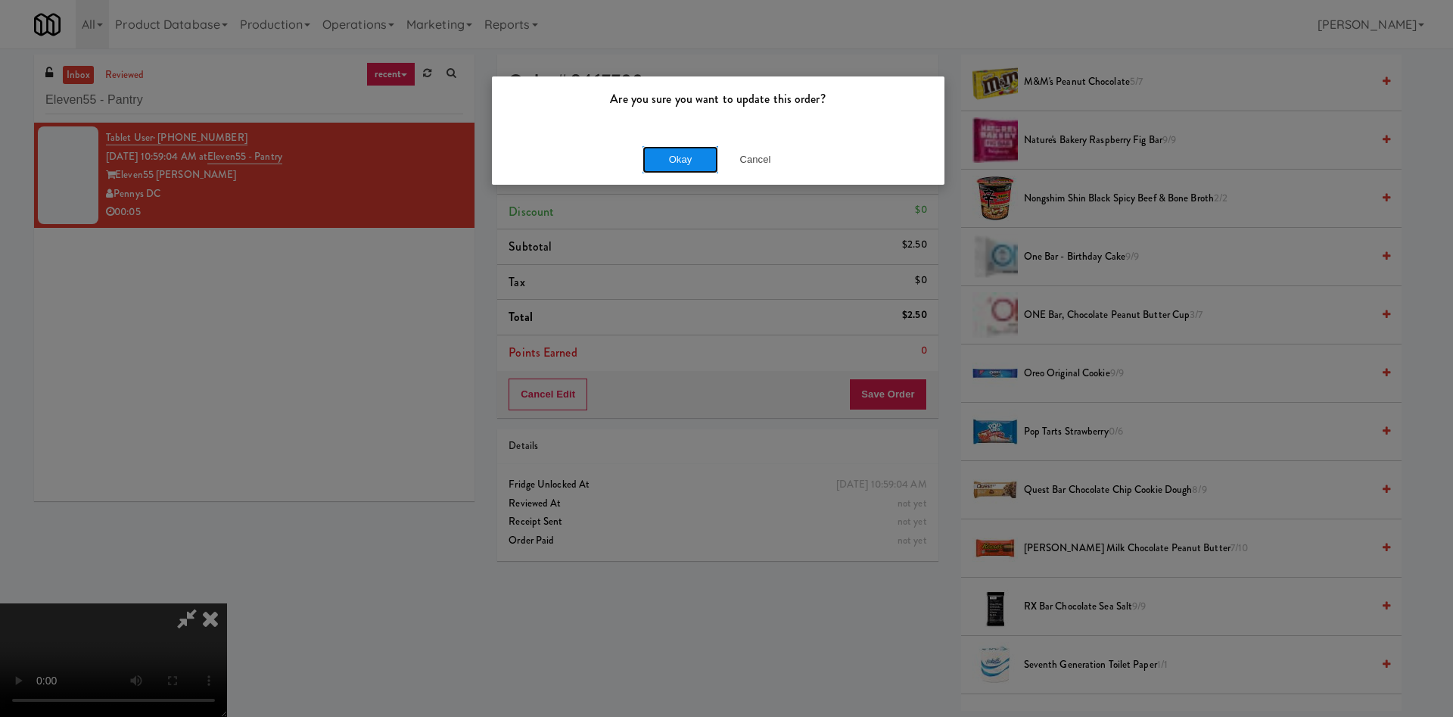
click at [654, 153] on button "Okay" at bounding box center [680, 159] width 76 height 27
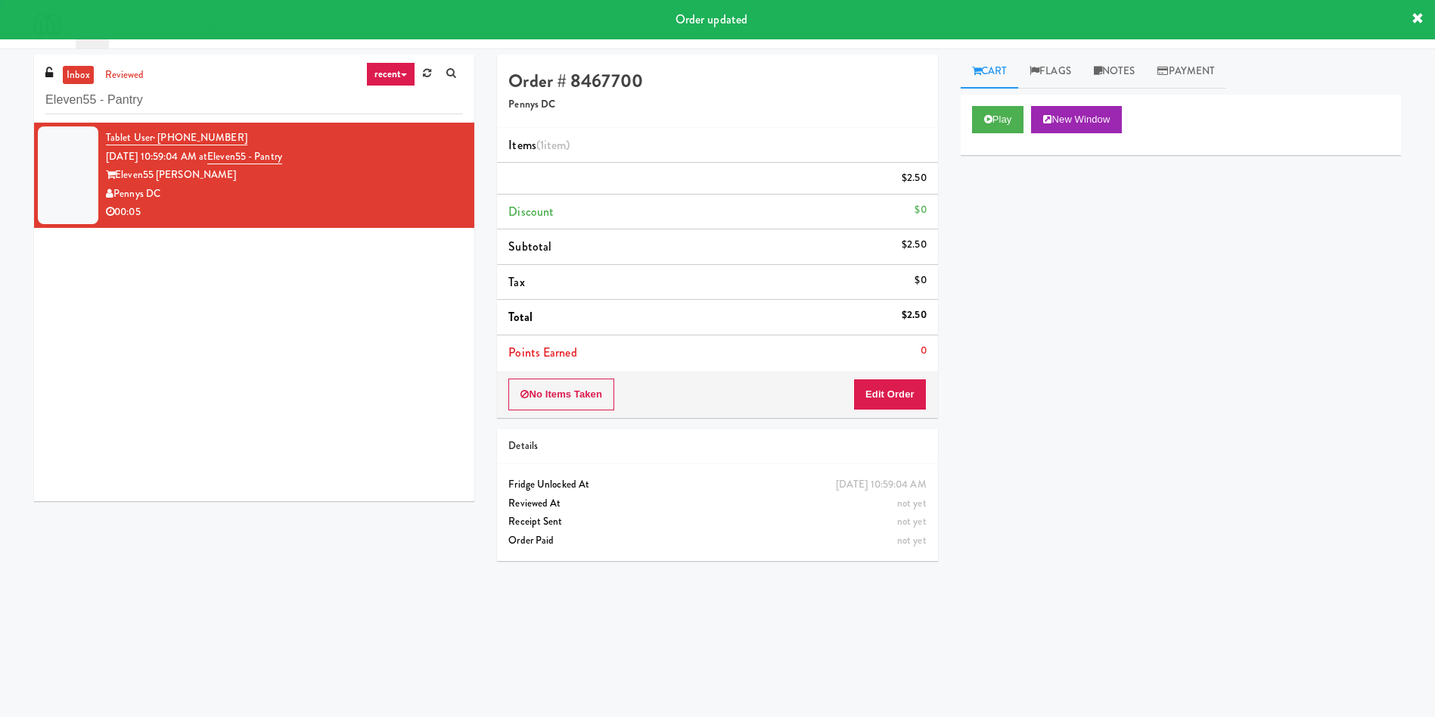
scroll to position [0, 0]
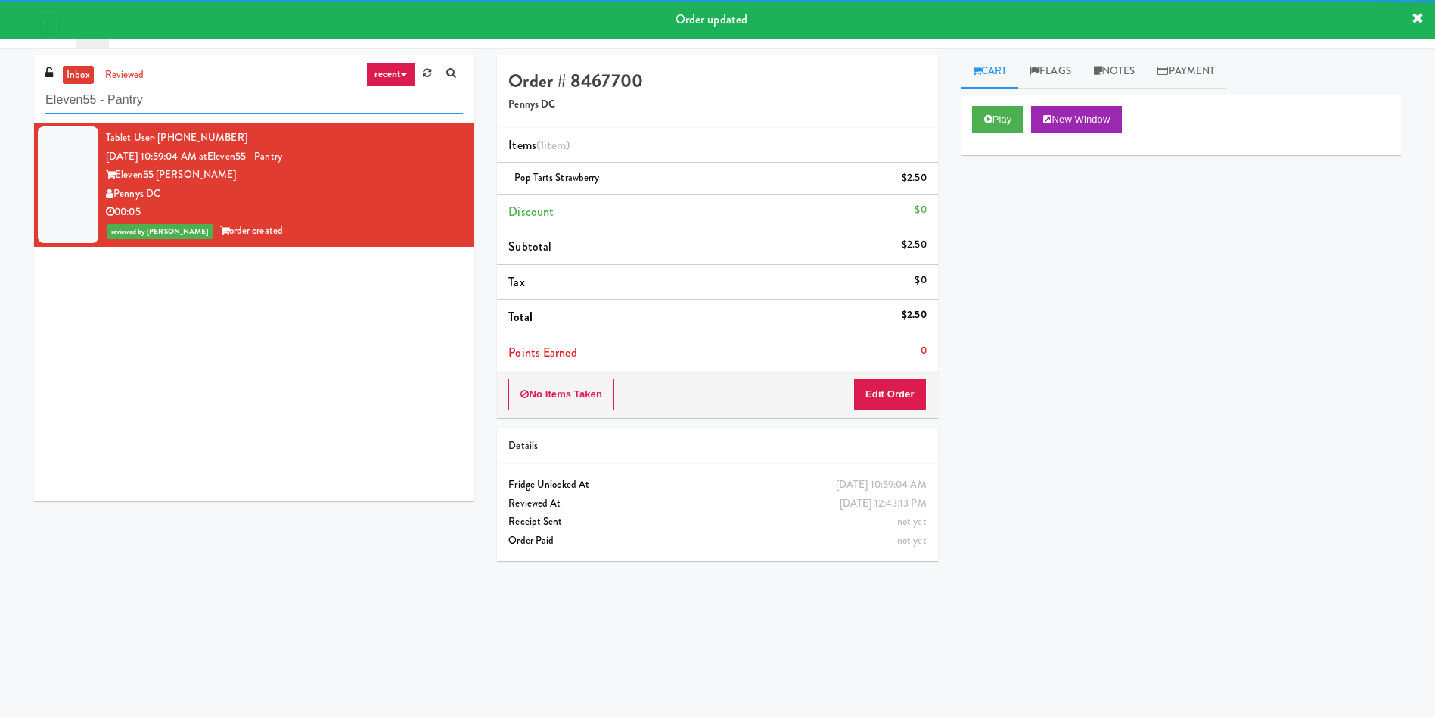
drag, startPoint x: 224, startPoint y: 113, endPoint x: 0, endPoint y: 105, distance: 224.1
click at [0, 105] on div "inbox reviewed recent all unclear take inventory issue suspicious failed recent…" at bounding box center [717, 358] width 1435 height 608
paste input "HP Drivers Pick Up Combo Cooler"
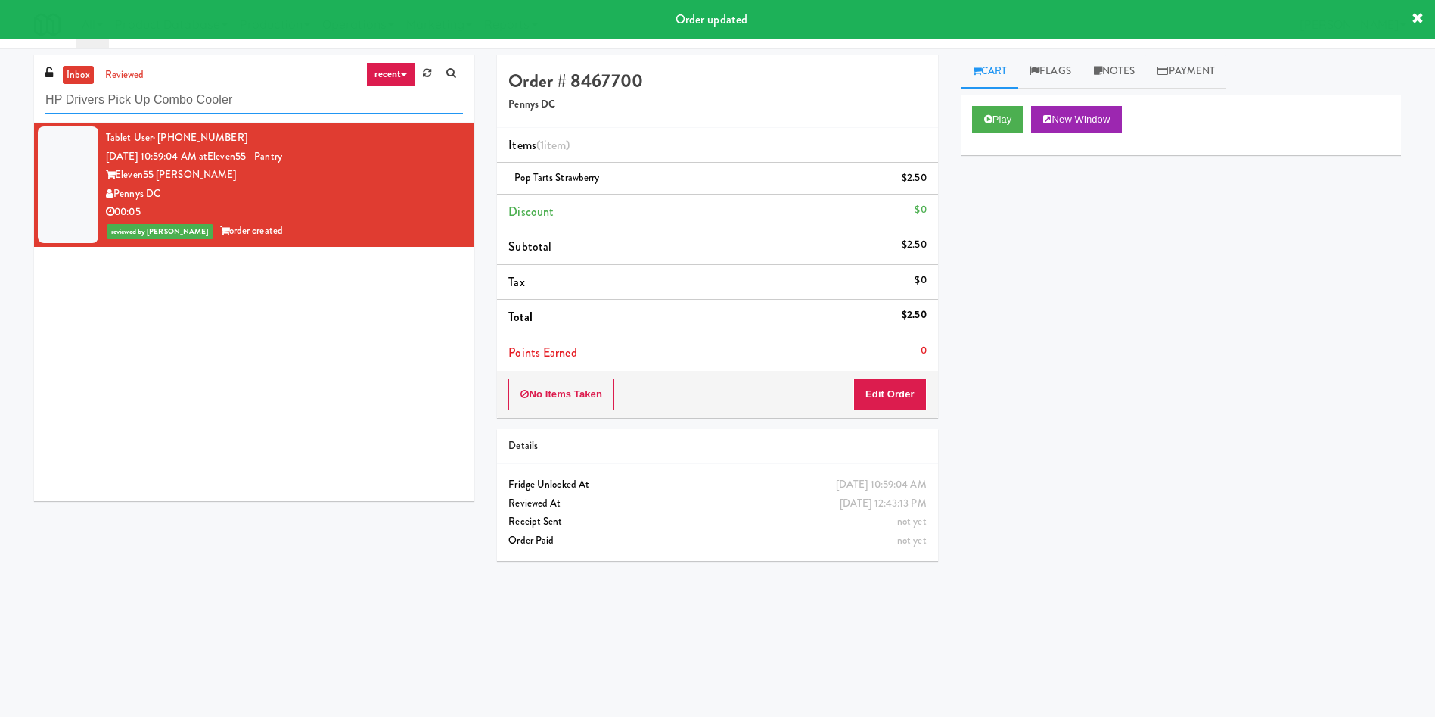
type input "HP Drivers Pick Up Combo Cooler"
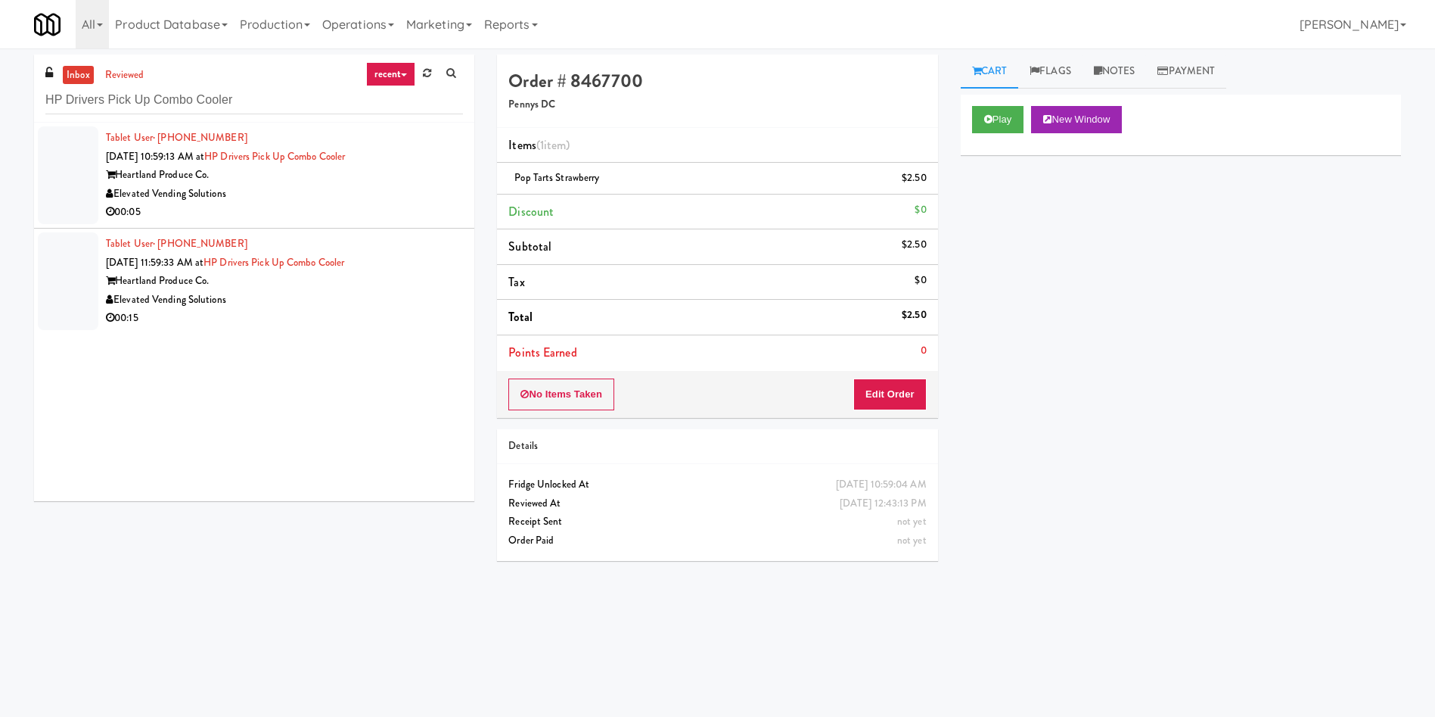
click at [85, 167] on div at bounding box center [68, 175] width 61 height 98
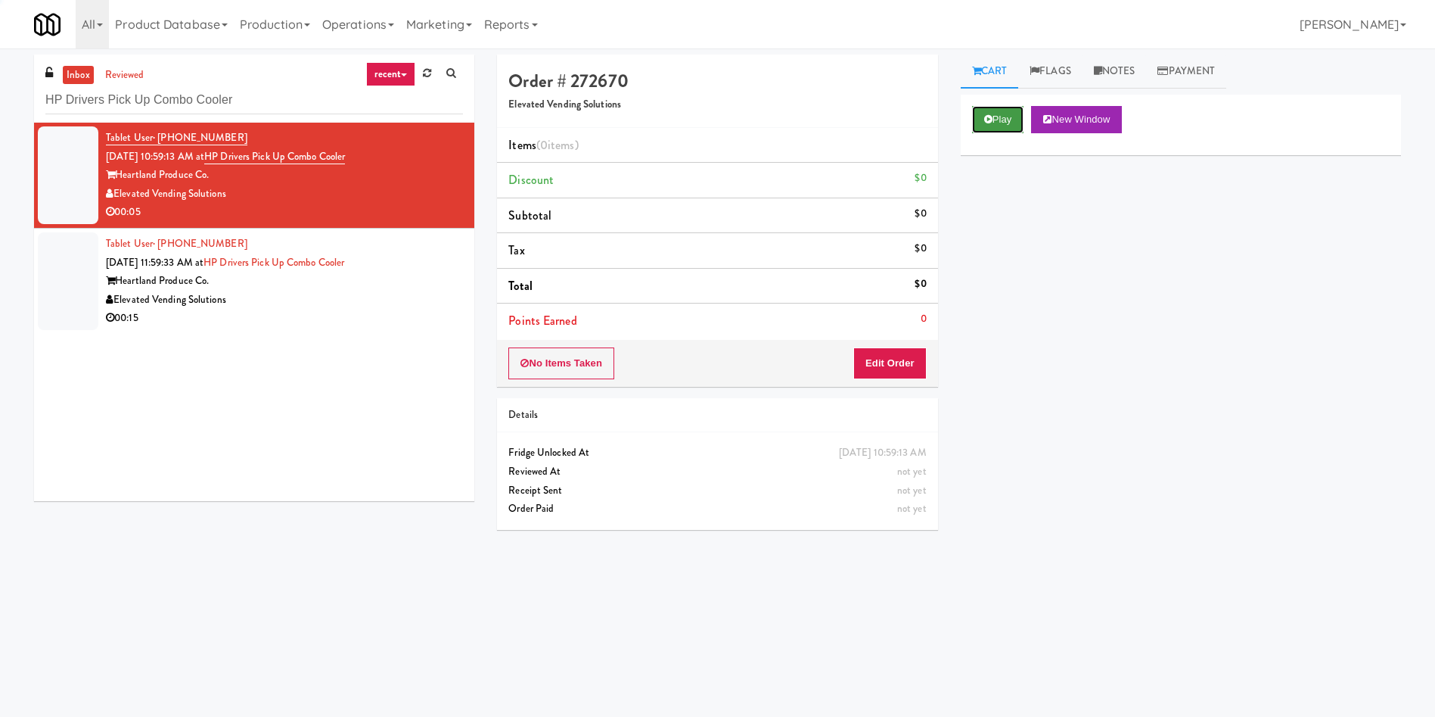
click at [993, 126] on button "Play" at bounding box center [998, 119] width 52 height 27
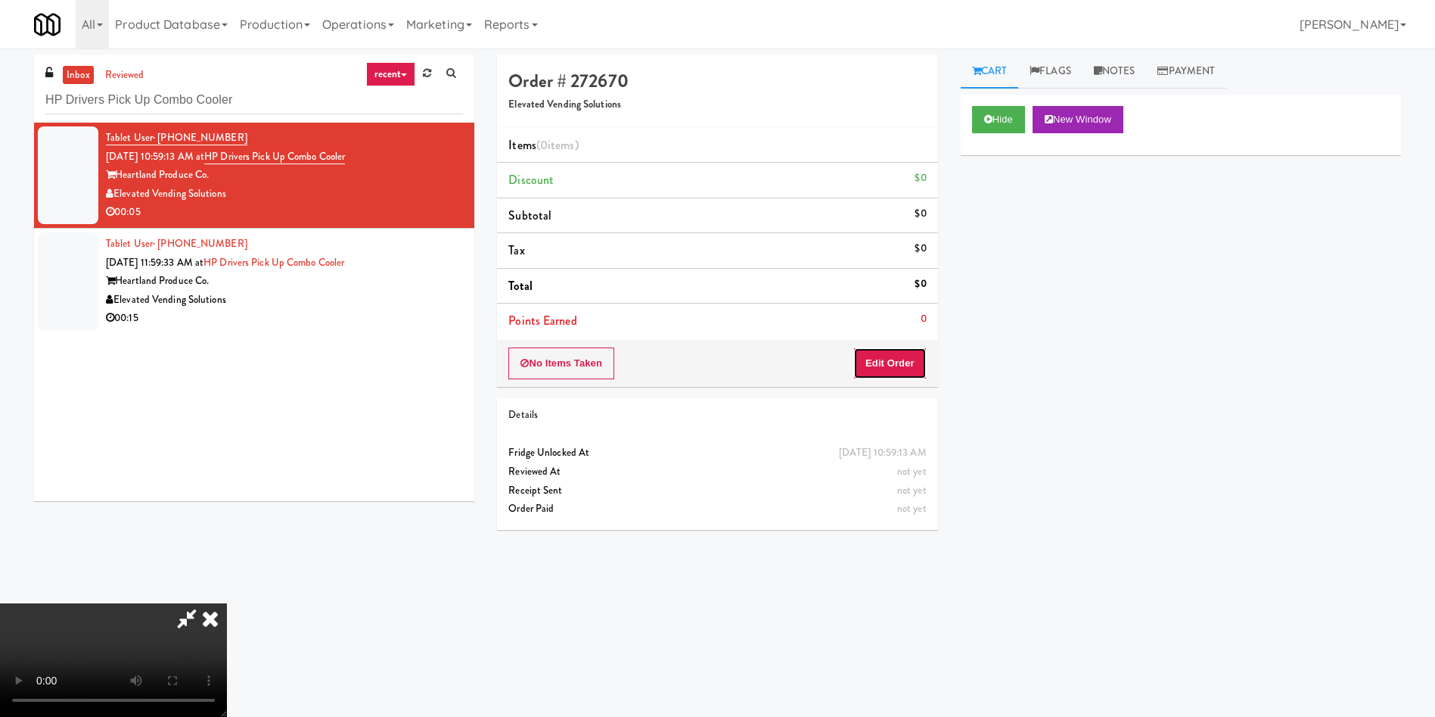
click at [891, 368] on button "Edit Order" at bounding box center [889, 363] width 73 height 32
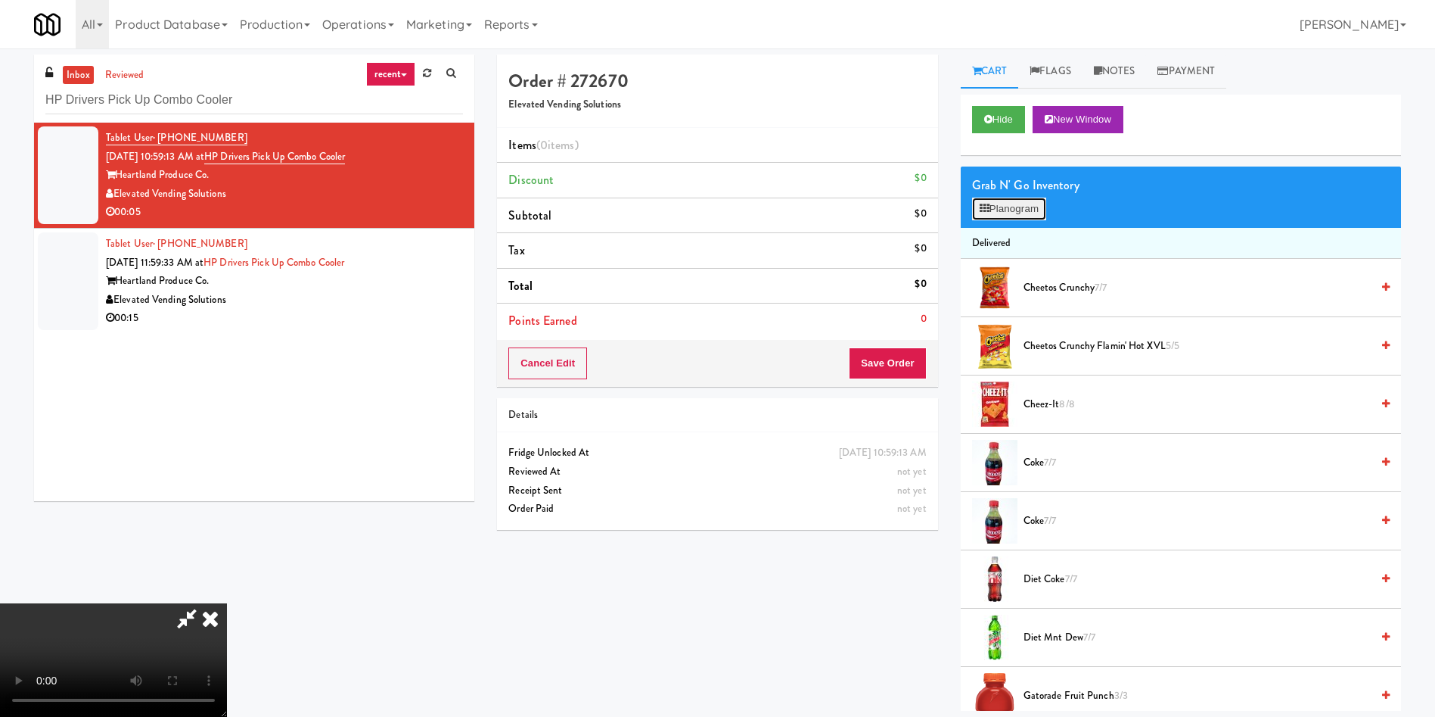
click at [1031, 210] on button "Planogram" at bounding box center [1009, 208] width 74 height 23
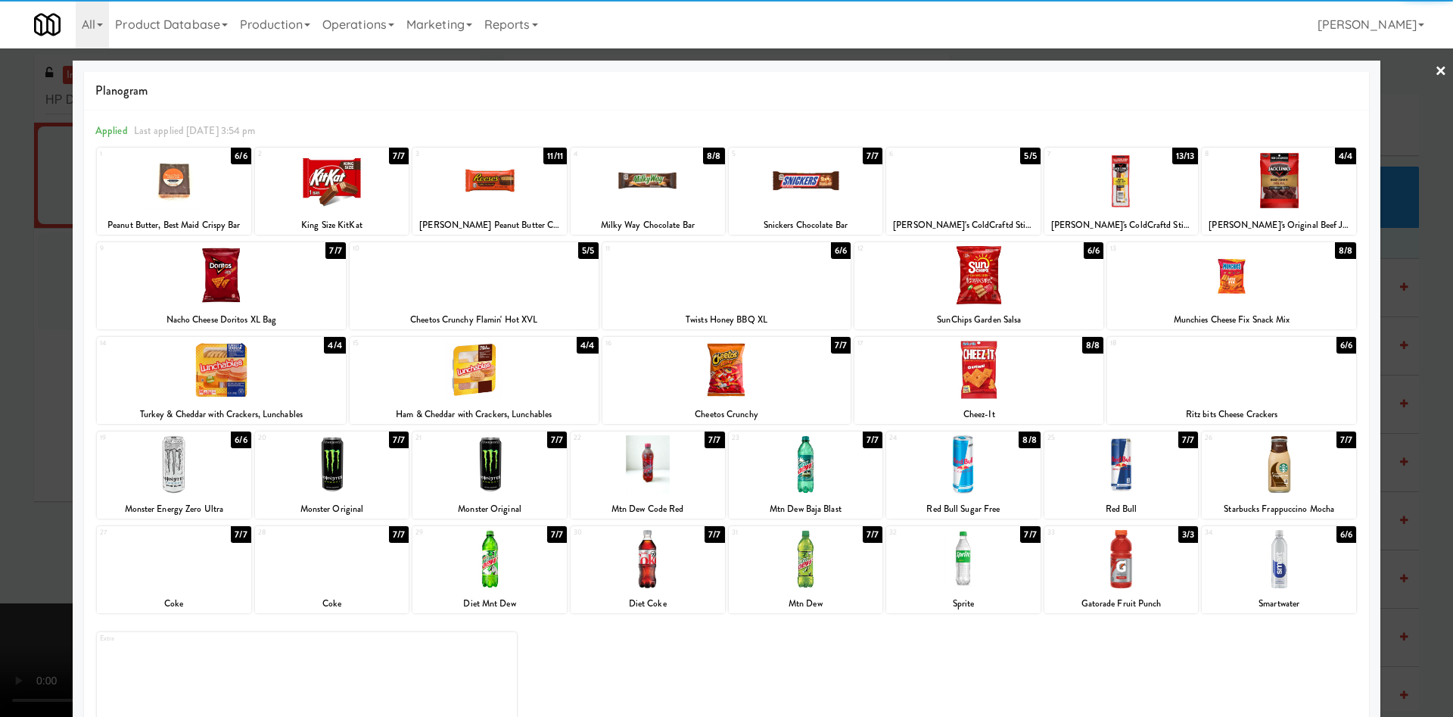
click at [213, 197] on div at bounding box center [174, 180] width 154 height 58
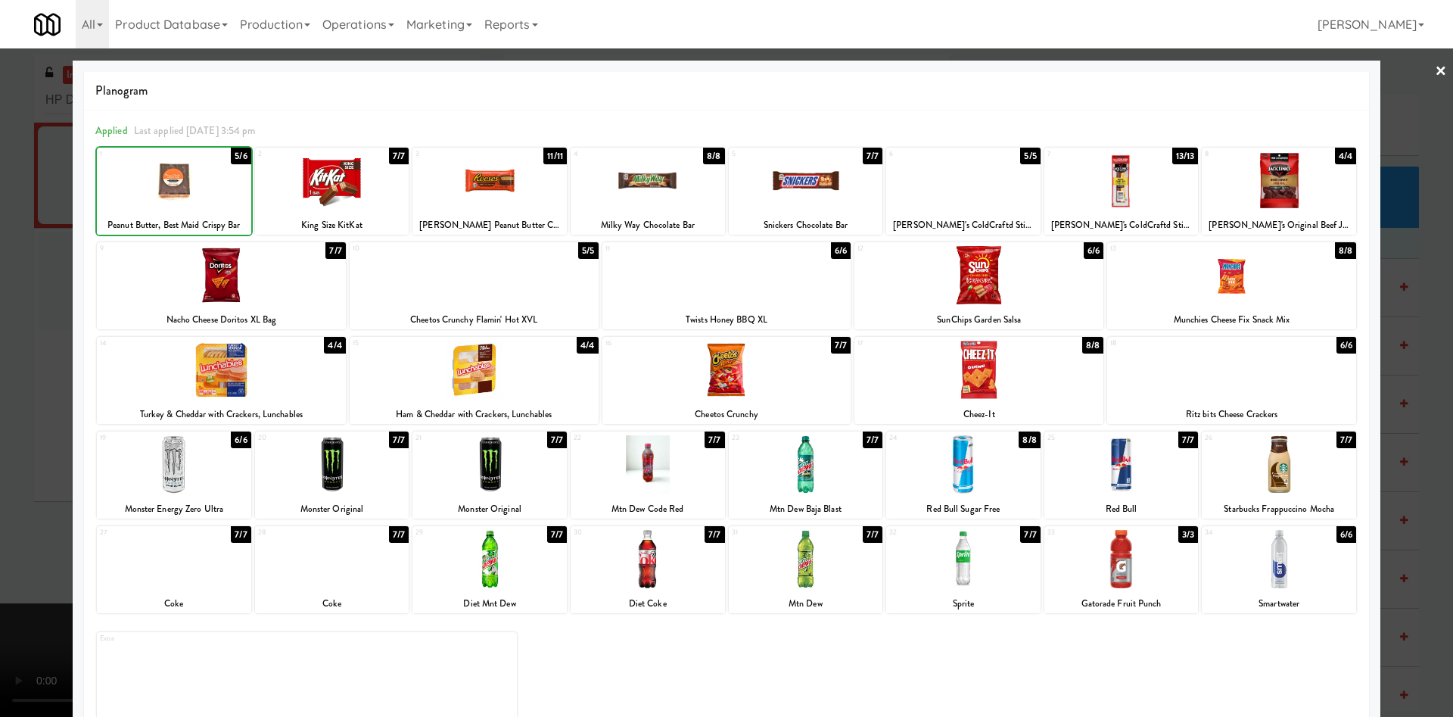
click at [2, 192] on div at bounding box center [726, 358] width 1453 height 717
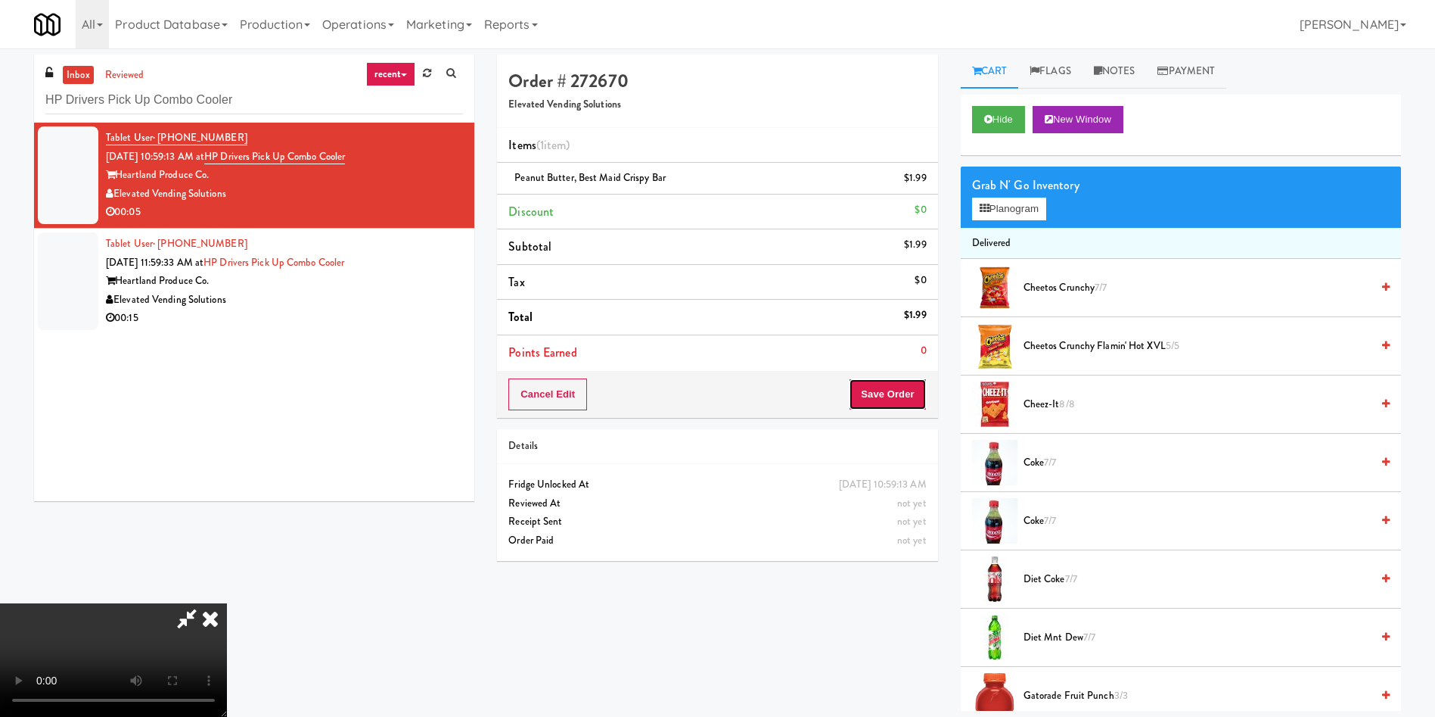
click at [892, 400] on button "Save Order" at bounding box center [887, 394] width 77 height 32
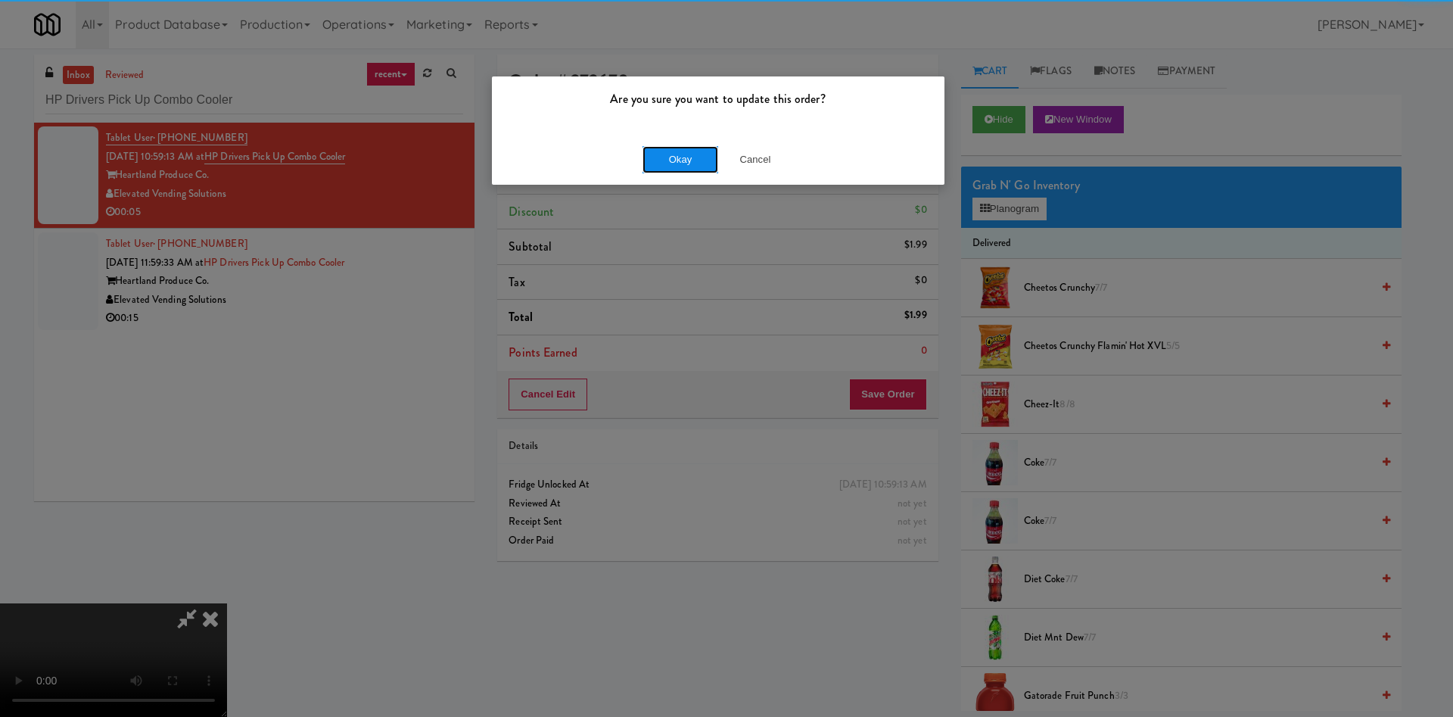
click at [679, 151] on button "Okay" at bounding box center [680, 159] width 76 height 27
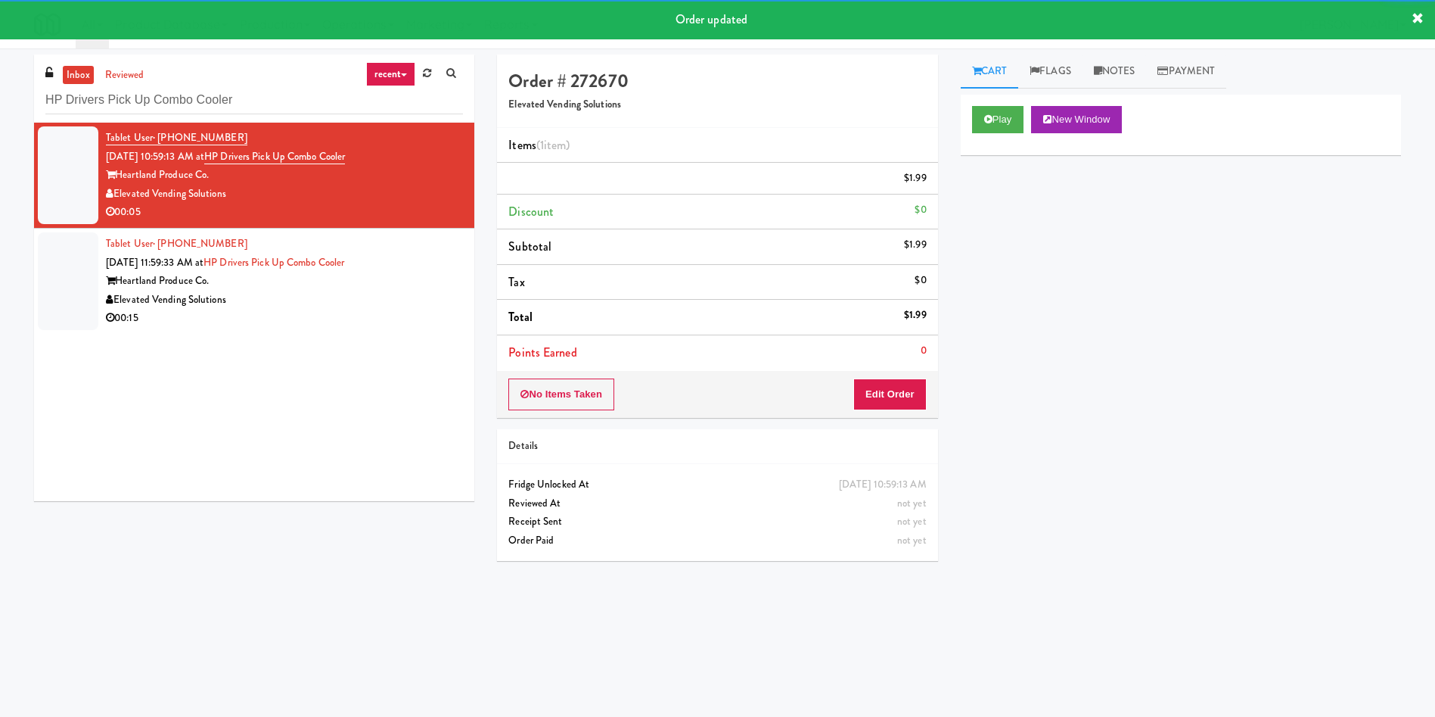
click at [70, 292] on div at bounding box center [68, 281] width 61 height 98
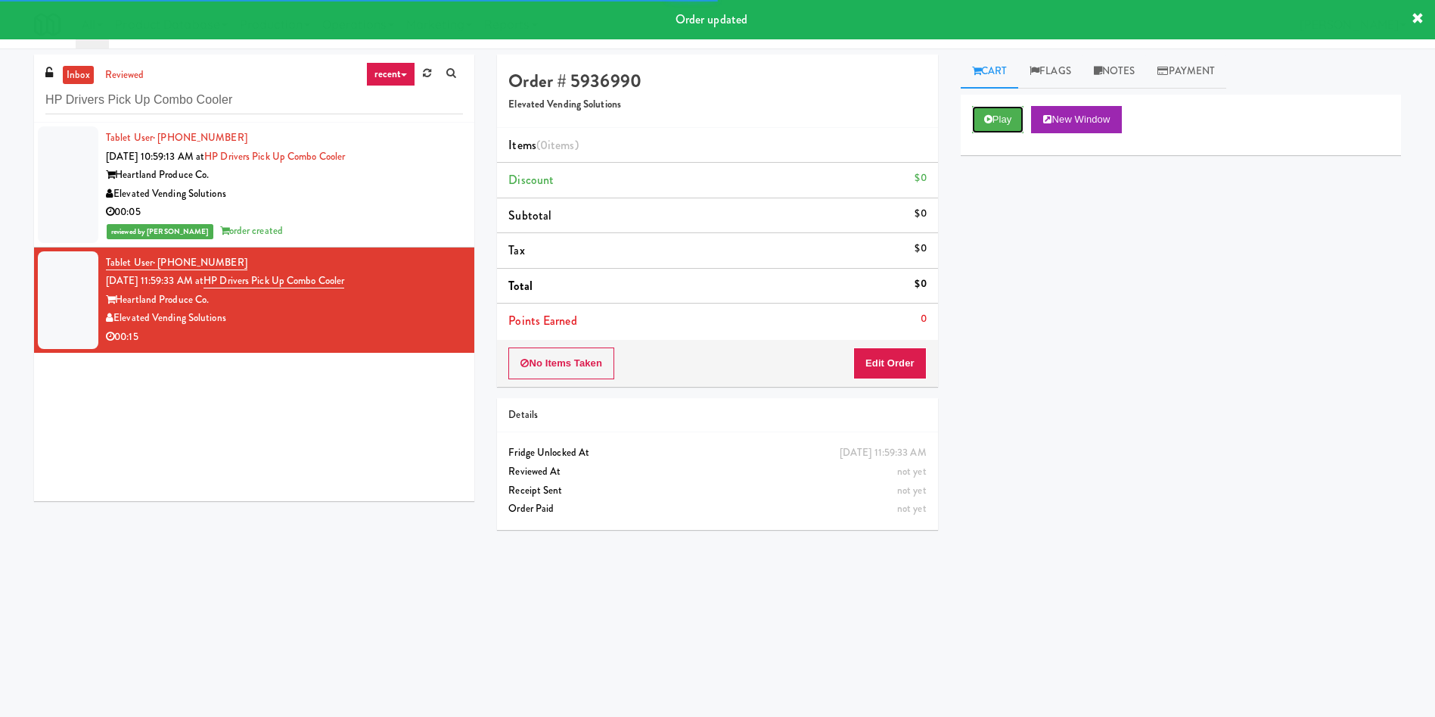
drag, startPoint x: 1005, startPoint y: 115, endPoint x: 916, endPoint y: 263, distance: 172.7
click at [1005, 115] on button "Play" at bounding box center [998, 119] width 52 height 27
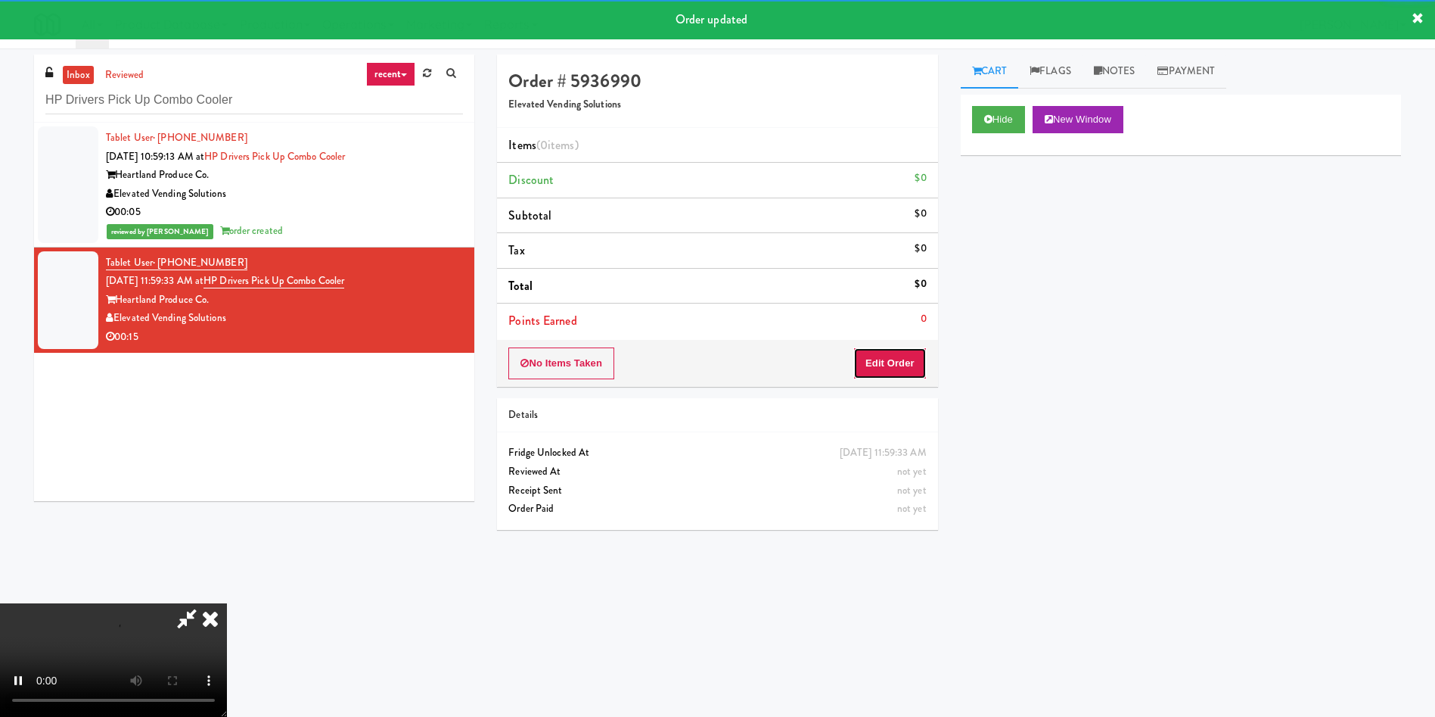
click at [891, 355] on button "Edit Order" at bounding box center [889, 363] width 73 height 32
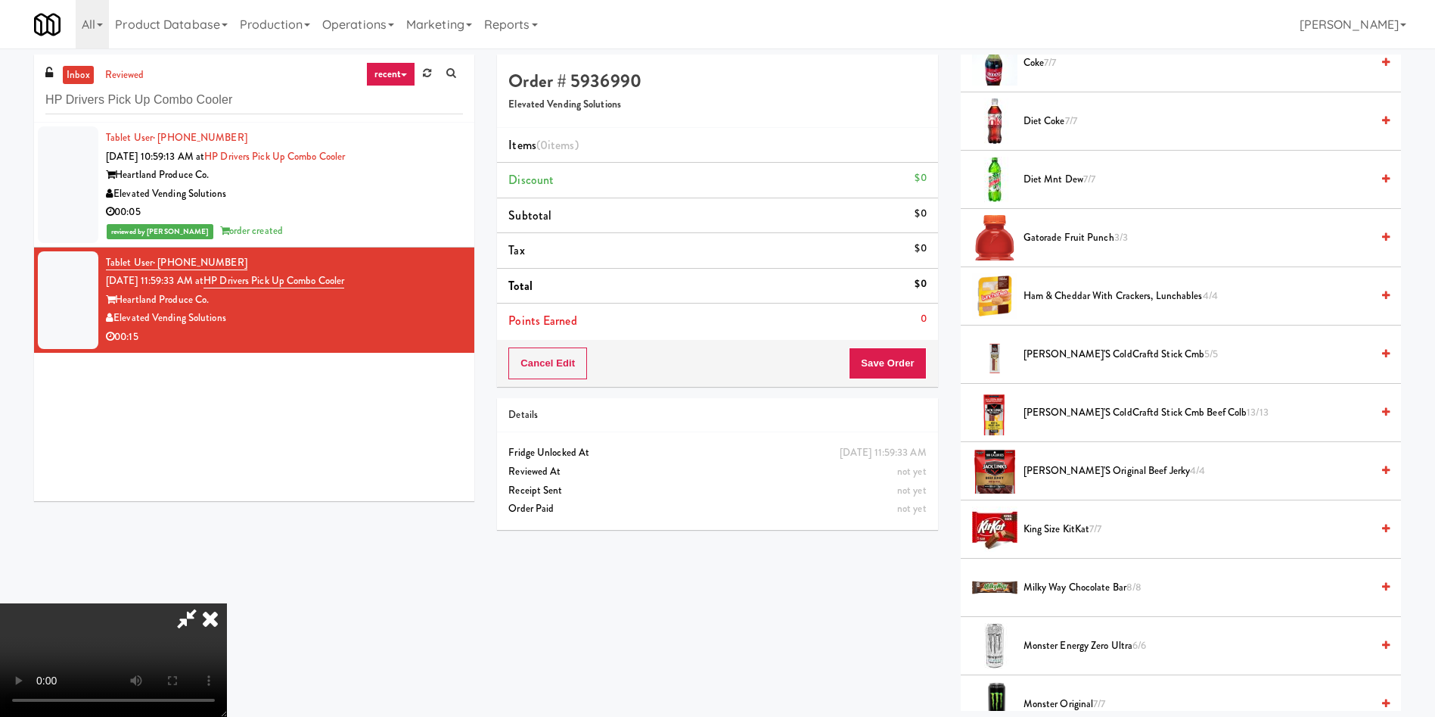
scroll to position [227, 0]
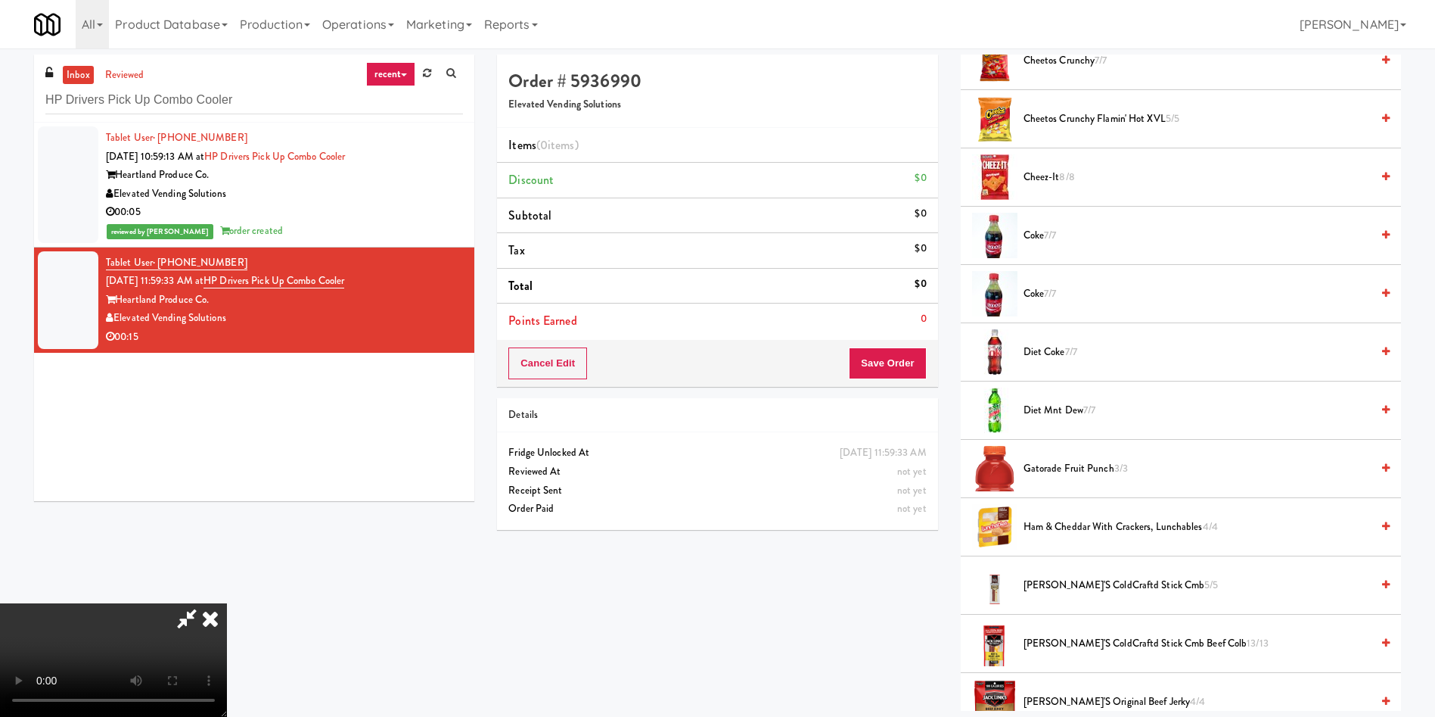
drag, startPoint x: 421, startPoint y: 400, endPoint x: 822, endPoint y: 324, distance: 407.3
click at [227, 603] on video at bounding box center [113, 659] width 227 height 113
click at [1036, 234] on span "Coke 7/7" at bounding box center [1197, 235] width 347 height 19
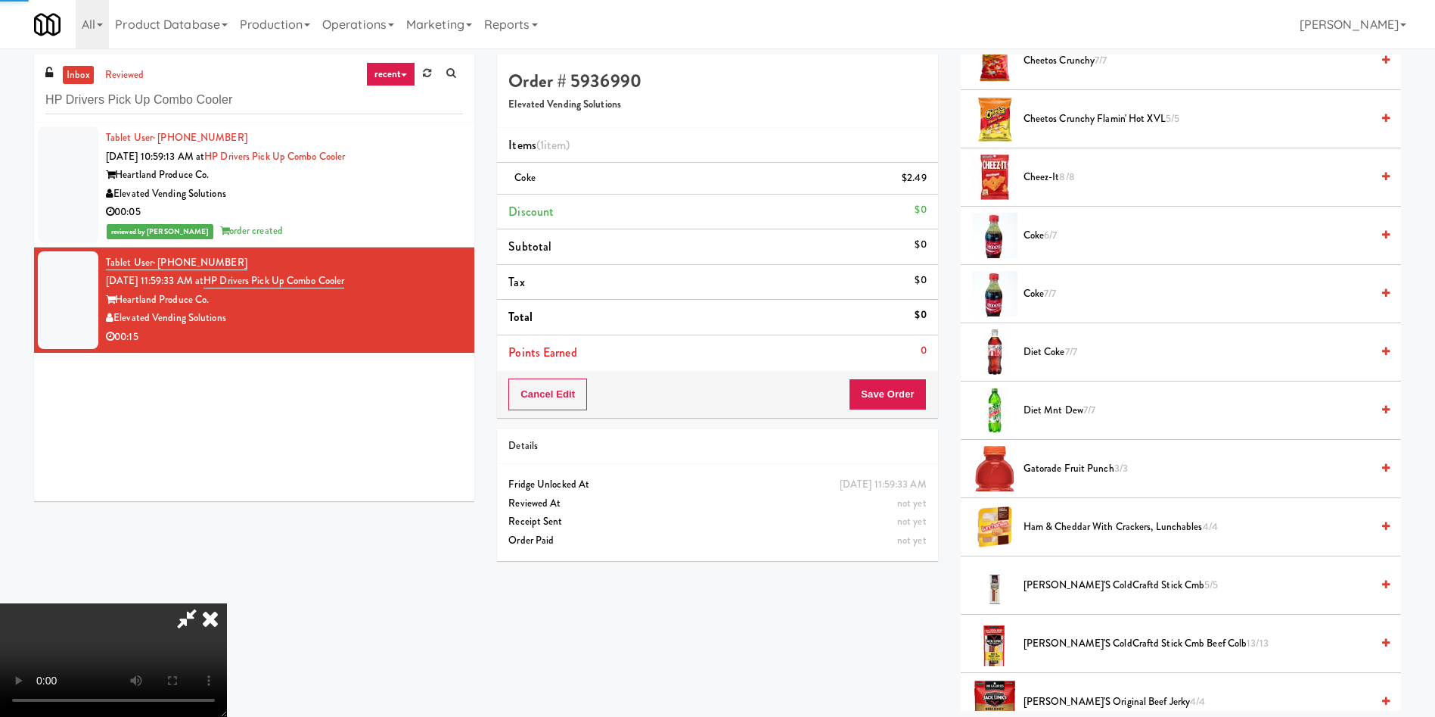
click at [227, 603] on video at bounding box center [113, 659] width 227 height 113
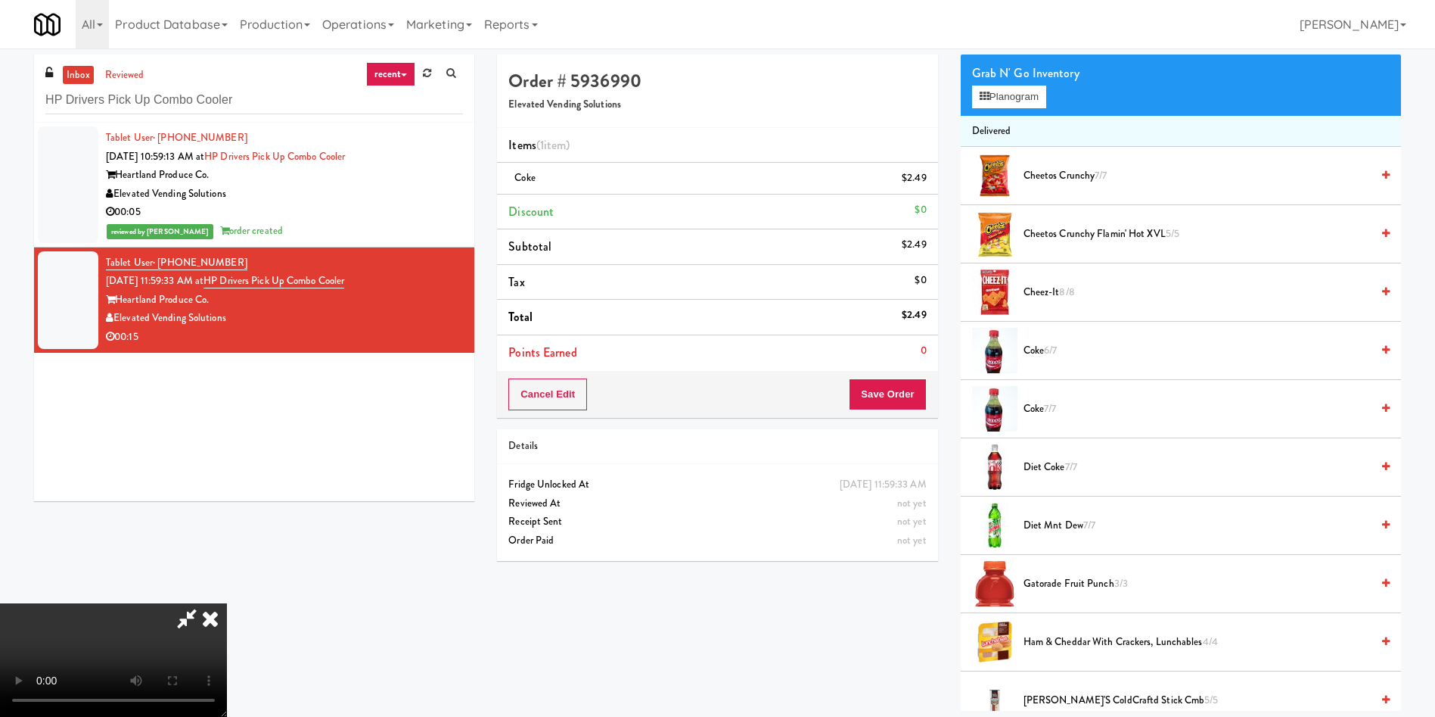
scroll to position [0, 0]
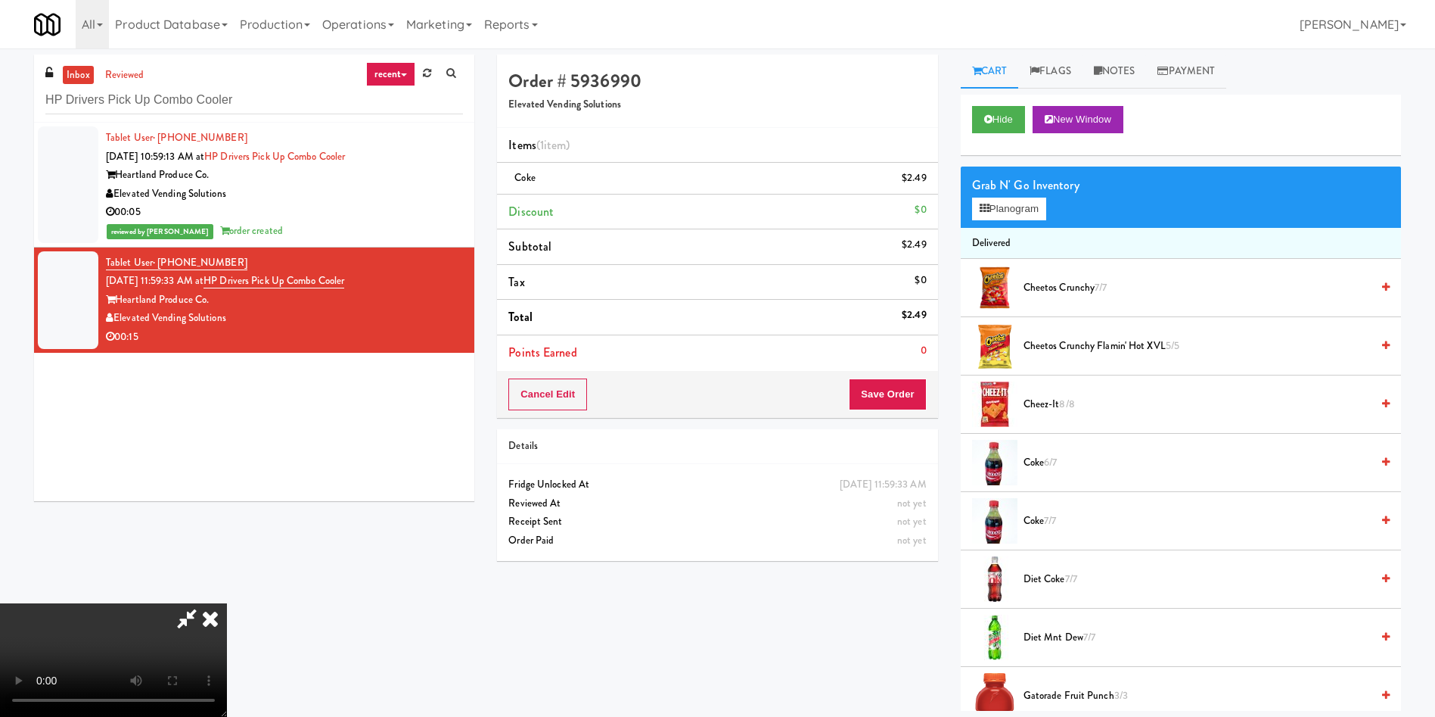
click at [1054, 344] on span "Cheetos Crunchy Flamin' Hot XVL 5/5" at bounding box center [1197, 346] width 347 height 19
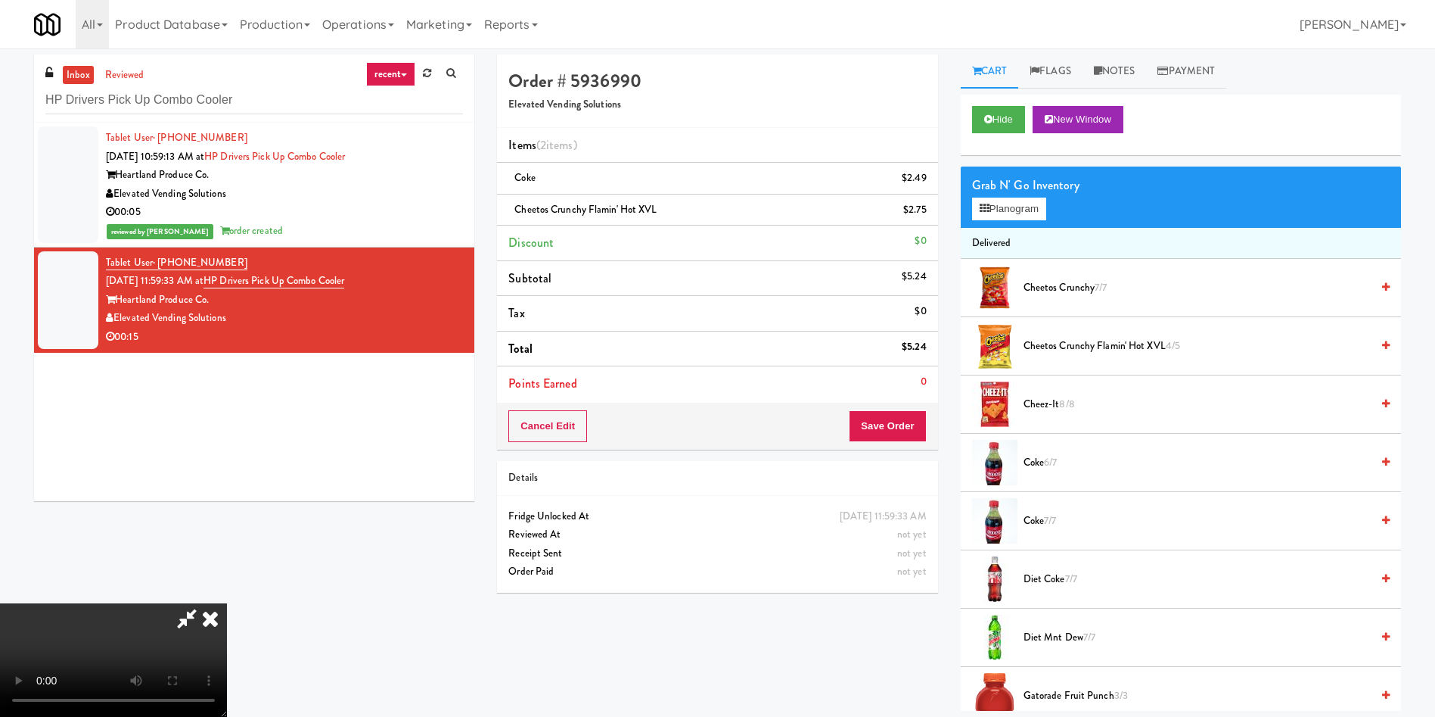
click at [227, 603] on video at bounding box center [113, 659] width 227 height 113
click at [889, 428] on button "Save Order" at bounding box center [887, 426] width 77 height 32
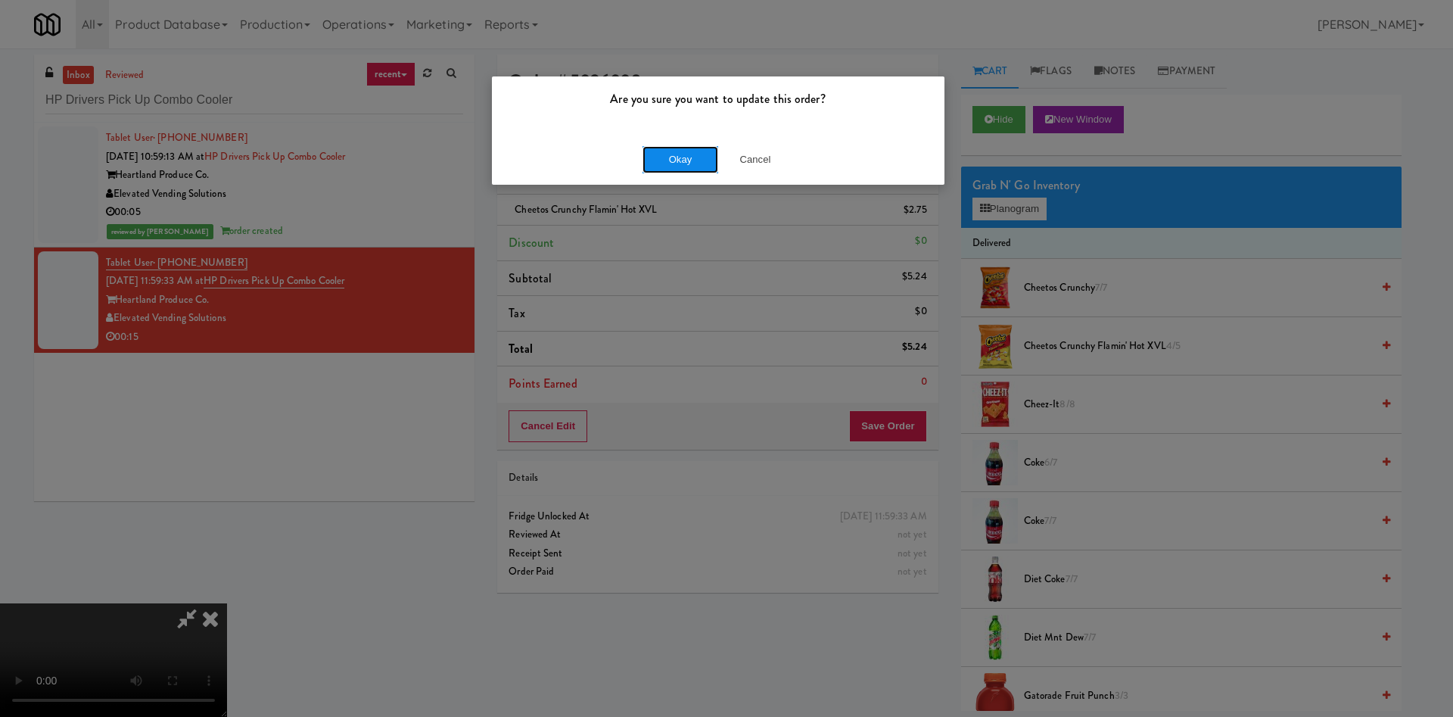
click at [686, 153] on button "Okay" at bounding box center [680, 159] width 76 height 27
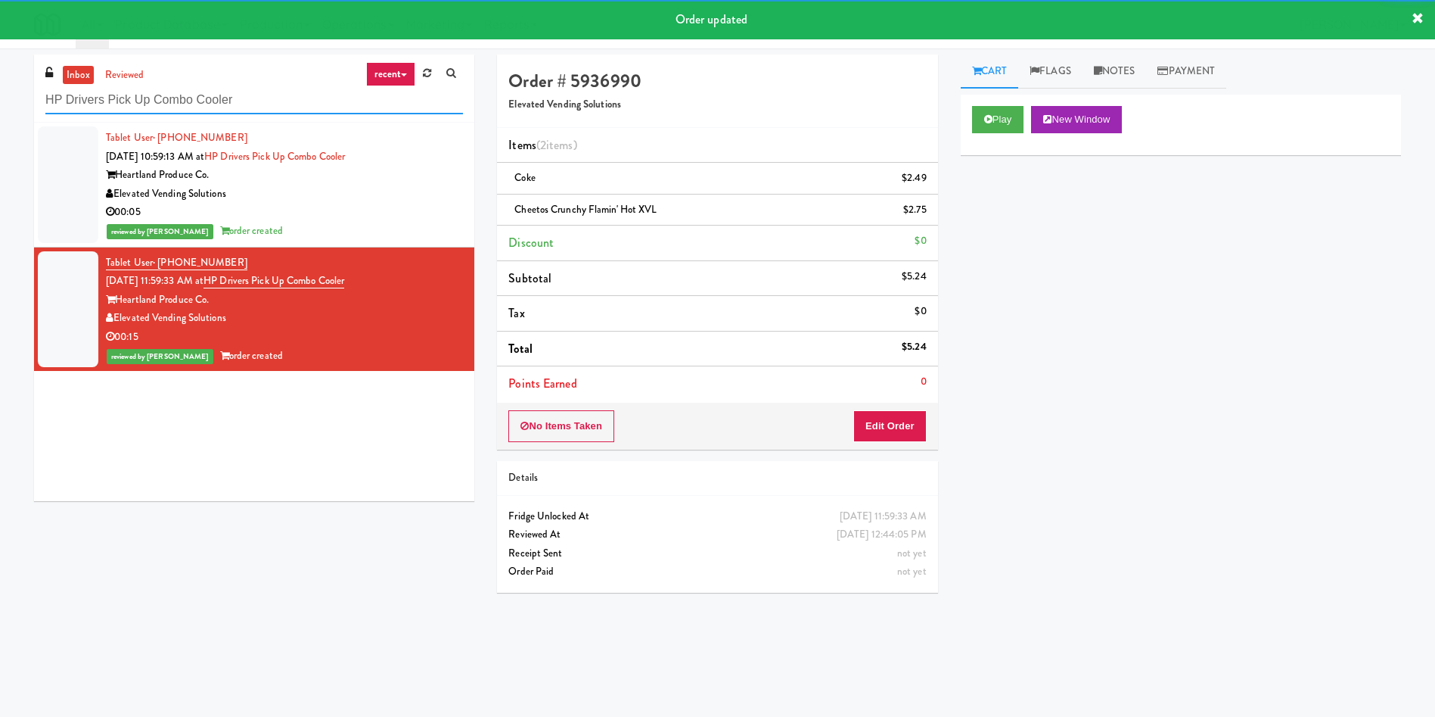
paste input "Johnson's Truck Center"
drag, startPoint x: 260, startPoint y: 96, endPoint x: 0, endPoint y: 97, distance: 259.5
click at [0, 97] on div "inbox reviewed recent all unclear take inventory issue suspicious failed recent…" at bounding box center [717, 358] width 1435 height 608
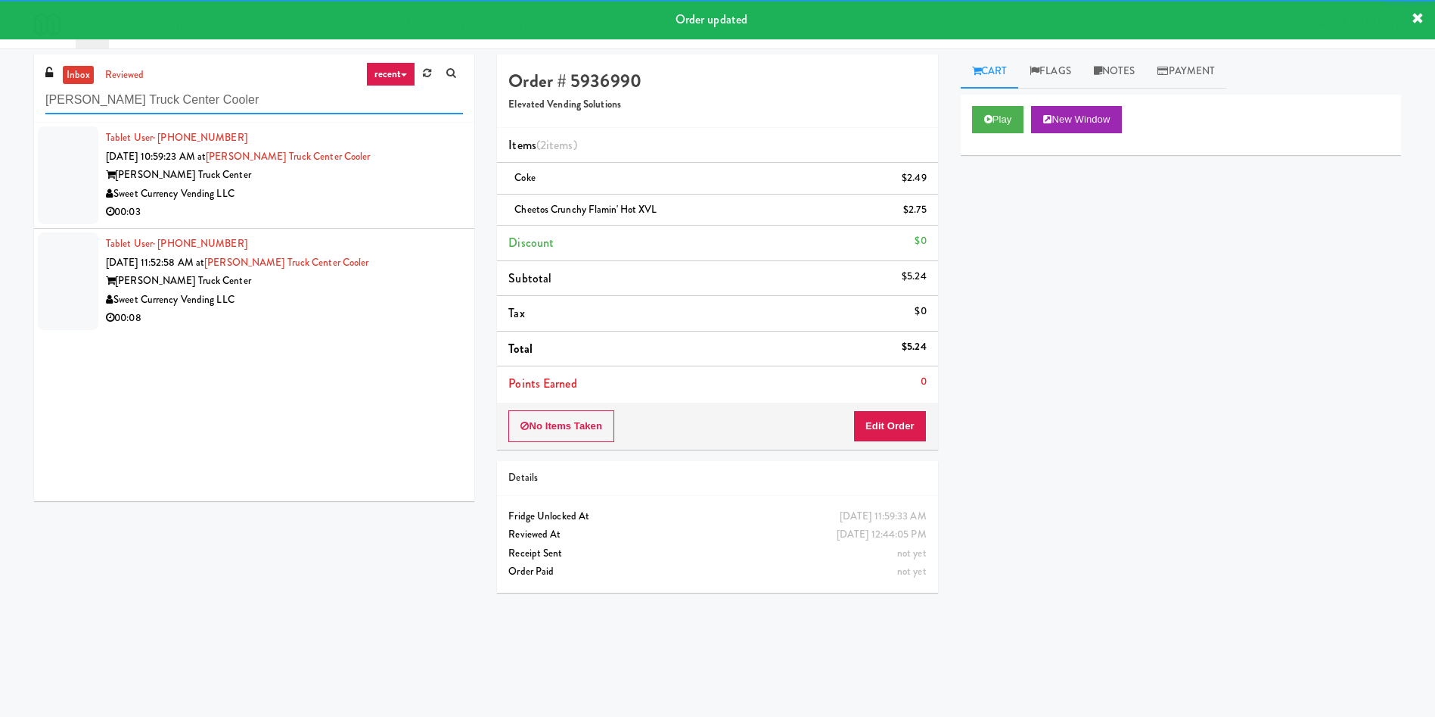
type input "Johnson's Truck Center Cooler"
click at [57, 155] on div at bounding box center [68, 175] width 61 height 98
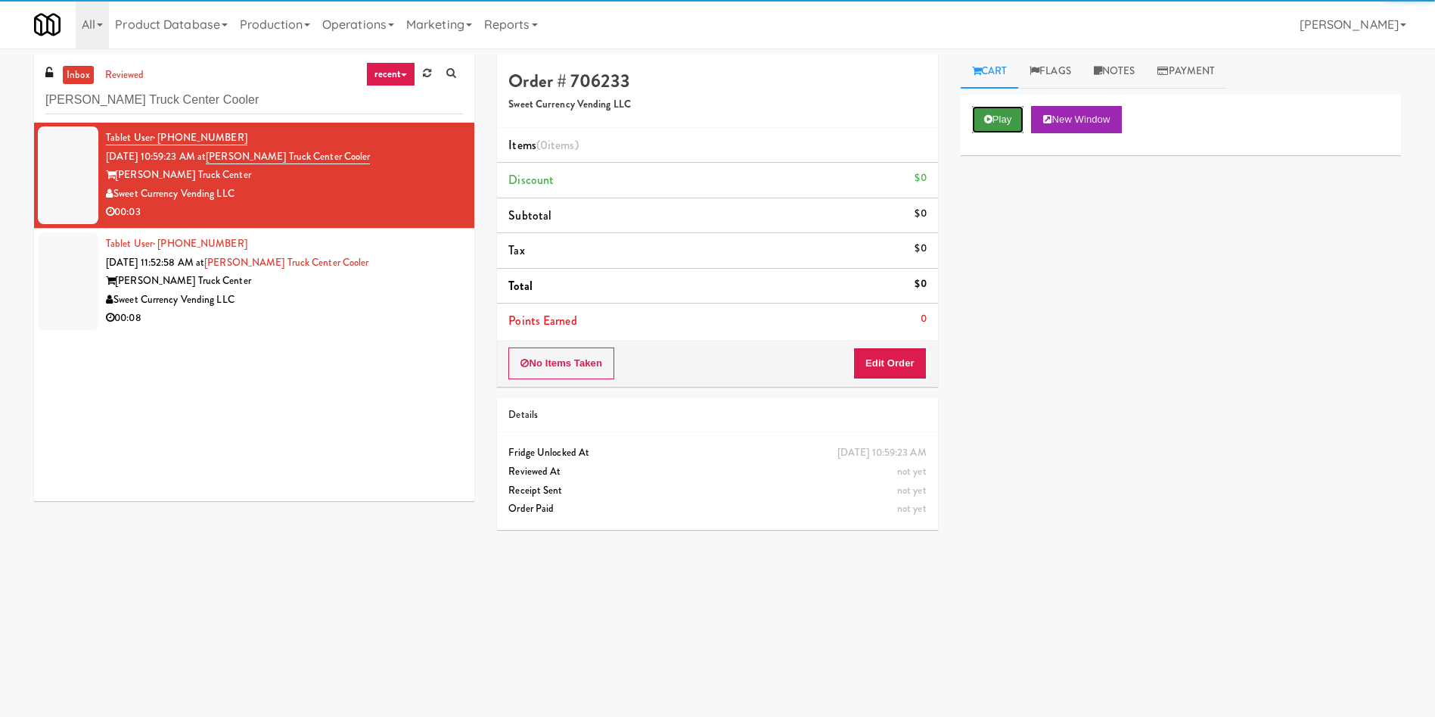
click at [1000, 118] on button "Play" at bounding box center [998, 119] width 52 height 27
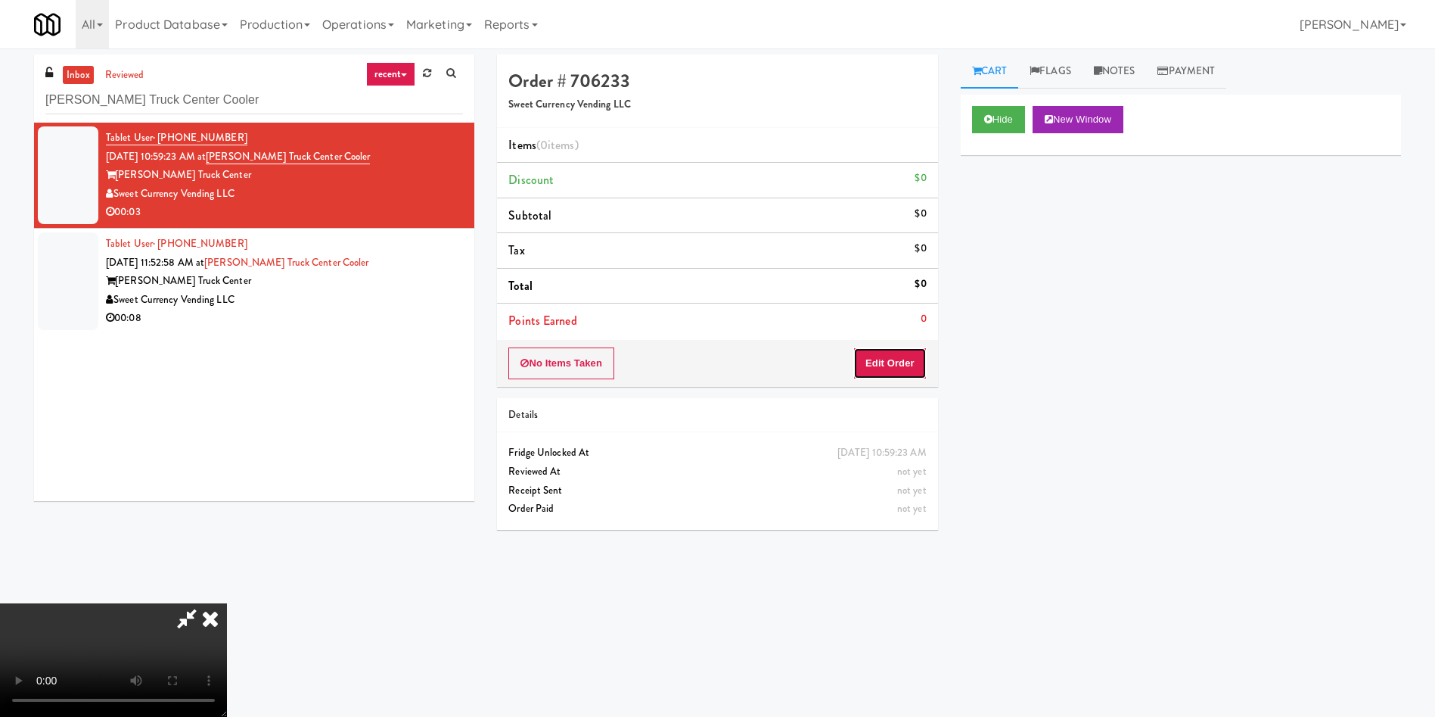
click at [894, 362] on button "Edit Order" at bounding box center [889, 363] width 73 height 32
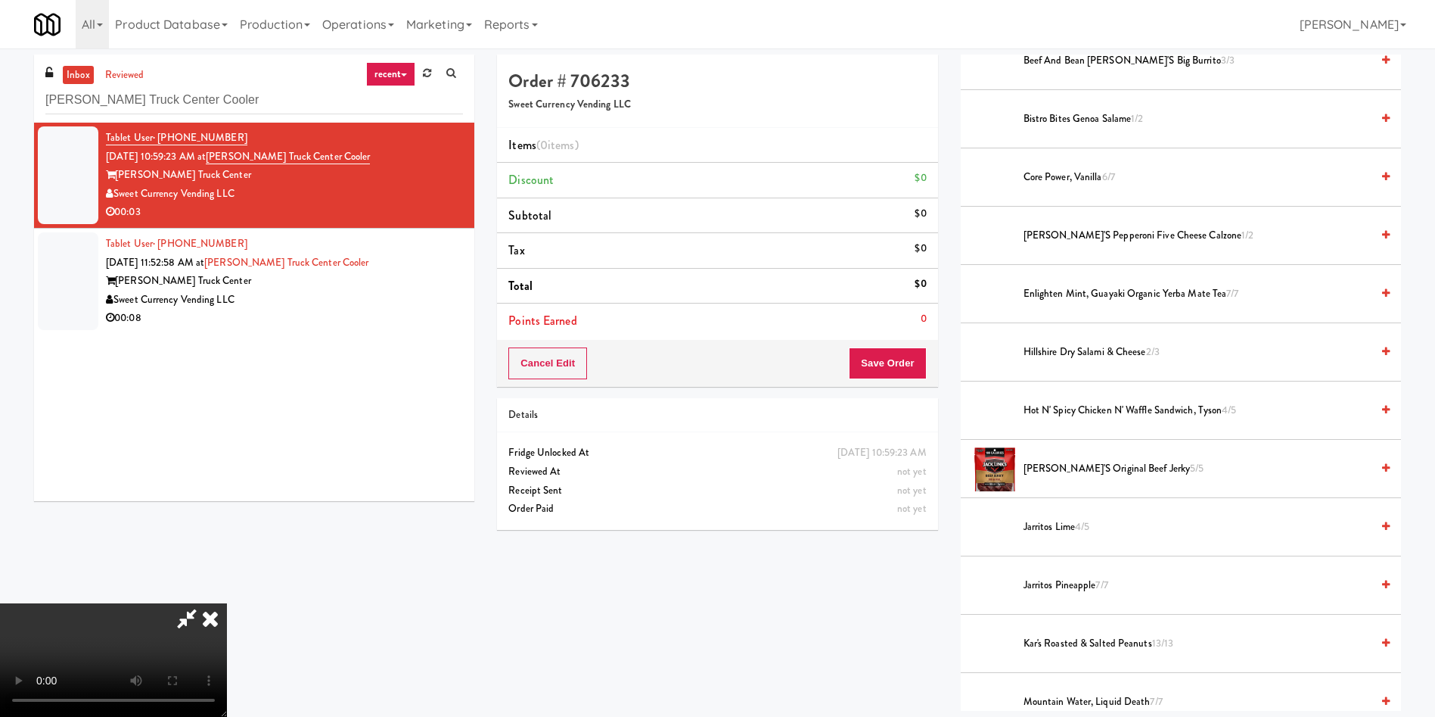
scroll to position [113, 0]
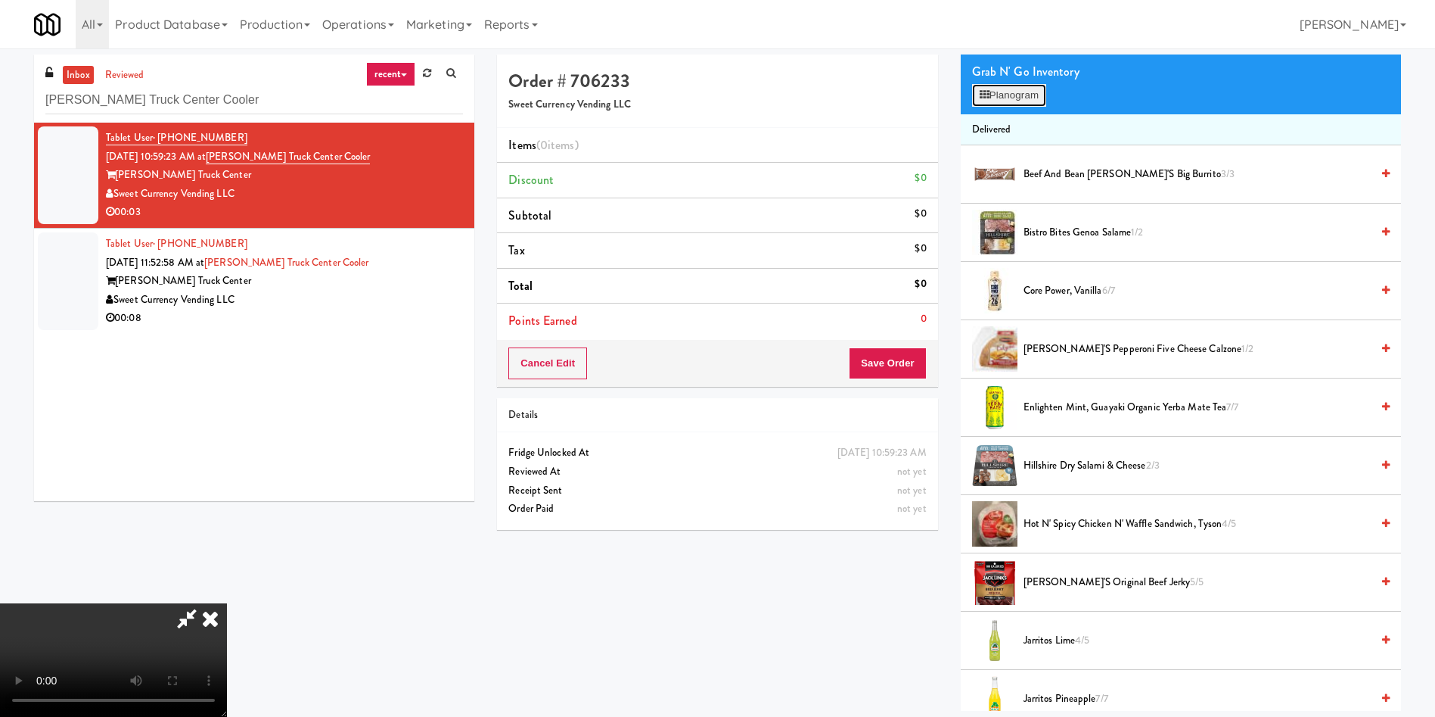
click at [996, 96] on button "Planogram" at bounding box center [1009, 95] width 74 height 23
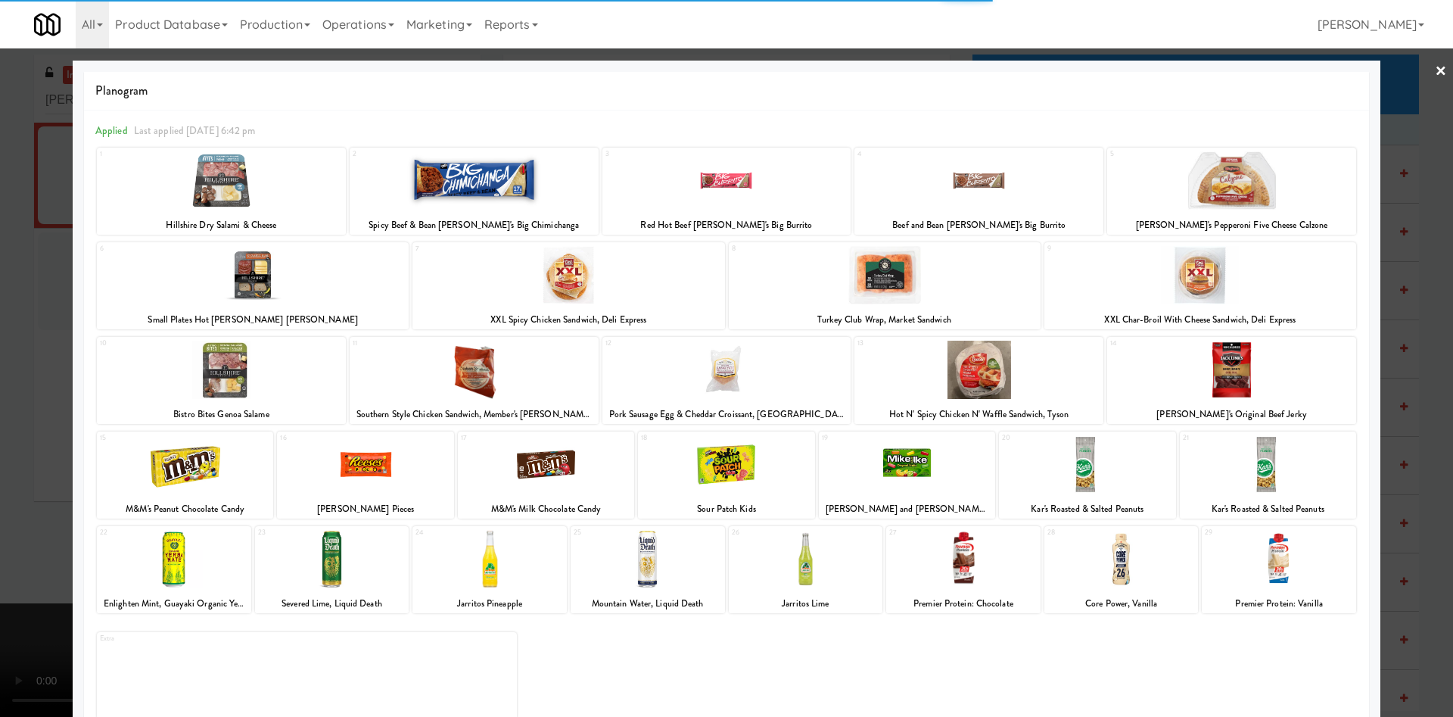
click at [262, 275] on div at bounding box center [253, 275] width 312 height 58
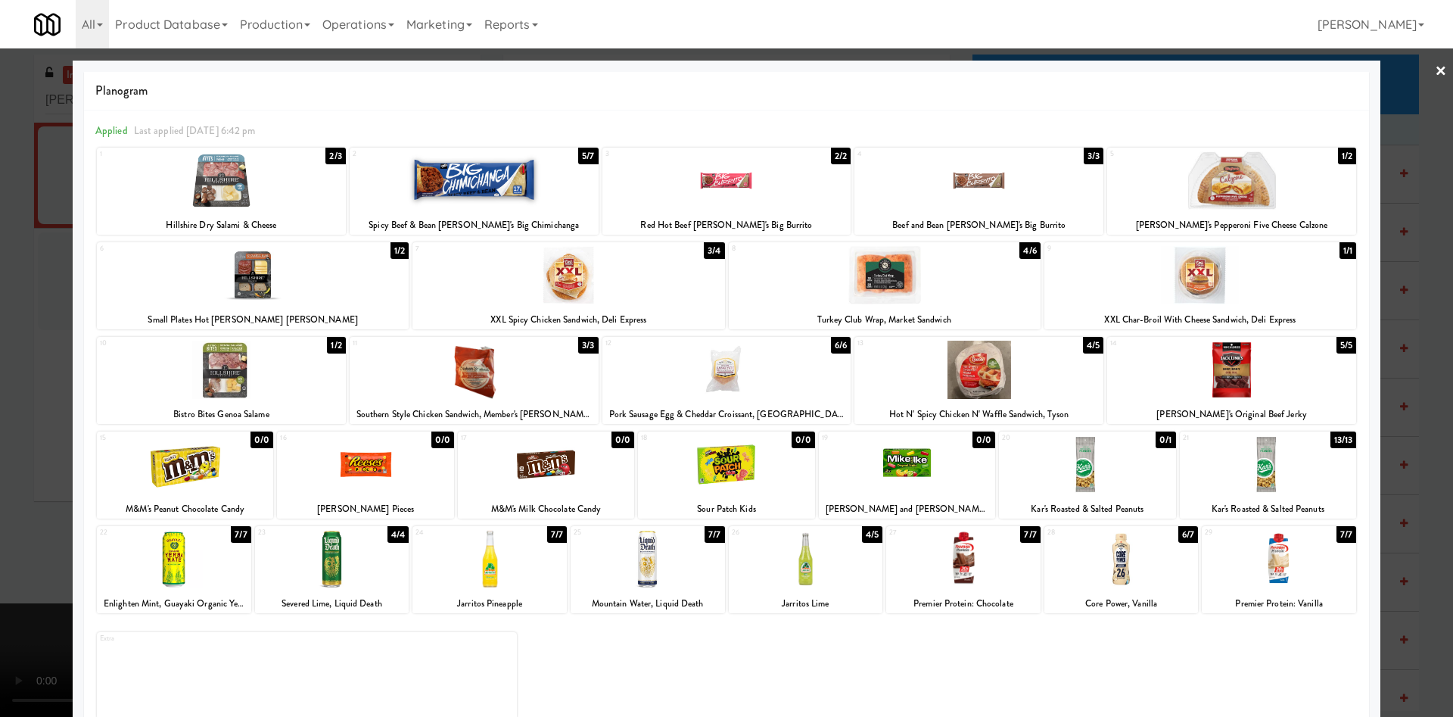
drag, startPoint x: 6, startPoint y: 258, endPoint x: 511, endPoint y: 253, distance: 505.5
click at [8, 258] on div at bounding box center [726, 358] width 1453 height 717
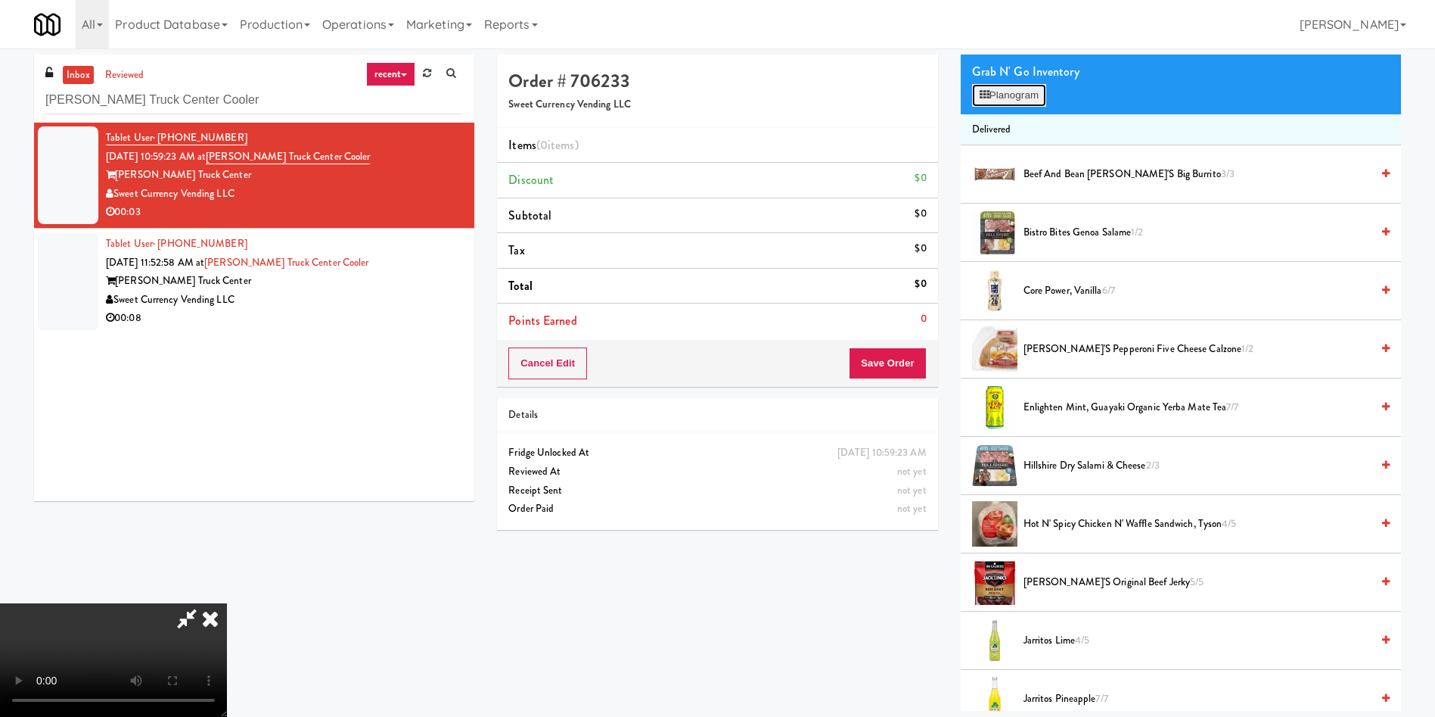
click at [1019, 100] on button "Planogram" at bounding box center [1009, 95] width 74 height 23
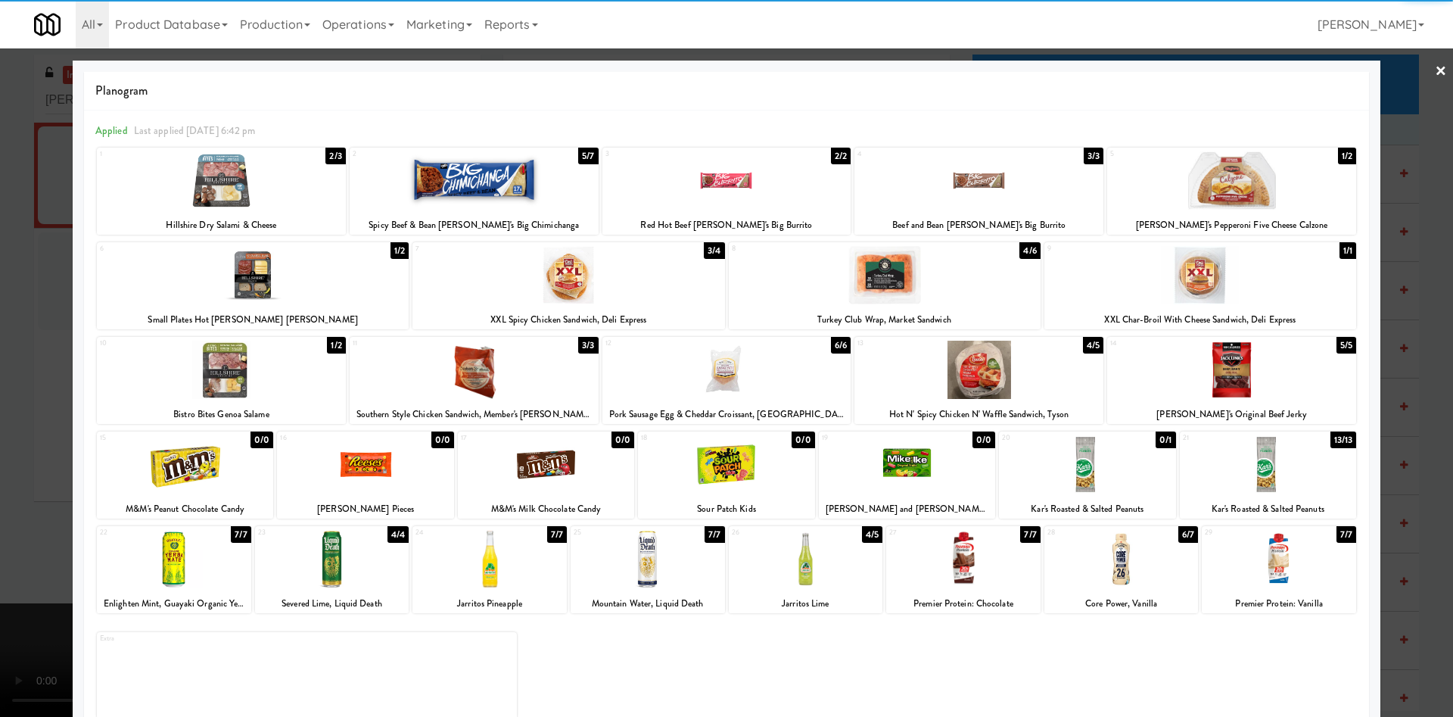
click at [250, 294] on div at bounding box center [253, 275] width 312 height 58
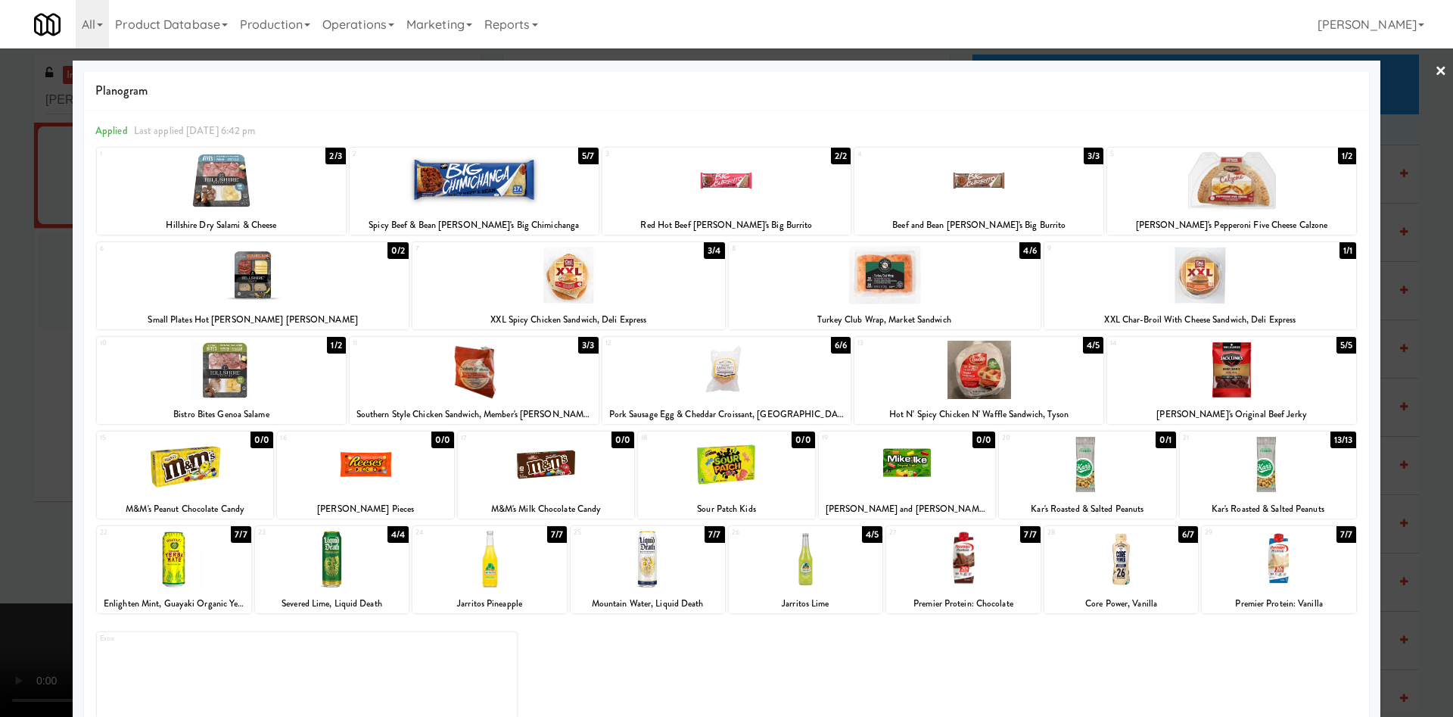
drag, startPoint x: 0, startPoint y: 283, endPoint x: 930, endPoint y: 394, distance: 936.5
click at [5, 280] on div at bounding box center [726, 358] width 1453 height 717
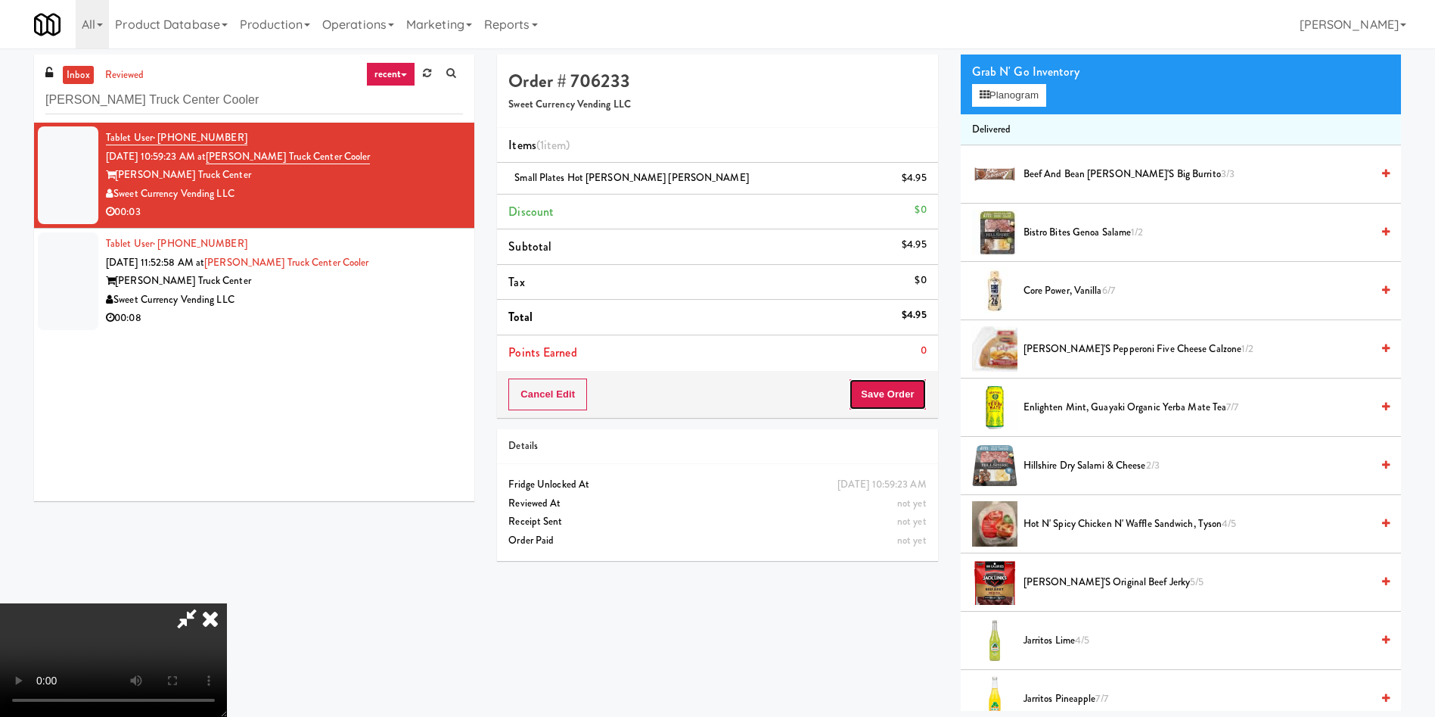
click at [888, 398] on button "Save Order" at bounding box center [887, 394] width 77 height 32
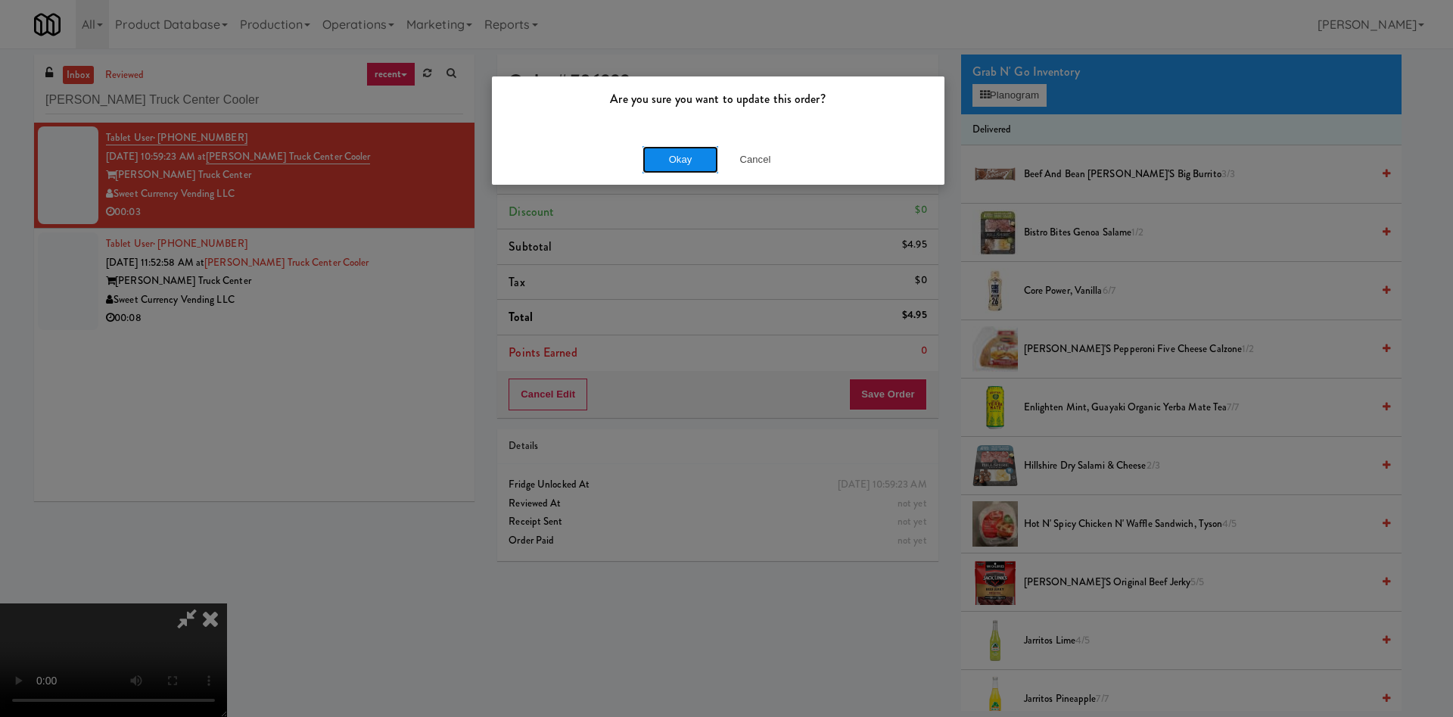
click at [661, 146] on button "Okay" at bounding box center [680, 159] width 76 height 27
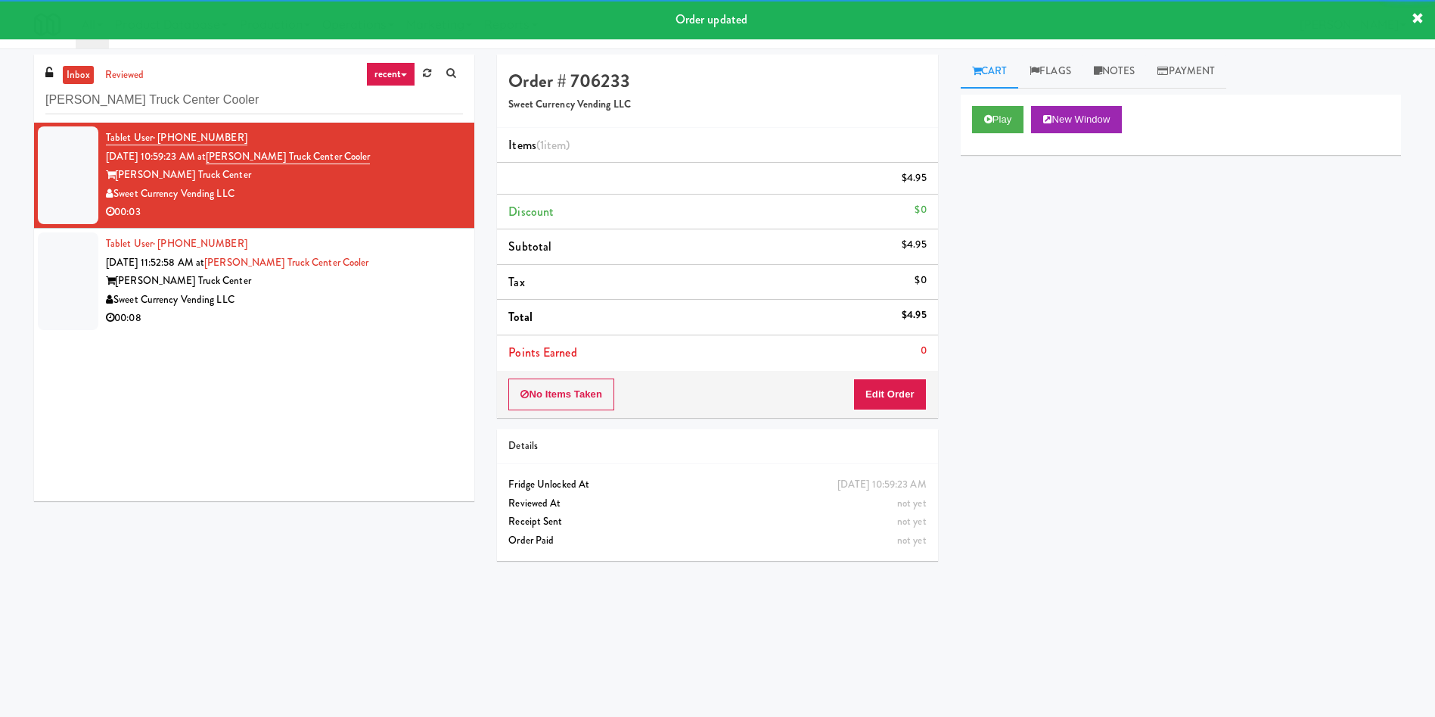
click at [104, 294] on li "Tablet User · (540) 604-2588 Aug 29, 2025 11:52:58 AM at Johnson's Truck Center…" at bounding box center [254, 281] width 440 height 105
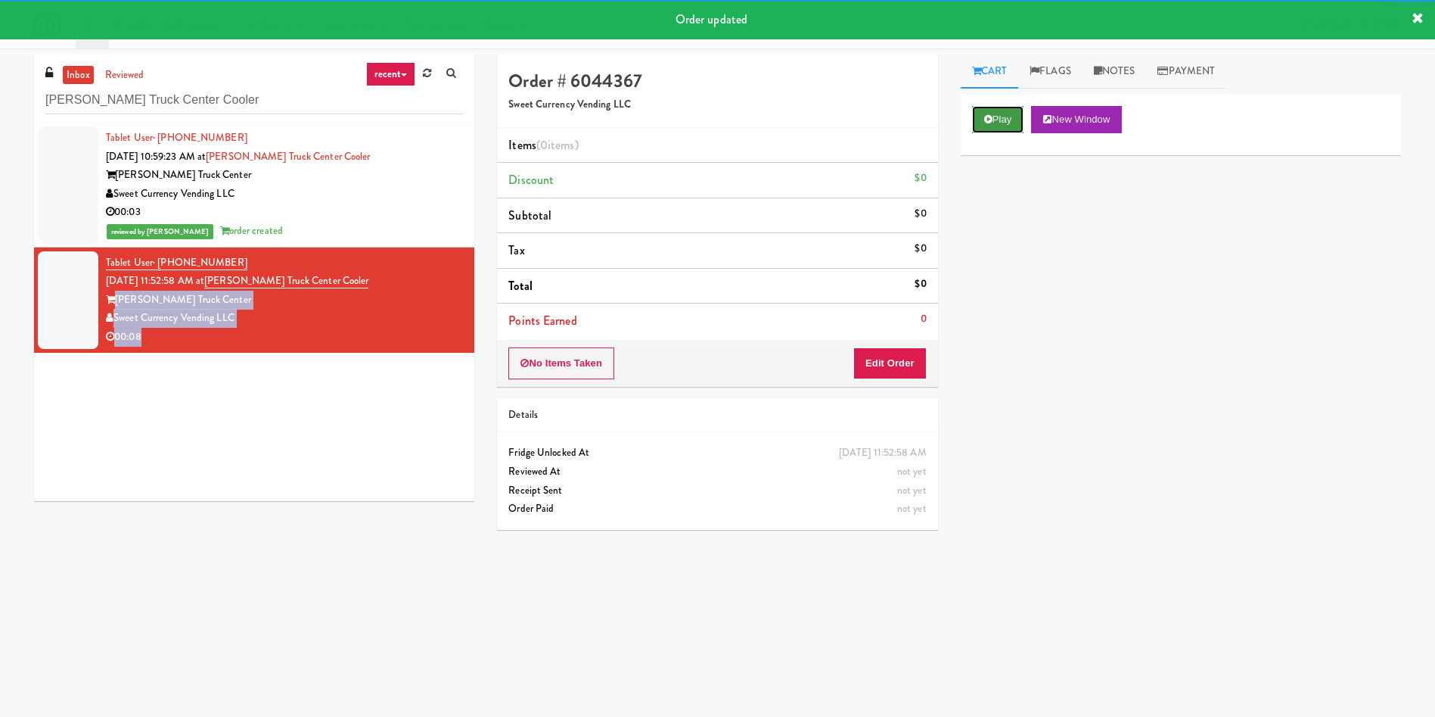
click at [1008, 117] on button "Play" at bounding box center [998, 119] width 52 height 27
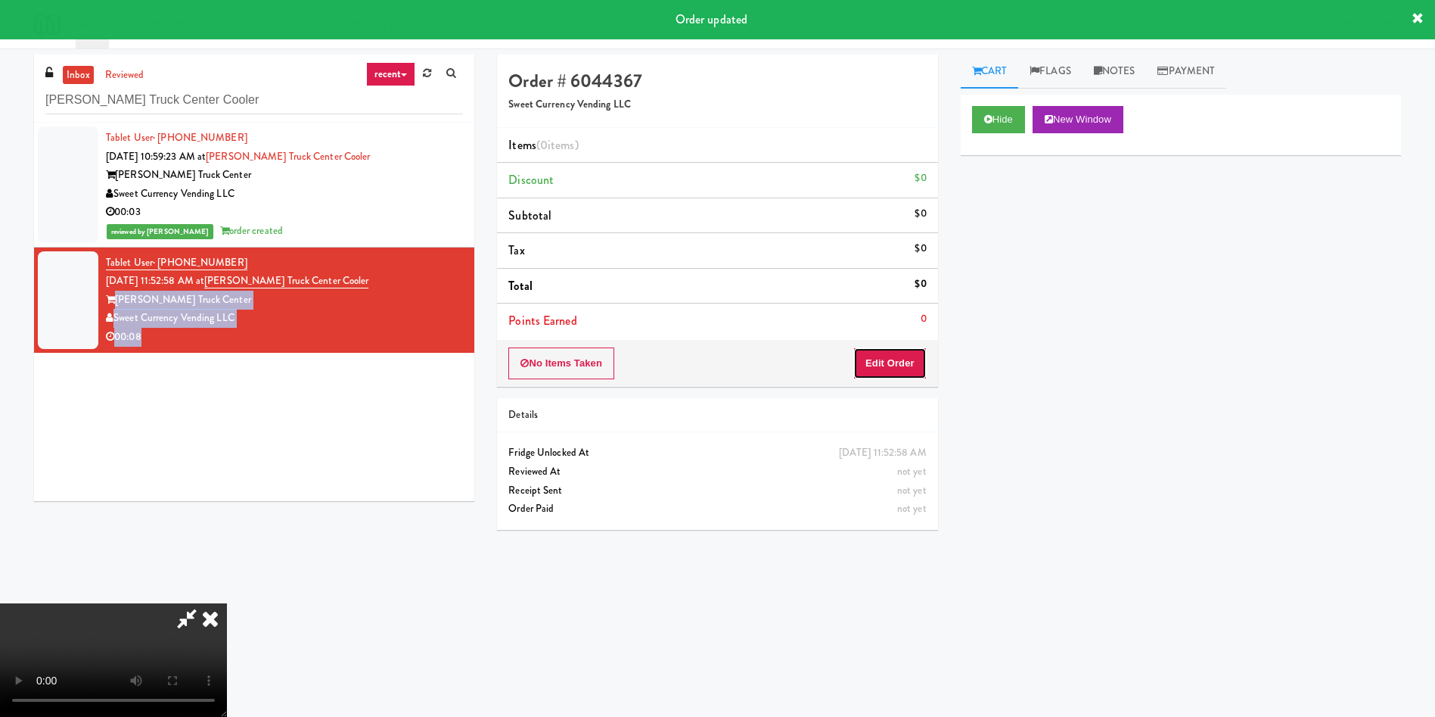
click at [879, 374] on button "Edit Order" at bounding box center [889, 363] width 73 height 32
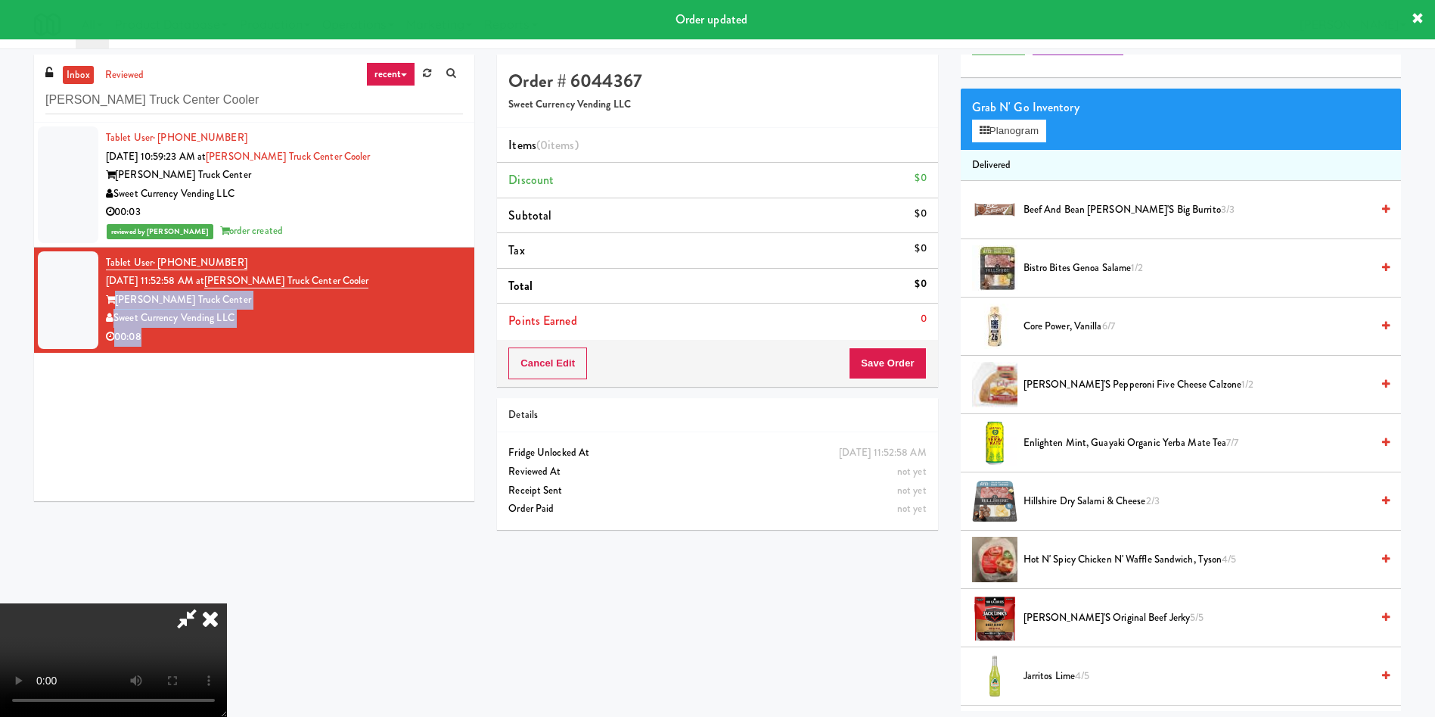
scroll to position [113, 0]
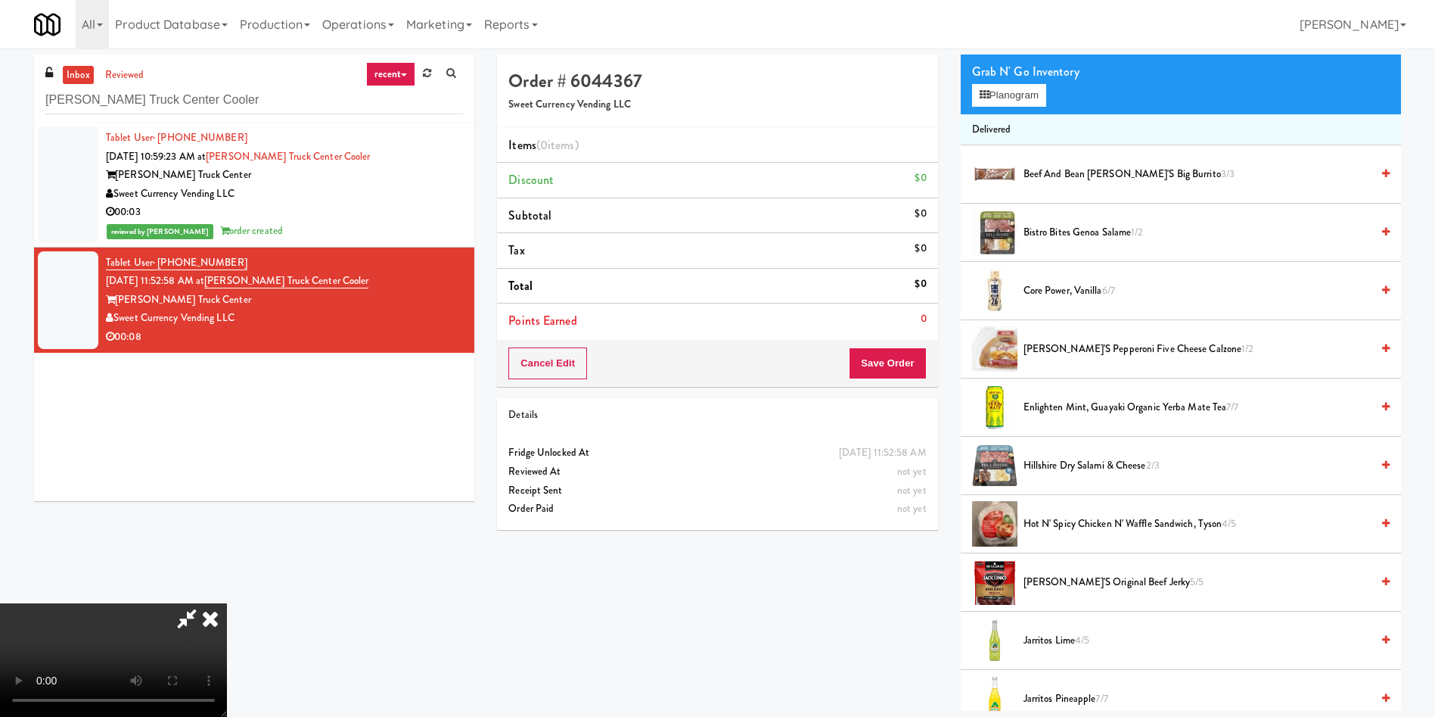
click at [1087, 173] on span "Beef and Bean Tina's Big Burrito 3/3" at bounding box center [1197, 174] width 347 height 19
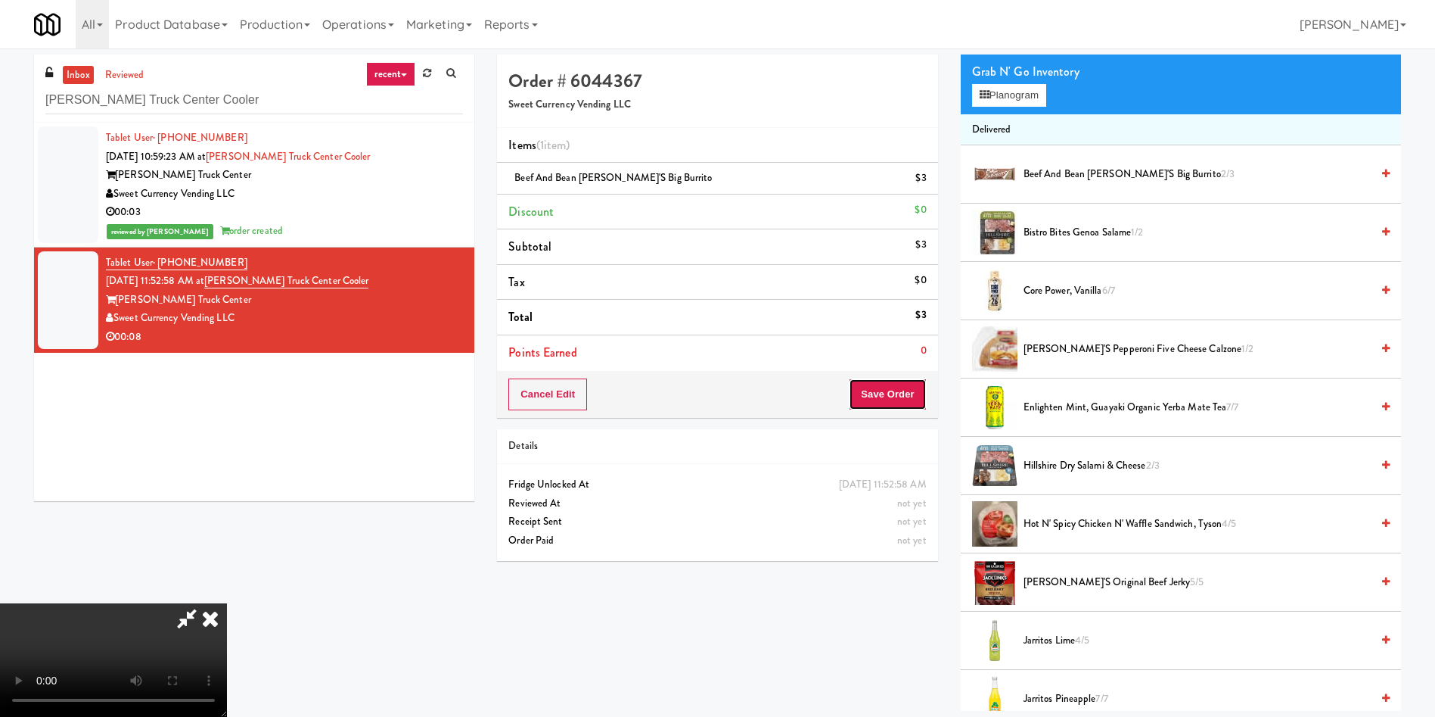
click at [889, 400] on button "Save Order" at bounding box center [887, 394] width 77 height 32
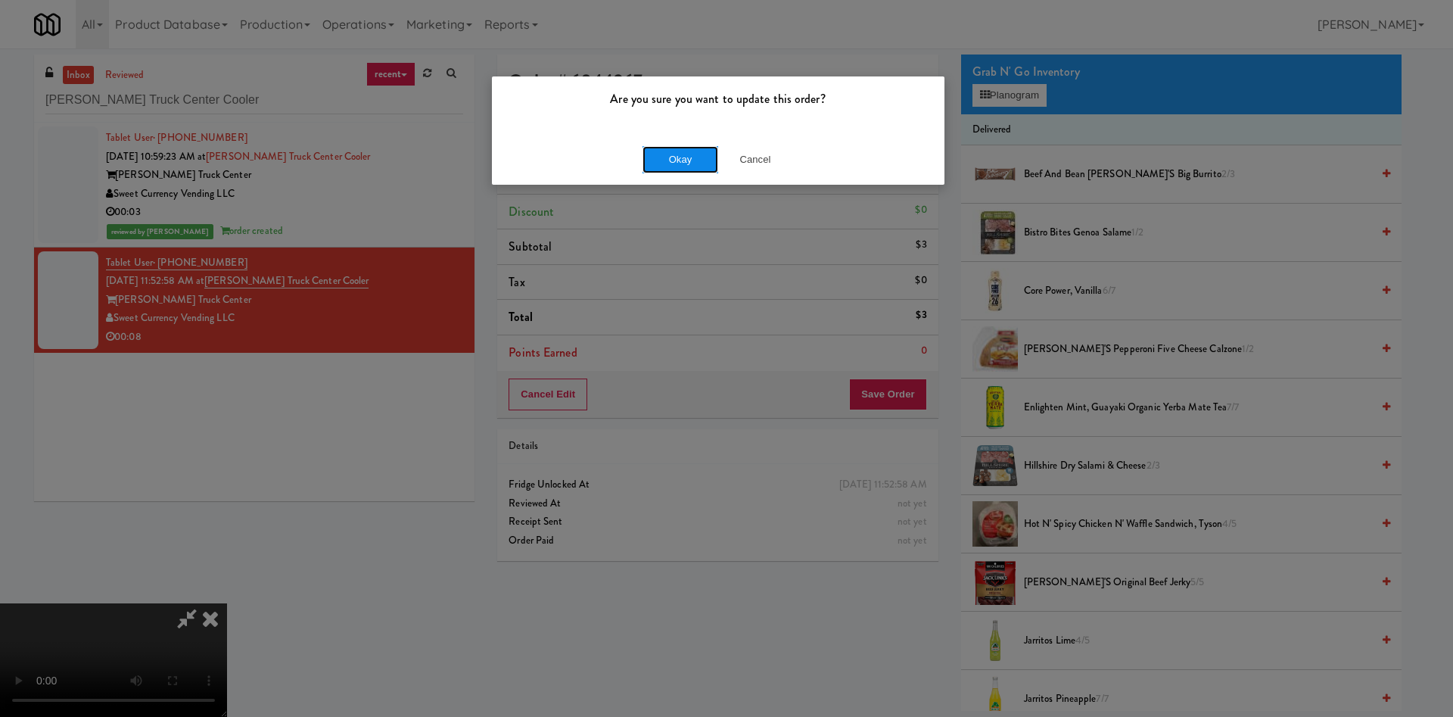
click at [676, 167] on button "Okay" at bounding box center [680, 159] width 76 height 27
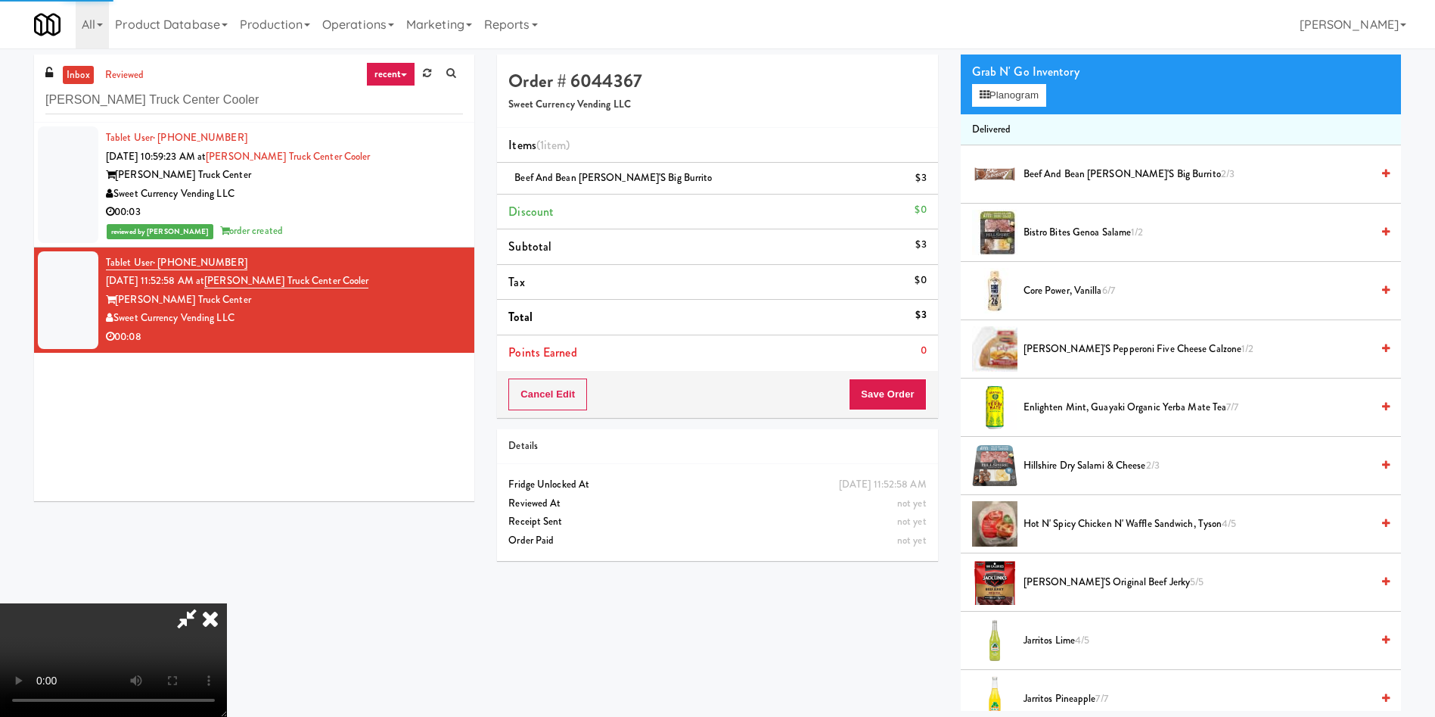
scroll to position [0, 0]
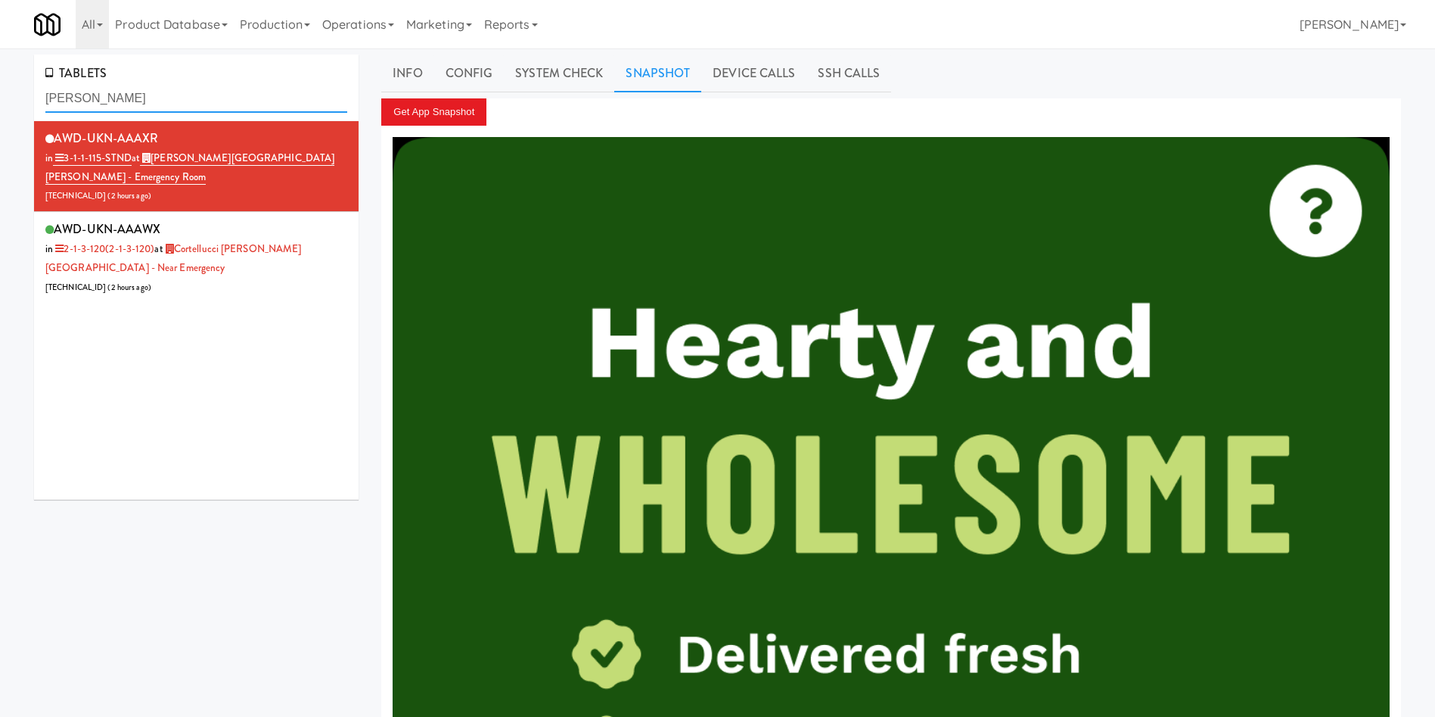
drag, startPoint x: 0, startPoint y: 0, endPoint x: 0, endPoint y: 96, distance: 96.1
click at [188, 105] on input "[PERSON_NAME]" at bounding box center [196, 99] width 302 height 28
paste input "Blackberry"
drag, startPoint x: 197, startPoint y: 106, endPoint x: 0, endPoint y: 73, distance: 199.5
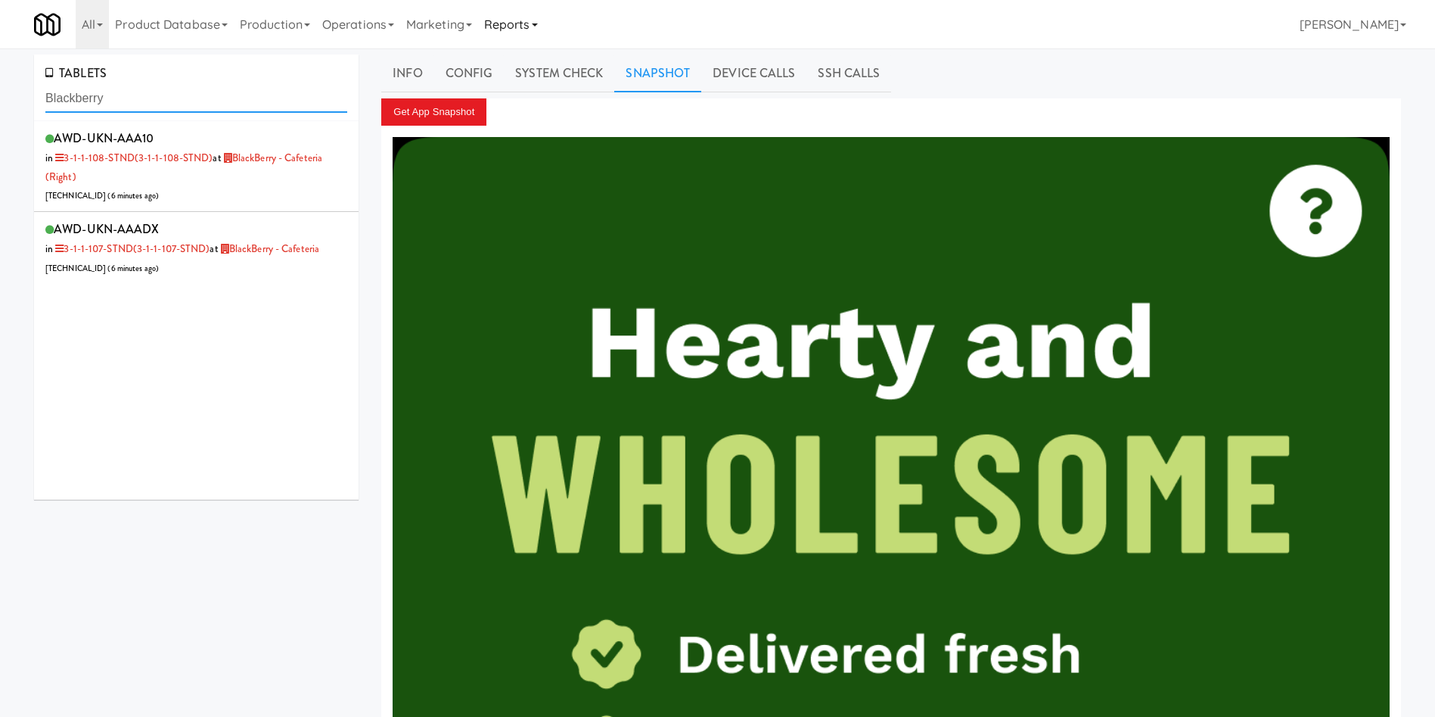
type input "Blackberry"
drag, startPoint x: 286, startPoint y: 200, endPoint x: 286, endPoint y: 213, distance: 13.6
click at [286, 200] on div "AWD-UKN-AAA10 in 3-1-1-108-STND (3-1-1-108-STND) at BlackBerry - Cafeteria (Rig…" at bounding box center [196, 166] width 302 height 78
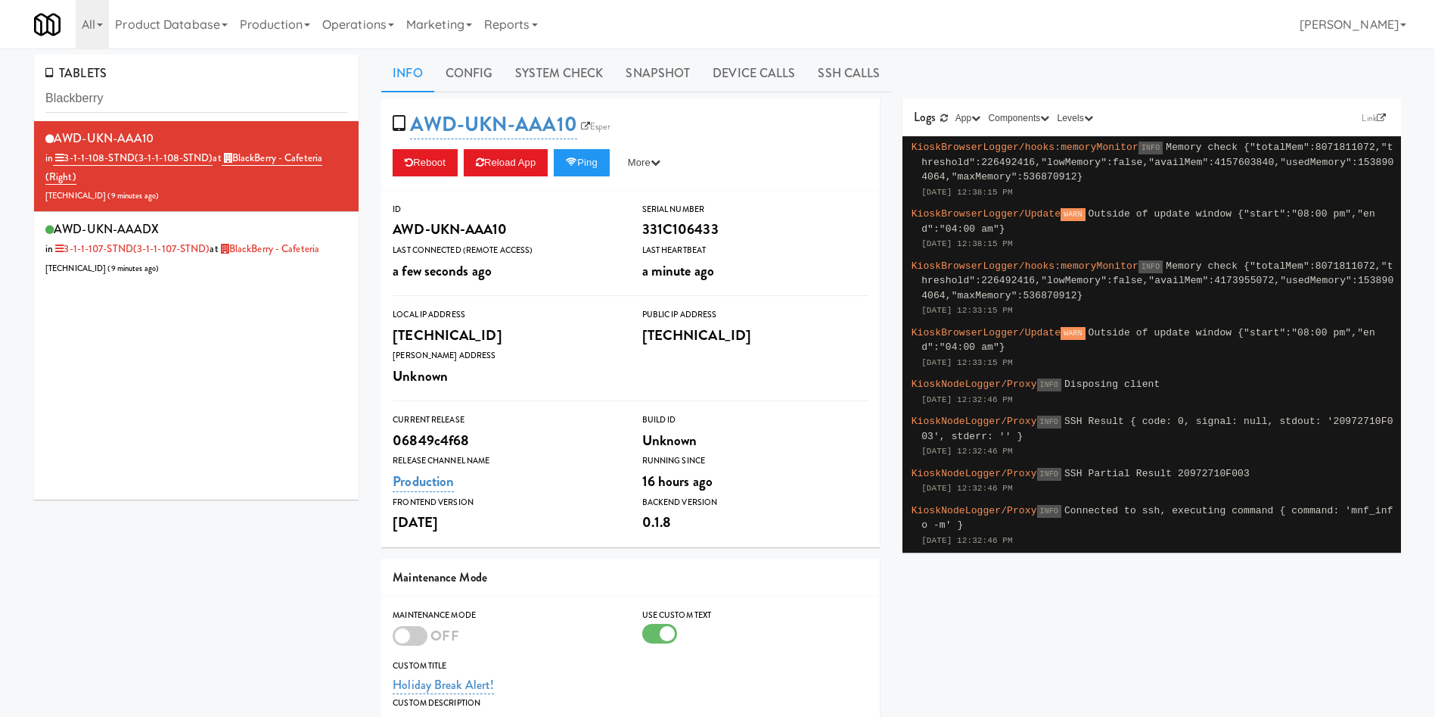
click at [299, 287] on div "AWD-UKN-AAA10 in 3-1-1-108-STND (3-1-1-108-STND) at BlackBerry - Cafeteria (Rig…" at bounding box center [196, 310] width 325 height 378
click at [299, 278] on li "AWD-UKN-AAADX in 3-1-1-107-STND (3-1-1-107-STND) at BlackBerry - Cafeteria [TEC…" at bounding box center [196, 248] width 325 height 72
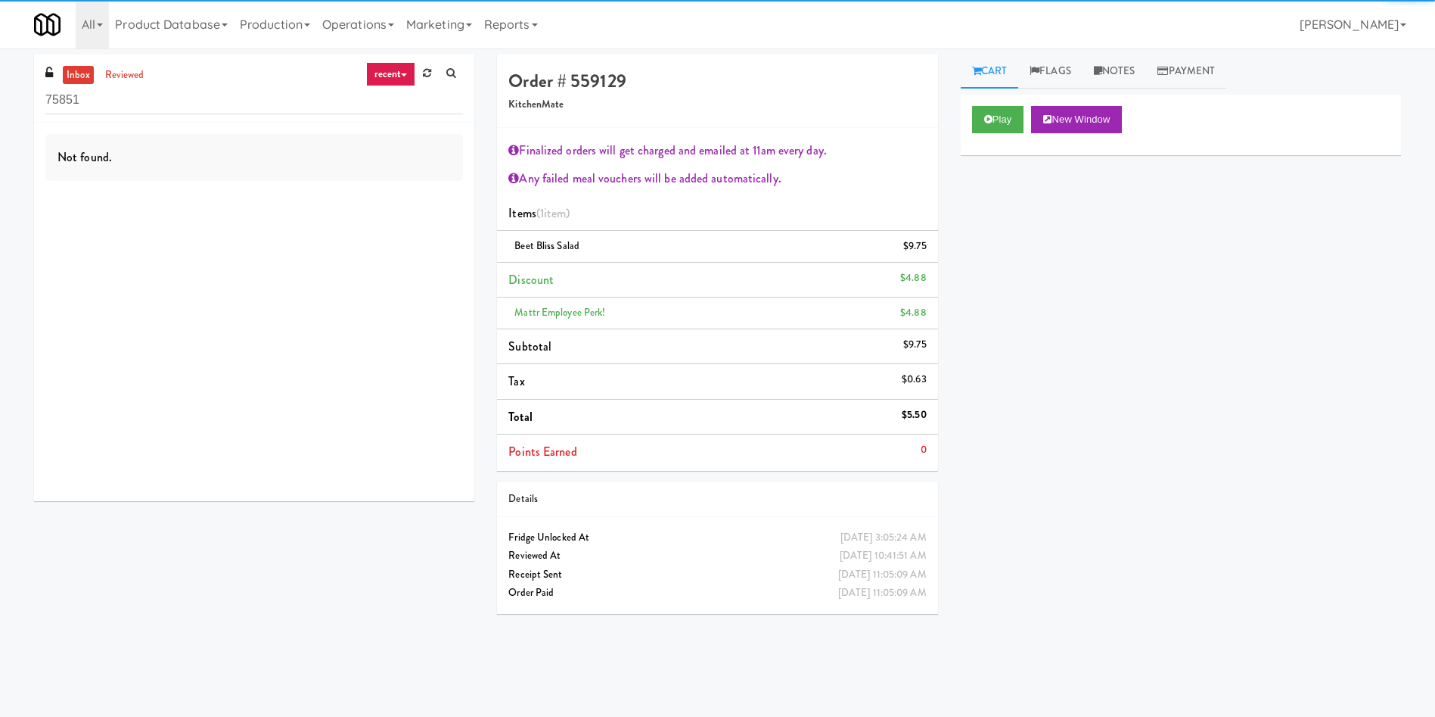
drag, startPoint x: 184, startPoint y: 94, endPoint x: 0, endPoint y: 98, distance: 183.9
click at [0, 98] on div "inbox reviewed recent all unclear take inventory issue suspicious failed recent…" at bounding box center [717, 358] width 1435 height 608
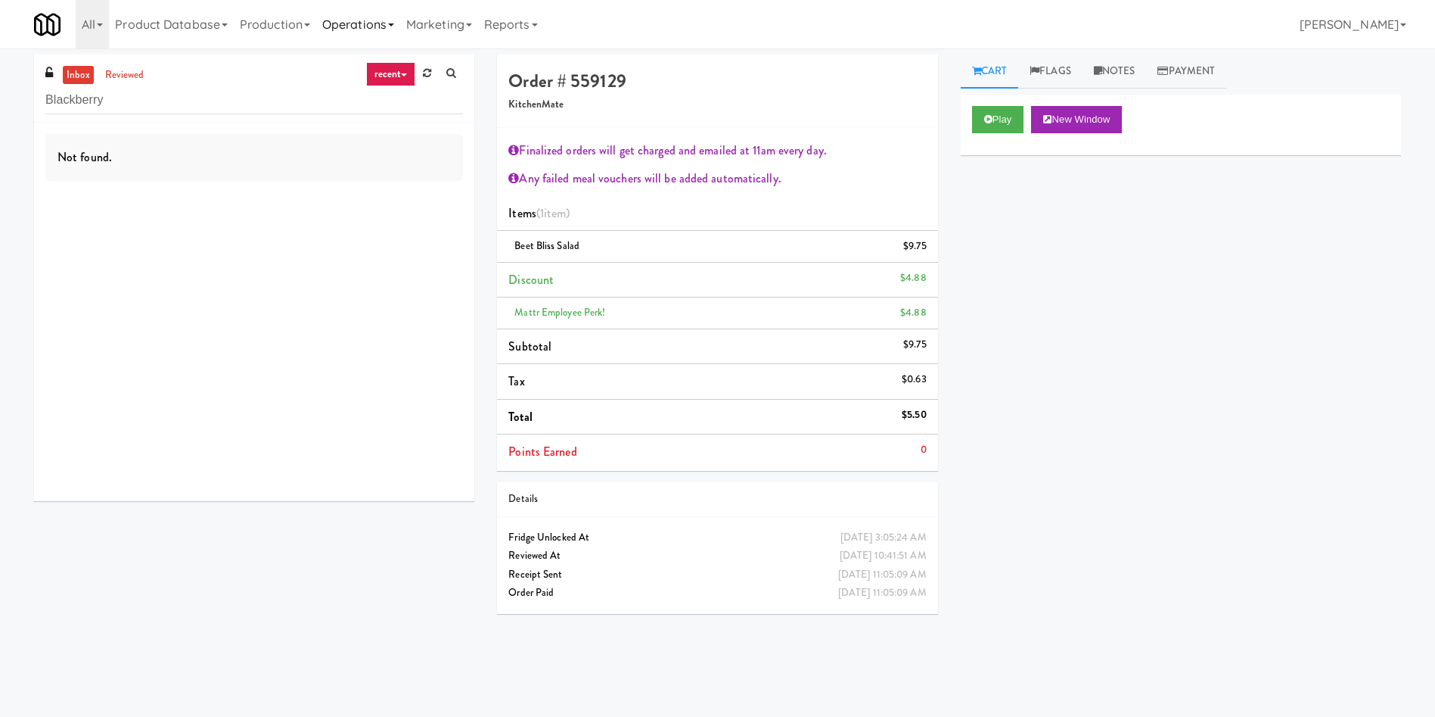
type input "Blackberry"
click at [334, 17] on link "Operations" at bounding box center [358, 24] width 84 height 48
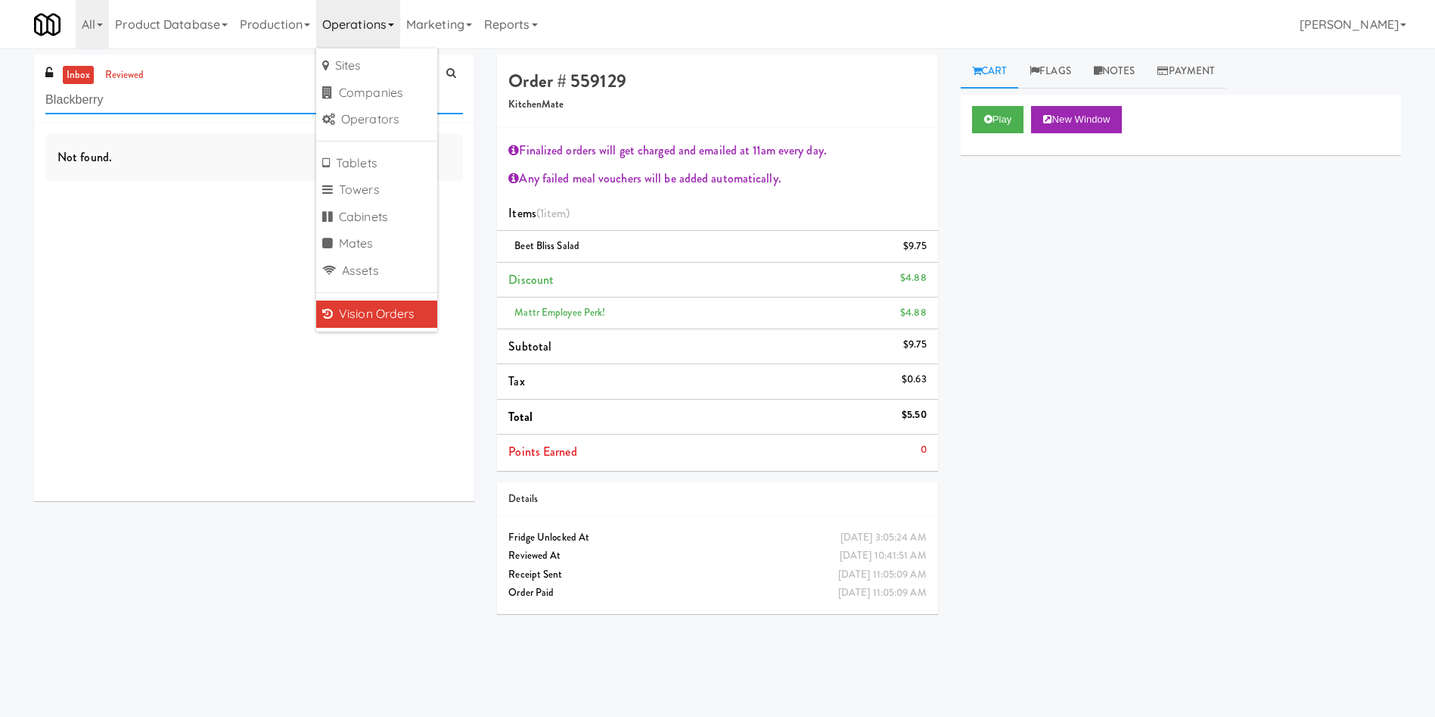
click at [88, 105] on input "Blackberry" at bounding box center [254, 100] width 418 height 28
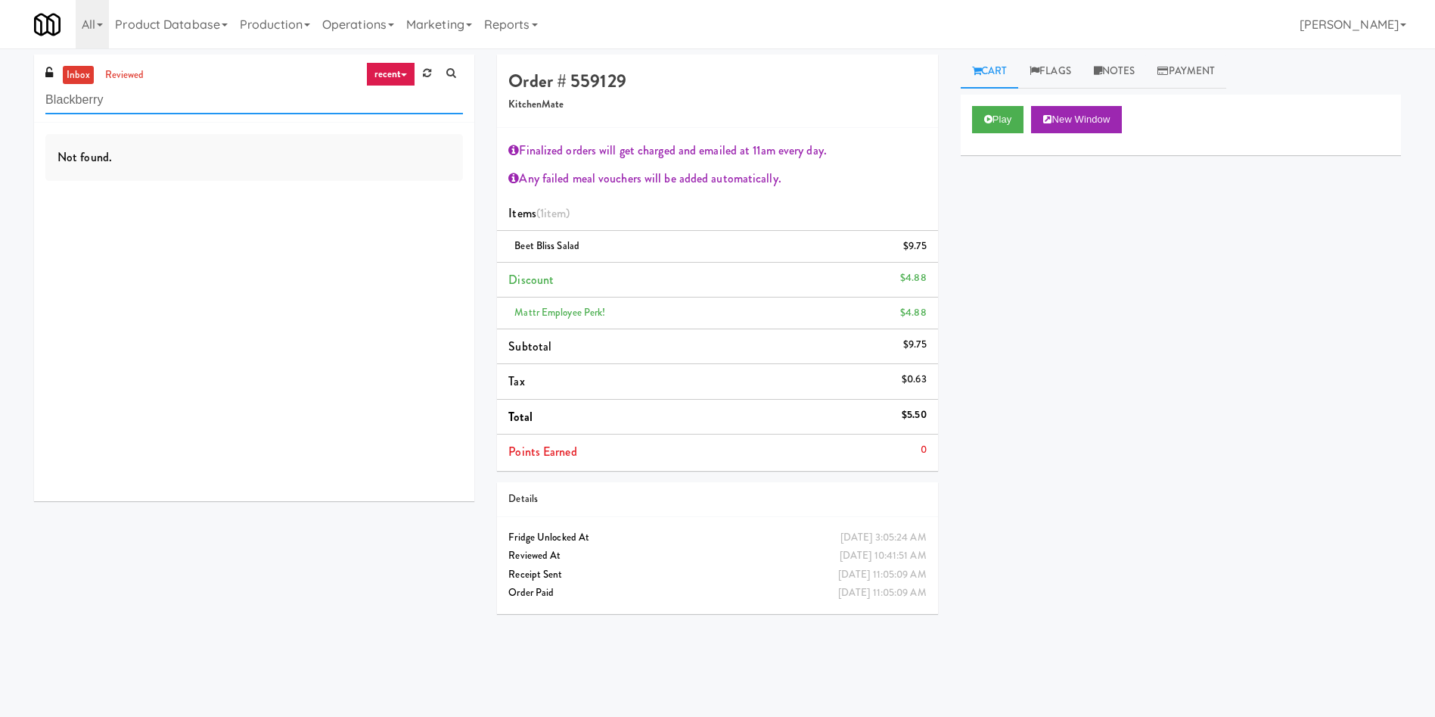
drag, startPoint x: 138, startPoint y: 104, endPoint x: 0, endPoint y: 74, distance: 141.7
click at [0, 74] on div "inbox reviewed recent all unclear take inventory issue suspicious failed recent…" at bounding box center [717, 358] width 1435 height 608
click at [358, 25] on link "Operations" at bounding box center [358, 24] width 84 height 48
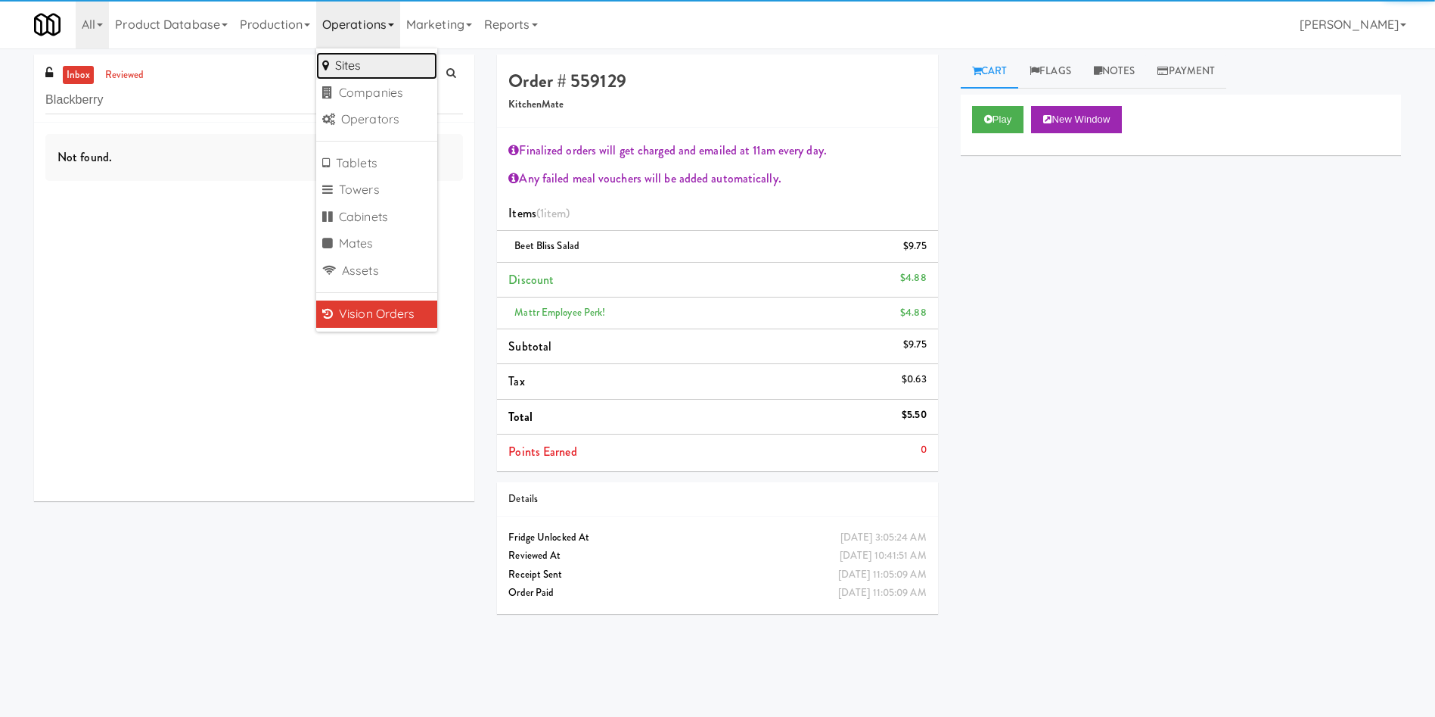
click at [393, 73] on link "Sites" at bounding box center [376, 65] width 121 height 27
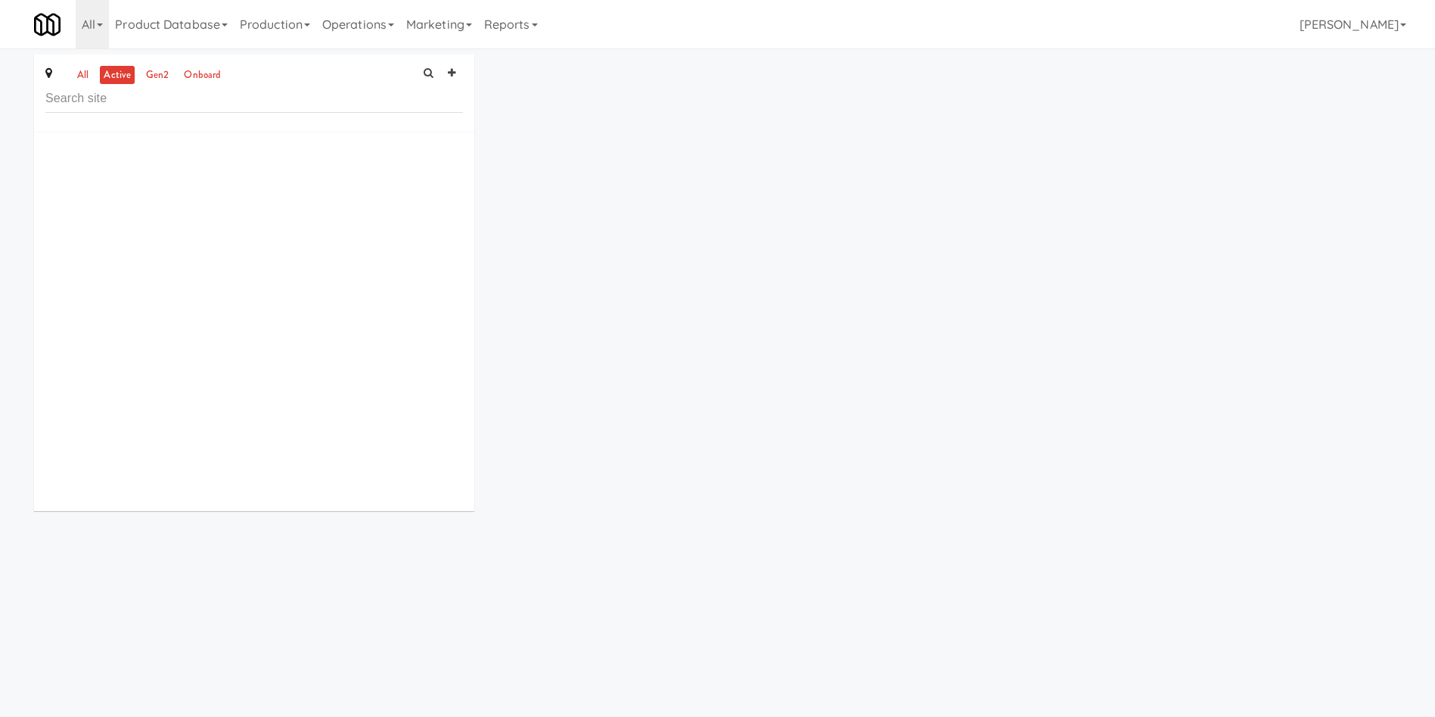
click at [260, 102] on input "text" at bounding box center [254, 99] width 418 height 28
type input "Blackberry"
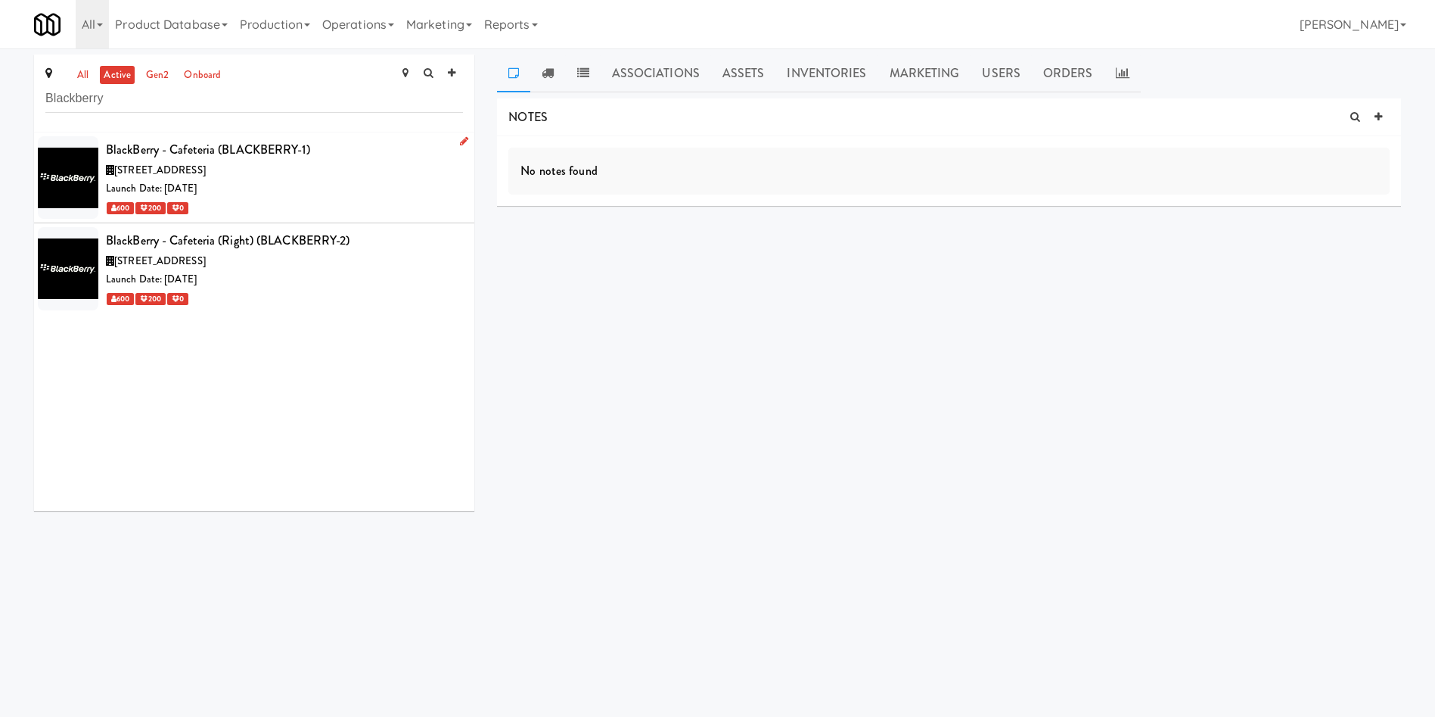
click at [336, 169] on div "[STREET_ADDRESS]" at bounding box center [284, 170] width 357 height 19
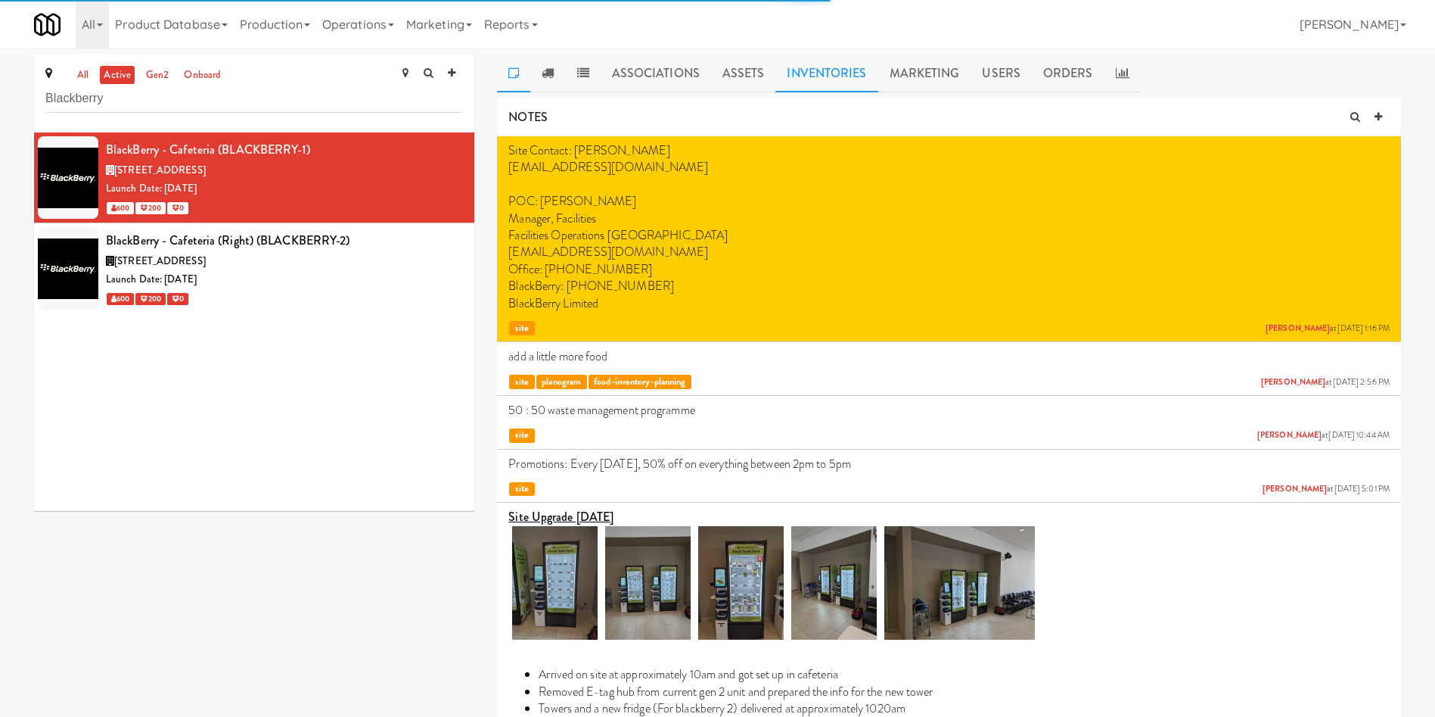
click at [838, 77] on link "Inventories" at bounding box center [827, 73] width 102 height 38
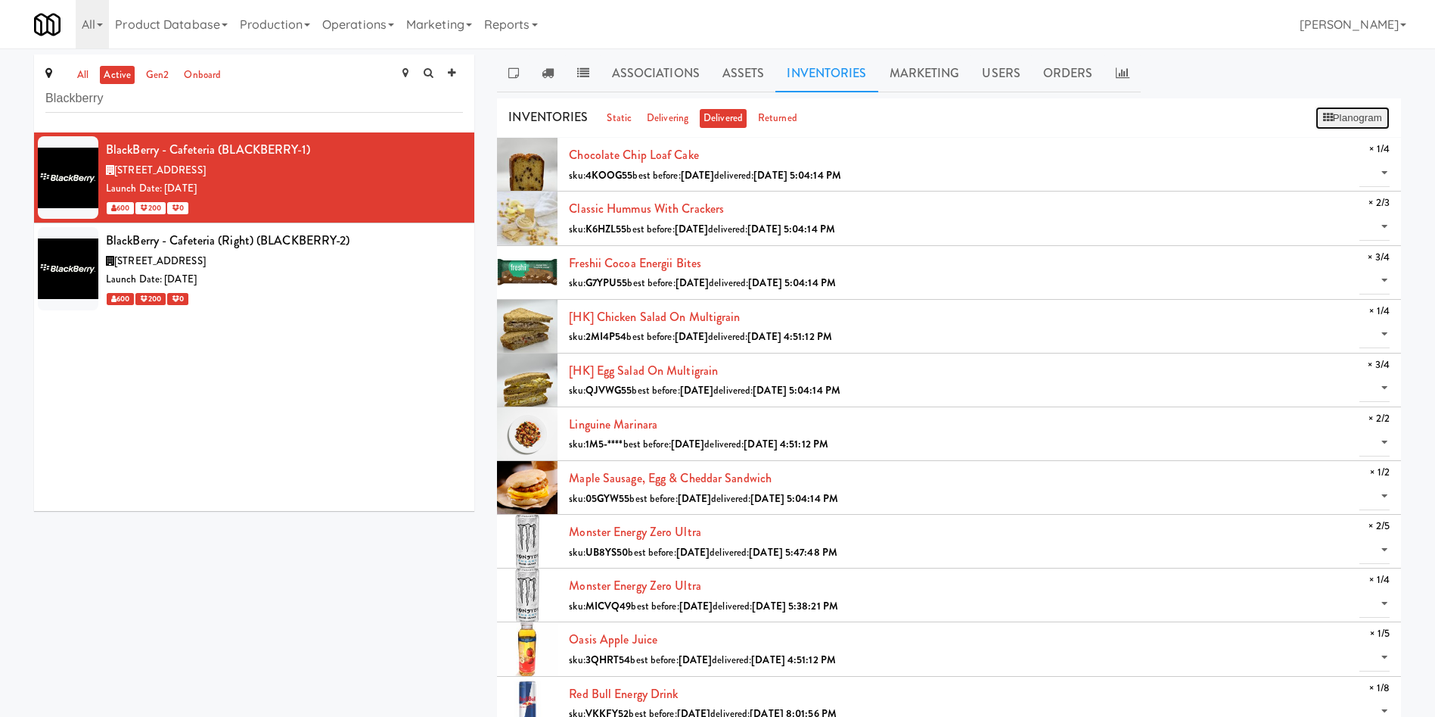
click at [1332, 126] on button "Planogram" at bounding box center [1353, 118] width 74 height 23
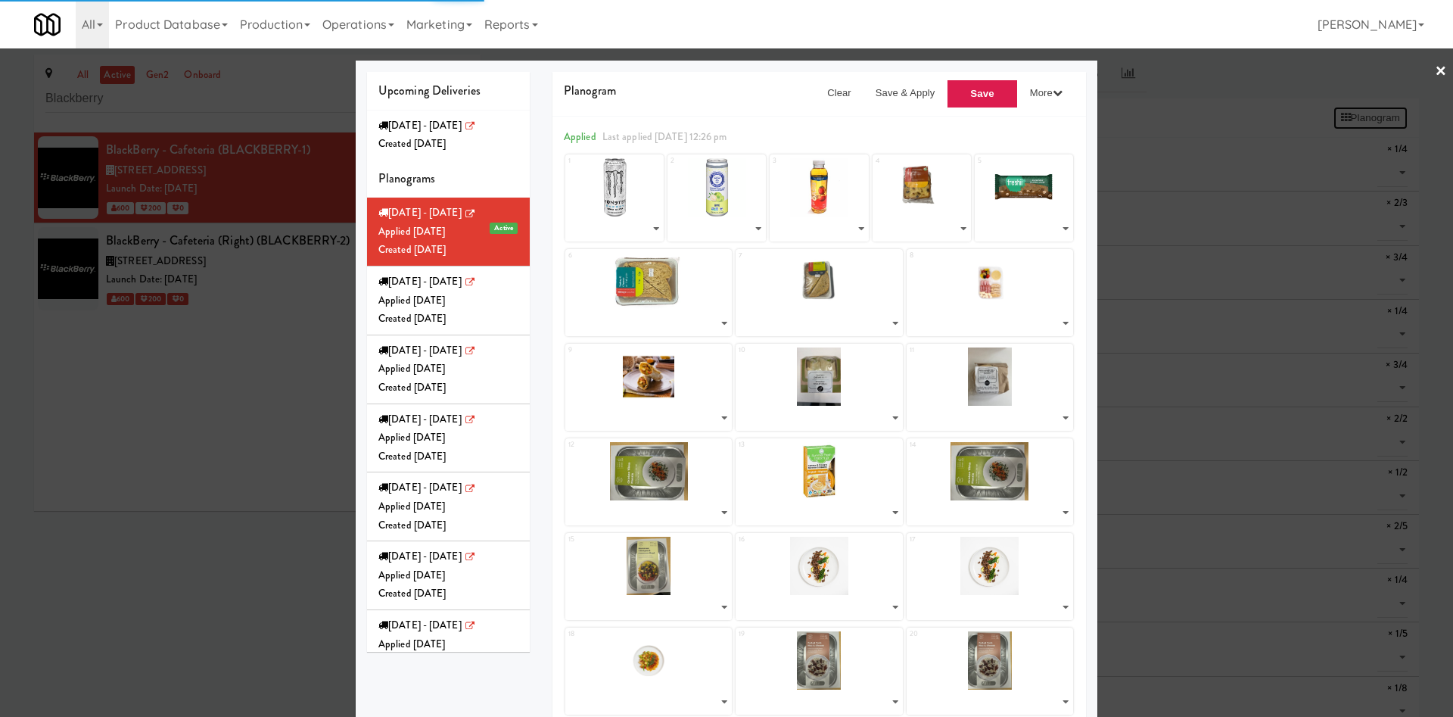
select select "number:253537"
select select "number:271600"
select select "number:268110"
select select "number:272089"
select select "number:271968"
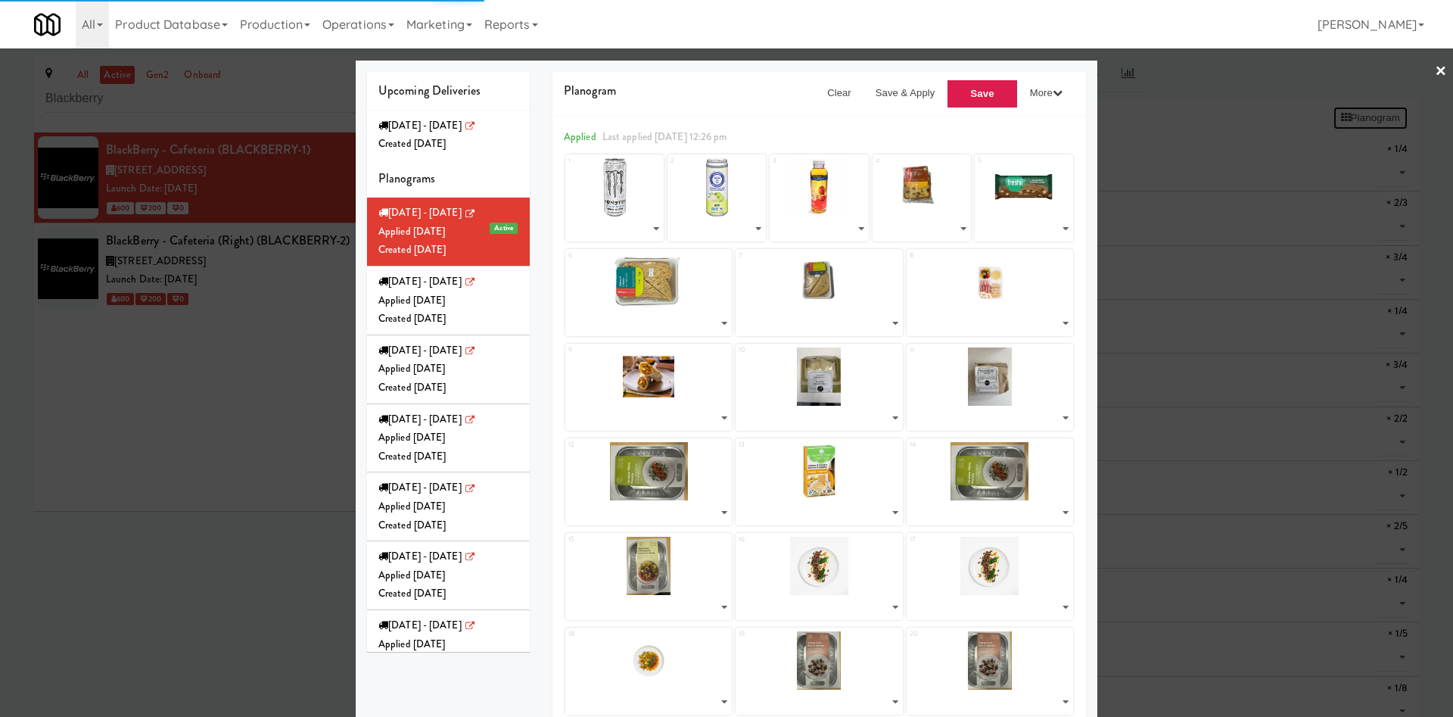
select select "number:272036"
select select "number:272138"
select select "number:271828"
select select "number:271792"
select select "number:271748"
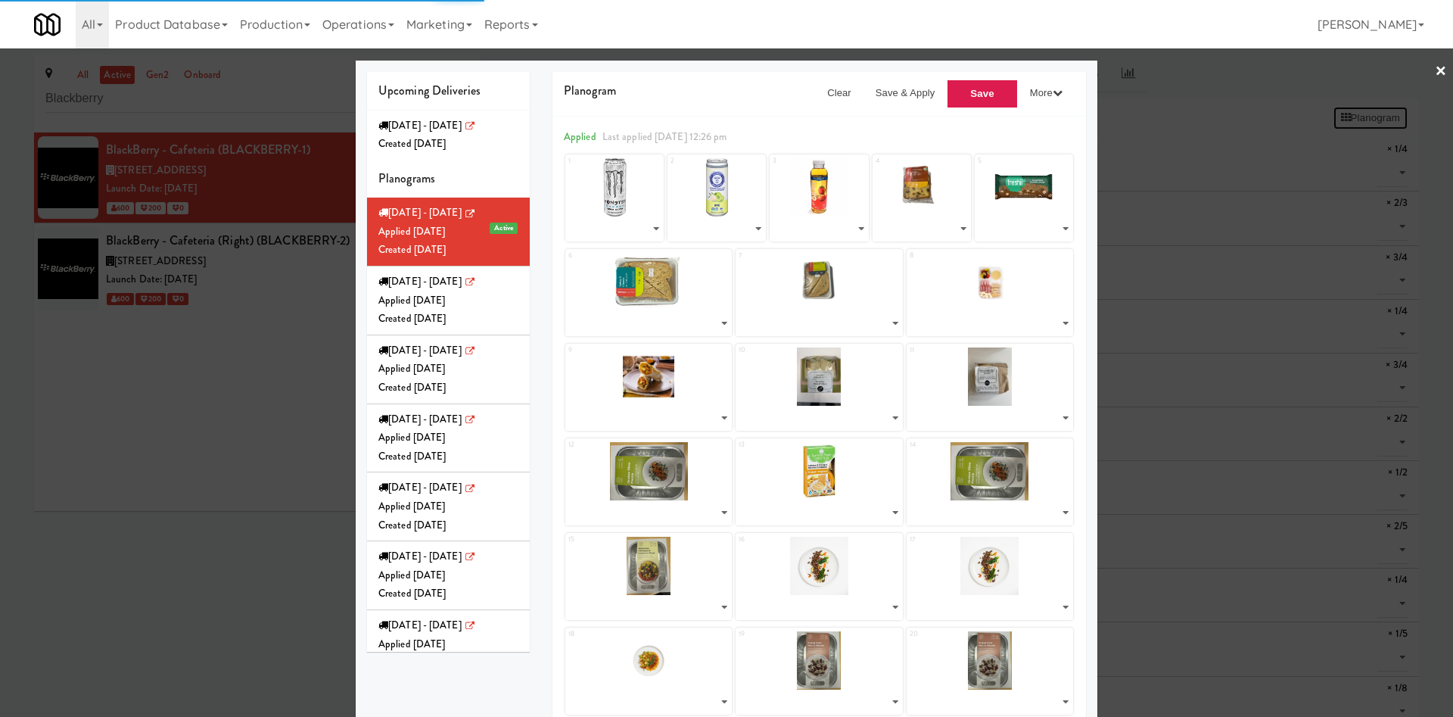
select select "number:271847"
select select "number:270462"
select select "number:271904"
select select "number:270462"
select select "number:270341"
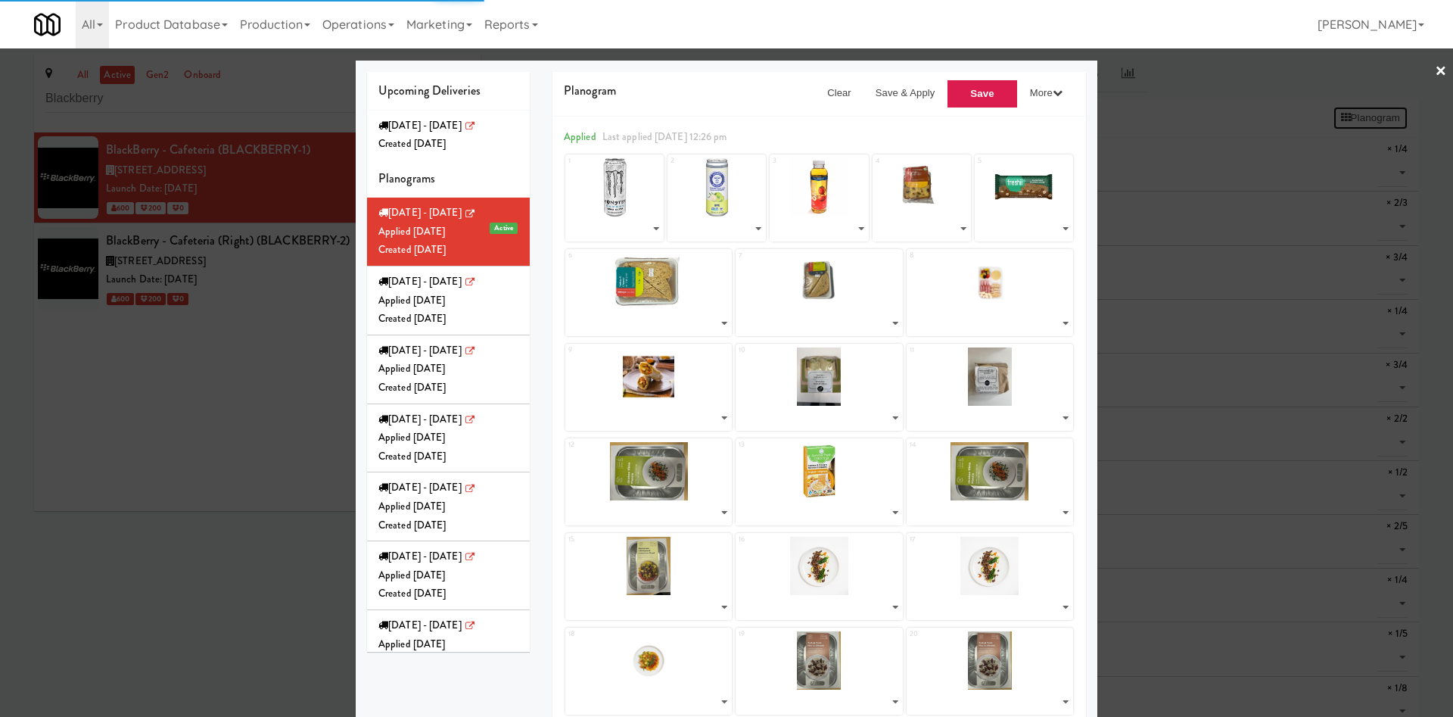
select select "number:270522"
select select "number:270398"
select select "number:270572"
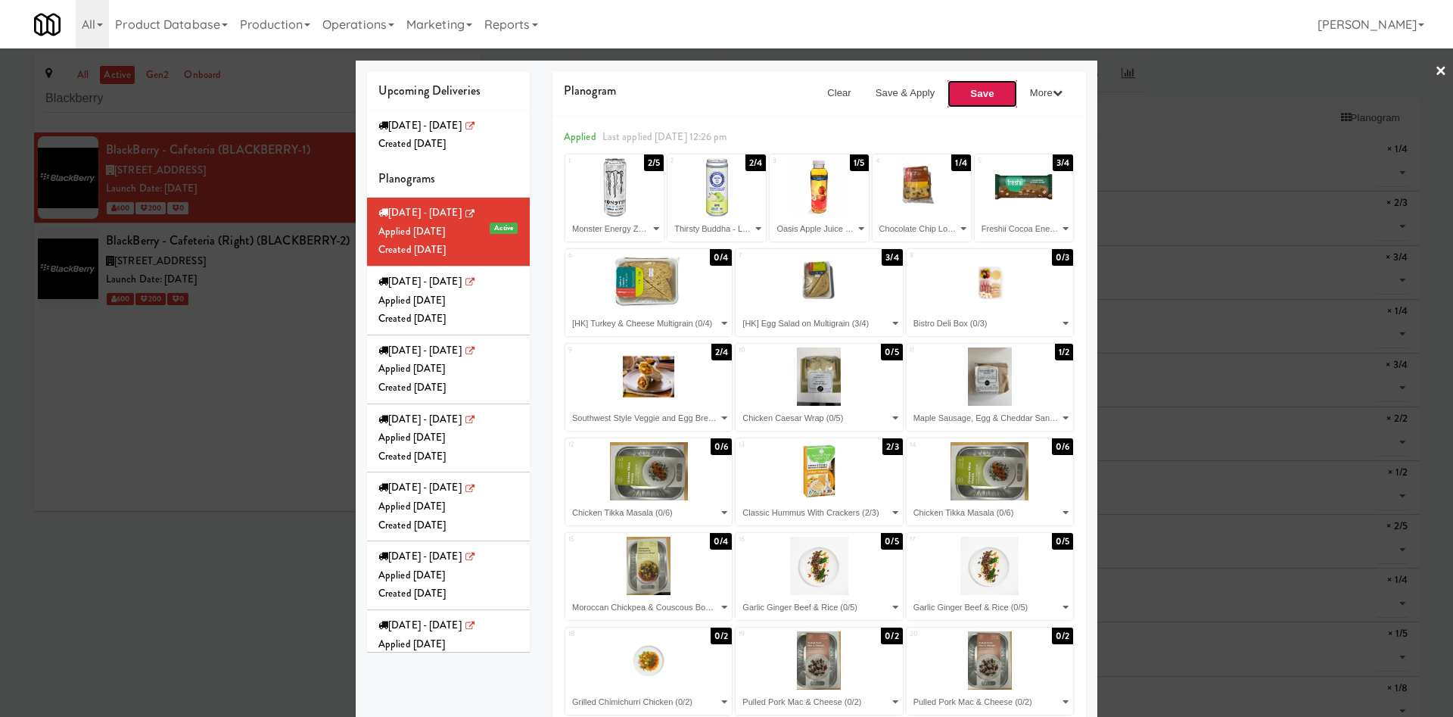
click at [967, 103] on button "Save" at bounding box center [982, 93] width 71 height 29
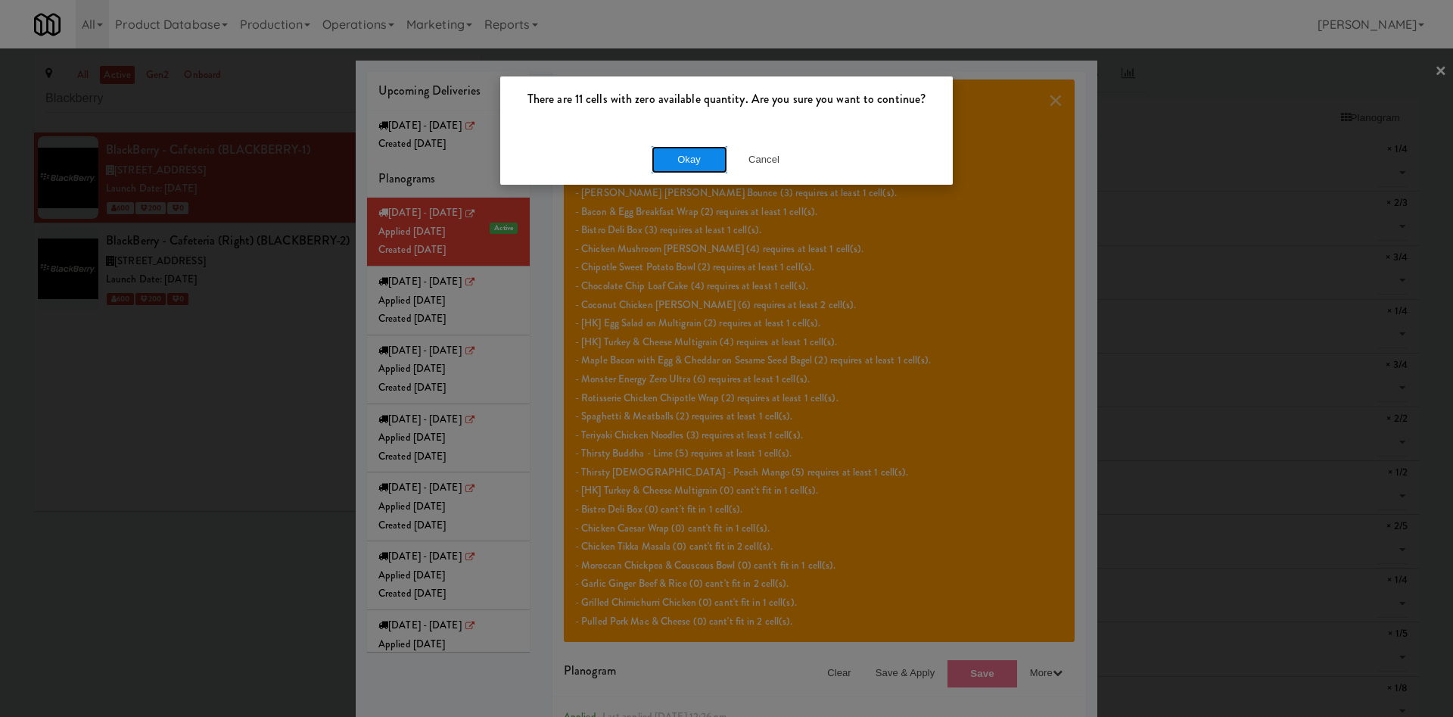
click at [698, 163] on button "Okay" at bounding box center [689, 159] width 76 height 27
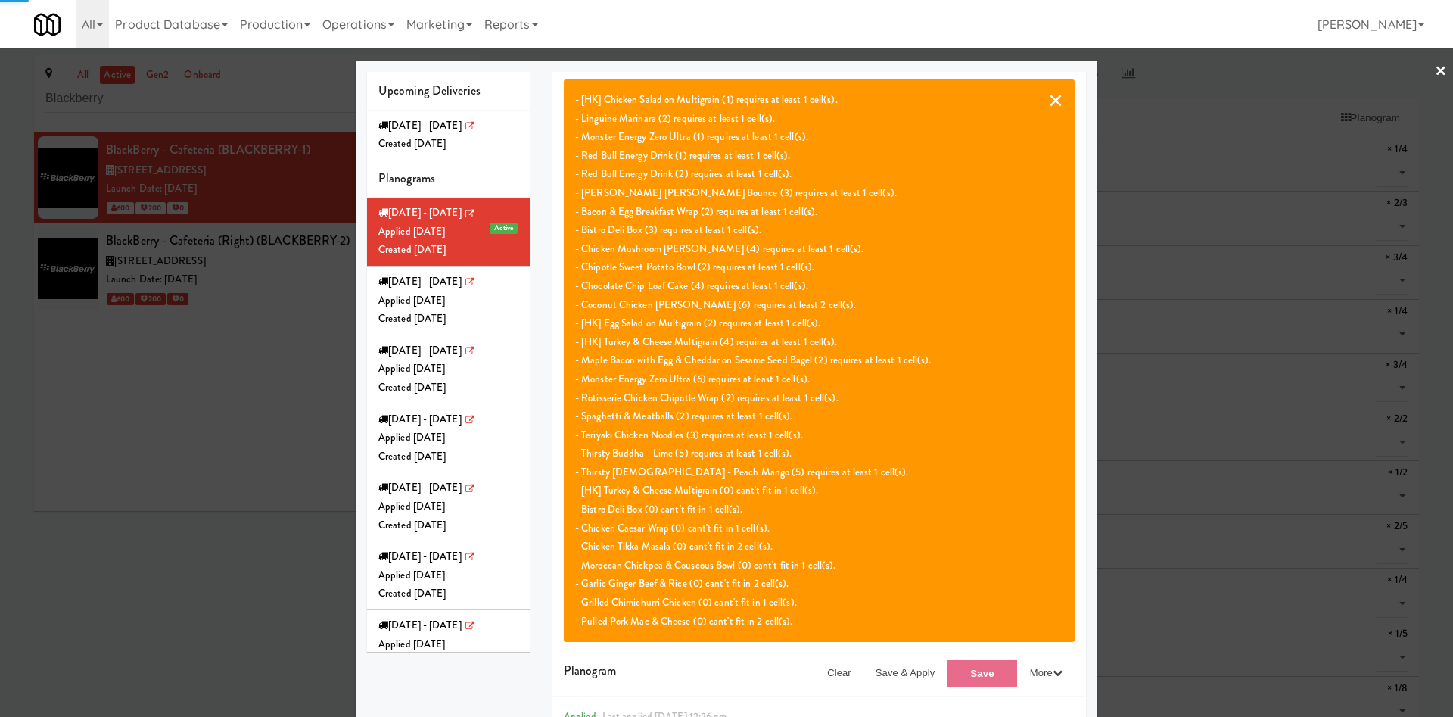
click at [1048, 101] on button "×" at bounding box center [1055, 100] width 15 height 18
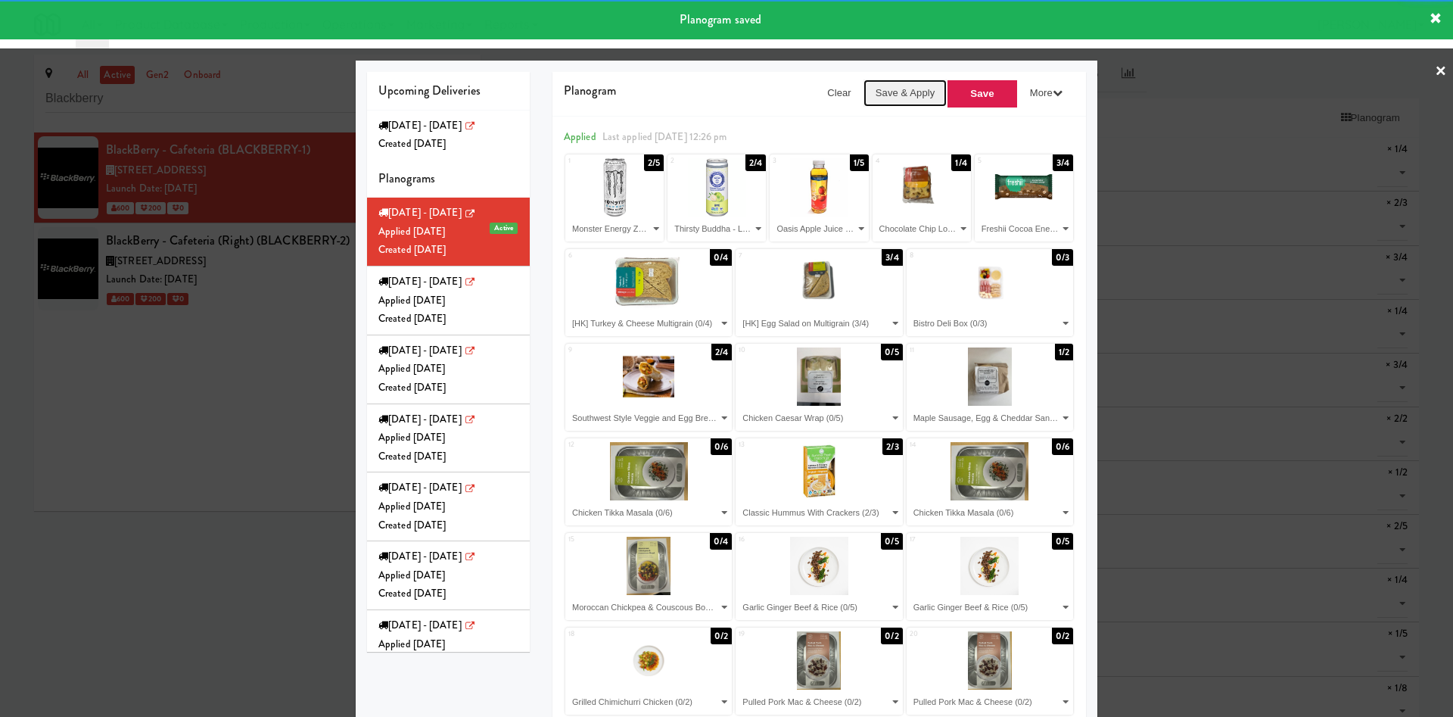
click at [879, 98] on button "Save & Apply" at bounding box center [905, 92] width 84 height 27
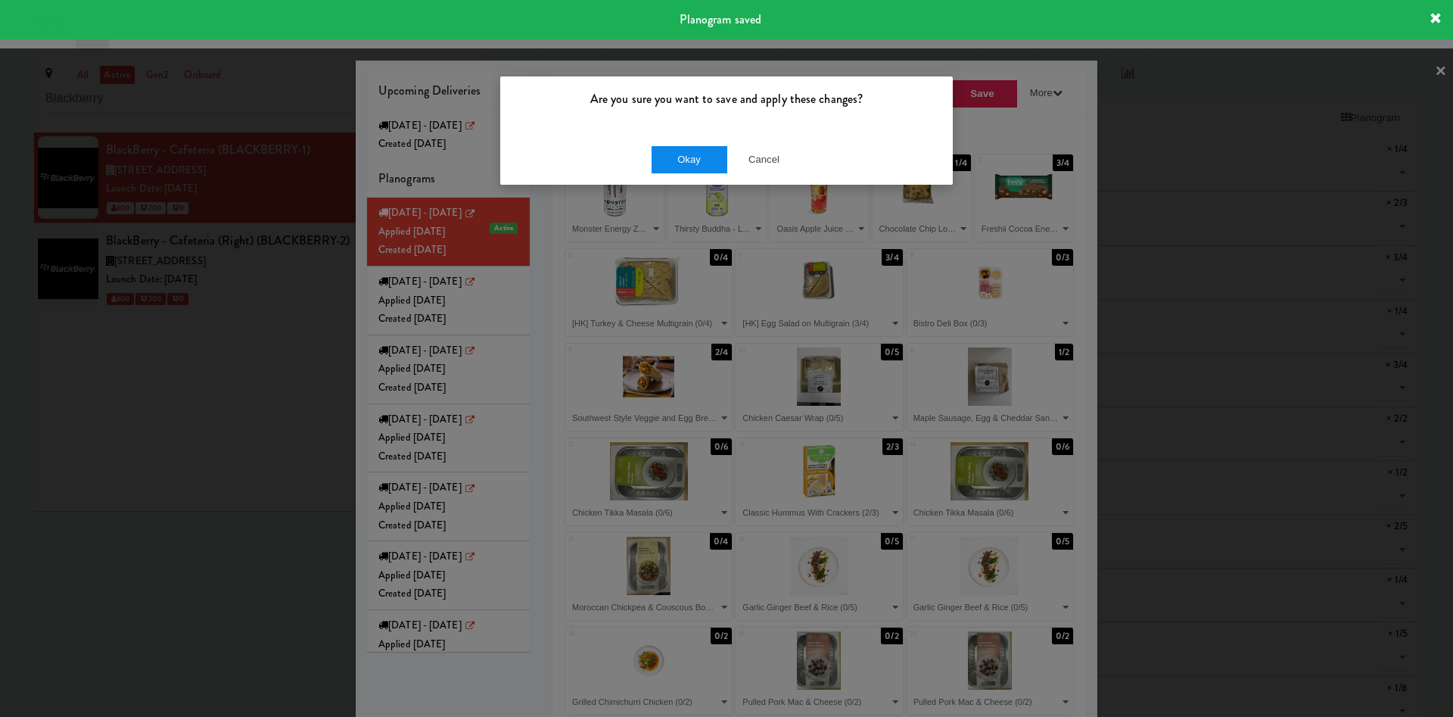
drag, startPoint x: 698, startPoint y: 141, endPoint x: 694, endPoint y: 151, distance: 10.5
click at [697, 143] on div "Okay Cancel" at bounding box center [726, 159] width 452 height 51
click at [692, 154] on button "Okay" at bounding box center [689, 159] width 76 height 27
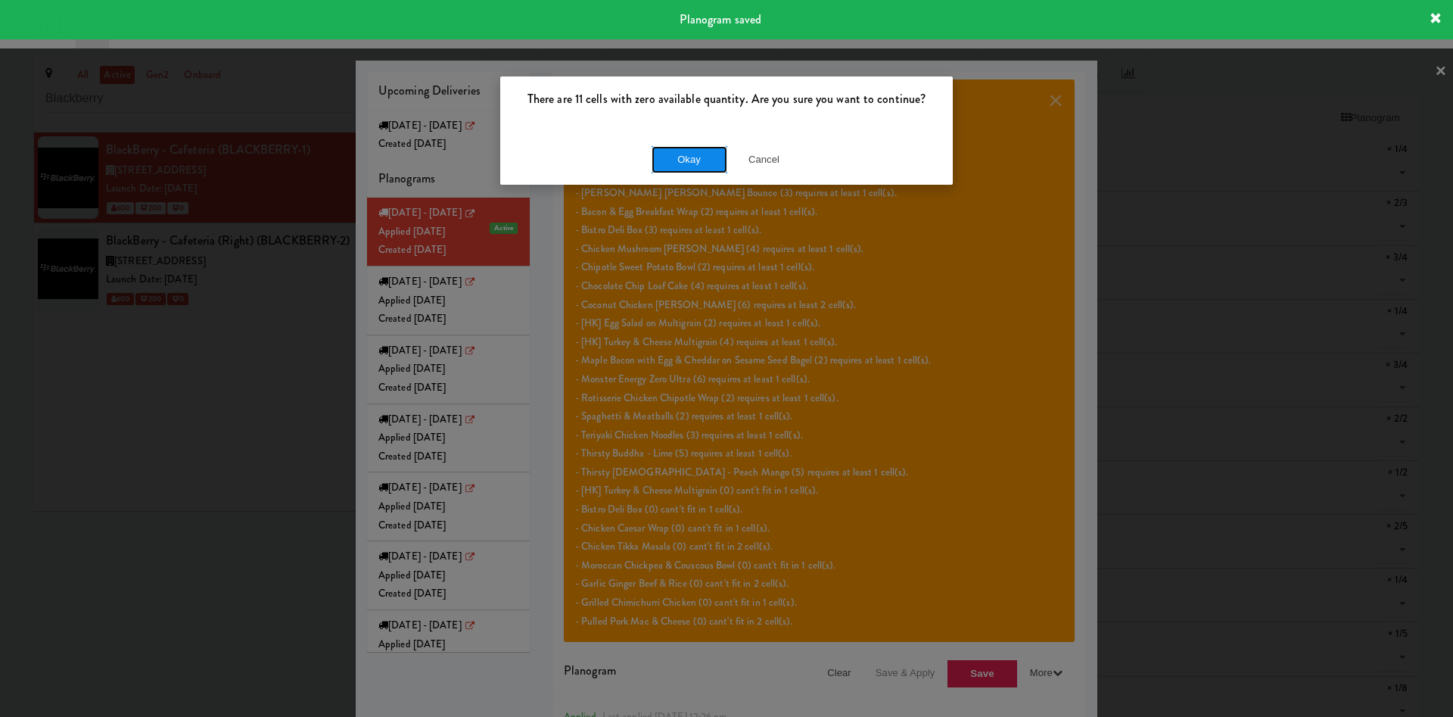
click at [694, 162] on button "Okay" at bounding box center [689, 159] width 76 height 27
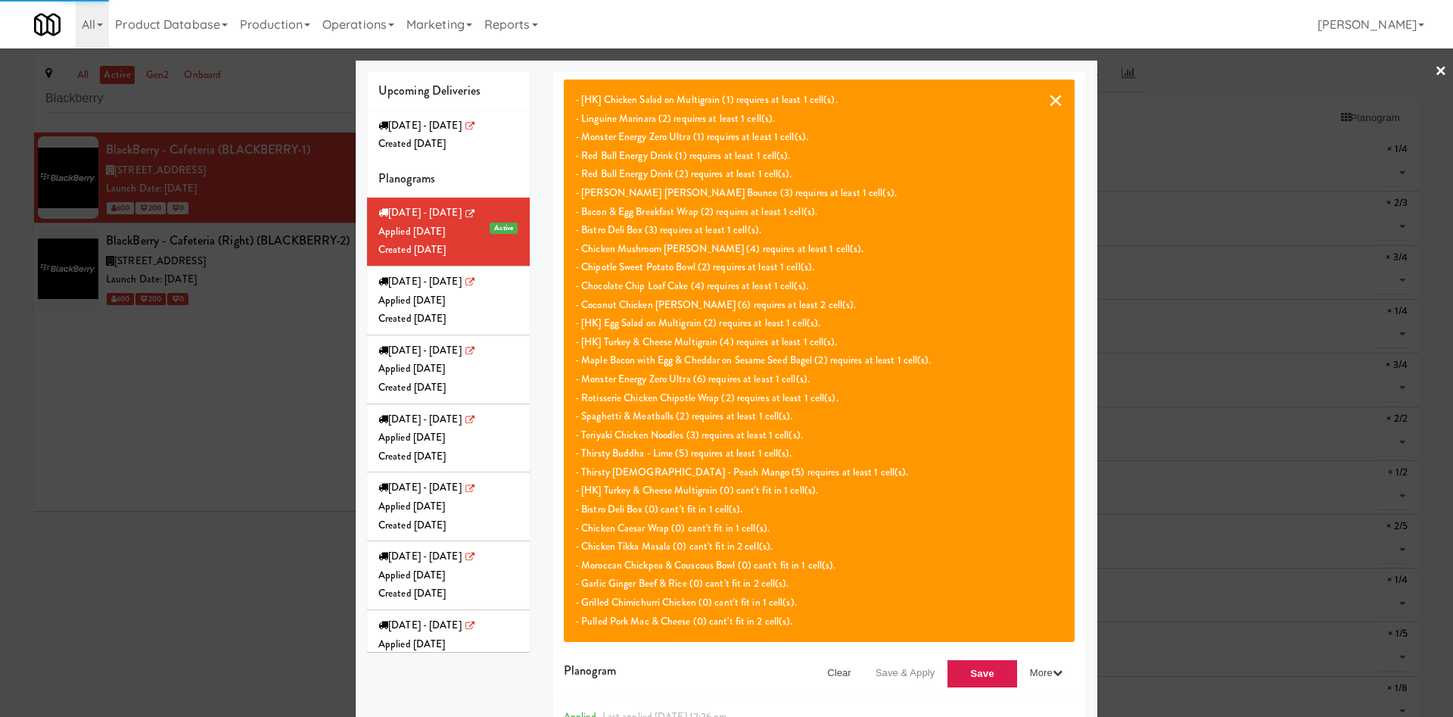
click at [1050, 102] on button "×" at bounding box center [1055, 100] width 15 height 18
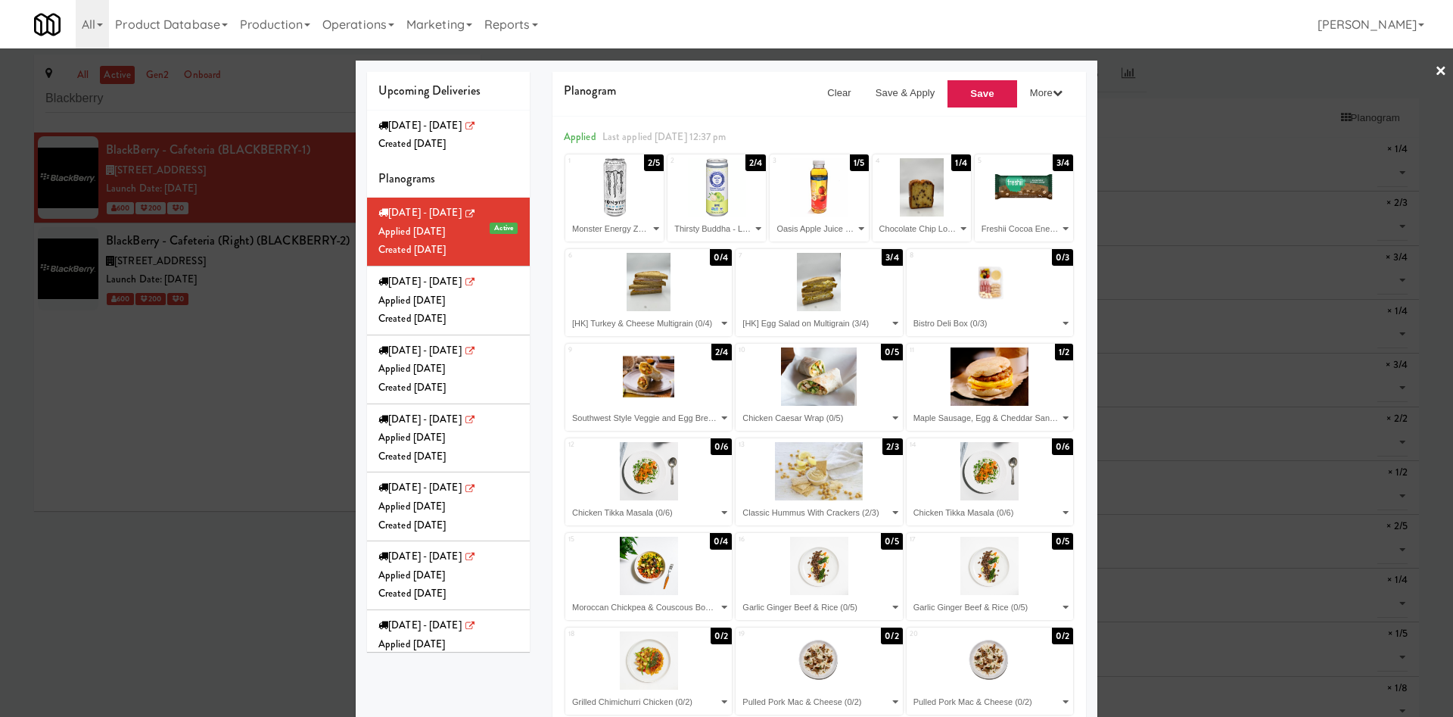
drag, startPoint x: 8, startPoint y: 493, endPoint x: 169, endPoint y: 373, distance: 201.1
click at [8, 493] on div at bounding box center [726, 358] width 1453 height 717
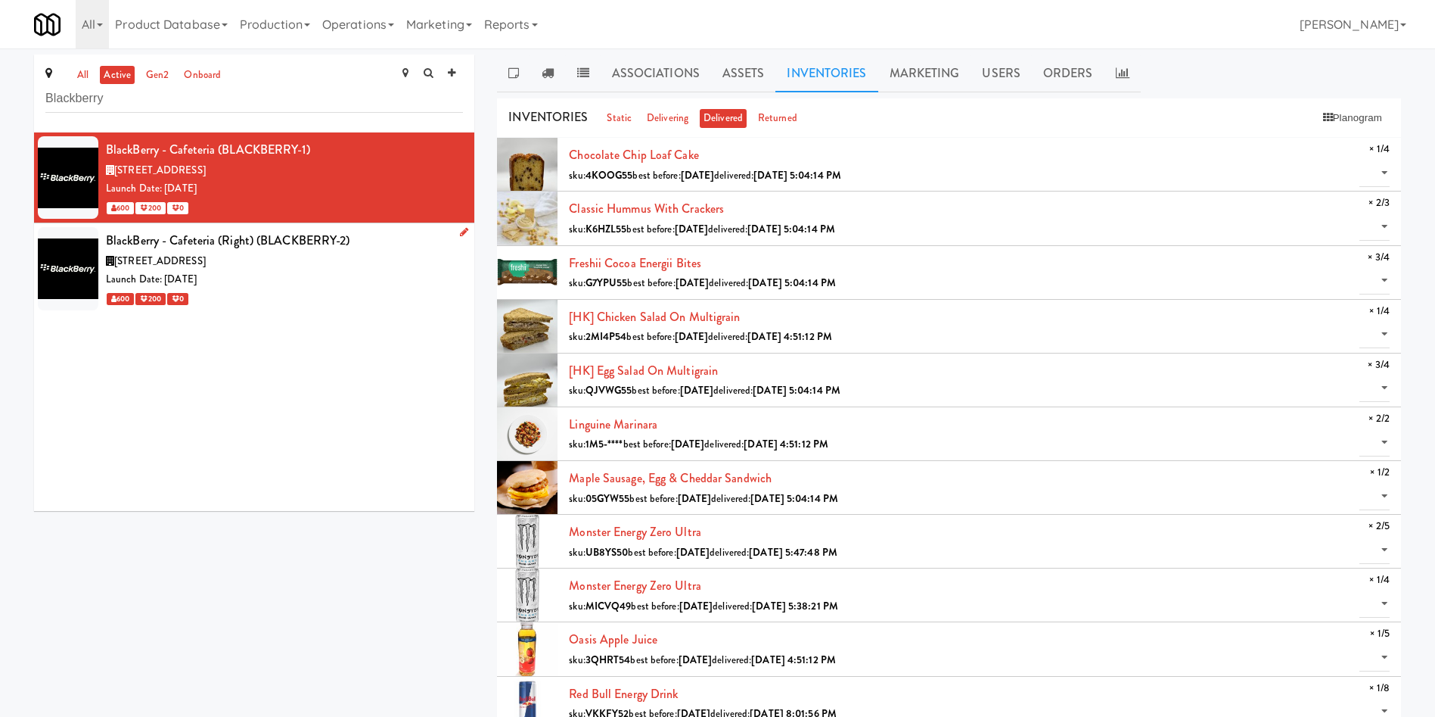
click at [302, 287] on div "Launch Date: [DATE]" at bounding box center [284, 279] width 357 height 19
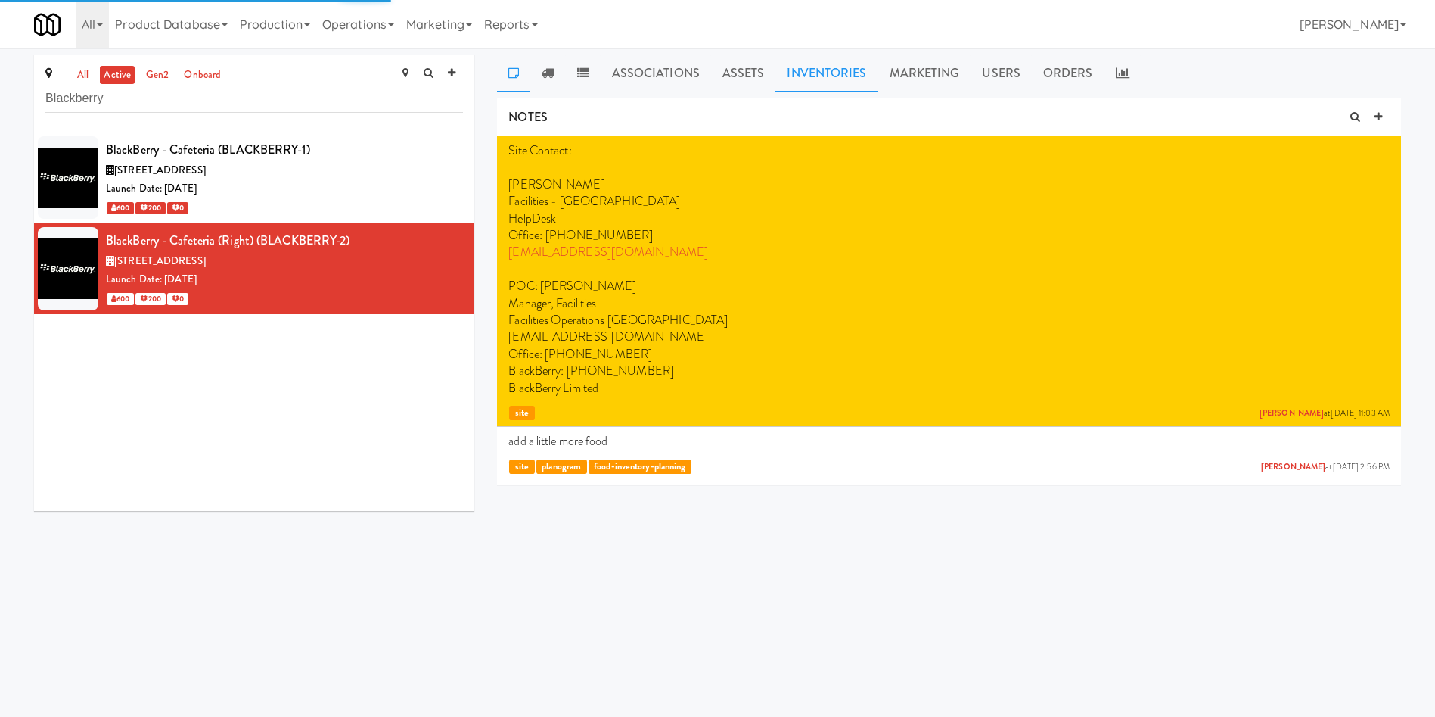
click at [826, 78] on link "Inventories" at bounding box center [827, 73] width 102 height 38
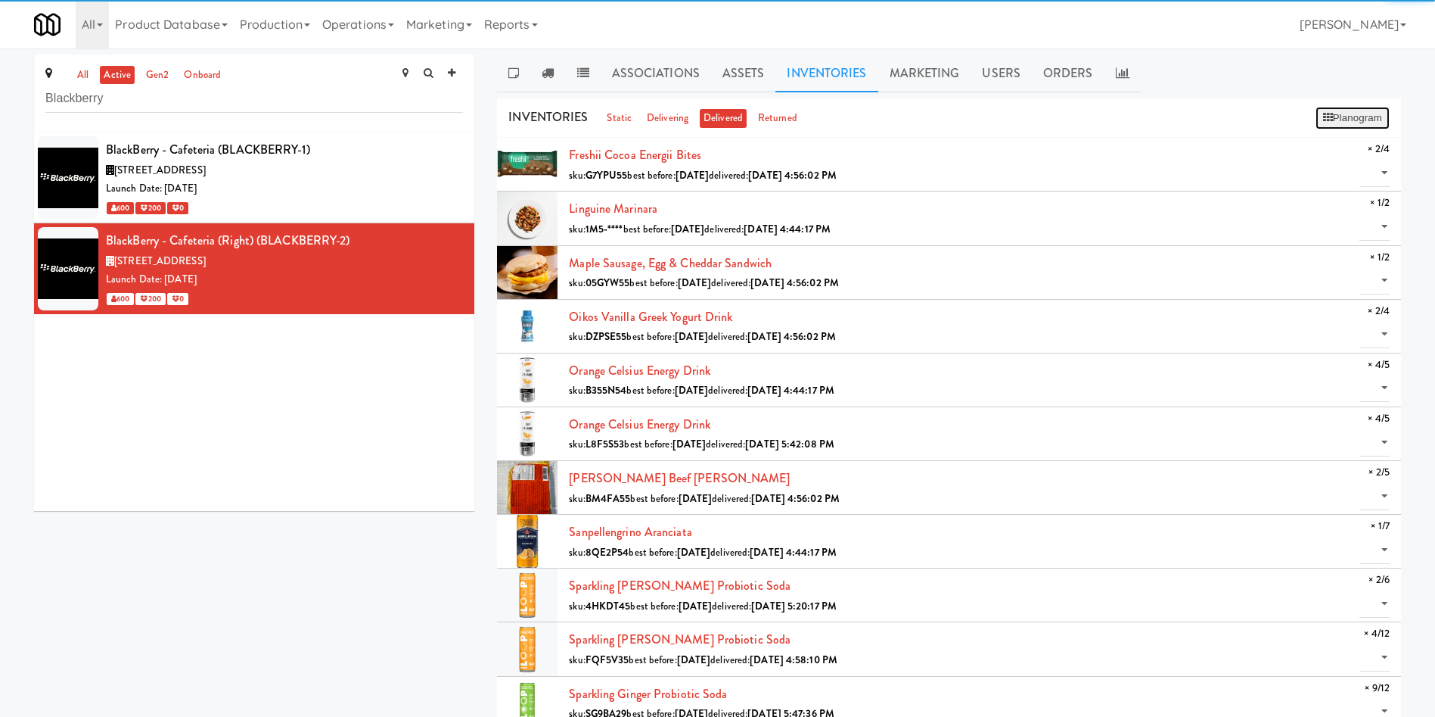
click at [1345, 120] on button "Planogram" at bounding box center [1353, 118] width 74 height 23
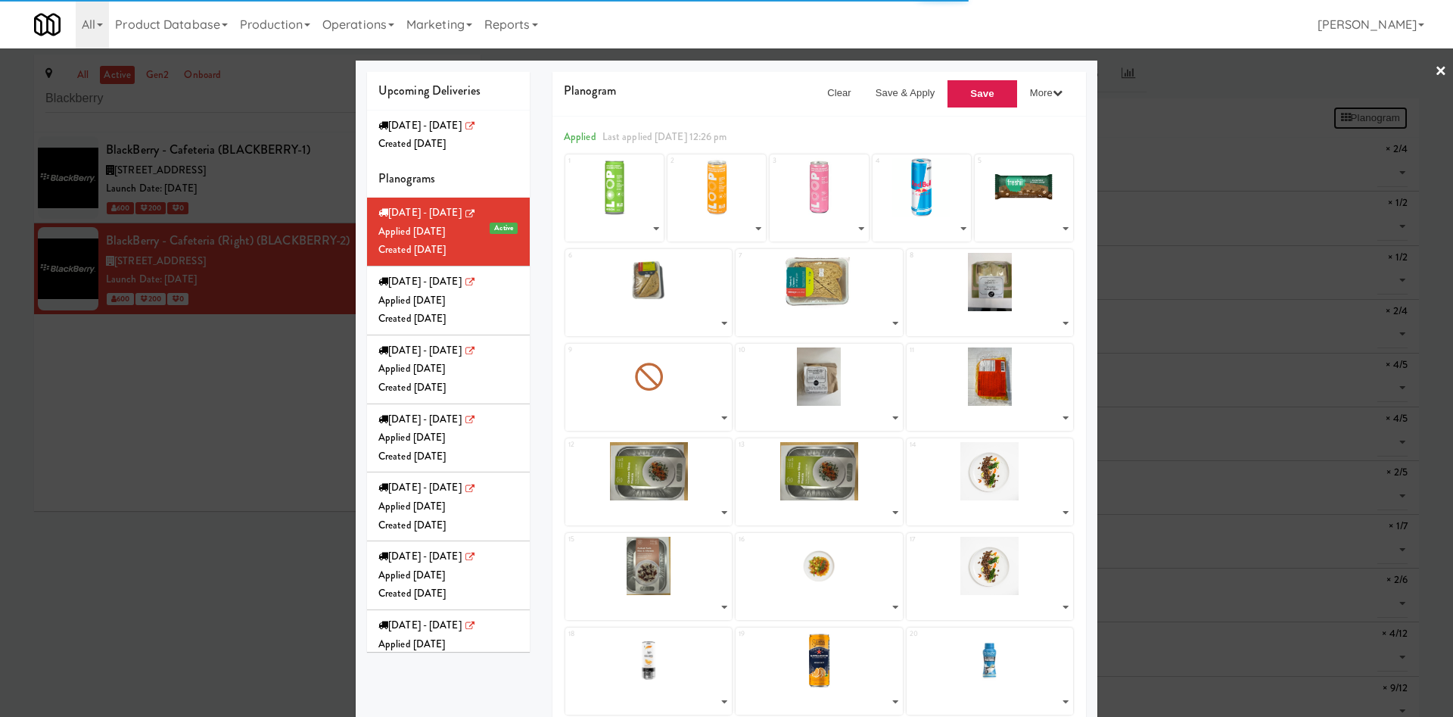
select select "number:195933"
select select "number:238536"
select select "number:238564"
select select "number:260598"
select select "number:272013"
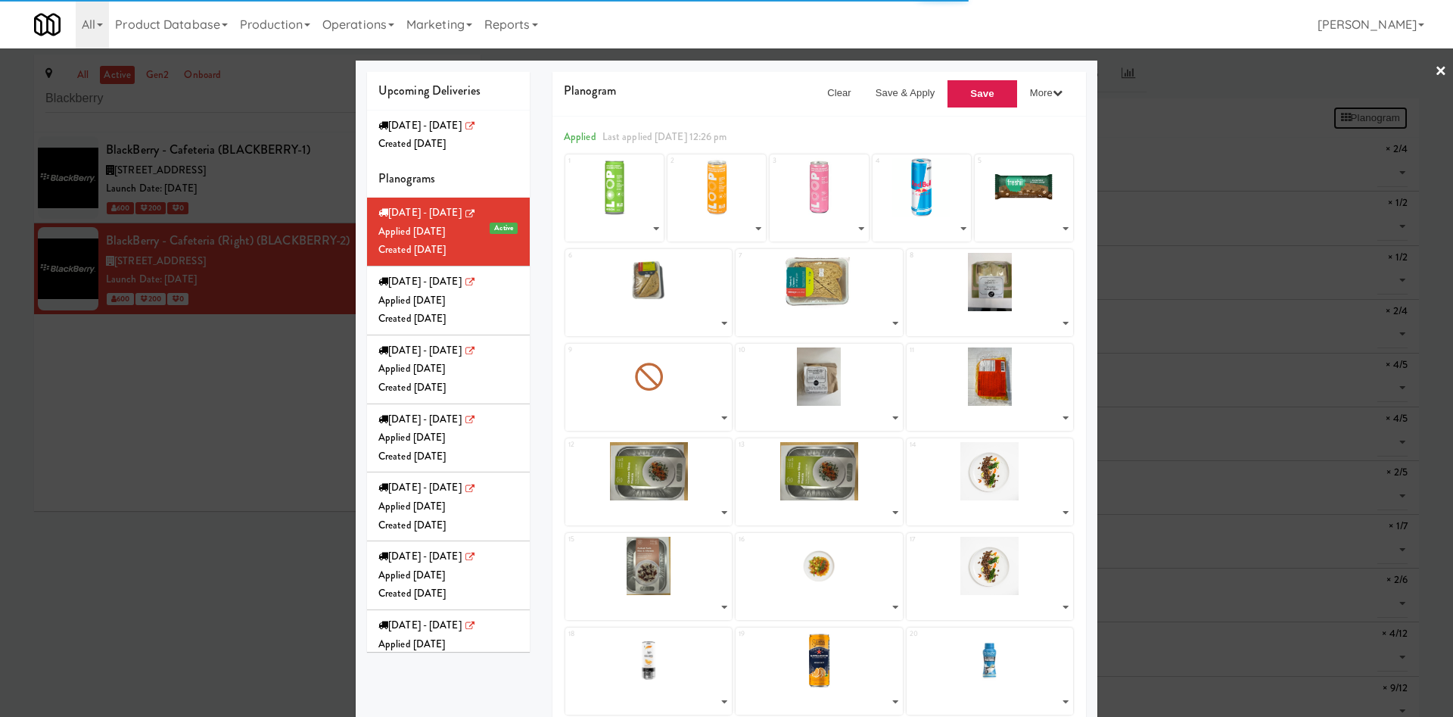
select select "number:271863"
select select "number:272066"
select select "number:271716"
select select "number:271767"
select select "number:271807"
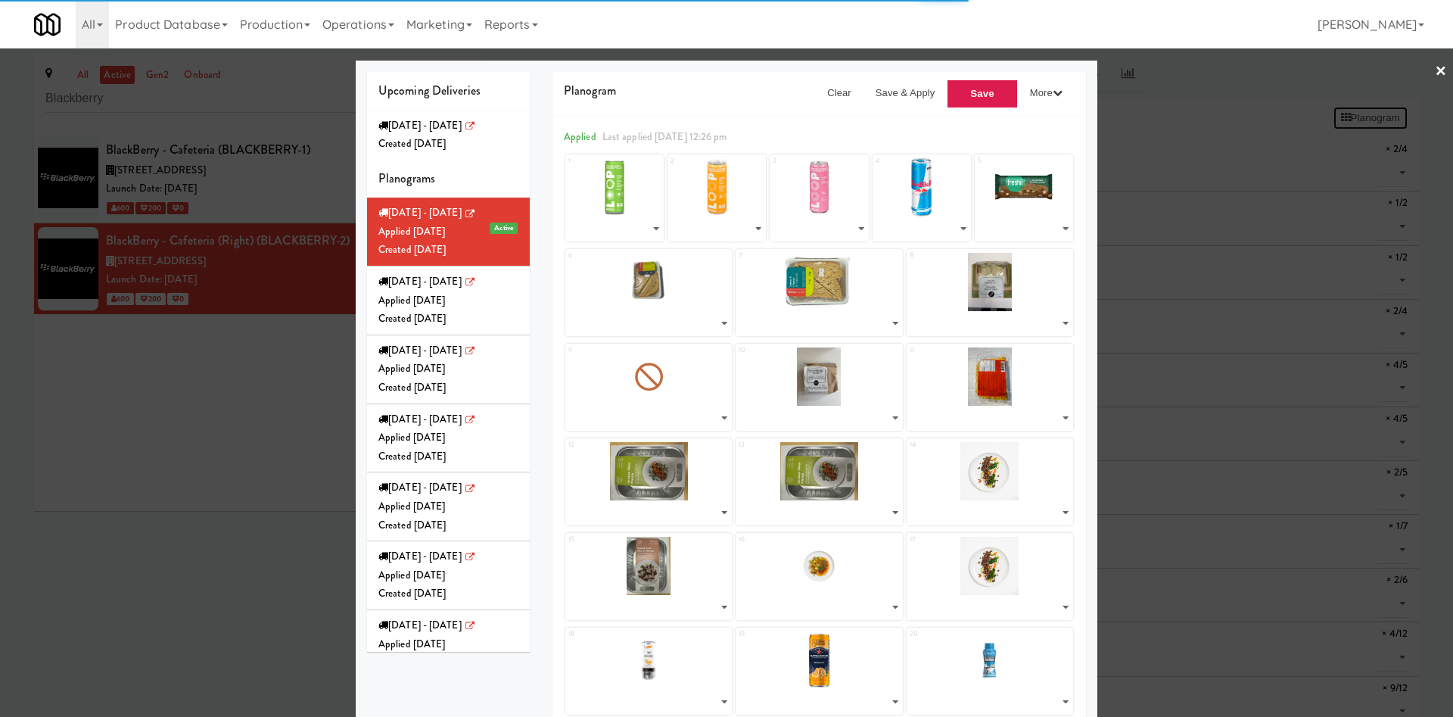
select select "number:272116"
select select "number:270505"
select select "number:270559"
select select "number:270332"
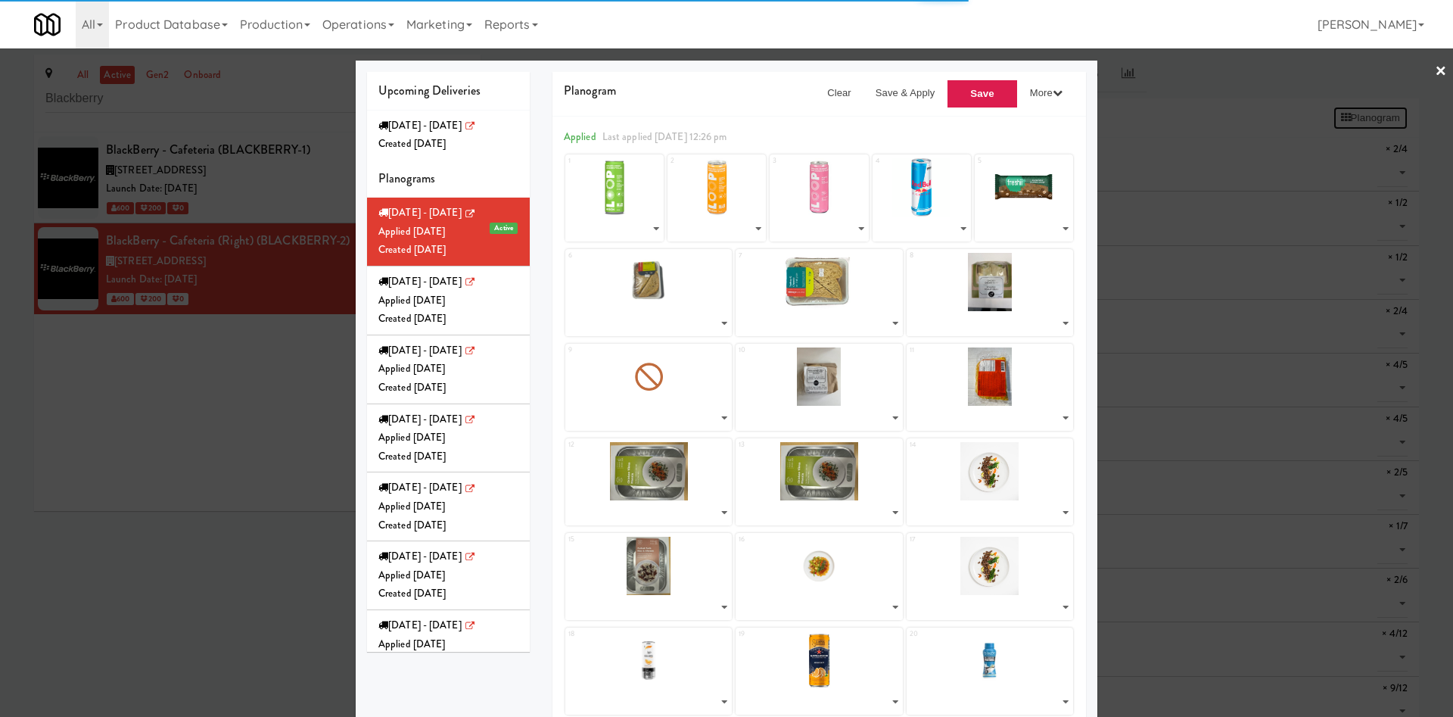
select select "number:270438"
select select "number:270559"
select select "number:268109"
select select "number:268162"
select select "number:271928"
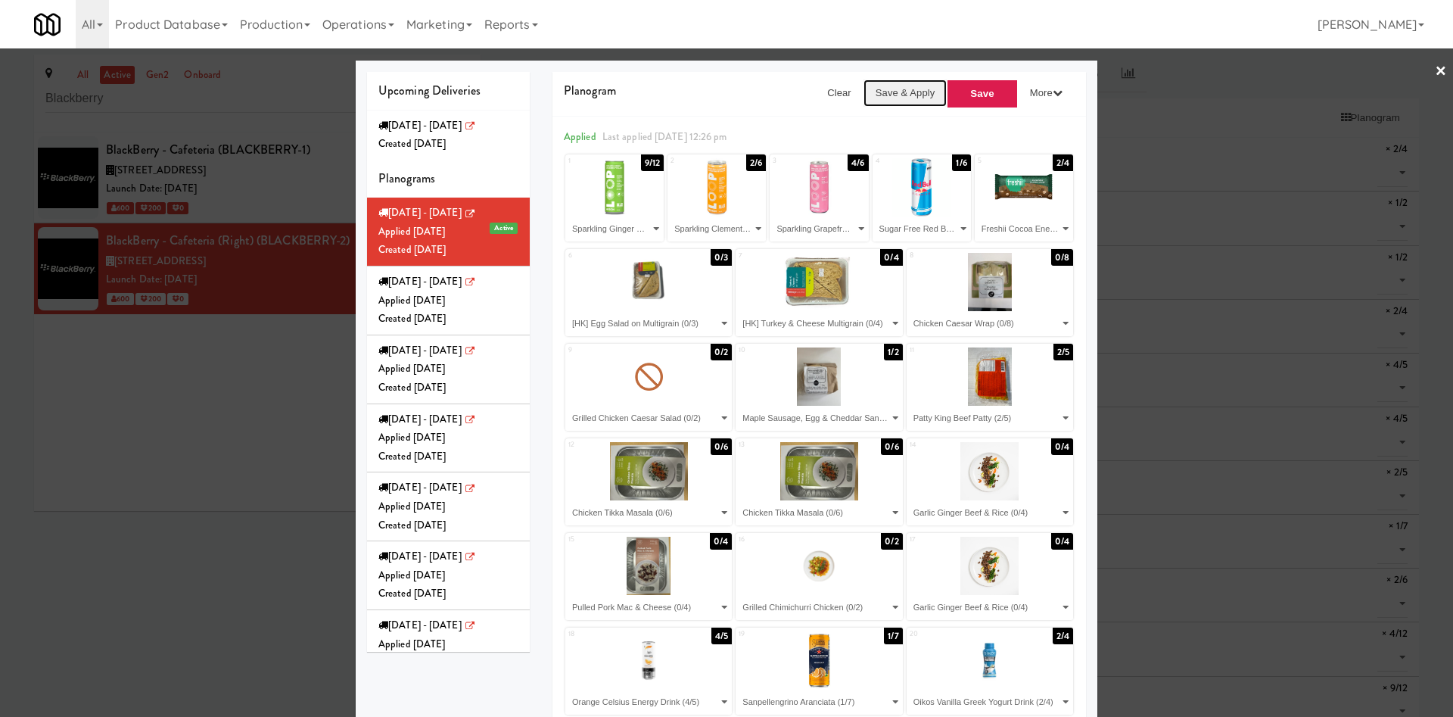
click at [912, 95] on button "Save & Apply" at bounding box center [905, 92] width 84 height 27
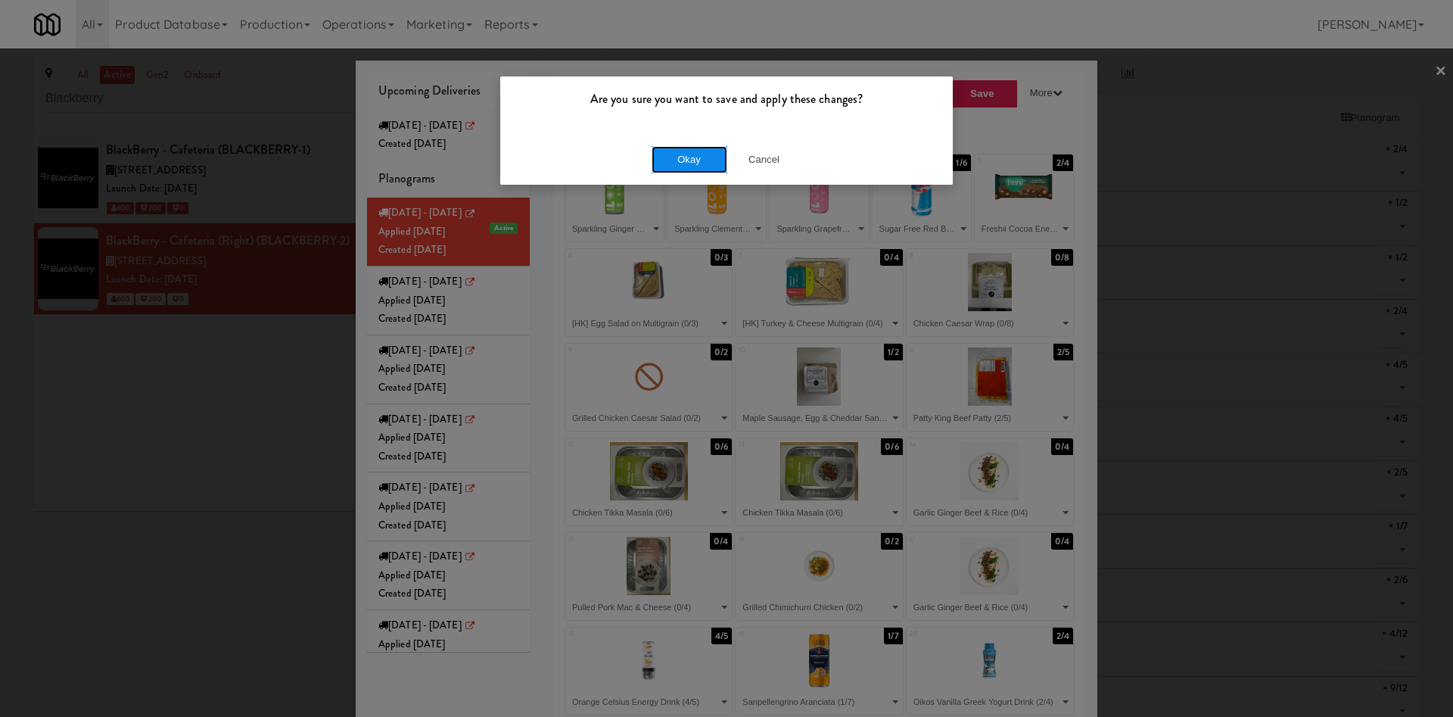
click at [696, 157] on button "Okay" at bounding box center [689, 159] width 76 height 27
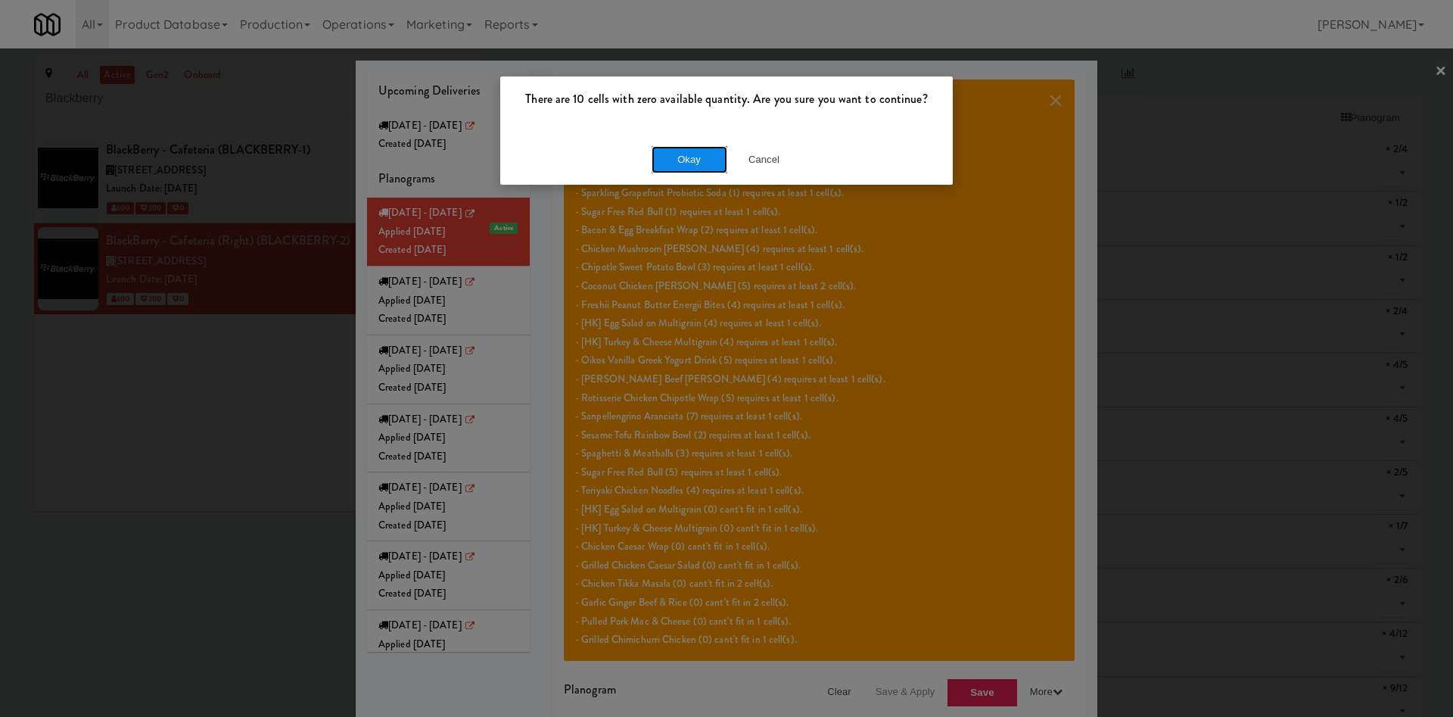
click at [682, 146] on button "Okay" at bounding box center [689, 159] width 76 height 27
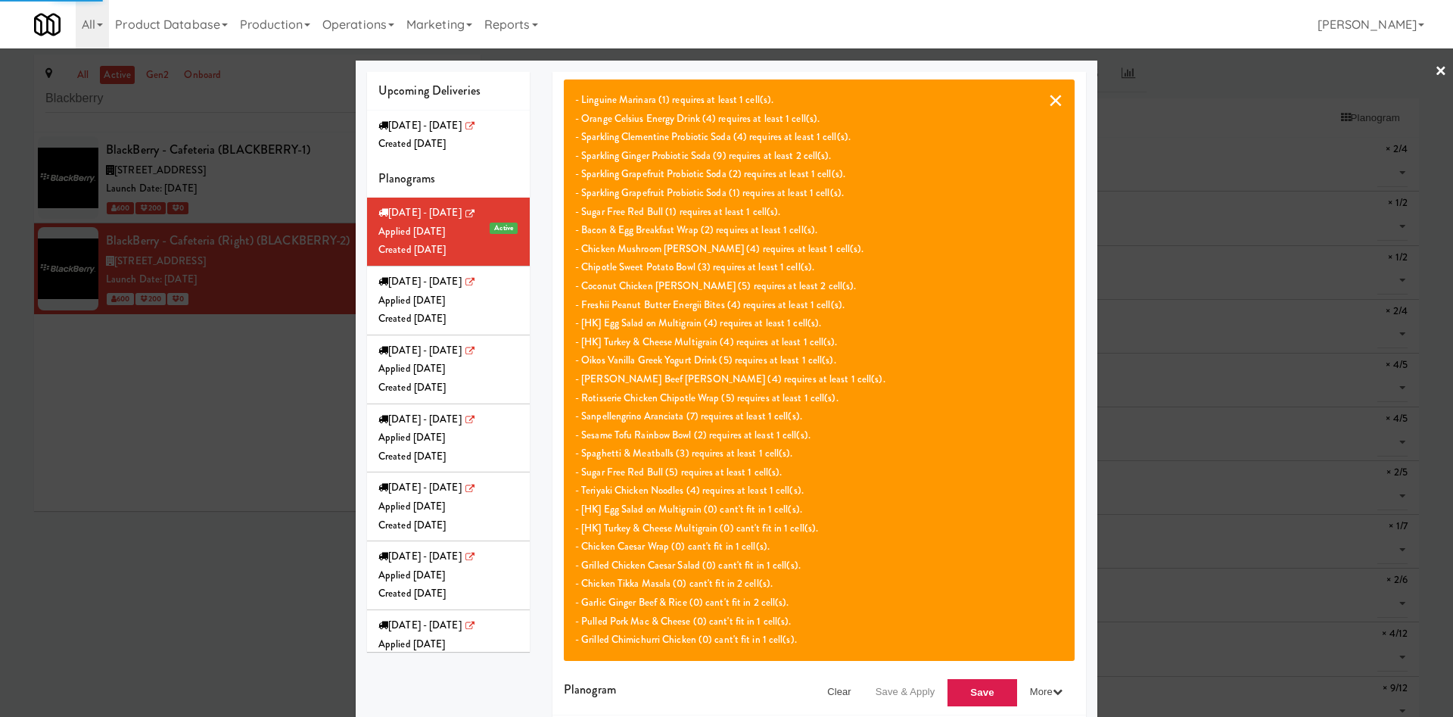
click at [1048, 105] on button "×" at bounding box center [1055, 100] width 15 height 18
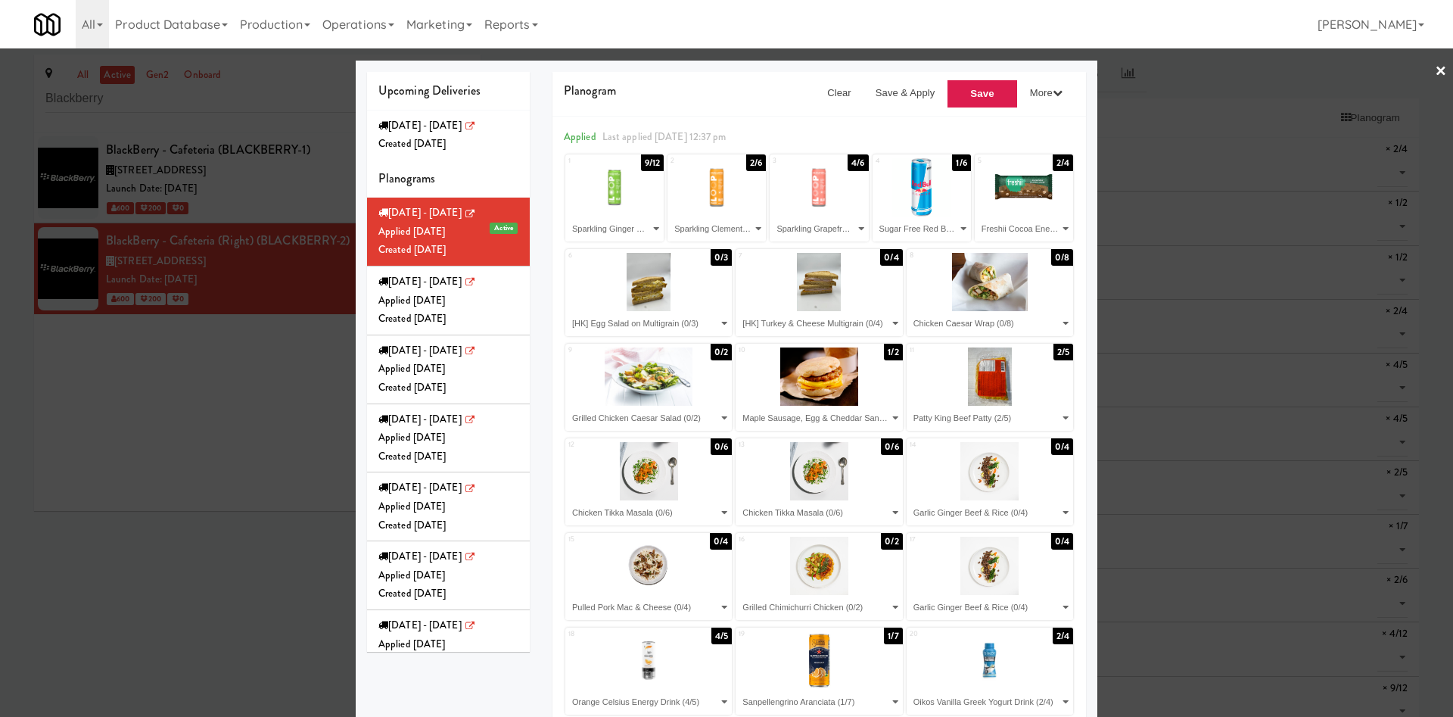
click at [119, 557] on div at bounding box center [726, 358] width 1453 height 717
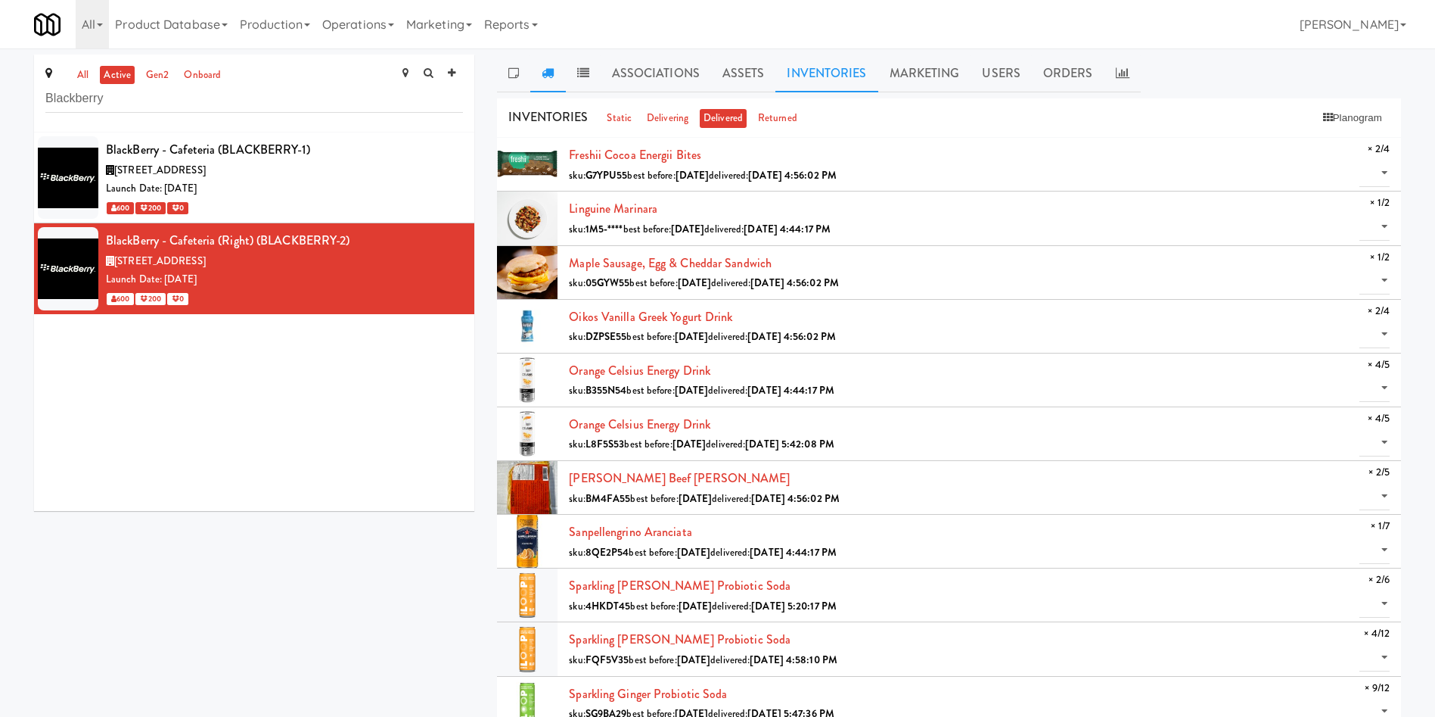
click at [555, 67] on link at bounding box center [547, 73] width 35 height 38
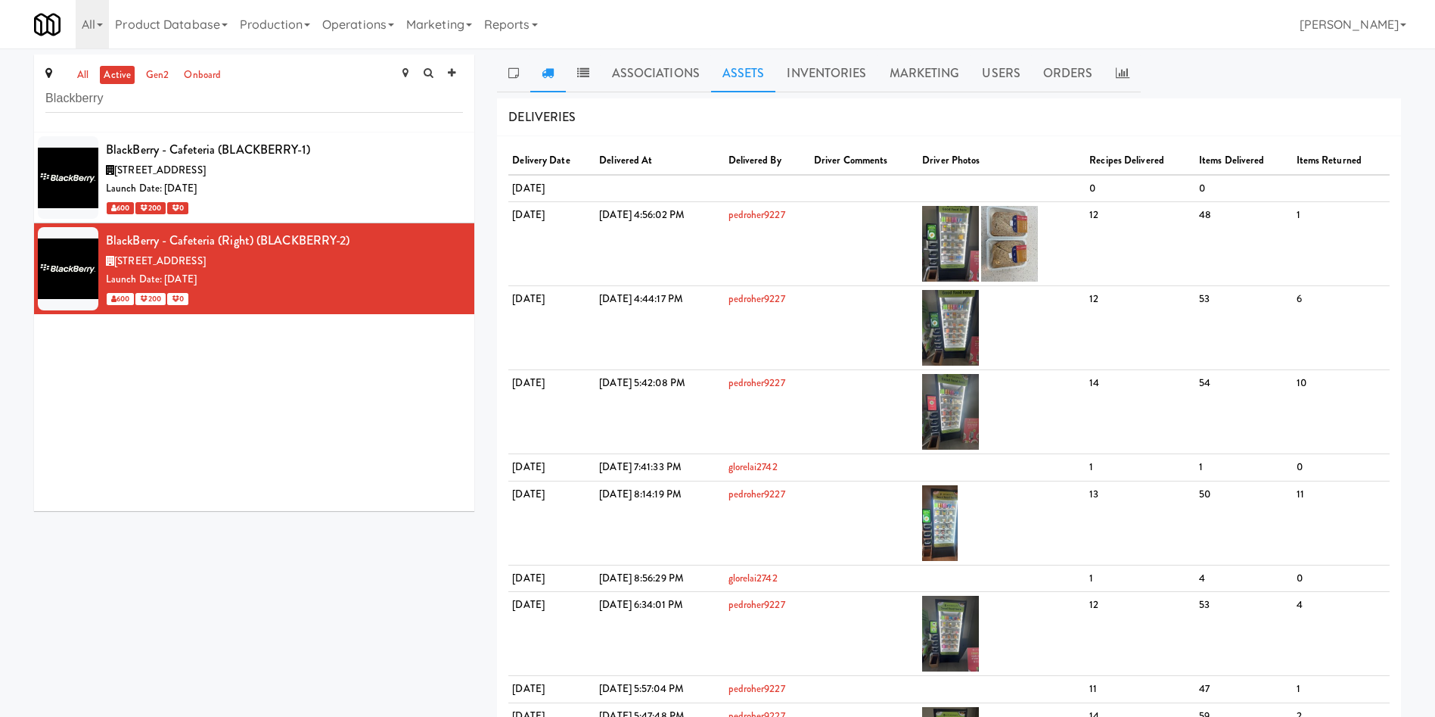
click at [742, 58] on link "Assets" at bounding box center [743, 73] width 65 height 38
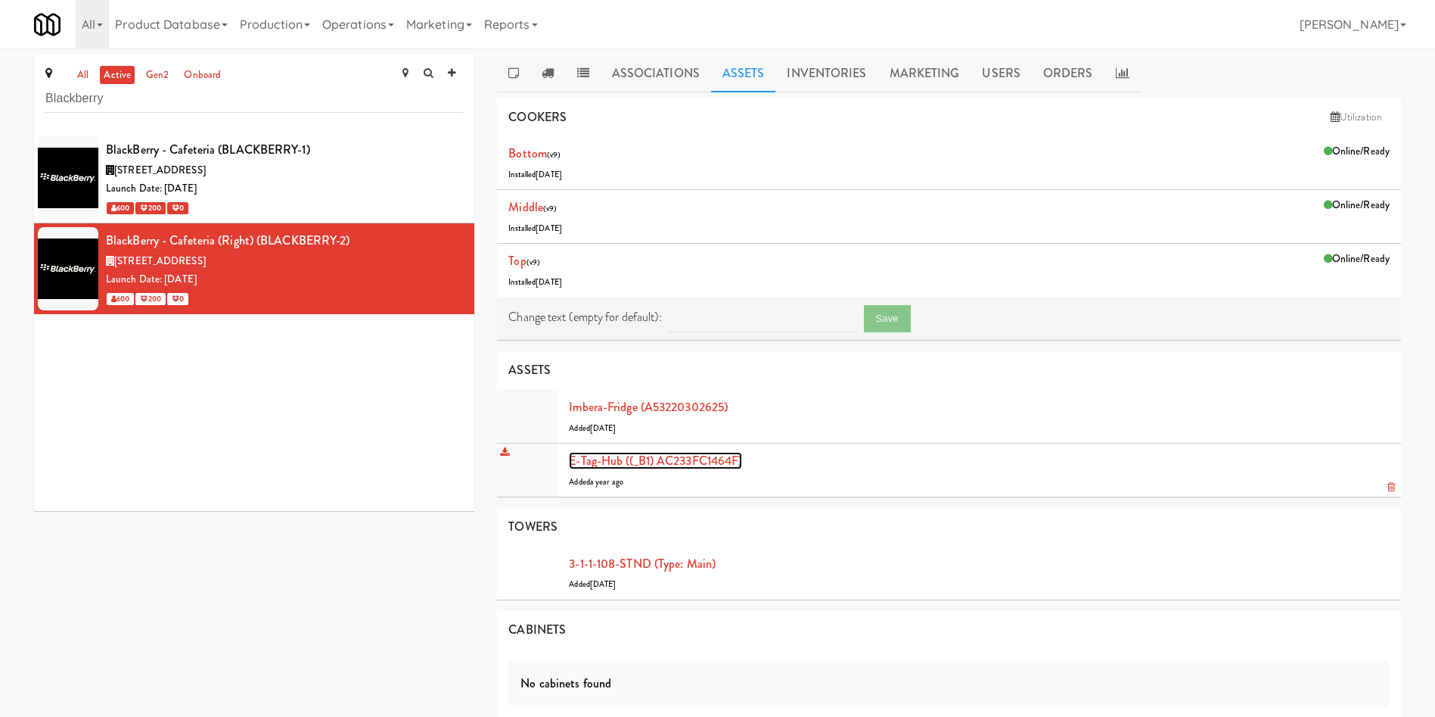
click at [673, 465] on link "E-tag-hub ((_B1) AC233FC1464F)" at bounding box center [655, 460] width 173 height 17
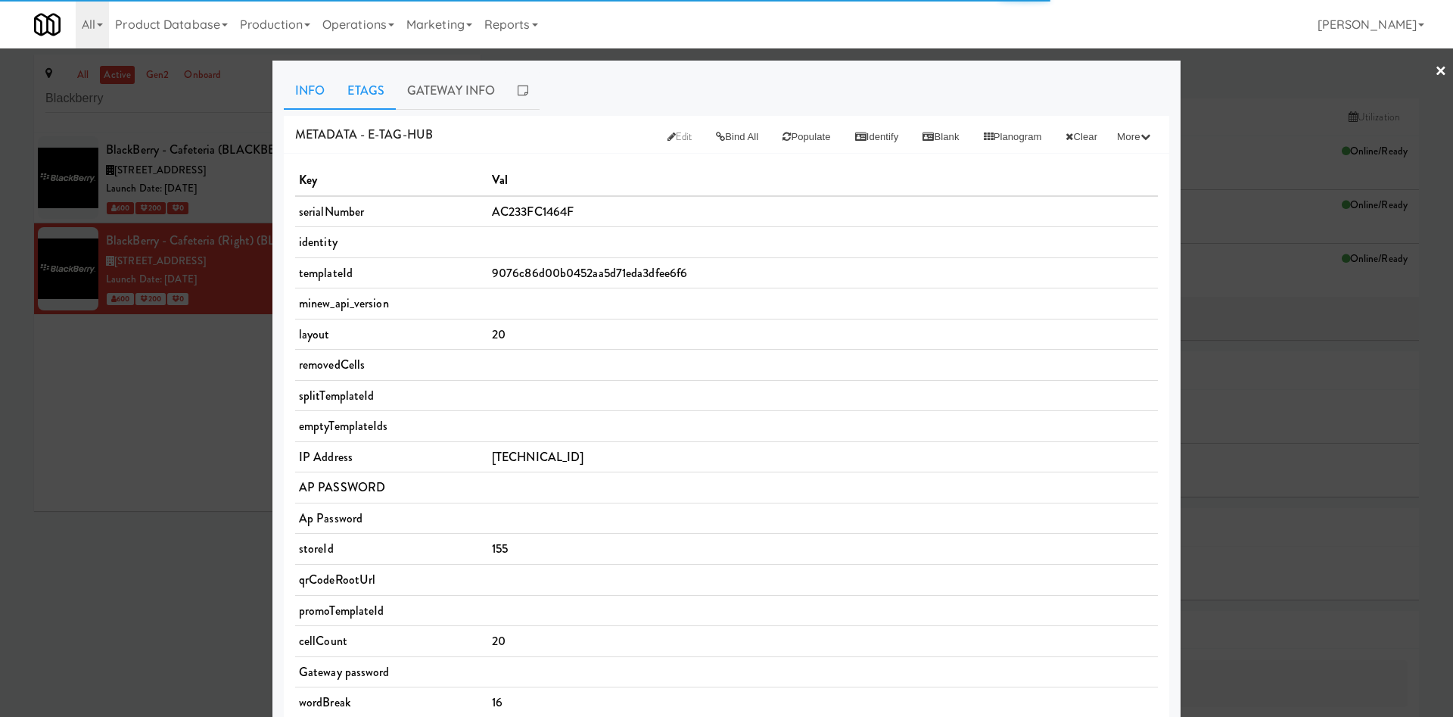
click at [375, 82] on link "Etags" at bounding box center [366, 91] width 60 height 38
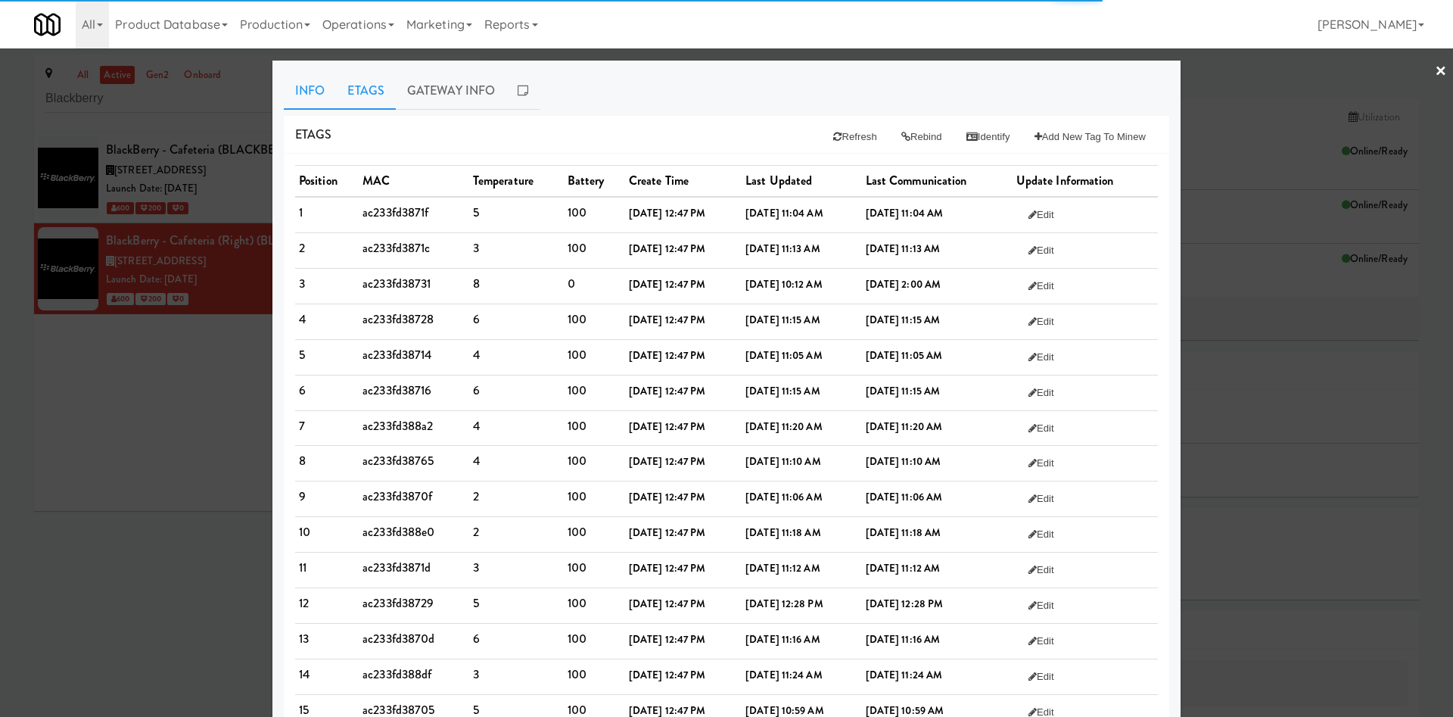
click at [294, 84] on link "Info" at bounding box center [310, 91] width 52 height 38
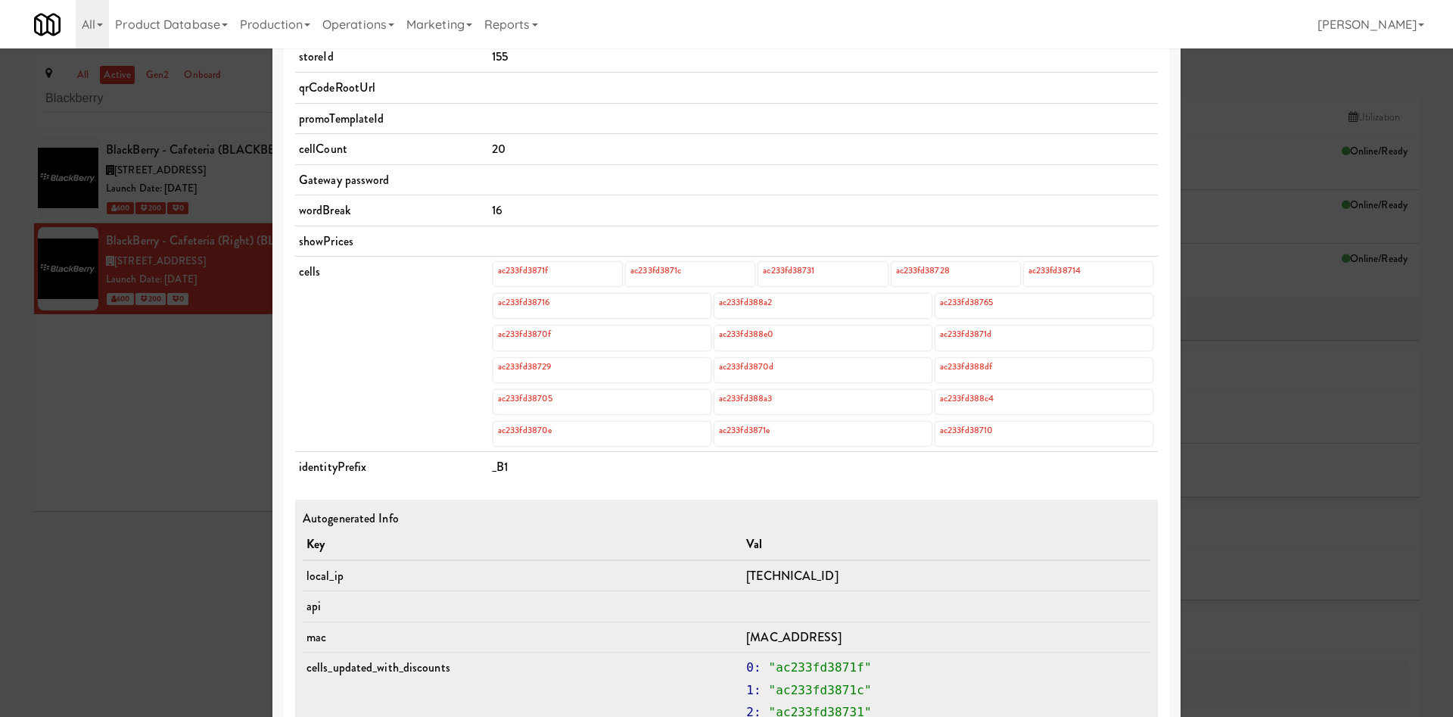
scroll to position [567, 0]
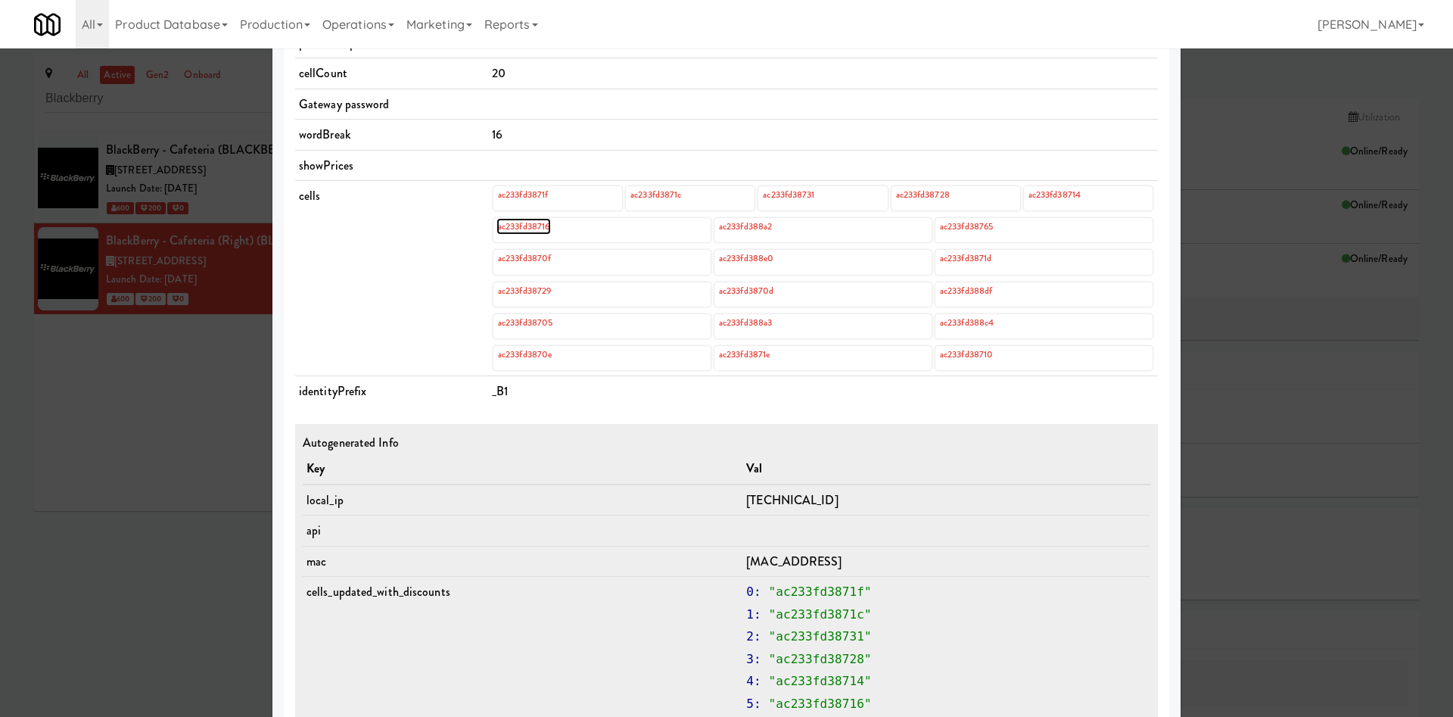
click at [533, 219] on link "ac233fd38716" at bounding box center [523, 226] width 54 height 17
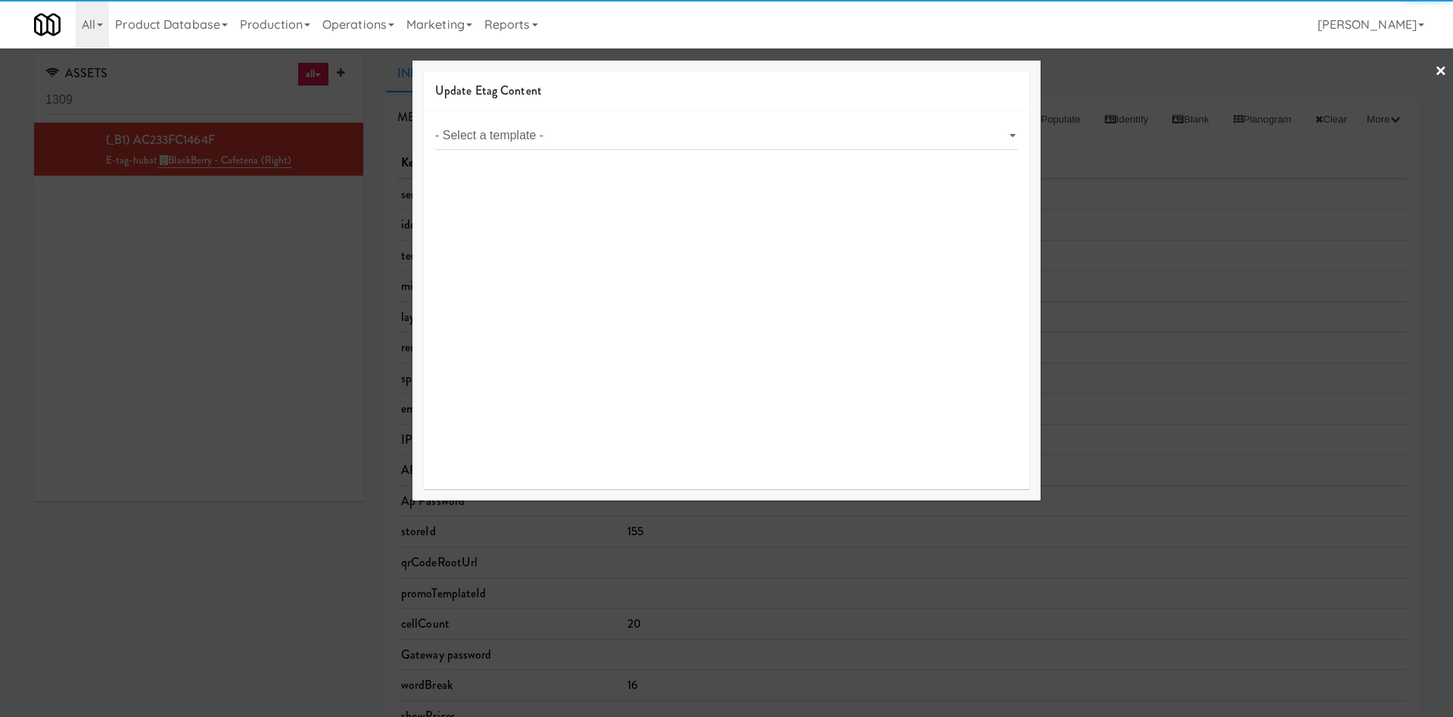
select select "object:8989"
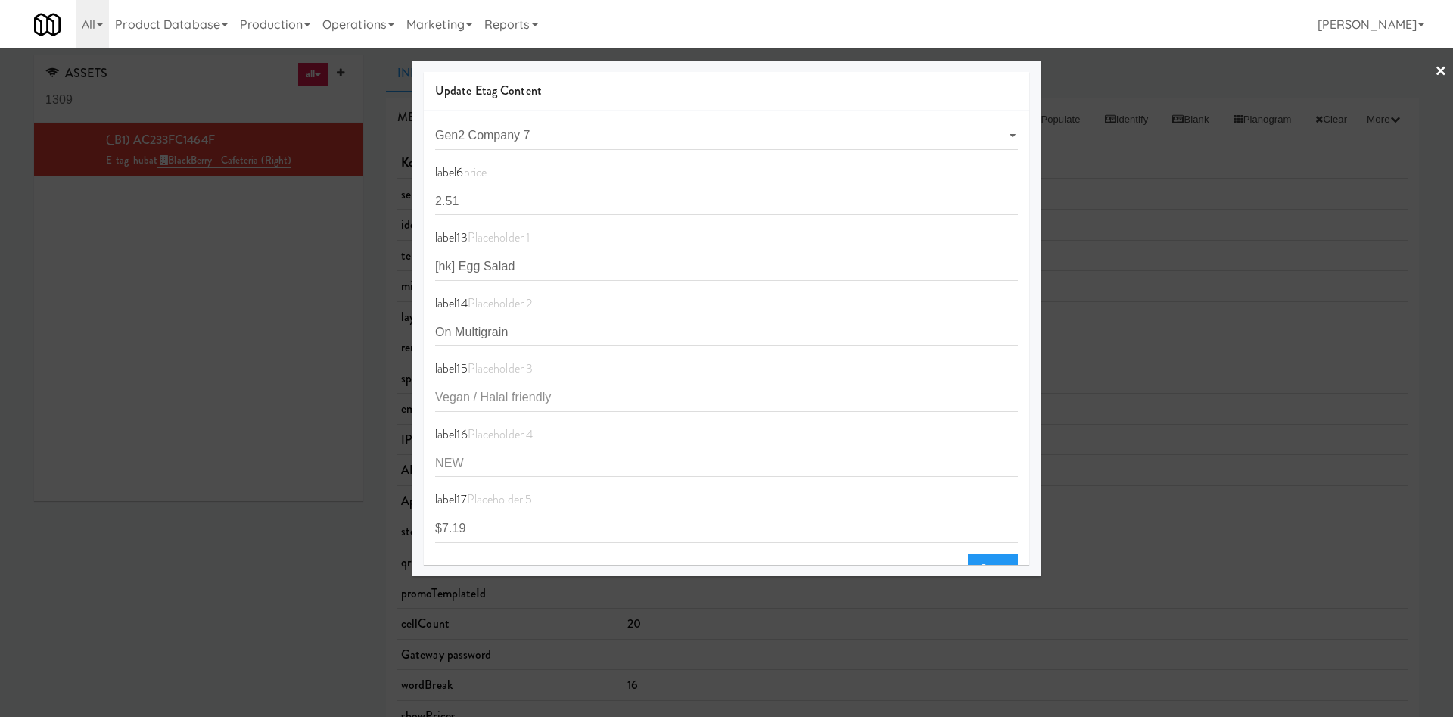
click at [149, 368] on div at bounding box center [726, 358] width 1453 height 717
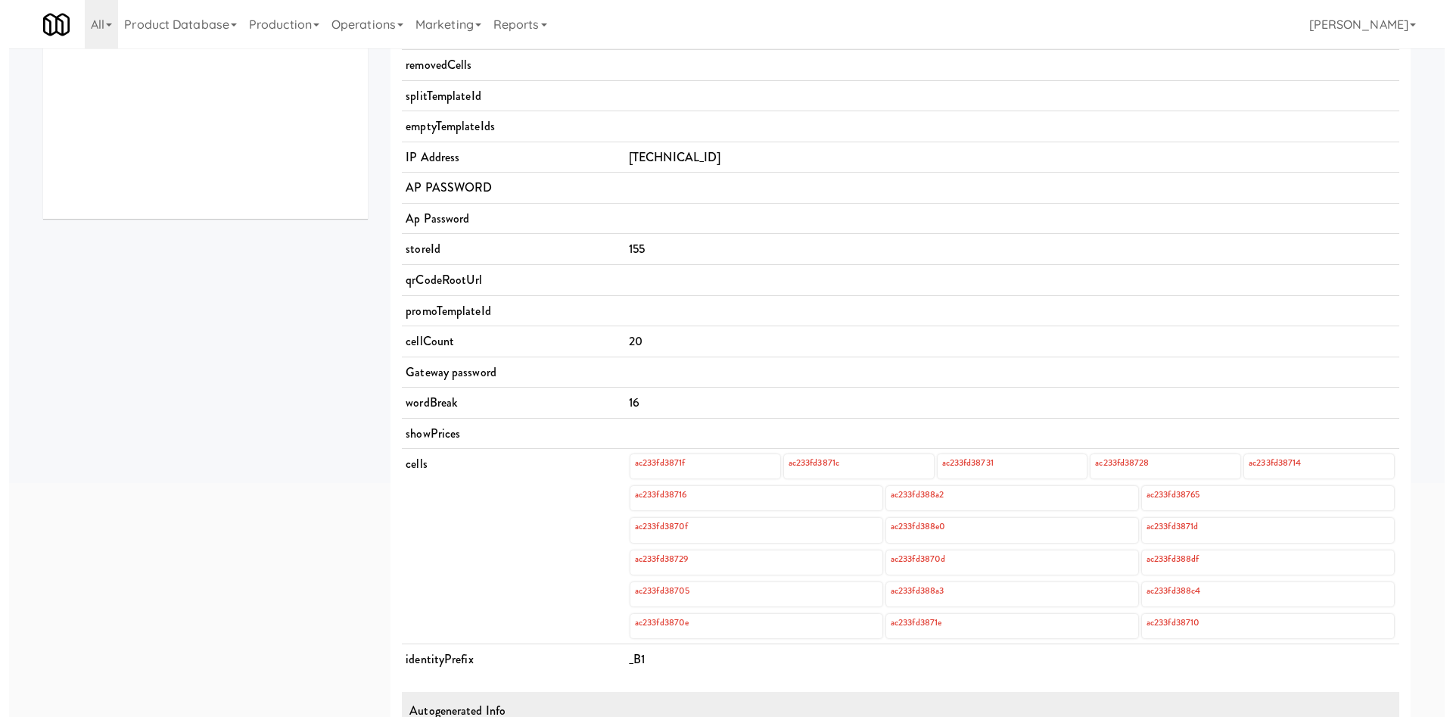
scroll to position [454, 0]
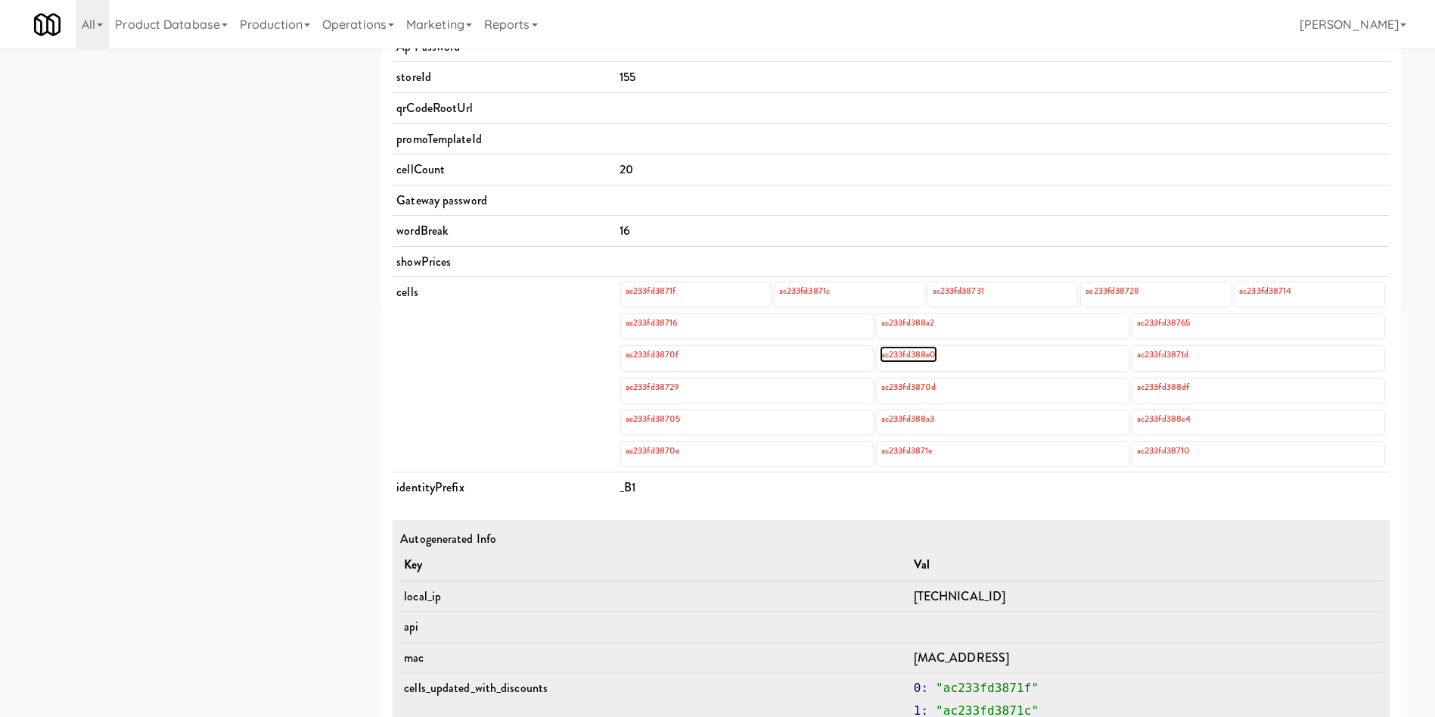
click at [919, 359] on link "ac233fd388e0" at bounding box center [909, 354] width 58 height 17
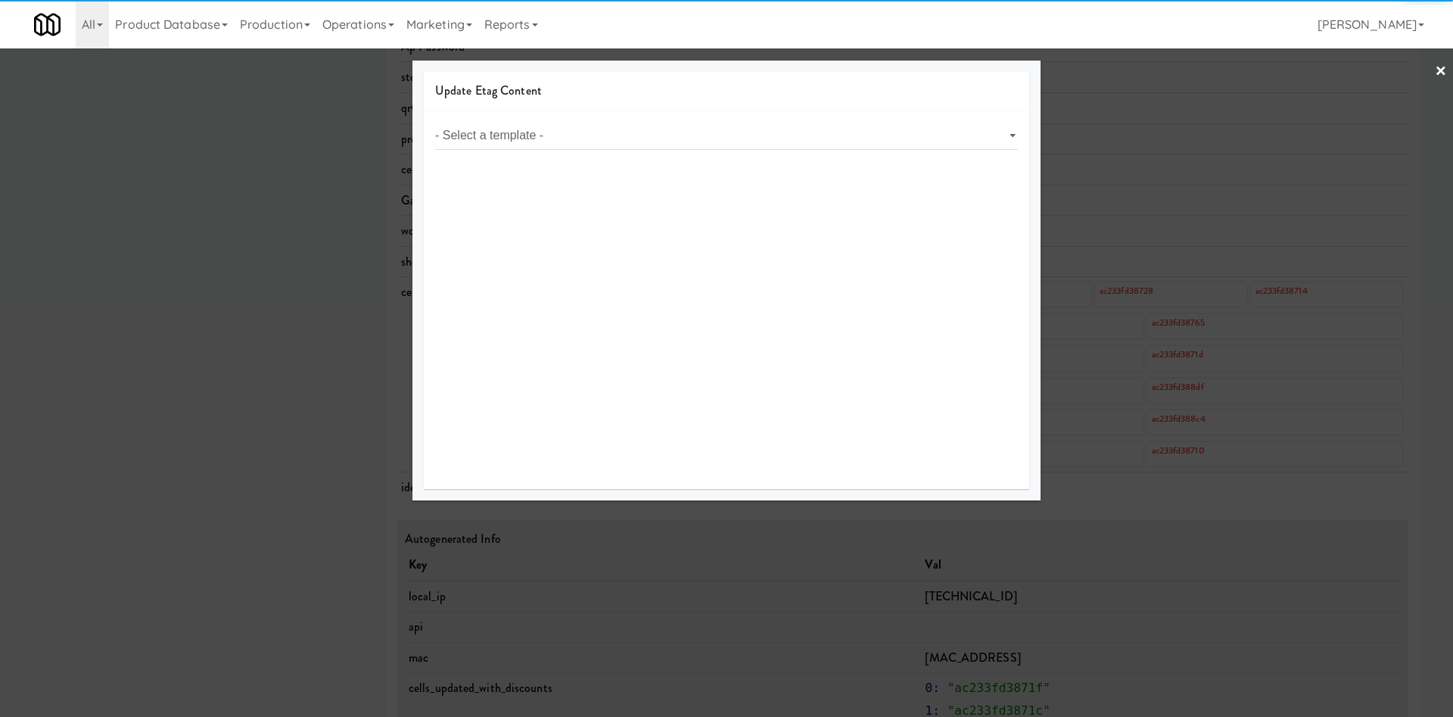
select select "object:9132"
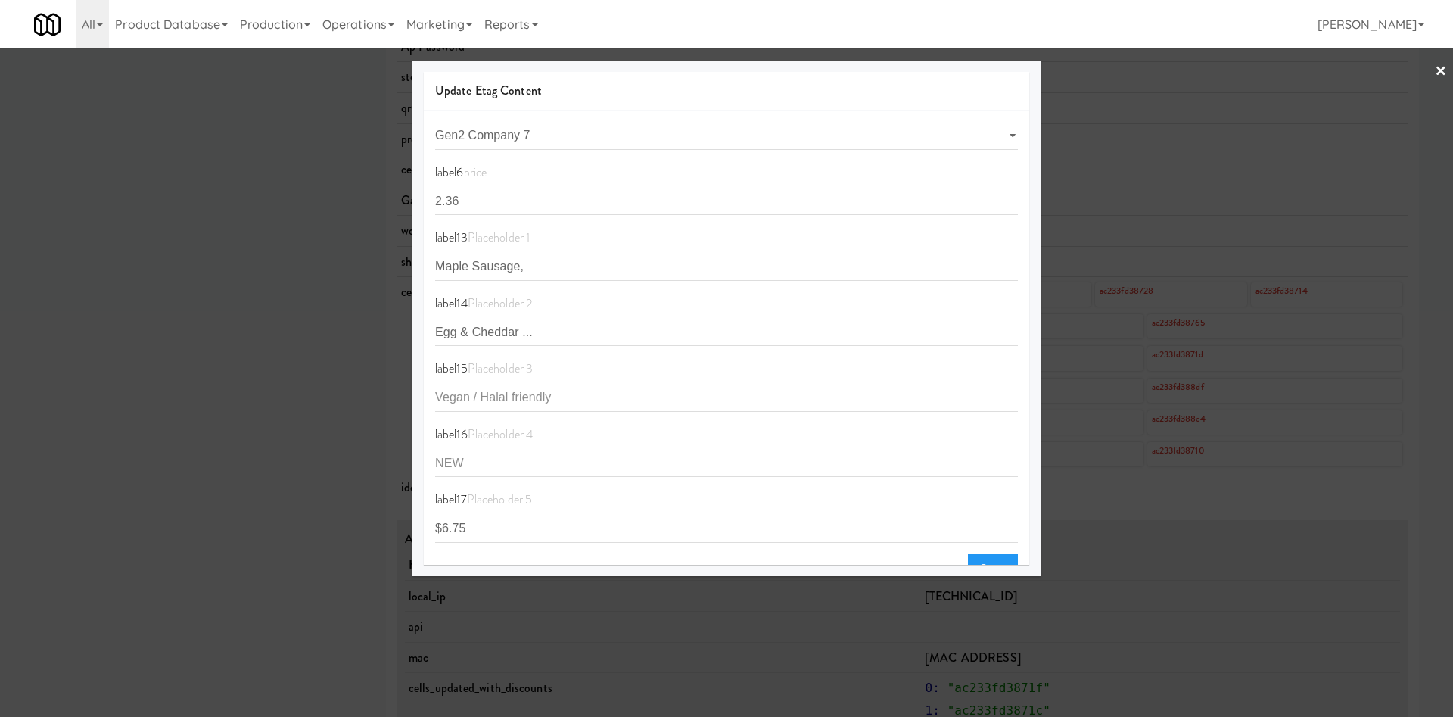
click at [154, 319] on div at bounding box center [726, 358] width 1453 height 717
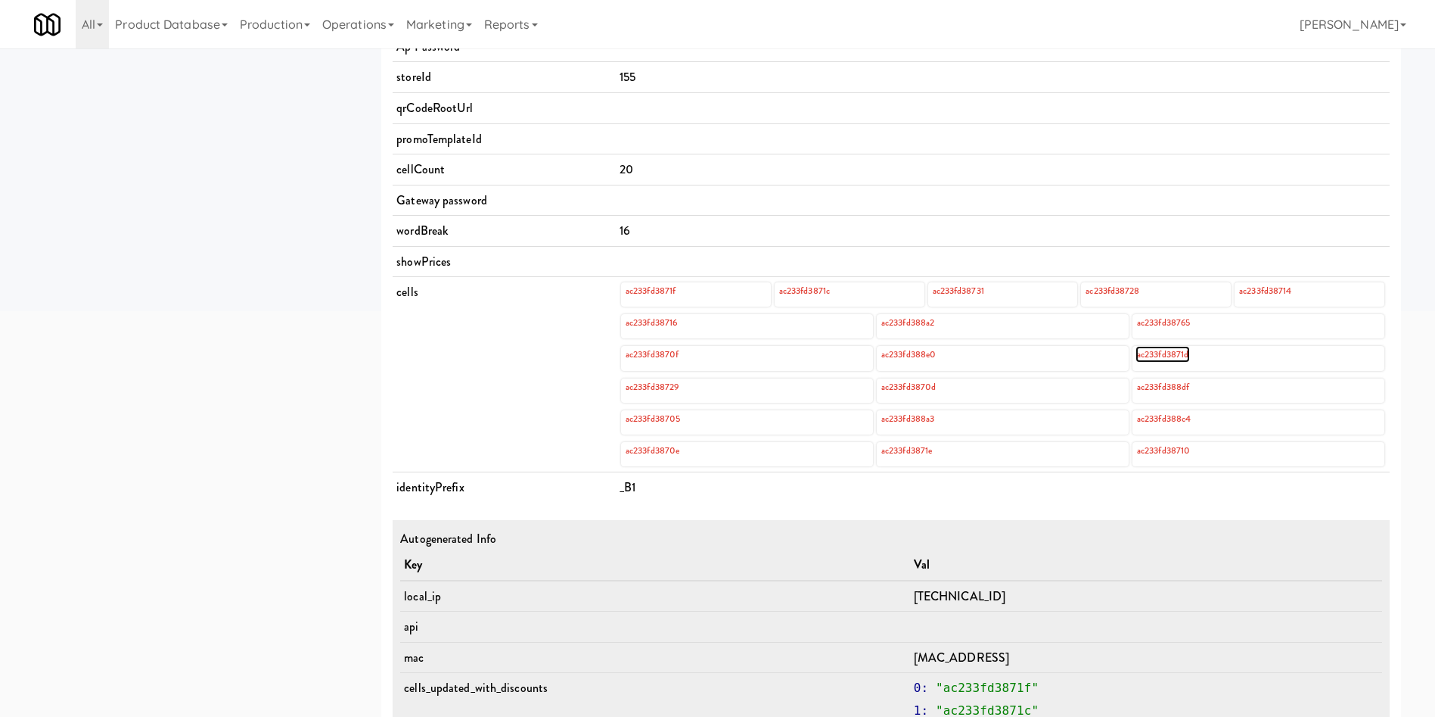
click at [1164, 350] on link "ac233fd3871d" at bounding box center [1163, 354] width 54 height 17
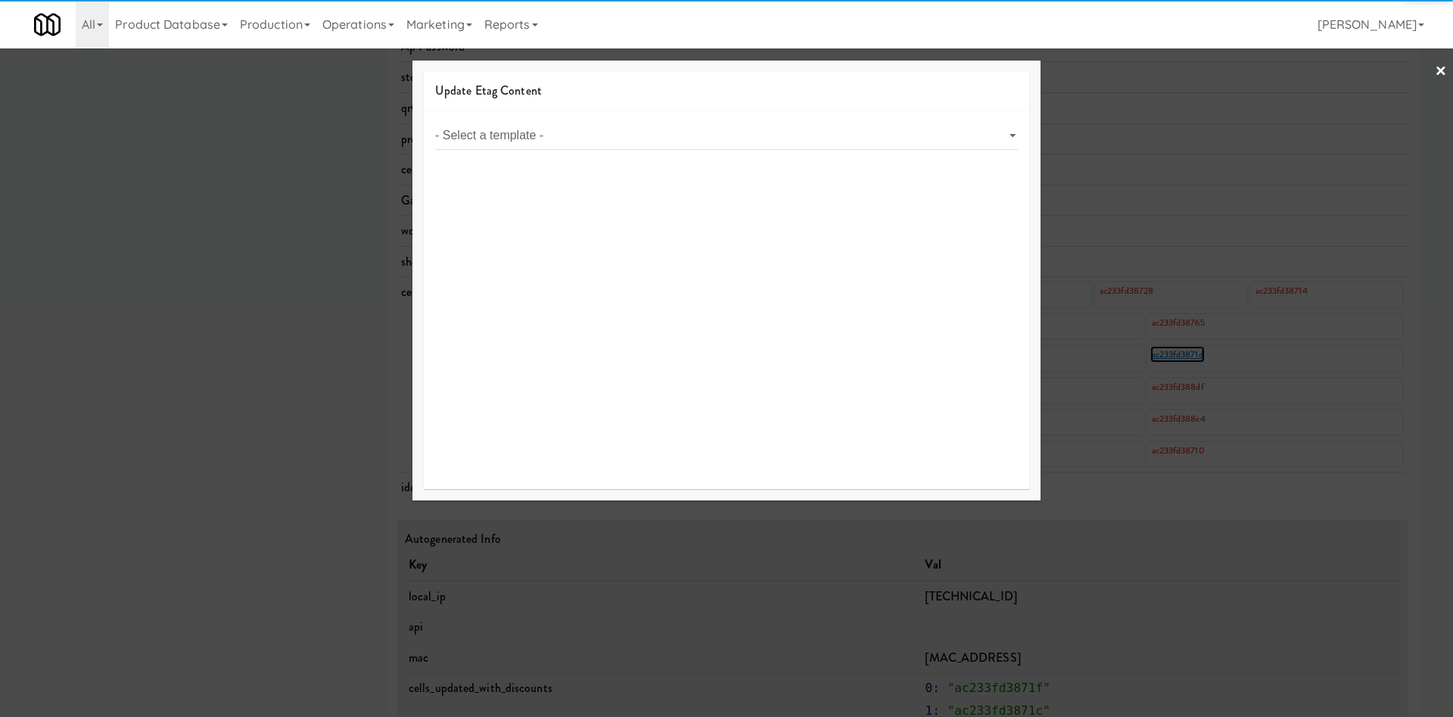
select select "object:9275"
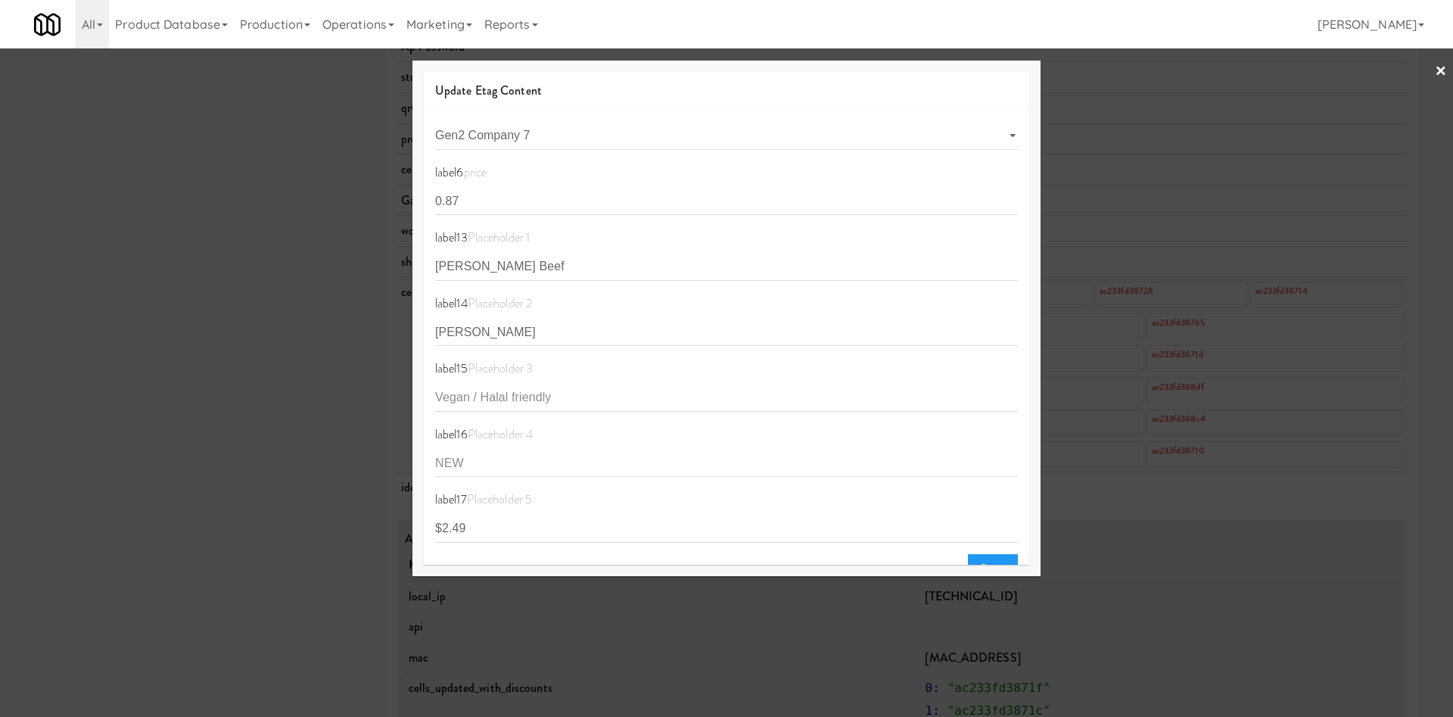
click at [143, 339] on div at bounding box center [726, 358] width 1453 height 717
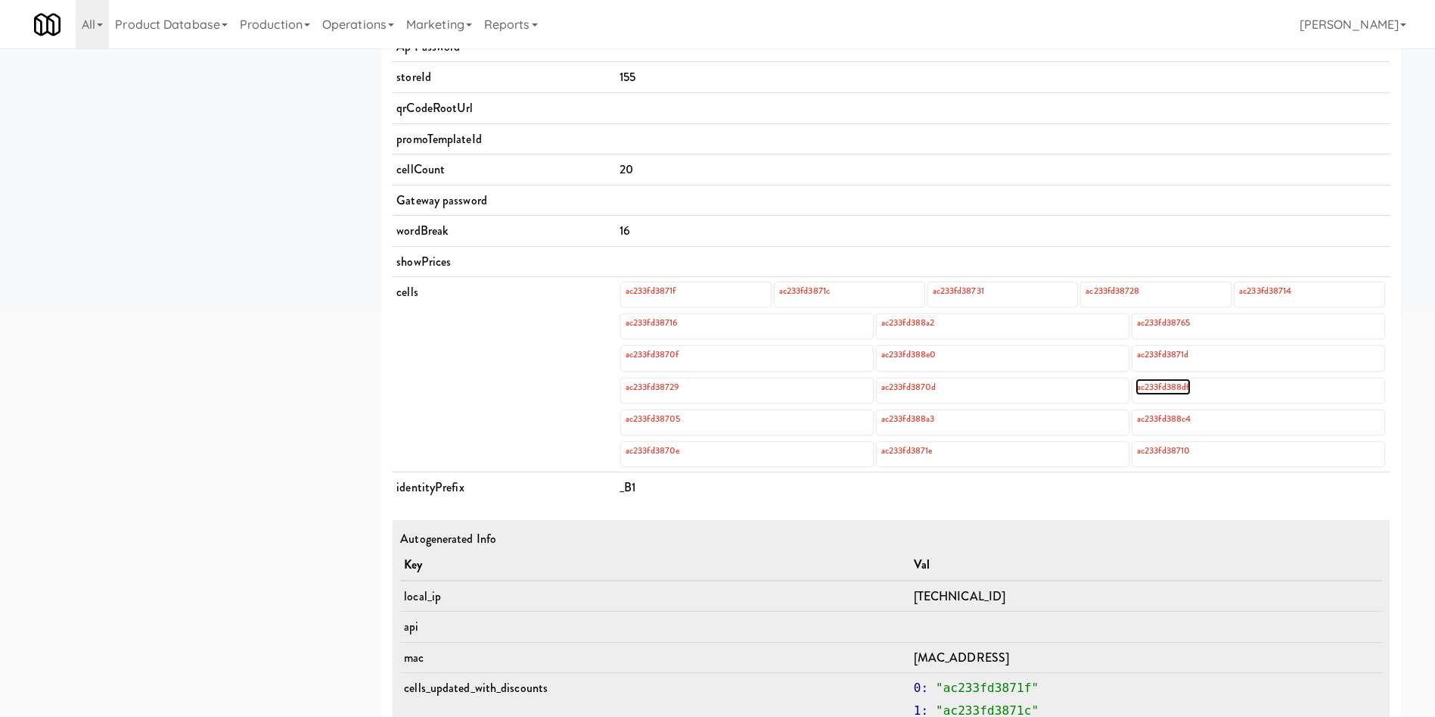
click at [1167, 386] on link "ac233fd388df" at bounding box center [1163, 386] width 55 height 17
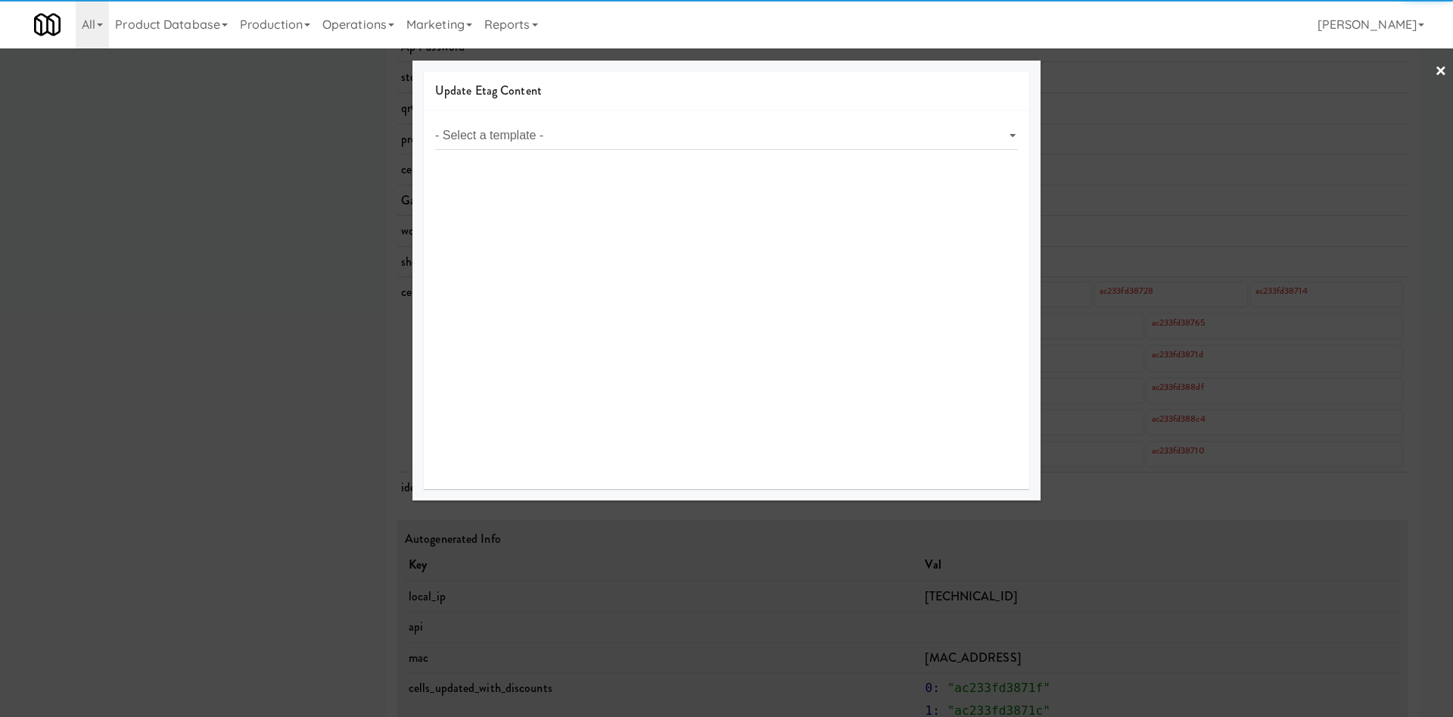
select select "object:9418"
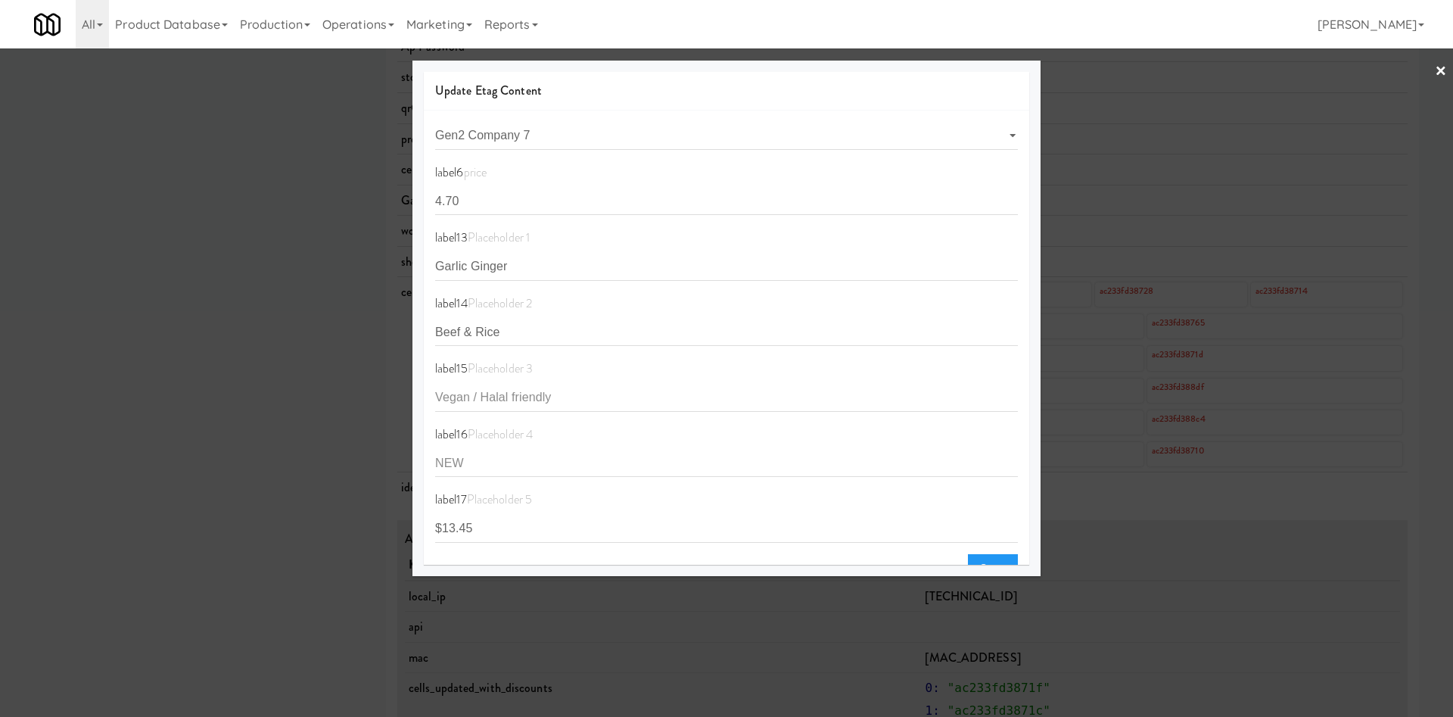
click at [210, 288] on div at bounding box center [726, 358] width 1453 height 717
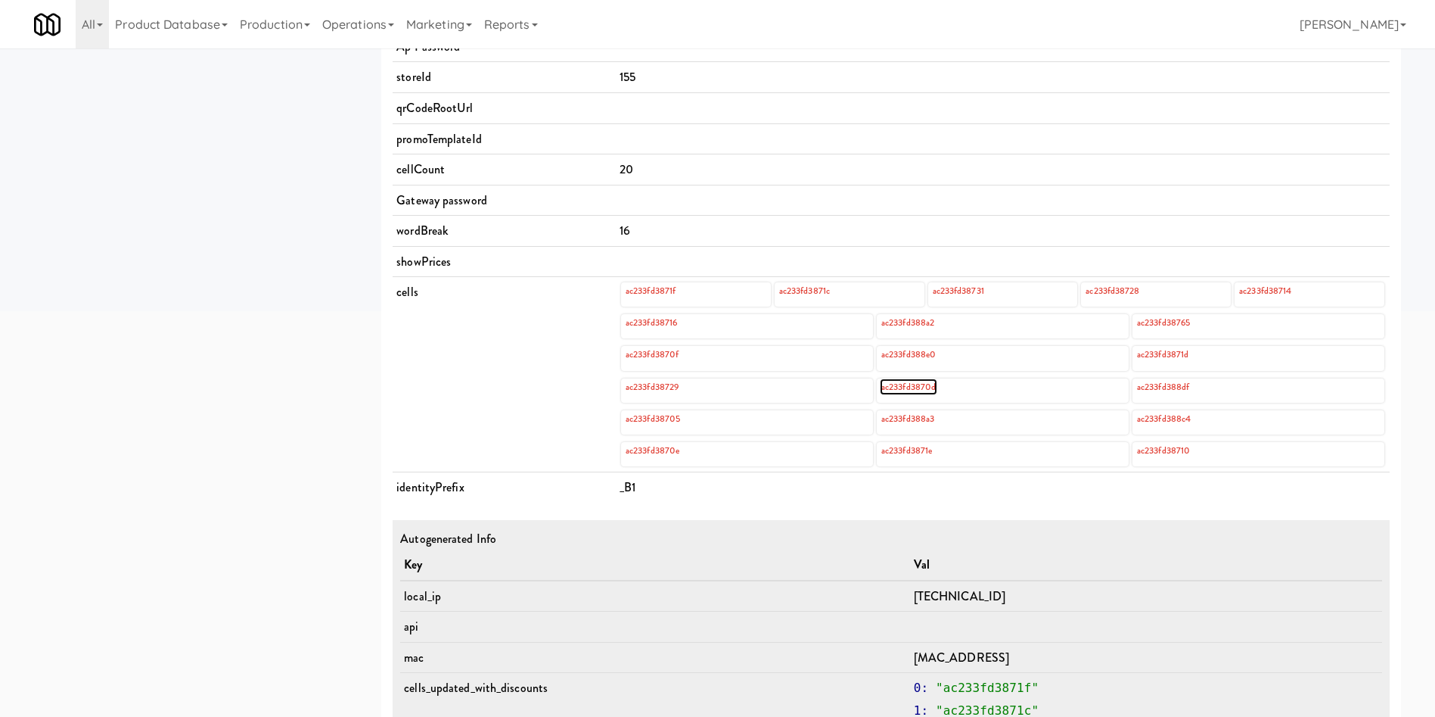
click at [930, 389] on link "ac233fd3870d" at bounding box center [909, 386] width 58 height 17
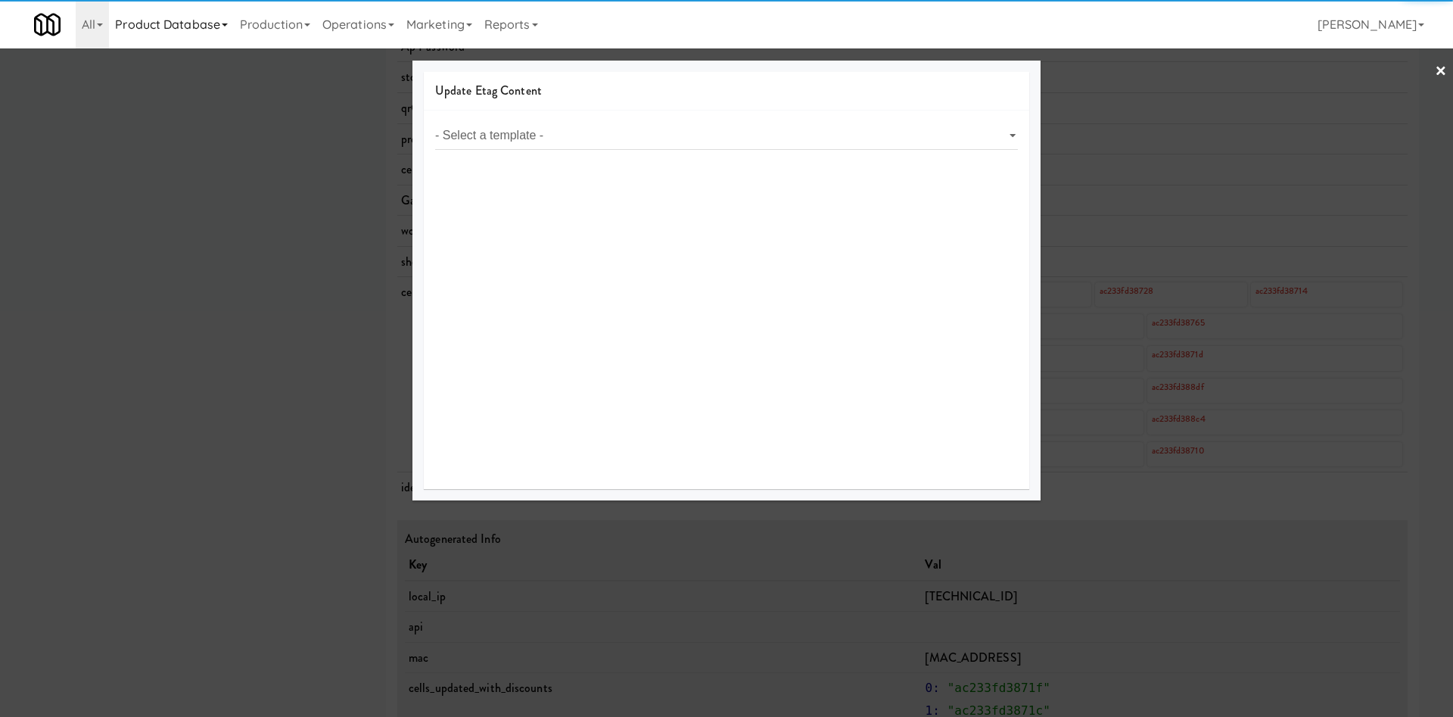
select select "object:9561"
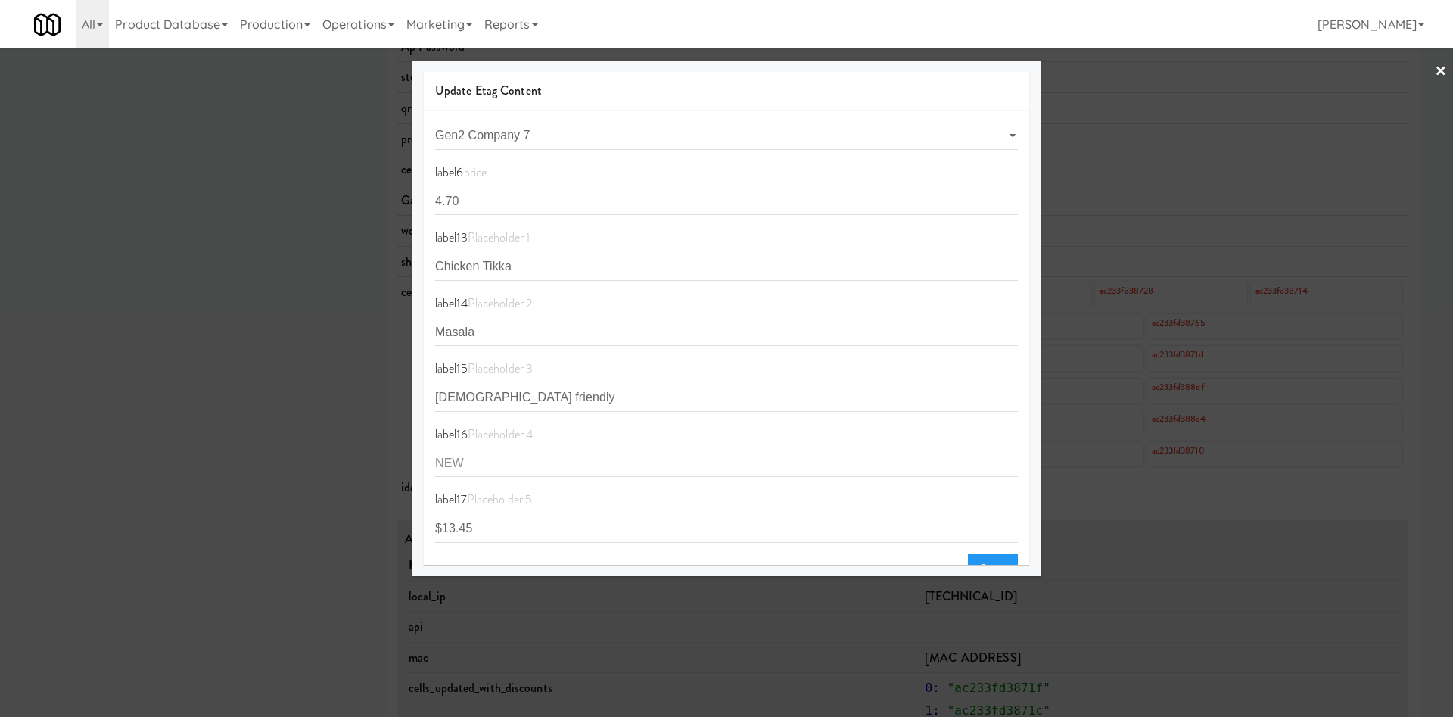
click at [271, 341] on div at bounding box center [726, 358] width 1453 height 717
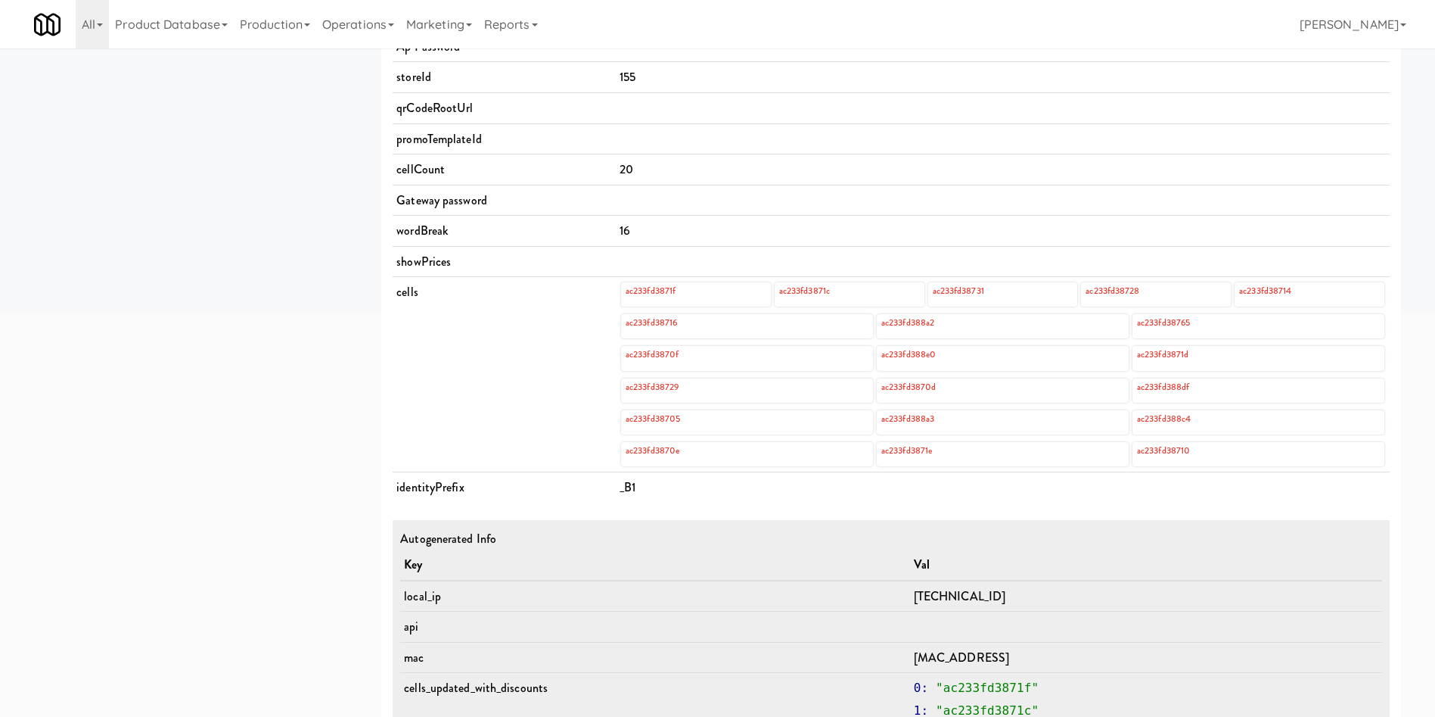
click at [952, 358] on div "ac233fd388e0" at bounding box center [1003, 358] width 252 height 24
click at [958, 334] on div "ac233fd388a2" at bounding box center [1003, 326] width 252 height 24
click at [922, 324] on link "ac233fd388a2" at bounding box center [908, 322] width 56 height 17
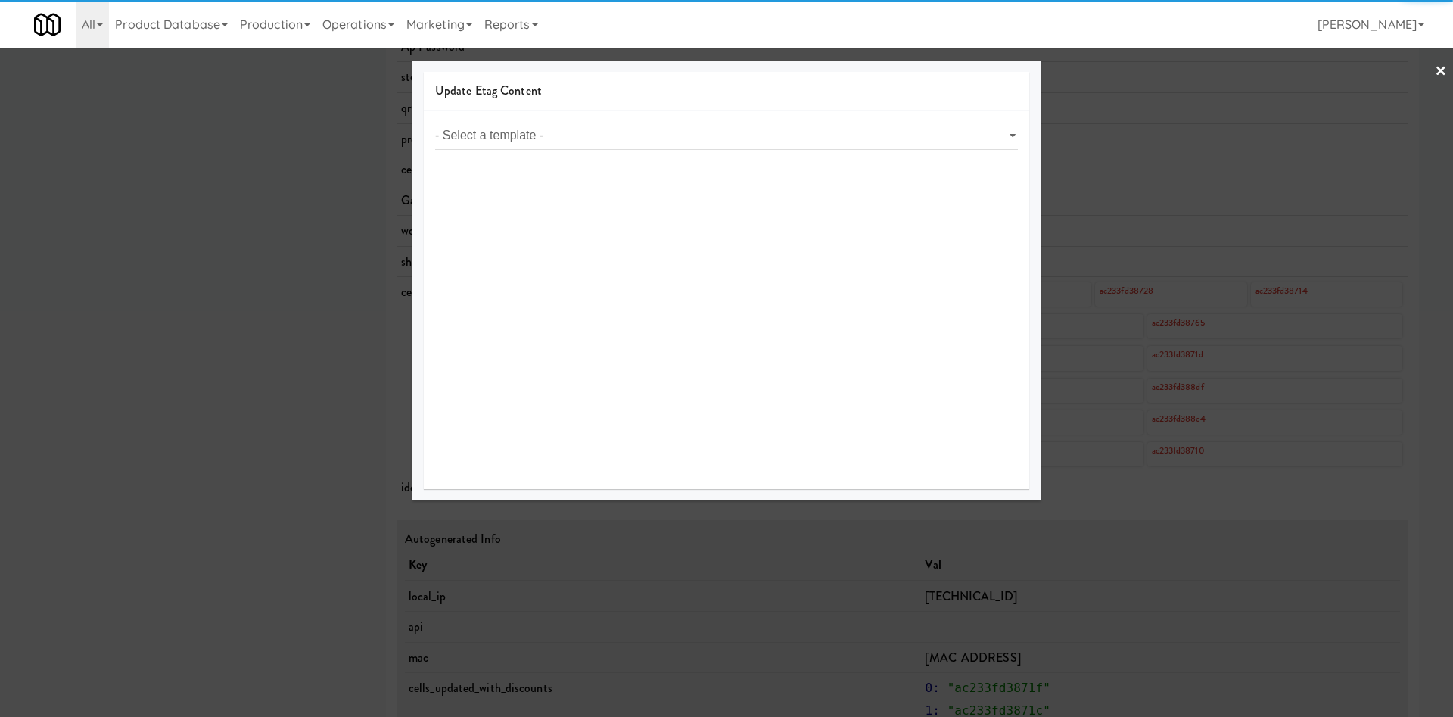
select select "object:9704"
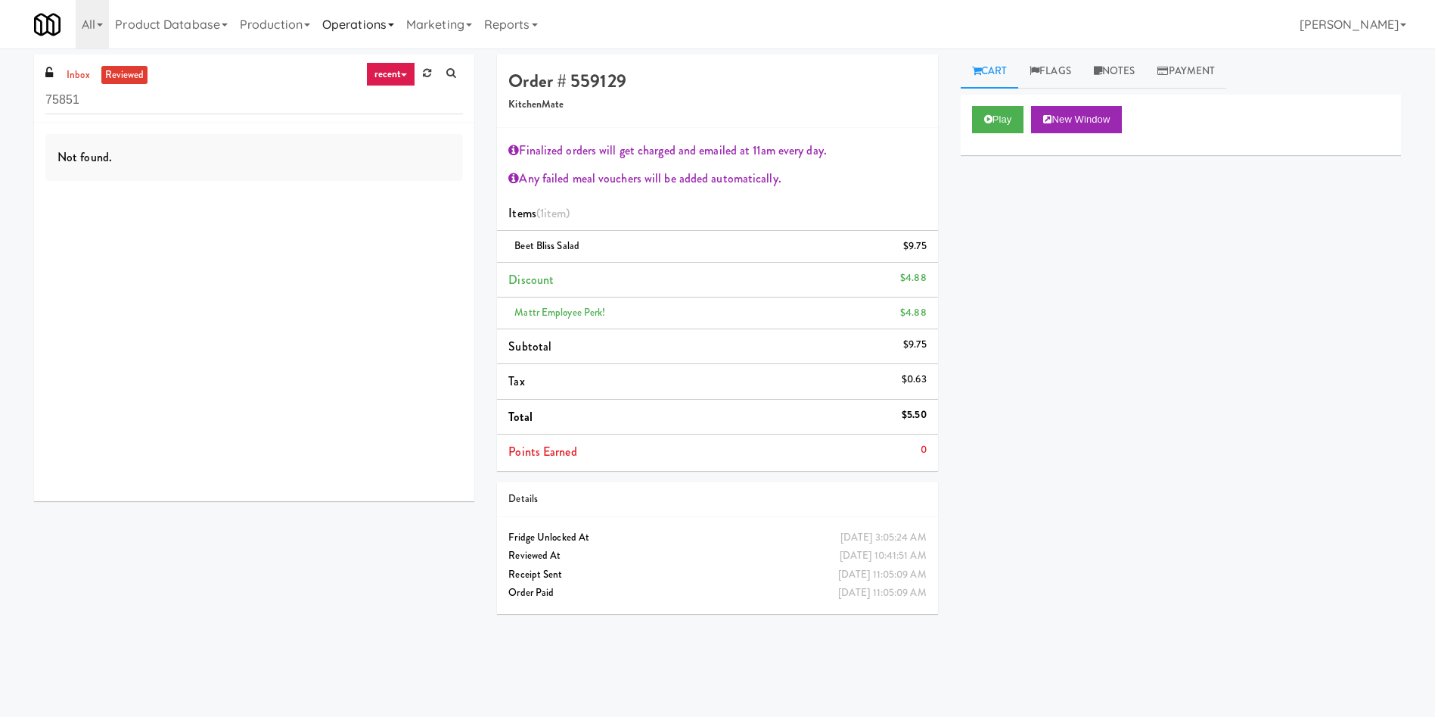
click at [359, 33] on link "Operations" at bounding box center [358, 24] width 84 height 48
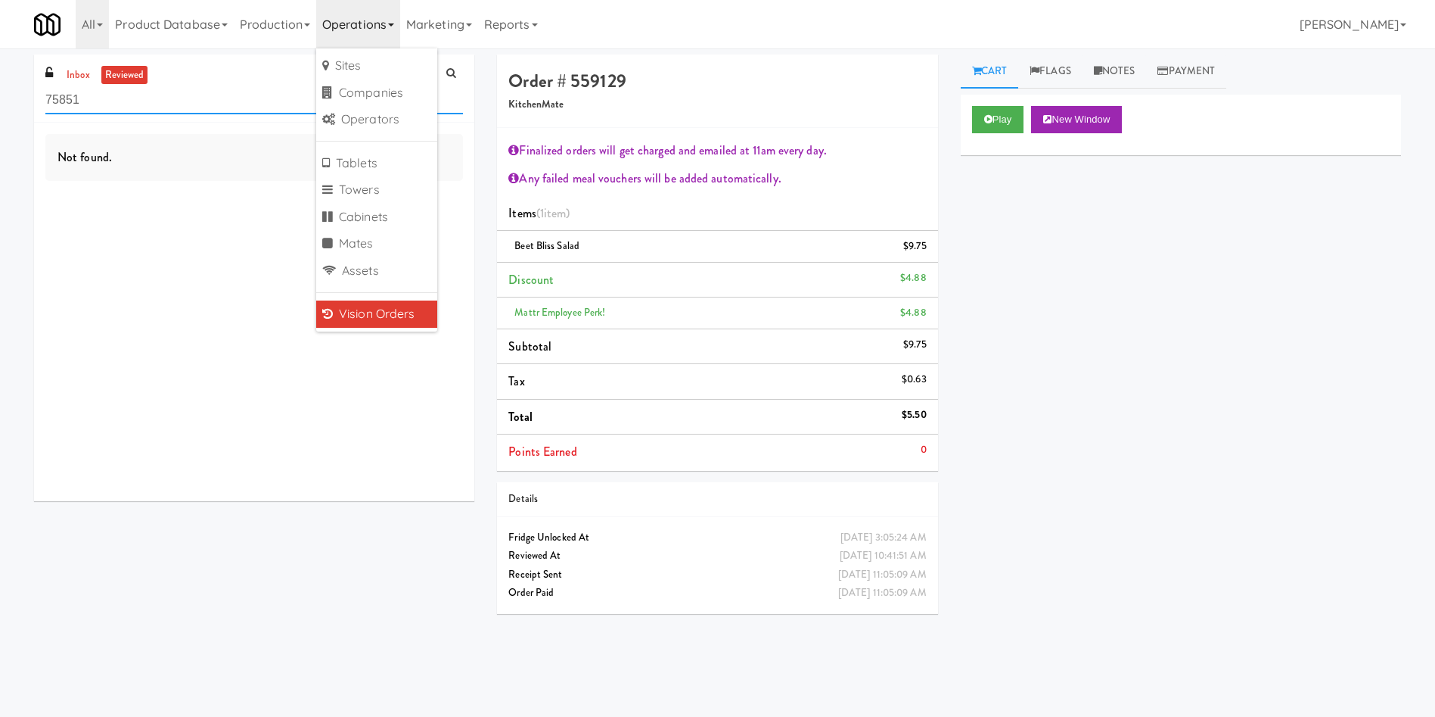
click at [250, 108] on input "75851" at bounding box center [254, 100] width 418 height 28
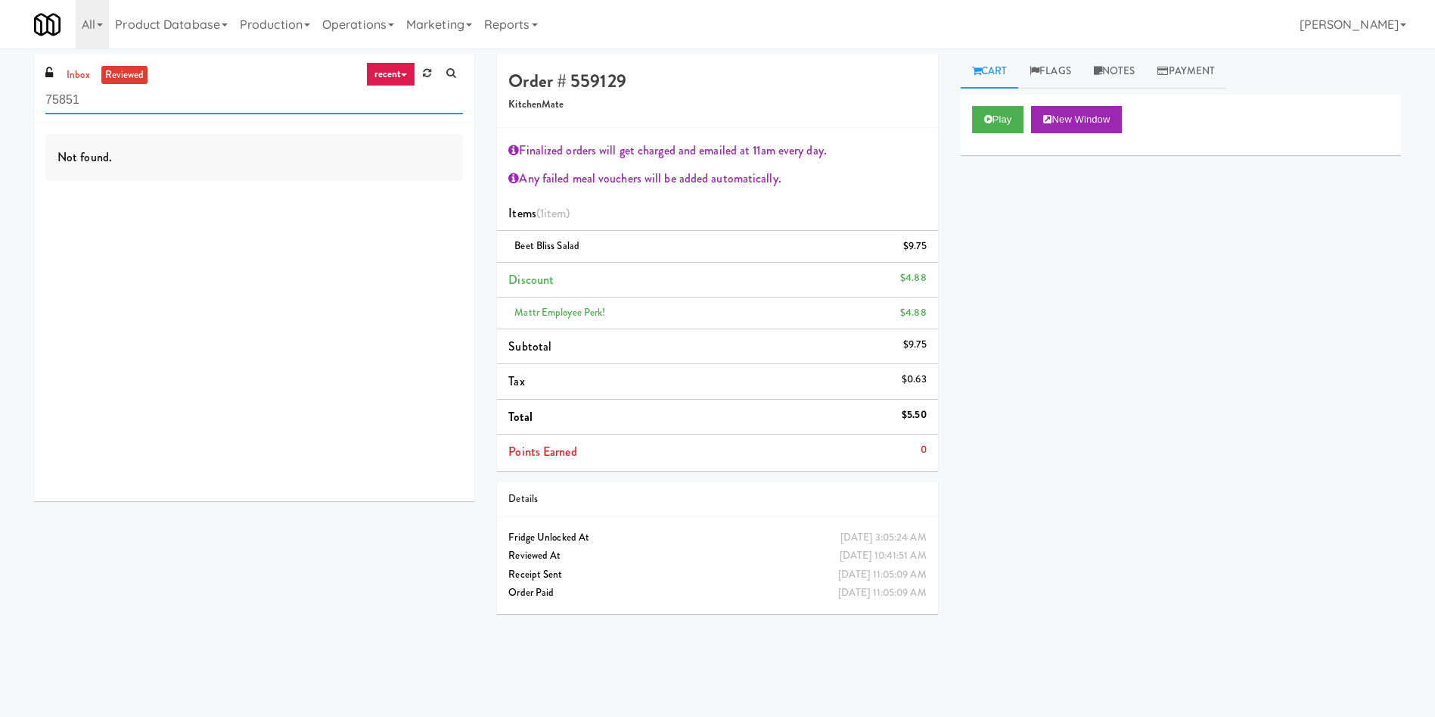
drag, startPoint x: 250, startPoint y: 108, endPoint x: 0, endPoint y: 96, distance: 250.7
click at [0, 96] on div "inbox reviewed recent all unclear take inventory issue suspicious failed recent…" at bounding box center [717, 358] width 1435 height 608
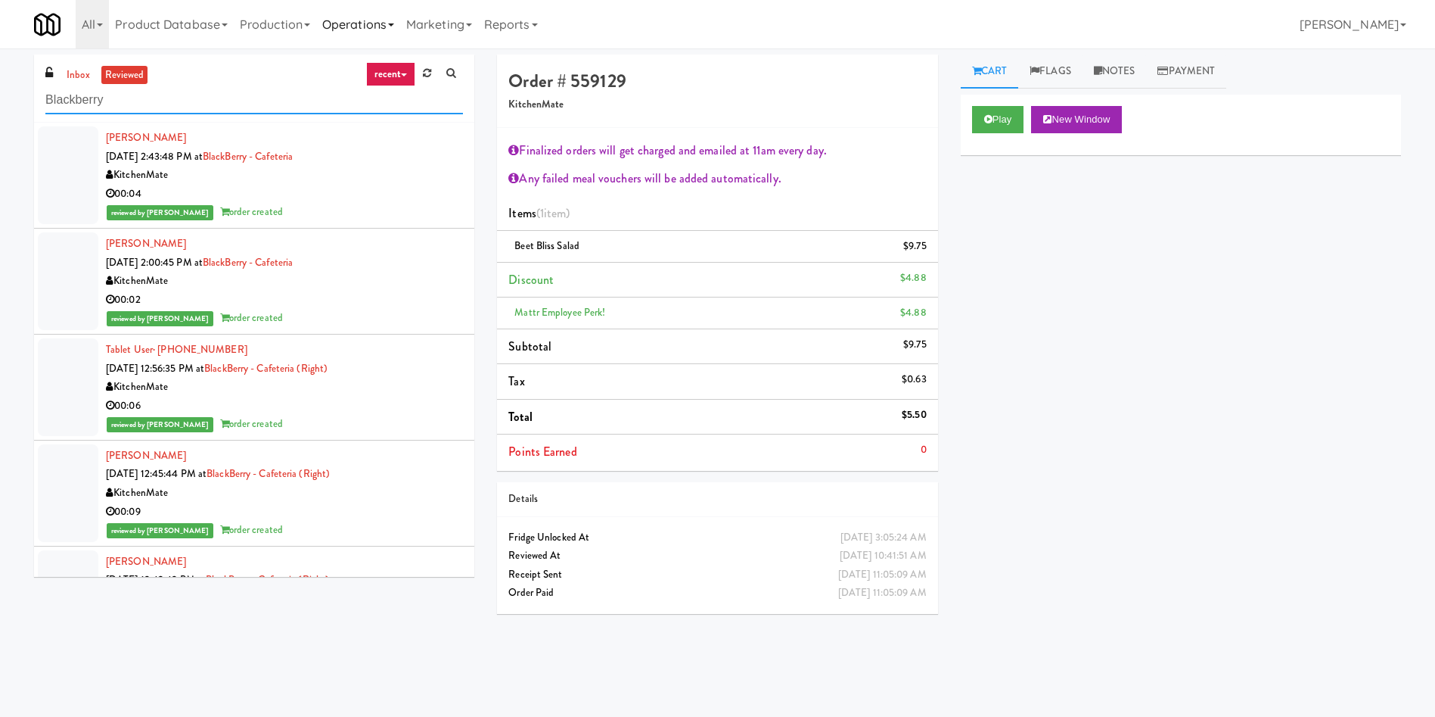
type input "Blackberry"
click at [359, 20] on link "Operations" at bounding box center [358, 24] width 84 height 48
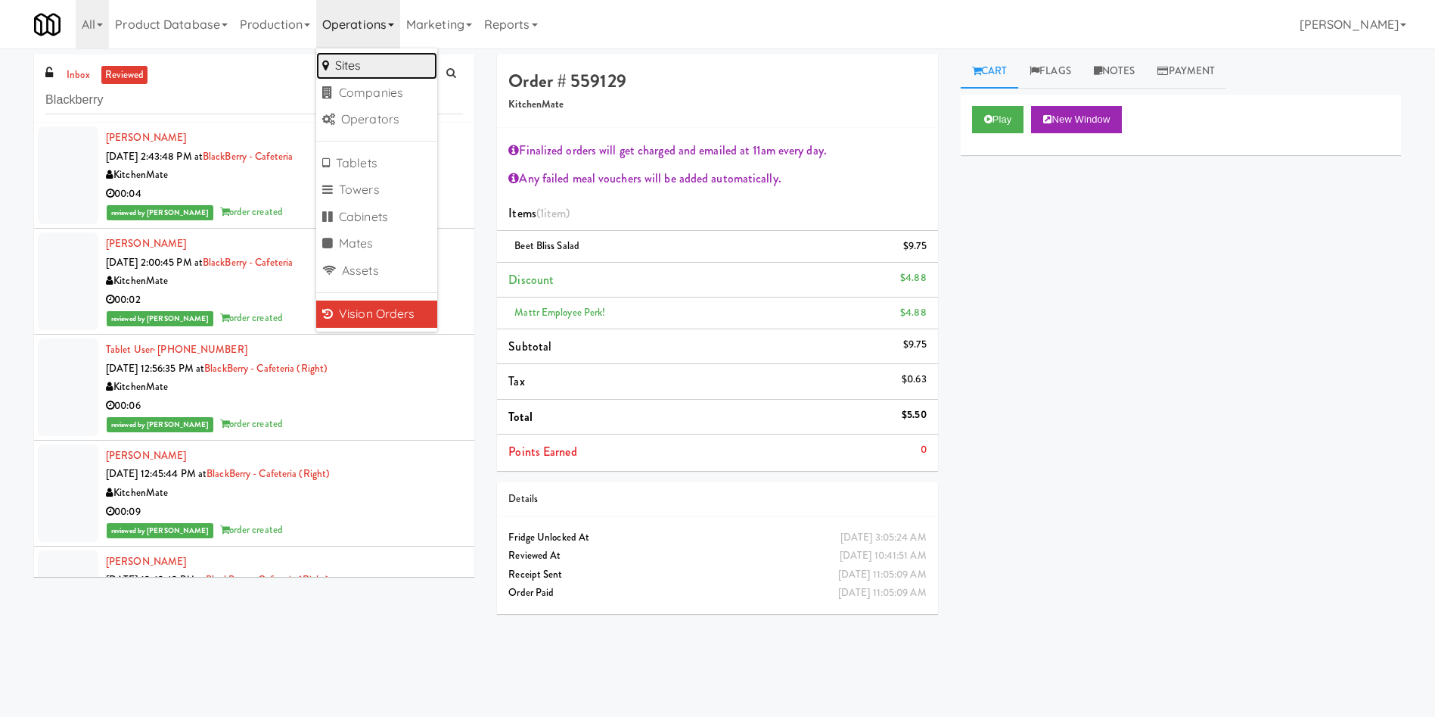
click at [372, 66] on link "Sites" at bounding box center [376, 65] width 121 height 27
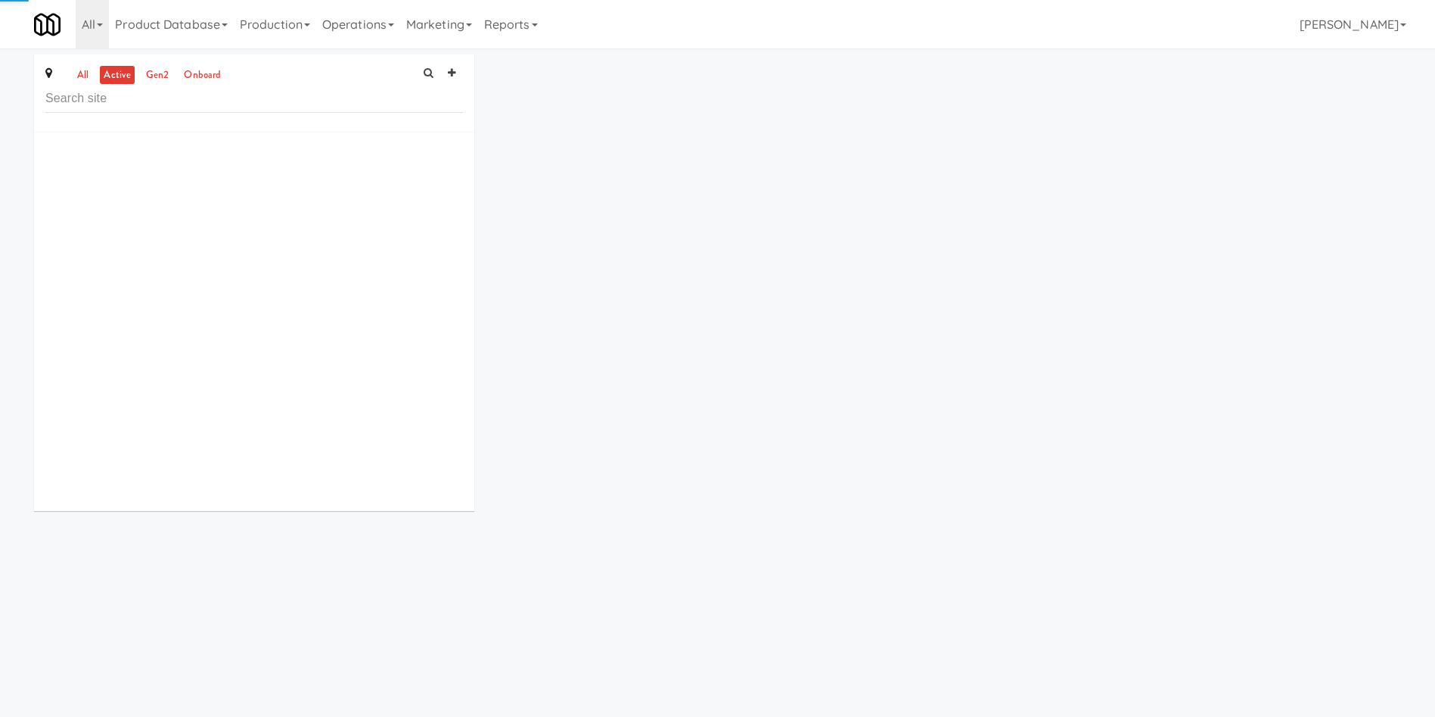
drag, startPoint x: 372, startPoint y: 66, endPoint x: 315, endPoint y: 104, distance: 68.6
click at [315, 104] on input "text" at bounding box center [254, 99] width 418 height 28
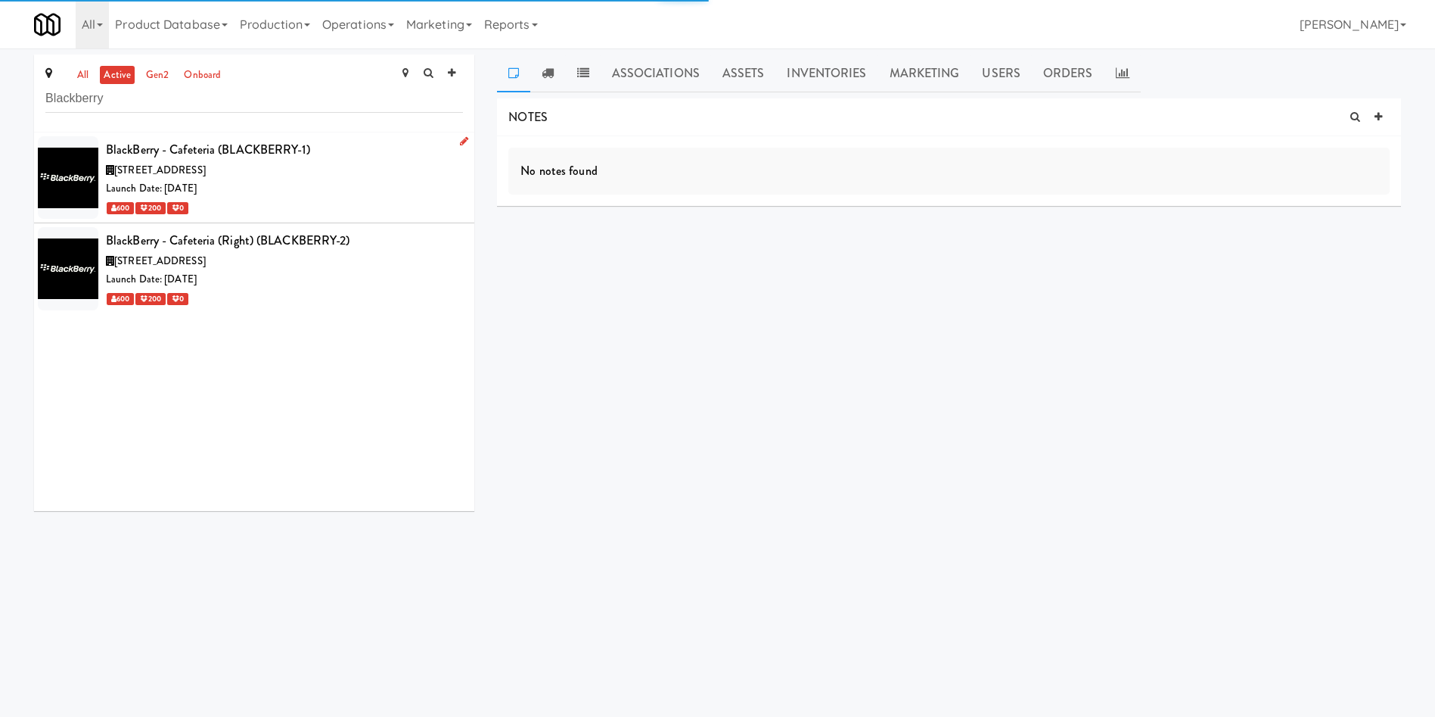
type input "Blackberry"
click at [349, 194] on div "Launch Date: [DATE]" at bounding box center [284, 188] width 357 height 19
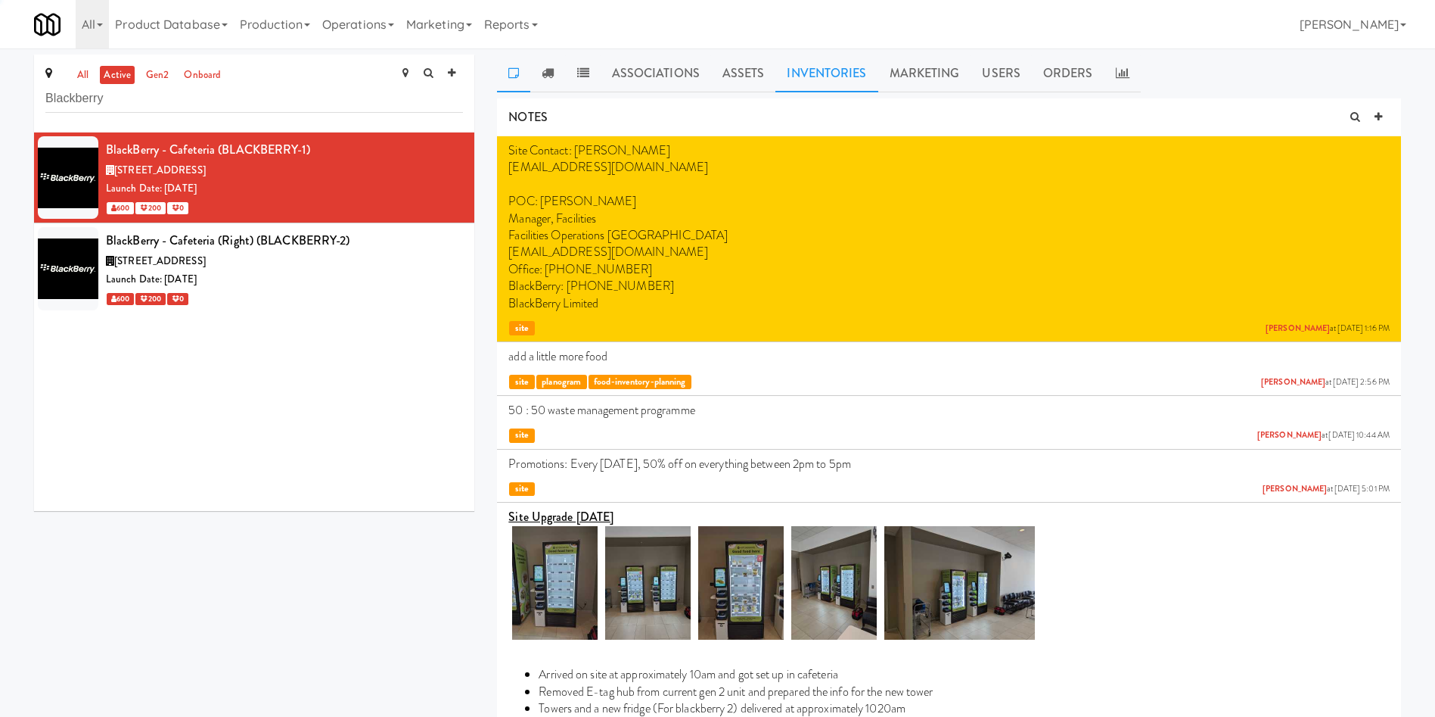
click at [835, 76] on link "Inventories" at bounding box center [827, 73] width 102 height 38
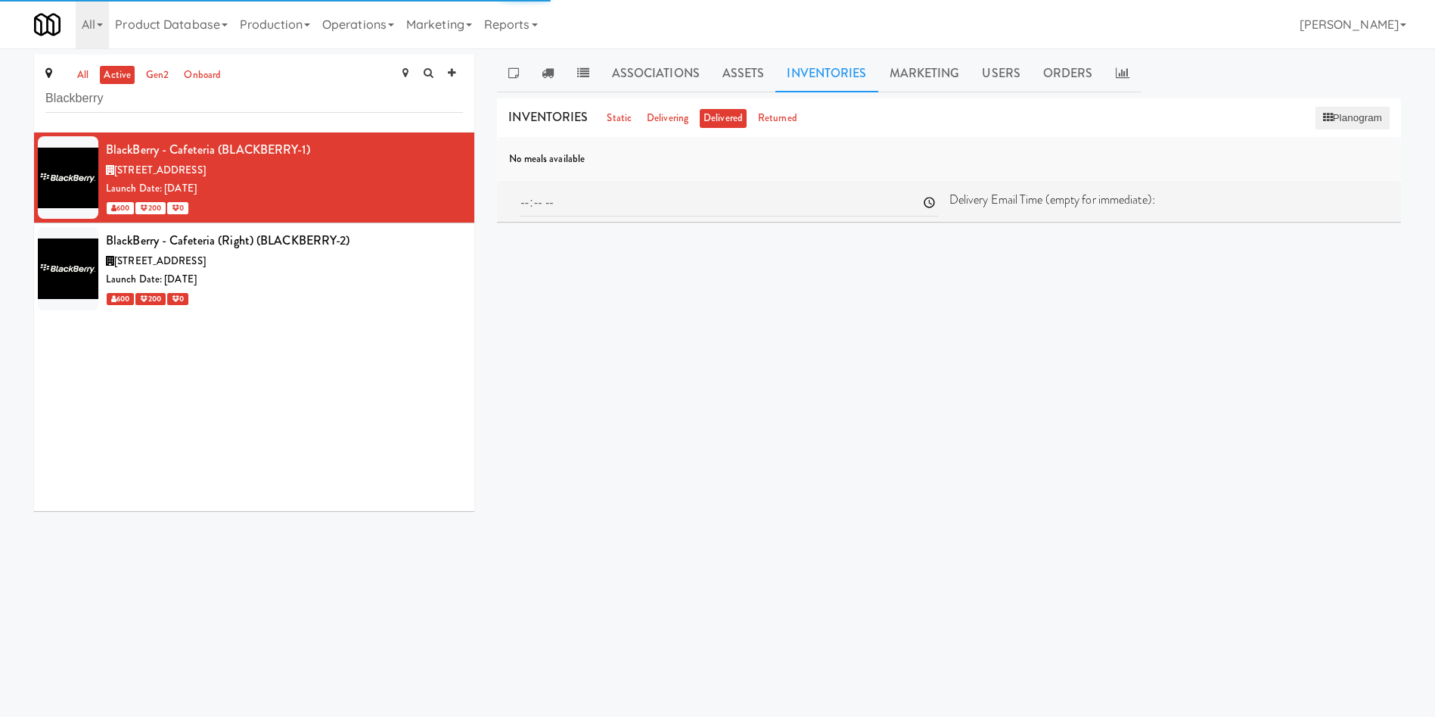
click at [1336, 113] on button "Planogram" at bounding box center [1353, 118] width 74 height 23
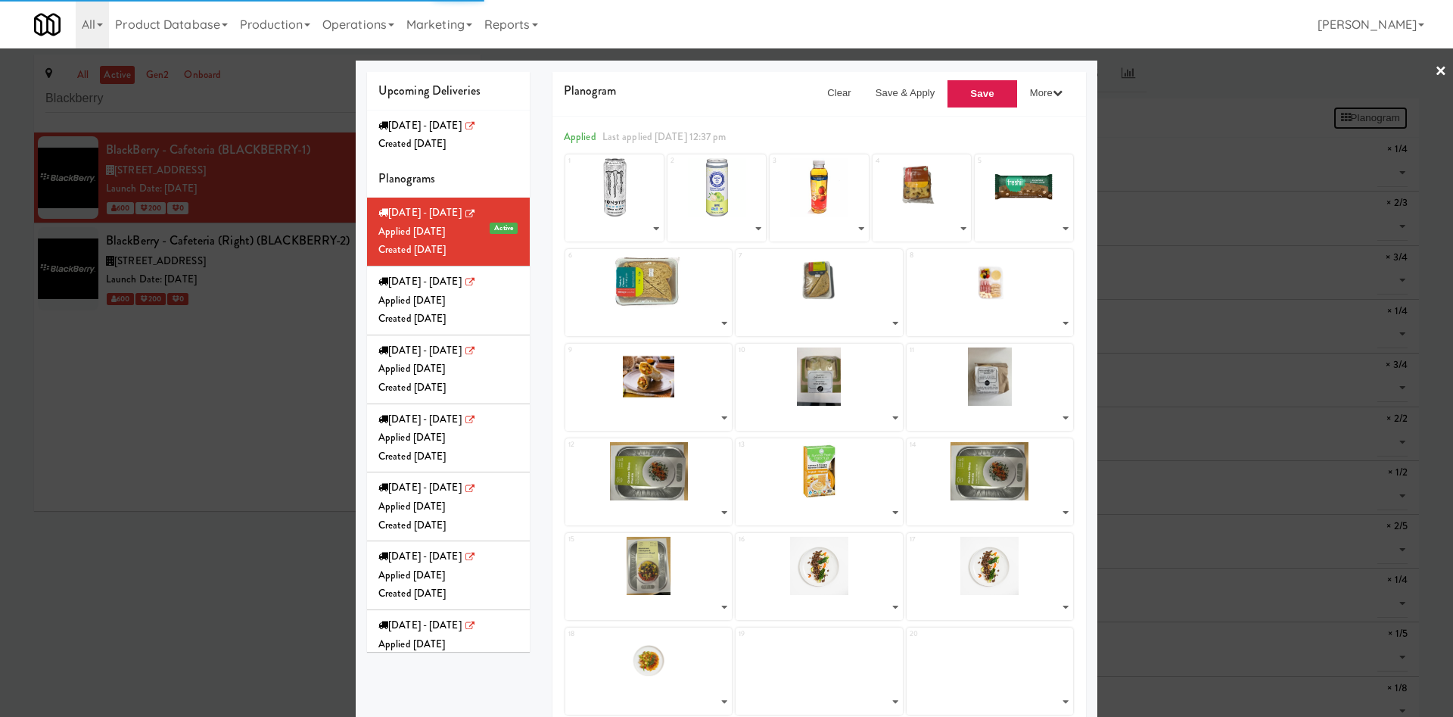
select select "number:253537"
select select "number:271600"
select select "number:268110"
select select "number:272089"
select select "number:271968"
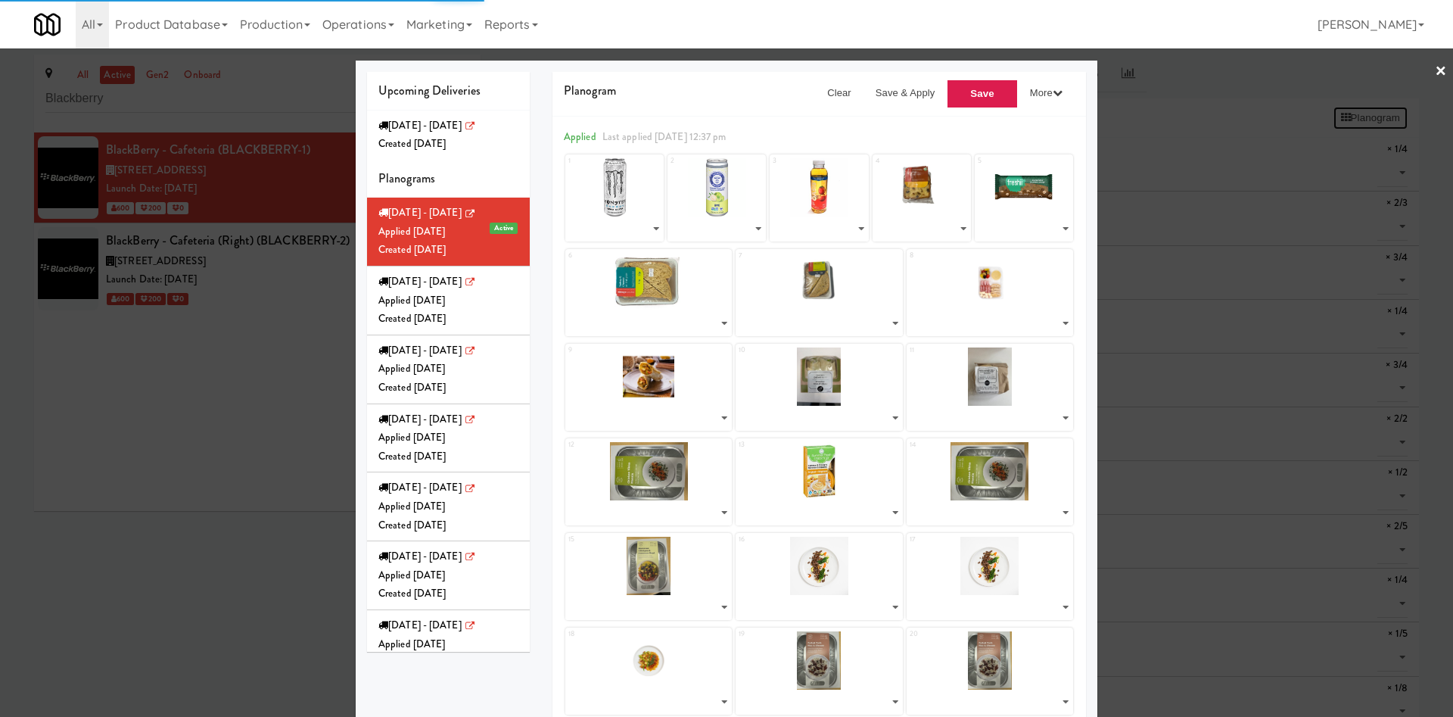
select select "number:272036"
select select "number:272138"
select select "number:271828"
select select "number:271792"
select select "number:271748"
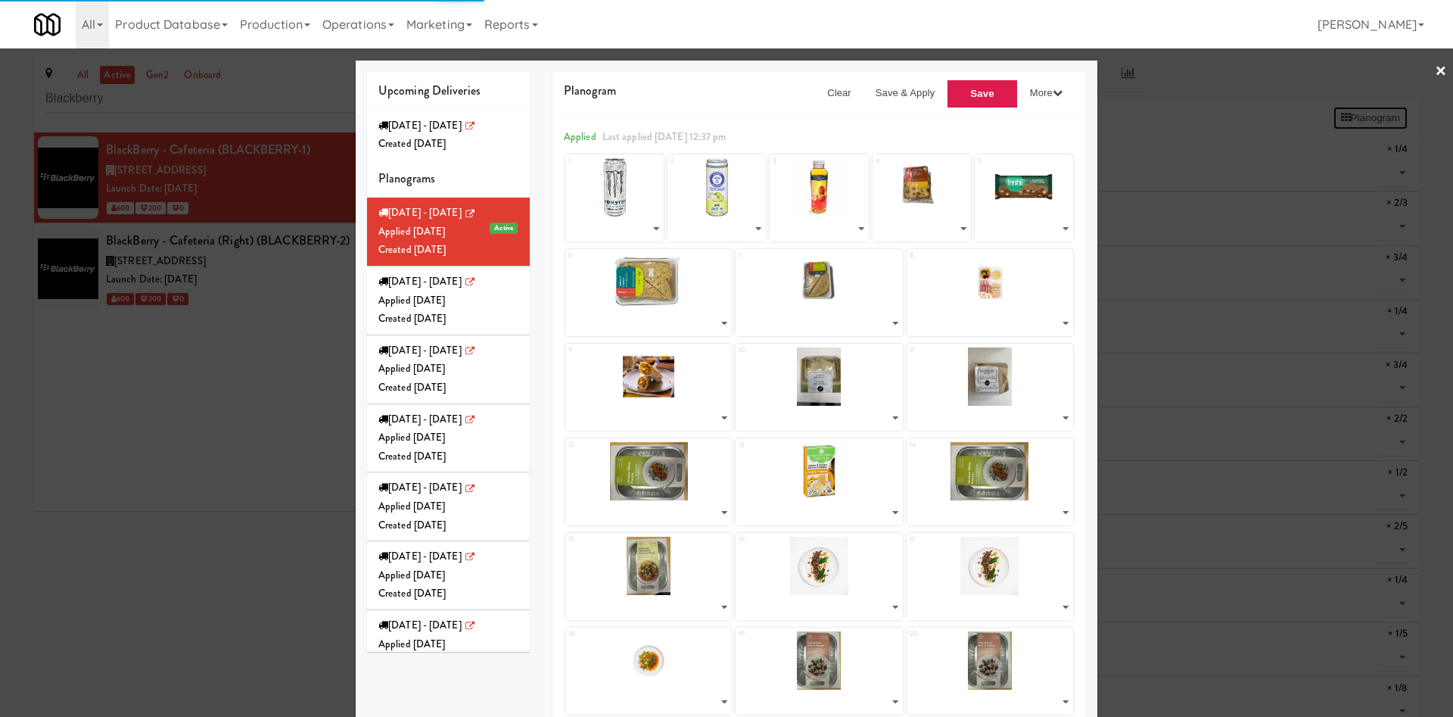
select select "number:271847"
select select "number:270462"
select select "number:271904"
select select "number:270462"
select select "number:270341"
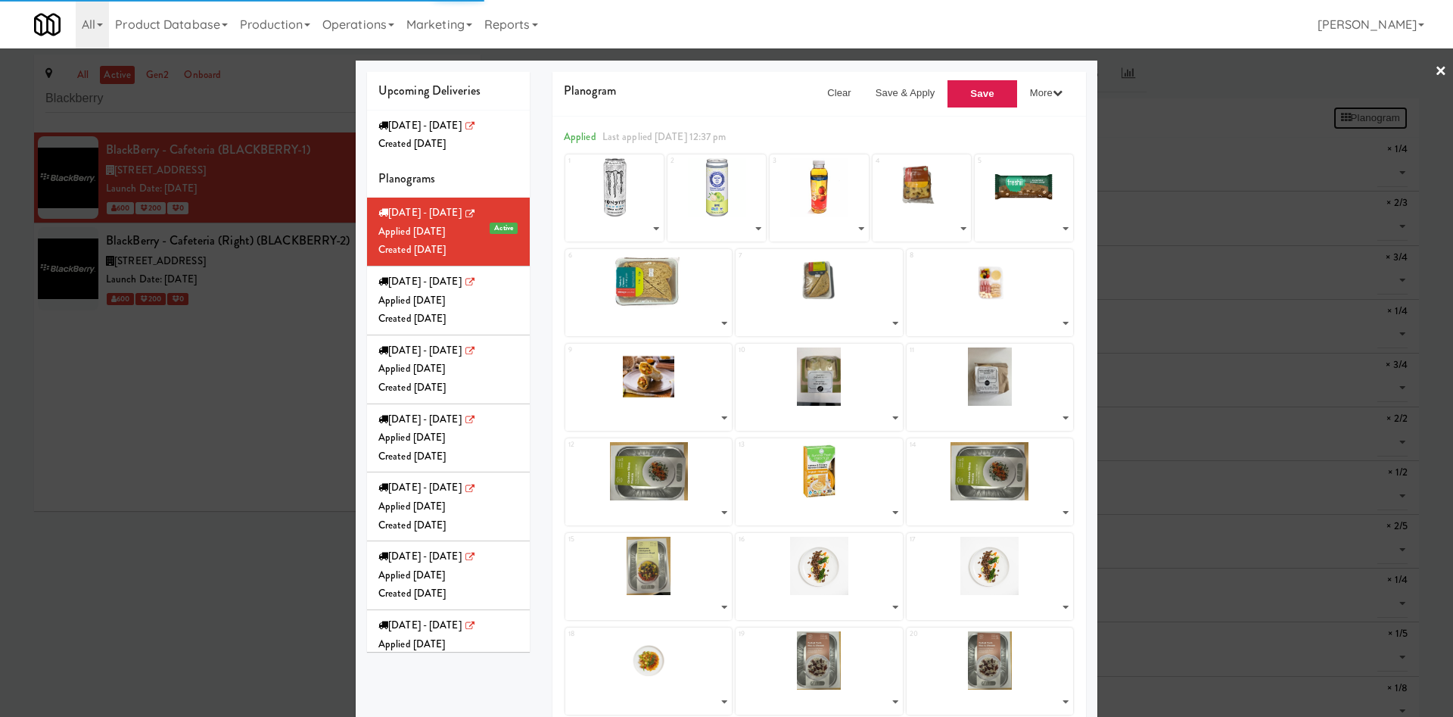
select select "number:270522"
select select "number:270398"
select select "number:270572"
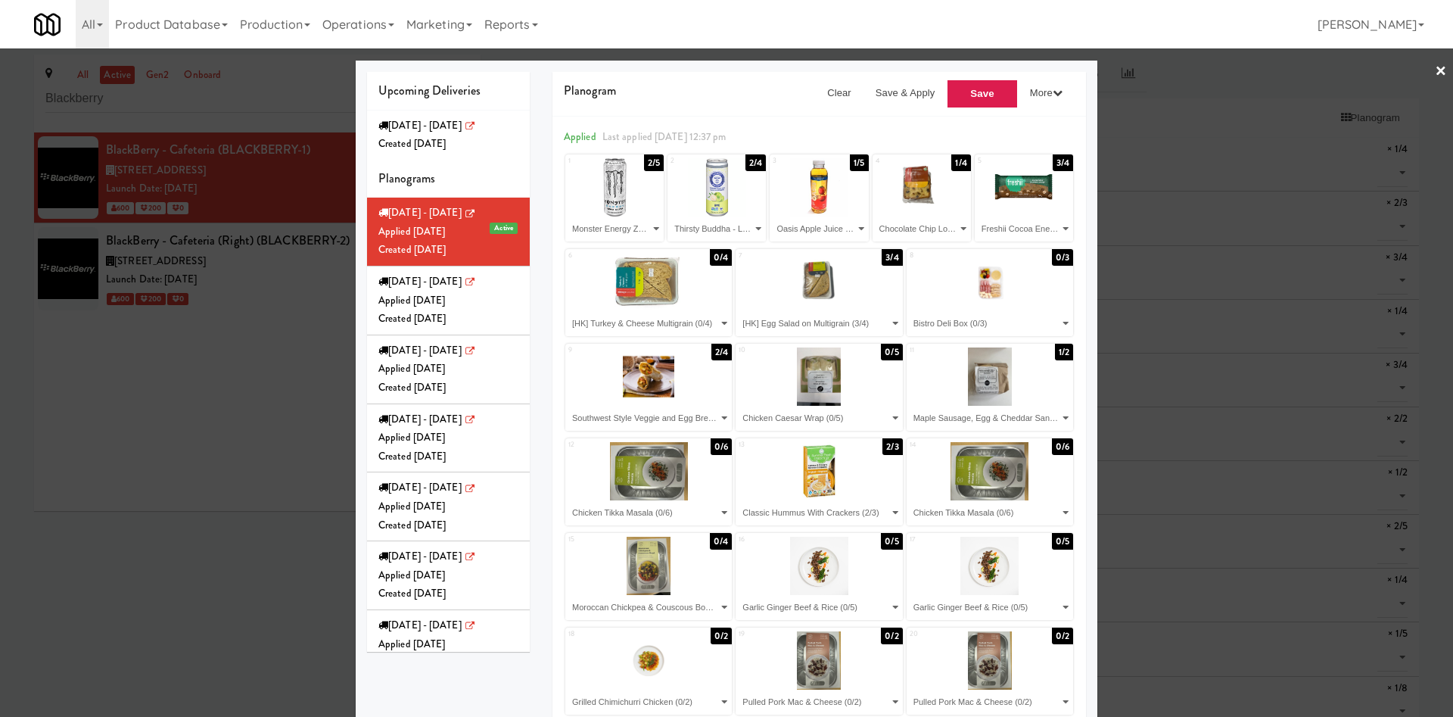
click at [171, 430] on div at bounding box center [726, 358] width 1453 height 717
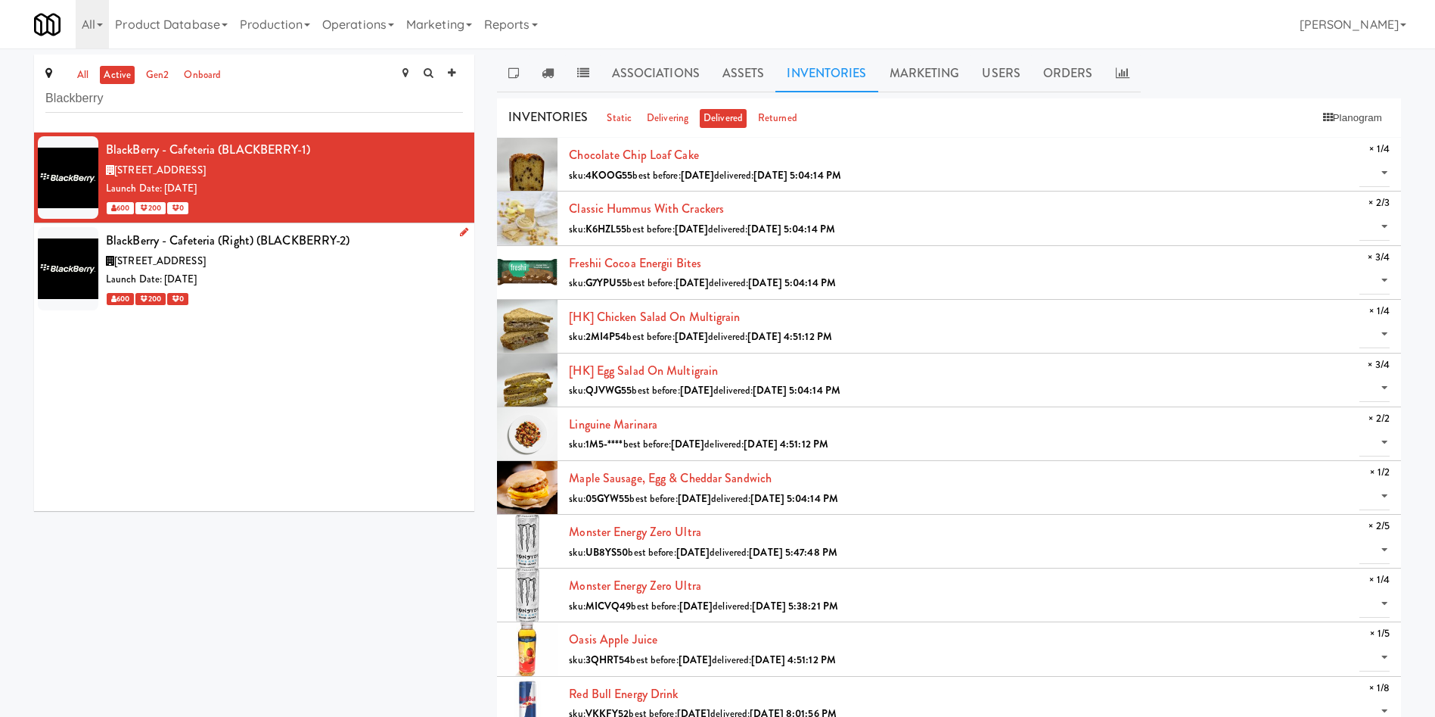
click at [345, 298] on div "600 200 0" at bounding box center [284, 298] width 357 height 19
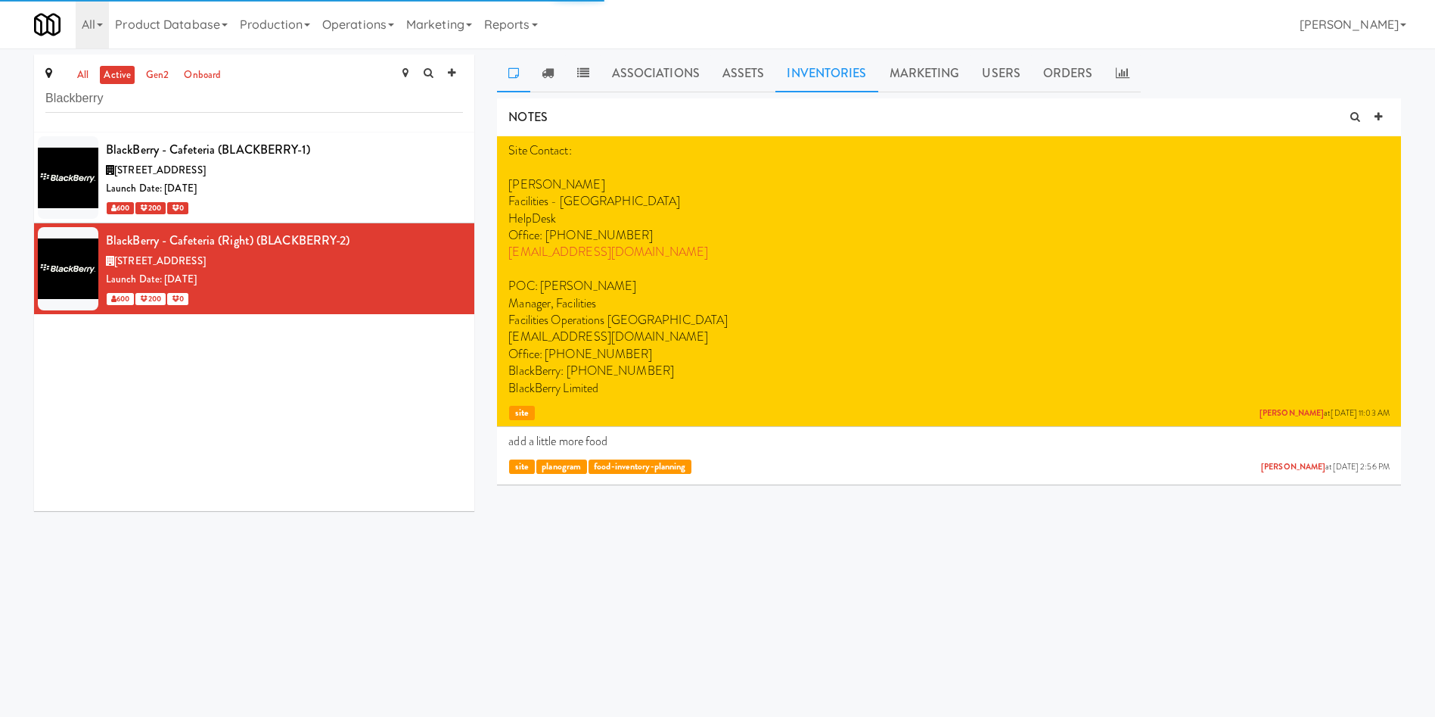
click at [860, 77] on link "Inventories" at bounding box center [827, 73] width 102 height 38
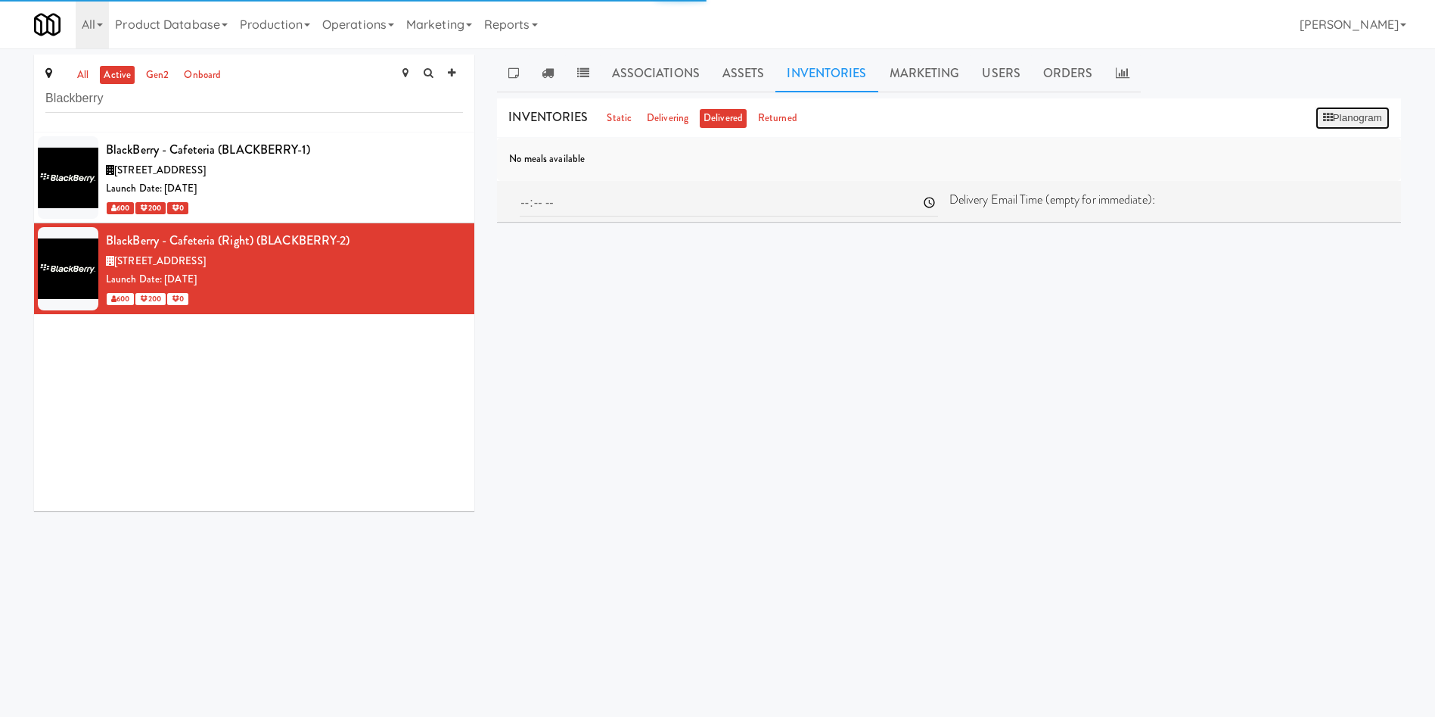
click at [1326, 126] on button "Planogram" at bounding box center [1353, 118] width 74 height 23
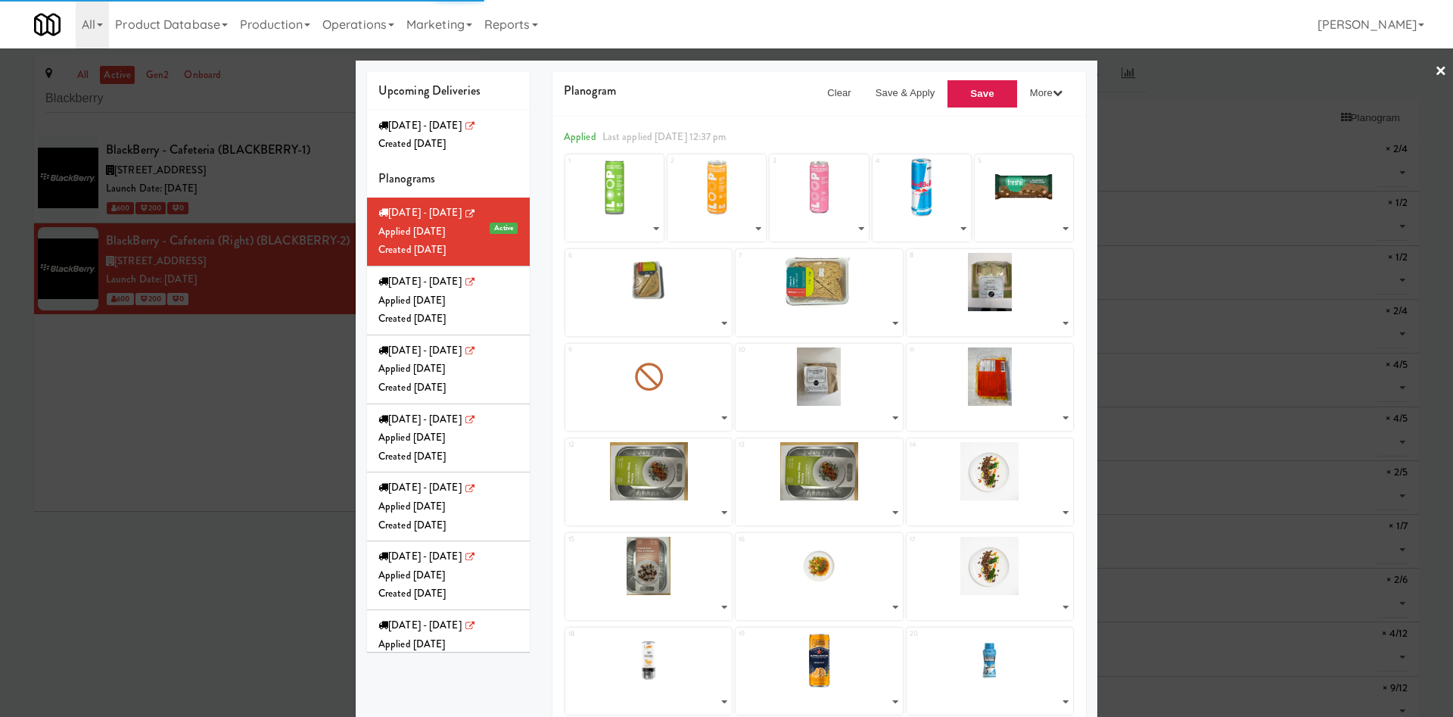
select select "number:195933"
select select "number:238536"
select select "number:238564"
select select "number:260598"
select select "number:272013"
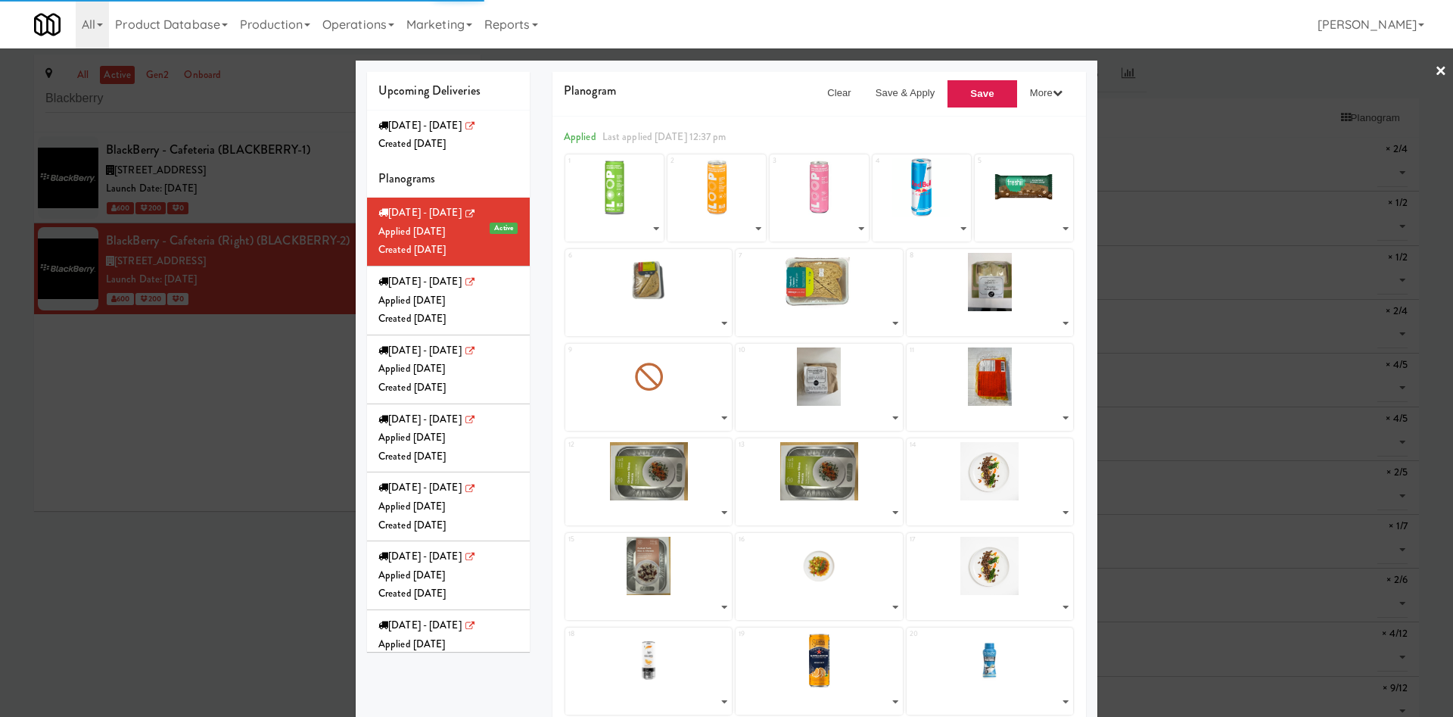
select select "number:271863"
select select "number:272066"
select select "number:271716"
select select "number:271767"
select select "number:271807"
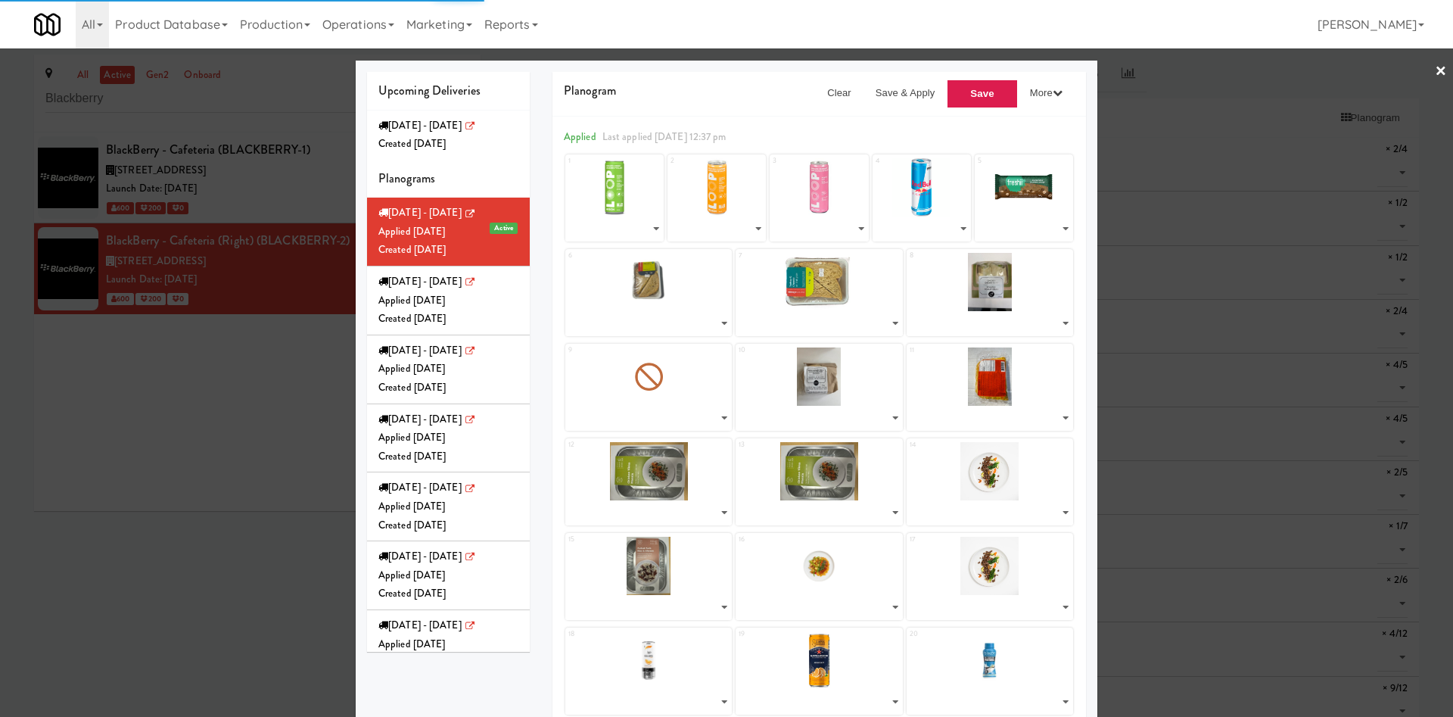
select select "number:272116"
select select "number:270505"
select select "number:270559"
select select "number:270332"
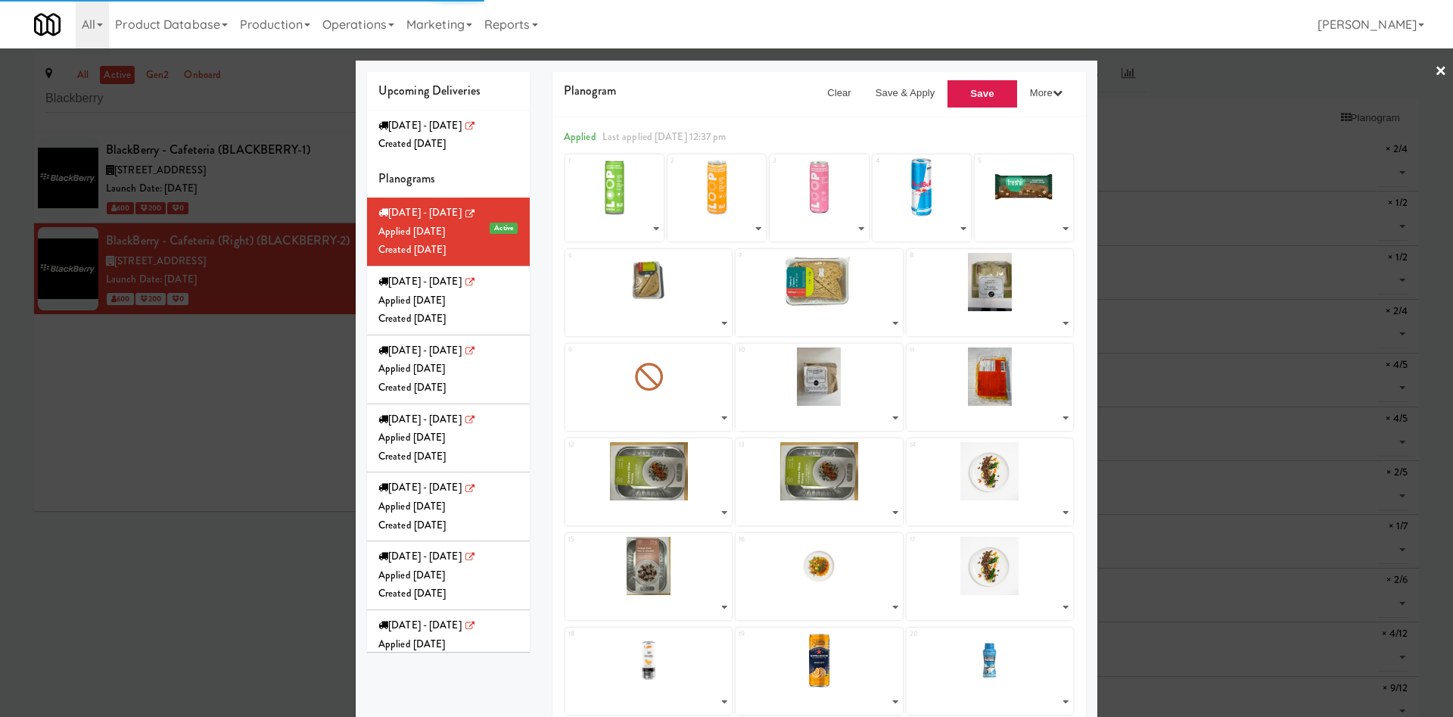
select select "number:270438"
select select "number:270559"
select select "number:268109"
select select "number:268162"
select select "number:271928"
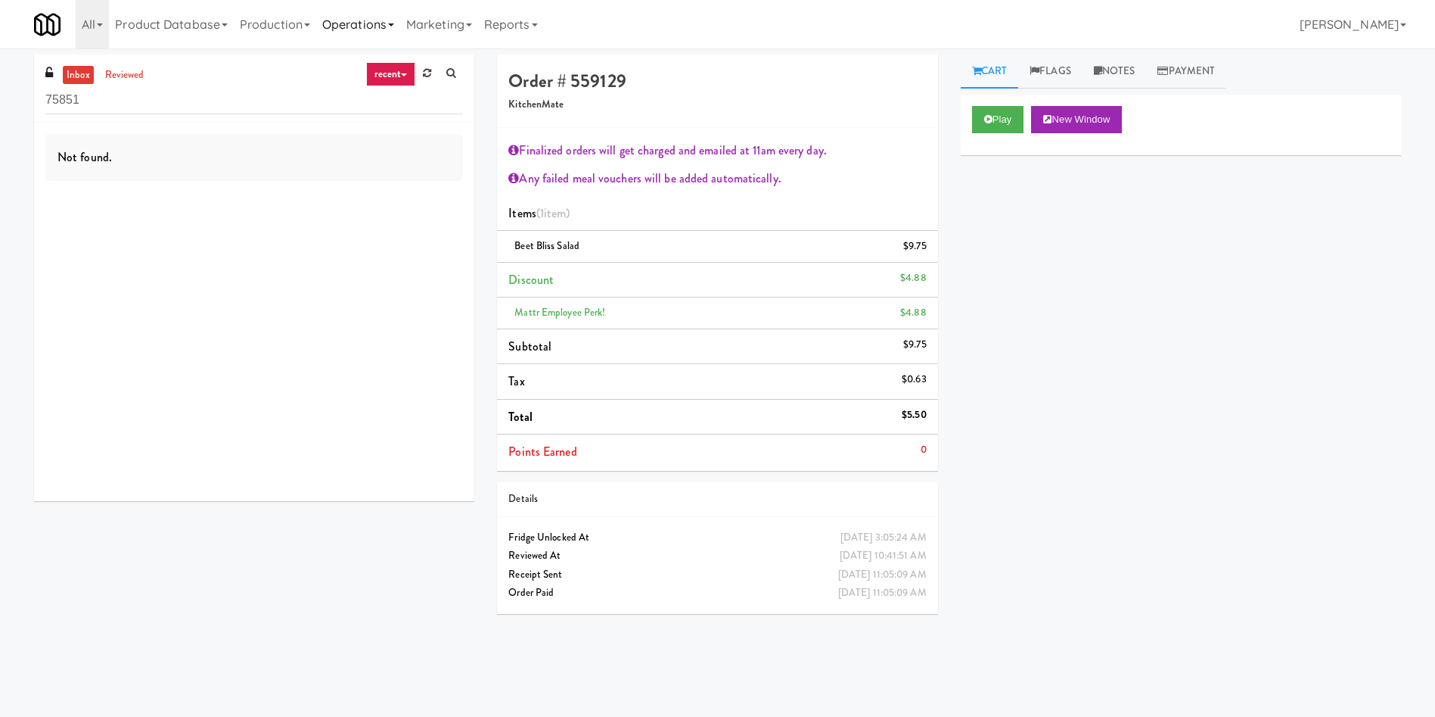
click at [368, 23] on link "Operations" at bounding box center [358, 24] width 84 height 48
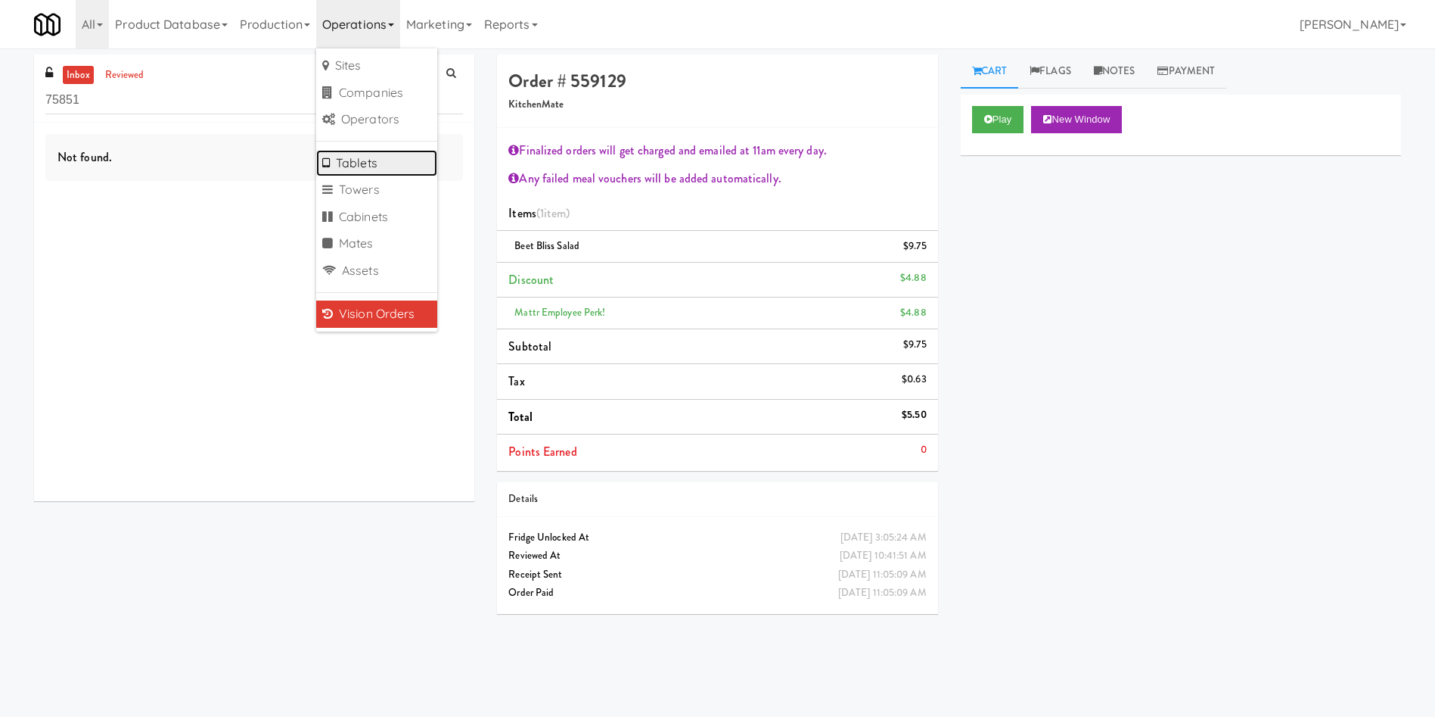
click at [375, 163] on link "Tablets" at bounding box center [376, 163] width 121 height 27
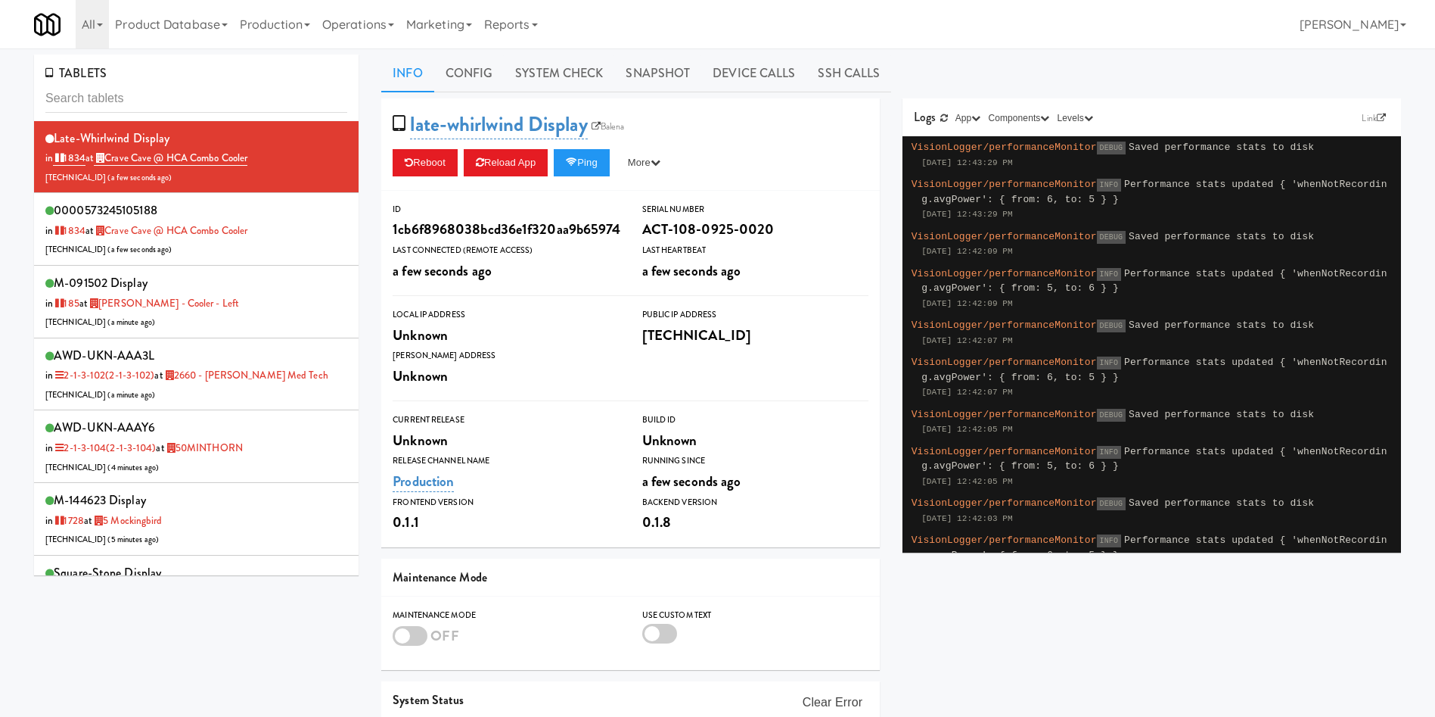
click at [177, 94] on input "text" at bounding box center [196, 99] width 302 height 28
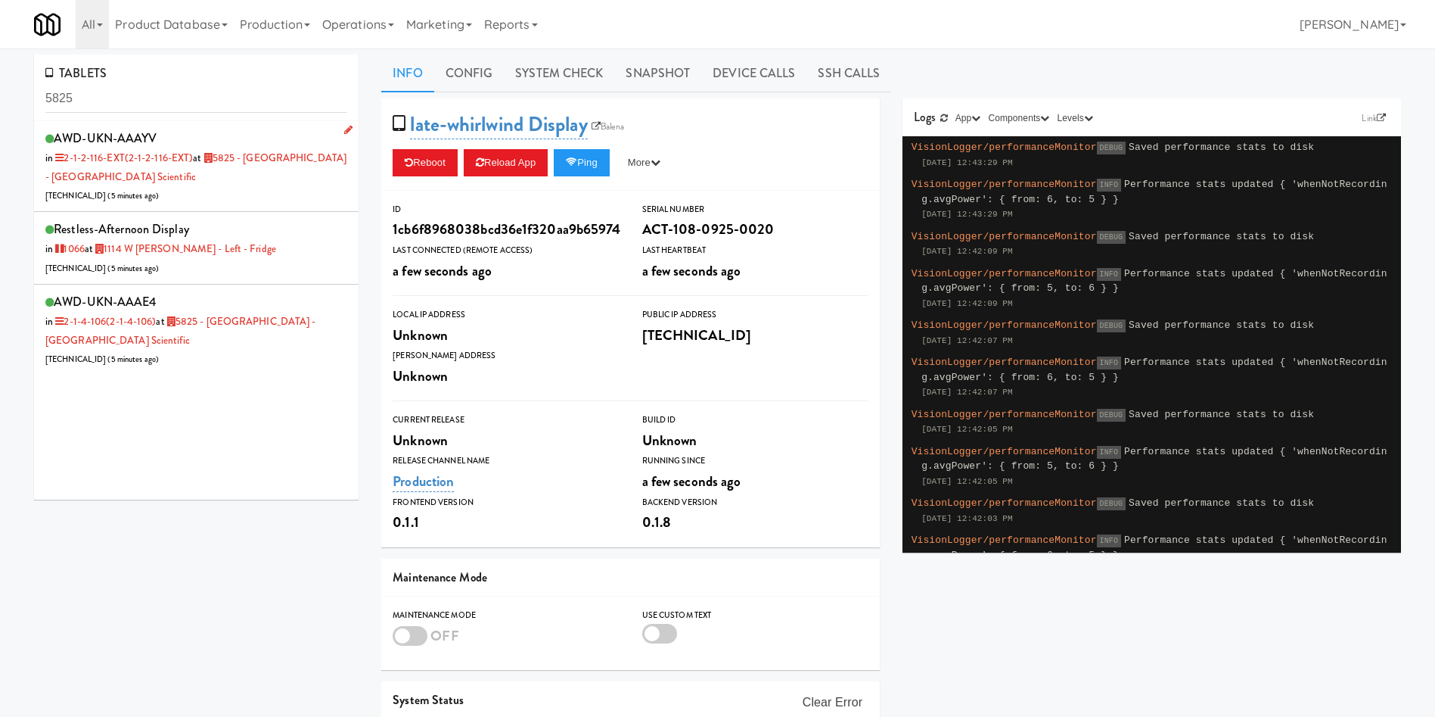
type input "5825"
click at [269, 186] on div "AWD-UKN-AAAYV in 2-1-2-116-EXT (2-1-2-116-EXT) at 5825 - [GEOGRAPHIC_DATA] - [G…" at bounding box center [196, 166] width 302 height 78
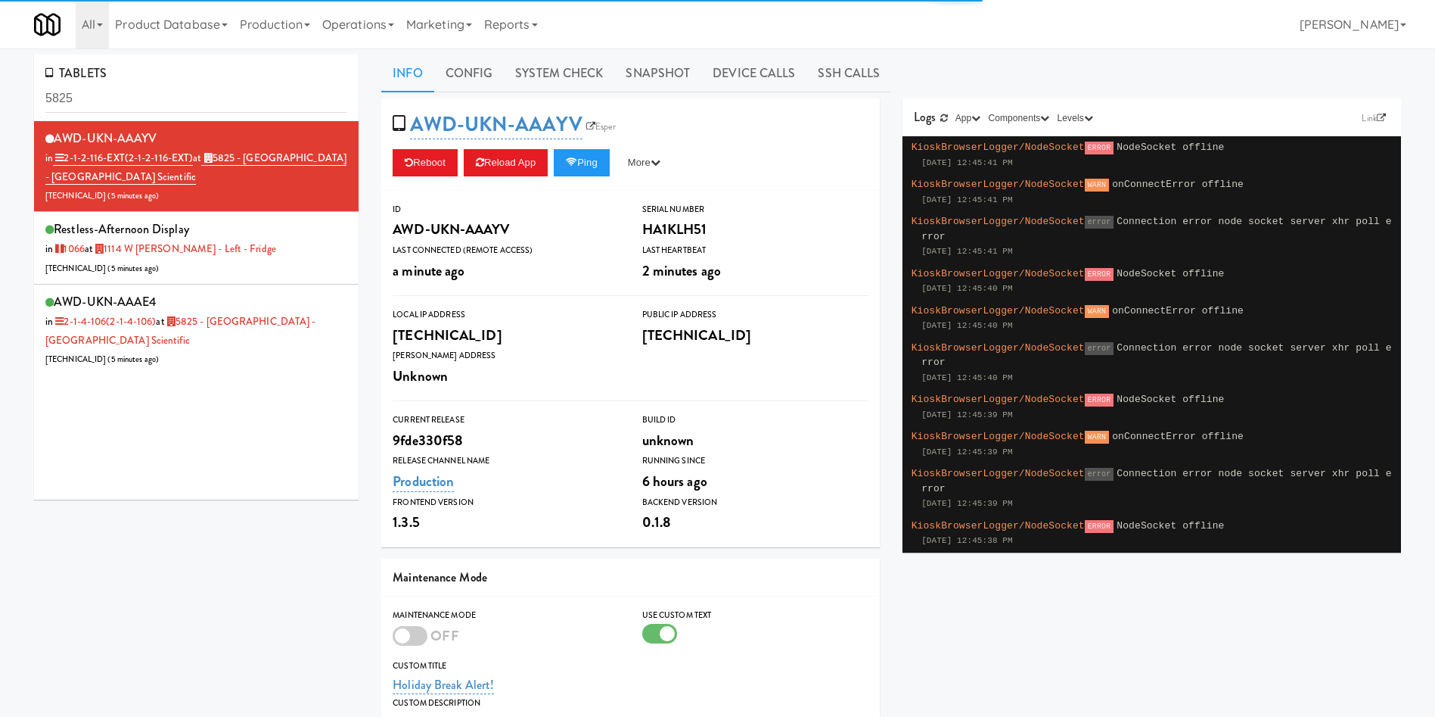
click at [634, 73] on link "Snapshot" at bounding box center [657, 73] width 87 height 38
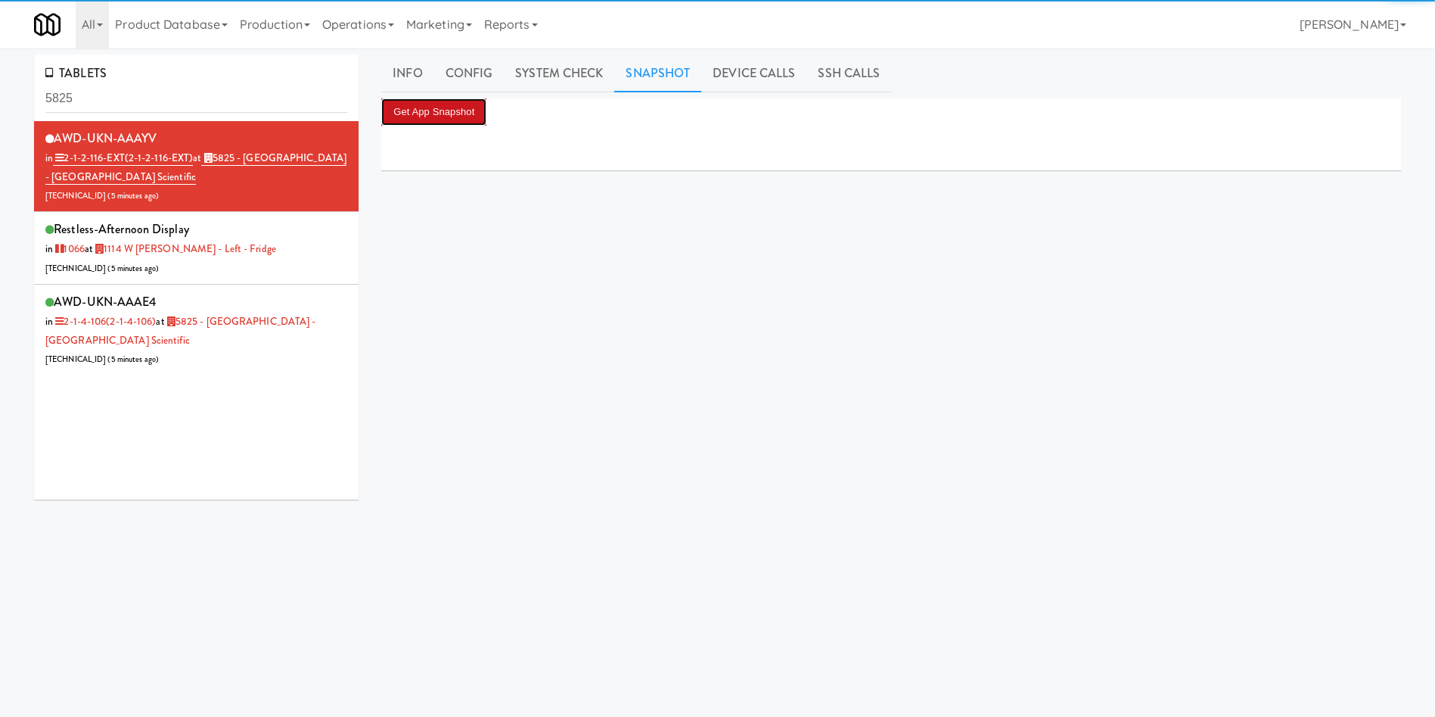
click at [450, 104] on button "Get App Snapshot" at bounding box center [433, 111] width 105 height 27
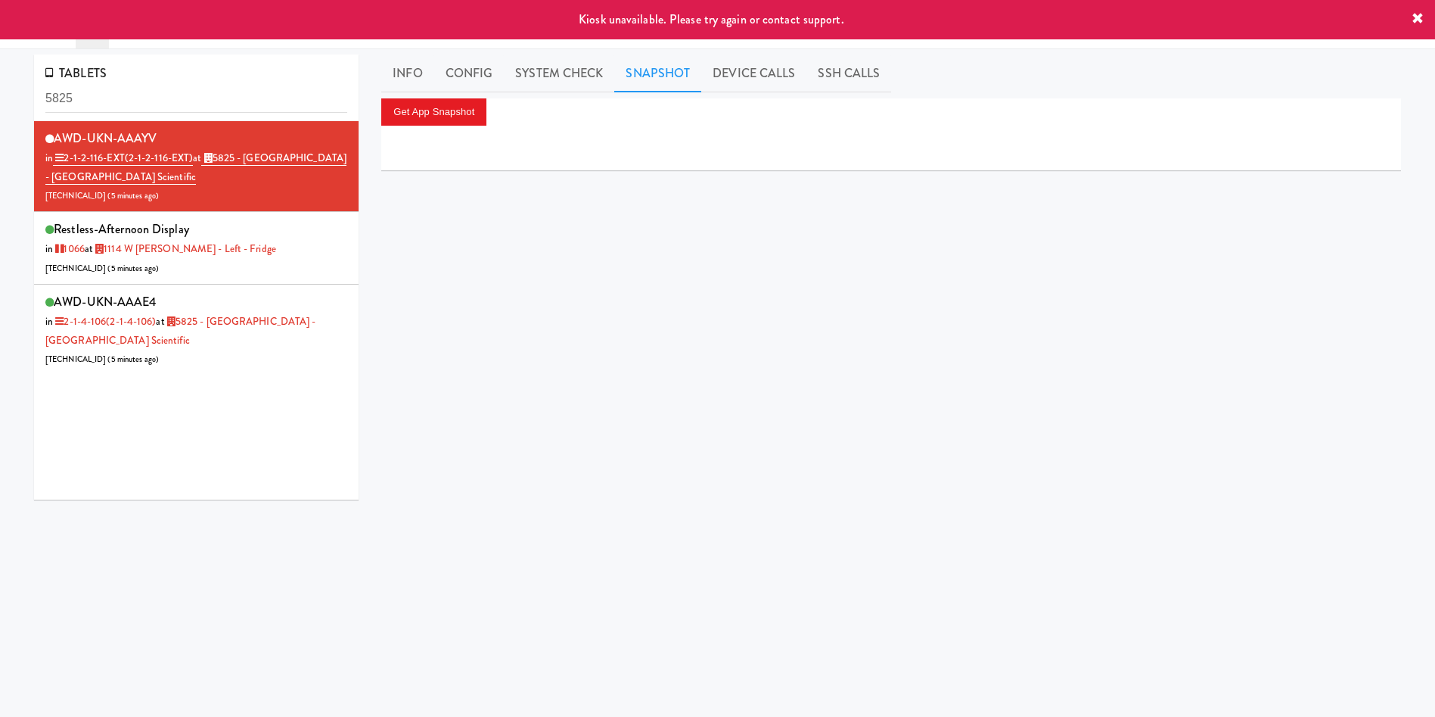
click at [467, 382] on div "Get App Snapshot" at bounding box center [891, 381] width 1020 height 567
click at [395, 68] on link "Info" at bounding box center [407, 73] width 52 height 38
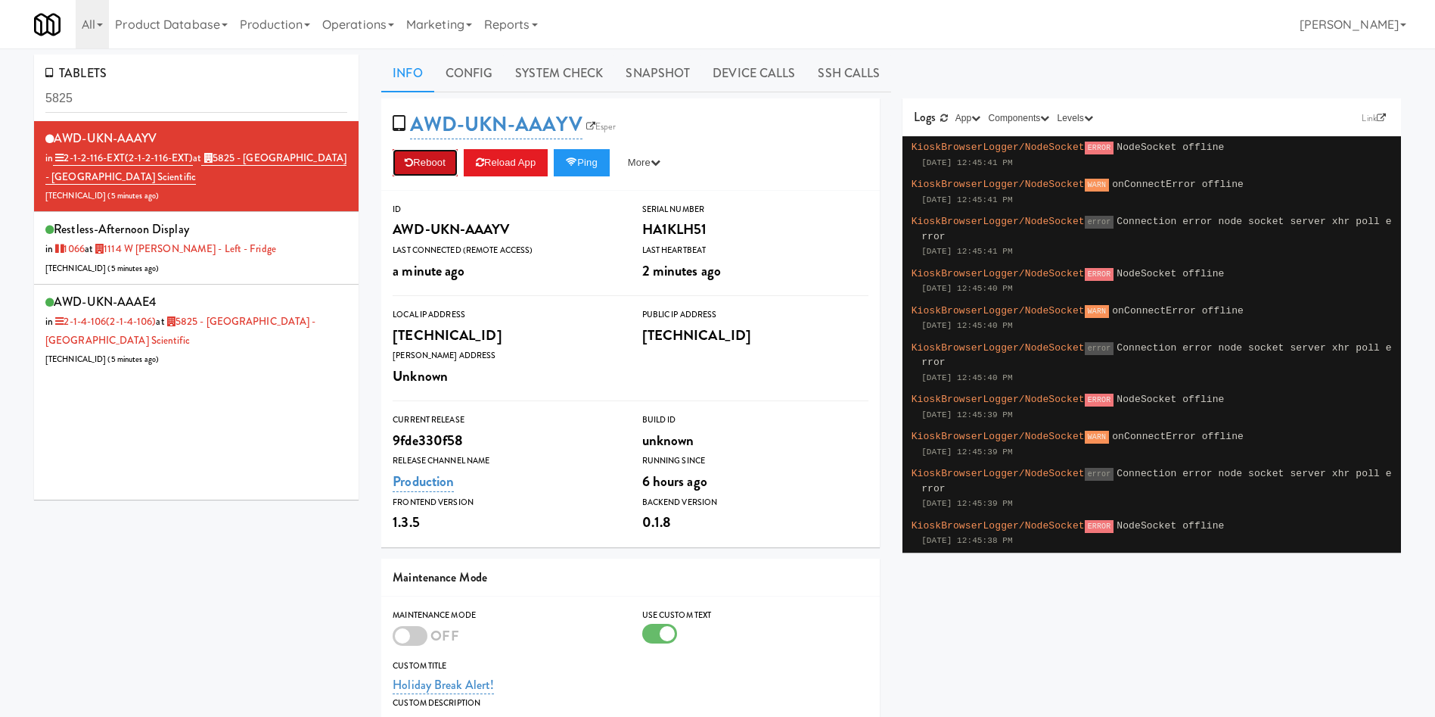
click at [421, 159] on button "Reboot" at bounding box center [425, 162] width 65 height 27
